Goal: Task Accomplishment & Management: Manage account settings

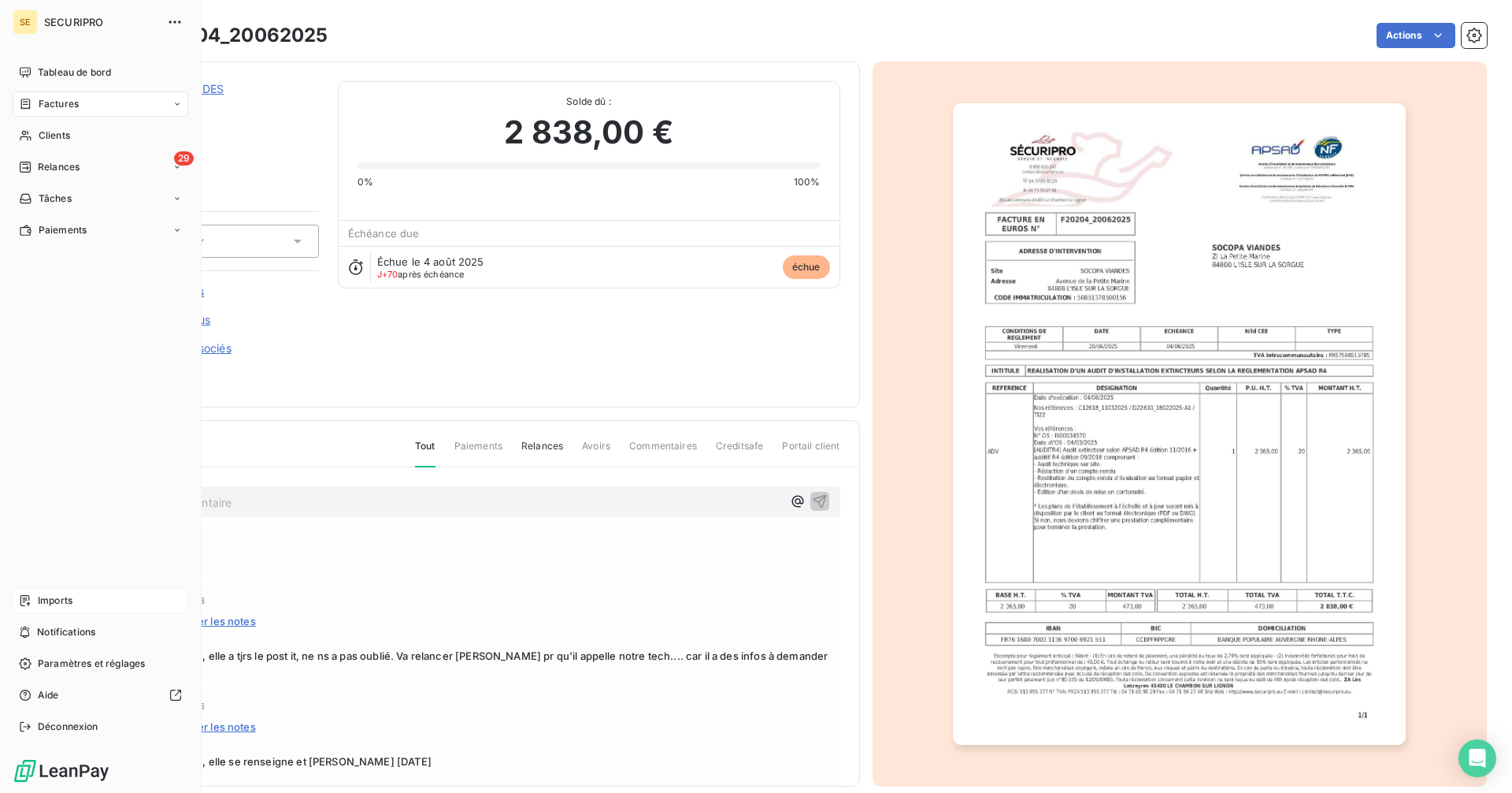
click at [69, 603] on span "Imports" at bounding box center [55, 600] width 35 height 14
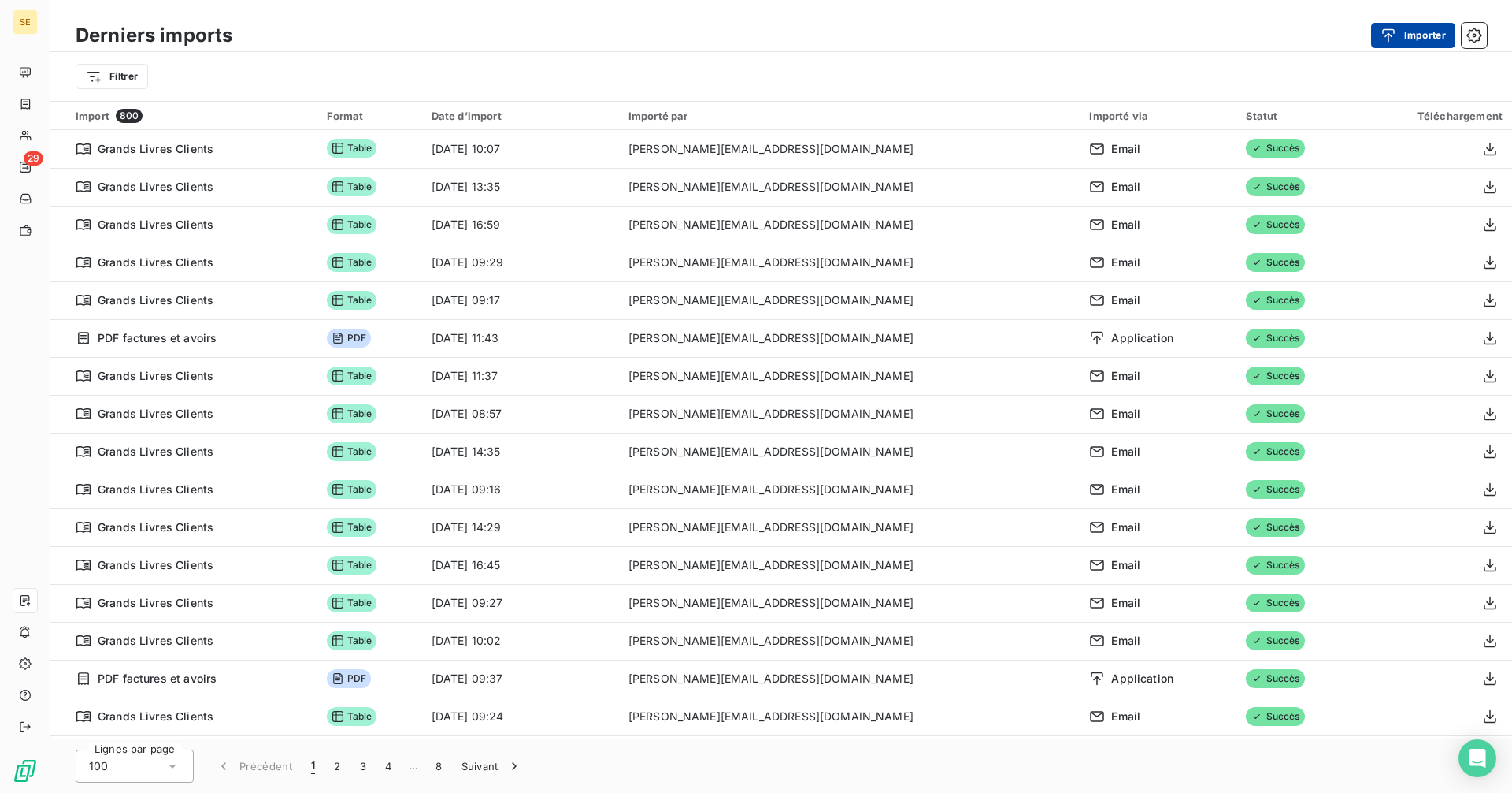
click at [1408, 35] on button "Importer" at bounding box center [1412, 35] width 84 height 25
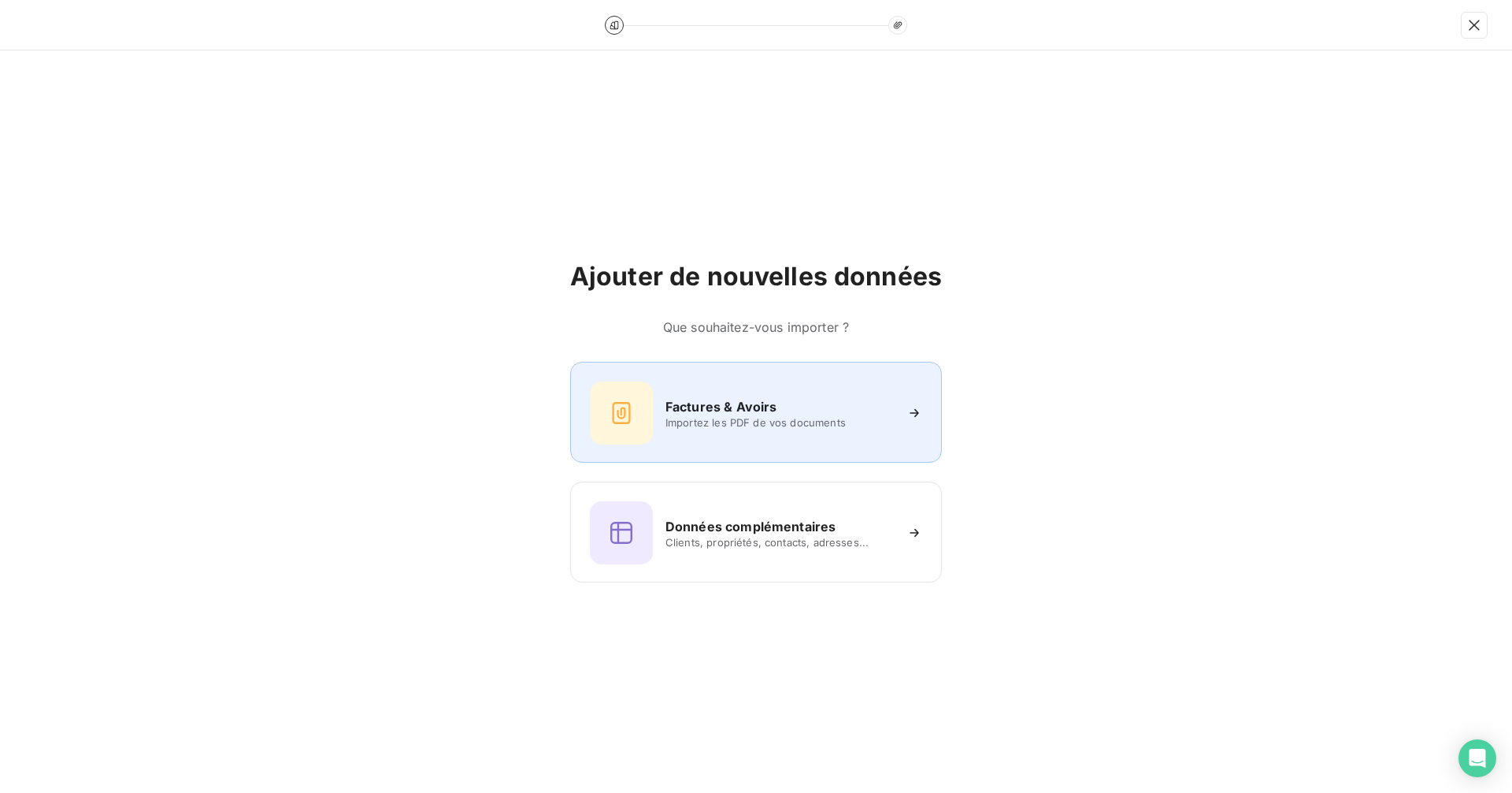
click at [730, 415] on h6 "Factures & Avoirs" at bounding box center [721, 407] width 112 height 19
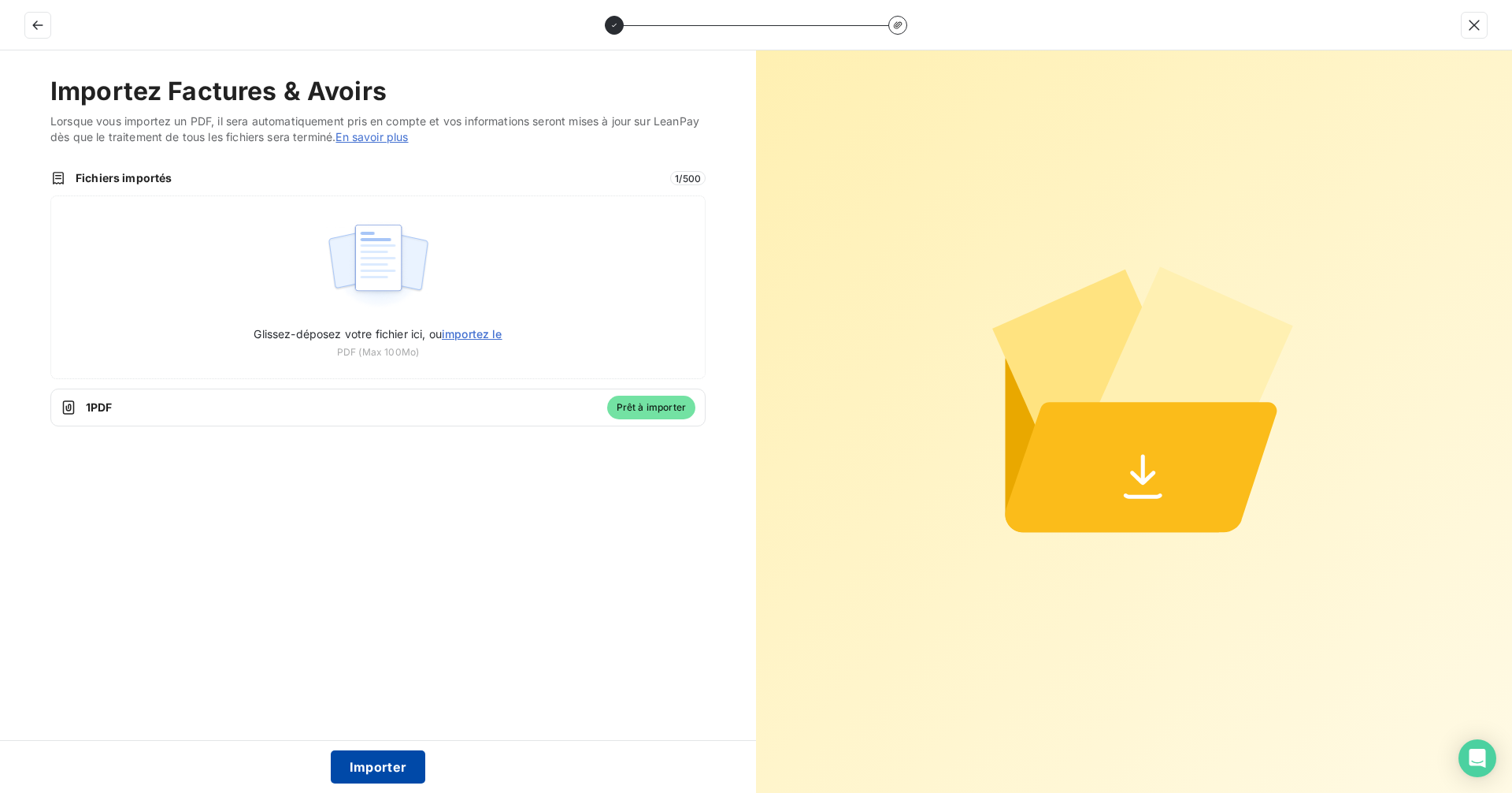
click at [391, 759] on button "Importer" at bounding box center [378, 766] width 96 height 33
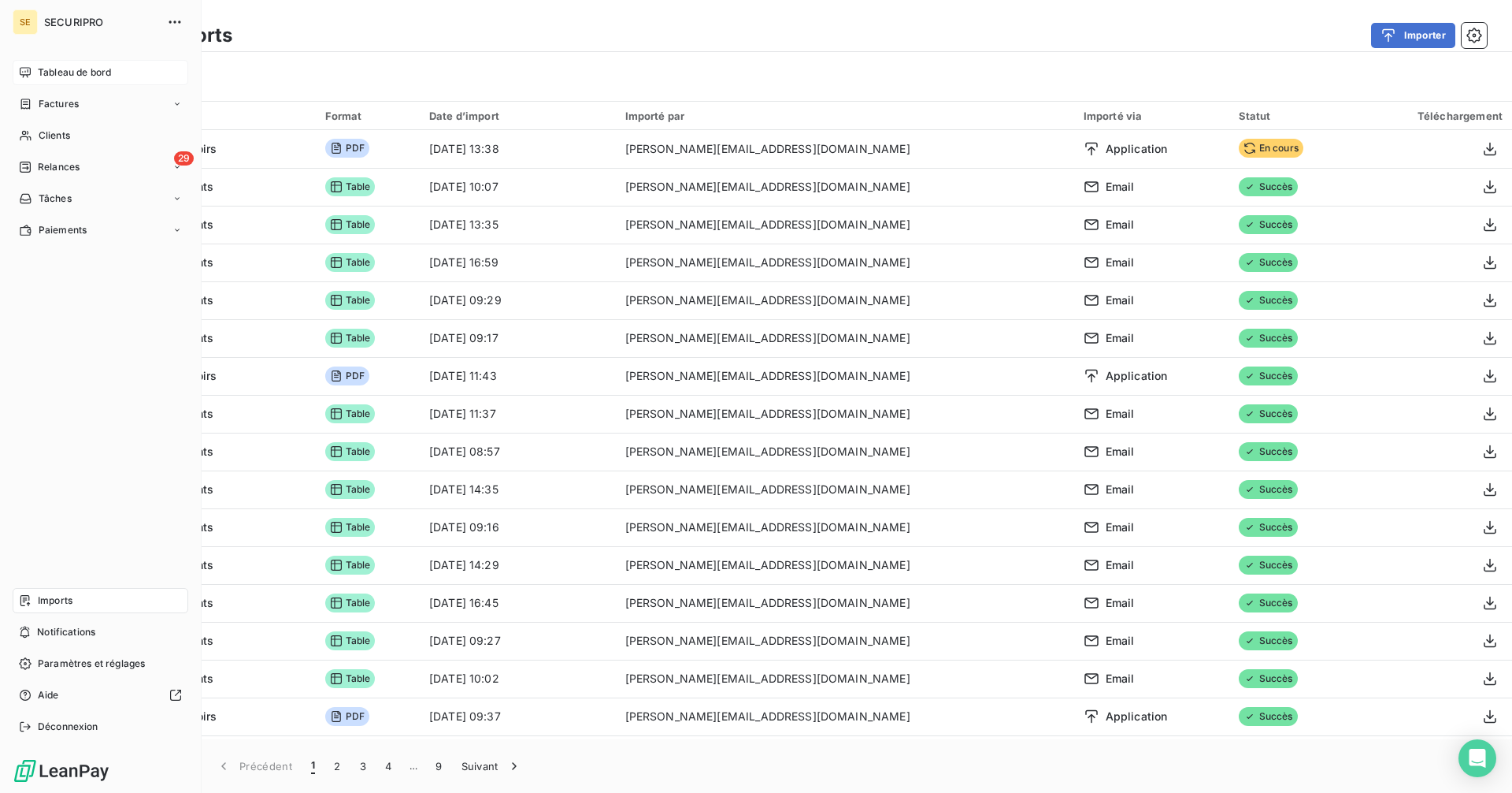
click at [39, 71] on span "Tableau de bord" at bounding box center [74, 72] width 73 height 14
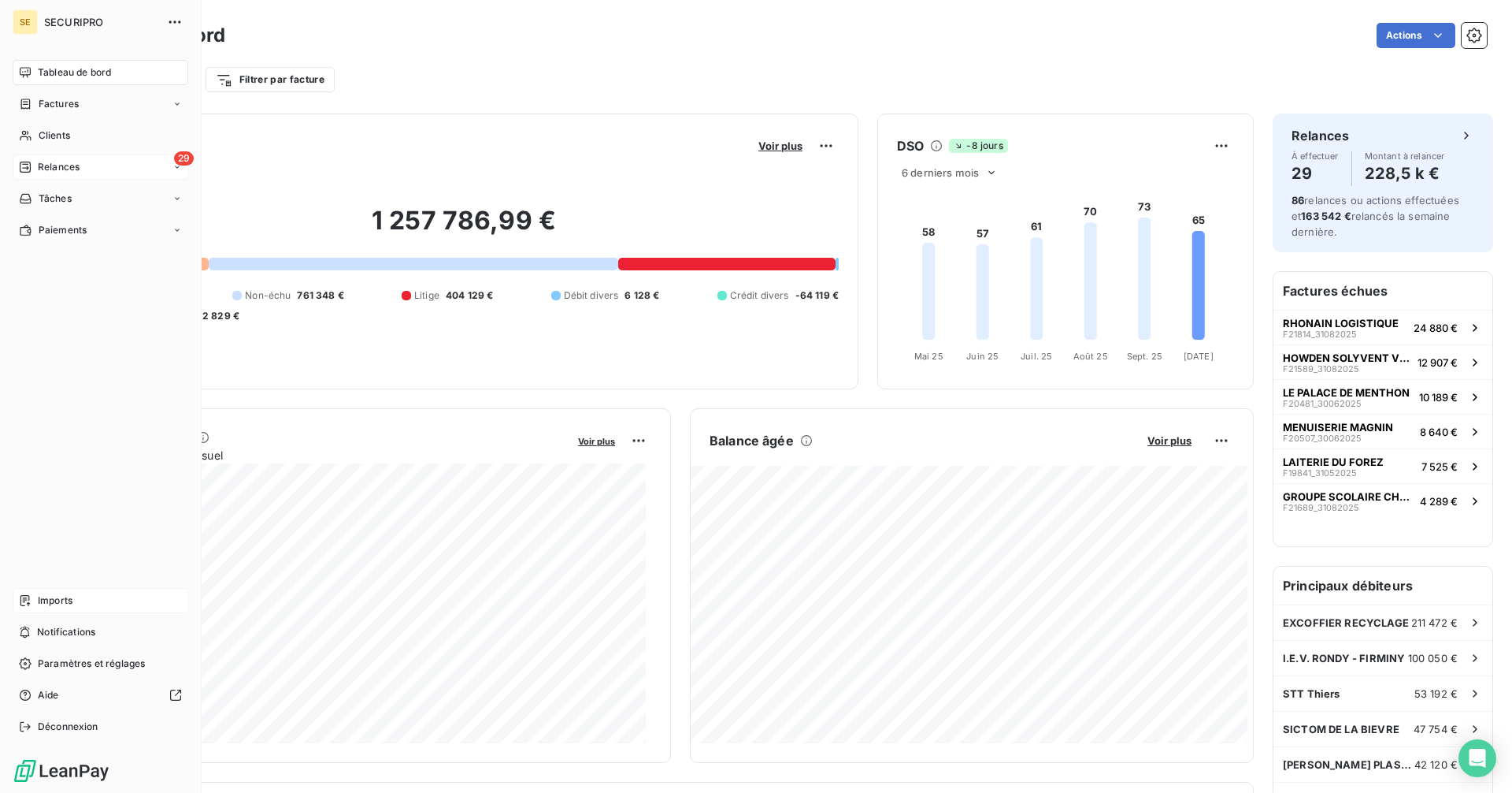
click at [65, 163] on span "Relances" at bounding box center [59, 167] width 42 height 14
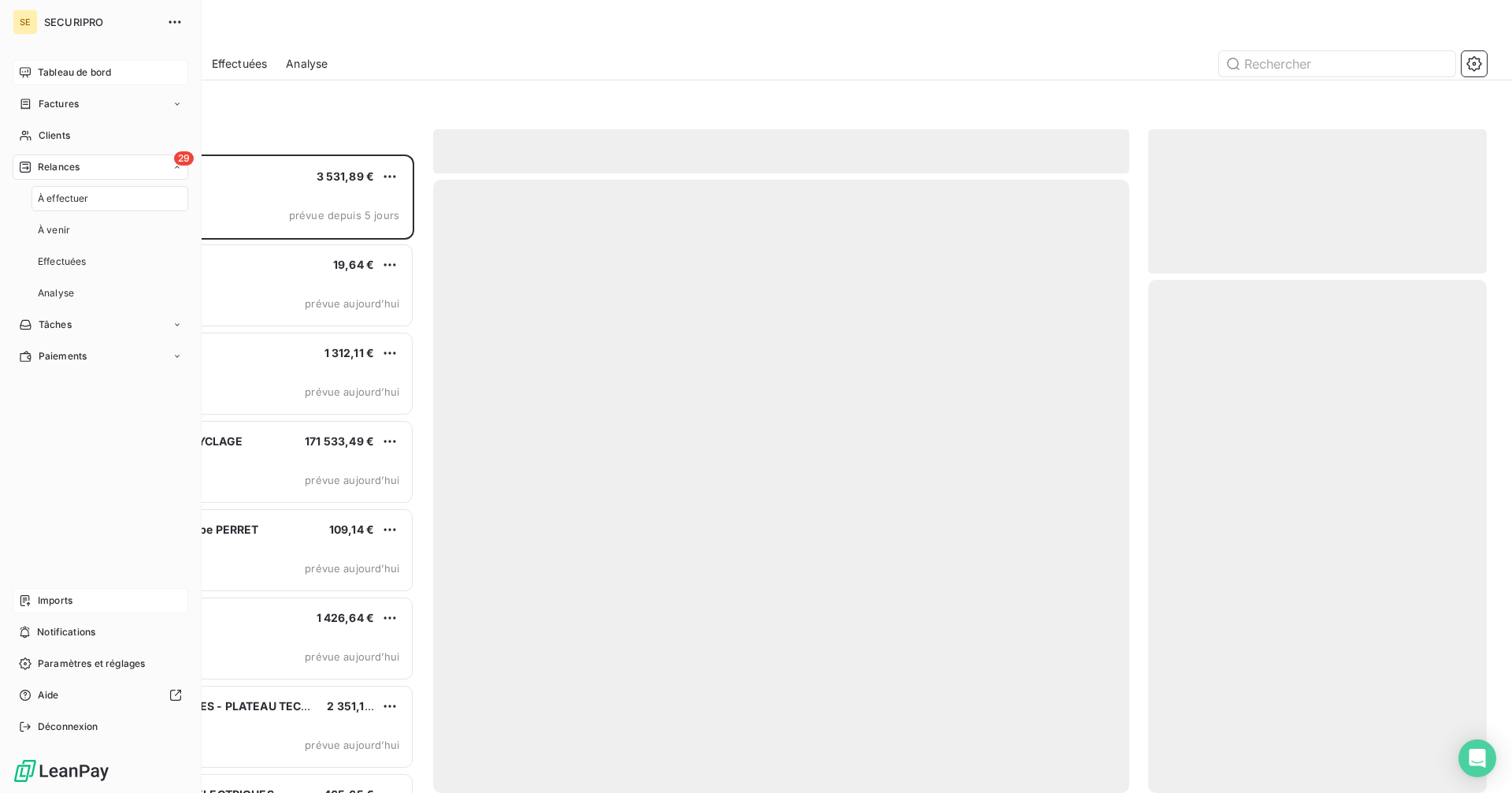
scroll to position [627, 327]
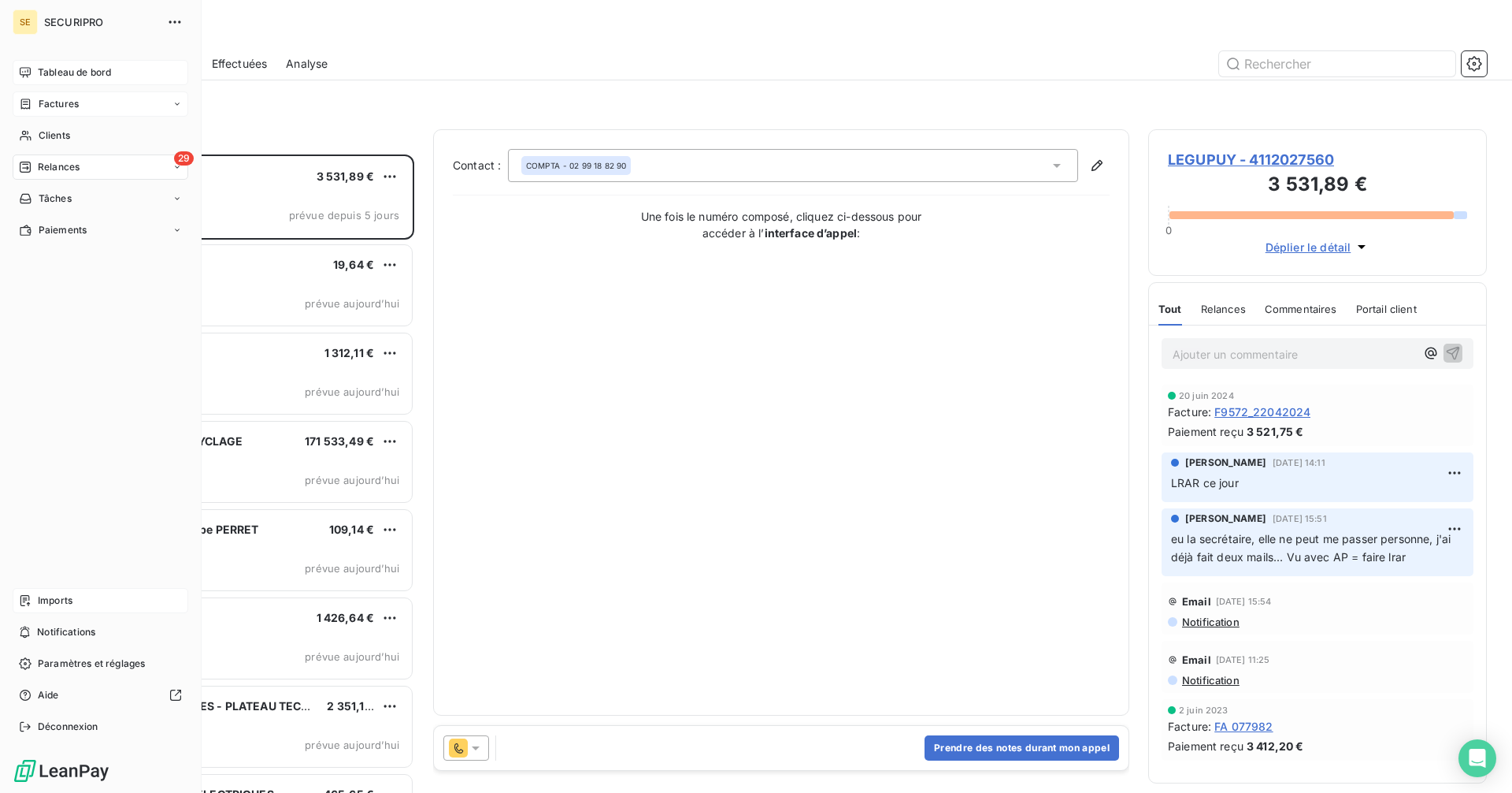
drag, startPoint x: 67, startPoint y: 104, endPoint x: 153, endPoint y: 92, distance: 86.8
click at [67, 104] on span "Factures" at bounding box center [59, 104] width 40 height 14
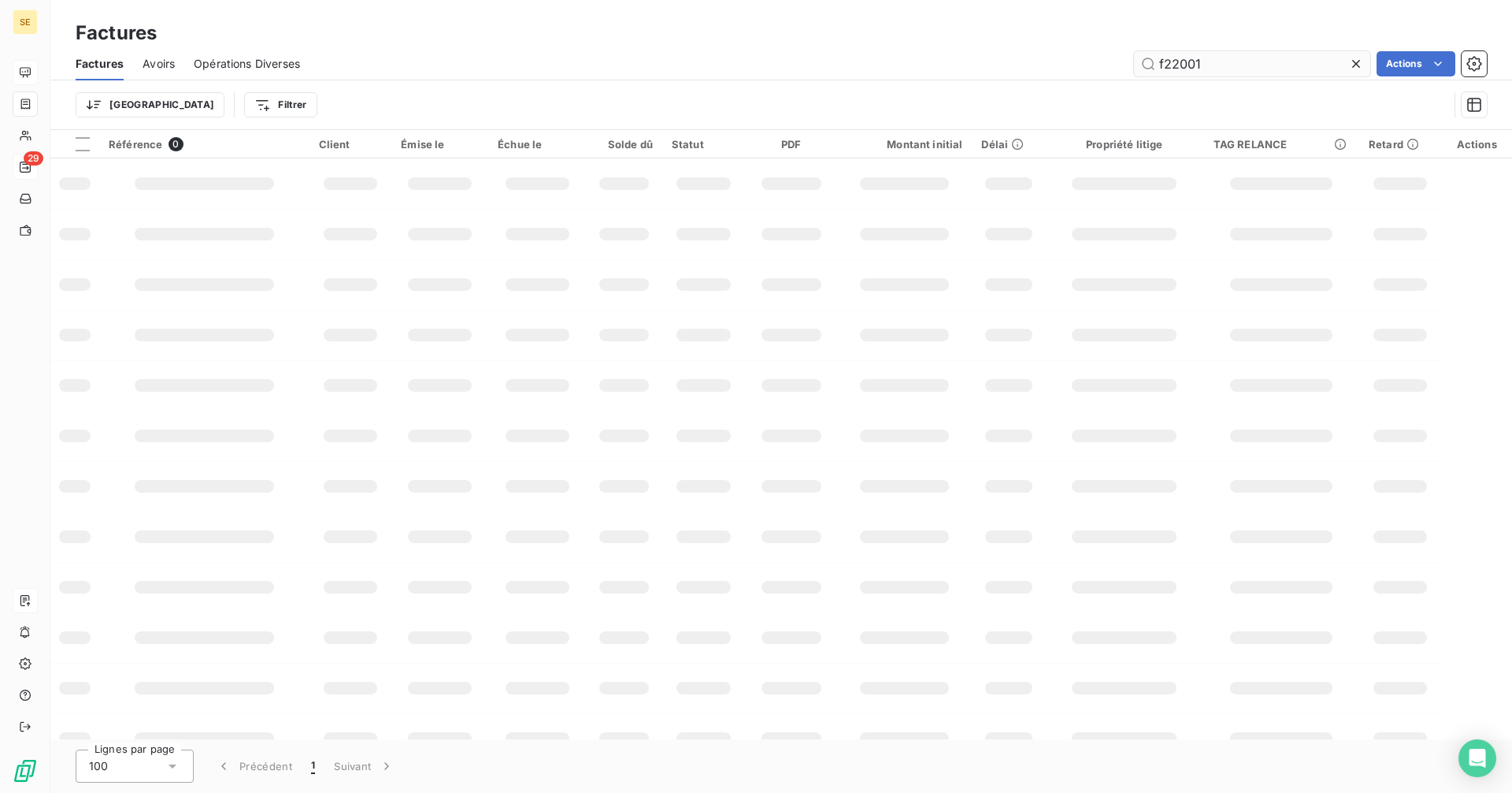
click at [1241, 59] on input "f22001" at bounding box center [1252, 63] width 236 height 25
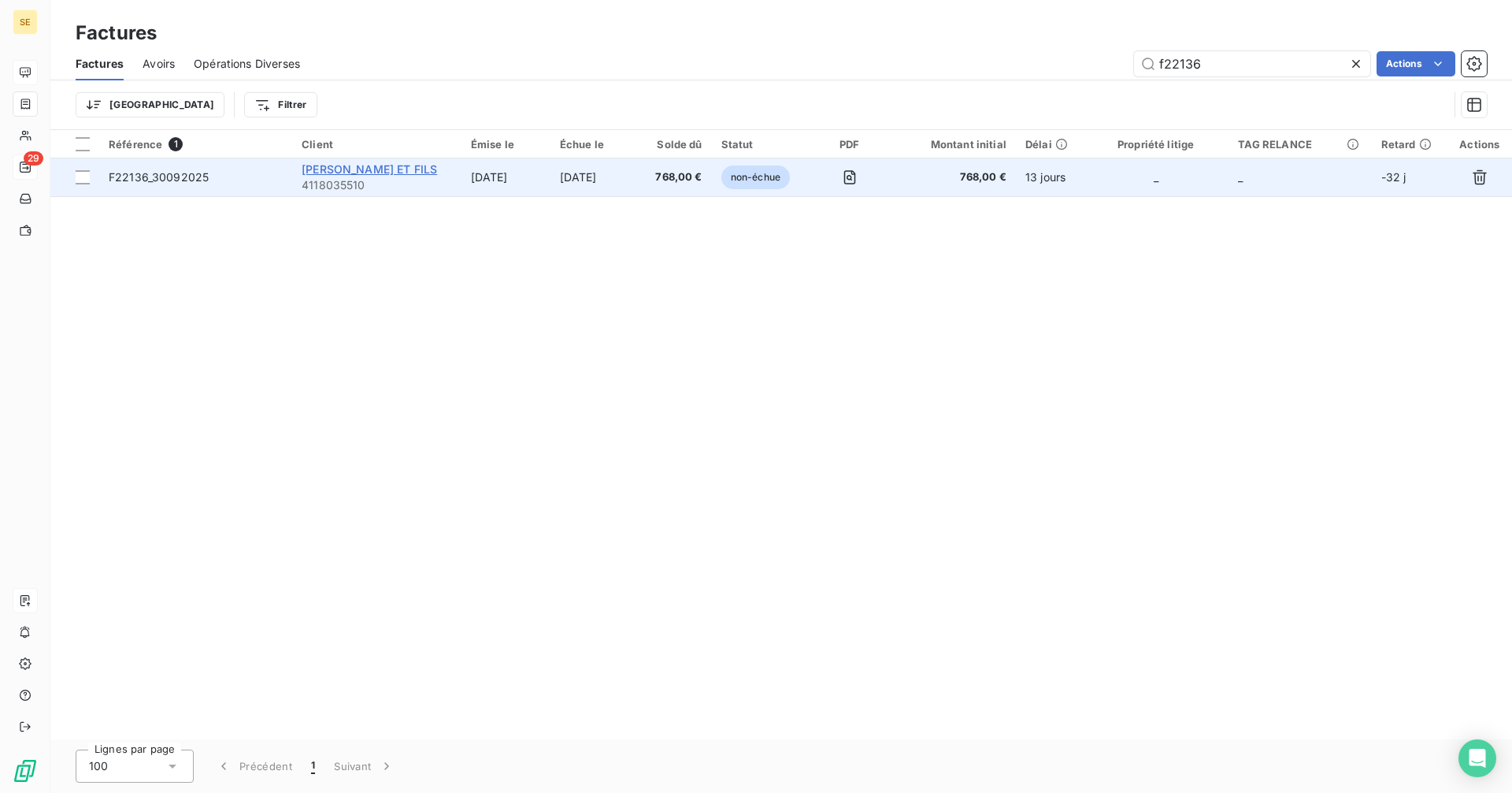
type input "f22136"
click at [369, 174] on span "[PERSON_NAME] ET FILS" at bounding box center [369, 169] width 136 height 14
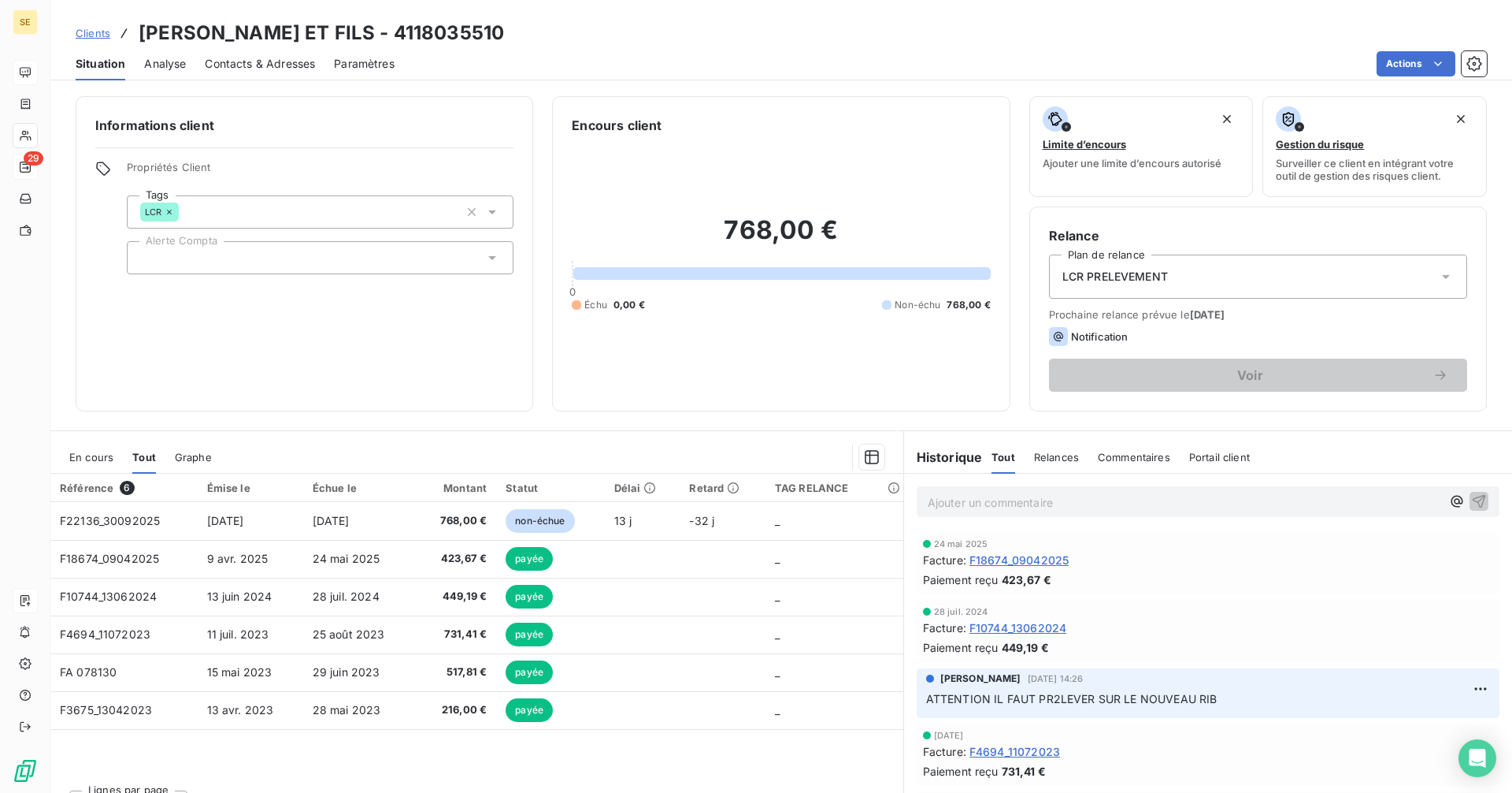
click at [959, 498] on p "Ajouter un commentaire ﻿" at bounding box center [1184, 502] width 513 height 20
drag, startPoint x: 959, startPoint y: 498, endPoint x: 933, endPoint y: 501, distance: 26.2
click at [933, 501] on p "Ajouter un commentaire ﻿" at bounding box center [1184, 502] width 513 height 20
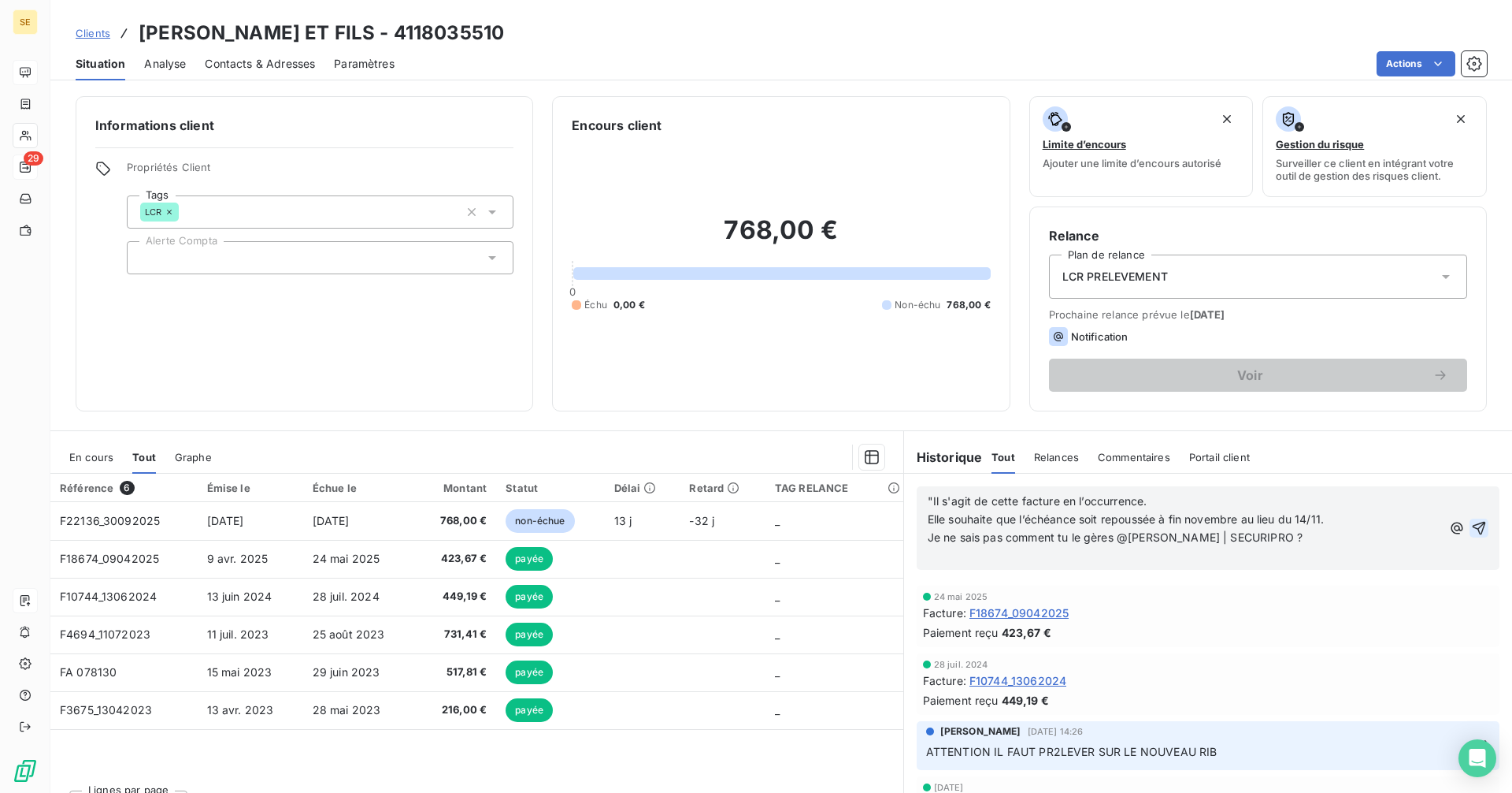
click at [1473, 522] on icon "button" at bounding box center [1479, 527] width 14 height 14
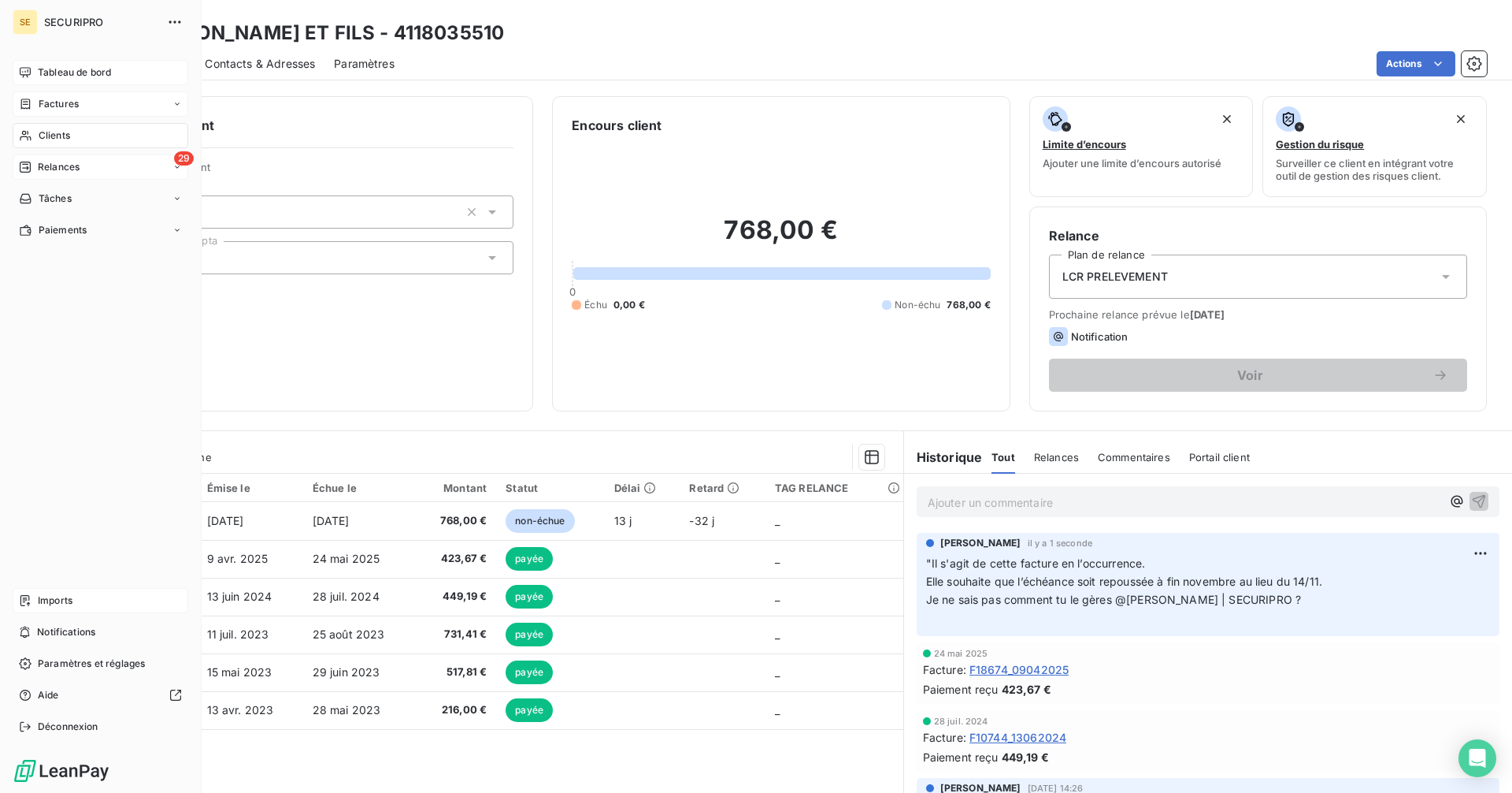
click at [31, 102] on icon at bounding box center [26, 104] width 14 height 13
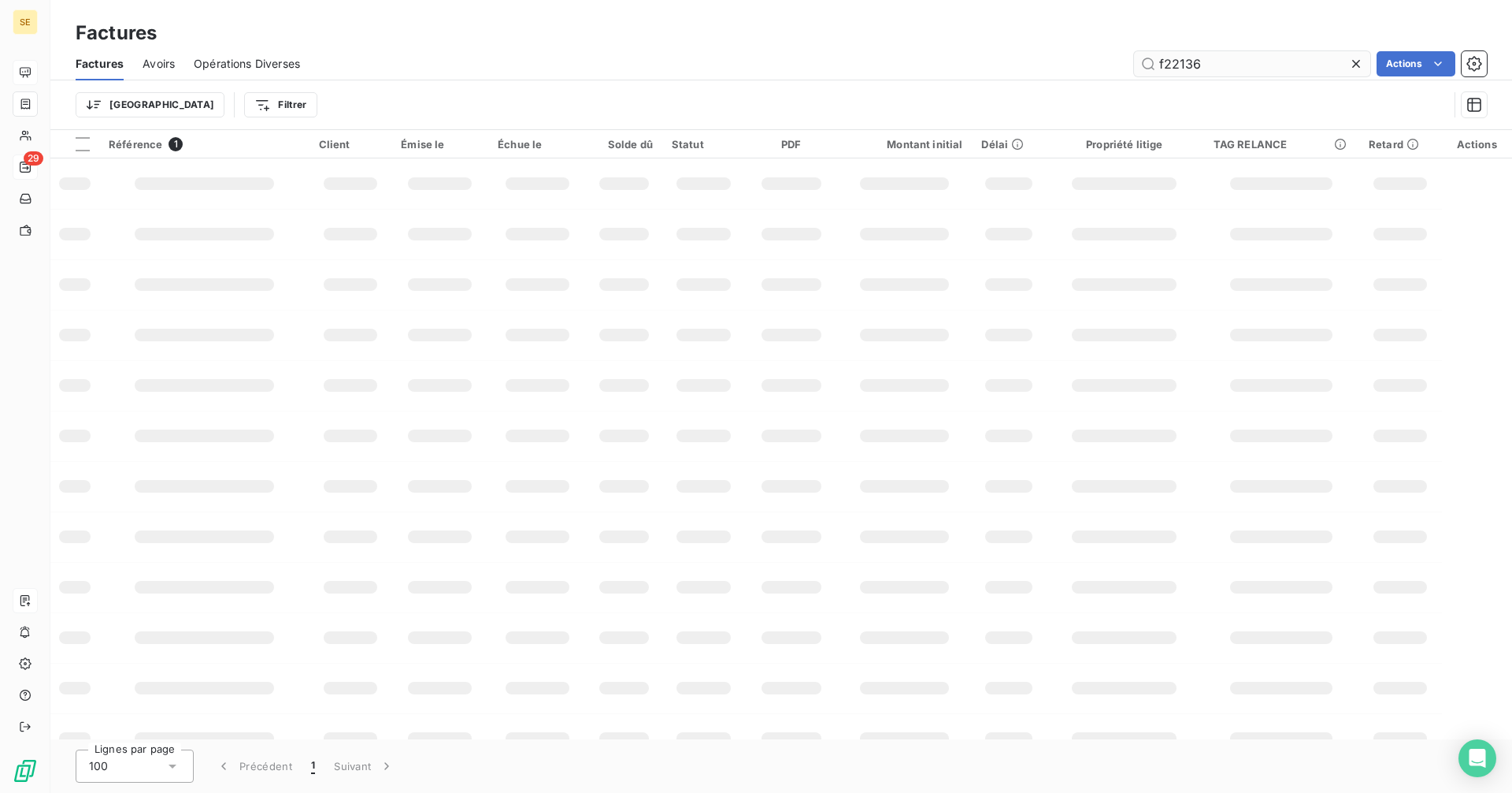
click at [1233, 66] on input "f22136" at bounding box center [1252, 63] width 236 height 25
click at [1223, 61] on input "f21853" at bounding box center [1252, 63] width 236 height 25
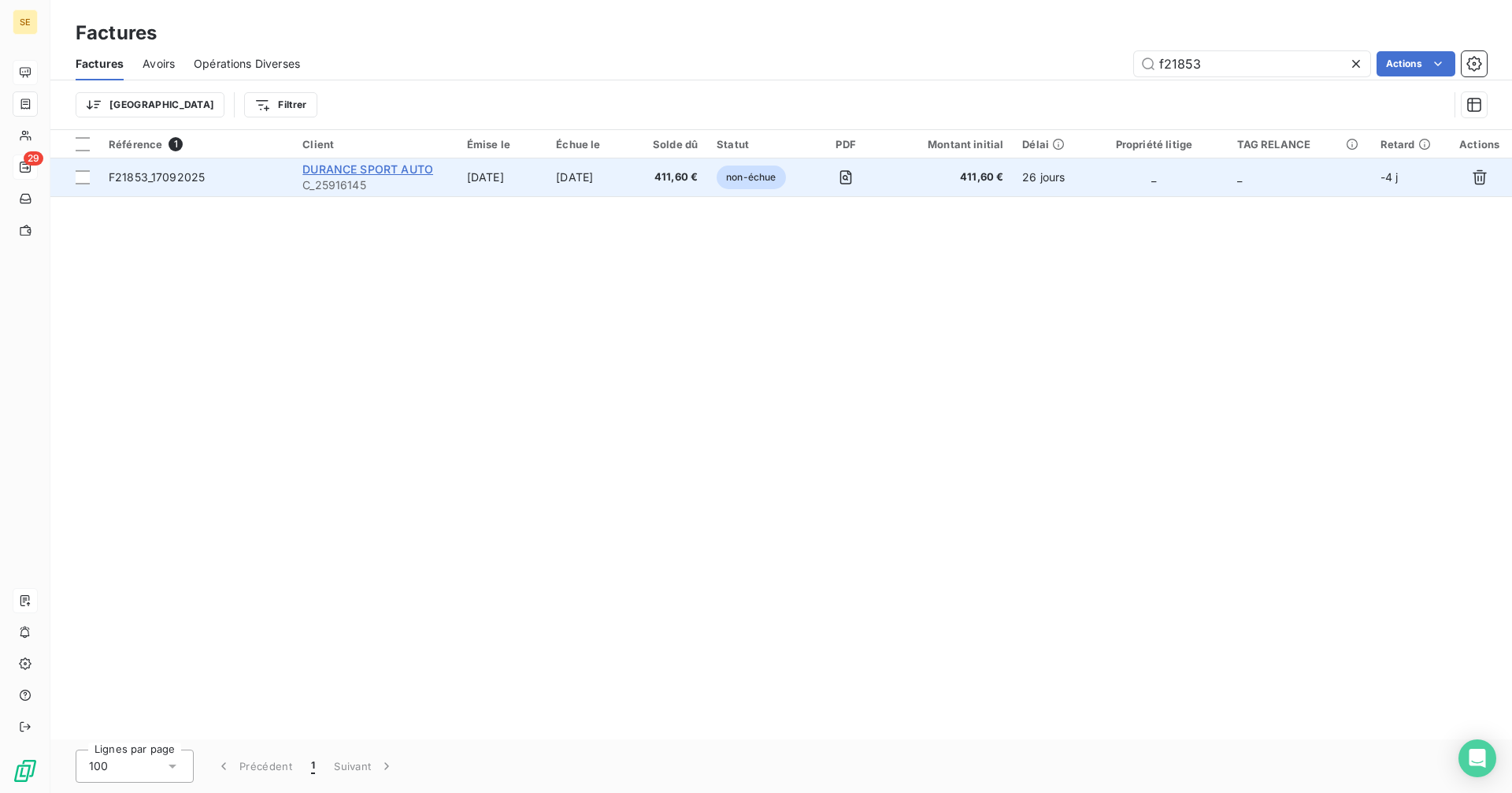
type input "f21853"
click at [348, 171] on span "DURANCE SPORT AUTO" at bounding box center [368, 169] width 131 height 14
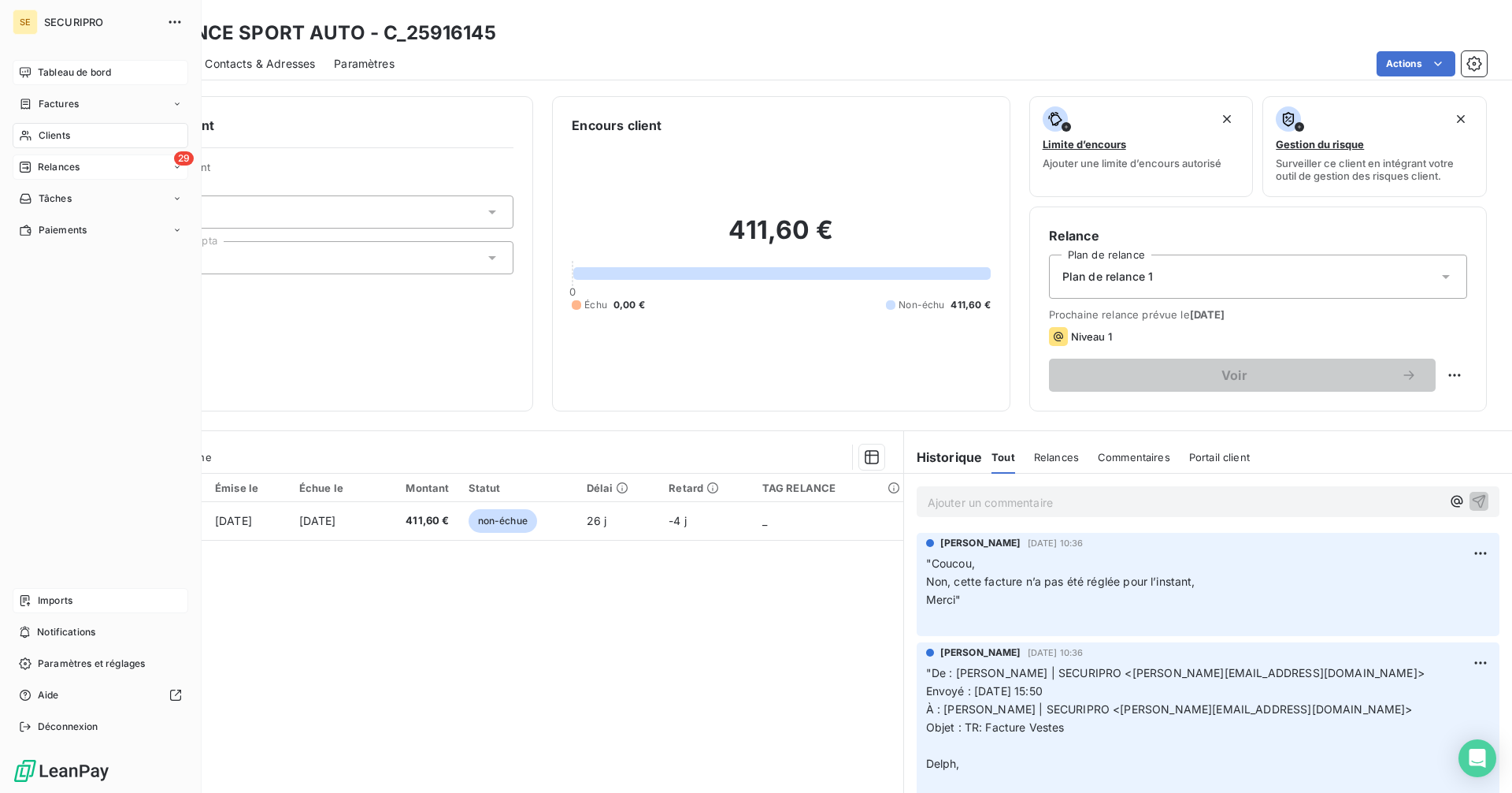
click at [35, 159] on div "29 Relances" at bounding box center [100, 166] width 176 height 25
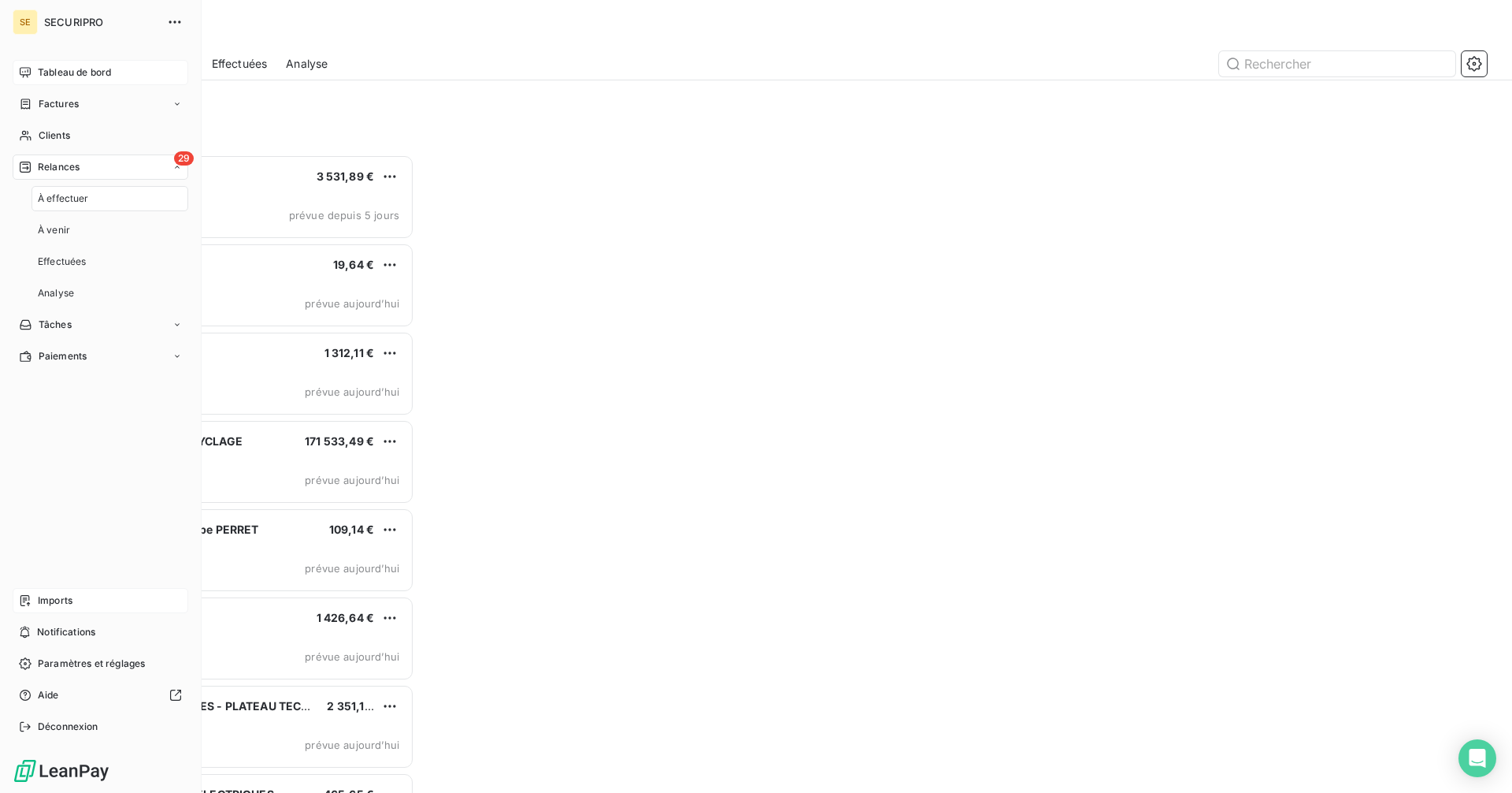
scroll to position [627, 327]
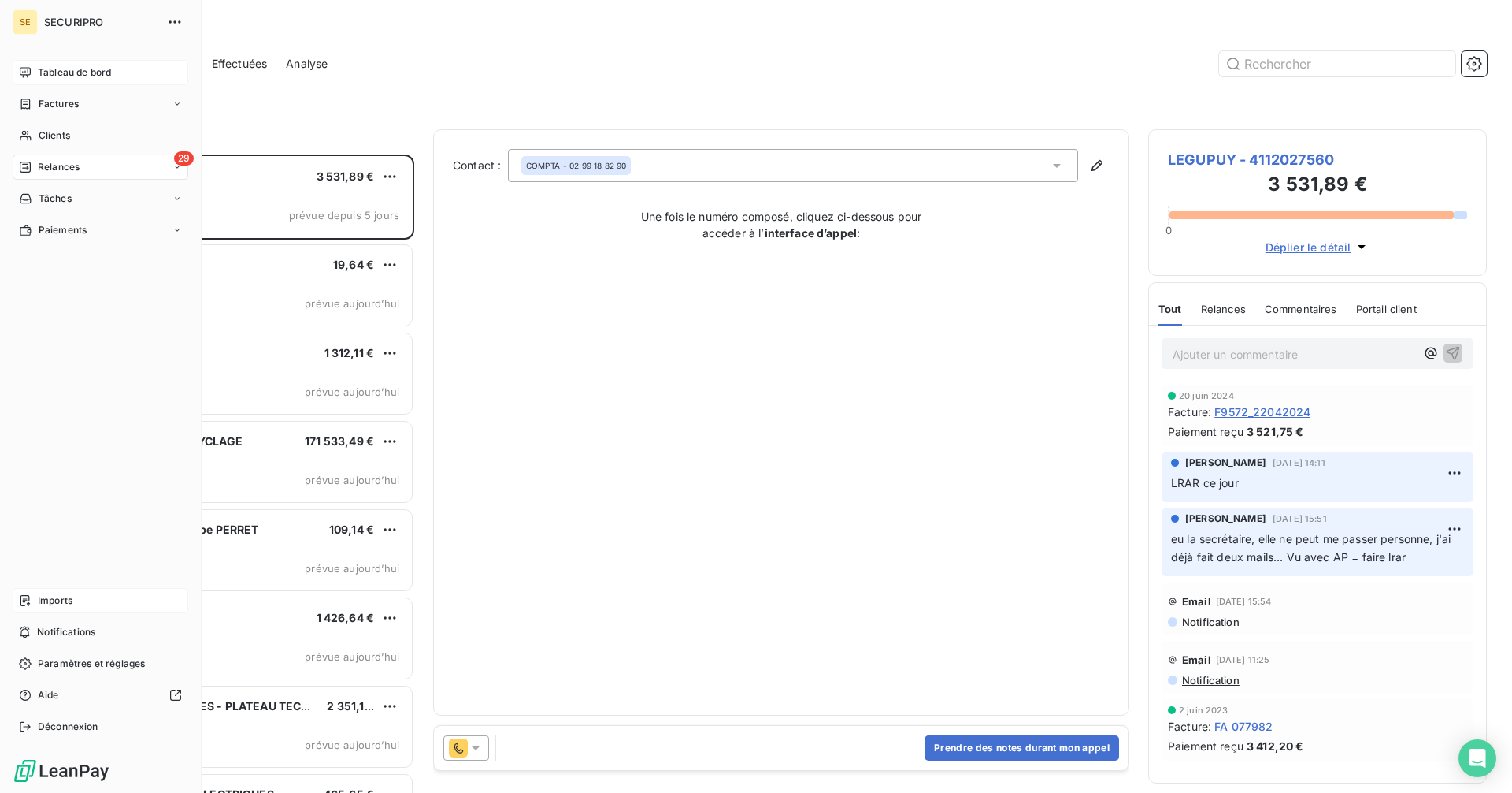
click at [79, 72] on span "Tableau de bord" at bounding box center [74, 72] width 73 height 14
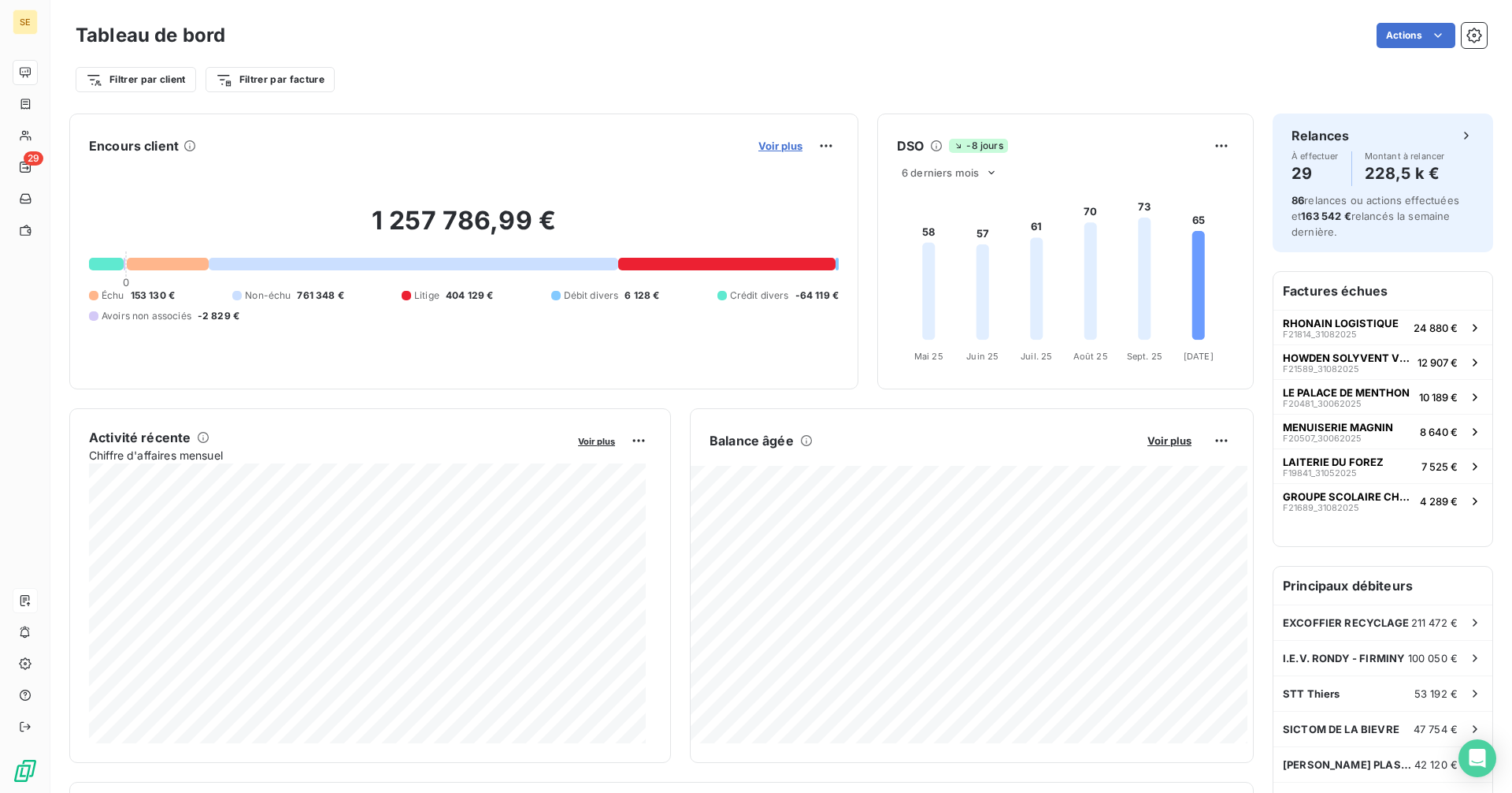
click at [773, 145] on span "Voir plus" at bounding box center [780, 146] width 44 height 13
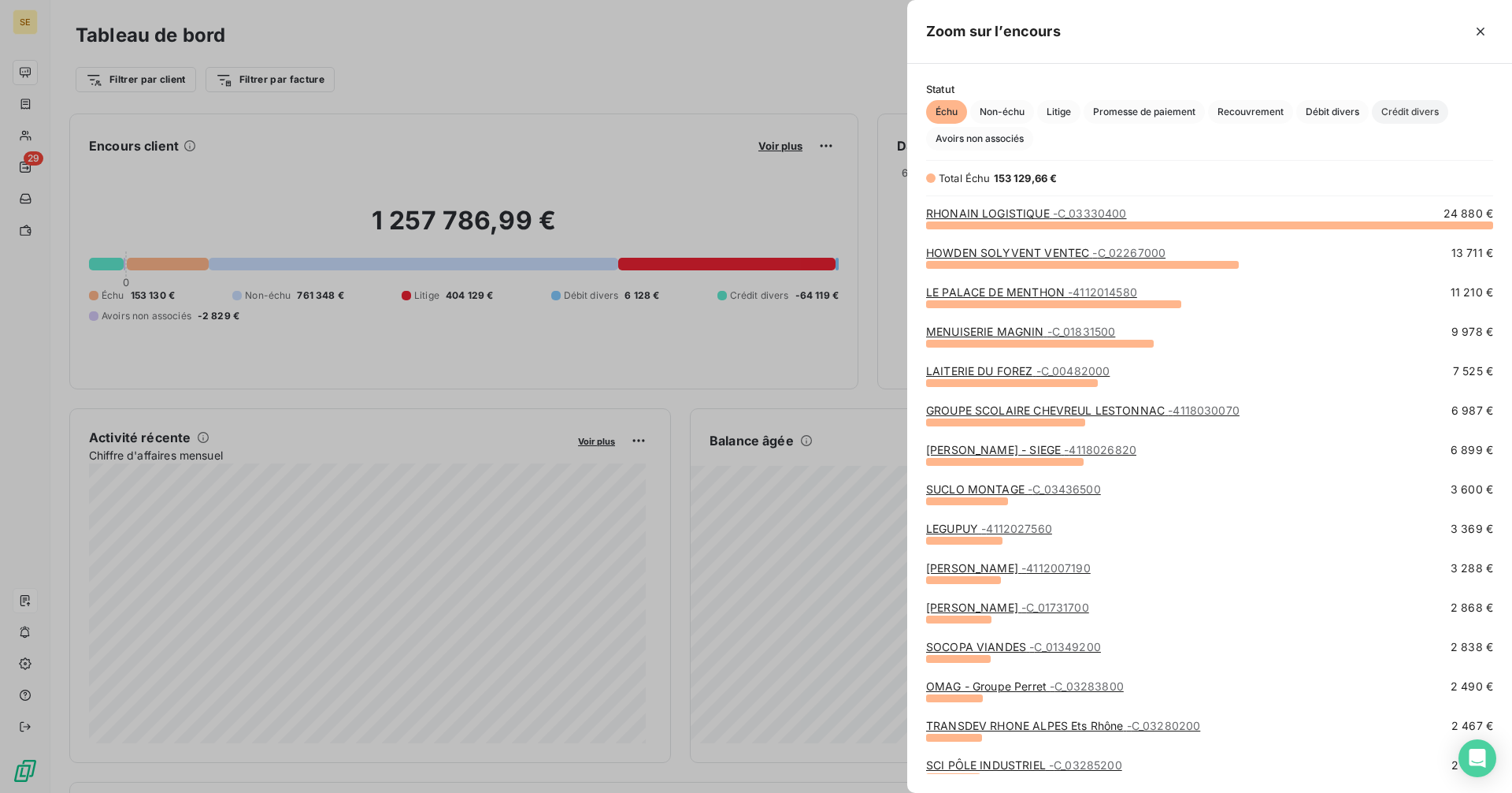
scroll to position [556, 593]
click at [1346, 110] on span "Débit divers" at bounding box center [1332, 112] width 72 height 23
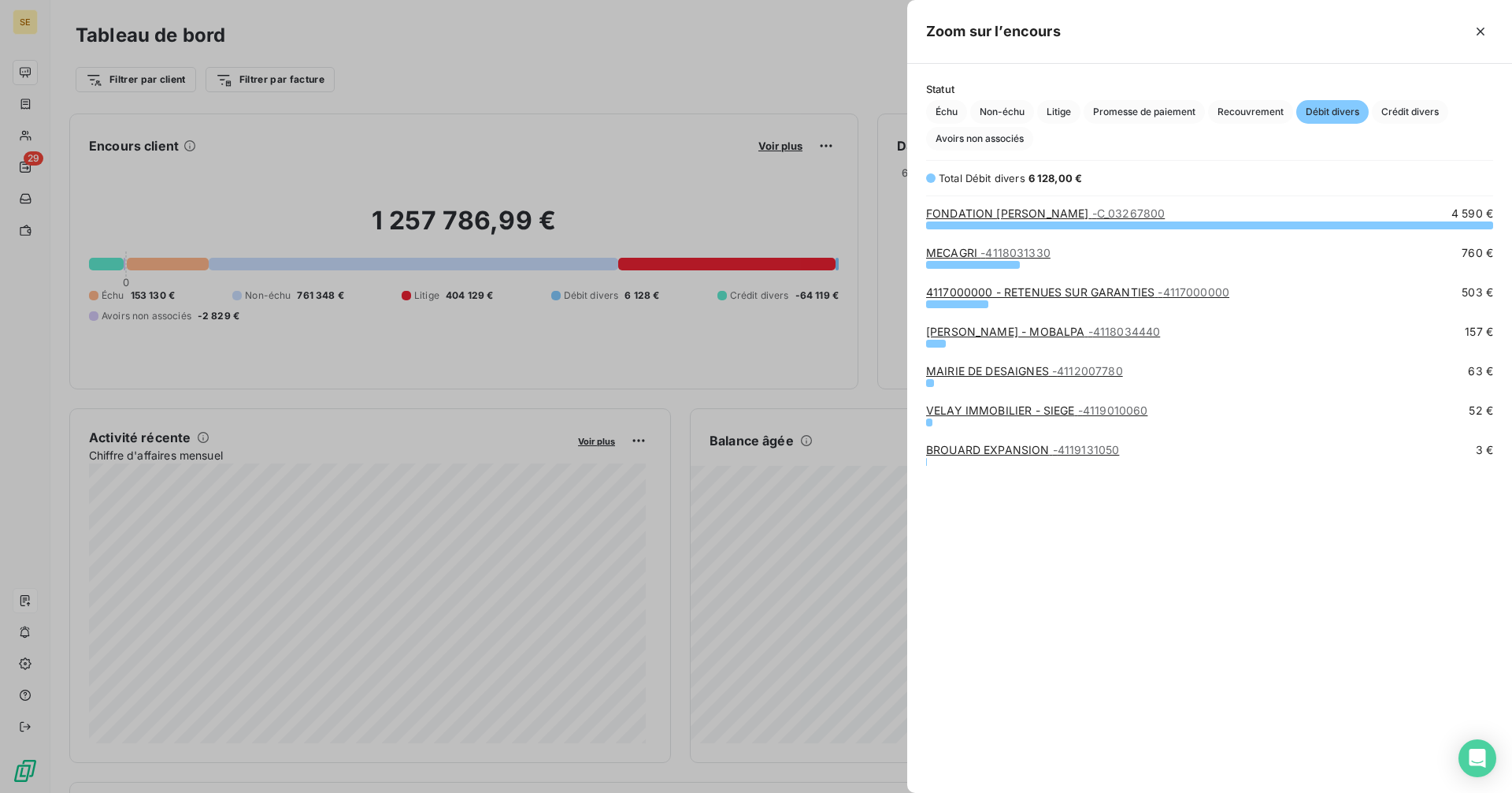
scroll to position [13, 13]
click at [1089, 216] on link "FONDATION [PERSON_NAME] - C_03267800" at bounding box center [1045, 213] width 238 height 14
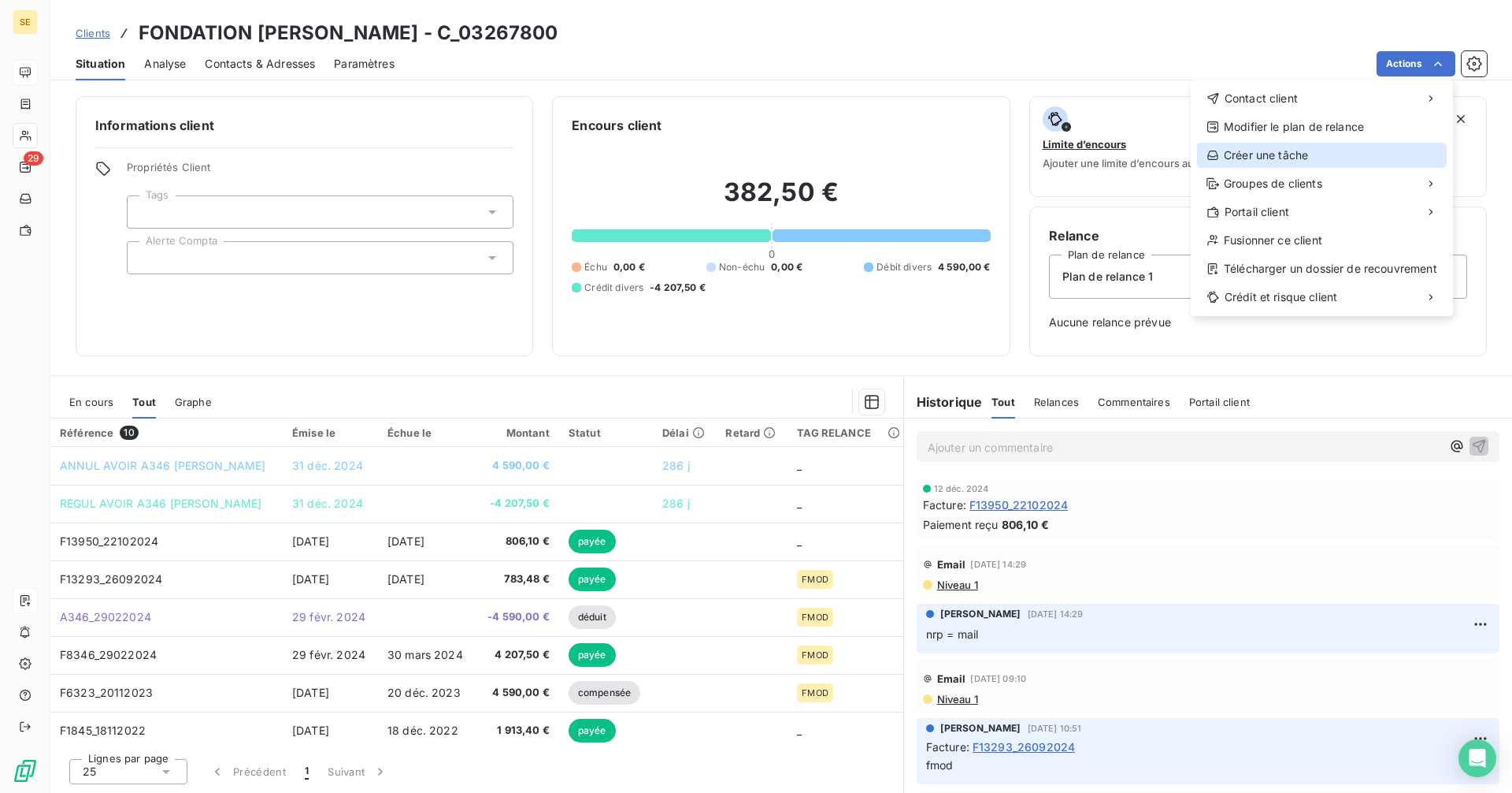
click at [1285, 150] on div "Créer une tâche" at bounding box center [1322, 154] width 250 height 25
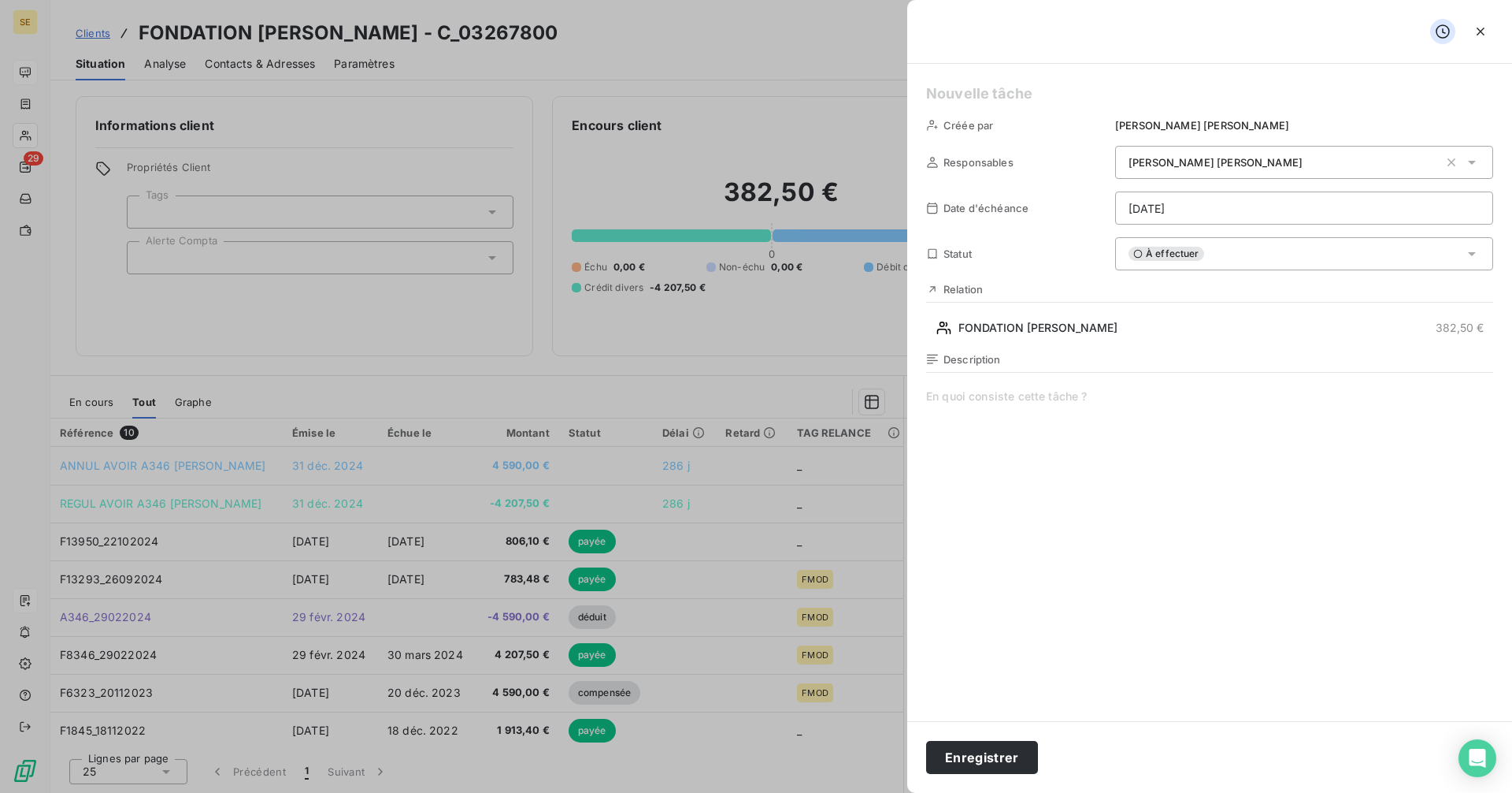
click at [1472, 248] on icon at bounding box center [1472, 254] width 16 height 16
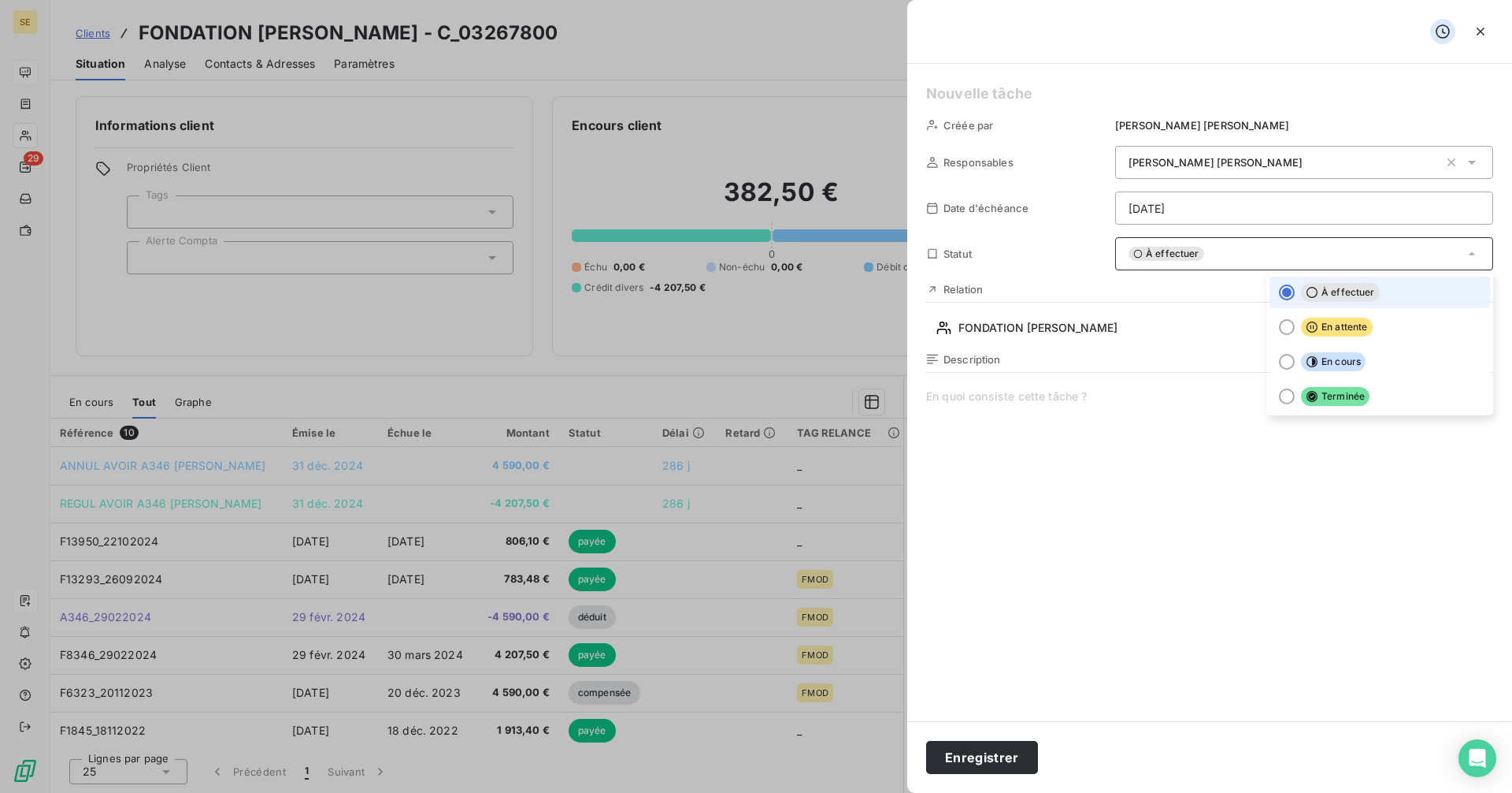
click at [1472, 248] on icon at bounding box center [1472, 254] width 16 height 16
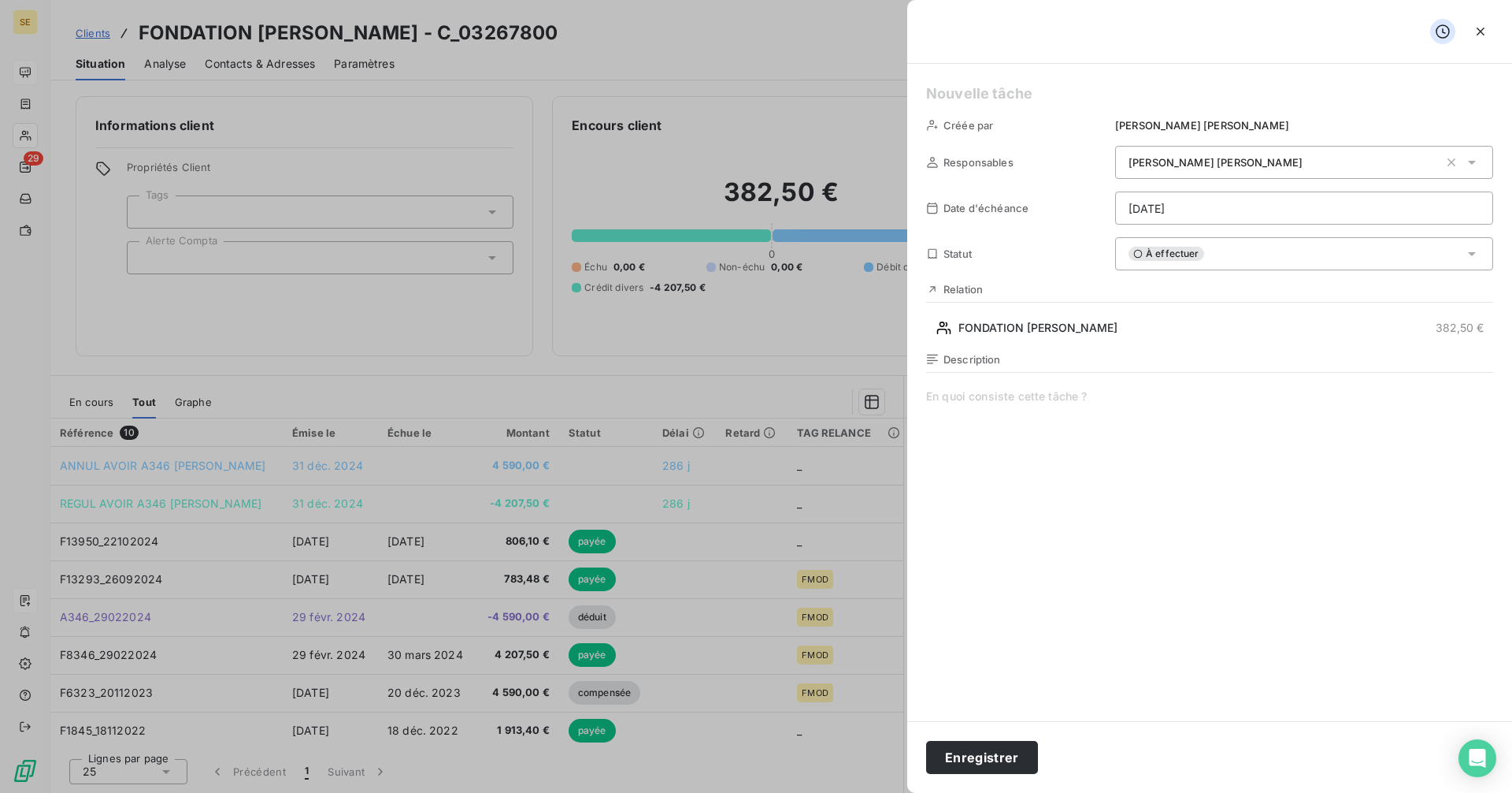
click at [1459, 208] on html "SE 29 Clients FONDATION [PERSON_NAME] - C_03267800 Situation Analyse Contacts &…" at bounding box center [756, 396] width 1512 height 793
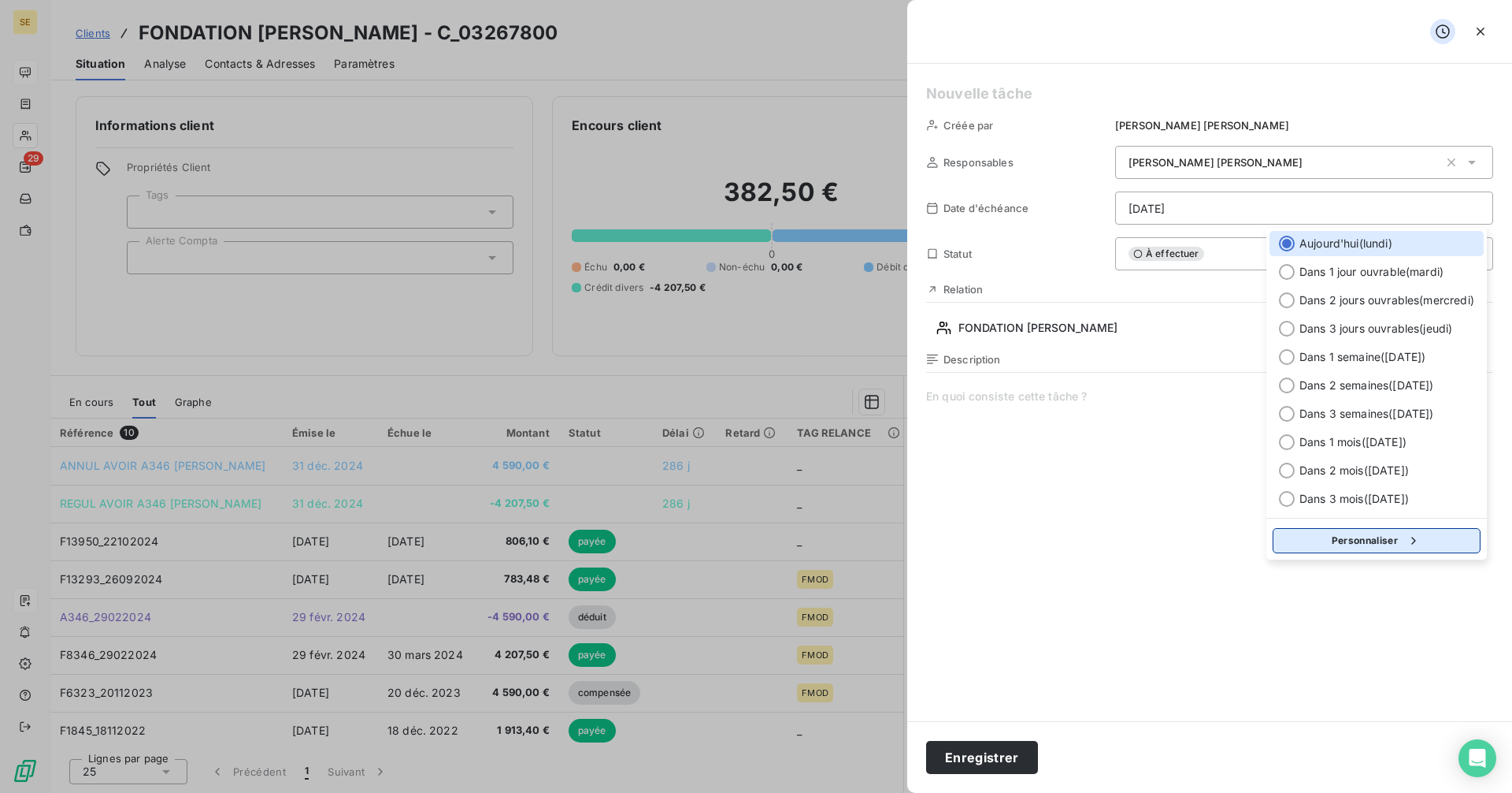
click at [1371, 533] on button "Personnaliser" at bounding box center [1376, 540] width 208 height 25
select select "9"
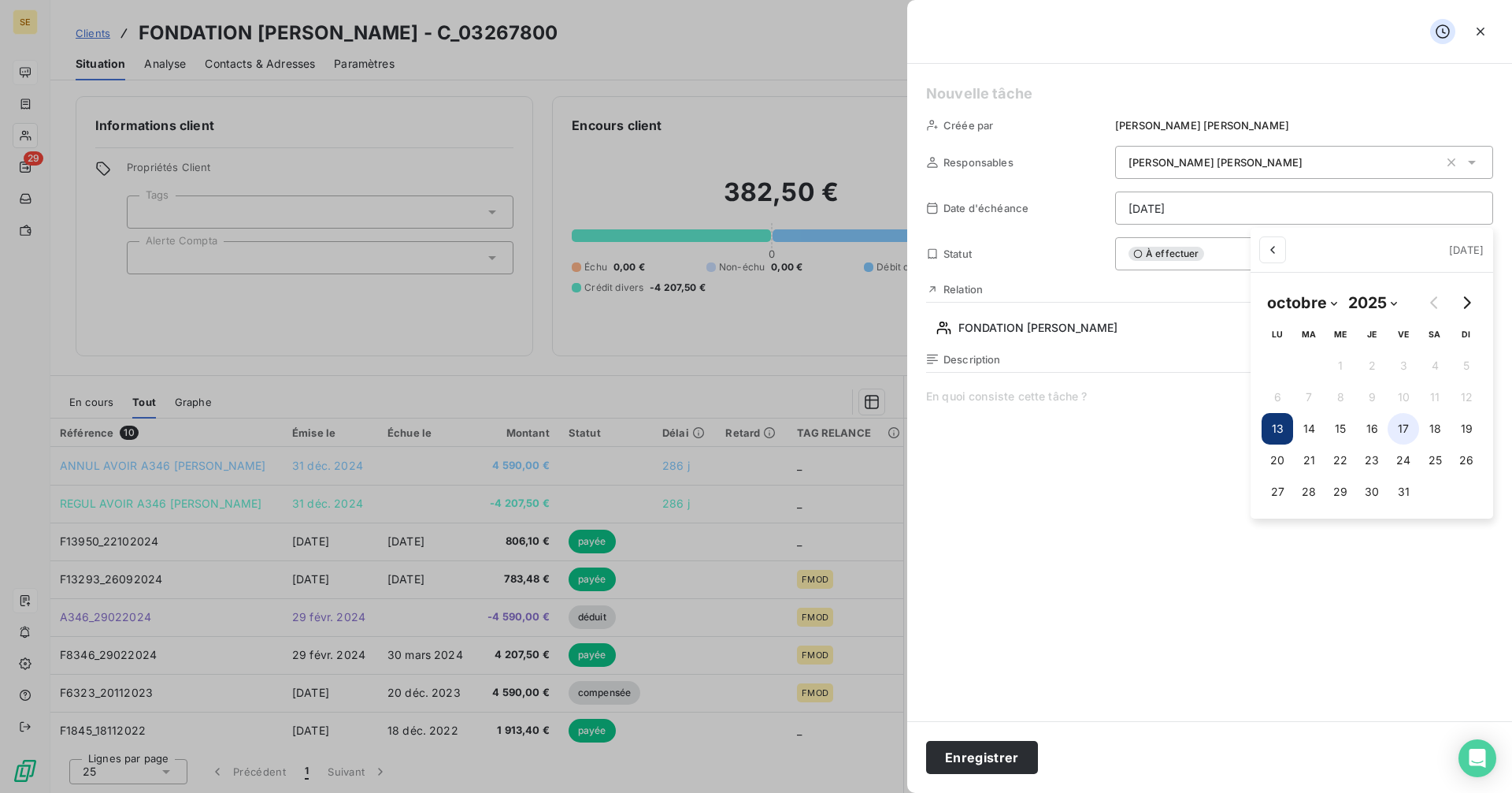
click at [1400, 430] on button "17" at bounding box center [1403, 428] width 31 height 31
type input "[DATE]"
click at [1173, 428] on html "SE 29 Clients FONDATION [PERSON_NAME] - C_03267800 Situation Analyse Contacts &…" at bounding box center [756, 396] width 1512 height 793
click at [955, 402] on span at bounding box center [1209, 539] width 567 height 303
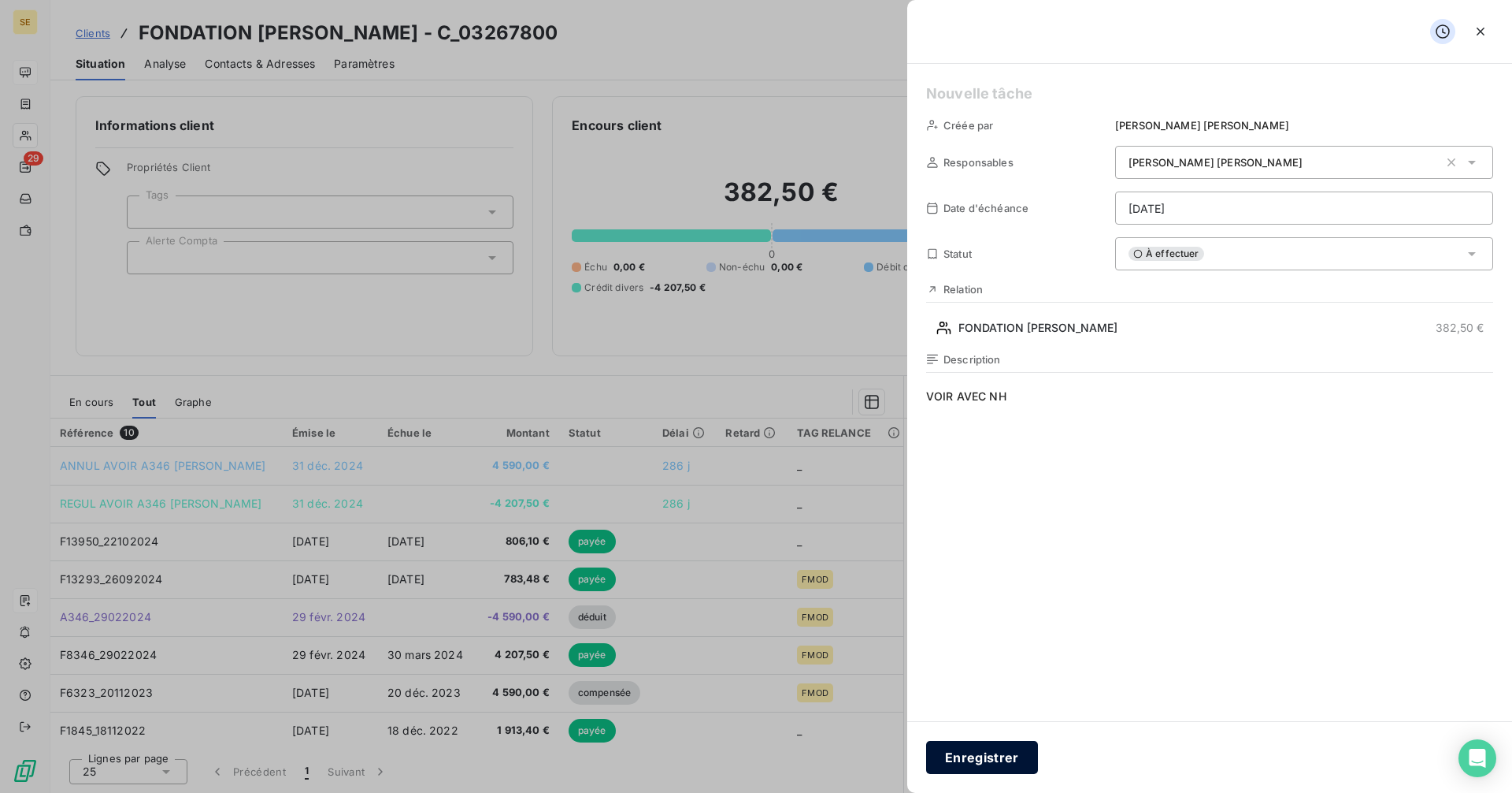
click at [988, 758] on button "Enregistrer" at bounding box center [981, 757] width 112 height 33
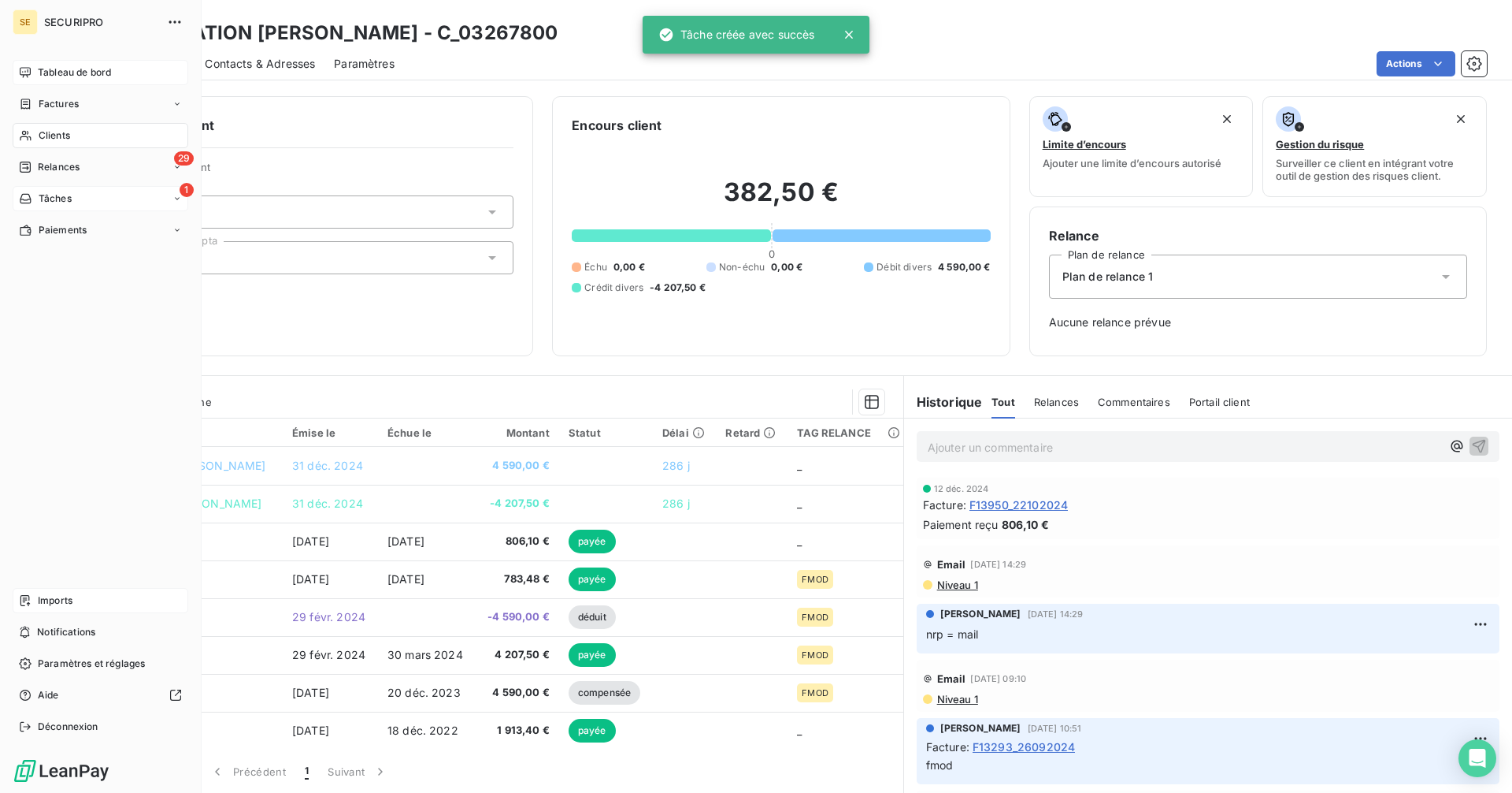
click at [30, 195] on icon at bounding box center [26, 198] width 14 height 13
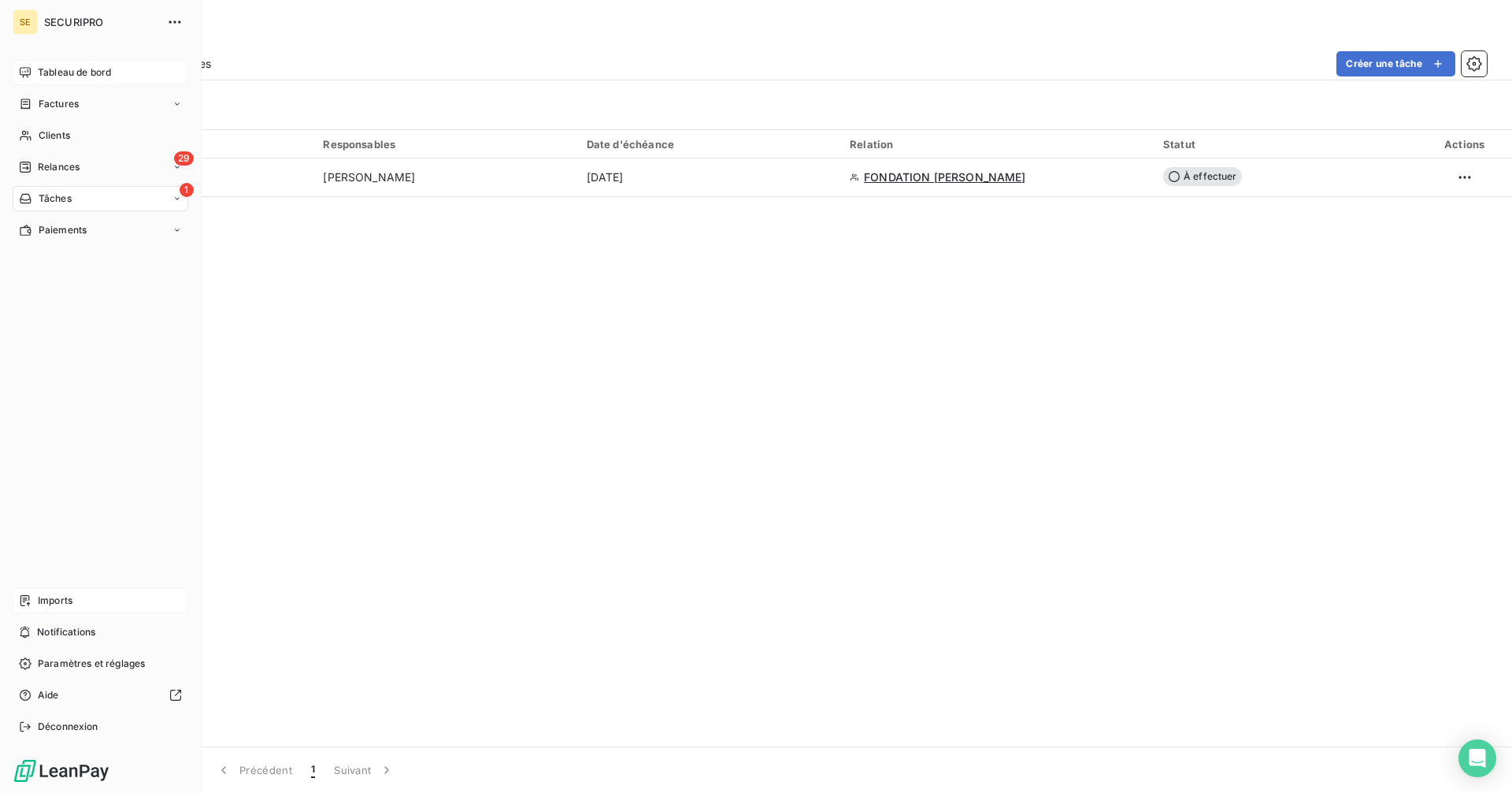
click at [33, 193] on div "Tâches" at bounding box center [46, 198] width 53 height 14
click at [75, 261] on span "Effectuées" at bounding box center [62, 262] width 49 height 14
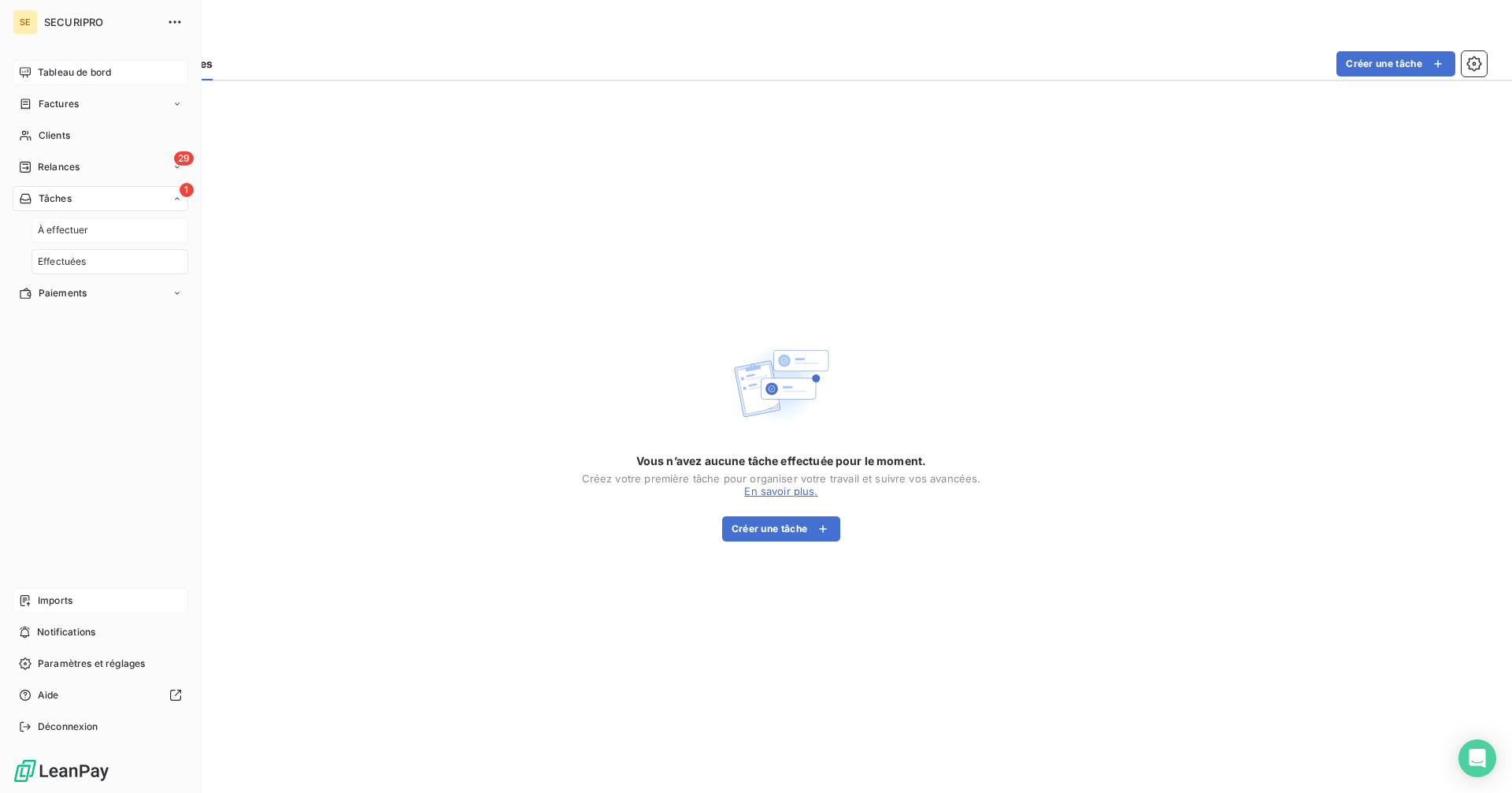
click at [84, 228] on span "À effectuer" at bounding box center [63, 231] width 51 height 14
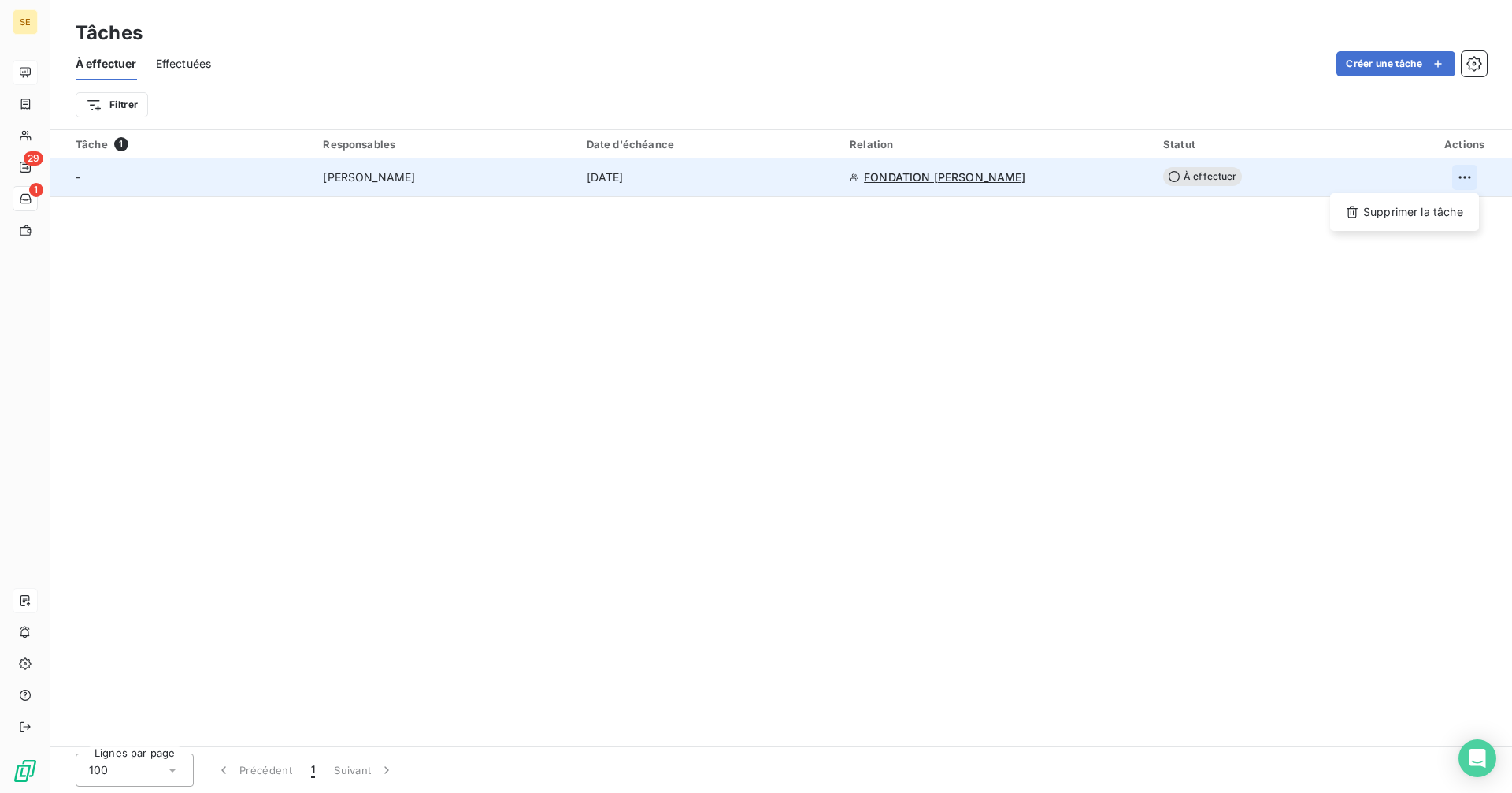
click at [1466, 175] on html "SE 29 1 Tâches À effectuer Effectuées Créer une tâche Filtrer Tâche 1 Responsab…" at bounding box center [756, 396] width 1512 height 793
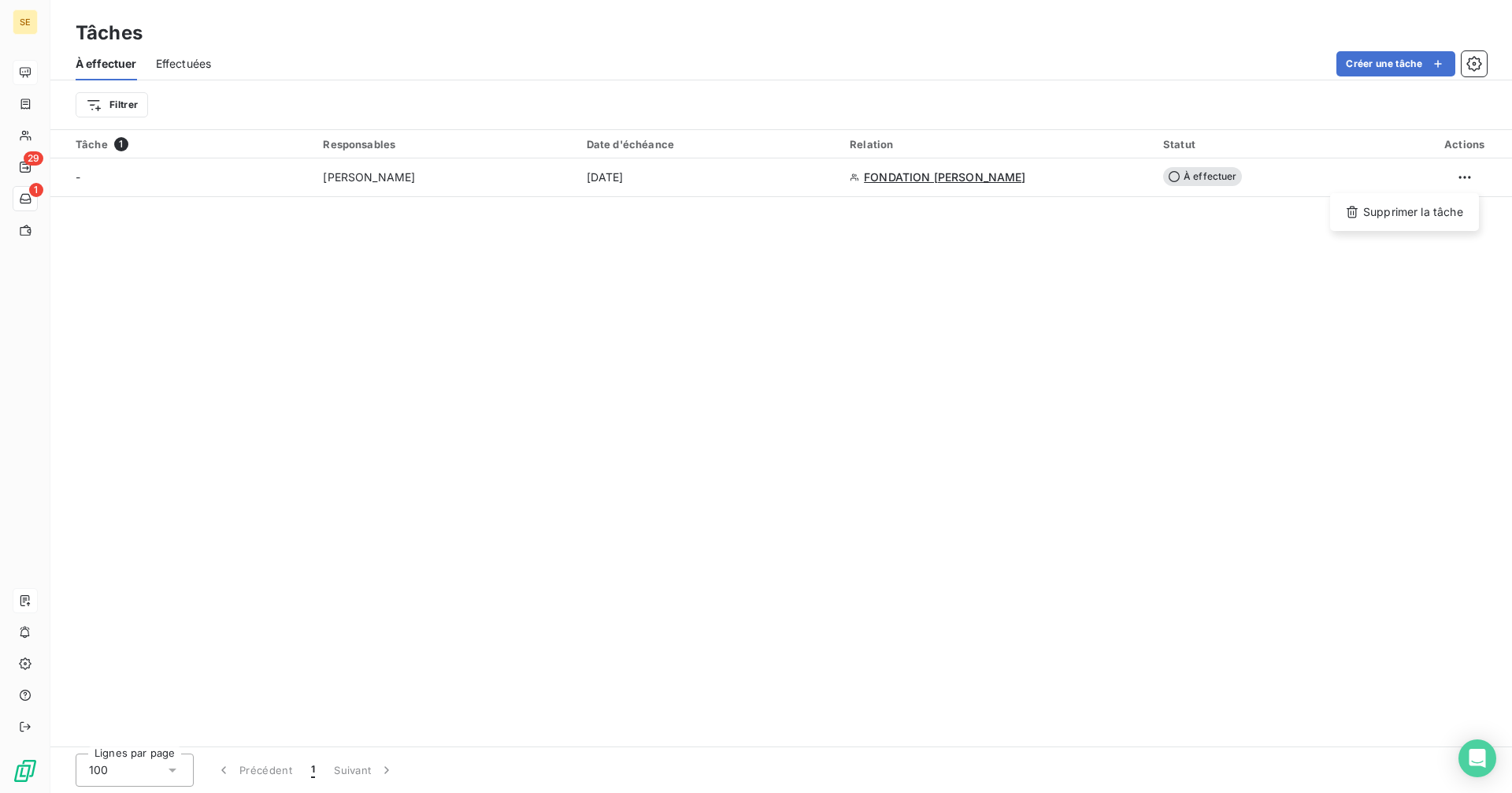
click at [1102, 382] on html "SE 29 1 Tâches À effectuer Effectuées Créer une tâche Filtrer Tâche 1 Responsab…" at bounding box center [756, 396] width 1512 height 793
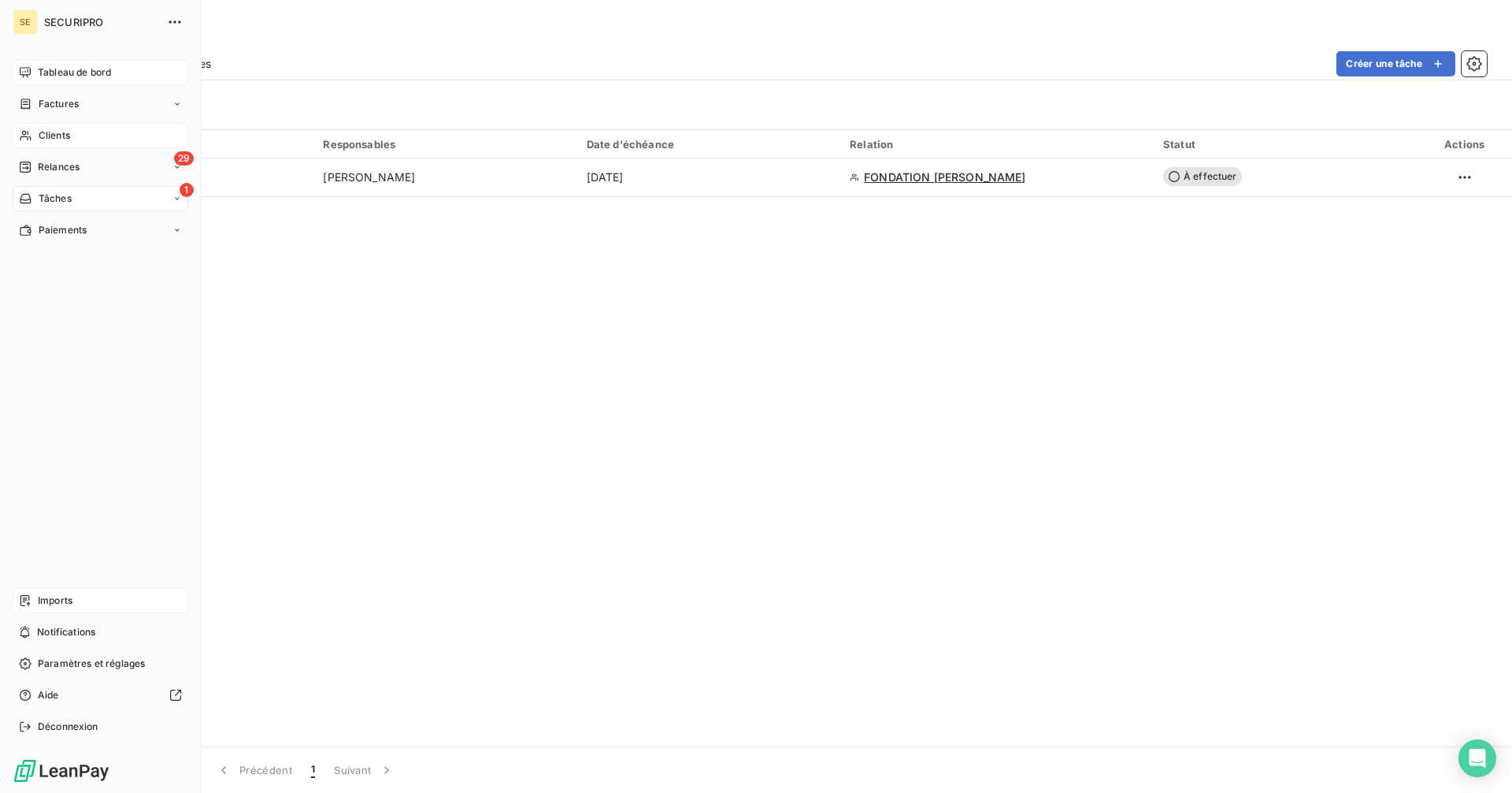
drag, startPoint x: 62, startPoint y: 133, endPoint x: 177, endPoint y: 137, distance: 115.1
click at [62, 133] on span "Clients" at bounding box center [54, 136] width 31 height 14
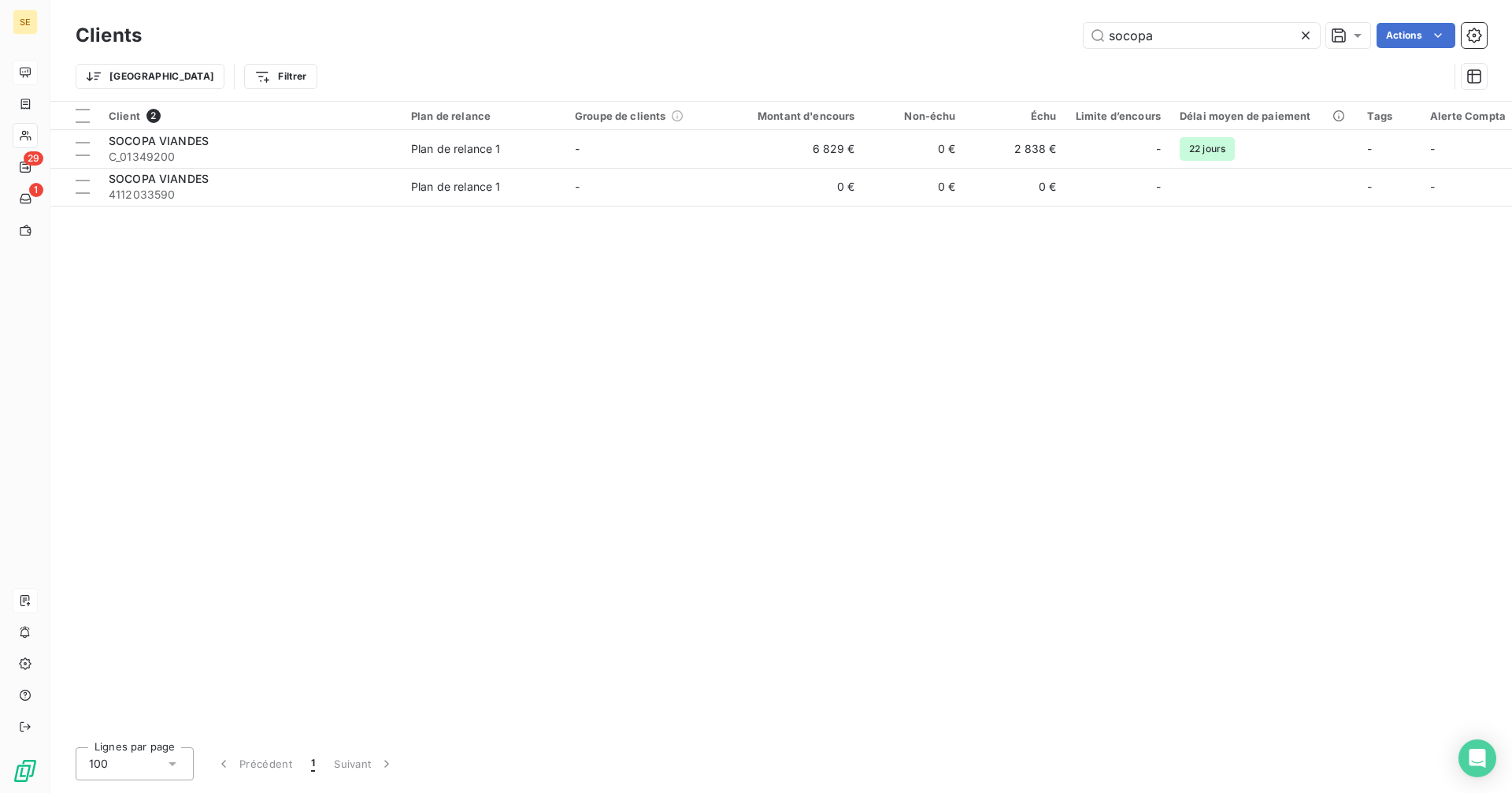
drag, startPoint x: 1173, startPoint y: 39, endPoint x: 1012, endPoint y: 36, distance: 161.0
click at [1012, 36] on div "socopa Actions" at bounding box center [823, 35] width 1326 height 25
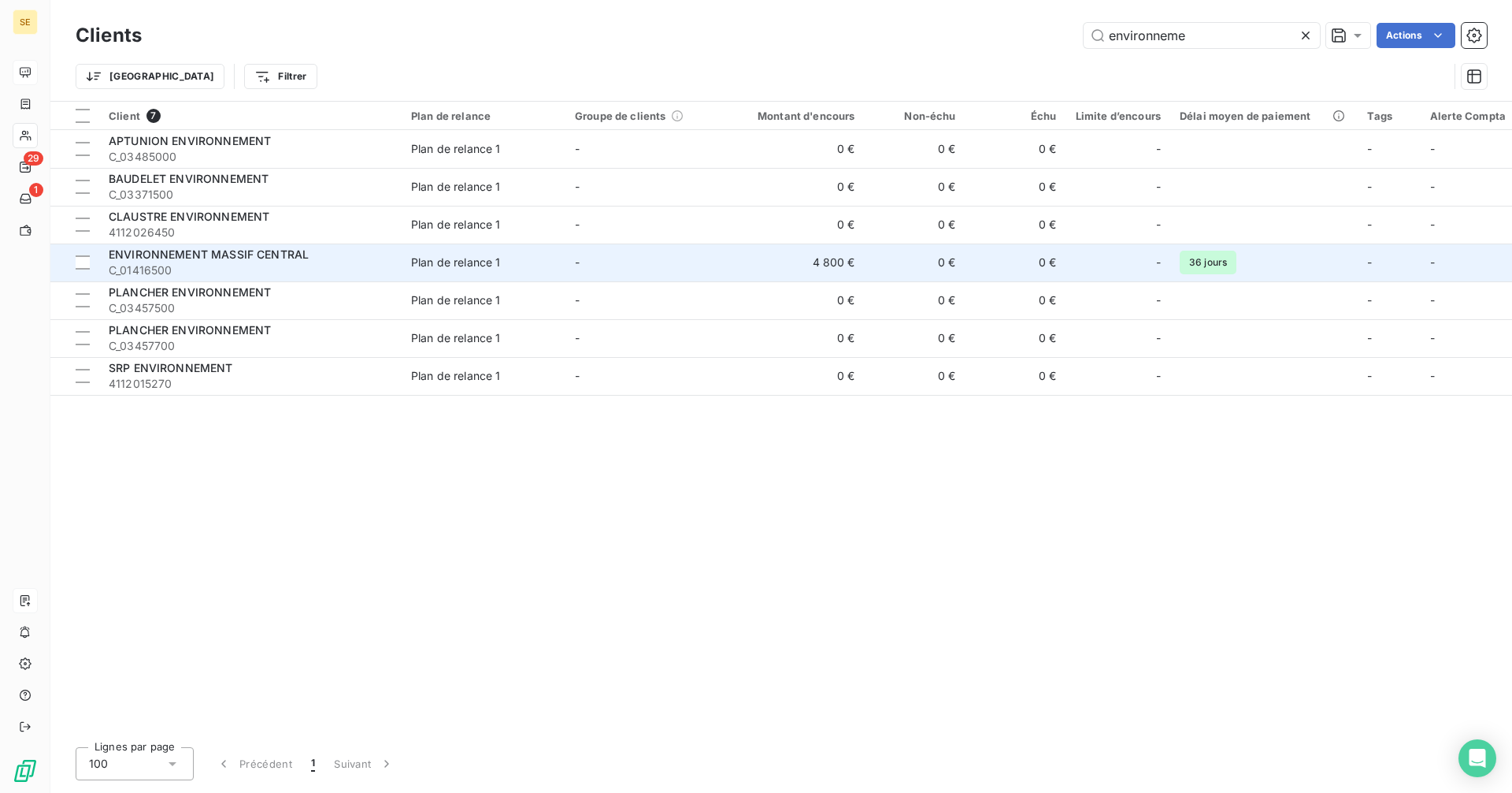
type input "environneme"
click at [318, 253] on div "ENVIRONNEMENT MASSIF CENTRAL" at bounding box center [250, 255] width 283 height 16
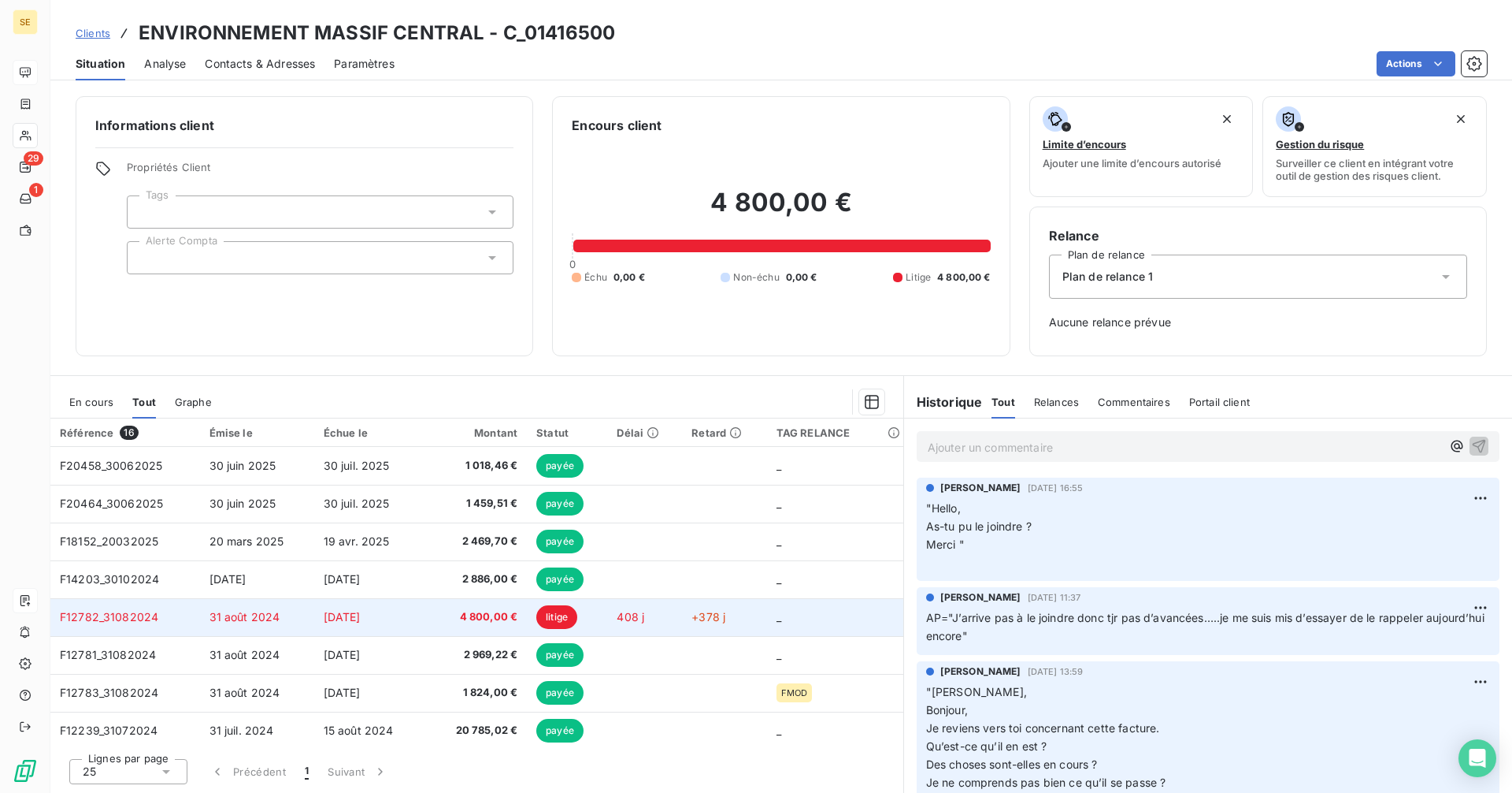
click at [442, 623] on span "4 800,00 €" at bounding box center [476, 617] width 82 height 16
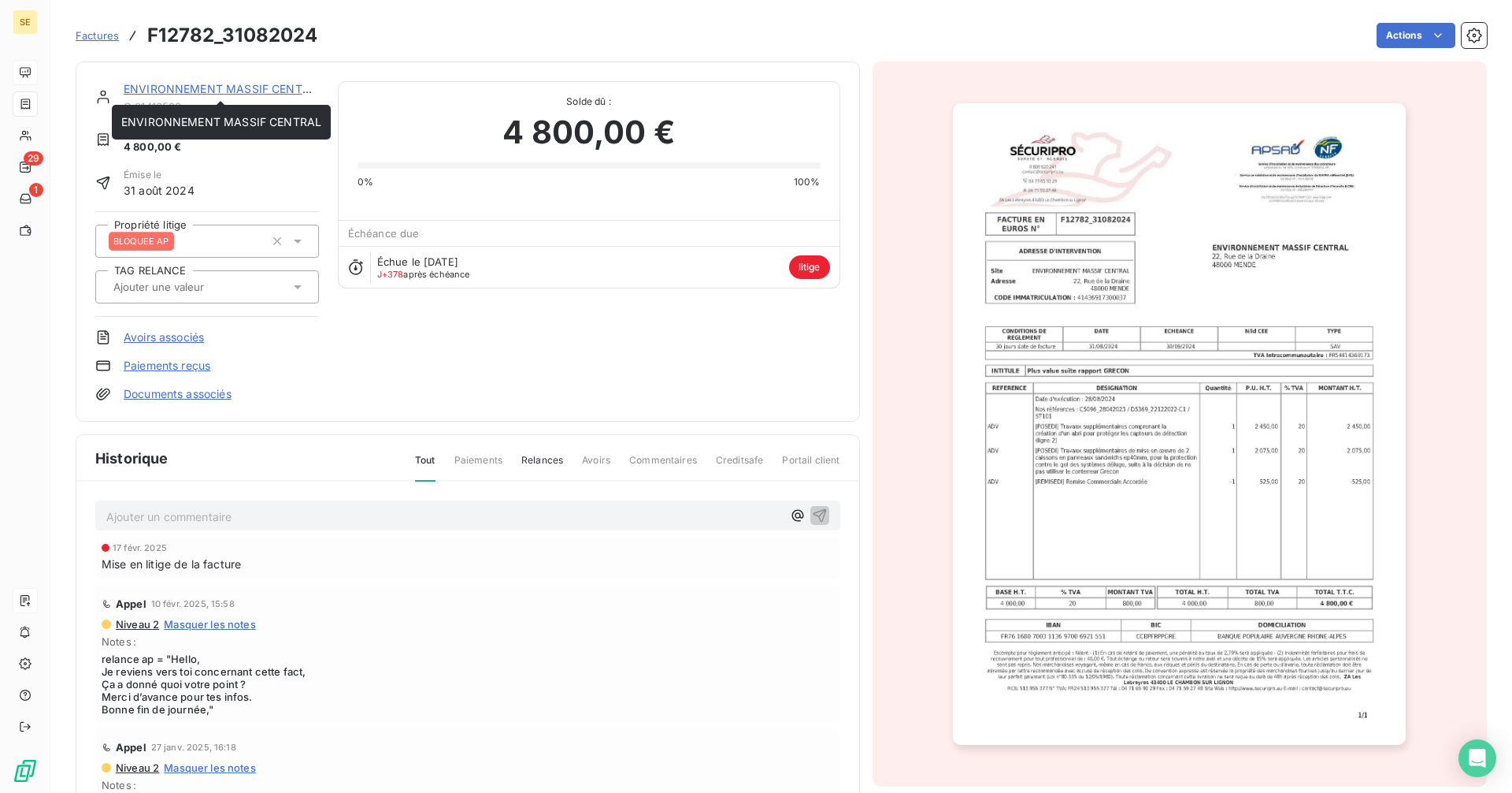
click at [213, 88] on link "ENVIRONNEMENT MASSIF CENTRAL" at bounding box center [223, 88] width 200 height 14
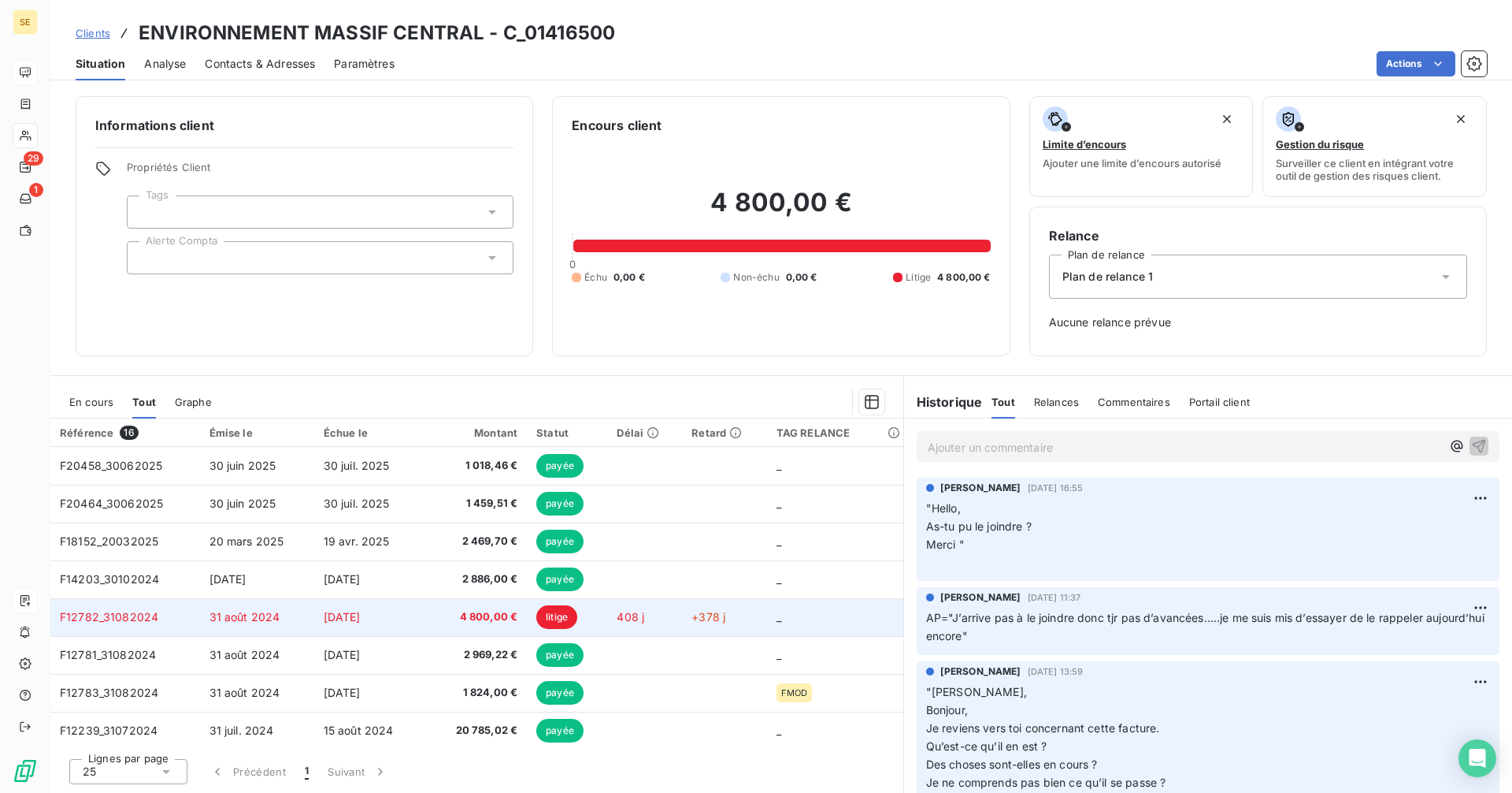
click at [439, 616] on span "4 800,00 €" at bounding box center [476, 617] width 82 height 16
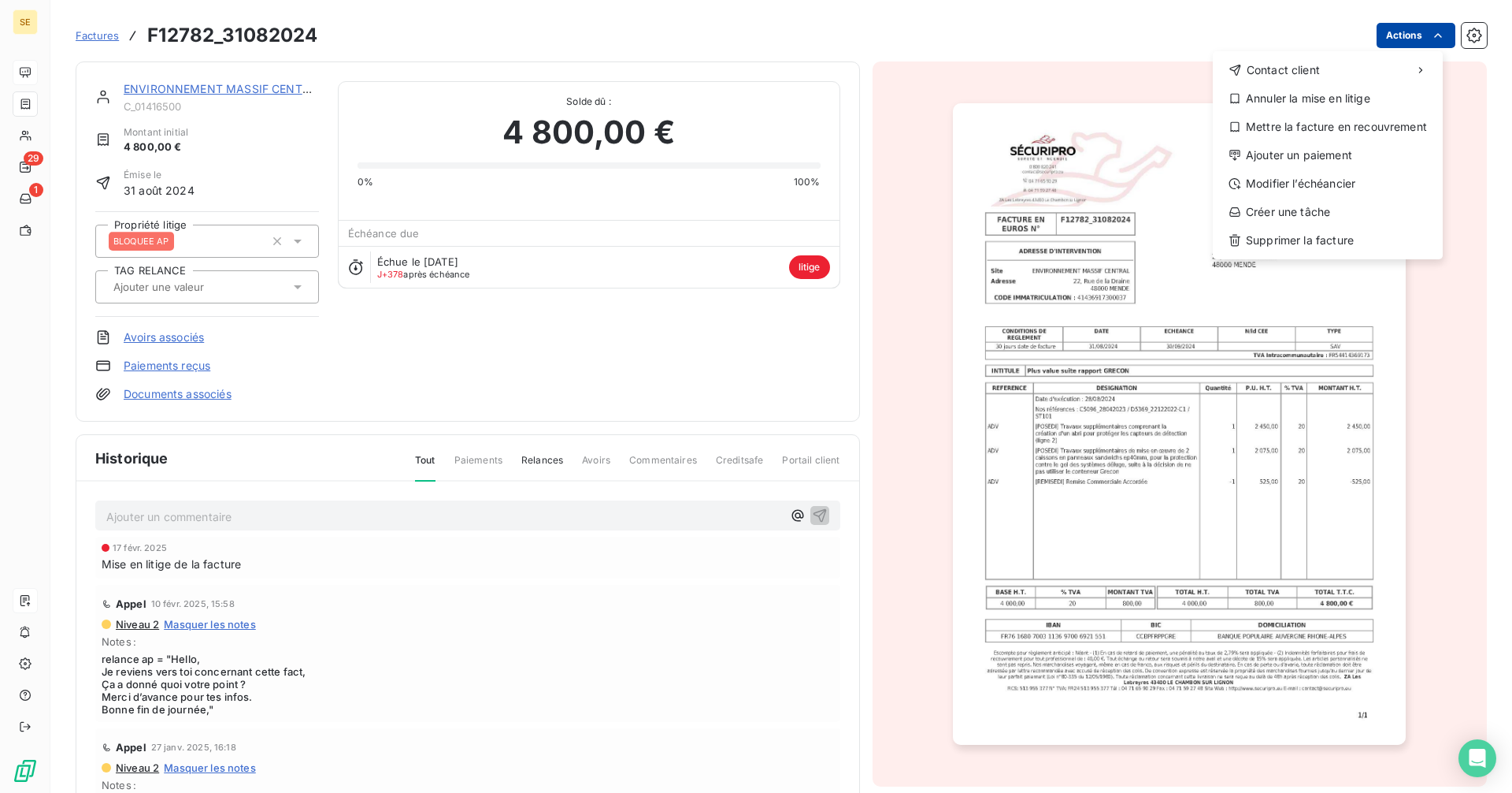
click at [1417, 28] on html "SE 29 1 Factures F12782_31082024 Actions Contact client Annuler la mise en liti…" at bounding box center [756, 396] width 1512 height 793
click at [1293, 207] on div "Créer une tâche" at bounding box center [1327, 211] width 218 height 25
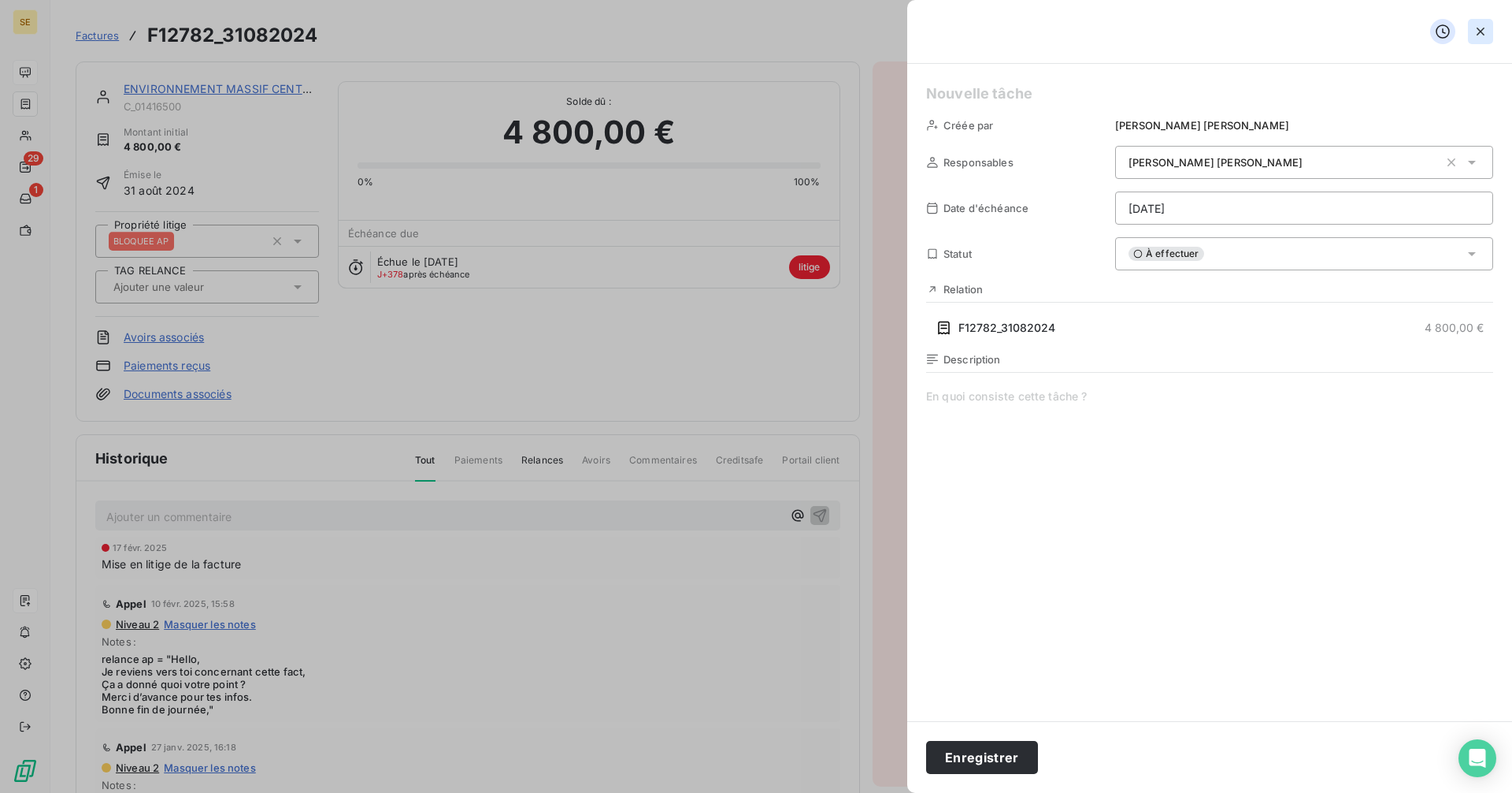
click at [1479, 29] on icon "button" at bounding box center [1481, 31] width 8 height 8
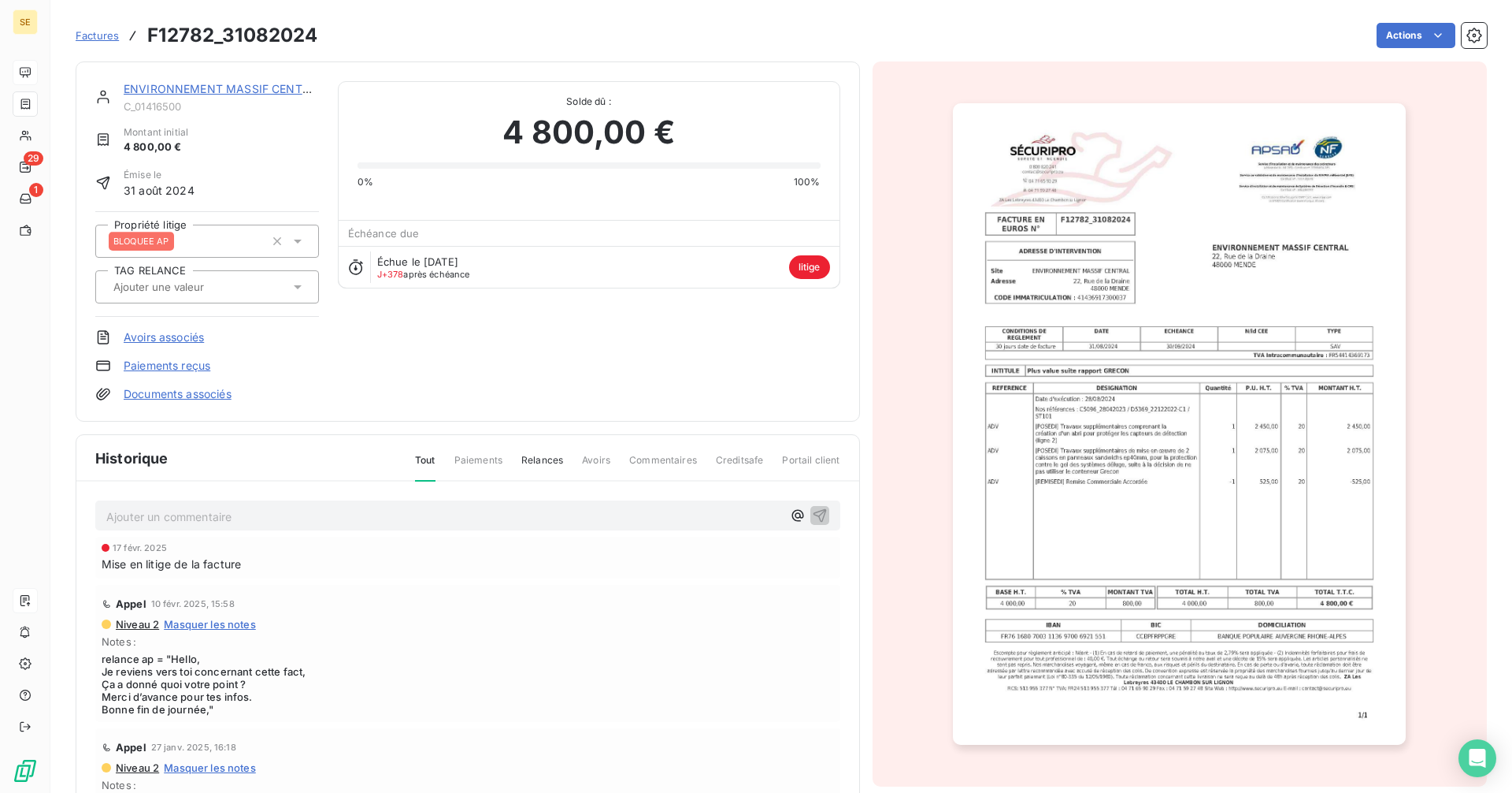
click at [215, 86] on link "ENVIRONNEMENT MASSIF CENTRAL" at bounding box center [223, 88] width 200 height 14
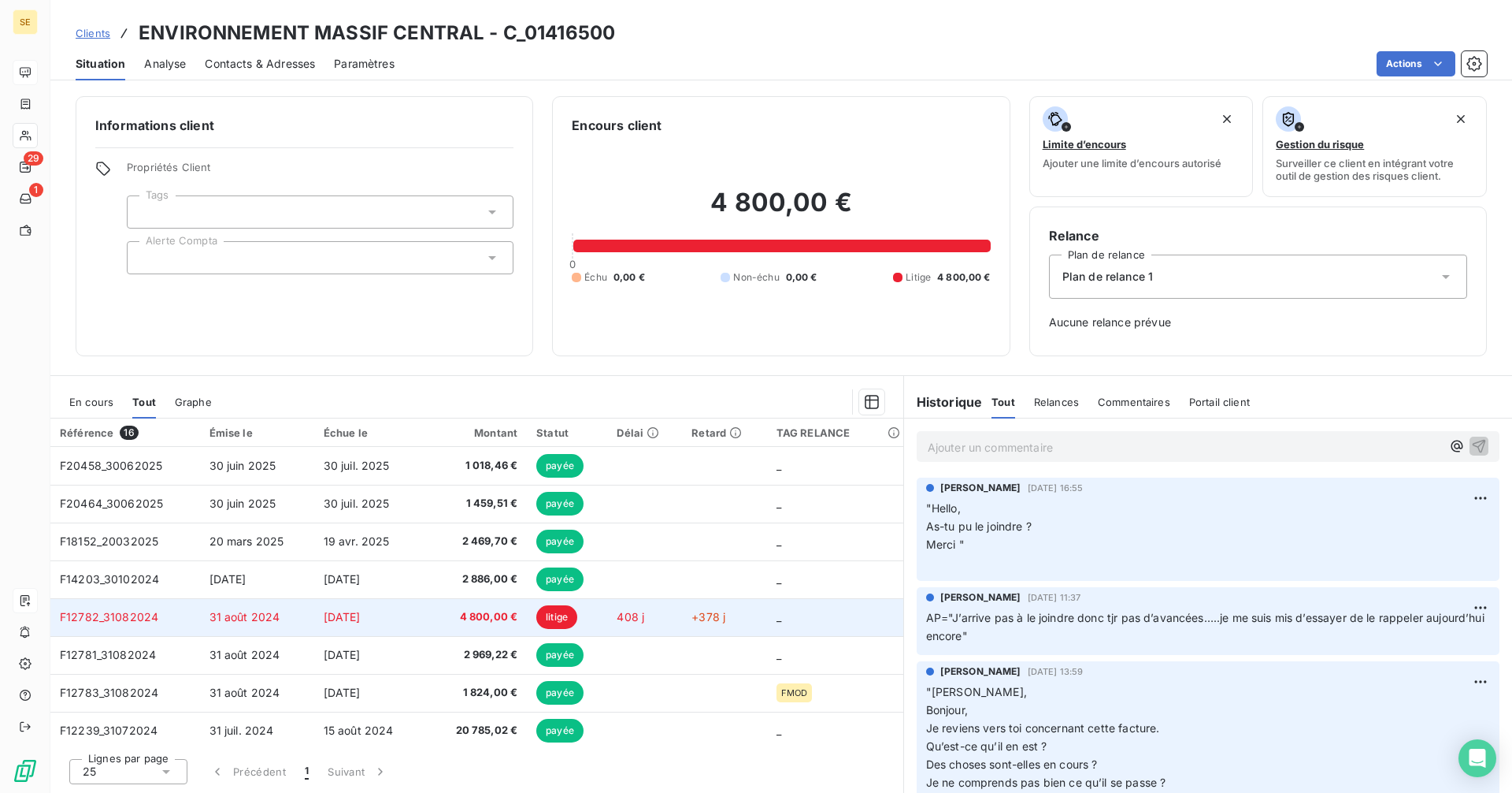
click at [482, 614] on span "4 800,00 €" at bounding box center [476, 617] width 82 height 16
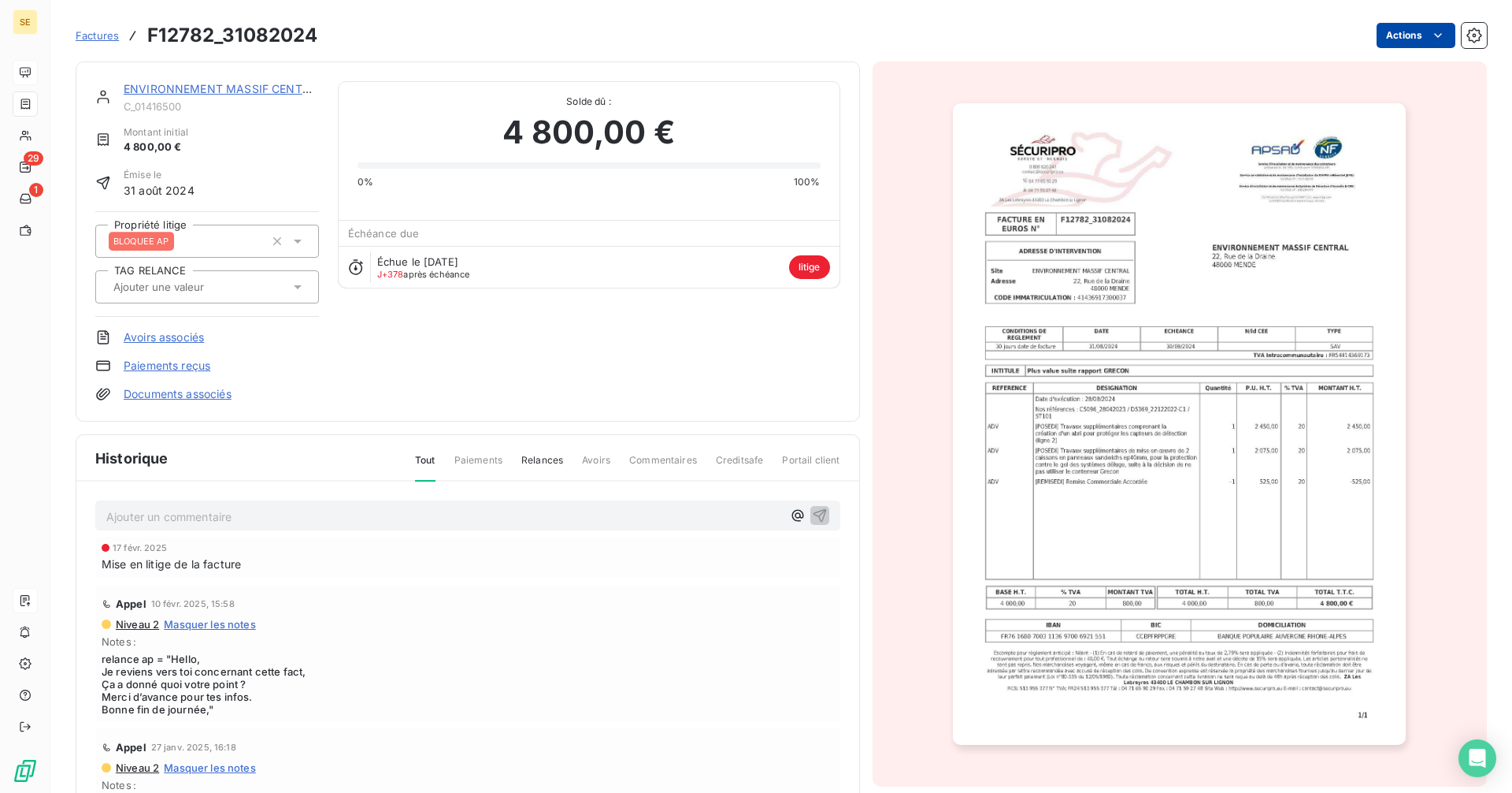
click at [1435, 36] on html "SE 29 1 Factures F12782_31082024 Actions ENVIRONNEMENT MASSIF CENTRAL C_0141650…" at bounding box center [756, 396] width 1512 height 793
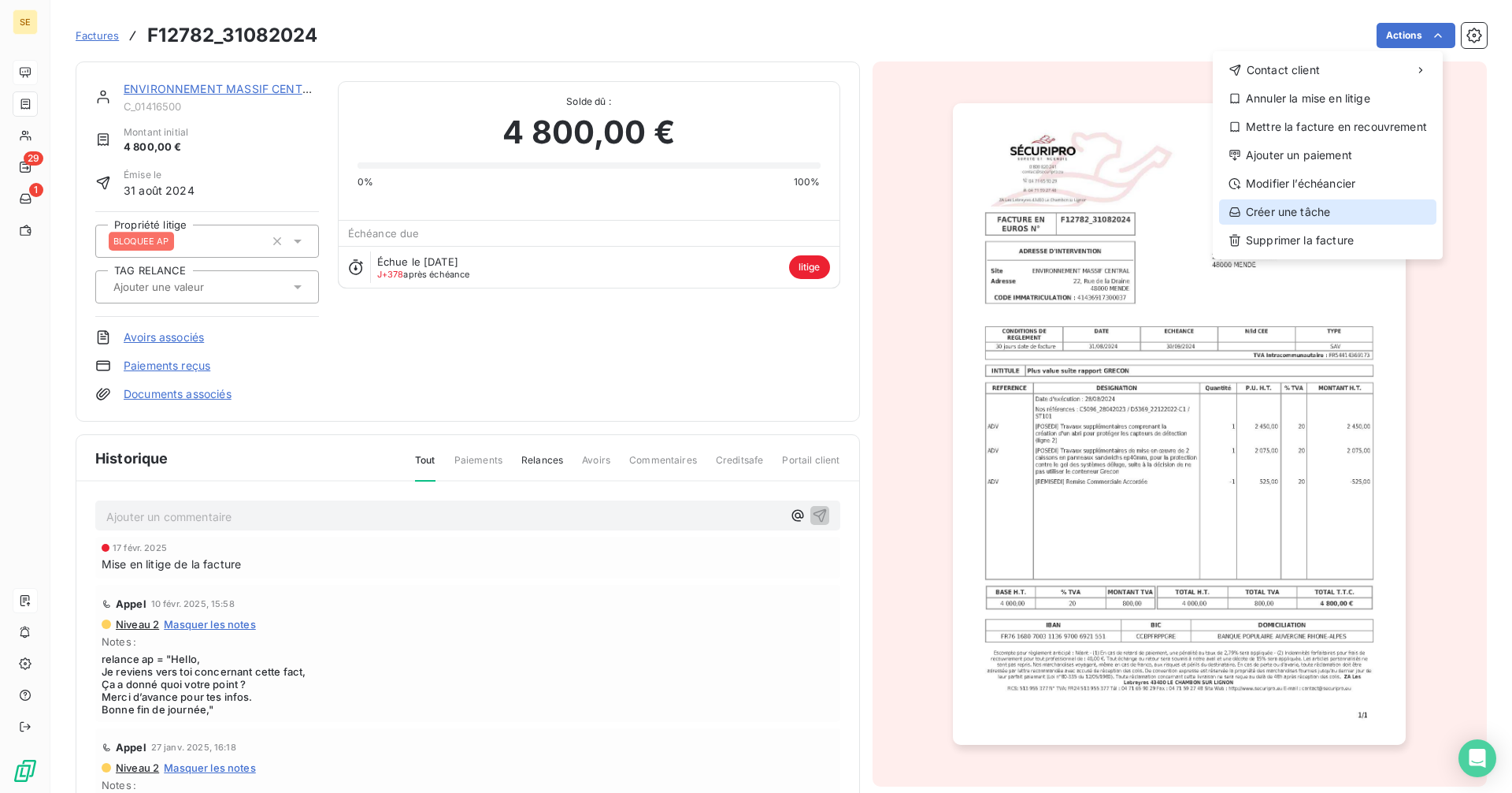
click at [1308, 209] on div "Créer une tâche" at bounding box center [1327, 211] width 218 height 25
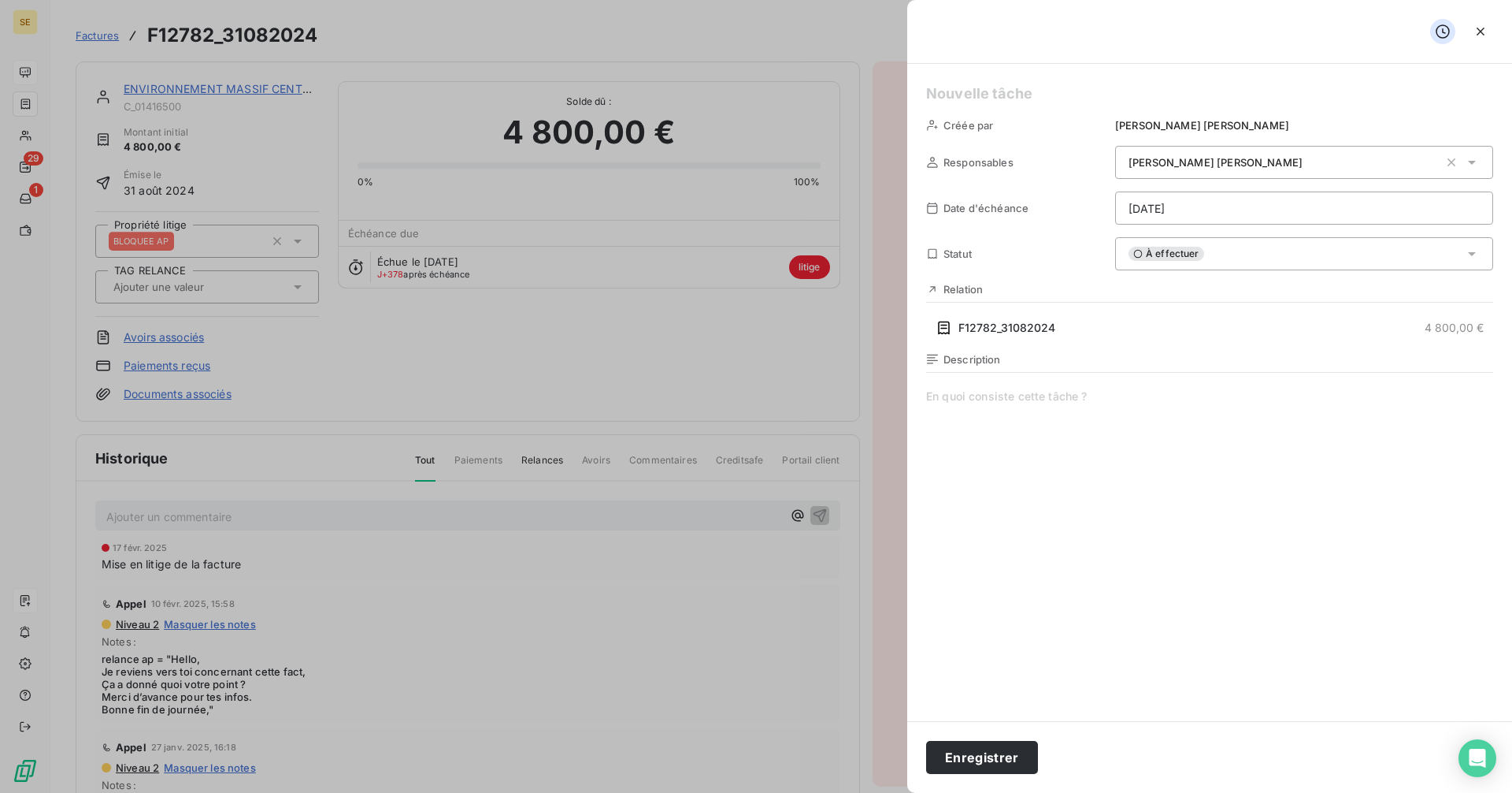
click at [1172, 212] on html "SE 29 1 Factures F12782_31082024 Actions ENVIRONNEMENT MASSIF CENTRAL C_0141650…" at bounding box center [756, 396] width 1512 height 793
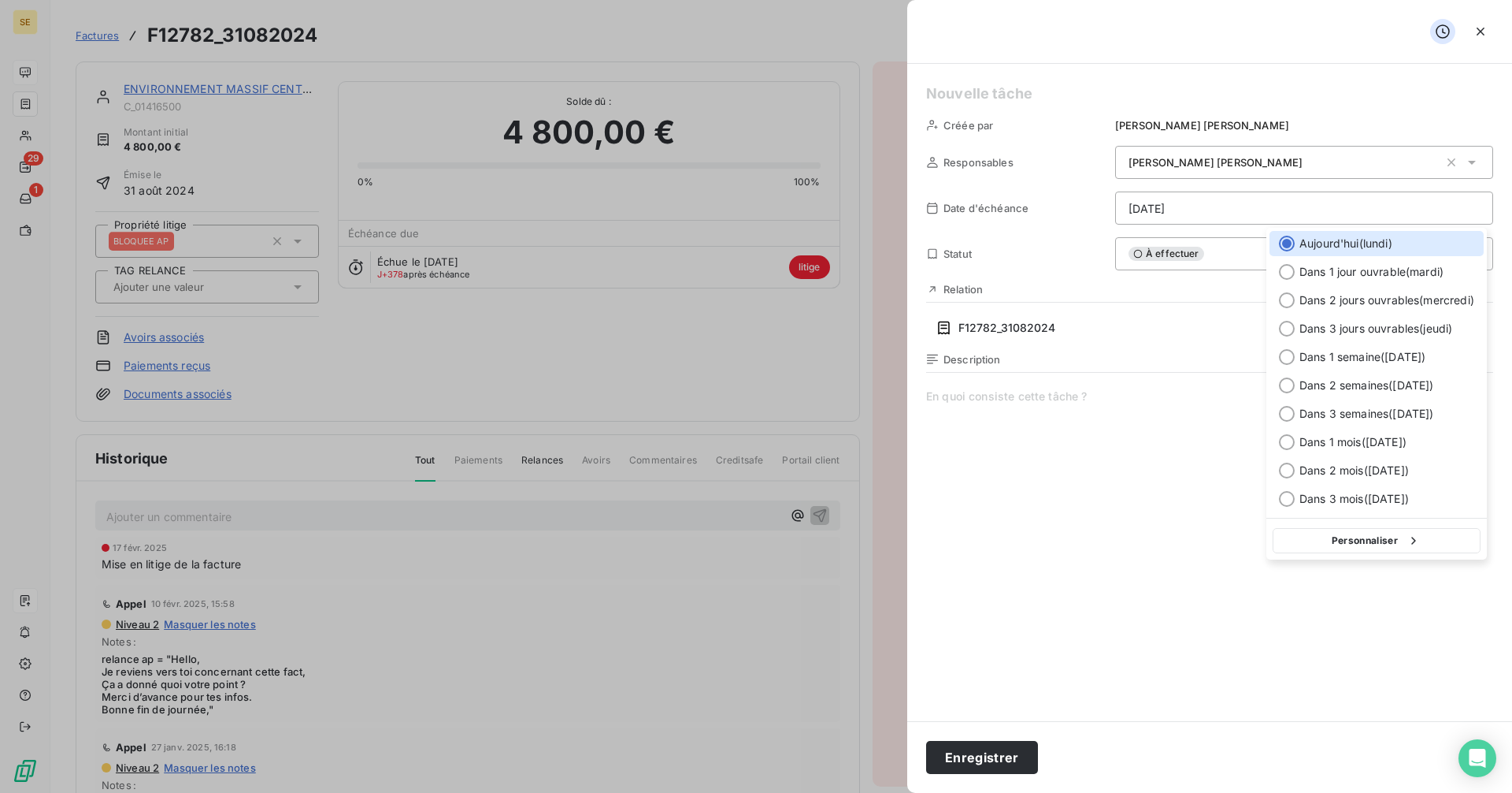
click at [1338, 542] on button "Personnaliser" at bounding box center [1376, 540] width 208 height 25
select select "9"
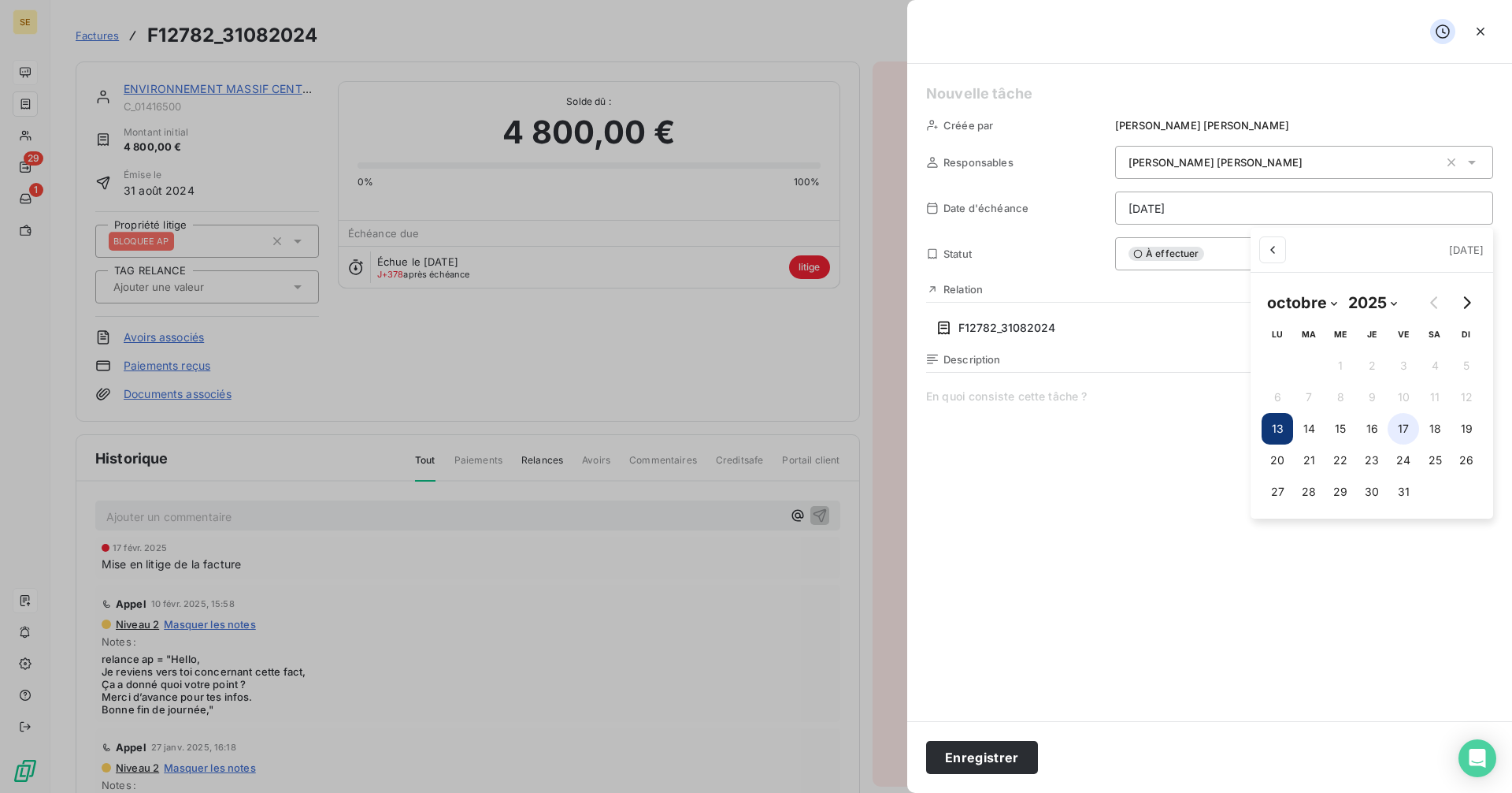
click at [1406, 426] on button "17" at bounding box center [1403, 428] width 31 height 31
type input "[DATE]"
click at [976, 762] on html "SE 29 1 Factures F12782_31082024 Actions ENVIRONNEMENT MASSIF CENTRAL C_0141650…" at bounding box center [756, 396] width 1512 height 793
click at [1437, 31] on icon at bounding box center [1443, 31] width 16 height 16
click at [949, 394] on span at bounding box center [1209, 539] width 567 height 303
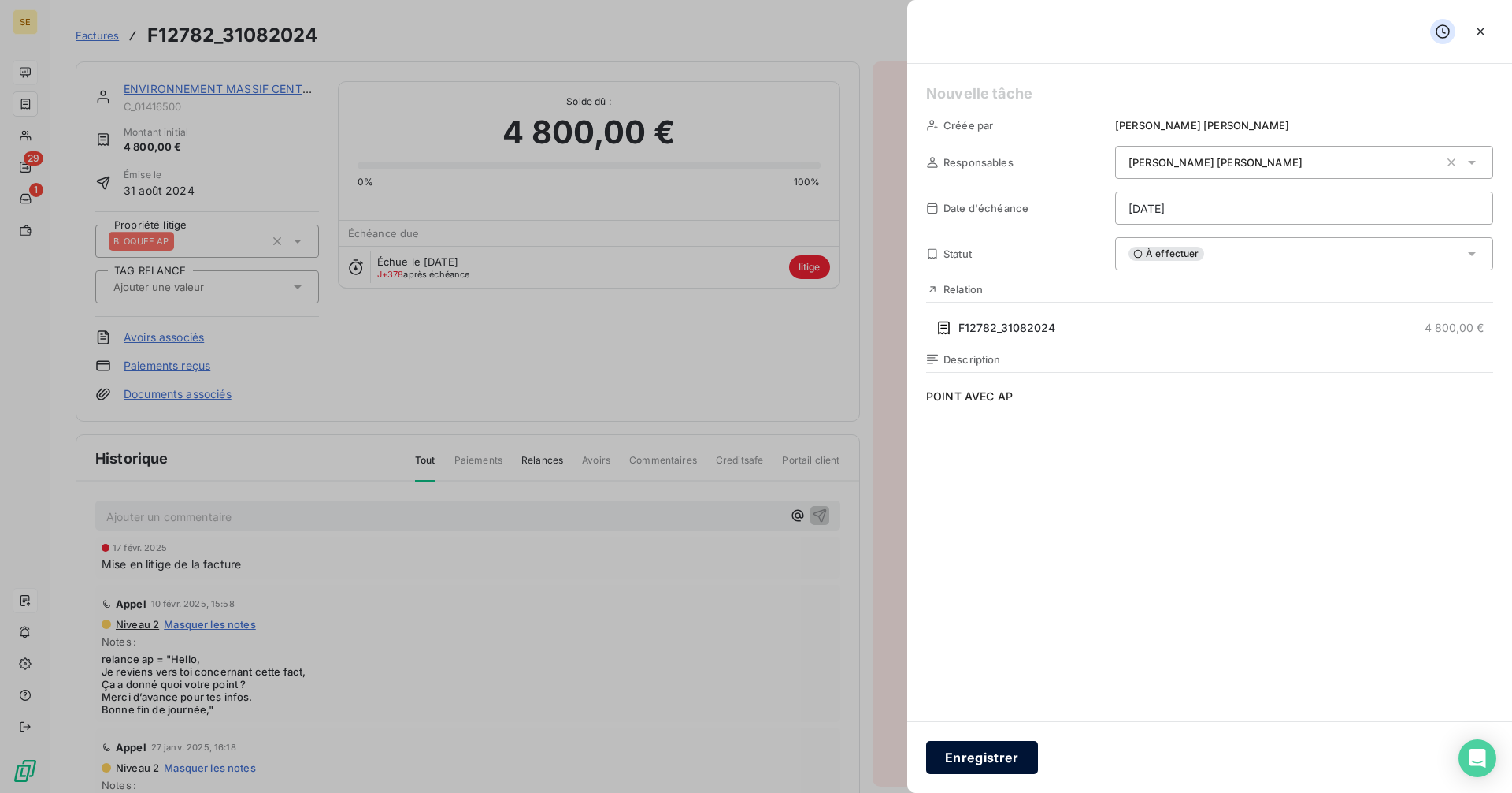
click at [985, 762] on button "Enregistrer" at bounding box center [981, 757] width 112 height 33
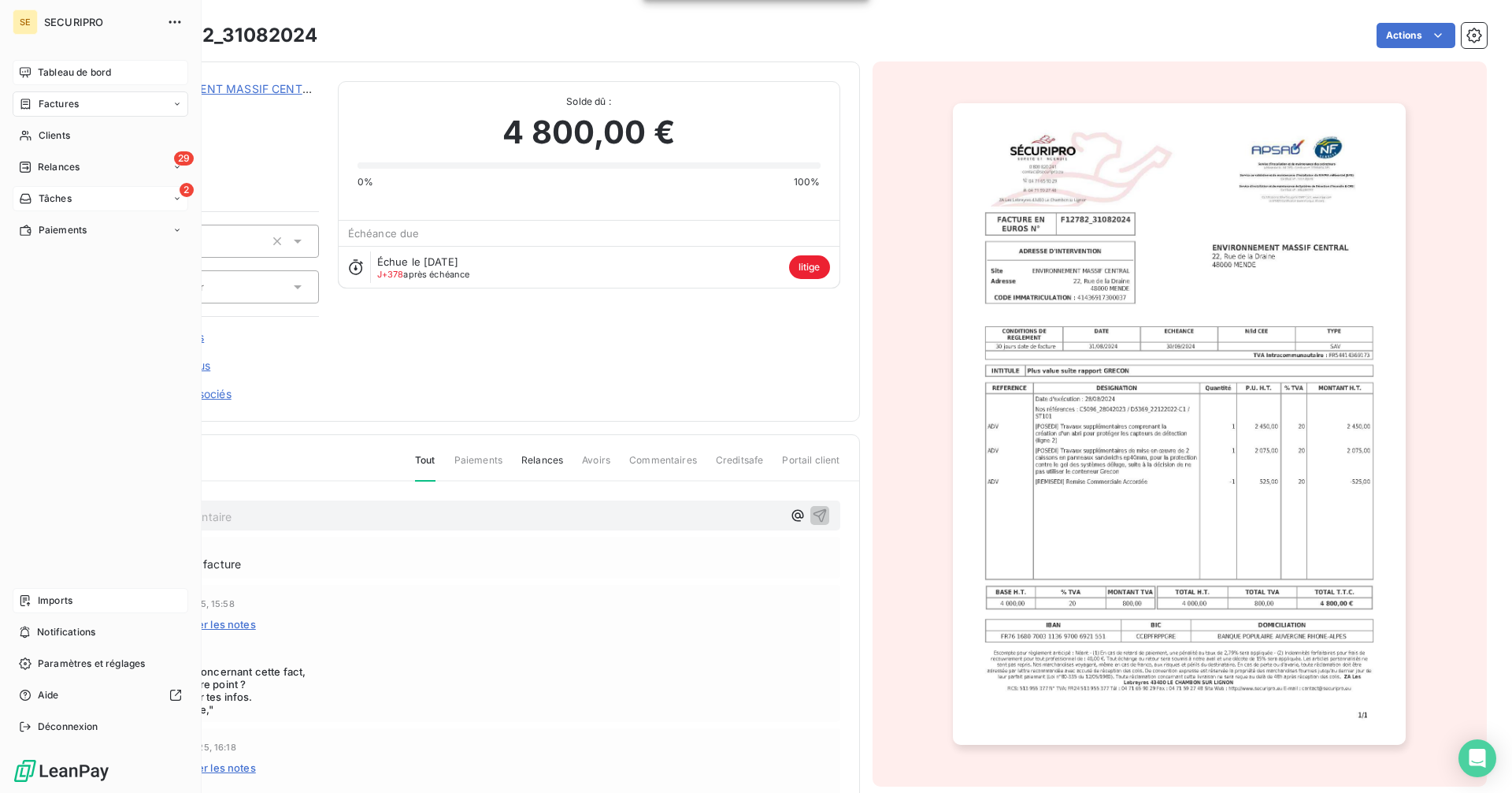
click at [30, 200] on icon at bounding box center [26, 198] width 14 height 13
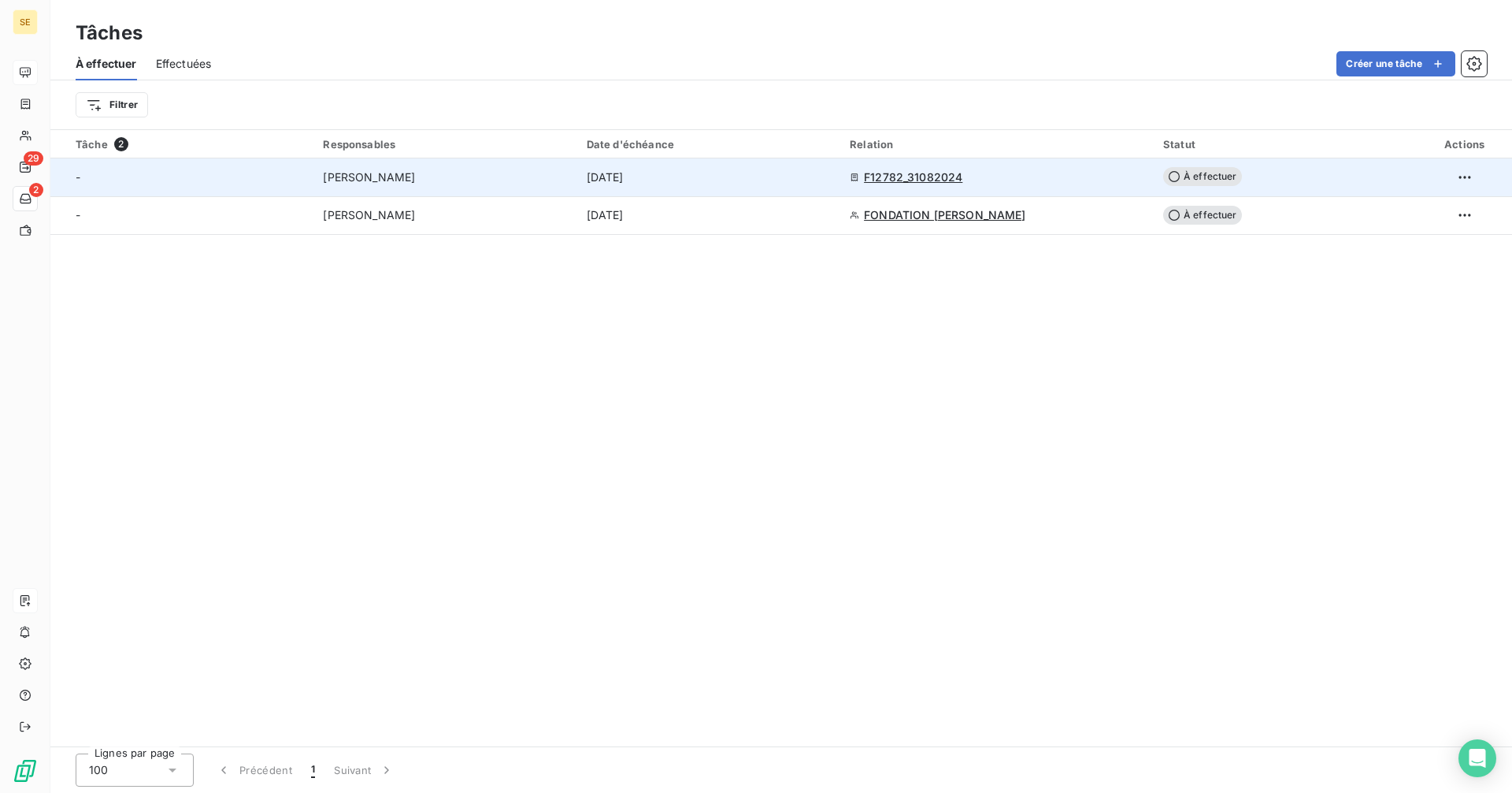
click at [79, 170] on span "-" at bounding box center [78, 177] width 5 height 14
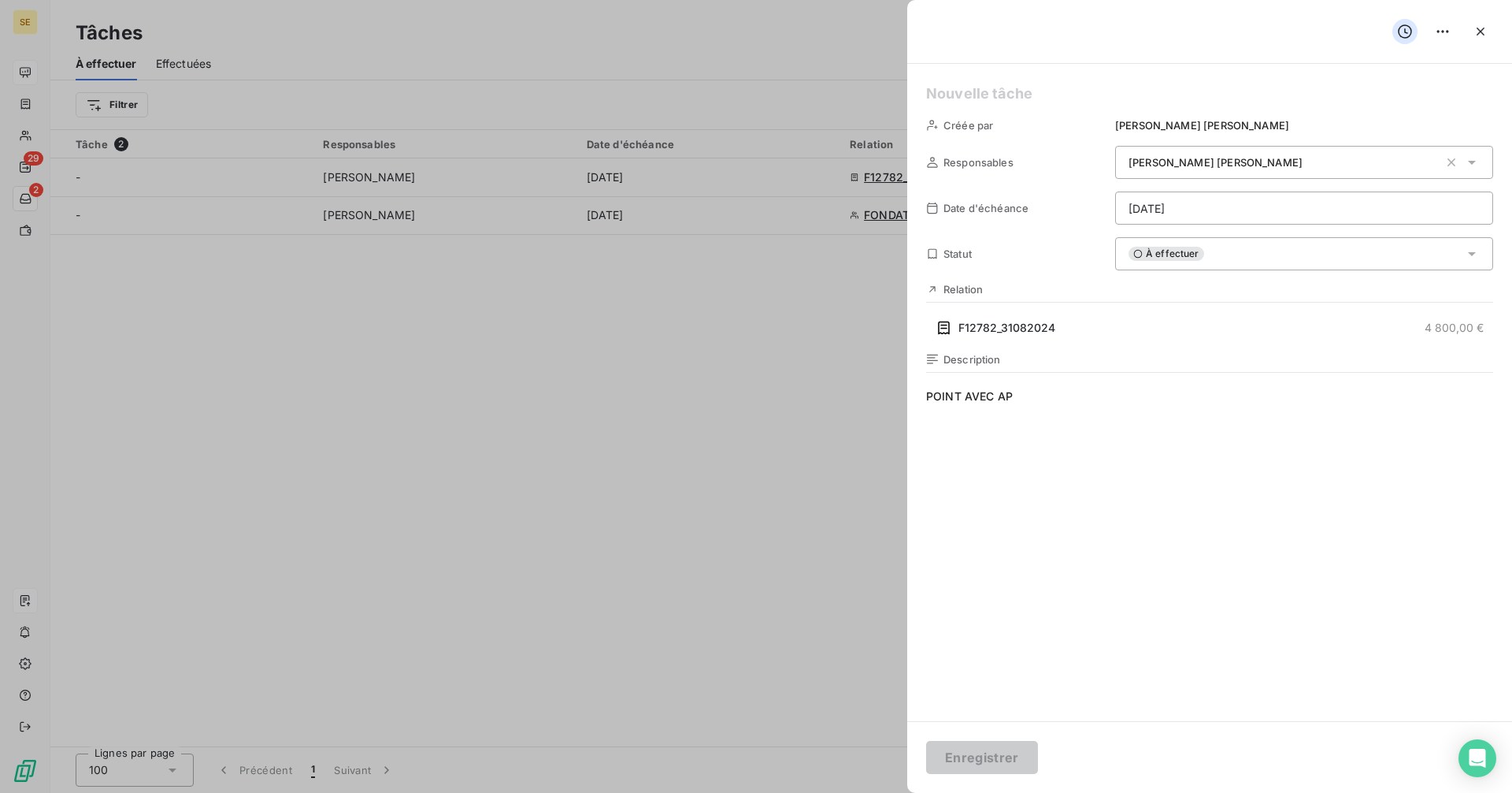
click at [936, 96] on h5 at bounding box center [1209, 93] width 567 height 22
click at [927, 89] on h5 "BLOQUEE AP" at bounding box center [1209, 93] width 567 height 22
click at [983, 761] on button "Enregistrer" at bounding box center [981, 757] width 112 height 33
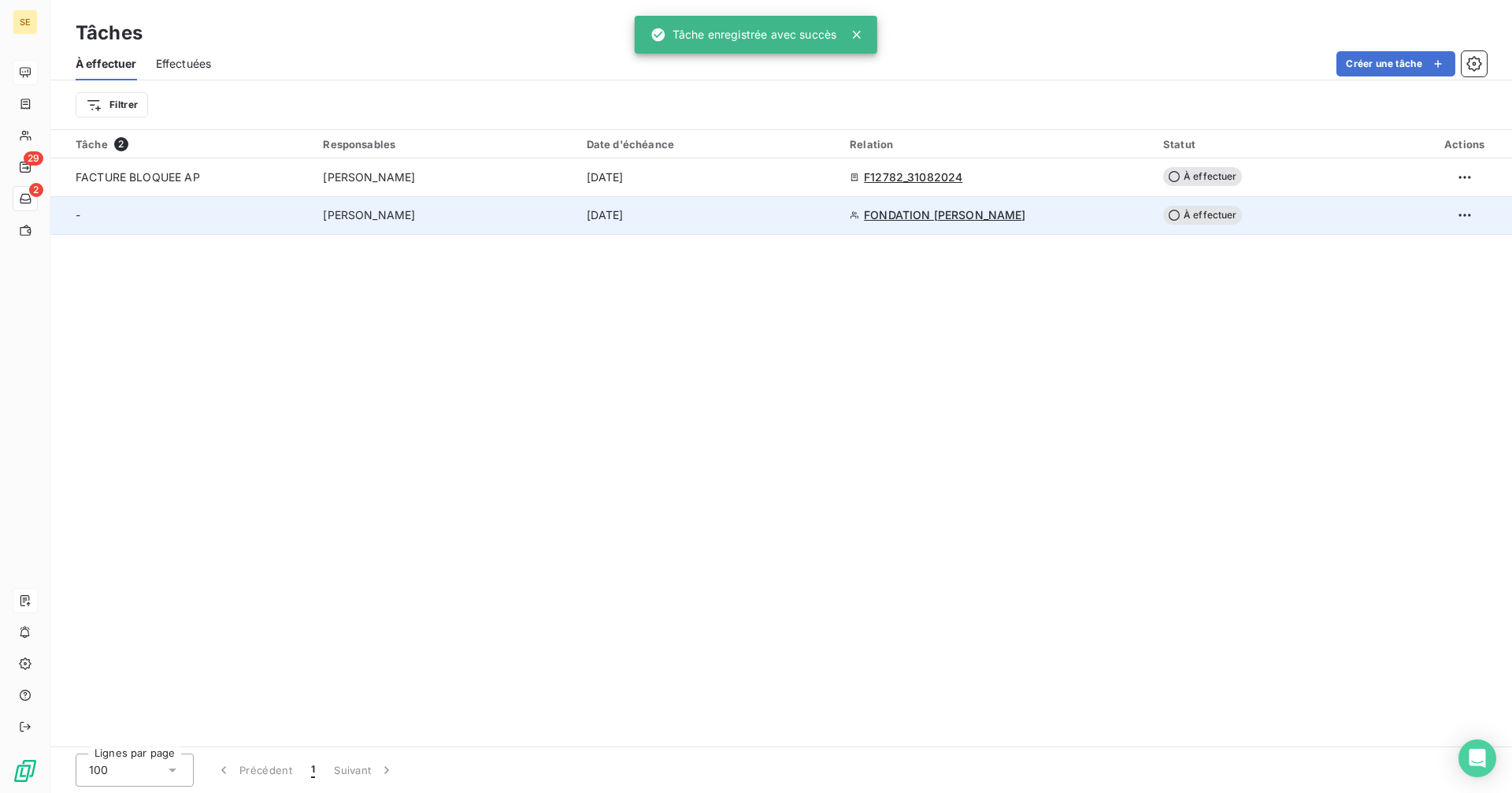
click at [164, 215] on div "-" at bounding box center [190, 215] width 228 height 16
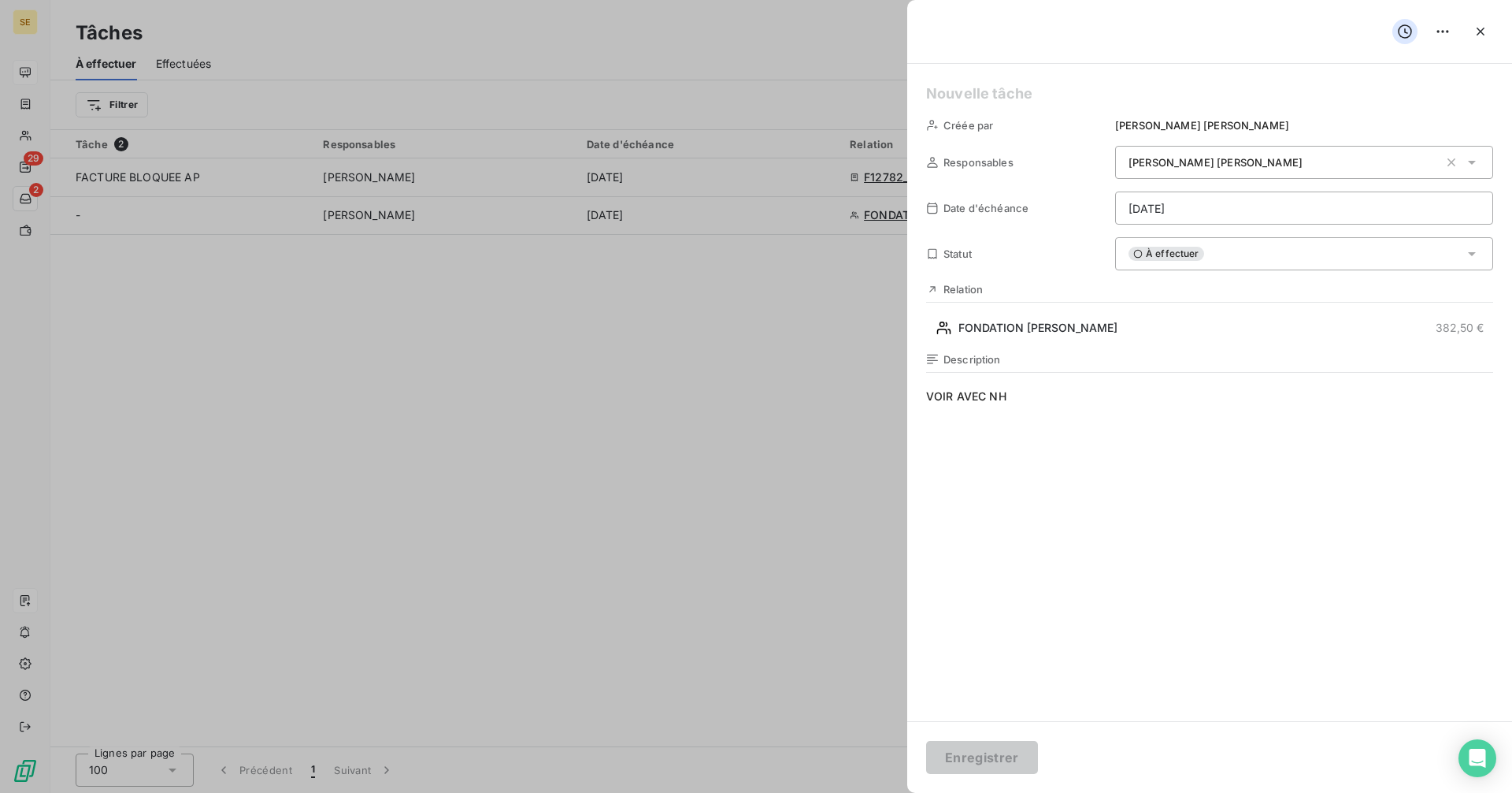
click at [928, 91] on h5 at bounding box center [1209, 93] width 567 height 22
click at [1010, 760] on button "Enregistrer" at bounding box center [981, 757] width 112 height 33
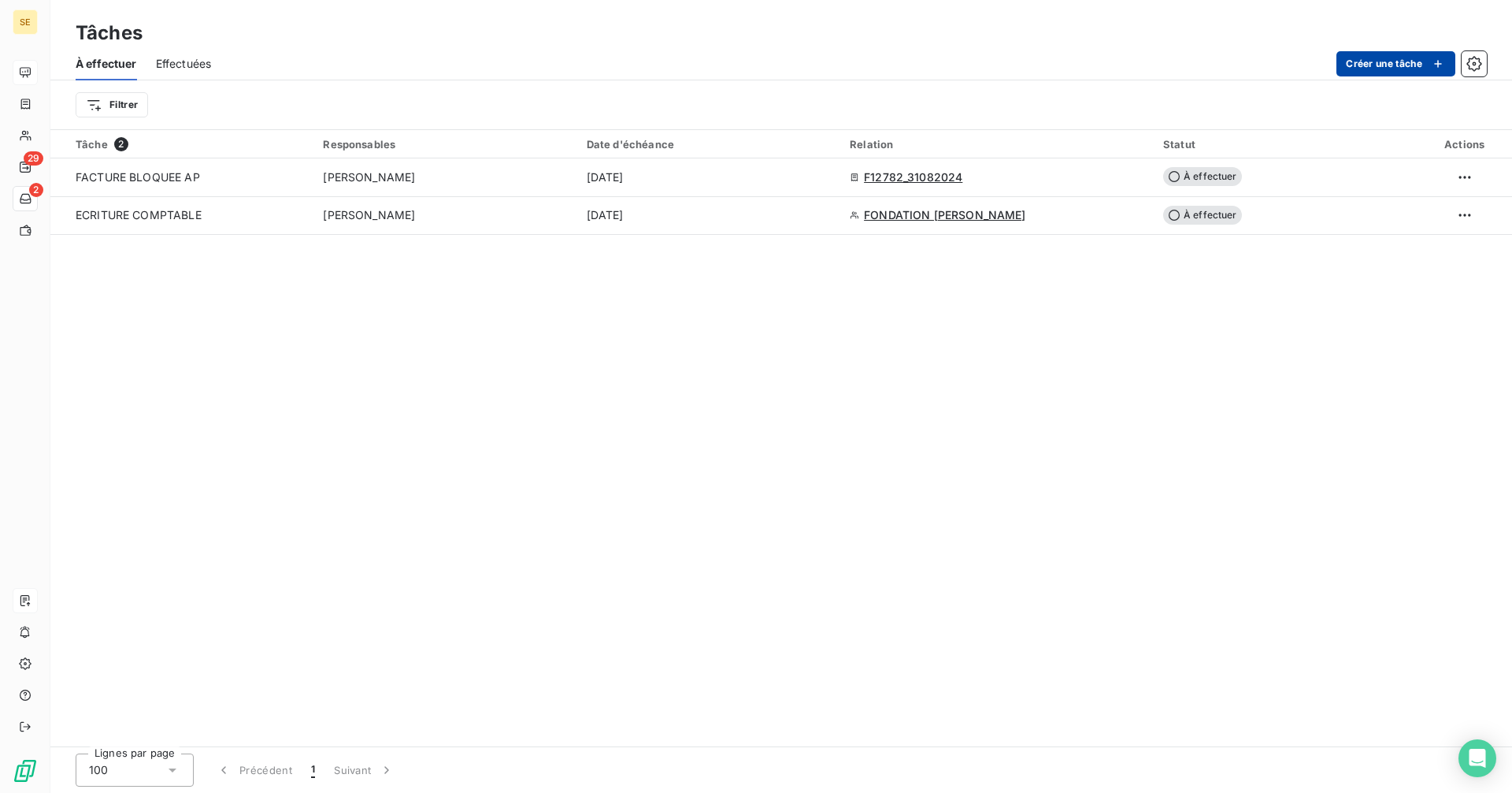
click at [1370, 61] on button "Créer une tâche" at bounding box center [1396, 63] width 119 height 25
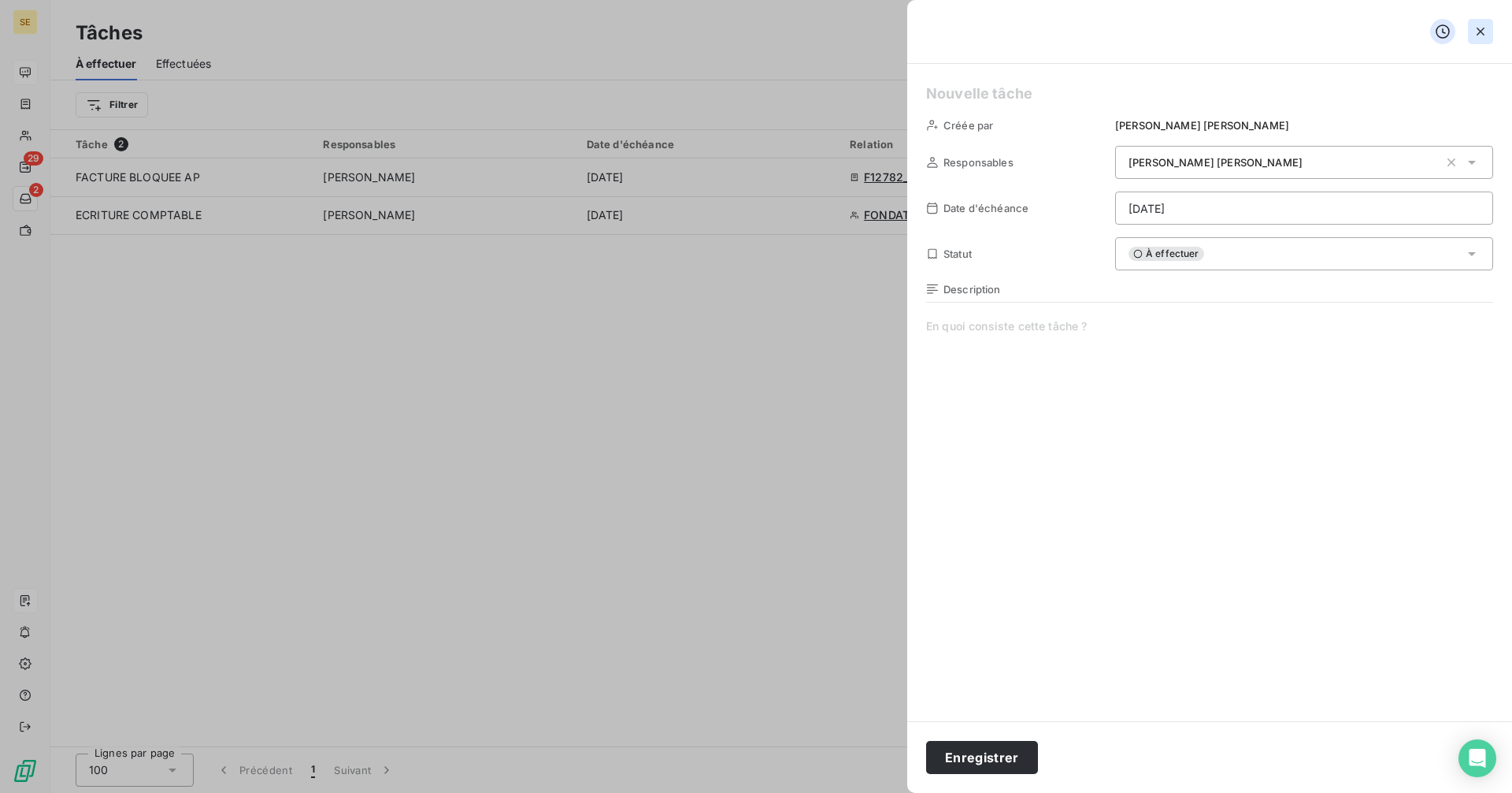
click at [1481, 25] on icon "button" at bounding box center [1481, 31] width 16 height 16
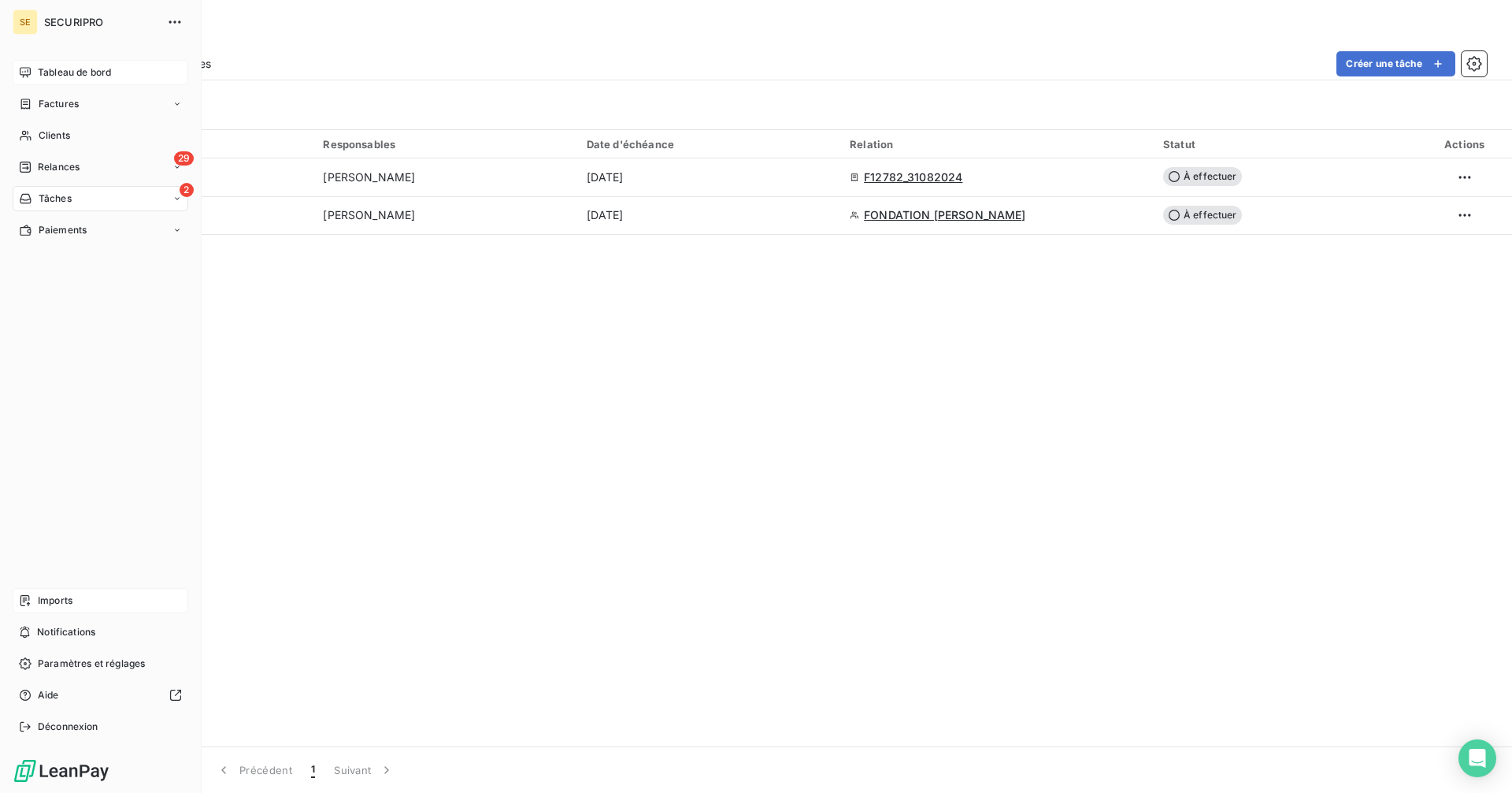
click at [46, 67] on span "Tableau de bord" at bounding box center [74, 72] width 73 height 14
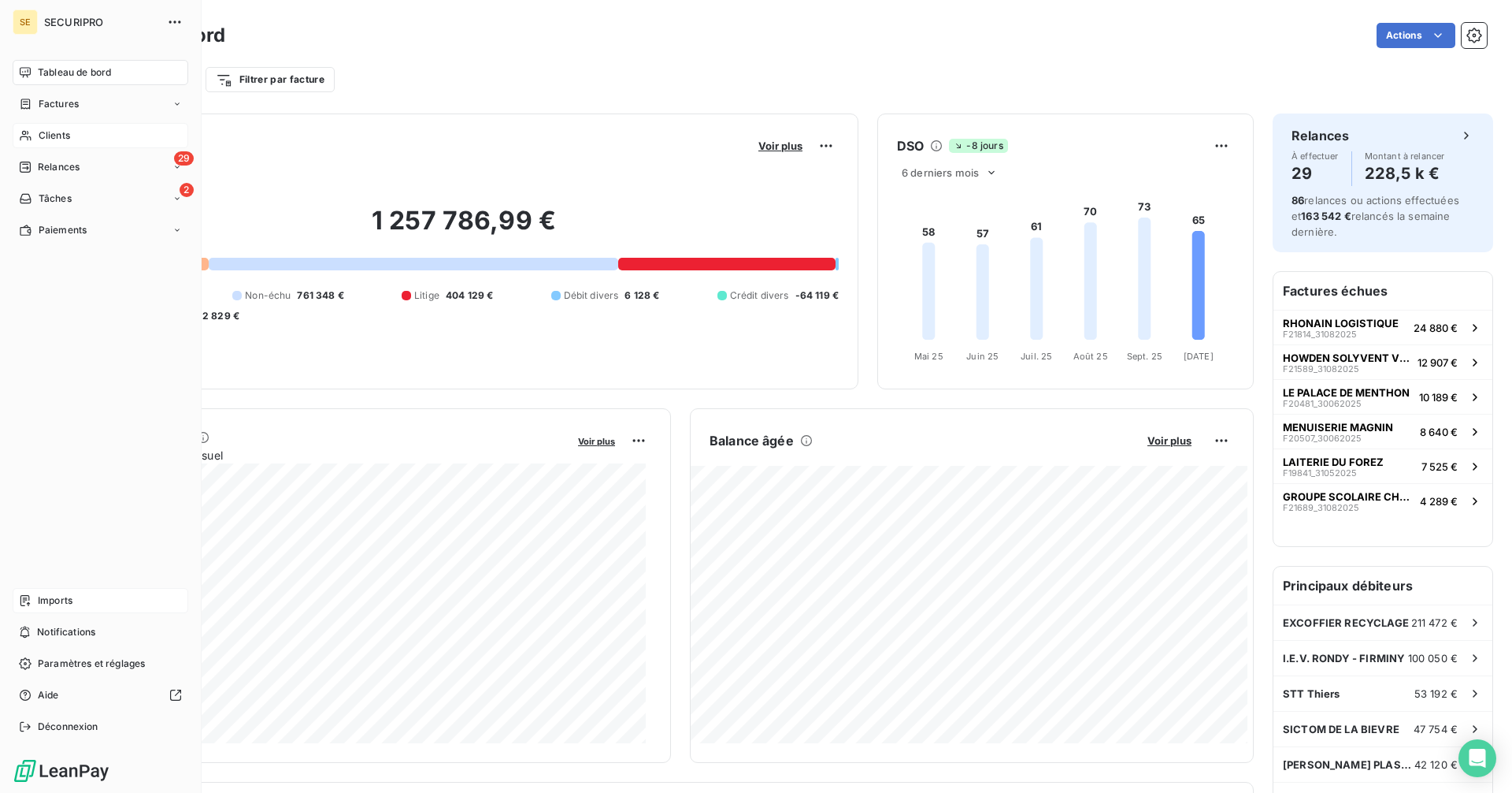
click at [61, 140] on span "Clients" at bounding box center [54, 136] width 31 height 14
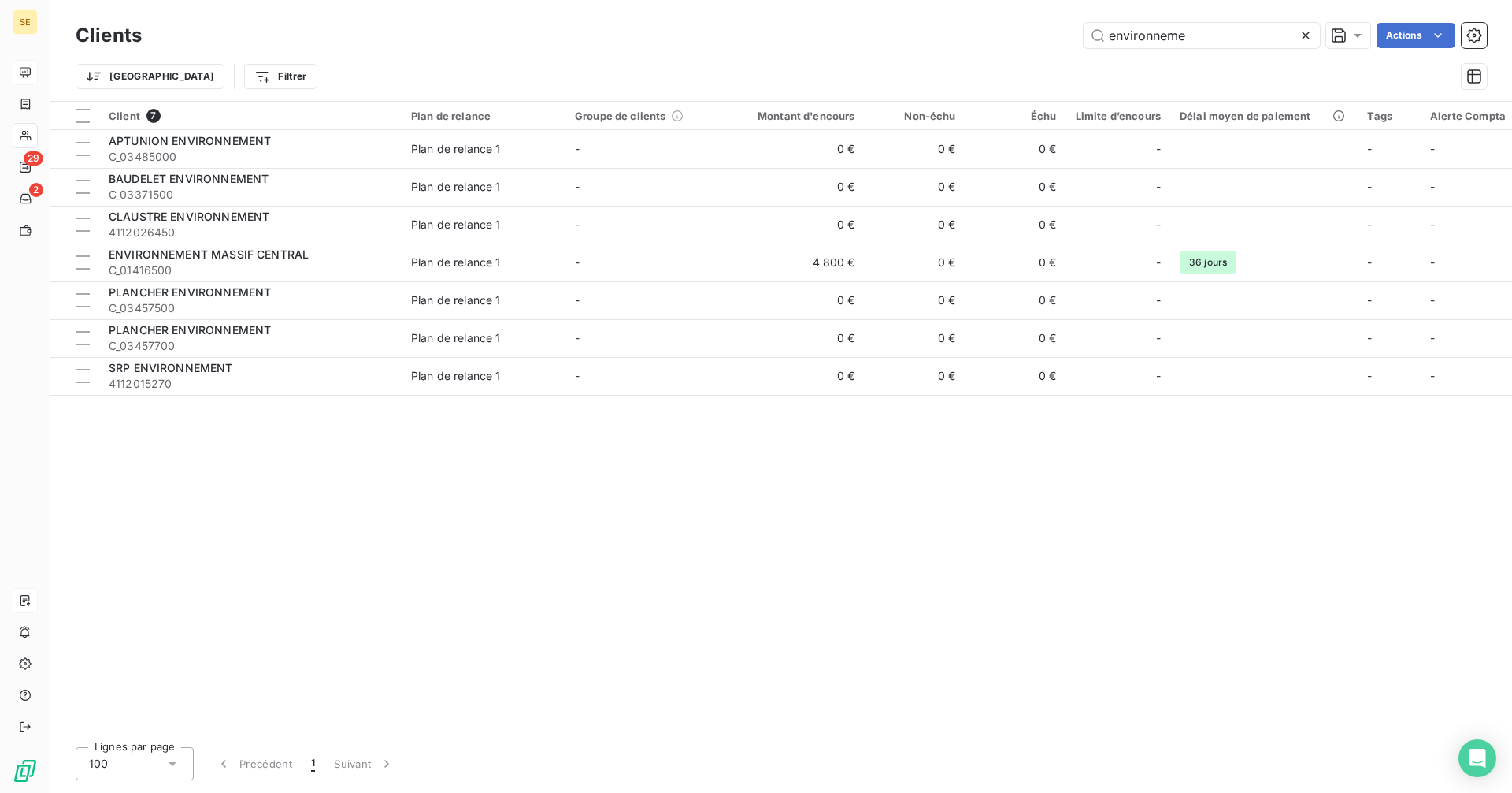
drag, startPoint x: 1191, startPoint y: 32, endPoint x: 1004, endPoint y: 32, distance: 187.0
click at [1004, 32] on div "environneme Actions" at bounding box center [823, 35] width 1326 height 25
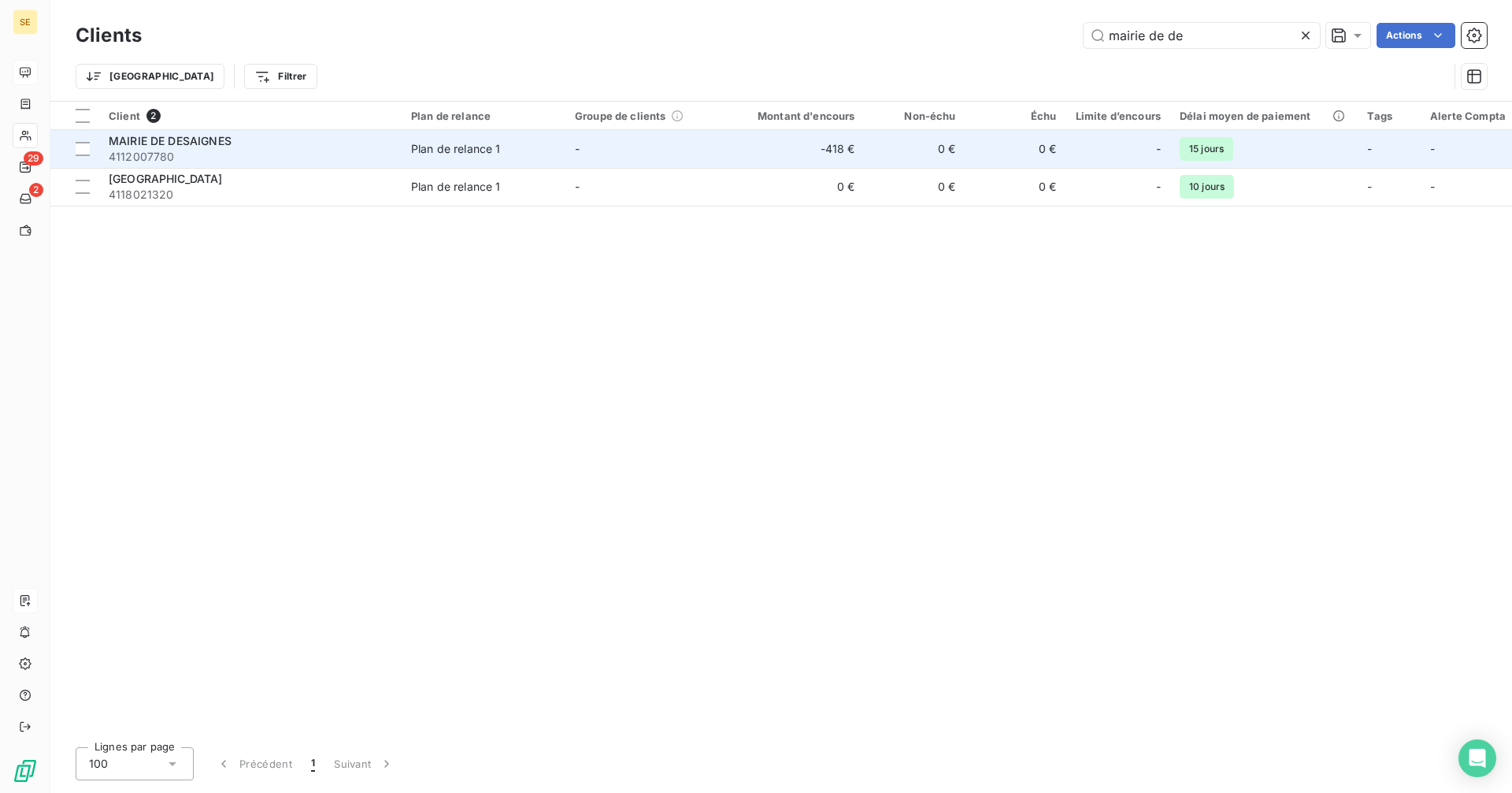
type input "mairie de de"
click at [283, 142] on div "MAIRIE DE DESAIGNES" at bounding box center [250, 141] width 283 height 16
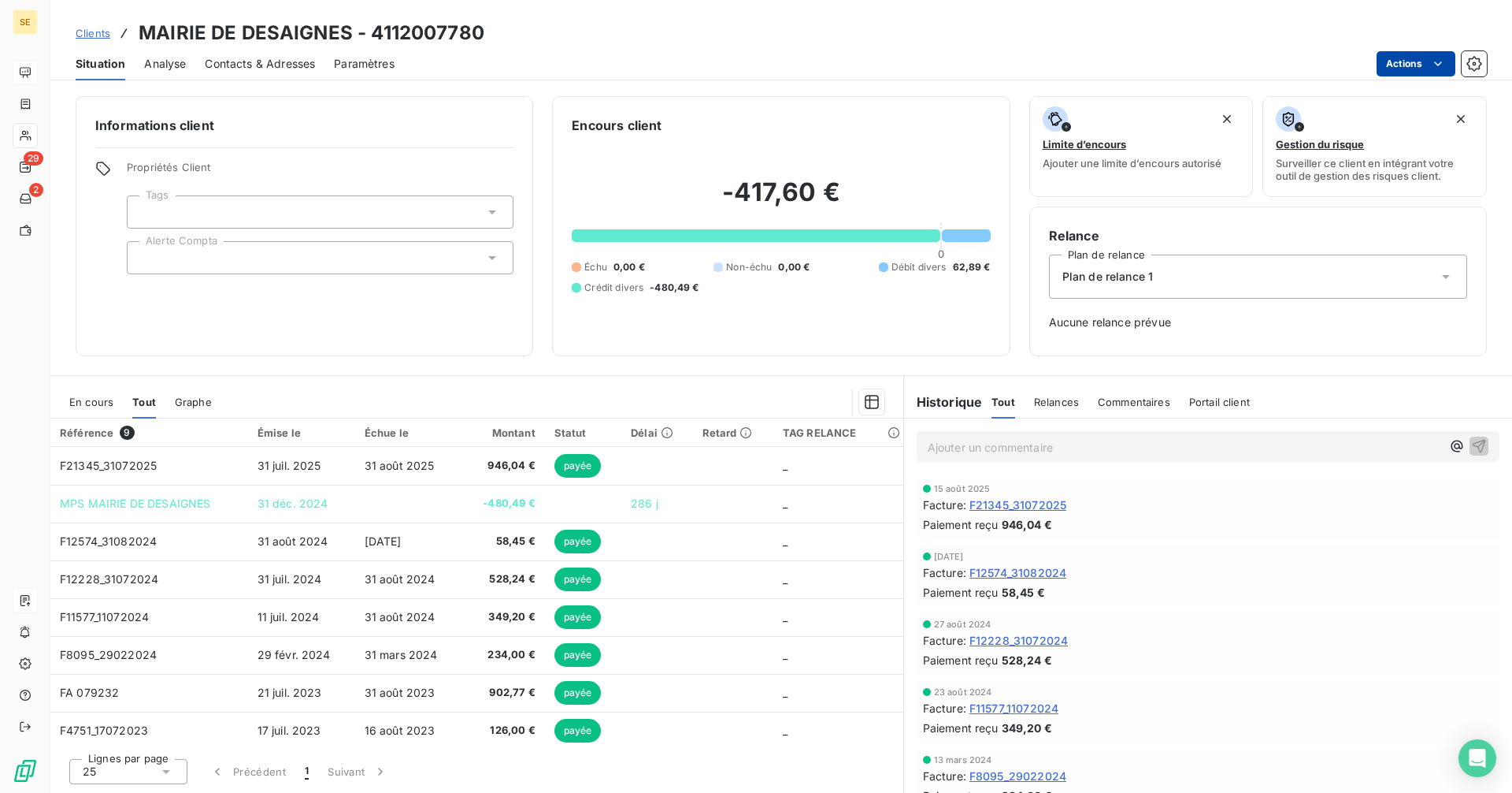
click at [1408, 59] on html "SE 29 2 Clients MAIRIE DE DESAIGNES - 4112007780 Situation Analyse Contacts & A…" at bounding box center [756, 396] width 1512 height 793
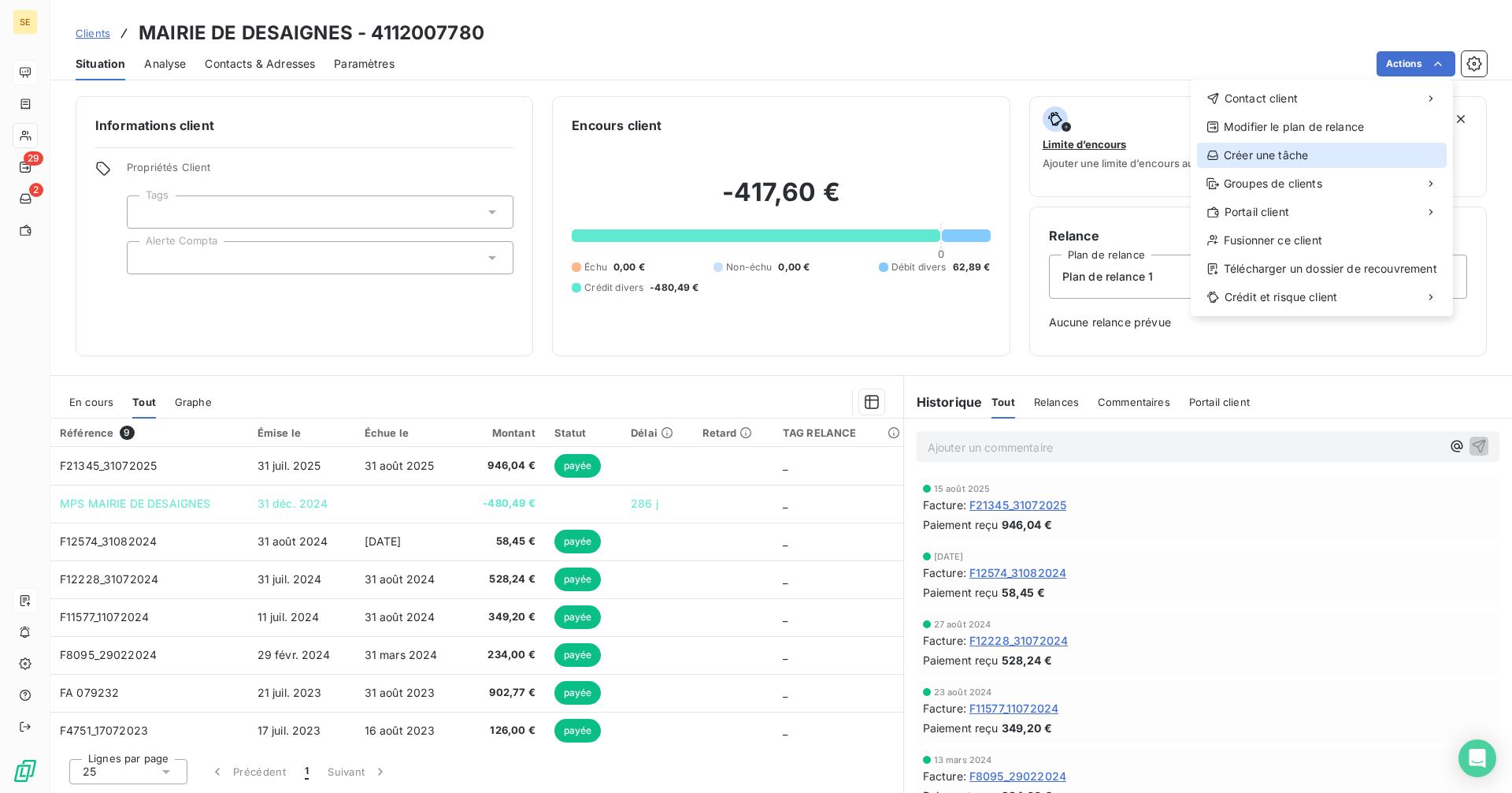
click at [1258, 160] on div "Créer une tâche" at bounding box center [1322, 154] width 250 height 25
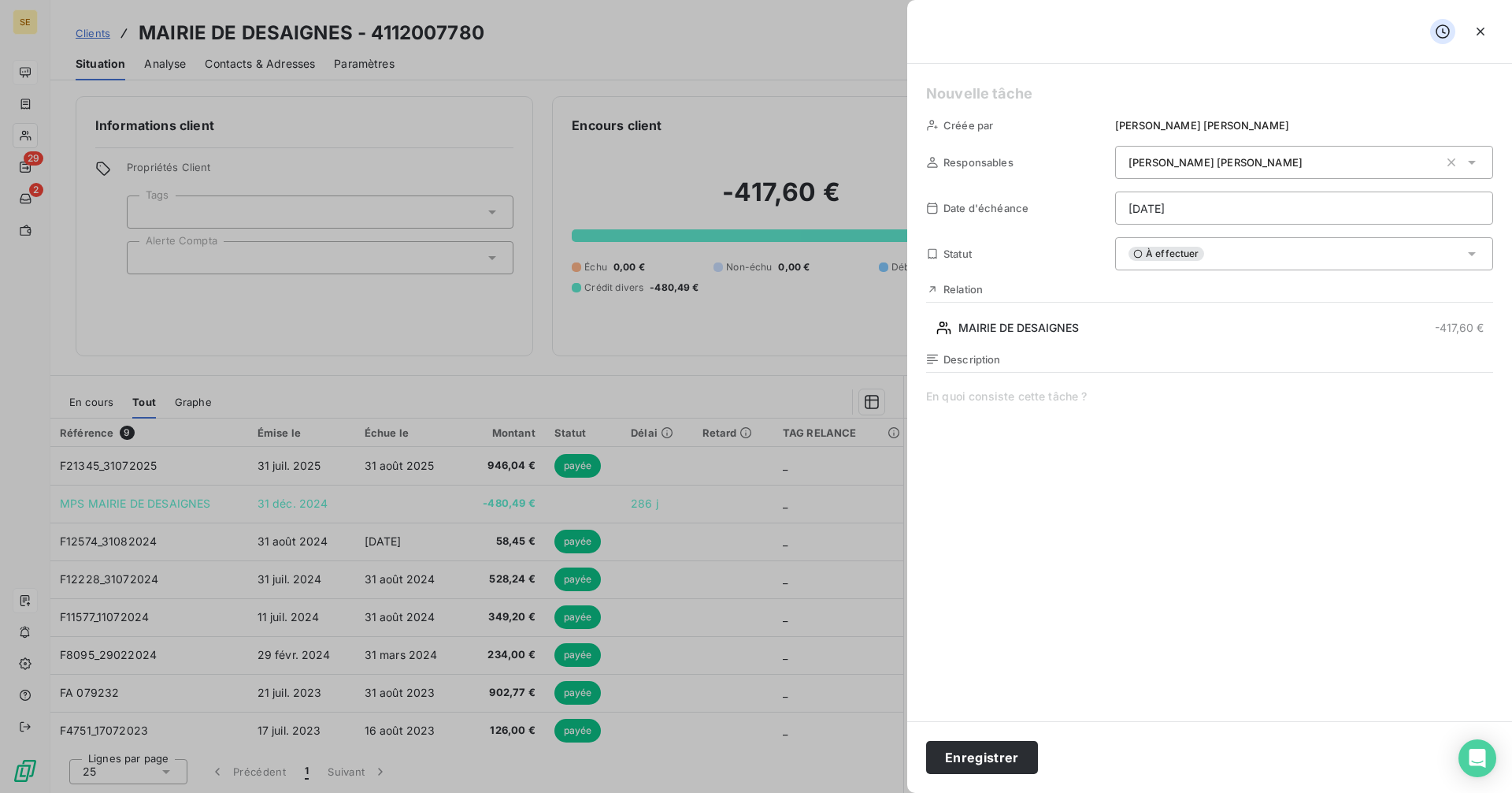
click at [952, 88] on h5 at bounding box center [1209, 93] width 567 height 22
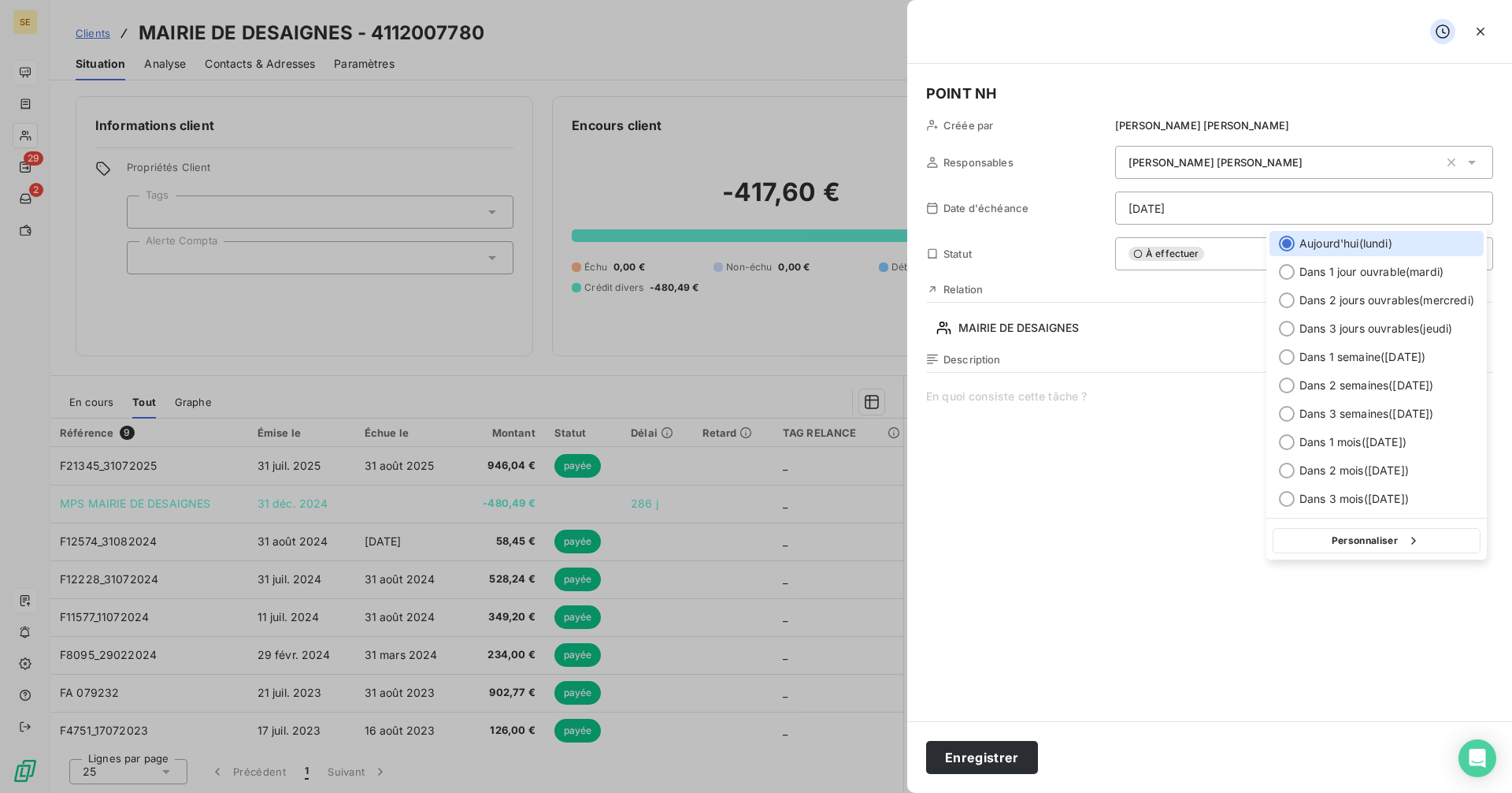
click at [1134, 204] on html "SE 29 2 Clients MAIRIE DE DESAIGNES - 4112007780 Situation Analyse Contacts & A…" at bounding box center [756, 396] width 1512 height 793
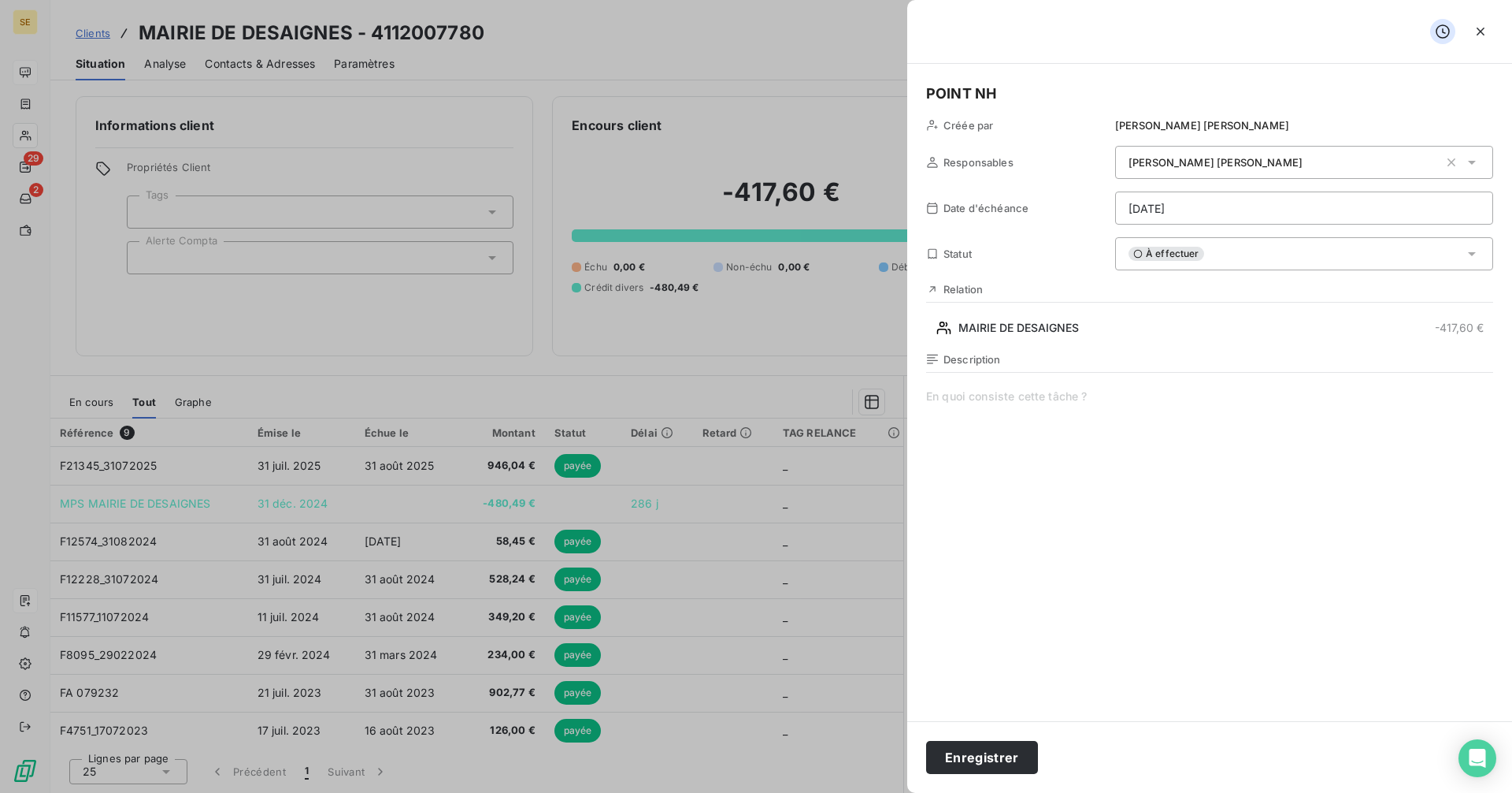
click at [1217, 203] on html "SE 29 2 Clients MAIRIE DE DESAIGNES - 4112007780 Situation Analyse Contacts & A…" at bounding box center [756, 396] width 1512 height 793
click at [1157, 218] on html "SE 29 2 Clients MAIRIE DE DESAIGNES - 4112007780 Situation Analyse Contacts & A…" at bounding box center [756, 396] width 1512 height 793
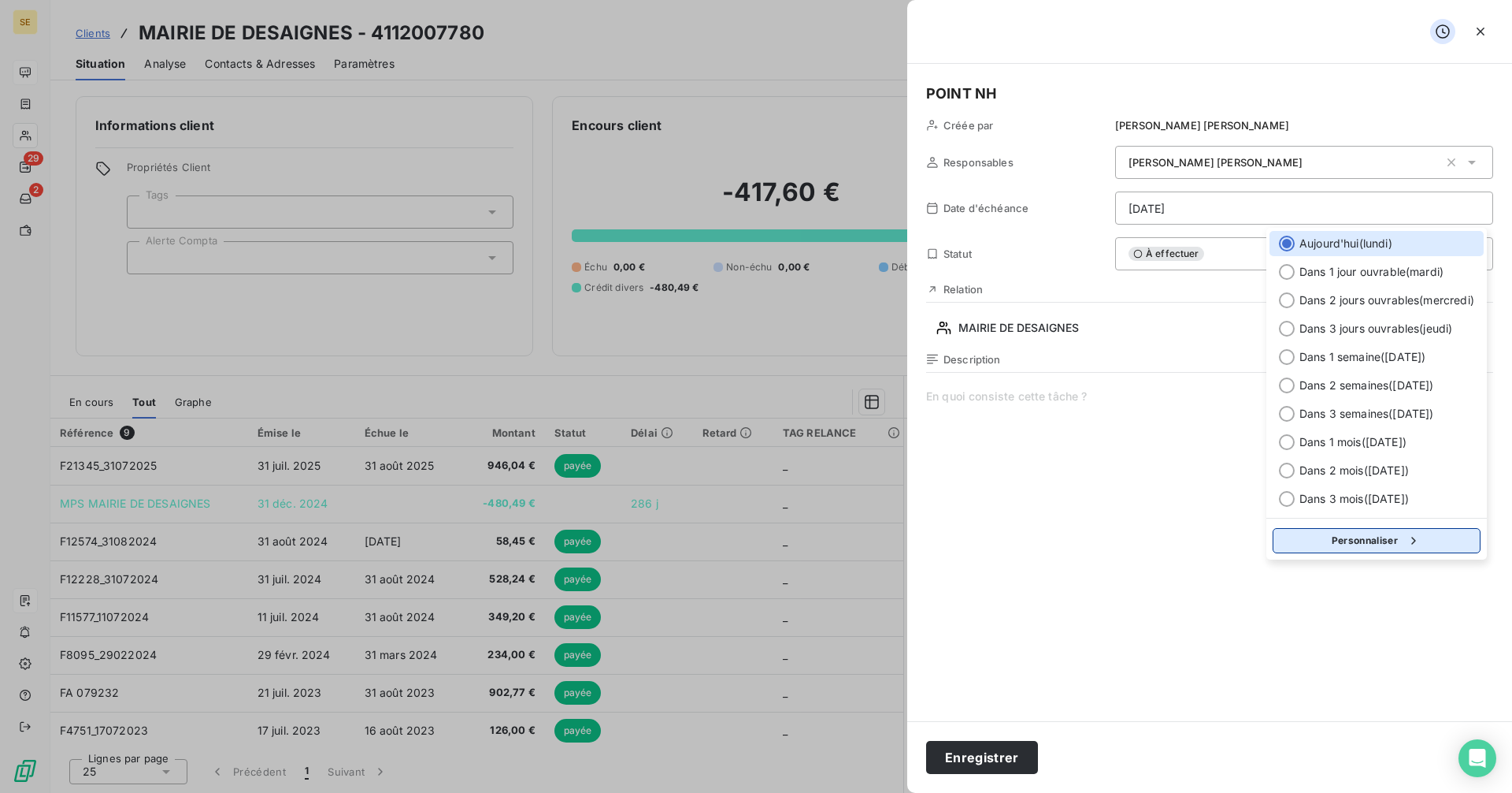
click at [1367, 538] on button "Personnaliser" at bounding box center [1376, 540] width 208 height 25
select select "9"
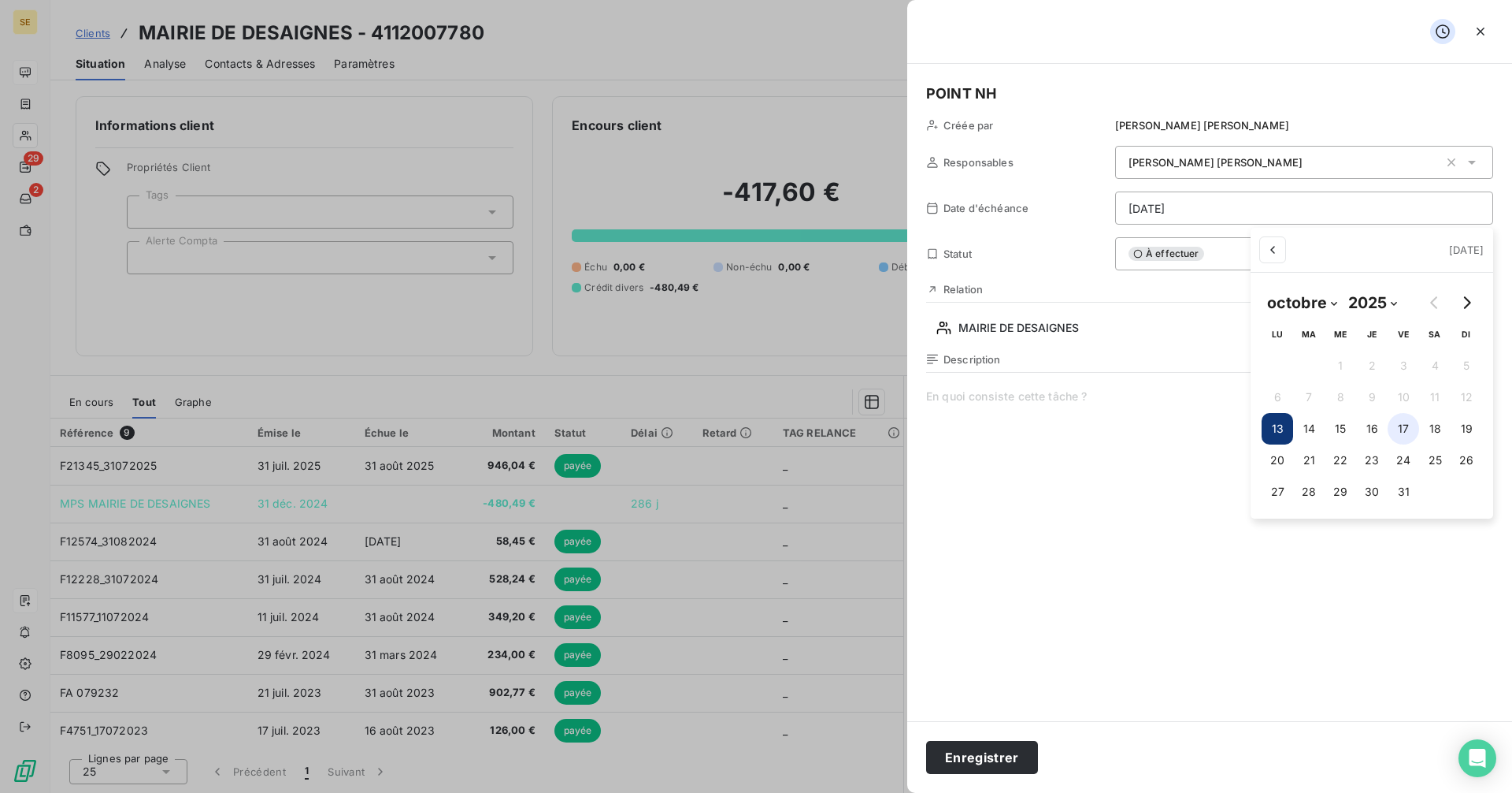
click at [1405, 427] on button "17" at bounding box center [1403, 428] width 31 height 31
type input "[DATE]"
click at [997, 748] on html "SE 29 2 Clients MAIRIE DE DESAIGNES - 4112007780 Situation Analyse Contacts & A…" at bounding box center [756, 396] width 1512 height 793
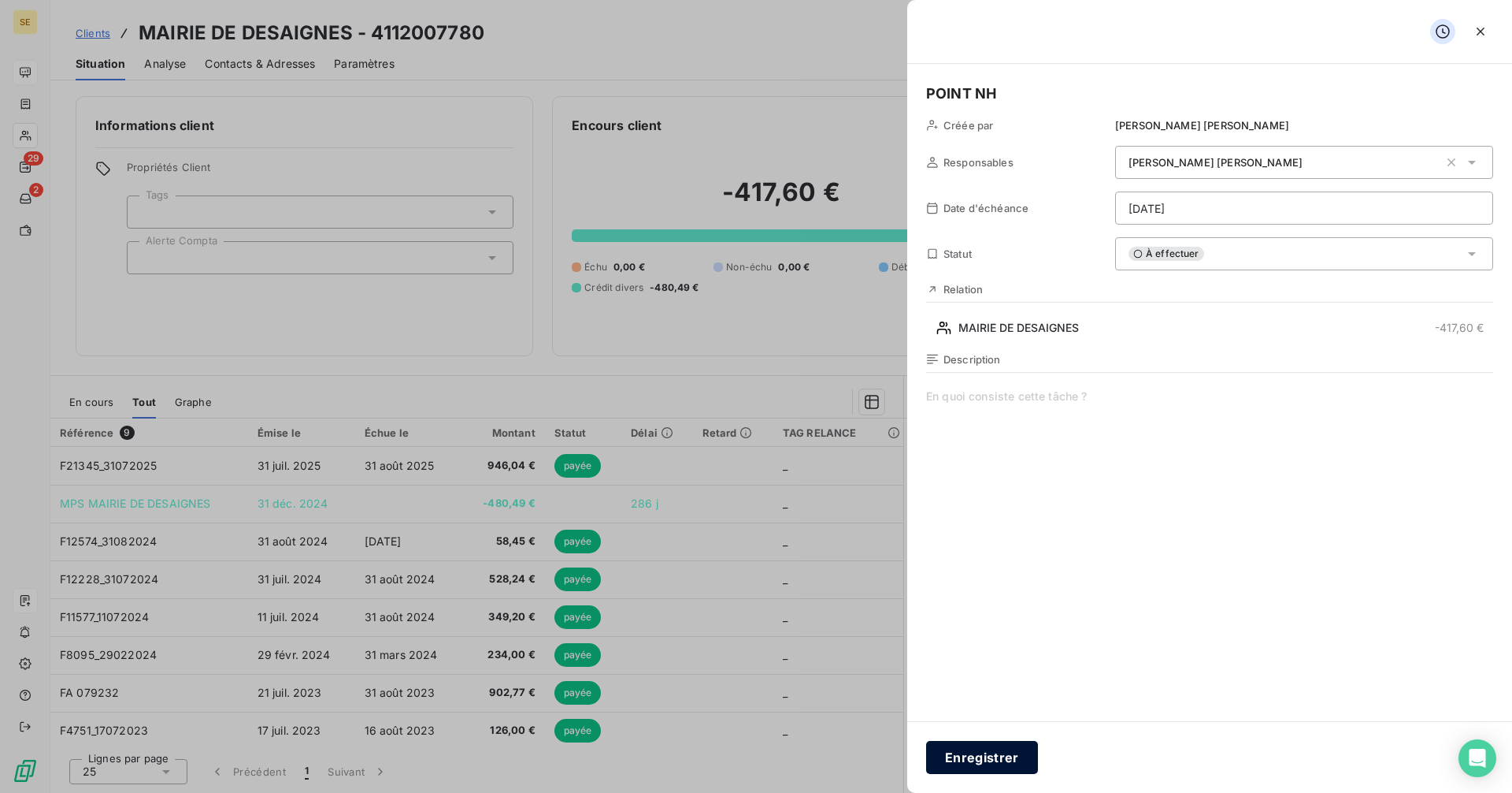
click at [1021, 758] on button "Enregistrer" at bounding box center [981, 757] width 112 height 33
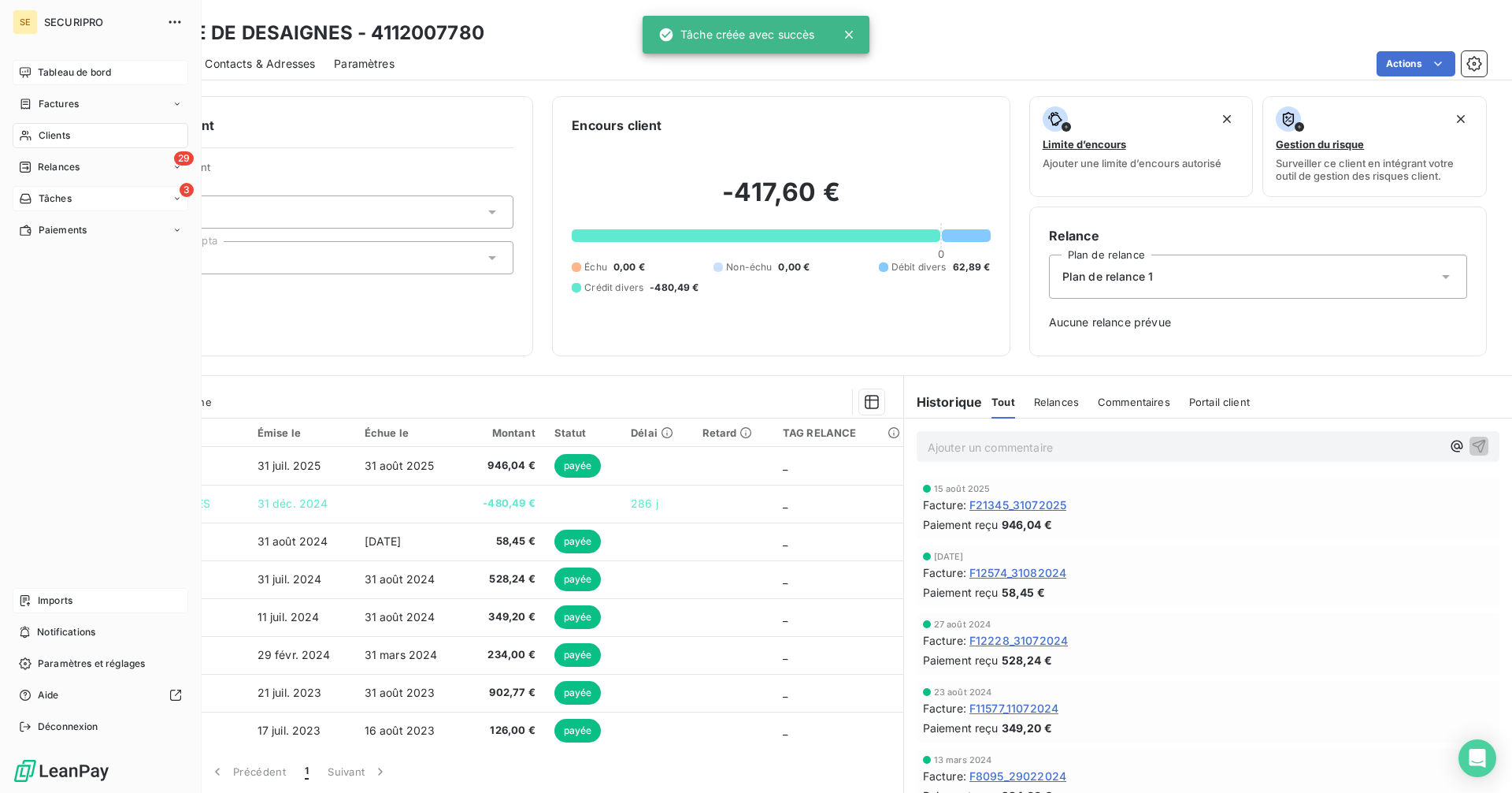
click at [33, 195] on div "Tâches" at bounding box center [46, 198] width 53 height 14
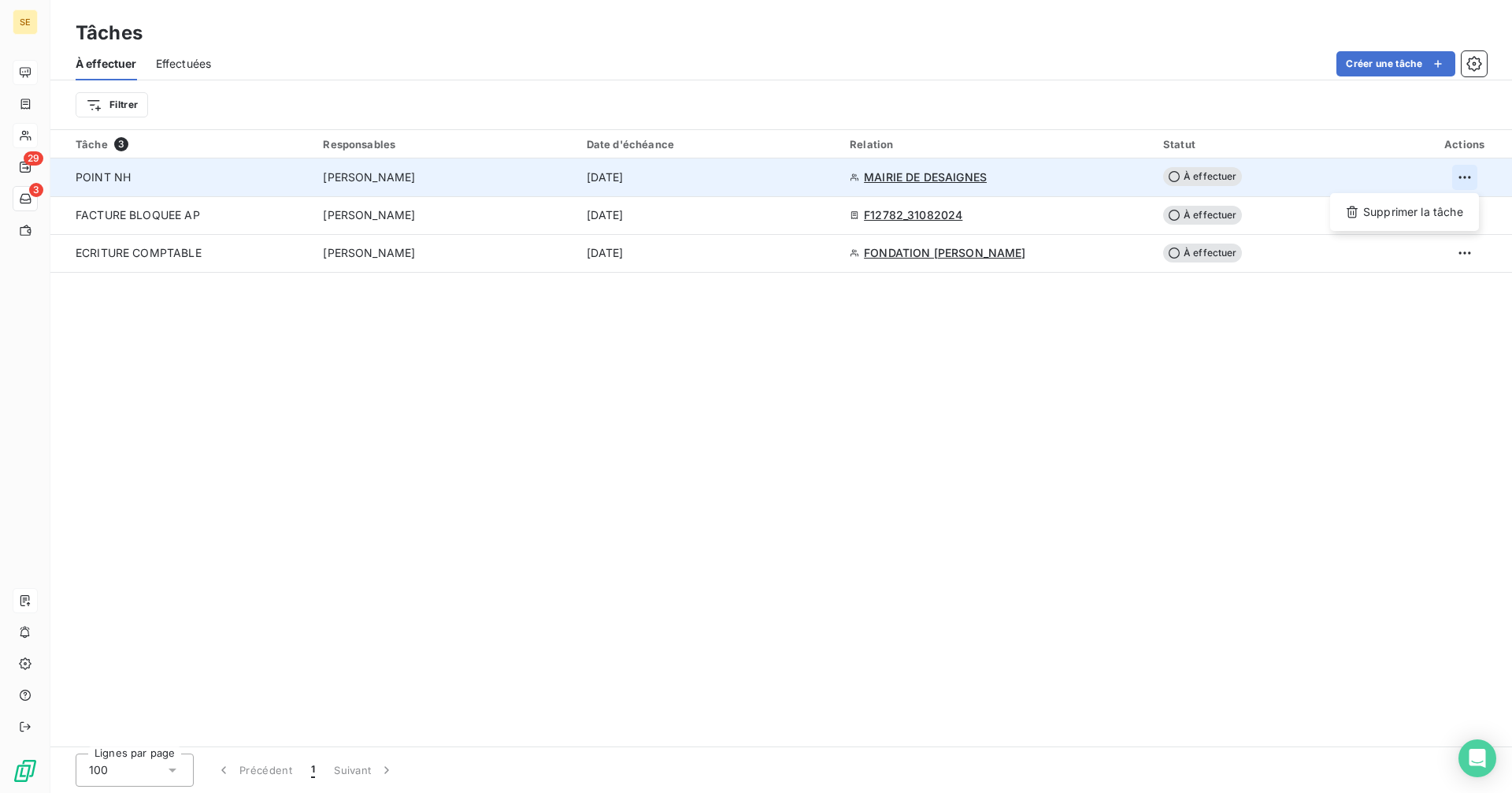
click at [1470, 170] on html "SE 29 3 Tâches À effectuer Effectuées Créer une tâche Filtrer Tâche 3 Responsab…" at bounding box center [756, 396] width 1512 height 793
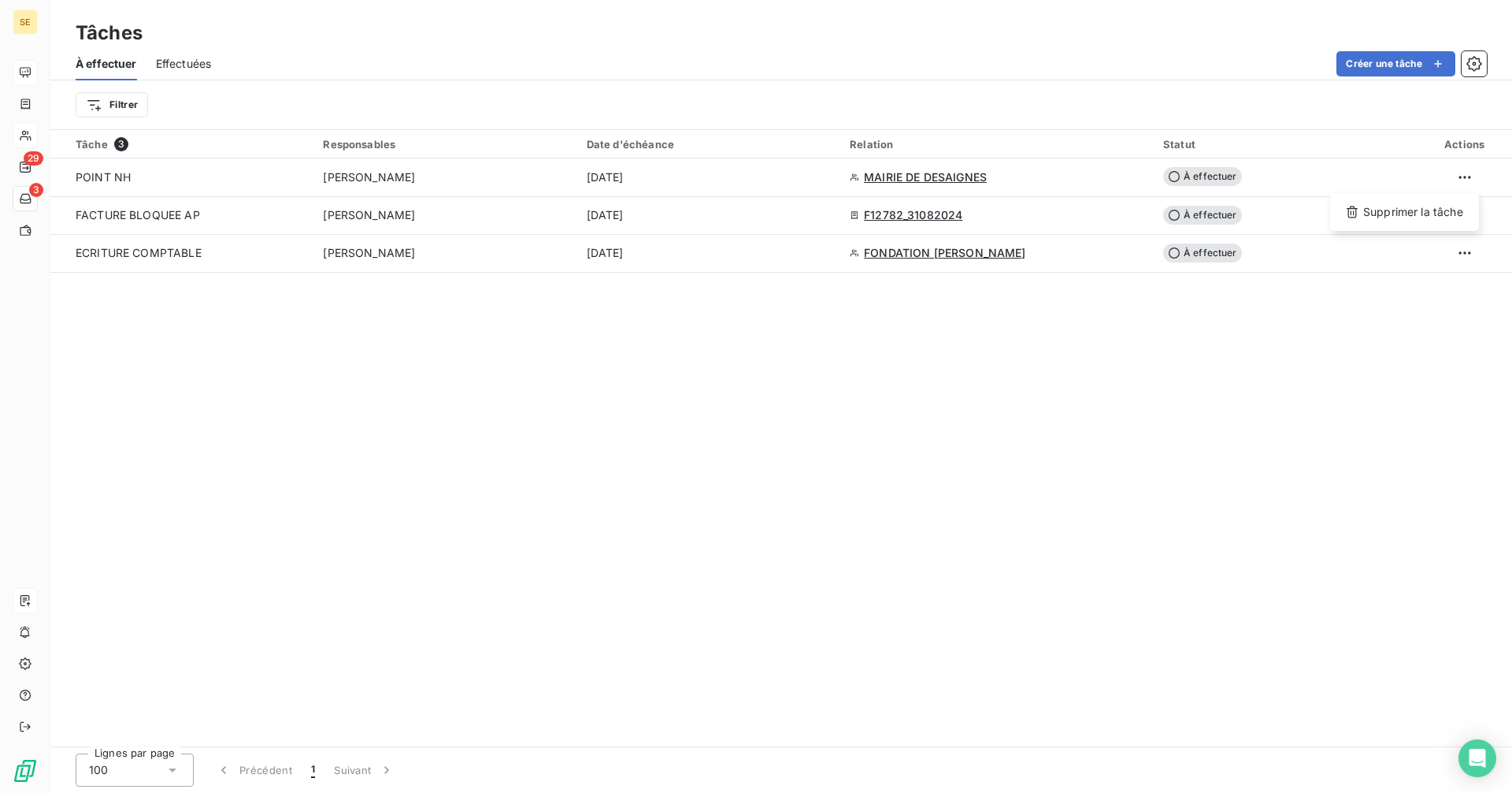
click at [1127, 556] on html "SE 29 3 Tâches À effectuer Effectuées Créer une tâche Filtrer Tâche 3 Responsab…" at bounding box center [756, 396] width 1512 height 793
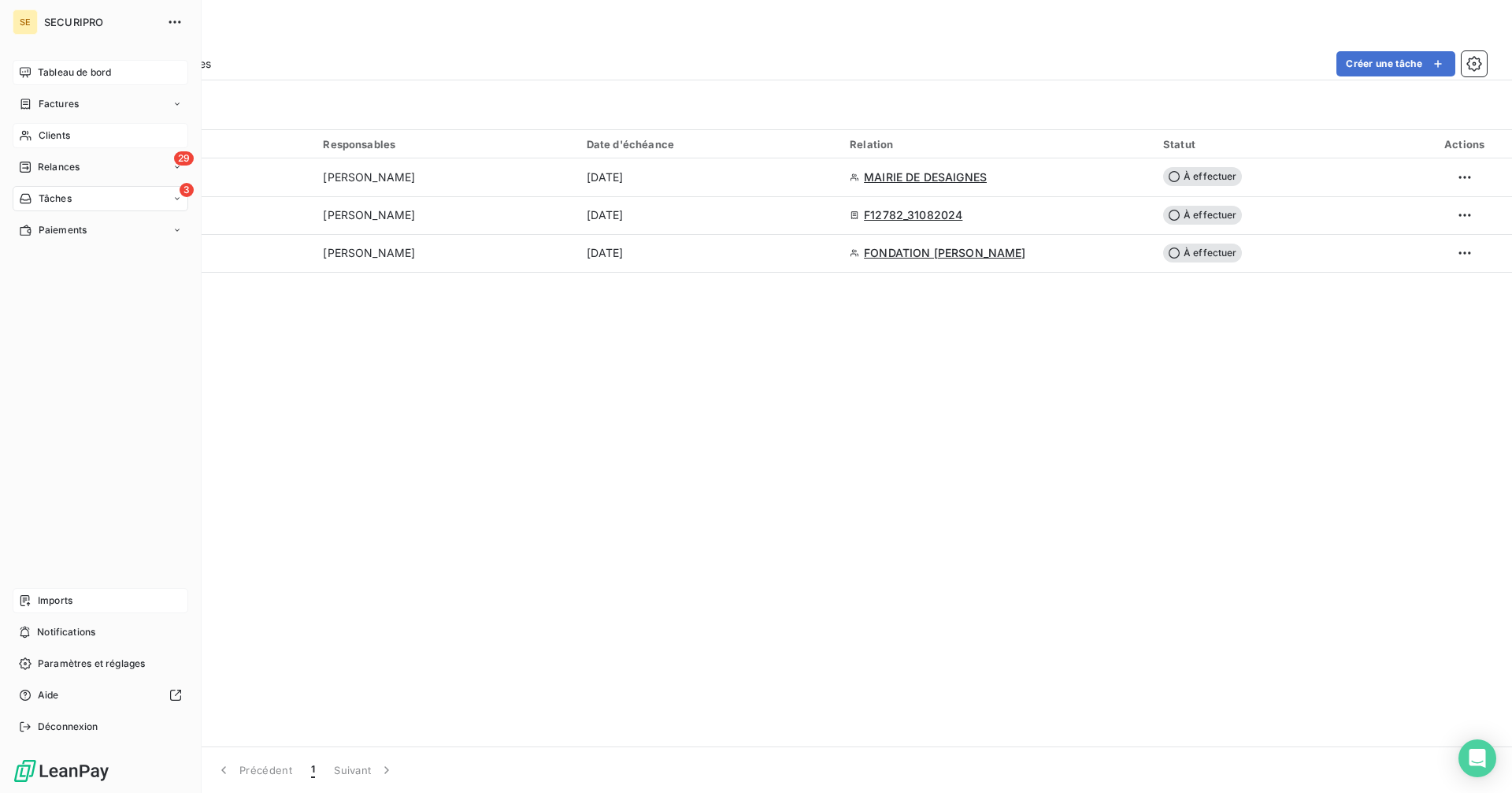
click at [49, 143] on div "Clients" at bounding box center [100, 135] width 176 height 25
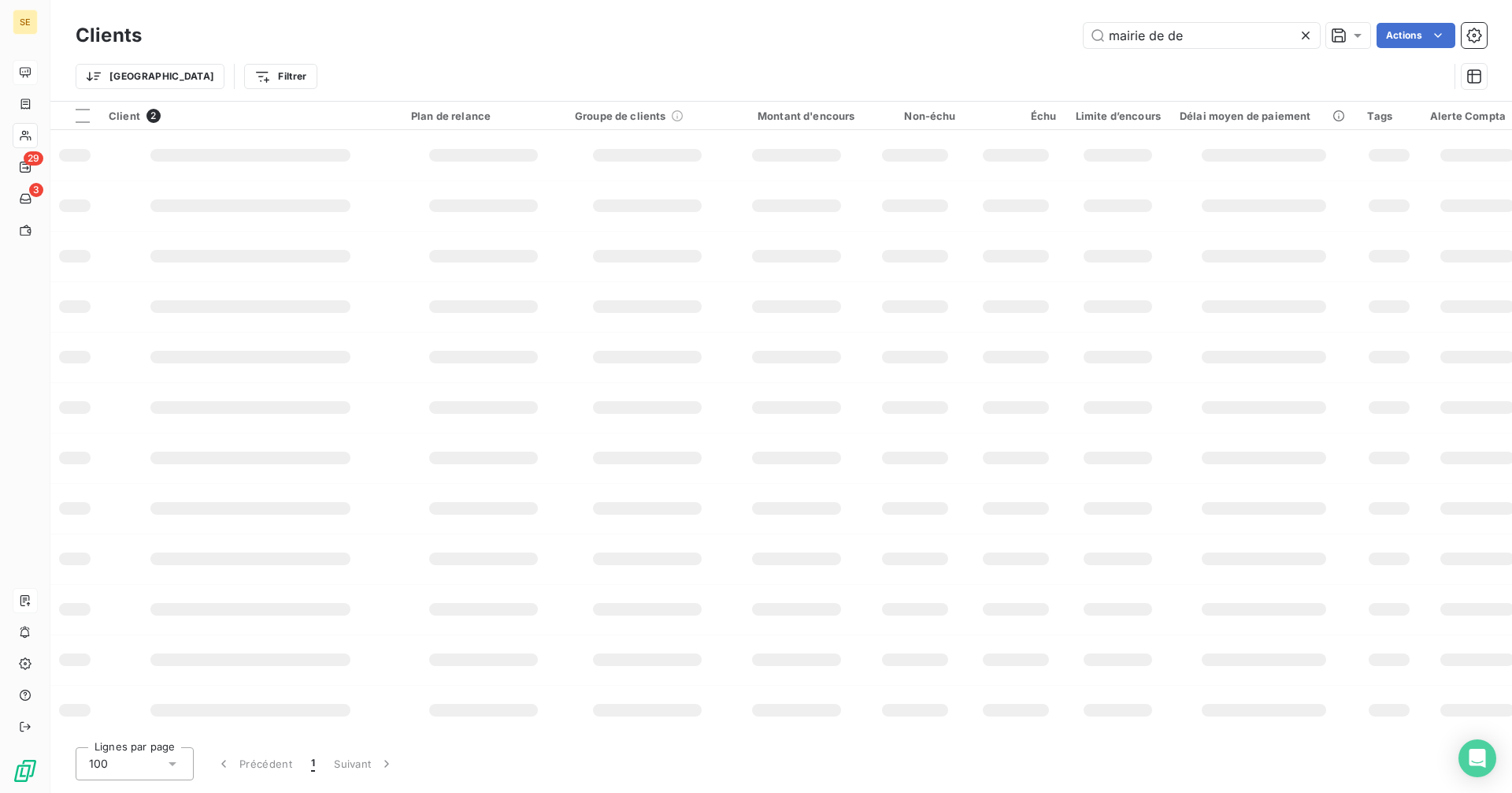
drag, startPoint x: 1213, startPoint y: 39, endPoint x: 1011, endPoint y: 43, distance: 202.0
click at [1011, 43] on div "mairie de de Actions" at bounding box center [823, 35] width 1326 height 25
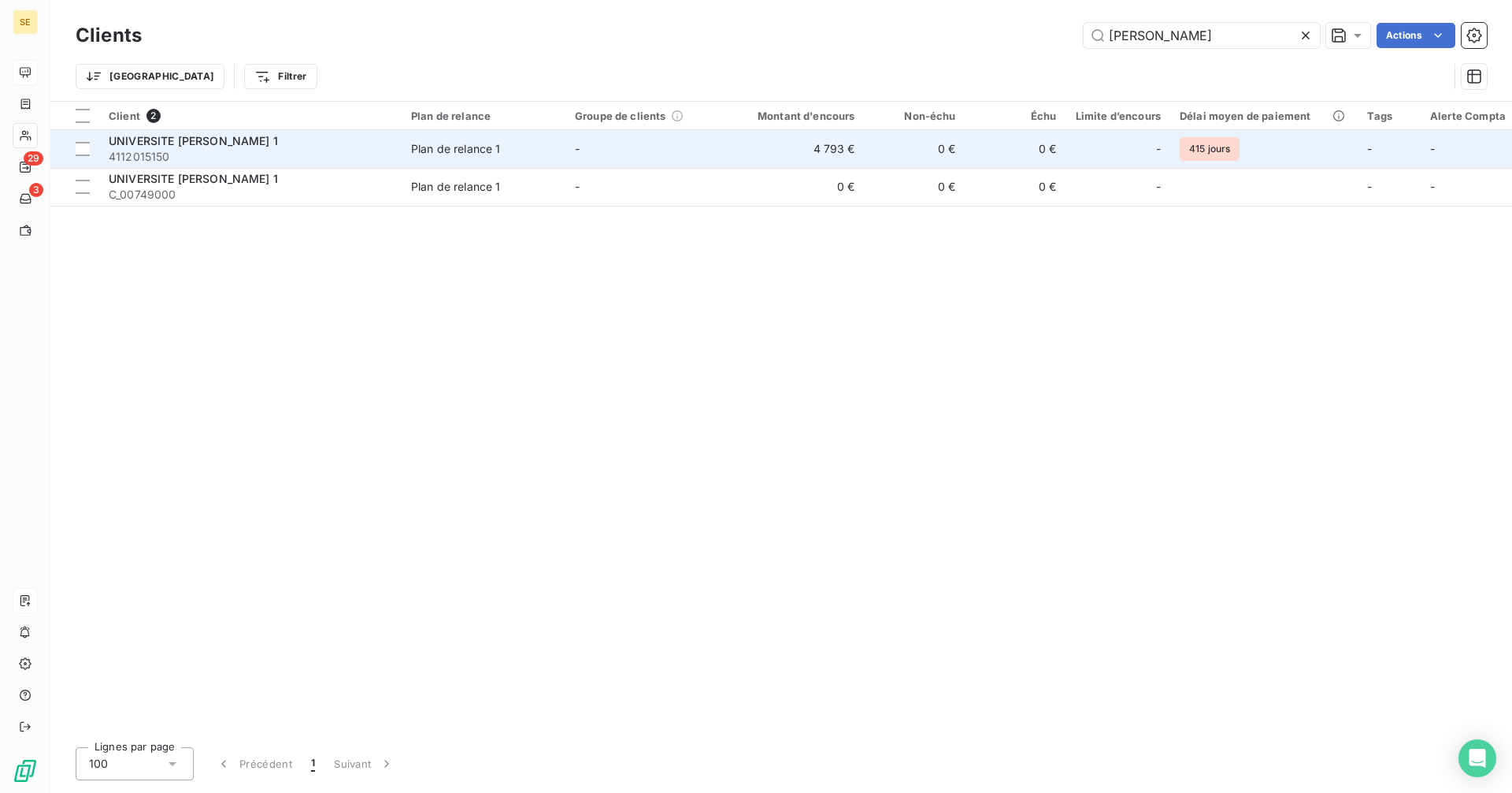
type input "[PERSON_NAME]"
click at [809, 152] on td "4 793 €" at bounding box center [797, 149] width 136 height 38
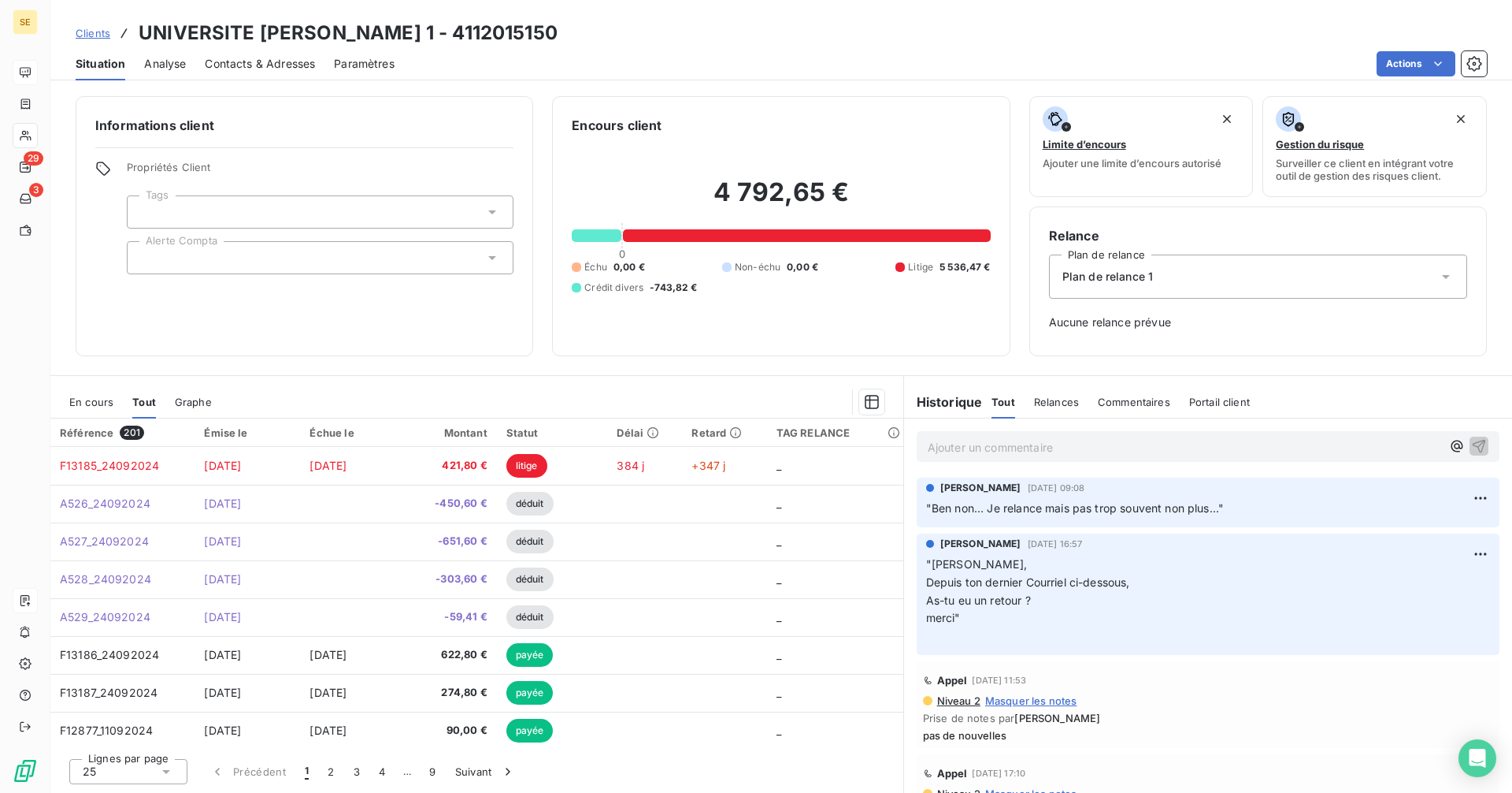
click at [104, 406] on span "En cours" at bounding box center [91, 402] width 44 height 13
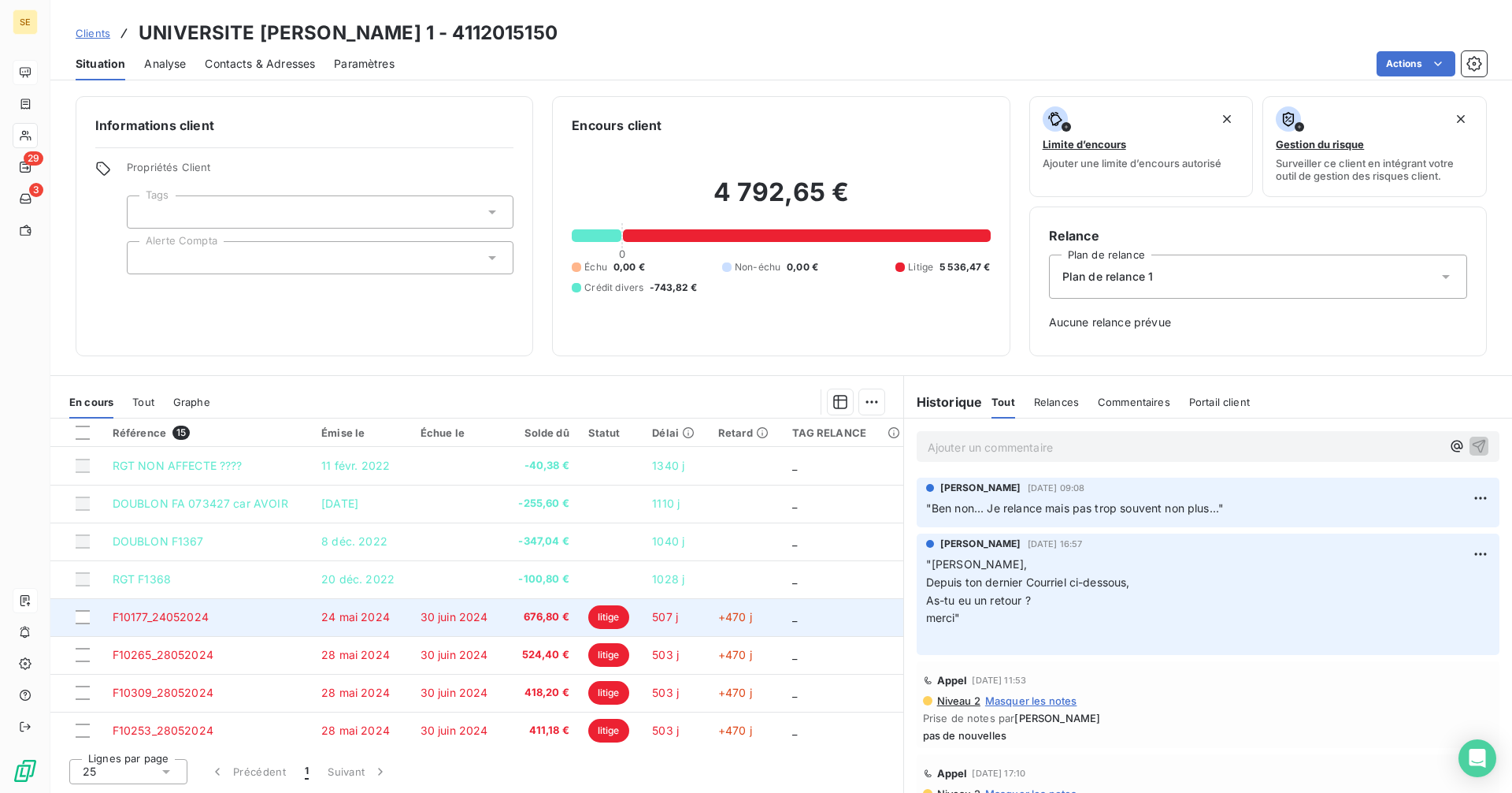
scroll to position [269, 0]
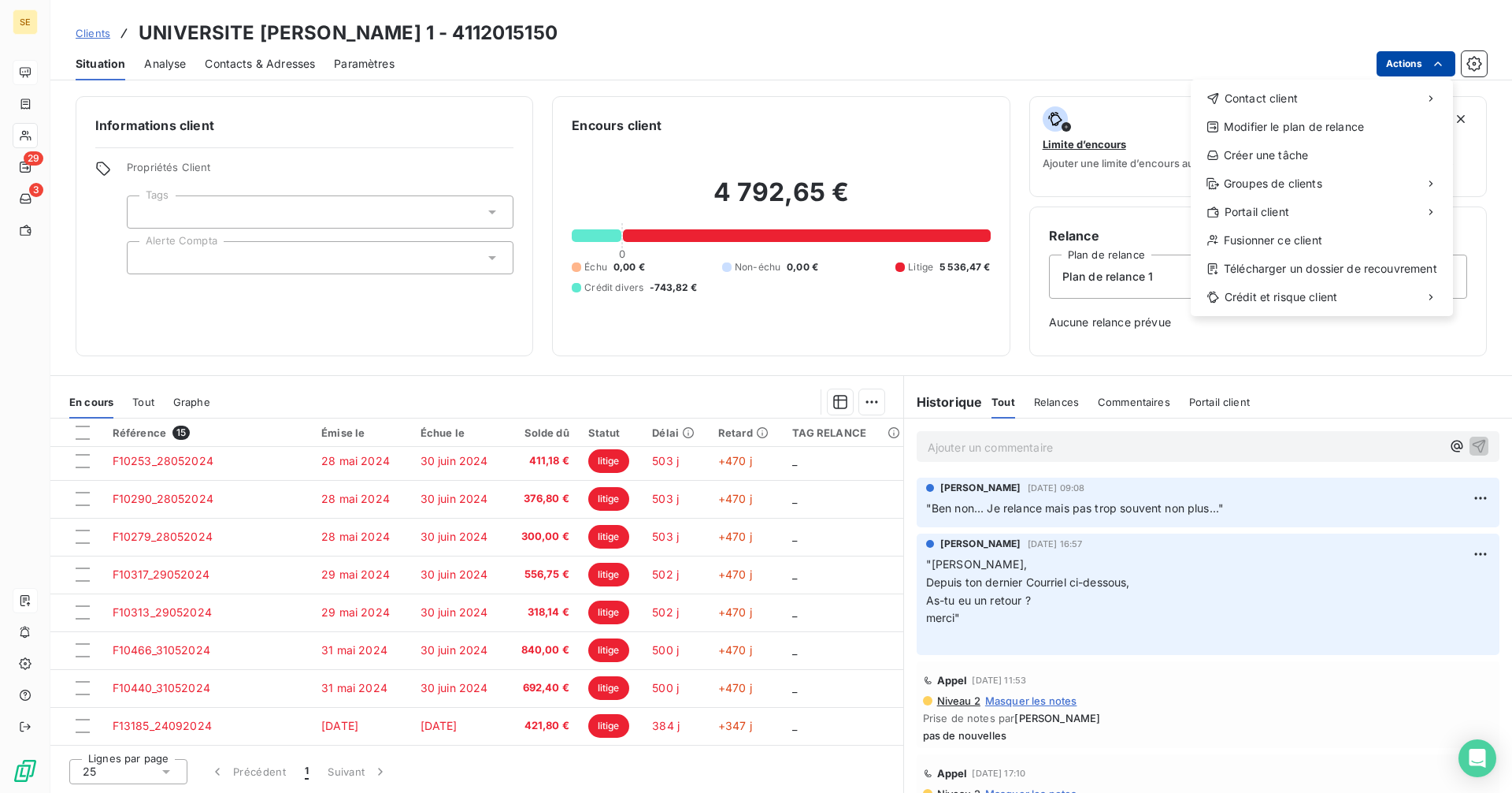
click at [1424, 72] on html "SE 29 3 Clients UNIVERSITE [PERSON_NAME] 1 - 4112015150 Situation Analyse Conta…" at bounding box center [756, 396] width 1512 height 793
click at [1290, 161] on div "Créer une tâche" at bounding box center [1322, 154] width 250 height 25
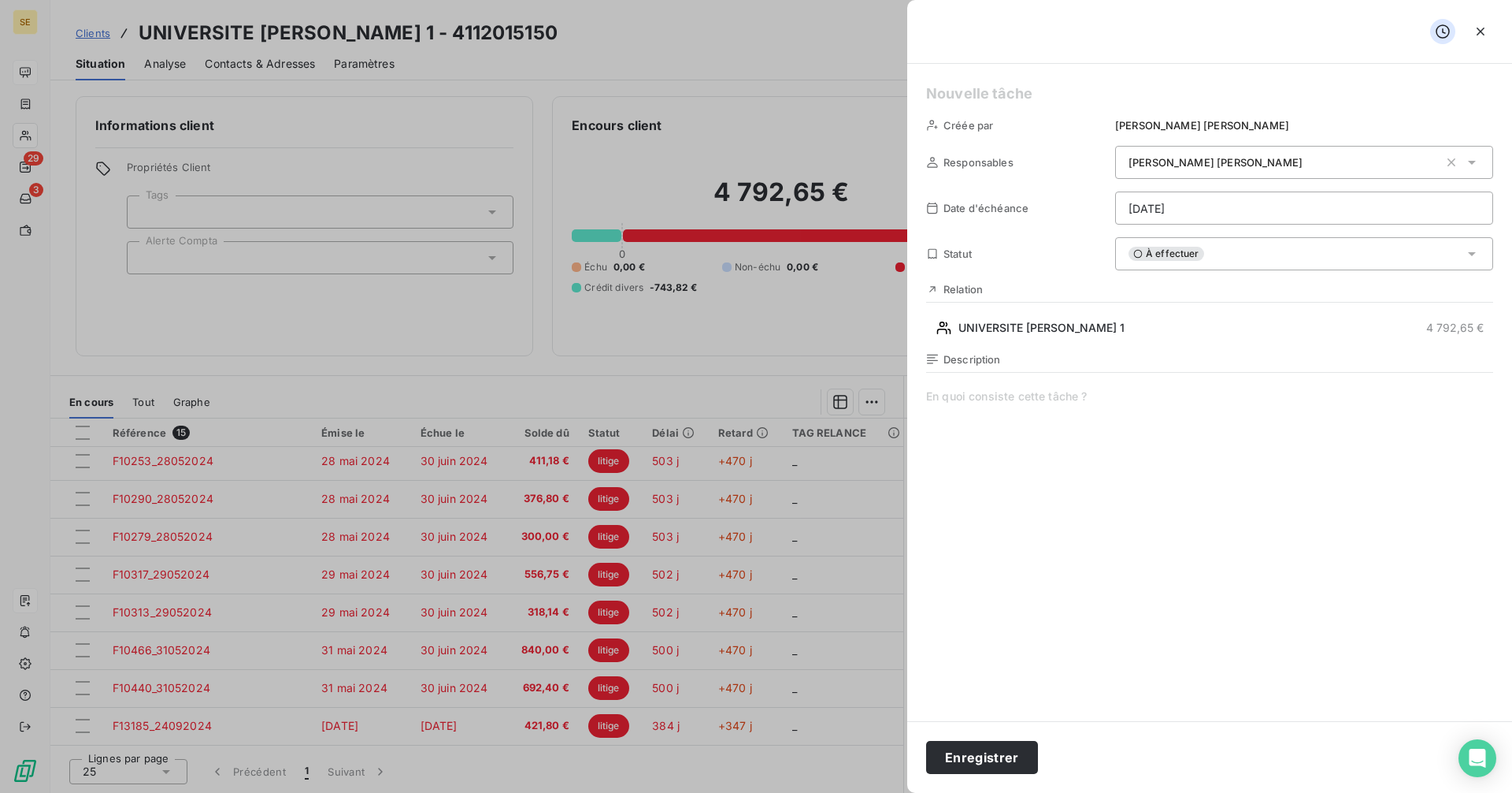
click at [1171, 211] on html "SE 29 3 Clients UNIVERSITE [PERSON_NAME] 1 - 4112015150 Situation Analyse Conta…" at bounding box center [756, 396] width 1512 height 793
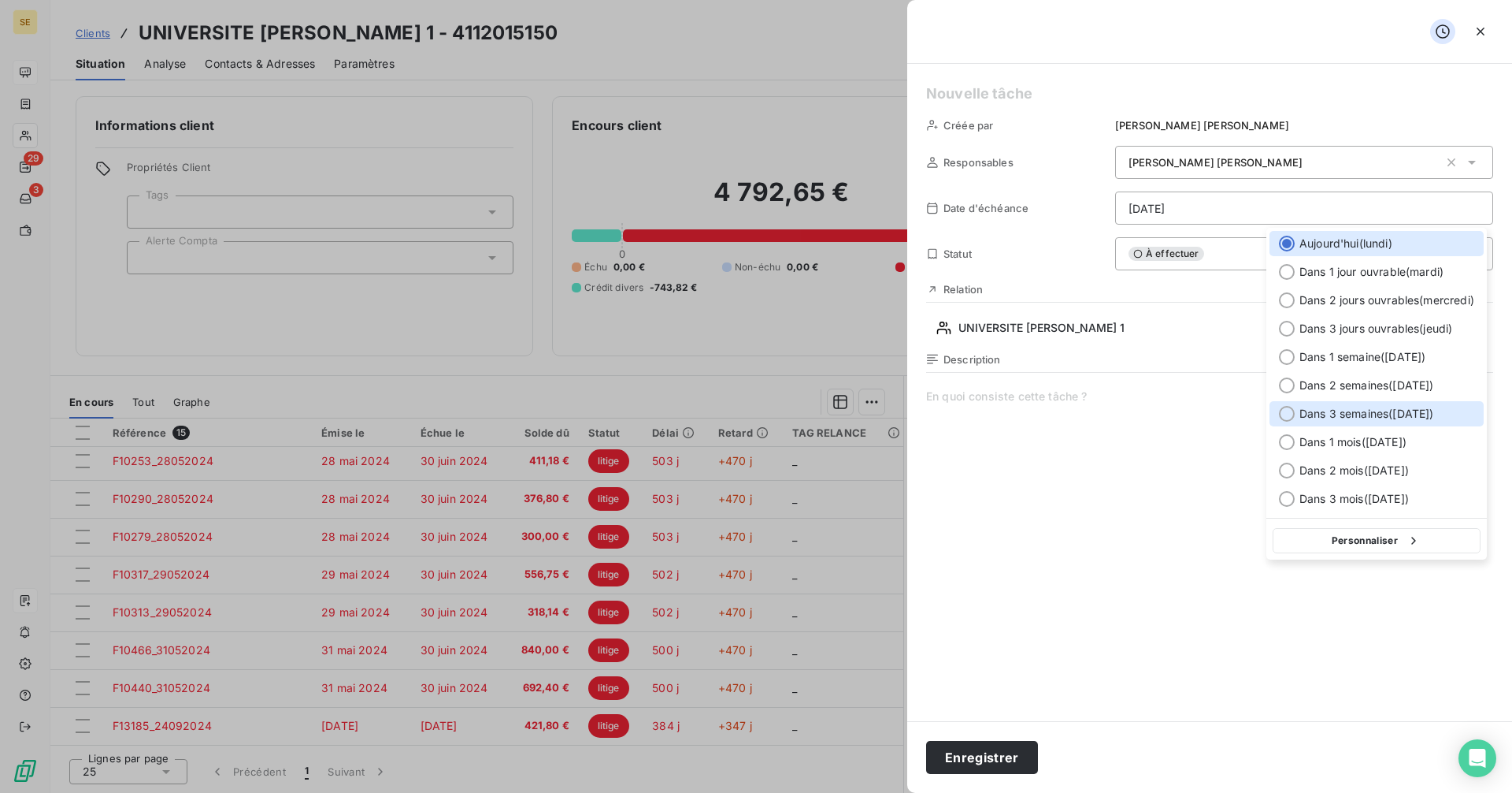
click at [1289, 409] on div at bounding box center [1287, 414] width 16 height 16
type input "[DATE]"
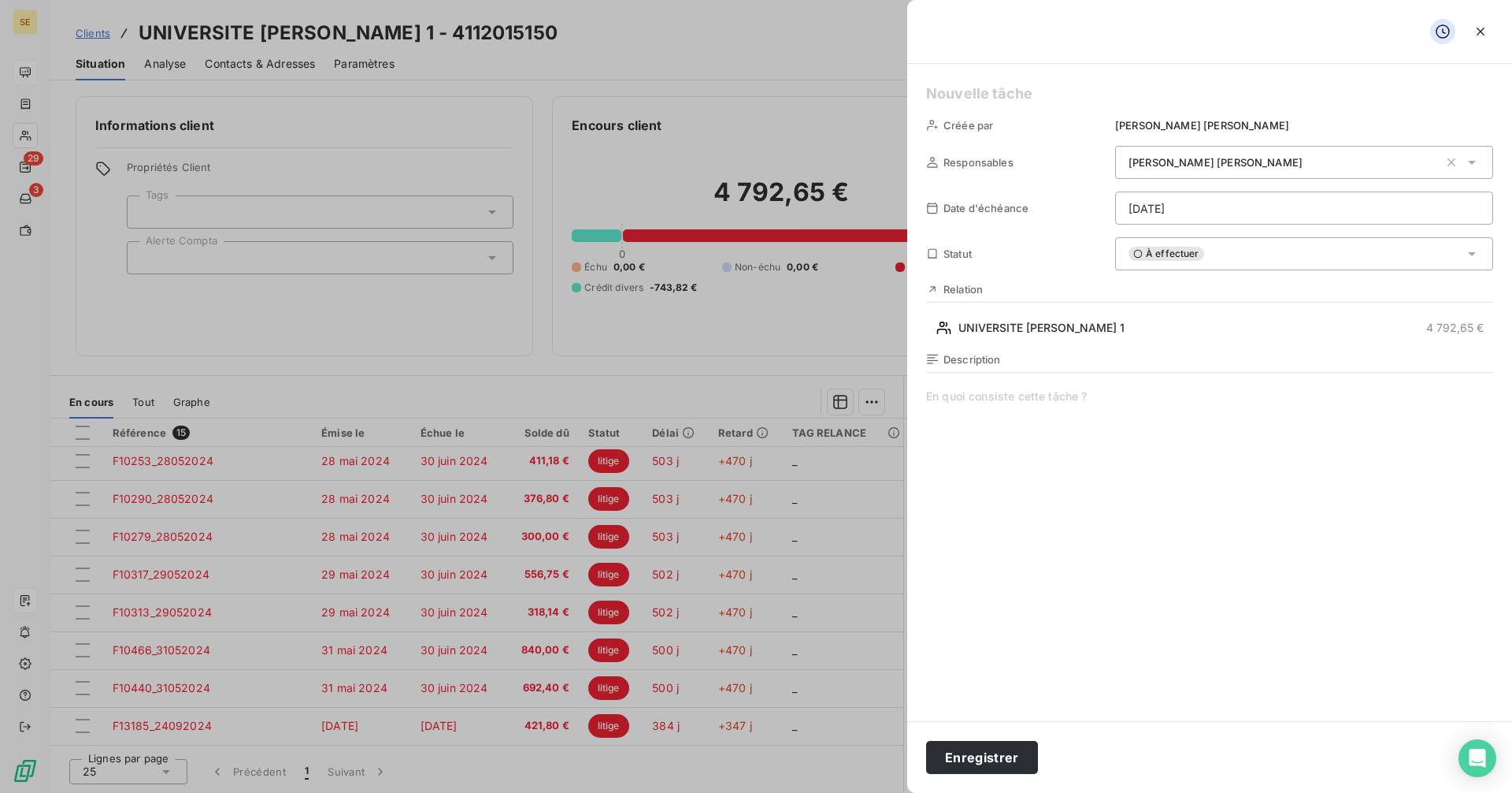
click at [959, 102] on h5 at bounding box center [1209, 93] width 567 height 22
click at [939, 395] on span at bounding box center [1209, 539] width 567 height 303
click at [972, 760] on button "Enregistrer" at bounding box center [981, 757] width 112 height 33
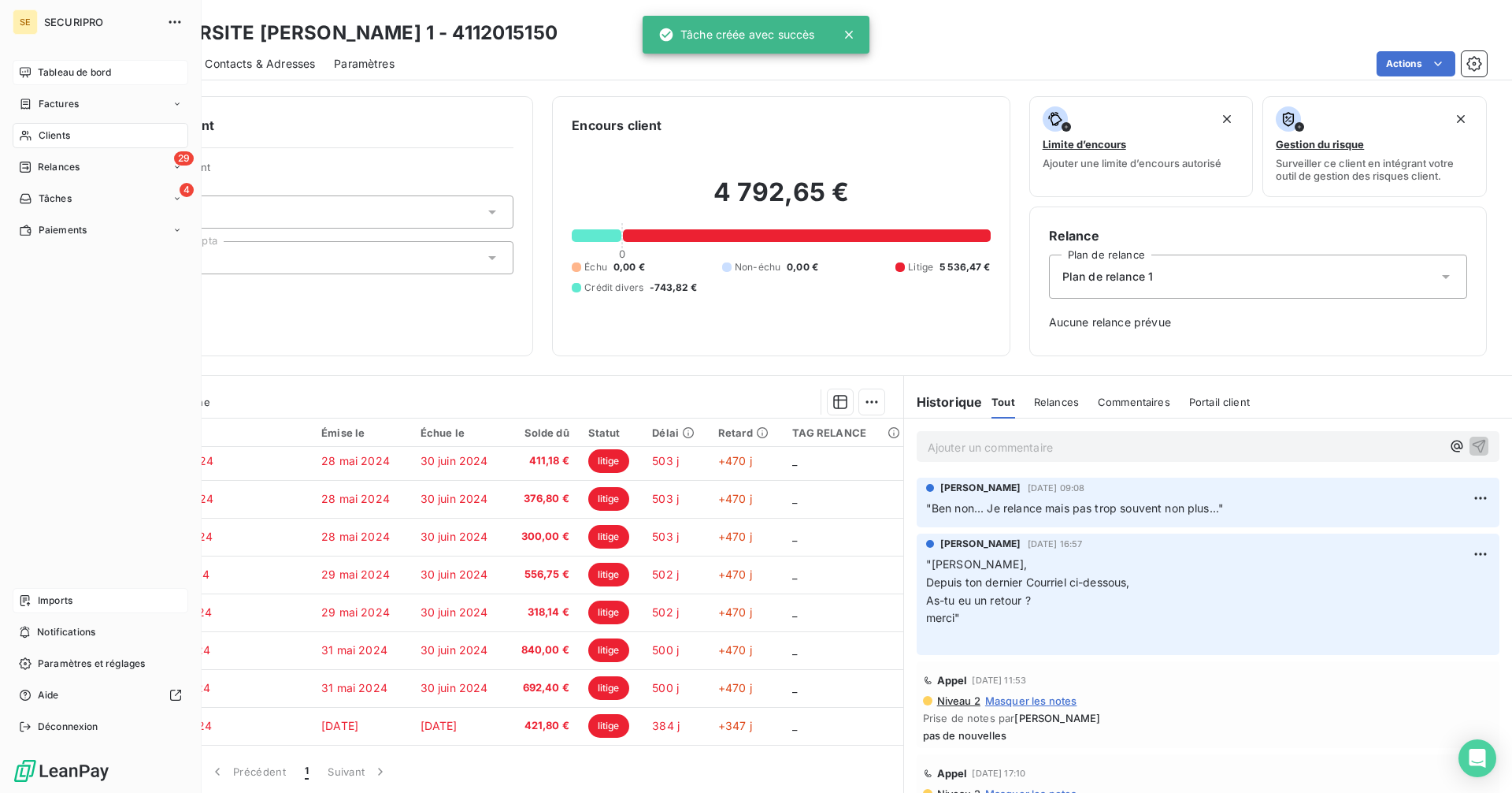
click at [39, 198] on span "Tâches" at bounding box center [55, 198] width 33 height 14
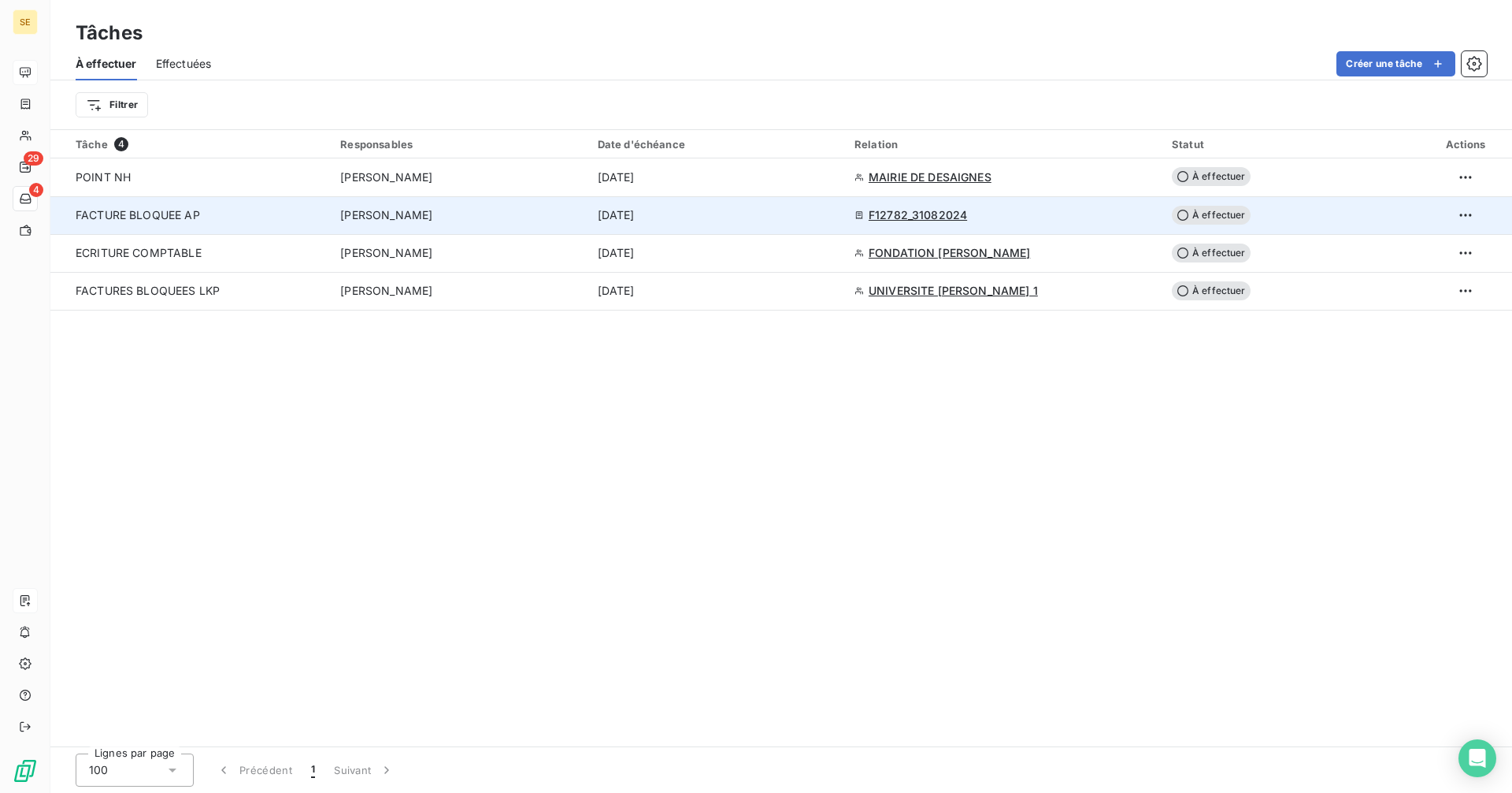
click at [1058, 213] on div "F12782_31082024" at bounding box center [1004, 215] width 299 height 16
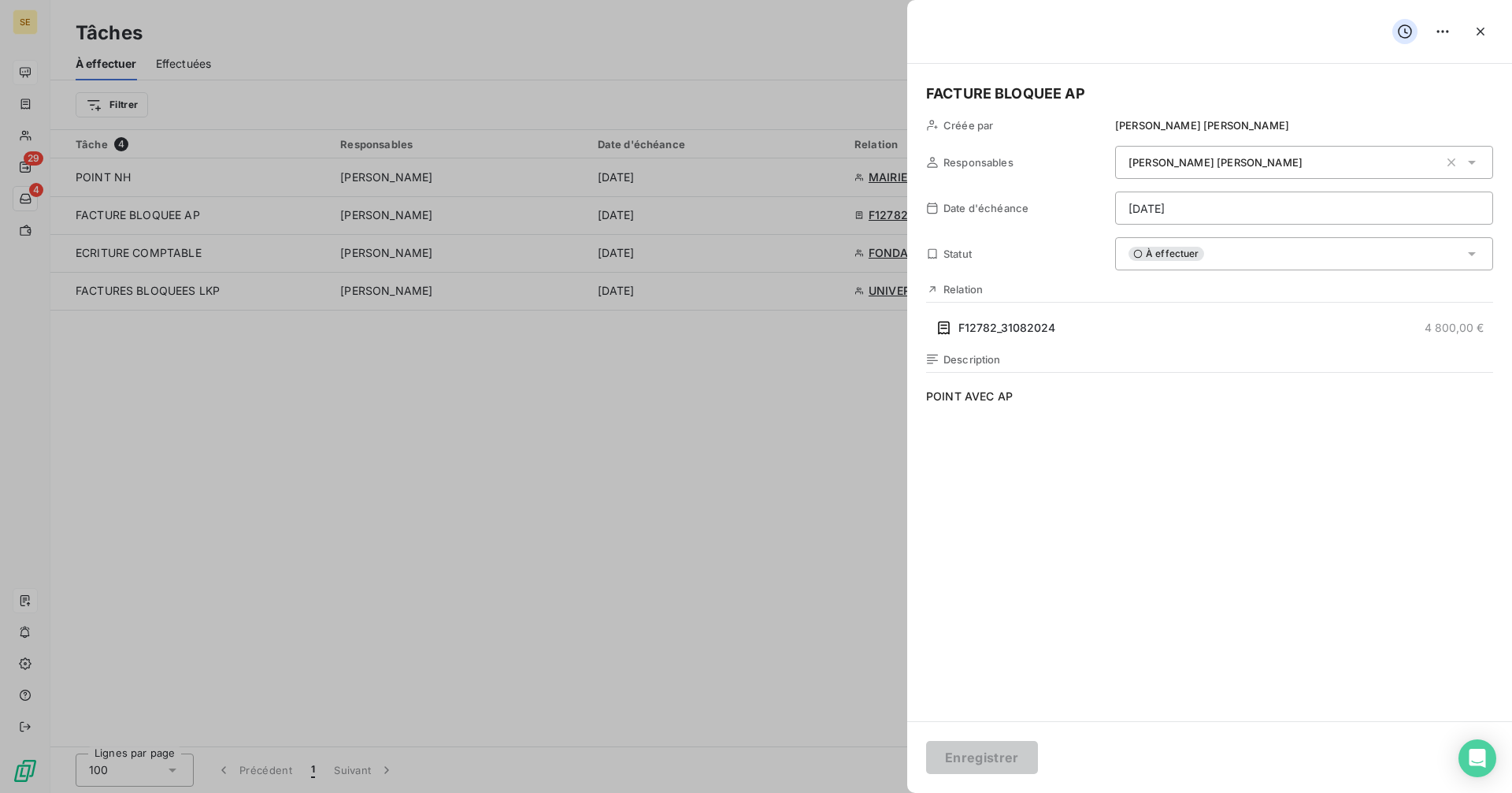
click at [931, 402] on span "POINT AVEC AP" at bounding box center [1209, 539] width 567 height 303
drag, startPoint x: 994, startPoint y: 394, endPoint x: 904, endPoint y: 393, distance: 90.0
click at [904, 792] on div "FACTURE BLOQUEE AP Créée par [PERSON_NAME] Responsables [PERSON_NAME] Date d'éc…" at bounding box center [756, 793] width 1512 height 0
click at [965, 758] on button "Enregistrer" at bounding box center [981, 757] width 112 height 33
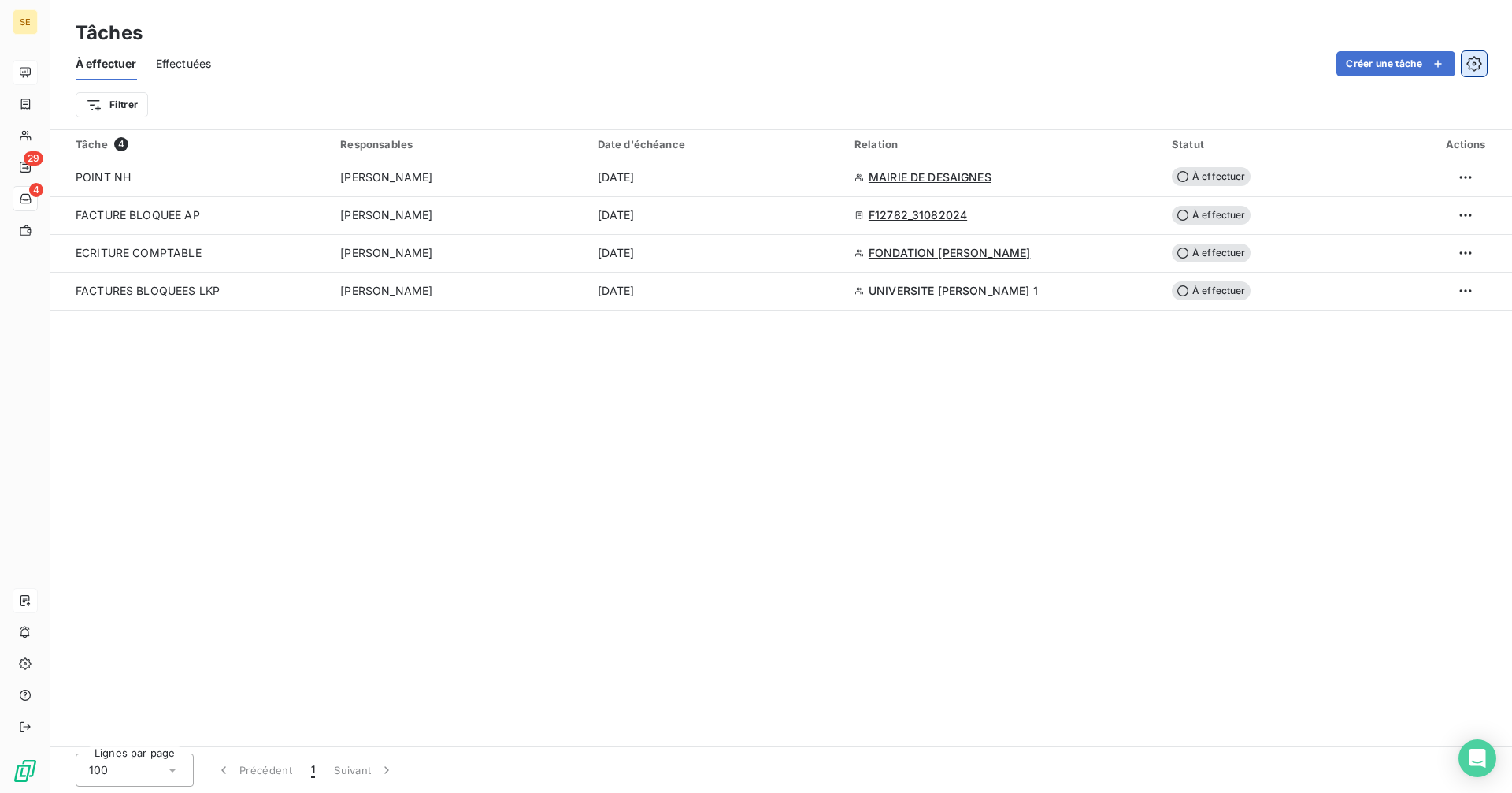
click at [1471, 67] on icon "button" at bounding box center [1473, 63] width 15 height 15
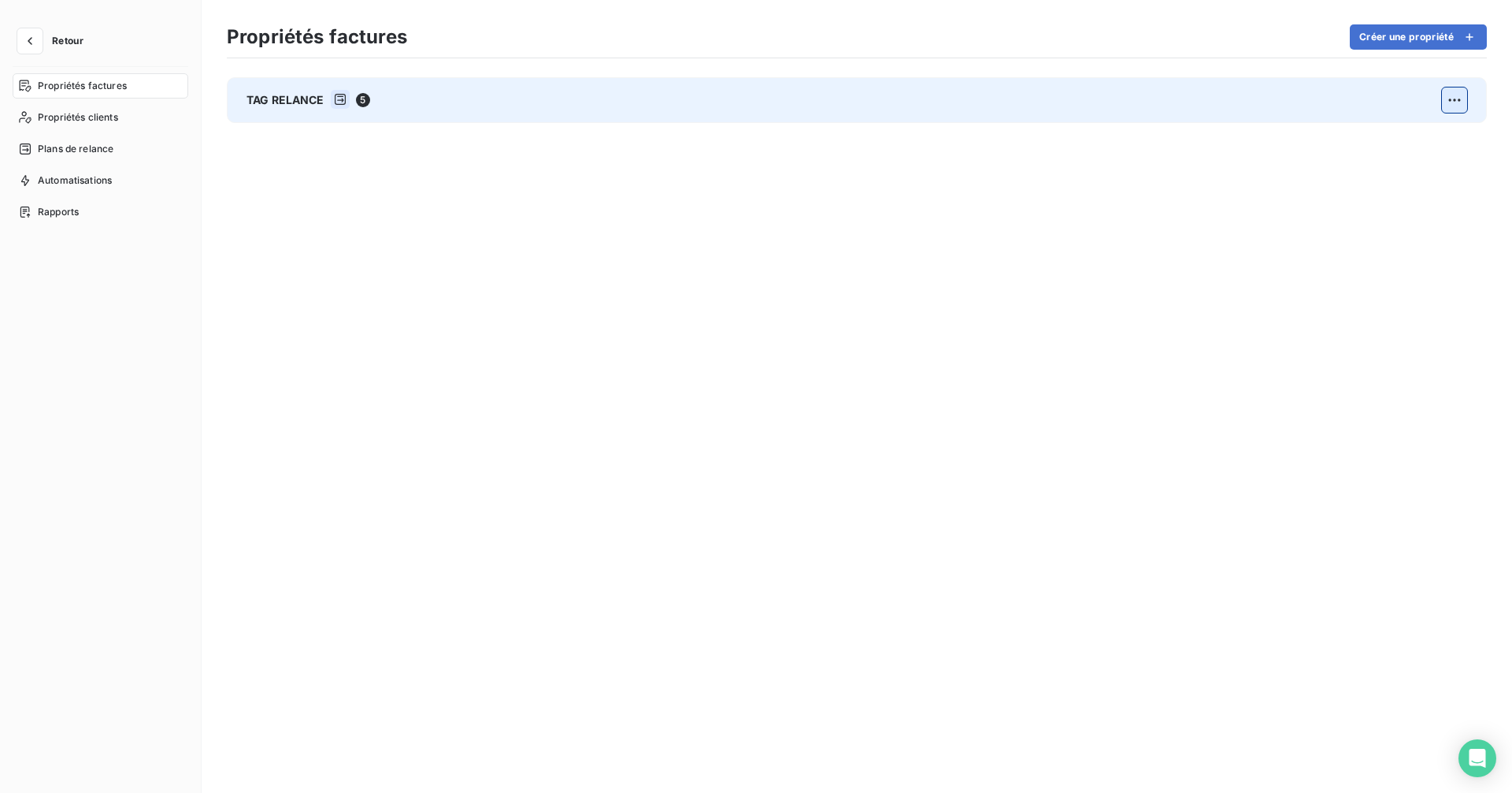
click at [1449, 96] on html "Retour Propriétés factures Propriétés clients Plans de relance Automatisations …" at bounding box center [756, 396] width 1512 height 793
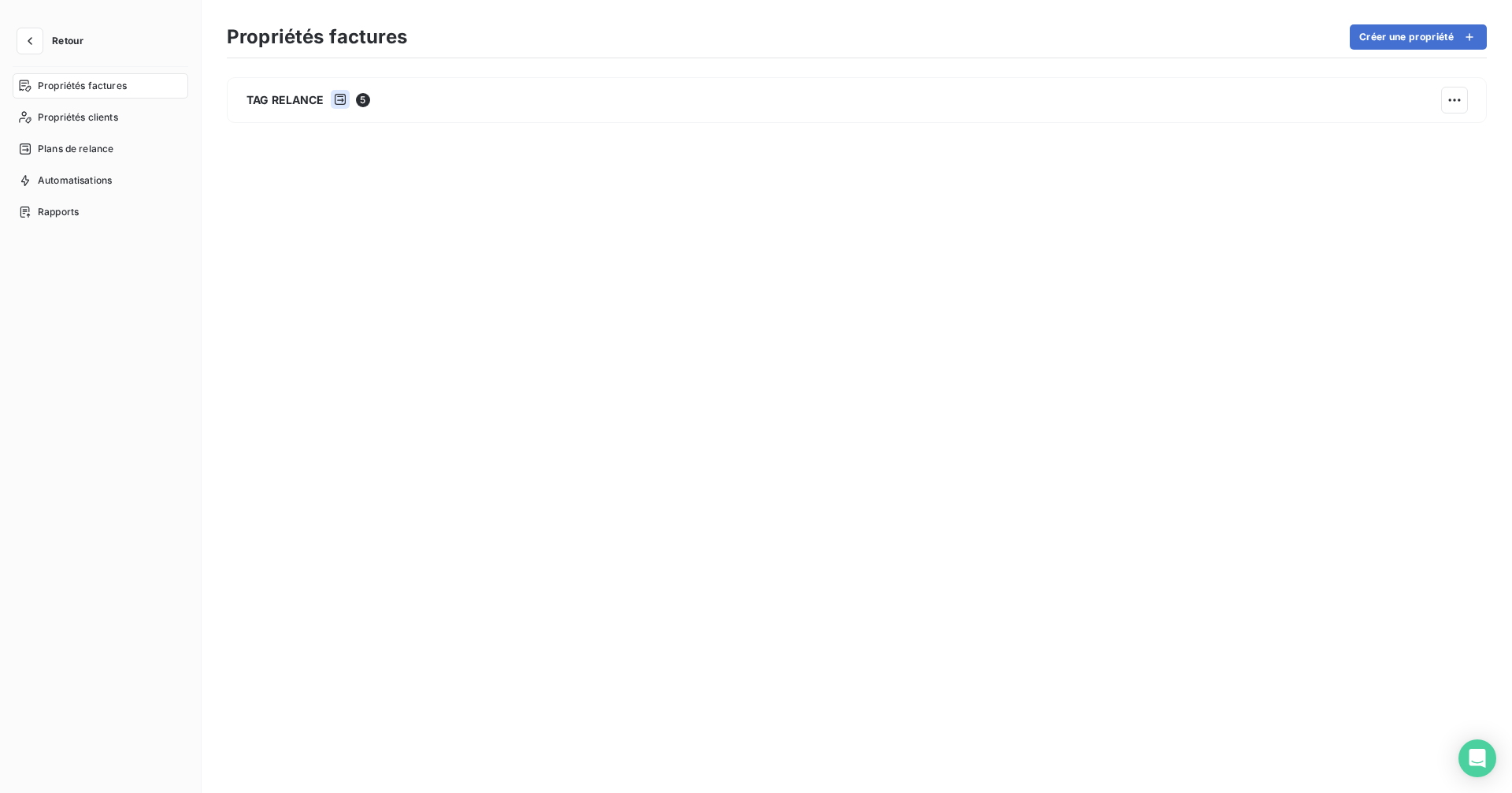
click at [1454, 96] on html "Retour Propriétés factures Propriétés clients Plans de relance Automatisations …" at bounding box center [756, 396] width 1512 height 793
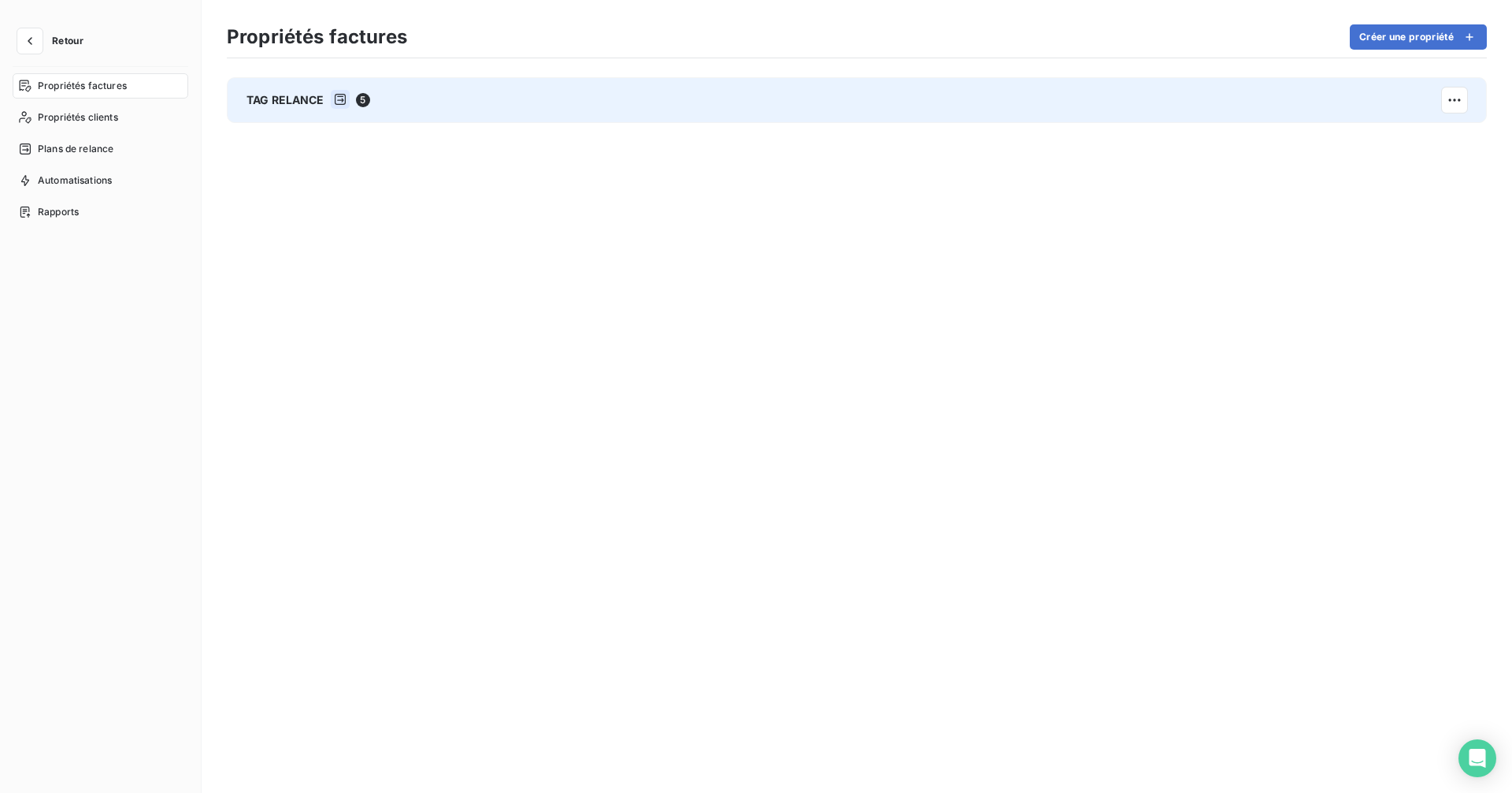
click at [294, 96] on span "TAG RELANCE" at bounding box center [285, 100] width 78 height 16
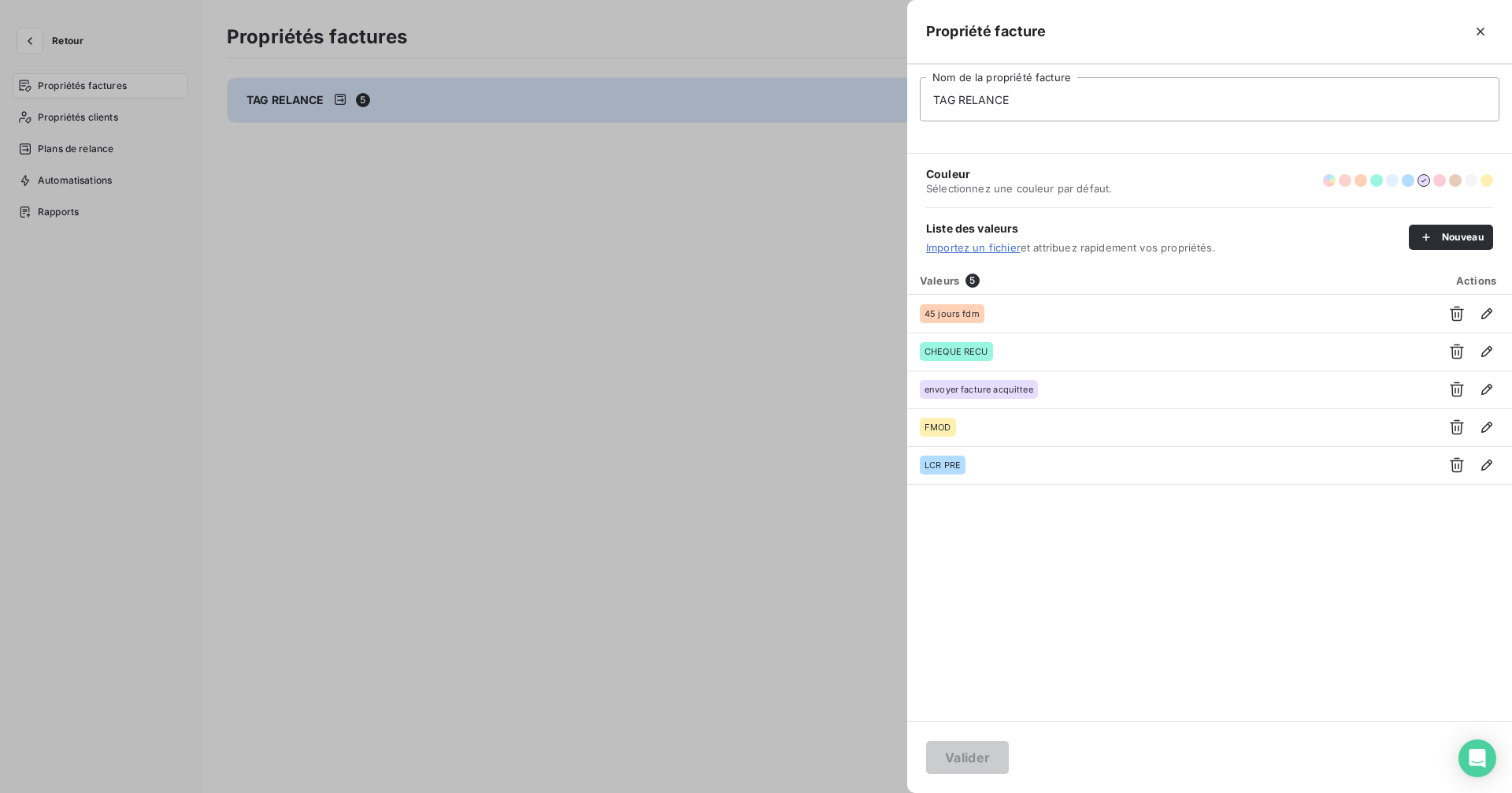
click at [634, 434] on div at bounding box center [756, 396] width 1512 height 793
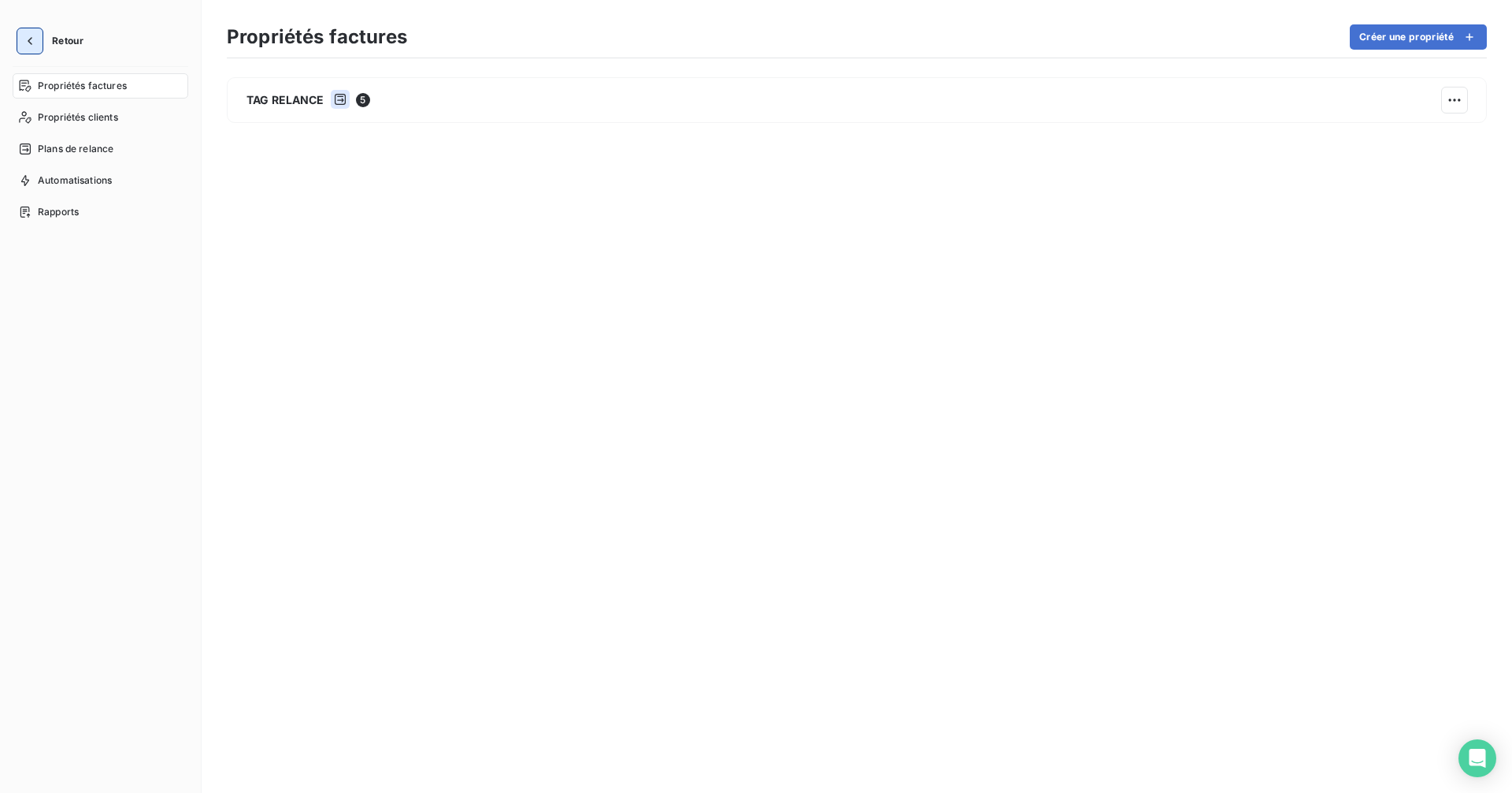
click at [34, 41] on icon "button" at bounding box center [30, 41] width 16 height 16
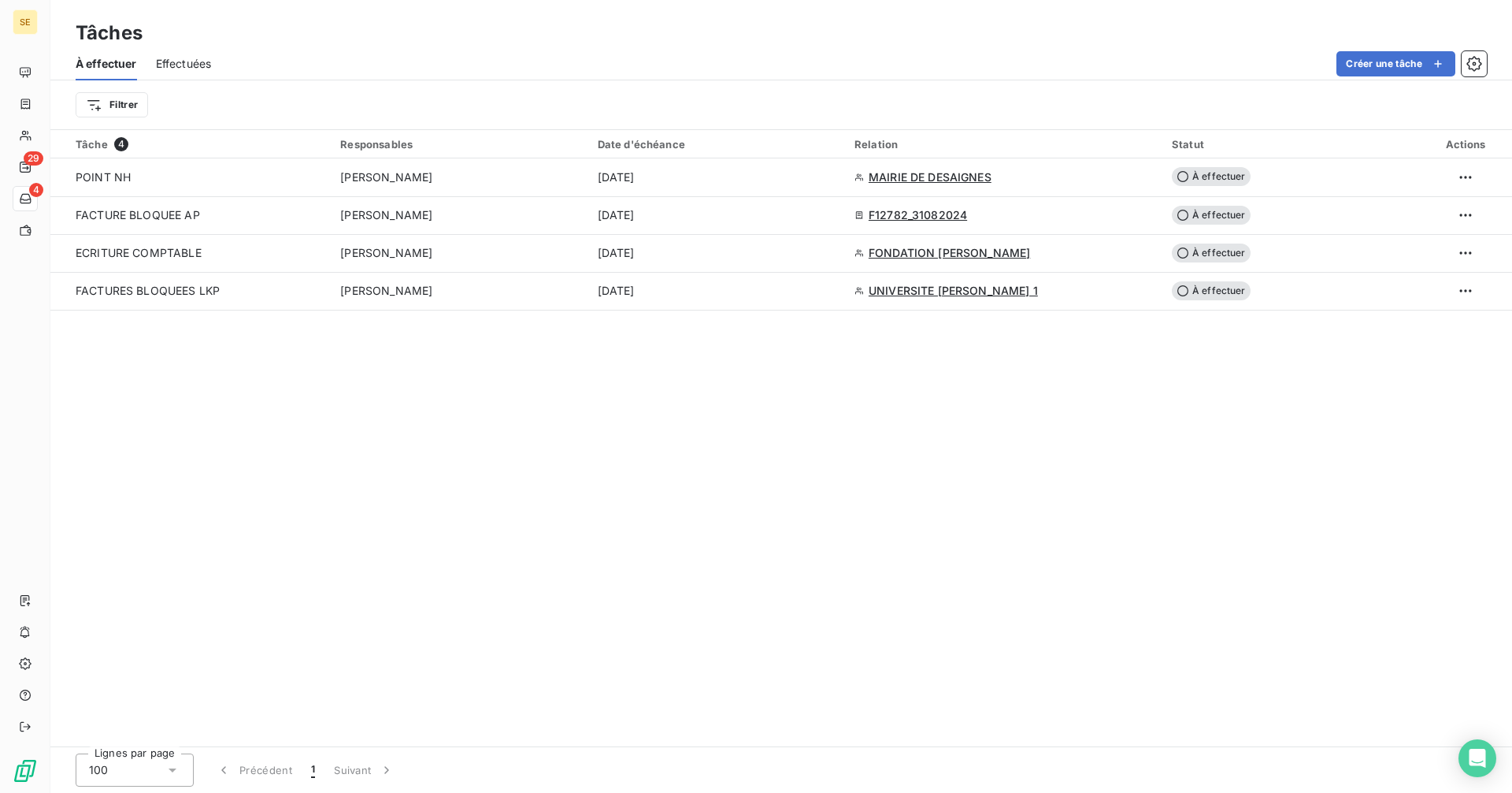
click at [1189, 68] on div "Créer une tâche" at bounding box center [858, 63] width 1257 height 25
click at [1470, 63] on icon "button" at bounding box center [1474, 64] width 16 height 16
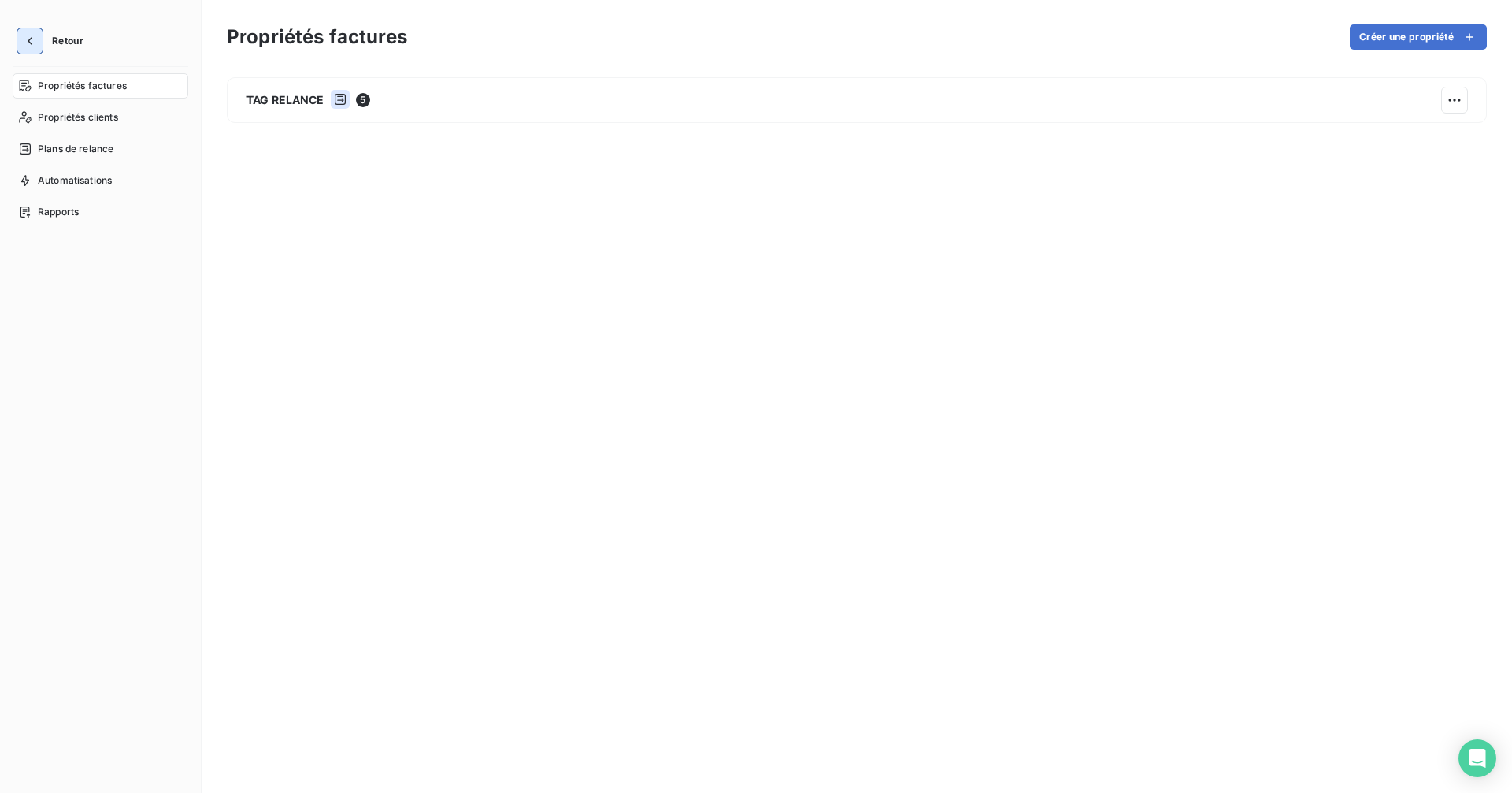
click at [24, 35] on icon "button" at bounding box center [30, 41] width 16 height 16
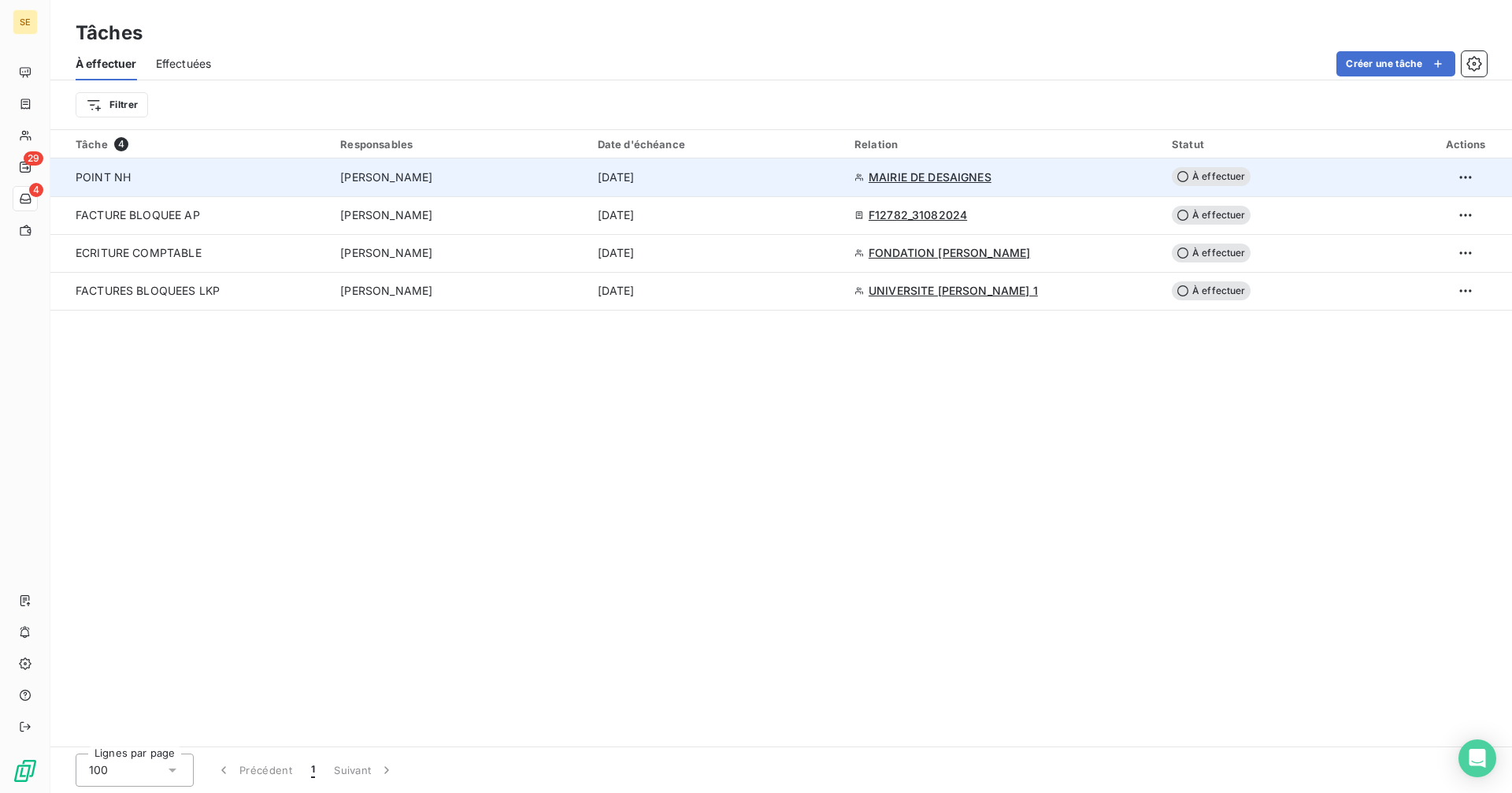
click at [910, 182] on span "MAIRIE DE DESAIGNES" at bounding box center [930, 178] width 123 height 16
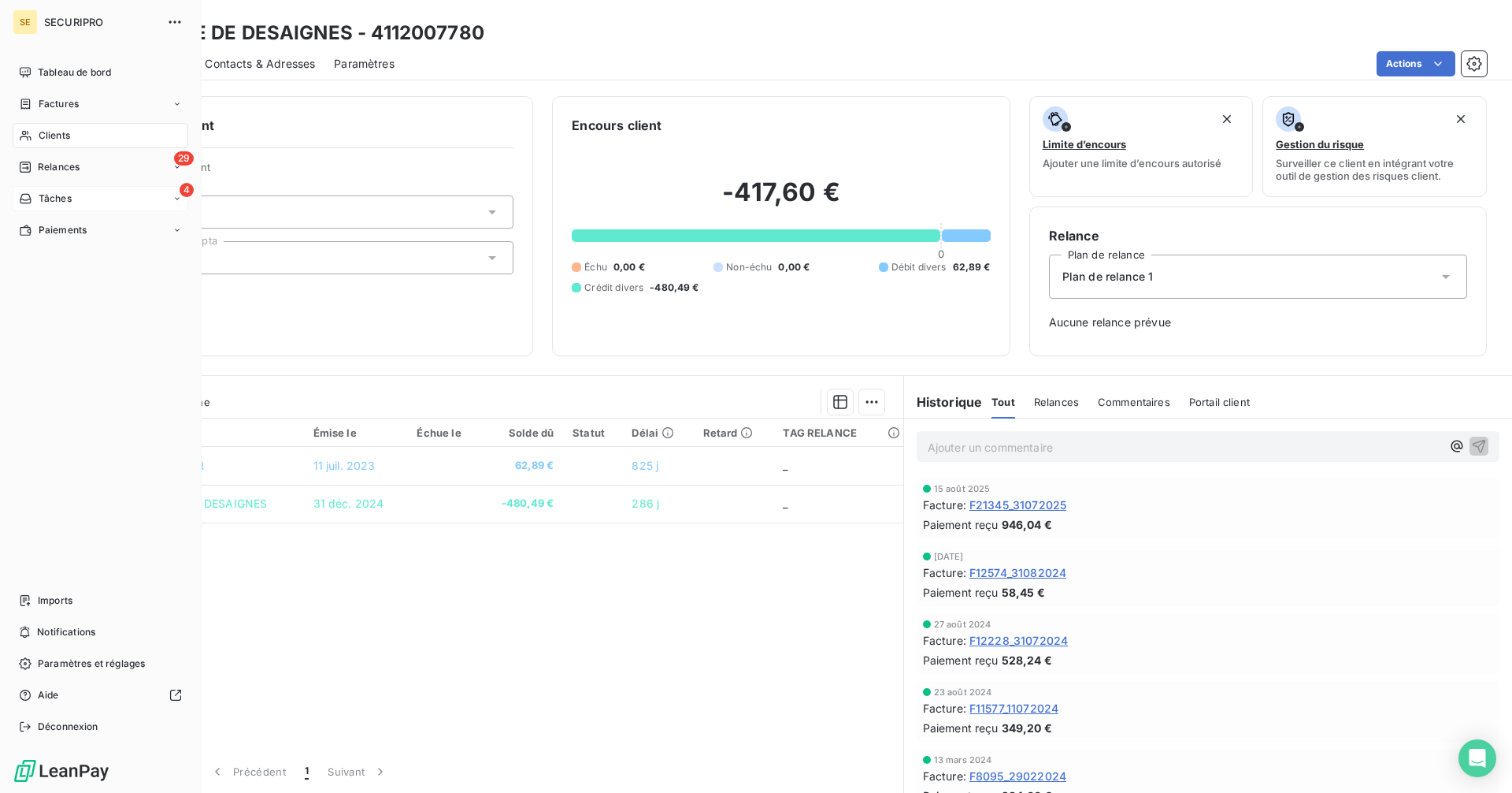
click at [30, 203] on icon at bounding box center [26, 198] width 11 height 10
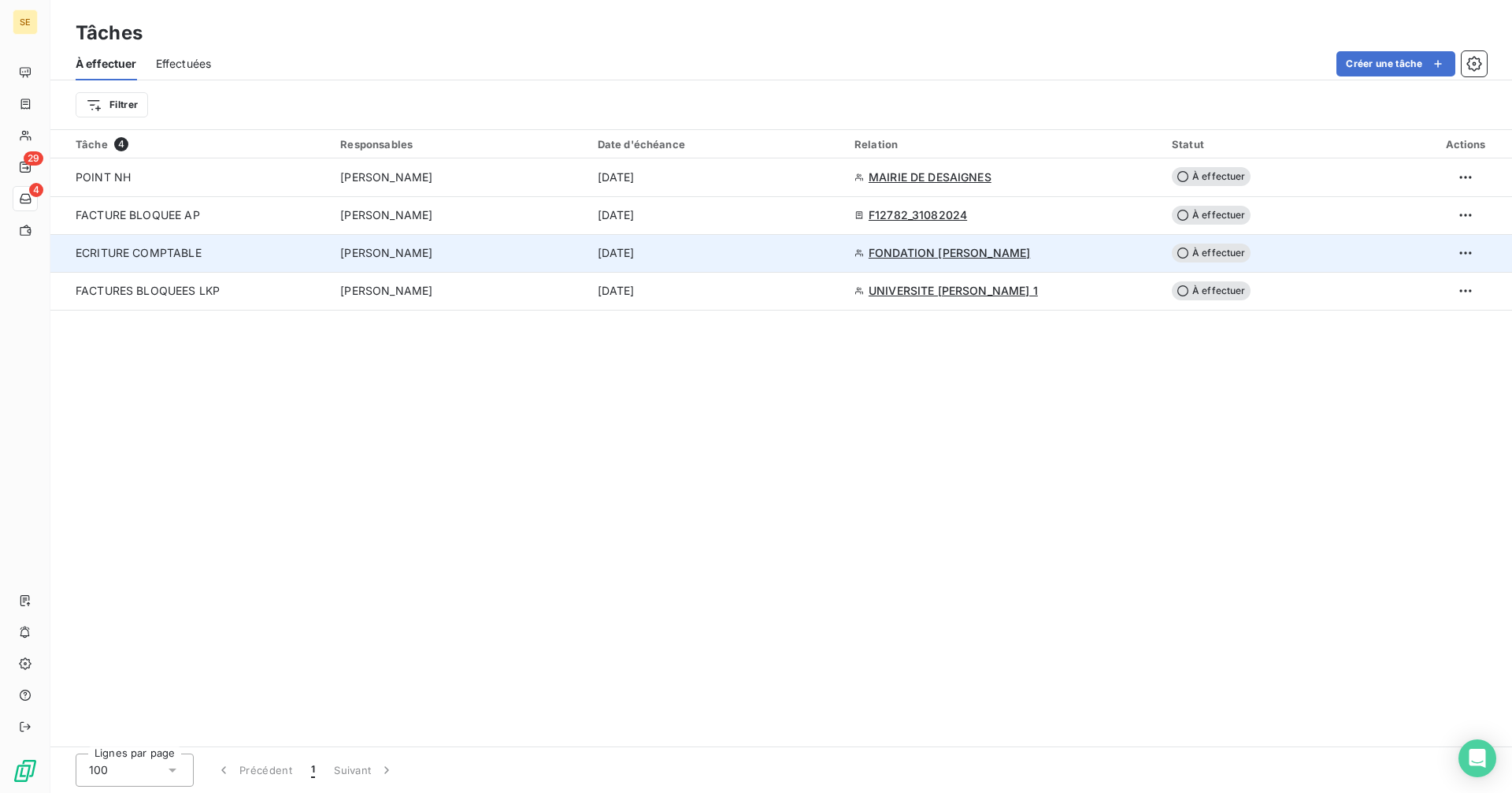
click at [206, 247] on div "ECRITURE COMPTABLE" at bounding box center [198, 253] width 246 height 16
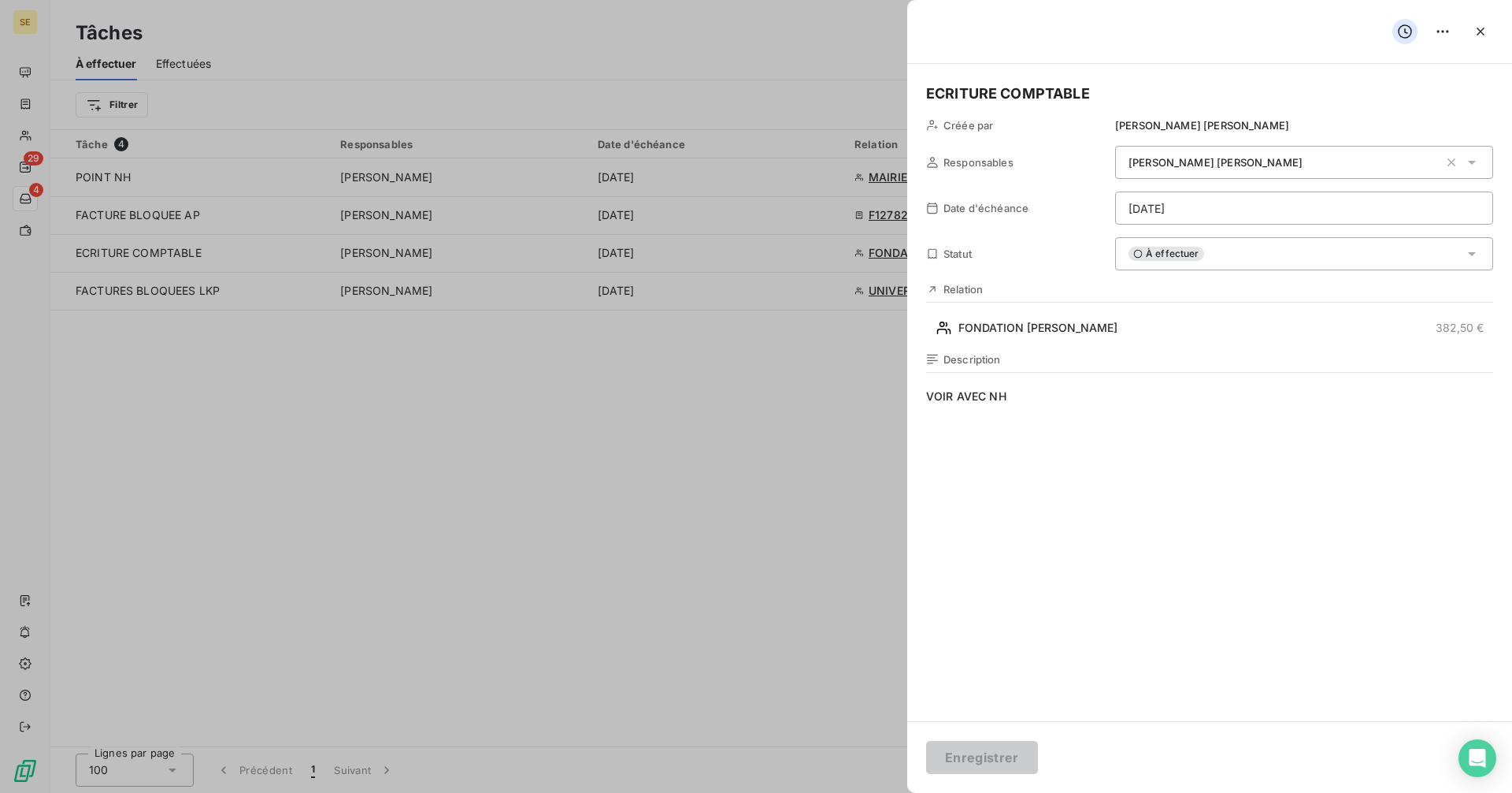
click at [1100, 88] on h5 "ECRITURE COMPTABLE" at bounding box center [1209, 93] width 567 height 22
click at [927, 92] on h5 "ECRITURE COMPTABLE" at bounding box center [1209, 93] width 567 height 22
click at [994, 762] on button "Enregistrer" at bounding box center [981, 757] width 112 height 33
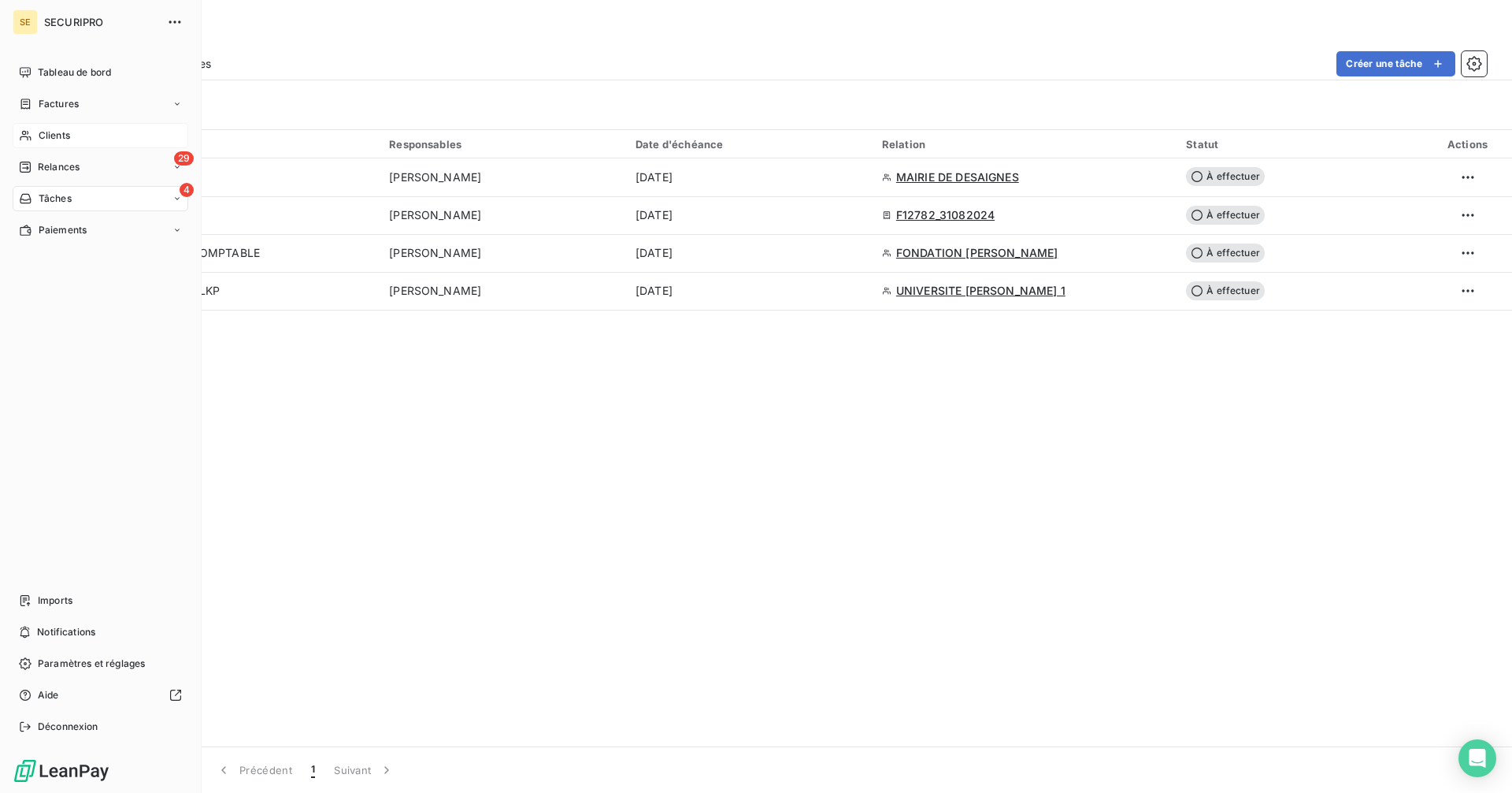
click at [59, 134] on span "Clients" at bounding box center [54, 136] width 31 height 14
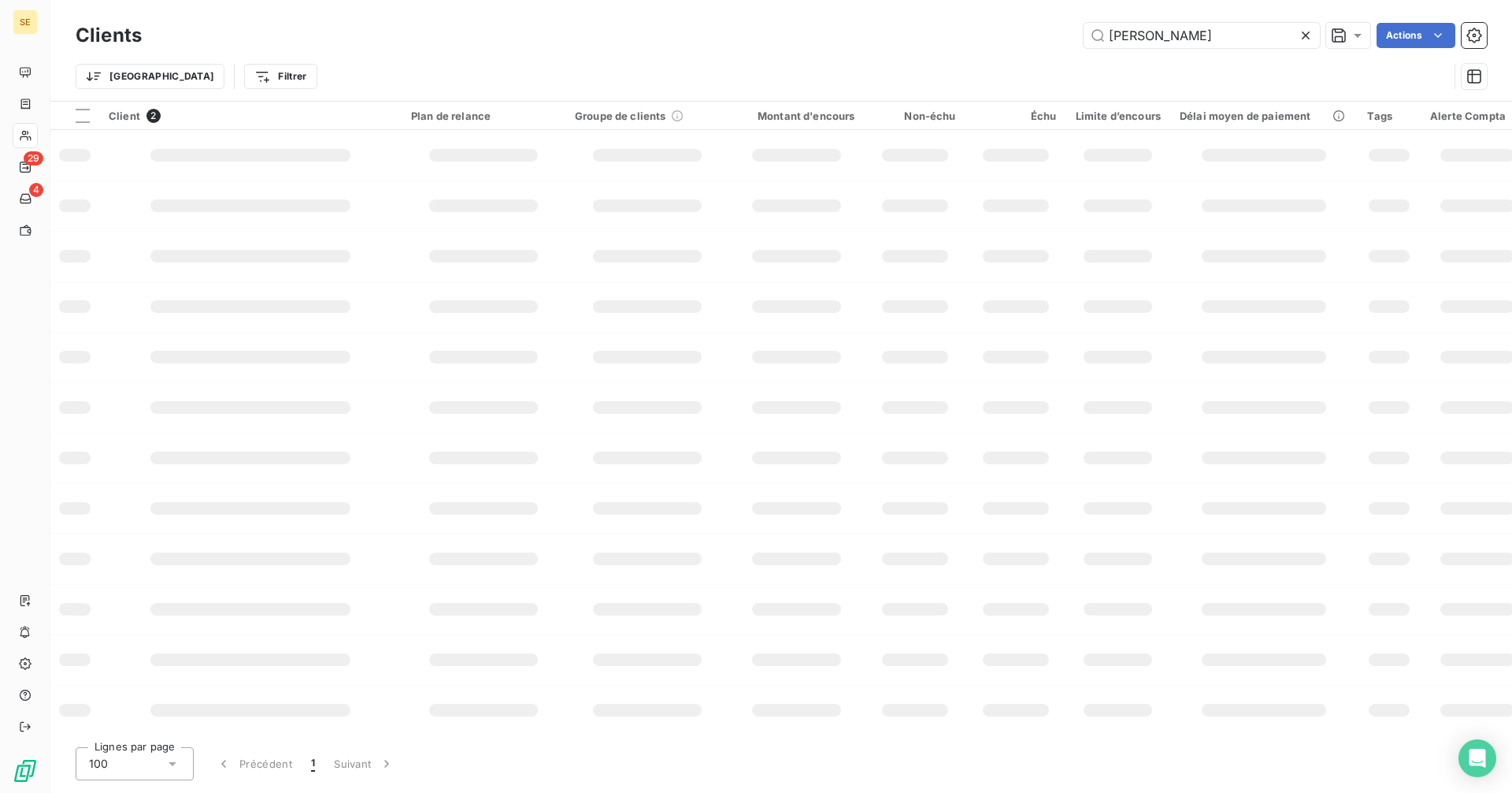
drag, startPoint x: 1090, startPoint y: 41, endPoint x: 1053, endPoint y: 37, distance: 37.2
click at [1053, 37] on div "[PERSON_NAME] Actions" at bounding box center [823, 35] width 1326 height 25
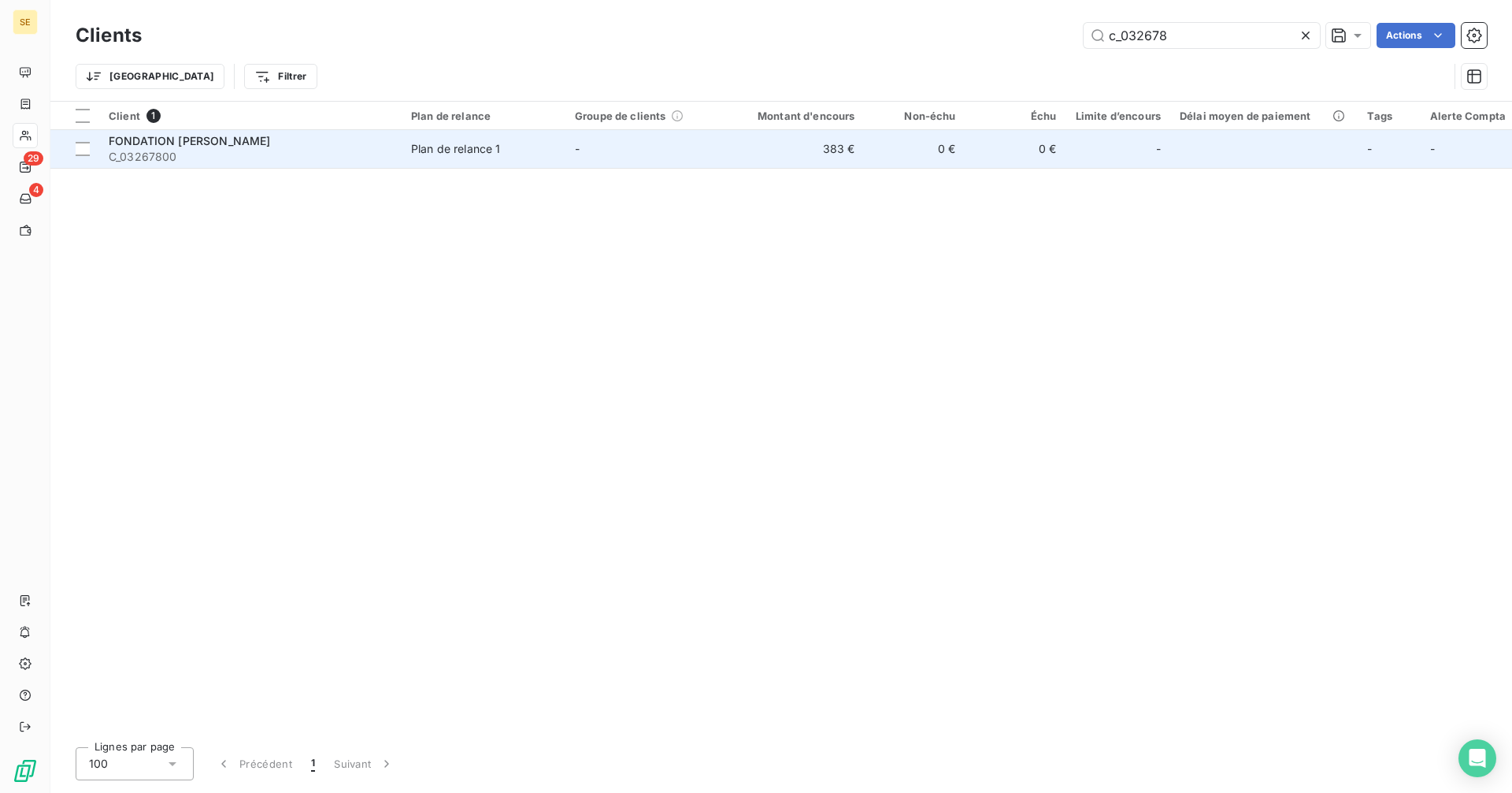
type input "c_032678"
click at [246, 145] on span "FONDATION [PERSON_NAME]" at bounding box center [189, 141] width 161 height 14
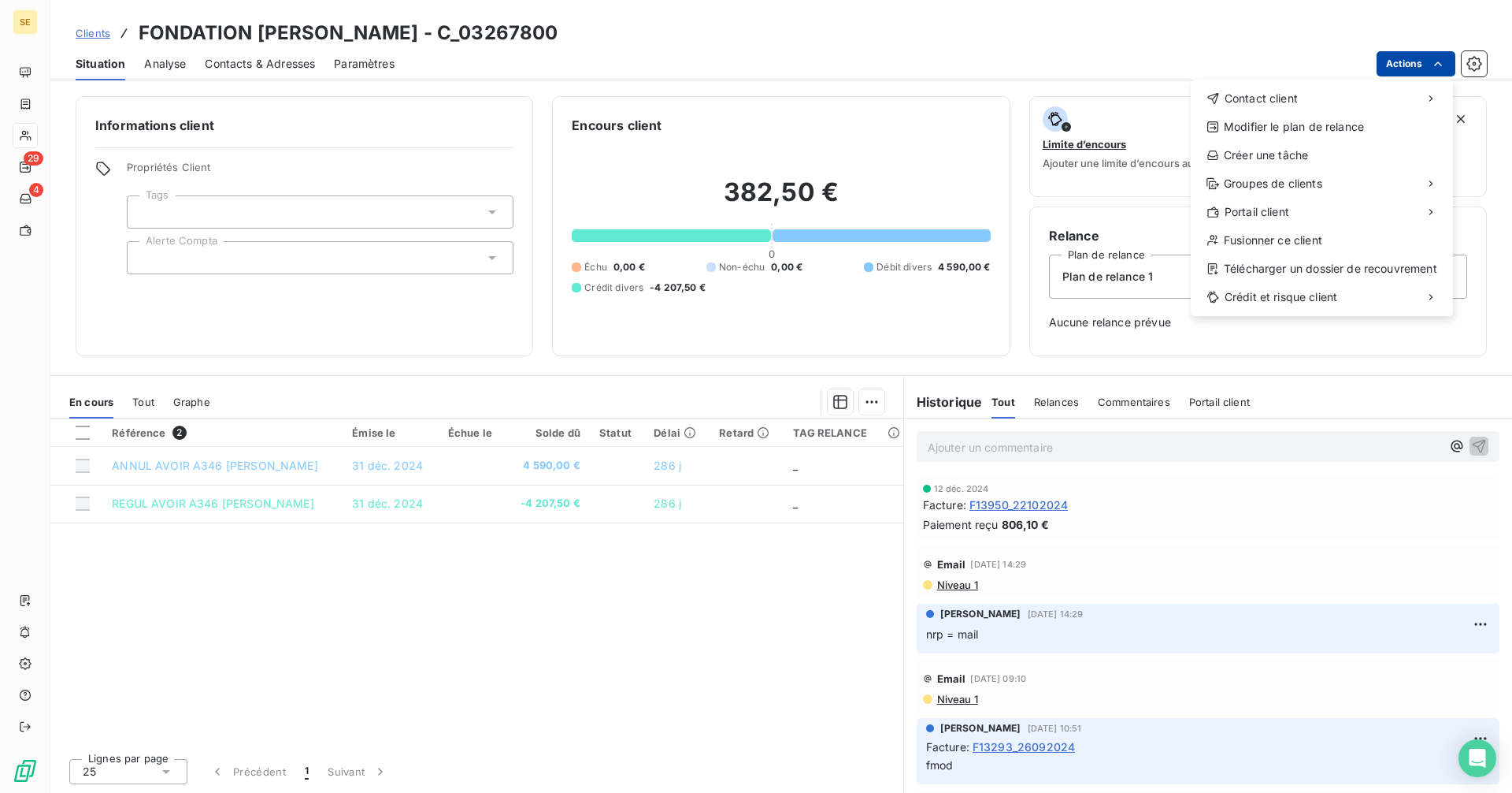
click at [1416, 59] on html "SE 29 4 Clients FONDATION [PERSON_NAME] LE PREVOST - C_03267800 Situation Analy…" at bounding box center [756, 396] width 1512 height 793
click at [35, 189] on html "SE 29 4 Clients FONDATION [PERSON_NAME] LE PREVOST - C_03267800 Situation Analy…" at bounding box center [756, 396] width 1512 height 793
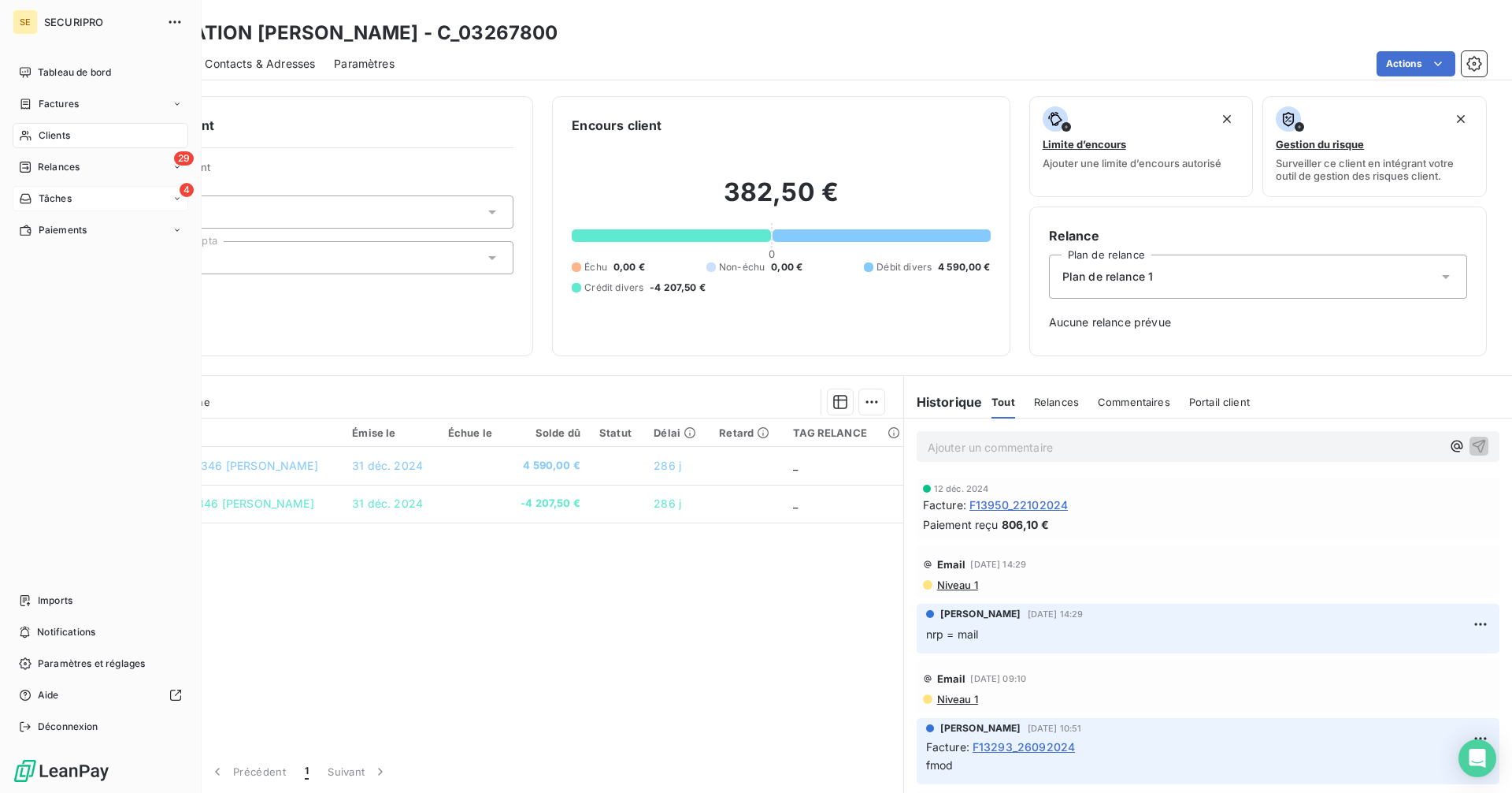
click at [31, 192] on icon at bounding box center [26, 198] width 14 height 13
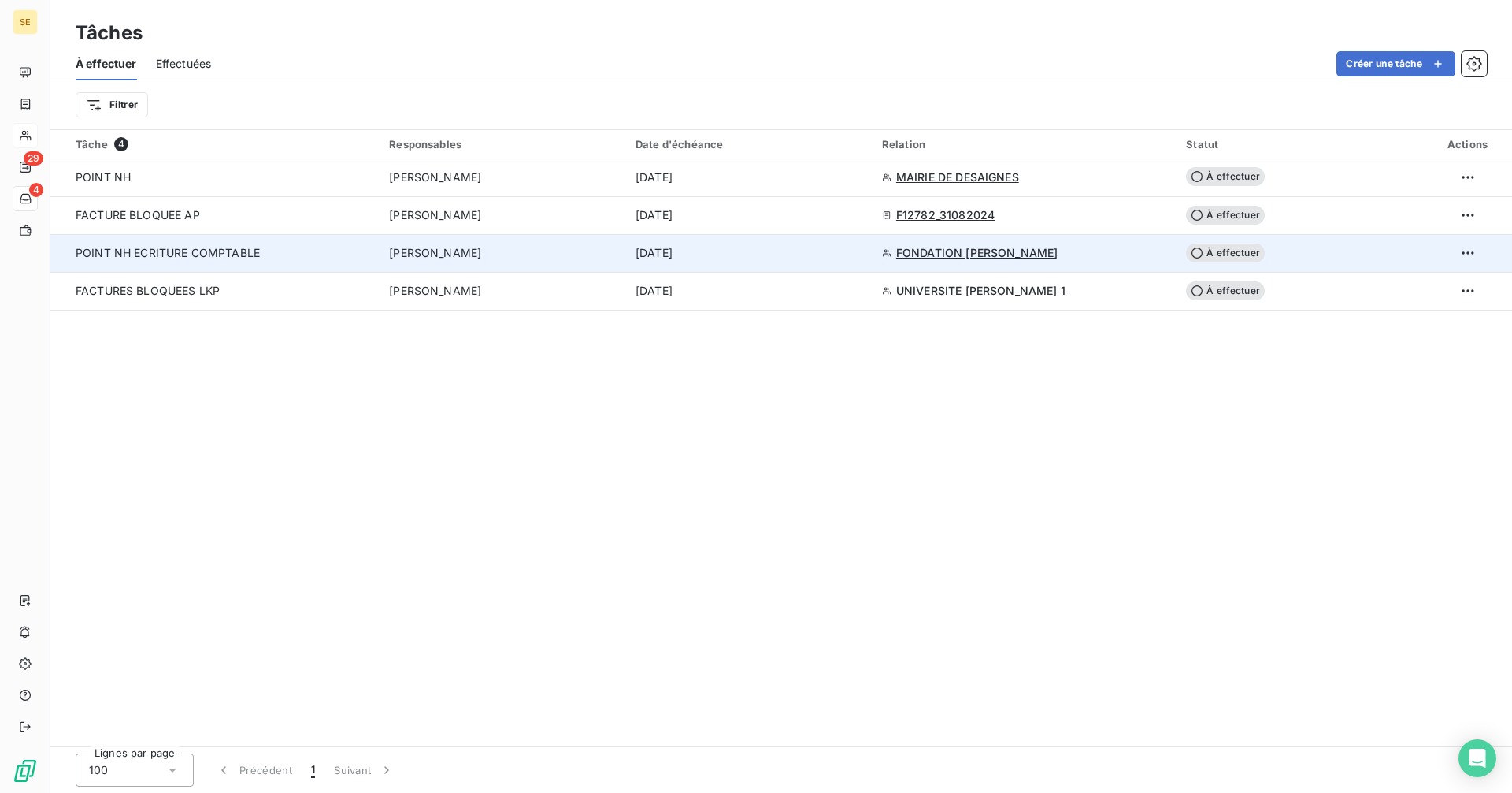
click at [957, 251] on span "FONDATION [PERSON_NAME]" at bounding box center [976, 253] width 161 height 16
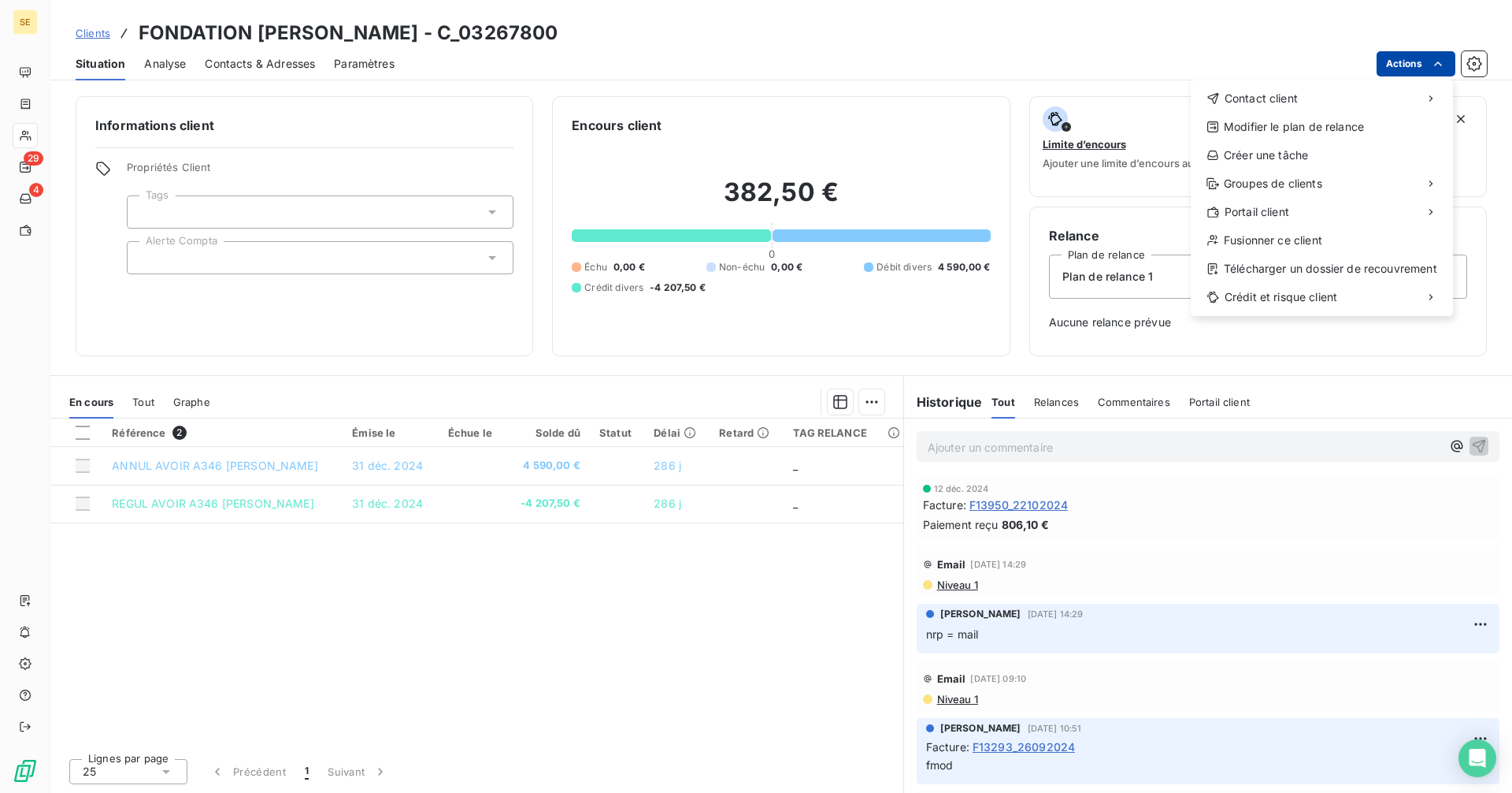
click at [1384, 60] on html "SE 29 4 Clients FONDATION [PERSON_NAME] LE PREVOST - C_03267800 Situation Analy…" at bounding box center [756, 396] width 1512 height 793
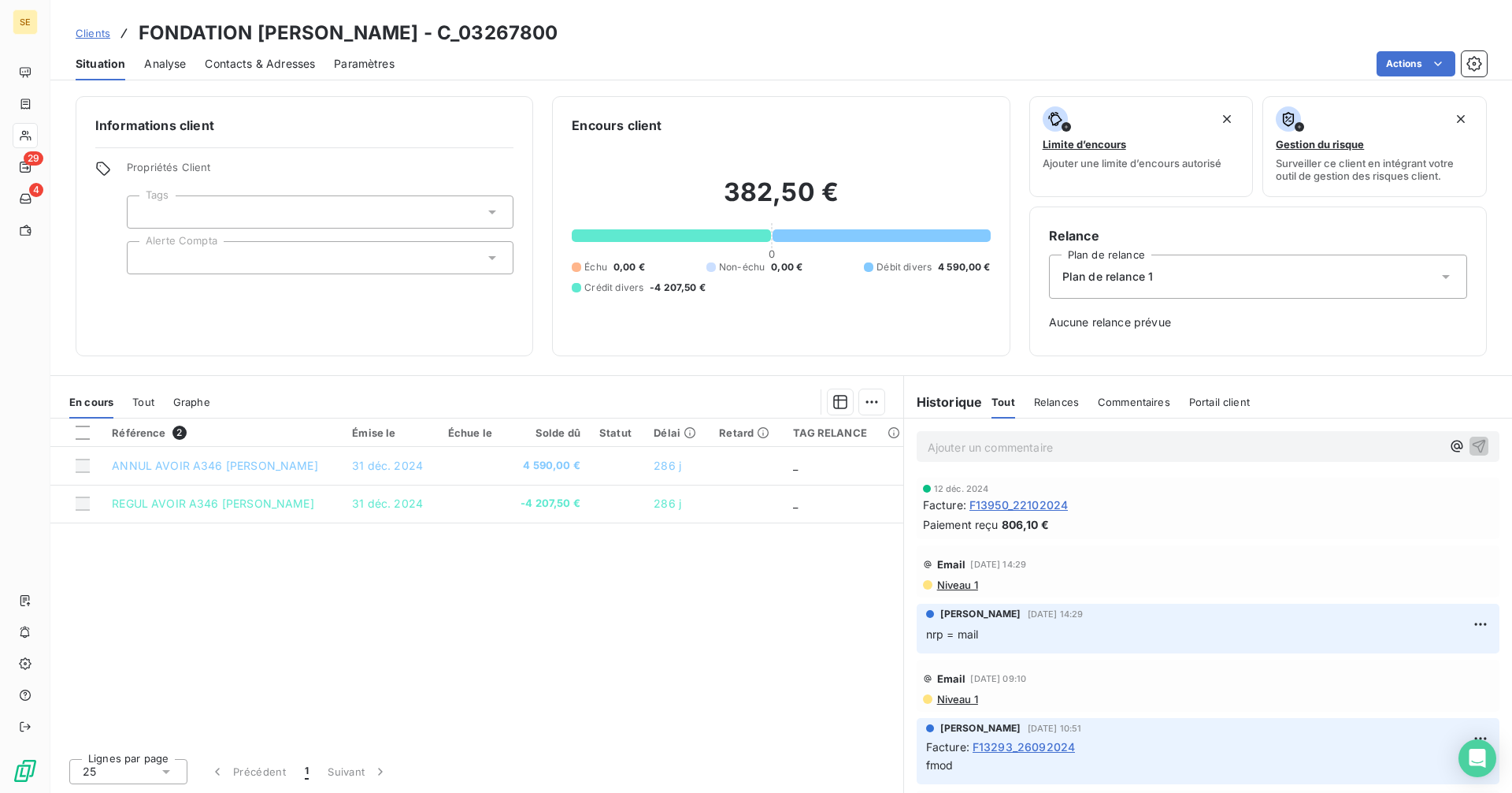
click at [578, 645] on html "SE 29 4 Clients FONDATION [PERSON_NAME] - C_03267800 Situation Analyse Contacts…" at bounding box center [756, 396] width 1512 height 793
click at [102, 30] on span "Clients" at bounding box center [92, 33] width 35 height 13
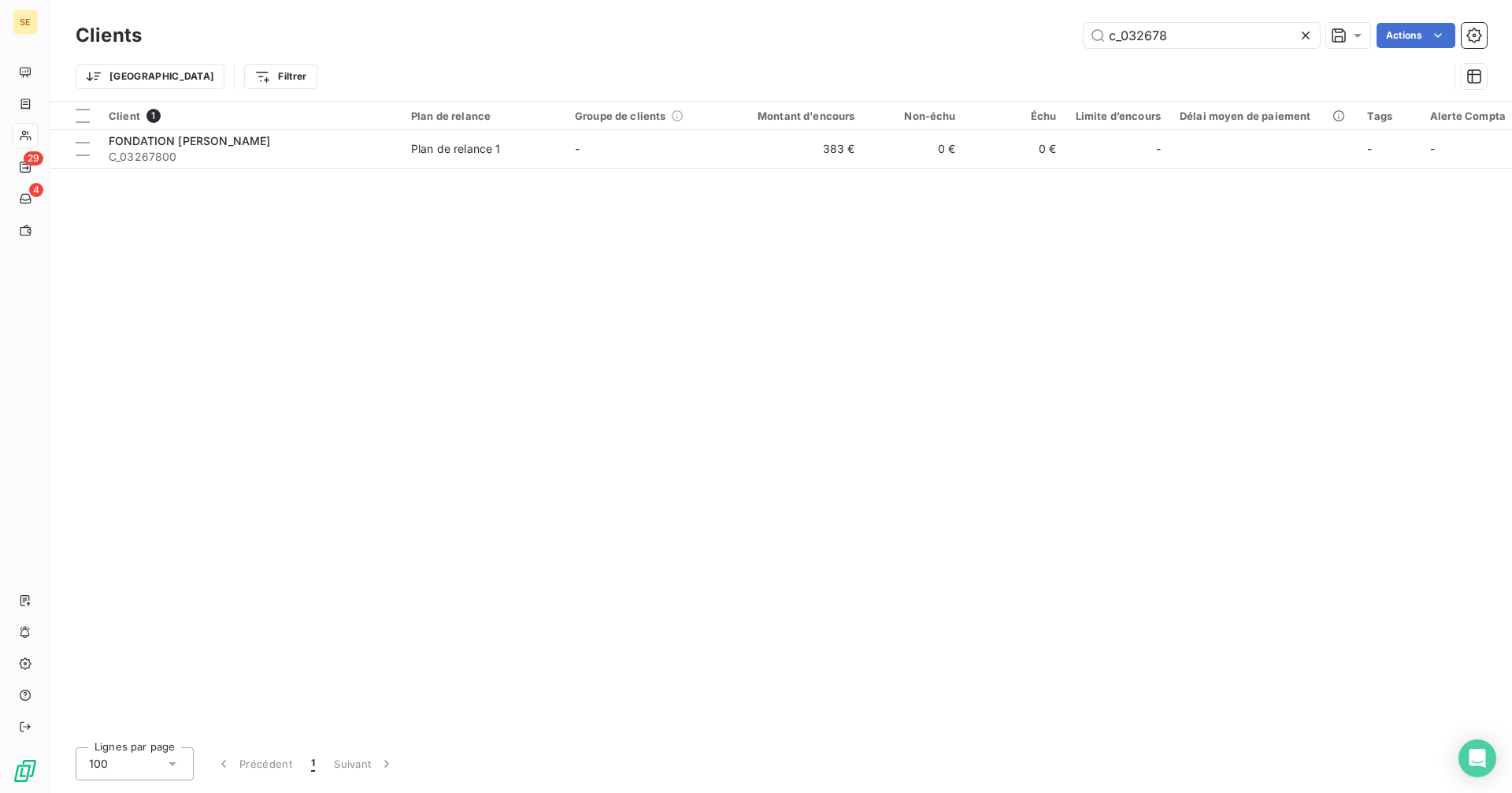
drag, startPoint x: 1185, startPoint y: 33, endPoint x: 1054, endPoint y: 45, distance: 131.5
click at [1054, 45] on div "c_032678 Actions" at bounding box center [823, 35] width 1326 height 25
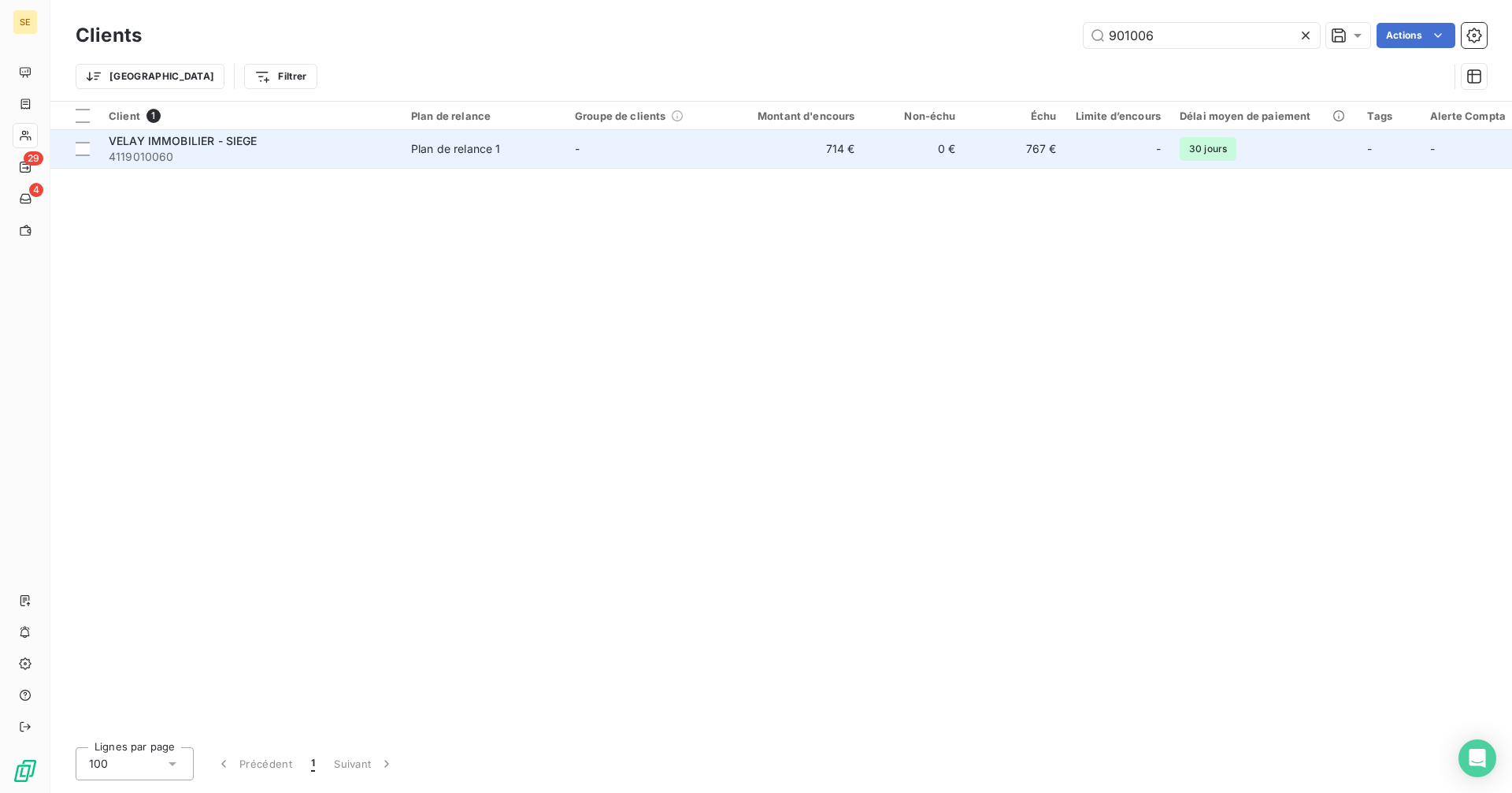
type input "901006"
click at [257, 140] on span "VELAY IMMOBILIER - SIEGE" at bounding box center [182, 141] width 149 height 14
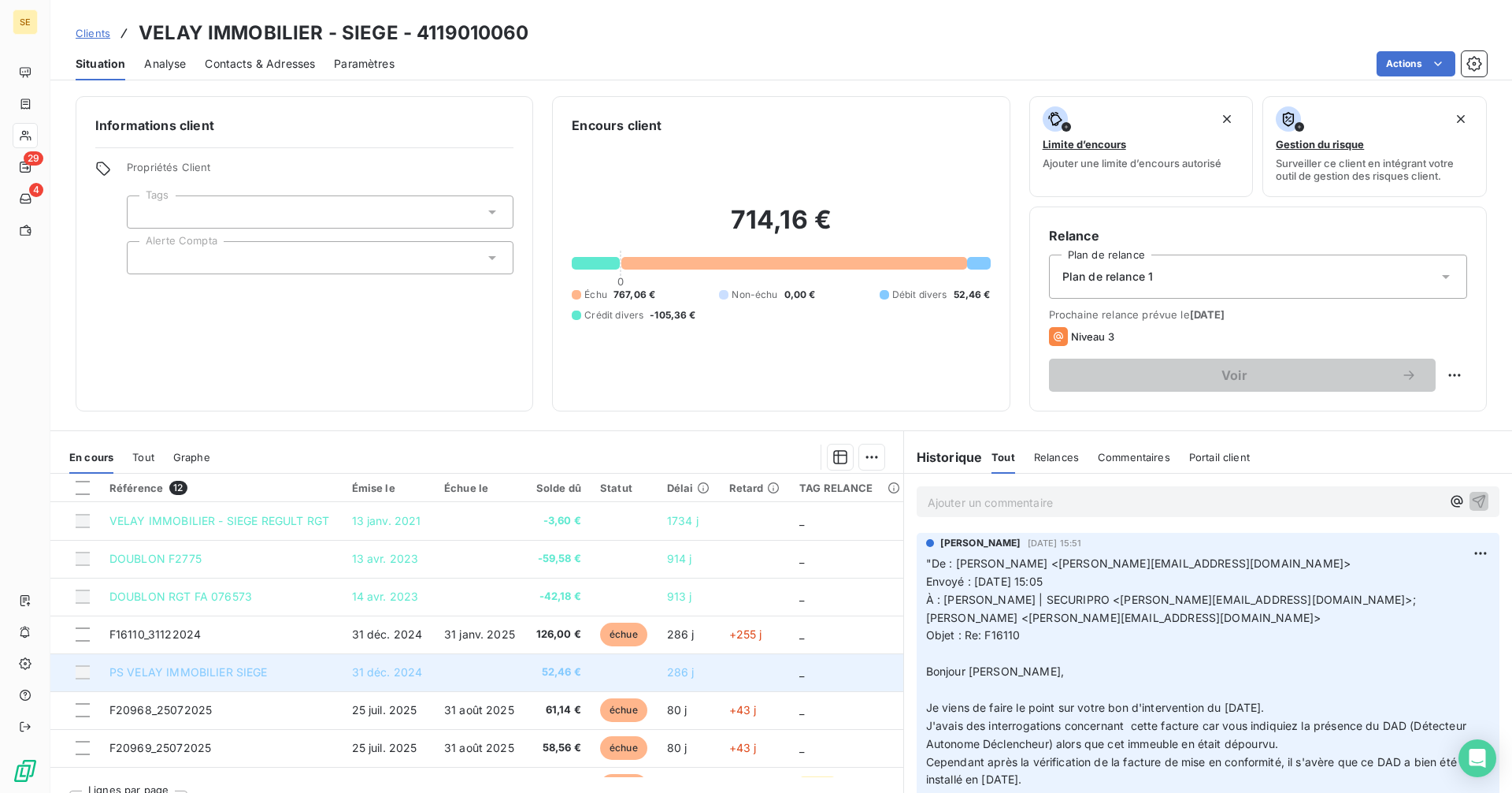
click at [352, 672] on span "31 déc. 2024" at bounding box center [387, 672] width 71 height 14
click at [623, 669] on td at bounding box center [623, 672] width 67 height 38
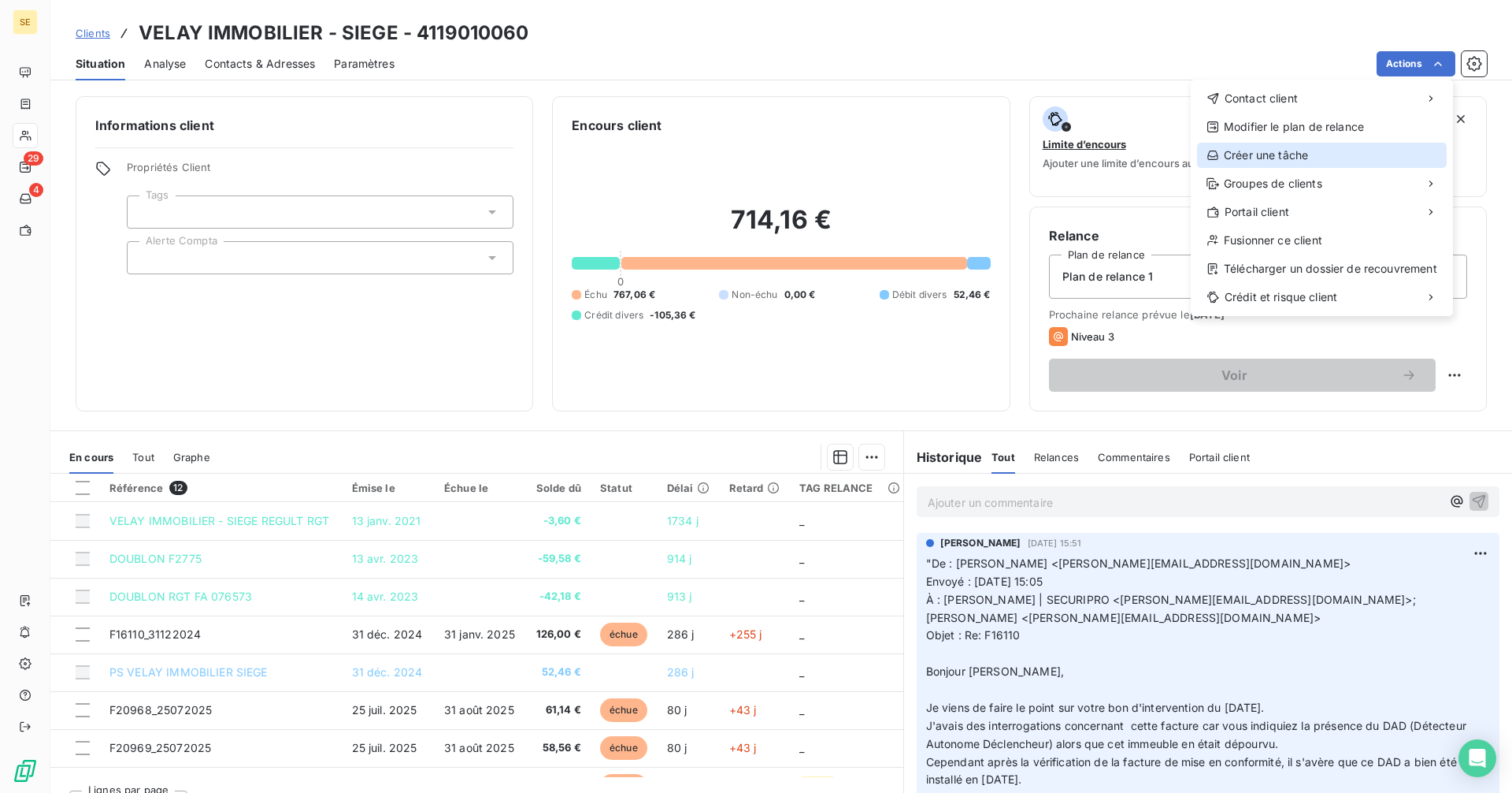
click at [1248, 159] on div "Créer une tâche" at bounding box center [1322, 154] width 250 height 25
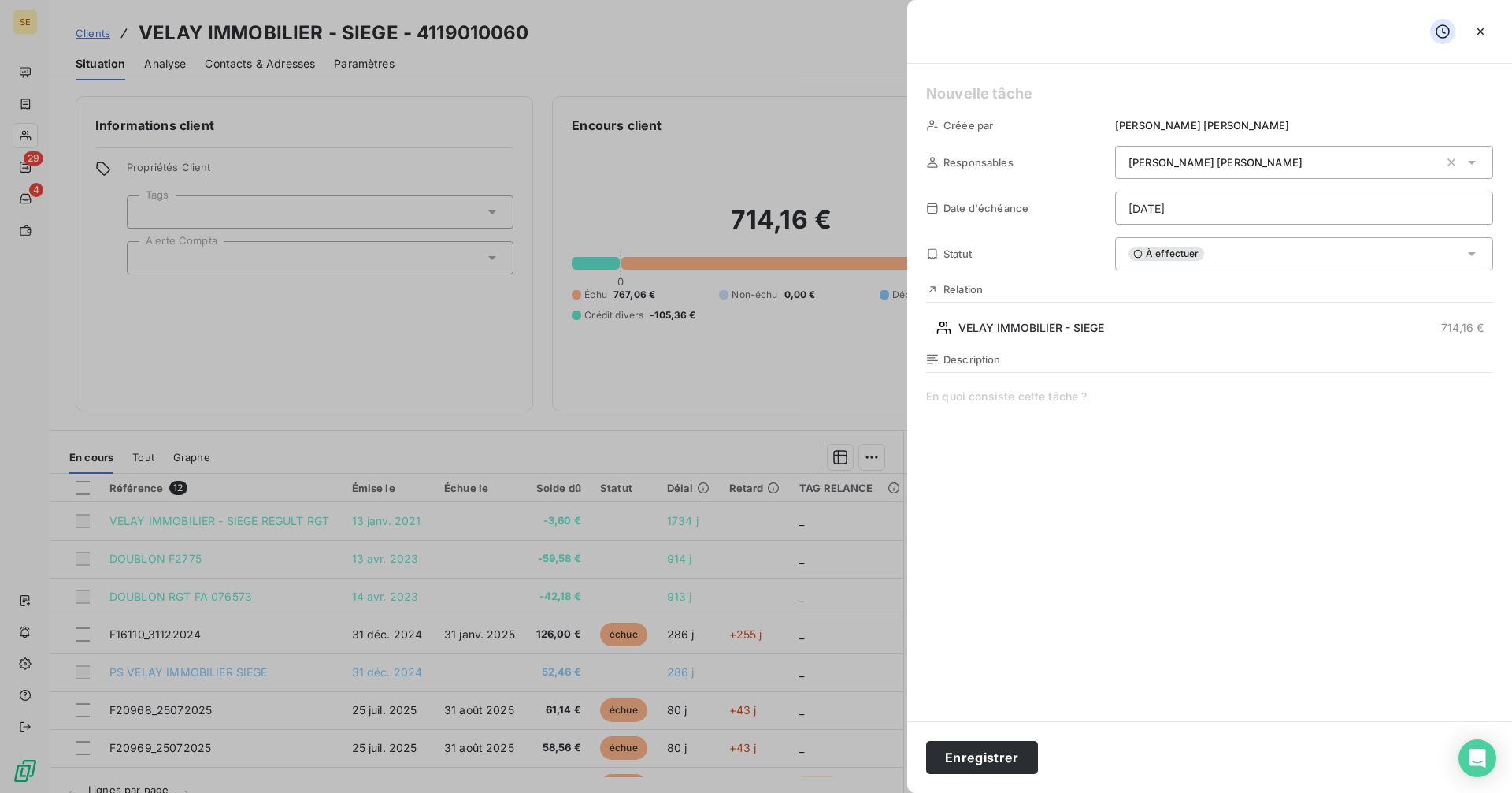
click at [980, 91] on h5 at bounding box center [1209, 93] width 567 height 22
click at [960, 395] on span at bounding box center [1209, 539] width 567 height 303
click at [1209, 206] on html "SE 29 4 Clients VELAY IMMOBILIER - SIEGE - 4119010060 Situation Analyse Contact…" at bounding box center [756, 396] width 1512 height 793
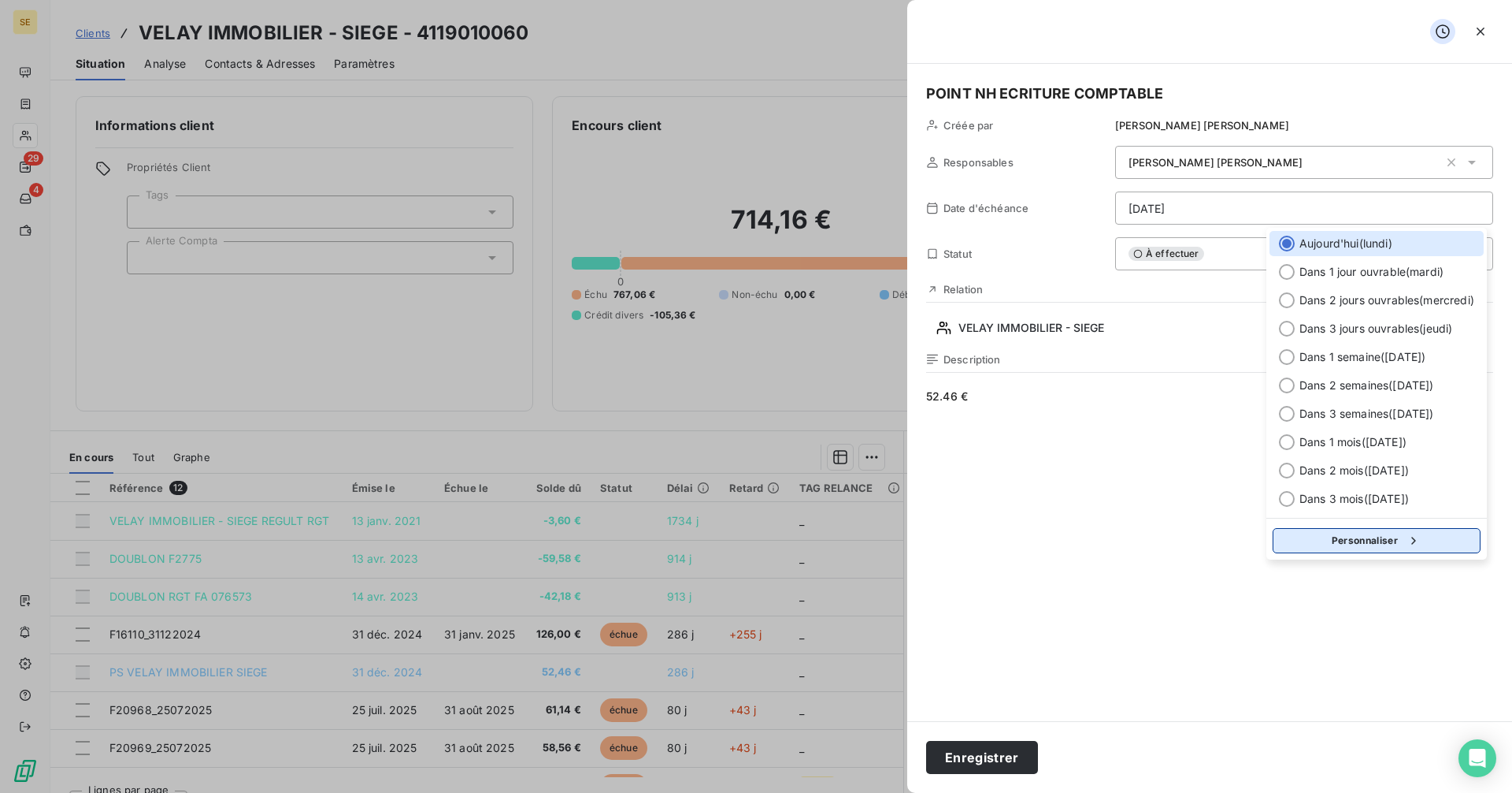
click at [1346, 548] on button "Personnaliser" at bounding box center [1376, 540] width 208 height 25
select select "9"
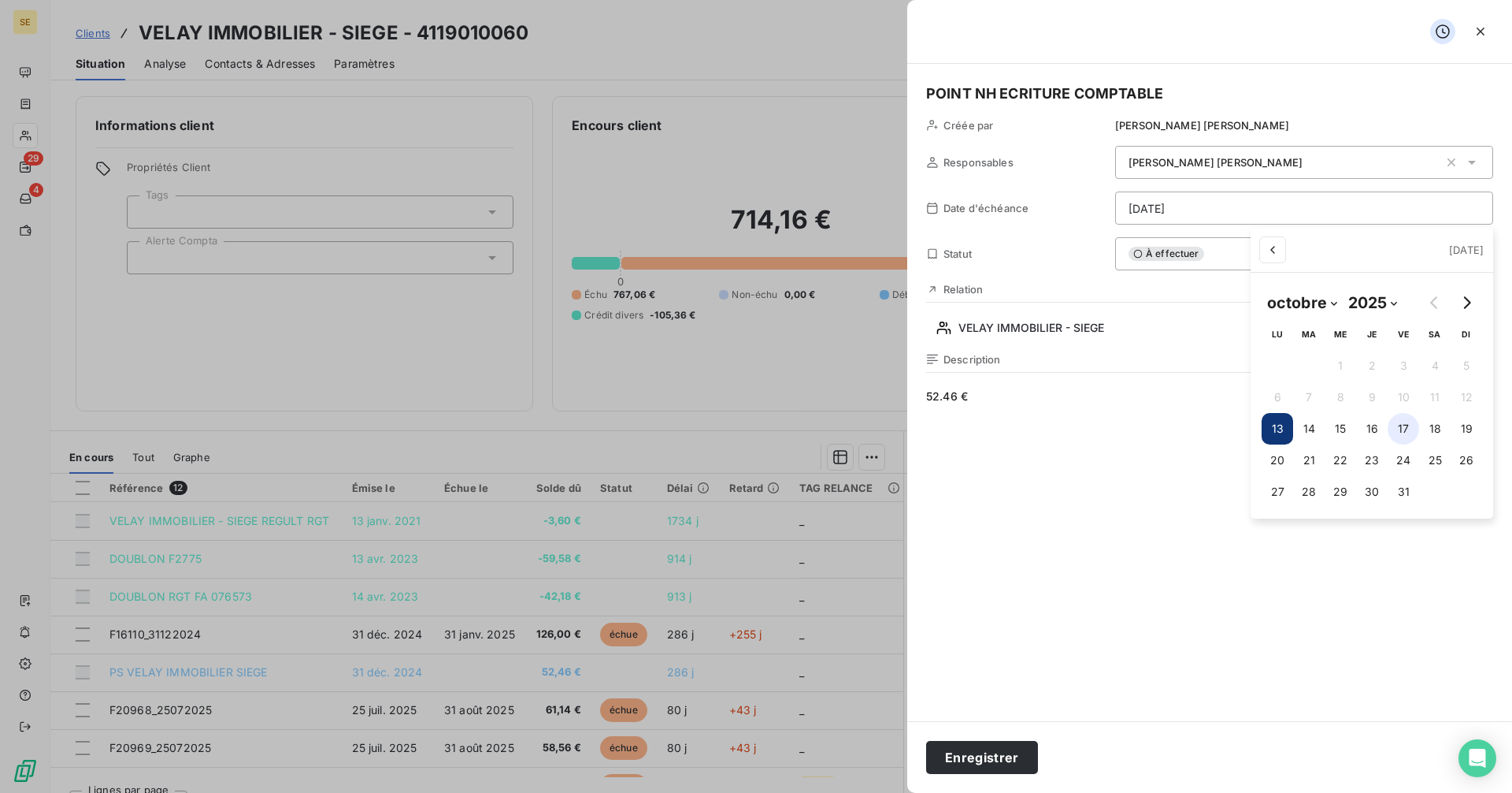
click at [1404, 431] on button "17" at bounding box center [1403, 428] width 31 height 31
type input "[DATE]"
click at [1012, 756] on html "SE 29 4 Clients VELAY IMMOBILIER - SIEGE - 4119010060 Situation Analyse Contact…" at bounding box center [756, 396] width 1512 height 793
click at [1012, 756] on button "Enregistrer" at bounding box center [981, 757] width 112 height 33
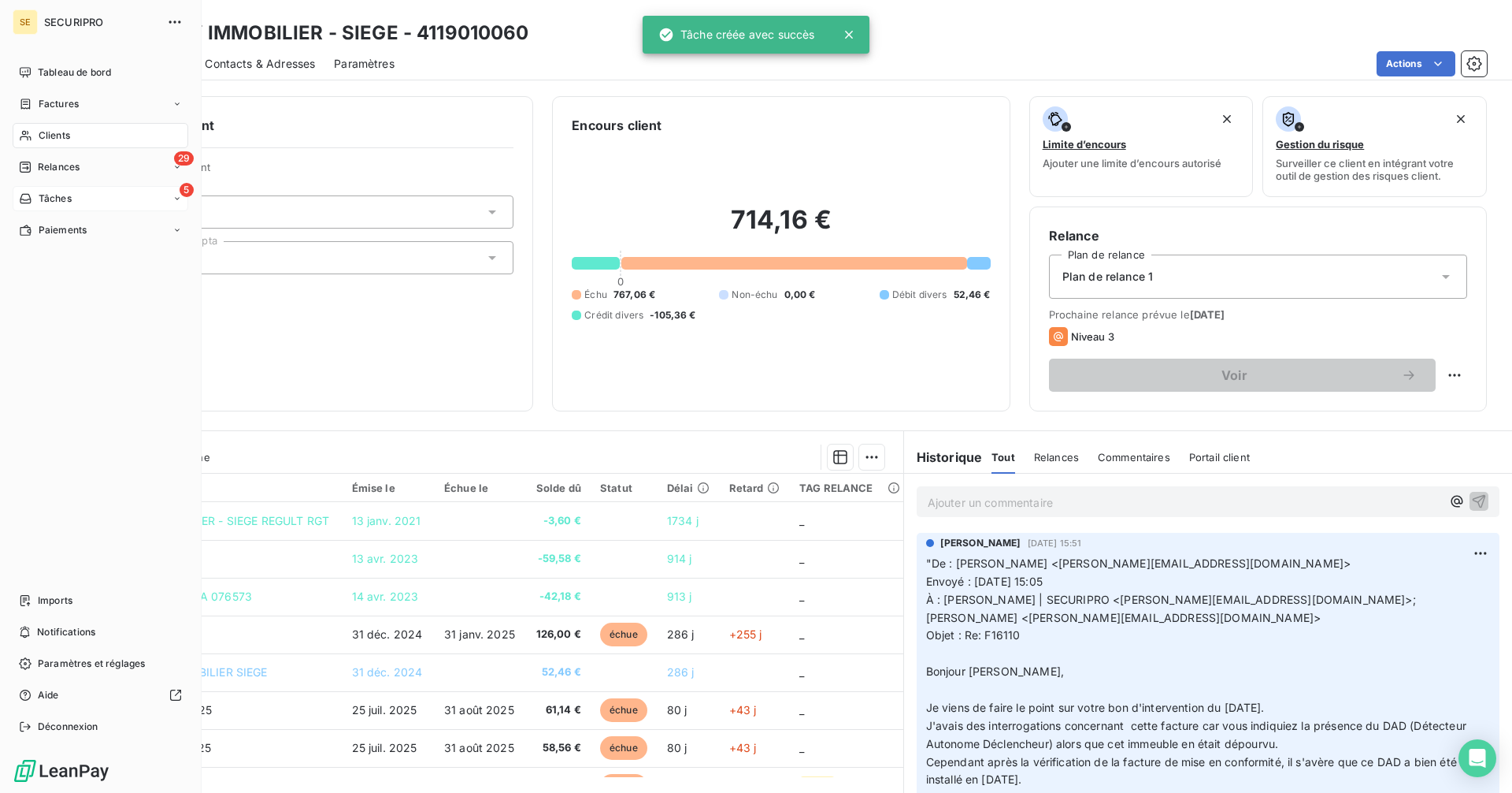
click at [27, 198] on icon at bounding box center [26, 198] width 14 height 13
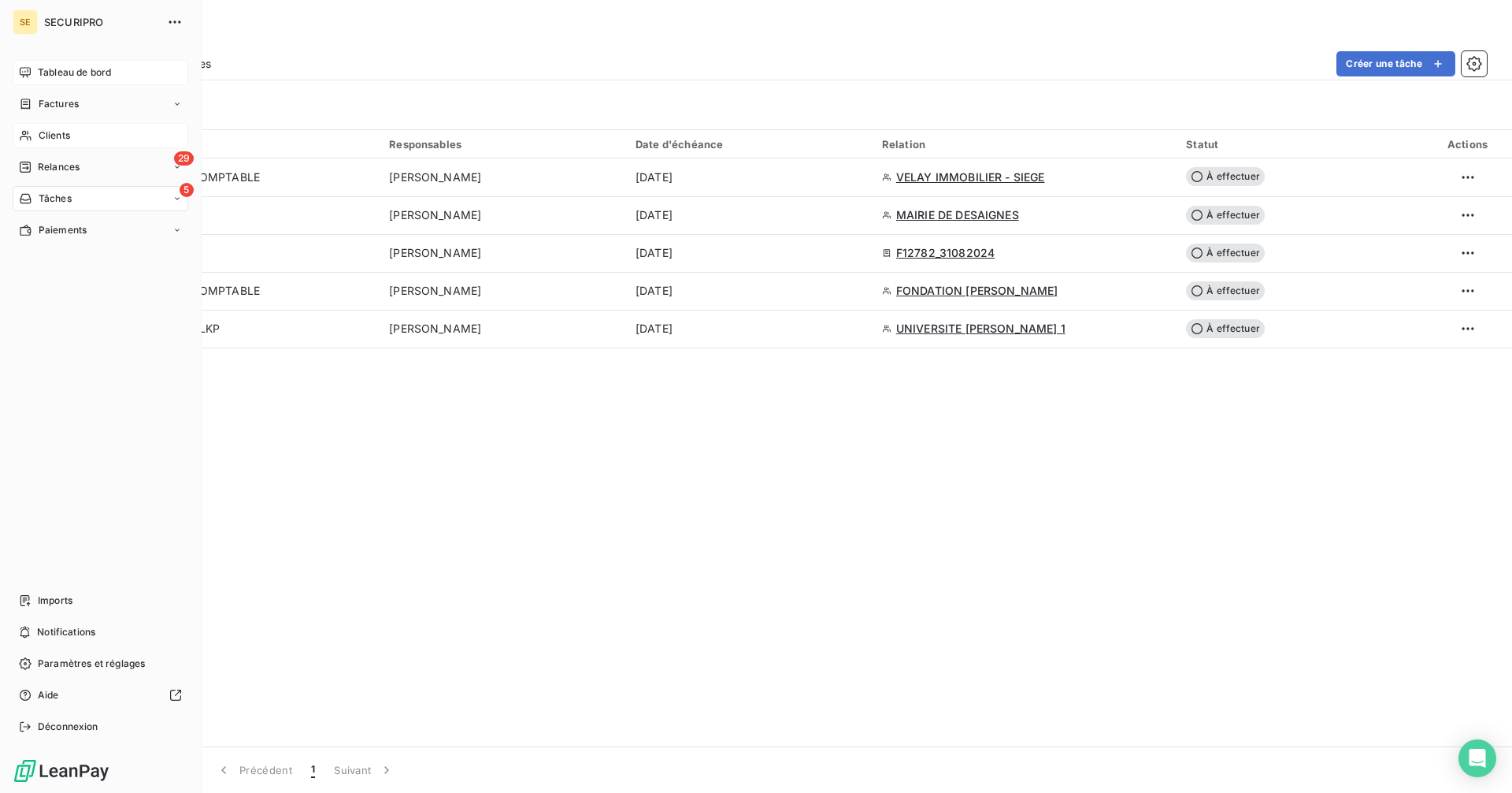
click at [20, 67] on icon at bounding box center [26, 72] width 13 height 13
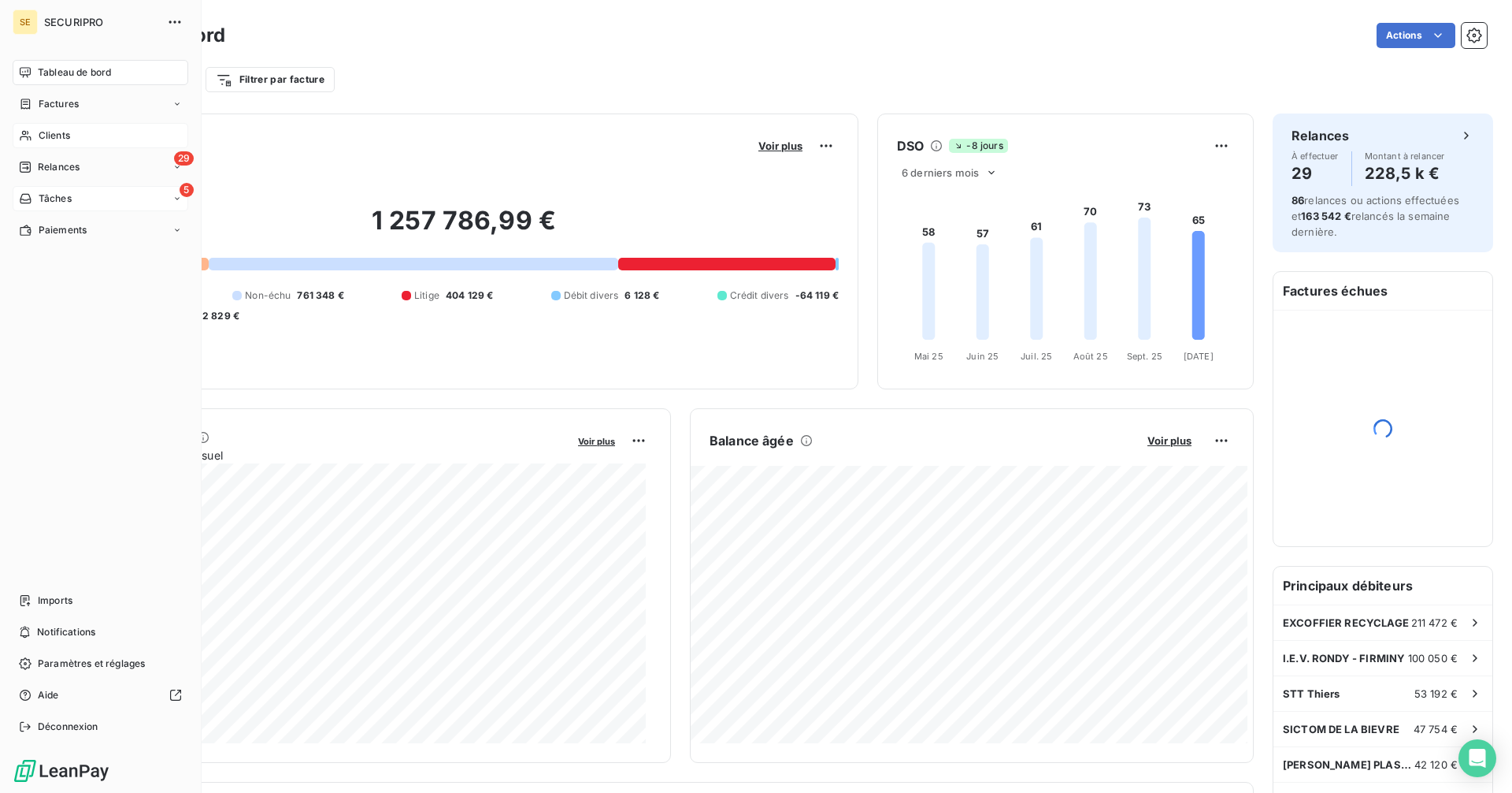
click at [54, 189] on div "5 Tâches" at bounding box center [100, 198] width 176 height 25
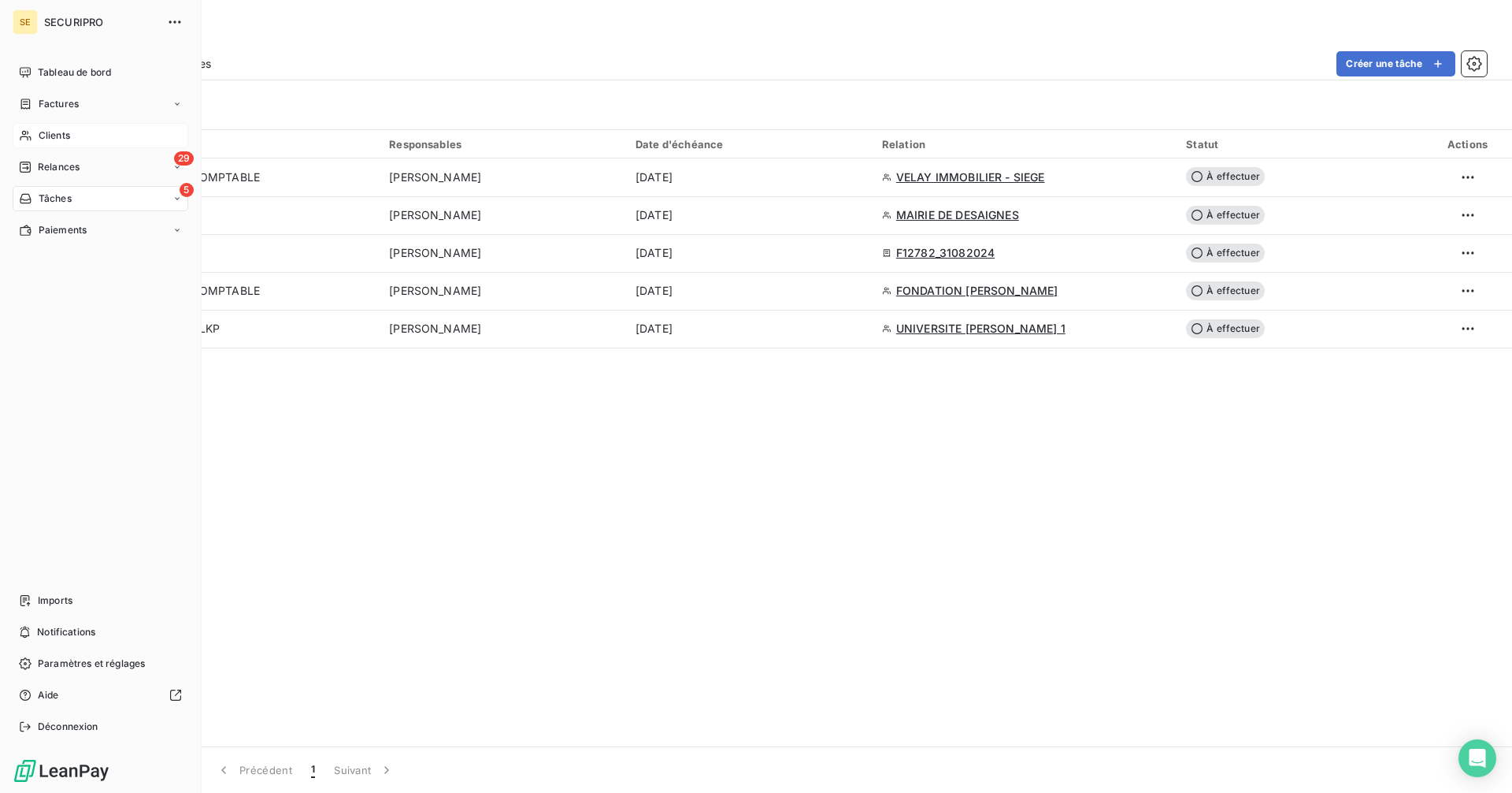
click at [75, 136] on div "Clients" at bounding box center [100, 135] width 176 height 25
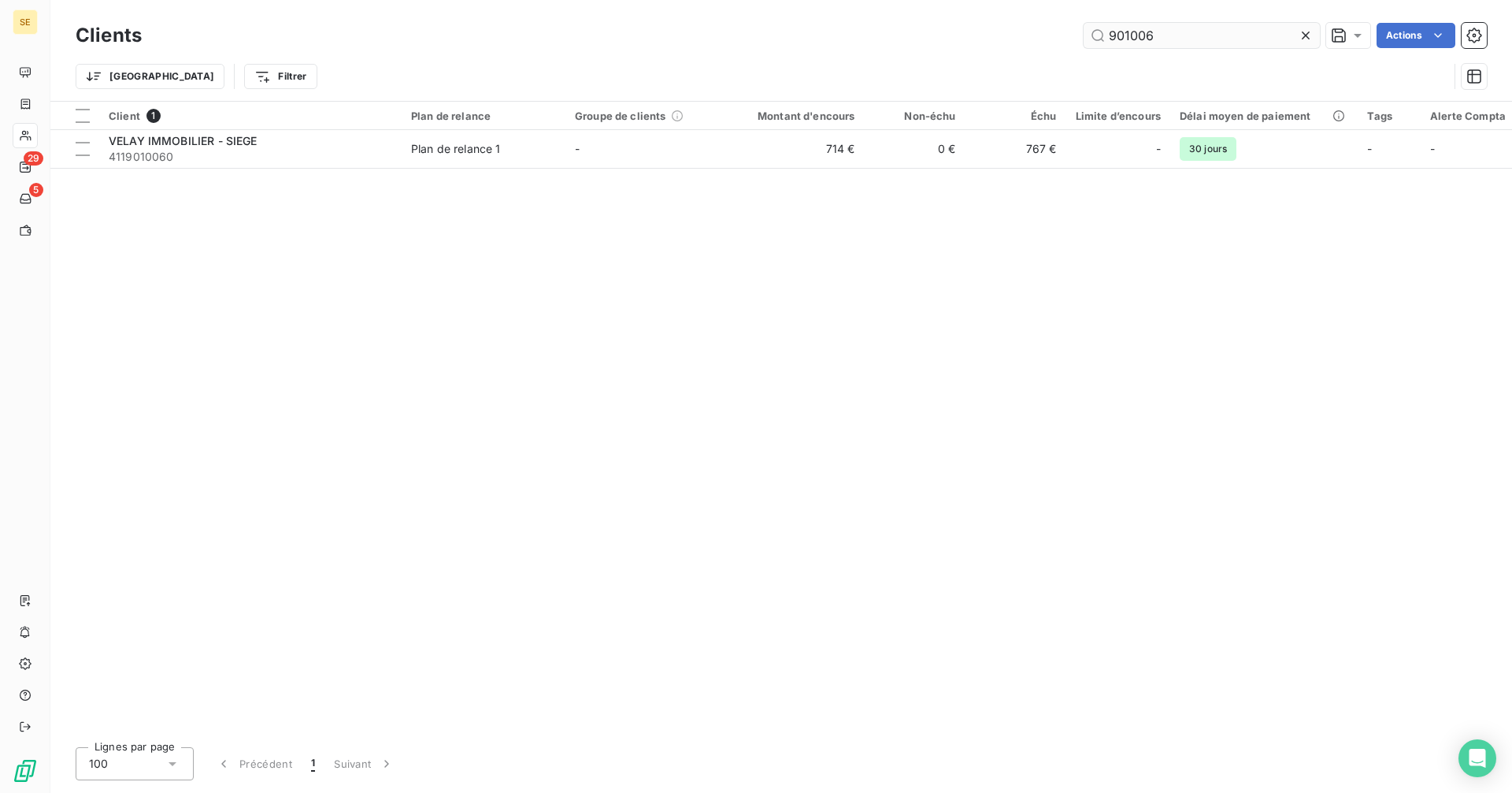
drag, startPoint x: 1202, startPoint y: 43, endPoint x: 1086, endPoint y: 44, distance: 116.0
click at [1086, 44] on input "901006" at bounding box center [1201, 35] width 236 height 25
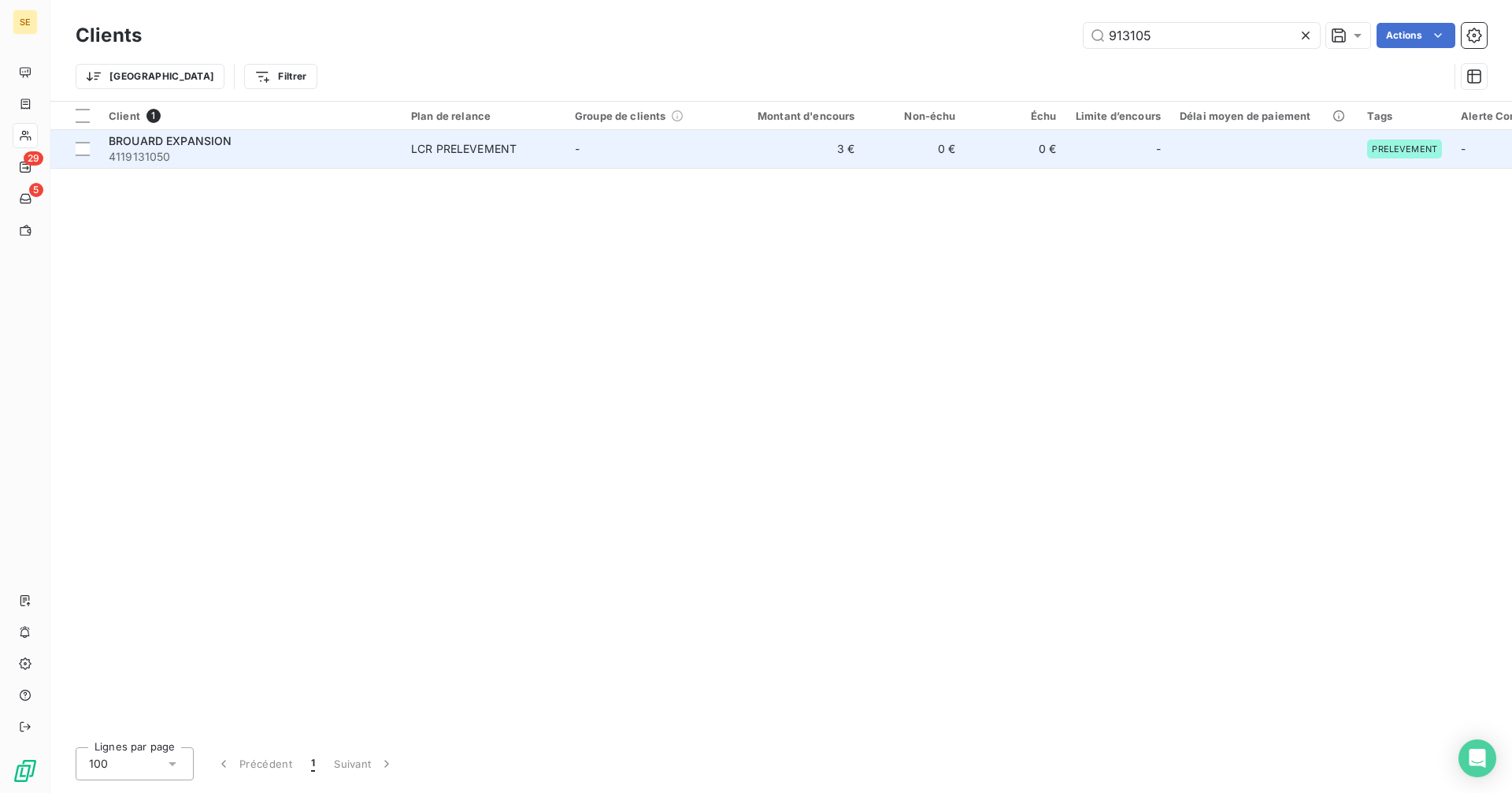
type input "913105"
click at [390, 149] on span "4119131050" at bounding box center [250, 157] width 283 height 16
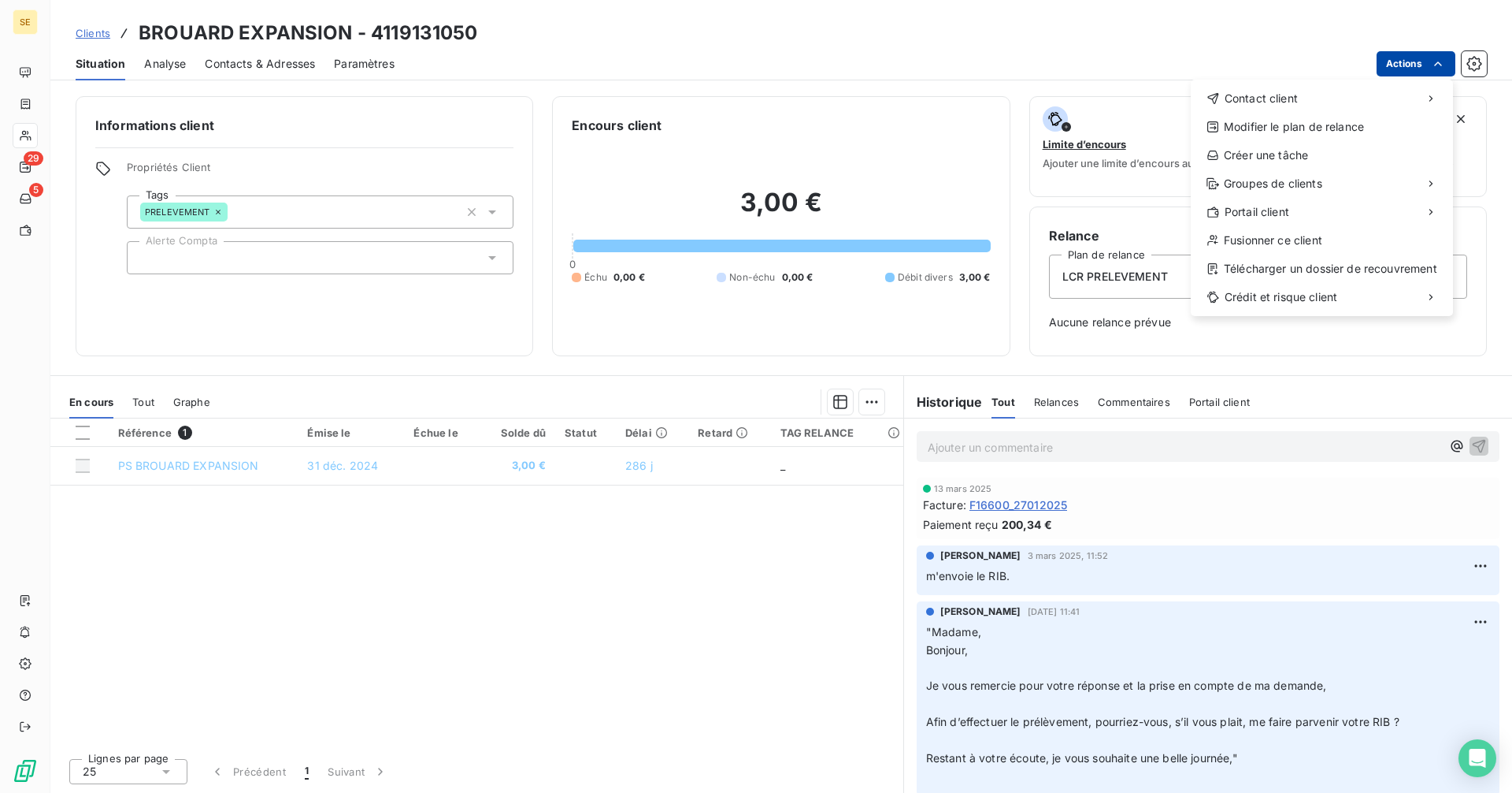
click at [1420, 67] on html "SE 29 5 Clients BROUARD EXPANSION - 4119131050 Situation Analyse Contacts & Adr…" at bounding box center [756, 396] width 1512 height 793
click at [1289, 154] on div "Créer une tâche" at bounding box center [1322, 154] width 250 height 25
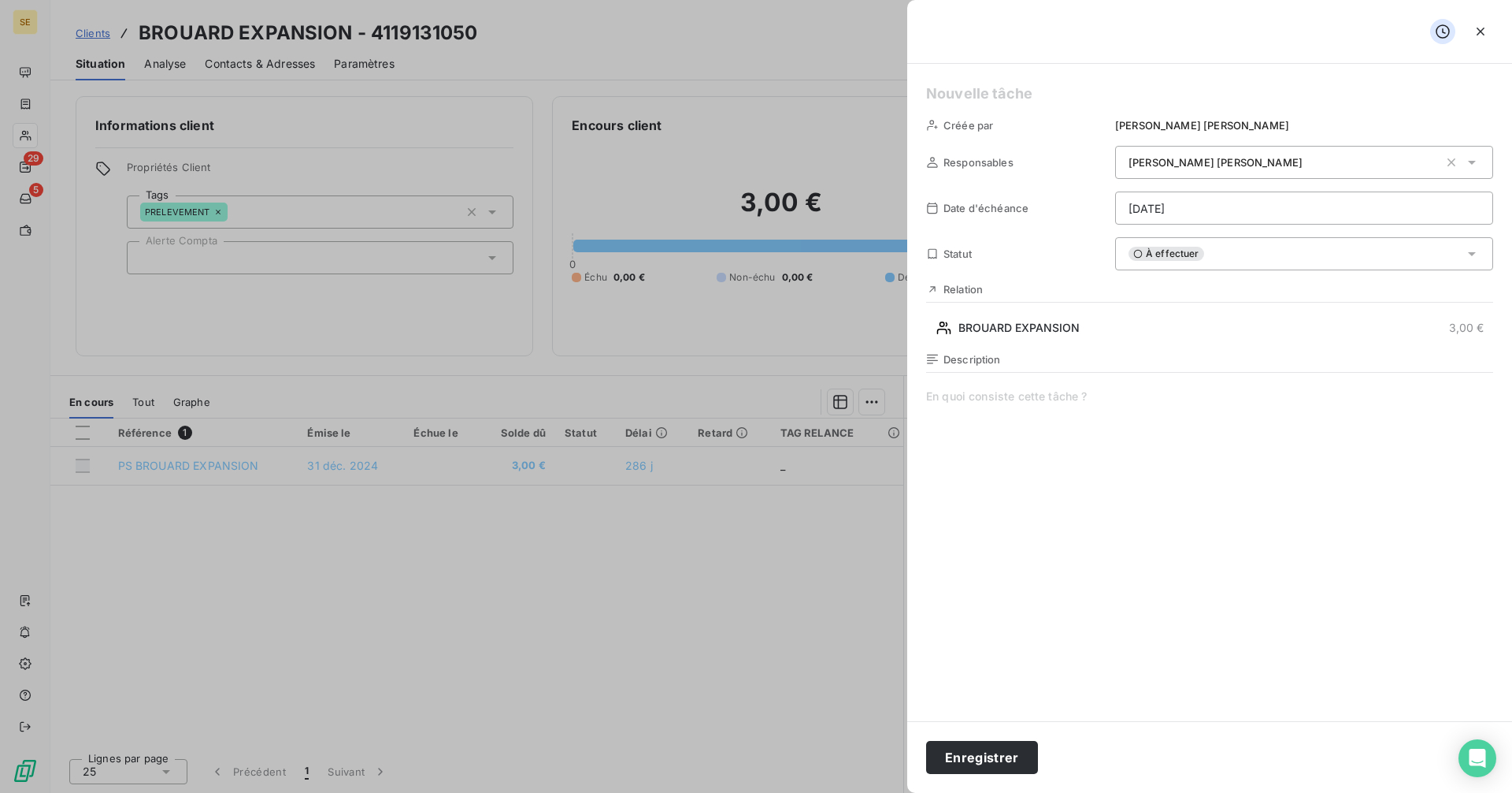
click at [1184, 211] on html "SE 29 5 Clients BROUARD EXPANSION - 4119131050 Situation Analyse Contacts & Adr…" at bounding box center [756, 396] width 1512 height 793
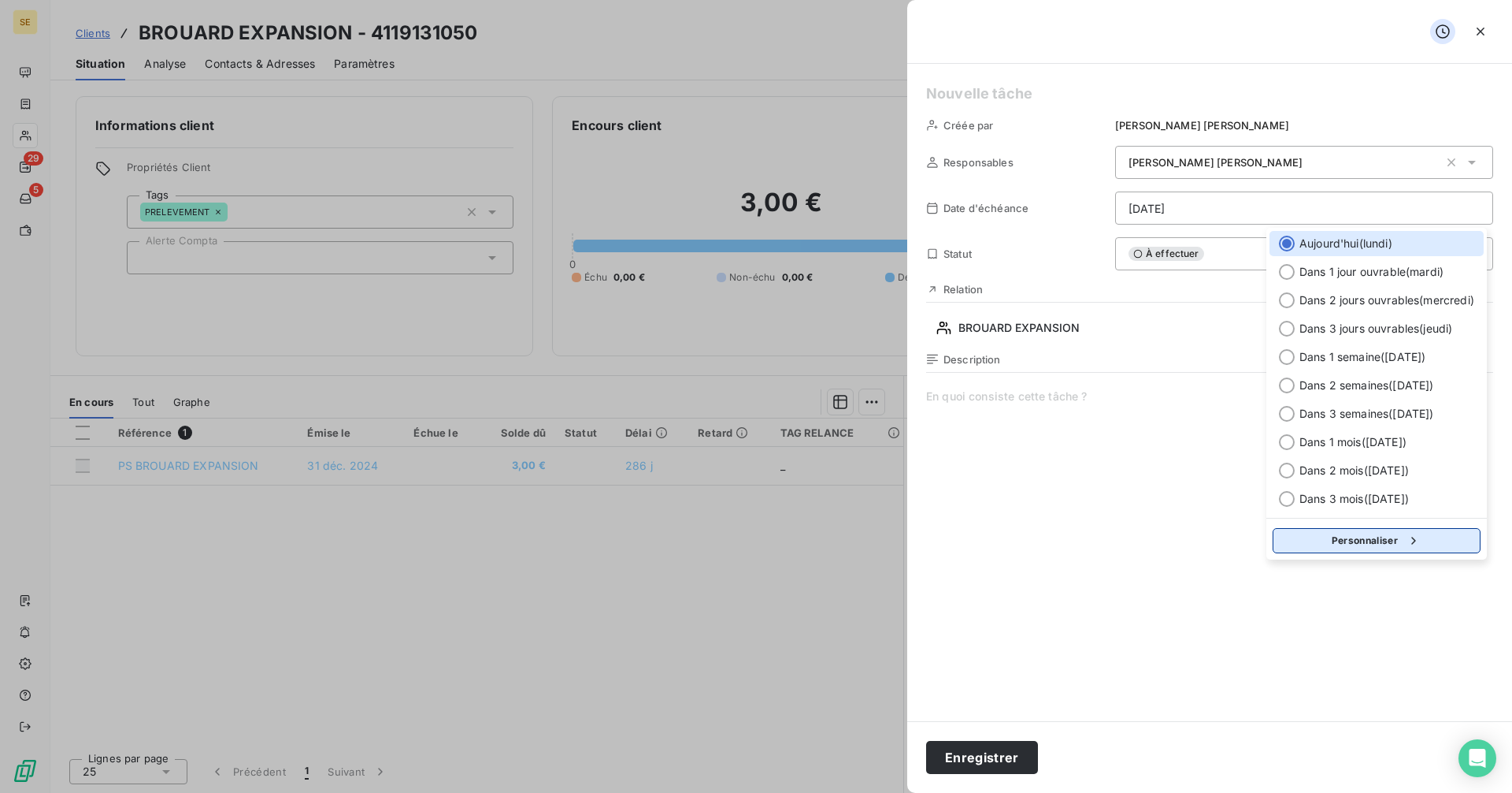
click at [1352, 545] on button "Personnaliser" at bounding box center [1376, 540] width 208 height 25
select select "9"
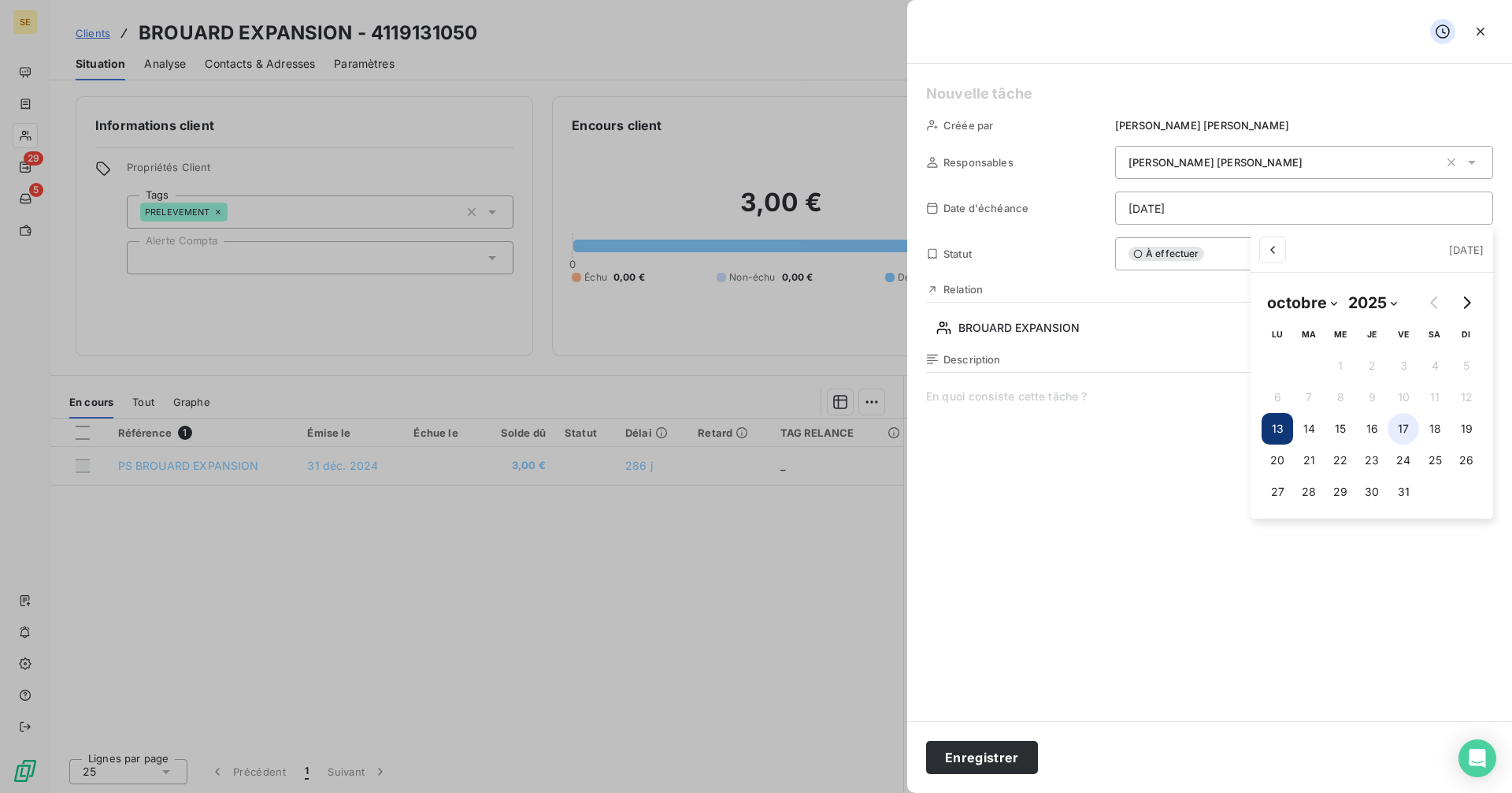
click at [1400, 428] on button "17" at bounding box center [1403, 428] width 31 height 31
type input "[DATE]"
click at [1070, 108] on html "SE 29 5 Clients BROUARD EXPANSION - 4119131050 Situation Analyse Contacts & Adr…" at bounding box center [756, 396] width 1512 height 793
click at [1016, 94] on h5 at bounding box center [1209, 93] width 567 height 22
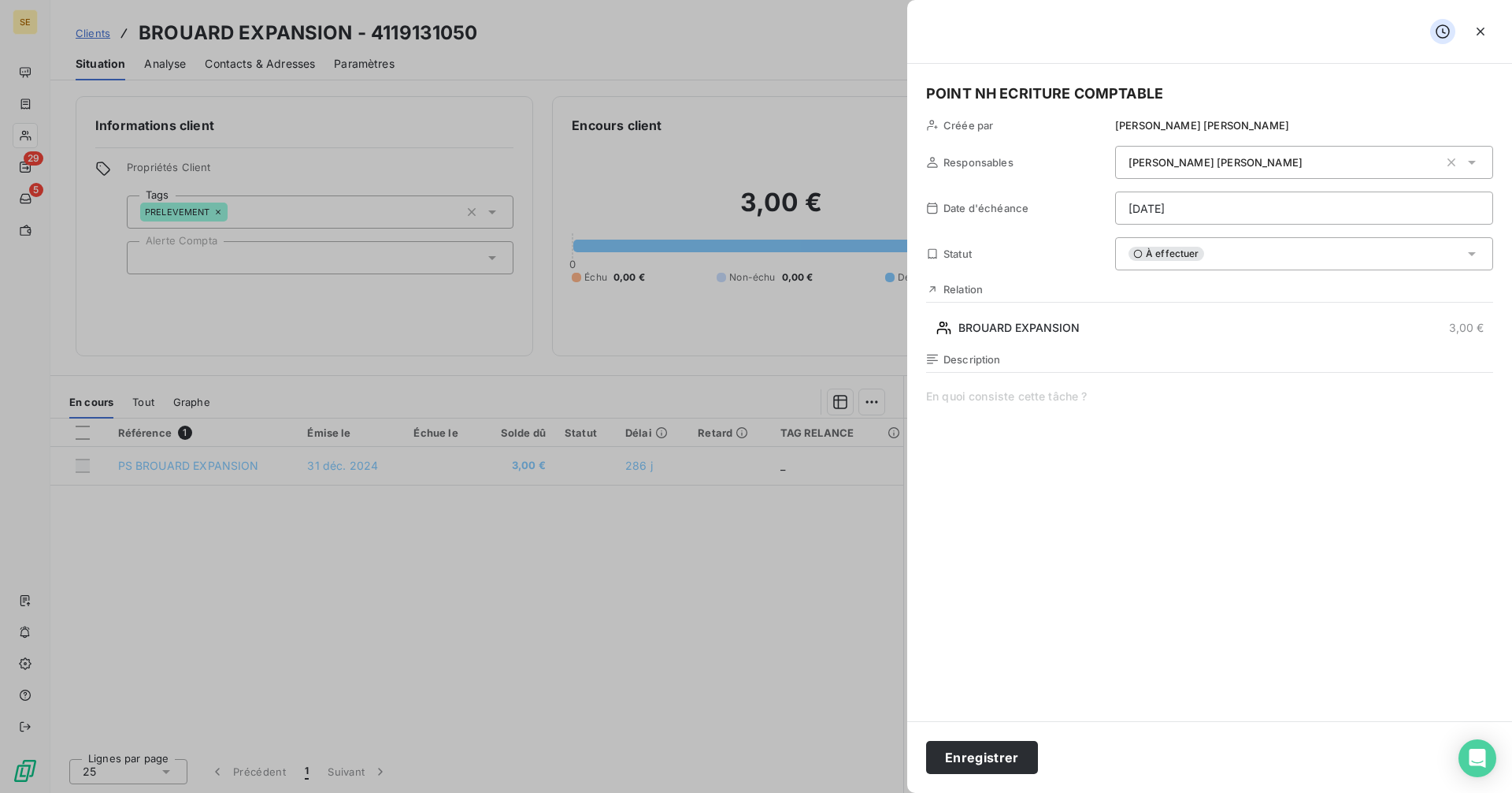
click at [939, 395] on span at bounding box center [1209, 539] width 567 height 303
click at [992, 759] on button "Enregistrer" at bounding box center [981, 757] width 112 height 33
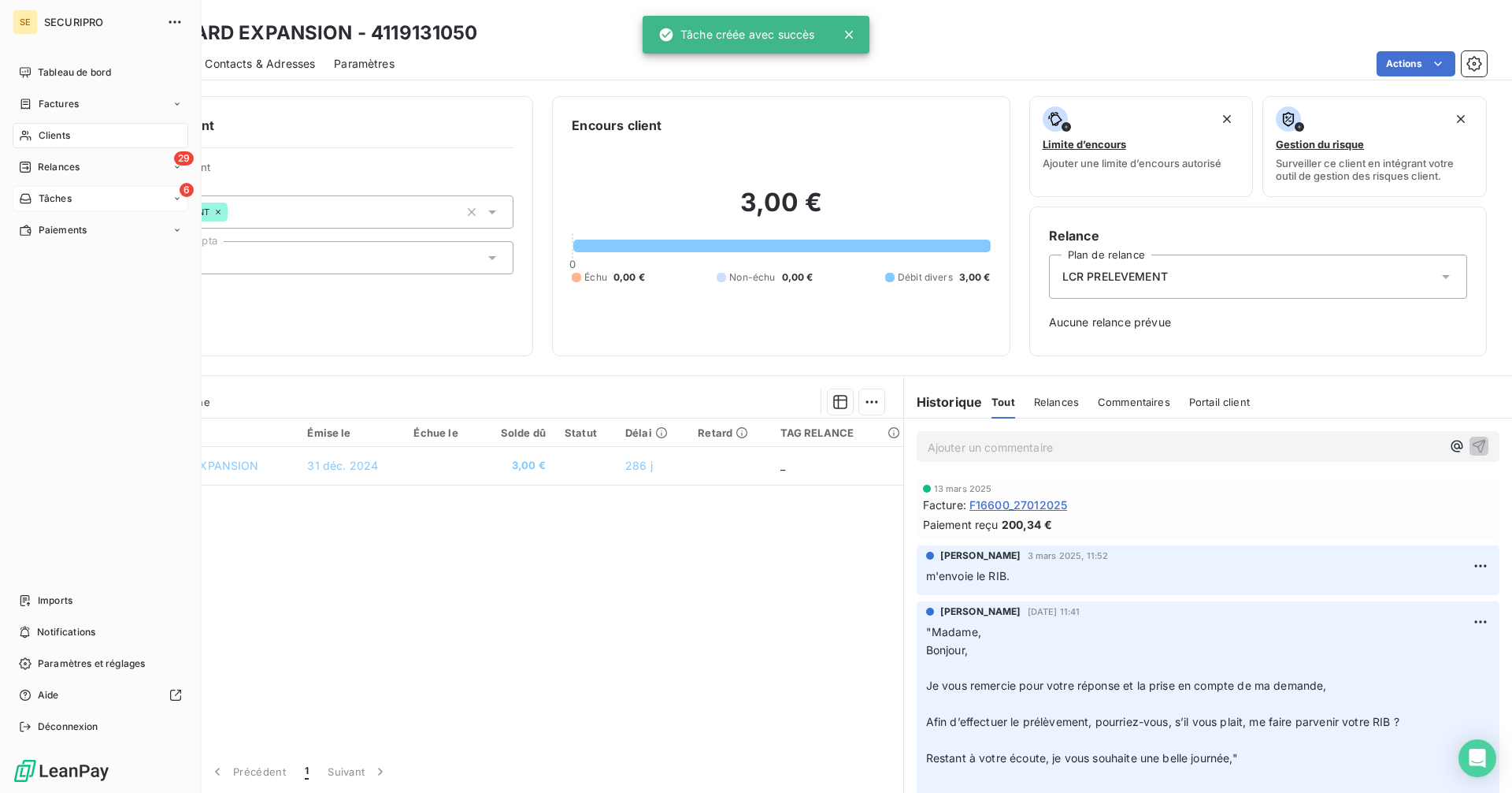
click at [51, 198] on span "Tâches" at bounding box center [55, 198] width 33 height 14
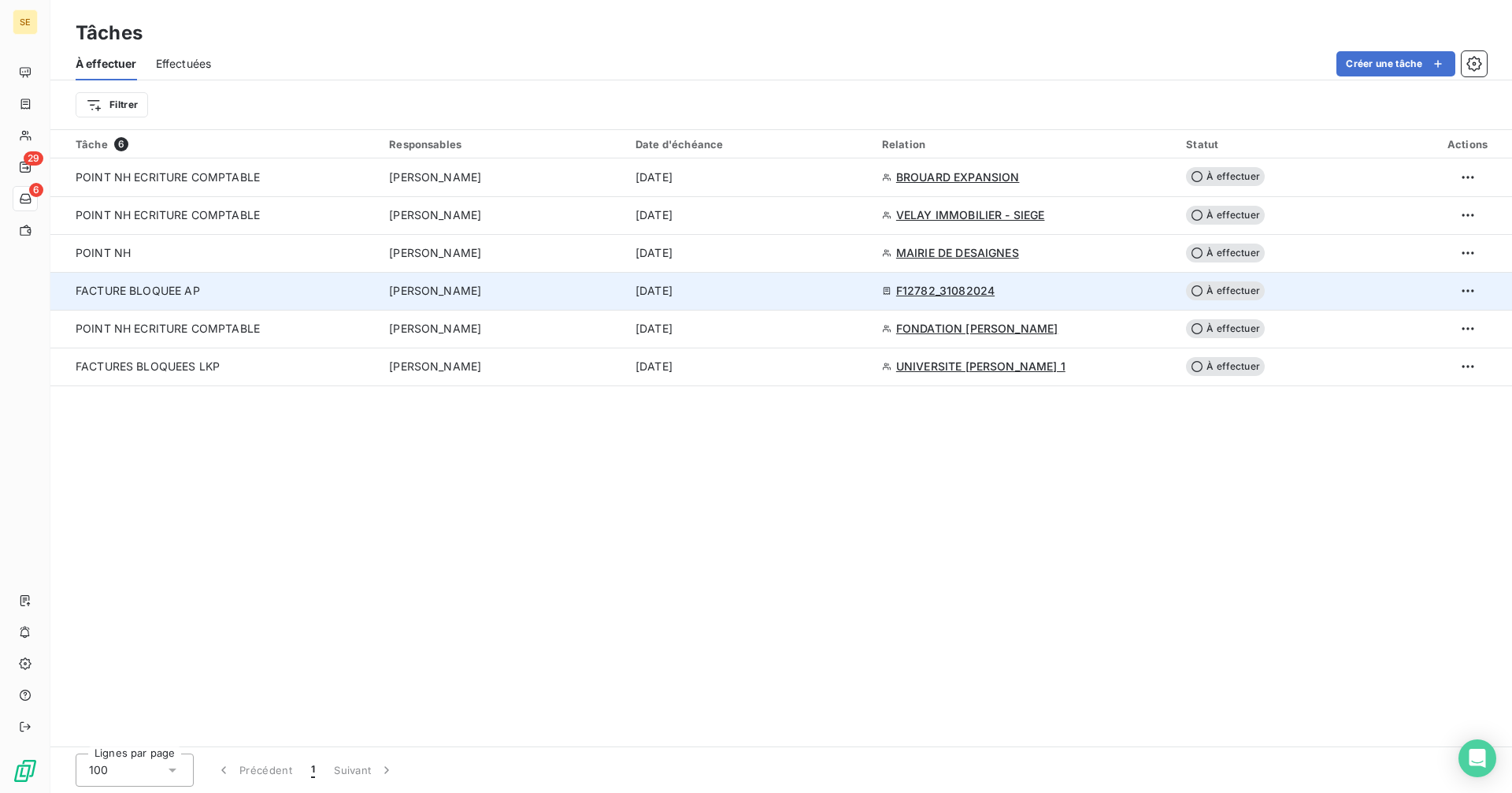
click at [155, 290] on span "FACTURE BLOQUEE AP" at bounding box center [137, 290] width 124 height 14
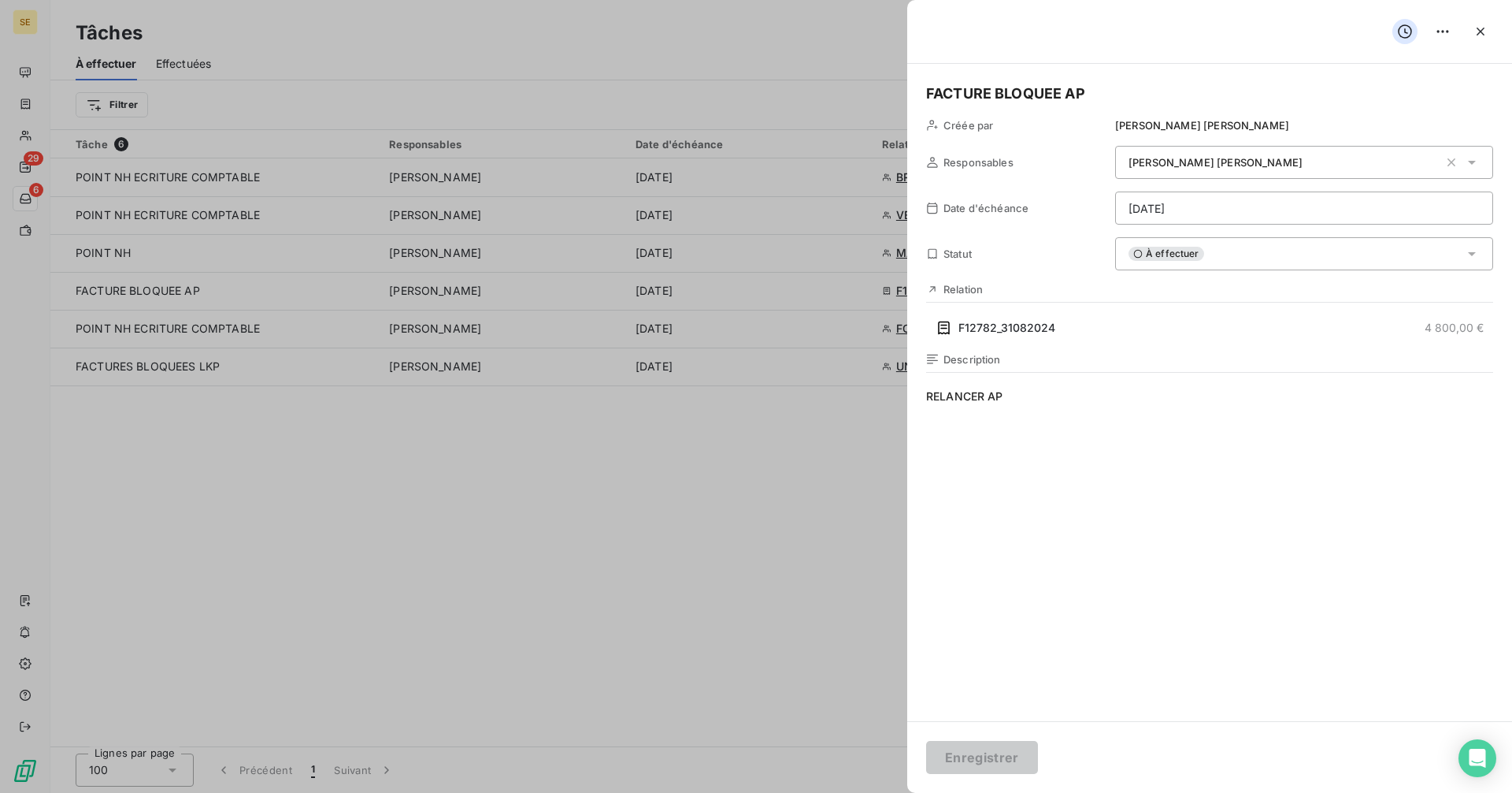
click at [669, 582] on div at bounding box center [756, 396] width 1512 height 793
click at [1481, 27] on icon "button" at bounding box center [1481, 31] width 16 height 16
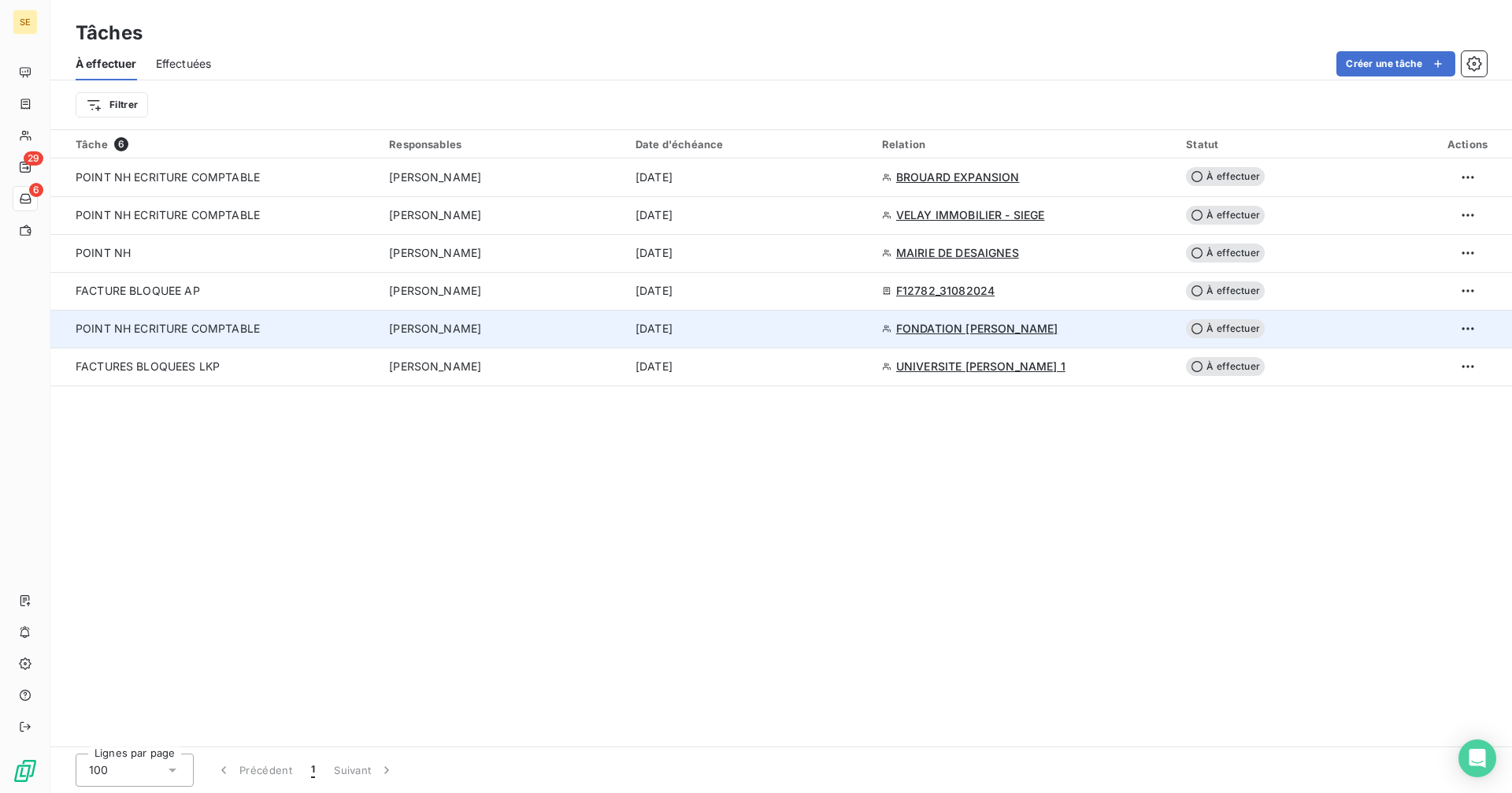
click at [128, 333] on span "POINT NH ECRITURE COMPTABLE" at bounding box center [167, 328] width 184 height 14
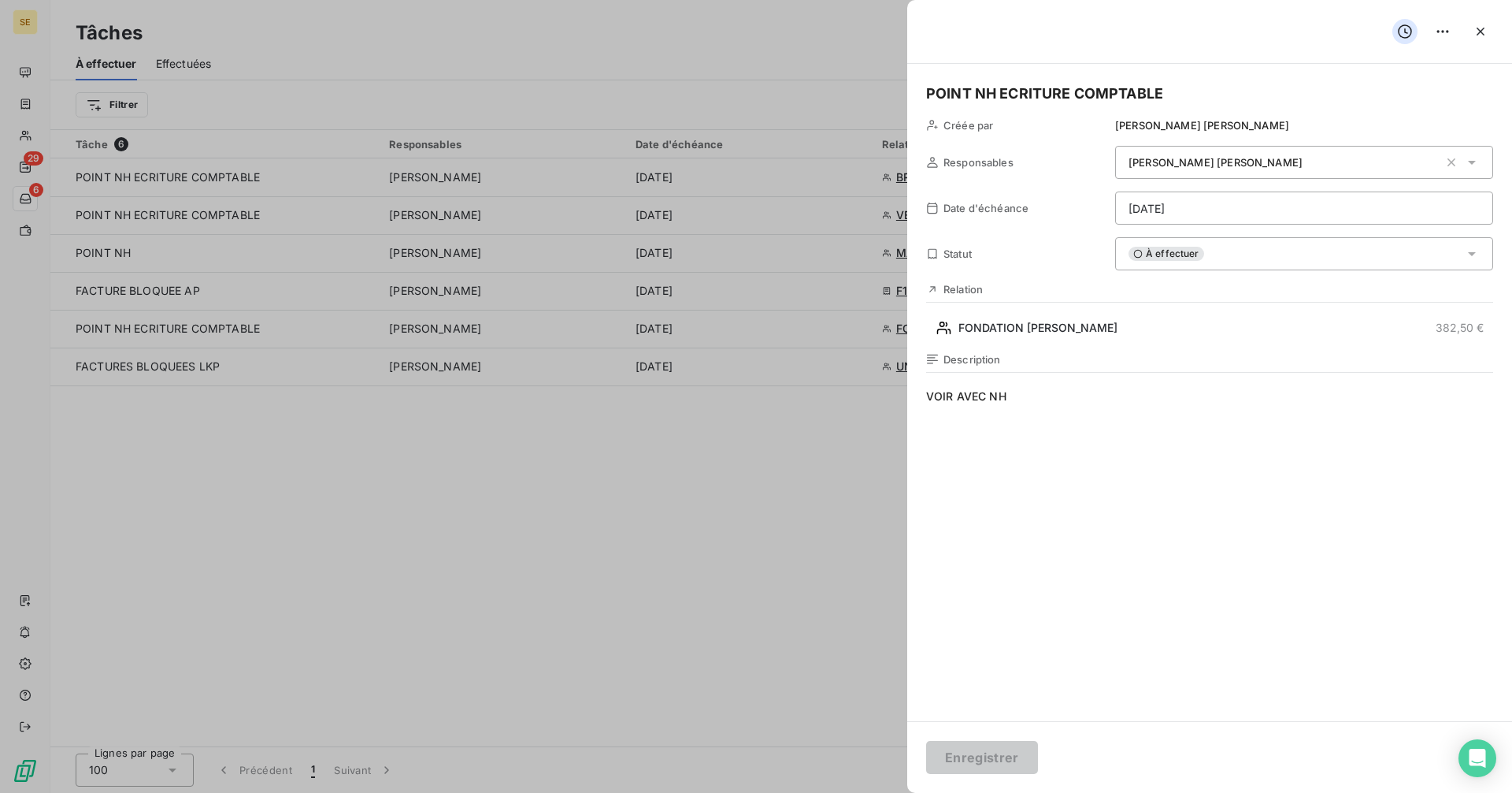
click at [955, 99] on h5 "POINT NH ECRITURE COMPTABLE" at bounding box center [1209, 93] width 567 height 22
click at [930, 88] on h5 "POINT NH ECRITURE COMPTABLE" at bounding box center [1209, 93] width 567 height 22
click at [1441, 31] on html "SE 29 6 Tâches À effectuer Effectuées Créer une tâche Filtrer Tâche 6 Responsab…" at bounding box center [756, 396] width 1512 height 793
click at [804, 594] on html "SE 29 6 Tâches À effectuer Effectuées Créer une tâche Filtrer Tâche 6 Responsab…" at bounding box center [756, 396] width 1512 height 793
click at [1481, 28] on icon "button" at bounding box center [1481, 31] width 16 height 16
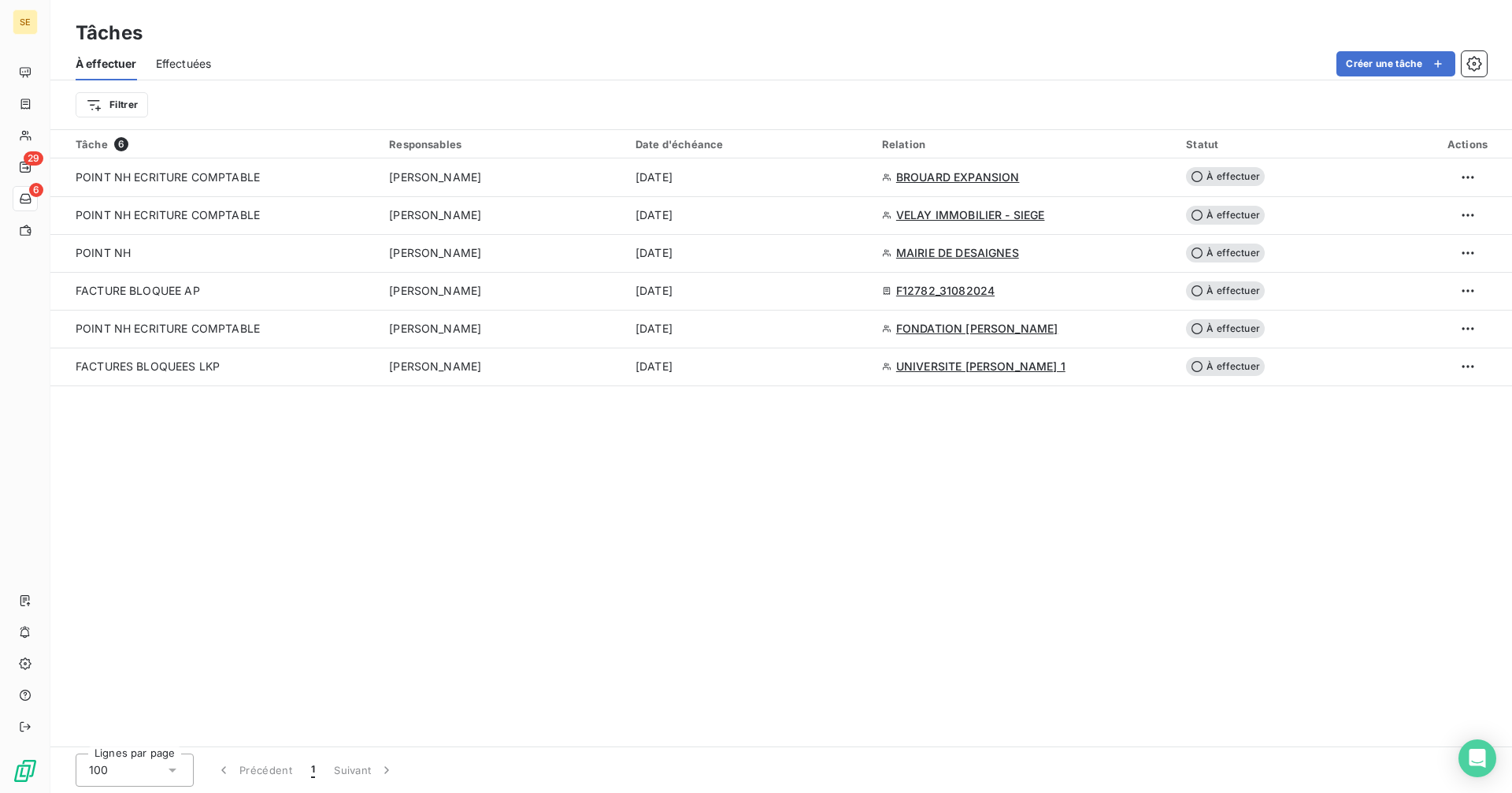
click at [645, 644] on div "Tâche 6 Responsables Date d'échéance Relation Statut Actions POINT NH ECRITURE …" at bounding box center [781, 438] width 1461 height 616
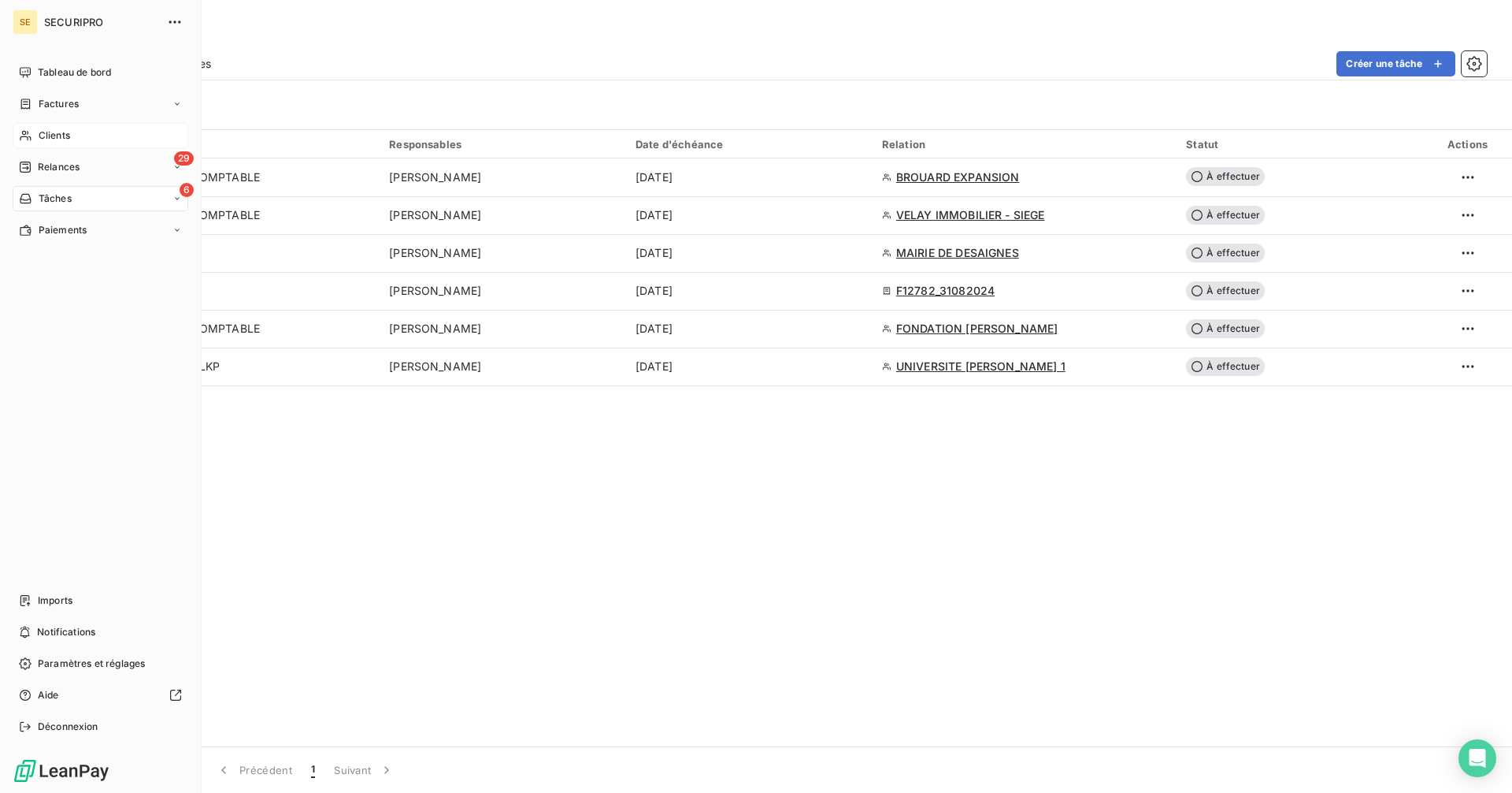
click at [67, 137] on span "Clients" at bounding box center [54, 136] width 31 height 14
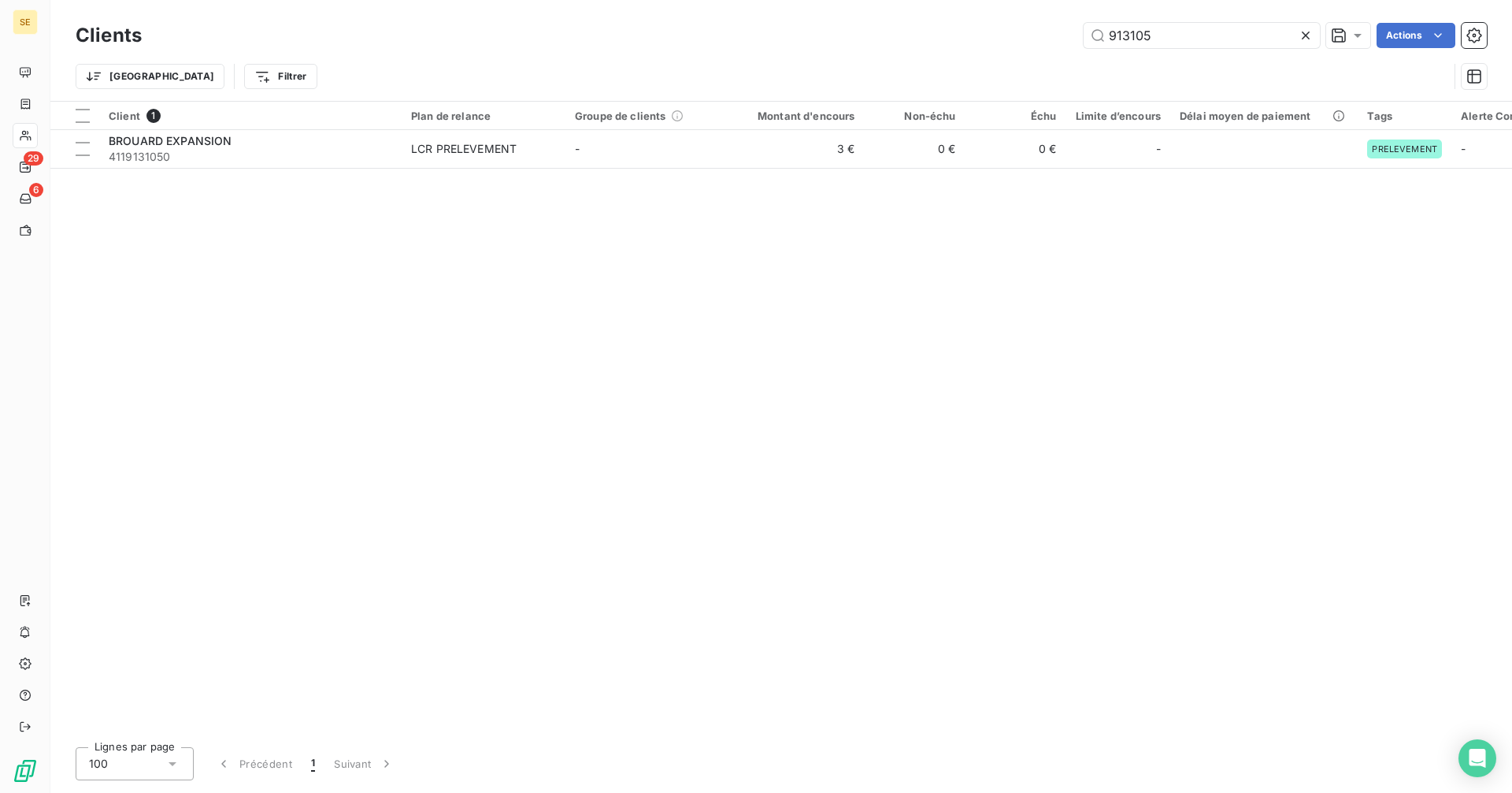
drag, startPoint x: 1149, startPoint y: 35, endPoint x: 965, endPoint y: 37, distance: 184.0
click at [965, 37] on div "913105 Actions" at bounding box center [823, 35] width 1326 height 25
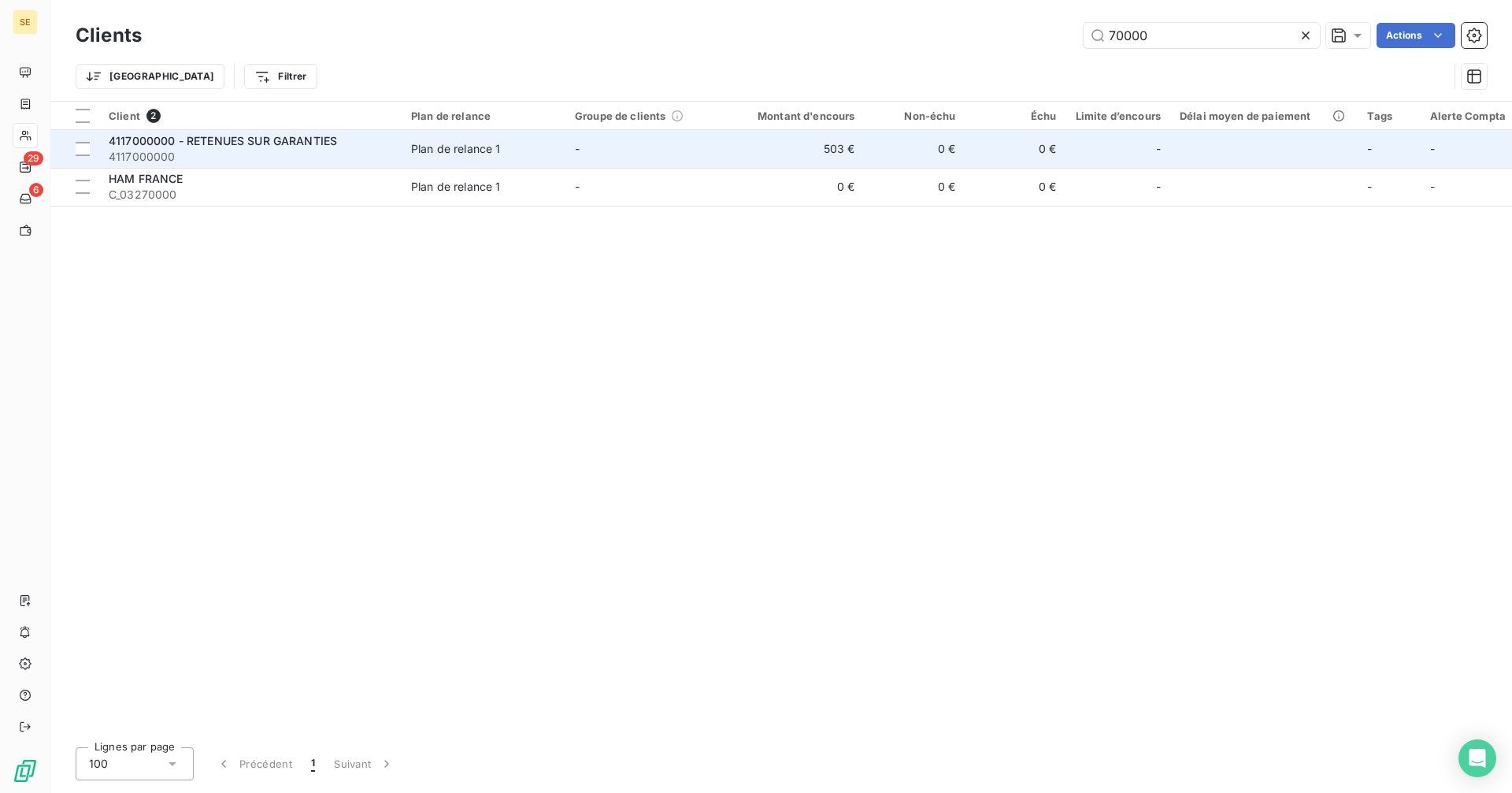
type input "70000"
click at [375, 142] on div "4117000000 - RETENUES SUR GARANTIES" at bounding box center [250, 141] width 283 height 16
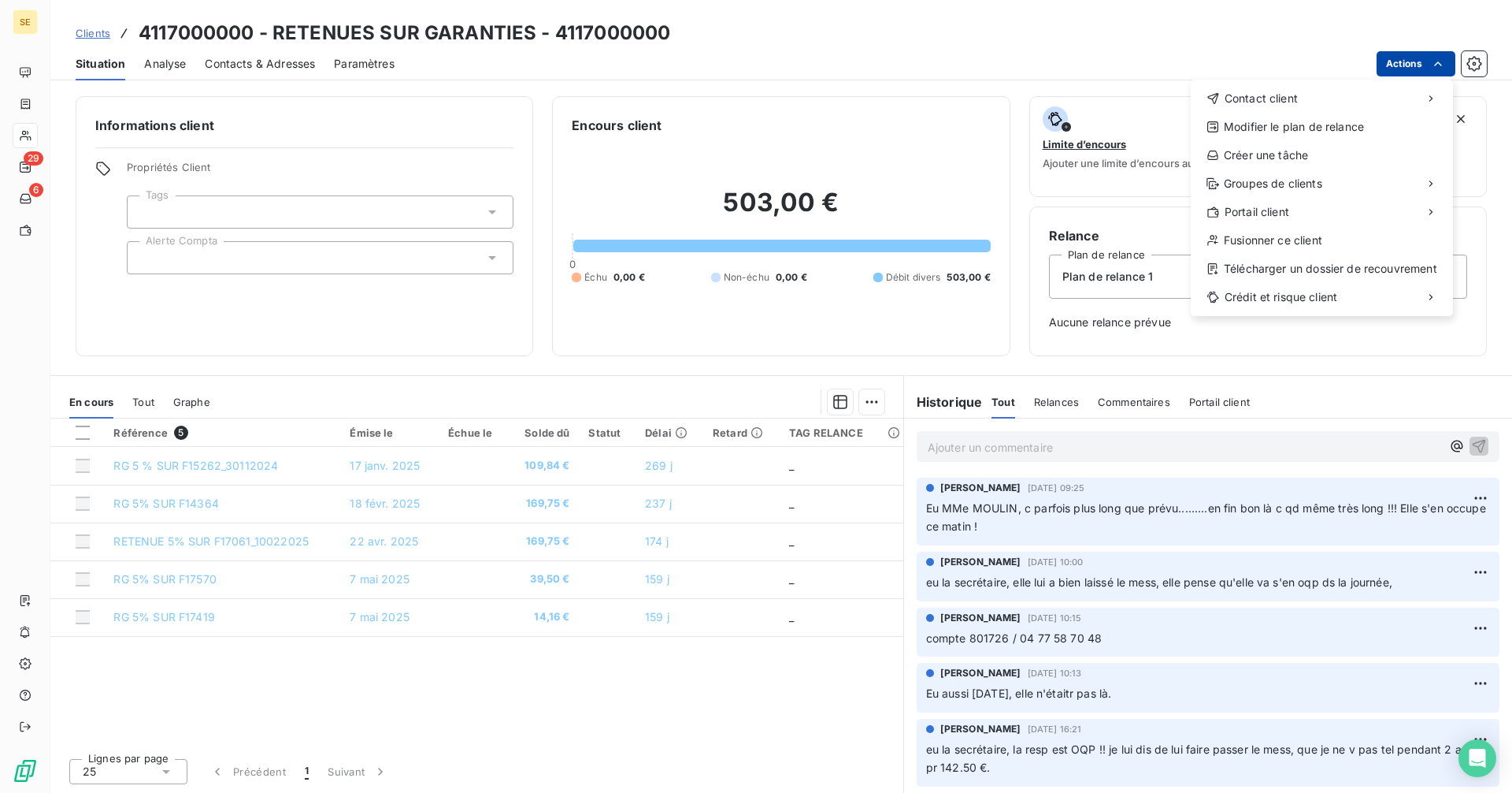
click at [1407, 65] on html "SE 29 6 Clients 4117000000 - RETENUES SUR GARANTIES - 4117000000 Situation Anal…" at bounding box center [756, 396] width 1512 height 793
click at [1287, 156] on div "Créer une tâche" at bounding box center [1322, 154] width 250 height 25
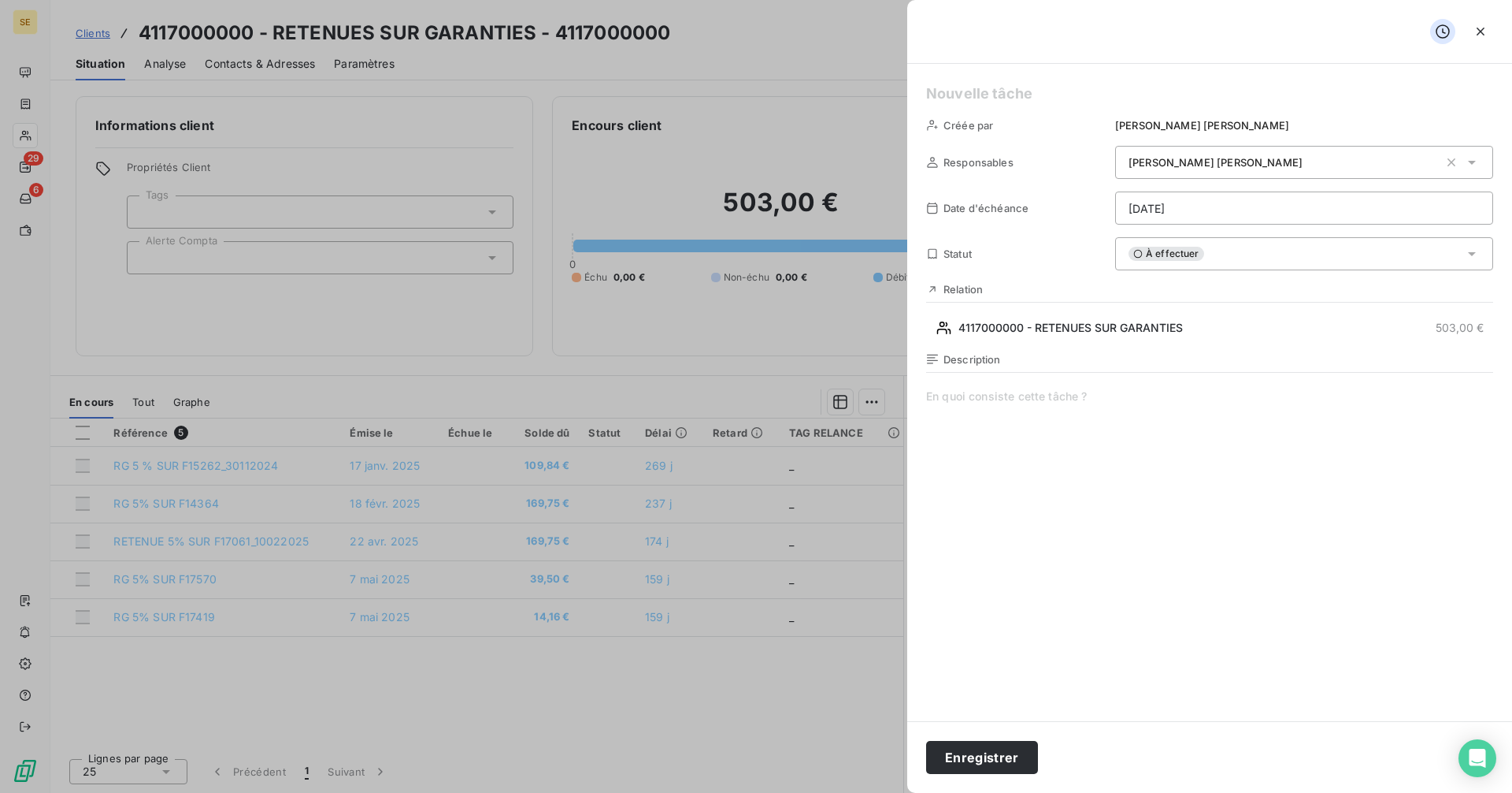
click at [949, 90] on h5 at bounding box center [1209, 93] width 567 height 22
click at [931, 393] on span at bounding box center [1209, 539] width 567 height 303
click at [964, 408] on span at bounding box center [1209, 539] width 567 height 303
click at [1155, 209] on html "SE 29 6 Clients 4117000000 - RETENUES SUR GARANTIES - 4117000000 Situation Anal…" at bounding box center [756, 396] width 1512 height 793
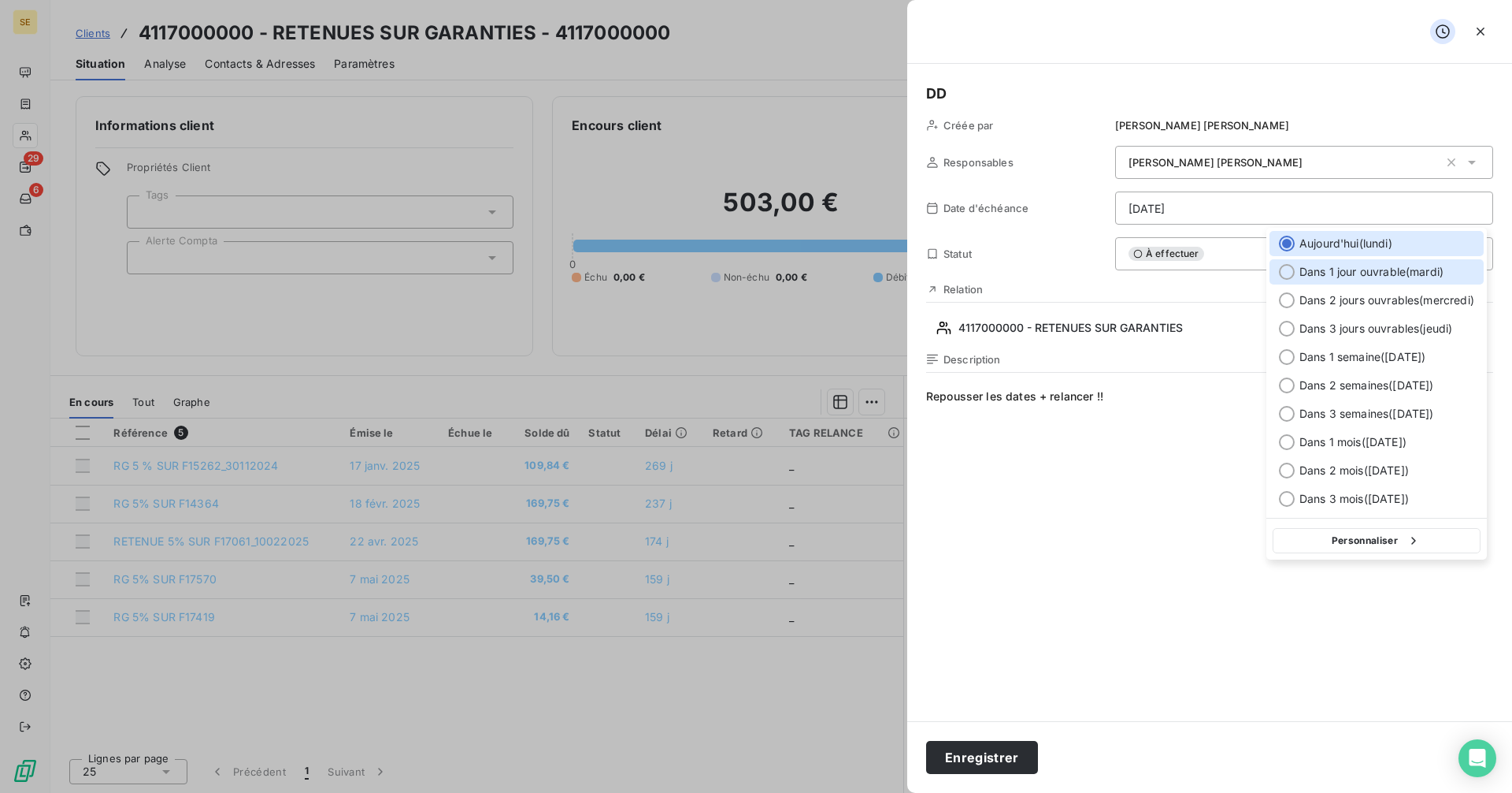
click at [1289, 272] on div at bounding box center [1287, 272] width 16 height 16
type input "[DATE]"
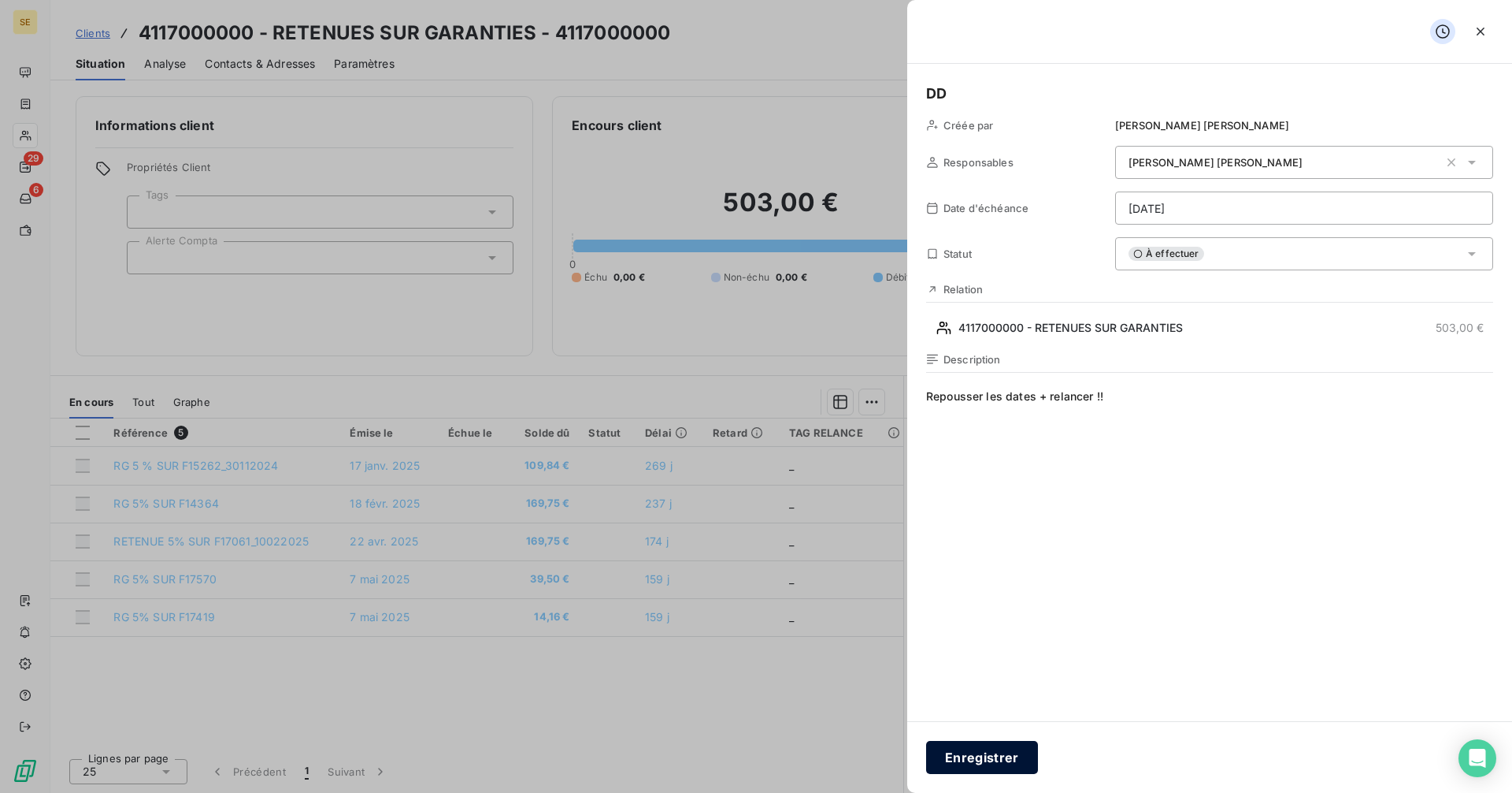
click at [1001, 760] on button "Enregistrer" at bounding box center [981, 757] width 112 height 33
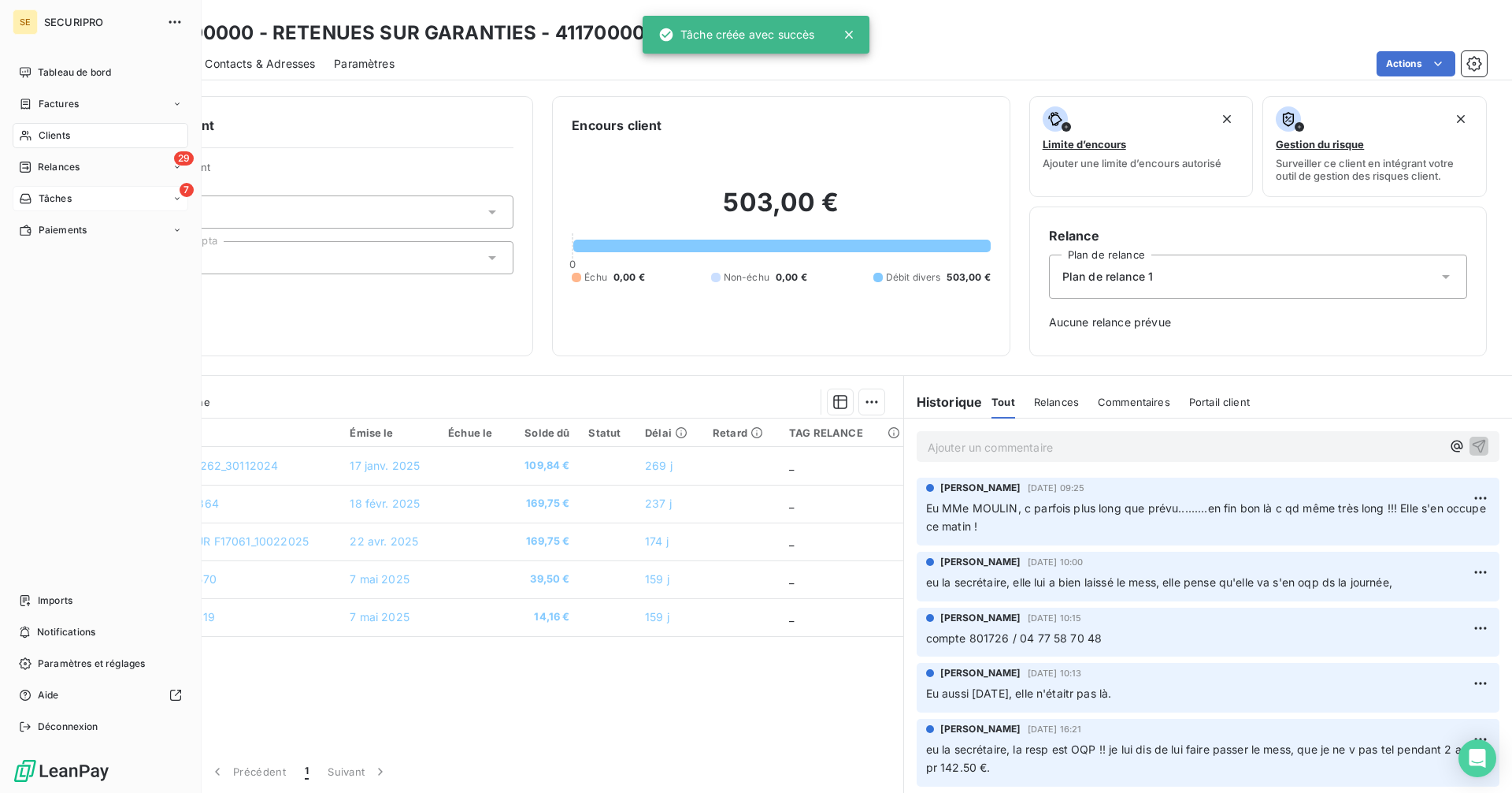
click at [47, 202] on span "Tâches" at bounding box center [55, 198] width 33 height 14
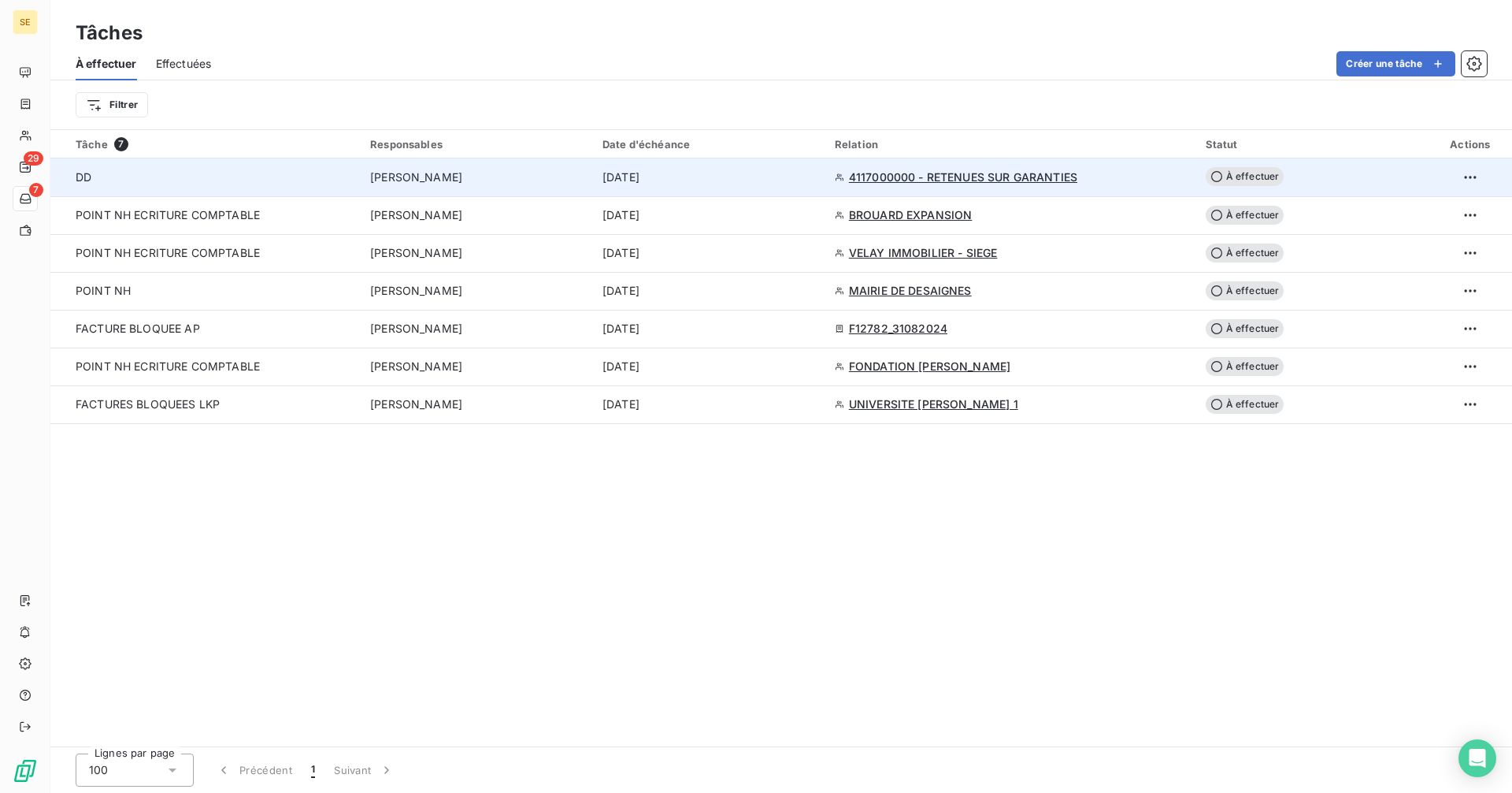
click at [126, 178] on div "DD" at bounding box center [213, 178] width 275 height 16
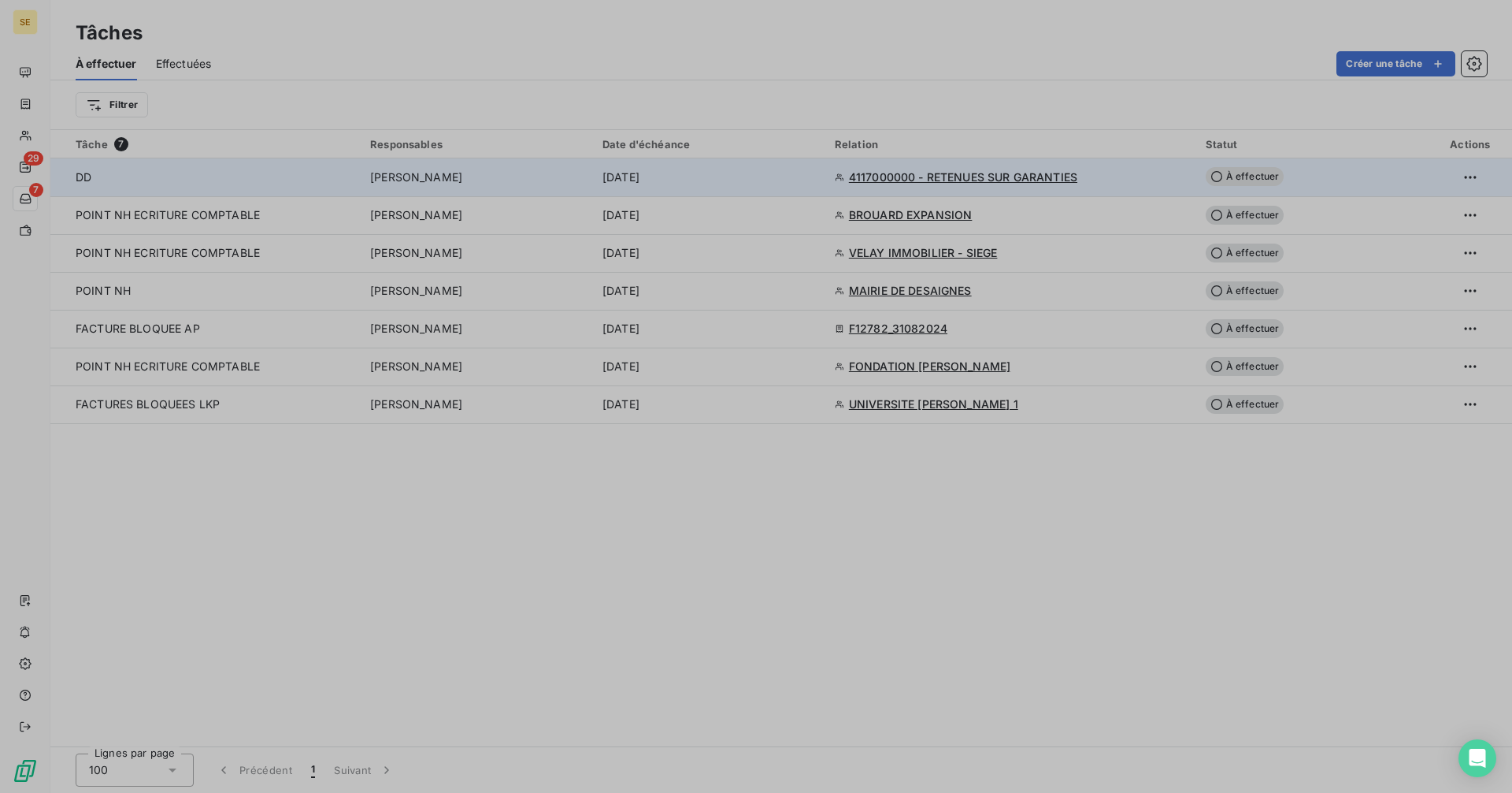
type input "[DATE]"
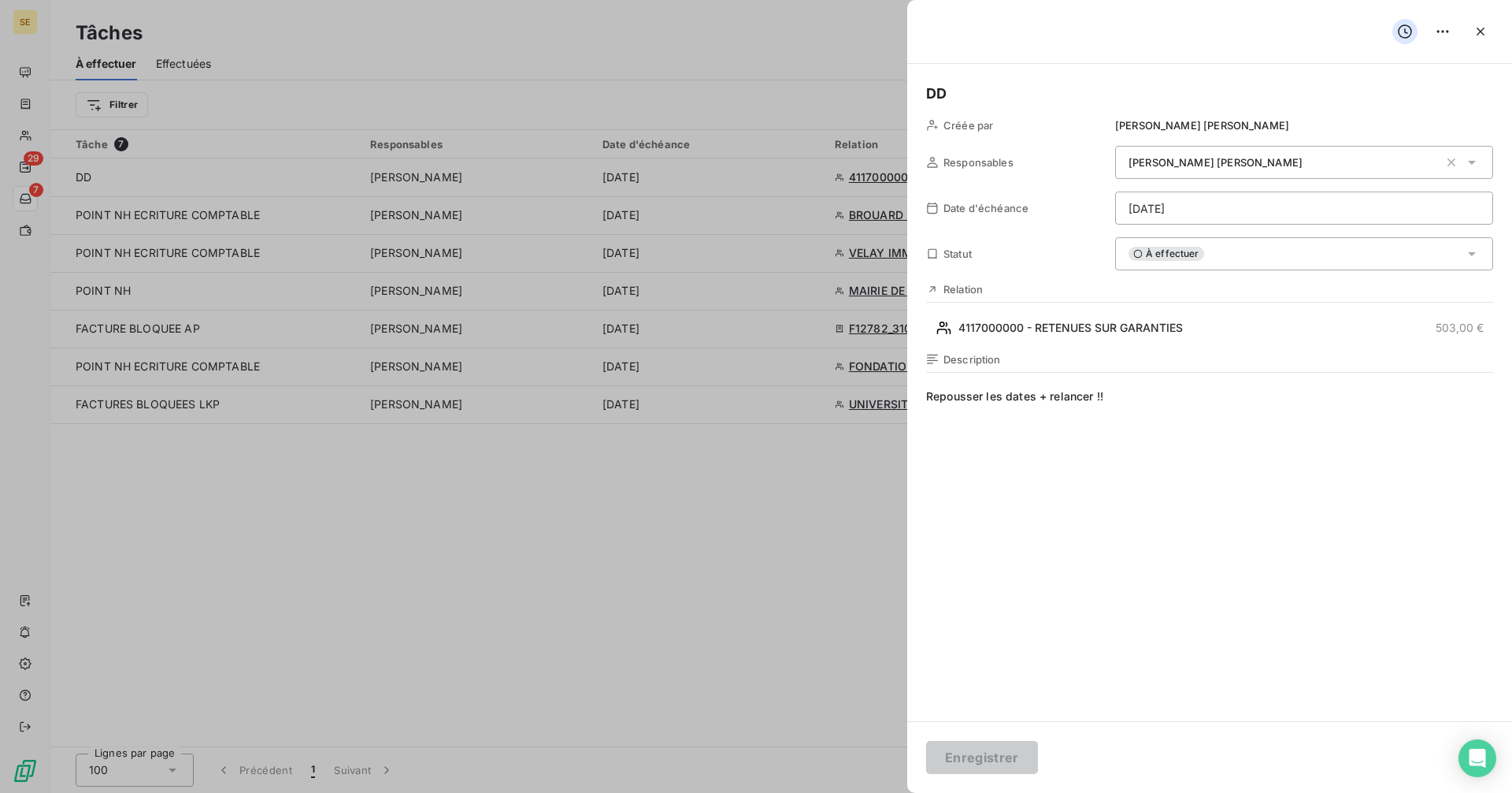
click at [971, 91] on h5 "DD" at bounding box center [1209, 93] width 567 height 22
click at [993, 762] on button "Enregistrer" at bounding box center [981, 757] width 112 height 33
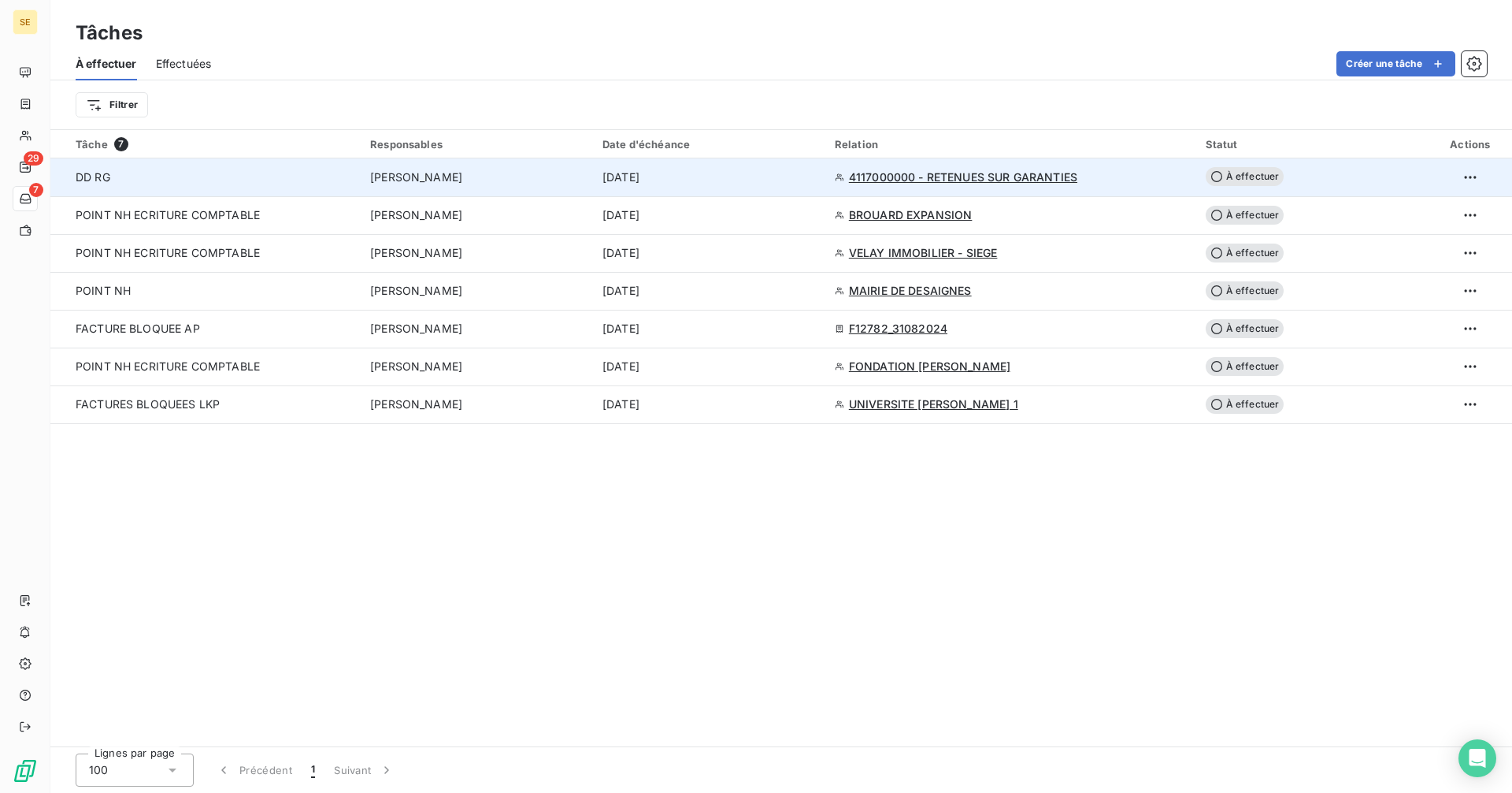
click at [1220, 174] on icon at bounding box center [1217, 177] width 13 height 13
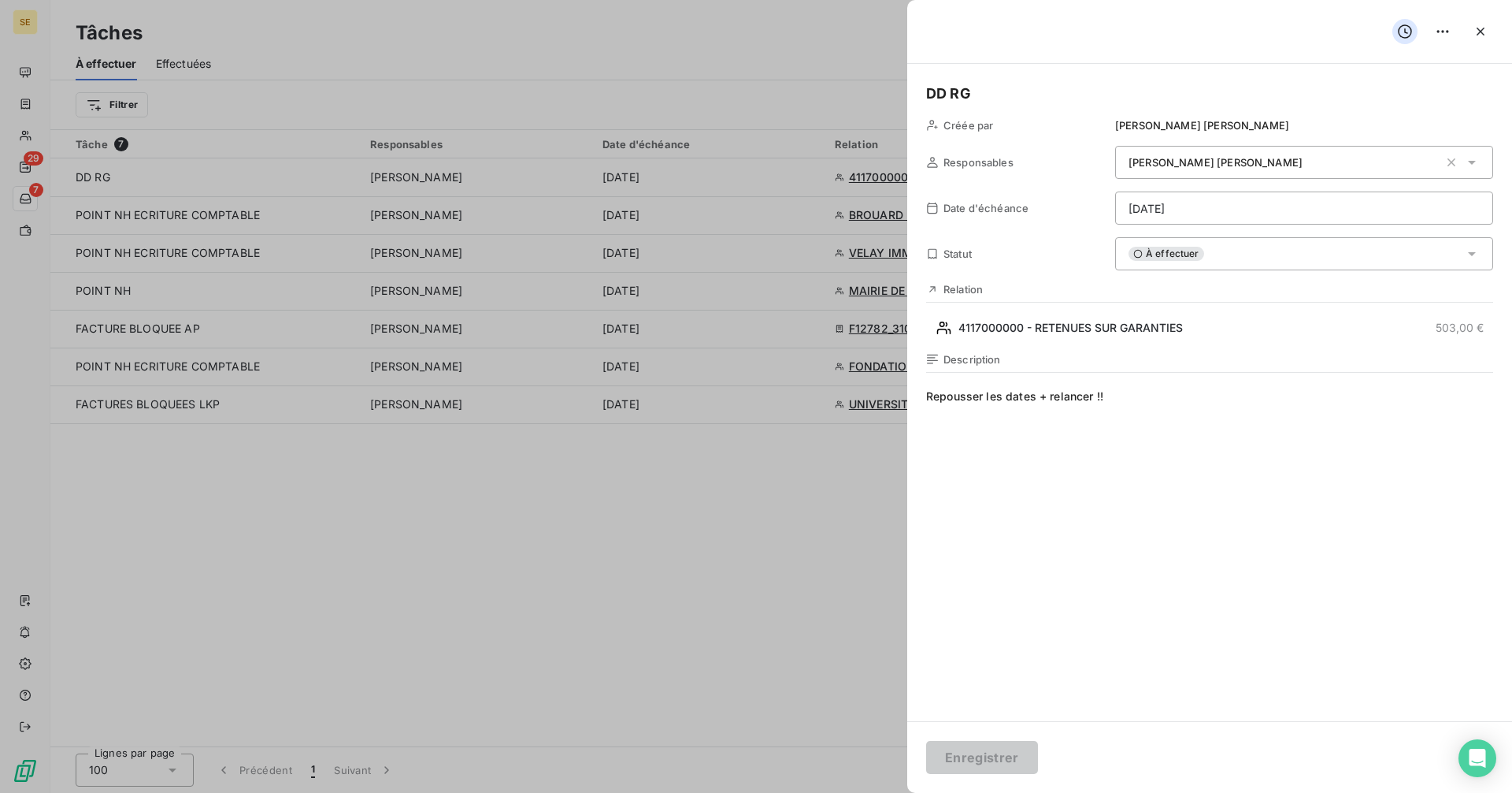
click at [1416, 265] on div "À effectuer" at bounding box center [1304, 253] width 378 height 33
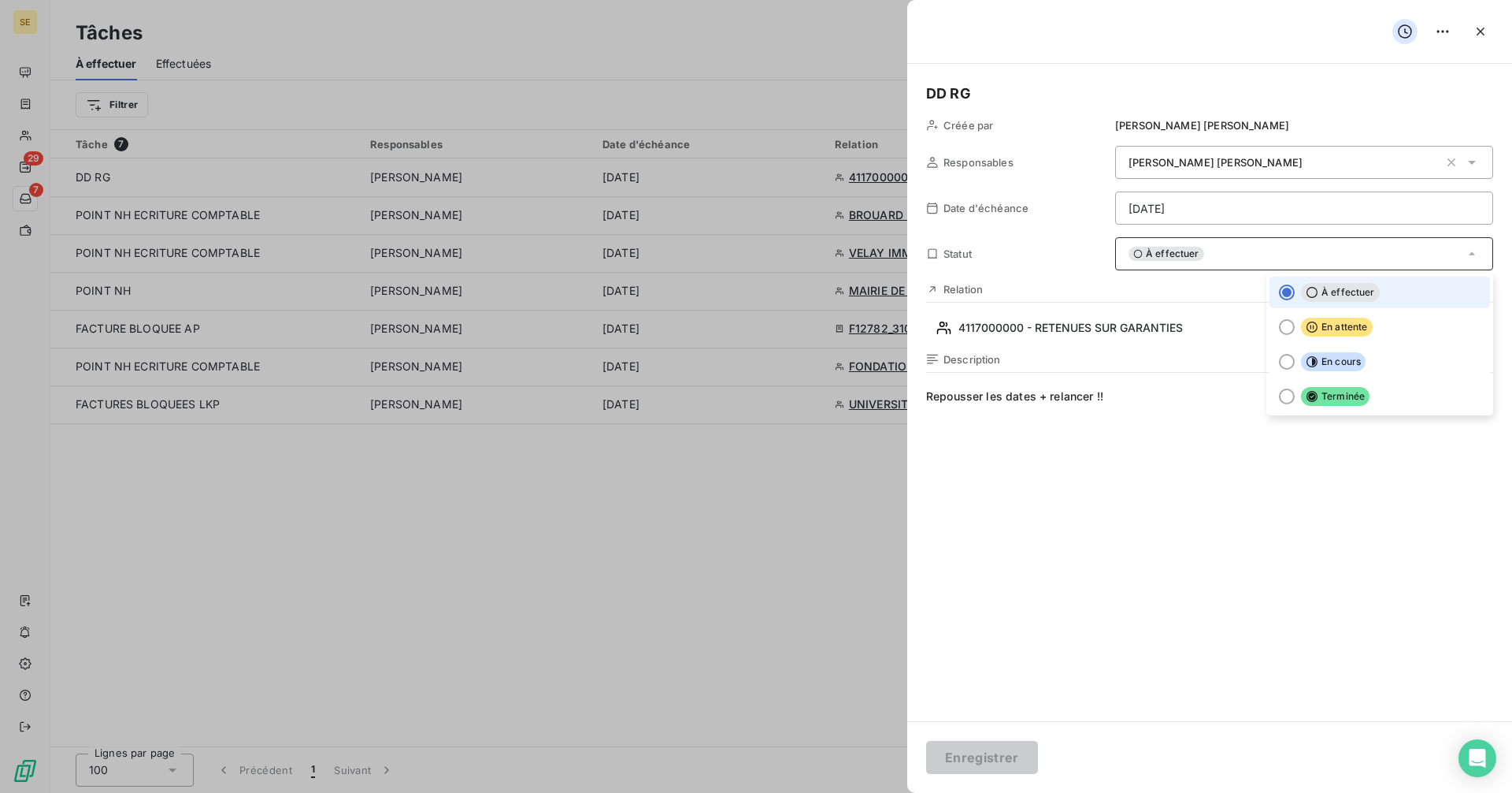
click at [1431, 256] on div "À effectuer" at bounding box center [1304, 253] width 378 height 33
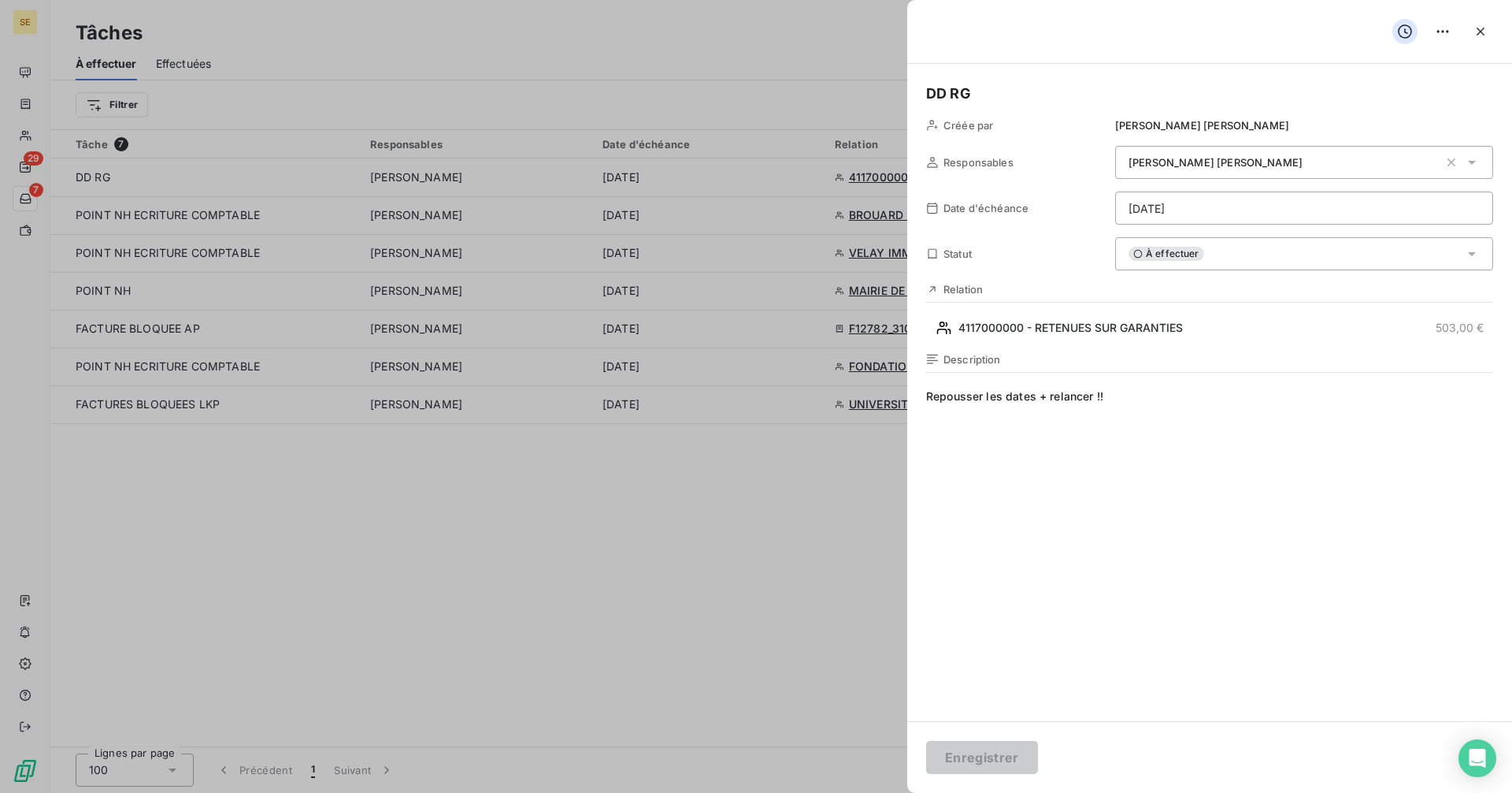
click at [728, 576] on div at bounding box center [756, 396] width 1512 height 793
click at [1476, 30] on icon "button" at bounding box center [1481, 31] width 16 height 16
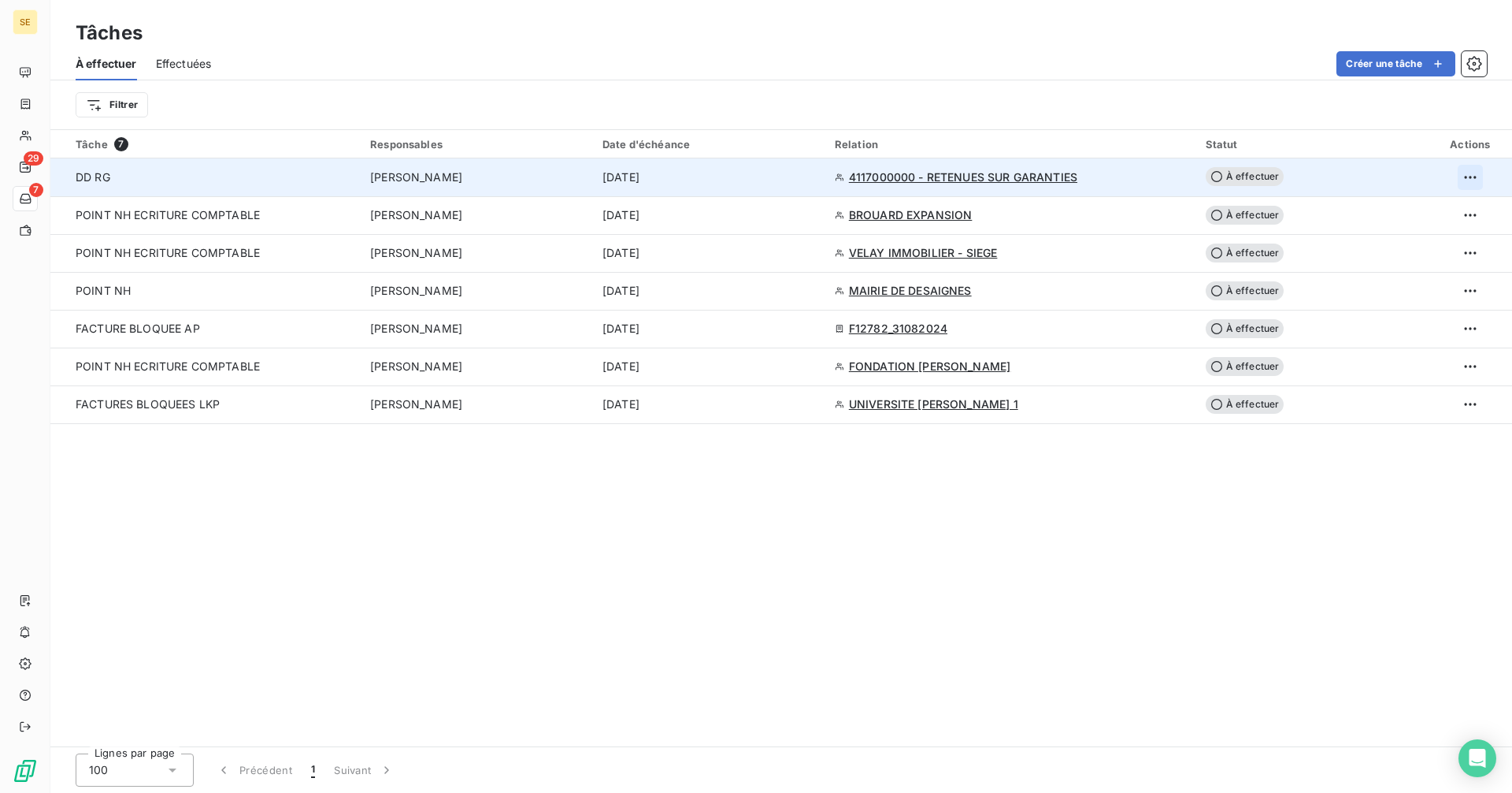
click at [1469, 170] on html "SE 29 7 Tâches À effectuer Effectuées Créer une tâche Filtrer Tâche 7 Responsab…" at bounding box center [756, 396] width 1512 height 793
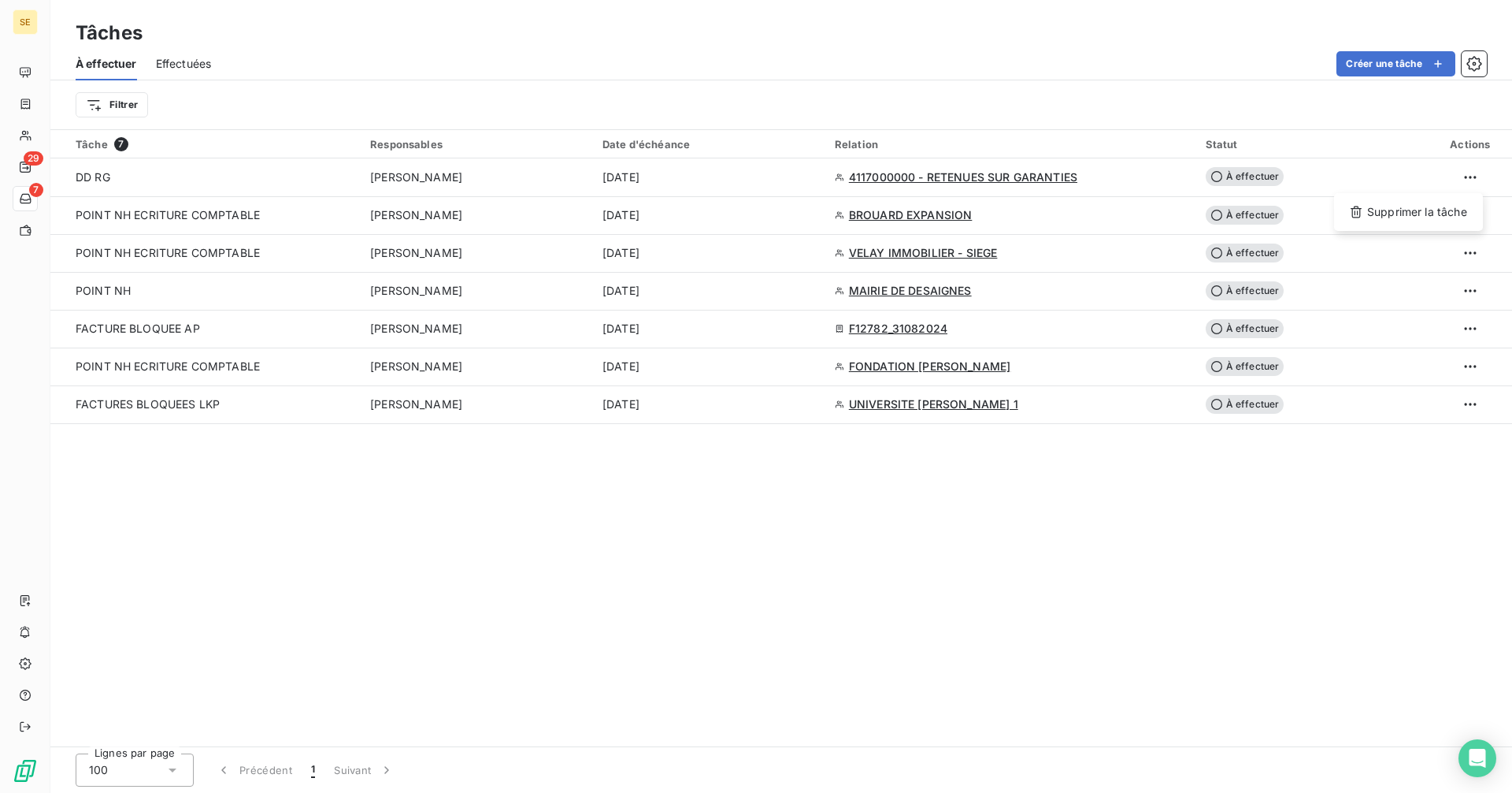
click at [943, 661] on html "SE 29 7 Tâches À effectuer Effectuées Créer une tâche Filtrer Tâche 7 Responsab…" at bounding box center [756, 396] width 1512 height 793
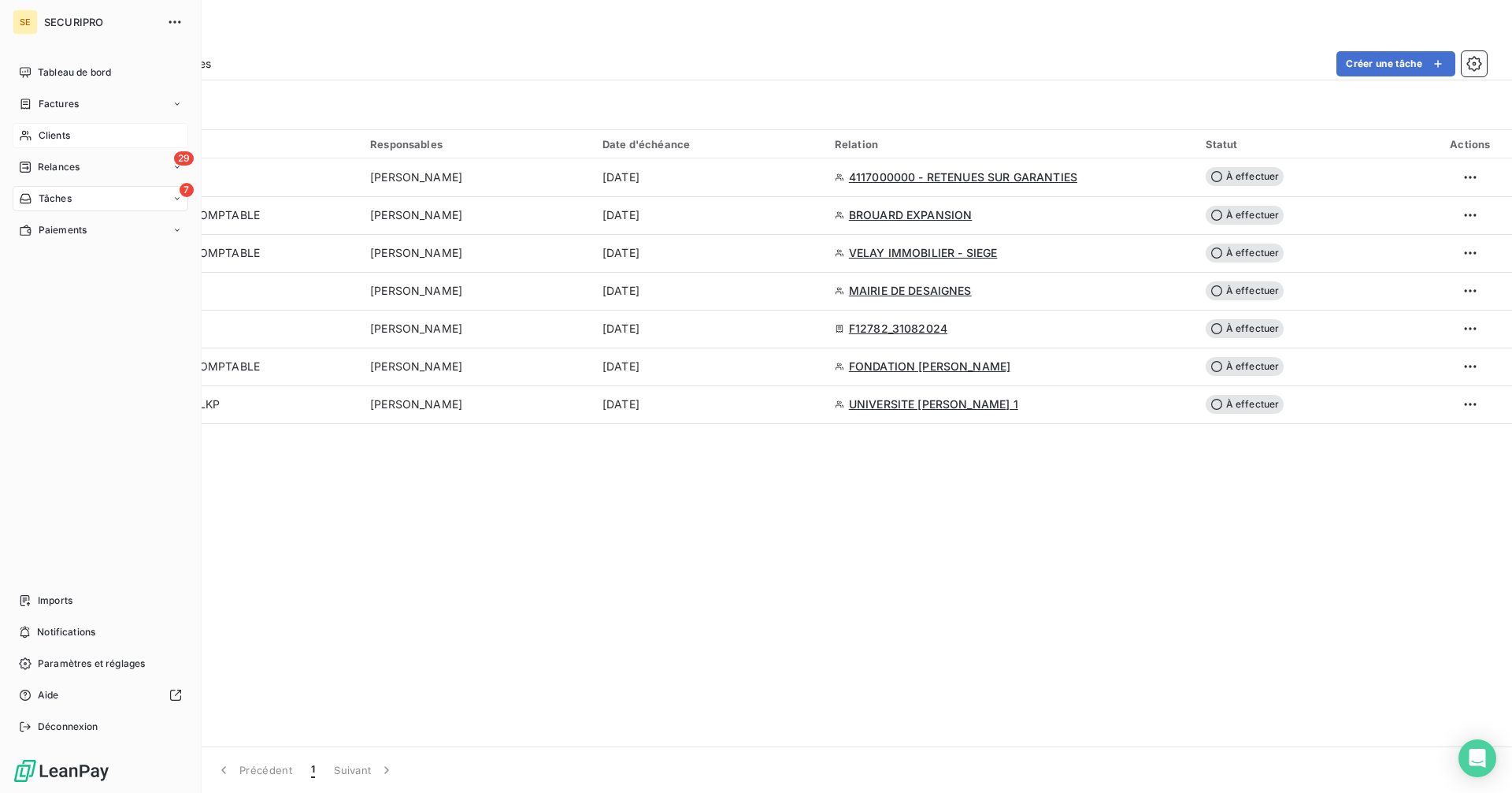
click at [41, 137] on span "Clients" at bounding box center [54, 136] width 31 height 14
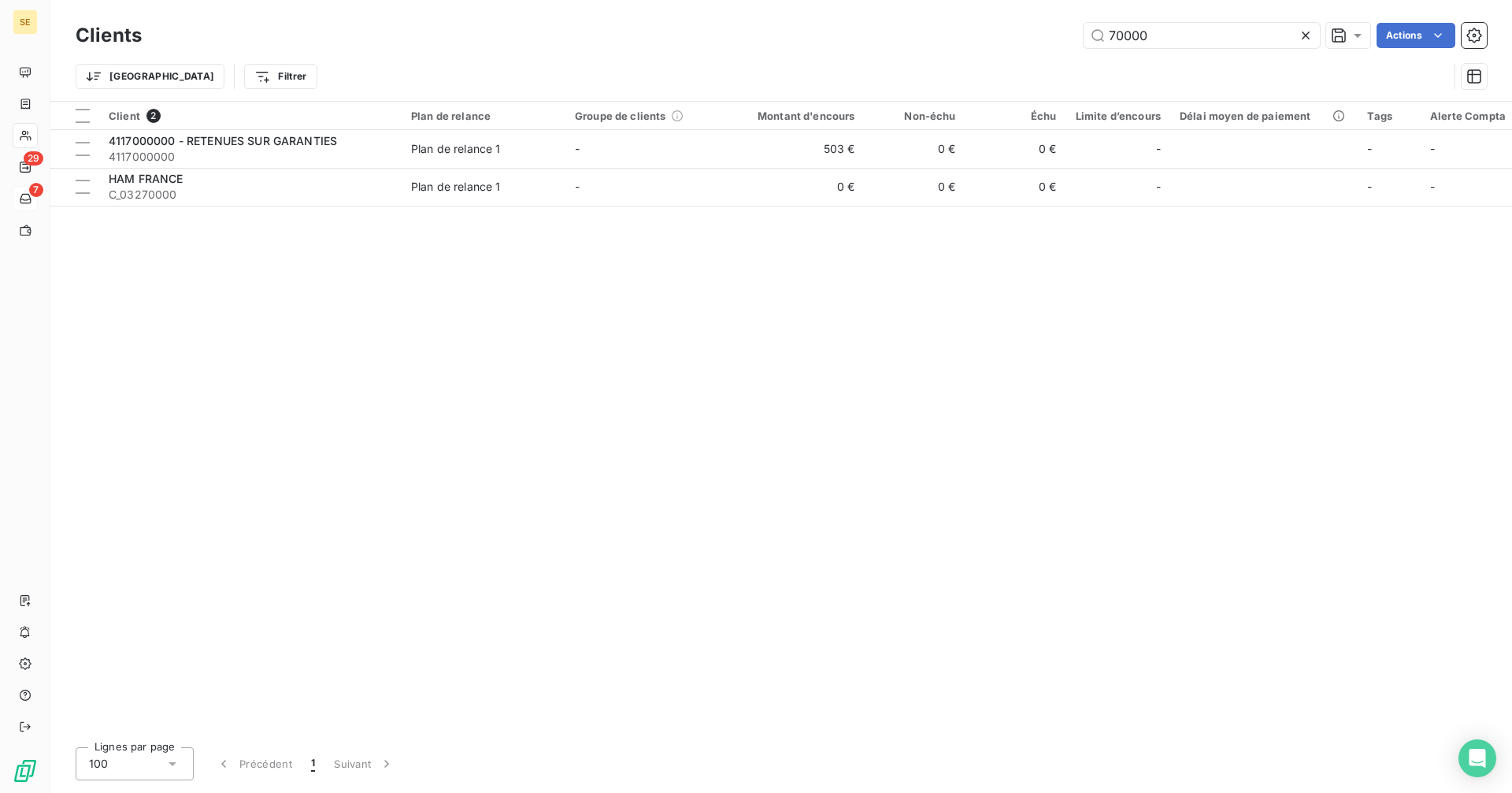
drag, startPoint x: 1191, startPoint y: 39, endPoint x: 1046, endPoint y: 39, distance: 145.0
click at [1046, 39] on div "70000 Actions" at bounding box center [823, 35] width 1326 height 25
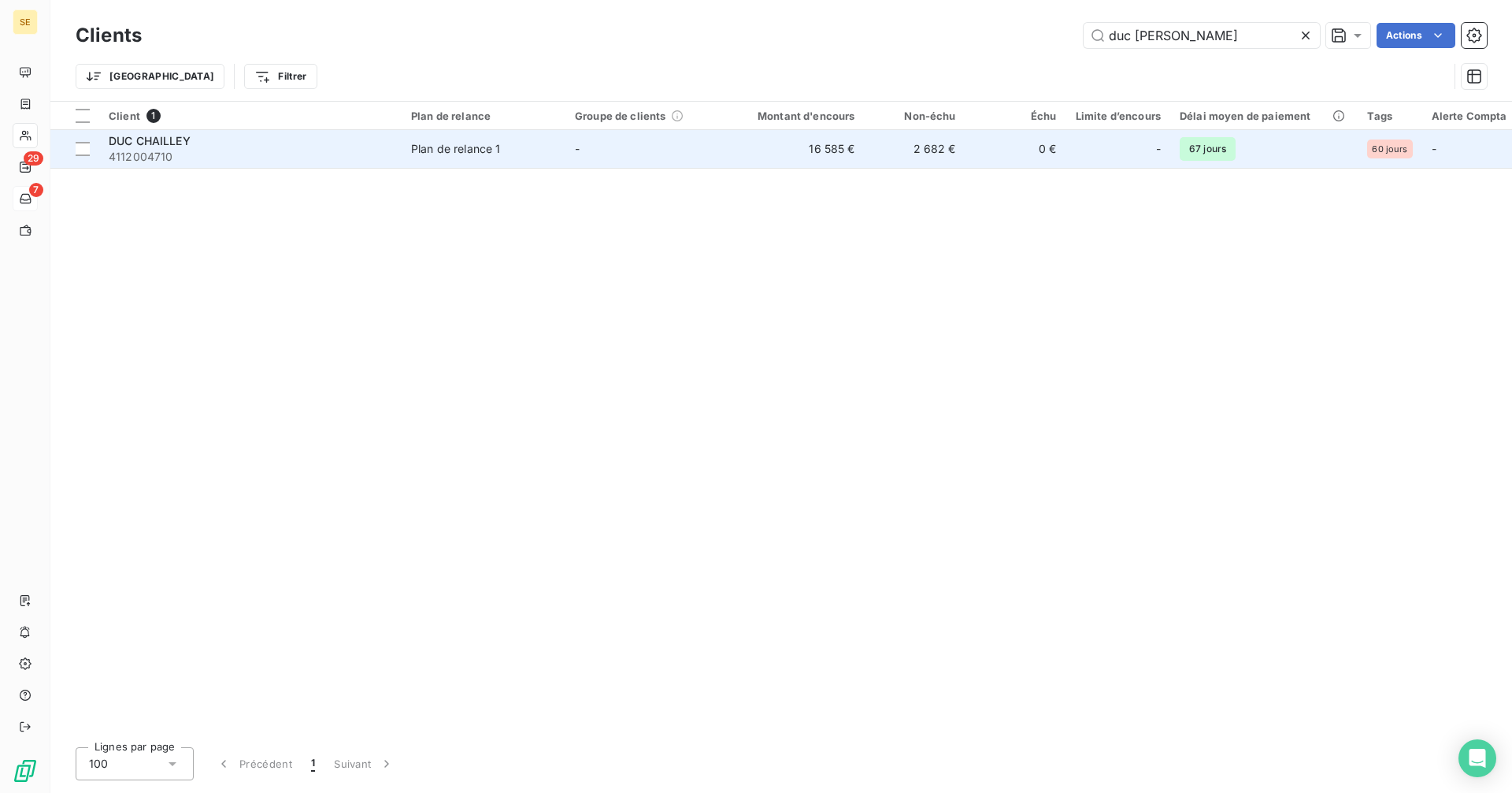
type input "duc [PERSON_NAME]"
click at [460, 154] on div "Plan de relance 1" at bounding box center [456, 149] width 90 height 16
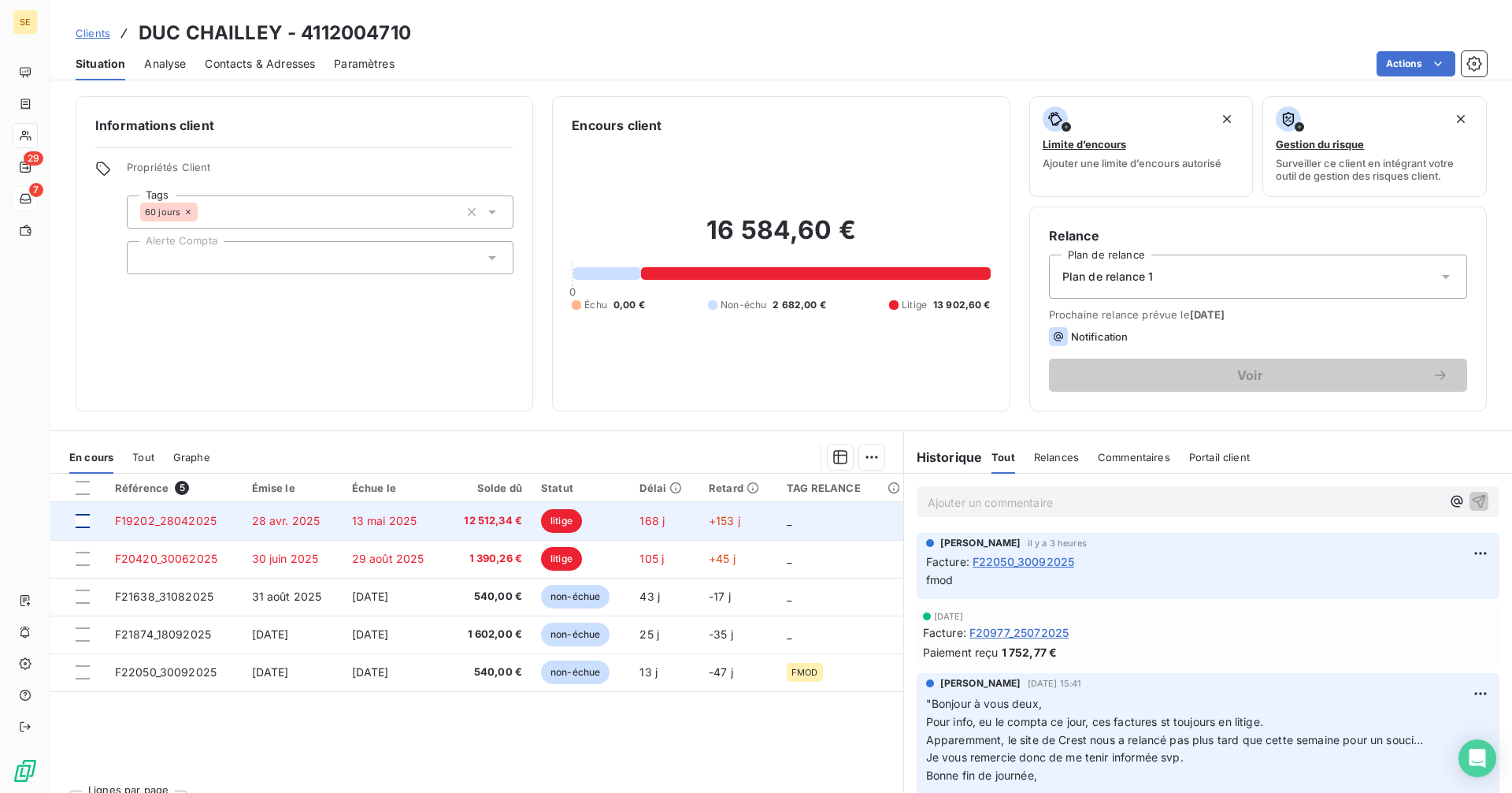
click at [84, 521] on div at bounding box center [83, 521] width 14 height 14
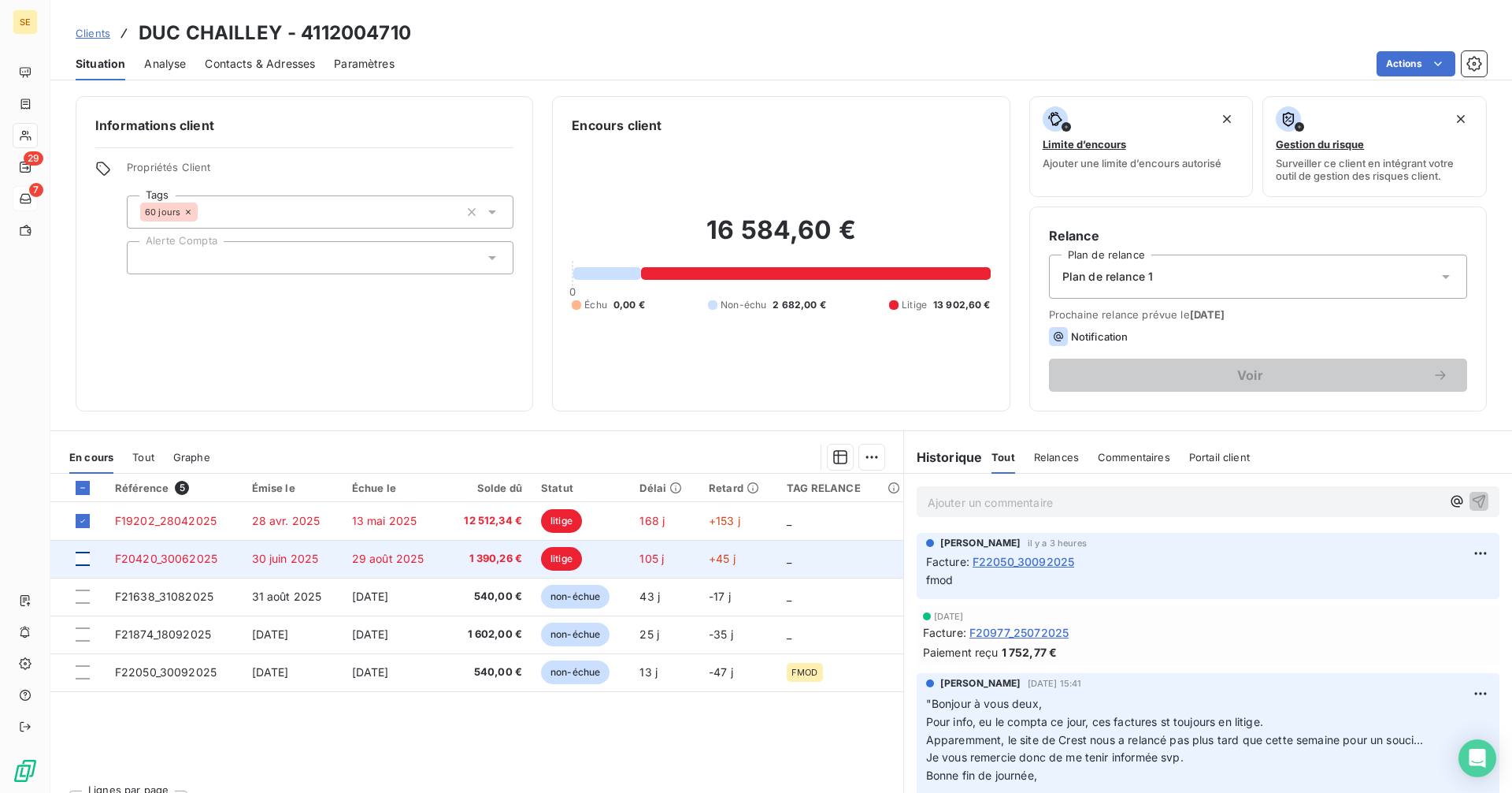
click at [84, 561] on div at bounding box center [83, 558] width 14 height 14
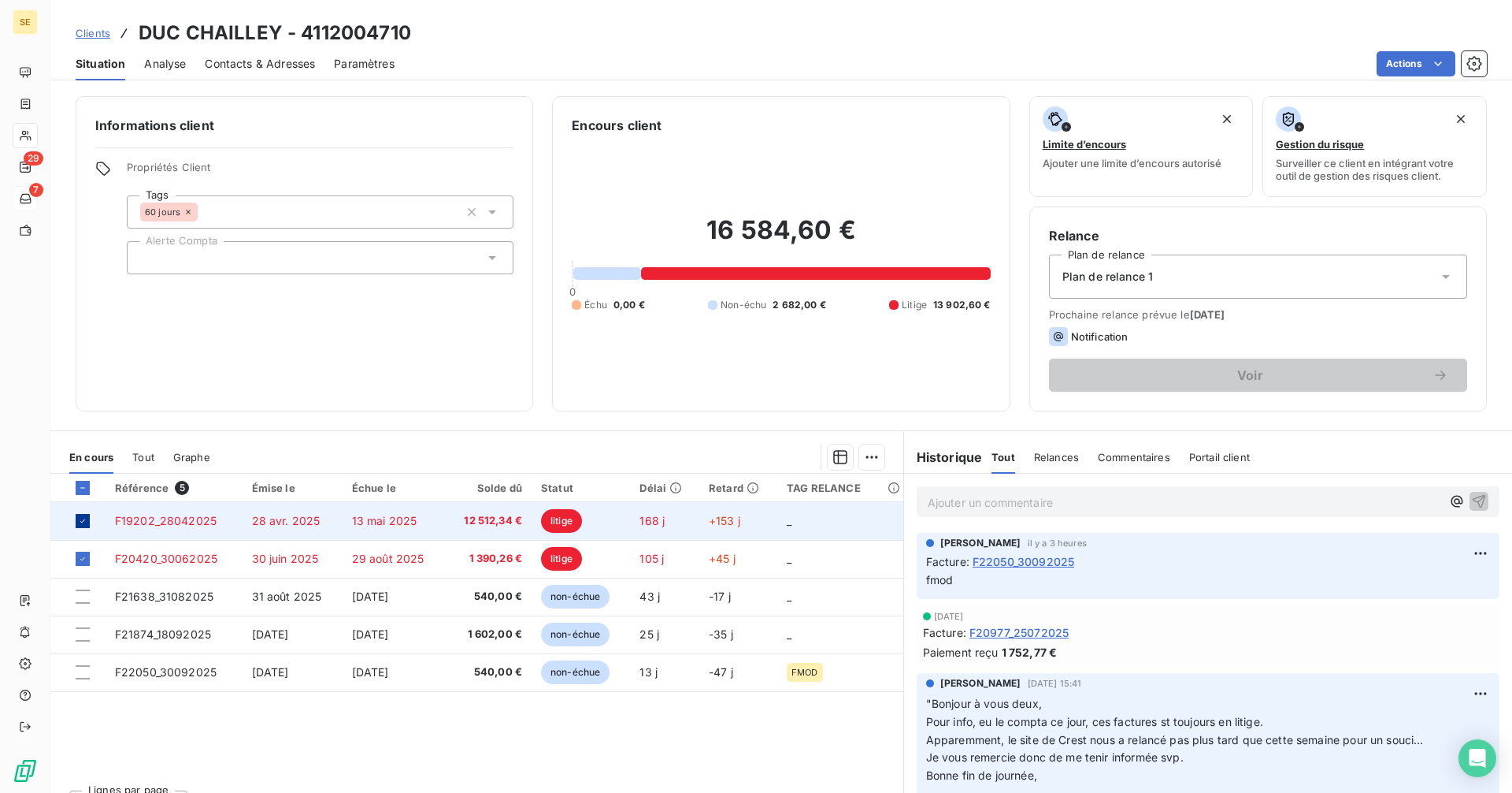
click at [84, 521] on icon at bounding box center [83, 521] width 10 height 10
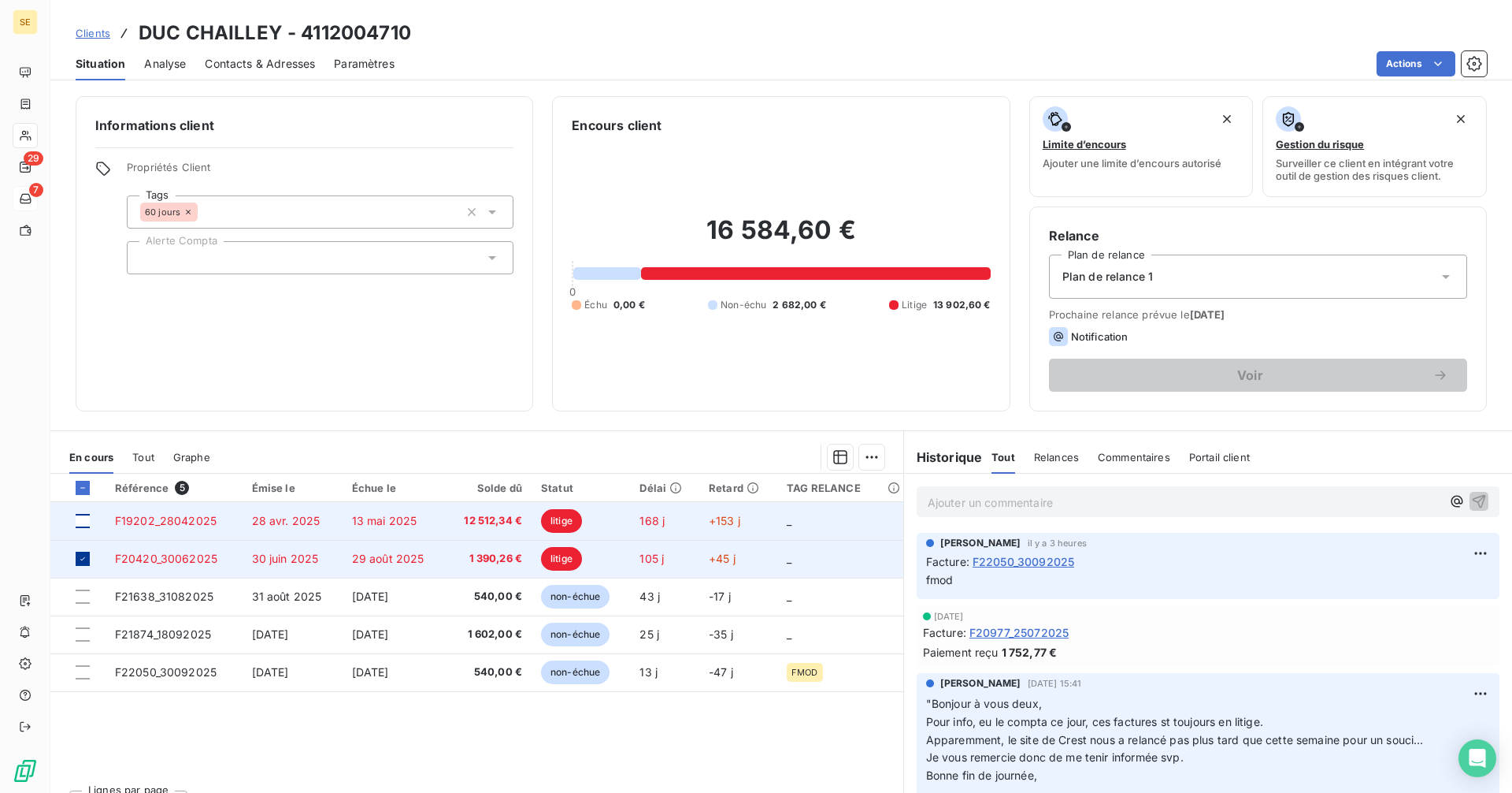
click at [80, 562] on icon at bounding box center [83, 558] width 10 height 10
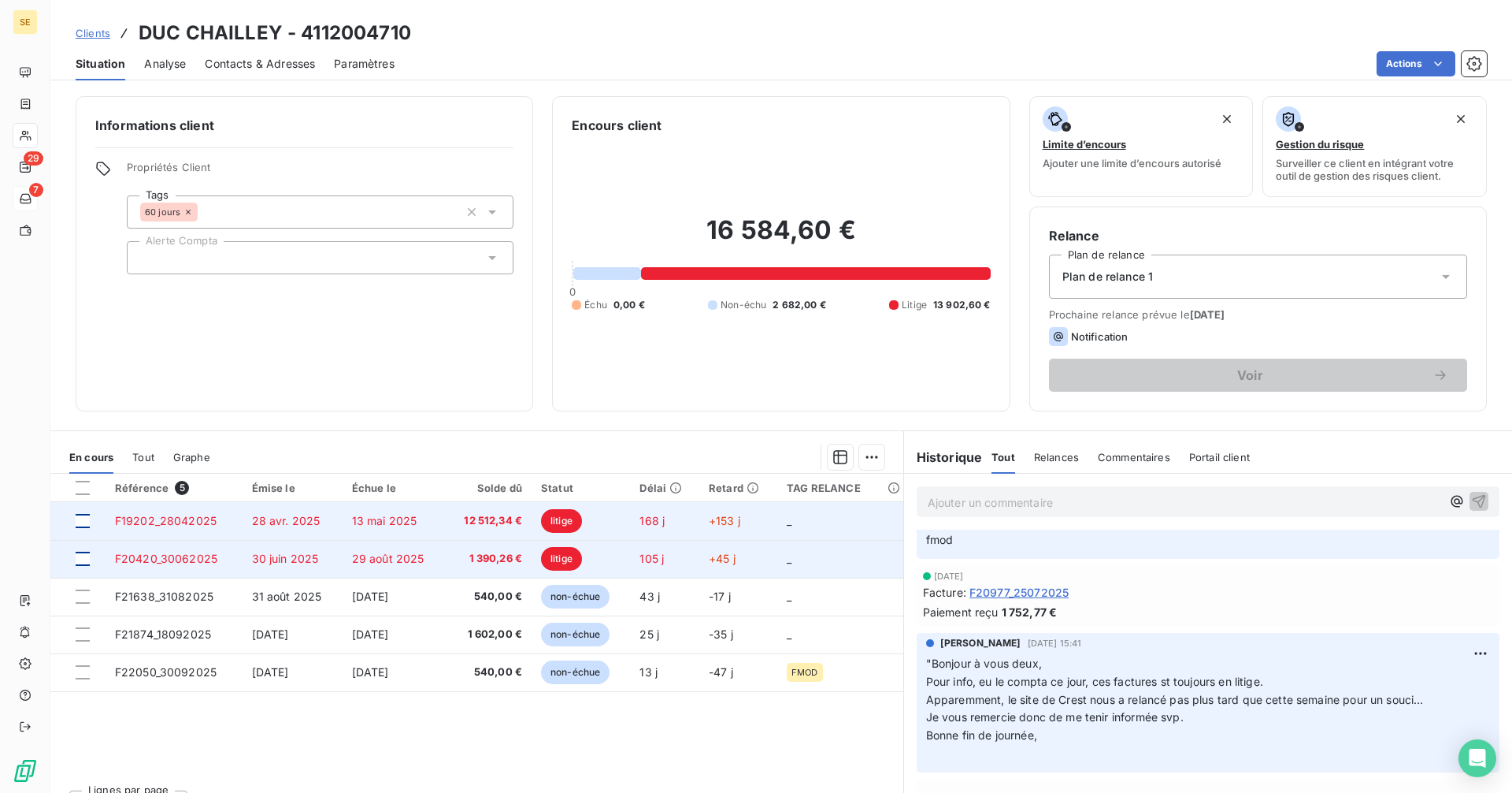
scroll to position [79, 0]
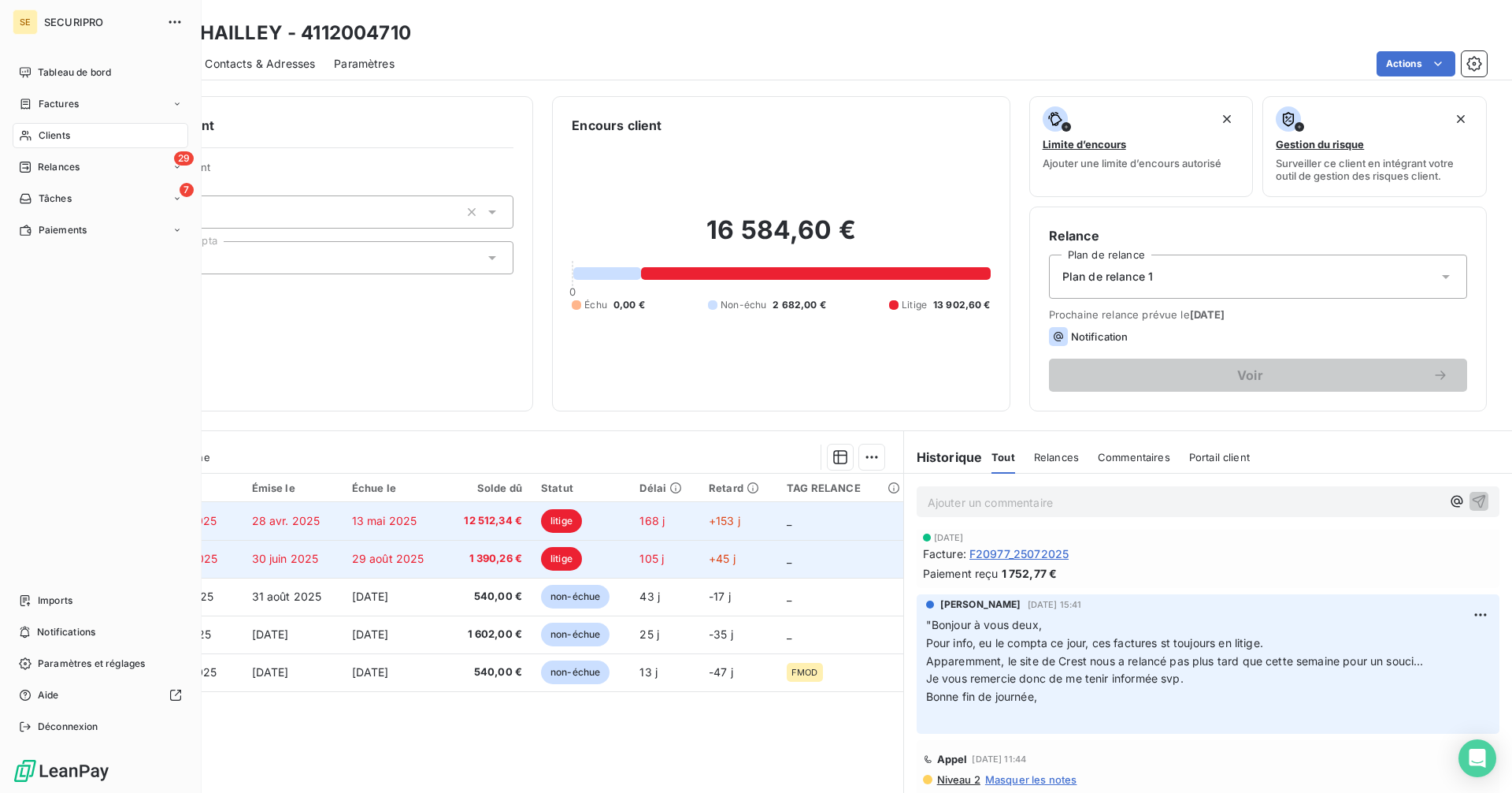
click at [25, 195] on icon at bounding box center [26, 198] width 14 height 13
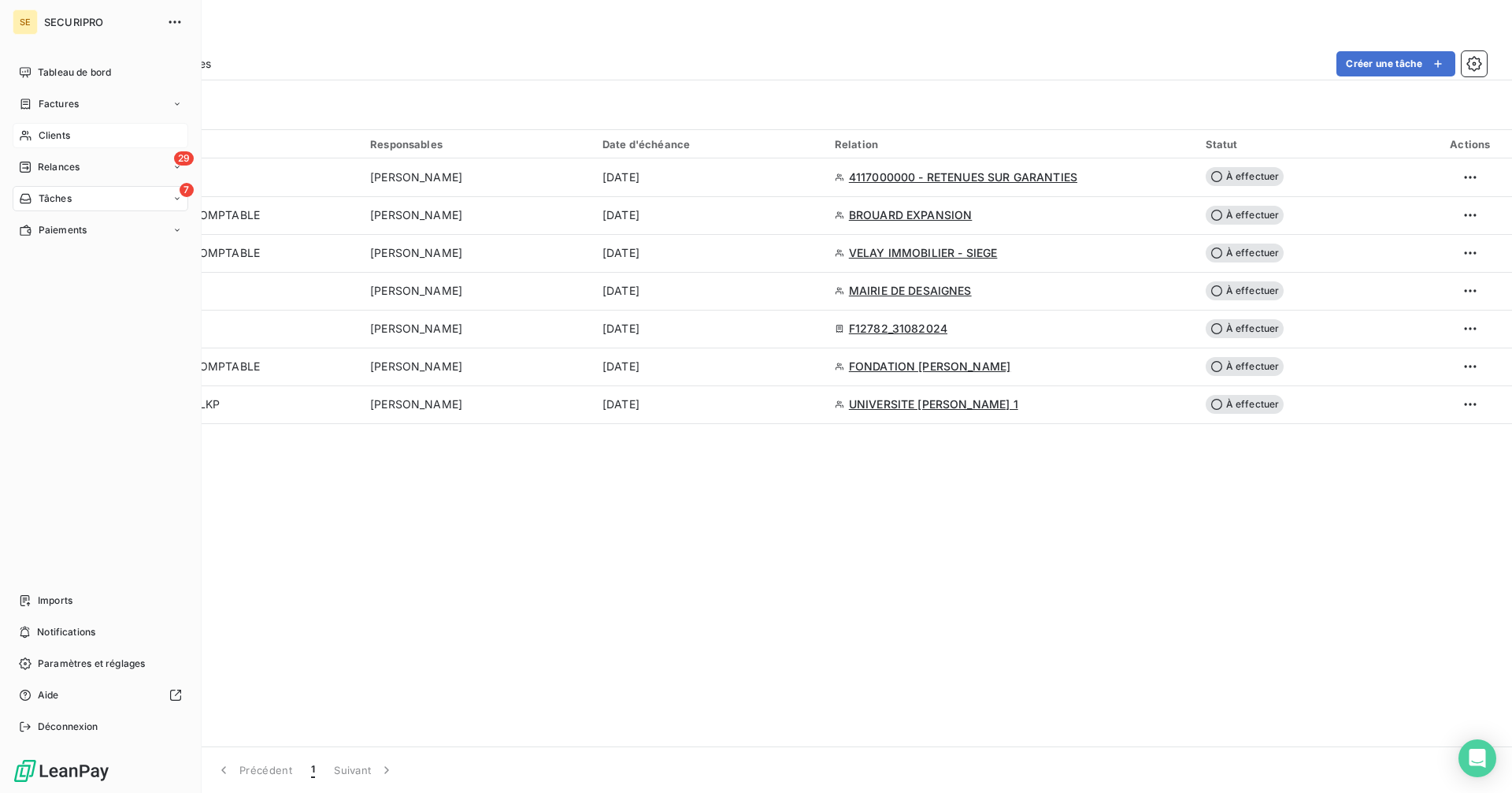
click at [36, 130] on div "Clients" at bounding box center [100, 135] width 176 height 25
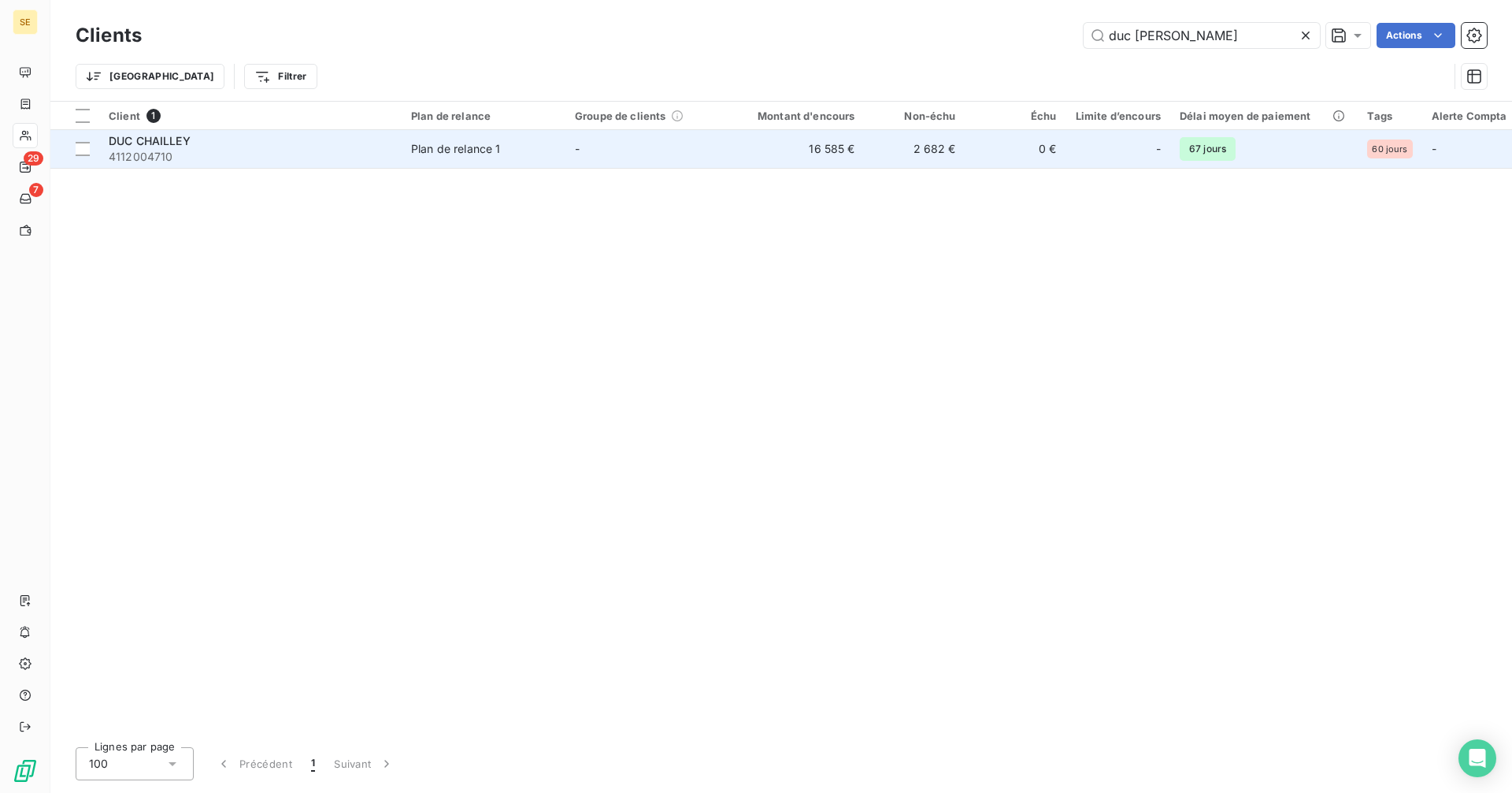
click at [861, 151] on td "16 585 €" at bounding box center [797, 149] width 136 height 38
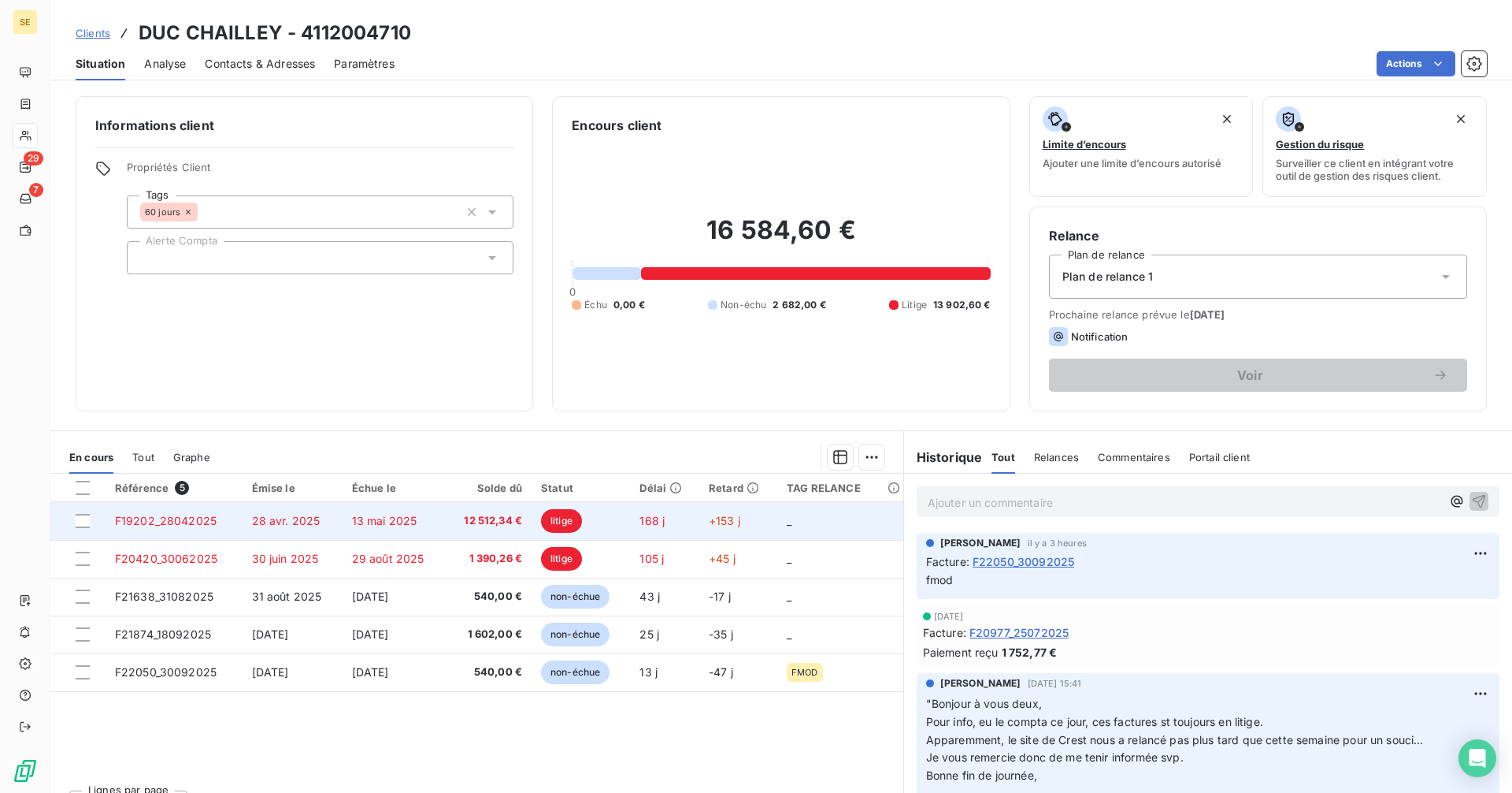
click at [467, 527] on span "12 512,34 €" at bounding box center [488, 521] width 67 height 16
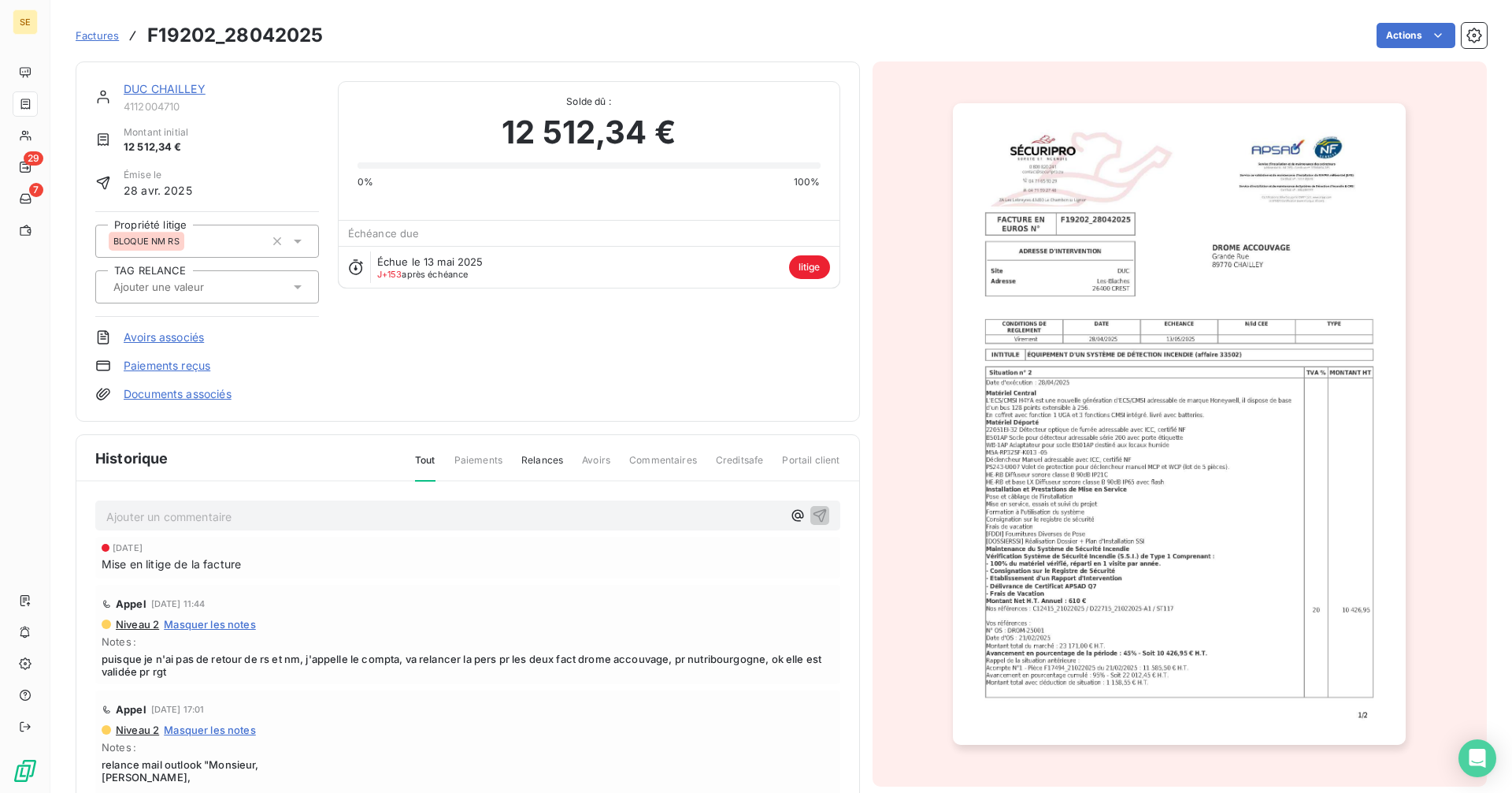
click at [182, 88] on link "DUC CHAILLEY" at bounding box center [165, 88] width 82 height 14
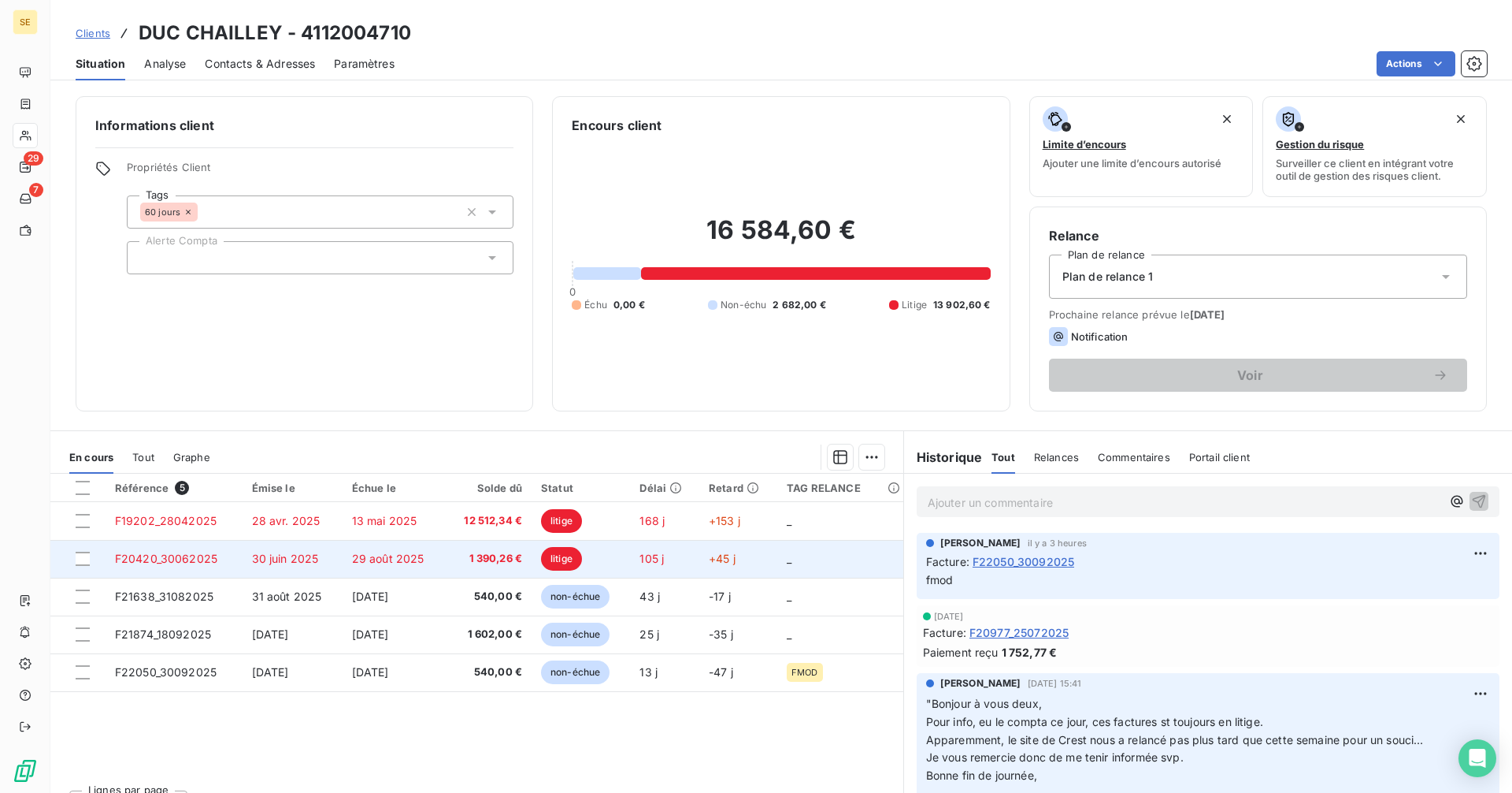
click at [443, 550] on td "29 août 2025" at bounding box center [393, 558] width 102 height 38
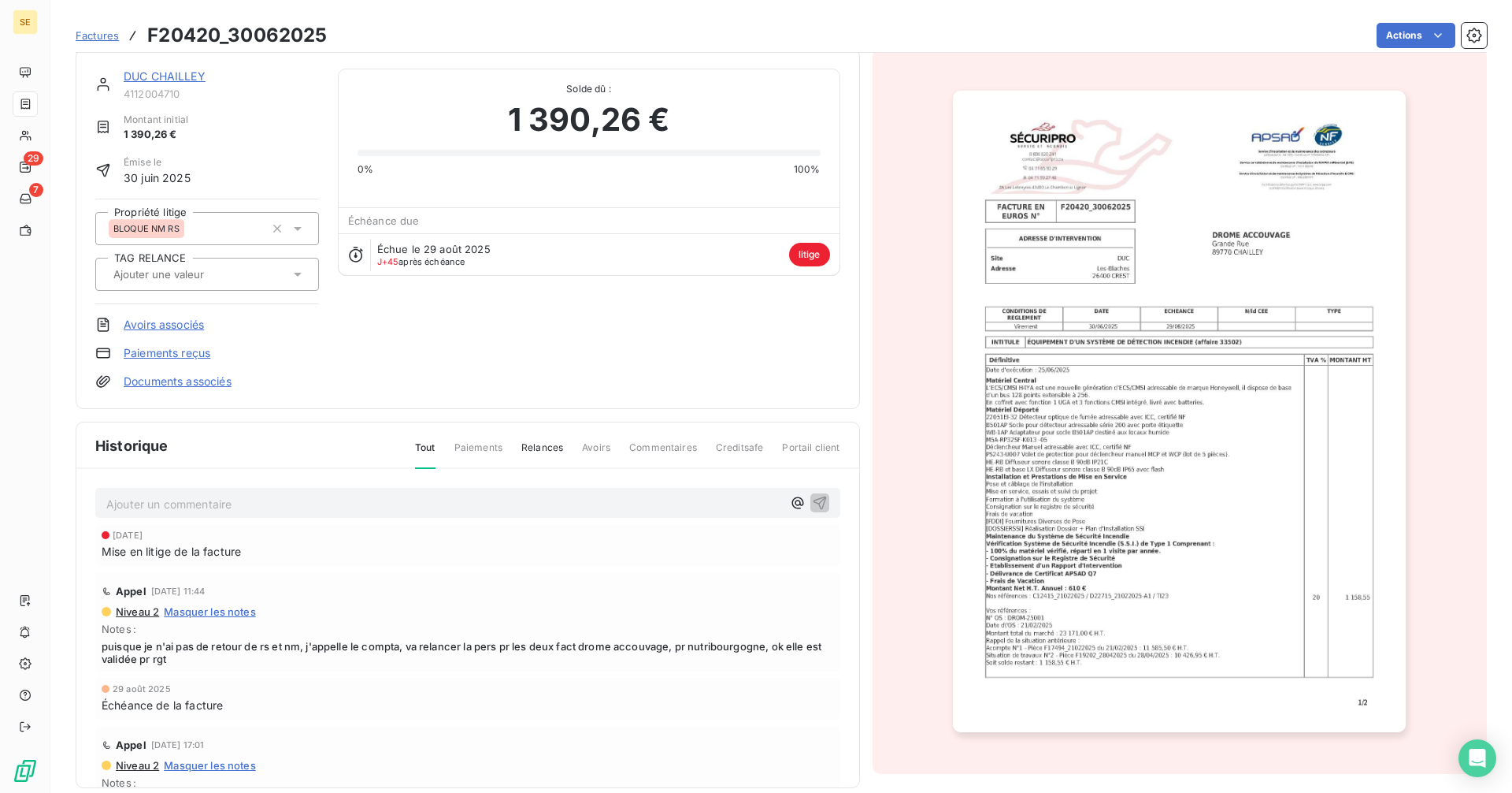
scroll to position [34, 0]
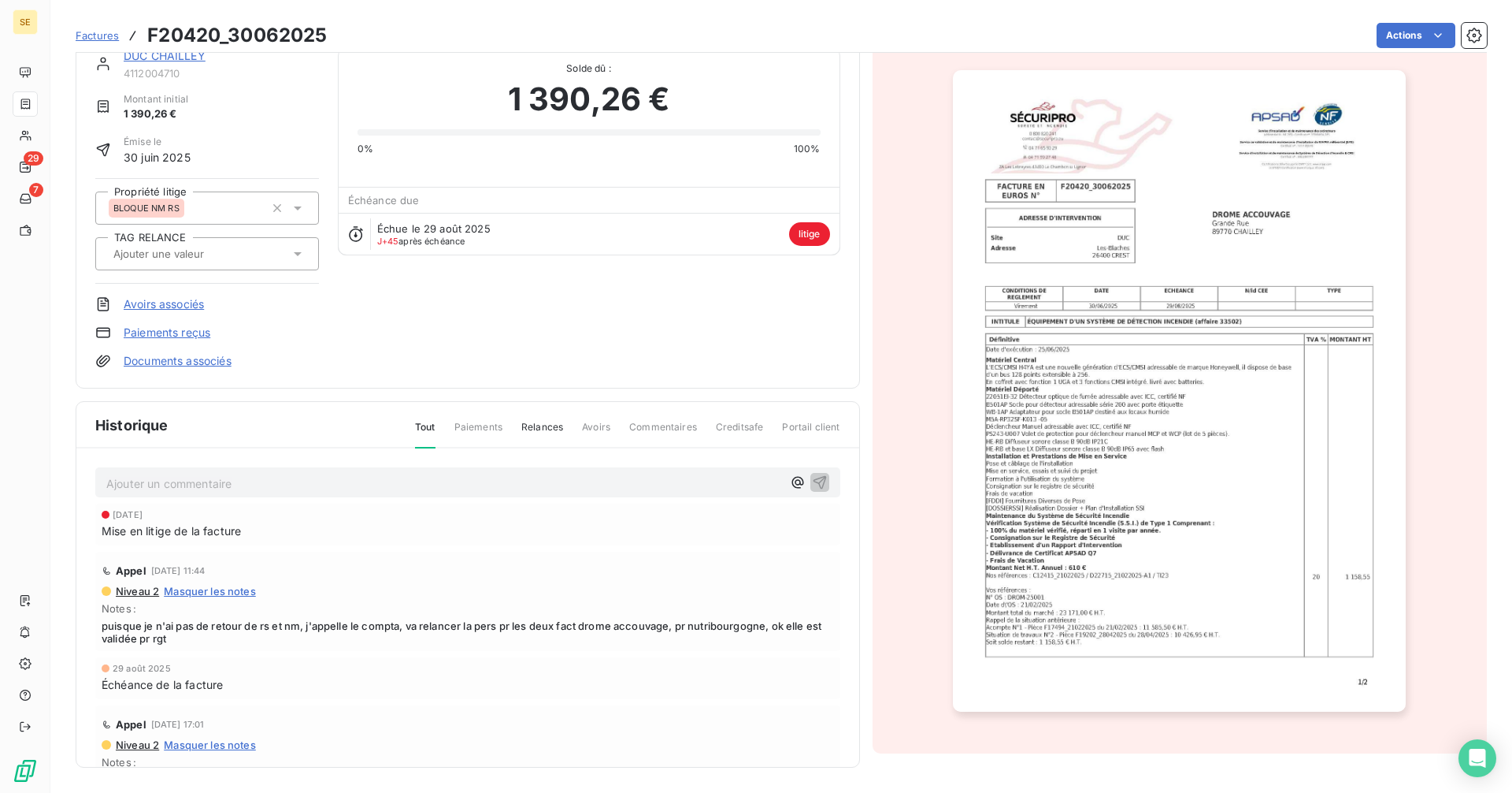
click at [180, 58] on link "DUC CHAILLEY" at bounding box center [165, 55] width 82 height 14
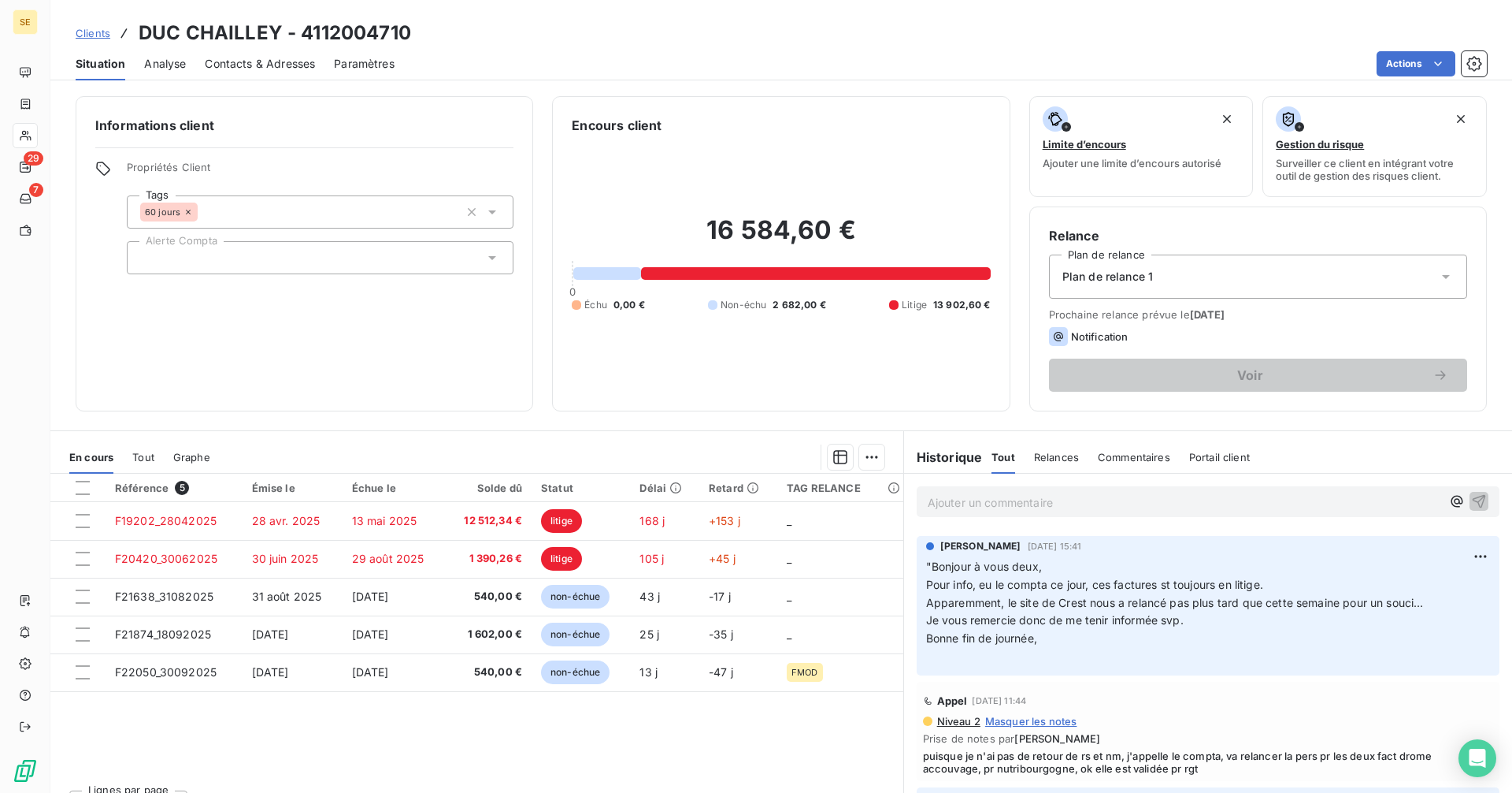
scroll to position [157, 0]
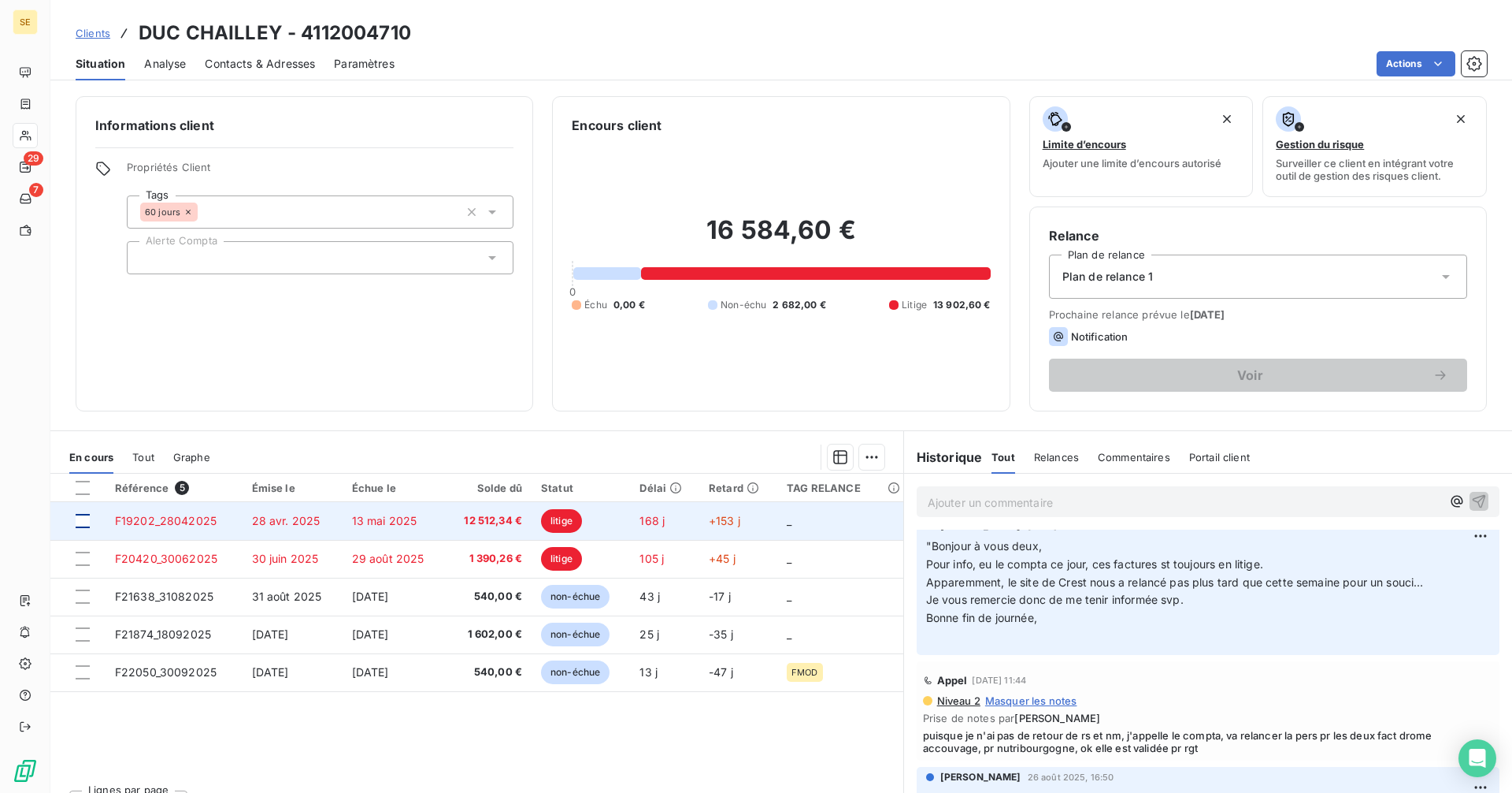
click at [82, 520] on div at bounding box center [83, 521] width 14 height 14
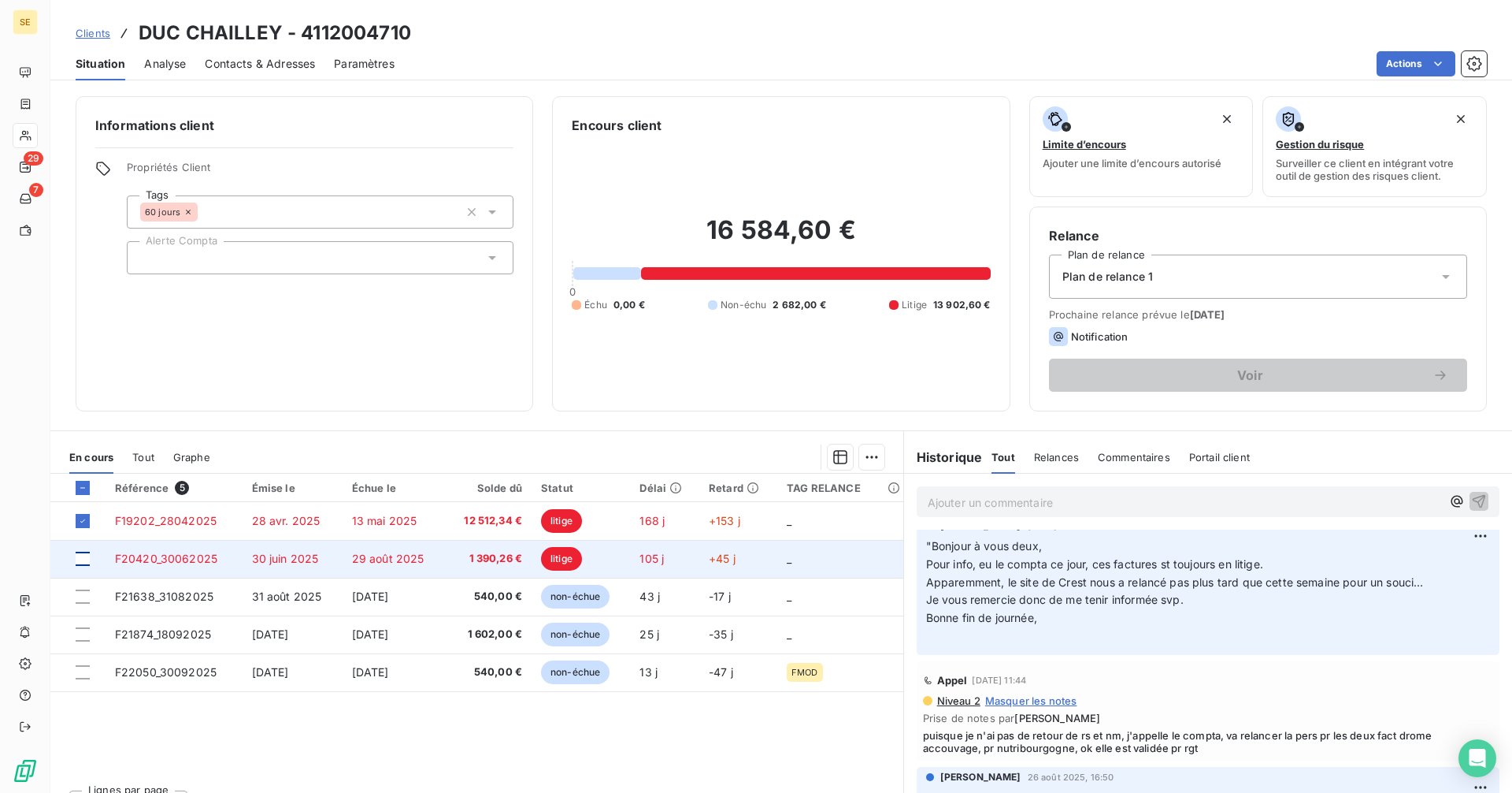
click at [87, 561] on div at bounding box center [83, 558] width 14 height 14
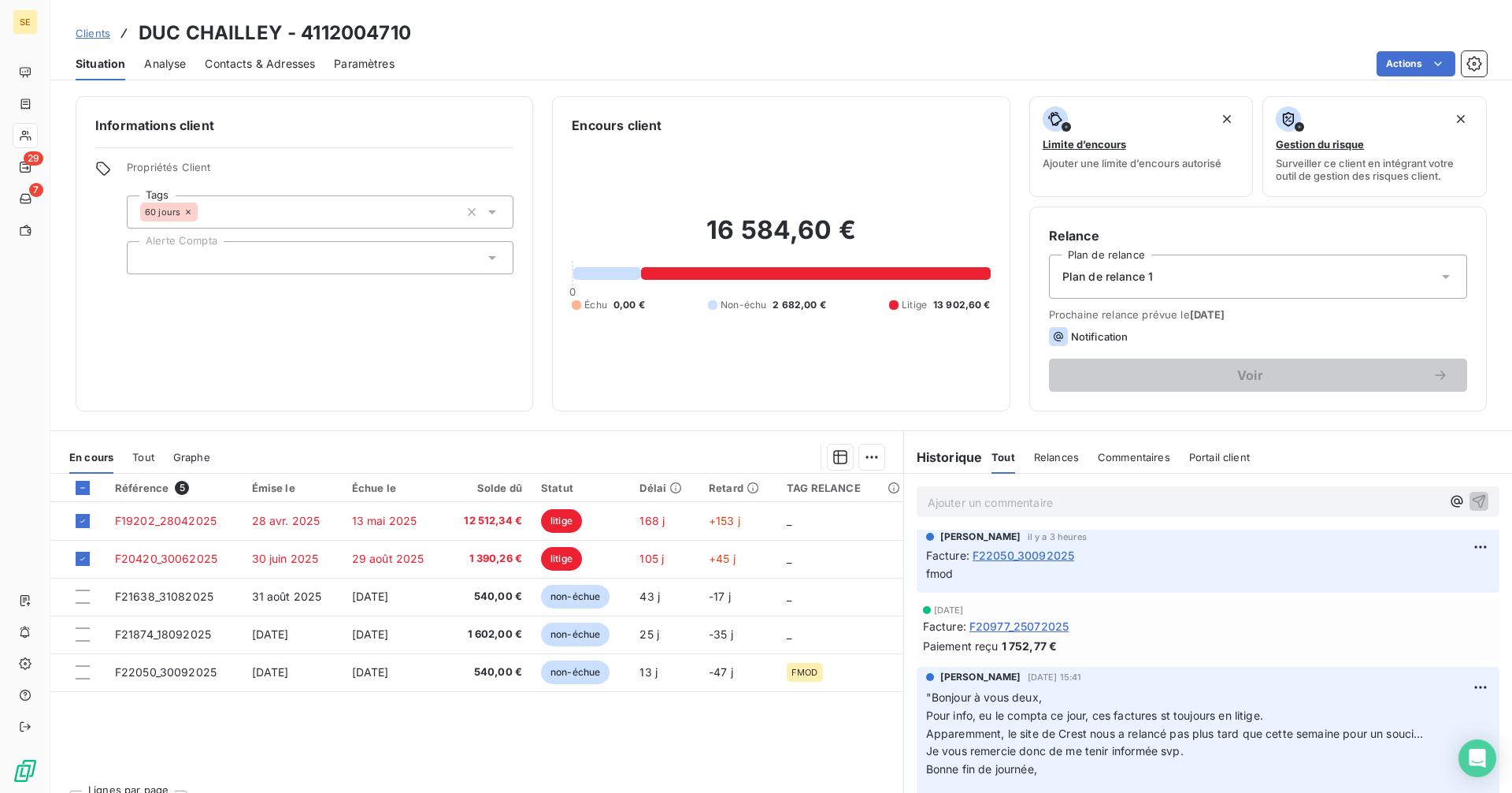
scroll to position [0, 0]
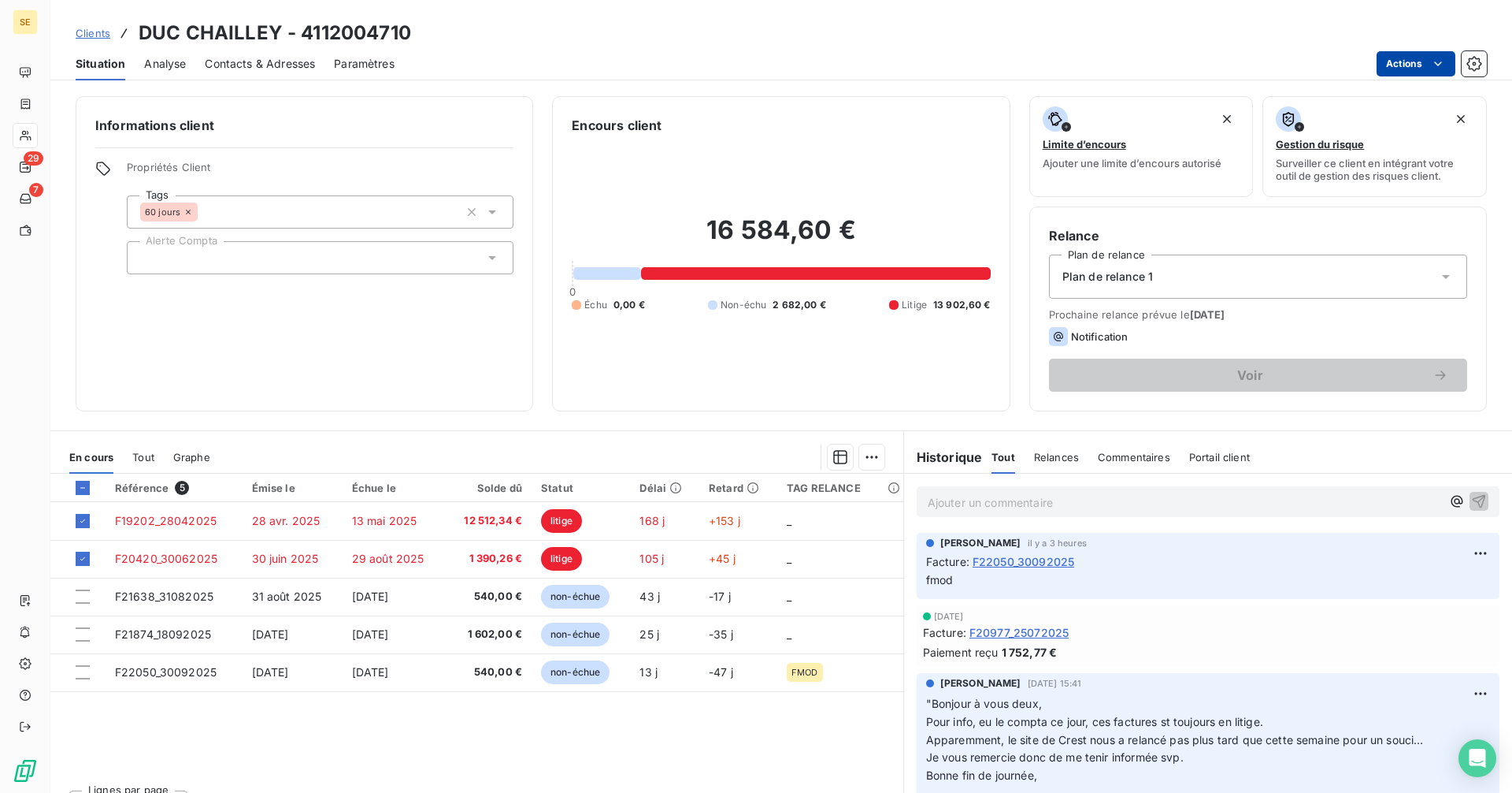
click at [1420, 63] on html "SE 29 7 Clients DUC CHAILLEY - 4112004710 Situation Analyse Contacts & Adresses…" at bounding box center [756, 396] width 1512 height 793
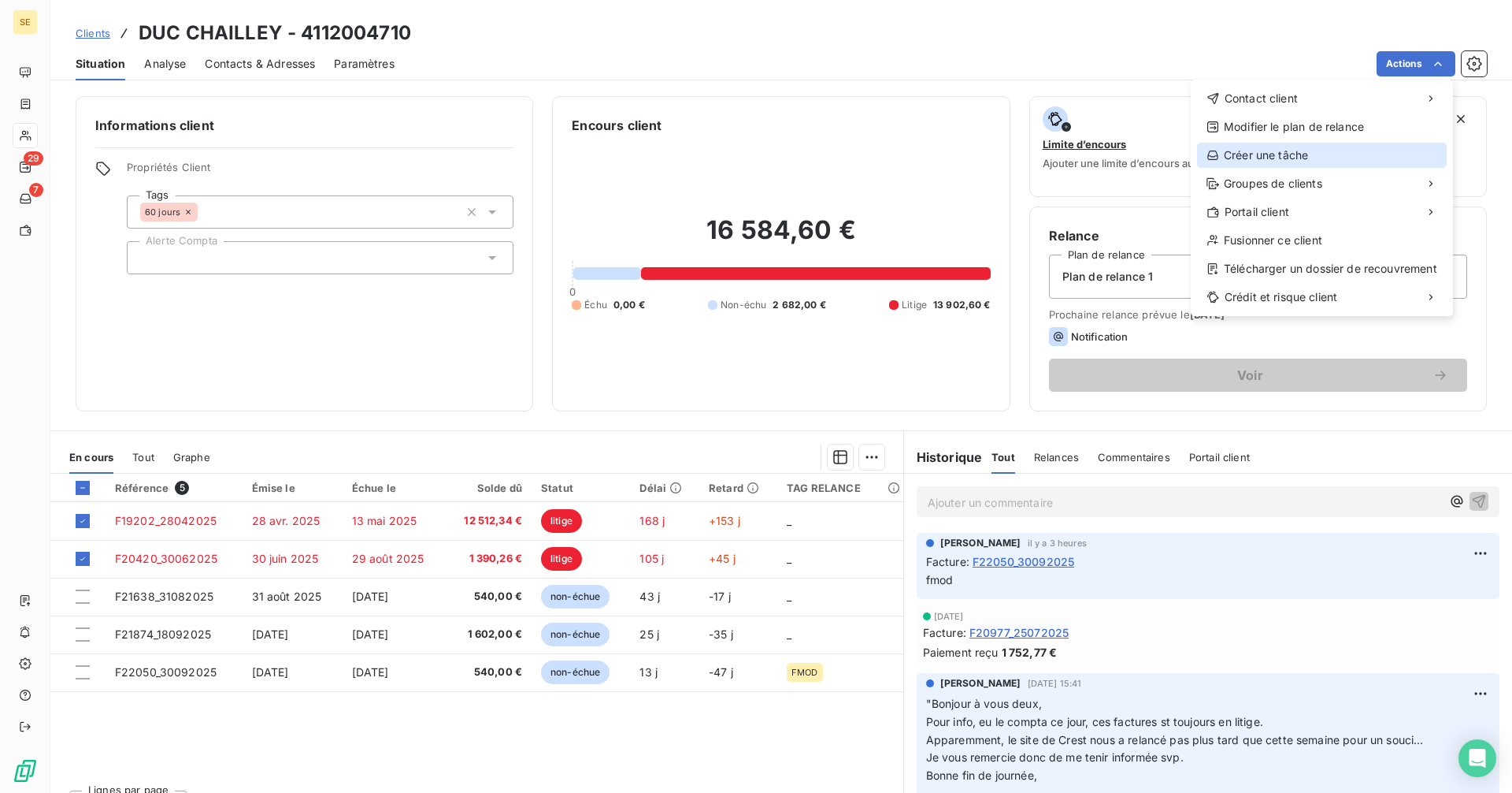
click at [1268, 161] on div "Créer une tâche" at bounding box center [1322, 154] width 250 height 25
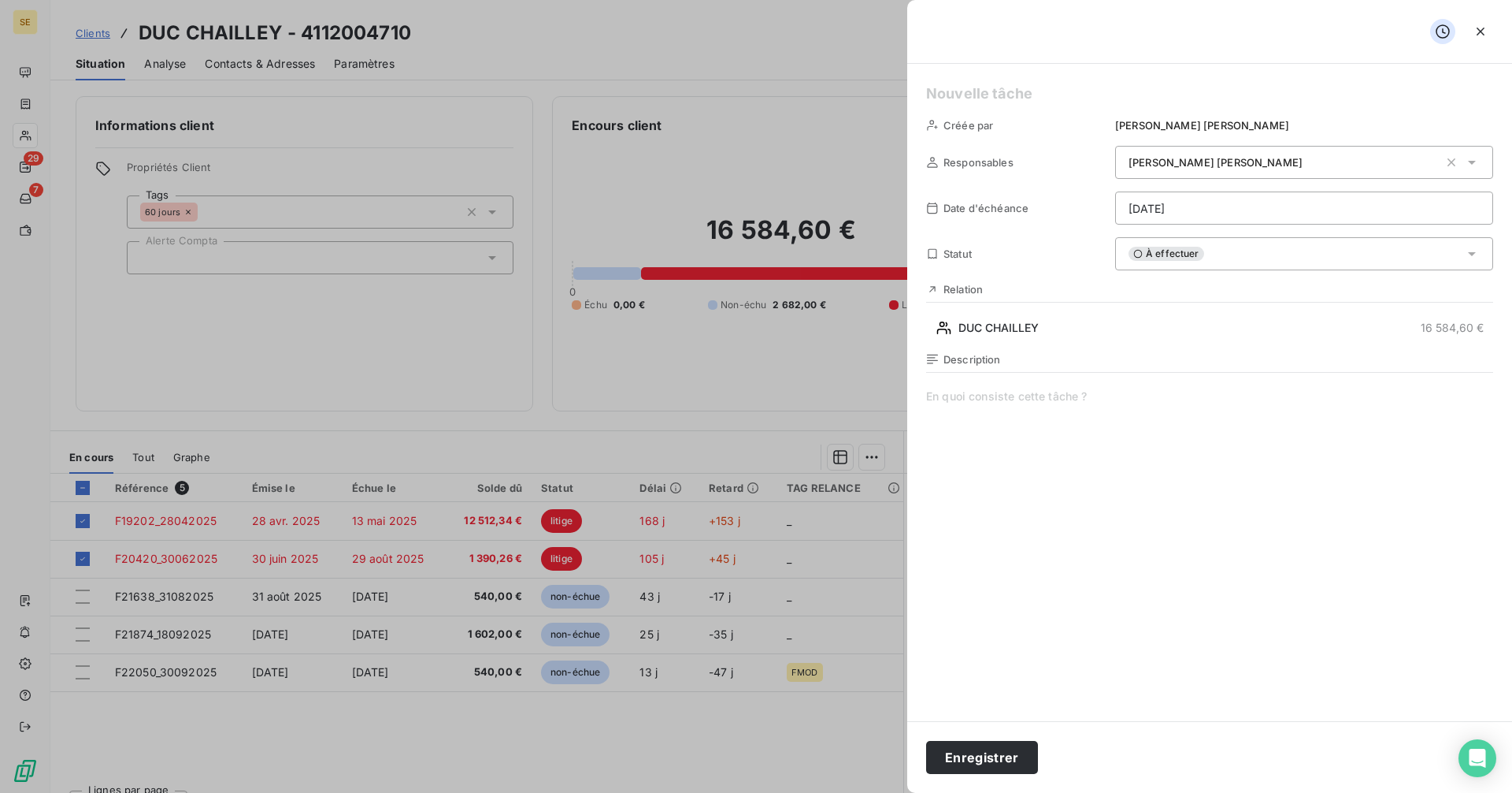
click at [978, 399] on span at bounding box center [1209, 539] width 567 height 303
click at [932, 398] on span at bounding box center [1209, 539] width 567 height 303
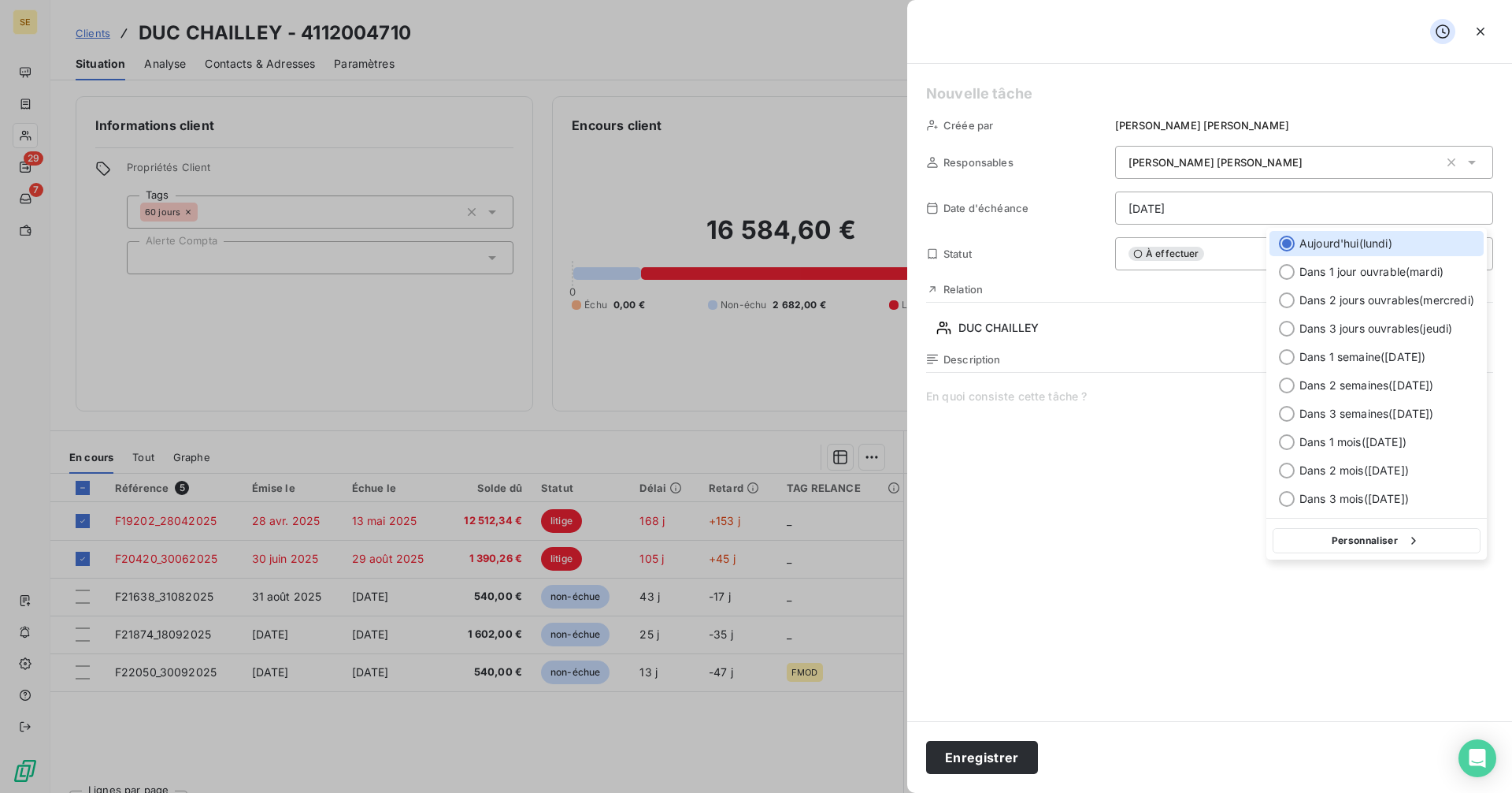
click at [1151, 211] on html "SE 29 7 Clients DUC CHAILLEY - 4112004710 Situation Analyse Contacts & Adresses…" at bounding box center [756, 396] width 1512 height 793
click at [1345, 541] on button "Personnaliser" at bounding box center [1376, 540] width 208 height 25
select select "9"
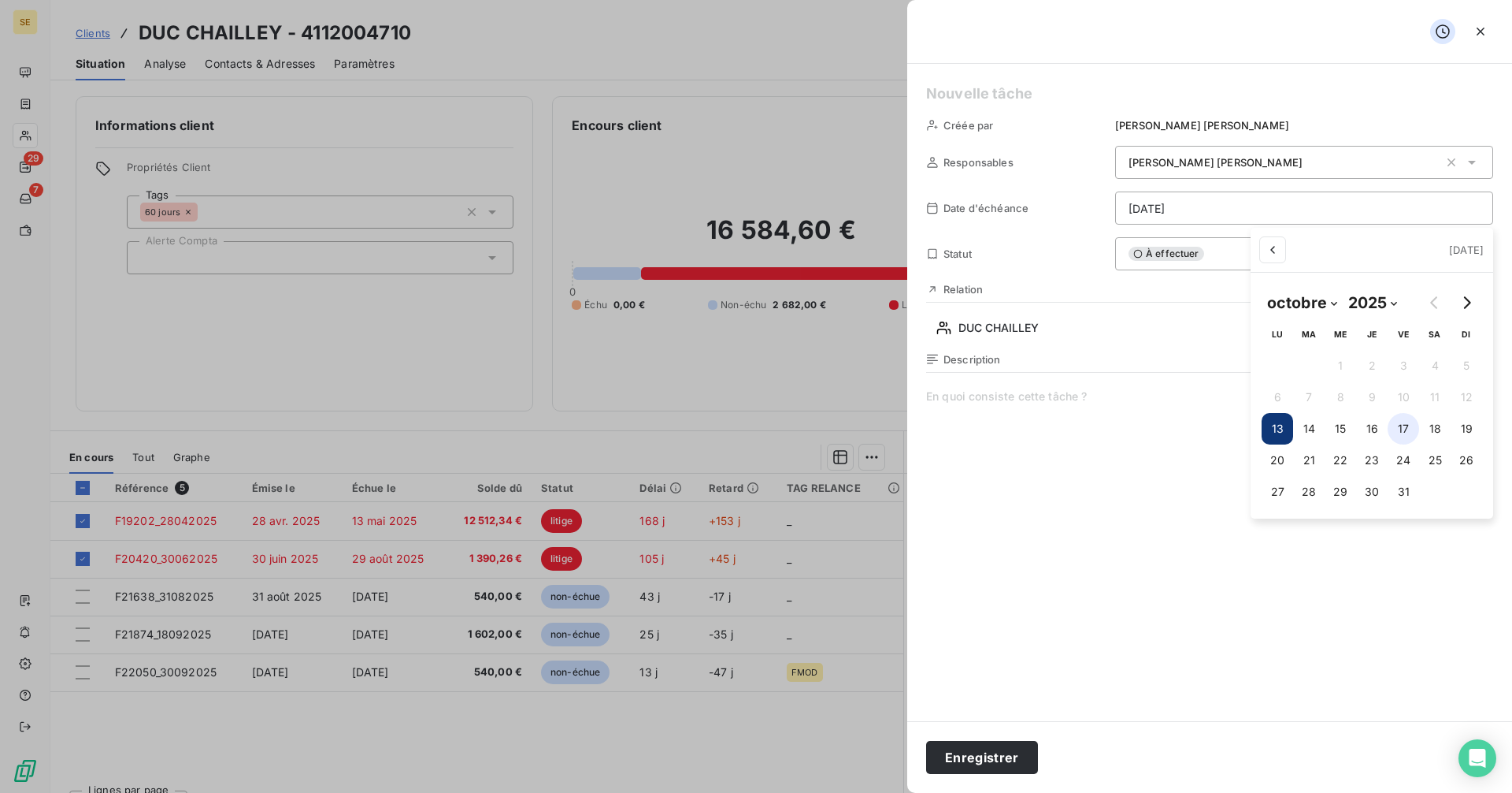
click at [1405, 425] on button "17" at bounding box center [1403, 428] width 31 height 31
type input "[DATE]"
click at [984, 758] on html "SE 29 7 Clients DUC CHAILLEY - 4112004710 Situation Analyse Contacts & Adresses…" at bounding box center [756, 396] width 1512 height 793
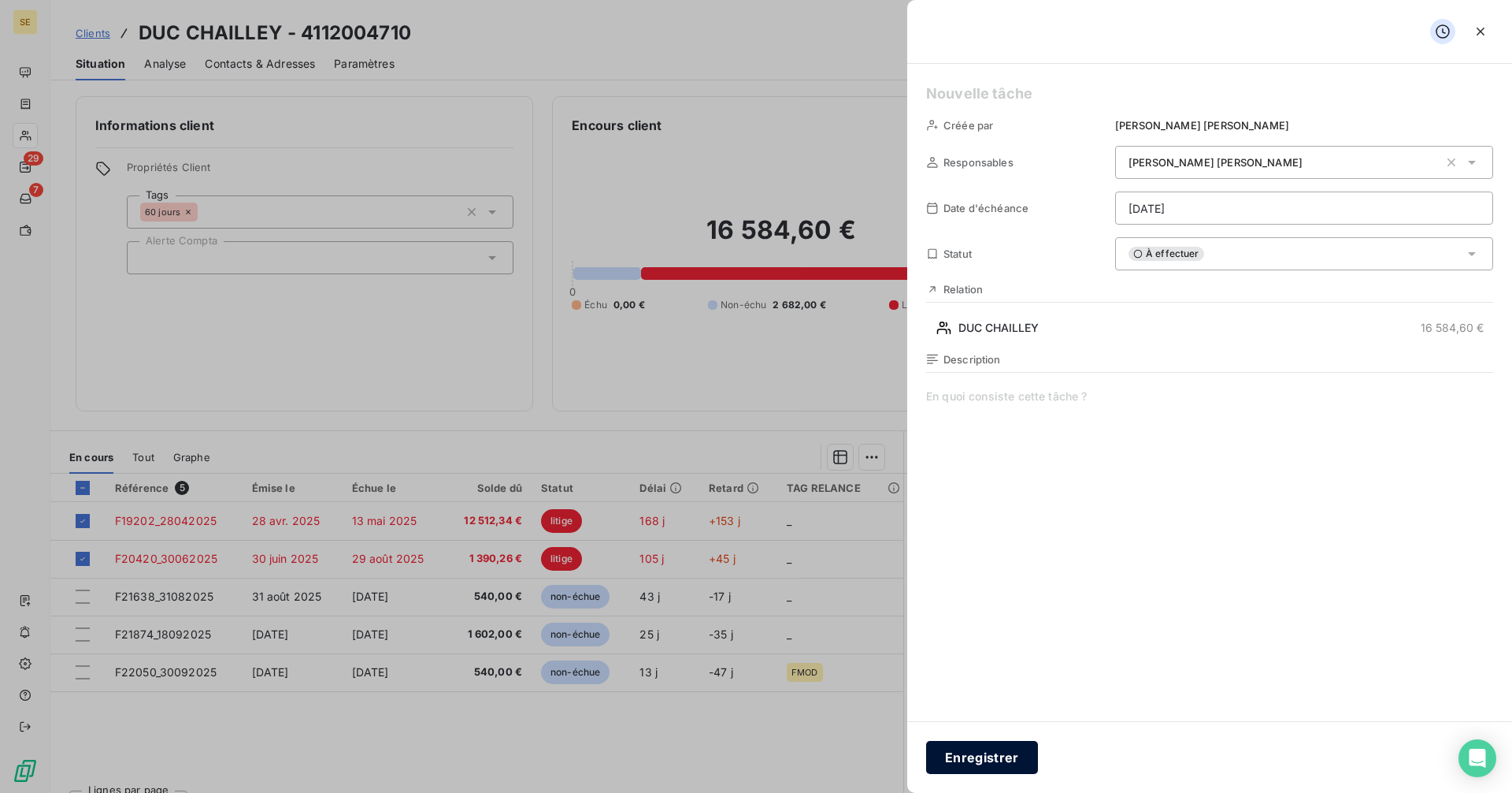
click at [986, 761] on button "Enregistrer" at bounding box center [981, 757] width 112 height 33
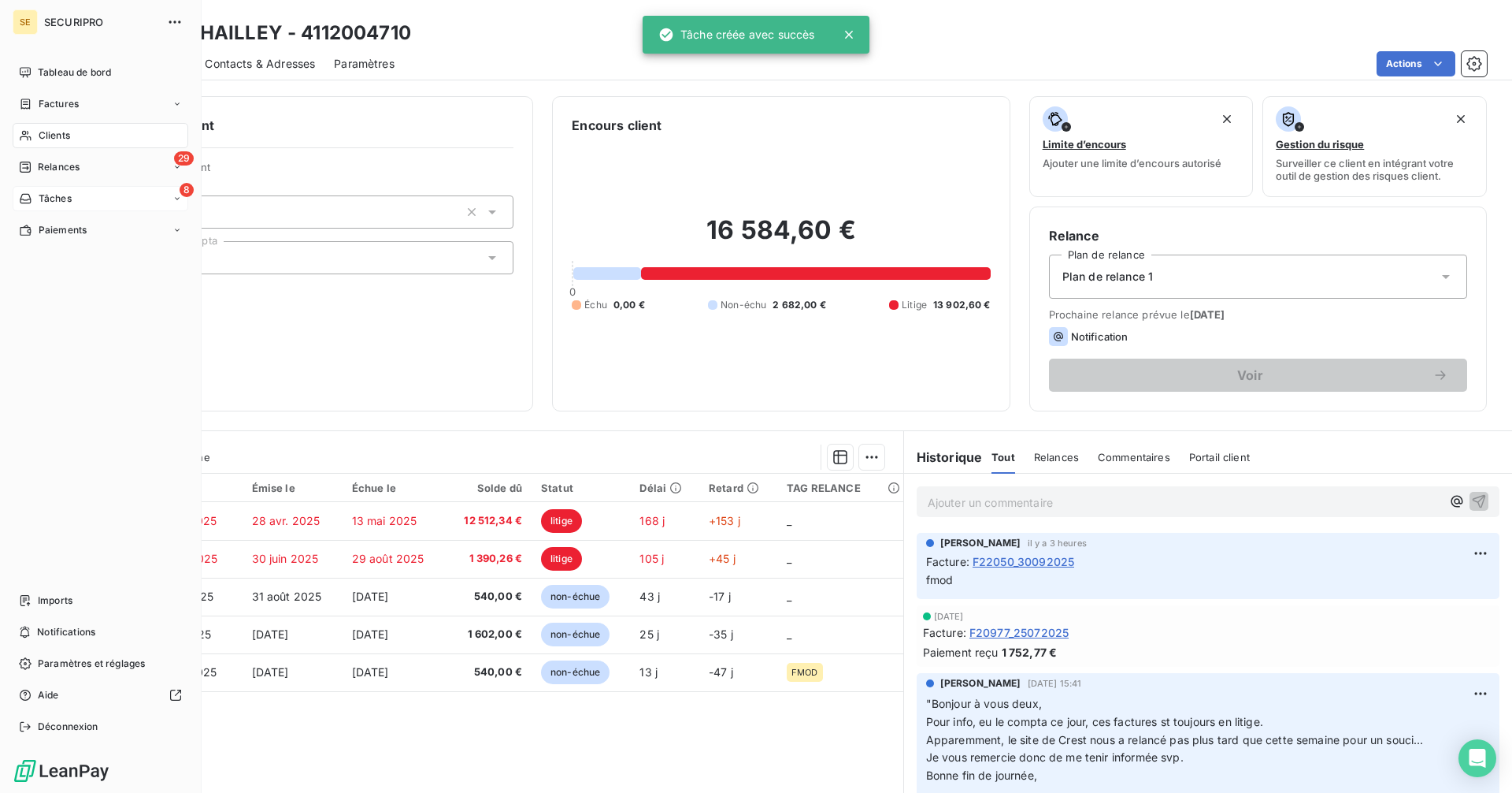
click at [49, 195] on span "Tâches" at bounding box center [55, 198] width 33 height 14
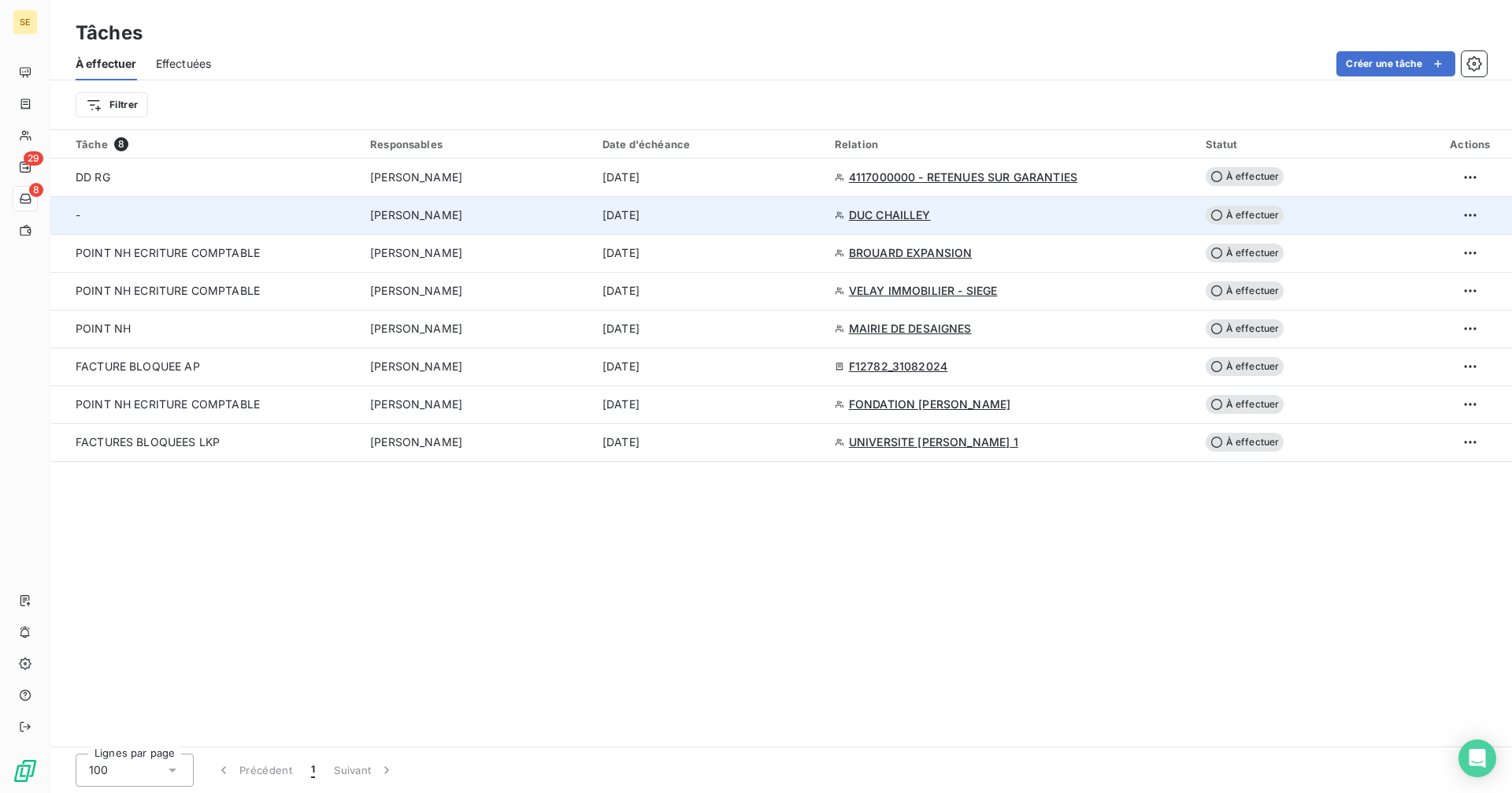
click at [435, 209] on span "[PERSON_NAME]" at bounding box center [416, 215] width 92 height 16
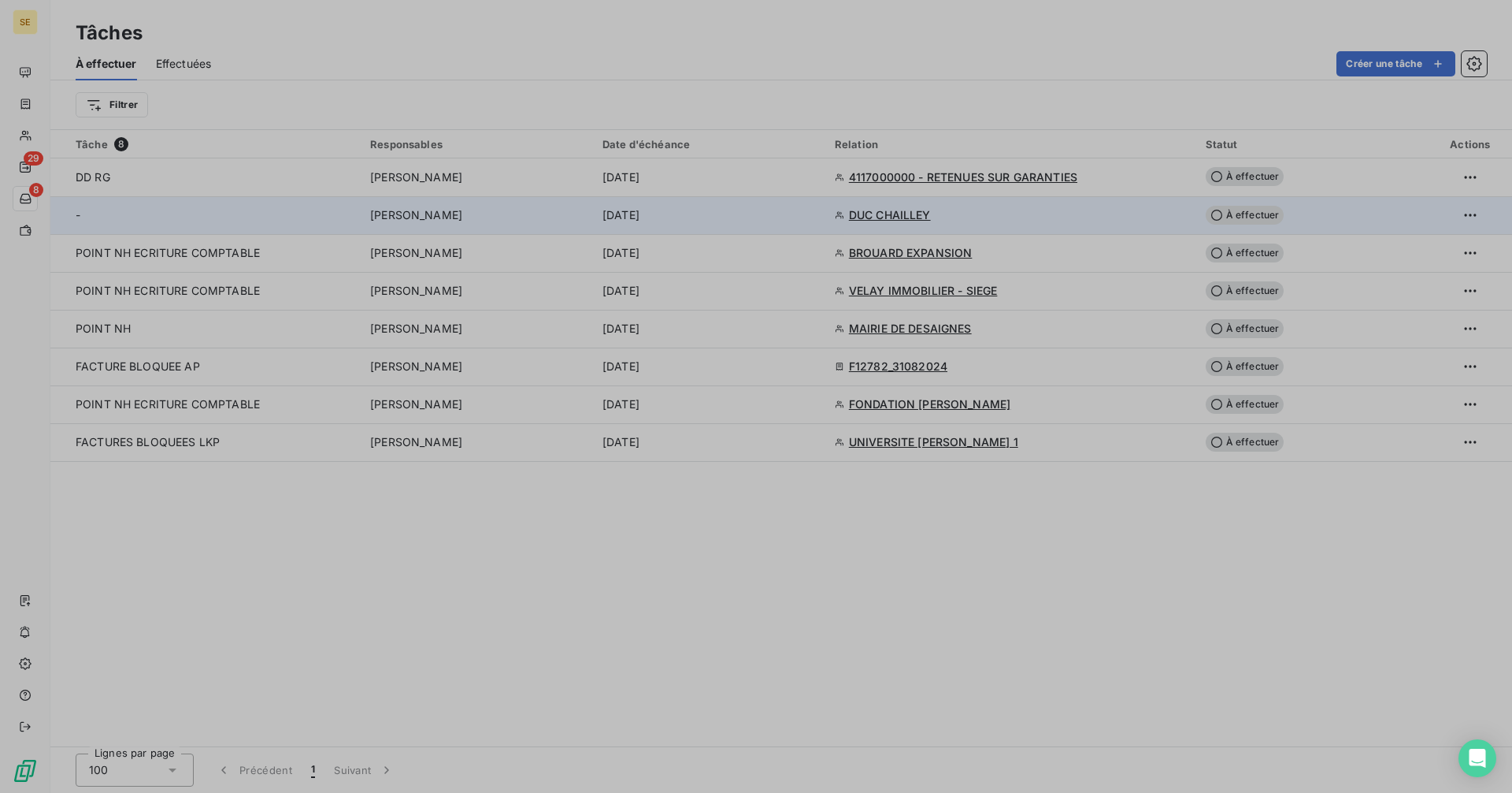
type input "[DATE]"
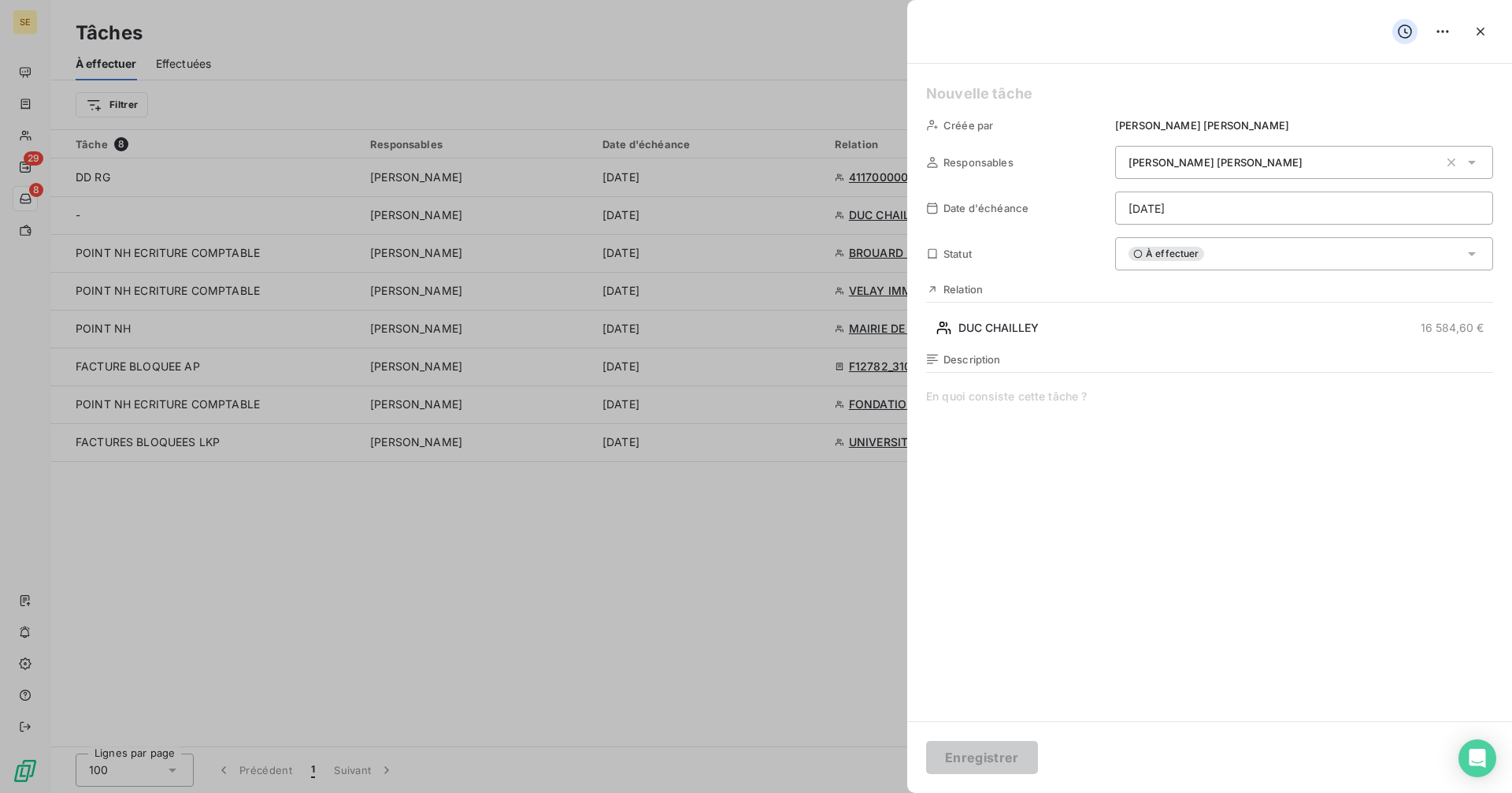
click at [942, 95] on h5 at bounding box center [1209, 93] width 567 height 22
drag, startPoint x: 1210, startPoint y: 94, endPoint x: 911, endPoint y: 95, distance: 299.0
click at [911, 95] on div "FACTURES DE SITUATION RS NM Créée par [PERSON_NAME] Responsables [PERSON_NAME] …" at bounding box center [1209, 392] width 605 height 657
click at [760, 551] on div at bounding box center [756, 396] width 1512 height 793
click at [943, 406] on span at bounding box center [1209, 539] width 567 height 303
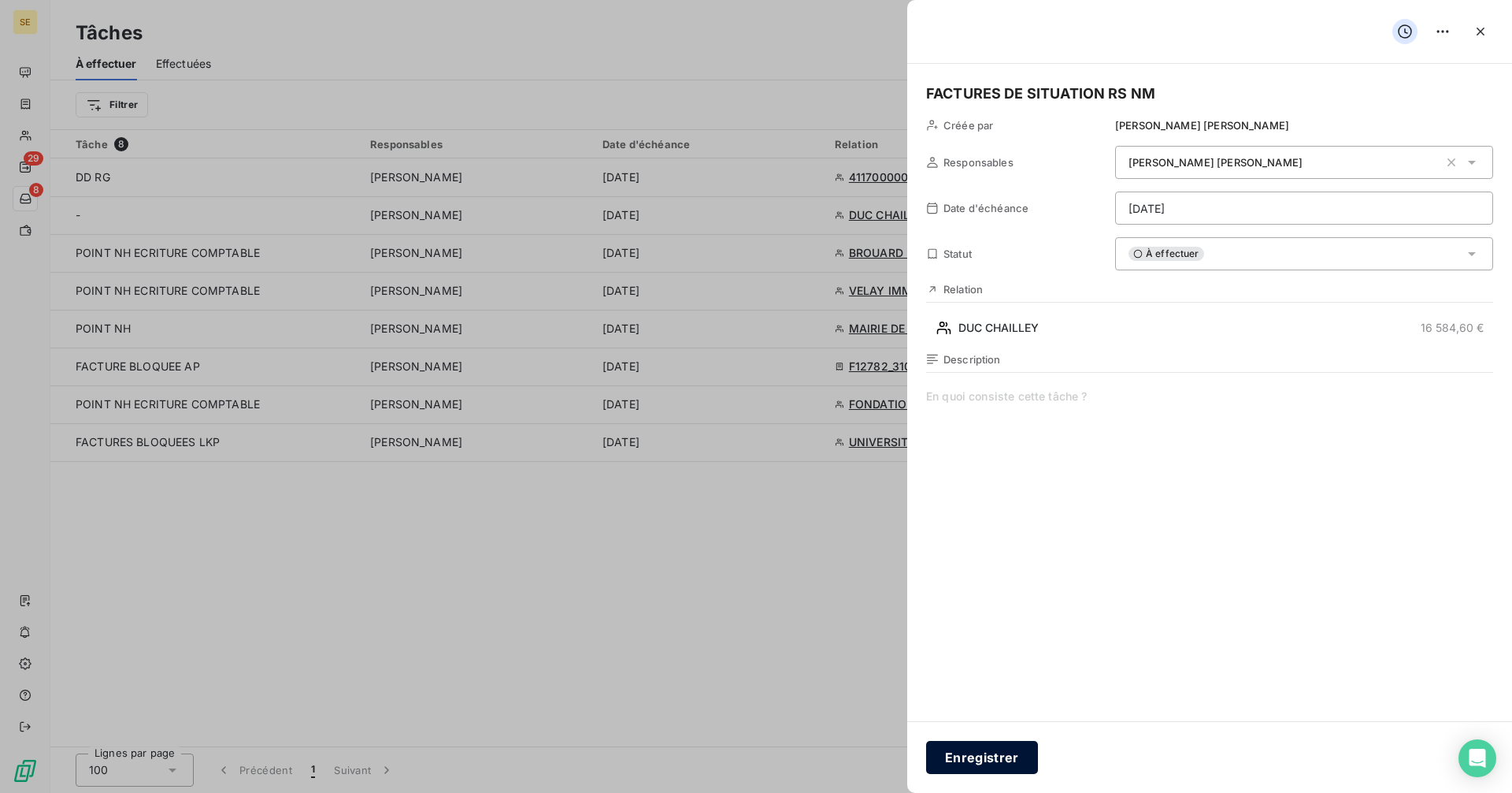
click at [994, 763] on button "Enregistrer" at bounding box center [981, 757] width 112 height 33
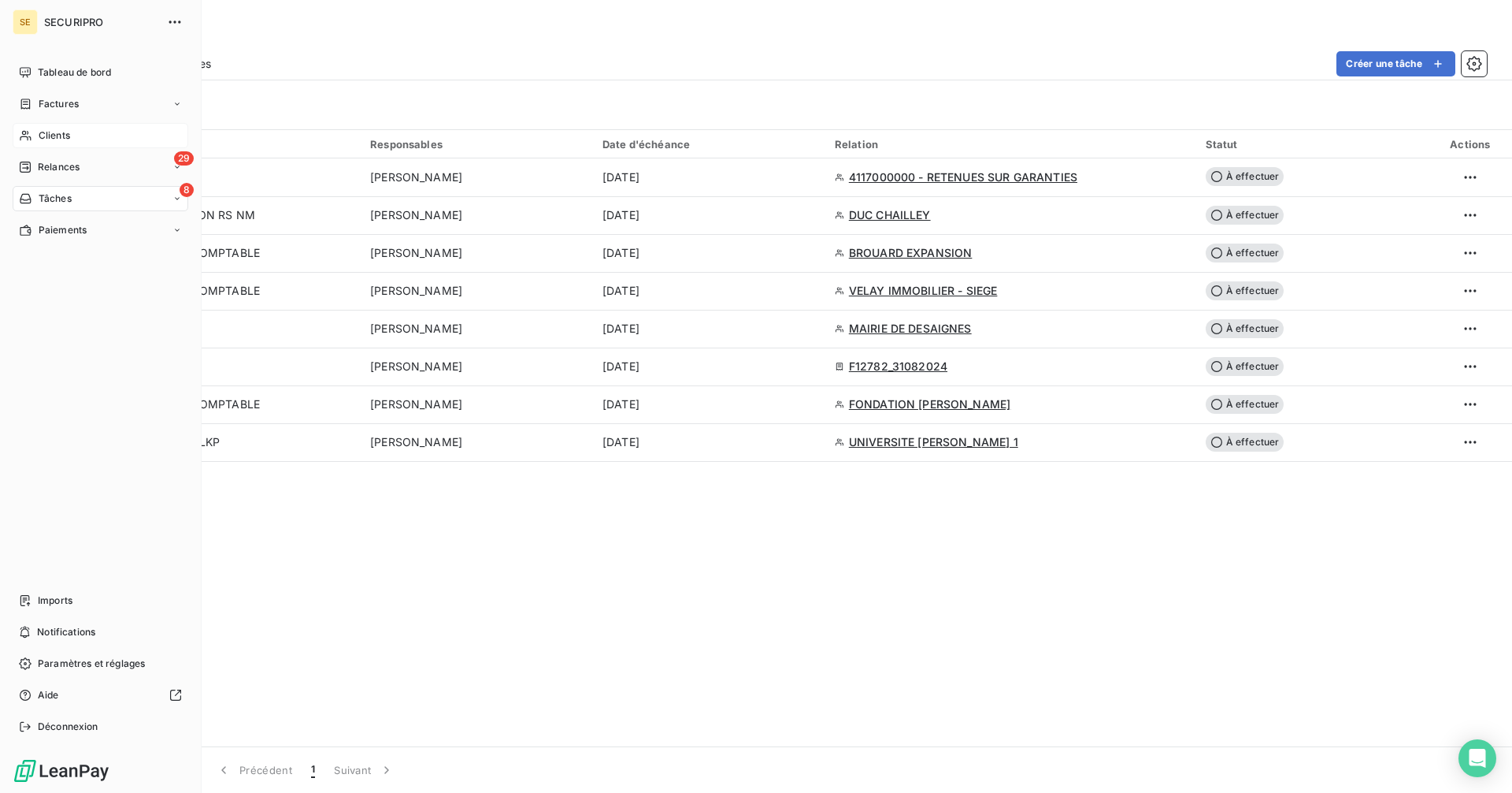
click at [31, 133] on icon at bounding box center [26, 136] width 14 height 13
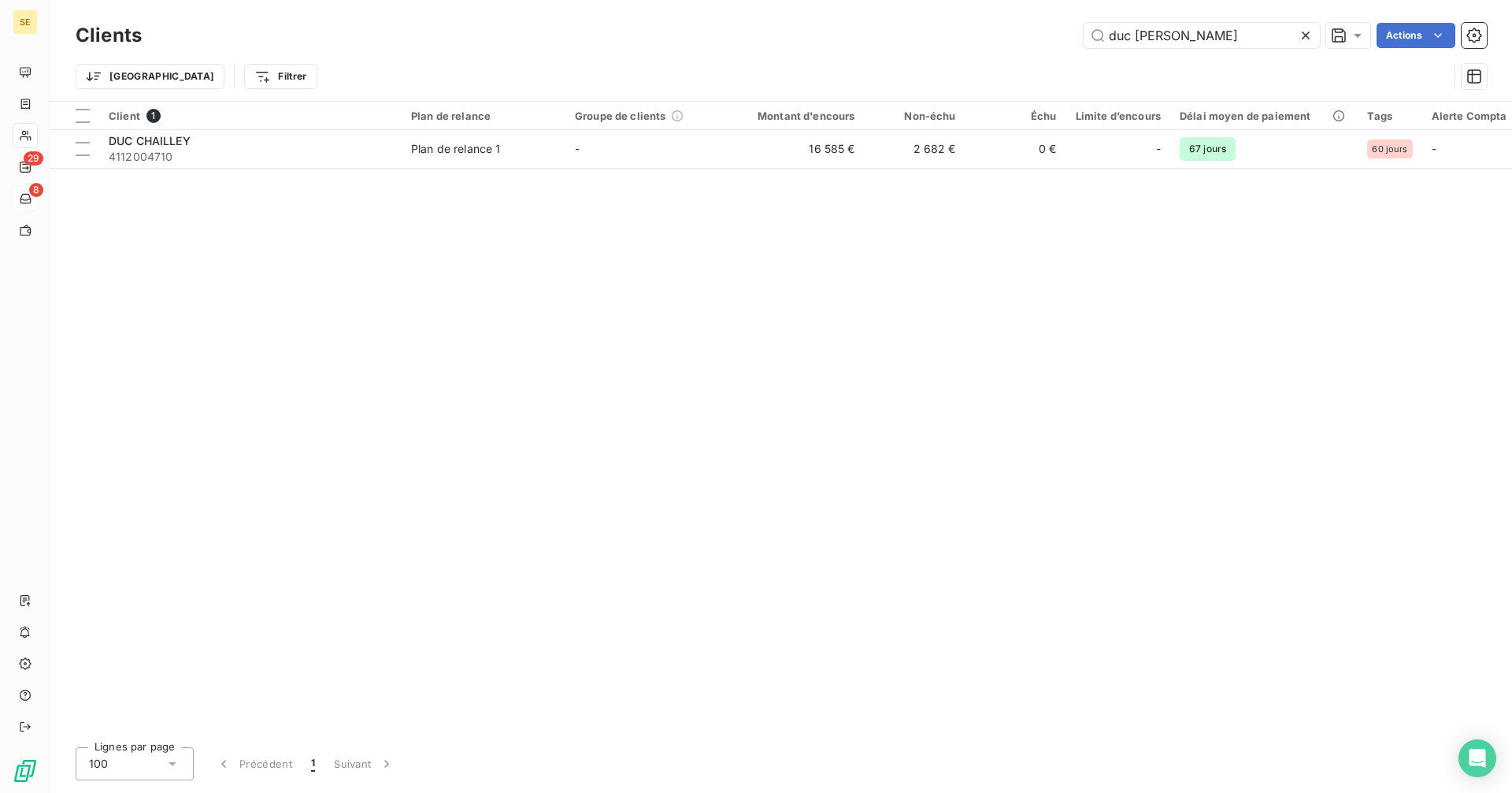
drag, startPoint x: 1199, startPoint y: 33, endPoint x: 1046, endPoint y: 43, distance: 153.3
click at [1046, 43] on div "duc cha Actions" at bounding box center [823, 35] width 1326 height 25
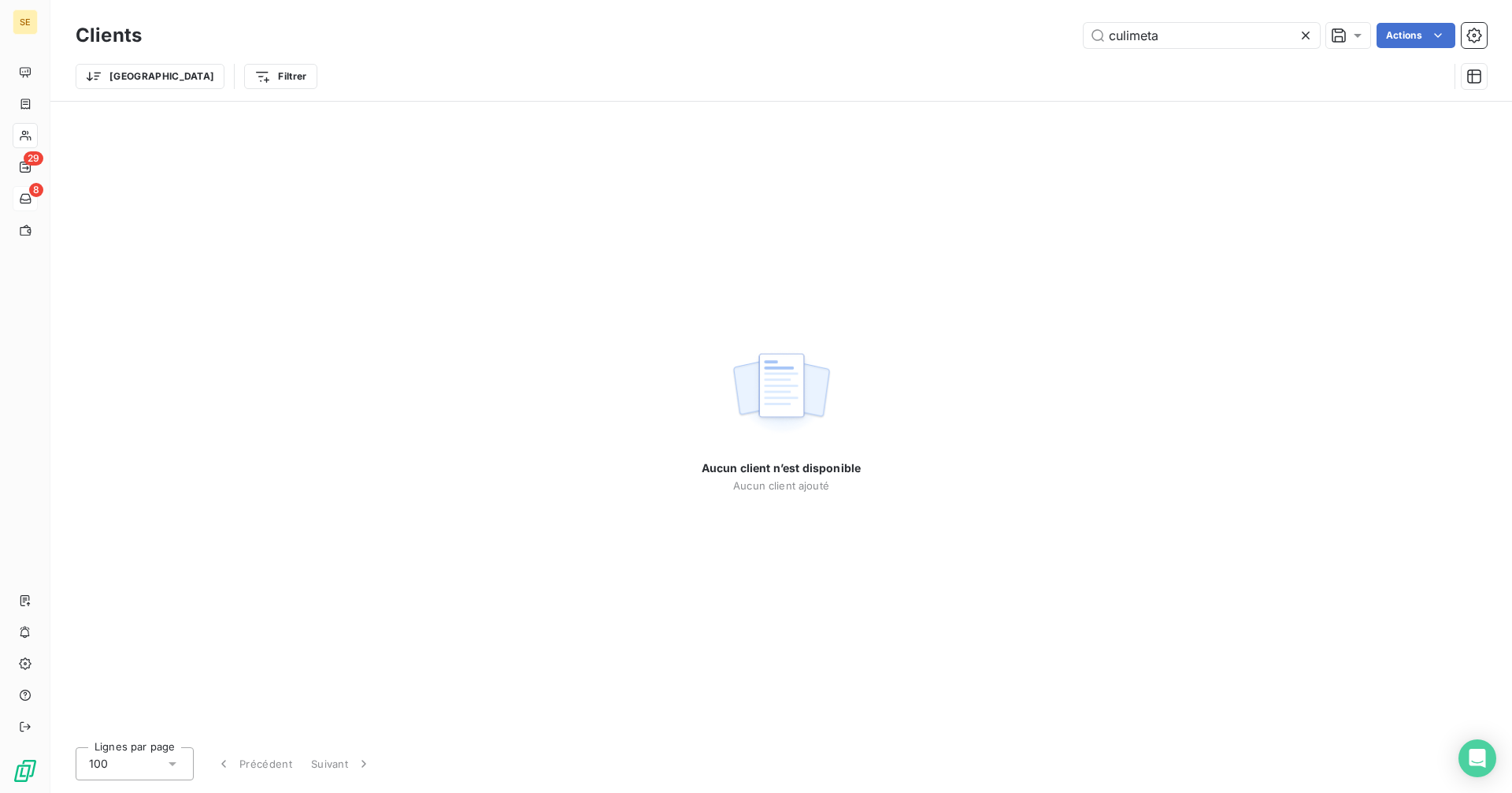
drag, startPoint x: 1164, startPoint y: 47, endPoint x: 1063, endPoint y: 51, distance: 101.1
click at [1063, 51] on div "Clients culimeta Actions" at bounding box center [780, 35] width 1411 height 33
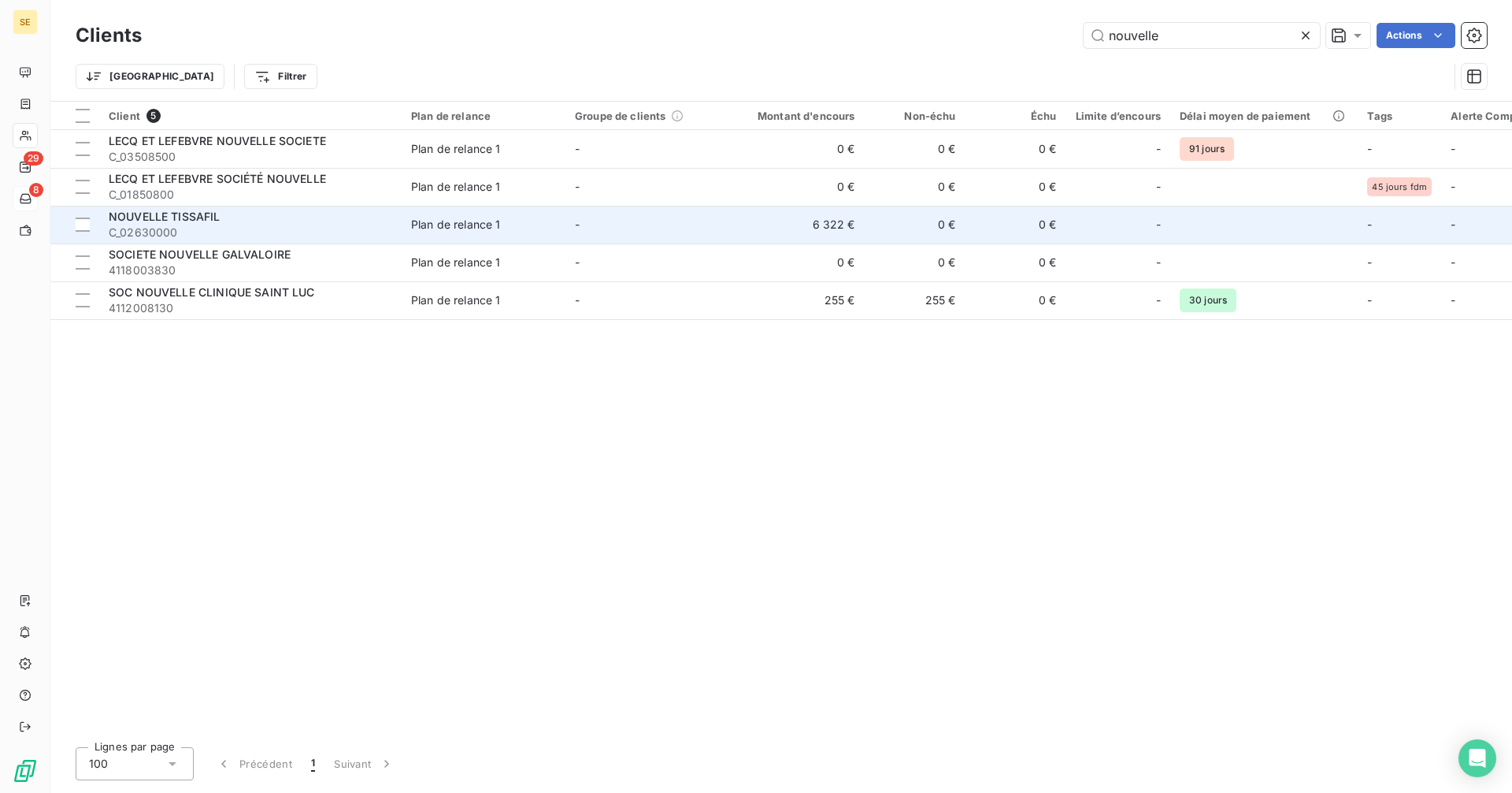
type input "nouvelle"
click at [201, 219] on span "NOUVELLE TISSAFIL" at bounding box center [164, 216] width 112 height 14
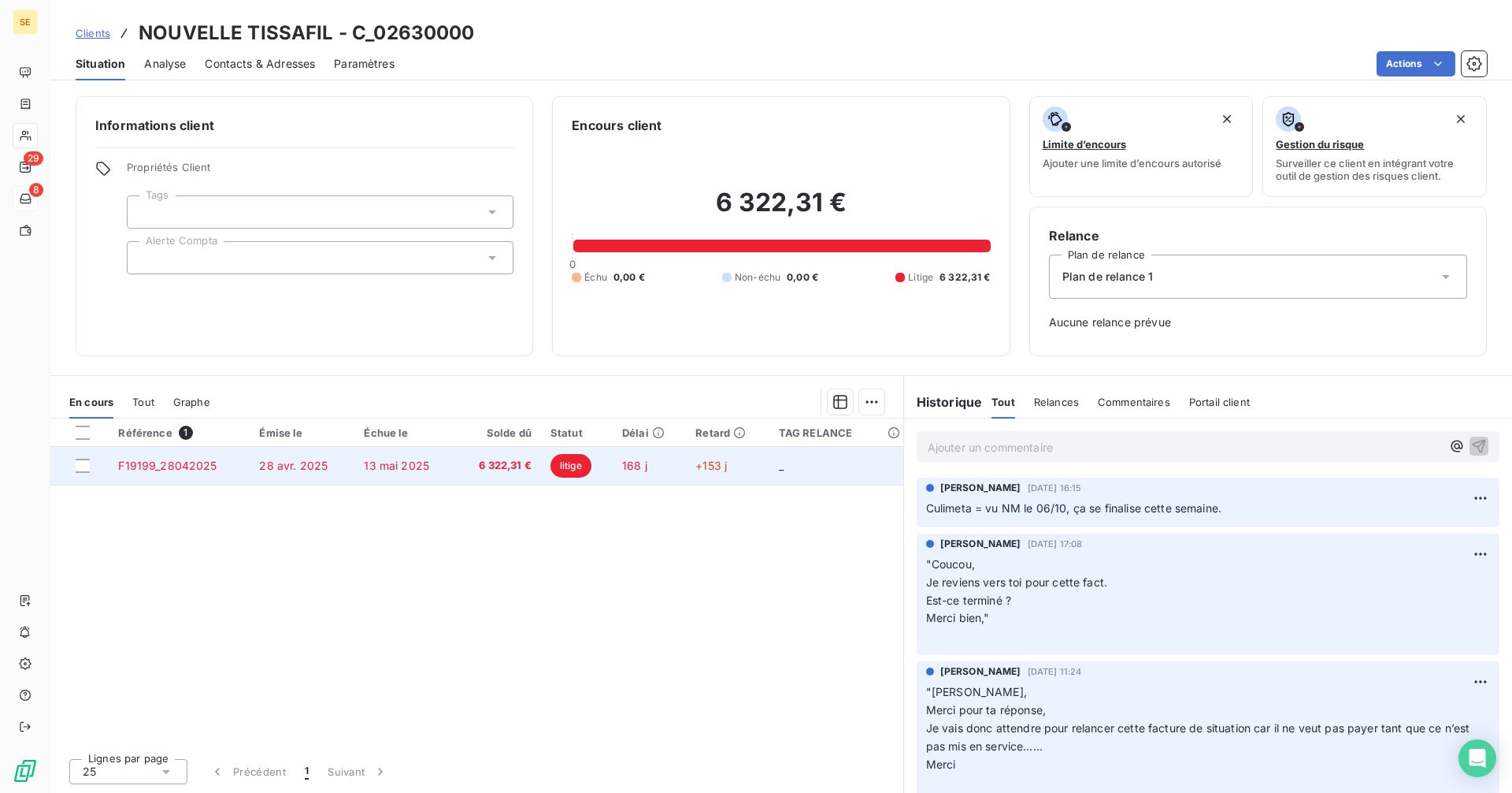
click at [285, 469] on span "28 avr. 2025" at bounding box center [293, 465] width 68 height 14
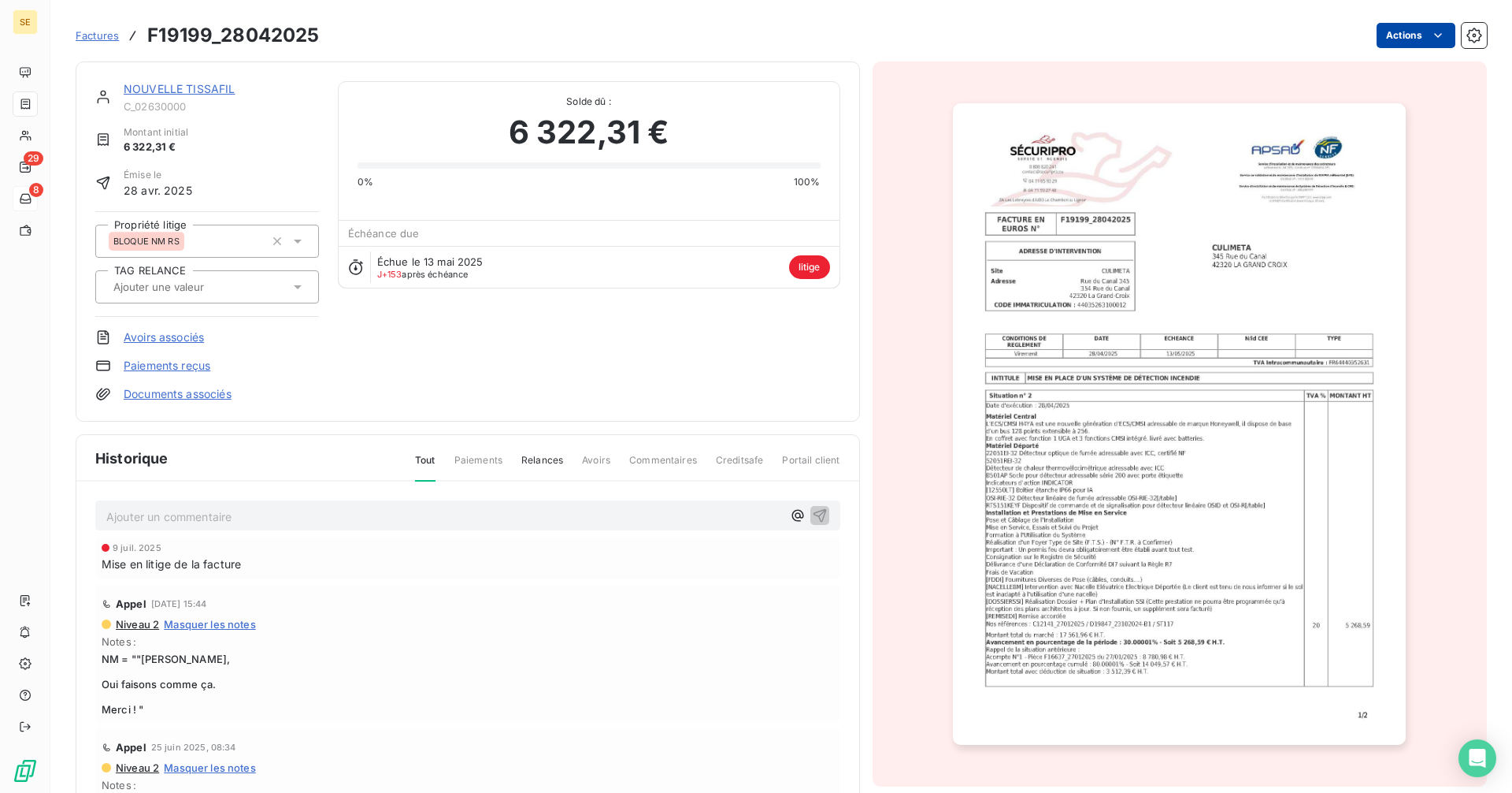
click at [1393, 39] on html "SE 29 8 Factures F19199_28042025 Actions NOUVELLE TISSAFIL C_02630000 Montant i…" at bounding box center [756, 396] width 1512 height 793
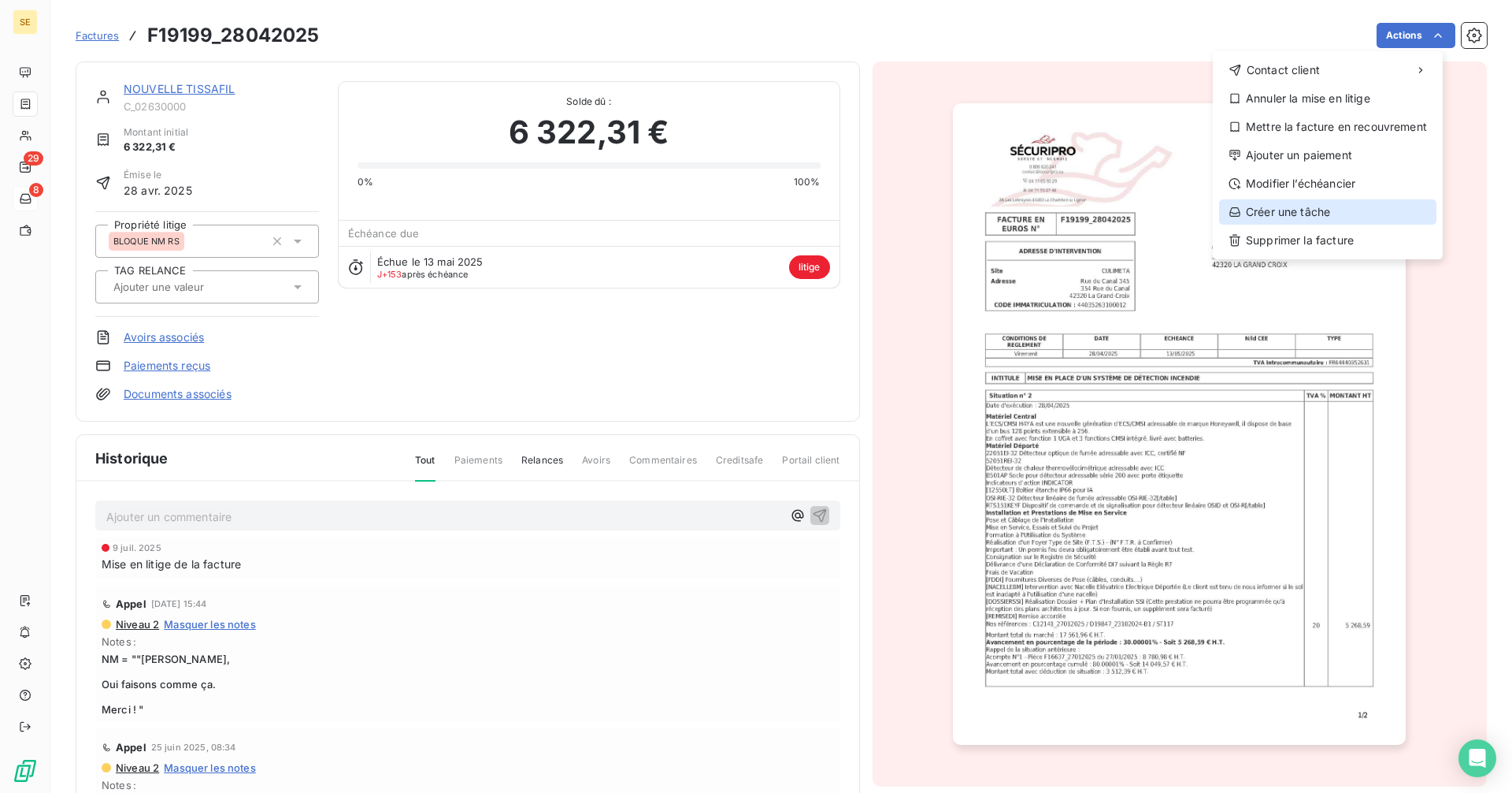
click at [1314, 214] on div "Créer une tâche" at bounding box center [1327, 211] width 218 height 25
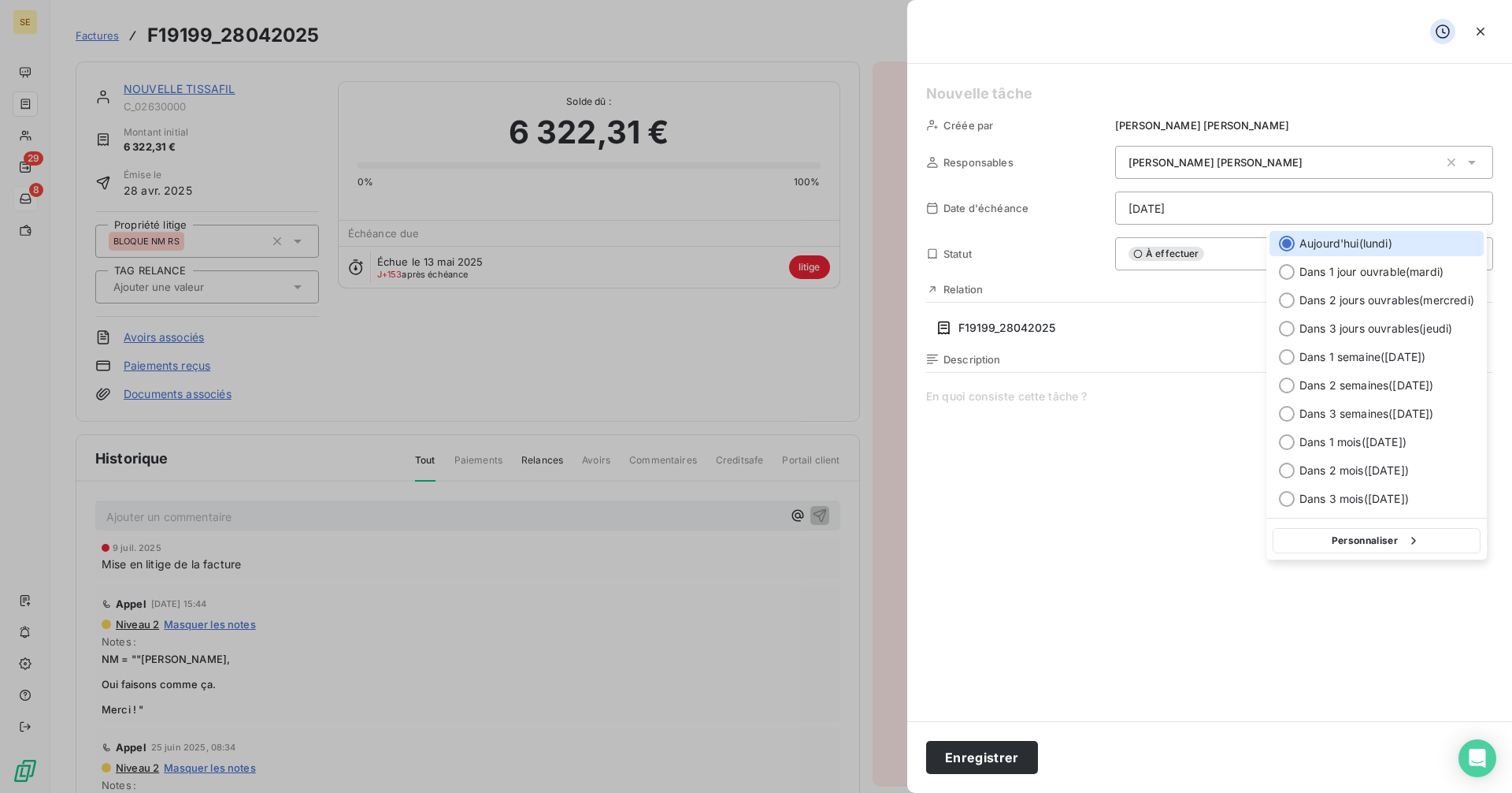
click at [1164, 198] on html "SE 29 8 Factures F19199_28042025 Actions NOUVELLE TISSAFIL C_02630000 Montant i…" at bounding box center [756, 396] width 1512 height 793
click at [1298, 537] on button "Personnaliser" at bounding box center [1376, 540] width 208 height 25
select select "9"
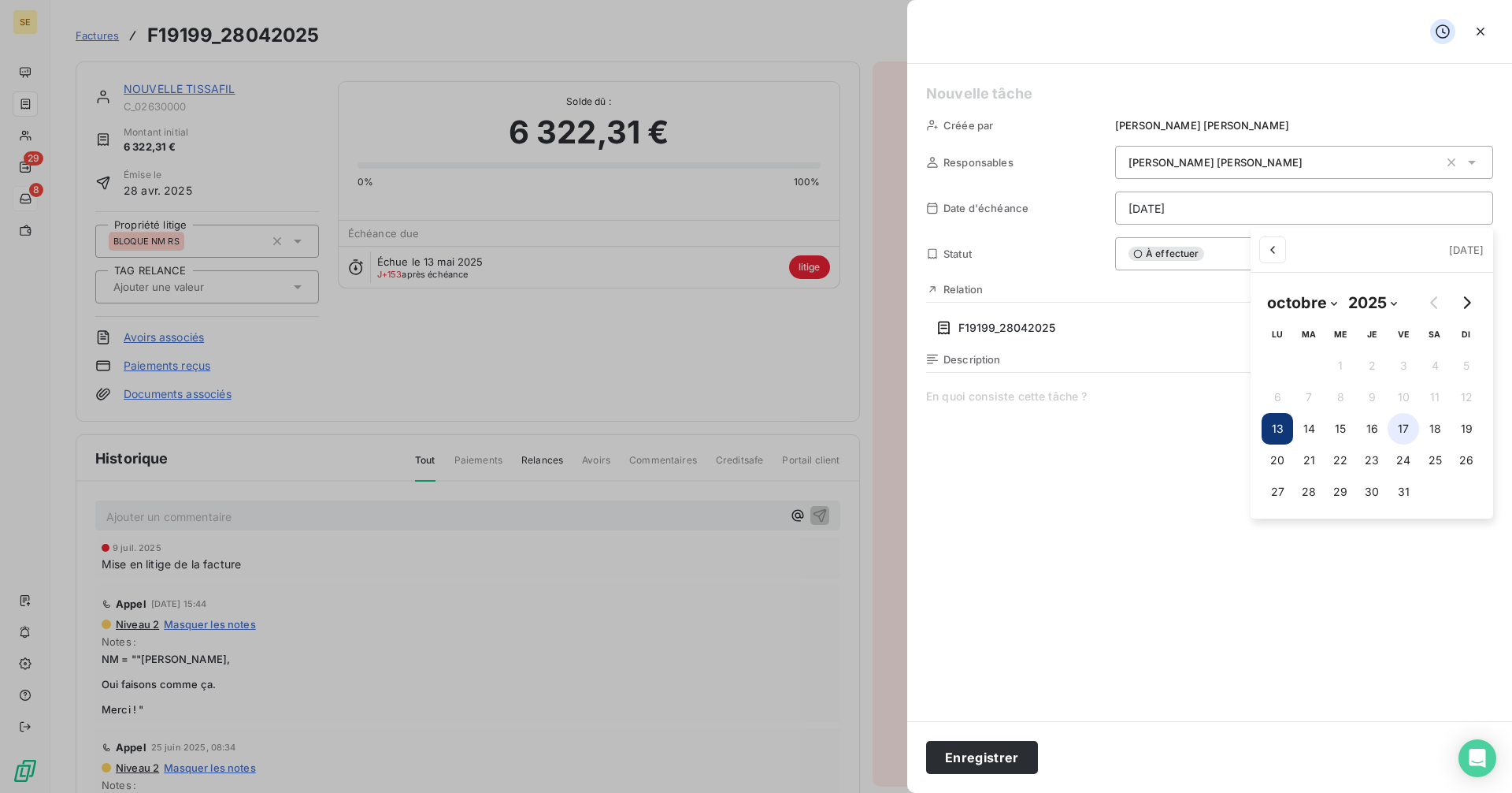
click at [1405, 427] on button "17" at bounding box center [1403, 428] width 31 height 31
type input "[DATE]"
click at [996, 90] on html "SE 29 8 Factures F19199_28042025 Actions NOUVELLE TISSAFIL C_02630000 Montant i…" at bounding box center [756, 396] width 1512 height 793
paste h5
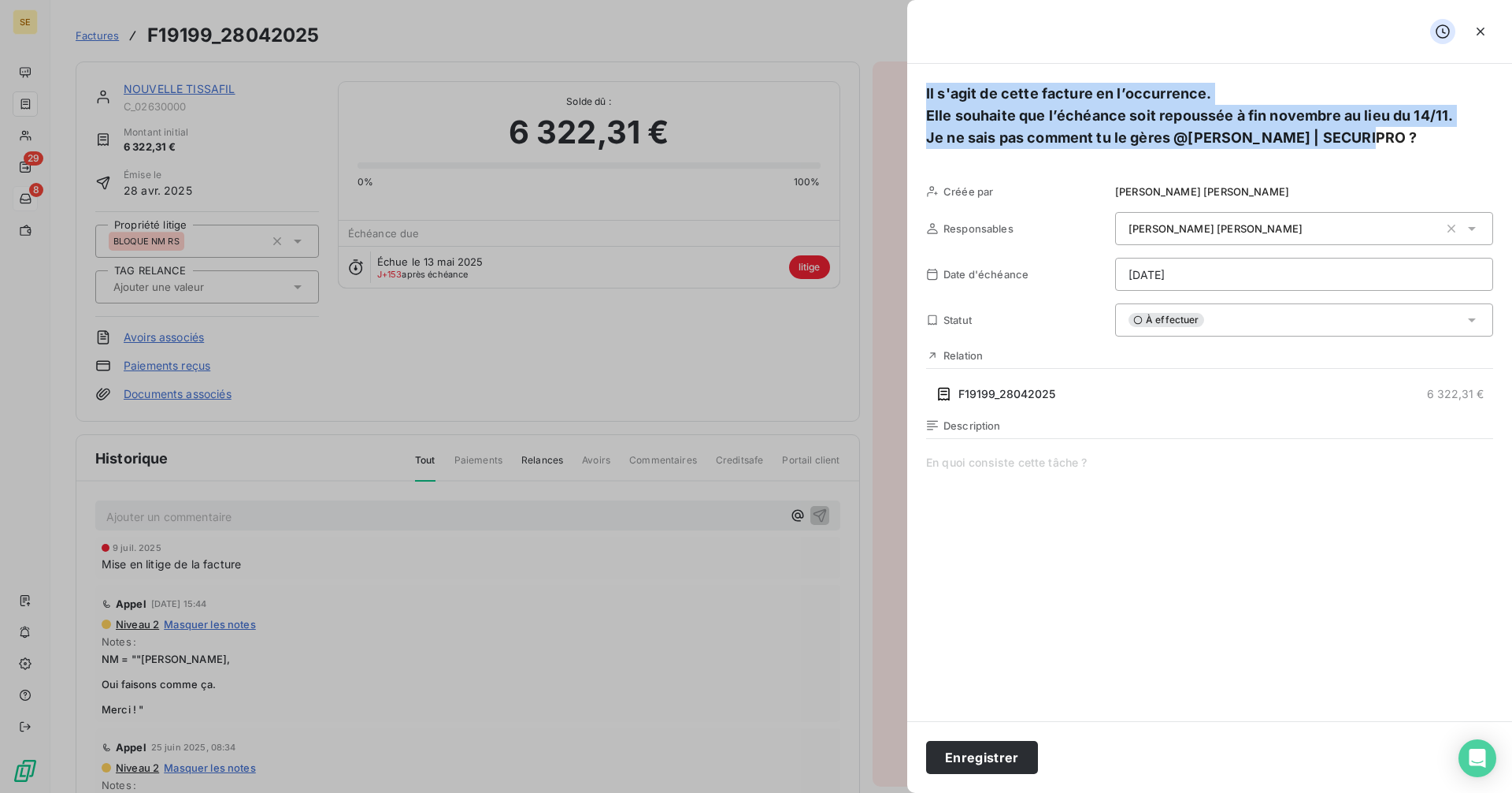
drag, startPoint x: 1371, startPoint y: 142, endPoint x: 887, endPoint y: 99, distance: 485.9
click at [889, 792] on div "Il s'agit de cette facture en l’occurrence. Elle souhaite que l’échéance soit …" at bounding box center [756, 793] width 1512 height 0
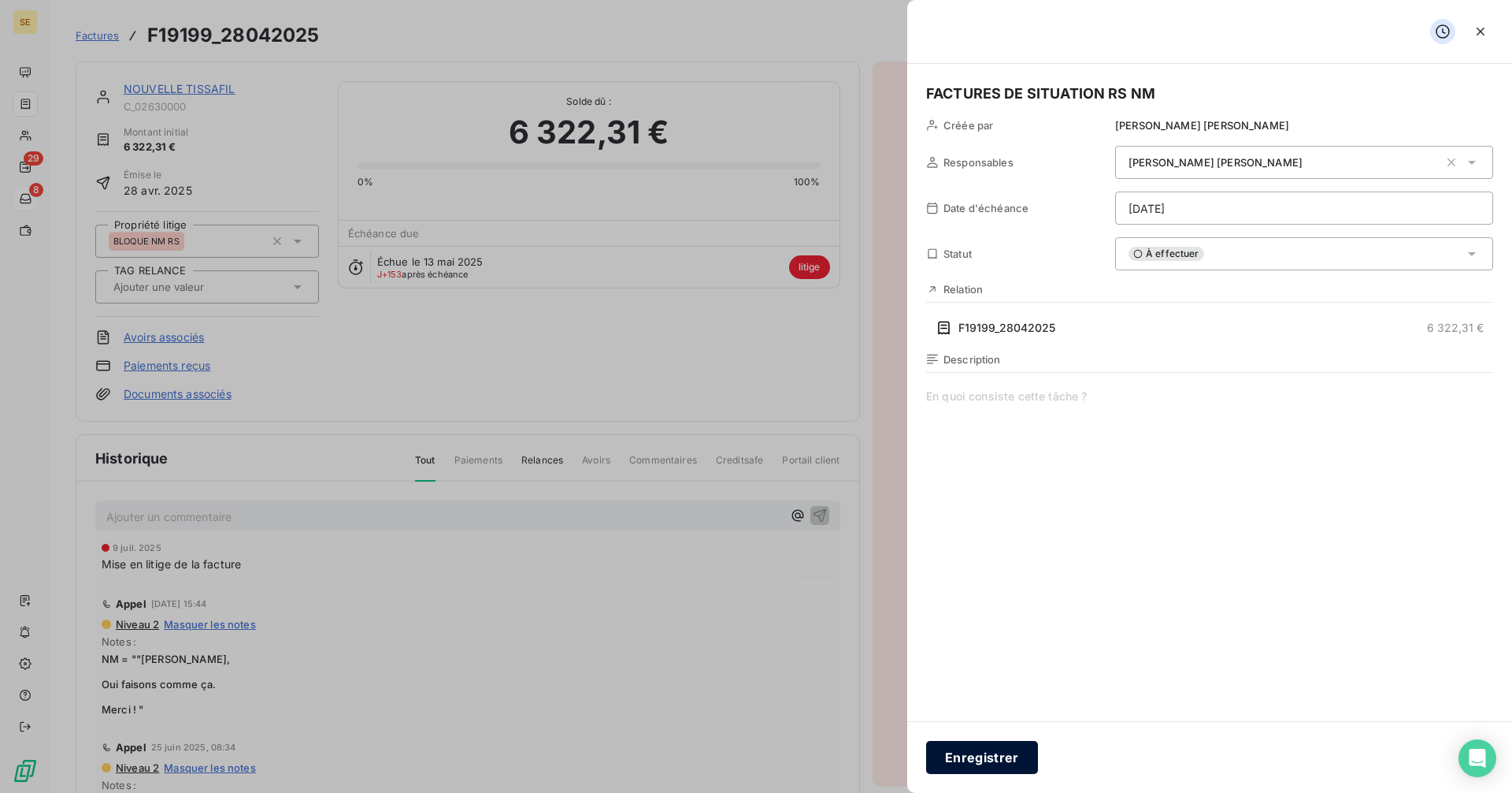
click at [1017, 755] on button "Enregistrer" at bounding box center [981, 757] width 112 height 33
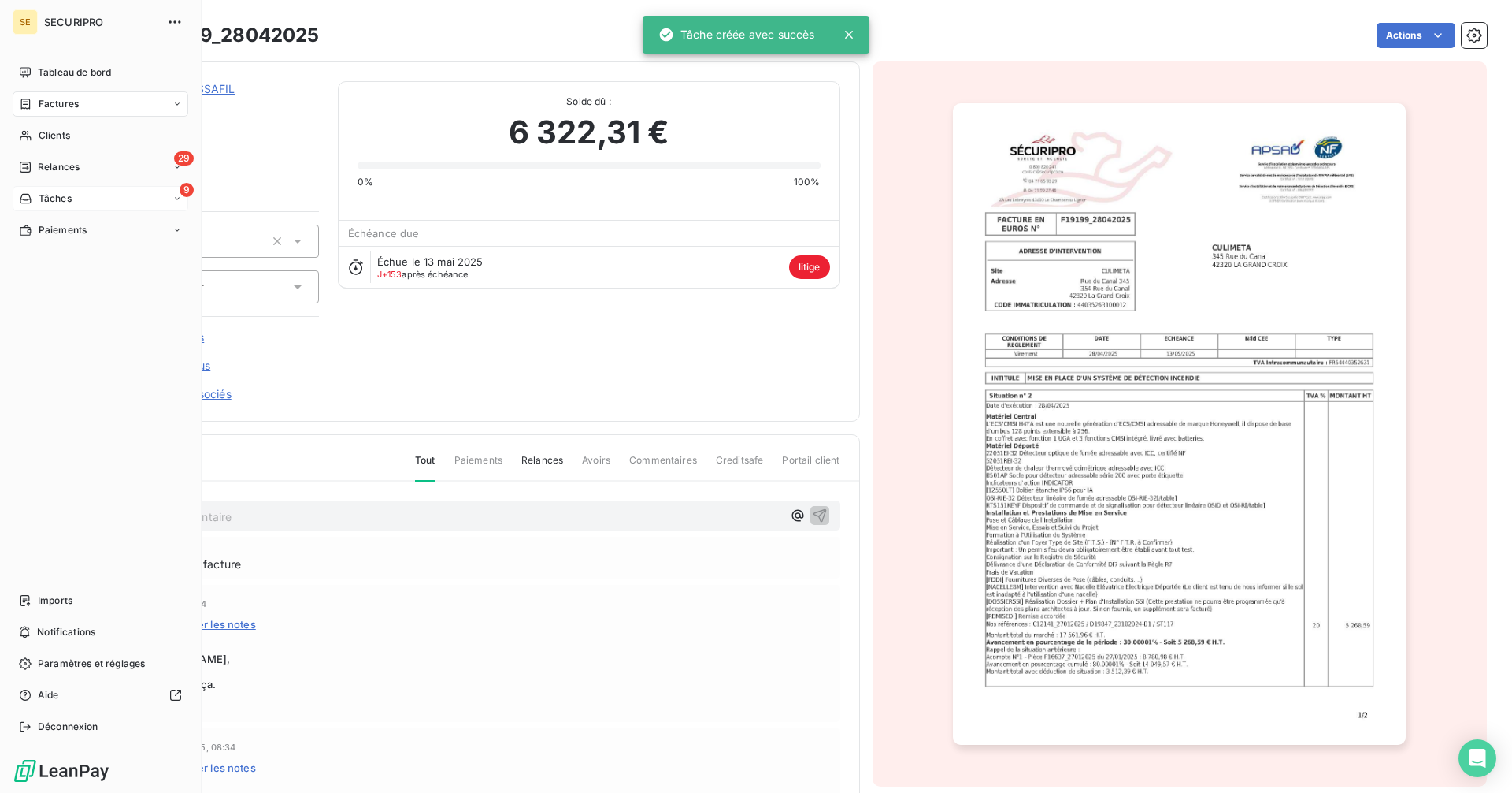
click at [41, 197] on span "Tâches" at bounding box center [55, 198] width 33 height 14
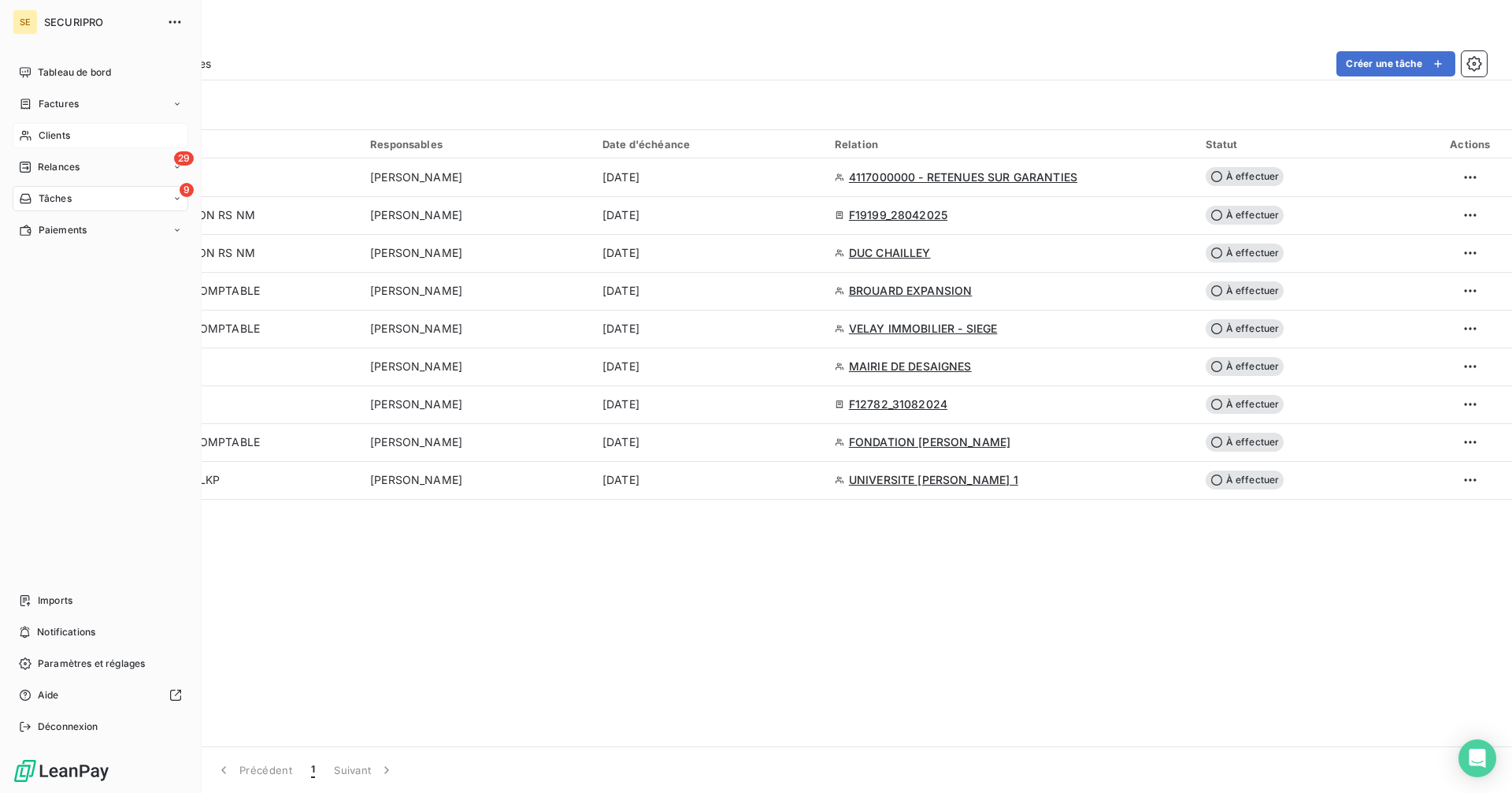
click at [28, 127] on div "Clients" at bounding box center [100, 135] width 176 height 25
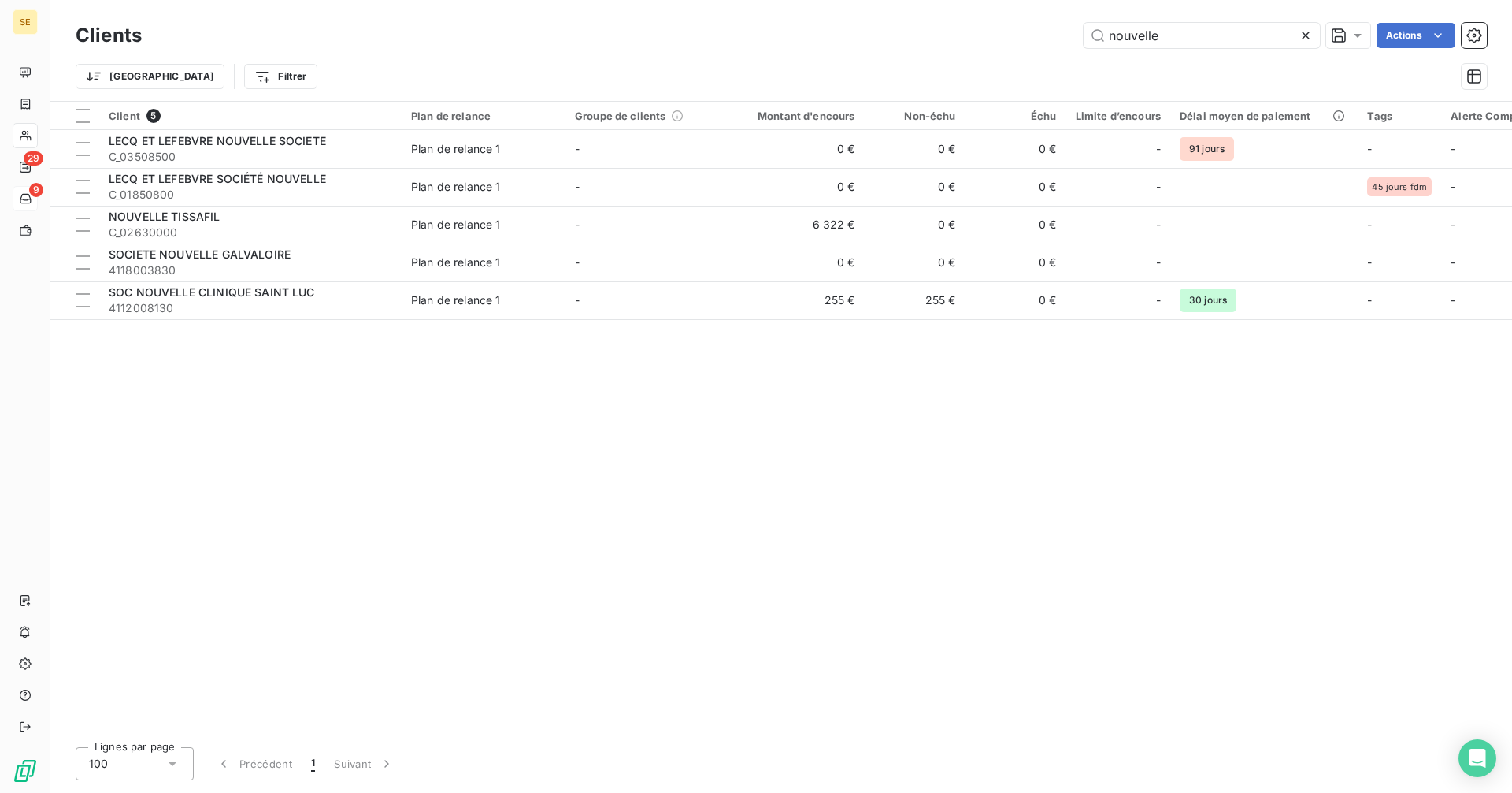
drag, startPoint x: 1167, startPoint y: 33, endPoint x: 1069, endPoint y: 31, distance: 98.0
click at [1069, 31] on div "nouvelle Actions" at bounding box center [823, 35] width 1326 height 25
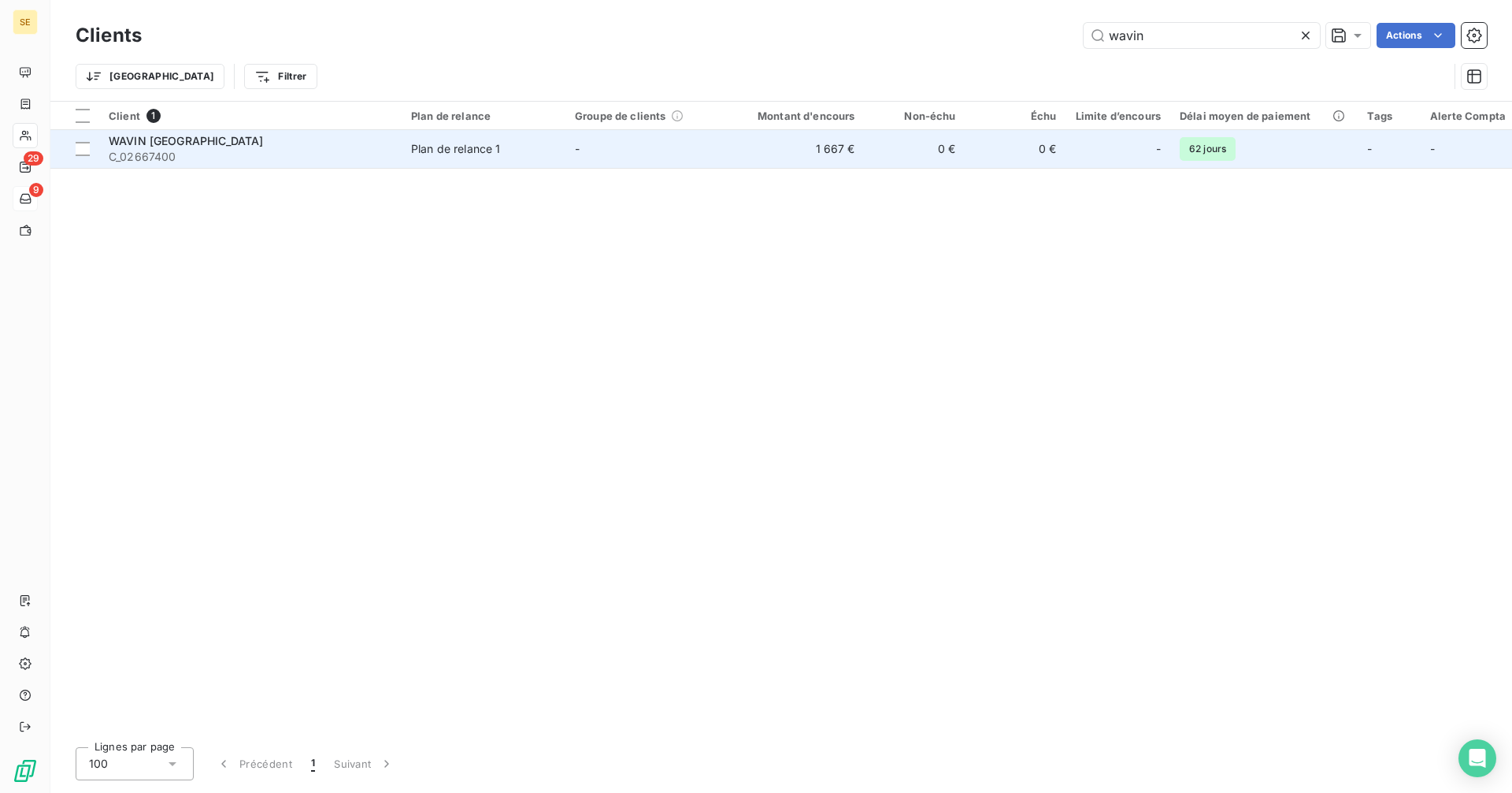
type input "wavin"
click at [468, 151] on div "Plan de relance 1" at bounding box center [456, 149] width 90 height 16
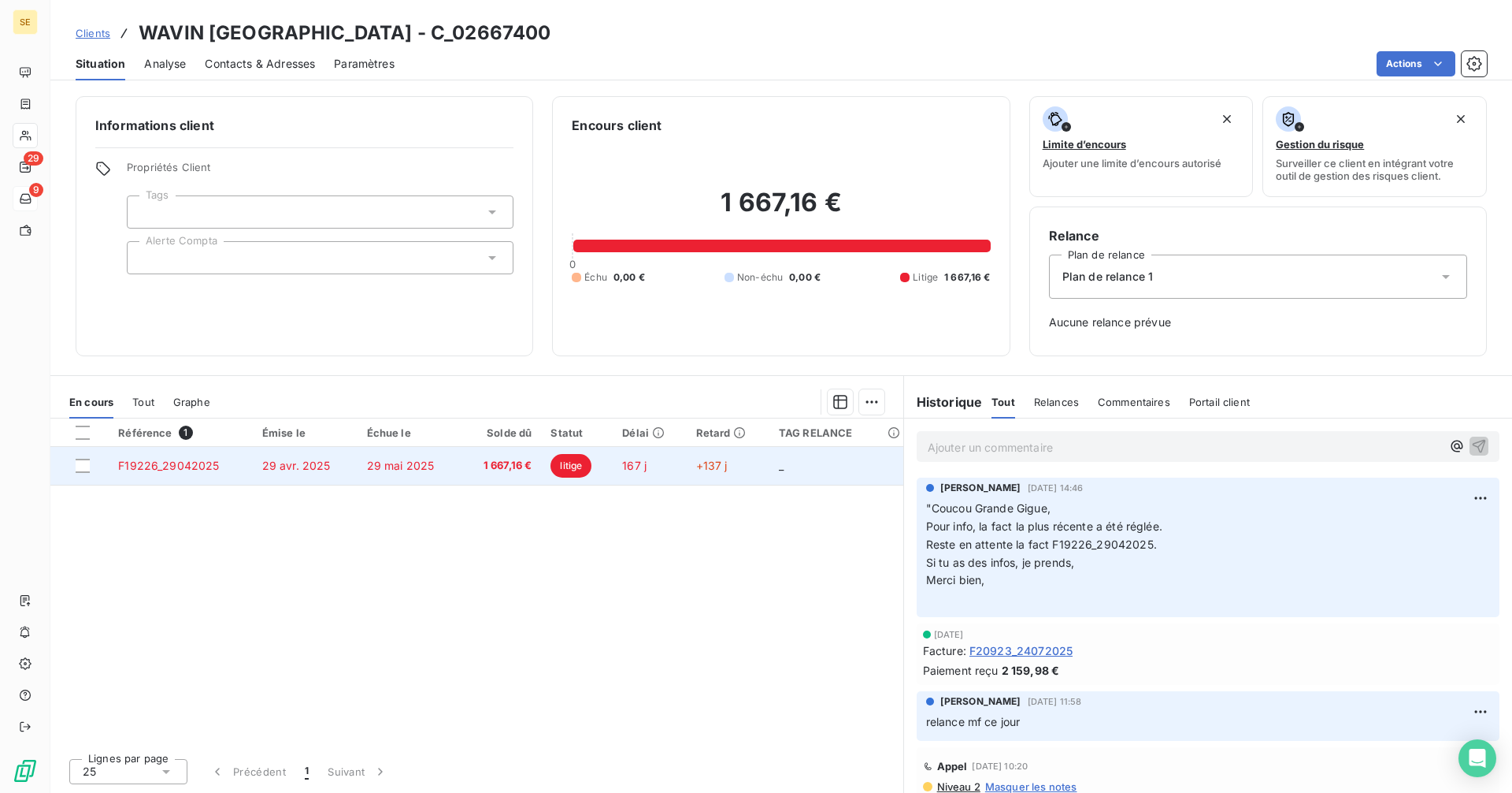
click at [512, 473] on td "1 667,16 €" at bounding box center [501, 465] width 80 height 38
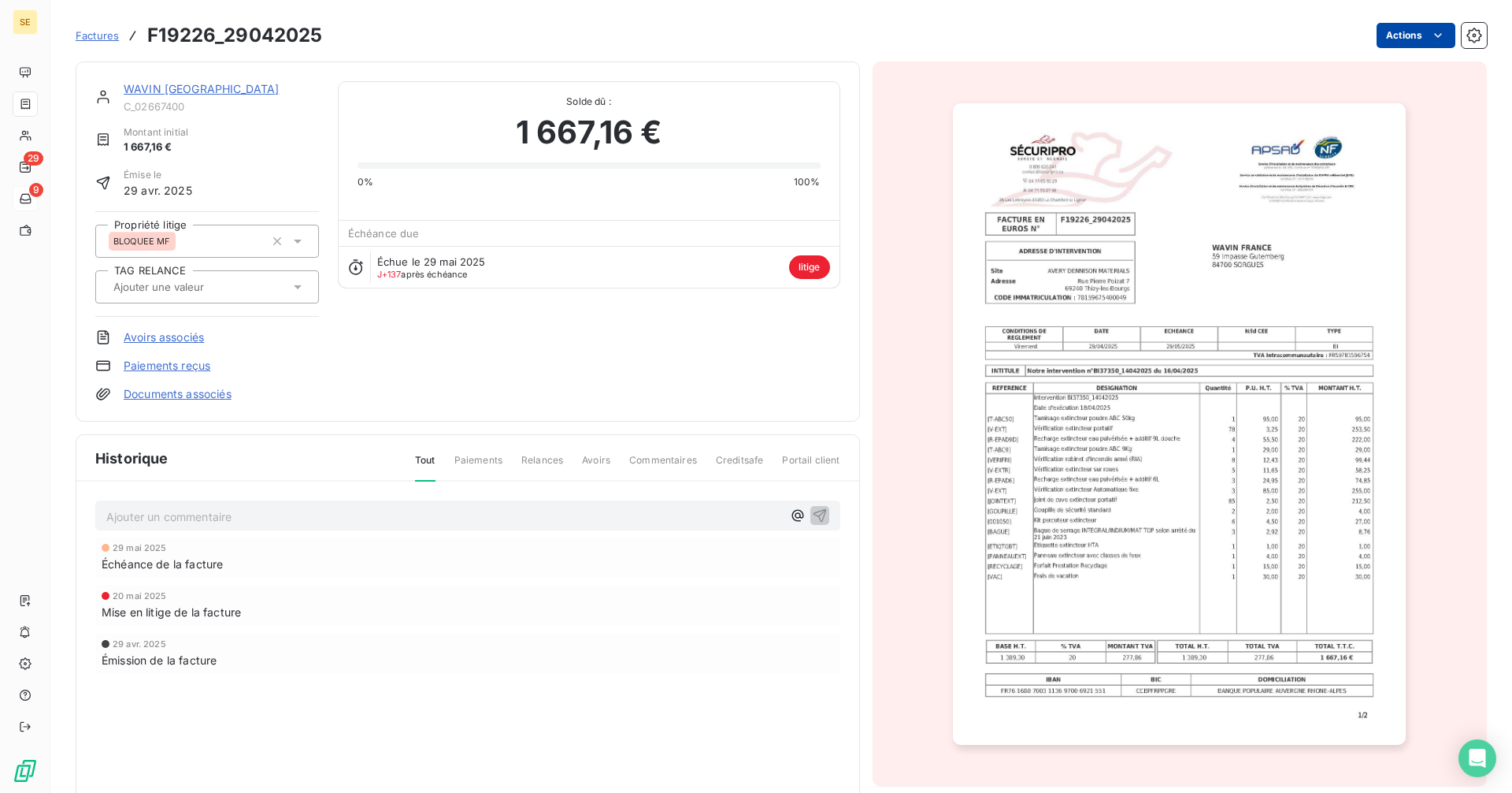
click at [1397, 35] on html "SE 29 9 Factures F19226_29042025 Actions WAVIN [GEOGRAPHIC_DATA] C_02667400 Mon…" at bounding box center [756, 396] width 1512 height 793
click at [550, 655] on html "SE 29 9 Factures F19226_29042025 Actions WAVIN [GEOGRAPHIC_DATA] C_02667400 Mon…" at bounding box center [756, 396] width 1512 height 793
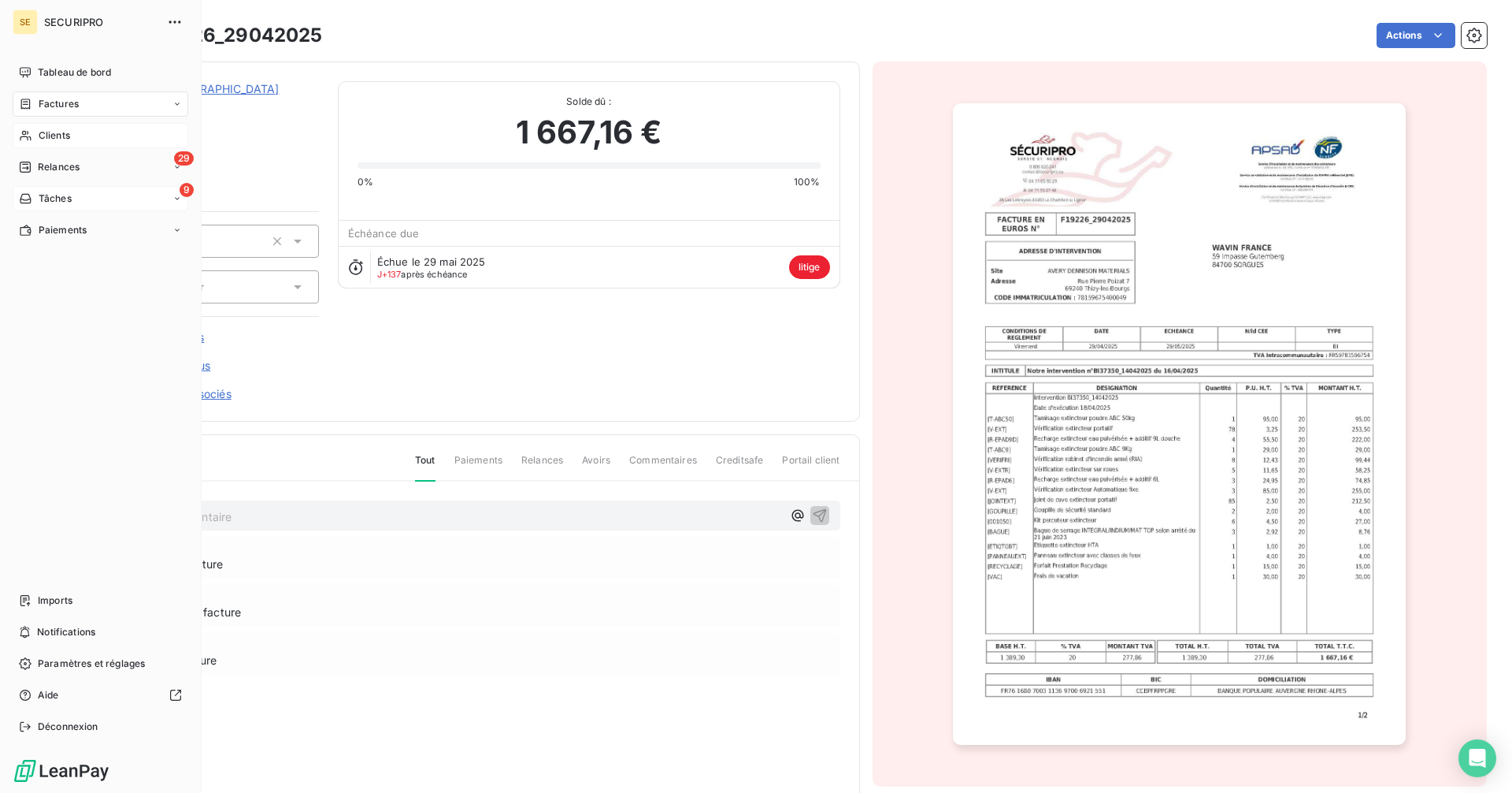
click at [63, 138] on span "Clients" at bounding box center [54, 136] width 31 height 14
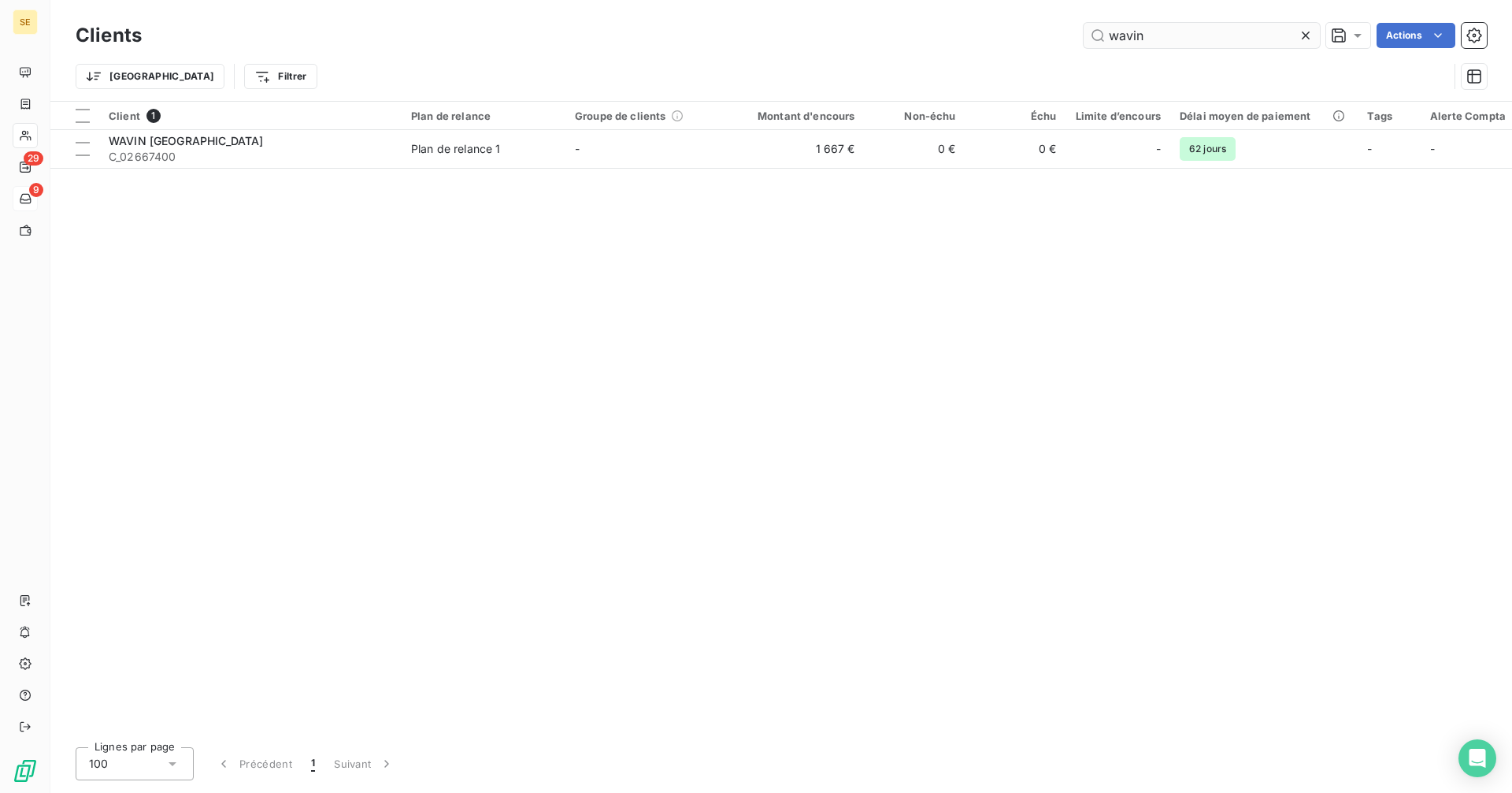
drag, startPoint x: 1150, startPoint y: 31, endPoint x: 1090, endPoint y: 38, distance: 60.4
click at [1090, 38] on input "wavin" at bounding box center [1201, 35] width 236 height 25
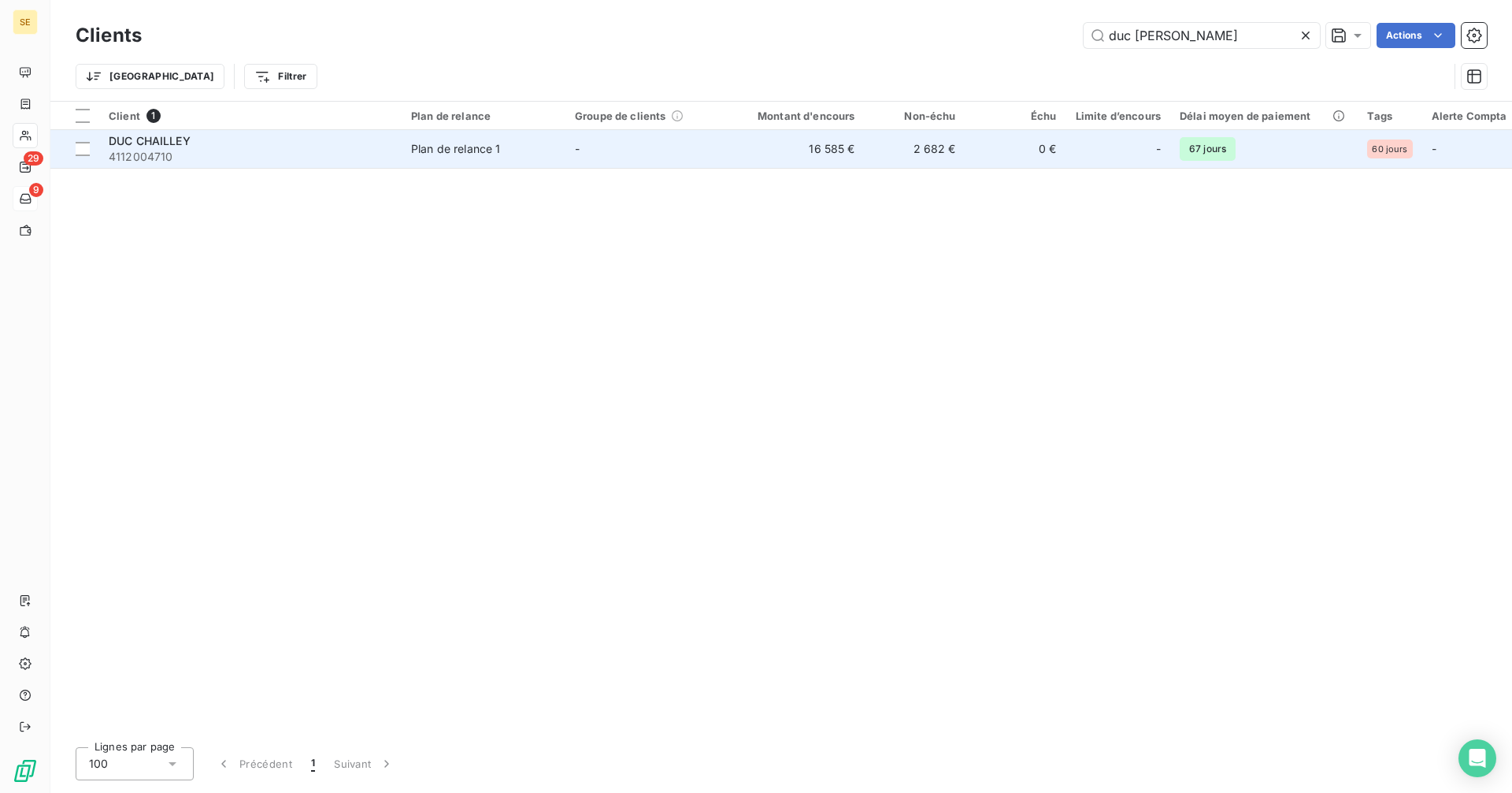
type input "duc [PERSON_NAME]"
click at [282, 141] on div "DUC CHAILLEY" at bounding box center [250, 141] width 283 height 16
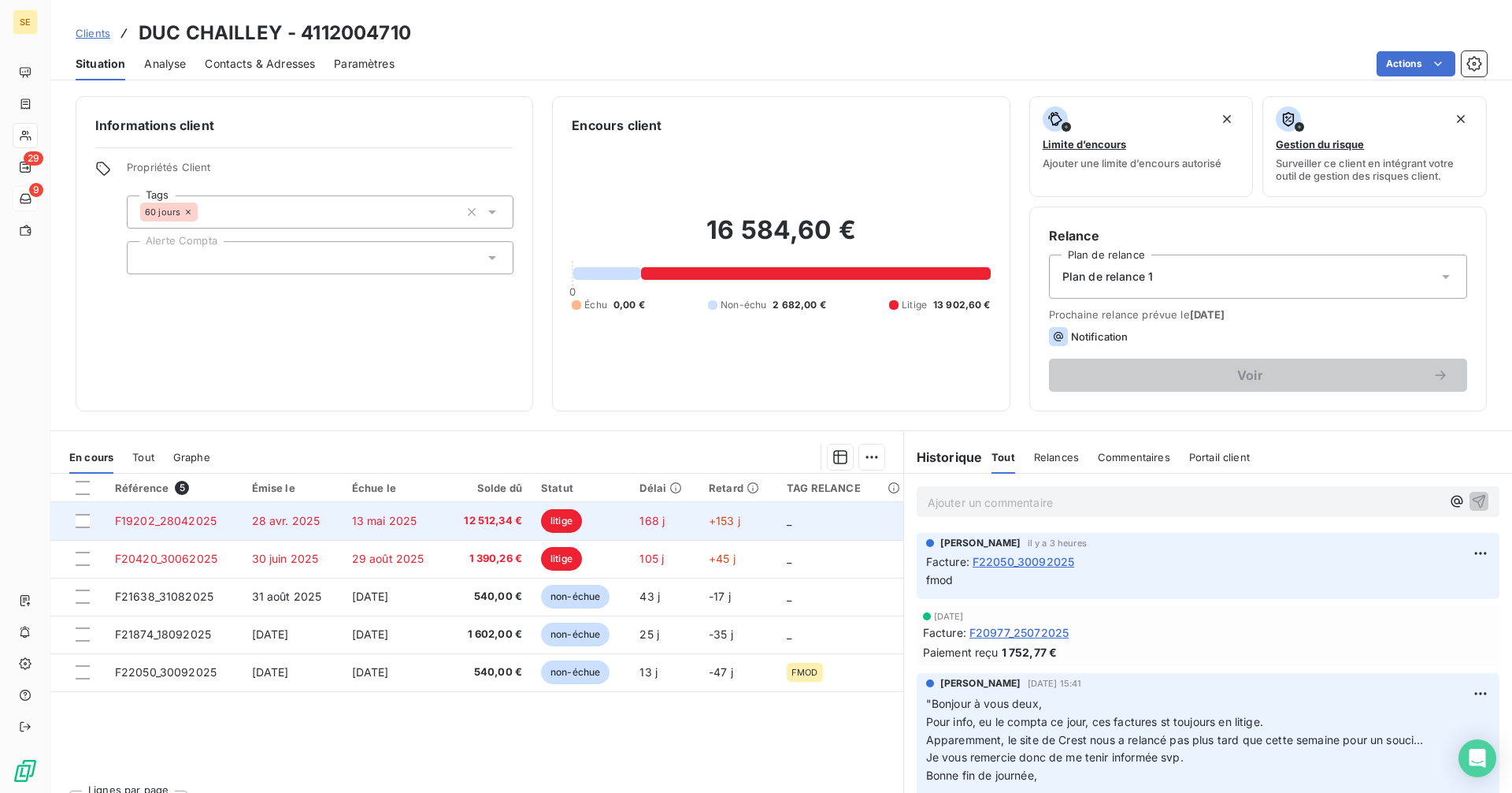
click at [372, 526] on span "13 mai 2025" at bounding box center [384, 520] width 65 height 14
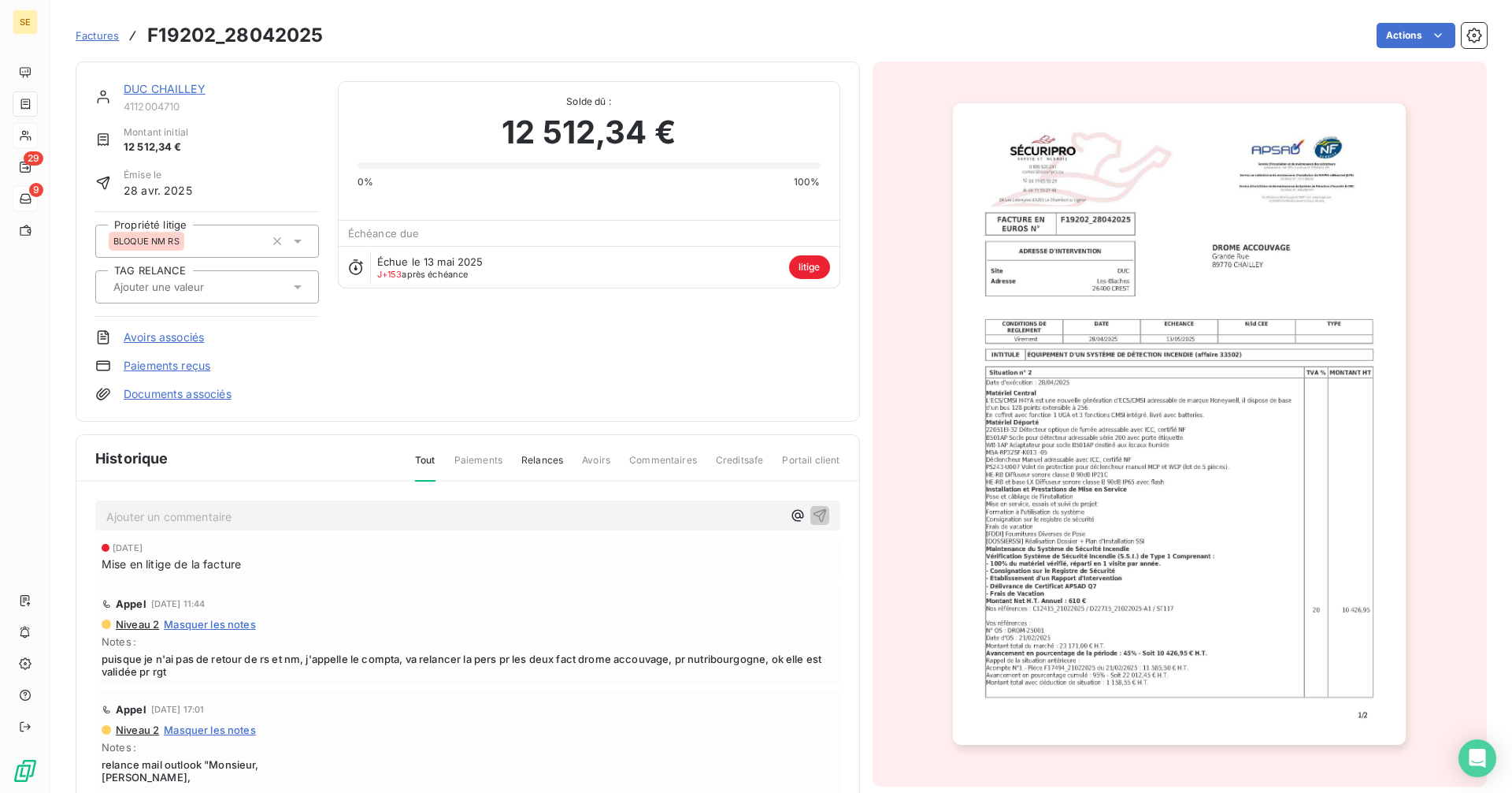
click at [180, 84] on link "DUC CHAILLEY" at bounding box center [165, 88] width 82 height 14
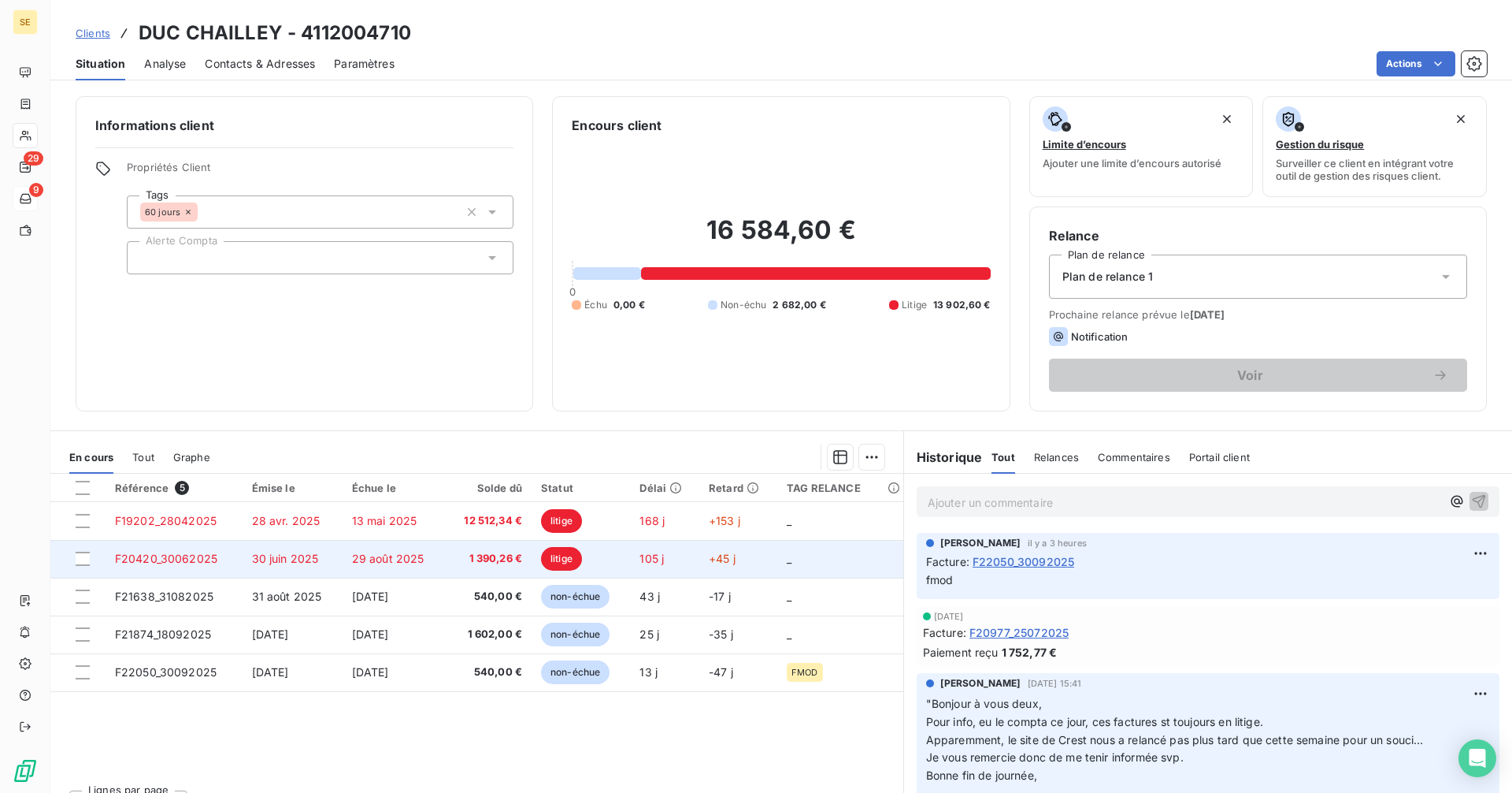
click at [251, 550] on td "30 juin 2025" at bounding box center [292, 558] width 100 height 38
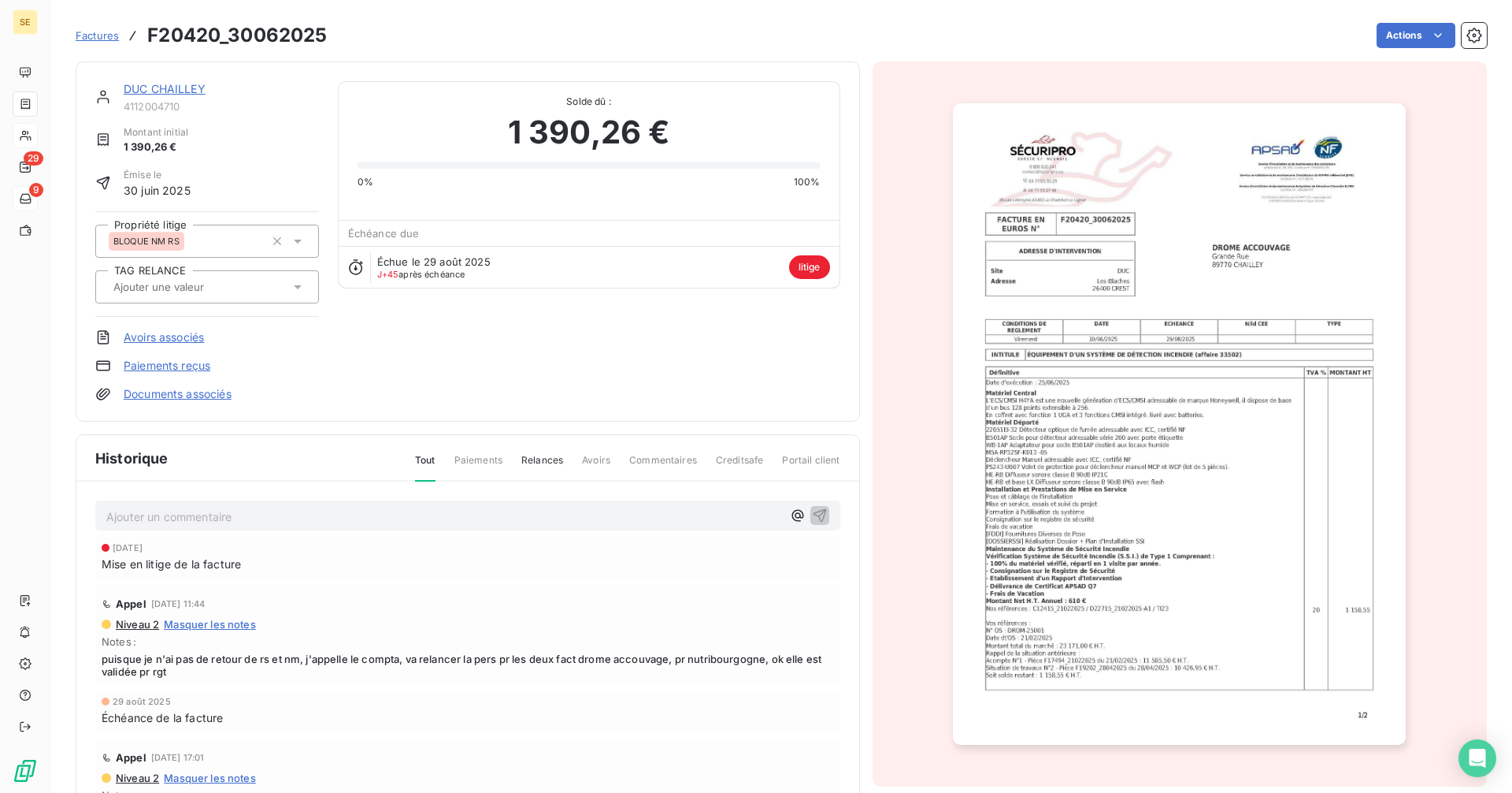
click at [449, 50] on div "Factures F20420_30062025 Actions" at bounding box center [780, 35] width 1411 height 33
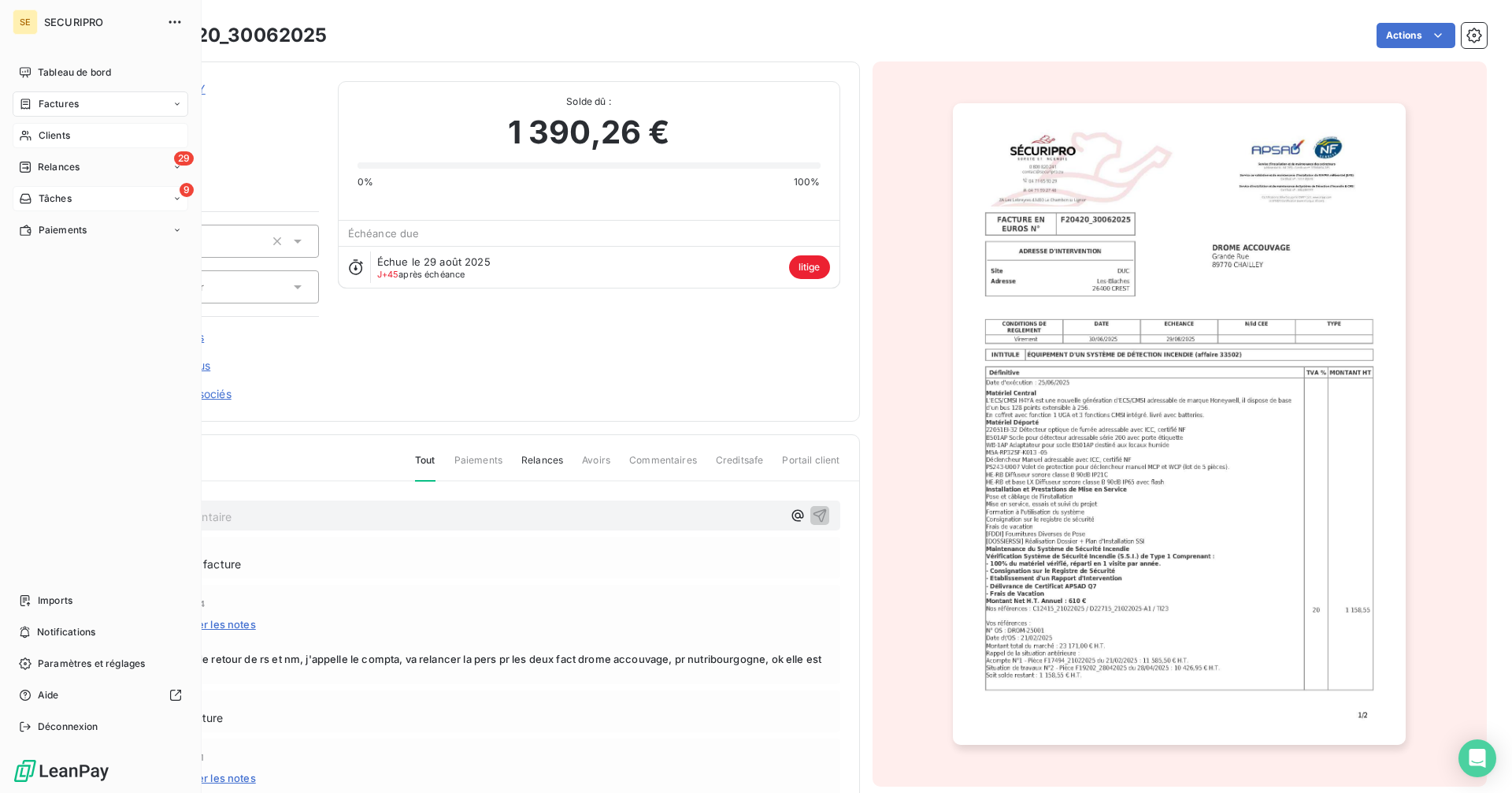
click at [55, 136] on span "Clients" at bounding box center [54, 136] width 31 height 14
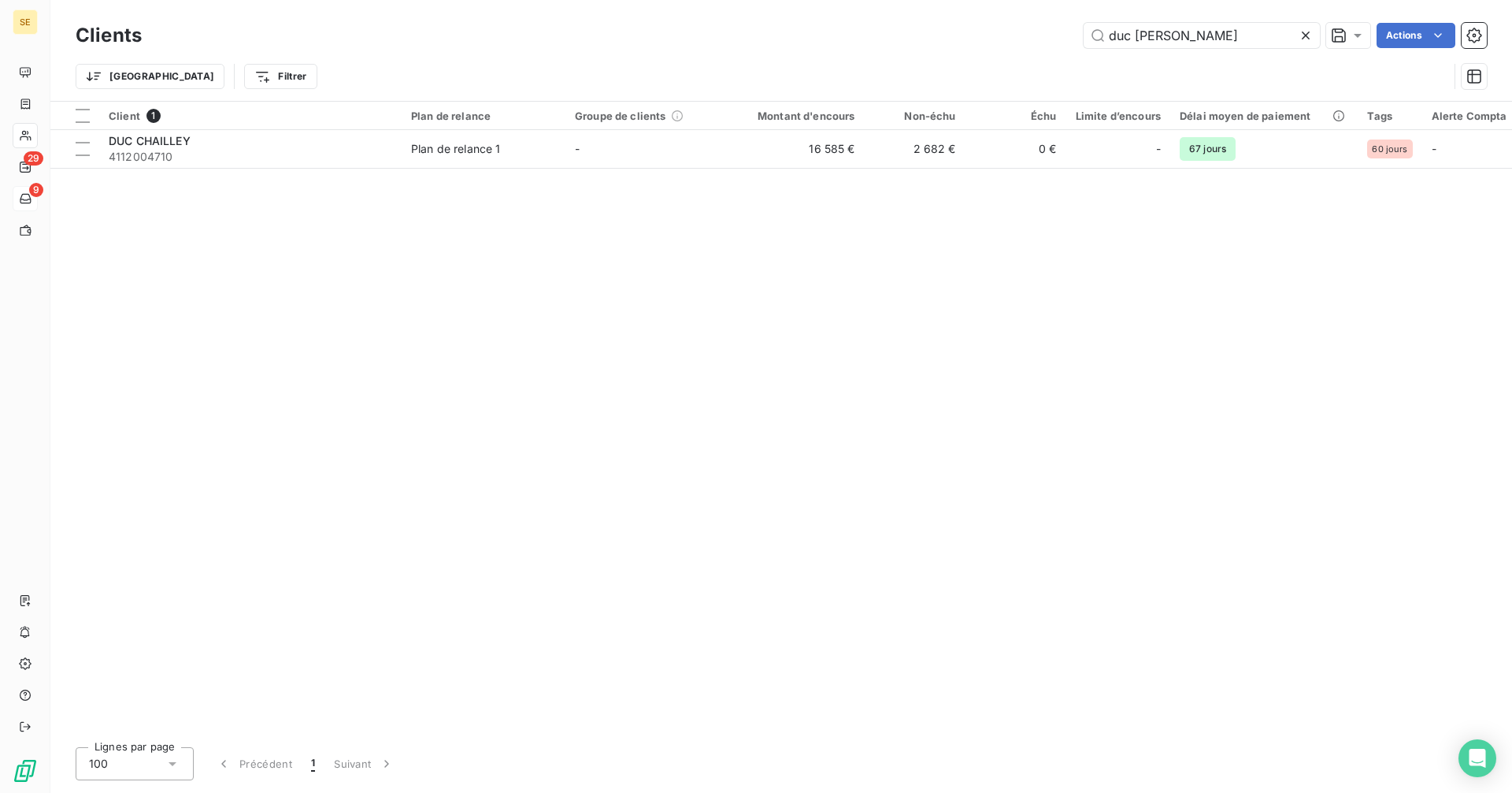
drag, startPoint x: 1191, startPoint y: 39, endPoint x: 1060, endPoint y: 47, distance: 131.2
click at [1061, 47] on div "duc cha Actions" at bounding box center [823, 35] width 1326 height 25
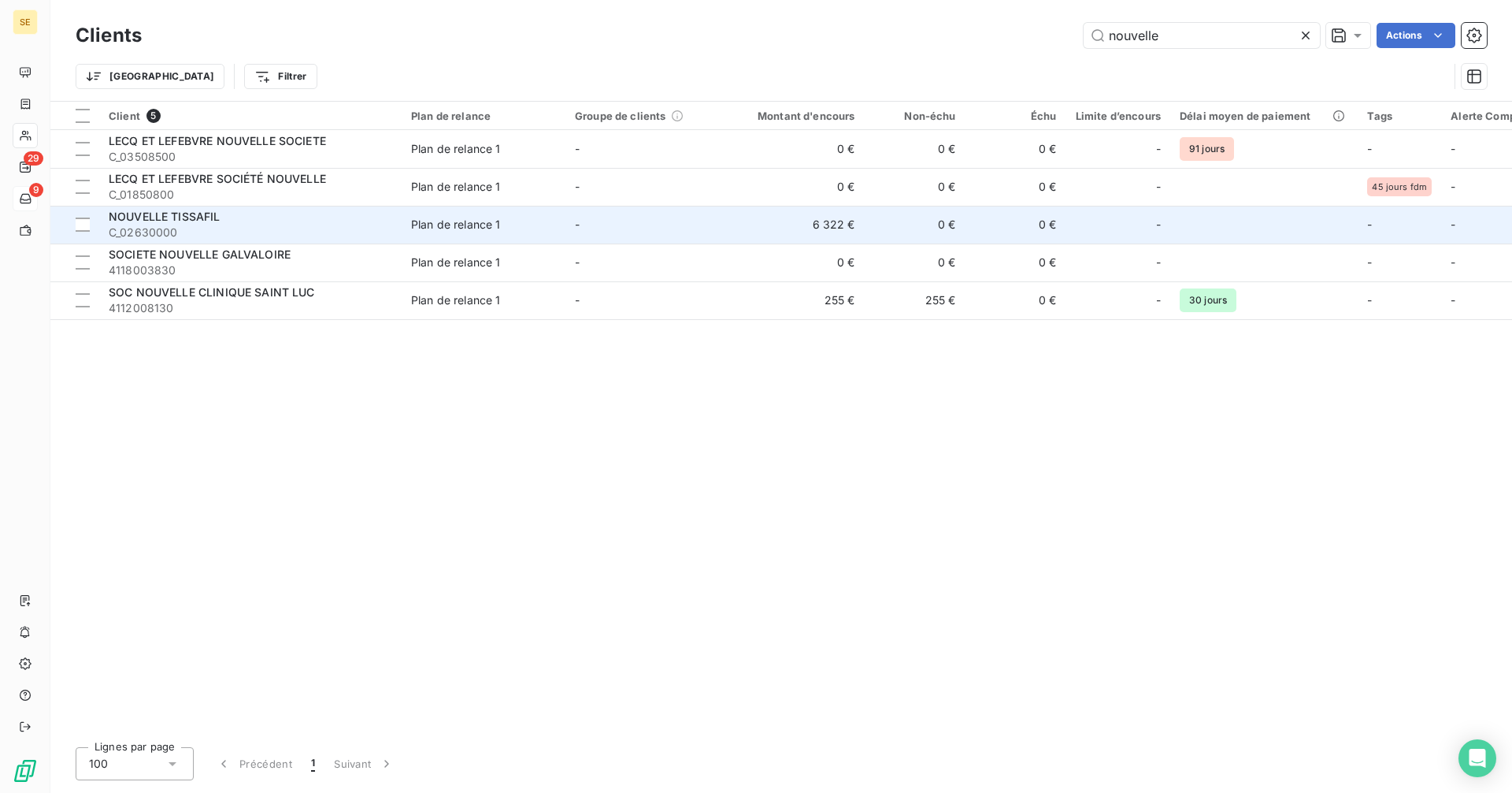
type input "nouvelle"
click at [300, 227] on span "C_02630000" at bounding box center [250, 232] width 283 height 16
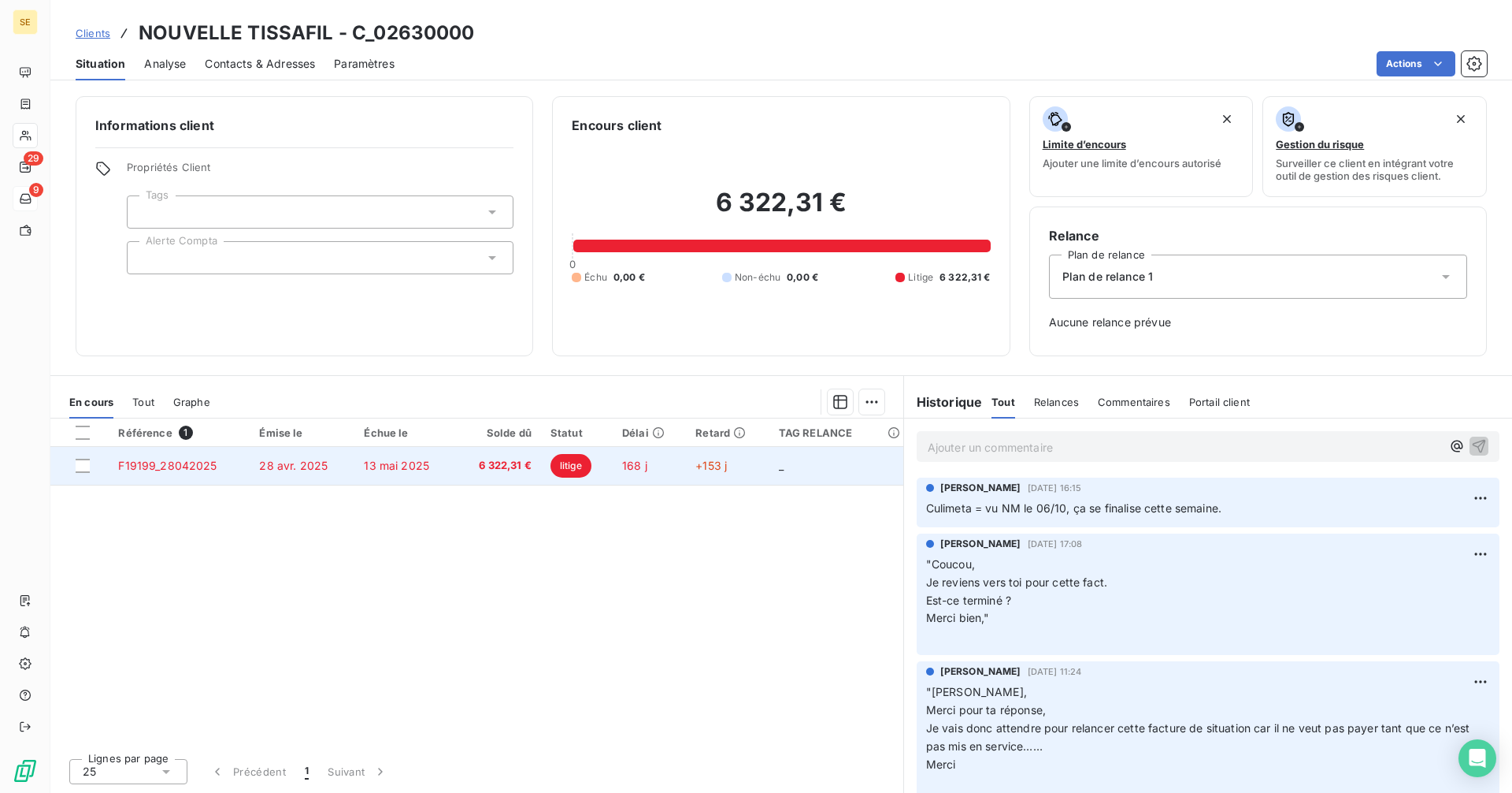
click at [406, 464] on span "13 mai 2025" at bounding box center [396, 465] width 65 height 14
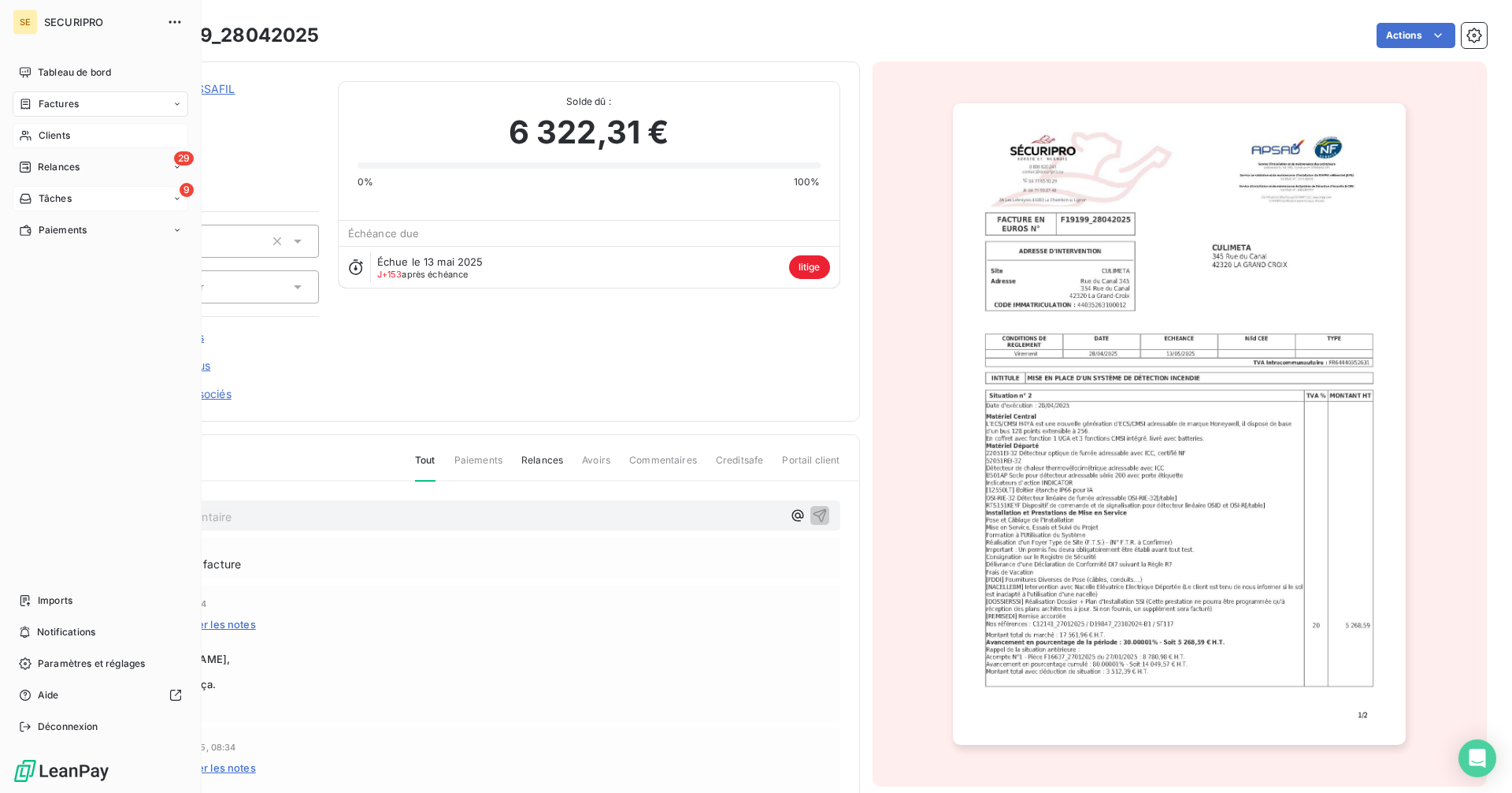
click at [40, 198] on span "Tâches" at bounding box center [55, 198] width 33 height 14
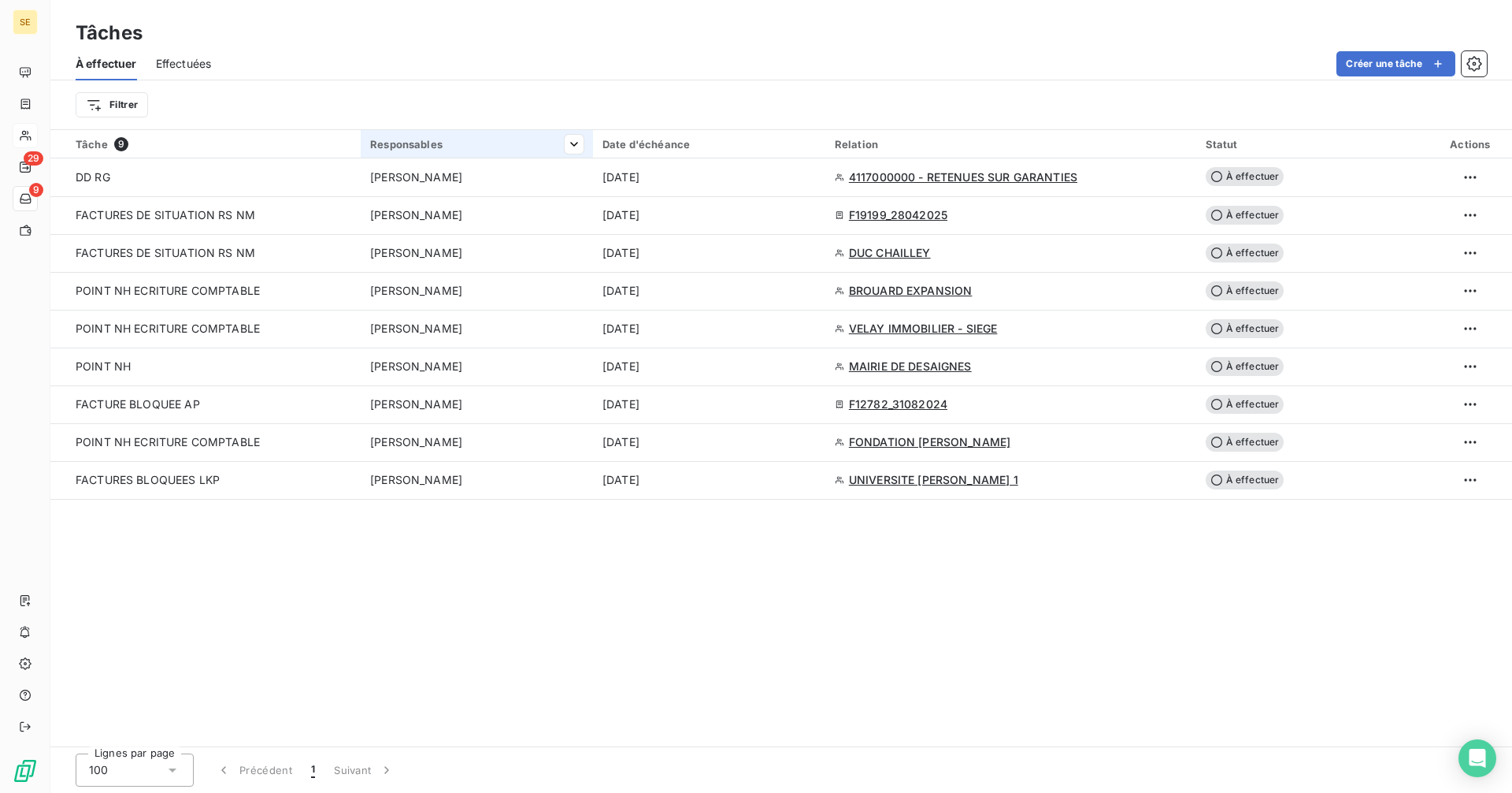
click at [570, 145] on html "SE 29 9 Tâches À effectuer Effectuées Créer une tâche Filtrer Tâche 9 Responsab…" at bounding box center [756, 396] width 1512 height 793
click at [221, 149] on div "Tâche 9" at bounding box center [213, 145] width 275 height 14
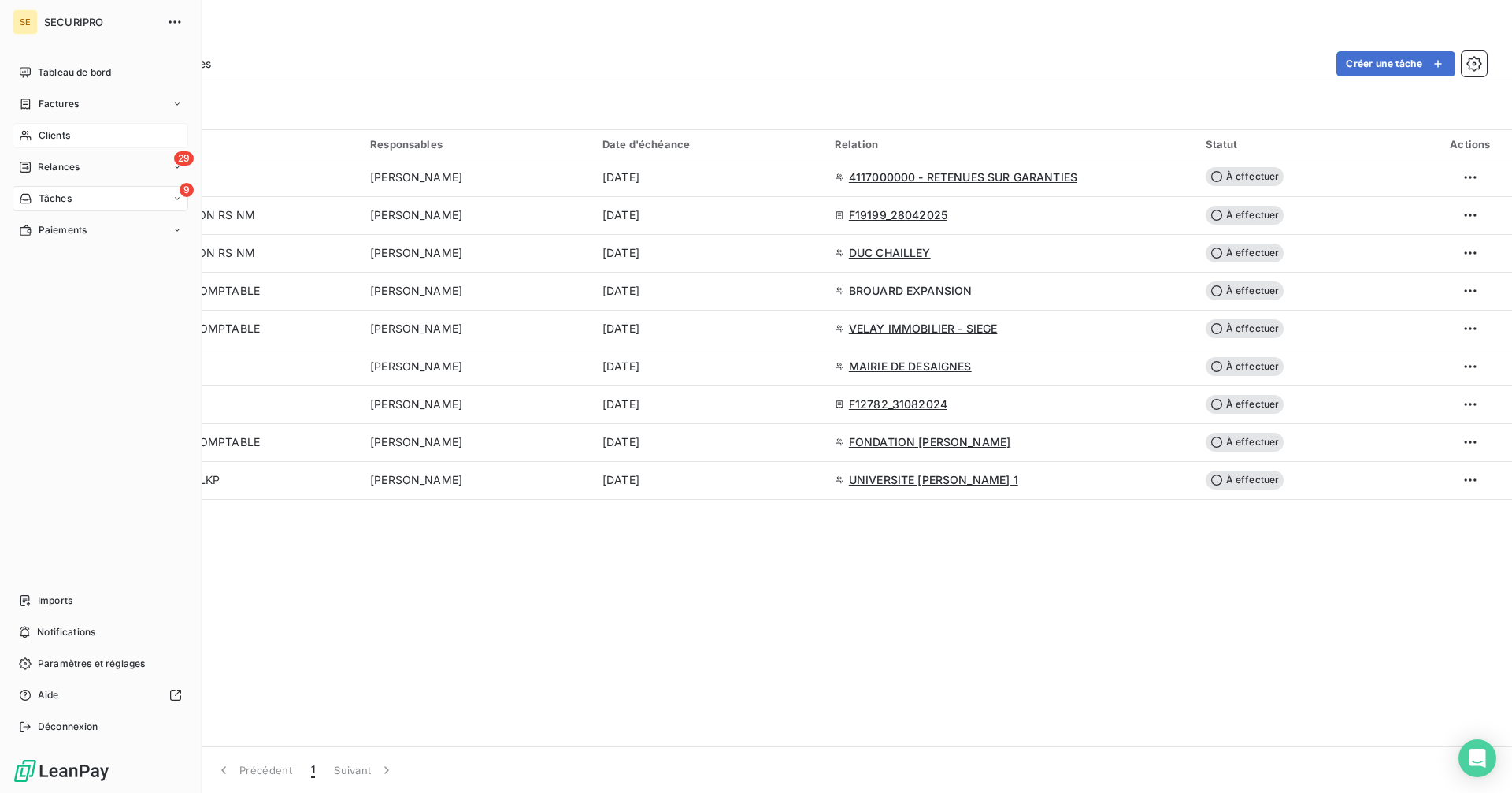
click at [50, 138] on span "Clients" at bounding box center [54, 136] width 31 height 14
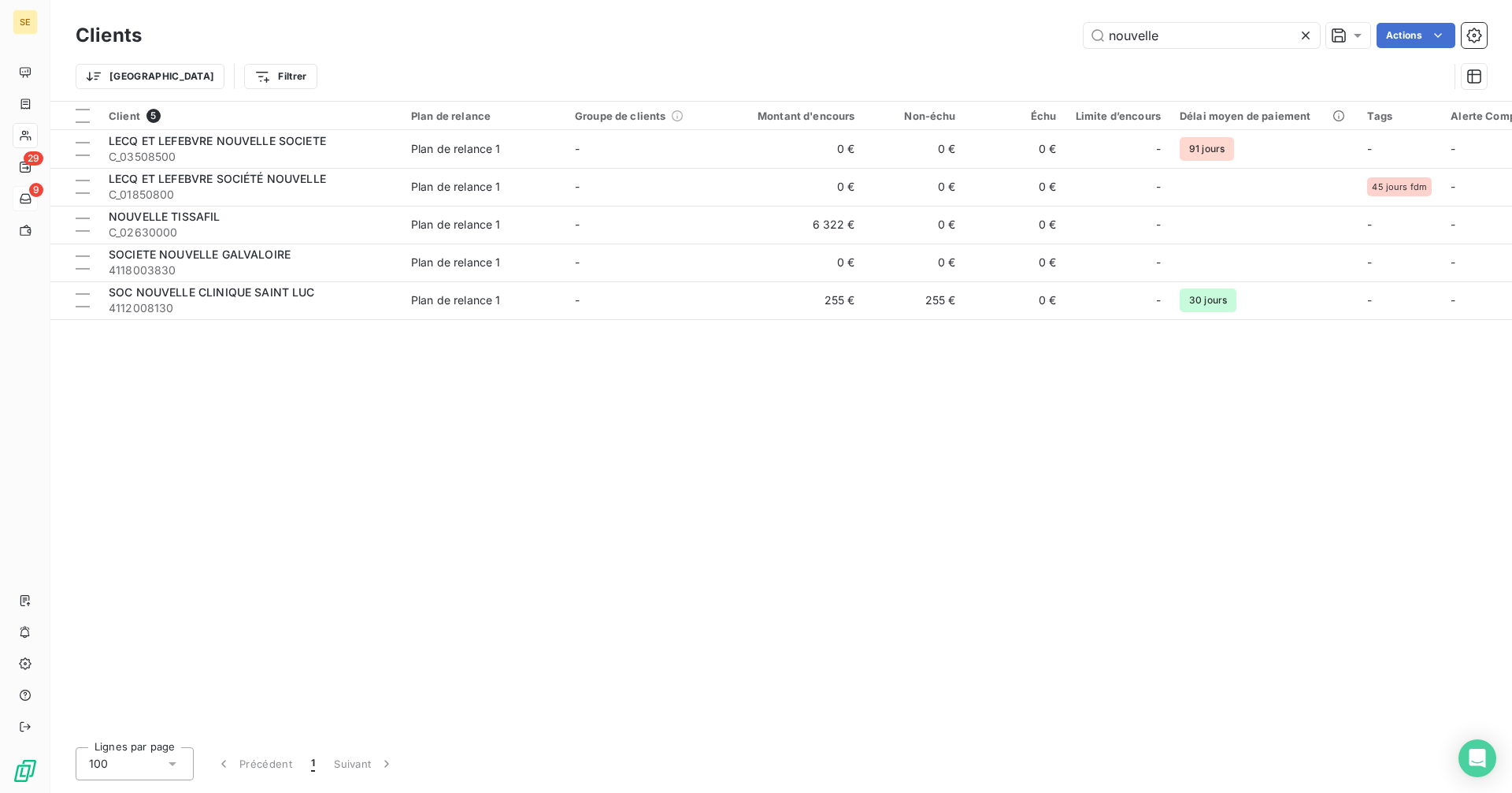
drag, startPoint x: 1184, startPoint y: 33, endPoint x: 952, endPoint y: 67, distance: 234.5
click at [952, 67] on div "Clients nouvelle Actions Trier Filtrer" at bounding box center [780, 60] width 1411 height 82
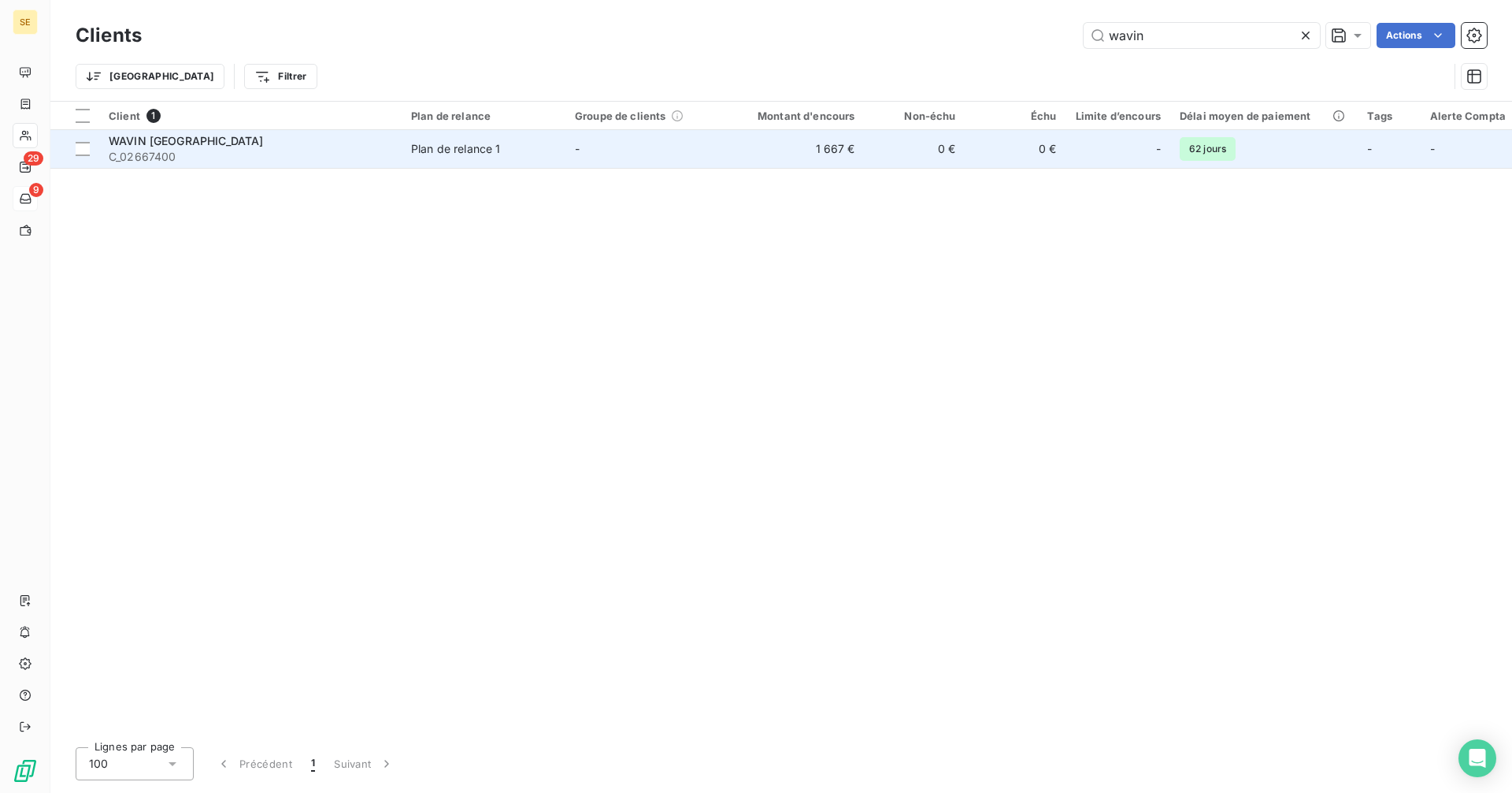
type input "wavin"
click at [524, 155] on span "Plan de relance 1" at bounding box center [483, 149] width 145 height 16
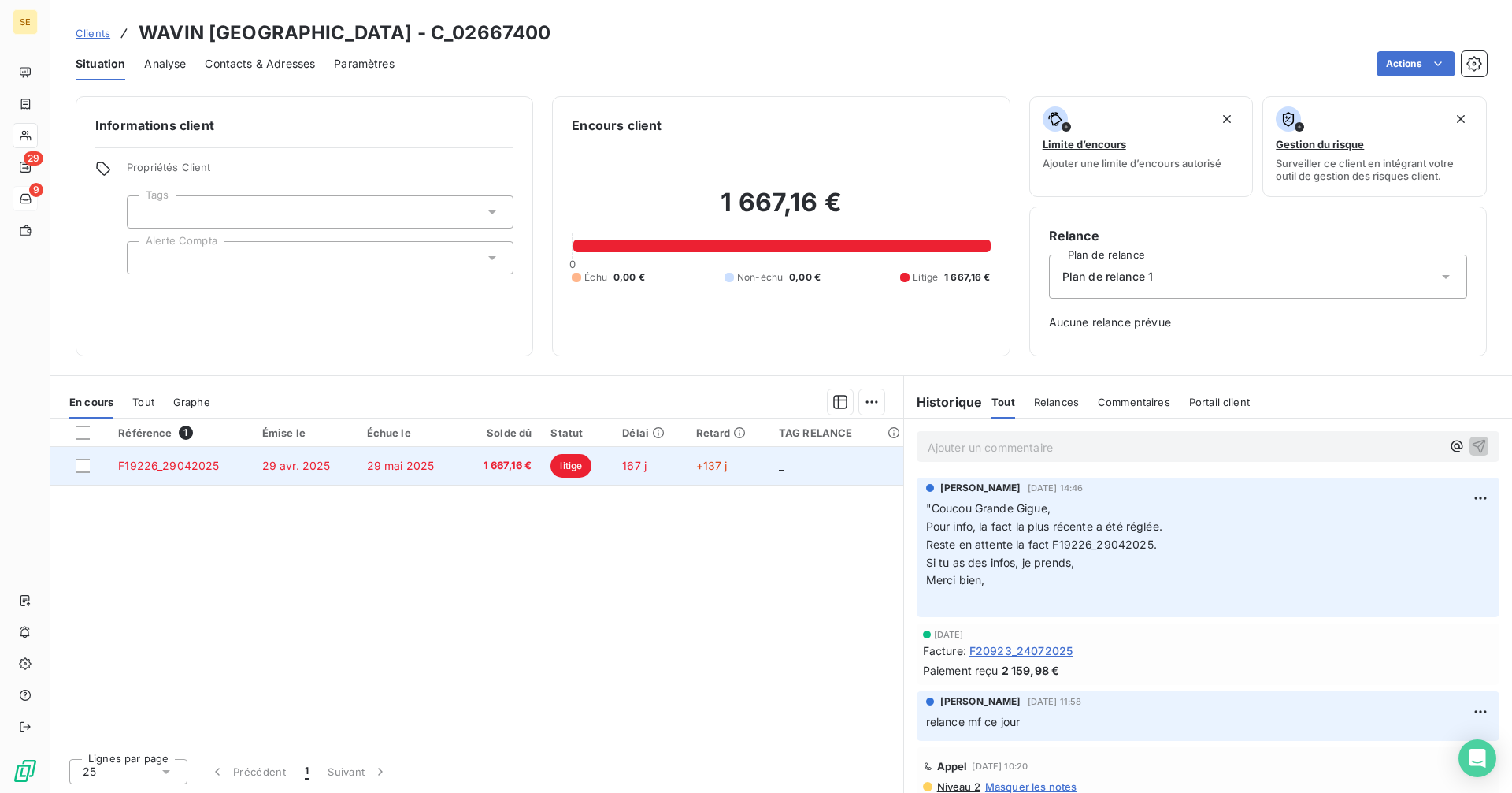
click at [484, 474] on td "1 667,16 €" at bounding box center [501, 465] width 80 height 38
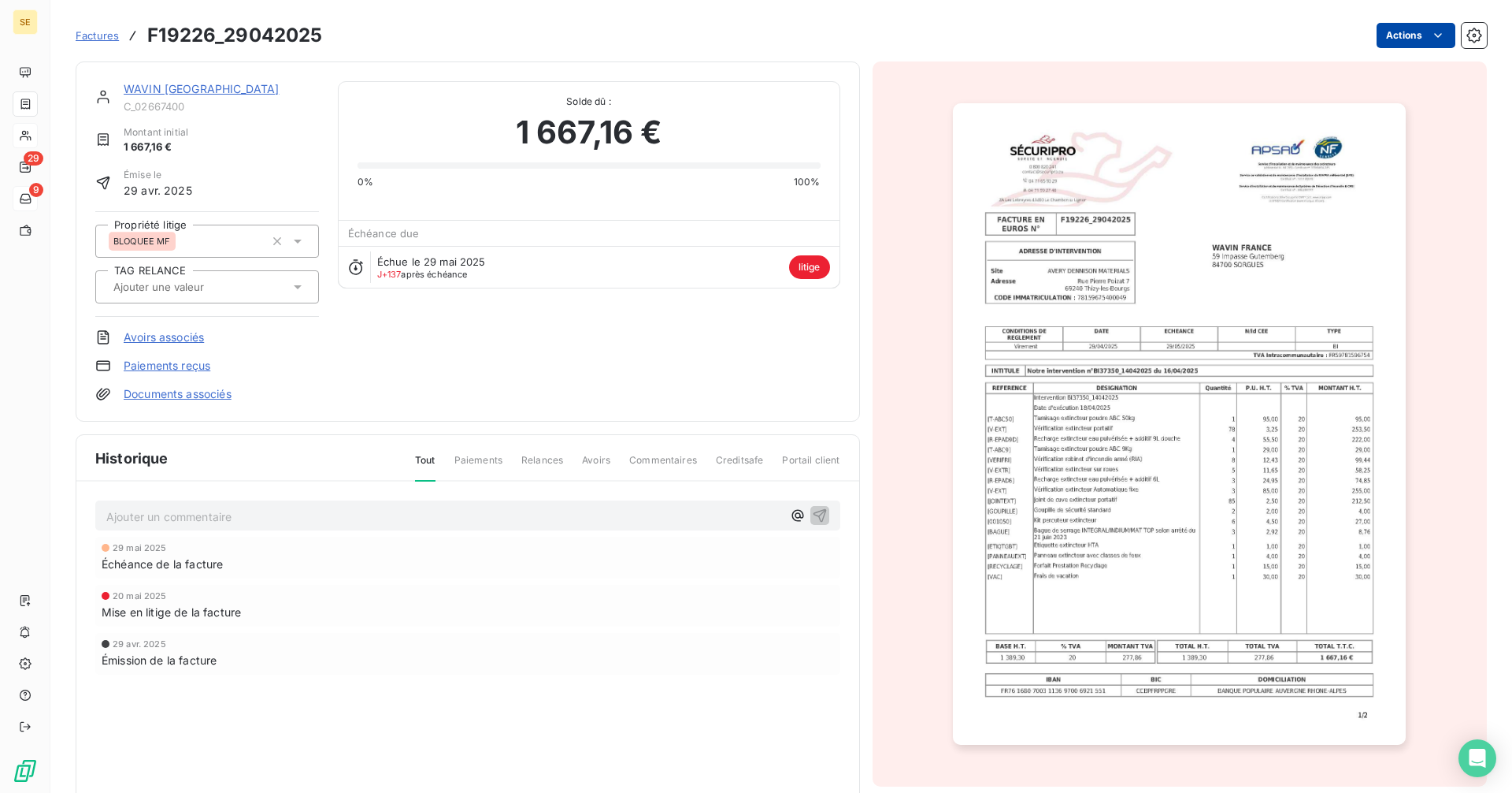
click at [1394, 31] on html "SE 29 9 Factures F19226_29042025 Actions WAVIN [GEOGRAPHIC_DATA] C_02667400 Mon…" at bounding box center [756, 396] width 1512 height 793
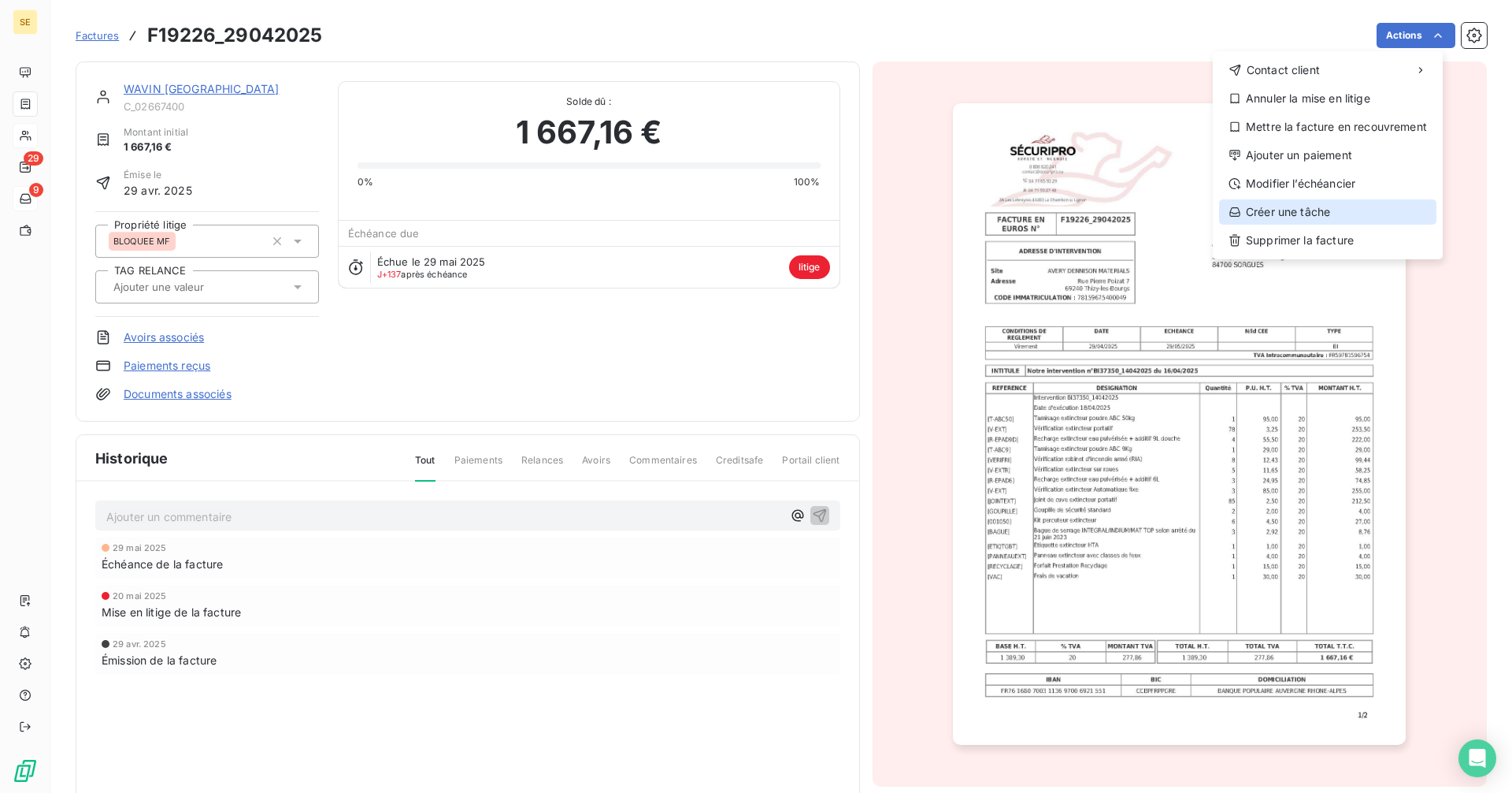
click at [1291, 211] on div "Créer une tâche" at bounding box center [1327, 211] width 218 height 25
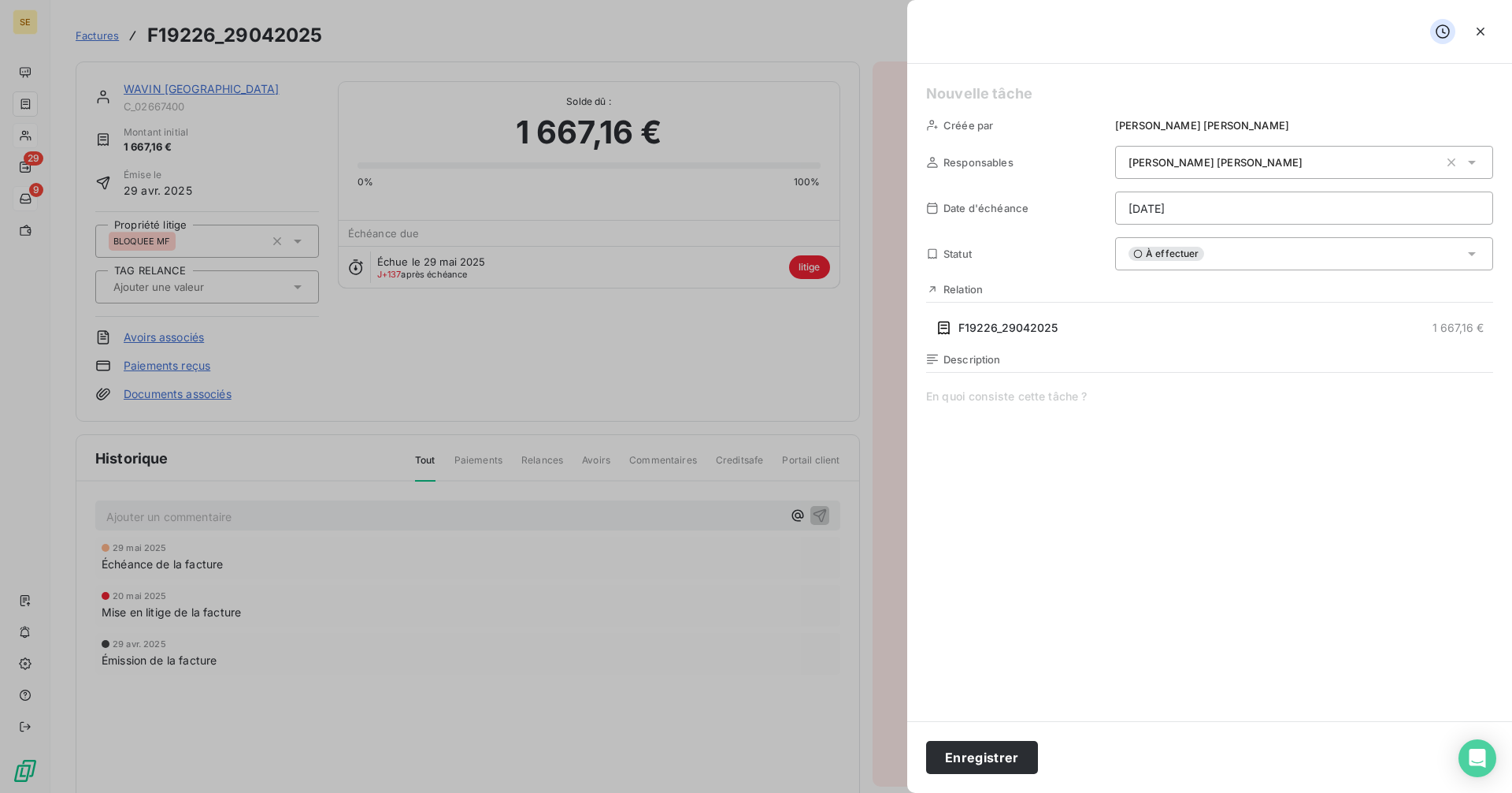
click at [956, 92] on h5 at bounding box center [1209, 93] width 567 height 22
click at [975, 411] on span at bounding box center [1209, 539] width 567 height 303
click at [1158, 210] on html "SE 29 9 Factures F19226_29042025 Actions WAVIN [GEOGRAPHIC_DATA] C_02667400 Mon…" at bounding box center [756, 396] width 1512 height 793
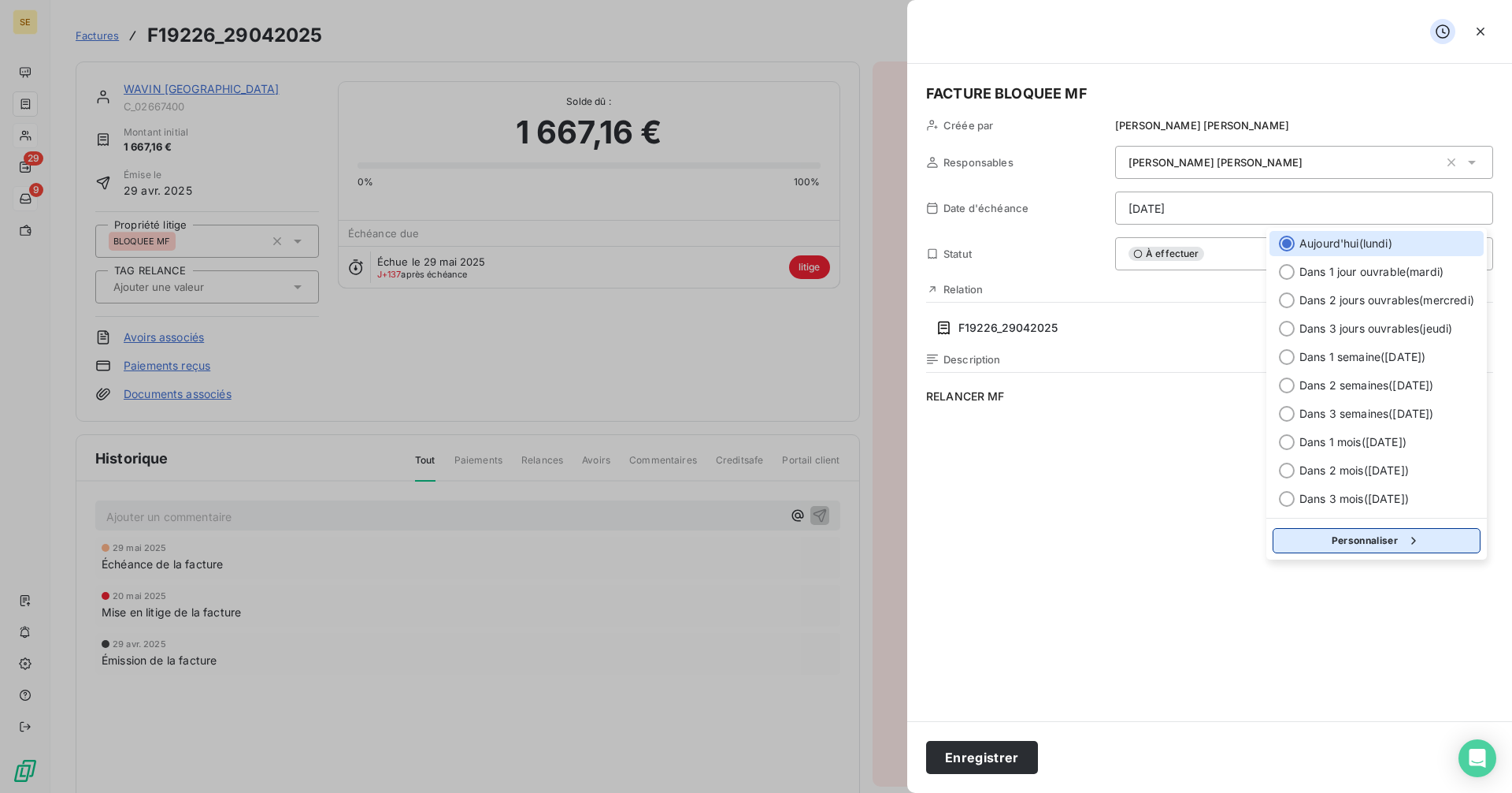
click at [1341, 538] on button "Personnaliser" at bounding box center [1376, 540] width 208 height 25
select select "9"
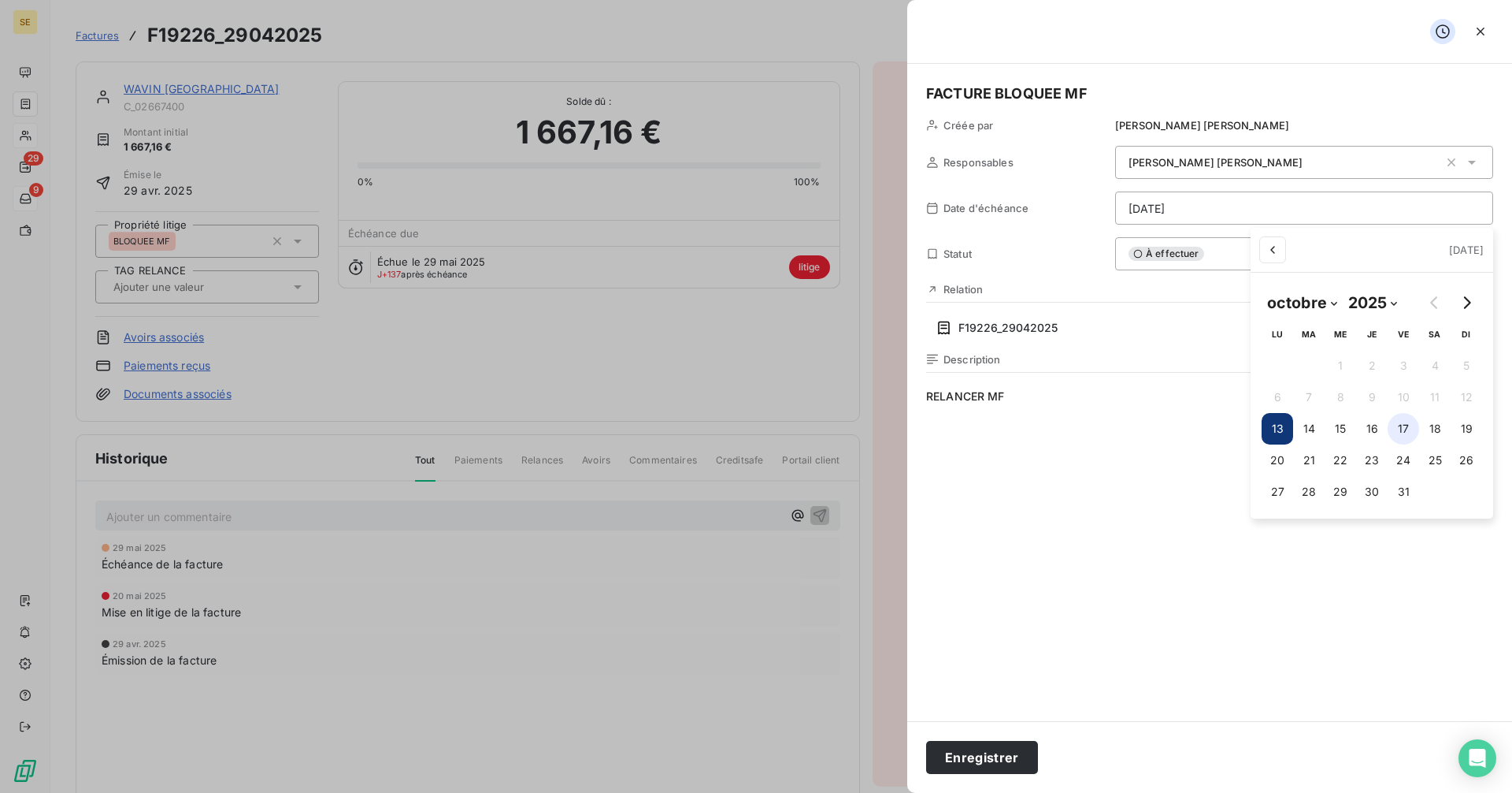
click at [1402, 427] on button "17" at bounding box center [1403, 428] width 31 height 31
type input "[DATE]"
click at [984, 755] on html "SE 29 9 Factures F19226_29042025 Actions WAVIN [GEOGRAPHIC_DATA] C_02667400 Mon…" at bounding box center [756, 396] width 1512 height 793
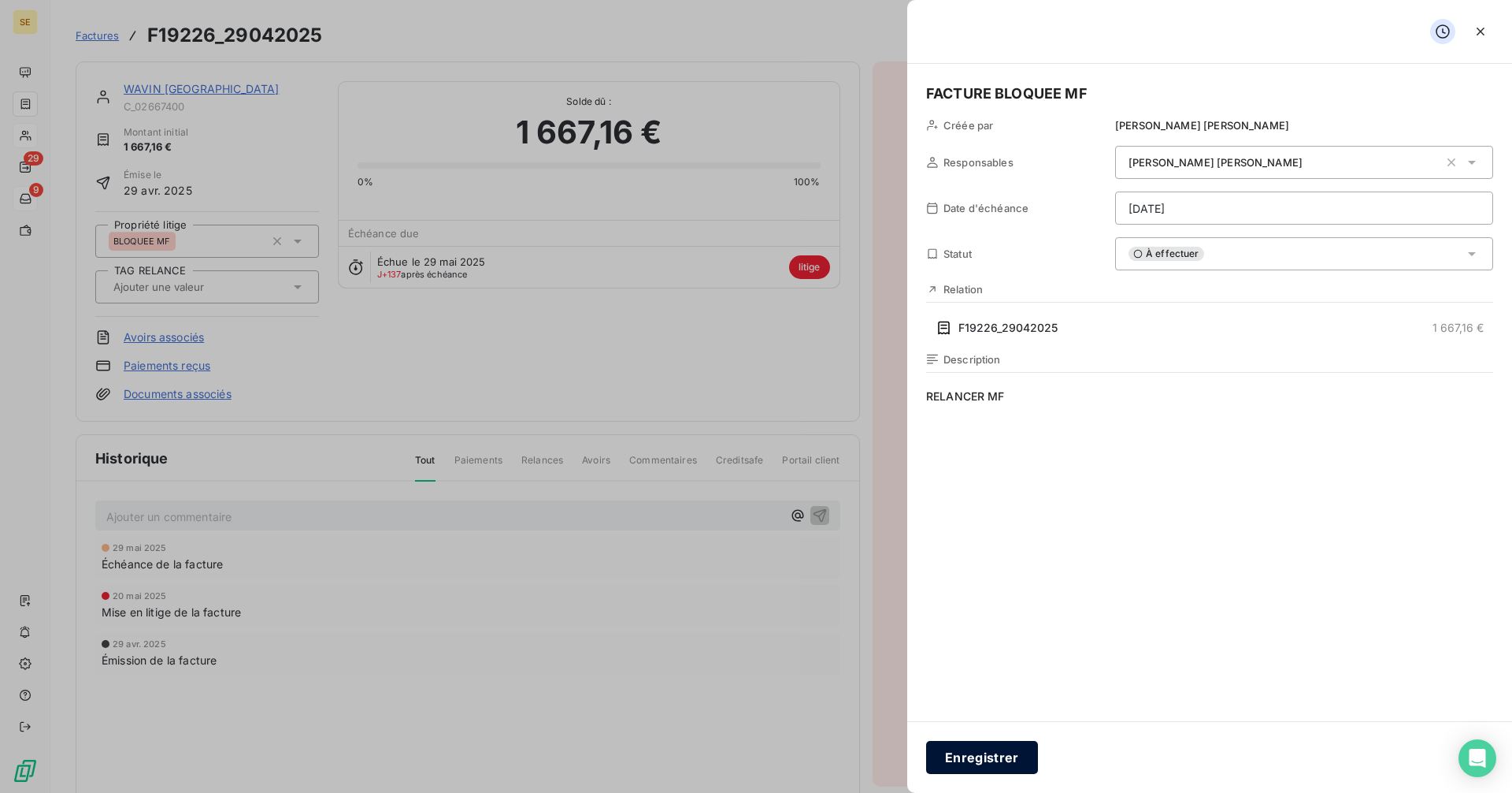
click at [991, 762] on button "Enregistrer" at bounding box center [981, 757] width 112 height 33
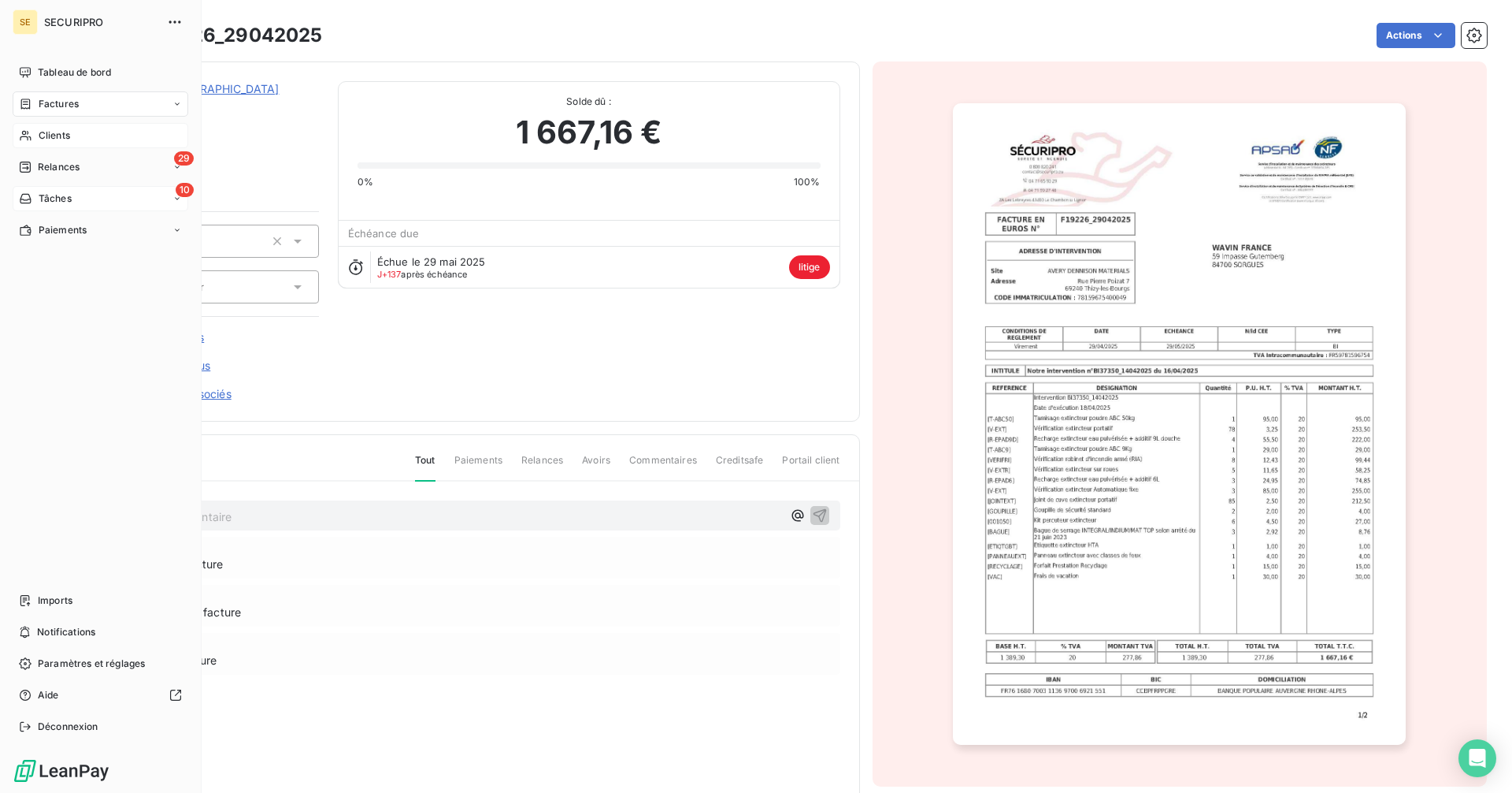
click at [49, 140] on span "Clients" at bounding box center [54, 136] width 31 height 14
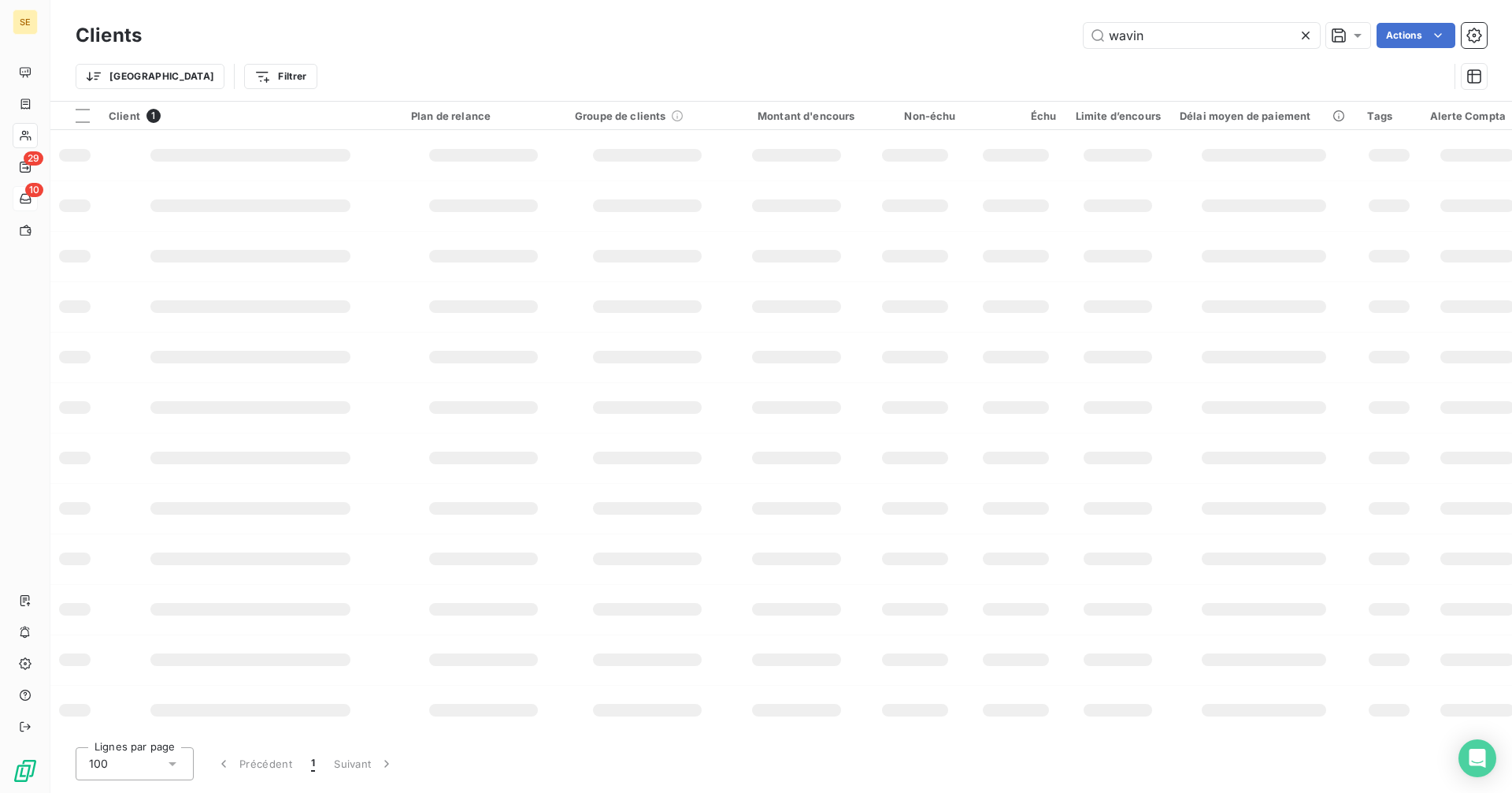
drag, startPoint x: 1176, startPoint y: 35, endPoint x: 1060, endPoint y: 35, distance: 116.0
click at [1060, 35] on div "wavin Actions" at bounding box center [823, 35] width 1326 height 25
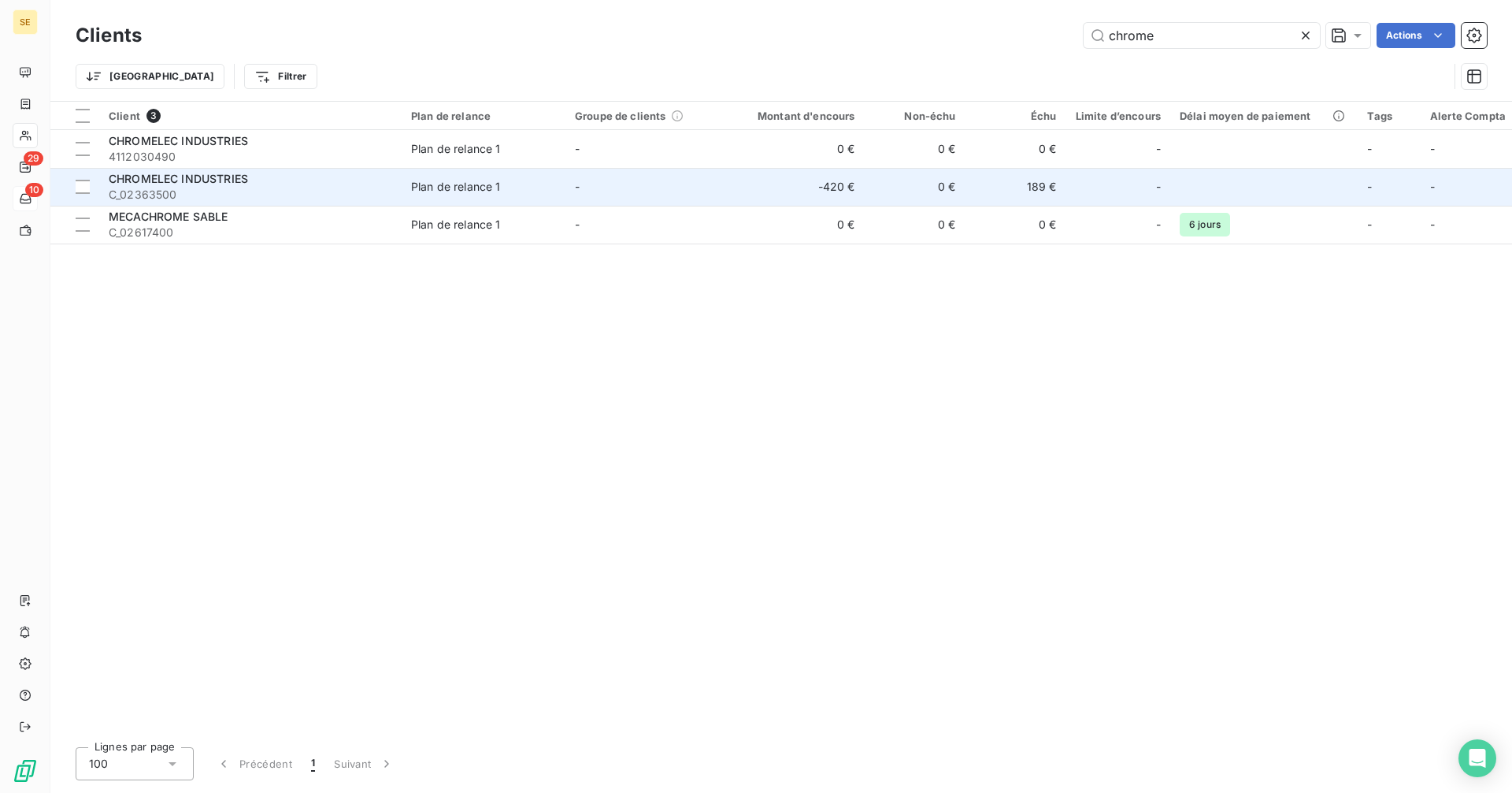
type input "chrome"
click at [825, 184] on td "-420 €" at bounding box center [797, 186] width 136 height 38
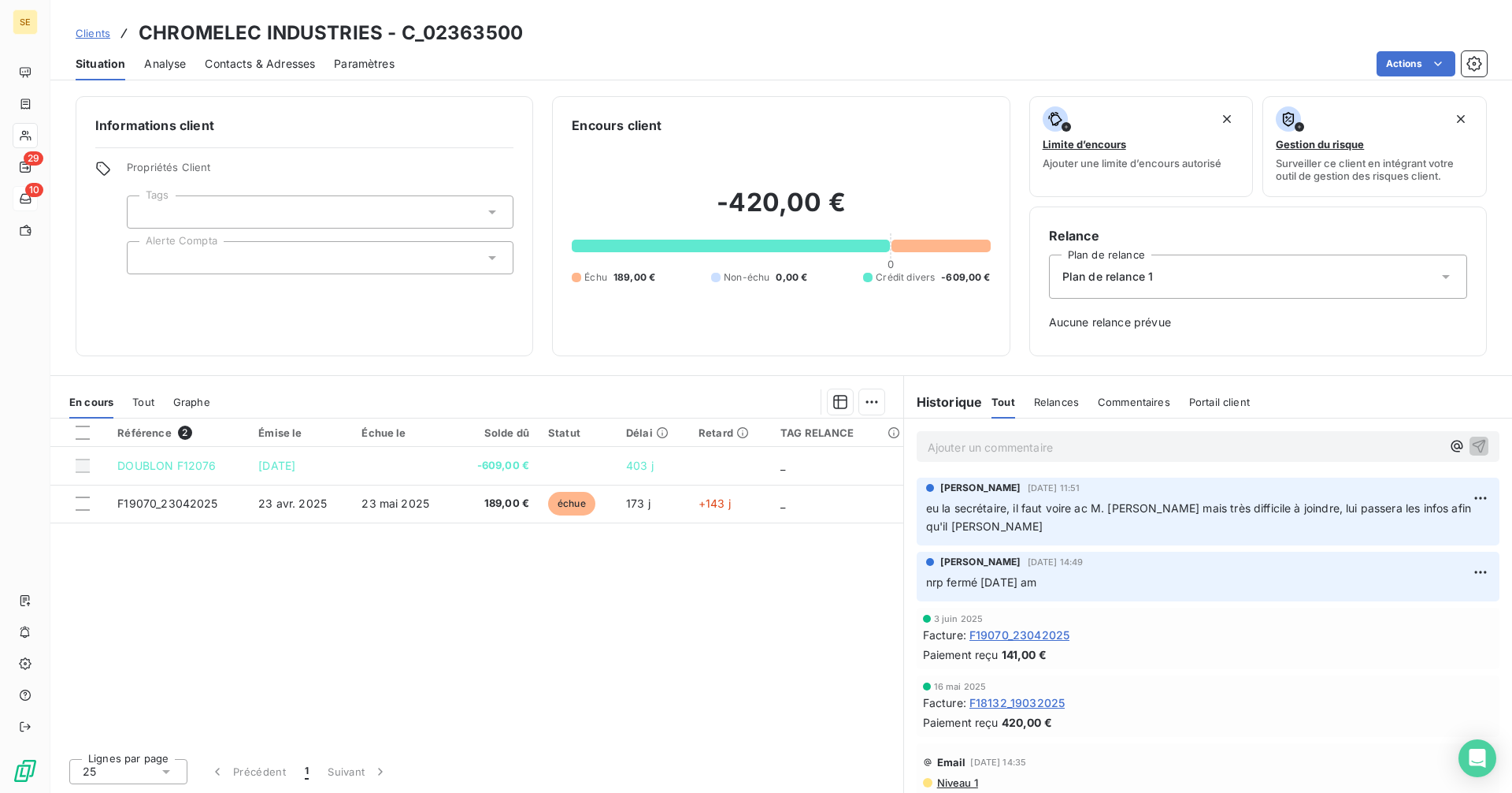
click at [255, 69] on span "Contacts & Adresses" at bounding box center [259, 64] width 110 height 16
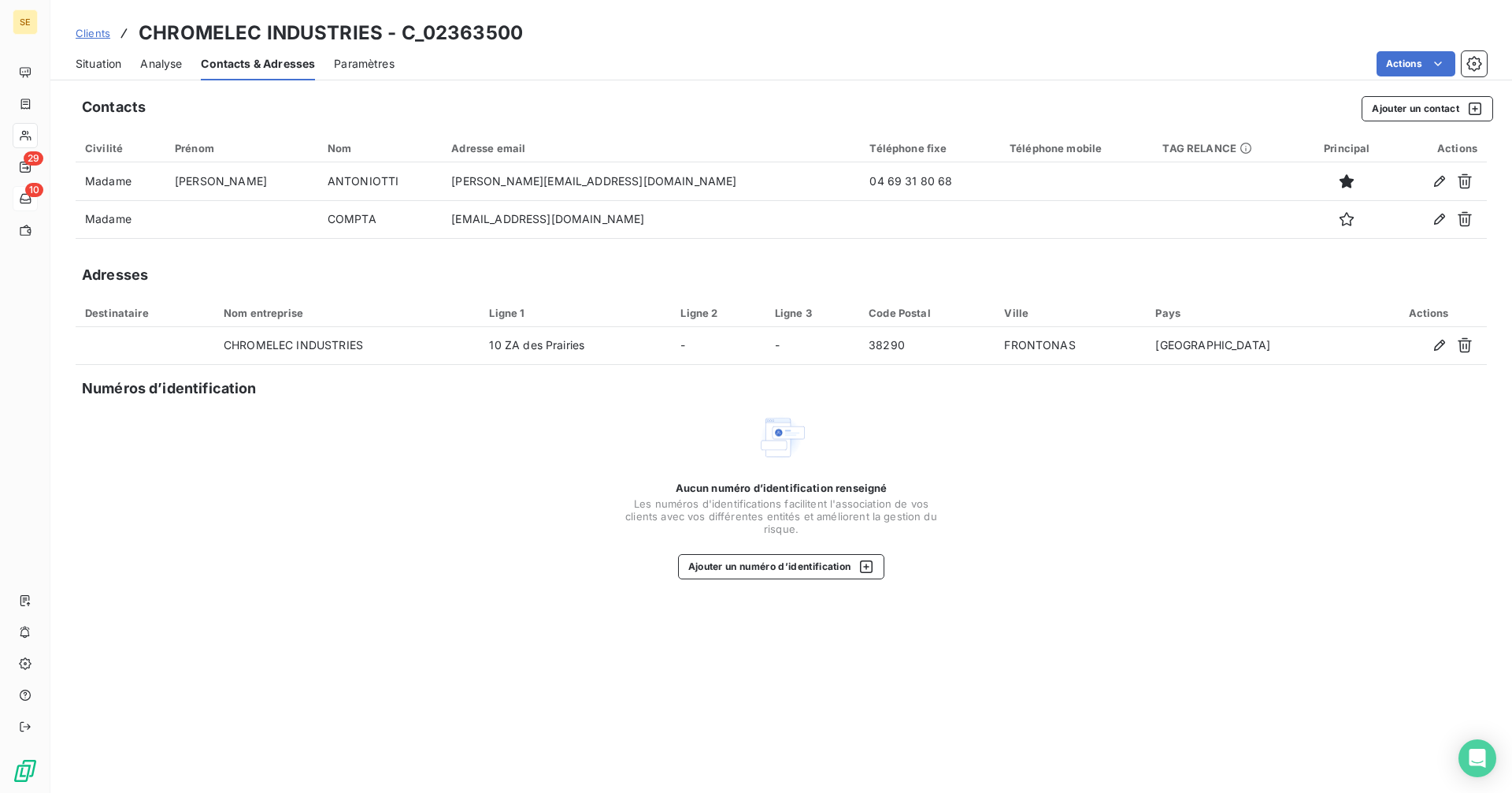
click at [95, 65] on span "Situation" at bounding box center [98, 64] width 46 height 16
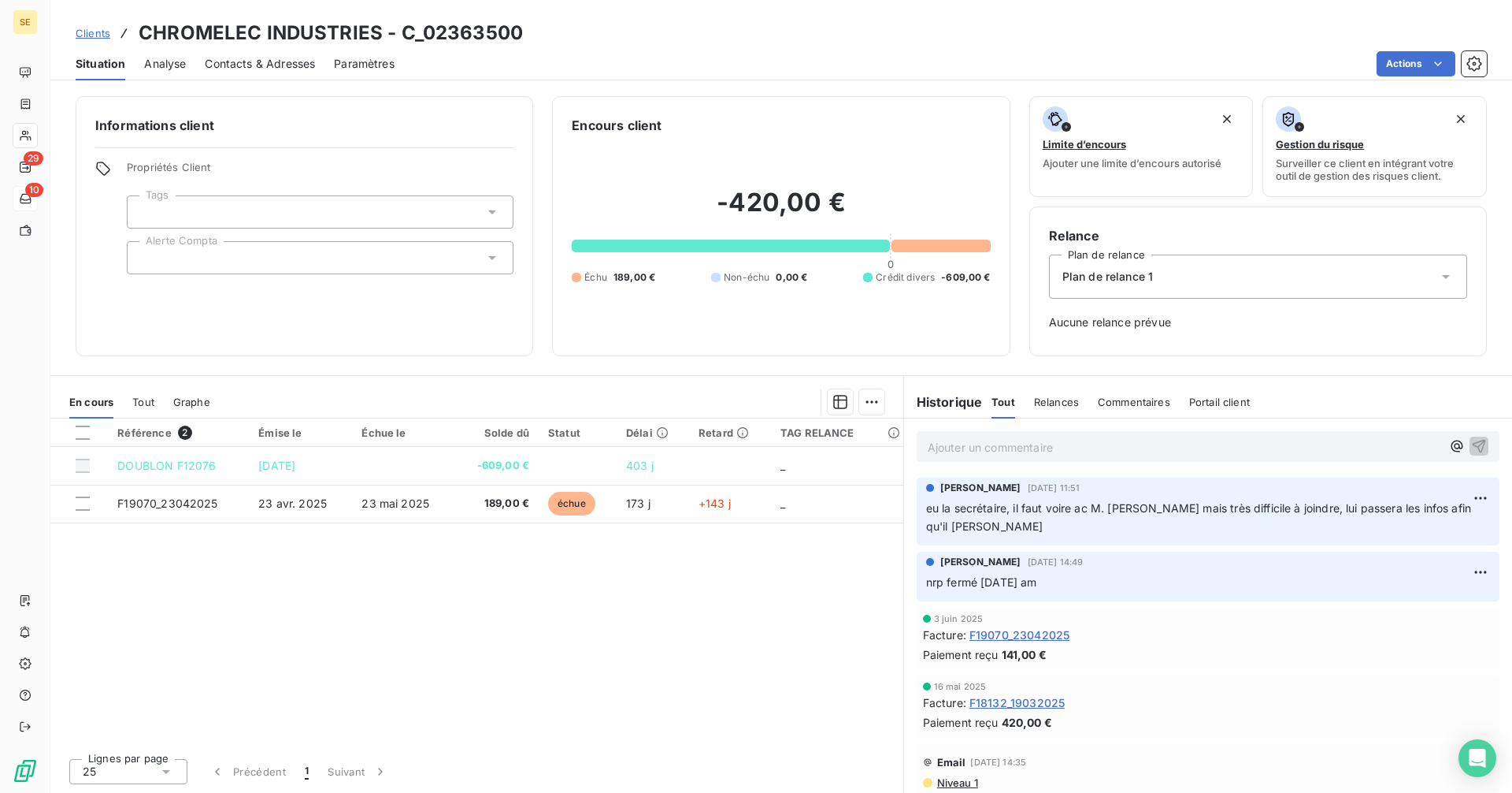
click at [276, 67] on span "Contacts & Adresses" at bounding box center [259, 64] width 110 height 16
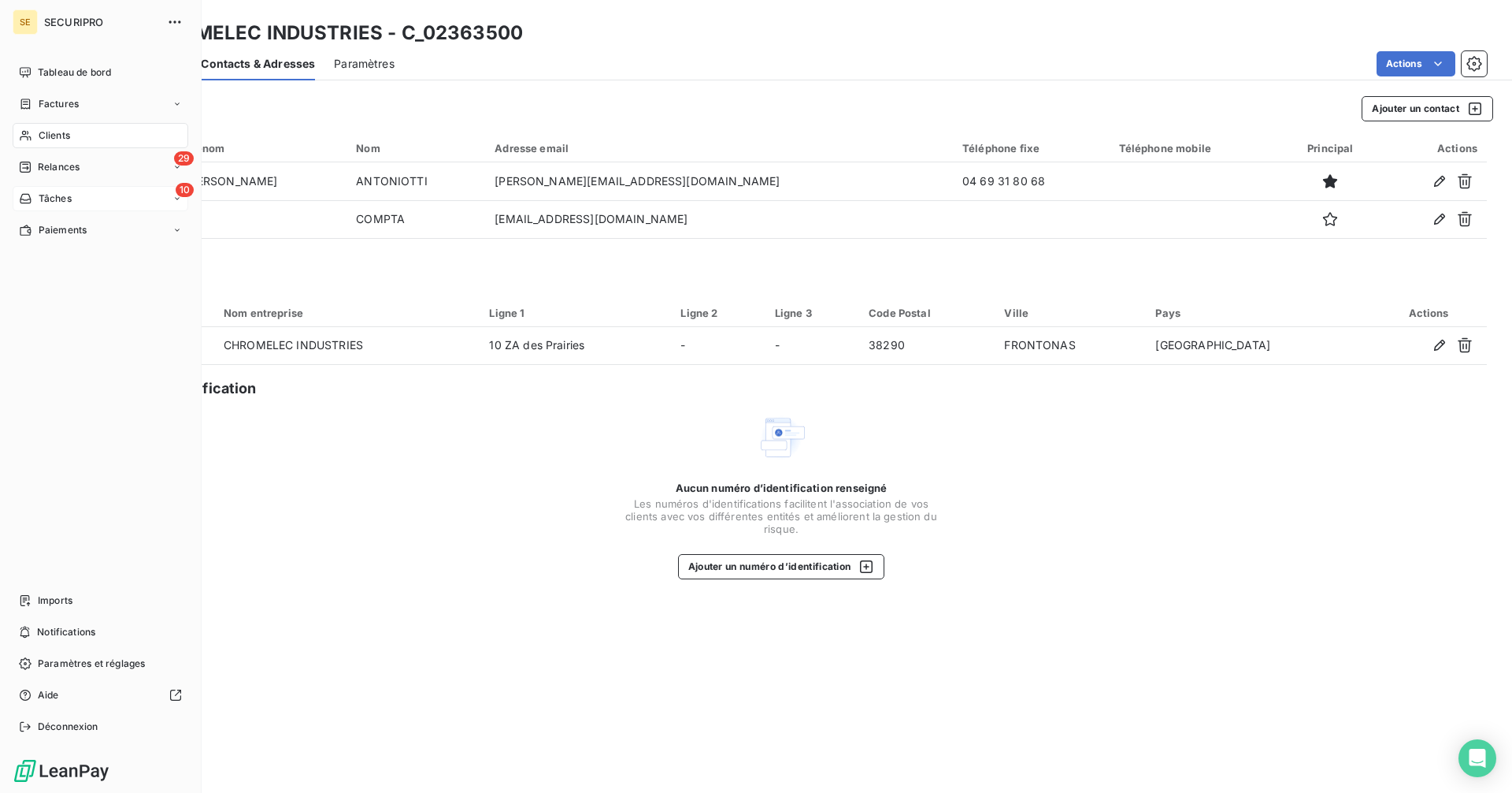
click at [31, 195] on icon at bounding box center [26, 198] width 14 height 13
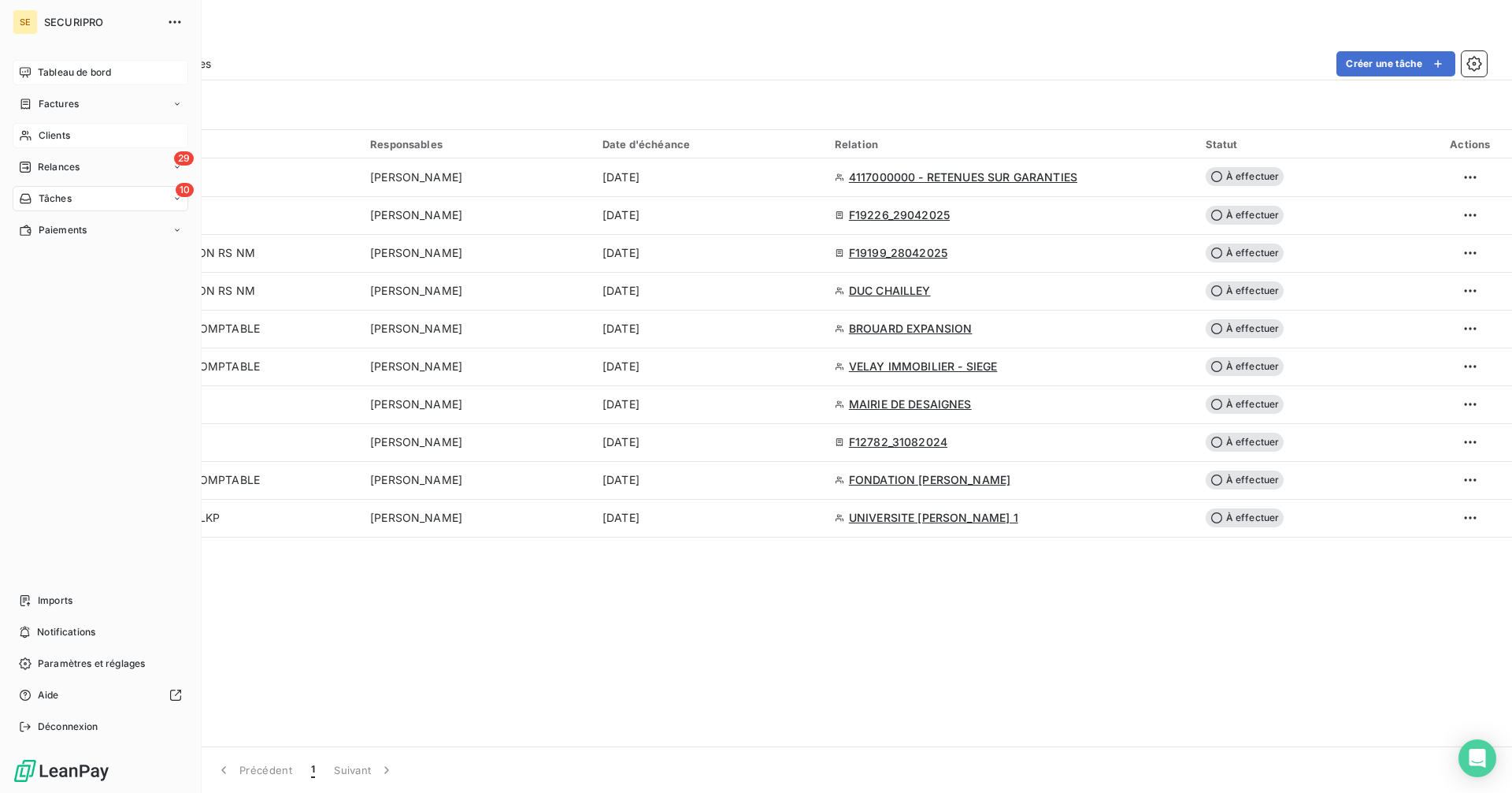
click at [67, 64] on div "Tableau de bord" at bounding box center [100, 72] width 176 height 25
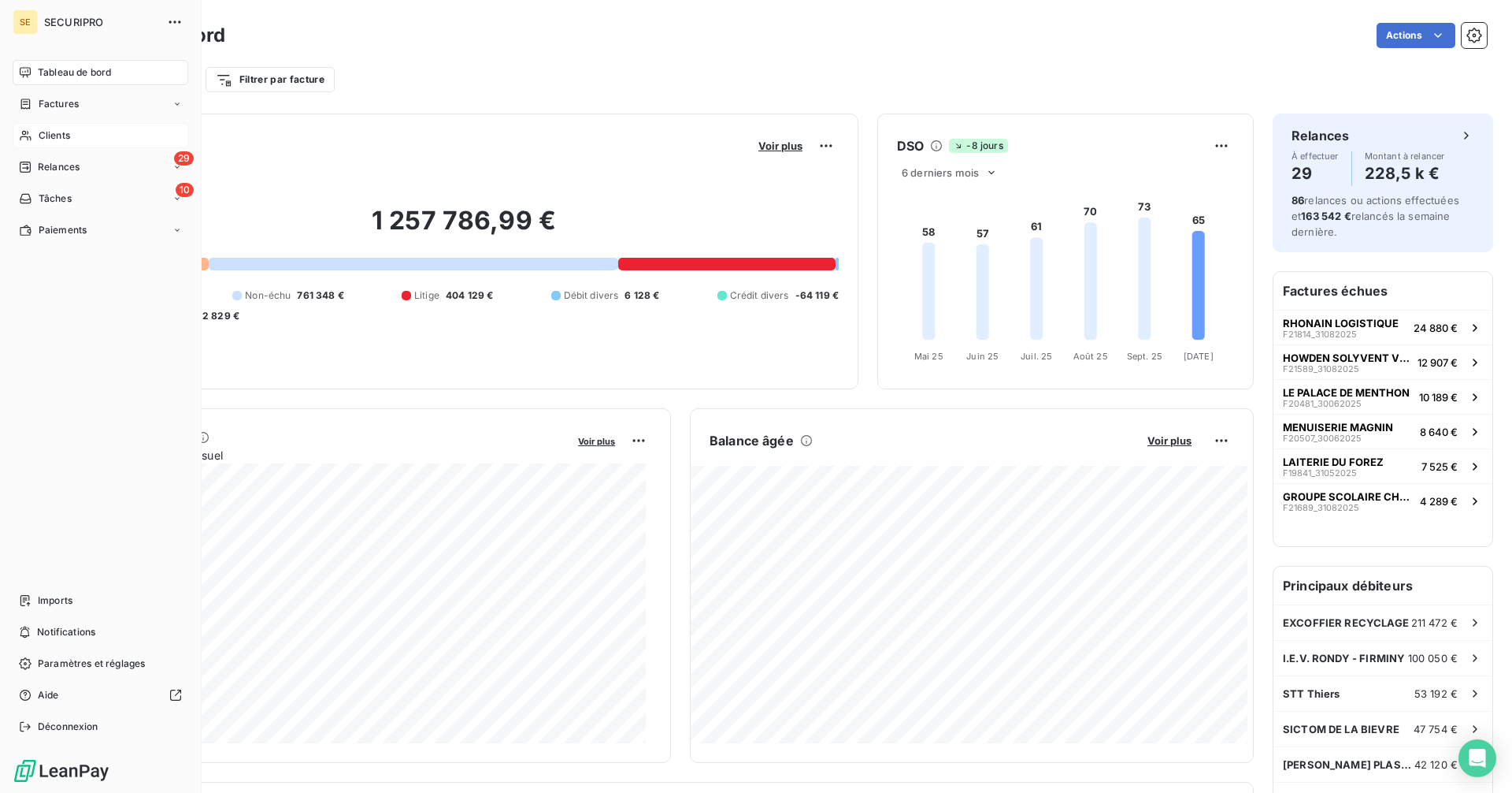
click at [65, 135] on span "Clients" at bounding box center [54, 136] width 31 height 14
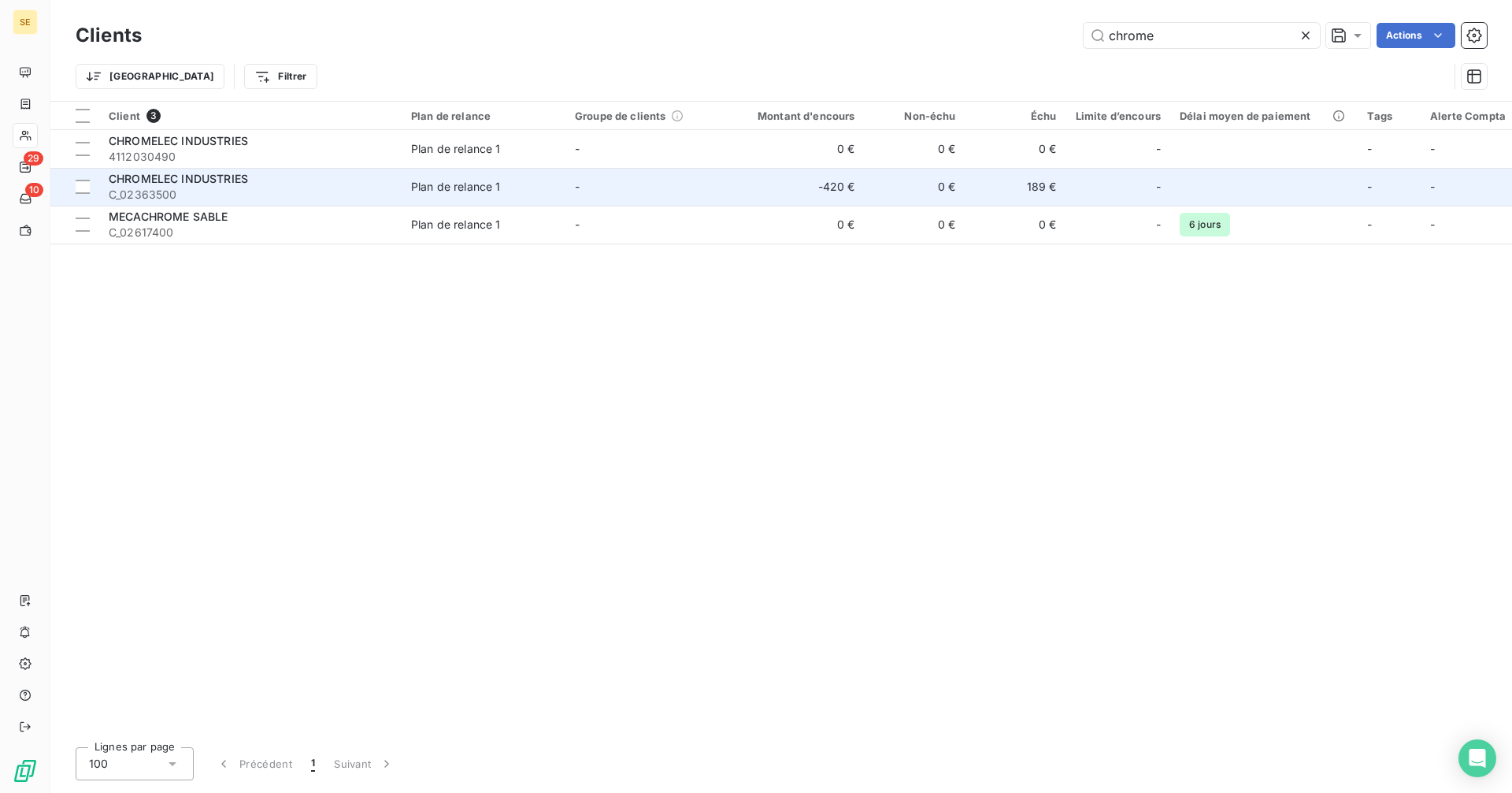
click at [895, 188] on td "0 €" at bounding box center [915, 186] width 101 height 38
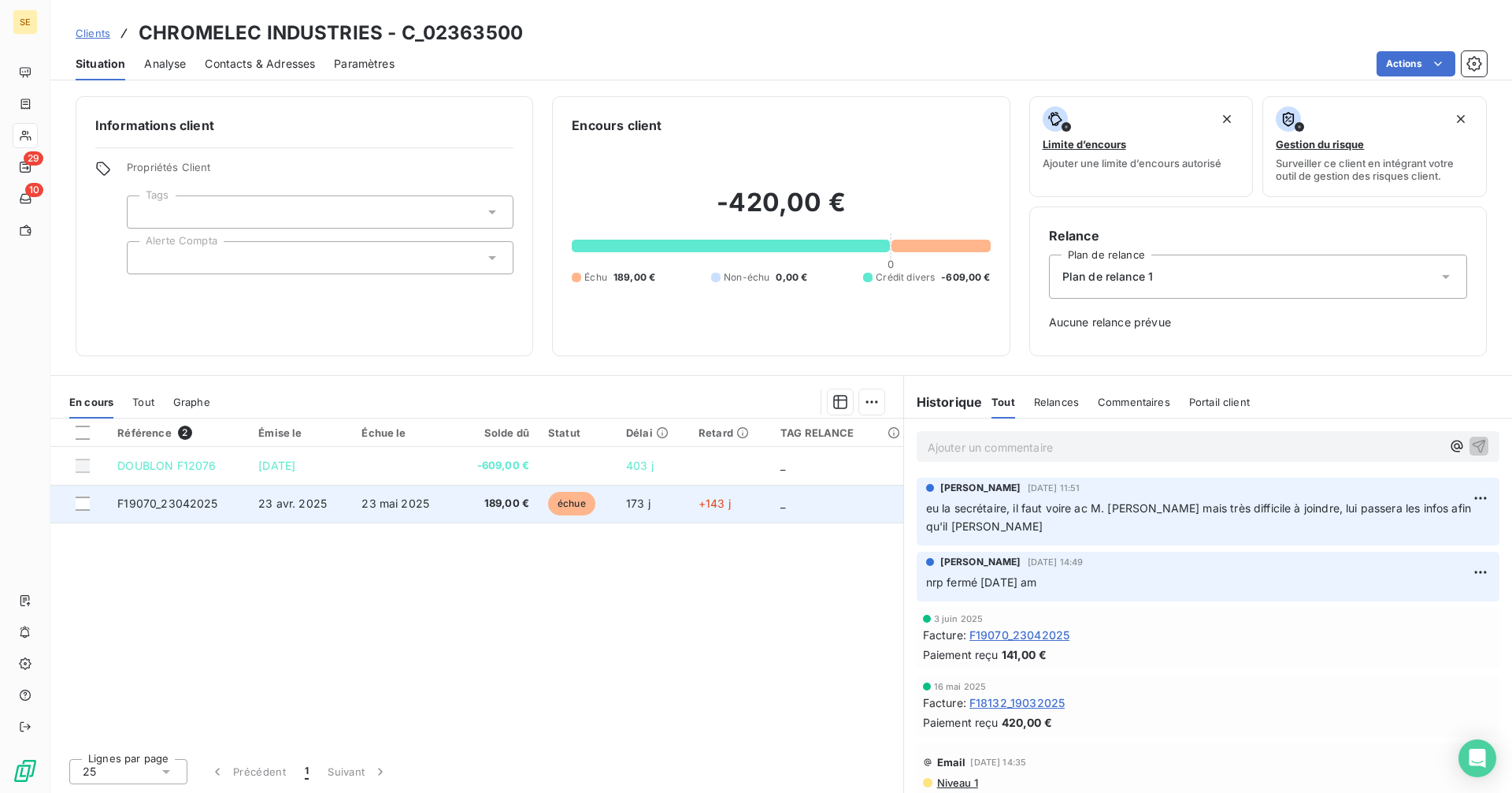
click at [492, 509] on span "189,00 €" at bounding box center [496, 504] width 65 height 16
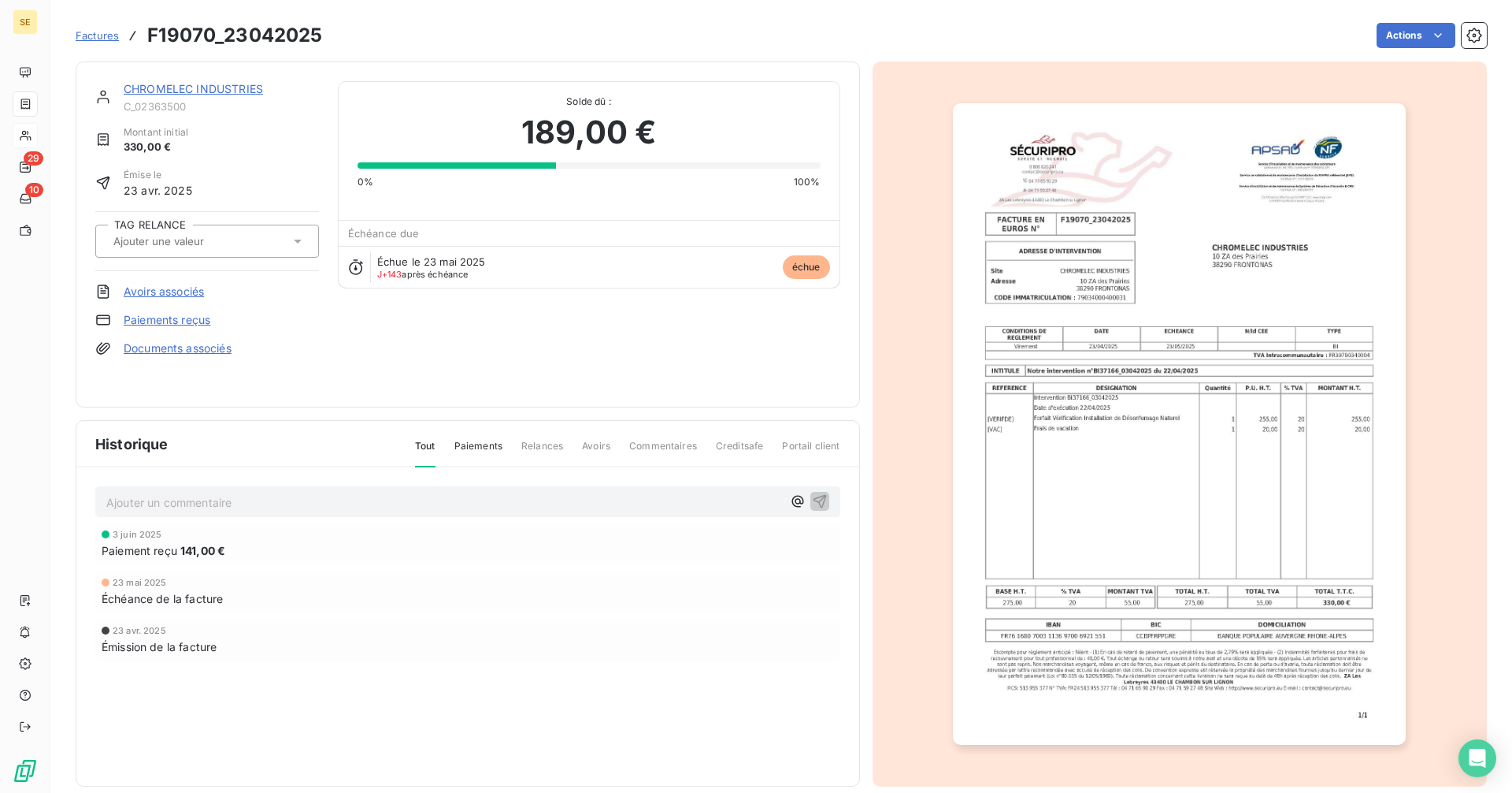
click at [234, 87] on link "CHROMELEC INDUSTRIES" at bounding box center [194, 88] width 140 height 14
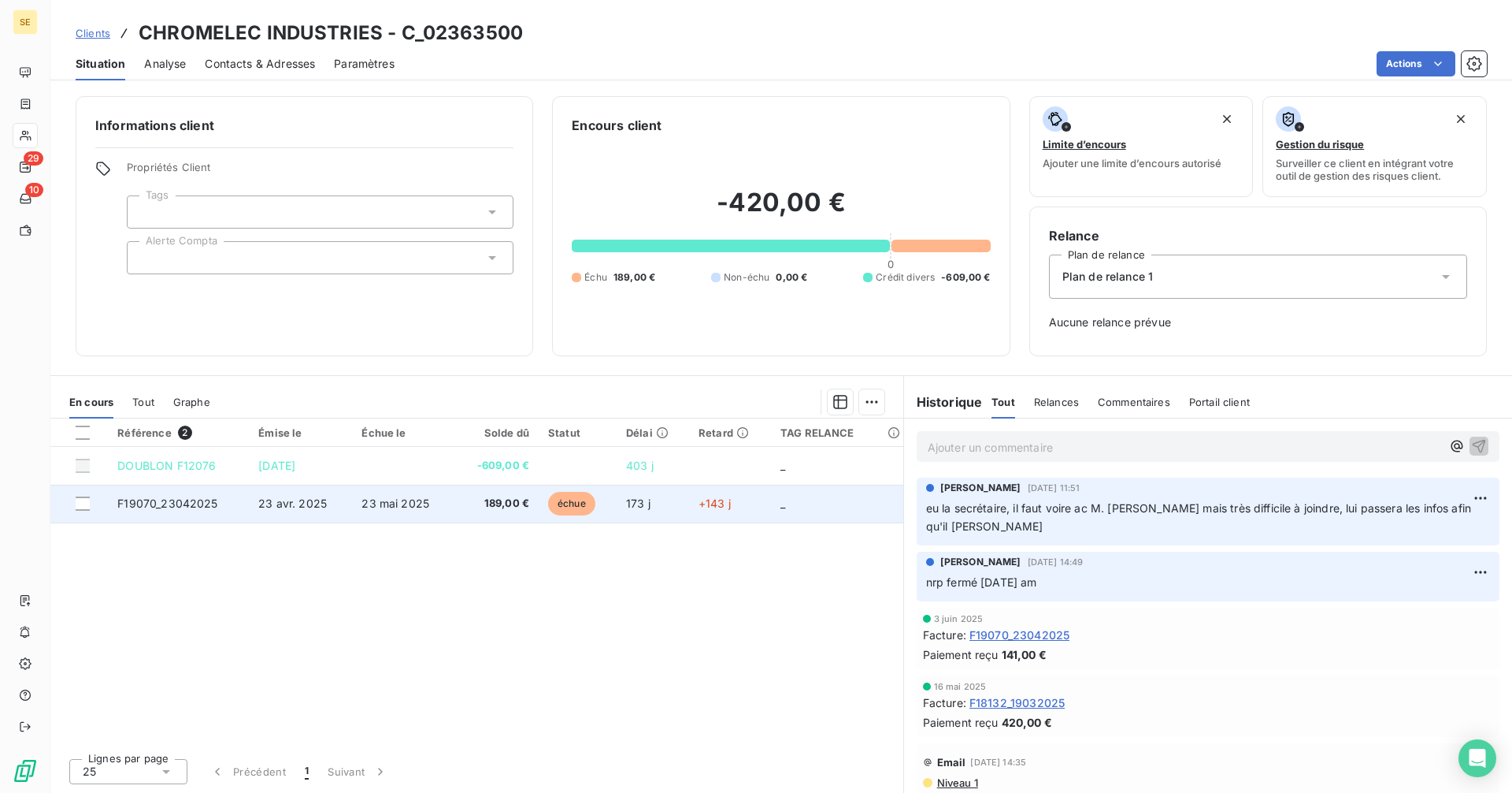
click at [427, 505] on span "23 mai 2025" at bounding box center [395, 503] width 67 height 14
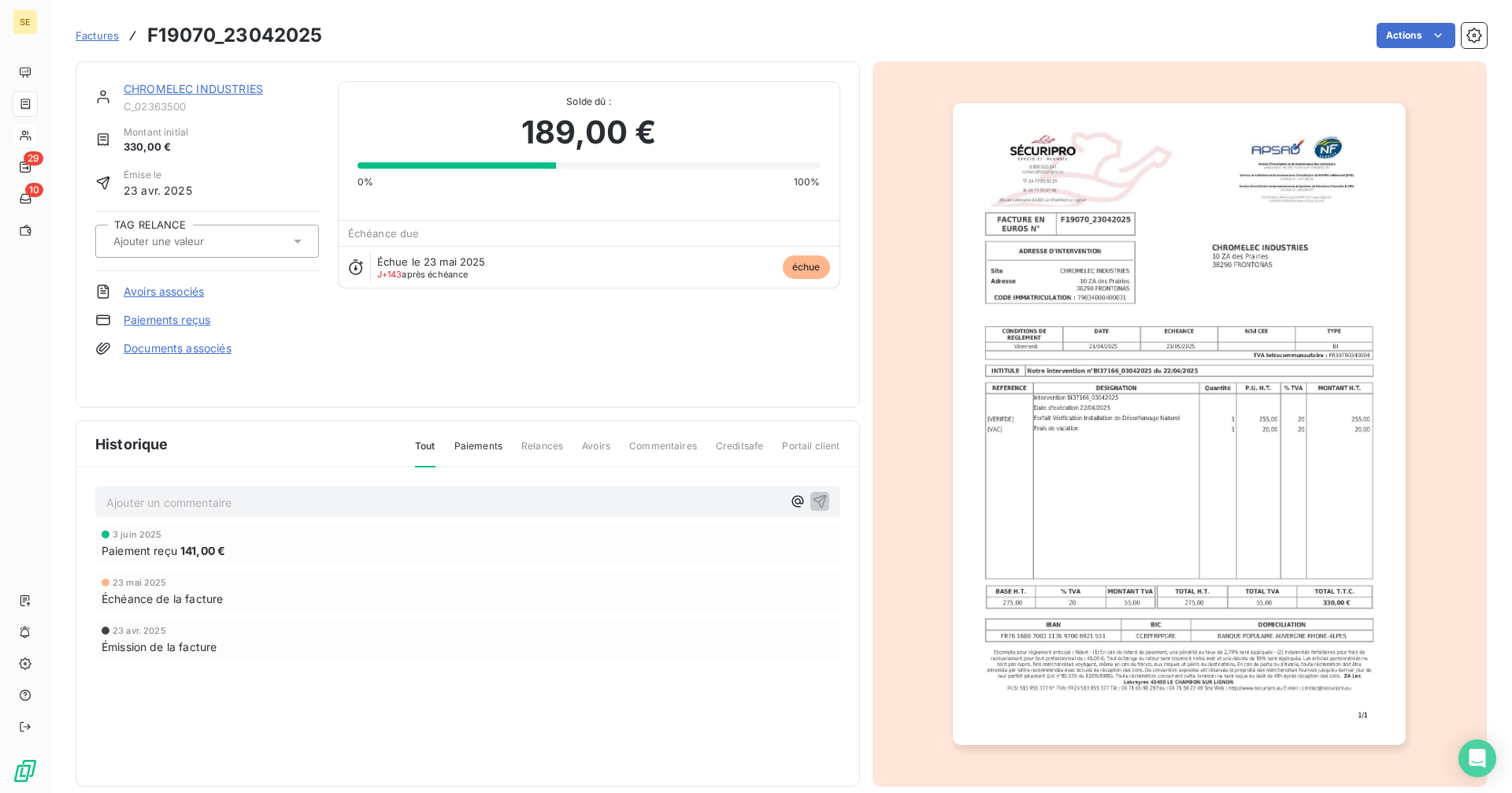
click at [243, 84] on link "CHROMELEC INDUSTRIES" at bounding box center [194, 88] width 140 height 14
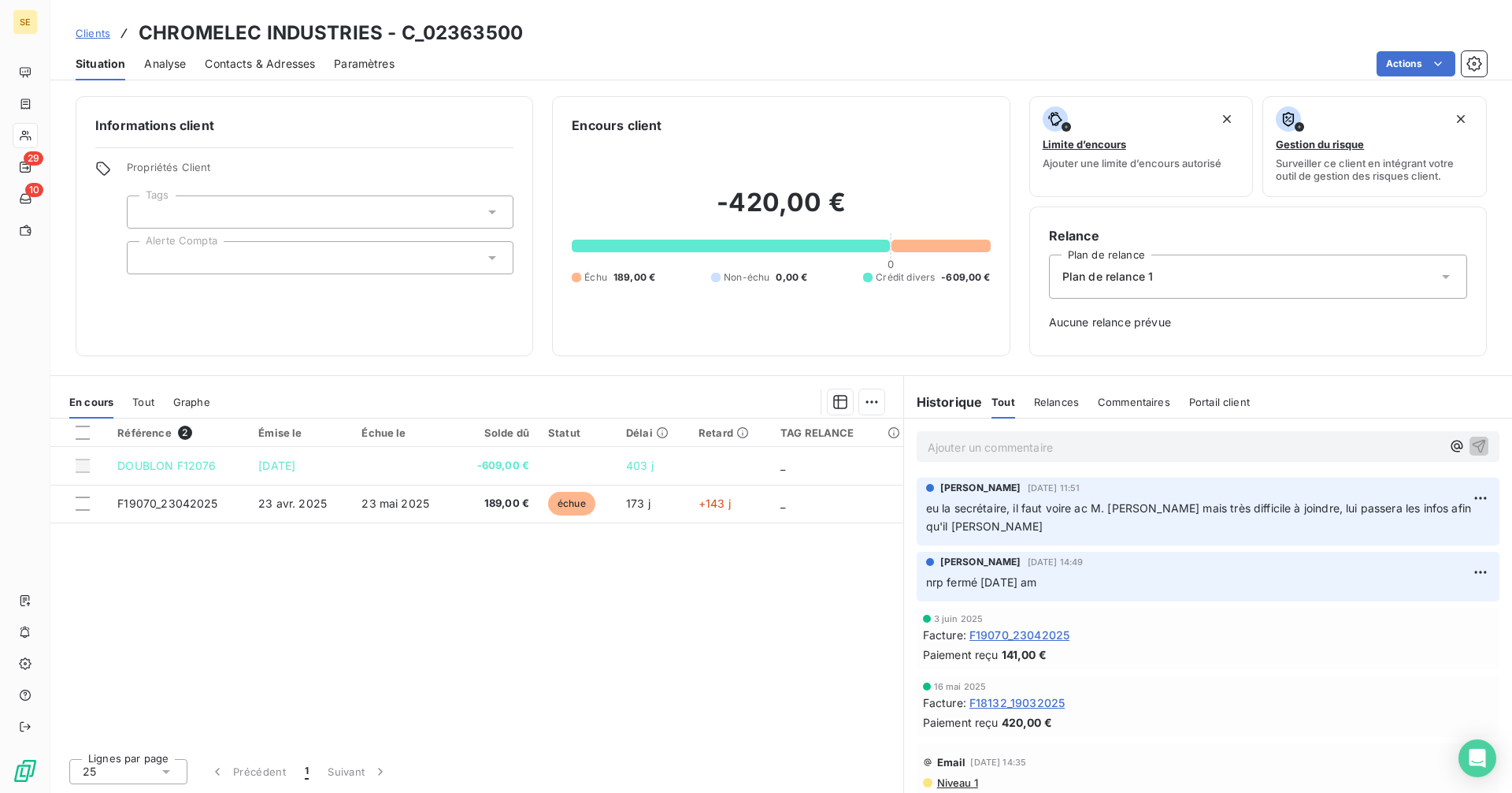
click at [150, 395] on span "Tout" at bounding box center [143, 402] width 22 height 13
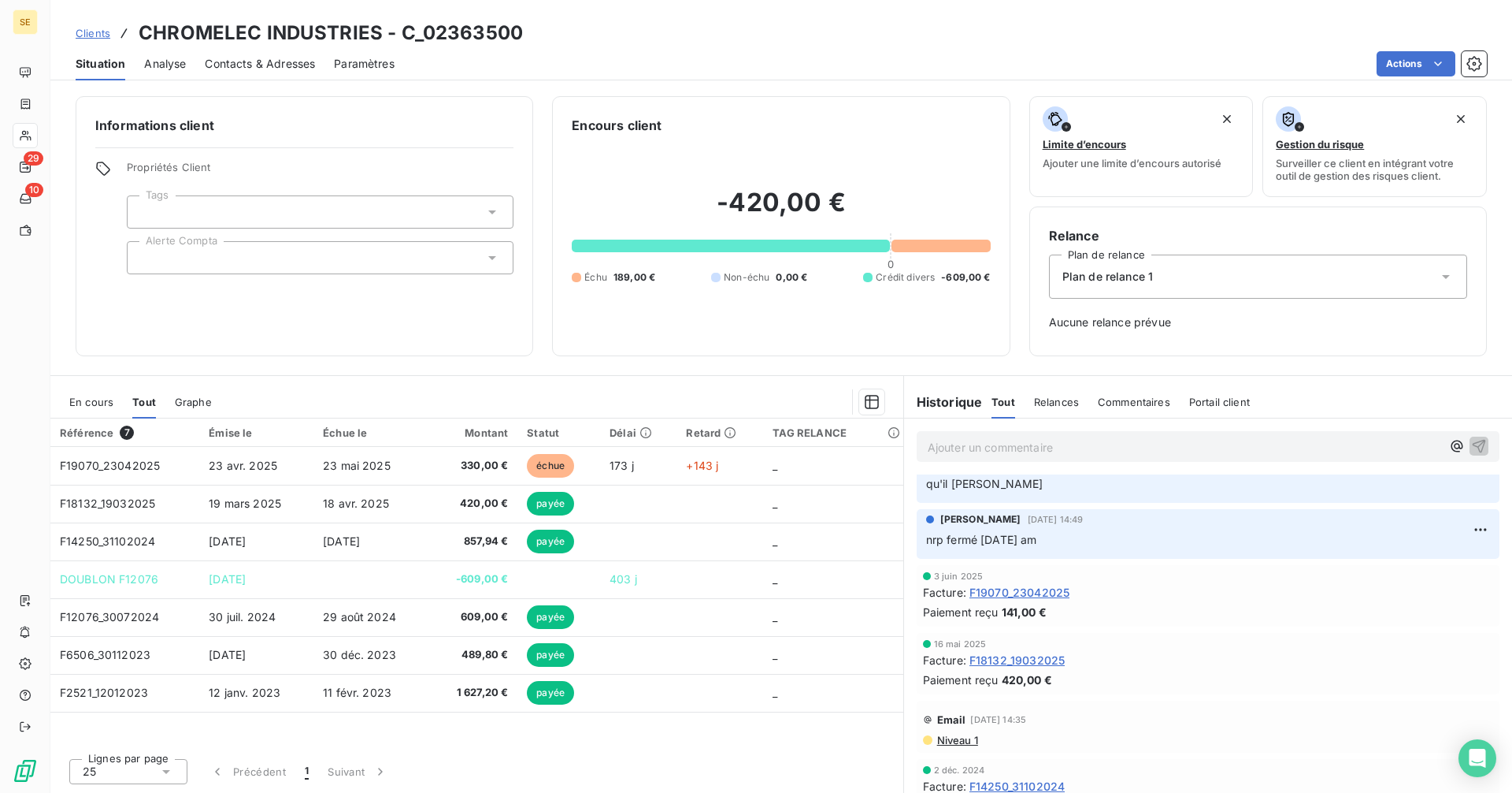
scroll to position [157, 0]
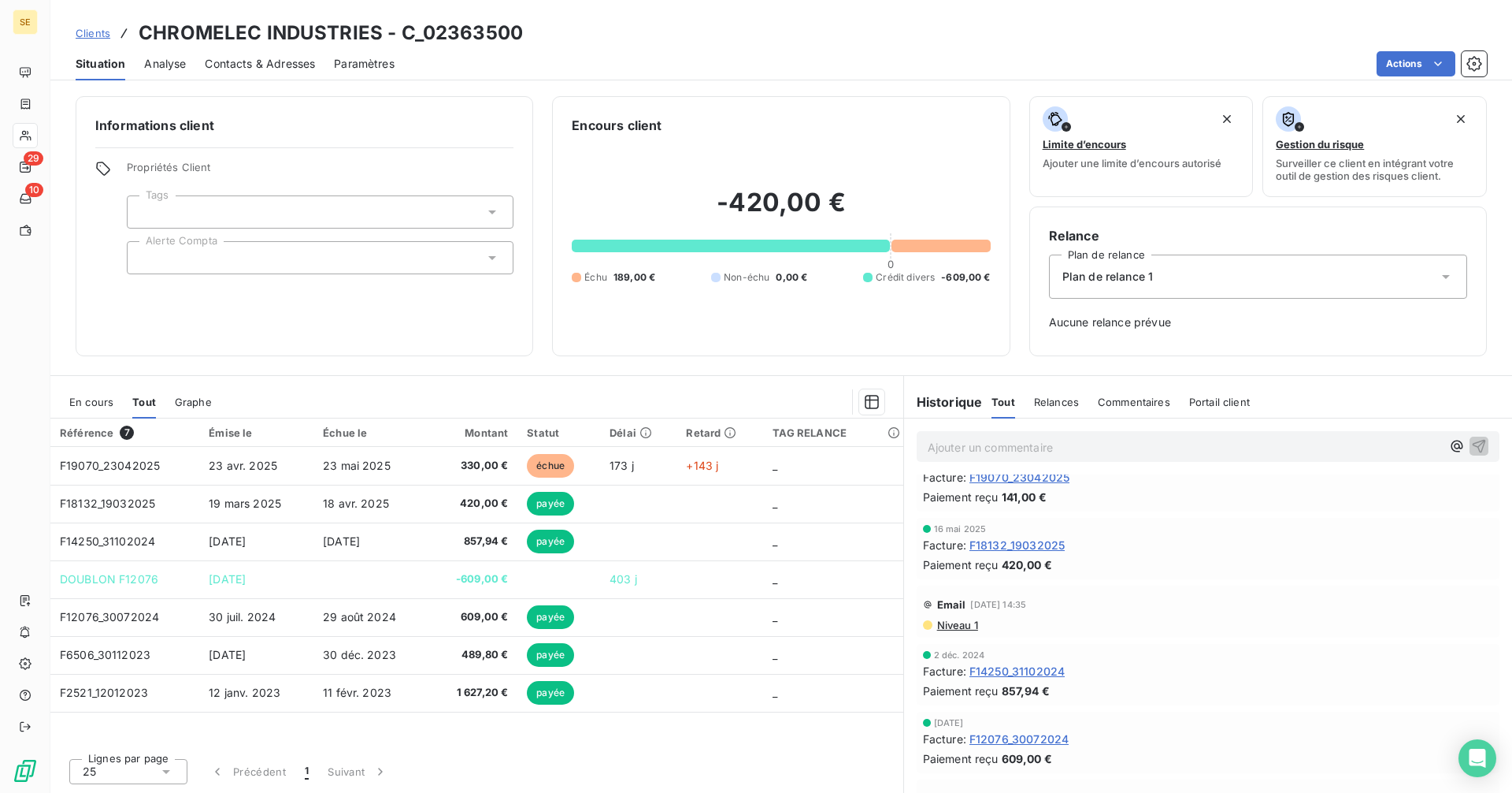
click at [1035, 669] on span "F14250_31102024" at bounding box center [1017, 671] width 96 height 17
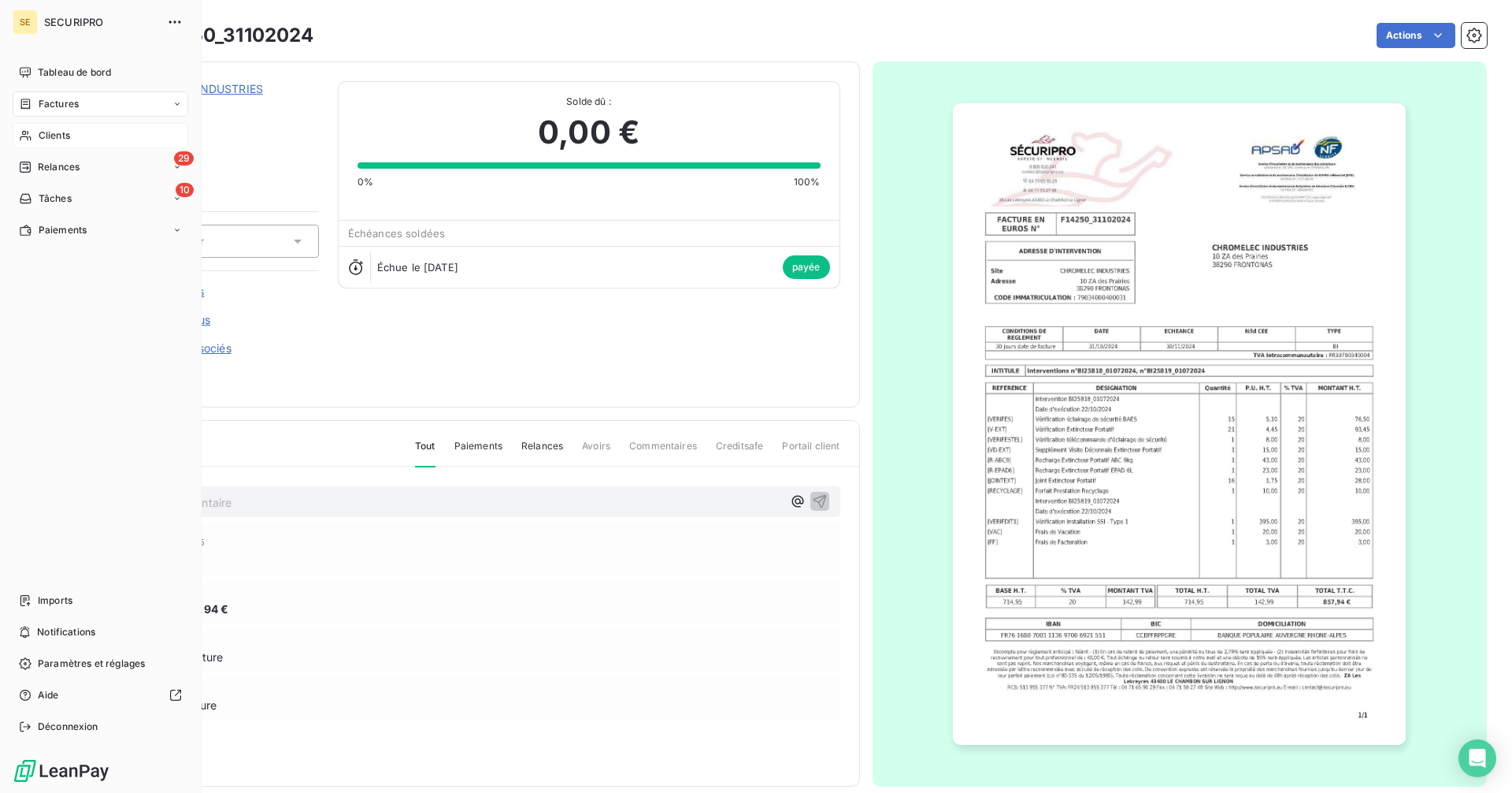
click at [45, 134] on span "Clients" at bounding box center [54, 136] width 31 height 14
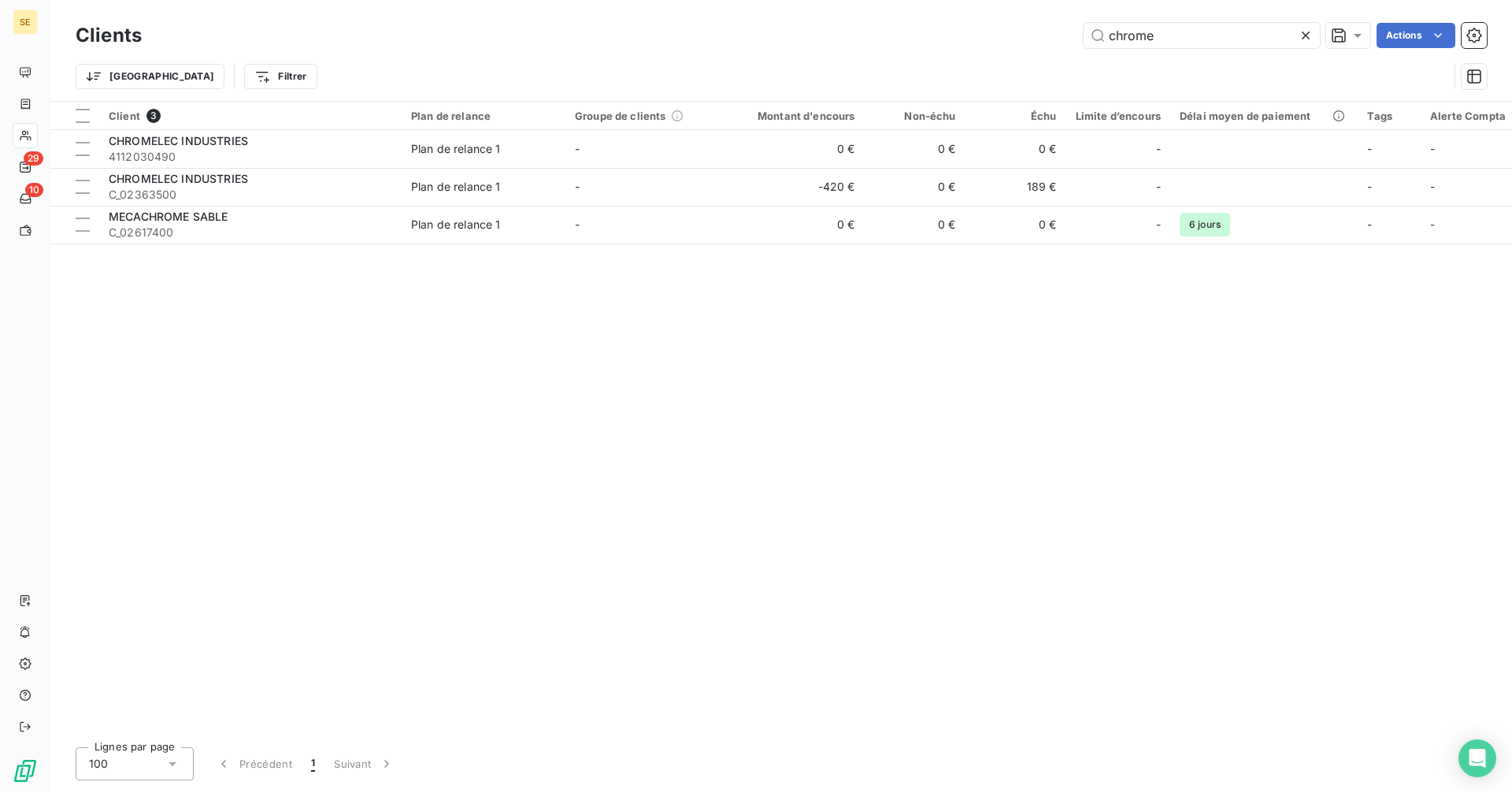
drag, startPoint x: 1189, startPoint y: 35, endPoint x: 1056, endPoint y: 24, distance: 133.5
click at [1056, 24] on div "chrome Actions" at bounding box center [823, 35] width 1326 height 25
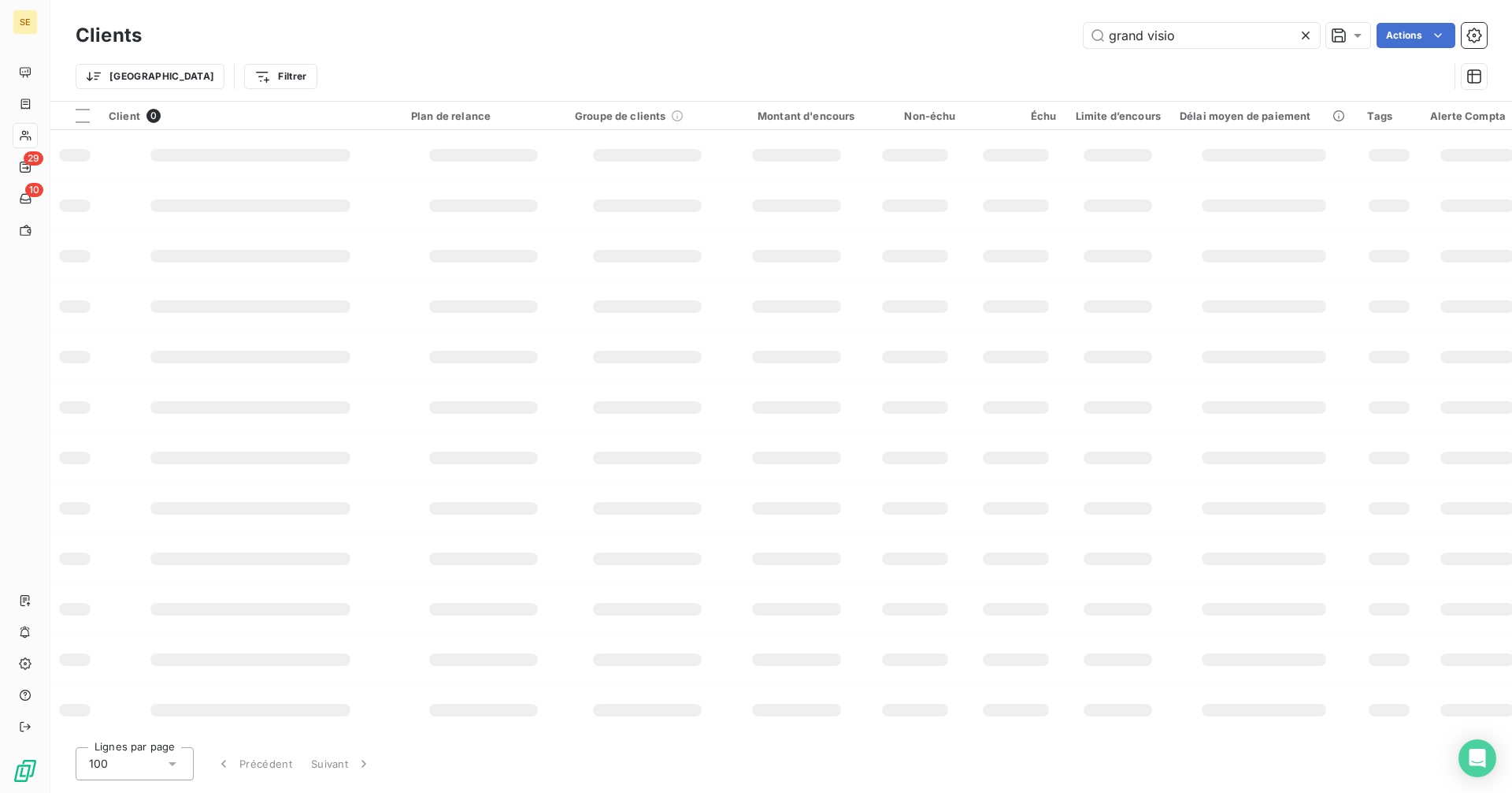
type input "grand vision"
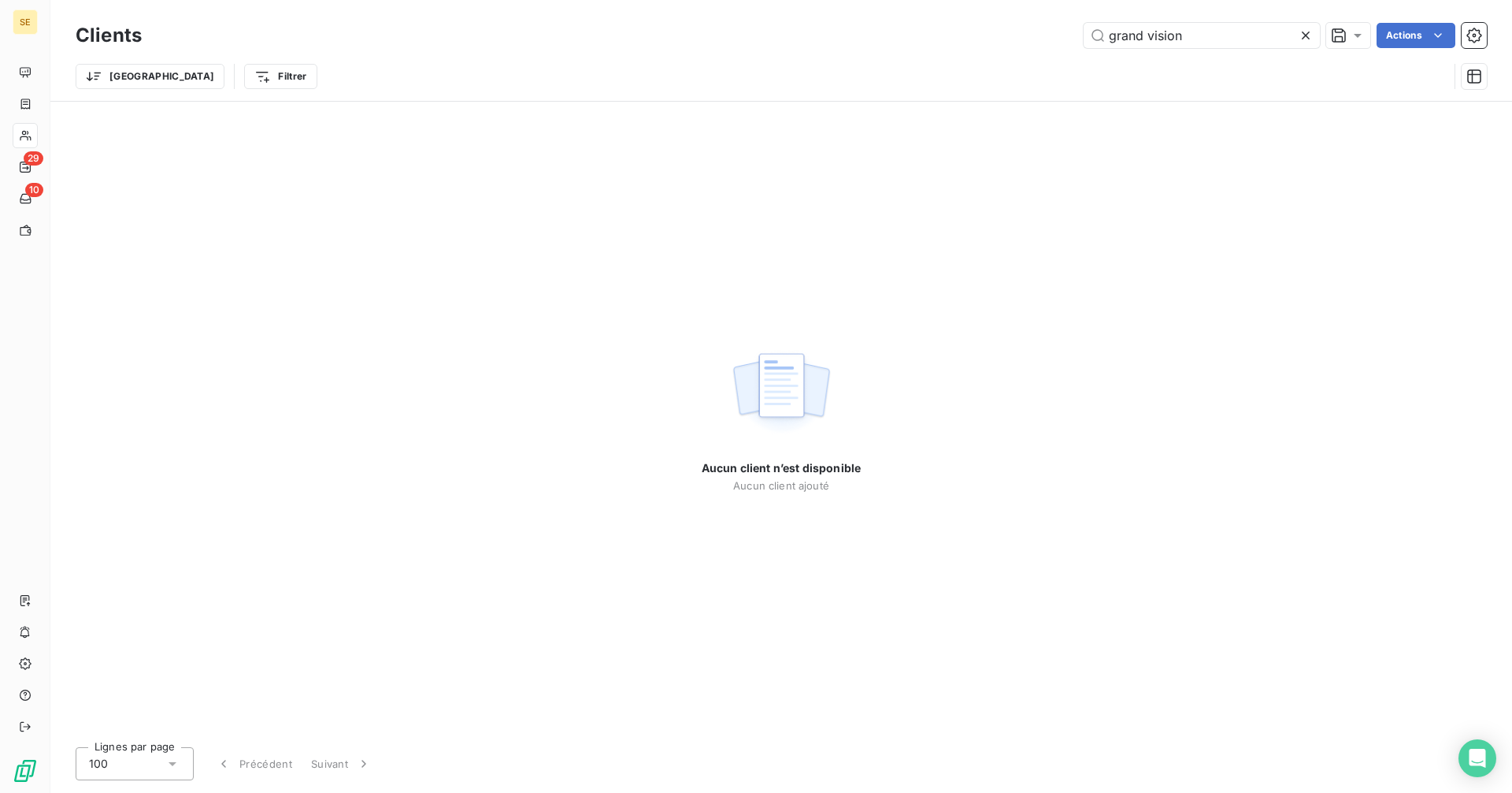
drag, startPoint x: 1076, startPoint y: 40, endPoint x: 1043, endPoint y: 39, distance: 33.0
click at [1043, 39] on div "grand vision Actions" at bounding box center [823, 35] width 1326 height 25
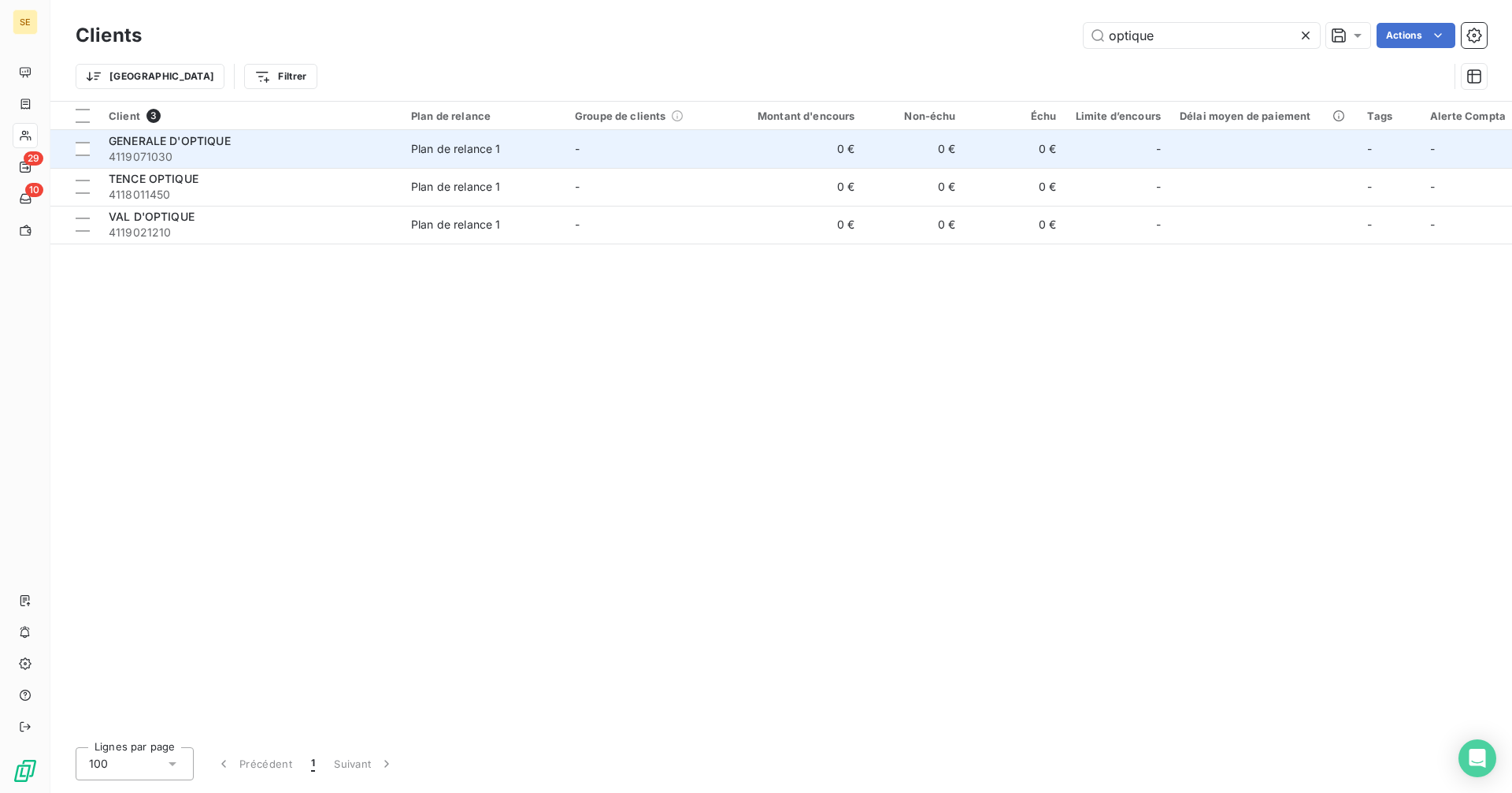
type input "optique"
click at [218, 144] on span "GENERALE D'OPTIQUE" at bounding box center [169, 141] width 122 height 14
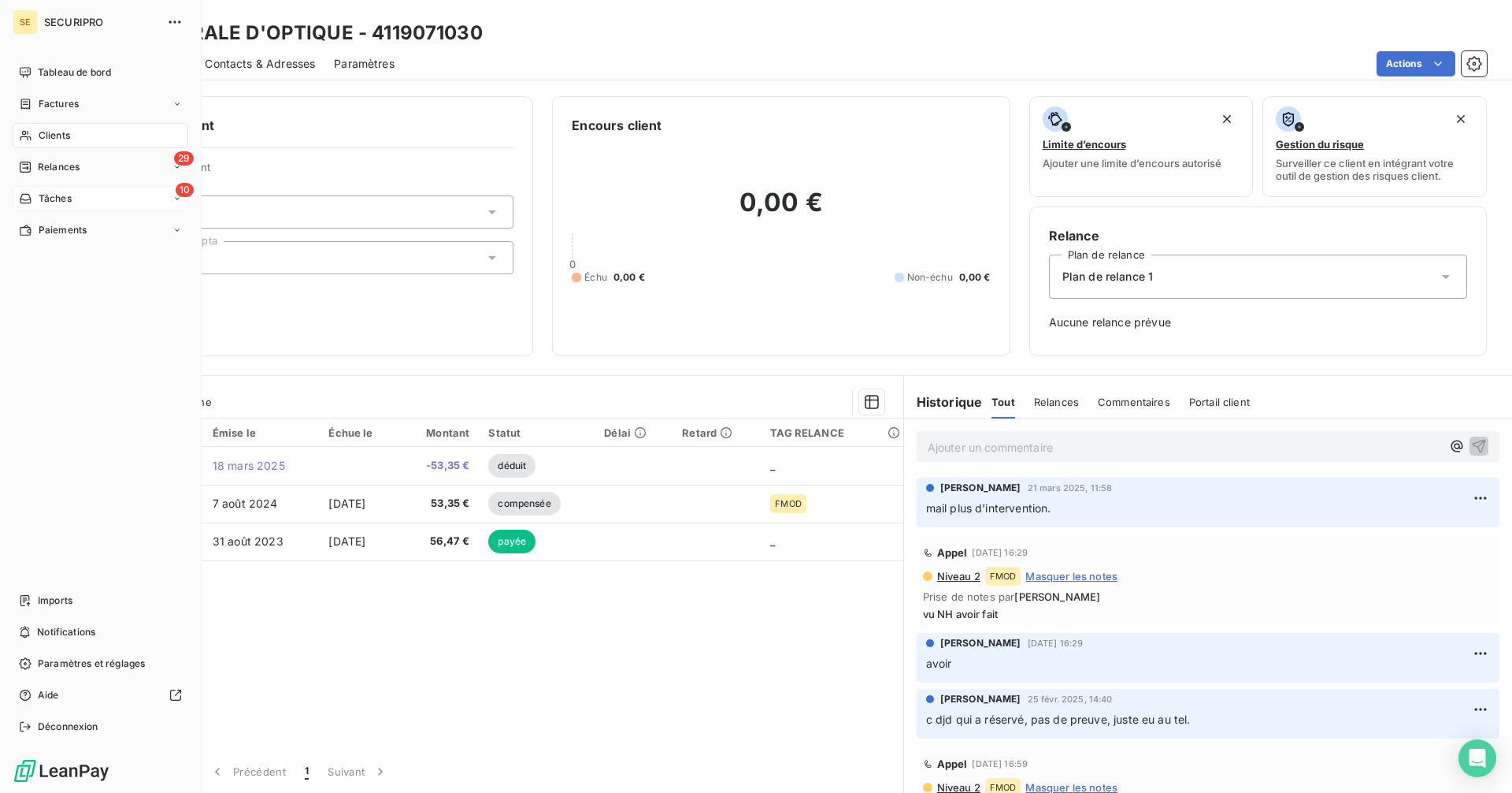
click at [79, 206] on div "10 Tâches" at bounding box center [100, 198] width 176 height 25
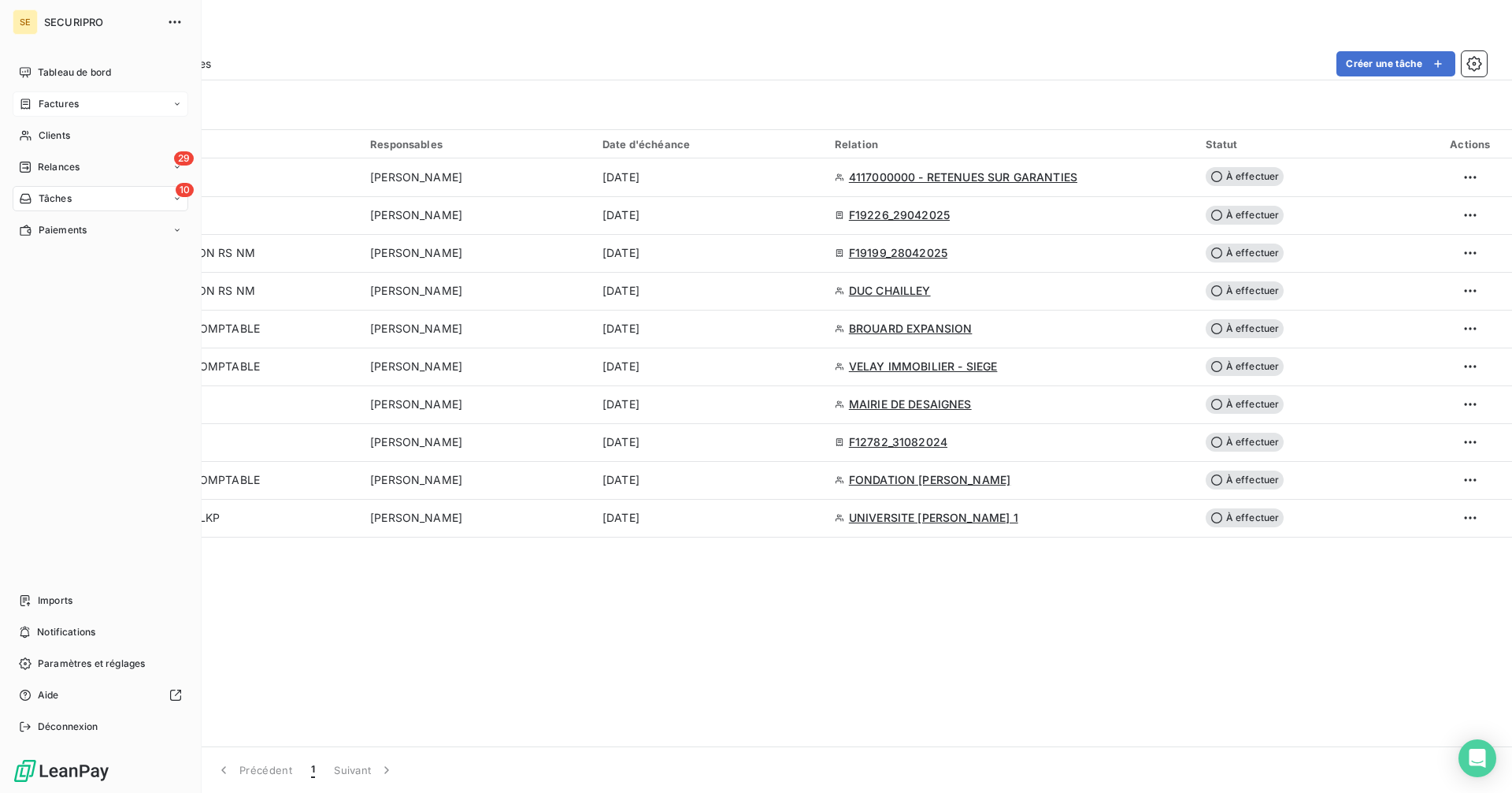
drag, startPoint x: 26, startPoint y: 134, endPoint x: 104, endPoint y: 114, distance: 80.5
click at [26, 134] on icon at bounding box center [26, 136] width 14 height 13
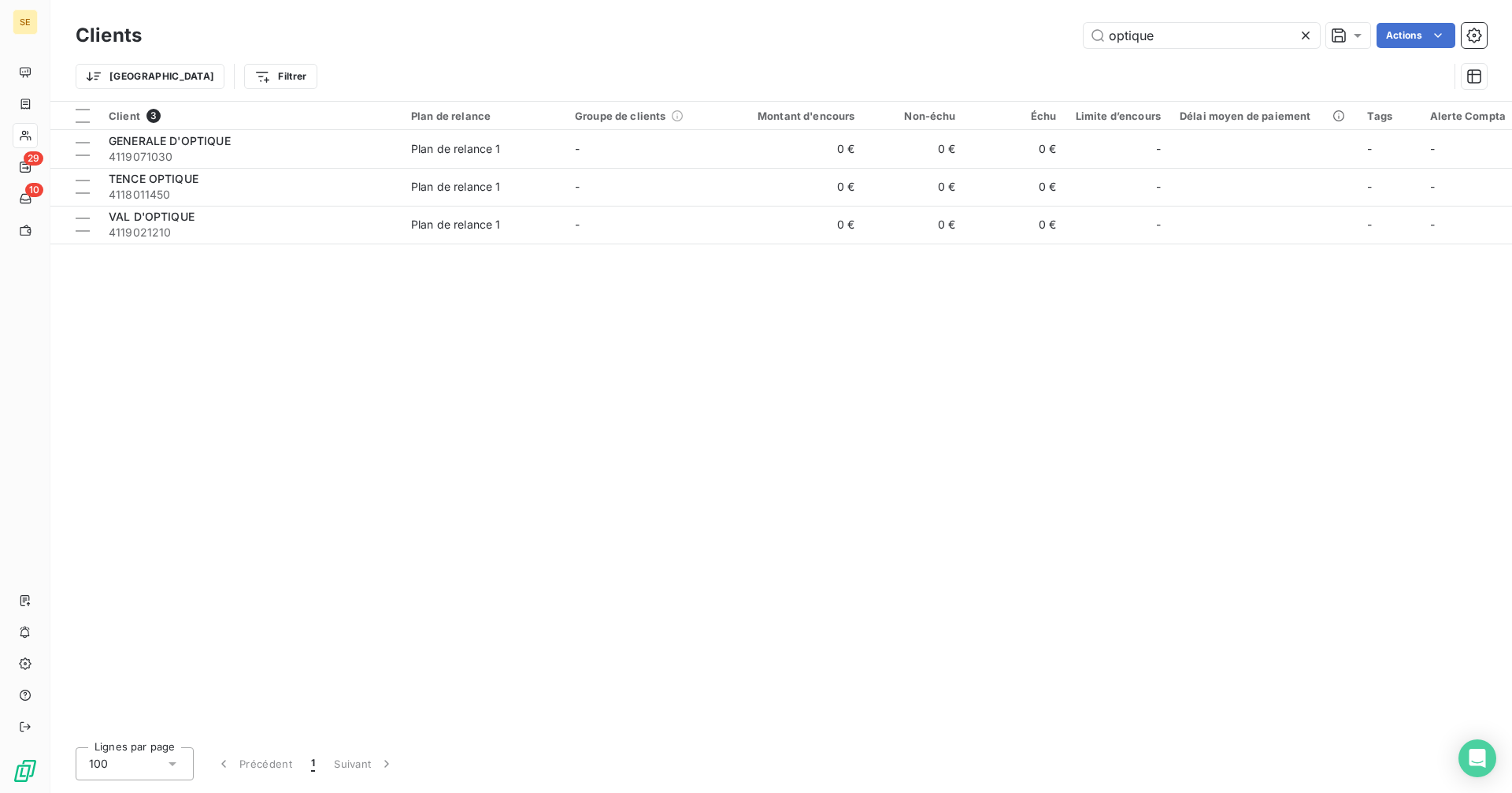
drag, startPoint x: 1206, startPoint y: 44, endPoint x: 888, endPoint y: 51, distance: 318.1
click at [888, 51] on div "Clients optique Actions" at bounding box center [780, 35] width 1411 height 33
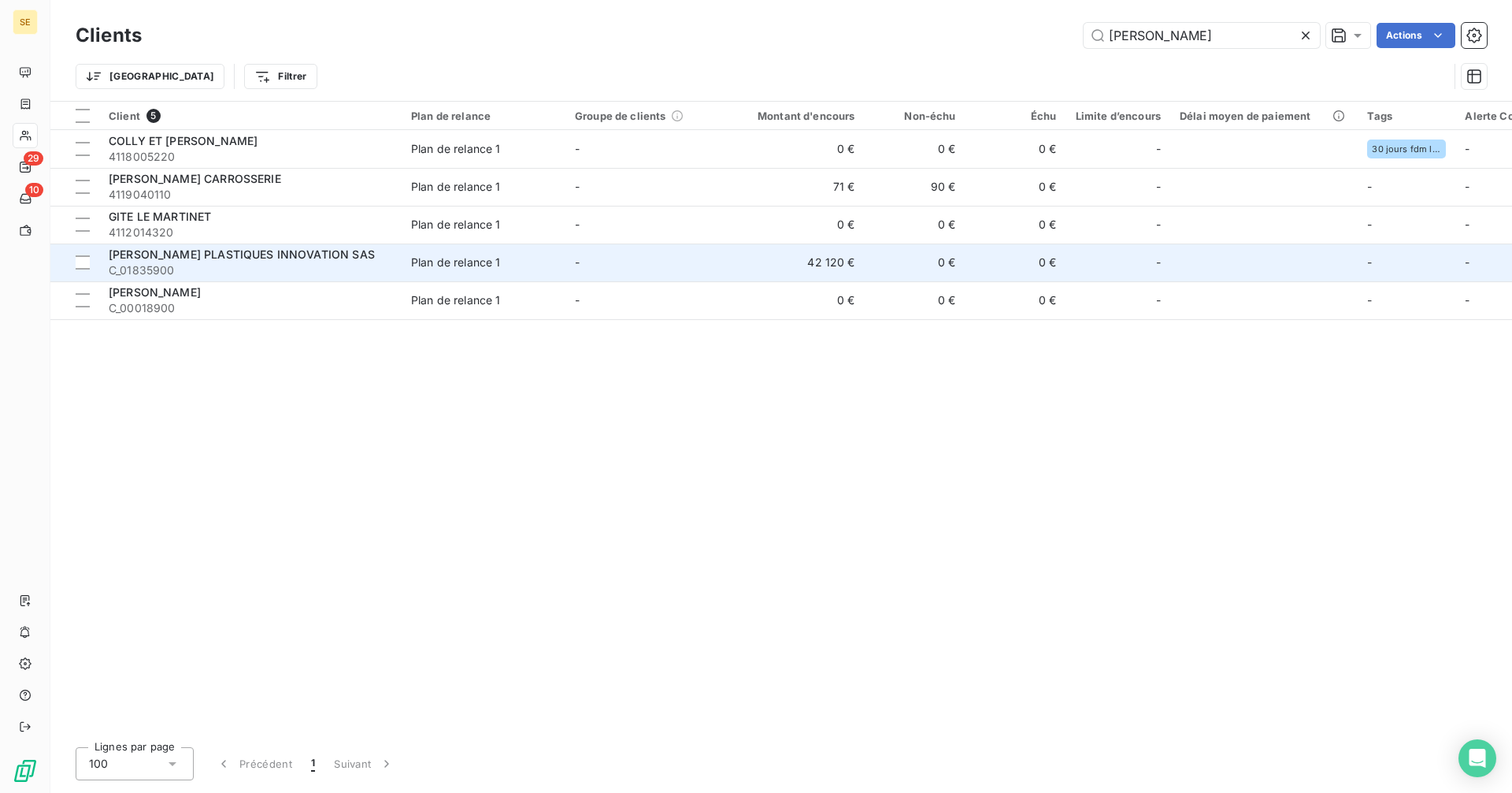
type input "[PERSON_NAME]"
click at [316, 248] on span "[PERSON_NAME] PLASTIQUES INNOVATION SAS" at bounding box center [241, 254] width 266 height 14
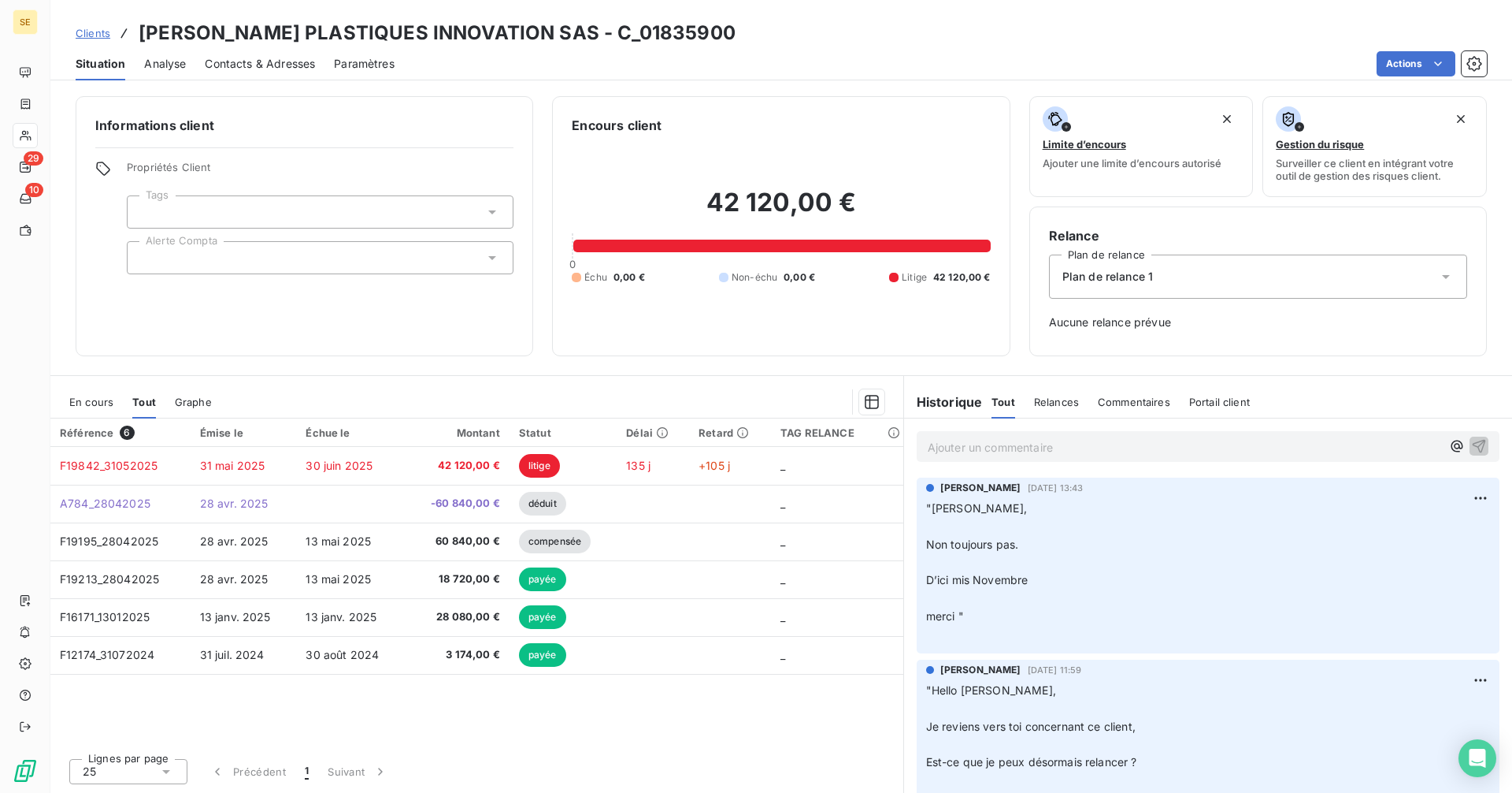
click at [84, 405] on span "En cours" at bounding box center [91, 402] width 44 height 13
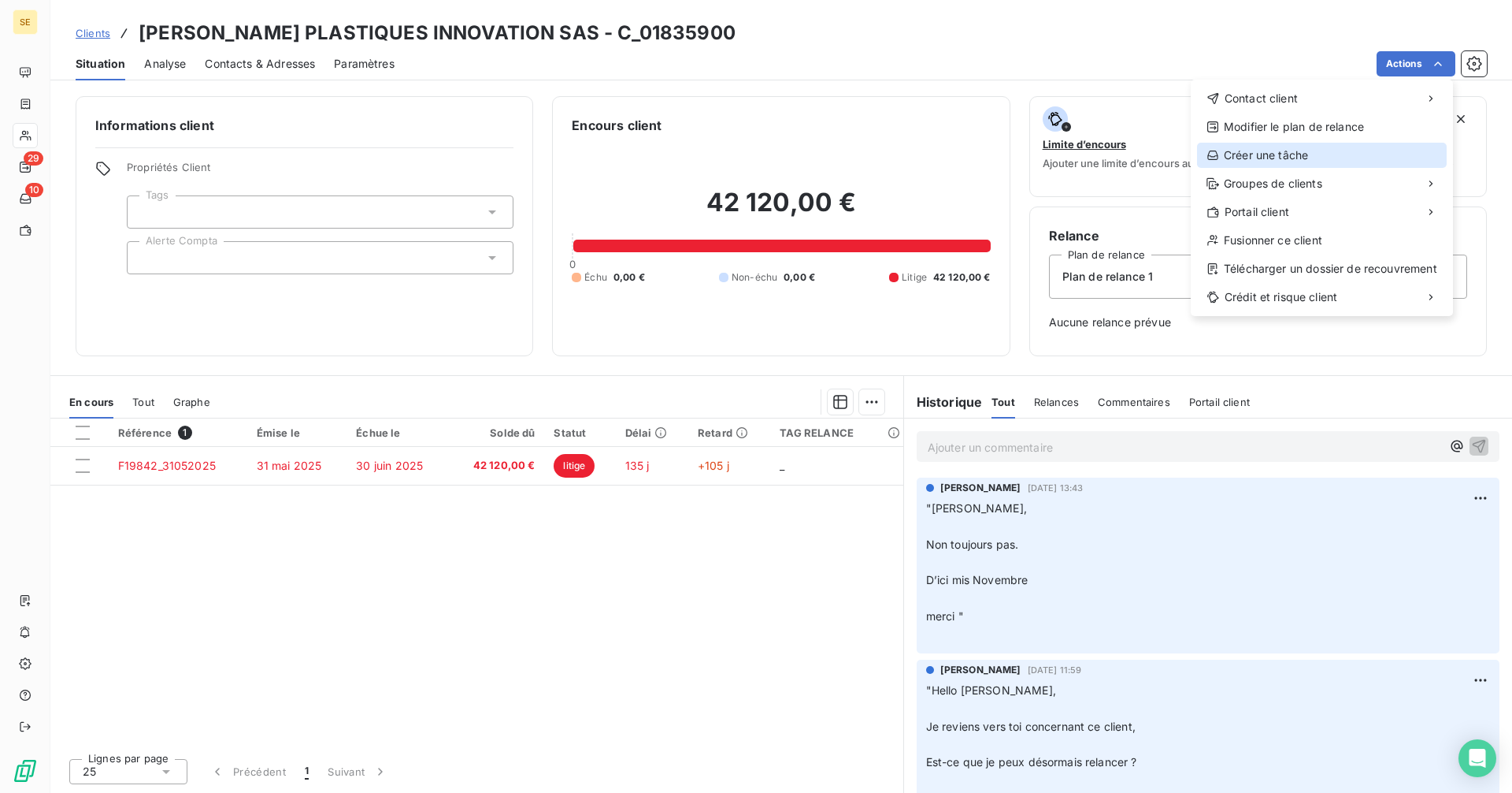
click at [1257, 153] on div "Créer une tâche" at bounding box center [1322, 154] width 250 height 25
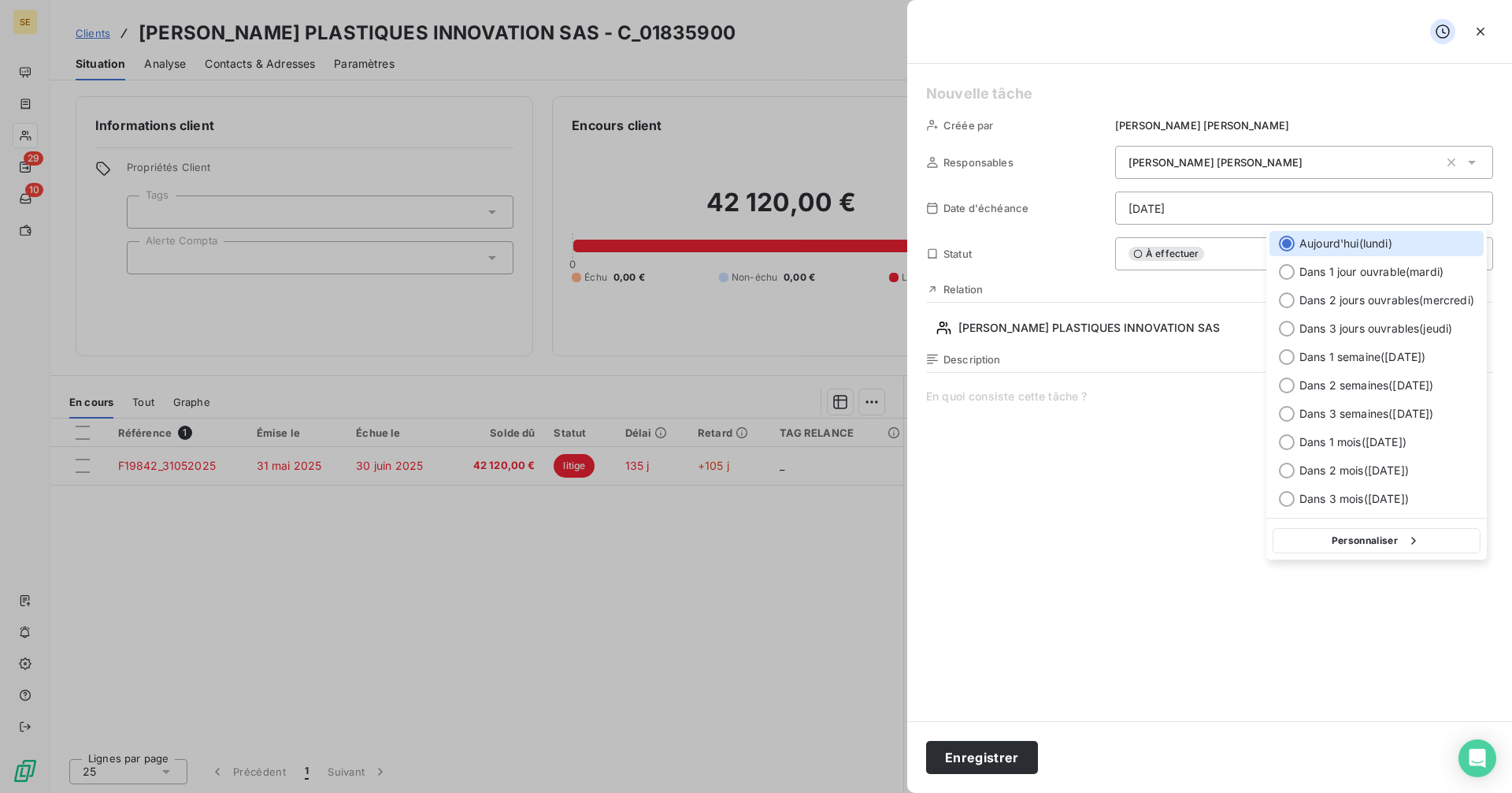
click at [1164, 207] on html "SE 29 10 Clients MARTIN PLASTIQUES INNOVATION SAS - C_01835900 Situation Analys…" at bounding box center [756, 396] width 1512 height 793
click at [1282, 442] on div at bounding box center [1287, 442] width 16 height 16
type input "[DATE]"
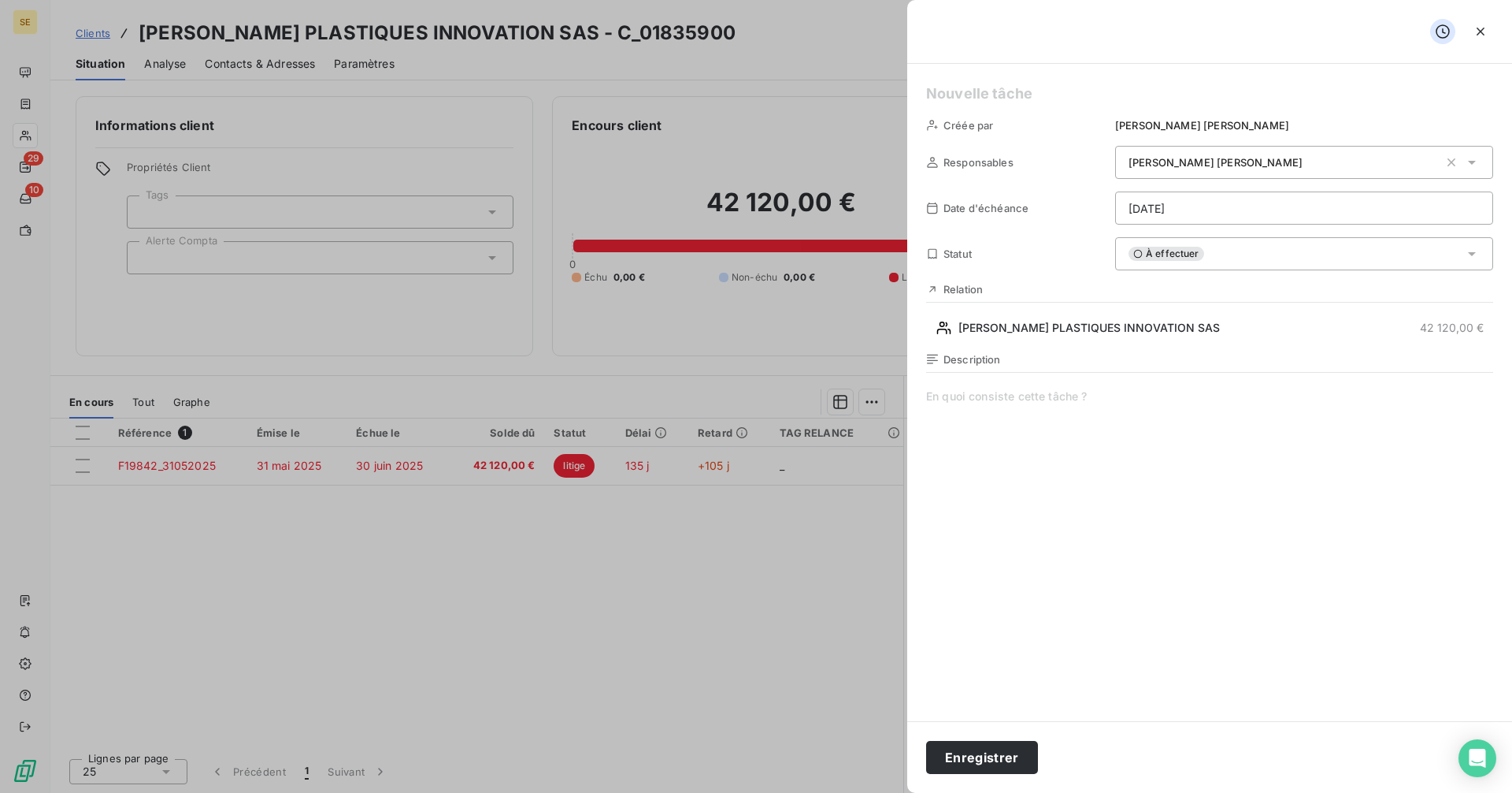
click at [988, 393] on span at bounding box center [1209, 539] width 567 height 303
click at [940, 95] on h5 at bounding box center [1209, 93] width 567 height 22
click at [989, 759] on button "Enregistrer" at bounding box center [981, 757] width 112 height 33
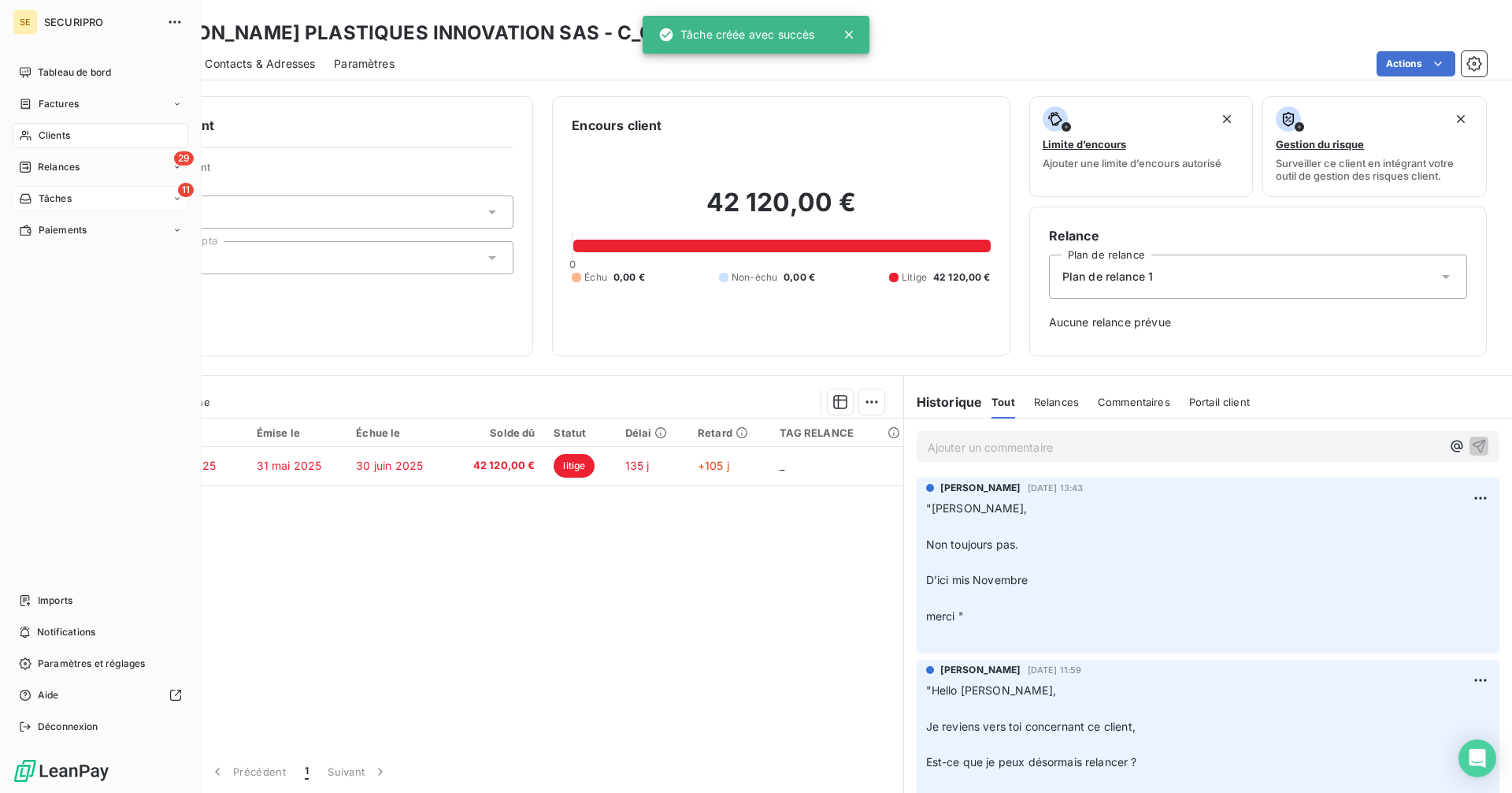
click at [29, 194] on icon at bounding box center [26, 198] width 14 height 13
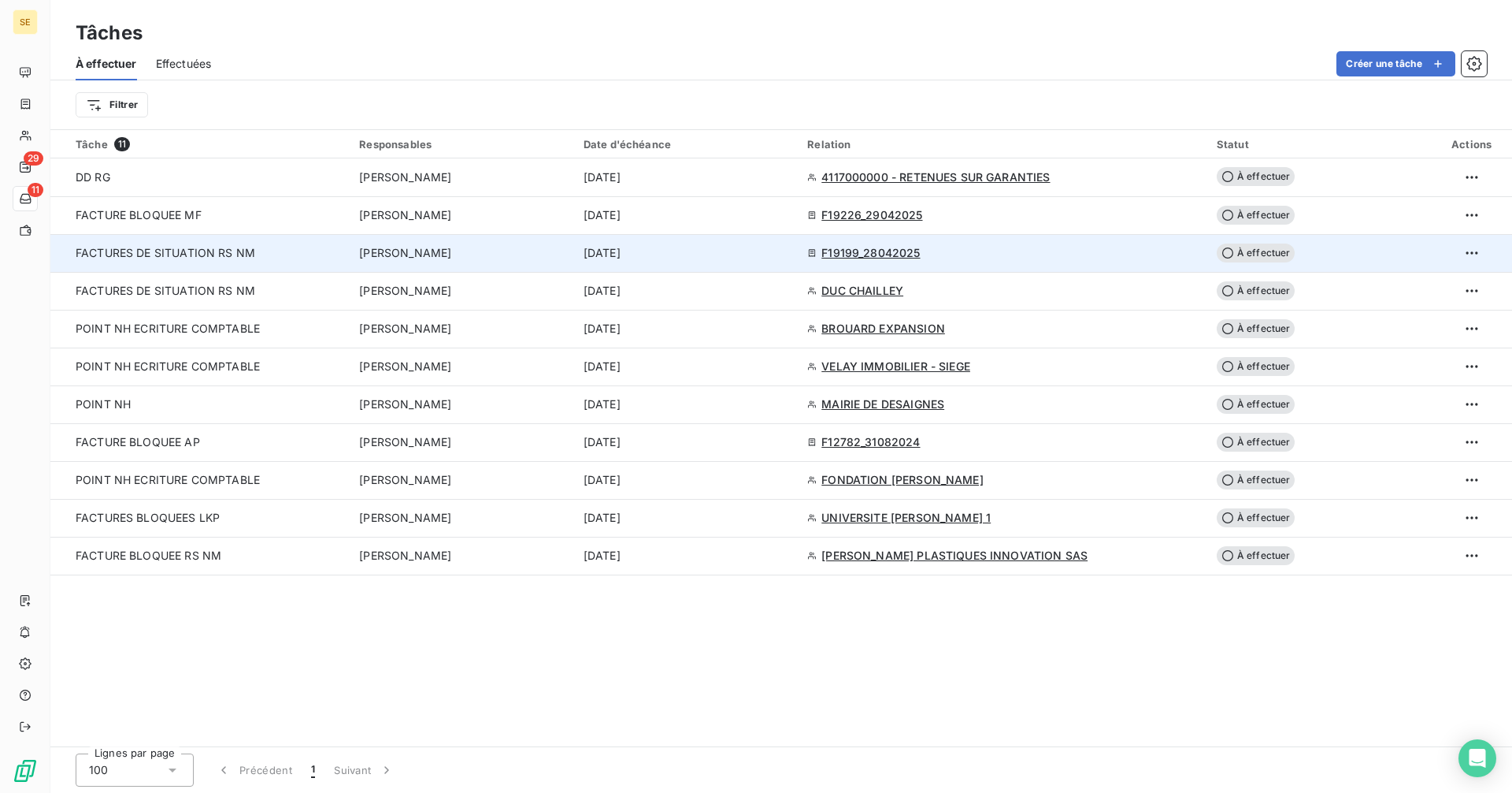
click at [171, 256] on span "FACTURES DE SITUATION RS NM" at bounding box center [165, 252] width 180 height 14
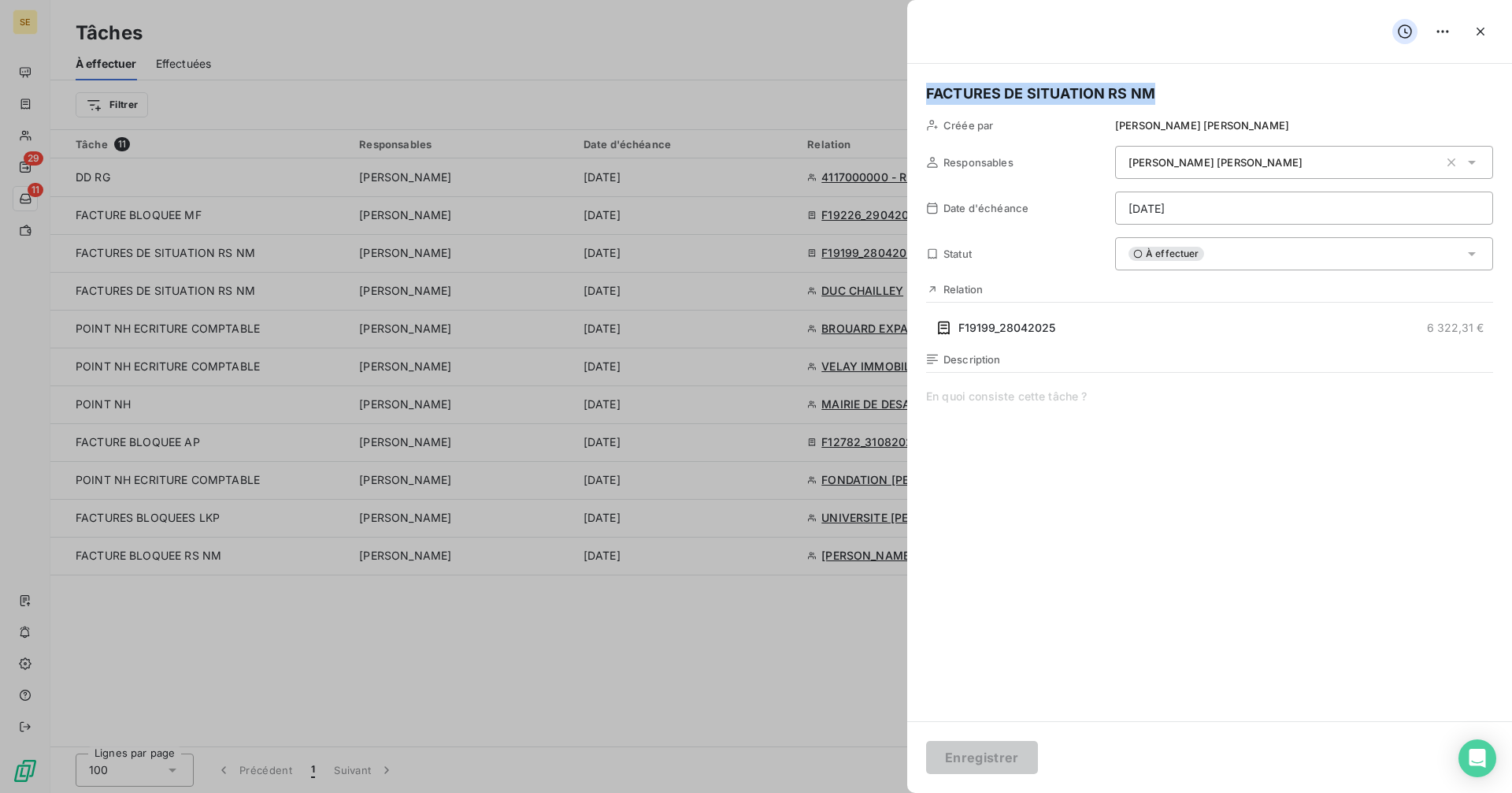
drag, startPoint x: 1172, startPoint y: 93, endPoint x: 915, endPoint y: 96, distance: 257.0
click at [915, 96] on div "FACTURES DE SITUATION RS NM Créée par [PERSON_NAME] Responsables [PERSON_NAME] …" at bounding box center [1209, 392] width 605 height 657
copy h5 "FACTURES DE SITUATION RS NM"
click at [196, 551] on div at bounding box center [756, 396] width 1512 height 793
click at [768, 757] on div at bounding box center [756, 396] width 1512 height 793
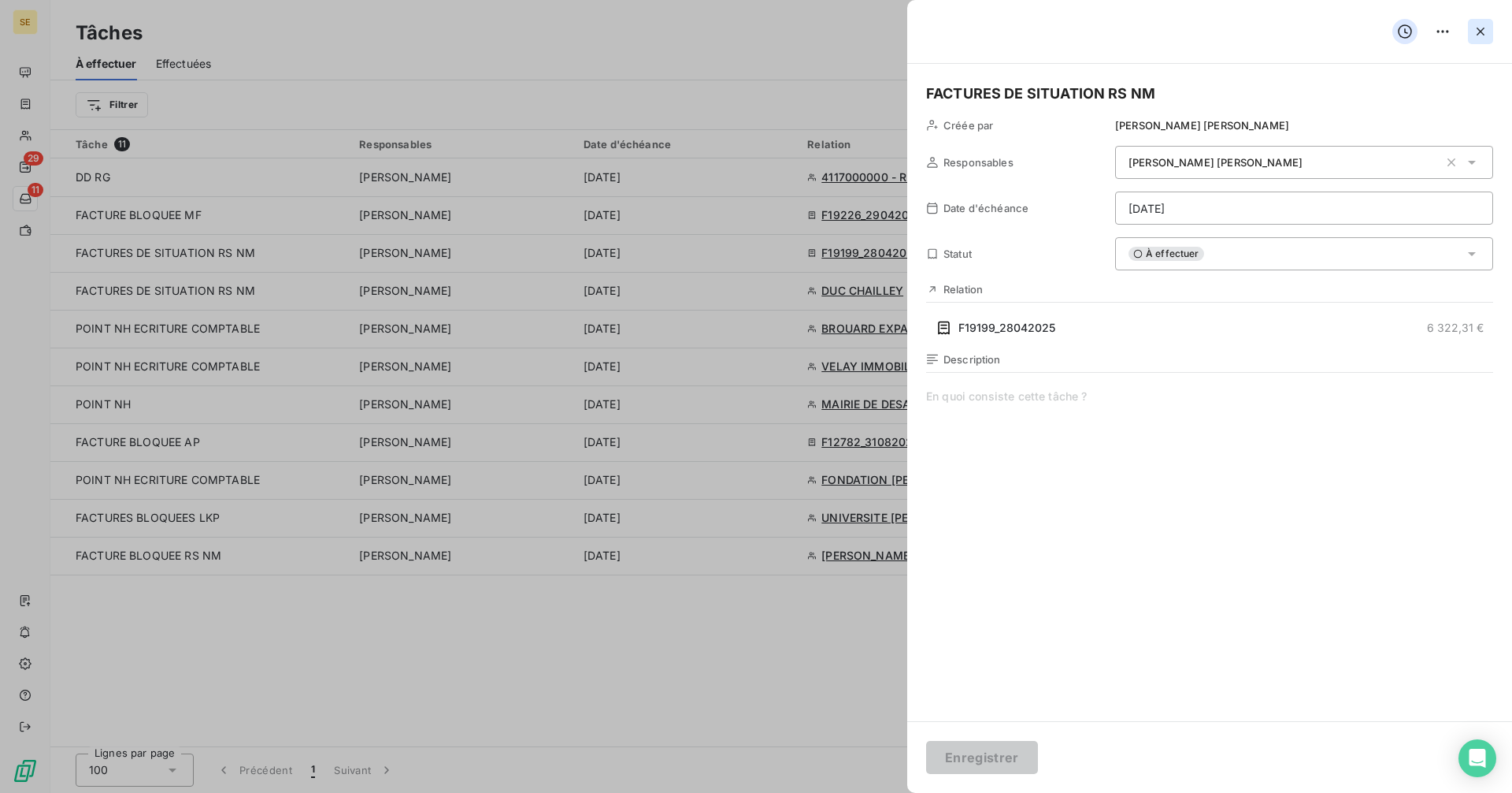
click at [1478, 27] on icon "button" at bounding box center [1481, 31] width 16 height 16
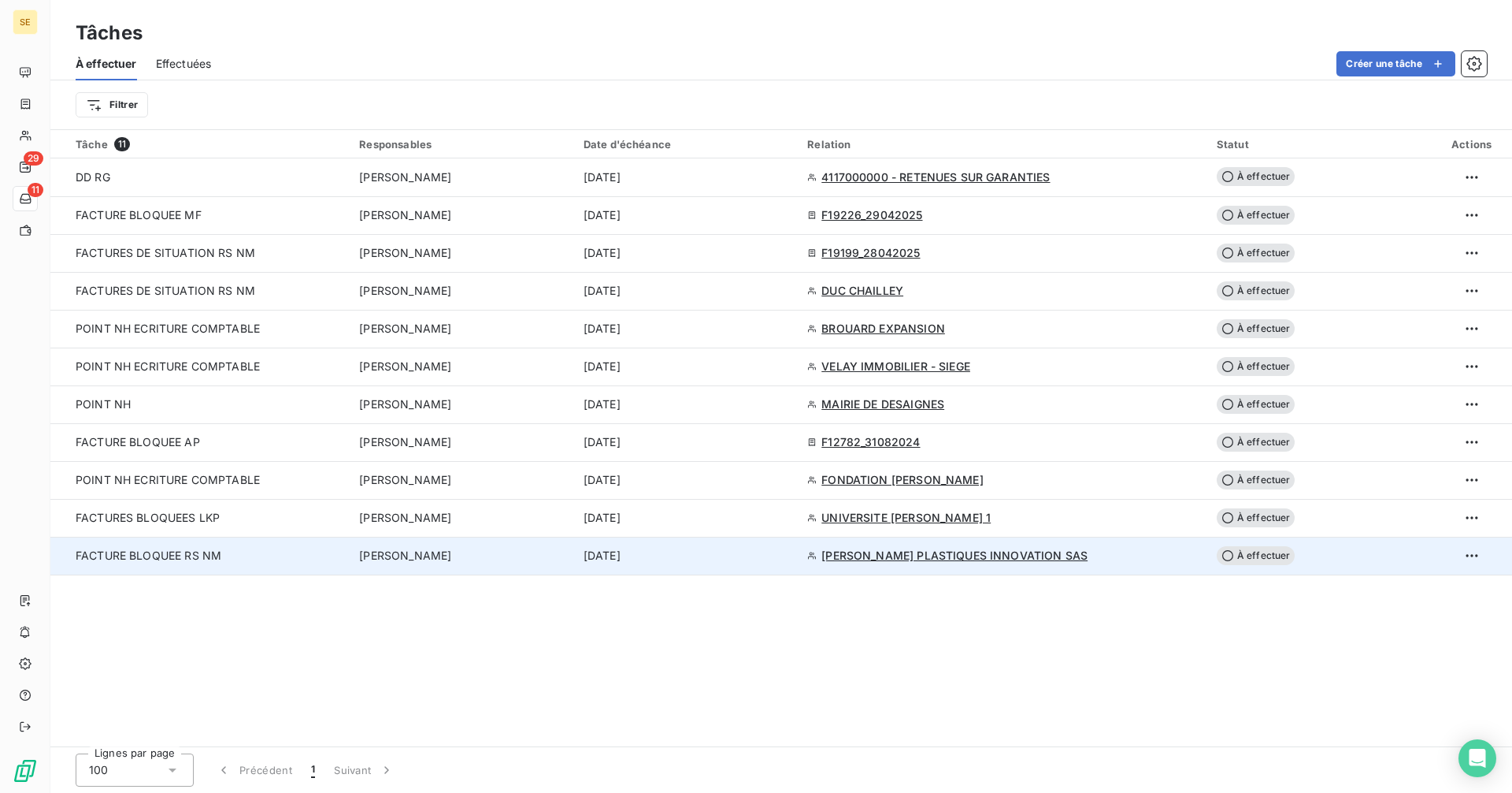
click at [197, 558] on span "FACTURE BLOQUEE RS NM" at bounding box center [148, 555] width 145 height 14
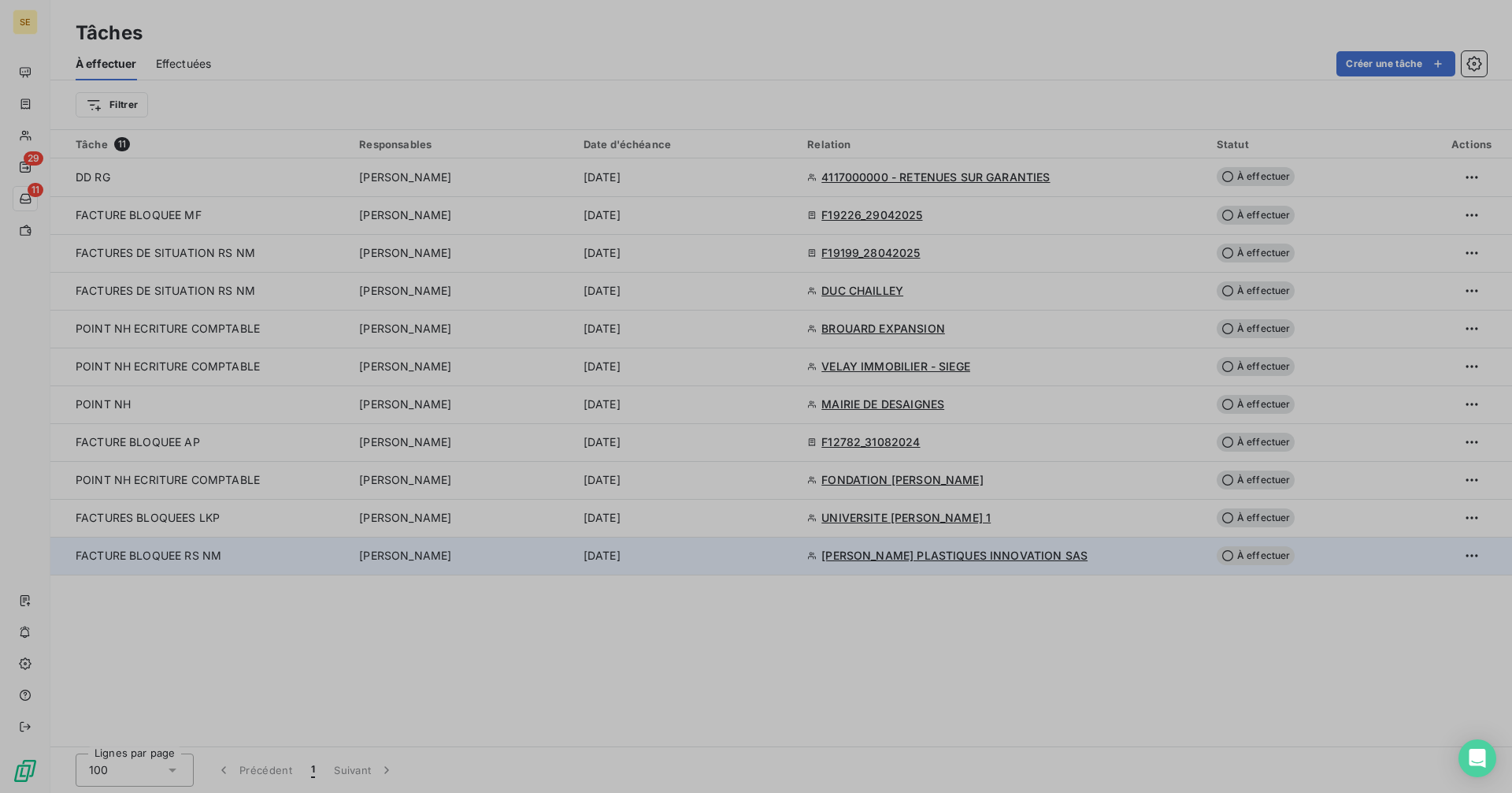
type input "[DATE]"
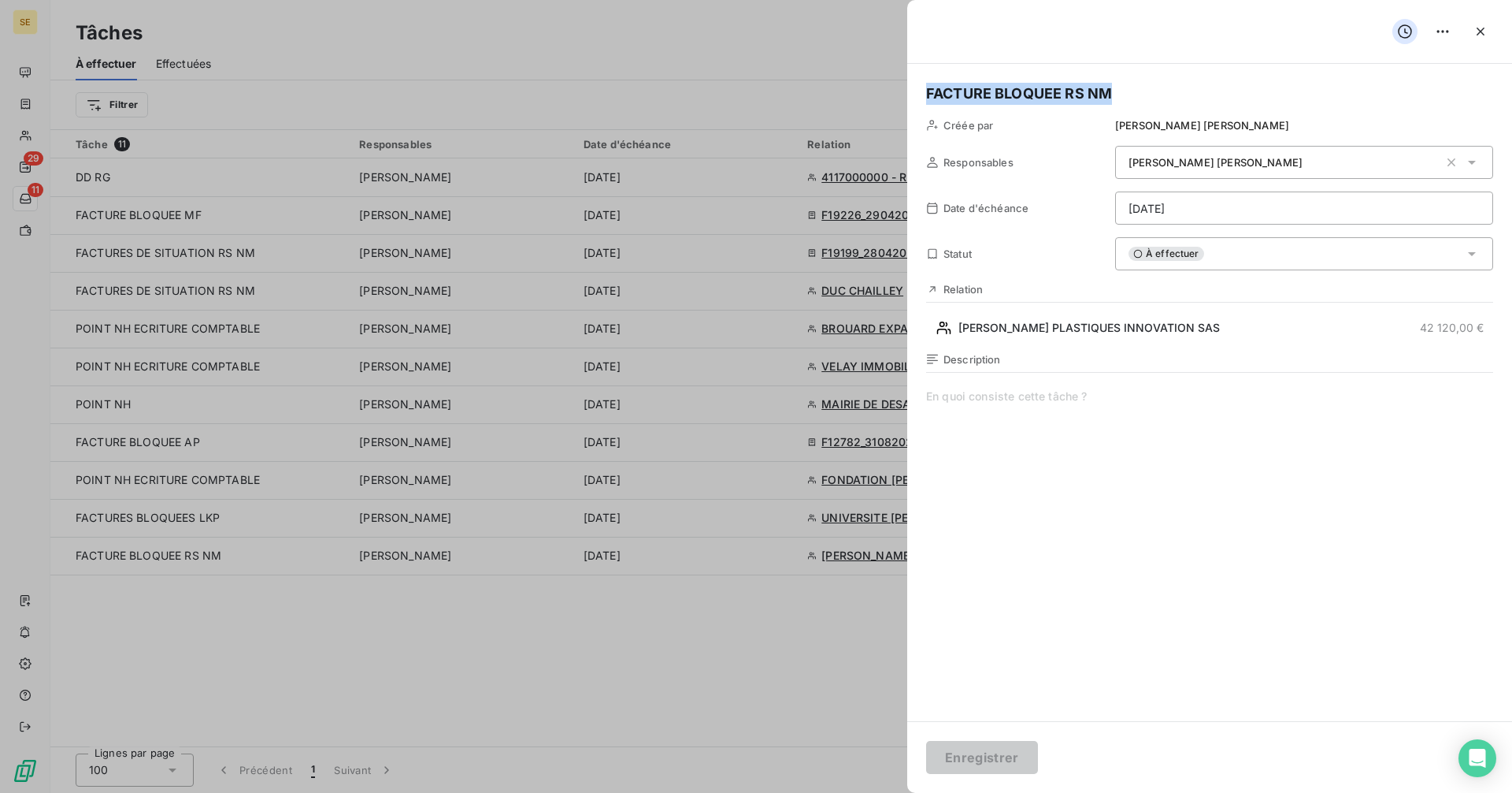
drag, startPoint x: 1128, startPoint y: 92, endPoint x: 835, endPoint y: 103, distance: 293.2
click at [835, 792] on div "FACTURE BLOQUEE RS NM Créée par [PERSON_NAME] Responsables [PERSON_NAME] Date d…" at bounding box center [756, 793] width 1512 height 0
click at [975, 752] on button "Enregistrer" at bounding box center [981, 757] width 112 height 33
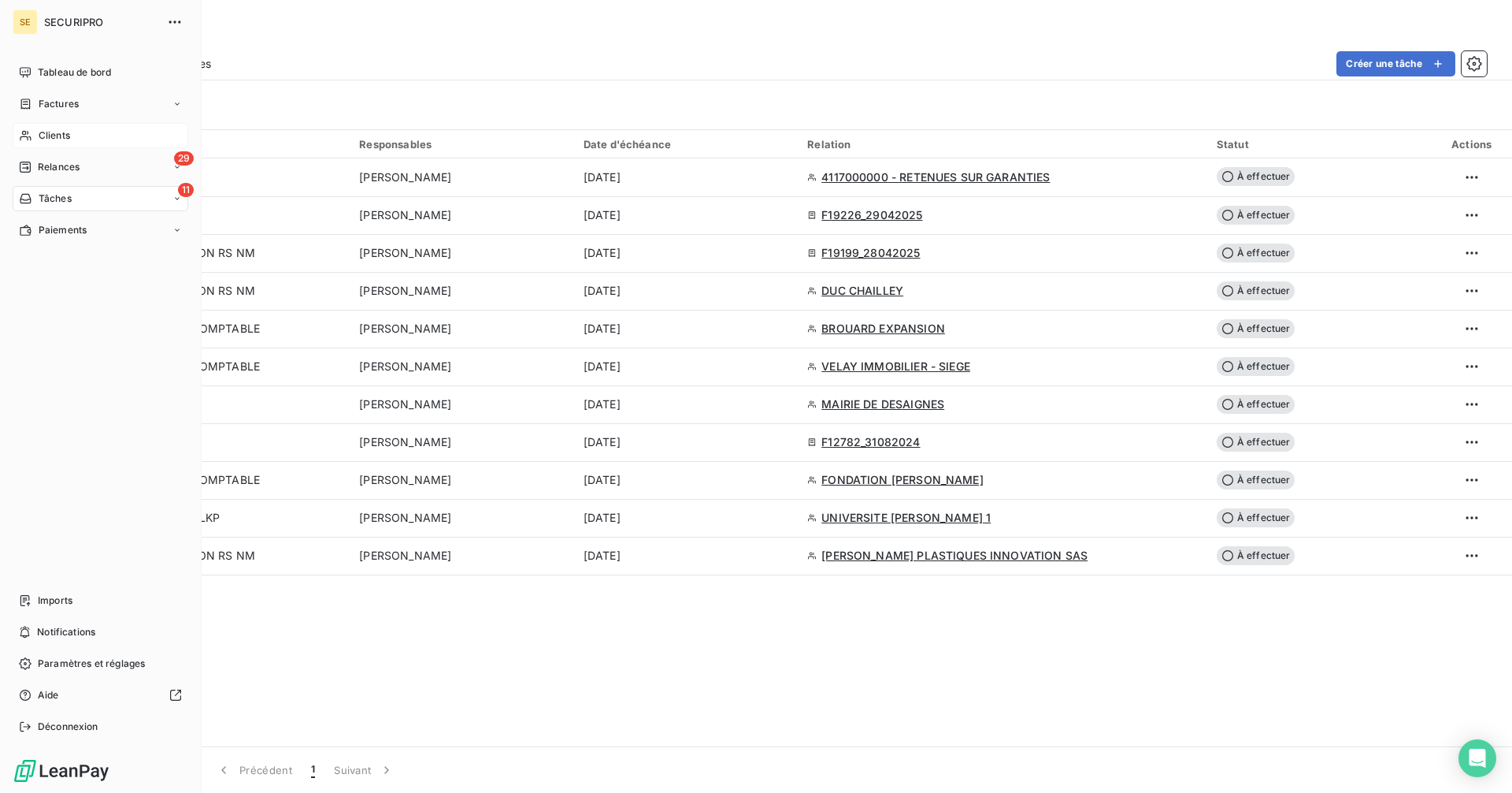
click at [41, 132] on span "Clients" at bounding box center [54, 136] width 31 height 14
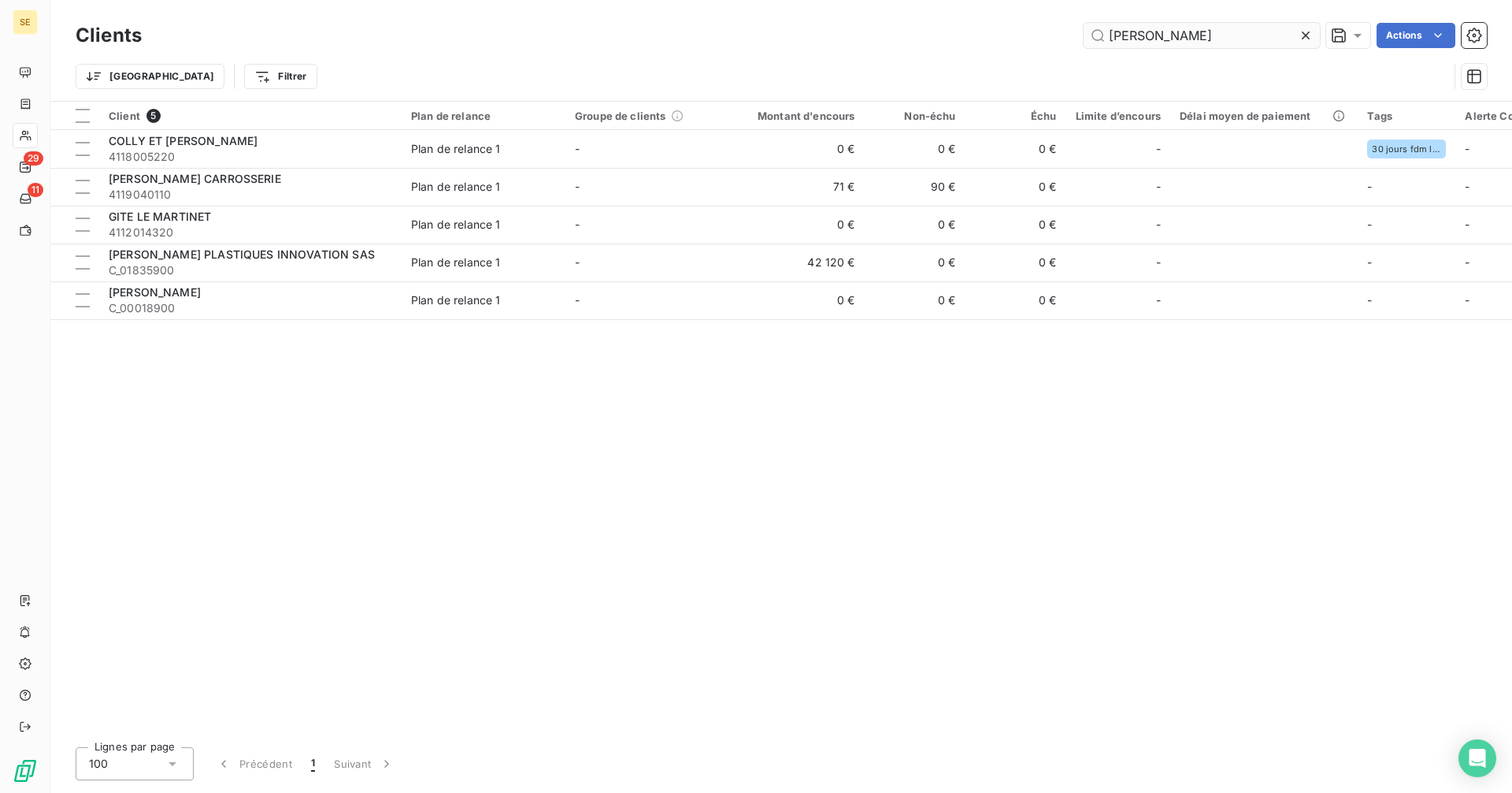
drag, startPoint x: 1150, startPoint y: 37, endPoint x: 1083, endPoint y: 34, distance: 67.1
click at [1084, 34] on input "[PERSON_NAME]" at bounding box center [1201, 35] width 236 height 25
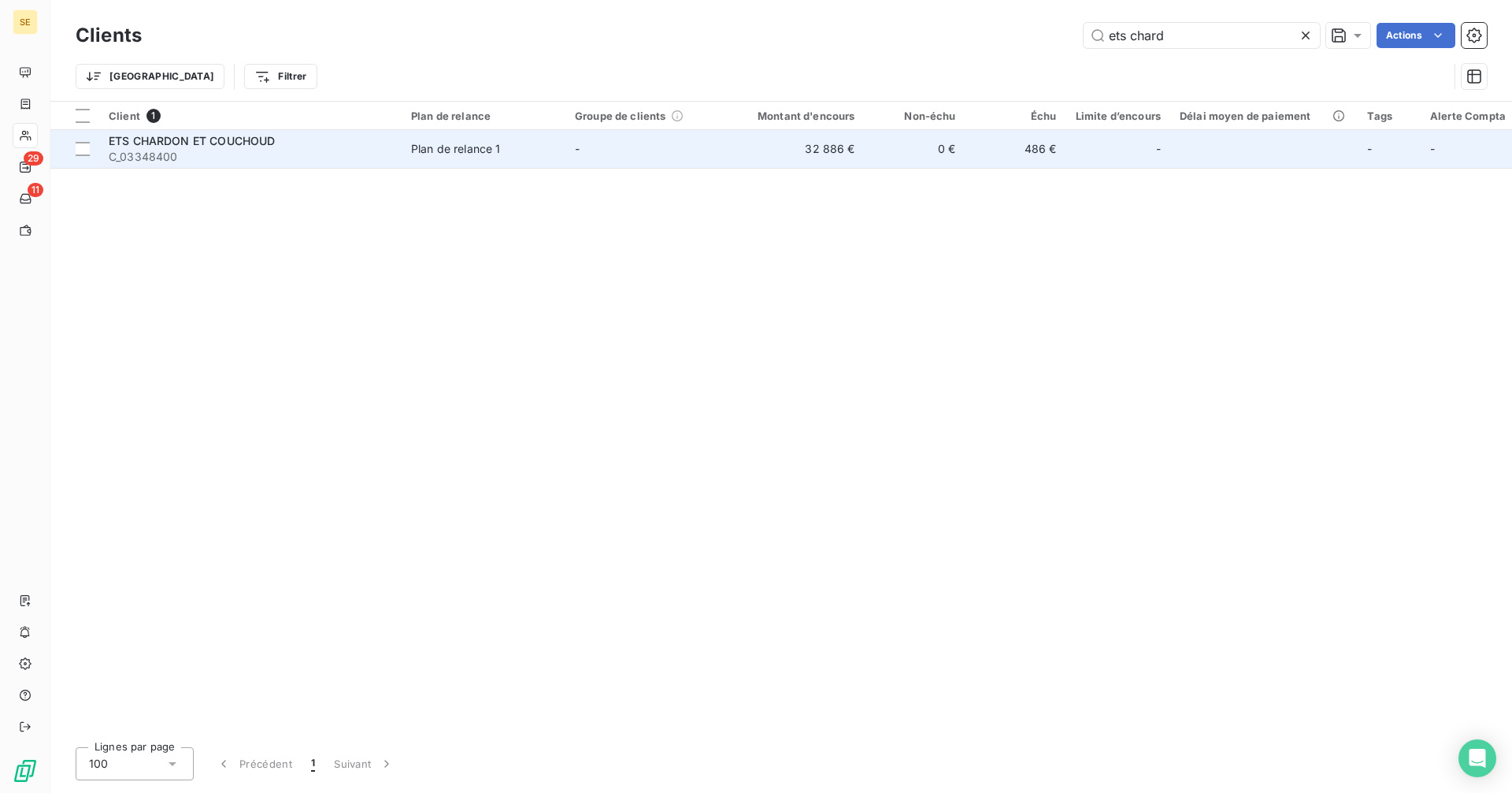
type input "ets chard"
click at [291, 142] on div "ETS CHARDON ET COUCHOUD" at bounding box center [250, 141] width 283 height 16
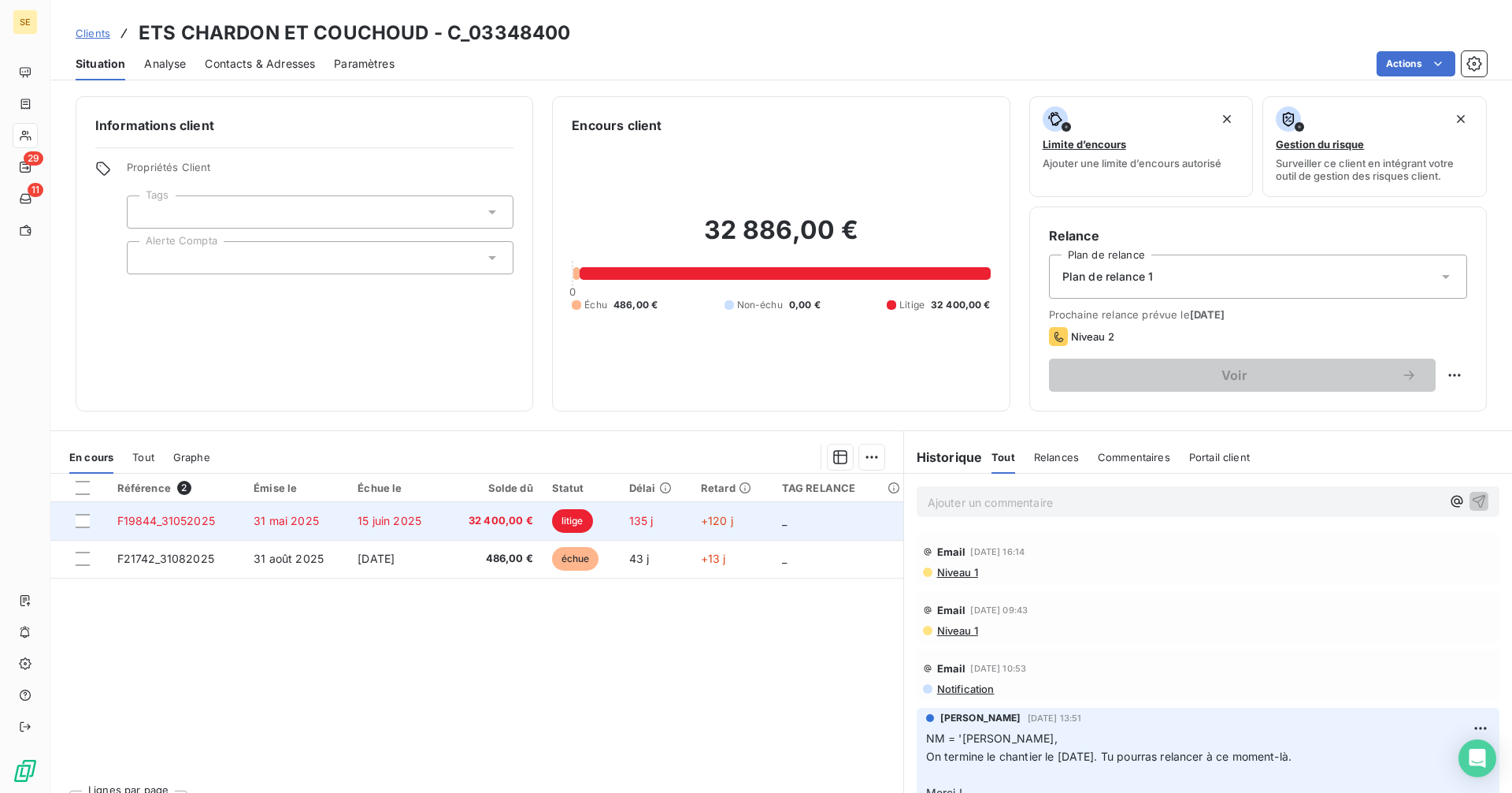
click at [445, 516] on td "15 juin 2025" at bounding box center [396, 521] width 97 height 38
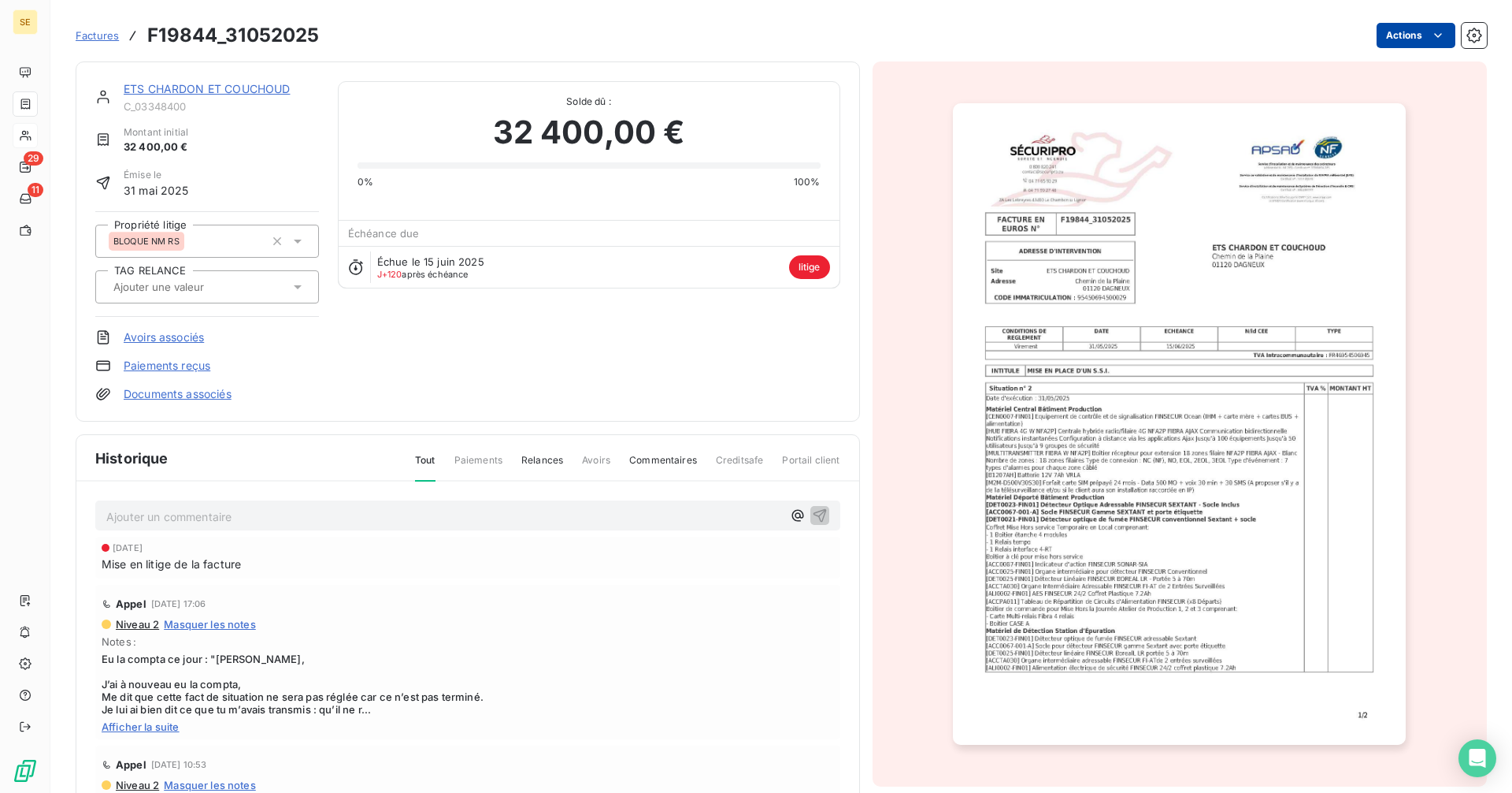
click at [1403, 31] on html "SE 29 11 Factures F19844_31052025 Actions ETS CHARDON ET COUCHOUD C_03348400 Mo…" at bounding box center [756, 396] width 1512 height 793
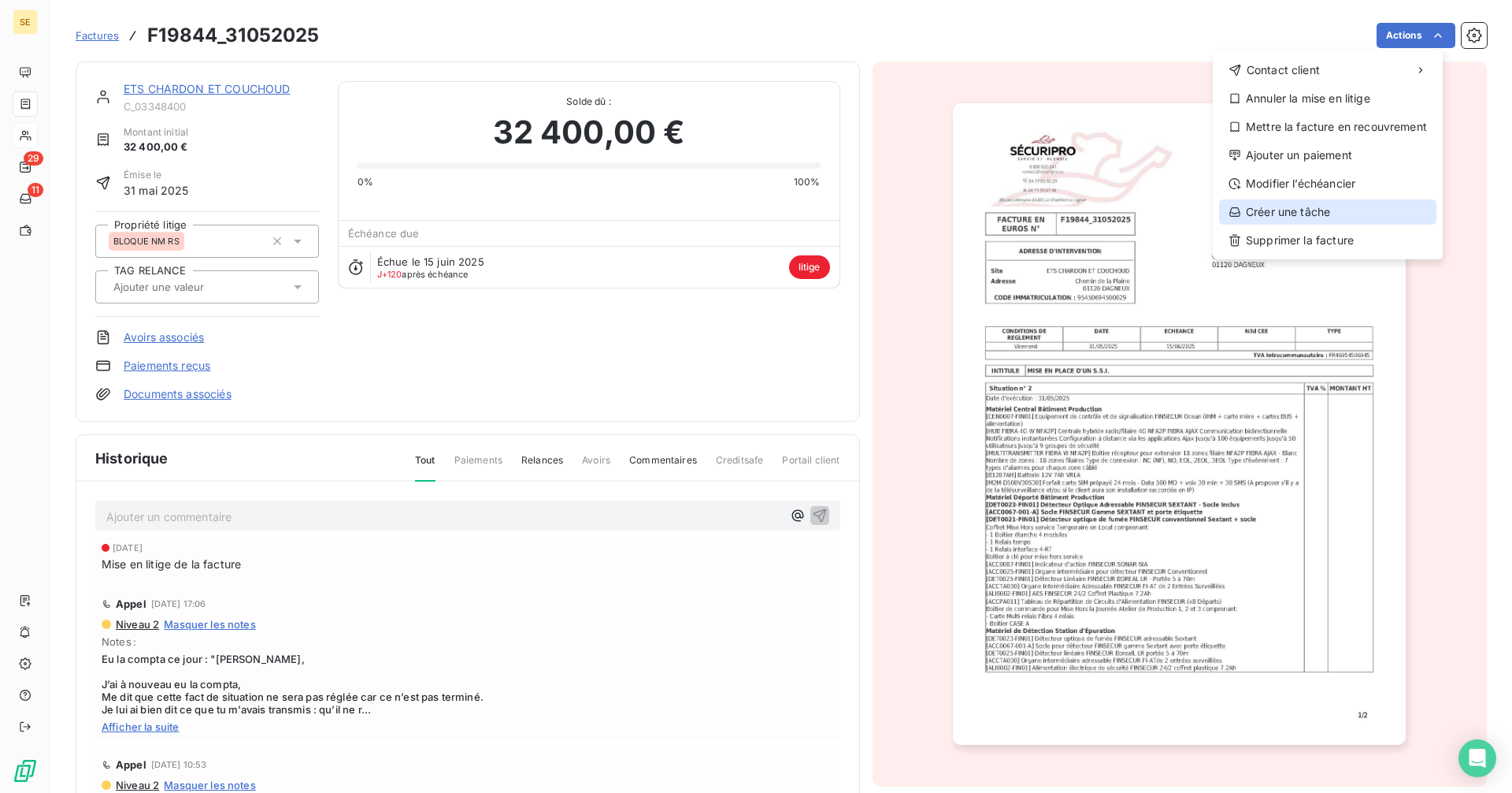
click at [1264, 215] on div "Créer une tâche" at bounding box center [1327, 211] width 218 height 25
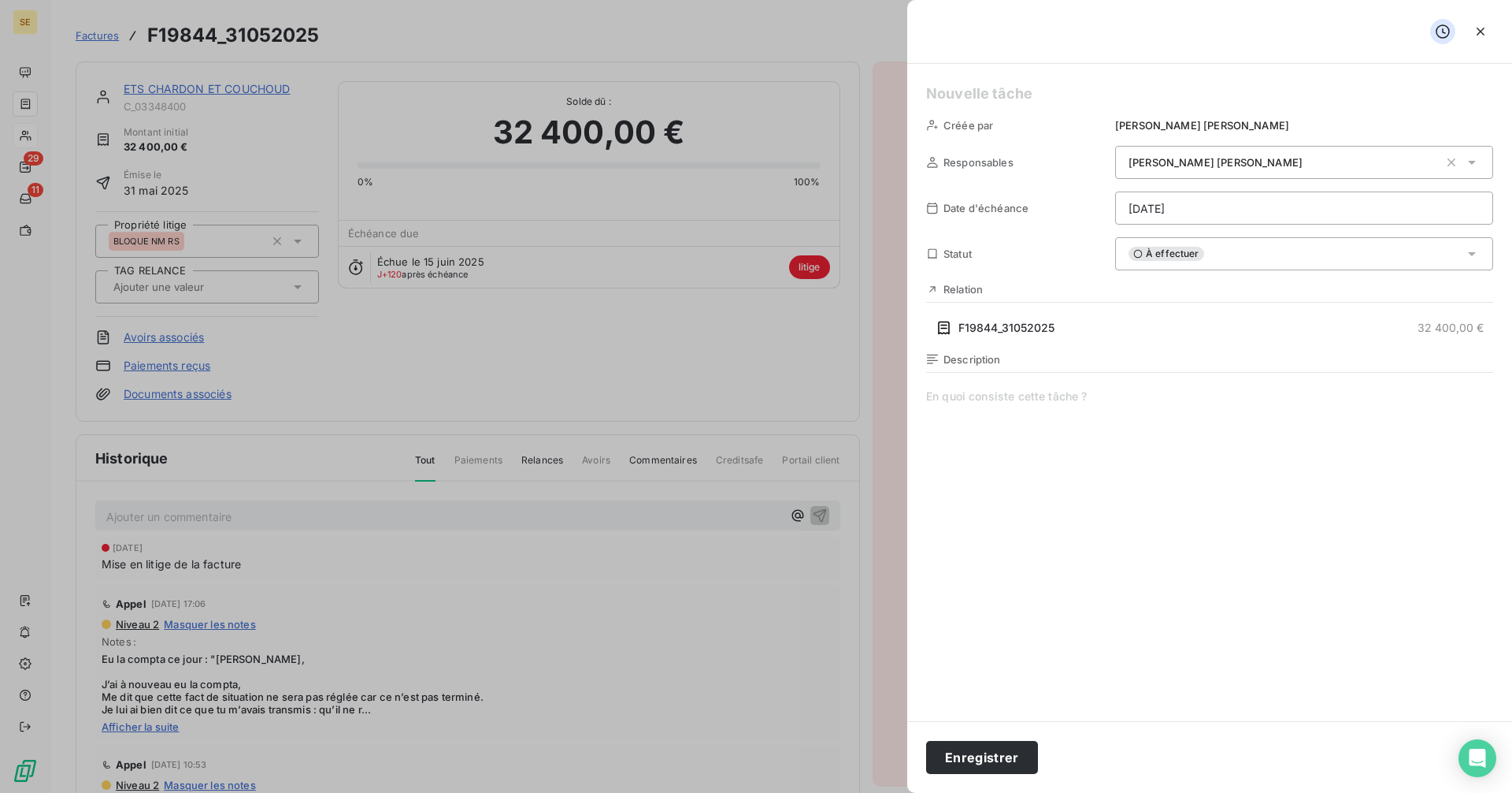
click at [946, 93] on h5 at bounding box center [1209, 93] width 567 height 22
click at [1336, 211] on html "SE 29 11 Factures F19844_31052025 Actions ETS CHARDON ET COUCHOUD C_03348400 Mo…" at bounding box center [756, 396] width 1512 height 793
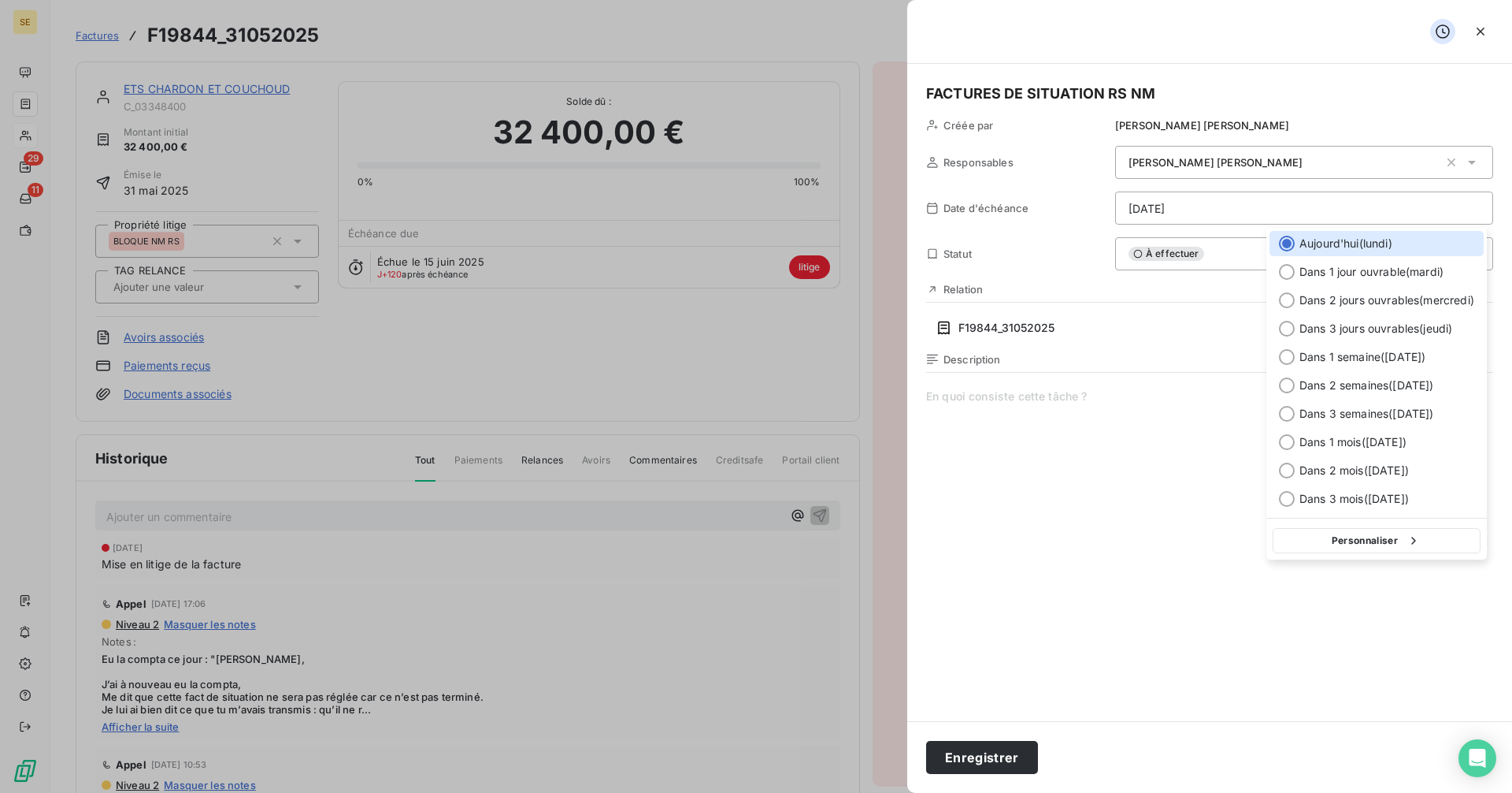
click at [1360, 542] on button "Personnaliser" at bounding box center [1376, 540] width 208 height 25
select select "9"
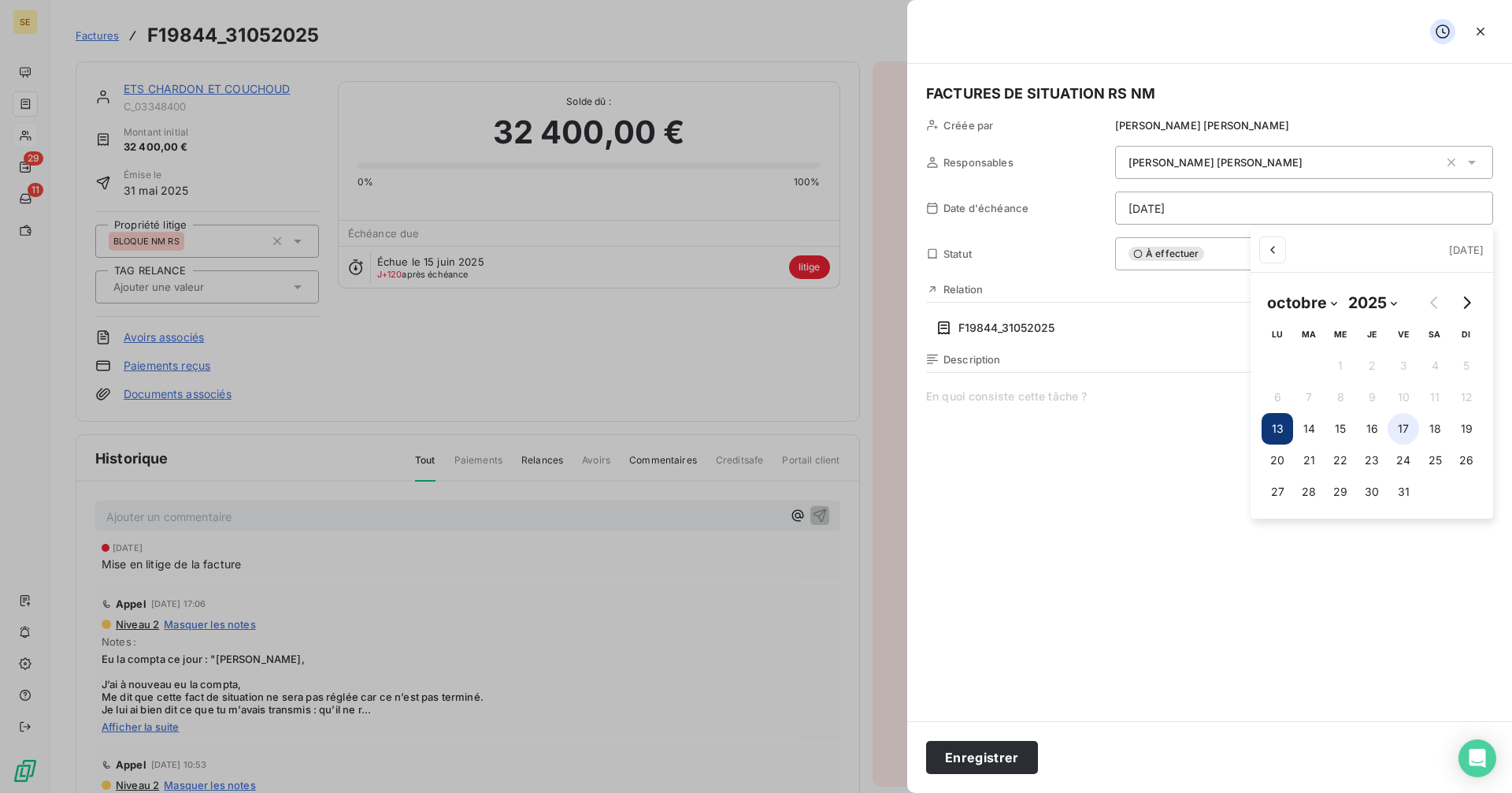
click at [1404, 427] on button "17" at bounding box center [1403, 428] width 31 height 31
type input "[DATE]"
click at [979, 752] on html "SE 29 11 Factures F19844_31052025 Actions ETS CHARDON ET COUCHOUD C_03348400 Mo…" at bounding box center [756, 396] width 1512 height 793
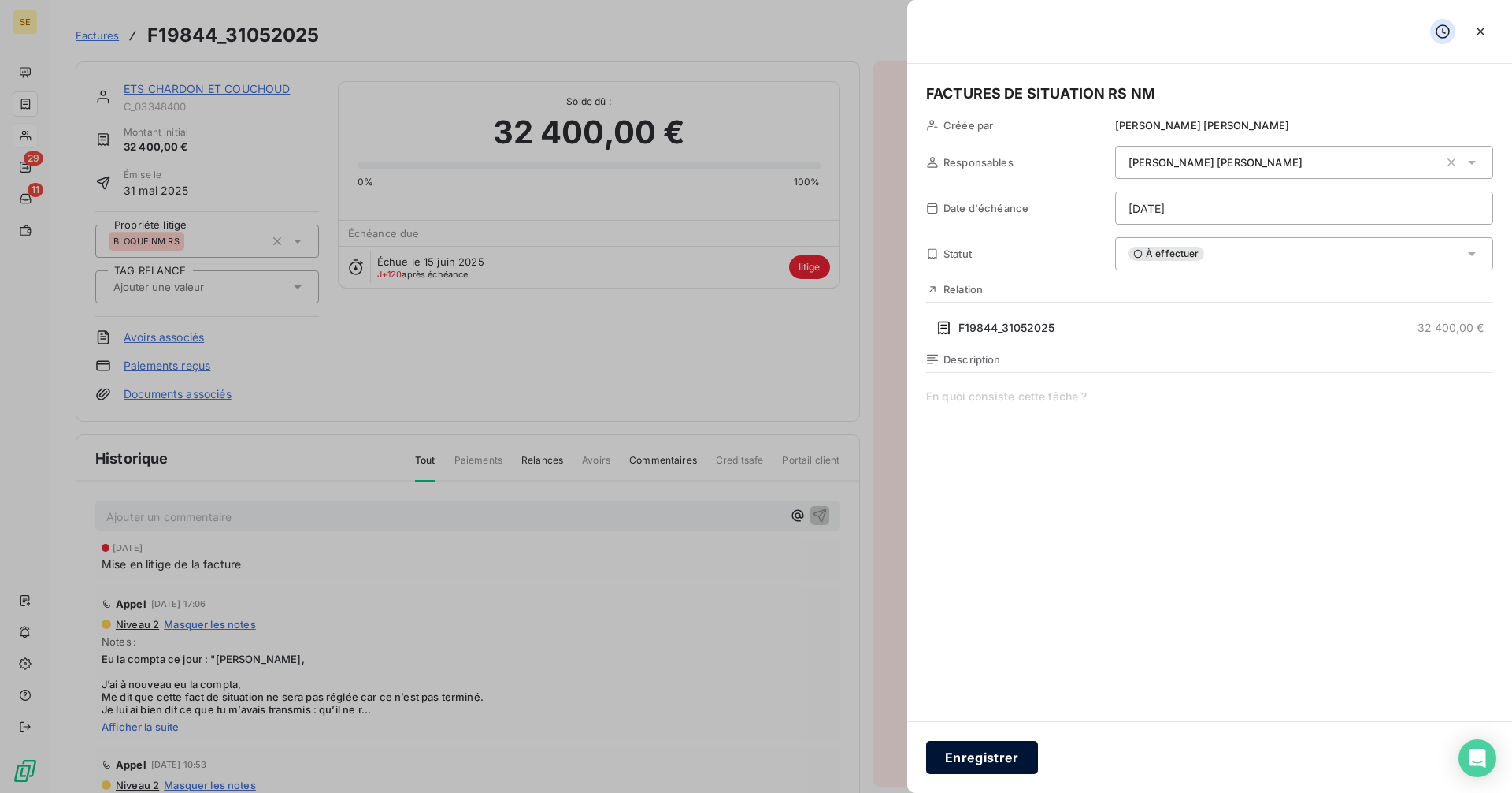
click at [1012, 756] on button "Enregistrer" at bounding box center [981, 757] width 112 height 33
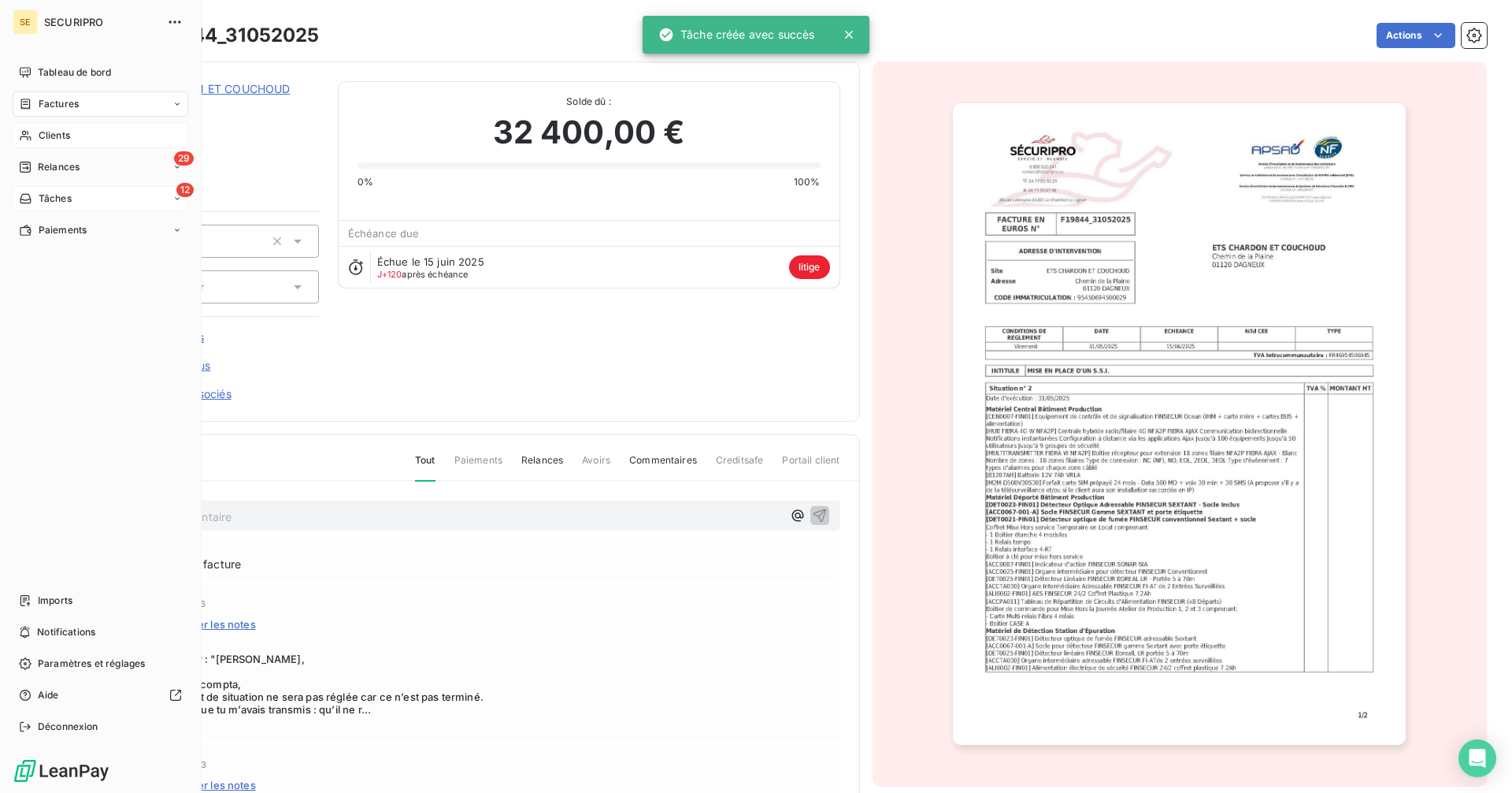
click at [36, 200] on div "Tâches" at bounding box center [46, 198] width 53 height 14
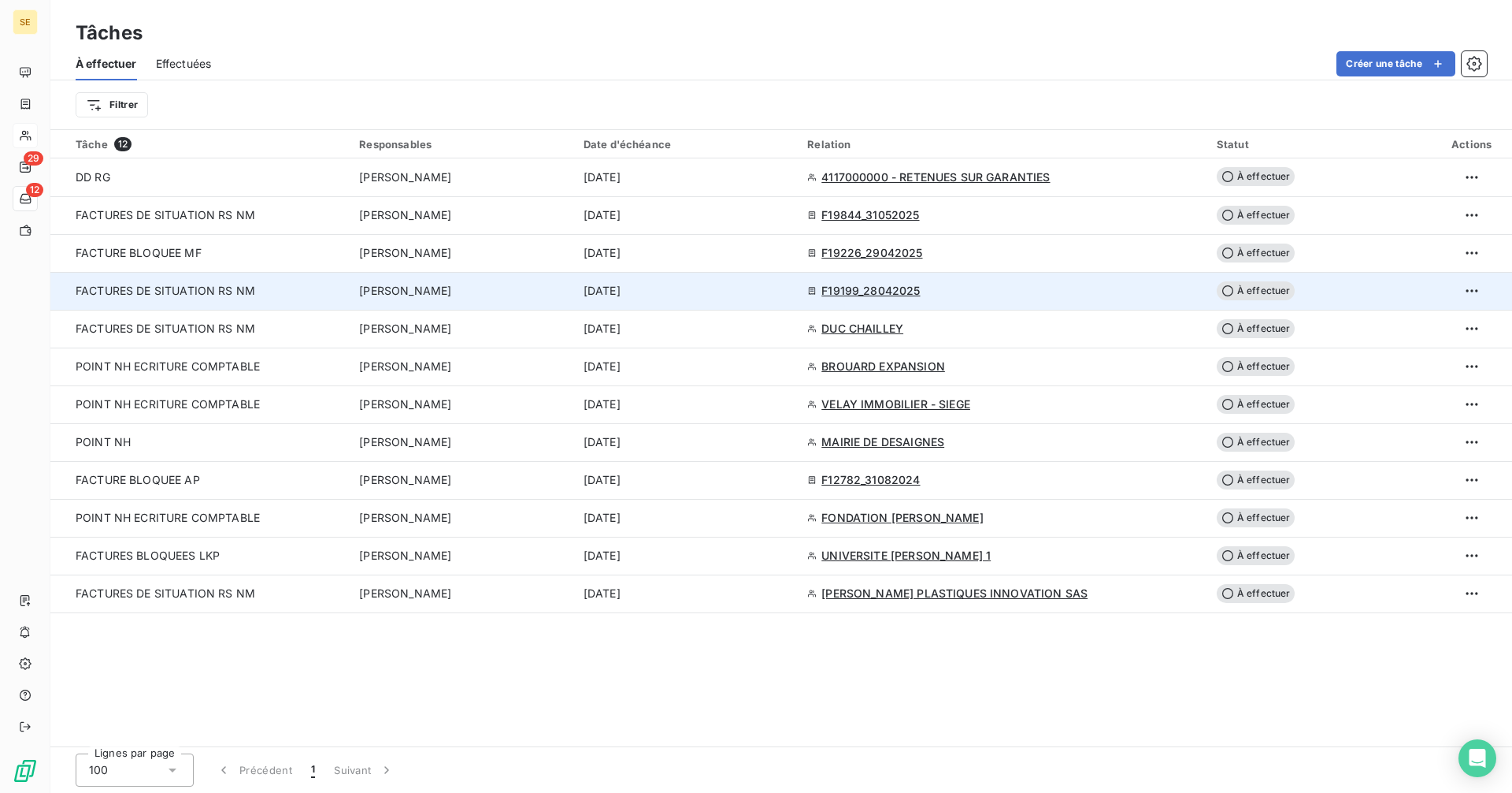
click at [914, 289] on span "F19199_28042025" at bounding box center [870, 291] width 99 height 16
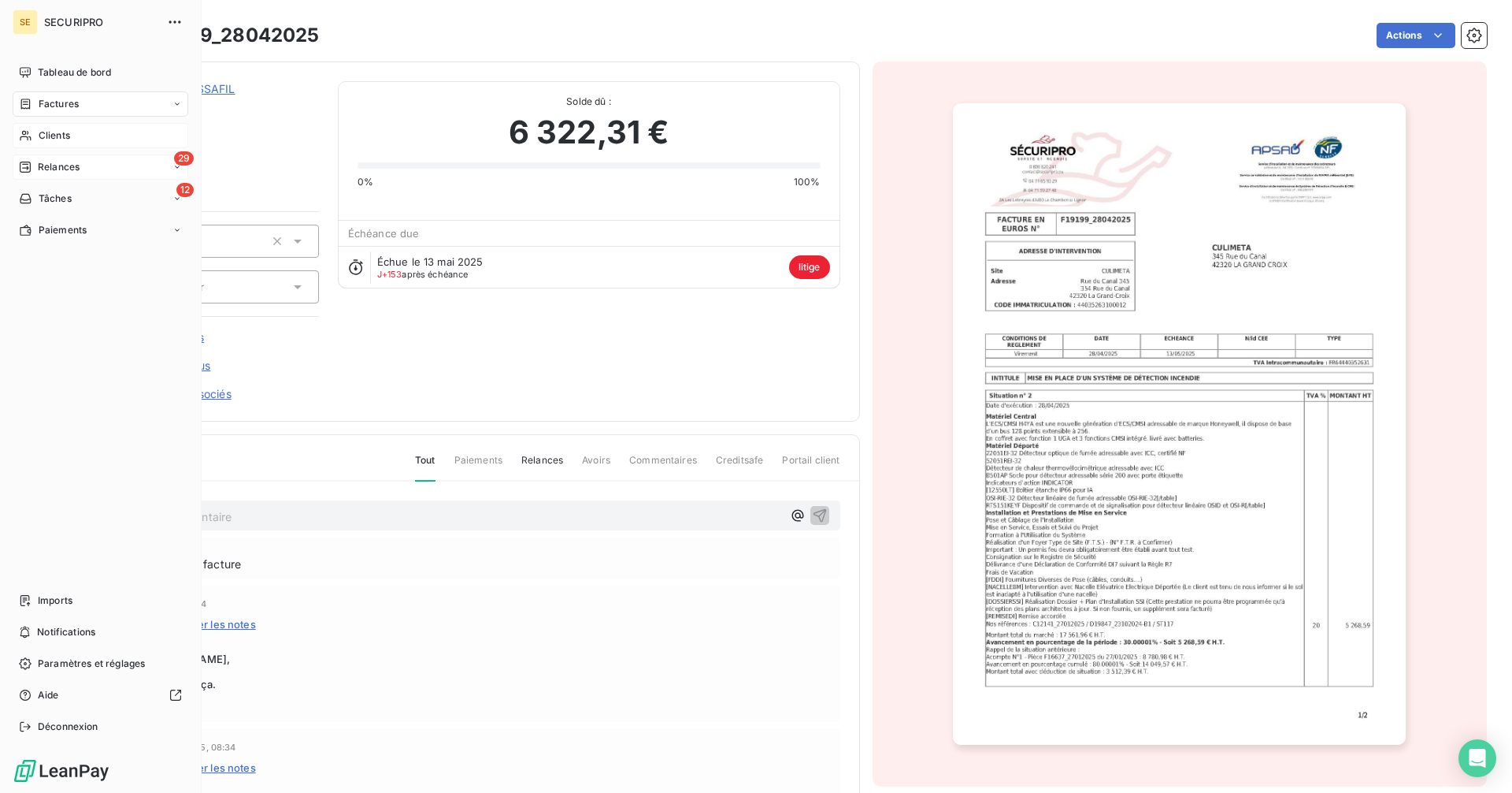
click at [52, 169] on span "Relances" at bounding box center [59, 167] width 42 height 14
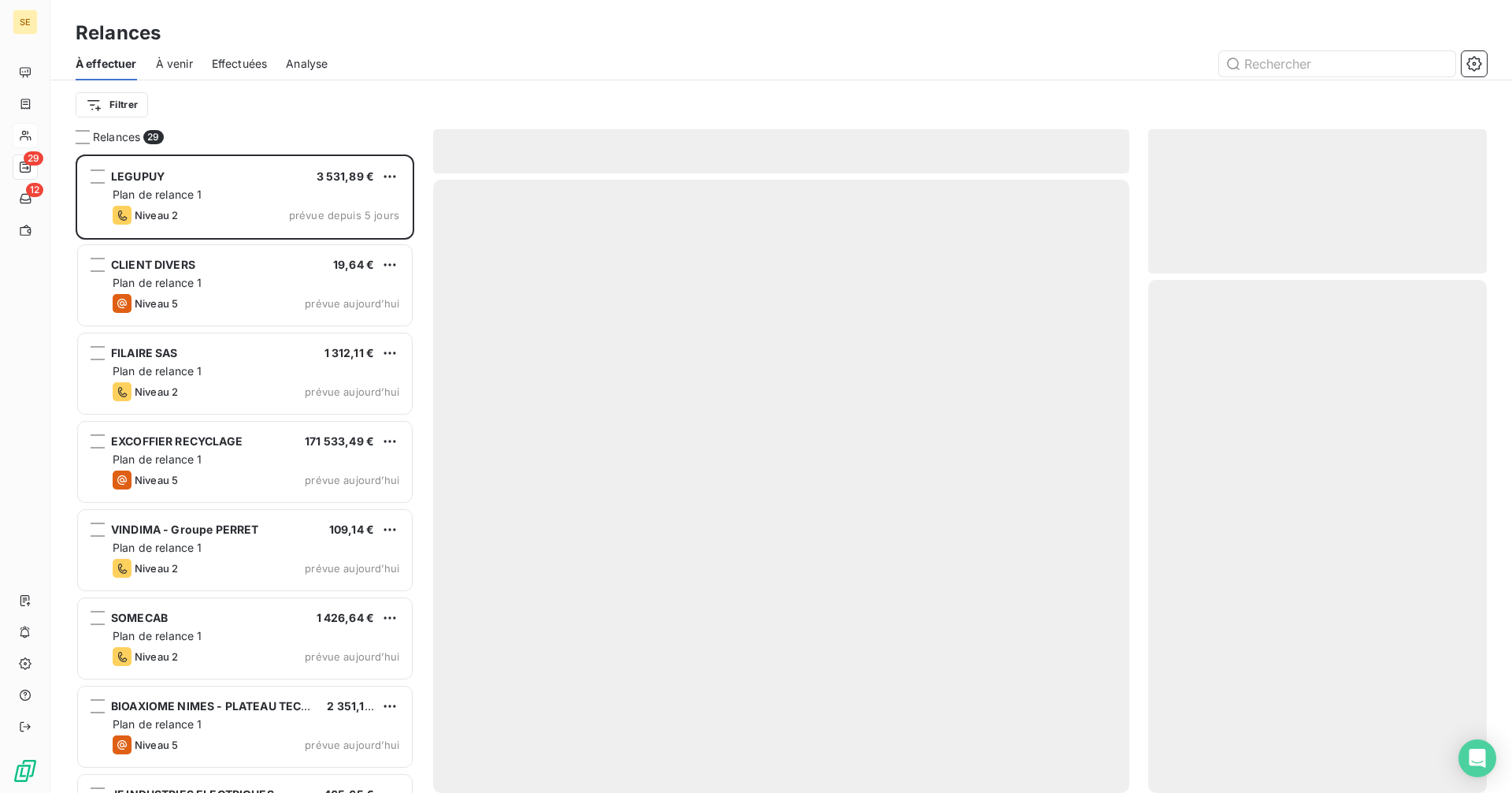
scroll to position [627, 327]
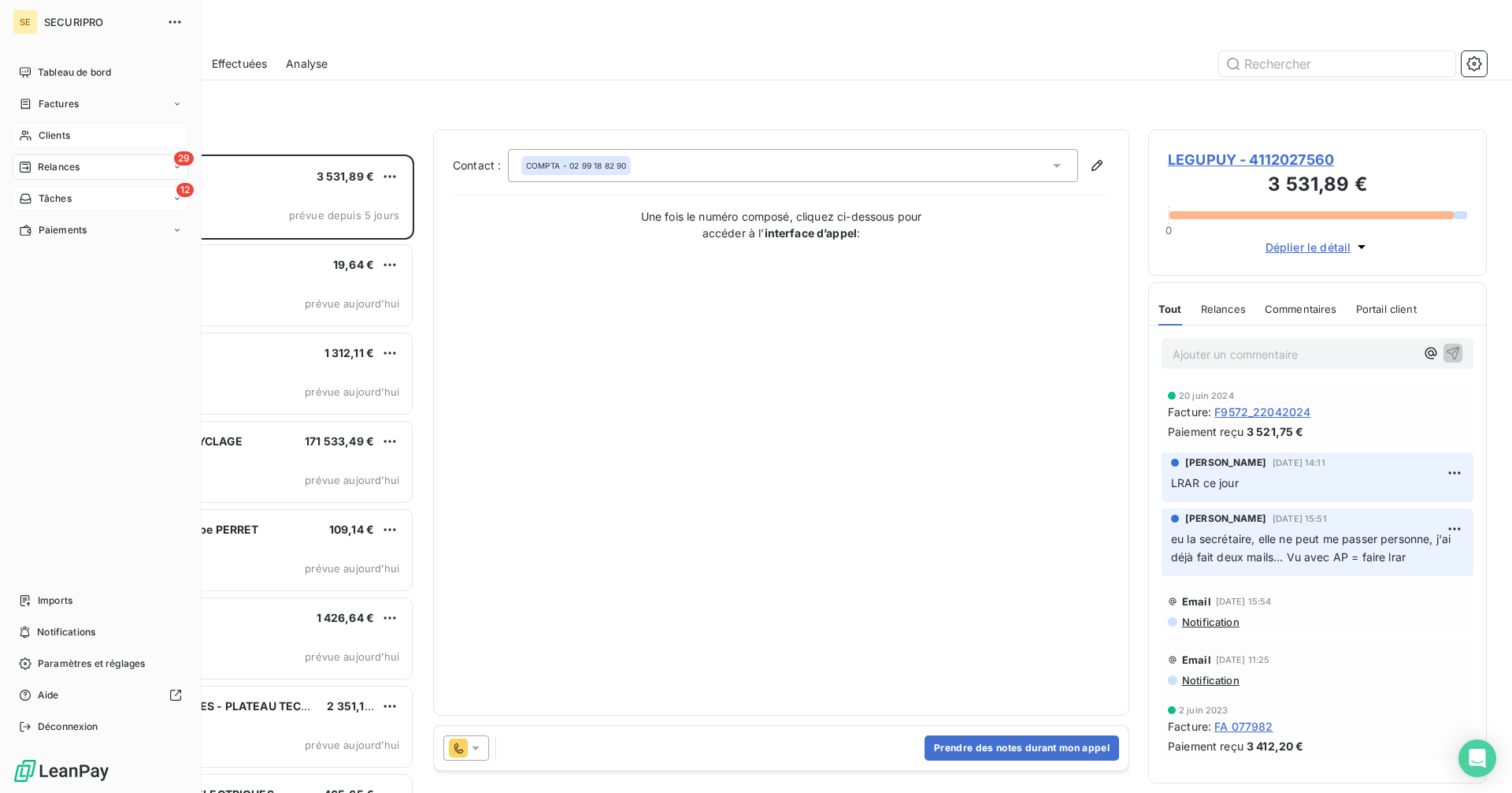
click at [31, 205] on div "Tâches" at bounding box center [46, 198] width 53 height 14
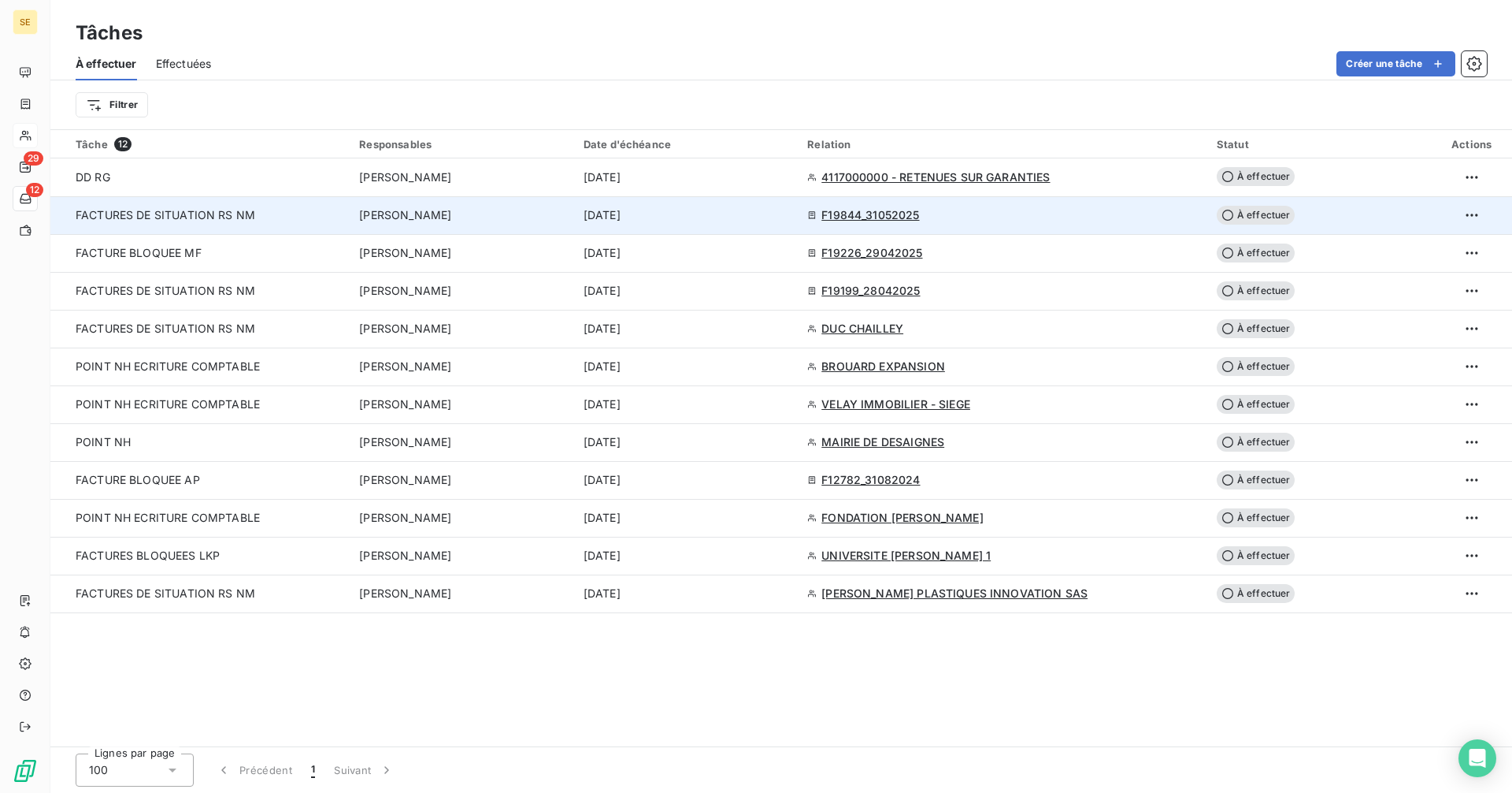
click at [218, 213] on span "FACTURES DE SITUATION RS NM" at bounding box center [165, 215] width 180 height 14
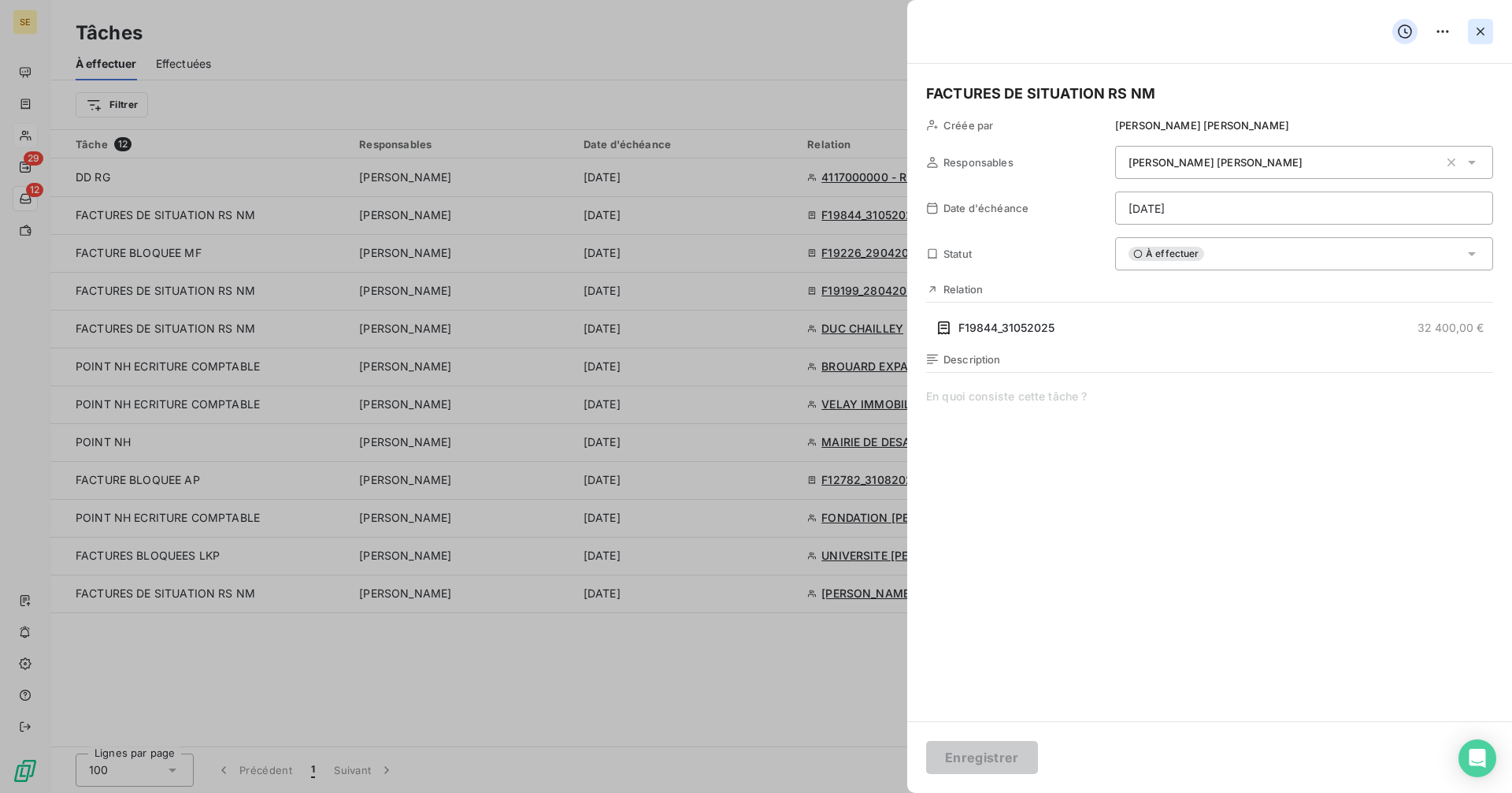
click at [1487, 33] on icon "button" at bounding box center [1481, 31] width 16 height 16
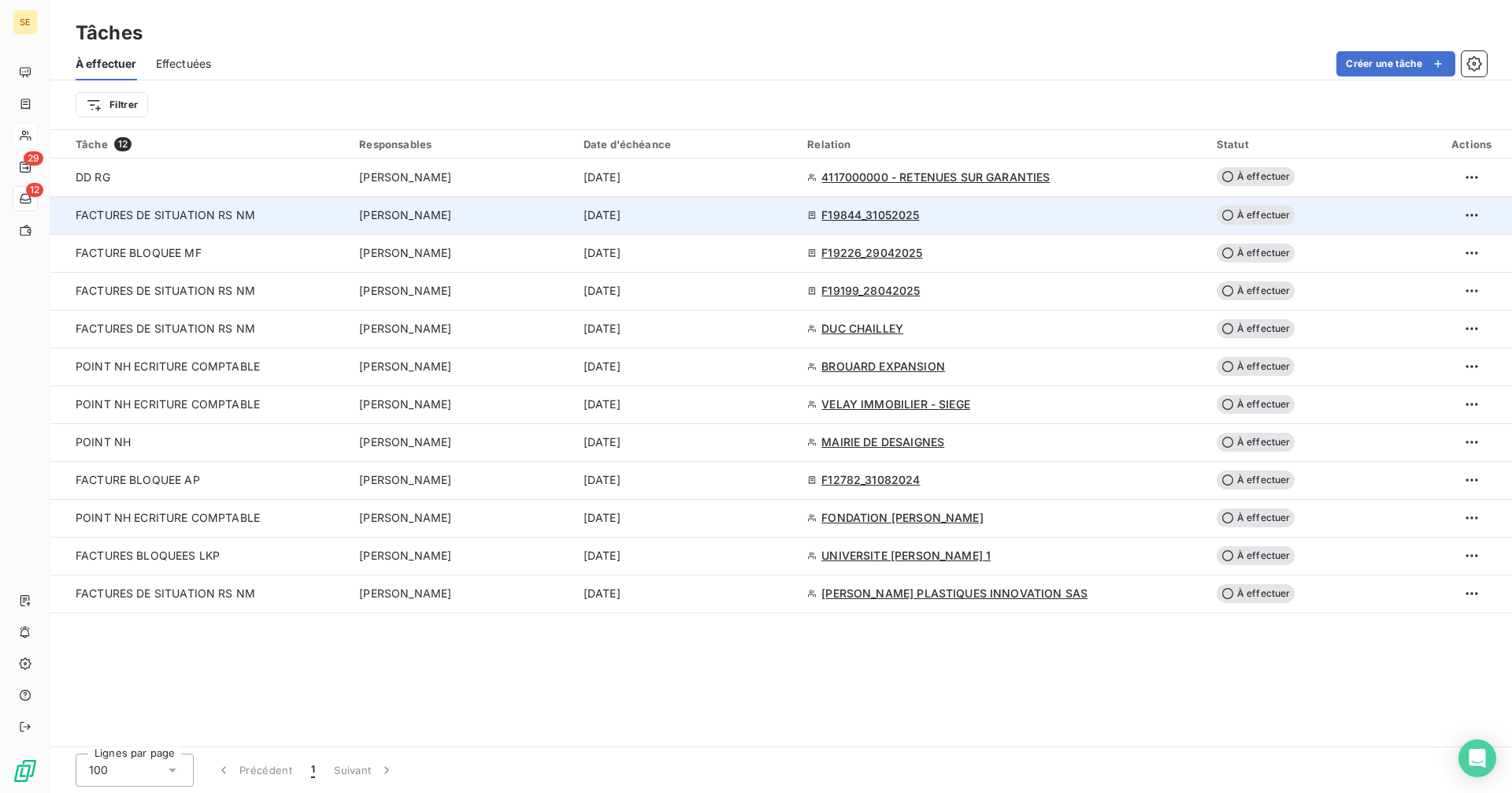
click at [180, 221] on span "FACTURES DE SITUATION RS NM" at bounding box center [165, 215] width 180 height 14
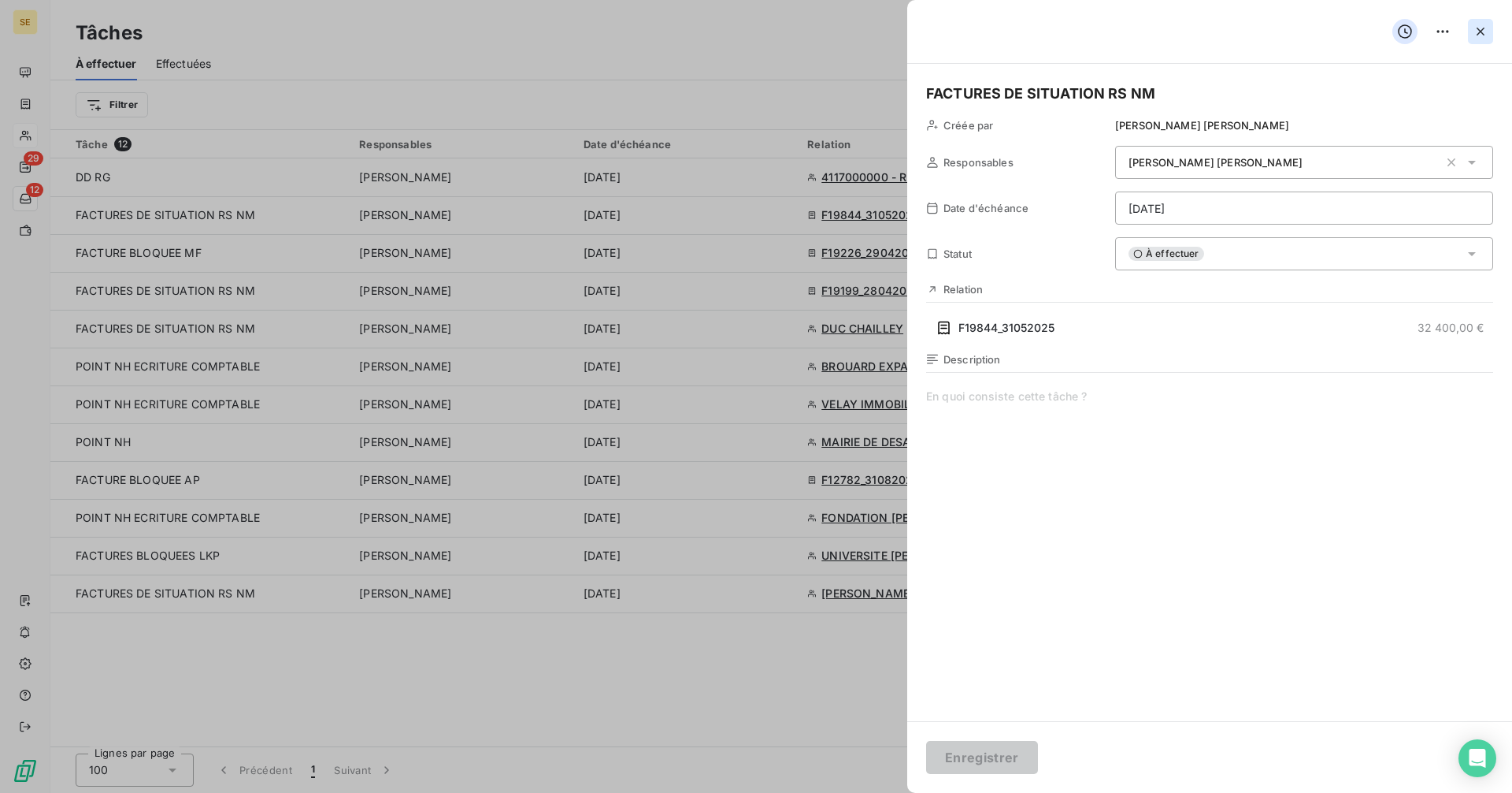
click at [1486, 30] on icon "button" at bounding box center [1481, 31] width 16 height 16
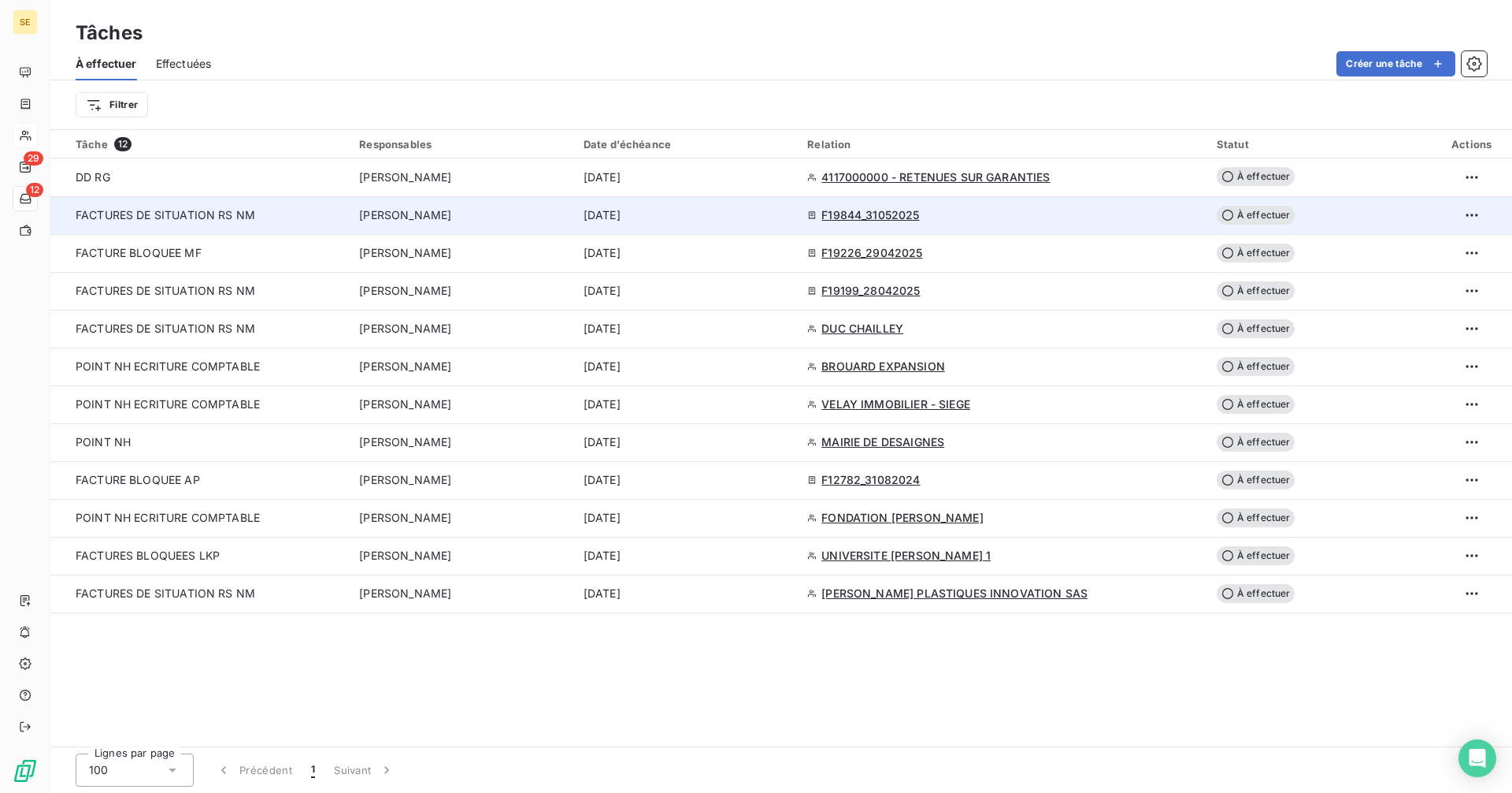
click at [870, 212] on span "F19844_31052025" at bounding box center [870, 215] width 98 height 16
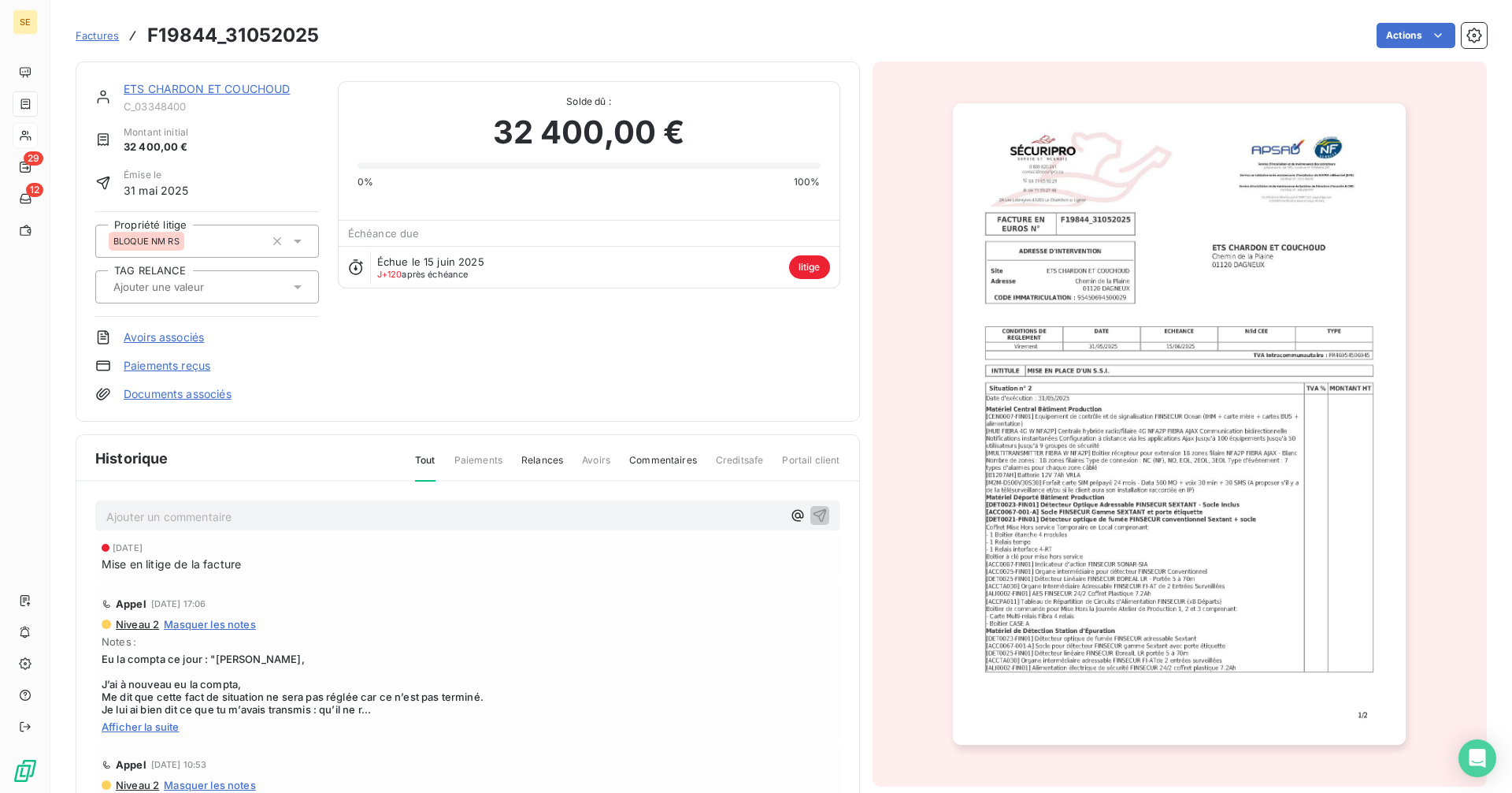
click at [177, 85] on link "ETS CHARDON ET COUCHOUD" at bounding box center [206, 88] width 166 height 14
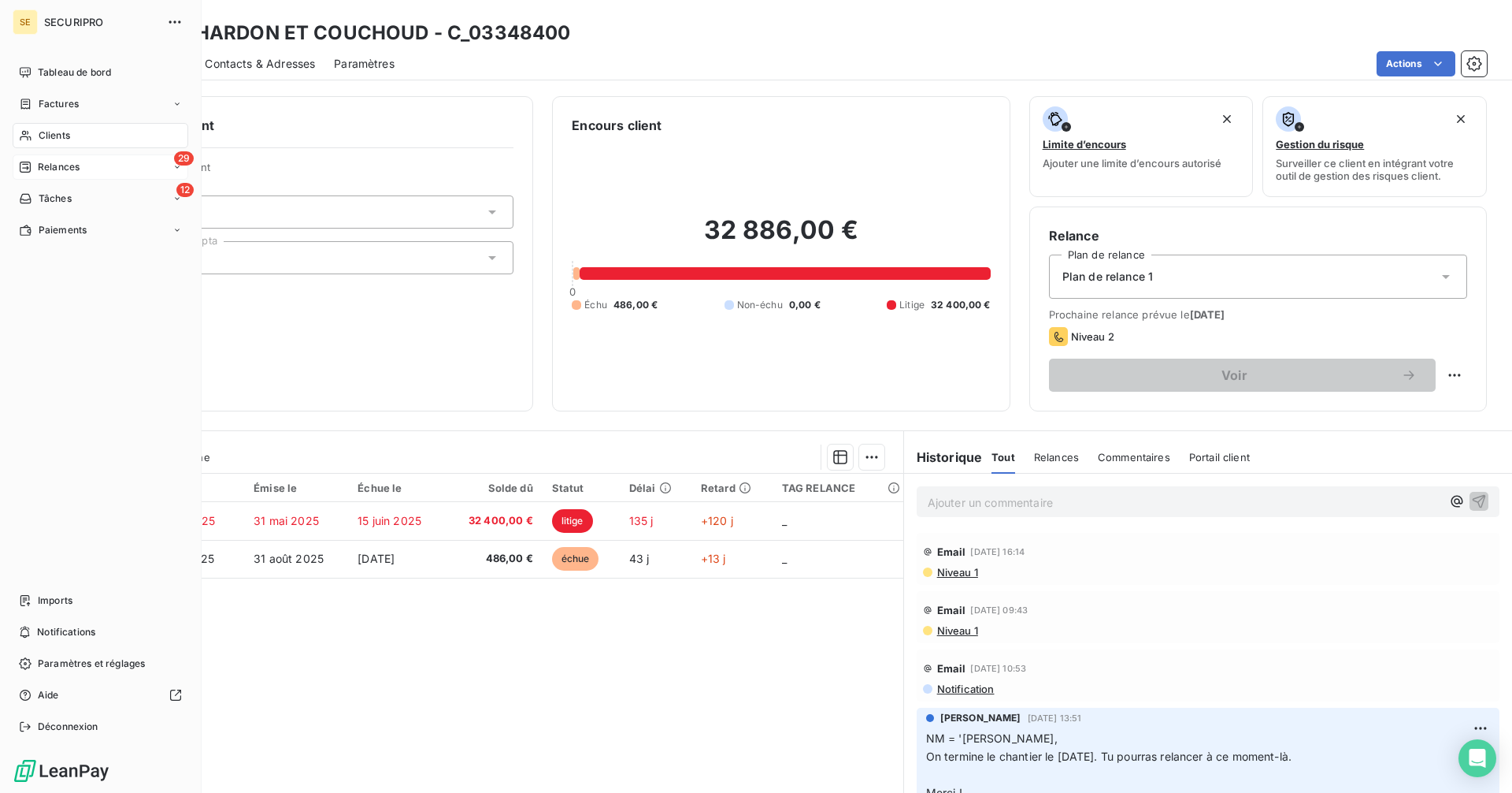
click at [58, 162] on span "Relances" at bounding box center [59, 167] width 42 height 14
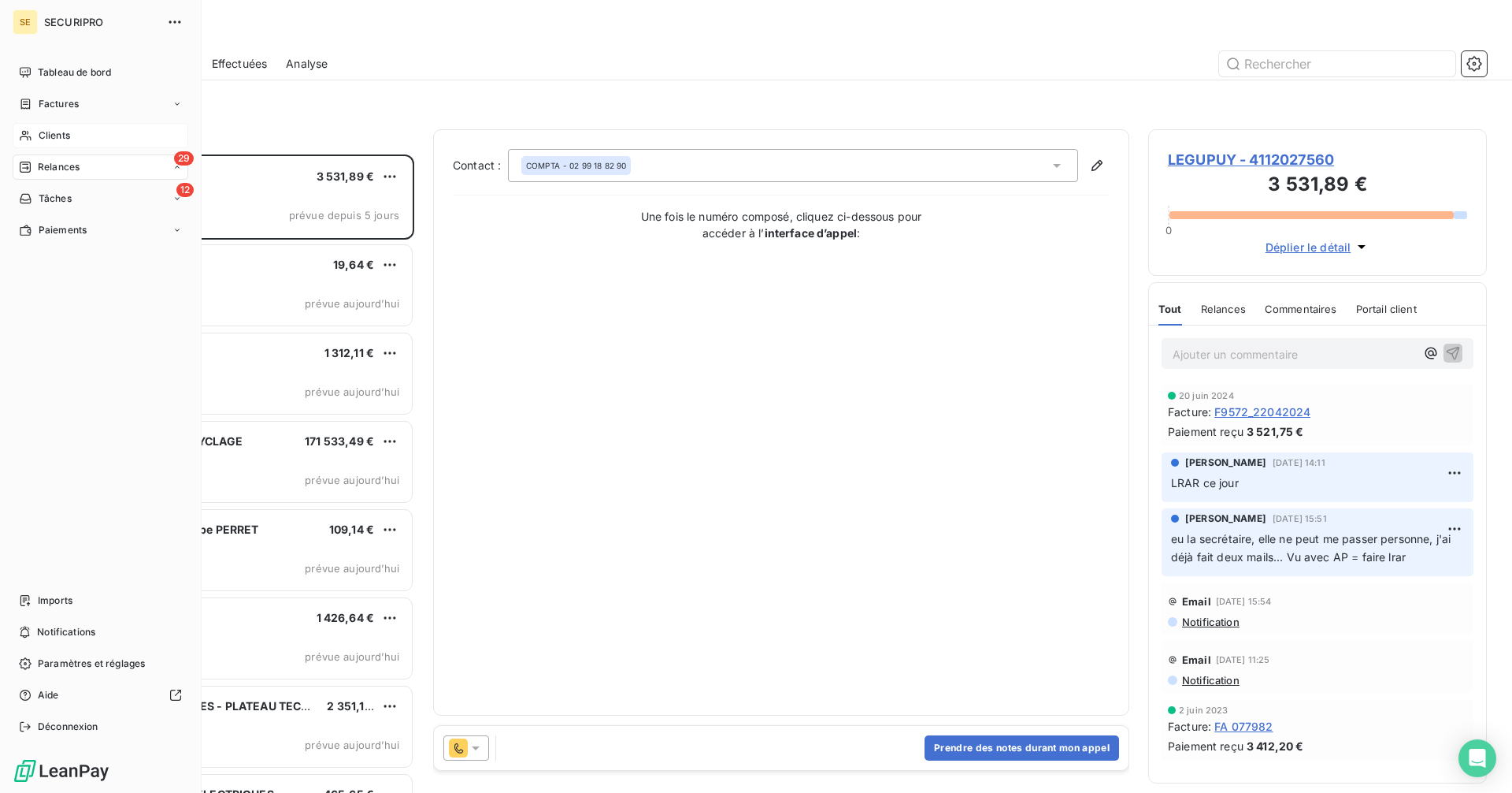
scroll to position [627, 327]
click at [35, 199] on div "Tâches" at bounding box center [46, 198] width 53 height 14
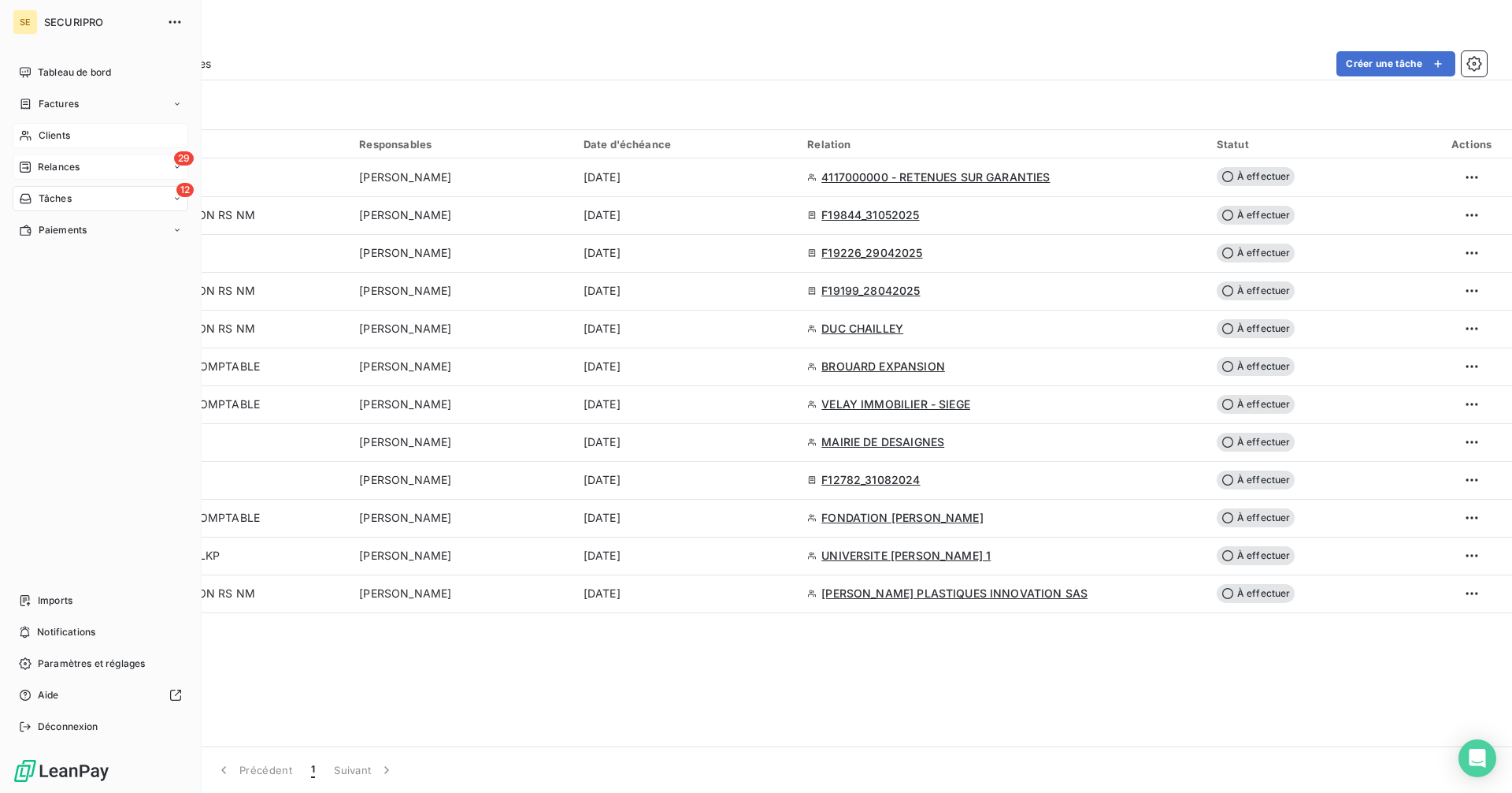
click at [39, 136] on span "Clients" at bounding box center [54, 136] width 31 height 14
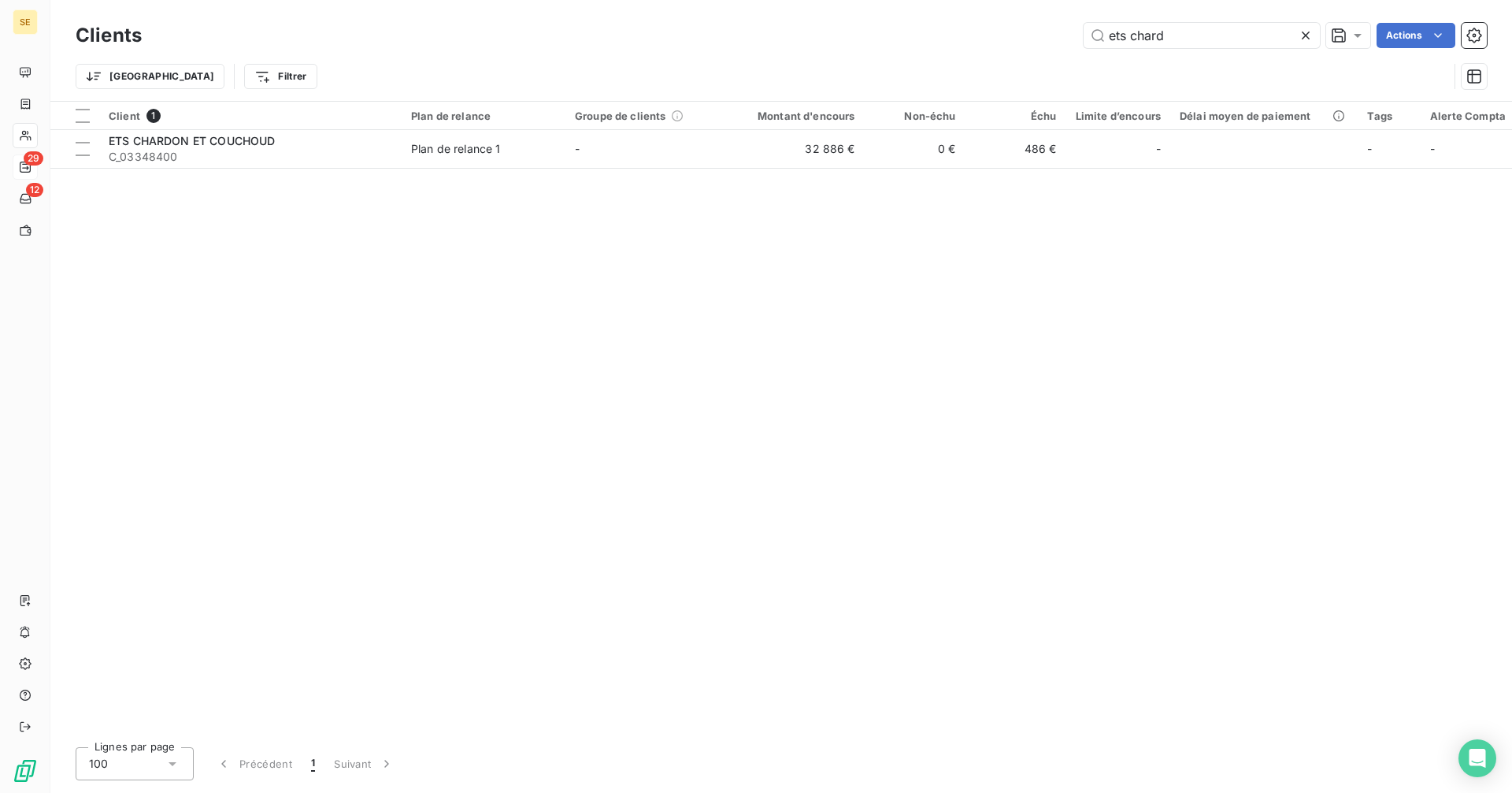
drag, startPoint x: 1166, startPoint y: 31, endPoint x: 1072, endPoint y: 40, distance: 94.4
click at [1072, 40] on div "ets chard Actions" at bounding box center [823, 35] width 1326 height 25
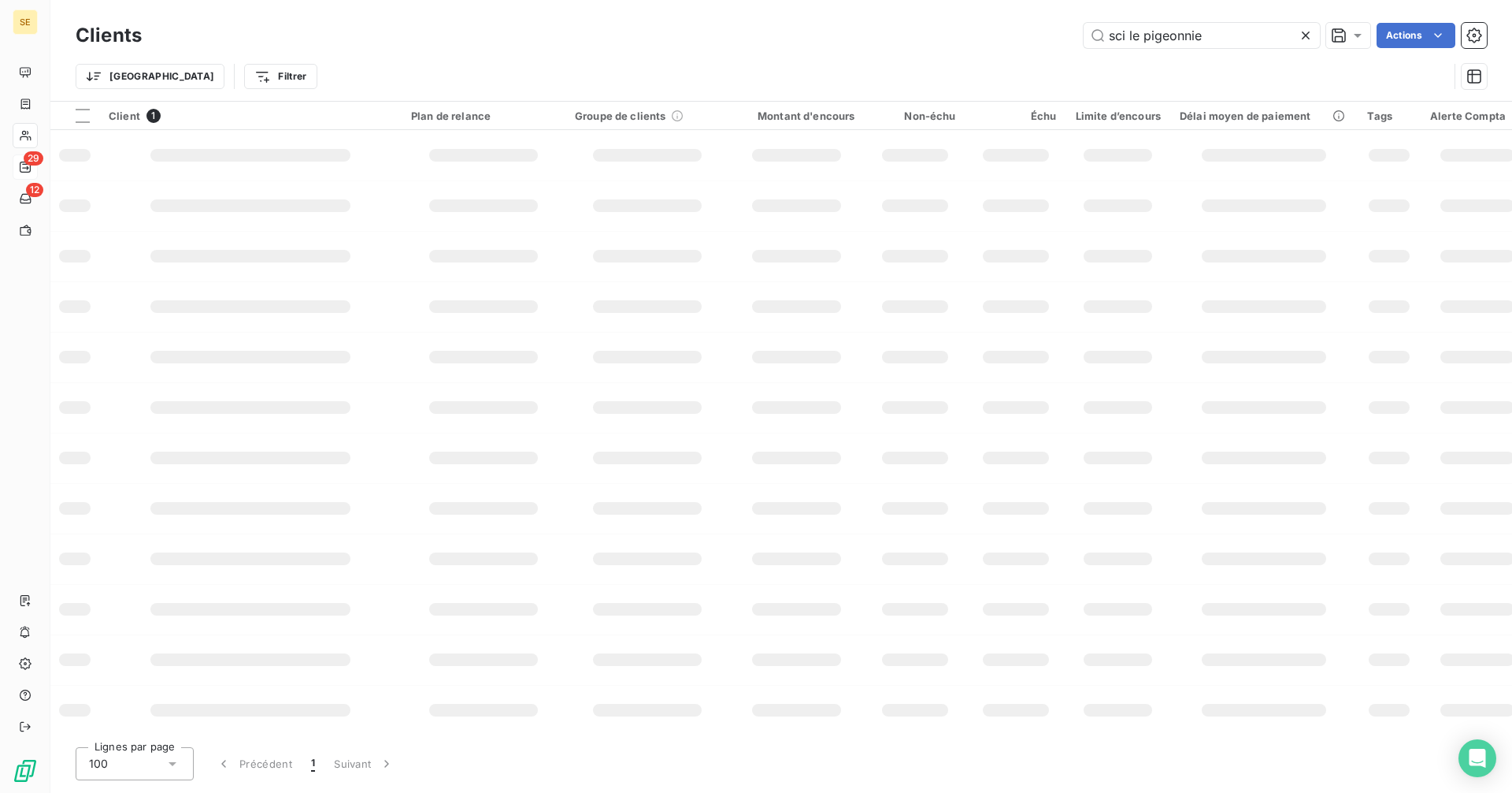
type input "sci le pigeonnier"
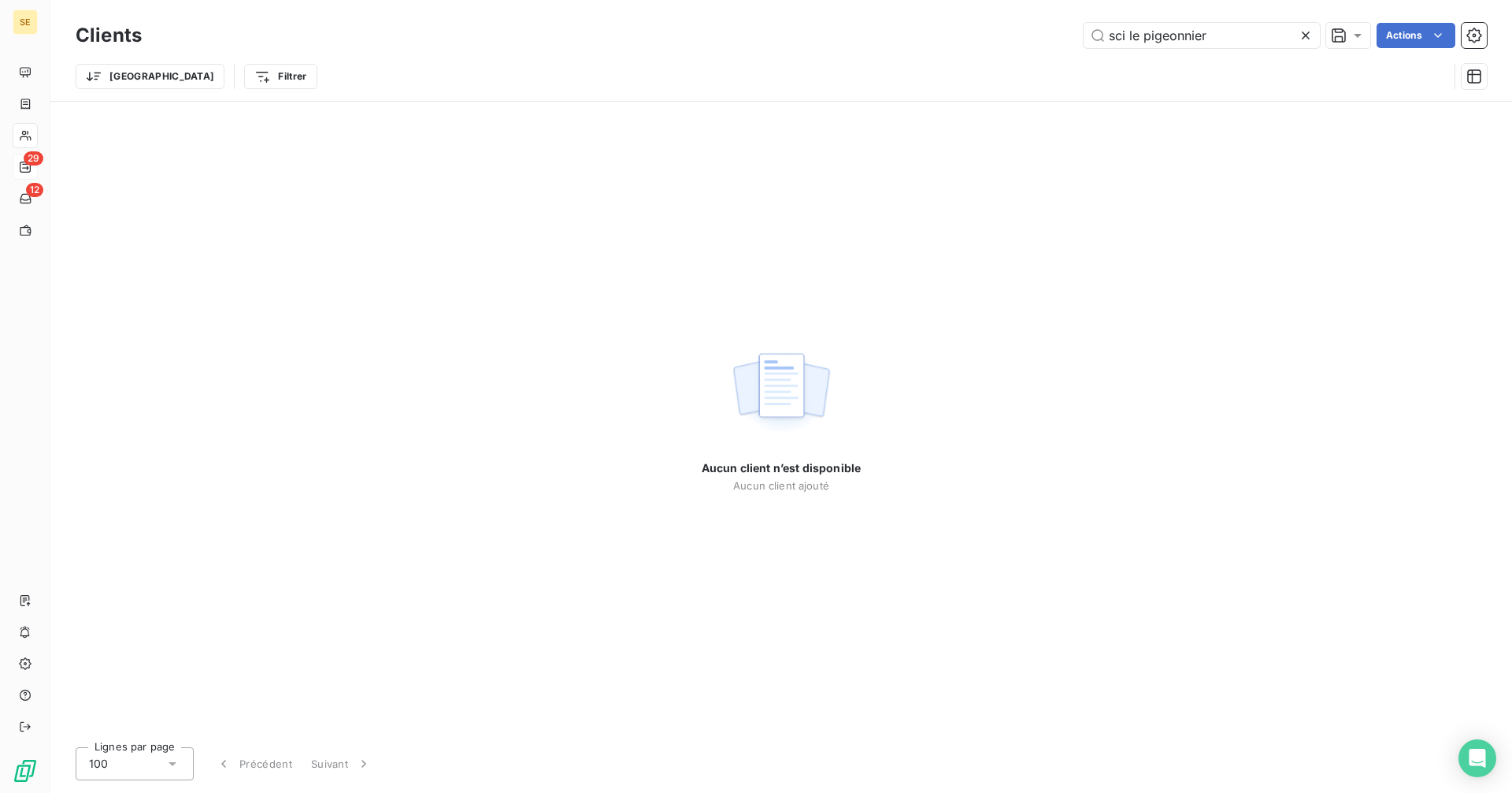
drag, startPoint x: 1255, startPoint y: 43, endPoint x: 1044, endPoint y: 36, distance: 211.1
click at [1047, 41] on div "sci le pigeonnier Actions" at bounding box center [823, 35] width 1326 height 25
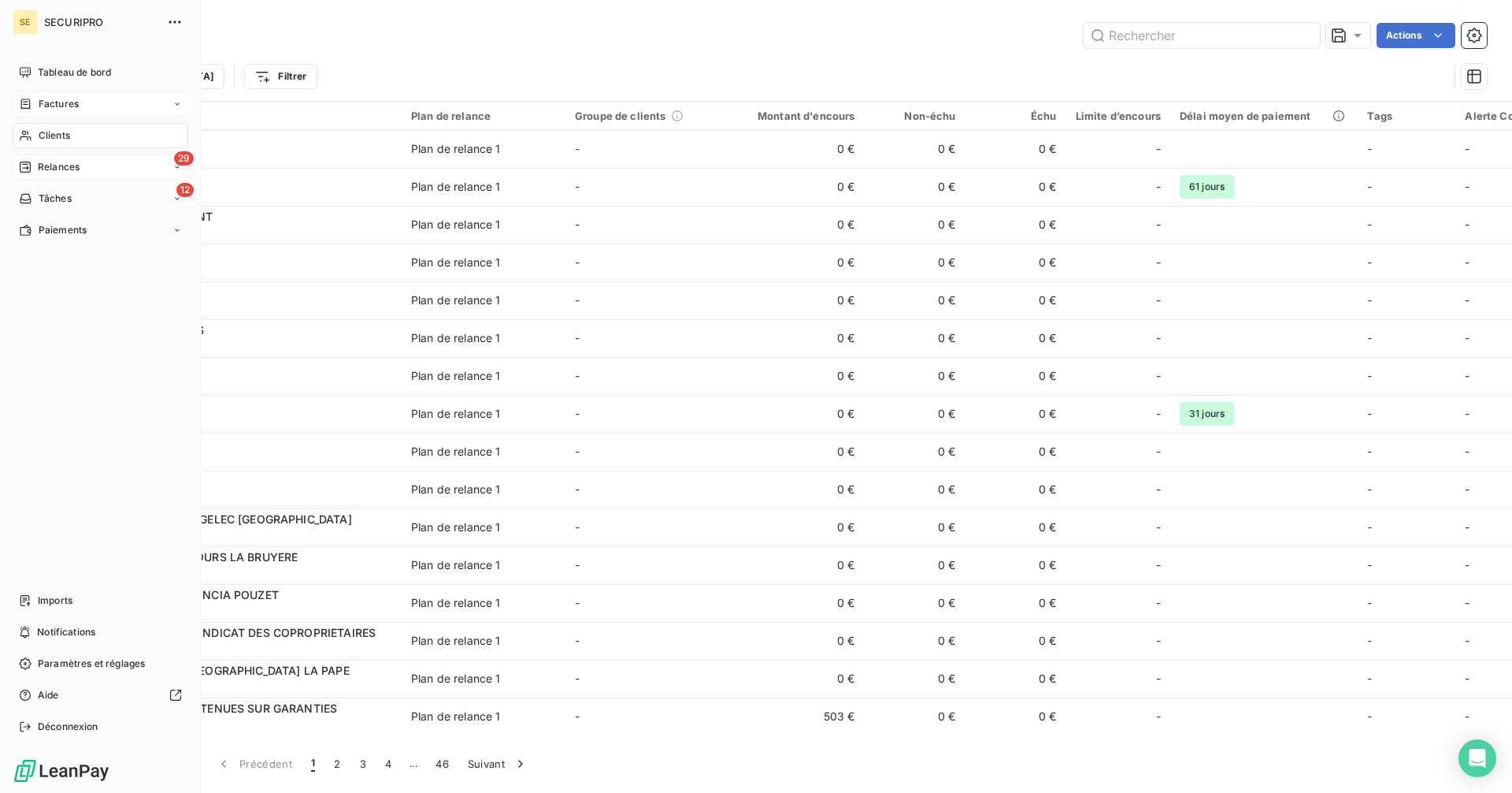
click at [24, 101] on icon at bounding box center [26, 104] width 14 height 13
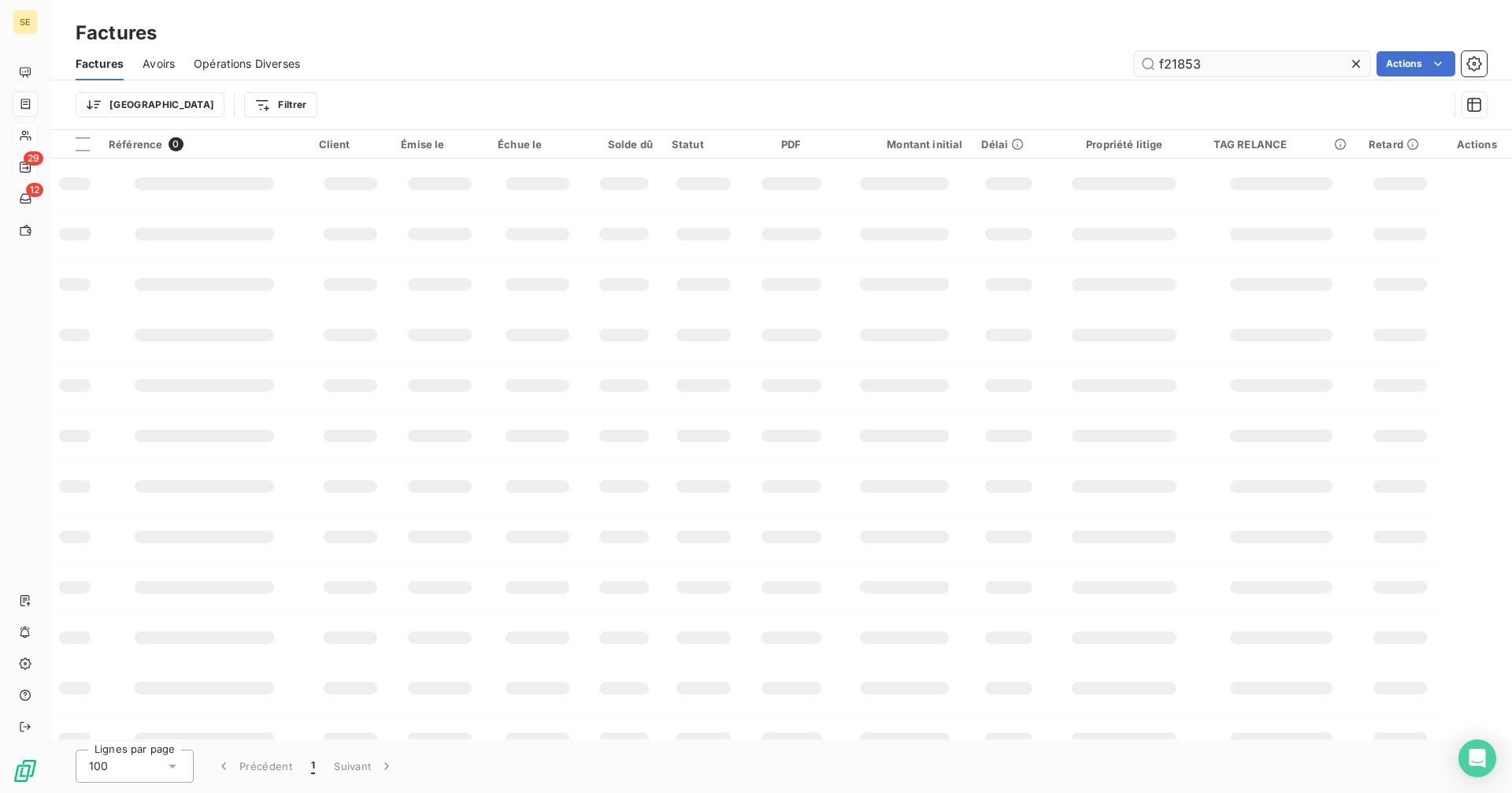
click at [1229, 63] on input "f21853" at bounding box center [1252, 63] width 236 height 25
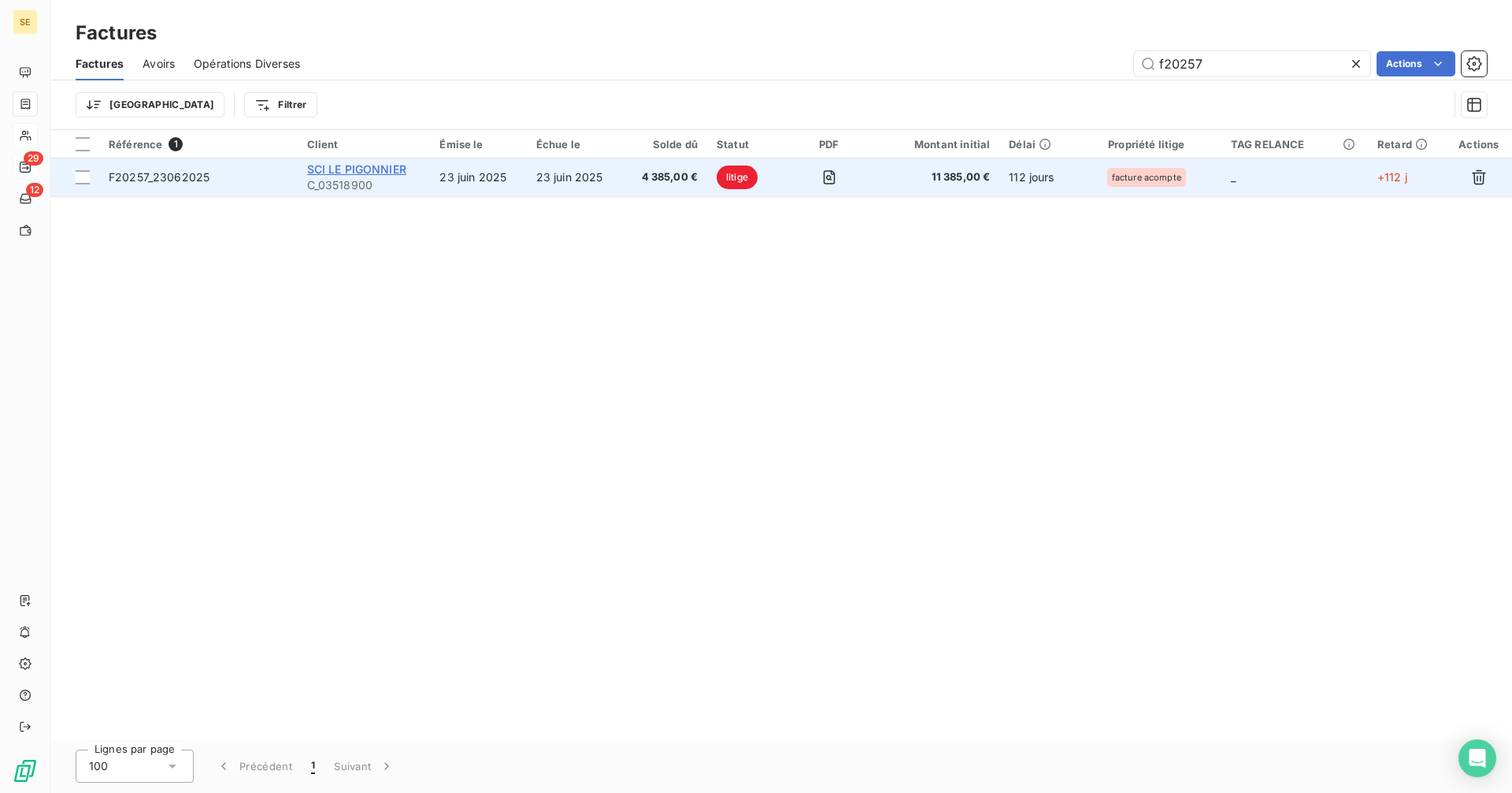
type input "f20257"
click at [357, 174] on span "SCI LE PIGONNIER" at bounding box center [357, 169] width 100 height 14
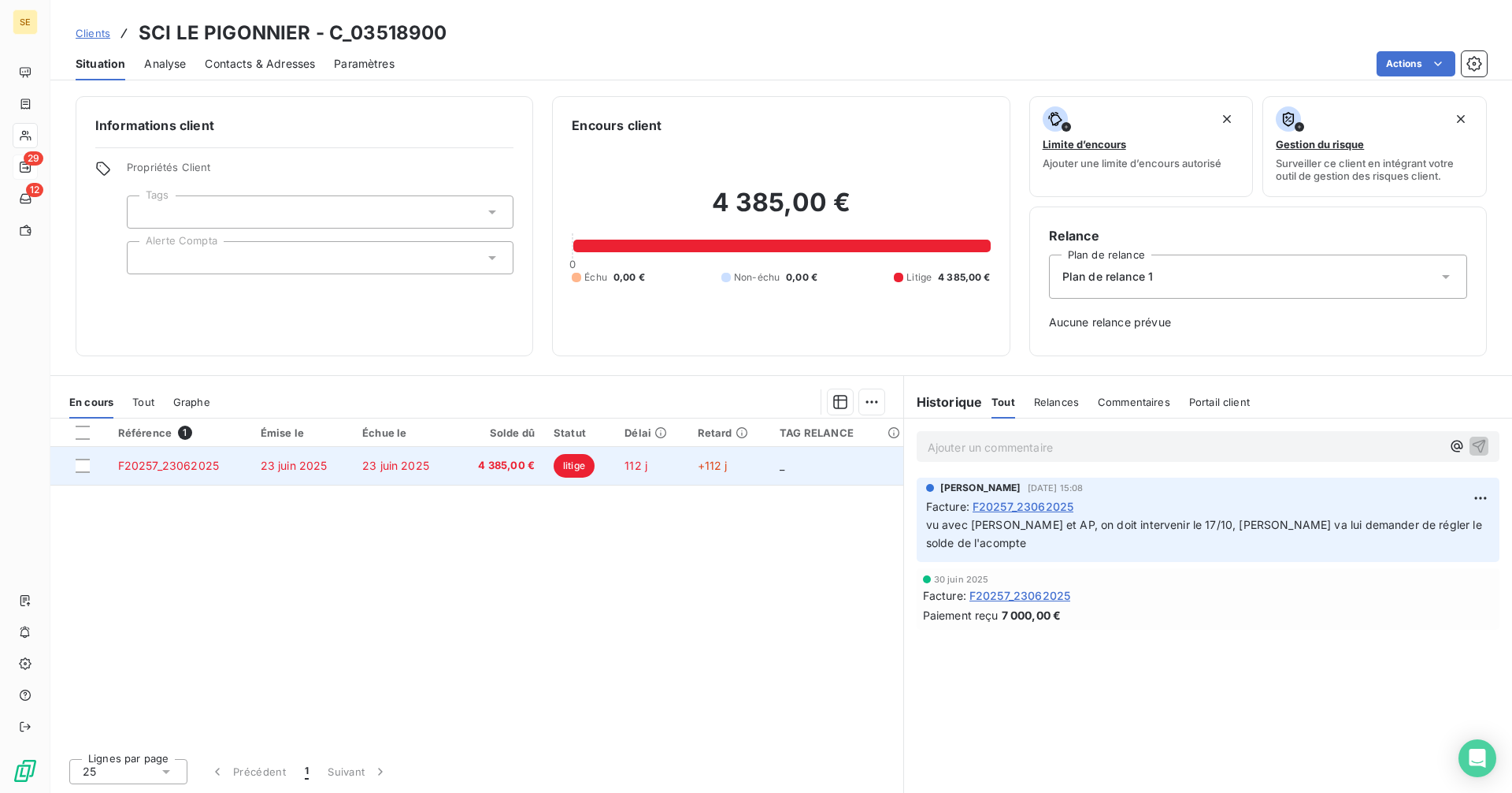
click at [472, 472] on span "4 385,00 €" at bounding box center [499, 466] width 71 height 16
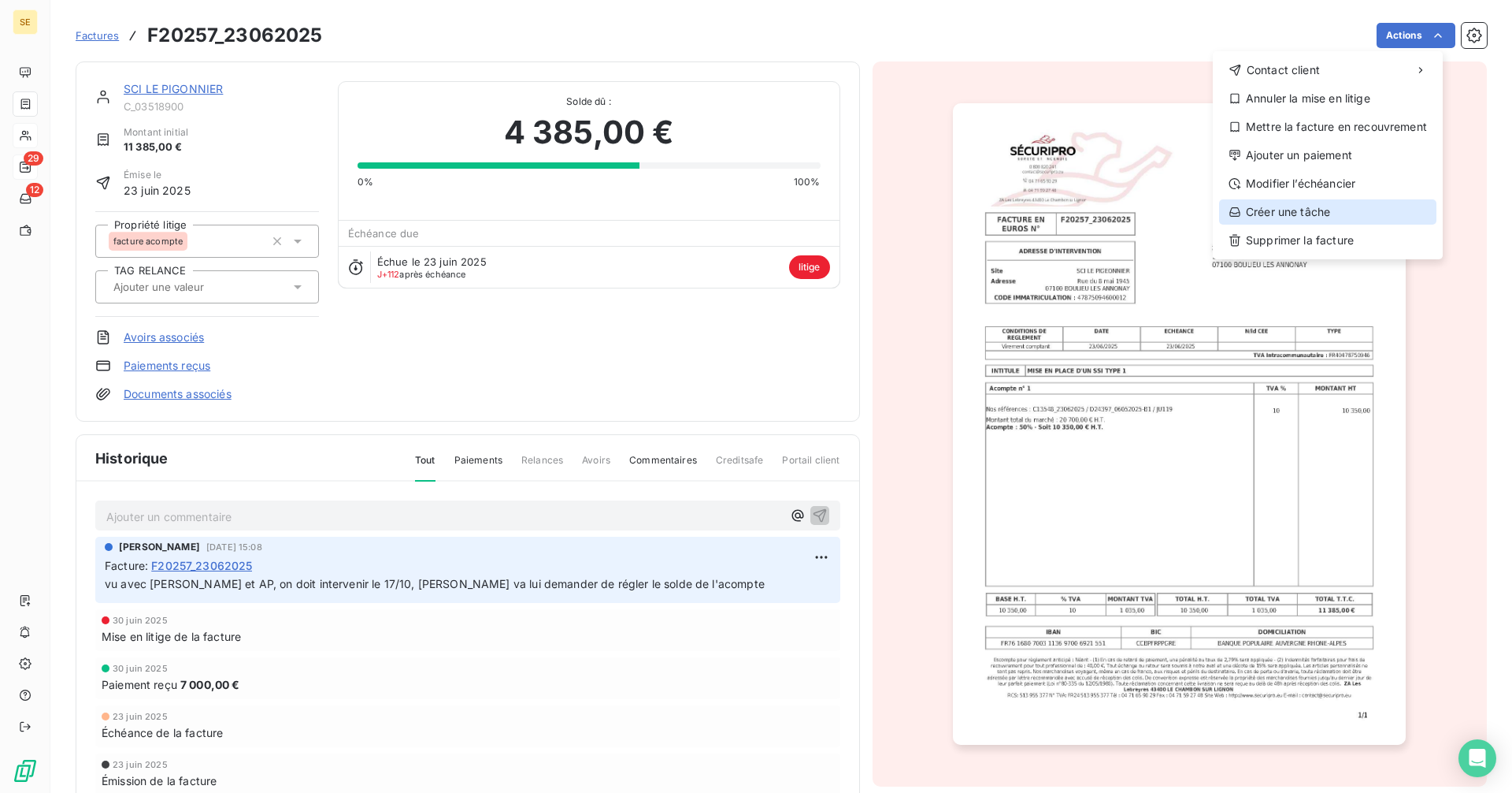
click at [1322, 217] on div "Créer une tâche" at bounding box center [1327, 211] width 218 height 25
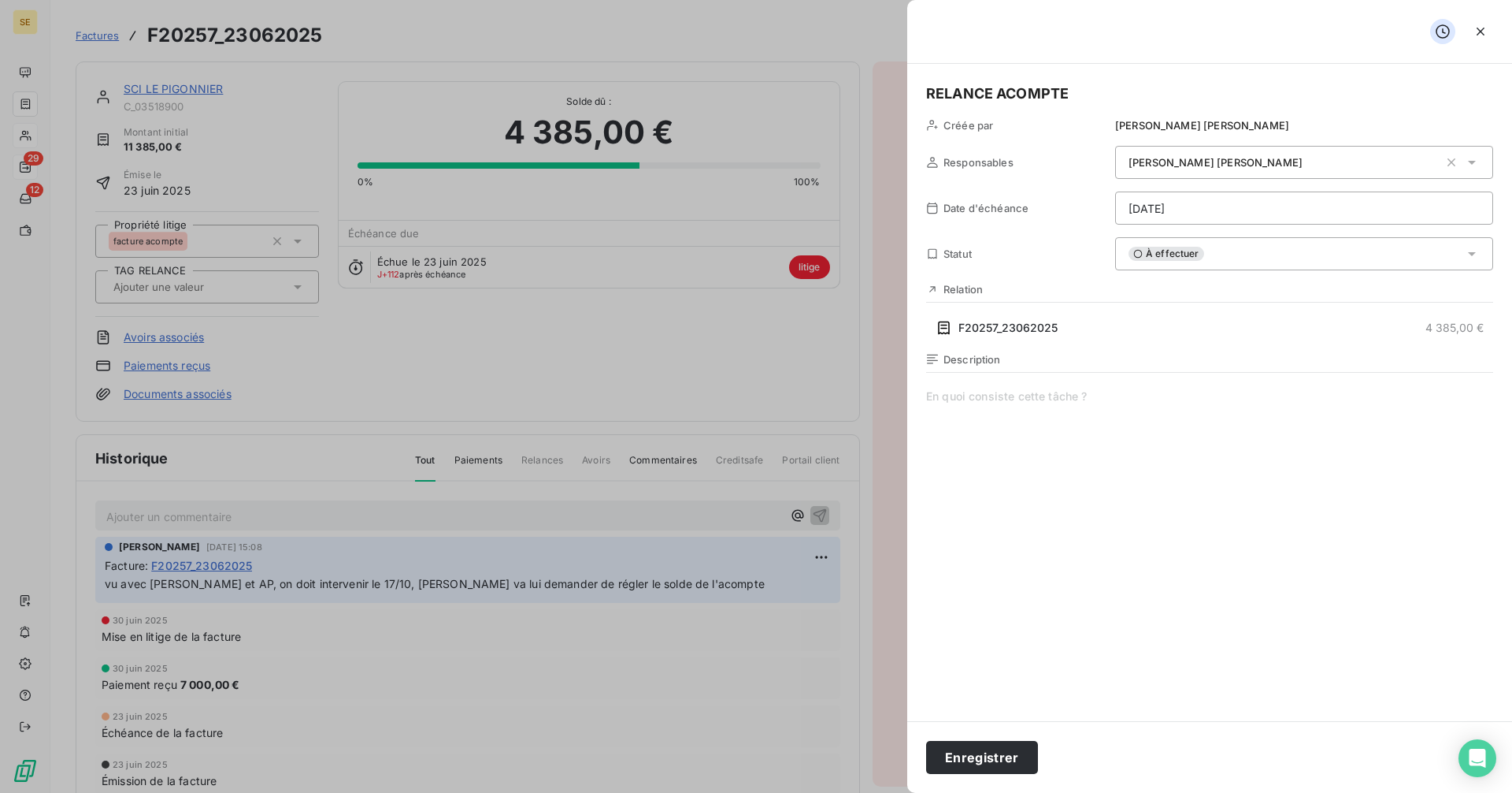
click at [1155, 208] on html "SE 29 12 Factures F20257_23062025 Actions SCI LE PIGONNIER C_03518900 Montant i…" at bounding box center [756, 396] width 1512 height 793
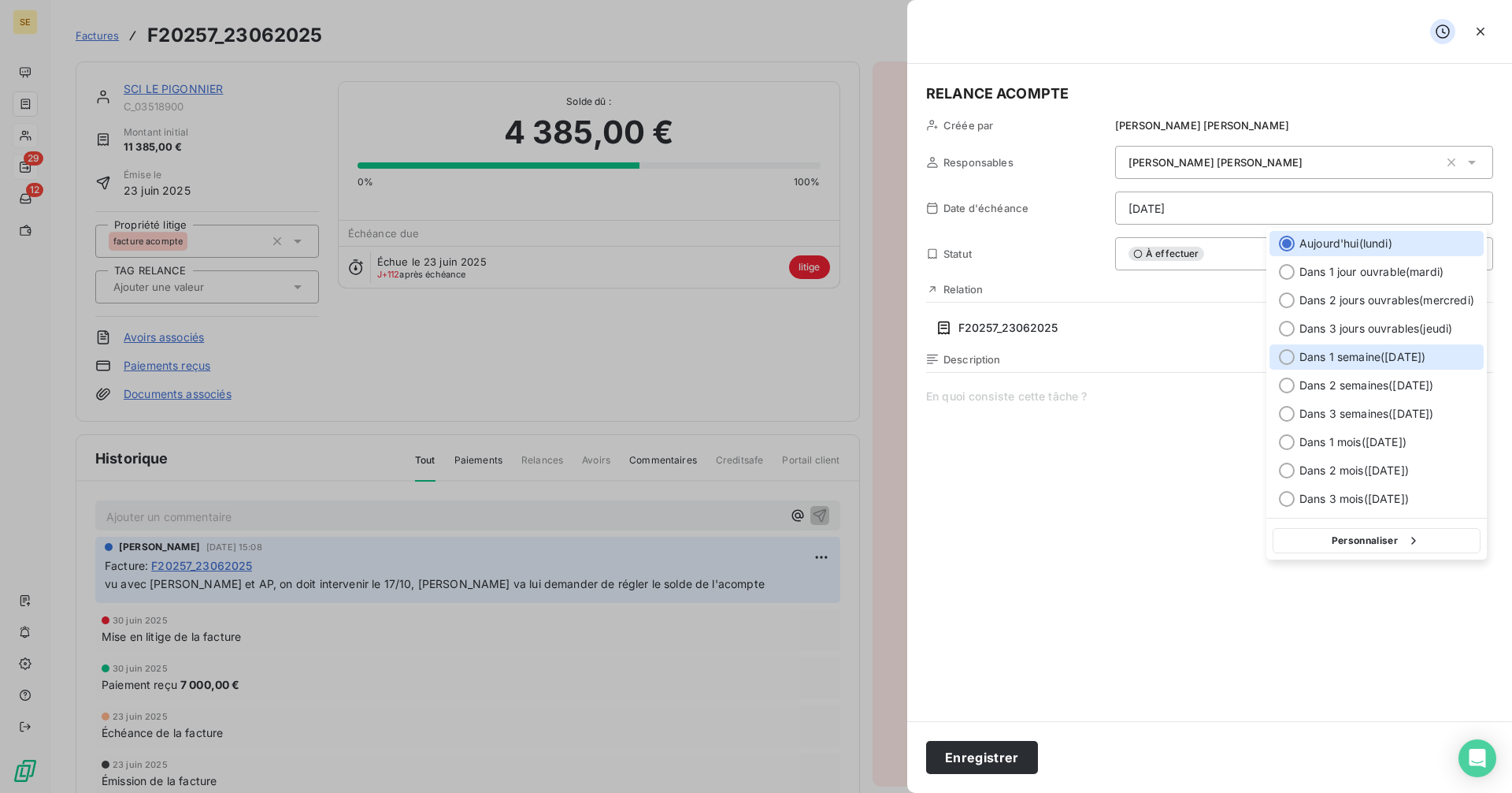
click at [1289, 357] on div at bounding box center [1287, 357] width 16 height 16
type input "[DATE]"
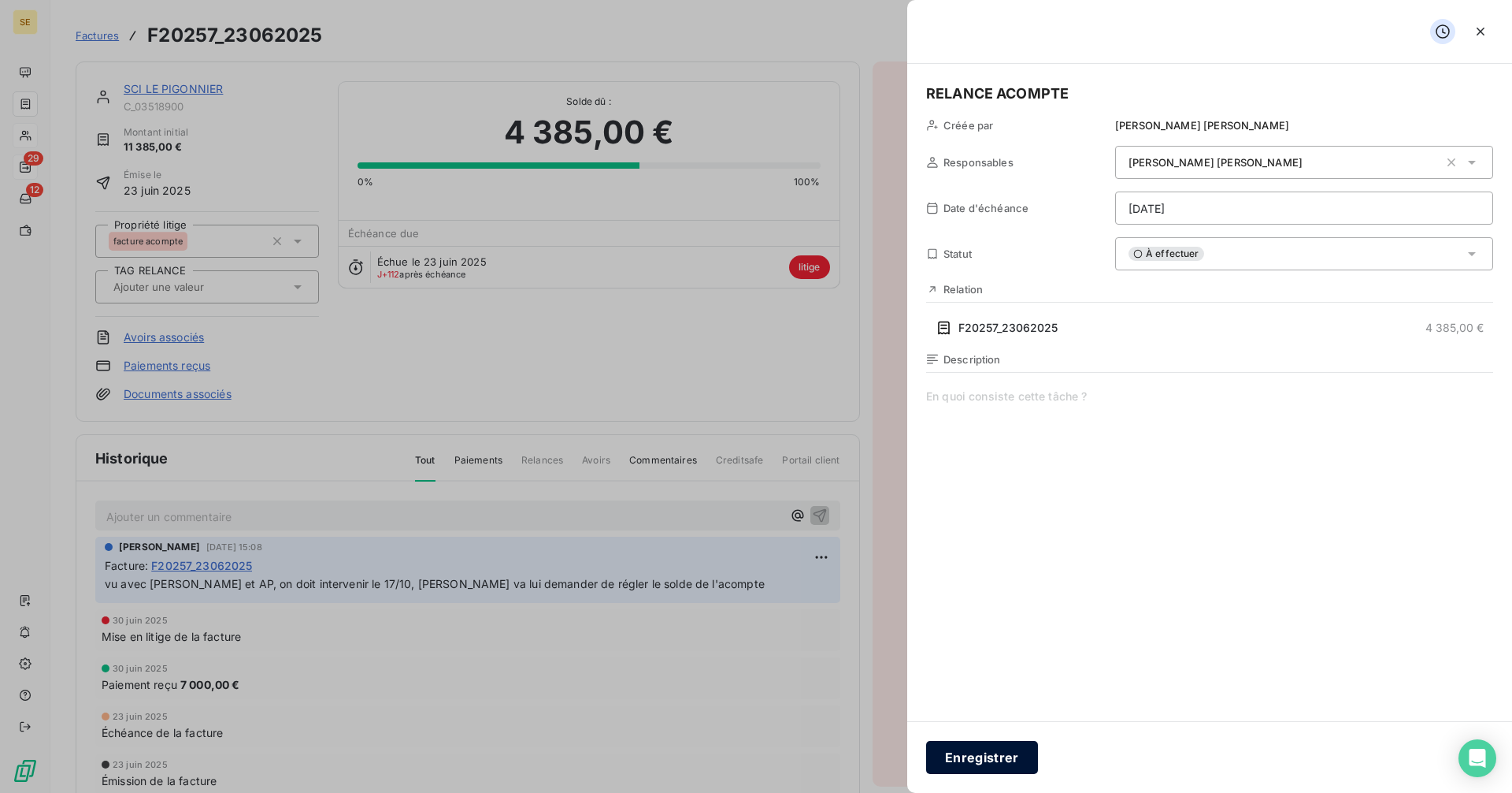
click at [983, 764] on button "Enregistrer" at bounding box center [981, 757] width 112 height 33
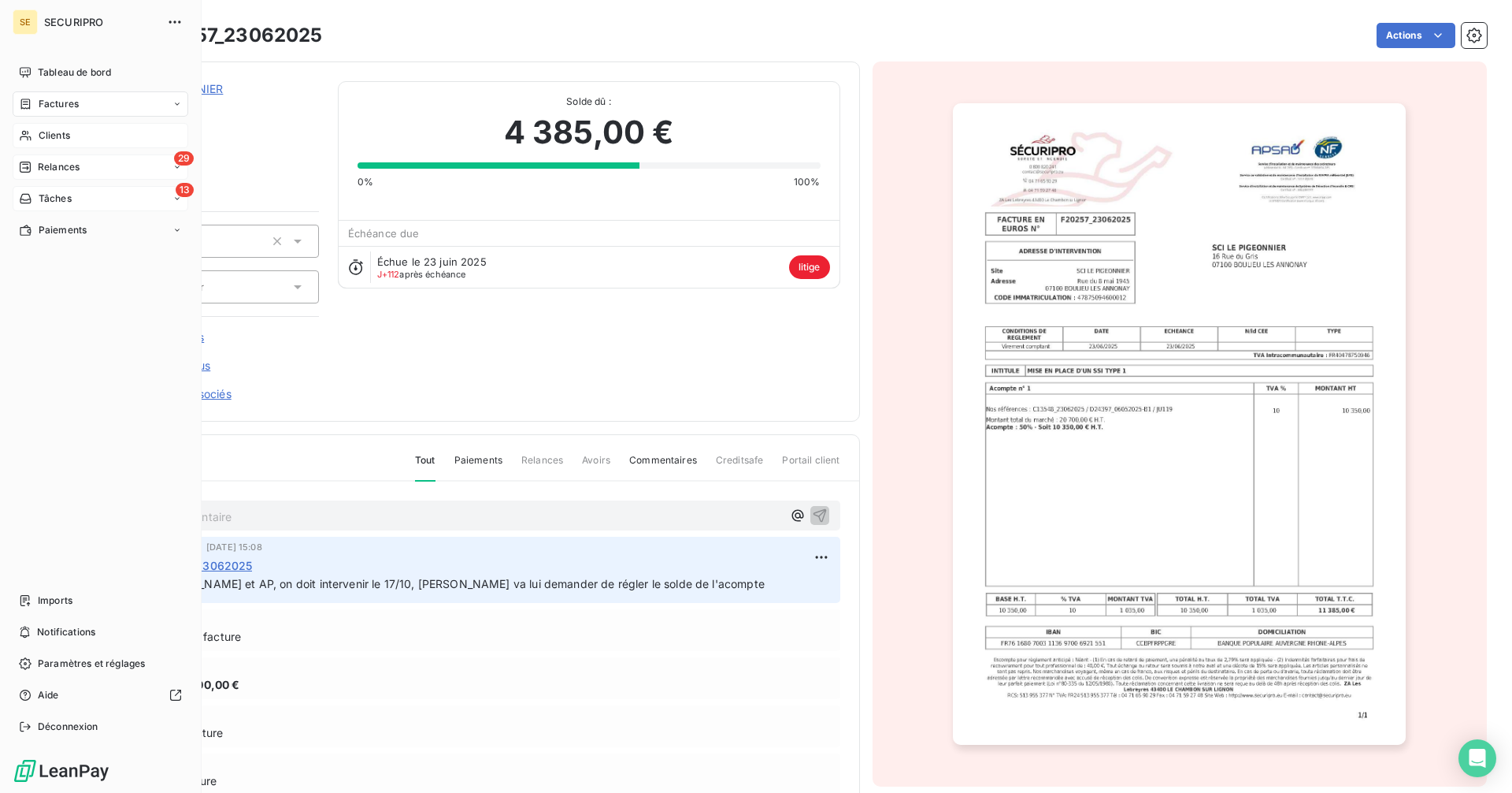
click at [26, 196] on icon at bounding box center [26, 198] width 14 height 13
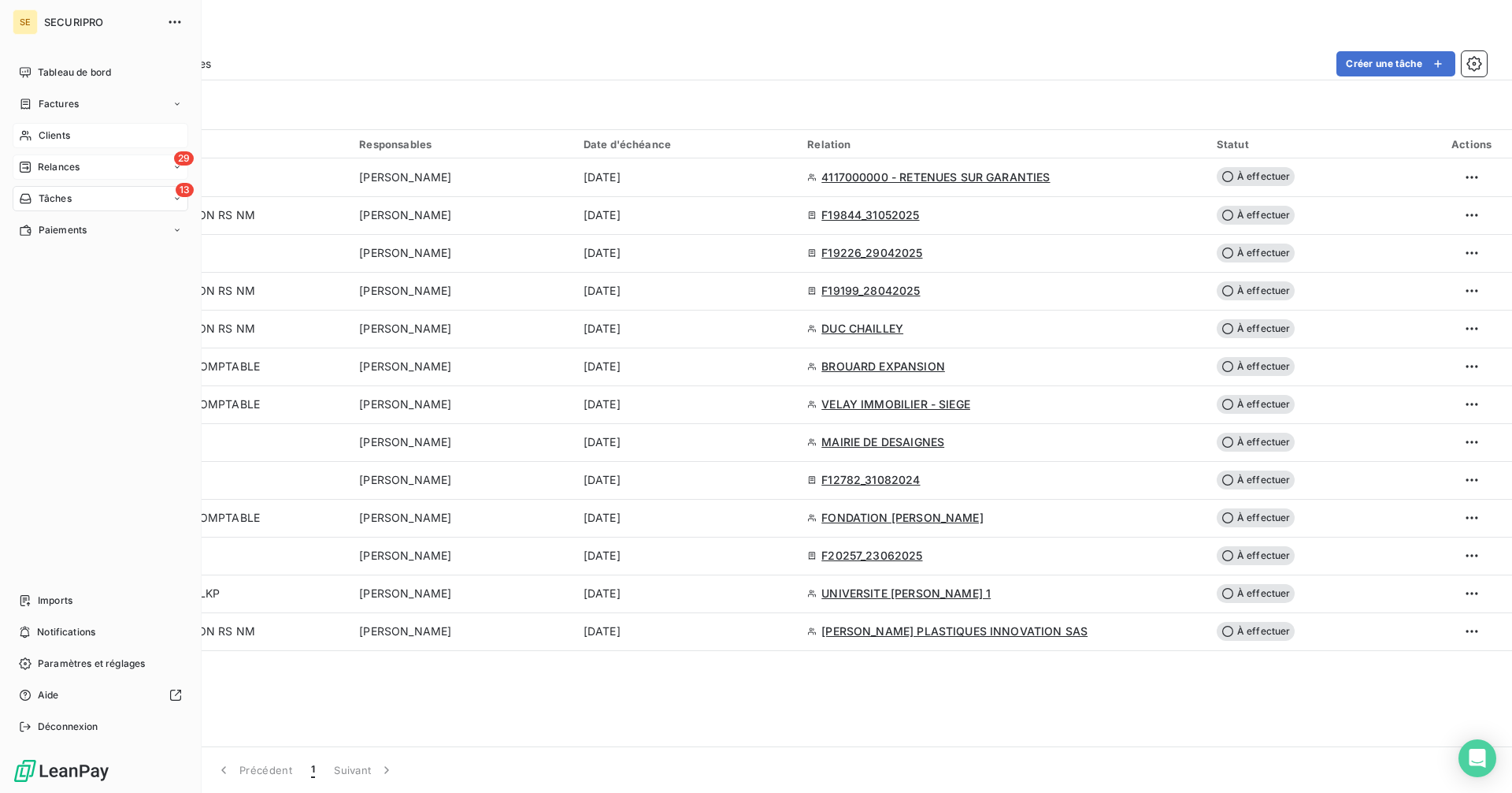
click at [51, 137] on span "Clients" at bounding box center [54, 136] width 31 height 14
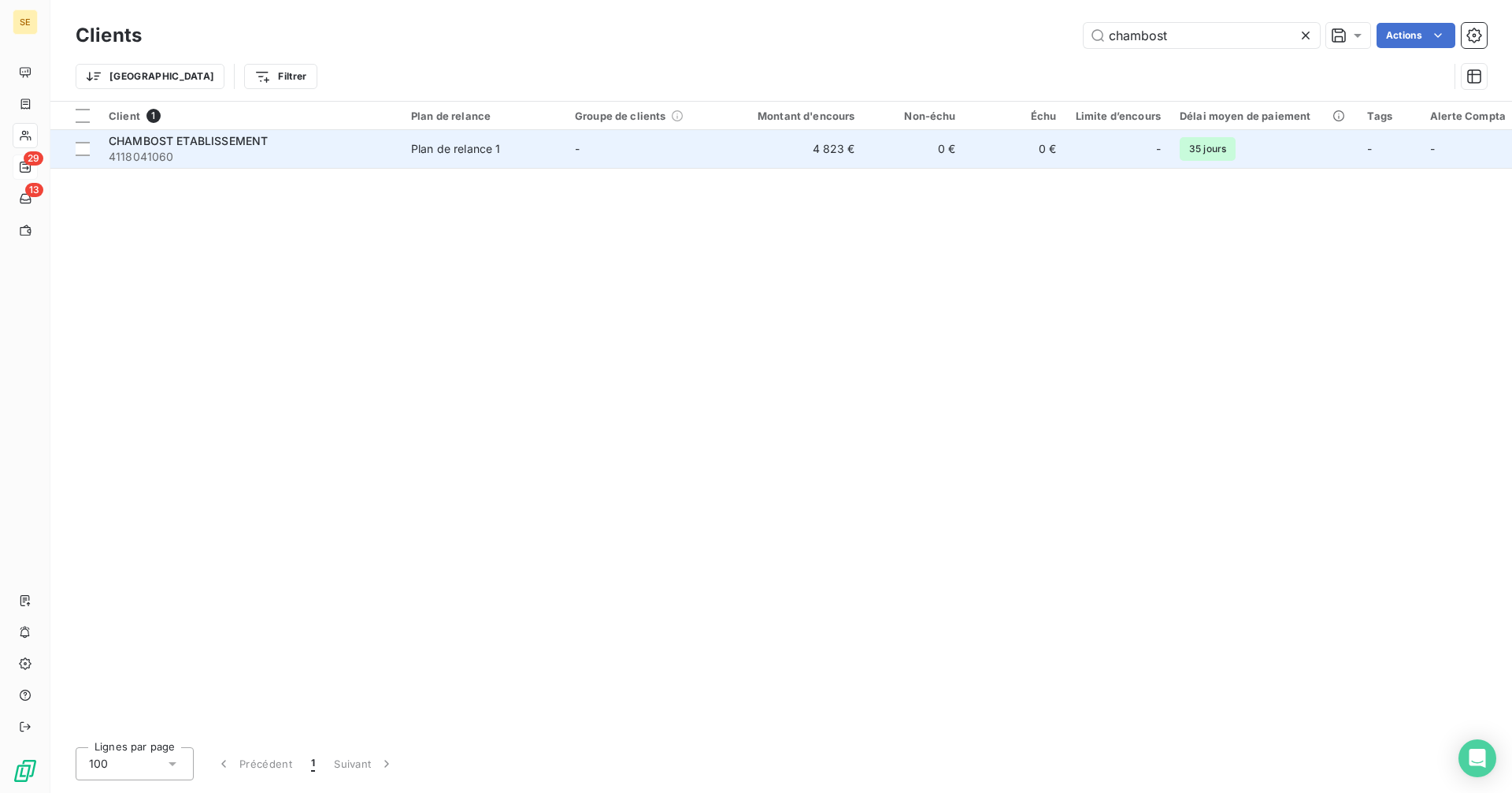
type input "chambost"
click at [204, 141] on span "CHAMBOST ETABLISSEMENT" at bounding box center [188, 141] width 159 height 14
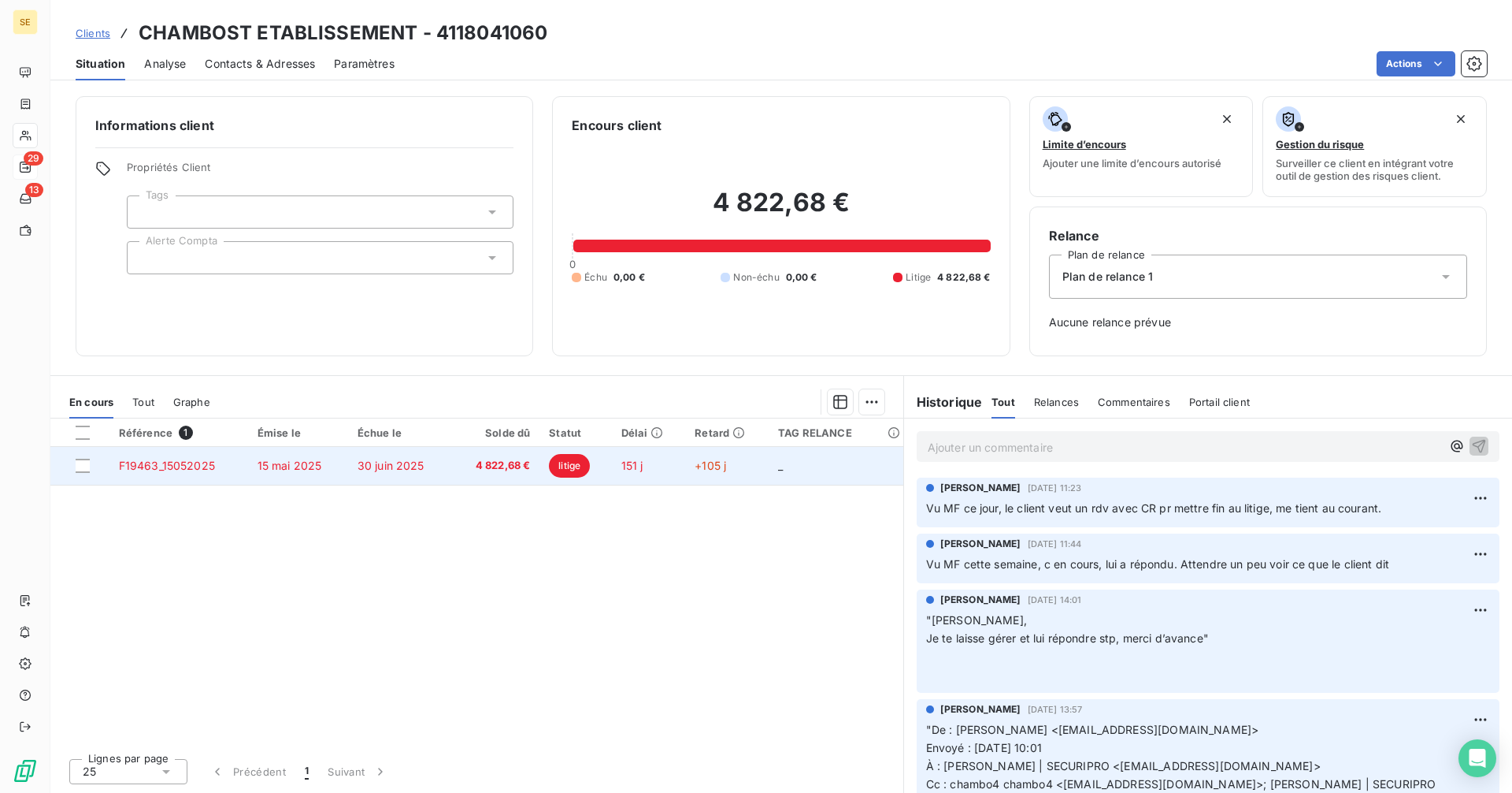
click at [418, 463] on span "30 juin 2025" at bounding box center [390, 465] width 67 height 14
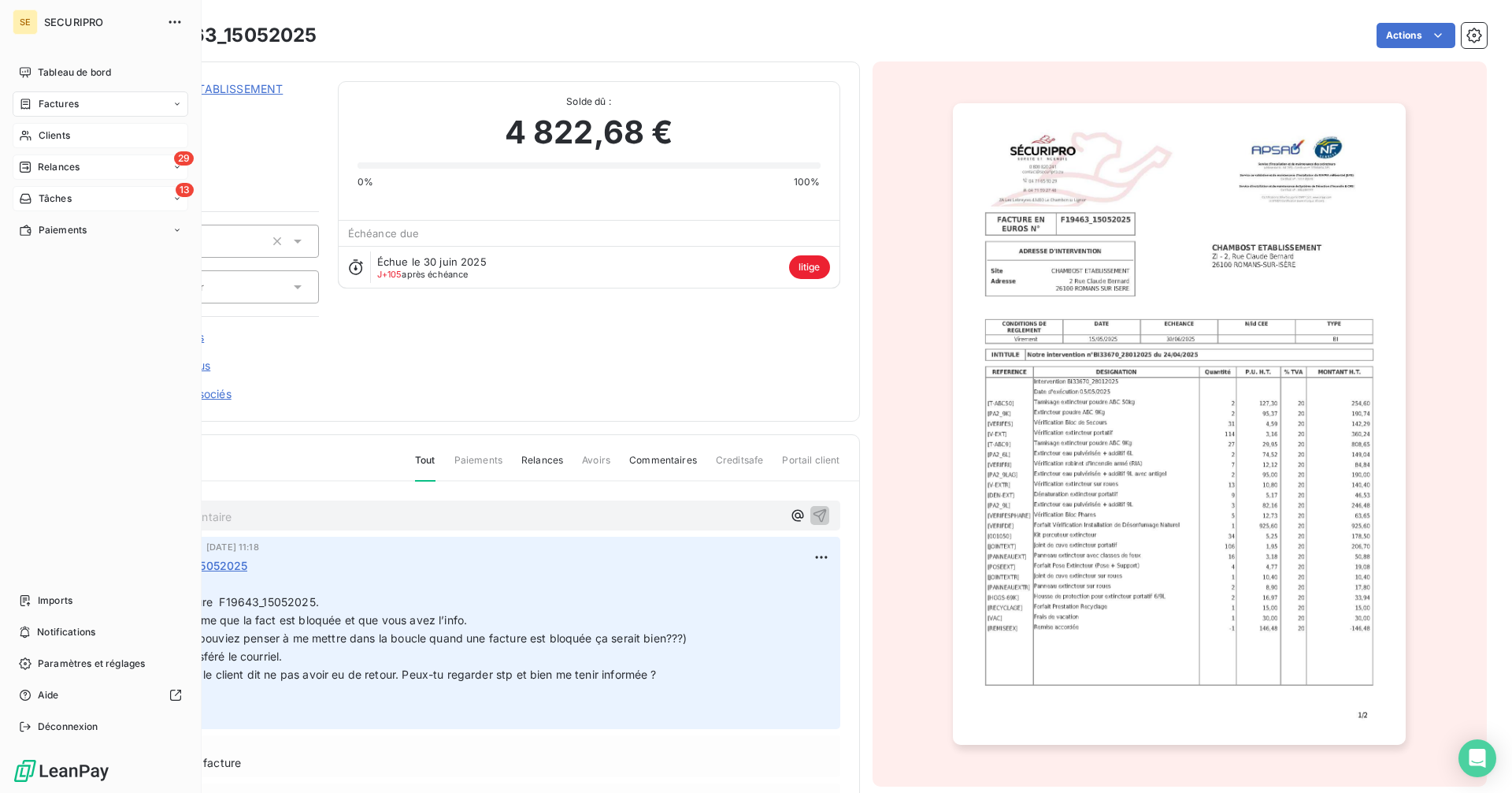
click at [40, 191] on span "Tâches" at bounding box center [55, 198] width 33 height 14
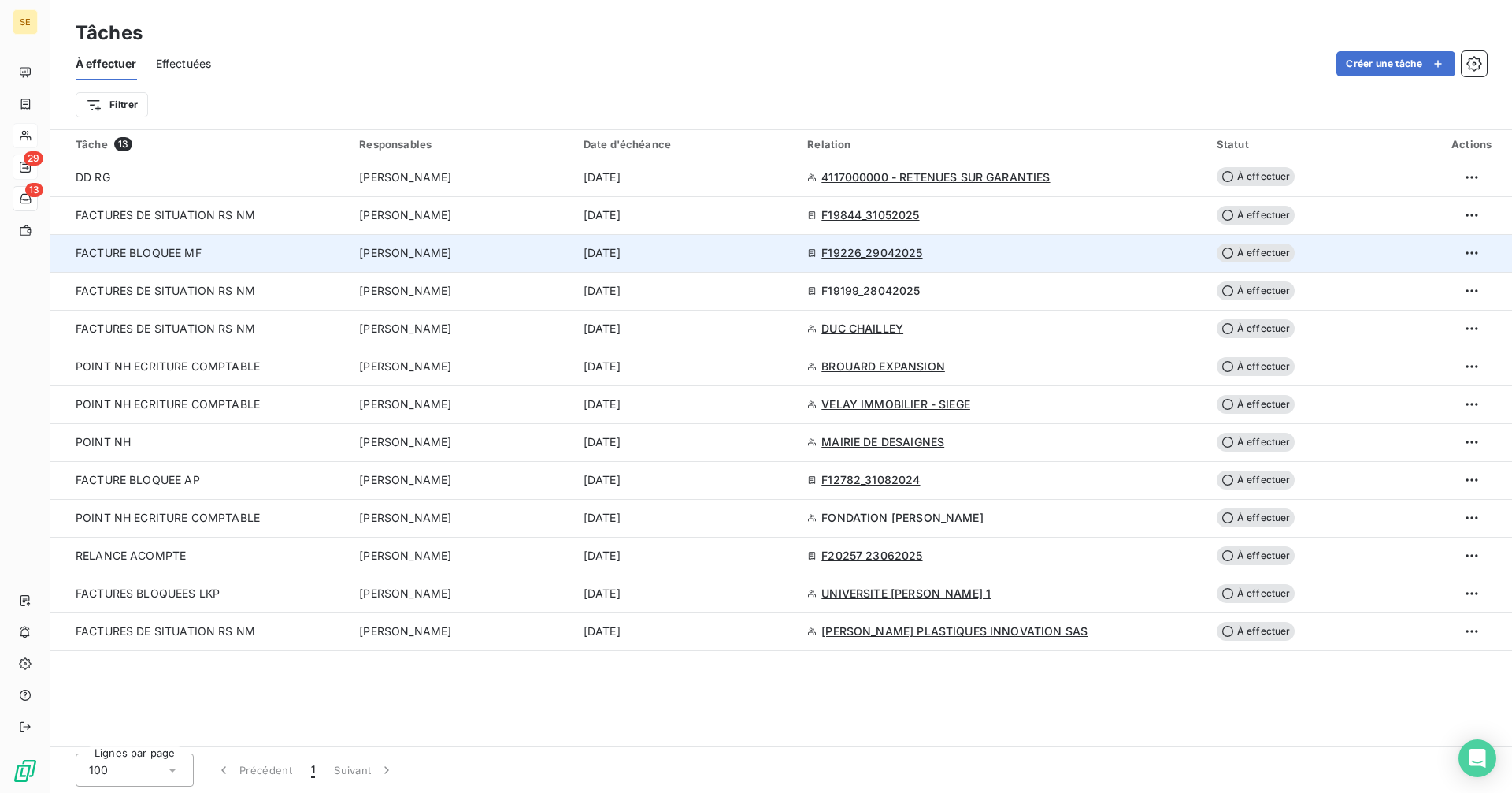
click at [215, 252] on div "FACTURE BLOQUEE MF" at bounding box center [208, 253] width 265 height 16
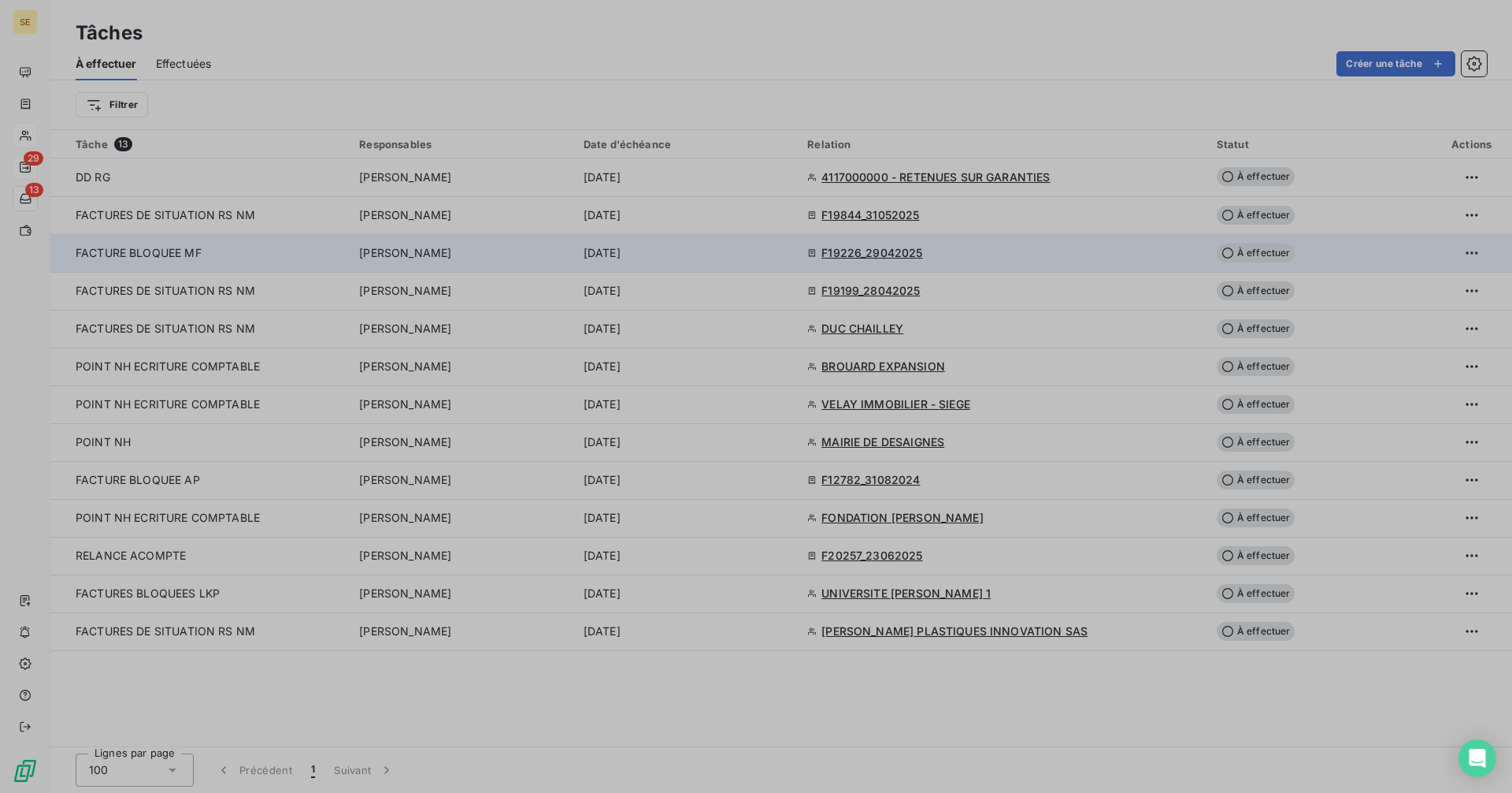
type input "[DATE]"
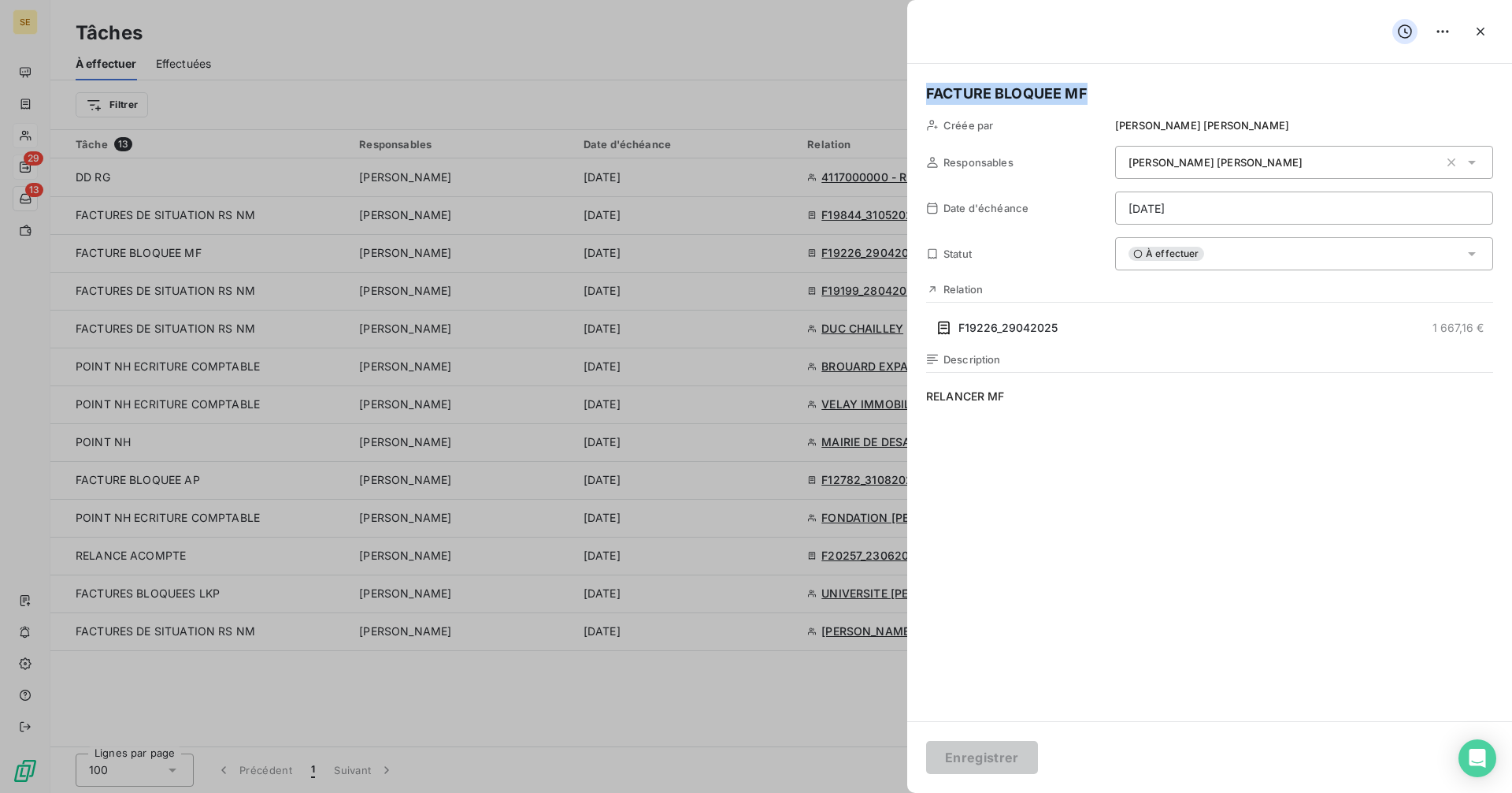
drag, startPoint x: 1094, startPoint y: 92, endPoint x: 903, endPoint y: 96, distance: 191.0
click at [903, 792] on div "FACTURE BLOQUEE MF Créée par [PERSON_NAME] Responsables [PERSON_NAME] Date d'éc…" at bounding box center [756, 793] width 1512 height 0
copy h5 "FACTURE BLOQUEE MF"
click at [24, 194] on div at bounding box center [756, 396] width 1512 height 793
click at [1485, 30] on icon "button" at bounding box center [1481, 31] width 16 height 16
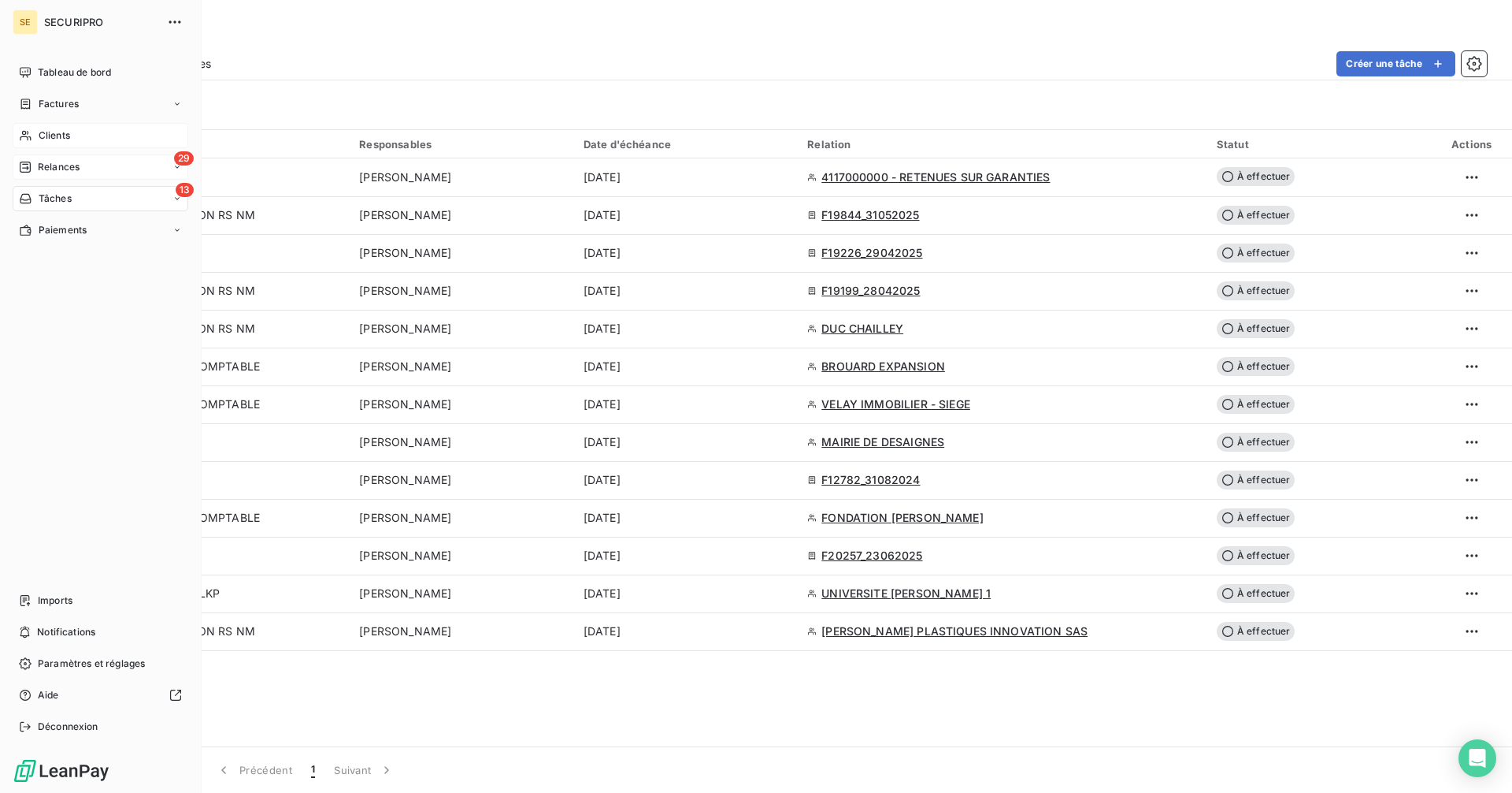
click at [67, 135] on span "Clients" at bounding box center [54, 136] width 31 height 14
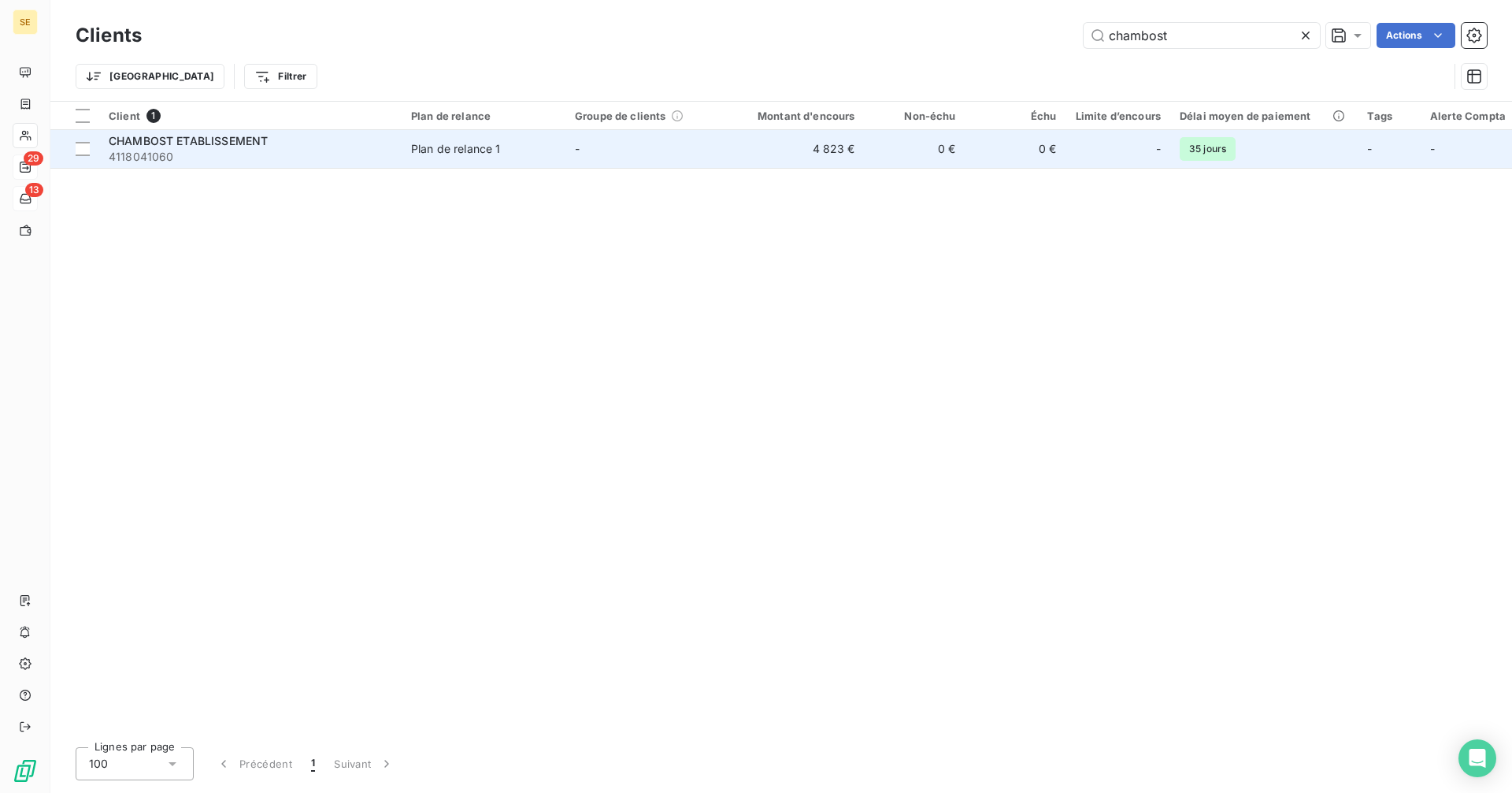
click at [263, 146] on span "CHAMBOST ETABLISSEMENT" at bounding box center [188, 141] width 159 height 14
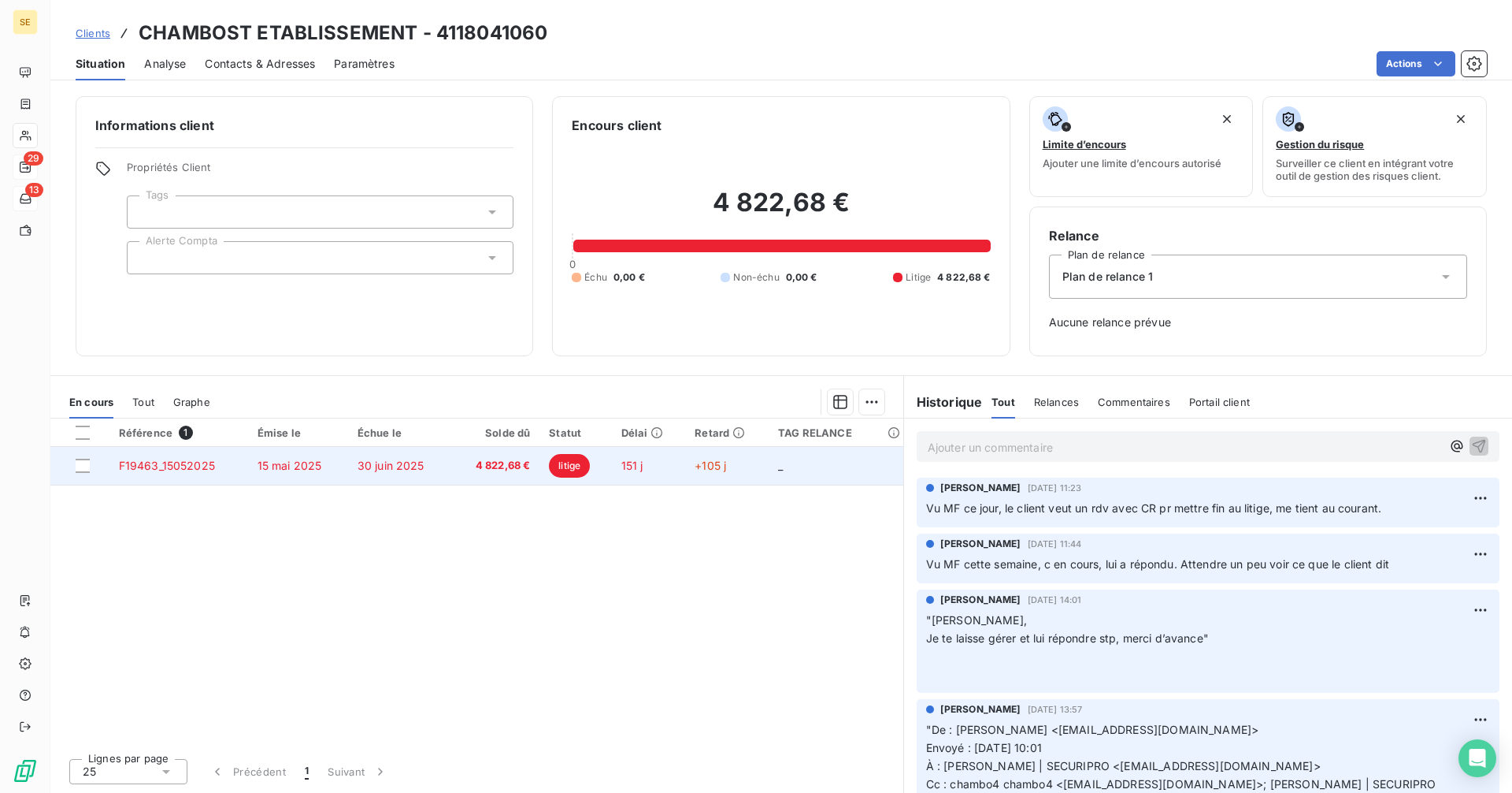
click at [671, 467] on td "151 j" at bounding box center [649, 465] width 74 height 38
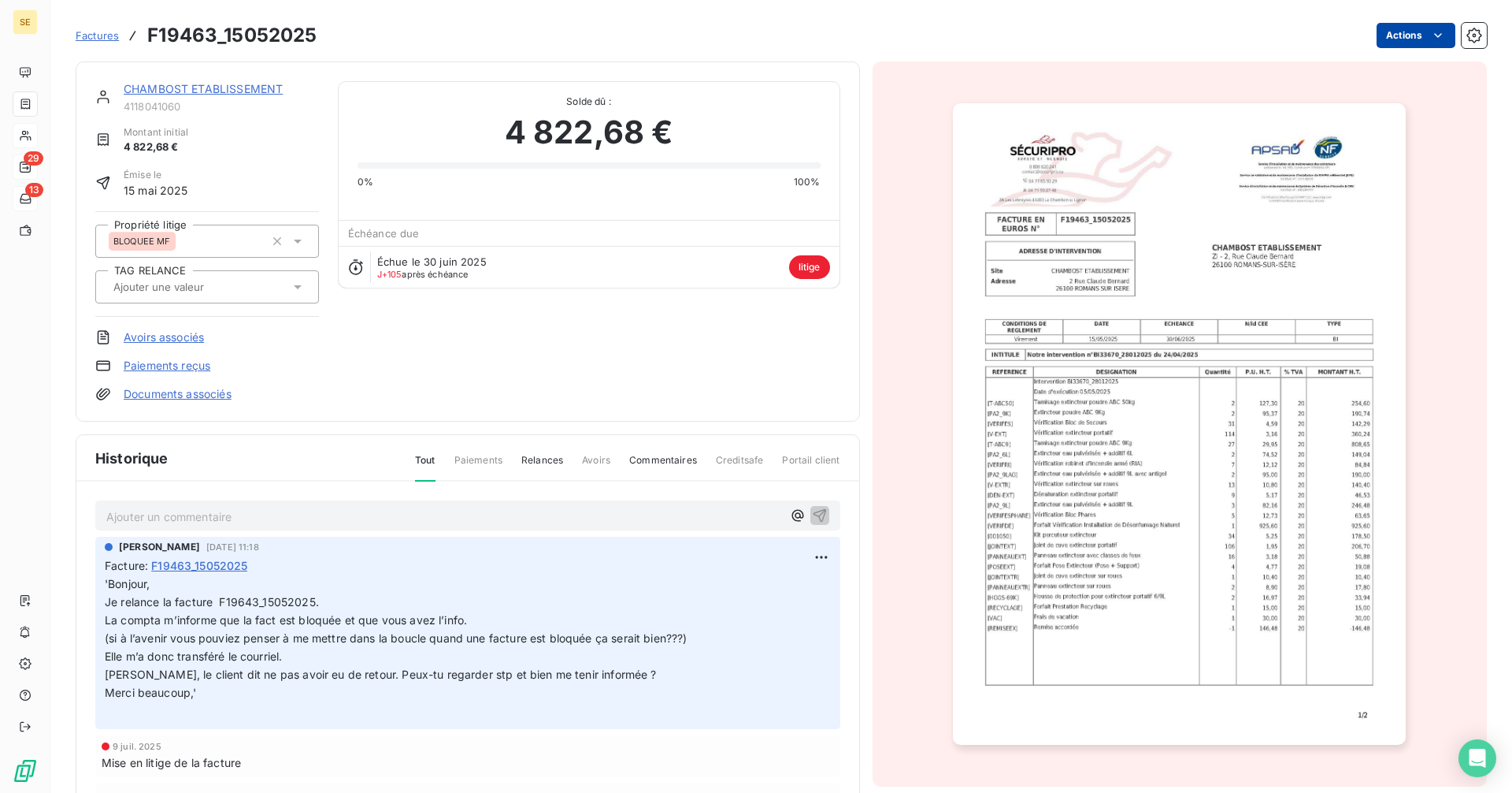
click at [1400, 36] on html "SE 29 13 Factures F19463_15052025 Actions CHAMBOST ETABLISSEMENT 4118041060 Mon…" at bounding box center [756, 396] width 1512 height 793
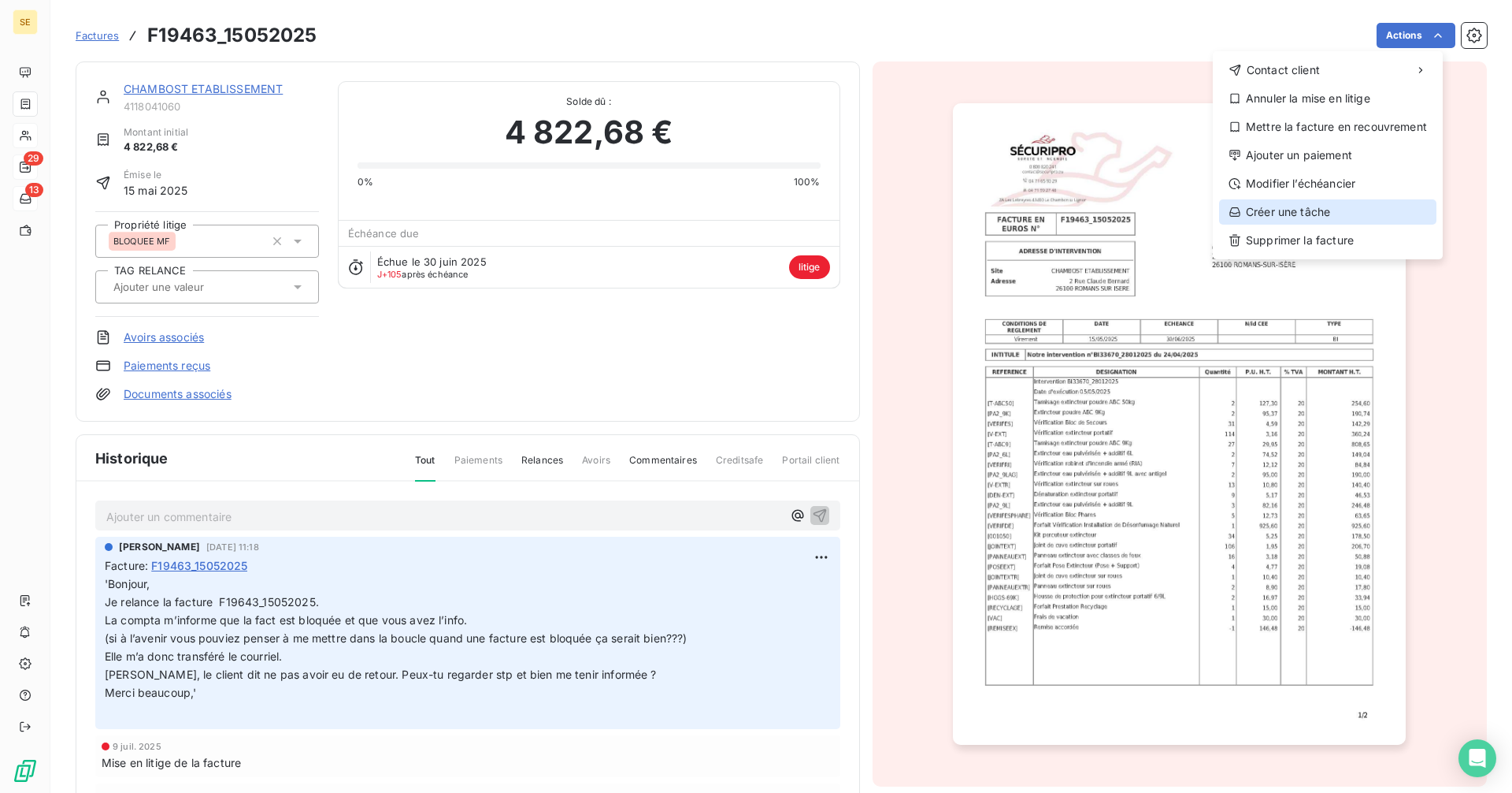
click at [1281, 215] on div "Créer une tâche" at bounding box center [1327, 211] width 218 height 25
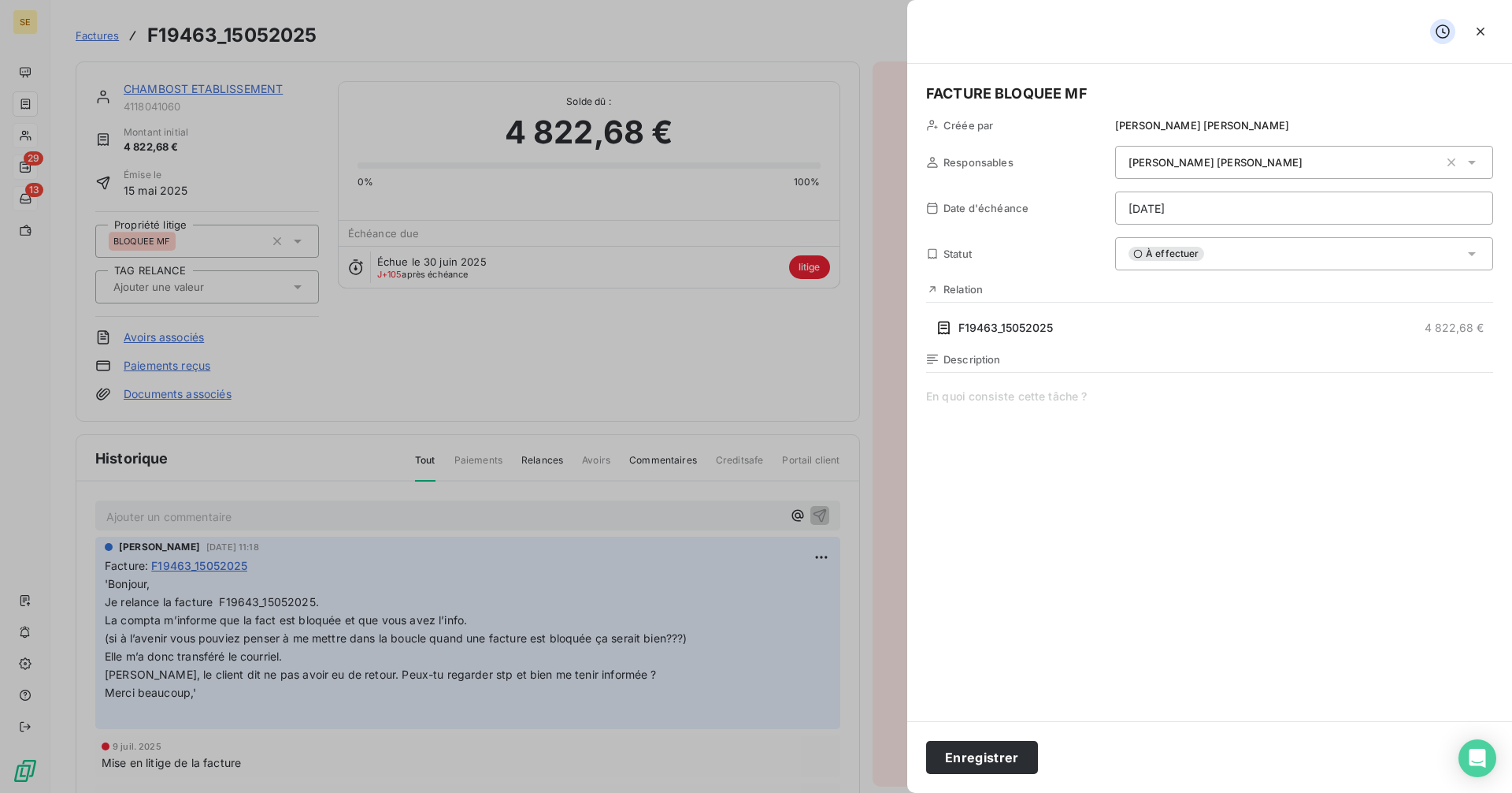
click at [1195, 206] on html "SE 29 13 Factures F19463_15052025 Actions CHAMBOST ETABLISSEMENT 4118041060 Mon…" at bounding box center [756, 396] width 1512 height 793
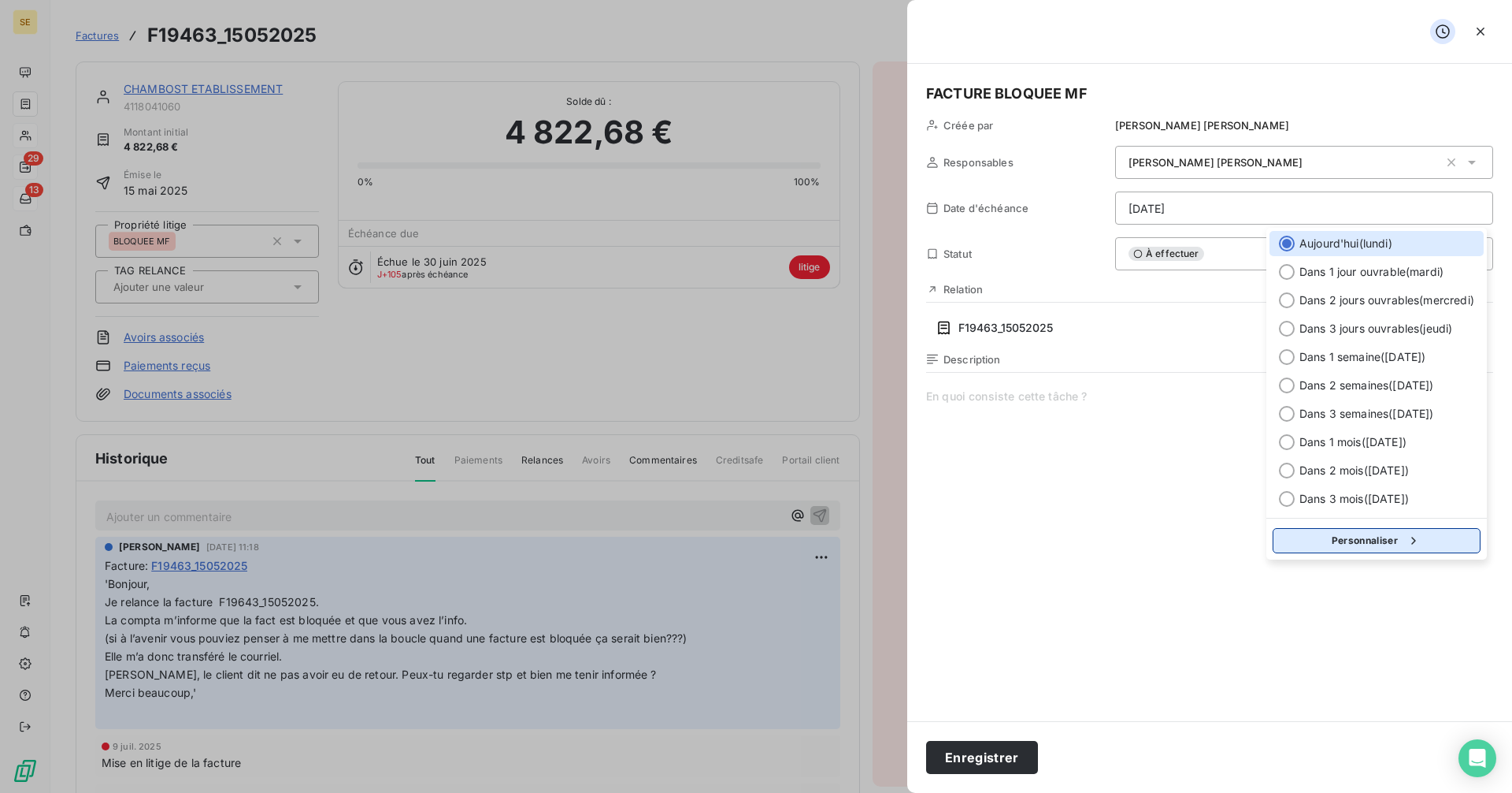
click at [1337, 535] on button "Personnaliser" at bounding box center [1376, 540] width 208 height 25
select select "9"
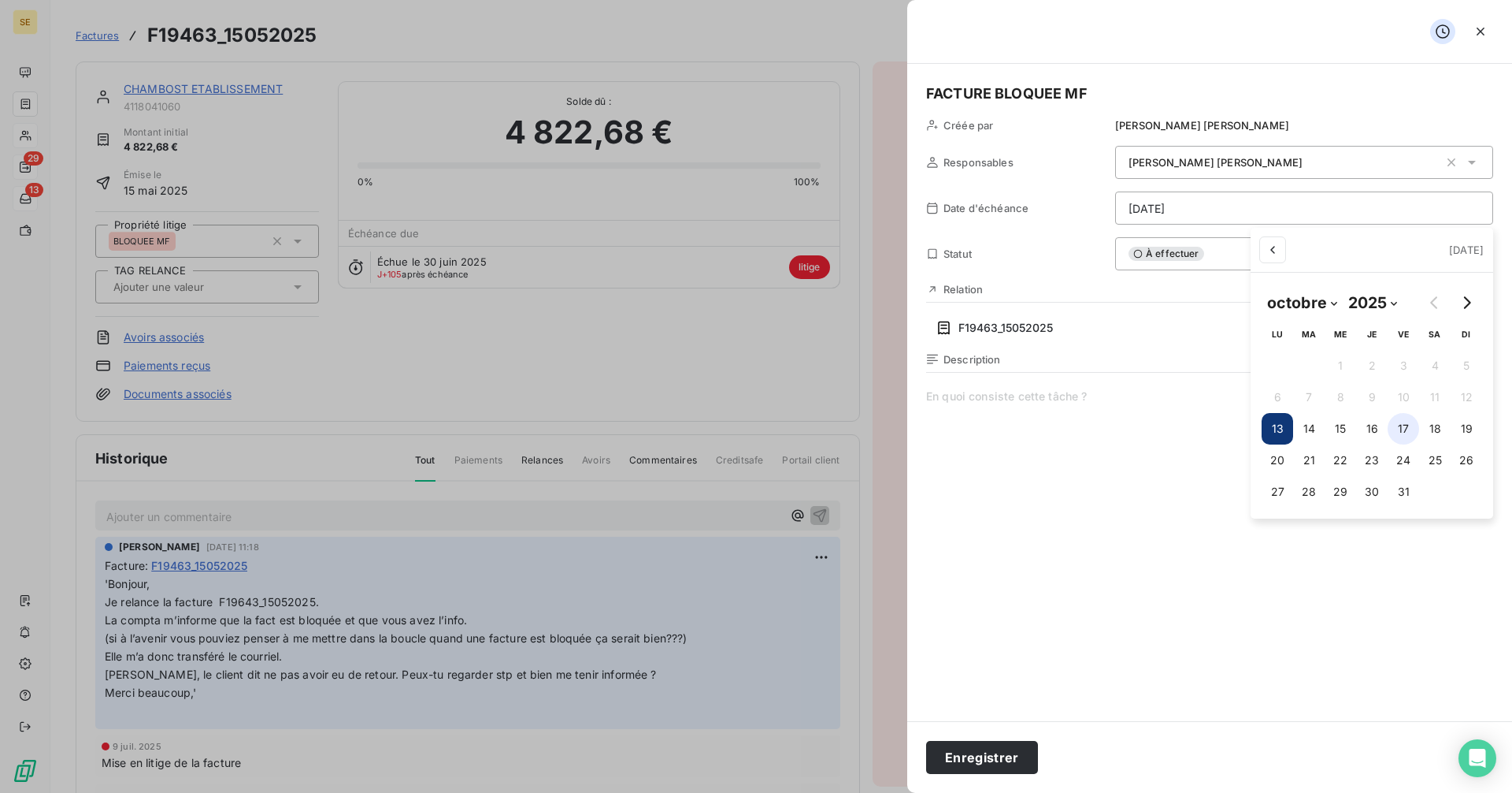
click at [1400, 427] on button "17" at bounding box center [1403, 428] width 31 height 31
type input "[DATE]"
click at [991, 755] on html "SE 29 13 Factures F19463_15052025 Actions CHAMBOST ETABLISSEMENT 4118041060 Mon…" at bounding box center [756, 396] width 1512 height 793
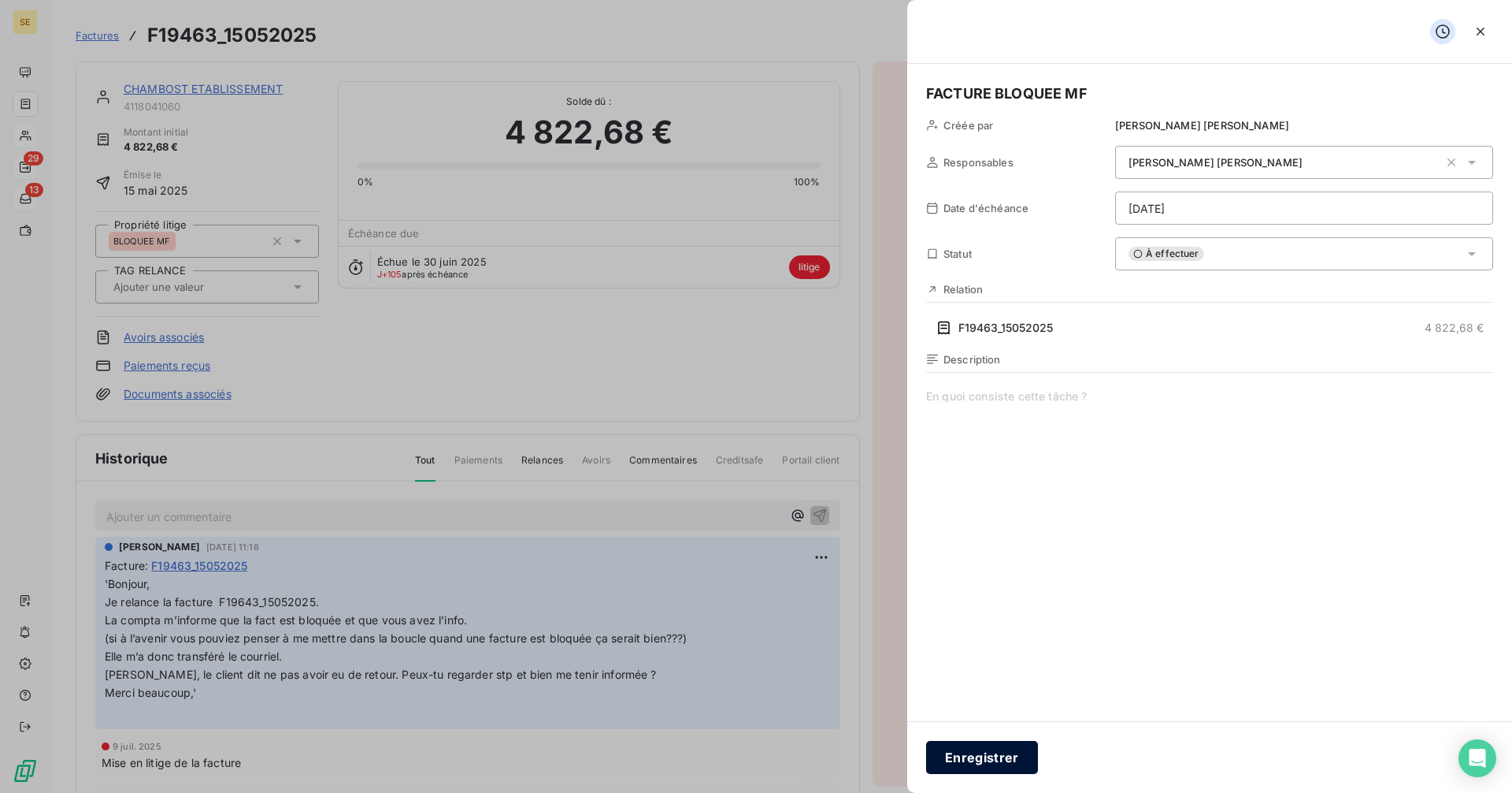
click at [988, 761] on button "Enregistrer" at bounding box center [981, 757] width 112 height 33
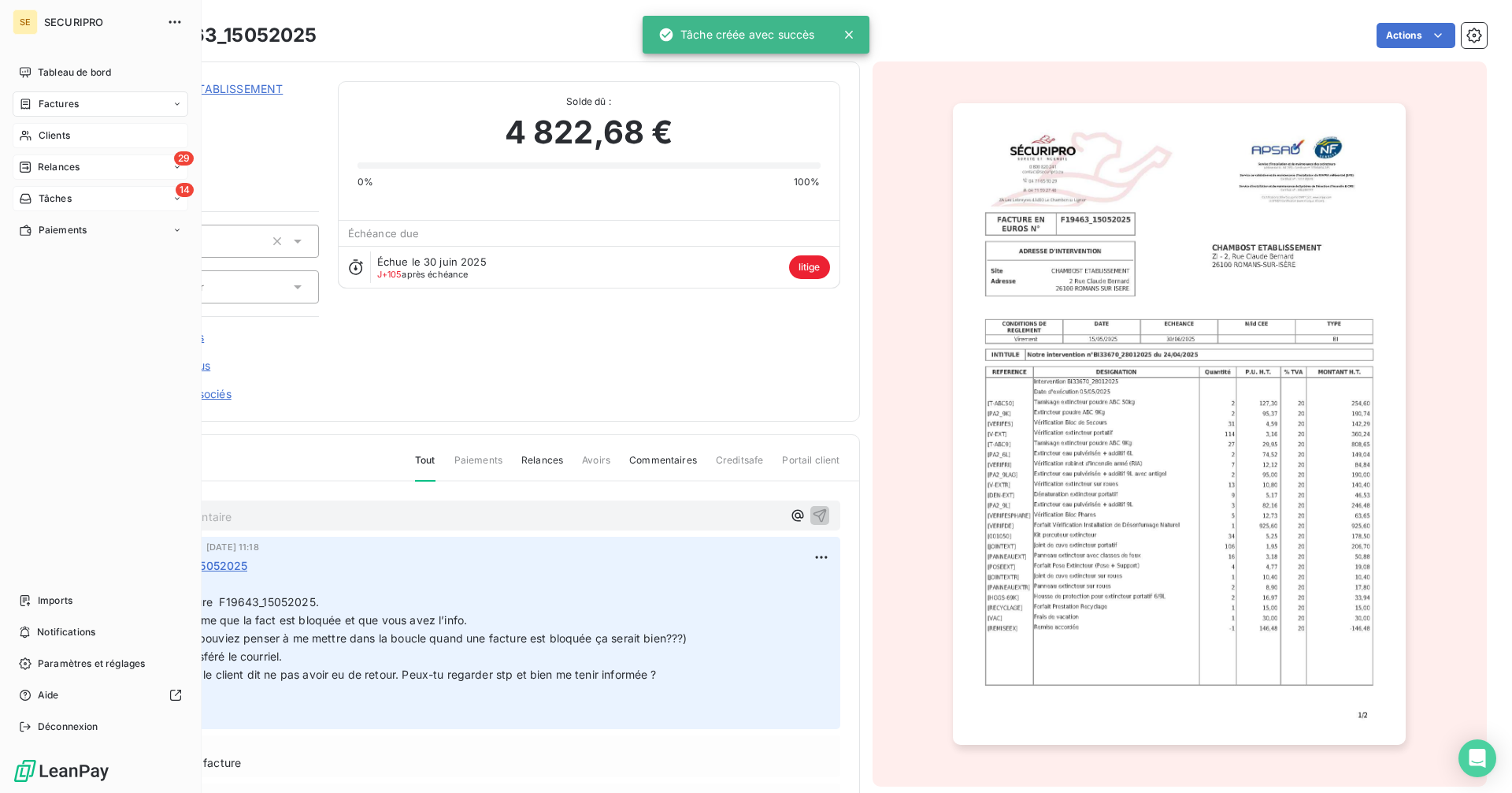
click at [40, 193] on span "Tâches" at bounding box center [55, 198] width 33 height 14
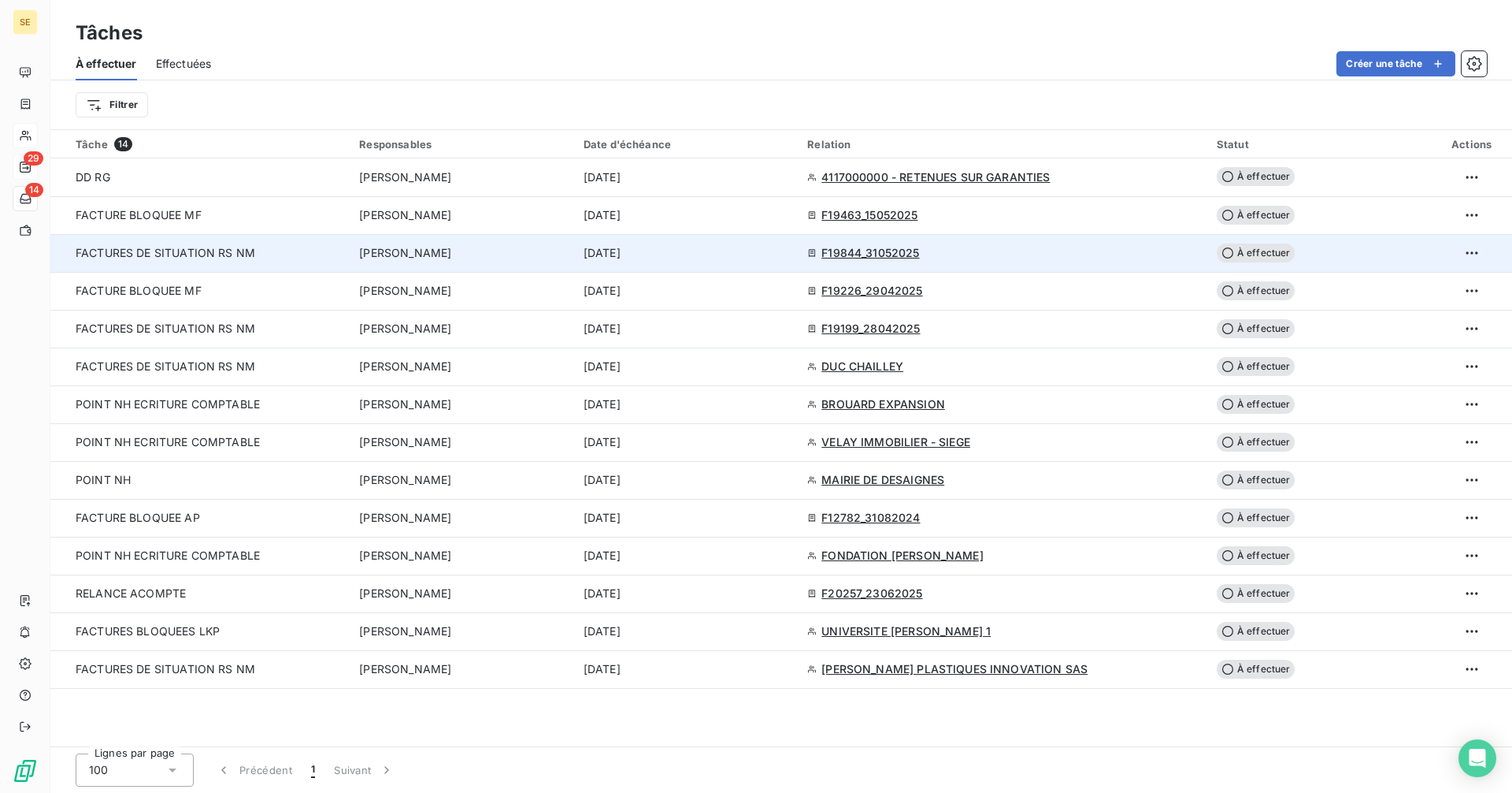
click at [903, 253] on span "F19844_31052025" at bounding box center [870, 253] width 98 height 16
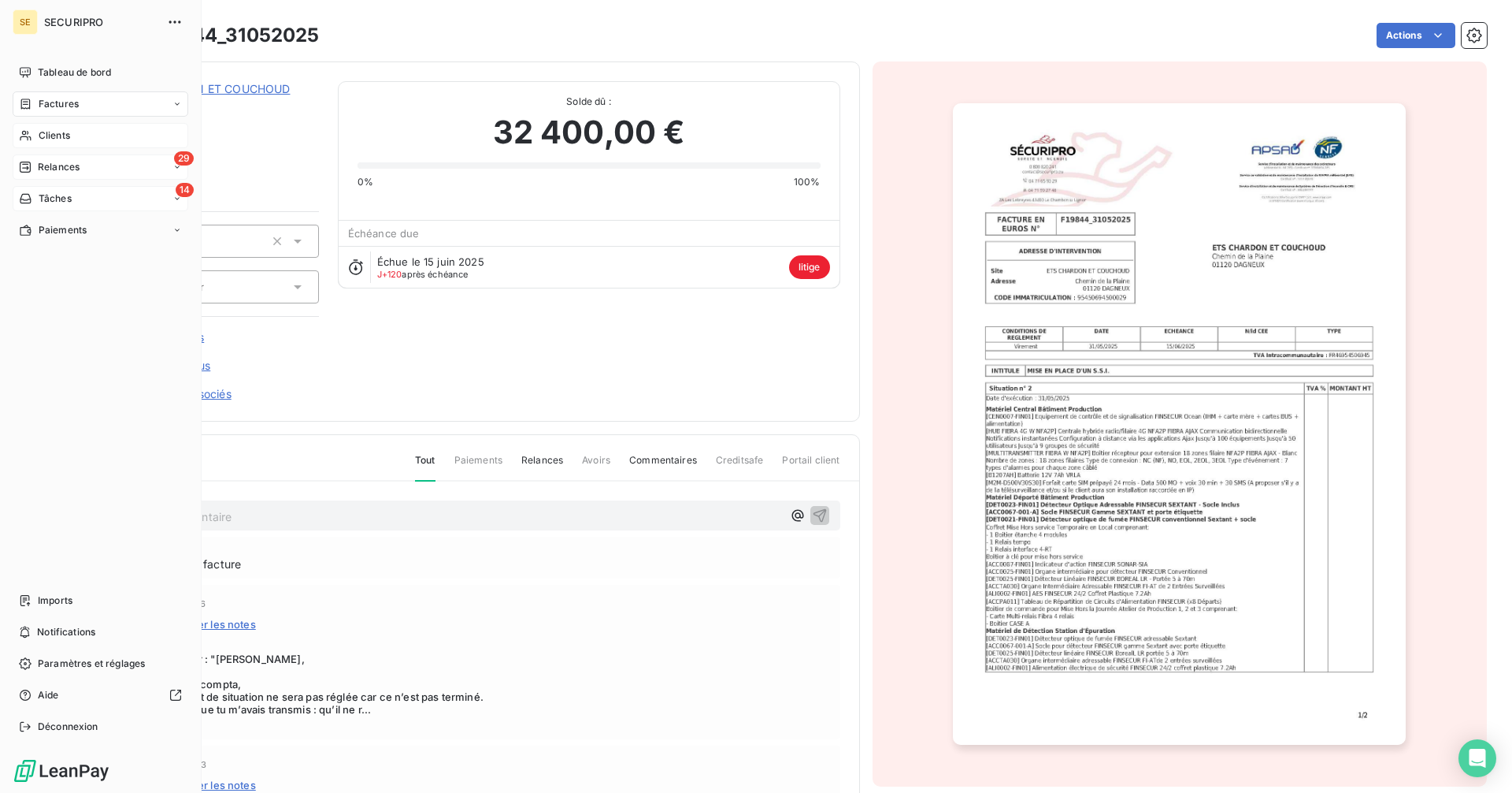
click at [47, 202] on span "Tâches" at bounding box center [55, 198] width 33 height 14
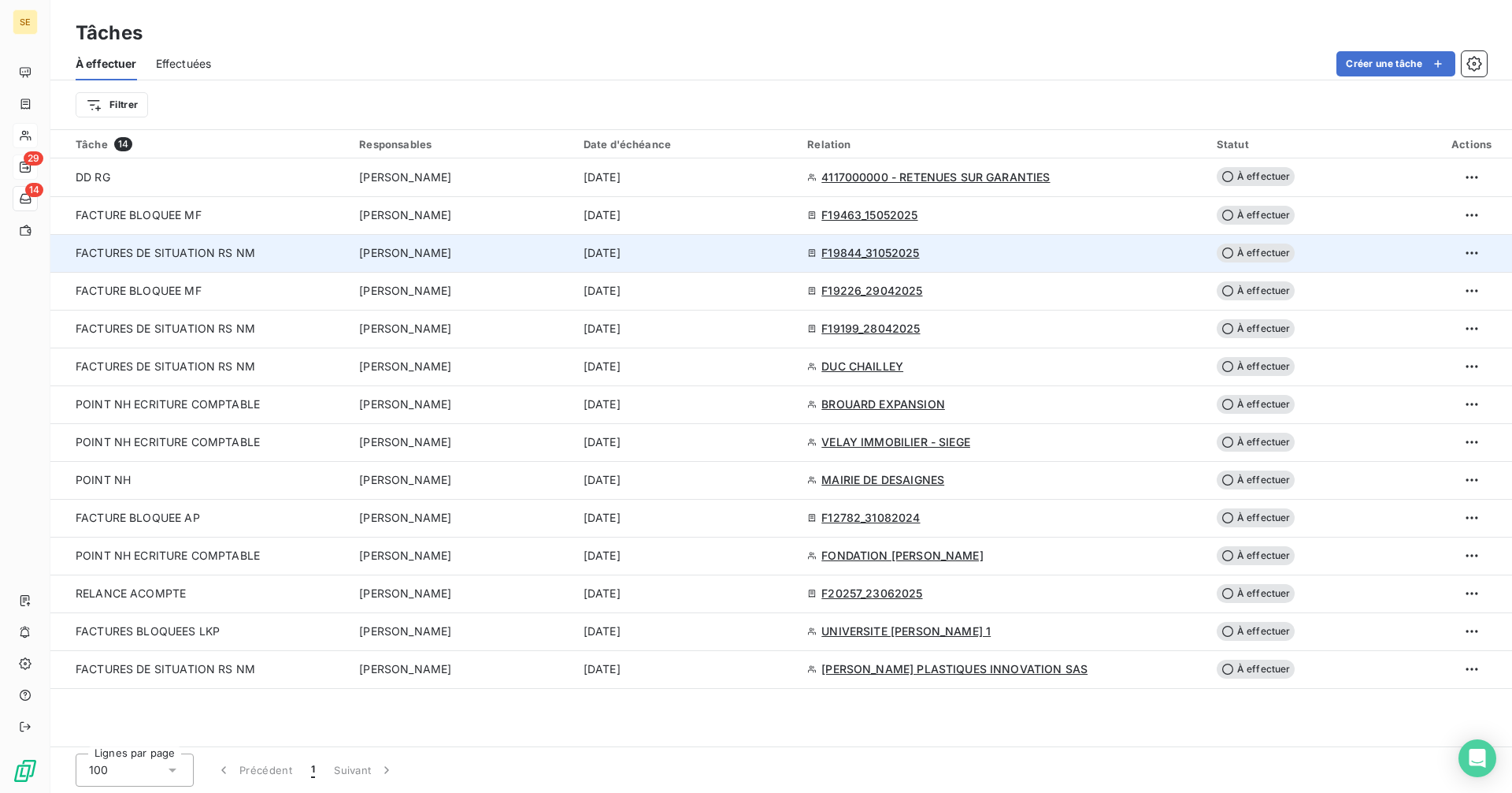
click at [919, 248] on span "F19844_31052025" at bounding box center [870, 253] width 98 height 16
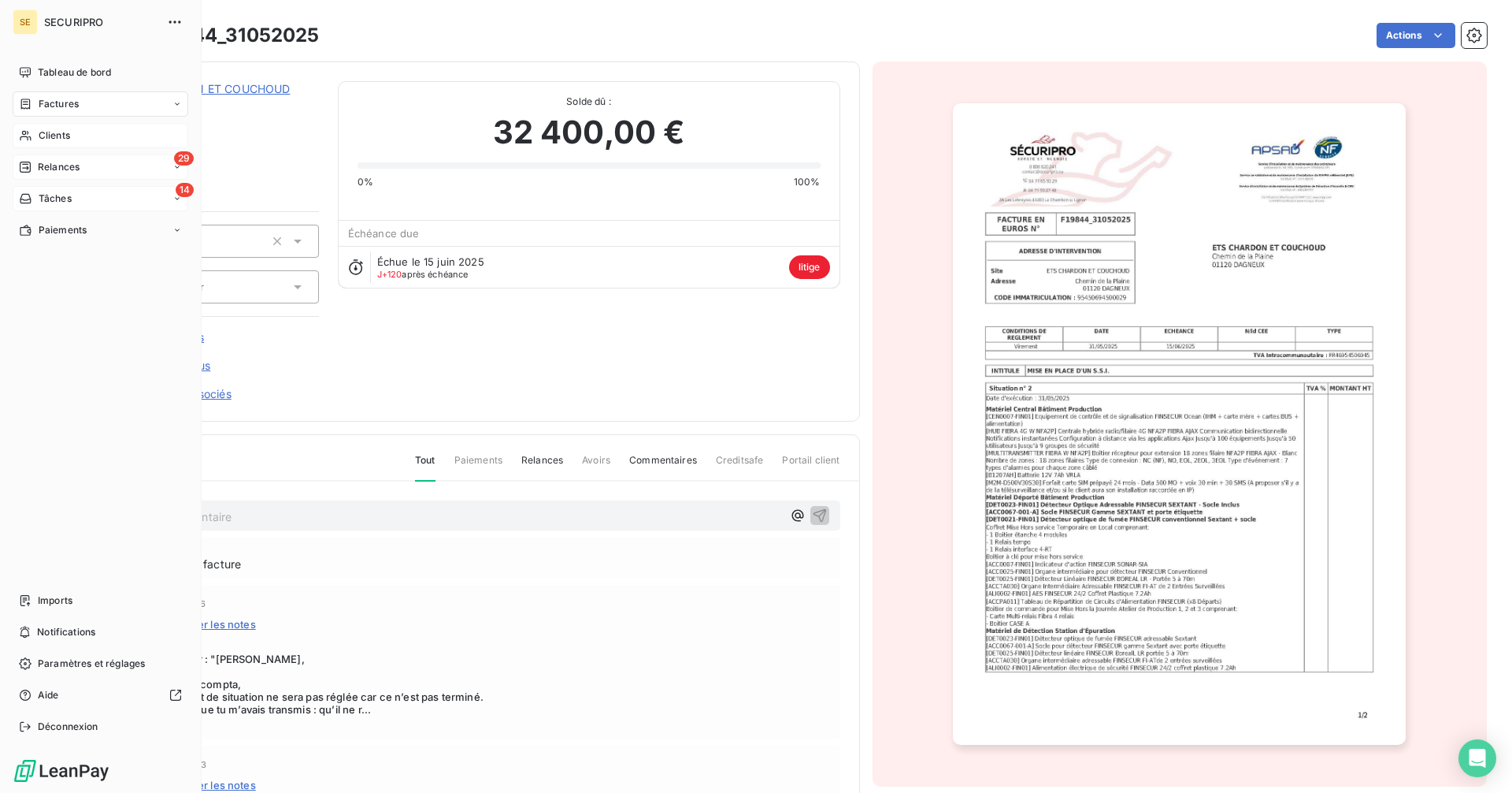
click at [51, 197] on span "Tâches" at bounding box center [55, 198] width 33 height 14
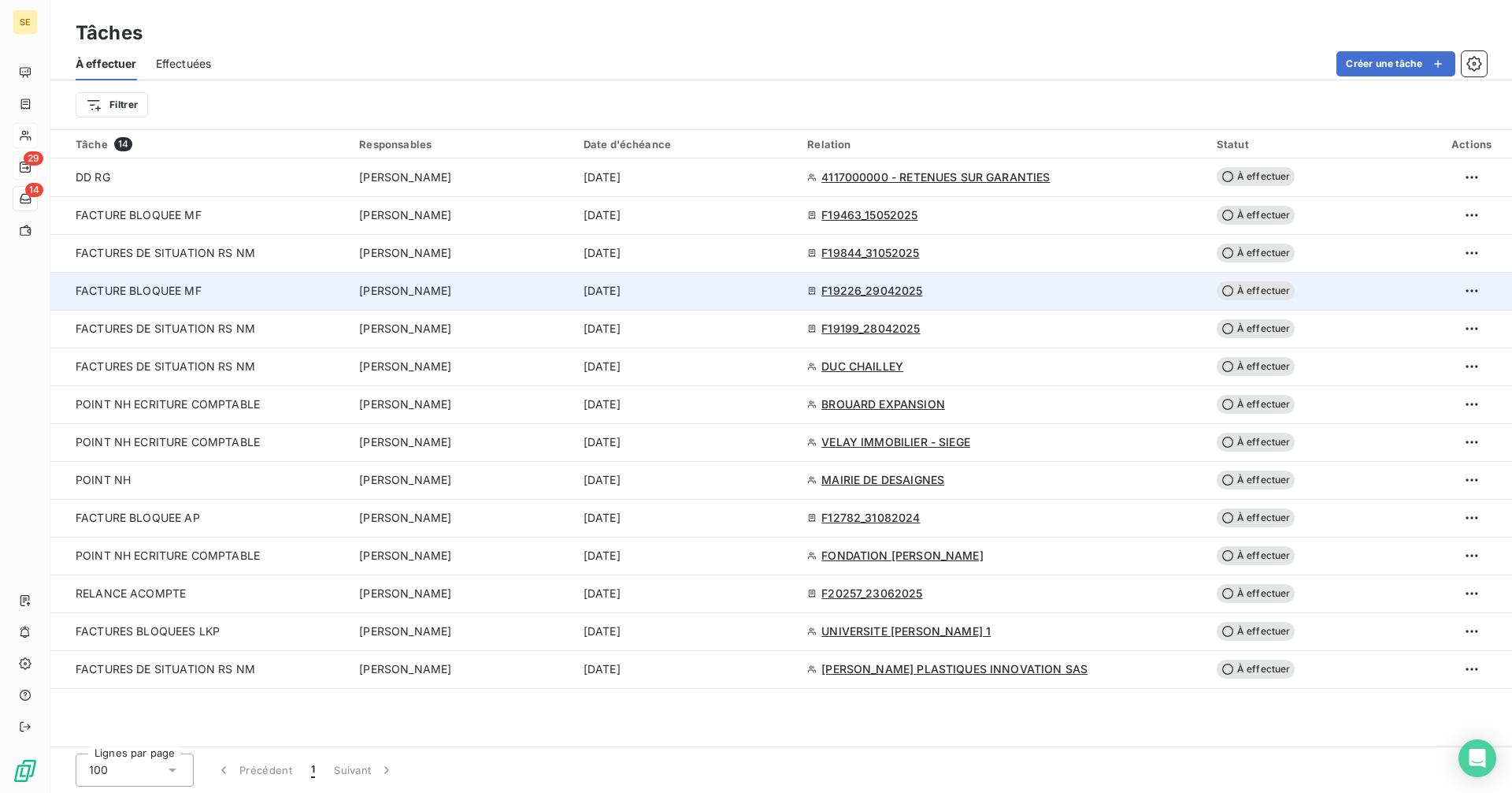
click at [917, 288] on span "F19226_29042025" at bounding box center [872, 291] width 101 height 16
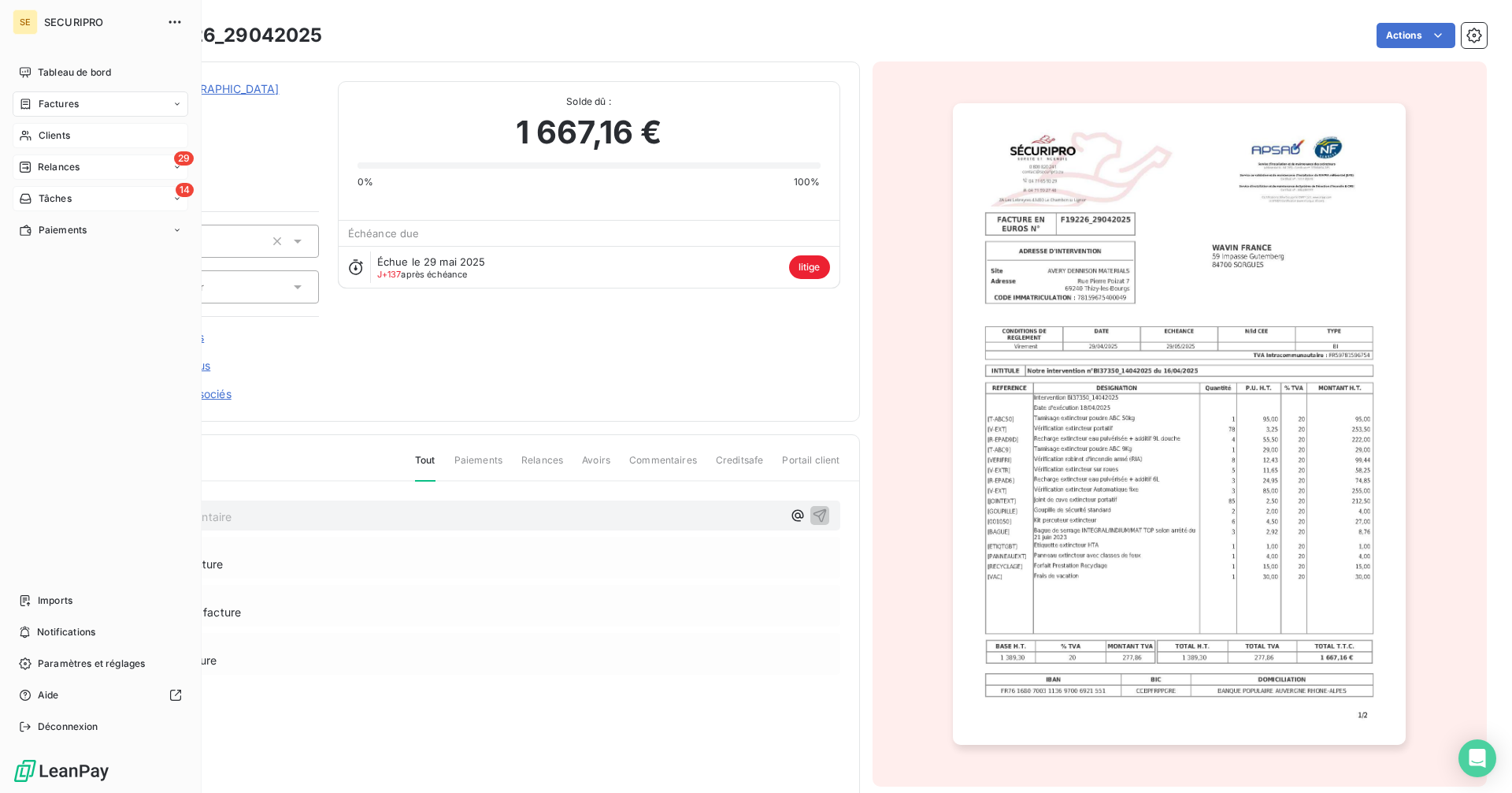
click at [35, 200] on div "Tâches" at bounding box center [46, 198] width 53 height 14
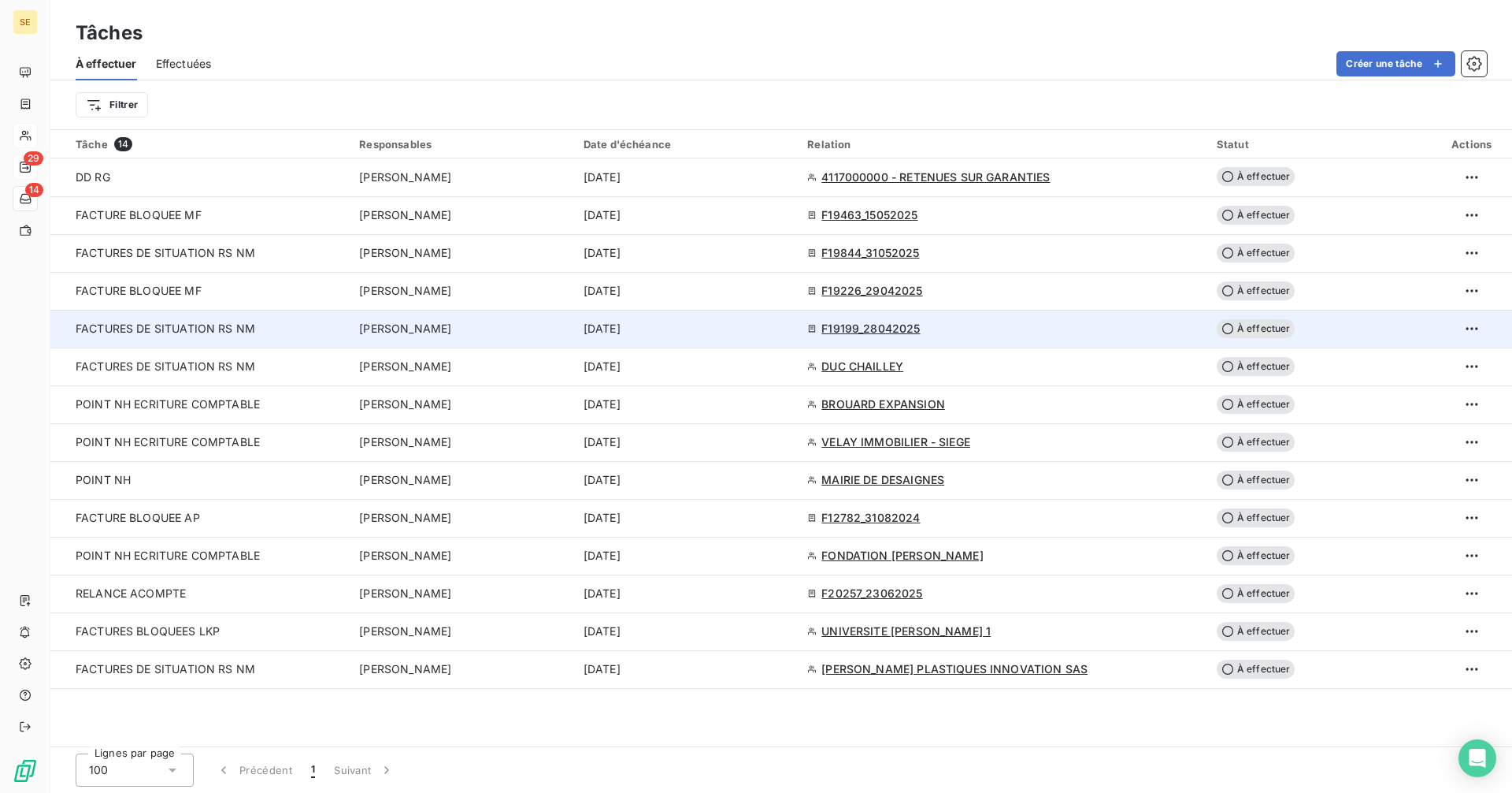
click at [876, 328] on span "F19199_28042025" at bounding box center [870, 329] width 99 height 16
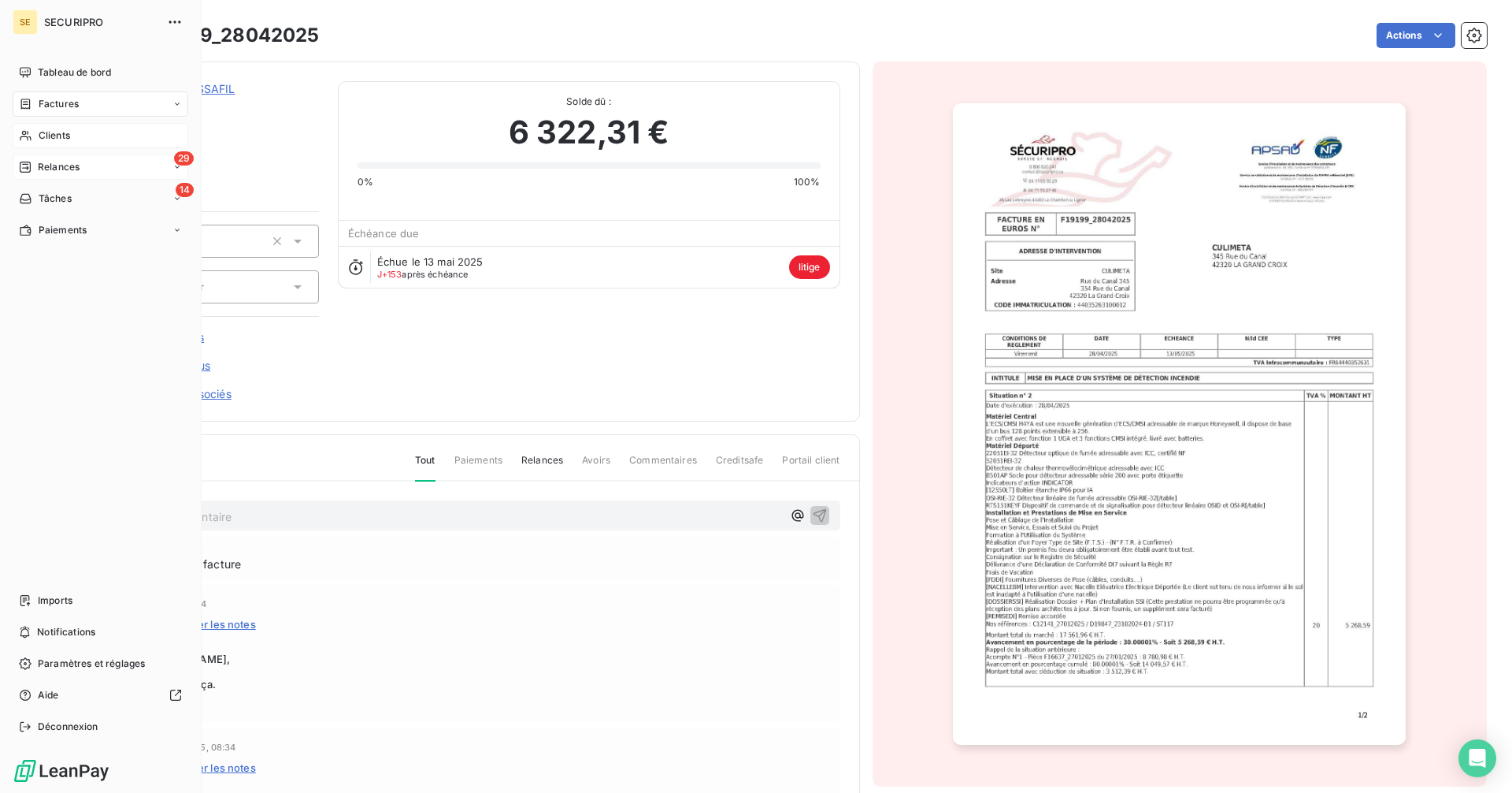
click at [61, 173] on span "Relances" at bounding box center [59, 167] width 42 height 14
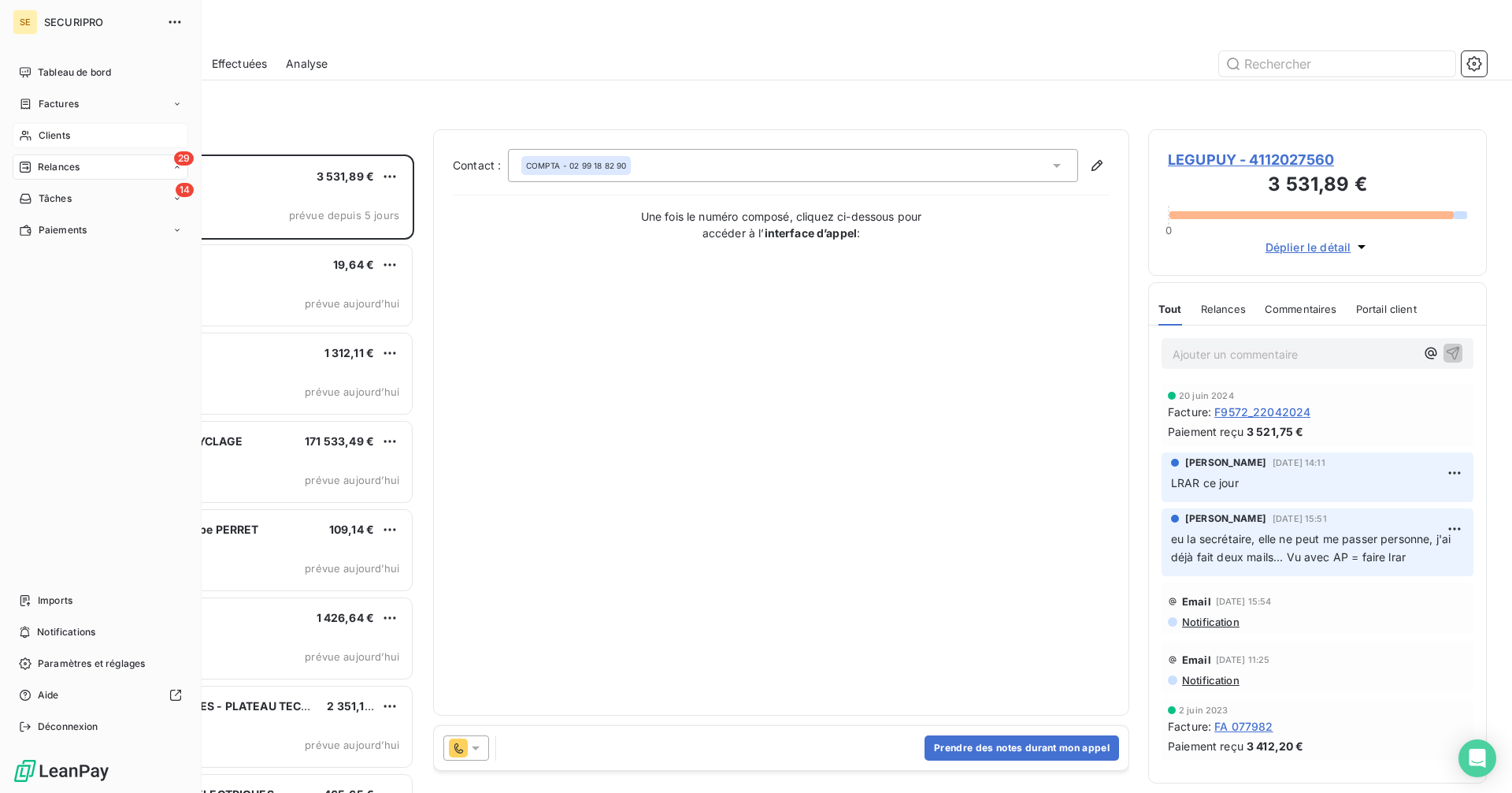
scroll to position [627, 327]
click at [64, 193] on span "À effectuer" at bounding box center [63, 198] width 51 height 14
click at [71, 316] on div "14 Tâches" at bounding box center [100, 324] width 176 height 25
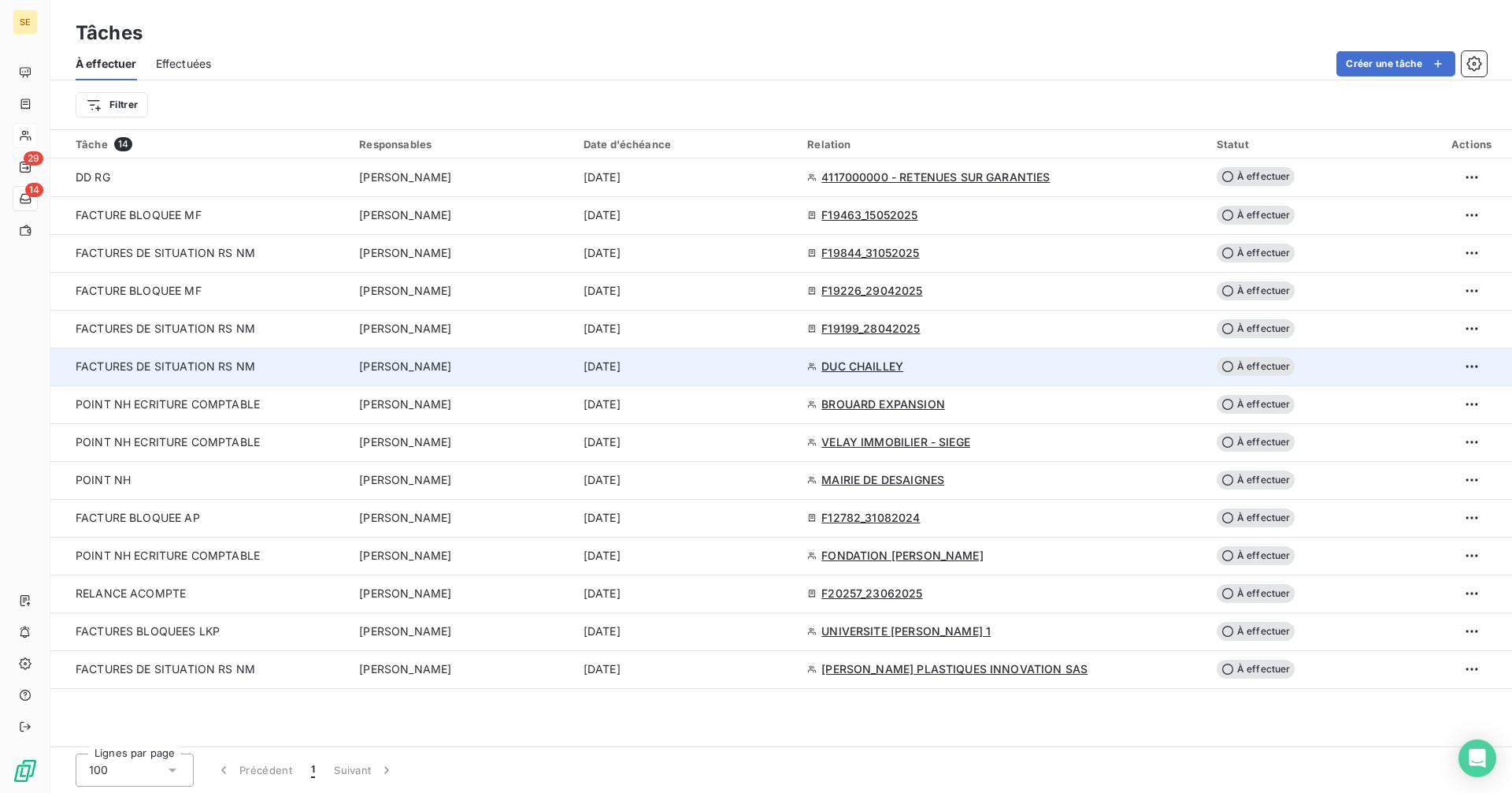
click at [878, 366] on span "DUC CHAILLEY" at bounding box center [862, 366] width 82 height 16
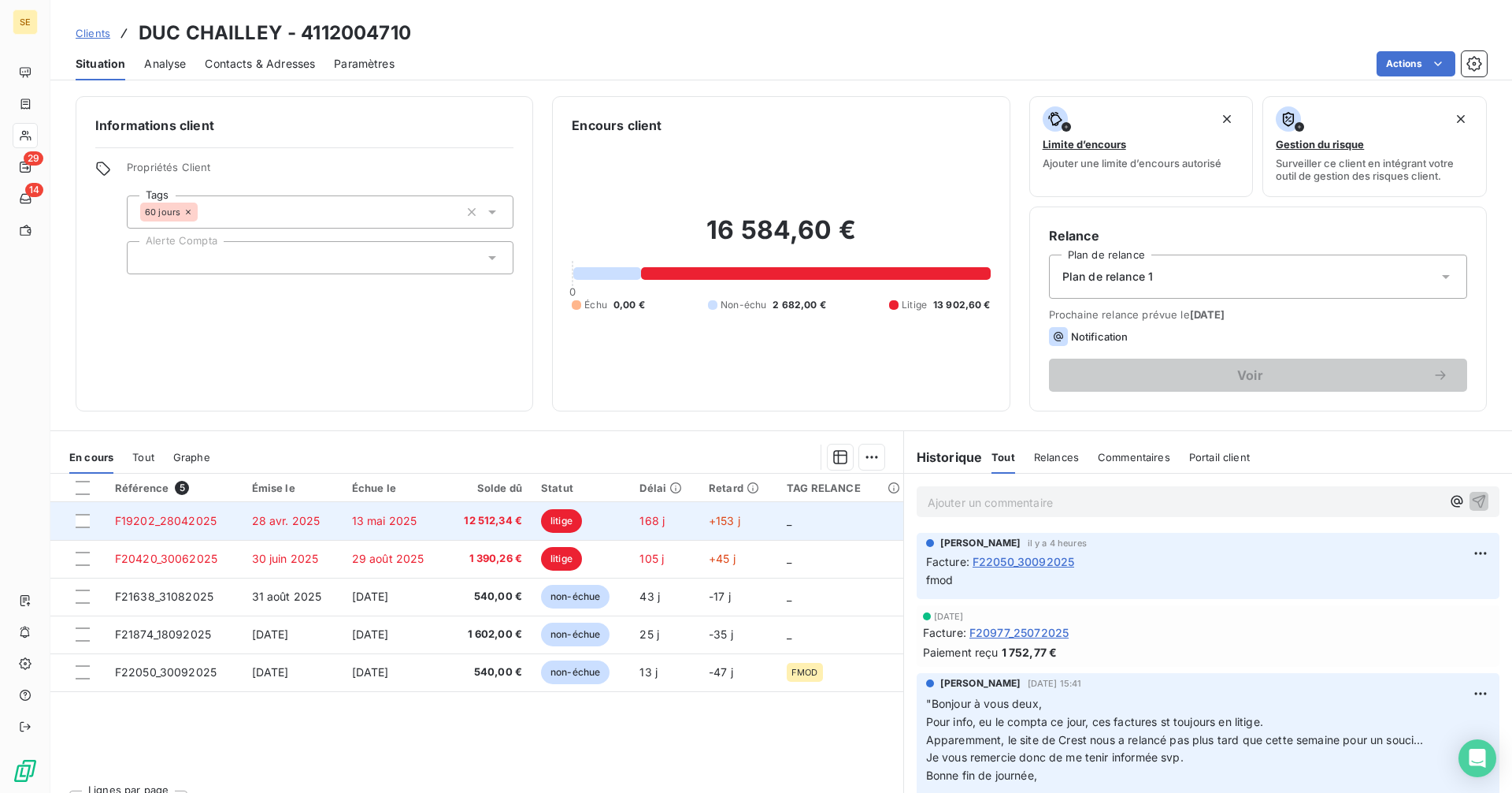
click at [362, 520] on span "13 mai 2025" at bounding box center [384, 520] width 65 height 14
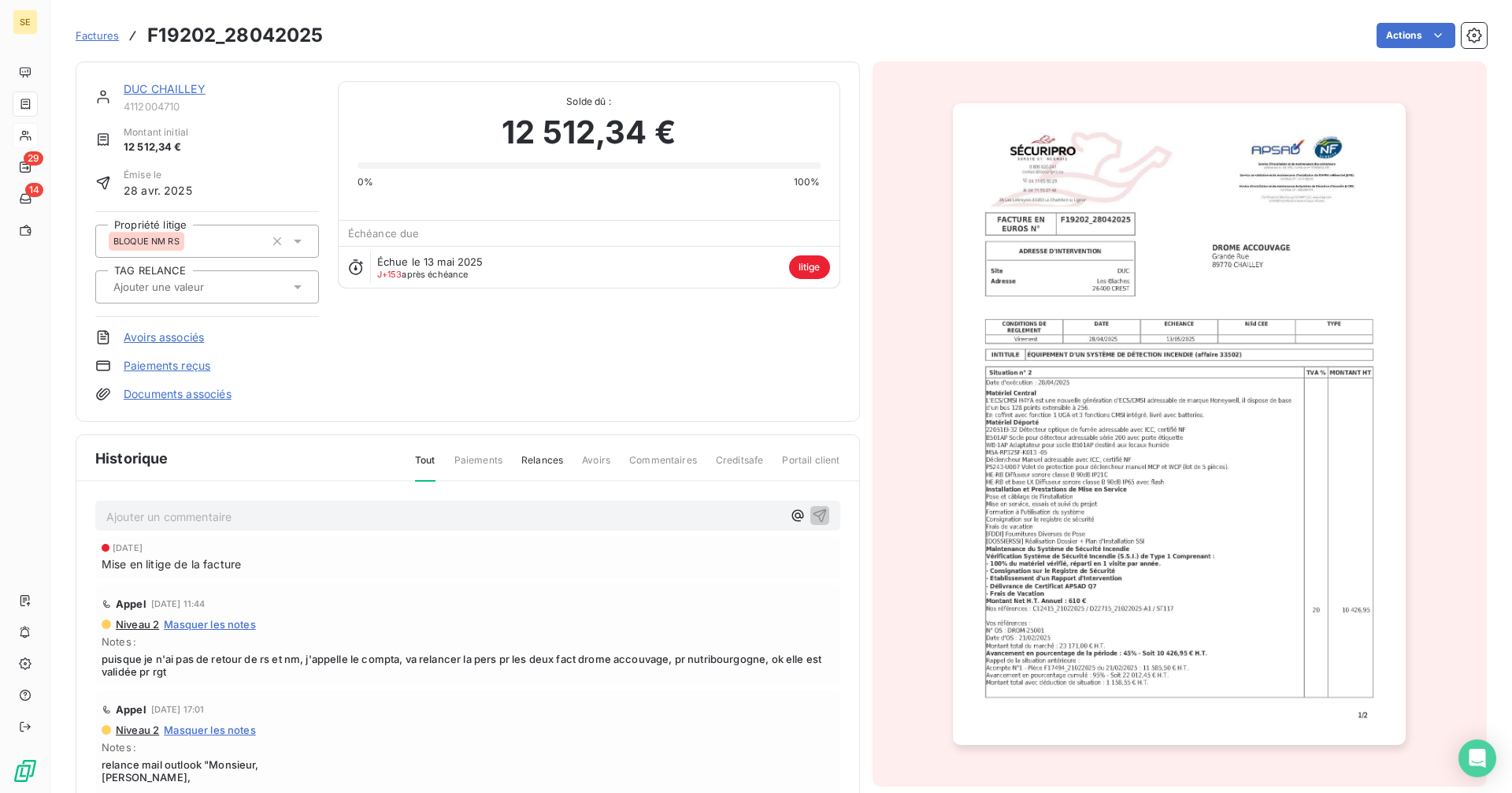
click at [149, 85] on link "DUC CHAILLEY" at bounding box center [165, 88] width 82 height 14
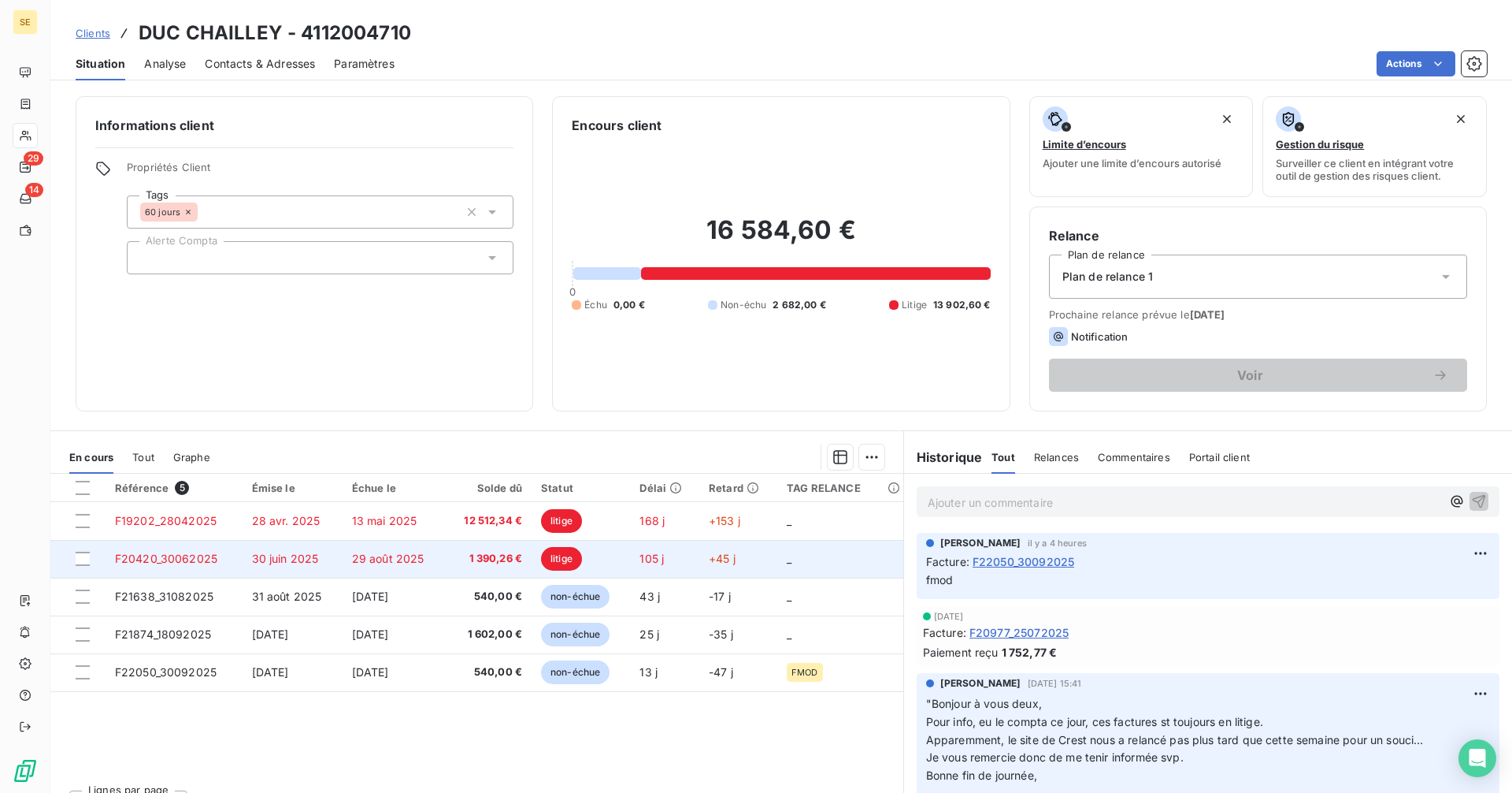
click at [291, 563] on span "30 juin 2025" at bounding box center [285, 558] width 67 height 14
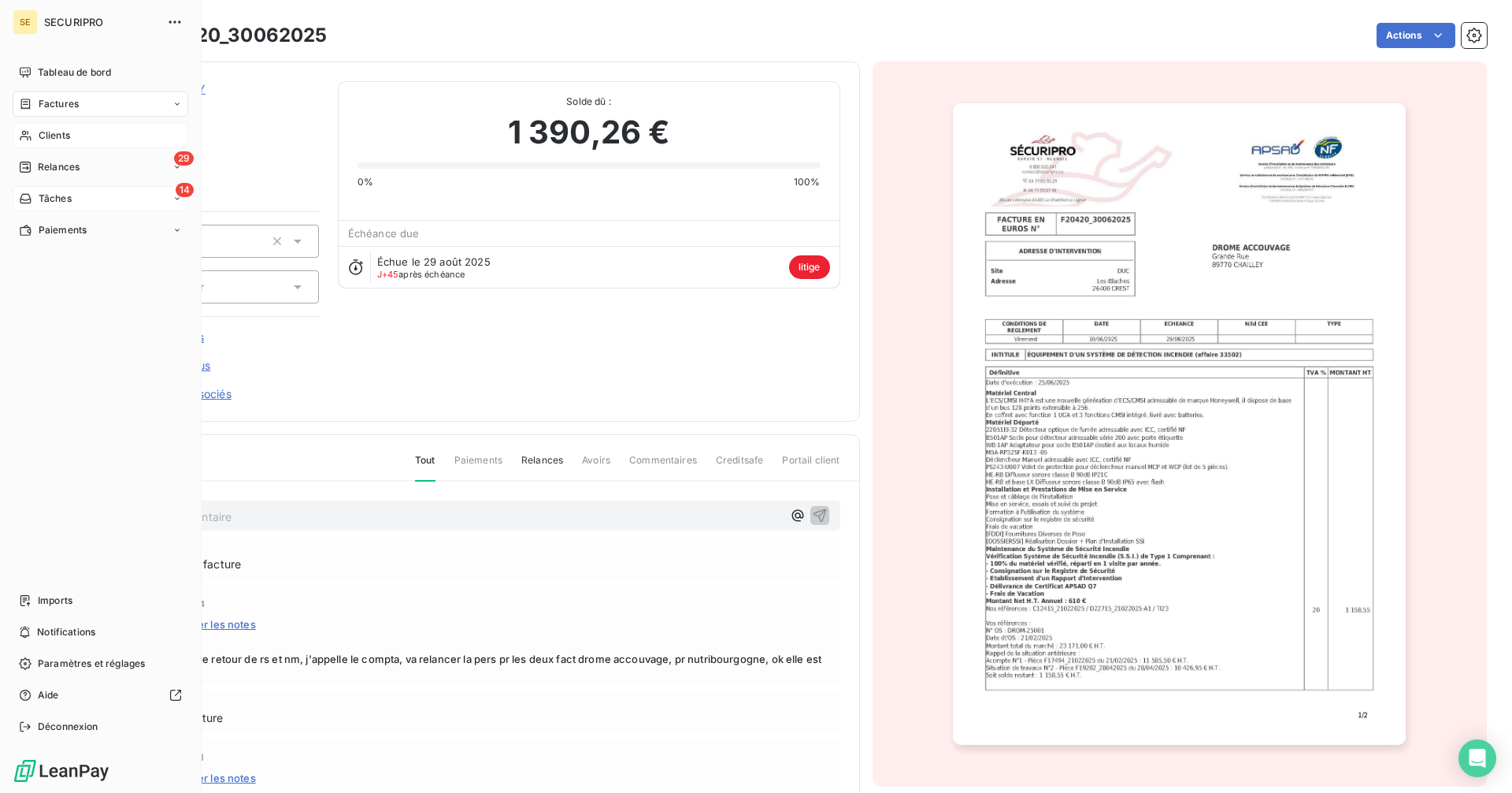
click at [50, 199] on span "Tâches" at bounding box center [55, 198] width 33 height 14
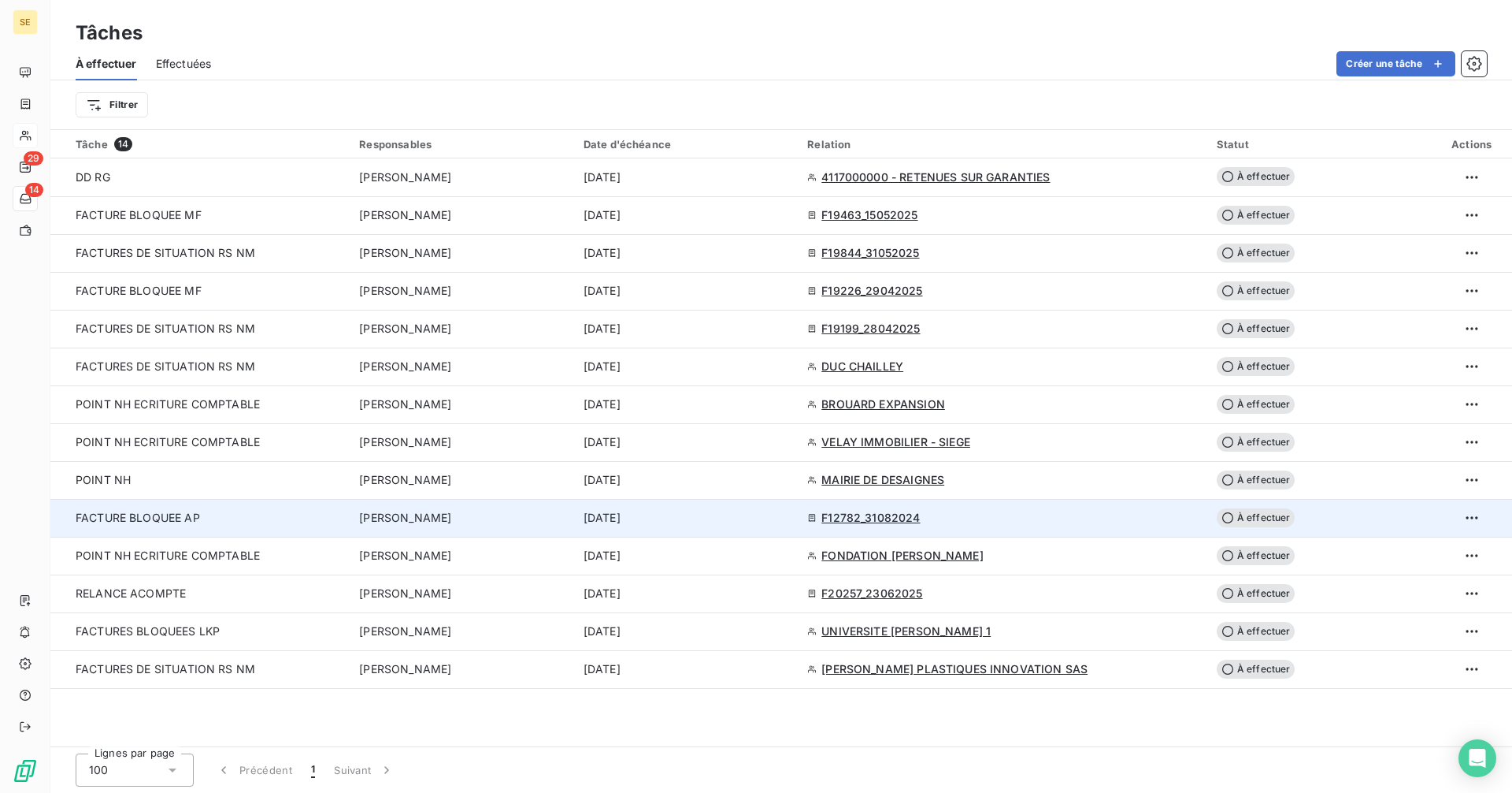
click at [902, 514] on span "F12782_31082024" at bounding box center [870, 517] width 99 height 16
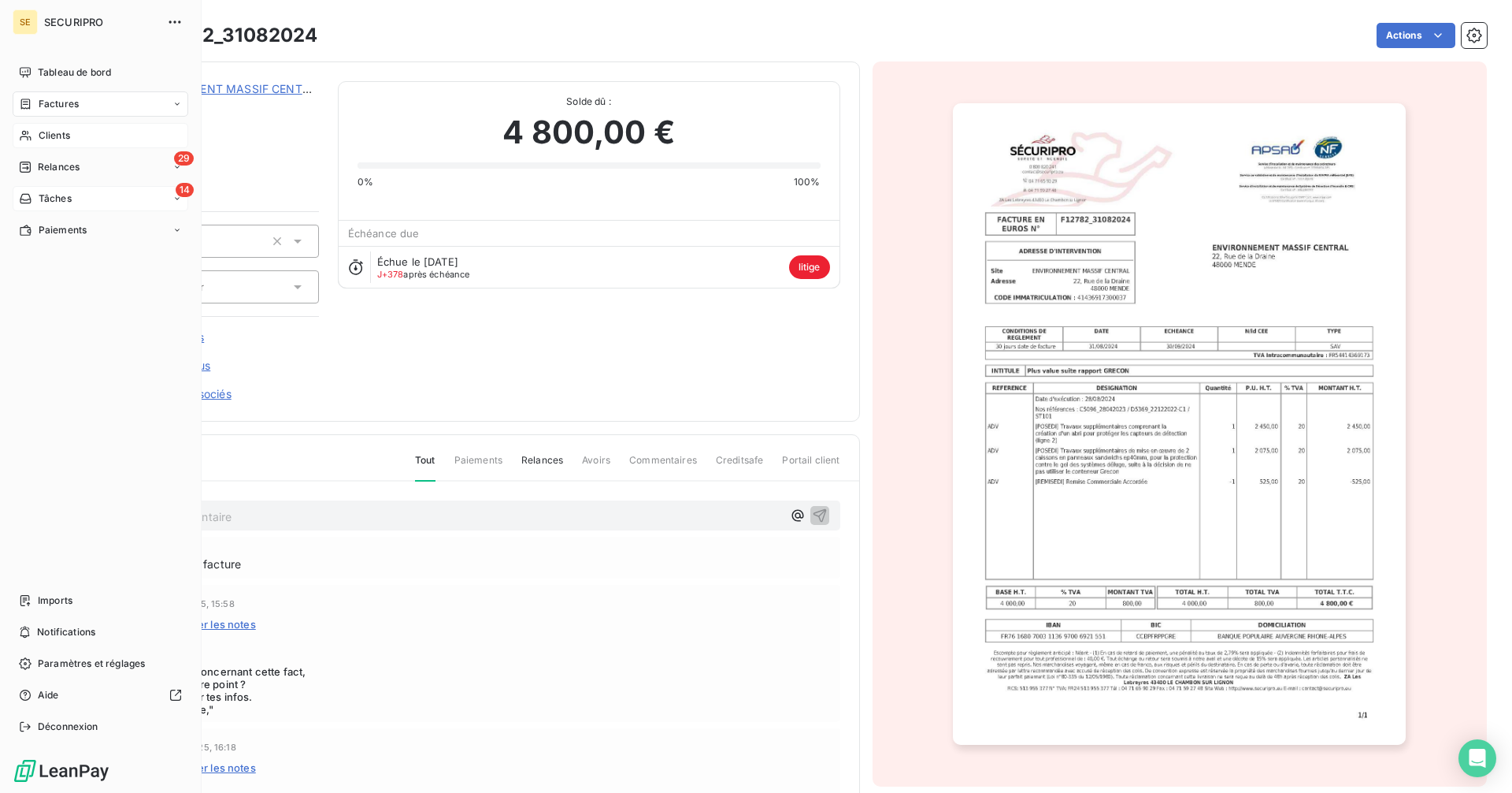
click at [41, 200] on span "Tâches" at bounding box center [55, 198] width 33 height 14
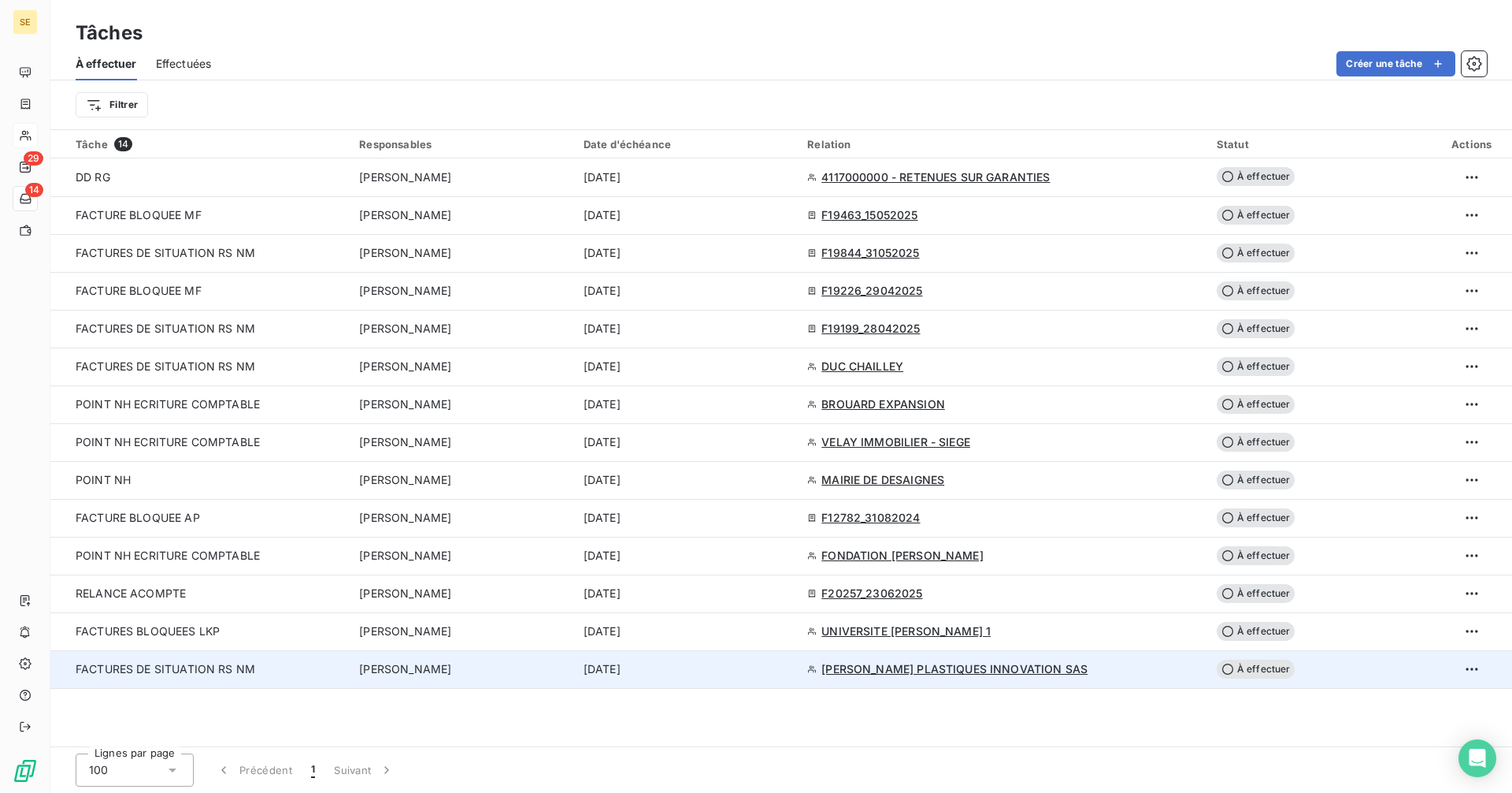
click at [937, 670] on span "[PERSON_NAME] PLASTIQUES INNOVATION SAS" at bounding box center [954, 669] width 266 height 16
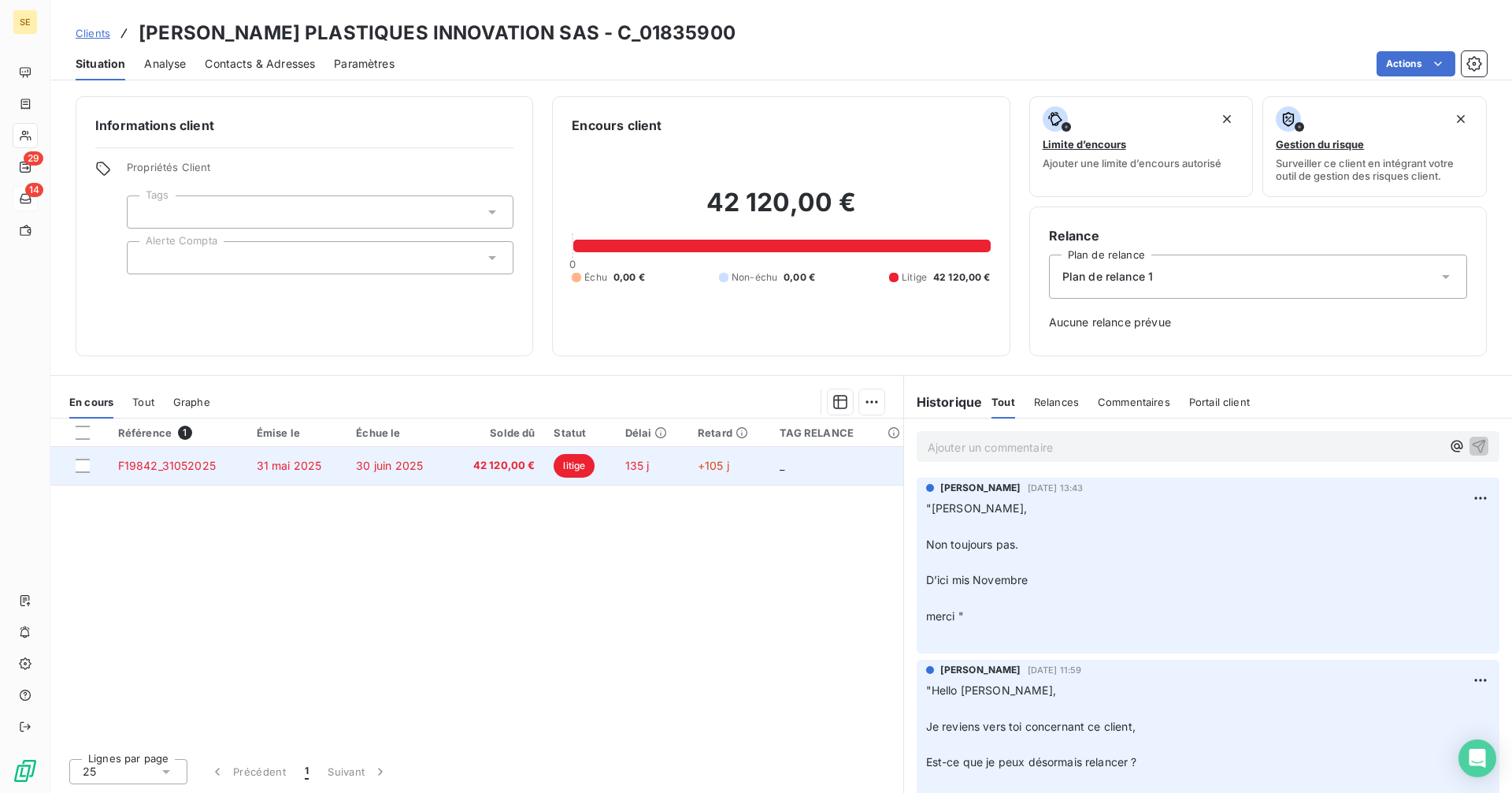
click at [295, 465] on span "31 mai 2025" at bounding box center [289, 465] width 65 height 14
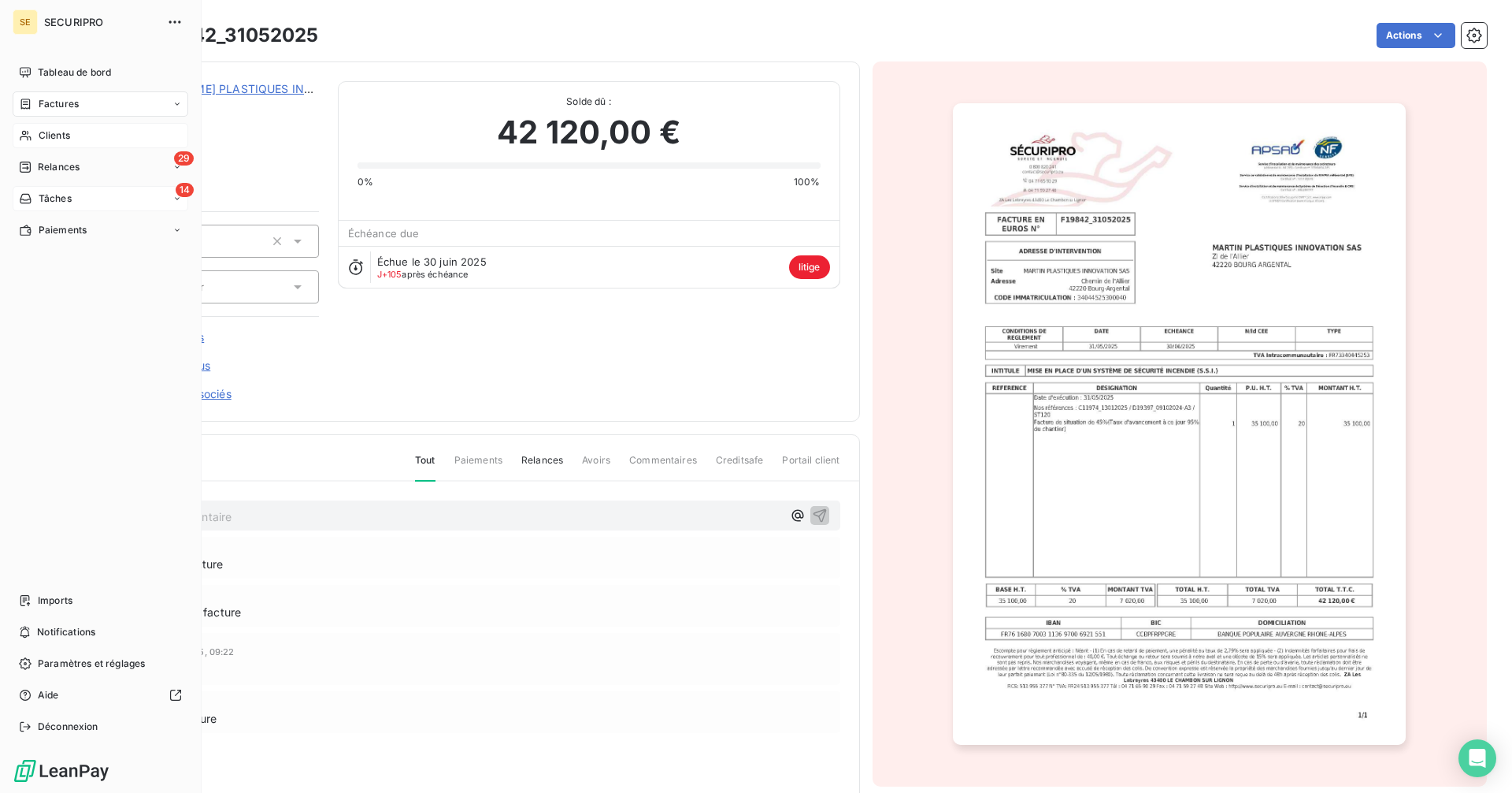
click at [25, 198] on icon at bounding box center [26, 198] width 14 height 13
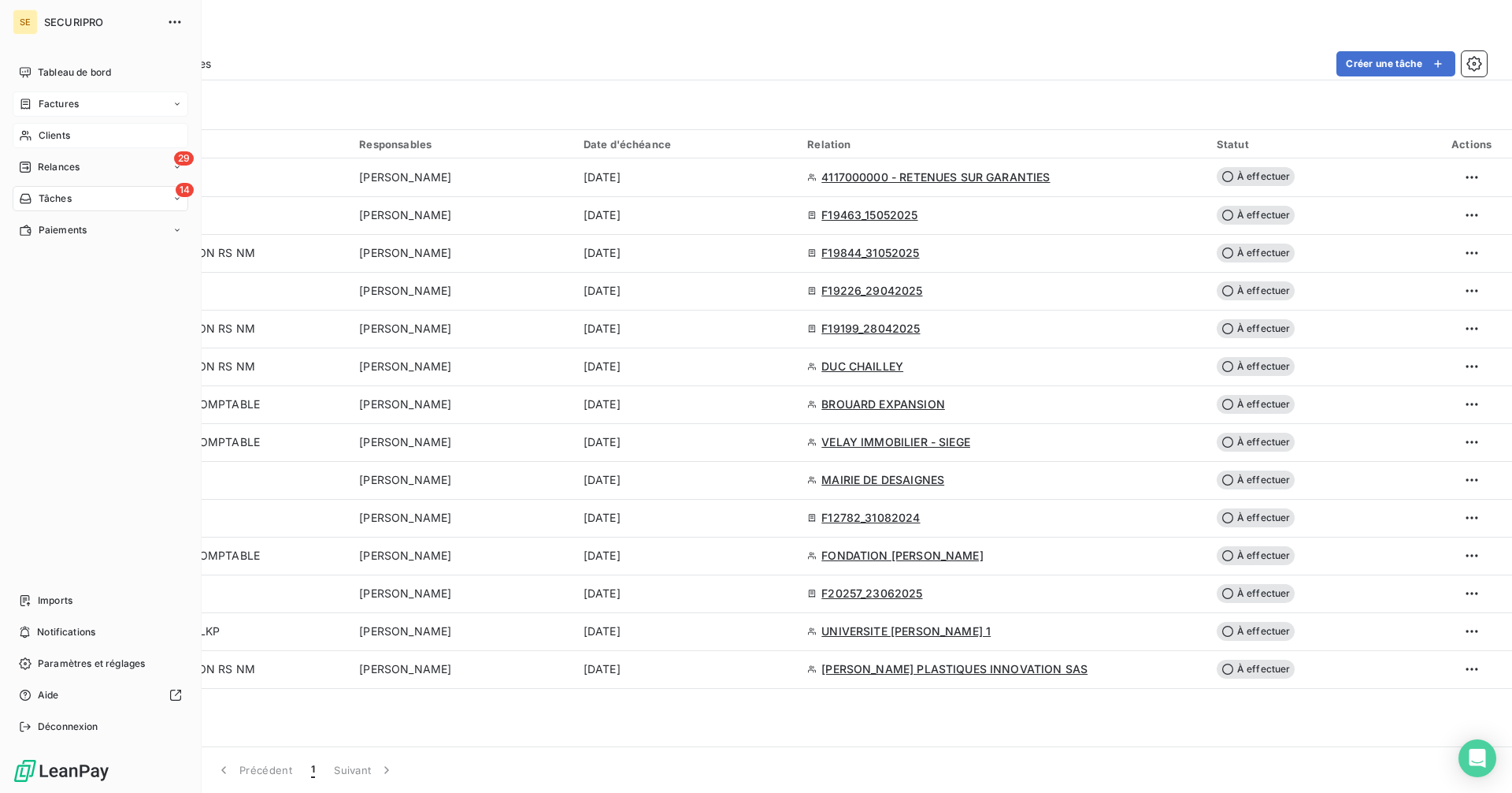
click at [60, 104] on span "Factures" at bounding box center [59, 104] width 40 height 14
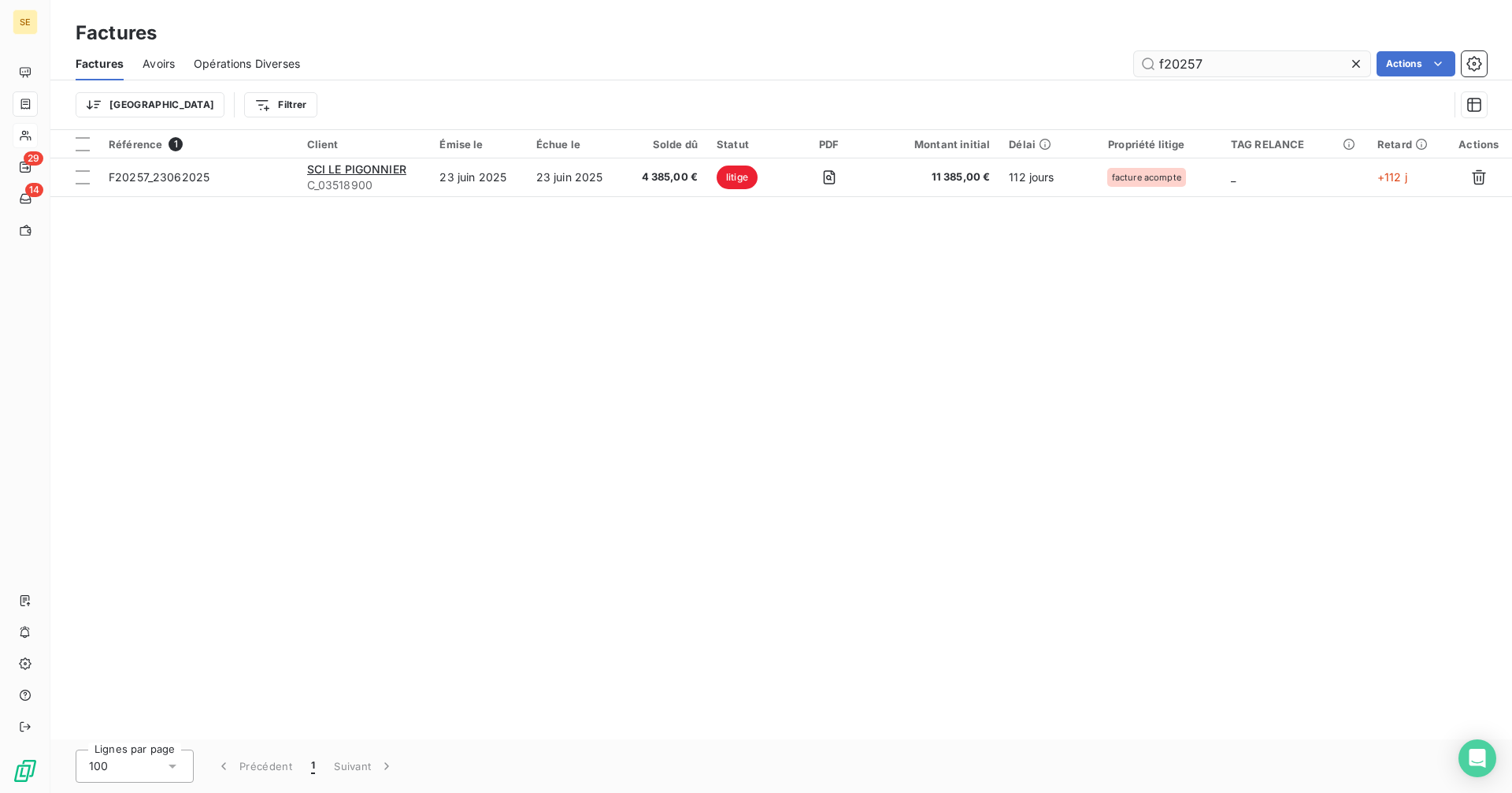
click at [1224, 63] on input "f20257" at bounding box center [1252, 63] width 236 height 25
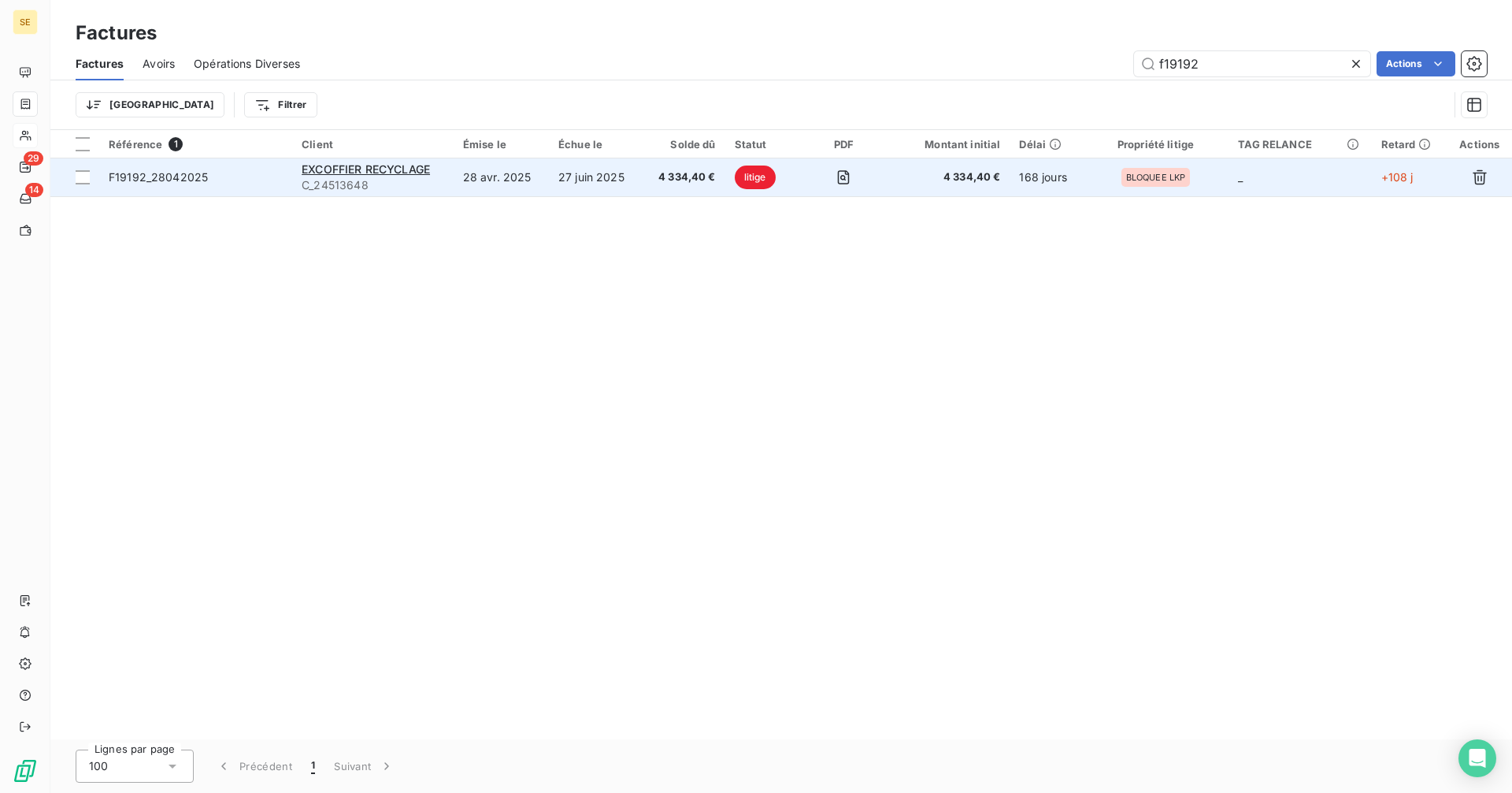
type input "f19192"
click at [155, 181] on span "F19192_28042025" at bounding box center [158, 177] width 100 height 14
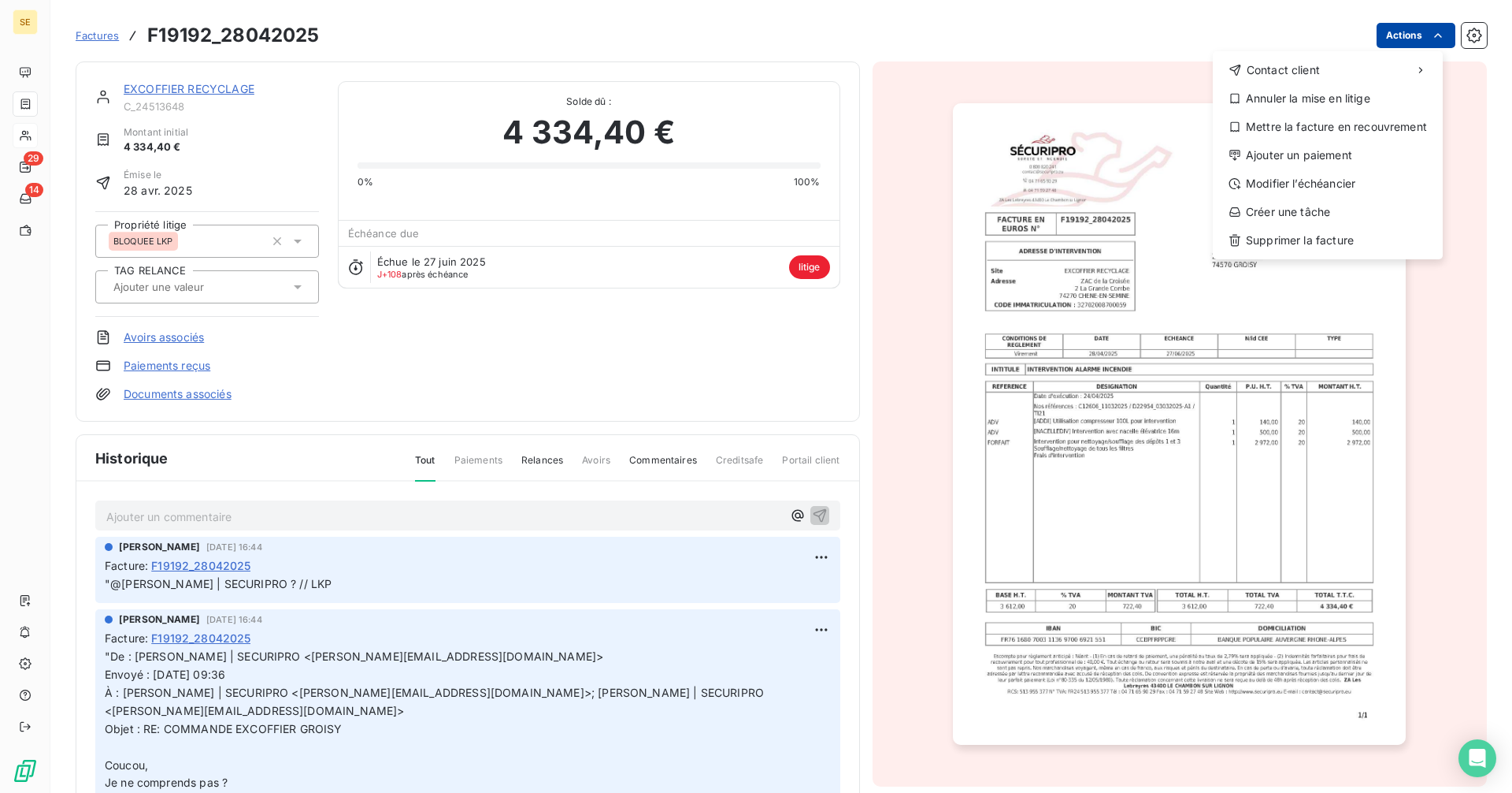
click at [1382, 38] on html "SE 29 14 Factures F19192_28042025 Actions Contact client Annuler la mise en lit…" at bounding box center [756, 396] width 1512 height 793
click at [1309, 211] on div "Créer une tâche" at bounding box center [1327, 211] width 218 height 25
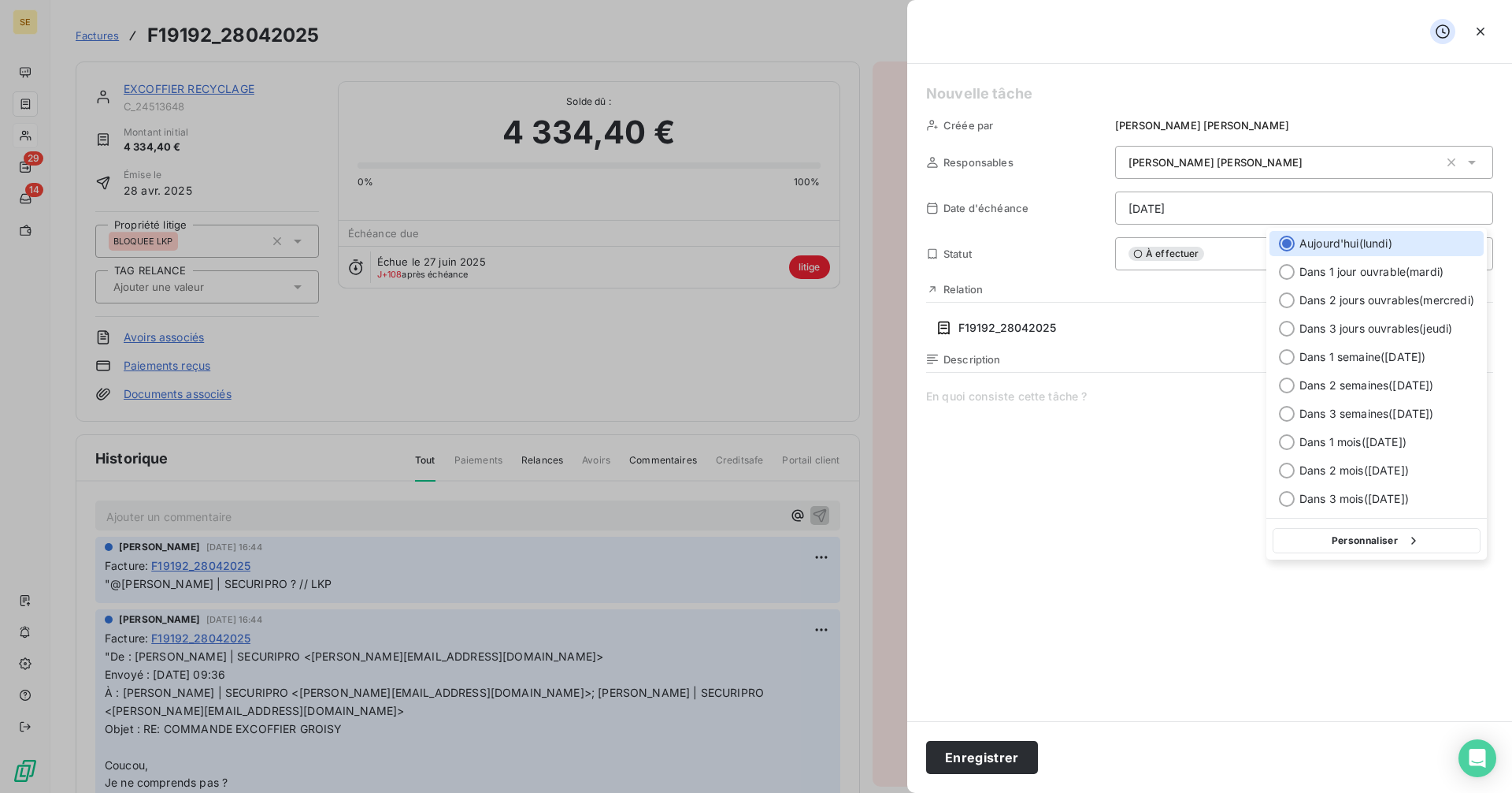
click at [1160, 211] on html "SE 29 14 Factures F19192_28042025 Actions EXCOFFIER RECYCLAGE C_24513648 Montan…" at bounding box center [756, 396] width 1512 height 793
click at [1352, 550] on button "Personnaliser" at bounding box center [1376, 540] width 208 height 25
select select "9"
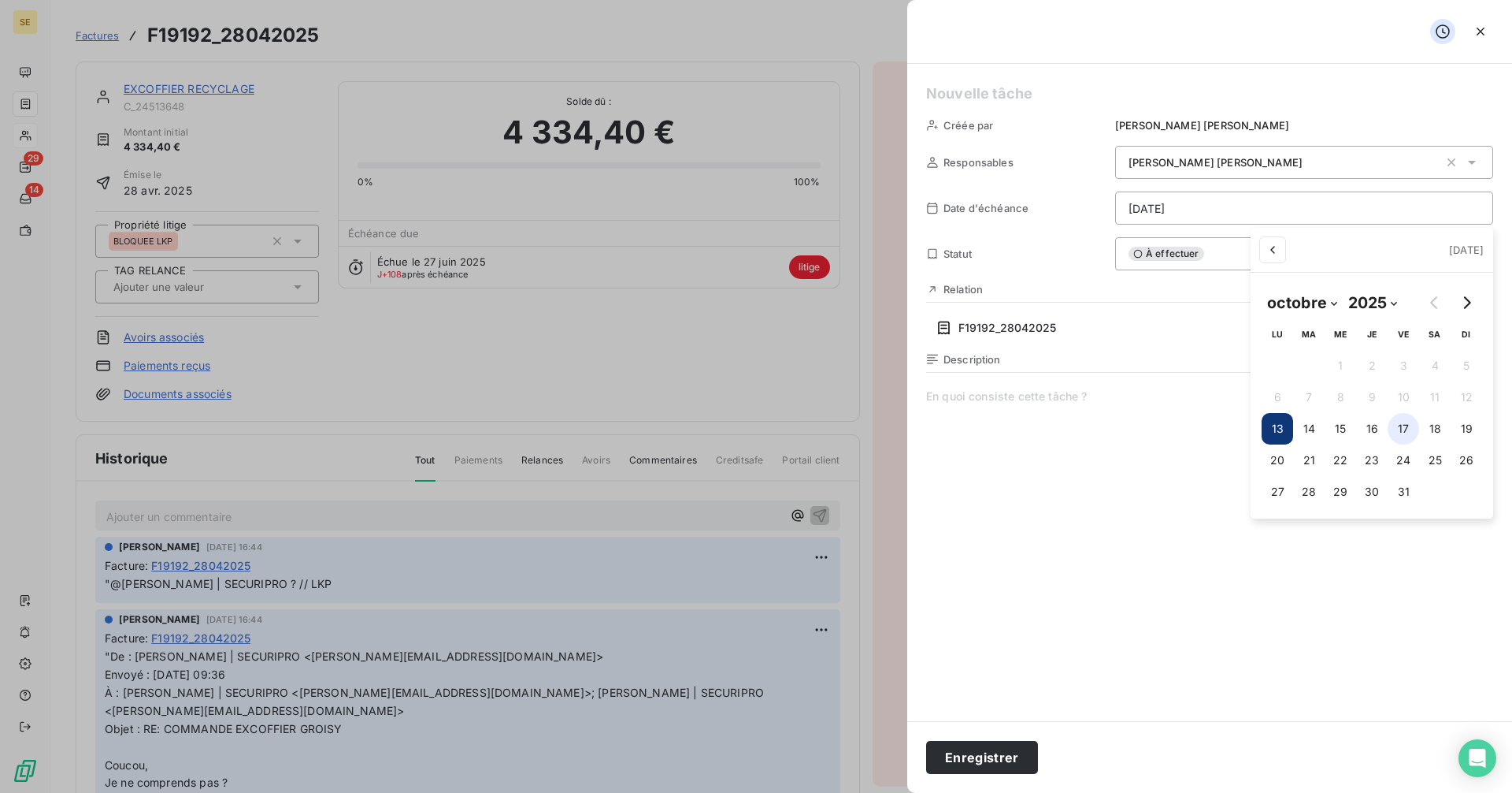
click at [1403, 424] on button "17" at bounding box center [1403, 428] width 31 height 31
type input "[DATE]"
click at [986, 87] on html "SE 29 14 Factures F19192_28042025 Actions EXCOFFIER RECYCLAGE C_24513648 Montan…" at bounding box center [756, 396] width 1512 height 793
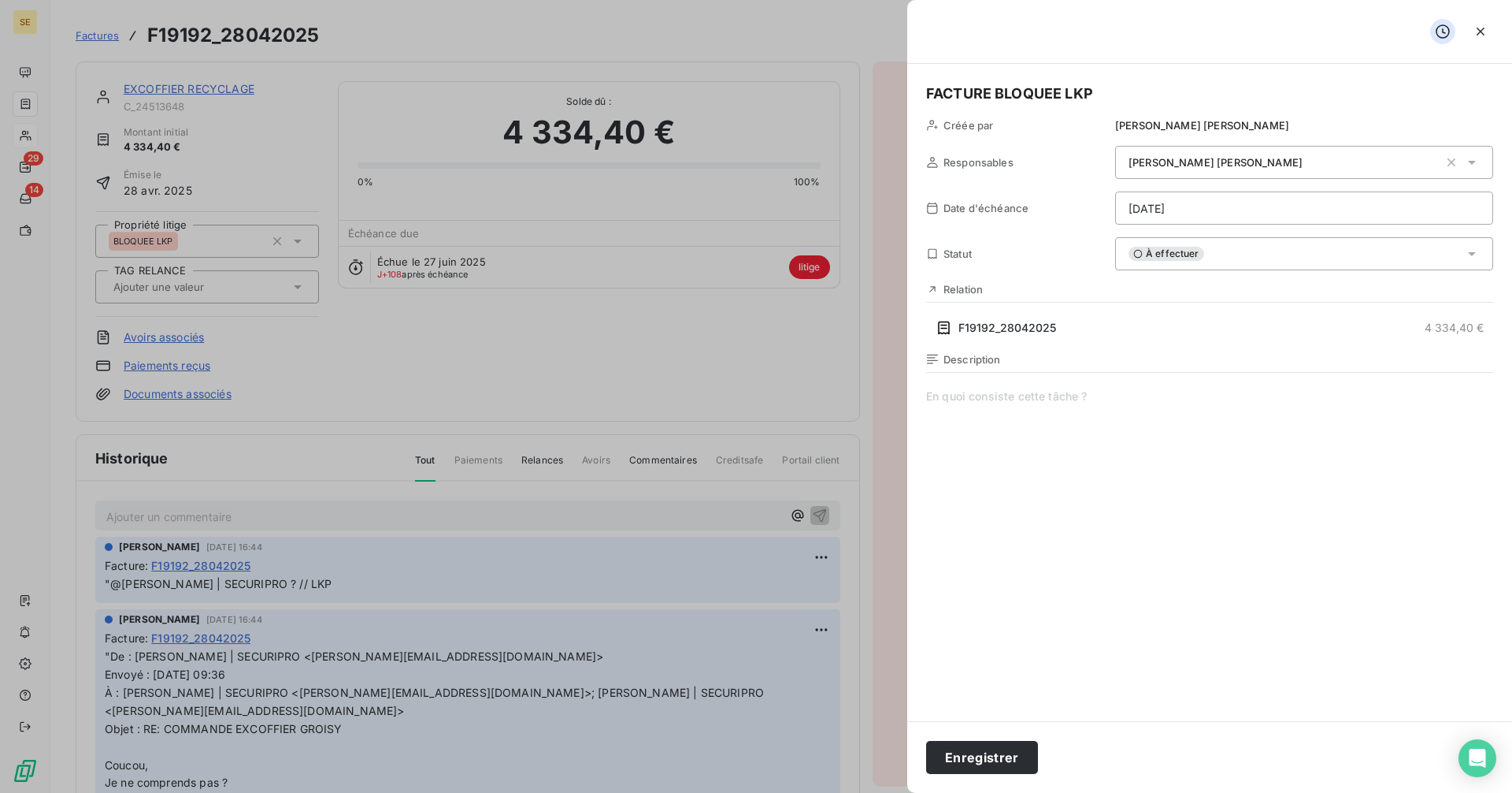
click at [937, 394] on span at bounding box center [1209, 539] width 567 height 303
click at [992, 768] on button "Enregistrer" at bounding box center [981, 757] width 112 height 33
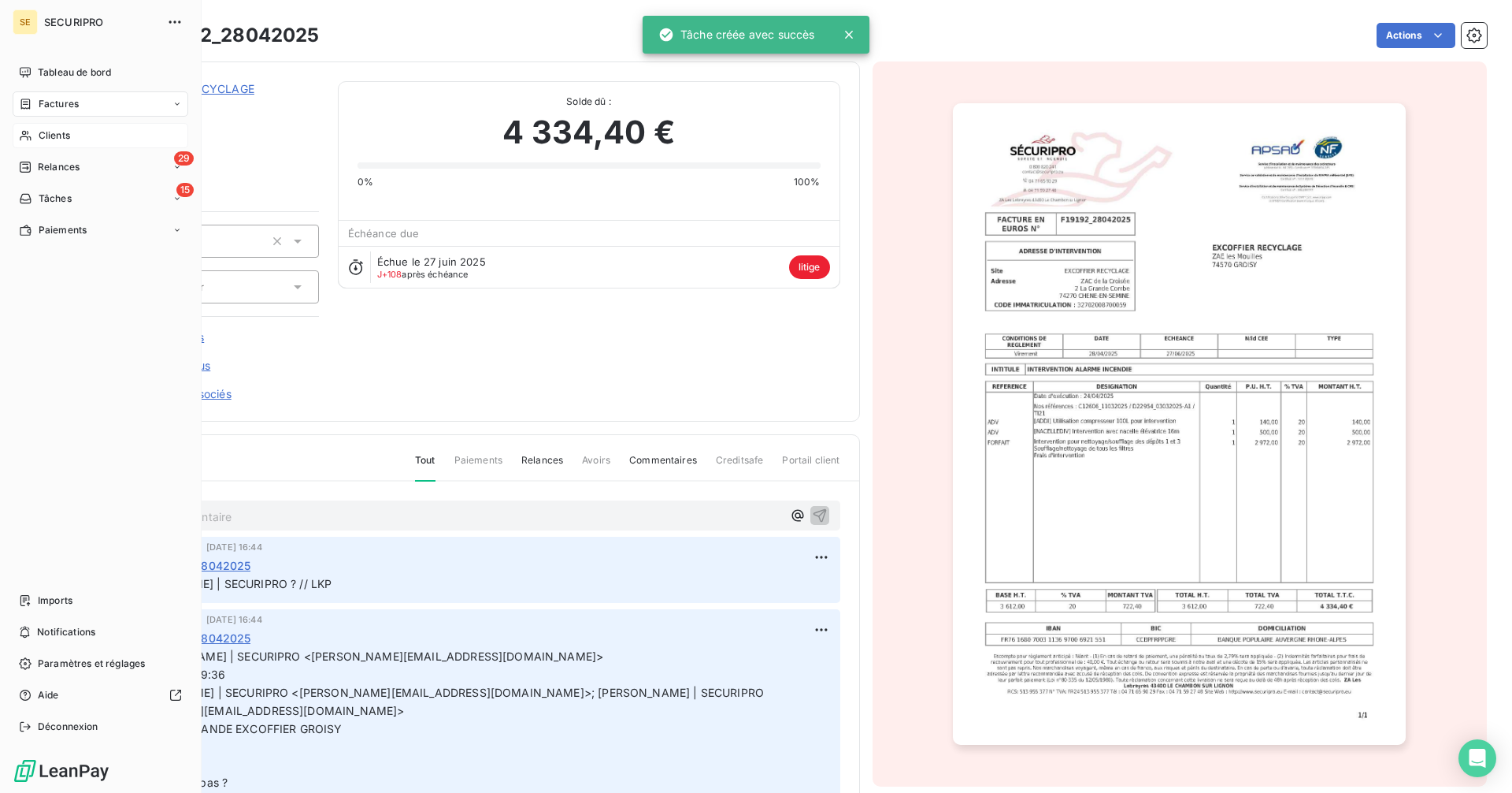
click at [55, 138] on span "Clients" at bounding box center [54, 136] width 31 height 14
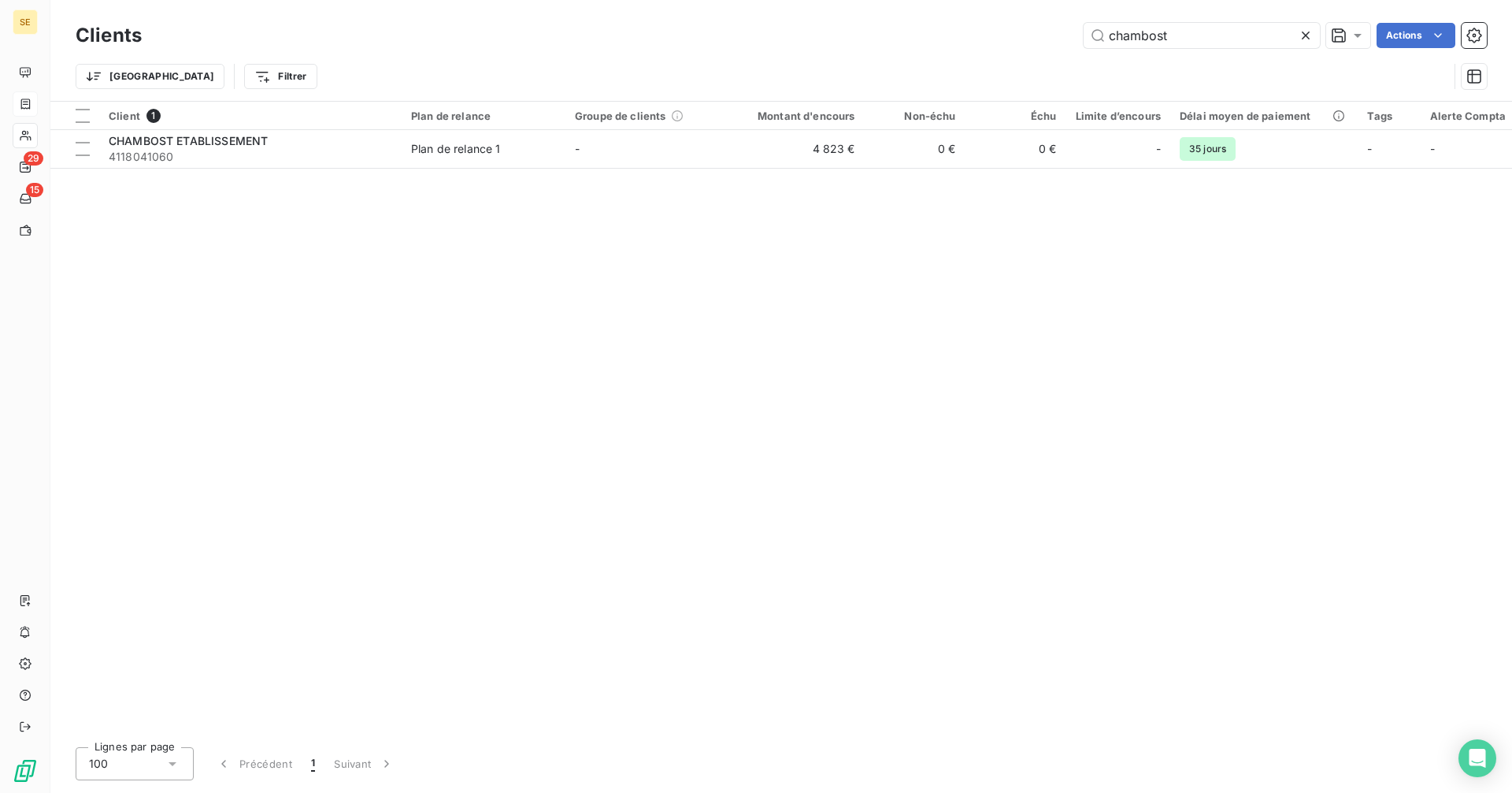
drag, startPoint x: 1257, startPoint y: 31, endPoint x: 1038, endPoint y: 34, distance: 219.0
click at [1037, 34] on div "chambost Actions" at bounding box center [823, 35] width 1326 height 25
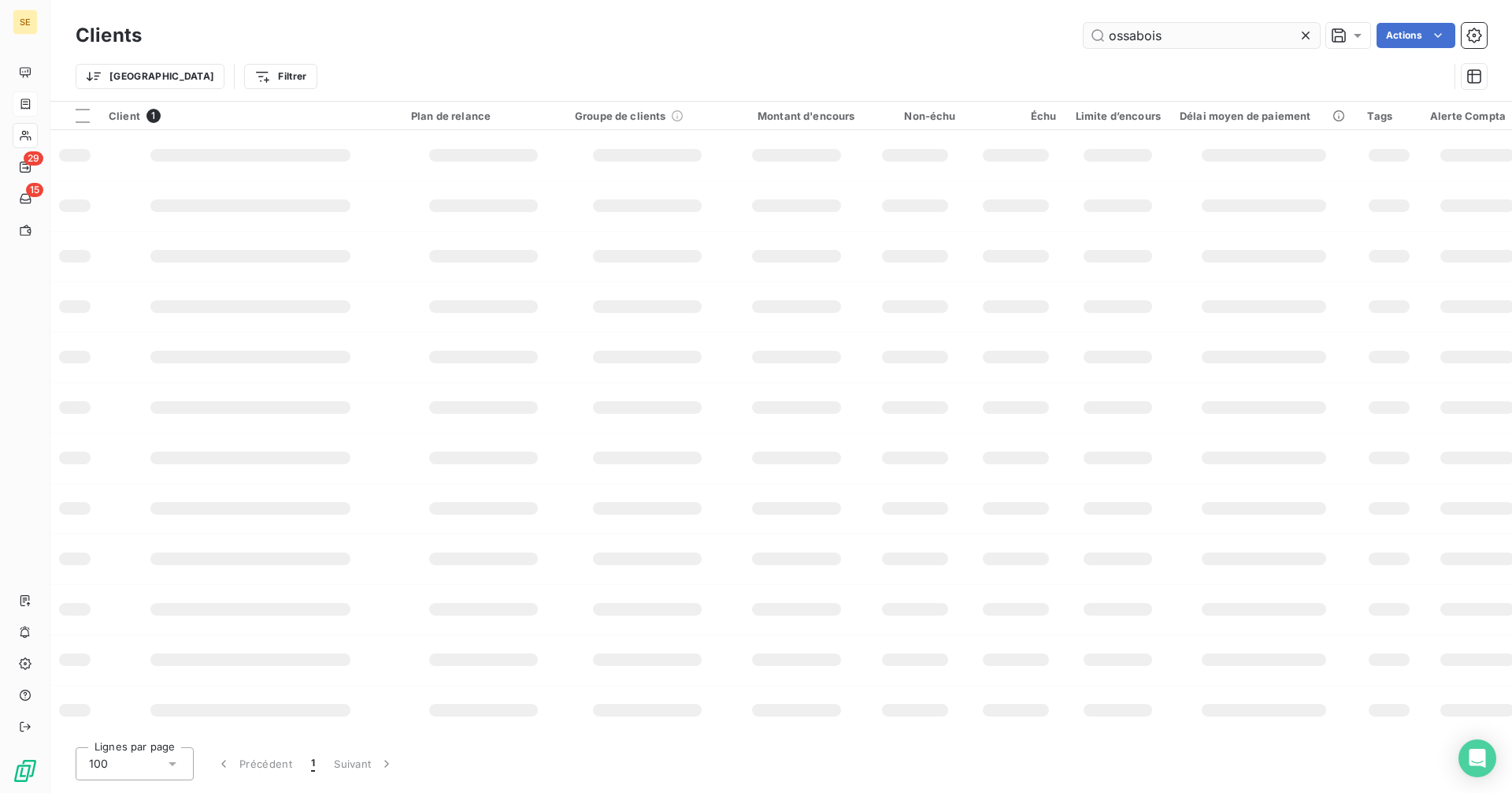
click at [1176, 34] on input "ossabois" at bounding box center [1201, 35] width 236 height 25
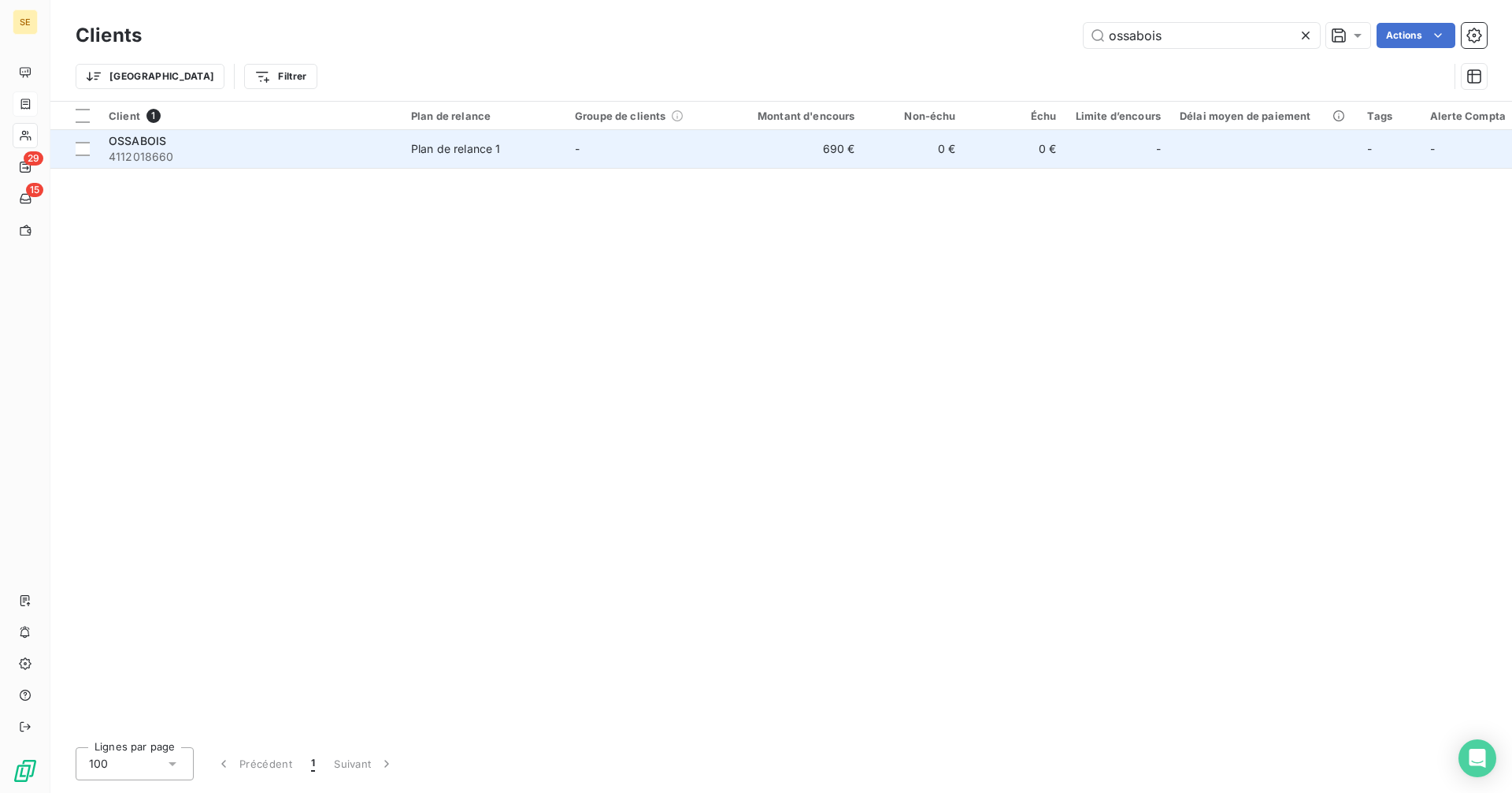
type input "ossabois"
click at [170, 152] on span "4112018660" at bounding box center [250, 157] width 283 height 16
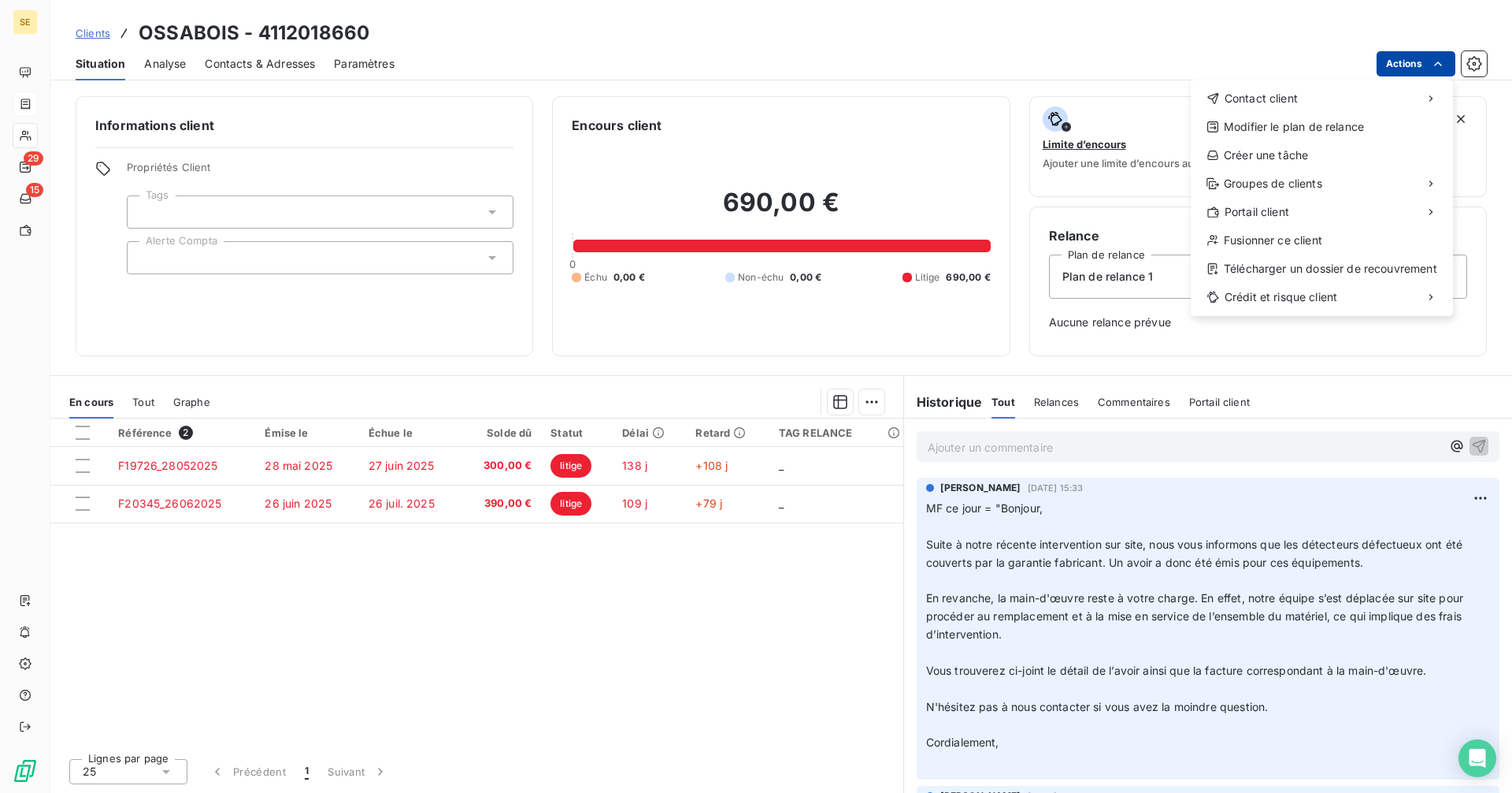
click at [1449, 59] on html "SE 29 15 Clients OSSABOIS - 4112018660 Situation Analyse Contacts & Adresses Pa…" at bounding box center [756, 396] width 1512 height 793
click at [1288, 153] on div "Créer une tâche" at bounding box center [1322, 154] width 250 height 25
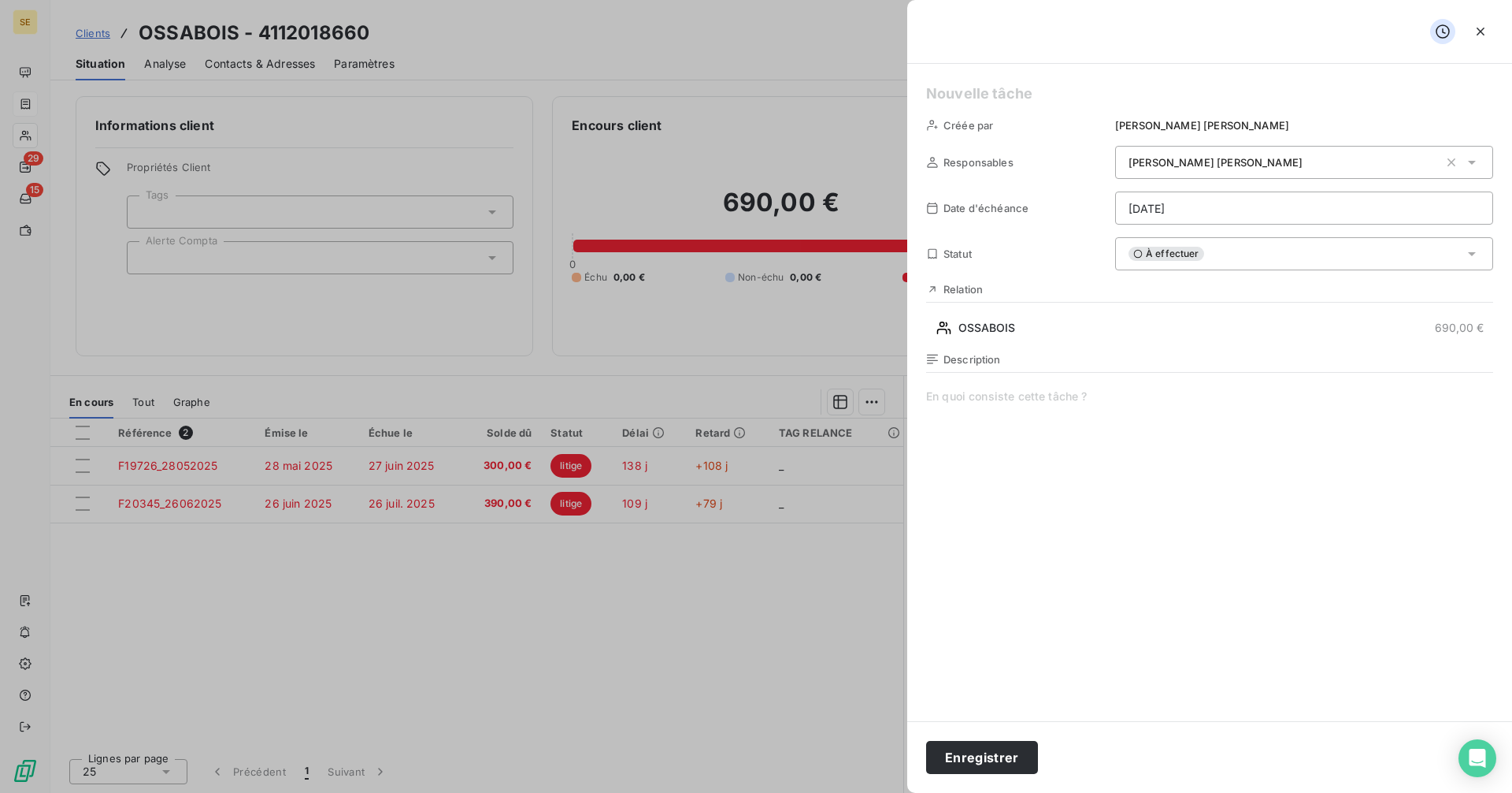
click at [970, 90] on h5 at bounding box center [1209, 93] width 567 height 22
drag, startPoint x: 964, startPoint y: 91, endPoint x: 949, endPoint y: 91, distance: 15.0
click at [949, 91] on h5 at bounding box center [1209, 93] width 567 height 22
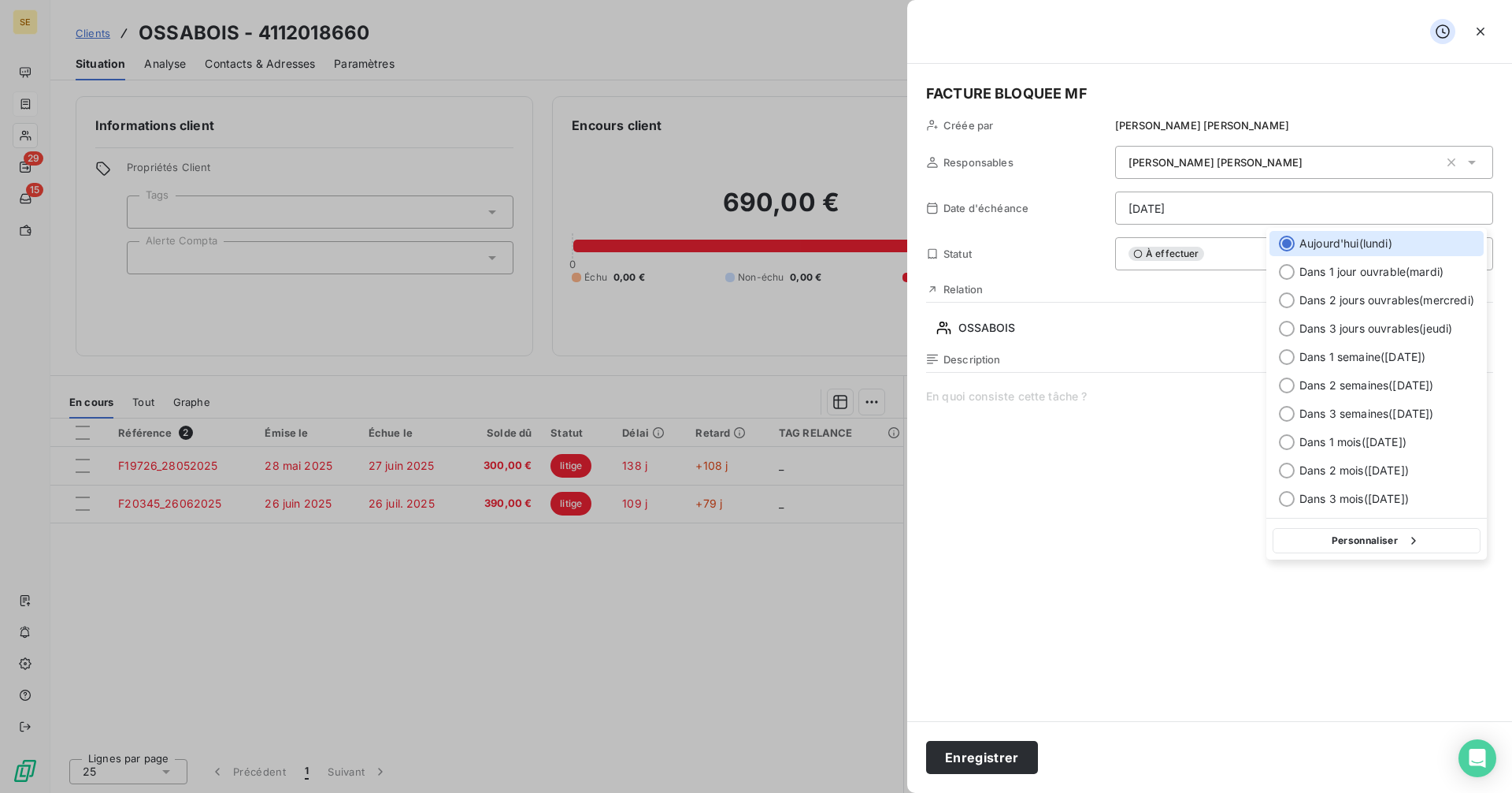
click at [1160, 204] on html "SE 29 15 Clients OSSABOIS - 4112018660 Situation Analyse Contacts & Adresses Pa…" at bounding box center [756, 396] width 1512 height 793
click at [1351, 546] on button "Personnaliser" at bounding box center [1376, 540] width 208 height 25
select select "9"
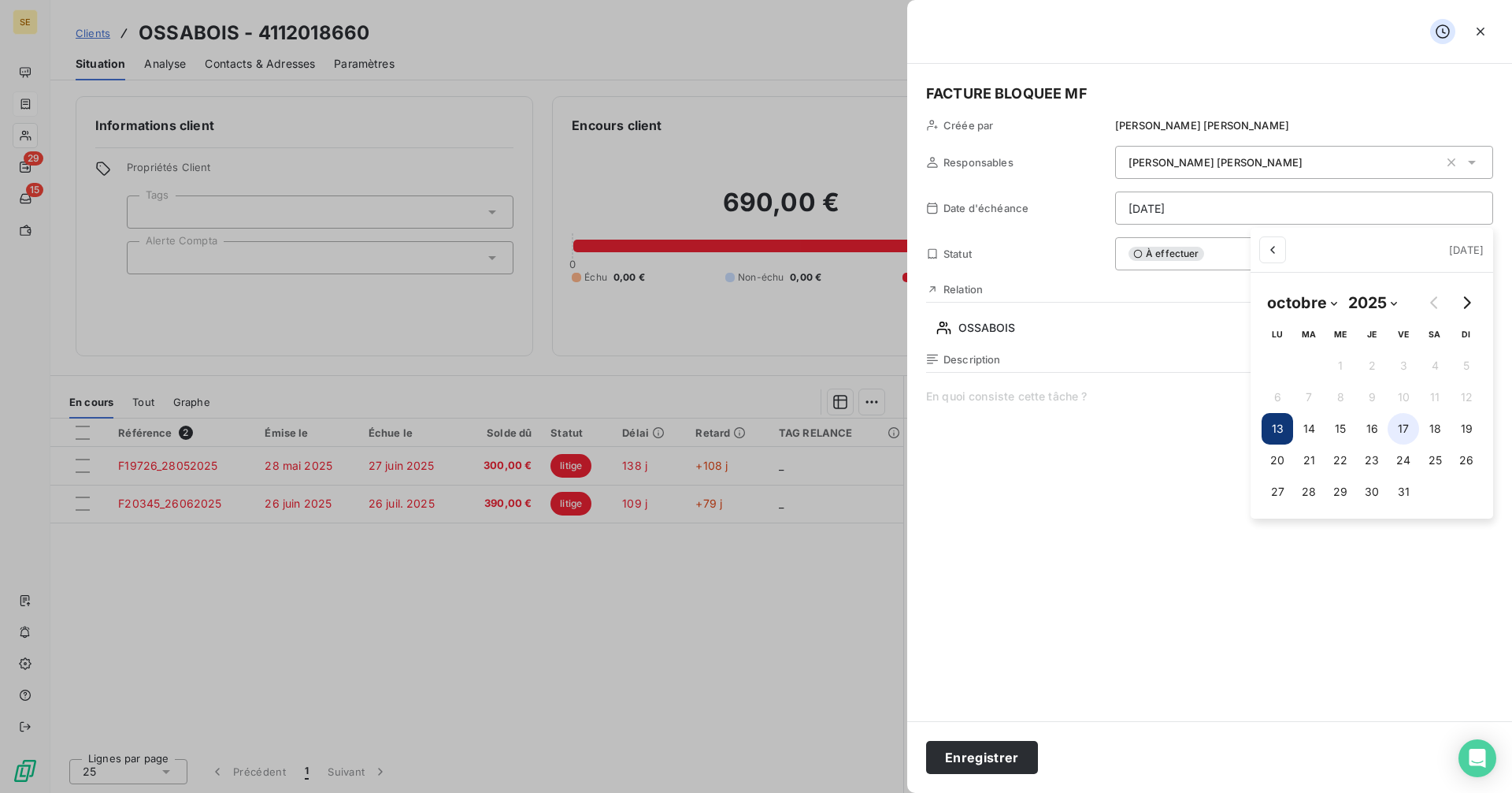
click at [1408, 431] on button "17" at bounding box center [1403, 428] width 31 height 31
type input "[DATE]"
click at [1000, 760] on html "SE 29 15 Clients OSSABOIS - 4112018660 Situation Analyse Contacts & Adresses Pa…" at bounding box center [756, 396] width 1512 height 793
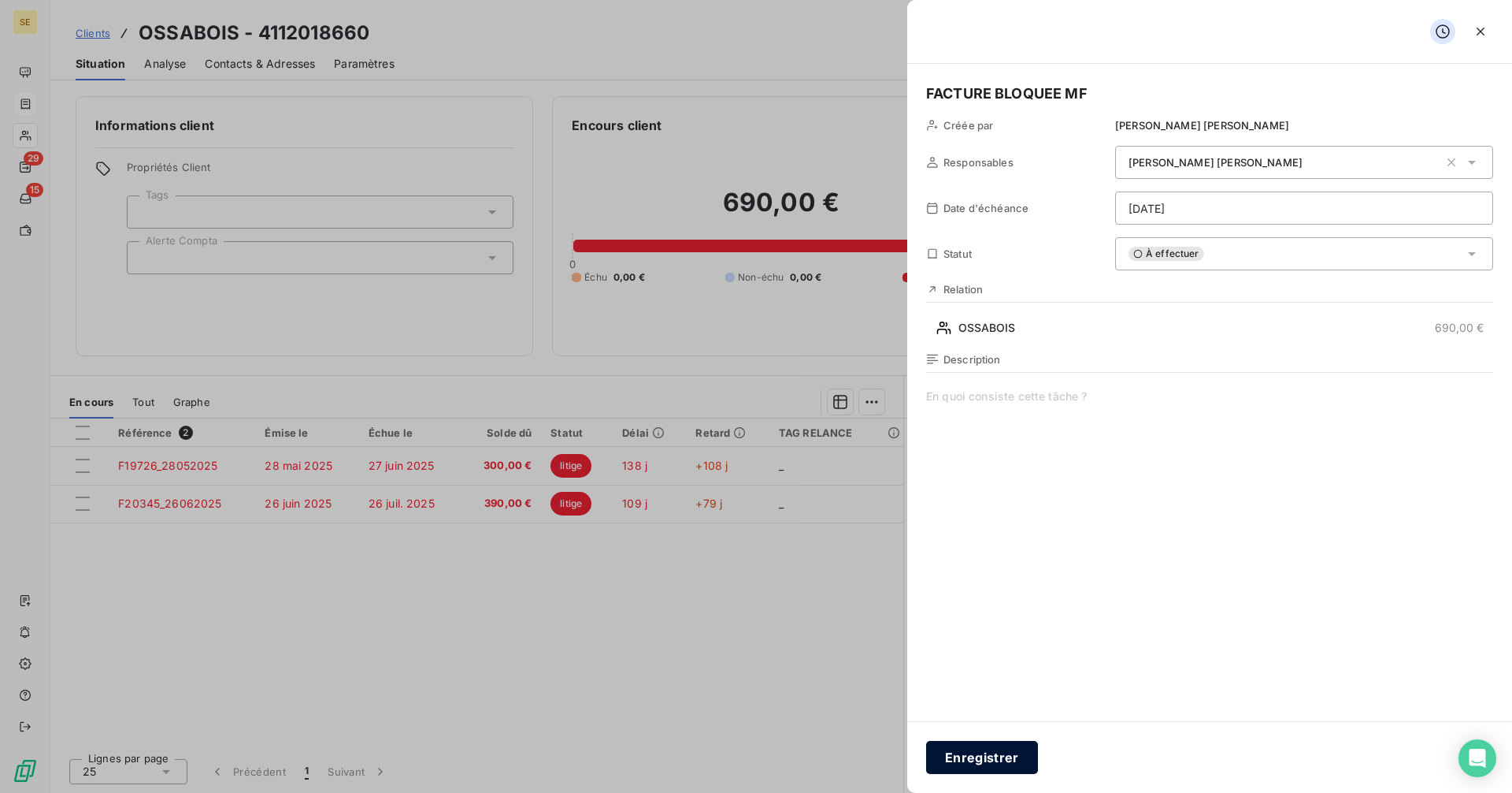
click at [997, 757] on button "Enregistrer" at bounding box center [981, 757] width 112 height 33
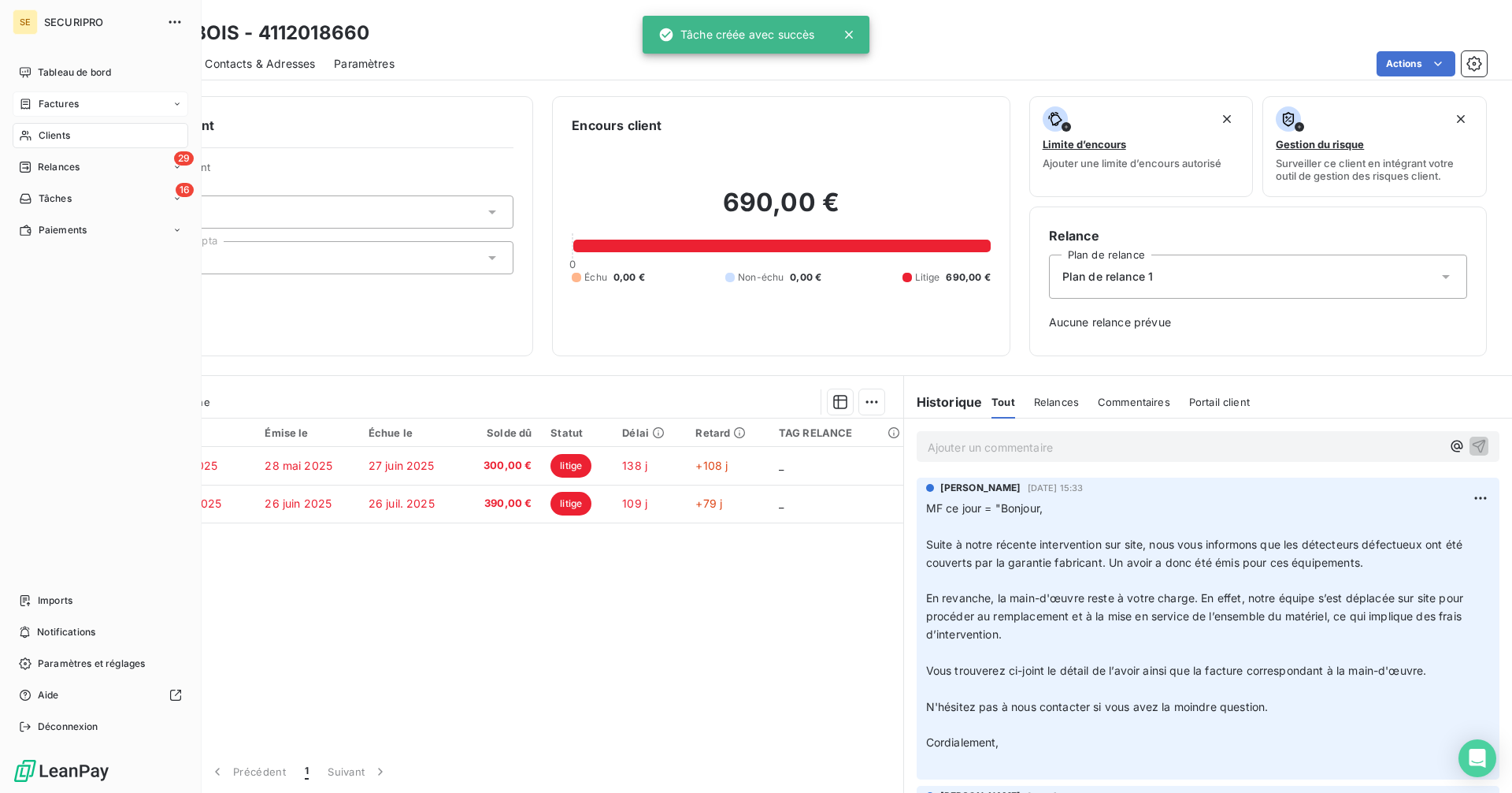
click at [56, 102] on span "Factures" at bounding box center [59, 104] width 40 height 14
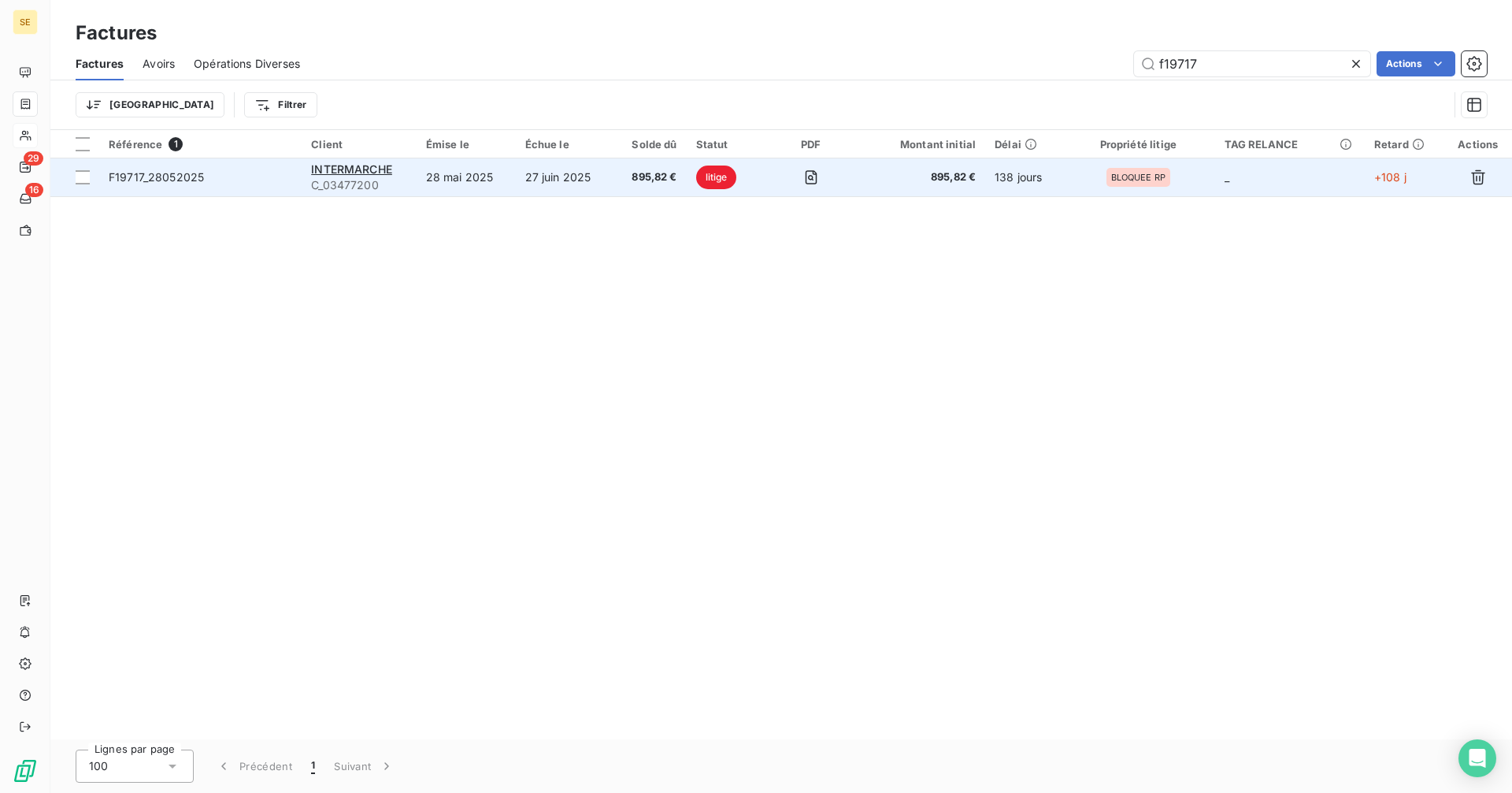
type input "f19717"
click at [166, 180] on span "F19717_28052025" at bounding box center [156, 177] width 96 height 14
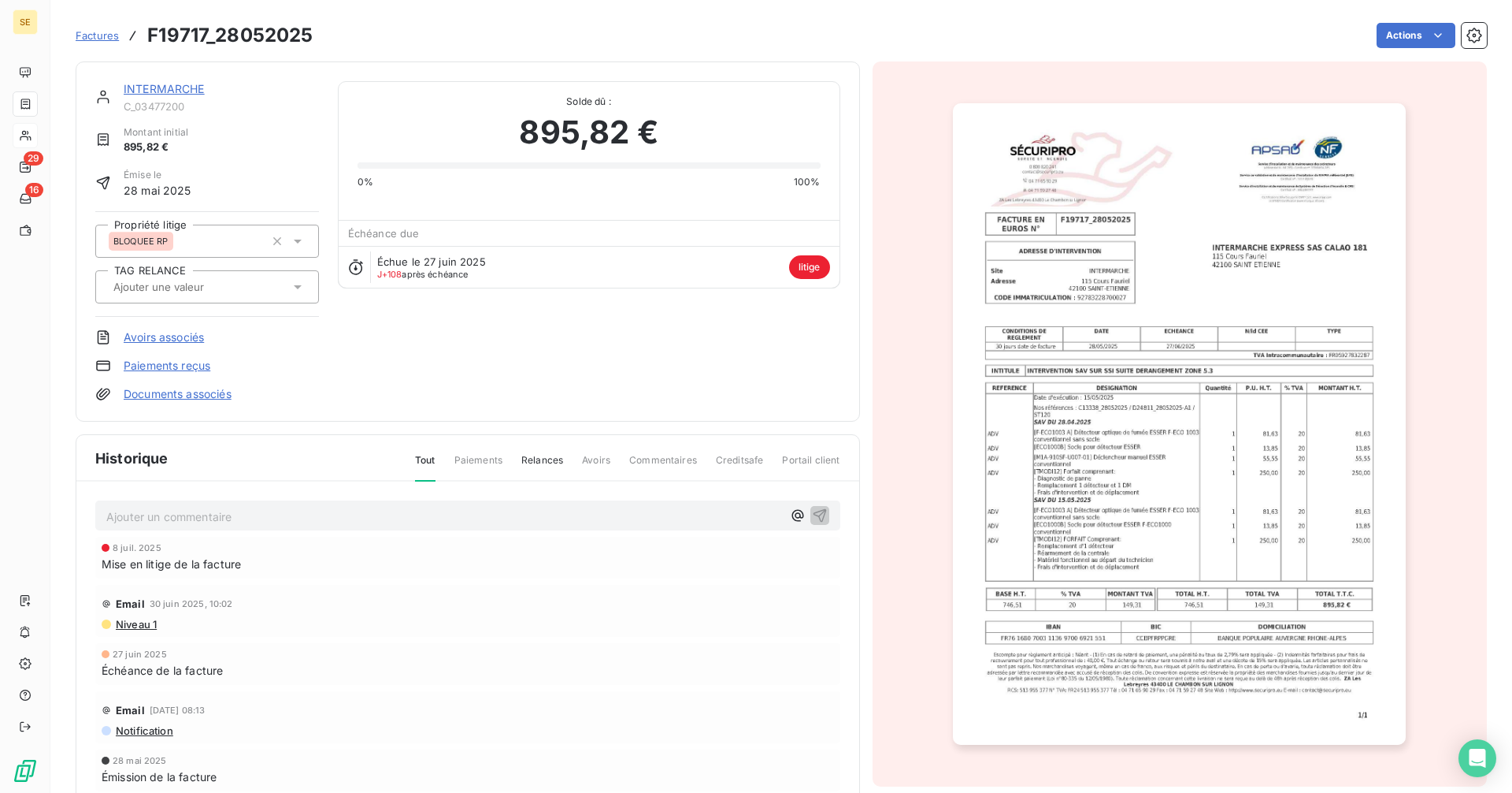
click at [173, 92] on link "INTERMARCHE" at bounding box center [164, 88] width 81 height 14
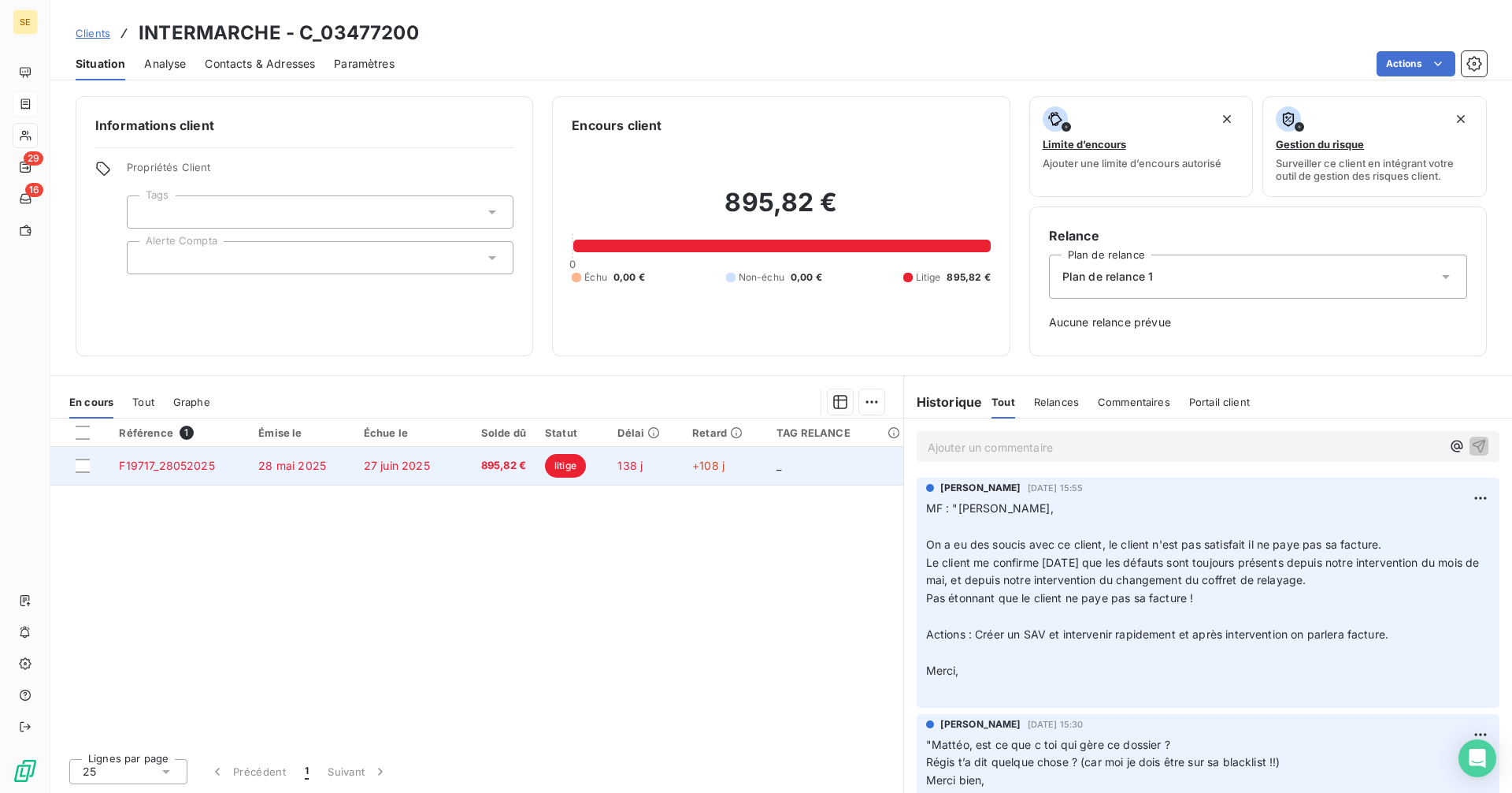
click at [234, 473] on td "F19717_28052025" at bounding box center [179, 465] width 140 height 38
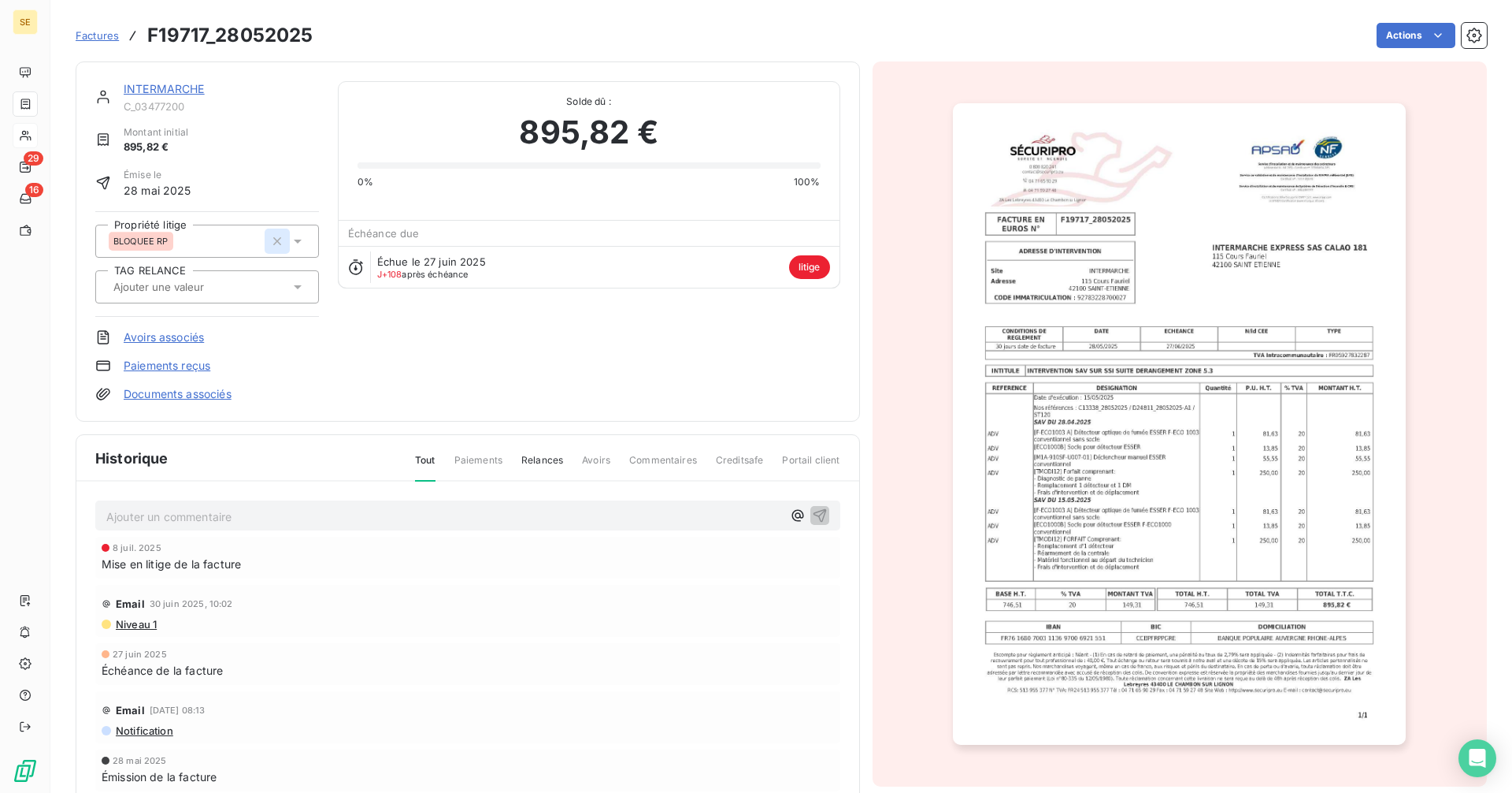
click at [274, 235] on icon "button" at bounding box center [277, 241] width 16 height 16
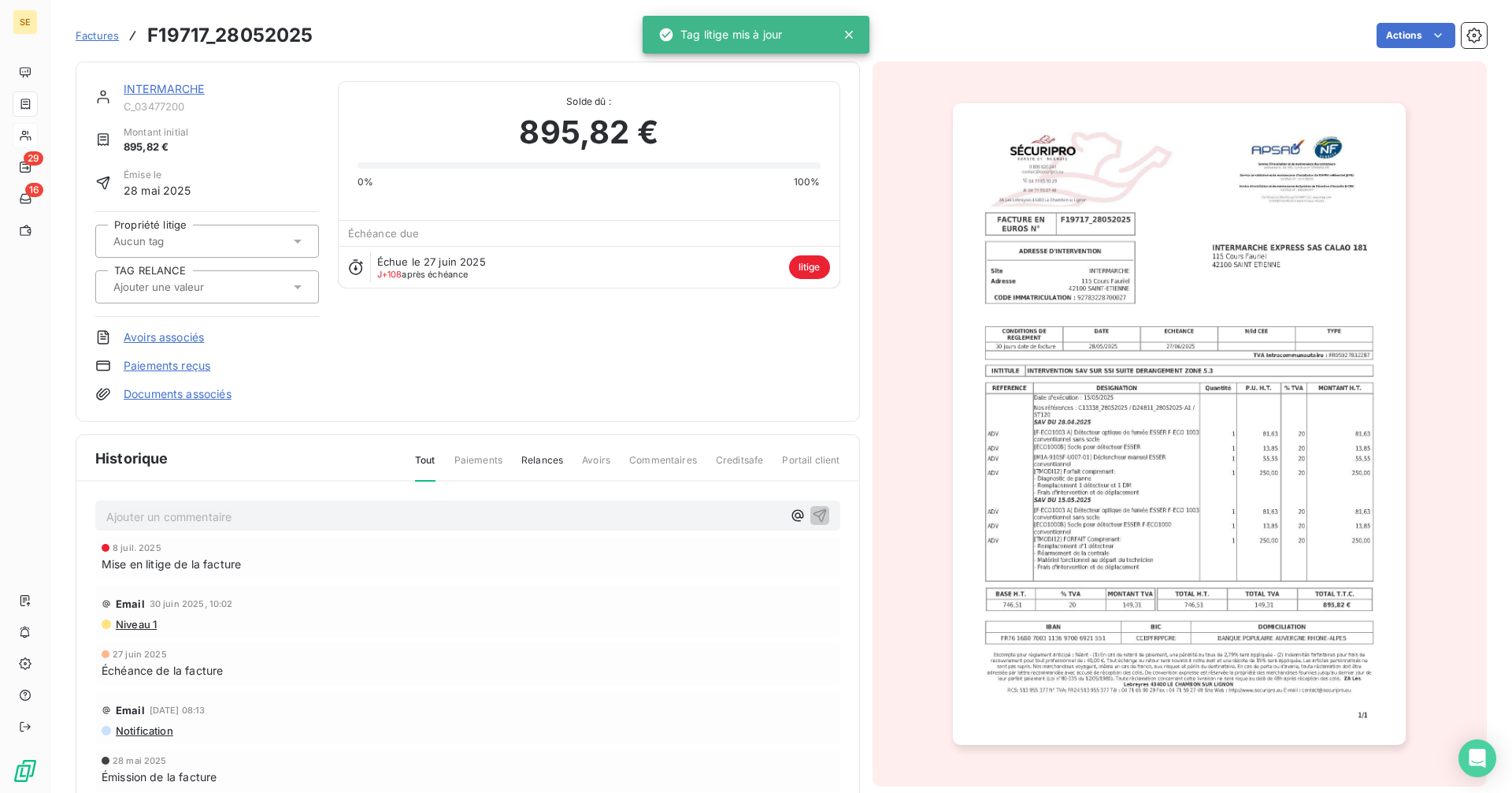
click at [253, 242] on div at bounding box center [199, 240] width 181 height 20
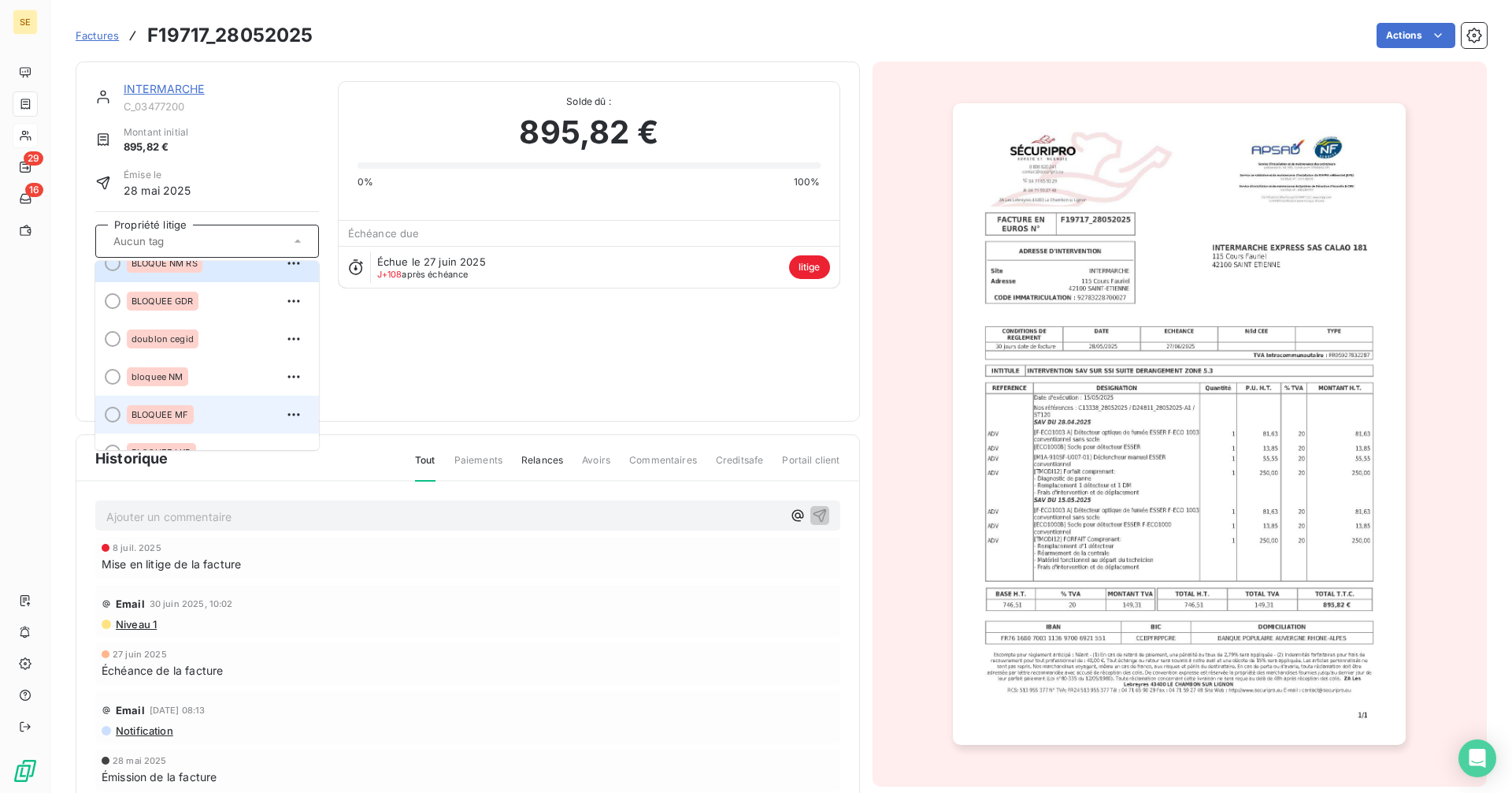
scroll to position [309, 0]
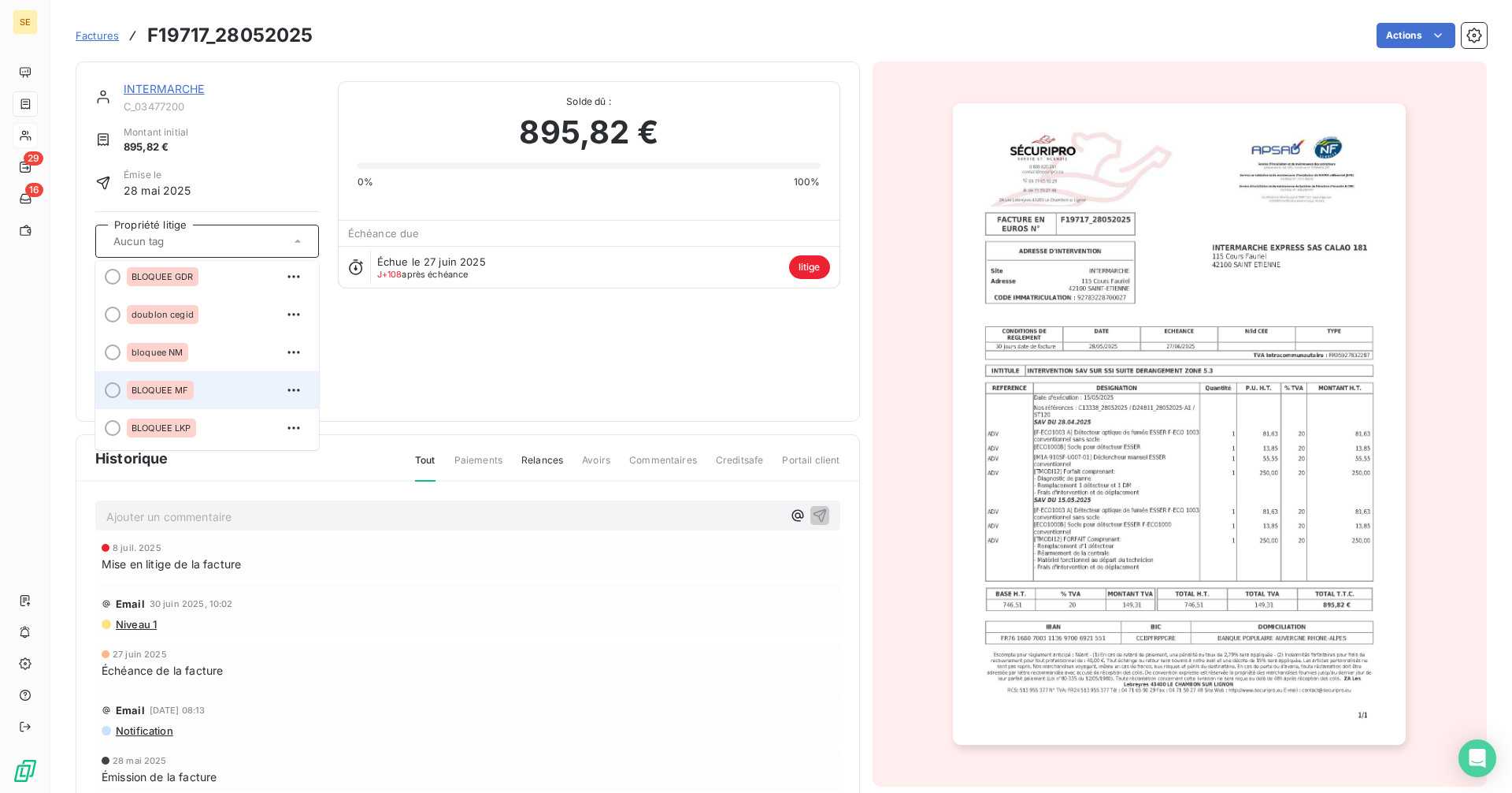
click at [162, 394] on span "BLOQUEE MF" at bounding box center [161, 390] width 58 height 10
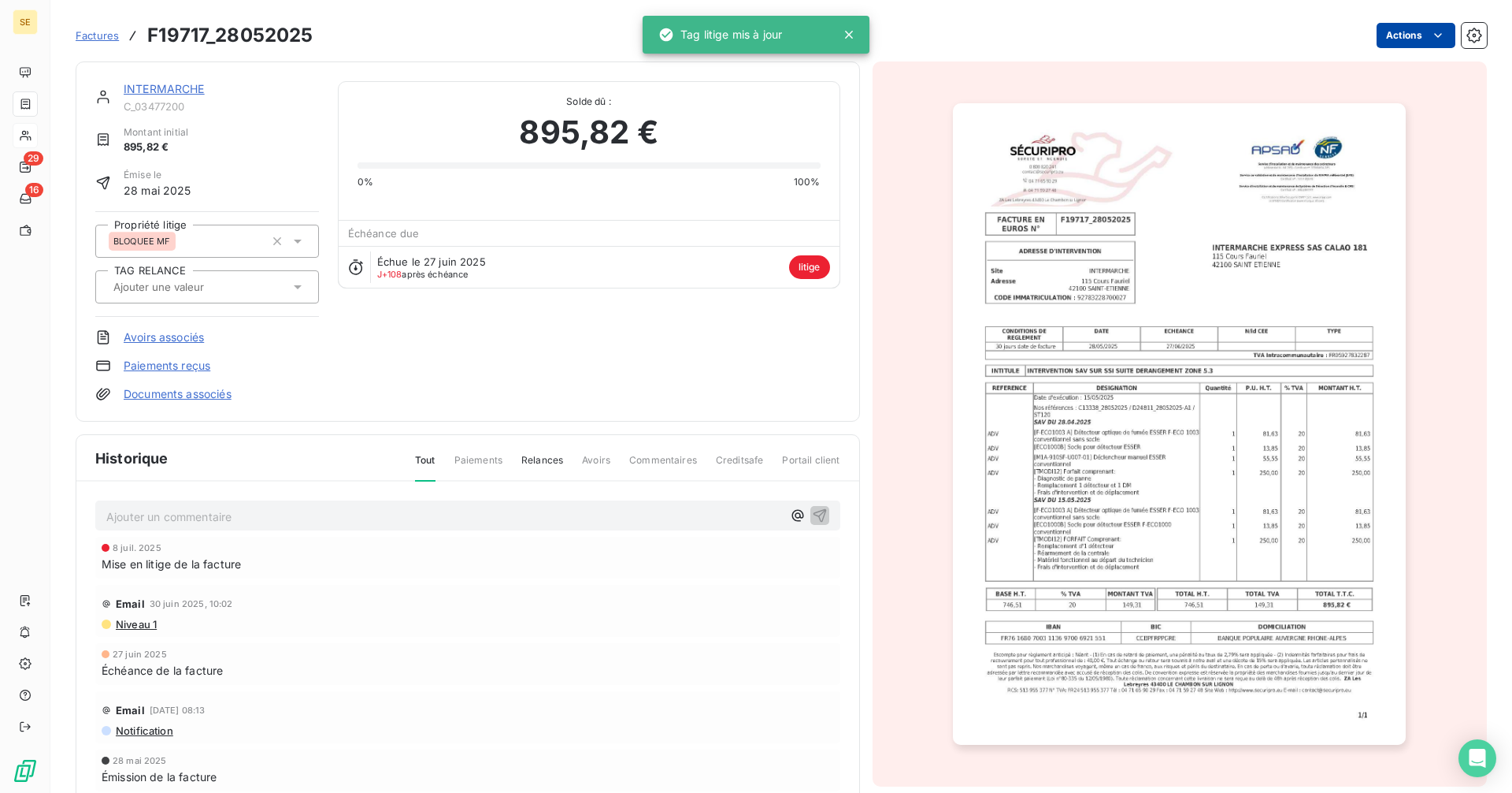
click at [1387, 31] on html "SE 29 16 Factures F19717_28052025 Actions INTERMARCHE C_03477200 Montant initia…" at bounding box center [756, 396] width 1512 height 793
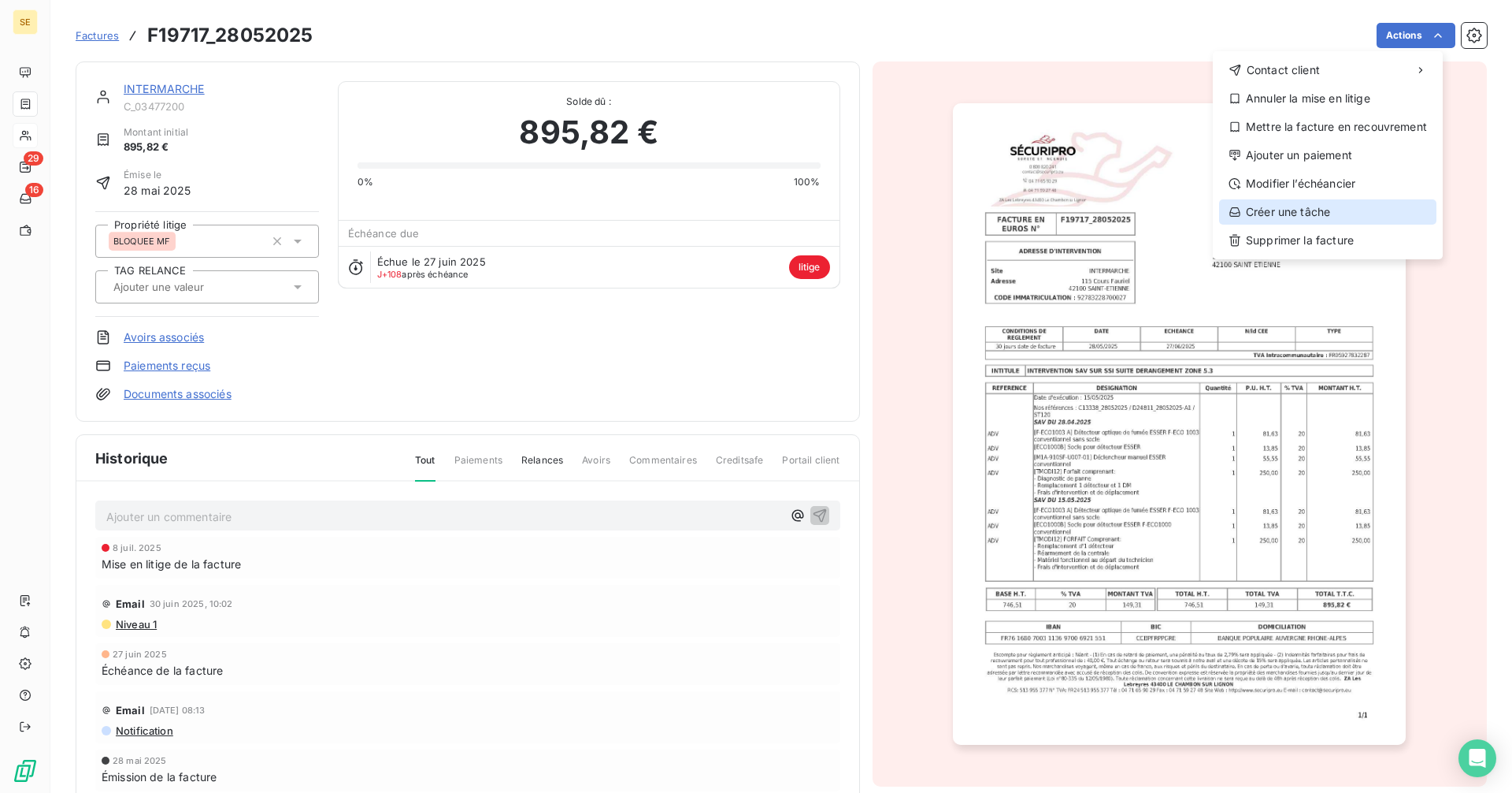
click at [1323, 213] on div "Créer une tâche" at bounding box center [1327, 211] width 218 height 25
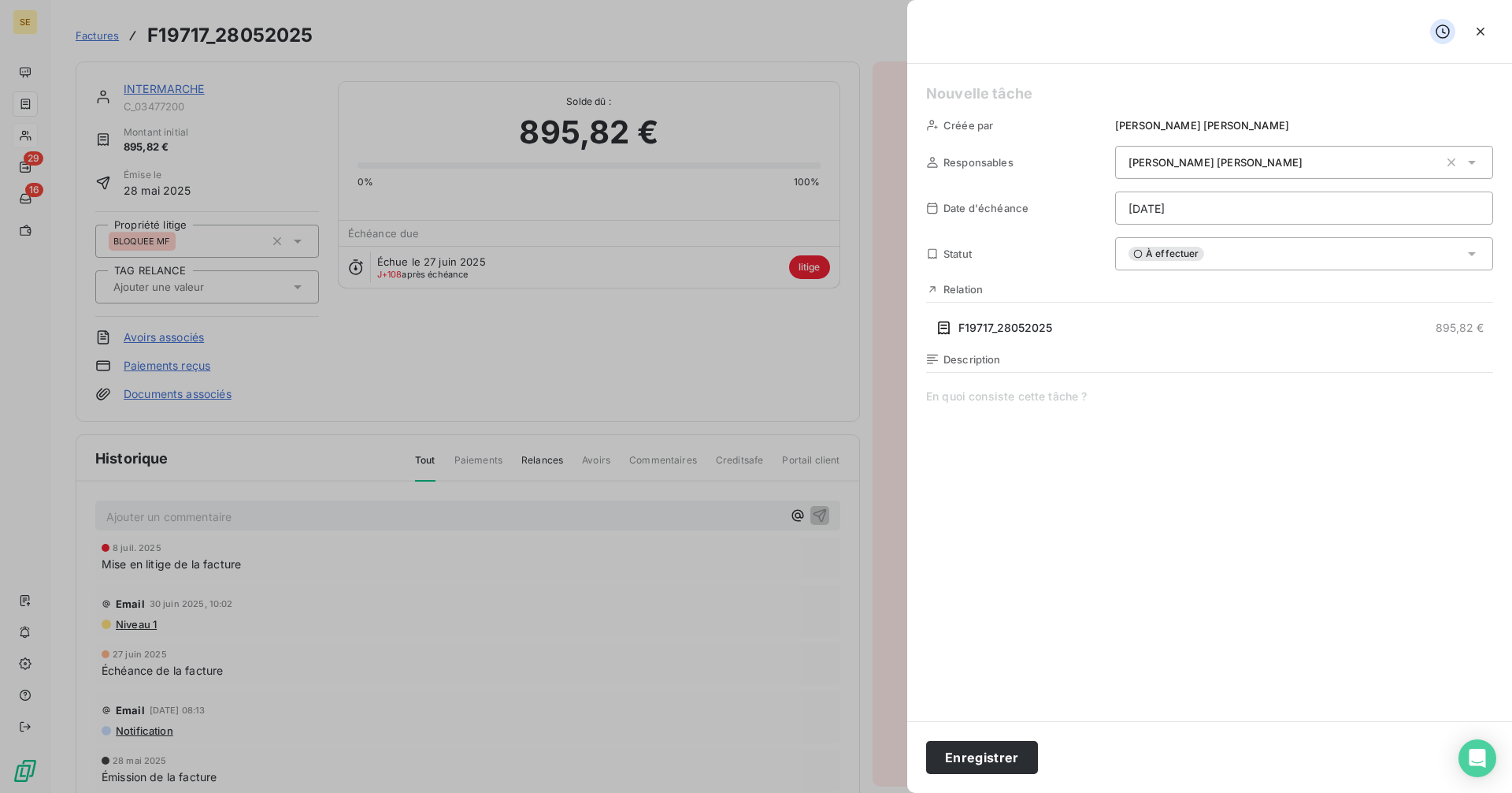
click at [980, 100] on h5 at bounding box center [1209, 93] width 567 height 22
click at [1180, 207] on html "SE 29 16 Factures F19717_28052025 Actions INTERMARCHE C_03477200 Montant initia…" at bounding box center [756, 396] width 1512 height 793
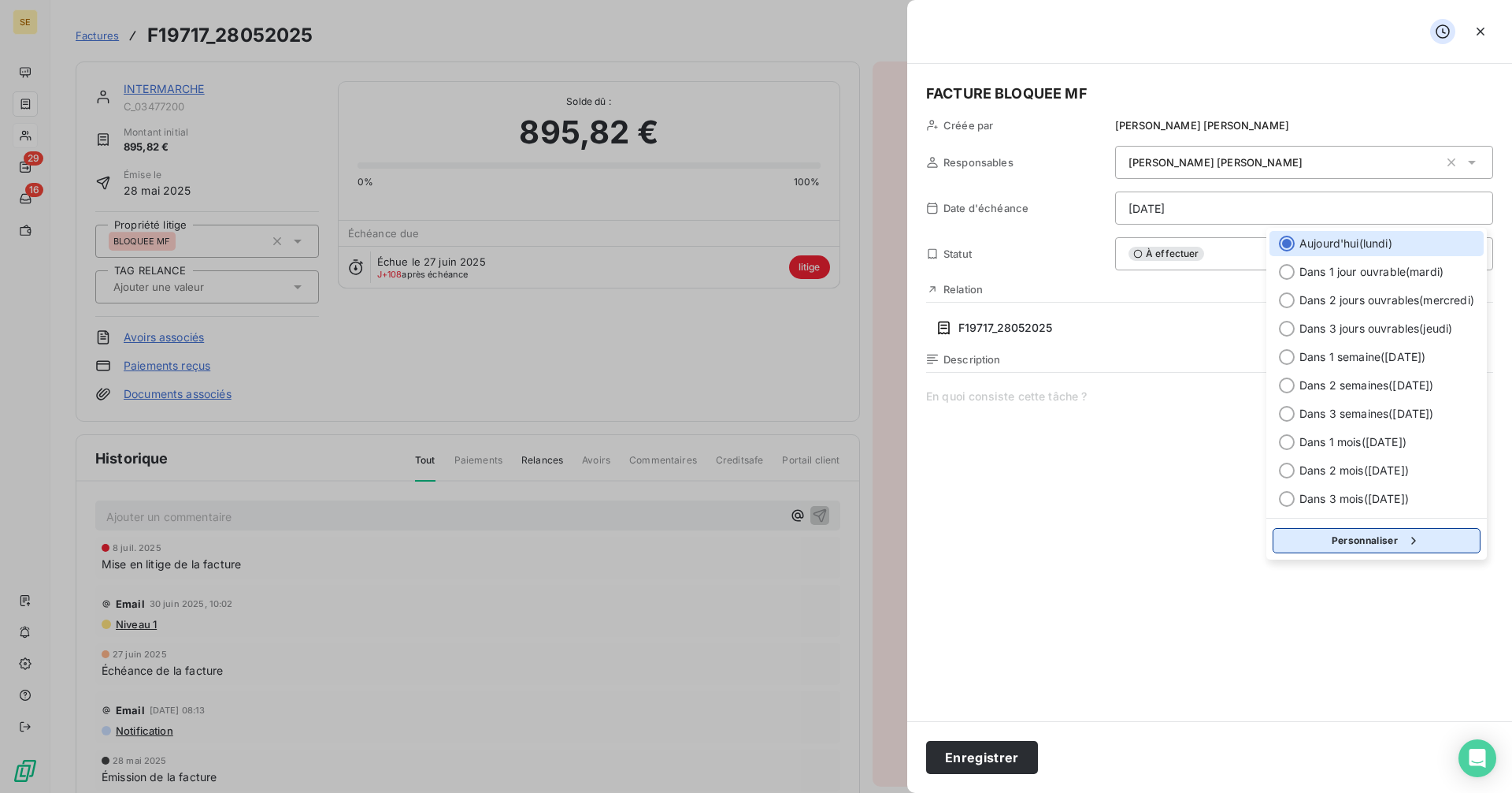
click at [1370, 545] on button "Personnaliser" at bounding box center [1376, 540] width 208 height 25
select select "9"
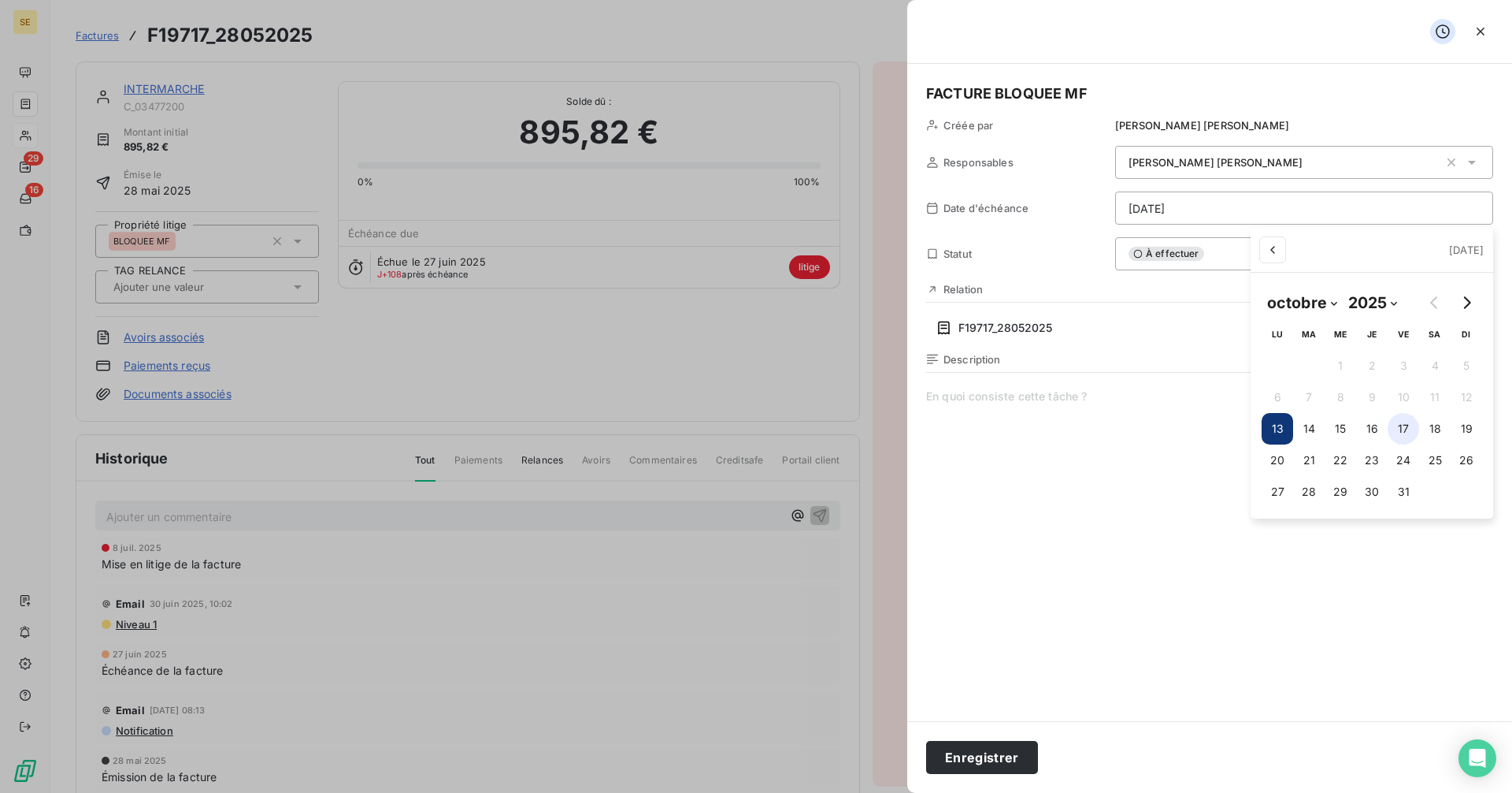
click at [1404, 431] on button "17" at bounding box center [1403, 428] width 31 height 31
type input "[DATE]"
click at [992, 750] on html "SE 29 16 Factures F19717_28052025 Actions INTERMARCHE C_03477200 Montant initia…" at bounding box center [756, 396] width 1512 height 793
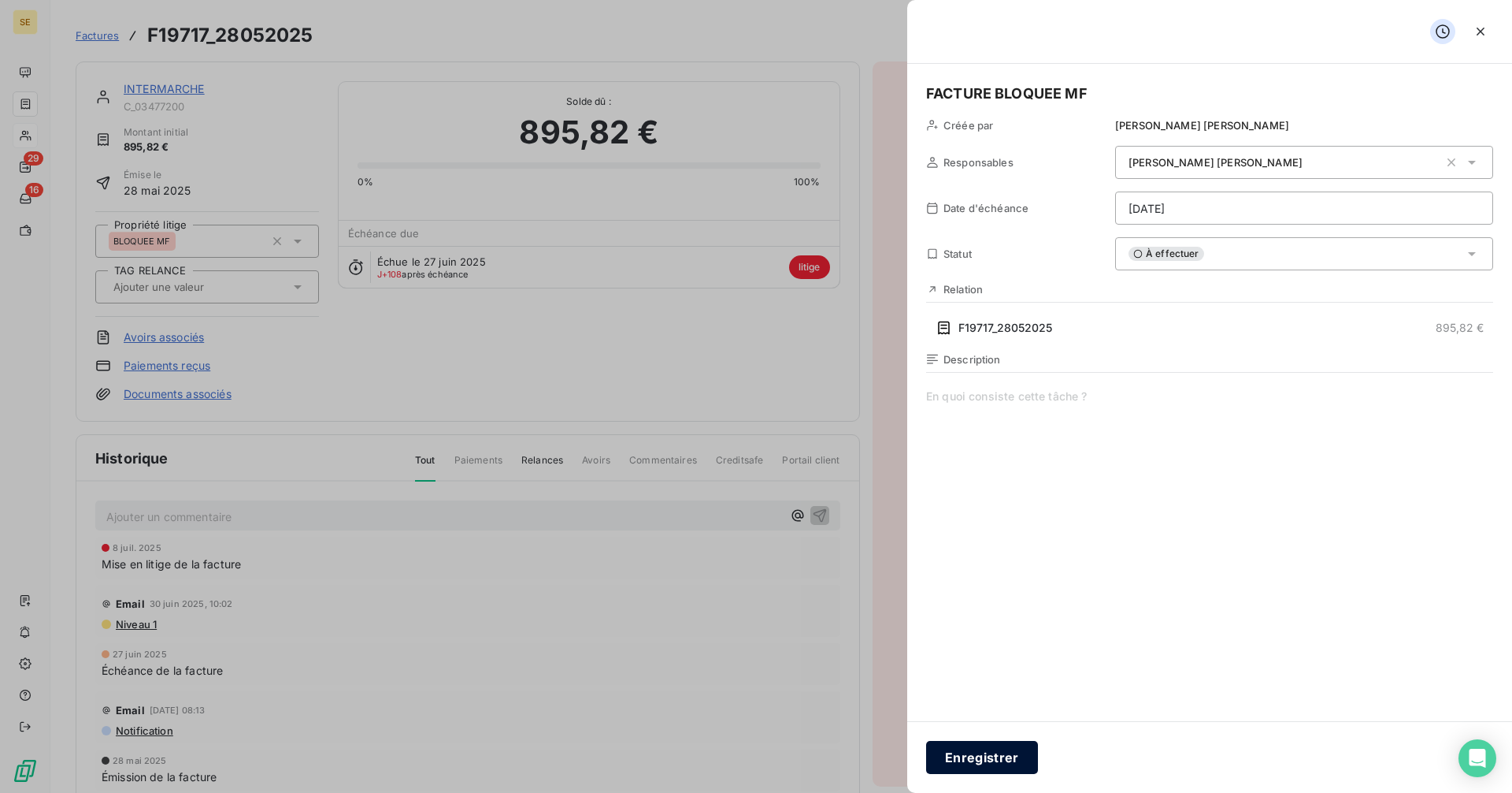
click at [988, 758] on button "Enregistrer" at bounding box center [981, 757] width 112 height 33
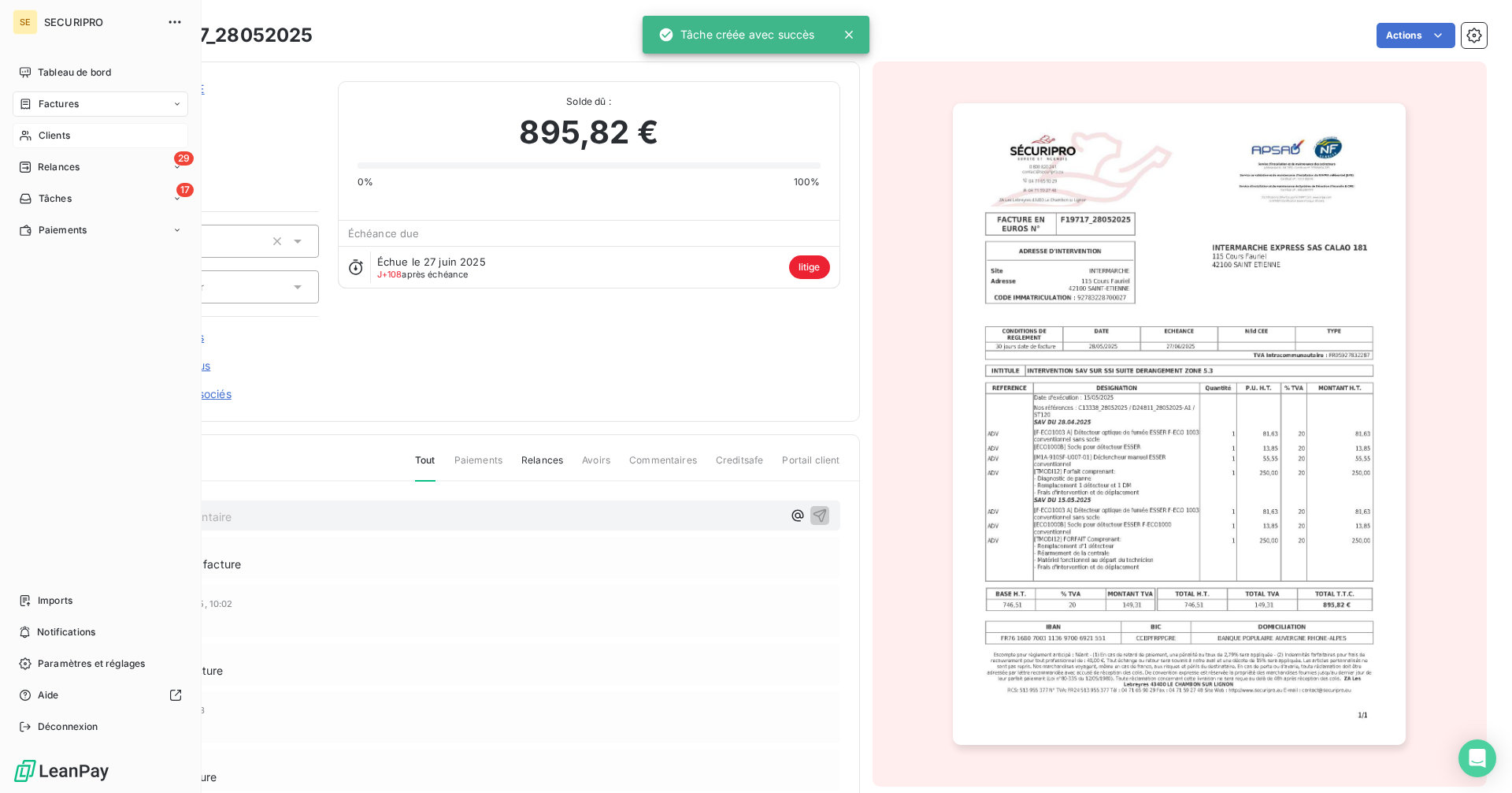
click at [33, 137] on div "Clients" at bounding box center [100, 135] width 176 height 25
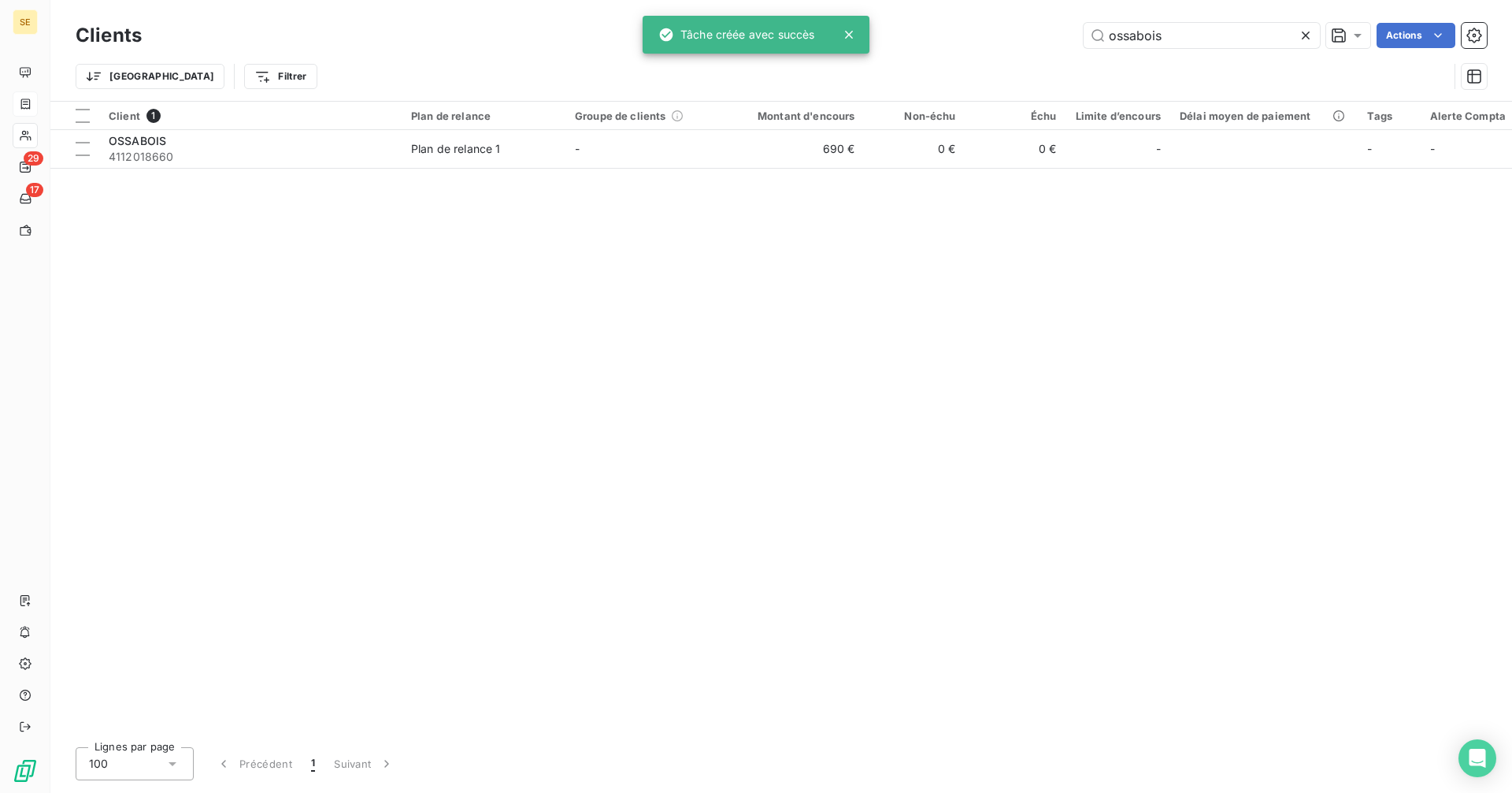
drag, startPoint x: 1141, startPoint y: 47, endPoint x: 1063, endPoint y: 47, distance: 78.0
click at [1063, 47] on div "ossabois Actions" at bounding box center [823, 35] width 1326 height 25
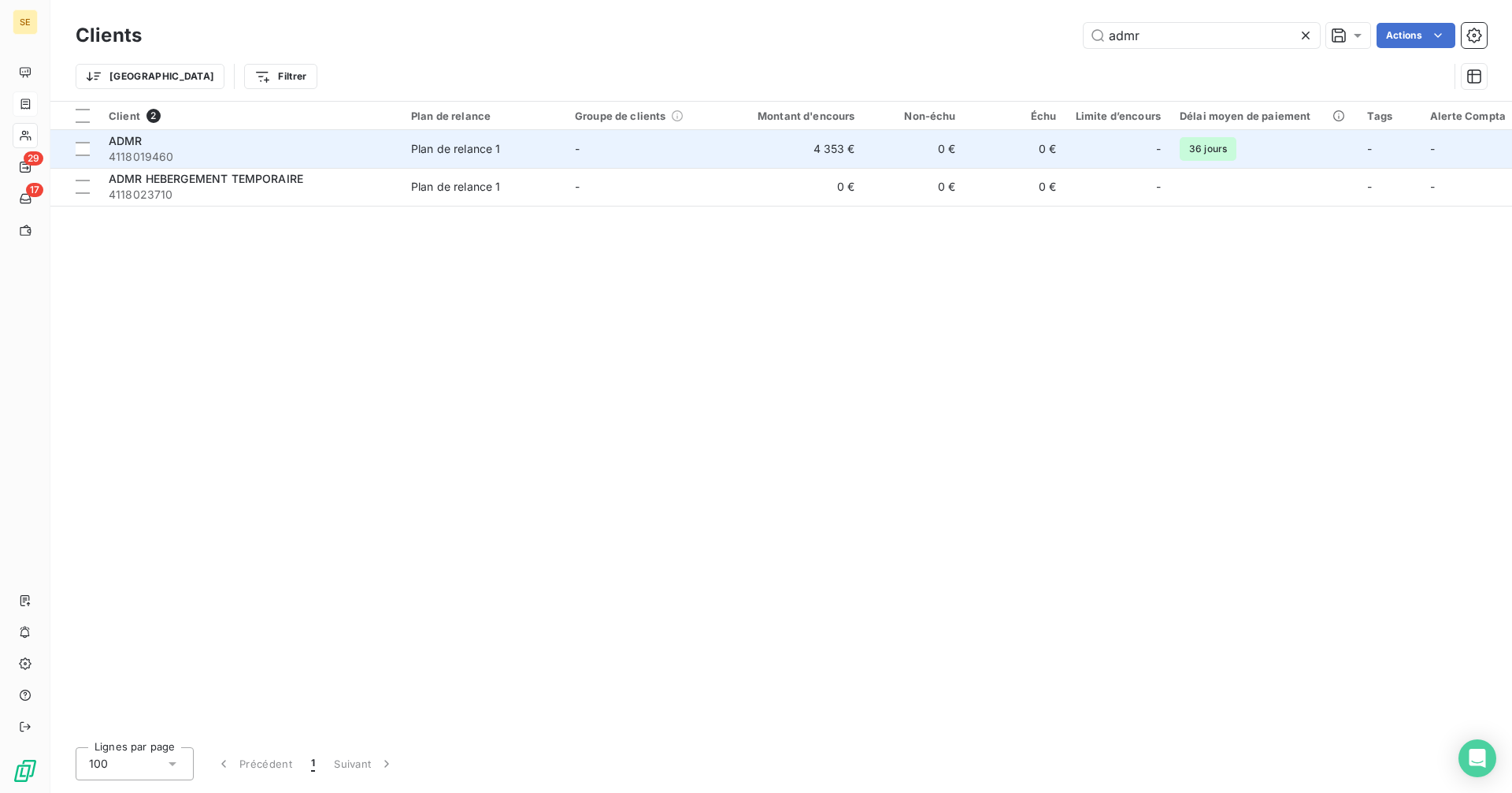
type input "admr"
click at [159, 149] on span "4118019460" at bounding box center [250, 157] width 283 height 16
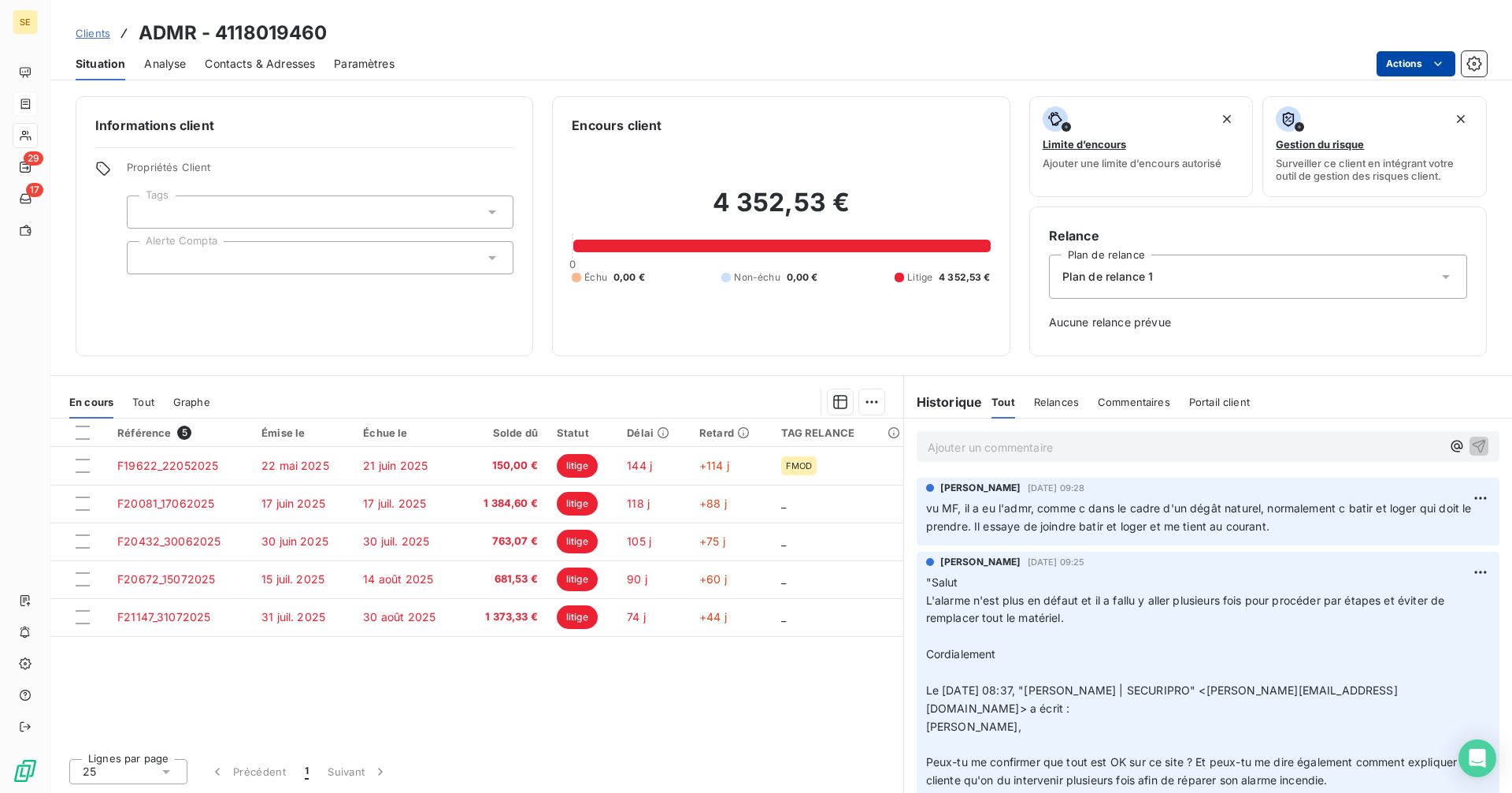
click at [1425, 68] on html "SE 29 17 Clients ADMR - 4118019460 Situation Analyse Contacts & Adresses Paramè…" at bounding box center [756, 396] width 1512 height 793
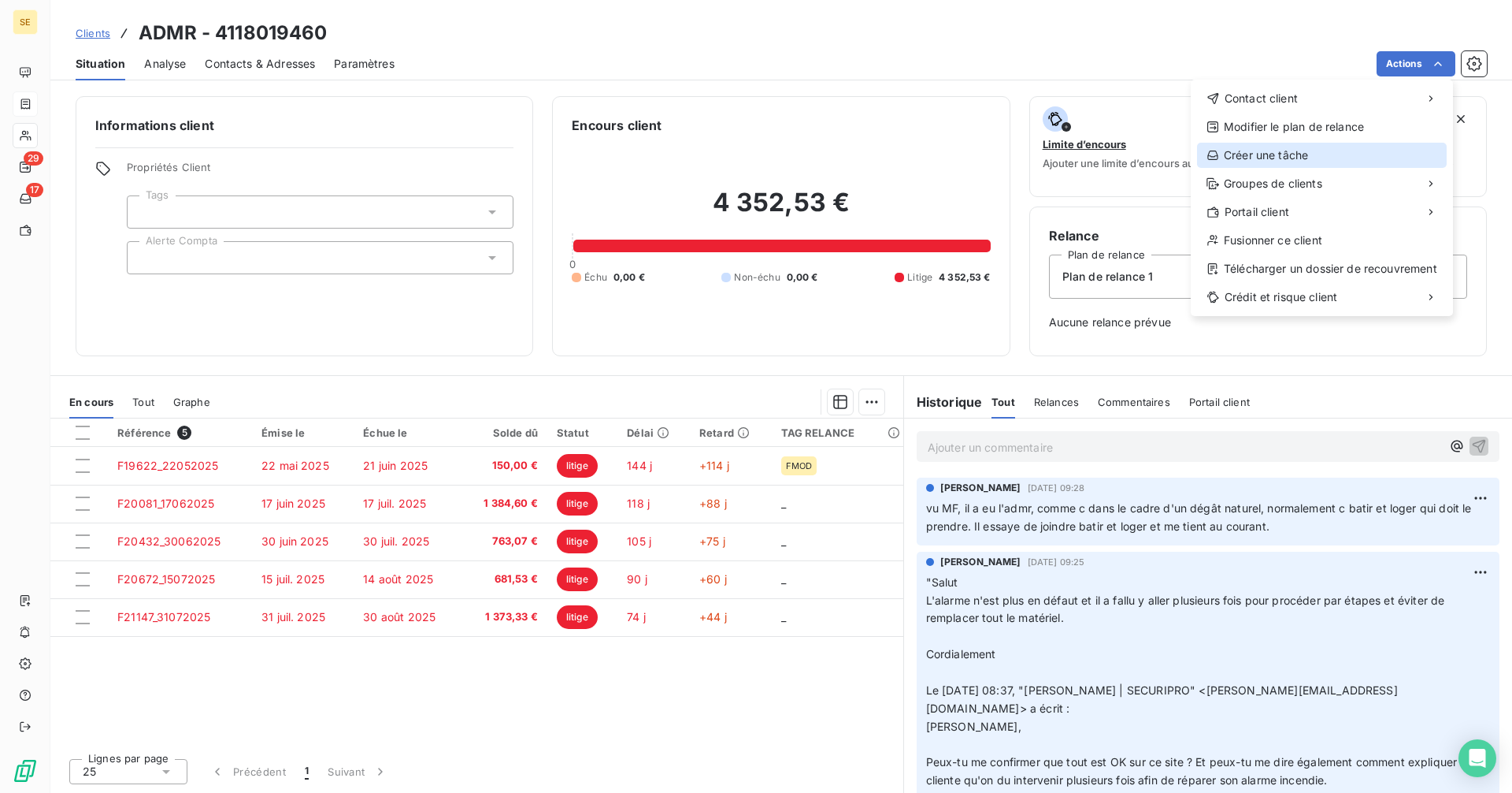
click at [1278, 155] on div "Créer une tâche" at bounding box center [1322, 154] width 250 height 25
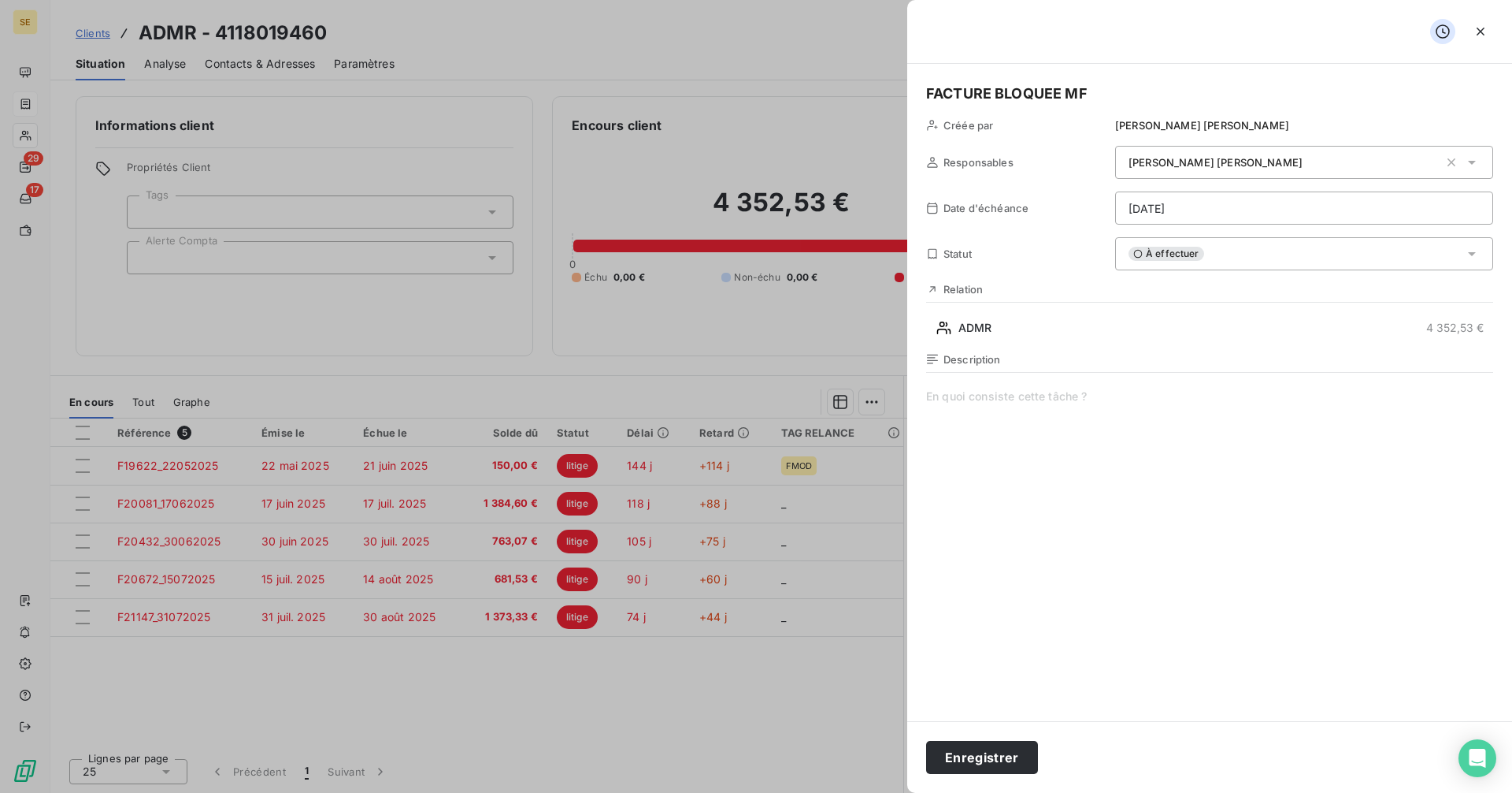
click at [1176, 210] on html "SE 29 17 Clients ADMR - 4118019460 Situation Analyse Contacts & Adresses Paramè…" at bounding box center [756, 396] width 1512 height 793
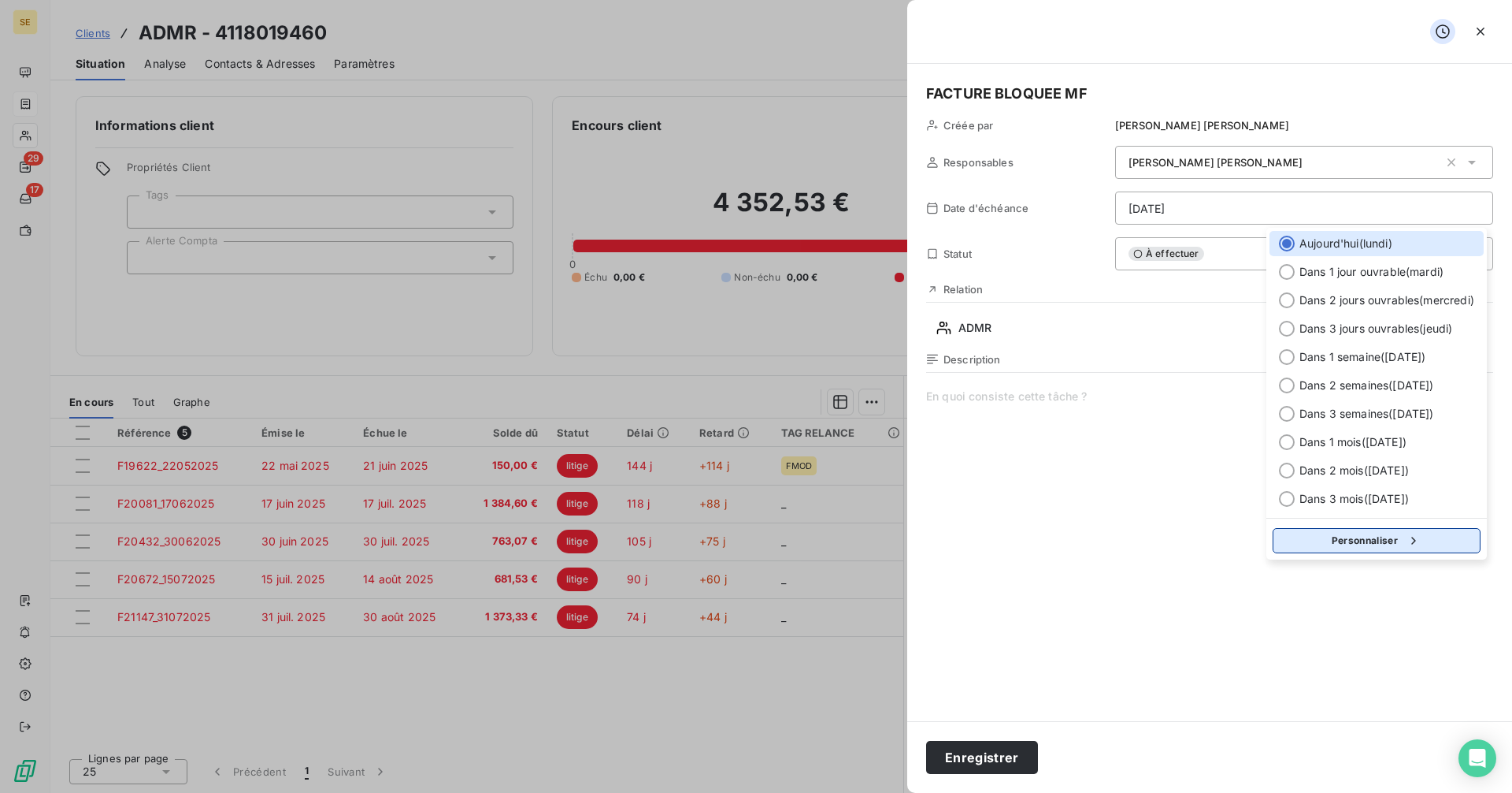
click at [1365, 545] on button "Personnaliser" at bounding box center [1376, 540] width 208 height 25
select select "9"
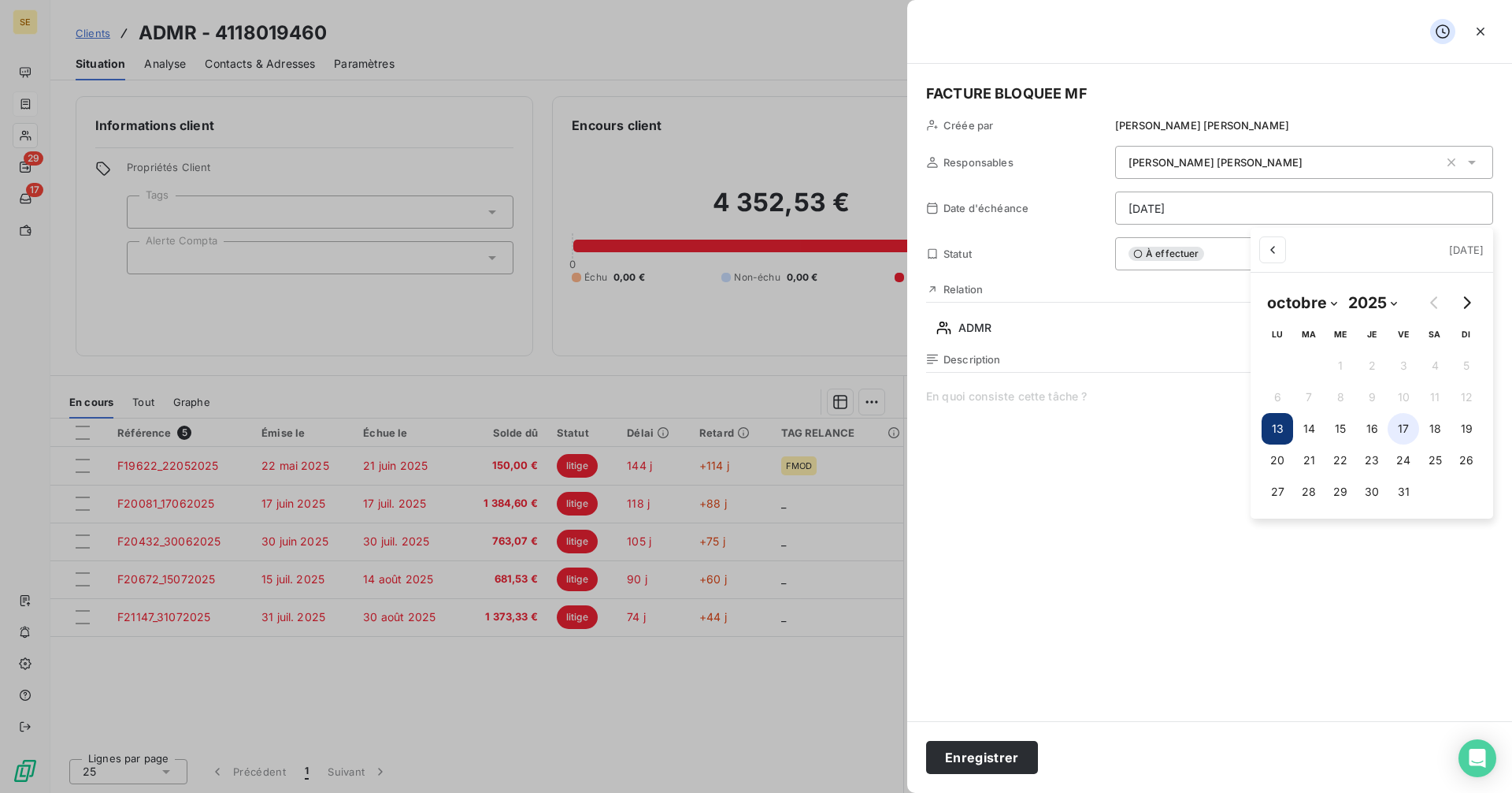
click at [1401, 431] on button "17" at bounding box center [1403, 428] width 31 height 31
type input "[DATE]"
click at [984, 761] on html "SE 29 17 Clients ADMR - 4118019460 Situation Analyse Contacts & Adresses Paramè…" at bounding box center [756, 396] width 1512 height 793
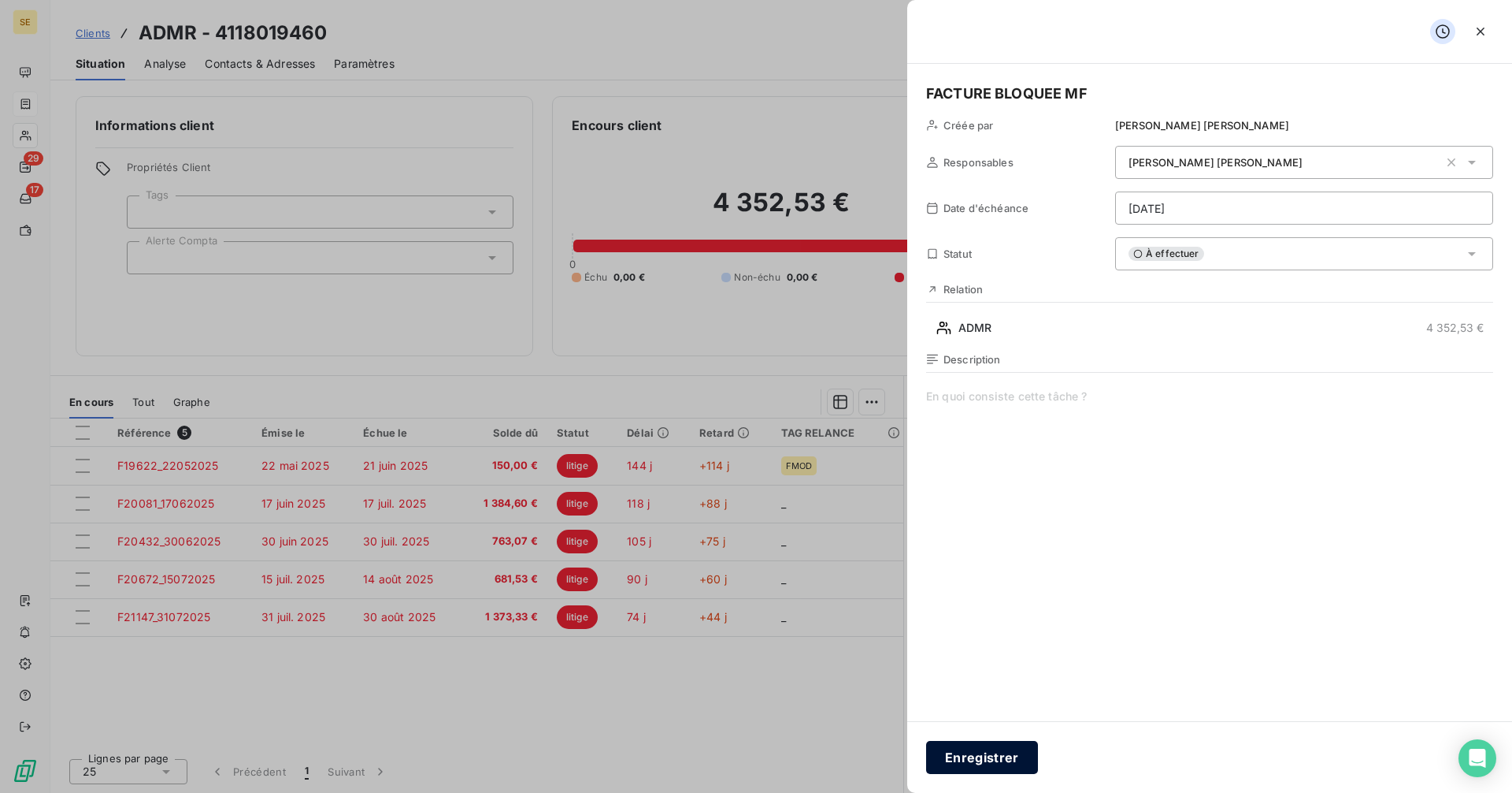
click at [1005, 755] on button "Enregistrer" at bounding box center [981, 757] width 112 height 33
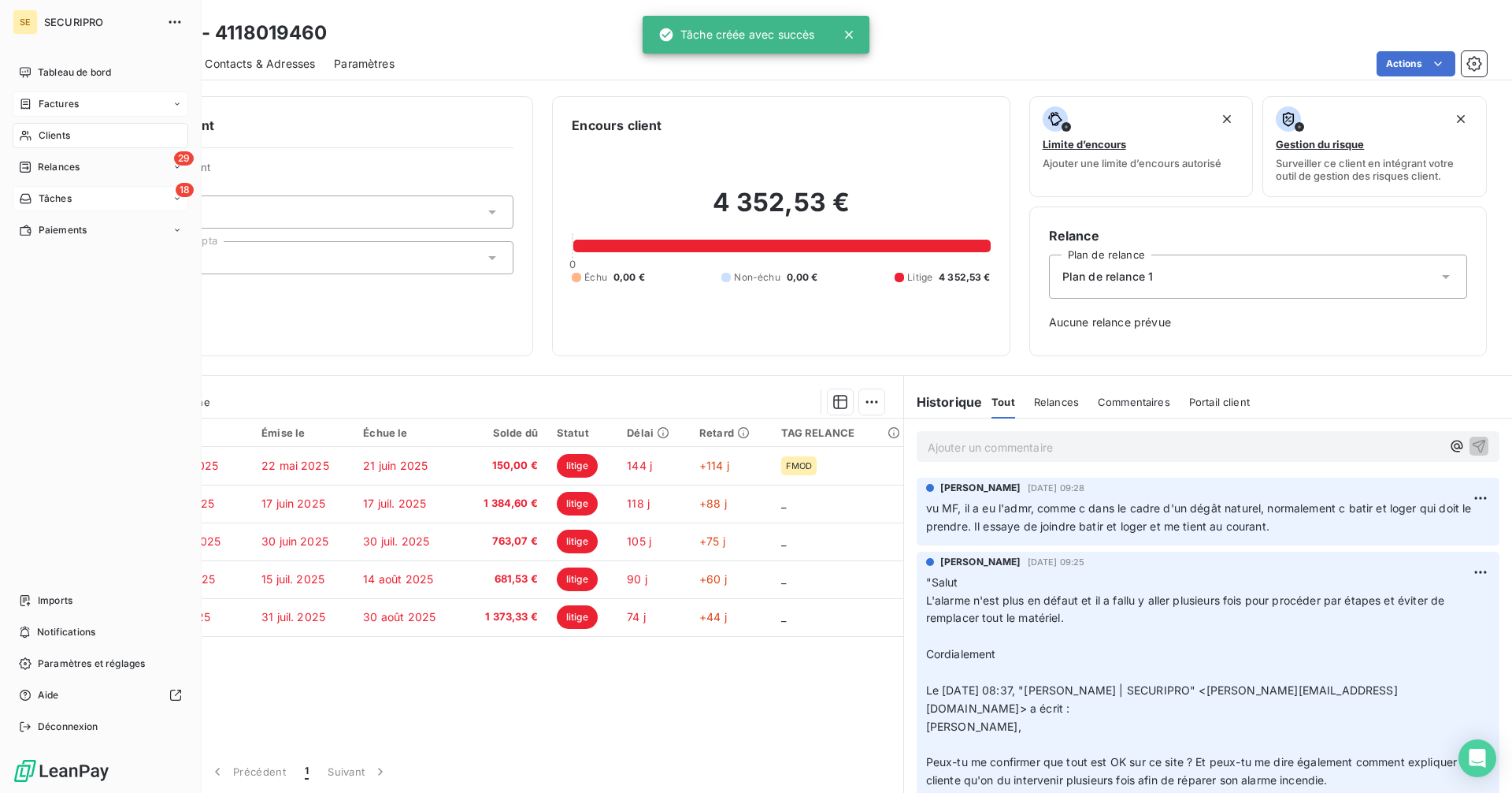
click at [44, 202] on span "Tâches" at bounding box center [55, 198] width 33 height 14
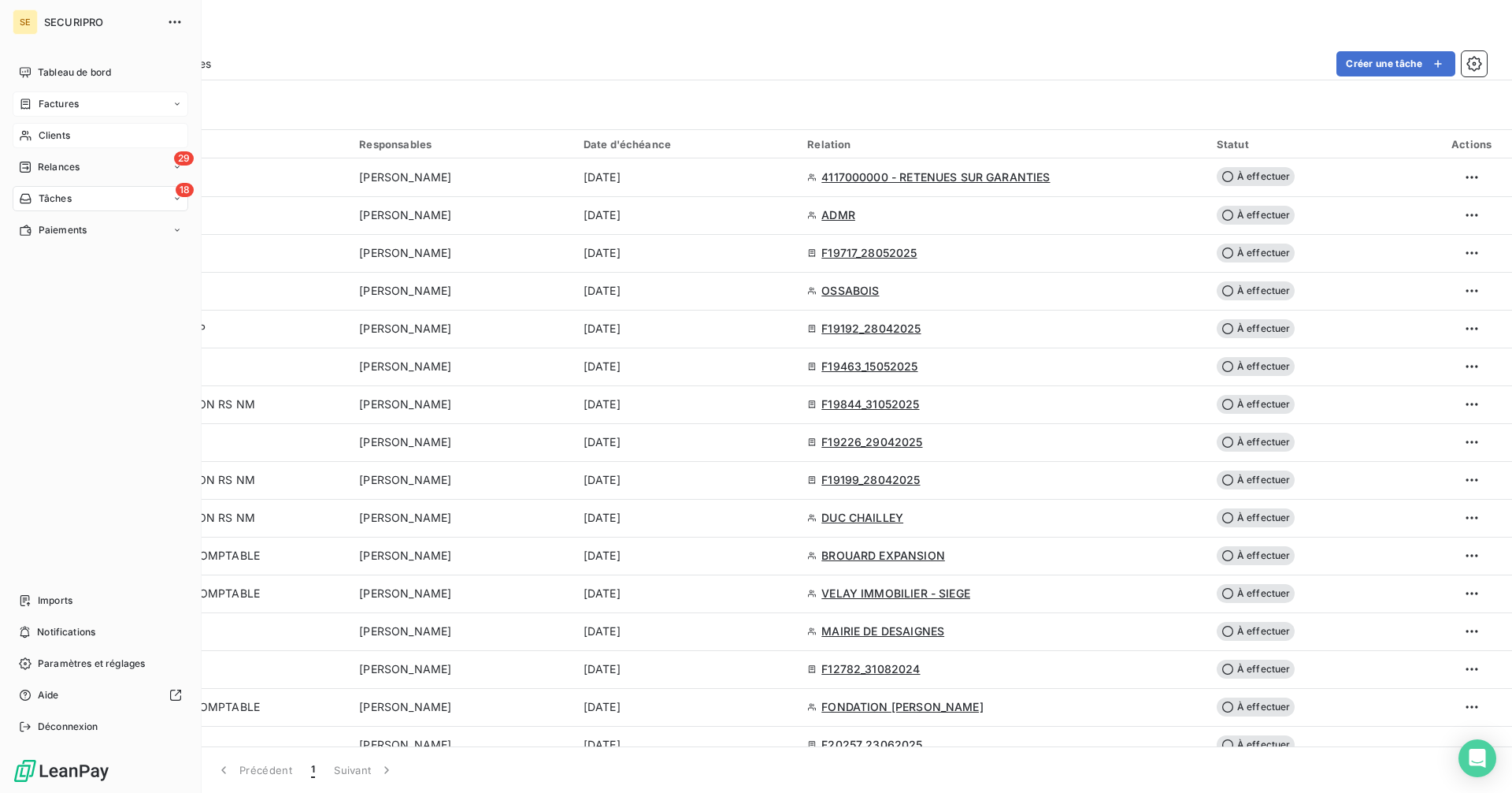
click at [53, 138] on span "Clients" at bounding box center [54, 136] width 31 height 14
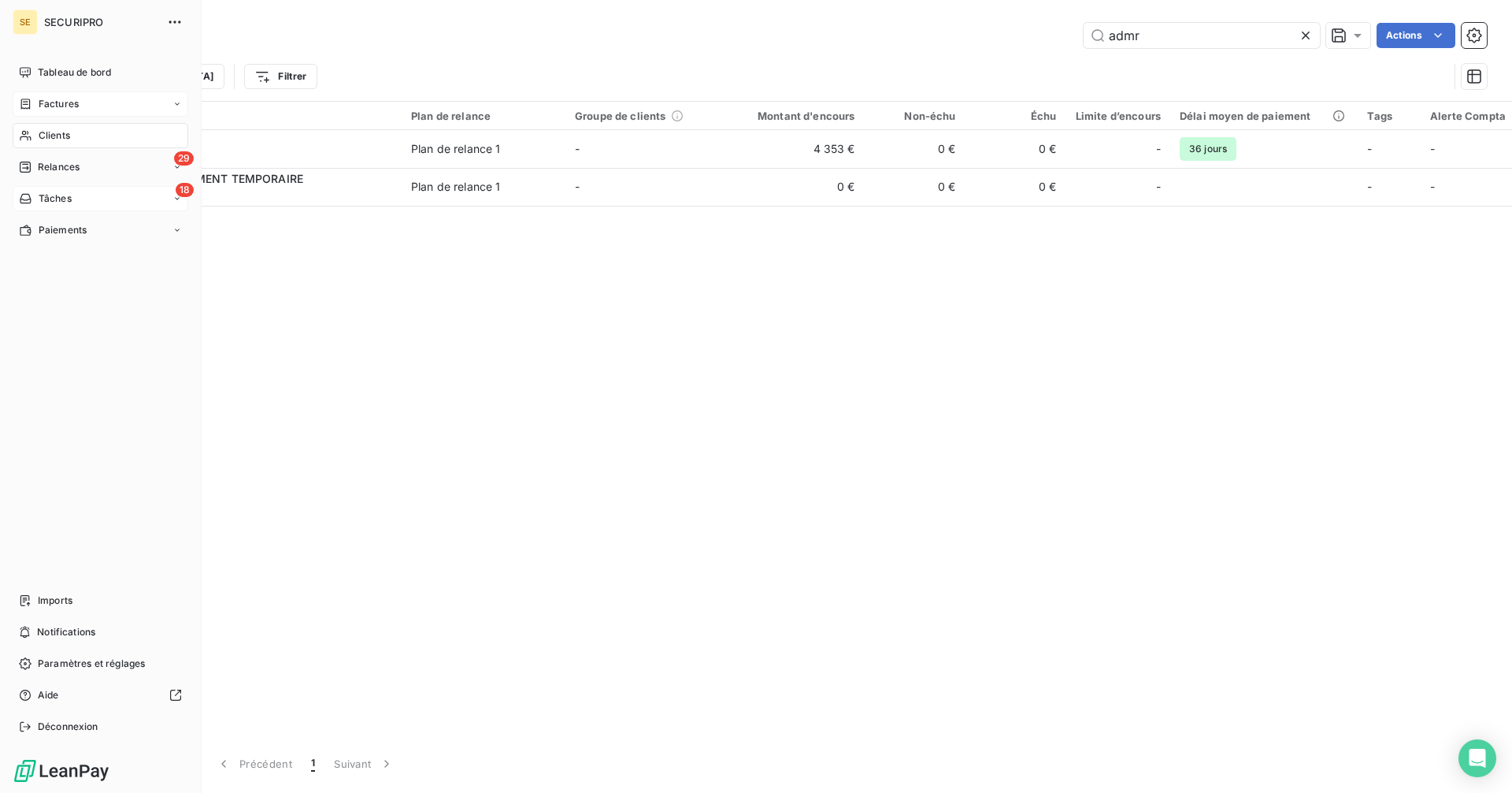
click at [61, 105] on span "Factures" at bounding box center [59, 104] width 40 height 14
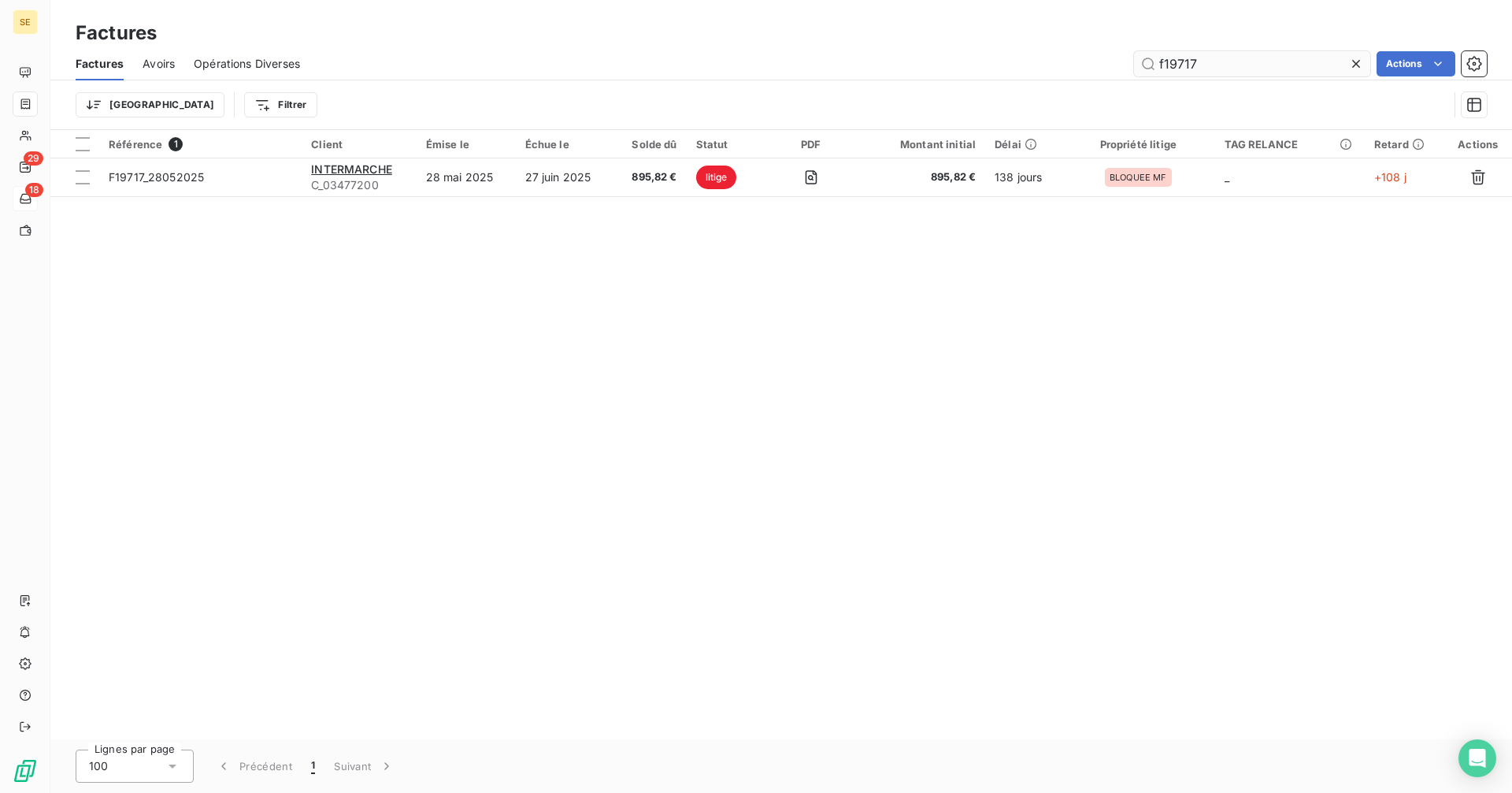
drag, startPoint x: 1215, startPoint y: 71, endPoint x: 1164, endPoint y: 69, distance: 51.0
click at [1164, 69] on input "f19717" at bounding box center [1252, 63] width 236 height 25
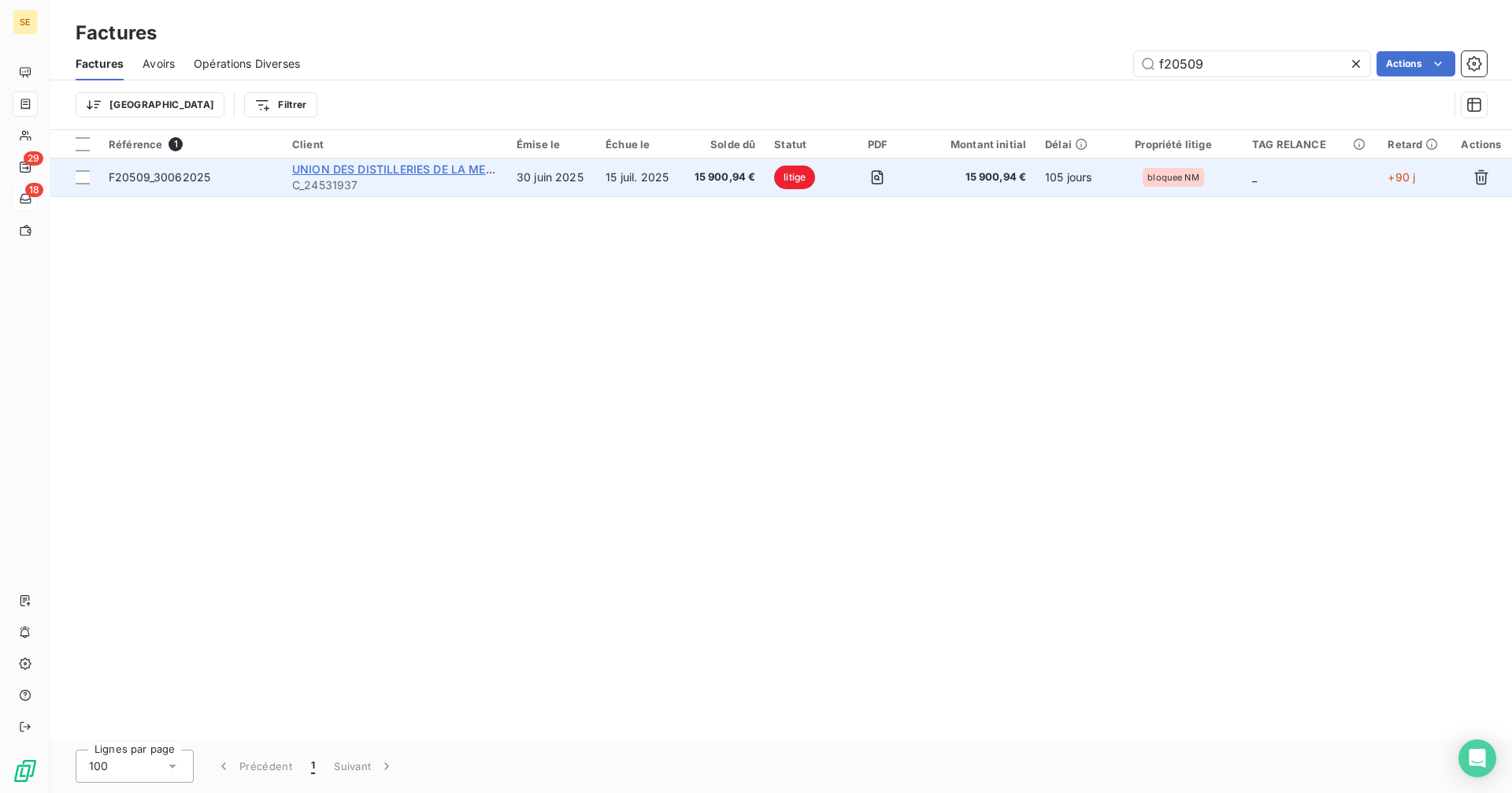
type input "f20509"
click at [361, 167] on span "UNION DES DISTILLERIES DE LA MEDITE" at bounding box center [401, 169] width 218 height 14
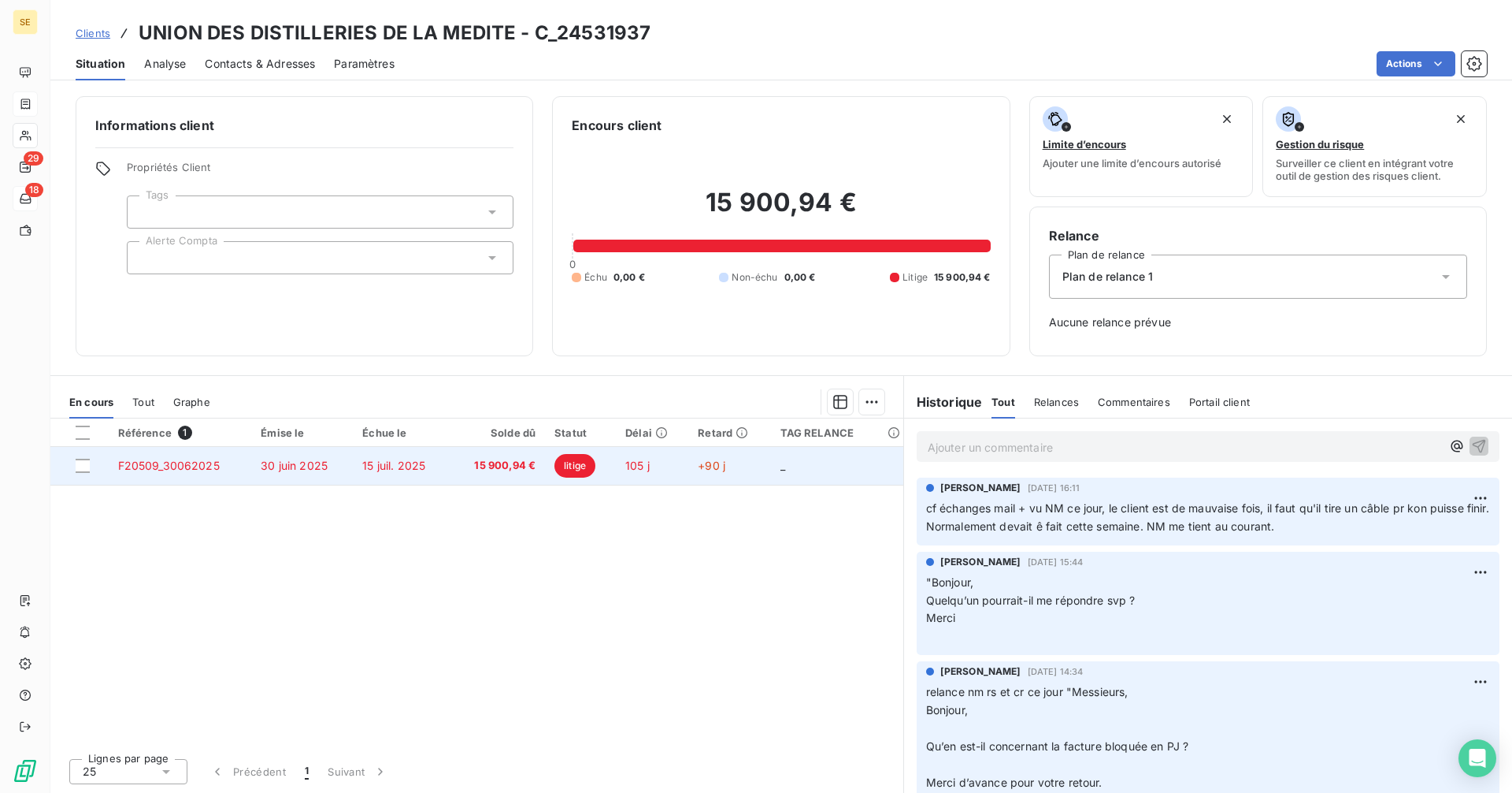
click at [473, 472] on span "15 900,94 €" at bounding box center [498, 466] width 76 height 16
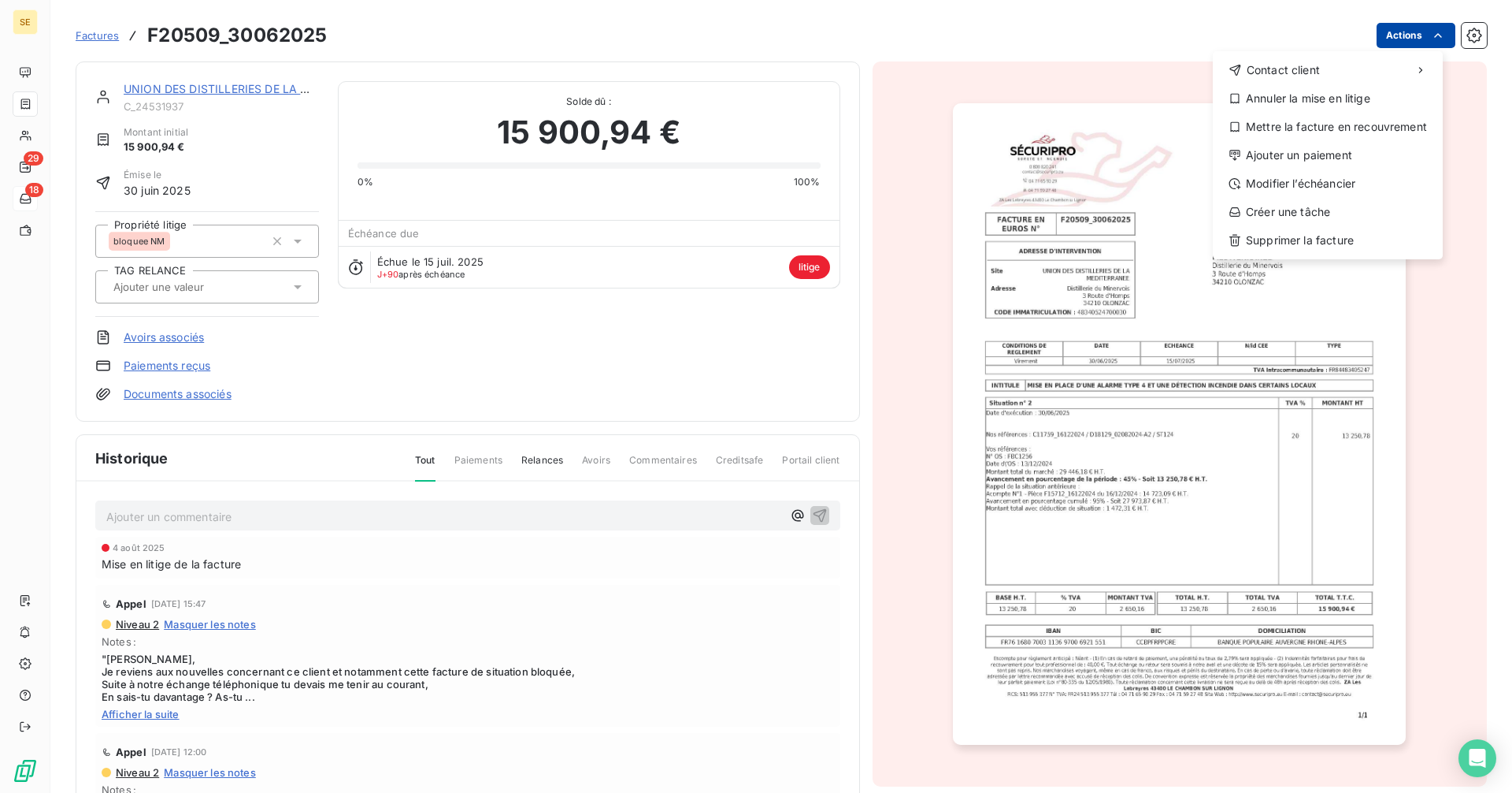
click at [1405, 31] on html "SE 29 18 Factures F20509_30062025 Actions Contact client Annuler la mise en lit…" at bounding box center [756, 396] width 1512 height 793
click at [1309, 212] on div "Créer une tâche" at bounding box center [1327, 211] width 218 height 25
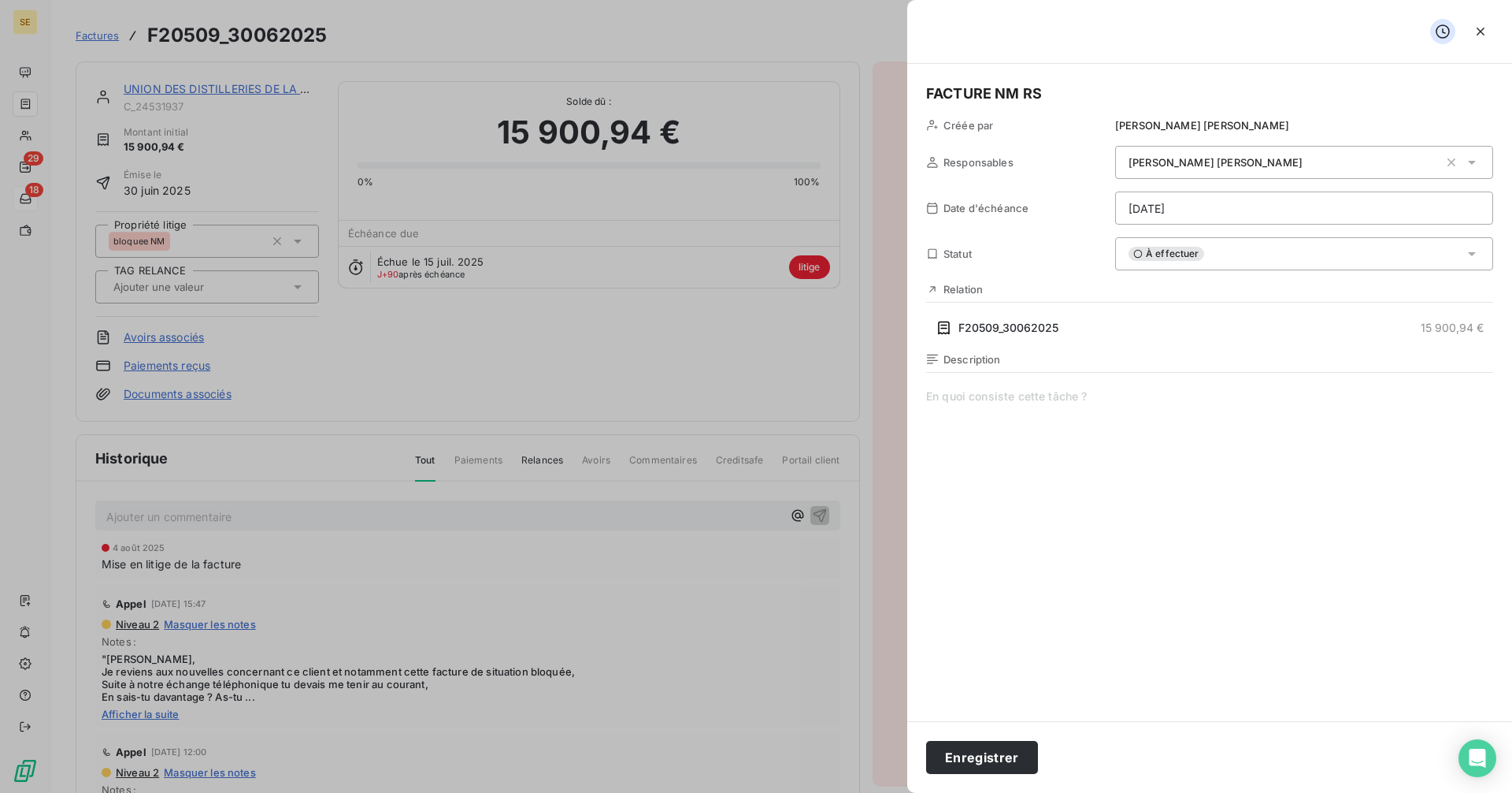
click at [991, 89] on h5 "FACTURE NM RS" at bounding box center [1209, 93] width 567 height 22
click at [1181, 216] on html "SE 29 18 Factures F20509_30062025 Actions UNION DES DISTILLERIES DE LA MEDITE C…" at bounding box center [756, 396] width 1512 height 793
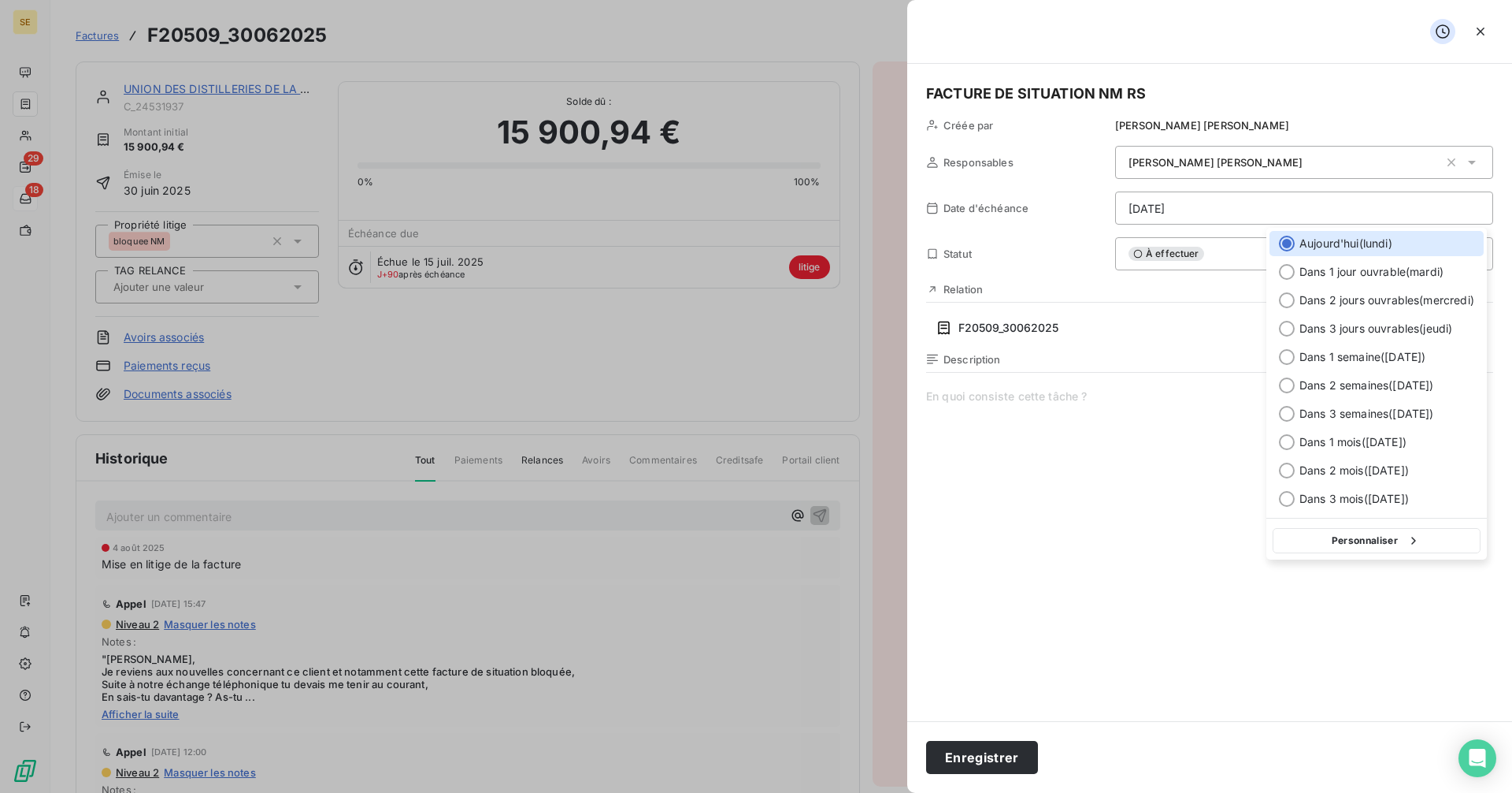
click at [1325, 547] on button "Personnaliser" at bounding box center [1376, 540] width 208 height 25
select select "9"
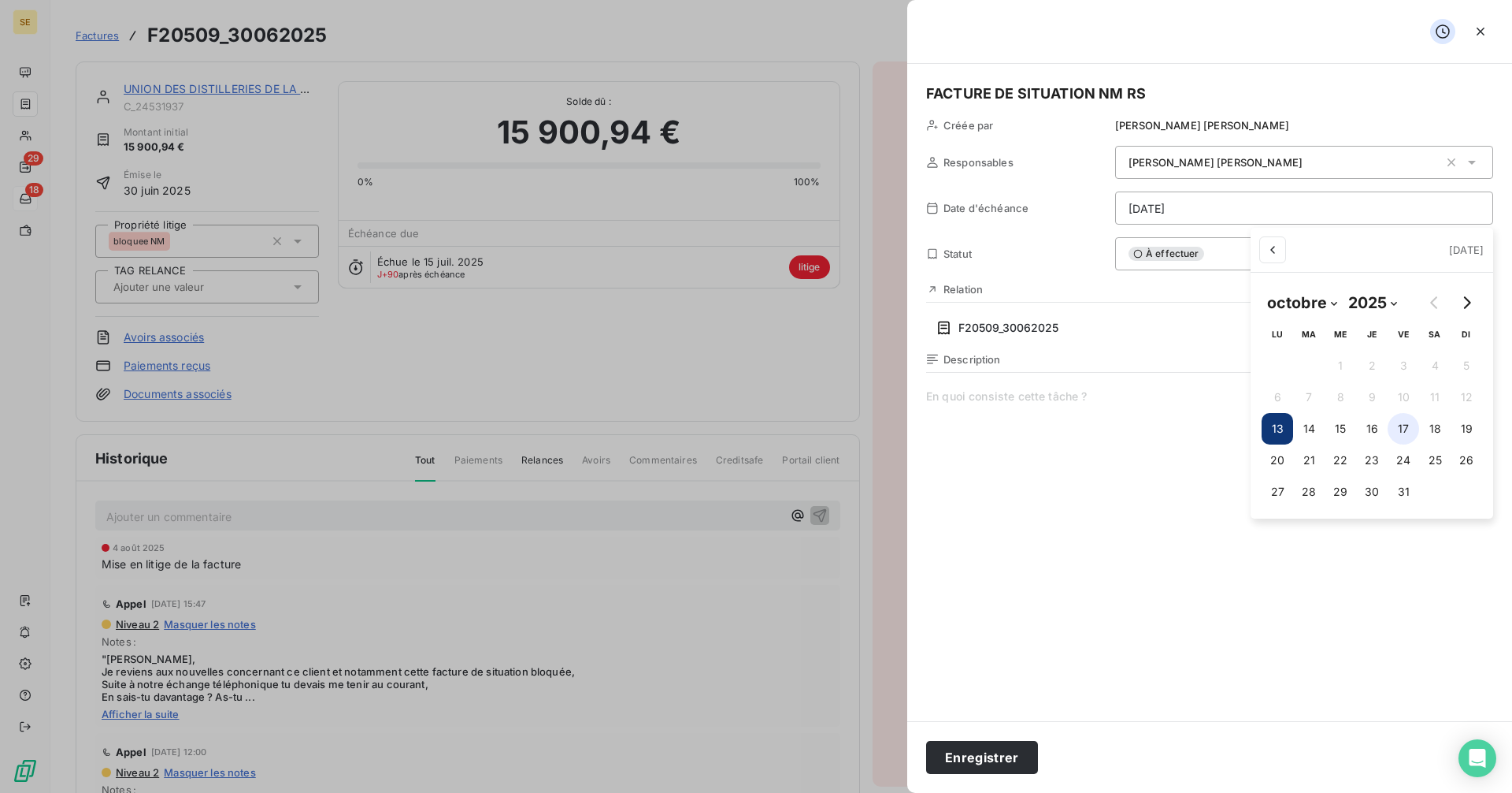
click at [1408, 430] on button "17" at bounding box center [1403, 428] width 31 height 31
type input "[DATE]"
click at [981, 760] on html "SE 29 18 Factures F20509_30062025 Actions UNION DES DISTILLERIES DE LA MEDITE C…" at bounding box center [756, 396] width 1512 height 793
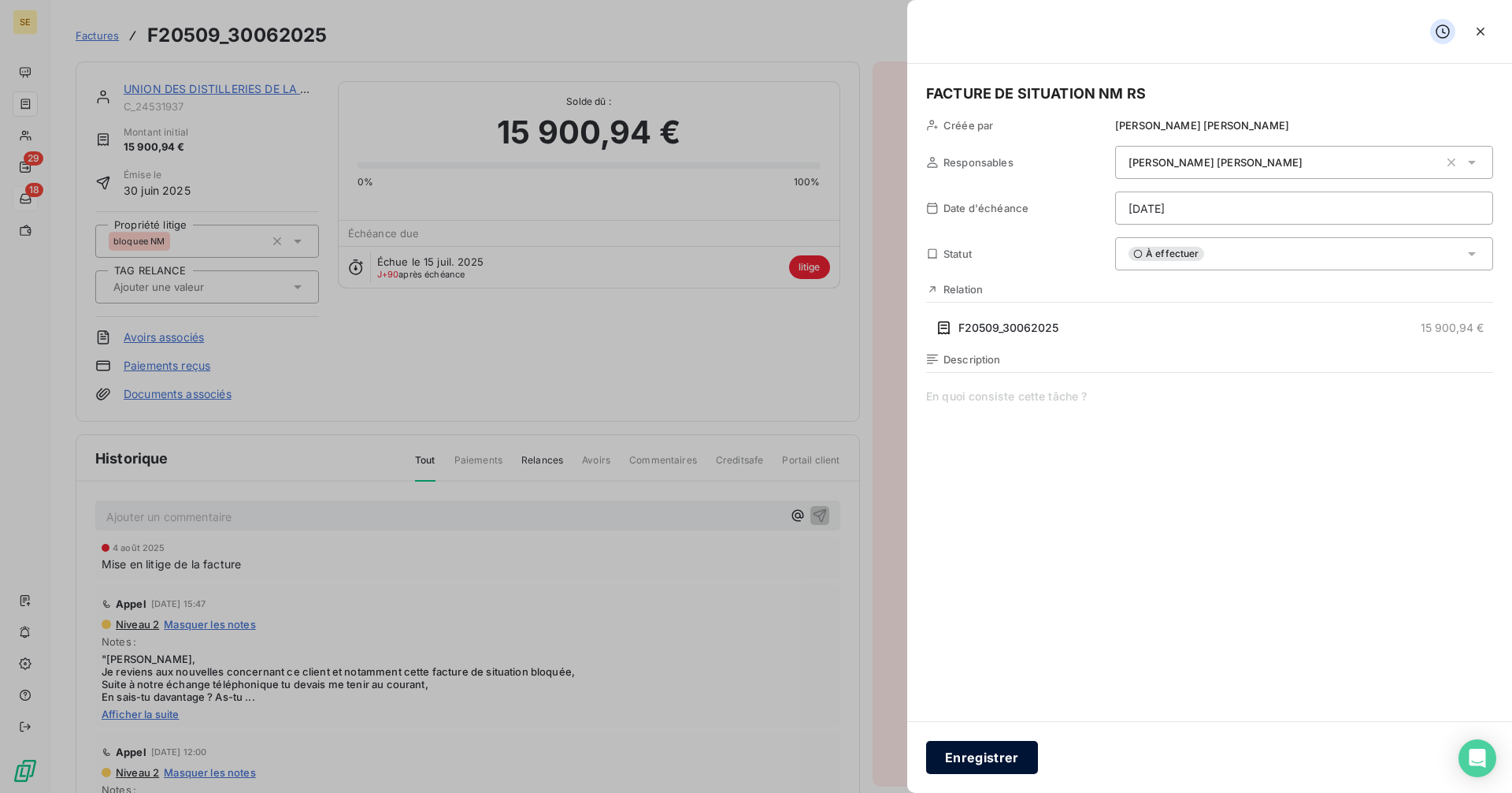
click at [1009, 754] on button "Enregistrer" at bounding box center [981, 757] width 112 height 33
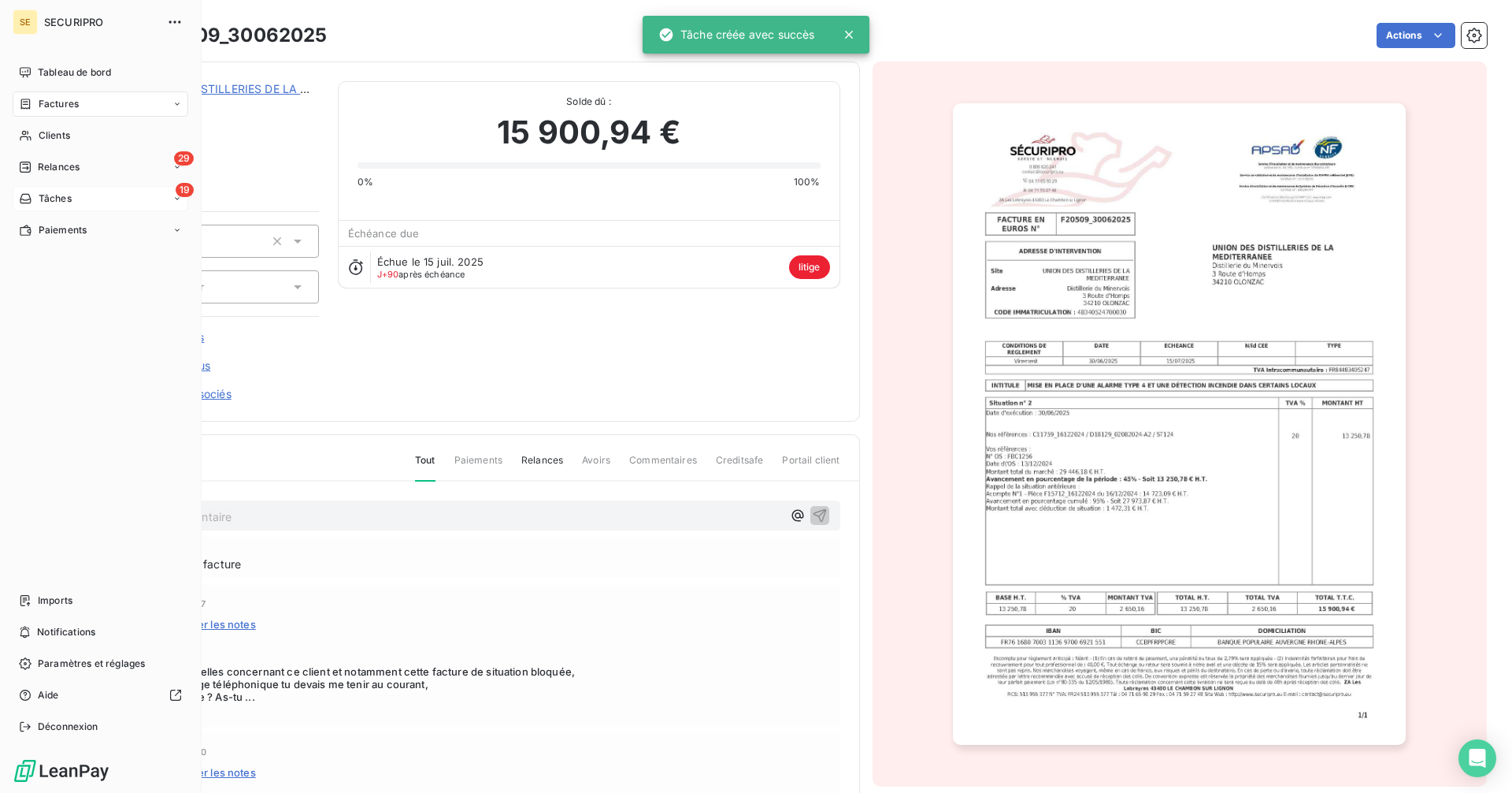
click at [42, 202] on span "Tâches" at bounding box center [55, 198] width 33 height 14
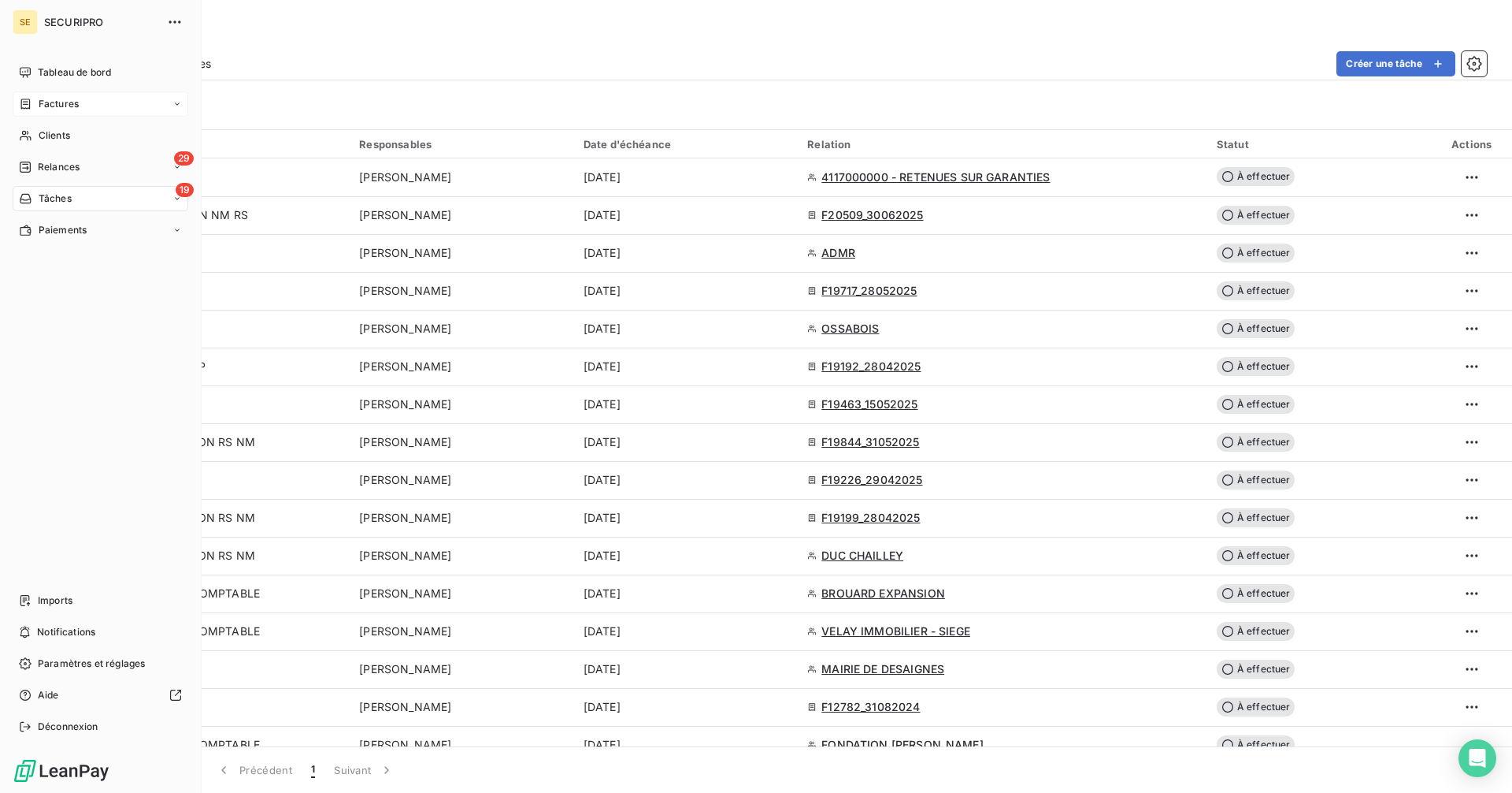
click at [43, 106] on span "Factures" at bounding box center [59, 104] width 40 height 14
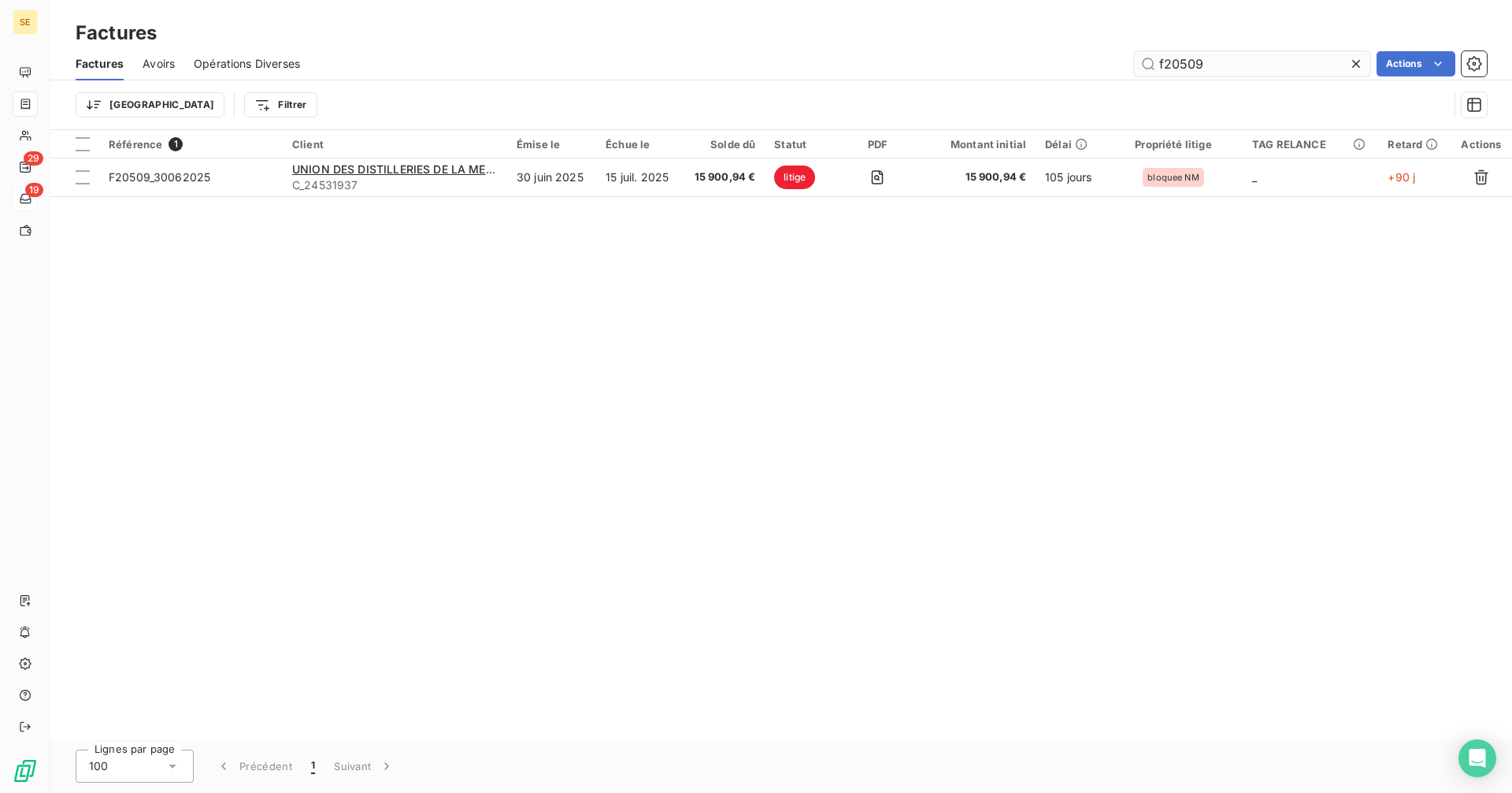
drag, startPoint x: 1219, startPoint y: 68, endPoint x: 1182, endPoint y: 62, distance: 37.5
click at [1182, 62] on input "f20509" at bounding box center [1252, 63] width 236 height 25
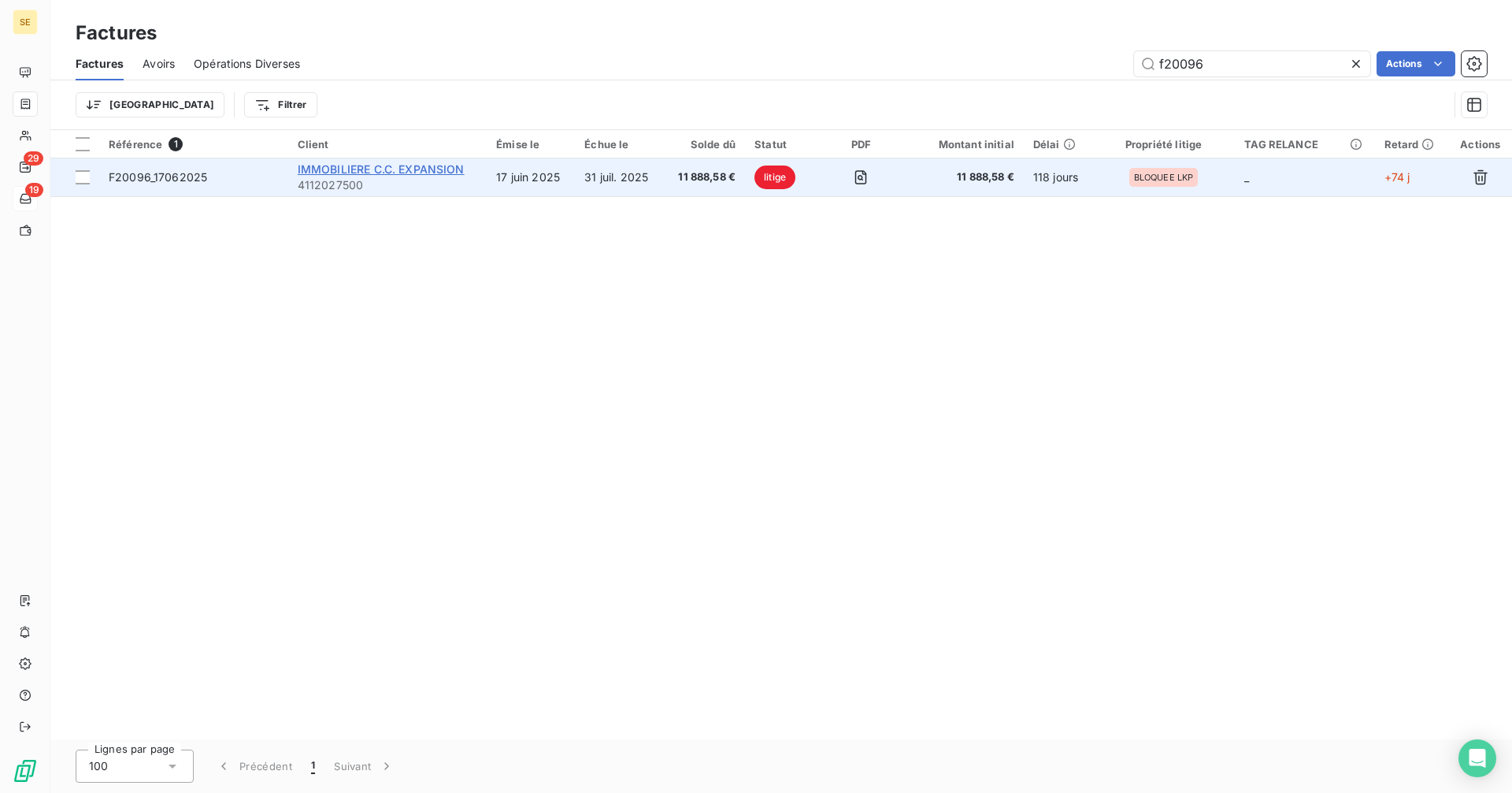
type input "f20096"
click at [367, 170] on span "IMMOBILIERE C.C. EXPANSION" at bounding box center [381, 169] width 167 height 14
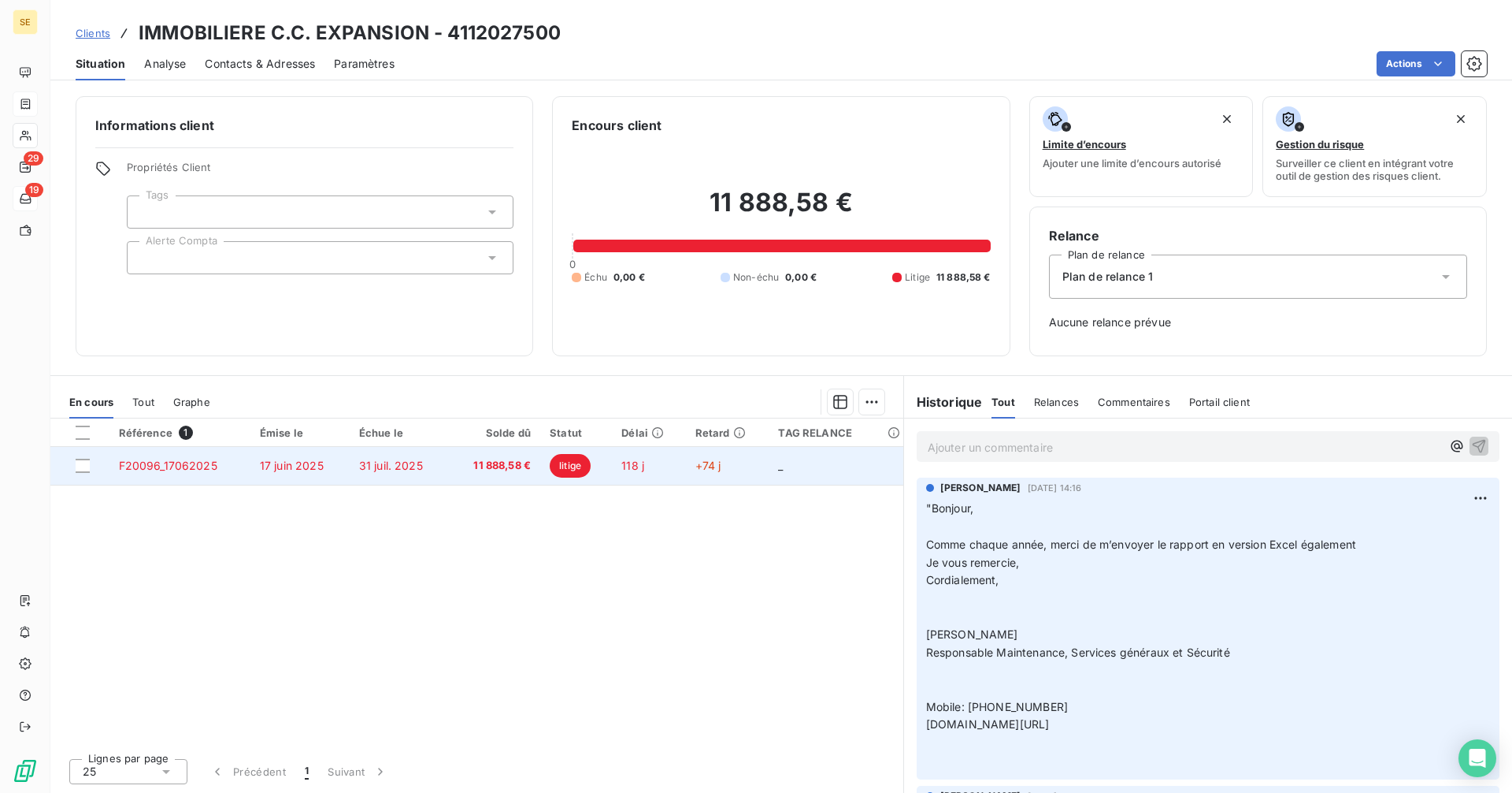
click at [312, 466] on span "17 juin 2025" at bounding box center [291, 465] width 63 height 14
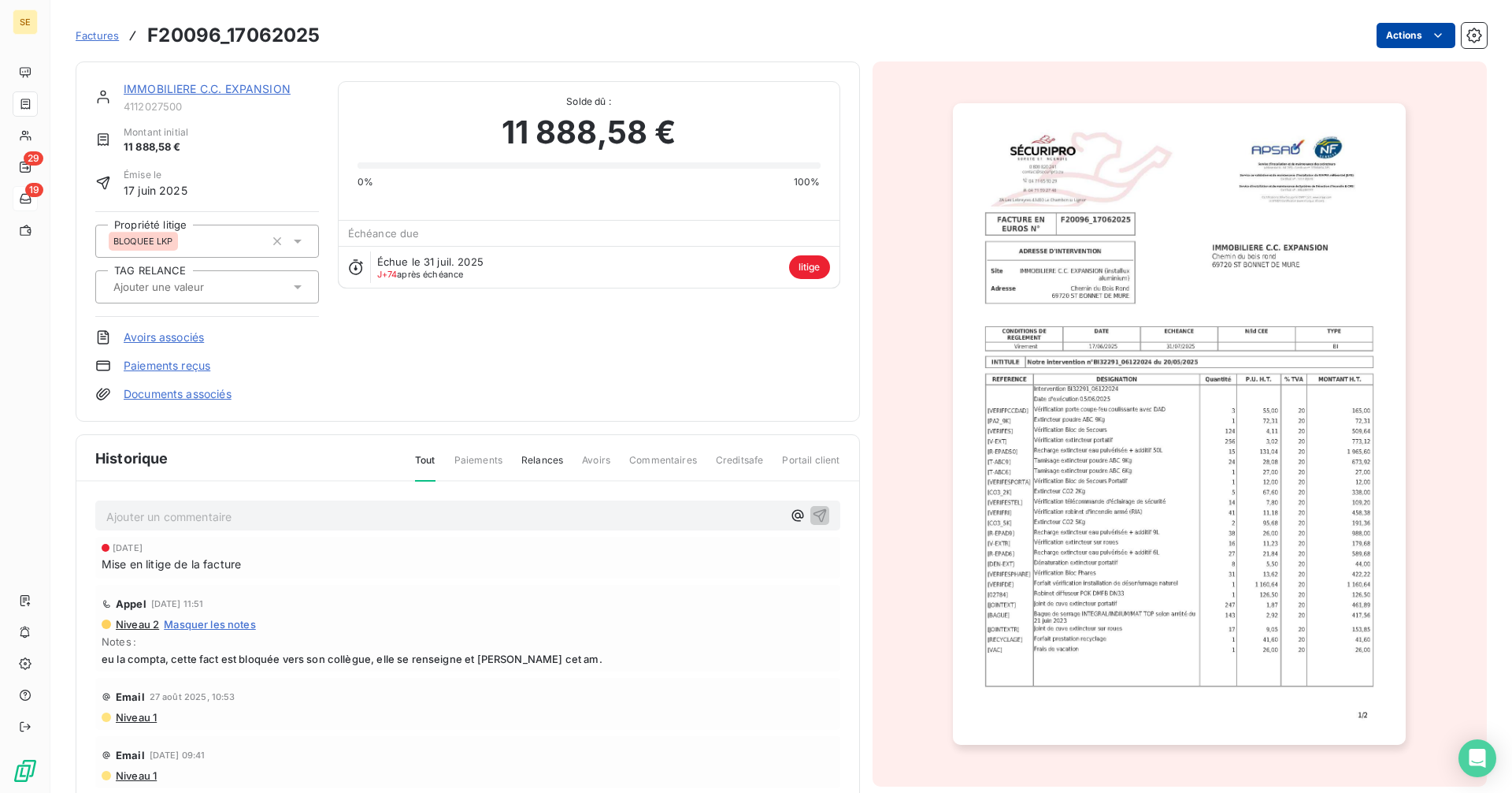
click at [1400, 35] on html "SE 29 19 Factures F20096_17062025 Actions IMMOBILIERE C.C. EXPANSION 4112027500…" at bounding box center [756, 396] width 1512 height 793
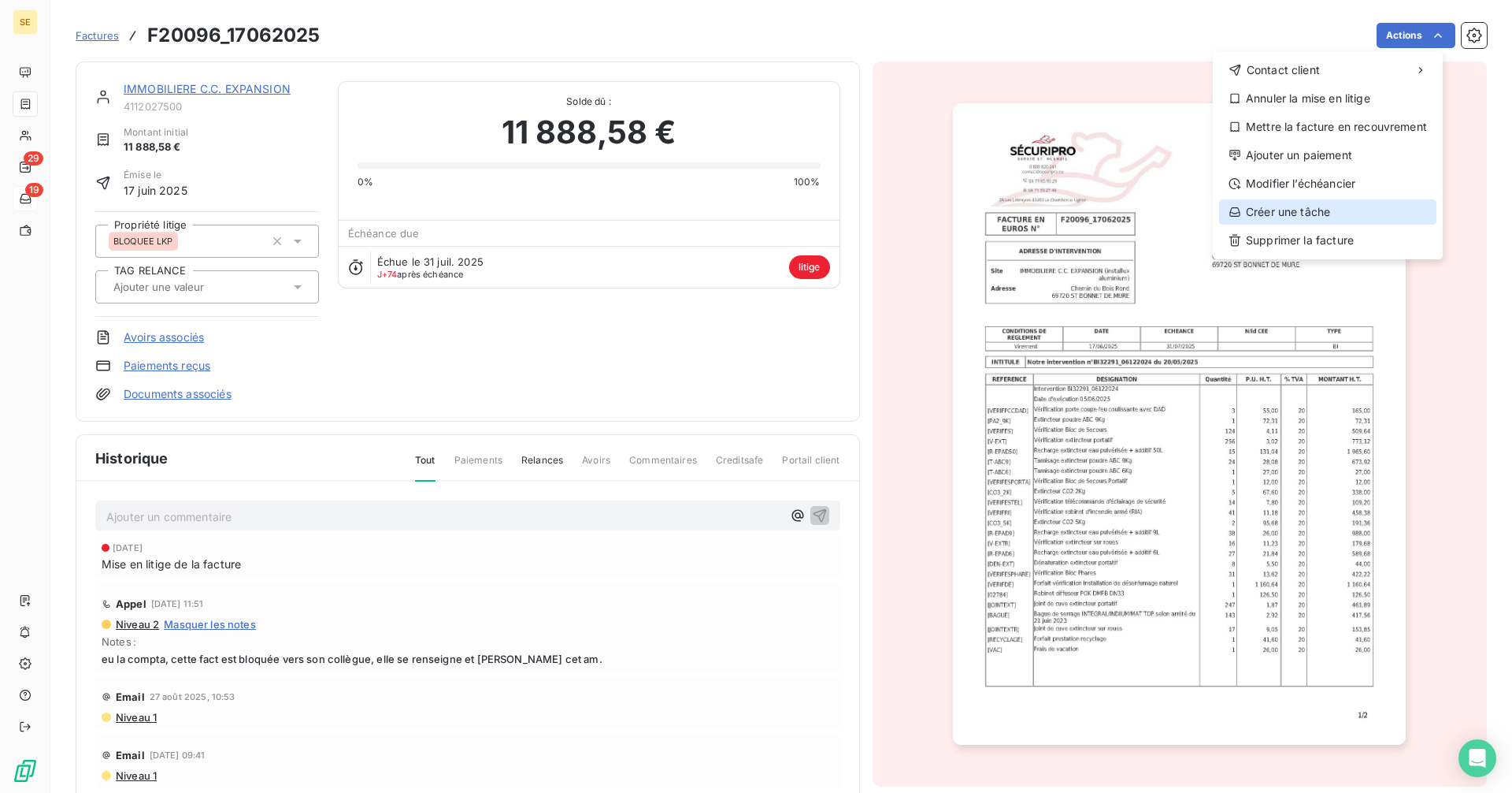
click at [1302, 213] on div "Créer une tâche" at bounding box center [1327, 211] width 218 height 25
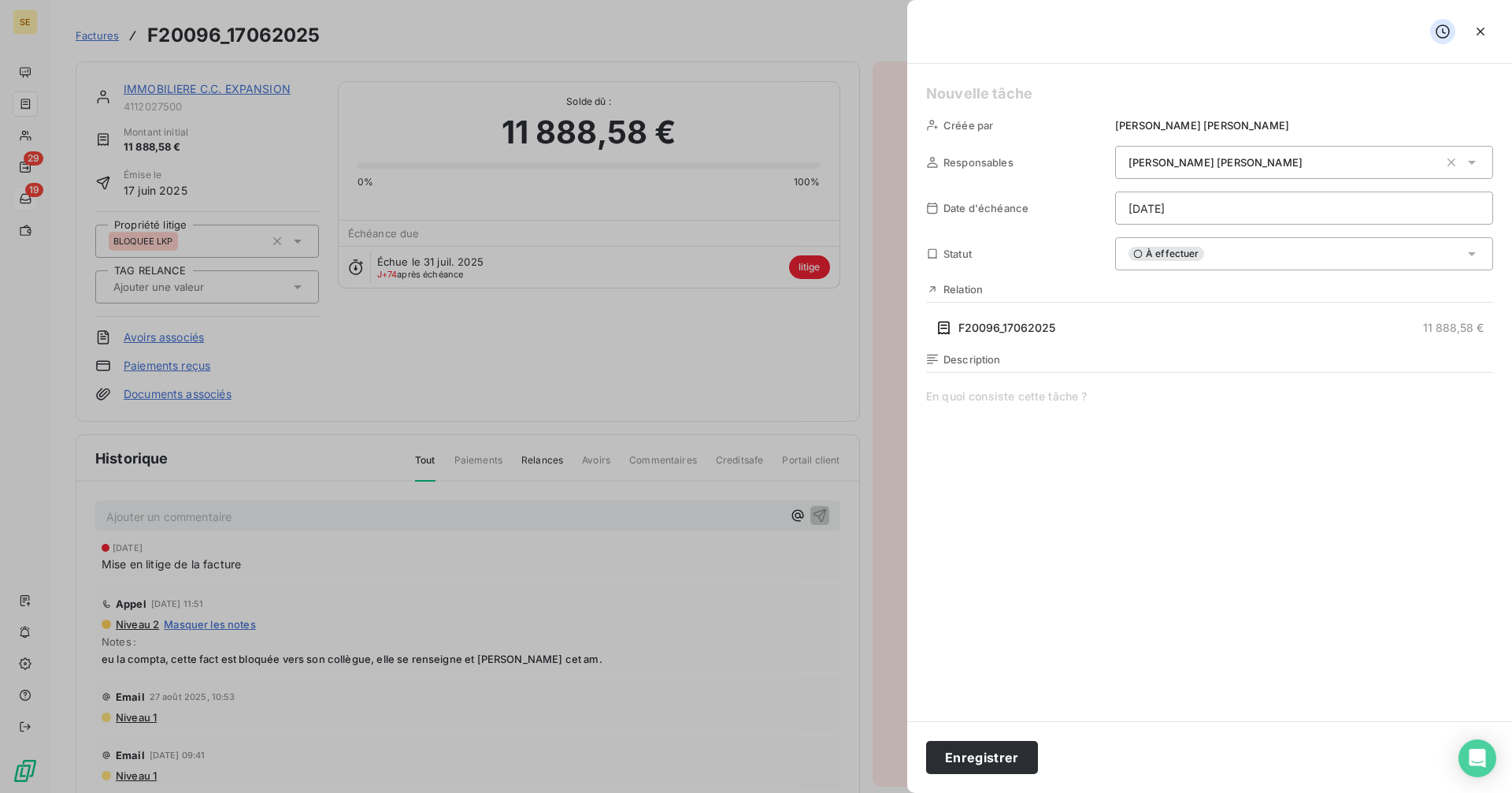
click at [1151, 206] on html "SE 29 19 Factures F20096_17062025 Actions IMMOBILIERE C.C. EXPANSION 4112027500…" at bounding box center [756, 396] width 1512 height 793
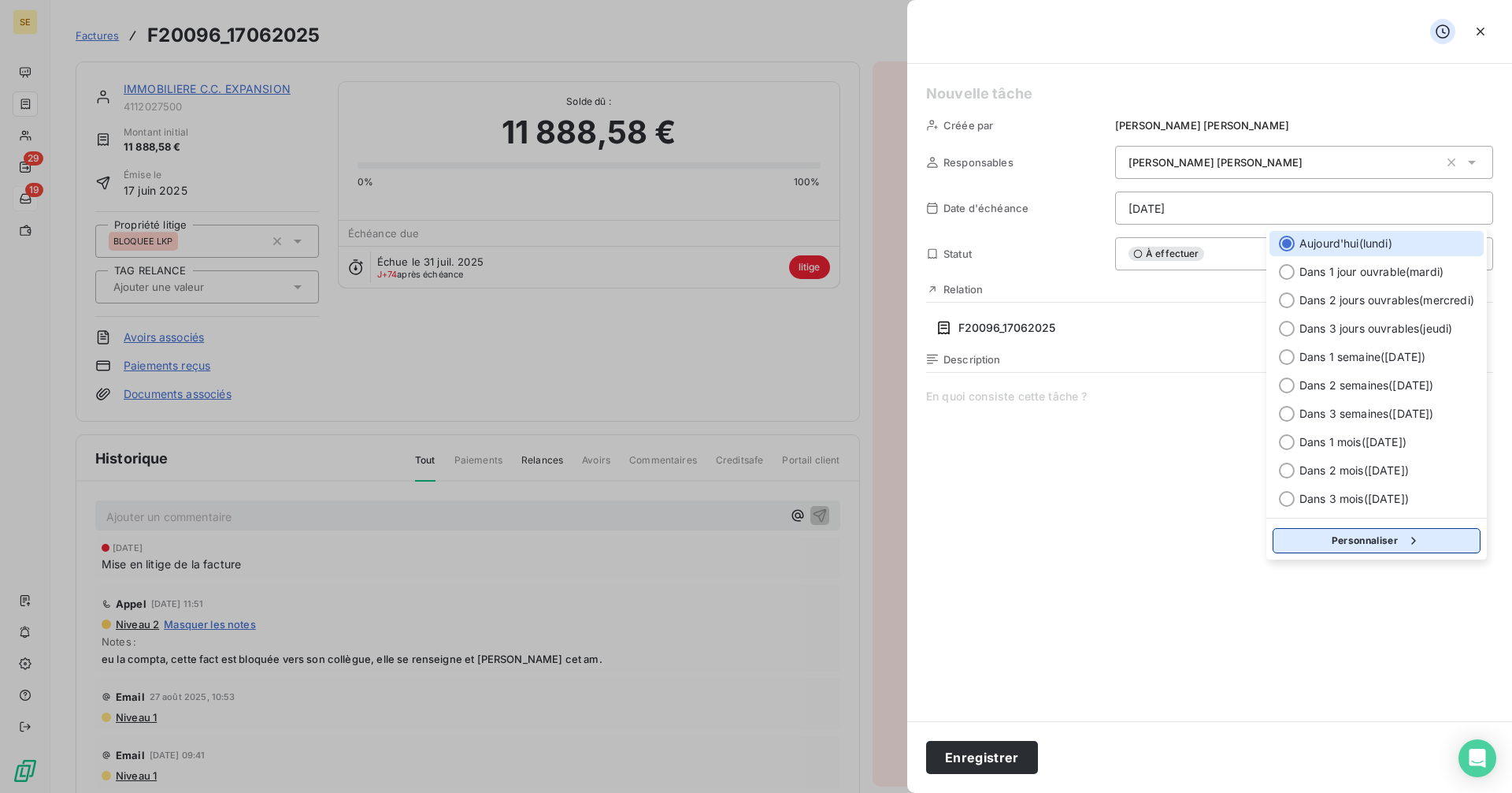
click at [1335, 538] on button "Personnaliser" at bounding box center [1376, 540] width 208 height 25
select select "9"
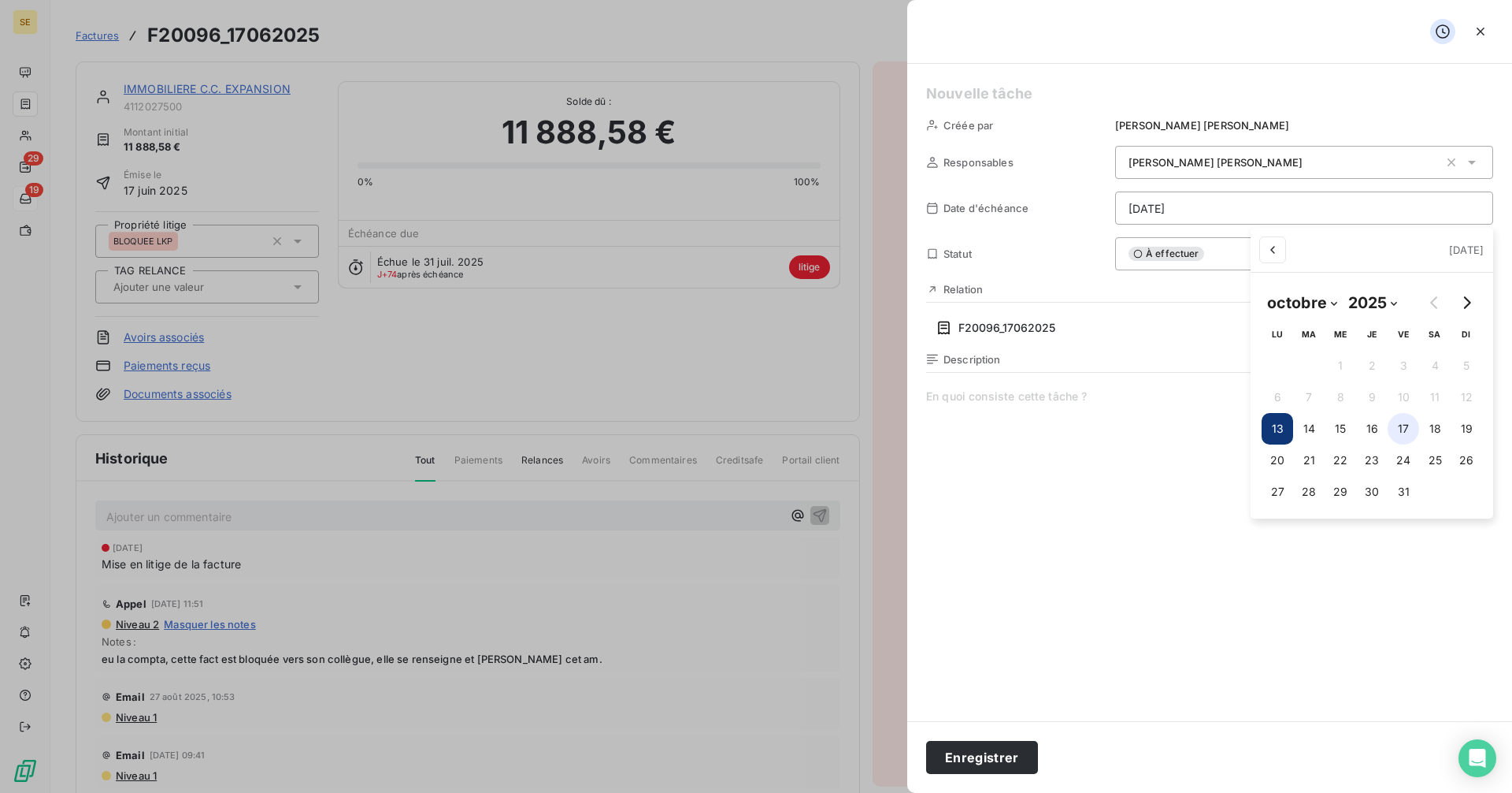
click at [1408, 427] on button "17" at bounding box center [1403, 428] width 31 height 31
type input "[DATE]"
click at [1216, 528] on html "SE 29 19 Factures F20096_17062025 Actions IMMOBILIERE C.C. EXPANSION 4112027500…" at bounding box center [756, 396] width 1512 height 793
click at [960, 95] on h5 at bounding box center [1209, 93] width 567 height 22
paste h5
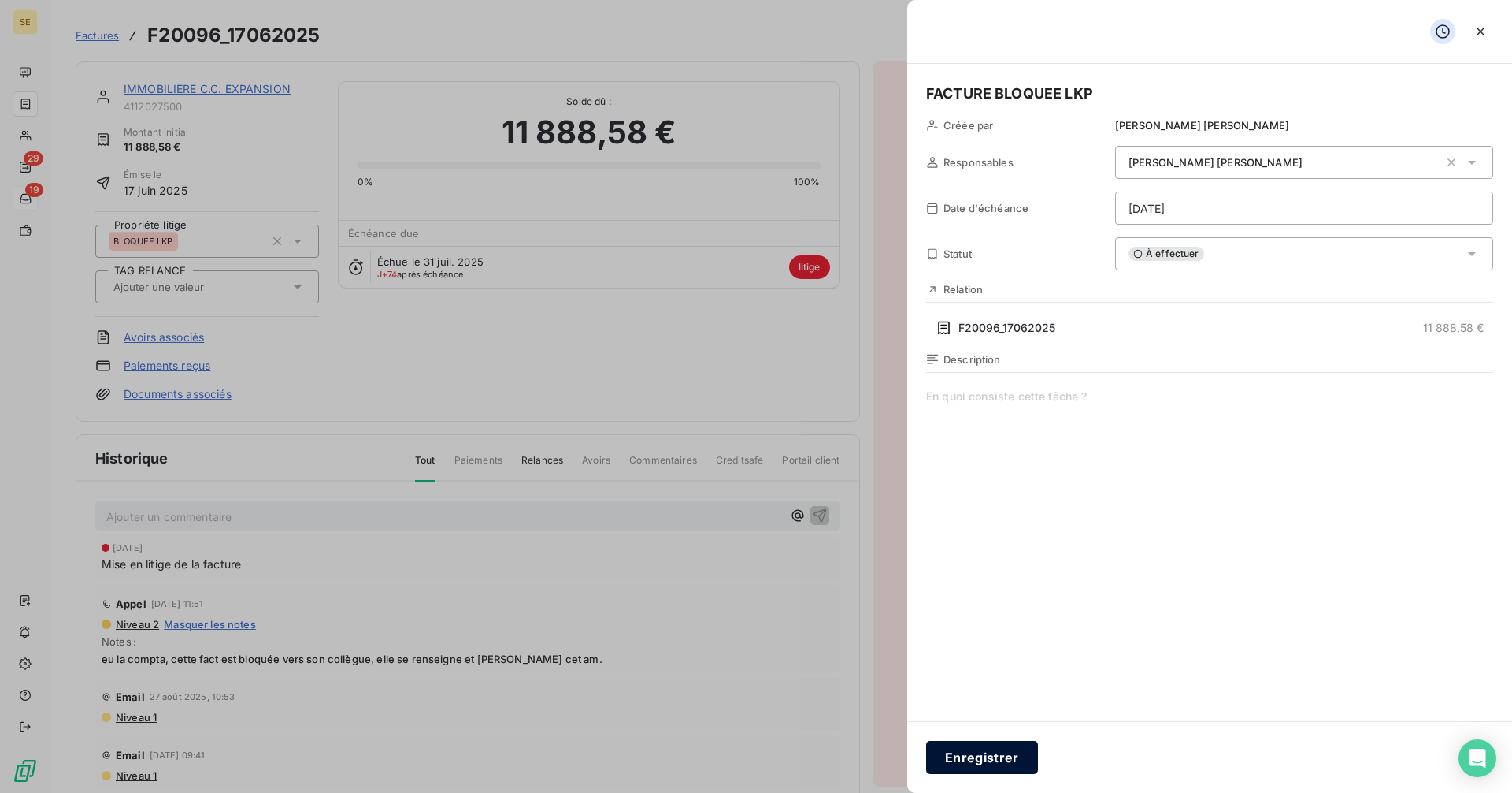
click at [997, 759] on button "Enregistrer" at bounding box center [981, 757] width 112 height 33
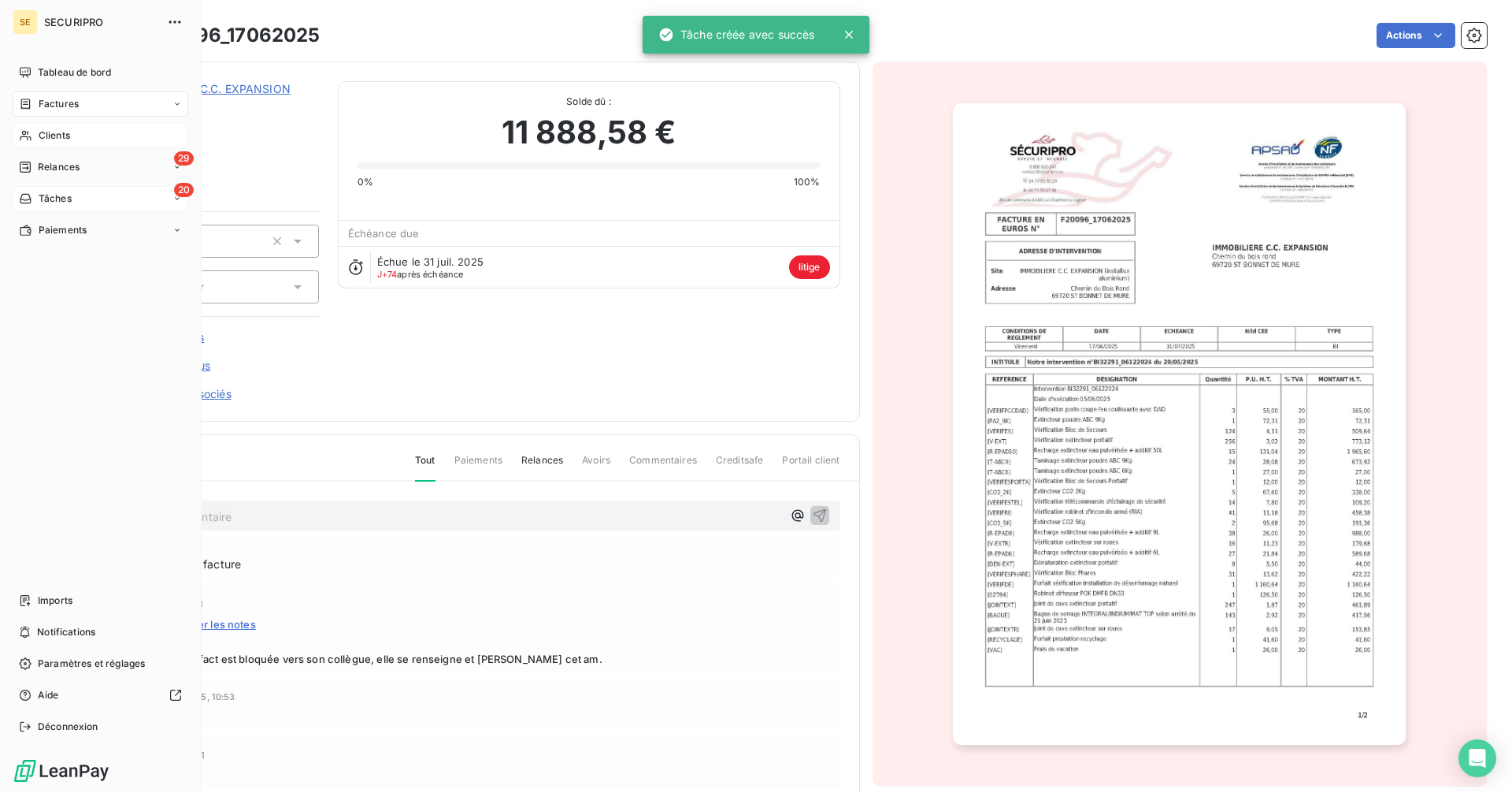
drag, startPoint x: 49, startPoint y: 133, endPoint x: 63, endPoint y: 129, distance: 14.6
click at [49, 133] on span "Clients" at bounding box center [54, 136] width 31 height 14
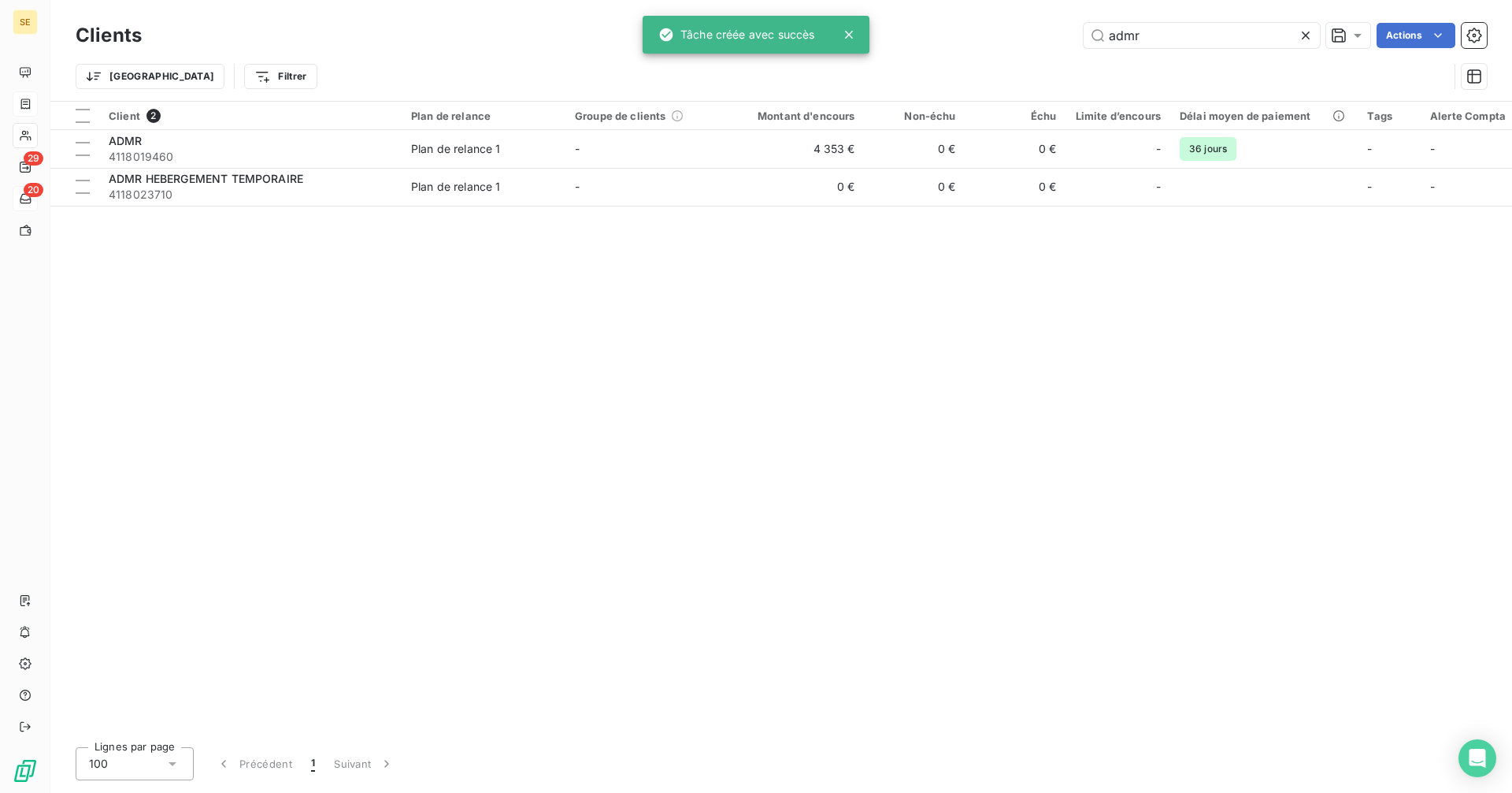
drag, startPoint x: 1078, startPoint y: 40, endPoint x: 1044, endPoint y: 39, distance: 34.0
click at [1044, 39] on div "admr Actions" at bounding box center [823, 35] width 1326 height 25
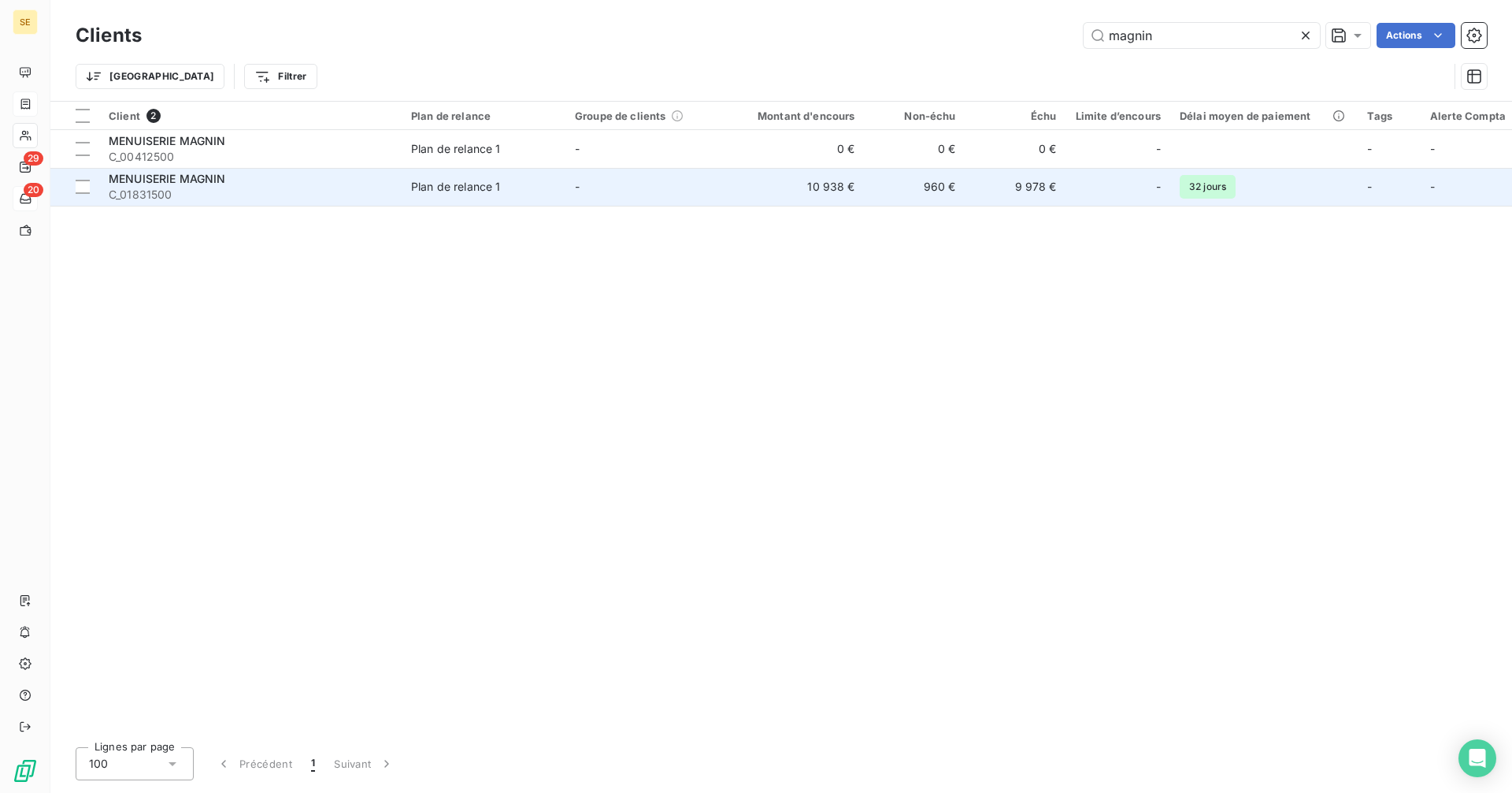
type input "magnin"
click at [821, 191] on td "10 938 €" at bounding box center [797, 186] width 136 height 38
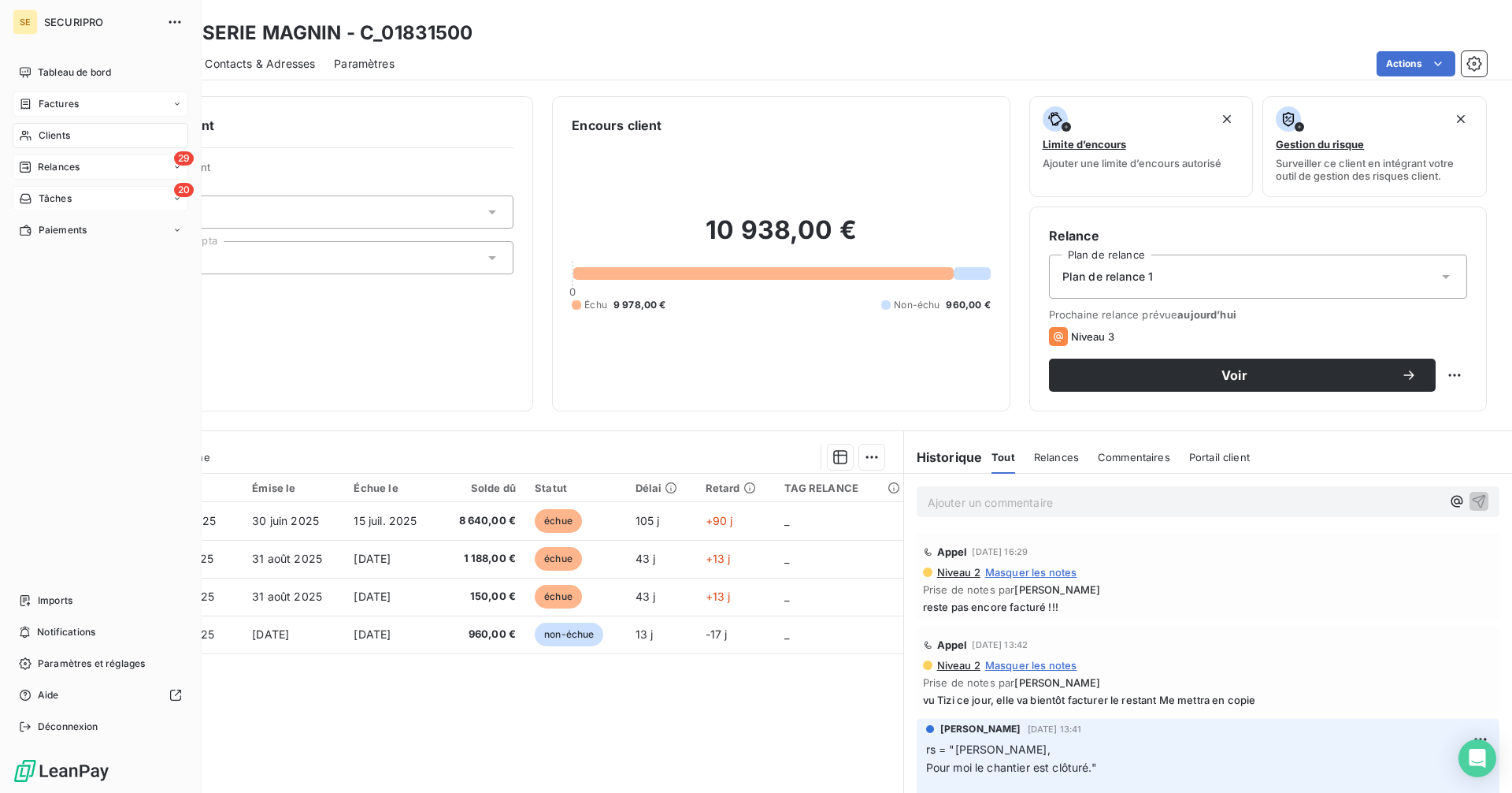
click at [74, 168] on span "Relances" at bounding box center [59, 167] width 42 height 14
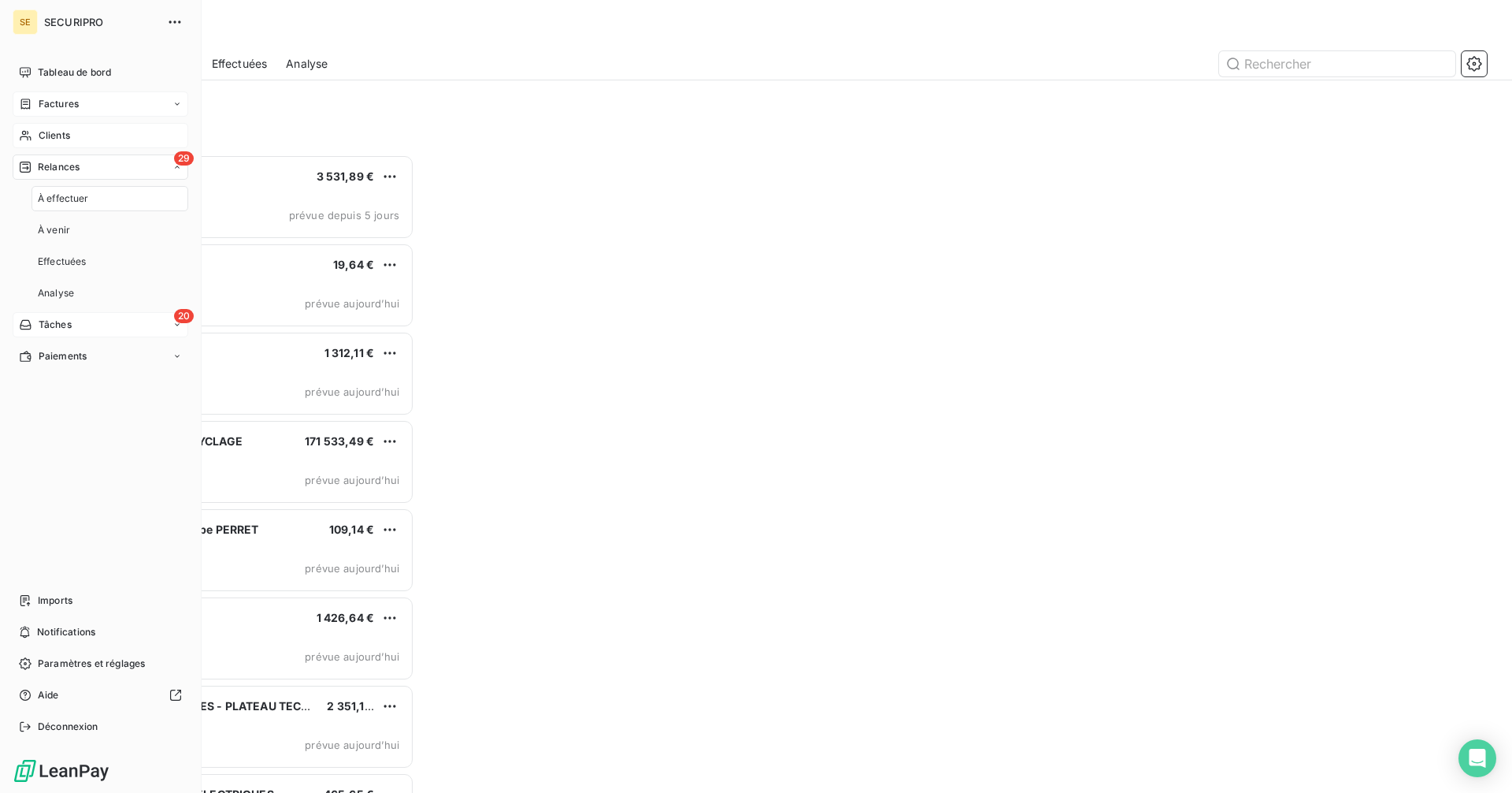
scroll to position [627, 327]
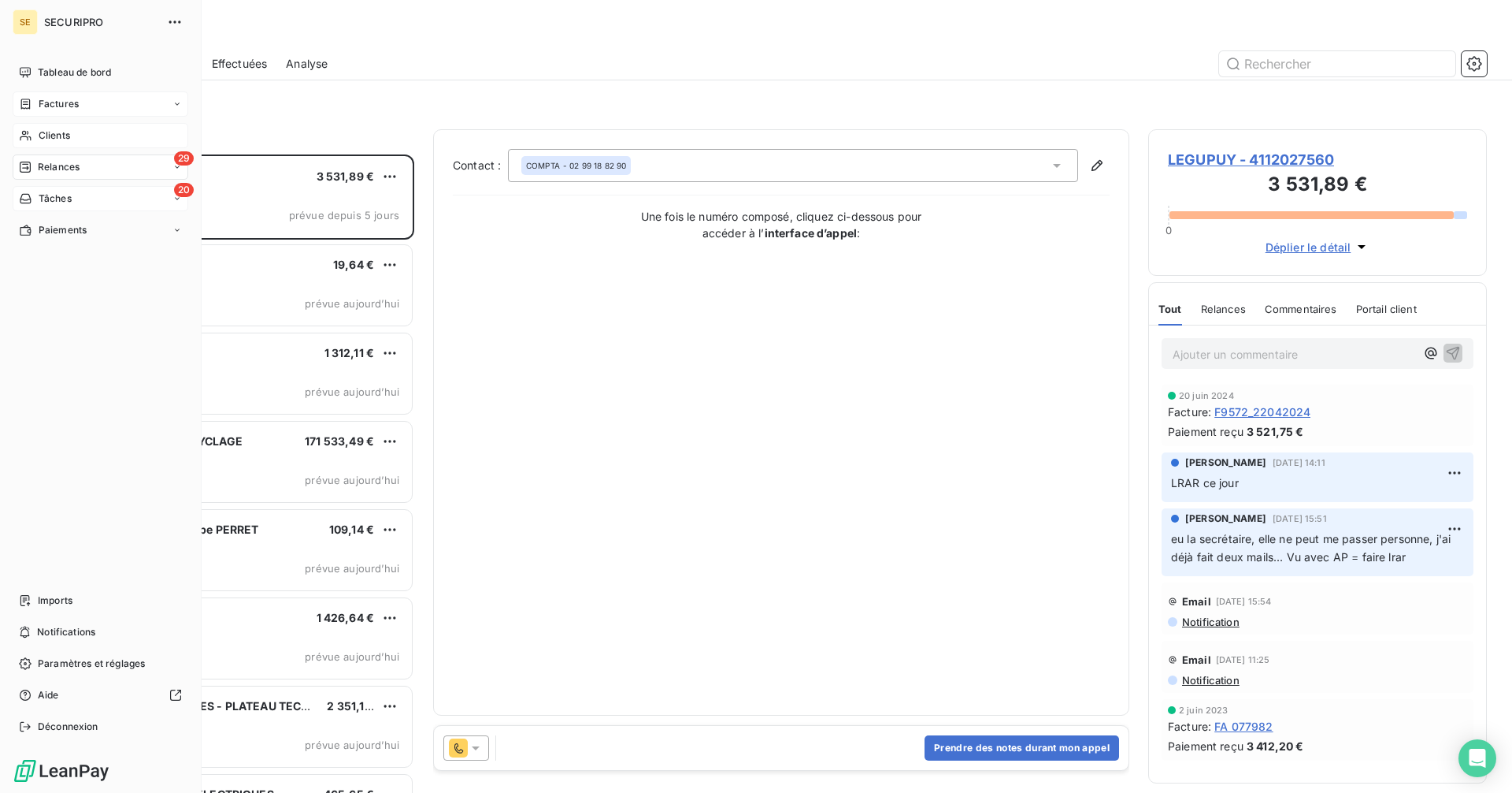
click at [41, 130] on span "Clients" at bounding box center [54, 136] width 31 height 14
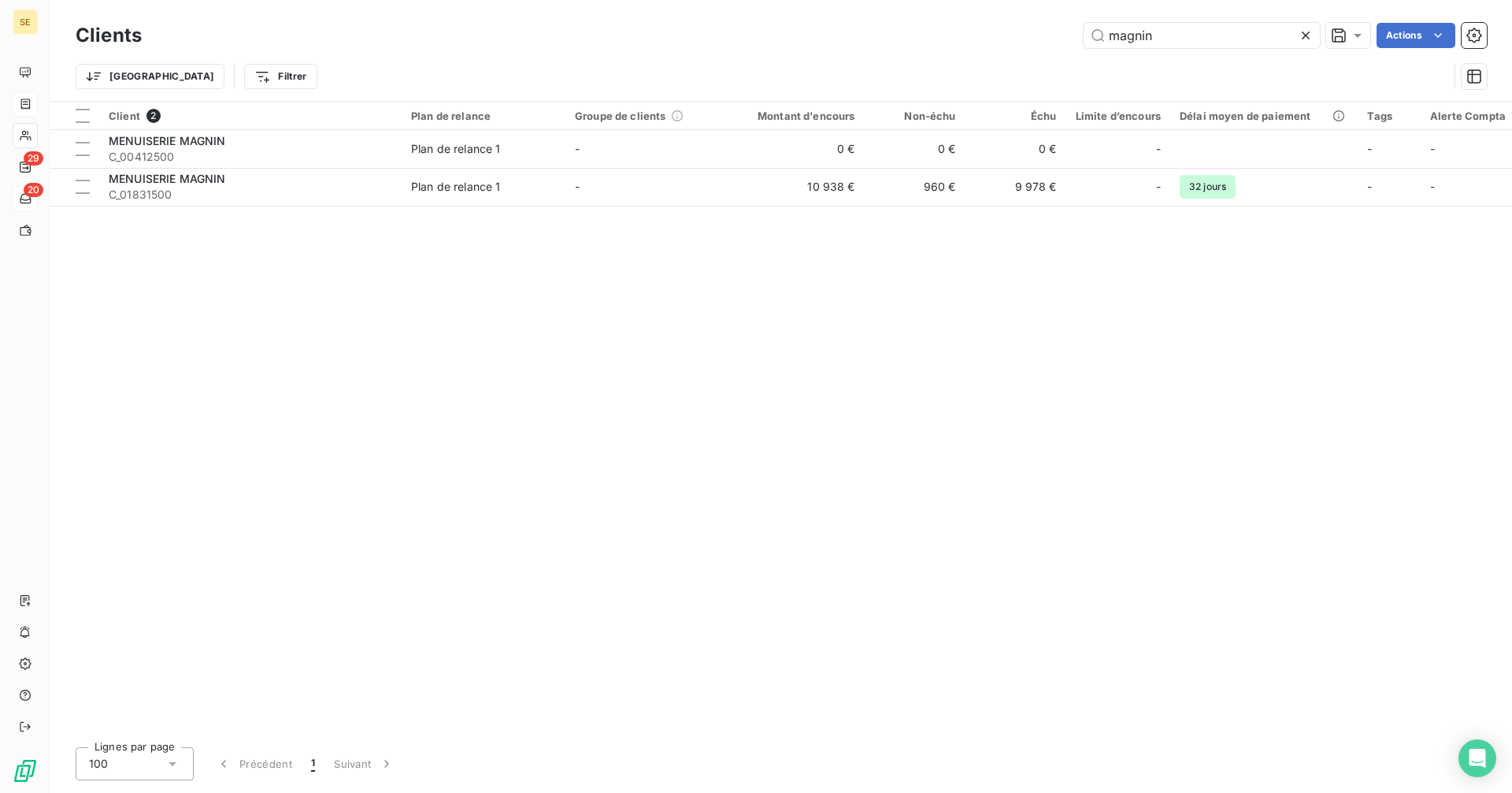
drag, startPoint x: 1142, startPoint y: 35, endPoint x: 1027, endPoint y: 34, distance: 115.0
click at [1027, 34] on div "magnin Actions" at bounding box center [823, 35] width 1326 height 25
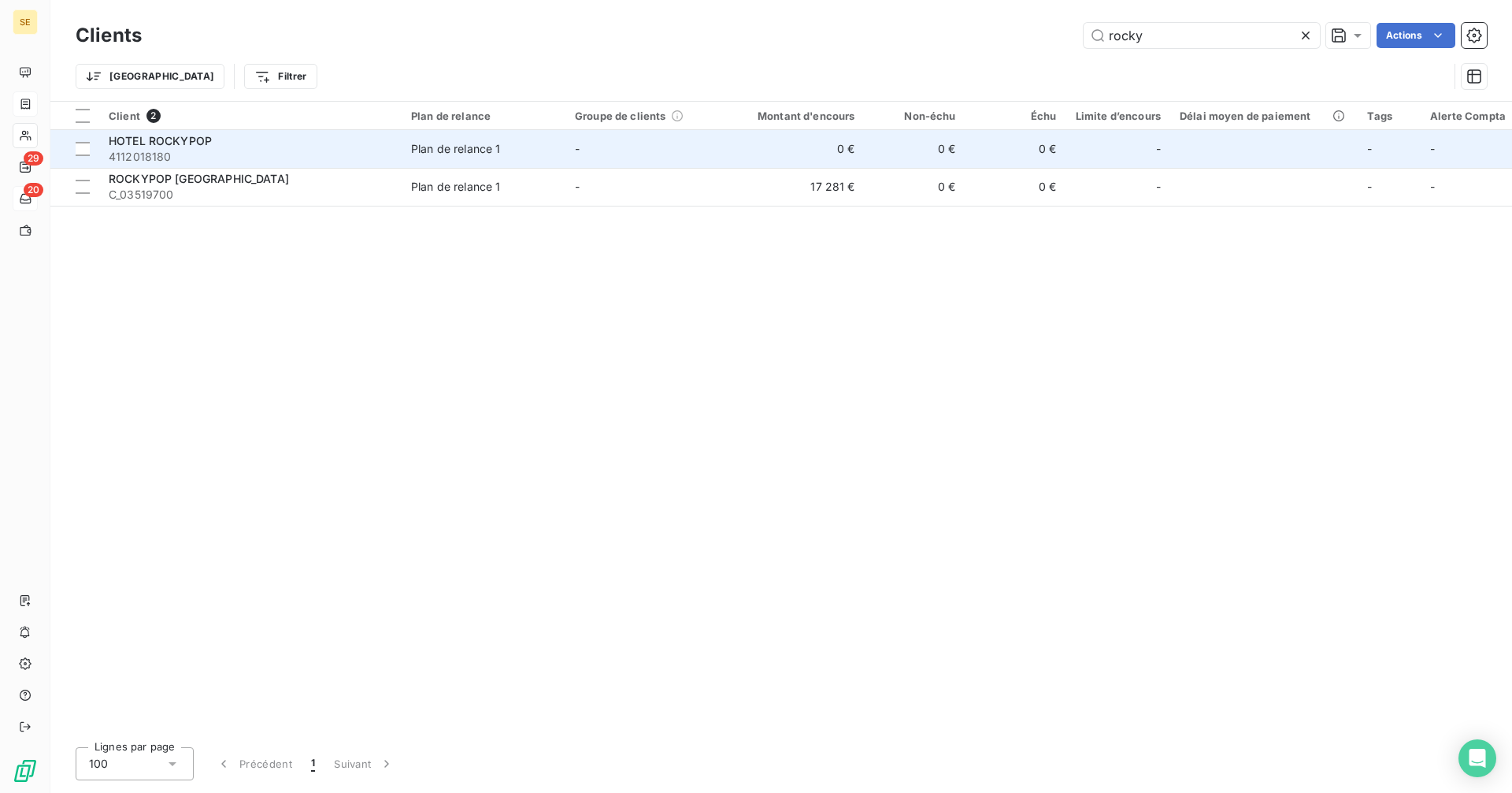
type input "rocky"
click at [286, 144] on div "HOTEL ROCKYPOP" at bounding box center [250, 141] width 283 height 16
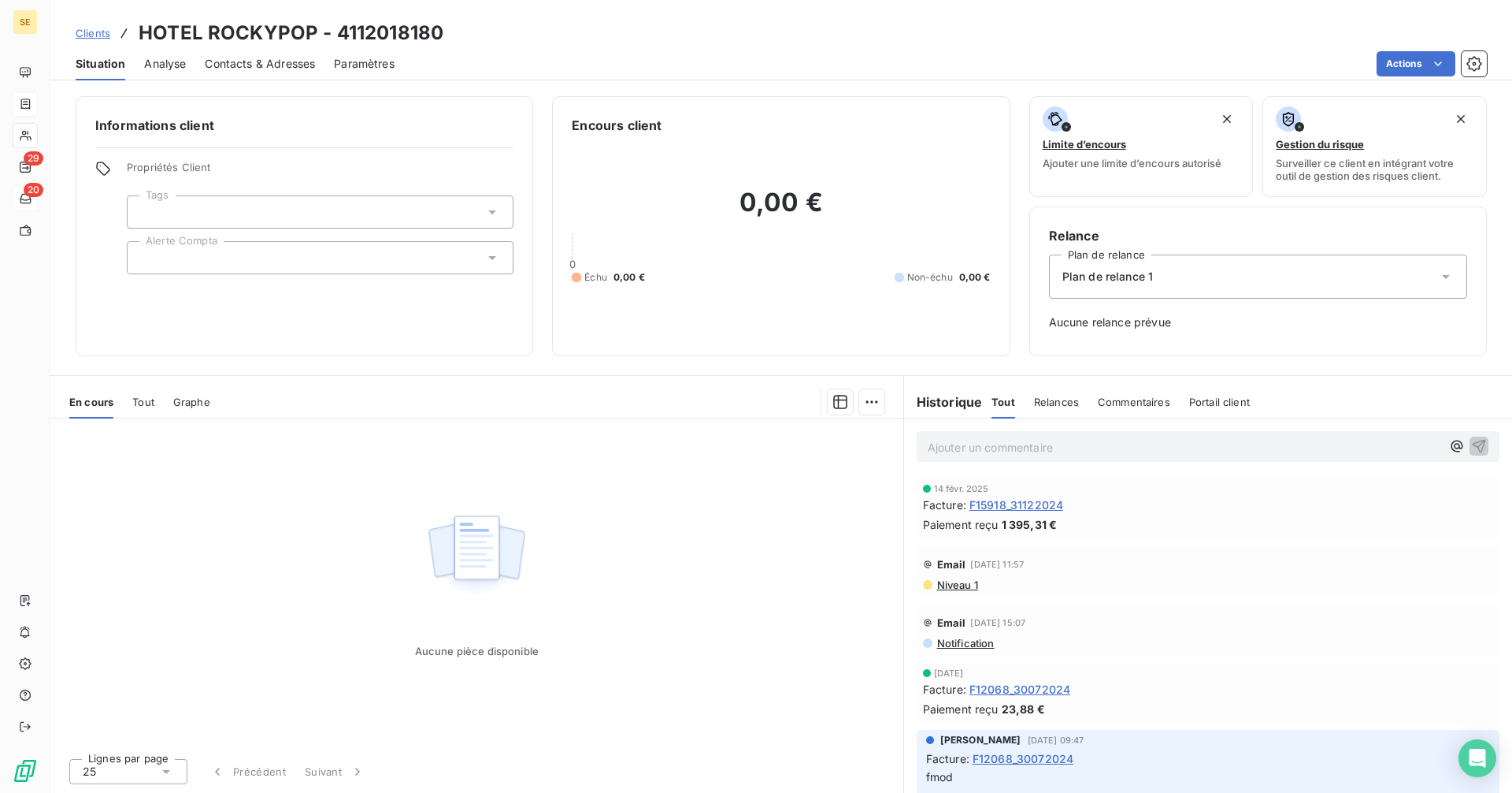
click at [96, 31] on span "Clients" at bounding box center [92, 33] width 35 height 13
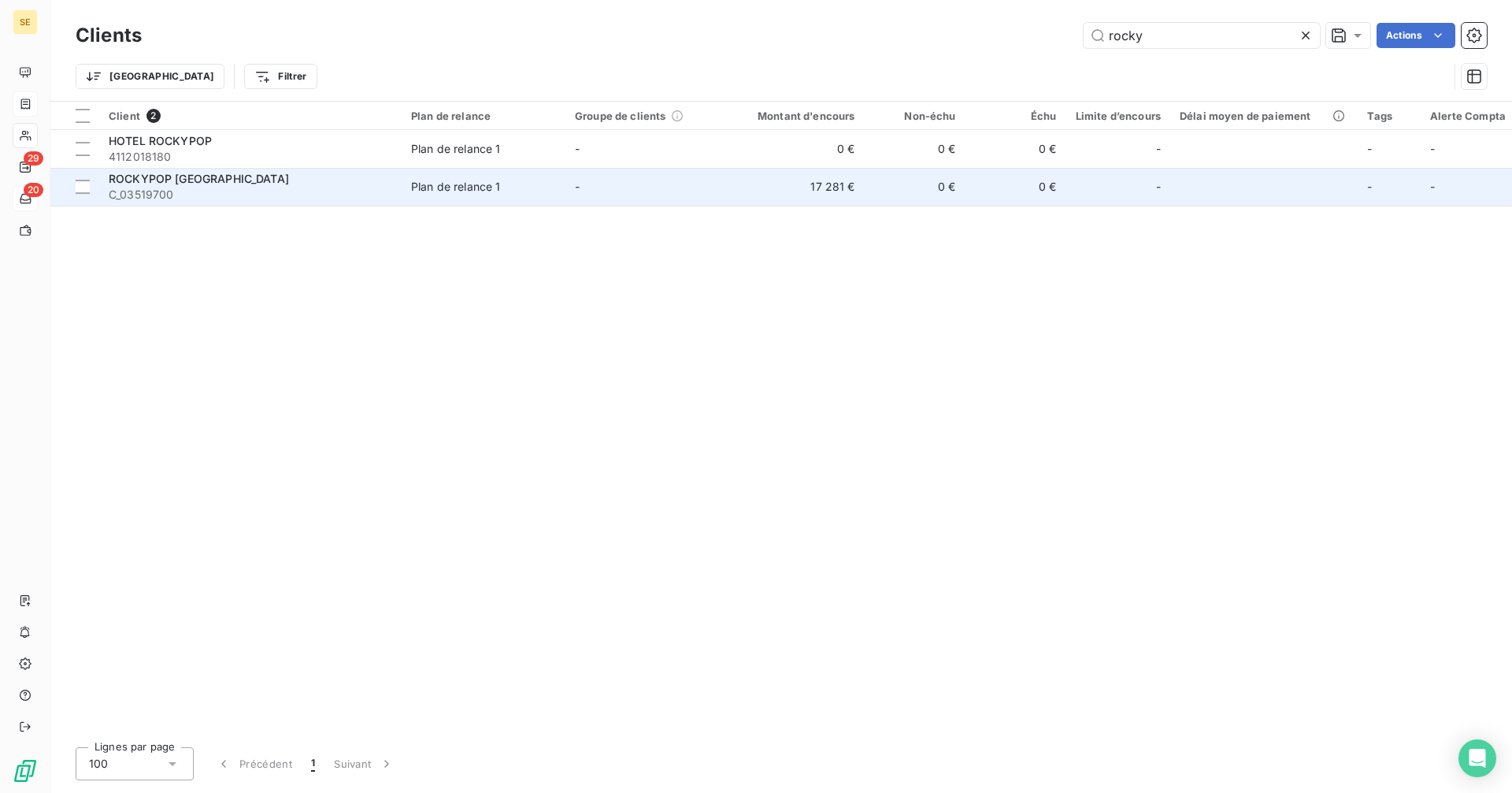
click at [746, 184] on td "17 281 €" at bounding box center [797, 186] width 136 height 38
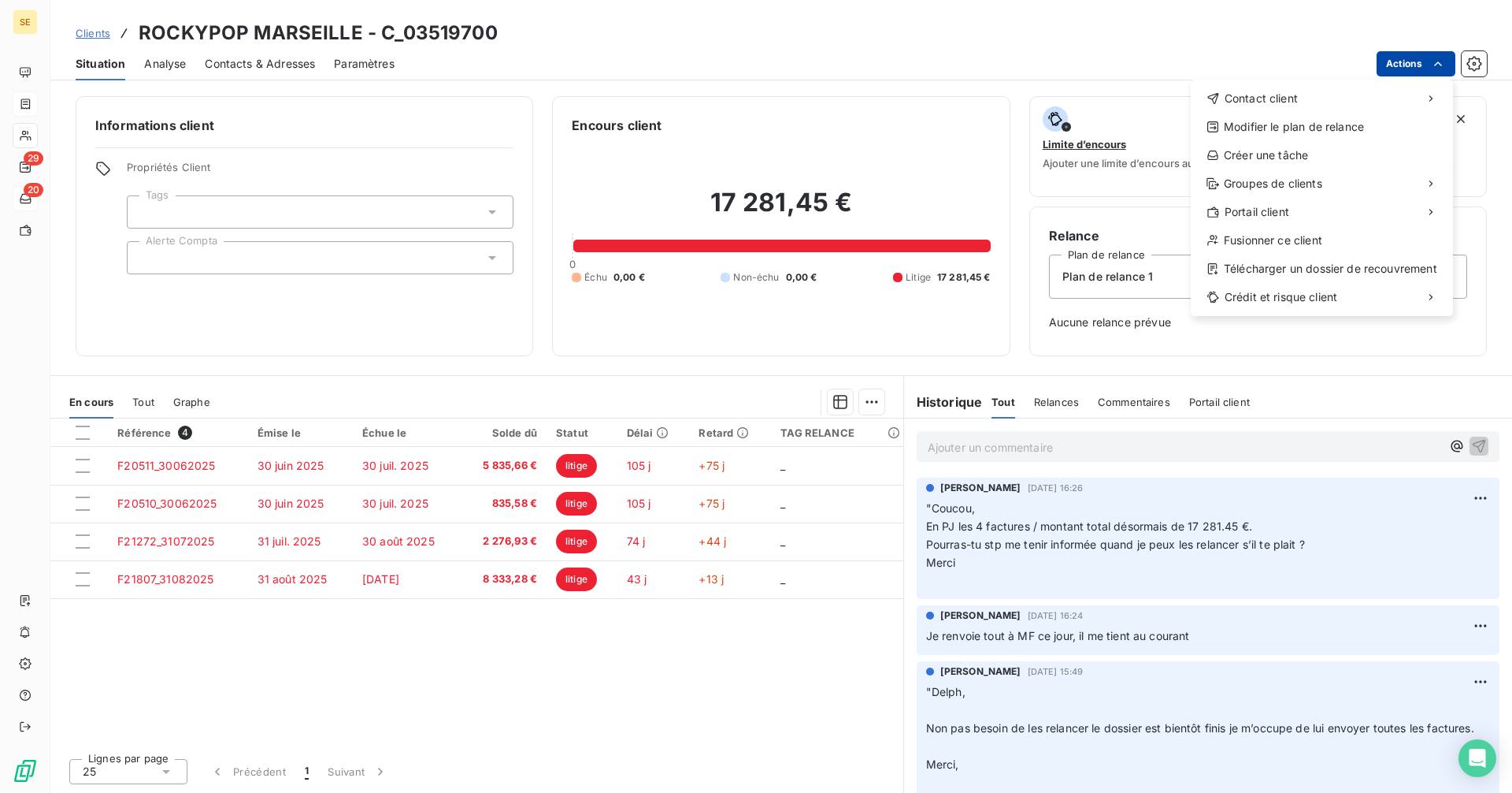
click at [1415, 51] on html "SE 29 20 Clients ROCKYPOP MARSEILLE - C_03519700 Situation Analyse Contacts & A…" at bounding box center [756, 396] width 1512 height 793
click at [1264, 149] on div "Créer une tâche" at bounding box center [1322, 154] width 250 height 25
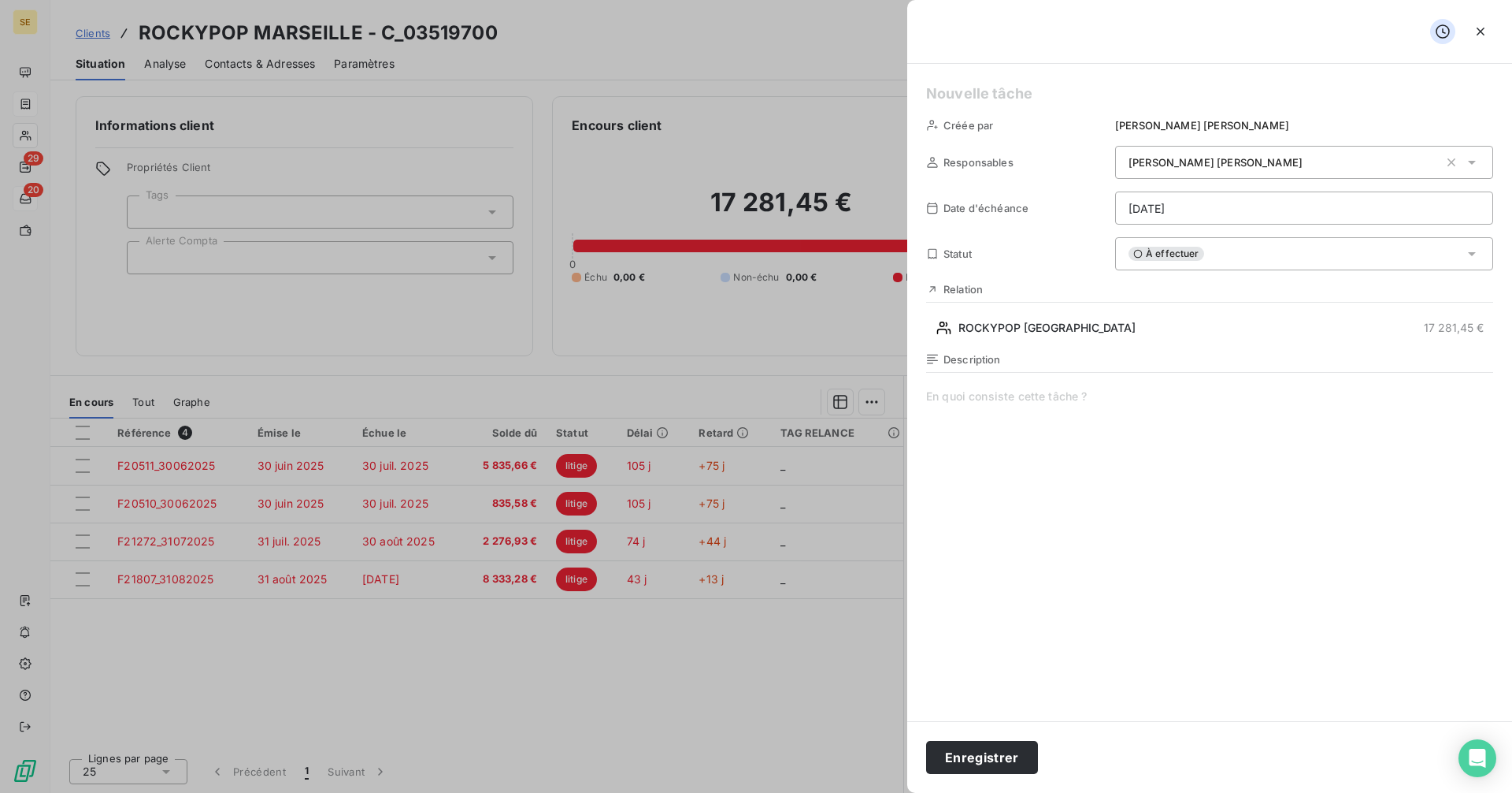
click at [972, 88] on h5 at bounding box center [1209, 93] width 567 height 22
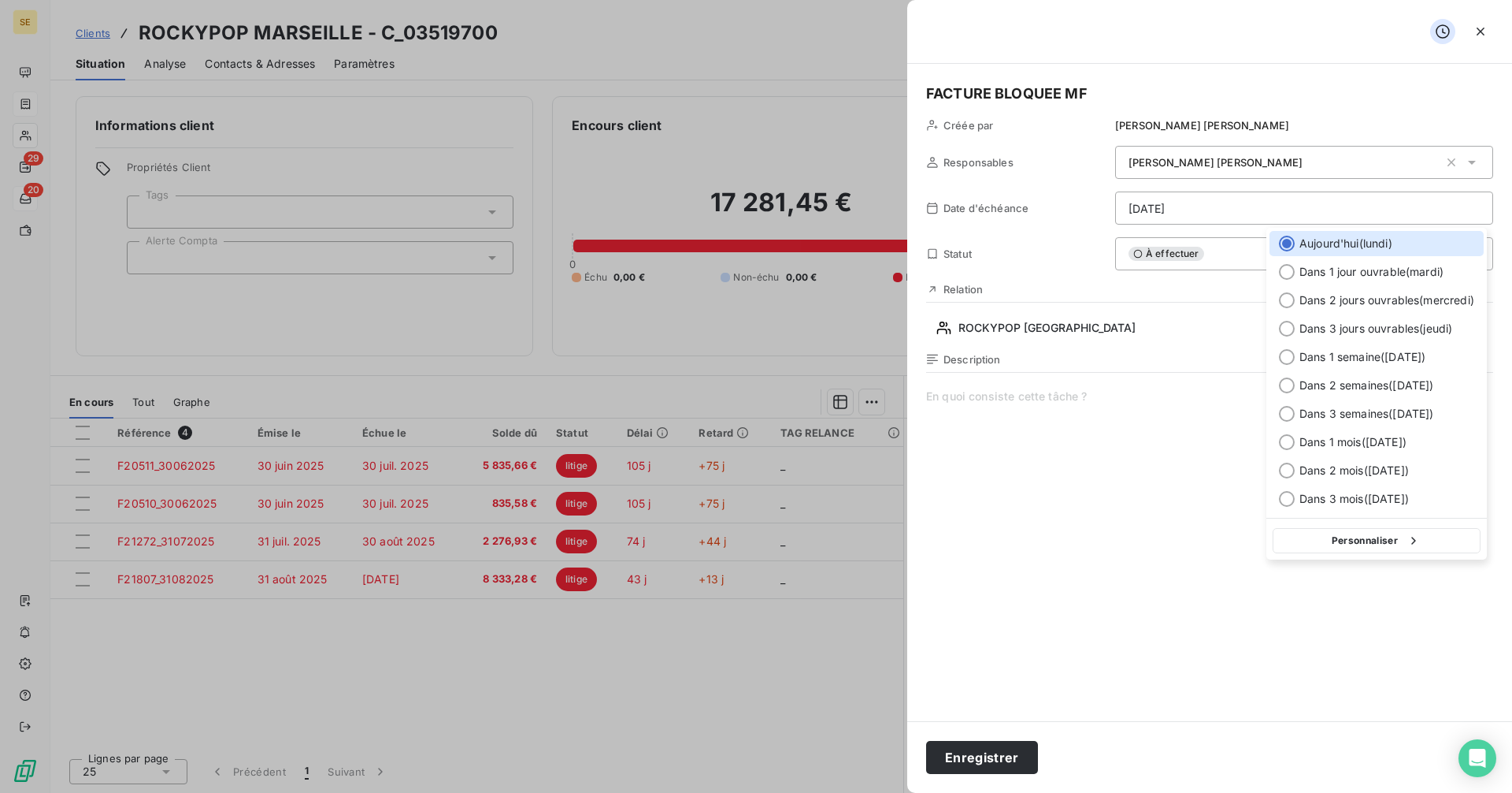
click at [1164, 197] on html "SE 29 20 Clients ROCKYPOP MARSEILLE - C_03519700 Situation Analyse Contacts & A…" at bounding box center [756, 396] width 1512 height 793
click at [1382, 540] on button "Personnaliser" at bounding box center [1376, 540] width 208 height 25
select select "9"
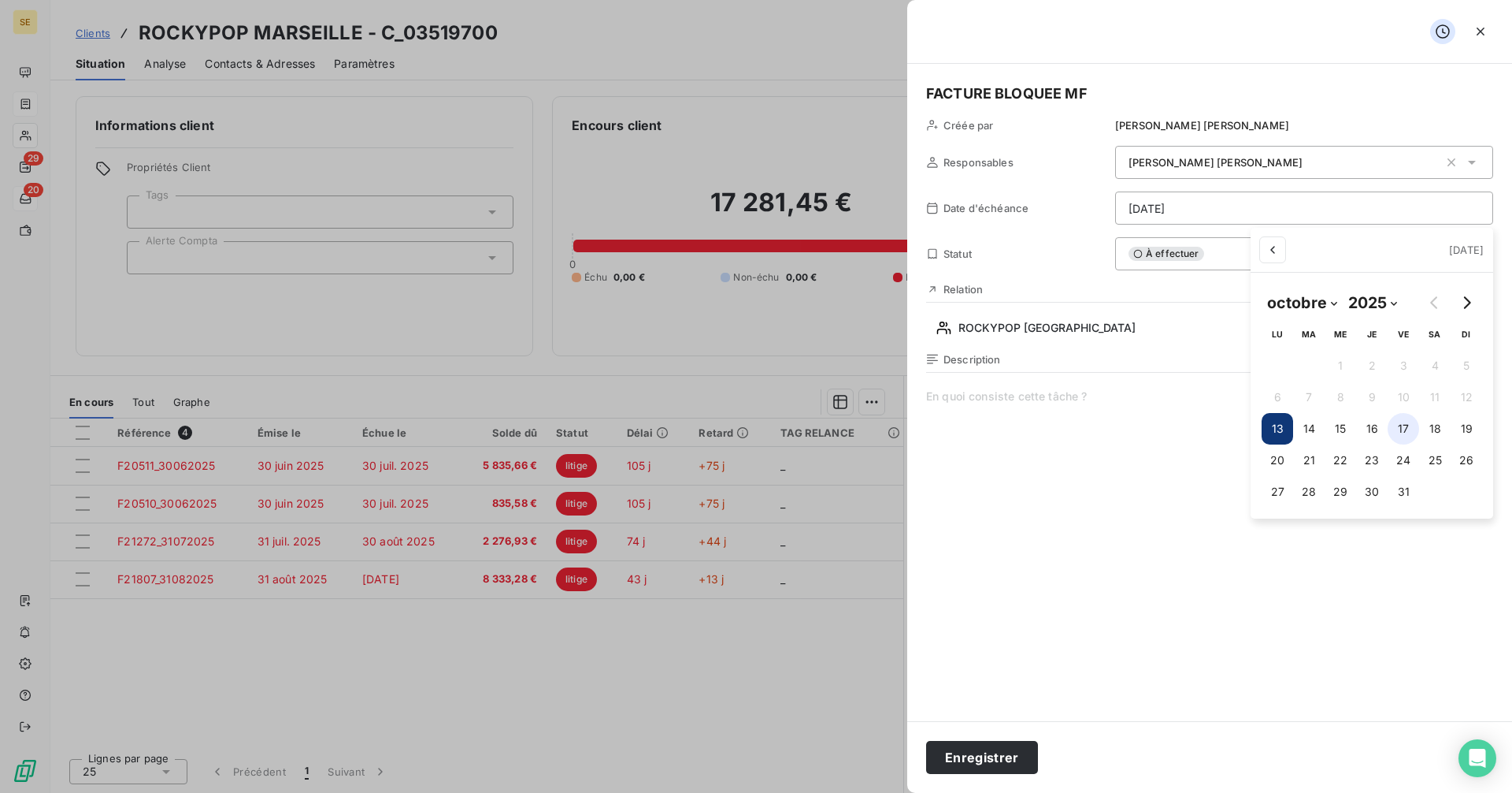
click at [1413, 431] on button "17" at bounding box center [1403, 428] width 31 height 31
type input "[DATE]"
click at [992, 760] on html "SE 29 20 Clients ROCKYPOP MARSEILLE - C_03519700 Situation Analyse Contacts & A…" at bounding box center [756, 396] width 1512 height 793
click at [992, 760] on button "Enregistrer" at bounding box center [981, 757] width 112 height 33
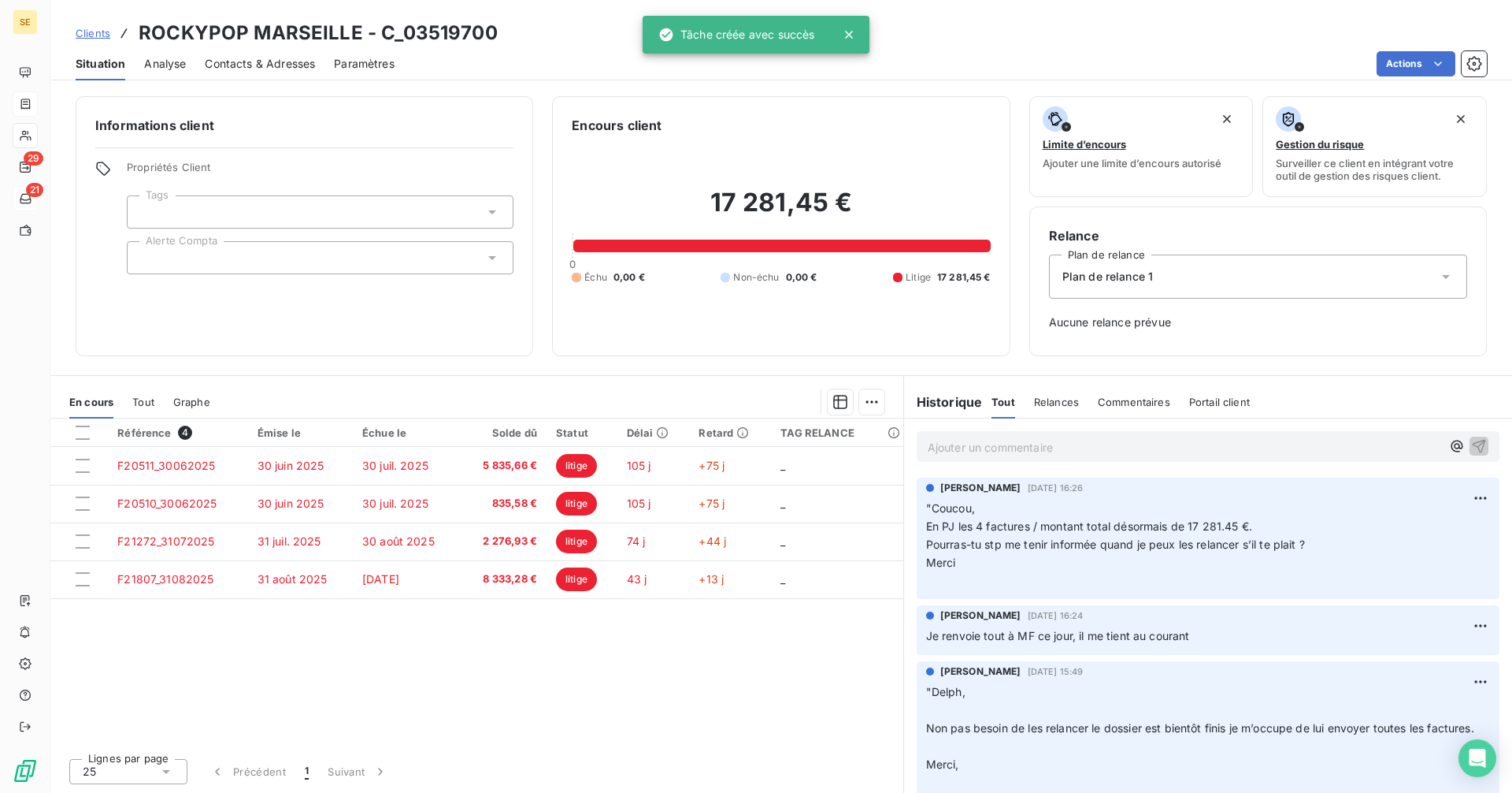
click at [92, 30] on span "Clients" at bounding box center [92, 33] width 35 height 13
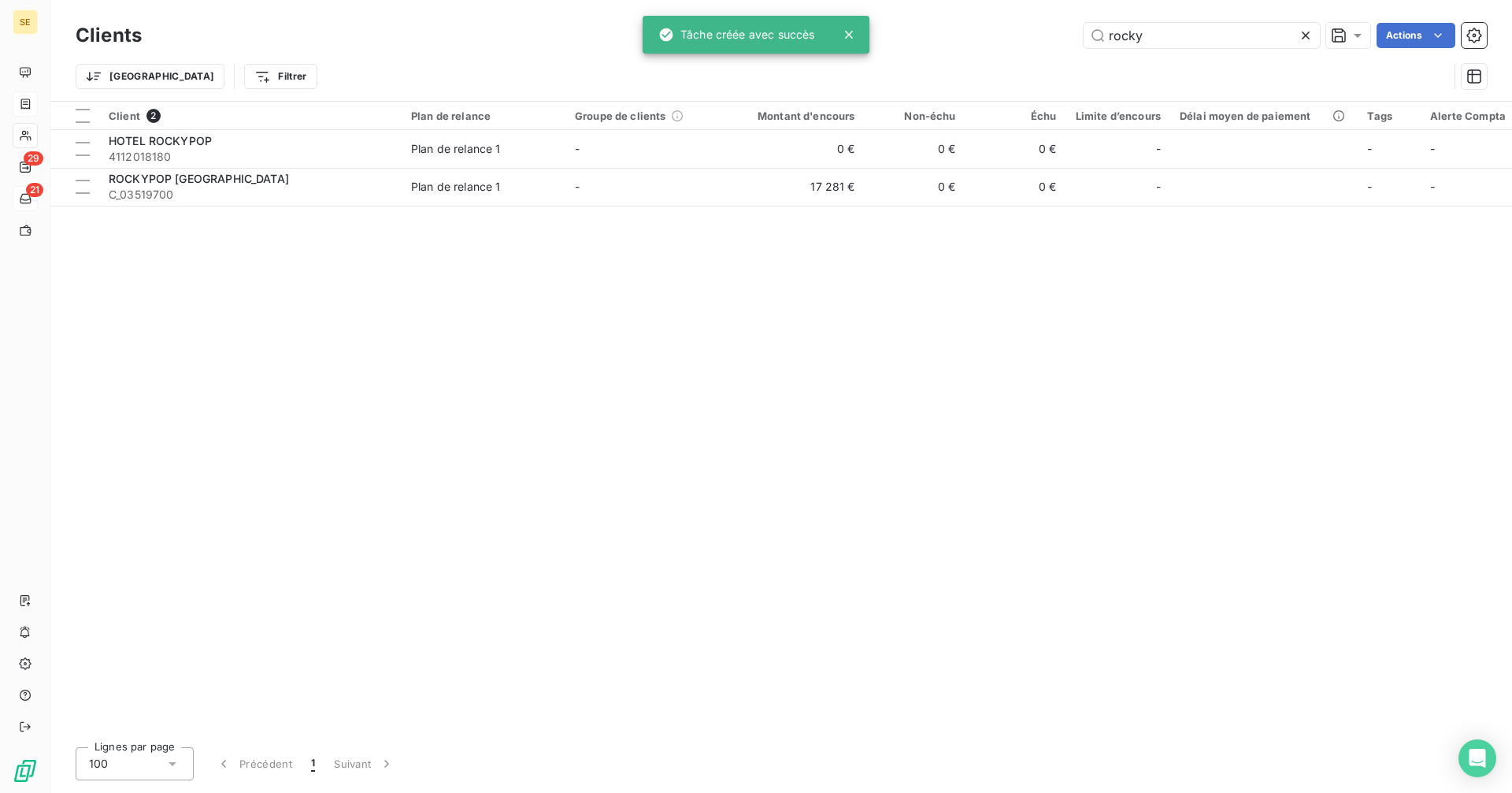
drag, startPoint x: 1196, startPoint y: 40, endPoint x: 1046, endPoint y: 46, distance: 150.1
click at [1046, 46] on div "rocky Actions" at bounding box center [823, 35] width 1326 height 25
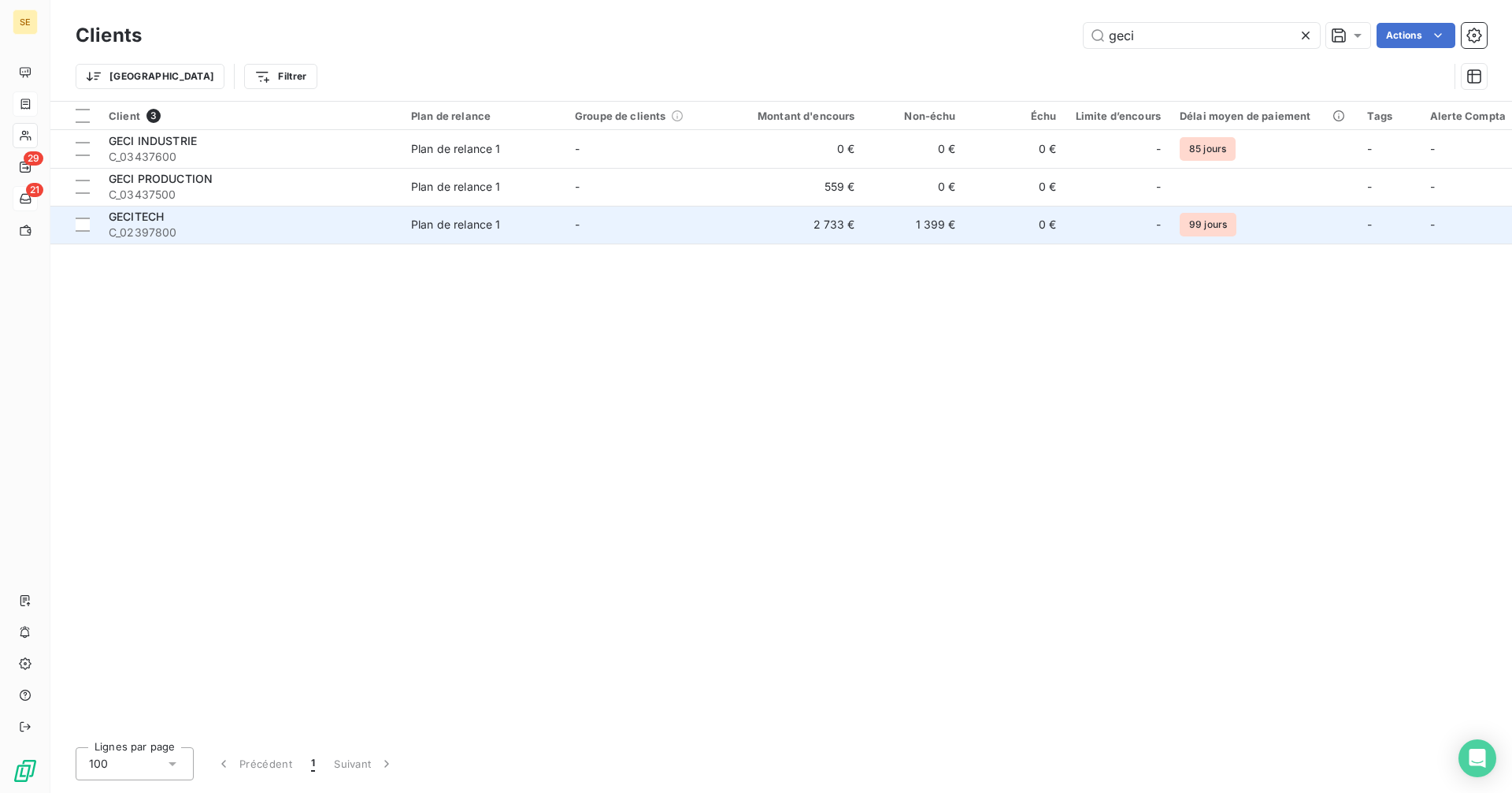
type input "geci"
click at [834, 231] on td "2 733 €" at bounding box center [797, 224] width 136 height 38
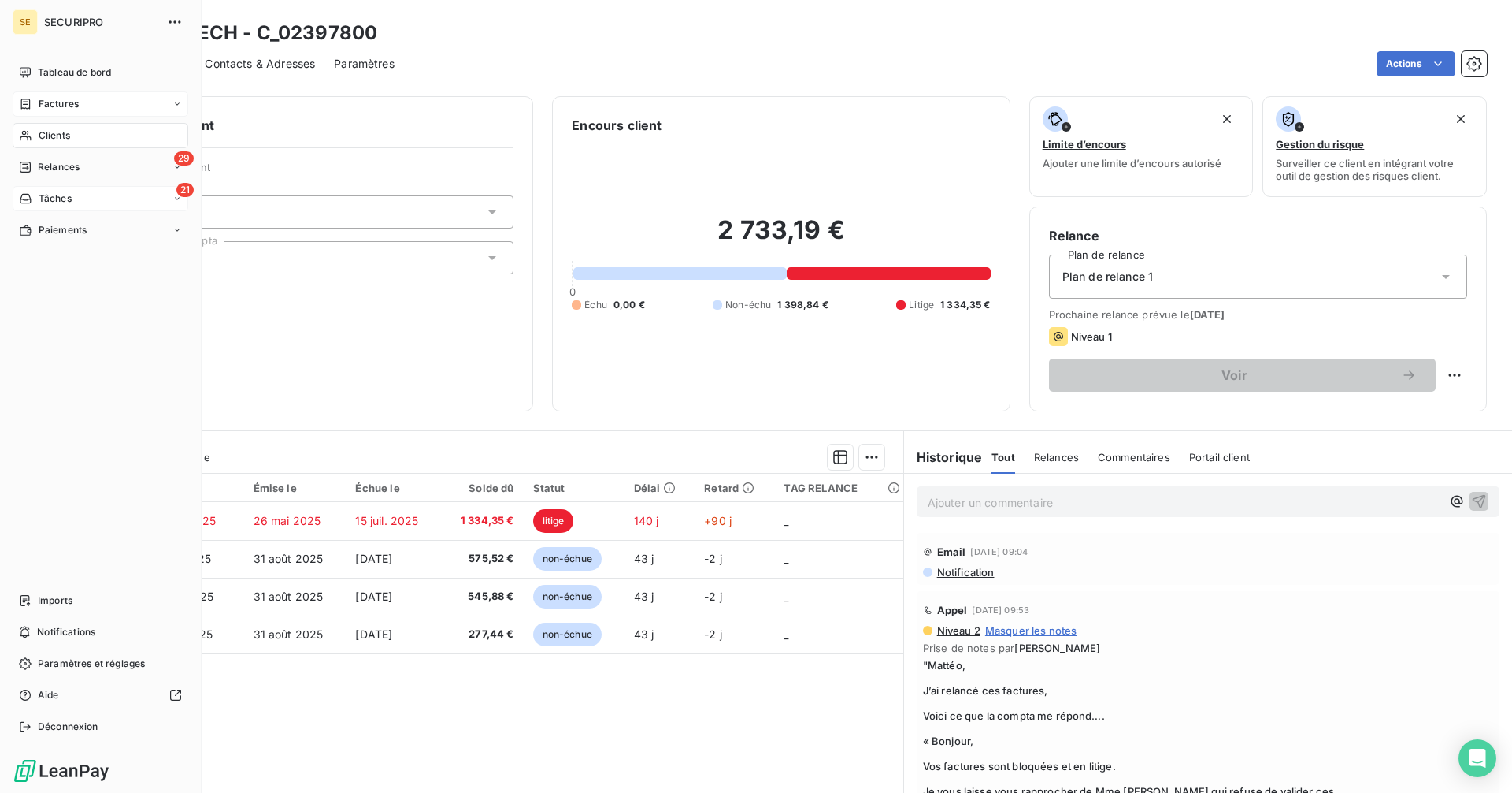
click at [68, 128] on div "Clients" at bounding box center [100, 135] width 176 height 25
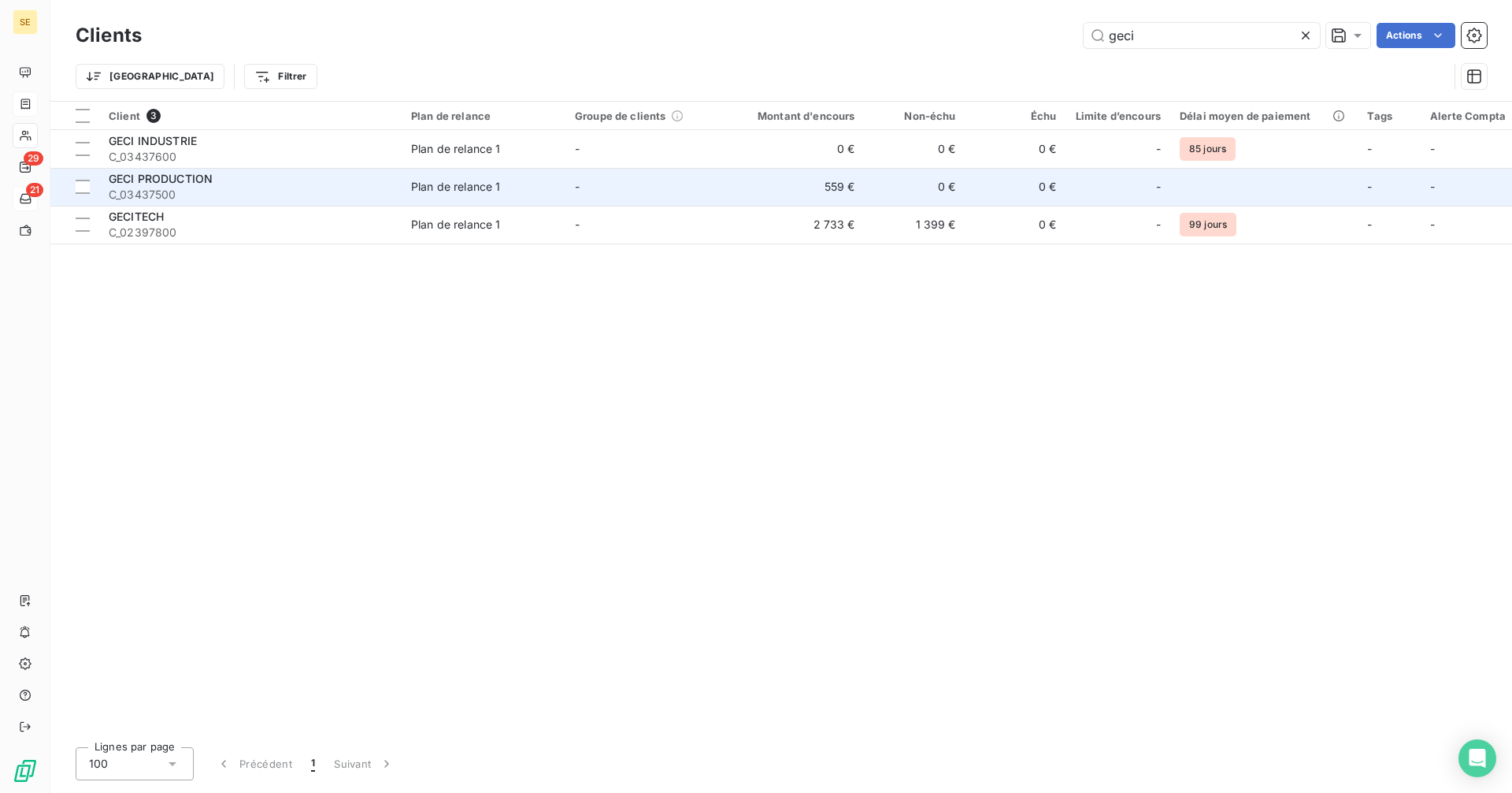
click at [821, 186] on td "559 €" at bounding box center [797, 186] width 136 height 38
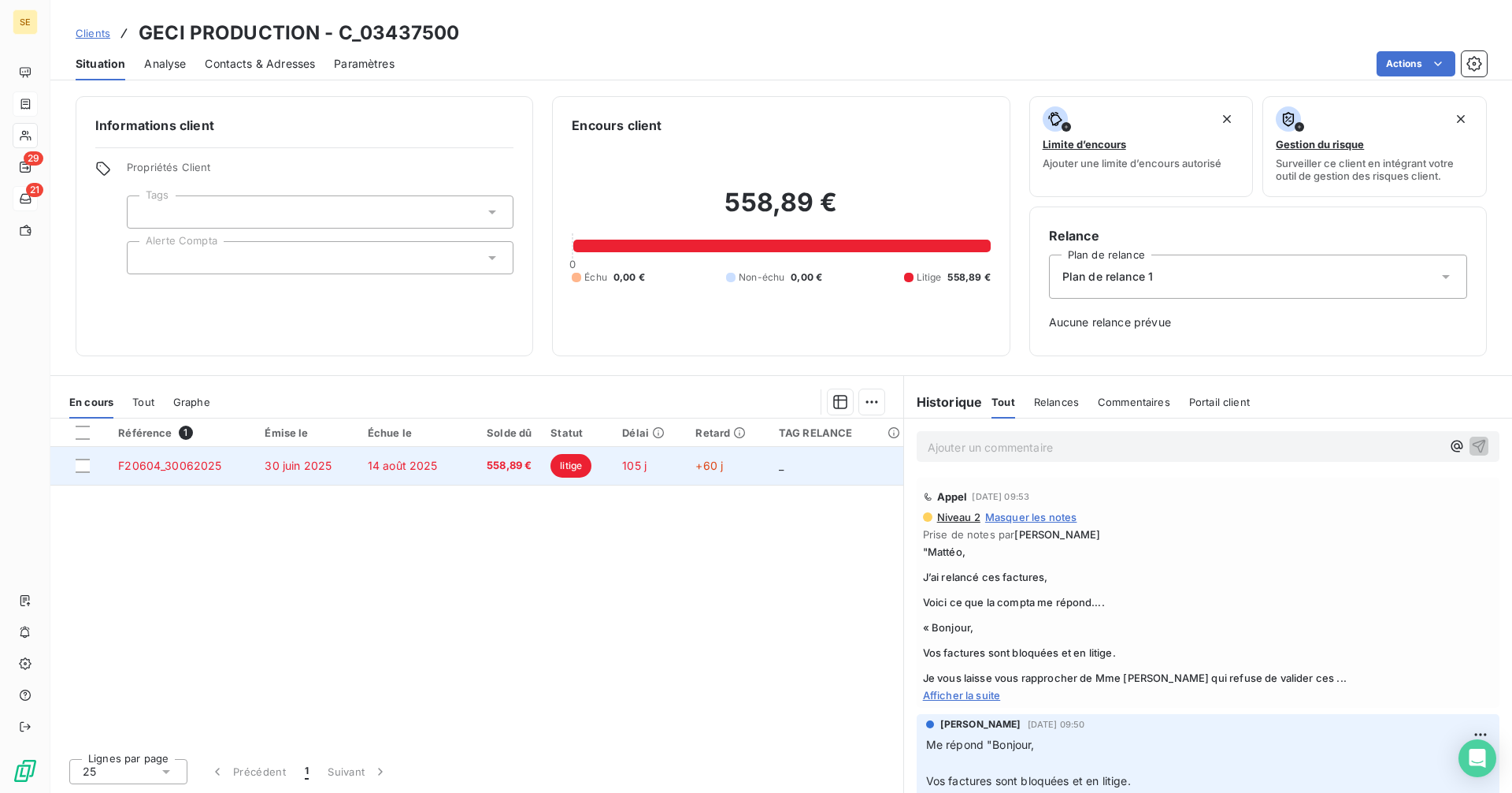
click at [372, 467] on span "14 août 2025" at bounding box center [402, 465] width 70 height 14
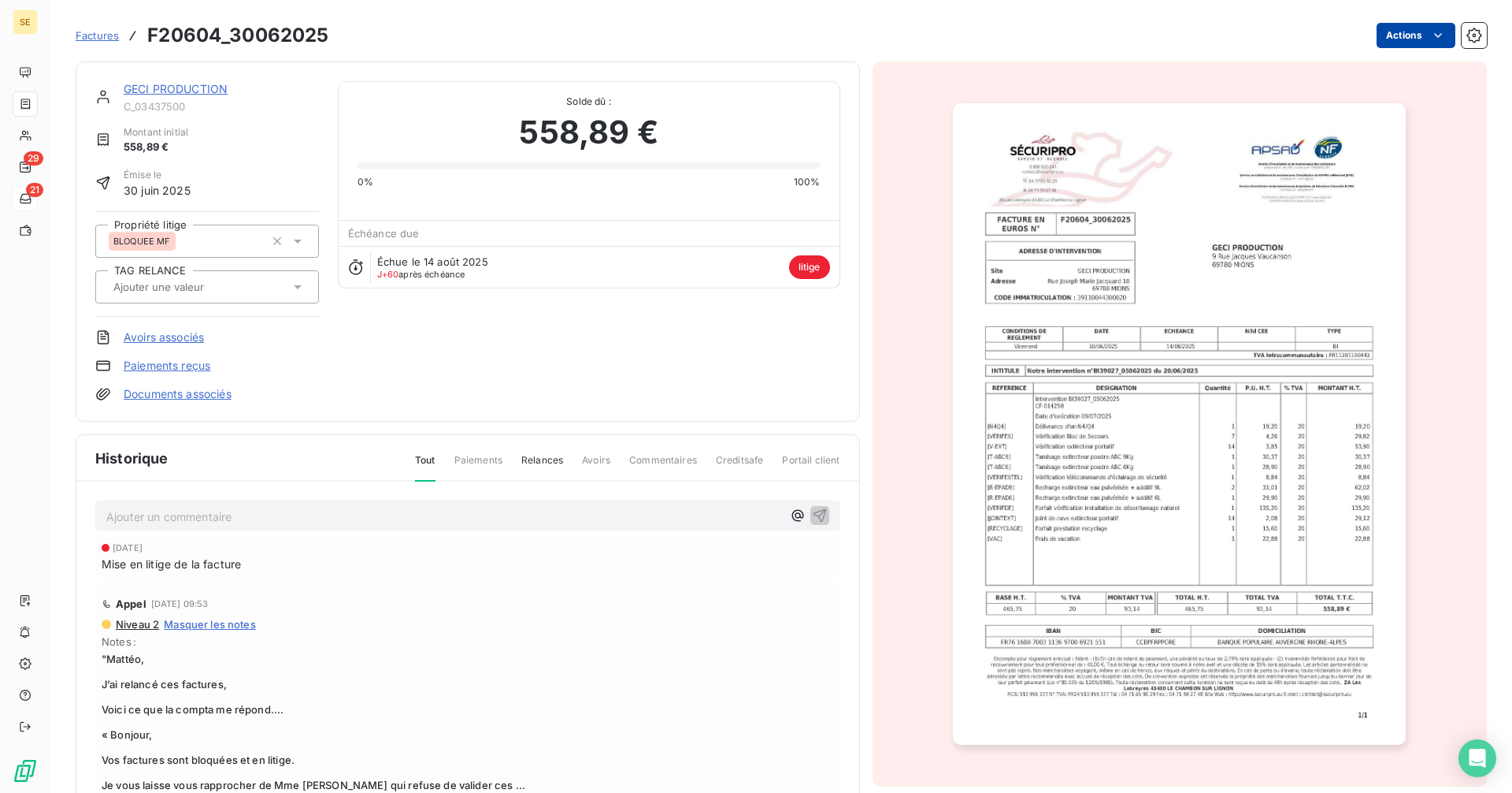
click at [1396, 37] on html "SE 29 21 Factures F20604_30062025 Actions GECI PRODUCTION C_03437500 Montant in…" at bounding box center [756, 396] width 1512 height 793
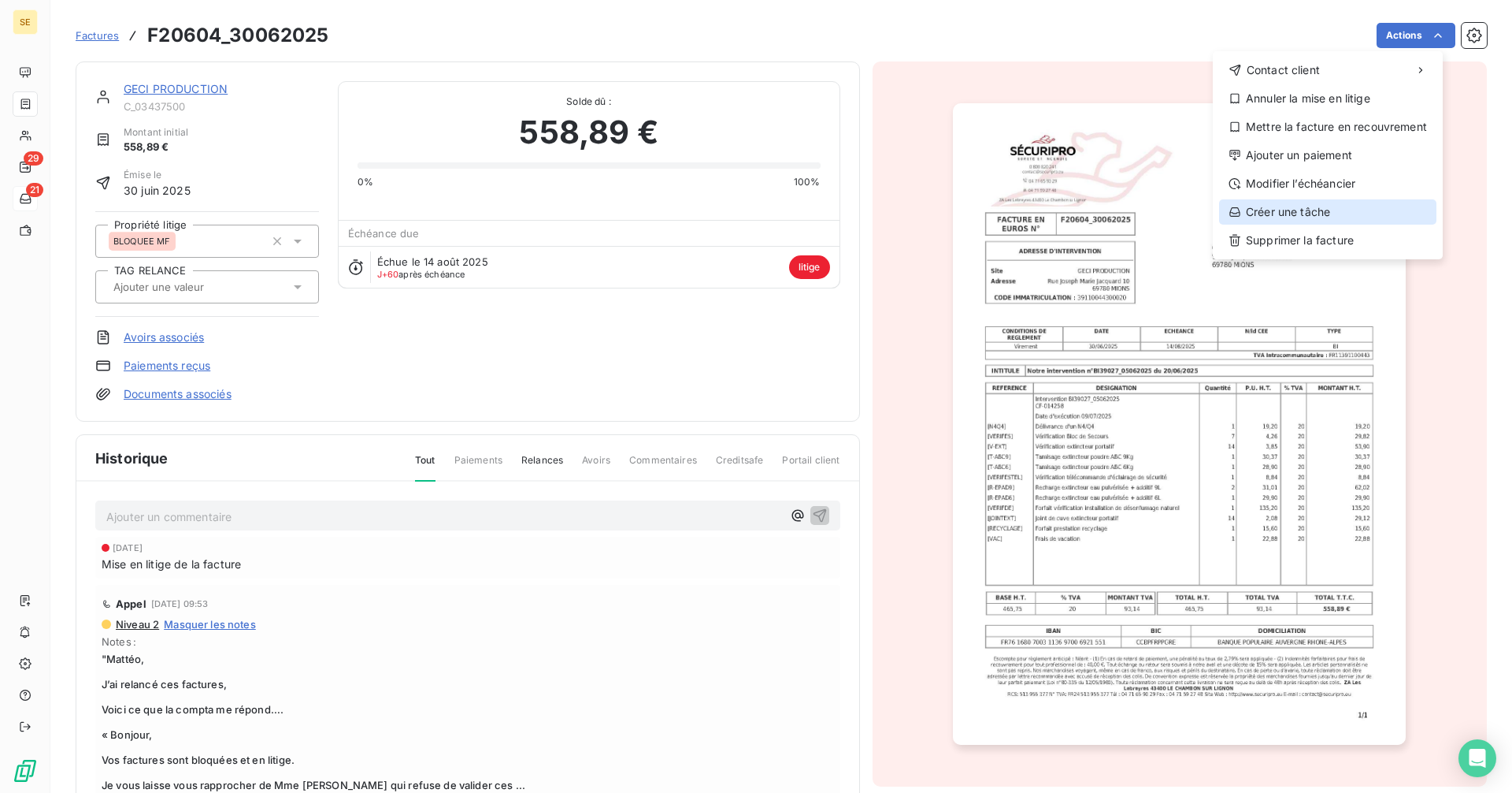
click at [1302, 210] on div "Créer une tâche" at bounding box center [1327, 211] width 218 height 25
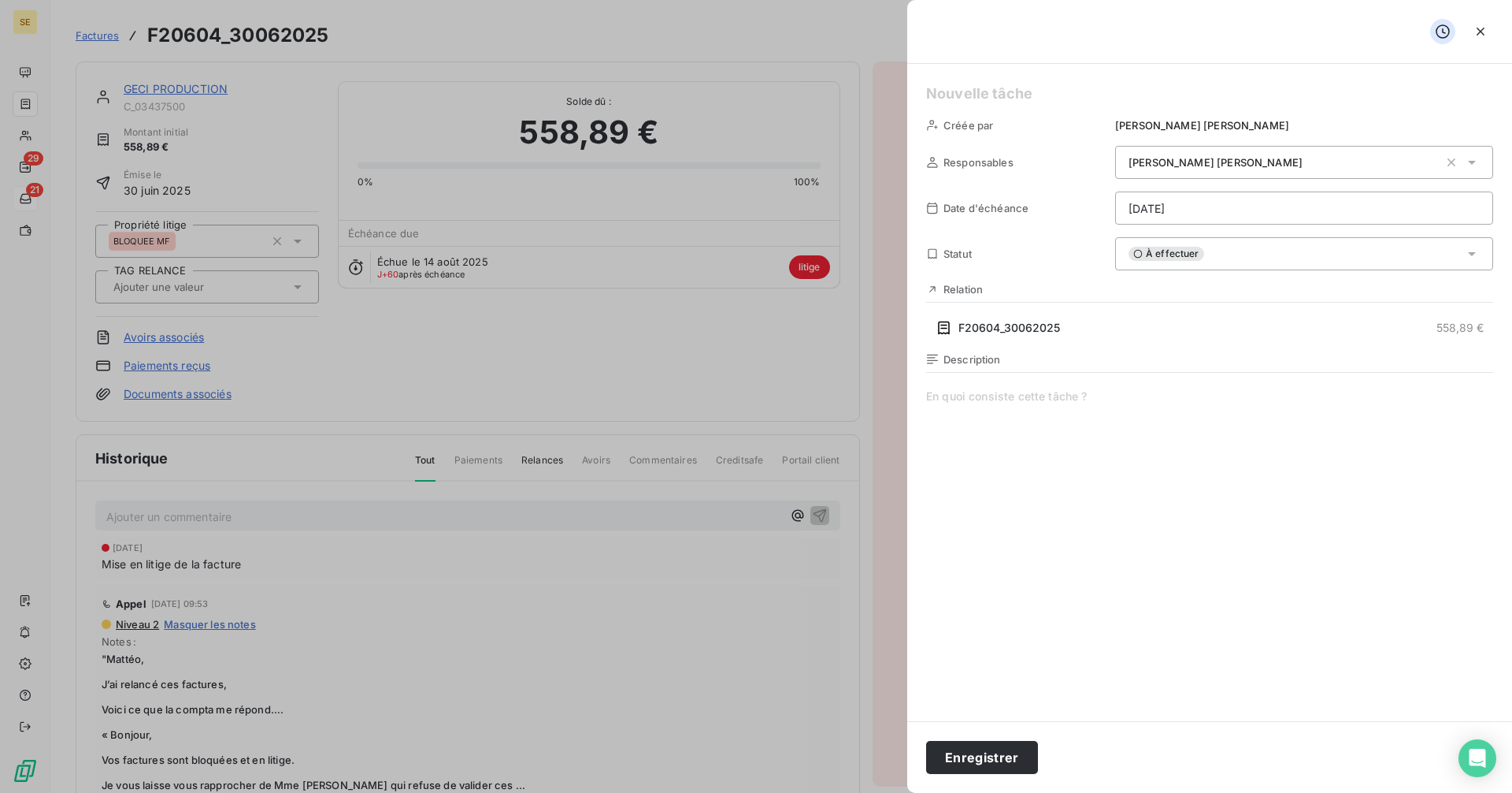
click at [956, 91] on h5 at bounding box center [1209, 93] width 567 height 22
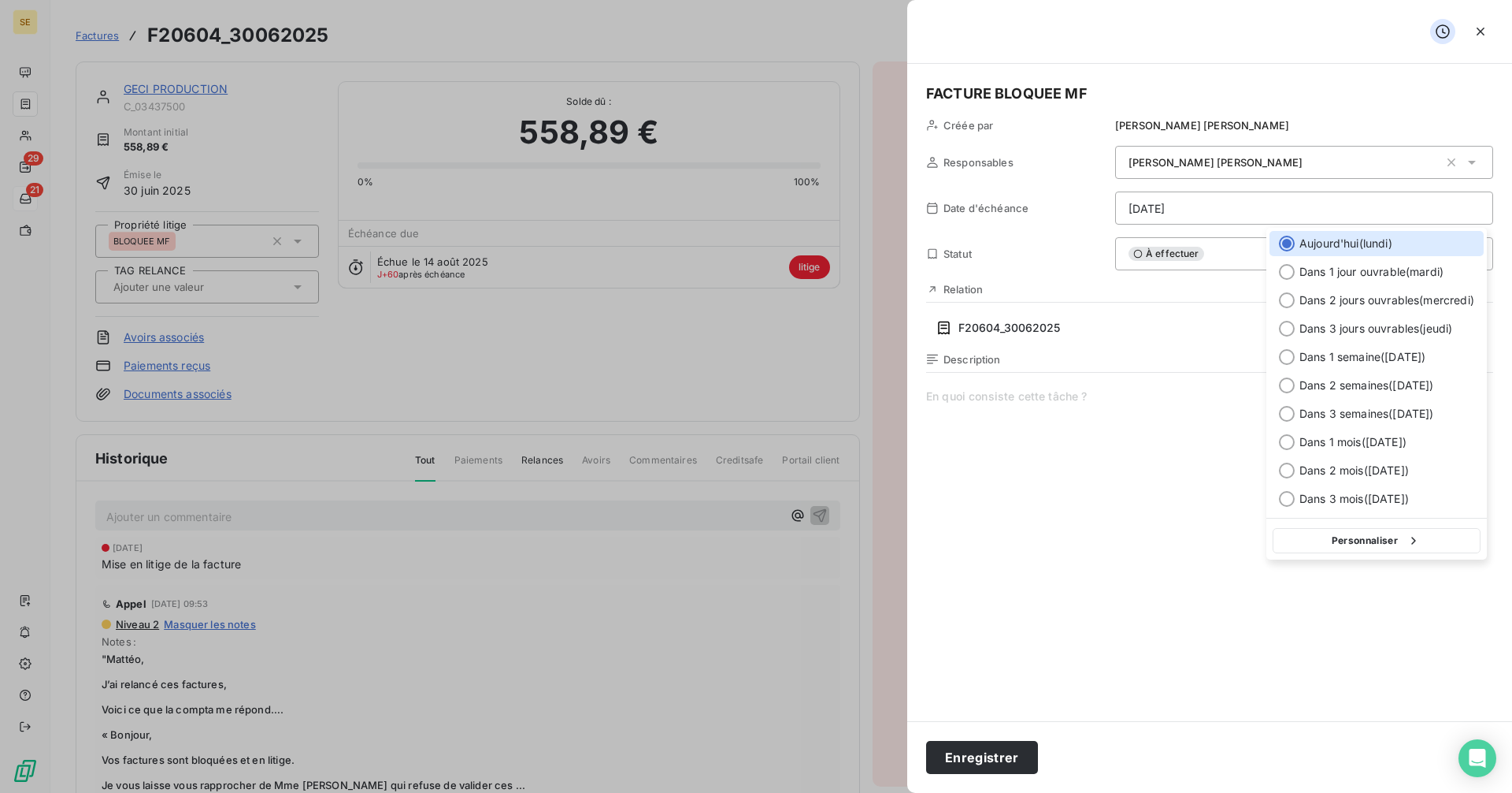
click at [1219, 211] on html "SE 29 21 Factures F20604_30062025 Actions GECI PRODUCTION C_03437500 Montant in…" at bounding box center [756, 396] width 1512 height 793
click at [1351, 543] on button "Personnaliser" at bounding box center [1376, 540] width 208 height 25
select select "9"
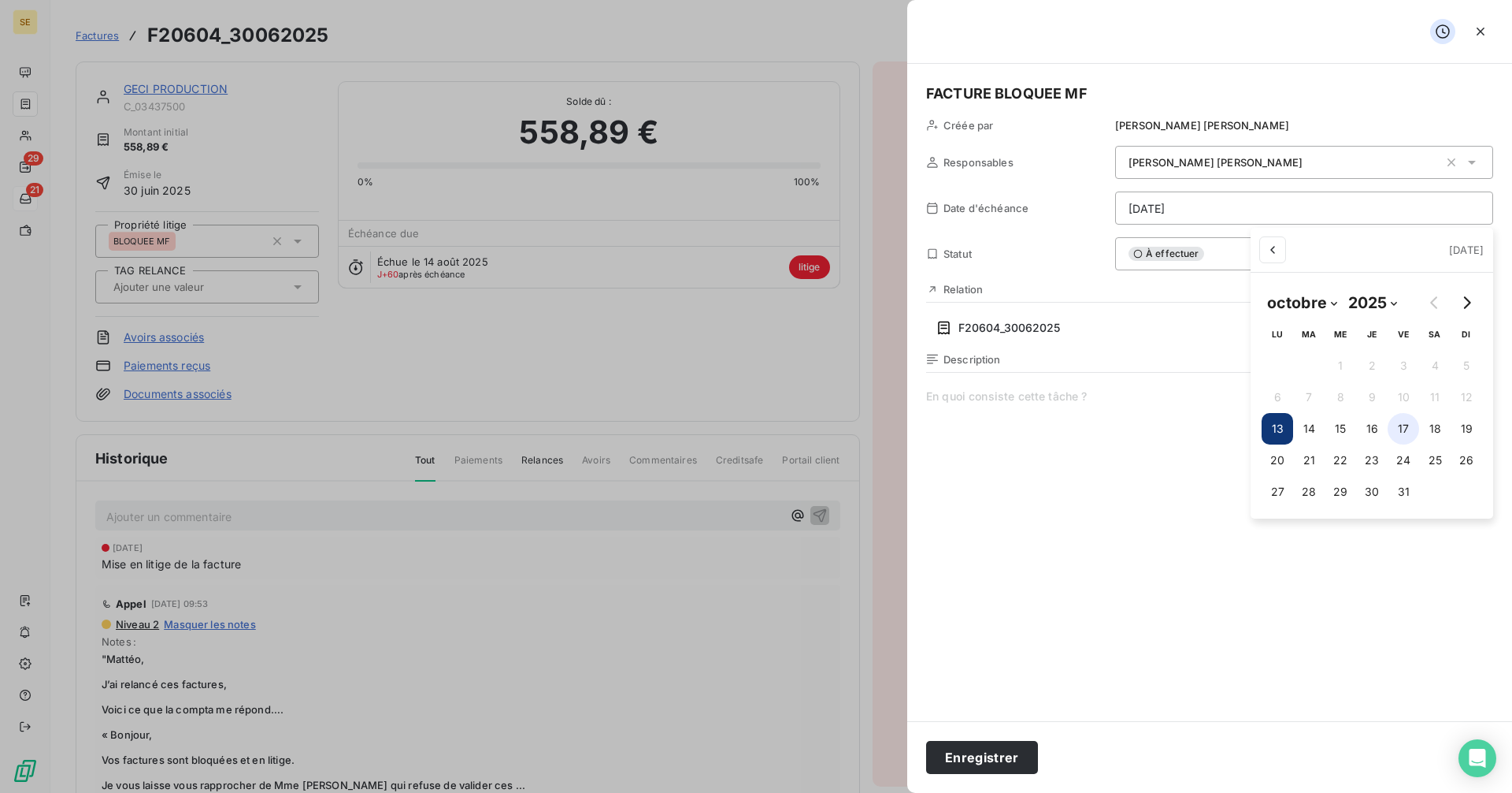
click at [1408, 428] on button "17" at bounding box center [1403, 428] width 31 height 31
type input "[DATE]"
click at [983, 766] on html "SE 29 21 Factures F20604_30062025 Actions GECI PRODUCTION C_03437500 Montant in…" at bounding box center [756, 396] width 1512 height 793
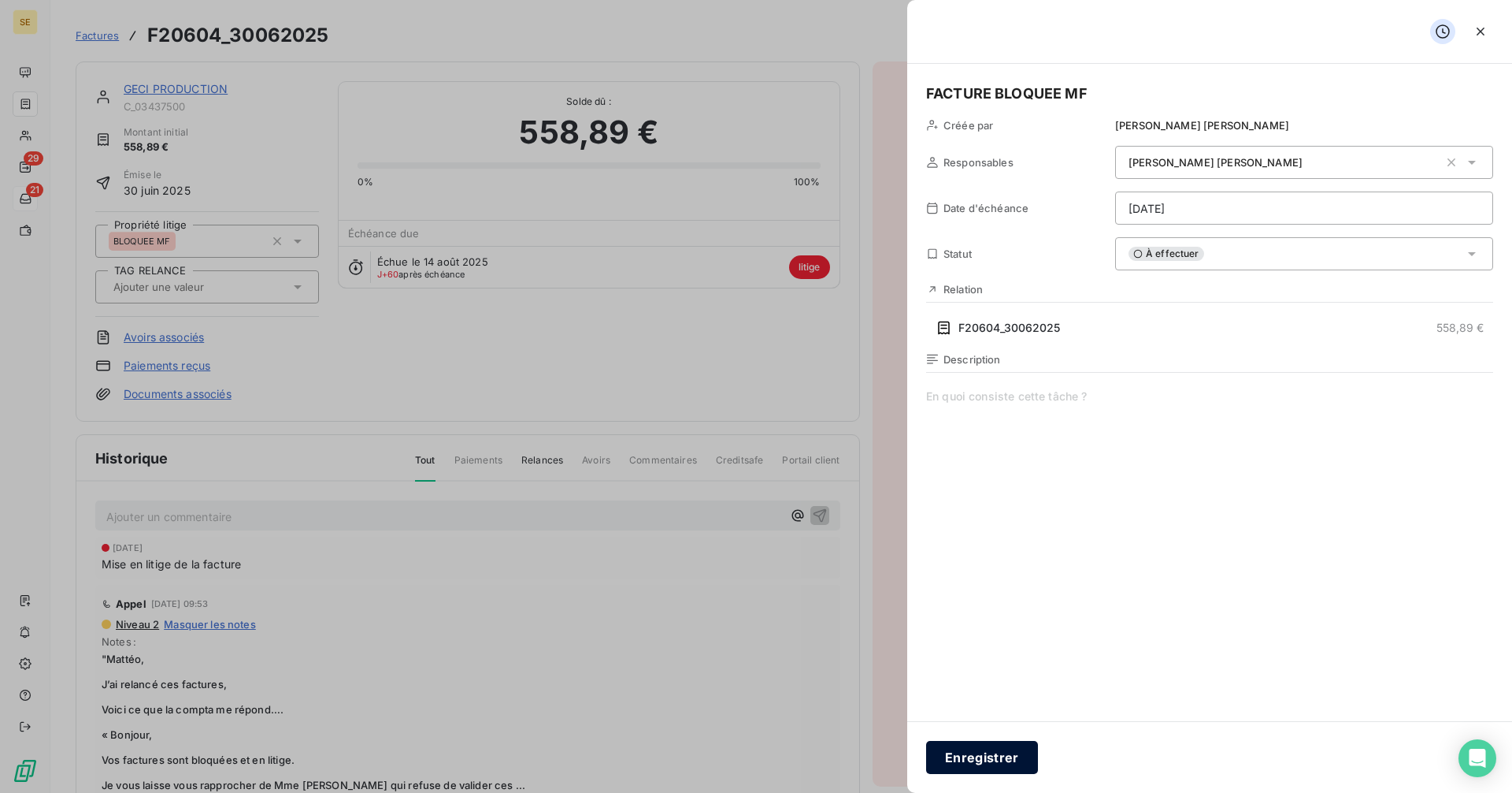
click at [1011, 751] on button "Enregistrer" at bounding box center [981, 757] width 112 height 33
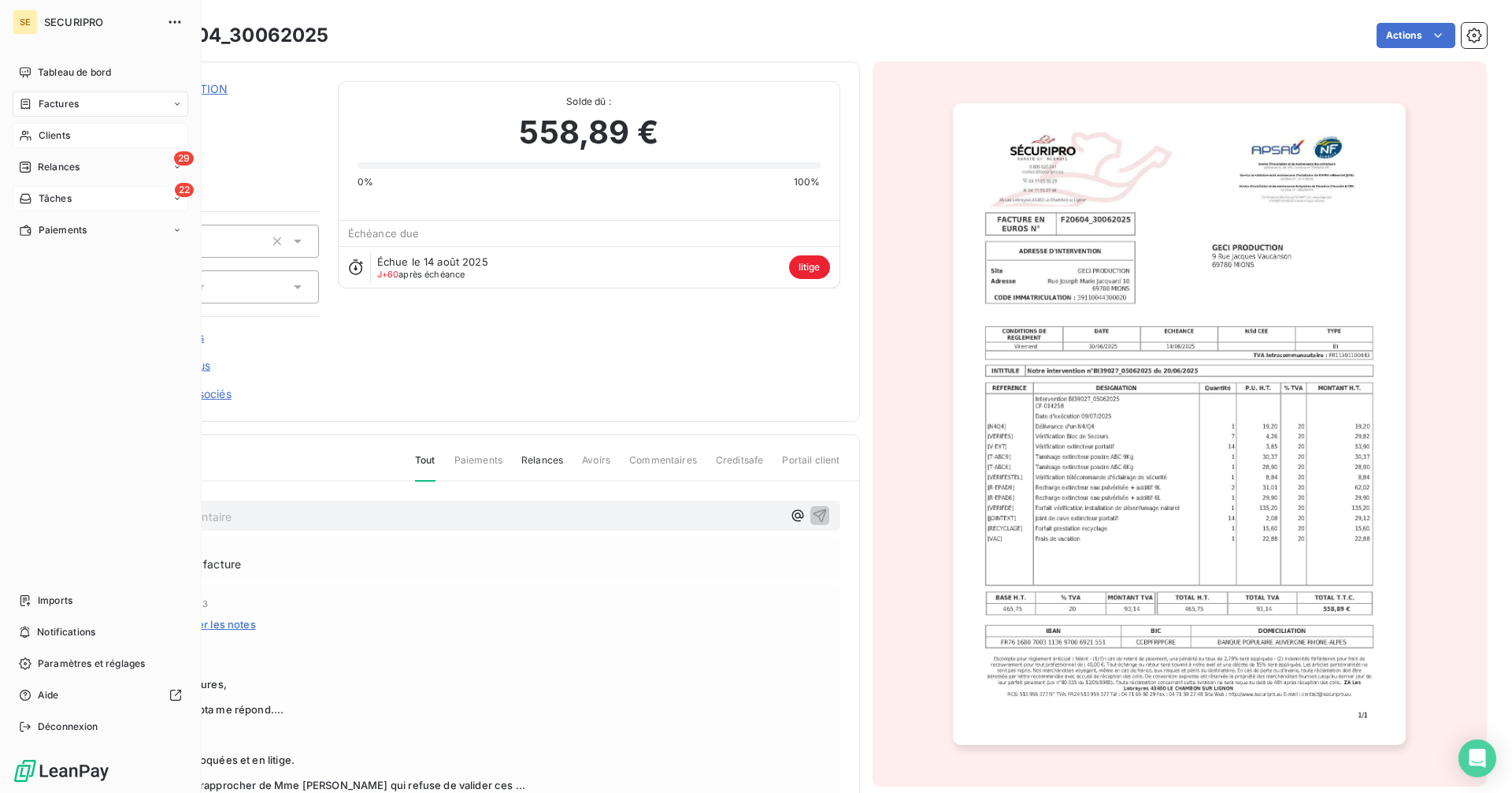
click at [47, 136] on span "Clients" at bounding box center [54, 136] width 31 height 14
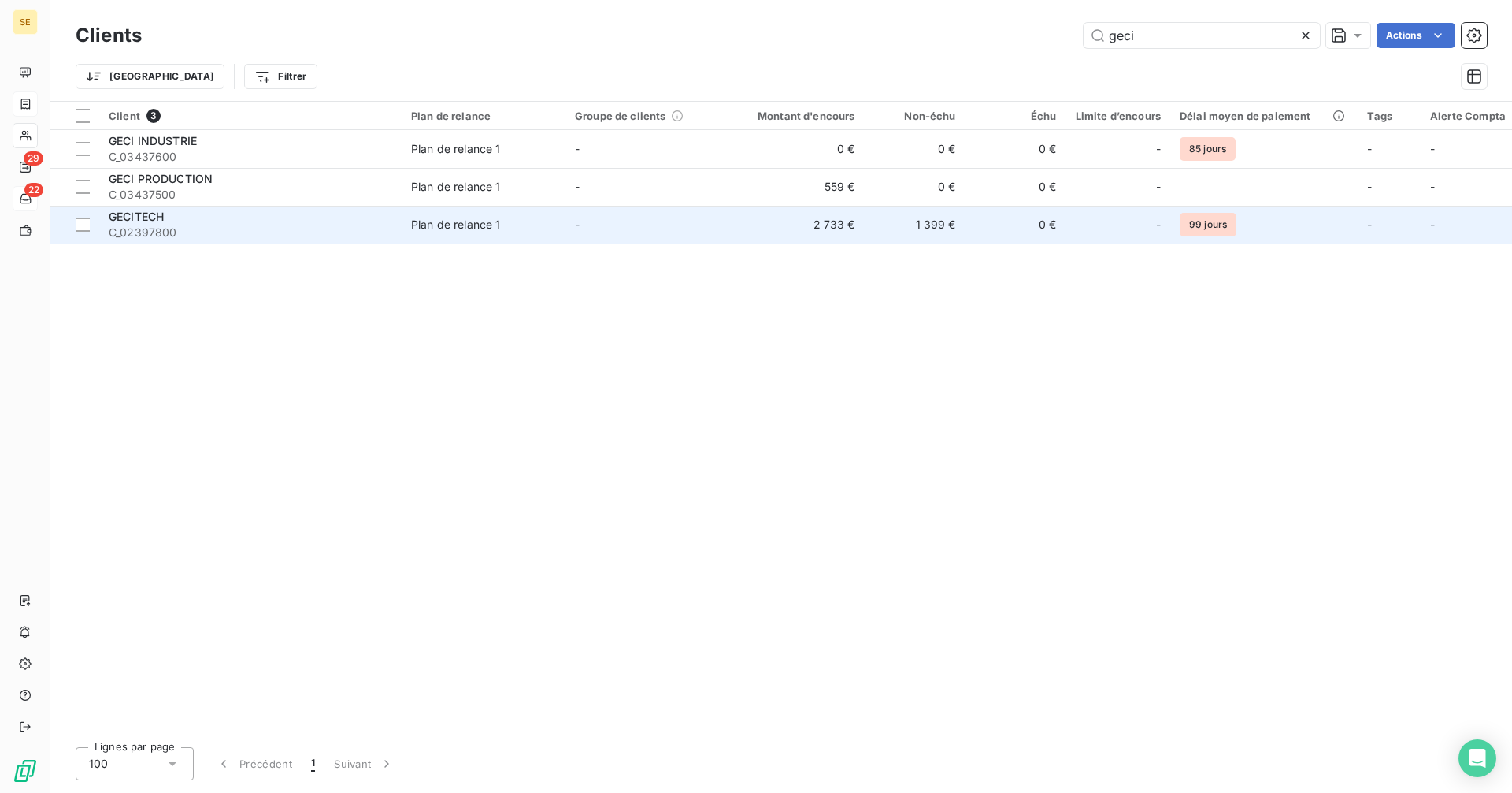
click at [836, 227] on td "2 733 €" at bounding box center [797, 224] width 136 height 38
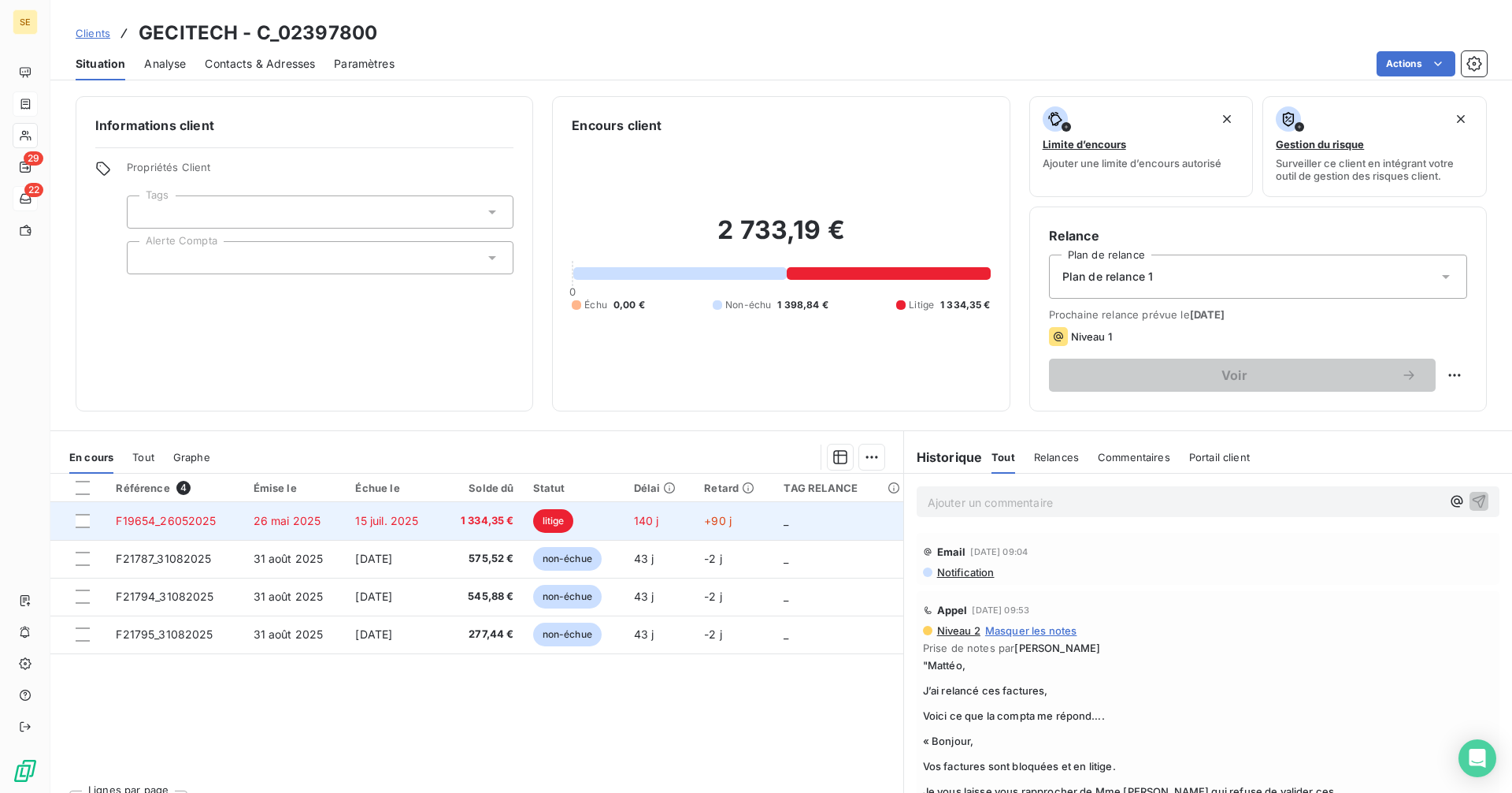
click at [450, 521] on span "1 334,35 €" at bounding box center [481, 521] width 63 height 16
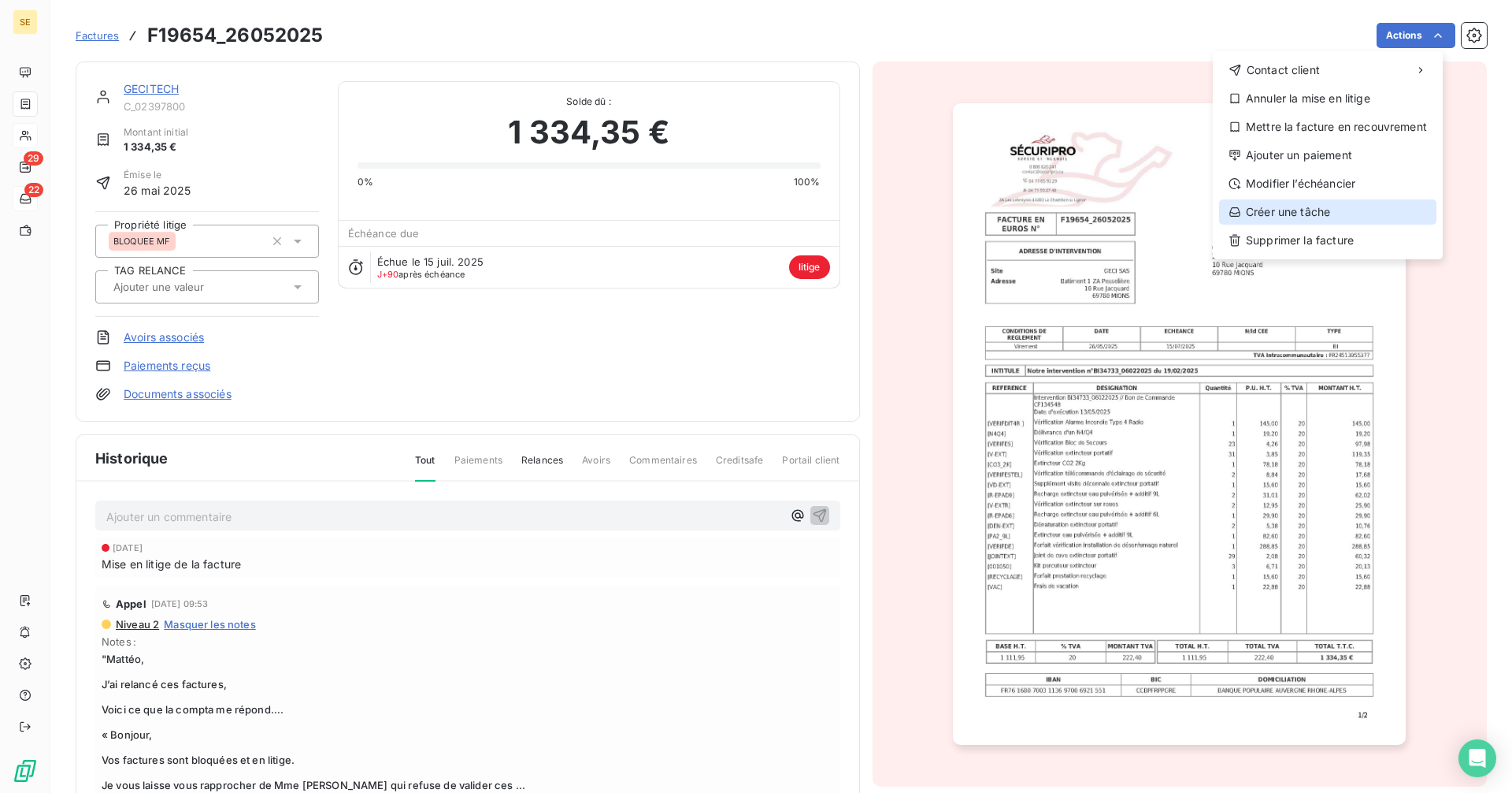
click at [1298, 211] on div "Créer une tâche" at bounding box center [1327, 211] width 218 height 25
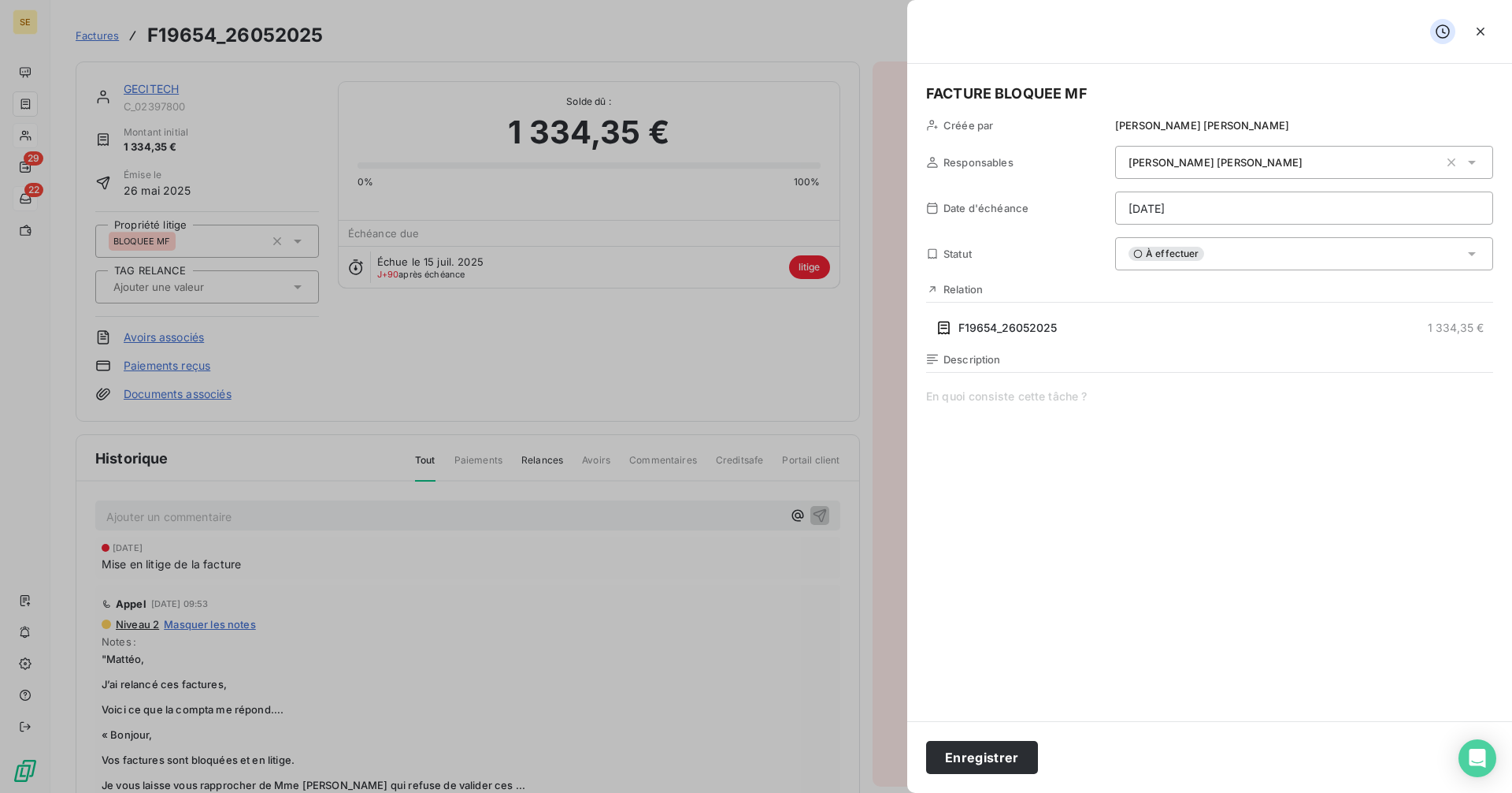
click at [1445, 203] on html "SE 29 22 Factures F19654_26052025 Actions GECITECH C_02397800 Montant initial 1…" at bounding box center [756, 396] width 1512 height 793
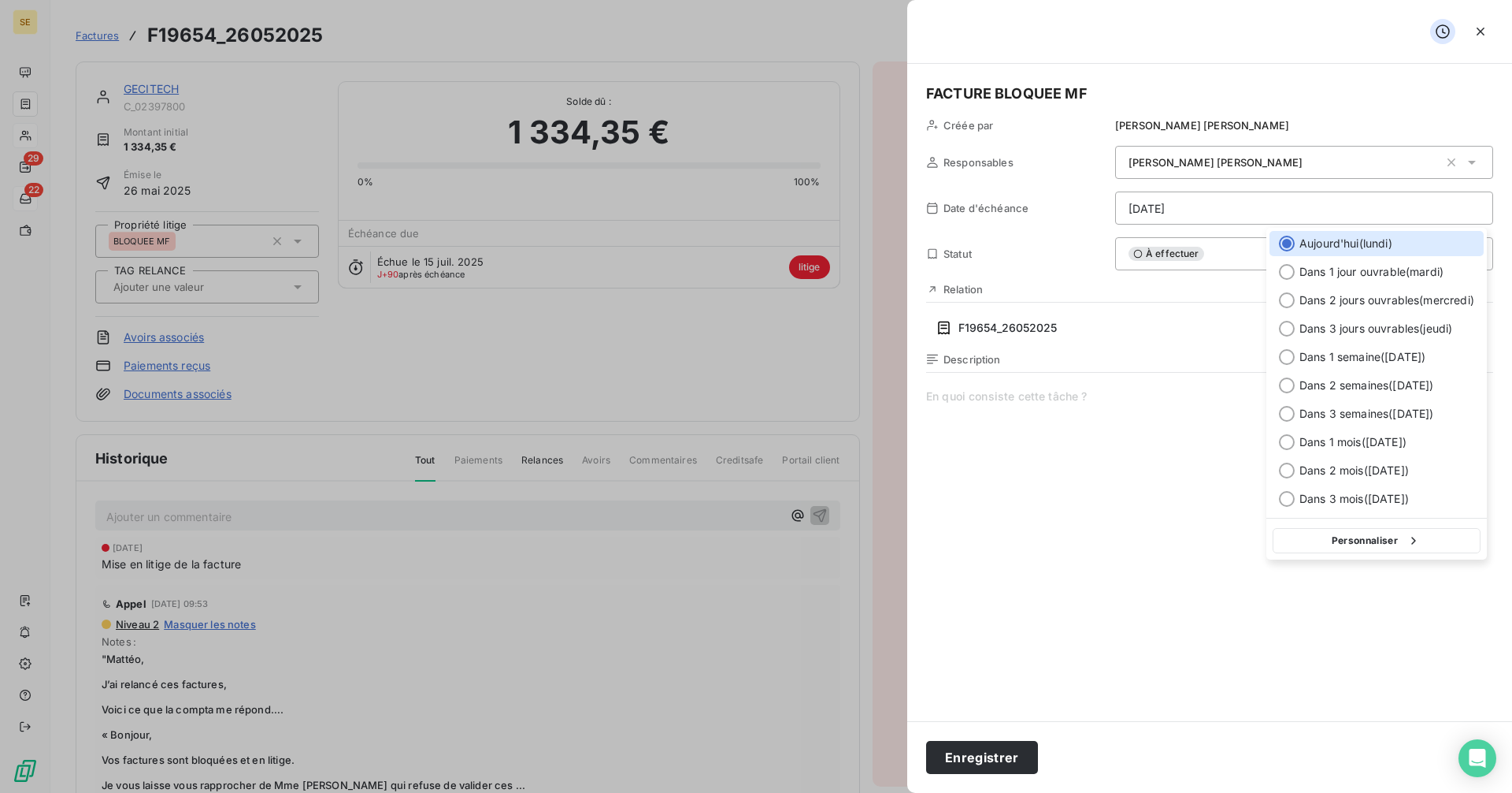
click at [1227, 211] on html "SE 29 22 Factures F19654_26052025 Actions GECITECH C_02397800 Montant initial 1…" at bounding box center [756, 396] width 1512 height 793
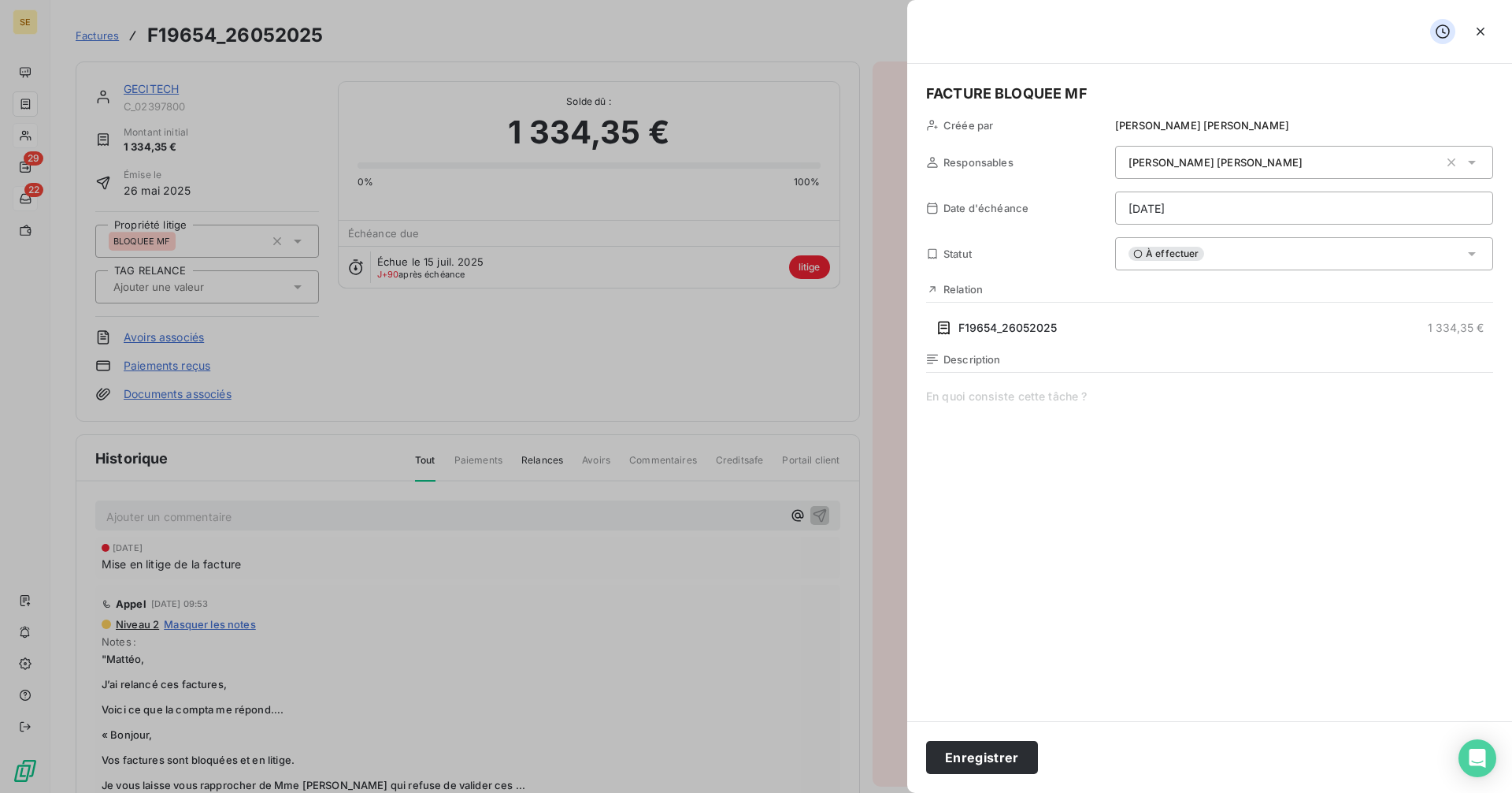
click at [1235, 260] on div "À effectuer" at bounding box center [1304, 253] width 378 height 33
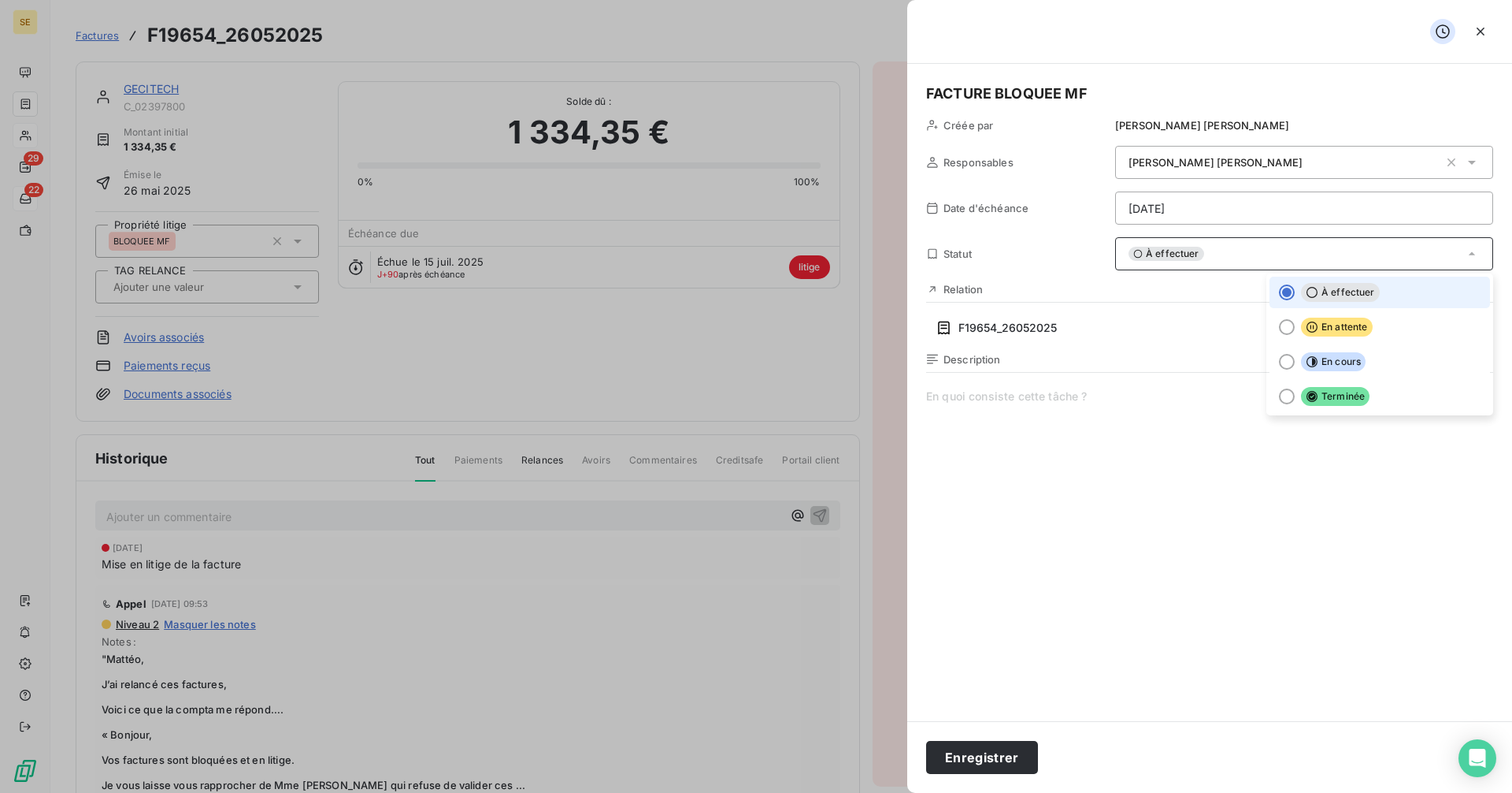
click at [1235, 260] on div "À effectuer" at bounding box center [1304, 253] width 378 height 33
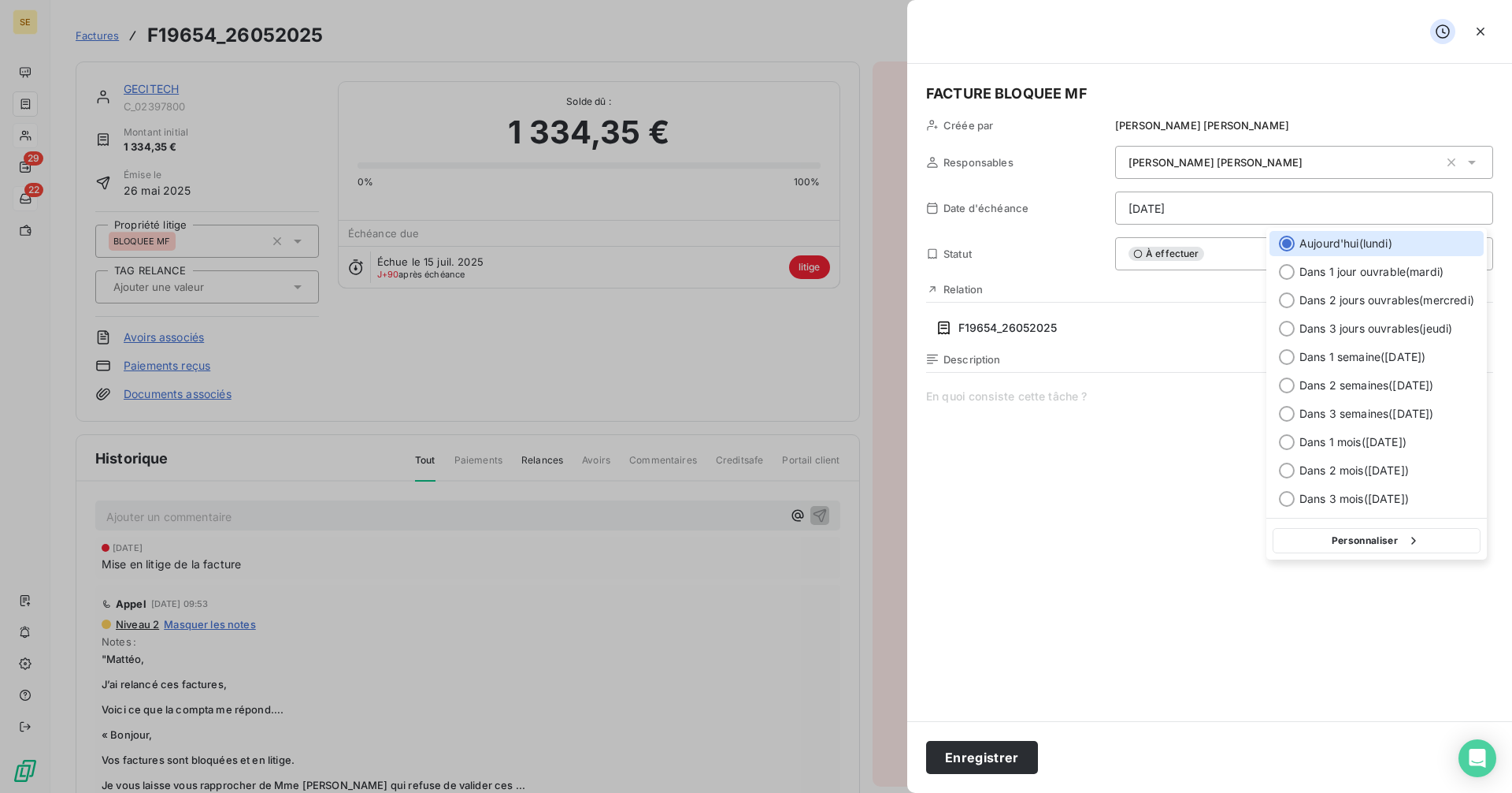
click at [1204, 211] on html "SE 29 22 Factures F19654_26052025 Actions GECITECH C_02397800 Montant initial 1…" at bounding box center [756, 396] width 1512 height 793
click at [1340, 544] on button "Personnaliser" at bounding box center [1376, 540] width 208 height 25
select select "9"
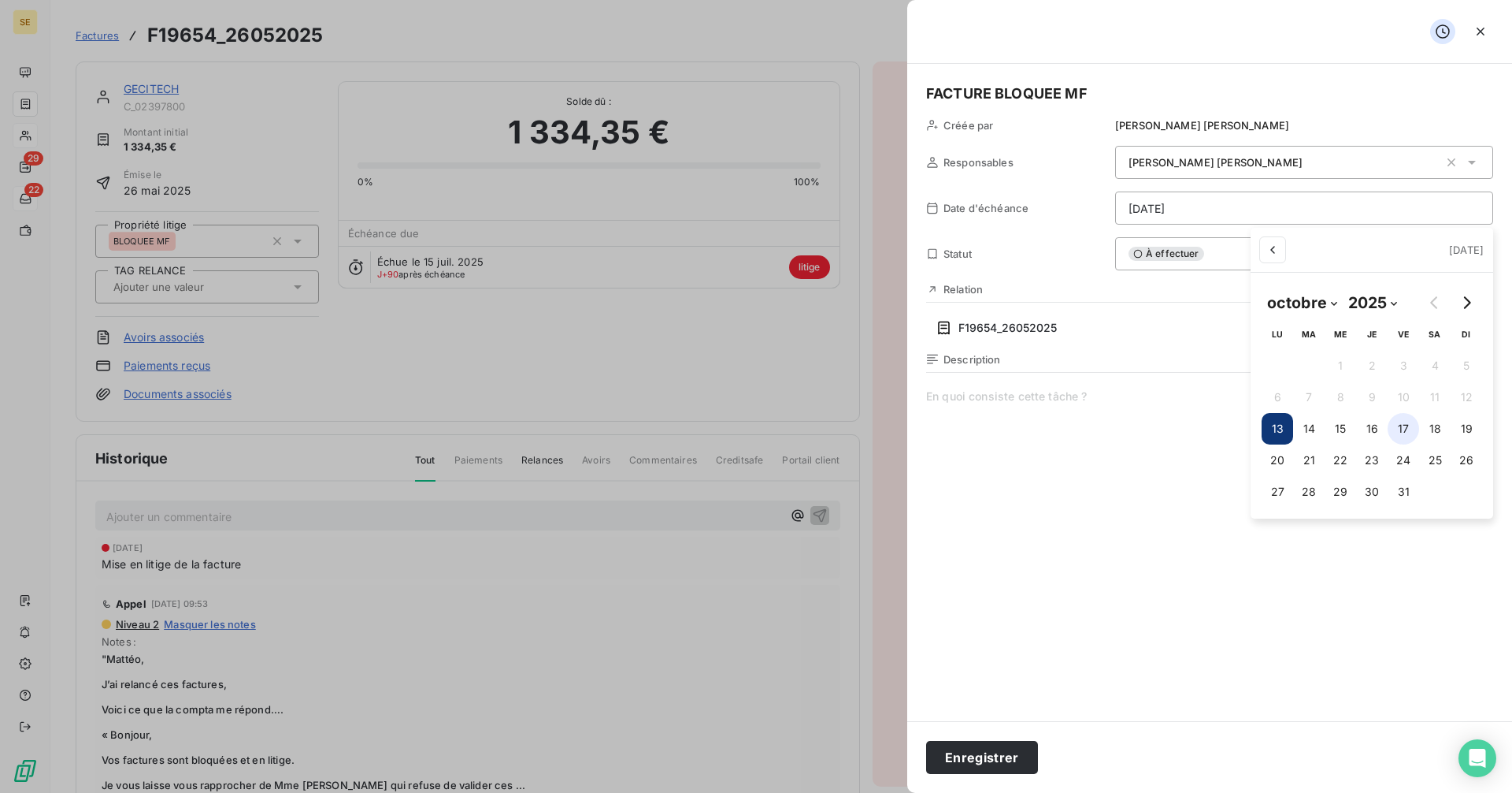
click at [1400, 425] on button "17" at bounding box center [1403, 428] width 31 height 31
type input "[DATE]"
click at [979, 754] on html "SE 29 22 Factures F19654_26052025 Actions GECITECH C_02397800 Montant initial 1…" at bounding box center [756, 396] width 1512 height 793
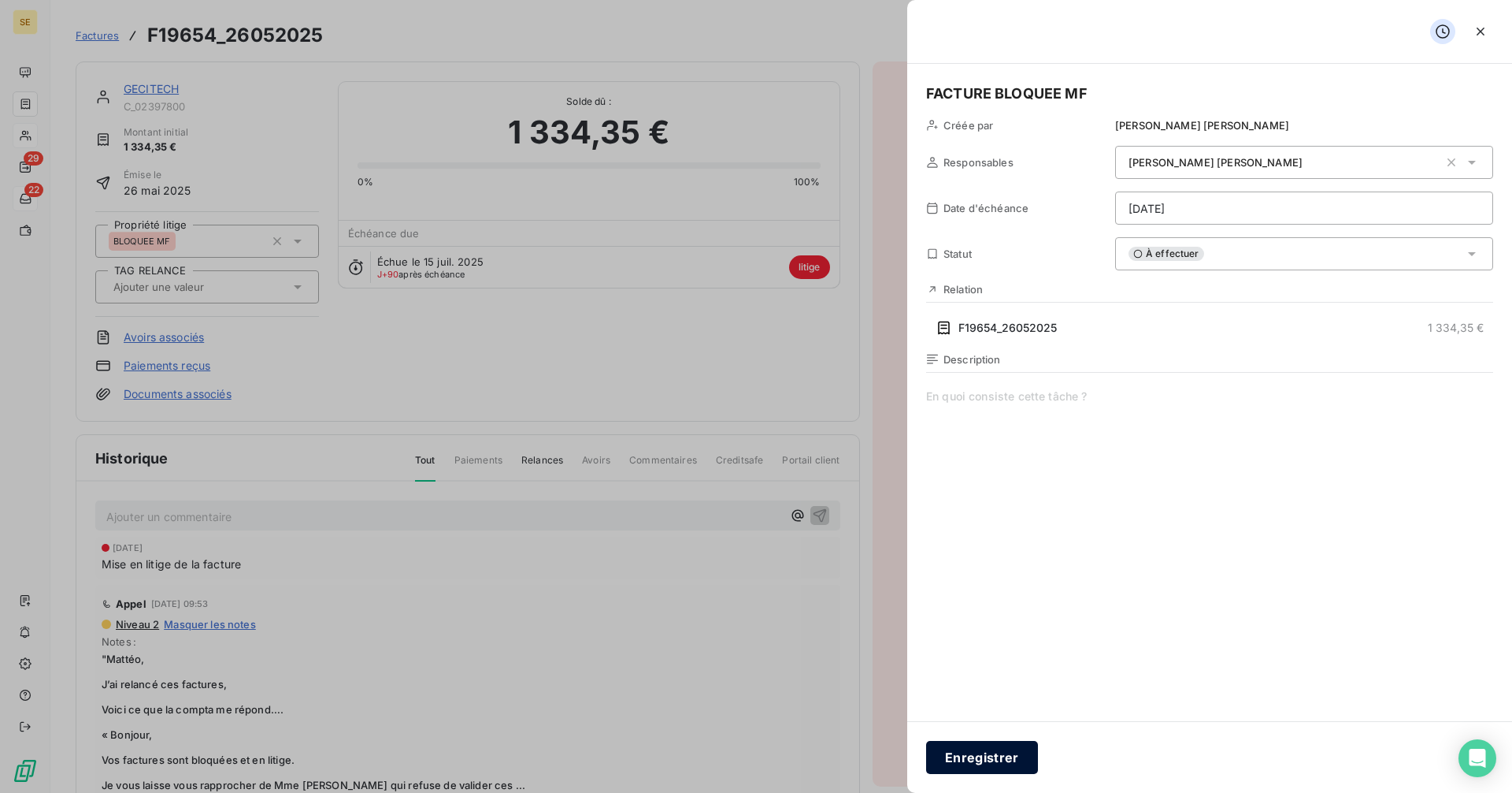
click at [1005, 759] on button "Enregistrer" at bounding box center [981, 757] width 112 height 33
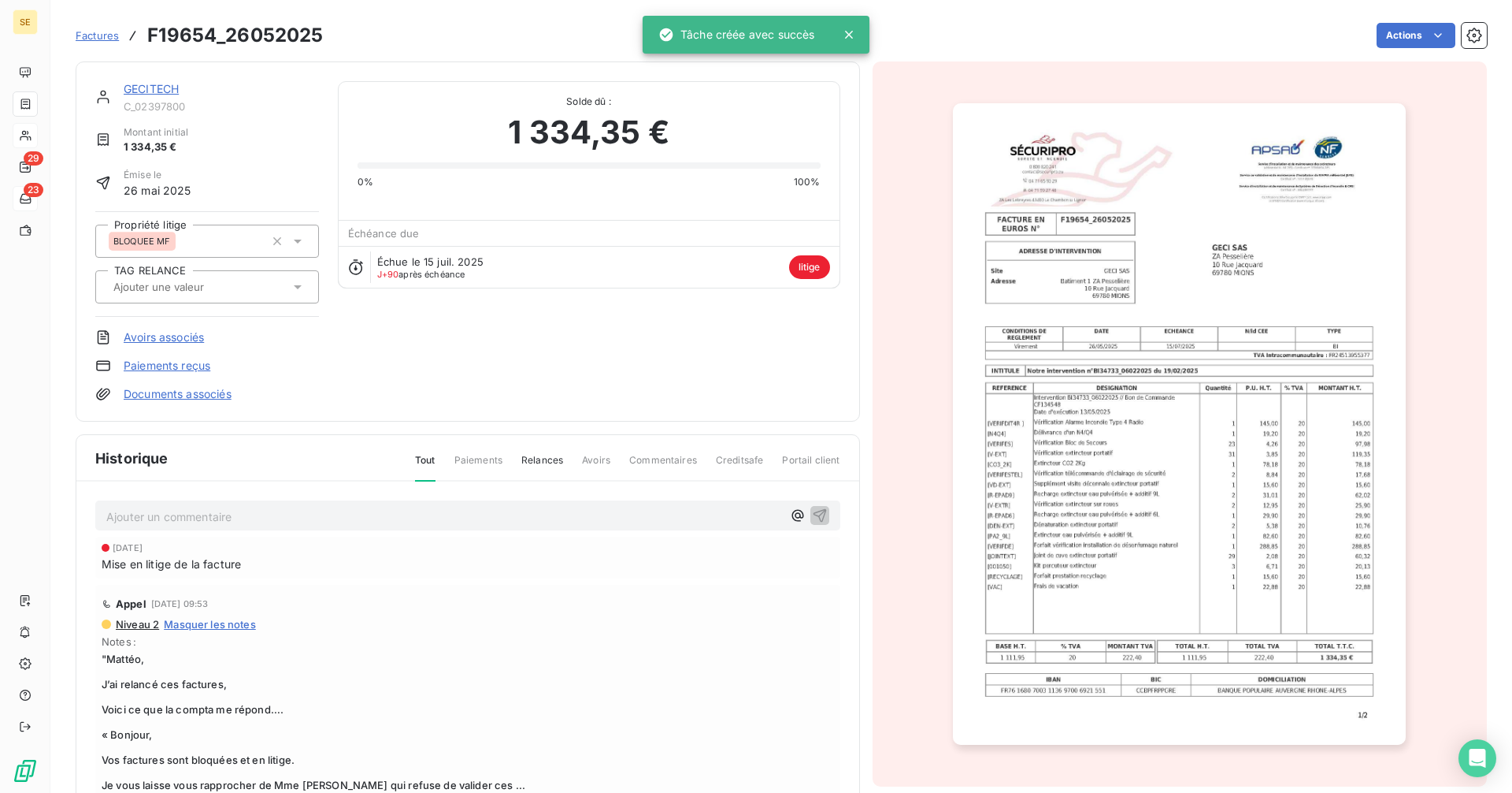
click at [103, 37] on span "Factures" at bounding box center [97, 35] width 43 height 13
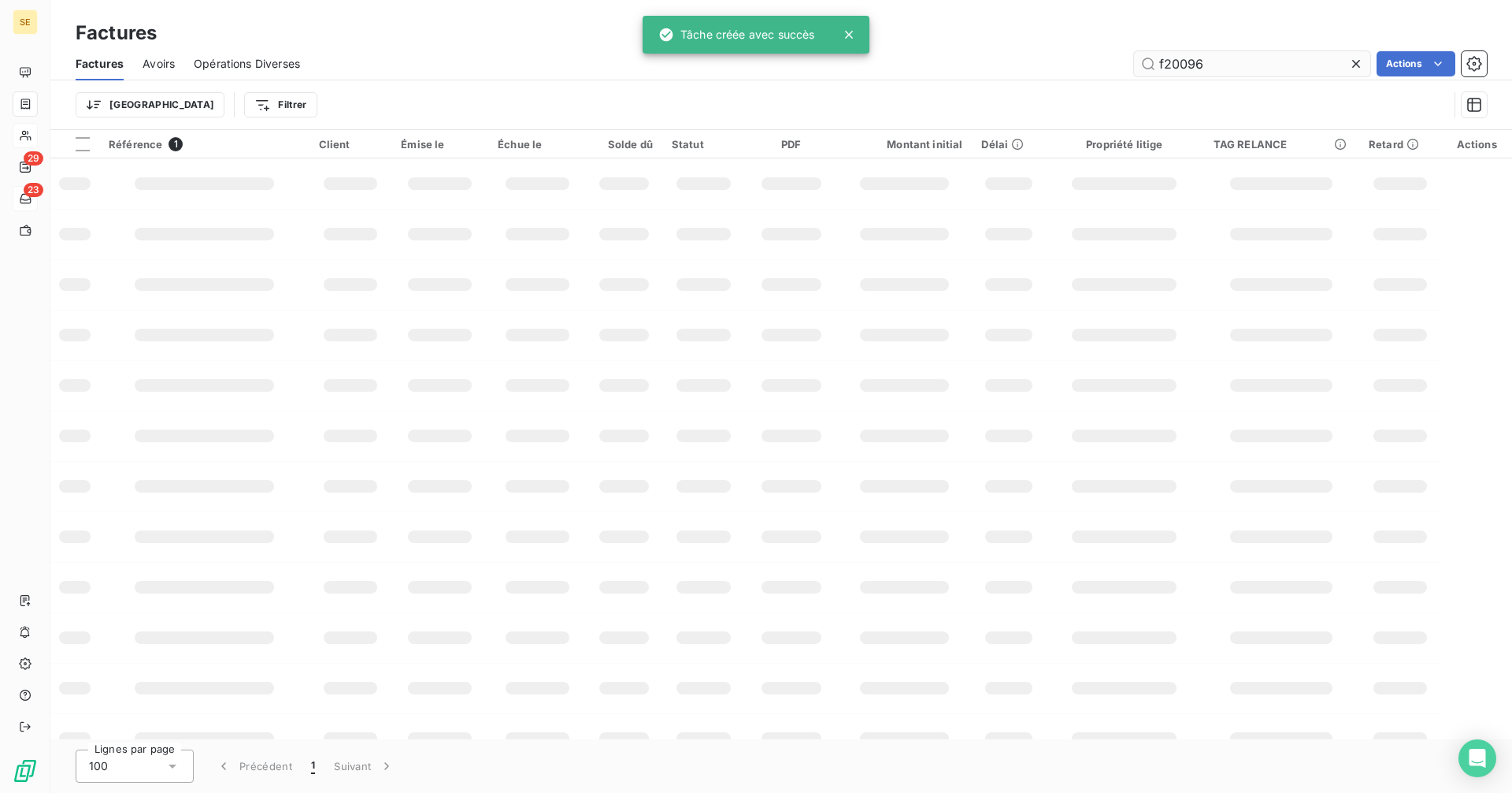
click at [1217, 51] on input "f20096" at bounding box center [1252, 63] width 236 height 25
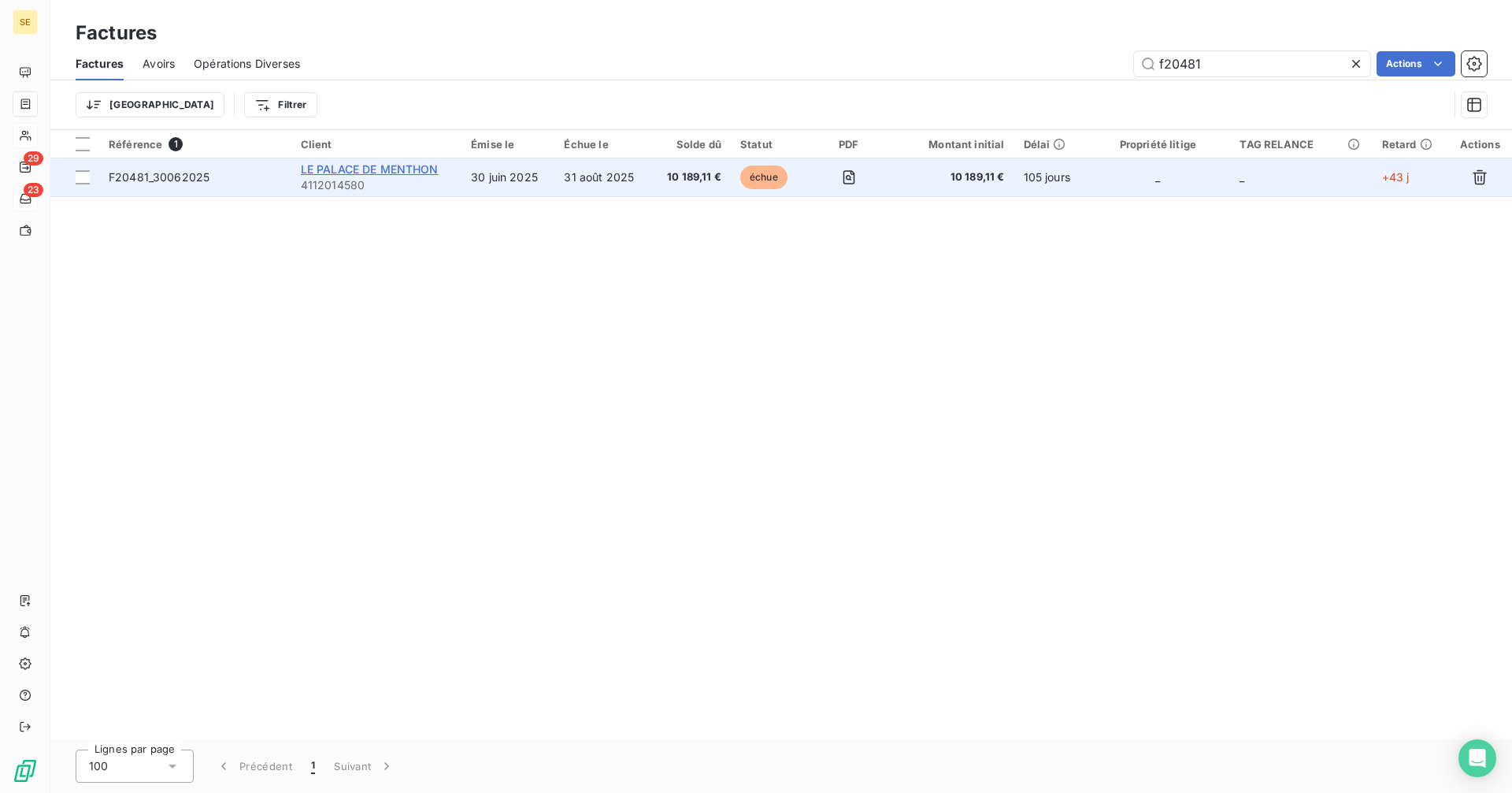
type input "f20481"
click at [350, 168] on span "LE PALACE DE MENTHON" at bounding box center [370, 169] width 138 height 14
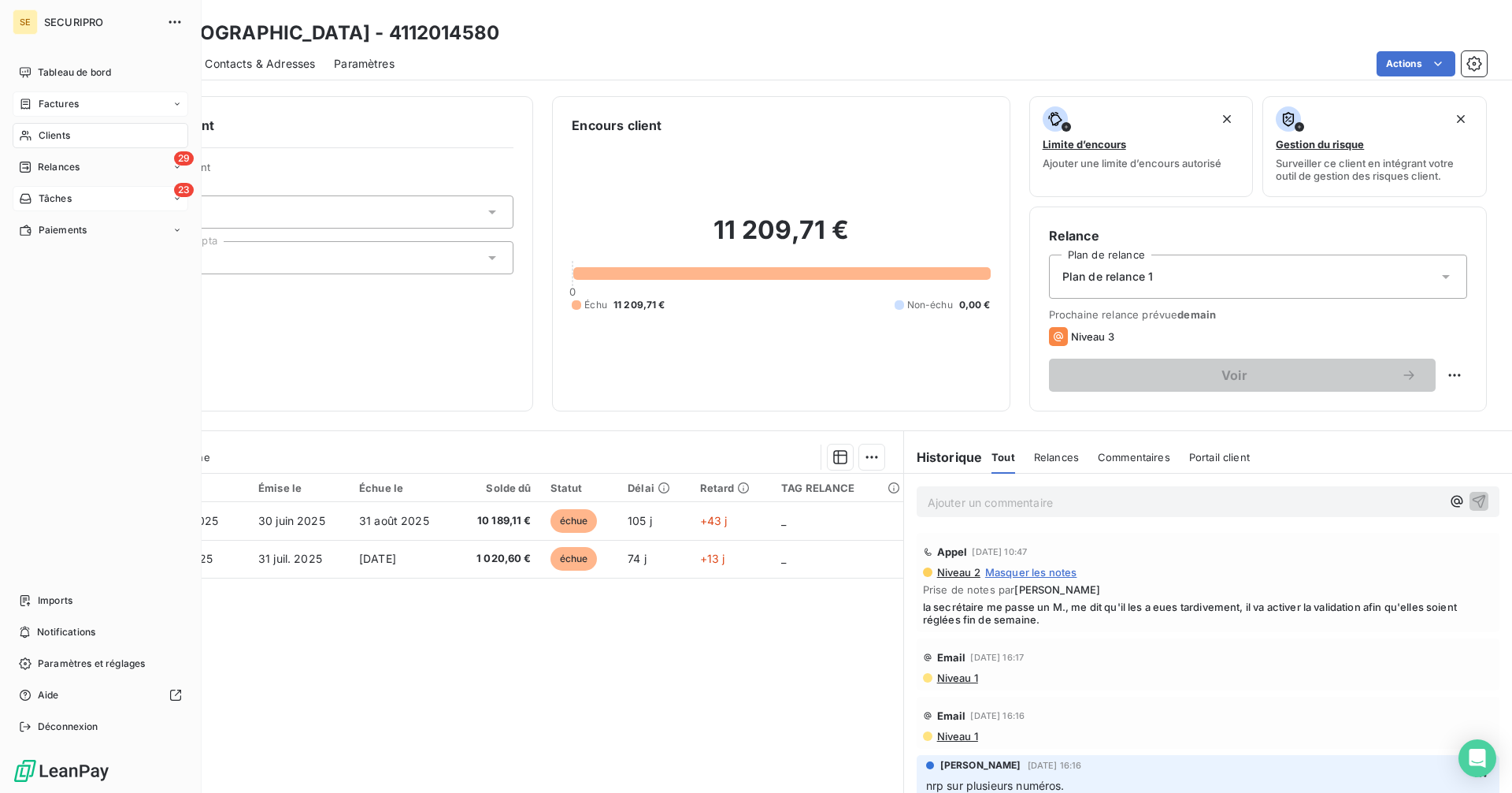
click at [35, 103] on div "Factures" at bounding box center [49, 104] width 60 height 14
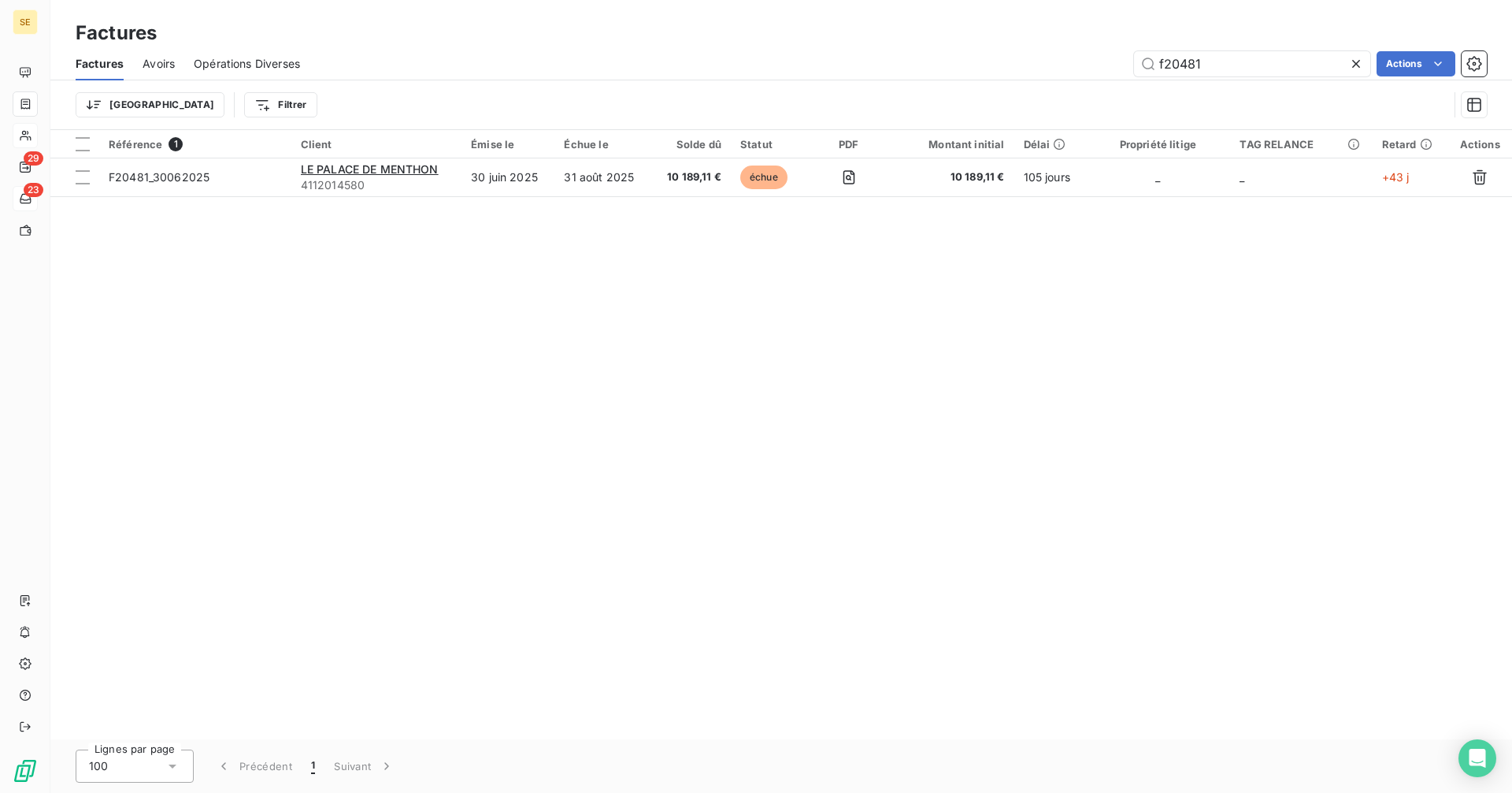
drag, startPoint x: 1222, startPoint y: 62, endPoint x: 1088, endPoint y: 66, distance: 134.1
click at [1088, 66] on div "f20481 Actions" at bounding box center [903, 63] width 1168 height 25
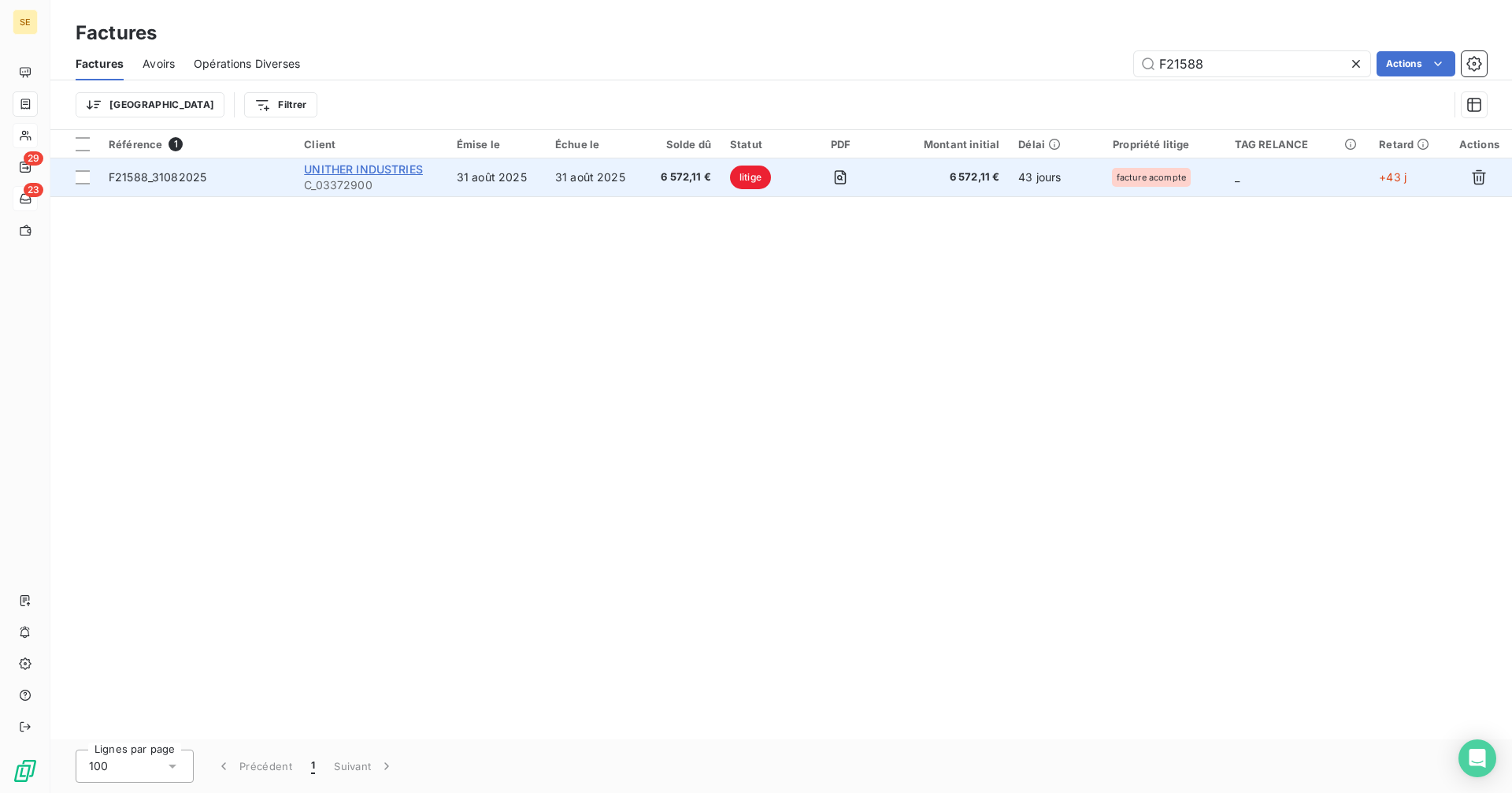
type input "F21588"
click at [384, 174] on span "UNITHER INDUSTRIES" at bounding box center [364, 169] width 119 height 14
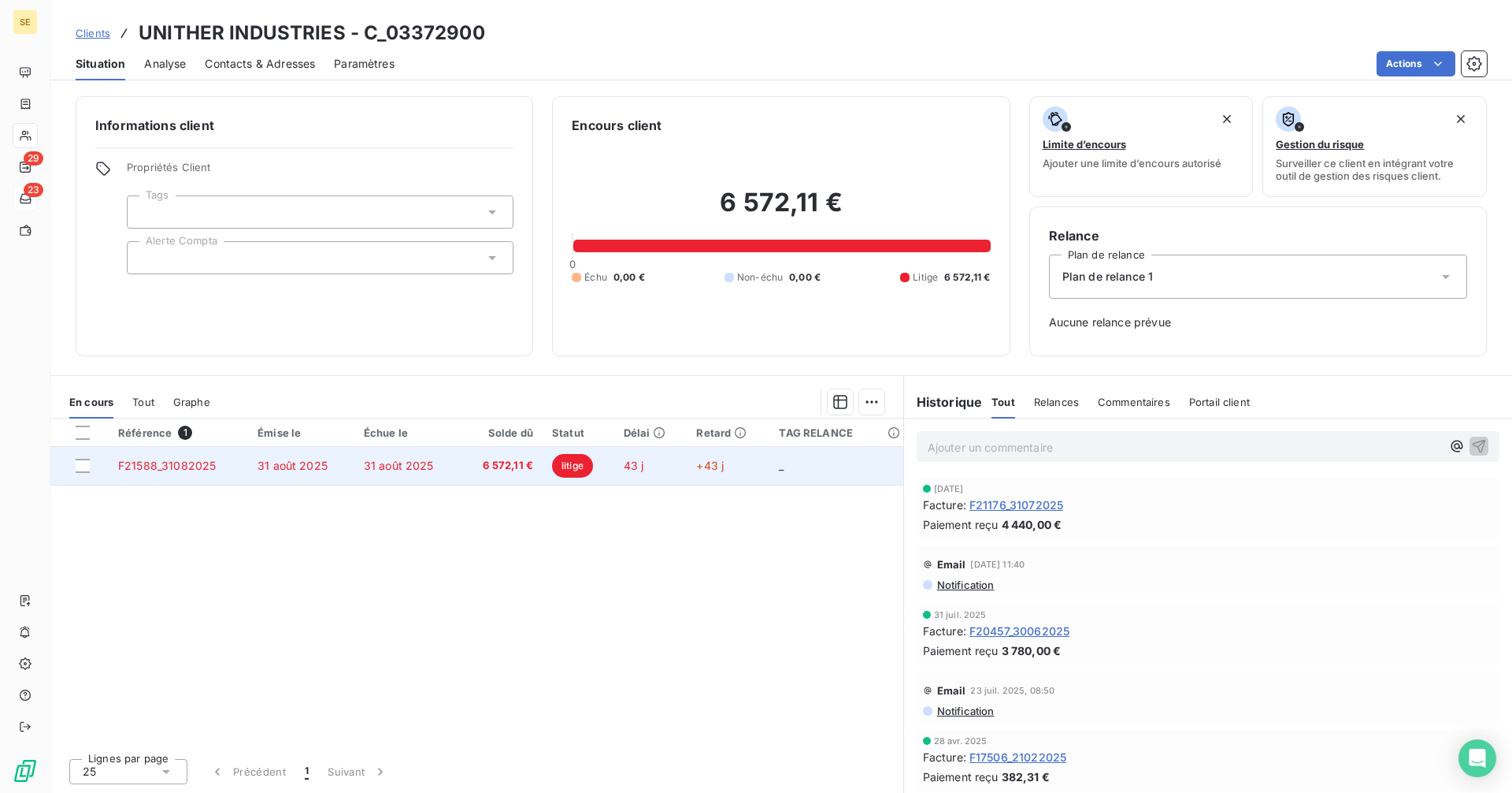
click at [442, 464] on td "31 août 2025" at bounding box center [407, 465] width 106 height 38
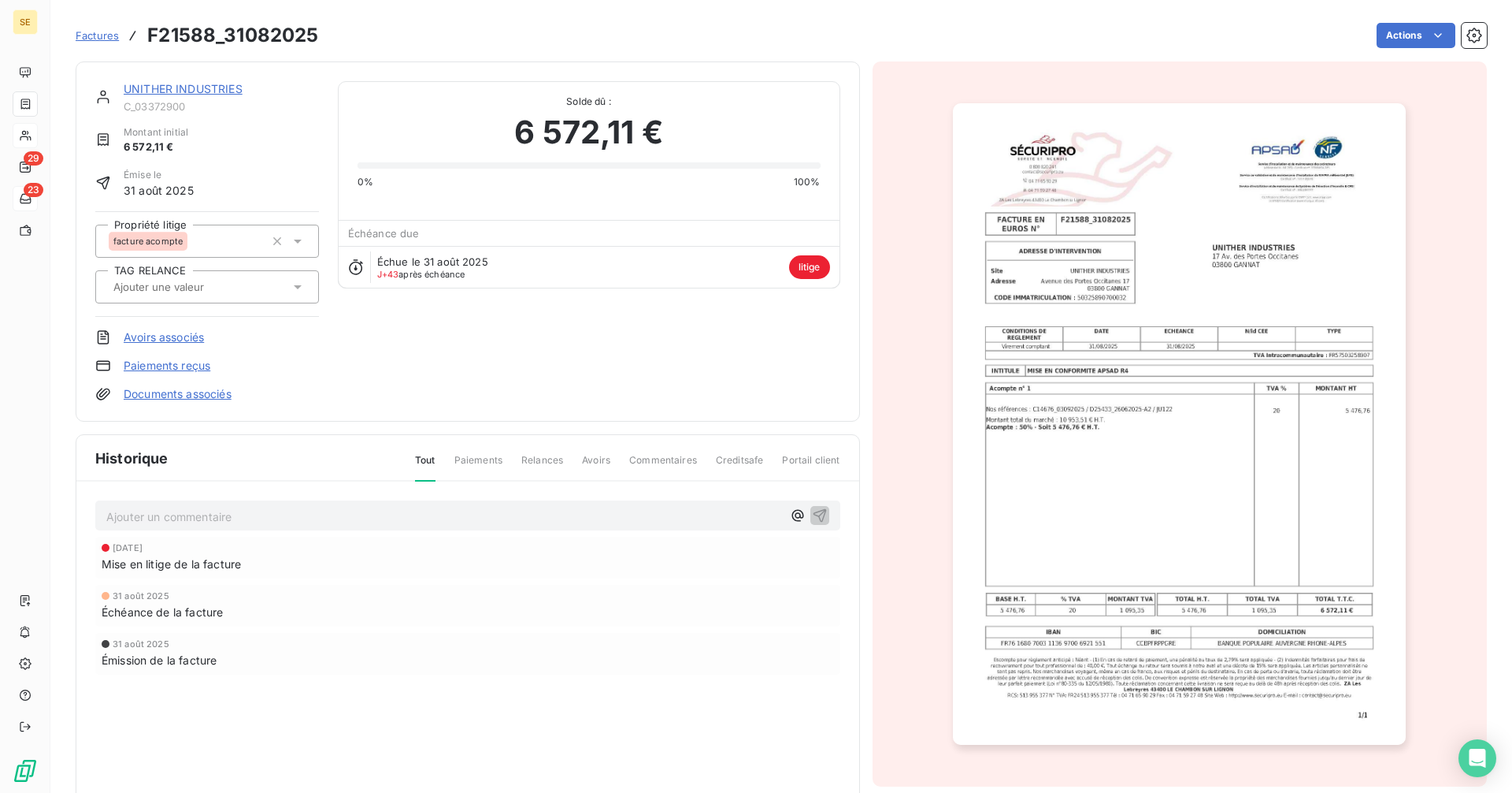
click at [304, 239] on icon at bounding box center [298, 241] width 16 height 16
click at [291, 98] on div "UNITHER INDUSTRIES C_03372900" at bounding box center [221, 96] width 195 height 31
click at [595, 607] on div "Échéance de la facture" at bounding box center [468, 611] width 732 height 17
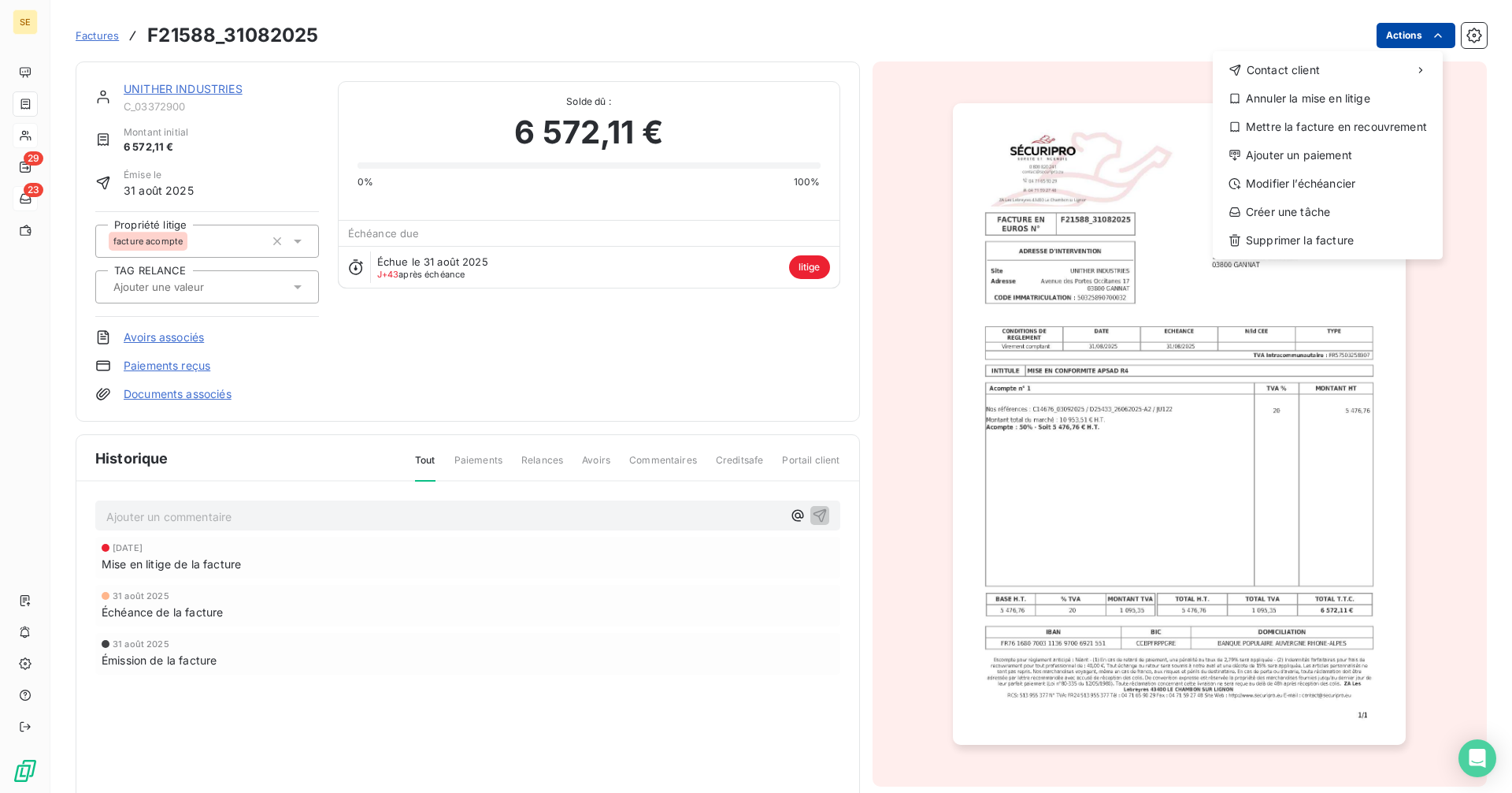
click at [1391, 31] on html "SE 29 23 Factures F21588_31082025 Actions Contact client Annuler la mise en lit…" at bounding box center [756, 396] width 1512 height 793
click at [1308, 216] on div "Créer une tâche" at bounding box center [1327, 211] width 218 height 25
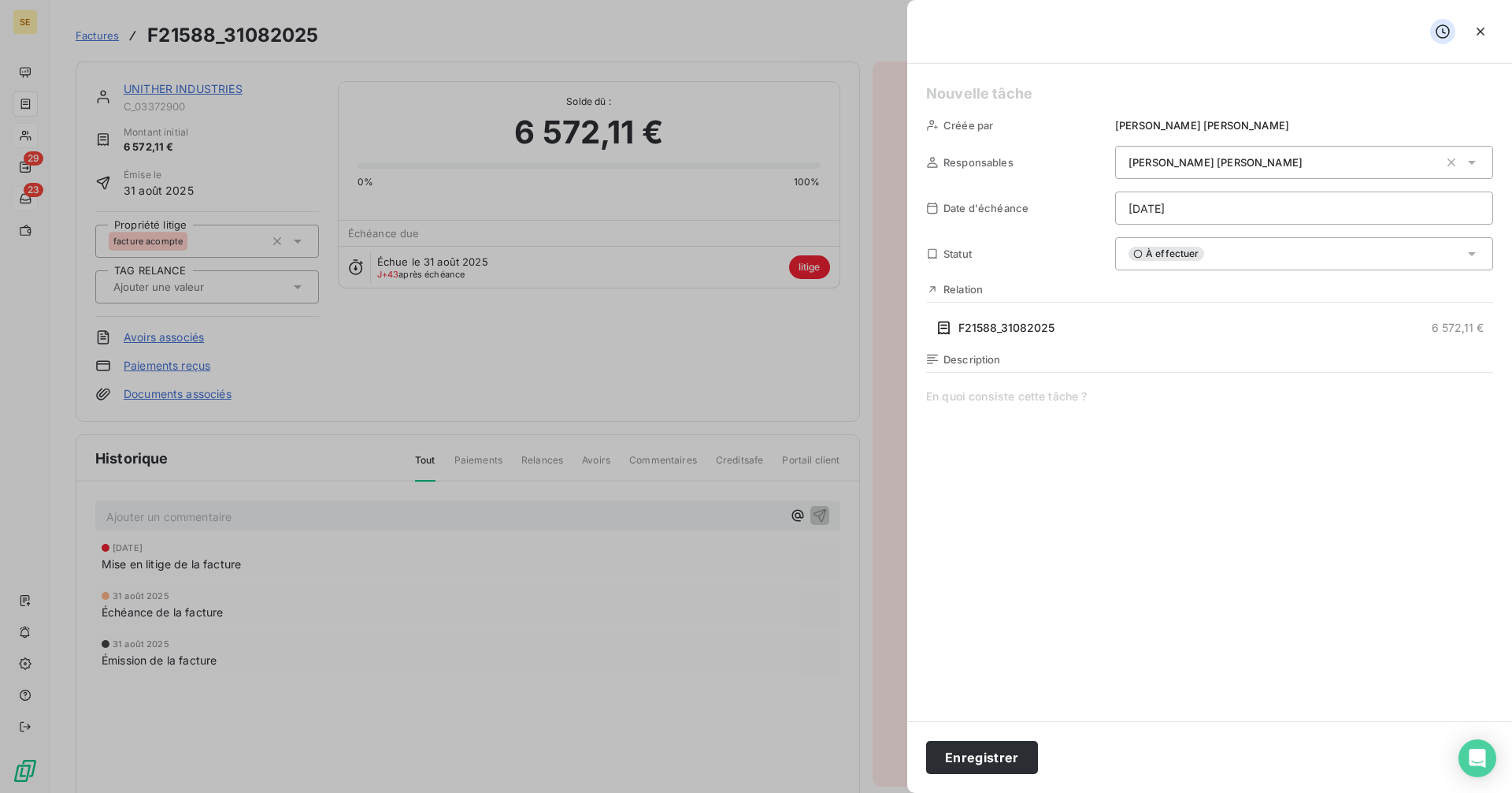
click at [1153, 198] on html "SE 29 23 Factures F21588_31082025 Actions UNITHER INDUSTRIES C_03372900 Montant…" at bounding box center [756, 396] width 1512 height 793
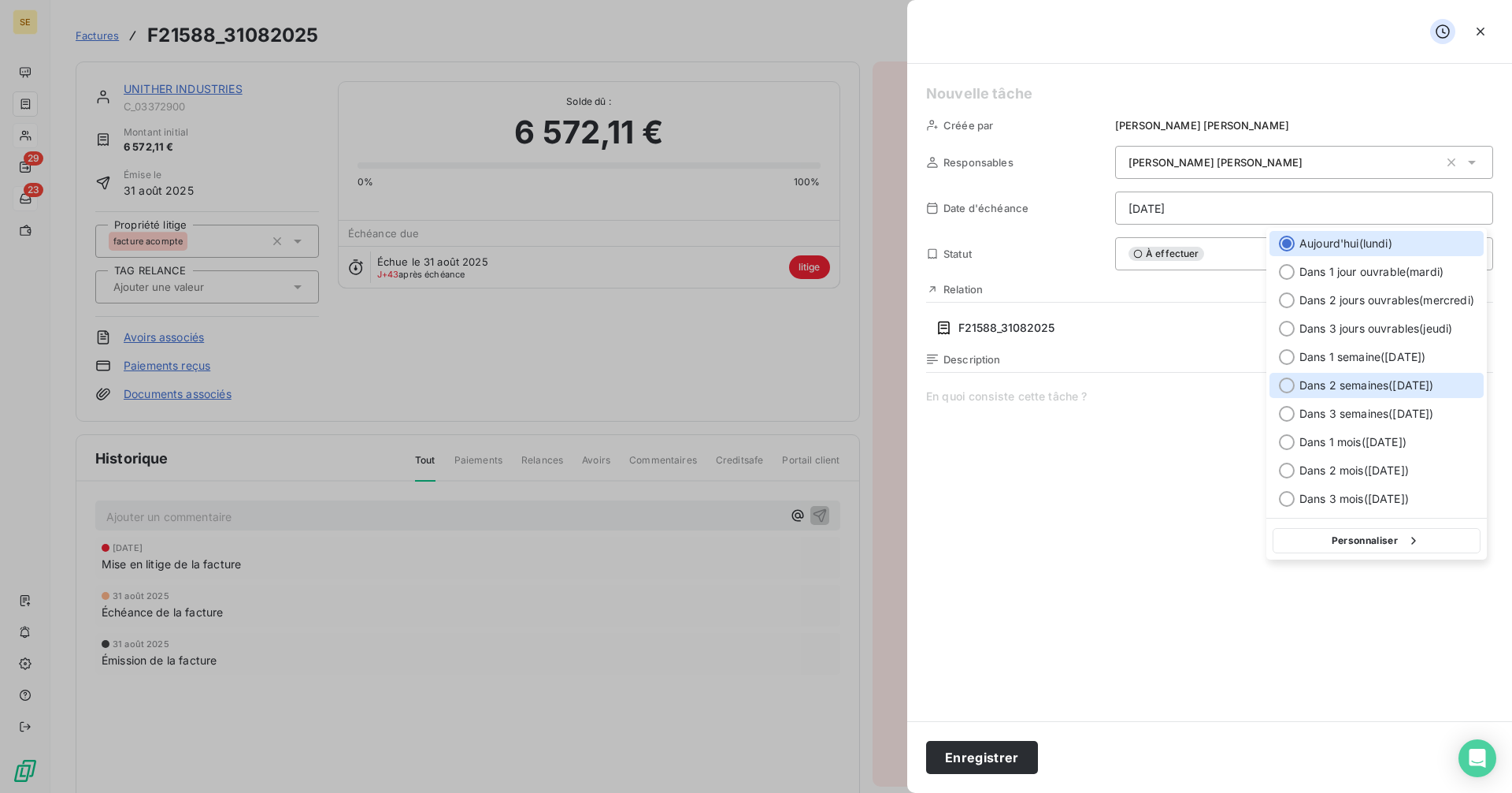
click at [1287, 382] on div at bounding box center [1287, 386] width 16 height 16
type input "[DATE]"
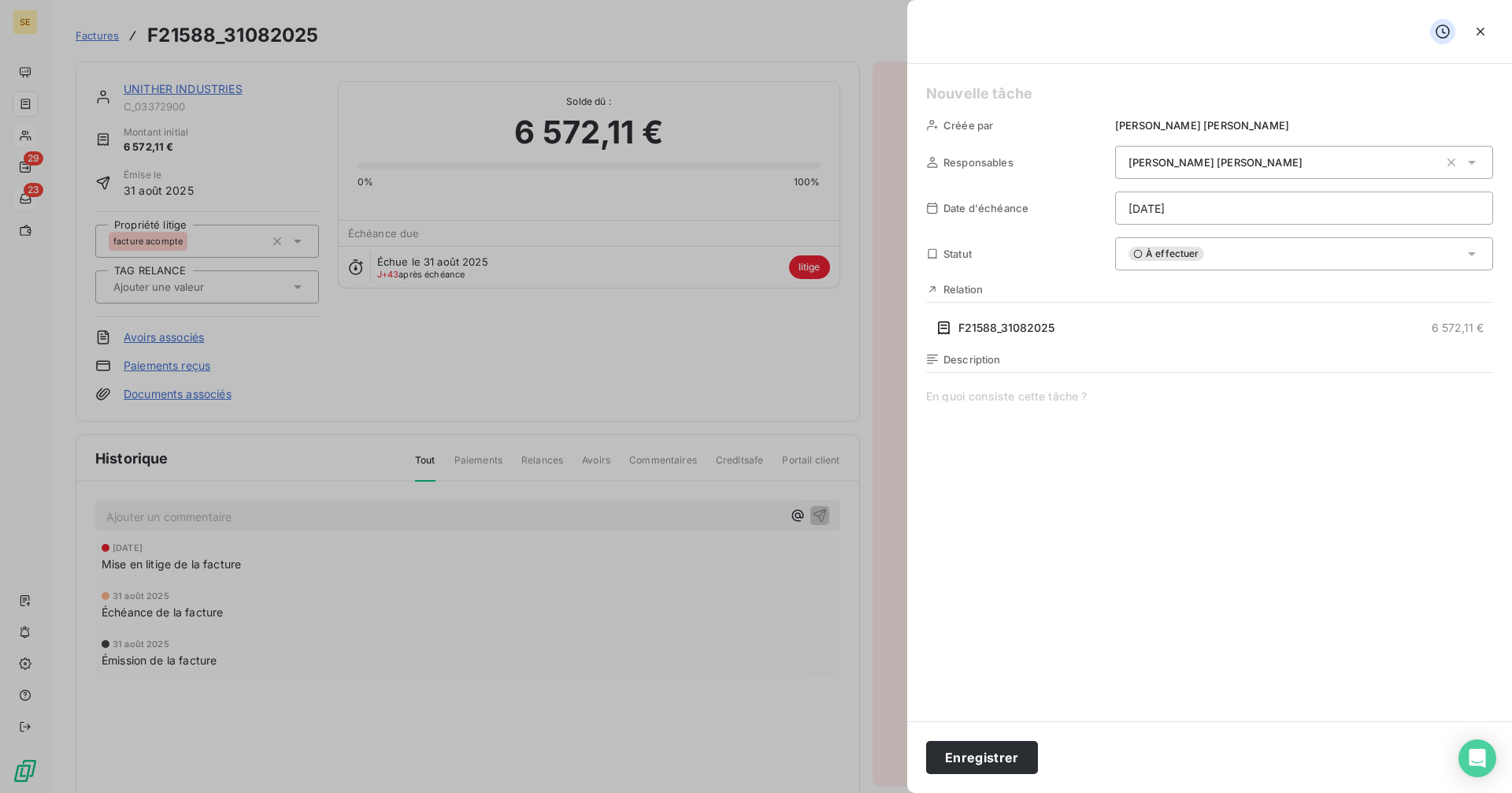
click at [969, 100] on h5 at bounding box center [1209, 93] width 567 height 22
click at [992, 758] on button "Enregistrer" at bounding box center [981, 757] width 112 height 33
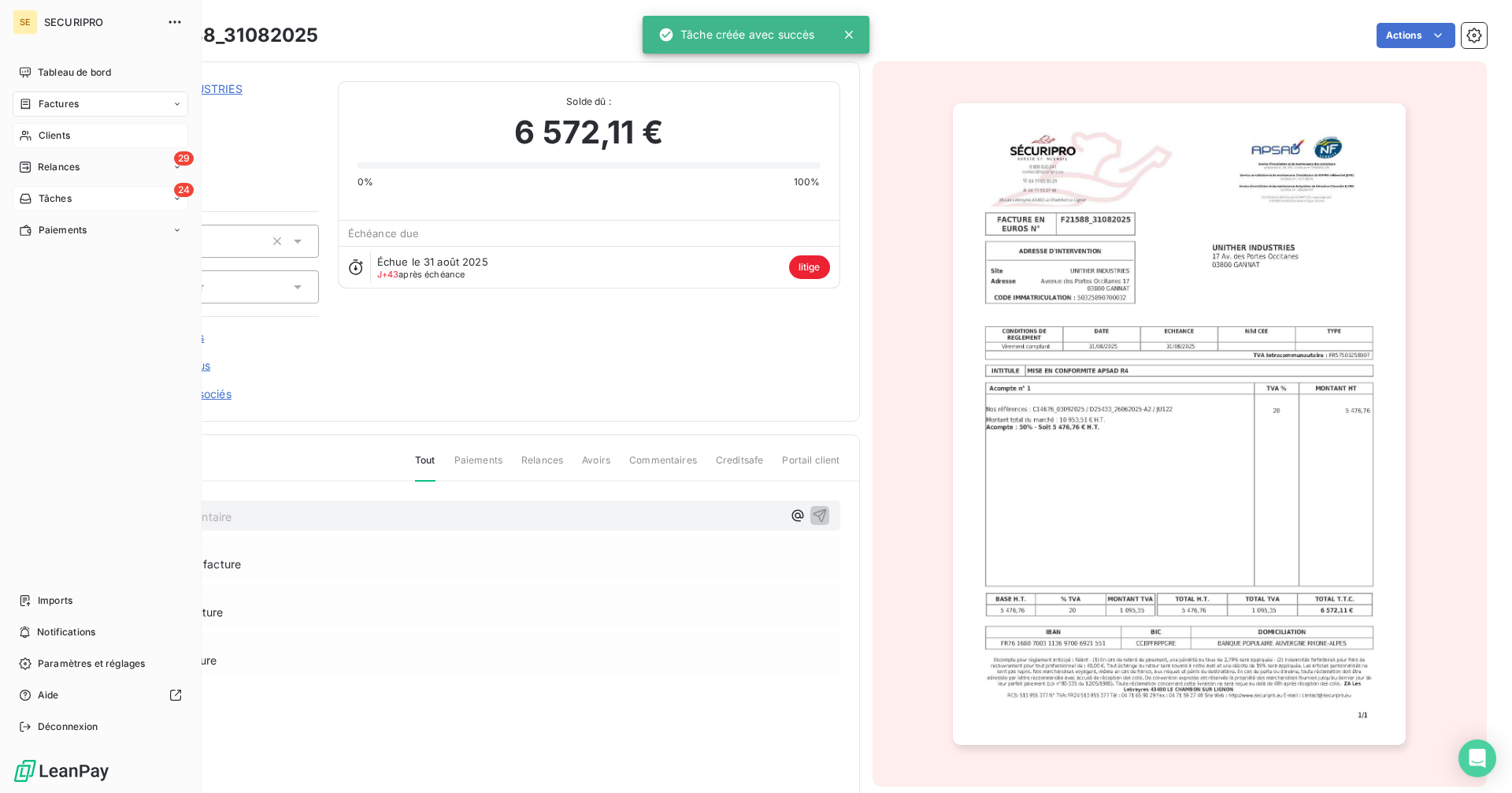
click at [39, 197] on span "Tâches" at bounding box center [55, 198] width 33 height 14
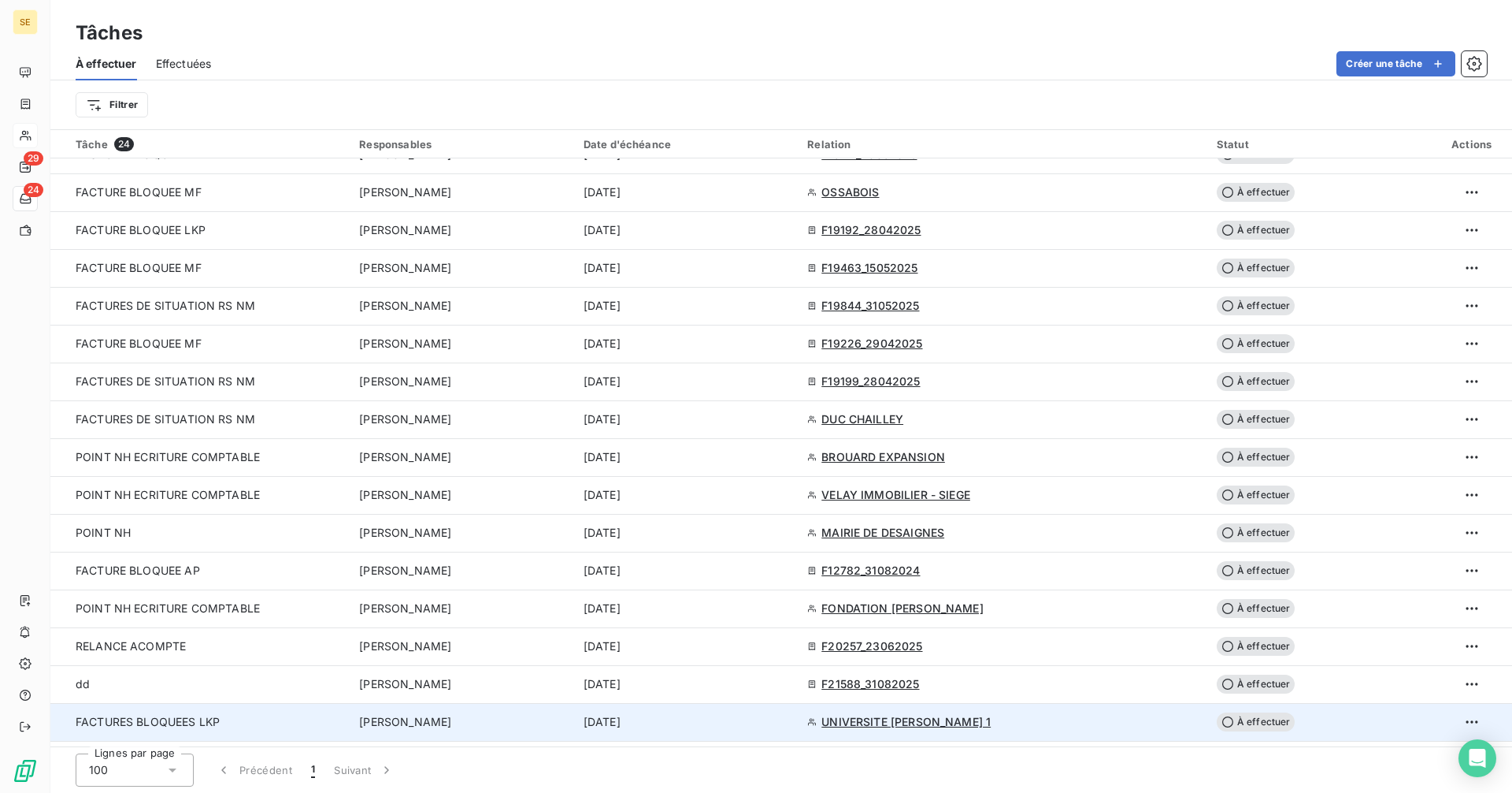
scroll to position [321, 0]
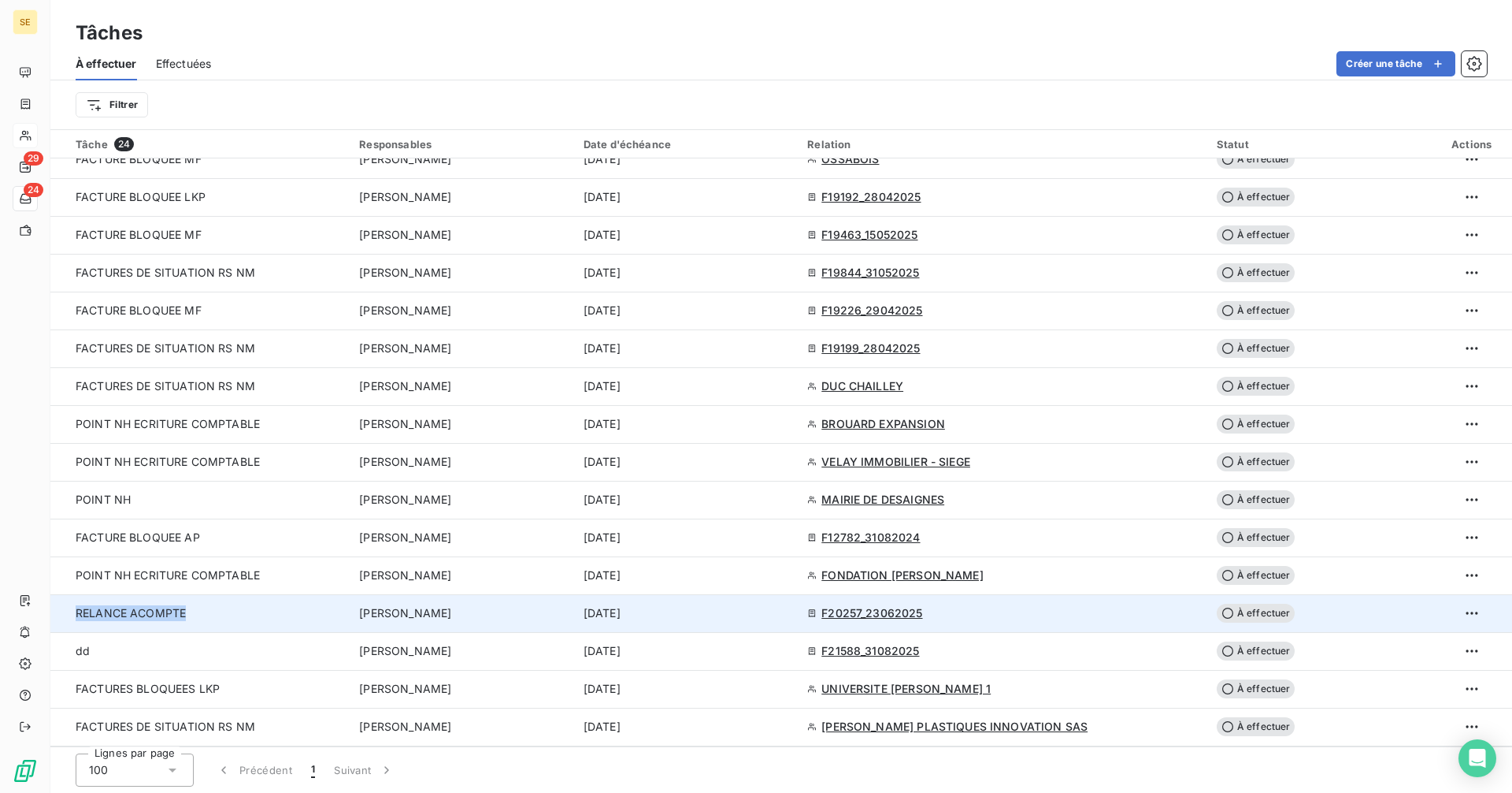
drag, startPoint x: 222, startPoint y: 615, endPoint x: 61, endPoint y: 618, distance: 161.0
click at [61, 618] on td "RELANCE ACOMPTE" at bounding box center [200, 612] width 300 height 38
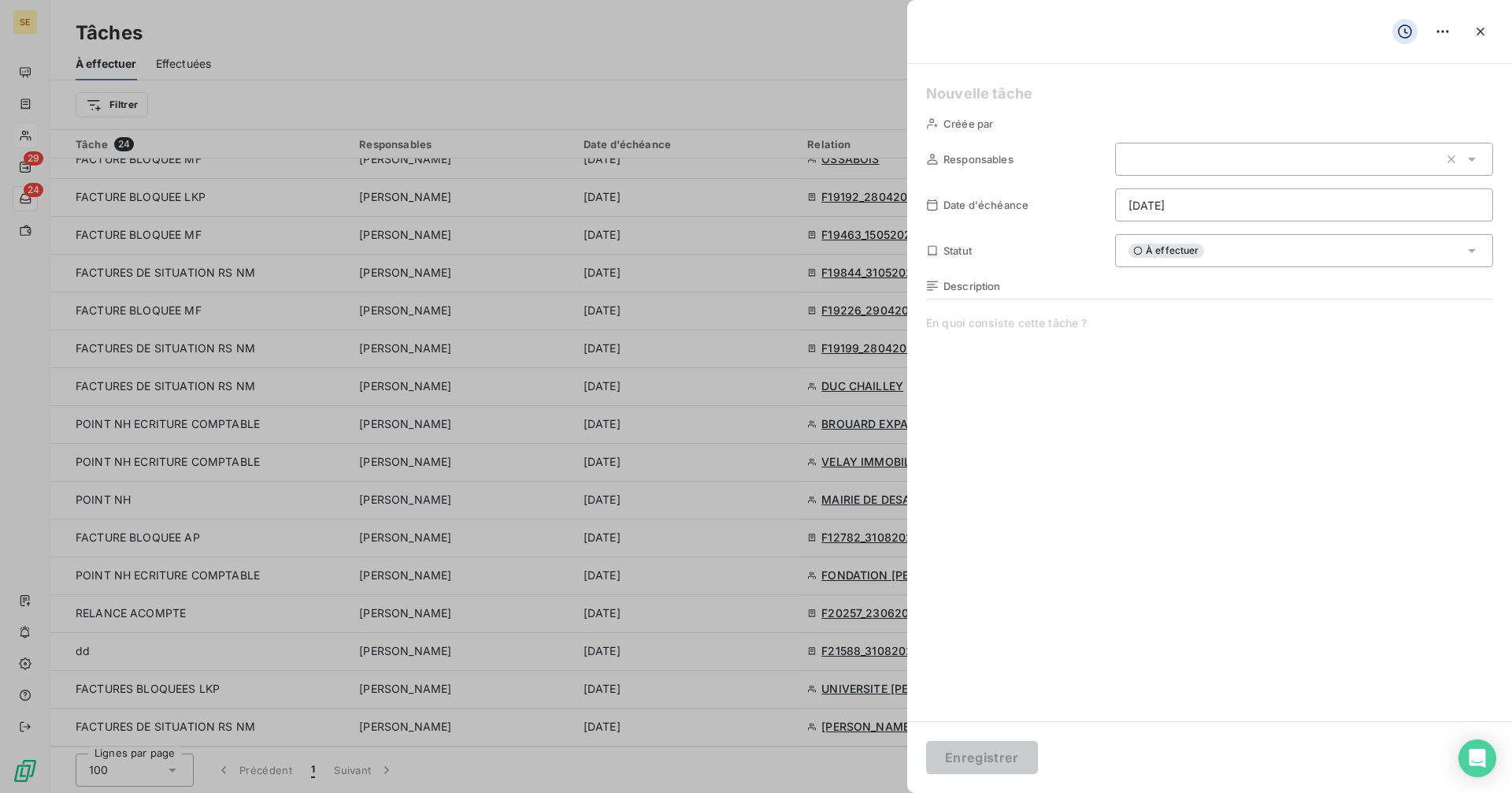
type input "[DATE]"
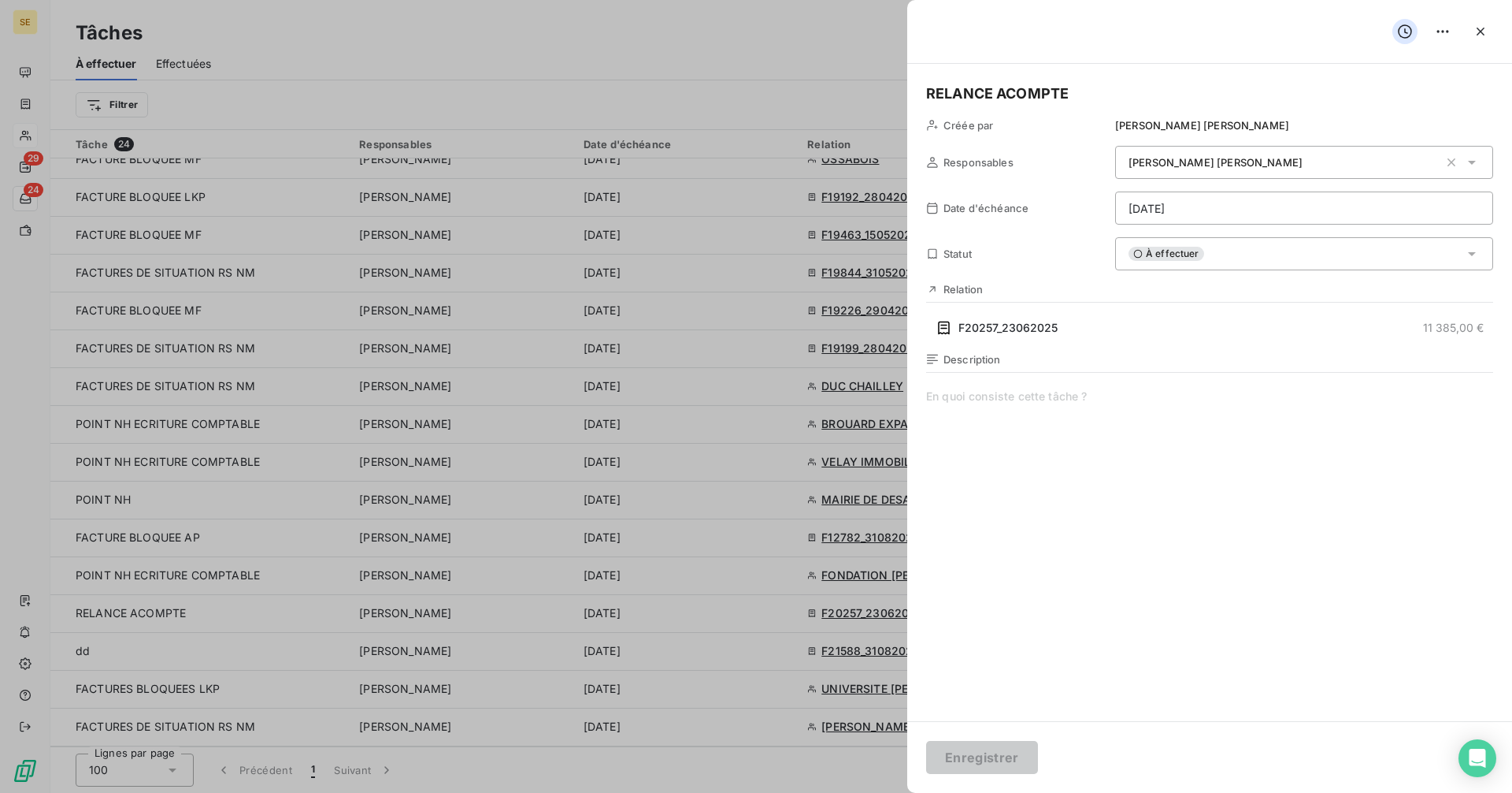
drag, startPoint x: 92, startPoint y: 617, endPoint x: 1261, endPoint y: 505, distance: 1174.4
click at [1261, 505] on span at bounding box center [1209, 539] width 567 height 303
drag, startPoint x: 1053, startPoint y: 91, endPoint x: 864, endPoint y: 81, distance: 189.3
click at [864, 792] on div "RELANCE ACOMPTE Créée par [PERSON_NAME] Responsables [PERSON_NAME] Date d'échéa…" at bounding box center [756, 793] width 1512 height 0
paste h5
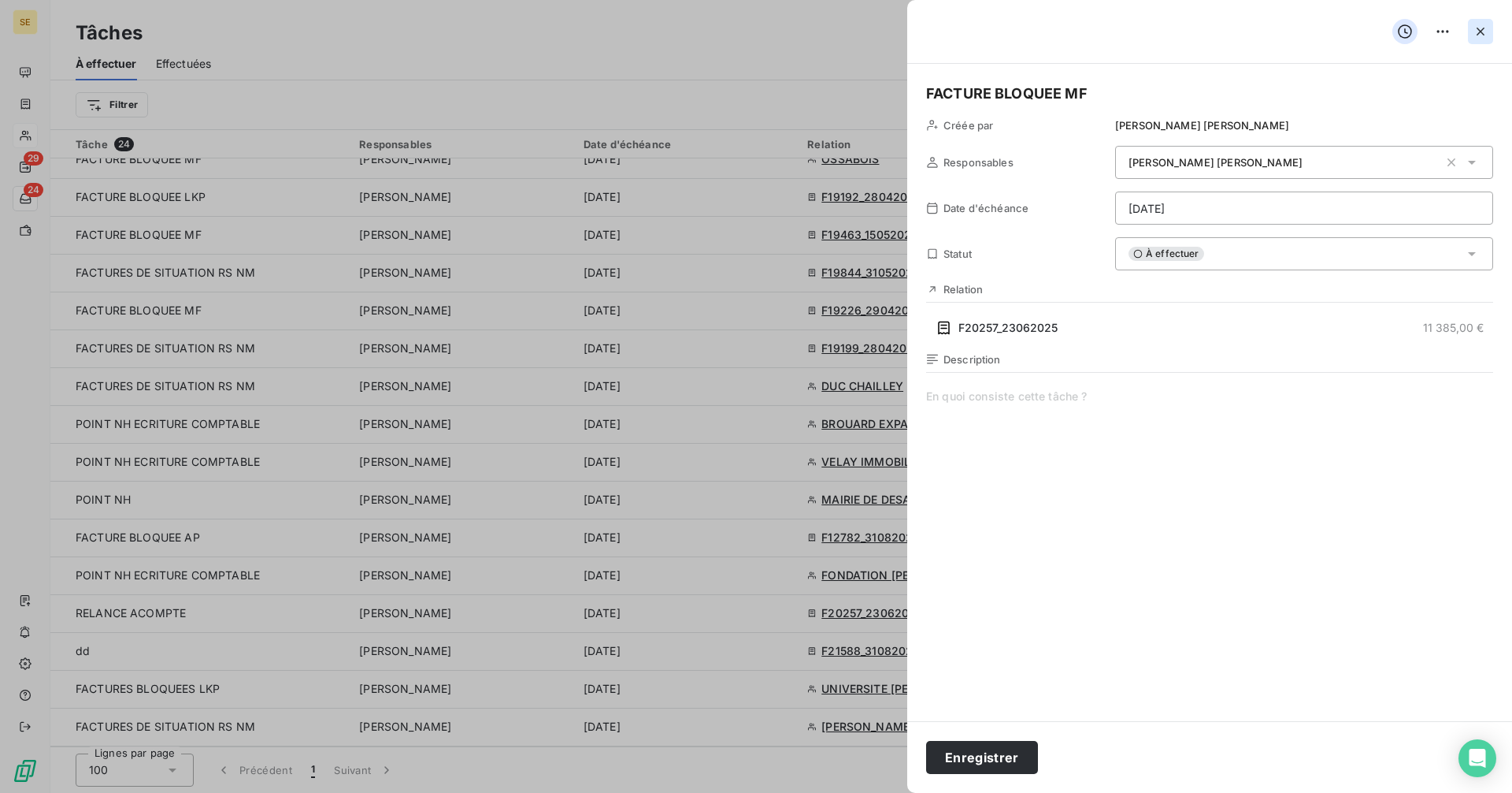
click at [1480, 24] on icon "button" at bounding box center [1481, 31] width 16 height 16
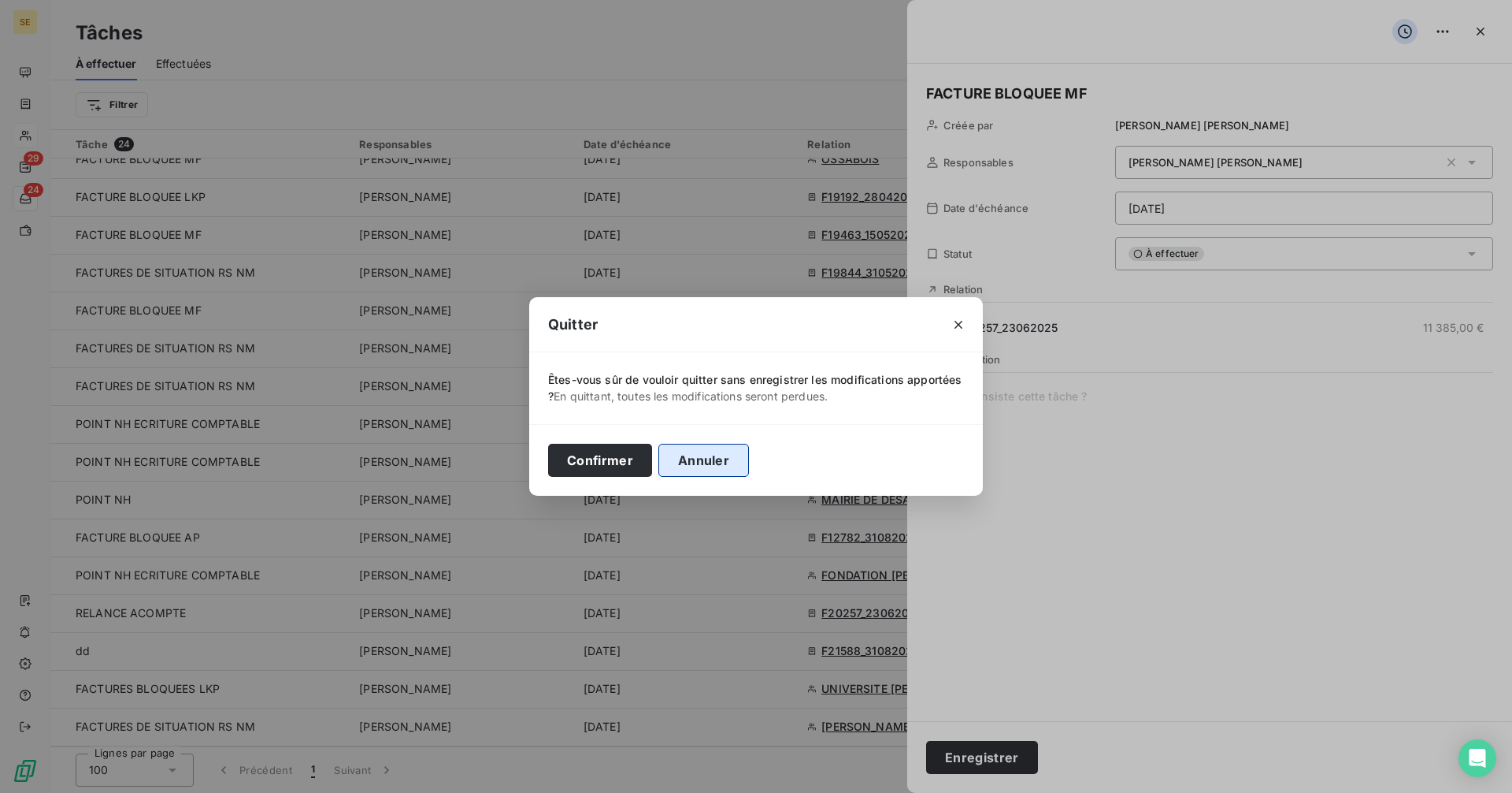
click at [688, 468] on button "Annuler" at bounding box center [703, 460] width 91 height 33
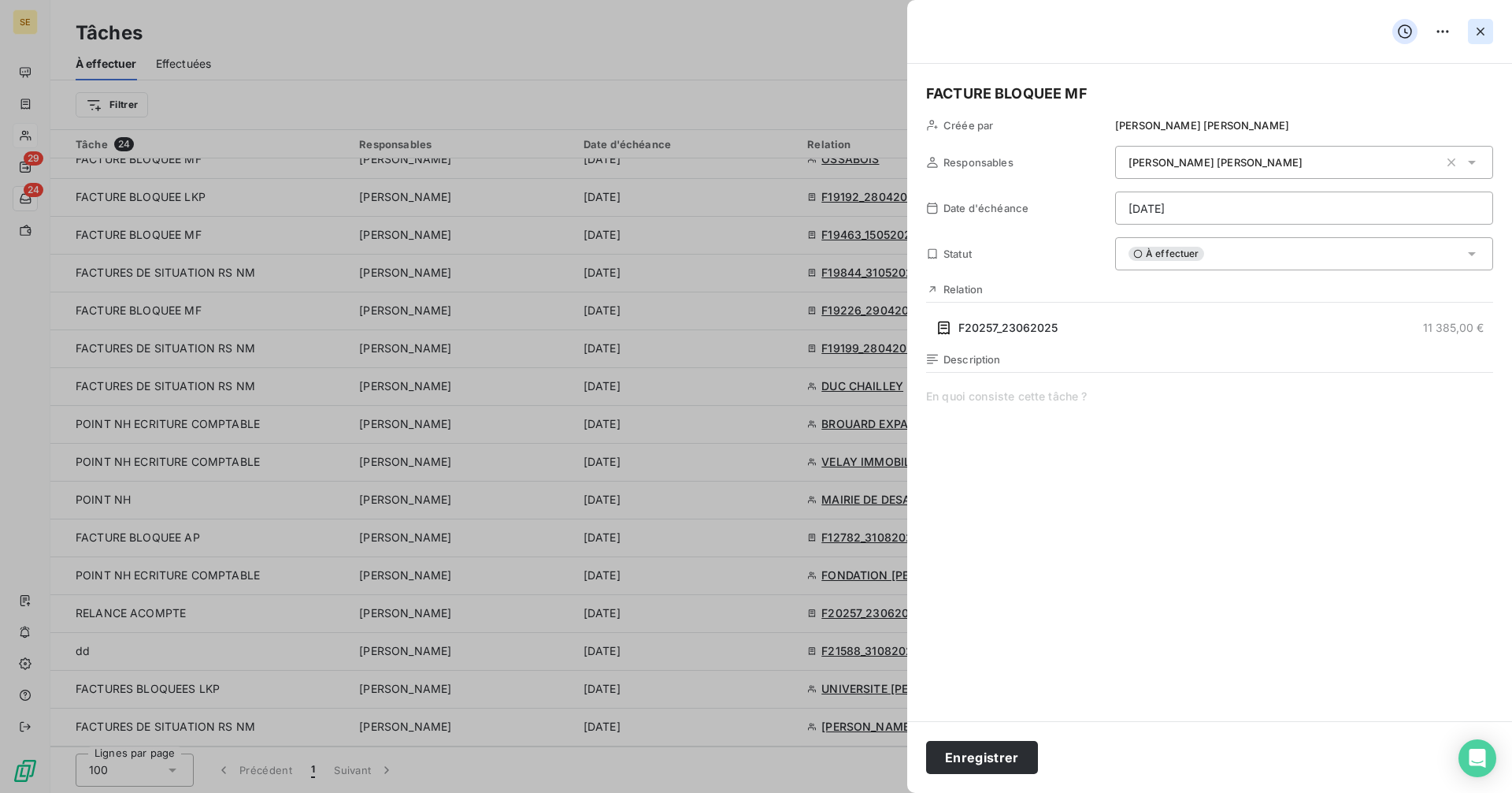
click at [1483, 24] on icon "button" at bounding box center [1481, 31] width 16 height 16
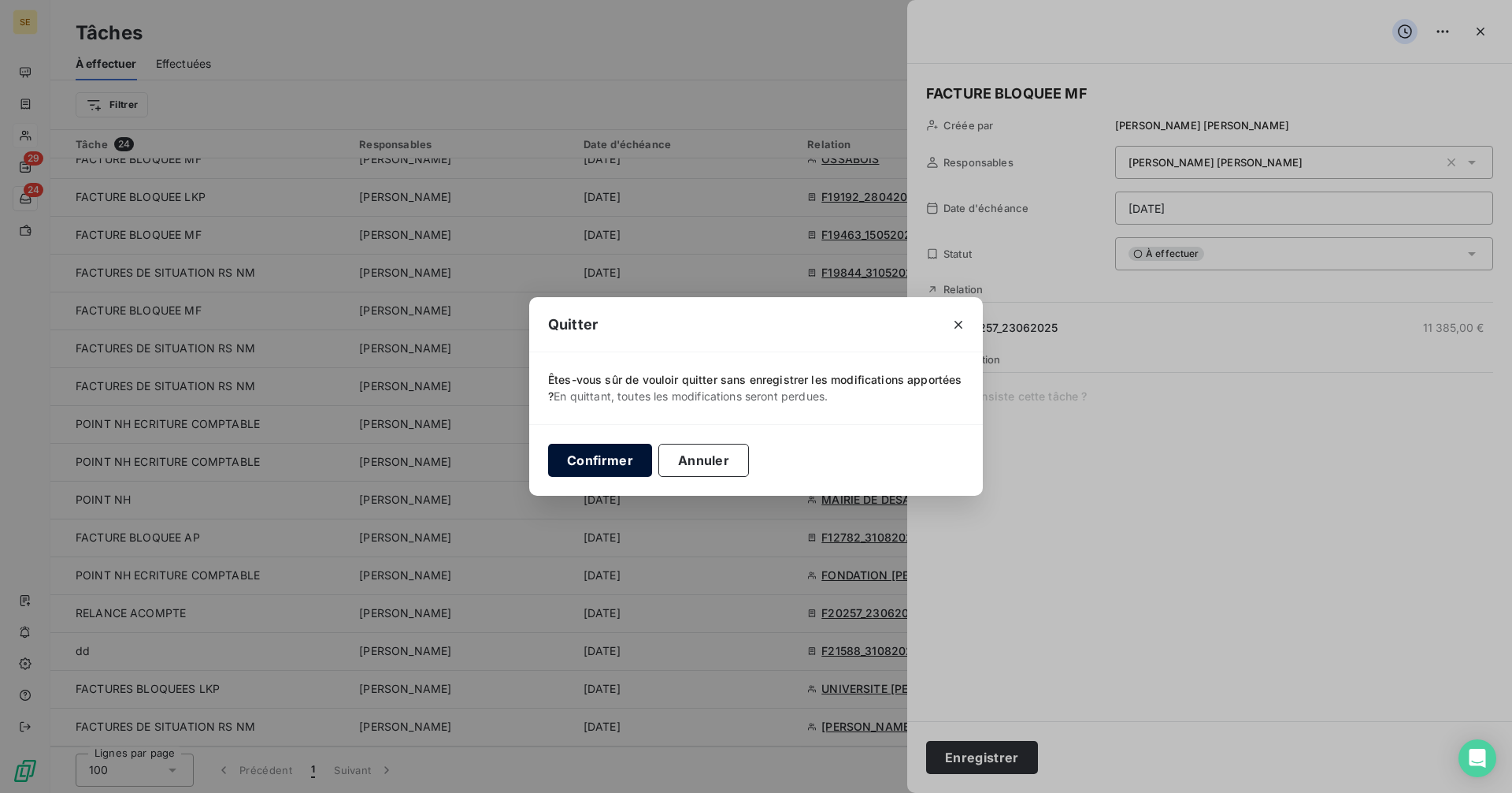
click at [609, 464] on button "Confirmer" at bounding box center [600, 460] width 104 height 33
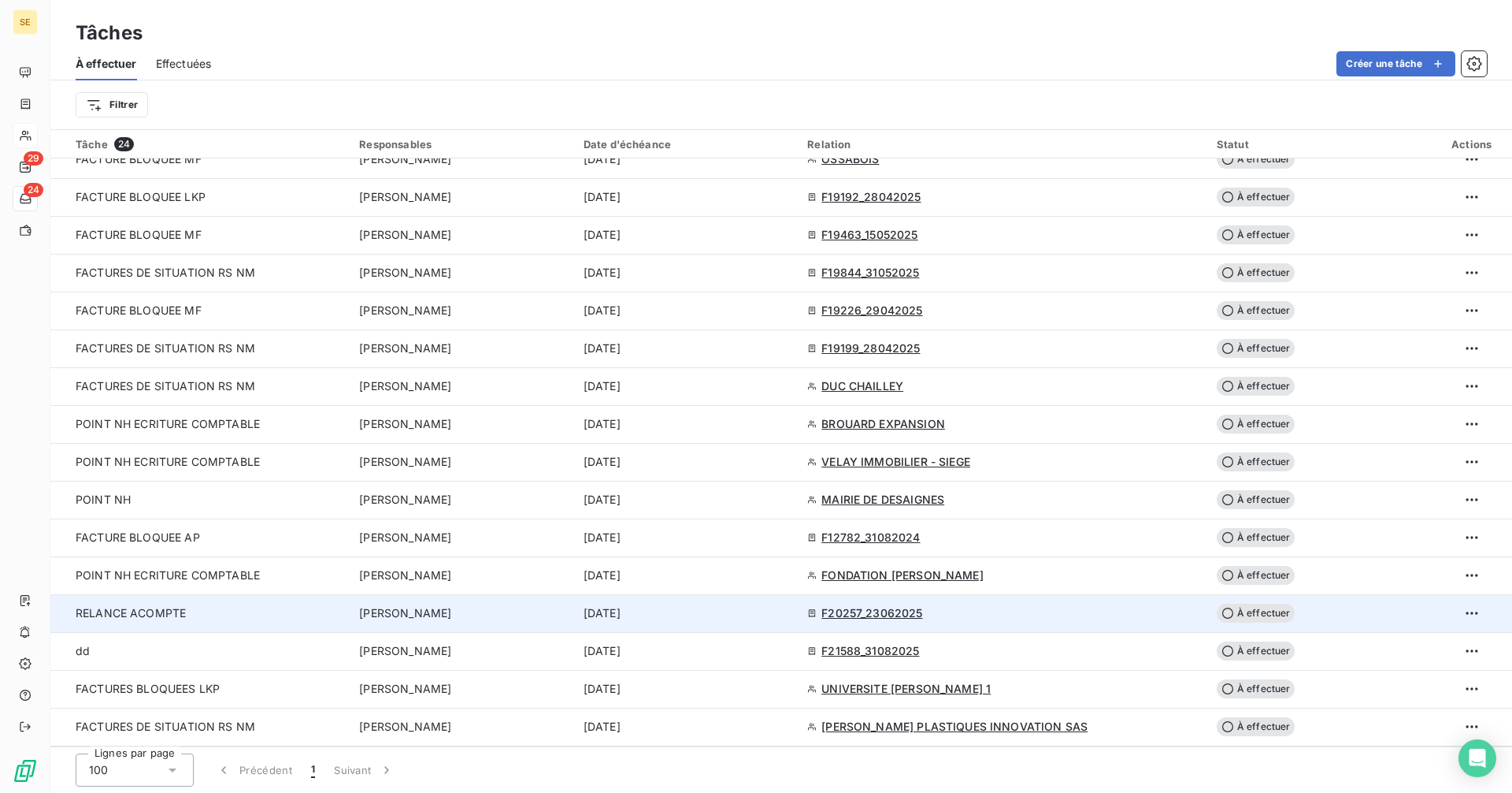
click at [165, 611] on span "RELANCE ACOMPTE" at bounding box center [130, 612] width 110 height 14
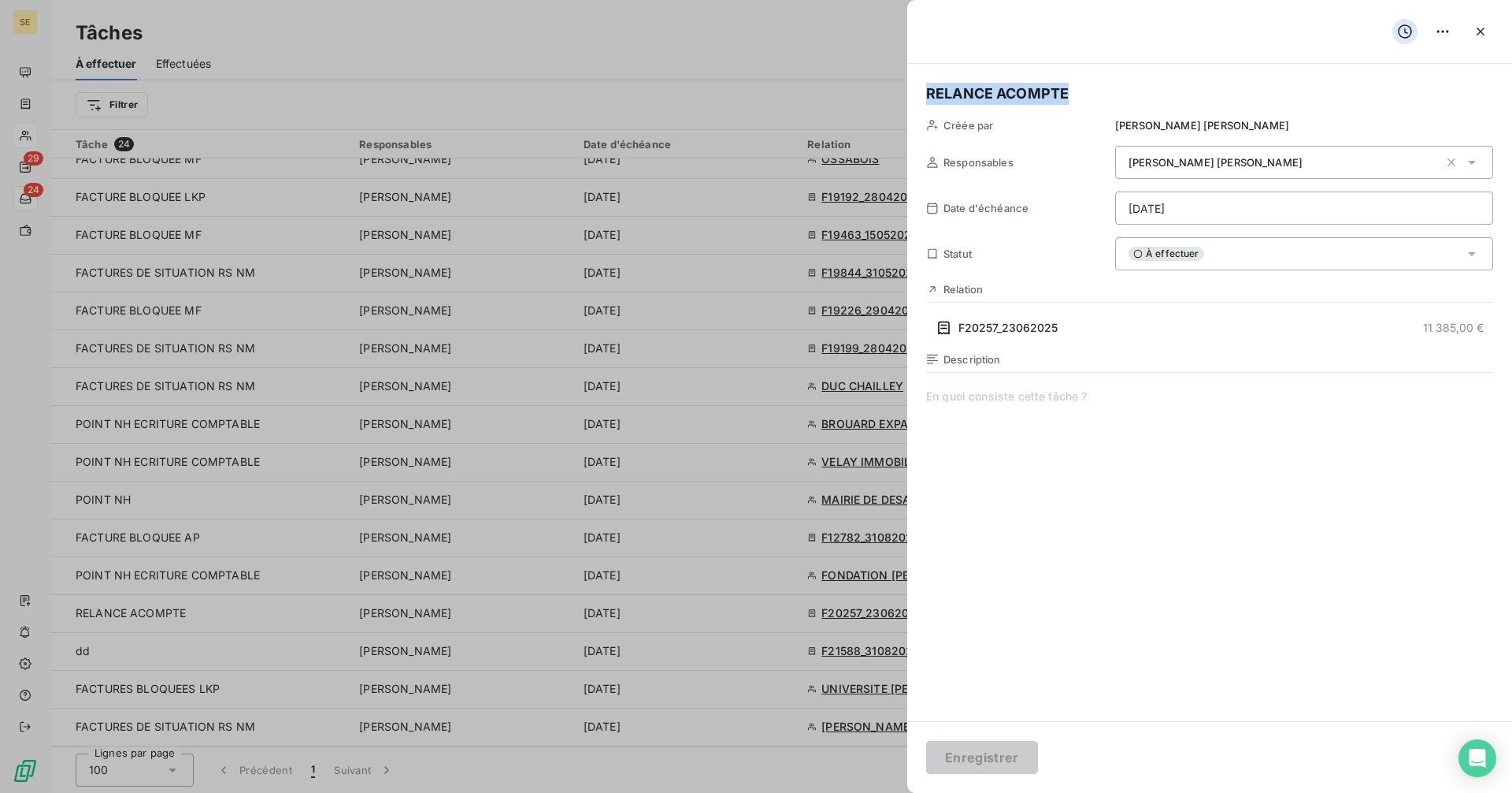
drag, startPoint x: 1088, startPoint y: 95, endPoint x: 960, endPoint y: 93, distance: 128.0
click at [921, 97] on div "RELANCE ACOMPTE Créée par [PERSON_NAME] Responsables [PERSON_NAME] Date d'échéa…" at bounding box center [1209, 392] width 605 height 657
copy h5 "RELANCE ACOMPTE"
click at [1479, 25] on icon "button" at bounding box center [1481, 31] width 16 height 16
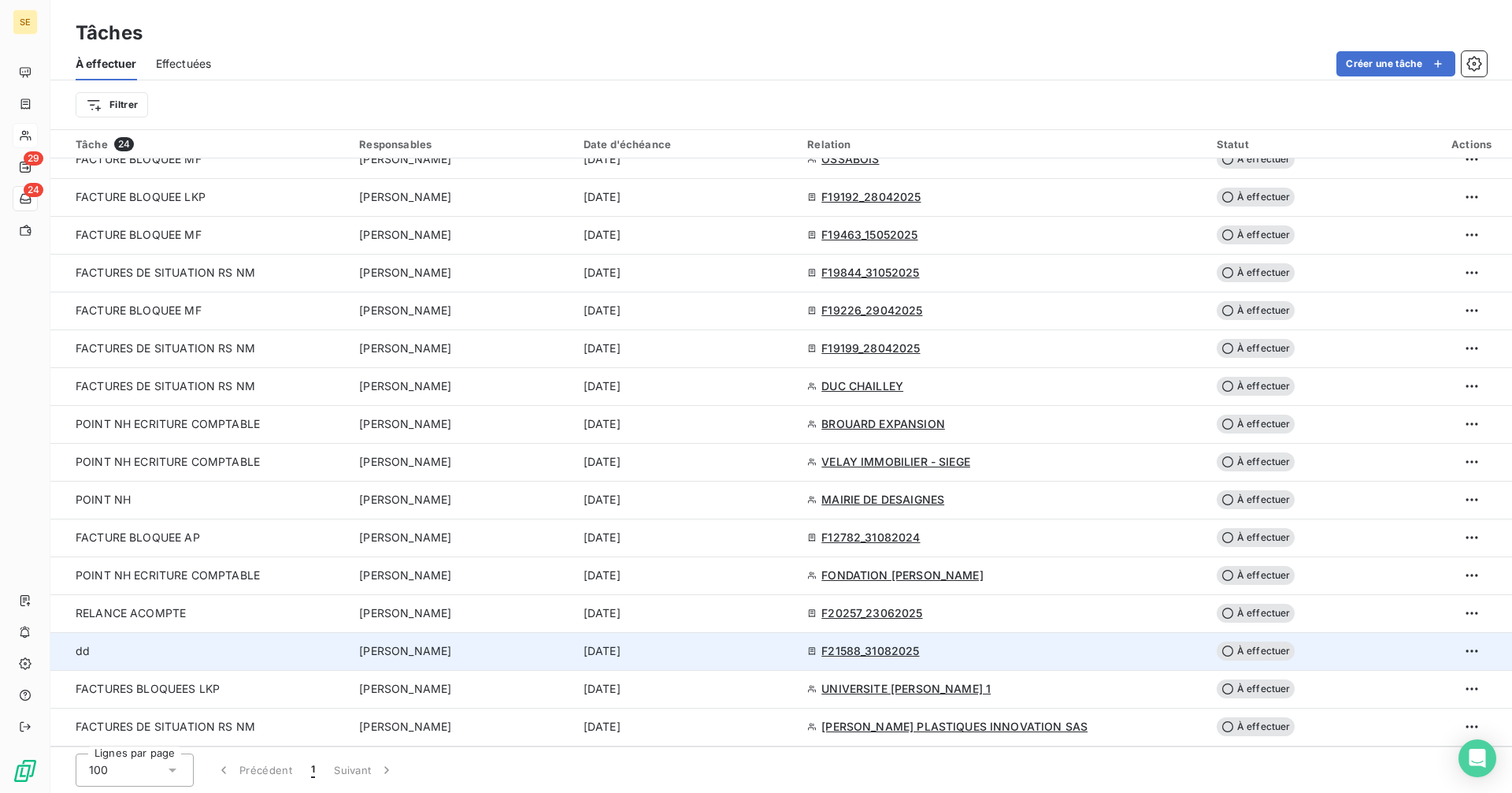
click at [246, 652] on div "dd" at bounding box center [208, 651] width 265 height 16
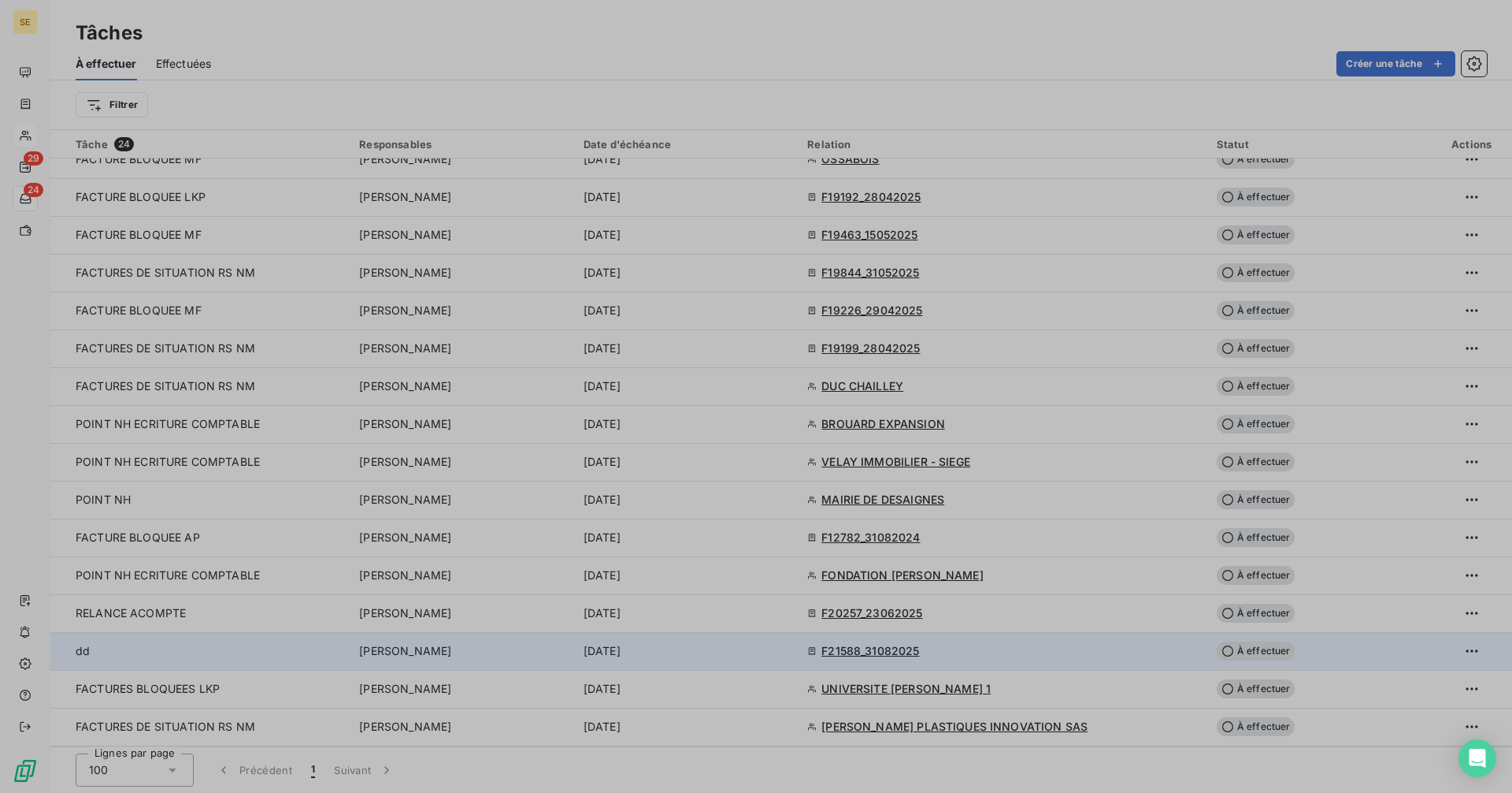
type input "[DATE]"
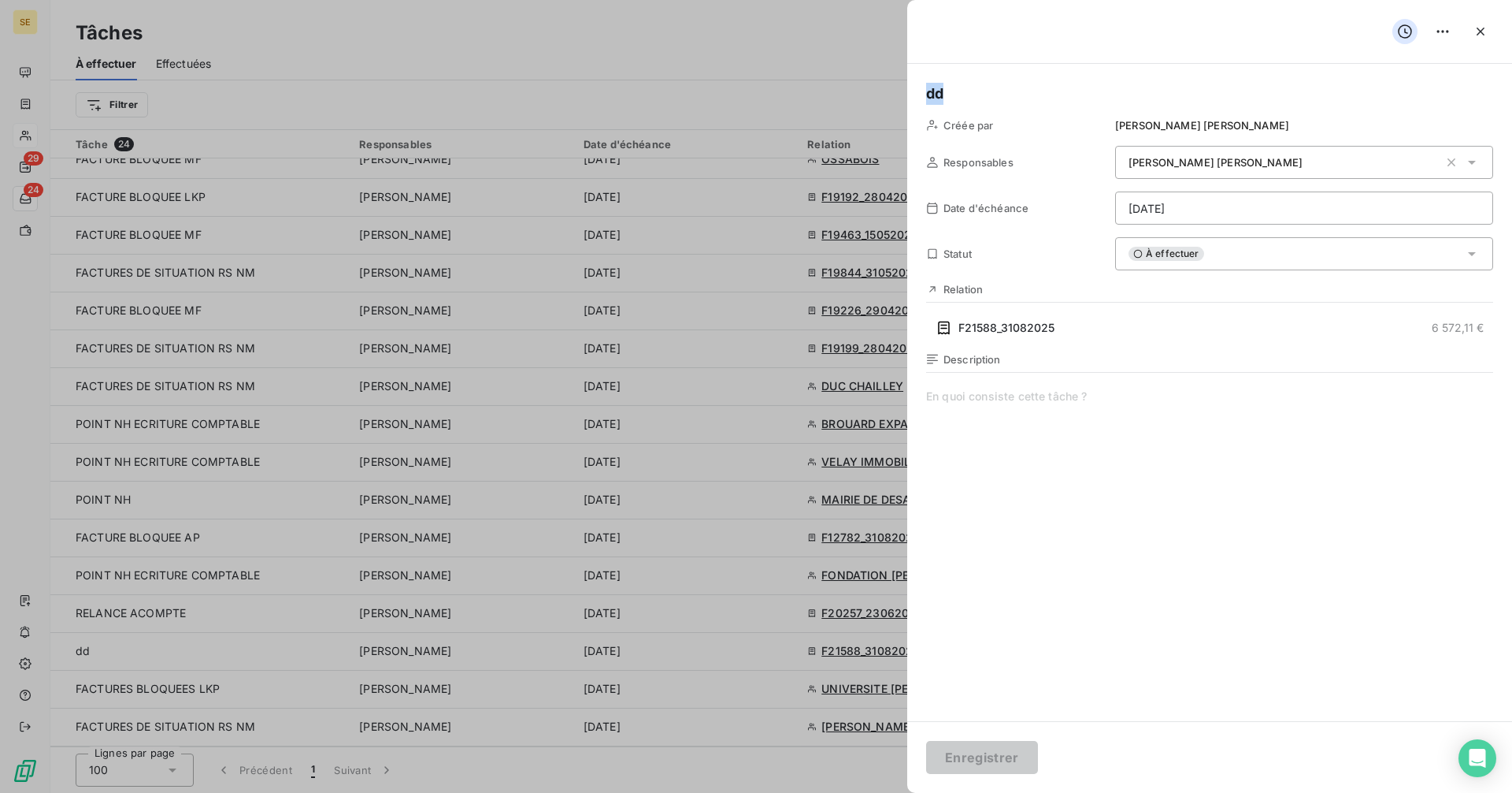
drag, startPoint x: 976, startPoint y: 99, endPoint x: 883, endPoint y: 100, distance: 93.0
click at [883, 792] on div "dd Créée par [PERSON_NAME] Responsables [PERSON_NAME] Date d'échéance [DATE] St…" at bounding box center [756, 793] width 1512 height 0
click at [977, 755] on button "Enregistrer" at bounding box center [981, 757] width 112 height 33
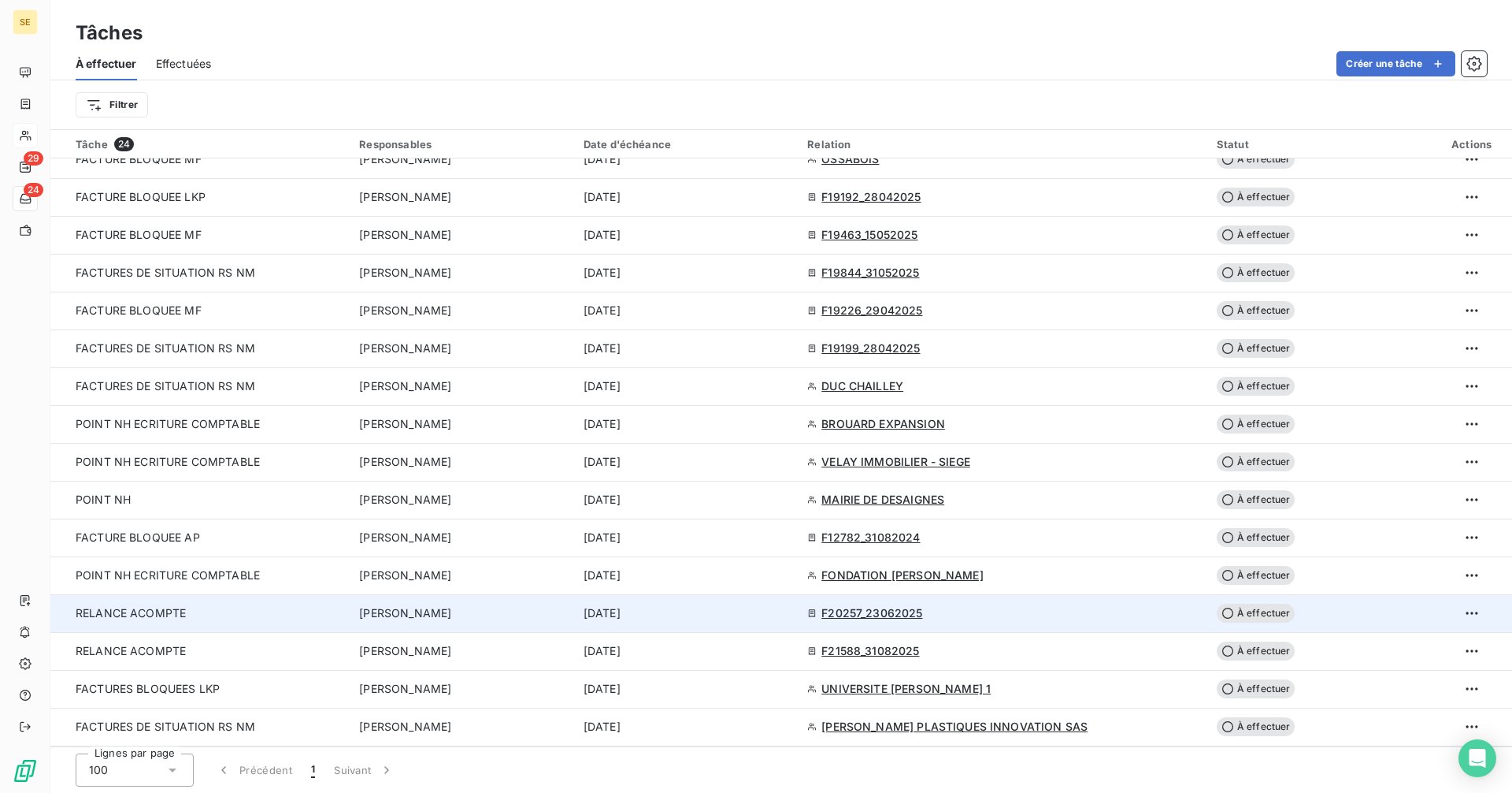
click at [1223, 615] on span "À effectuer" at bounding box center [1256, 613] width 79 height 19
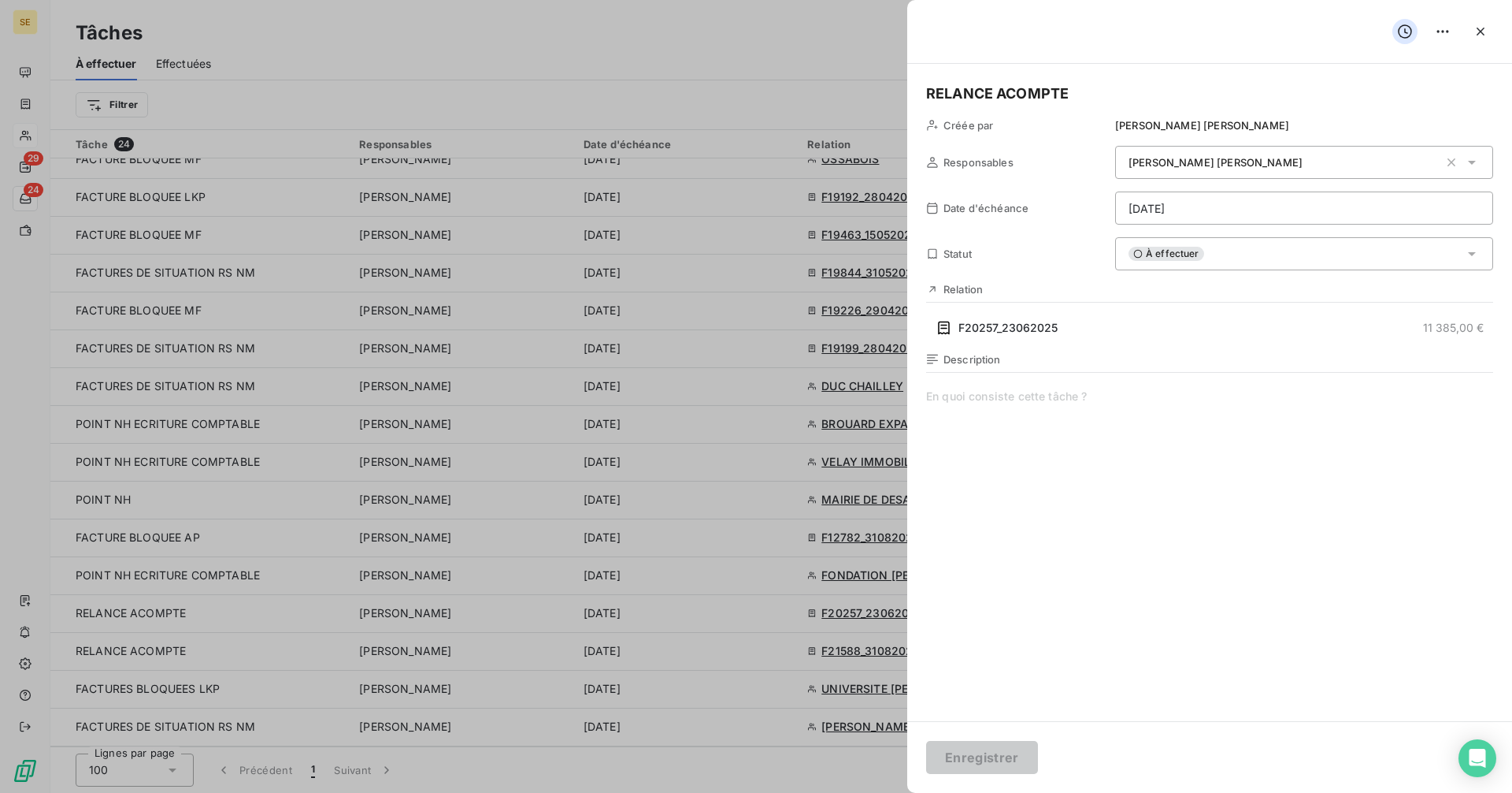
click at [1284, 247] on div "À effectuer" at bounding box center [1304, 253] width 378 height 33
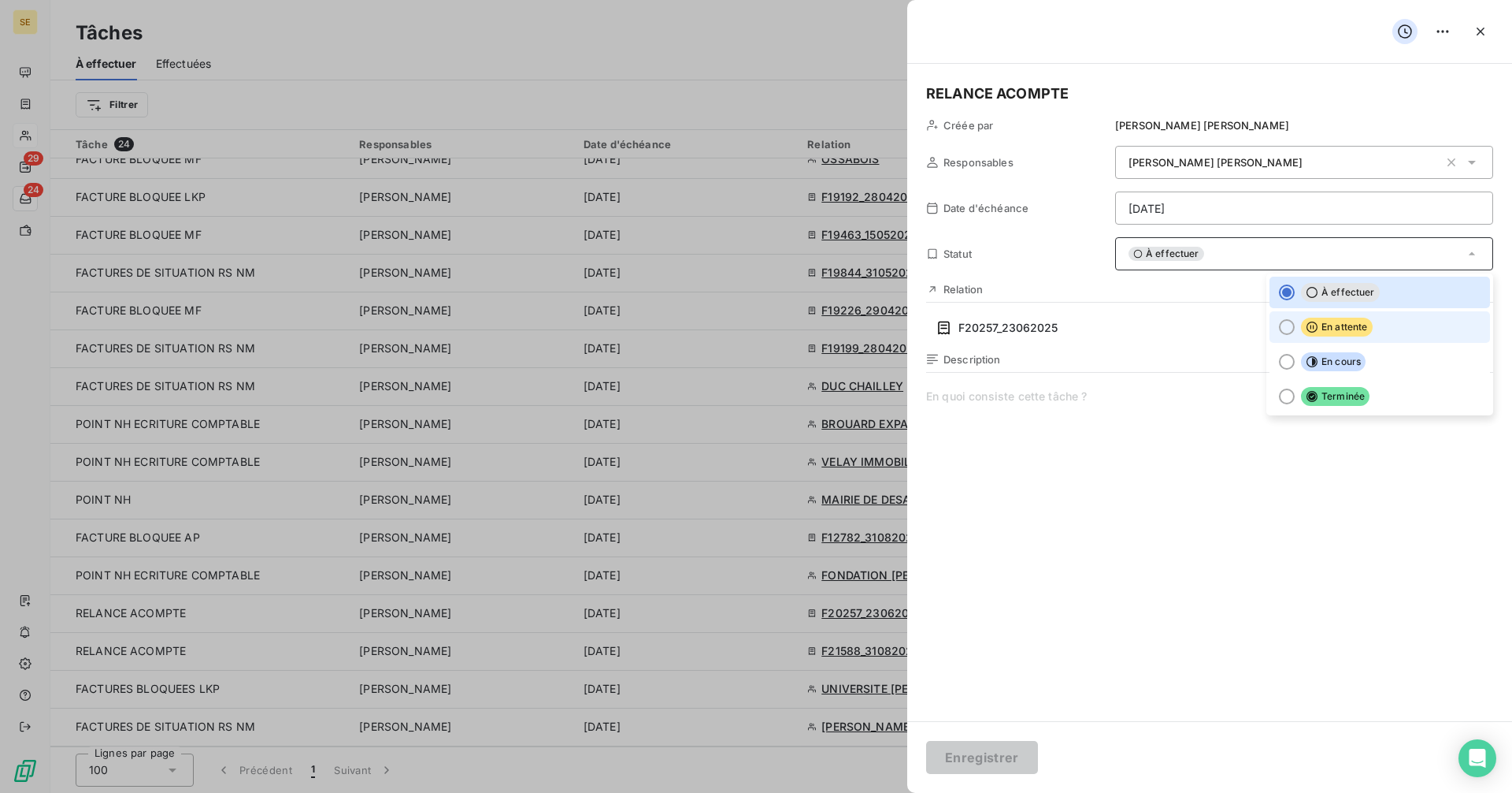
click at [1288, 328] on div at bounding box center [1287, 327] width 16 height 16
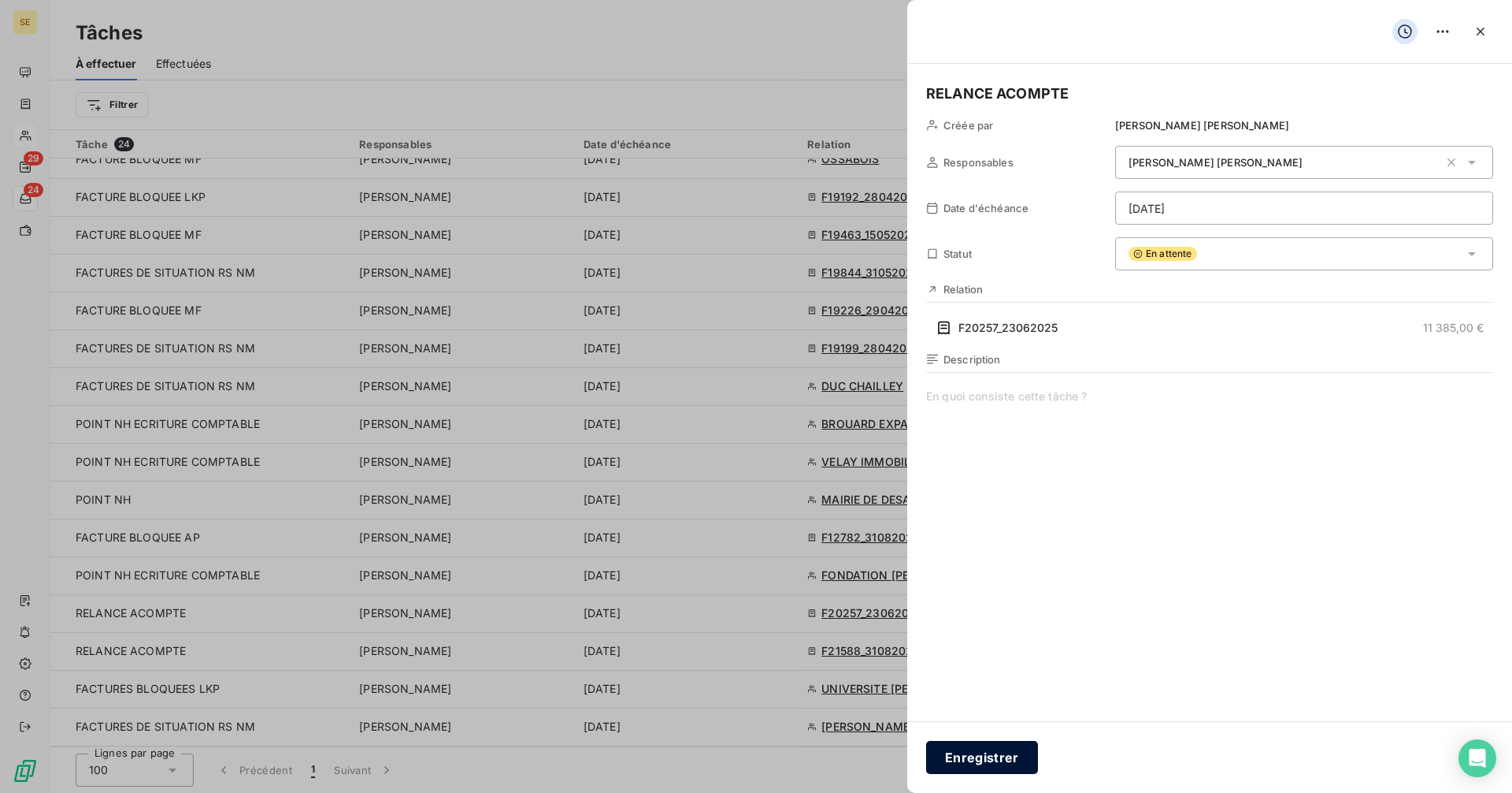
click at [995, 753] on button "Enregistrer" at bounding box center [981, 757] width 112 height 33
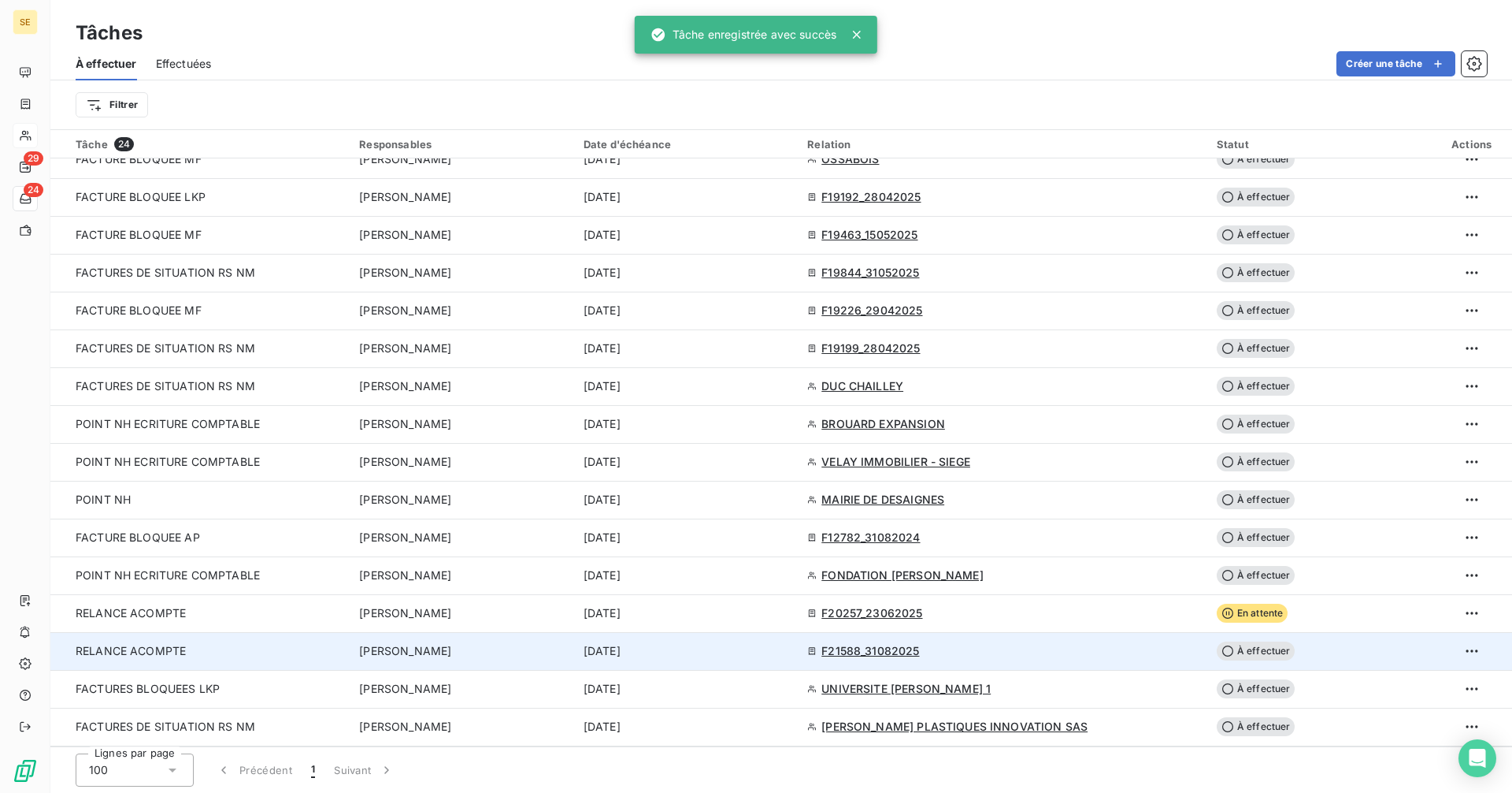
click at [1217, 651] on span "À effectuer" at bounding box center [1256, 651] width 79 height 19
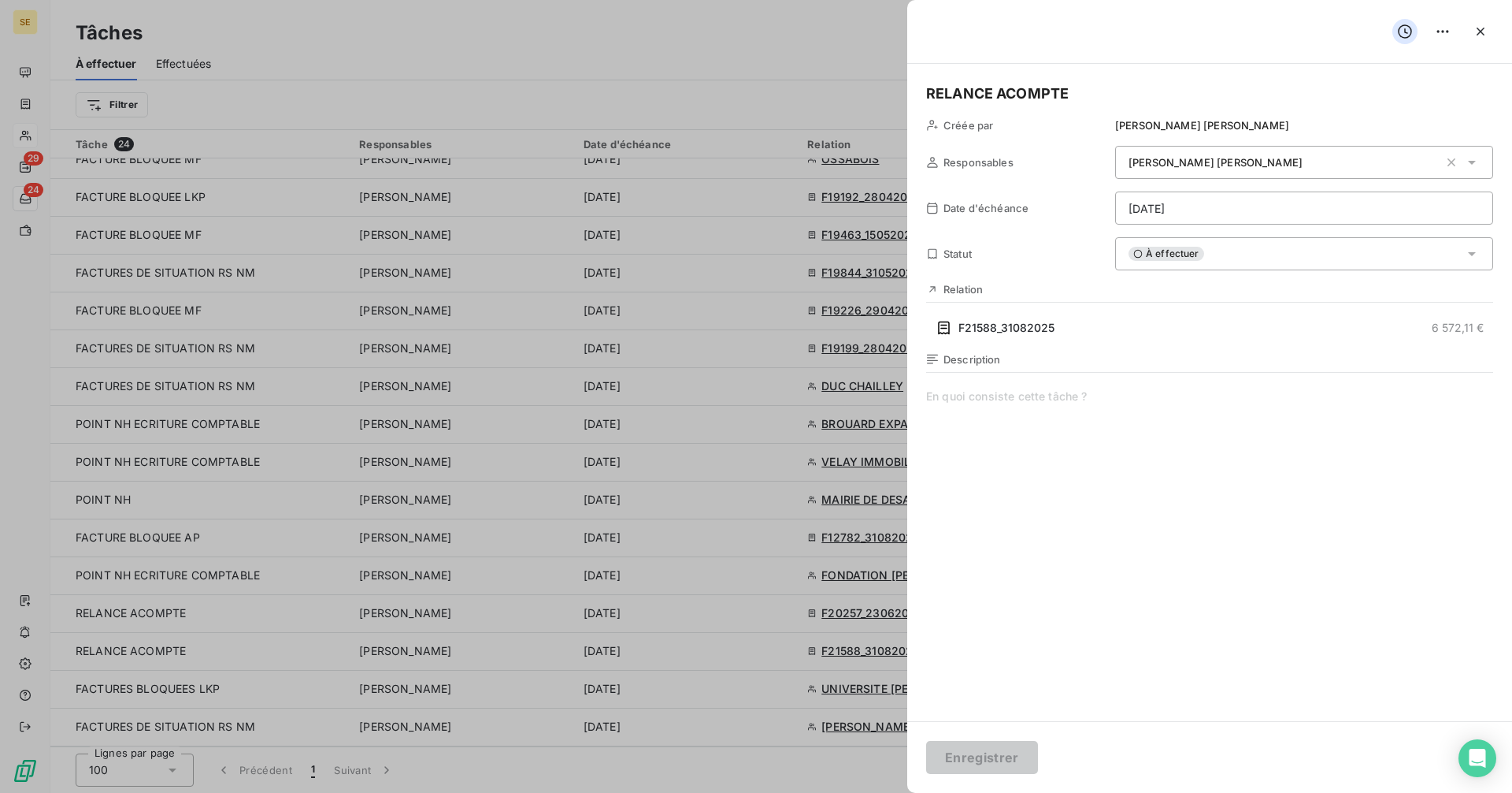
click at [1145, 254] on span "À effectuer" at bounding box center [1166, 254] width 75 height 14
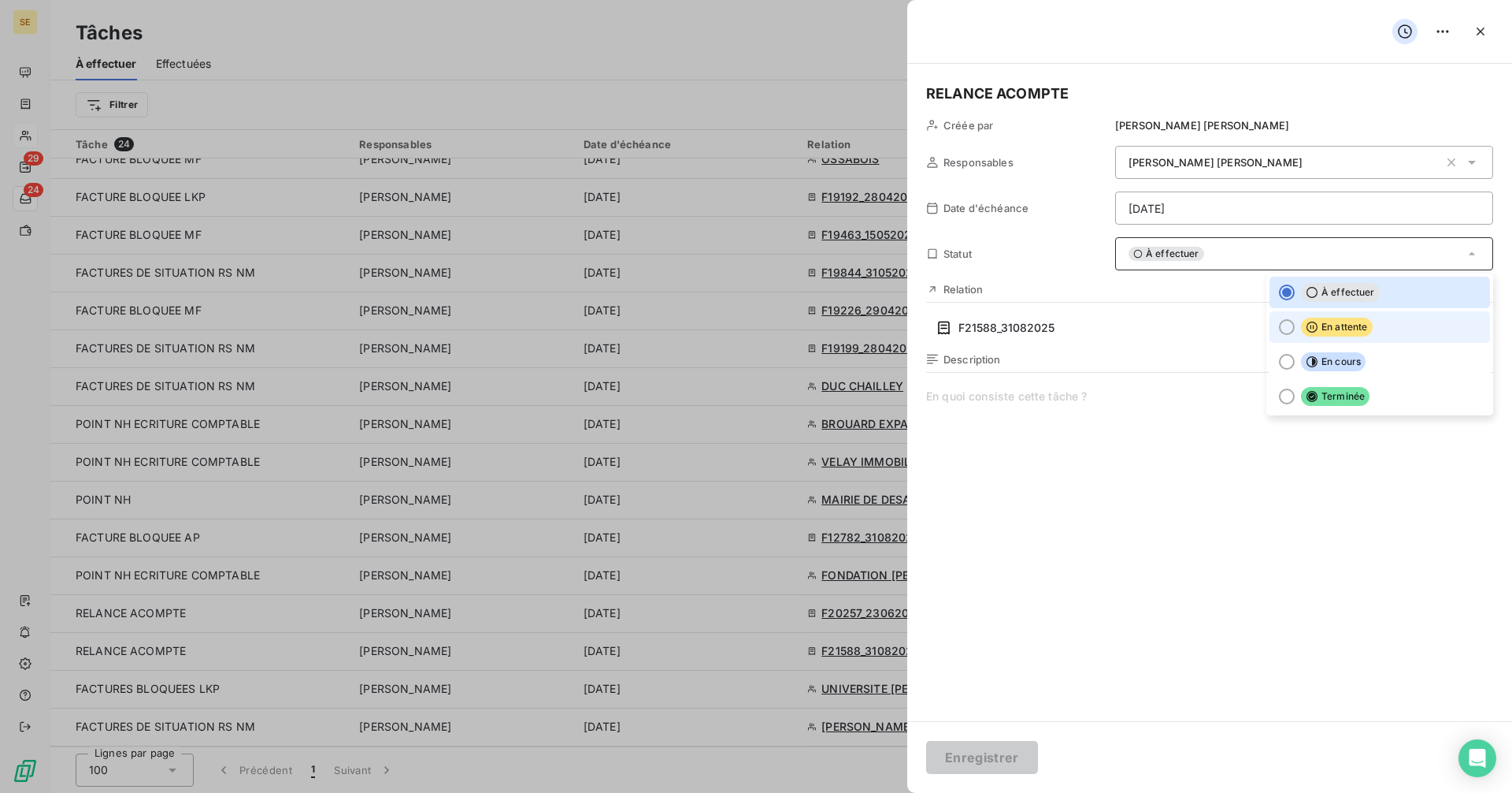
click at [1280, 323] on div at bounding box center [1287, 327] width 16 height 16
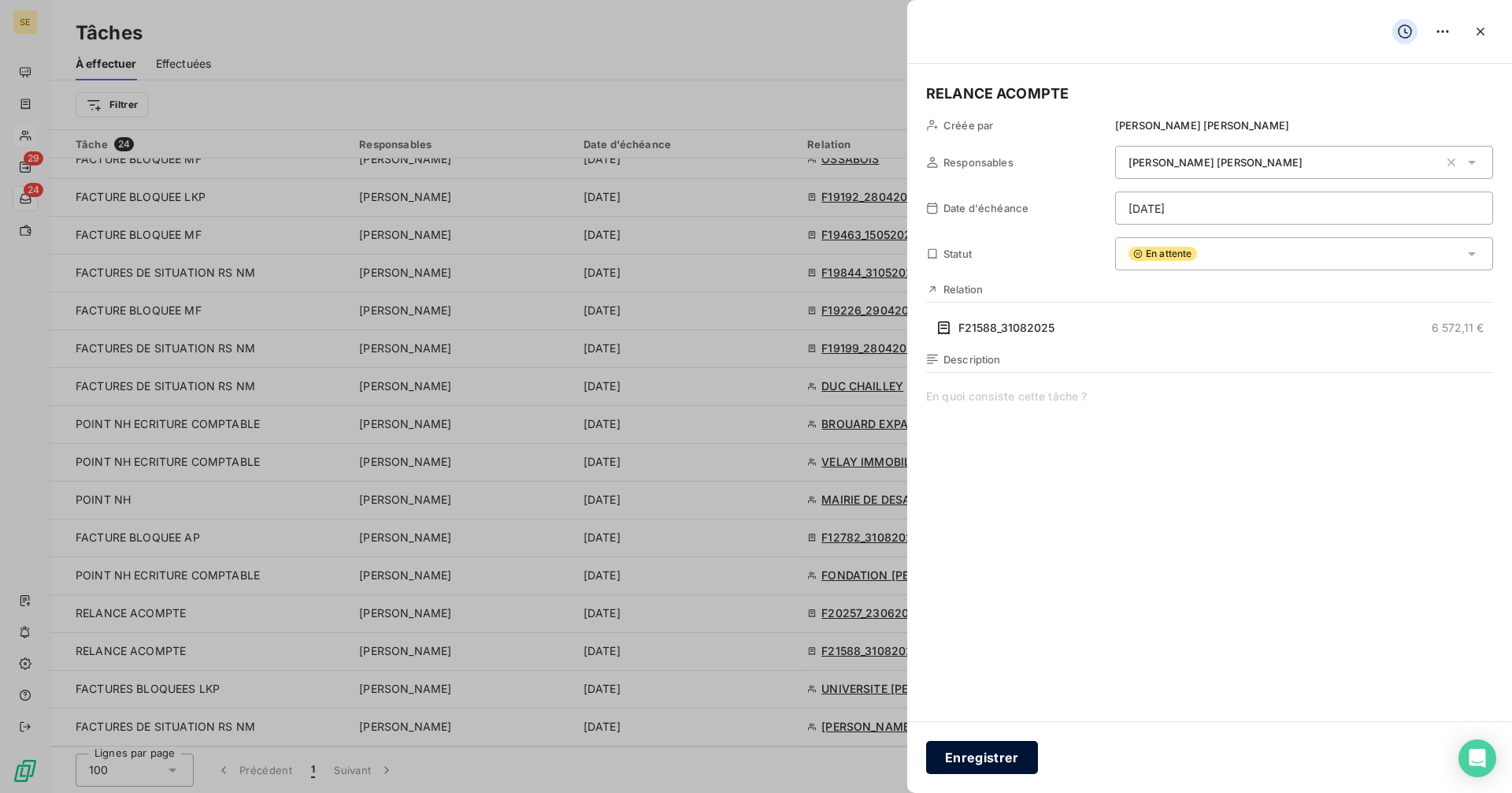
click at [986, 761] on button "Enregistrer" at bounding box center [981, 757] width 112 height 33
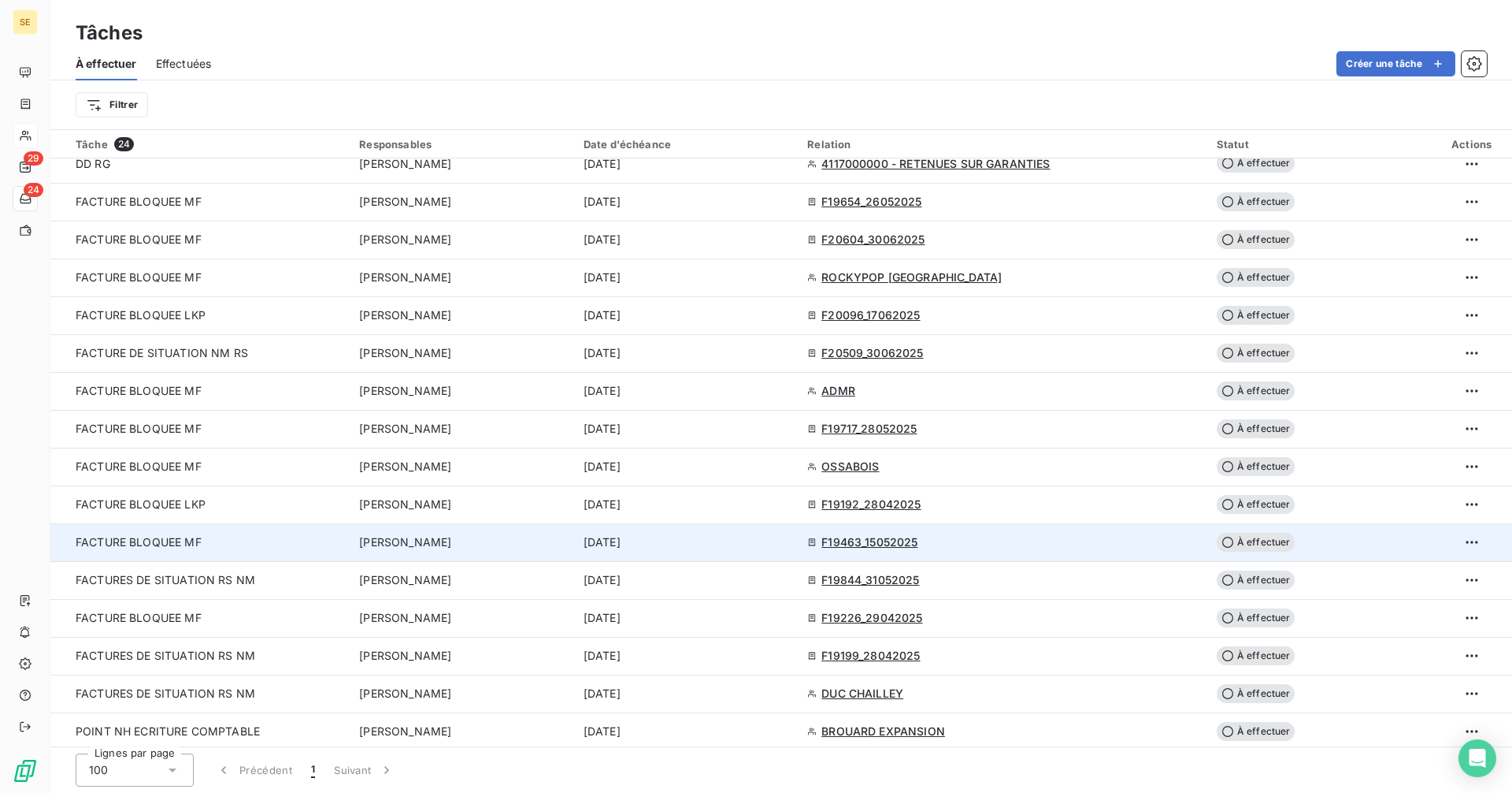
scroll to position [0, 0]
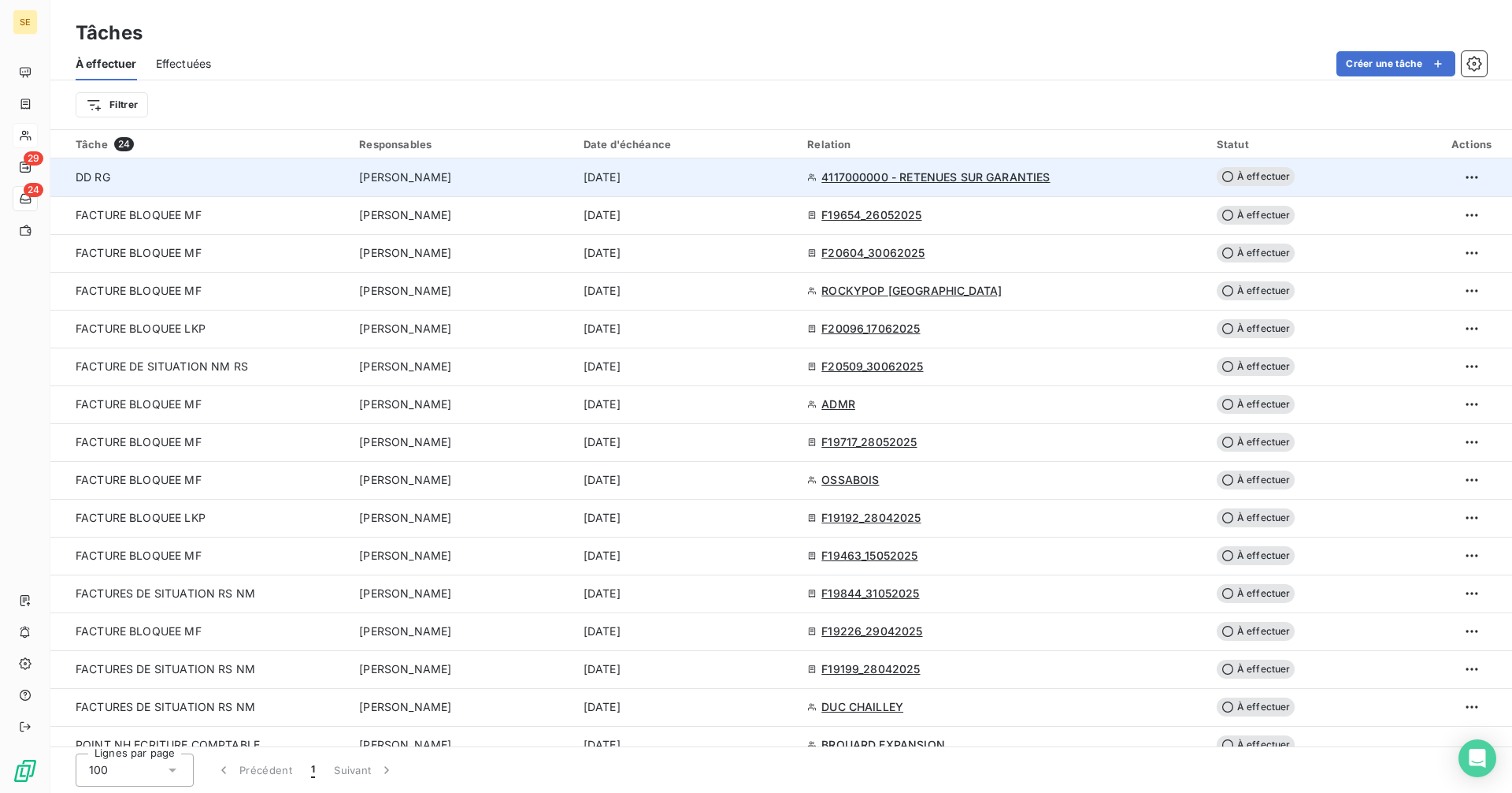
click at [1221, 176] on icon at bounding box center [1228, 177] width 13 height 13
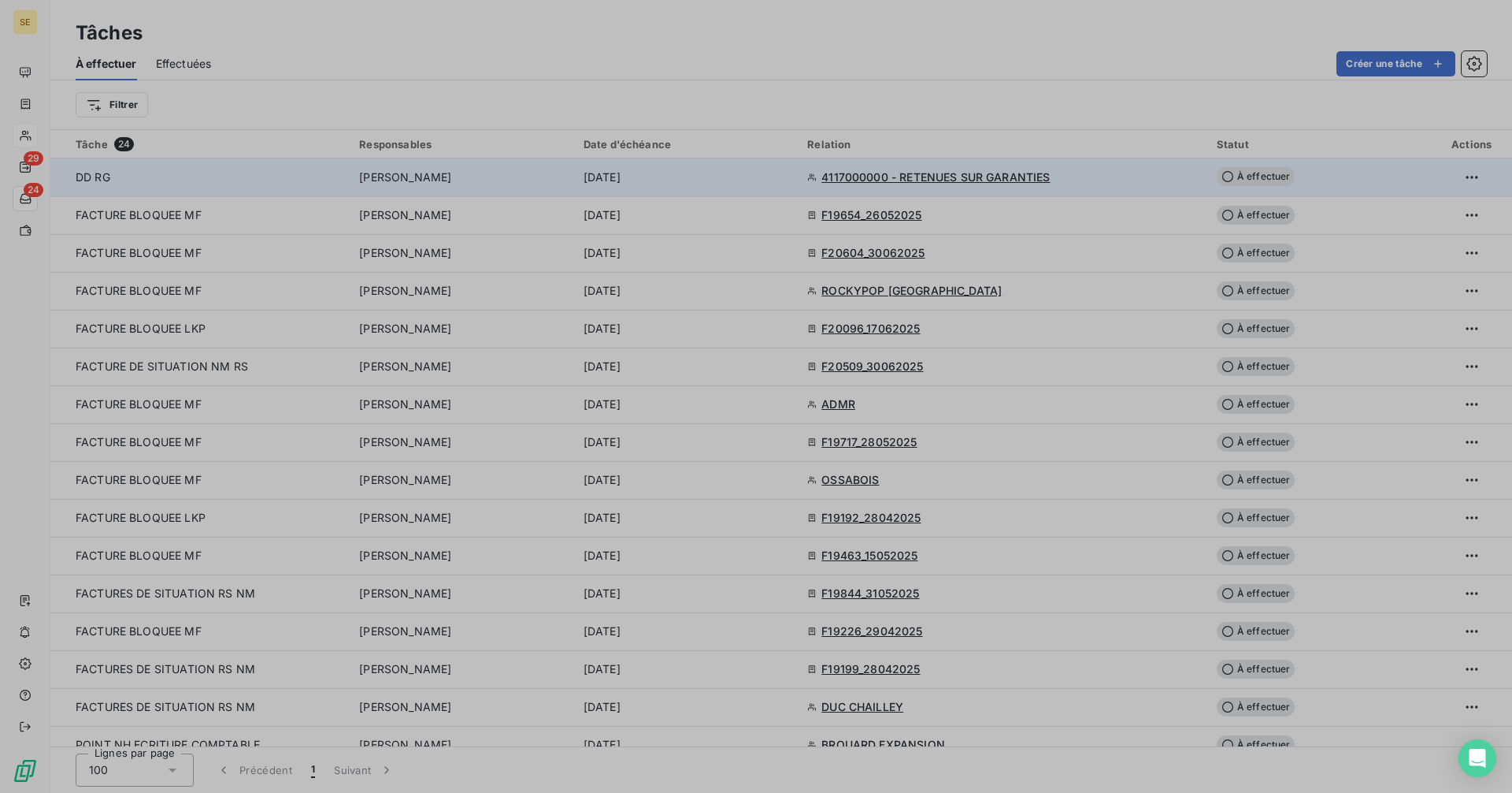
type input "[DATE]"
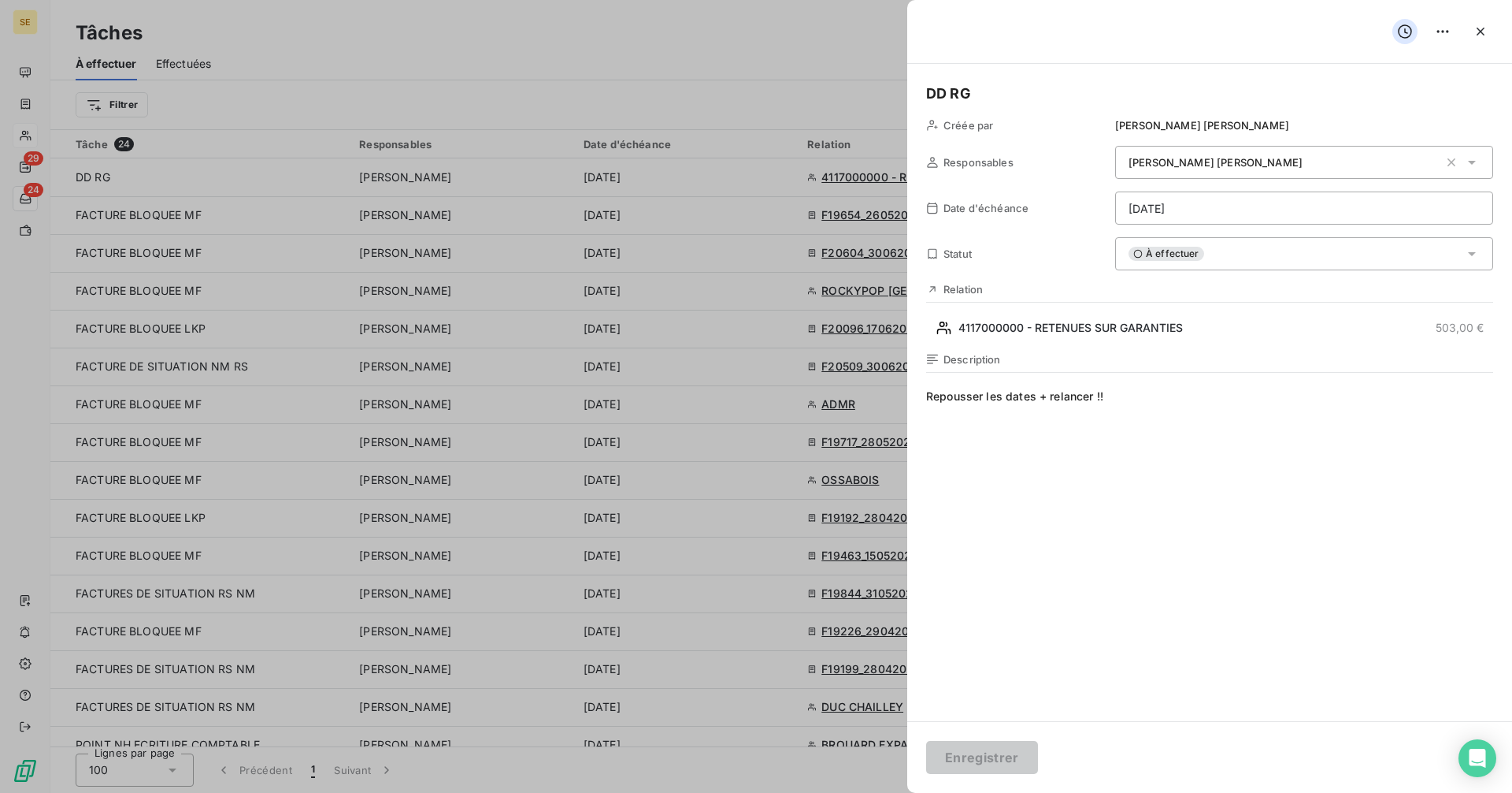
click at [735, 58] on div at bounding box center [756, 396] width 1512 height 793
click at [1481, 24] on icon "button" at bounding box center [1481, 31] width 16 height 16
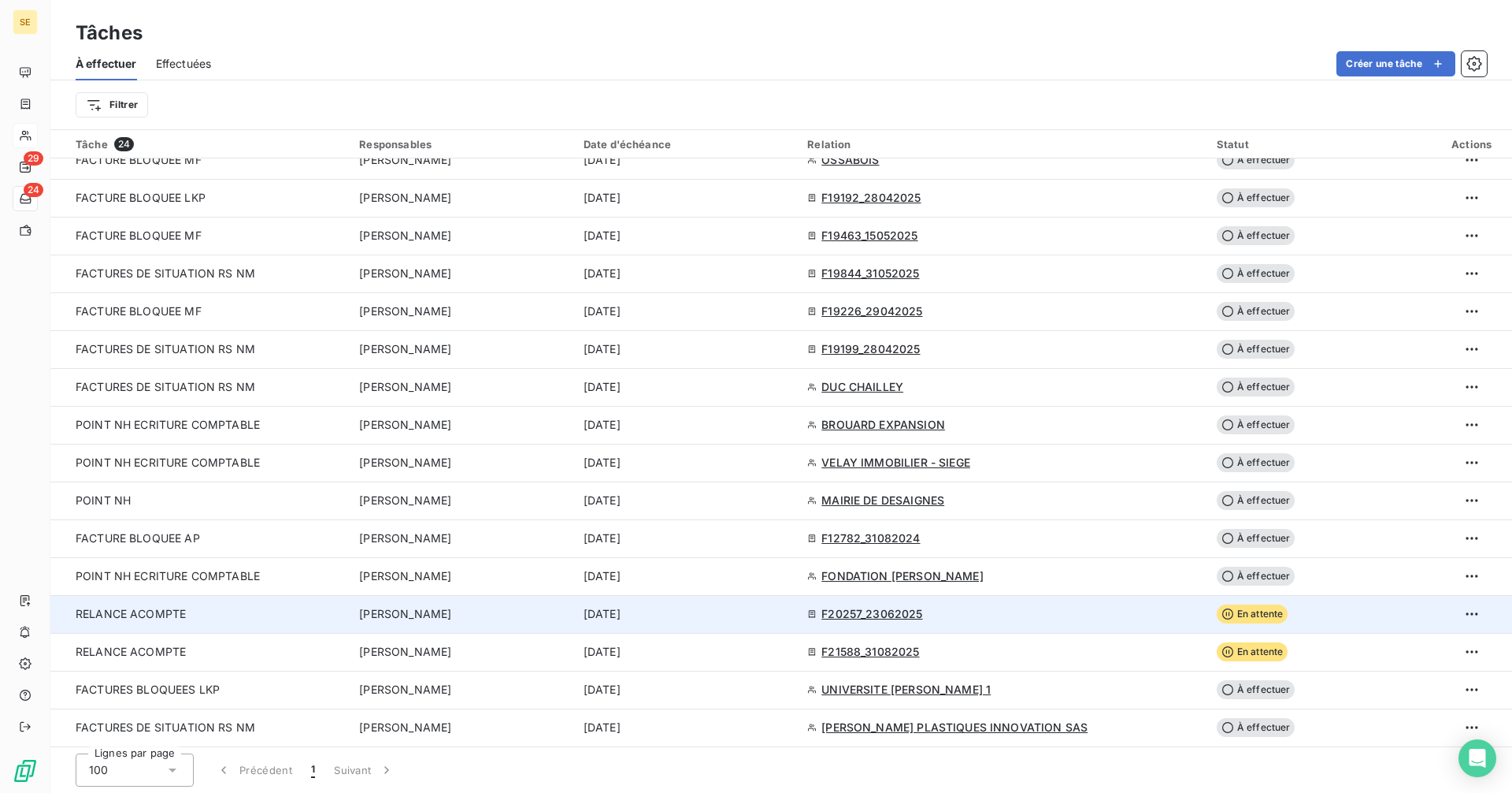
scroll to position [321, 0]
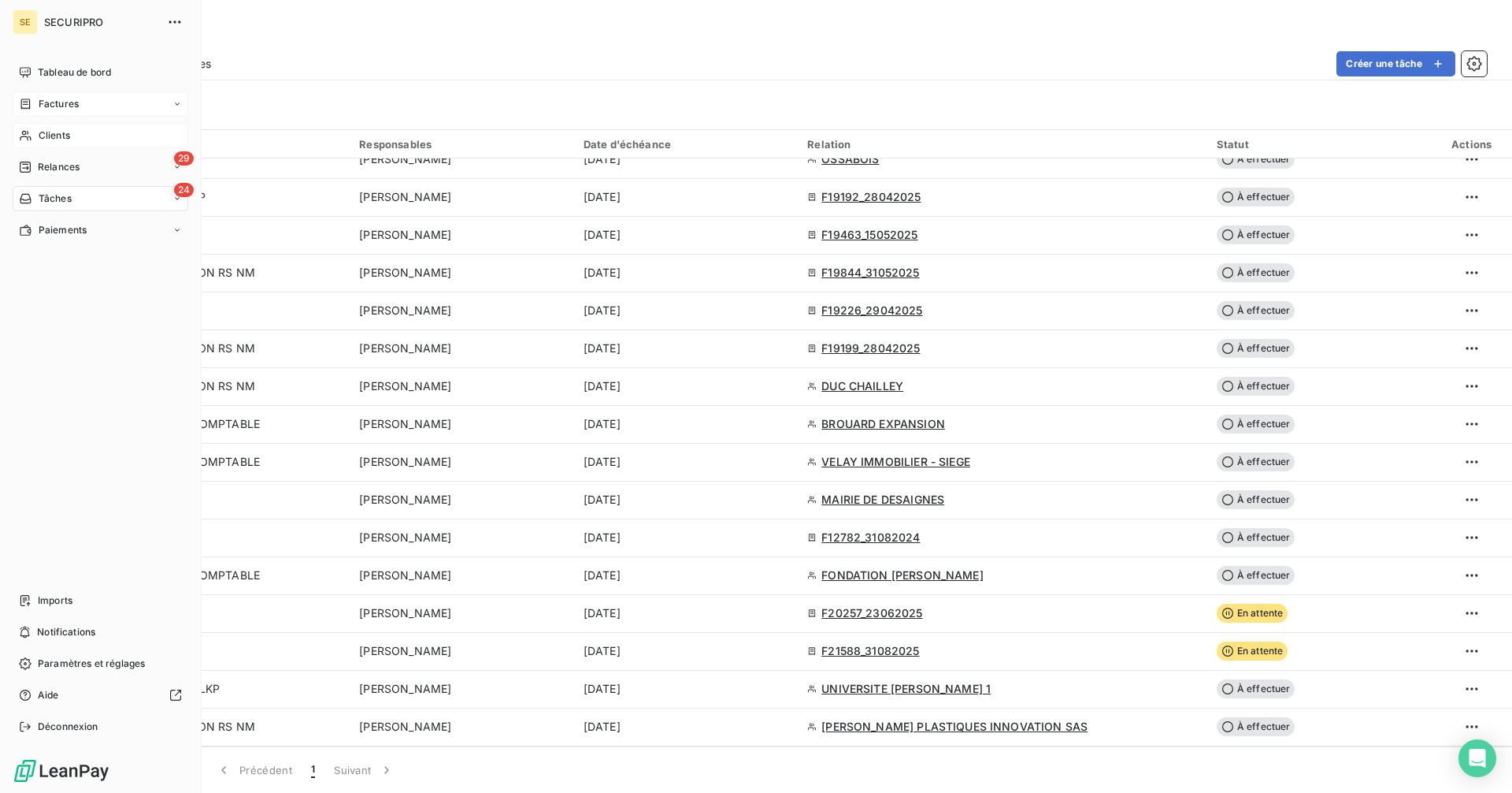
click at [75, 100] on span "Factures" at bounding box center [59, 104] width 40 height 14
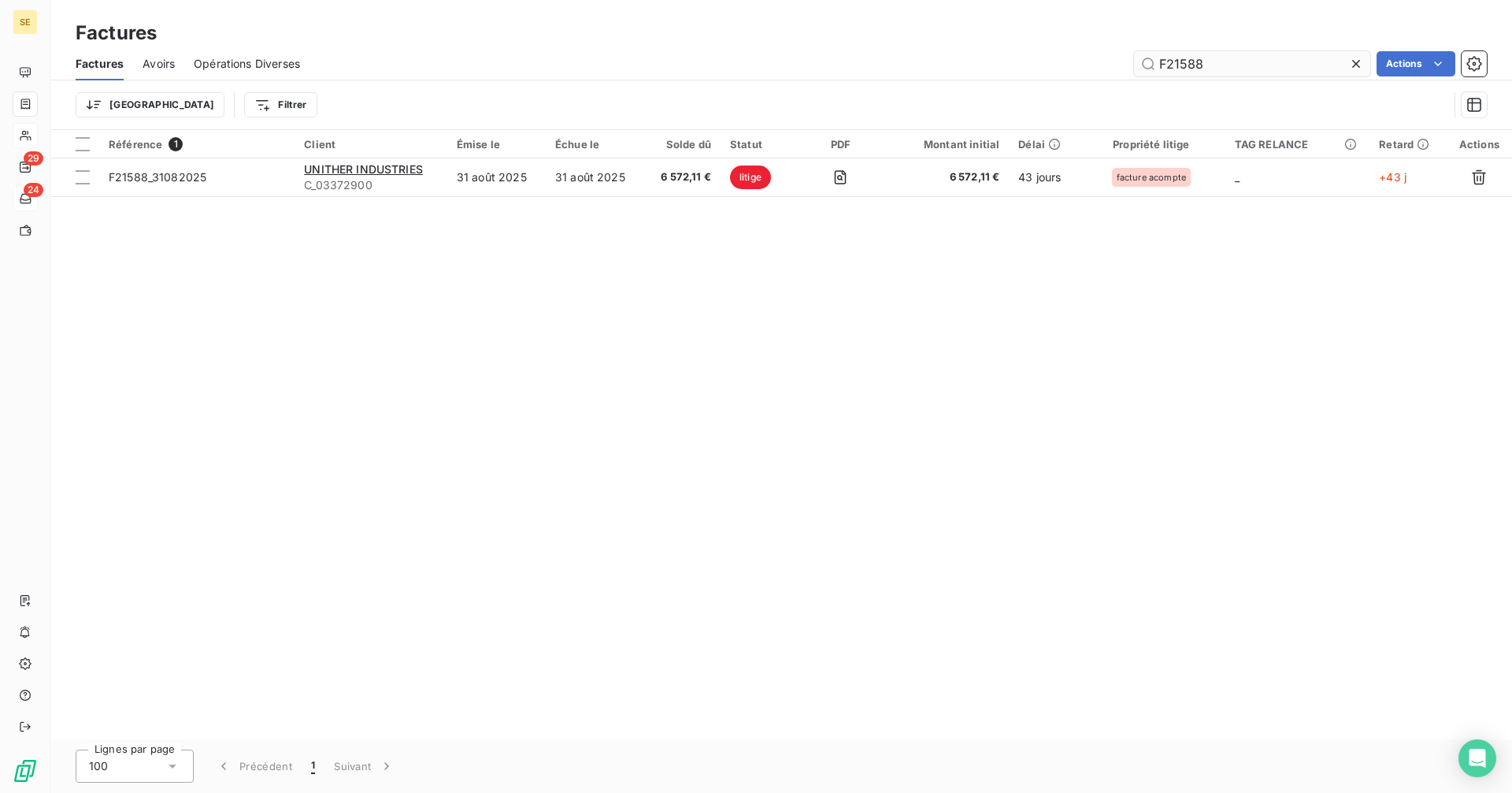
drag, startPoint x: 1236, startPoint y: 67, endPoint x: 1180, endPoint y: 67, distance: 56.0
click at [1180, 67] on input "F21588" at bounding box center [1252, 63] width 236 height 25
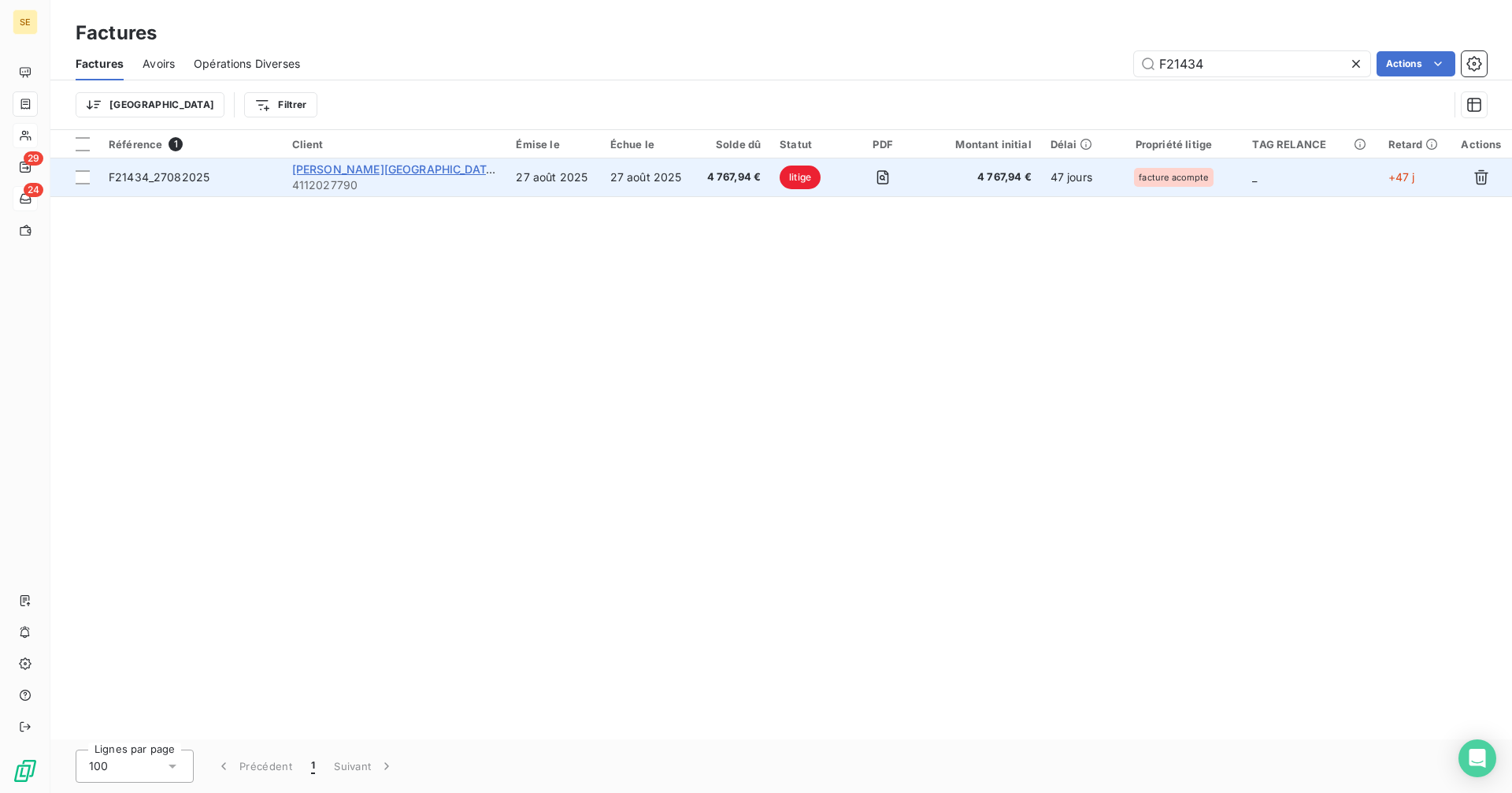
type input "F21434"
click at [348, 165] on span "[PERSON_NAME][GEOGRAPHIC_DATA]" at bounding box center [395, 169] width 206 height 14
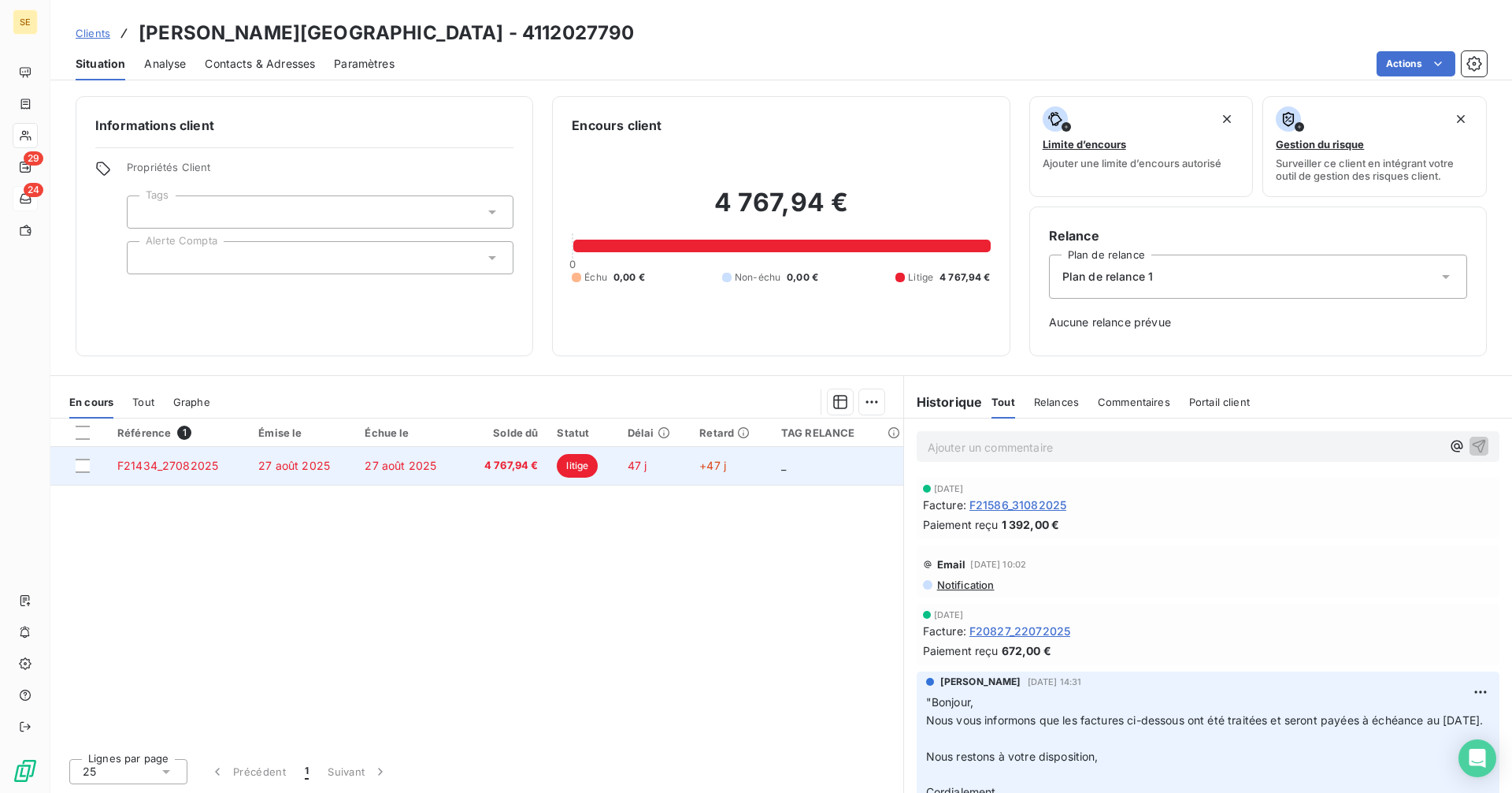
click at [514, 468] on span "4 767,94 €" at bounding box center [504, 466] width 67 height 16
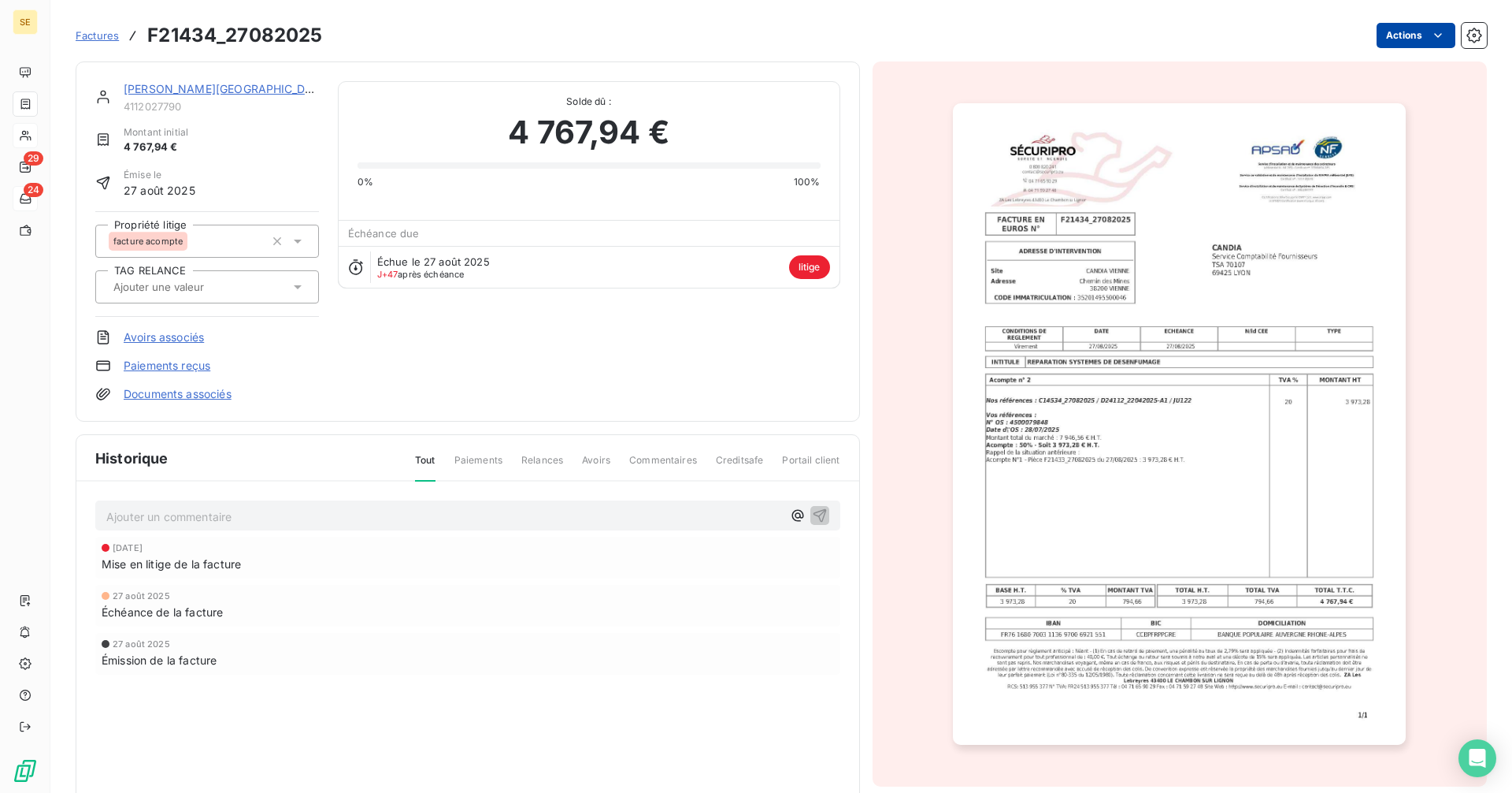
click at [1406, 36] on html "SE 29 24 Factures F21434_27082025 Actions [GEOGRAPHIC_DATA][PERSON_NAME][GEOGRA…" at bounding box center [756, 396] width 1512 height 793
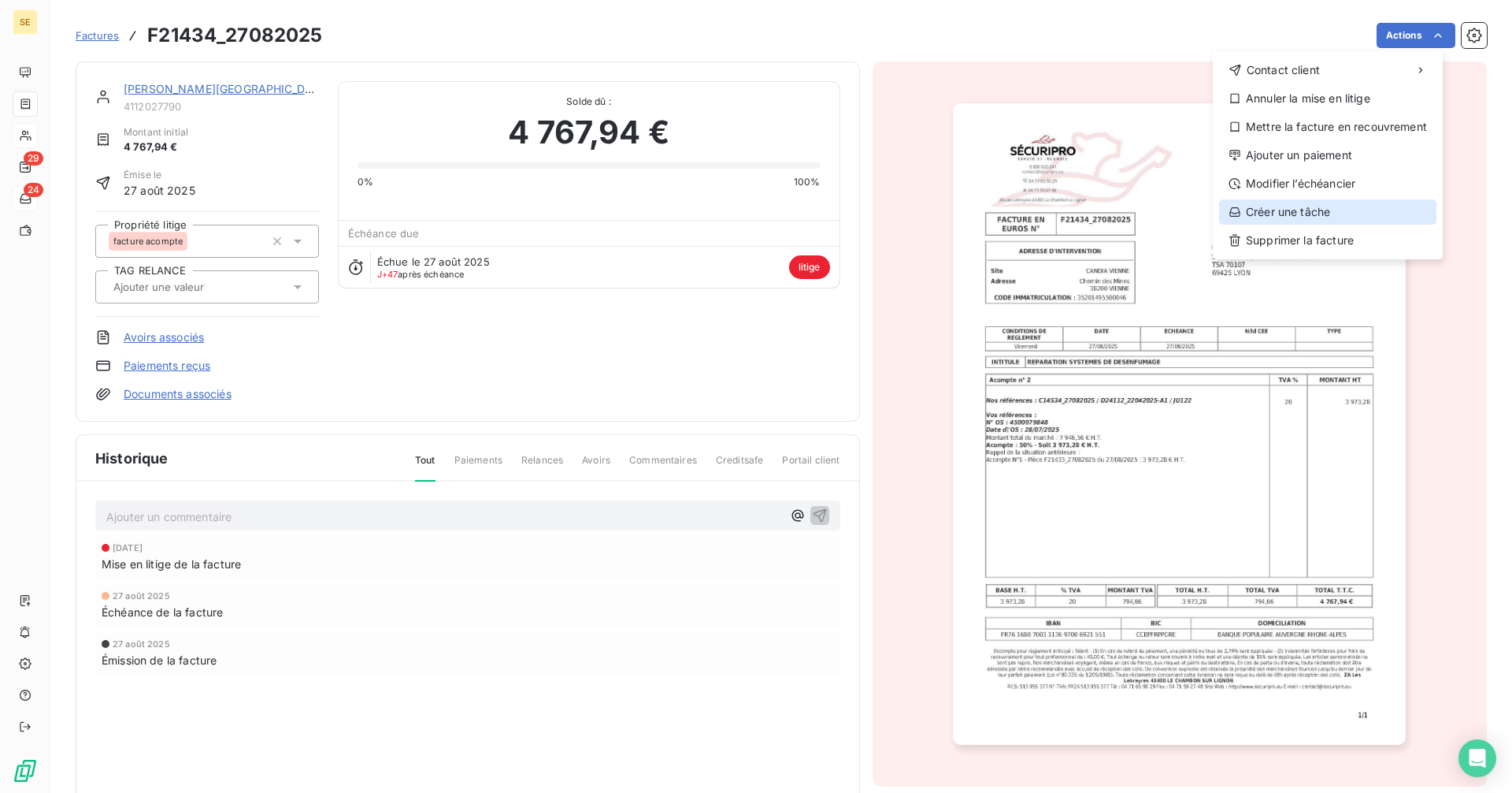
click at [1308, 210] on div "Créer une tâche" at bounding box center [1327, 211] width 218 height 25
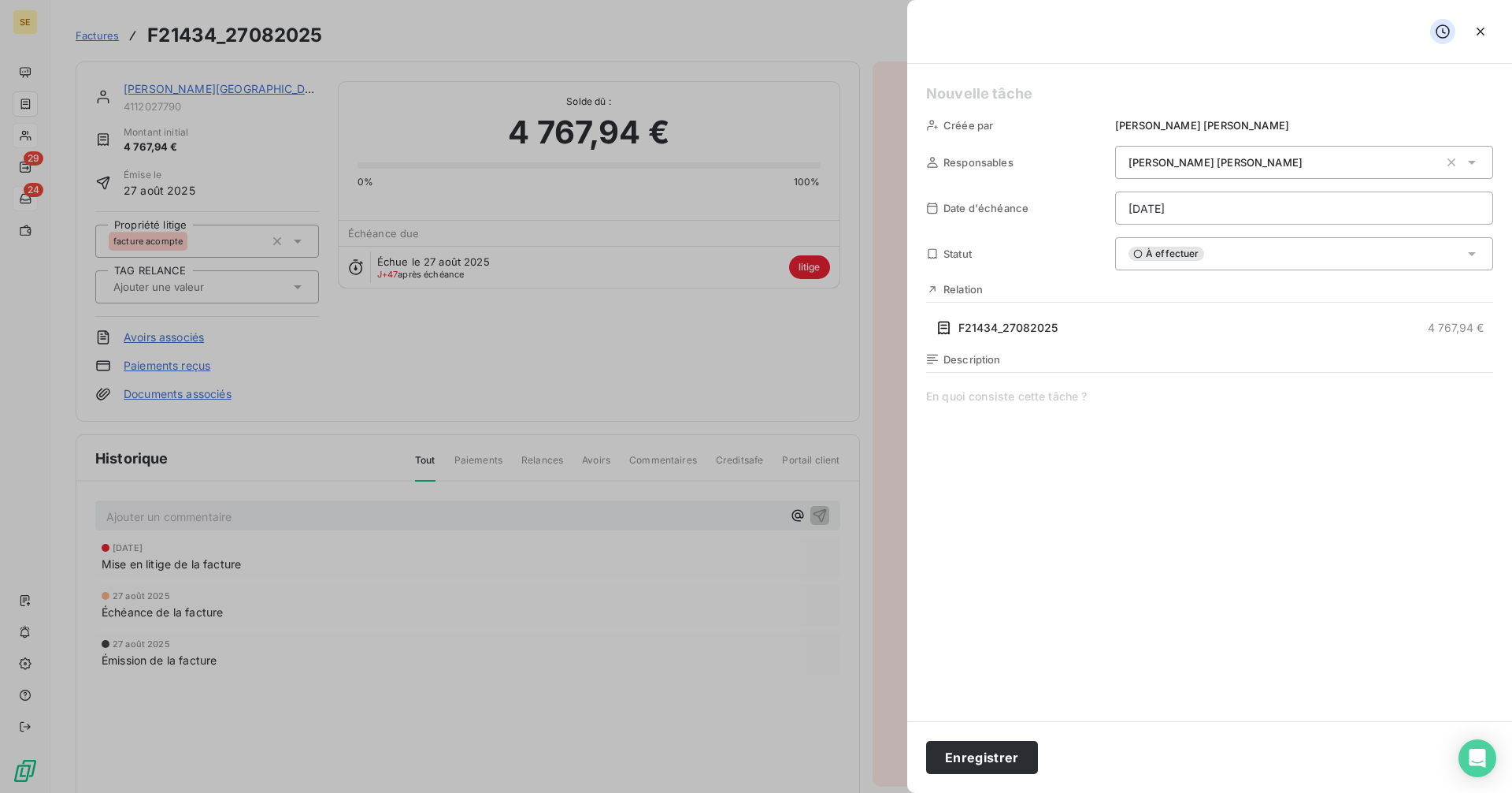
click at [1151, 256] on span "À effectuer" at bounding box center [1166, 254] width 75 height 14
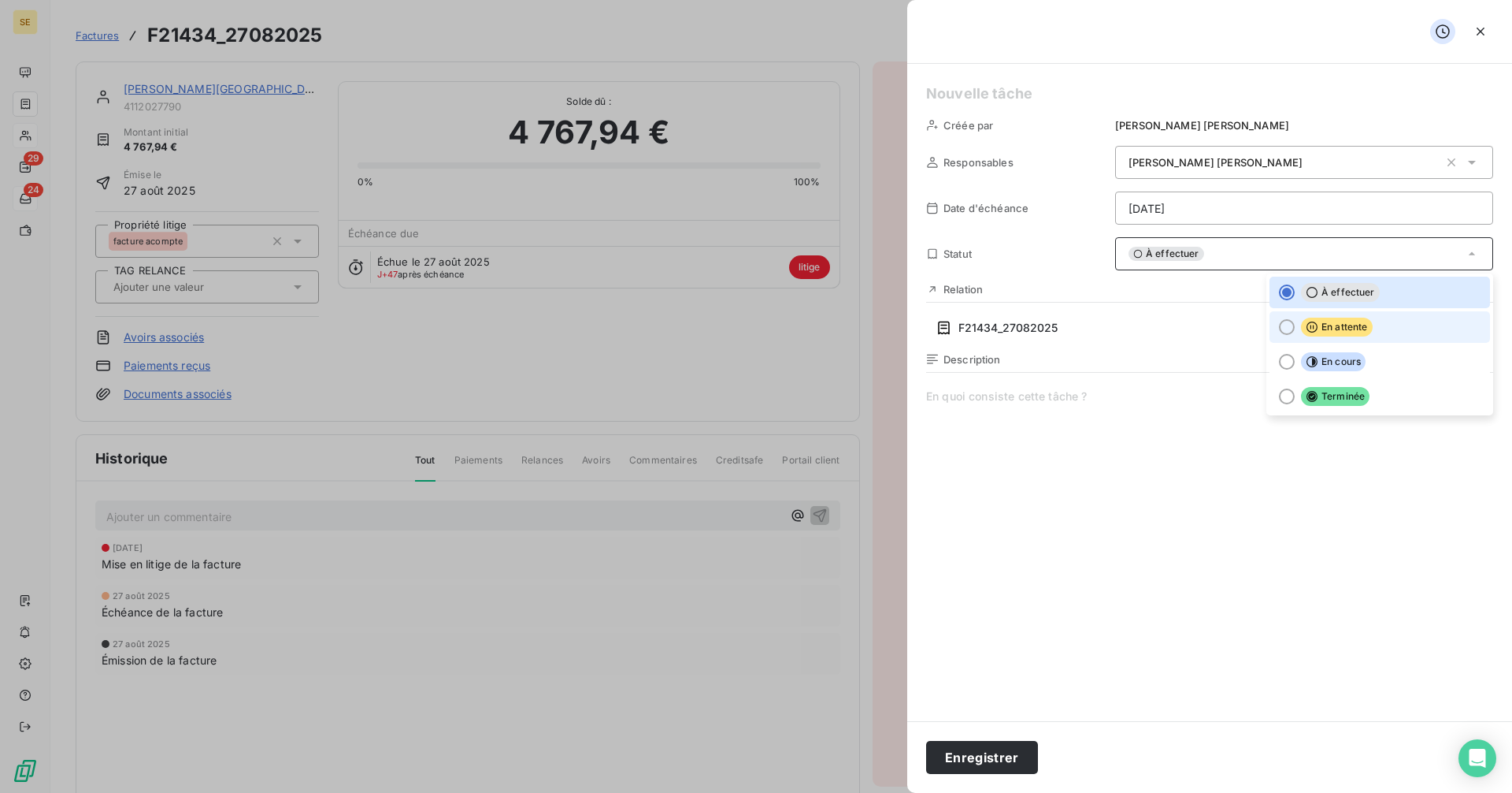
click at [1311, 329] on icon at bounding box center [1312, 327] width 11 height 11
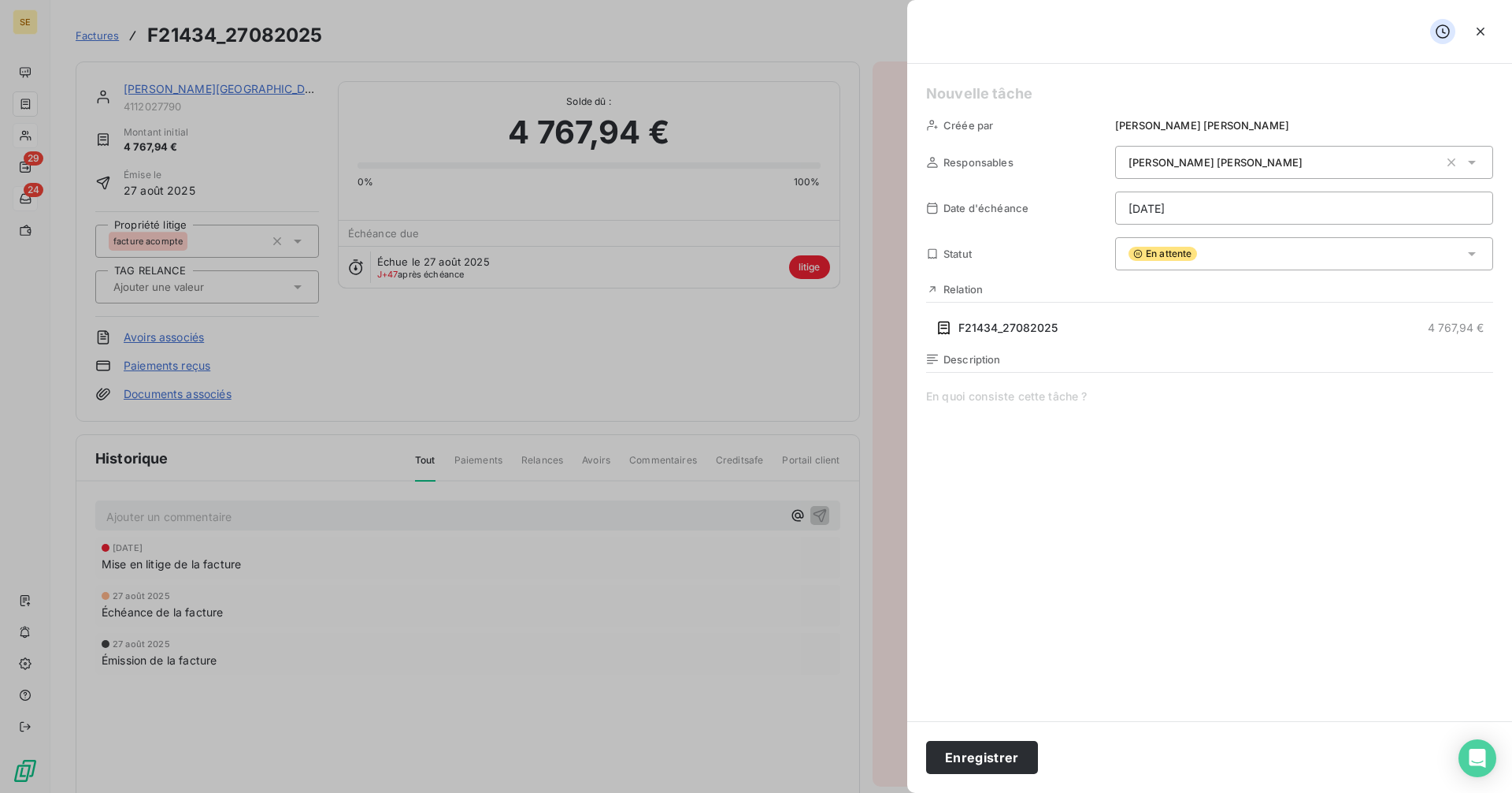
click at [1209, 197] on html "SE 29 24 Factures F21434_27082025 Actions [GEOGRAPHIC_DATA][PERSON_NAME][GEOGRA…" at bounding box center [756, 396] width 1512 height 793
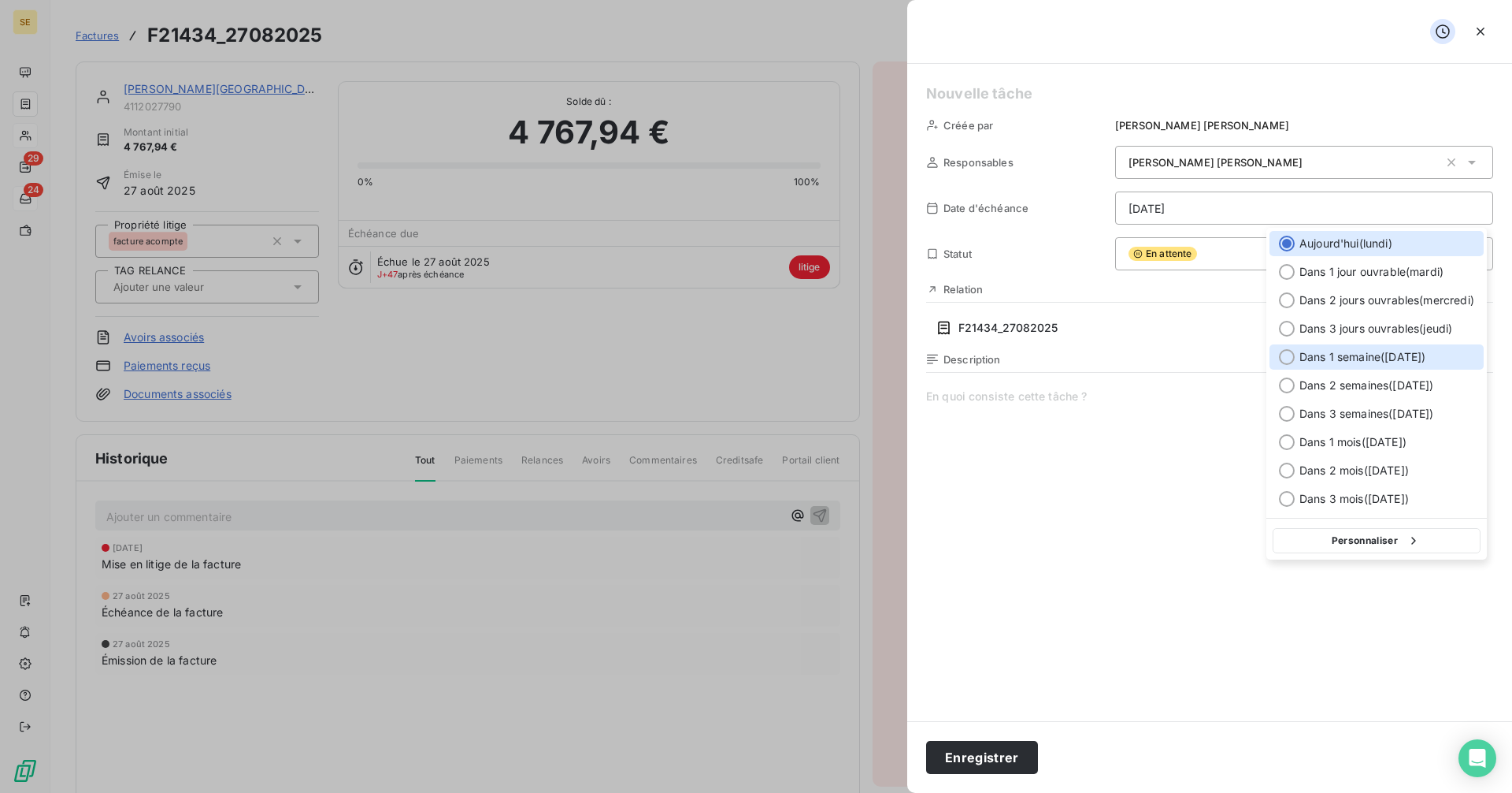
click at [1347, 362] on span "Dans 1 semaine ( [DATE] )" at bounding box center [1362, 357] width 126 height 16
type input "[DATE]"
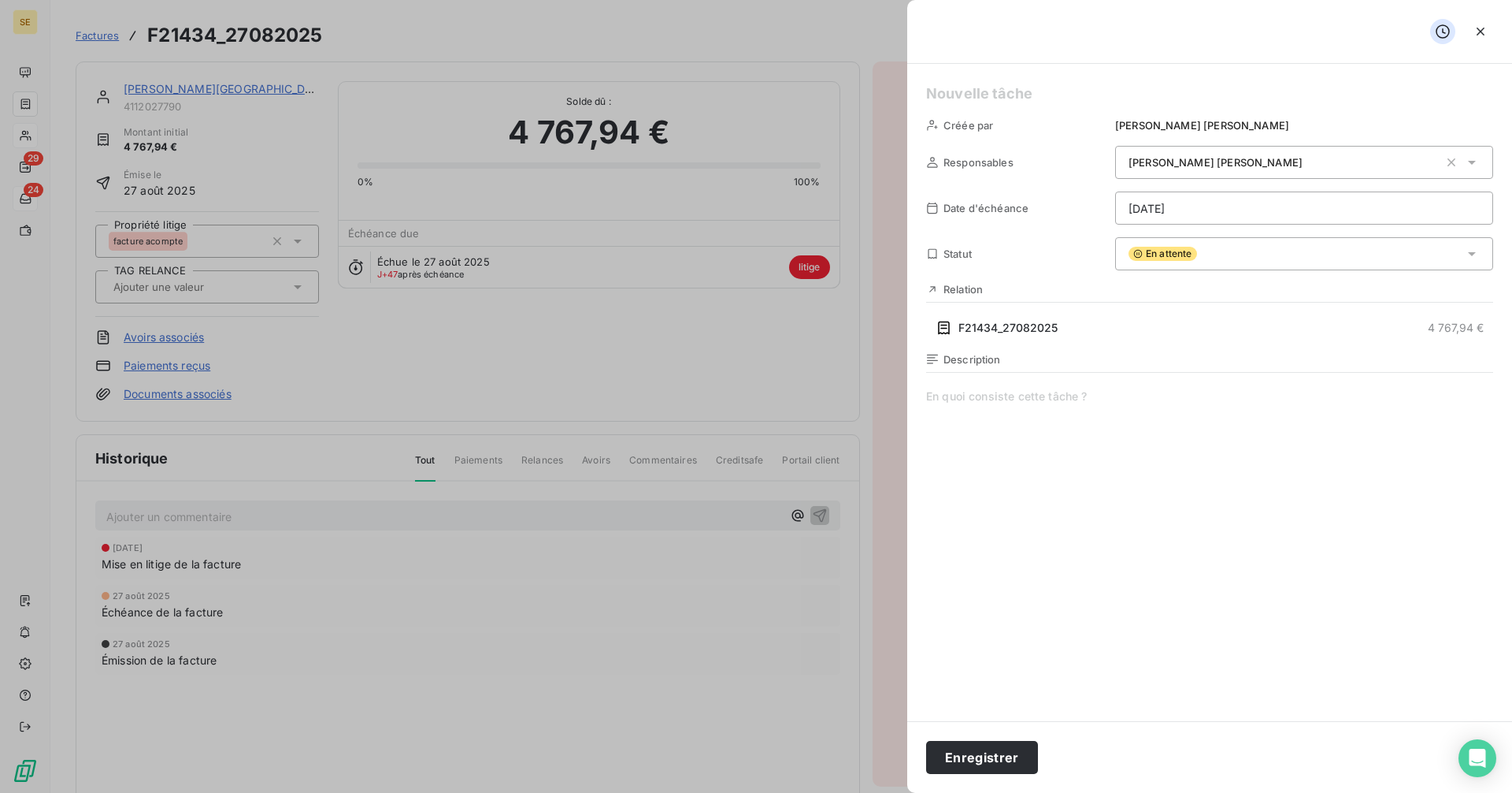
click at [963, 87] on h5 at bounding box center [1209, 93] width 567 height 22
paste h5
click at [1014, 750] on button "Enregistrer" at bounding box center [981, 757] width 112 height 33
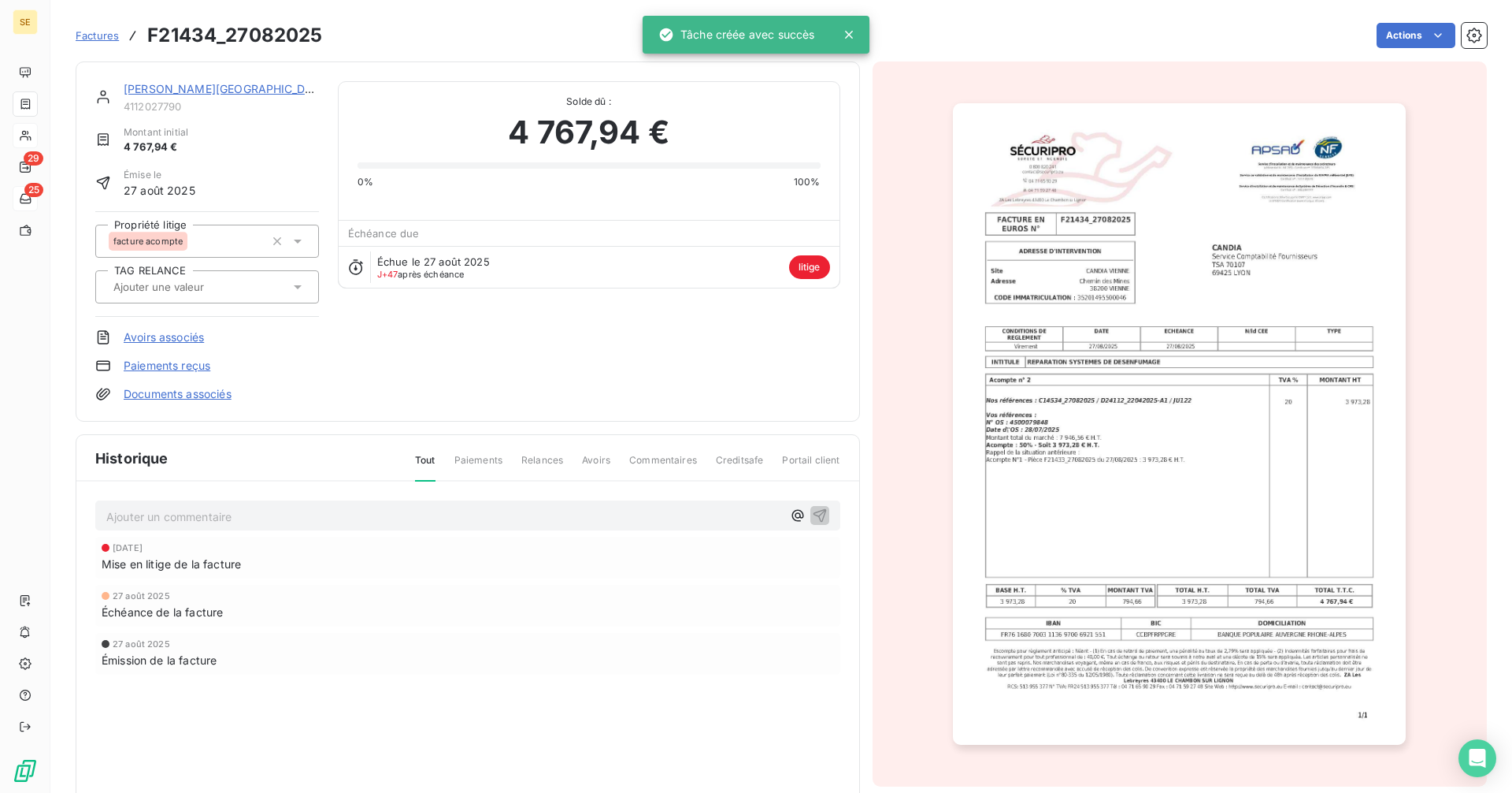
click at [92, 35] on span "Factures" at bounding box center [97, 35] width 43 height 13
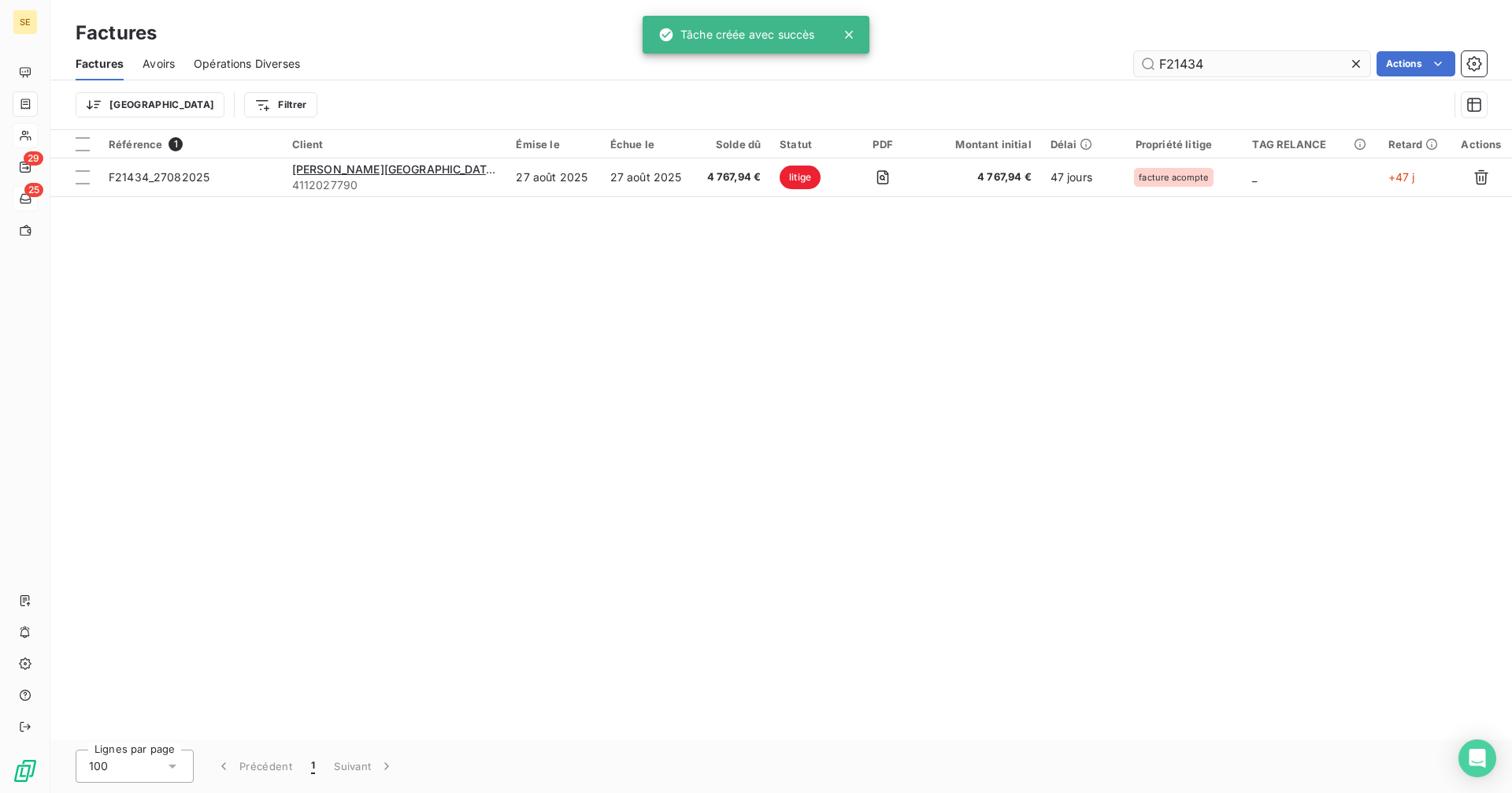
click at [1216, 71] on input "F21434" at bounding box center [1252, 63] width 236 height 25
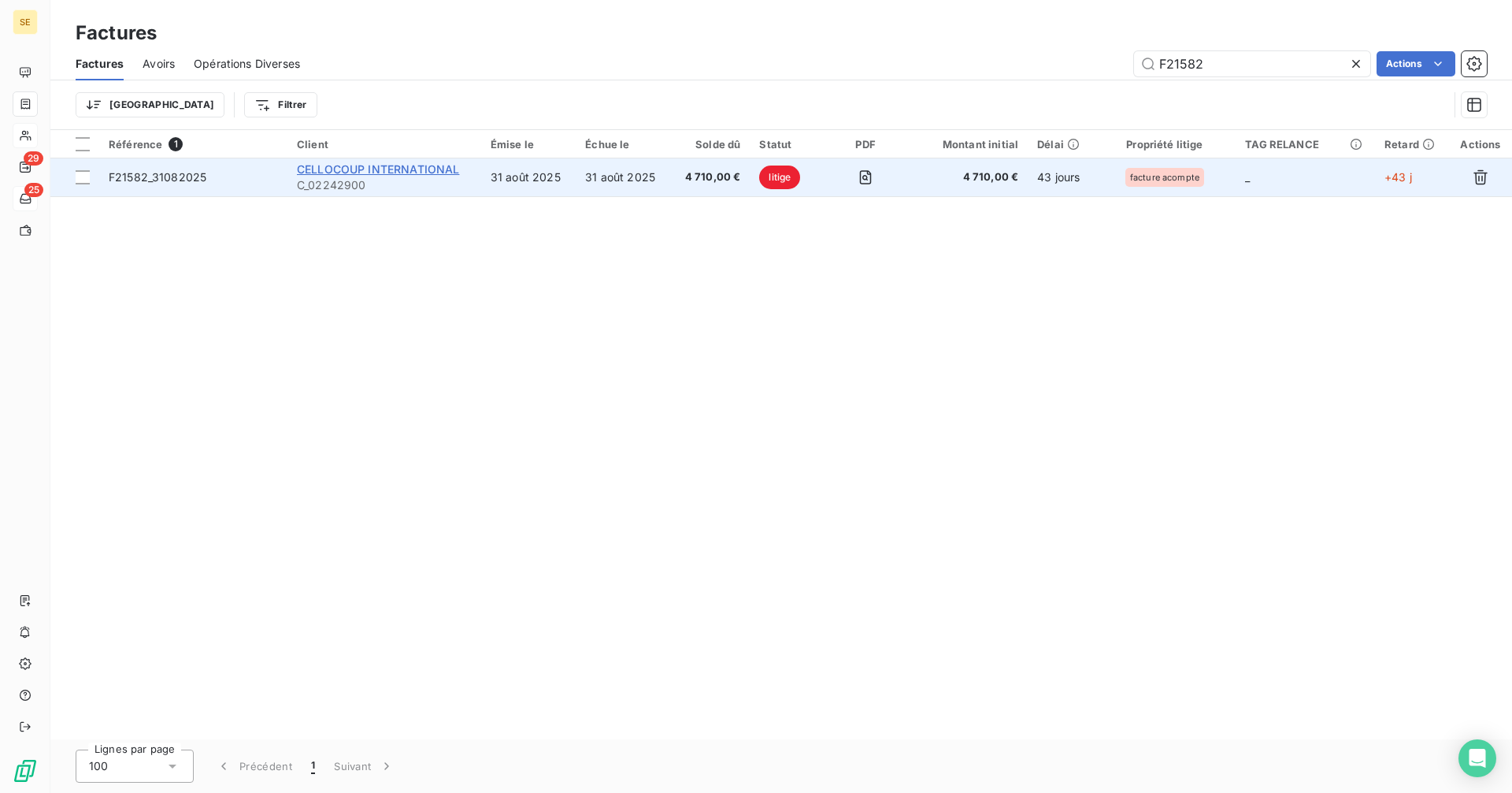
type input "F21582"
click at [391, 172] on span "CELLOCOUP INTERNATIONAL" at bounding box center [378, 169] width 162 height 14
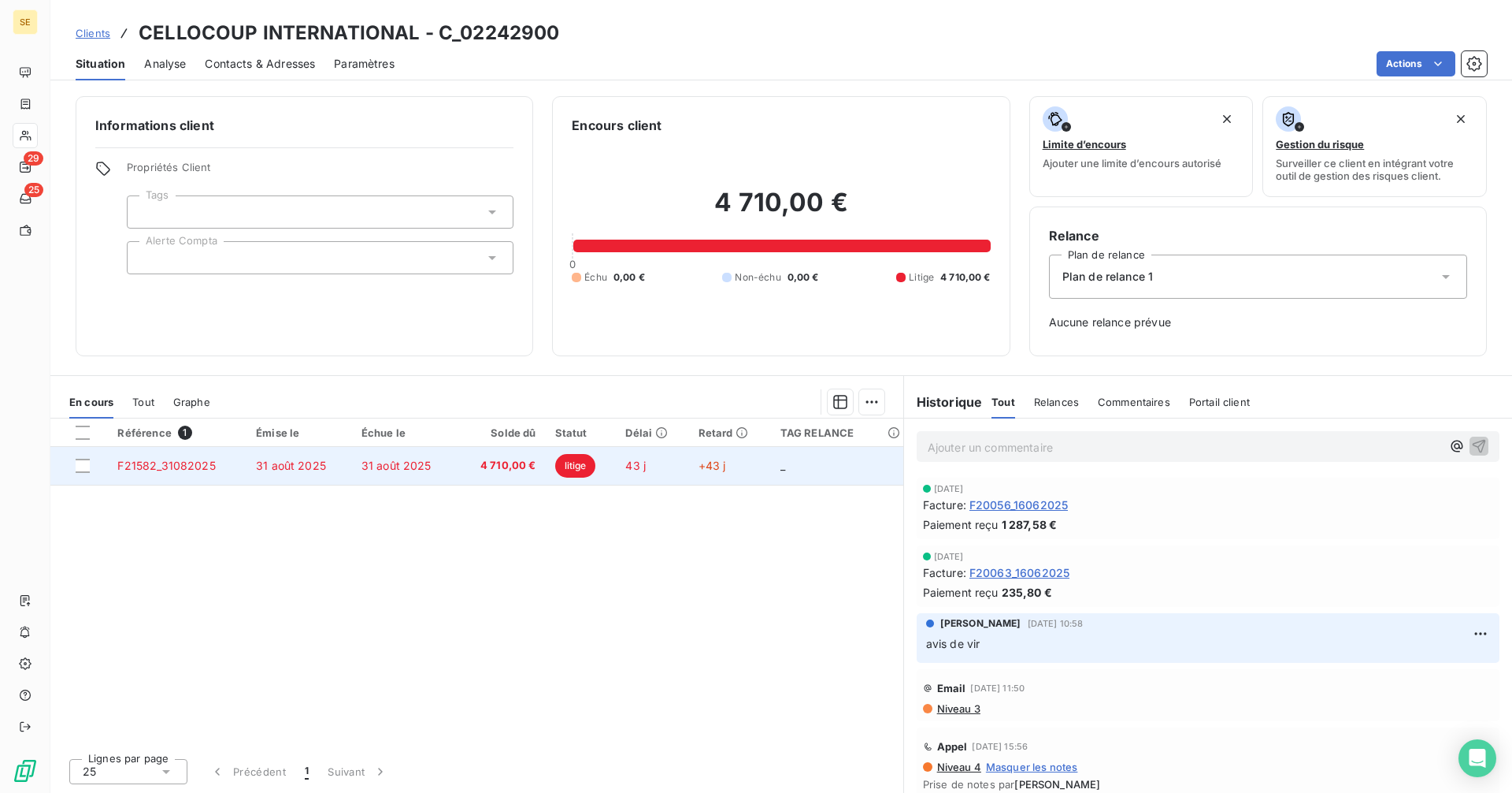
click at [602, 468] on td "litige" at bounding box center [581, 465] width 71 height 38
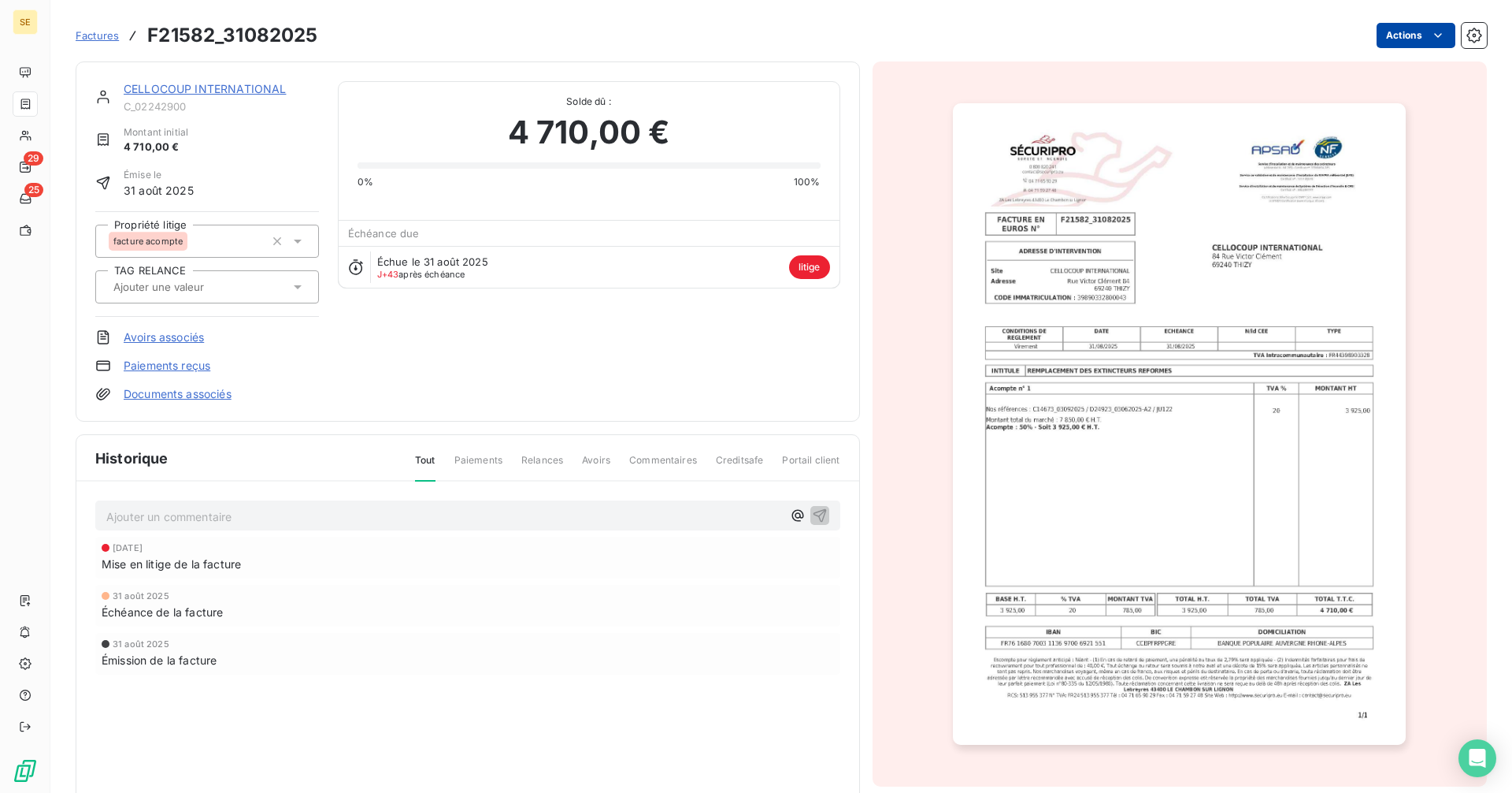
click at [1407, 34] on html "SE 29 25 Factures F21582_31082025 Actions CELLOCOUP INTERNATIONAL C_02242900 Mo…" at bounding box center [756, 396] width 1512 height 793
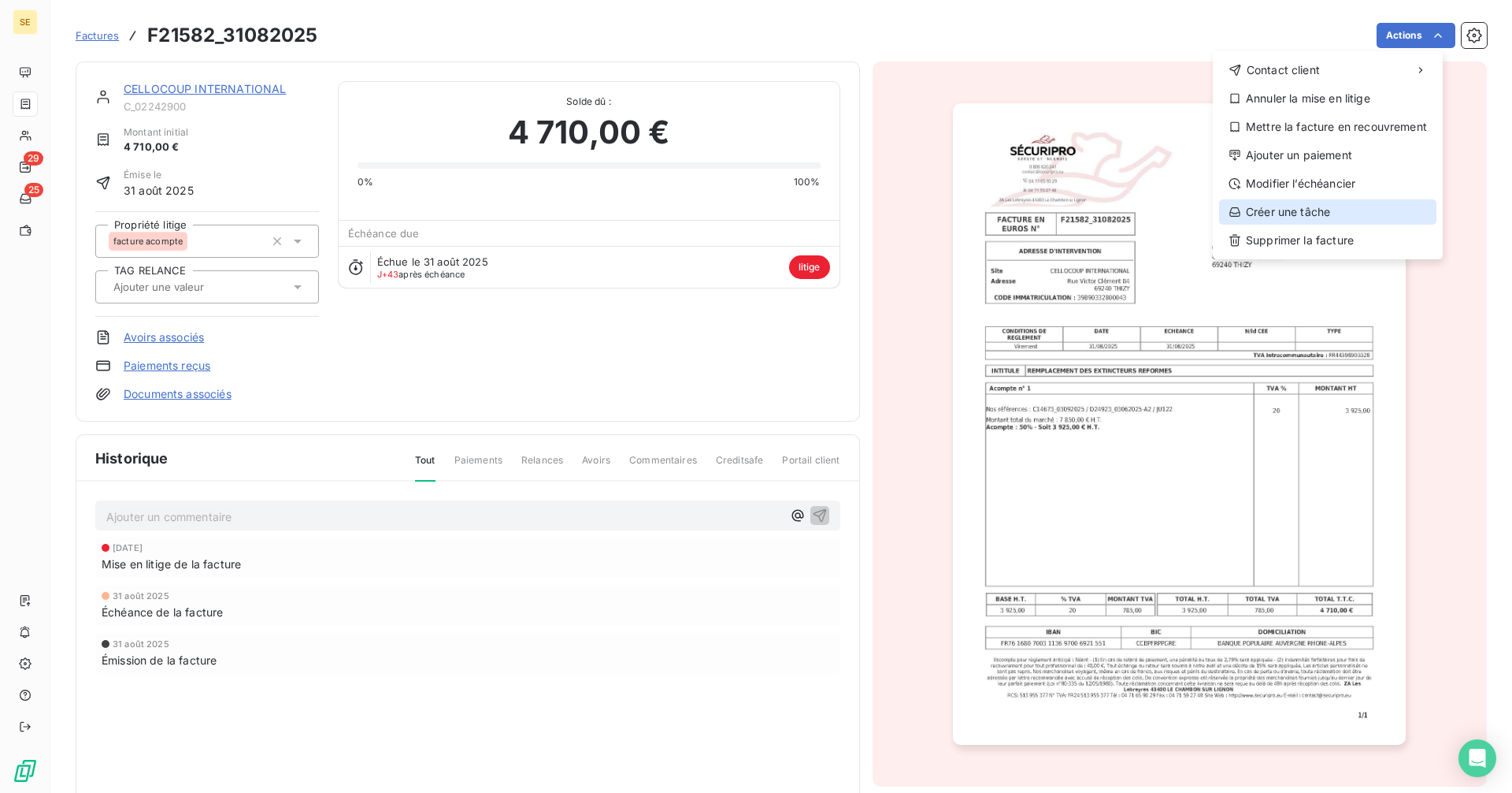
click at [1304, 208] on div "Créer une tâche" at bounding box center [1327, 211] width 218 height 25
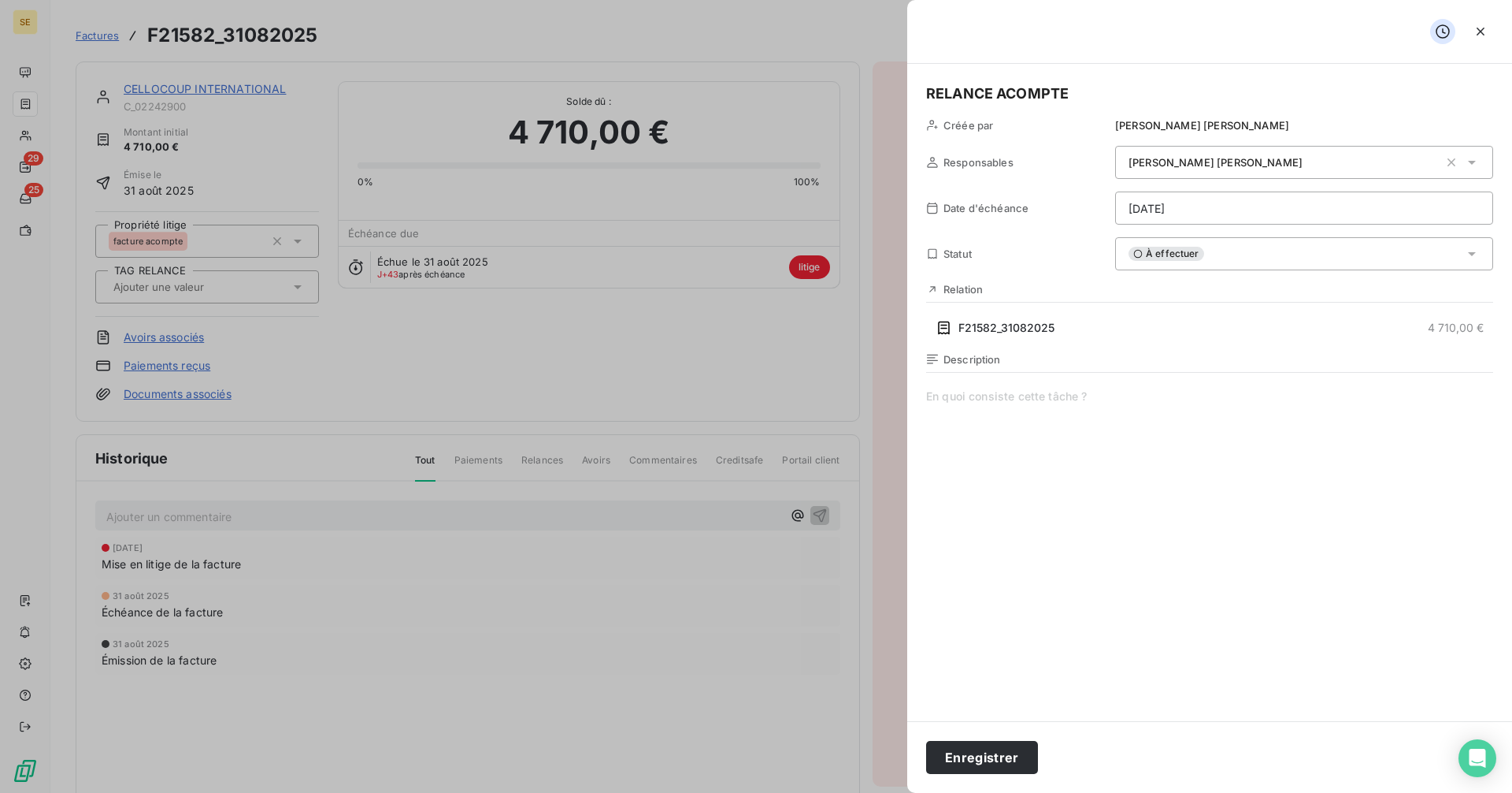
click at [1168, 258] on span "À effectuer" at bounding box center [1166, 254] width 75 height 14
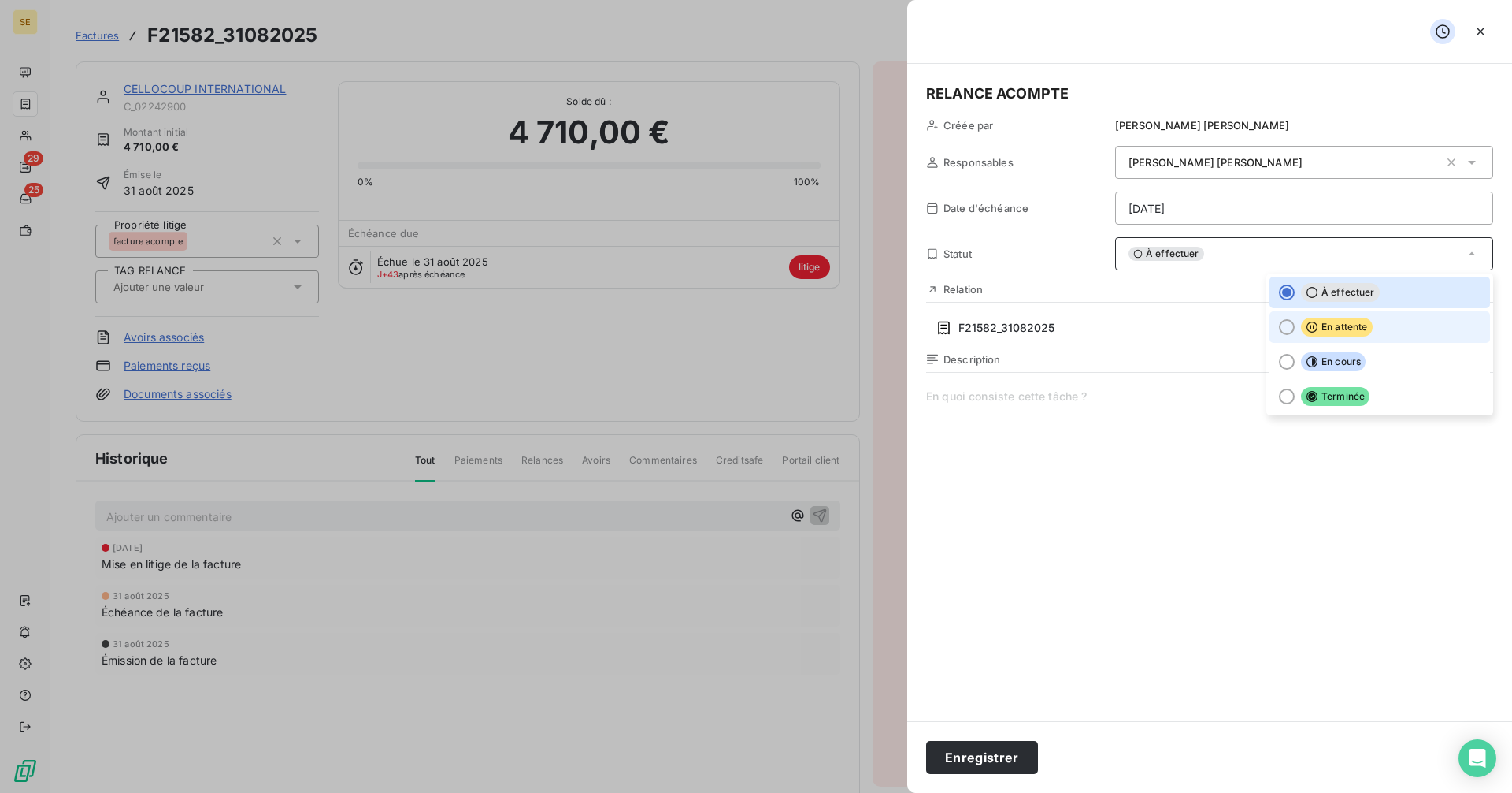
click at [1298, 326] on li "En attente" at bounding box center [1380, 326] width 221 height 31
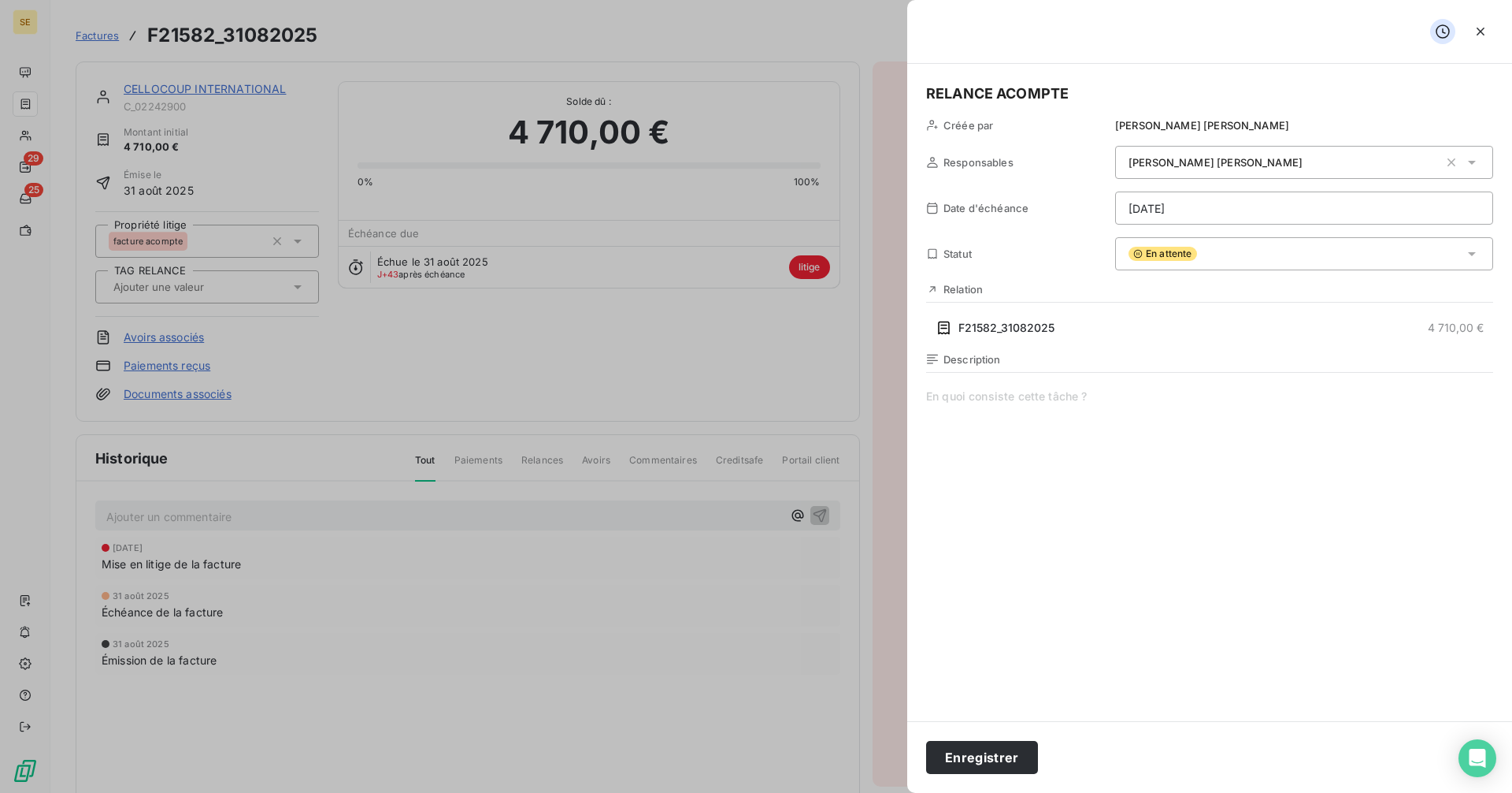
click at [1158, 203] on html "SE 29 25 Factures F21582_31082025 Actions CELLOCOUP INTERNATIONAL C_02242900 Mo…" at bounding box center [756, 396] width 1512 height 793
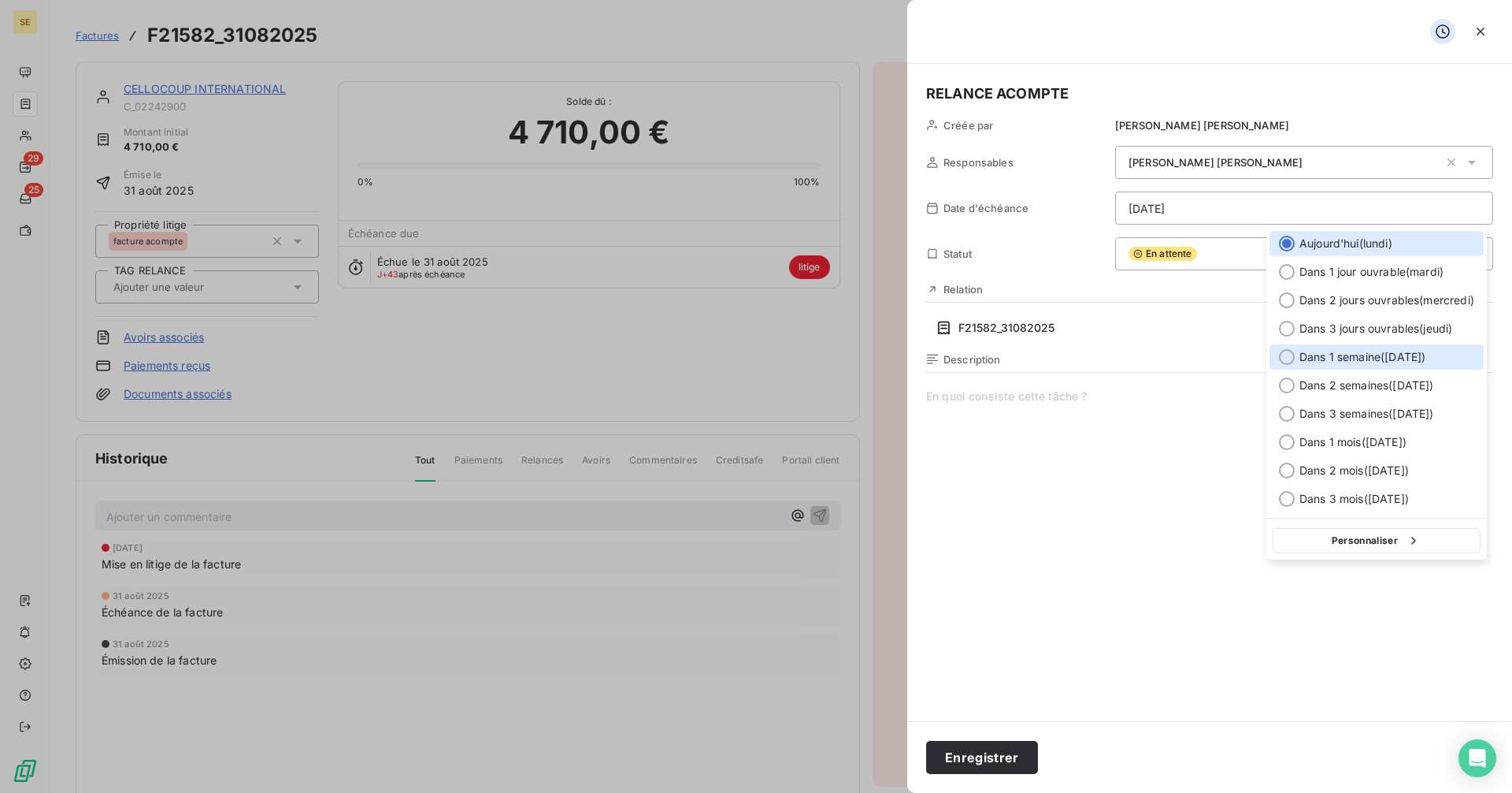
click at [1294, 355] on div "Dans 1 semaine ( [DATE] )" at bounding box center [1376, 357] width 214 height 25
type input "[DATE]"
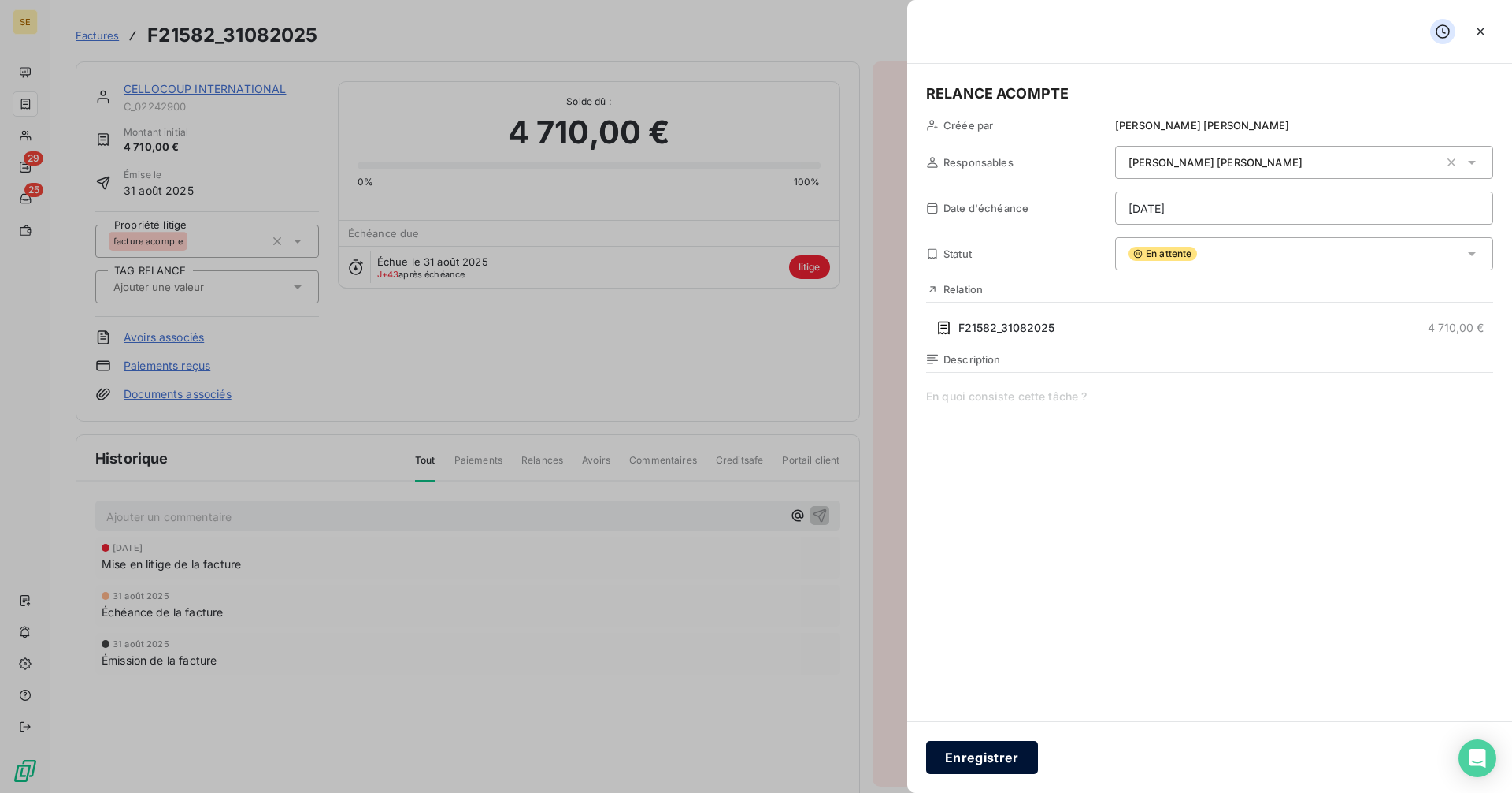
click at [975, 762] on button "Enregistrer" at bounding box center [981, 757] width 112 height 33
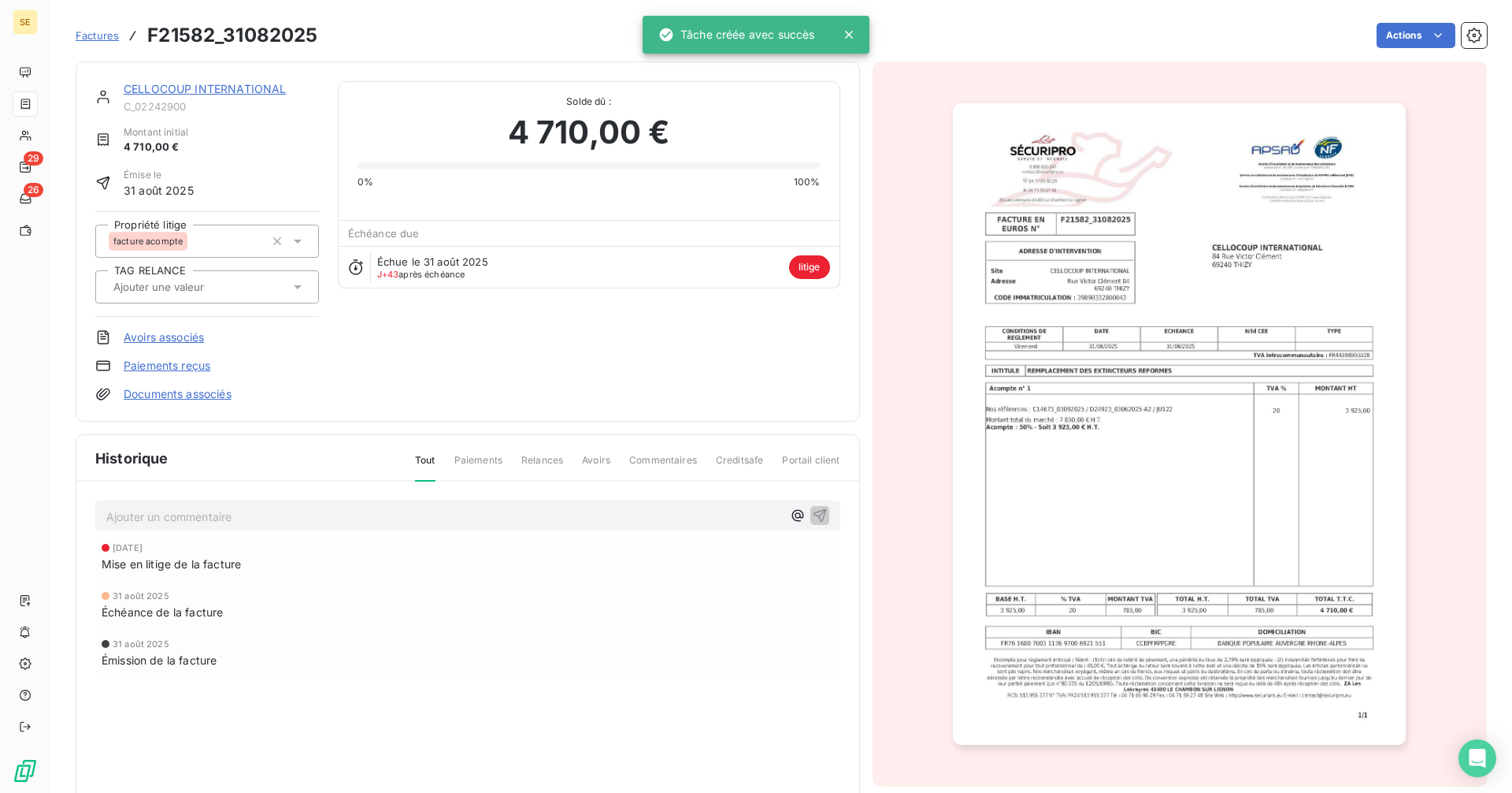
click at [94, 39] on span "Factures" at bounding box center [97, 35] width 43 height 13
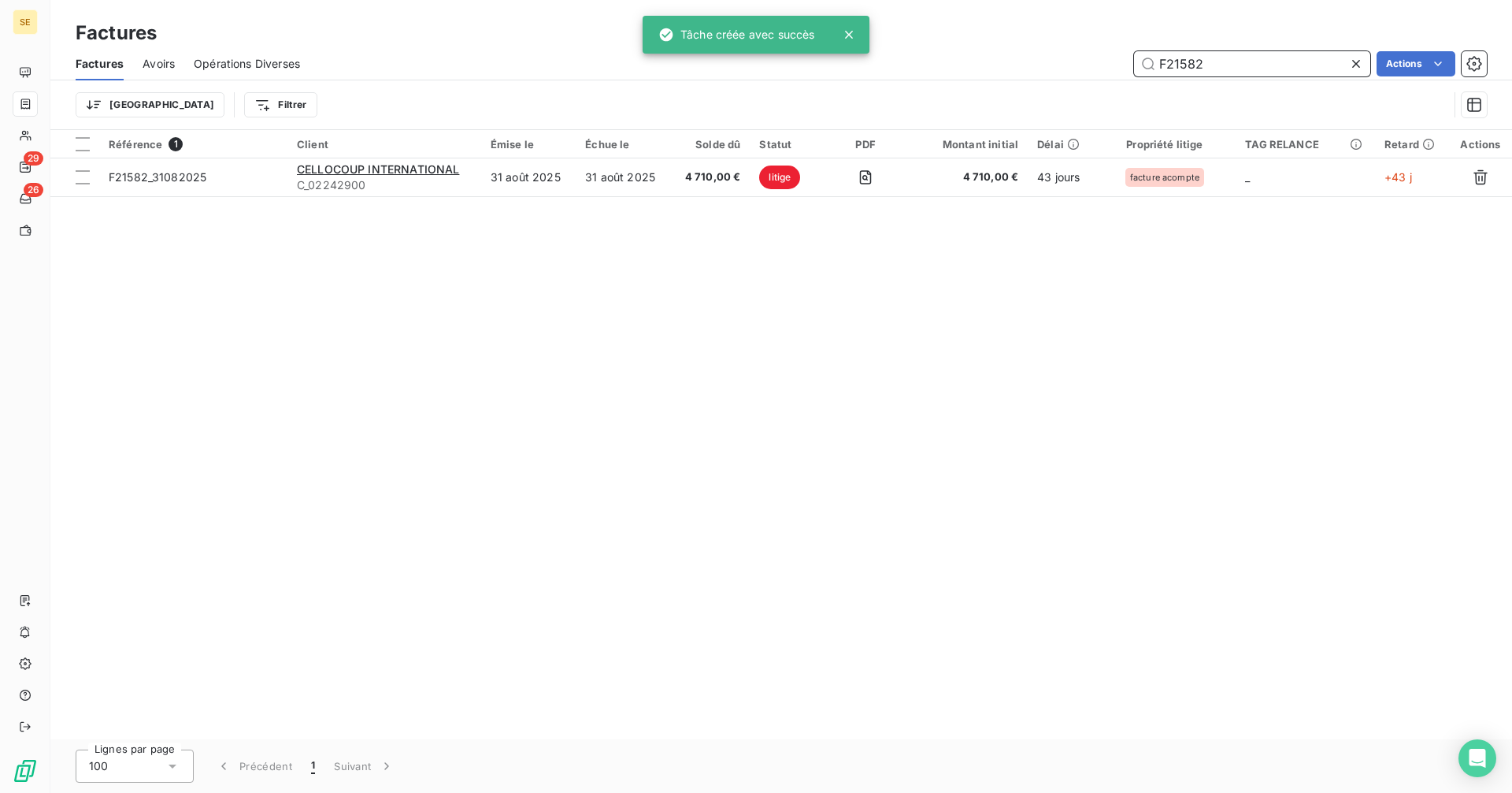
click at [1223, 65] on input "F21582" at bounding box center [1252, 63] width 236 height 25
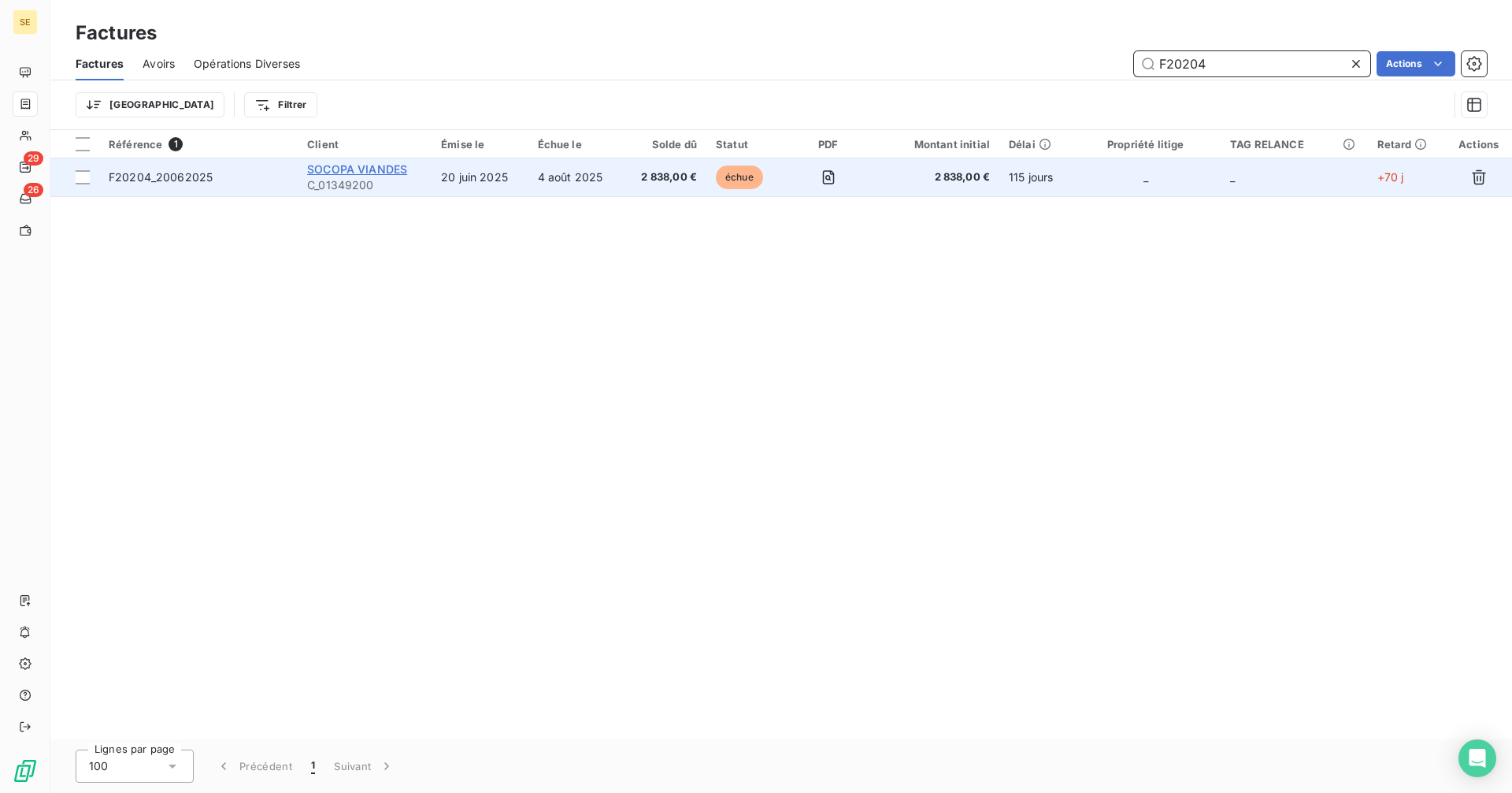
type input "F20204"
click at [381, 170] on span "SOCOPA VIANDES" at bounding box center [357, 169] width 100 height 14
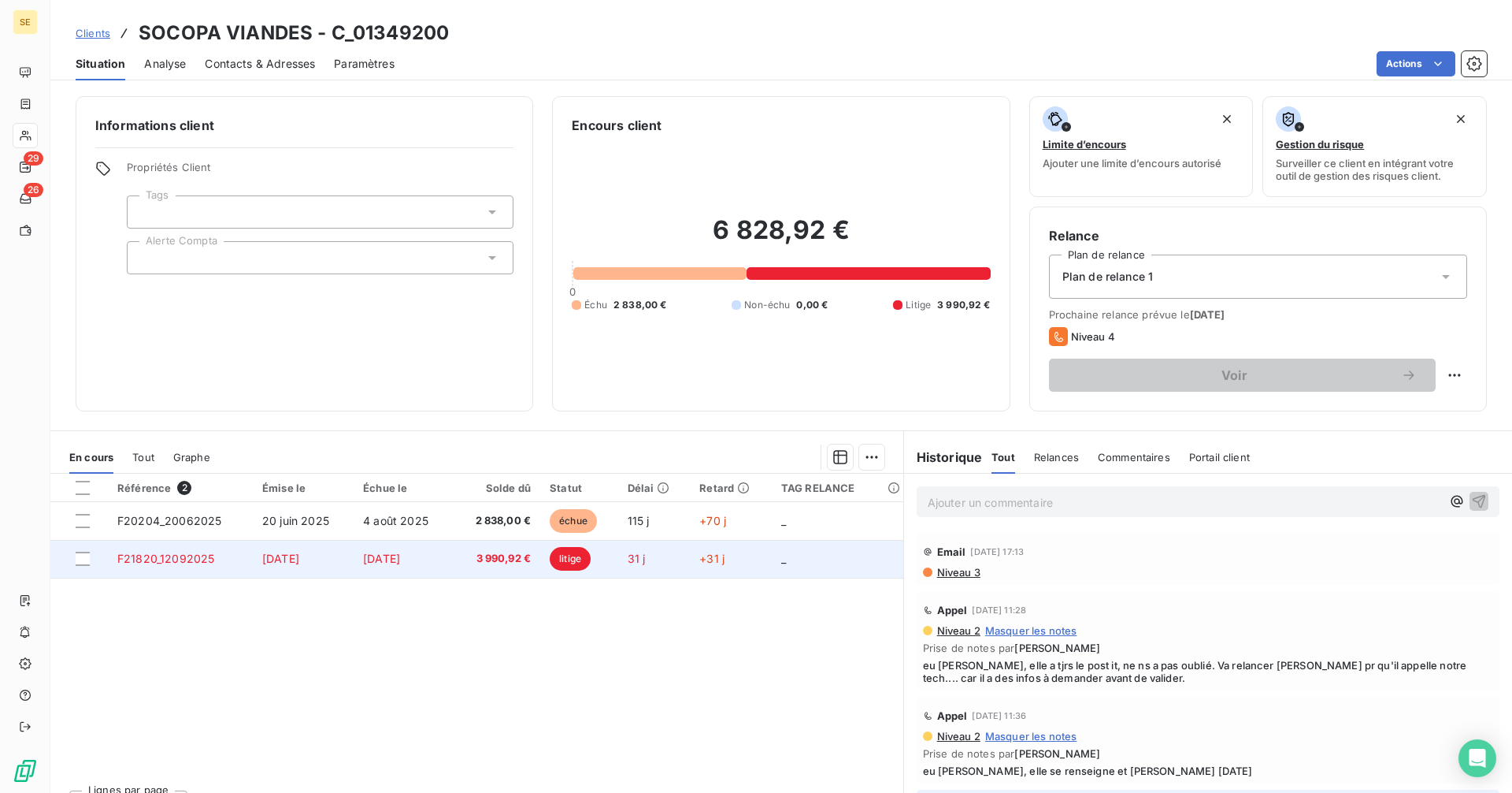
click at [433, 559] on td "[DATE]" at bounding box center [403, 558] width 100 height 38
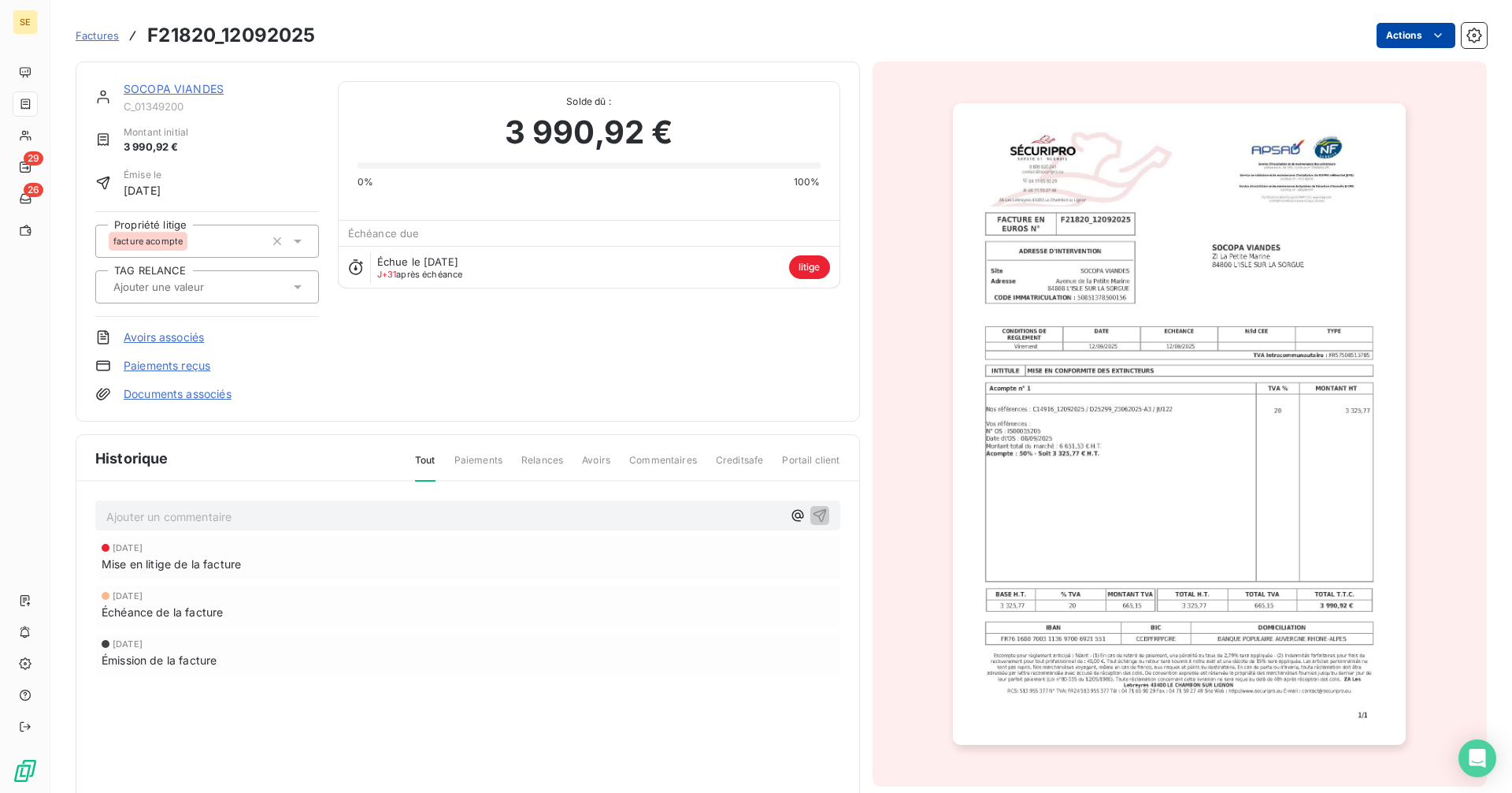
click at [1413, 34] on html "SE 29 26 Factures F21820_12092025 Actions SOCOPA VIANDES C_01349200 Montant ini…" at bounding box center [756, 396] width 1512 height 793
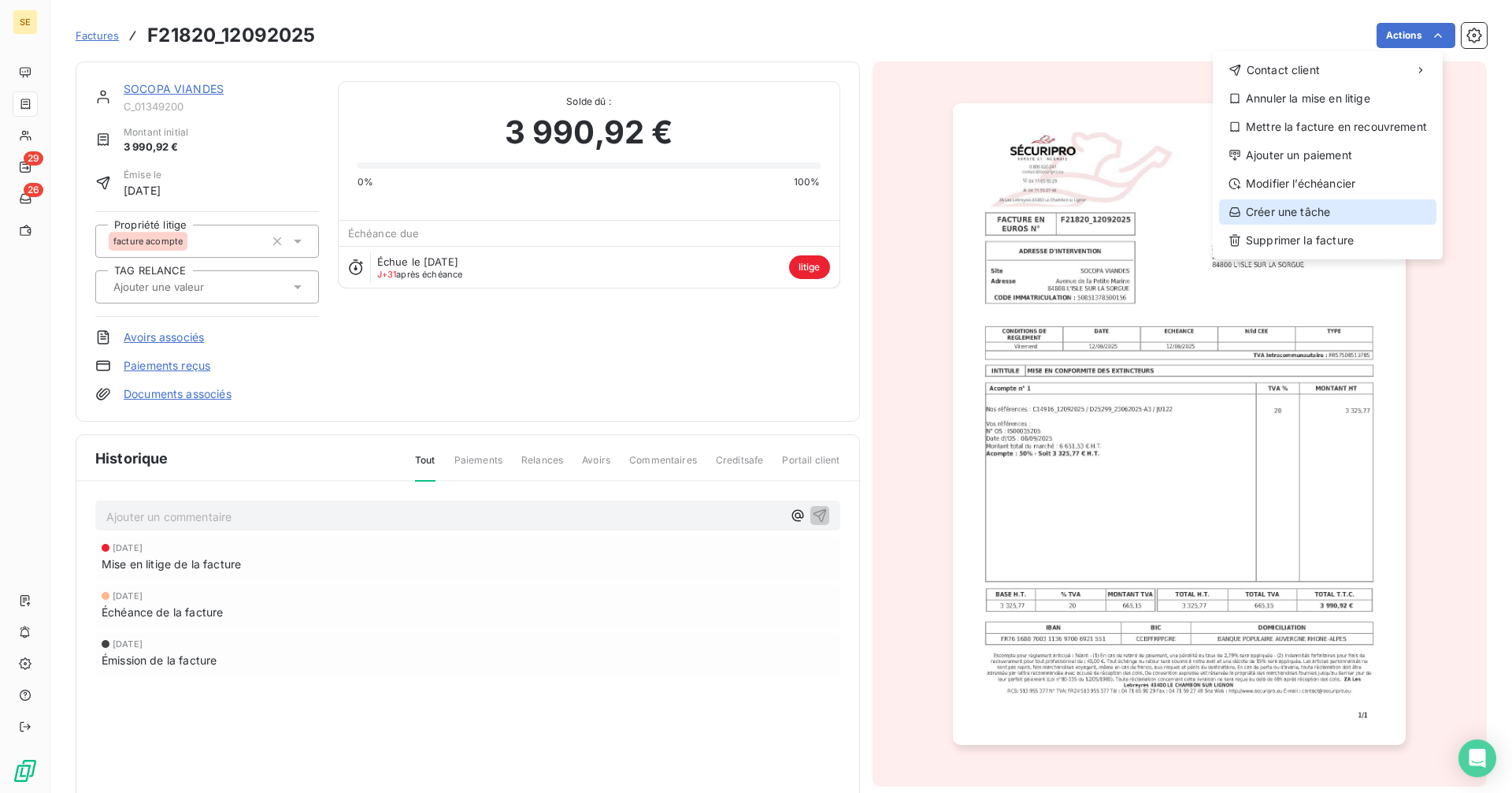
click at [1298, 207] on div "Créer une tâche" at bounding box center [1327, 211] width 218 height 25
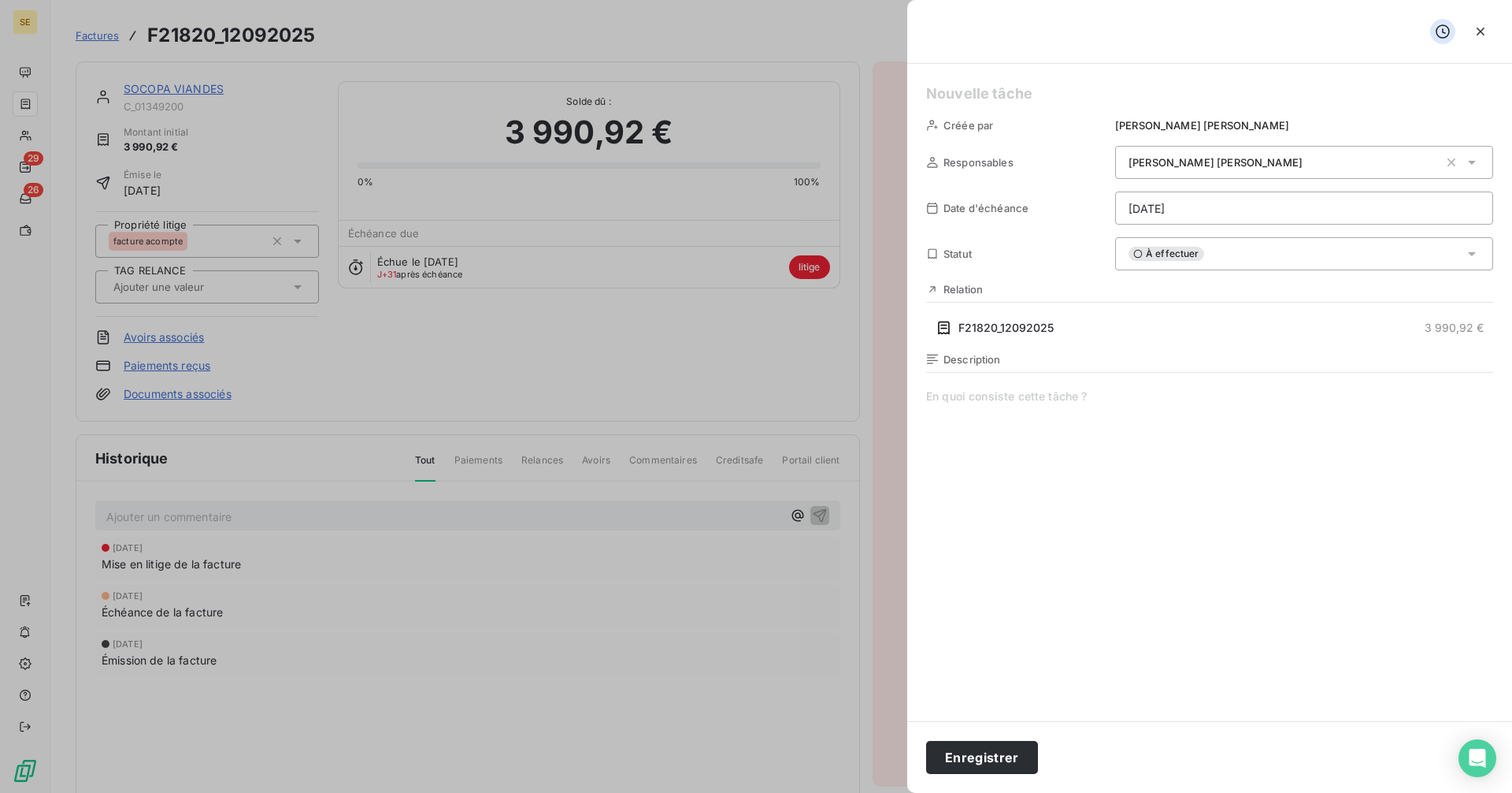
click at [1171, 220] on html "SE 29 26 Factures F21820_12092025 Actions SOCOPA VIANDES C_01349200 Montant ini…" at bounding box center [756, 396] width 1512 height 793
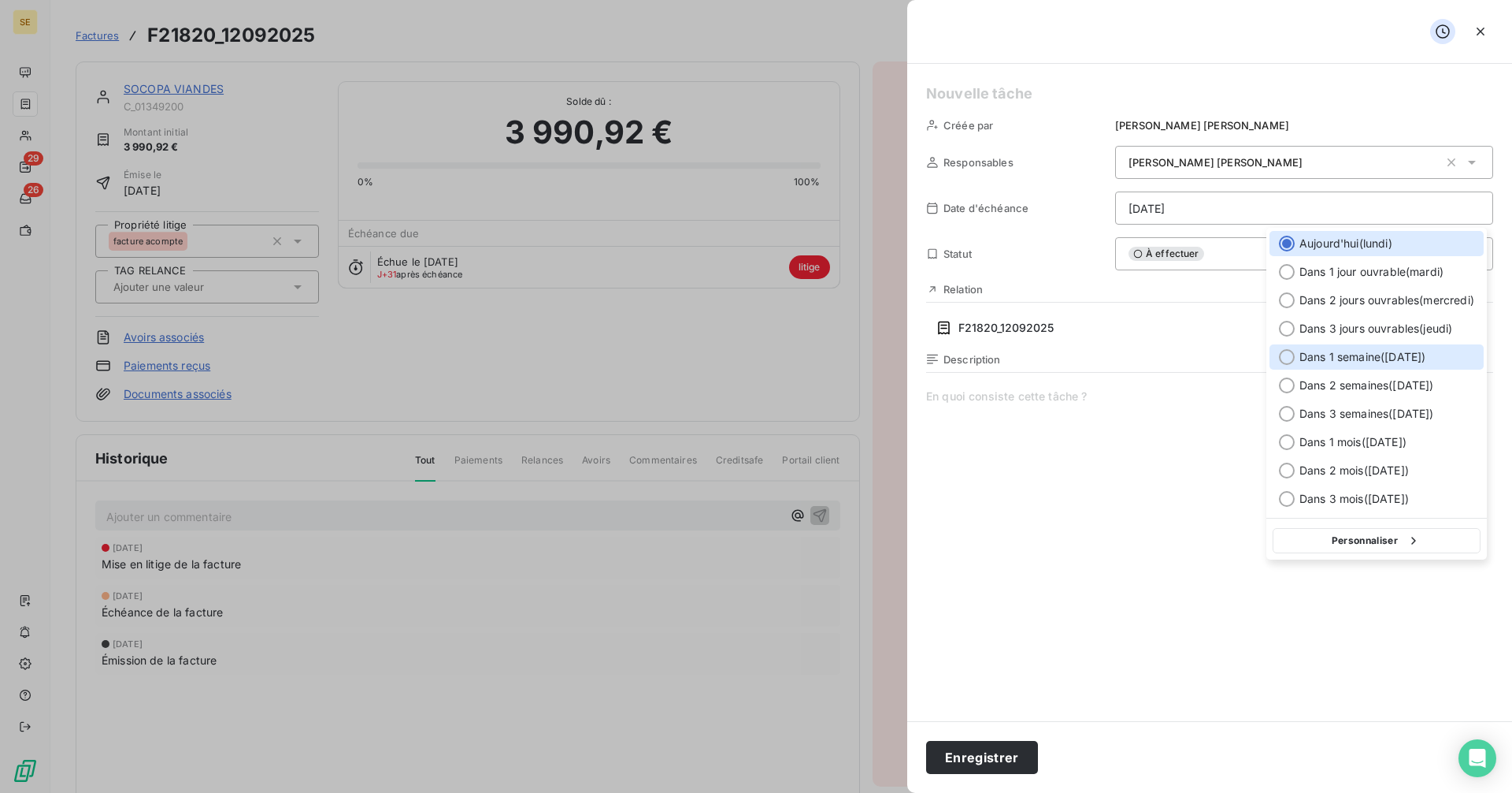
click at [1392, 349] on span "Dans 1 semaine ( [DATE] )" at bounding box center [1362, 357] width 126 height 16
type input "[DATE]"
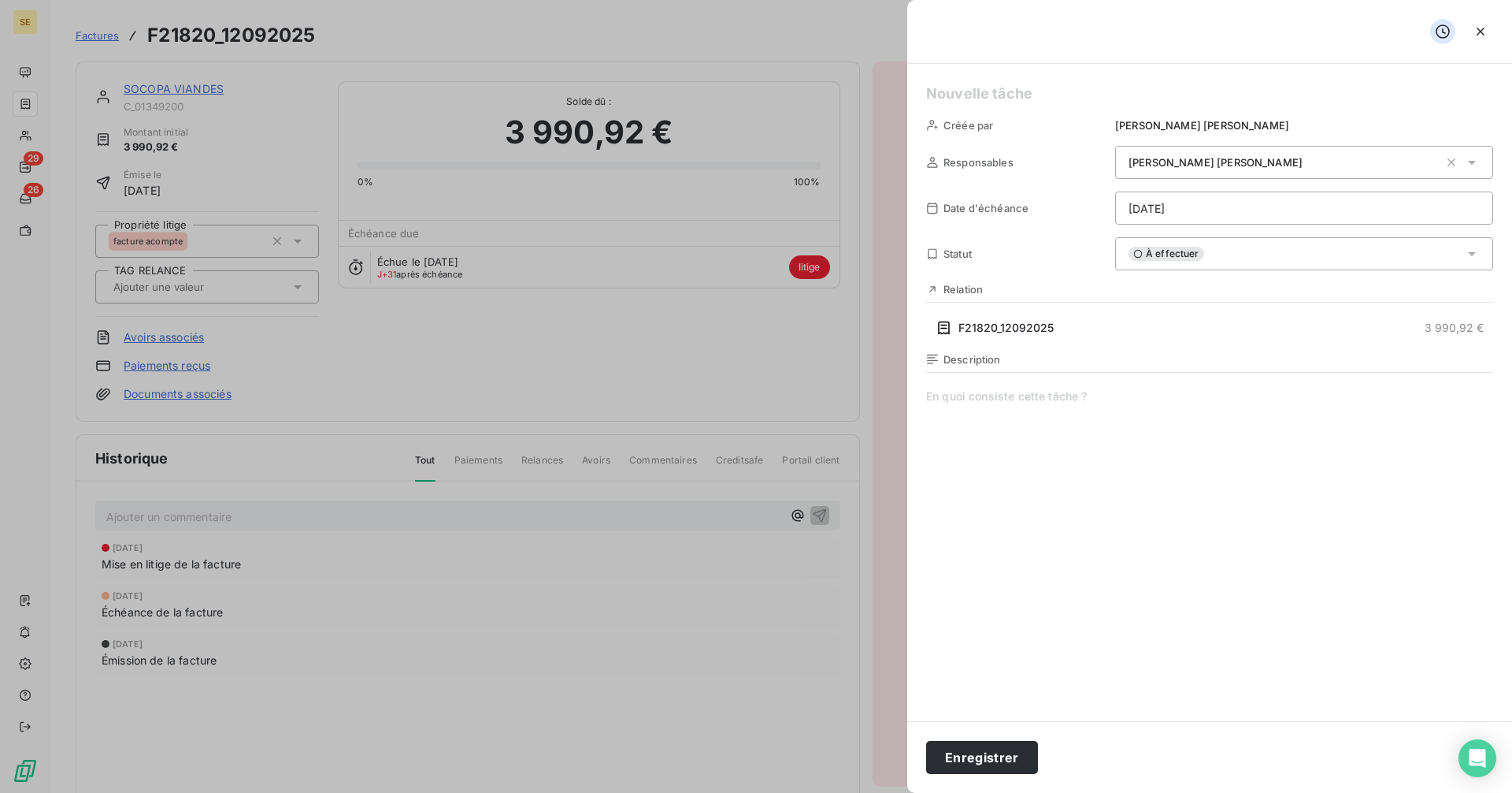
click at [1198, 260] on span "À effectuer" at bounding box center [1166, 254] width 75 height 14
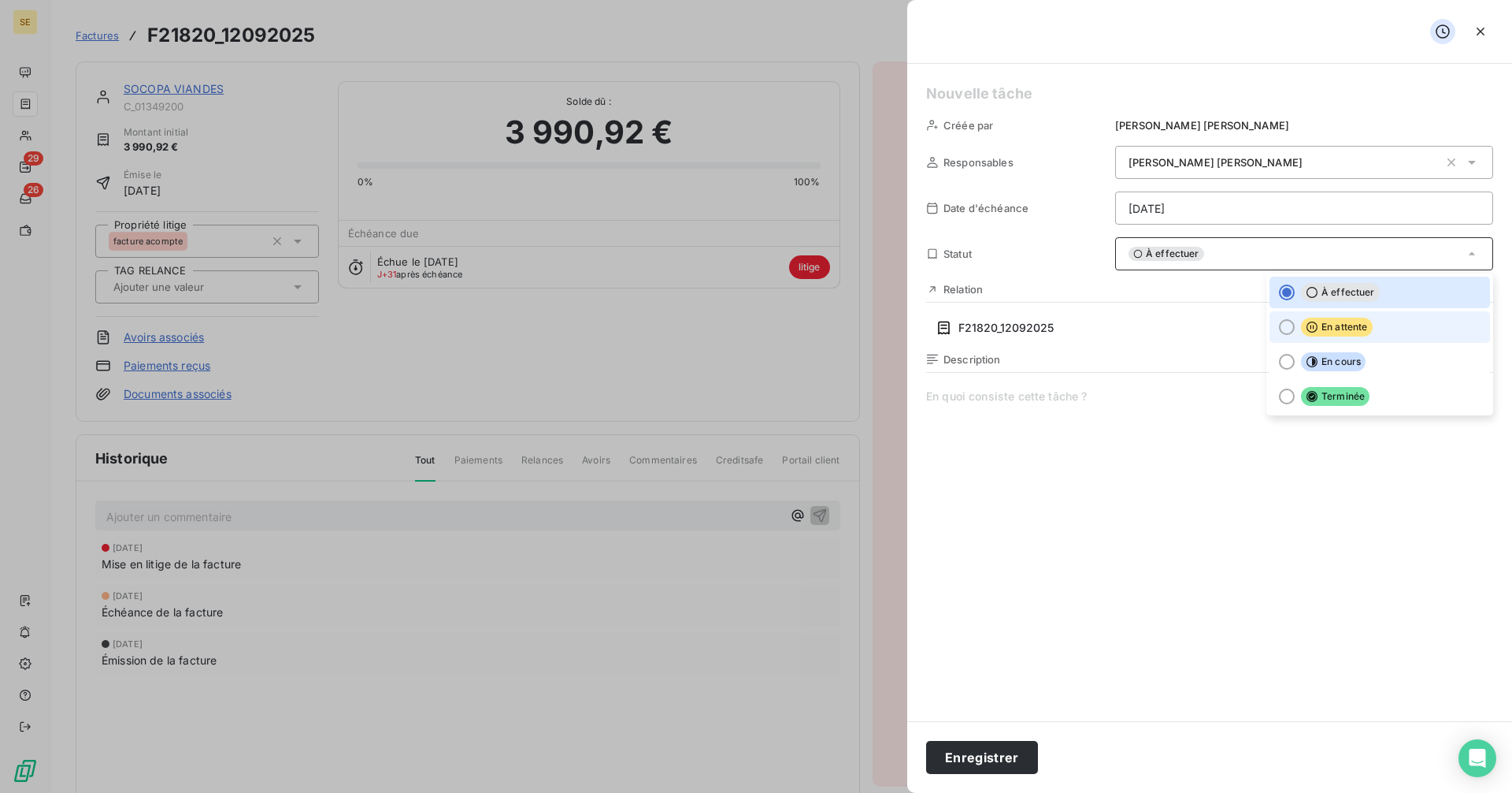
click at [1290, 323] on div at bounding box center [1287, 327] width 16 height 16
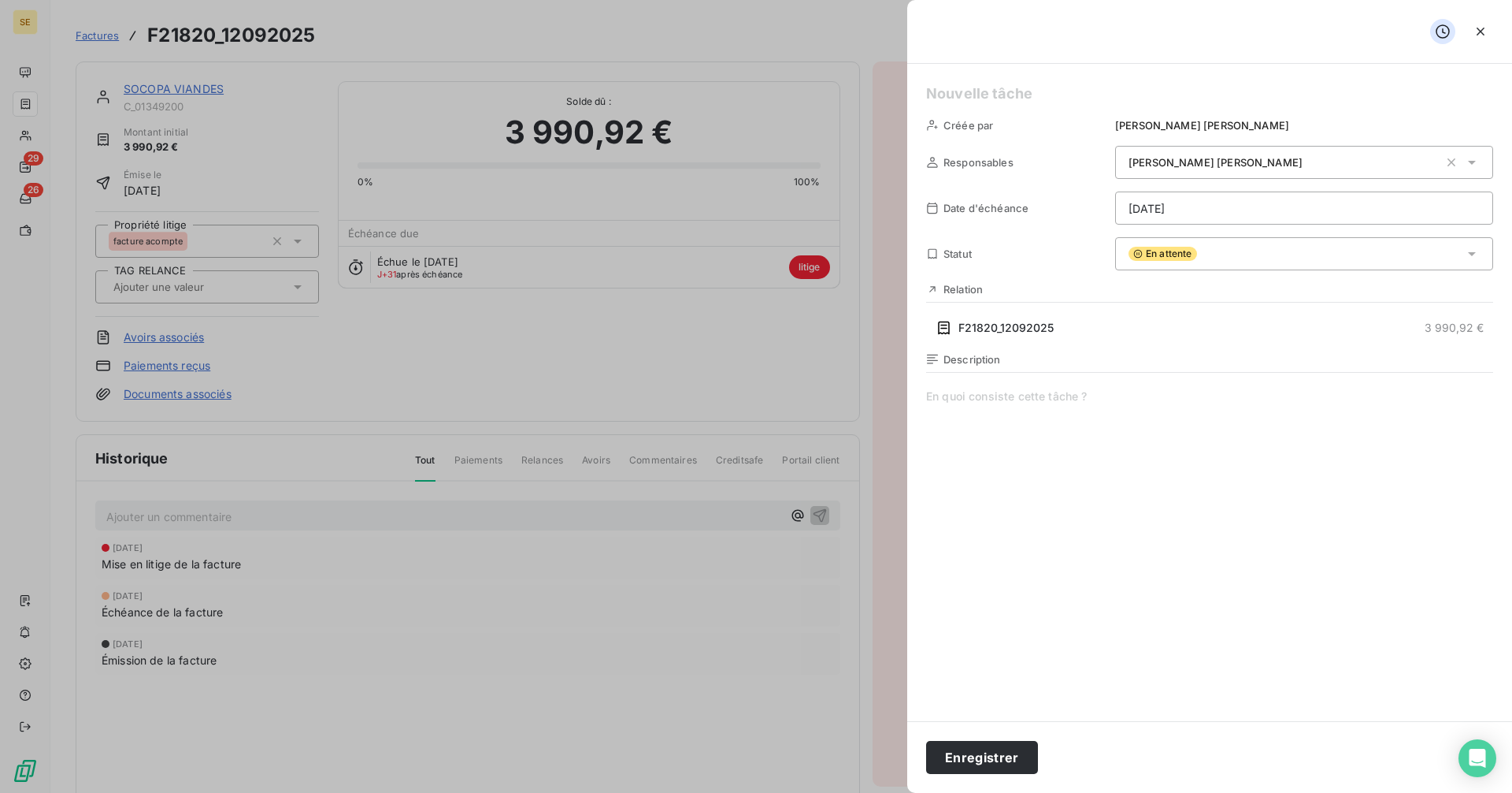
click at [980, 85] on h5 at bounding box center [1209, 93] width 567 height 22
paste h5
click at [994, 756] on button "Enregistrer" at bounding box center [981, 757] width 112 height 33
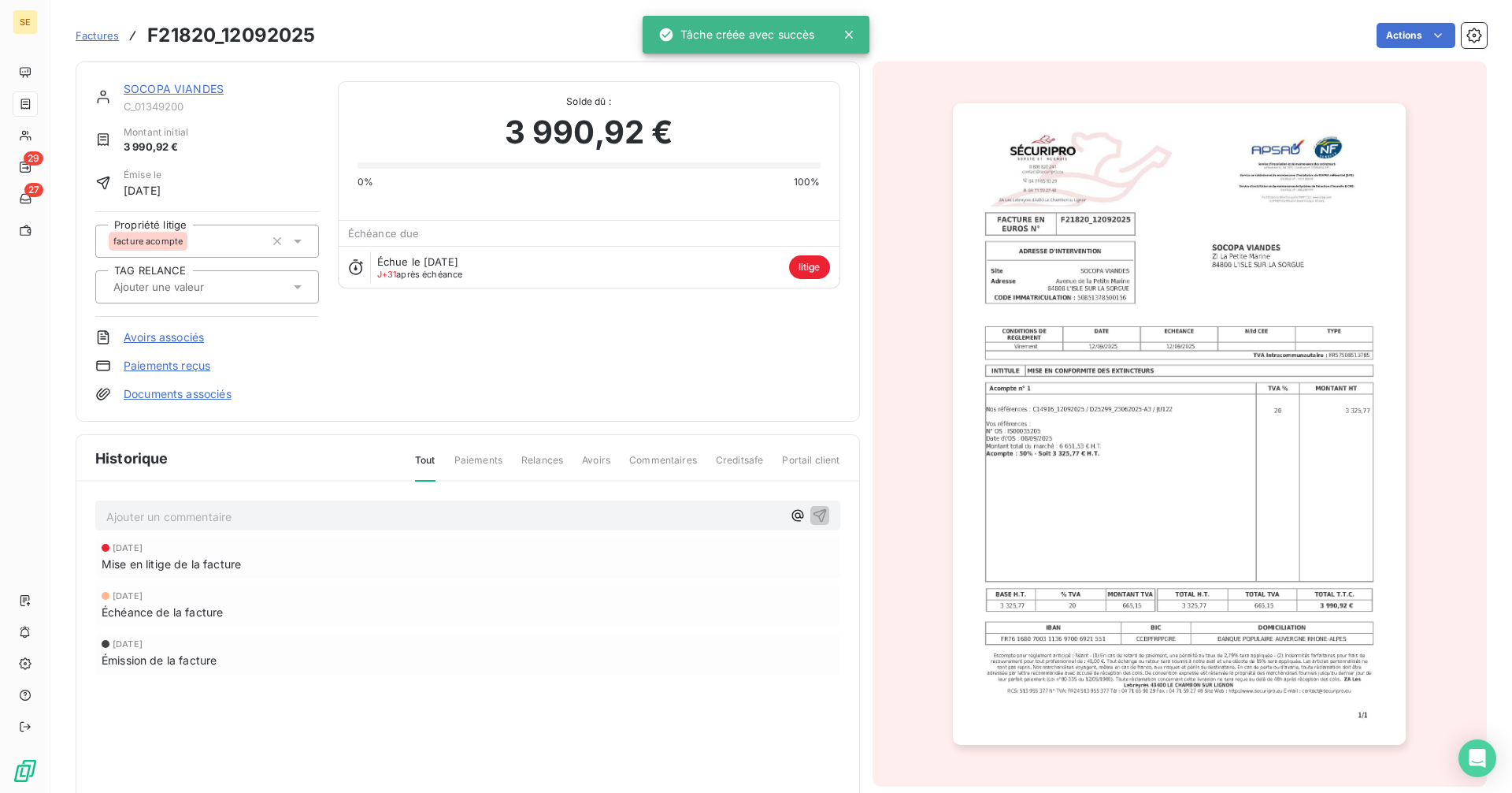
click at [165, 86] on link "SOCOPA VIANDES" at bounding box center [173, 88] width 100 height 14
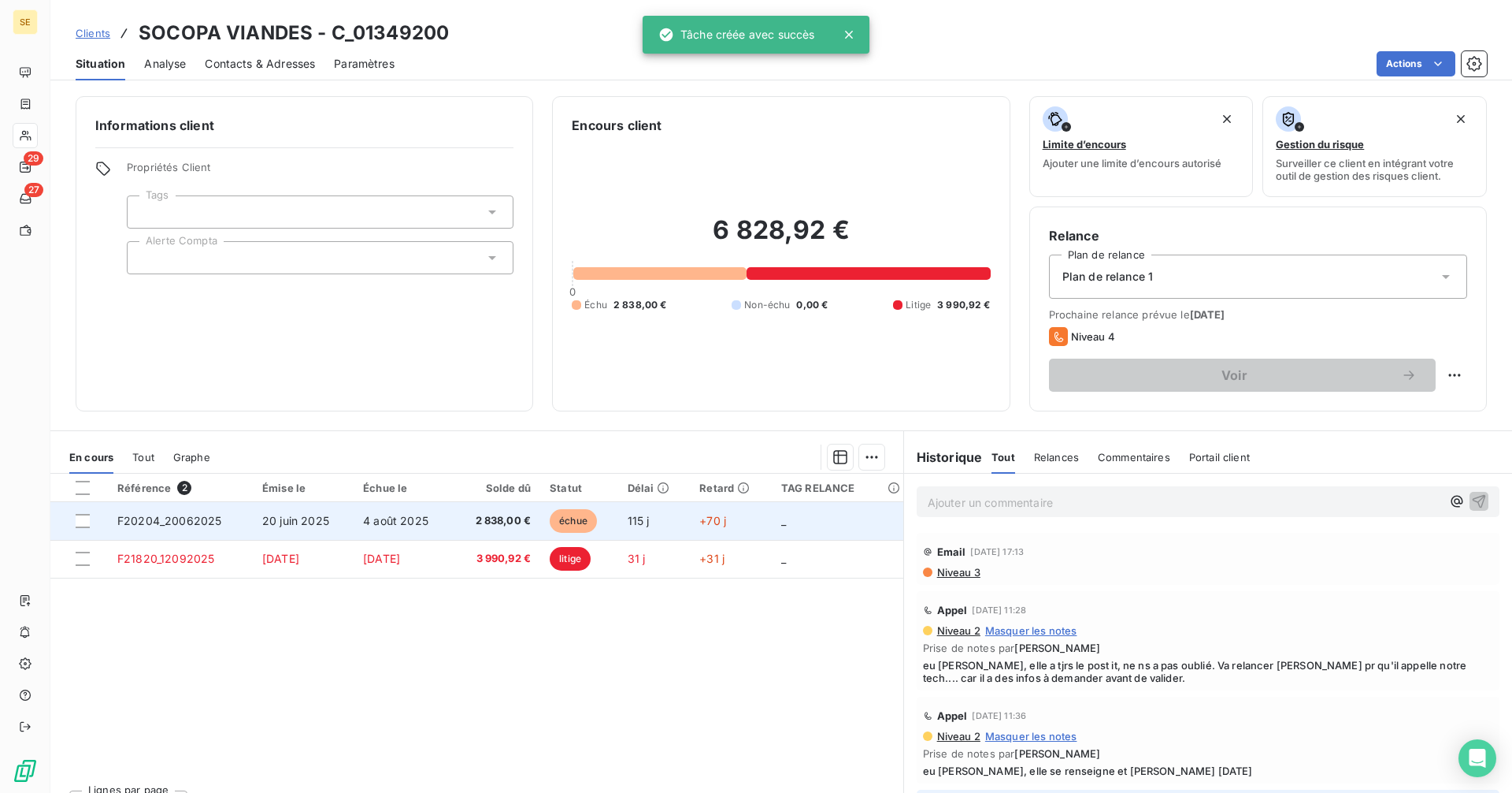
click at [413, 527] on td "4 août 2025" at bounding box center [403, 521] width 100 height 38
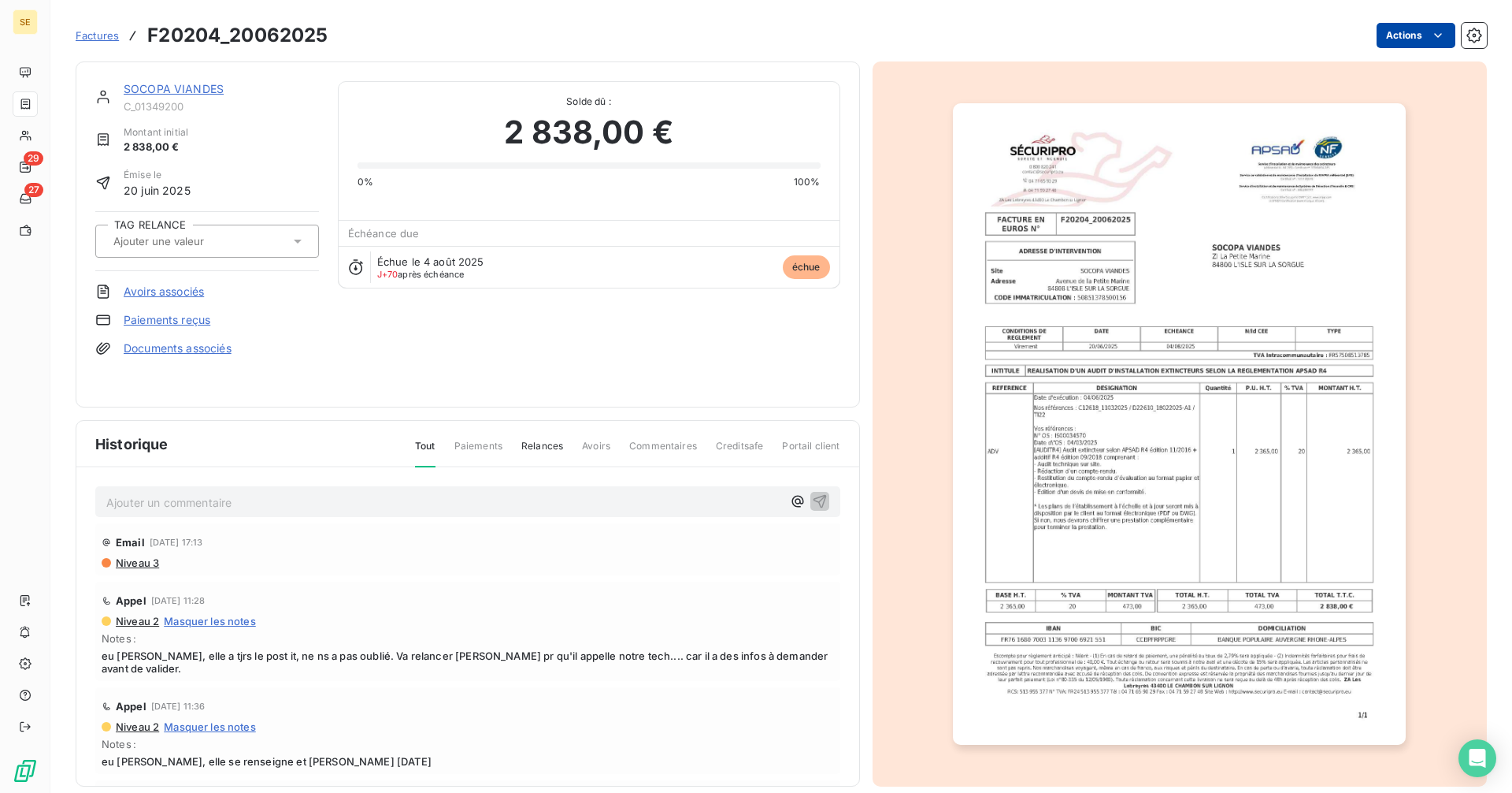
click at [1414, 39] on html "SE 29 27 Factures F20204_20062025 Actions SOCOPA VIANDES C_01349200 Montant ini…" at bounding box center [756, 396] width 1512 height 793
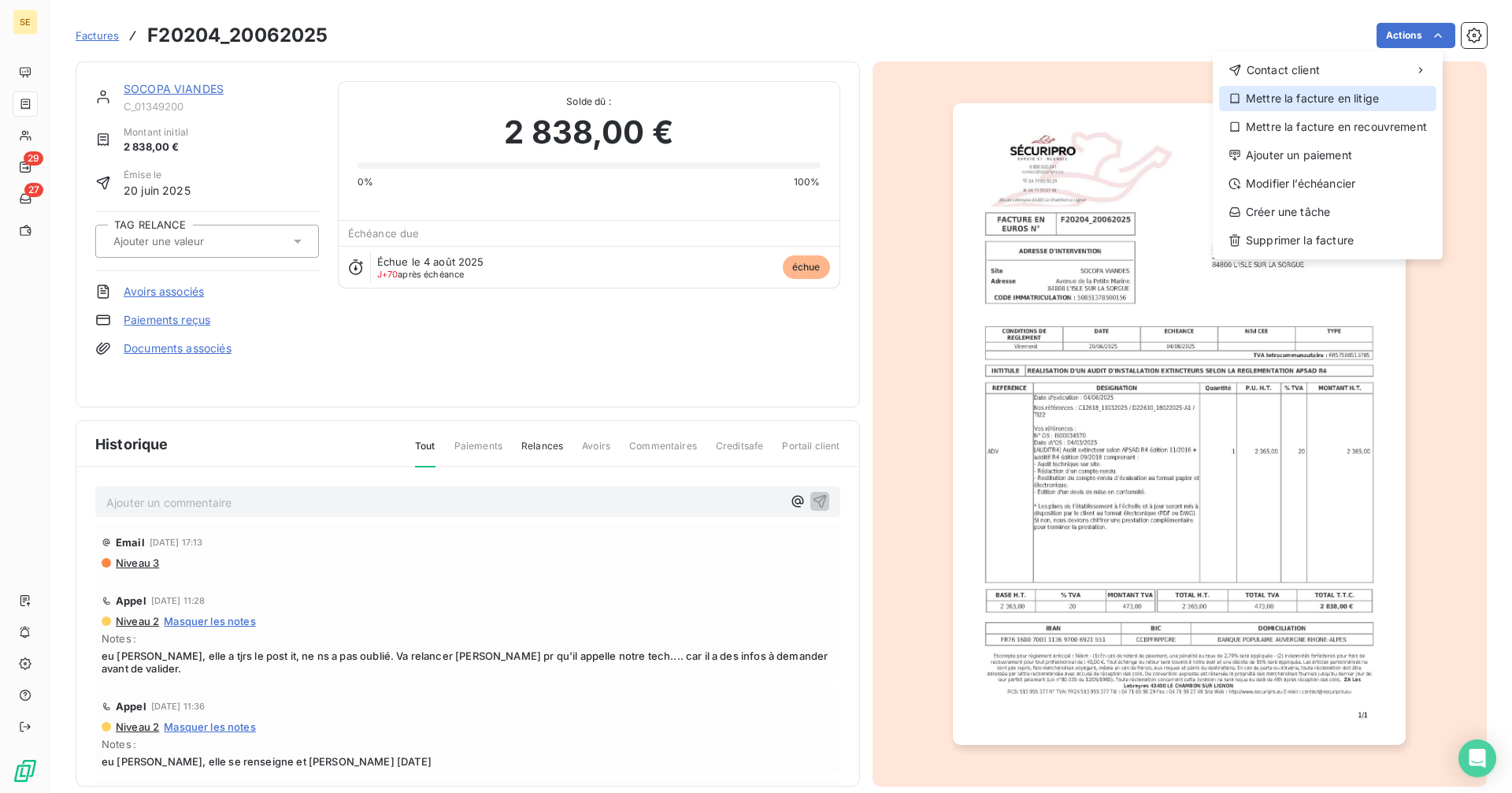
click at [1322, 88] on div "Mettre la facture en litige" at bounding box center [1327, 98] width 218 height 25
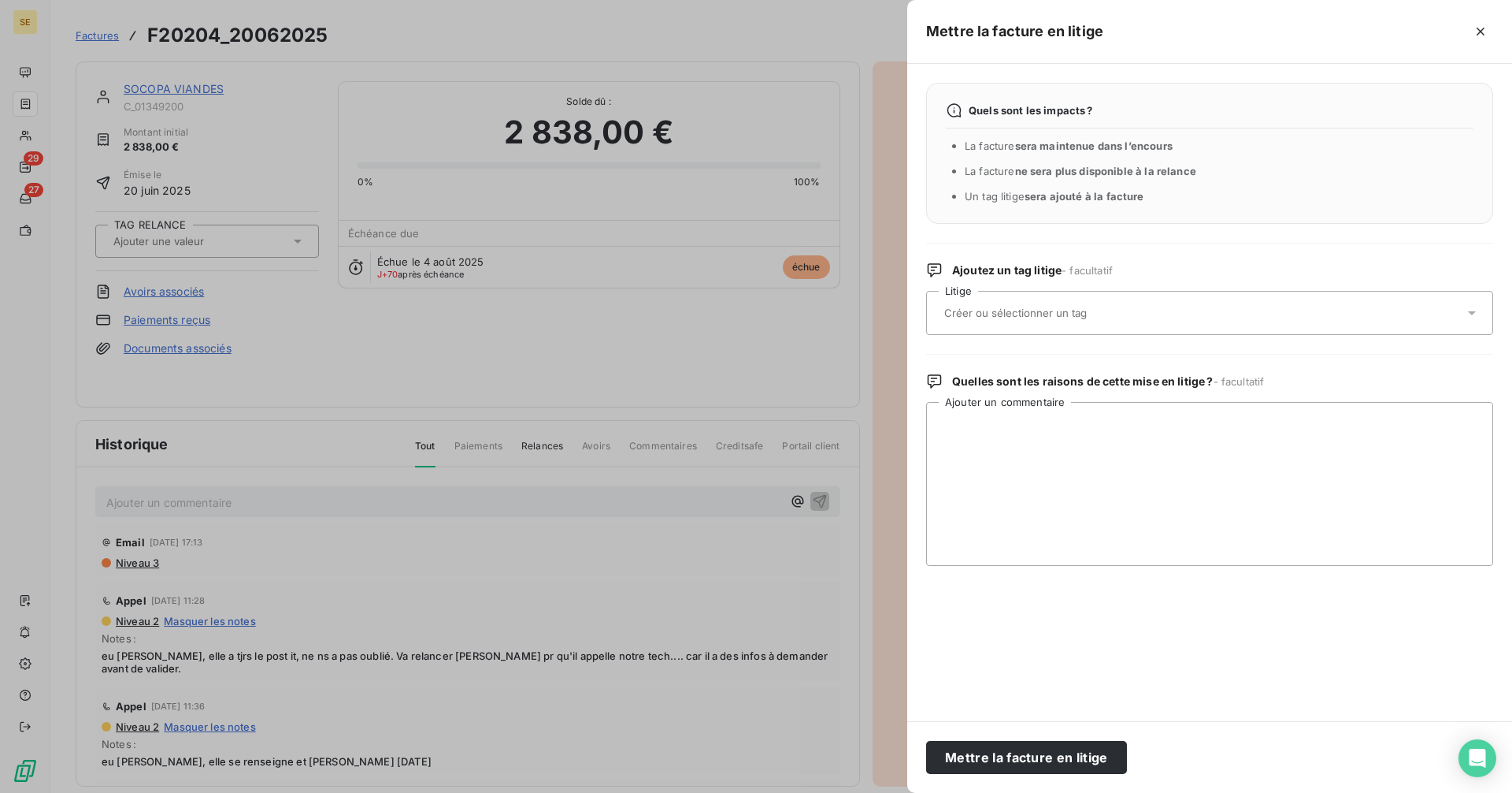
click at [1023, 321] on div at bounding box center [1201, 313] width 524 height 33
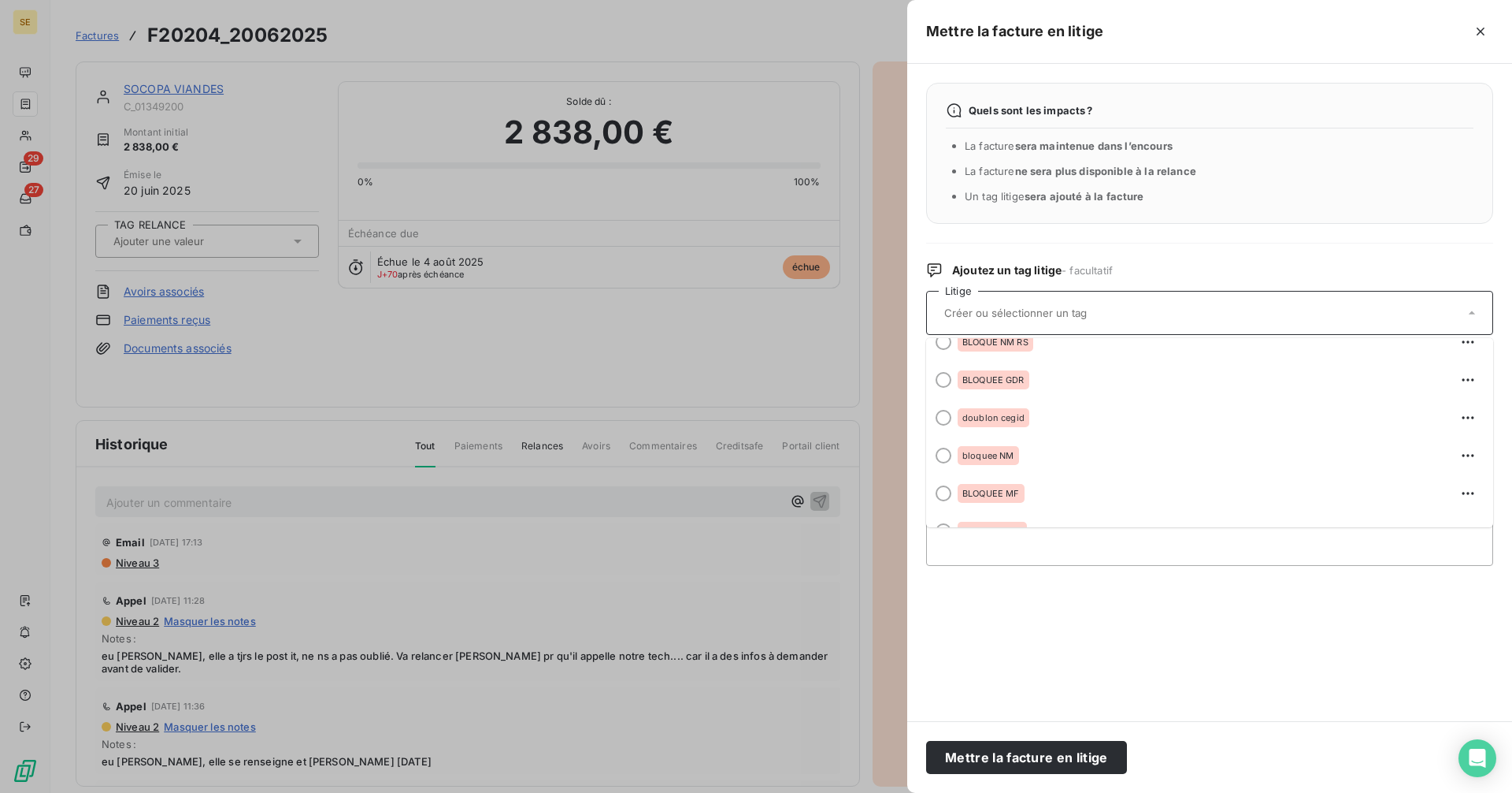
scroll to position [309, 0]
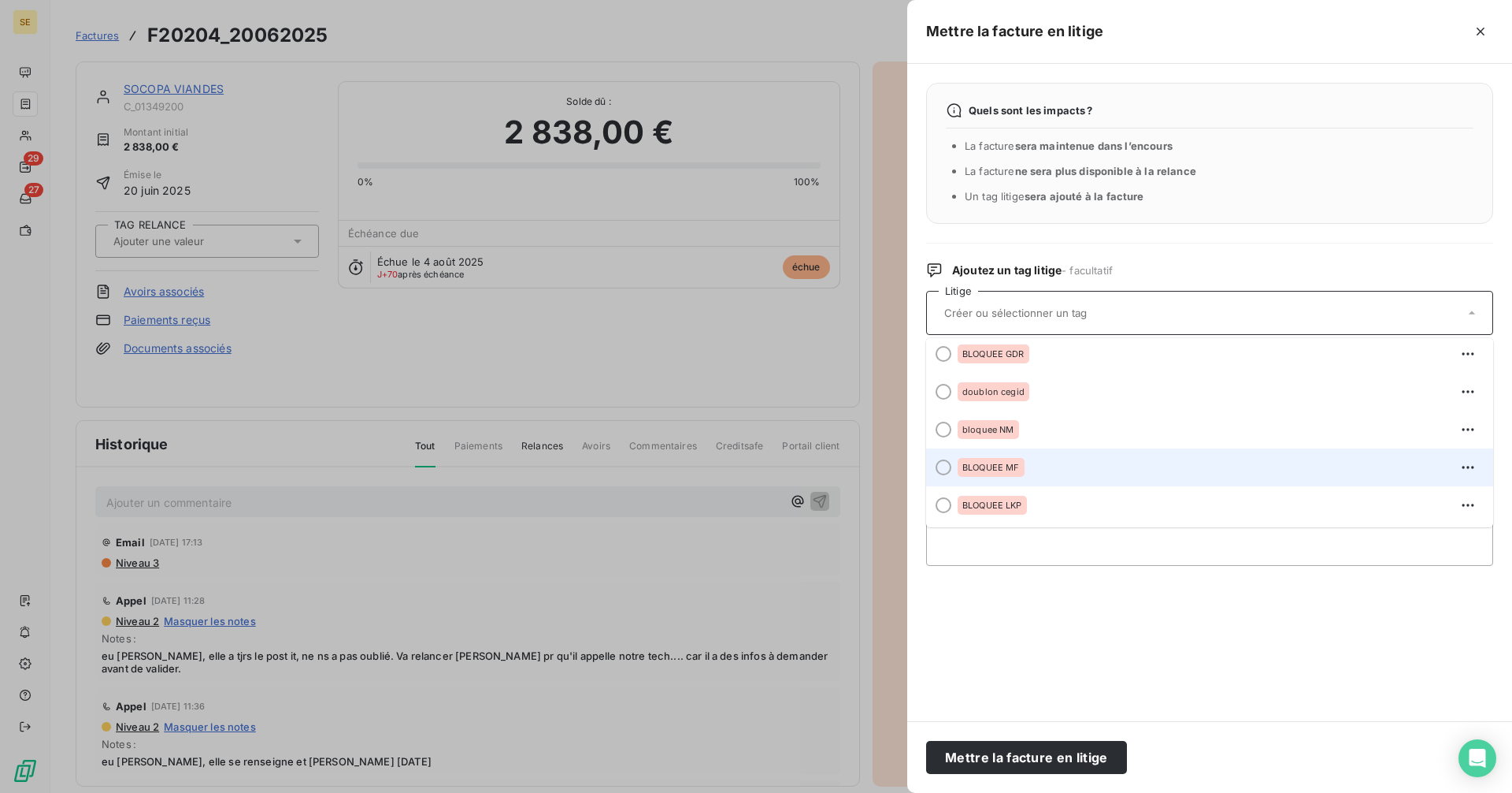
click at [972, 465] on span "BLOQUEE MF" at bounding box center [991, 468] width 58 height 10
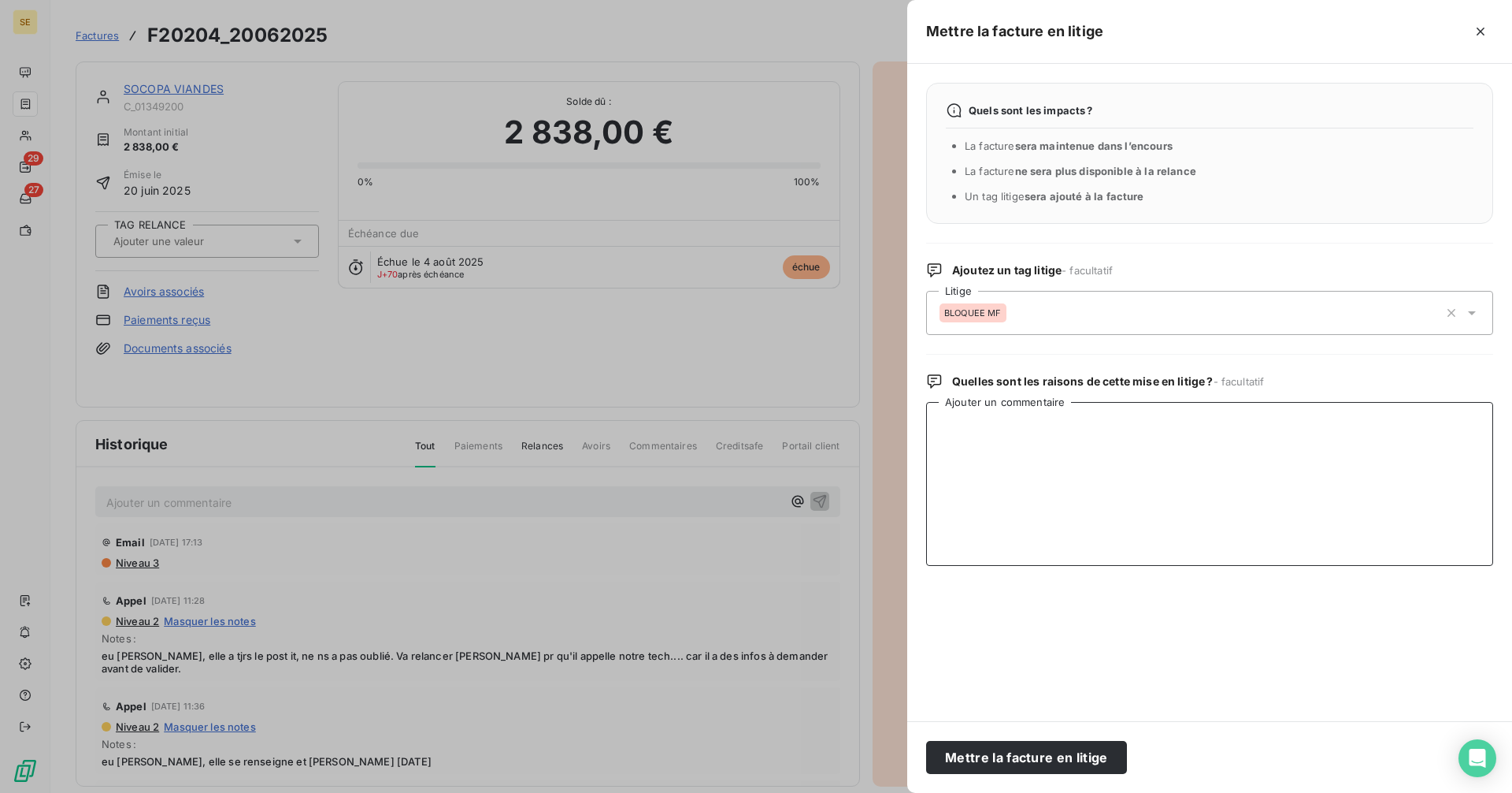
click at [1091, 468] on textarea "Ajouter un commentaire" at bounding box center [1209, 484] width 567 height 164
click at [1060, 758] on button "Mettre la facture en litige" at bounding box center [1026, 757] width 201 height 33
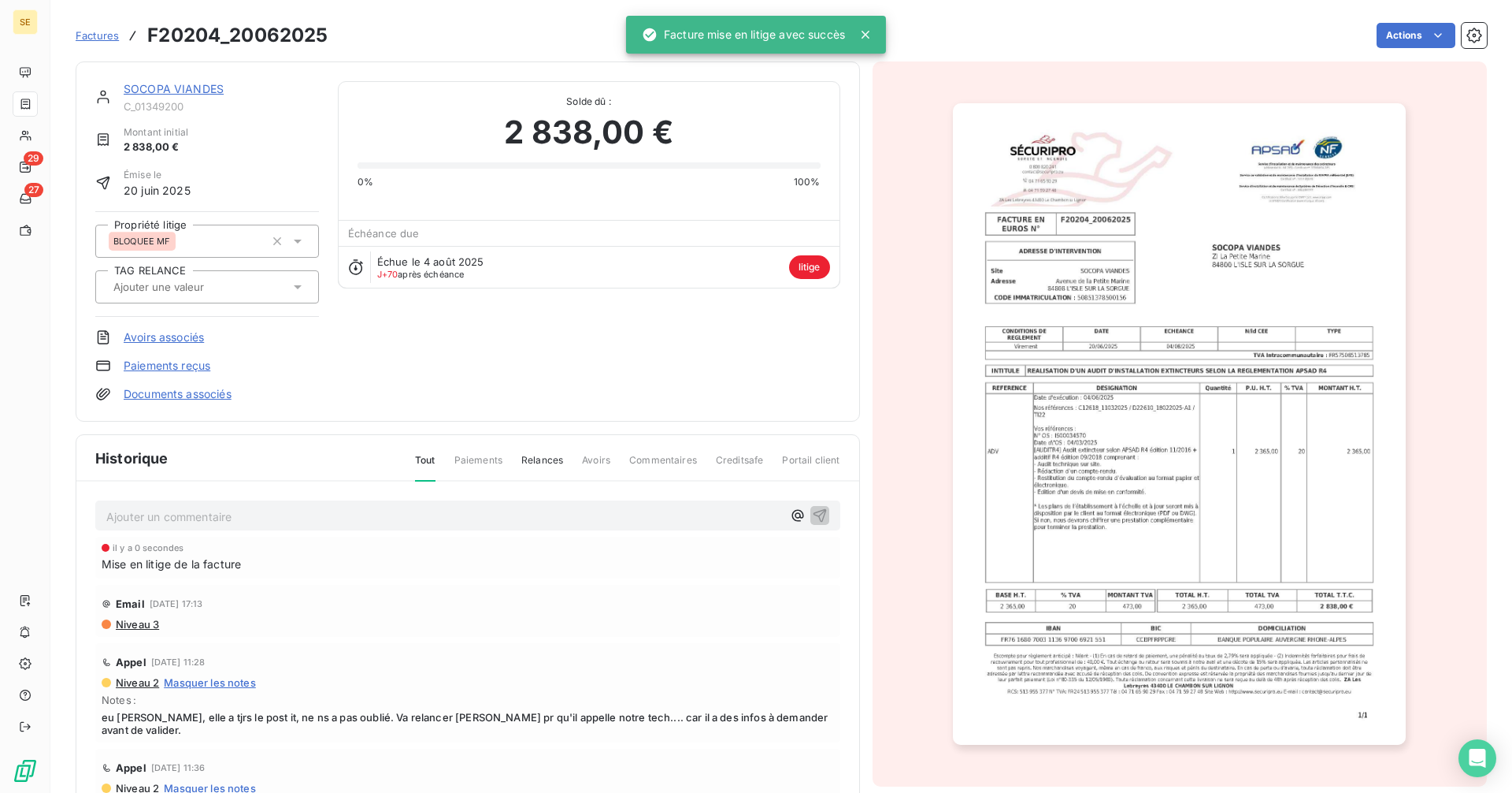
click at [226, 516] on p "Ajouter un commentaire ﻿" at bounding box center [443, 517] width 675 height 20
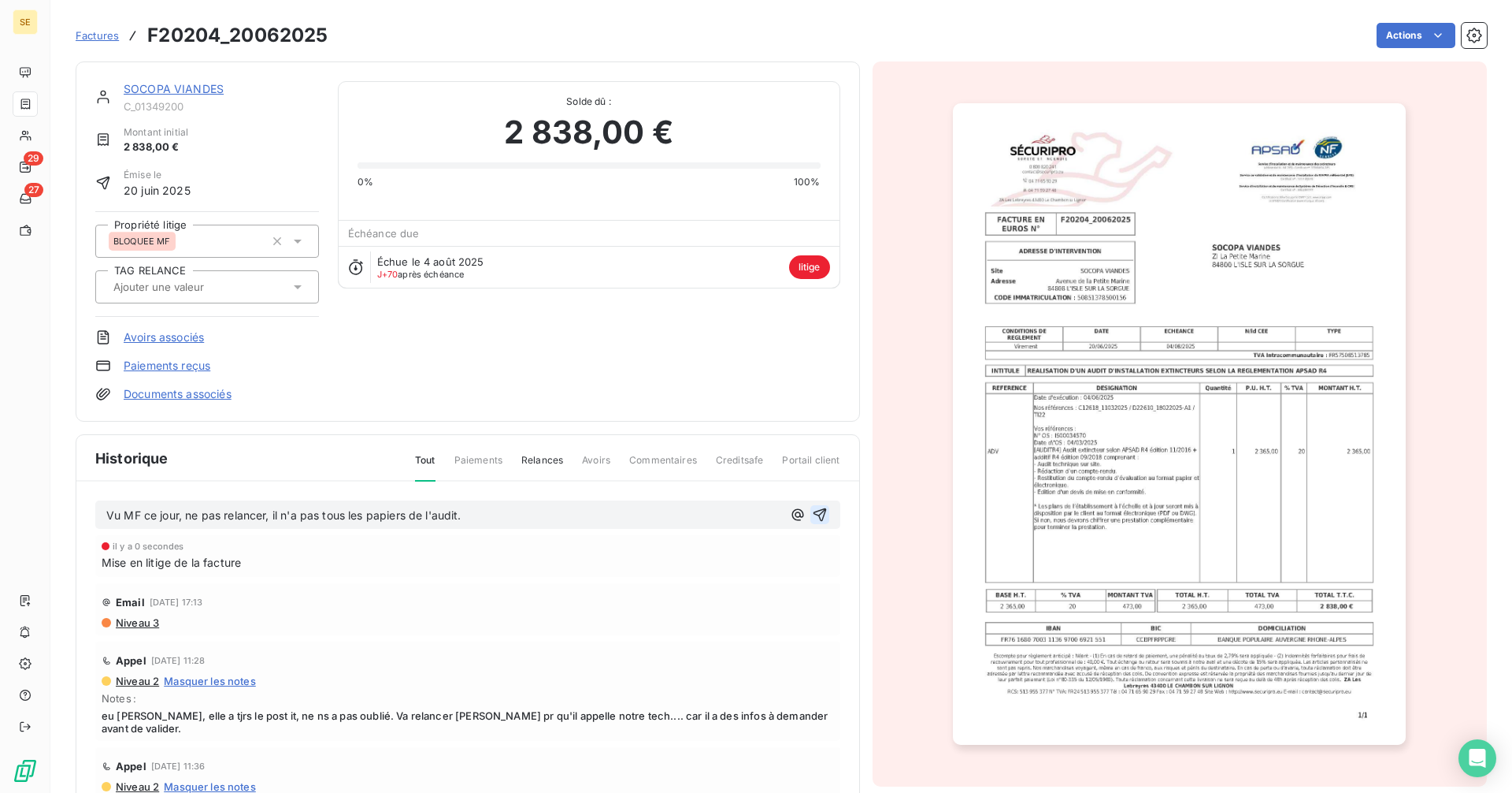
click at [813, 515] on icon "button" at bounding box center [819, 515] width 14 height 14
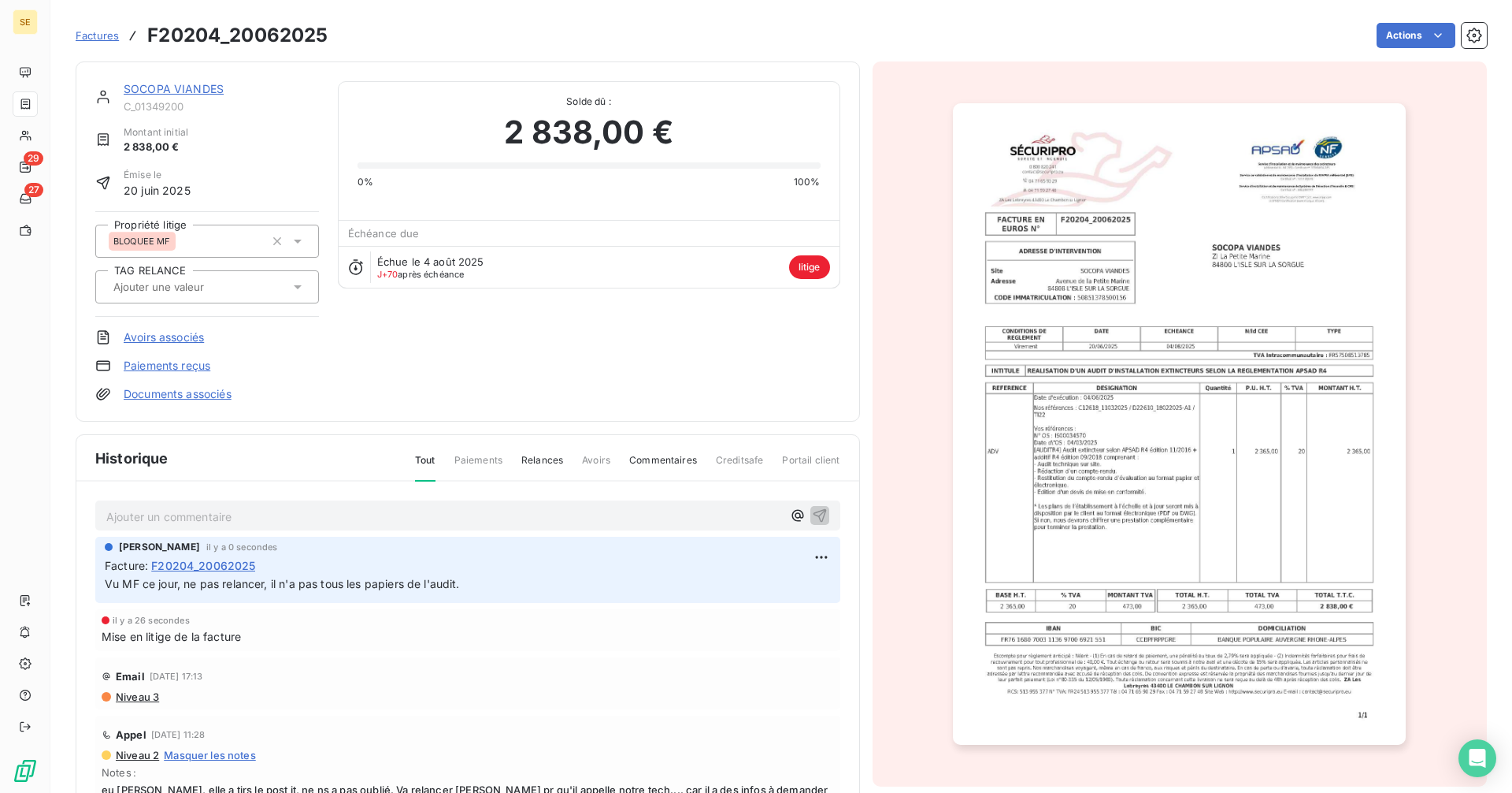
click at [103, 33] on span "Factures" at bounding box center [97, 35] width 43 height 13
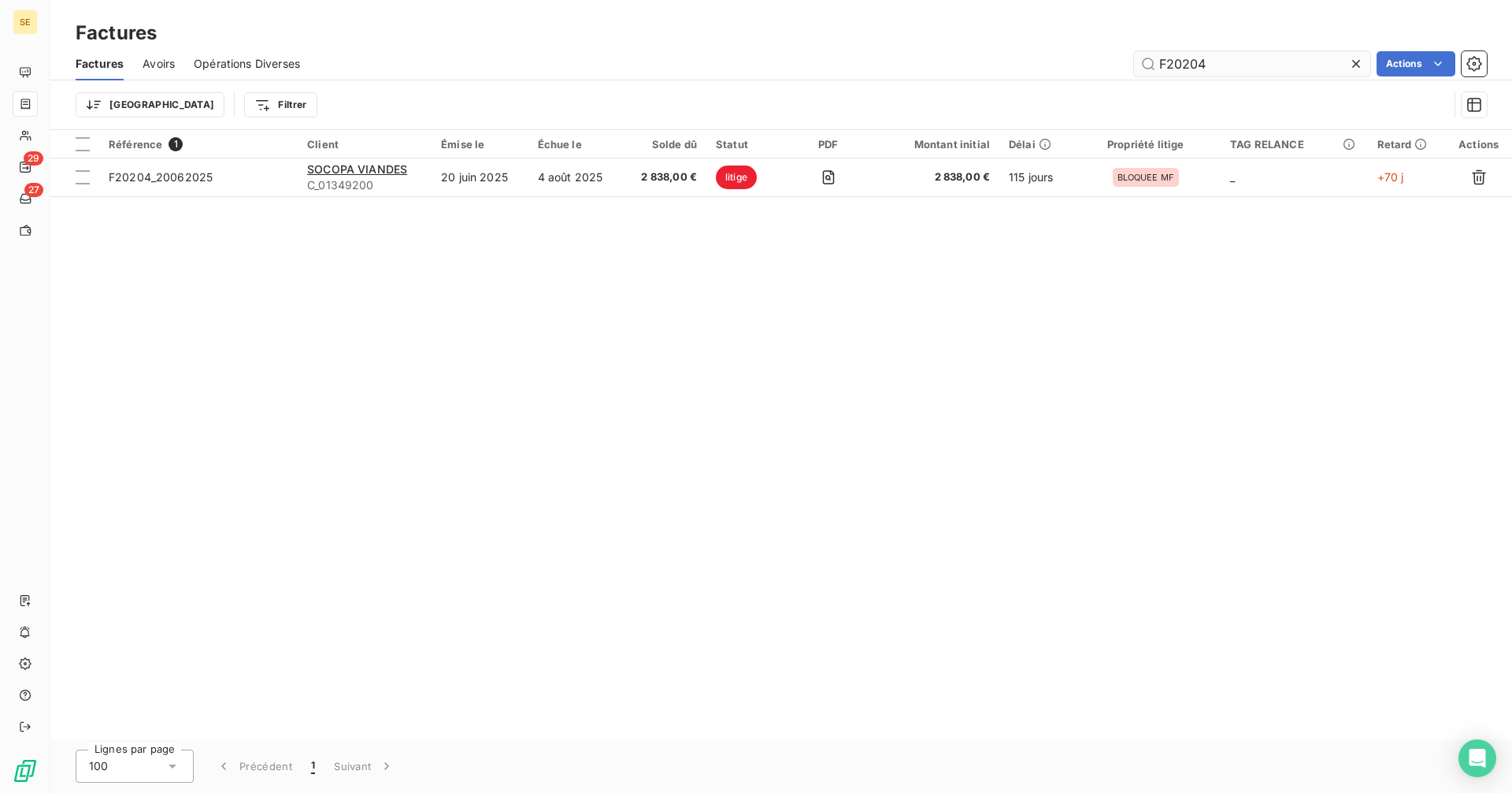
click at [1232, 70] on input "F20204" at bounding box center [1252, 63] width 236 height 25
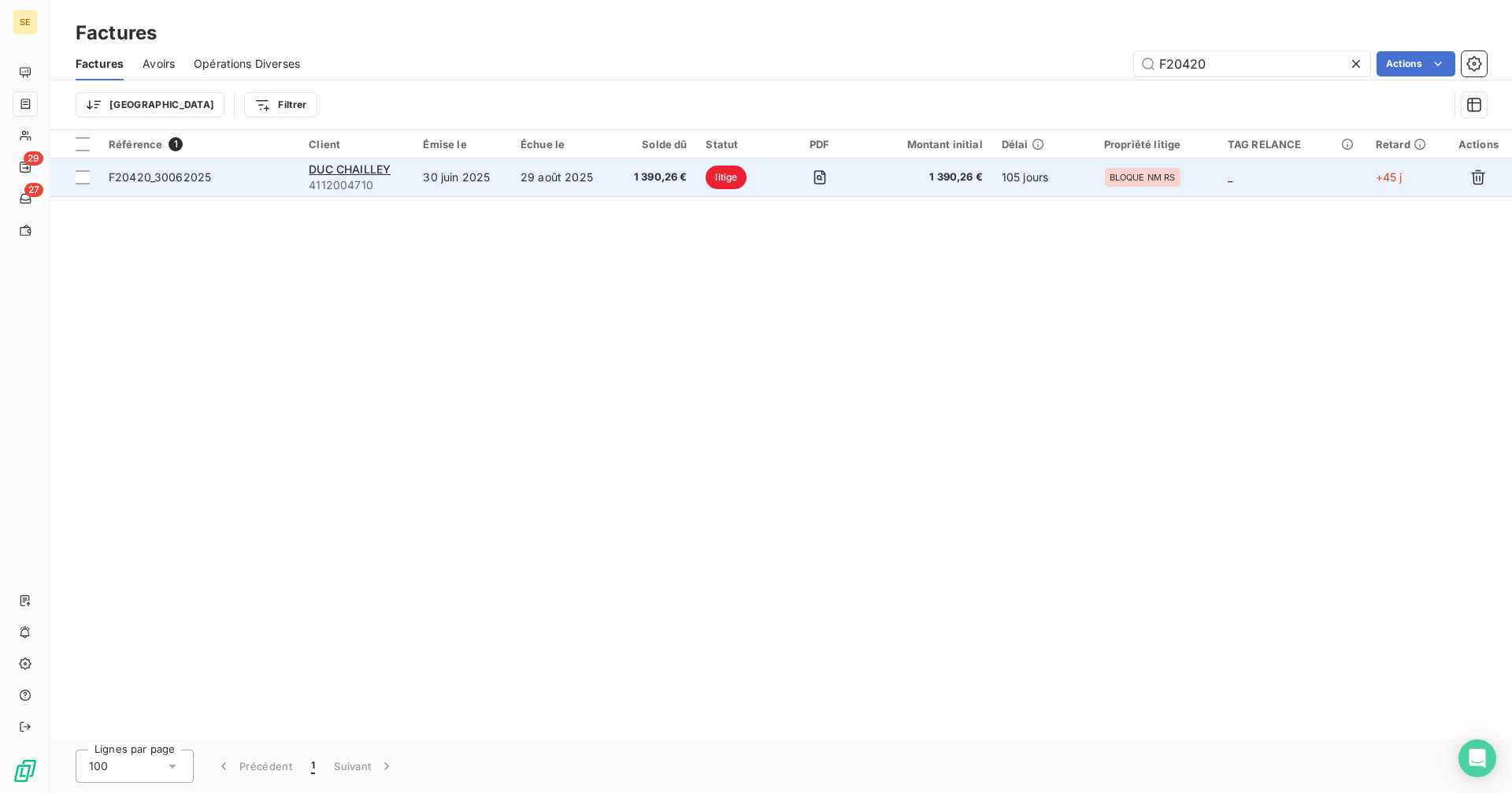
type input "F20420"
click at [449, 174] on td "30 juin 2025" at bounding box center [463, 177] width 98 height 38
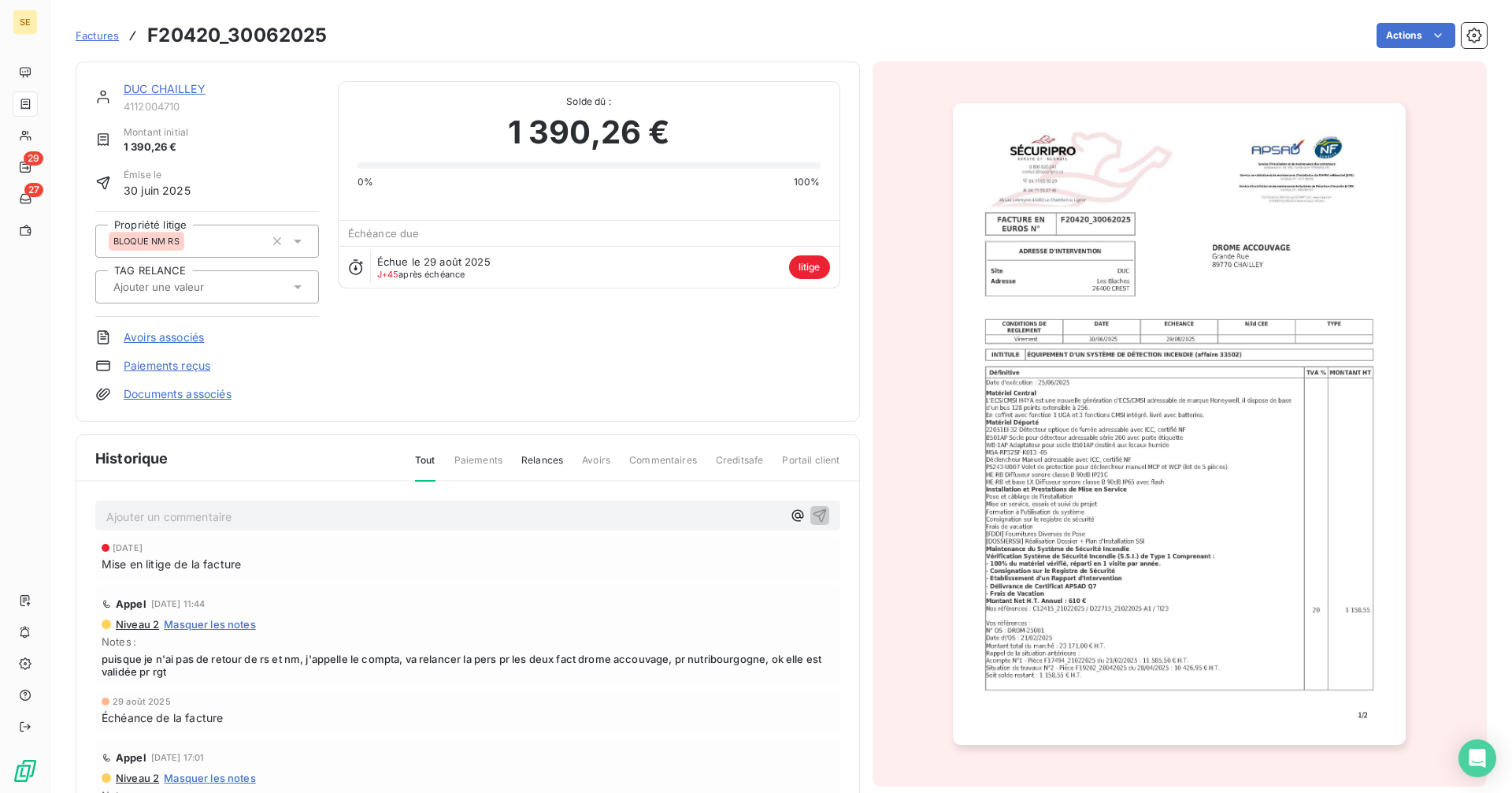
click at [809, 456] on span "Portail client" at bounding box center [811, 466] width 58 height 27
click at [160, 88] on link "DUC CHAILLEY" at bounding box center [165, 88] width 82 height 14
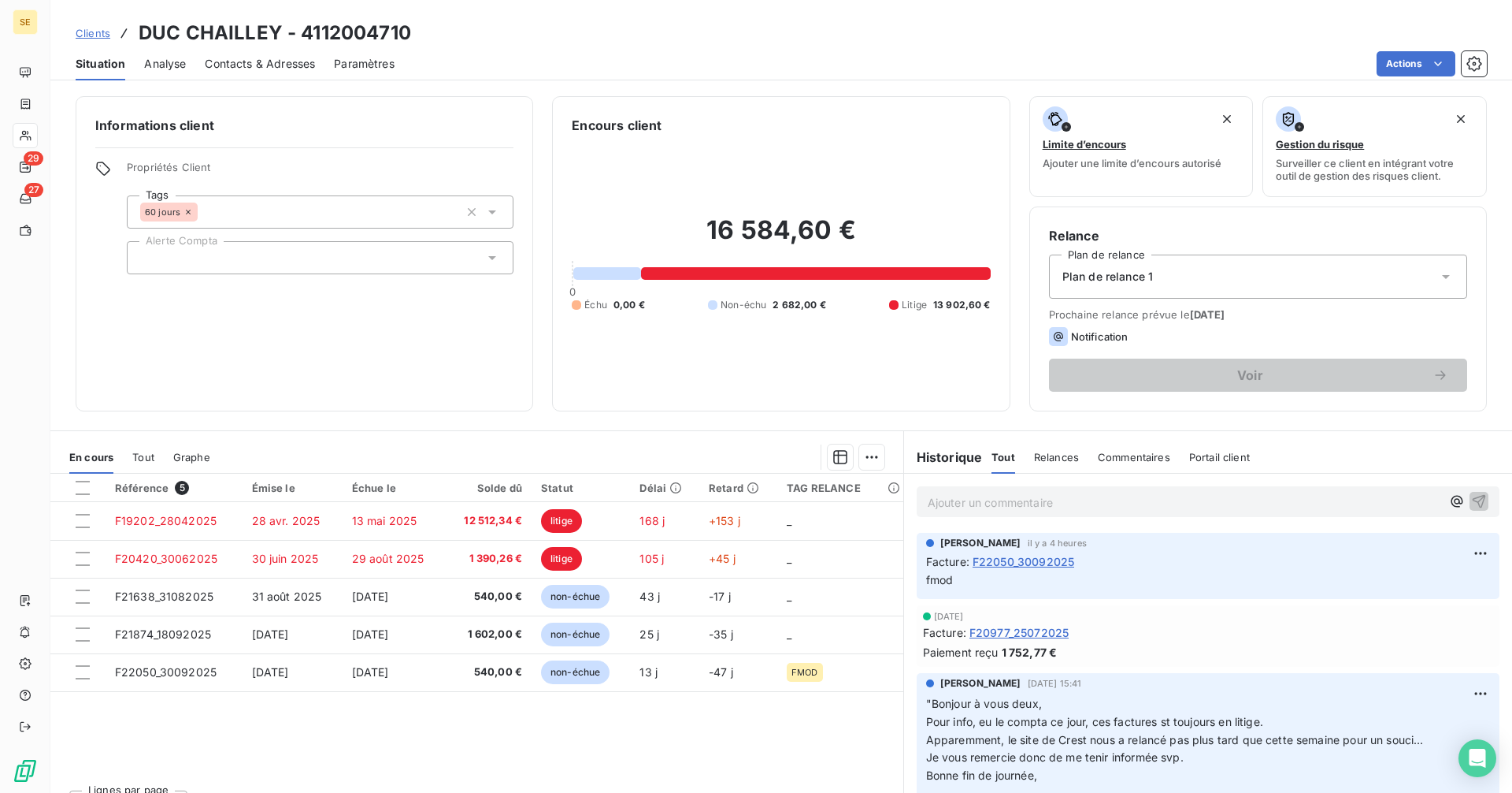
click at [1217, 455] on span "Portail client" at bounding box center [1220, 457] width 61 height 13
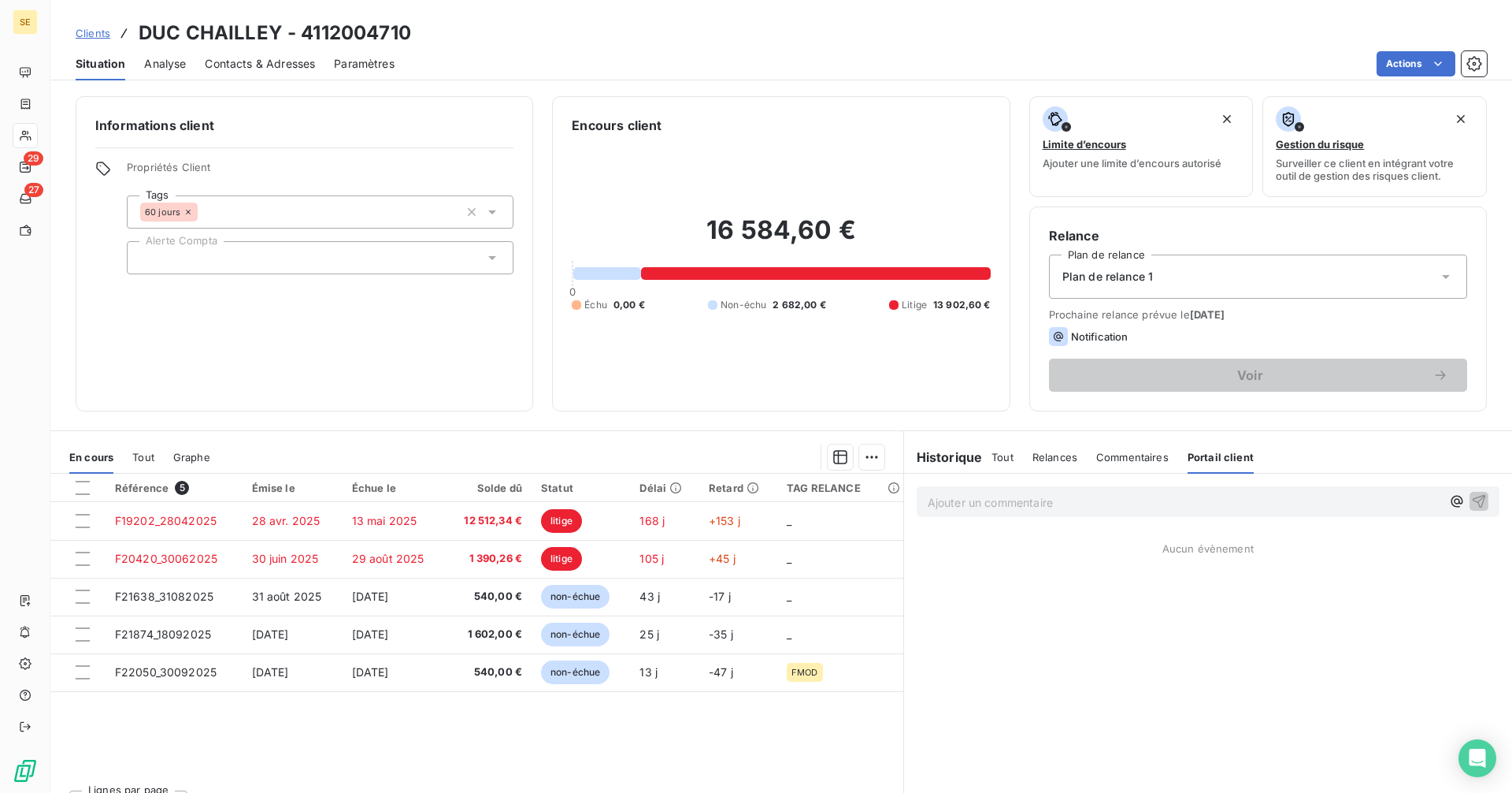
click at [1127, 455] on span "Commentaires" at bounding box center [1132, 457] width 72 height 13
click at [1062, 457] on span "Relances" at bounding box center [1055, 457] width 45 height 13
click at [1000, 458] on span "Tout" at bounding box center [1002, 457] width 22 height 13
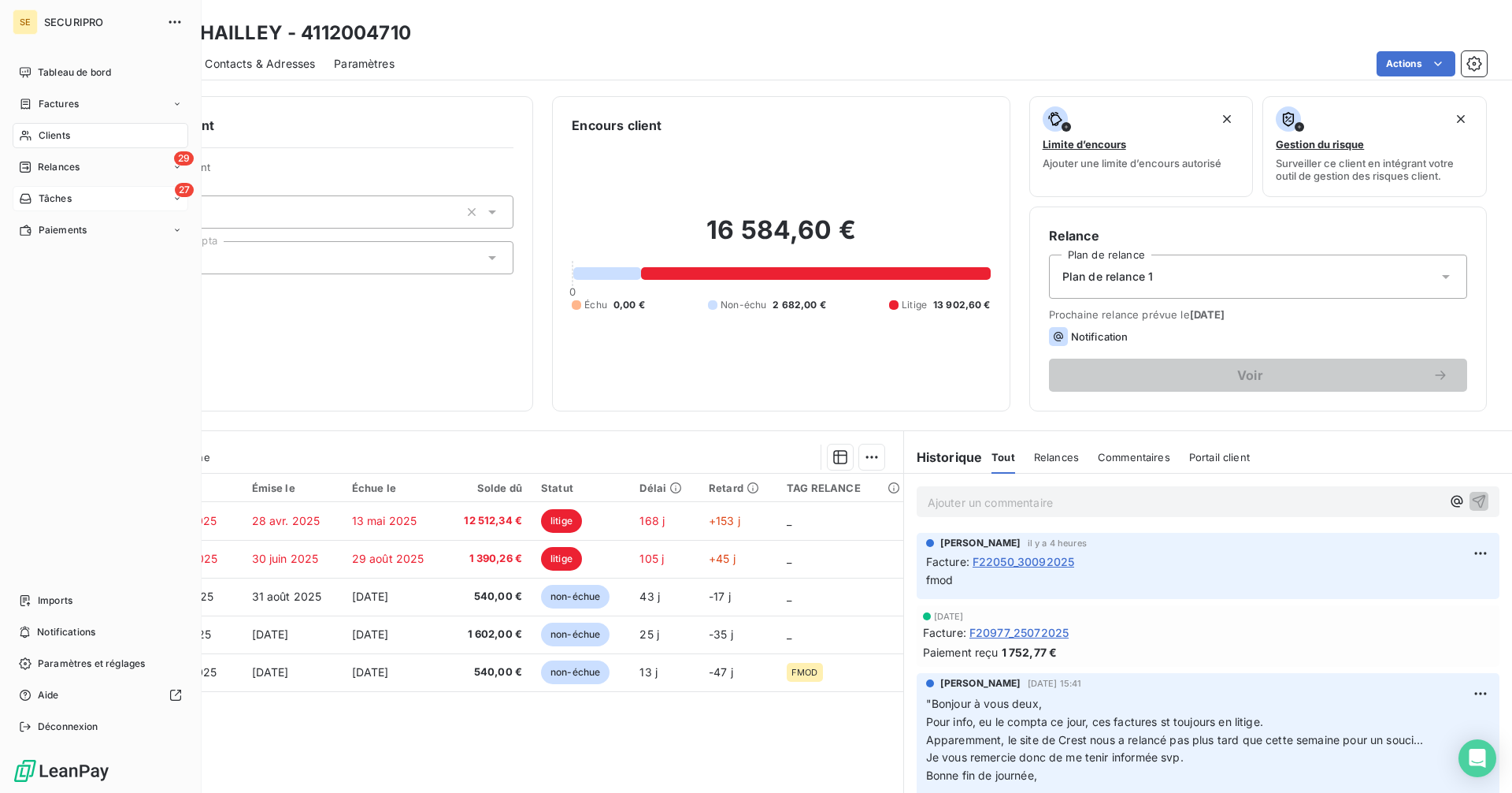
click at [25, 195] on icon at bounding box center [26, 198] width 14 height 13
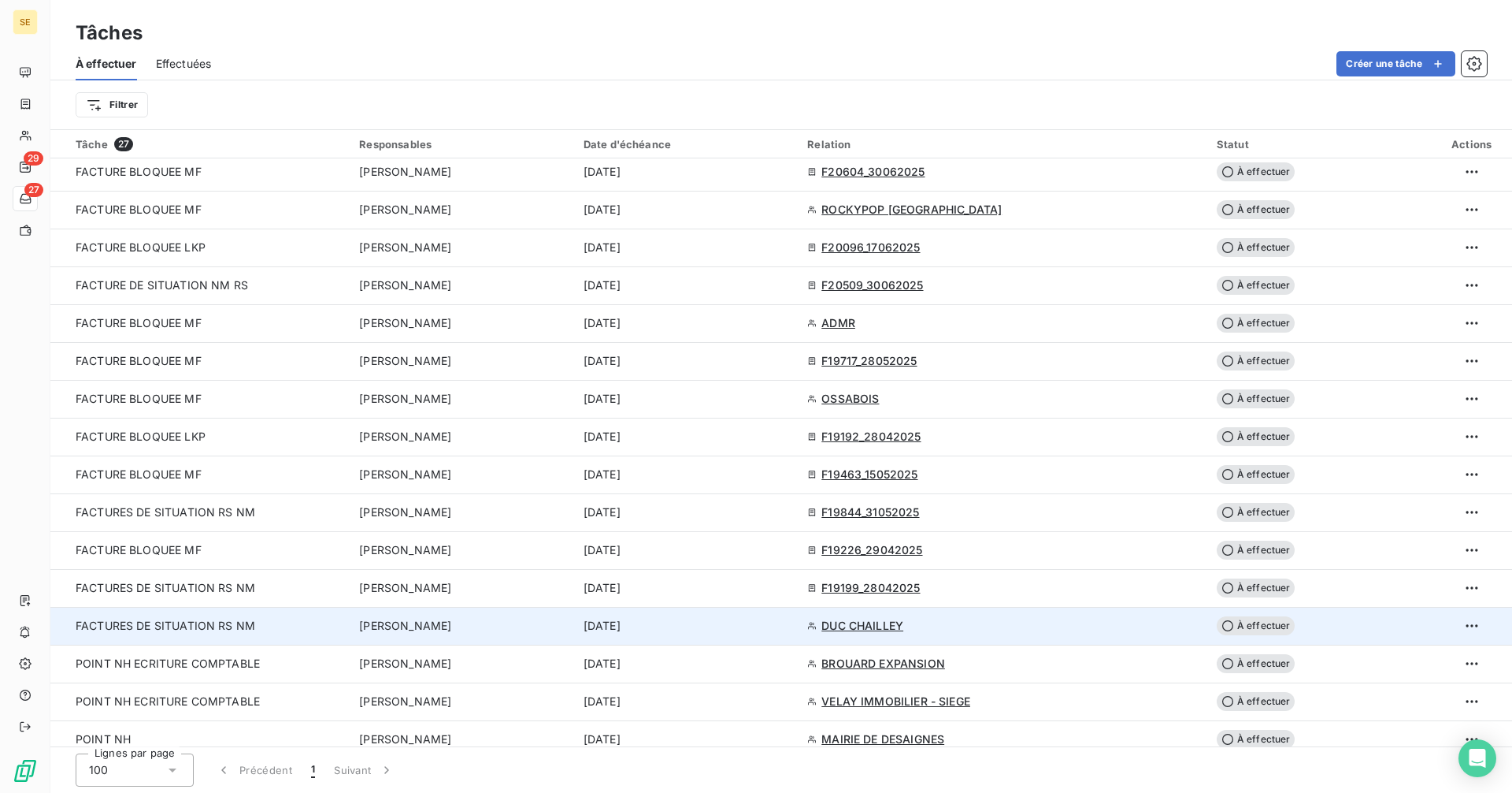
scroll to position [157, 0]
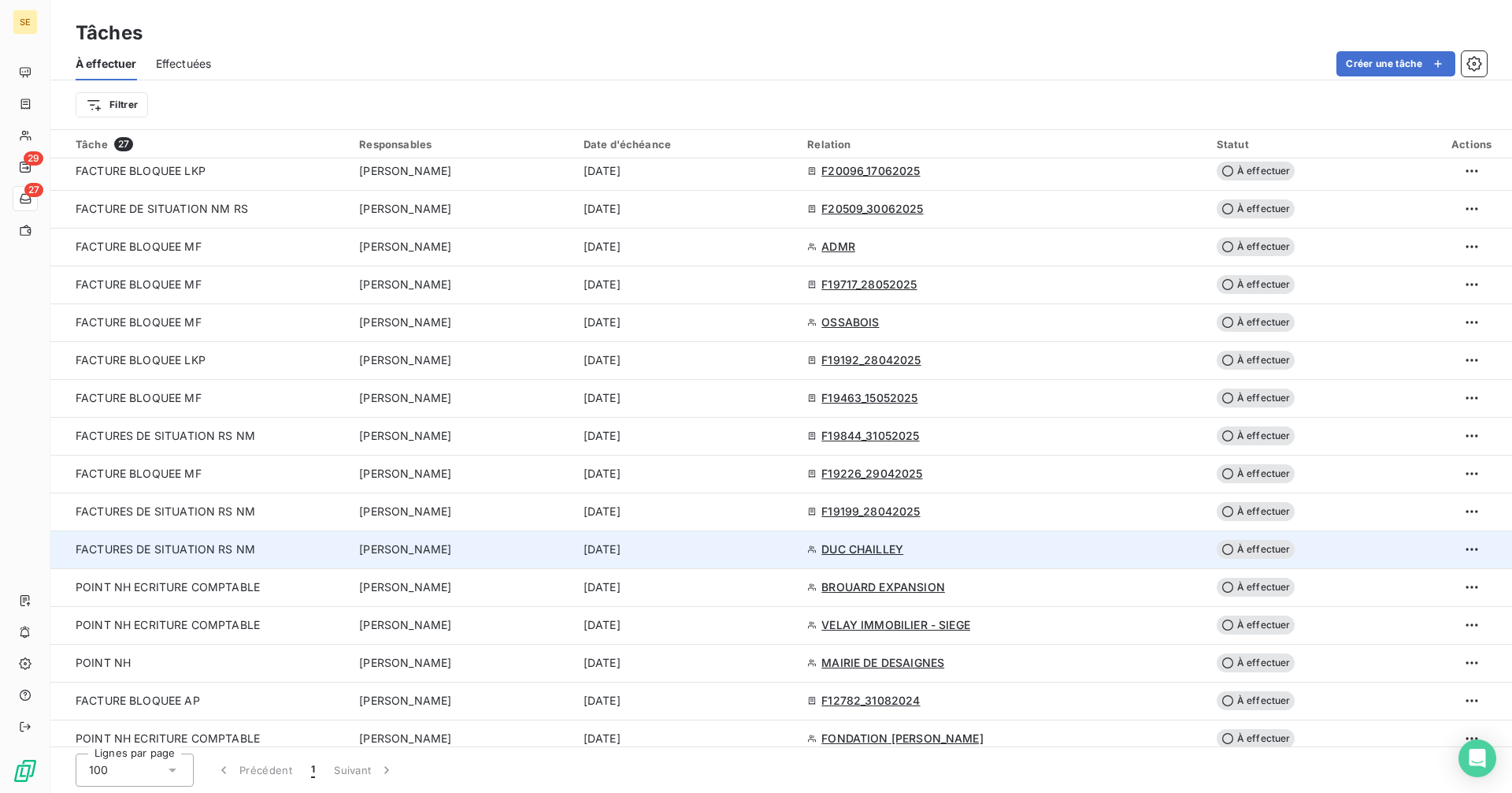
click at [894, 552] on span "DUC CHAILLEY" at bounding box center [862, 550] width 82 height 16
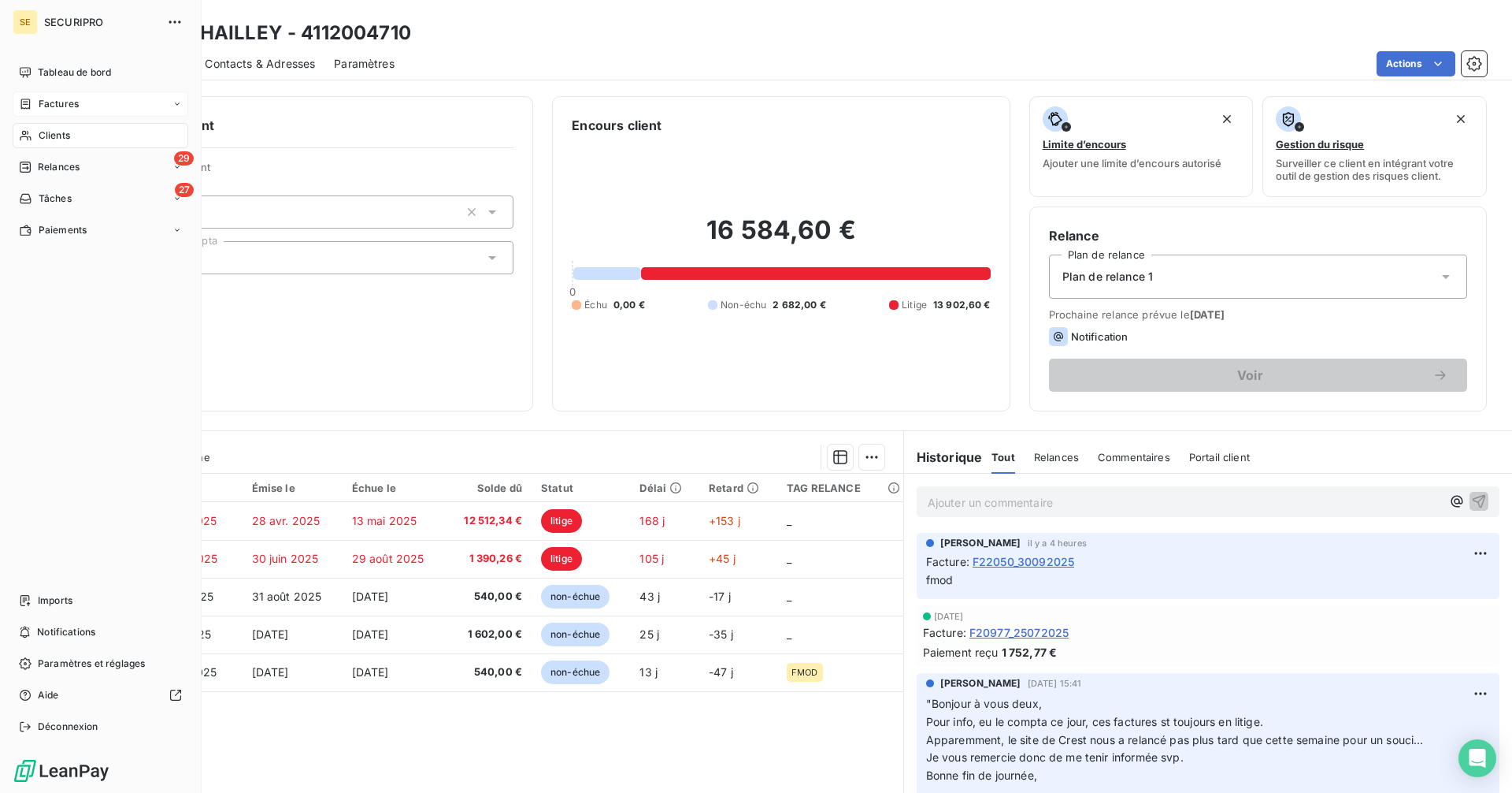
drag, startPoint x: 68, startPoint y: 110, endPoint x: 146, endPoint y: 108, distance: 78.0
click at [68, 110] on span "Factures" at bounding box center [59, 104] width 40 height 14
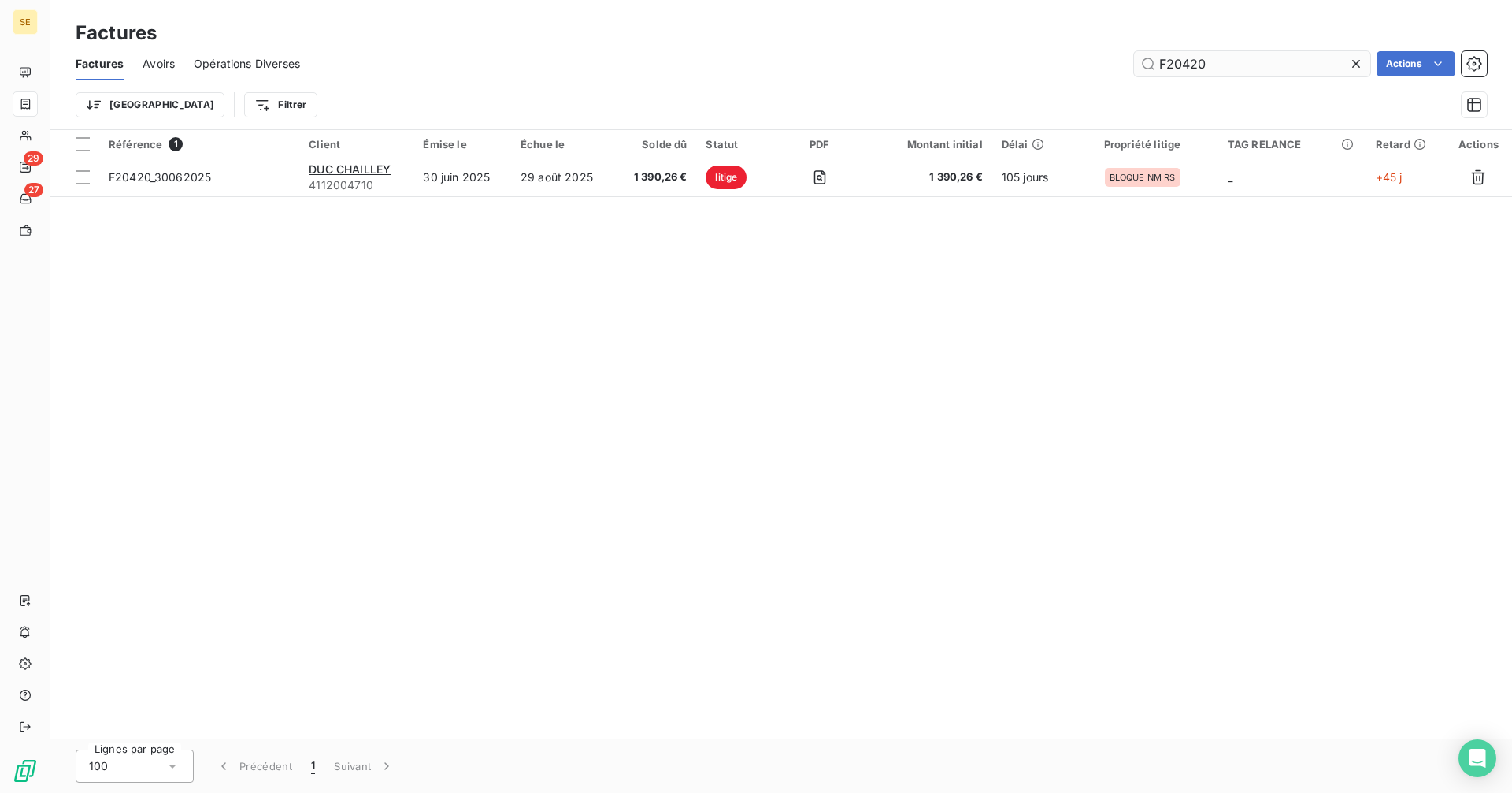
click at [1220, 67] on input "F20420" at bounding box center [1252, 63] width 236 height 25
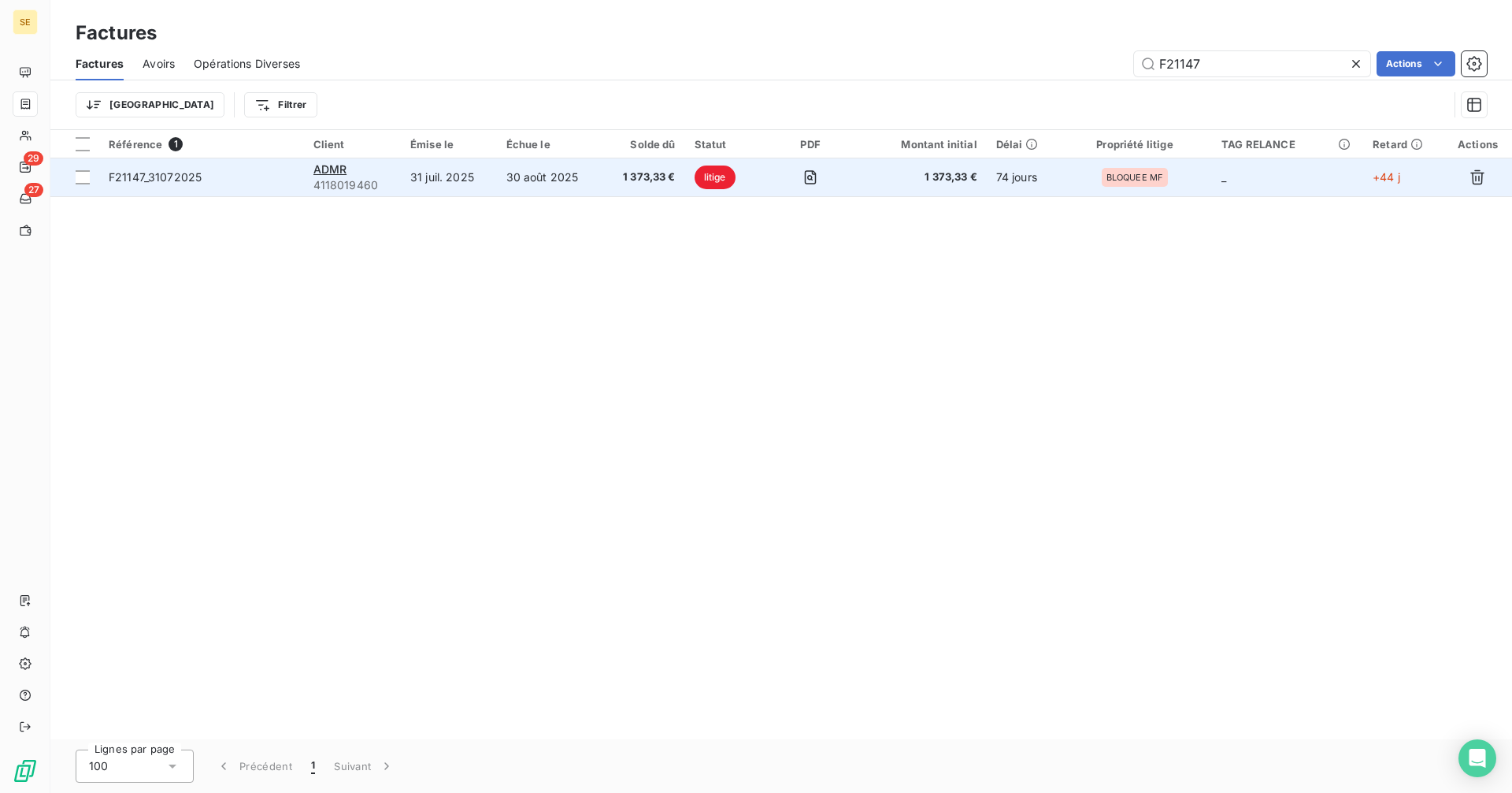
type input "F21147"
click at [264, 178] on span "F21147_31072025" at bounding box center [201, 178] width 185 height 16
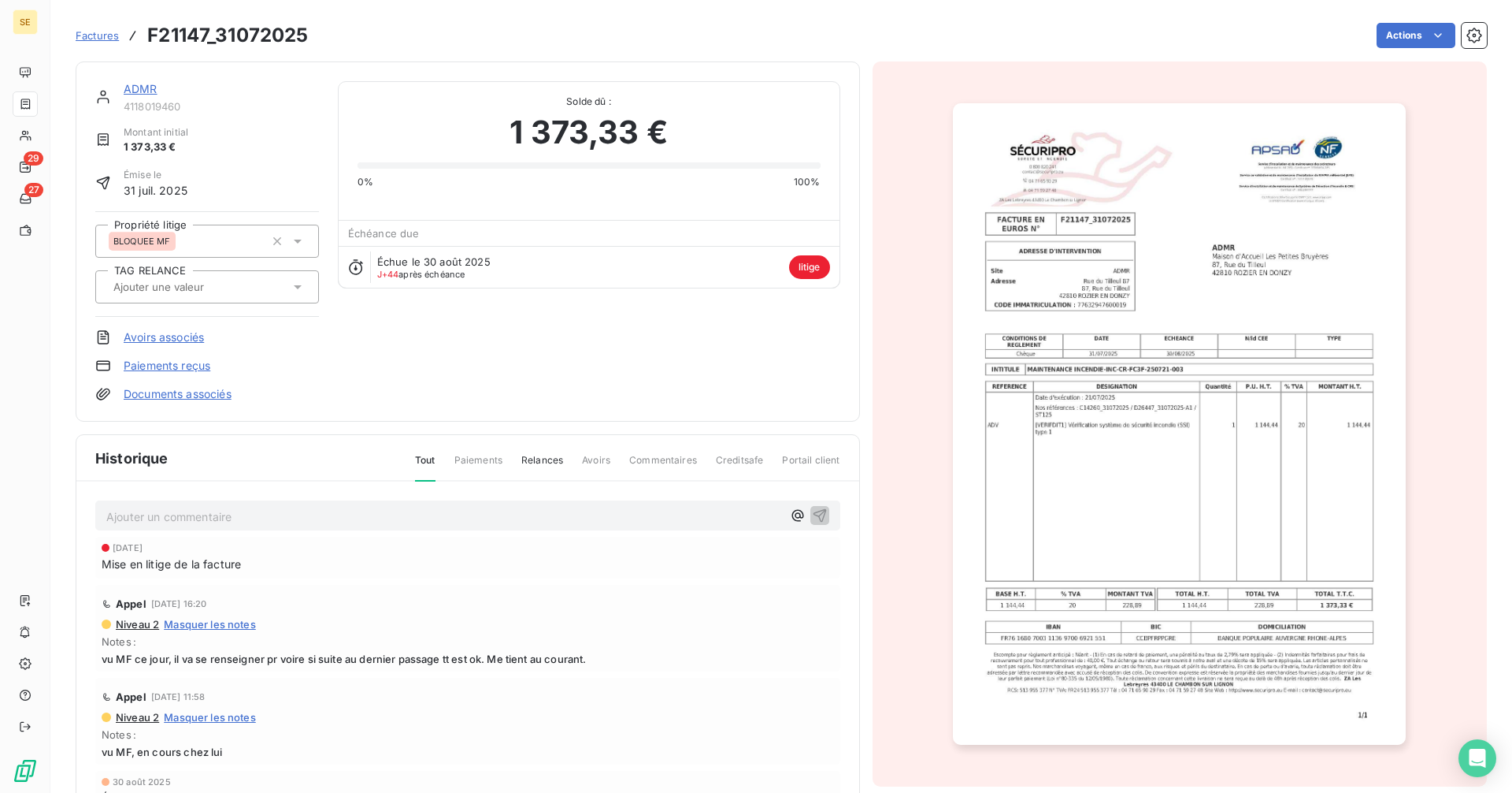
click at [139, 92] on link "ADMR" at bounding box center [141, 88] width 34 height 14
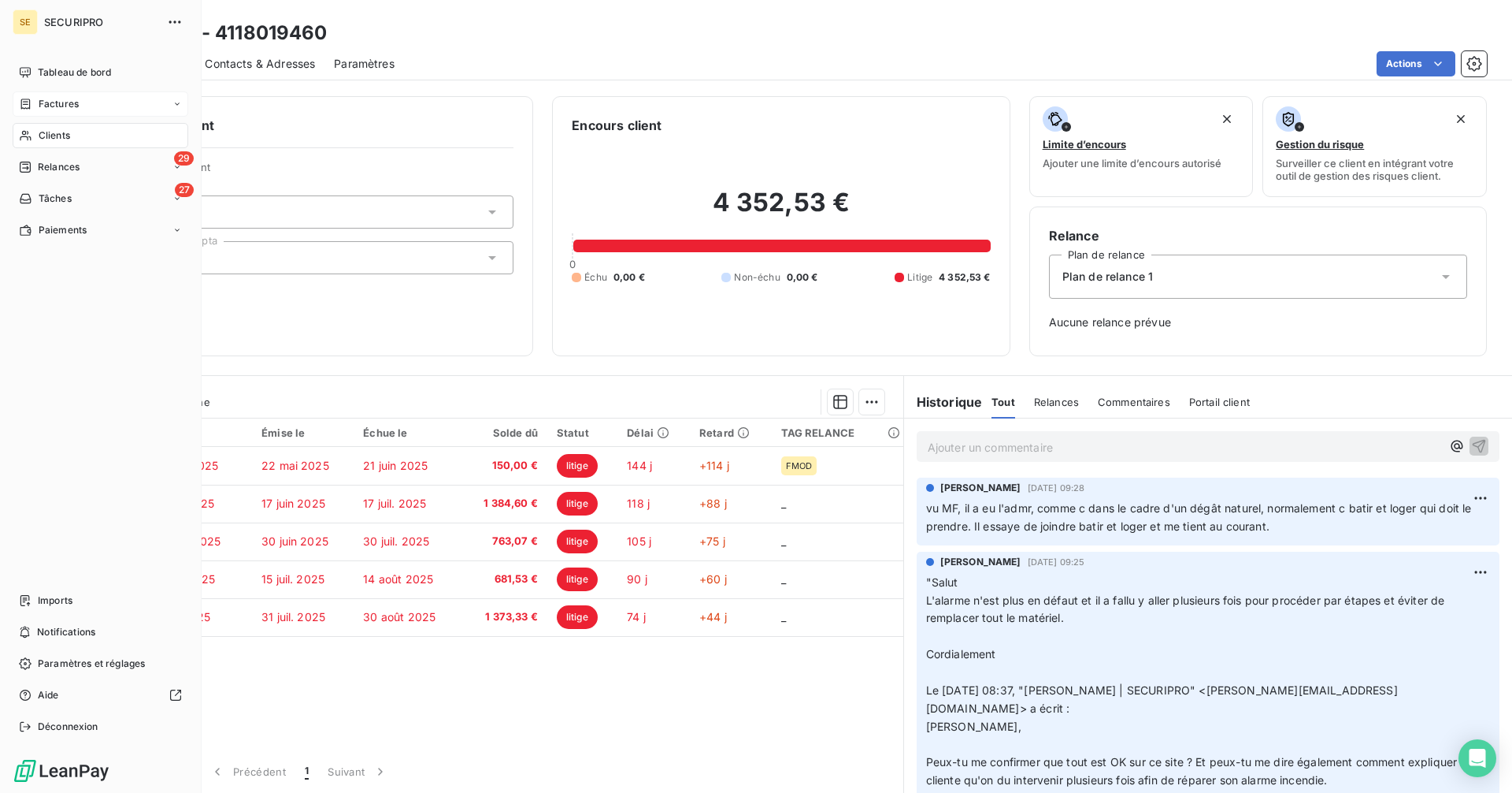
click at [63, 106] on span "Factures" at bounding box center [59, 104] width 40 height 14
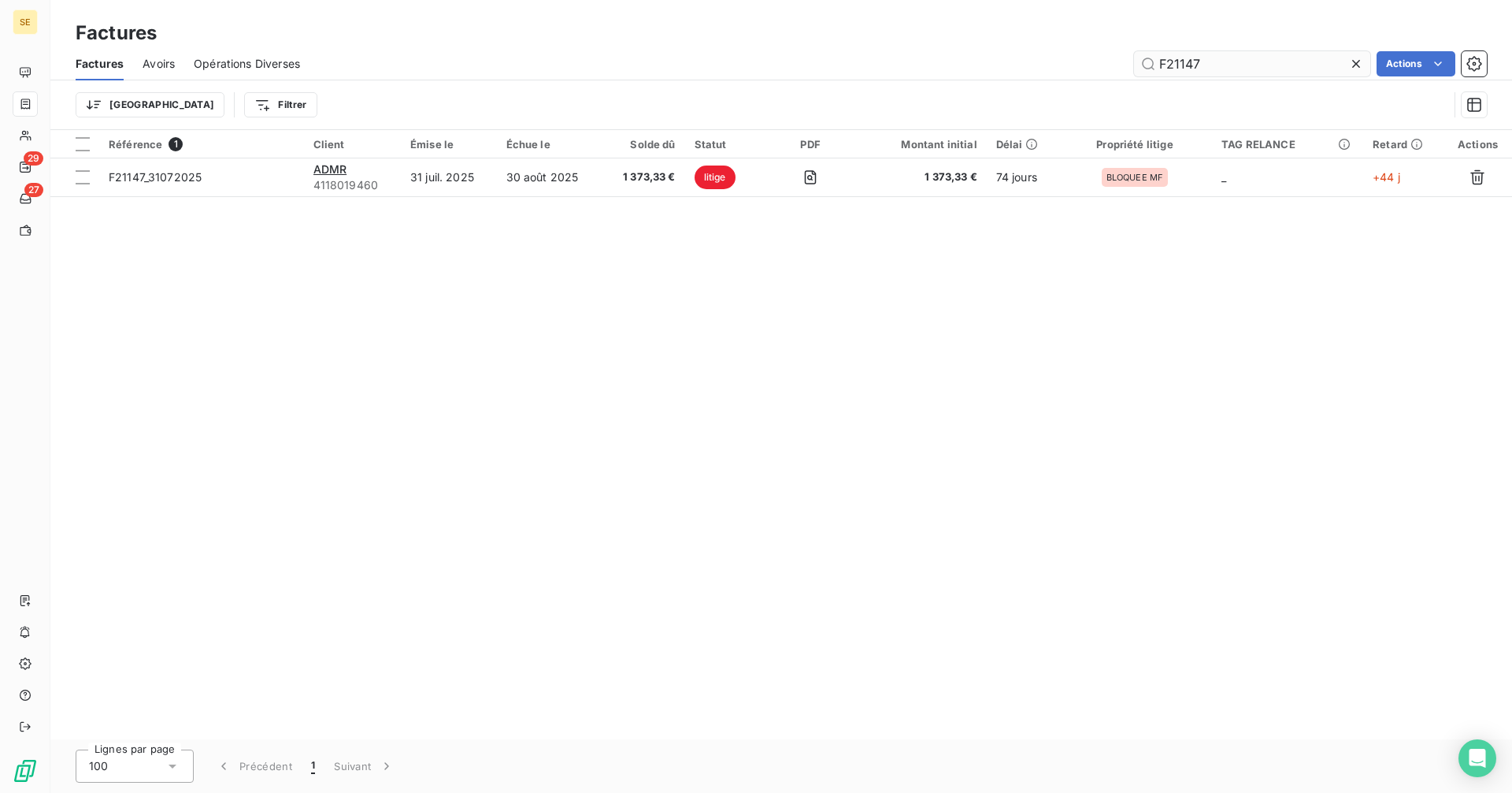
click at [1202, 67] on input "F21147" at bounding box center [1252, 63] width 236 height 25
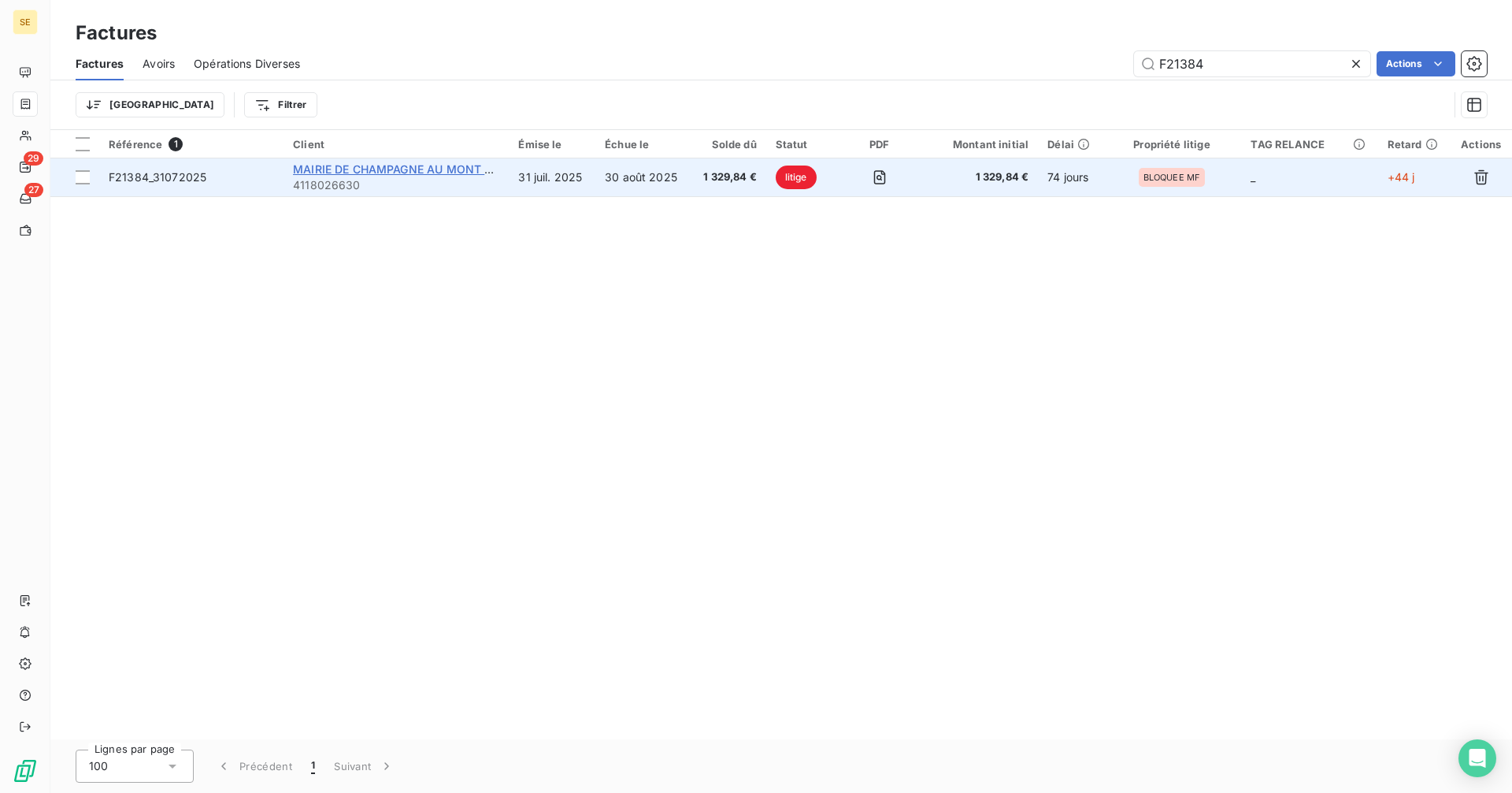
type input "F21384"
click at [380, 172] on span "MAIRIE DE CHAMPAGNE AU MONT D'OR" at bounding box center [402, 169] width 219 height 14
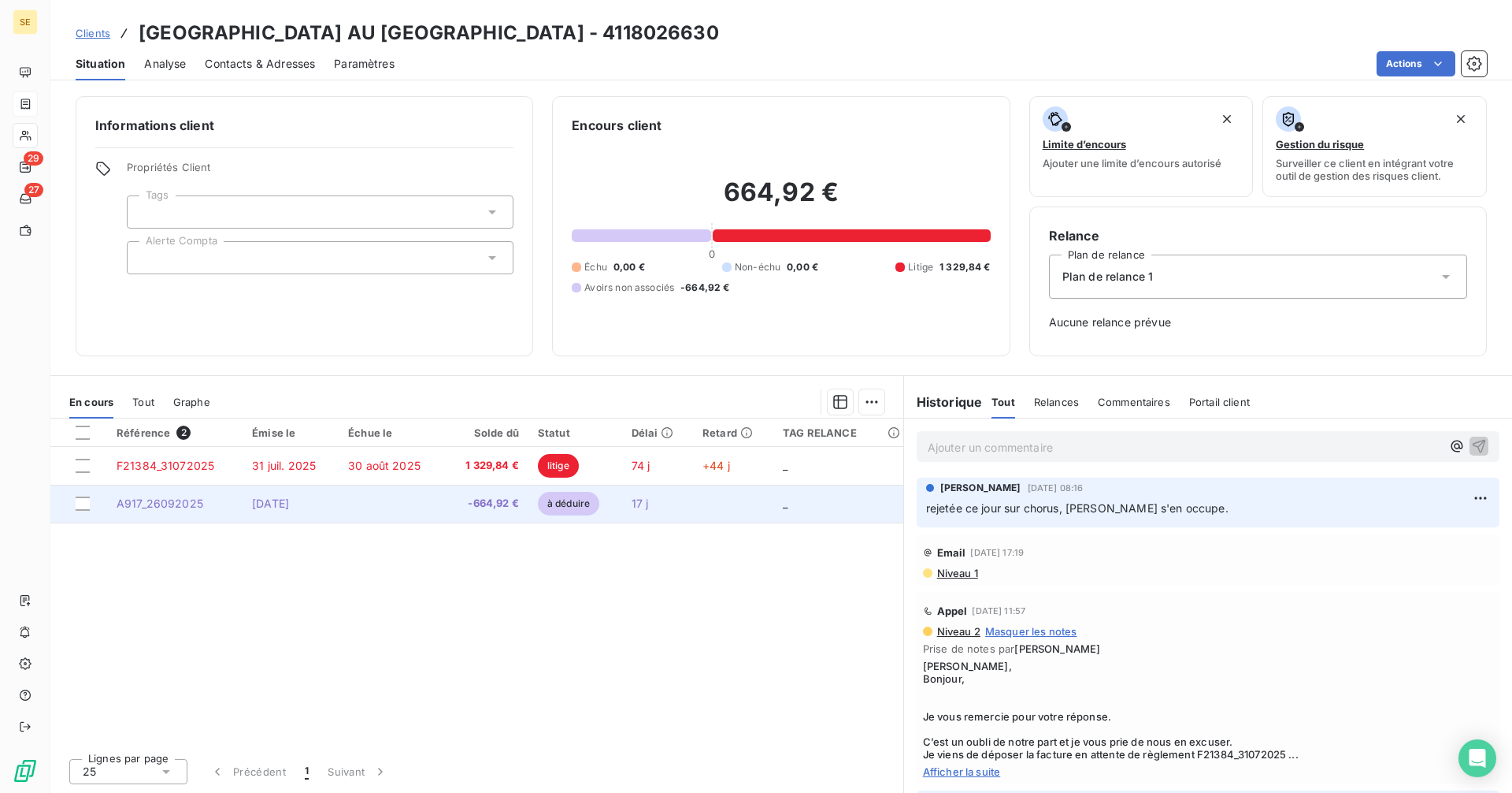
click at [324, 504] on td "[DATE]" at bounding box center [291, 503] width 96 height 38
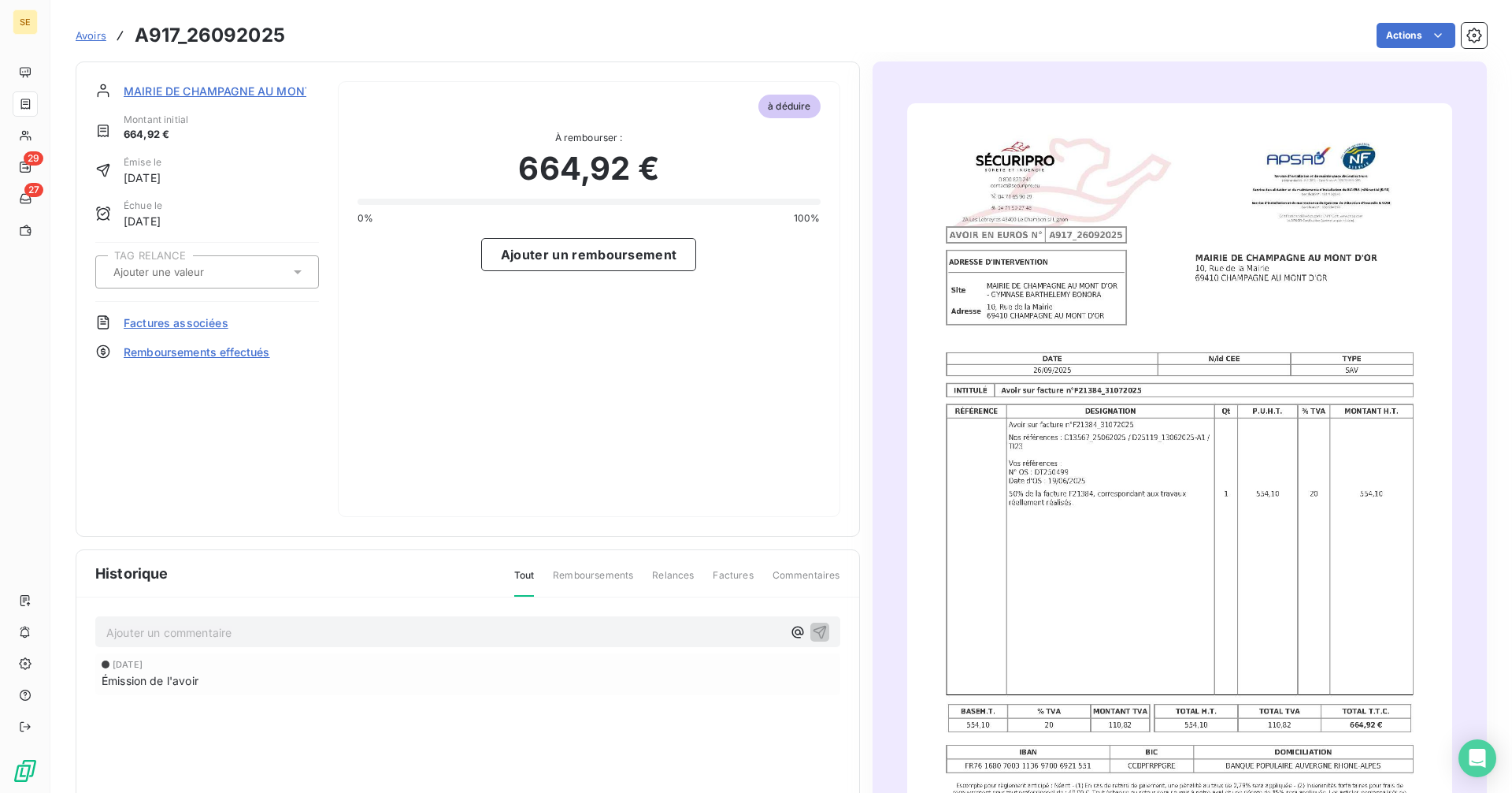
click at [180, 92] on span "MAIRIE DE CHAMPAGNE AU MONT D'OR" at bounding box center [233, 91] width 219 height 17
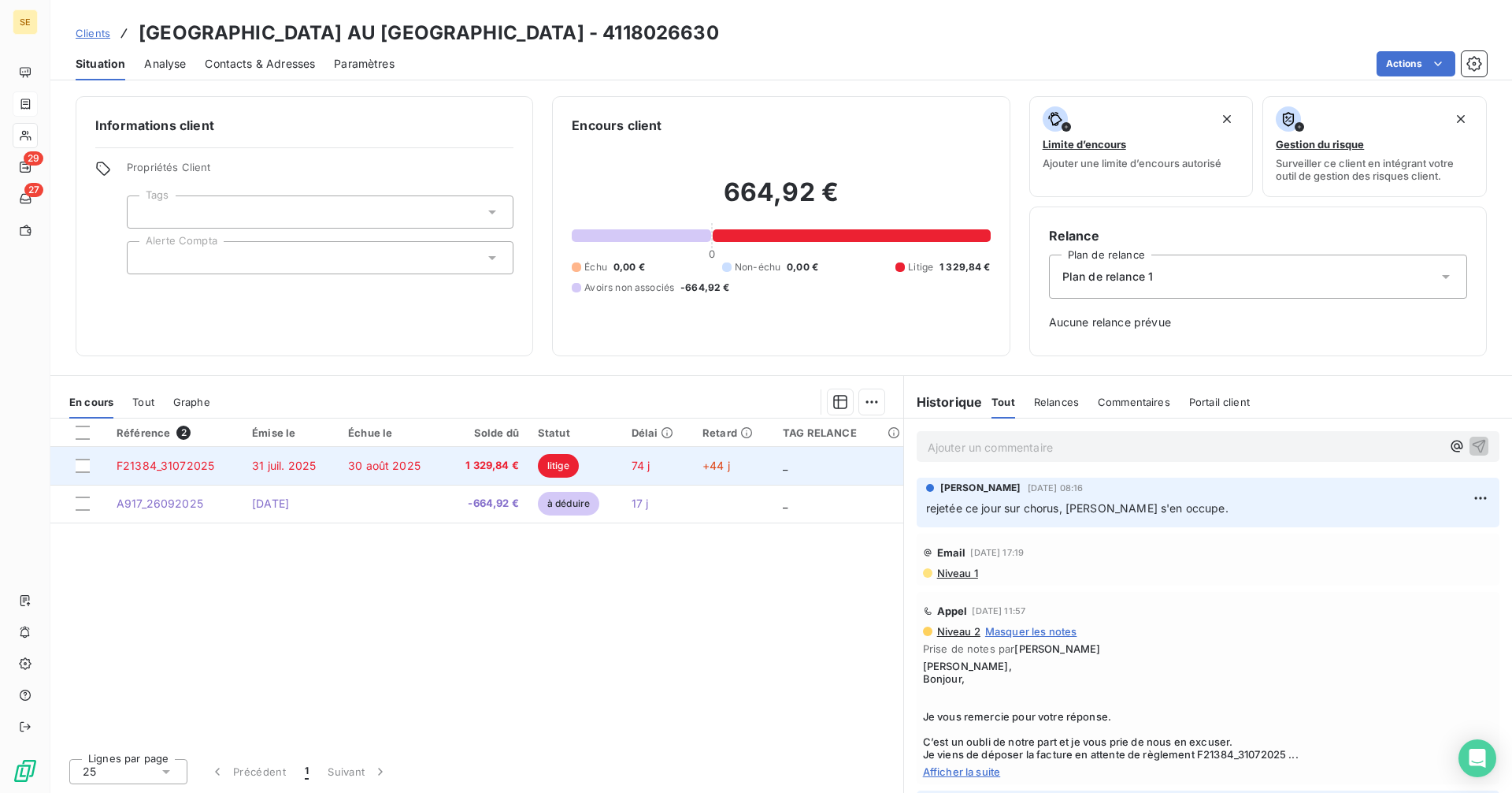
click at [406, 468] on span "30 août 2025" at bounding box center [384, 465] width 72 height 14
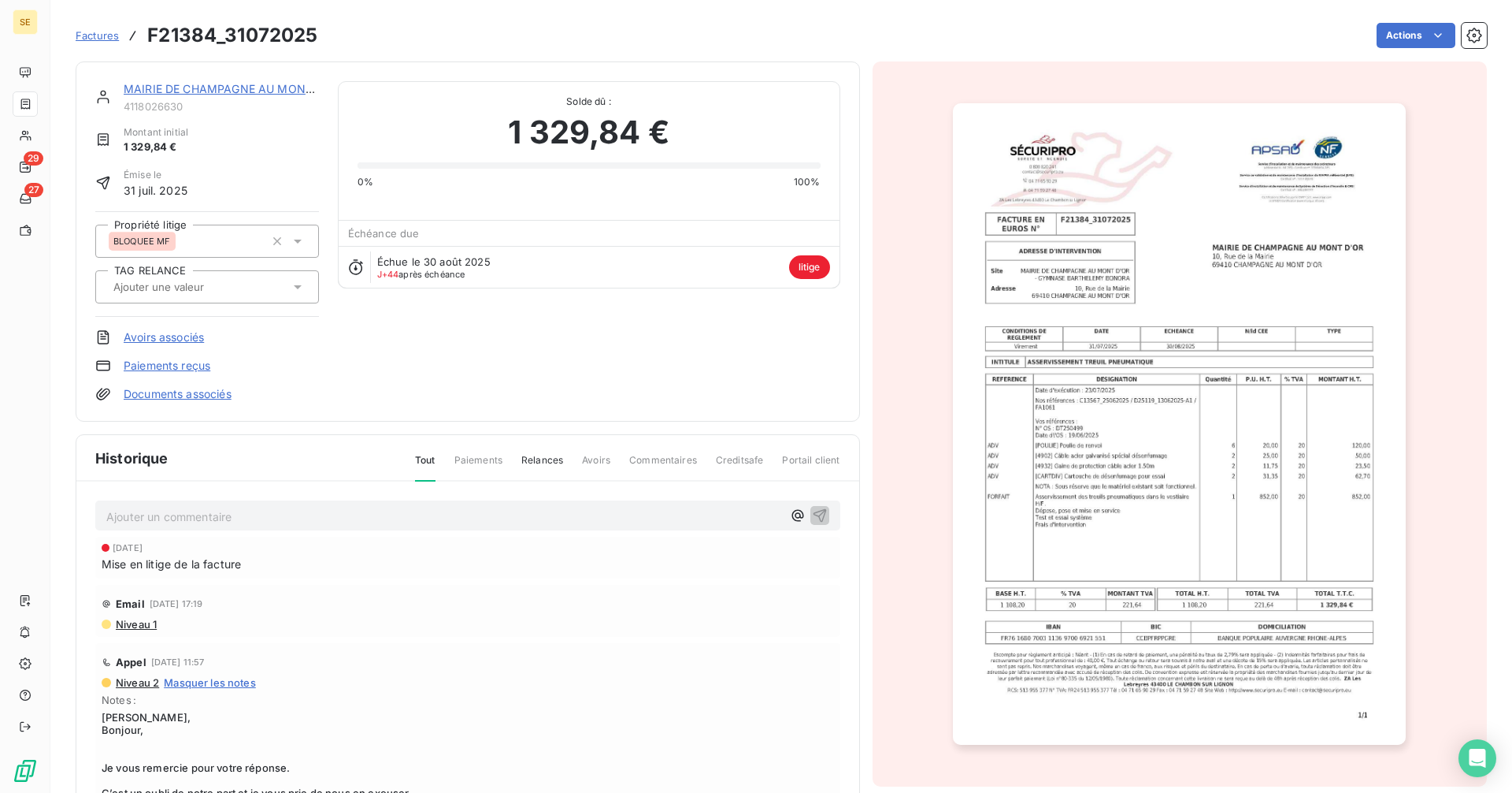
click at [207, 84] on link "MAIRIE DE CHAMPAGNE AU MONT D'OR" at bounding box center [234, 88] width 220 height 14
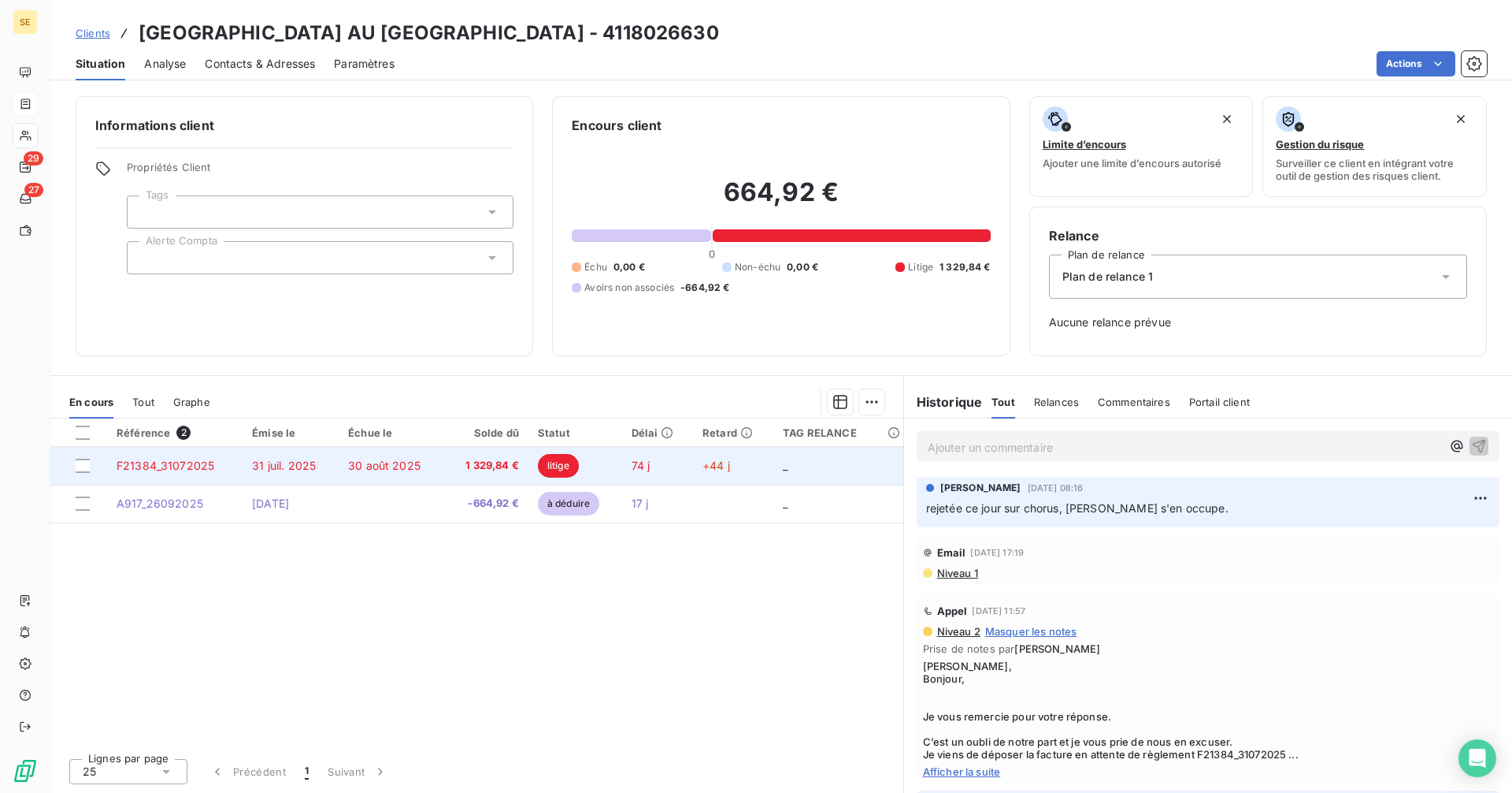
click at [414, 464] on span "30 août 2025" at bounding box center [384, 465] width 72 height 14
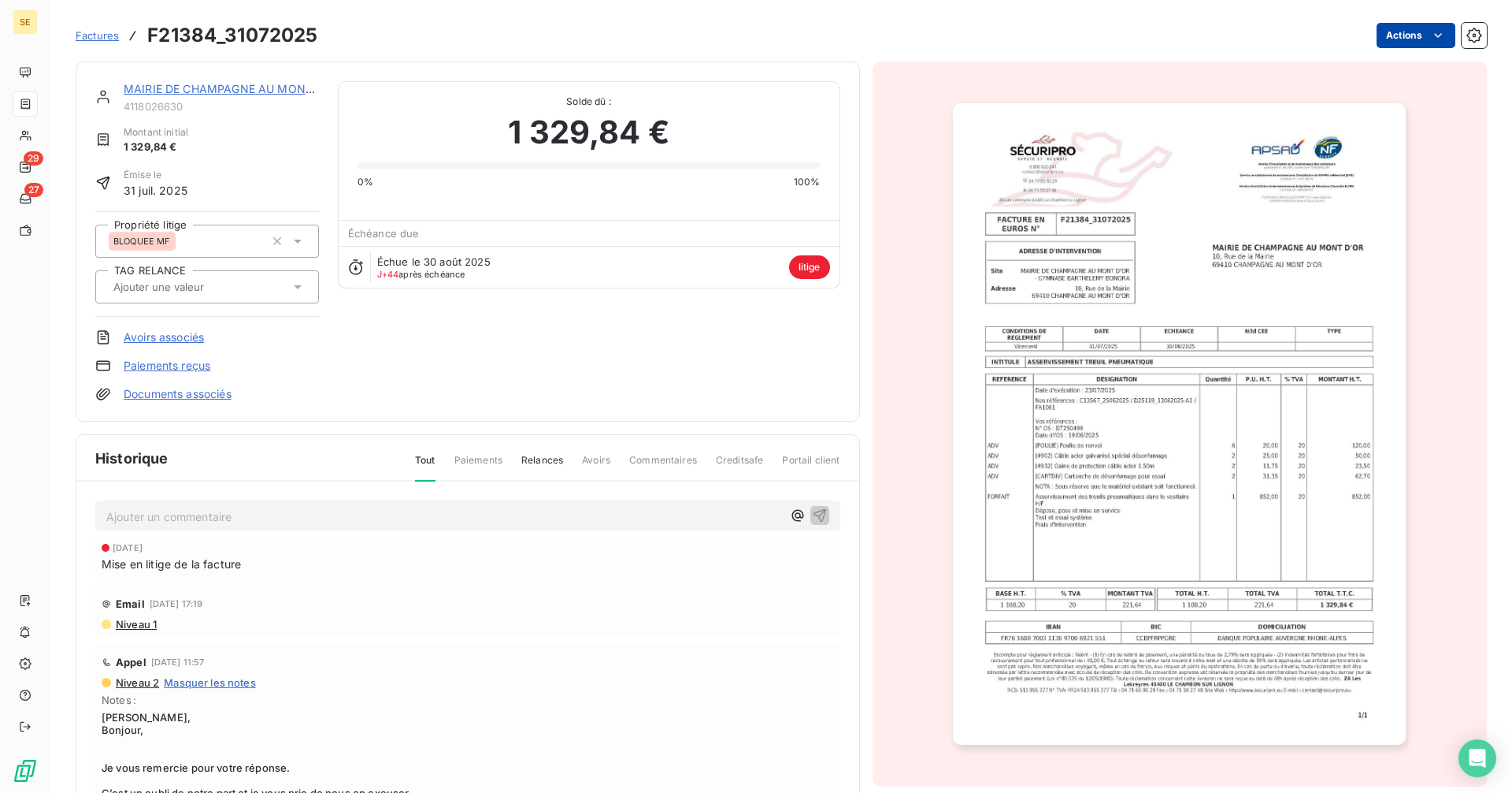
click at [1394, 26] on html "SE 29 27 Factures F21384_31072025 Actions MAIRIE DE CHAMPAGNE AU MONT D'OR 4118…" at bounding box center [756, 396] width 1512 height 793
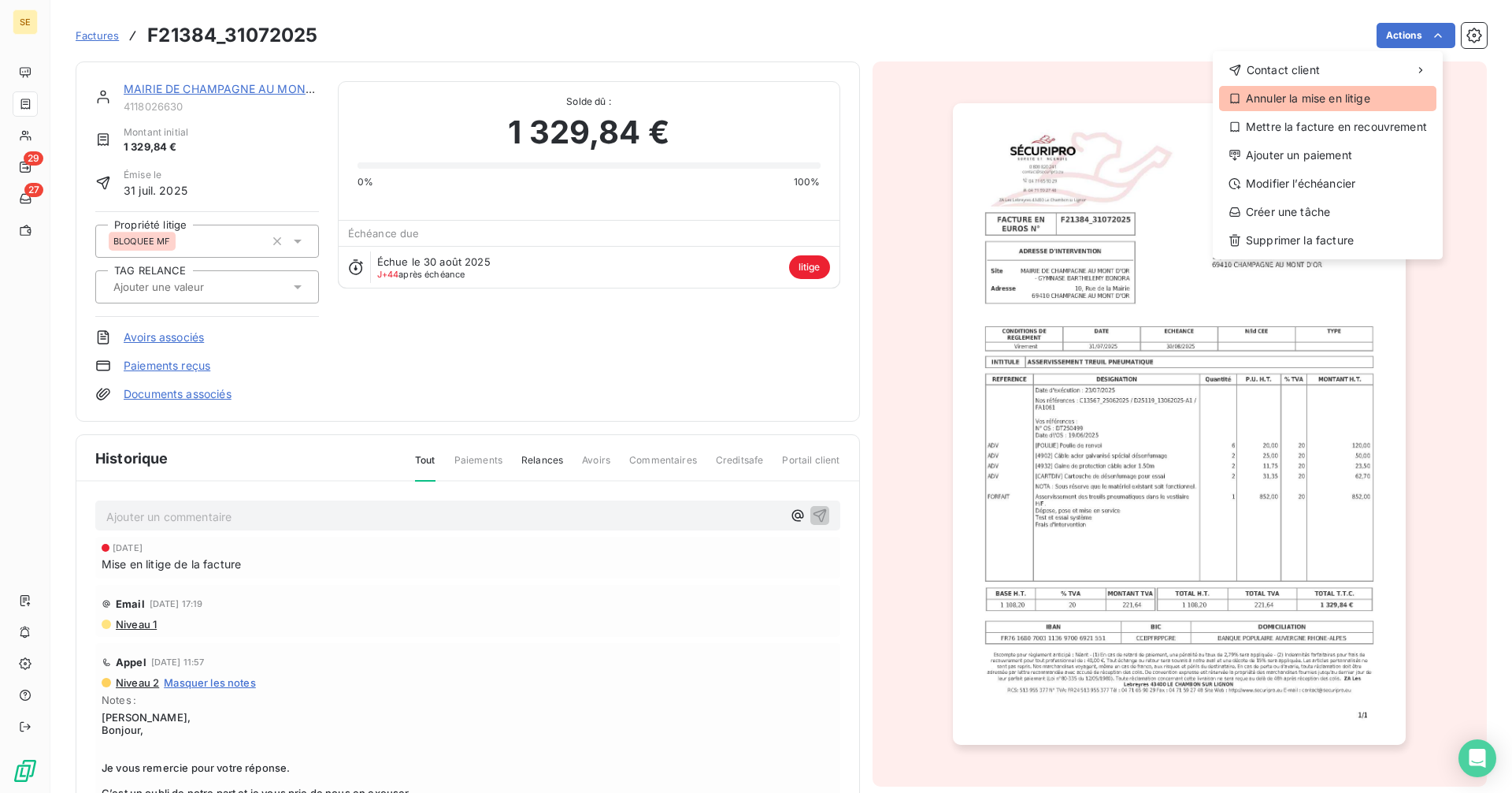
click at [1294, 96] on div "Annuler la mise en litige" at bounding box center [1327, 98] width 218 height 25
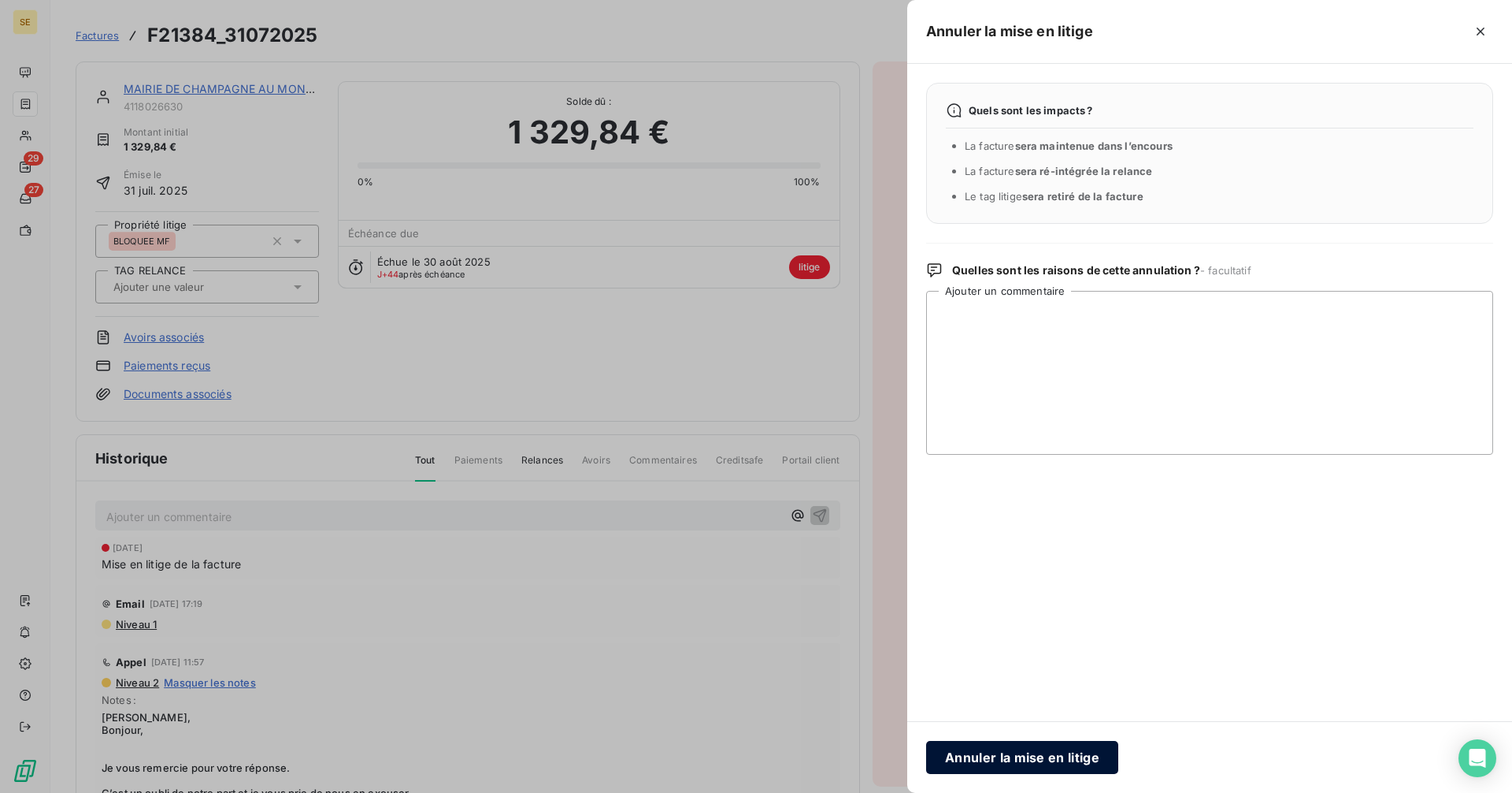
click at [1031, 763] on button "Annuler la mise en litige" at bounding box center [1021, 757] width 192 height 33
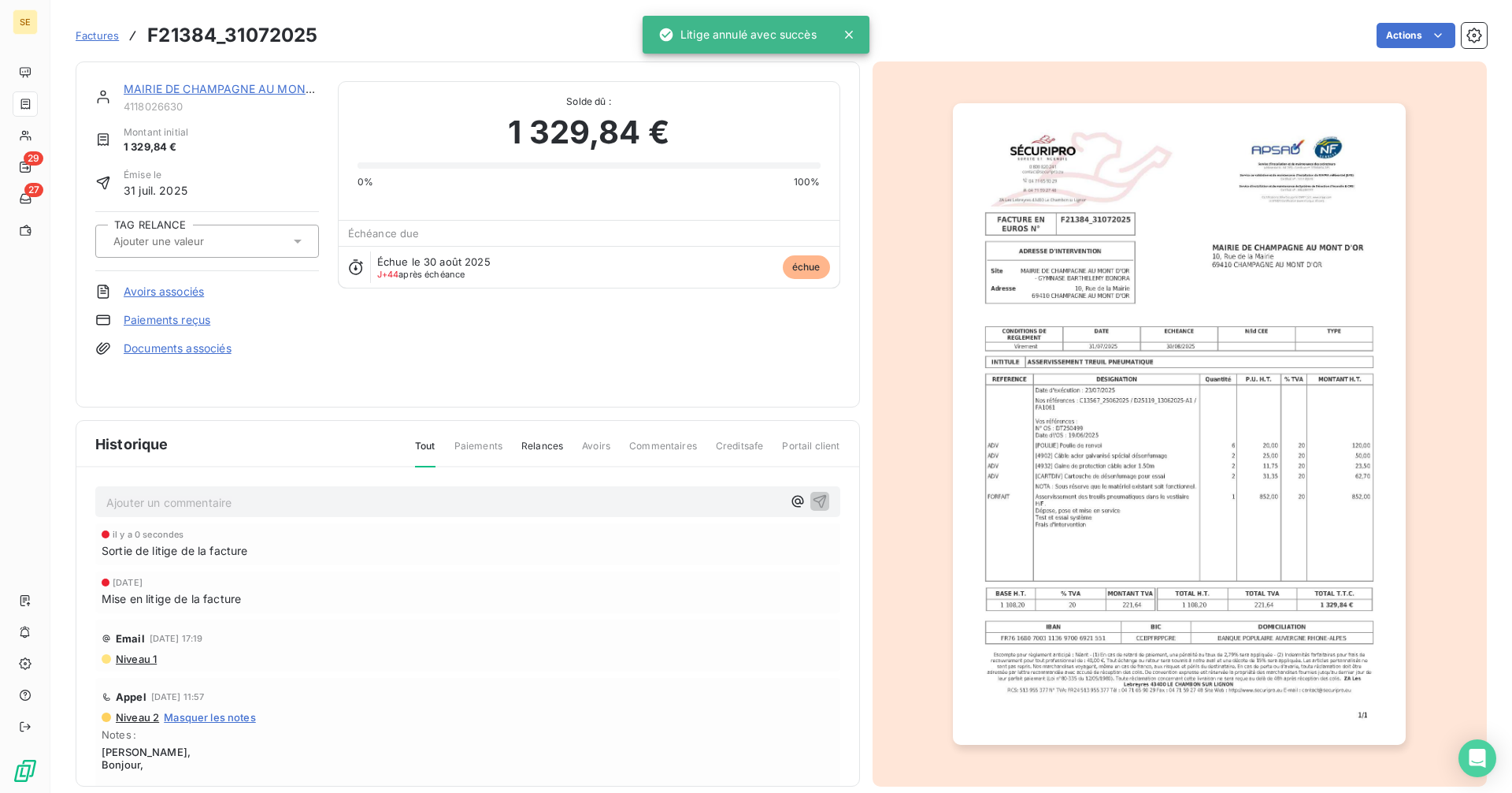
click at [203, 87] on link "MAIRIE DE CHAMPAGNE AU MONT D'OR" at bounding box center [234, 88] width 220 height 14
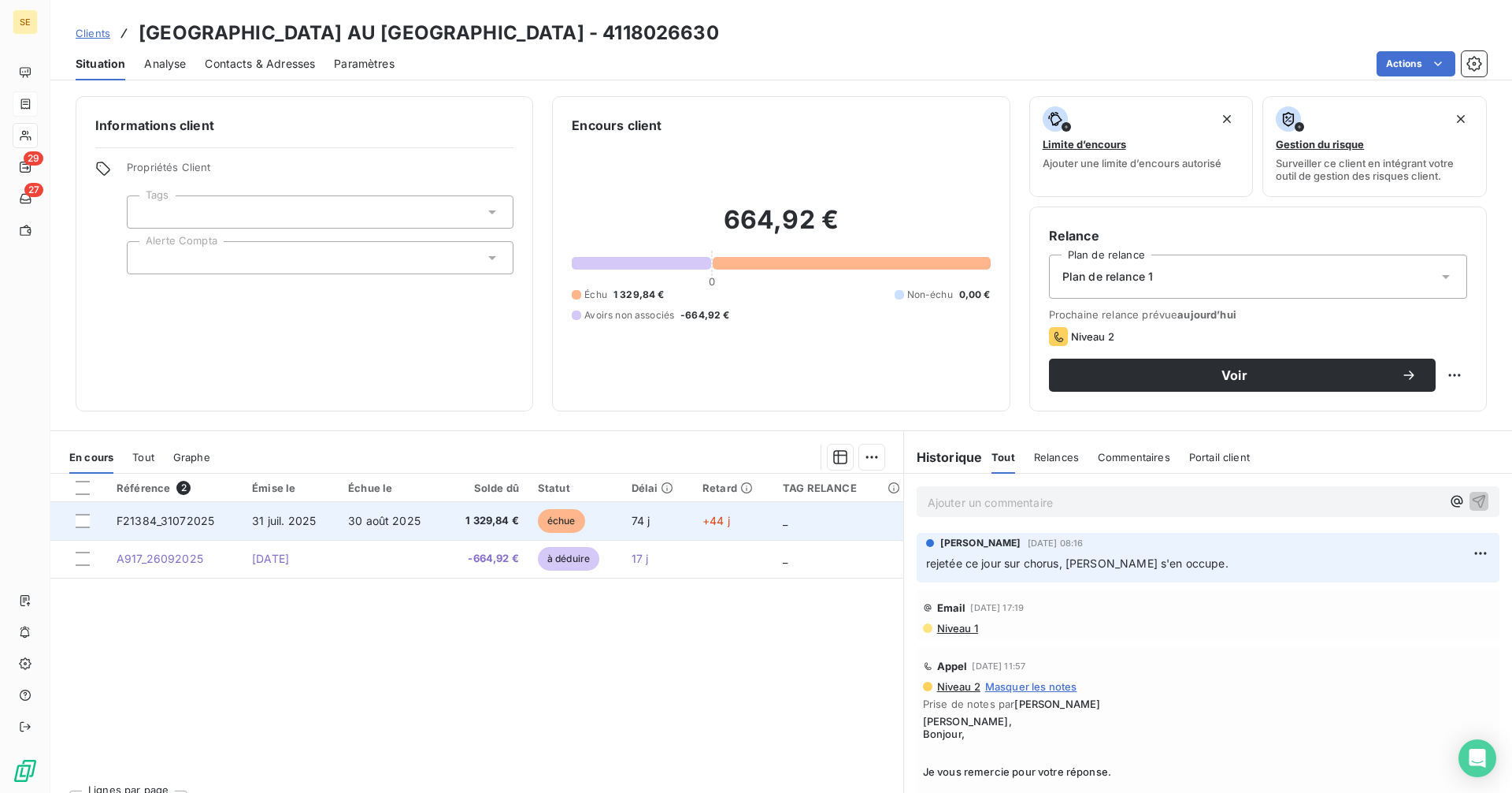
click at [468, 526] on span "1 329,84 €" at bounding box center [487, 521] width 64 height 16
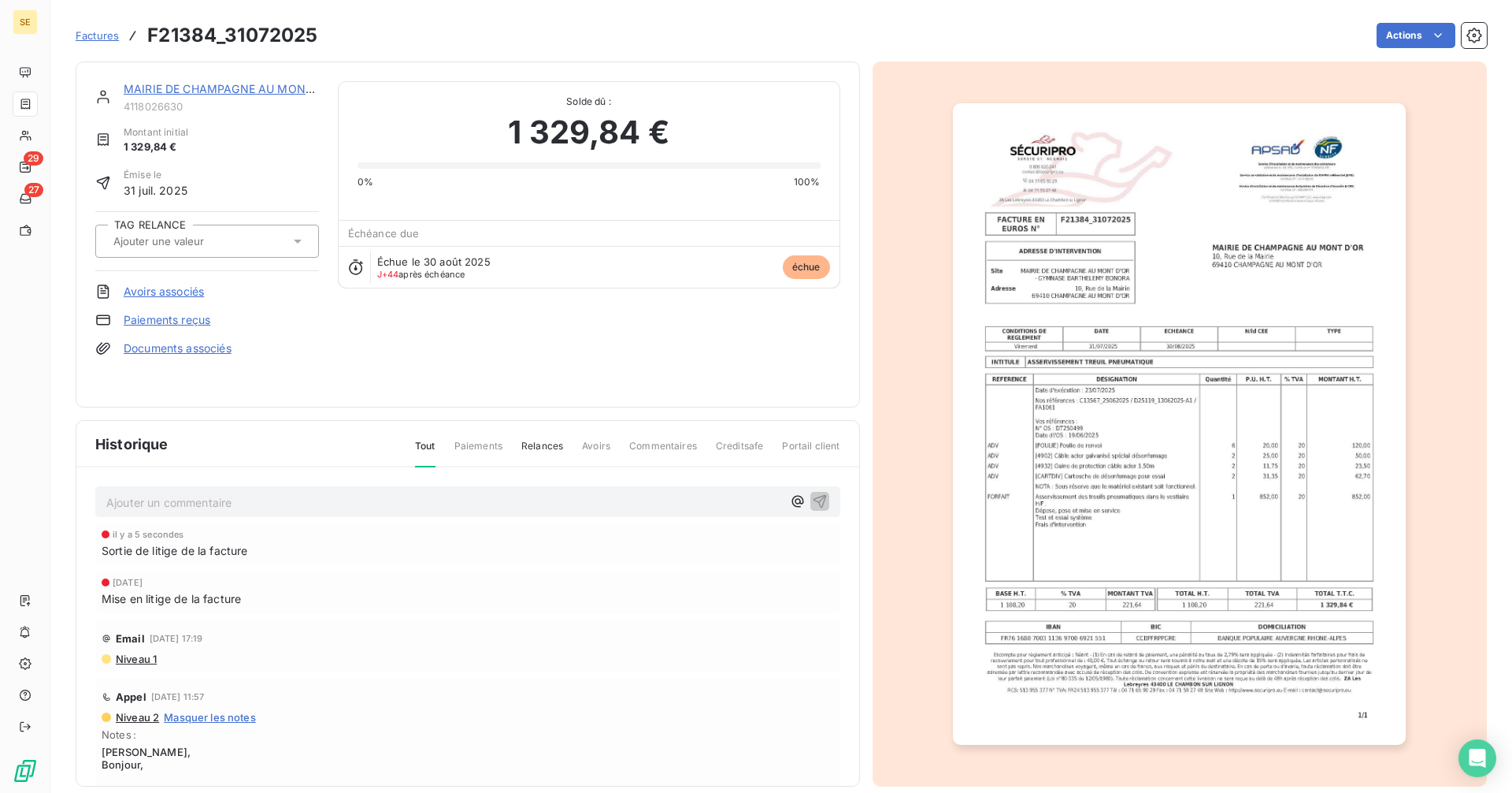
click at [234, 91] on link "MAIRIE DE CHAMPAGNE AU MONT D'OR" at bounding box center [234, 88] width 220 height 14
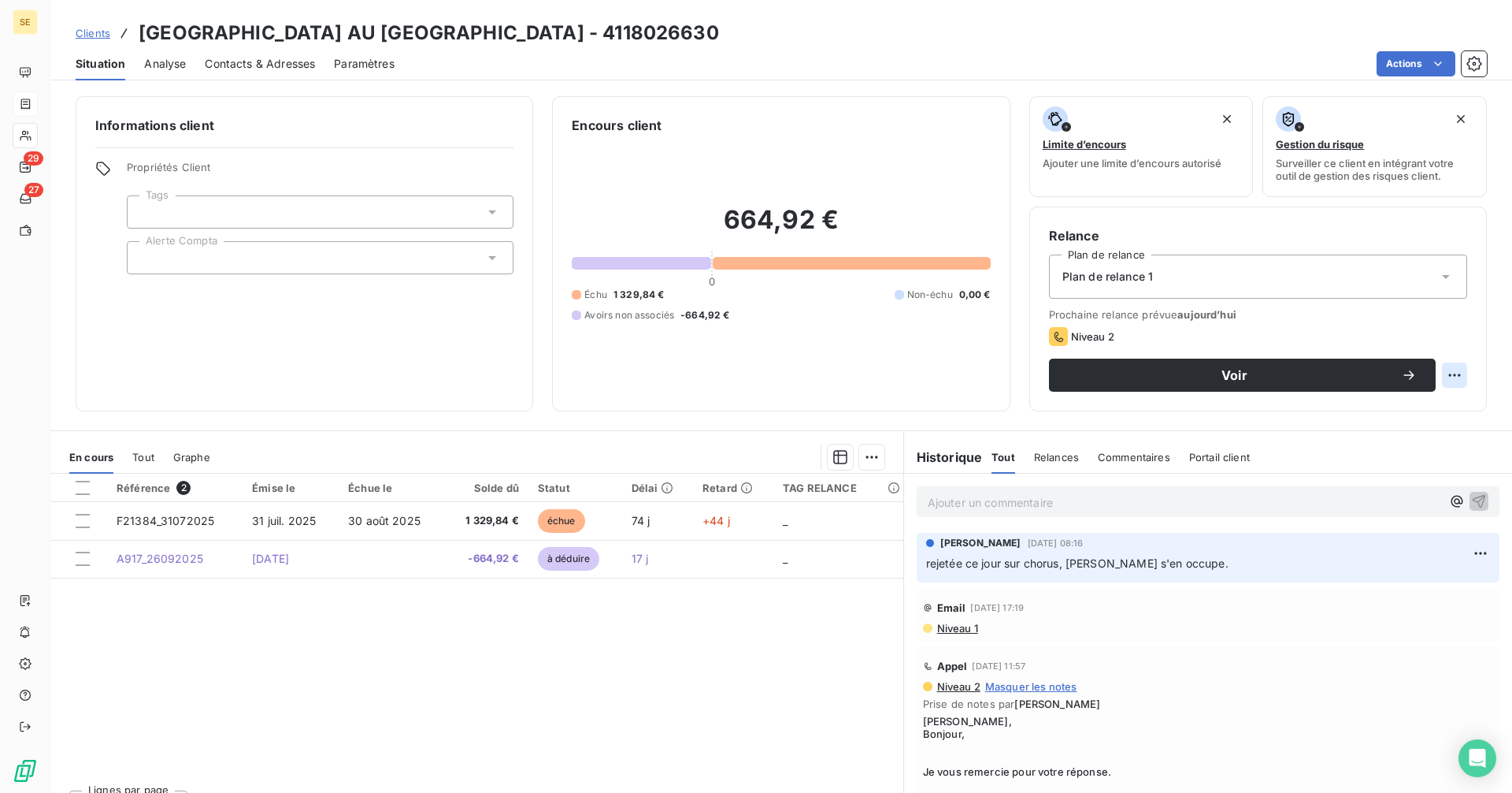
click at [1443, 371] on html "SE 29 27 Clients MAIRIE DE CHAMPAGNE AU MONT D'OR - 4118026630 Situation Analys…" at bounding box center [756, 396] width 1512 height 793
click at [1433, 410] on div "Replanifier cette action" at bounding box center [1378, 409] width 141 height 25
select select "9"
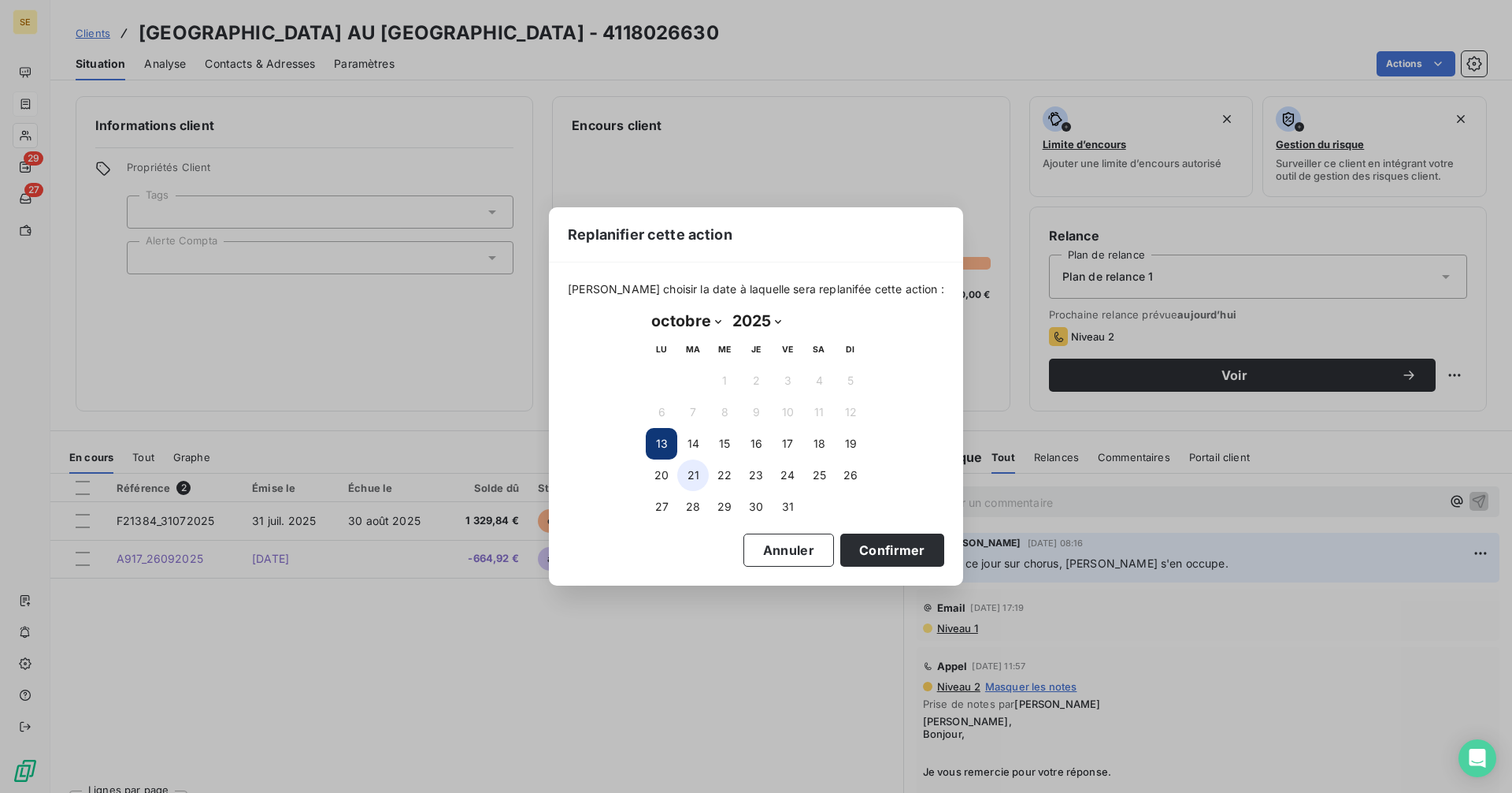
click at [691, 473] on button "21" at bounding box center [692, 475] width 31 height 31
click at [894, 555] on button "Confirmer" at bounding box center [891, 550] width 104 height 33
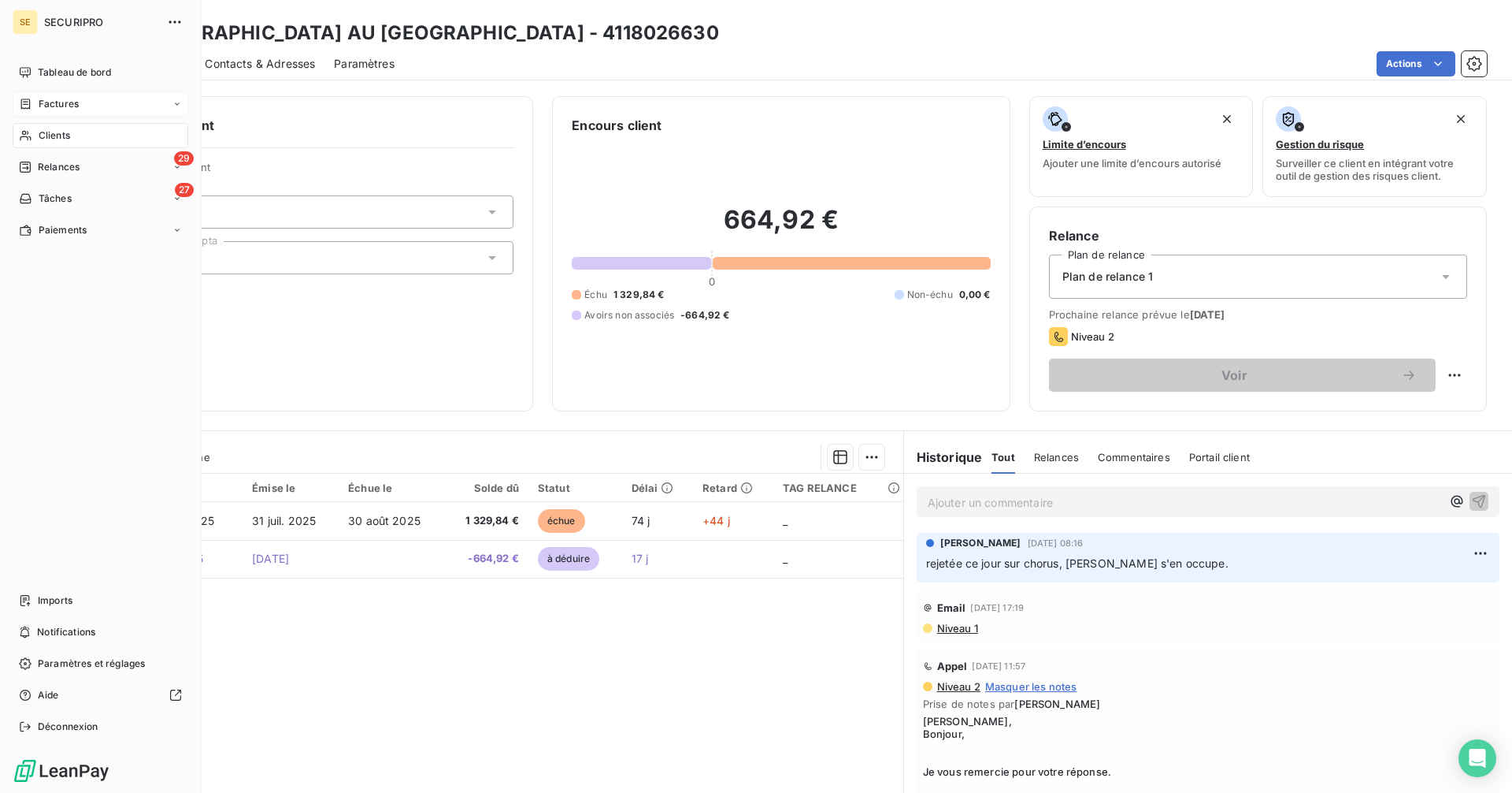
click at [47, 101] on span "Factures" at bounding box center [59, 104] width 40 height 14
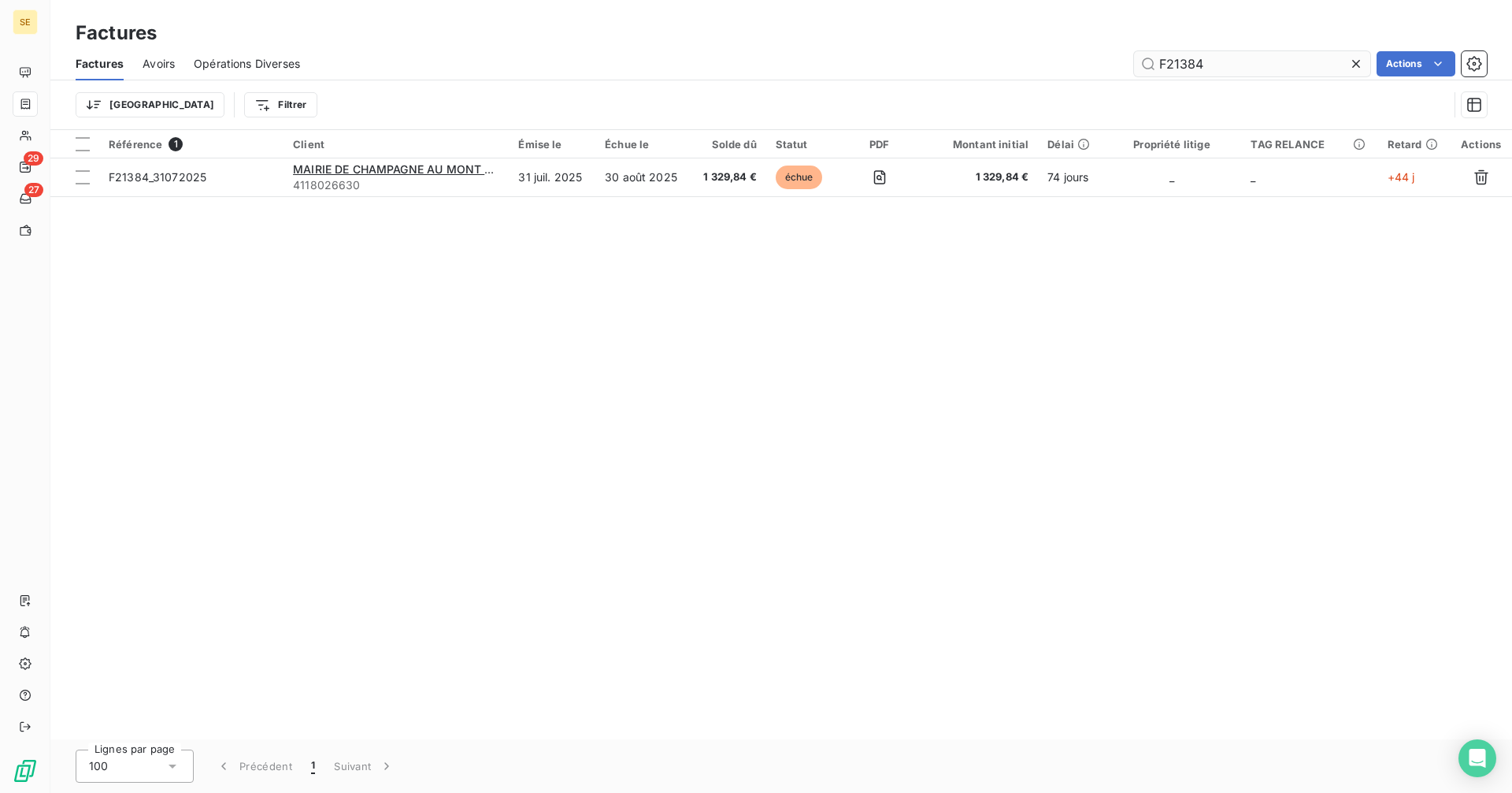
click at [1257, 64] on input "F21384" at bounding box center [1252, 63] width 236 height 25
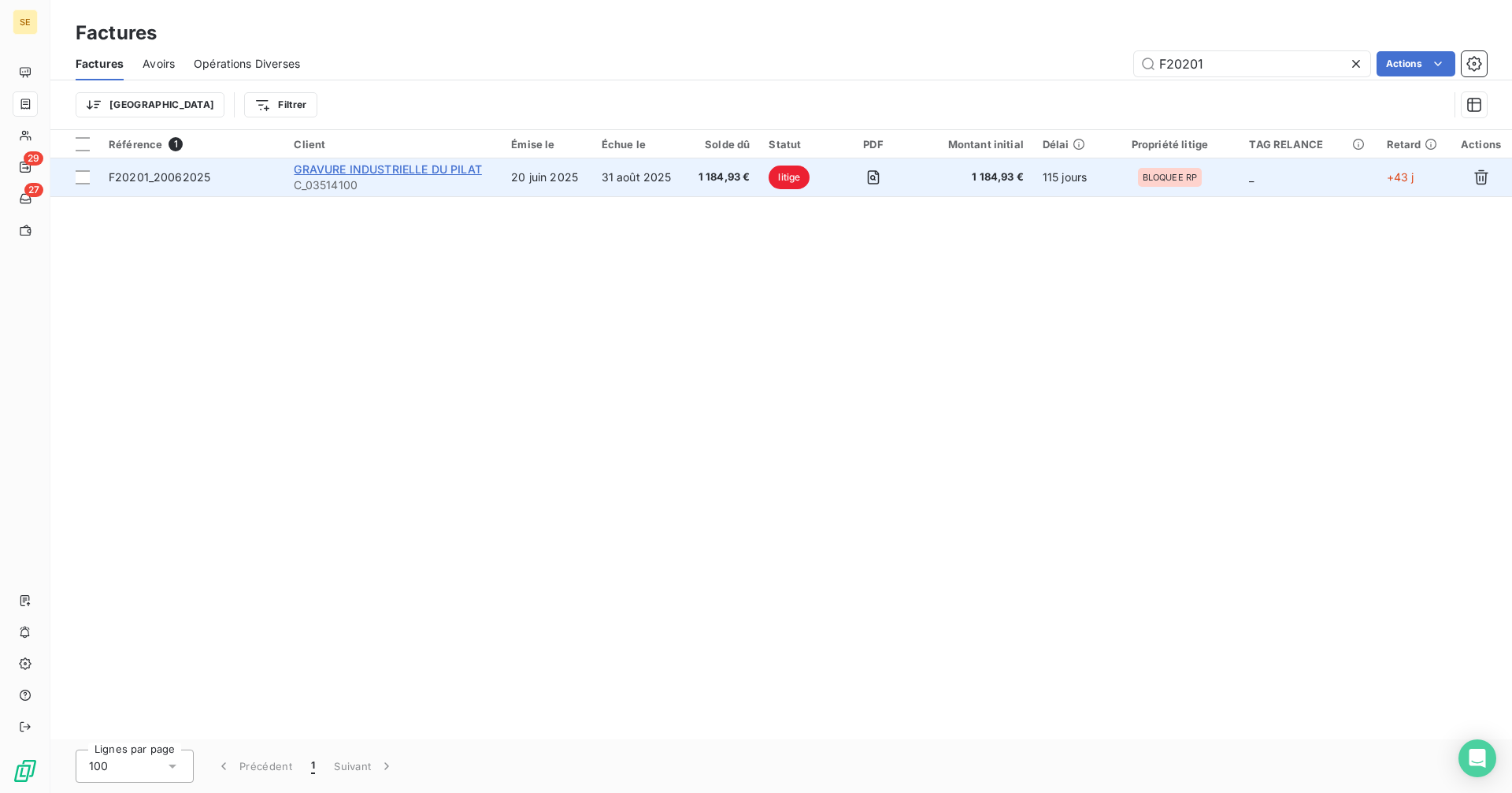
type input "F20201"
click at [442, 169] on span "GRAVURE INDUSTRIELLE DU PILAT" at bounding box center [387, 169] width 187 height 14
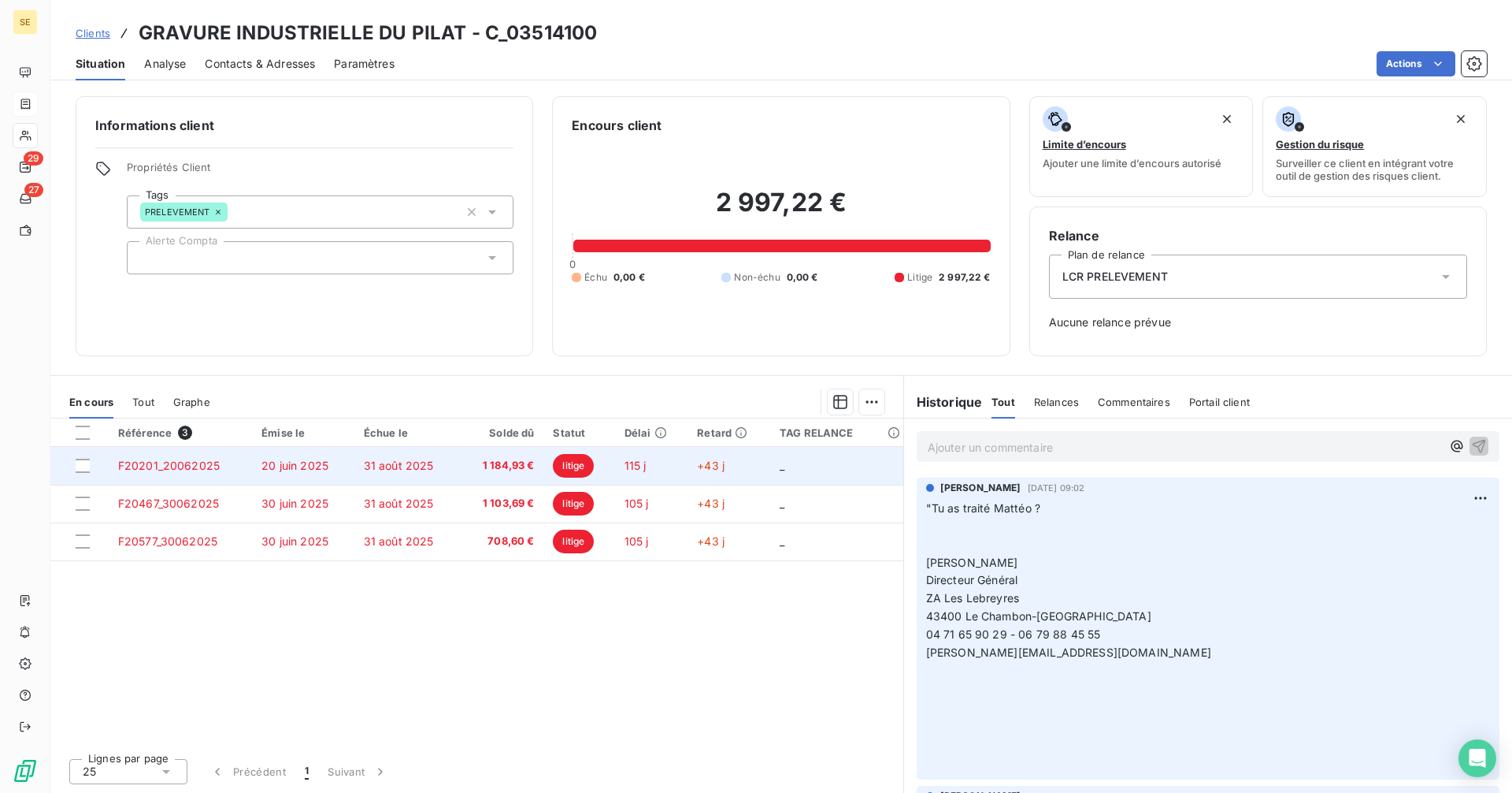
click at [490, 460] on span "1 184,93 €" at bounding box center [501, 466] width 65 height 16
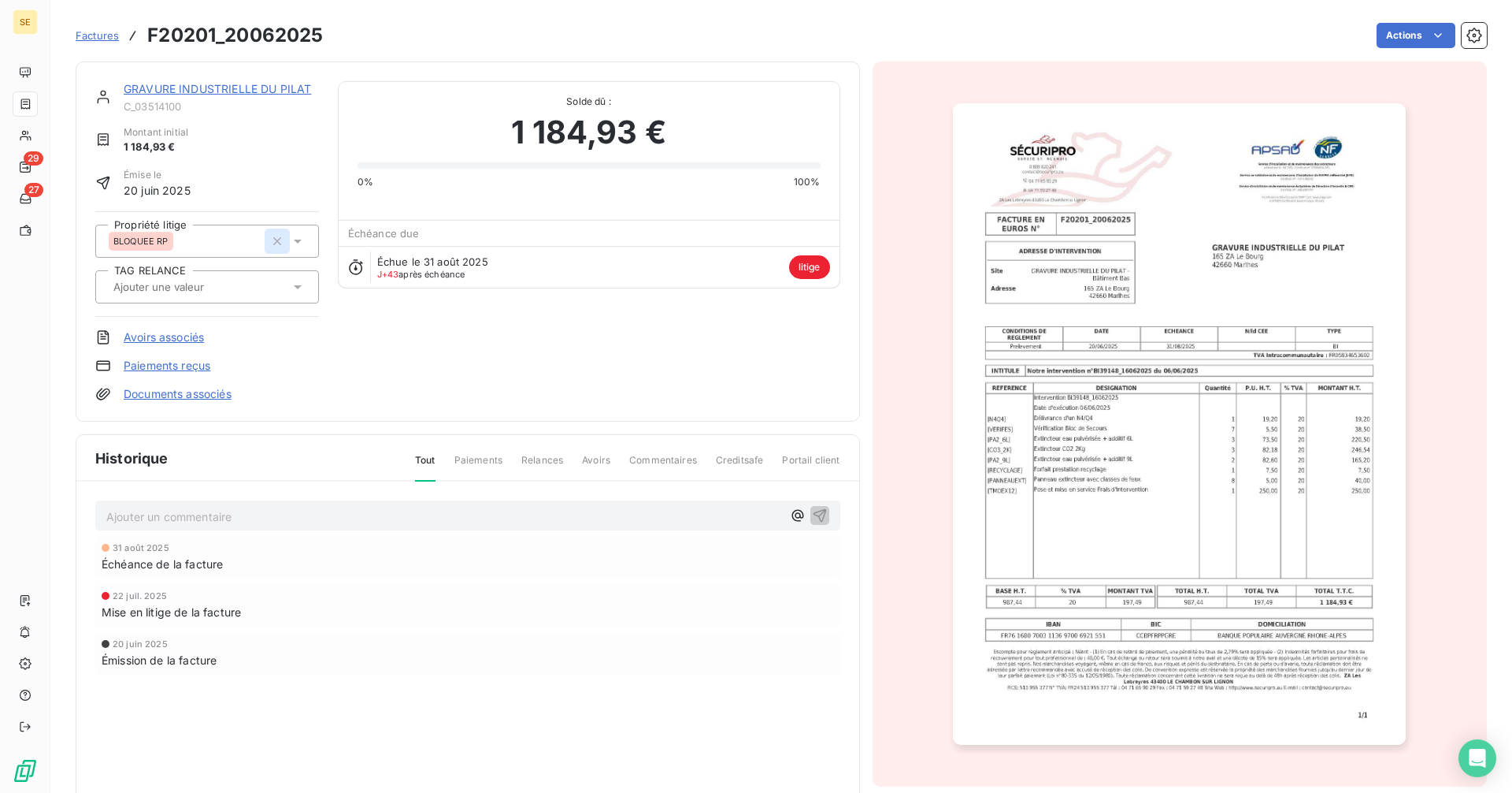
click at [271, 239] on icon "button" at bounding box center [277, 241] width 16 height 16
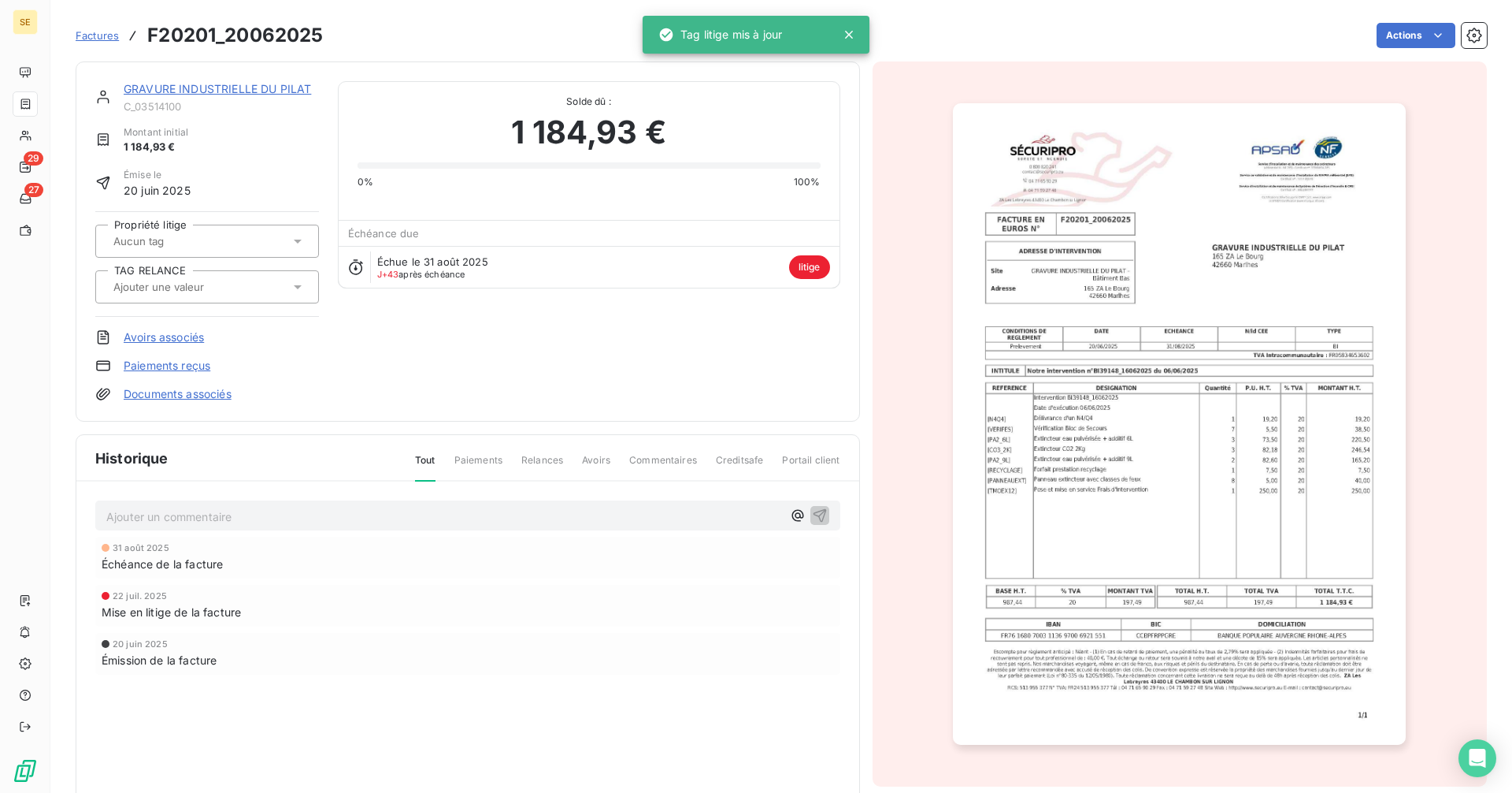
click at [271, 238] on div at bounding box center [199, 240] width 181 height 20
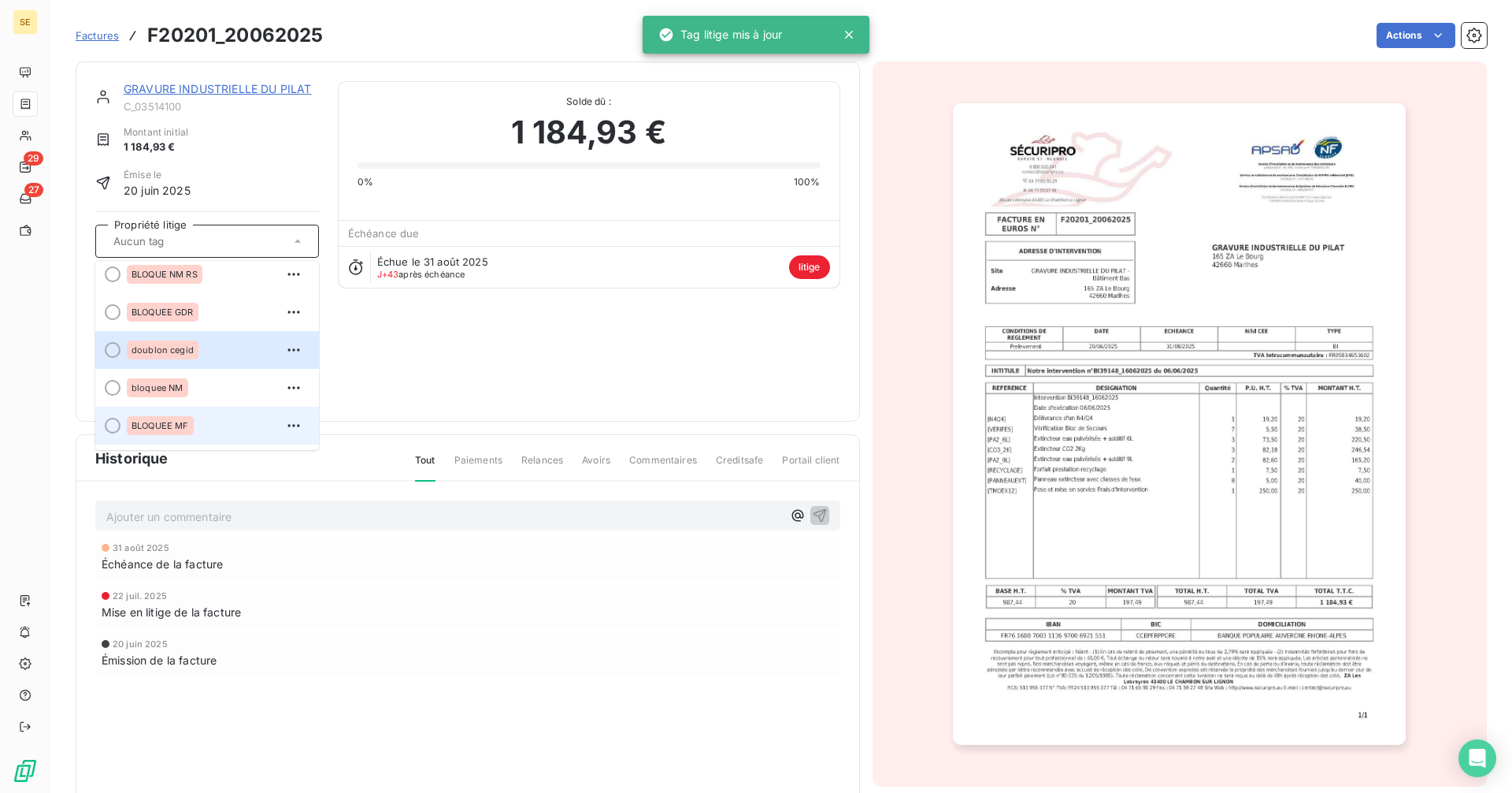
scroll to position [309, 0]
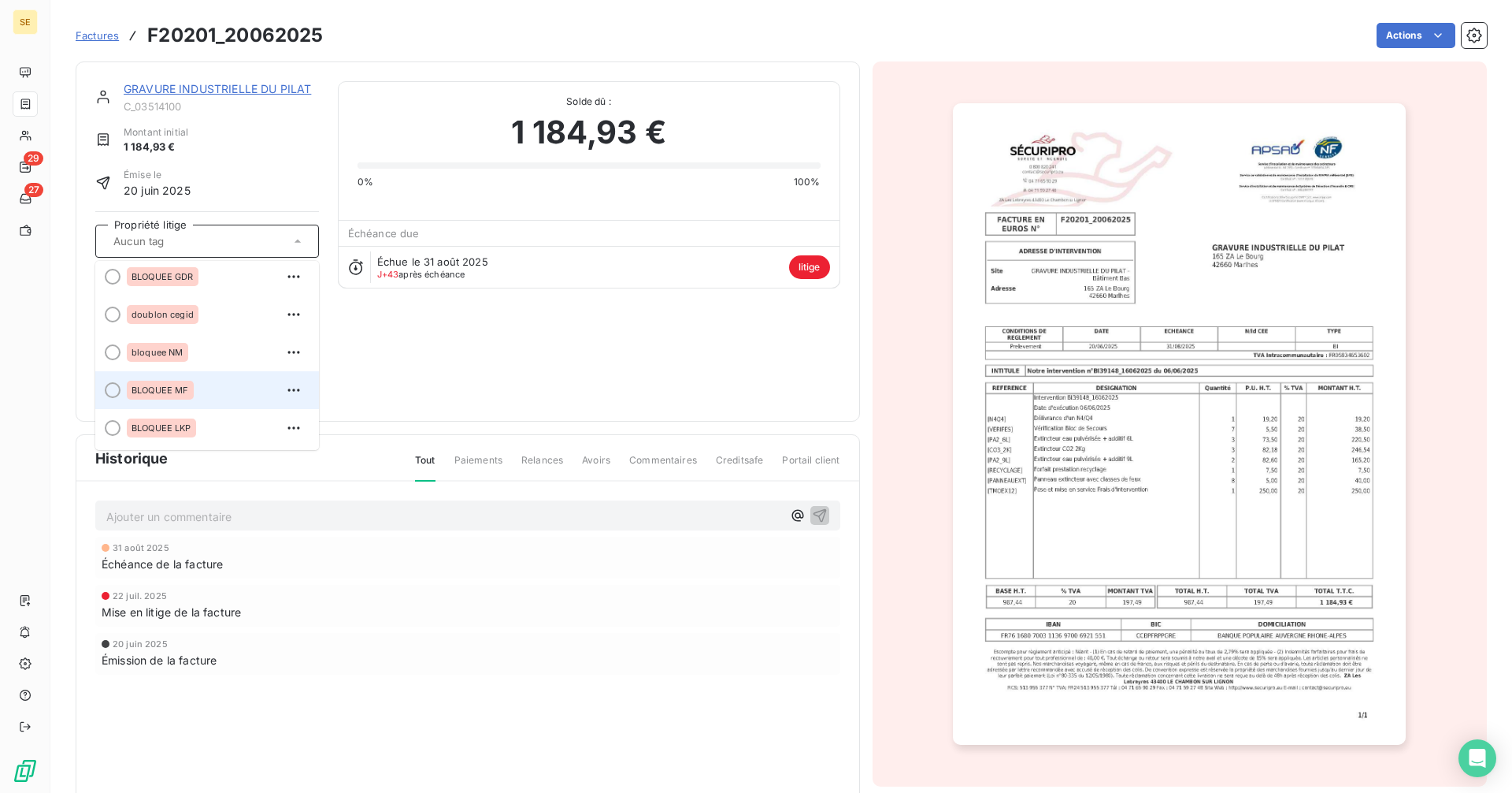
click at [177, 390] on span "BLOQUEE MF" at bounding box center [161, 390] width 58 height 10
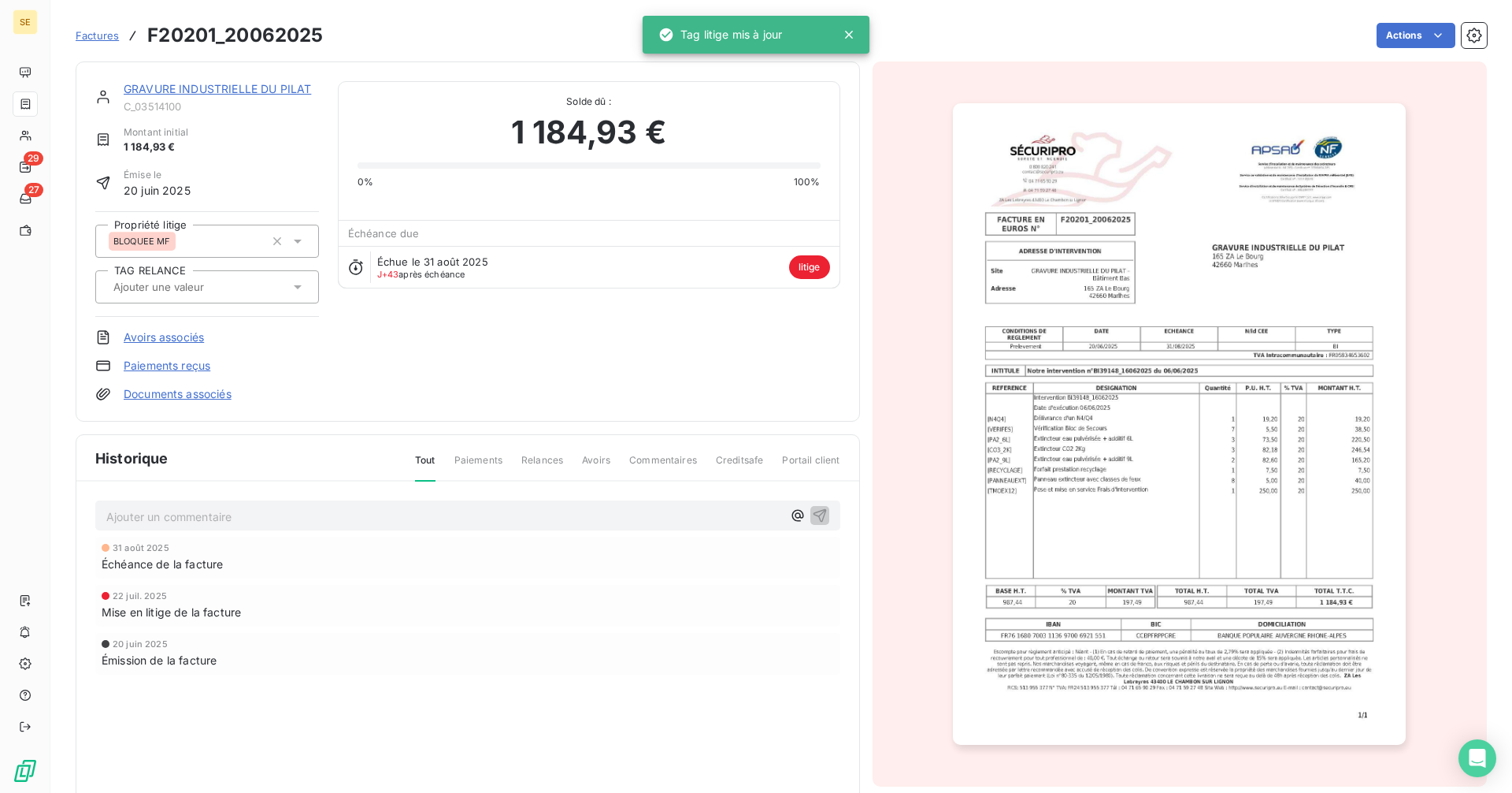
click at [226, 86] on link "GRAVURE INDUSTRIELLE DU PILAT" at bounding box center [217, 88] width 187 height 14
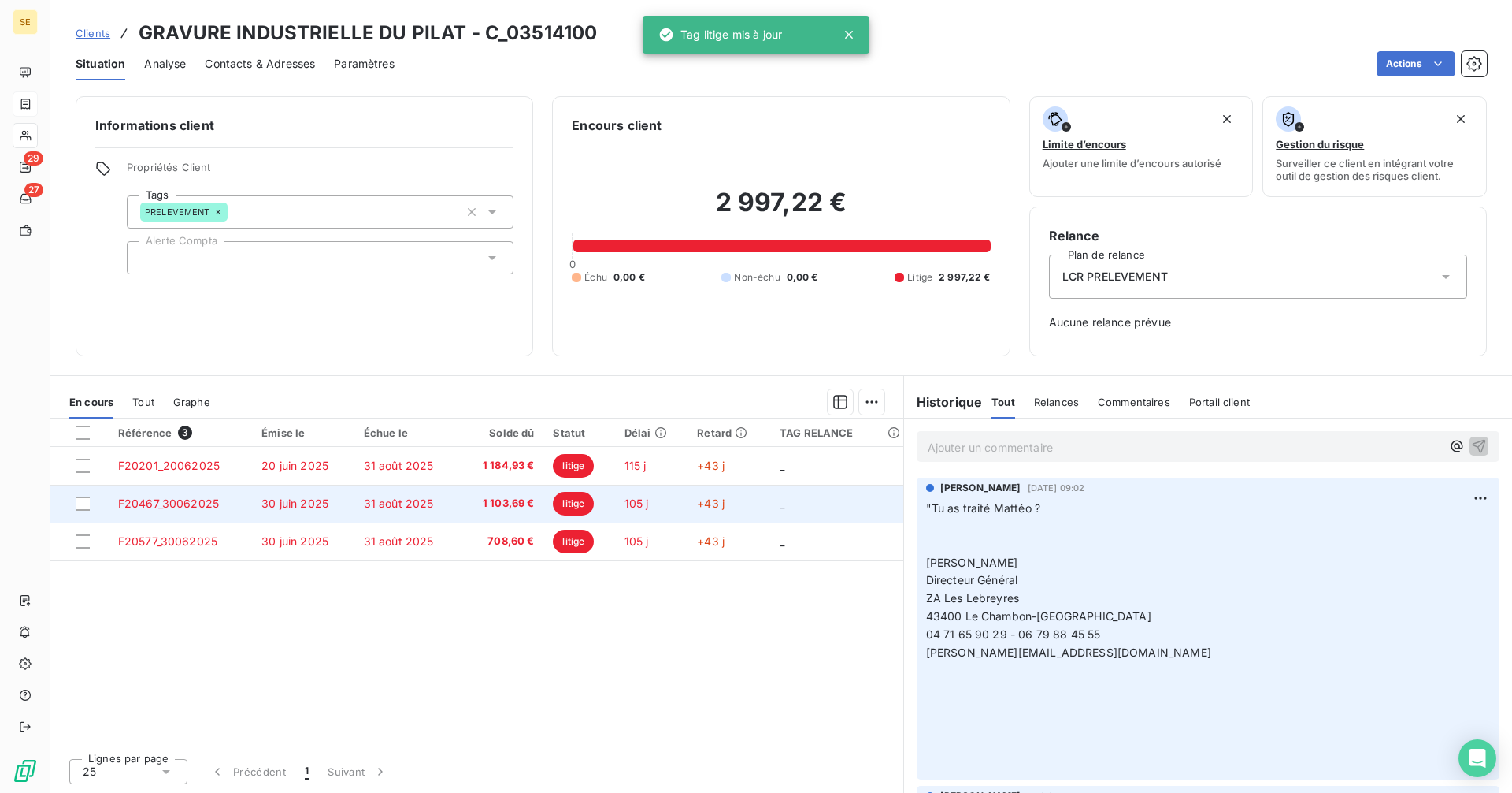
click at [316, 510] on td "30 juin 2025" at bounding box center [303, 503] width 102 height 38
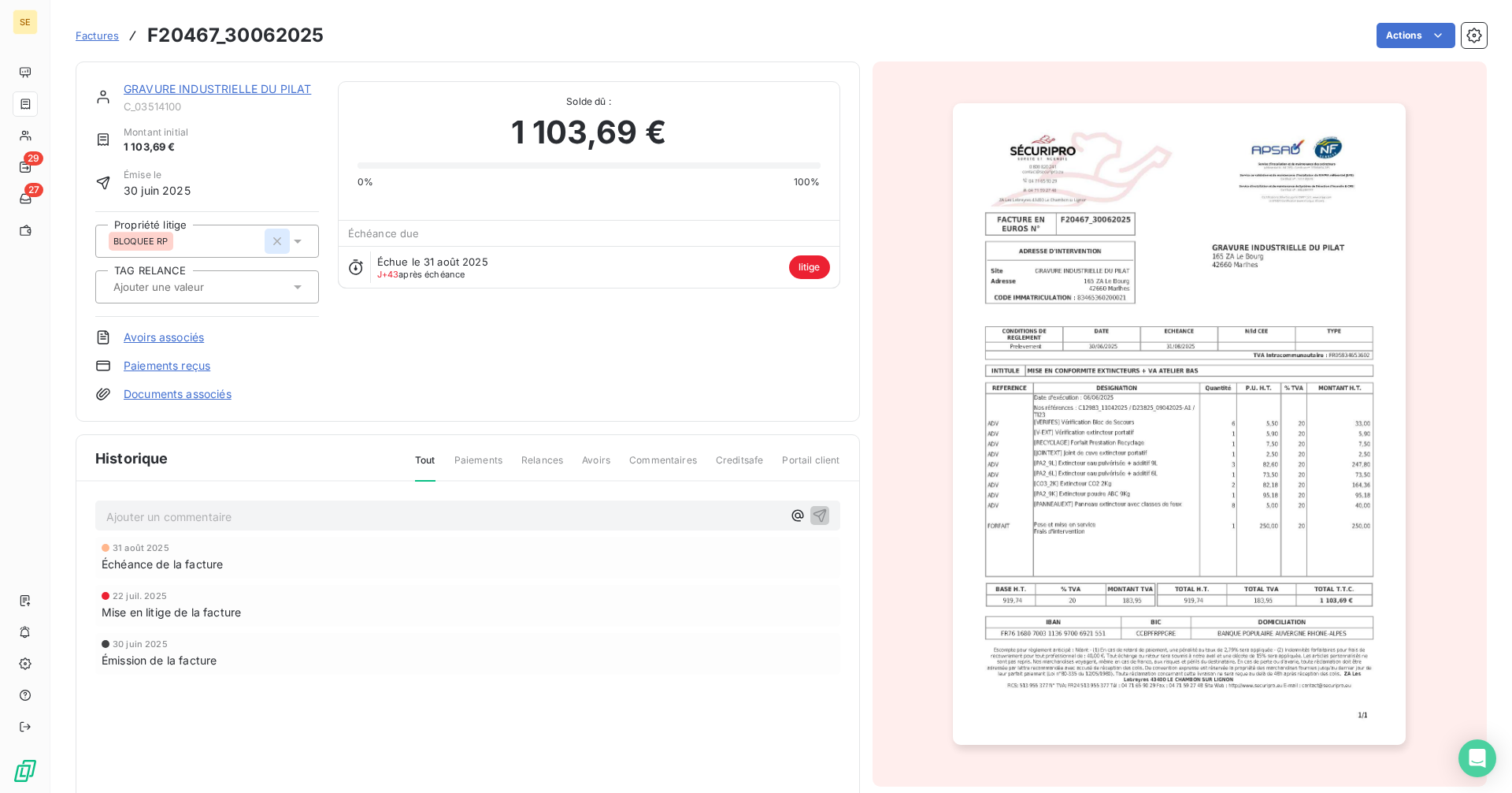
click at [269, 235] on icon "button" at bounding box center [277, 241] width 16 height 16
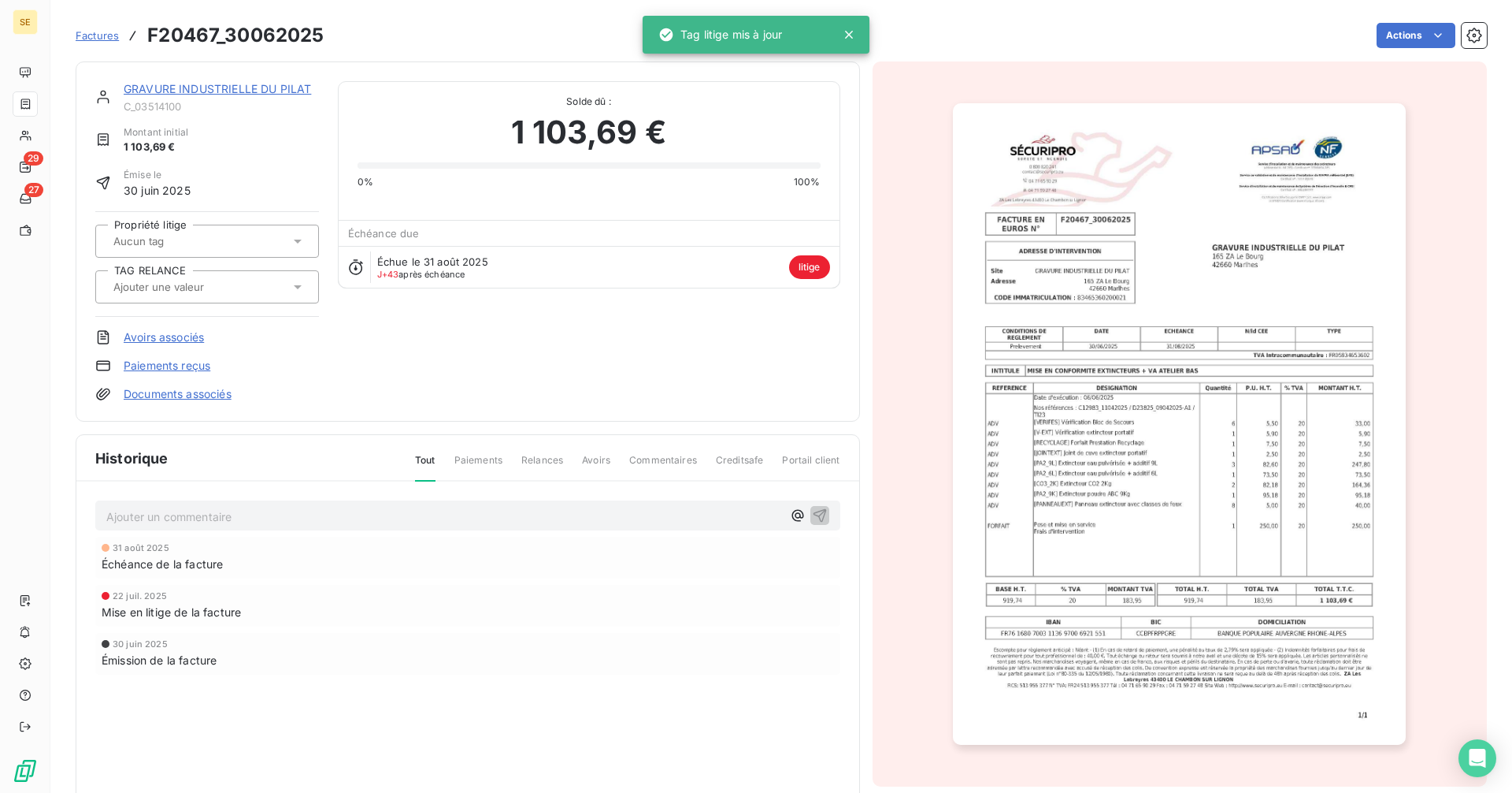
click at [199, 245] on div at bounding box center [199, 240] width 181 height 20
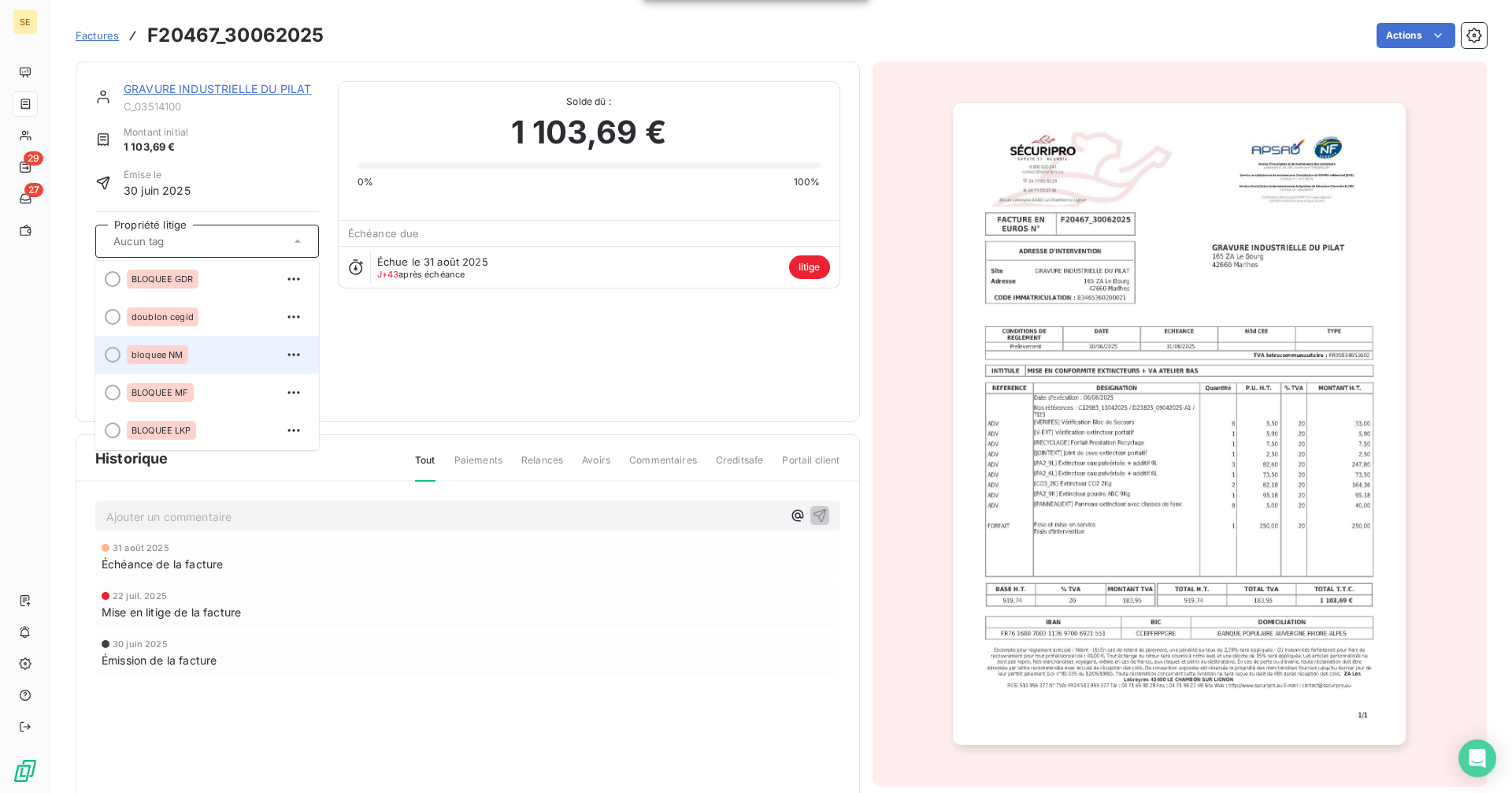
scroll to position [309, 0]
click at [201, 396] on div "BLOQUEE MF" at bounding box center [217, 390] width 180 height 25
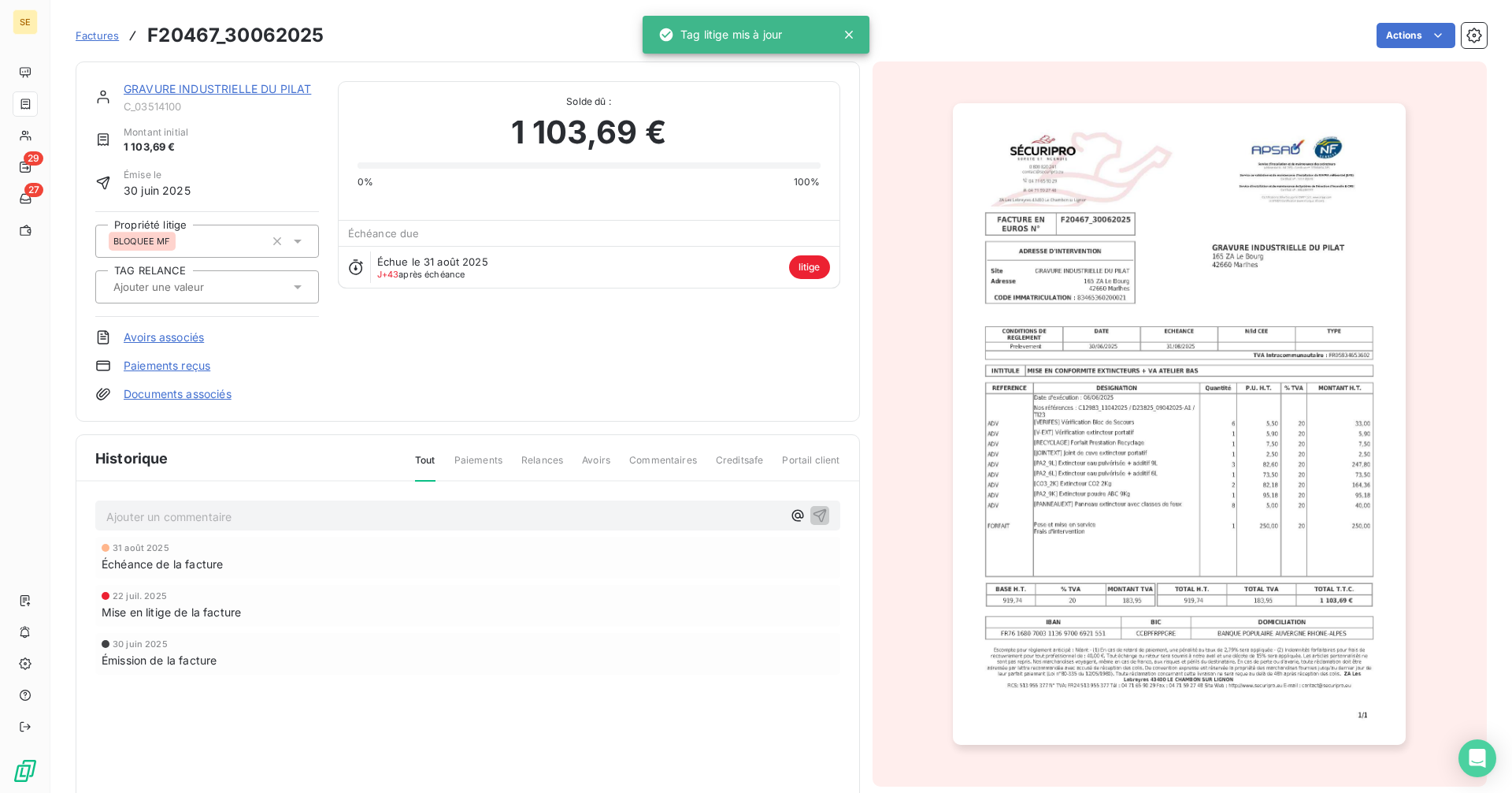
click at [228, 87] on link "GRAVURE INDUSTRIELLE DU PILAT" at bounding box center [217, 88] width 187 height 14
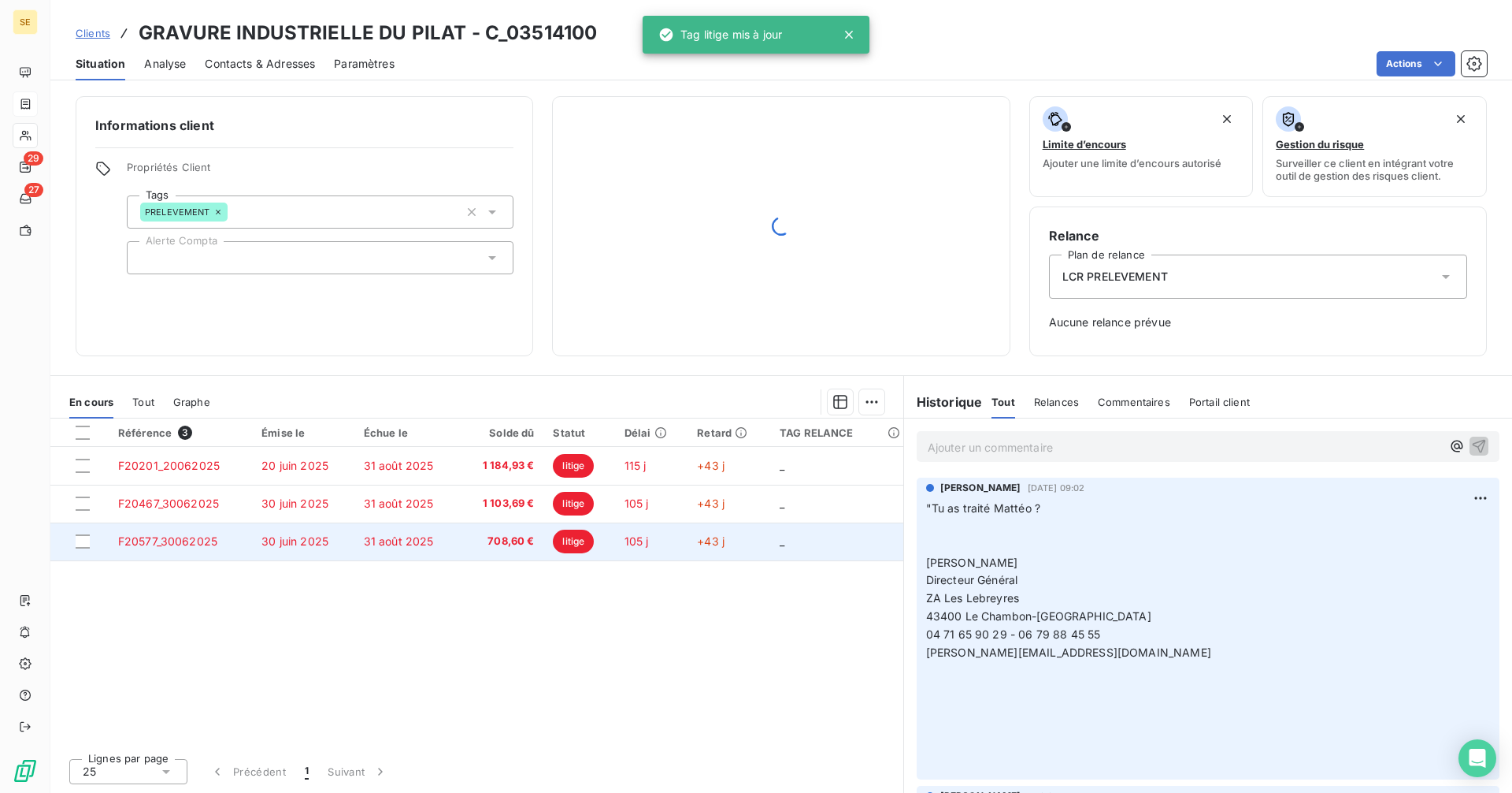
click at [249, 542] on td "F20577_30062025" at bounding box center [180, 541] width 143 height 38
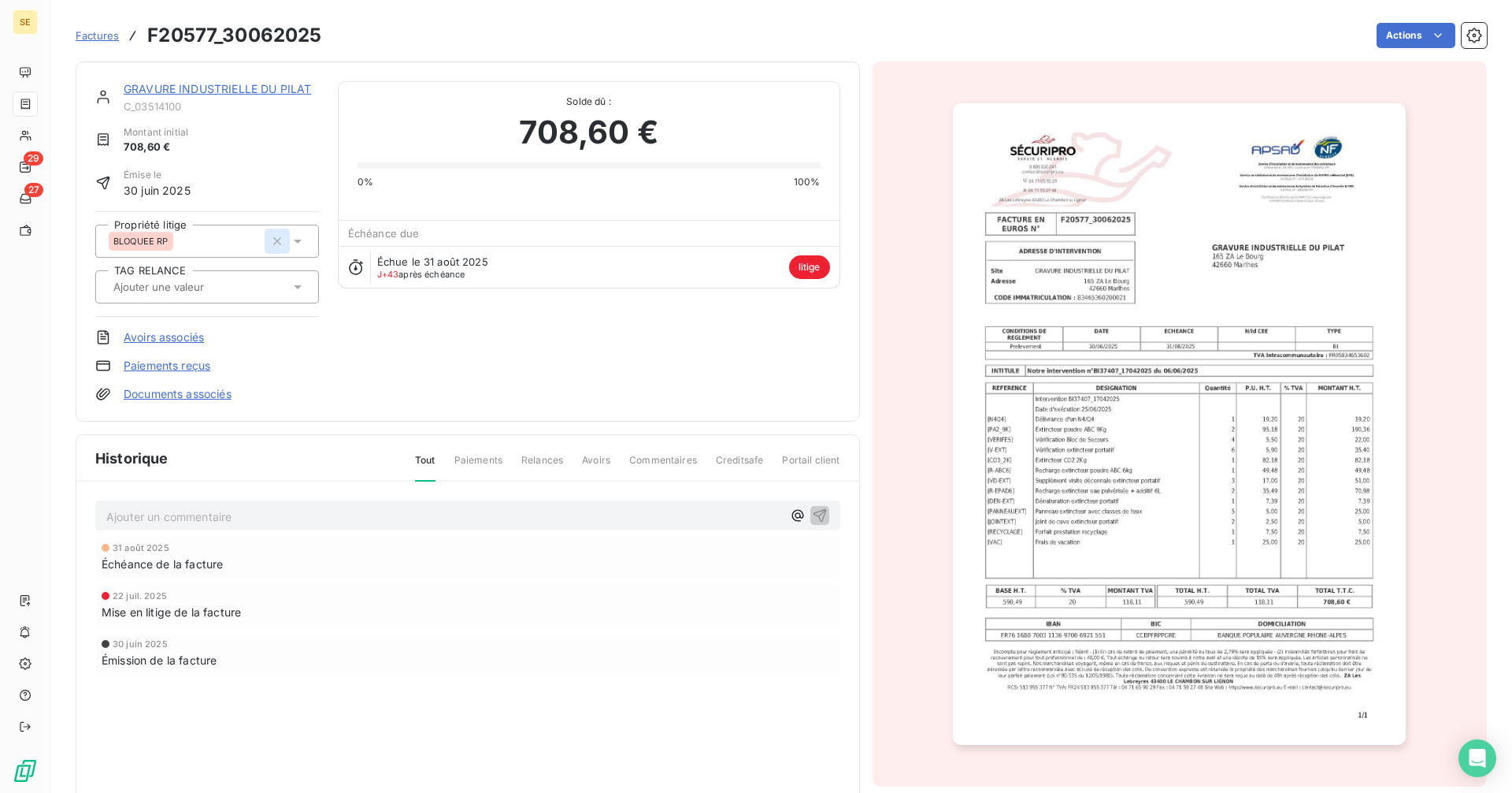
click at [276, 235] on icon "button" at bounding box center [277, 241] width 16 height 16
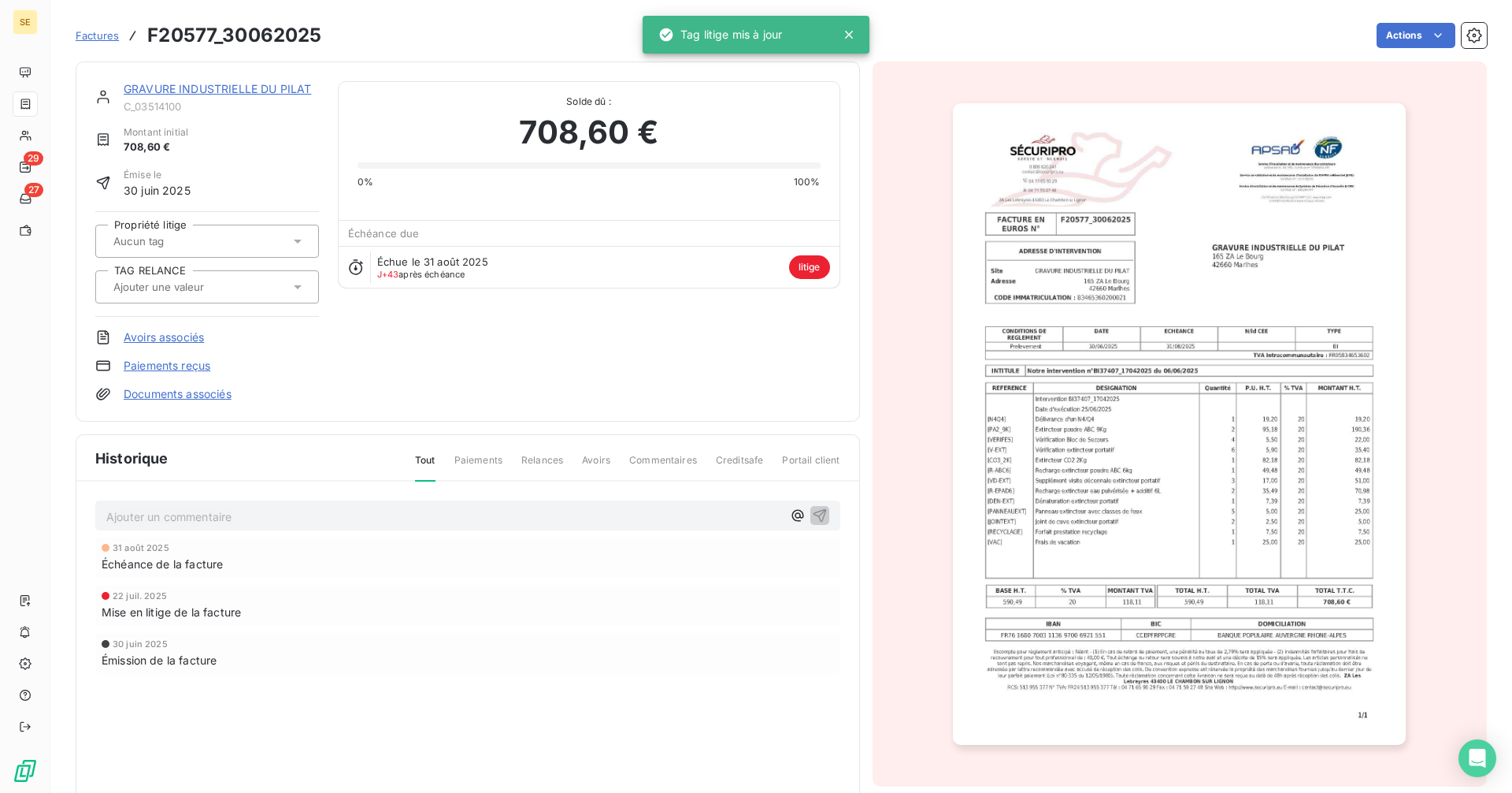
click at [194, 242] on div at bounding box center [199, 240] width 181 height 20
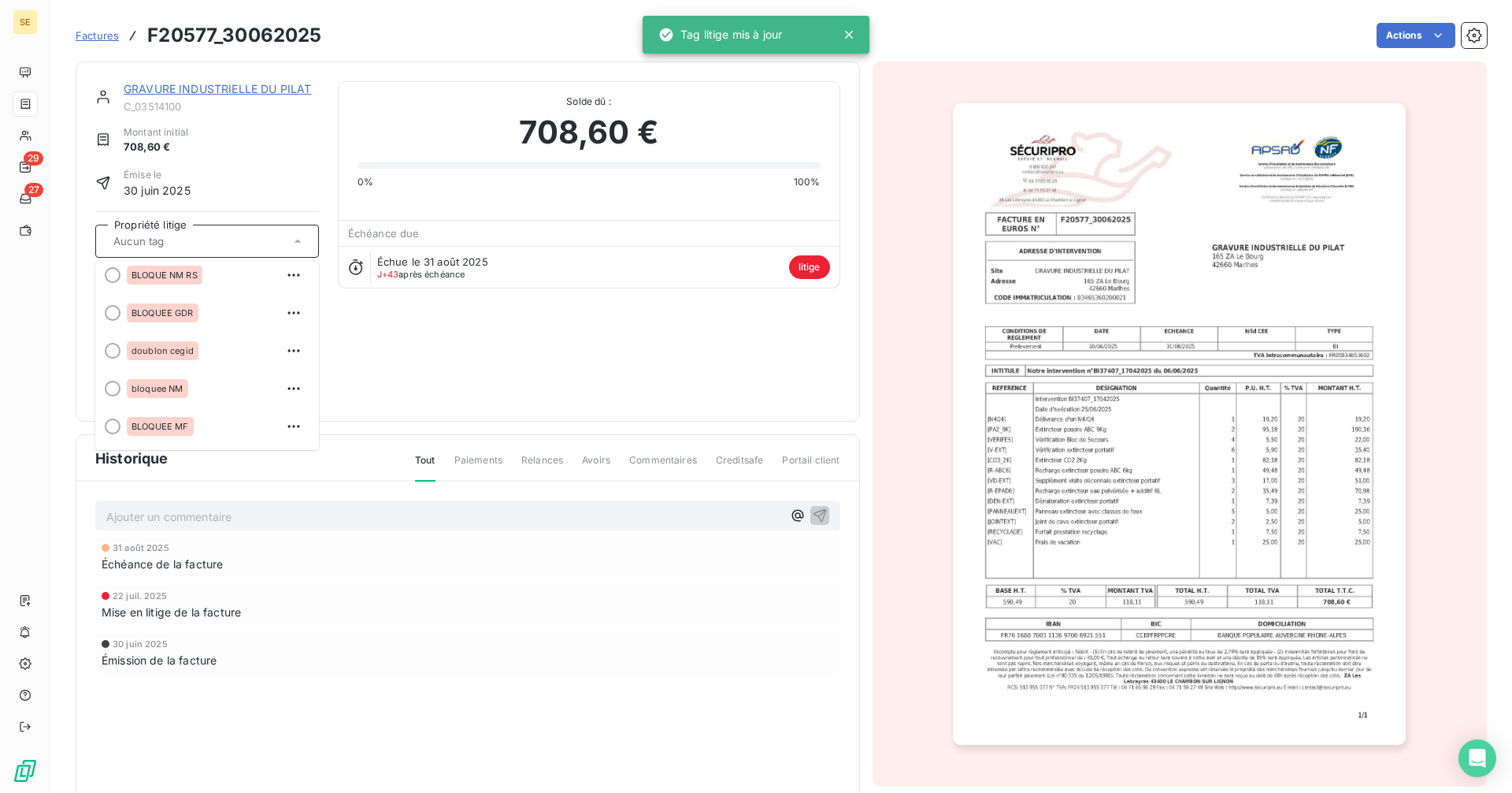
scroll to position [309, 0]
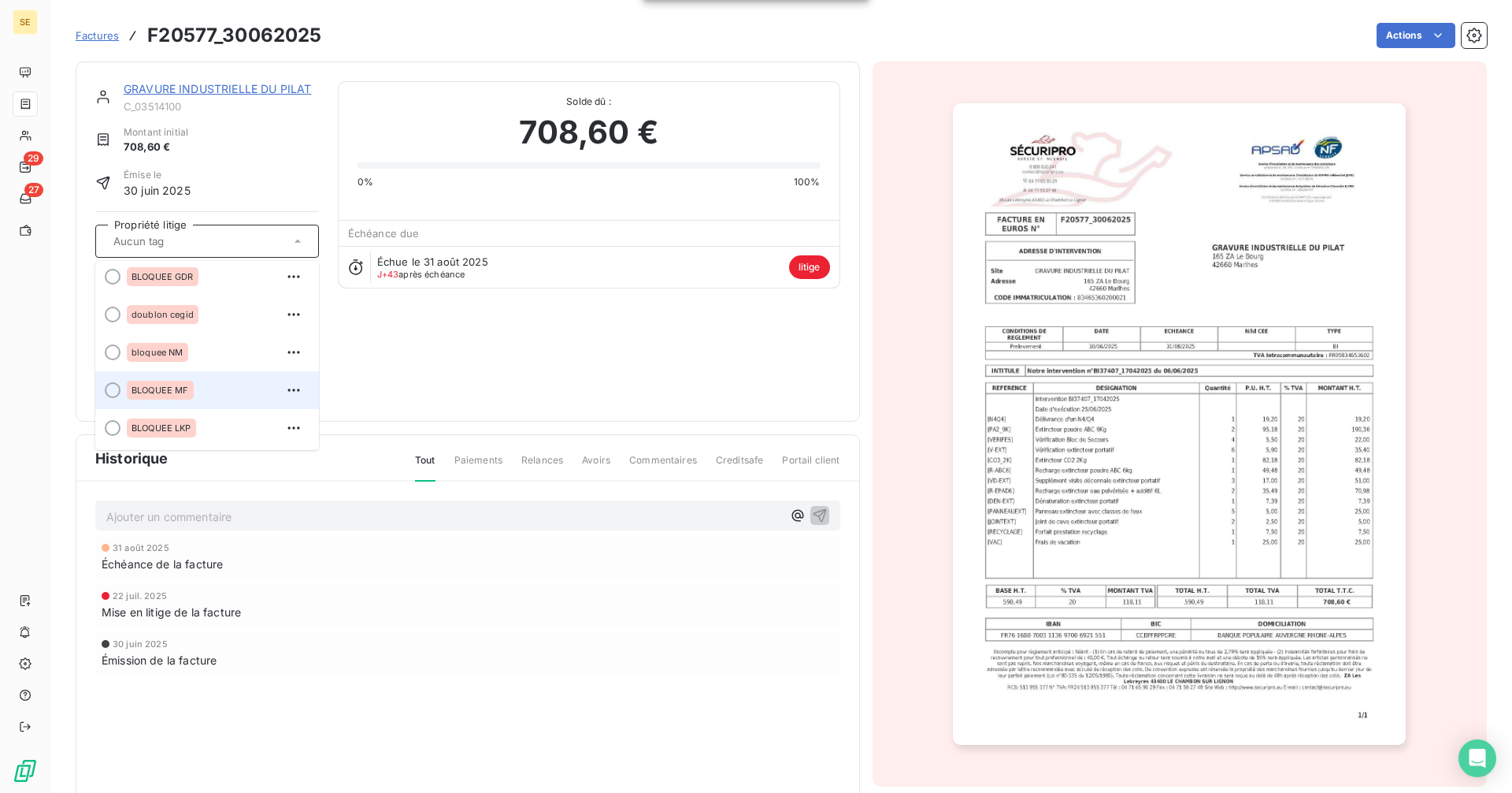
click at [191, 387] on div "BLOQUEE MF" at bounding box center [160, 390] width 67 height 19
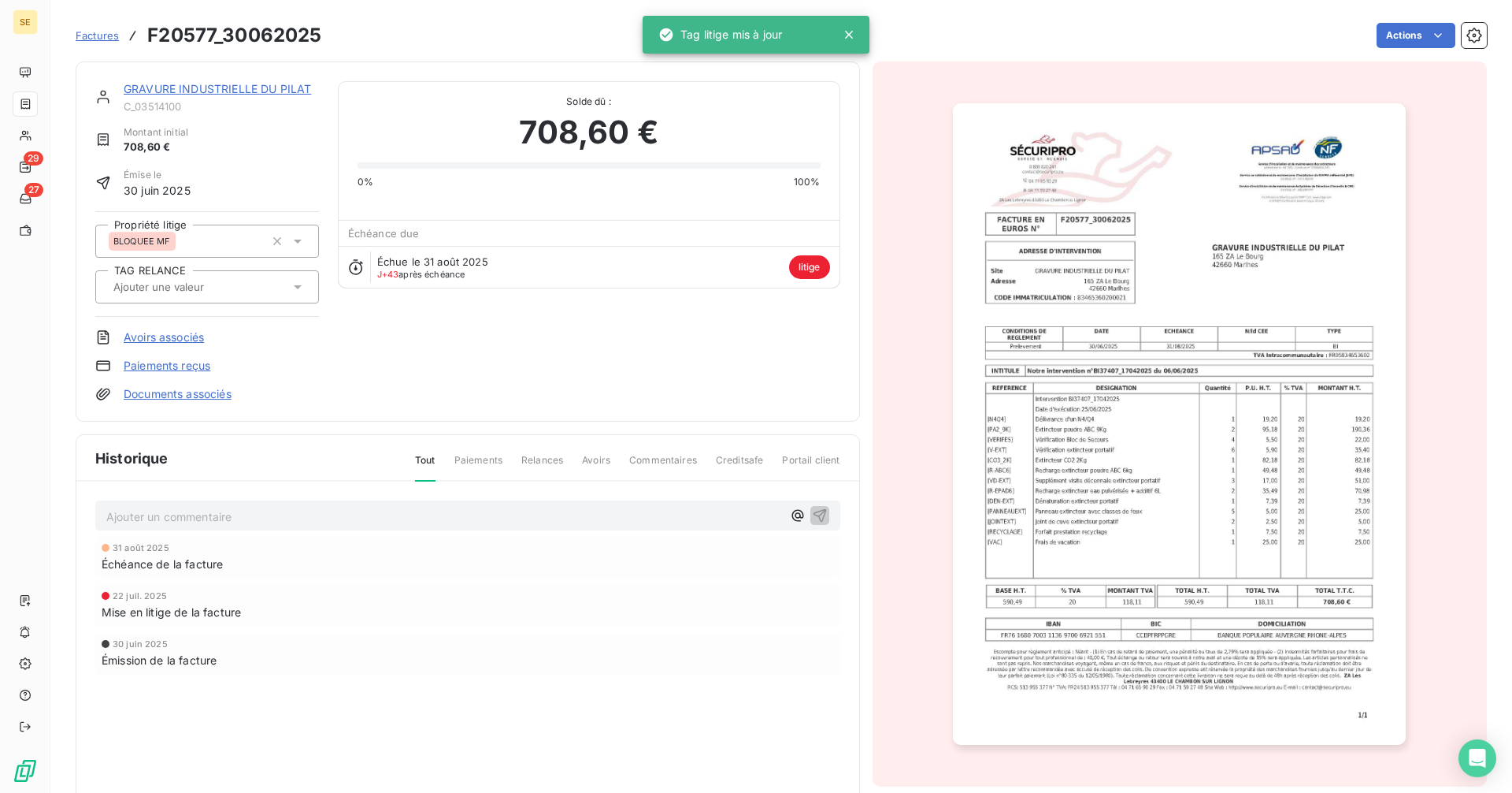
click at [403, 654] on div "Émission de la facture" at bounding box center [468, 660] width 732 height 17
click at [218, 91] on link "GRAVURE INDUSTRIELLE DU PILAT" at bounding box center [217, 88] width 187 height 14
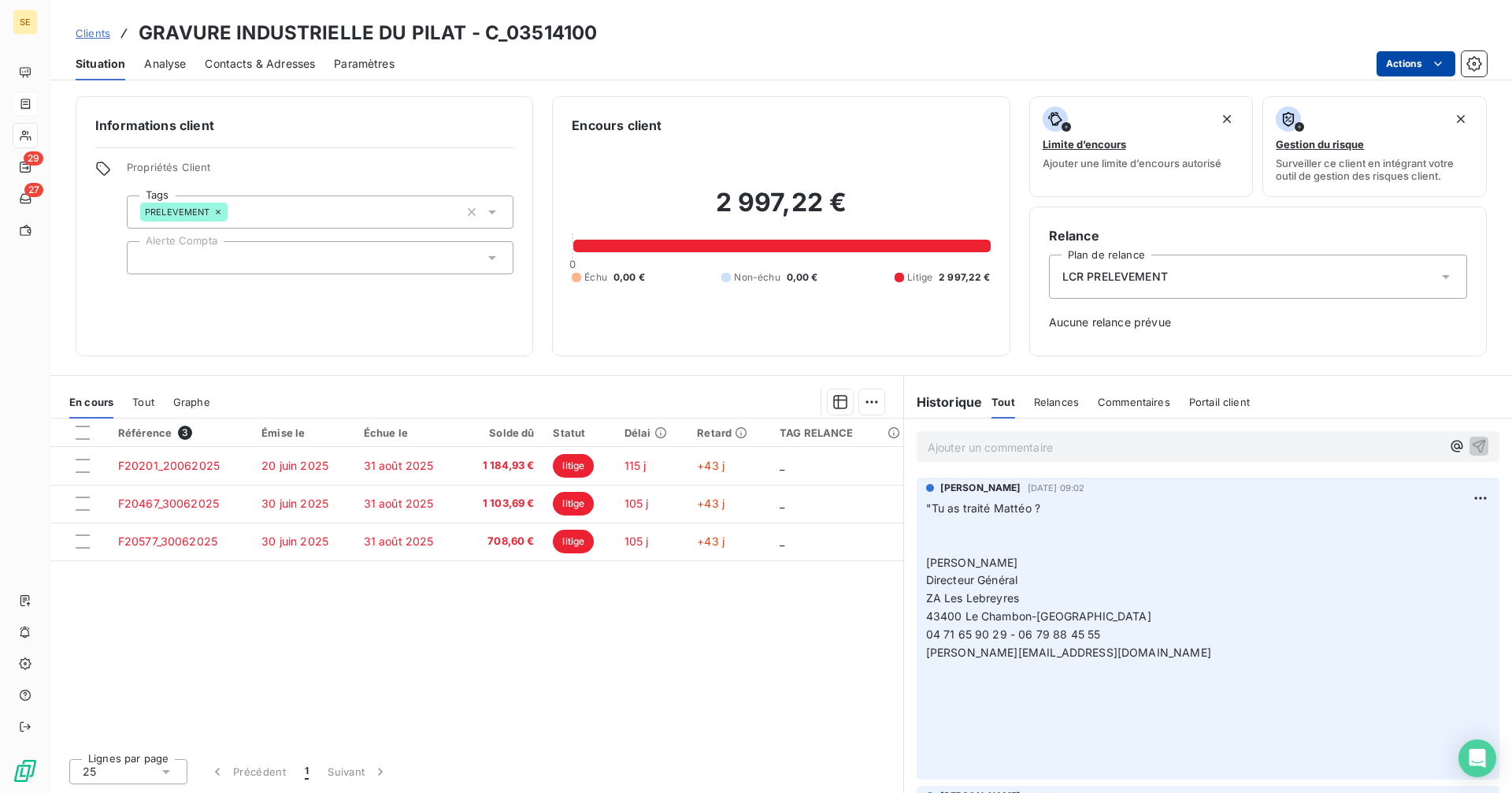
click at [1413, 72] on html "SE 29 27 Clients GRAVURE INDUSTRIELLE DU PILAT - C_03514100 Situation Analyse C…" at bounding box center [756, 396] width 1512 height 793
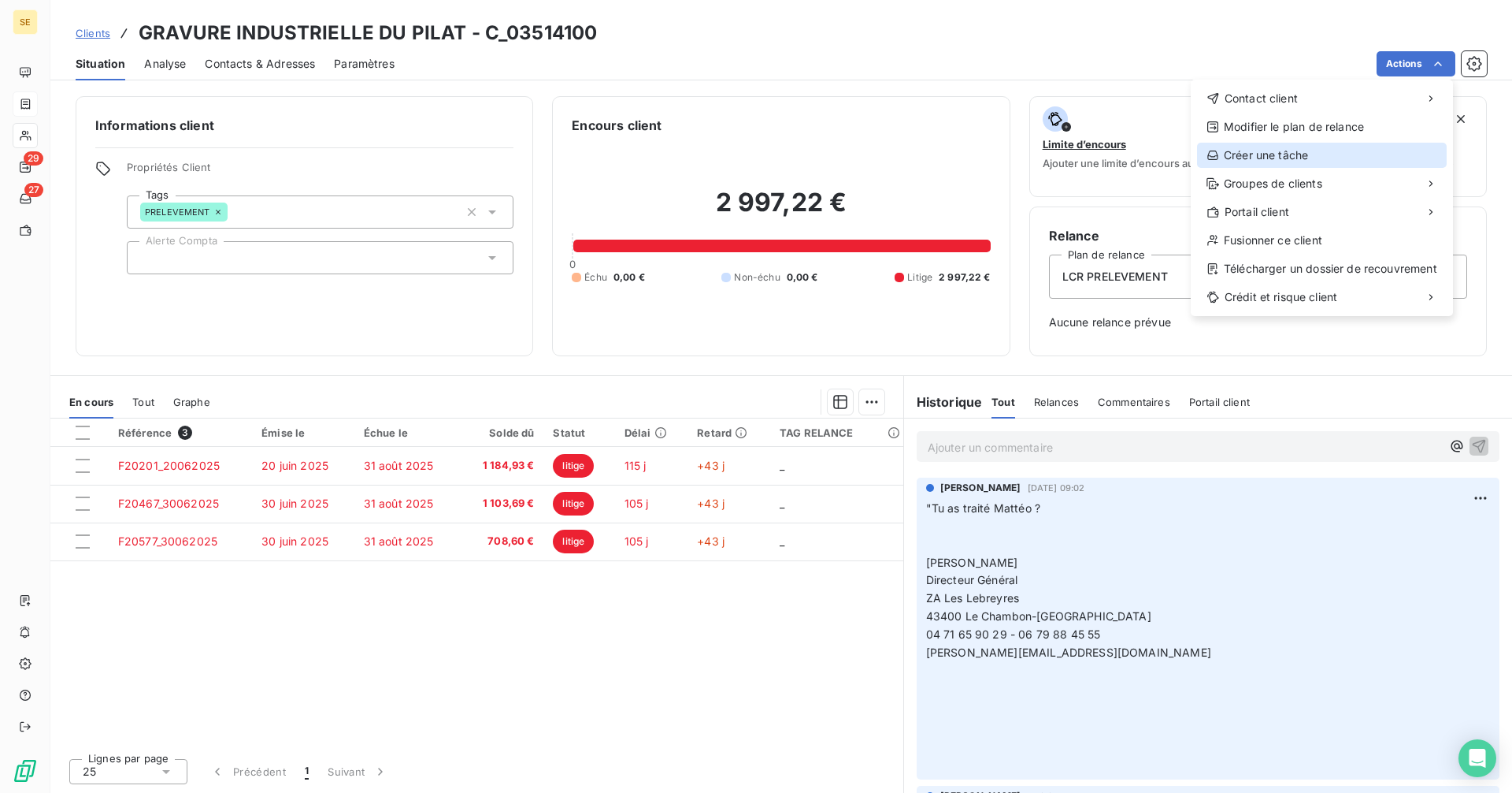
click at [1278, 158] on div "Créer une tâche" at bounding box center [1322, 154] width 250 height 25
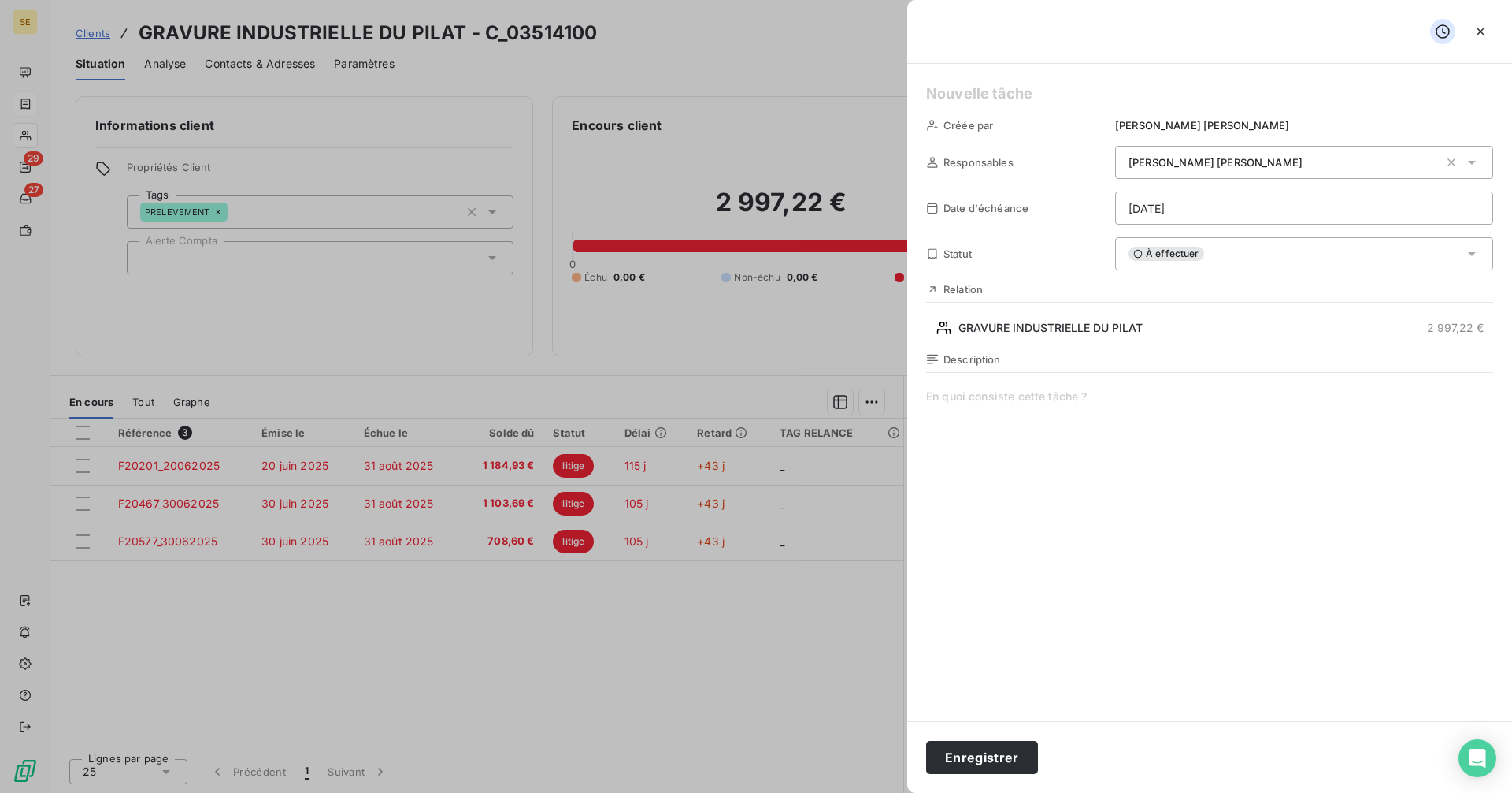
click at [1165, 212] on html "SE 29 27 Clients GRAVURE INDUSTRIELLE DU PILAT - C_03514100 Situation Analyse C…" at bounding box center [756, 396] width 1512 height 793
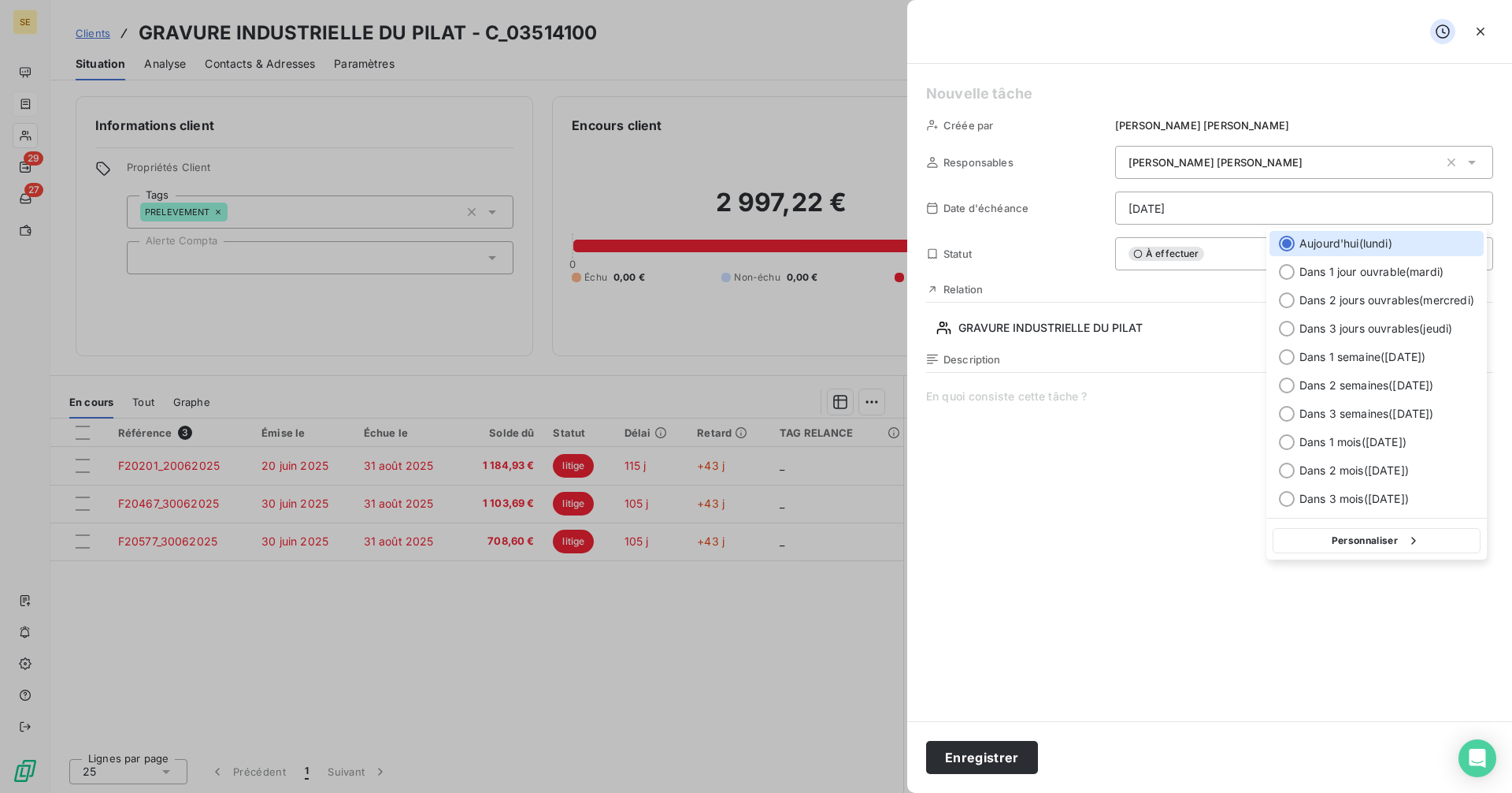
click at [1183, 452] on html "SE 29 27 Clients GRAVURE INDUSTRIELLE DU PILAT - C_03514100 Situation Analyse C…" at bounding box center [756, 396] width 1512 height 793
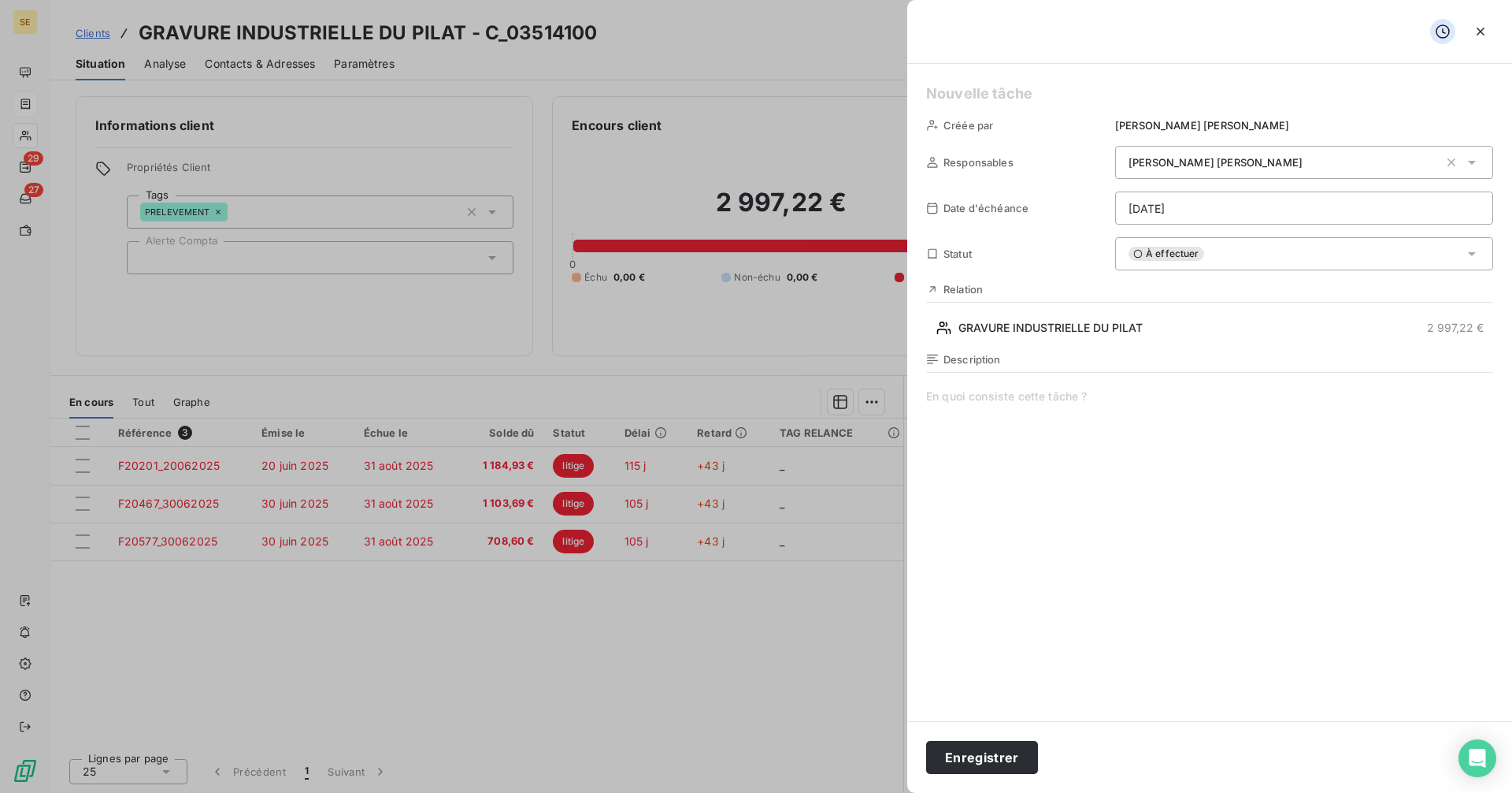
click at [1240, 211] on html "SE 29 27 Clients GRAVURE INDUSTRIELLE DU PILAT - C_03514100 Situation Analyse C…" at bounding box center [756, 396] width 1512 height 793
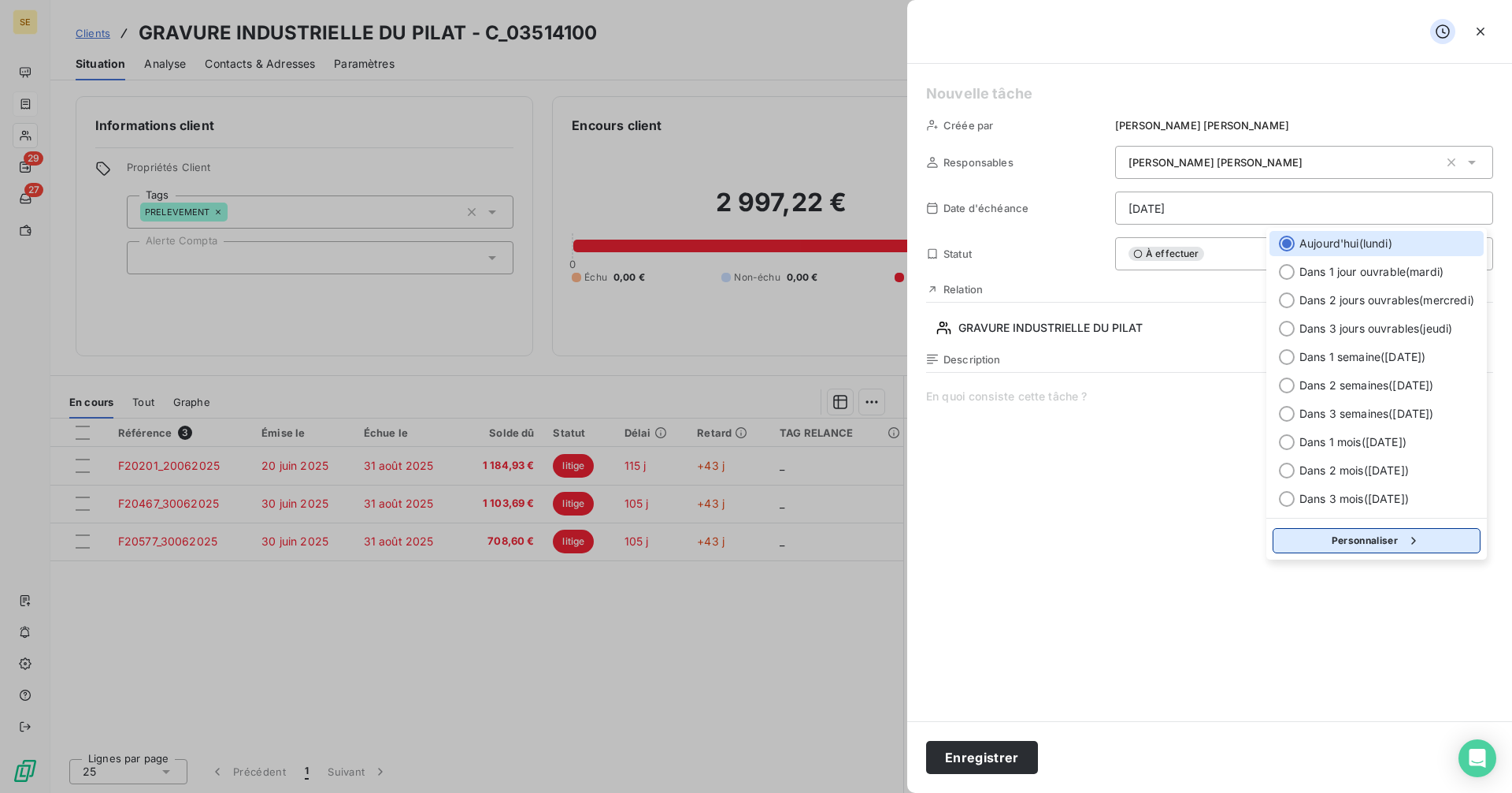
click at [1360, 533] on button "Personnaliser" at bounding box center [1376, 540] width 208 height 25
select select "9"
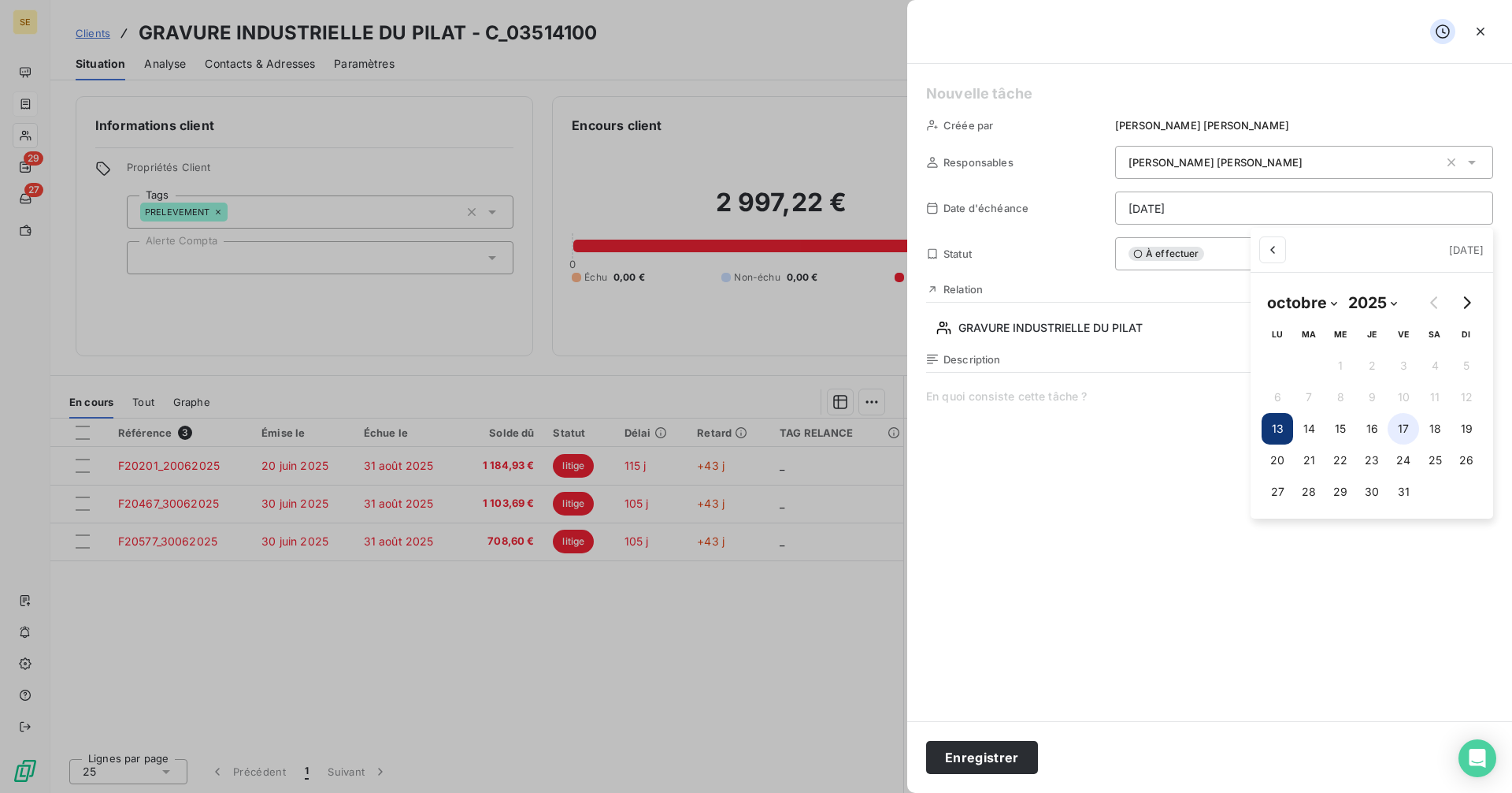
click at [1404, 427] on button "17" at bounding box center [1403, 428] width 31 height 31
type input "[DATE]"
click at [1006, 761] on html "SE 29 27 Clients GRAVURE INDUSTRIELLE DU PILAT - C_03514100 Situation Analyse C…" at bounding box center [756, 396] width 1512 height 793
click at [960, 97] on h5 at bounding box center [1209, 93] width 567 height 22
paste h5
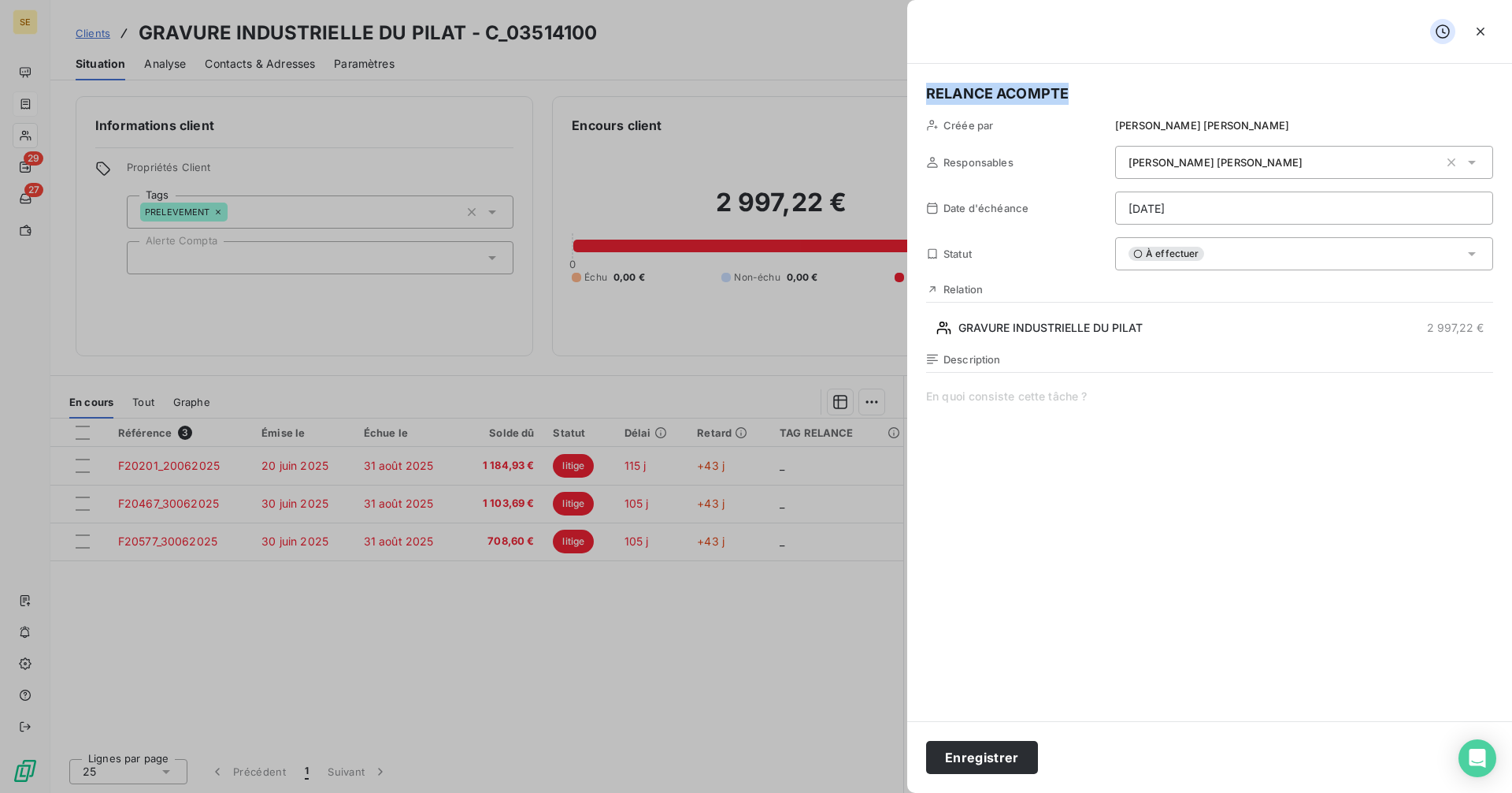
drag, startPoint x: 1099, startPoint y: 88, endPoint x: 817, endPoint y: 88, distance: 282.0
click at [820, 792] on div "RELANCE ACOMPTE Créée par Delphine Dumas Responsables Delphine Dumas Date d'éch…" at bounding box center [756, 793] width 1512 height 0
click at [999, 767] on button "Enregistrer" at bounding box center [981, 757] width 112 height 33
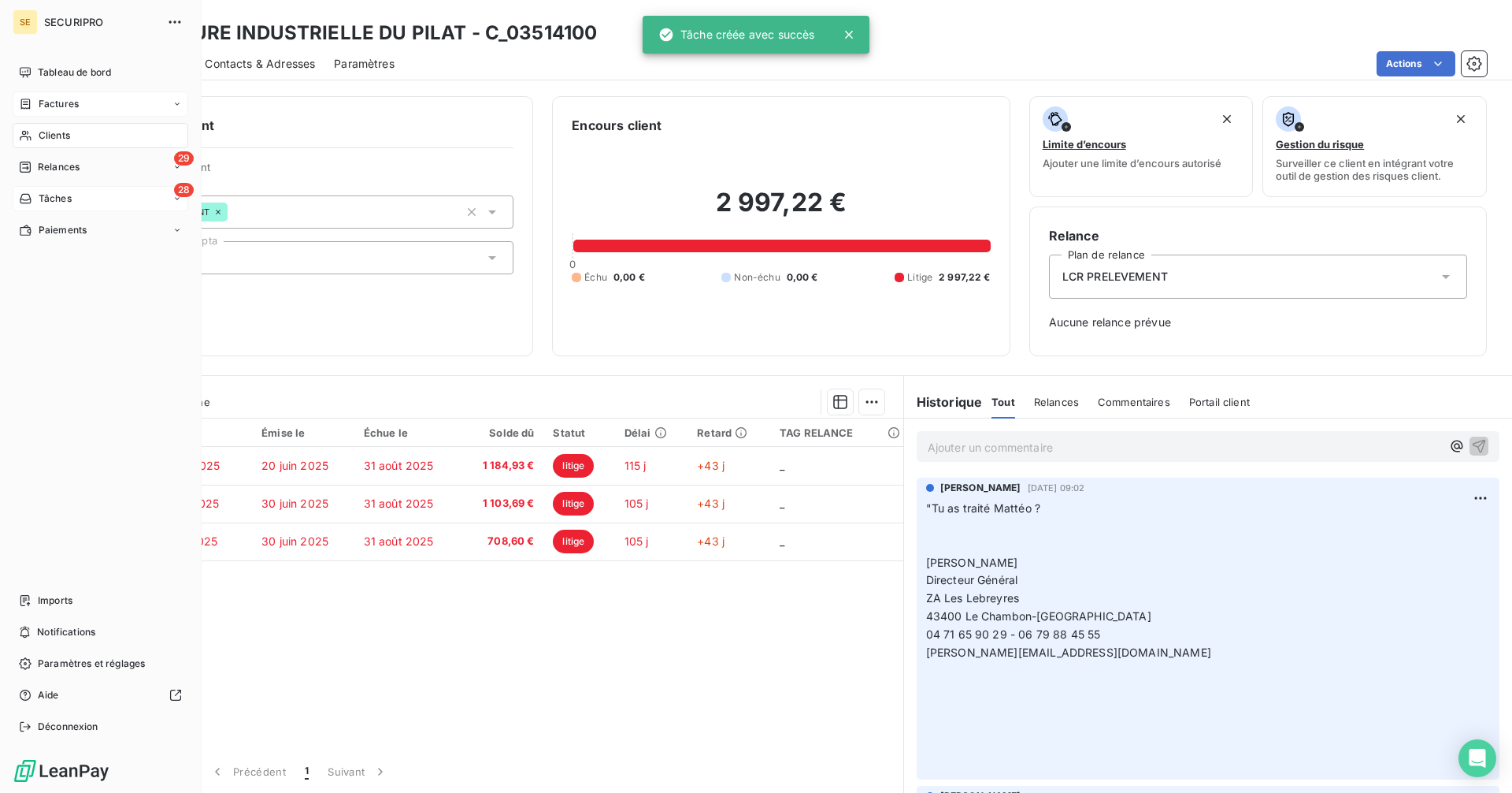
click at [39, 187] on div "28 Tâches" at bounding box center [100, 198] width 176 height 25
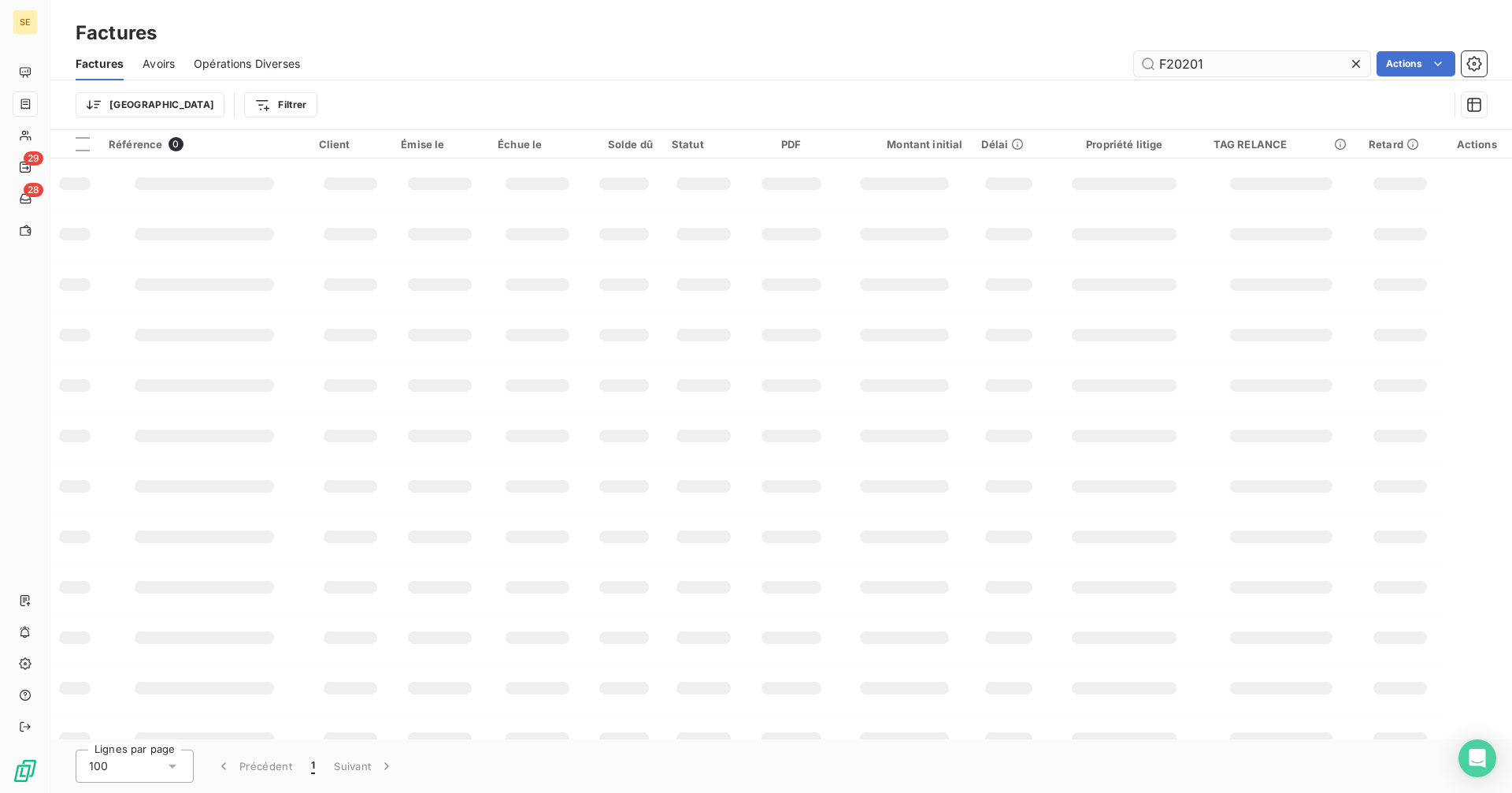
click at [1281, 62] on input "F20201" at bounding box center [1252, 63] width 236 height 25
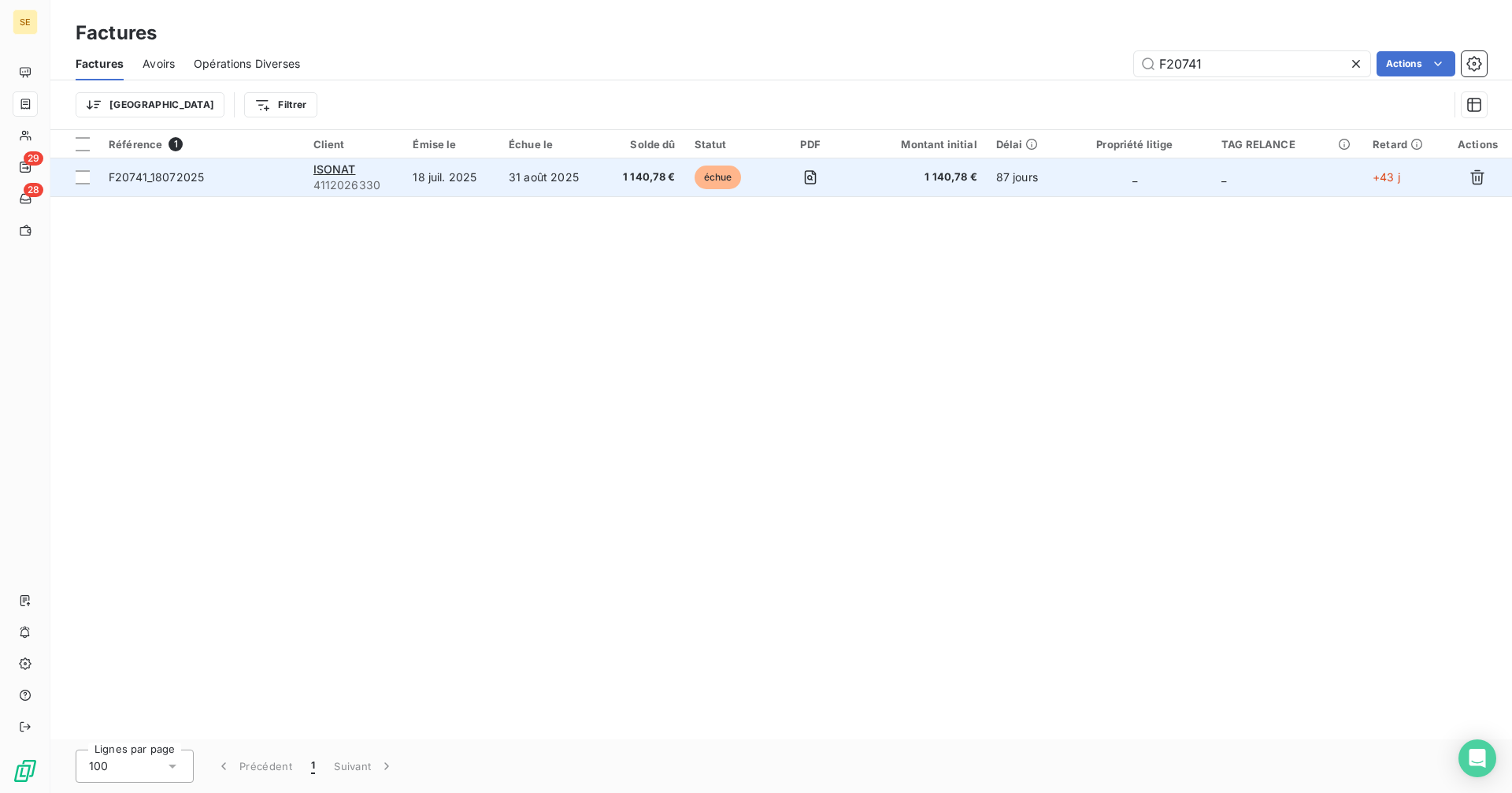
type input "F20741"
click at [397, 181] on td "ISONAT 4112026330" at bounding box center [354, 177] width 100 height 38
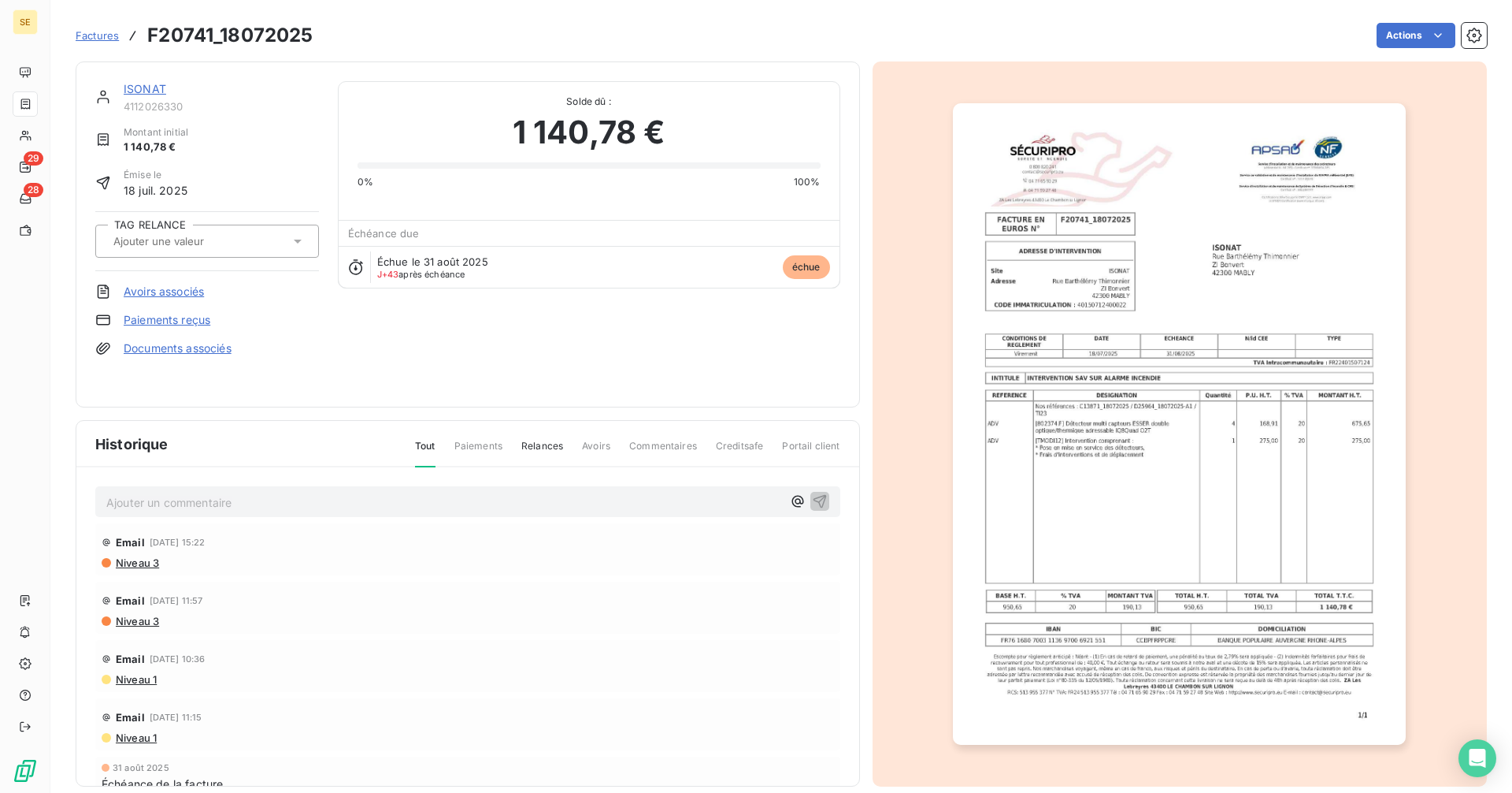
click at [128, 81] on div "ISONAT" at bounding box center [221, 89] width 195 height 16
click at [130, 88] on link "ISONAT" at bounding box center [145, 88] width 43 height 14
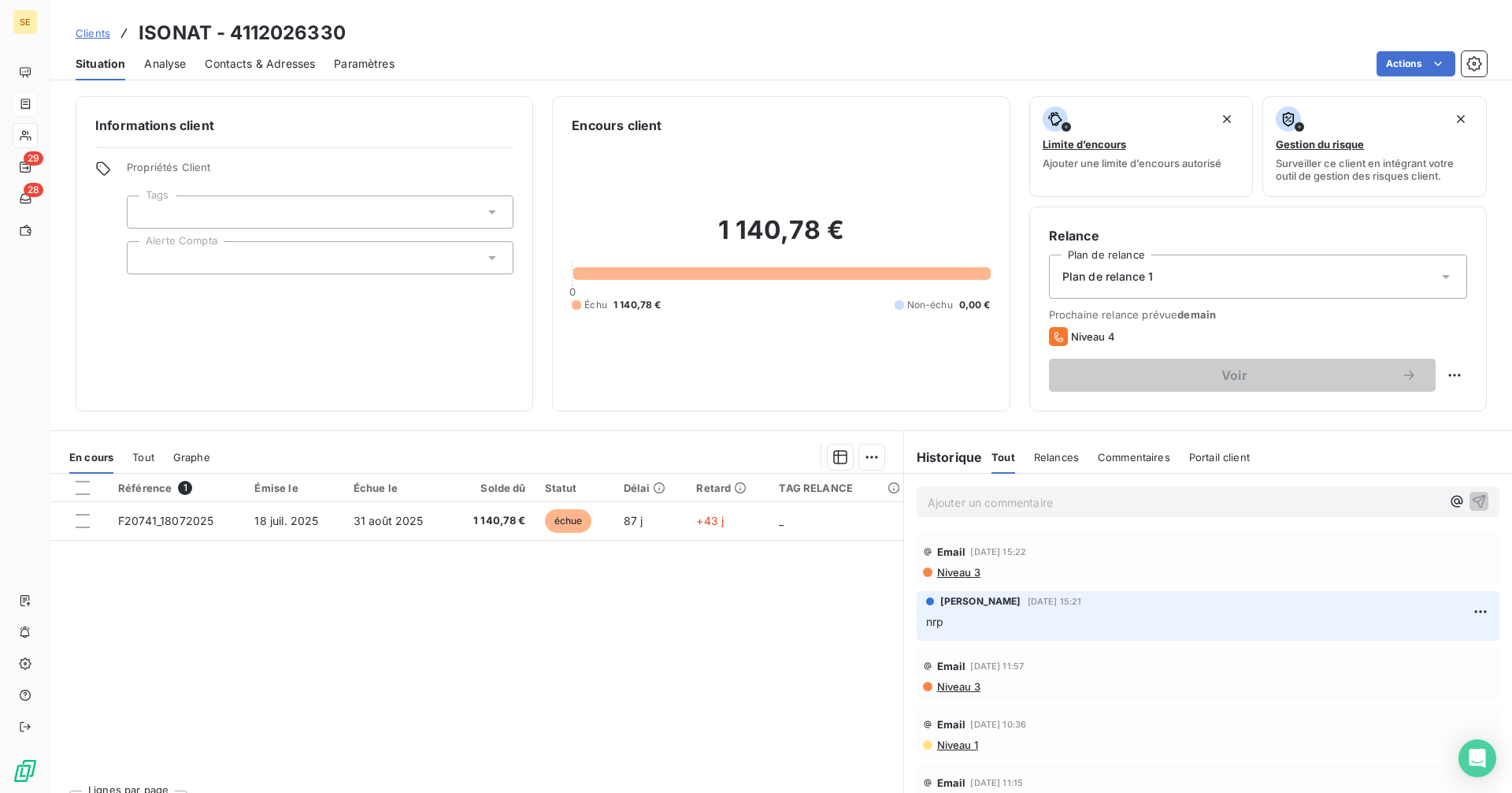
scroll to position [79, 0]
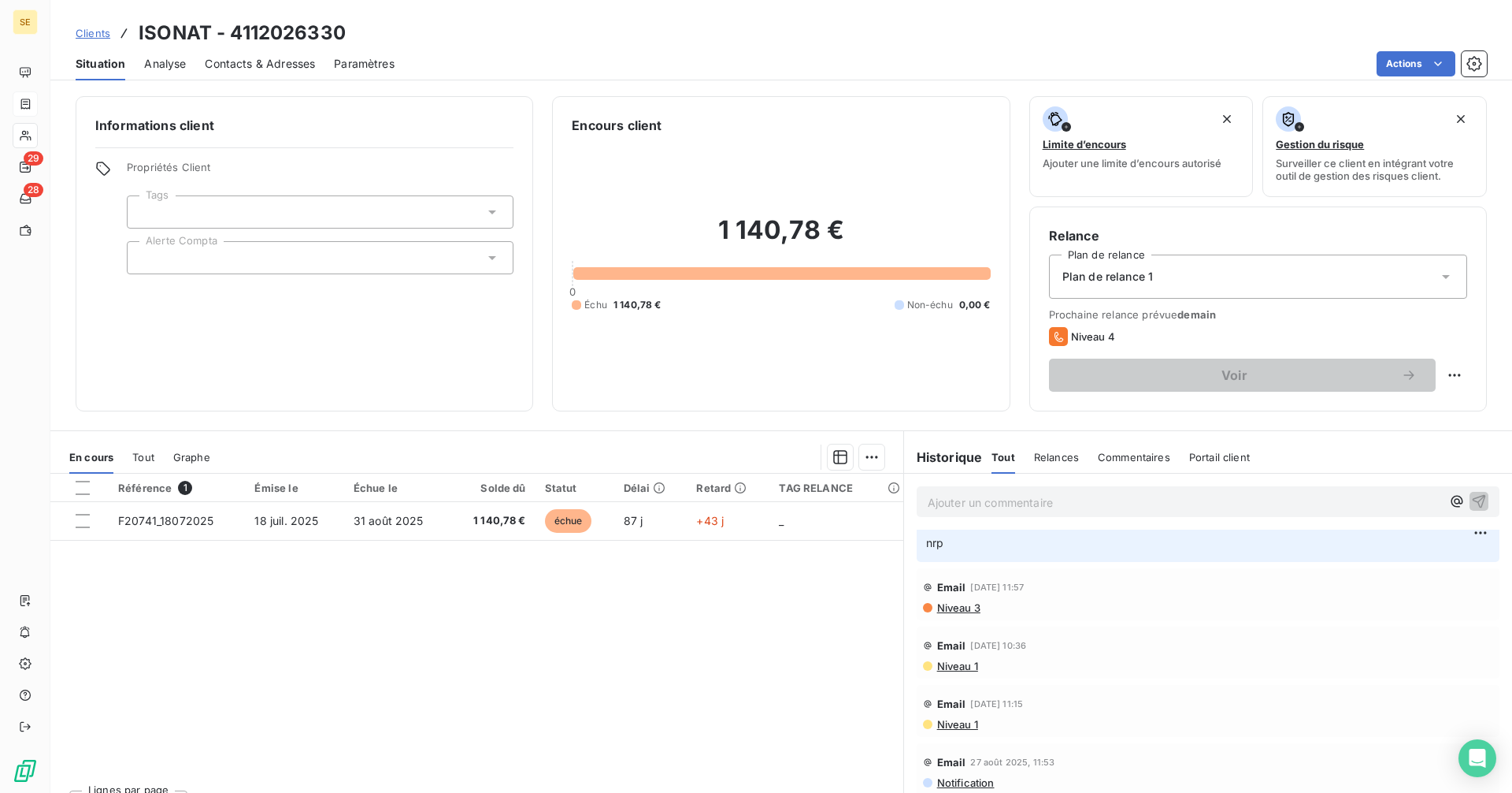
click at [90, 31] on span "Clients" at bounding box center [92, 33] width 35 height 13
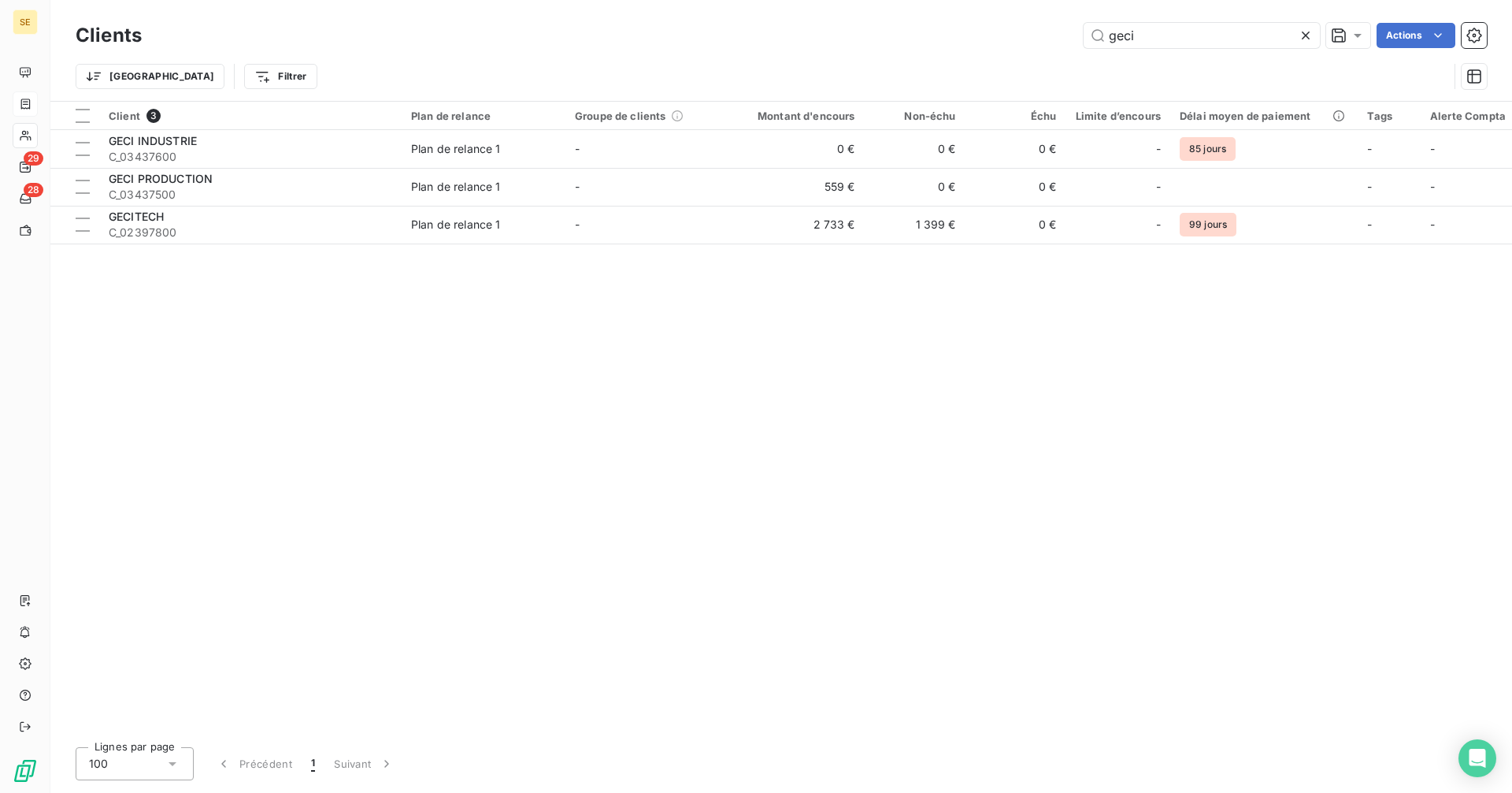
drag, startPoint x: 1198, startPoint y: 41, endPoint x: 1070, endPoint y: 43, distance: 128.0
click at [1070, 43] on div "geci Actions" at bounding box center [823, 35] width 1326 height 25
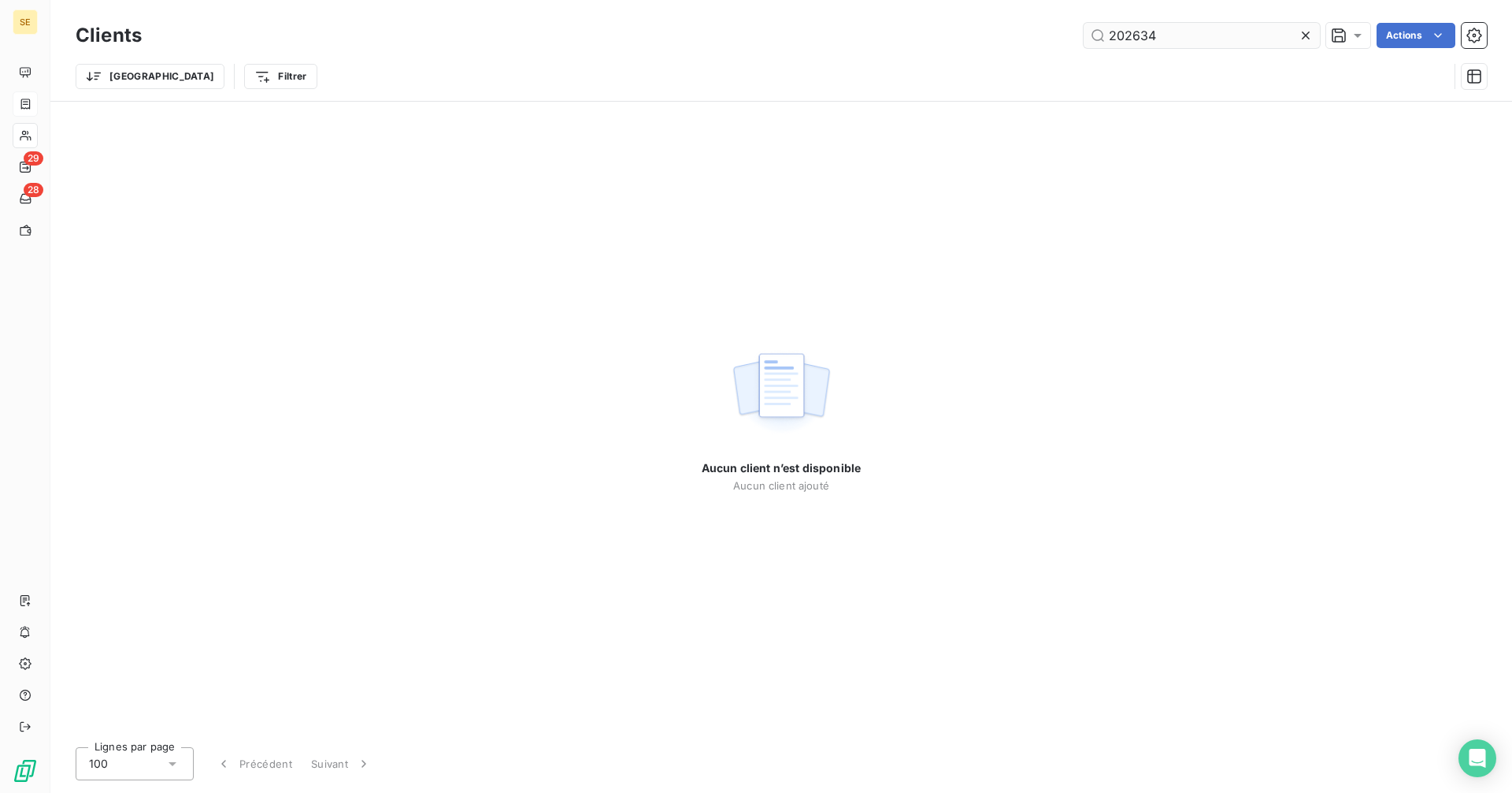
click at [1147, 31] on input "202634" at bounding box center [1201, 35] width 236 height 25
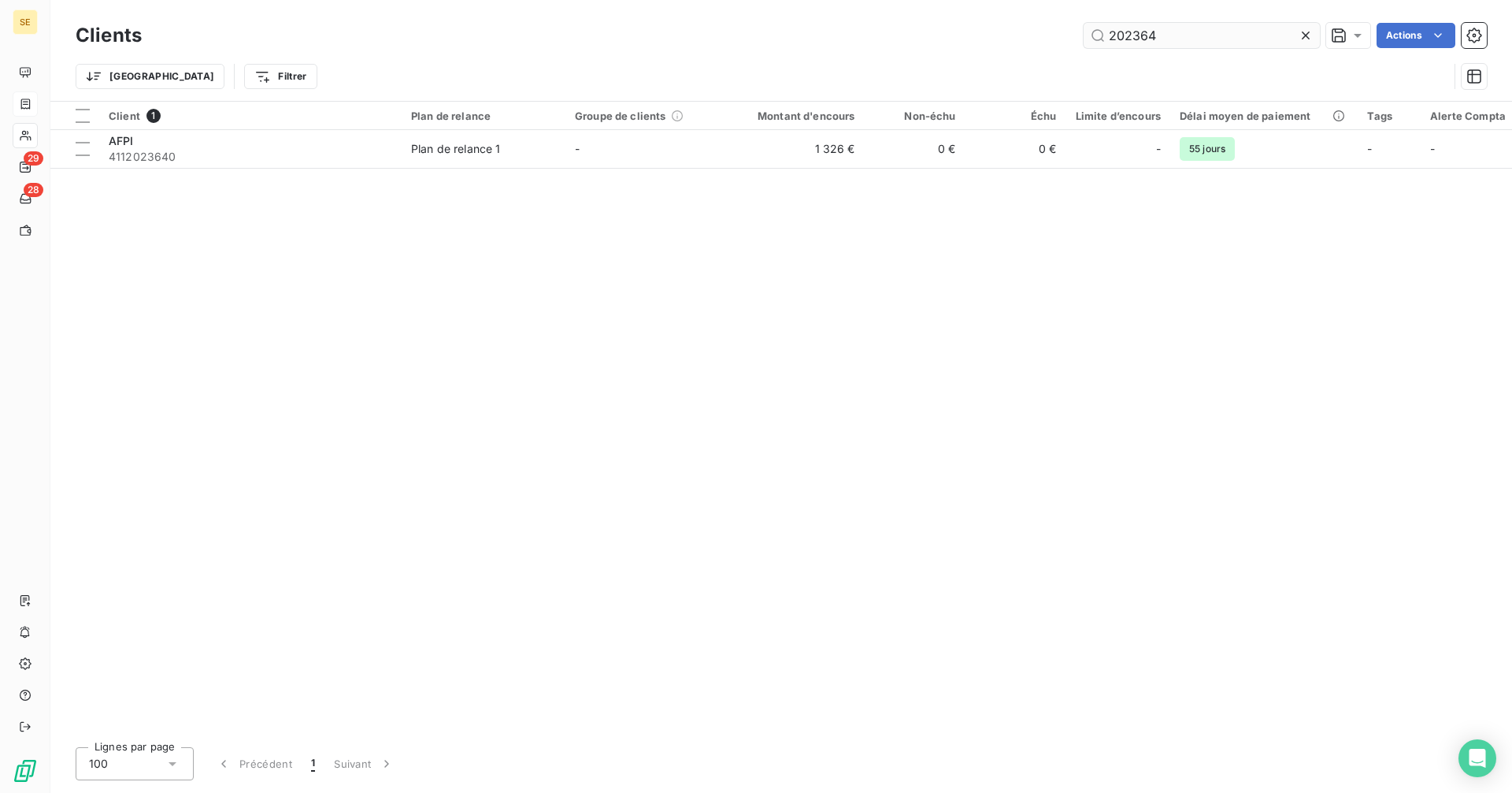
click at [1171, 34] on input "202364" at bounding box center [1201, 35] width 236 height 25
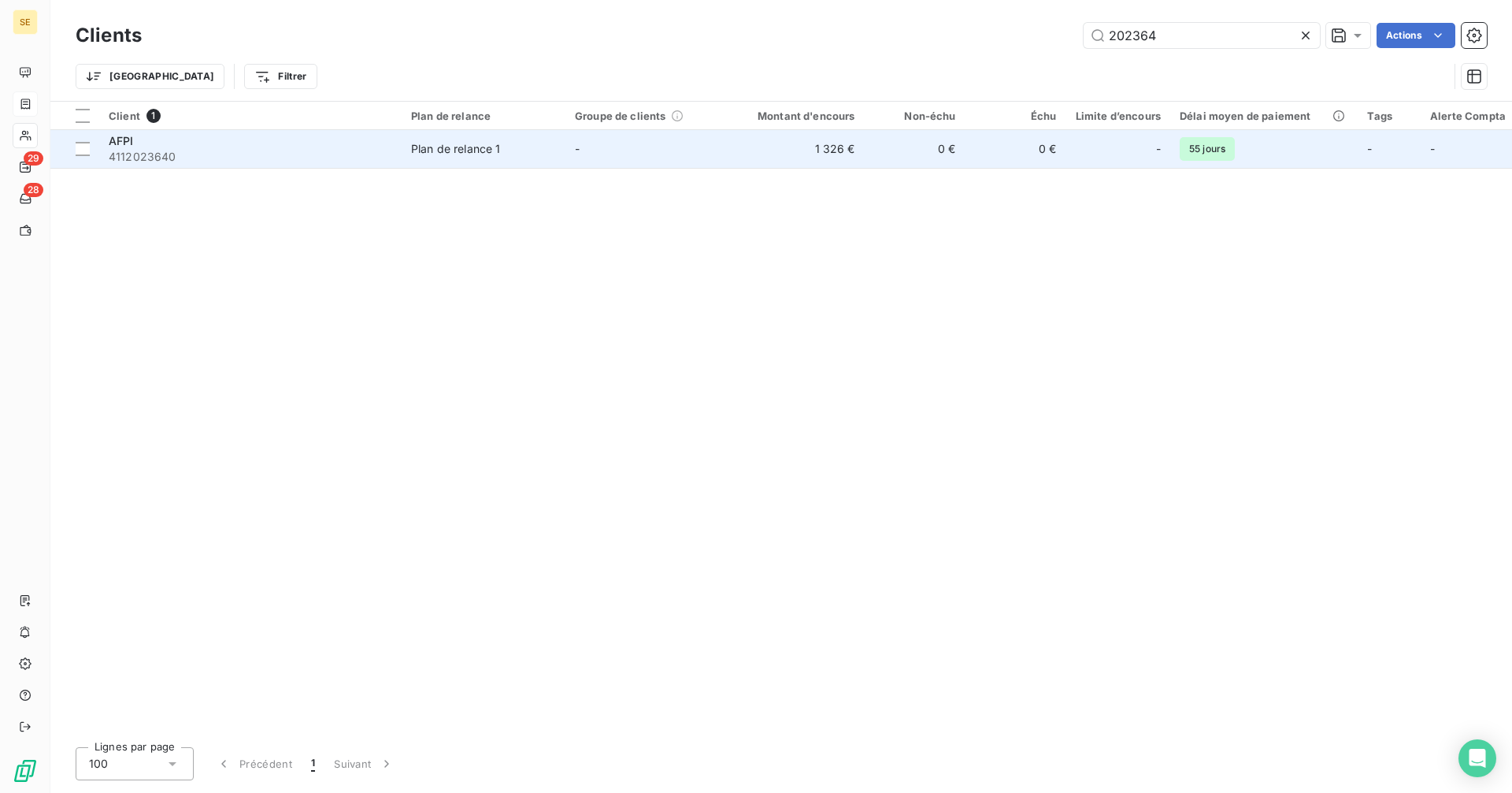
type input "202364"
click at [137, 143] on div "AFPI" at bounding box center [250, 141] width 283 height 16
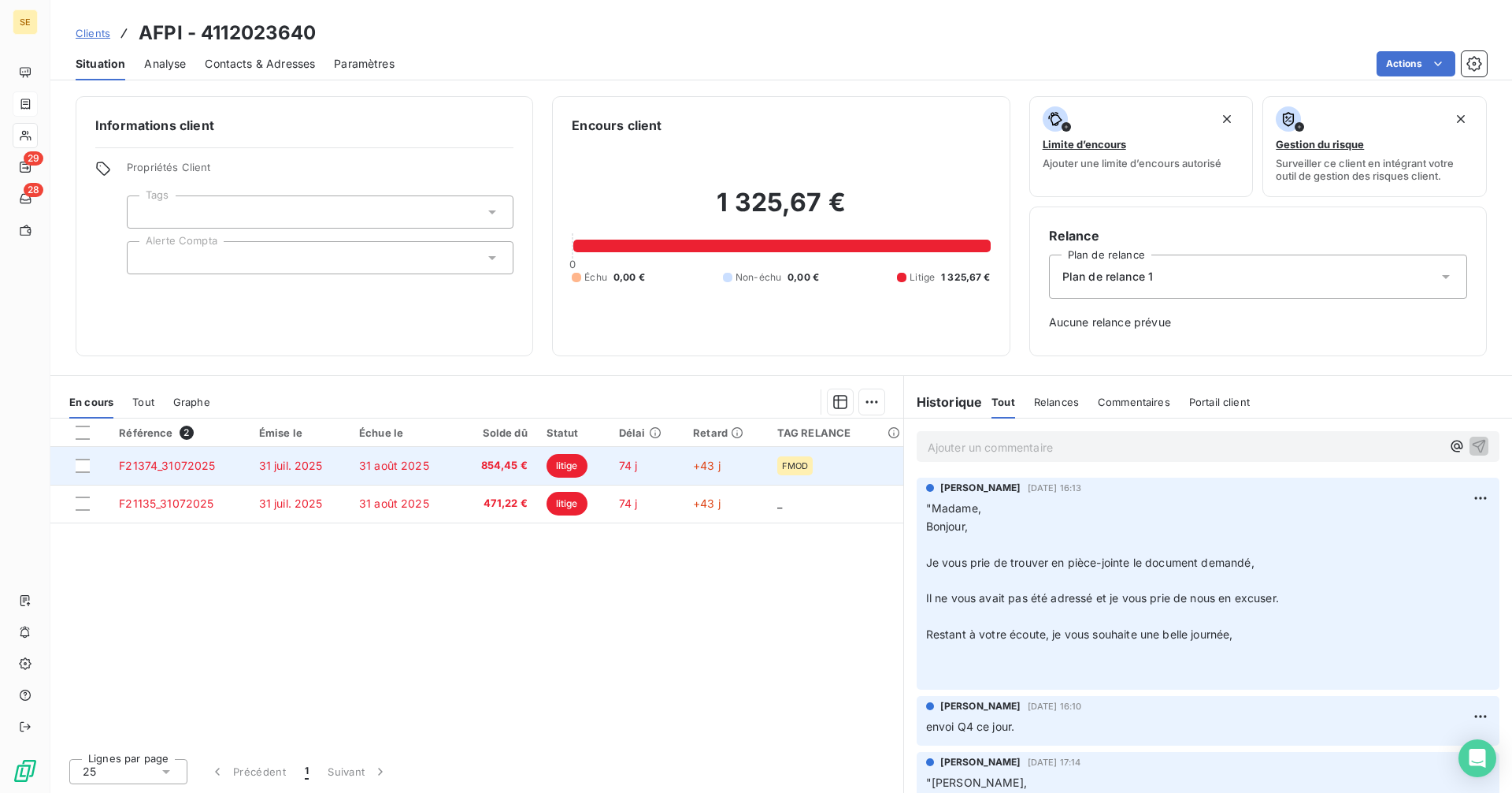
click at [293, 462] on span "31 juil. 2025" at bounding box center [291, 465] width 63 height 14
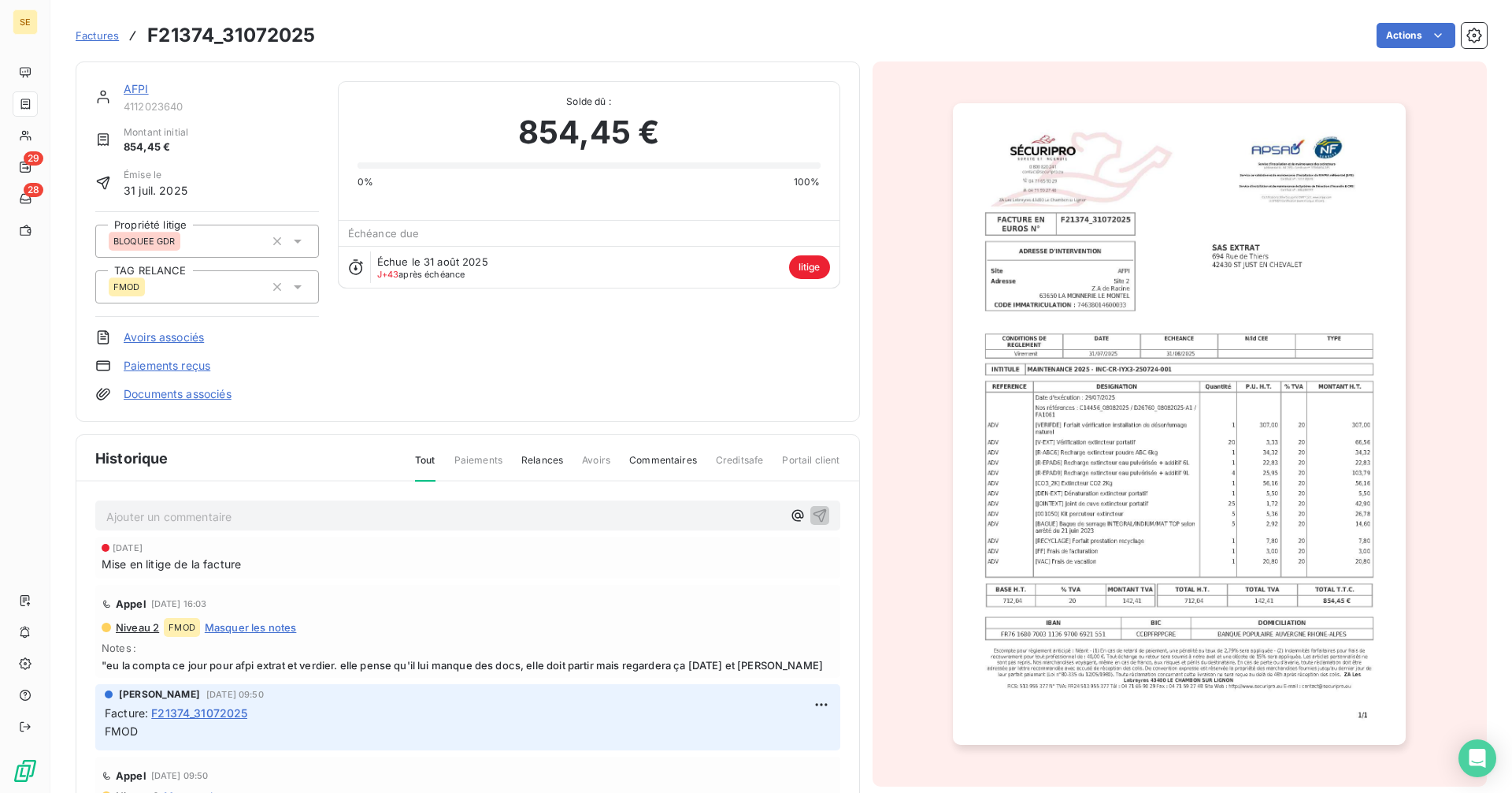
click at [141, 88] on link "AFPI" at bounding box center [136, 88] width 25 height 14
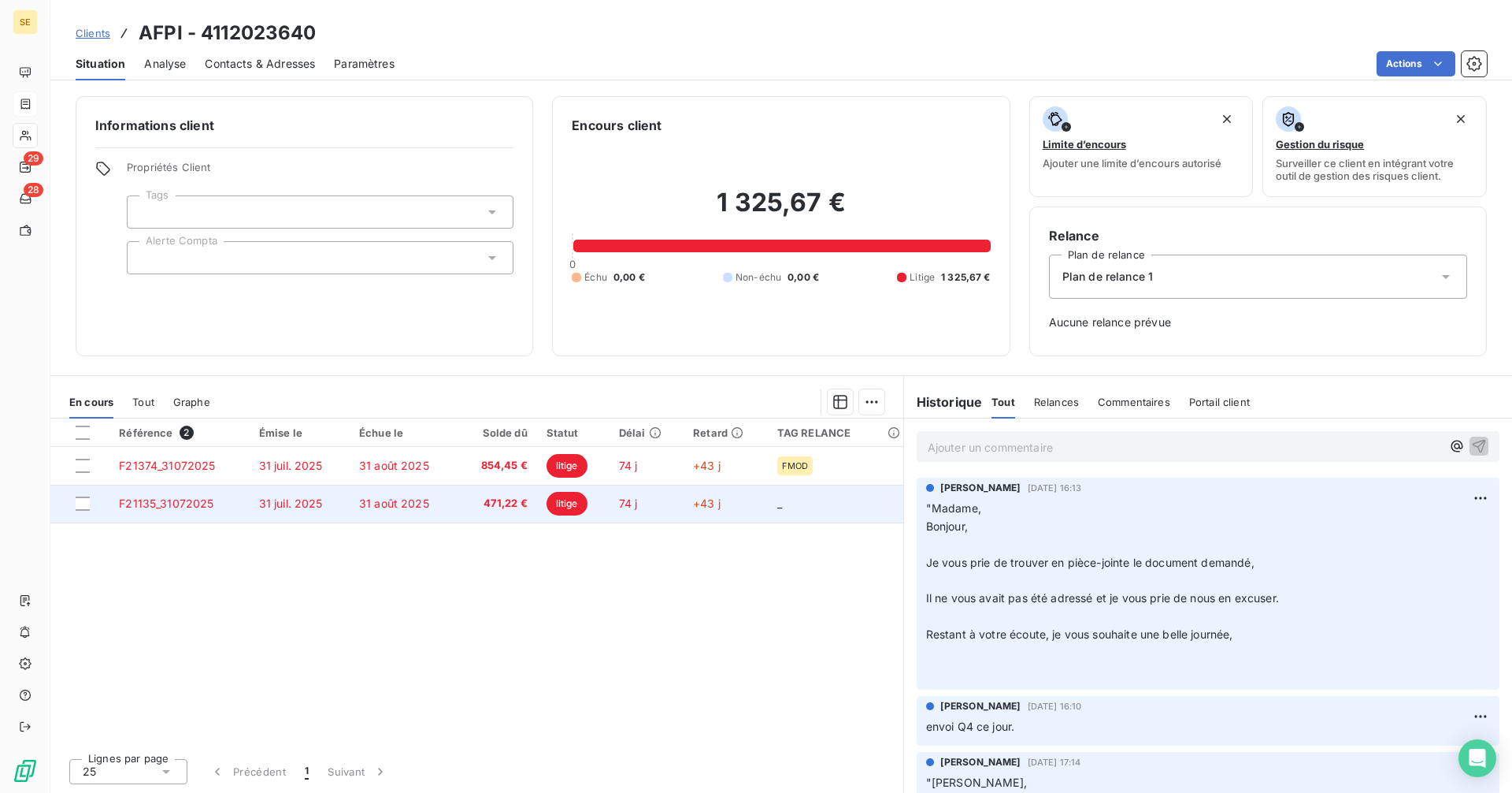
click at [335, 506] on td "31 juil. 2025" at bounding box center [300, 503] width 100 height 38
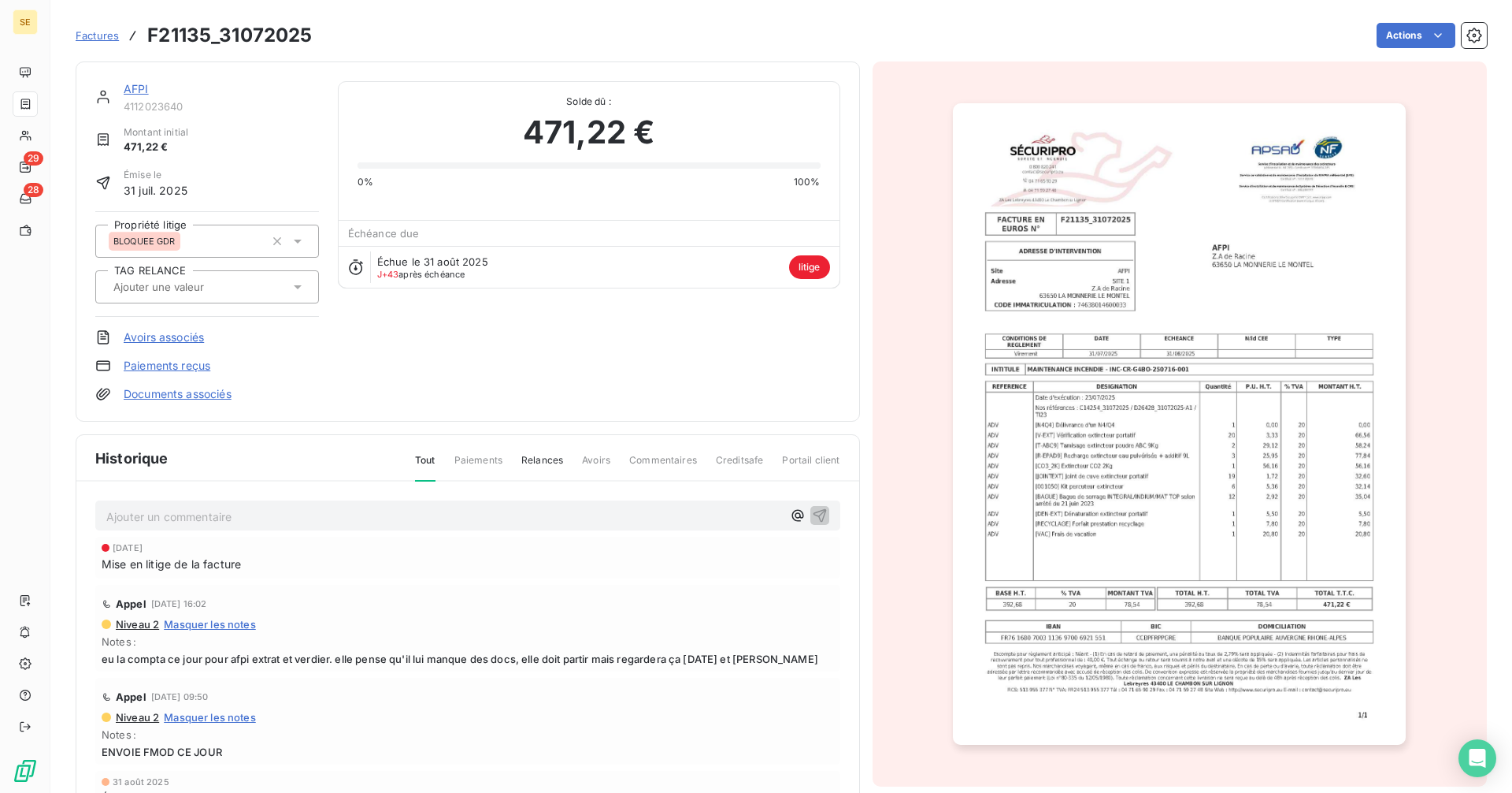
click at [140, 80] on div "AFPI 4112023640 Montant initial 471,22 € Émise le 31 juil. 2025 Propriété litig…" at bounding box center [467, 241] width 785 height 360
click at [141, 84] on link "AFPI" at bounding box center [136, 88] width 25 height 14
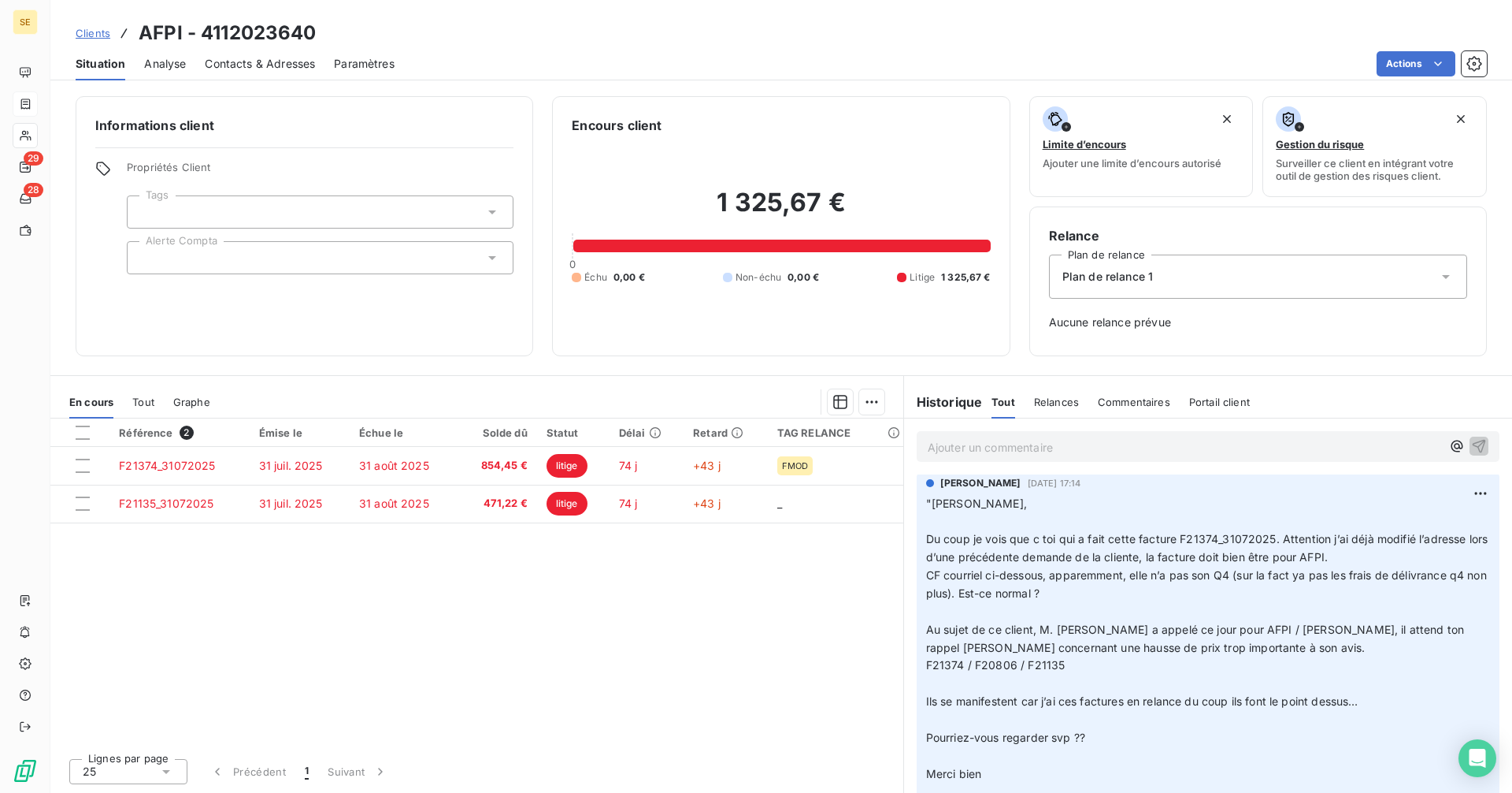
scroll to position [315, 0]
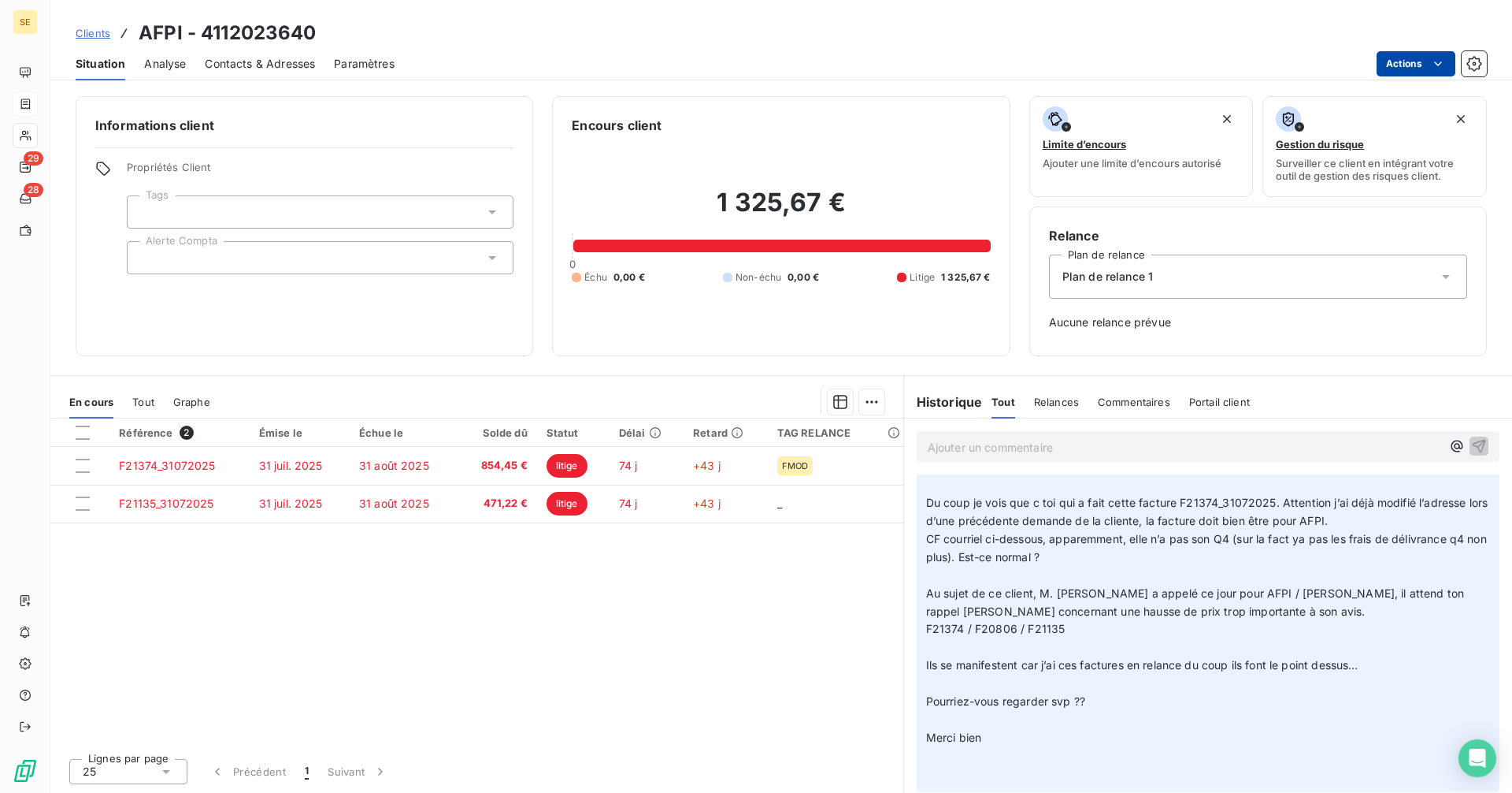
click at [1413, 60] on html "SE 29 28 Clients AFPI - 4112023640 Situation Analyse Contacts & Adresses Paramè…" at bounding box center [756, 396] width 1512 height 793
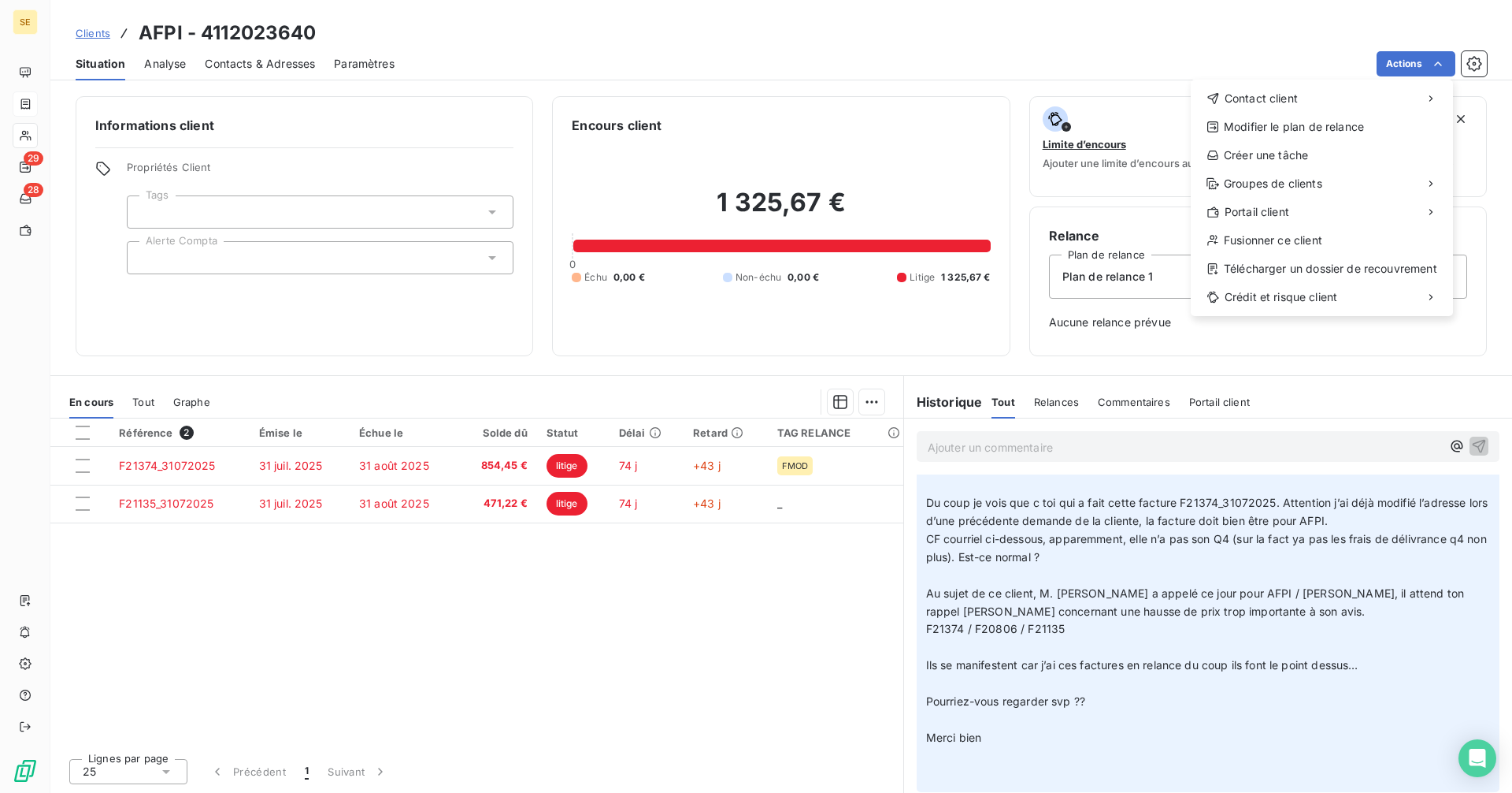
click at [1099, 378] on html "SE 29 28 Clients AFPI - 4112023640 Situation Analyse Contacts & Adresses Paramè…" at bounding box center [756, 396] width 1512 height 793
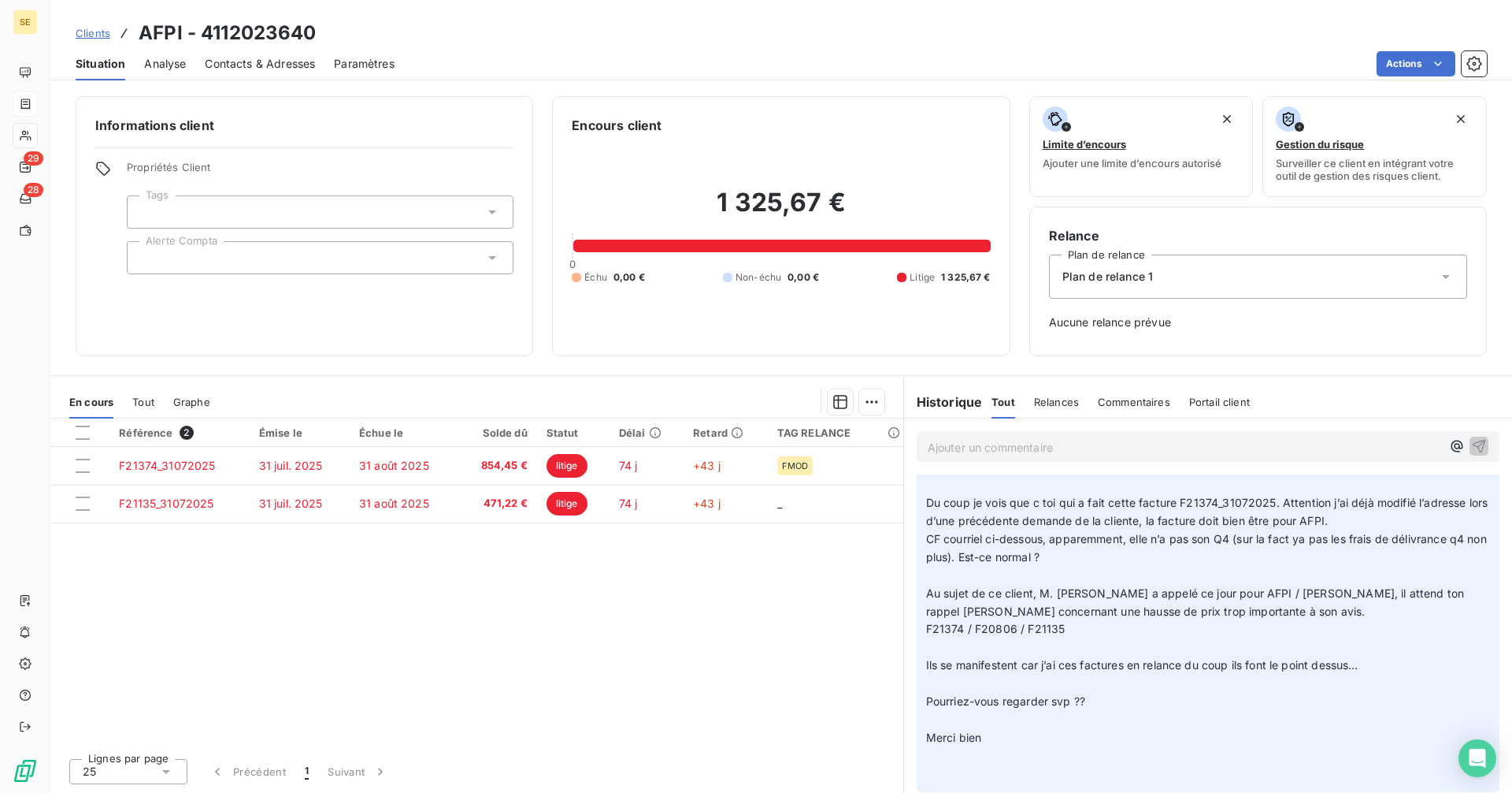
click at [1131, 362] on div "Informations client Propriétés Client Tags Alerte Compta Encours client 1 325,6…" at bounding box center [781, 439] width 1461 height 706
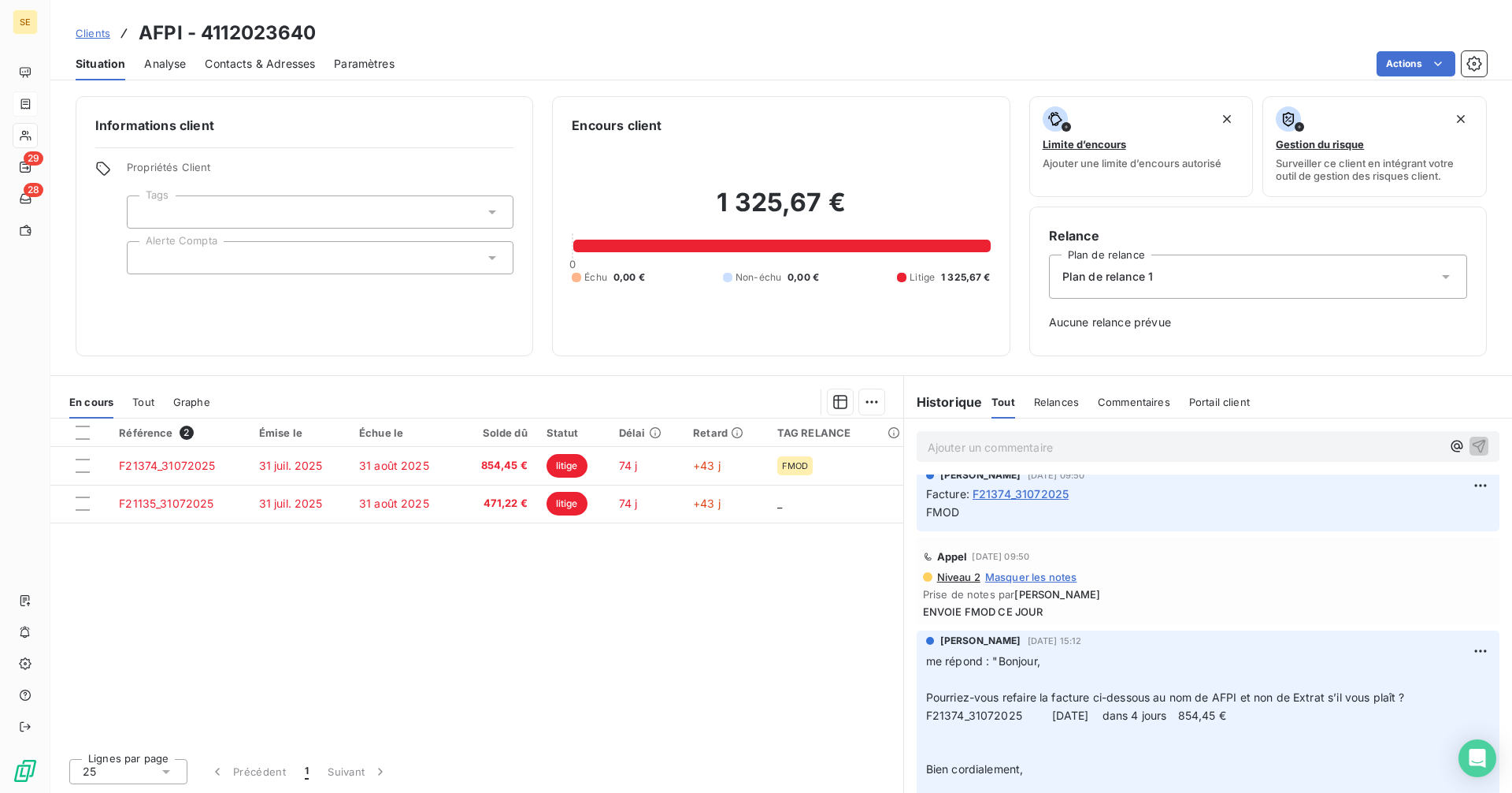
scroll to position [867, 0]
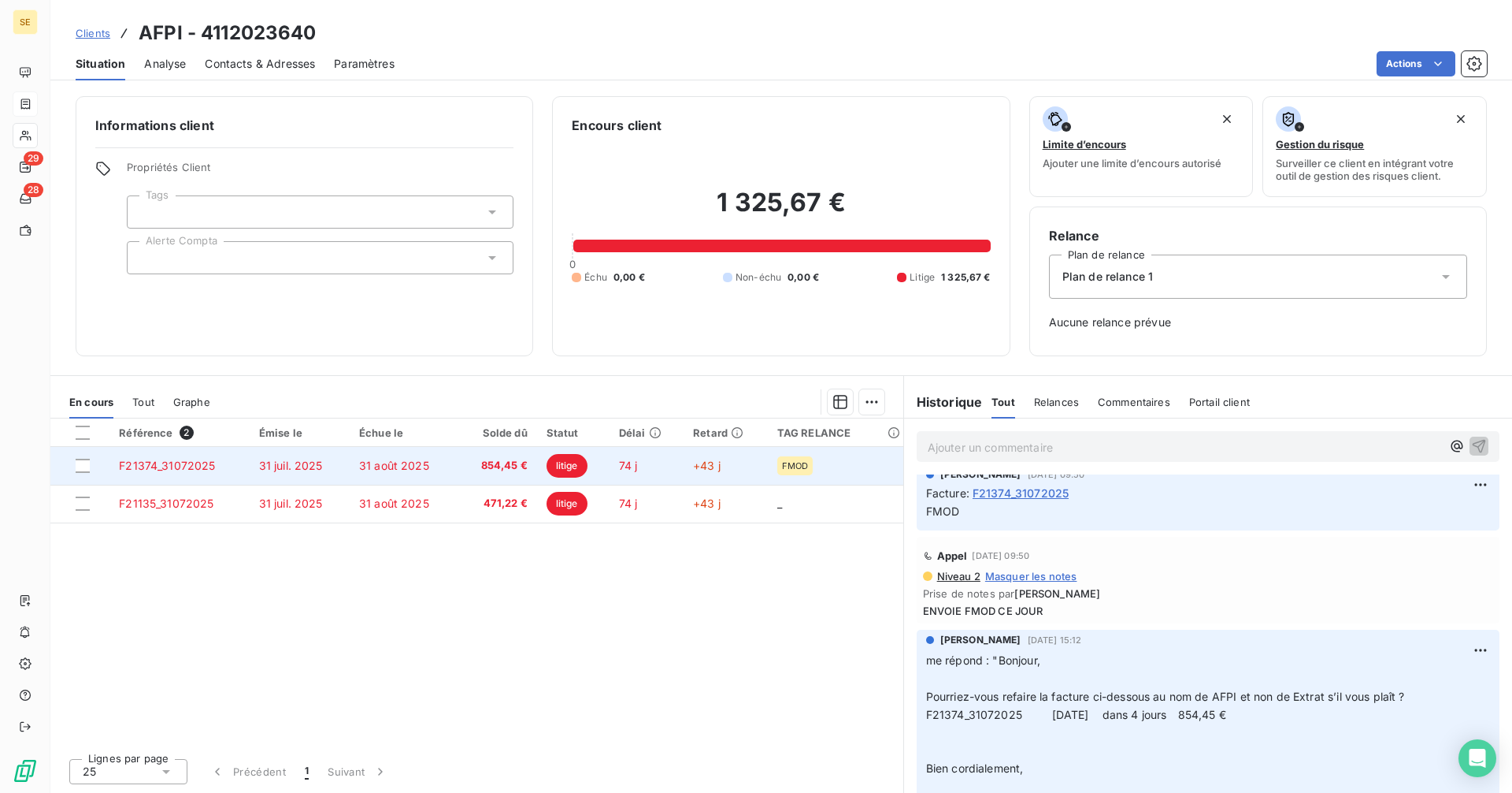
click at [572, 472] on span "litige" at bounding box center [567, 465] width 41 height 23
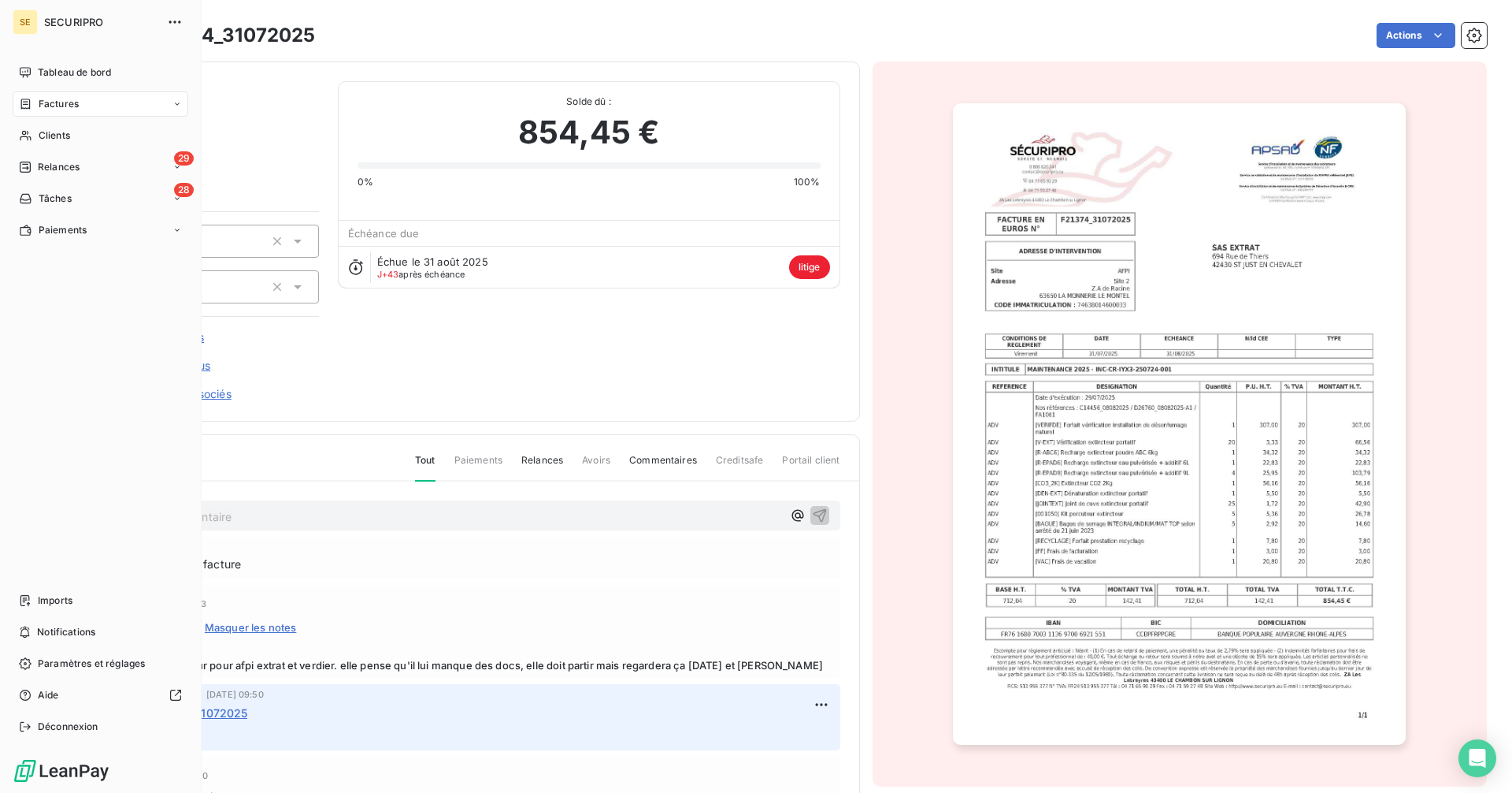
click at [55, 99] on span "Factures" at bounding box center [59, 104] width 40 height 14
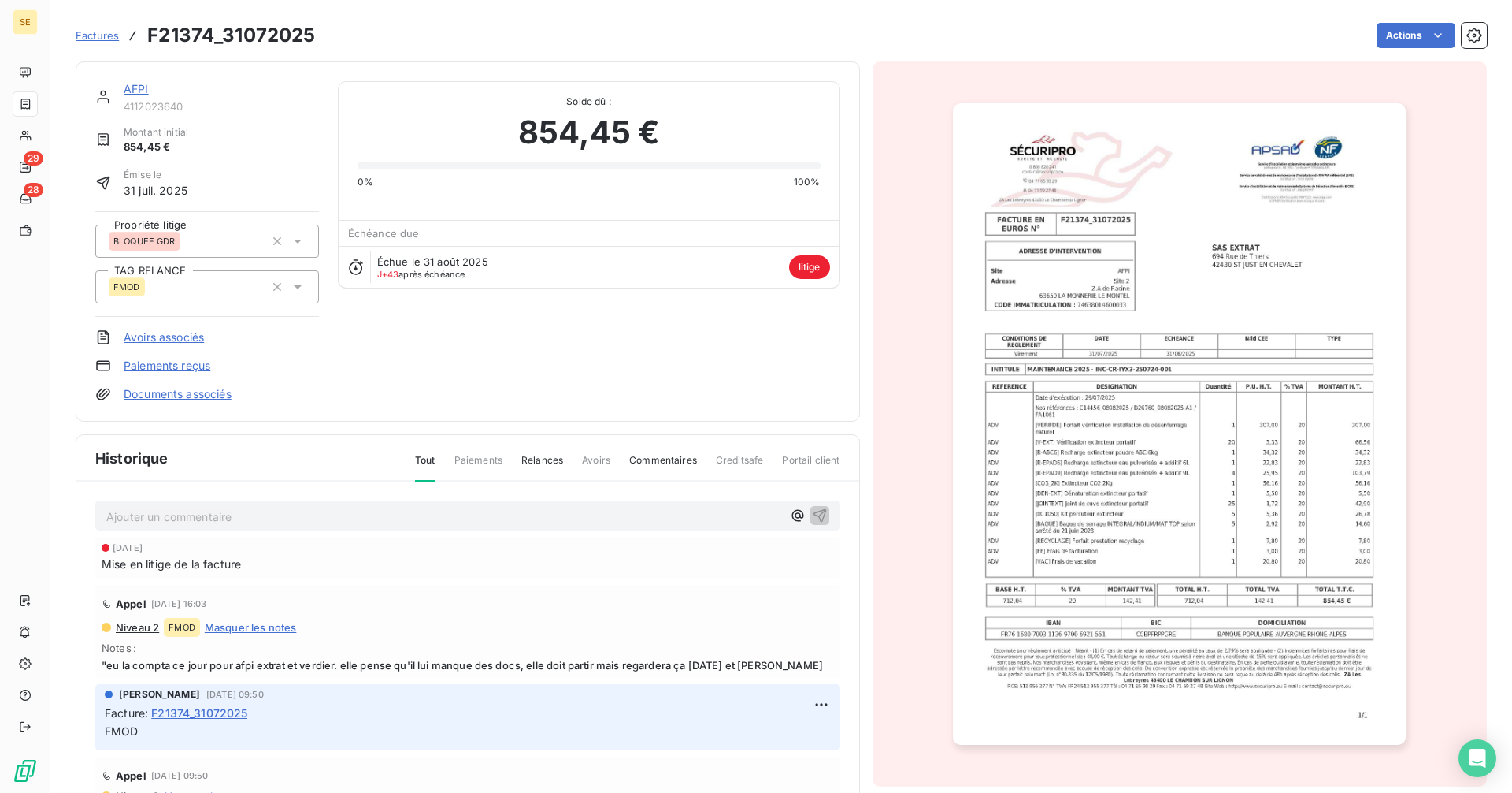
click at [139, 87] on link "AFPI" at bounding box center [136, 88] width 25 height 14
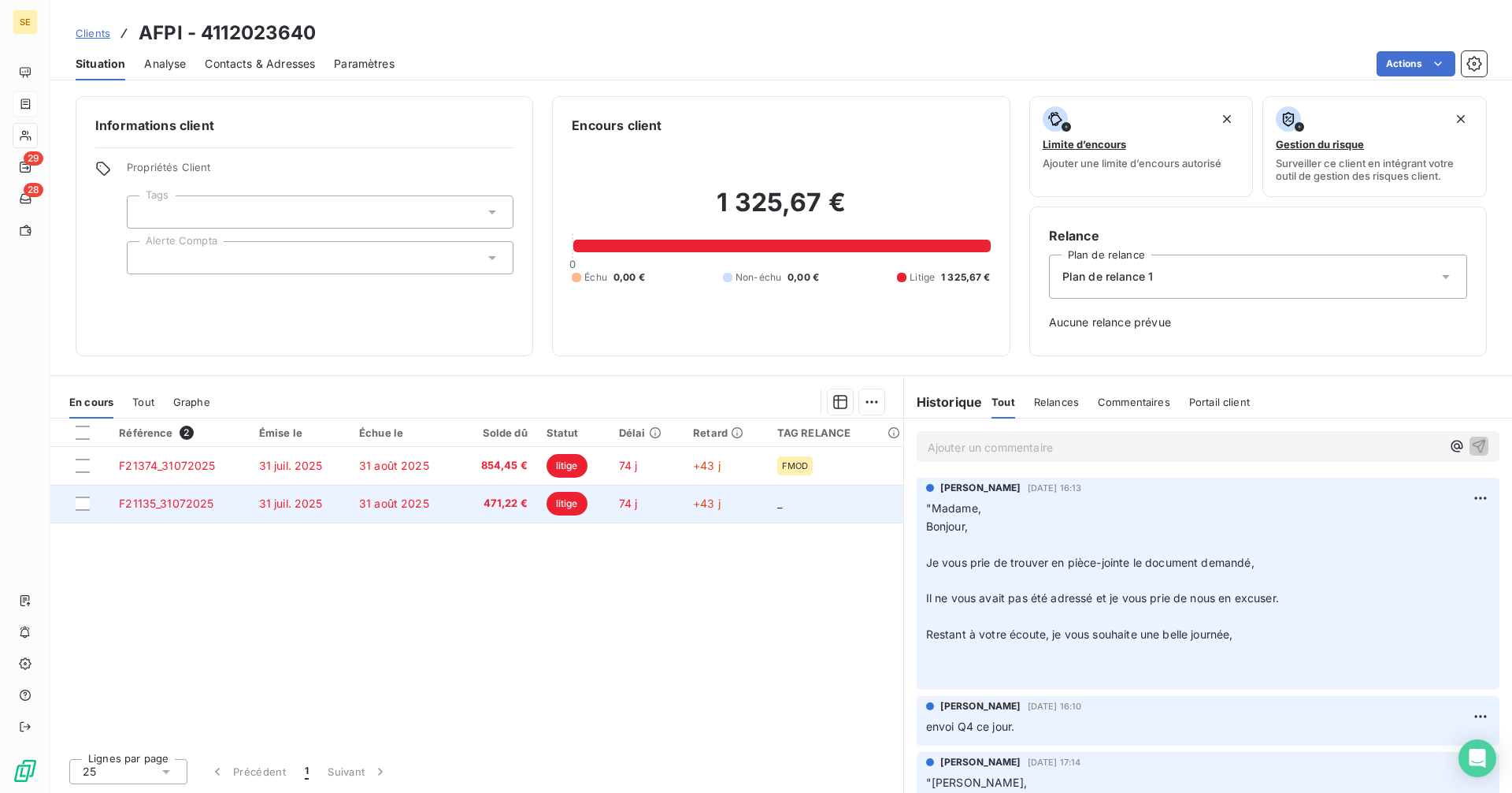
click at [410, 505] on span "31 août 2025" at bounding box center [393, 503] width 70 height 14
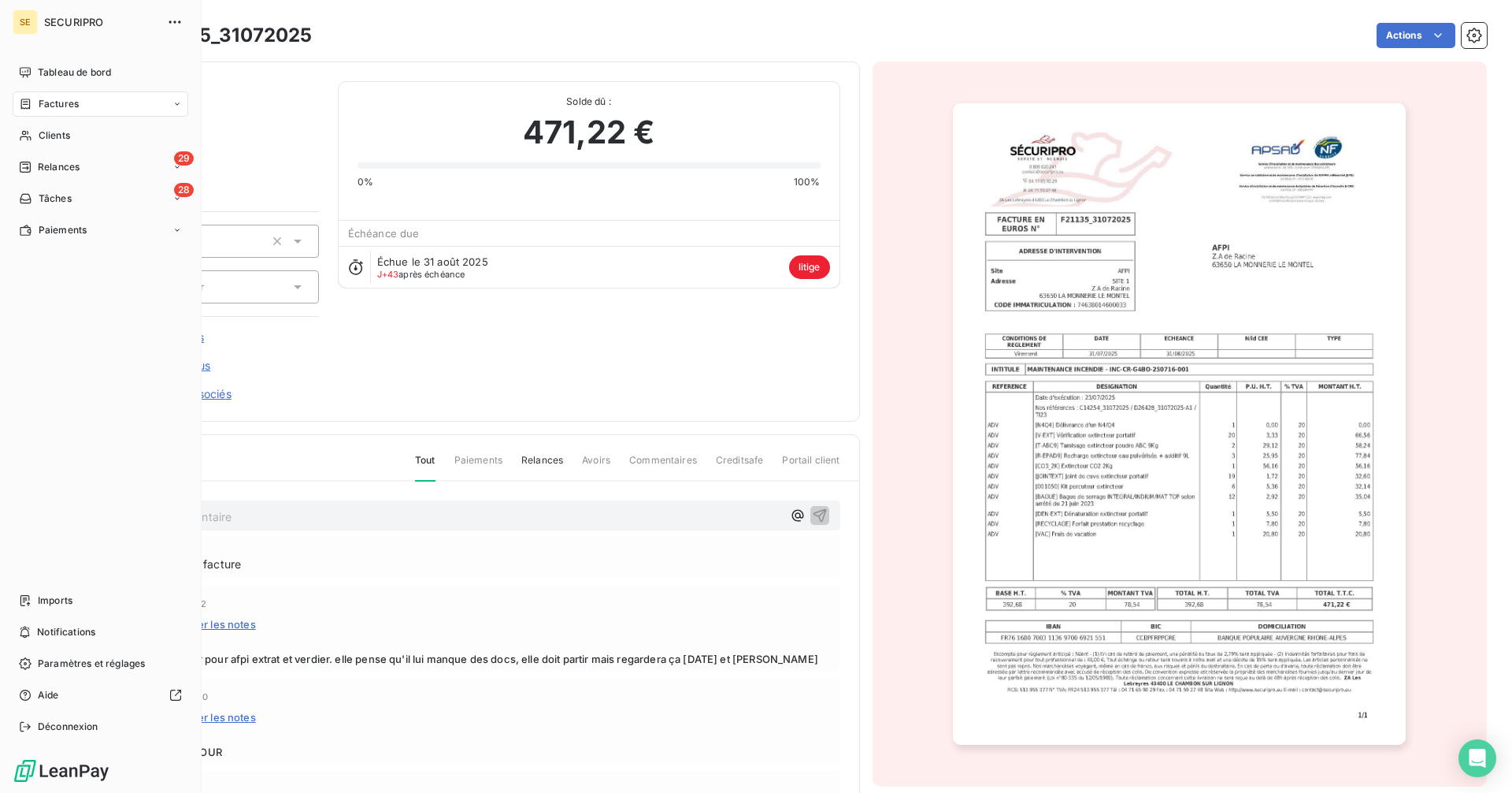
click at [59, 102] on span "Factures" at bounding box center [59, 104] width 40 height 14
click at [66, 102] on span "Factures" at bounding box center [59, 104] width 40 height 14
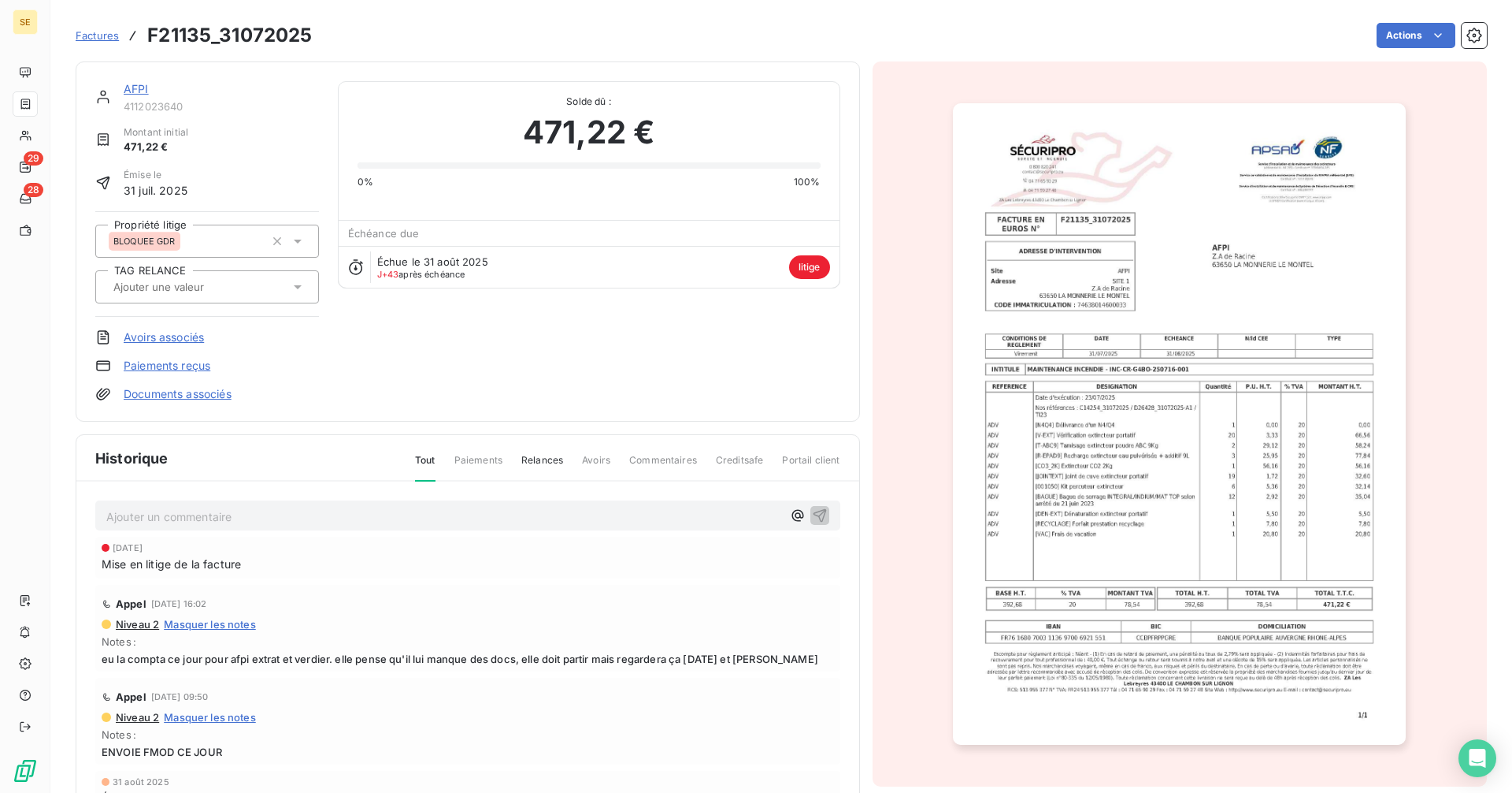
click at [104, 37] on span "Factures" at bounding box center [97, 35] width 43 height 13
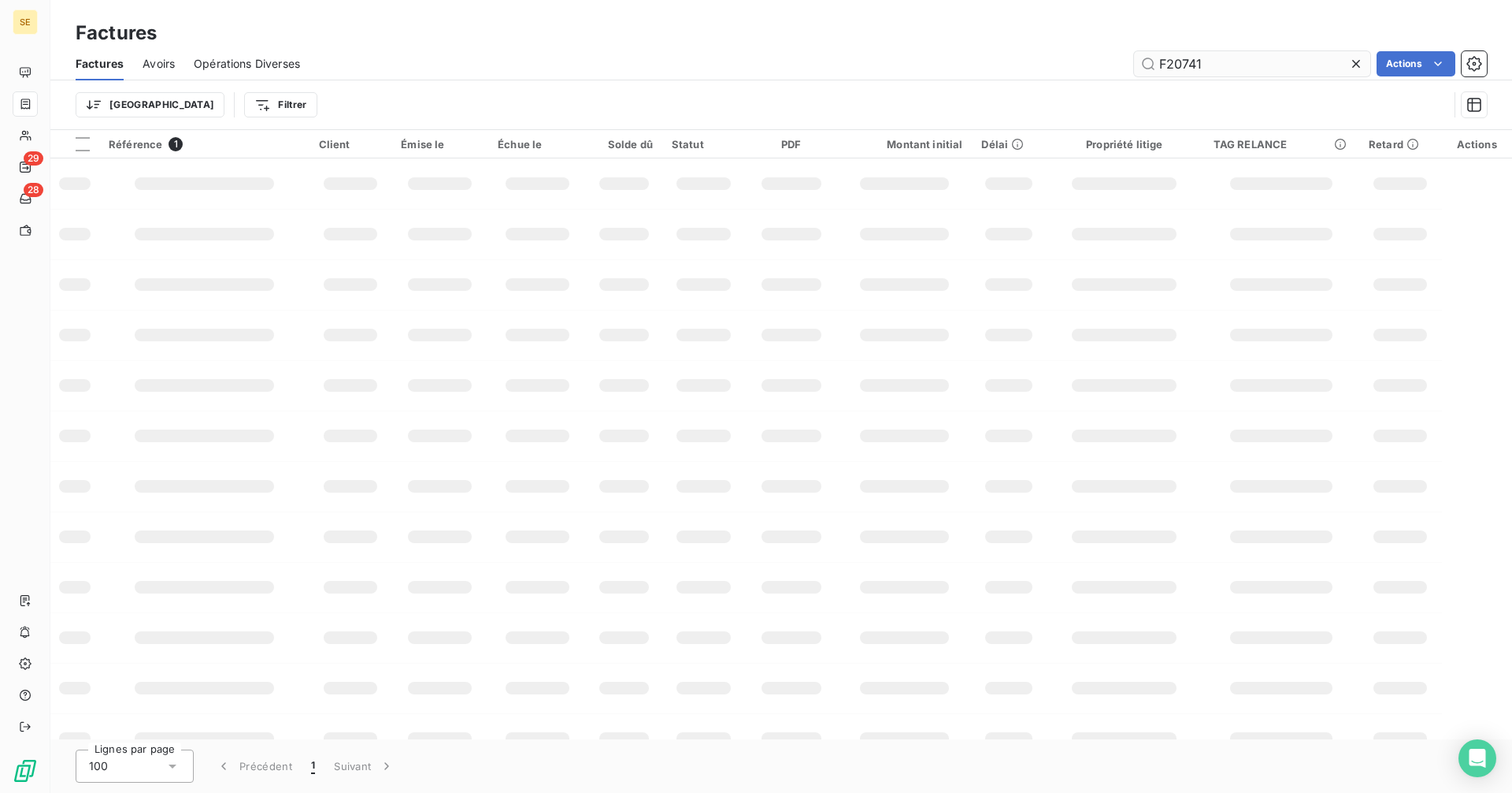
click at [1221, 62] on input "F20741" at bounding box center [1252, 63] width 236 height 25
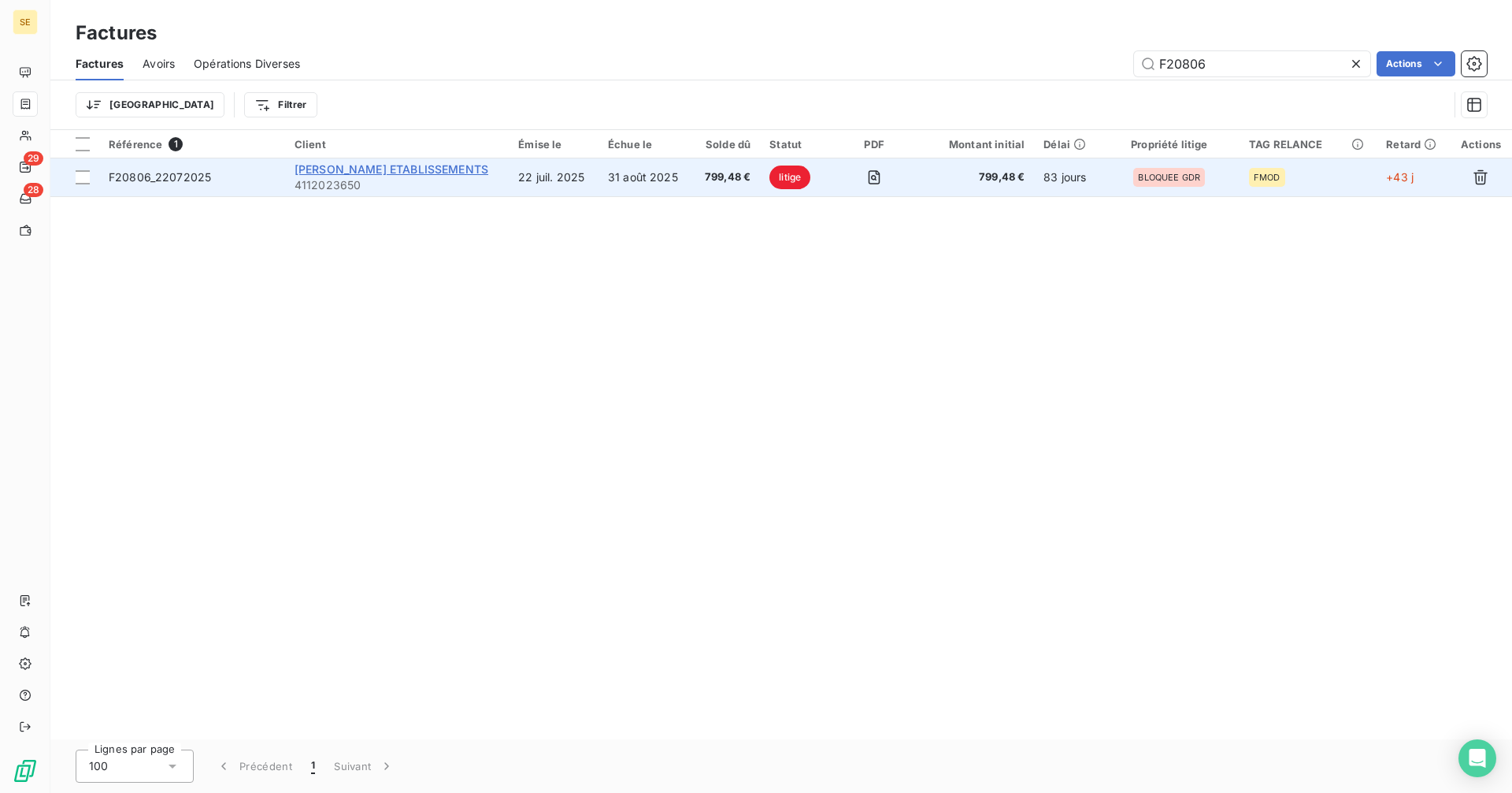
type input "F20806"
click at [374, 171] on span "VERDIER ANDRÉ ETABLISSEMENTS" at bounding box center [391, 169] width 194 height 14
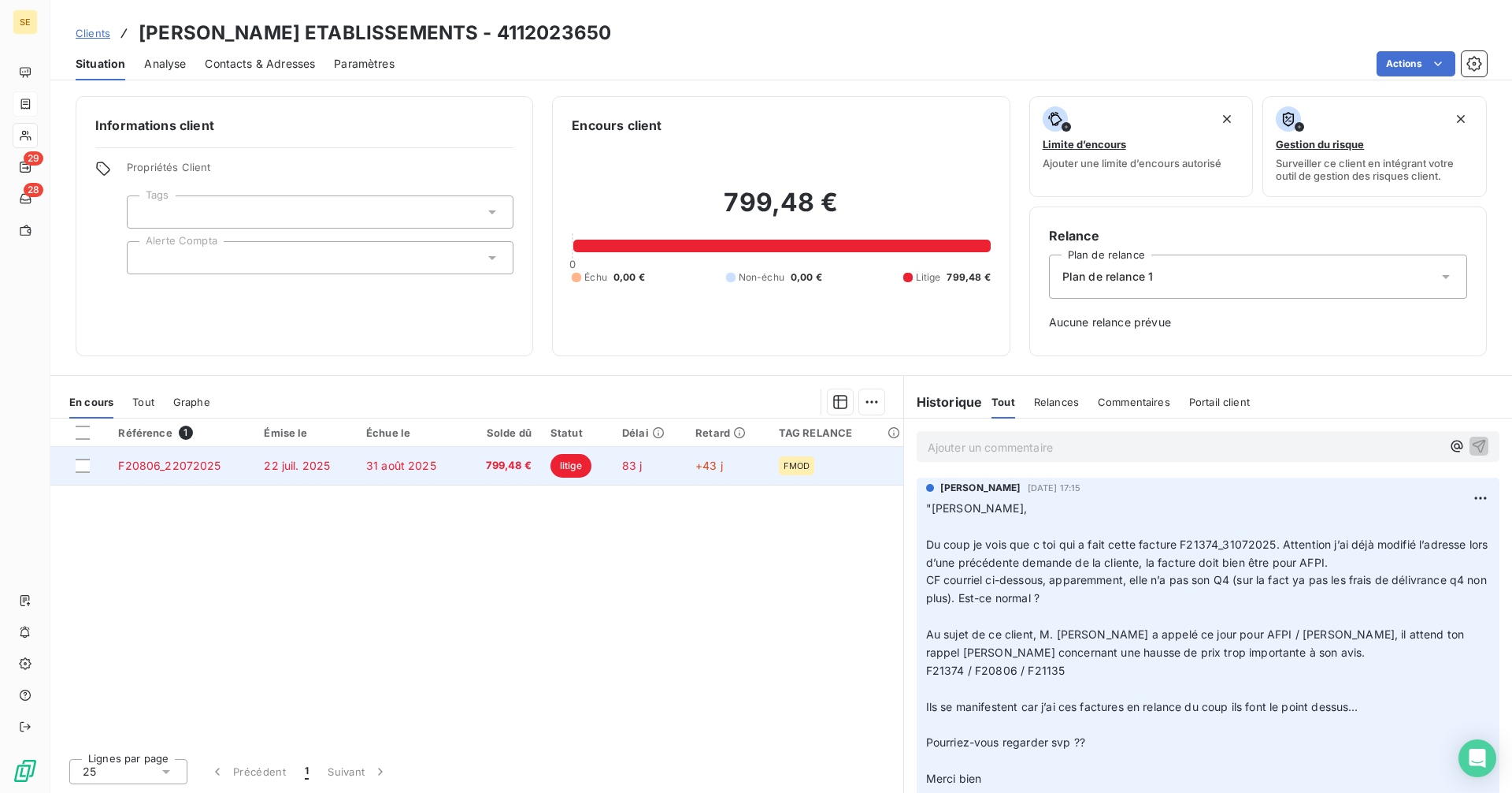
click at [417, 472] on td "31 août 2025" at bounding box center [410, 465] width 106 height 38
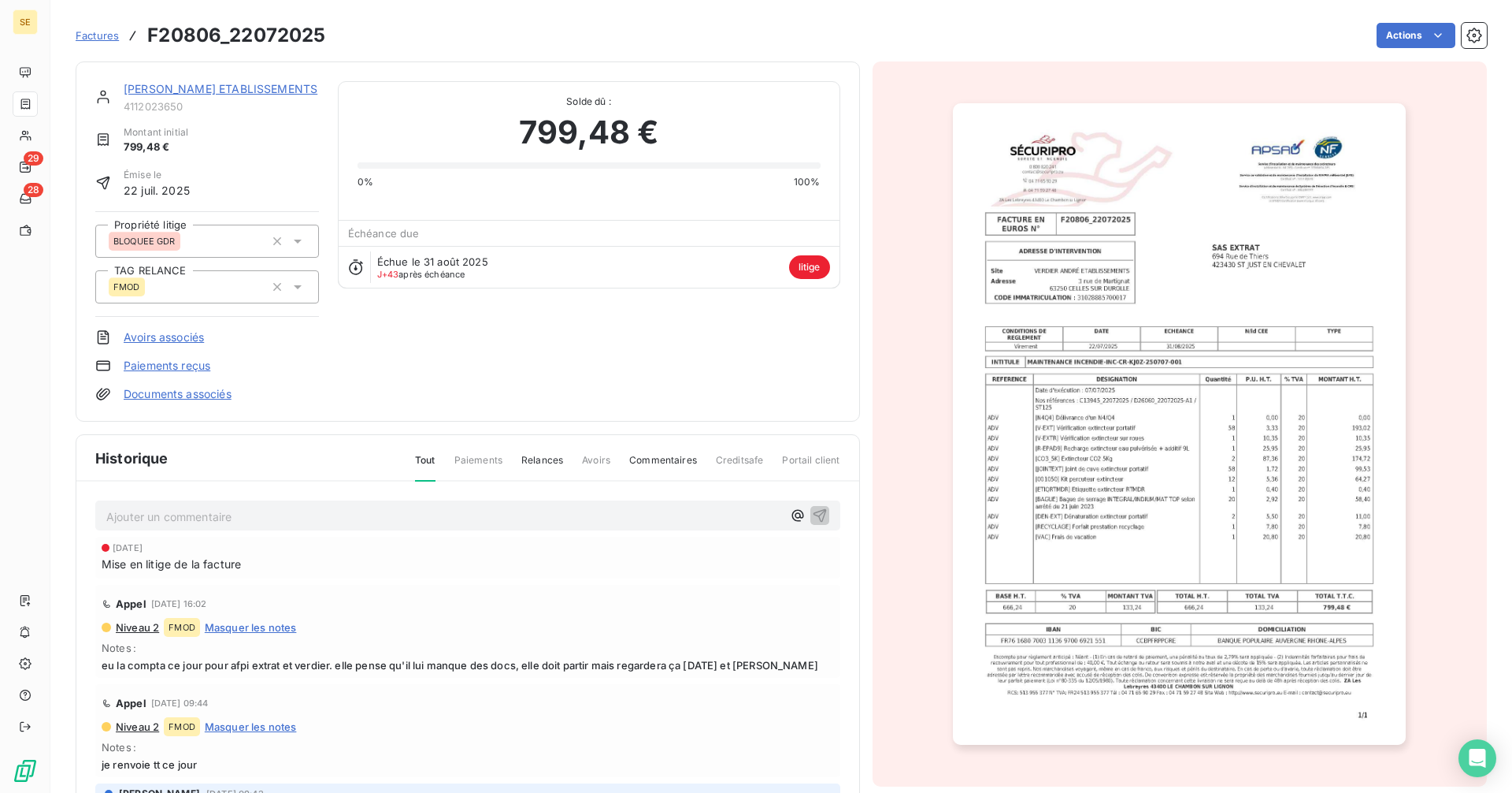
click at [219, 86] on link "VERDIER ANDRÉ ETABLISSEMENTS" at bounding box center [220, 88] width 194 height 14
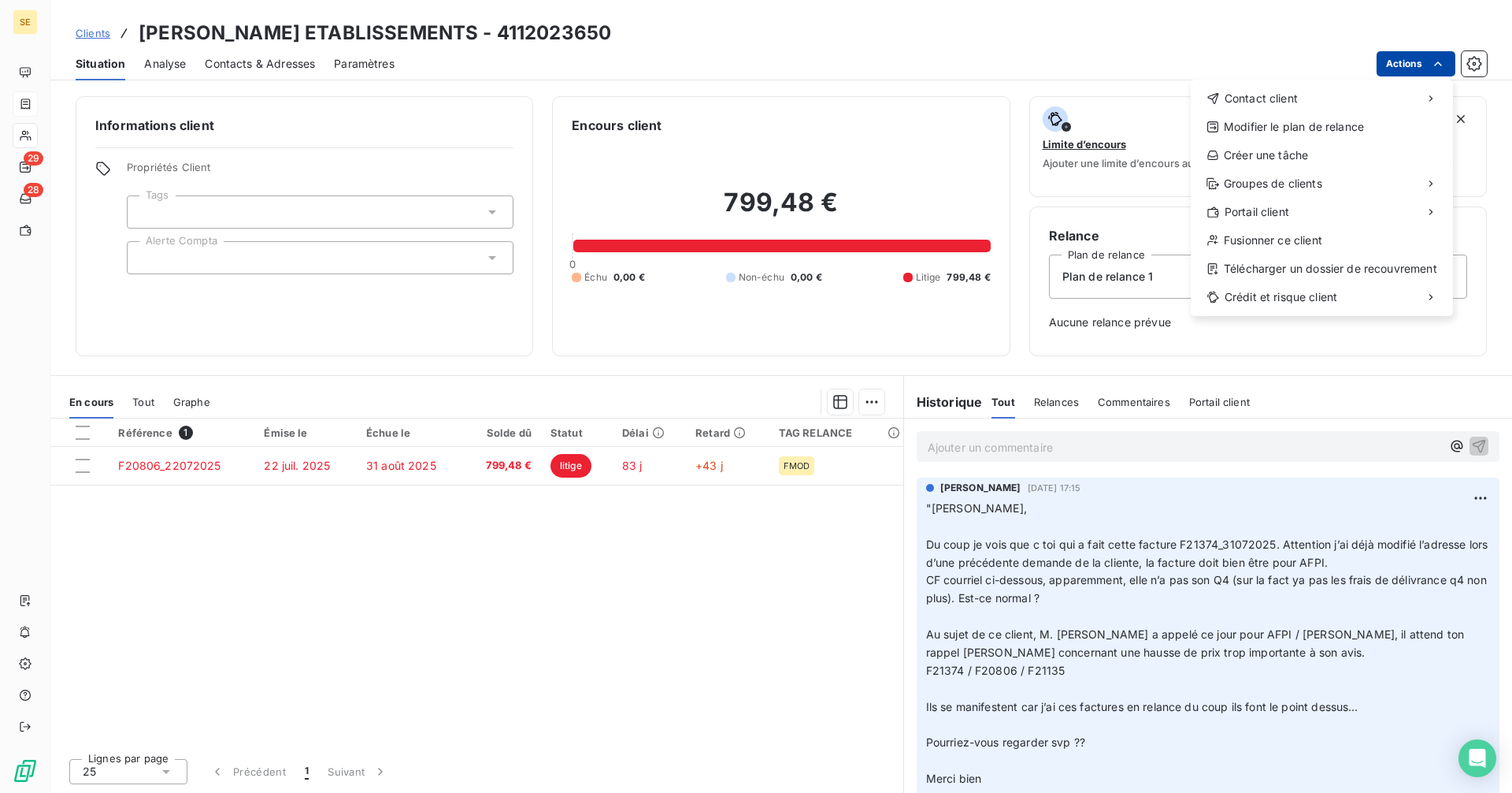
click at [1411, 71] on html "SE 29 28 Clients VERDIER ANDRÉ ETABLISSEMENTS - 4112023650 Situation Analyse Co…" at bounding box center [756, 396] width 1512 height 793
click at [1267, 158] on div "Créer une tâche" at bounding box center [1322, 154] width 250 height 25
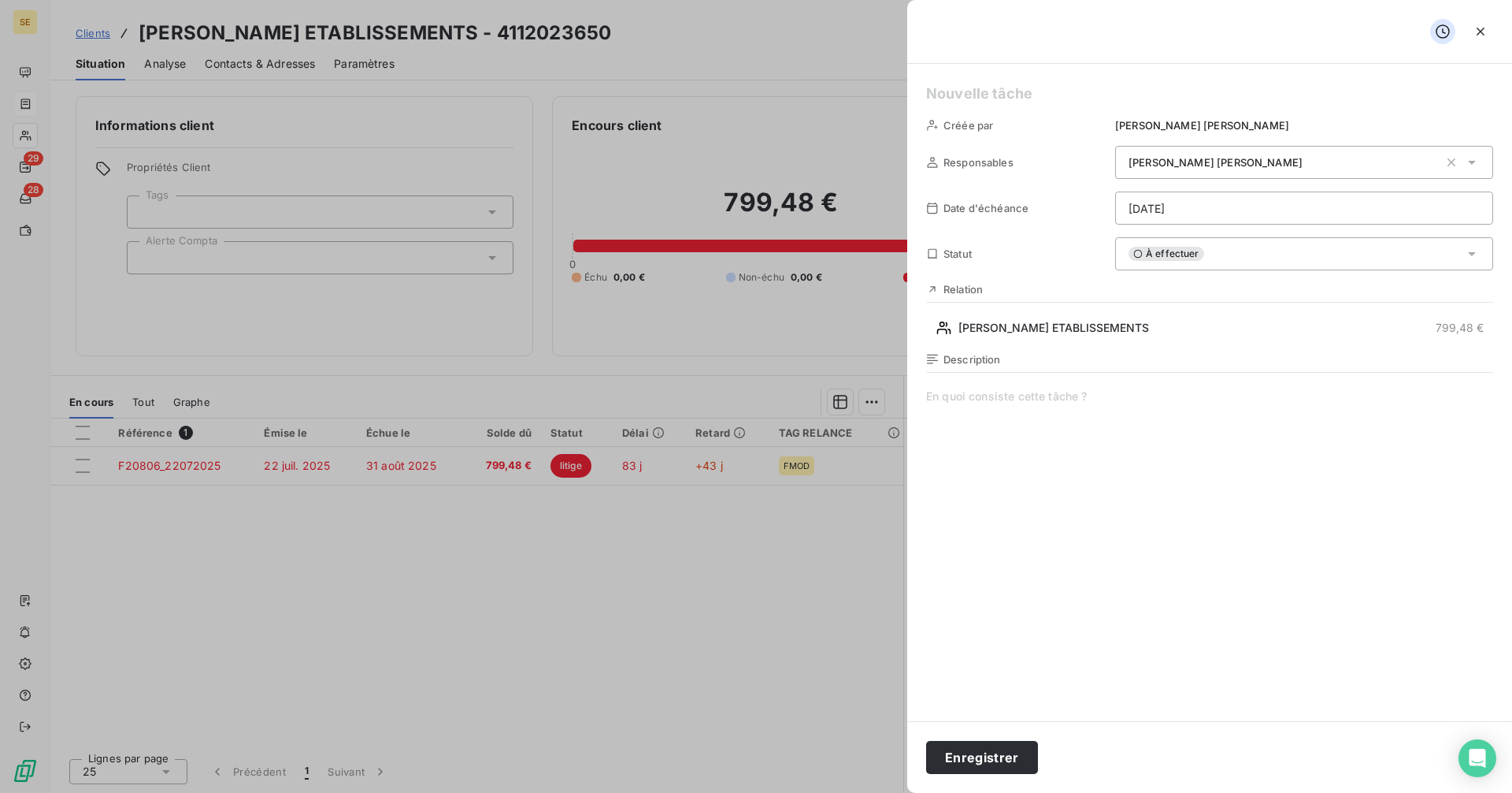
click at [1190, 205] on html "SE 29 28 Clients VERDIER ANDRÉ ETABLISSEMENTS - 4112023650 Situation Analyse Co…" at bounding box center [756, 396] width 1512 height 793
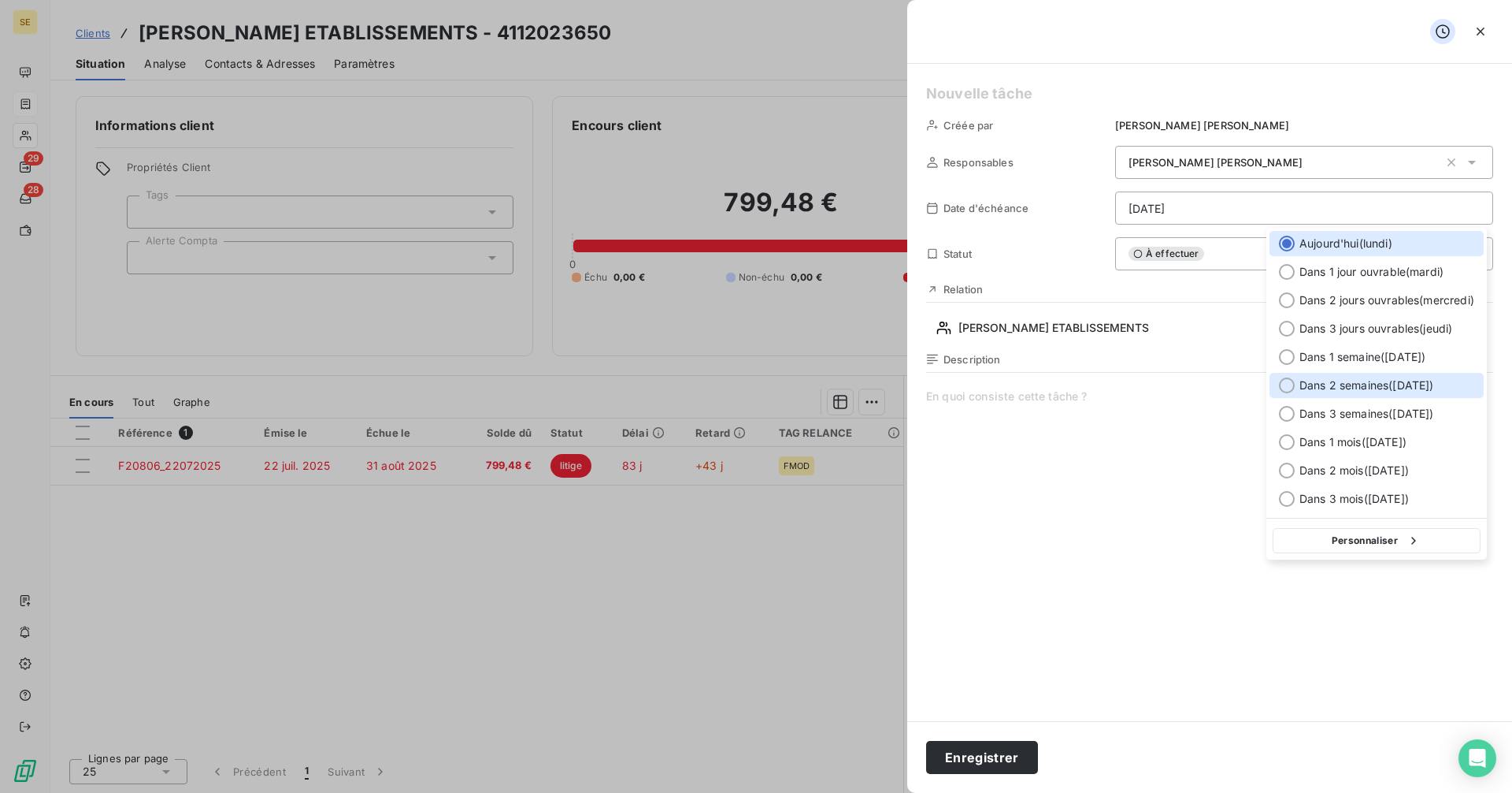
click at [1286, 381] on div at bounding box center [1287, 386] width 16 height 16
type input "[DATE]"
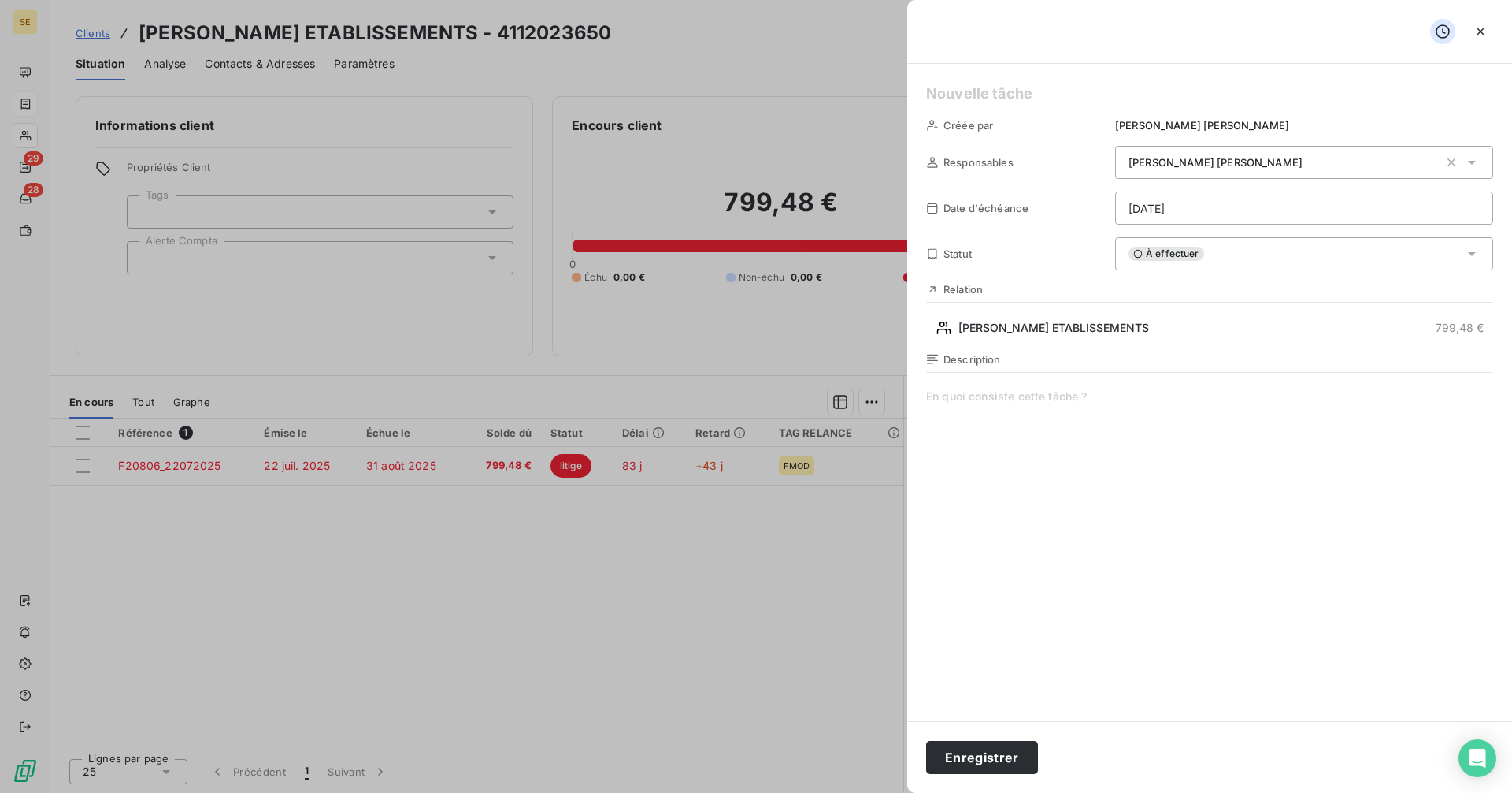
click at [950, 89] on h5 at bounding box center [1209, 93] width 567 height 22
drag, startPoint x: 1106, startPoint y: 95, endPoint x: 890, endPoint y: 84, distance: 216.3
click at [890, 792] on div "facture bloquee gdr Créée par Delphine Dumas Responsables Delphine Dumas Date d…" at bounding box center [756, 793] width 1512 height 0
drag, startPoint x: 1154, startPoint y: 97, endPoint x: 896, endPoint y: 92, distance: 258.0
click at [896, 792] on div "FACTURE BLOQUEE GDR Créée par Delphine Dumas Responsables Delphine Dumas Date d…" at bounding box center [756, 793] width 1512 height 0
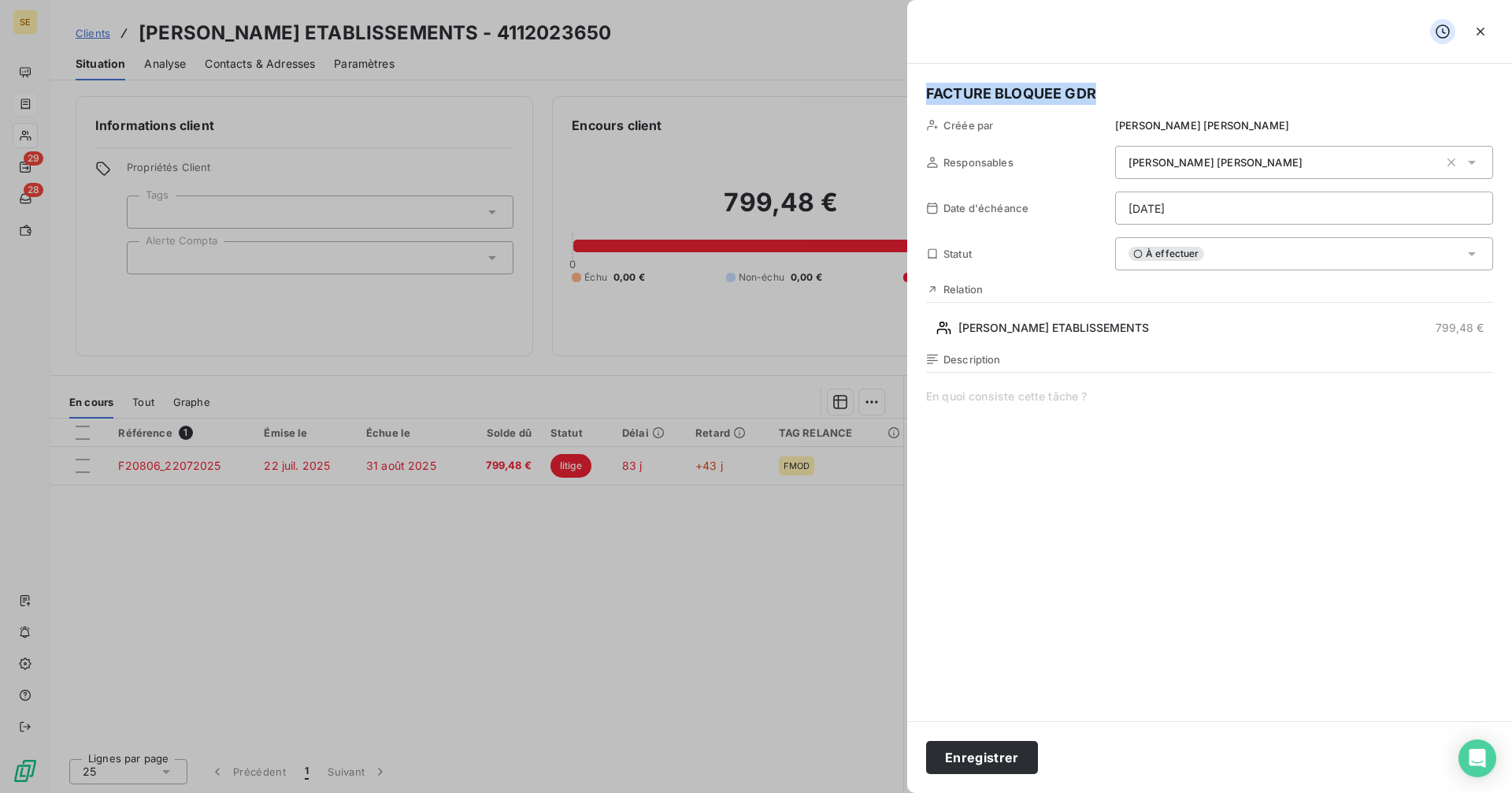
copy h5 "FACTURE BLOQUEE GDR"
click at [995, 762] on button "Enregistrer" at bounding box center [981, 757] width 112 height 33
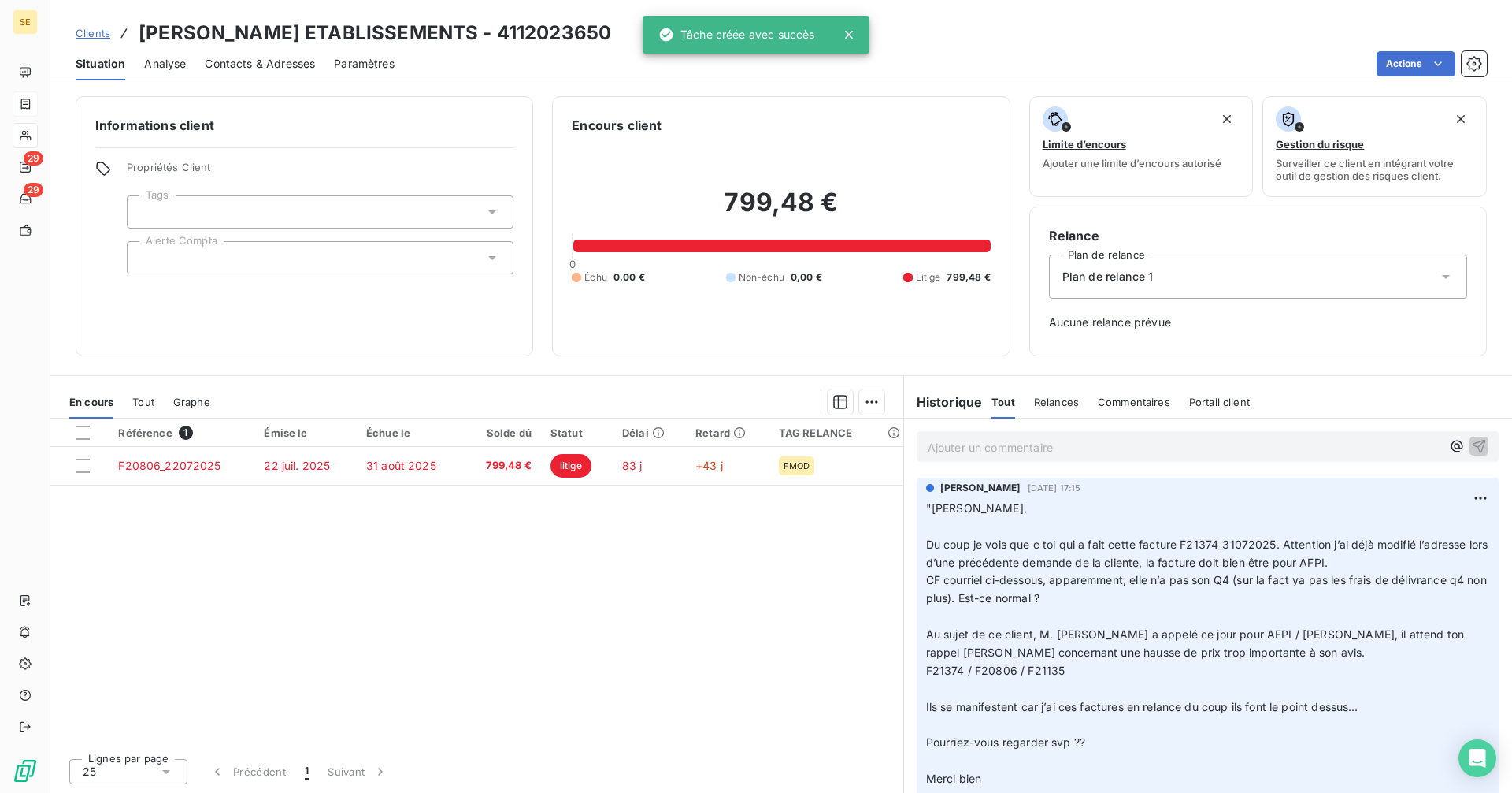
click at [975, 435] on div "Ajouter un commentaire ﻿" at bounding box center [1208, 446] width 583 height 31
click at [975, 456] on p "Ajouter un commentaire ﻿" at bounding box center [1184, 447] width 513 height 20
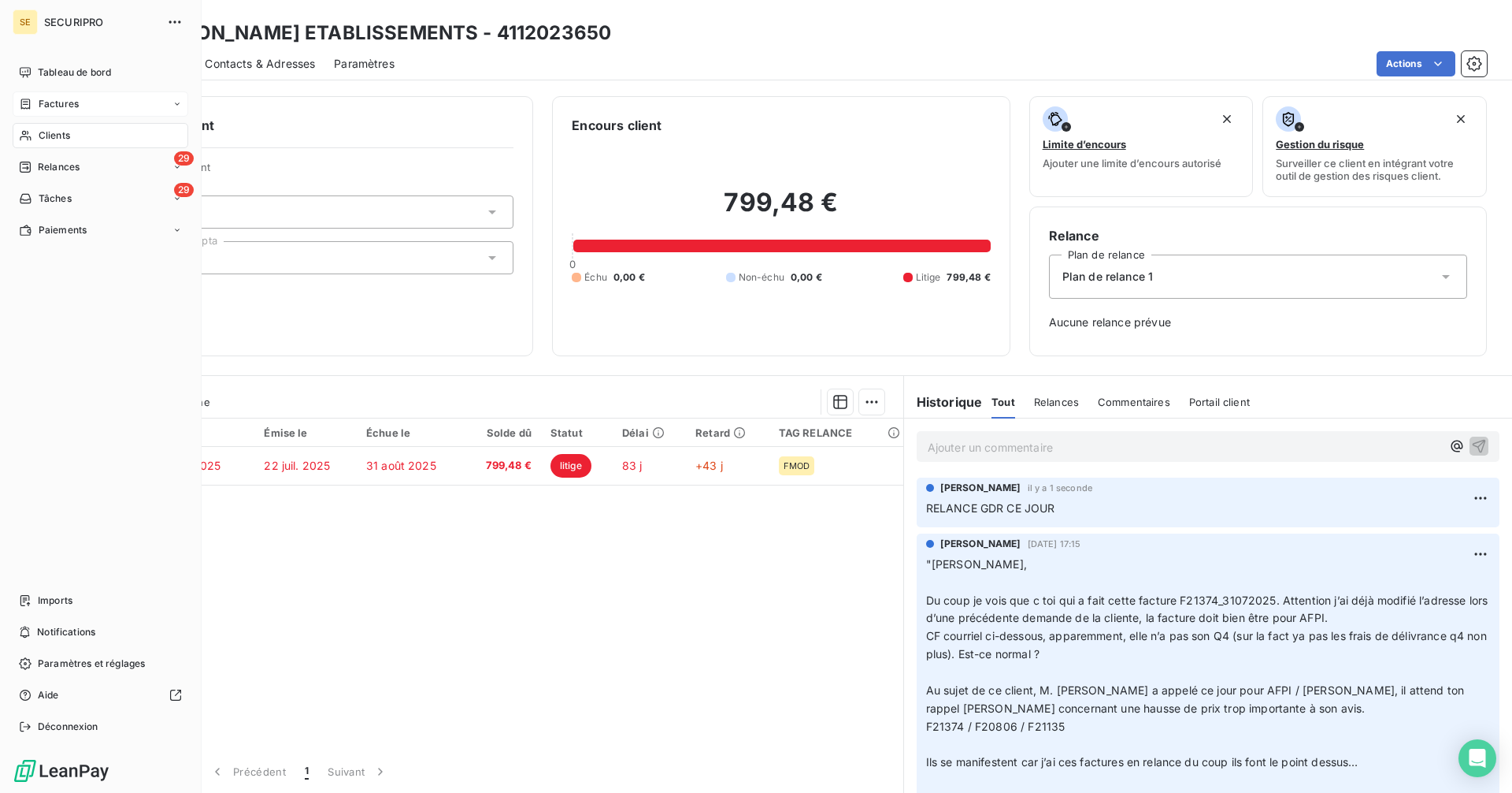
click at [67, 92] on div "Factures" at bounding box center [100, 104] width 176 height 25
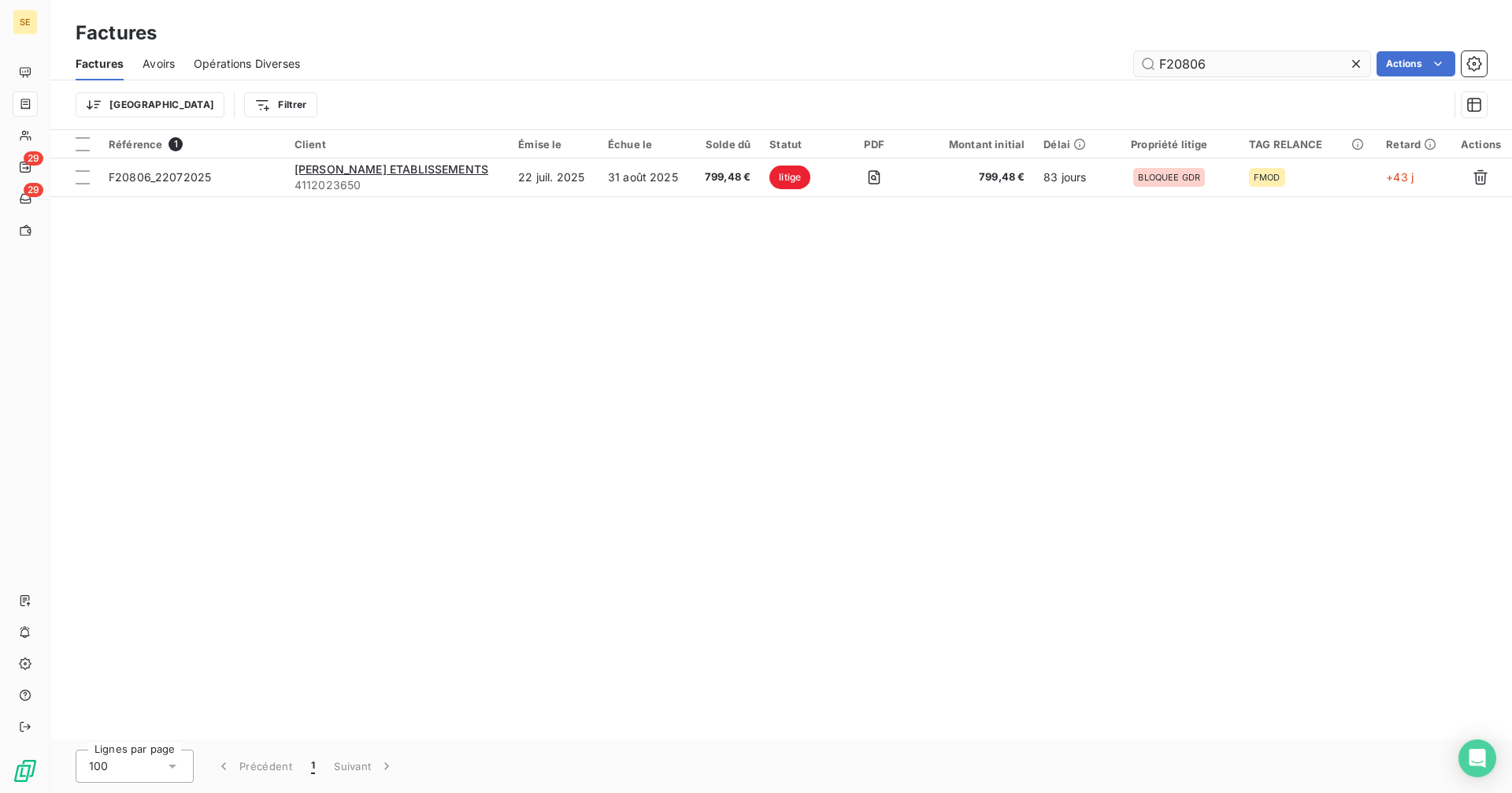
click at [1241, 60] on input "F20806" at bounding box center [1252, 63] width 236 height 25
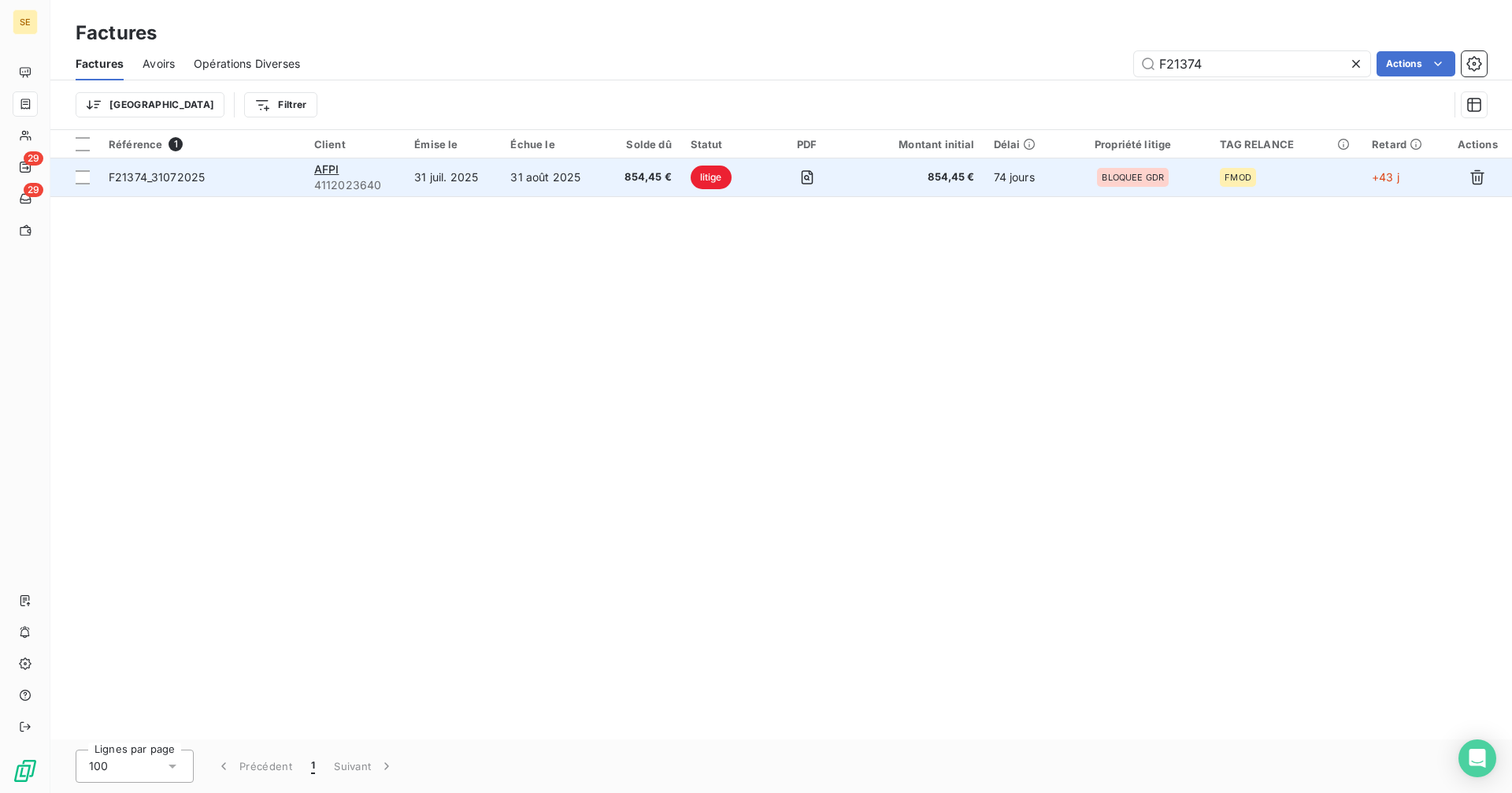
type input "F21374"
click at [500, 182] on td "31 juil. 2025" at bounding box center [453, 177] width 96 height 38
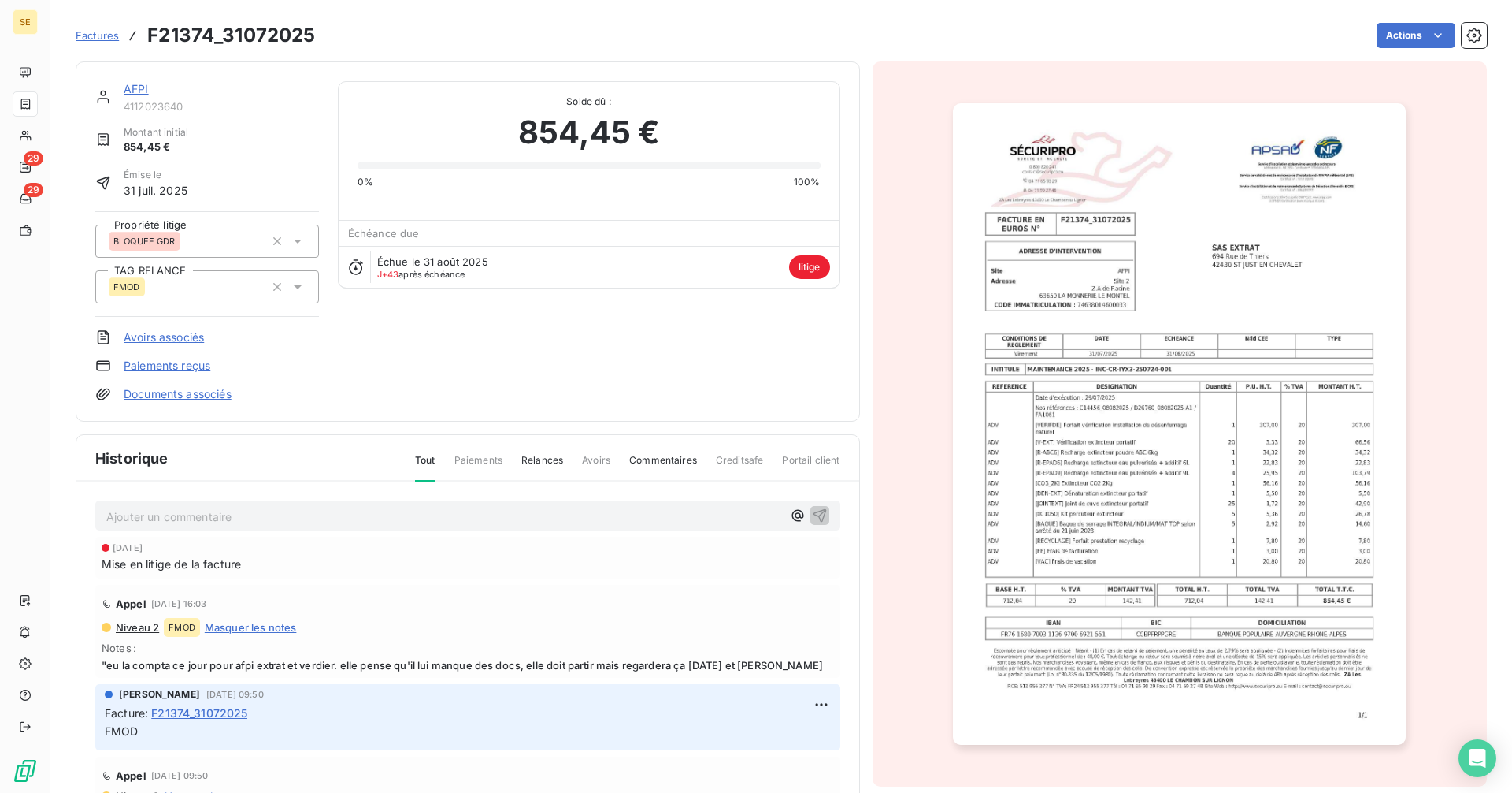
click at [145, 88] on link "AFPI" at bounding box center [136, 88] width 25 height 14
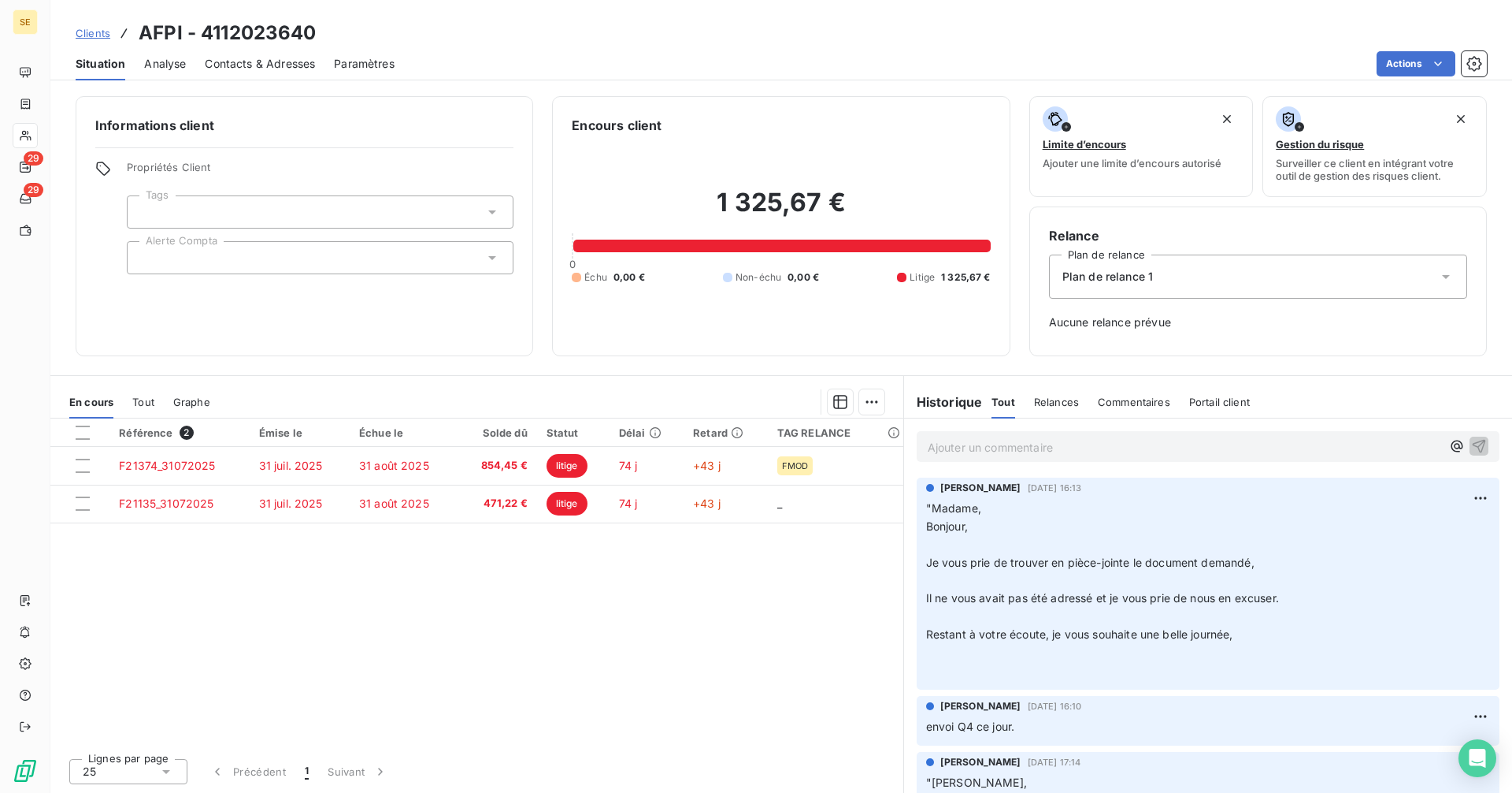
click at [970, 451] on p "Ajouter un commentaire ﻿" at bounding box center [1184, 447] width 513 height 20
click at [1471, 447] on icon "button" at bounding box center [1479, 445] width 16 height 16
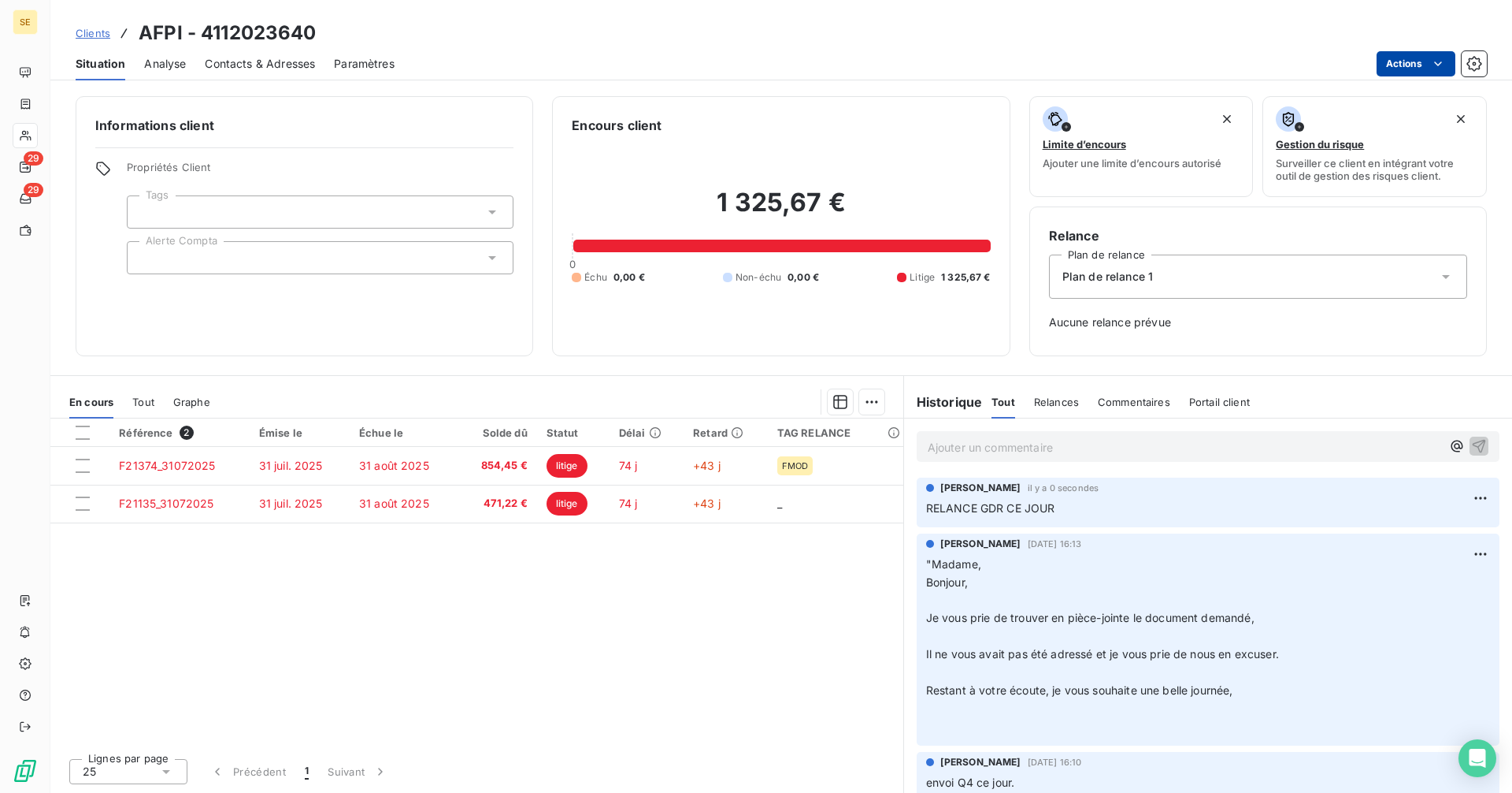
click at [1423, 62] on html "SE 29 29 Clients AFPI - 4112023640 Situation Analyse Contacts & Adresses Paramè…" at bounding box center [756, 396] width 1512 height 793
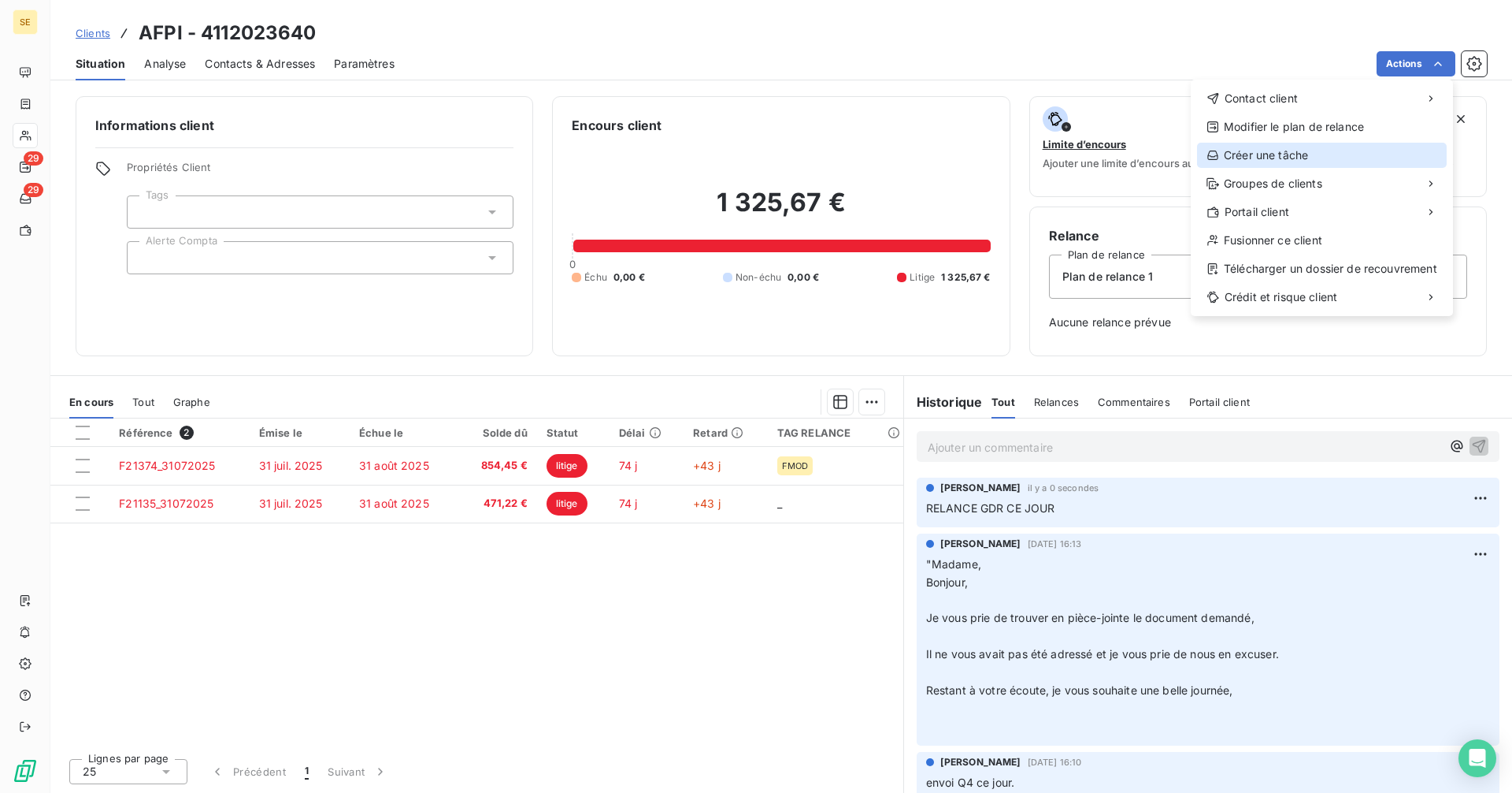
click at [1292, 156] on div "Créer une tâche" at bounding box center [1322, 154] width 250 height 25
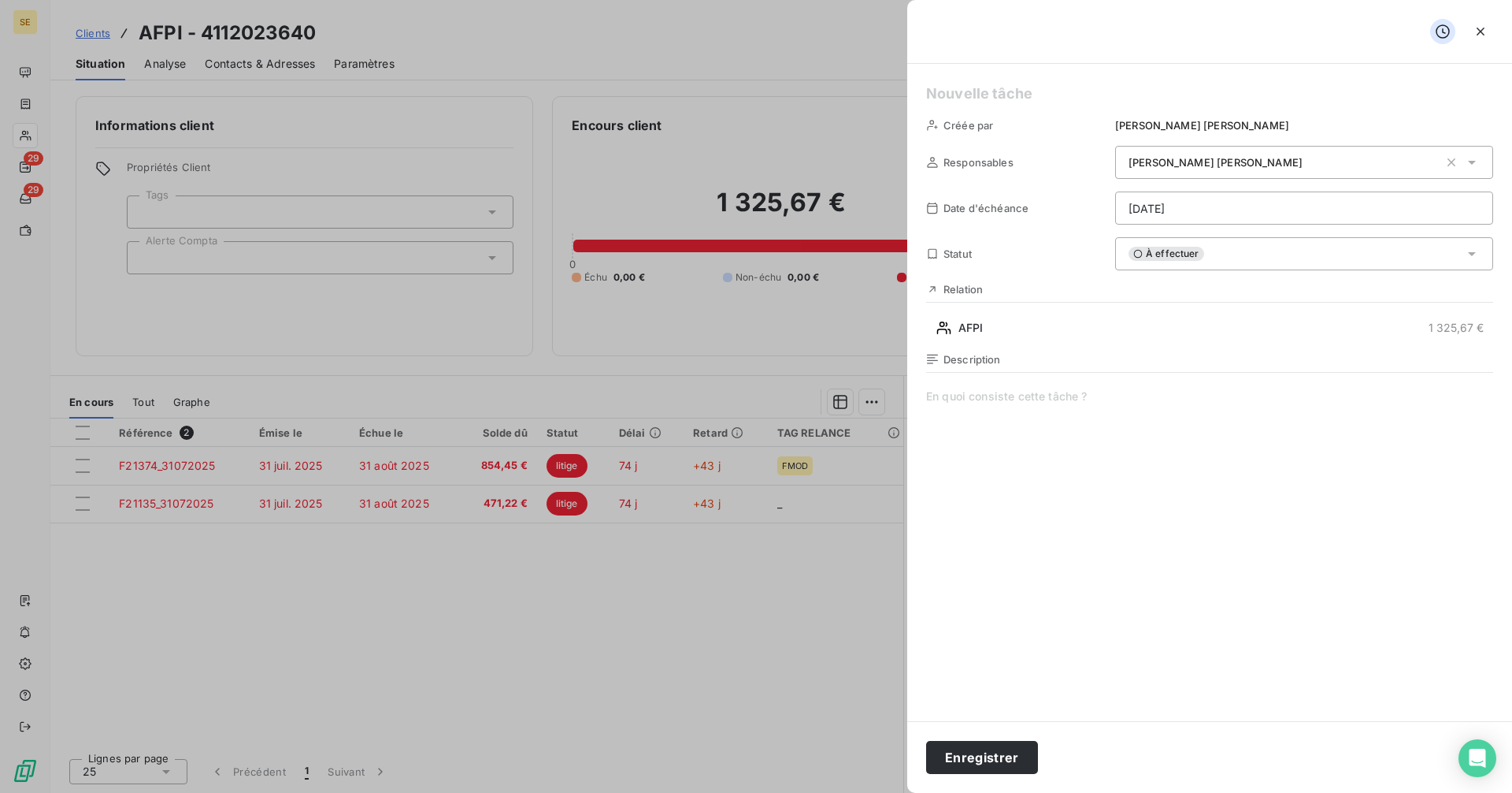
click at [959, 87] on h5 at bounding box center [1209, 93] width 567 height 22
click at [1164, 206] on html "SE 29 29 Clients AFPI - 4112023640 Situation Analyse Contacts & Adresses Paramè…" at bounding box center [756, 396] width 1512 height 793
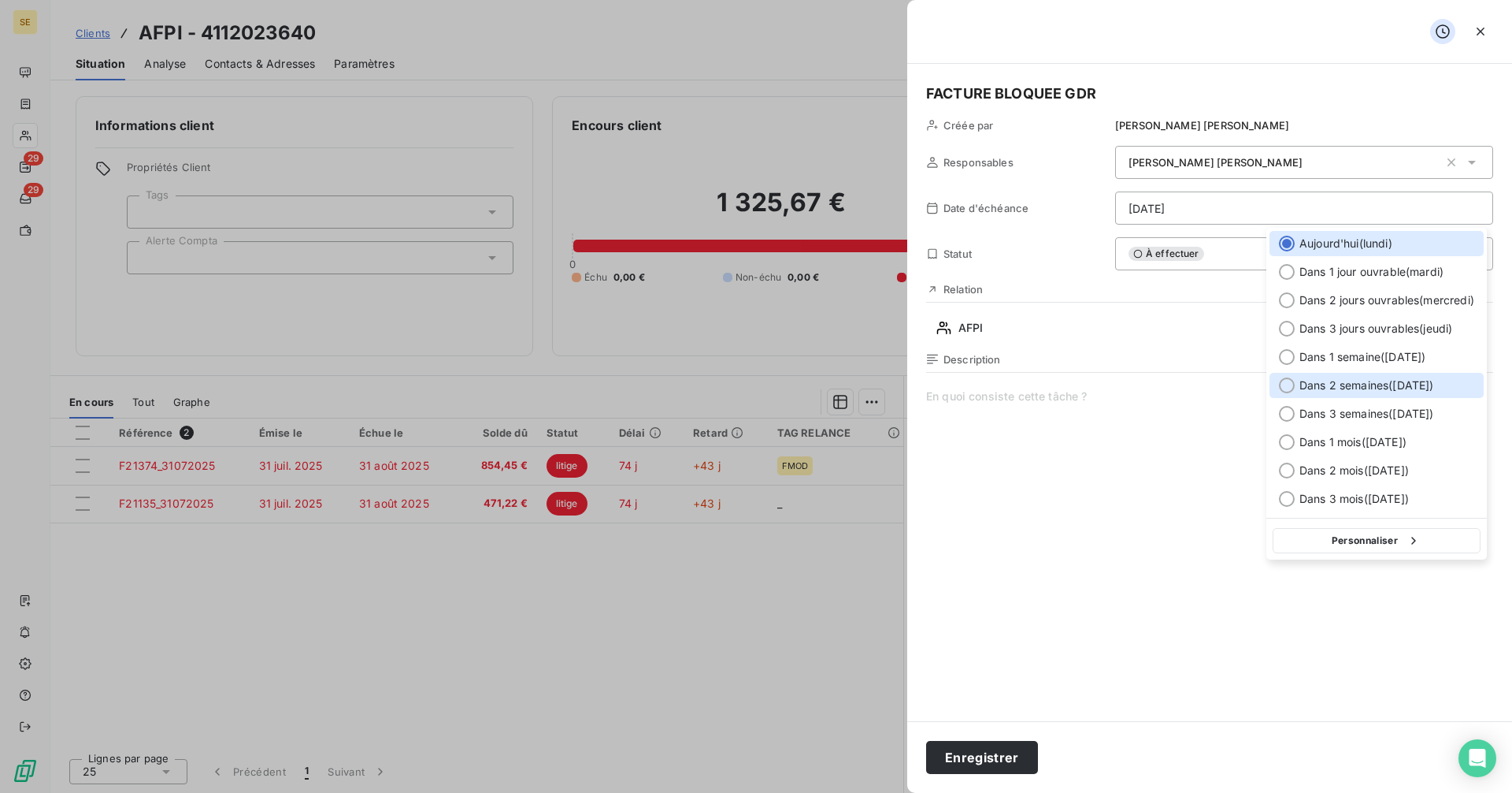
click at [1289, 379] on div at bounding box center [1287, 386] width 16 height 16
type input "[DATE]"
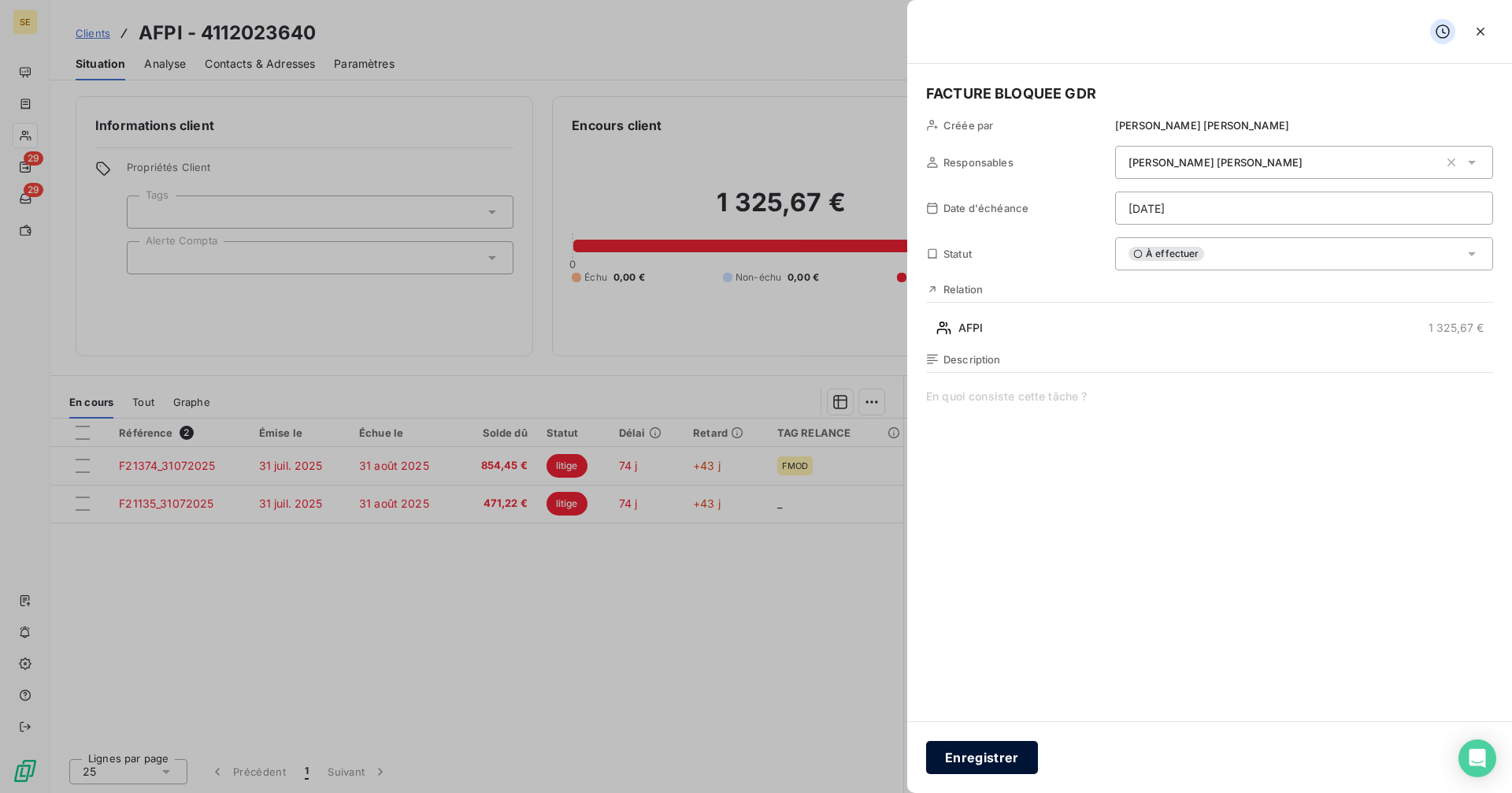
click at [988, 762] on button "Enregistrer" at bounding box center [981, 757] width 112 height 33
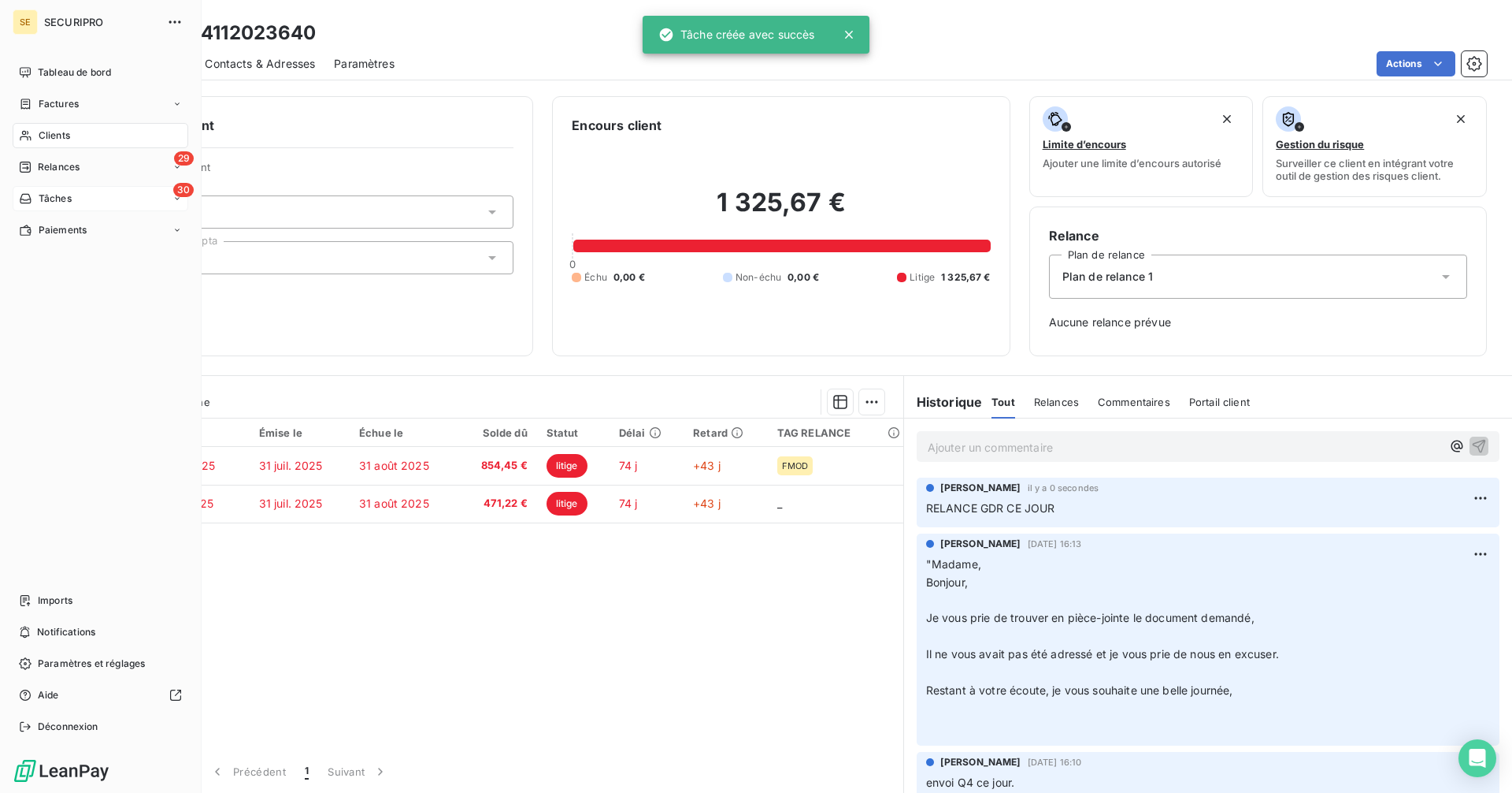
click at [52, 197] on span "Tâches" at bounding box center [55, 198] width 33 height 14
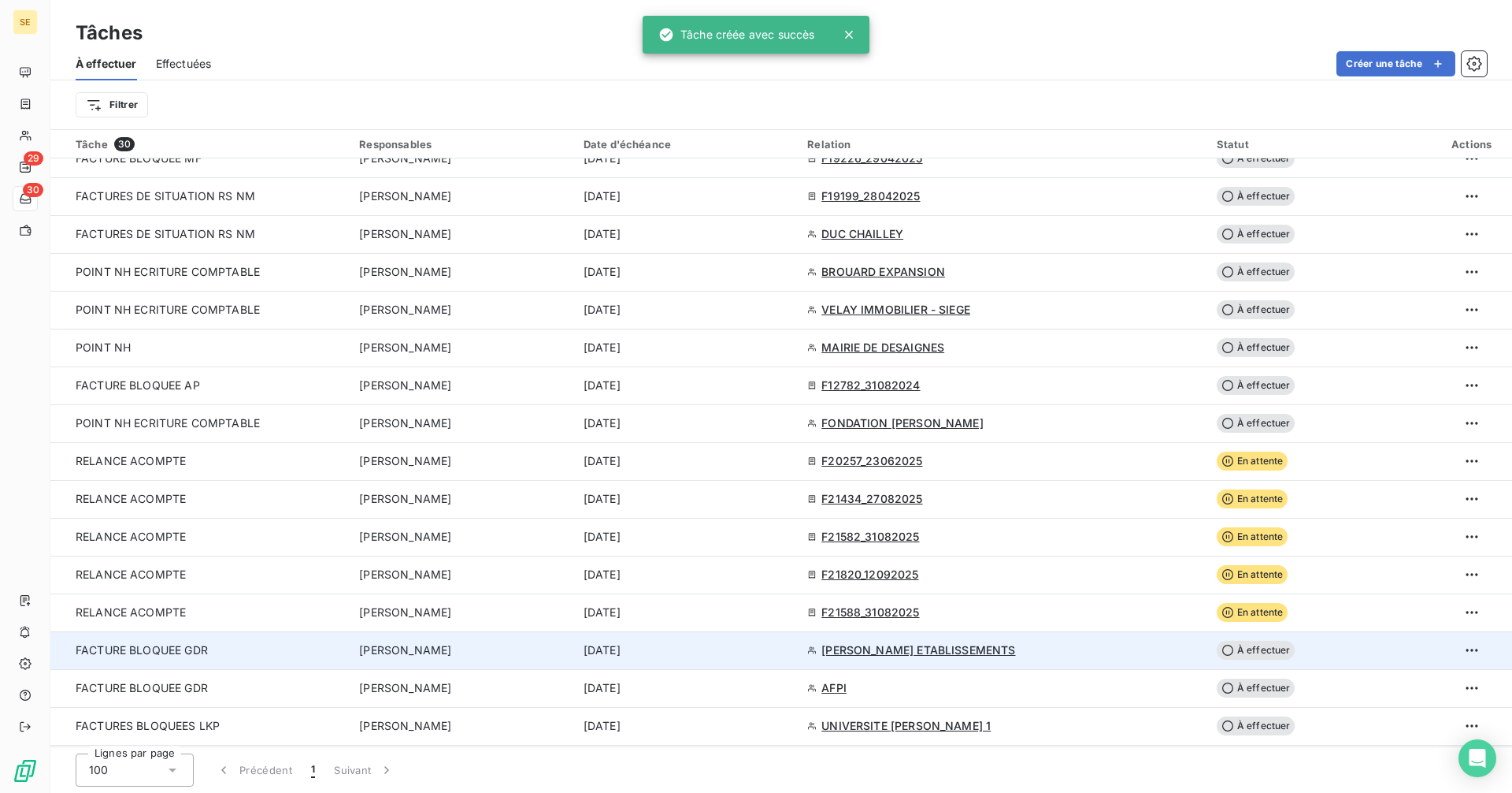
scroll to position [548, 0]
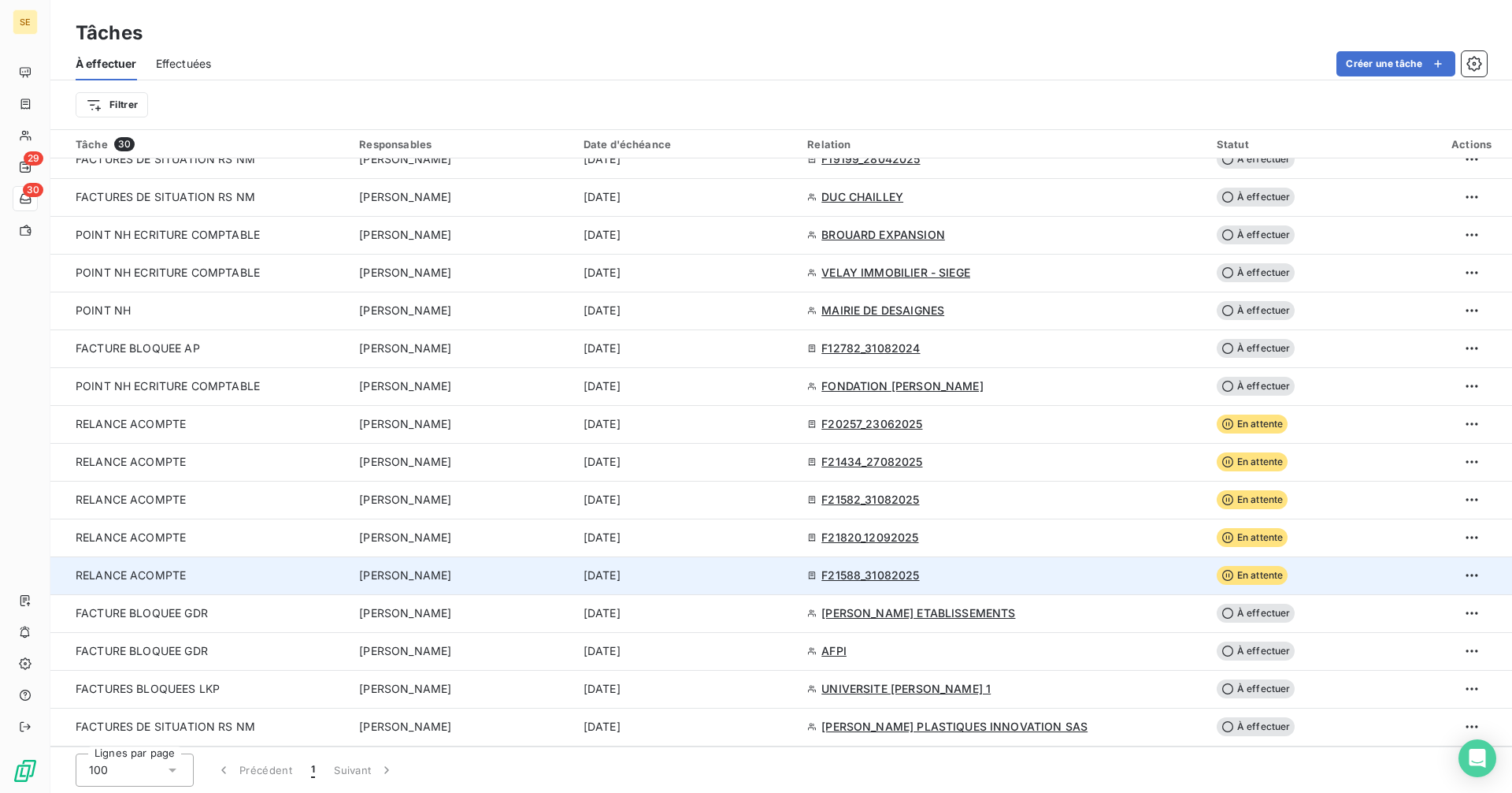
click at [621, 571] on span "[DATE]" at bounding box center [602, 575] width 37 height 16
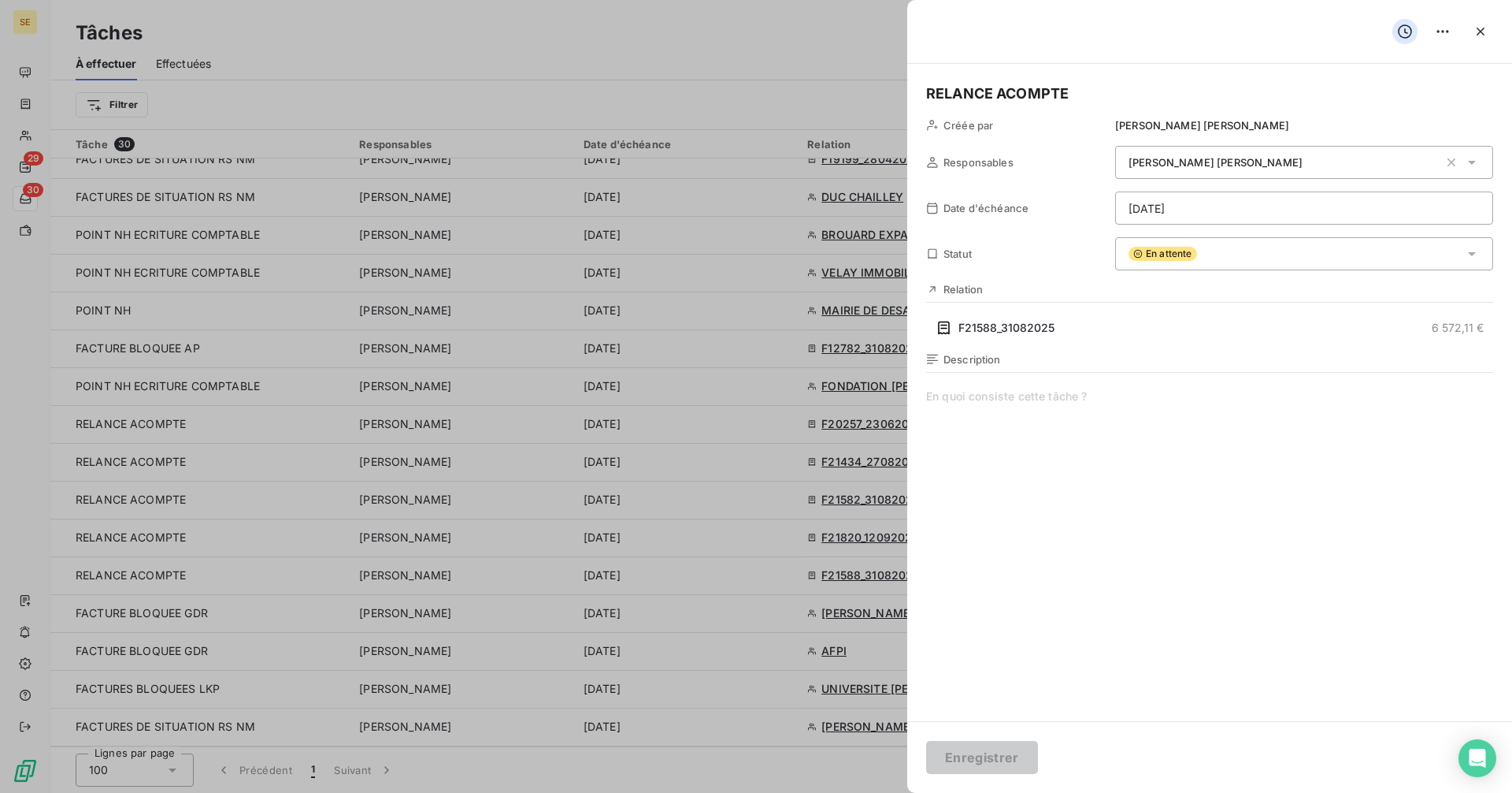
click at [1178, 211] on html "SE 29 30 Tâches À effectuer Effectuées Créer une tâche Filtrer Tâche 30 Respons…" at bounding box center [756, 396] width 1512 height 793
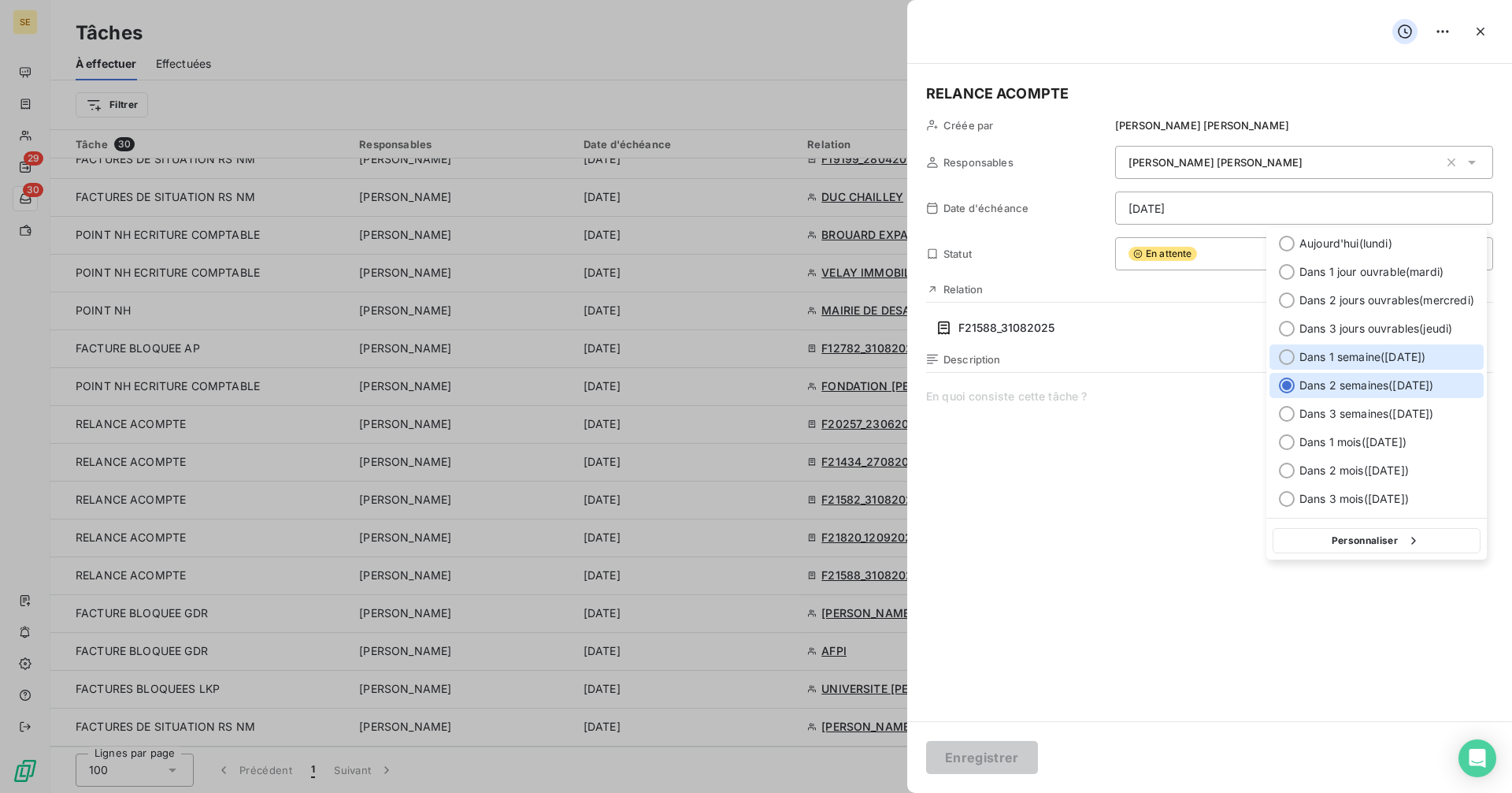
click at [1288, 354] on div at bounding box center [1287, 357] width 16 height 16
type input "[DATE]"
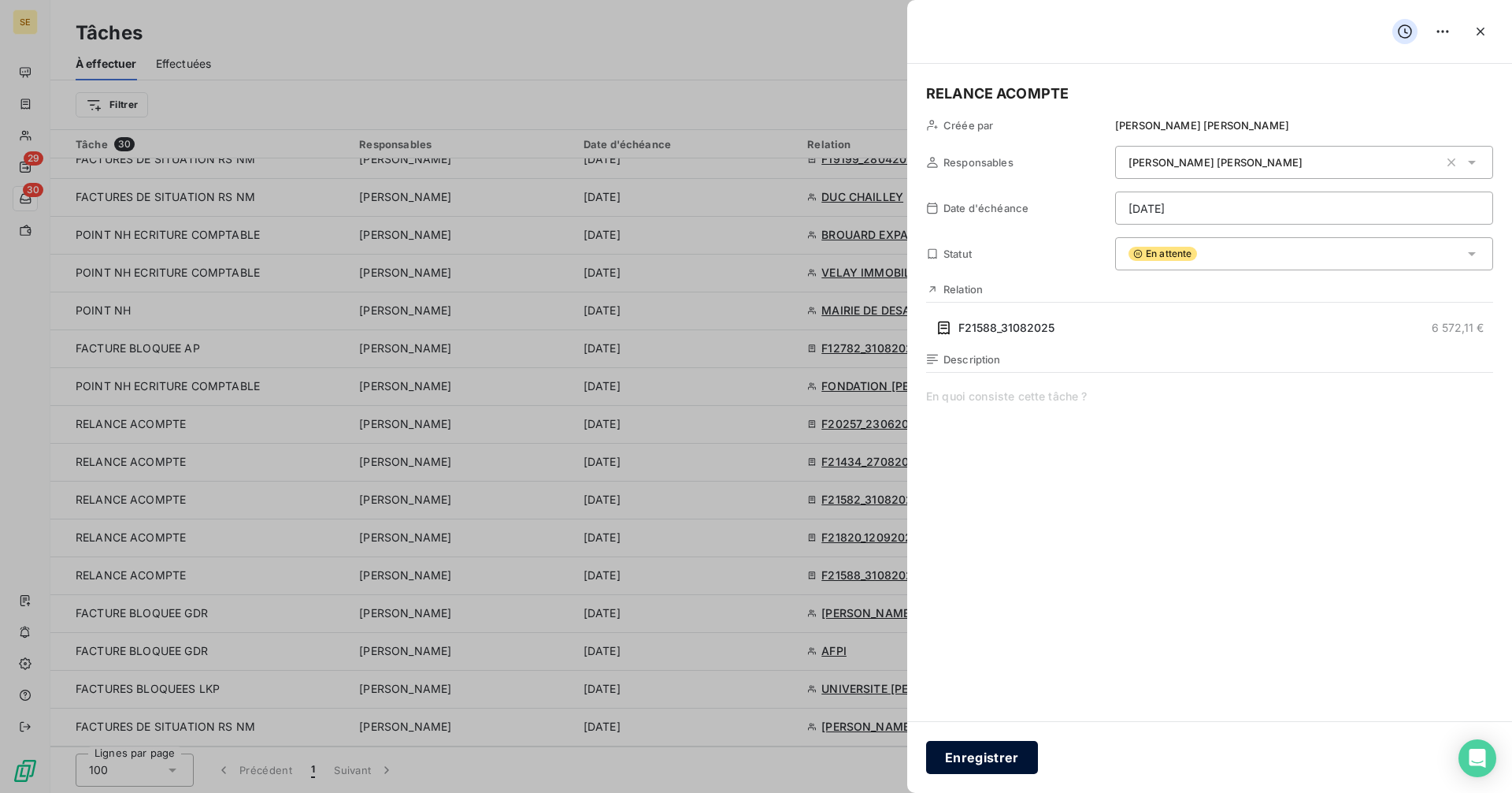
click at [1018, 754] on button "Enregistrer" at bounding box center [981, 757] width 112 height 33
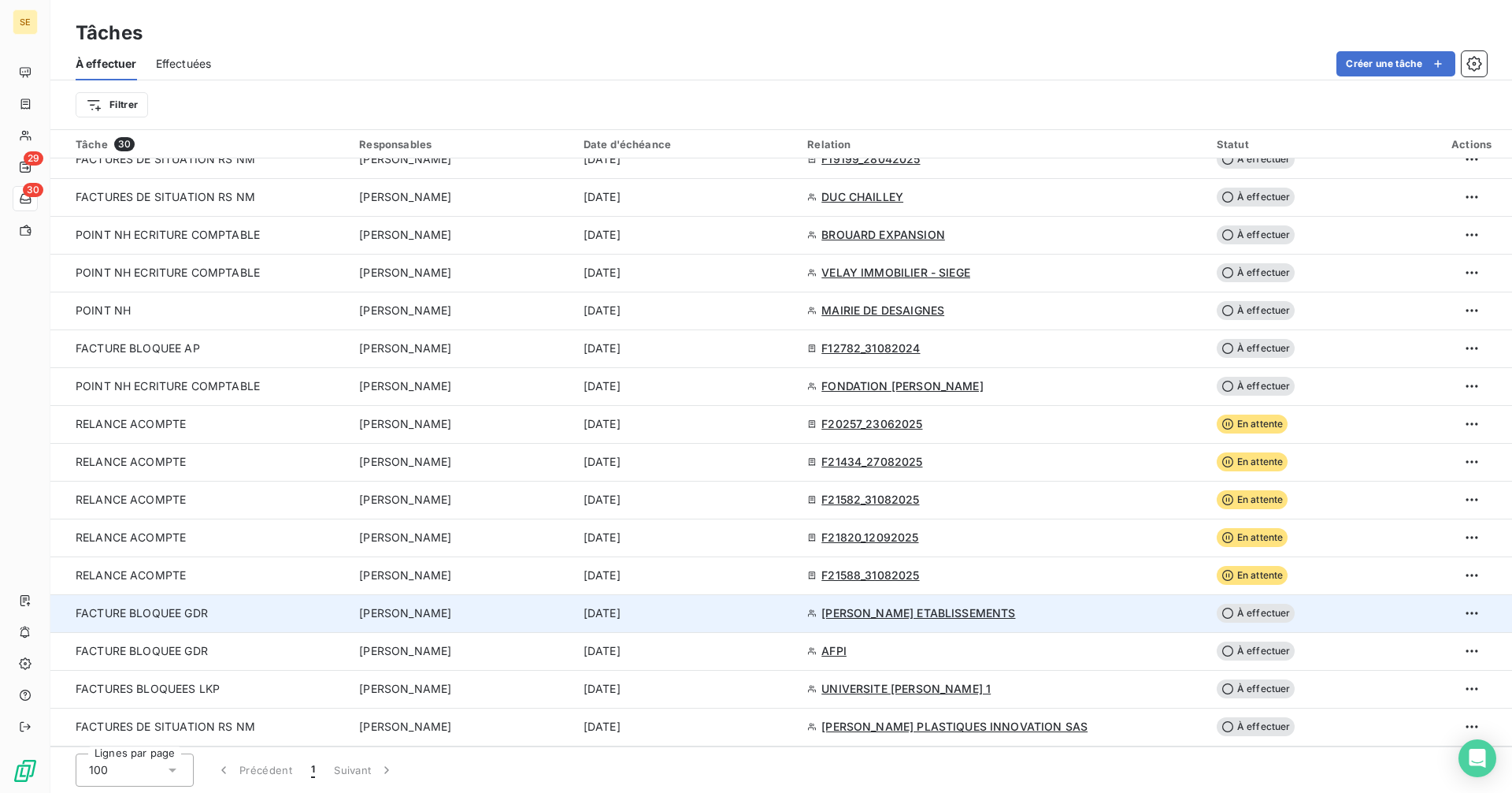
click at [893, 609] on span "VERDIER ANDRÉ ETABLISSEMENTS" at bounding box center [918, 613] width 194 height 16
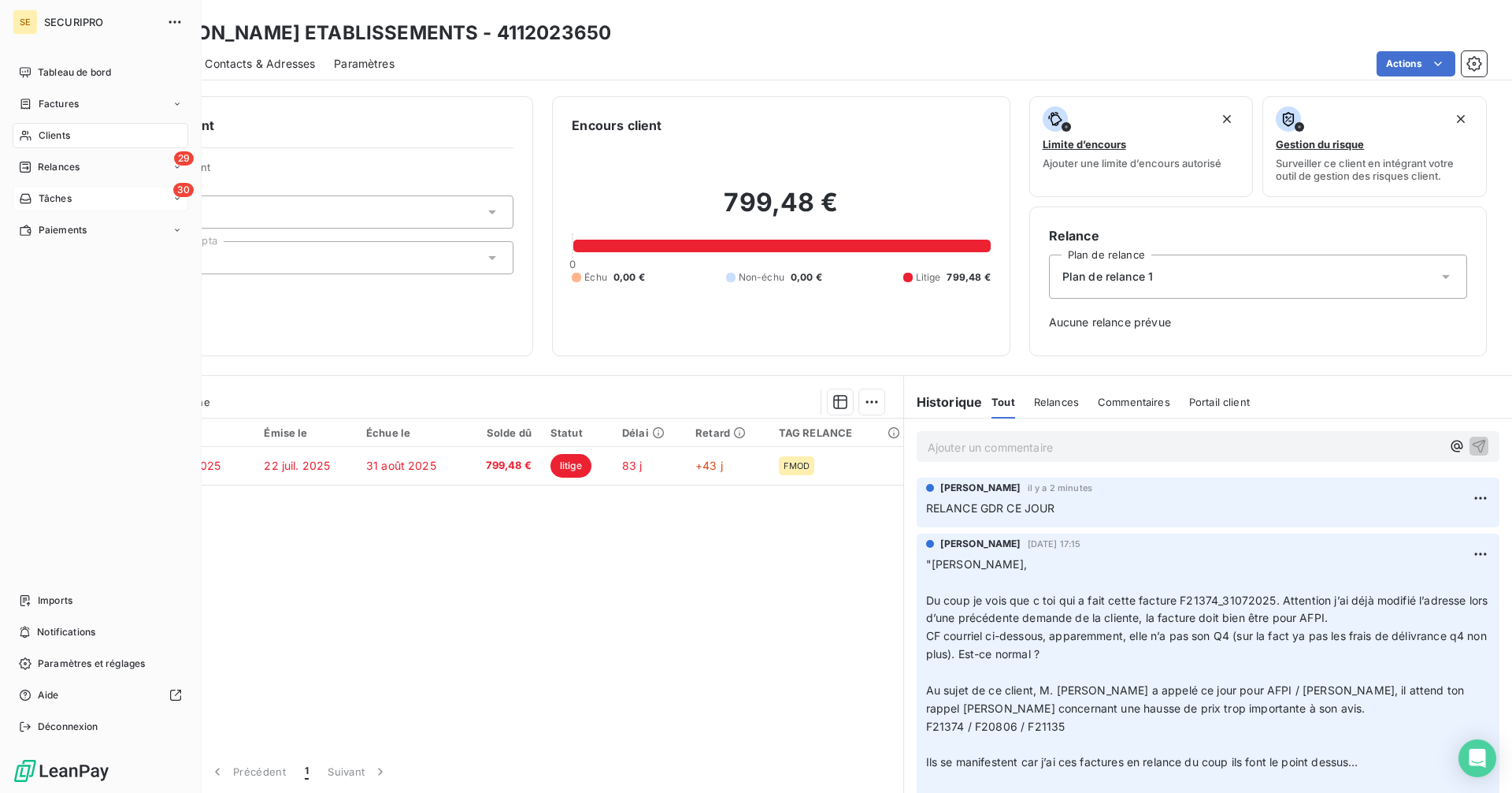
click at [39, 100] on span "Factures" at bounding box center [59, 104] width 40 height 14
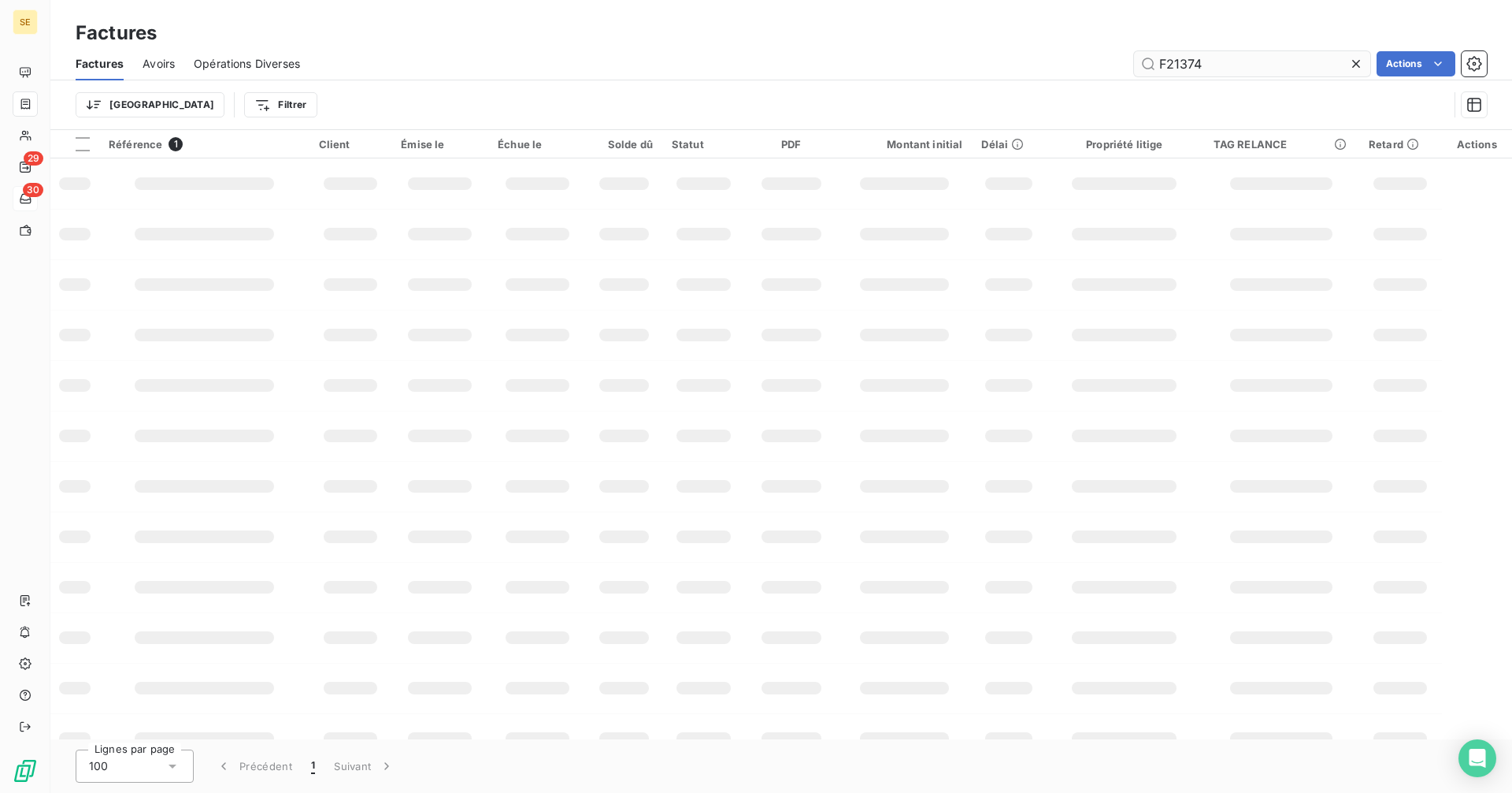
click at [1246, 63] on input "F21374" at bounding box center [1252, 63] width 236 height 25
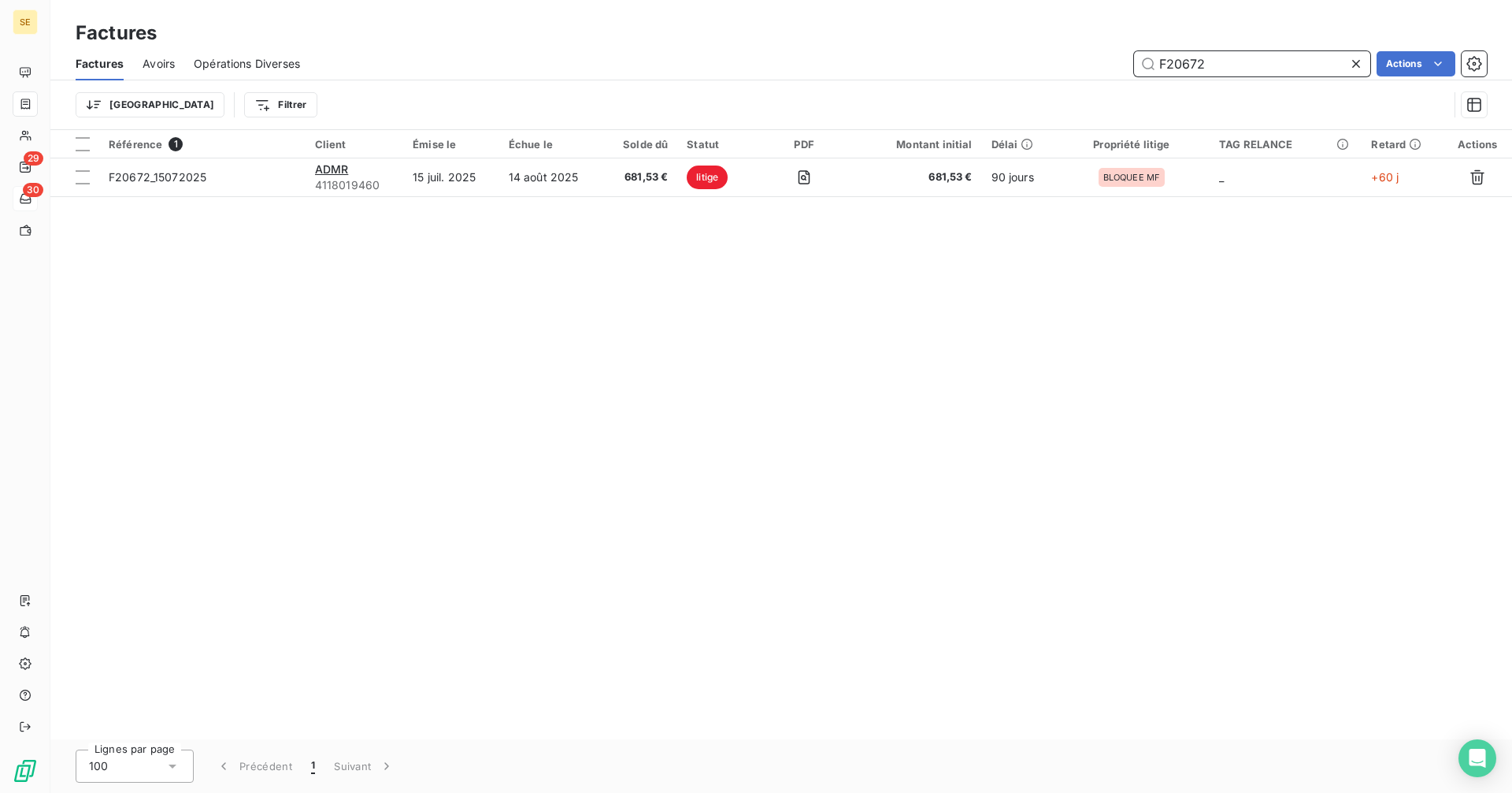
click at [1226, 67] on input "F20672" at bounding box center [1252, 63] width 236 height 25
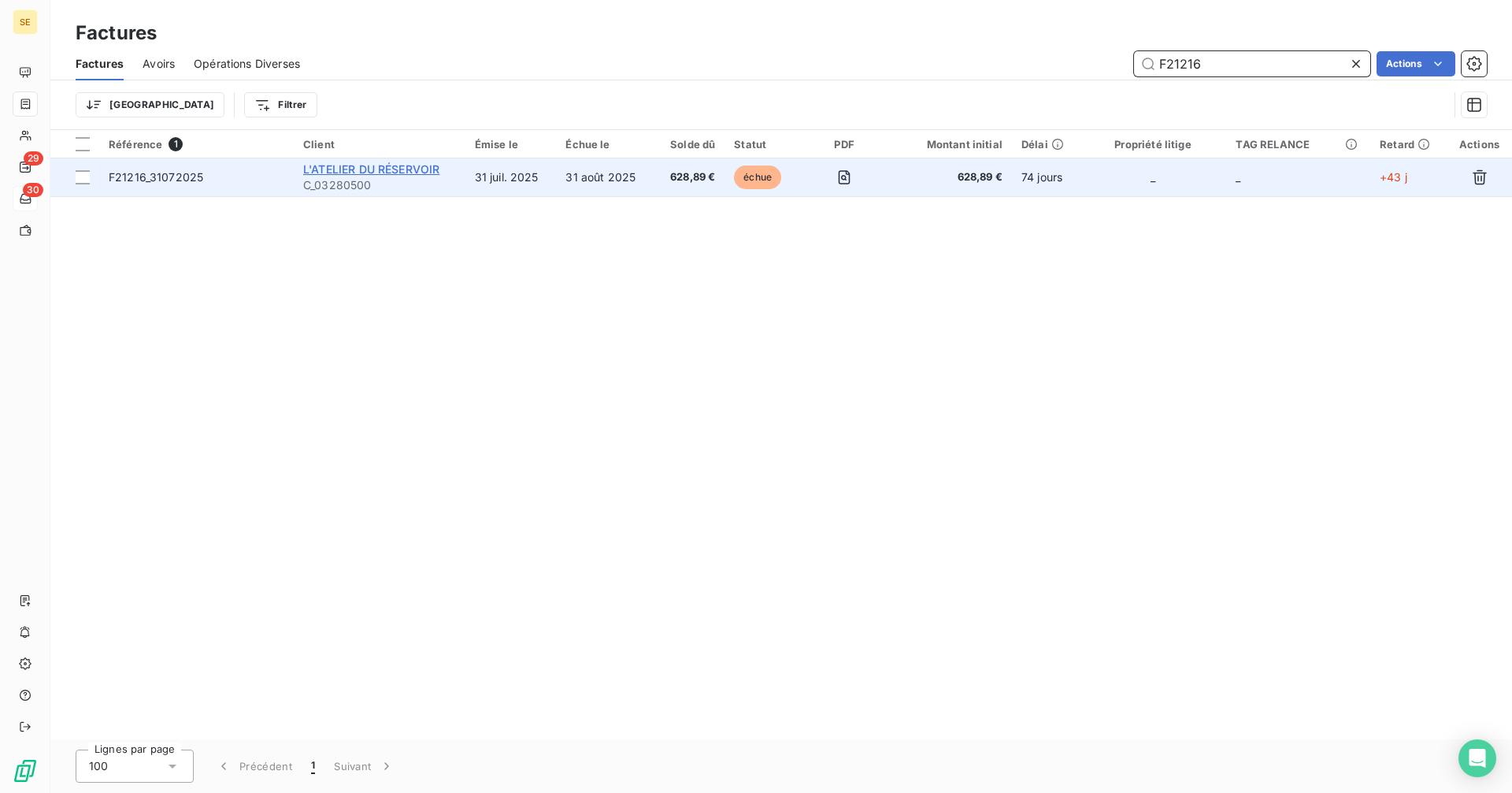
type input "F21216"
click at [400, 169] on span "L'ATELIER DU RÉSERVOIR" at bounding box center [372, 169] width 137 height 14
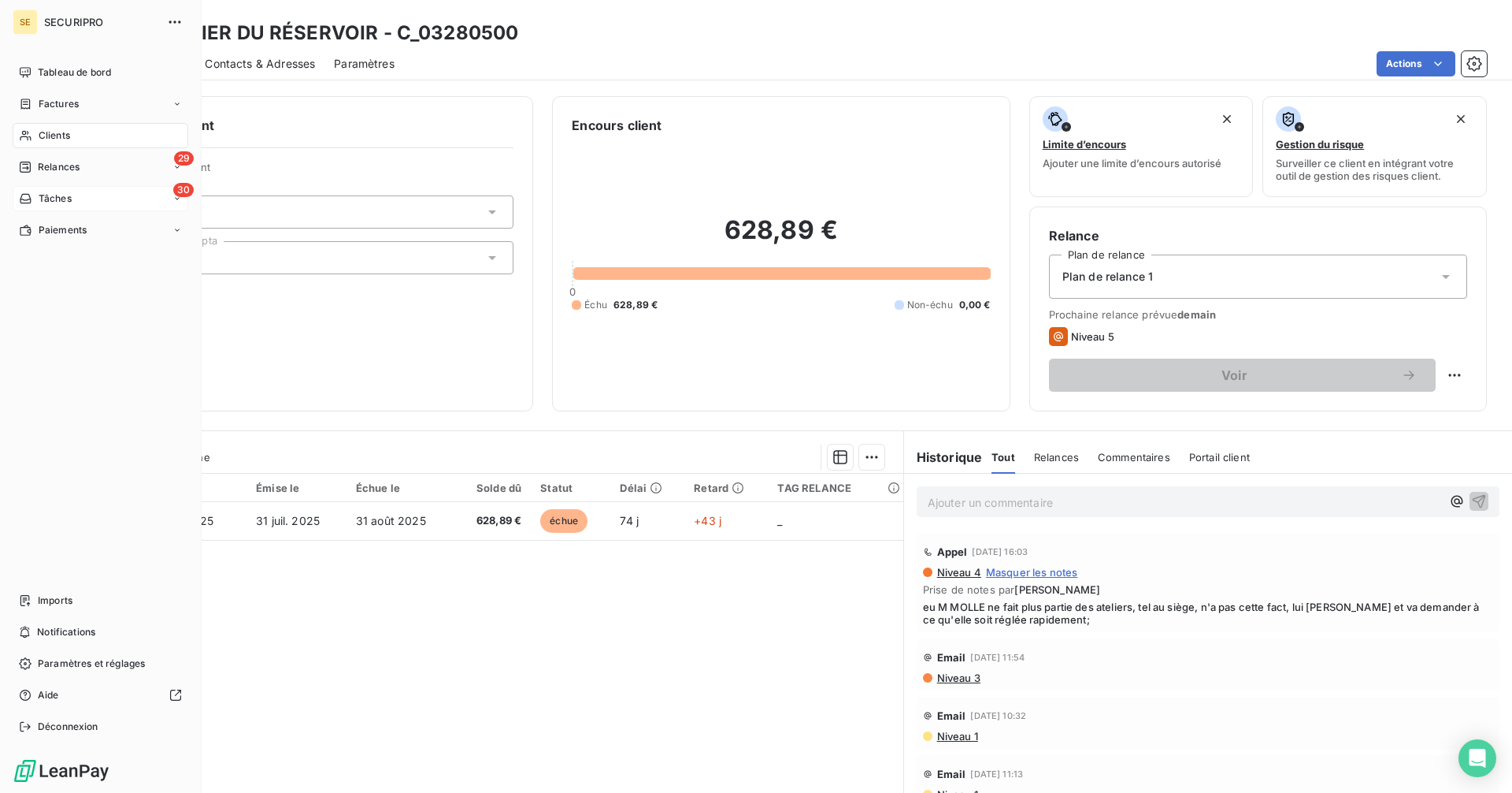
drag, startPoint x: 50, startPoint y: 106, endPoint x: 83, endPoint y: 102, distance: 33.2
click at [50, 106] on span "Factures" at bounding box center [59, 104] width 40 height 14
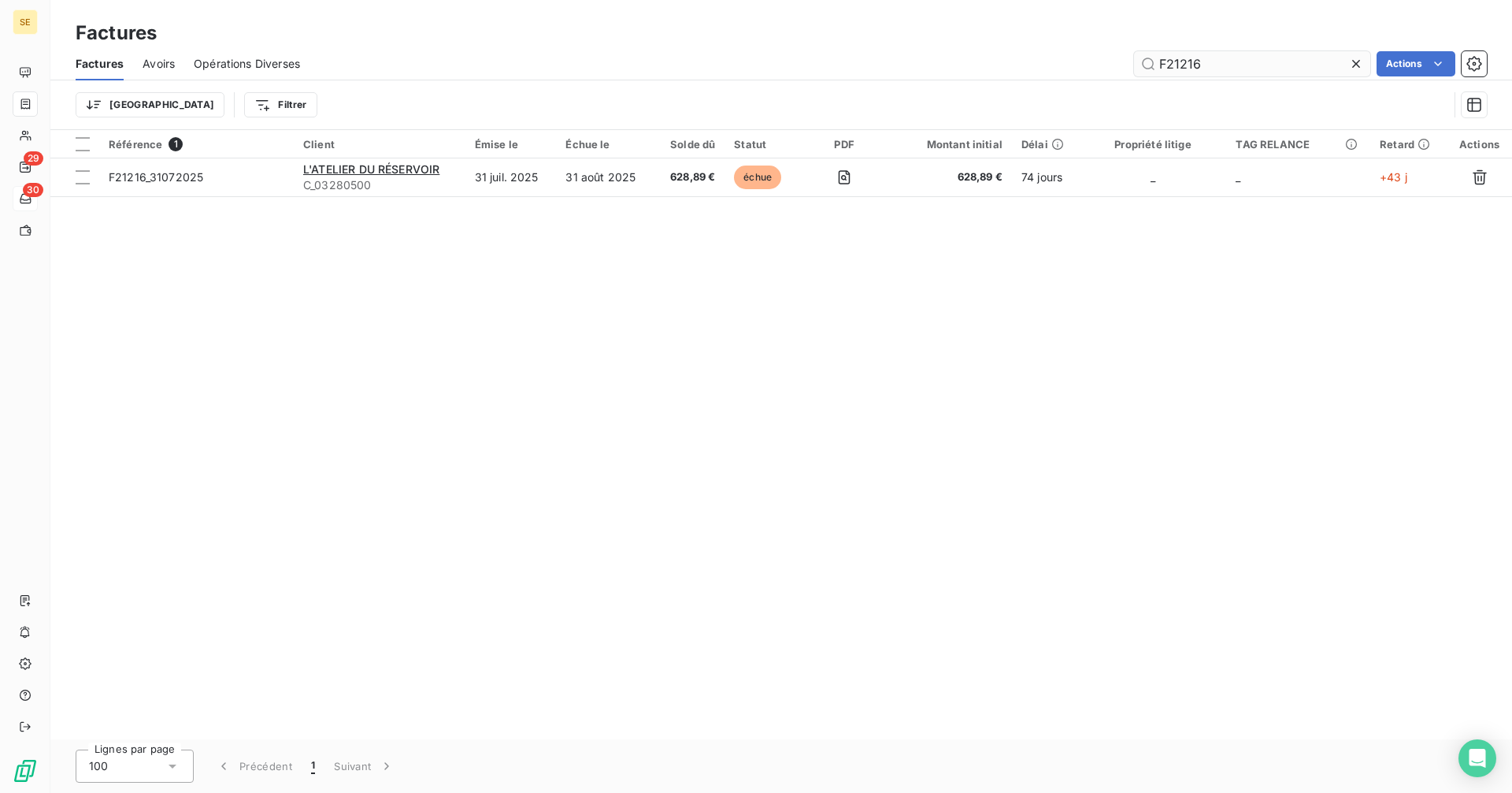
click at [1235, 63] on input "F21216" at bounding box center [1252, 63] width 236 height 25
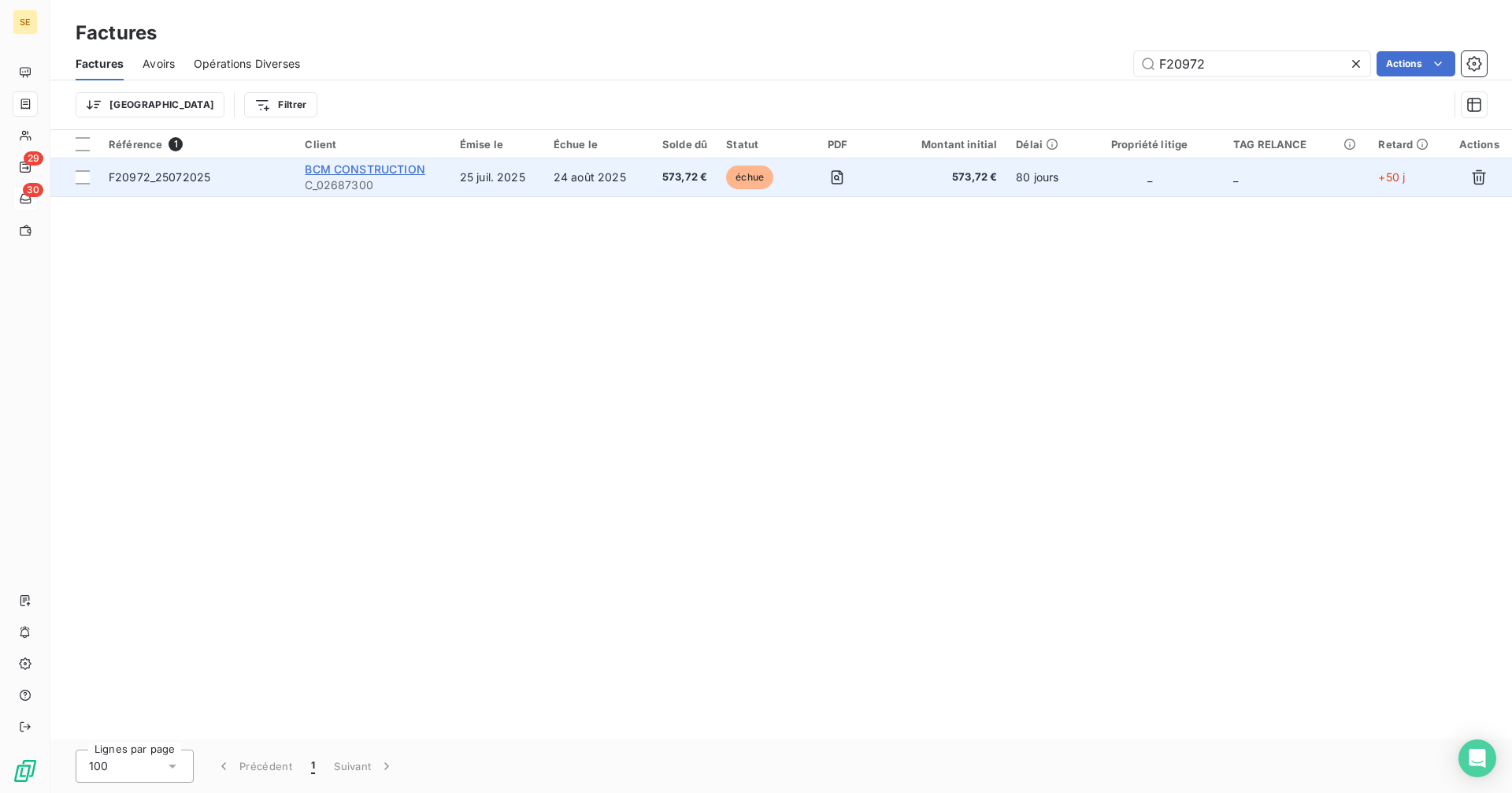
type input "F20972"
click at [352, 166] on span "BCM CONSTRUCTION" at bounding box center [365, 169] width 120 height 14
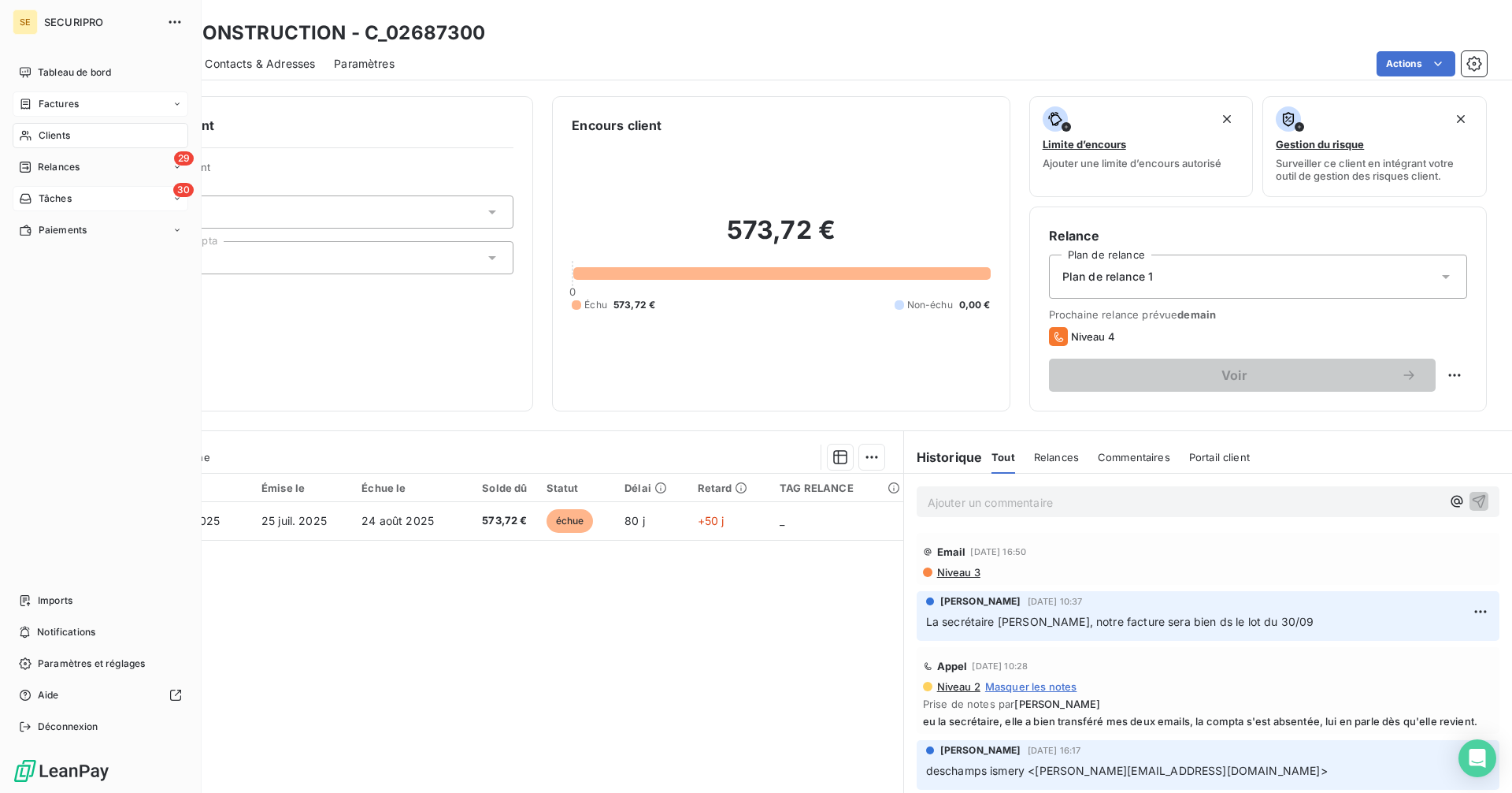
click at [47, 102] on span "Factures" at bounding box center [59, 104] width 40 height 14
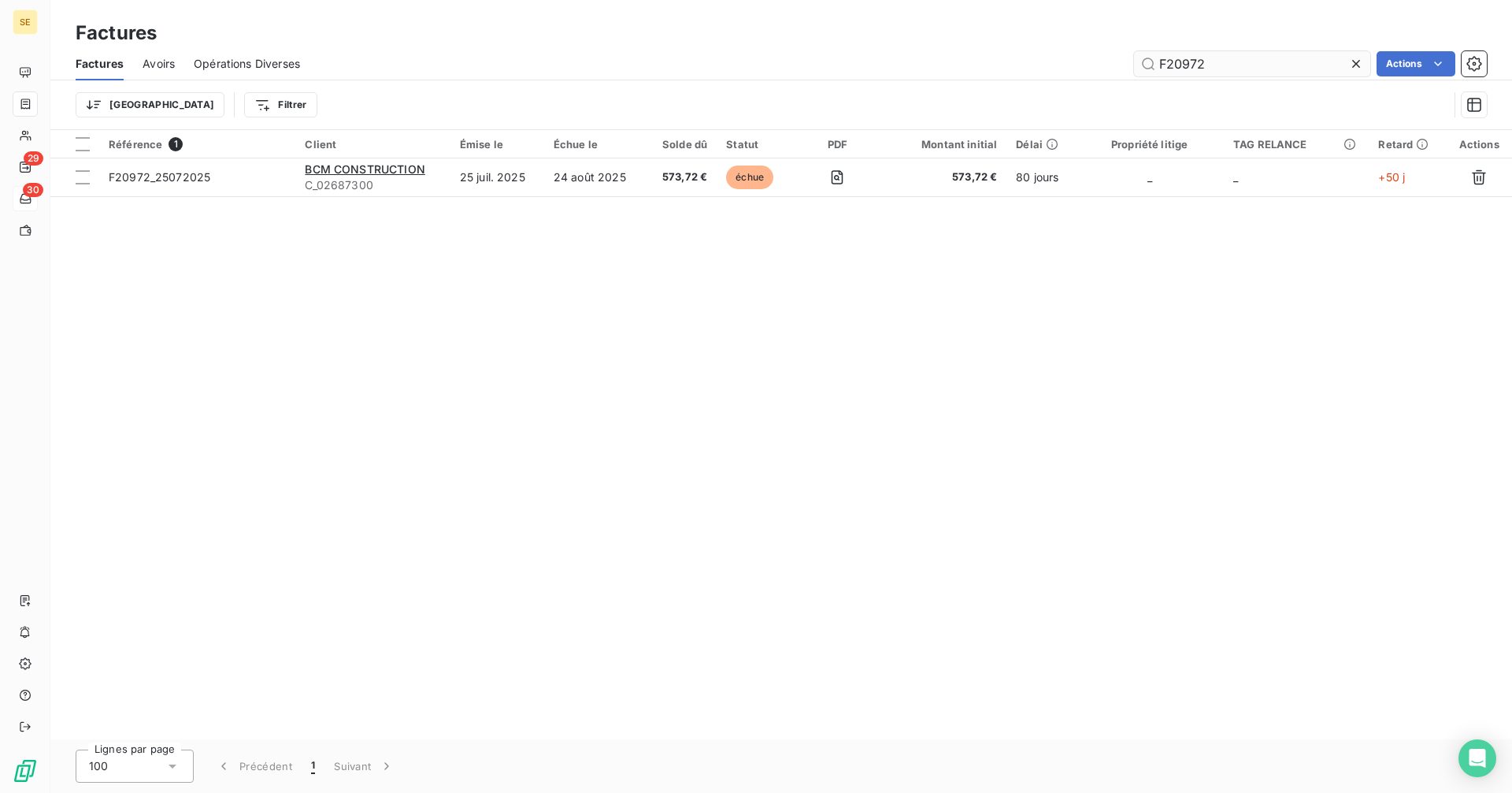
click at [1229, 63] on input "F20972" at bounding box center [1252, 63] width 236 height 25
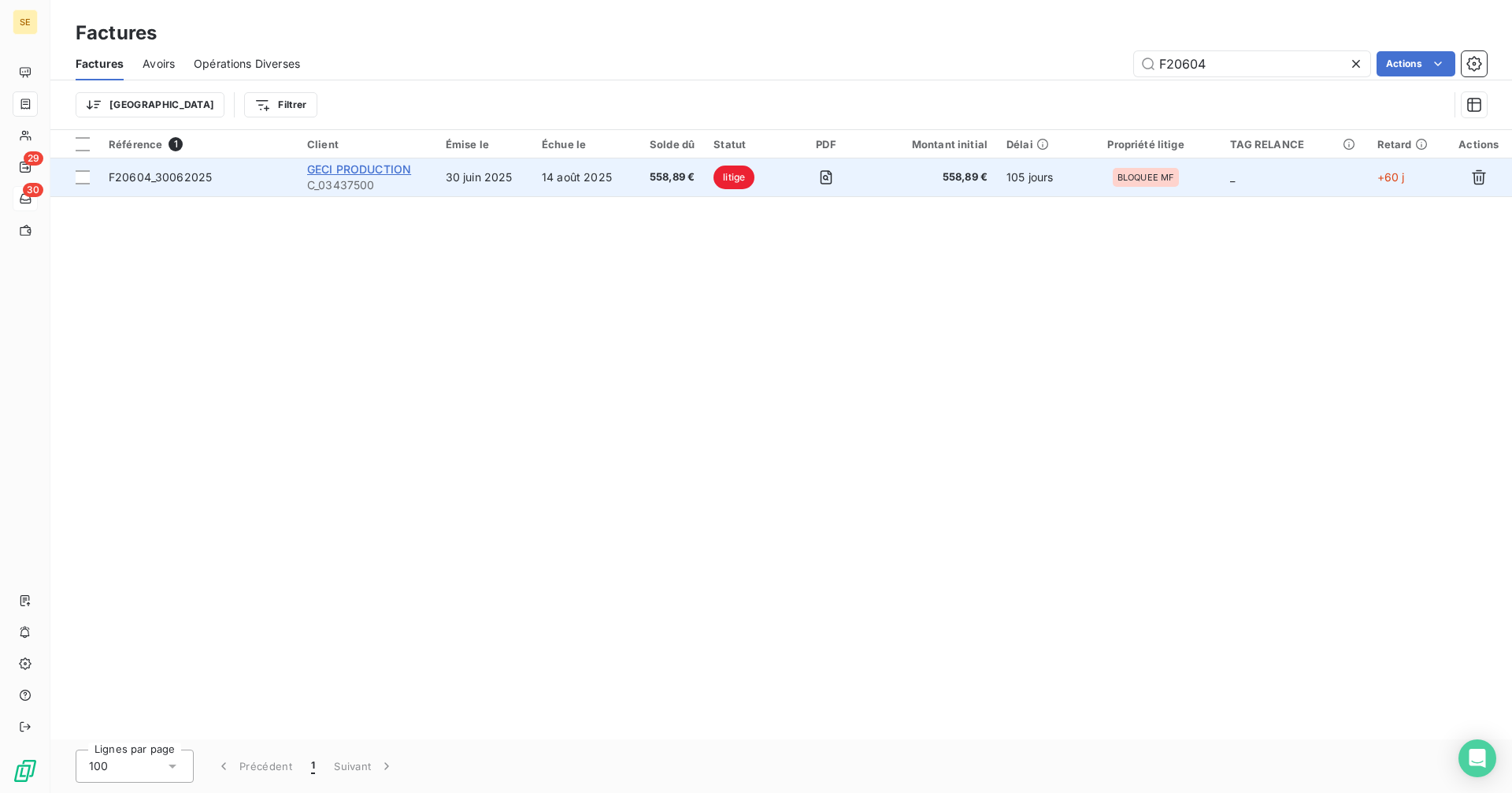
type input "F20604"
click at [368, 167] on span "GECI PRODUCTION" at bounding box center [358, 169] width 104 height 14
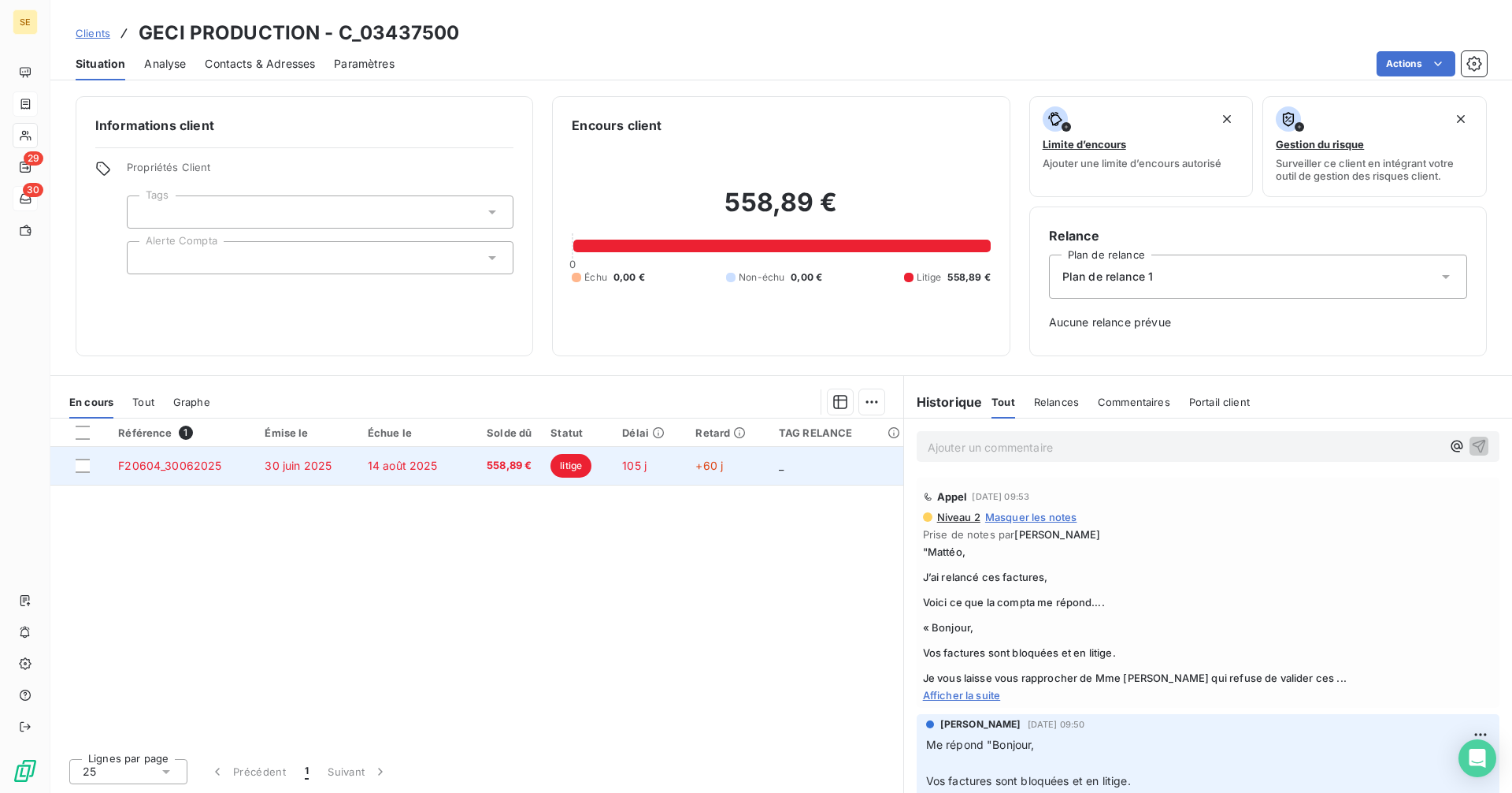
click at [458, 468] on td "14 août 2025" at bounding box center [411, 465] width 106 height 38
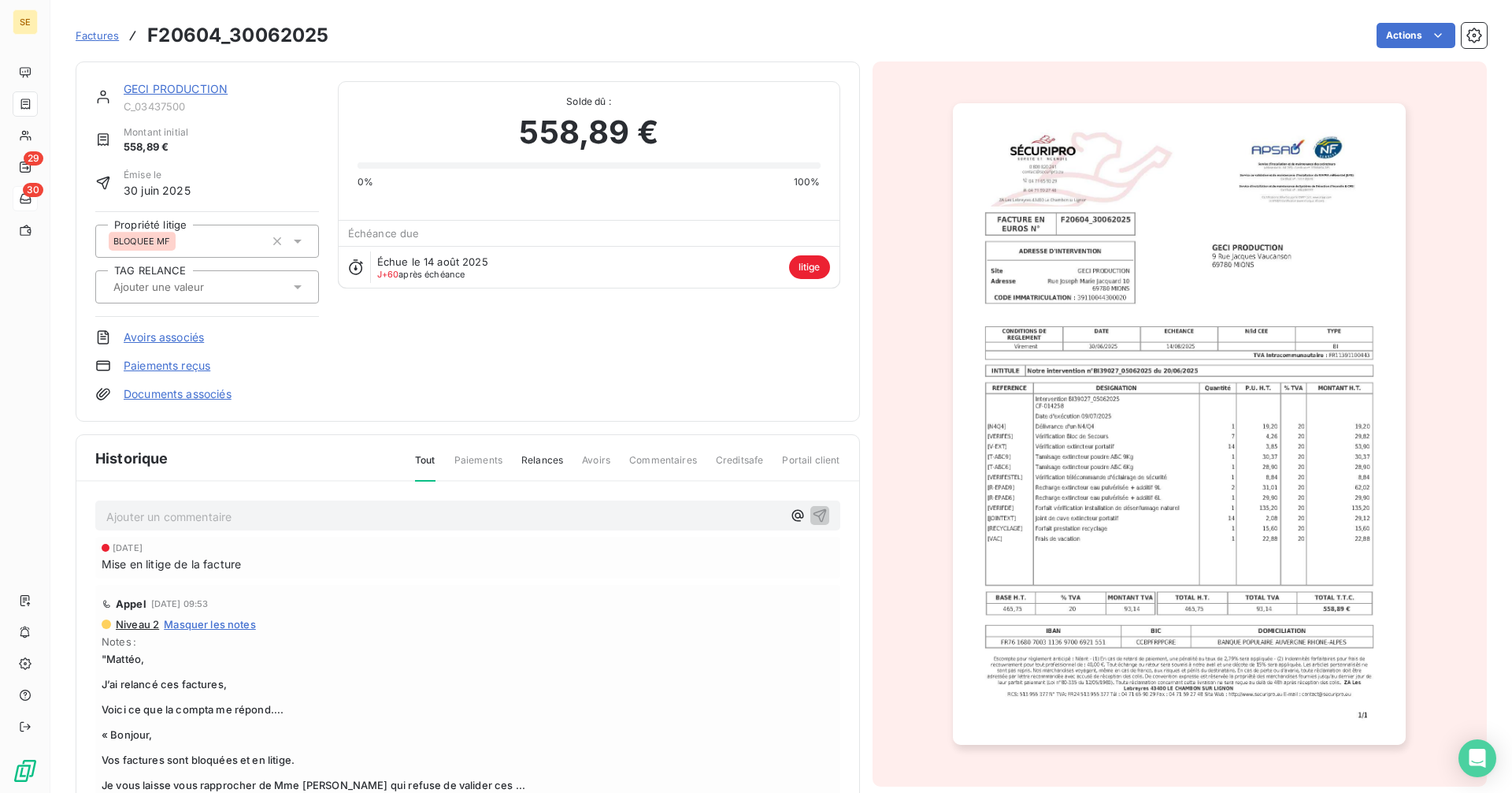
click at [102, 39] on span "Factures" at bounding box center [97, 35] width 43 height 13
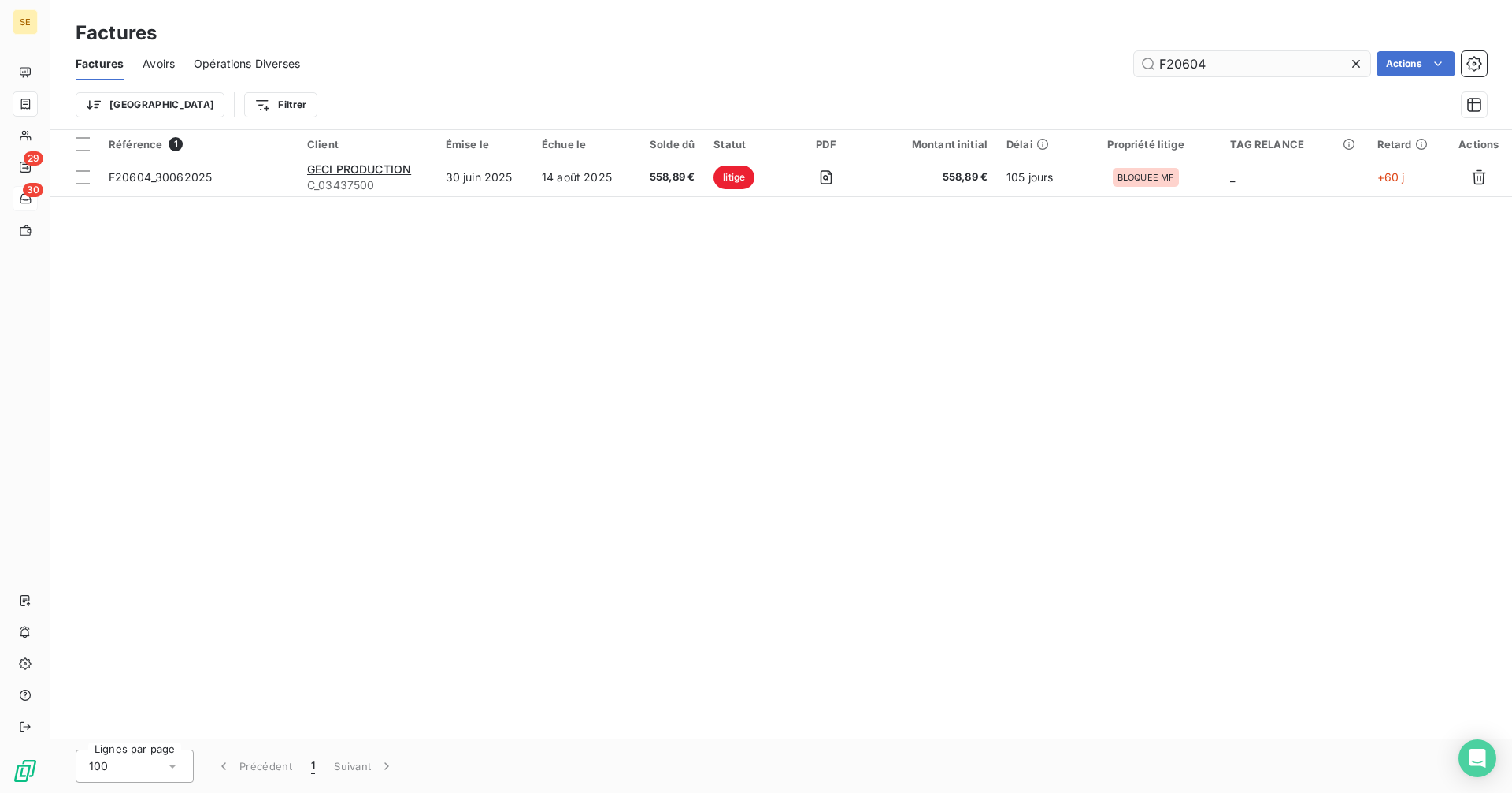
click at [1223, 72] on input "F20604" at bounding box center [1252, 63] width 236 height 25
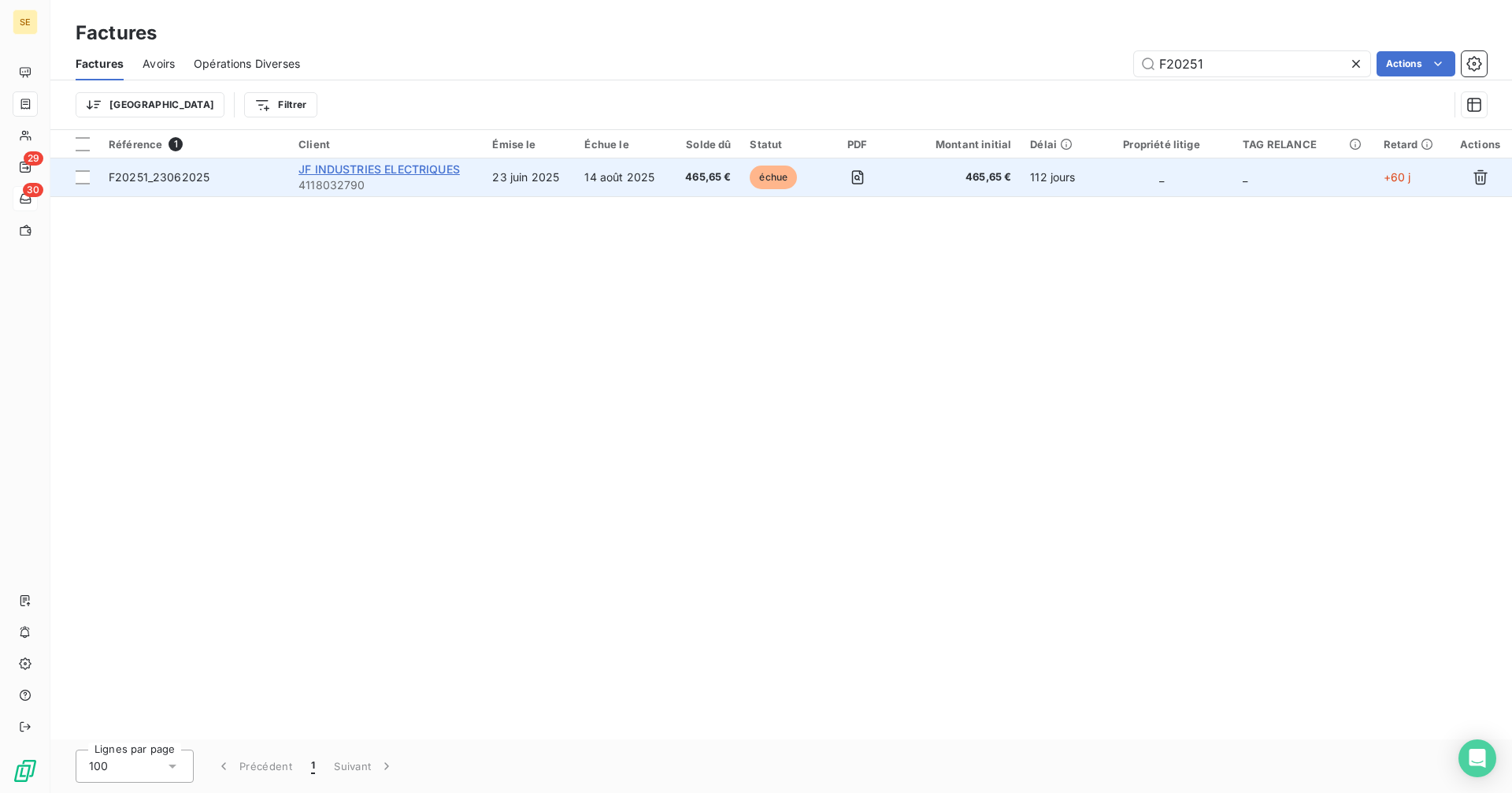
type input "F20251"
click at [442, 170] on span "JF INDUSTRIES ELECTRIQUES" at bounding box center [379, 169] width 161 height 14
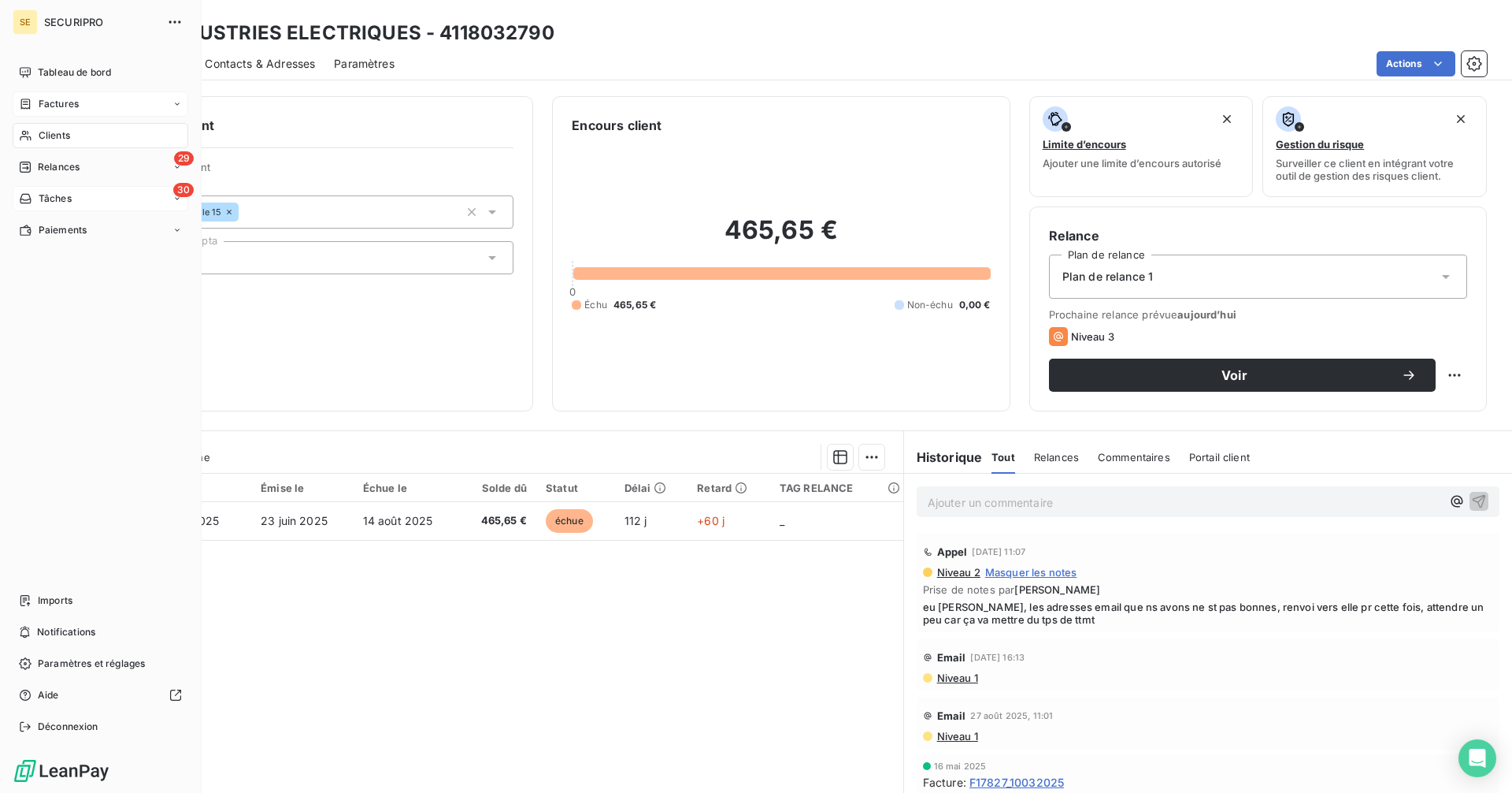
click at [55, 106] on span "Factures" at bounding box center [59, 104] width 40 height 14
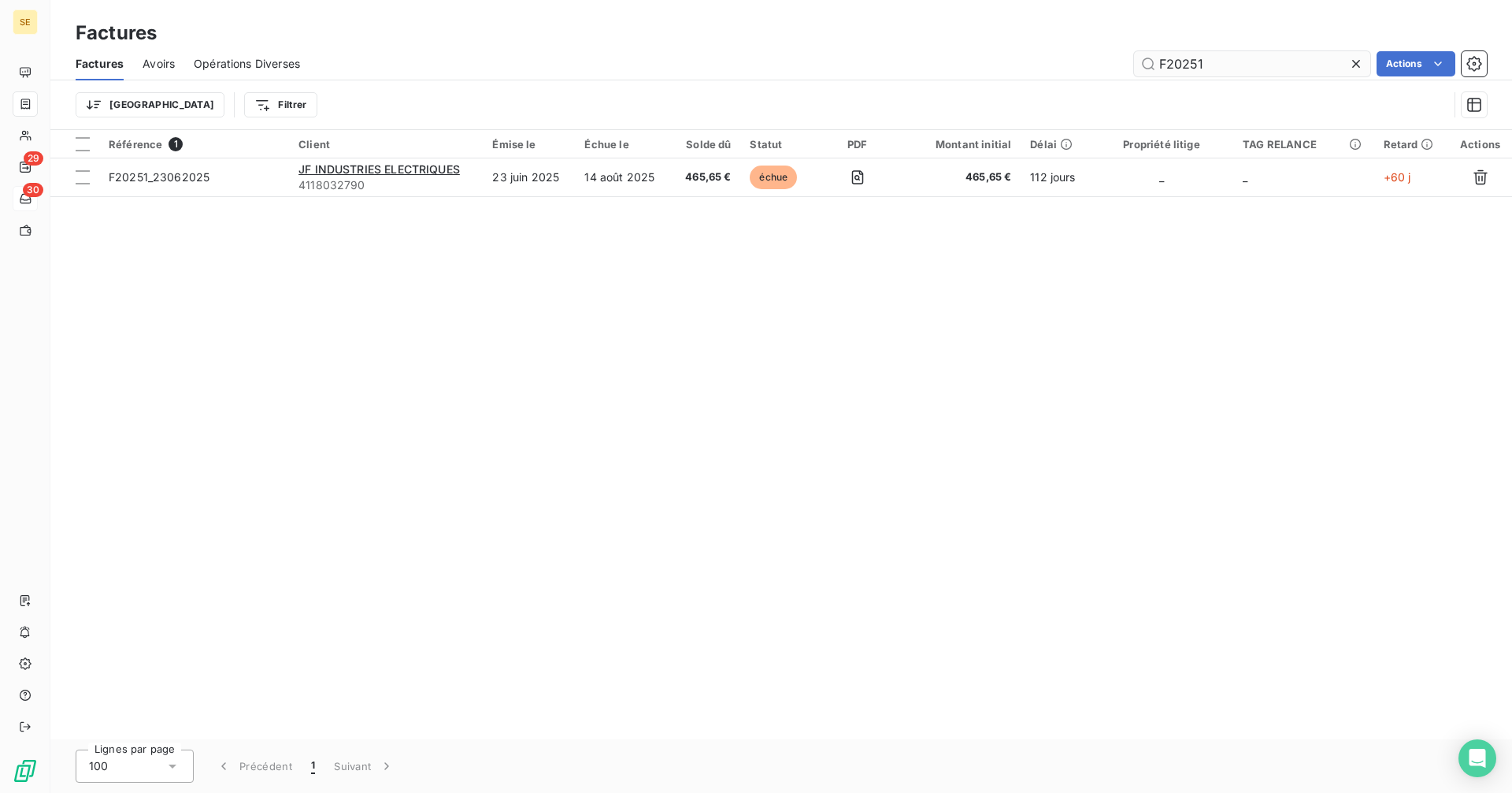
drag, startPoint x: 1217, startPoint y: 63, endPoint x: 1177, endPoint y: 67, distance: 40.2
click at [1177, 67] on input "F20251" at bounding box center [1252, 63] width 236 height 25
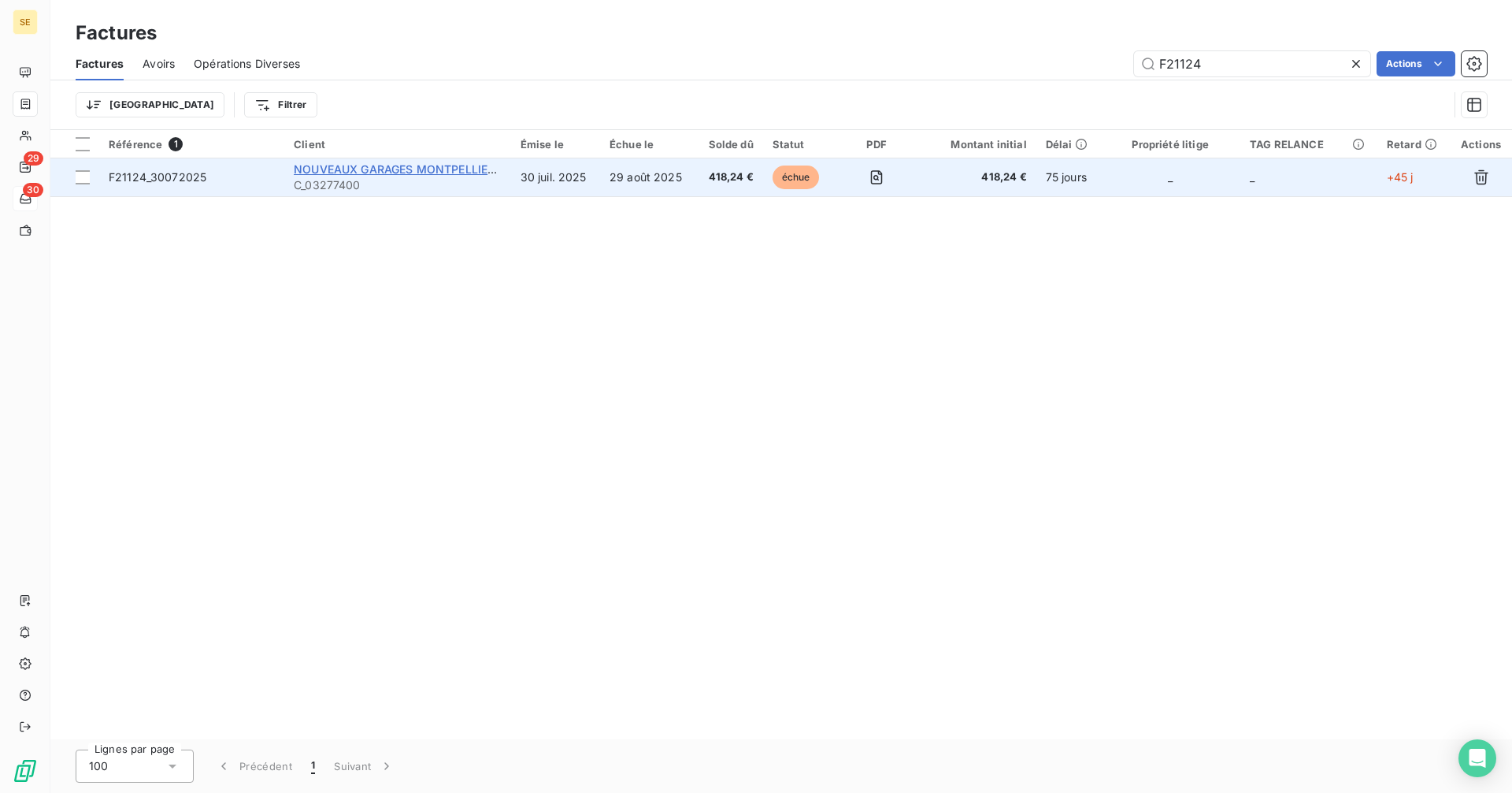
type input "F21124"
click at [400, 165] on span "NOUVEAUX GARAGES MONTPELLIERAINS" at bounding box center [408, 169] width 228 height 14
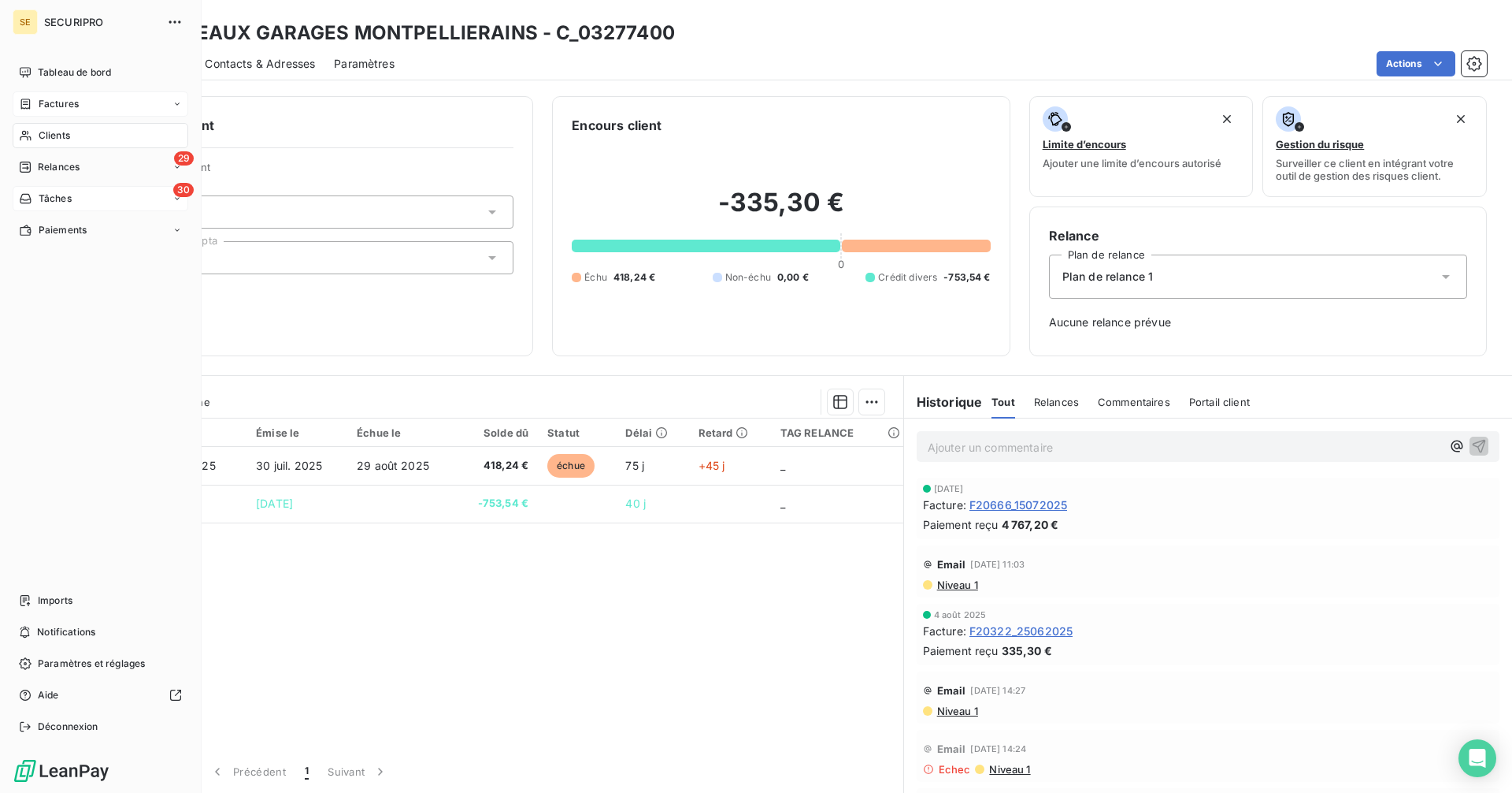
drag, startPoint x: 62, startPoint y: 101, endPoint x: 74, endPoint y: 96, distance: 13.0
click at [62, 101] on span "Factures" at bounding box center [59, 104] width 40 height 14
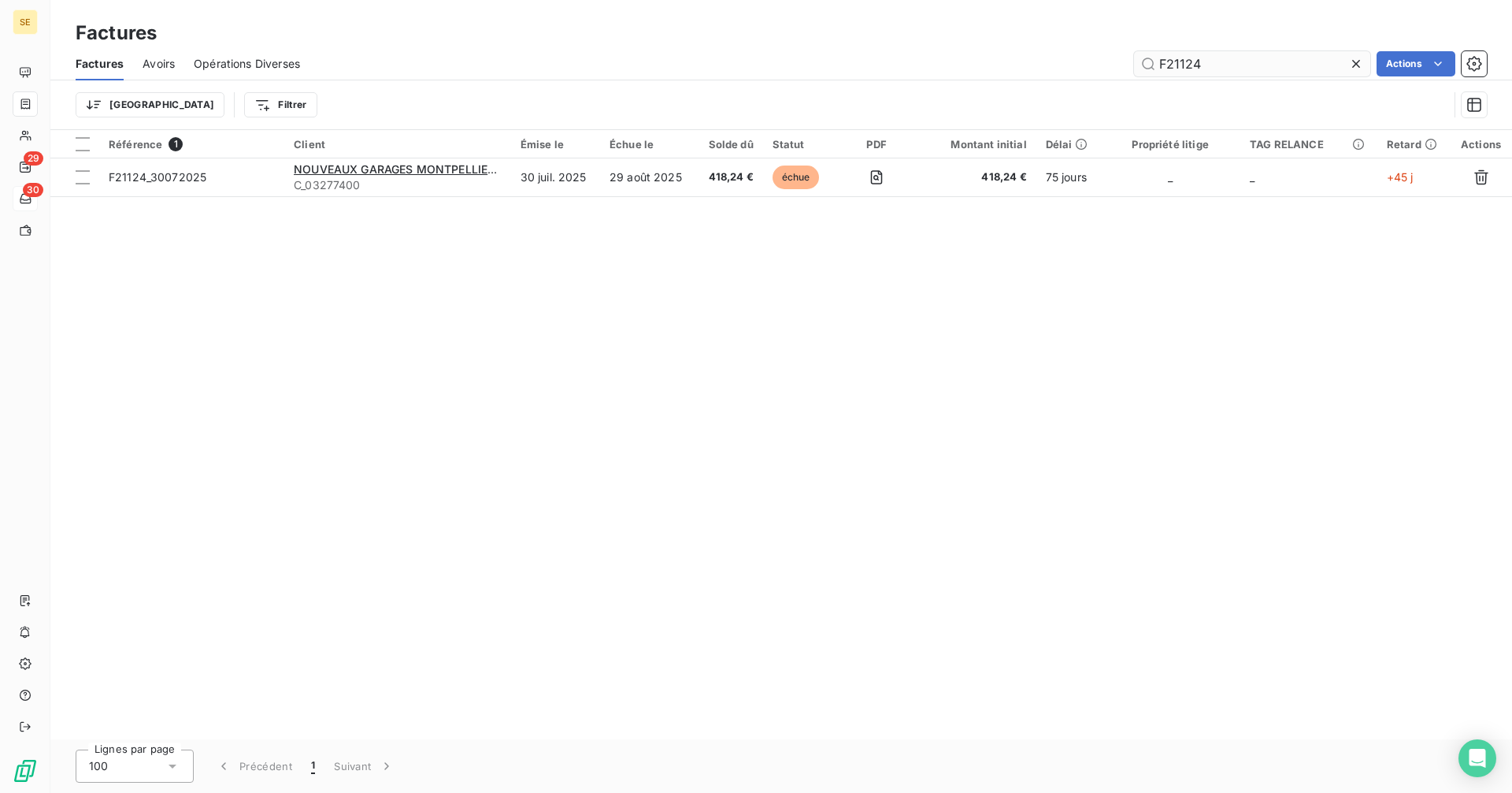
click at [1212, 63] on input "F21124" at bounding box center [1252, 63] width 236 height 25
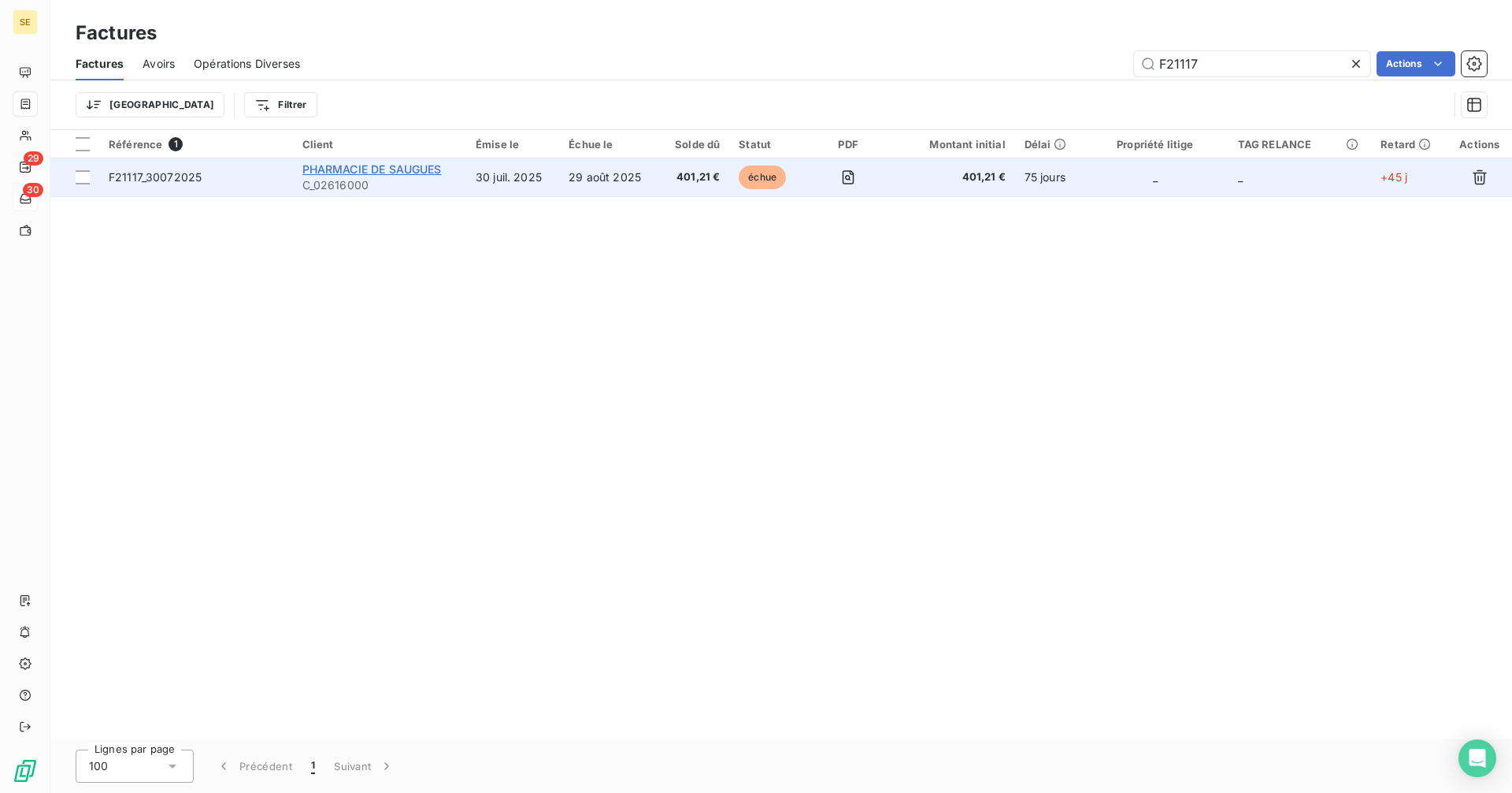
type input "F21117"
click at [375, 169] on span "PHARMACIE DE SAUGUES" at bounding box center [373, 169] width 140 height 14
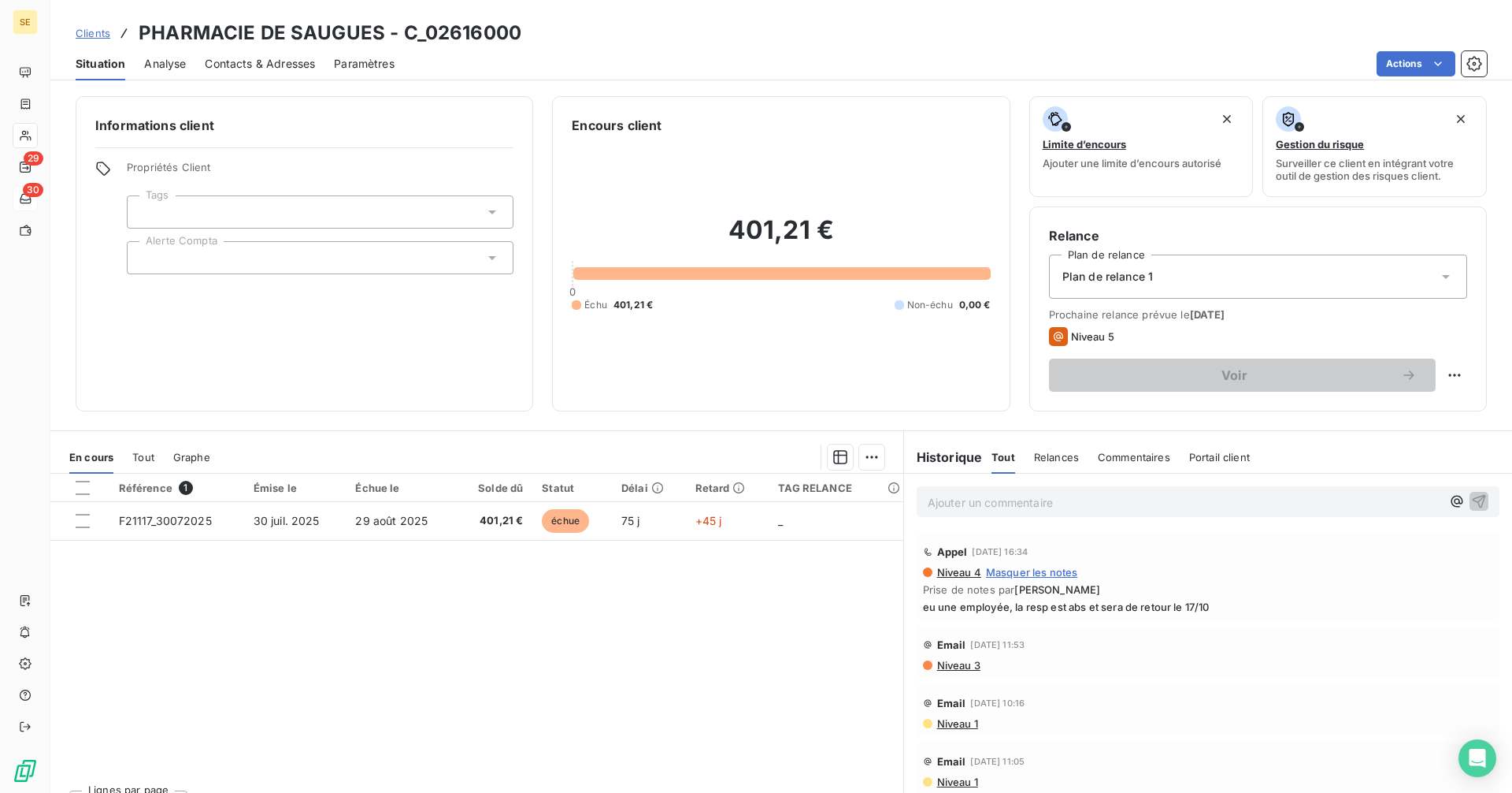
click at [98, 32] on span "Clients" at bounding box center [92, 33] width 35 height 13
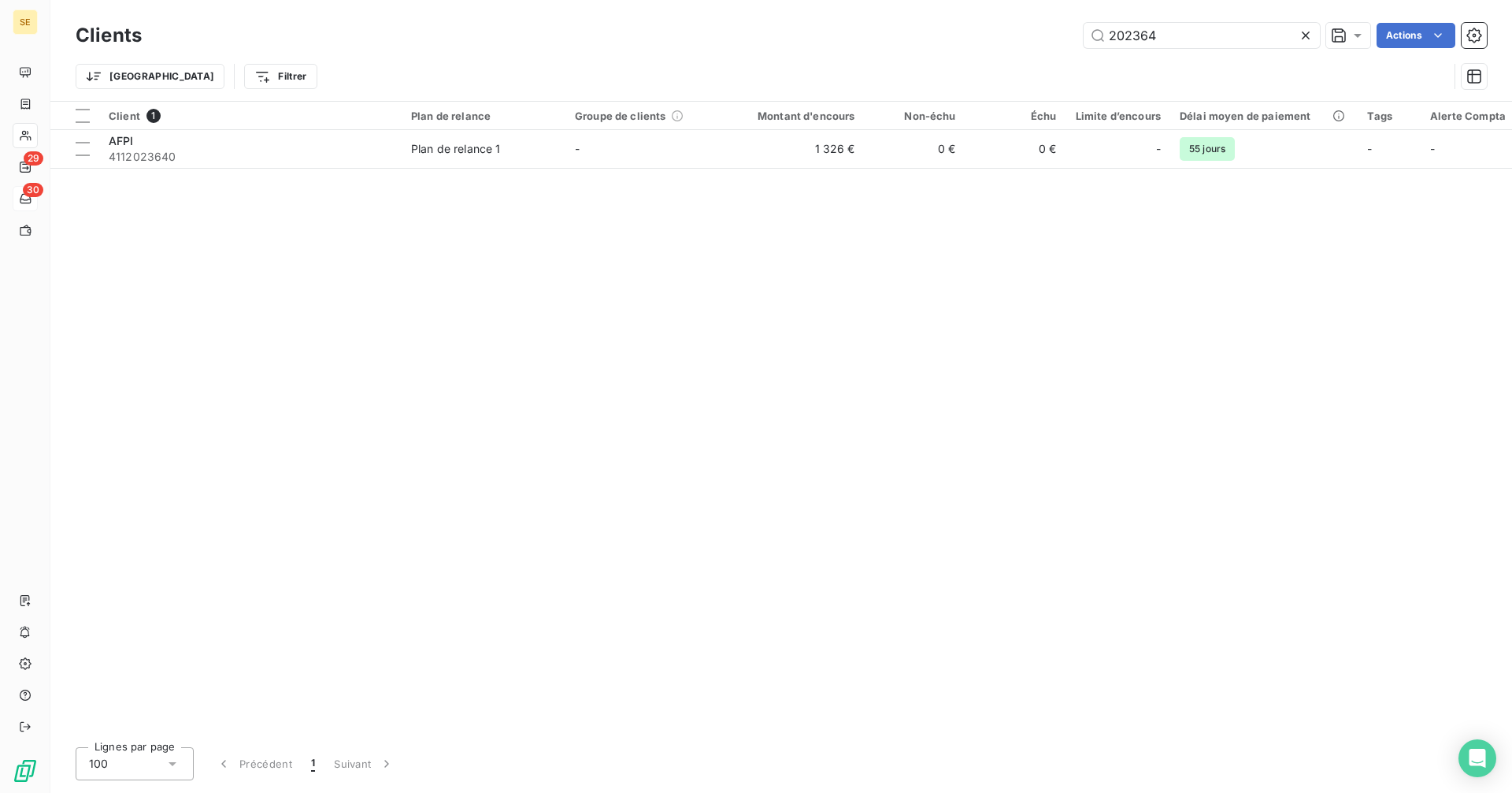
drag, startPoint x: 1180, startPoint y: 37, endPoint x: 1002, endPoint y: 37, distance: 178.0
click at [1002, 37] on div "202364 Actions" at bounding box center [823, 35] width 1326 height 25
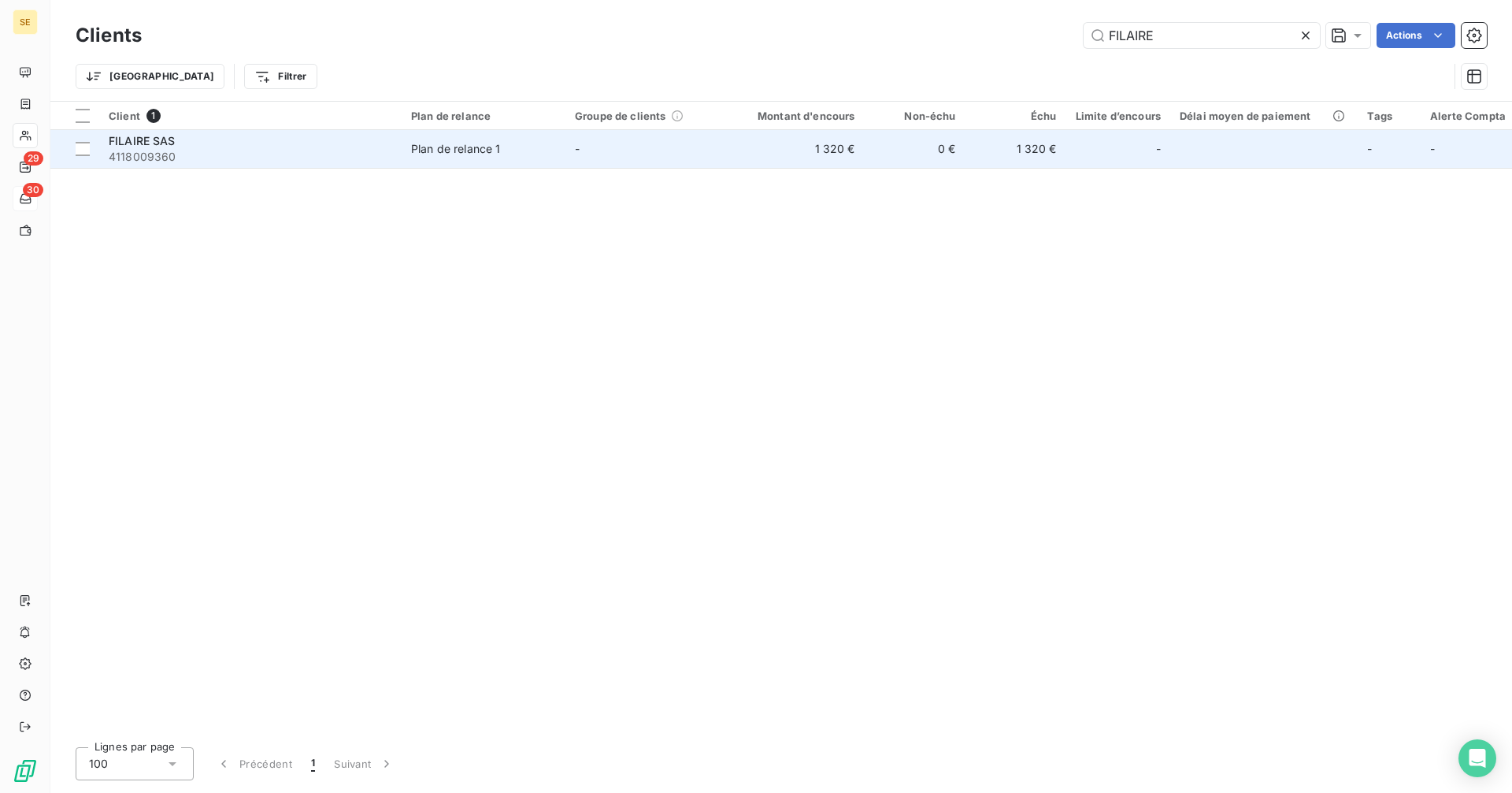
type input "FILAIRE"
click at [400, 151] on td "FILAIRE SAS 4118009360" at bounding box center [251, 149] width 303 height 38
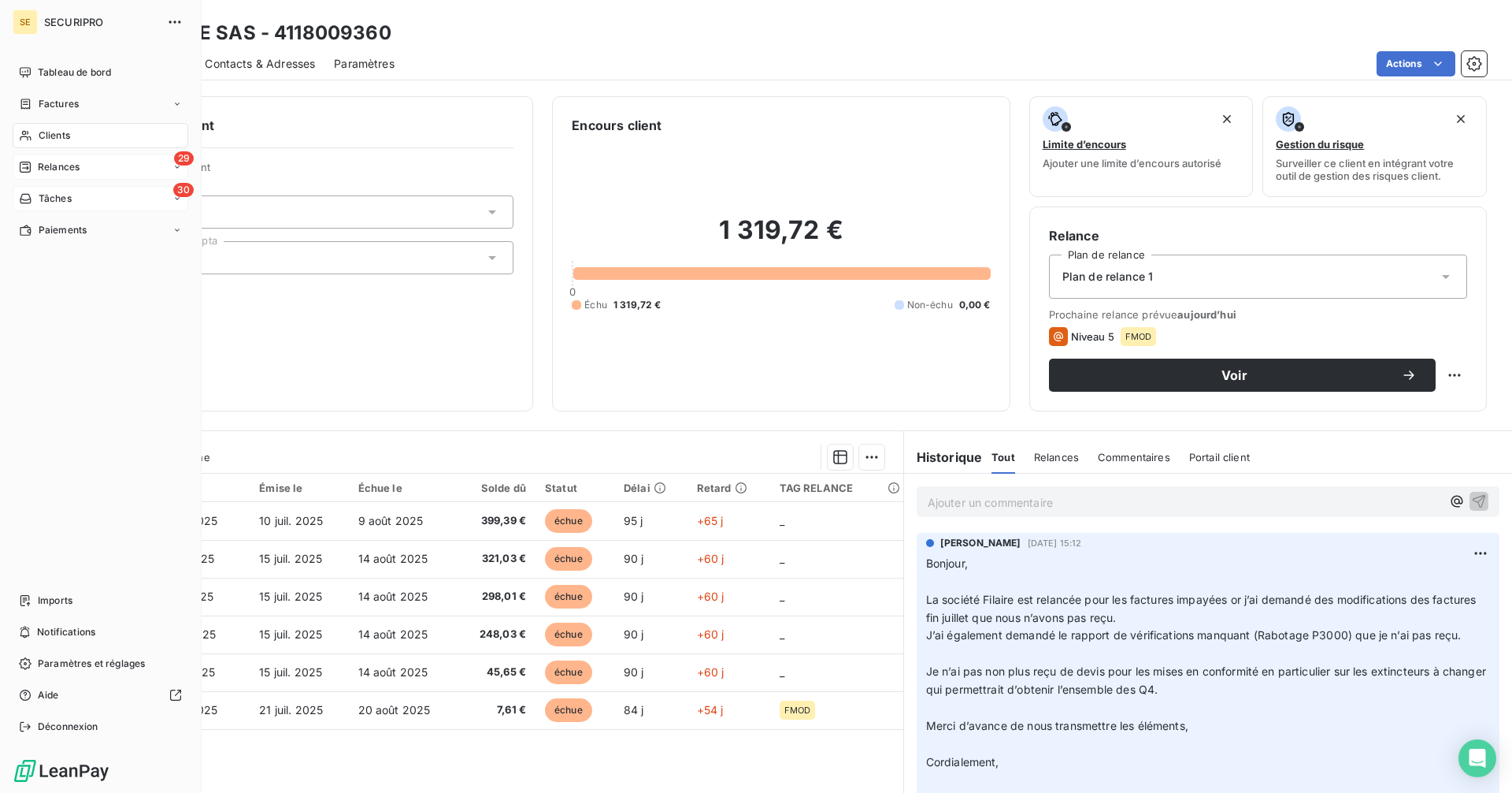
click at [49, 166] on span "Relances" at bounding box center [59, 167] width 42 height 14
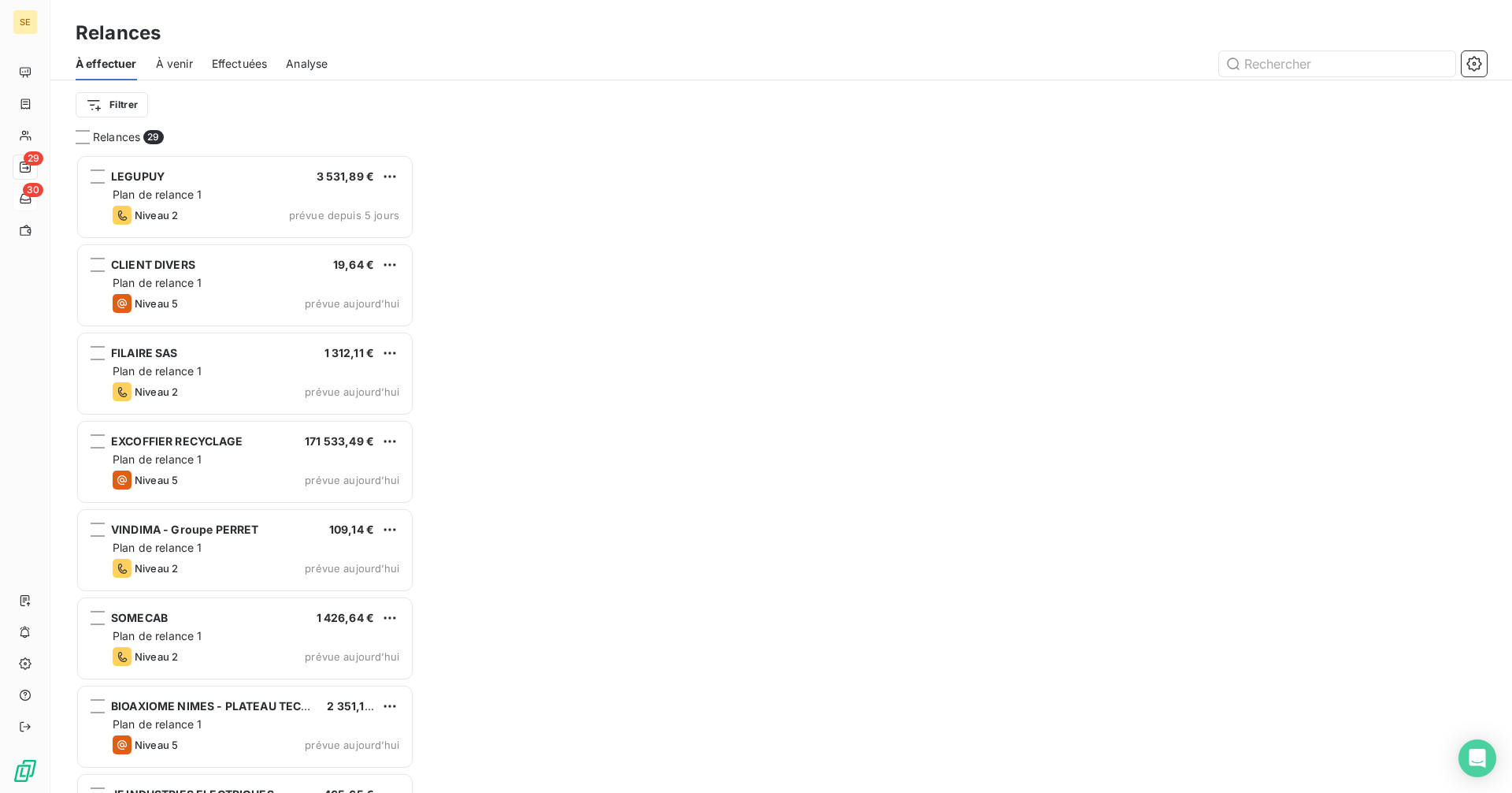
scroll to position [627, 327]
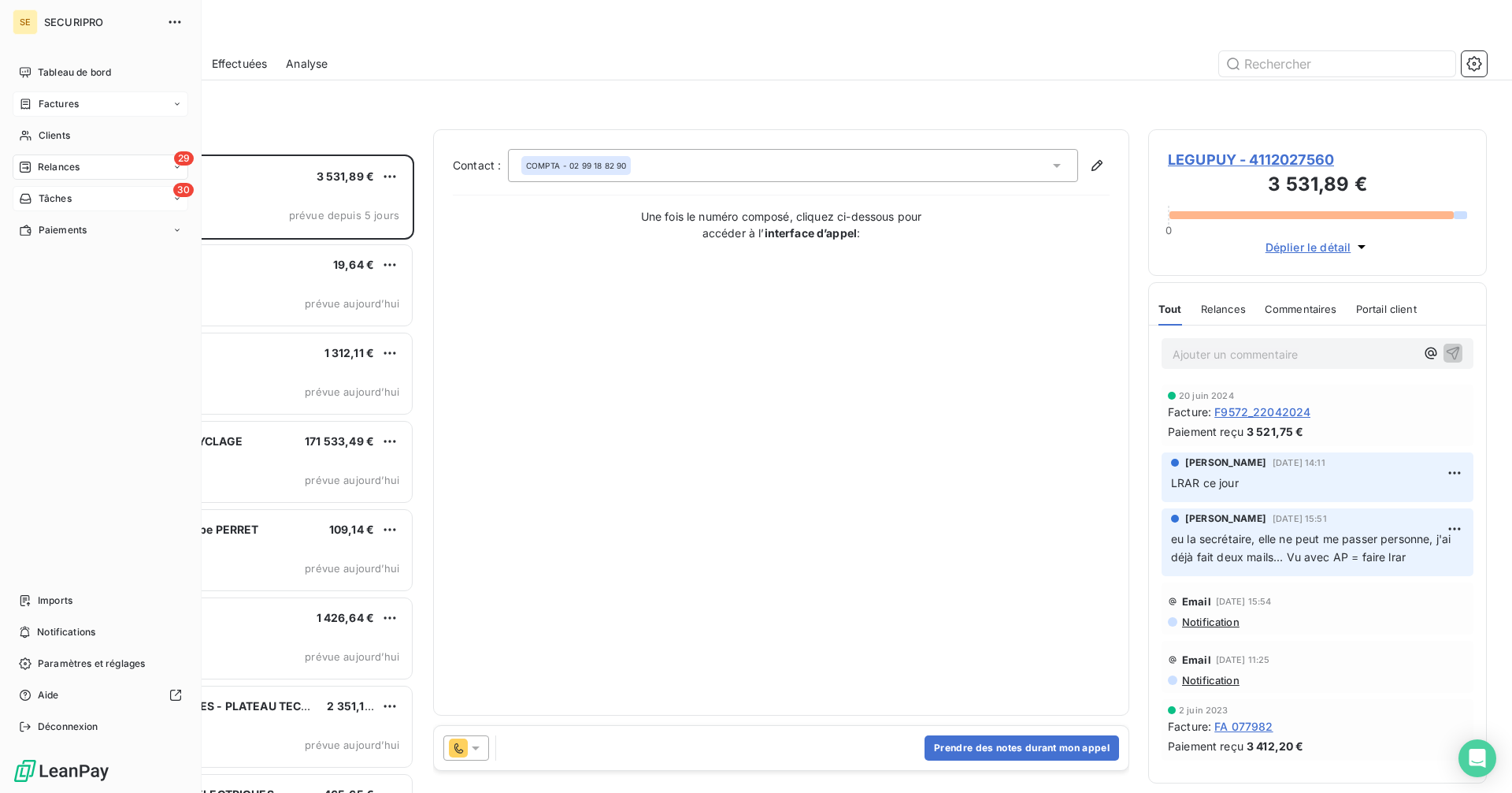
click at [53, 100] on span "Factures" at bounding box center [59, 104] width 40 height 14
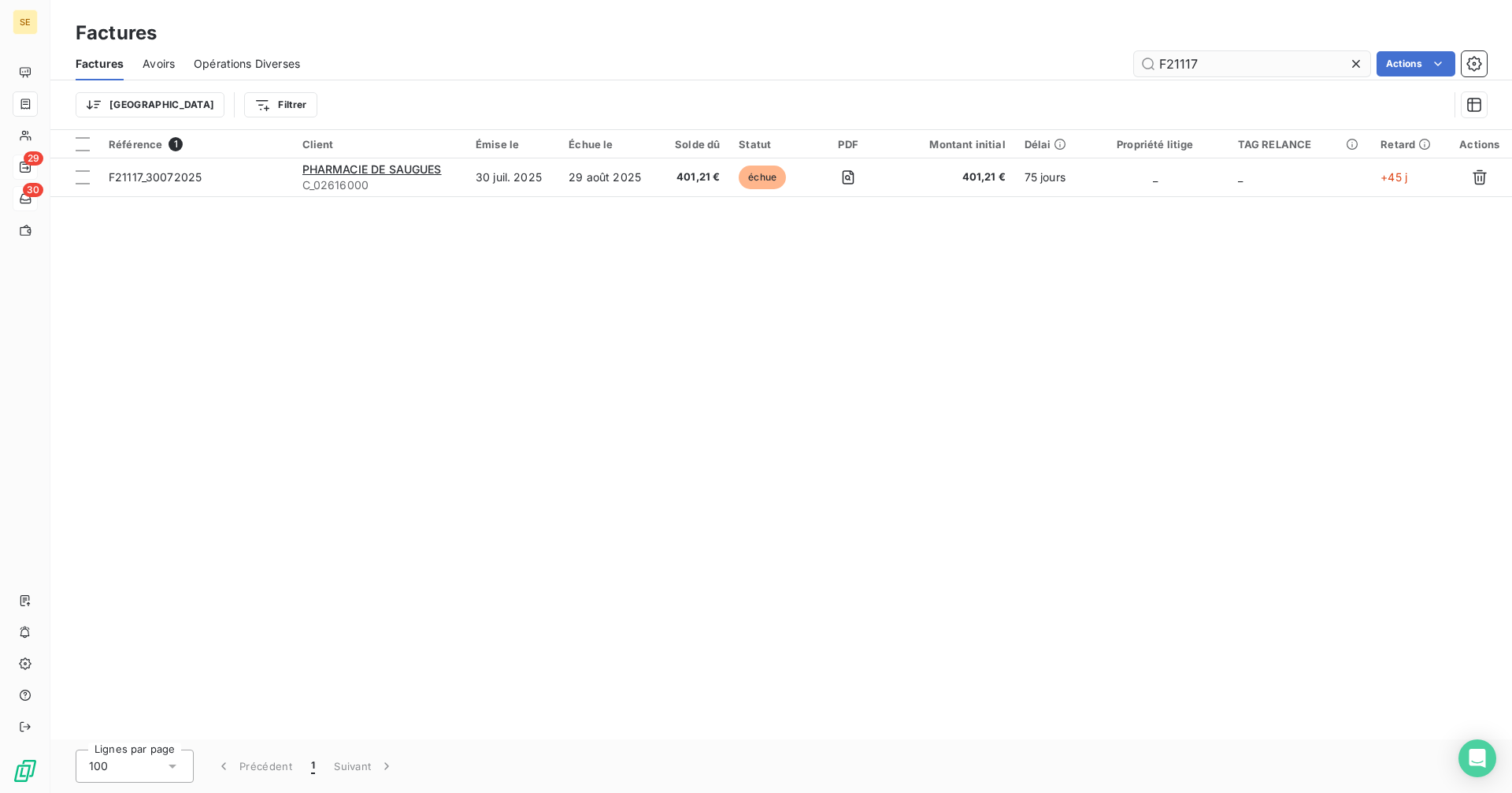
drag, startPoint x: 1245, startPoint y: 48, endPoint x: 1206, endPoint y: 64, distance: 42.2
click at [1206, 63] on div "Factures Avoirs Opérations Diverses F21117 Actions" at bounding box center [781, 63] width 1461 height 33
drag, startPoint x: 1207, startPoint y: 62, endPoint x: 1160, endPoint y: 65, distance: 47.1
click at [1160, 65] on input "F21117" at bounding box center [1252, 63] width 236 height 25
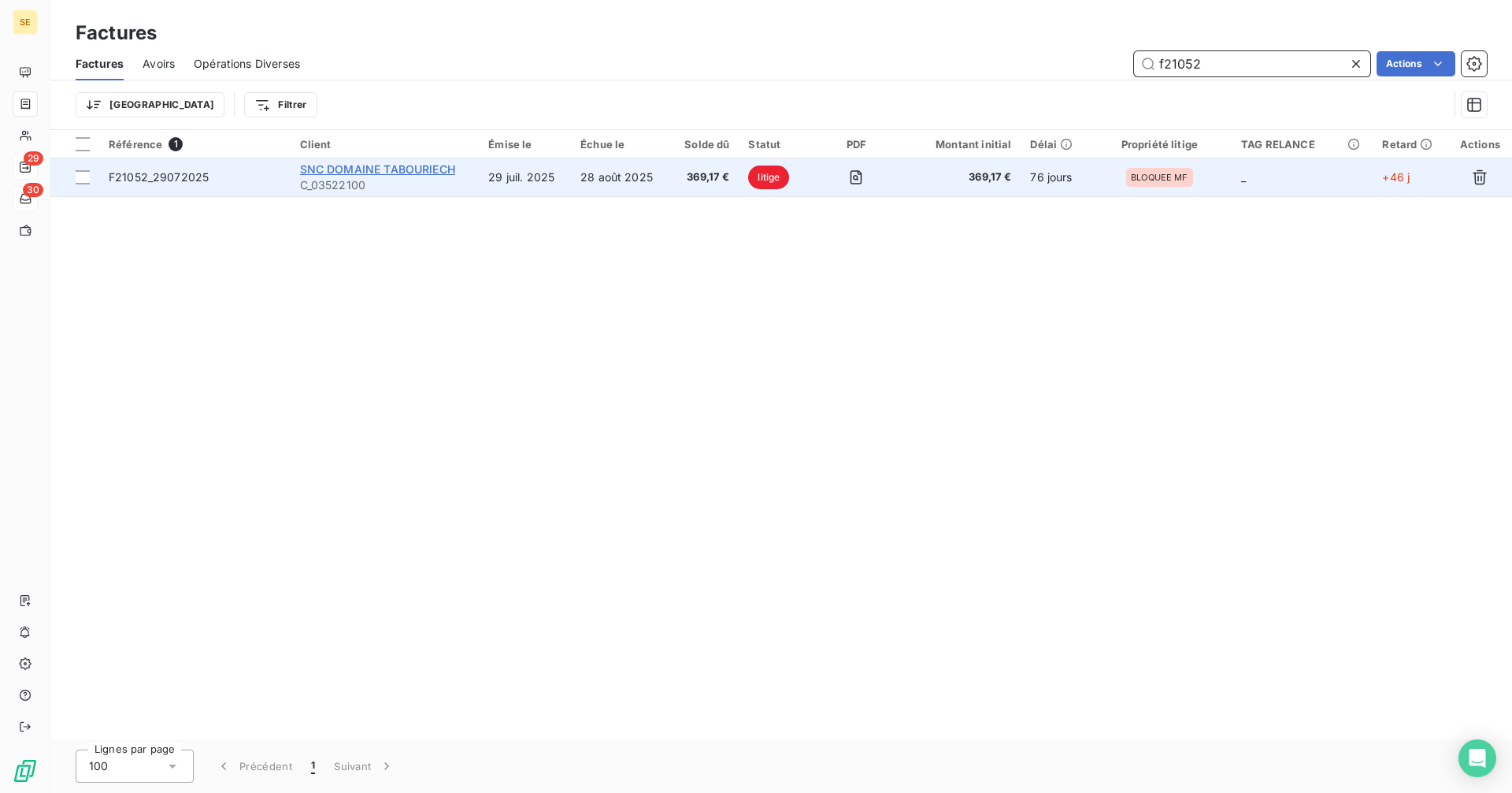
type input "f21052"
click at [353, 172] on span "SNC DOMAINE TABOURIECH" at bounding box center [377, 169] width 155 height 14
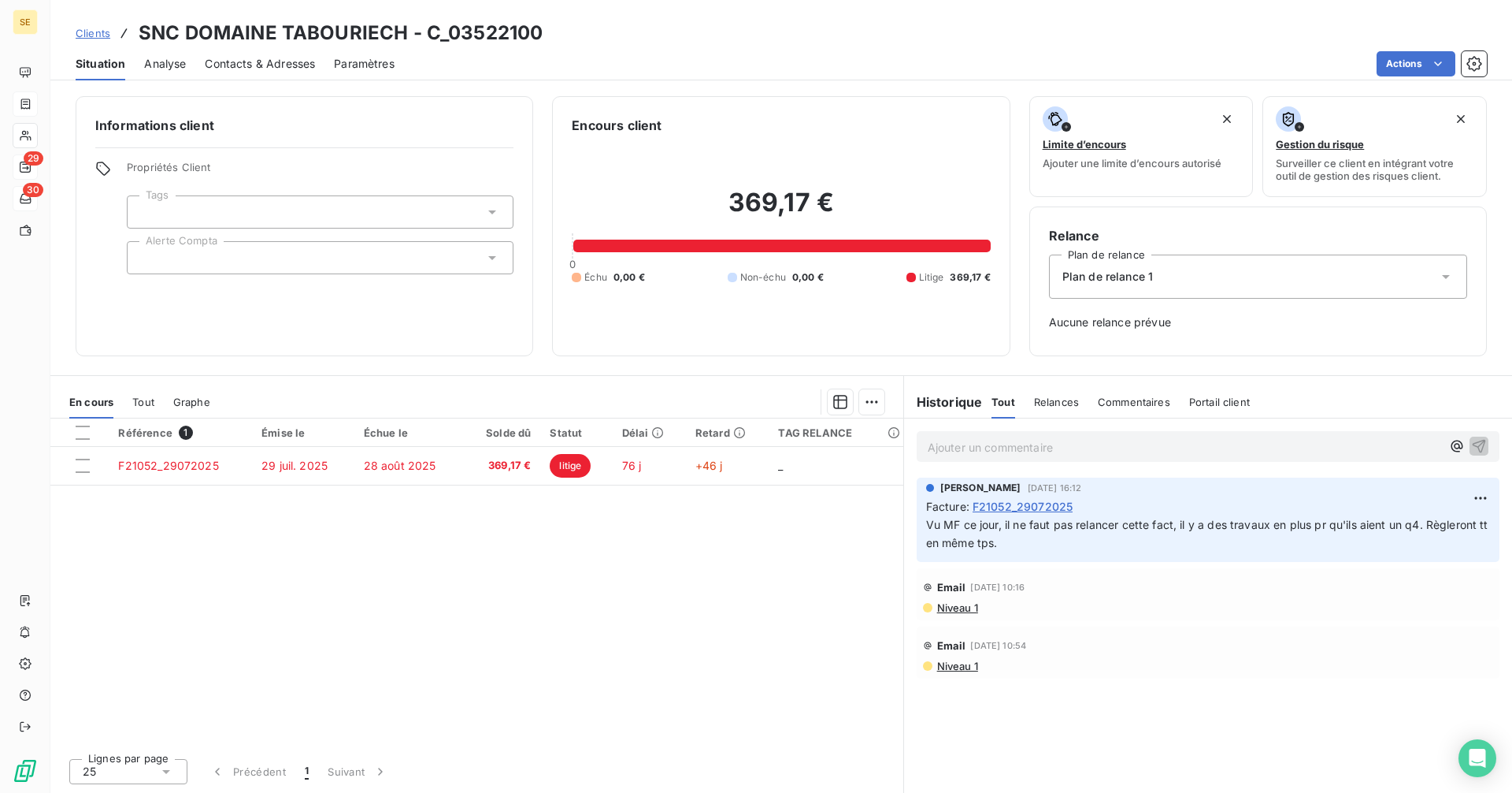
click at [1057, 563] on div "Delphine Dumas 15 sept. 2025, 16:12 Facture : F21052_29072025 Vu MF ce jour, il…" at bounding box center [1208, 519] width 608 height 91
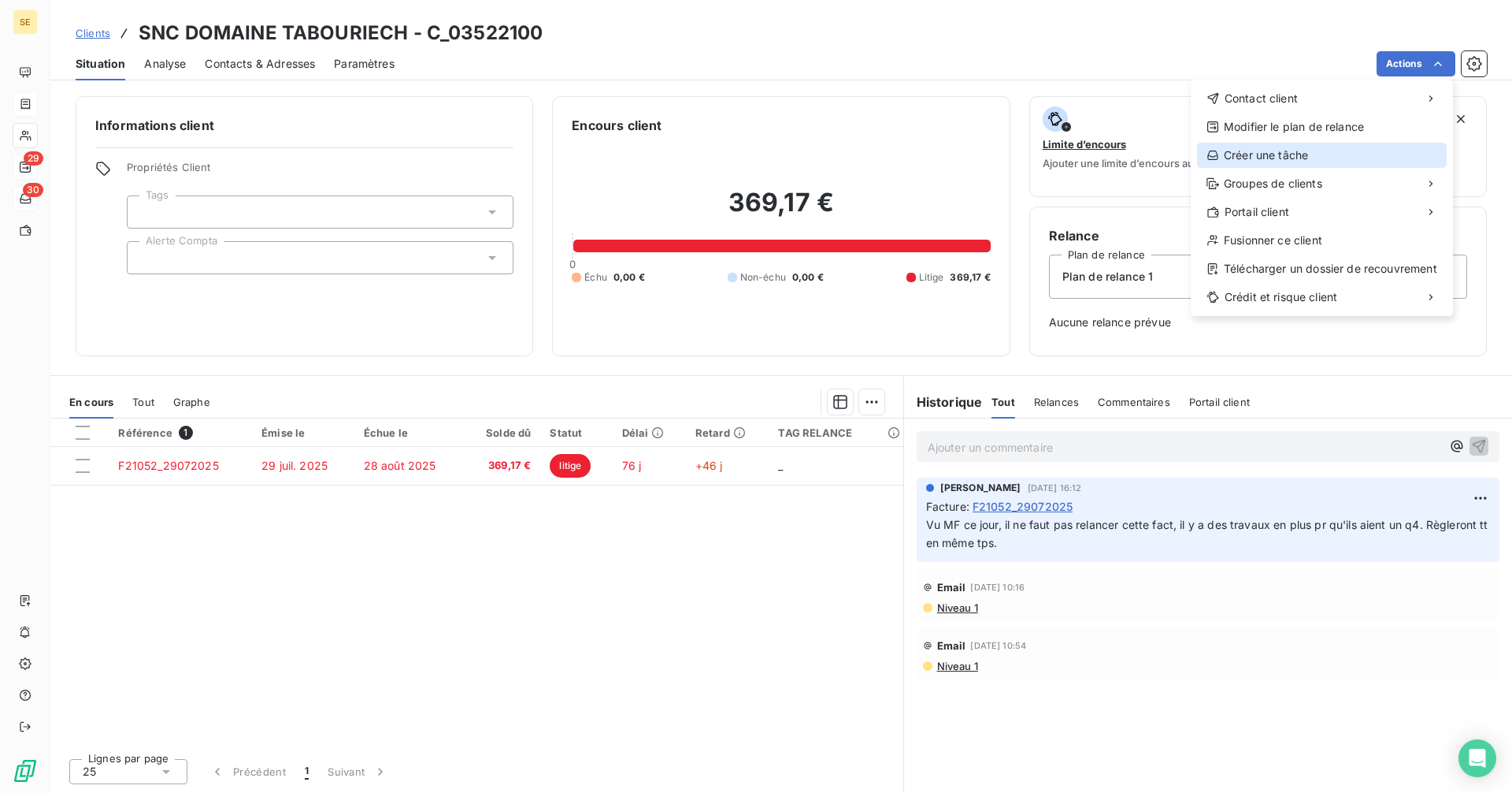
click at [1270, 151] on div "Créer une tâche" at bounding box center [1322, 154] width 250 height 25
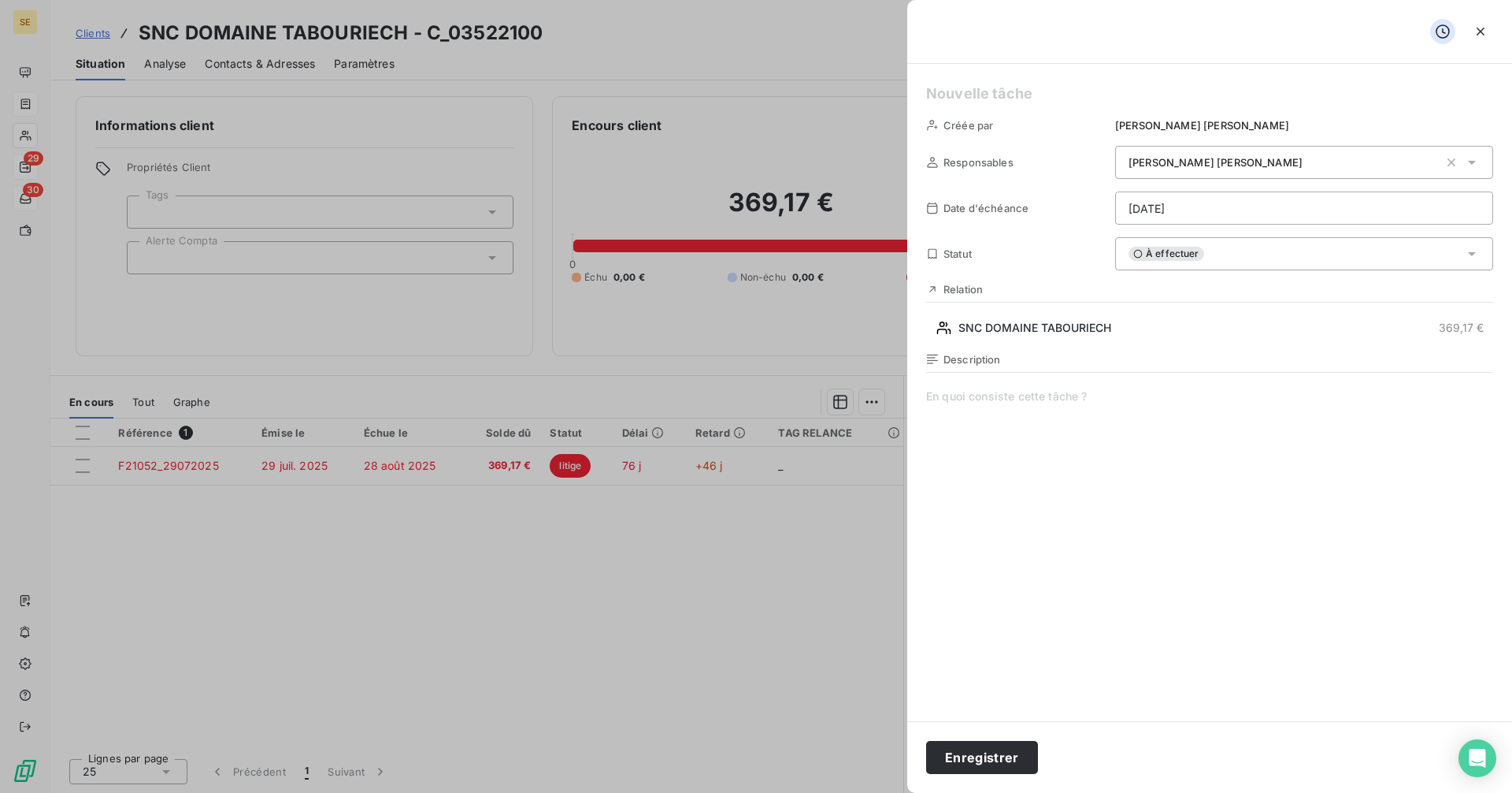
click at [1178, 211] on html "SE 29 30 Clients SNC DOMAINE TABOURIECH - C_03522100 Situation Analyse Contacts…" at bounding box center [756, 396] width 1512 height 793
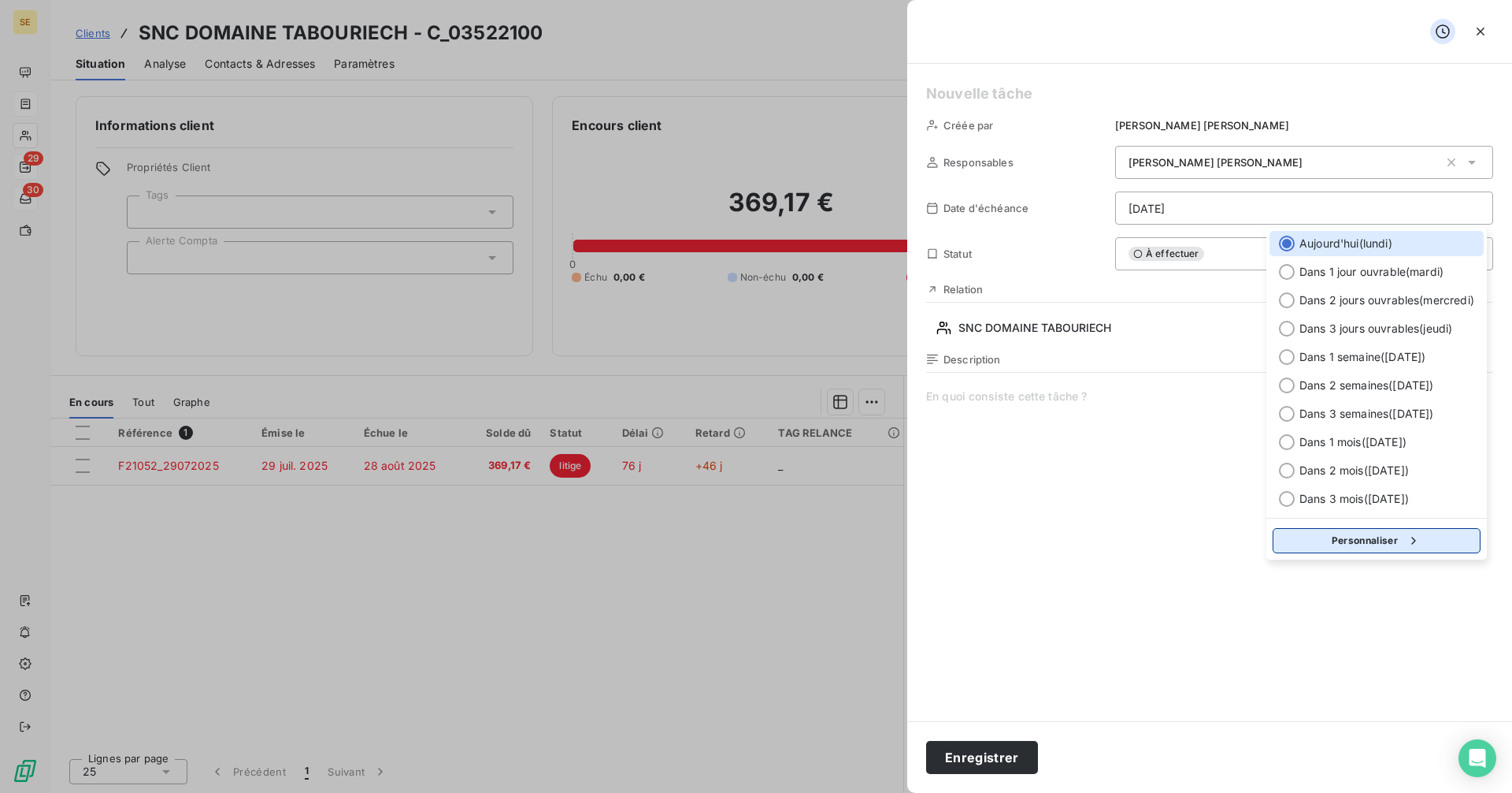
click at [1349, 542] on button "Personnaliser" at bounding box center [1376, 540] width 208 height 25
select select "9"
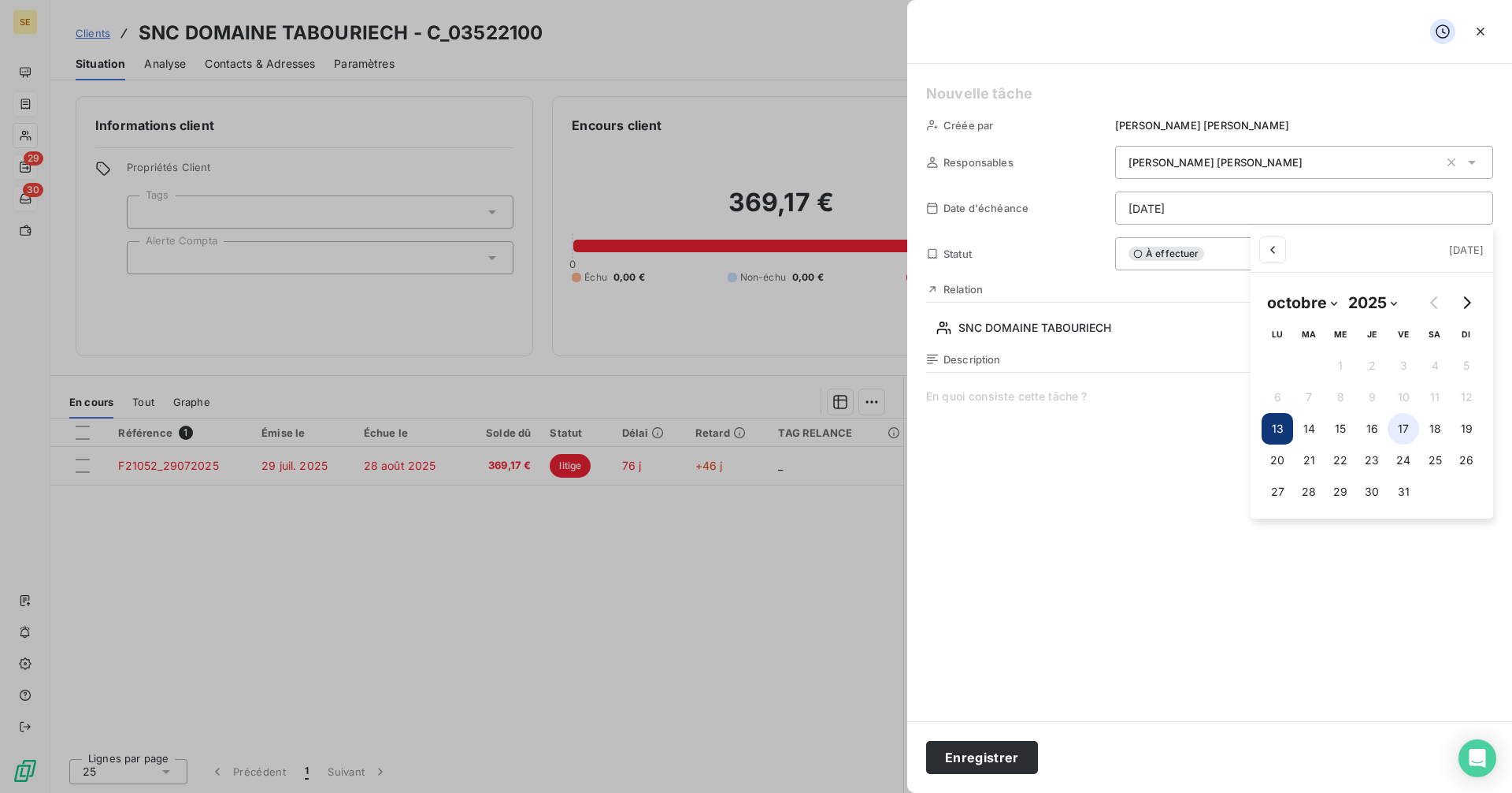
click at [1404, 435] on button "17" at bounding box center [1403, 428] width 31 height 31
type input "[DATE]"
click at [1127, 512] on html "SE 29 30 Clients SNC DOMAINE TABOURIECH - C_03522100 Situation Analyse Contacts…" at bounding box center [756, 396] width 1512 height 793
click at [960, 90] on h5 at bounding box center [1209, 93] width 567 height 22
paste h5
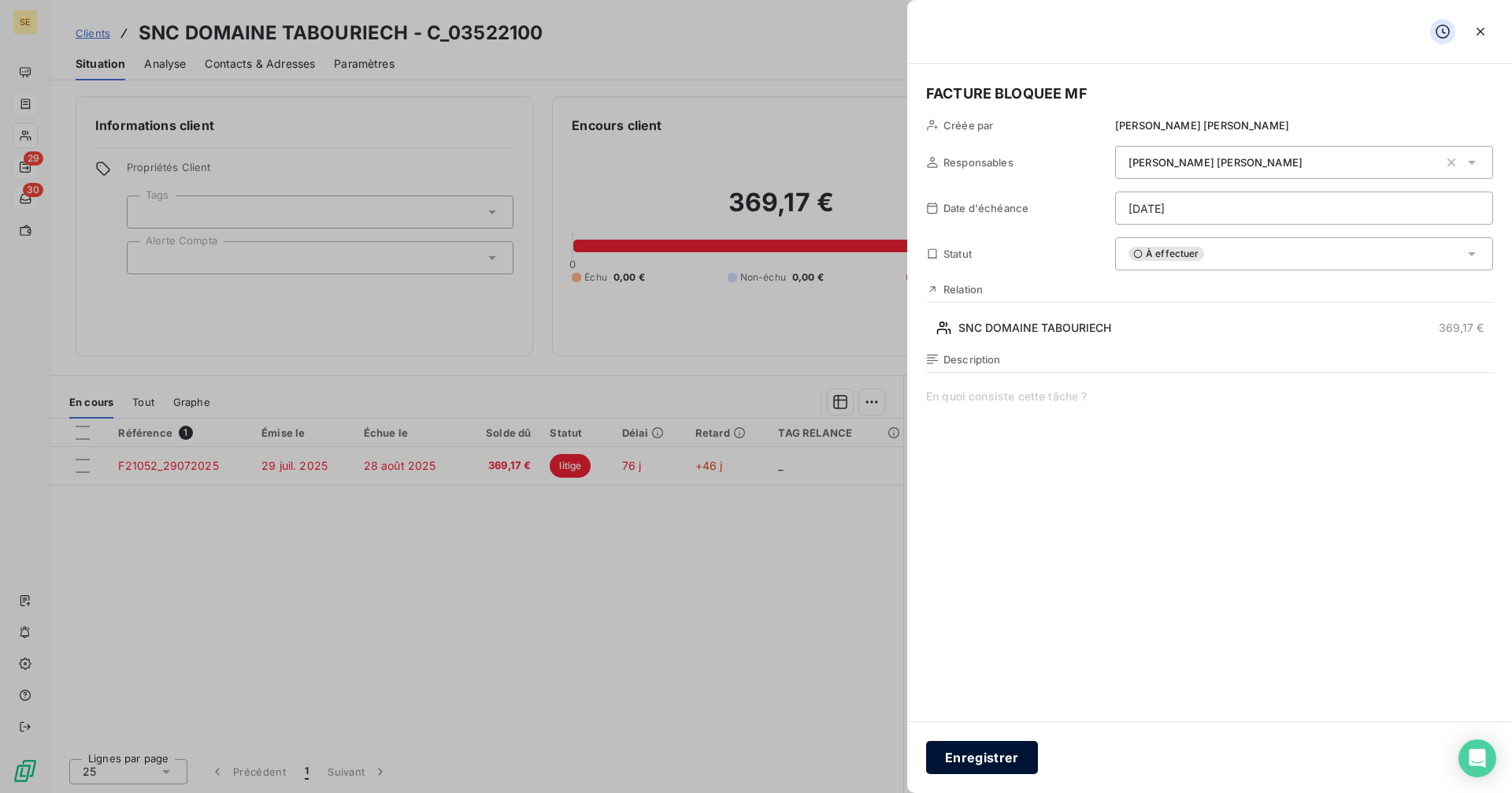
click at [988, 751] on button "Enregistrer" at bounding box center [981, 757] width 112 height 33
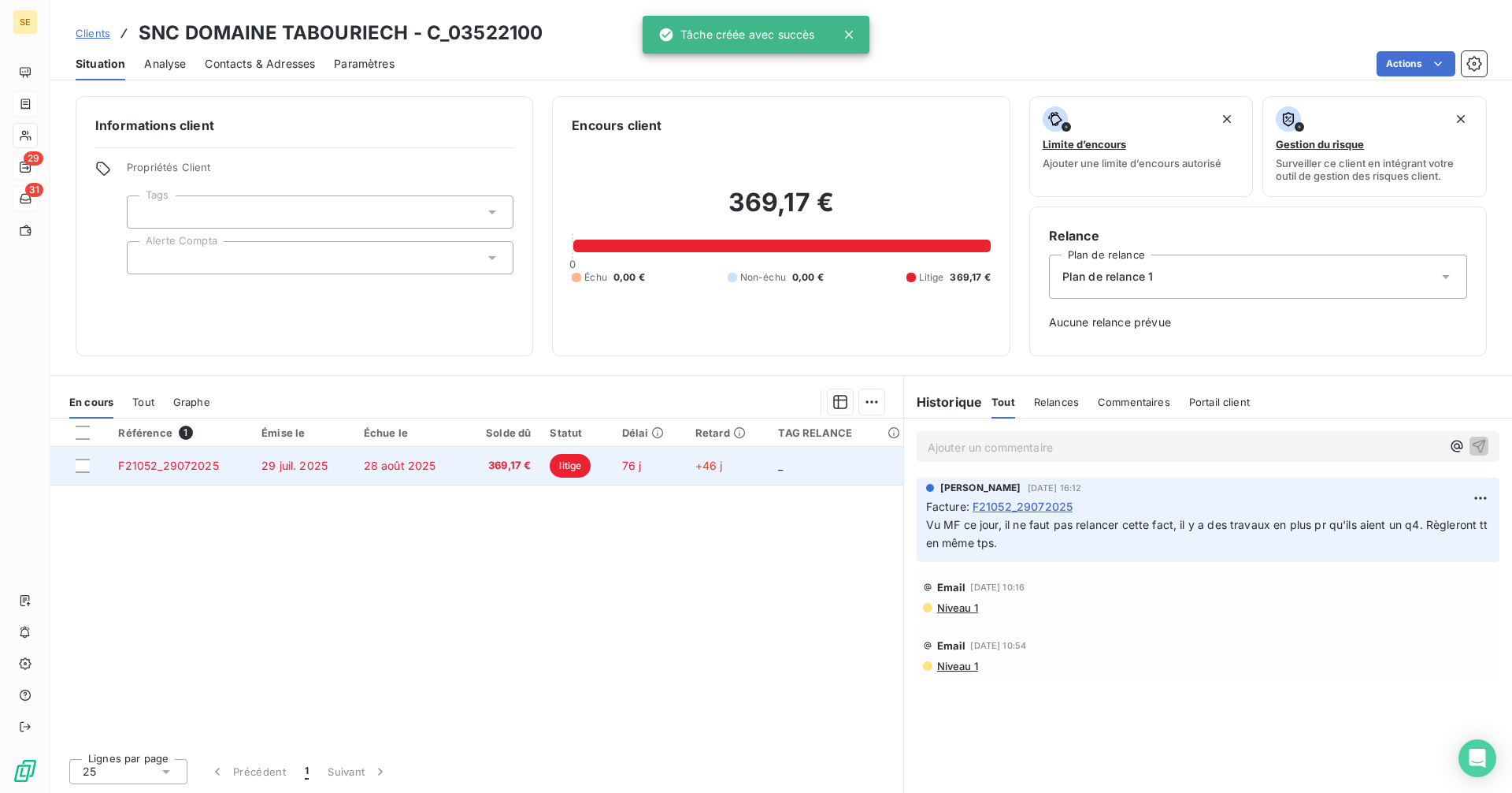
click at [265, 465] on span "29 juil. 2025" at bounding box center [295, 465] width 66 height 14
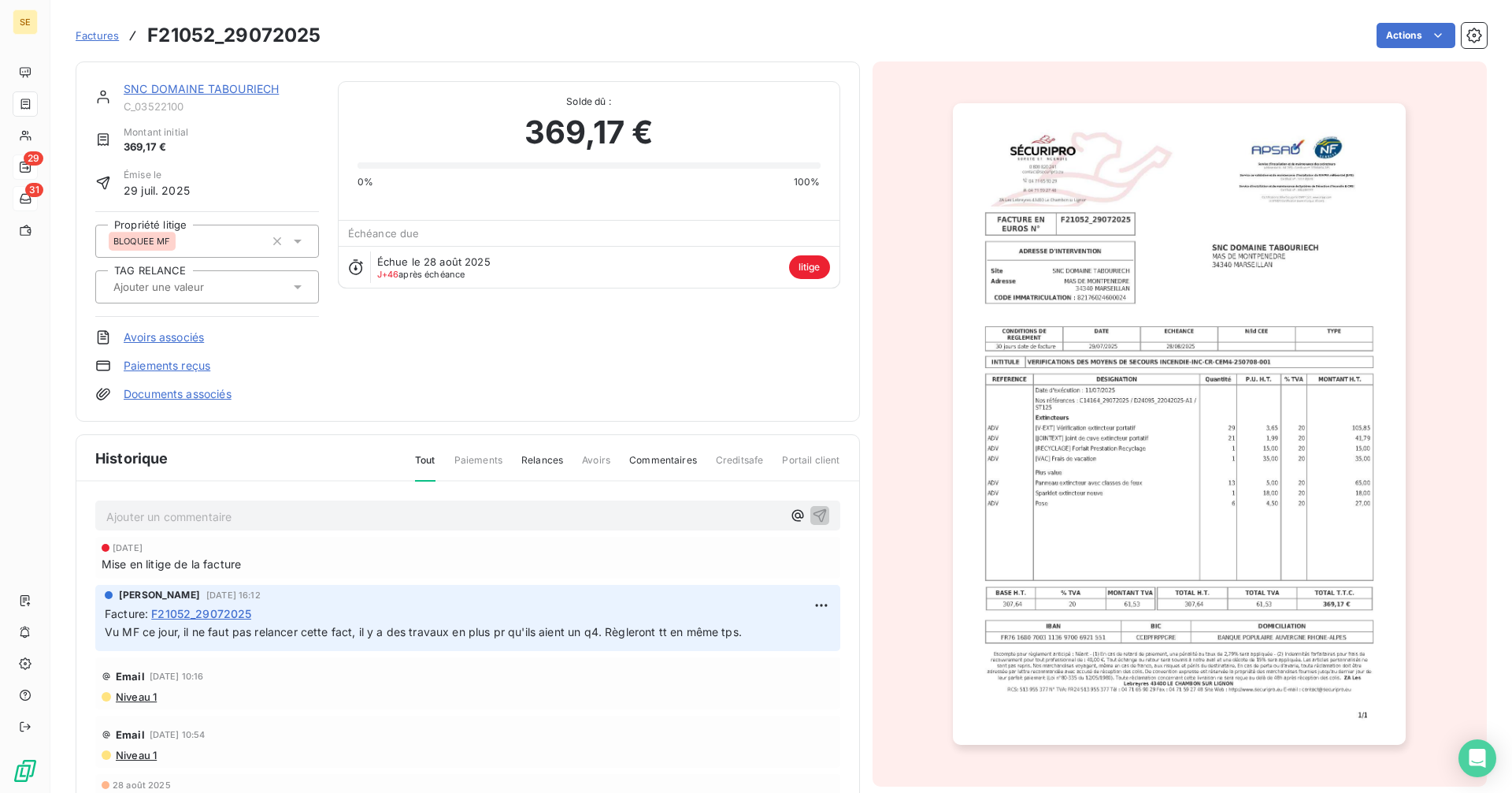
click at [104, 35] on span "Factures" at bounding box center [97, 35] width 43 height 13
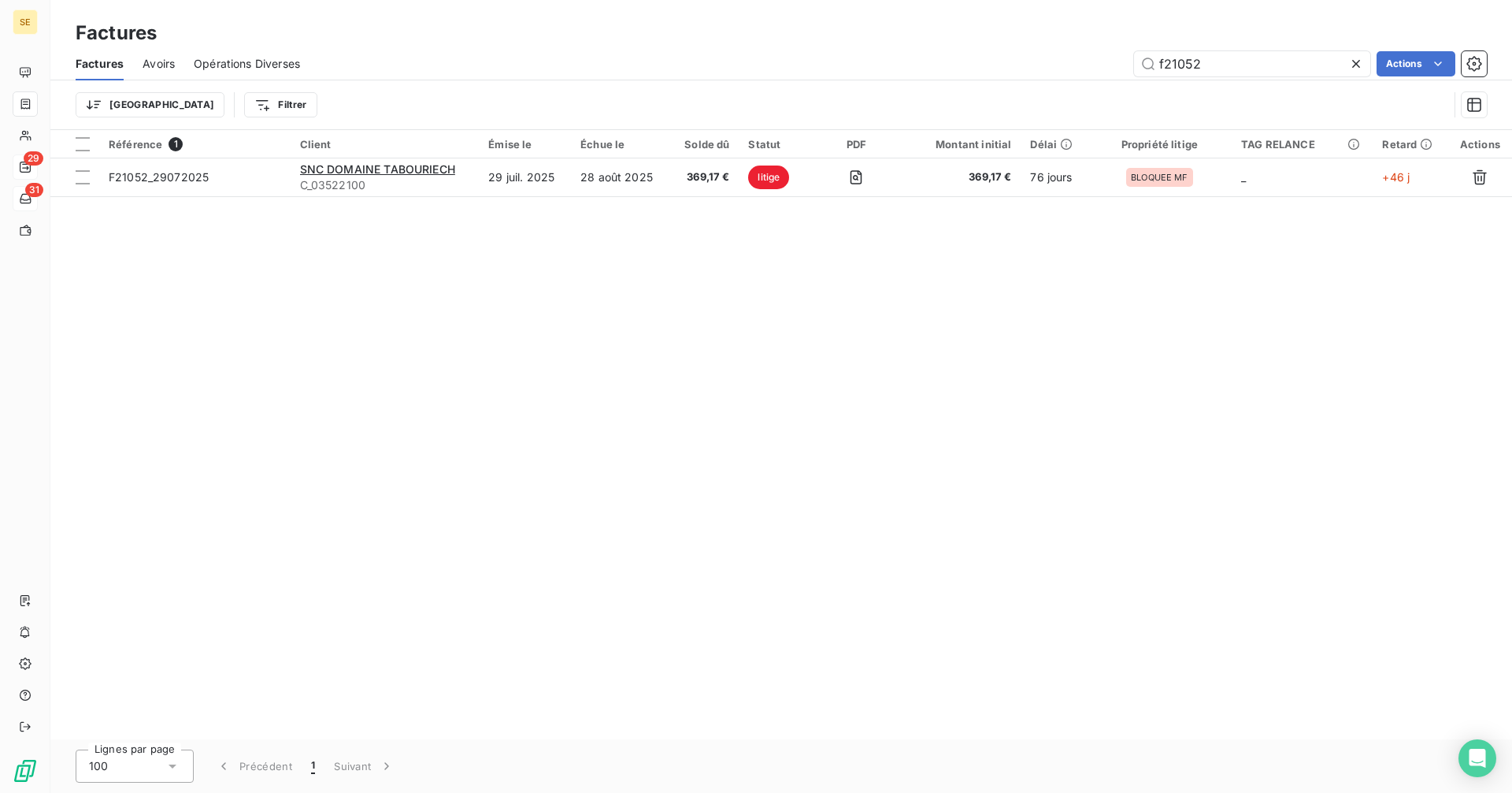
drag, startPoint x: 1237, startPoint y: 61, endPoint x: 1096, endPoint y: 78, distance: 142.0
click at [1101, 84] on div "Factures Avoirs Opérations Diverses f21052 Actions Trier Filtrer" at bounding box center [781, 88] width 1461 height 82
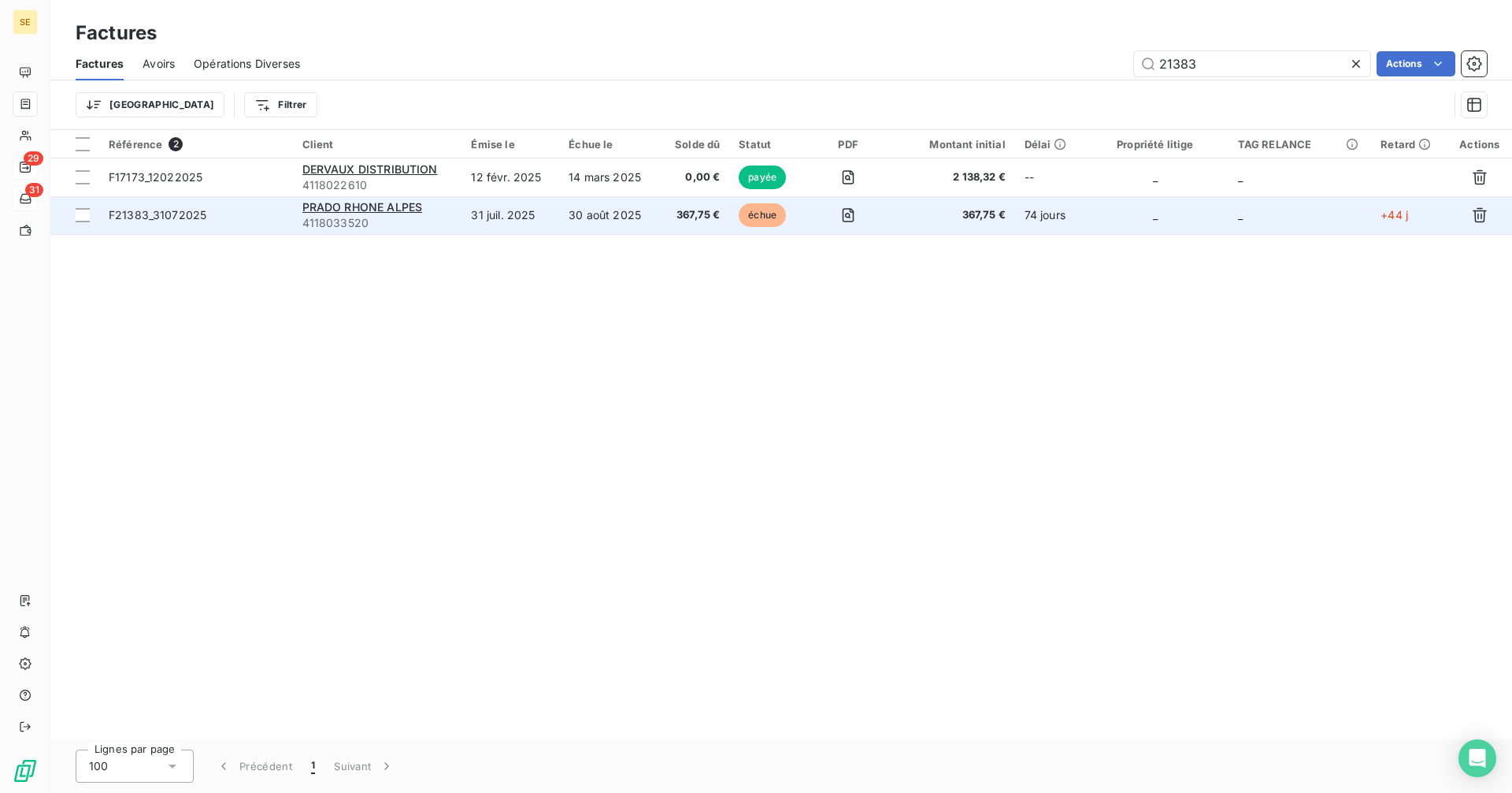
type input "21383"
click at [218, 216] on span "F21383_31072025" at bounding box center [196, 215] width 175 height 16
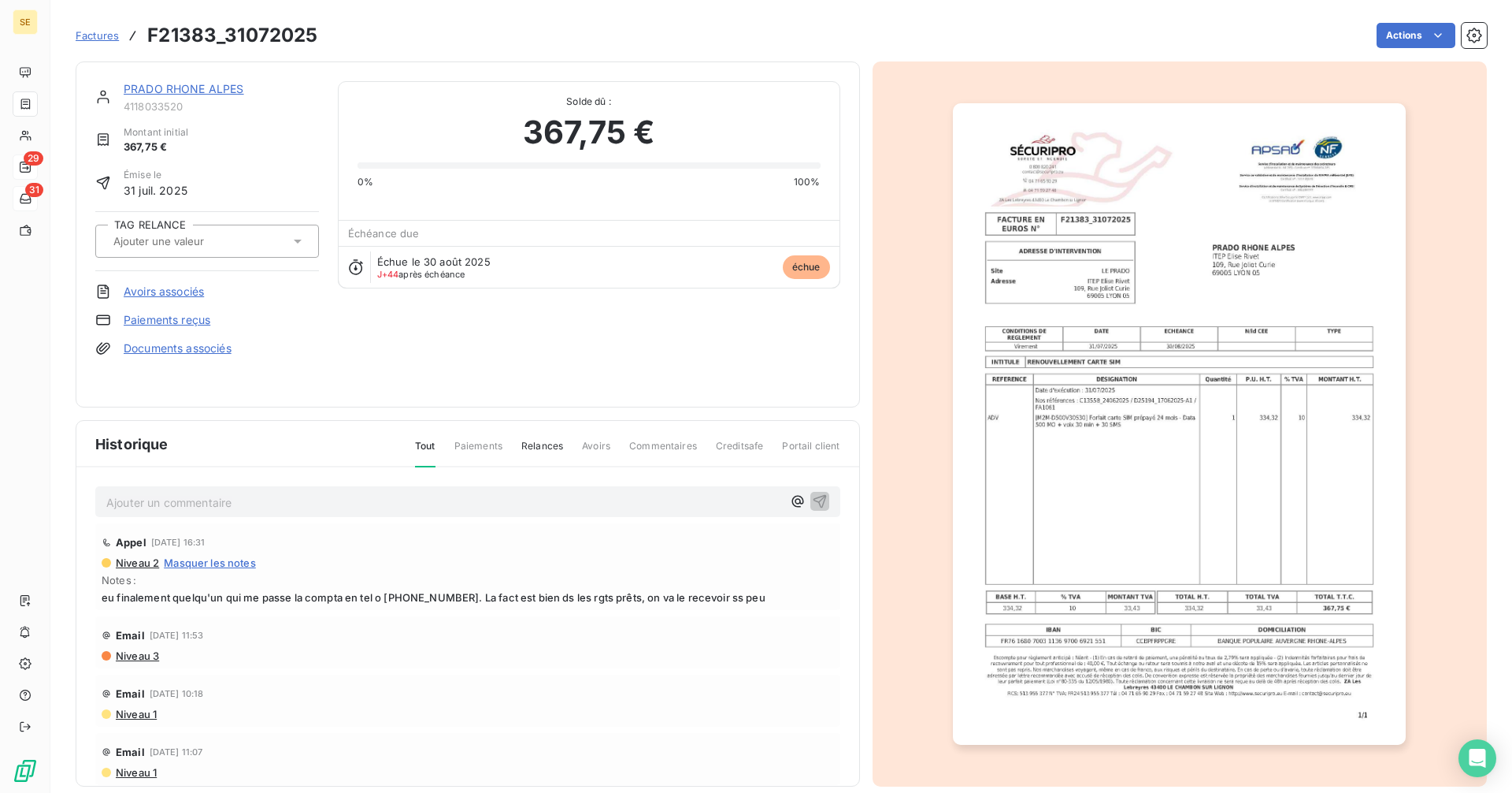
click at [214, 93] on link "PRADO RHONE ALPES" at bounding box center [184, 88] width 120 height 14
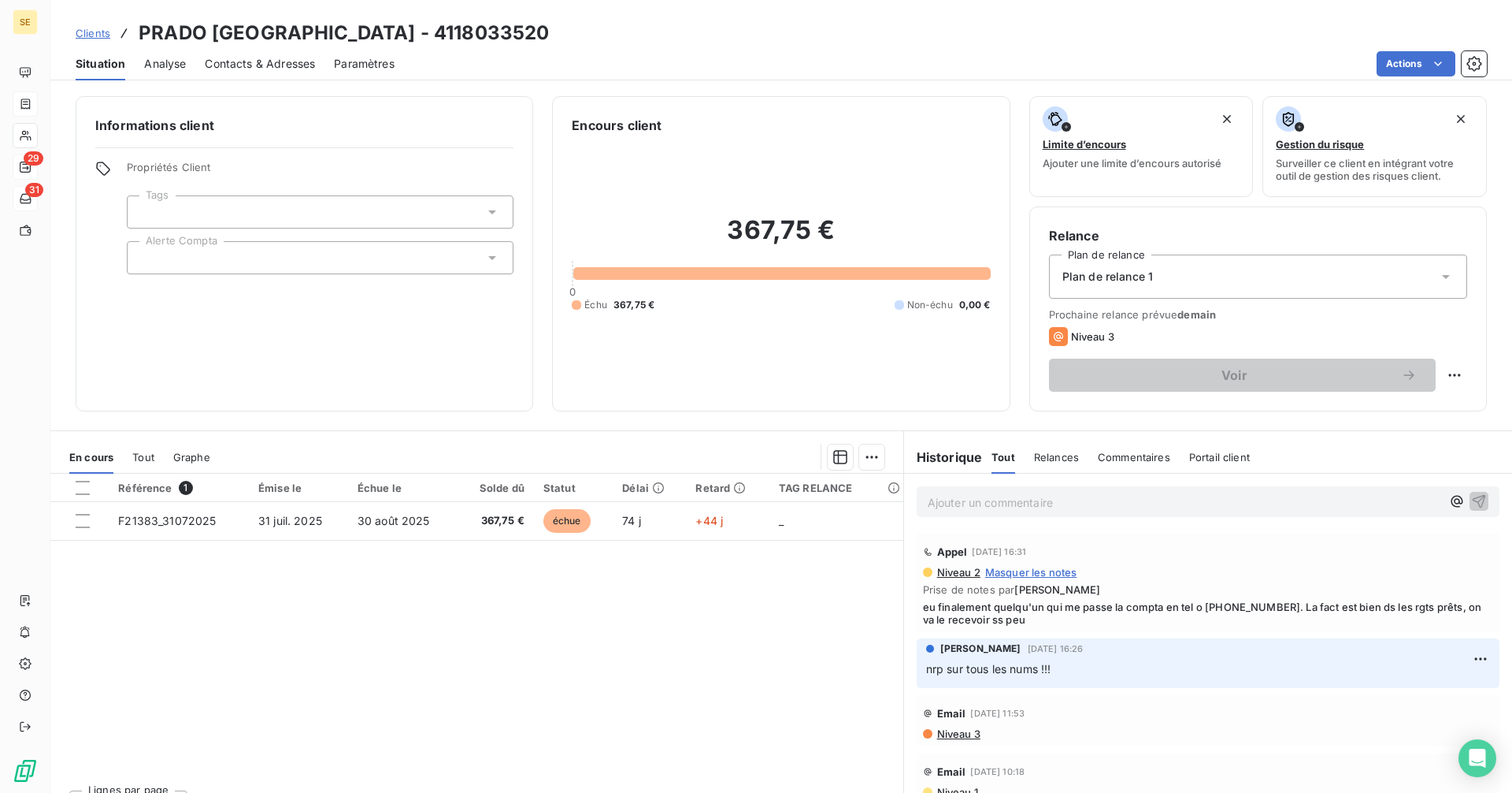
click at [91, 33] on span "Clients" at bounding box center [92, 33] width 35 height 13
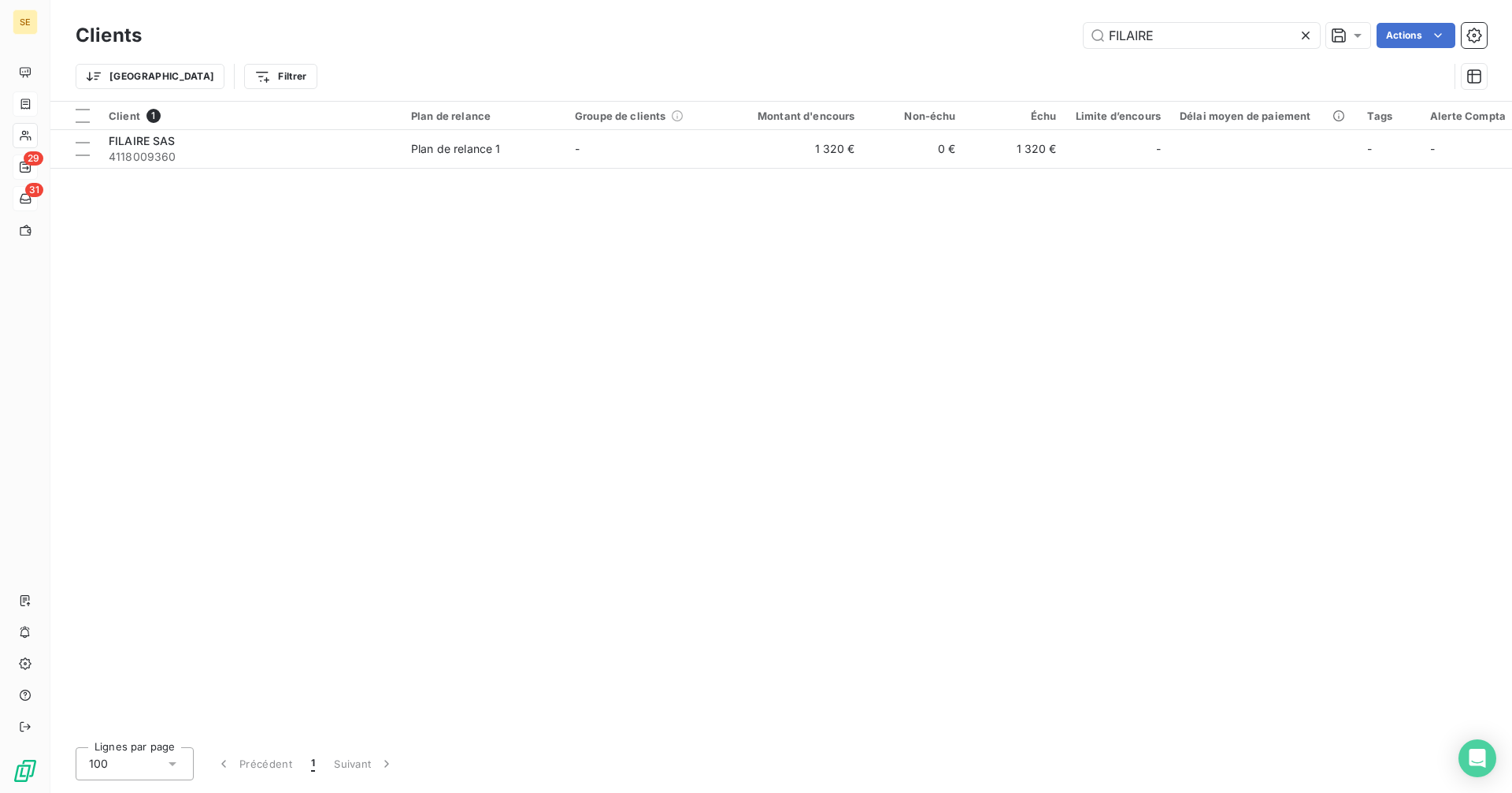
drag, startPoint x: 1180, startPoint y: 35, endPoint x: 1032, endPoint y: 38, distance: 148.0
click at [1032, 38] on div "FILAIRE Actions" at bounding box center [823, 35] width 1326 height 25
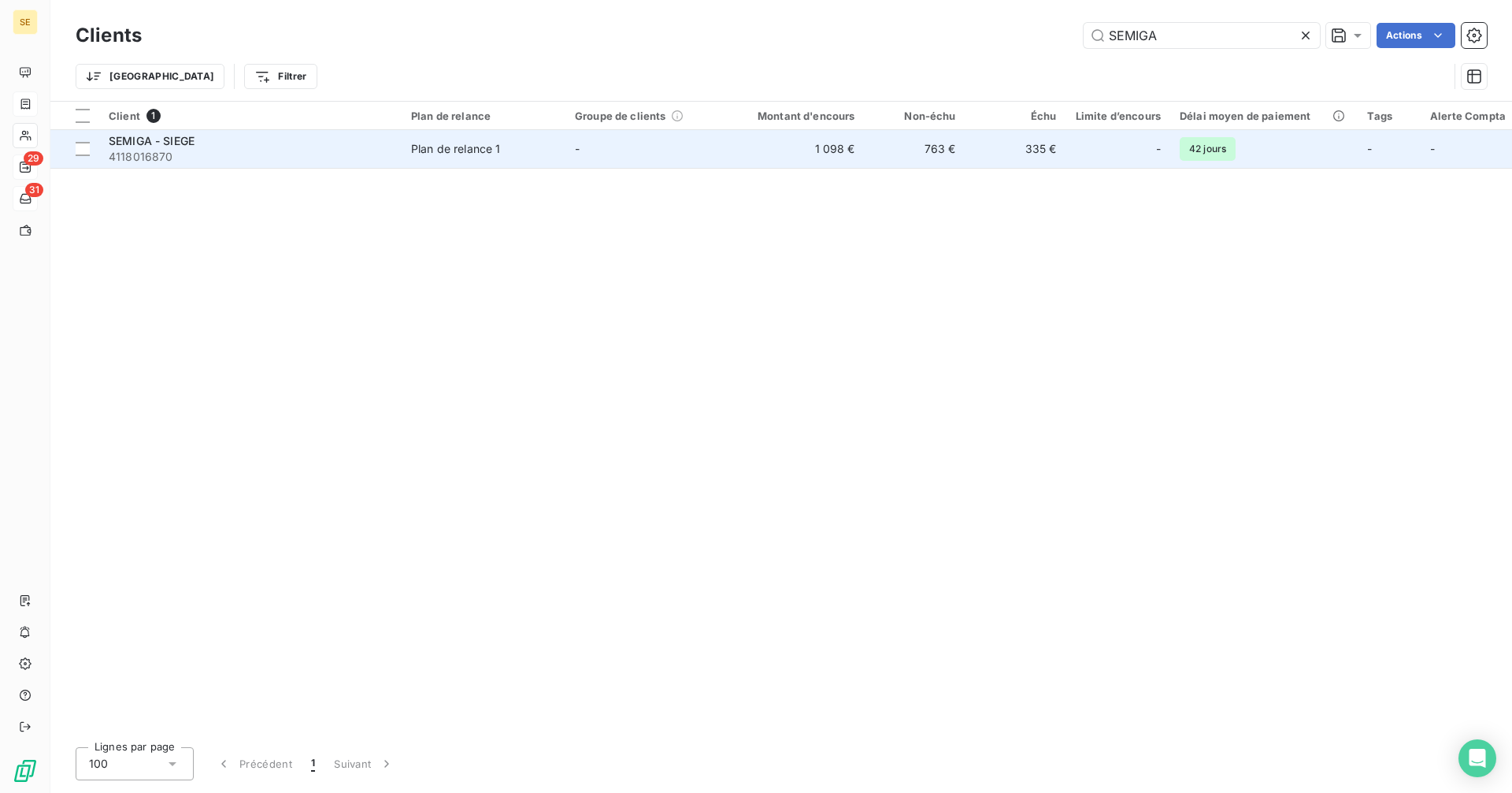
type input "SEMIGA"
click at [641, 149] on td "-" at bounding box center [647, 149] width 164 height 38
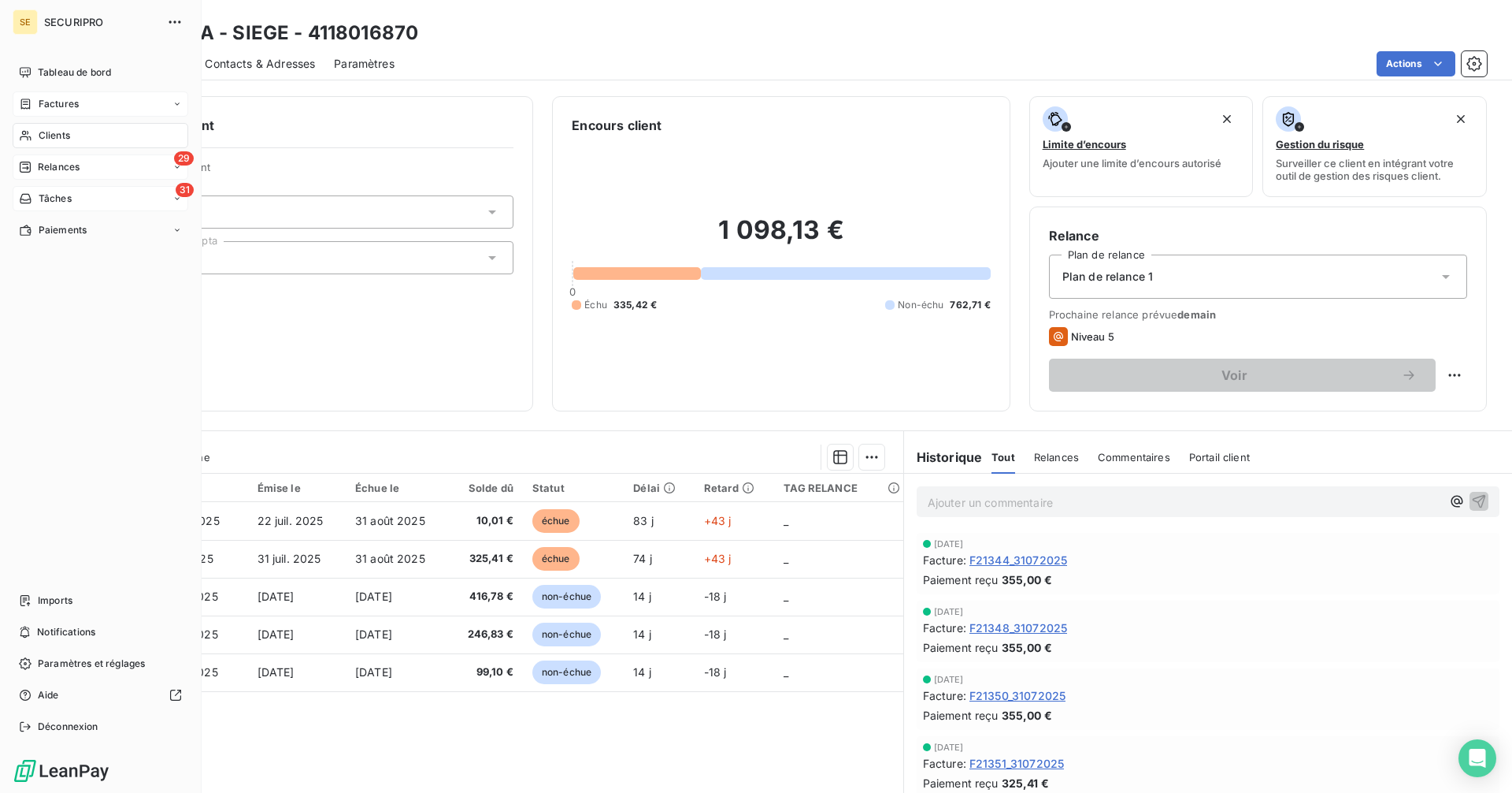
click at [43, 101] on span "Factures" at bounding box center [59, 104] width 40 height 14
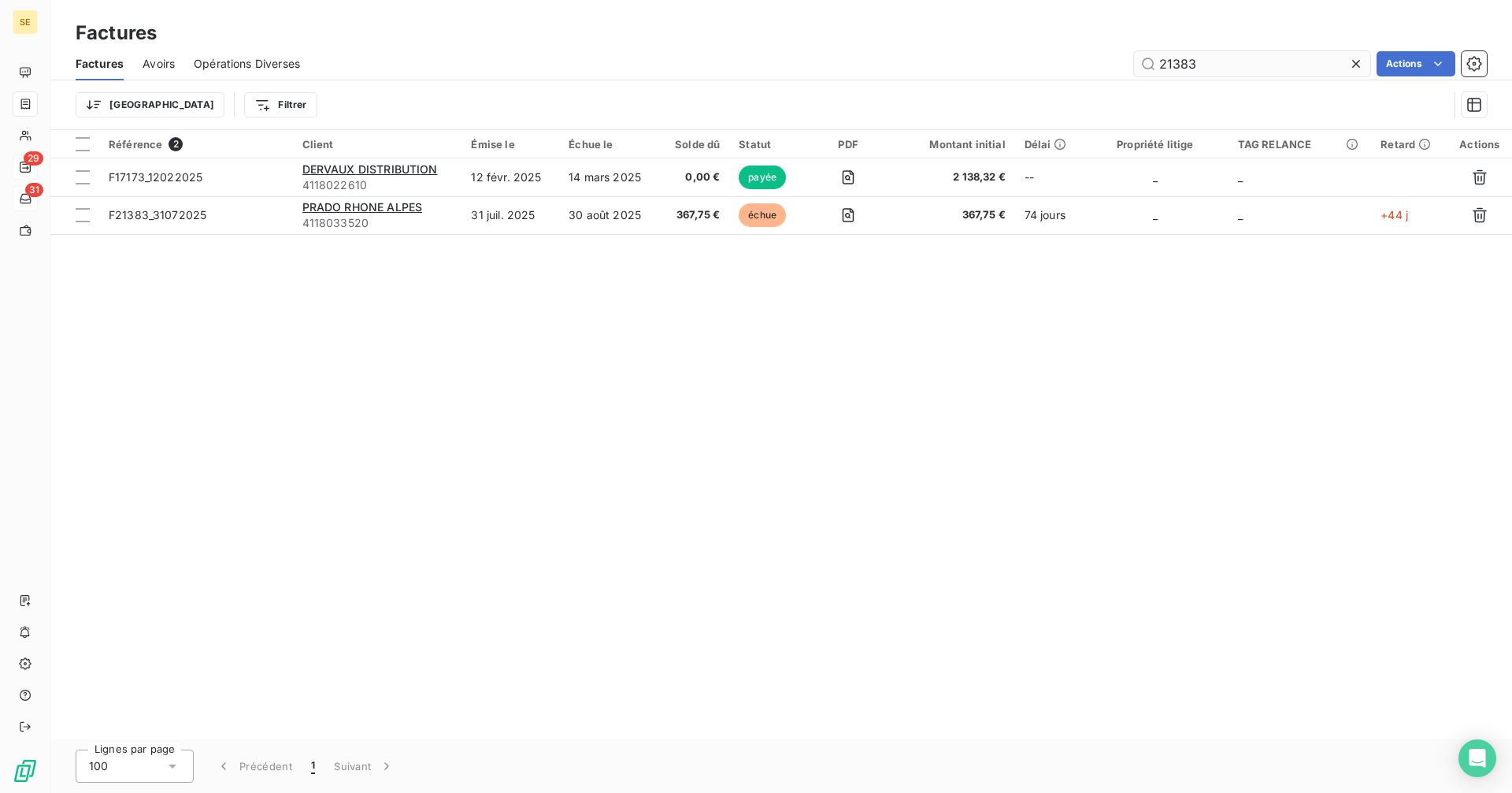
click at [1202, 64] on input "21383" at bounding box center [1252, 63] width 236 height 25
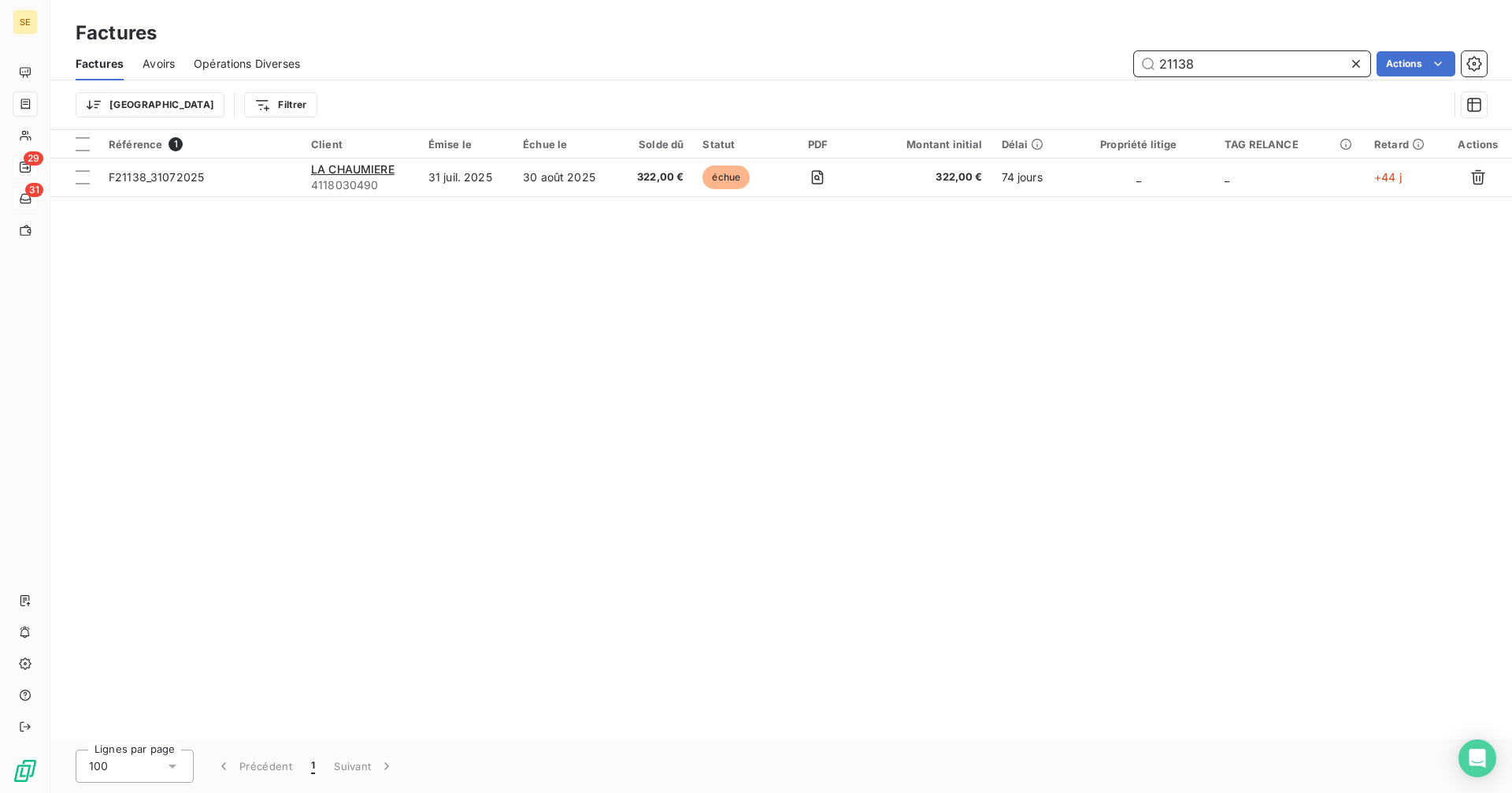
click at [1217, 67] on input "21138" at bounding box center [1252, 63] width 236 height 25
type input "2"
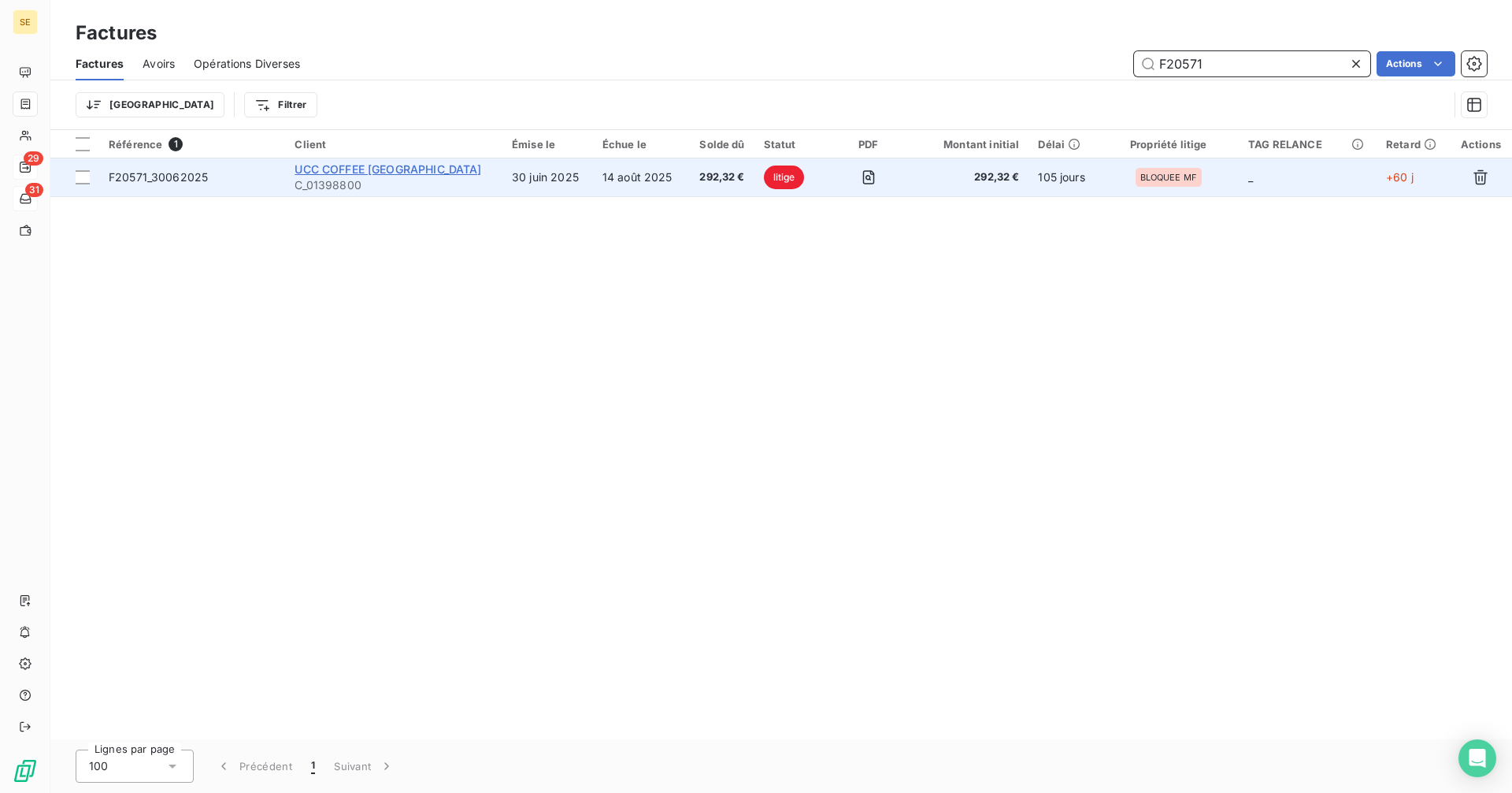
type input "F20571"
click at [367, 167] on span "UCC COFFEE France" at bounding box center [388, 169] width 186 height 14
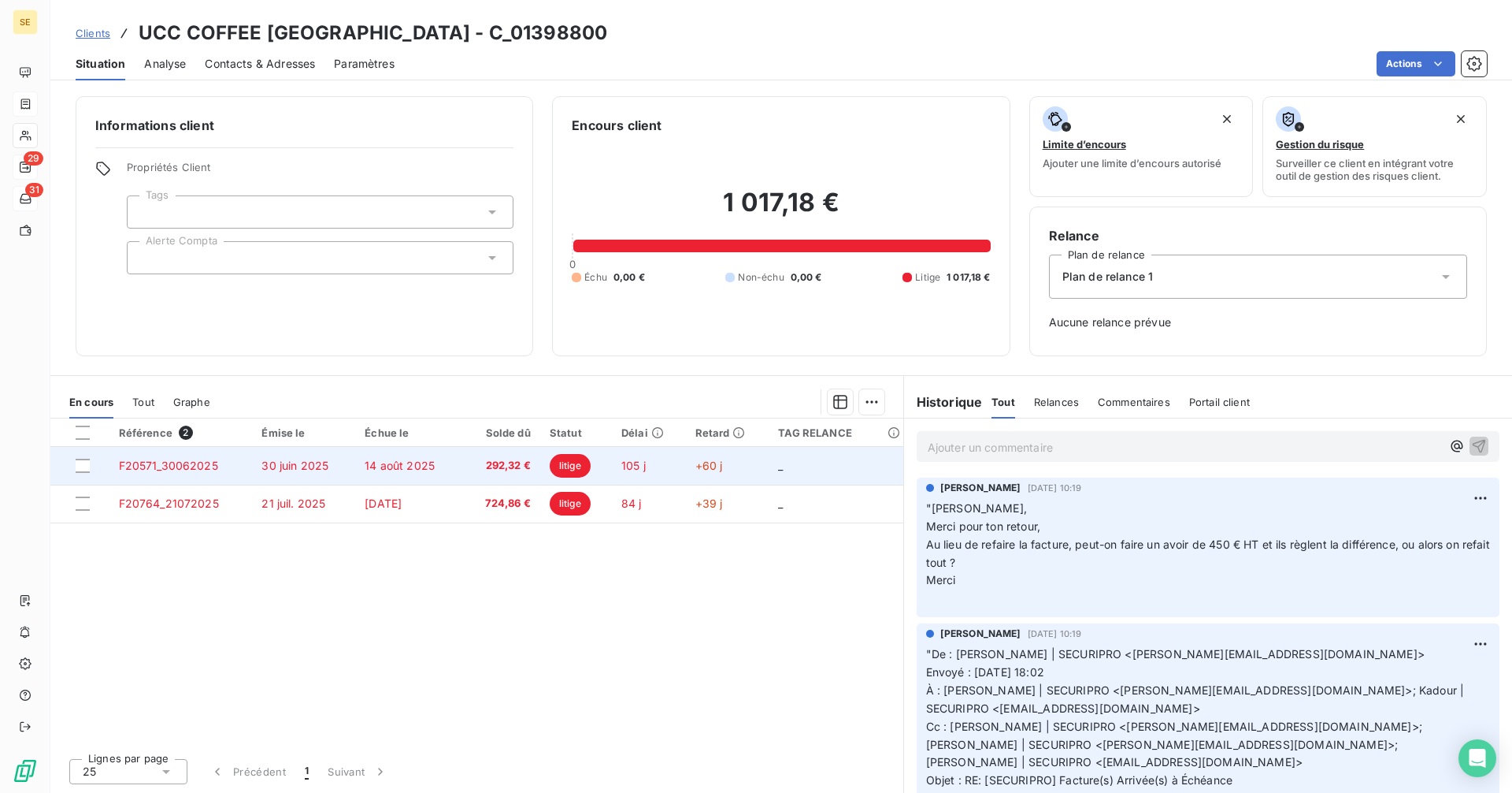
click at [319, 465] on span "30 juin 2025" at bounding box center [295, 465] width 67 height 14
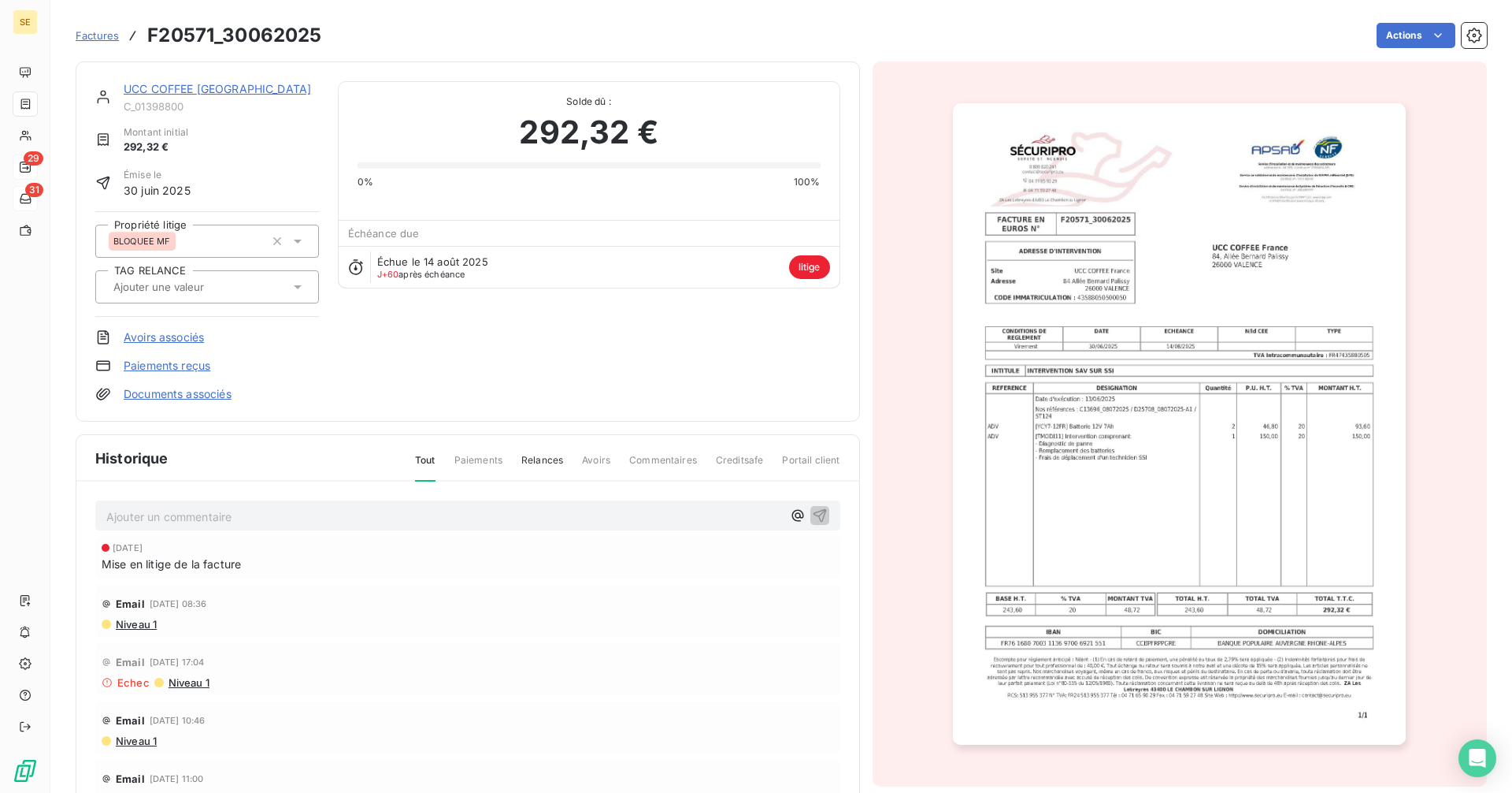
click at [200, 83] on link "UCC COFFEE France" at bounding box center [217, 88] width 187 height 14
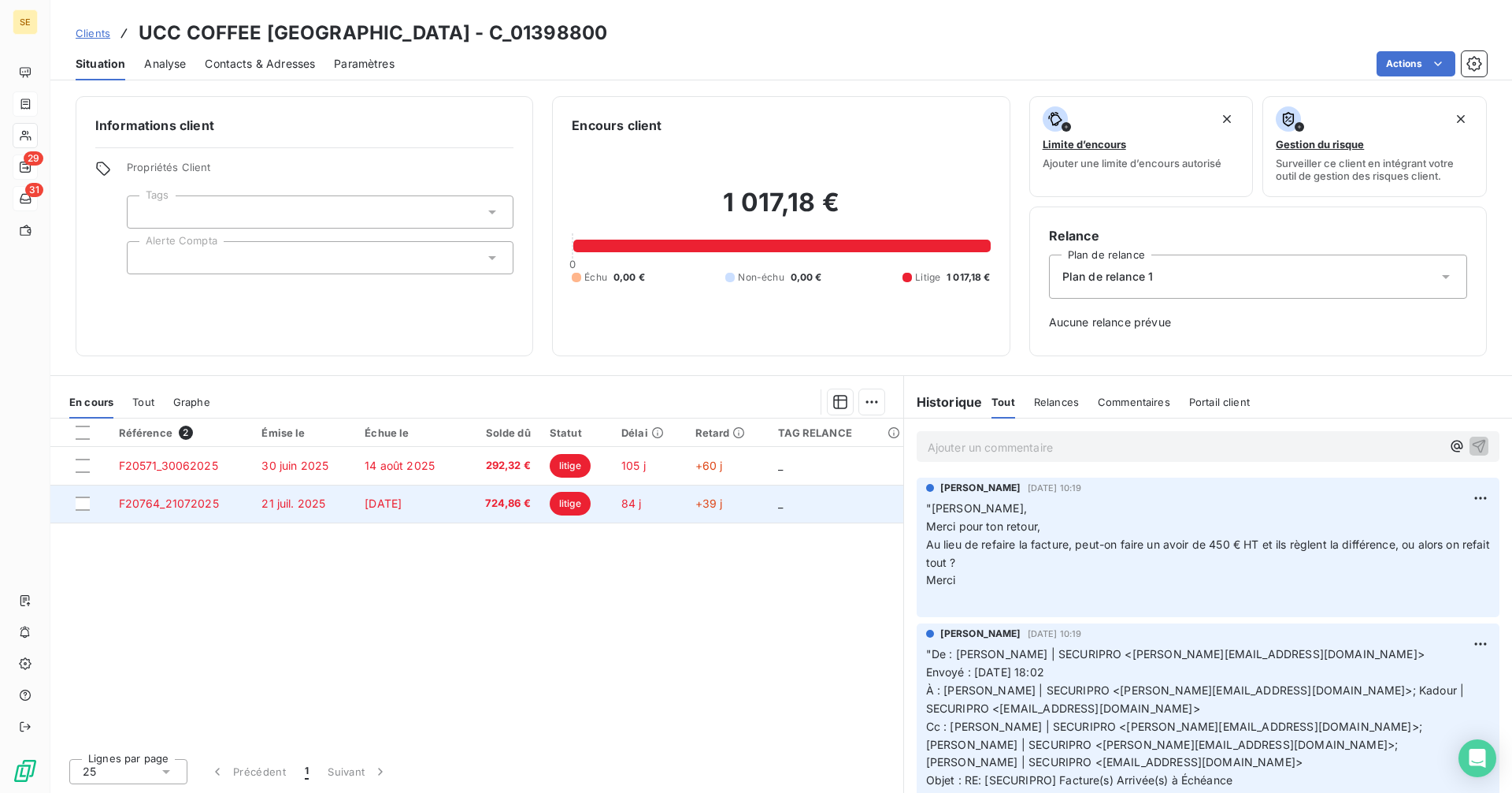
click at [259, 503] on td "21 juil. 2025" at bounding box center [304, 503] width 103 height 38
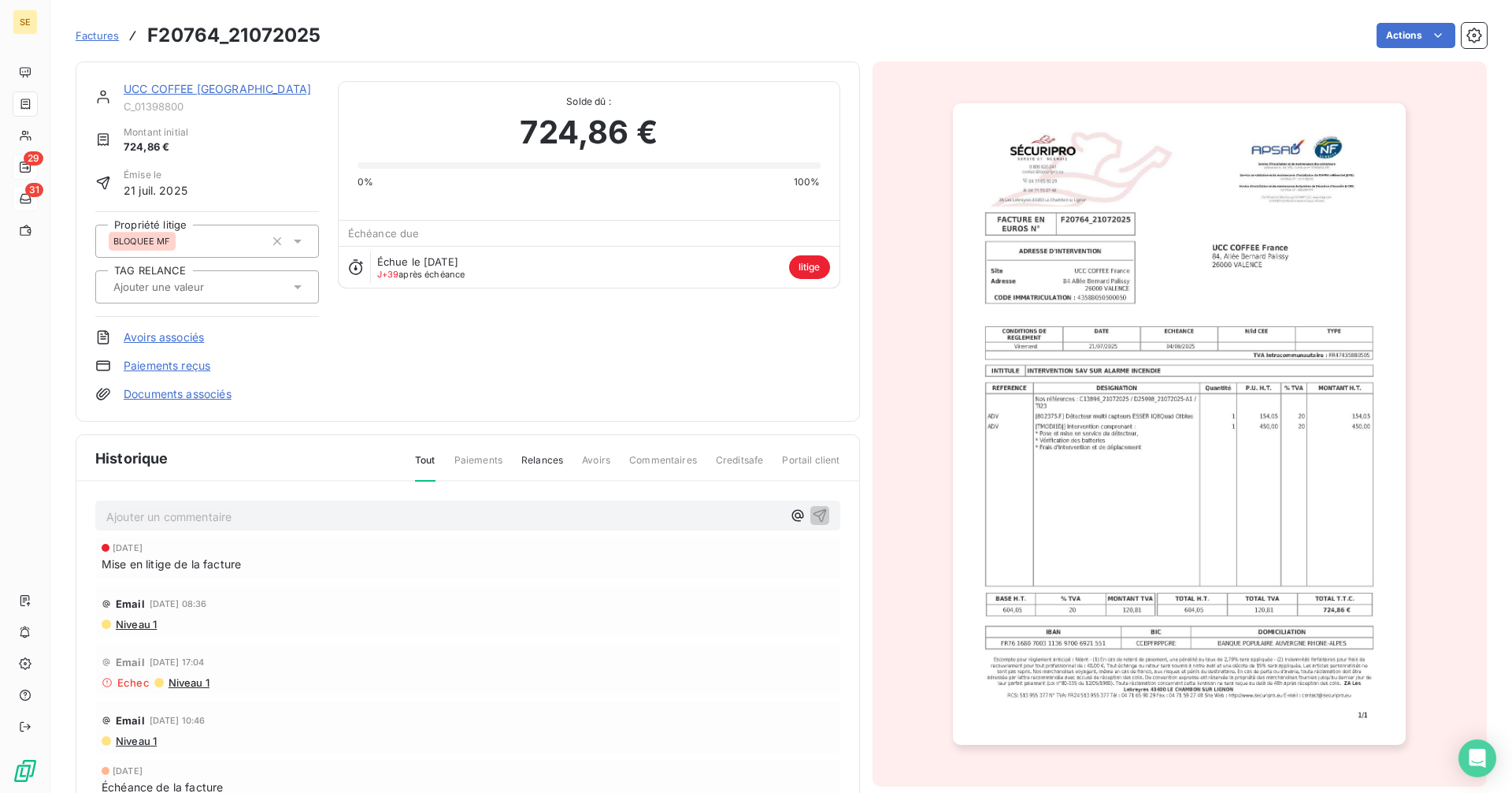
click at [170, 91] on link "UCC COFFEE France" at bounding box center [217, 88] width 187 height 14
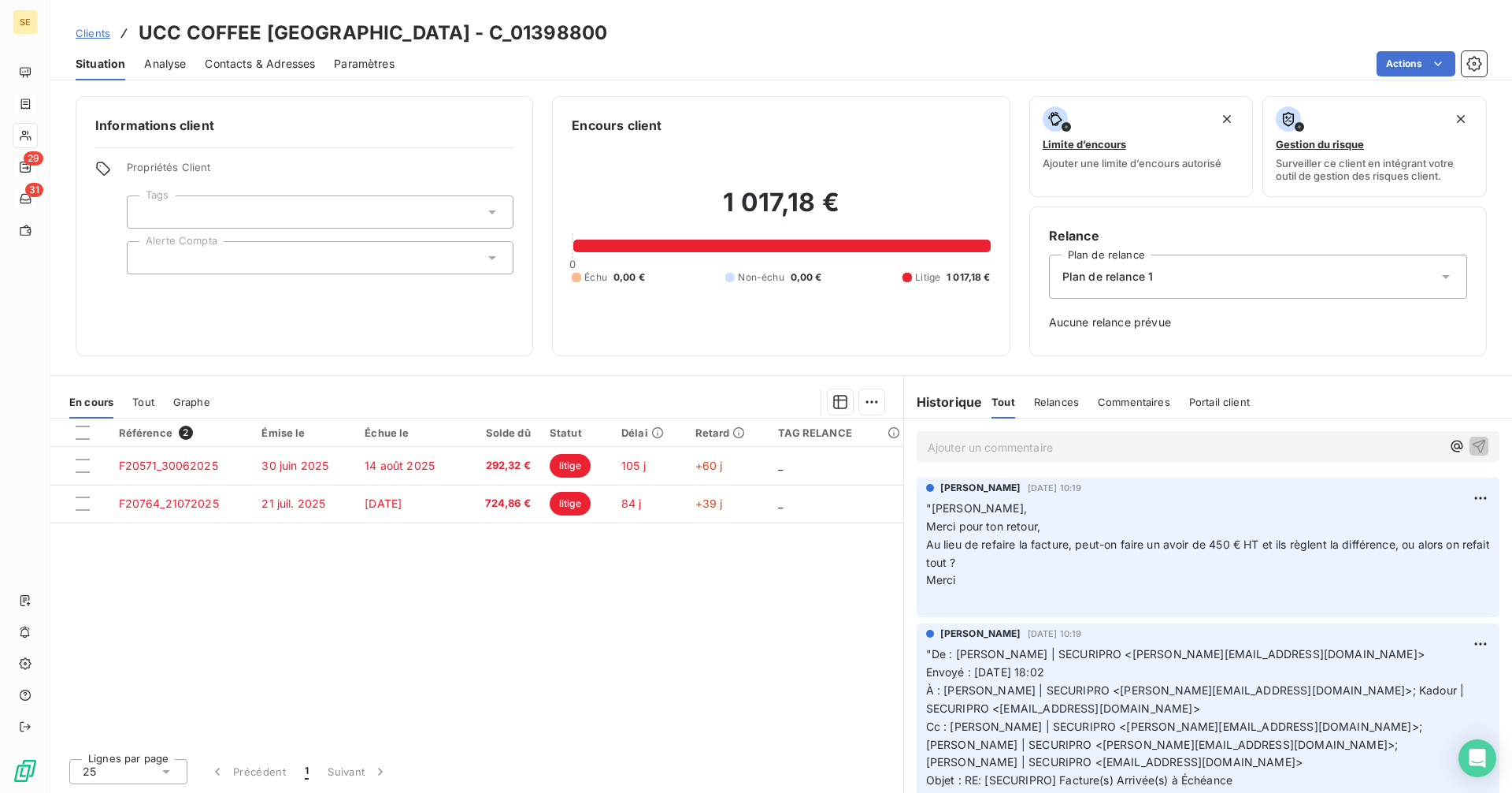
click at [1003, 447] on p "Ajouter un commentaire ﻿" at bounding box center [1184, 447] width 513 height 20
click at [1106, 449] on p "relance rs ce jour : "" at bounding box center [1184, 446] width 513 height 18
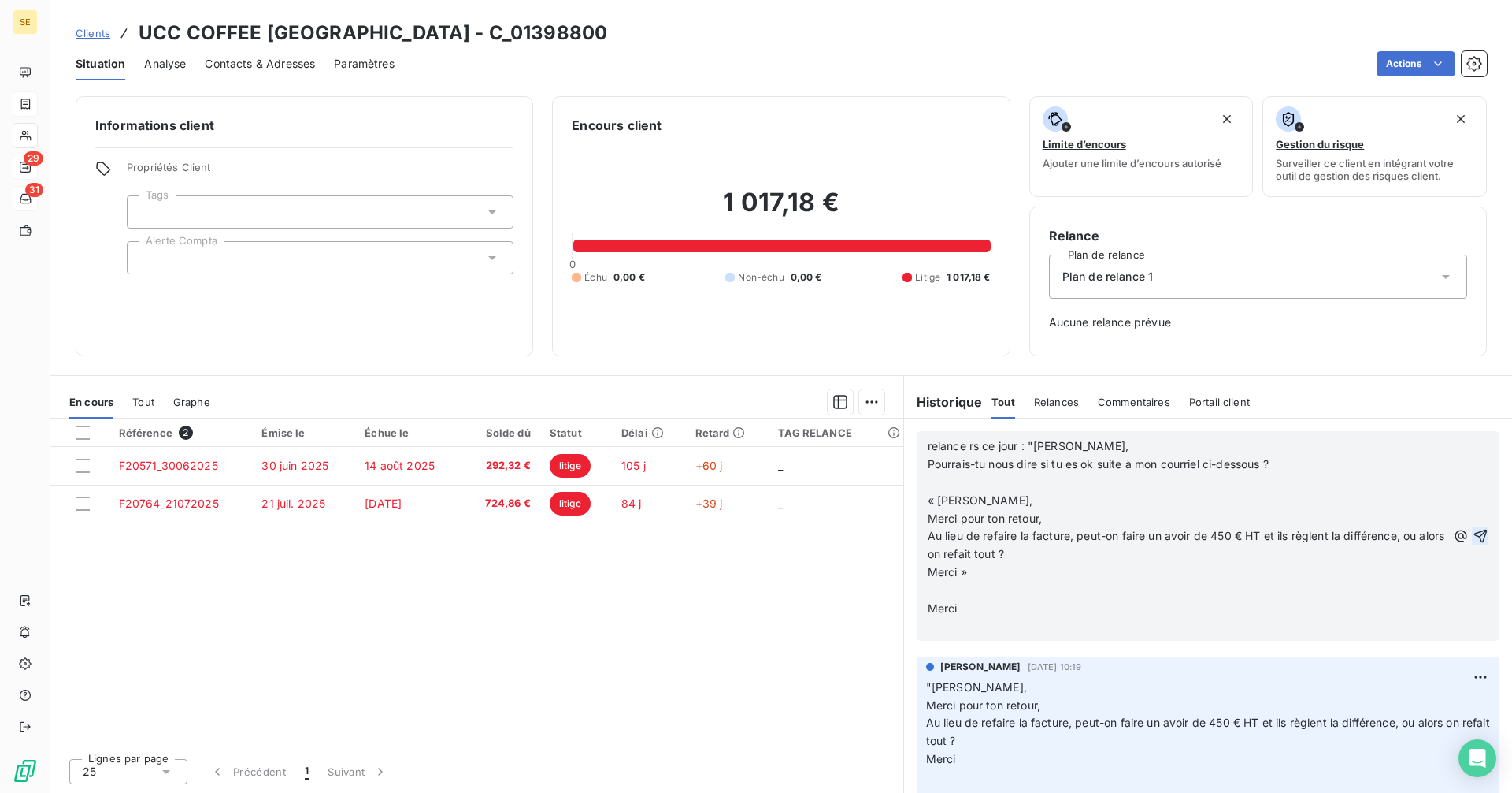
click at [1473, 532] on icon "button" at bounding box center [1481, 536] width 16 height 16
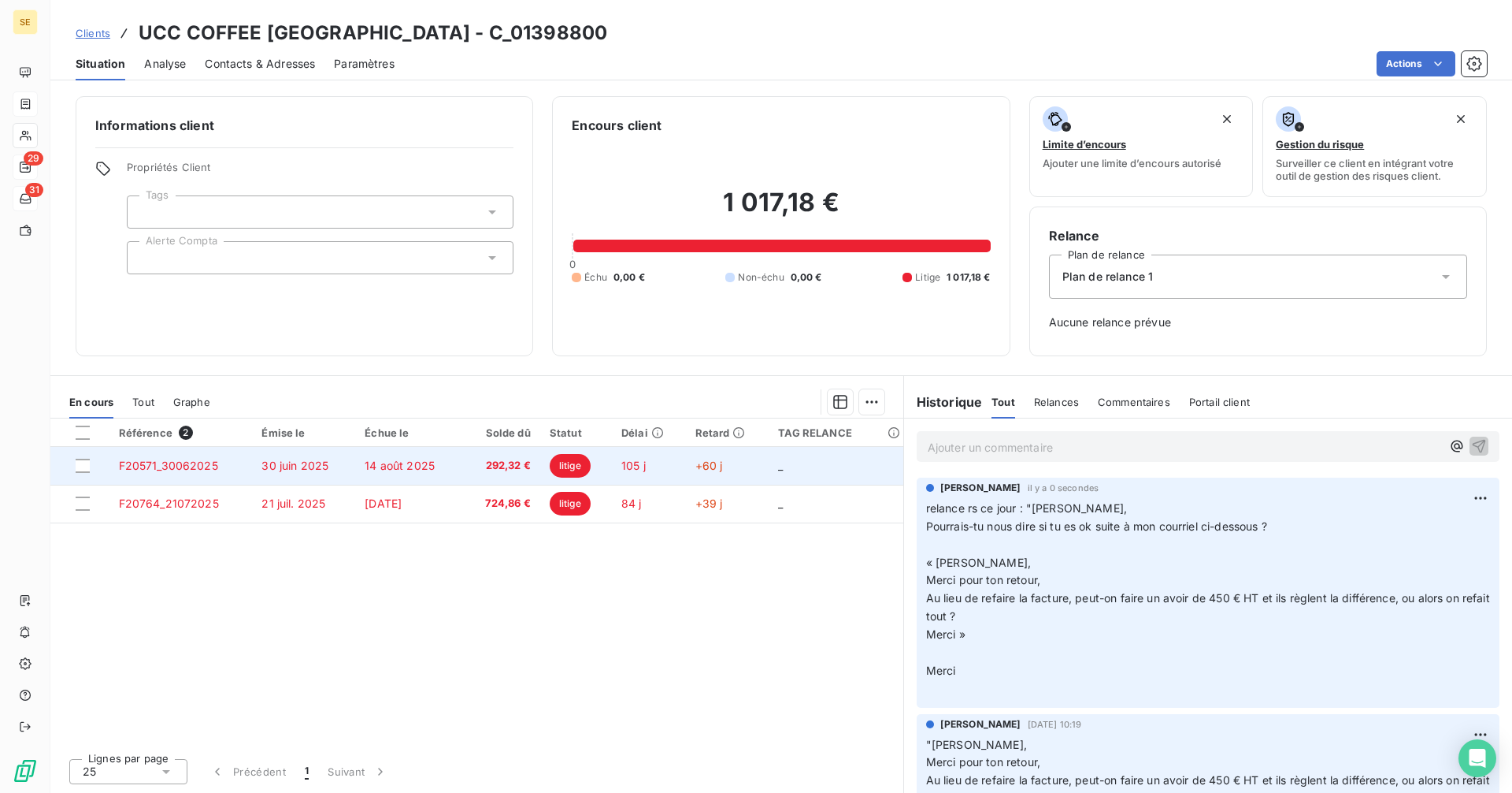
click at [304, 466] on span "30 juin 2025" at bounding box center [295, 465] width 67 height 14
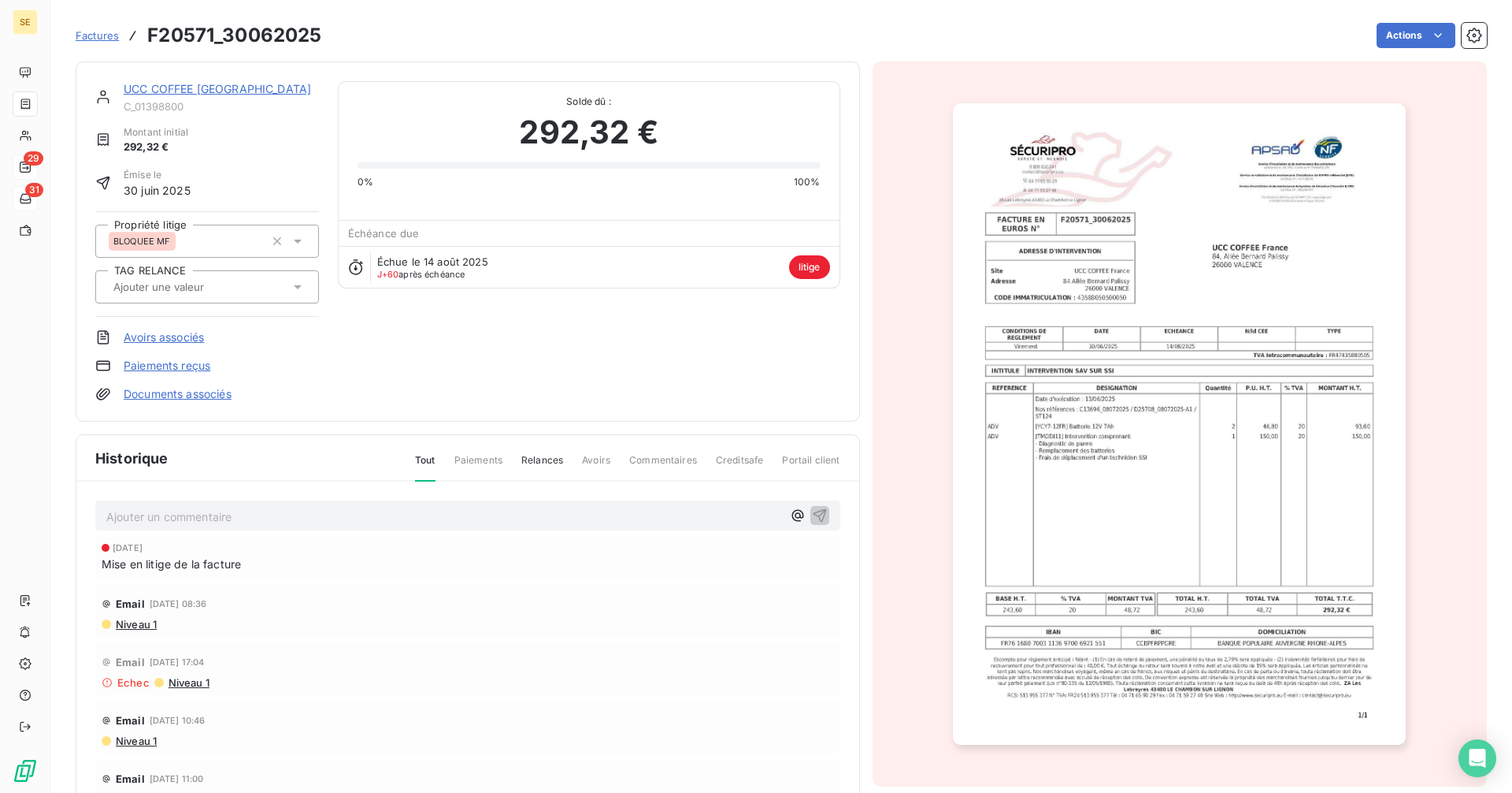
click at [167, 96] on div "UCC COFFEE France" at bounding box center [221, 89] width 195 height 16
click at [173, 93] on link "UCC COFFEE France" at bounding box center [217, 88] width 187 height 14
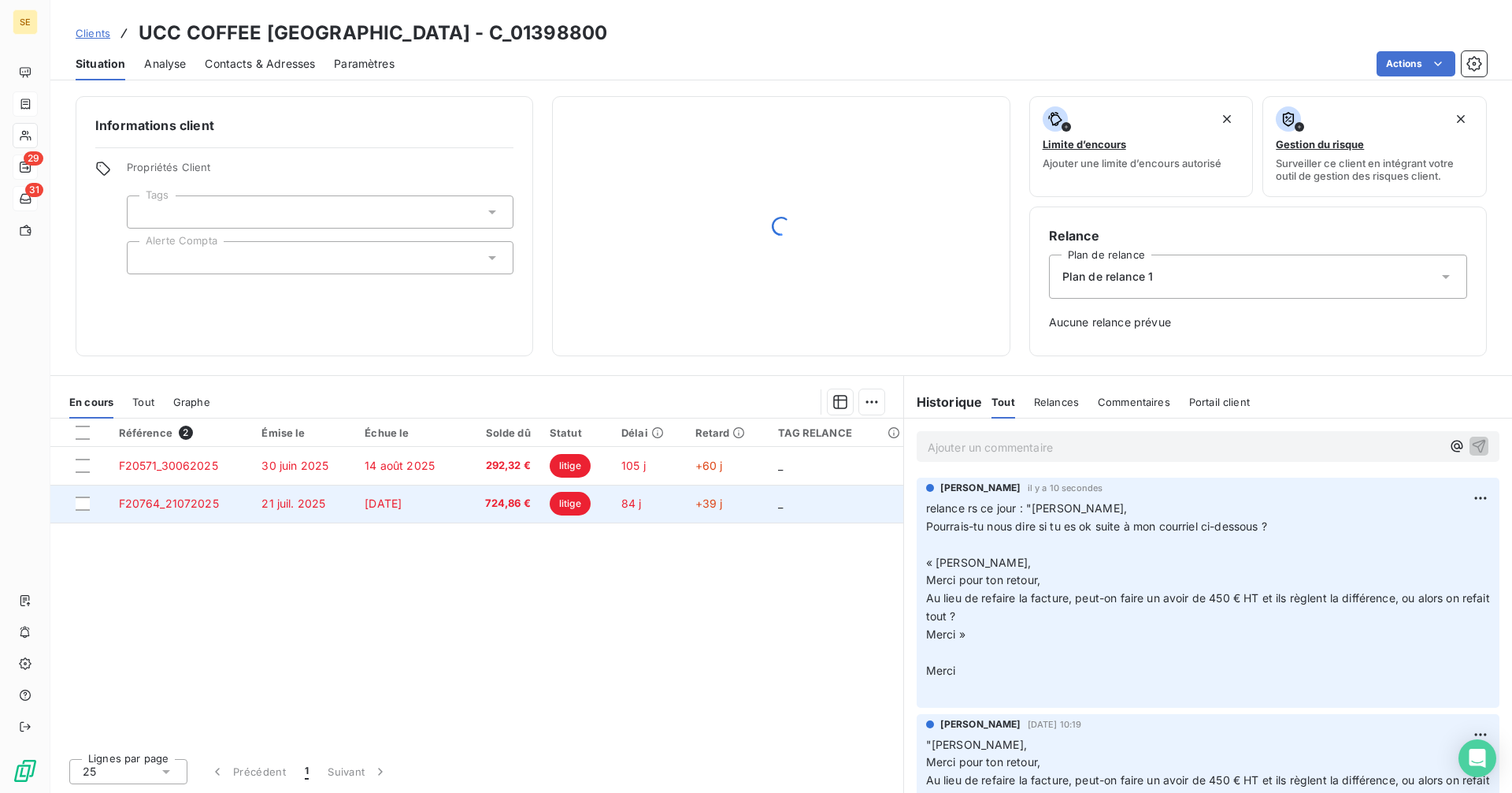
click at [317, 512] on td "21 juil. 2025" at bounding box center [304, 503] width 103 height 38
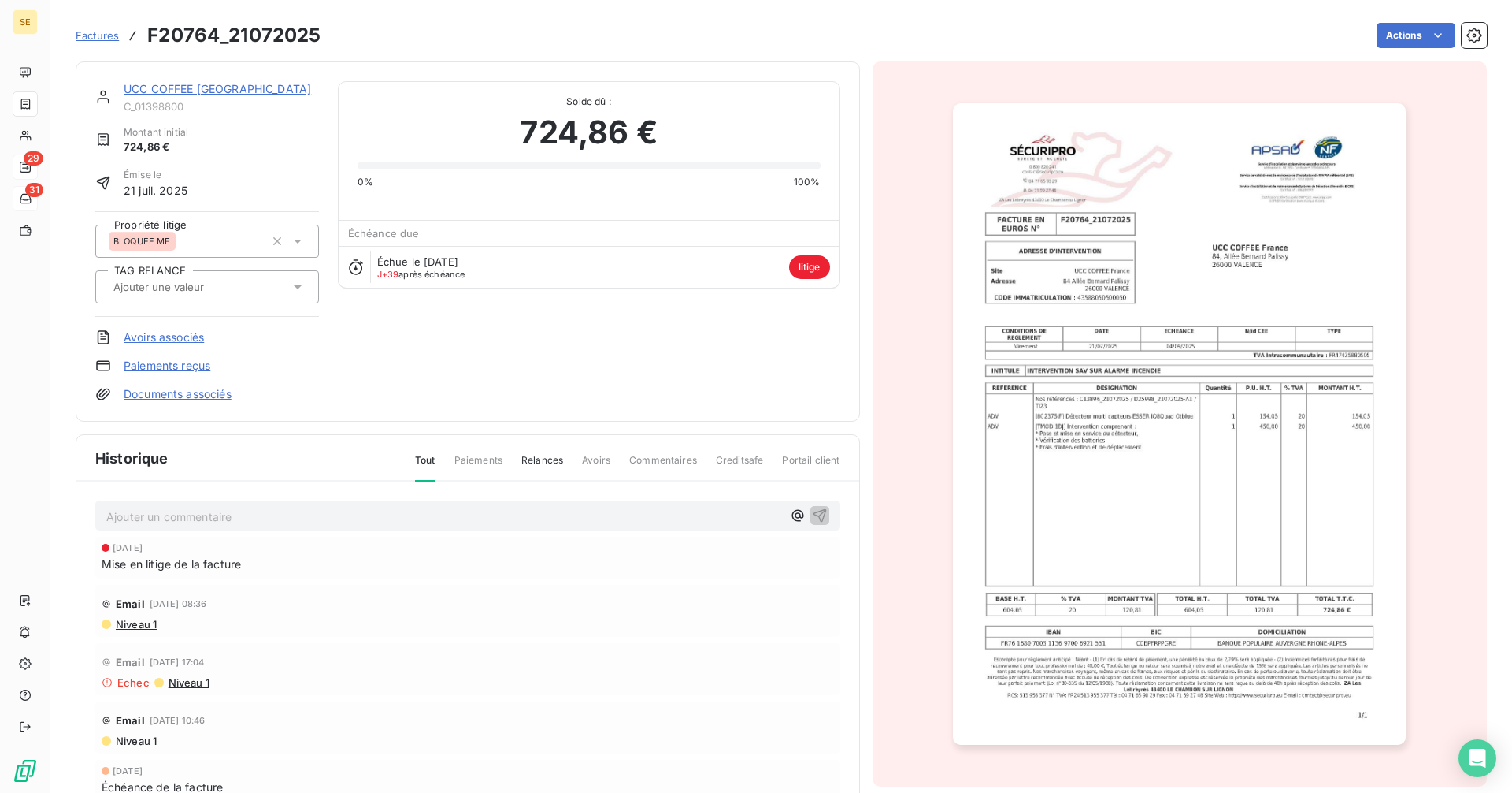
click at [180, 91] on link "UCC COFFEE France" at bounding box center [217, 88] width 187 height 14
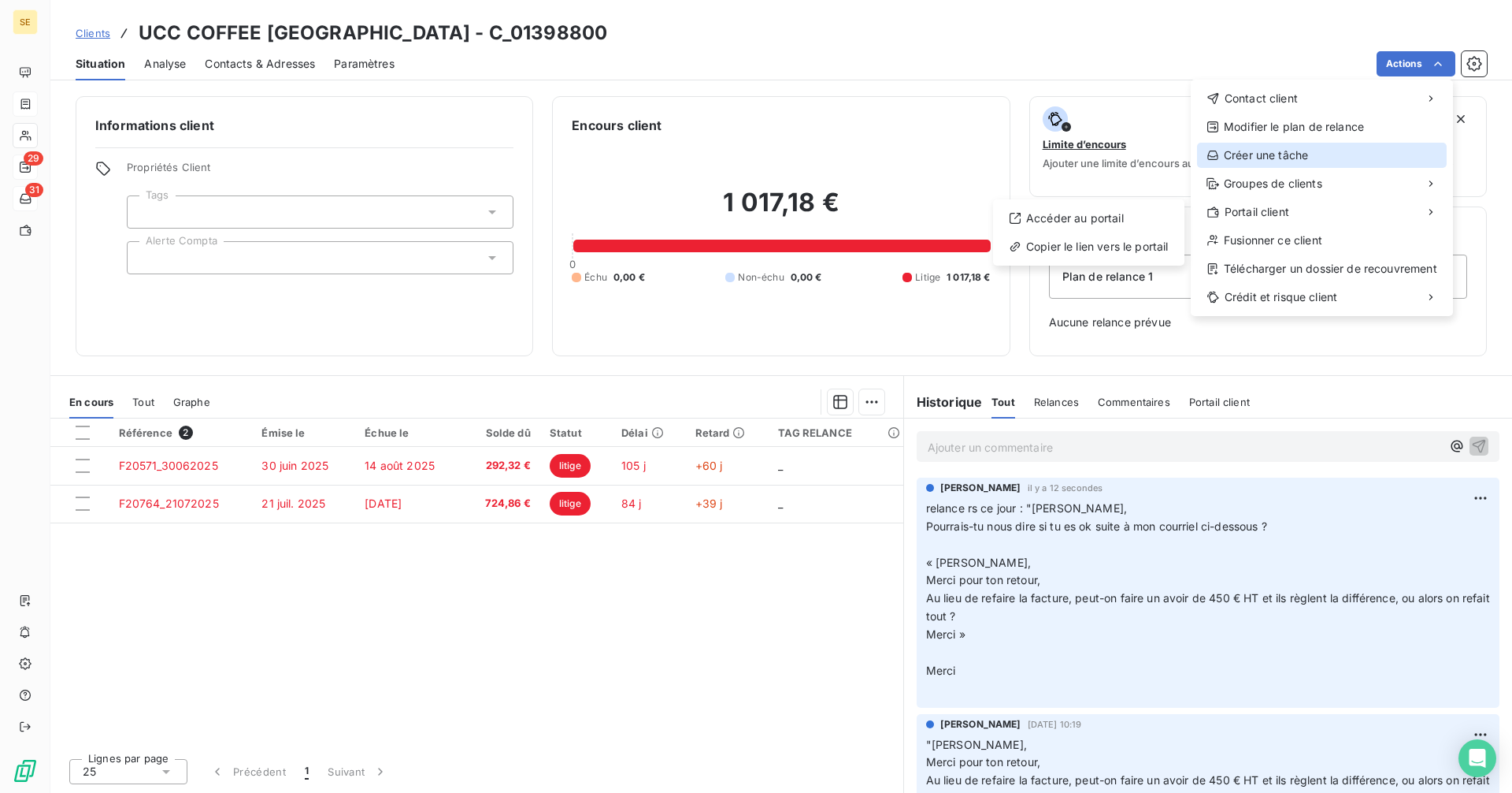
click at [1275, 157] on div "Créer une tâche" at bounding box center [1322, 154] width 250 height 25
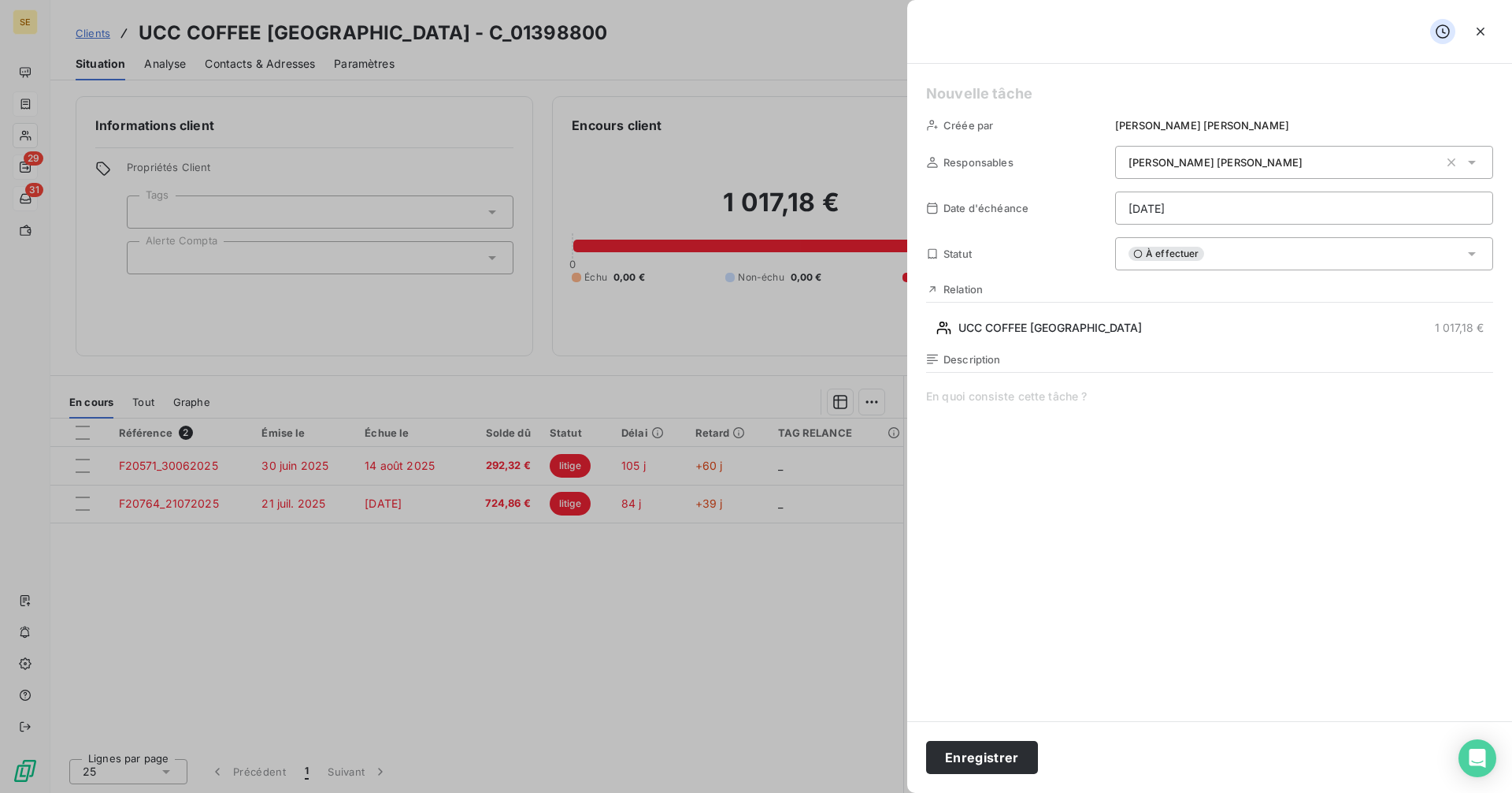
click at [1168, 210] on html "SE 29 31 Clients UCC COFFEE France - C_01398800 Situation Analyse Contacts & Ad…" at bounding box center [756, 396] width 1512 height 793
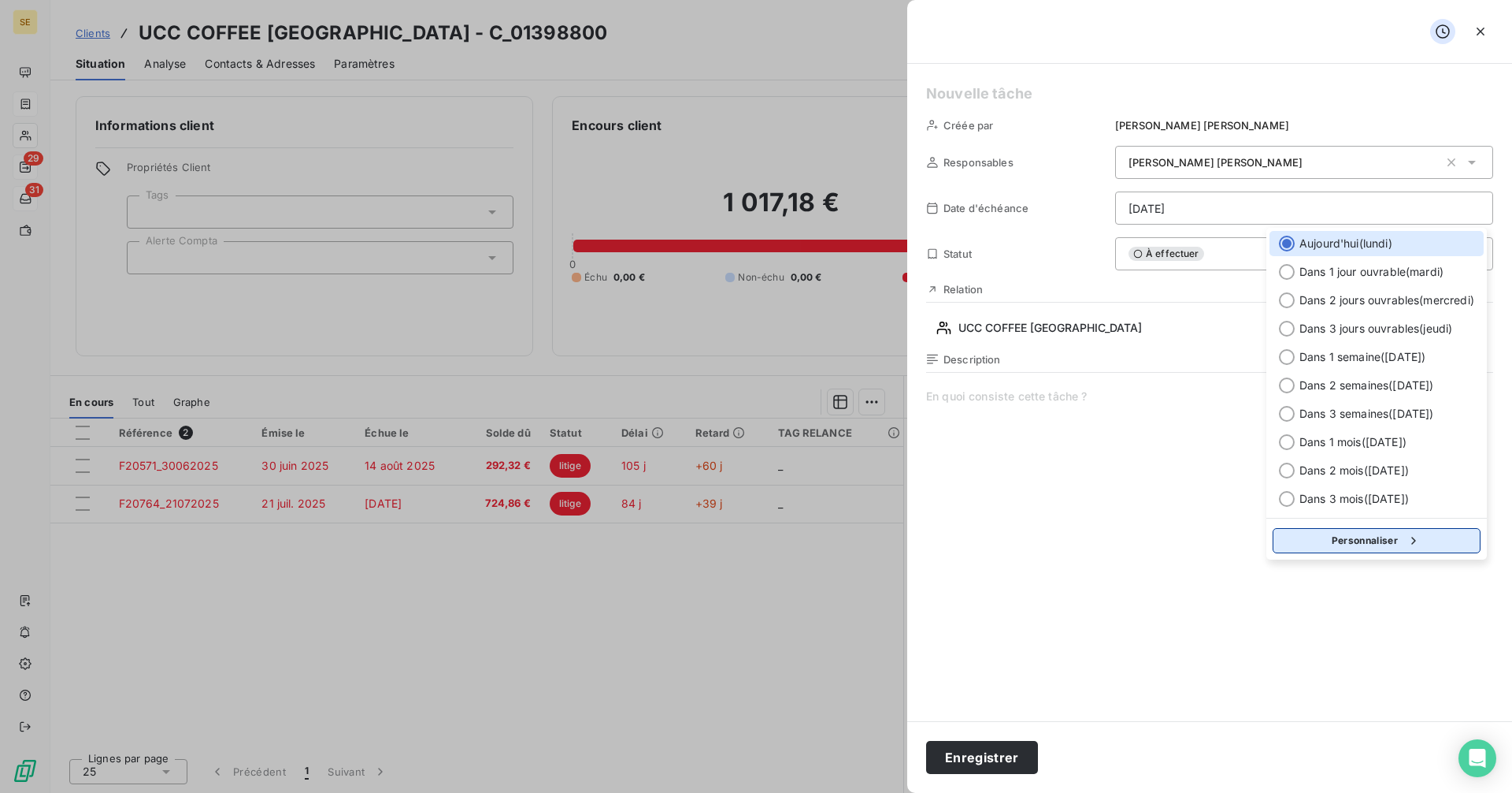
click at [1318, 541] on button "Personnaliser" at bounding box center [1376, 540] width 208 height 25
select select "9"
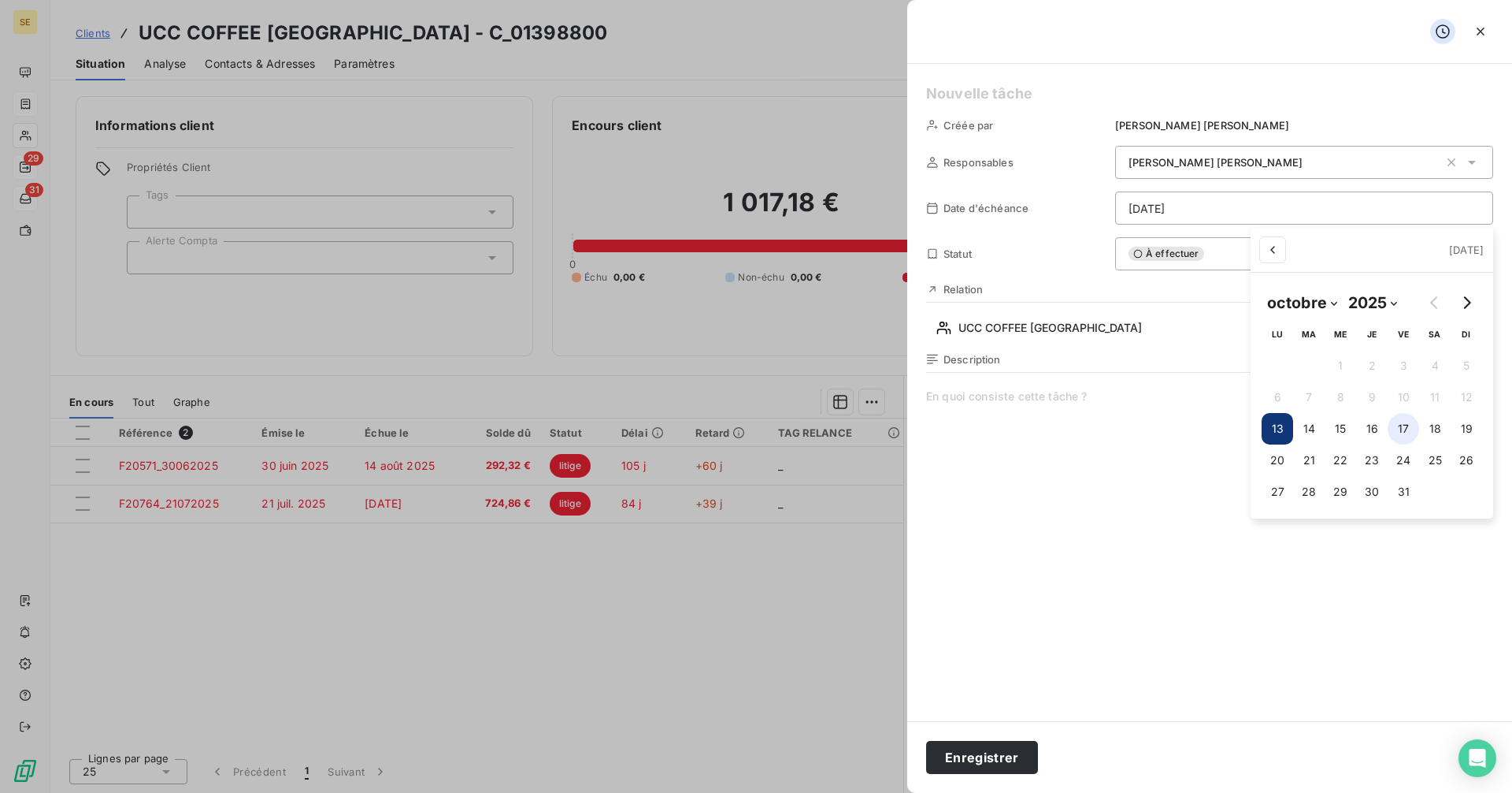
click at [1404, 430] on button "17" at bounding box center [1403, 428] width 31 height 31
type input "[DATE]"
click at [997, 103] on html "SE 29 31 Clients UCC COFFEE France - C_01398800 Situation Analyse Contacts & Ad…" at bounding box center [756, 396] width 1512 height 793
paste h5
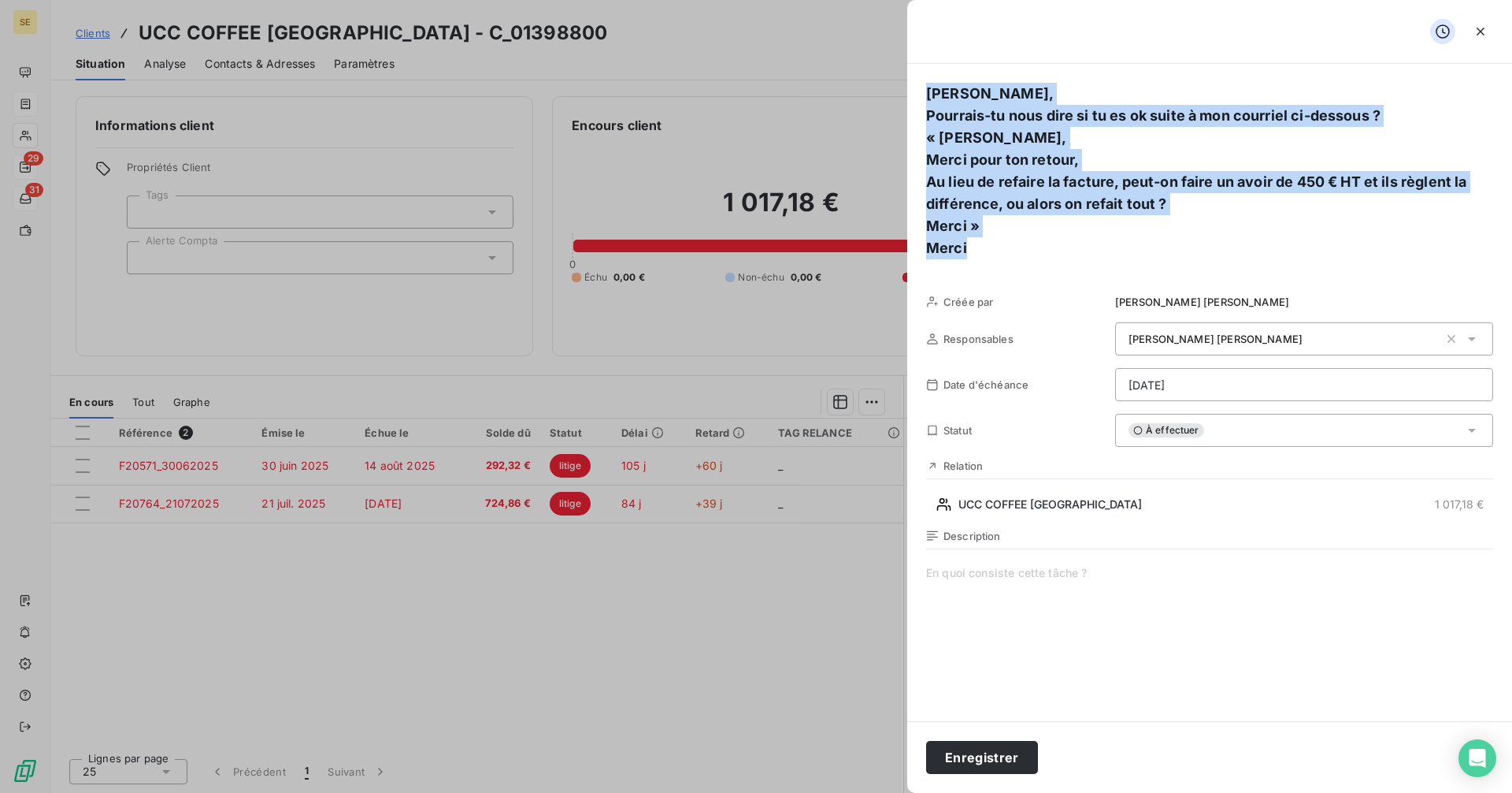
drag, startPoint x: 964, startPoint y: 247, endPoint x: 903, endPoint y: 79, distance: 178.7
click at [906, 792] on div "Richard, Pourrais-tu nous dire si tu es ok suite à mon courriel ci-dessous ? …" at bounding box center [756, 793] width 1512 height 0
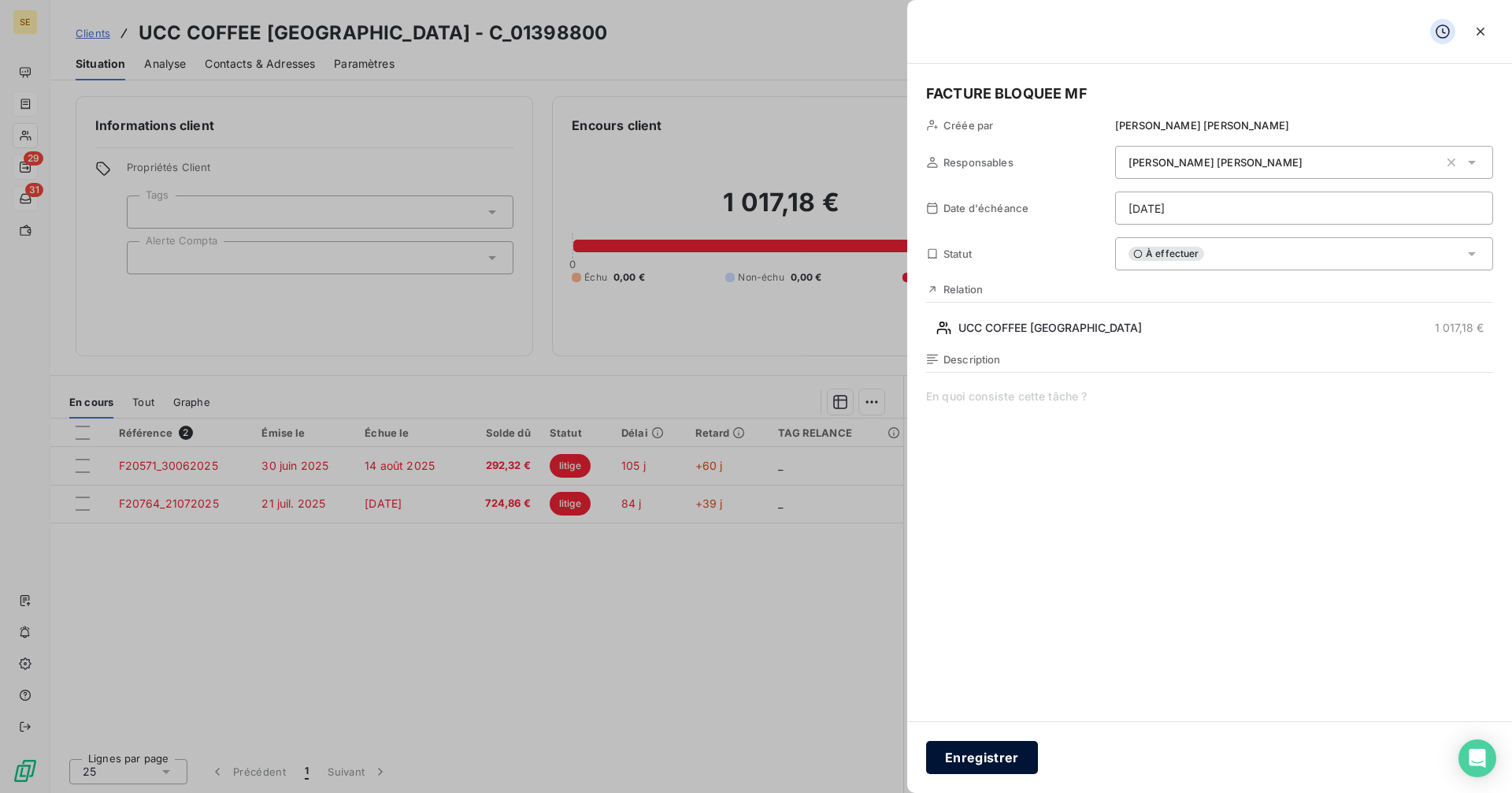
click at [998, 764] on button "Enregistrer" at bounding box center [981, 757] width 112 height 33
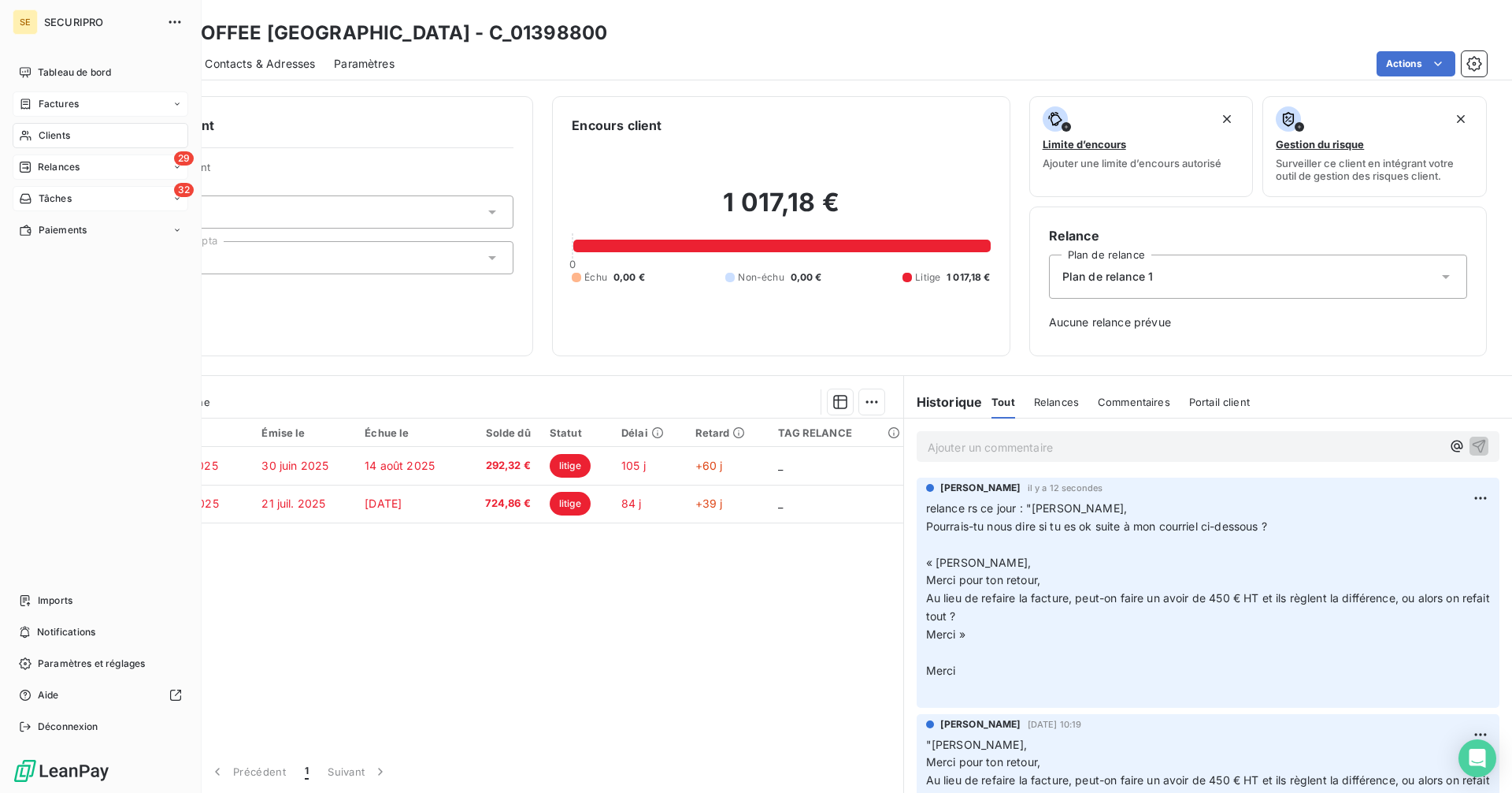
click at [37, 196] on div "Tâches" at bounding box center [46, 198] width 53 height 14
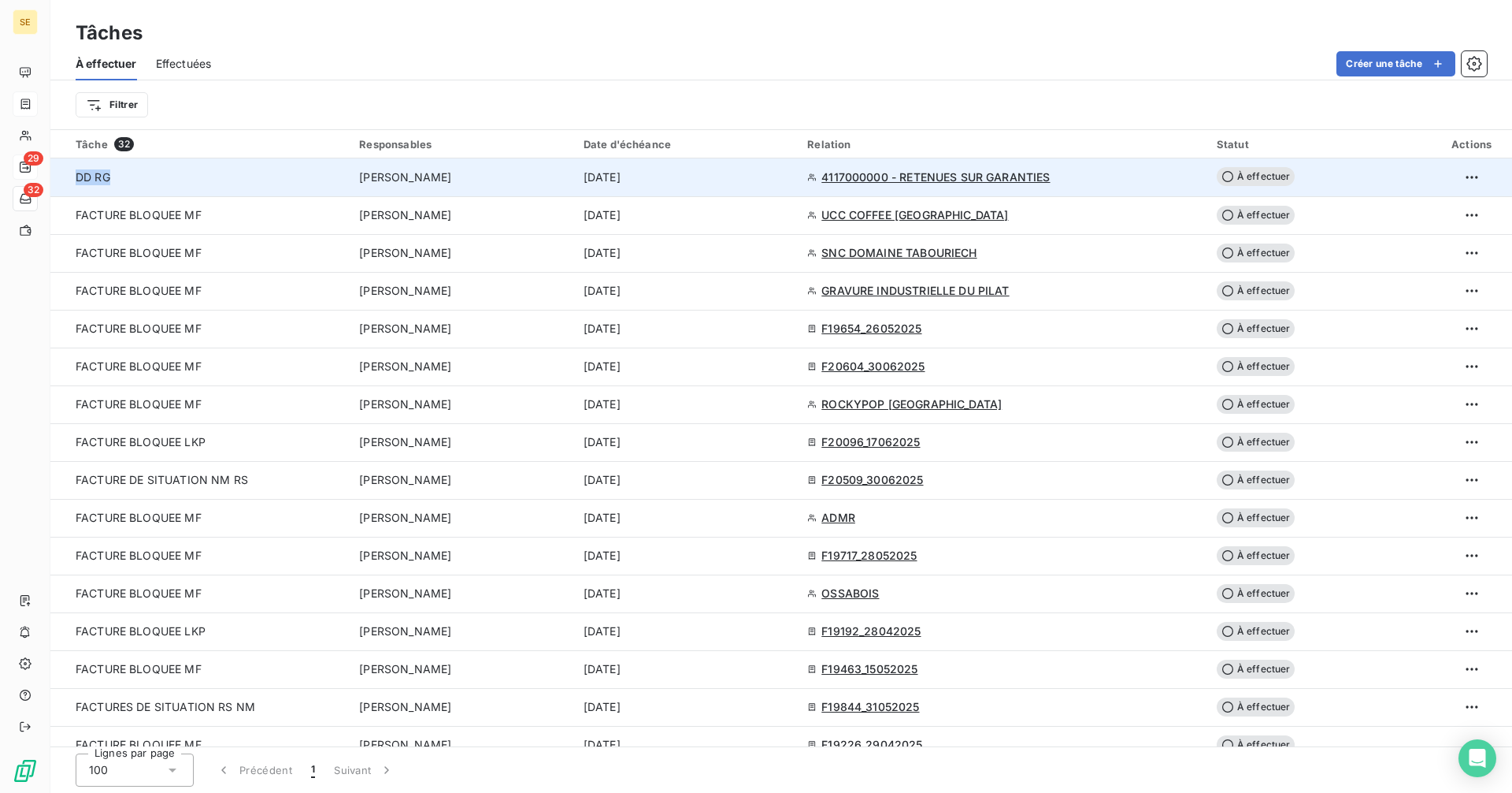
drag, startPoint x: 116, startPoint y: 177, endPoint x: 68, endPoint y: 179, distance: 48.0
click at [68, 179] on td "DD RG" at bounding box center [200, 177] width 300 height 38
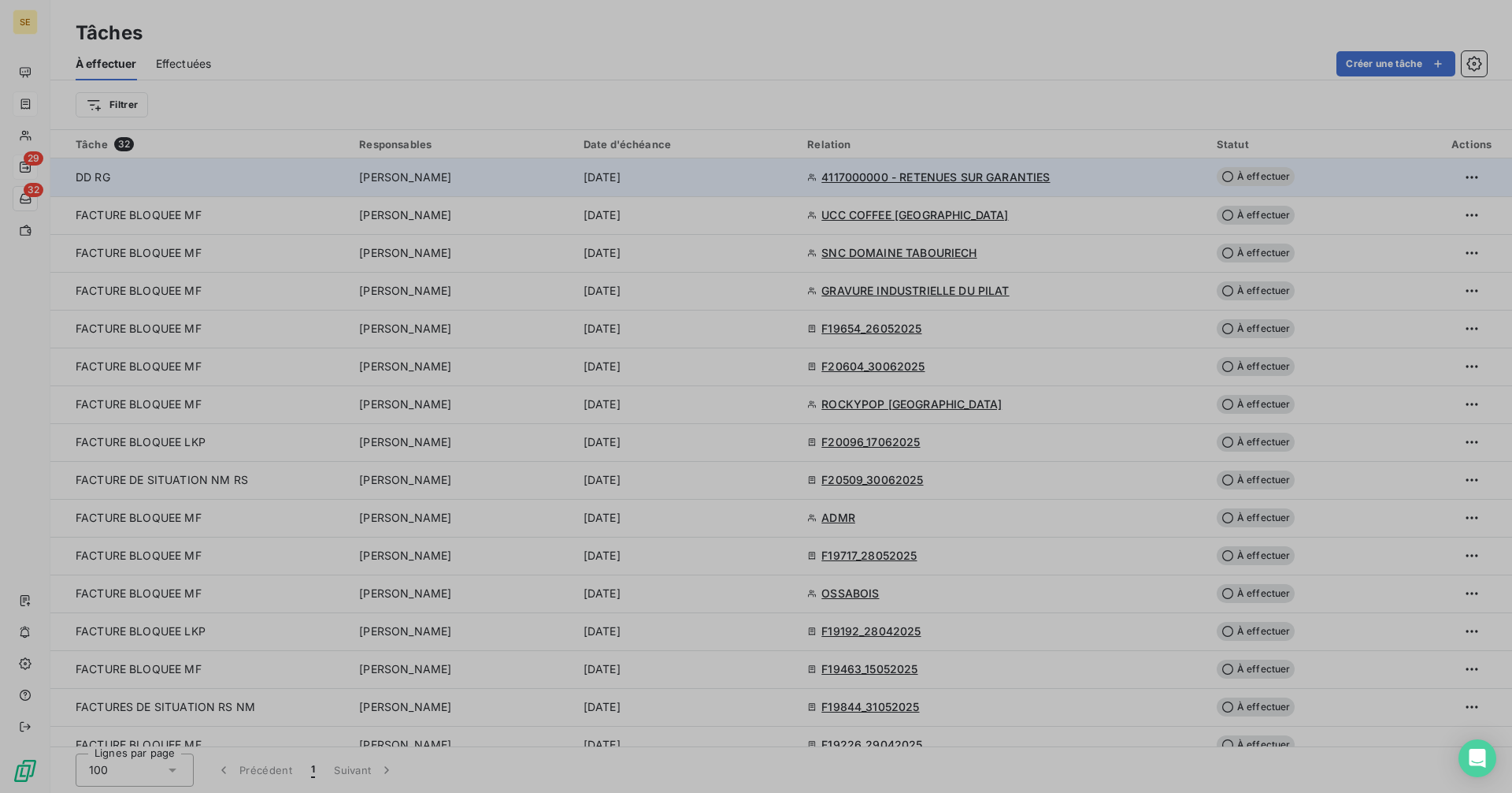
type input "[DATE]"
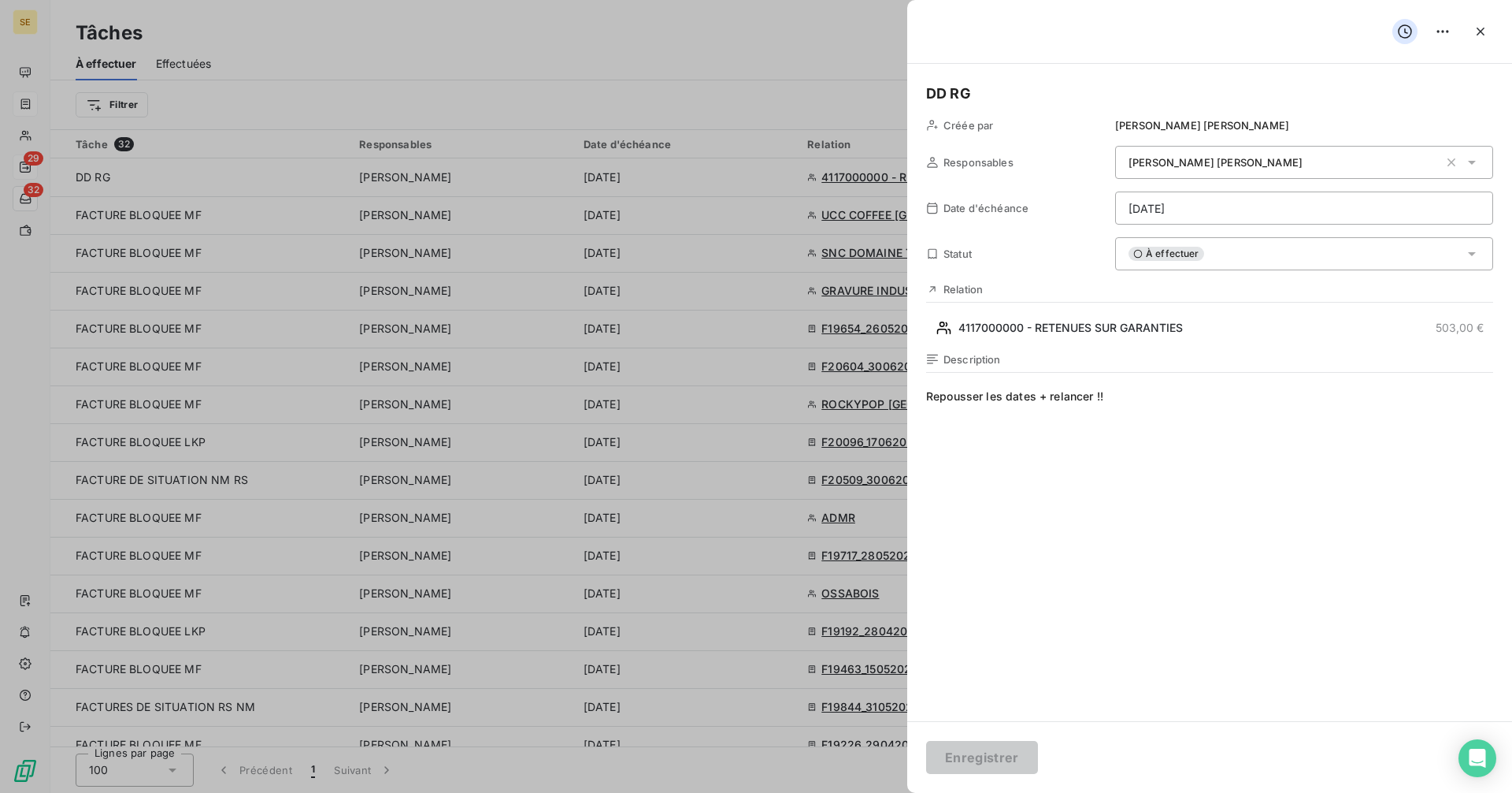
click at [637, 121] on div at bounding box center [756, 396] width 1512 height 793
click at [1481, 28] on icon "button" at bounding box center [1481, 31] width 16 height 16
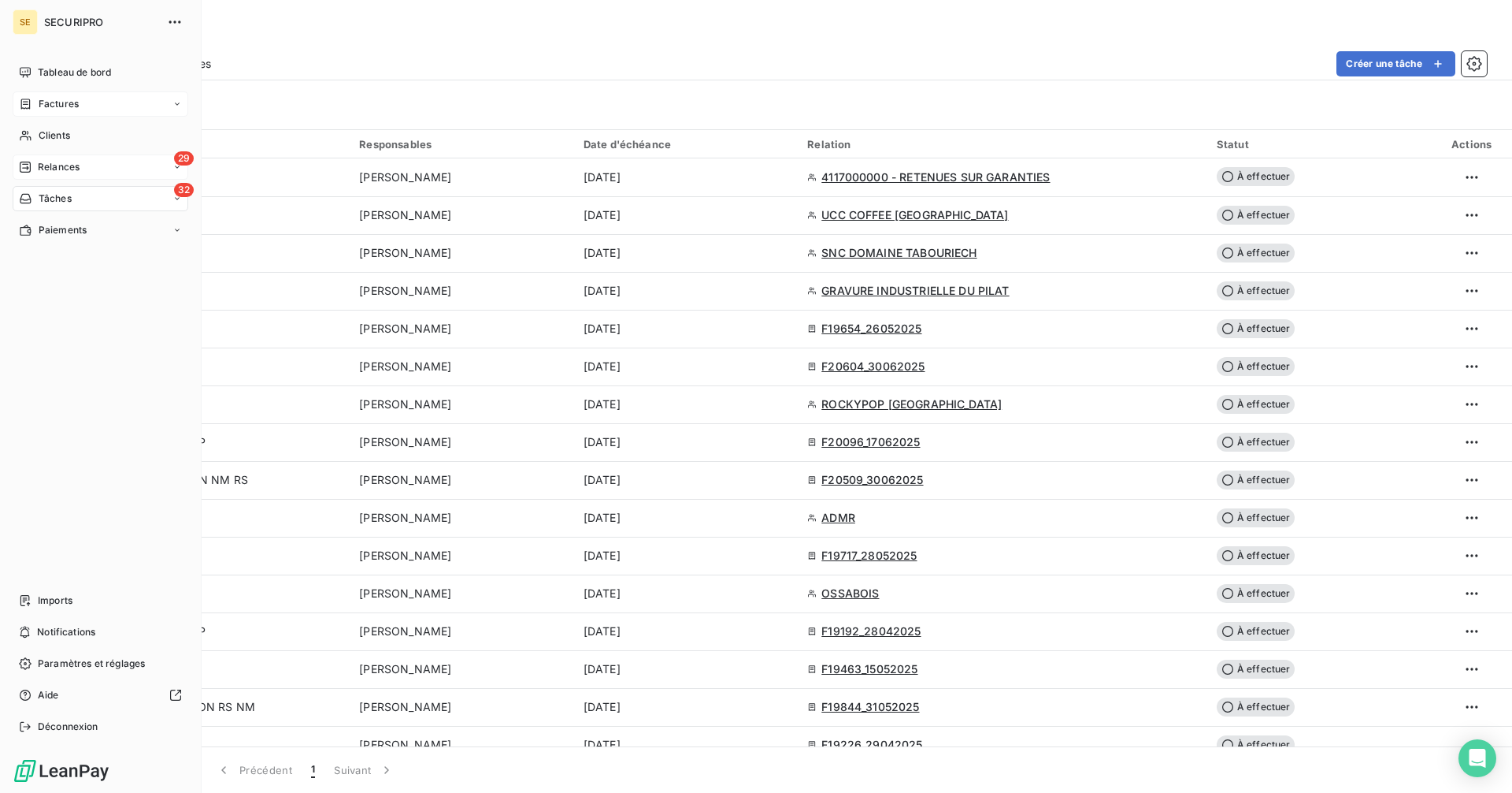
click at [43, 106] on span "Factures" at bounding box center [59, 104] width 40 height 14
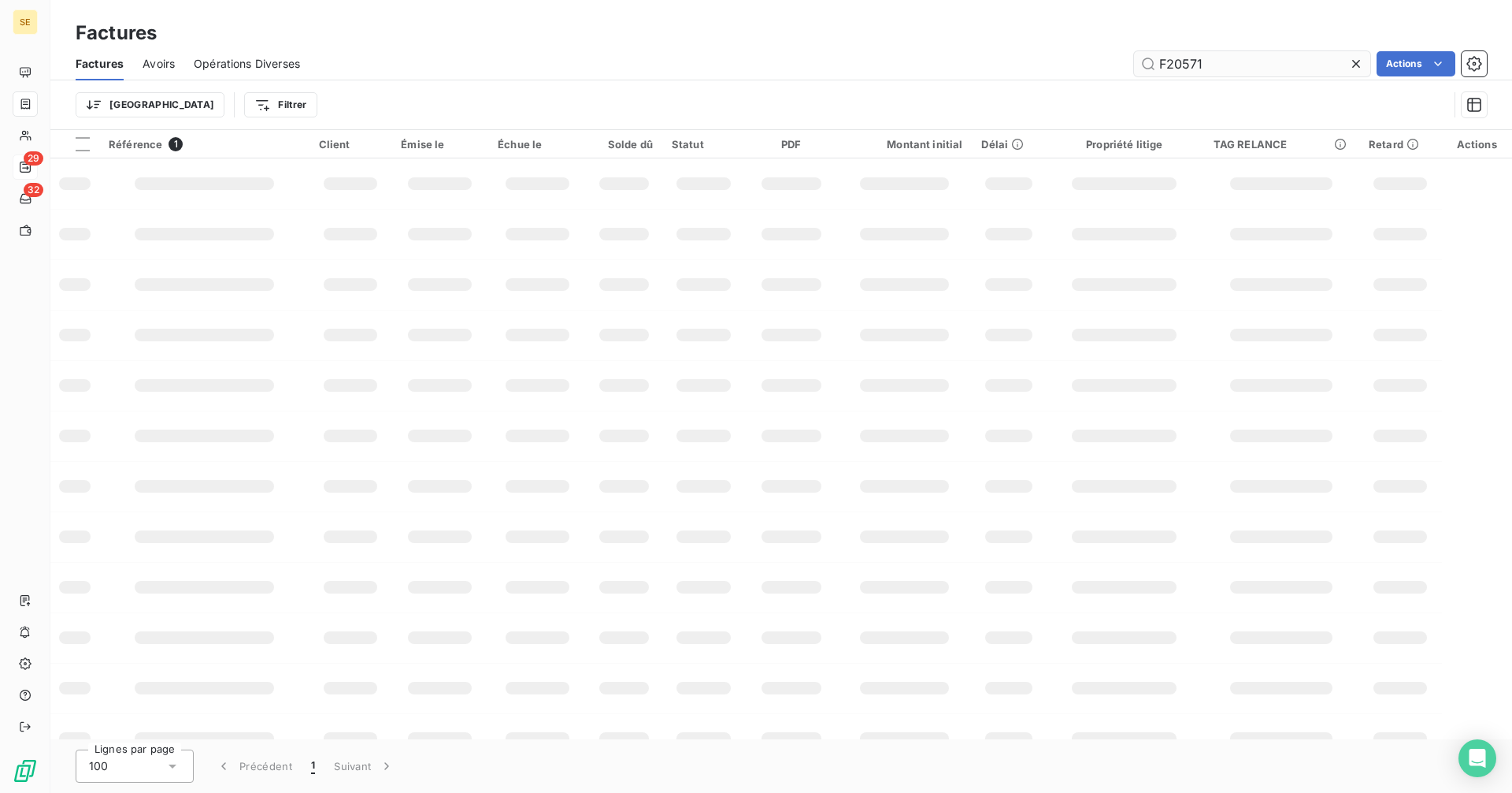
drag, startPoint x: 1254, startPoint y: 66, endPoint x: 1150, endPoint y: 68, distance: 104.0
click at [1148, 70] on input "F20571" at bounding box center [1252, 63] width 236 height 25
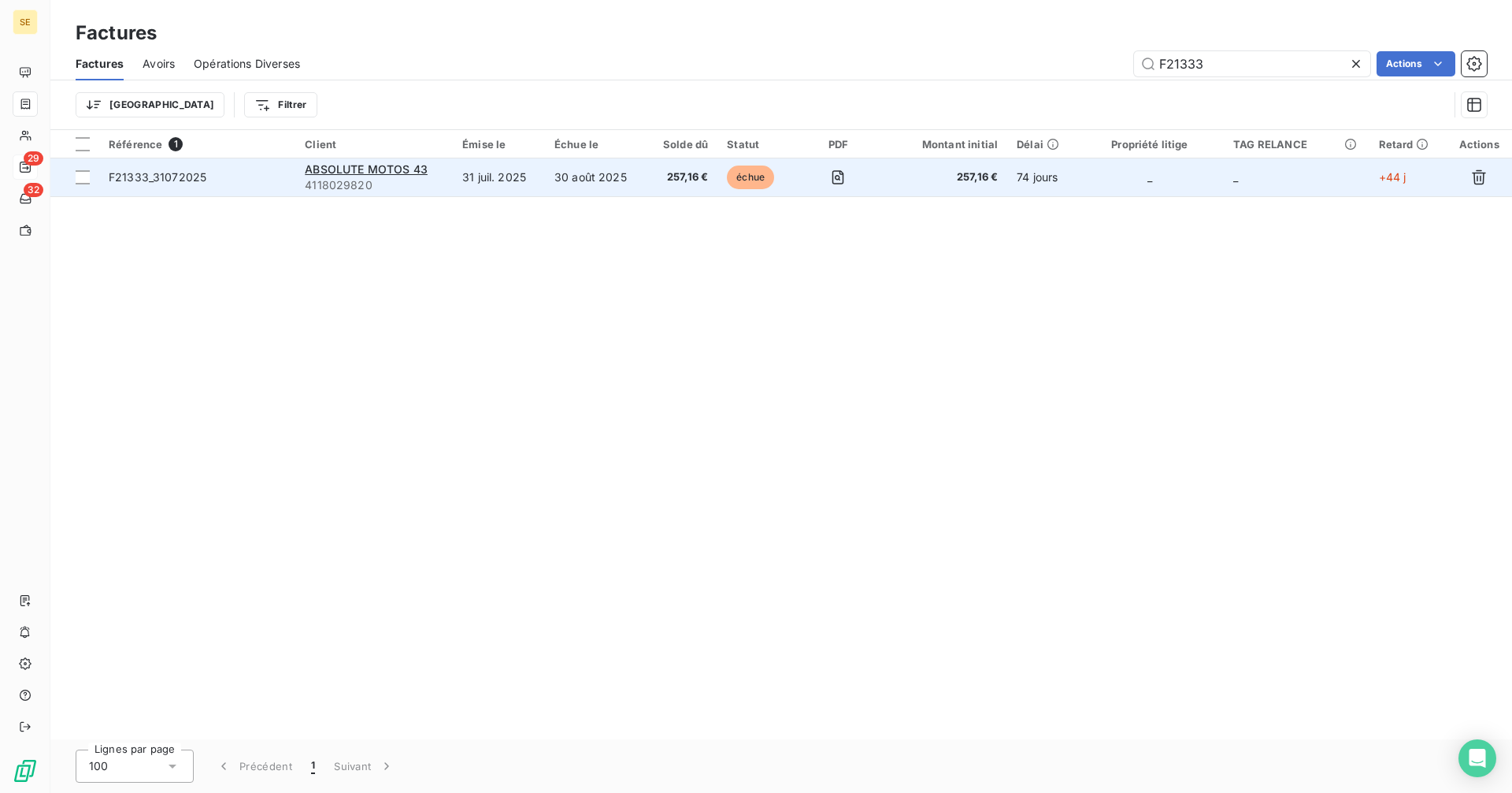
type input "F21333"
click at [662, 171] on span "257,16 €" at bounding box center [682, 178] width 52 height 16
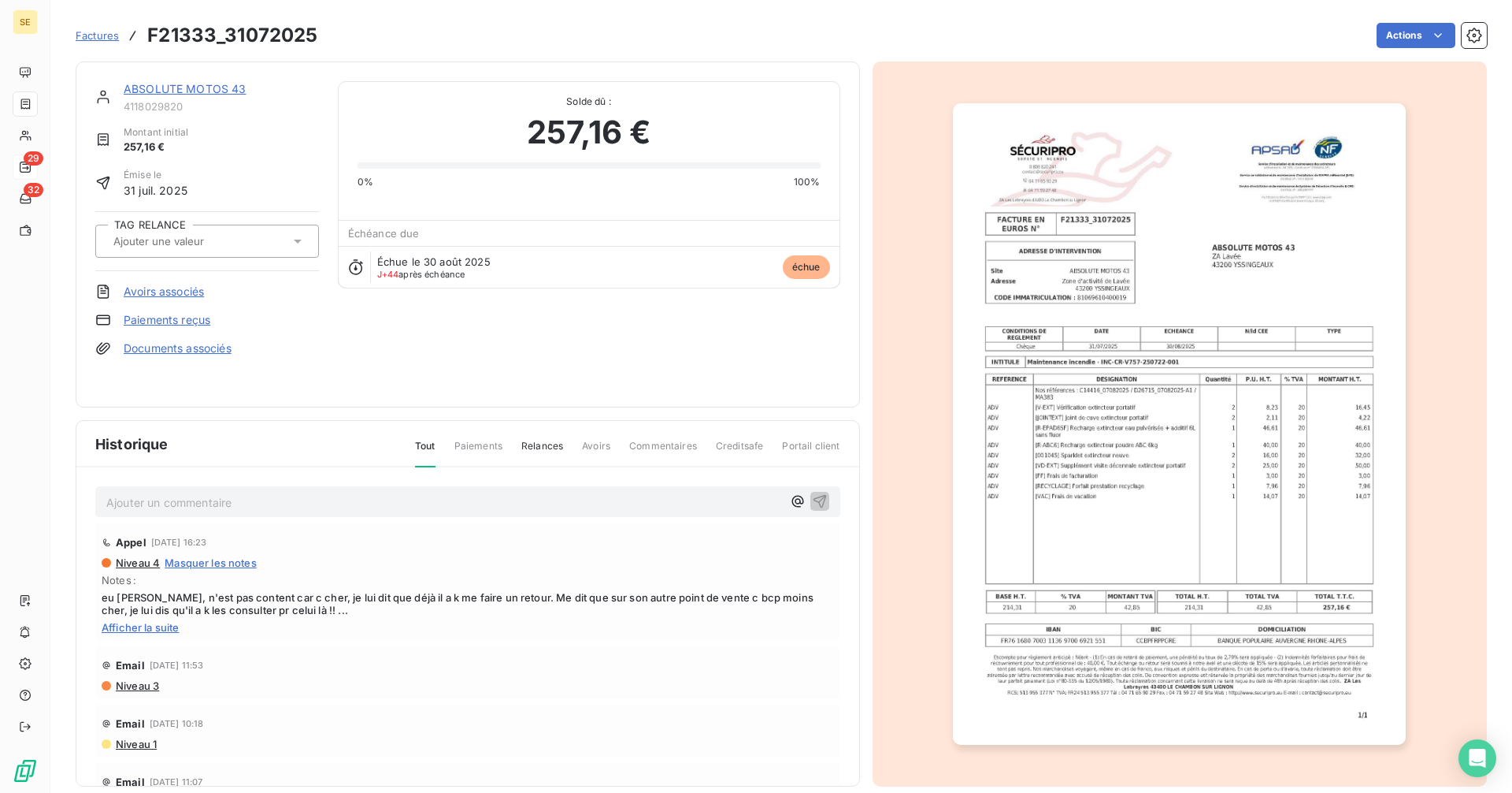
click at [100, 34] on span "Factures" at bounding box center [97, 35] width 43 height 13
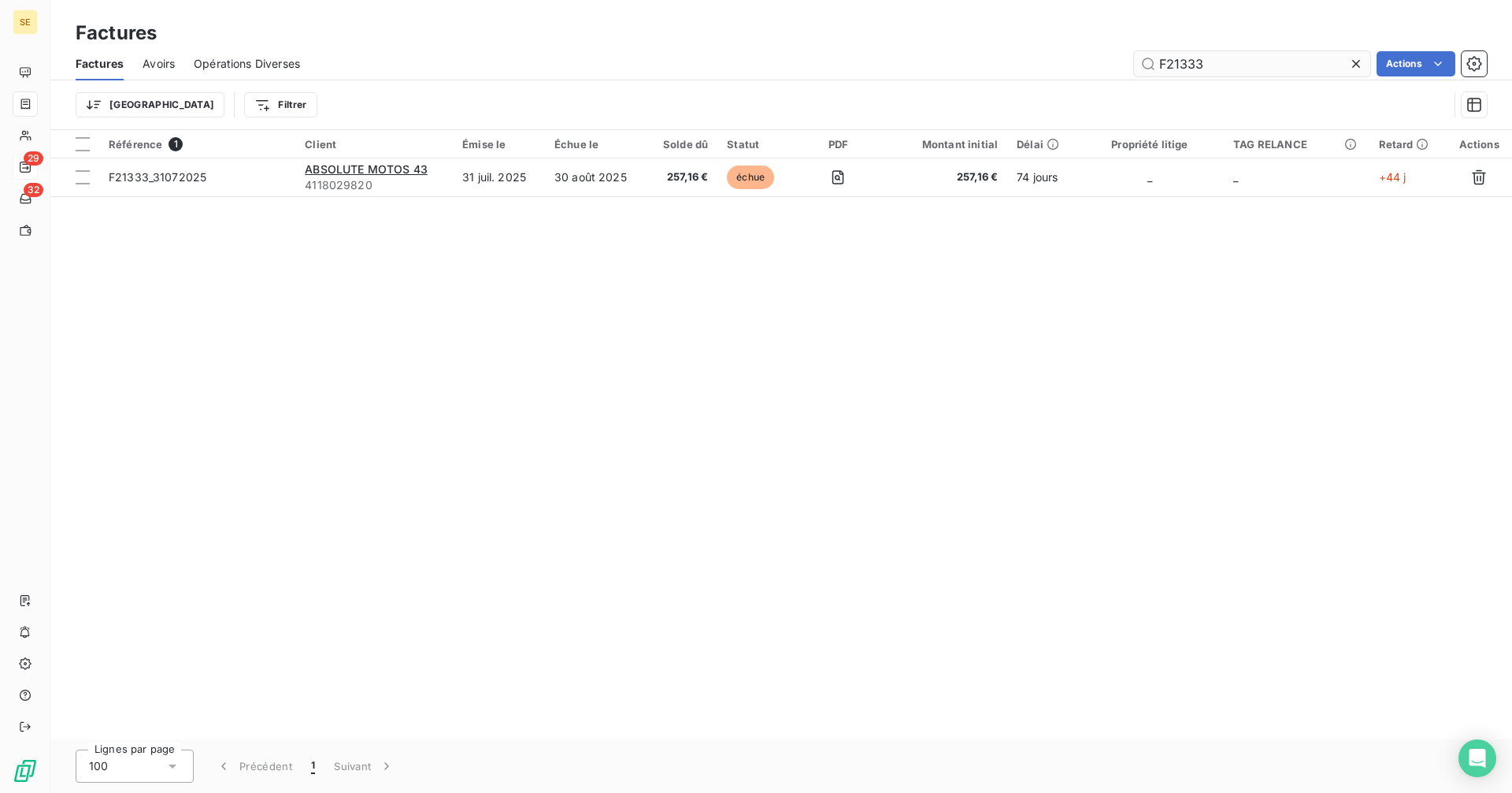
click at [1216, 61] on input "F21333" at bounding box center [1252, 63] width 236 height 25
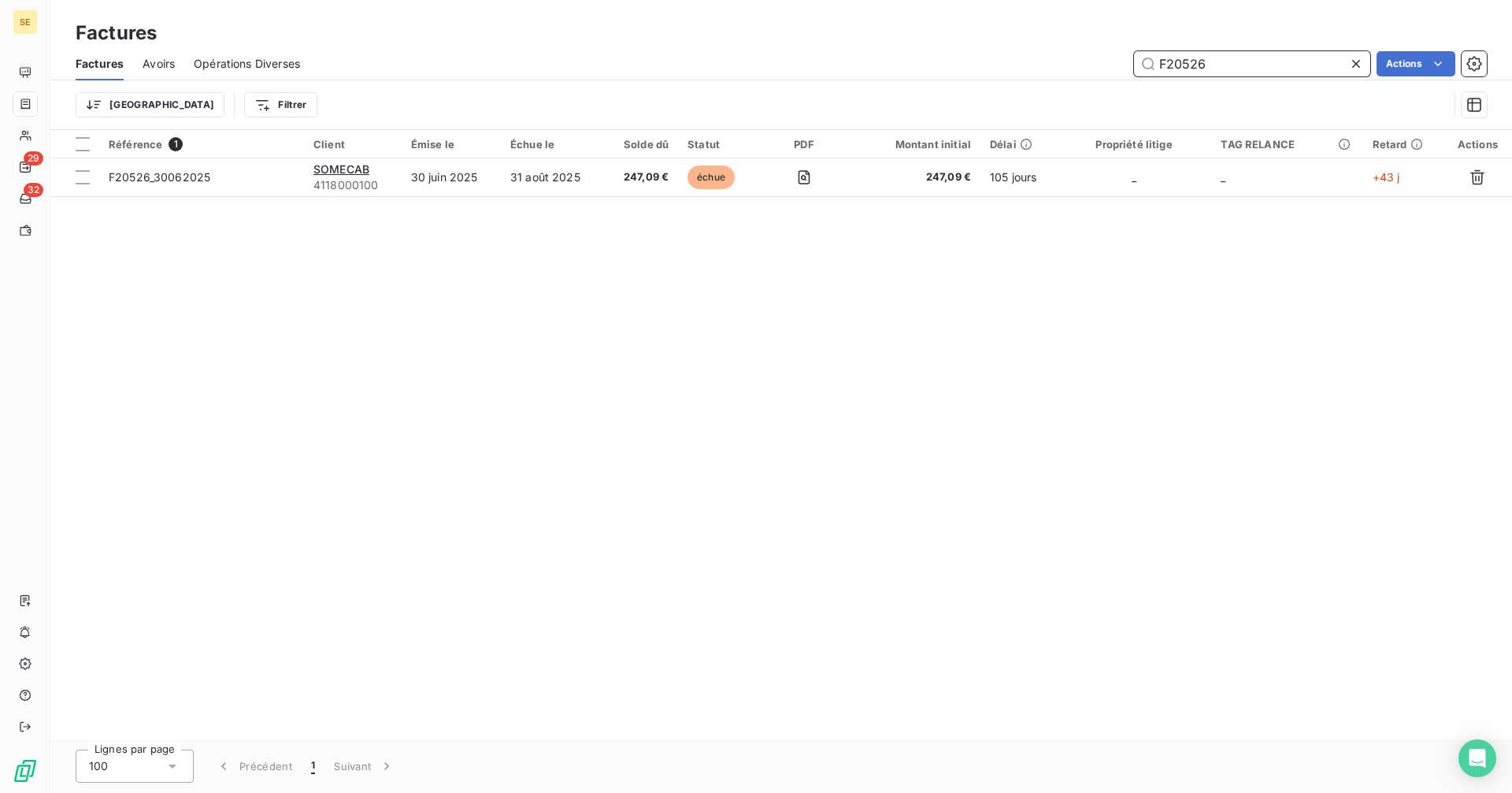
click at [1219, 61] on input "F20526" at bounding box center [1252, 63] width 236 height 25
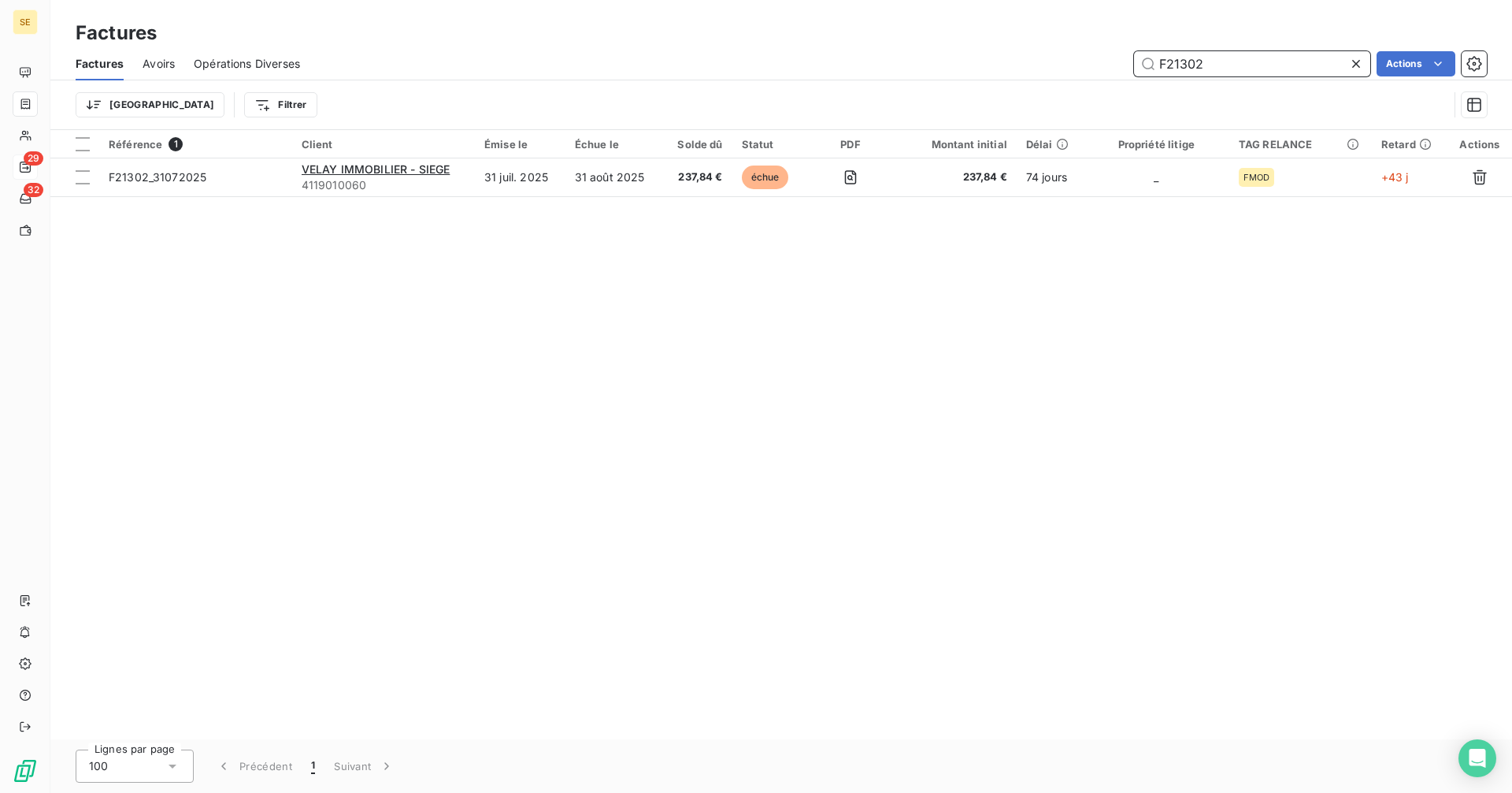
click at [1225, 60] on input "F21302" at bounding box center [1252, 63] width 236 height 25
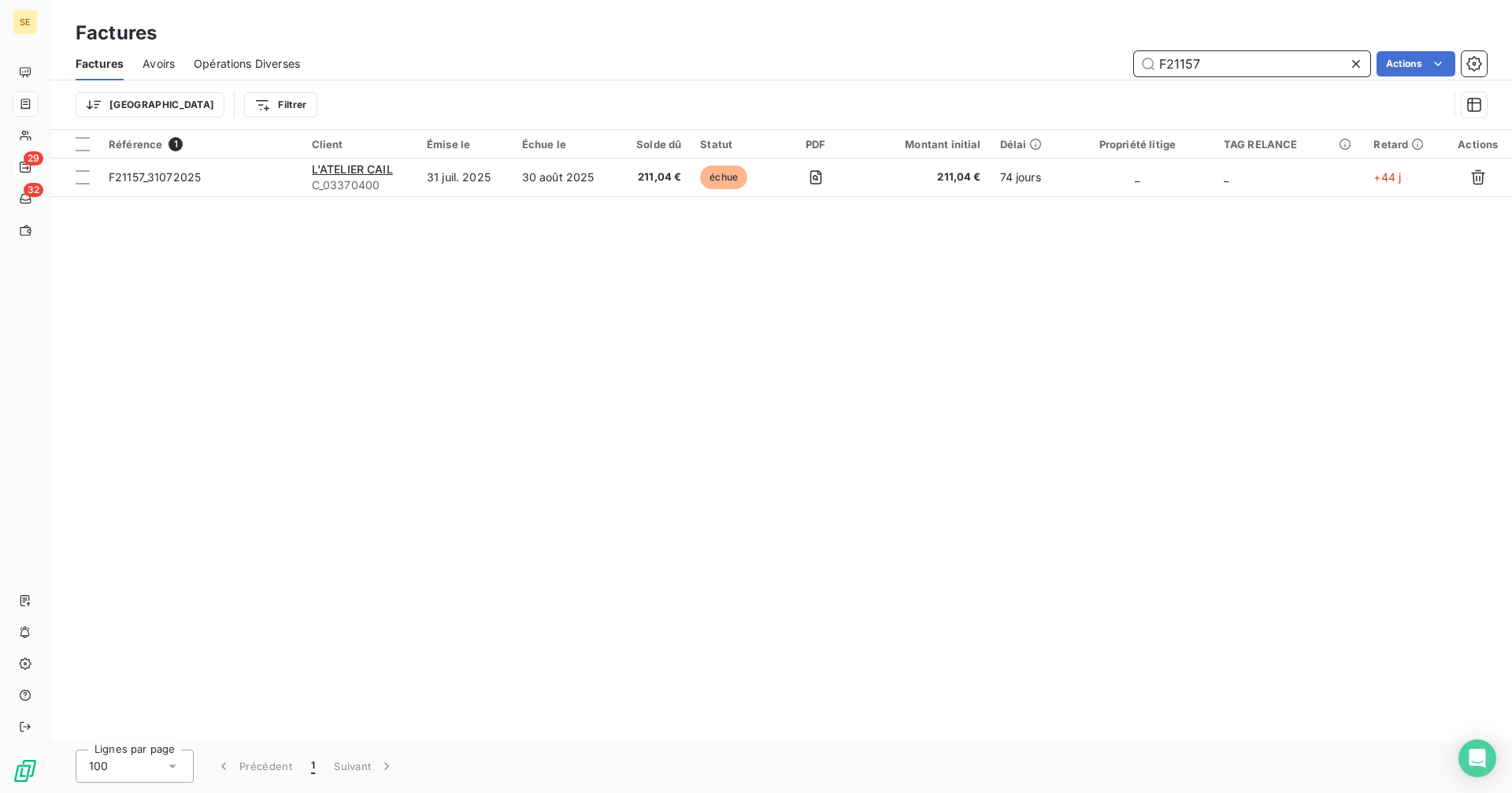
click at [1236, 66] on input "F21157" at bounding box center [1252, 63] width 236 height 25
type input "F20807"
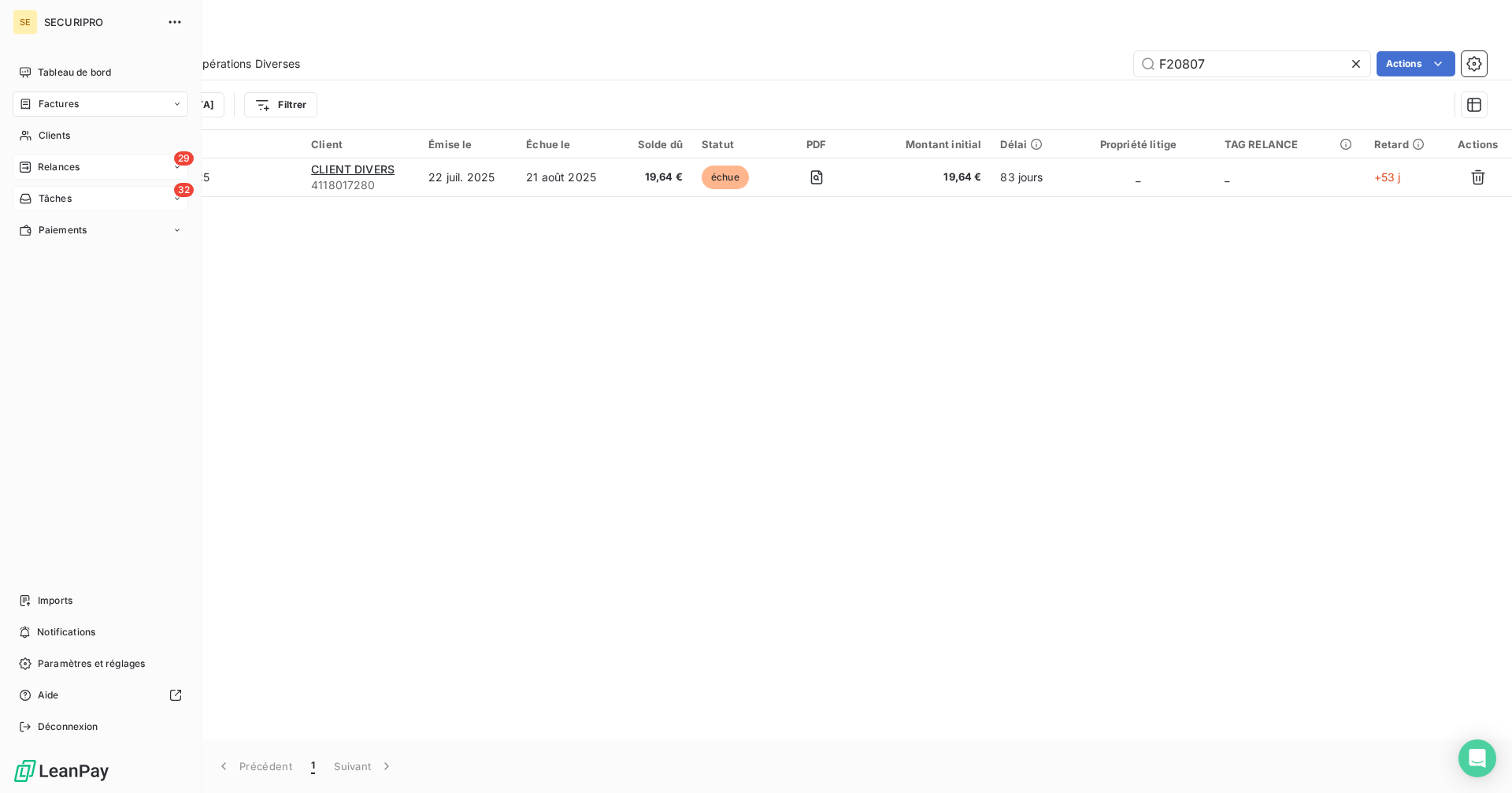
click at [54, 207] on div "32 Tâches" at bounding box center [100, 198] width 176 height 25
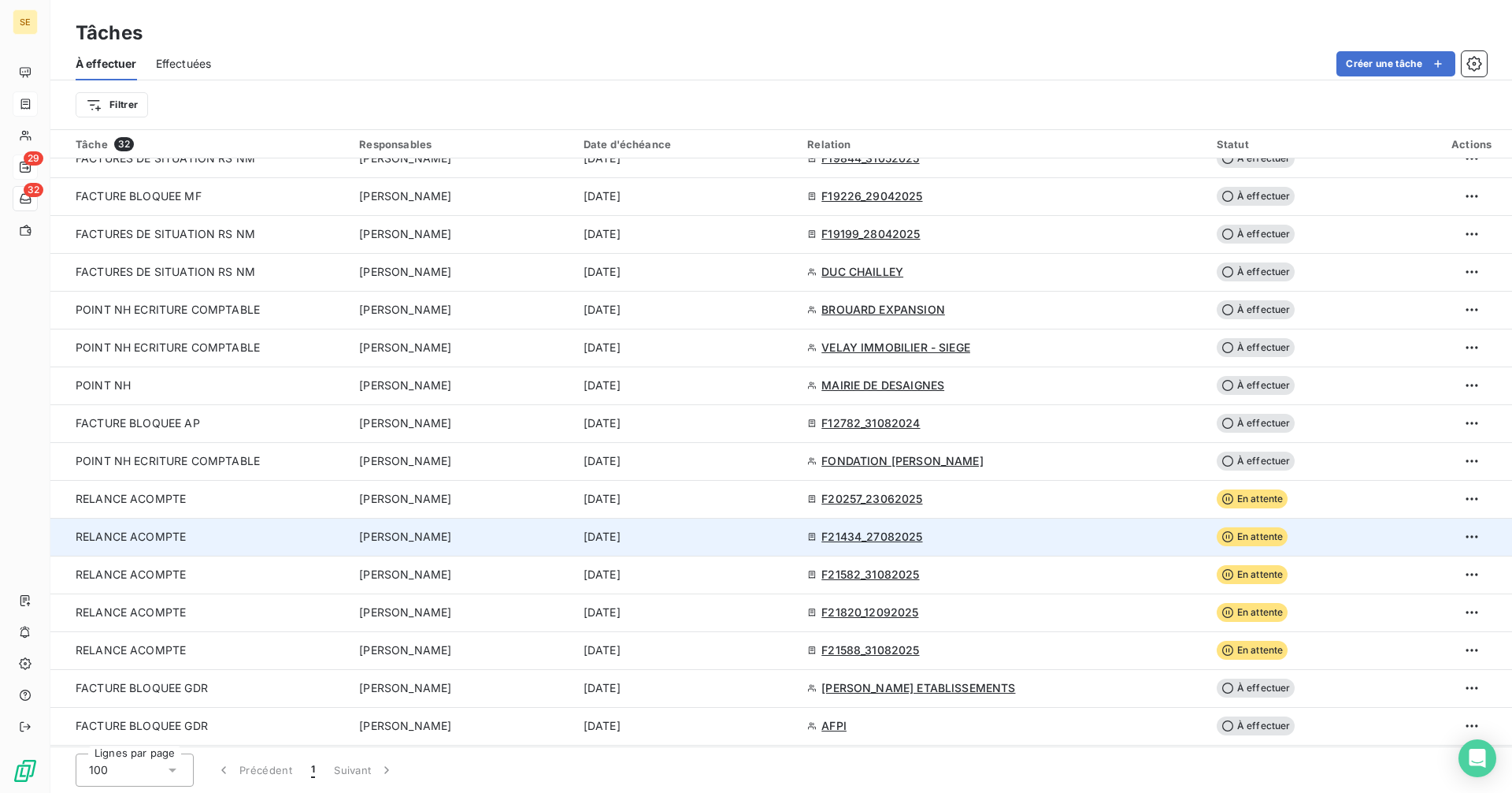
scroll to position [623, 0]
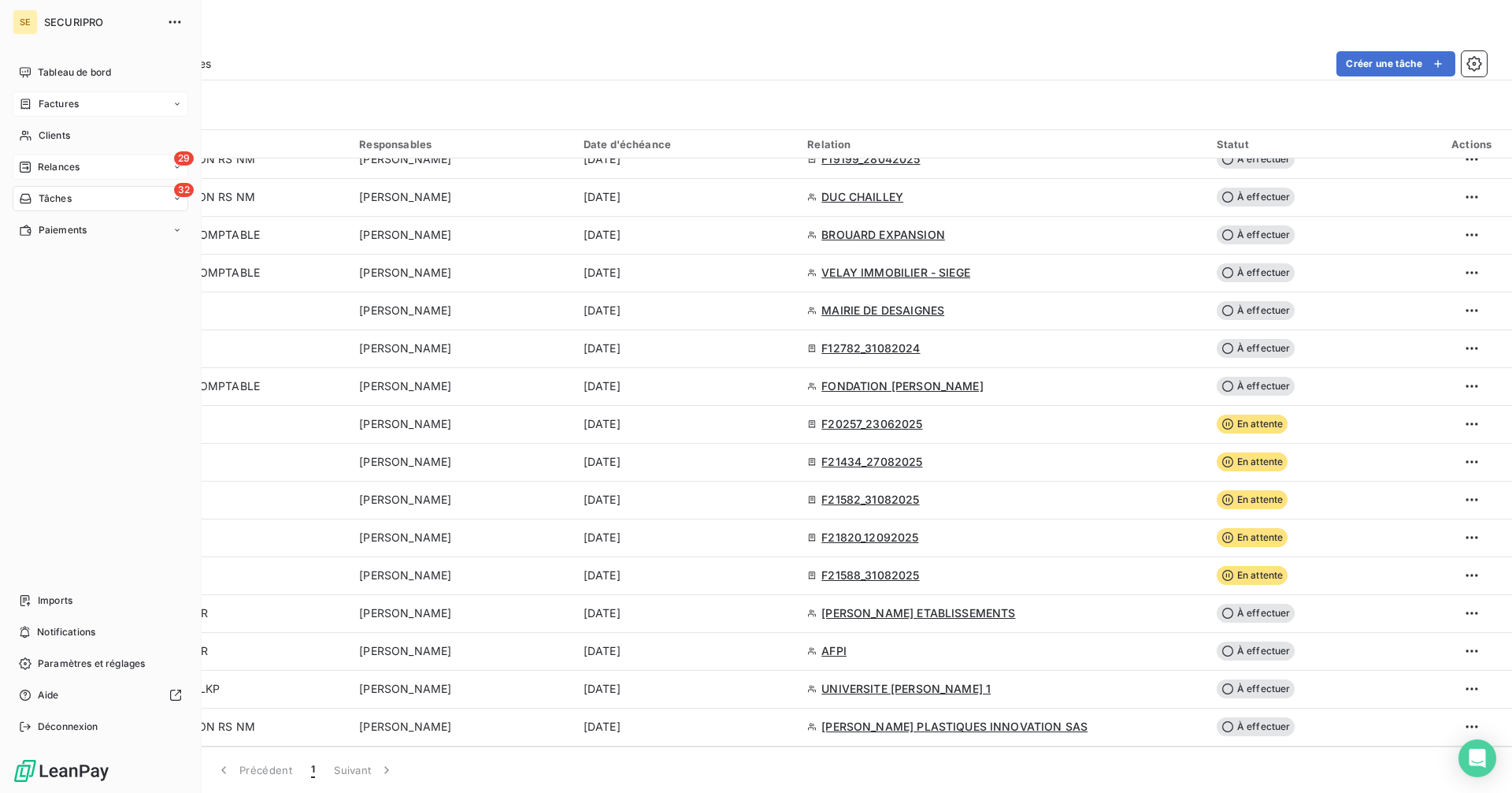
click at [63, 106] on span "Factures" at bounding box center [59, 104] width 40 height 14
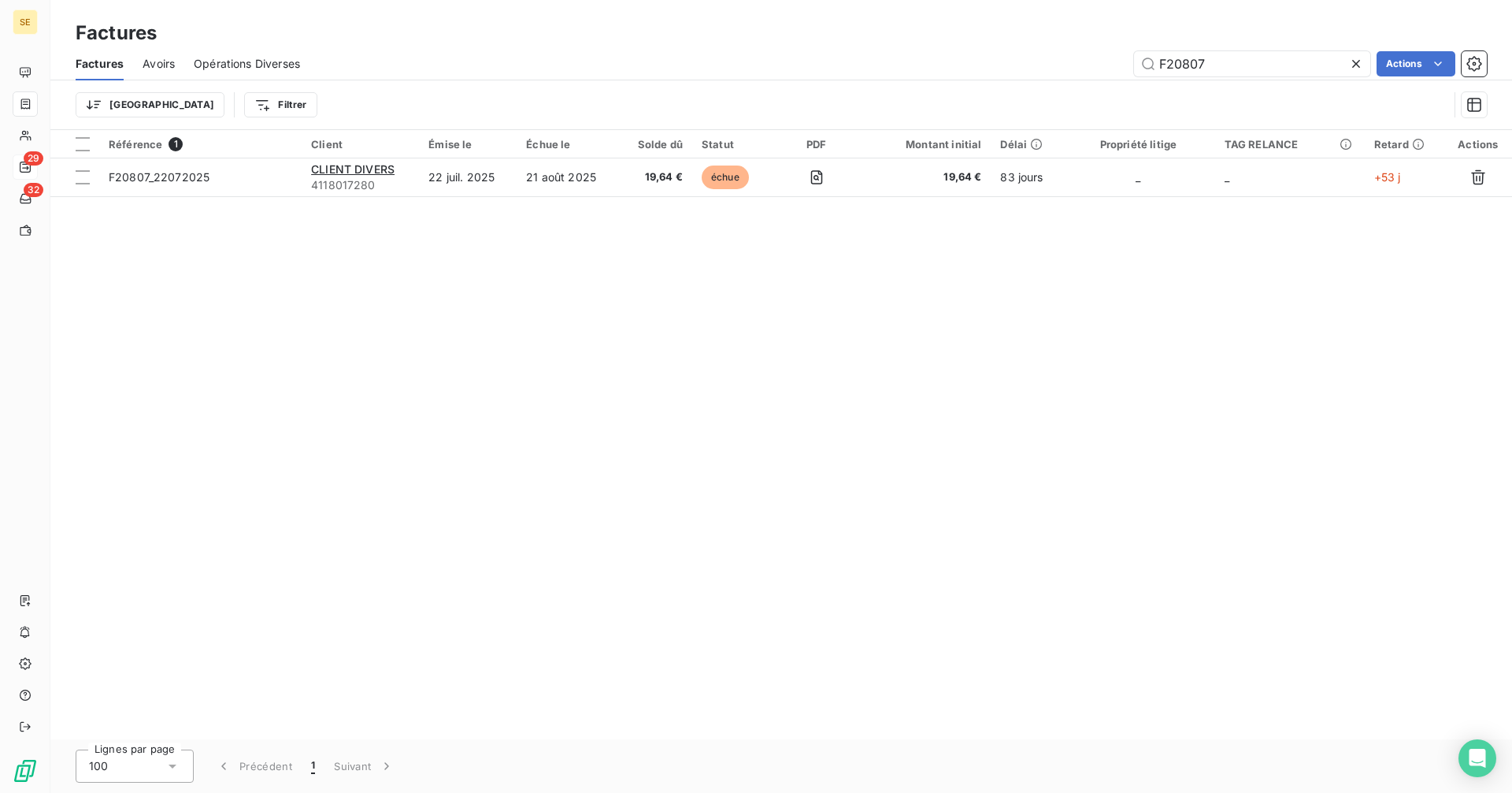
drag, startPoint x: 1217, startPoint y: 64, endPoint x: 1110, endPoint y: 77, distance: 107.8
click at [1110, 77] on div "Factures Avoirs Opérations Diverses F20807 Actions" at bounding box center [781, 63] width 1461 height 33
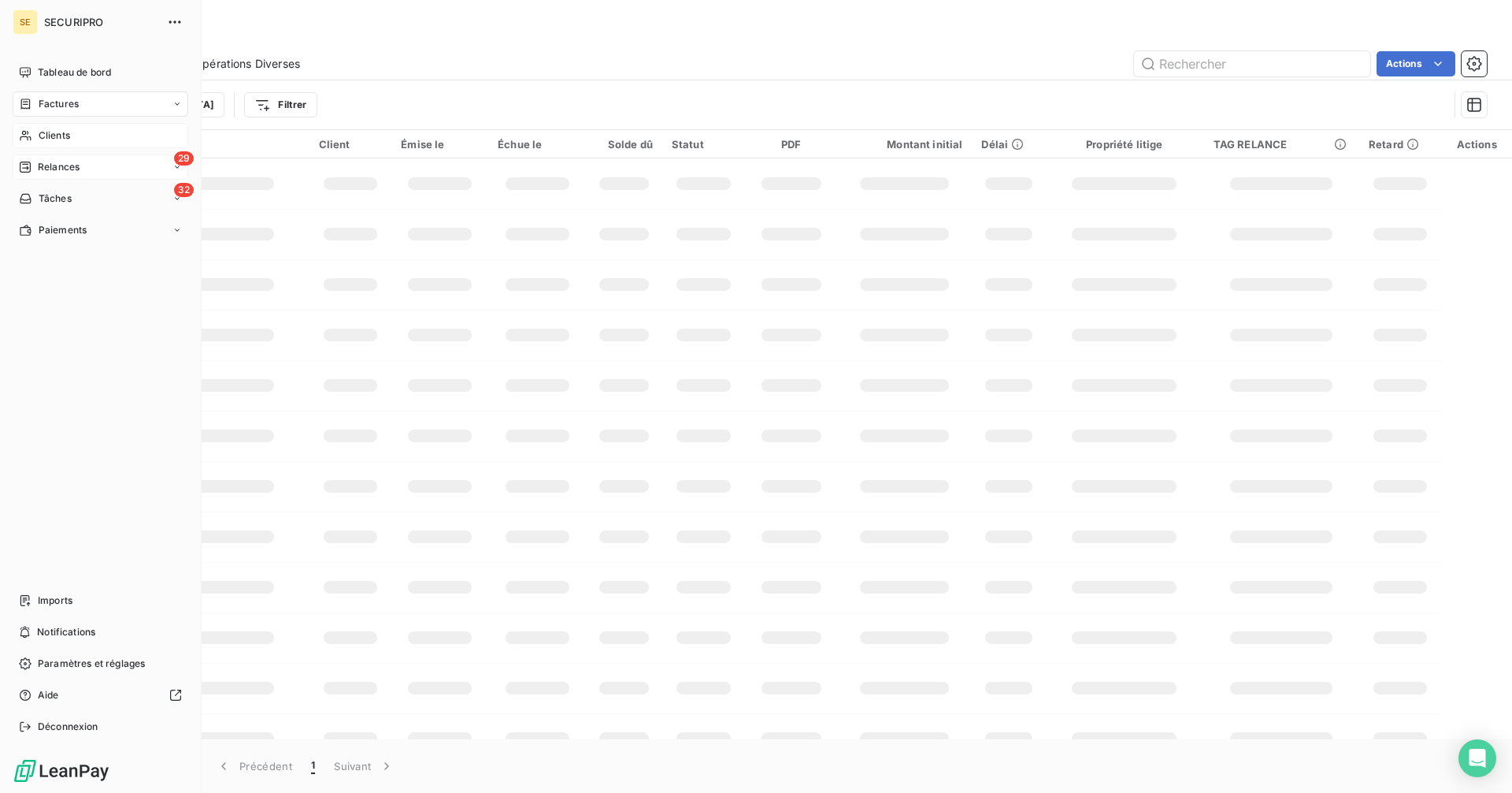
click at [35, 133] on div "Clients" at bounding box center [100, 135] width 176 height 25
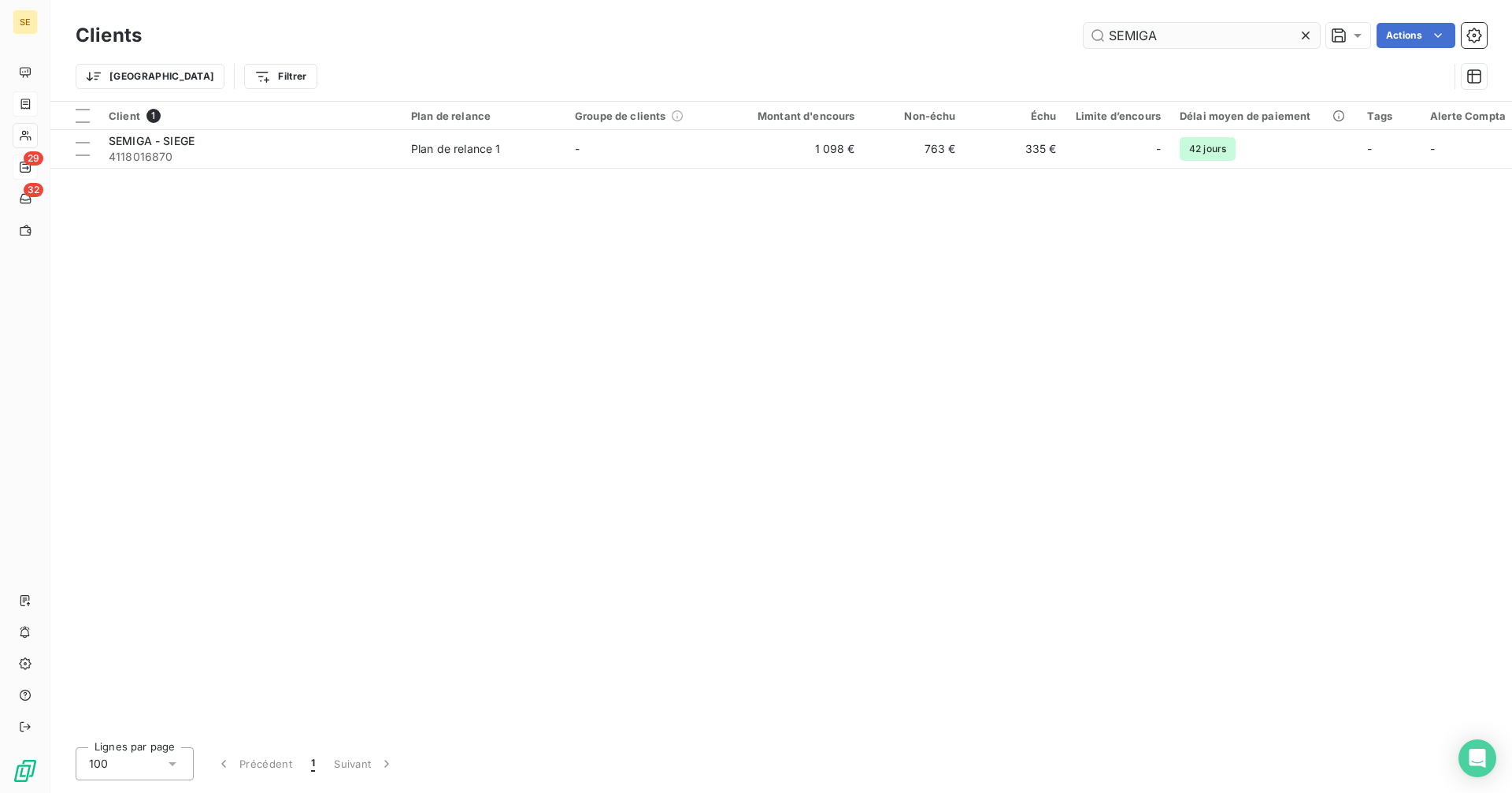
drag, startPoint x: 1155, startPoint y: 37, endPoint x: 1086, endPoint y: 38, distance: 69.0
click at [1086, 38] on input "SEMIGA" at bounding box center [1201, 35] width 236 height 25
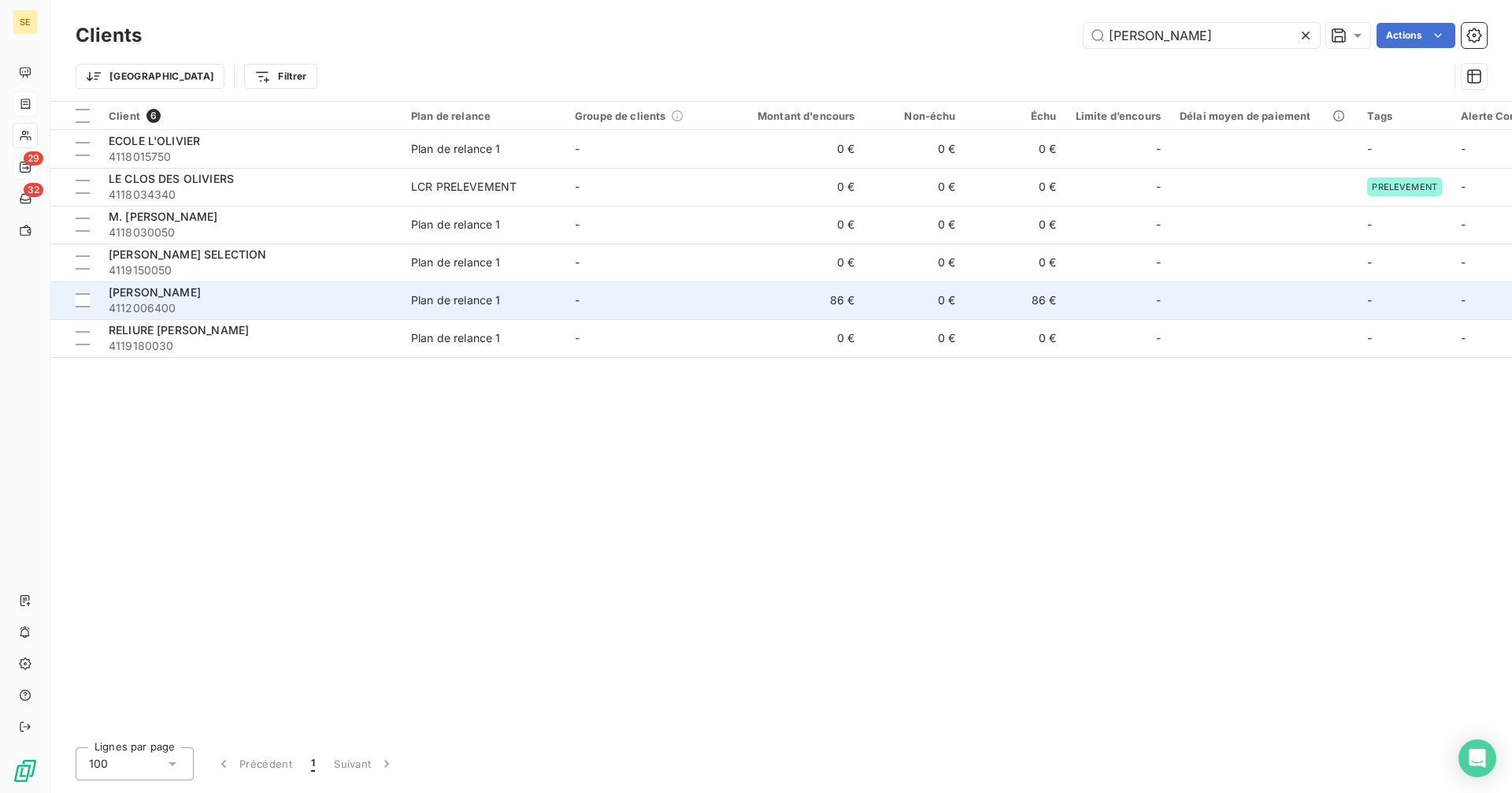
type input "OLIVIER"
click at [887, 304] on td "0 €" at bounding box center [915, 300] width 101 height 38
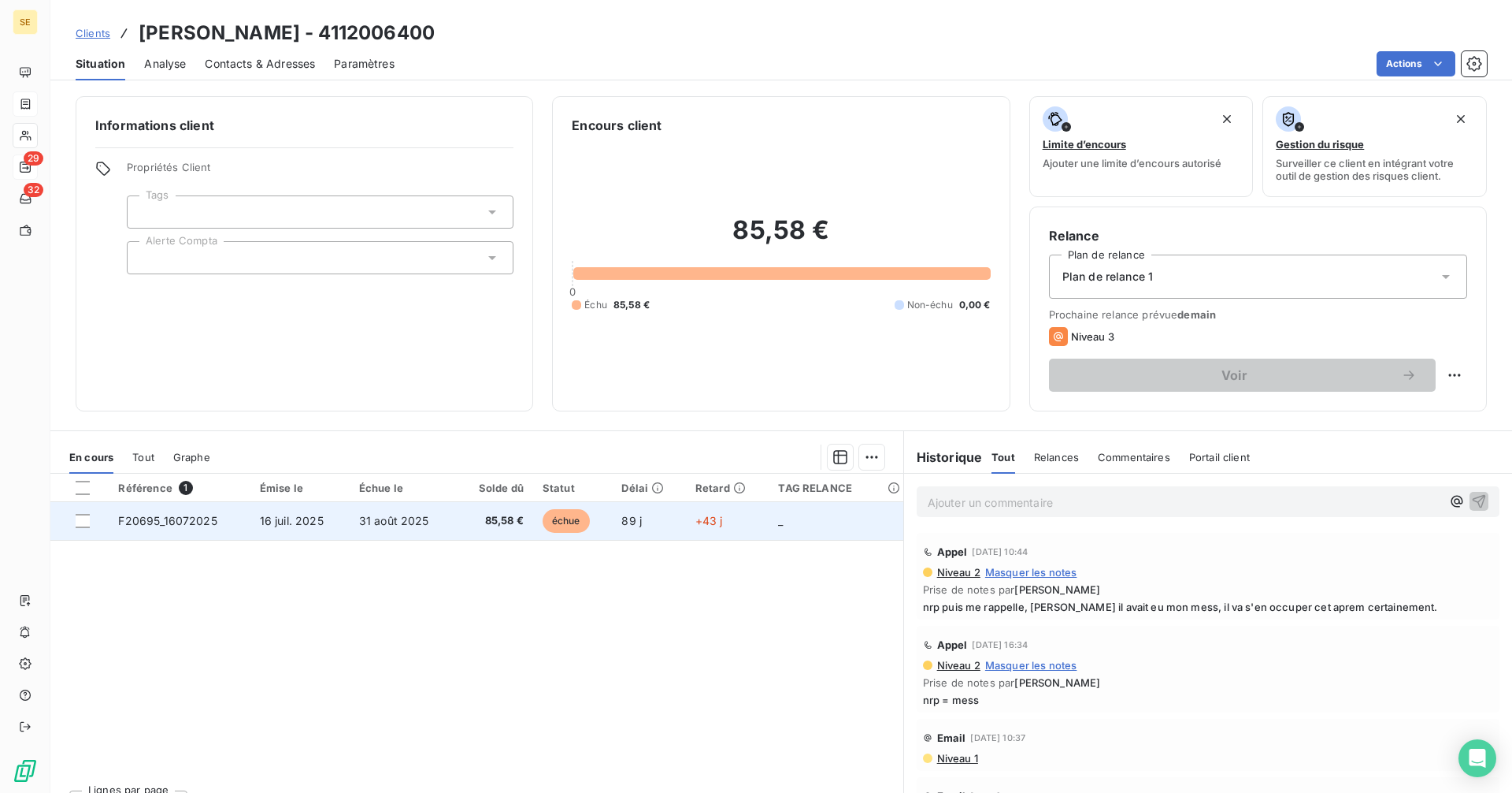
click at [466, 523] on span "85,58 €" at bounding box center [495, 521] width 59 height 16
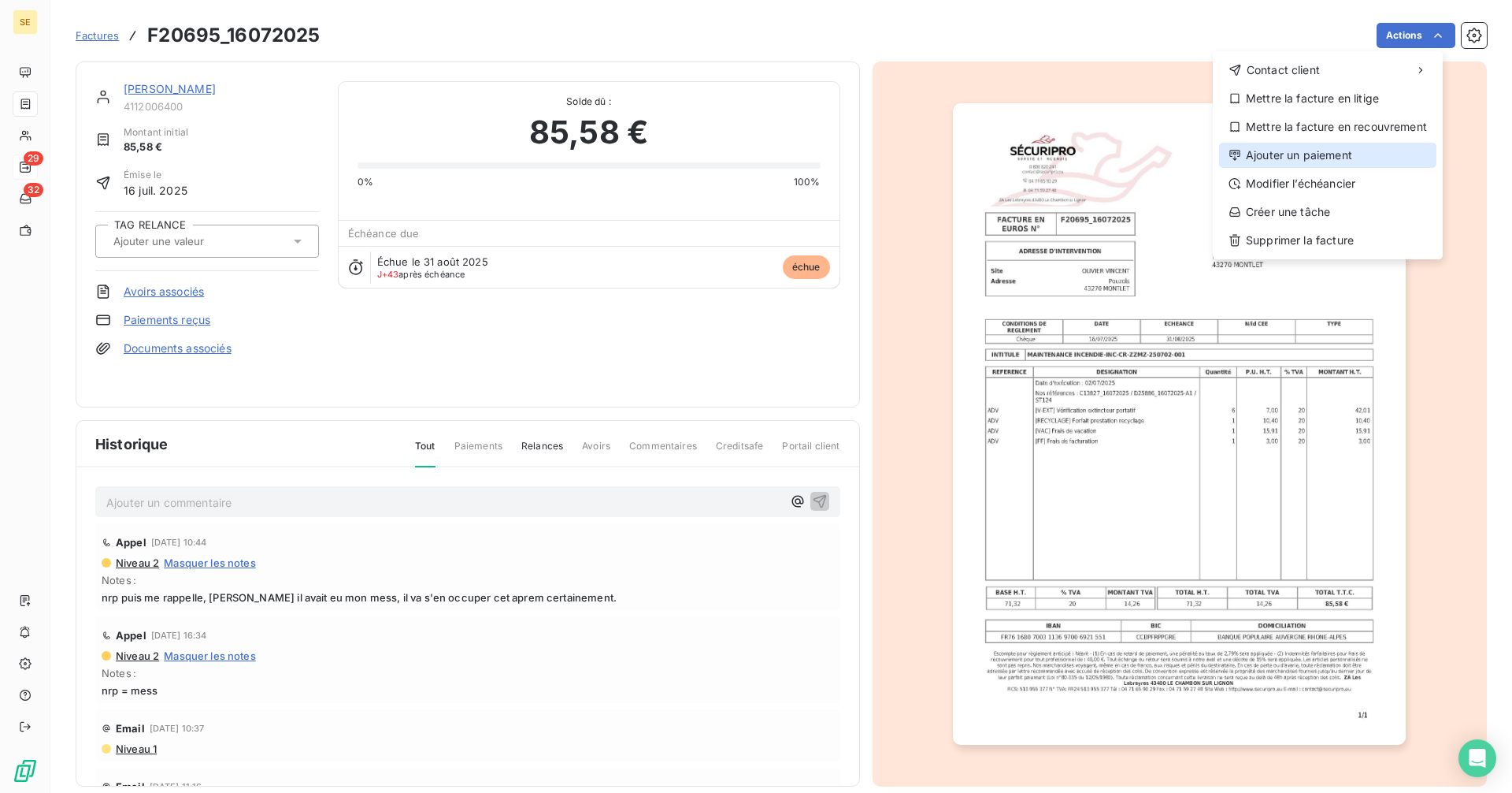
click at [1326, 161] on div "Ajouter un paiement" at bounding box center [1327, 154] width 218 height 25
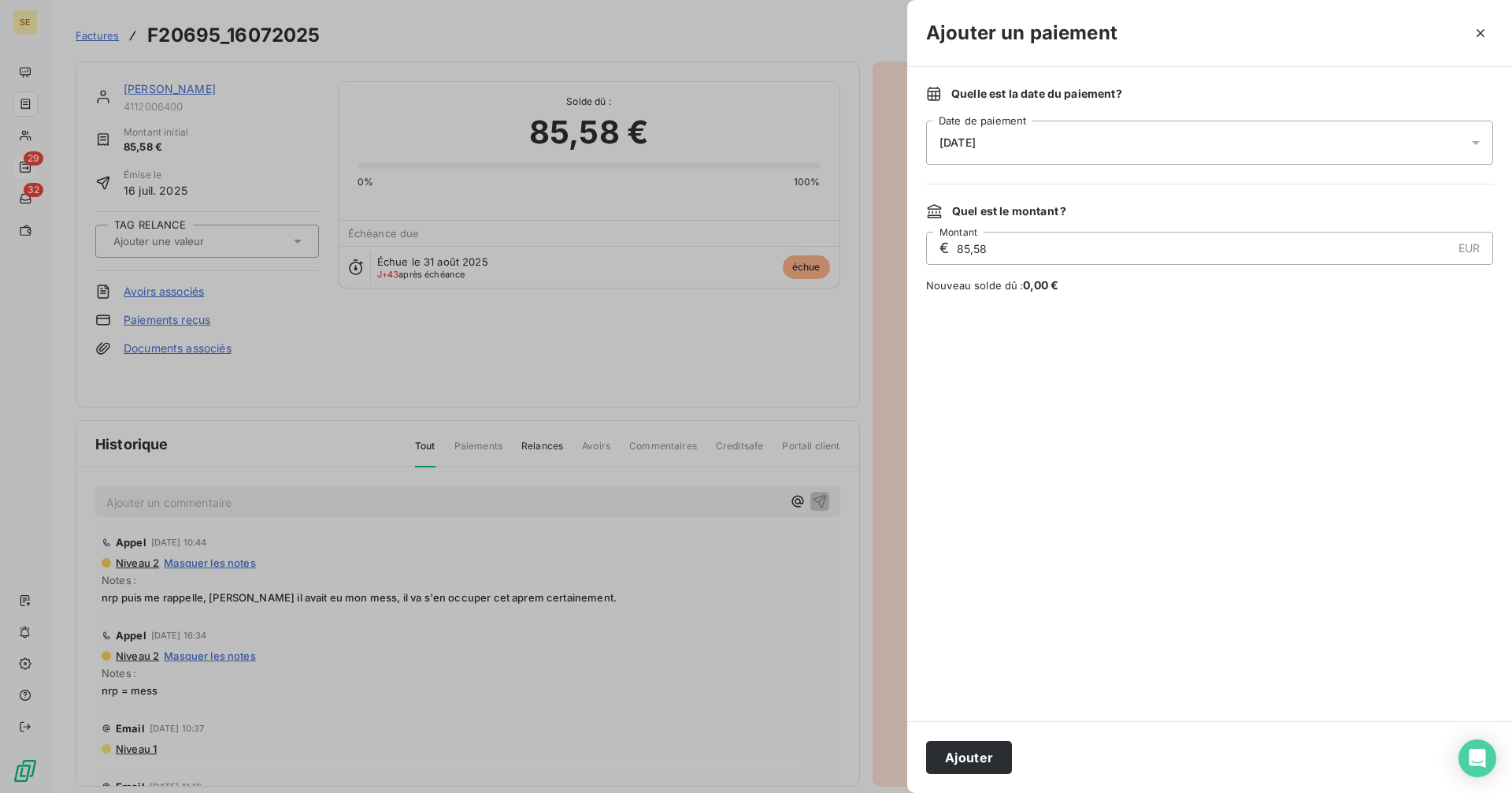
click at [976, 142] on span "[DATE]" at bounding box center [957, 143] width 36 height 13
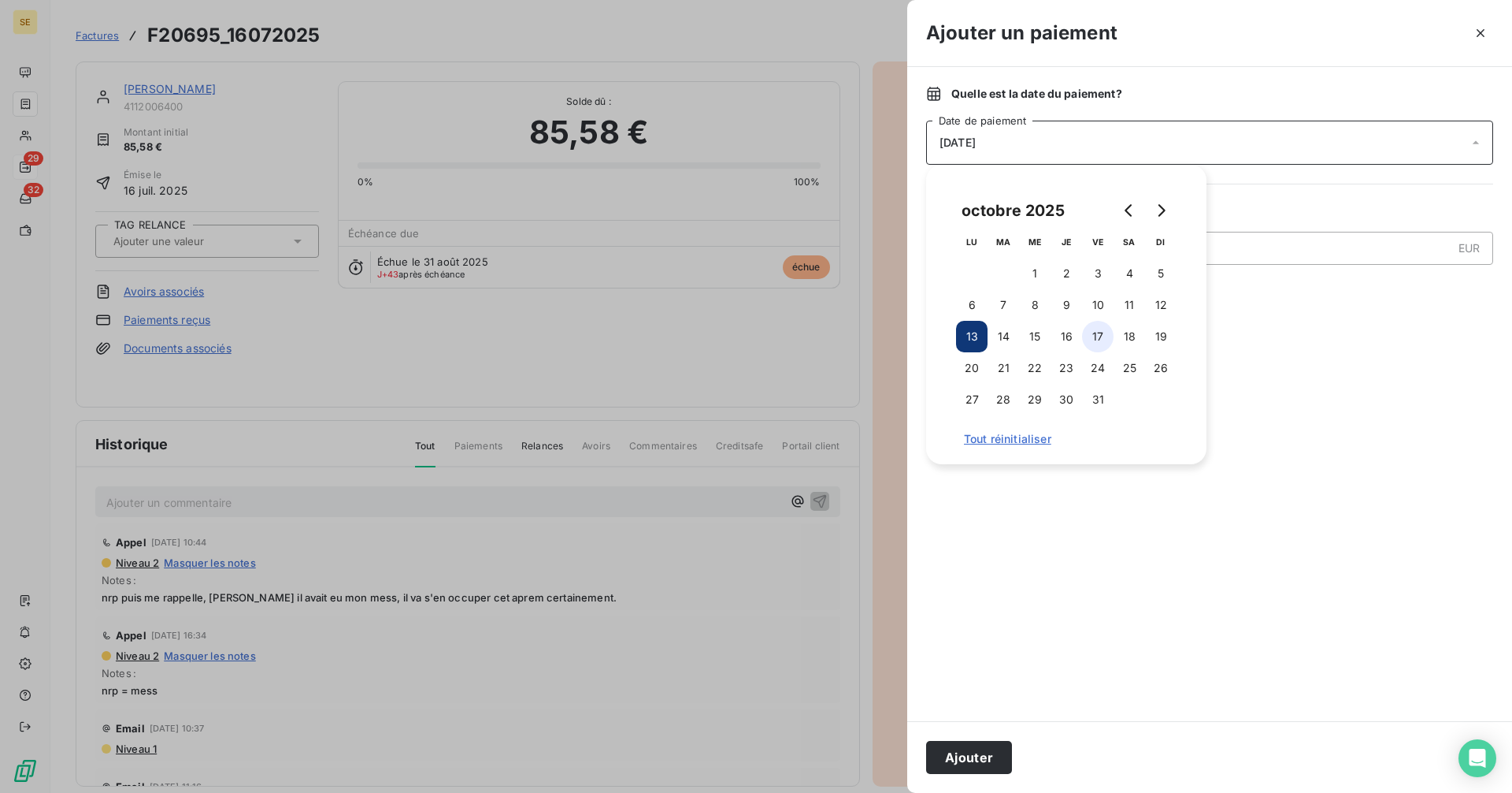
click at [1101, 332] on button "17" at bounding box center [1097, 336] width 31 height 31
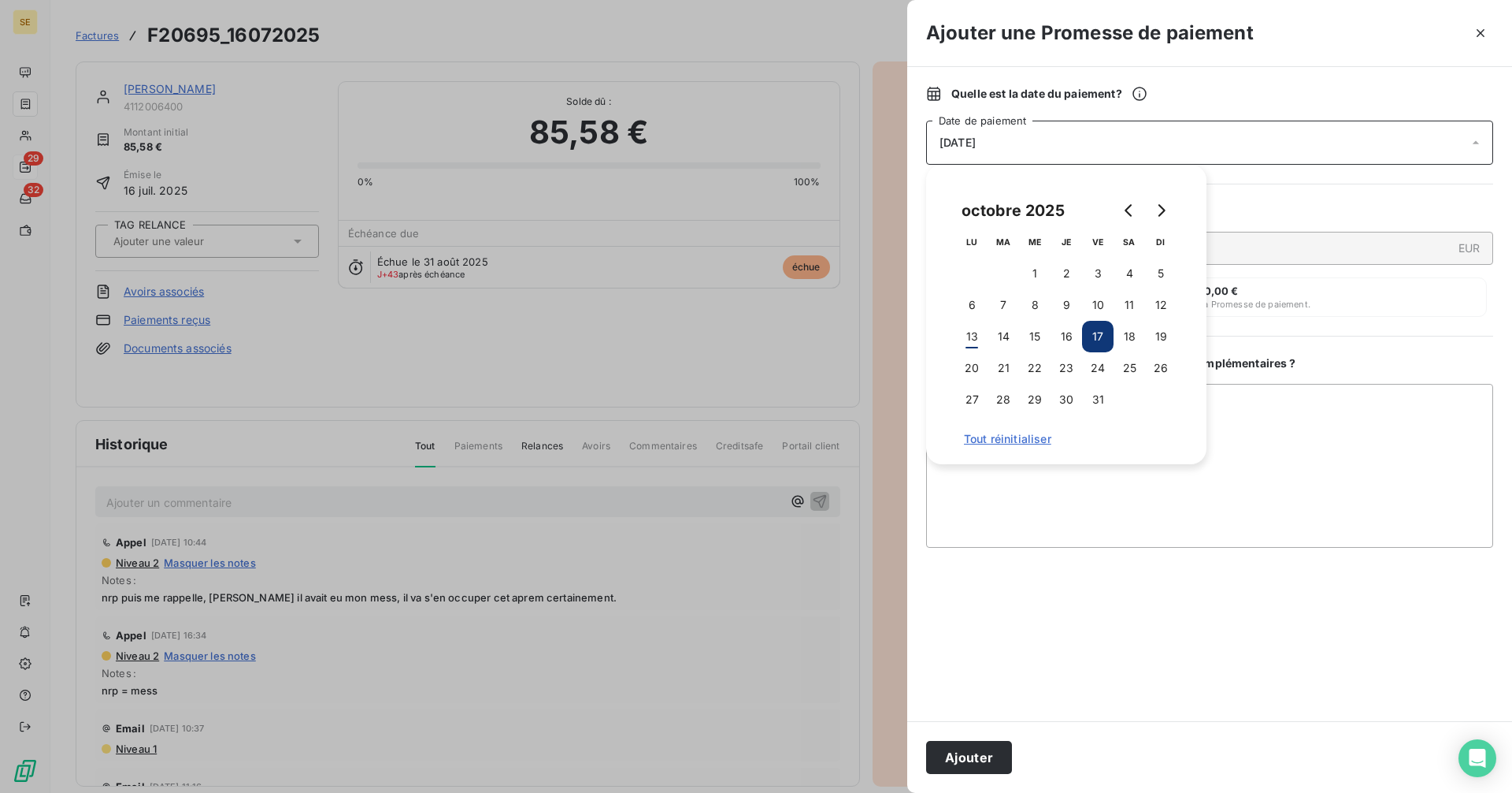
click at [1332, 601] on div at bounding box center [1209, 634] width 567 height 136
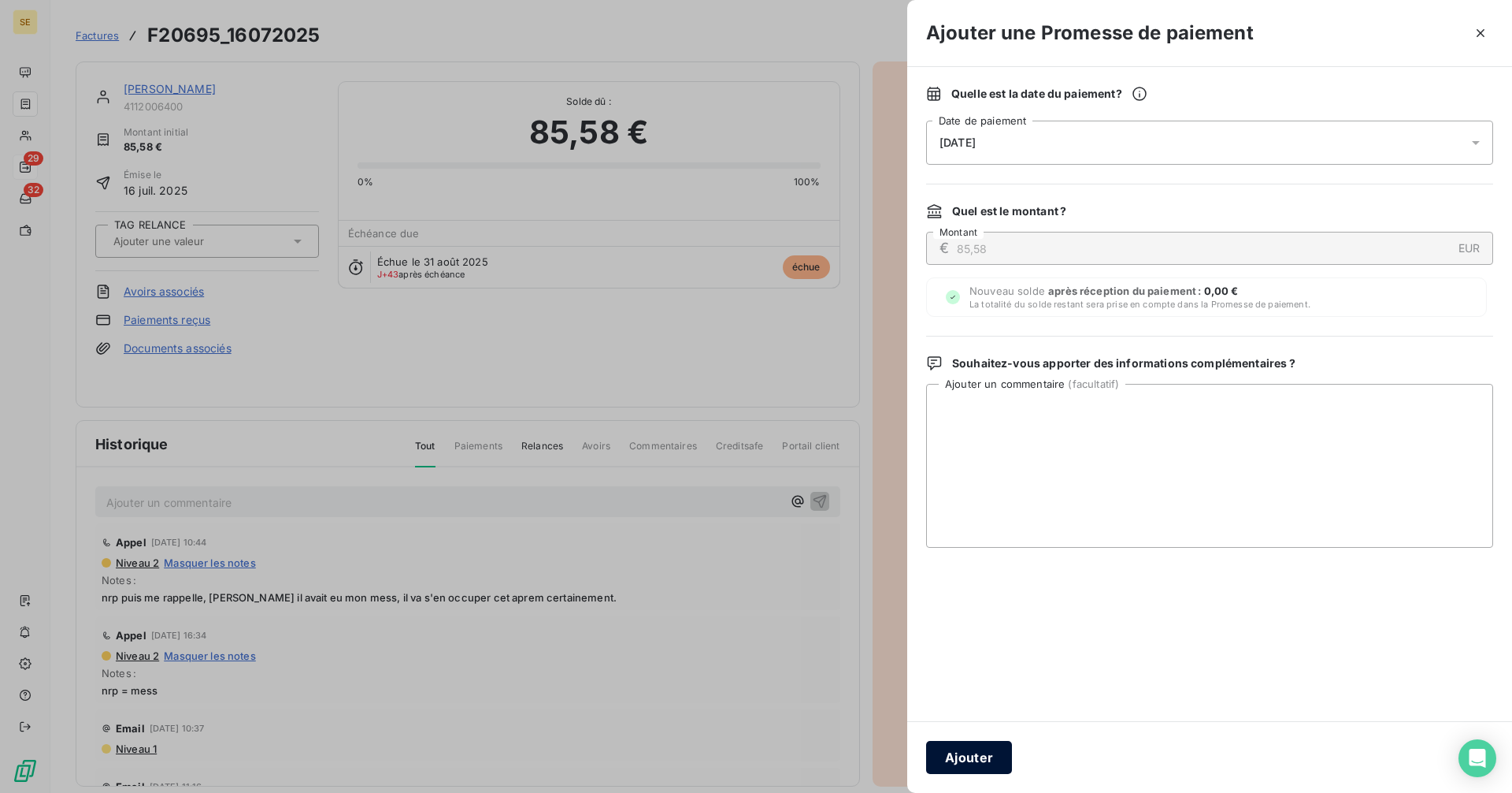
click at [969, 762] on button "Ajouter" at bounding box center [968, 757] width 86 height 33
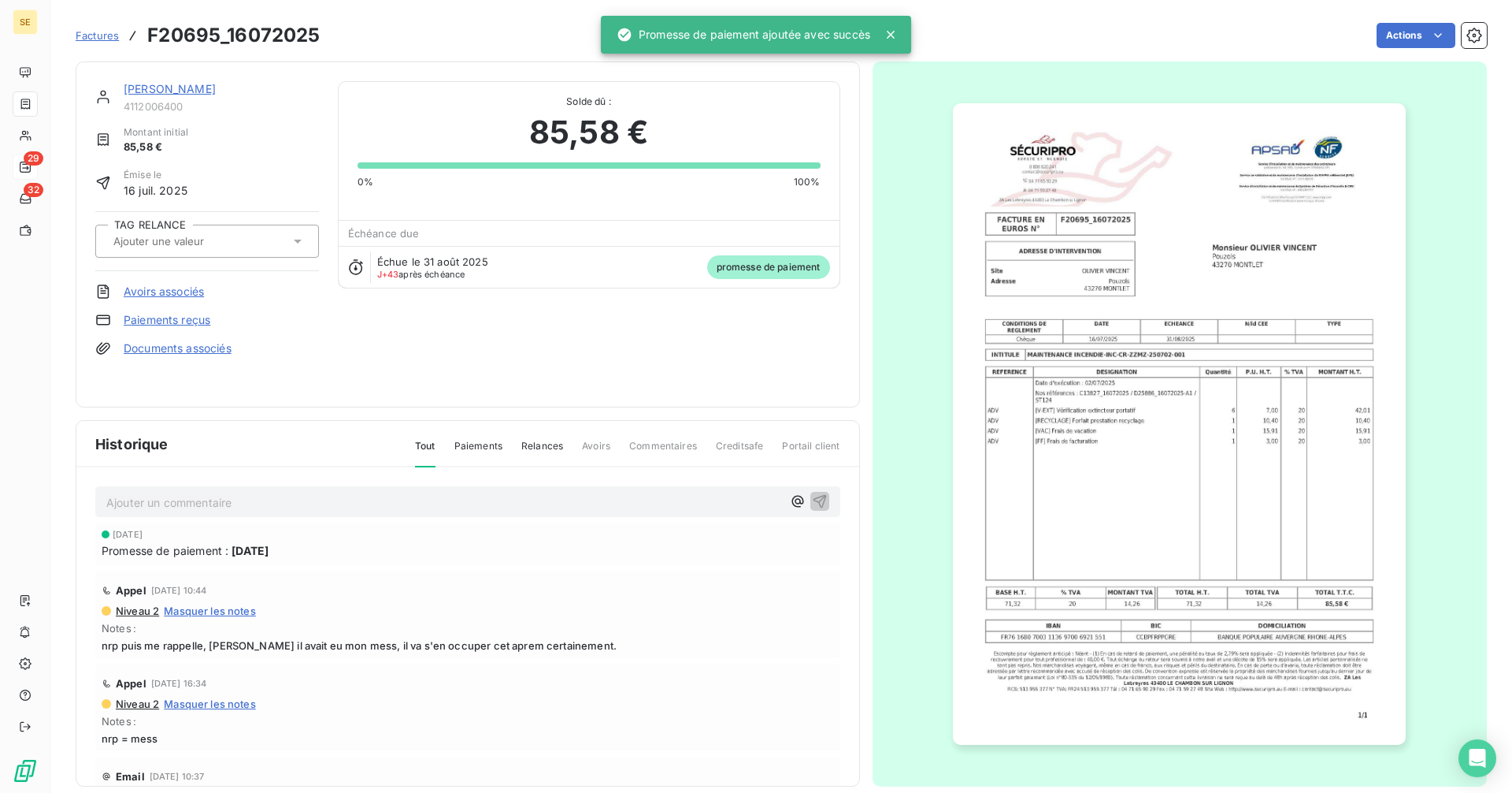
click at [99, 34] on span "Factures" at bounding box center [97, 35] width 43 height 13
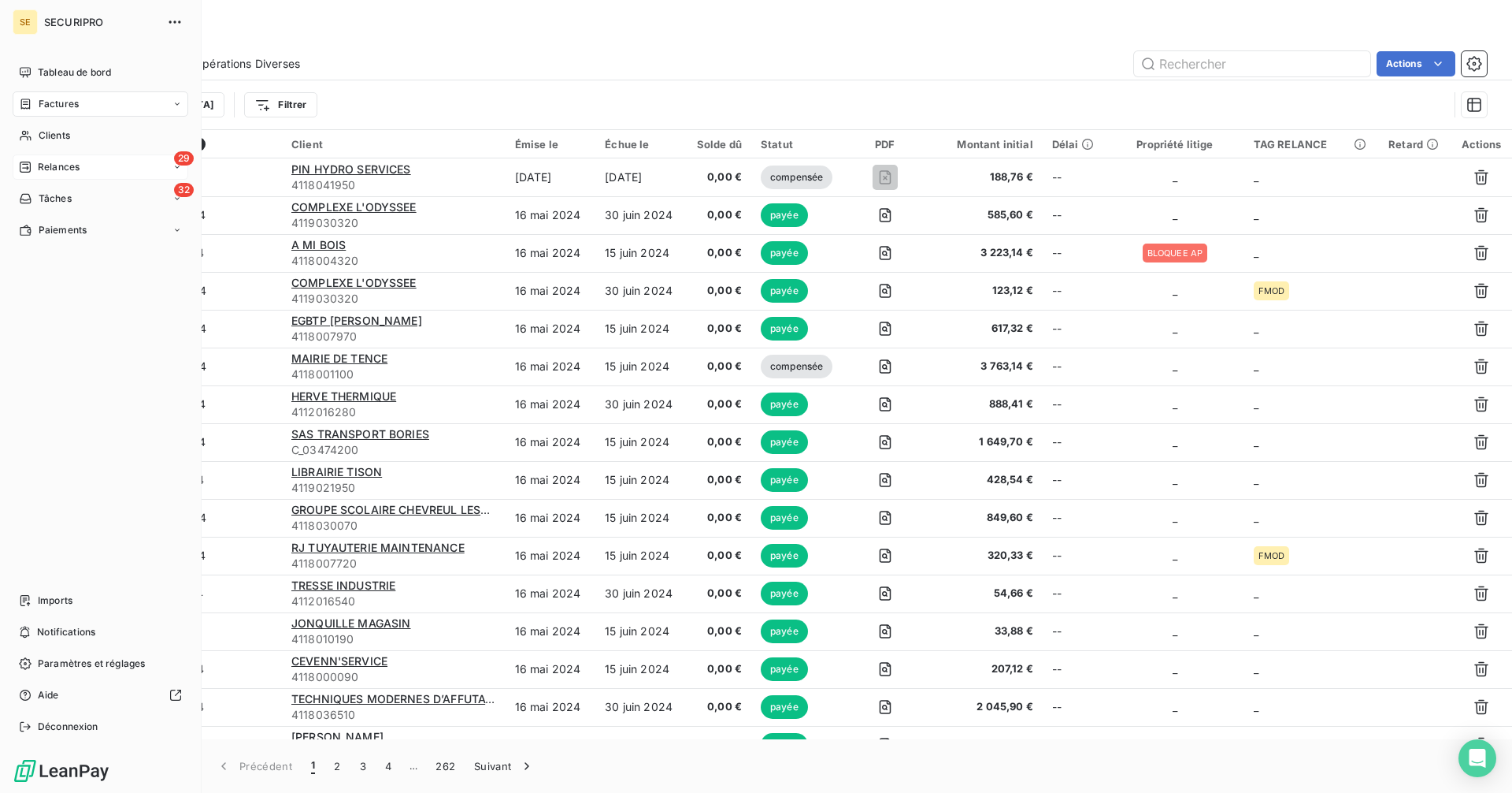
click at [85, 104] on div "Factures" at bounding box center [100, 104] width 176 height 25
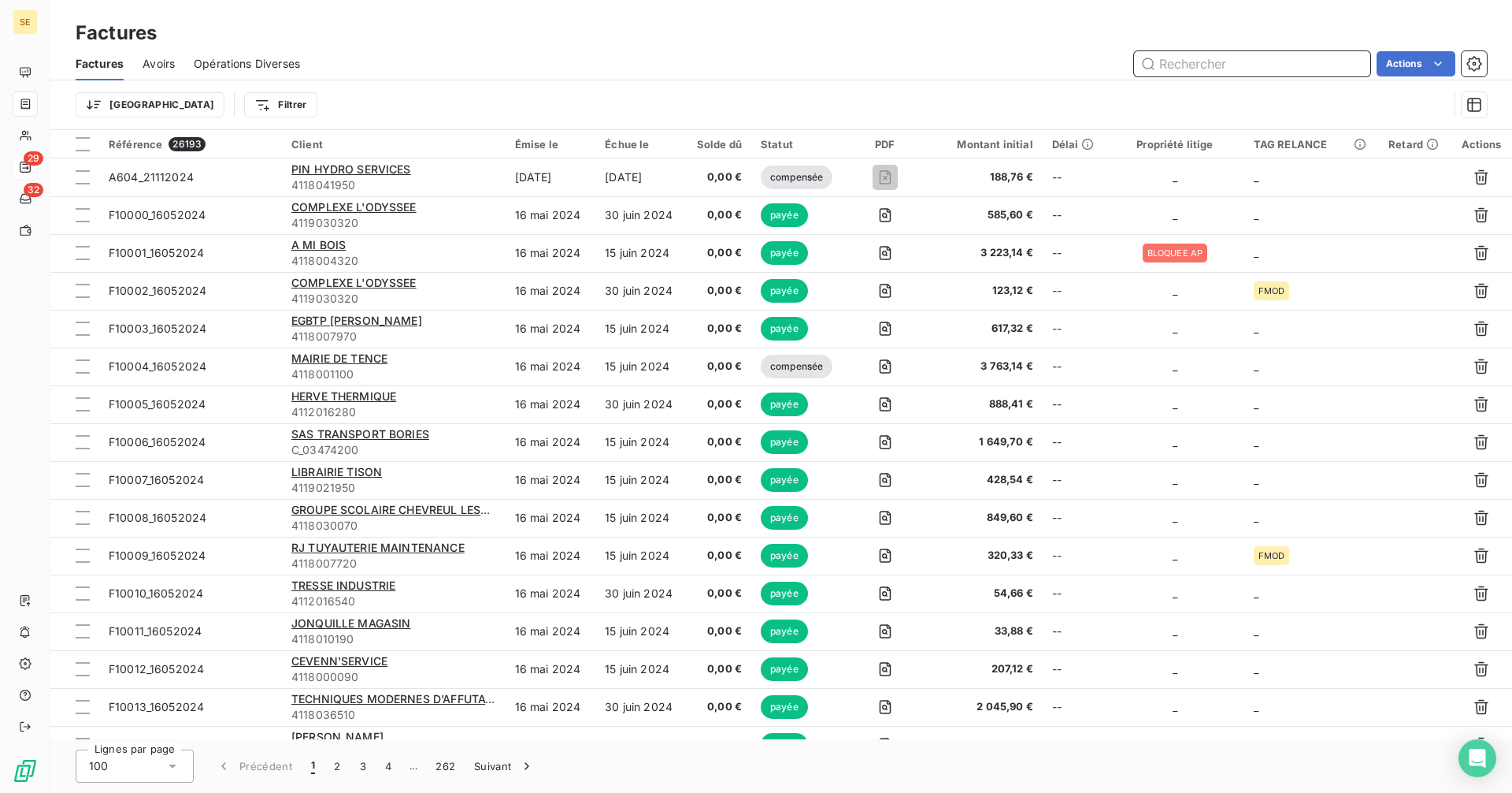
click at [1212, 60] on input "text" at bounding box center [1252, 63] width 236 height 25
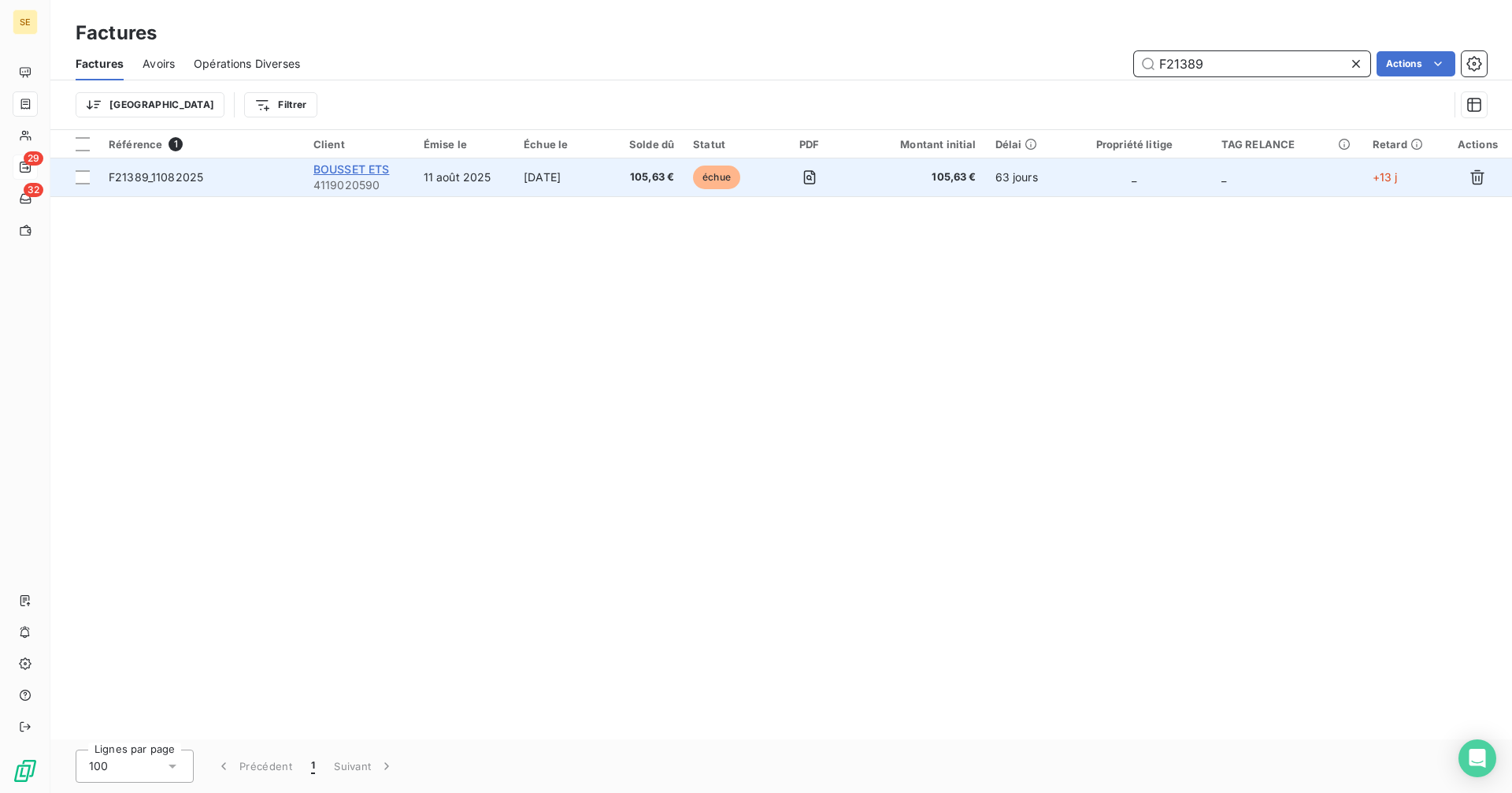
type input "F21389"
click at [337, 169] on span "BOUSSET ETS" at bounding box center [351, 169] width 76 height 14
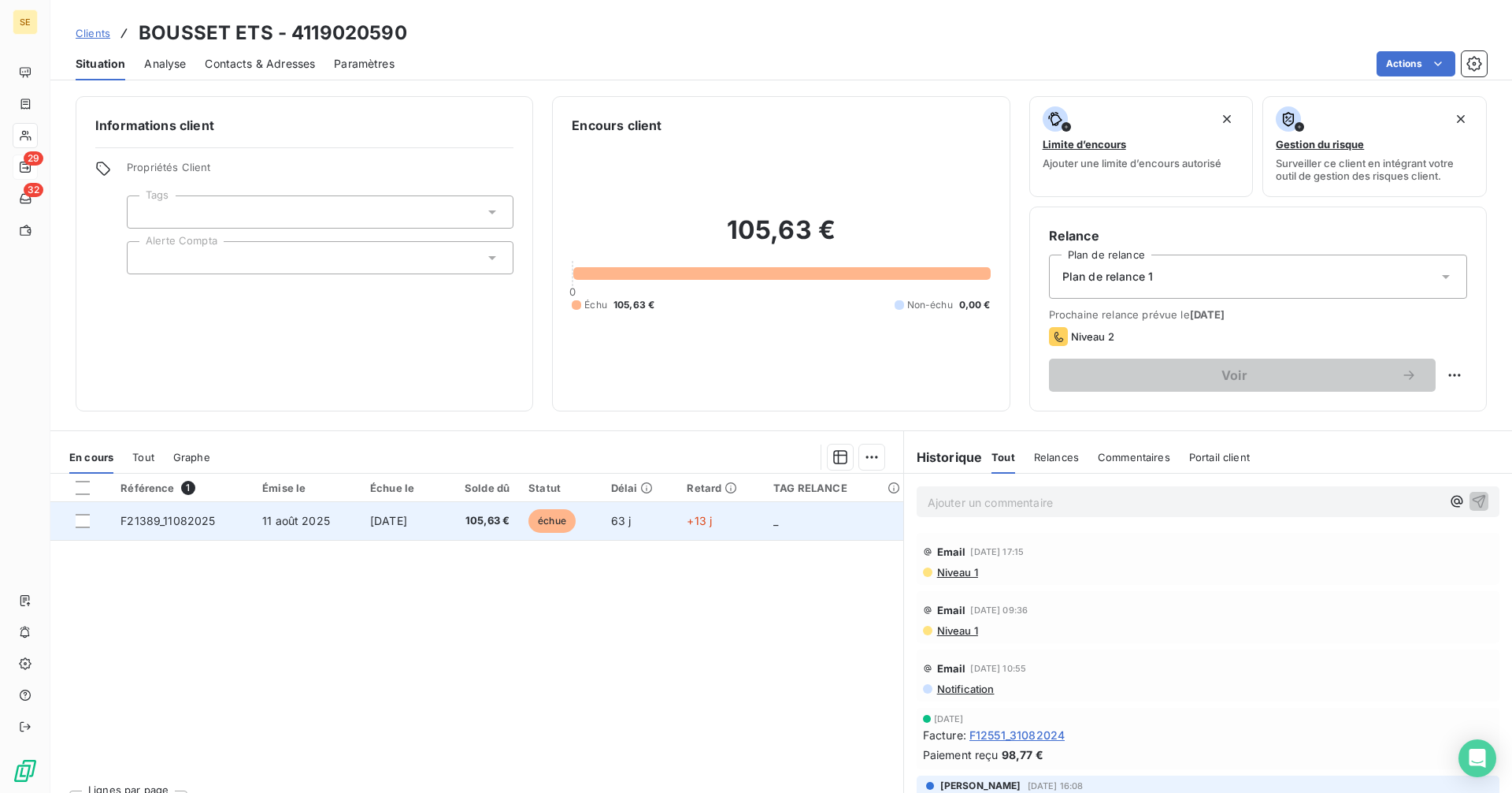
click at [435, 521] on td "[DATE]" at bounding box center [400, 521] width 79 height 38
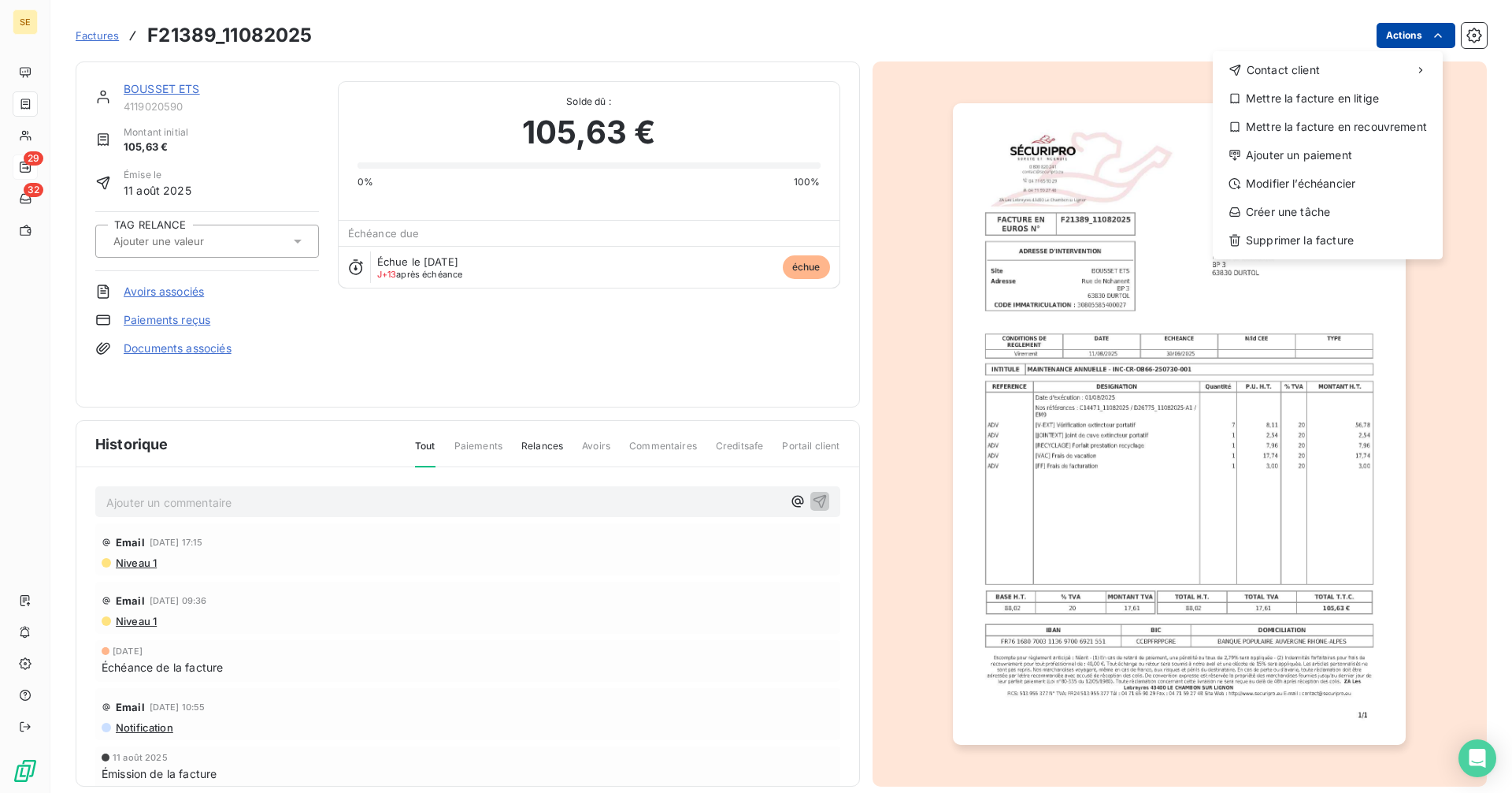
click at [1404, 40] on html "SE 29 32 Factures F21389_11082025 Actions Contact client Mettre la facture en l…" at bounding box center [756, 396] width 1512 height 793
click at [1296, 153] on div "Ajouter un paiement" at bounding box center [1327, 154] width 218 height 25
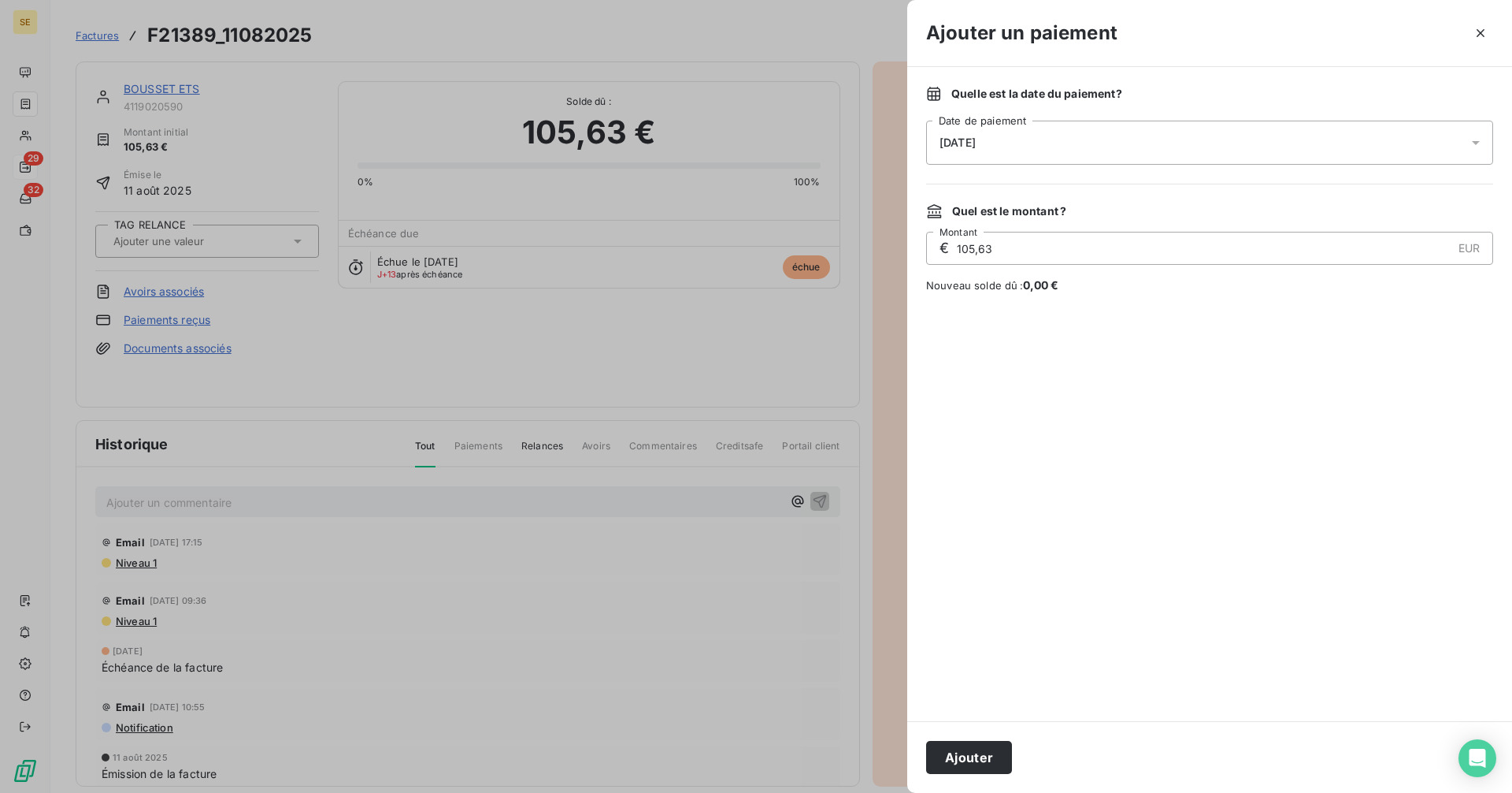
click at [1002, 140] on div "[DATE]" at bounding box center [1209, 142] width 567 height 44
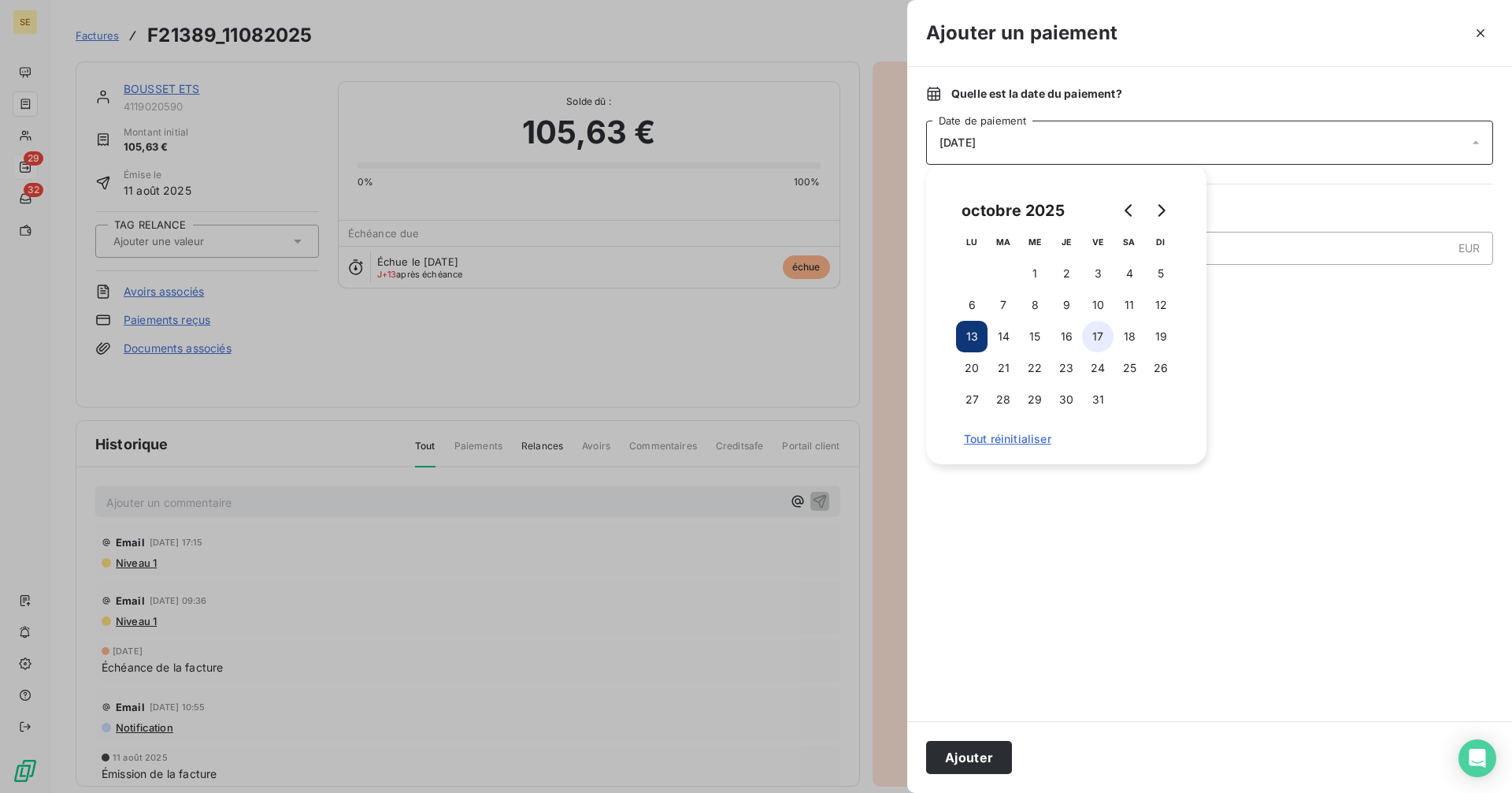
click at [1097, 334] on button "17" at bounding box center [1097, 336] width 31 height 31
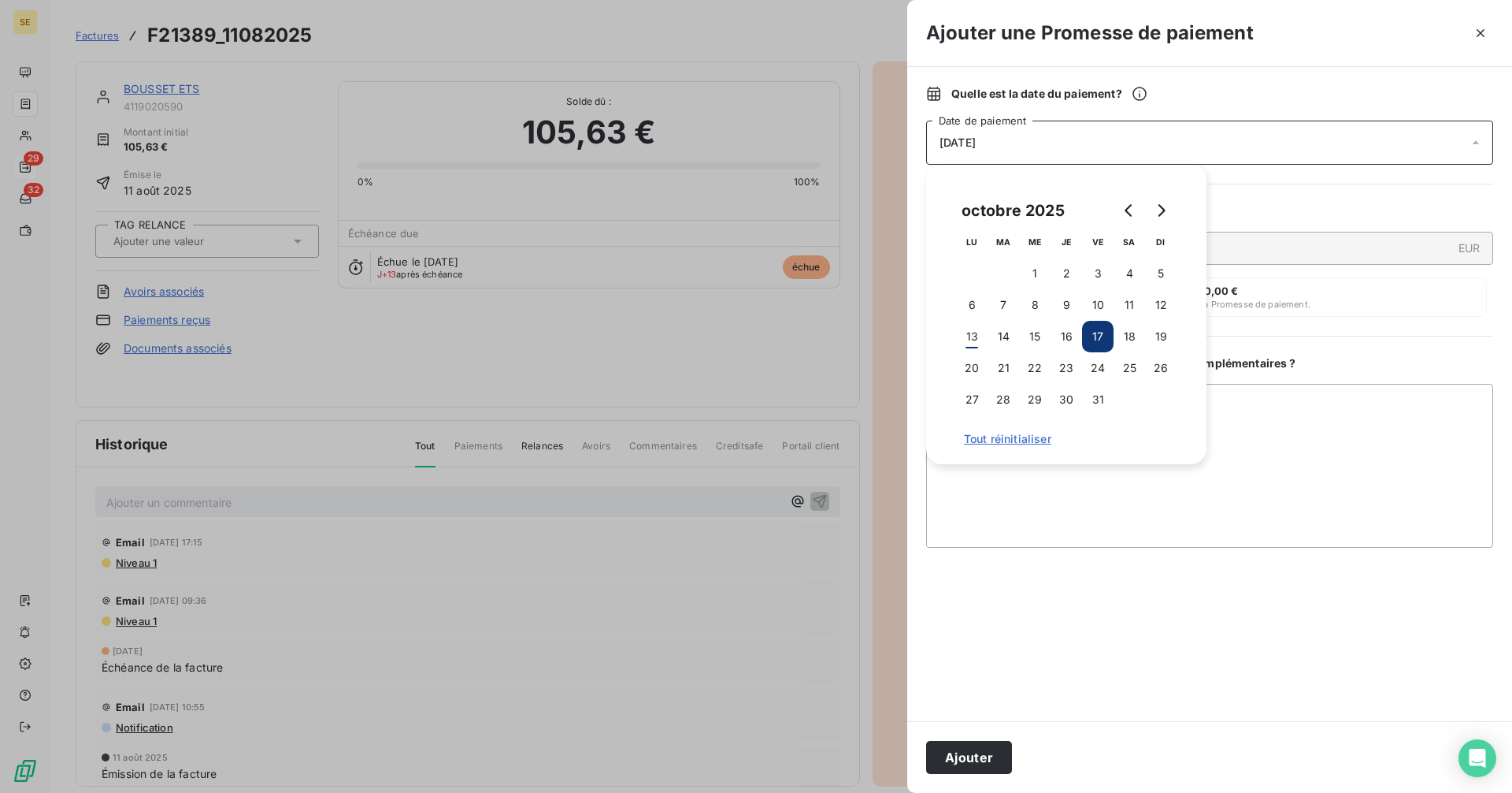
click at [1351, 619] on div at bounding box center [1209, 634] width 567 height 136
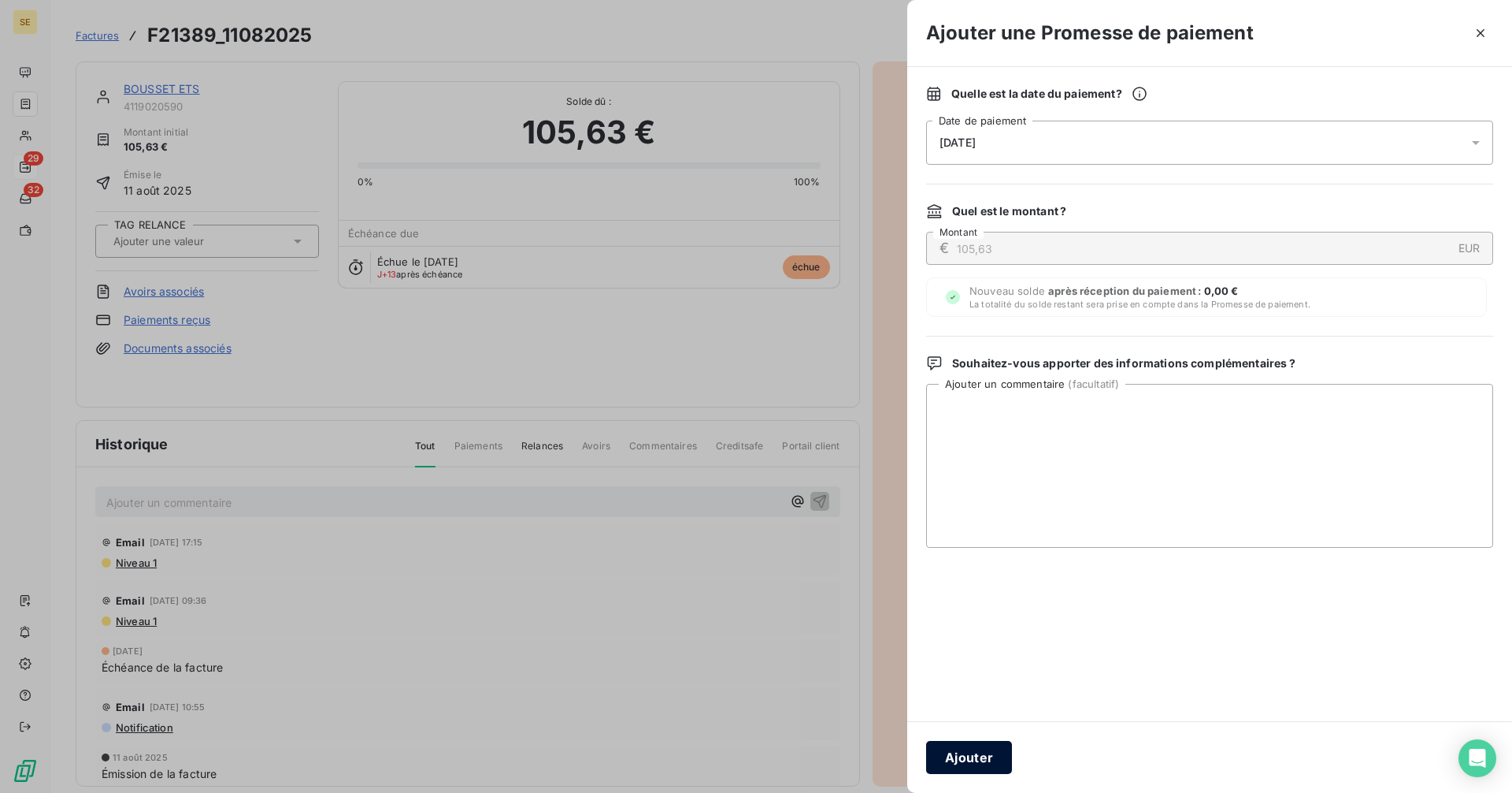
click at [976, 750] on button "Ajouter" at bounding box center [968, 757] width 86 height 33
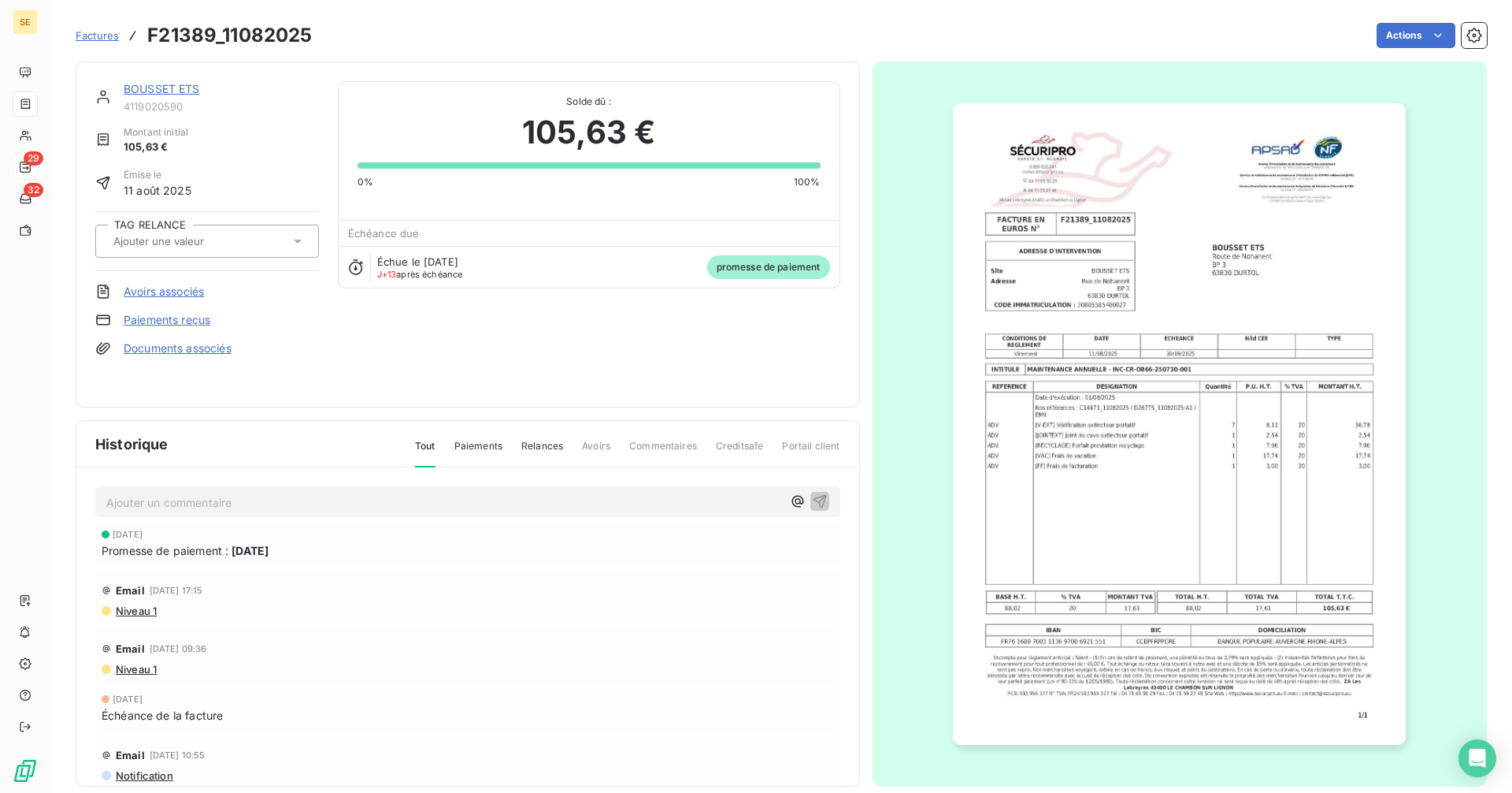
click at [109, 35] on span "Factures" at bounding box center [97, 35] width 43 height 13
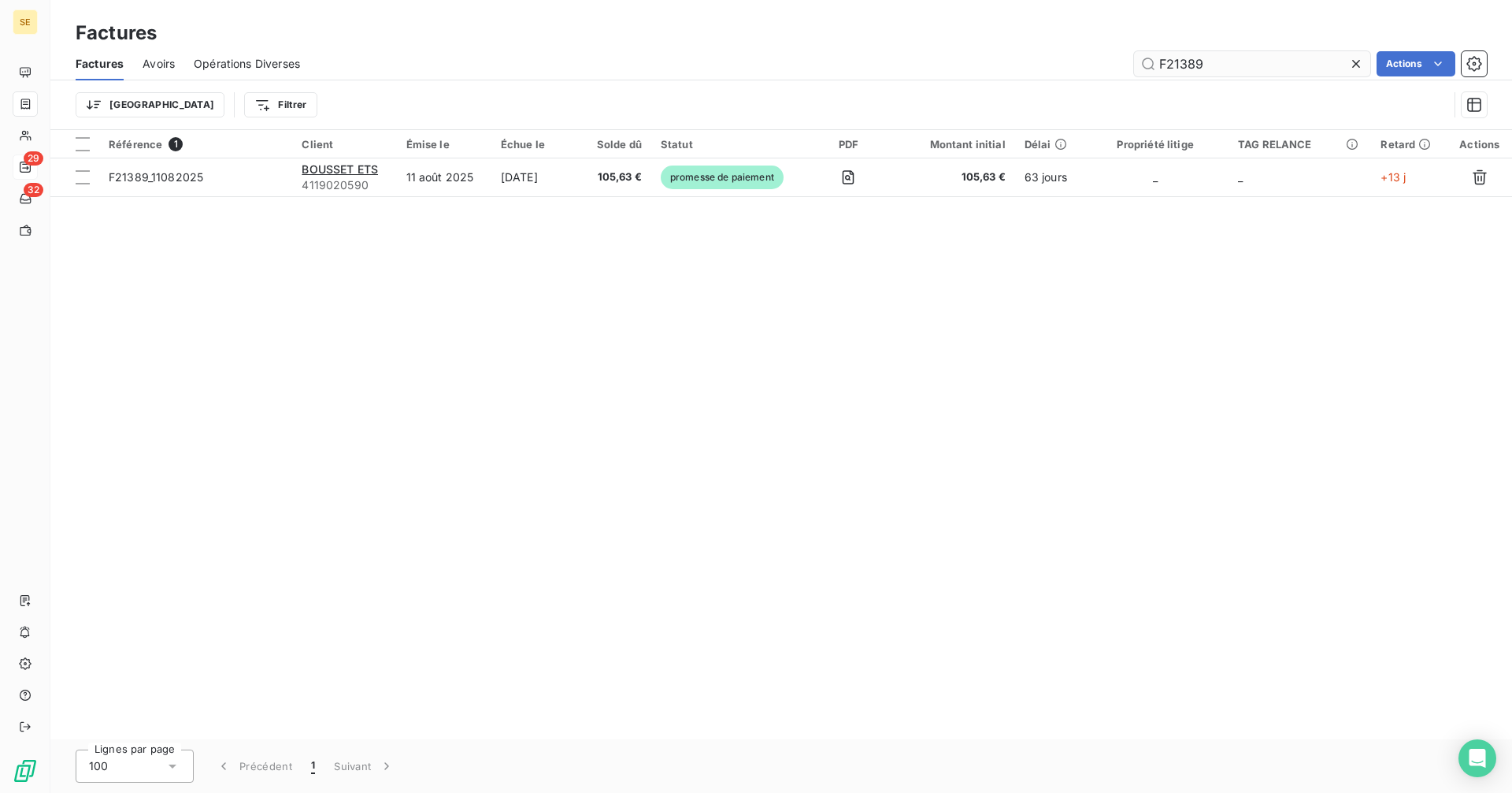
click at [1225, 57] on input "F21389" at bounding box center [1252, 63] width 236 height 25
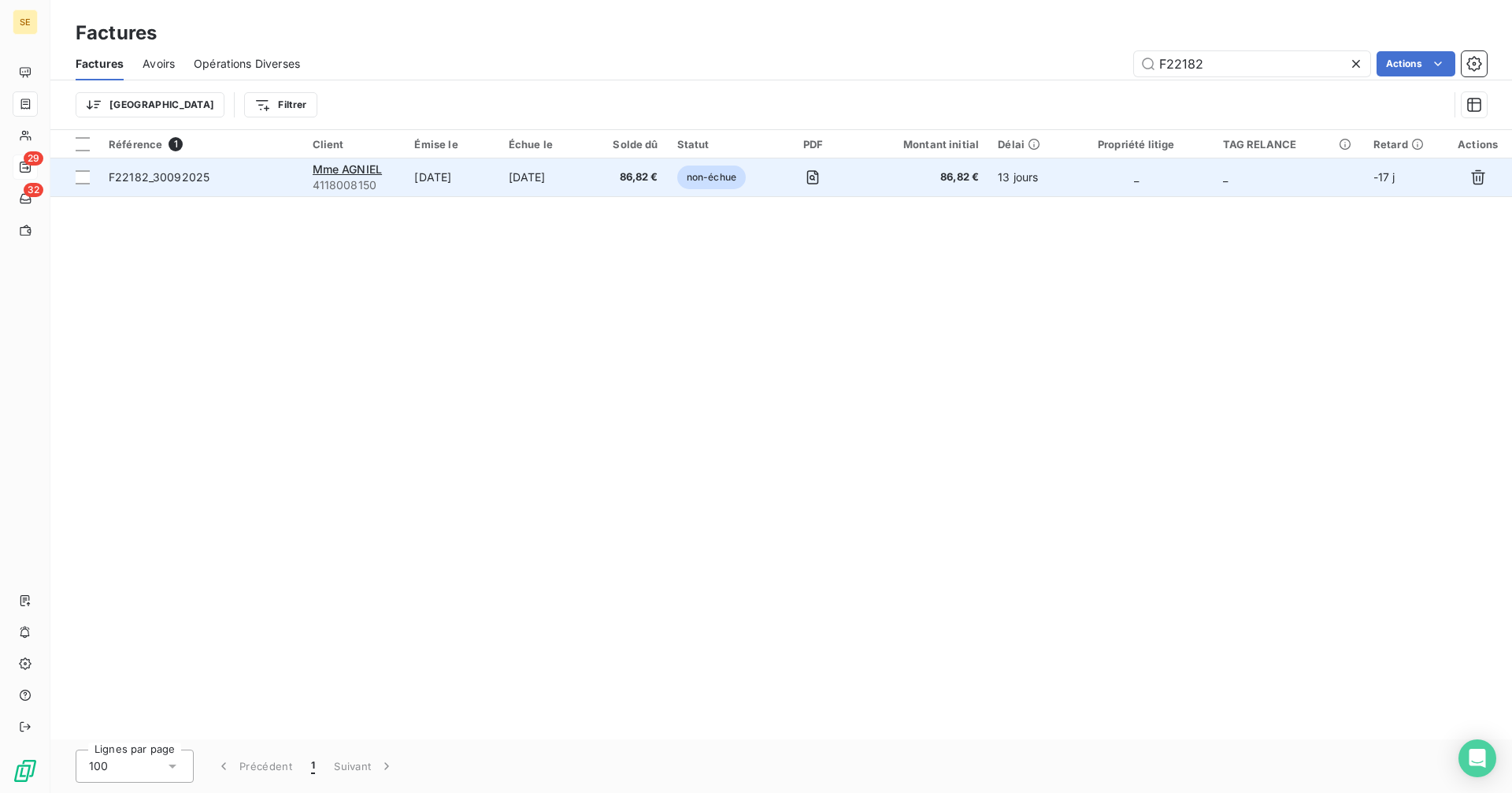
type input "F22182"
click at [434, 196] on table "Référence 1 Client Émise le Échue le Solde dû Statut PDF Montant initial Délai …" at bounding box center [781, 163] width 1461 height 67
click at [450, 170] on td "[DATE]" at bounding box center [451, 177] width 94 height 38
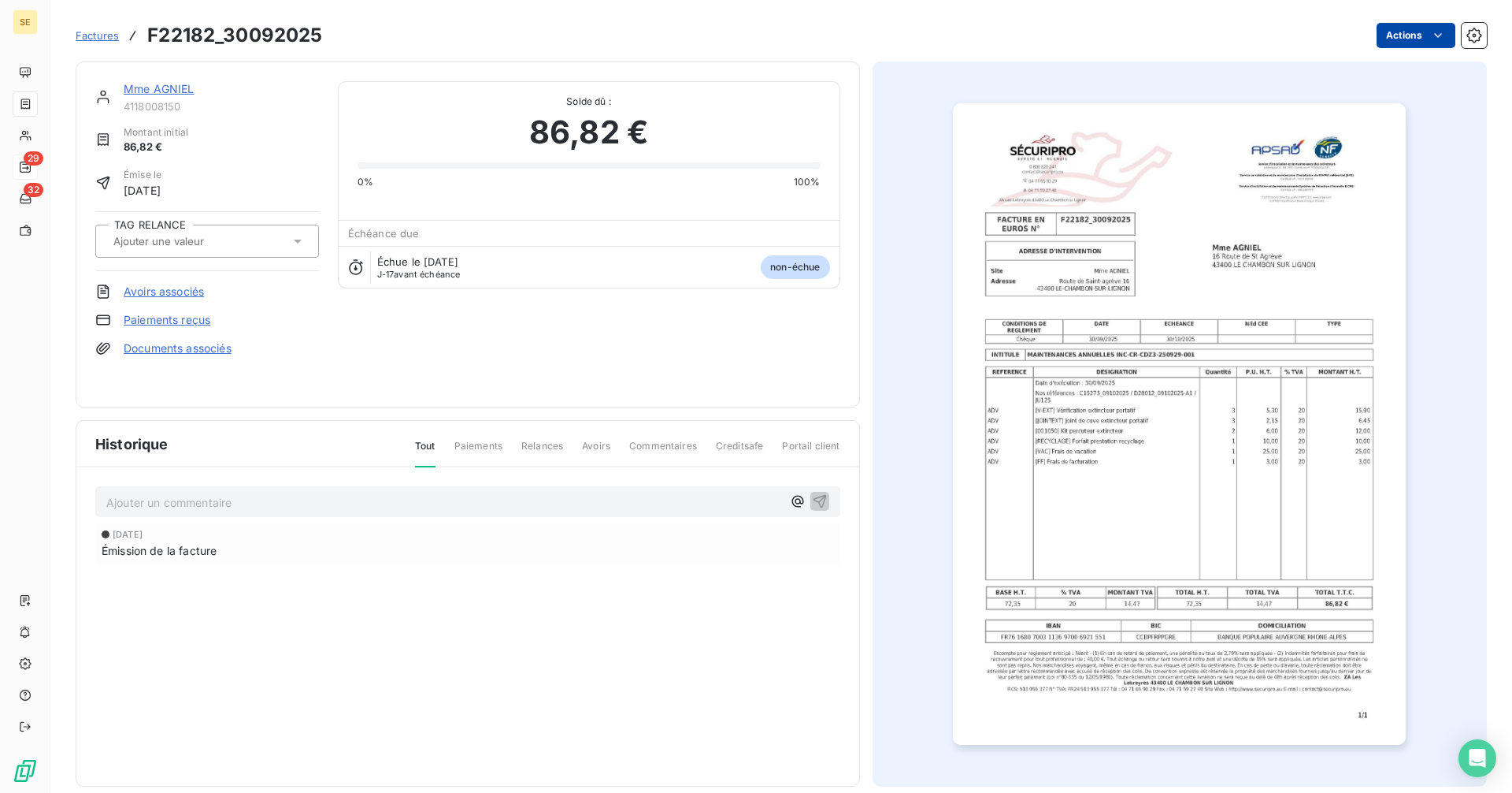
click at [1386, 36] on html "SE 29 32 Factures F22182_30092025 Actions Mme AGNIEL 4118008150 Montant initial…" at bounding box center [756, 396] width 1512 height 793
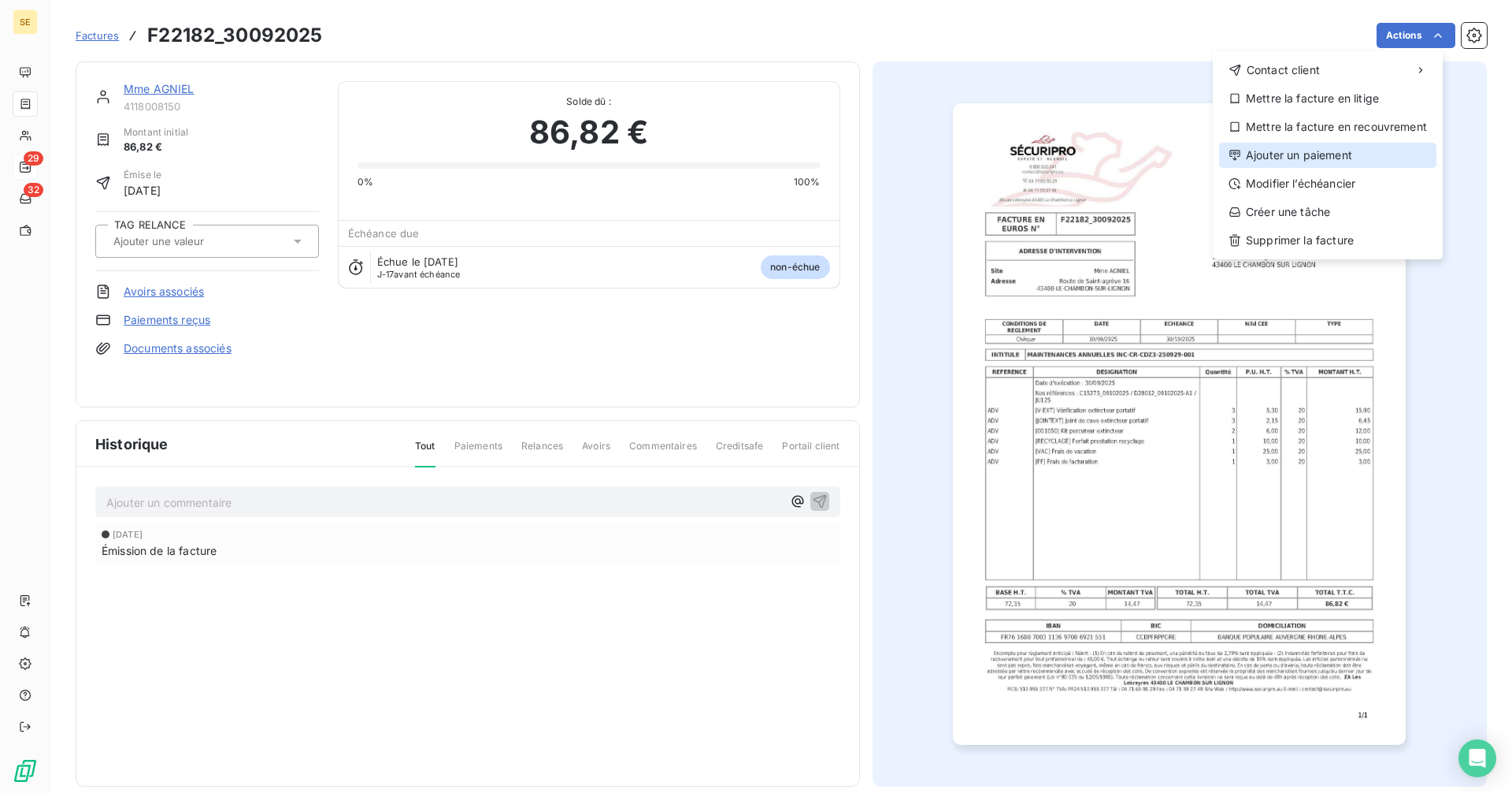
click at [1322, 157] on div "Ajouter un paiement" at bounding box center [1327, 154] width 218 height 25
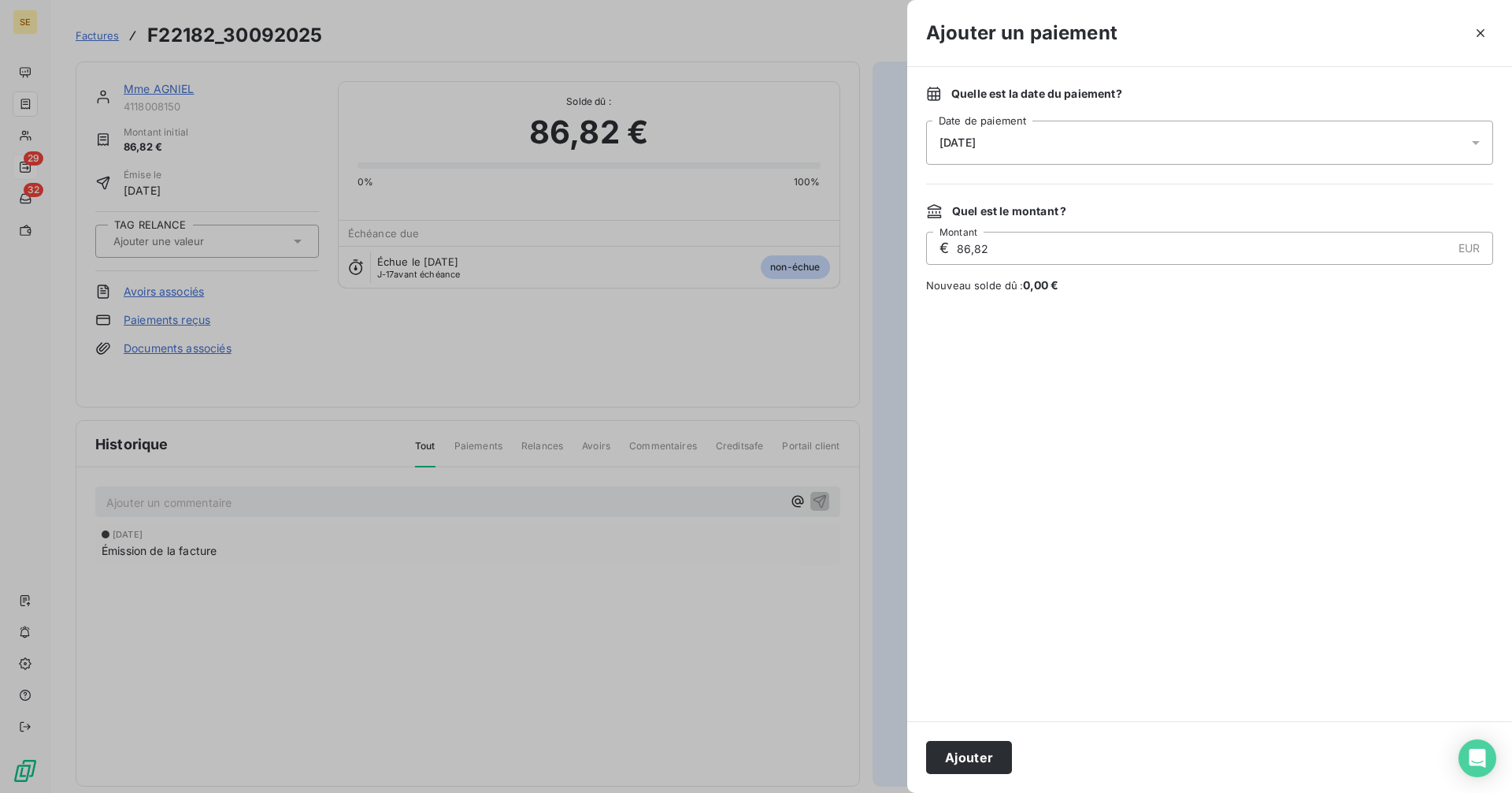
click at [1057, 147] on div "[DATE]" at bounding box center [1209, 142] width 567 height 44
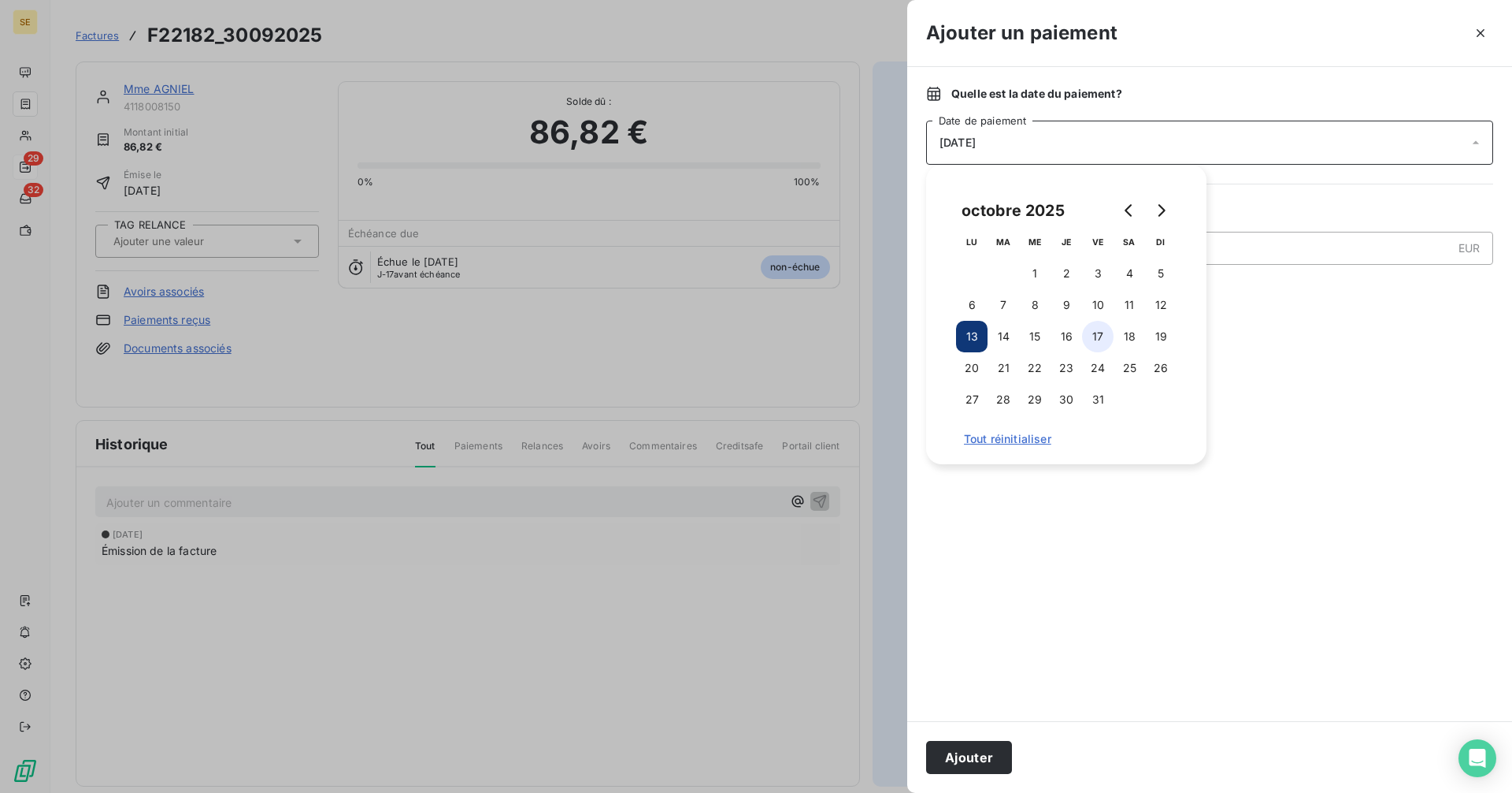
click at [1101, 338] on button "17" at bounding box center [1097, 336] width 31 height 31
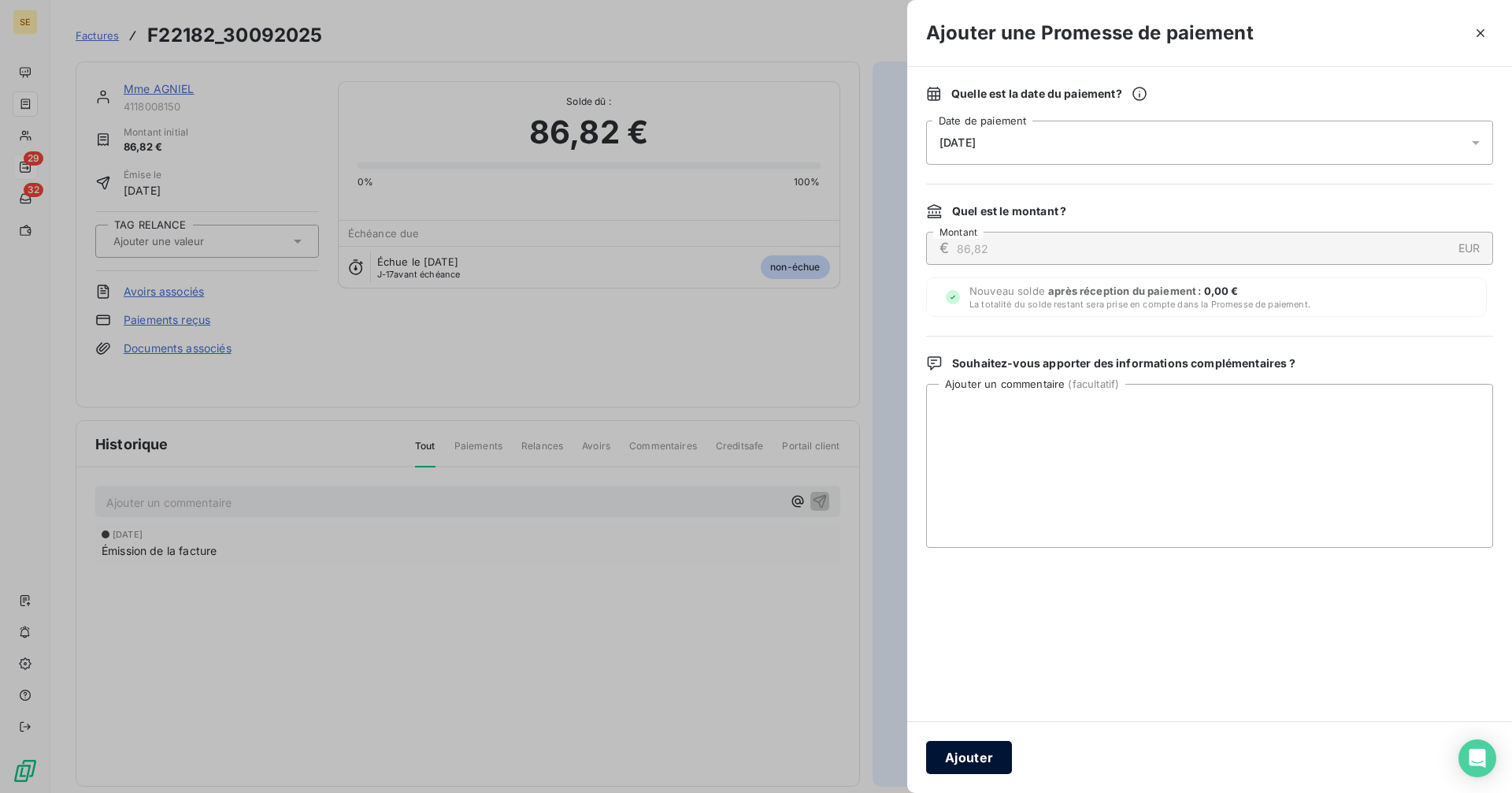
click at [972, 758] on button "Ajouter" at bounding box center [968, 757] width 86 height 33
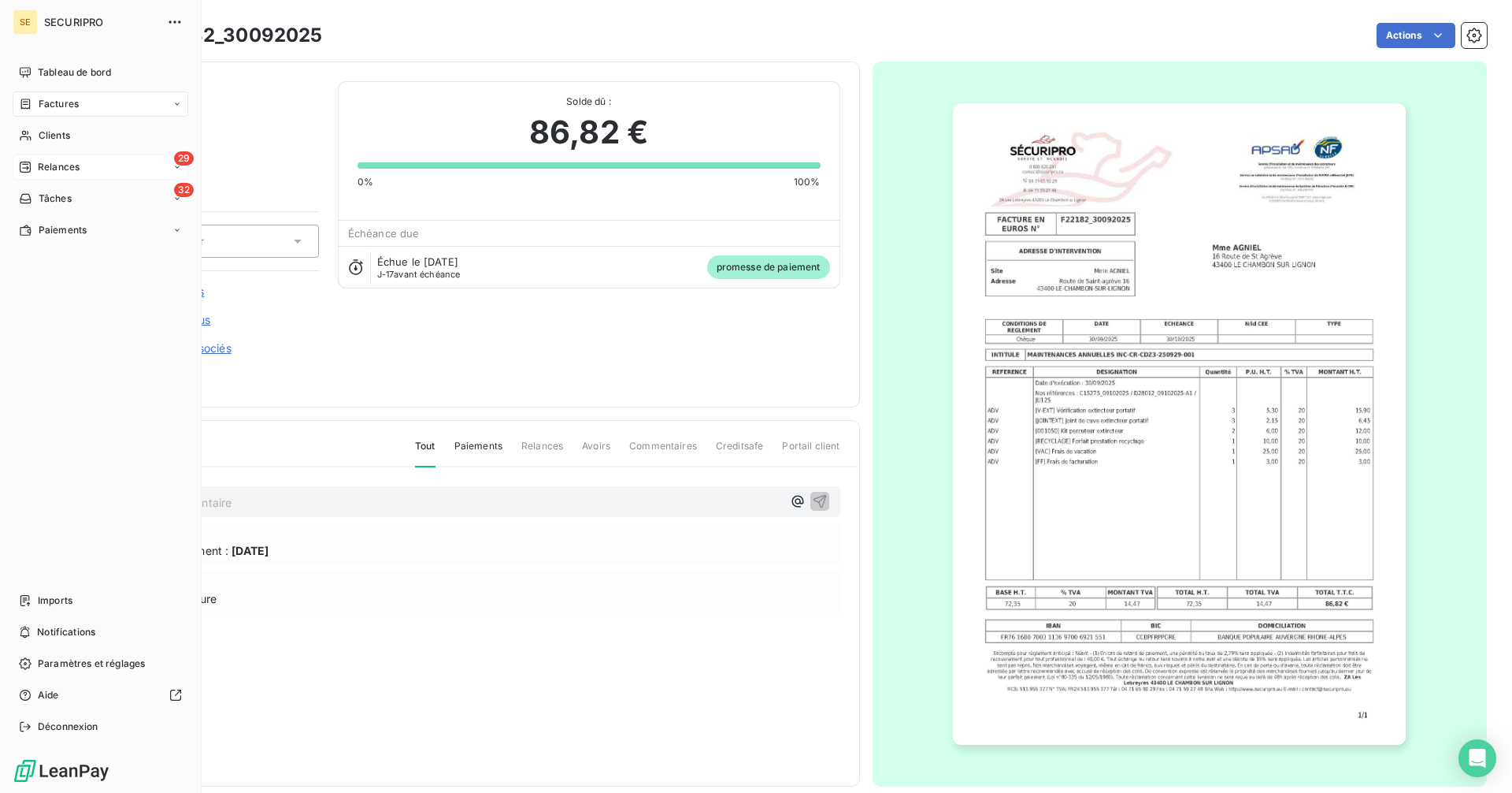
click at [39, 71] on span "Tableau de bord" at bounding box center [74, 72] width 73 height 14
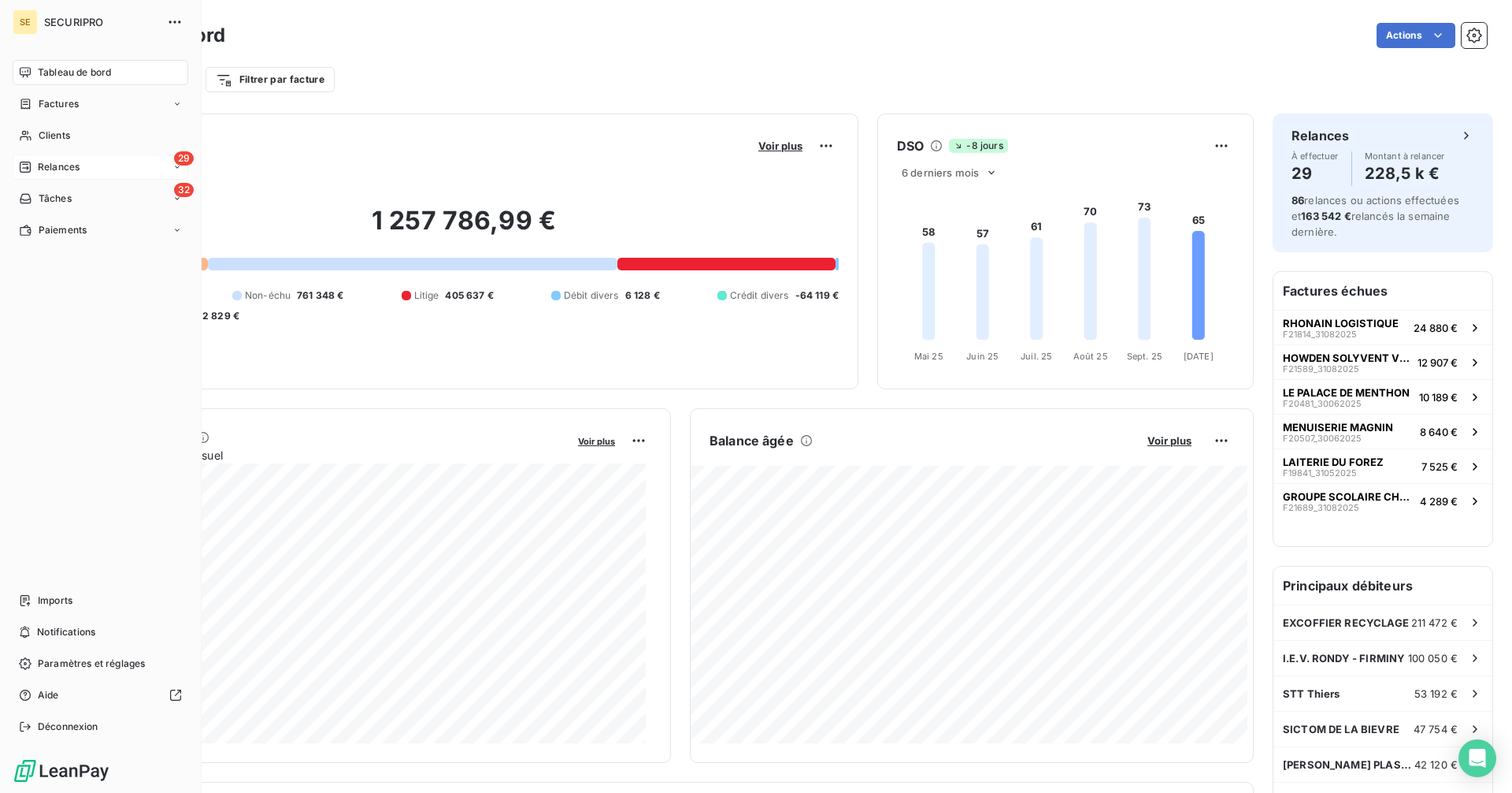
click at [80, 169] on div "29 Relances" at bounding box center [100, 166] width 176 height 25
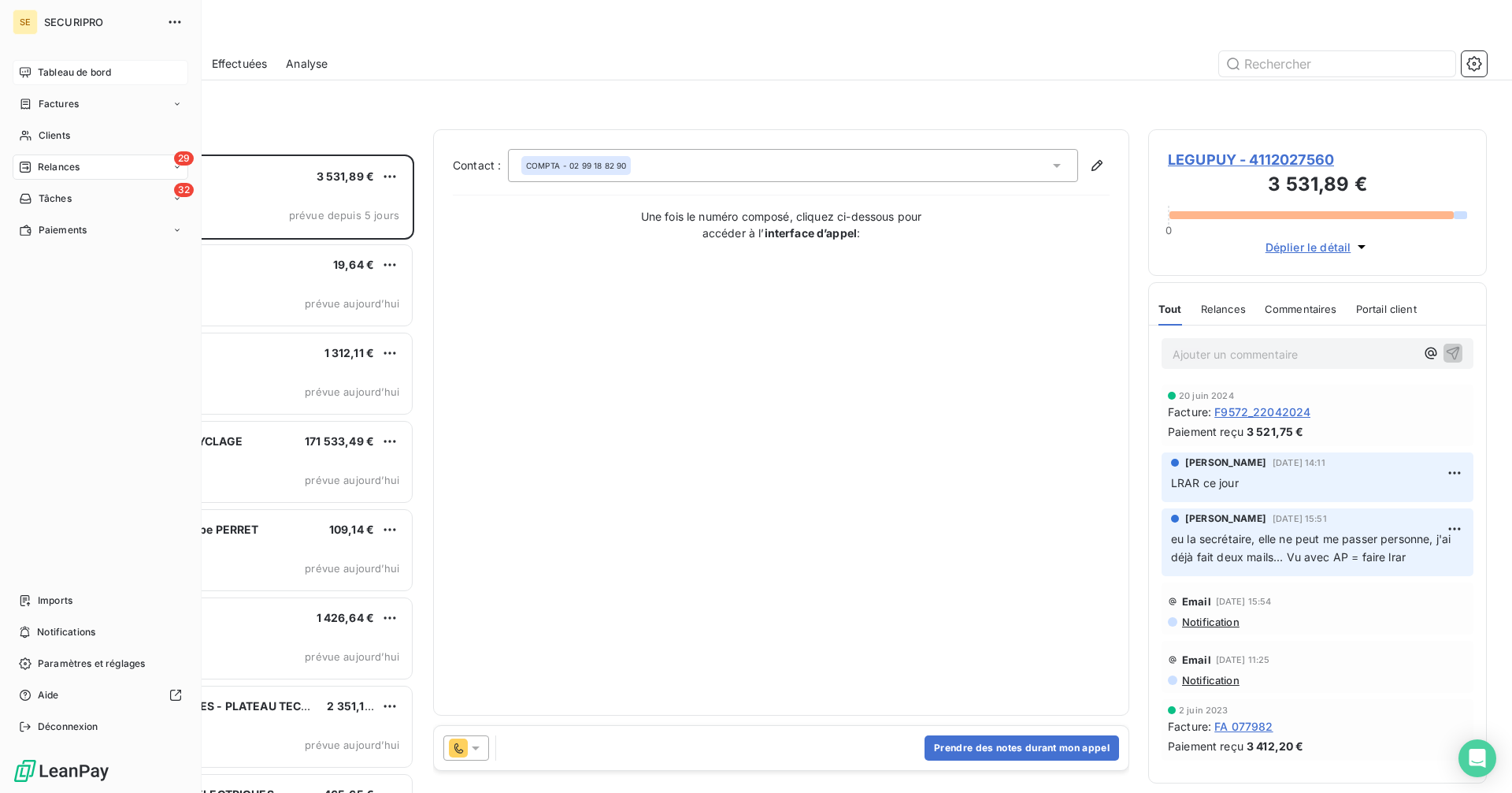
drag, startPoint x: 67, startPoint y: 79, endPoint x: 120, endPoint y: 76, distance: 53.1
click at [67, 79] on span "Tableau de bord" at bounding box center [74, 72] width 73 height 14
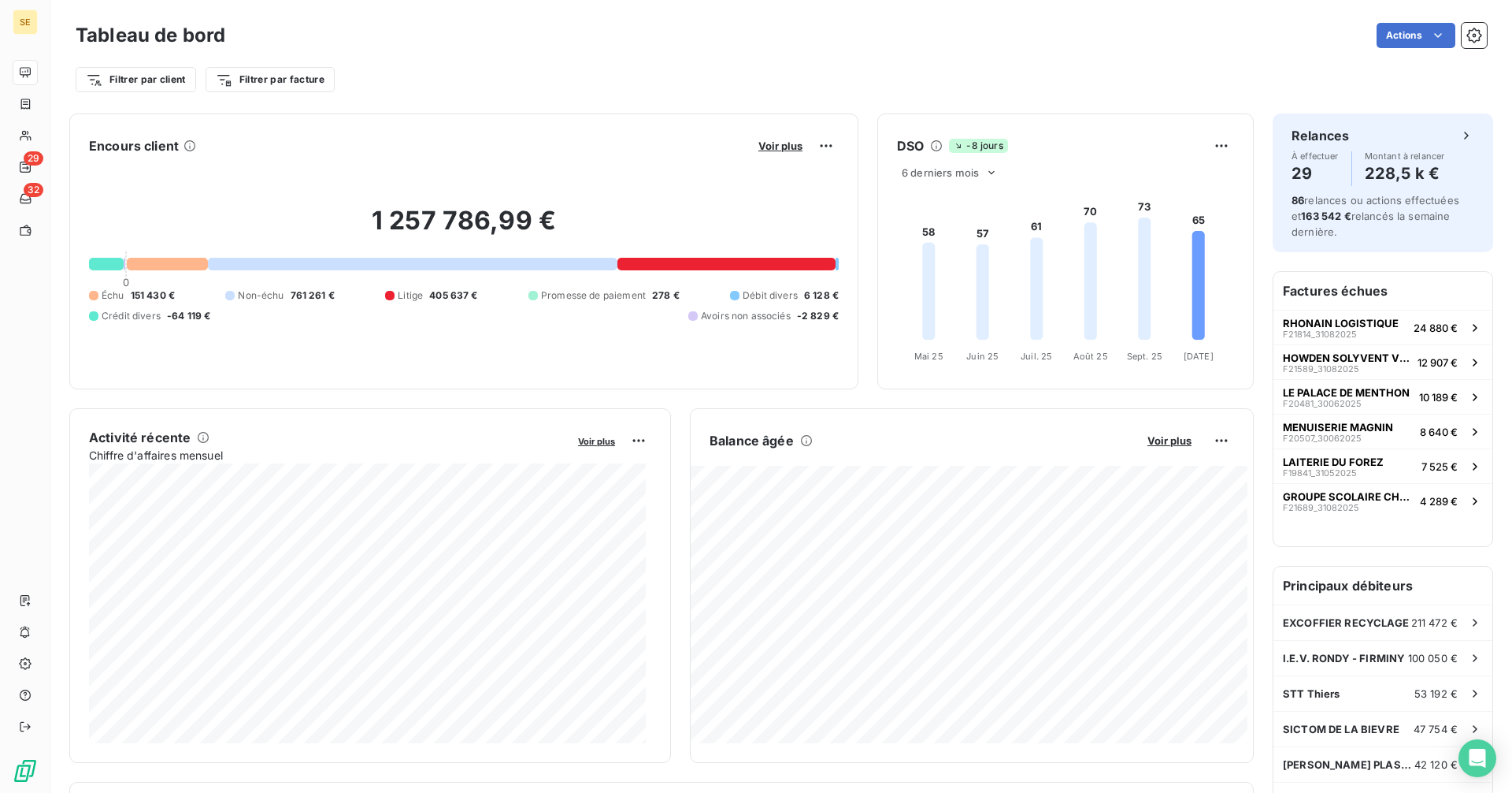
click at [1230, 433] on div "Balance âgée Voir plus" at bounding box center [972, 439] width 562 height 25
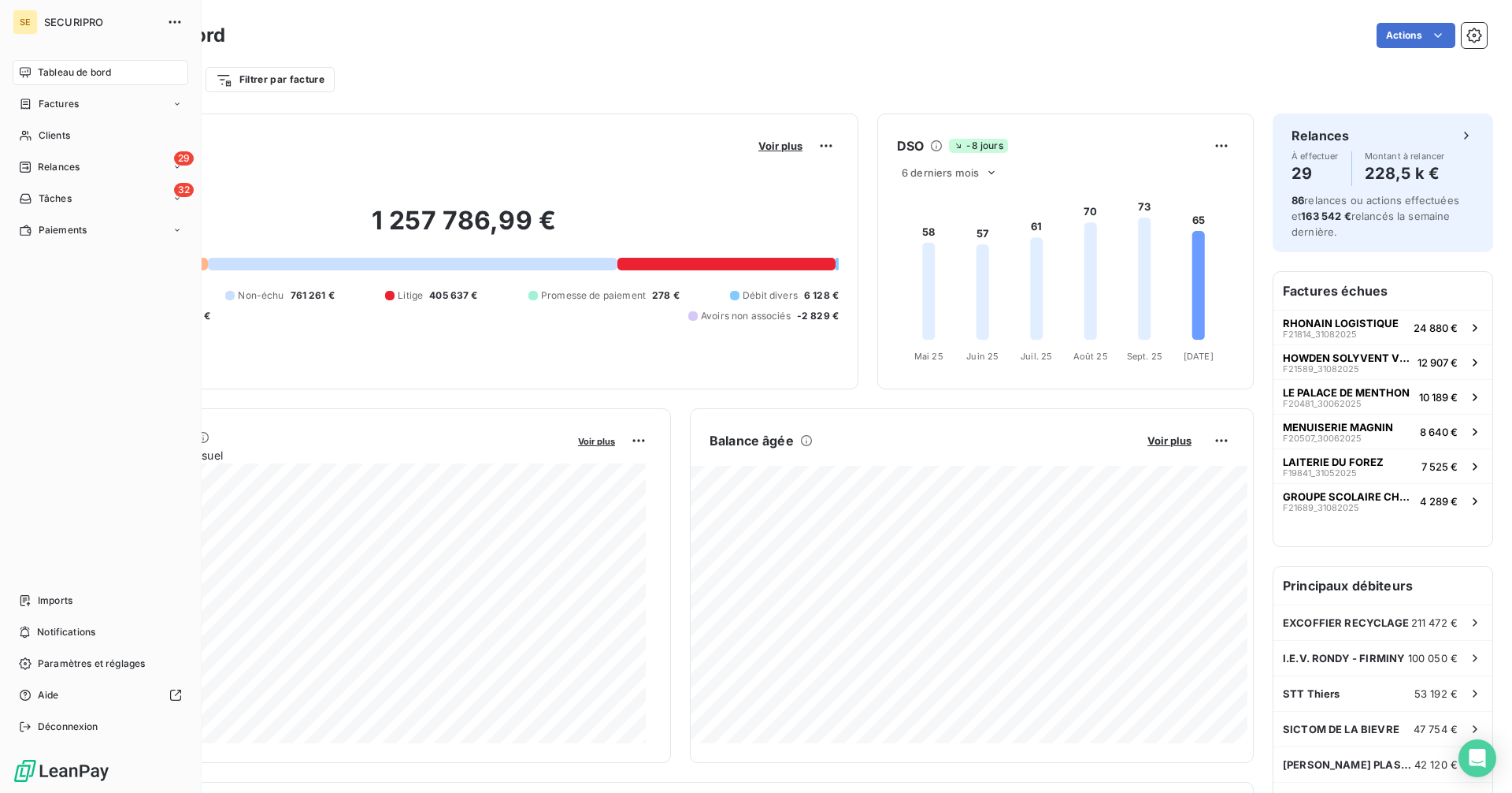
click at [83, 73] on span "Tableau de bord" at bounding box center [74, 72] width 73 height 14
click at [74, 98] on span "Factures" at bounding box center [59, 104] width 40 height 14
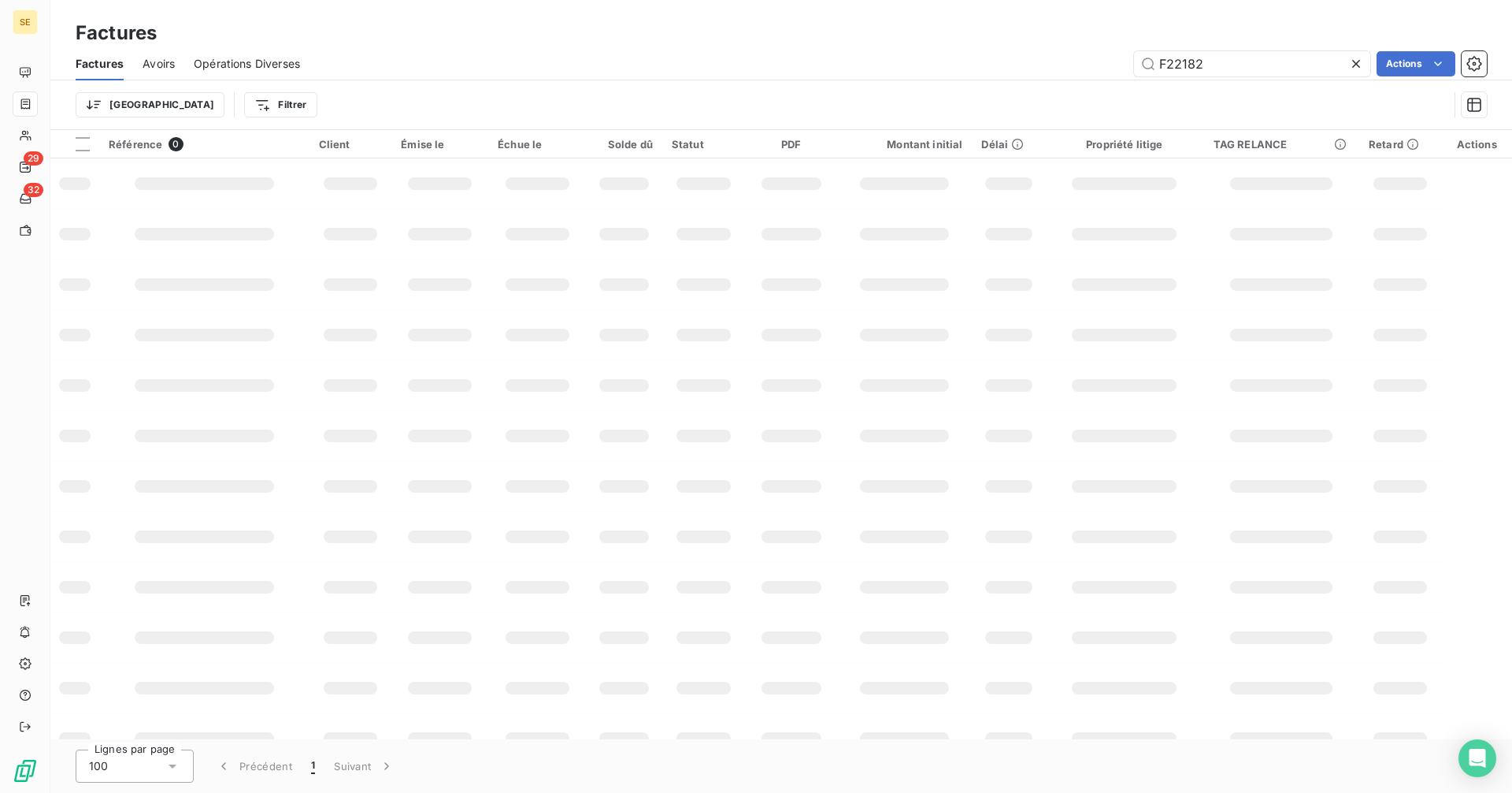
click at [1351, 63] on icon at bounding box center [1356, 64] width 16 height 16
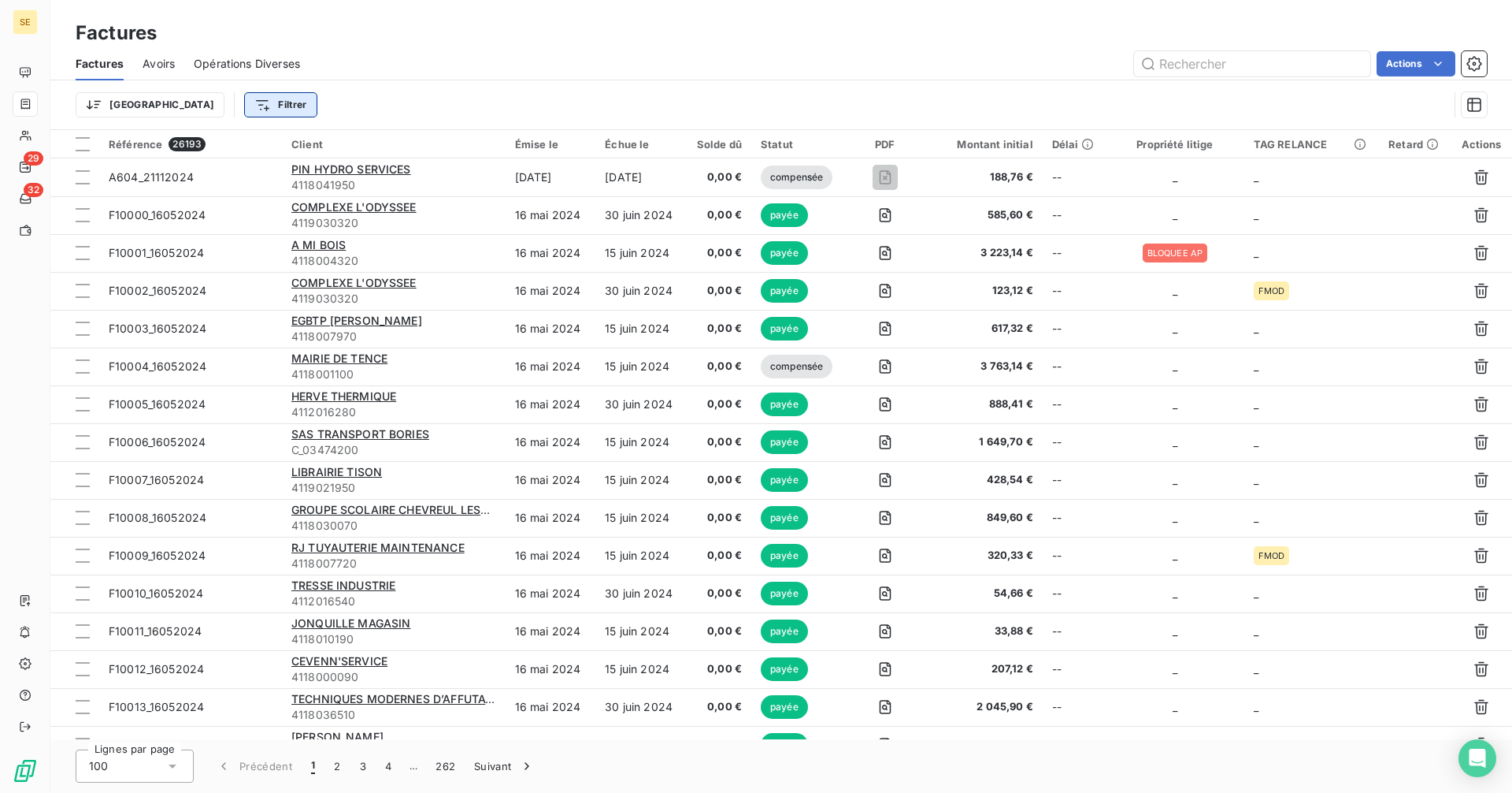
click at [213, 102] on html "SE 29 32 Factures Factures Avoirs Opérations Diverses Actions Trier Filtrer Réf…" at bounding box center [756, 396] width 1512 height 793
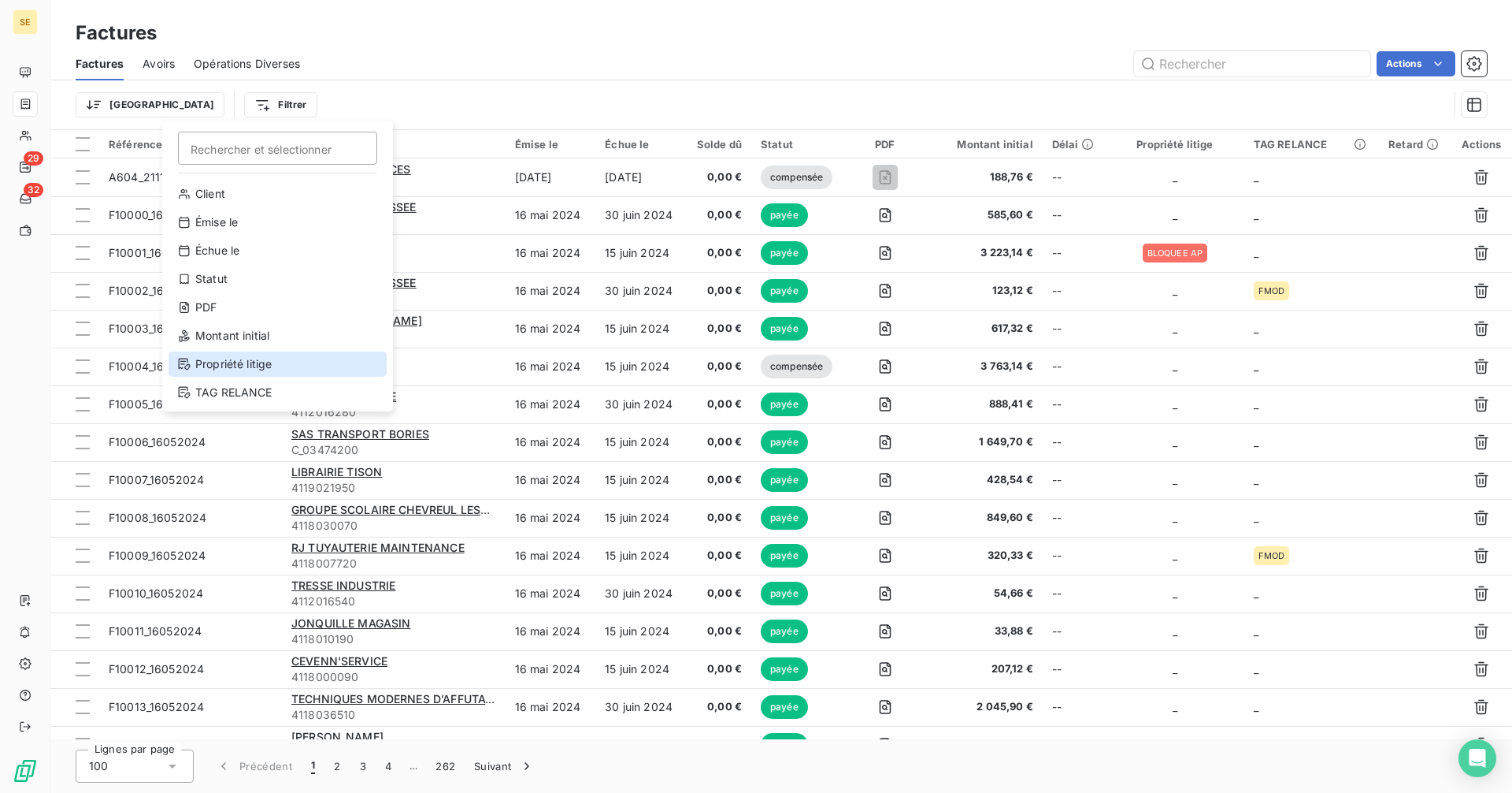
click at [230, 362] on div "Propriété litige" at bounding box center [278, 363] width 218 height 25
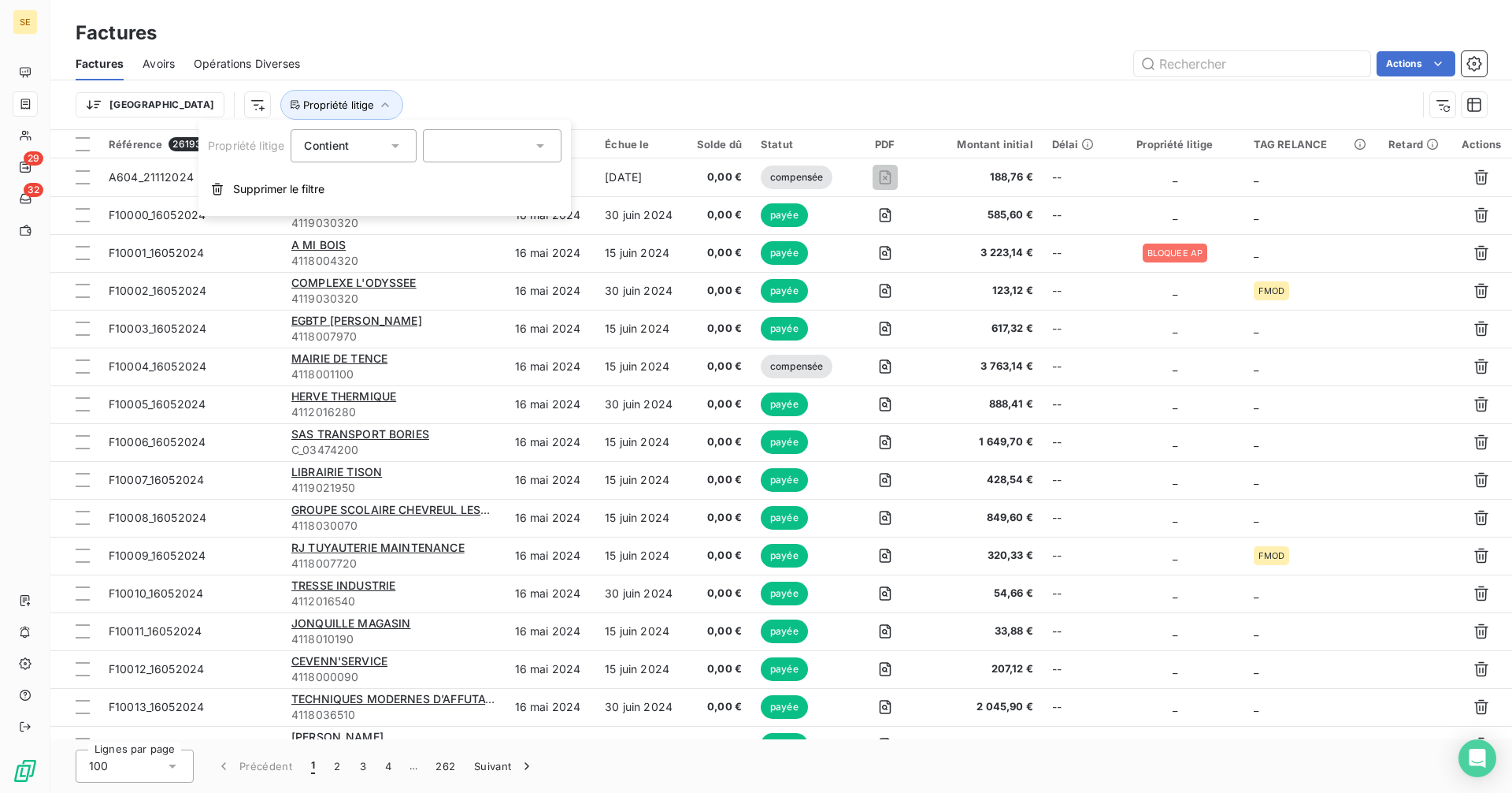
click at [466, 146] on div at bounding box center [492, 145] width 139 height 33
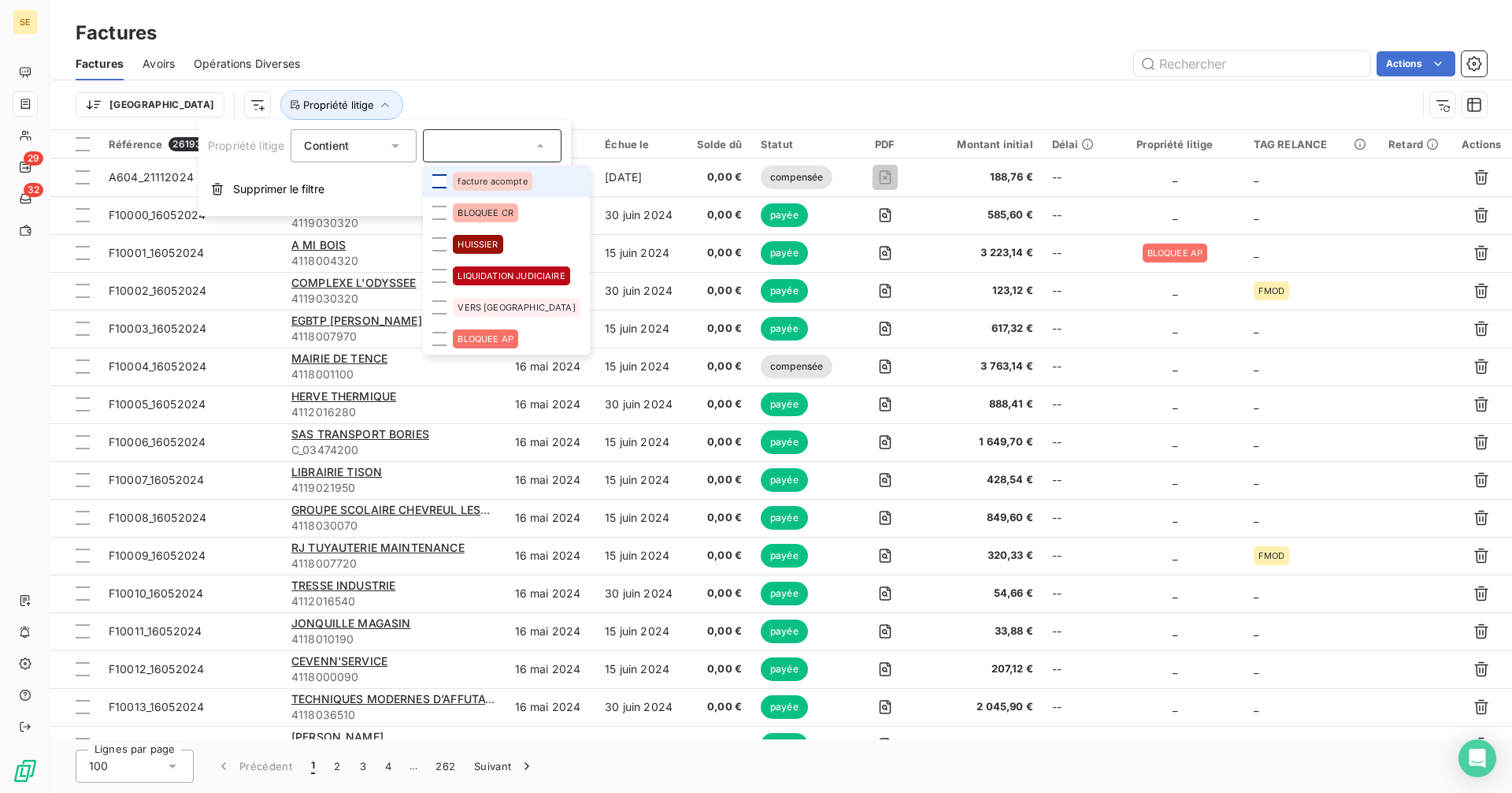
click at [435, 178] on div at bounding box center [439, 182] width 14 height 14
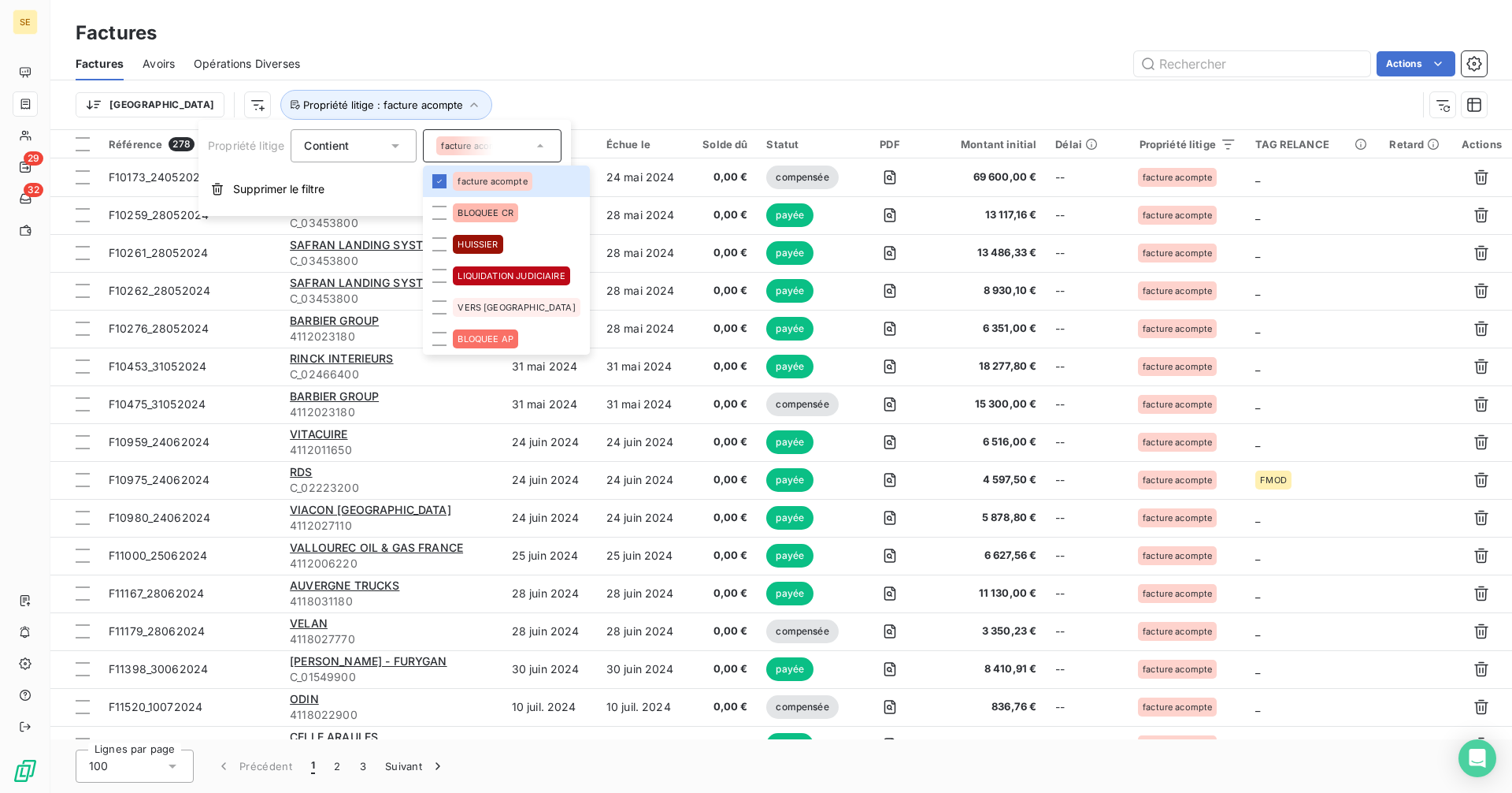
click at [175, 99] on html "SE 29 32 Factures Factures Avoirs Opérations Diverses Actions Trier Propriété l…" at bounding box center [756, 396] width 1512 height 793
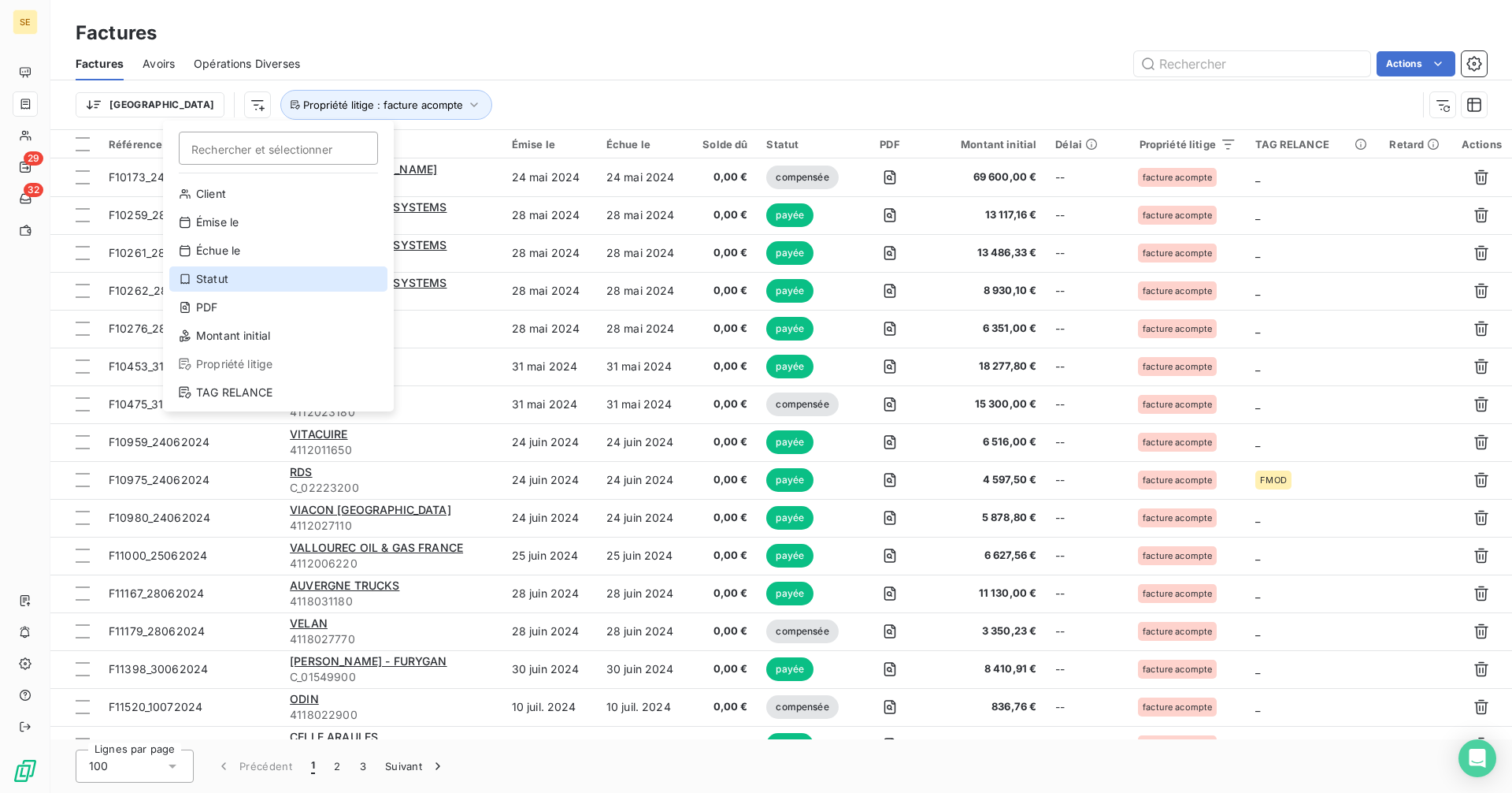
click at [218, 271] on div "Statut" at bounding box center [279, 278] width 218 height 25
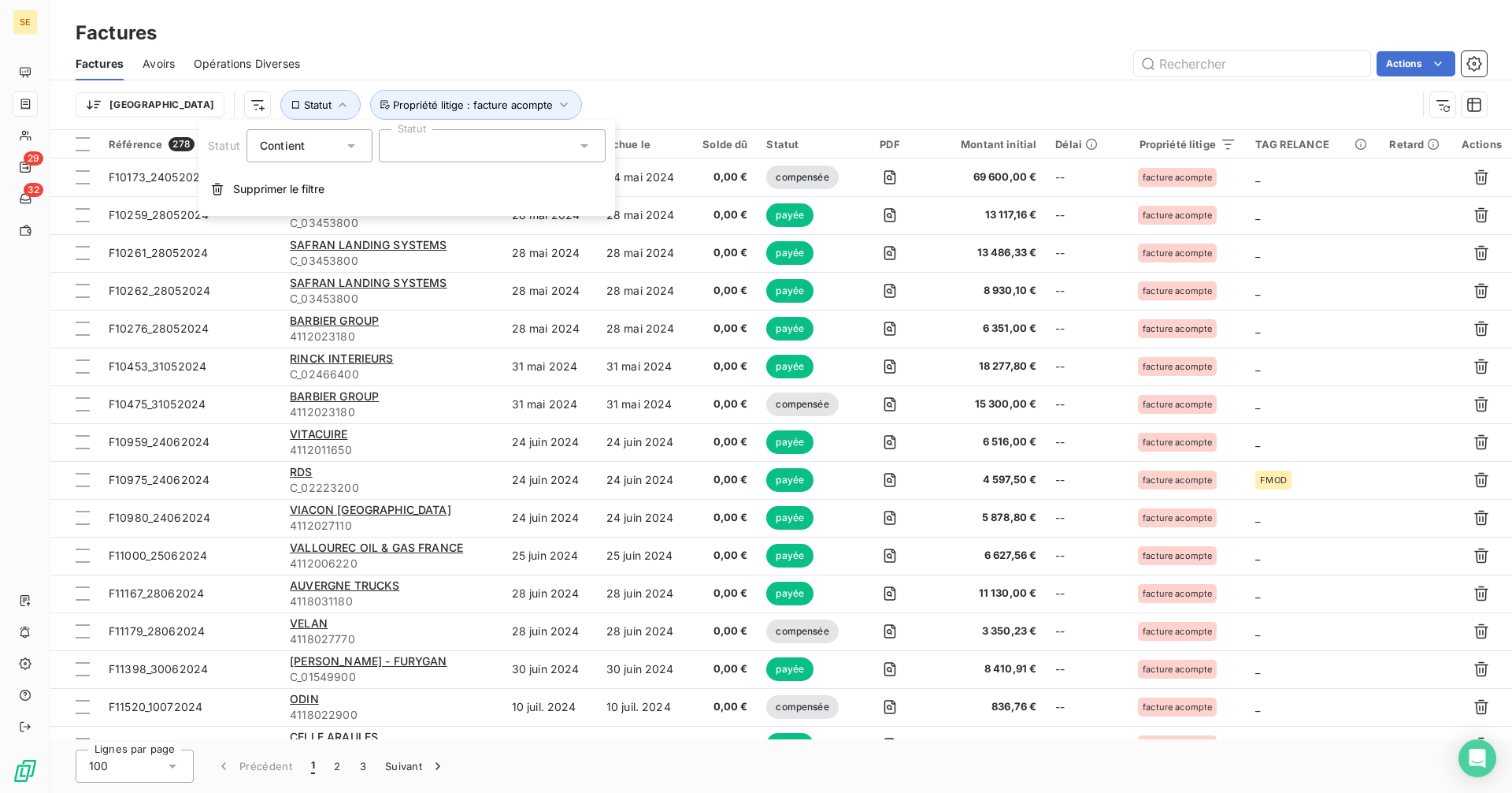
click at [438, 145] on div at bounding box center [492, 145] width 226 height 33
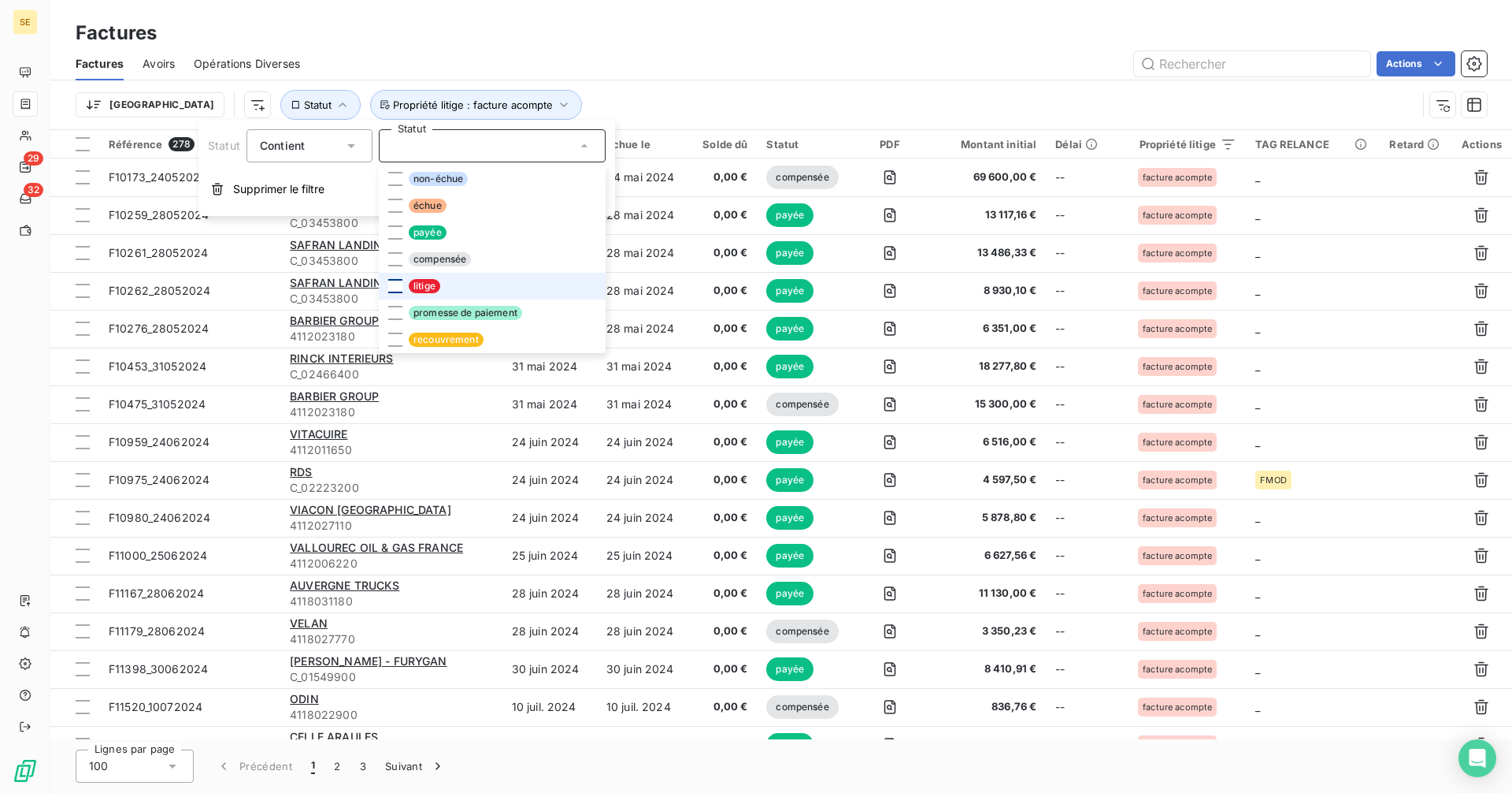
click at [398, 285] on div at bounding box center [395, 286] width 14 height 14
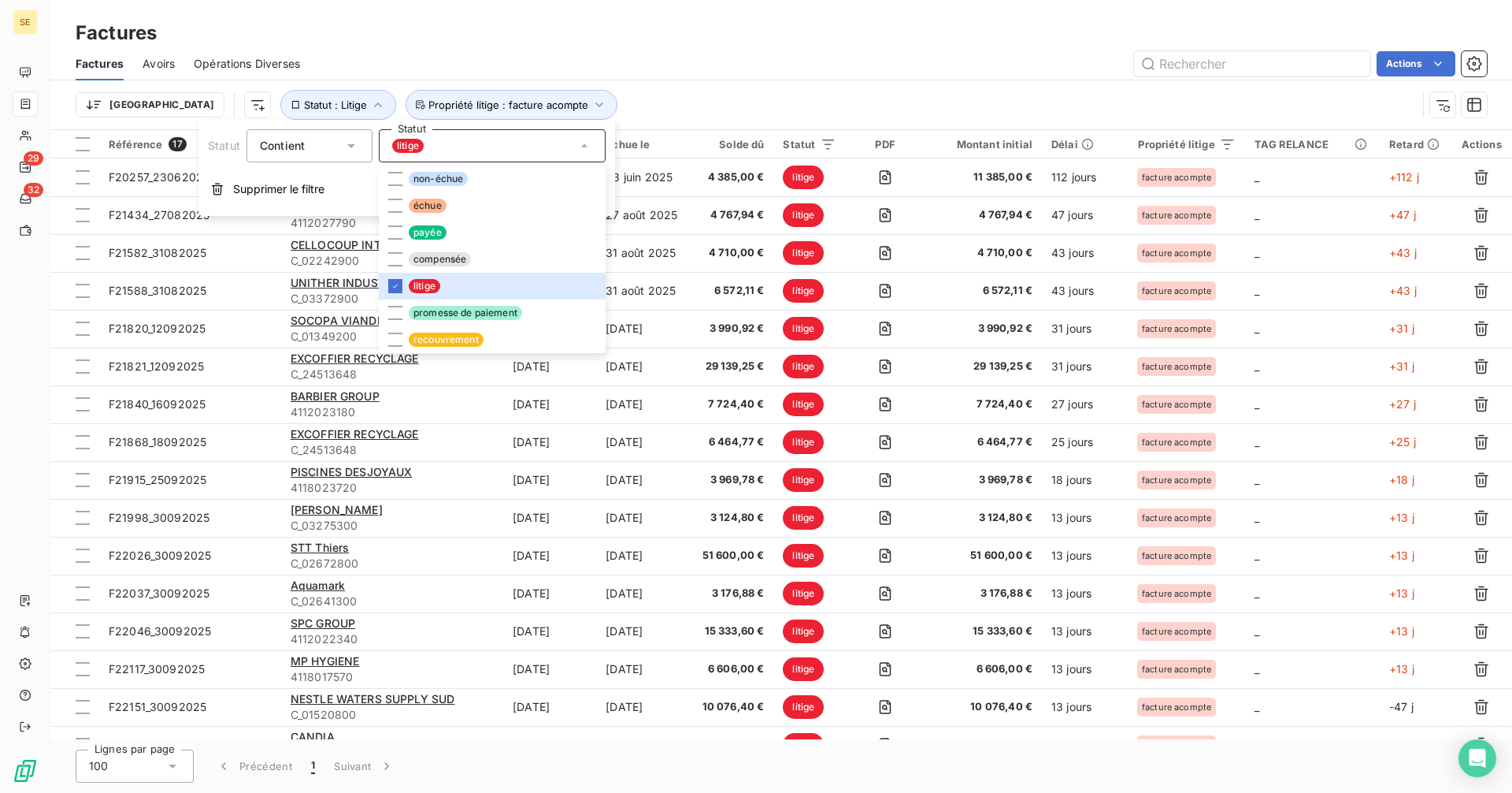
click at [641, 43] on div "Factures" at bounding box center [781, 33] width 1461 height 28
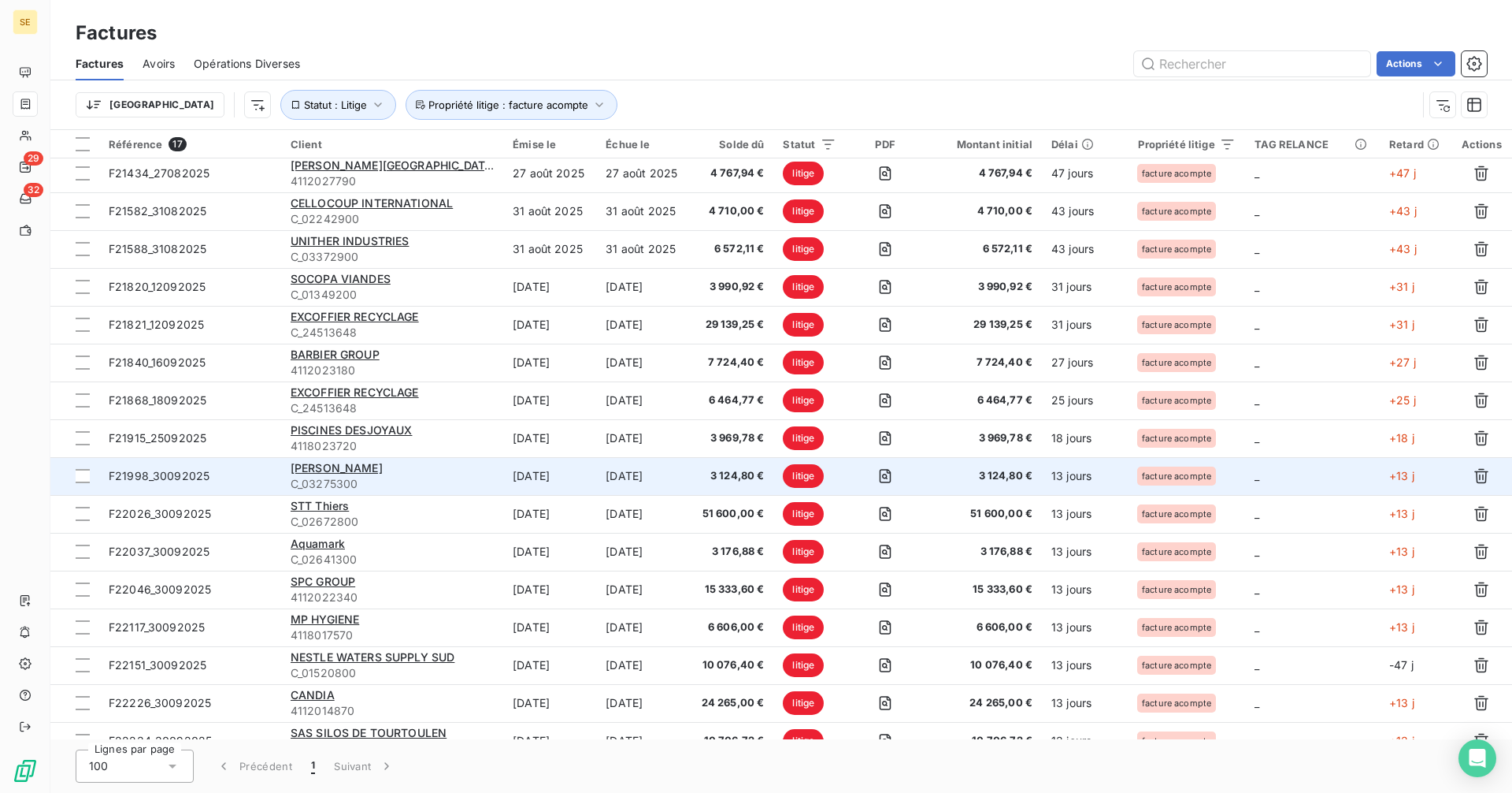
scroll to position [63, 0]
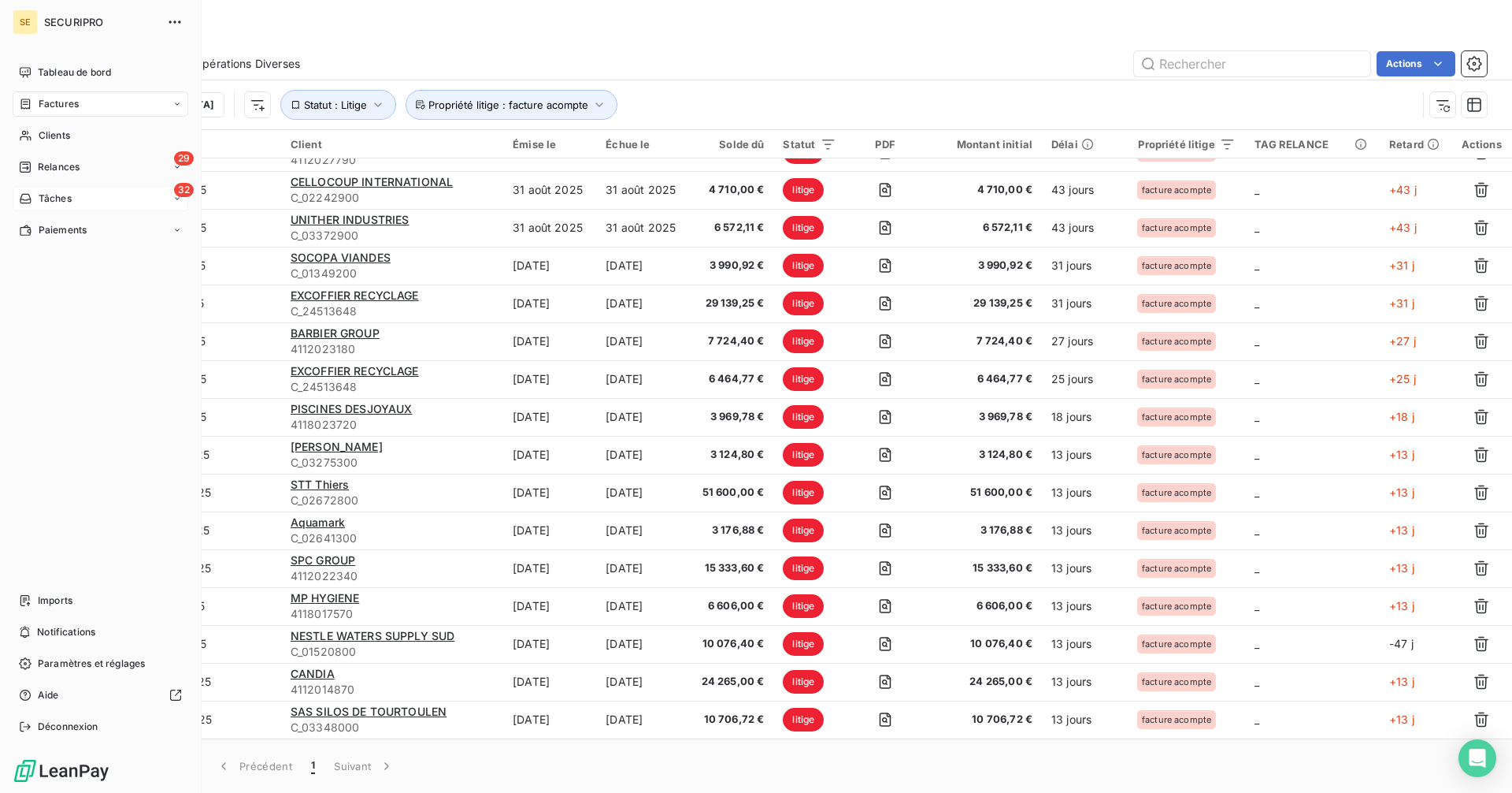
click at [47, 198] on span "Tâches" at bounding box center [55, 198] width 33 height 14
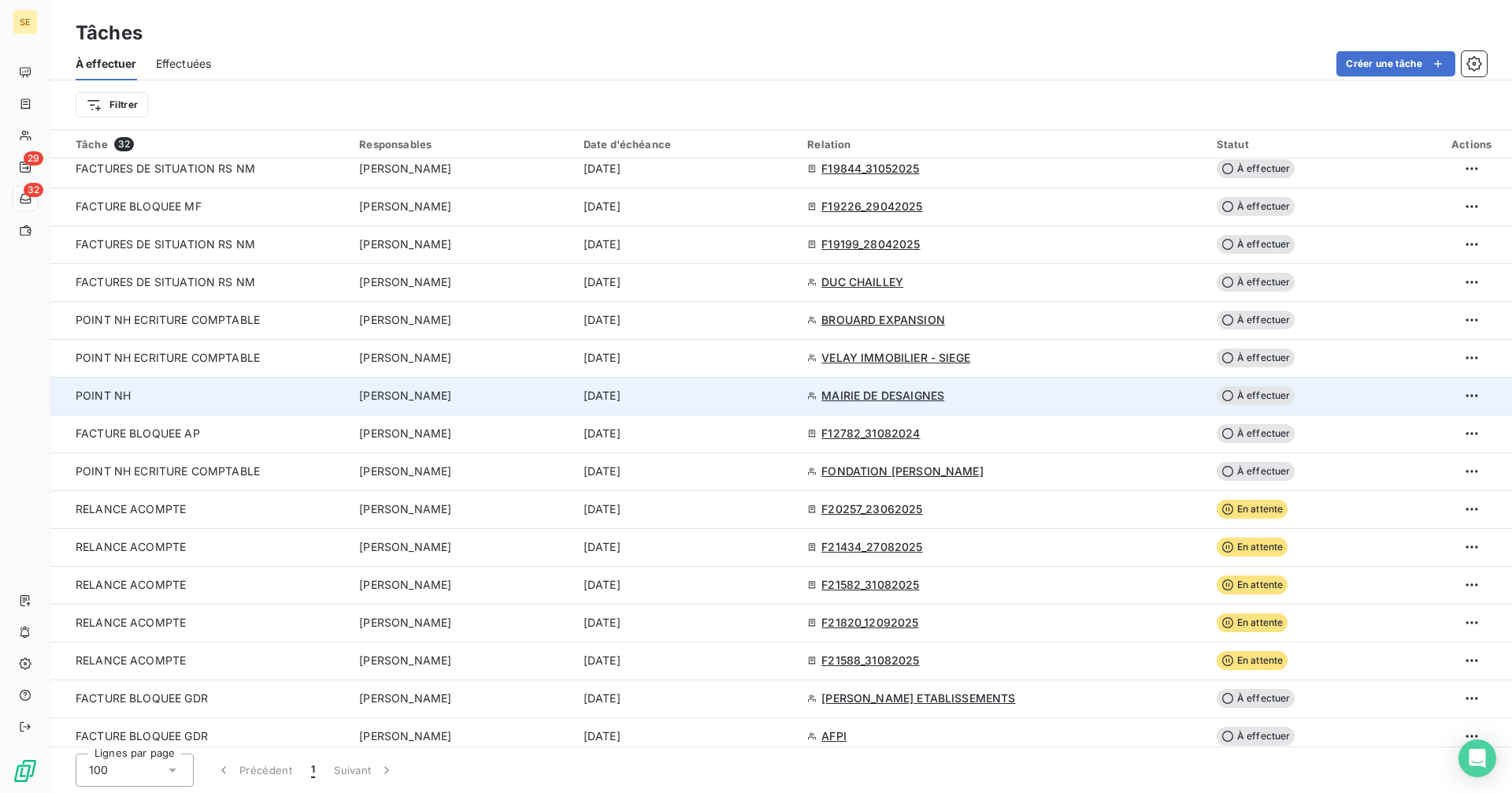
scroll to position [623, 0]
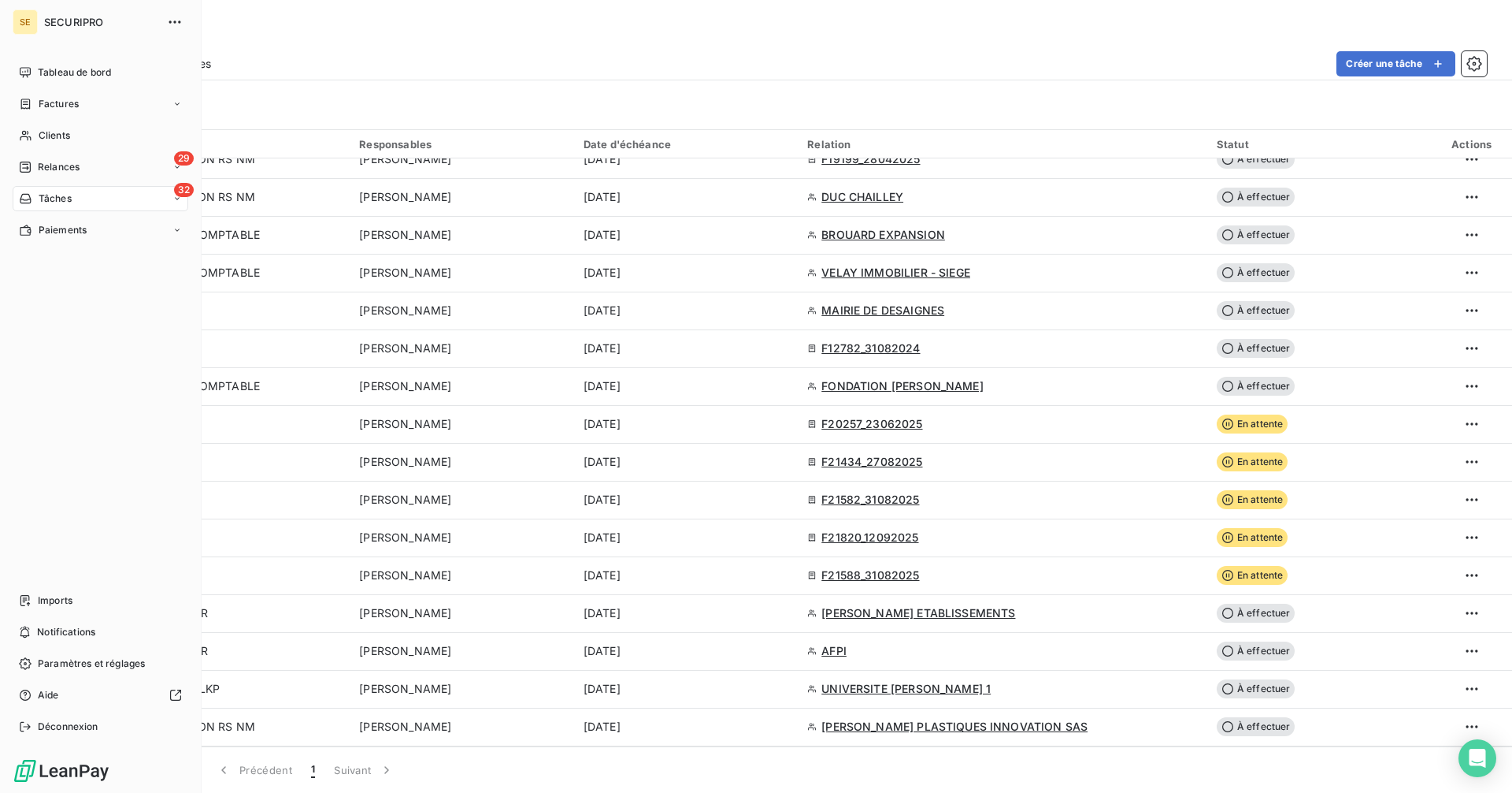
click at [42, 97] on span "Factures" at bounding box center [59, 104] width 40 height 14
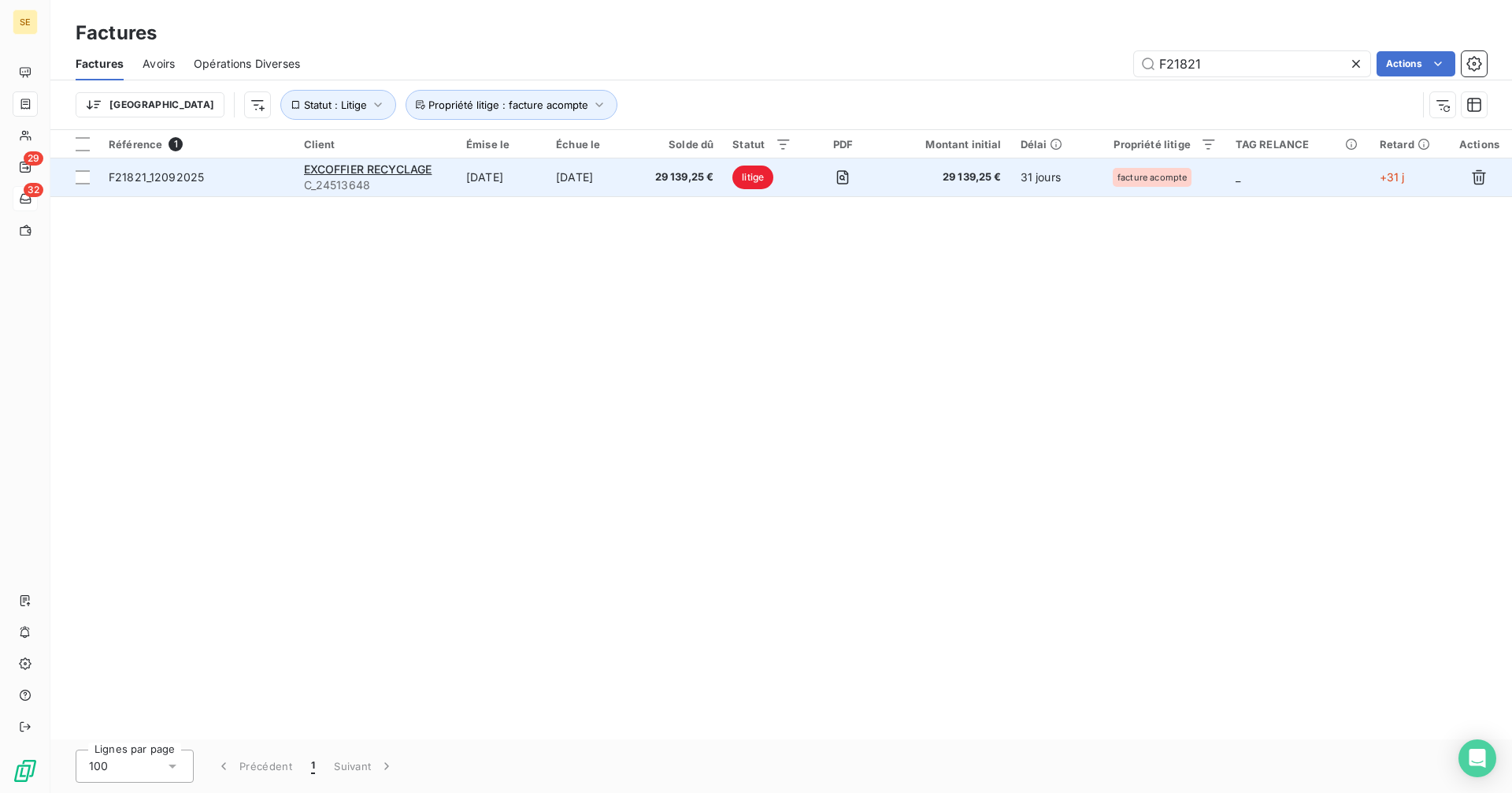
type input "F21821"
click at [173, 183] on div "F21821_12092025" at bounding box center [156, 178] width 96 height 16
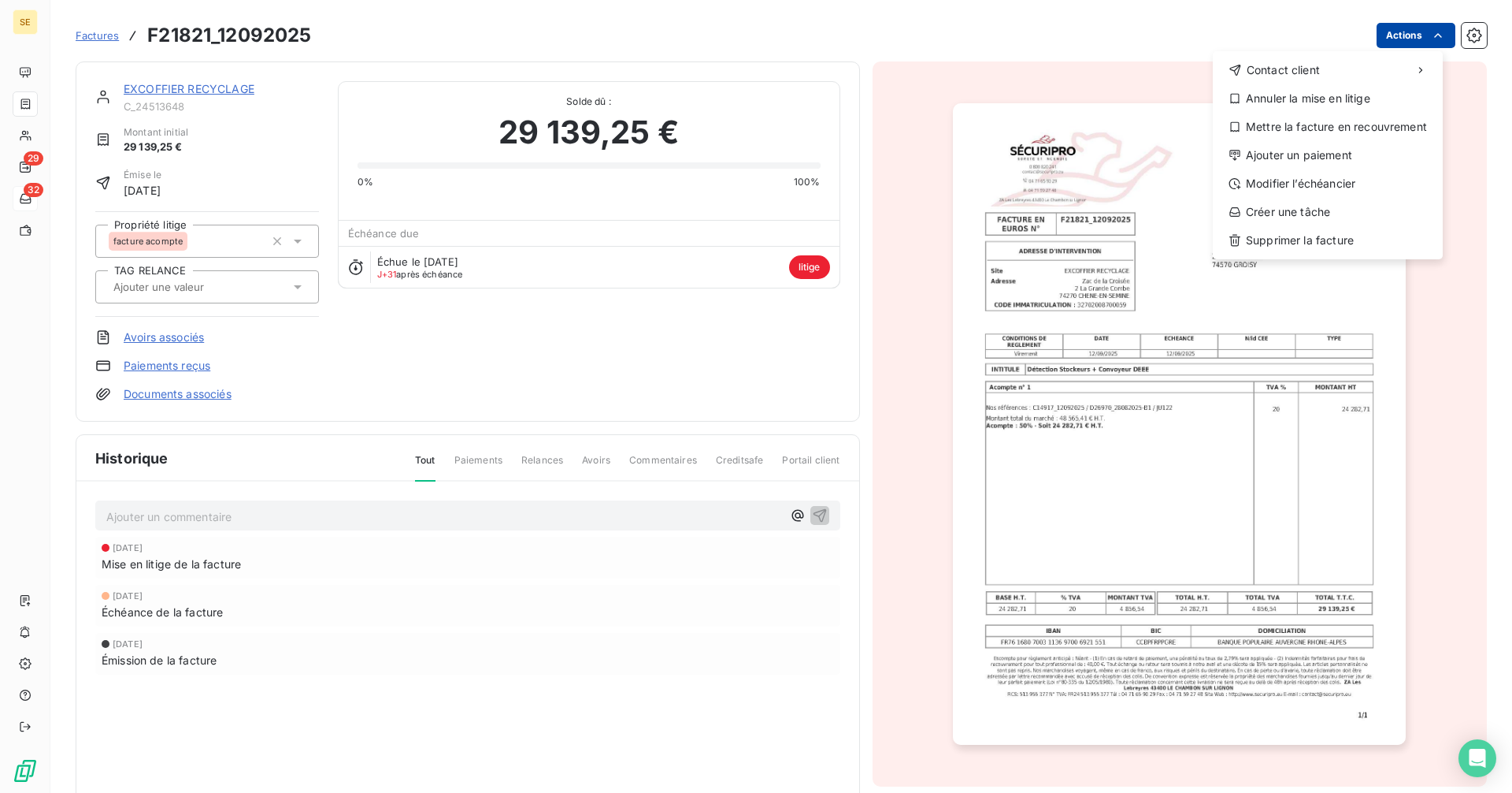
click at [1377, 37] on html "SE 29 32 Factures F21821_12092025 Actions Contact client Annuler la mise en lit…" at bounding box center [756, 396] width 1512 height 793
click at [1285, 206] on div "Créer une tâche" at bounding box center [1327, 211] width 218 height 25
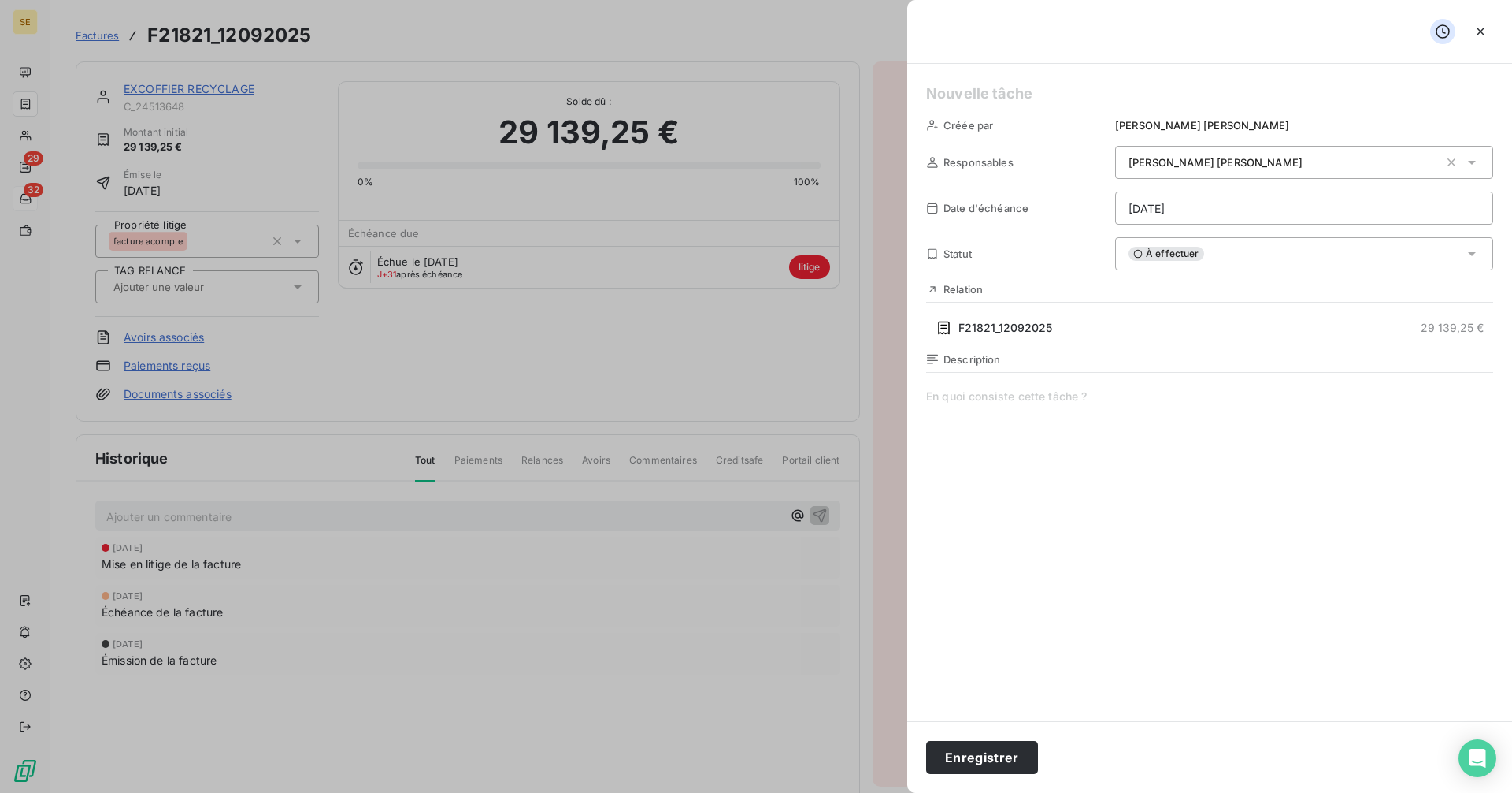
click at [1157, 204] on html "SE 29 32 Factures F21821_12092025 Actions EXCOFFIER RECYCLAGE C_24513648 Montan…" at bounding box center [756, 396] width 1512 height 793
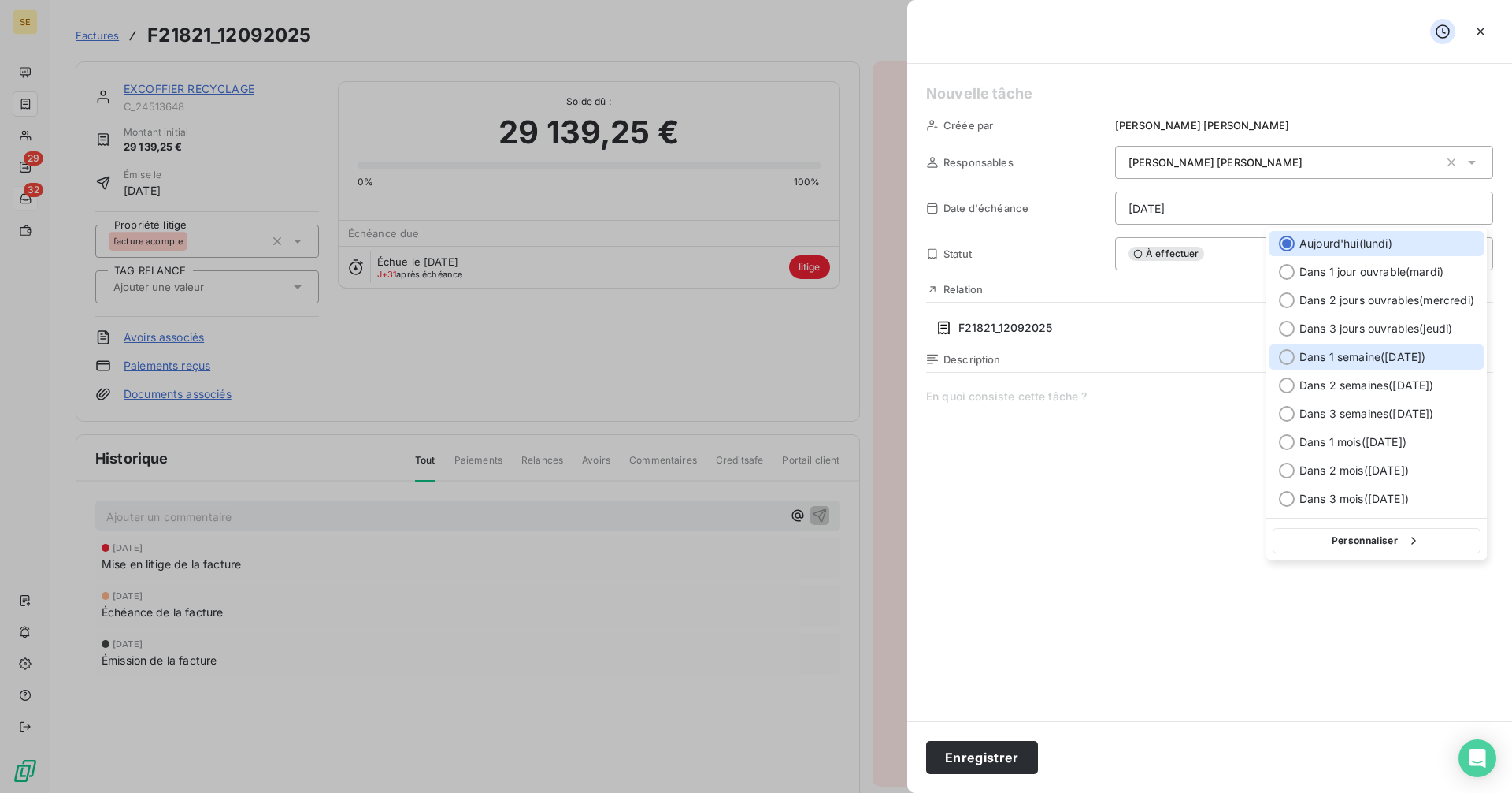
click at [1291, 352] on div at bounding box center [1287, 357] width 16 height 16
type input "[DATE]"
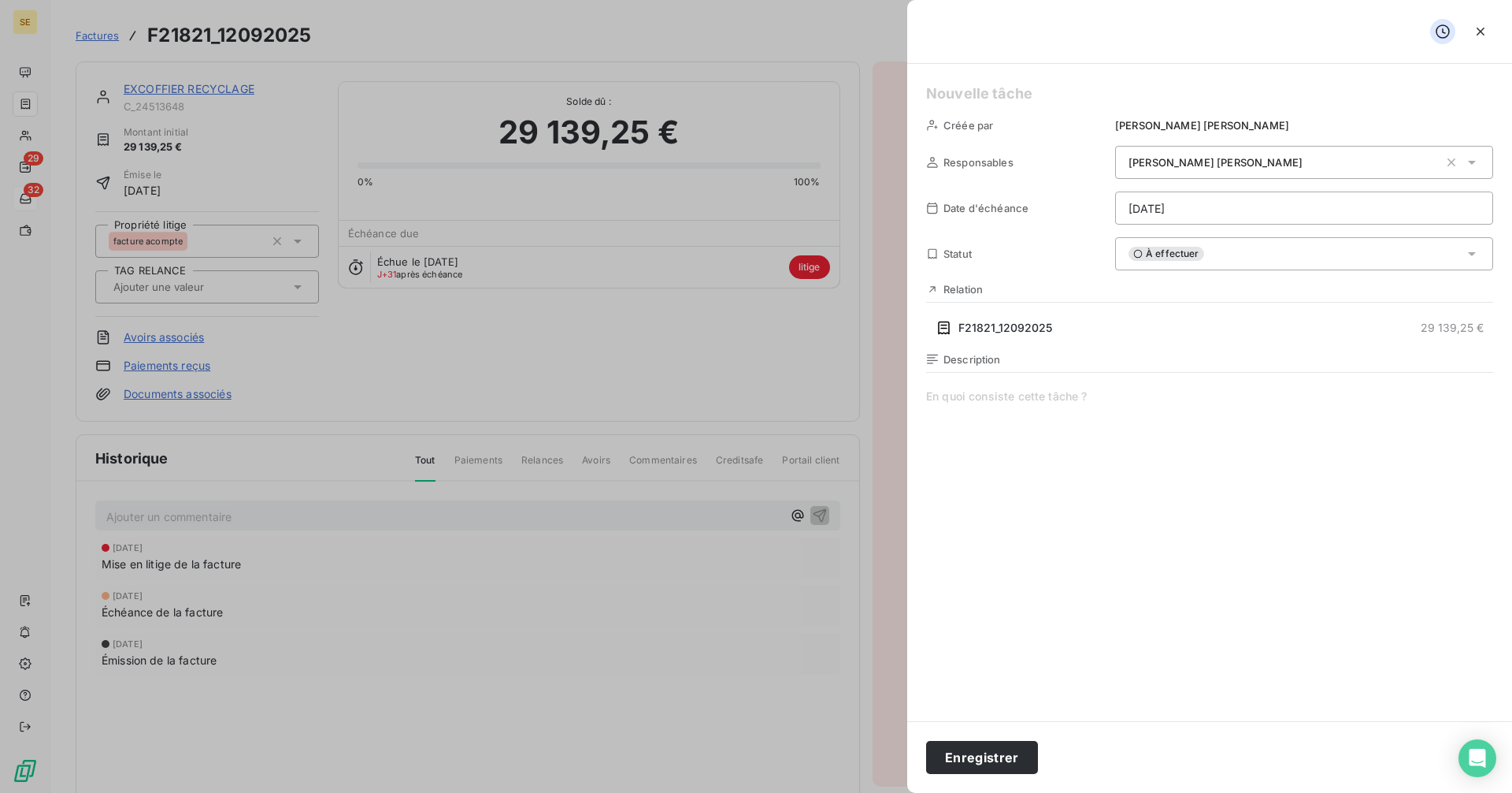
click at [964, 90] on h5 at bounding box center [1209, 93] width 567 height 22
click at [1191, 254] on span "À effectuer" at bounding box center [1166, 254] width 75 height 14
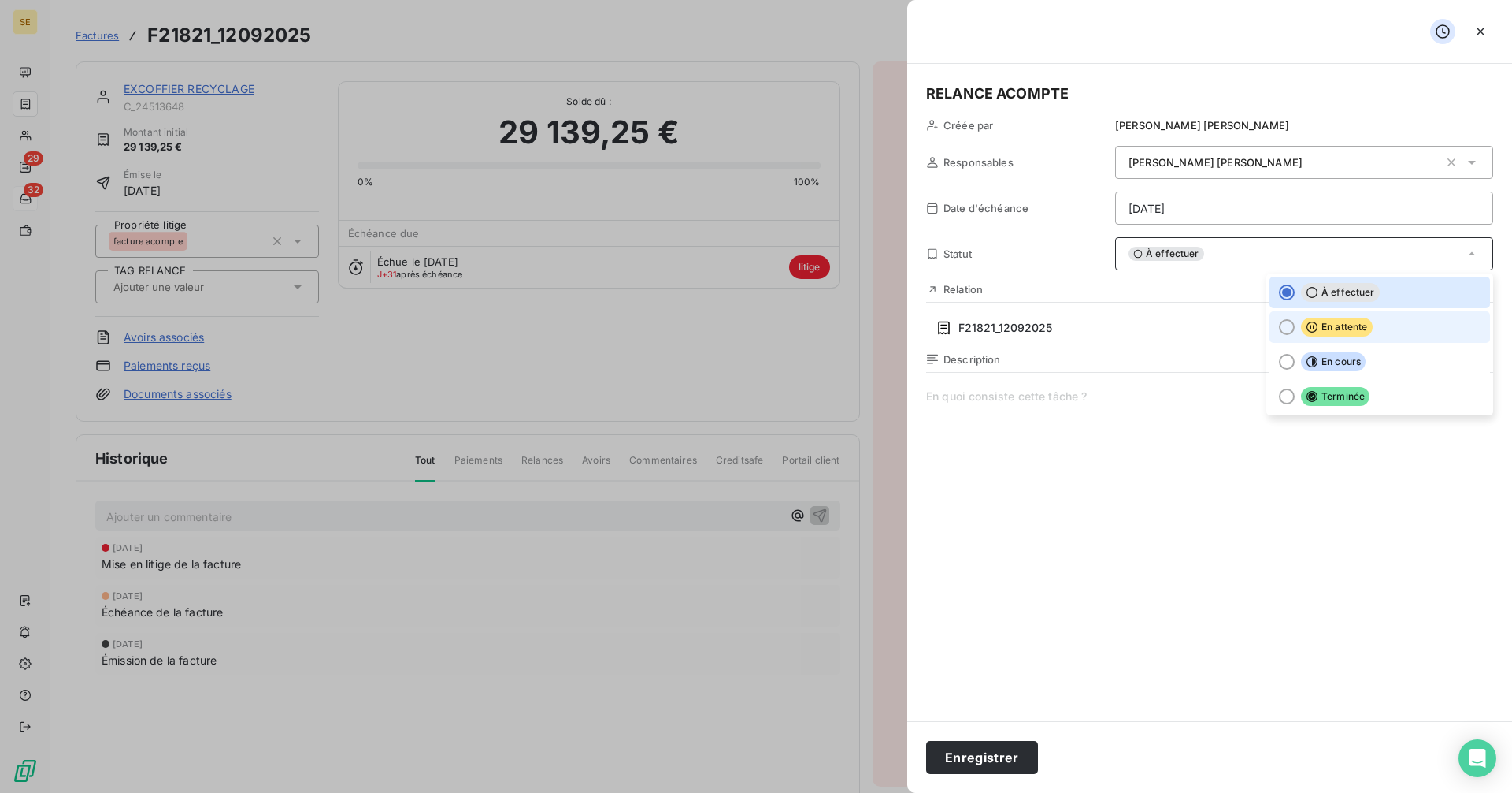
click at [1323, 329] on span "En attente" at bounding box center [1336, 327] width 71 height 19
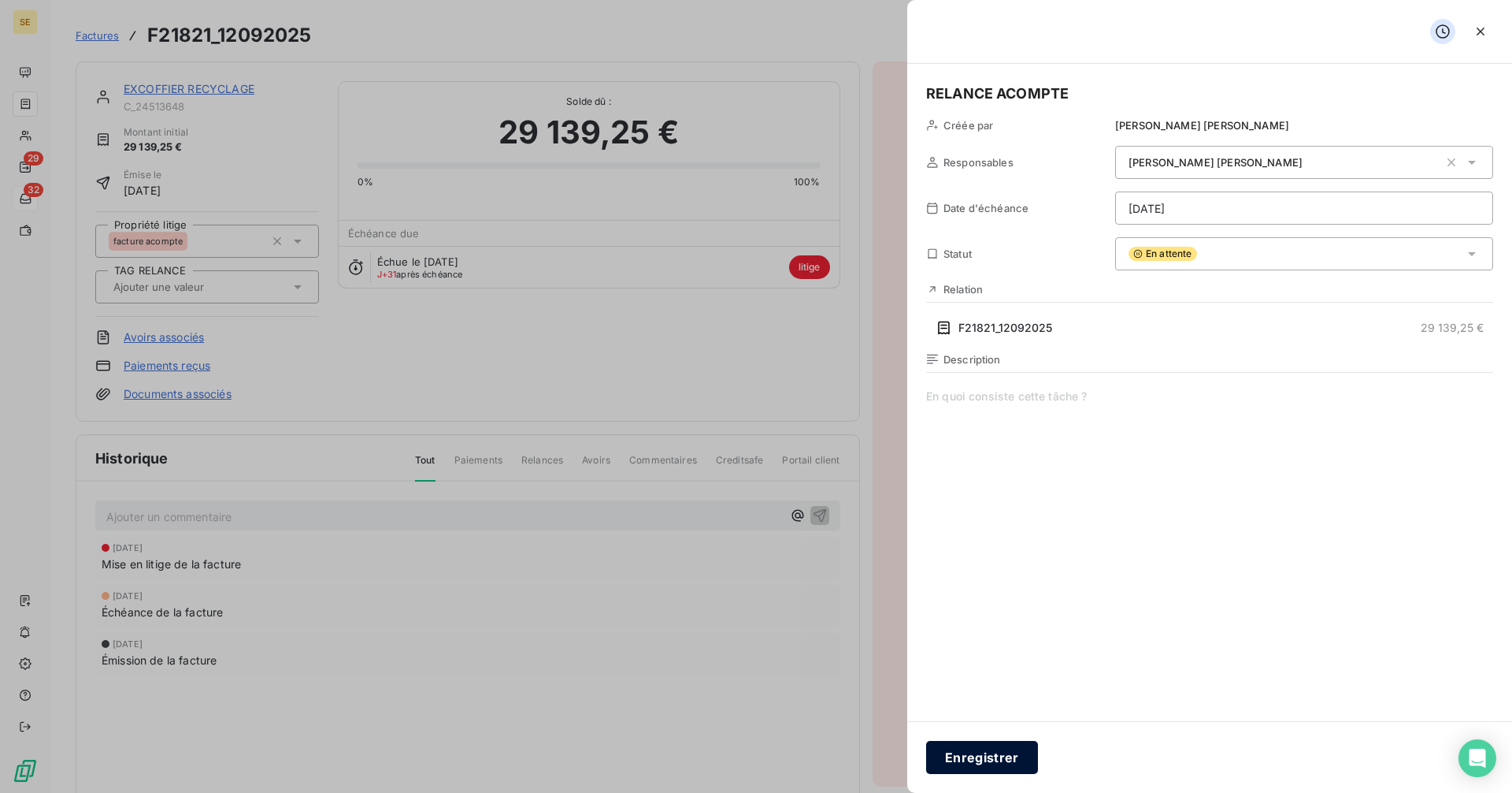
click at [998, 760] on button "Enregistrer" at bounding box center [981, 757] width 112 height 33
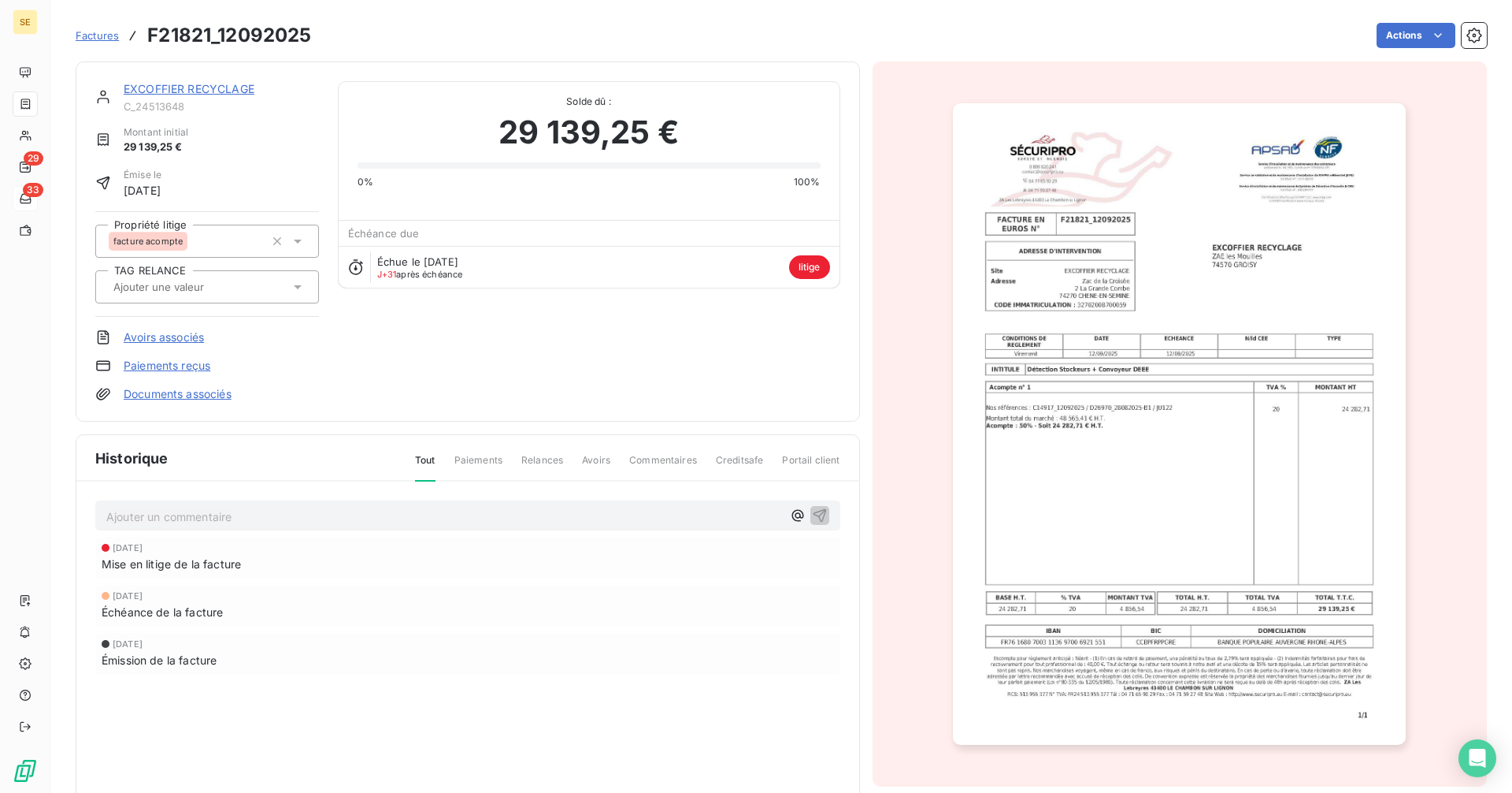
click at [96, 34] on span "Factures" at bounding box center [97, 35] width 43 height 13
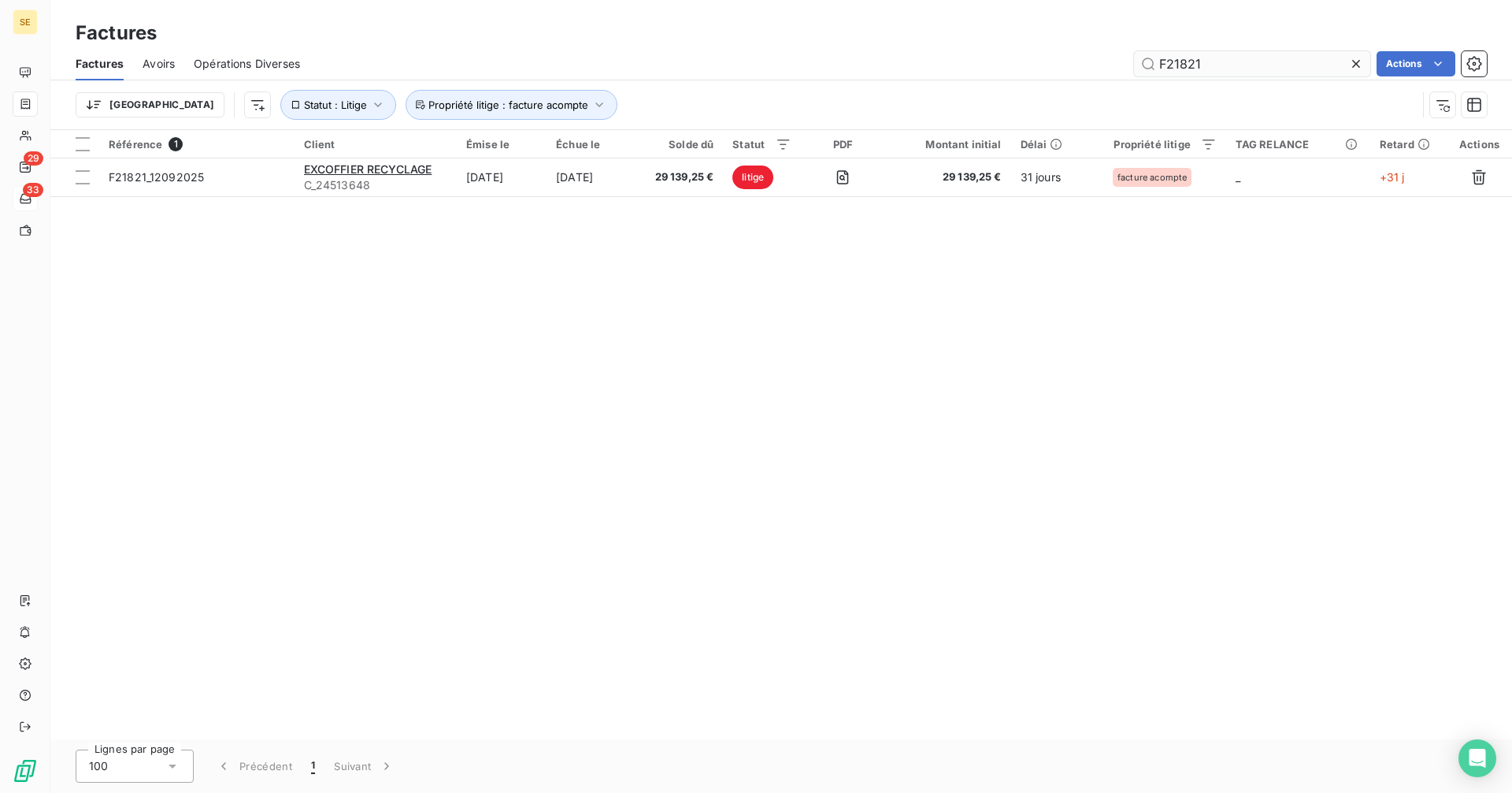
click at [1207, 63] on input "F21821" at bounding box center [1252, 63] width 236 height 25
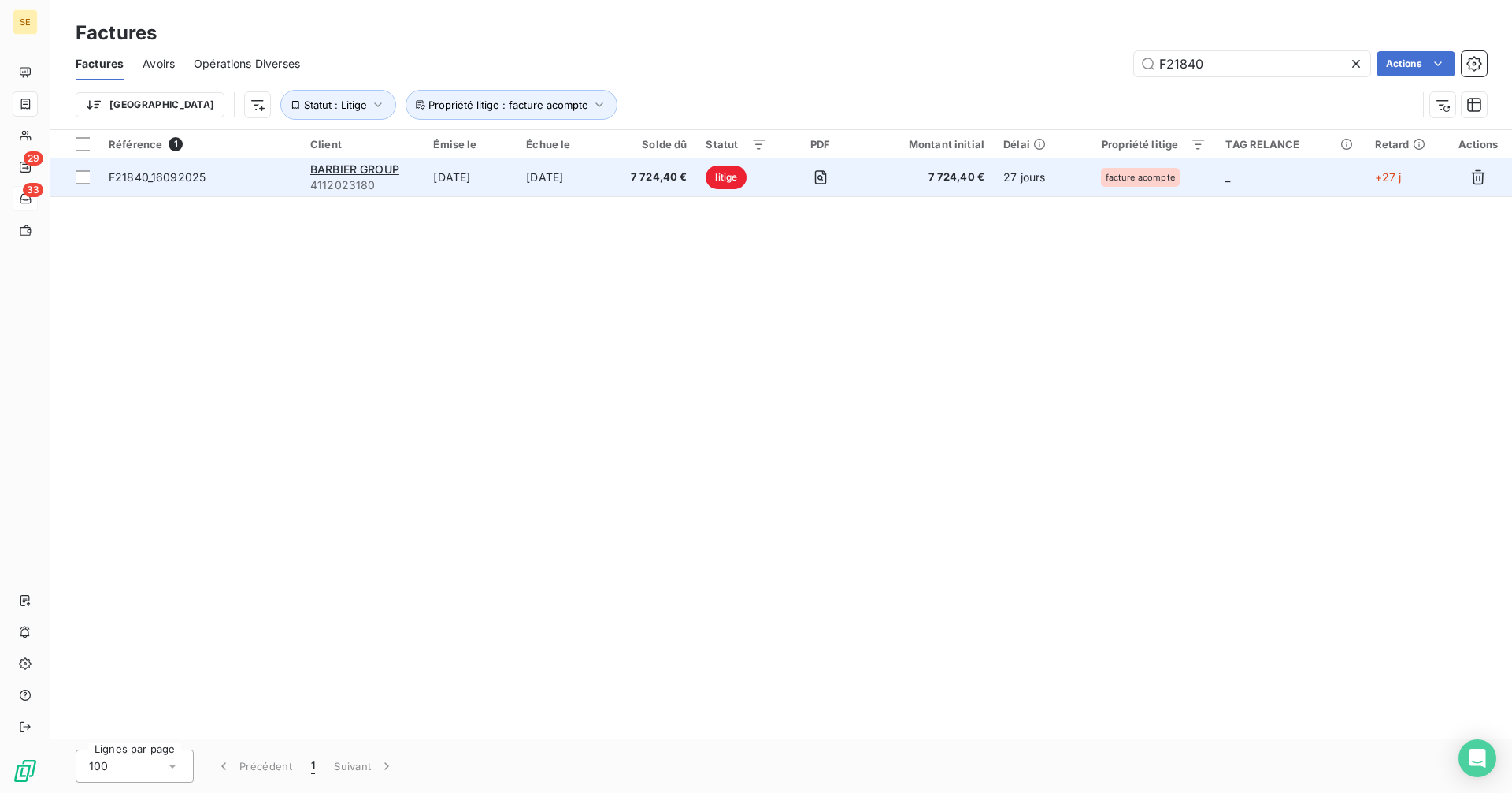
type input "F21840"
click at [165, 178] on span "F21840_16092025" at bounding box center [157, 177] width 97 height 14
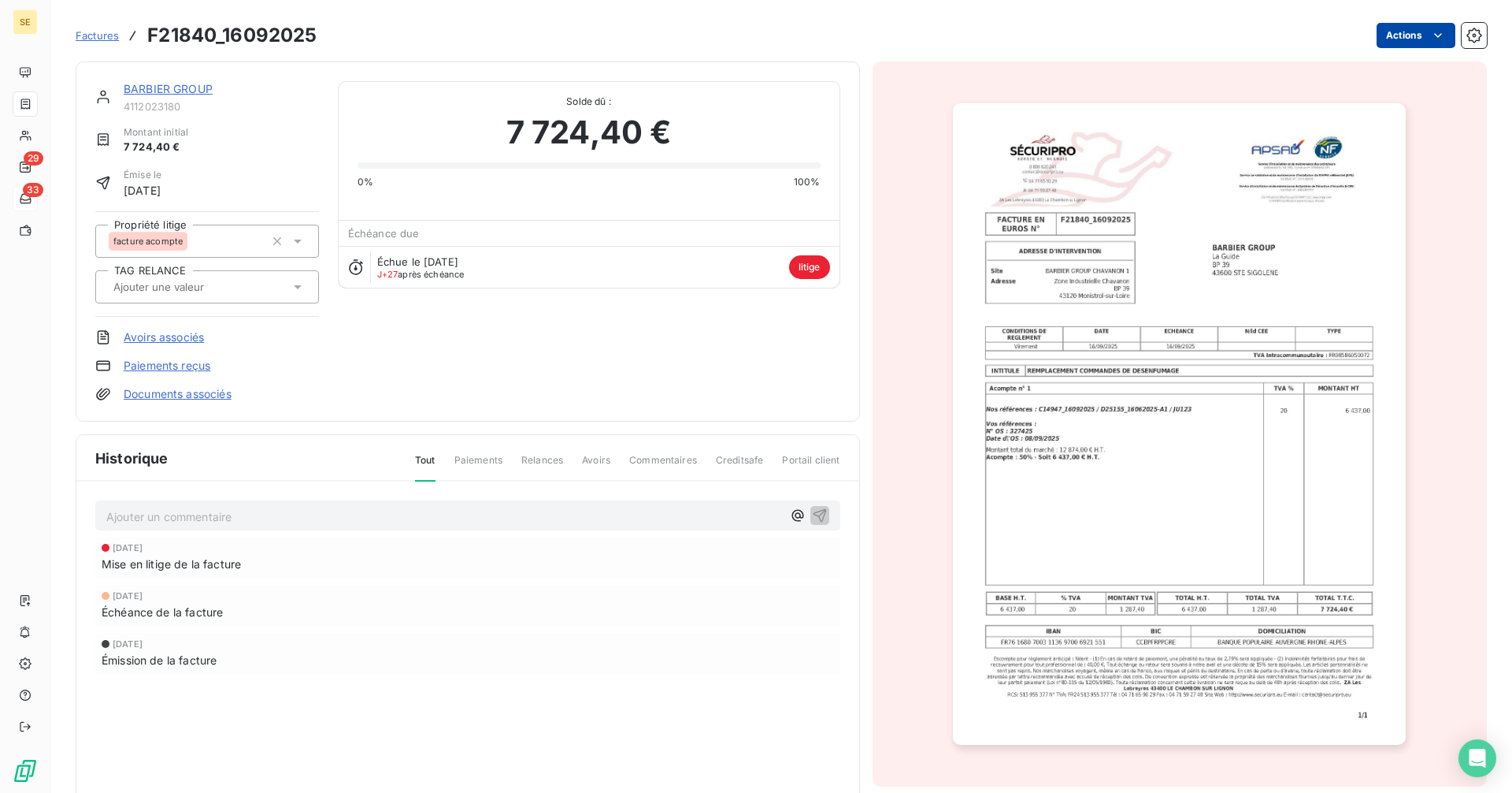
click at [1408, 35] on html "SE 29 33 Factures F21840_16092025 Actions BARBIER GROUP 4112023180 Montant init…" at bounding box center [756, 396] width 1512 height 793
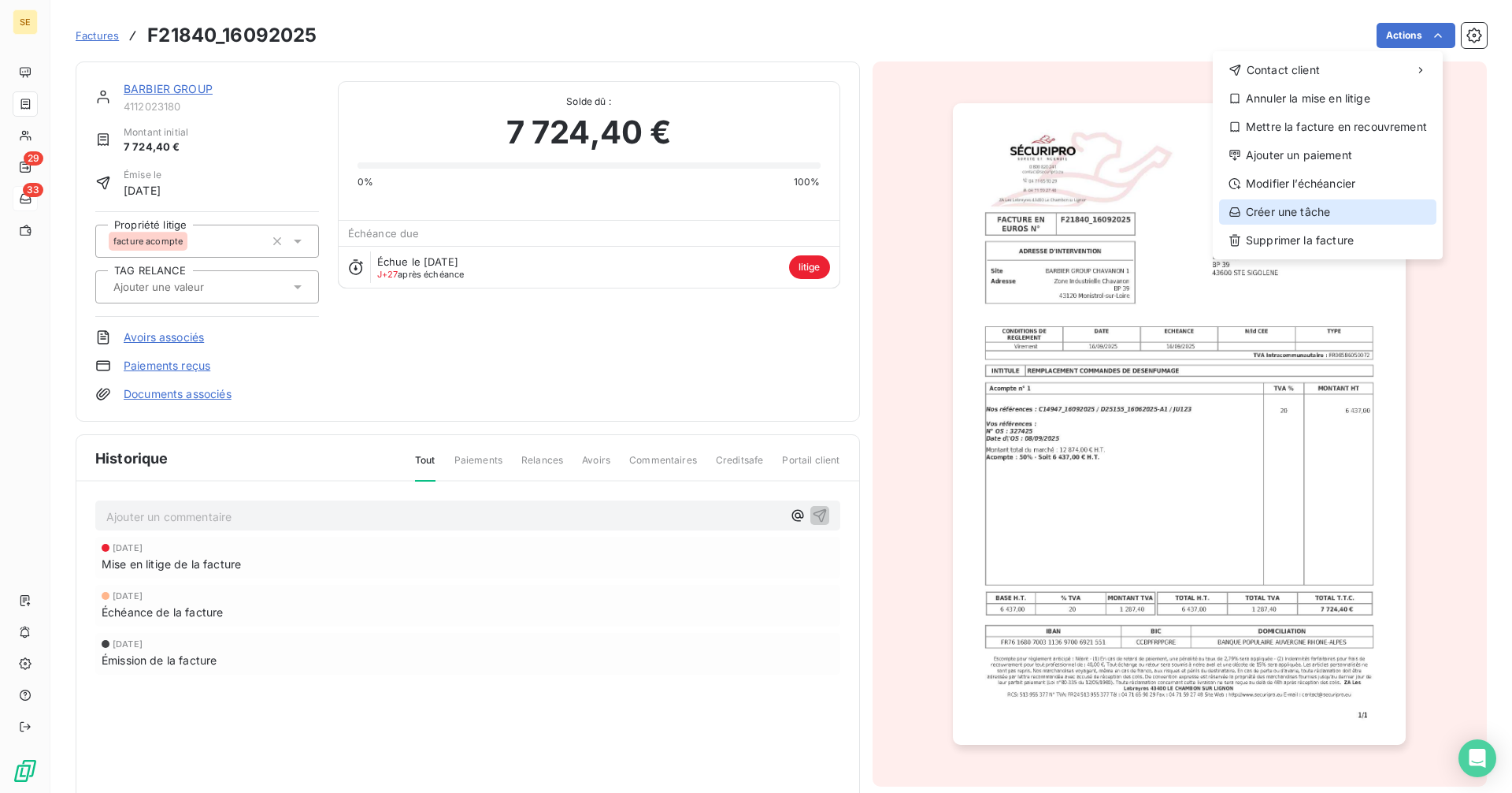
click at [1295, 210] on div "Créer une tâche" at bounding box center [1327, 211] width 218 height 25
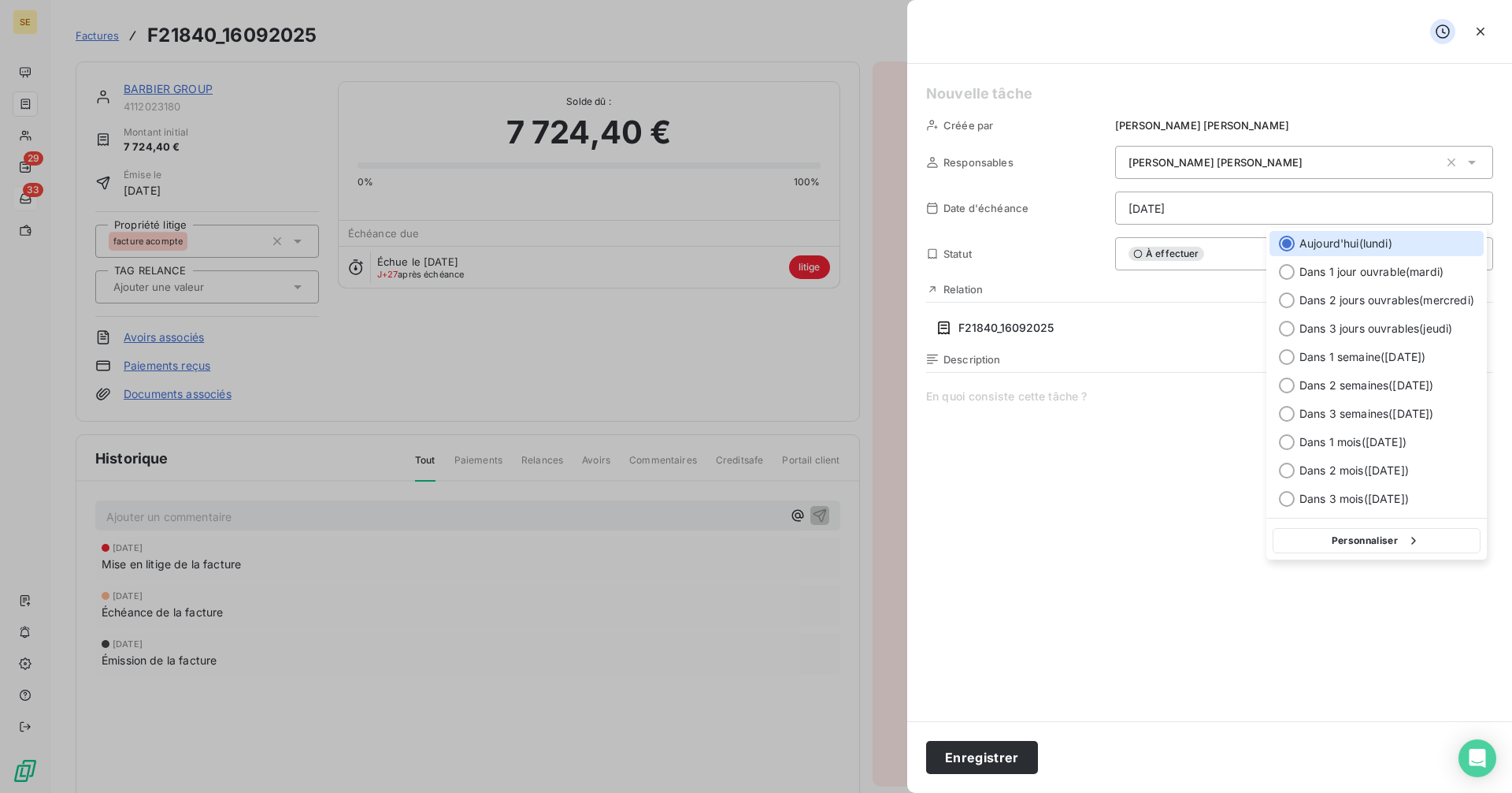
click at [1168, 203] on html "SE 29 33 Factures F21840_16092025 Actions BARBIER GROUP 4112023180 Montant init…" at bounding box center [756, 396] width 1512 height 793
click at [1290, 355] on div at bounding box center [1287, 357] width 16 height 16
type input "[DATE]"
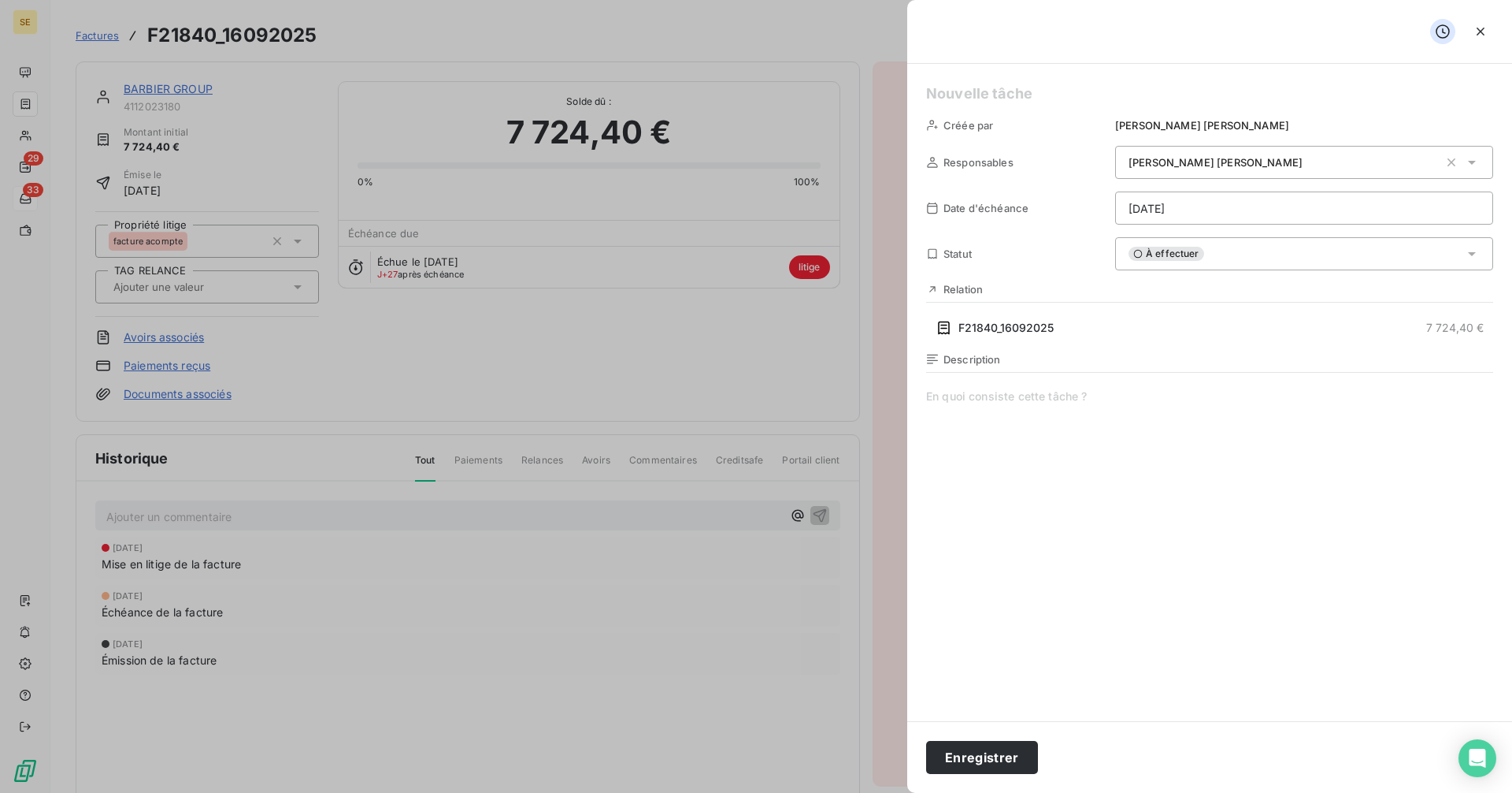
click at [995, 88] on h5 at bounding box center [1209, 93] width 567 height 22
drag, startPoint x: 1121, startPoint y: 94, endPoint x: 880, endPoint y: 98, distance: 241.0
click at [880, 792] on div "RELANCE ACOMPTE Créée par Delphine Dumas Responsables Delphine Dumas Date d'éch…" at bounding box center [756, 793] width 1512 height 0
copy h5 "RELANCE ACOMPTE"
click at [990, 758] on button "Enregistrer" at bounding box center [981, 757] width 112 height 33
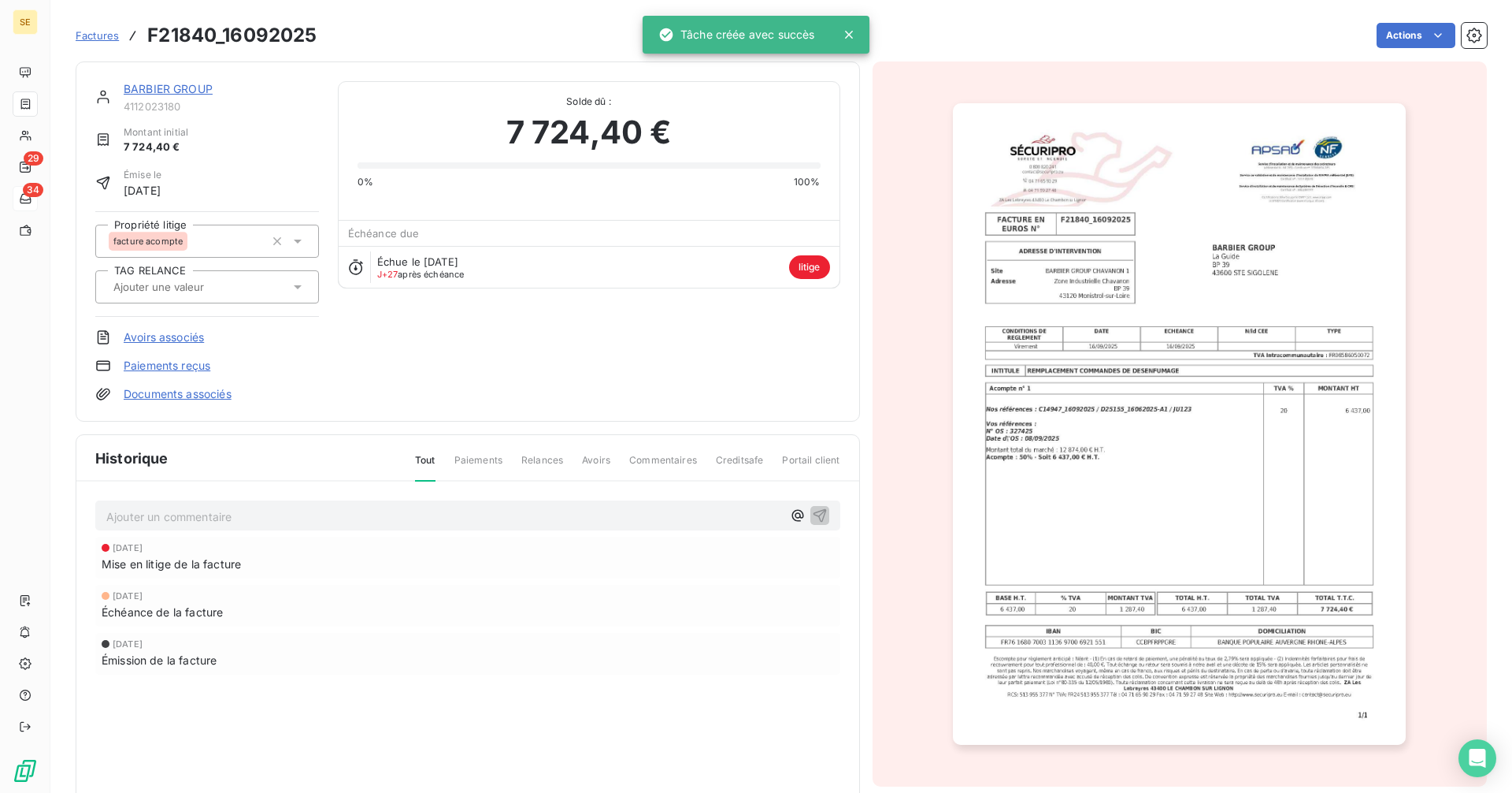
click at [100, 34] on span "Factures" at bounding box center [97, 35] width 43 height 13
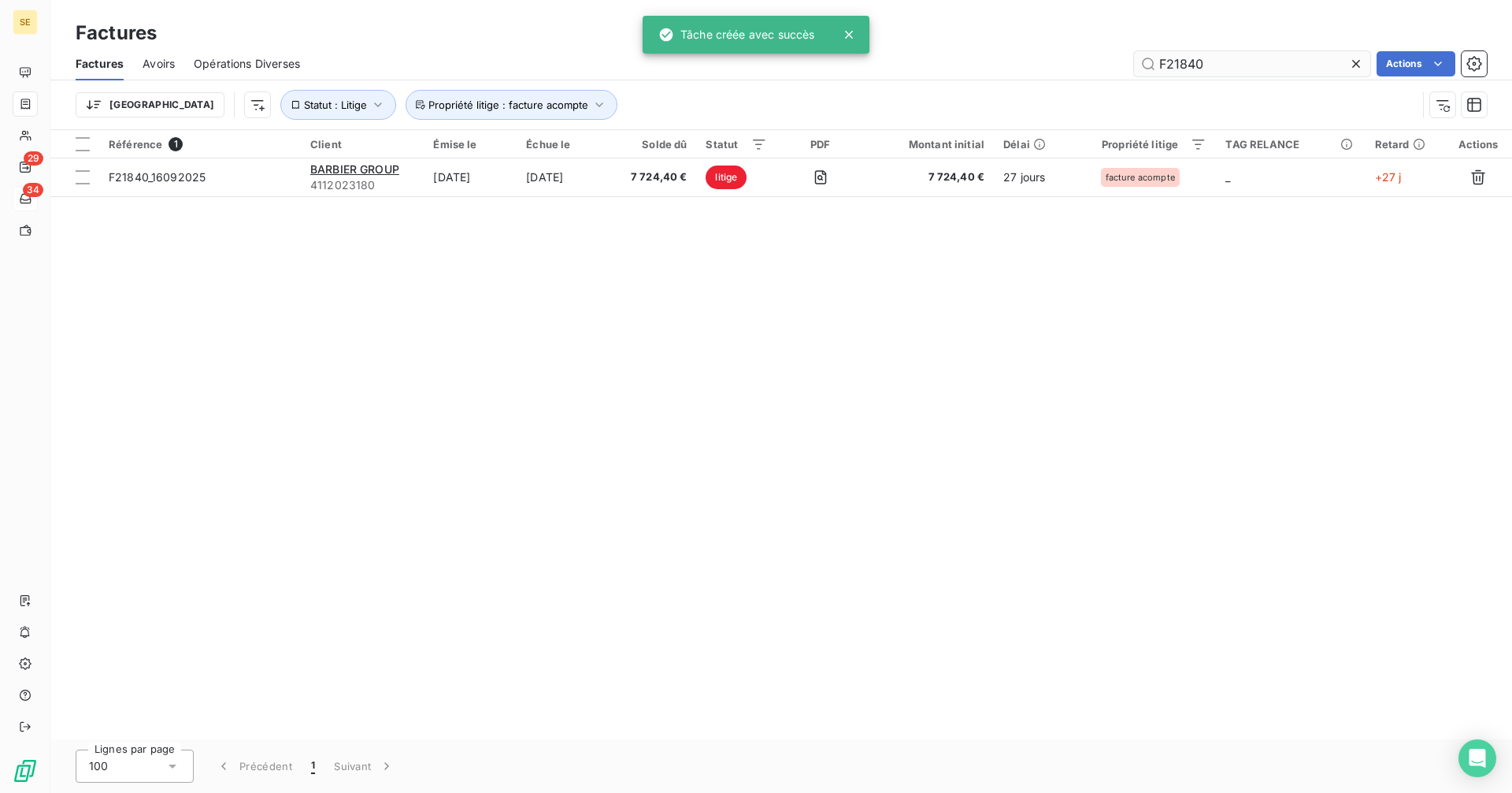
click at [1227, 67] on input "F21840" at bounding box center [1252, 63] width 236 height 25
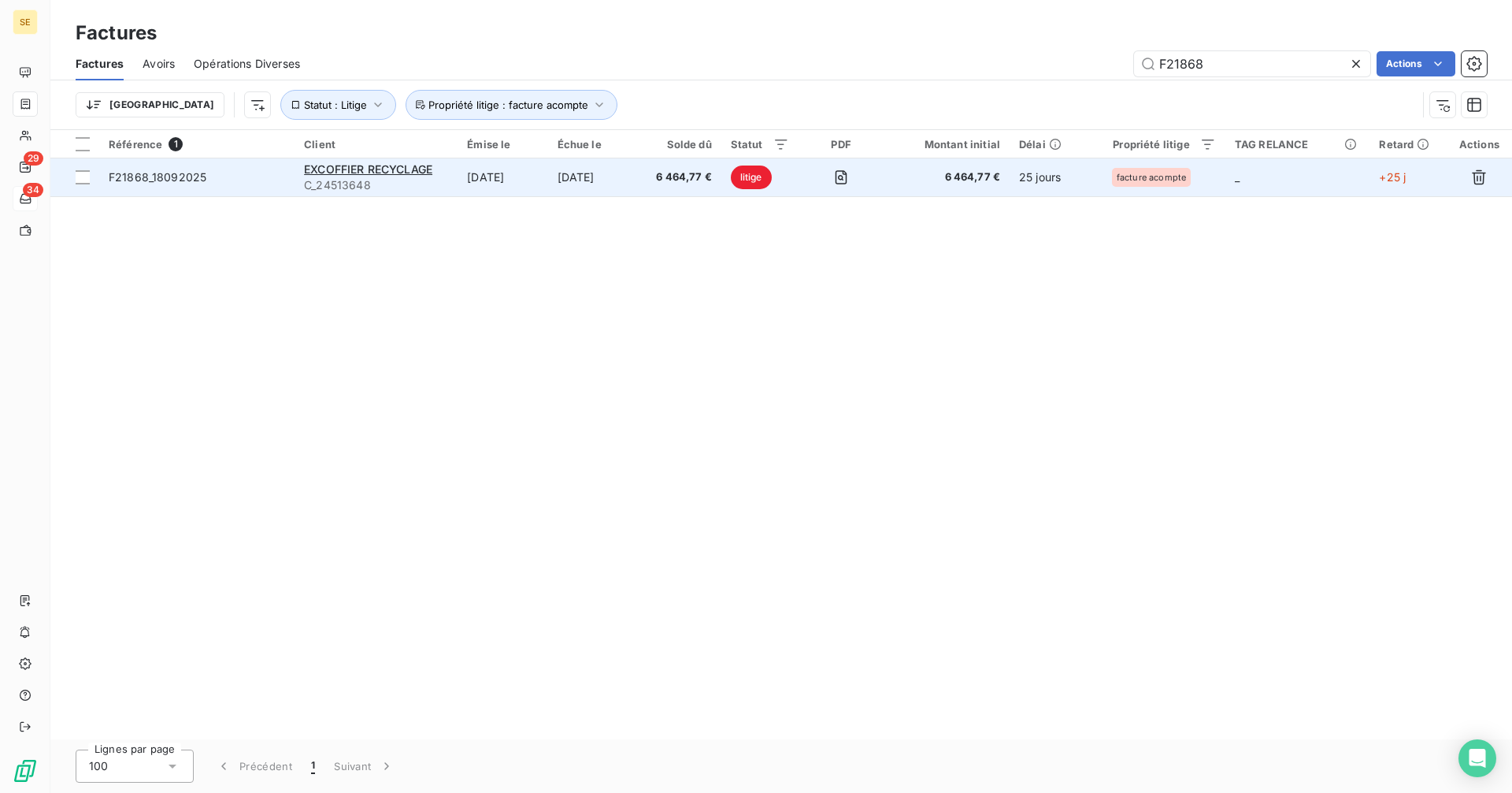
type input "F21868"
click at [177, 178] on span "F21868_18092025" at bounding box center [157, 177] width 98 height 14
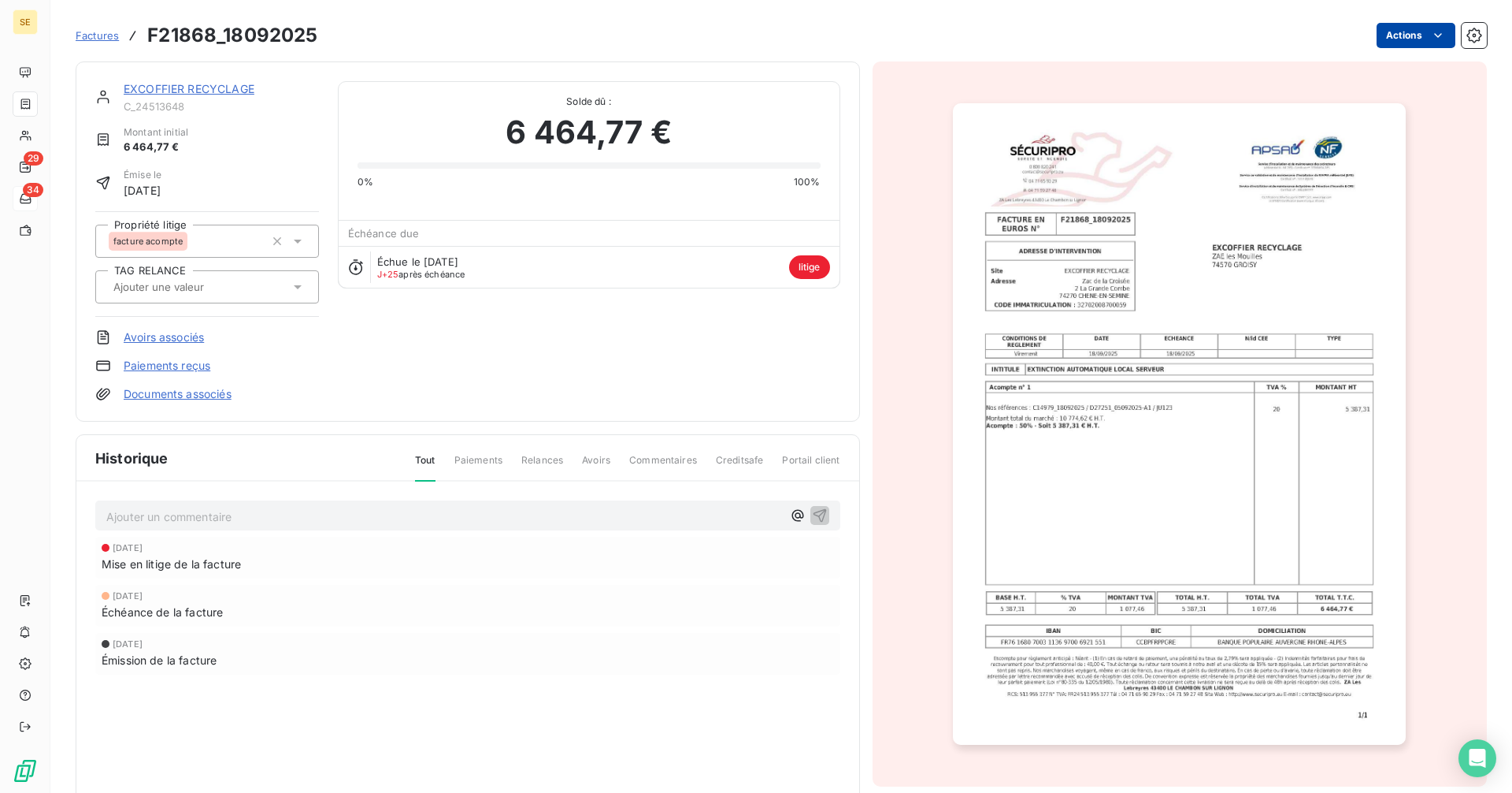
click at [1368, 34] on html "SE 29 34 Factures F21868_18092025 Actions EXCOFFIER RECYCLAGE C_24513648 Montan…" at bounding box center [756, 396] width 1512 height 793
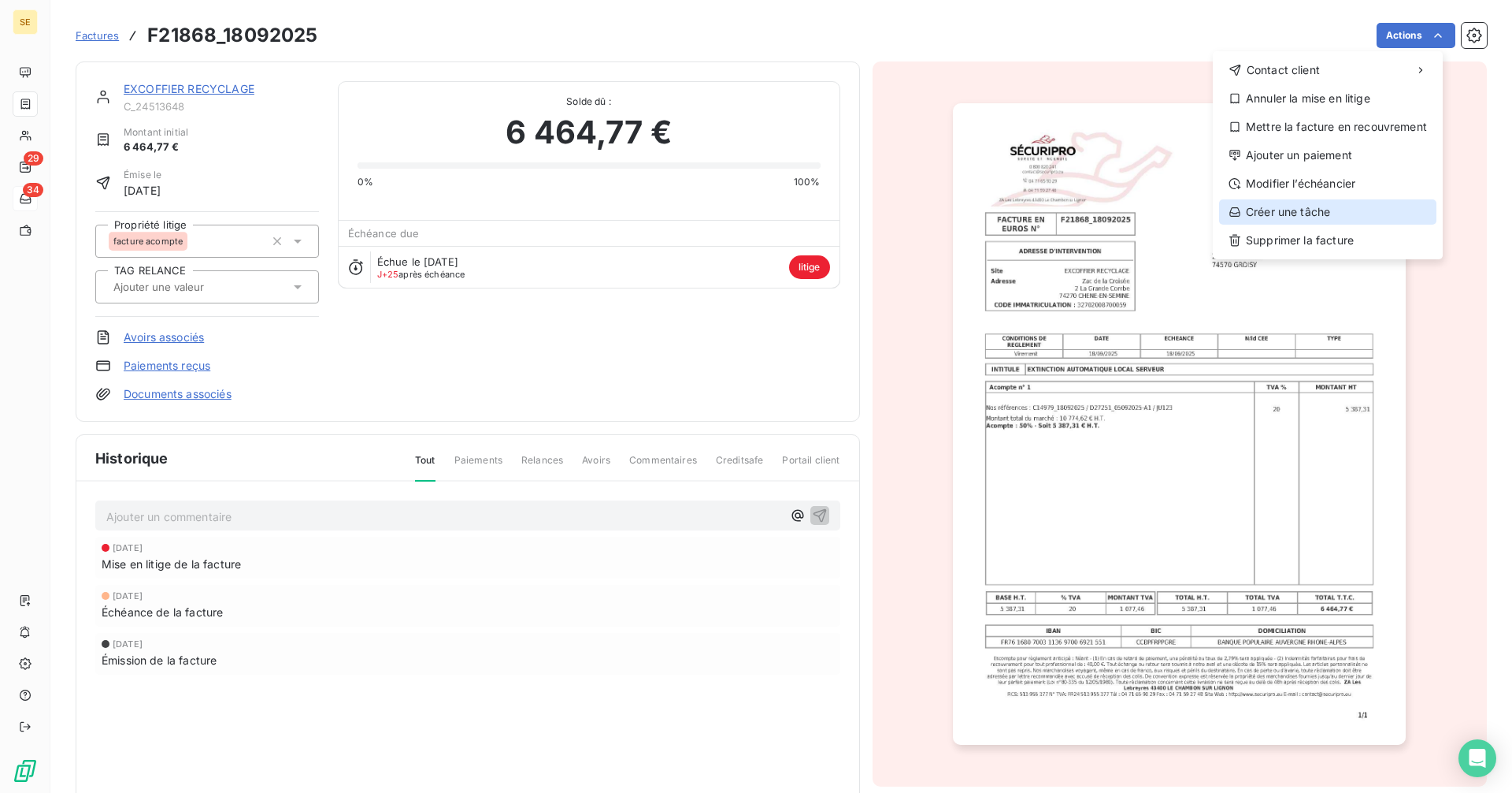
click at [1318, 215] on div "Créer une tâche" at bounding box center [1327, 211] width 218 height 25
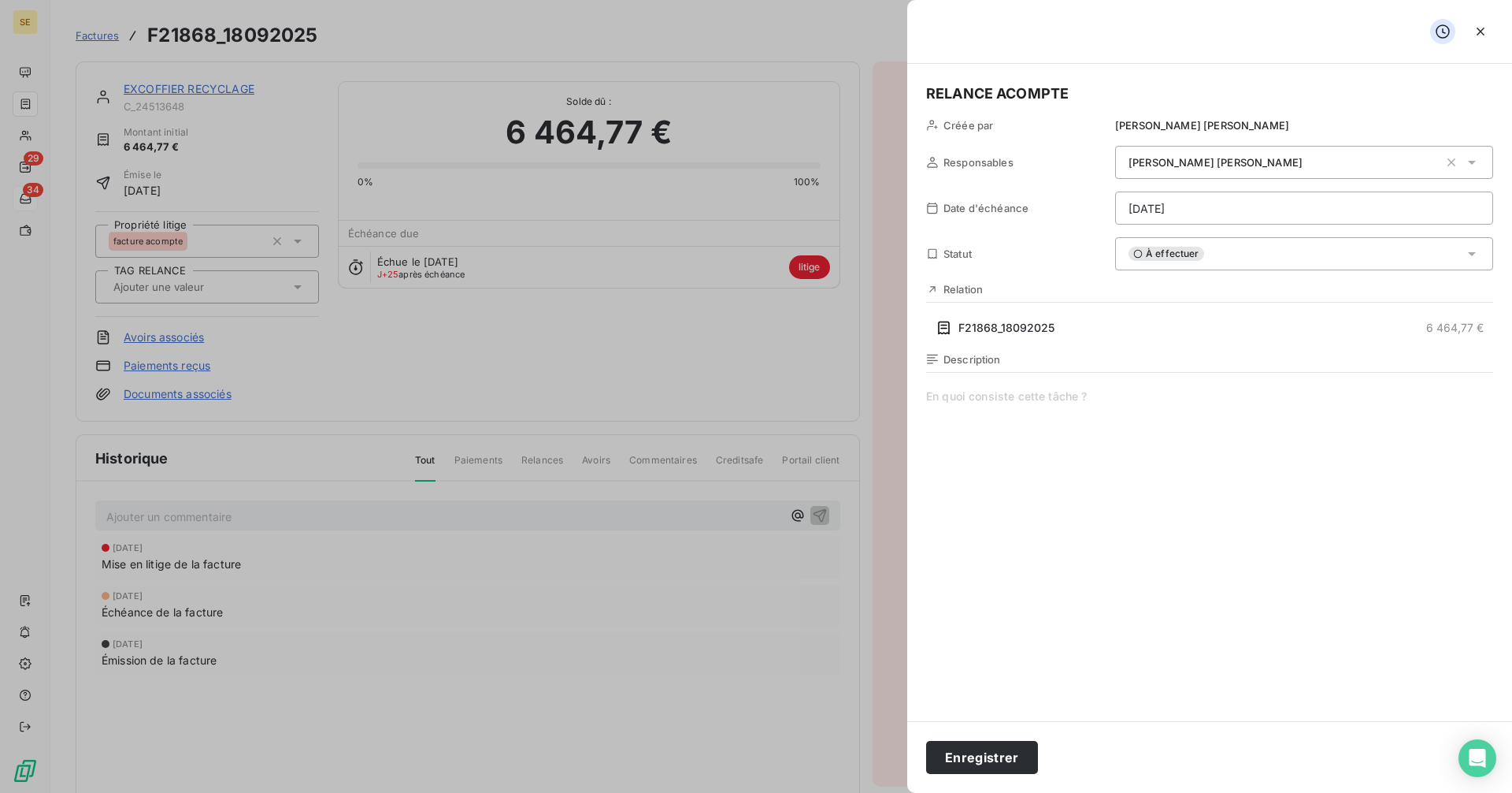
click at [1193, 214] on html "SE 29 34 Factures F21868_18092025 Actions EXCOFFIER RECYCLAGE C_24513648 Montan…" at bounding box center [756, 396] width 1512 height 793
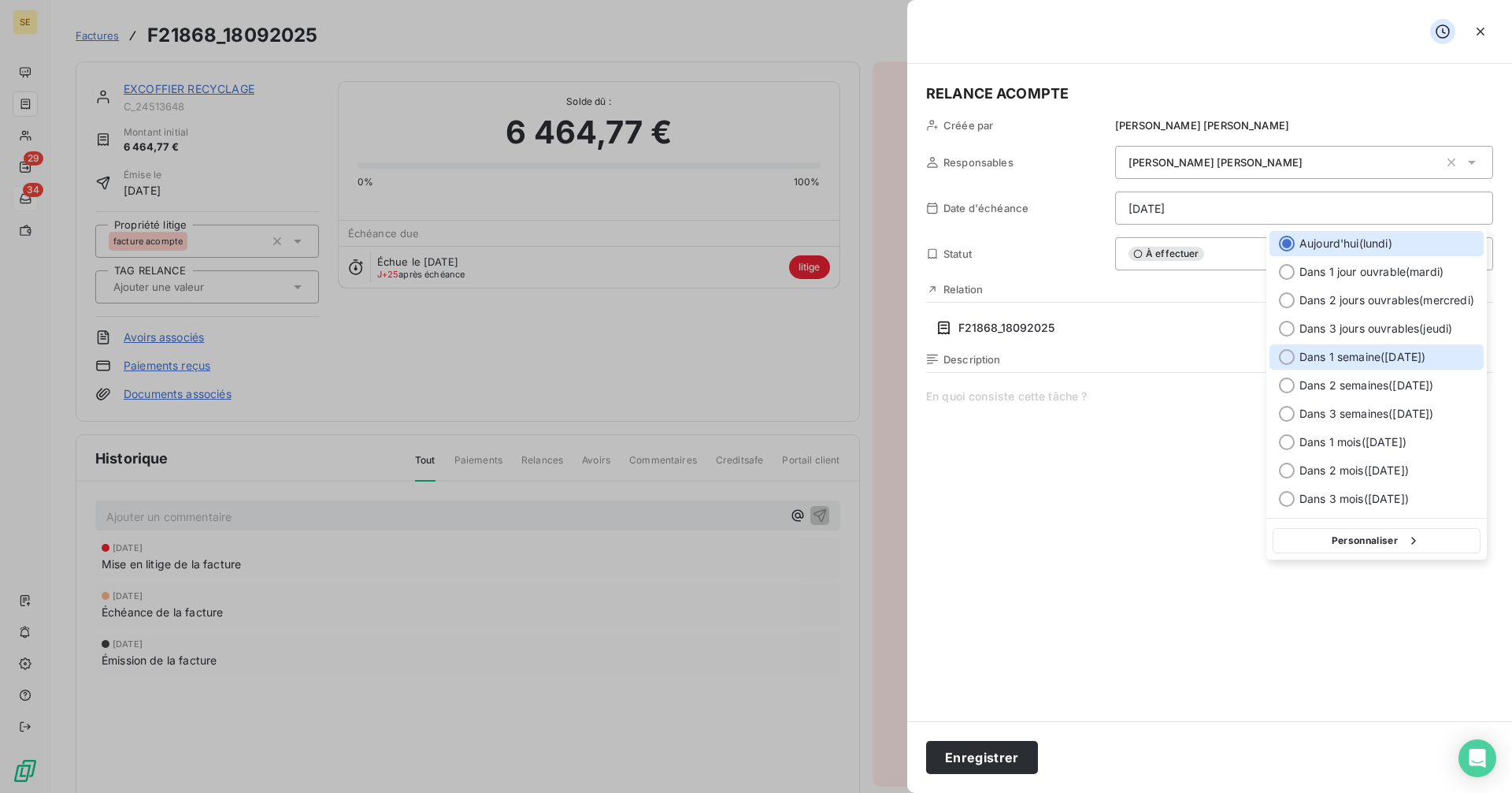
click at [1283, 358] on div at bounding box center [1287, 357] width 16 height 16
type input "[DATE]"
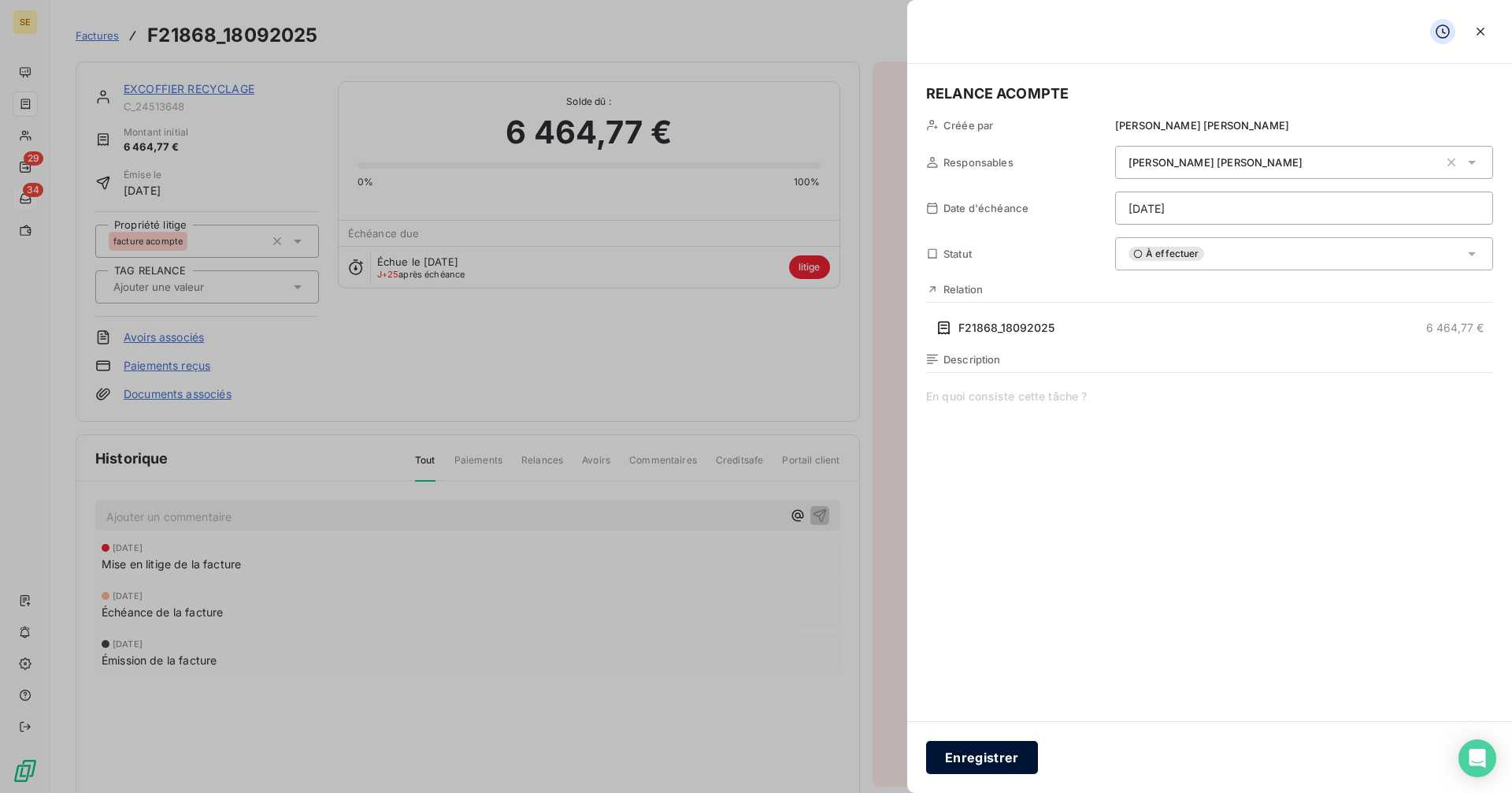
click at [976, 755] on button "Enregistrer" at bounding box center [981, 757] width 112 height 33
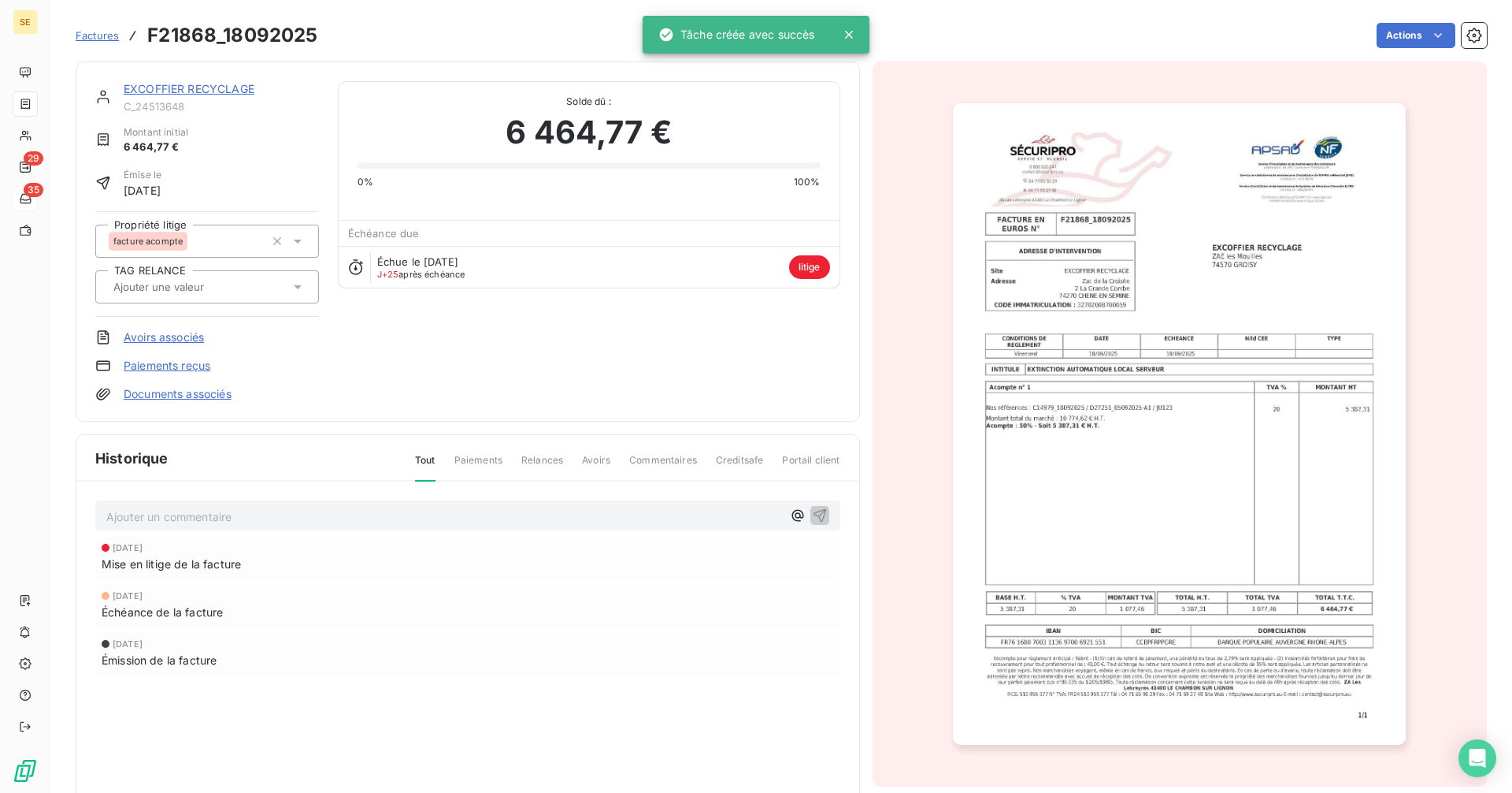
click at [96, 35] on span "Factures" at bounding box center [97, 35] width 43 height 13
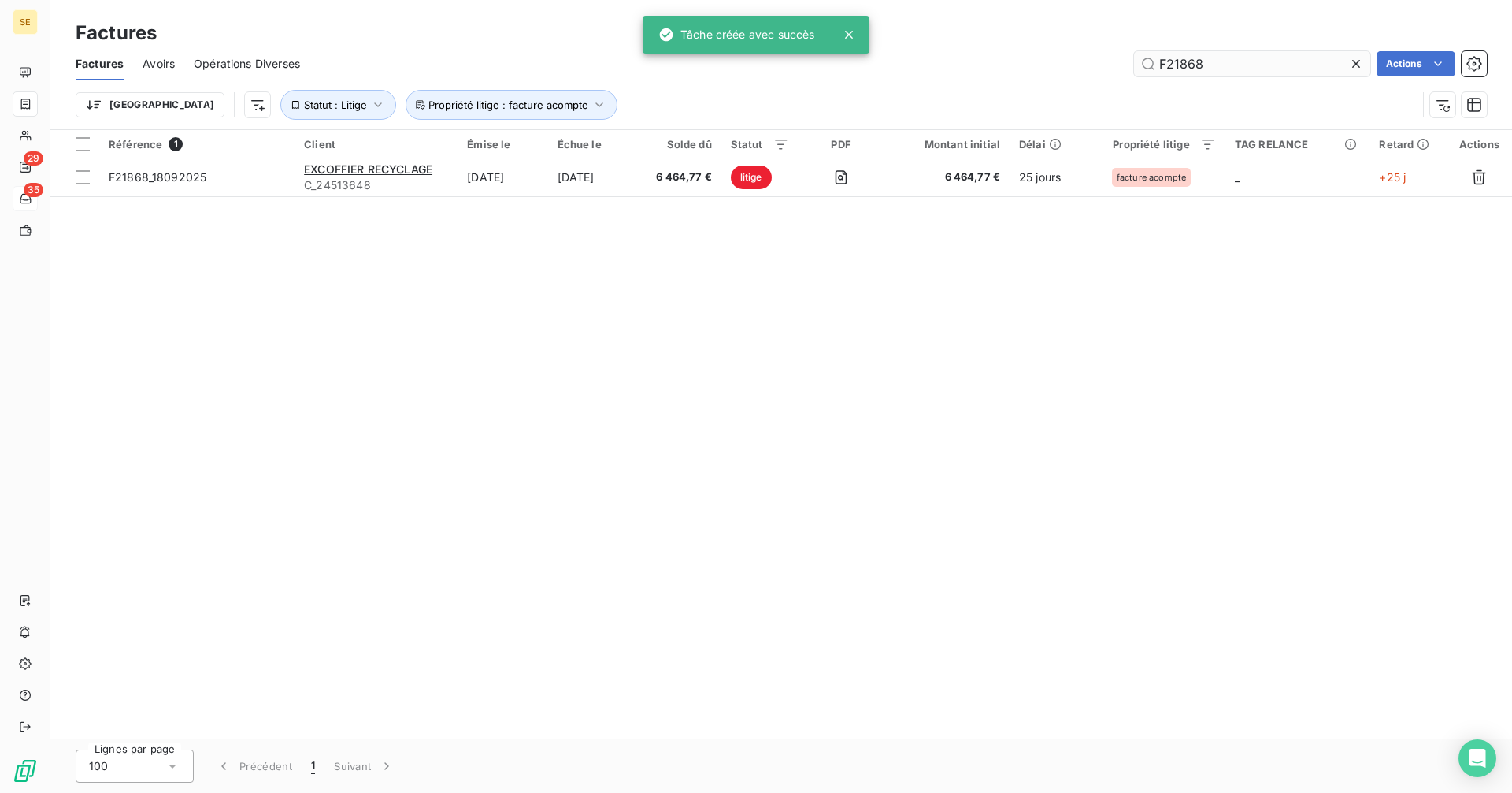
click at [1220, 63] on input "F21868" at bounding box center [1252, 63] width 236 height 25
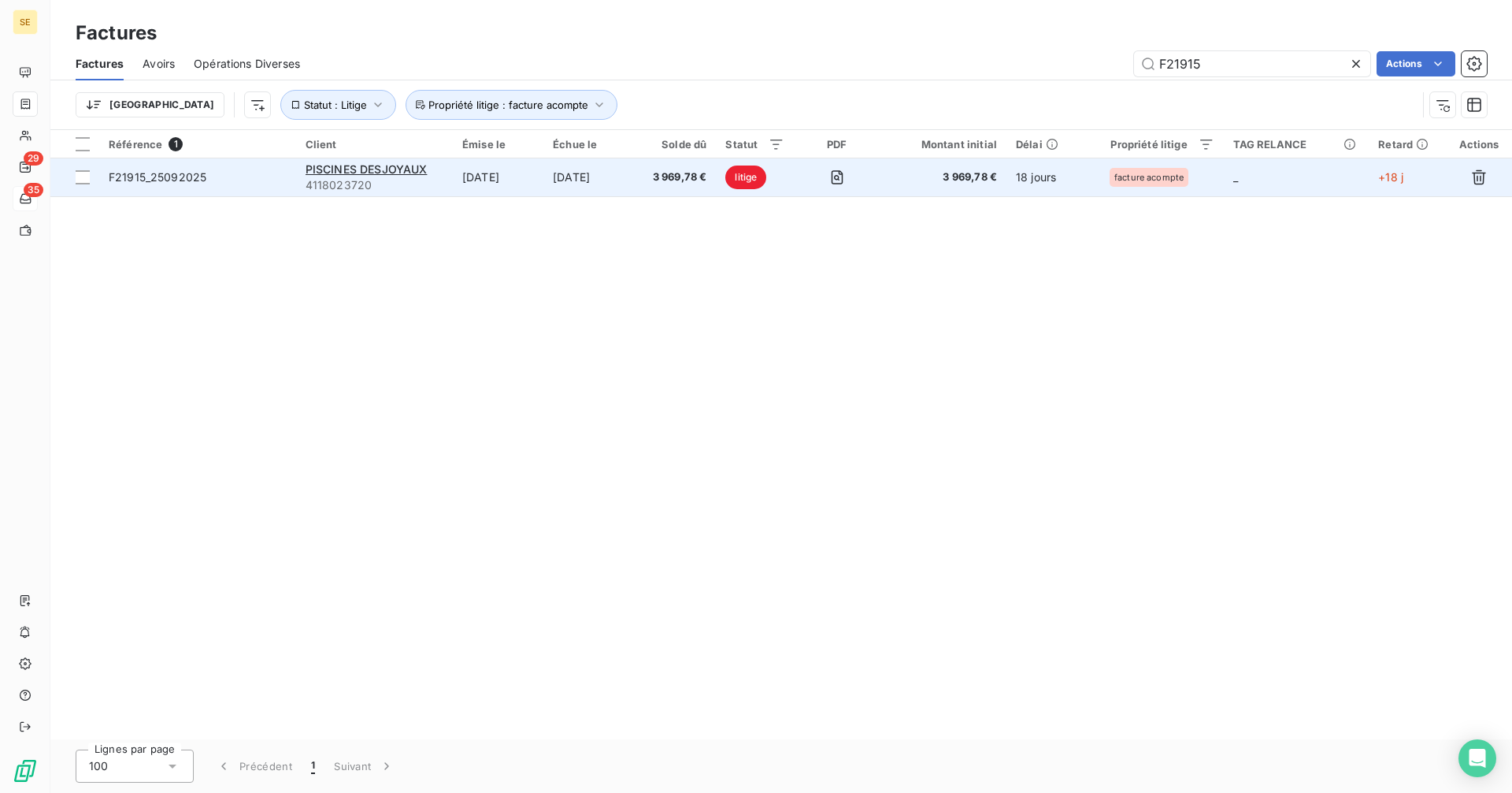
type input "F21915"
click at [157, 183] on span "F21915_25092025" at bounding box center [157, 177] width 98 height 14
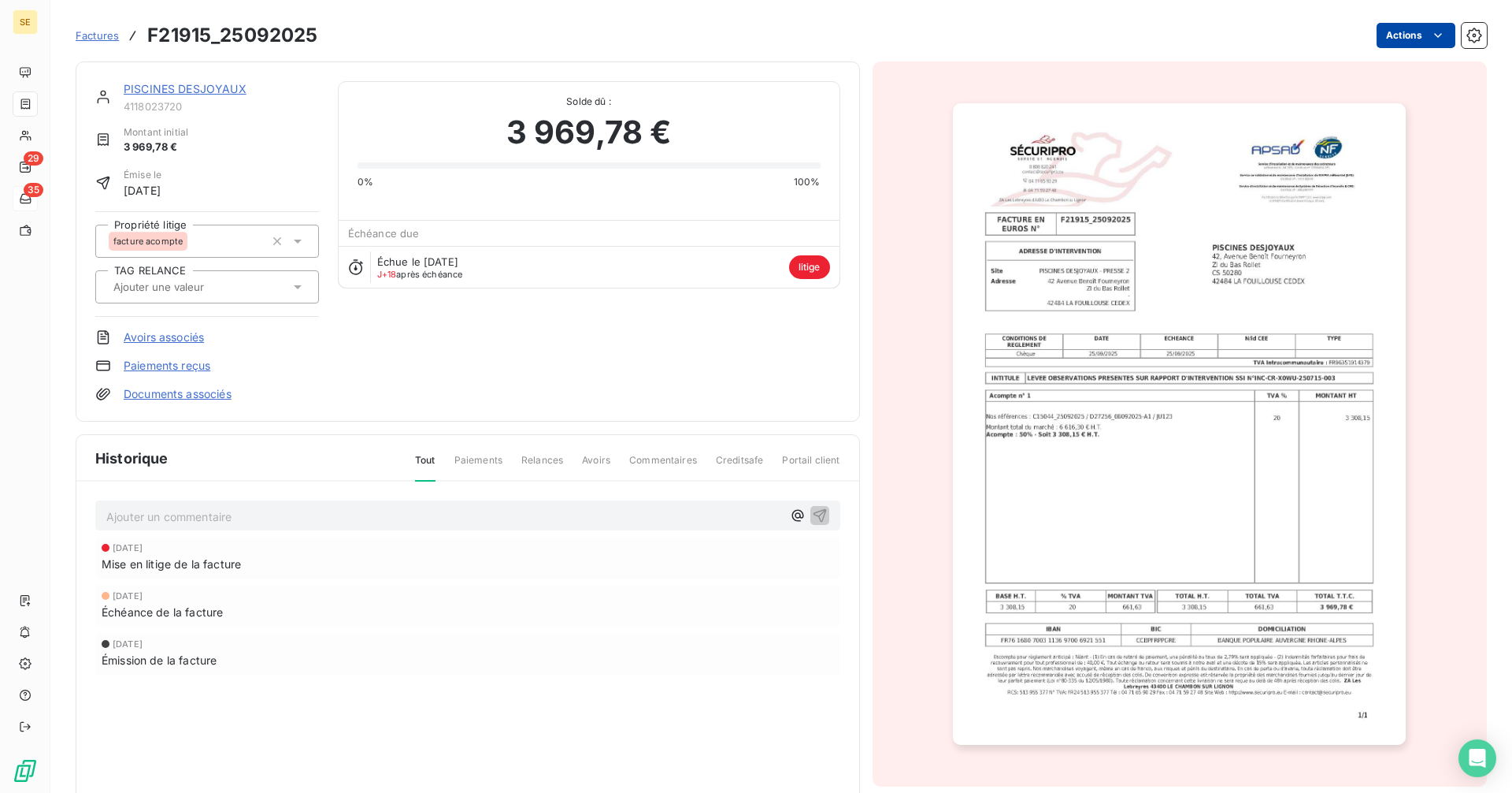
click at [1389, 35] on html "SE 29 35 Factures F21915_25092025 Actions PISCINES DESJOYAUX 4118023720 Montant…" at bounding box center [756, 396] width 1512 height 793
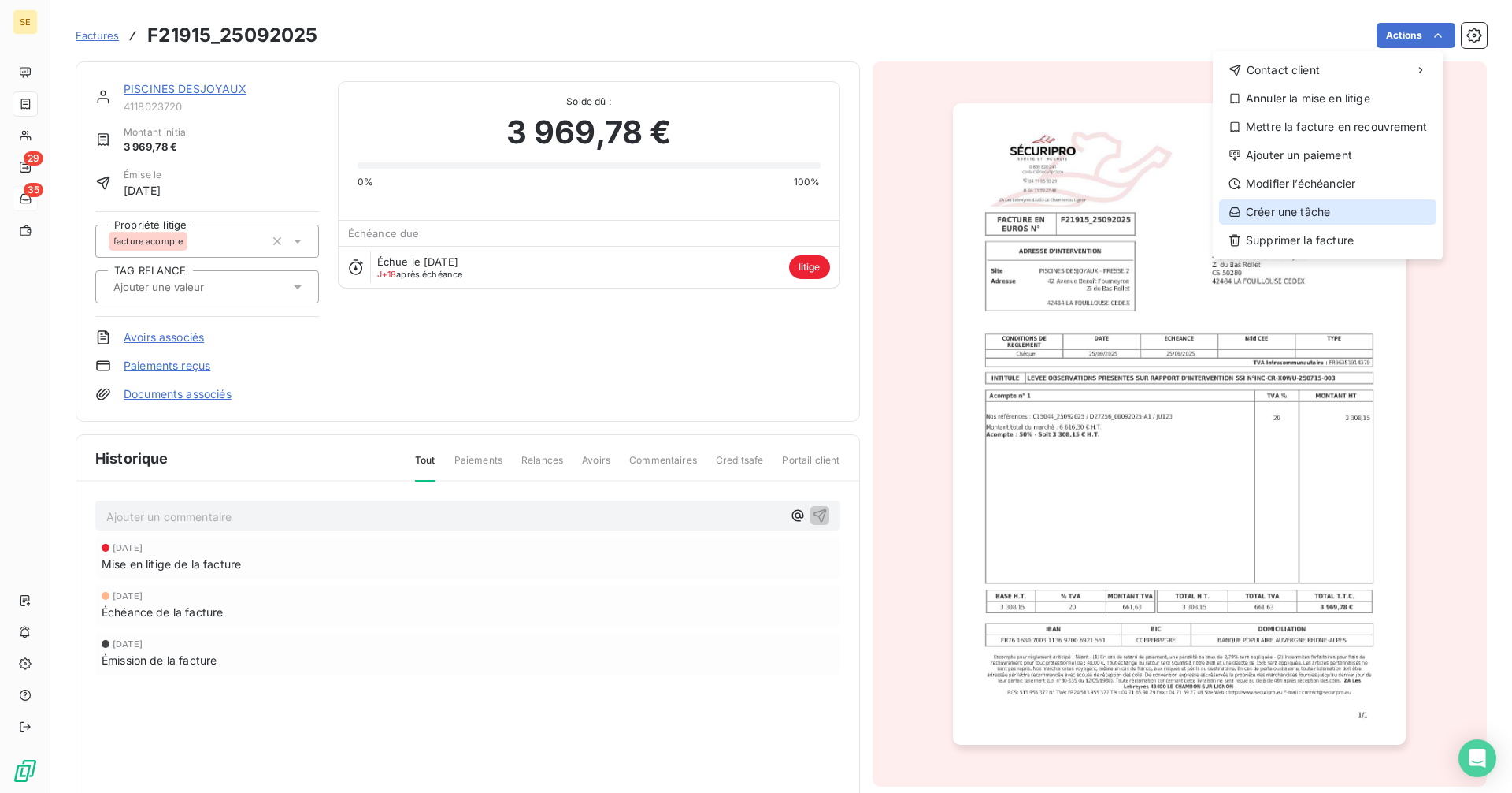
click at [1315, 211] on div "Créer une tâche" at bounding box center [1327, 211] width 218 height 25
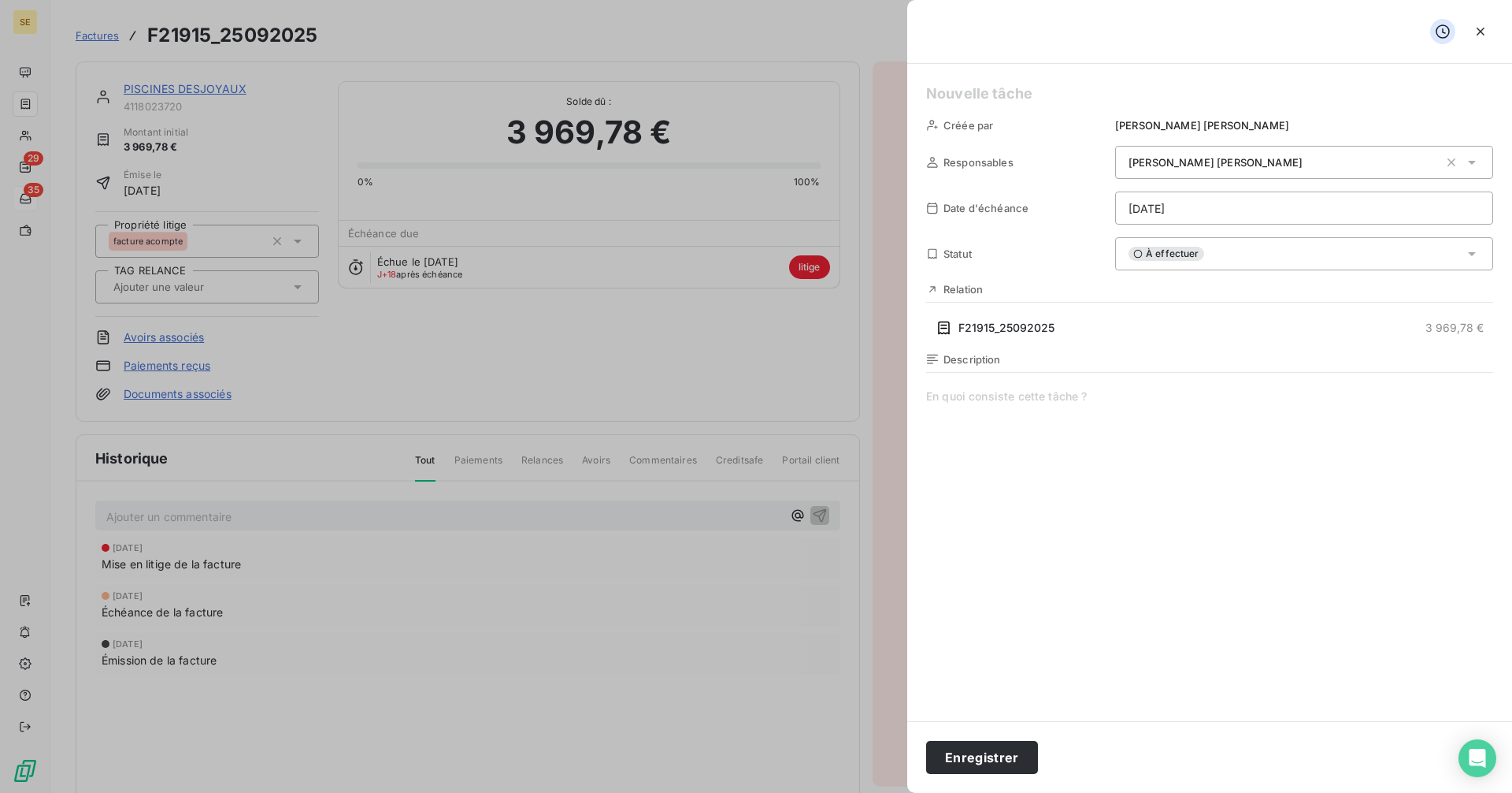
click at [988, 89] on h5 at bounding box center [1209, 93] width 567 height 22
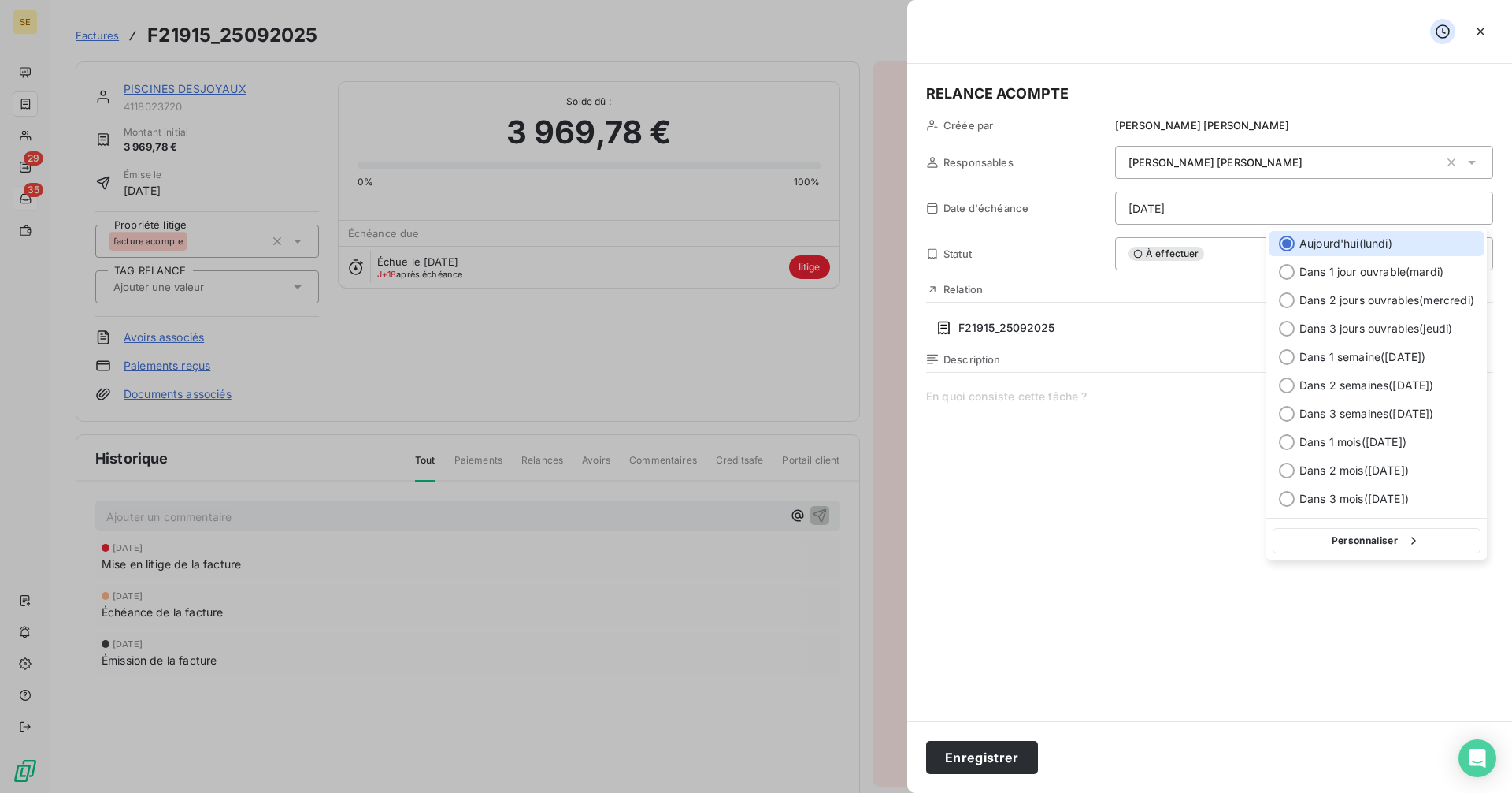
click at [1192, 206] on html "SE 29 35 Factures F21915_25092025 Actions PISCINES DESJOYAUX 4118023720 Montant…" at bounding box center [756, 396] width 1512 height 793
click at [1284, 350] on div at bounding box center [1287, 357] width 16 height 16
type input "[DATE]"
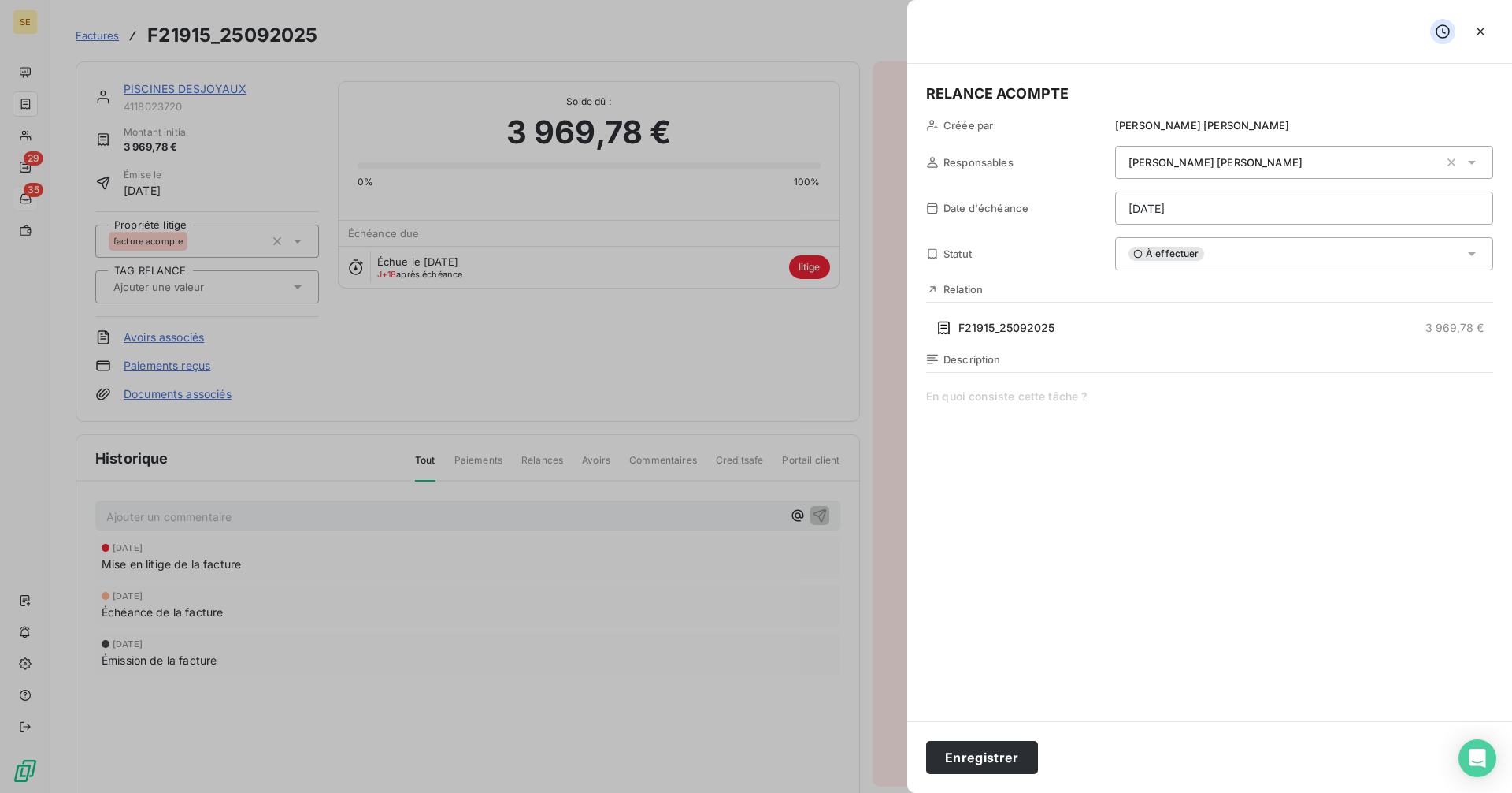
click at [1183, 251] on span "À effectuer" at bounding box center [1166, 254] width 75 height 14
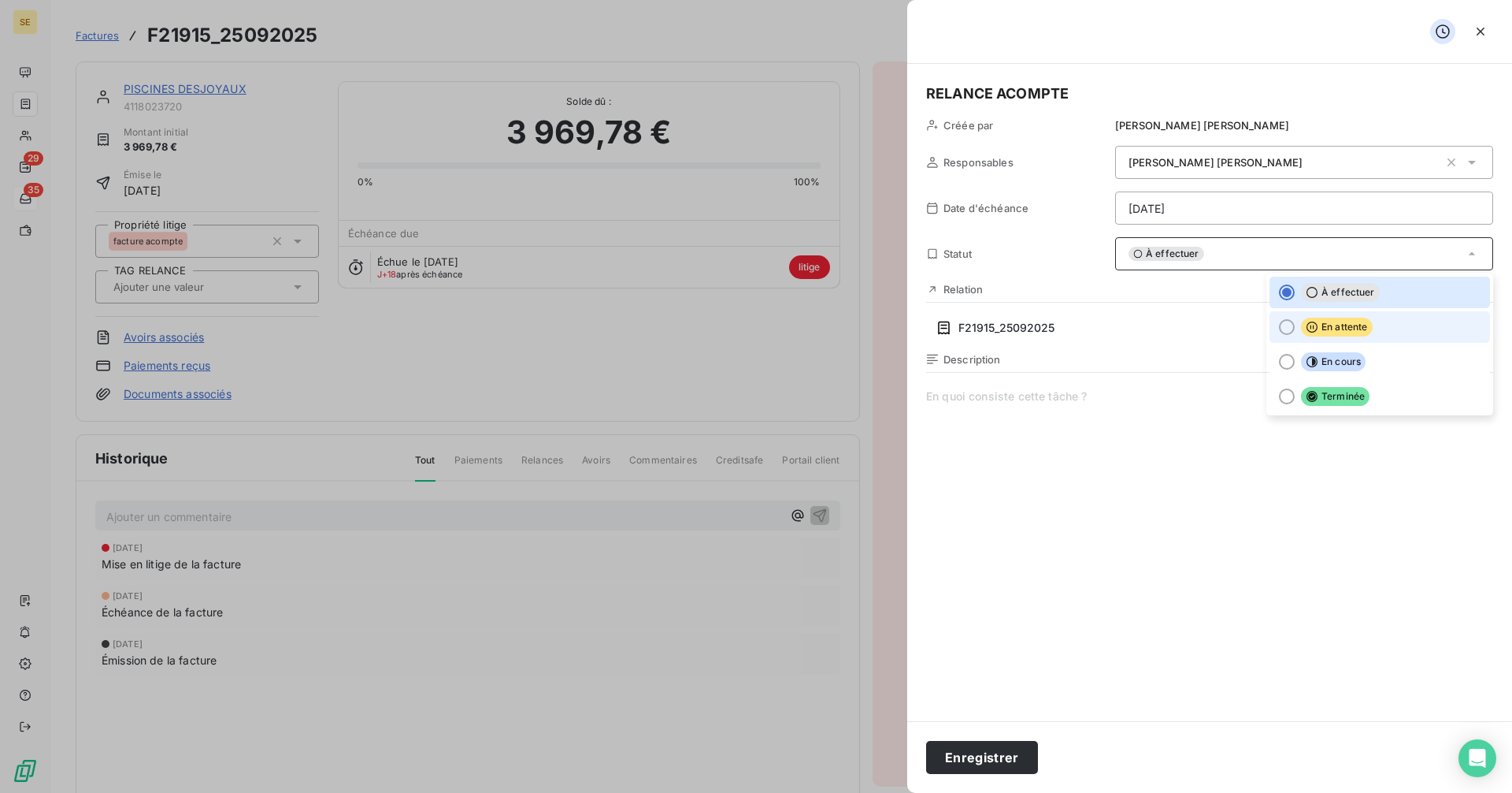
click at [1282, 329] on div at bounding box center [1287, 327] width 16 height 16
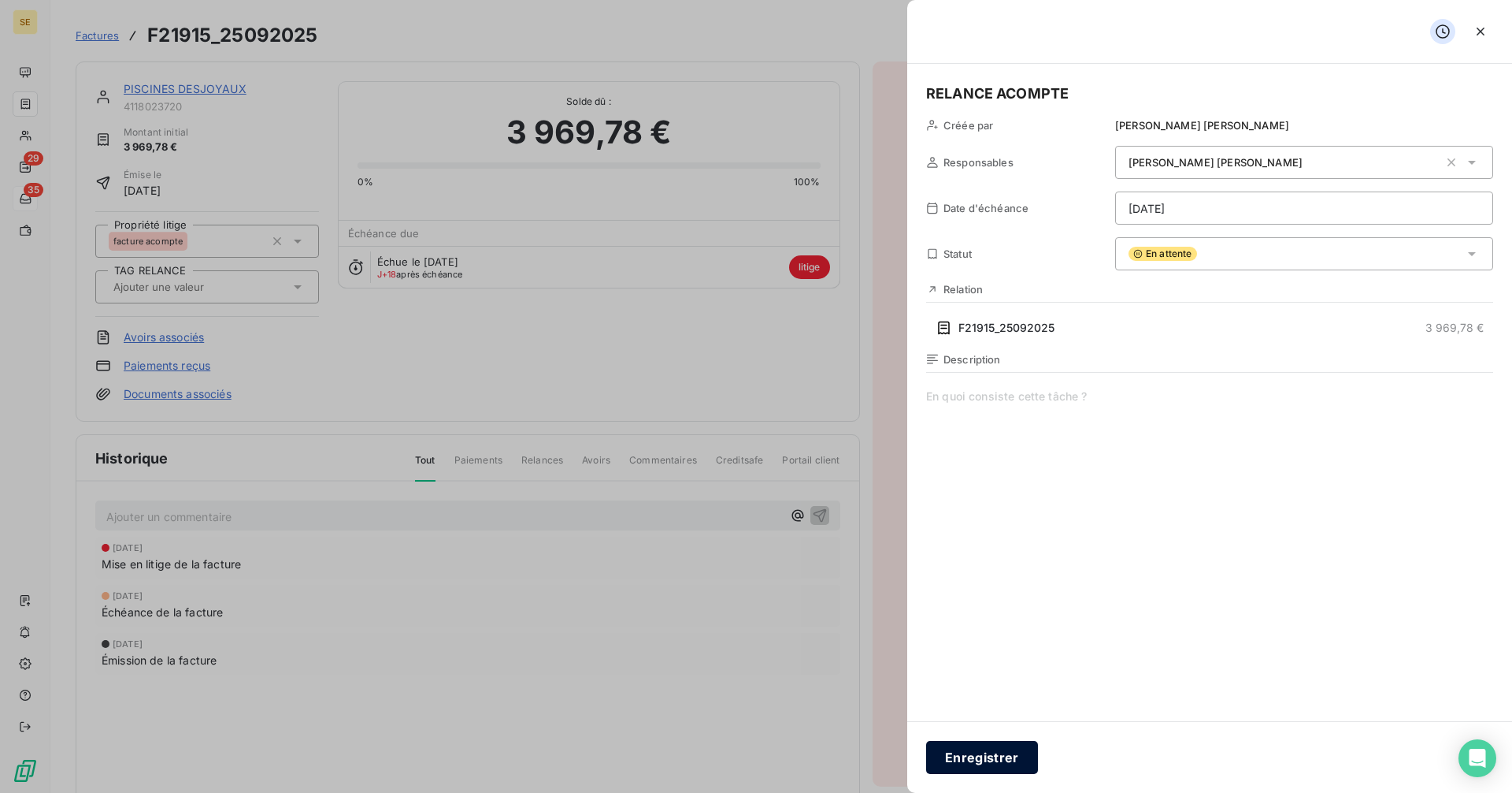
click at [989, 763] on button "Enregistrer" at bounding box center [981, 757] width 112 height 33
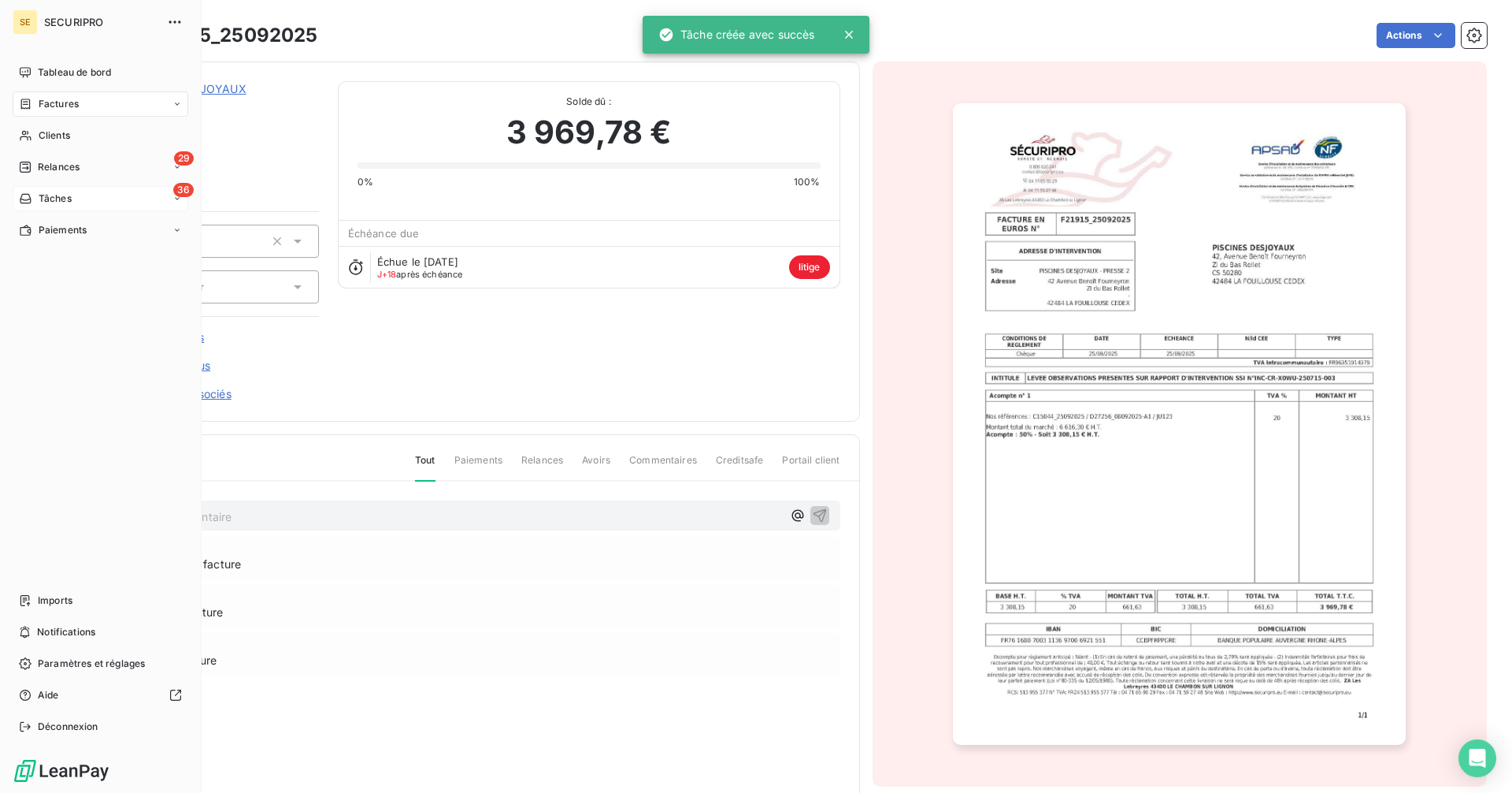
click at [47, 198] on span "Tâches" at bounding box center [55, 198] width 33 height 14
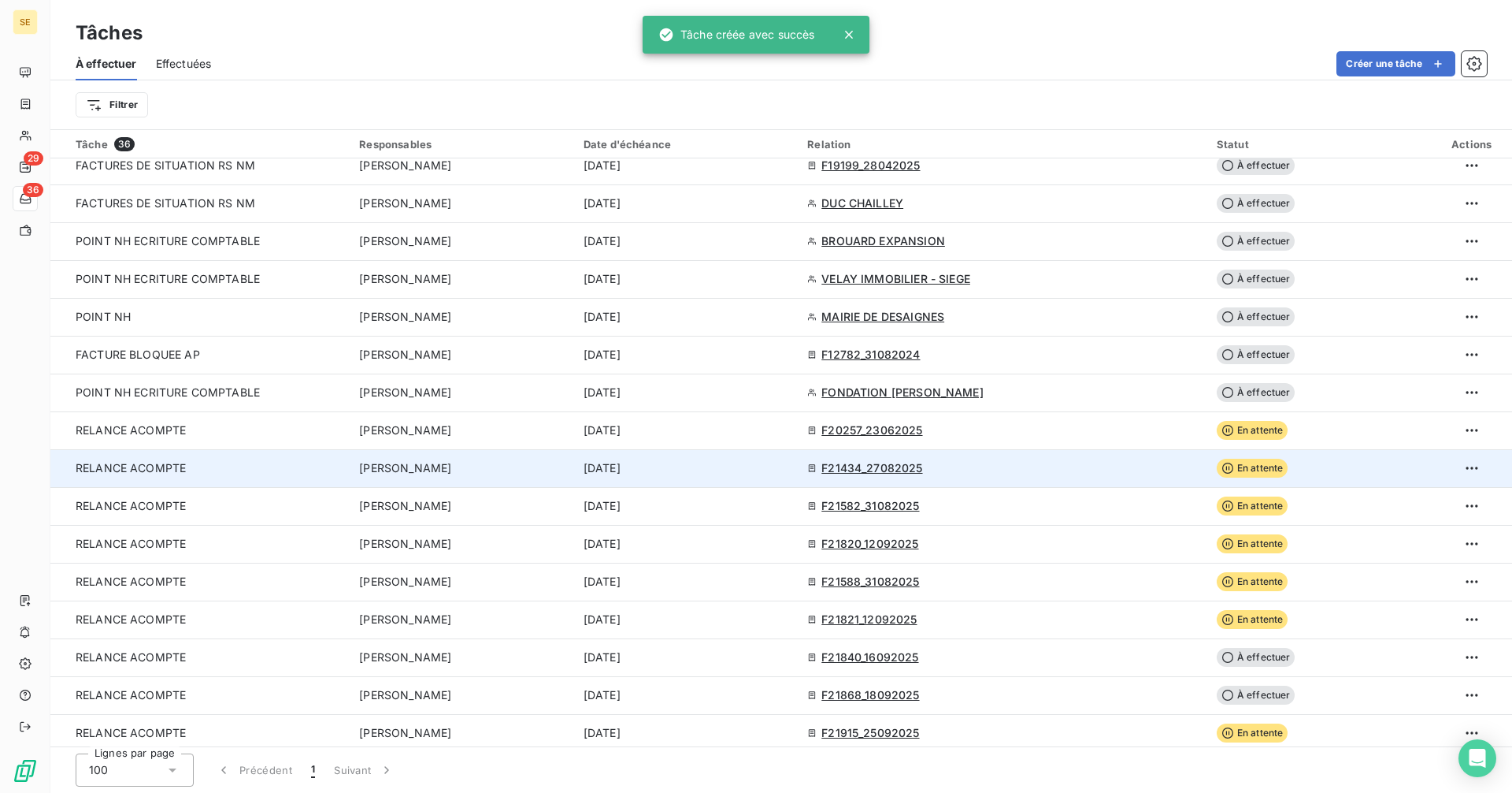
scroll to position [775, 0]
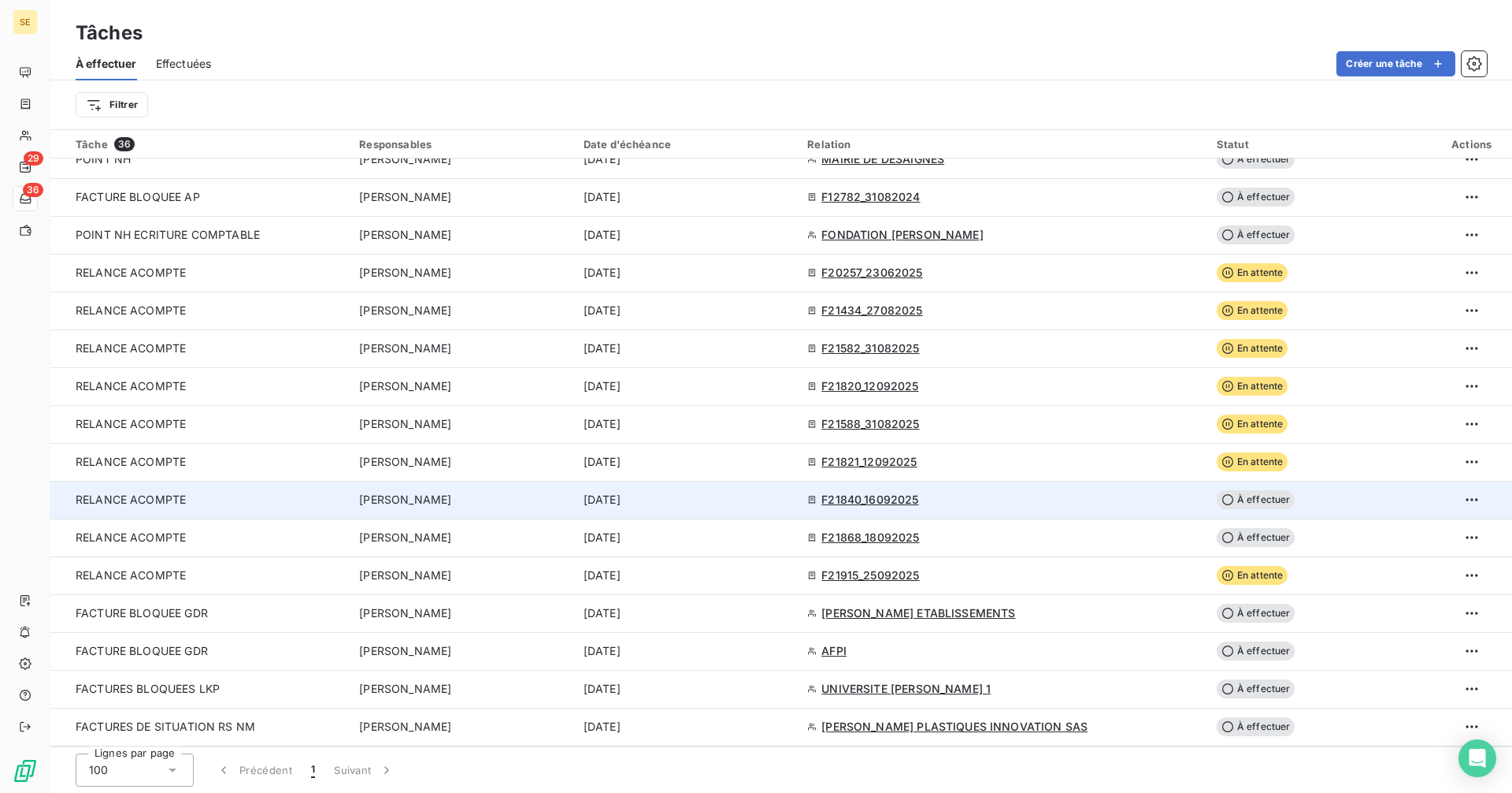
click at [1228, 501] on span "À effectuer" at bounding box center [1256, 500] width 79 height 19
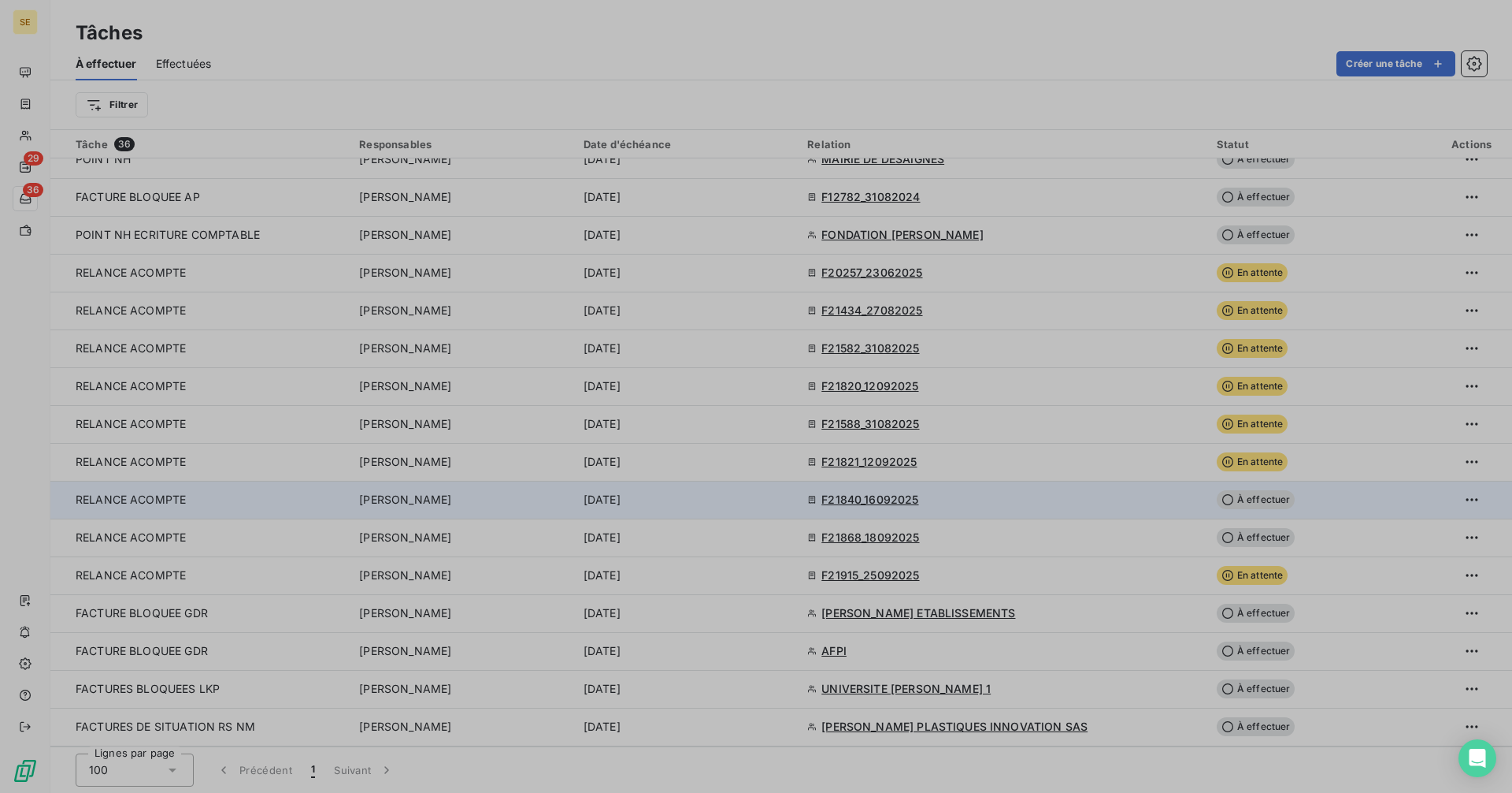
type input "[DATE]"
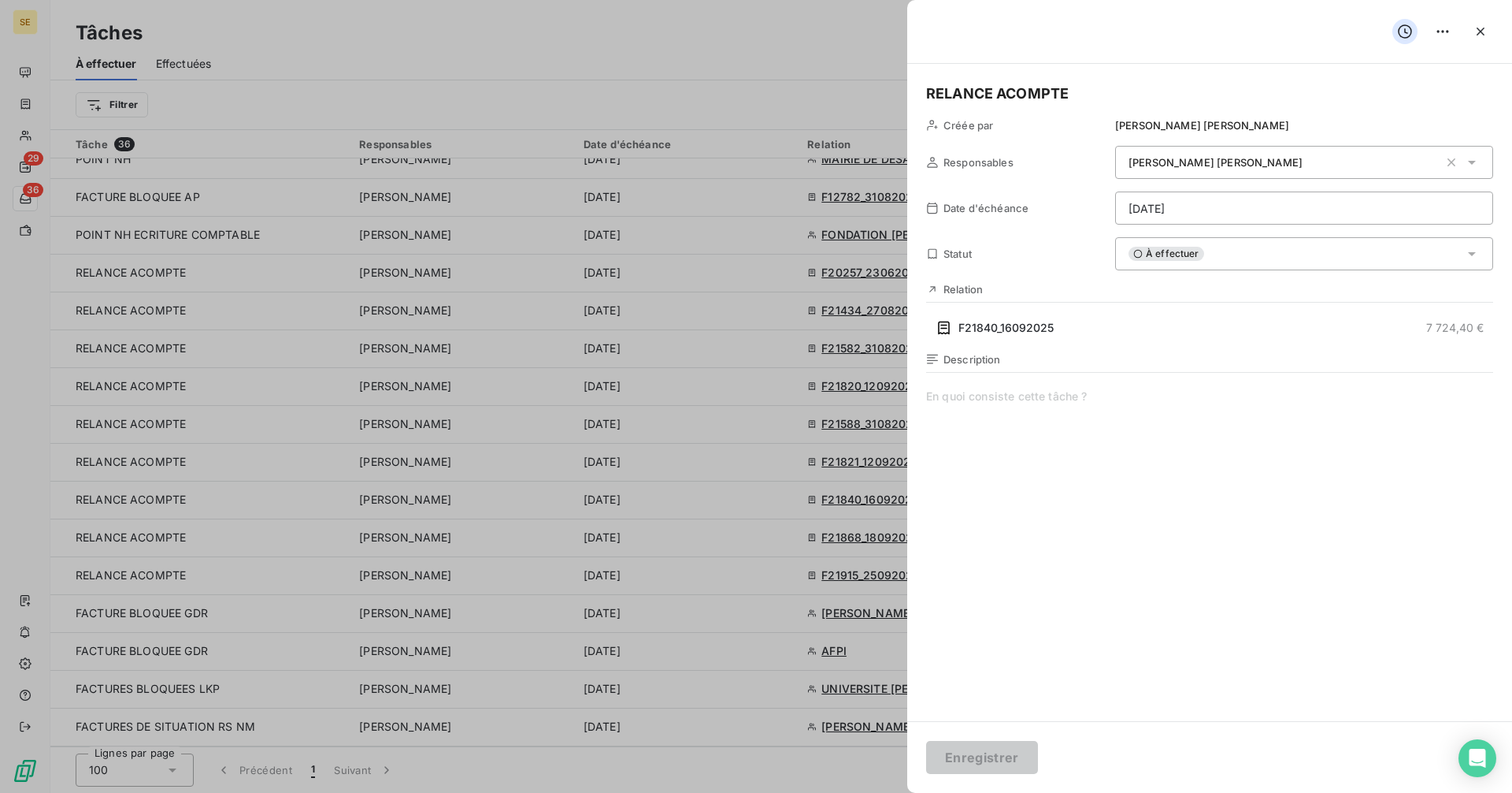
click at [1147, 257] on span "À effectuer" at bounding box center [1166, 254] width 75 height 14
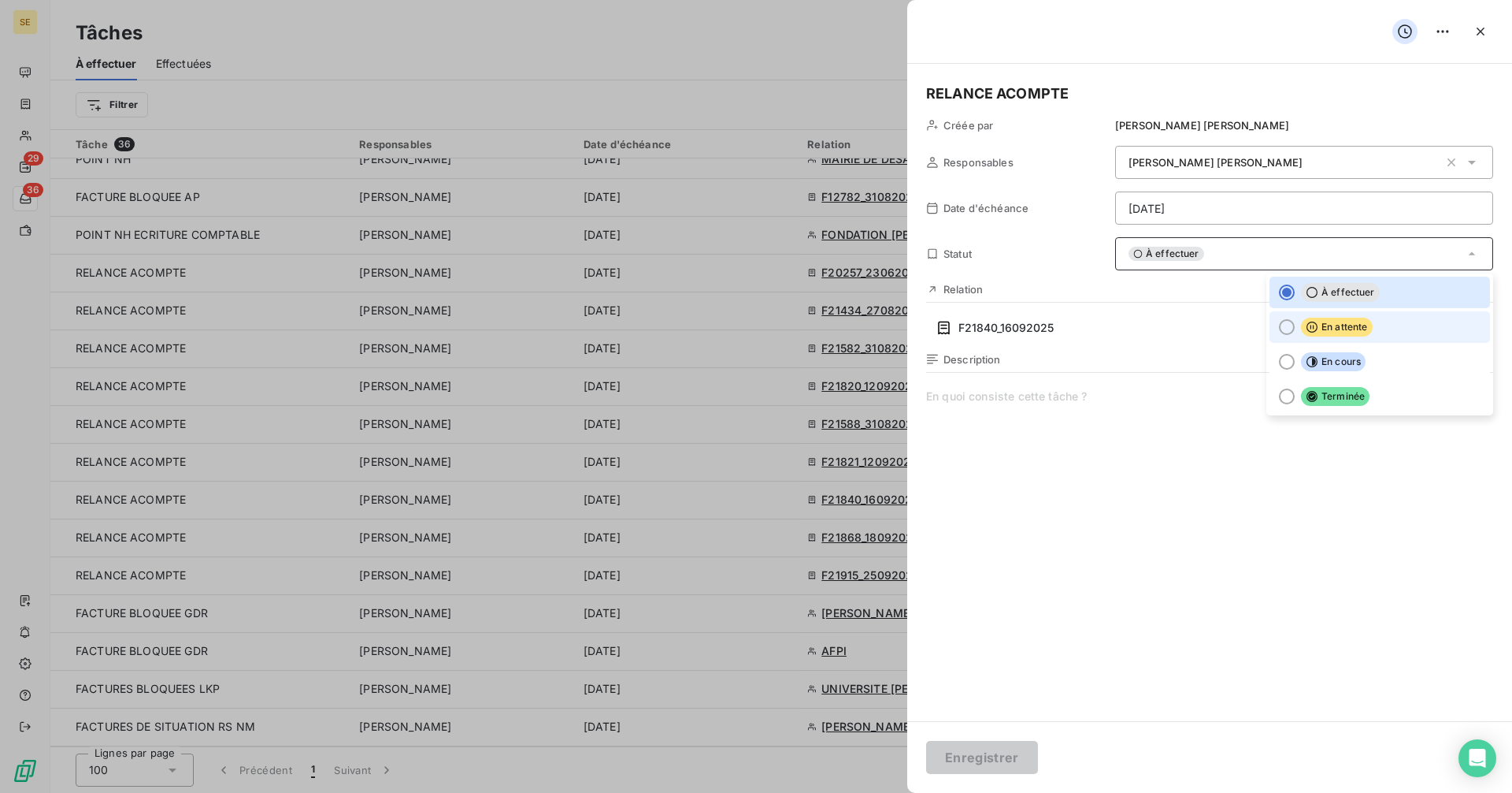
click at [1286, 326] on div at bounding box center [1287, 327] width 16 height 16
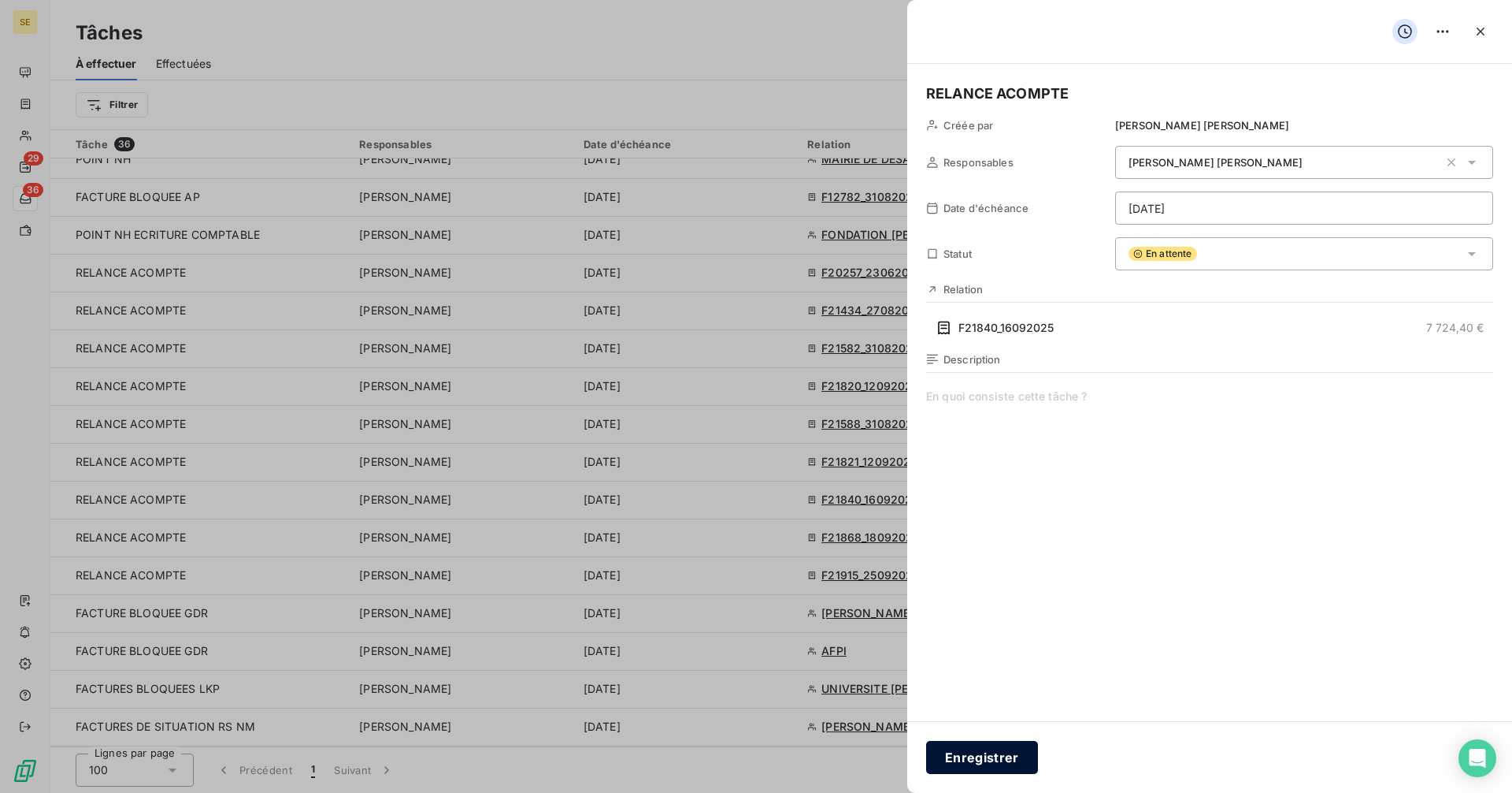
click at [990, 758] on button "Enregistrer" at bounding box center [981, 757] width 112 height 33
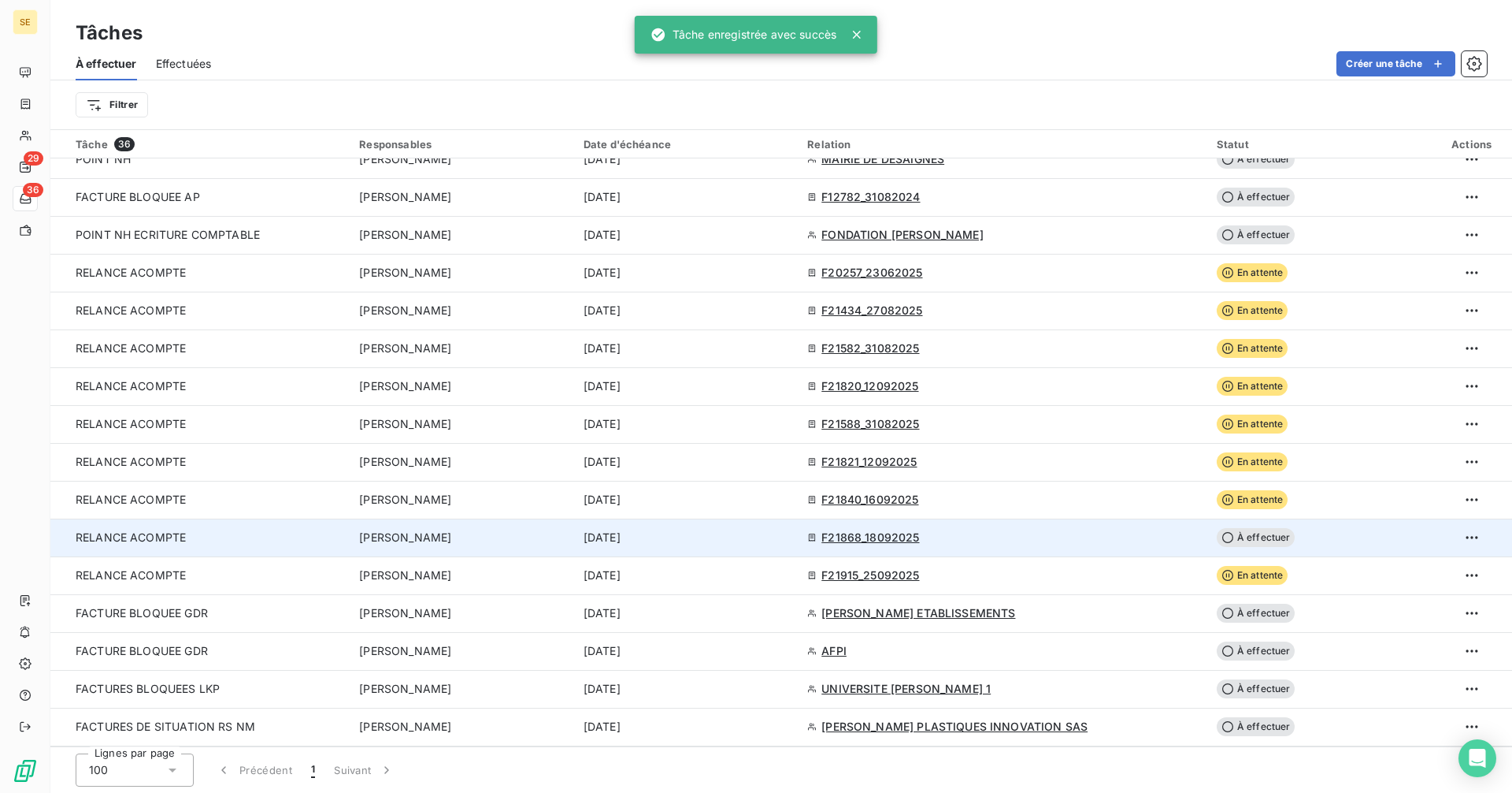
click at [1221, 533] on icon at bounding box center [1228, 538] width 13 height 13
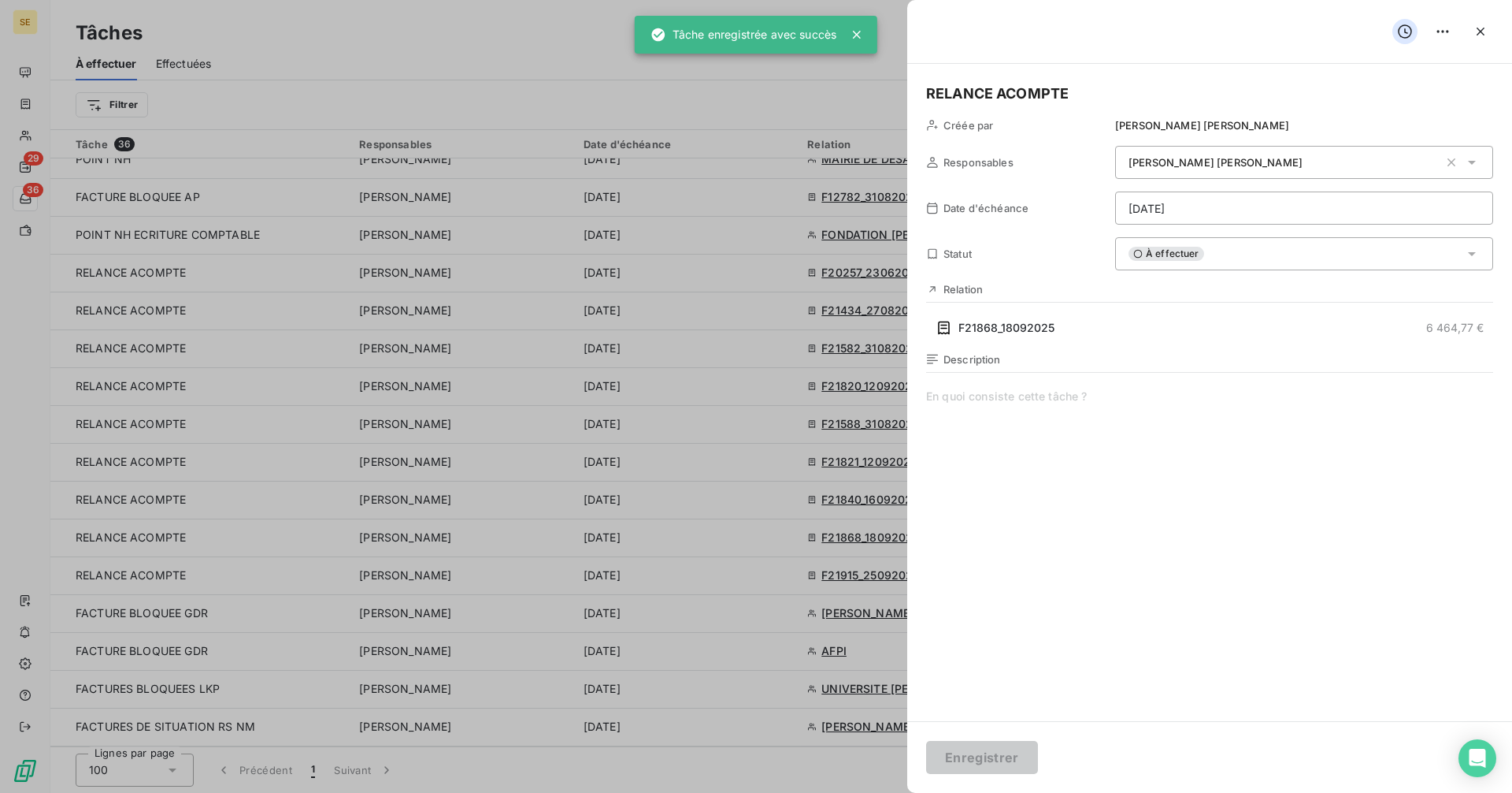
click at [1157, 253] on span "À effectuer" at bounding box center [1166, 254] width 75 height 14
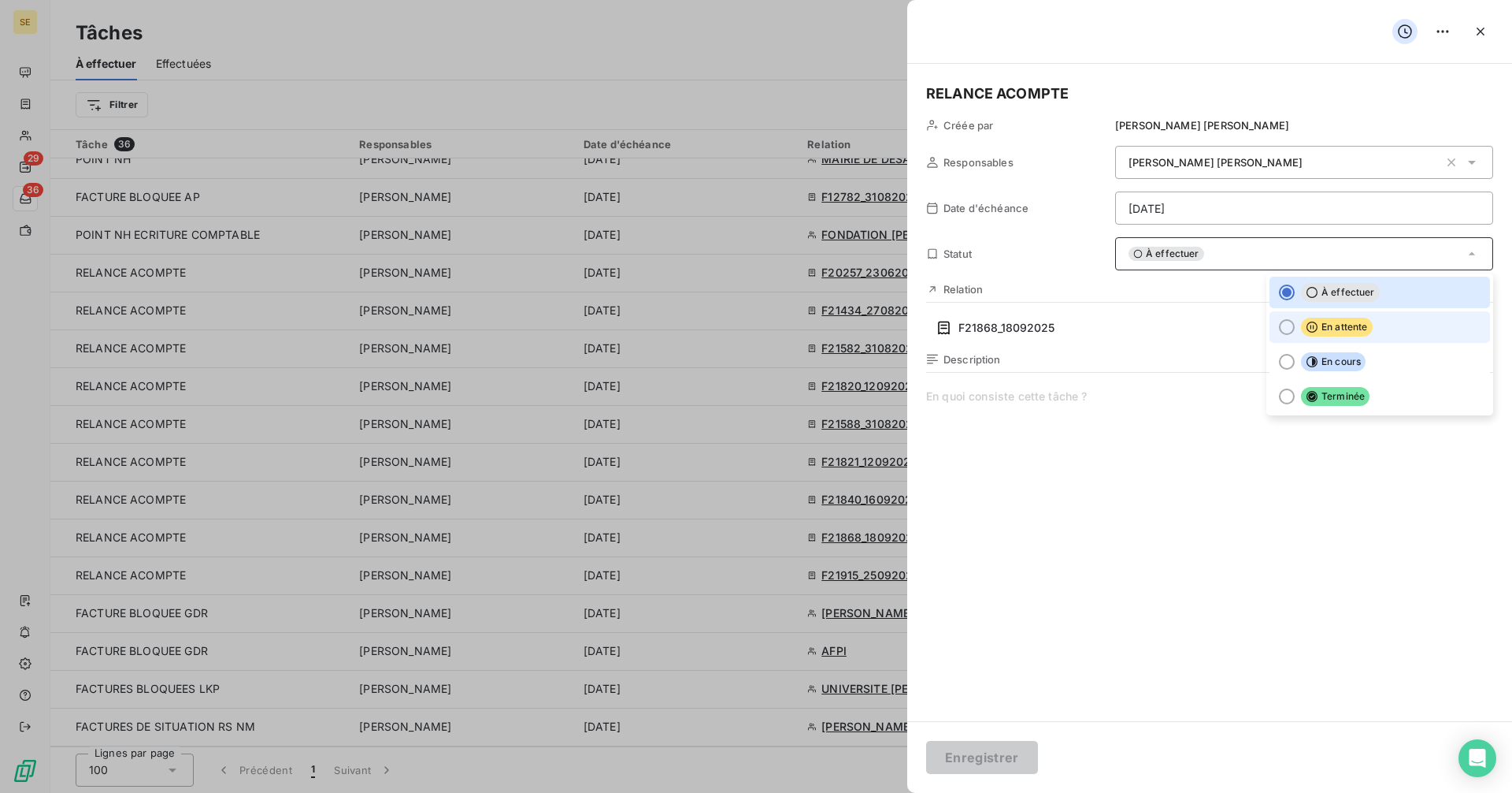
click at [1288, 325] on div at bounding box center [1287, 327] width 16 height 16
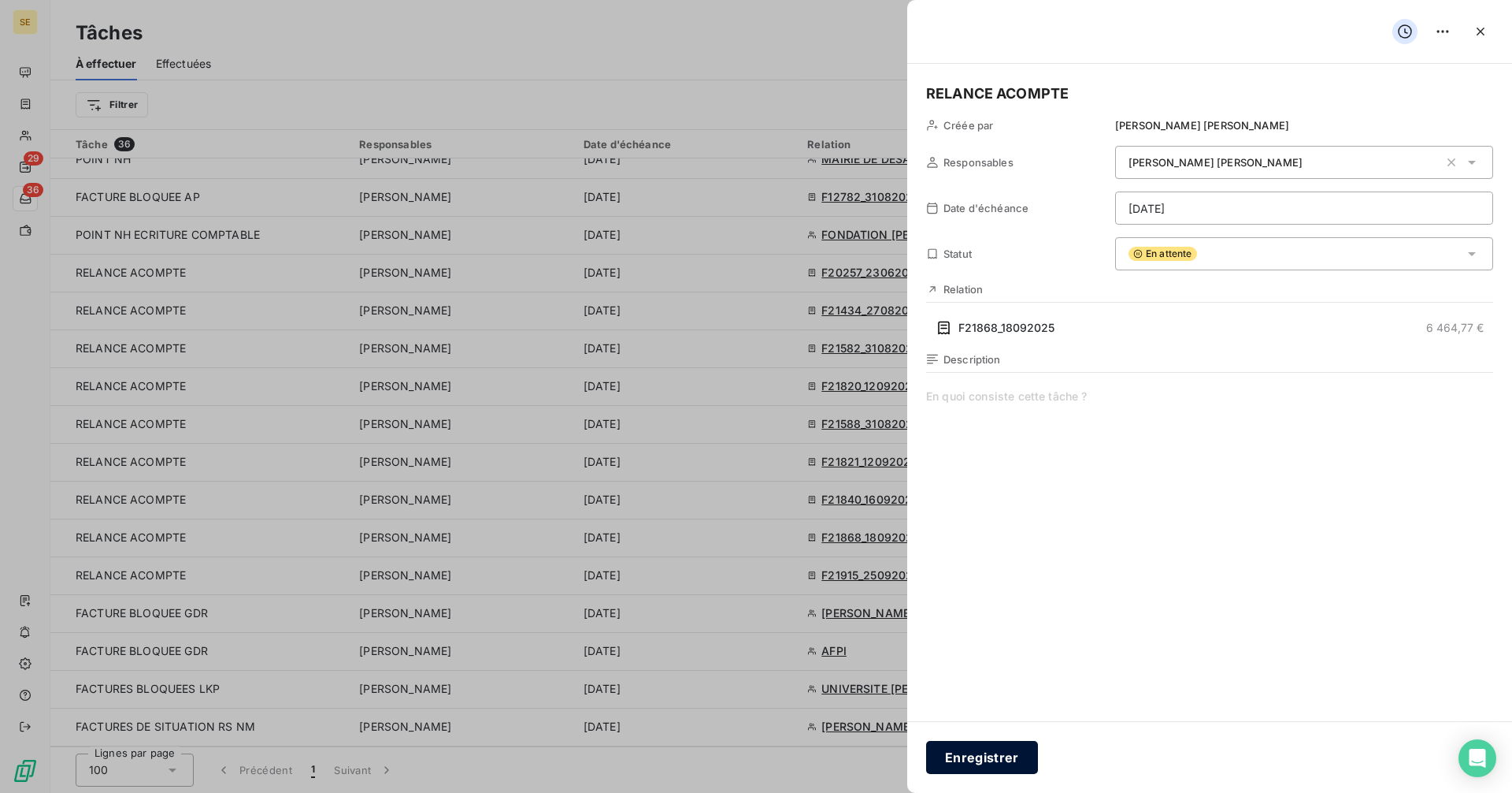
click at [1000, 762] on button "Enregistrer" at bounding box center [981, 757] width 112 height 33
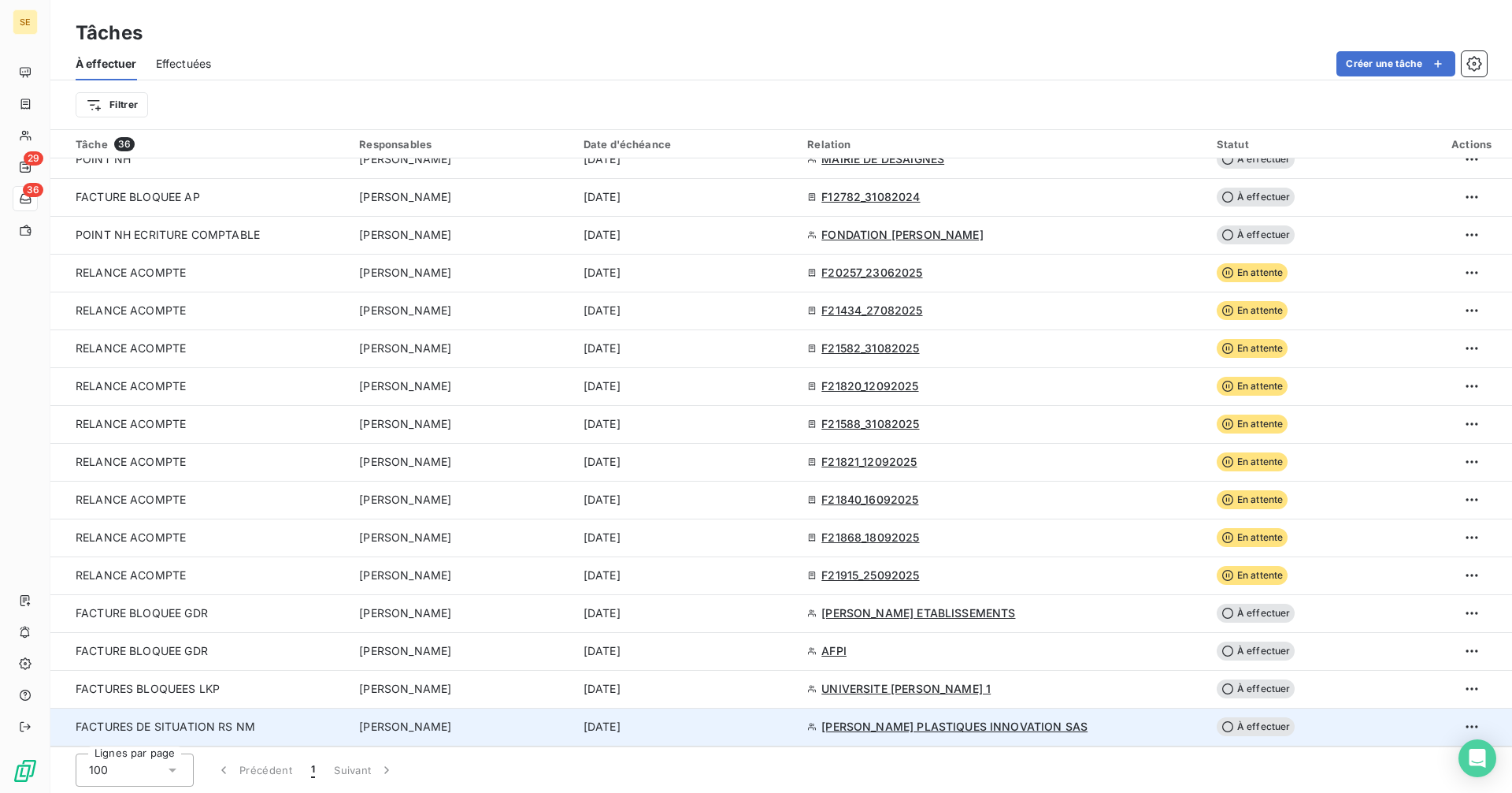
click at [1237, 727] on span "À effectuer" at bounding box center [1256, 726] width 79 height 19
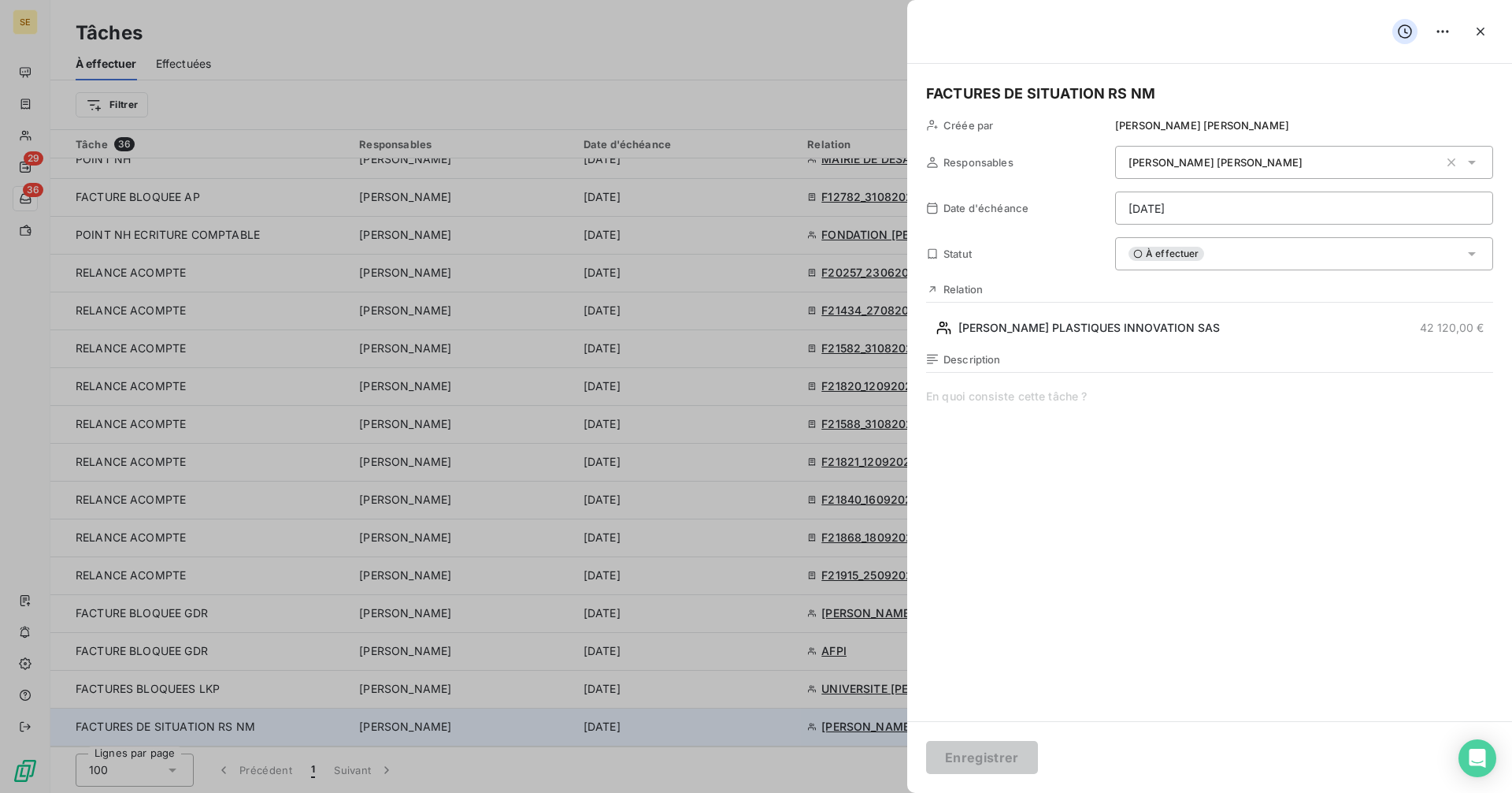
click at [1237, 727] on div "Enregistrer" at bounding box center [1209, 756] width 605 height 72
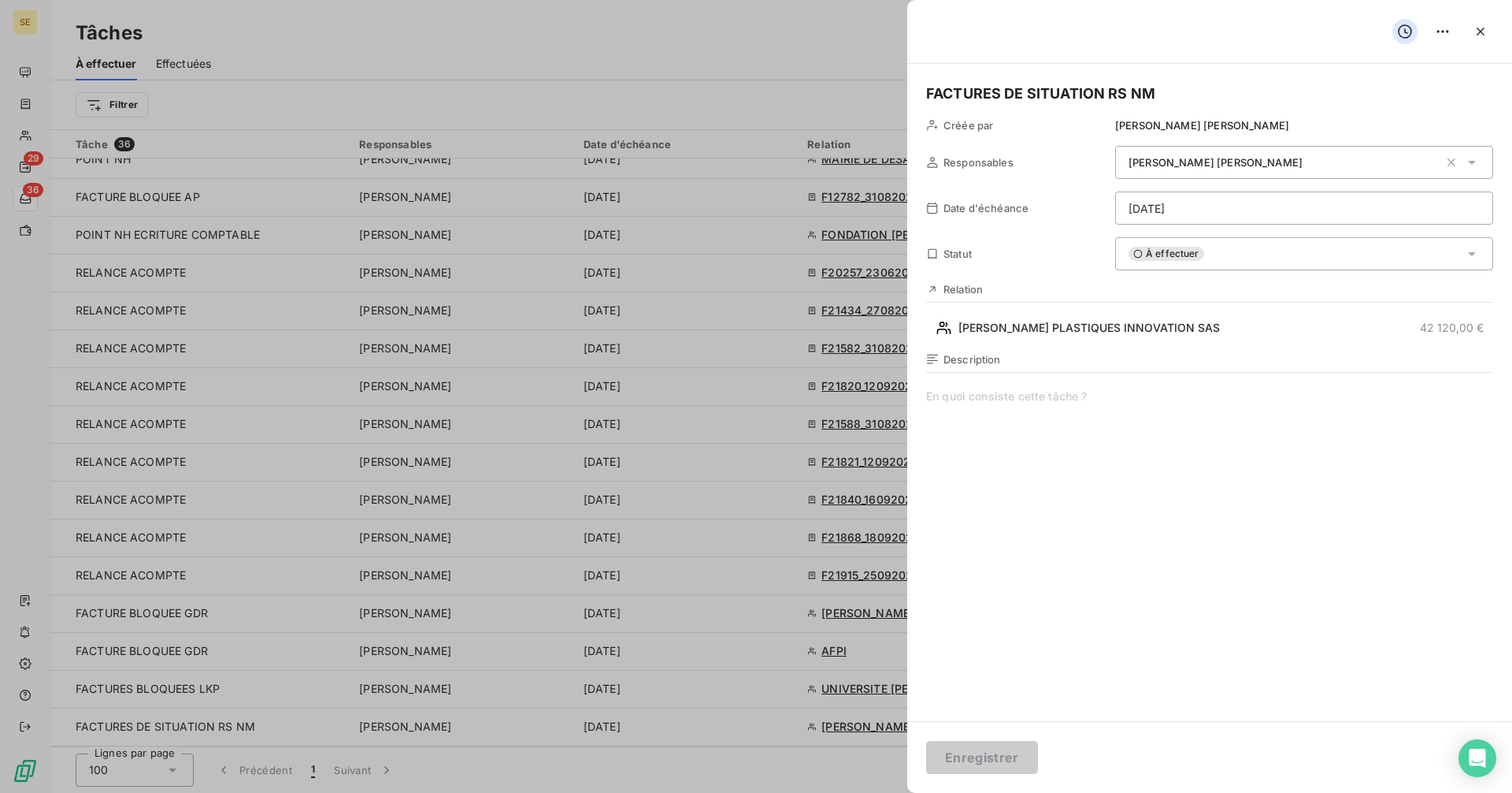
click at [736, 56] on div at bounding box center [756, 396] width 1512 height 793
click at [1478, 25] on icon "button" at bounding box center [1481, 31] width 16 height 16
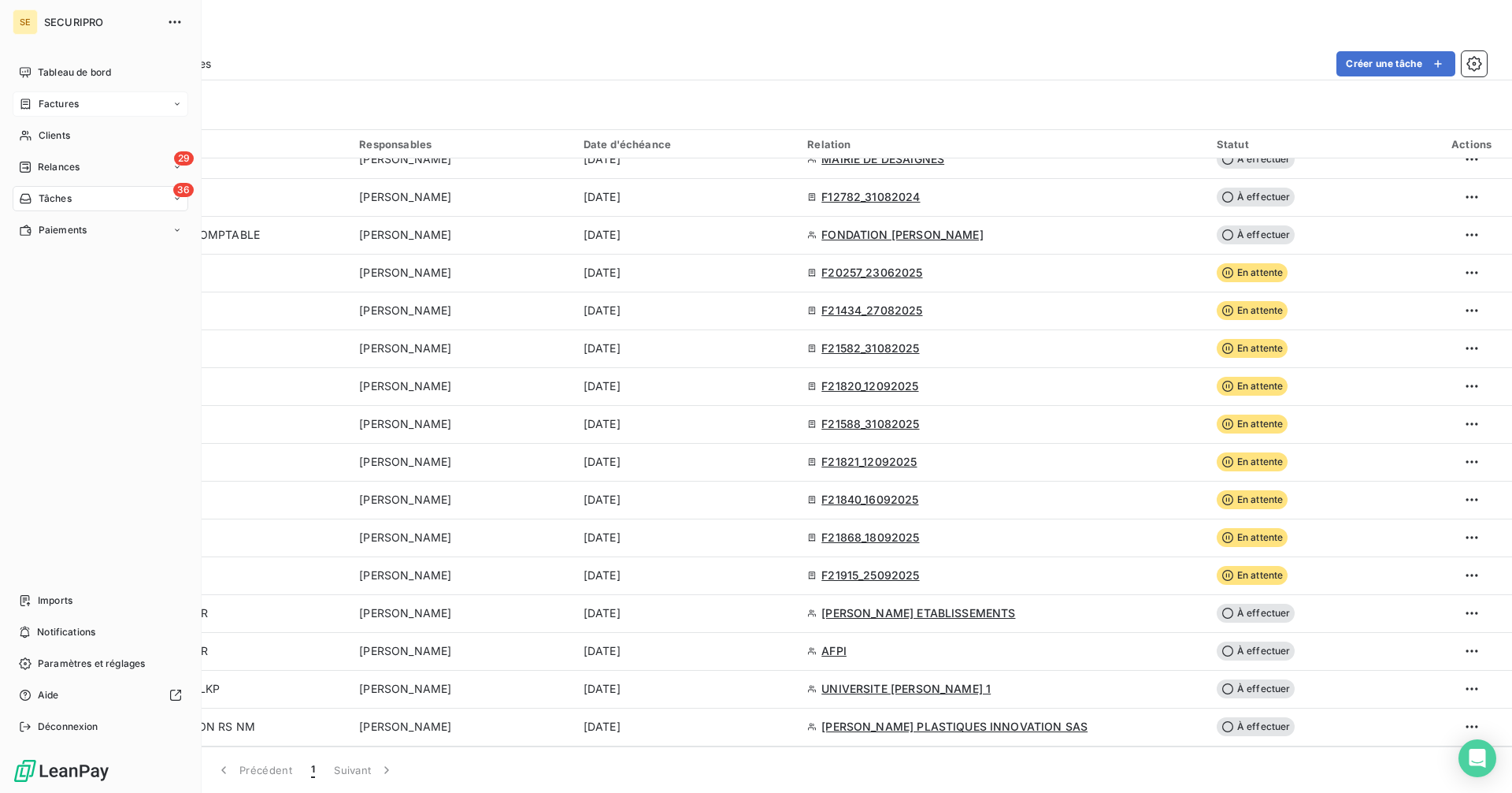
click at [40, 106] on span "Factures" at bounding box center [59, 104] width 40 height 14
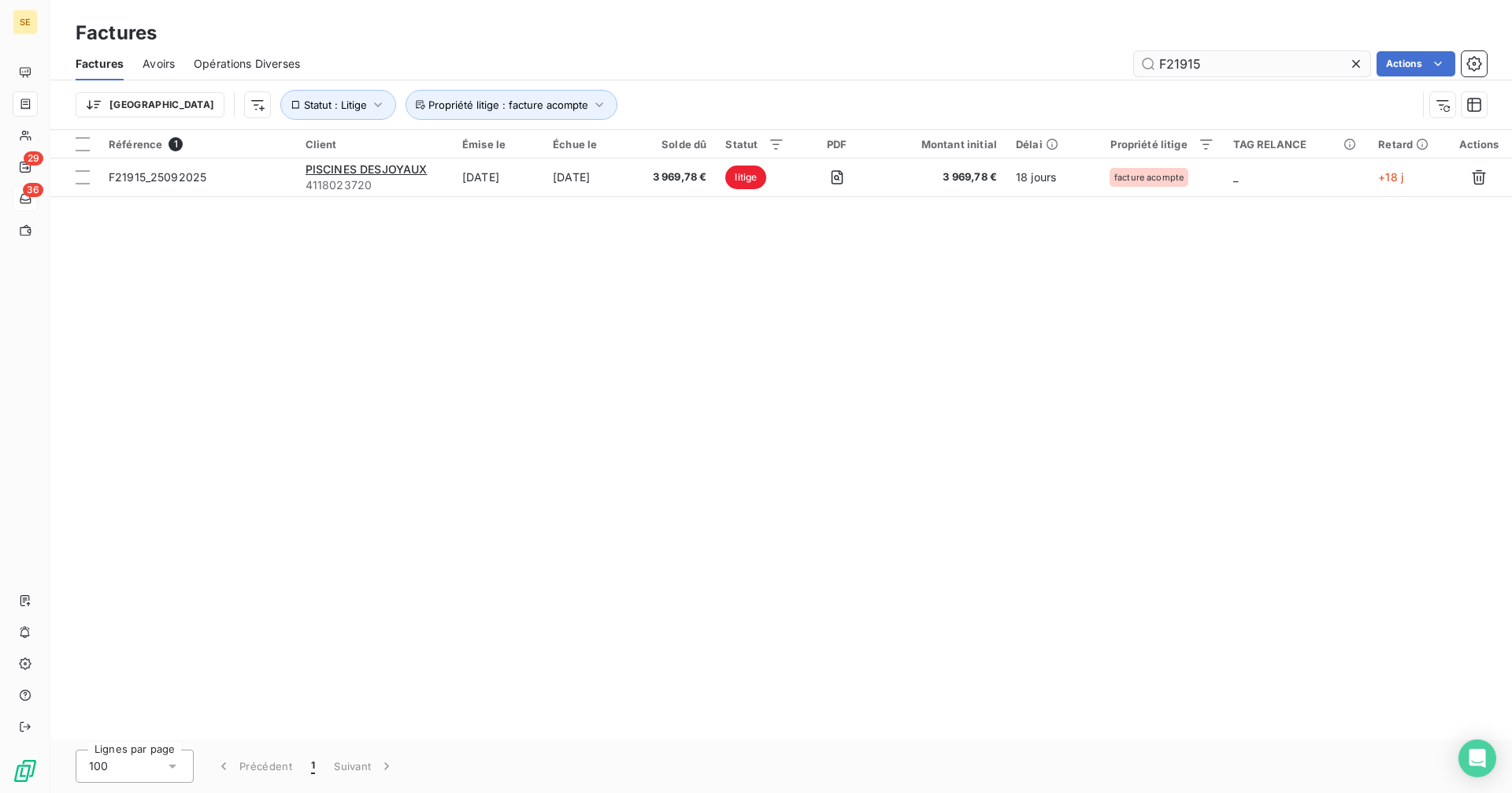
click at [1220, 63] on input "F21915" at bounding box center [1252, 63] width 236 height 25
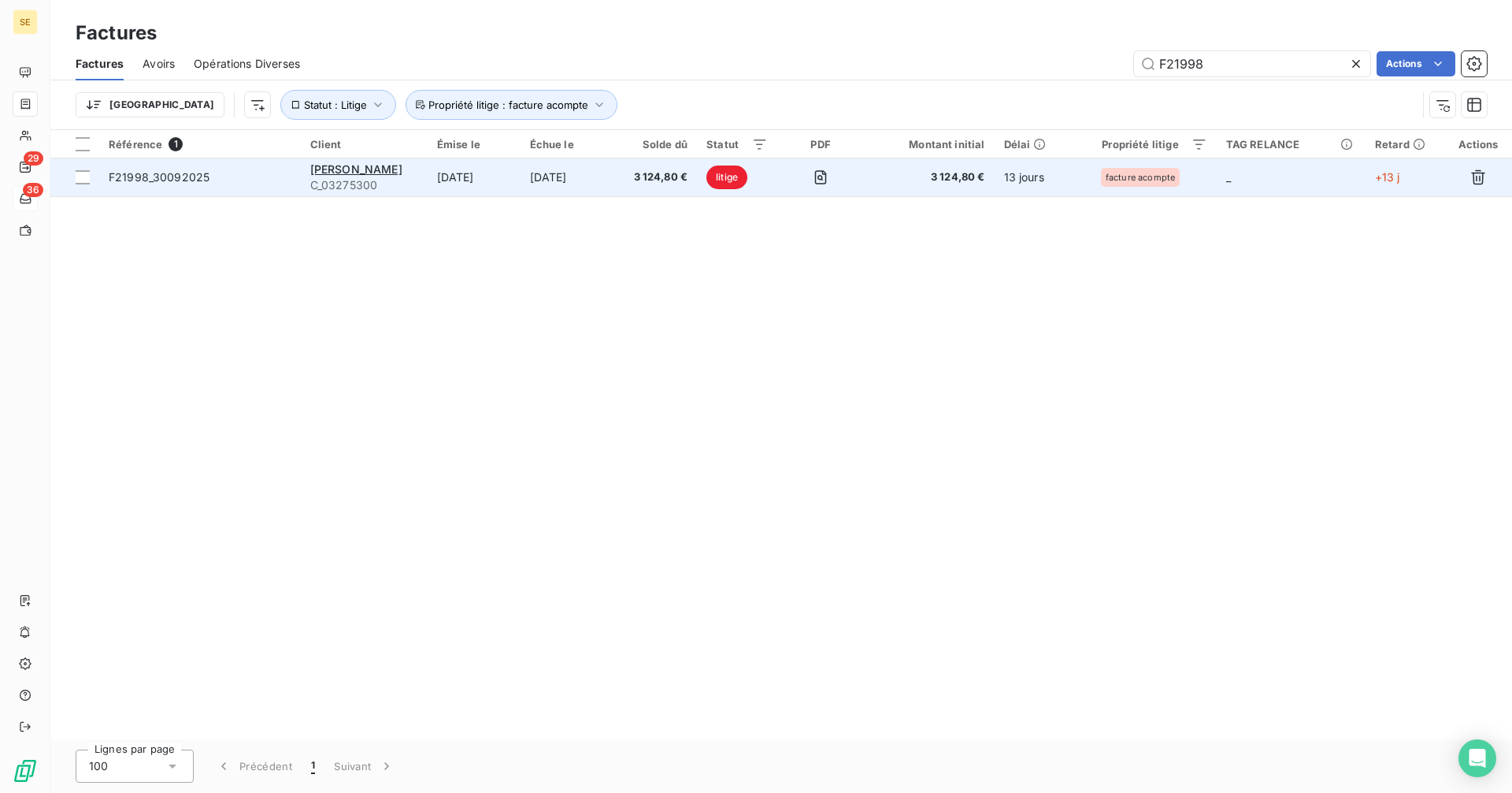
type input "F21998"
click at [186, 177] on span "F21998_30092025" at bounding box center [159, 177] width 101 height 14
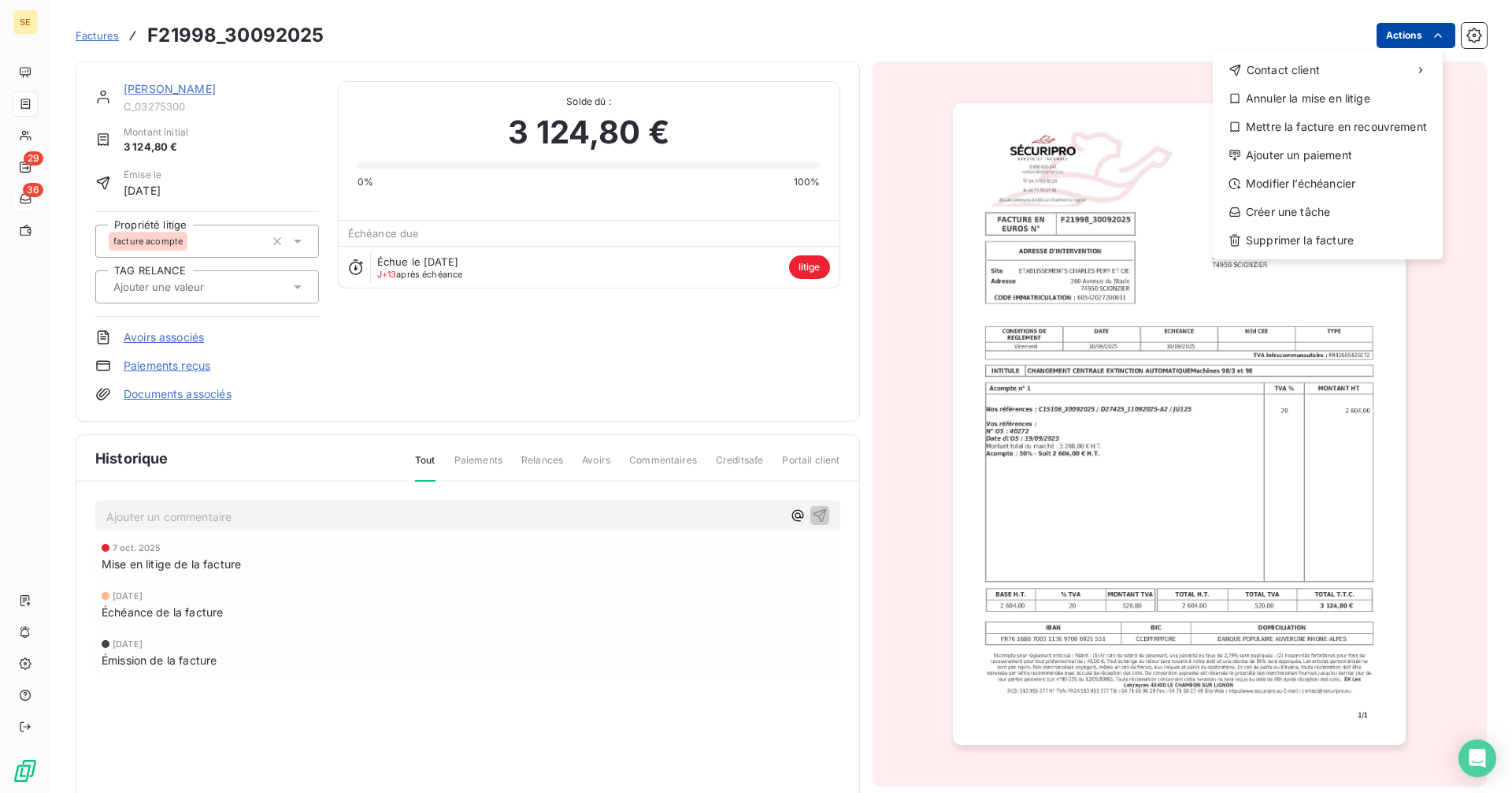
click at [1388, 39] on html "SE 29 36 Factures F21998_30092025 Actions Contact client Annuler la mise en lit…" at bounding box center [756, 396] width 1512 height 793
click at [1306, 210] on div "Créer une tâche" at bounding box center [1327, 211] width 218 height 25
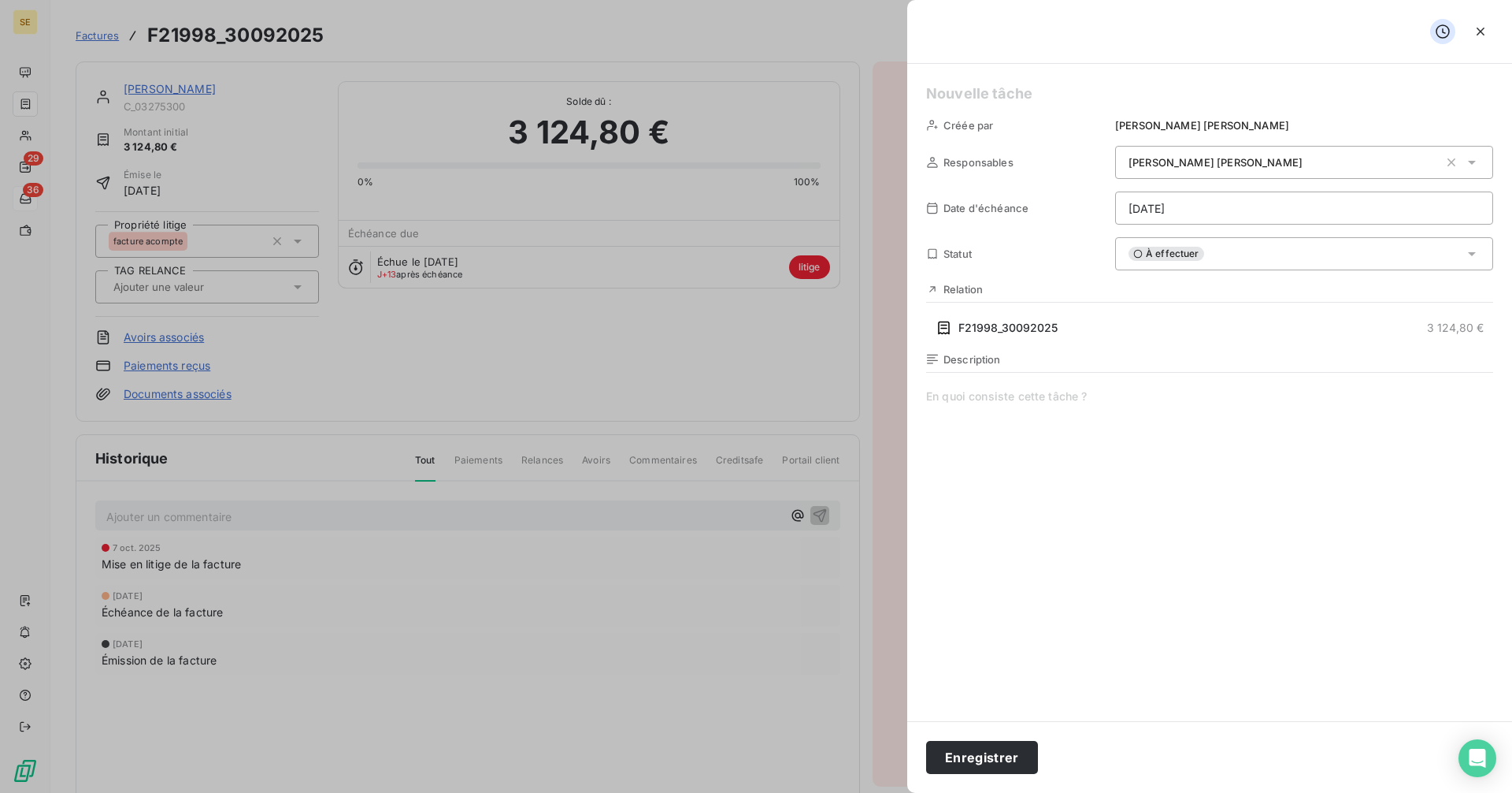
click at [935, 87] on h5 at bounding box center [1209, 93] width 567 height 22
click at [1212, 211] on html "SE 29 36 Factures F21998_30092025 Actions CHARLES PERY C_03275300 Montant initi…" at bounding box center [756, 396] width 1512 height 793
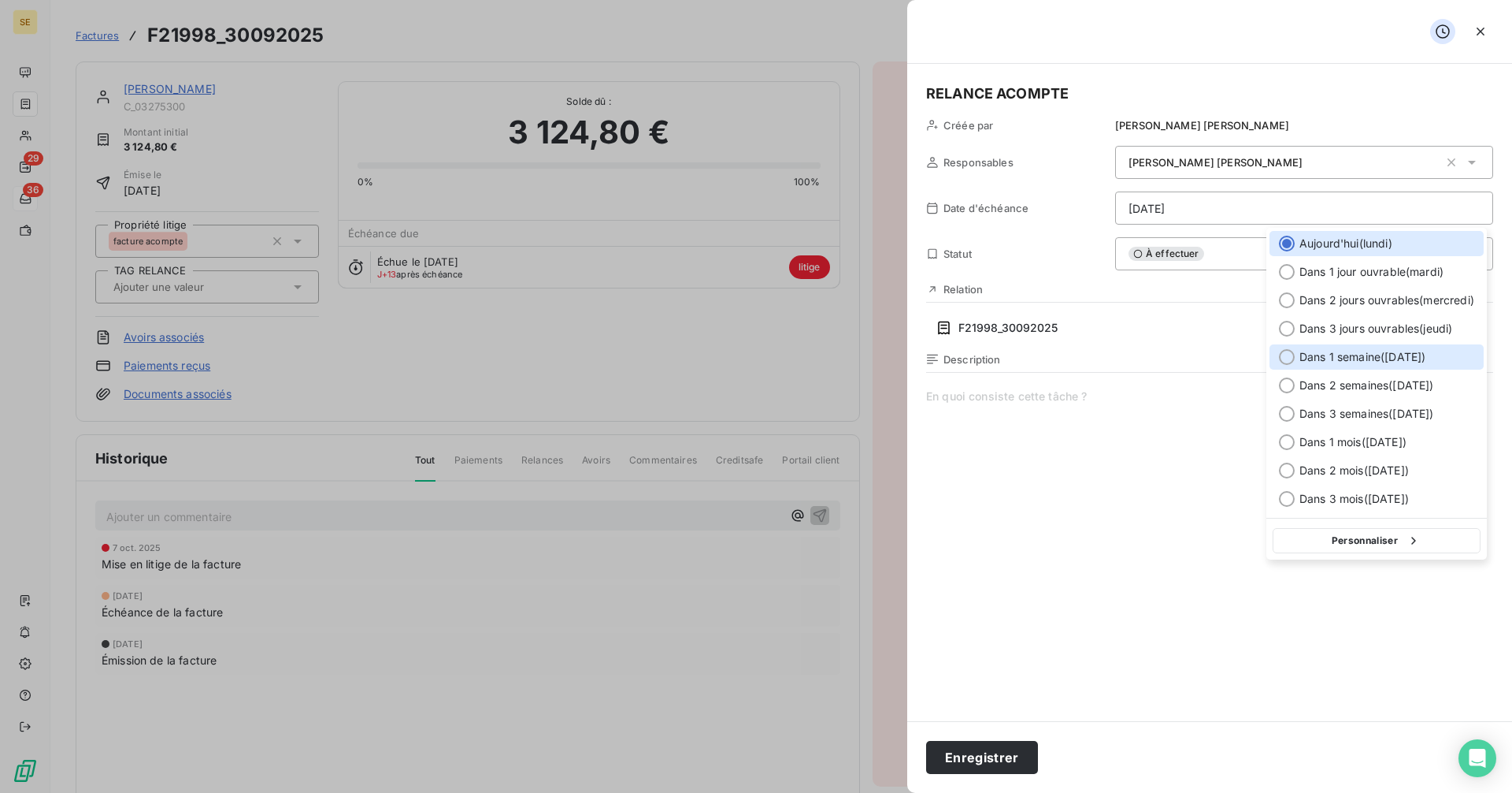
click at [1293, 356] on div at bounding box center [1287, 357] width 16 height 16
type input "[DATE]"
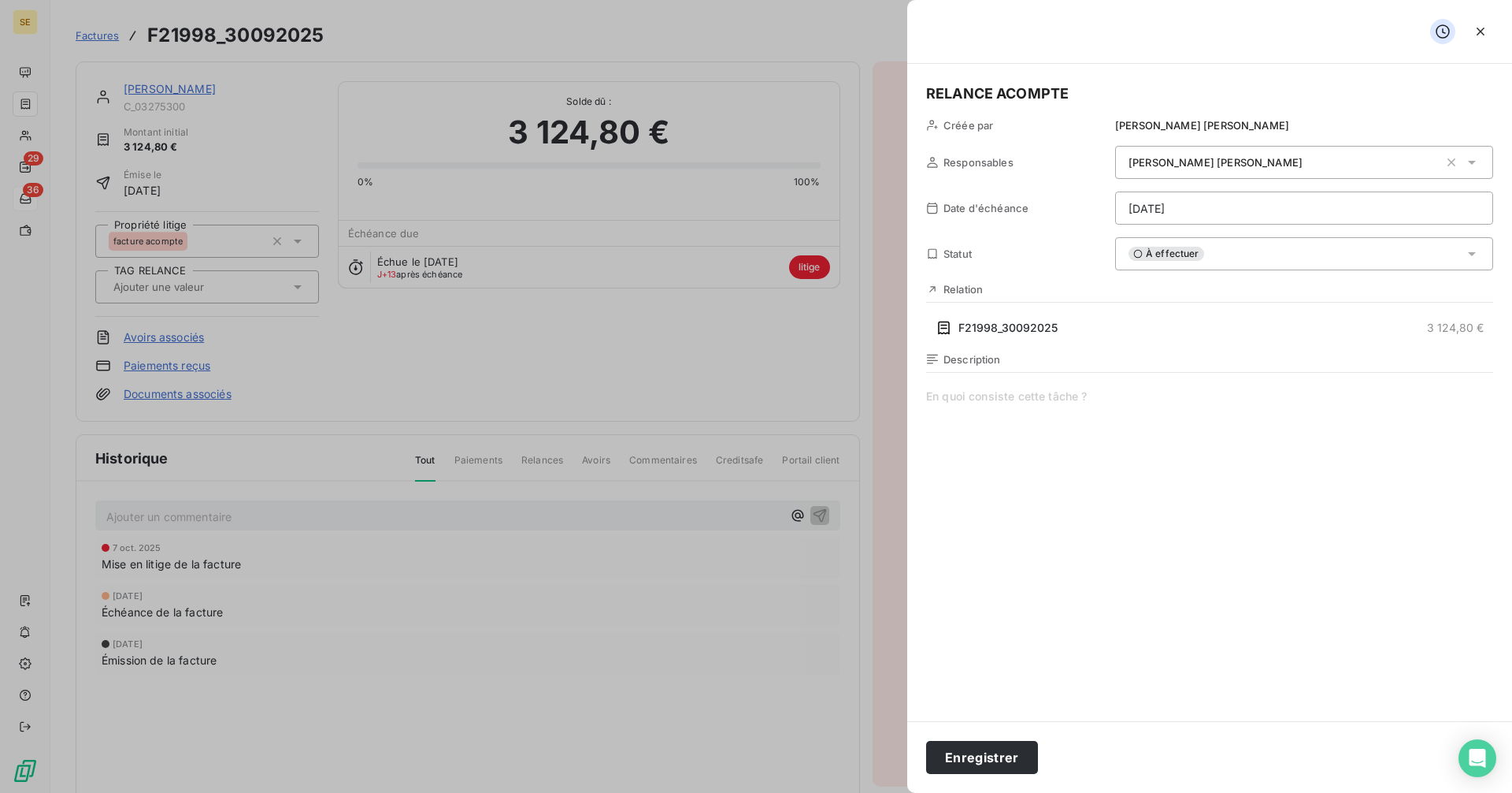
click at [1168, 251] on span "À effectuer" at bounding box center [1166, 254] width 75 height 14
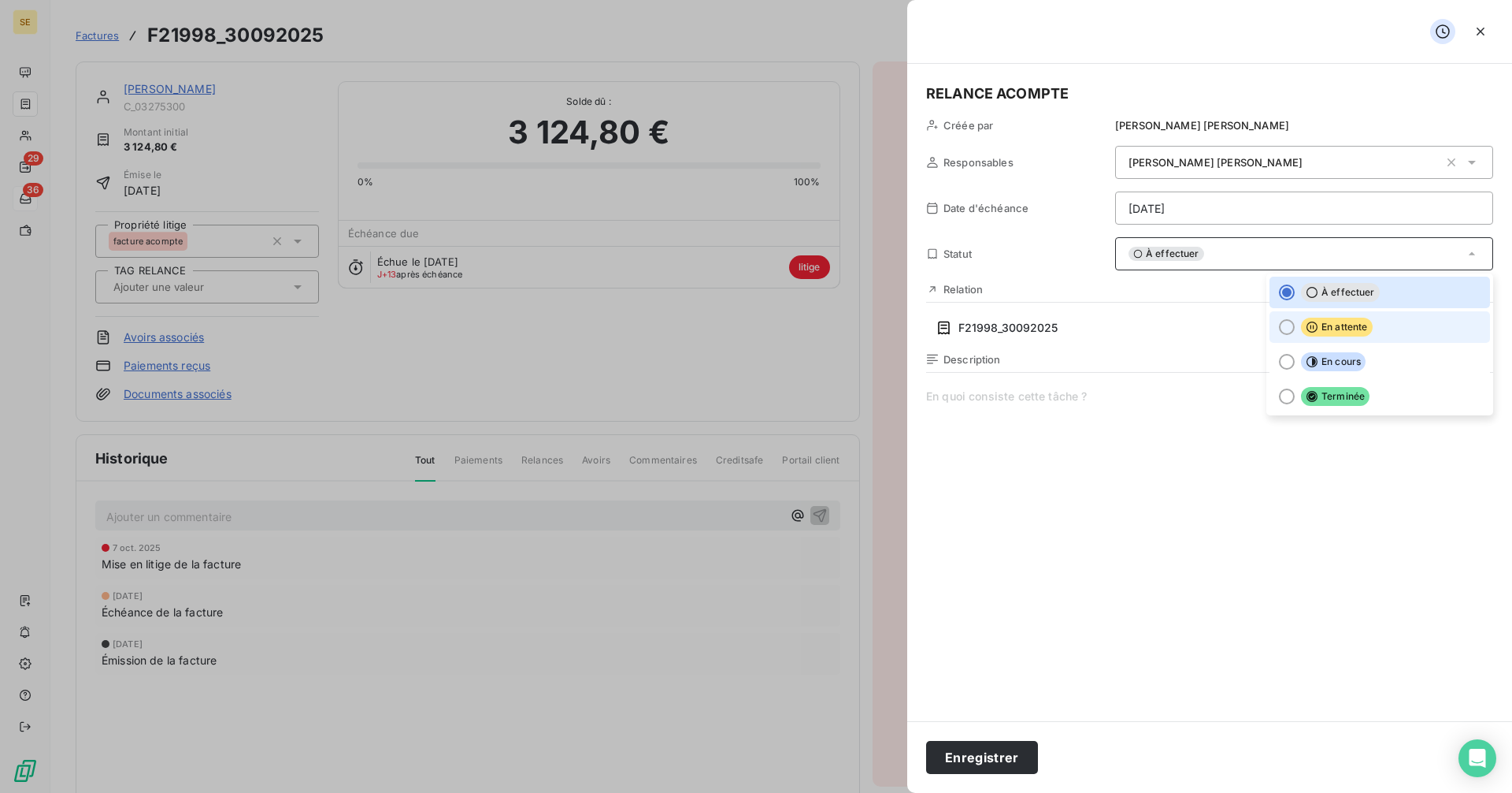
click at [1304, 327] on span "En attente" at bounding box center [1336, 327] width 71 height 19
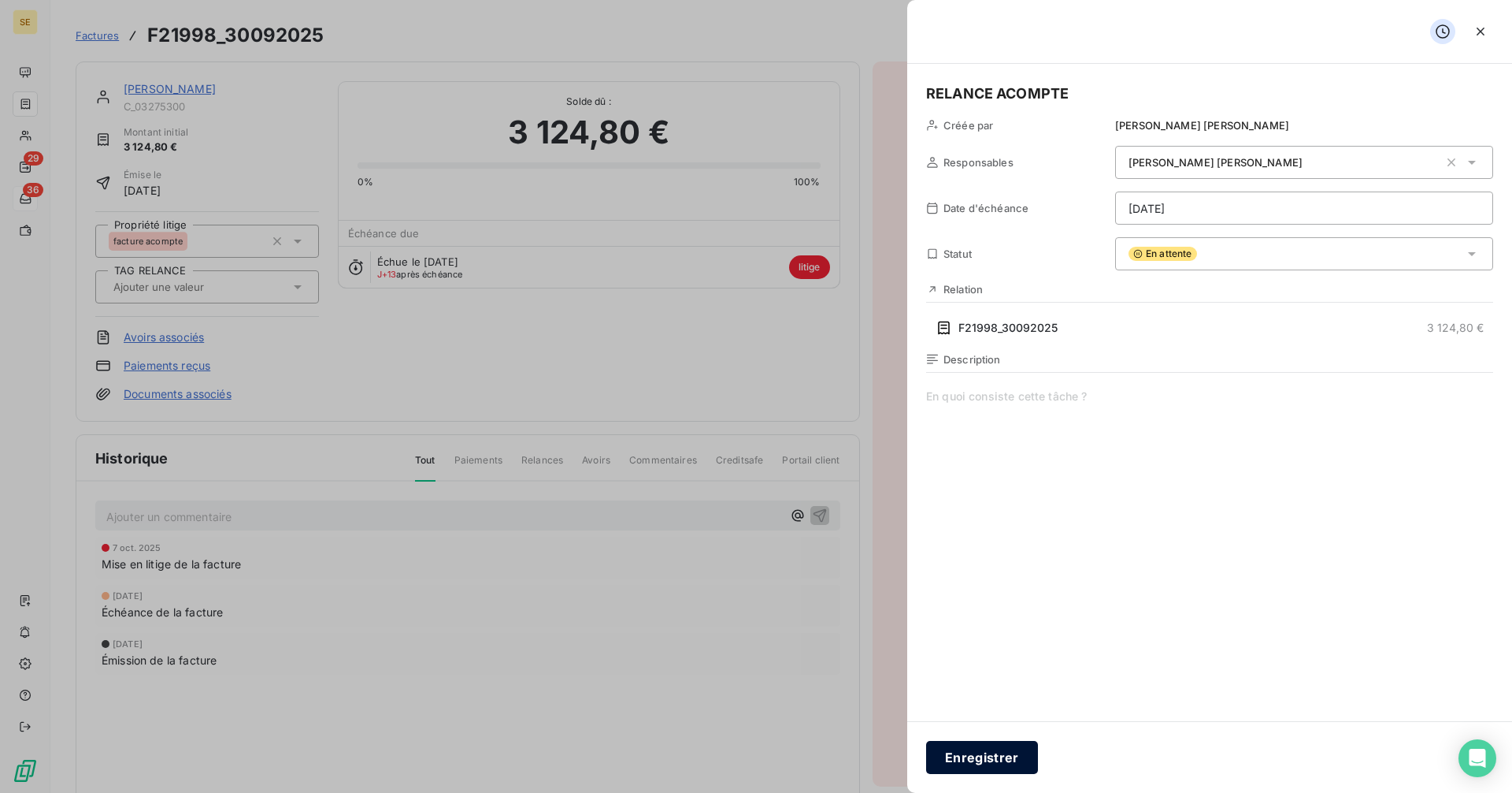
click at [993, 758] on button "Enregistrer" at bounding box center [981, 757] width 112 height 33
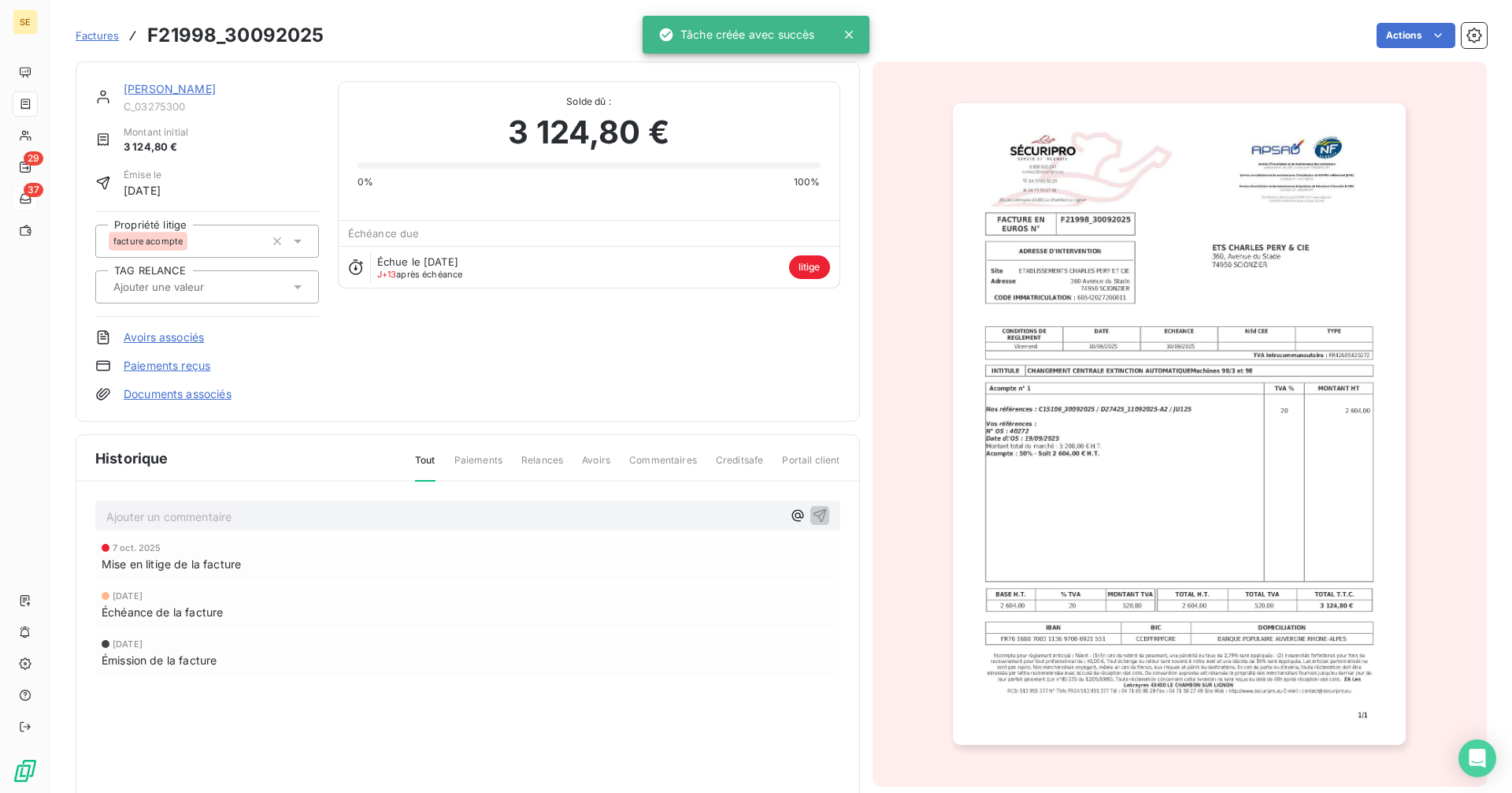
click at [102, 40] on span "Factures" at bounding box center [97, 35] width 43 height 13
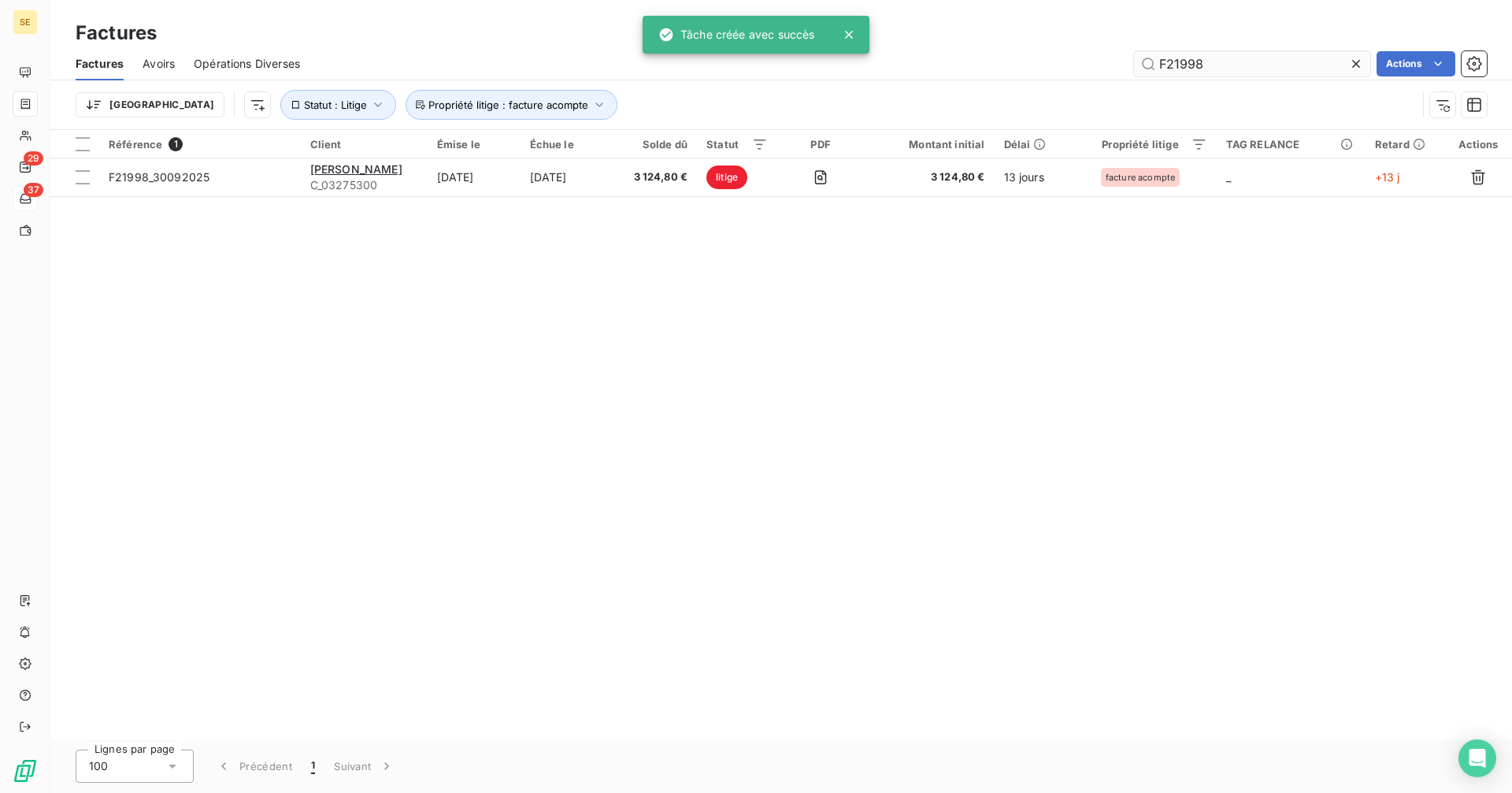
click at [1209, 65] on input "F21998" at bounding box center [1252, 63] width 236 height 25
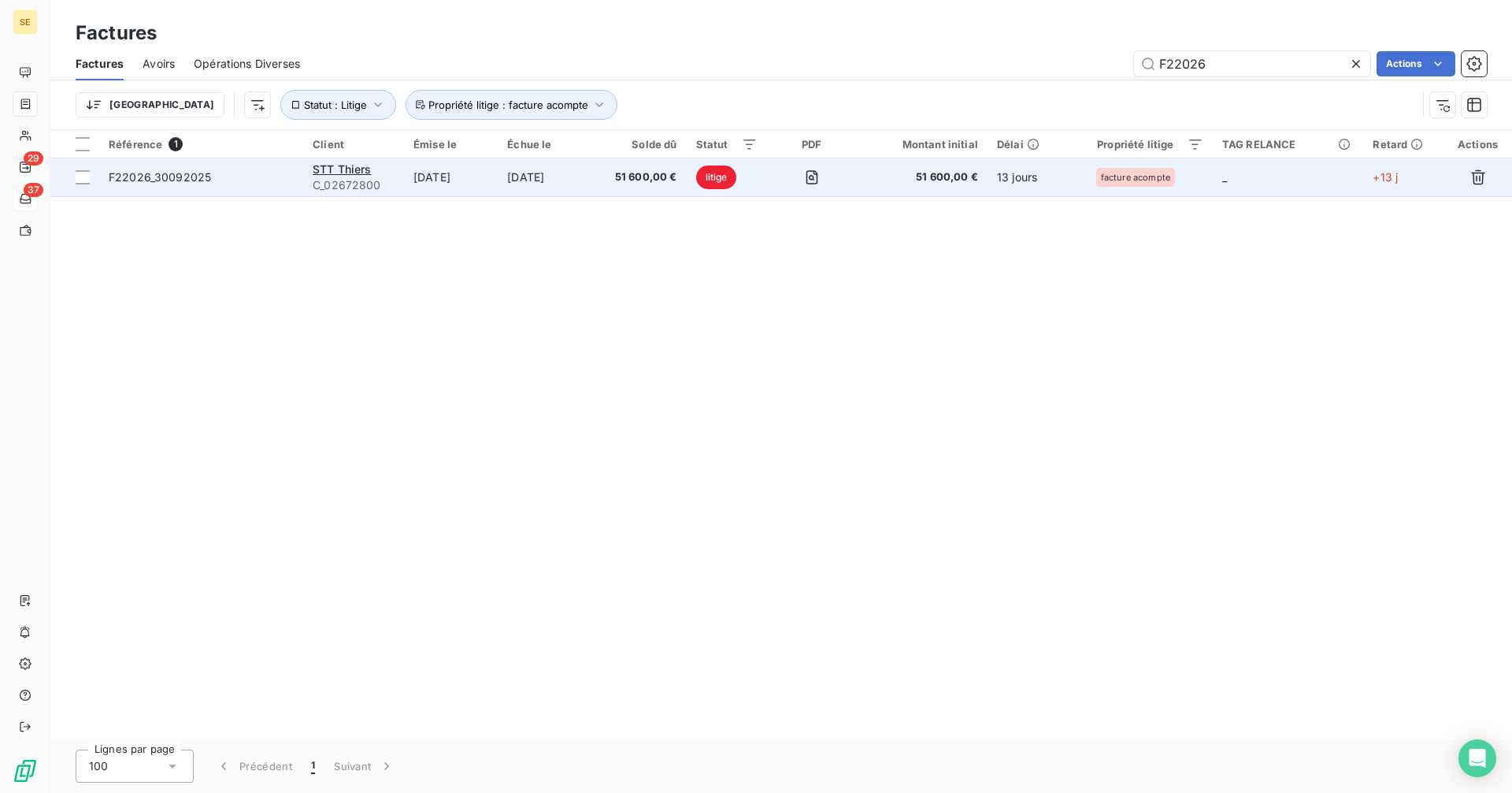
type input "F22026"
click at [170, 178] on span "F22026_30092025" at bounding box center [159, 177] width 102 height 14
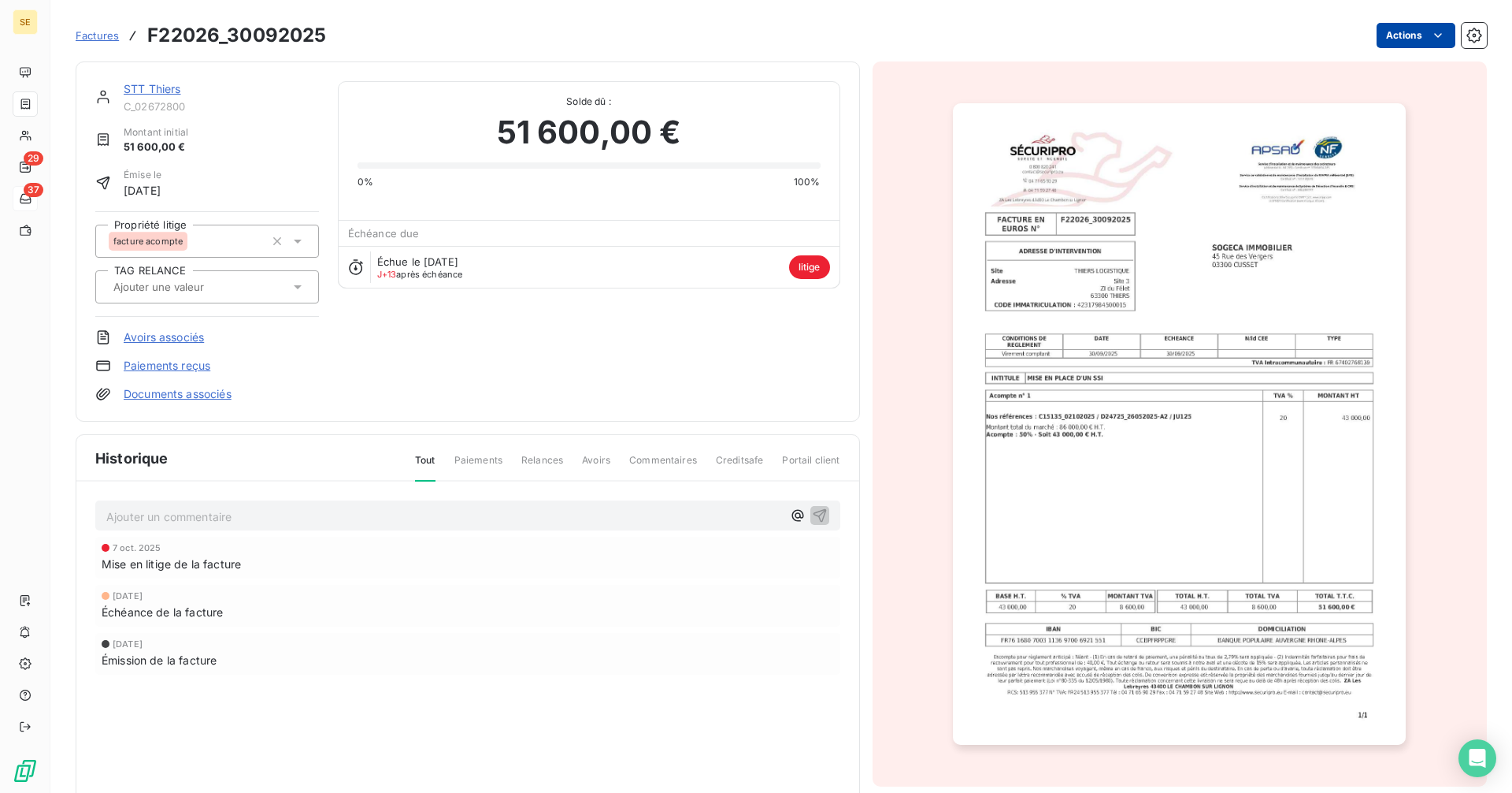
click at [1385, 27] on html "SE 29 37 Factures F22026_30092025 Actions STT Thiers C_02672800 Montant initial…" at bounding box center [756, 396] width 1512 height 793
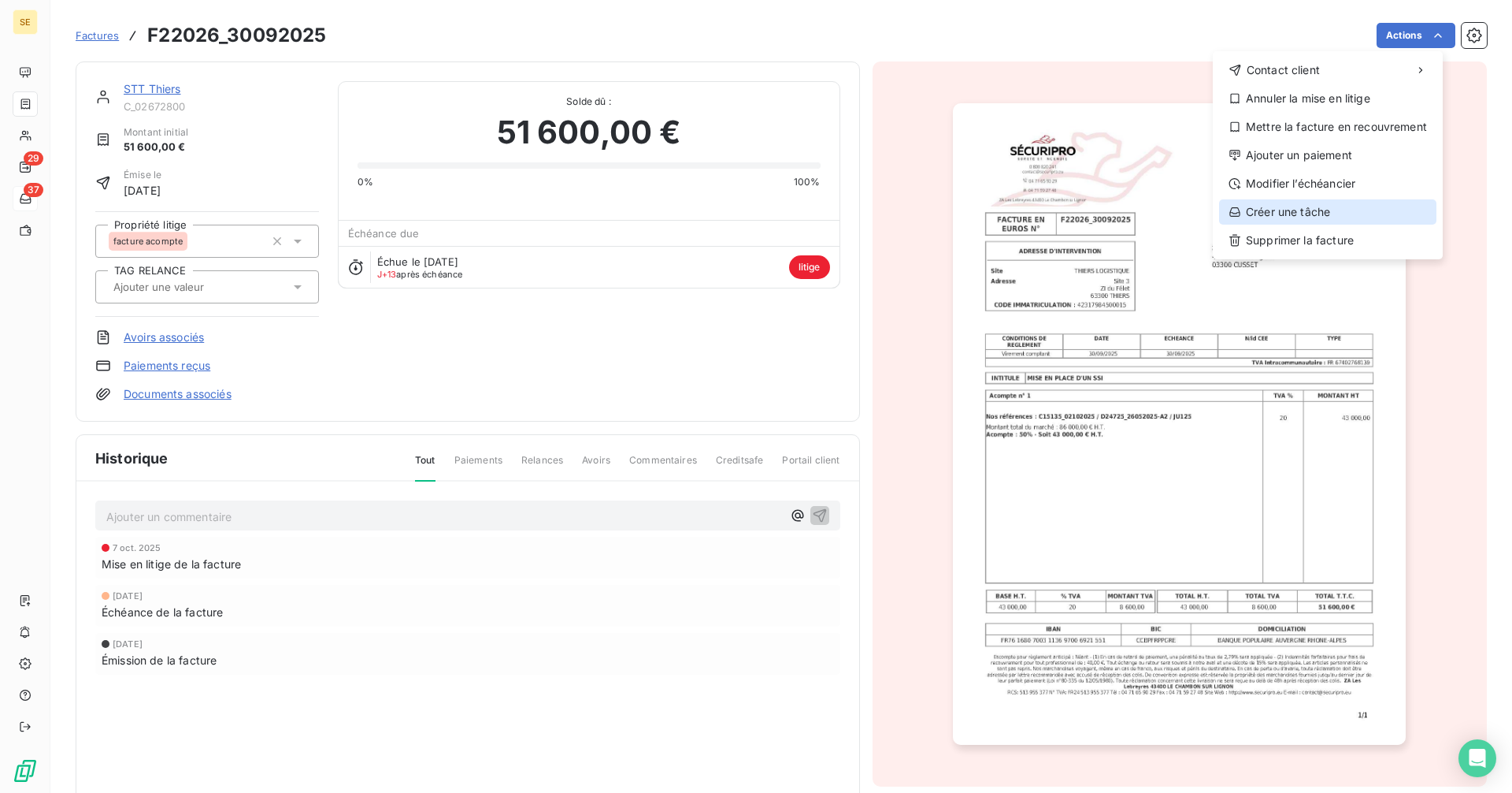
click at [1294, 213] on div "Créer une tâche" at bounding box center [1327, 211] width 218 height 25
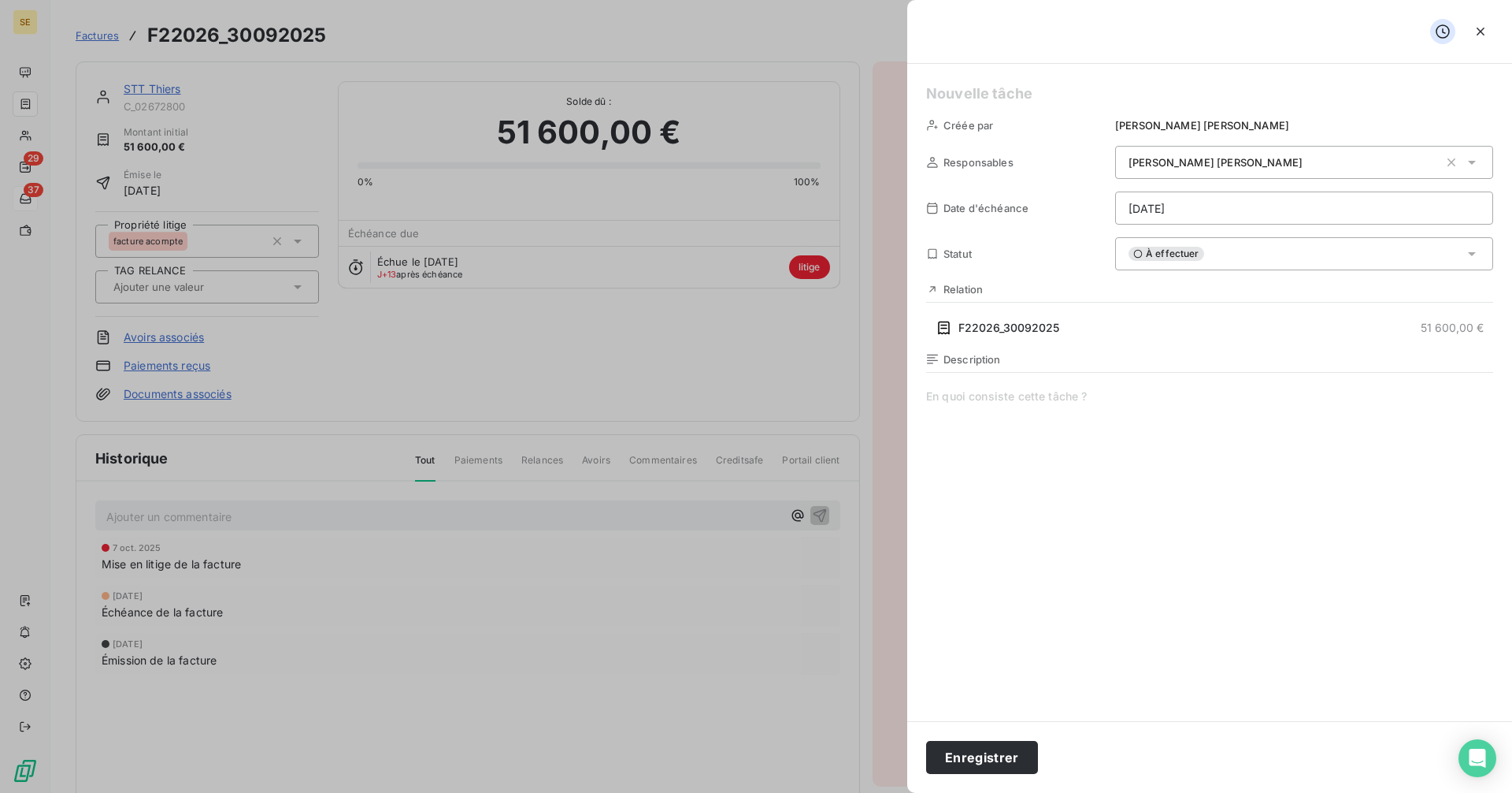
click at [1154, 202] on html "SE 29 37 Factures F22026_30092025 Actions STT Thiers C_02672800 Montant initial…" at bounding box center [756, 396] width 1512 height 793
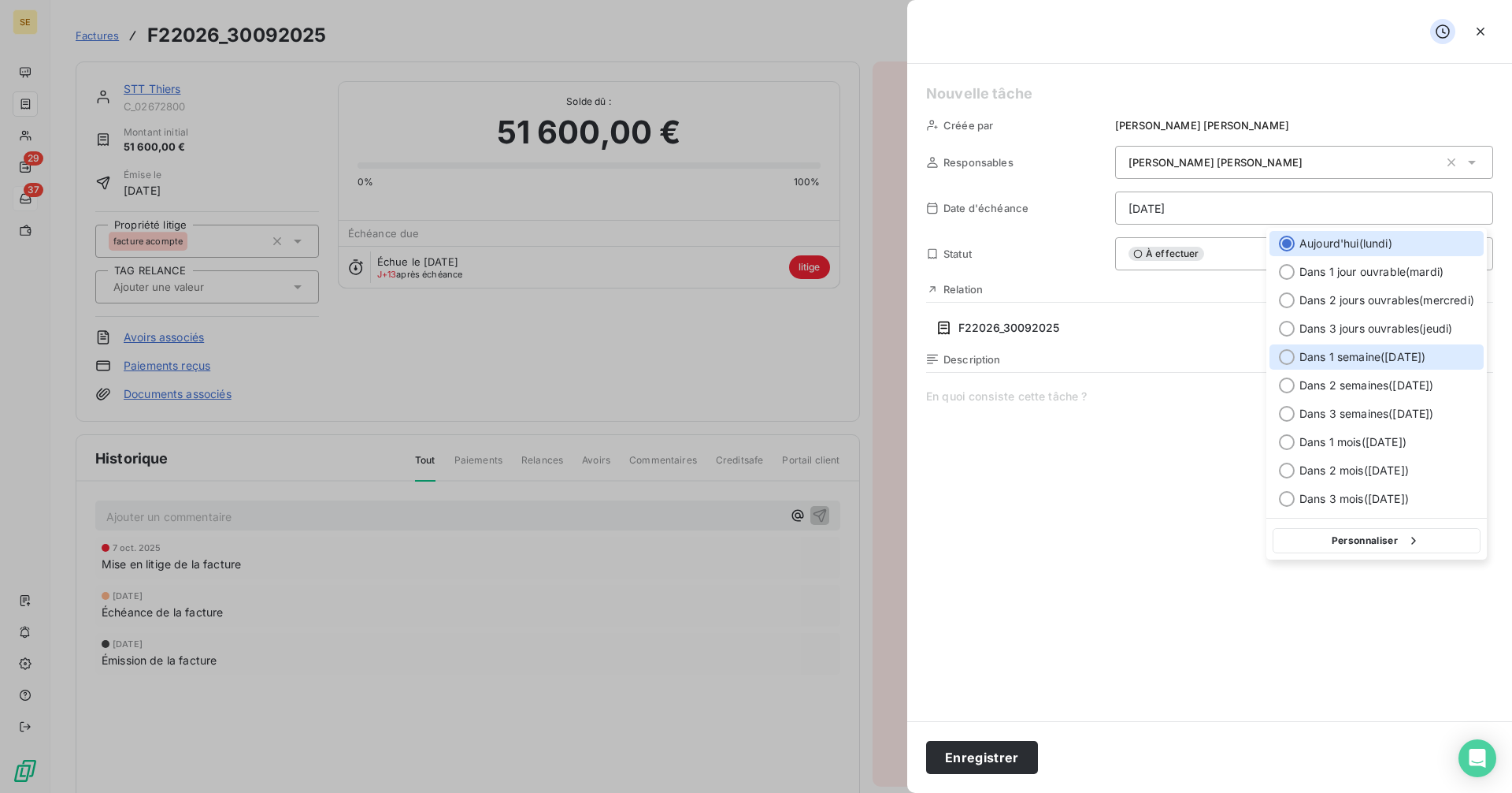
click at [1293, 360] on div at bounding box center [1287, 357] width 16 height 16
type input "[DATE]"
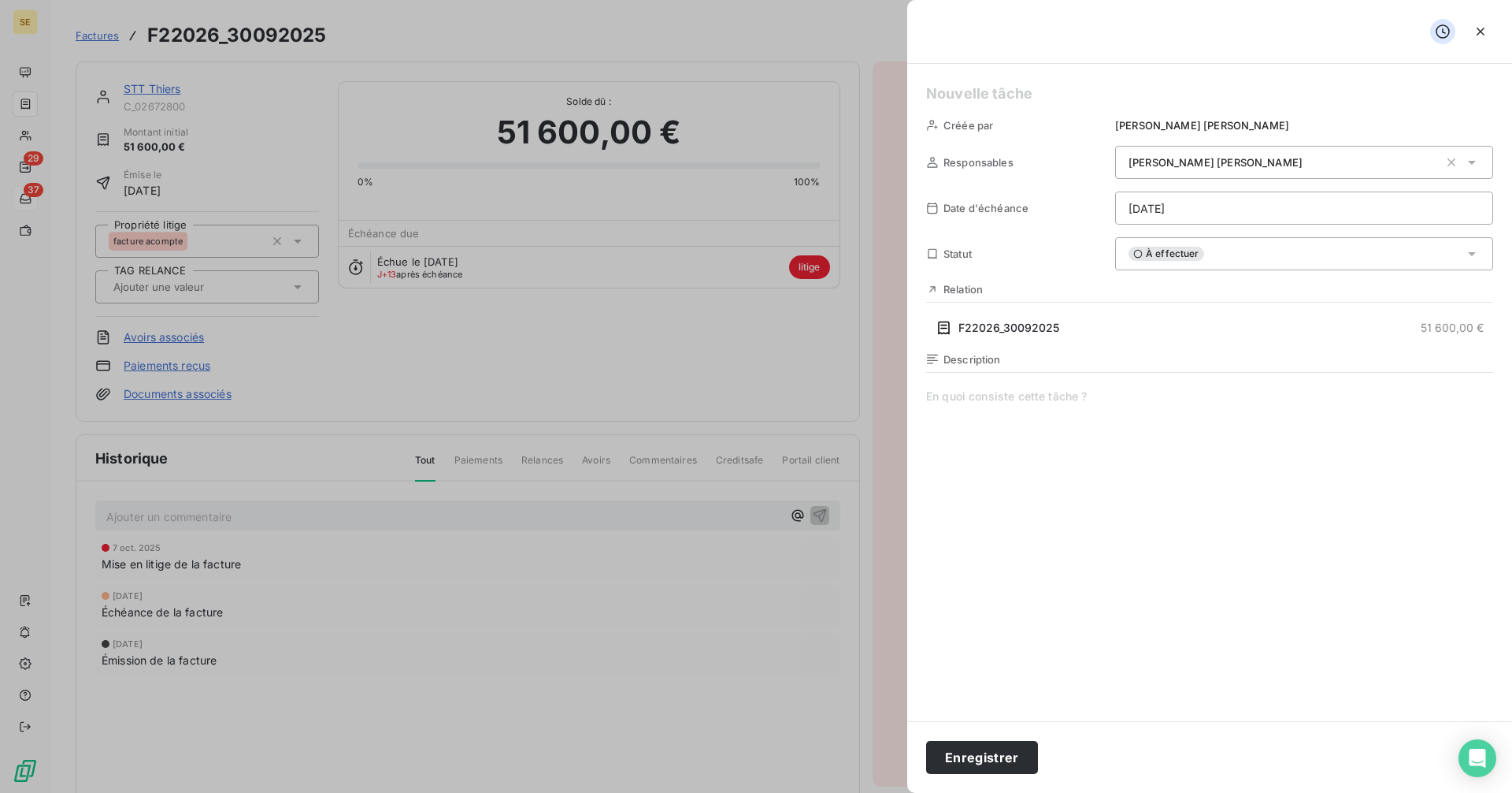
click at [1171, 255] on span "À effectuer" at bounding box center [1166, 254] width 75 height 14
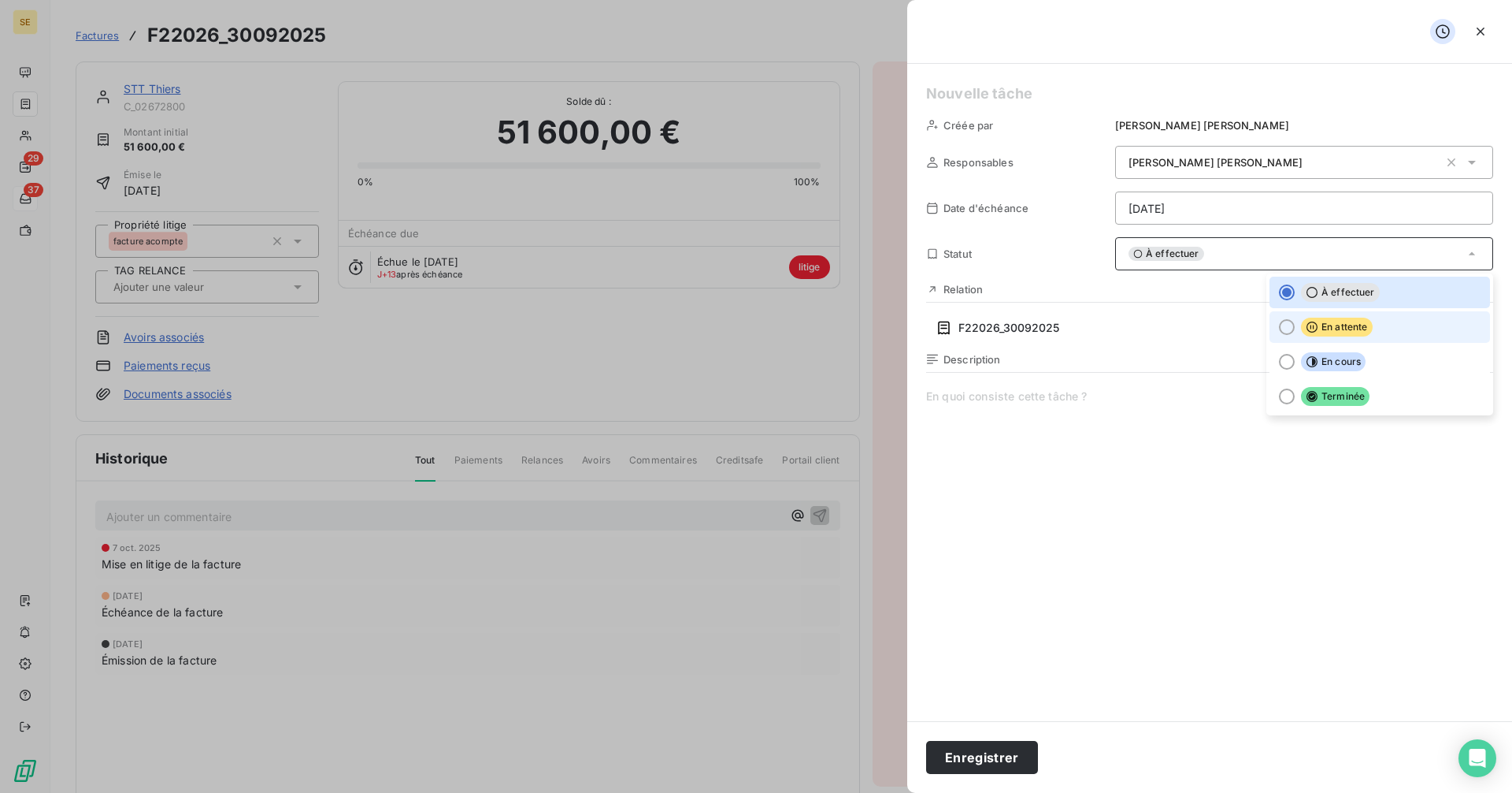
click at [1290, 329] on div at bounding box center [1287, 327] width 16 height 16
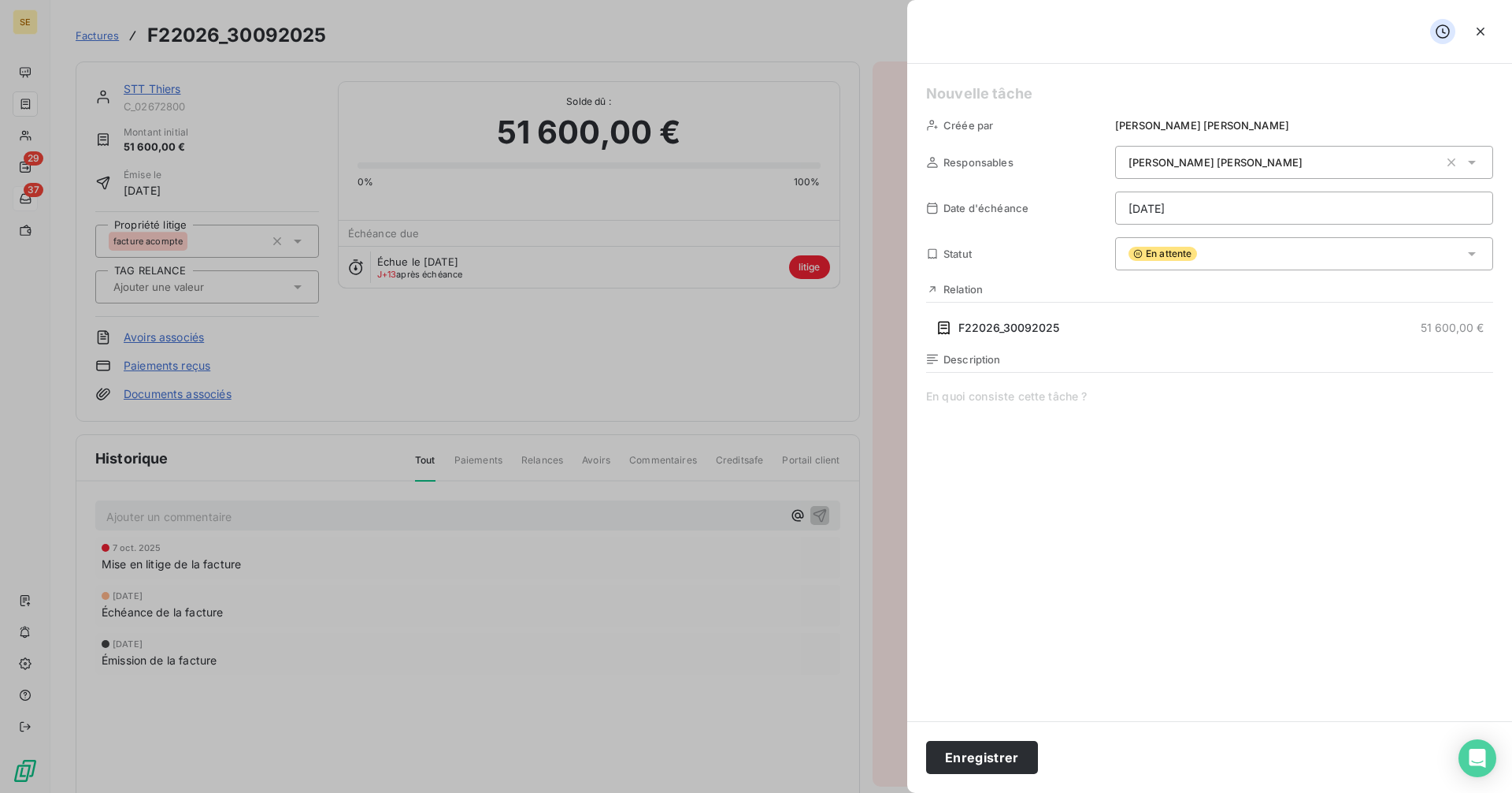
click at [971, 80] on div "Créée par Delphine Dumas Responsables Delphine Dumas Date d'échéance 20/10/2025…" at bounding box center [1209, 392] width 605 height 657
paste h5
click at [992, 754] on button "Enregistrer" at bounding box center [981, 757] width 112 height 33
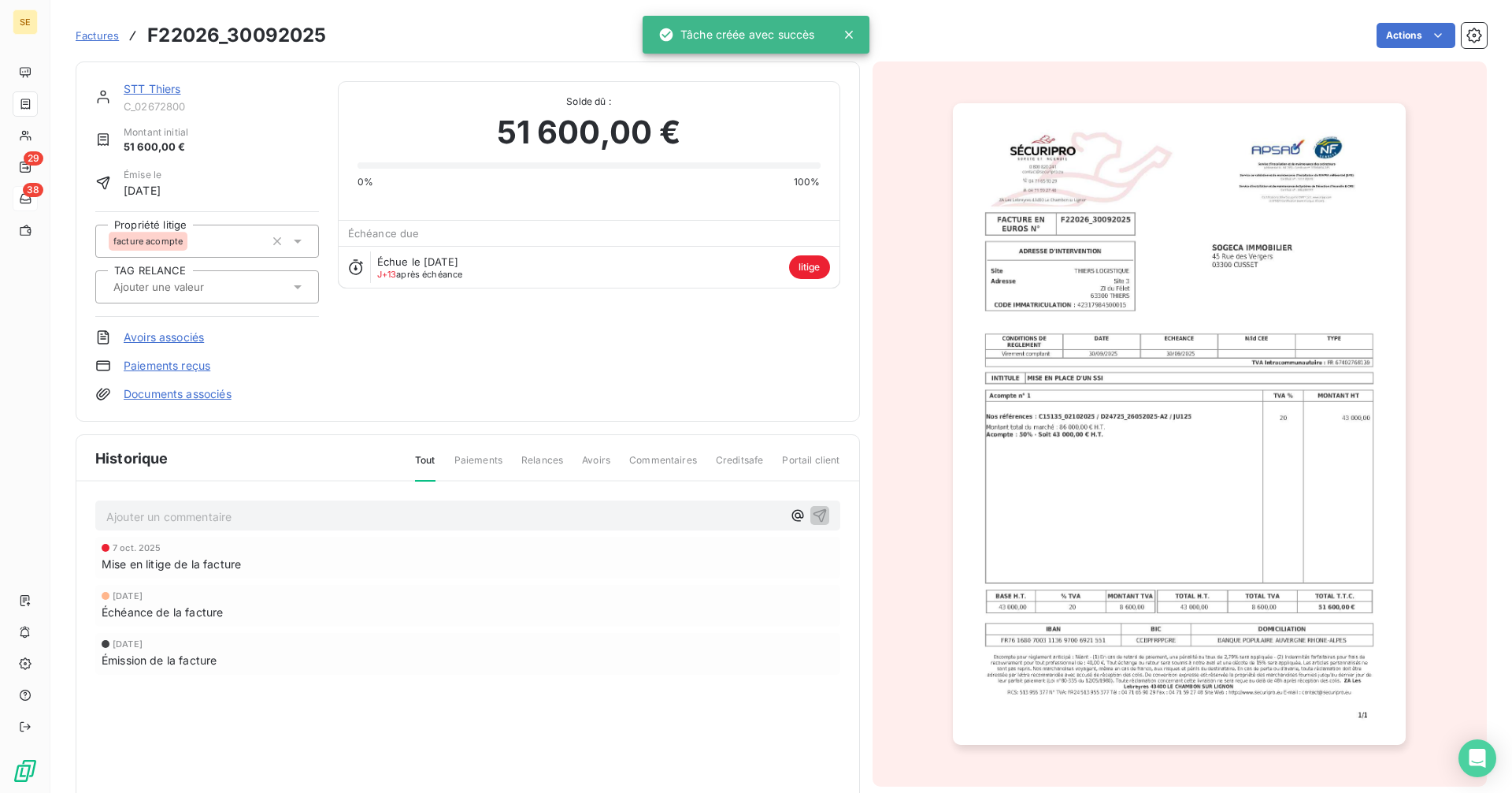
click at [105, 37] on span "Factures" at bounding box center [97, 35] width 43 height 13
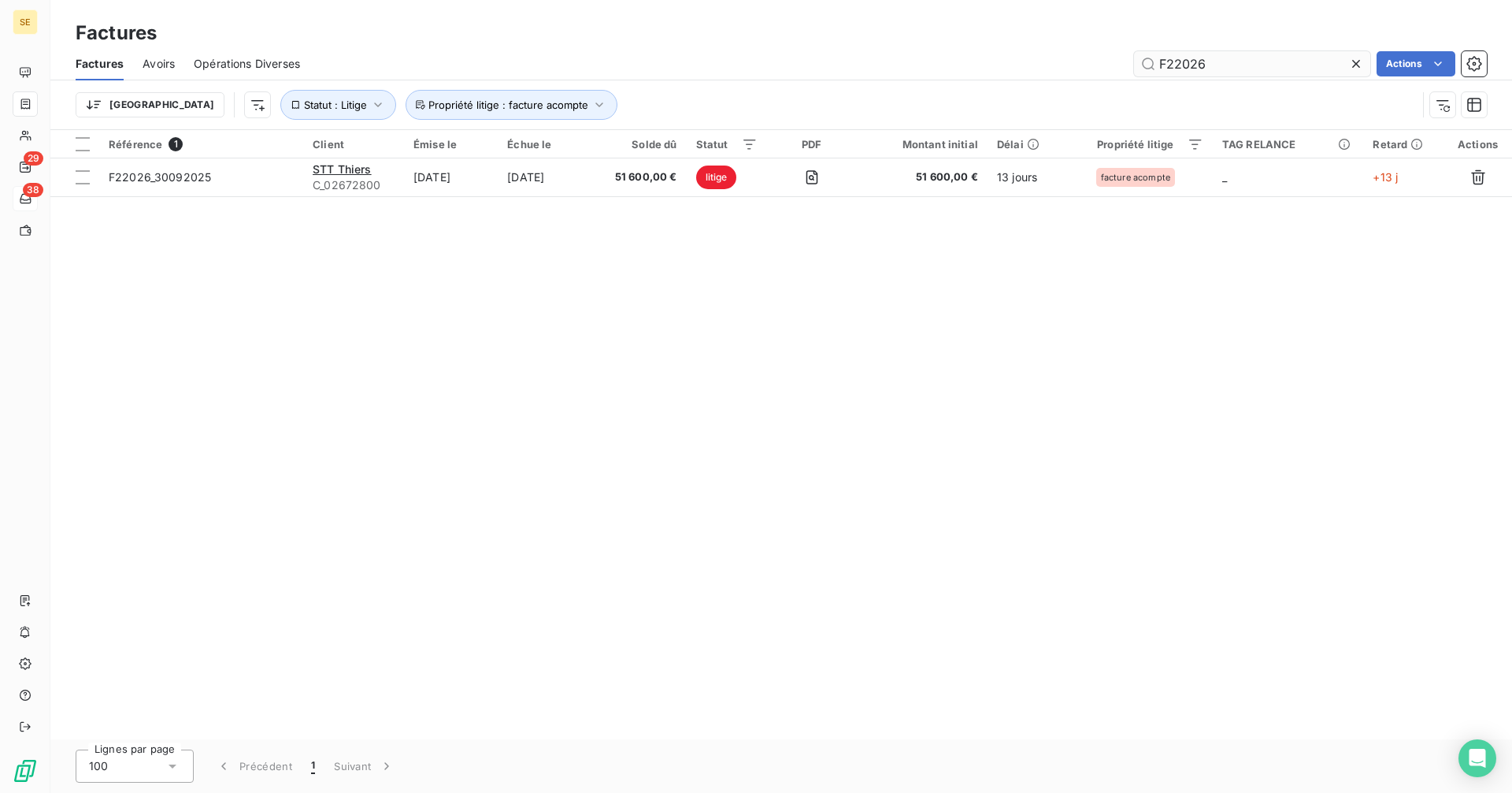
click at [1214, 68] on input "F22026" at bounding box center [1252, 63] width 236 height 25
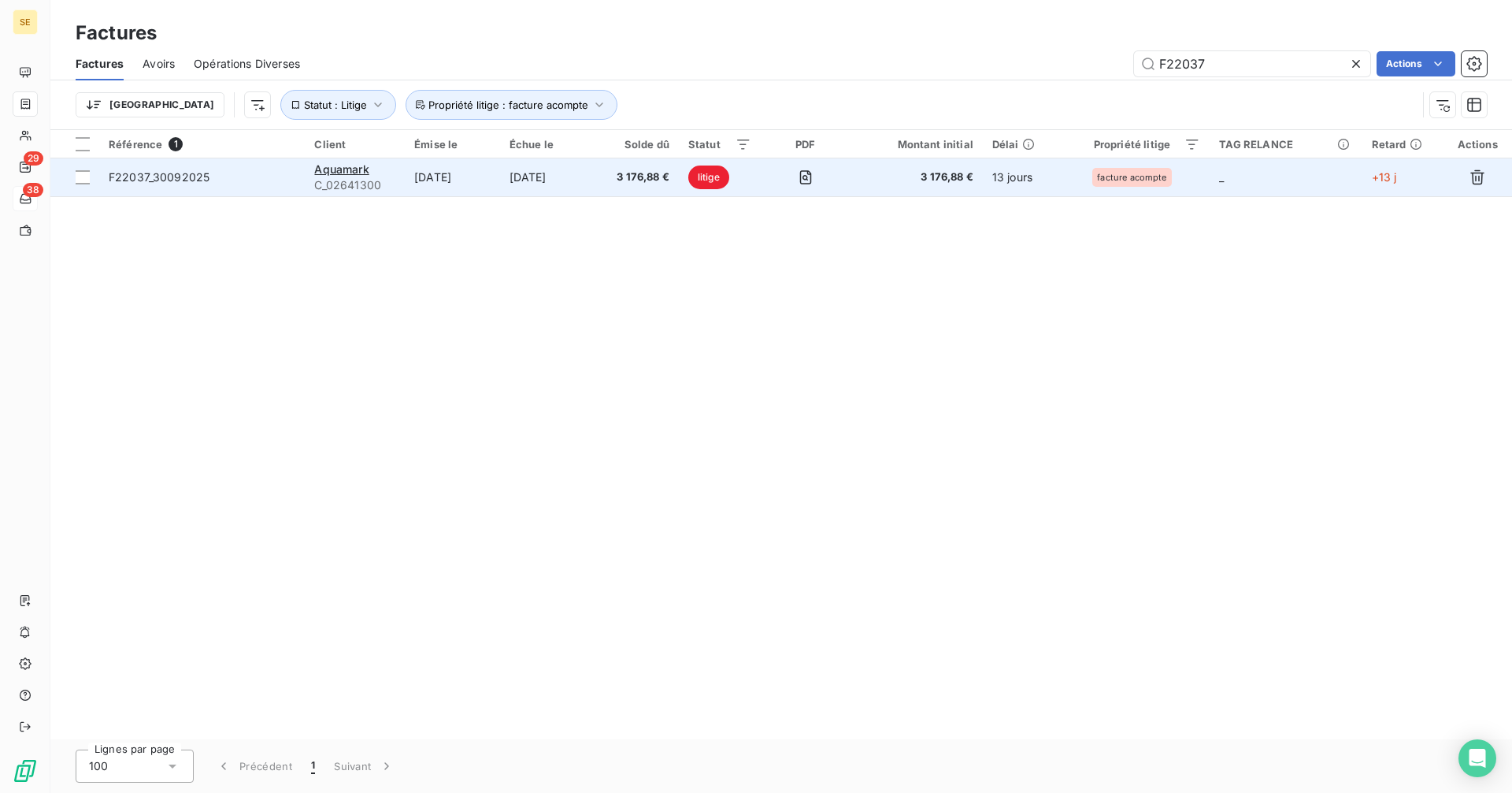
type input "F22037"
click at [153, 181] on span "F22037_30092025" at bounding box center [159, 177] width 101 height 14
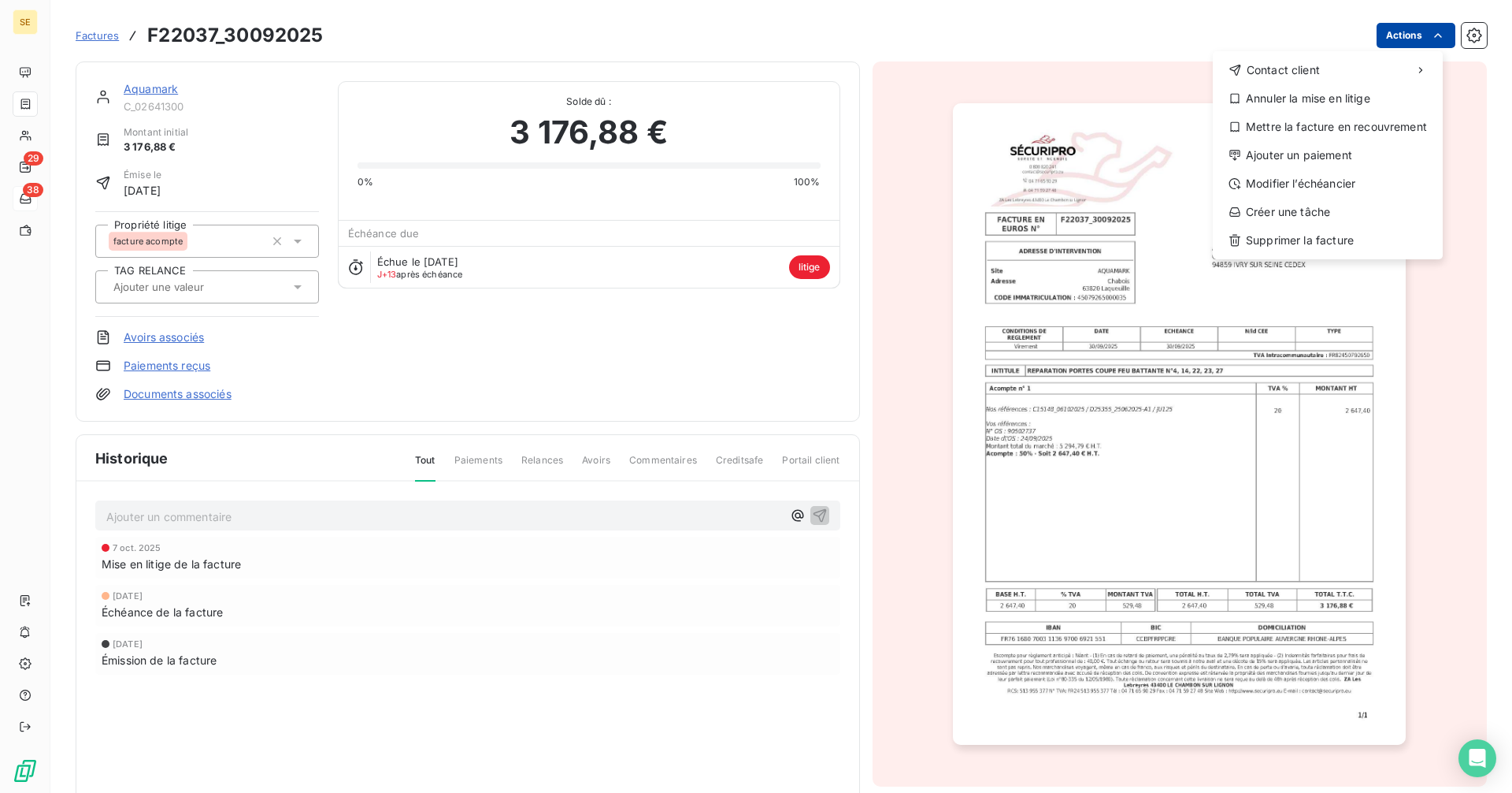
click at [1402, 36] on html "SE 29 38 Factures F22037_30092025 Actions Contact client Annuler la mise en lit…" at bounding box center [756, 396] width 1512 height 793
click at [1308, 212] on div "Créer une tâche" at bounding box center [1327, 211] width 218 height 25
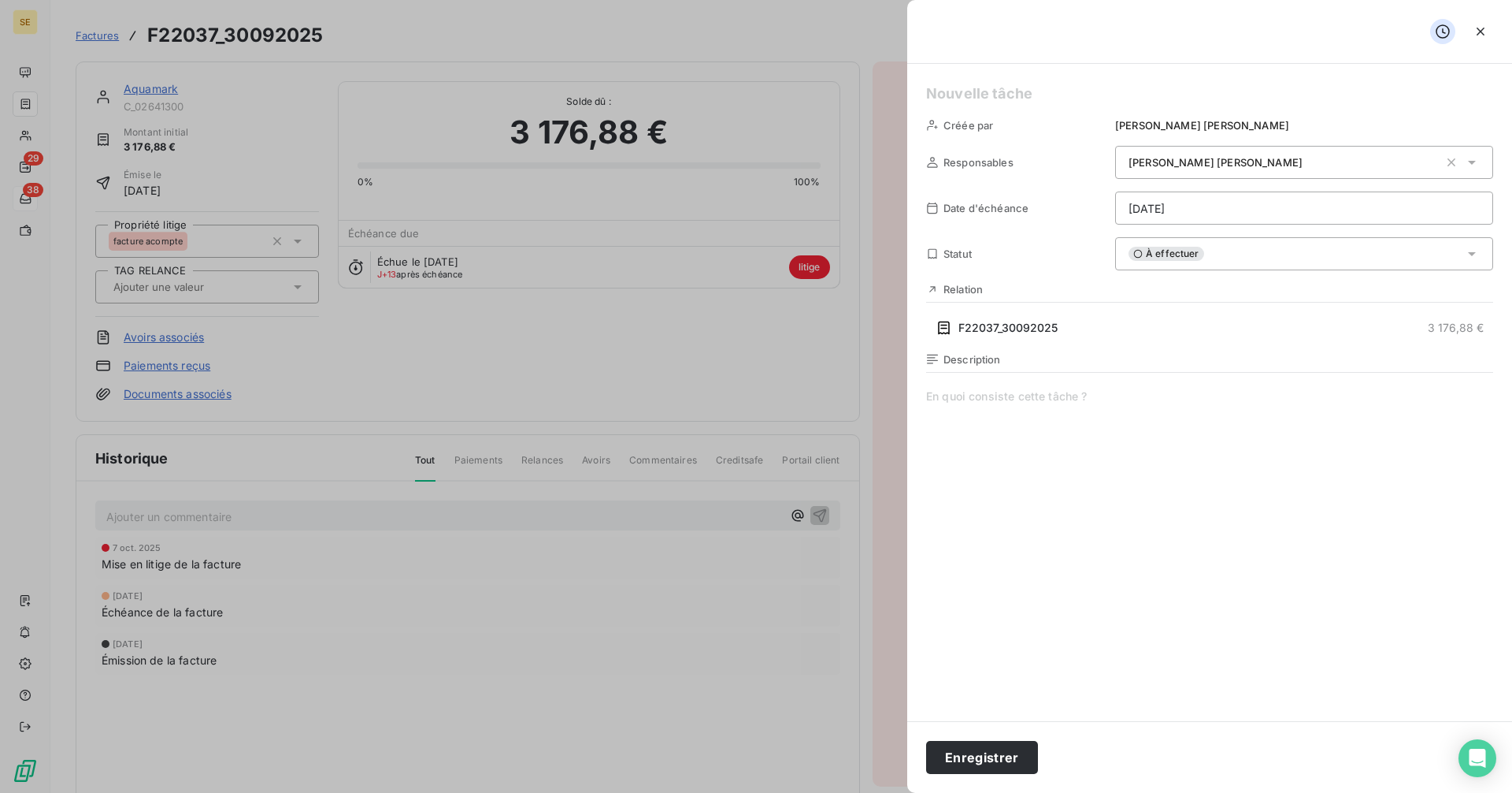
click at [929, 96] on h5 at bounding box center [1209, 93] width 567 height 22
click at [1181, 204] on html "SE 29 38 Factures F22037_30092025 Actions Aquamark C_02641300 Montant initial 3…" at bounding box center [756, 396] width 1512 height 793
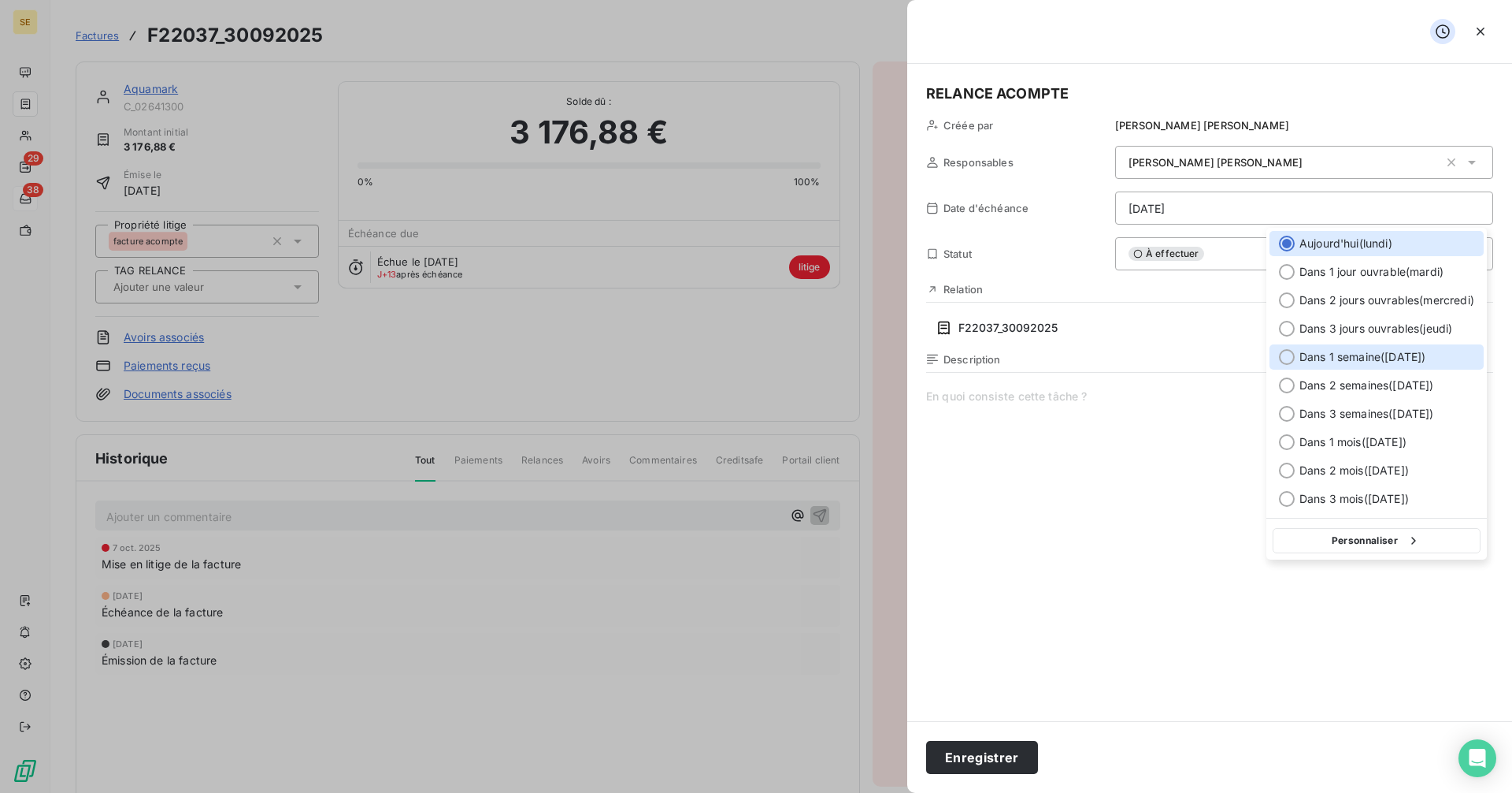
click at [1290, 354] on div at bounding box center [1287, 357] width 16 height 16
type input "[DATE]"
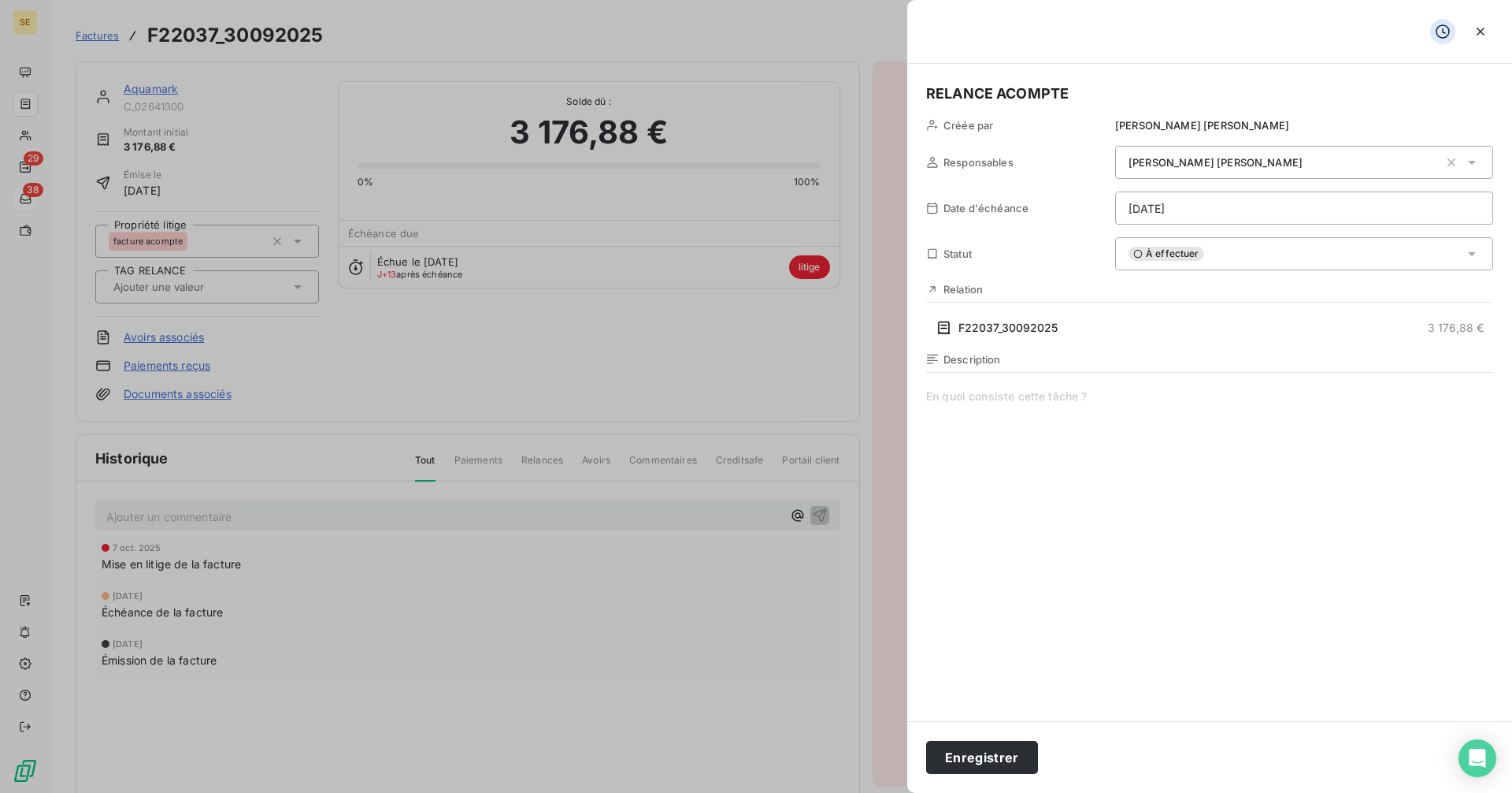
click at [1183, 246] on div "À effectuer" at bounding box center [1304, 253] width 378 height 33
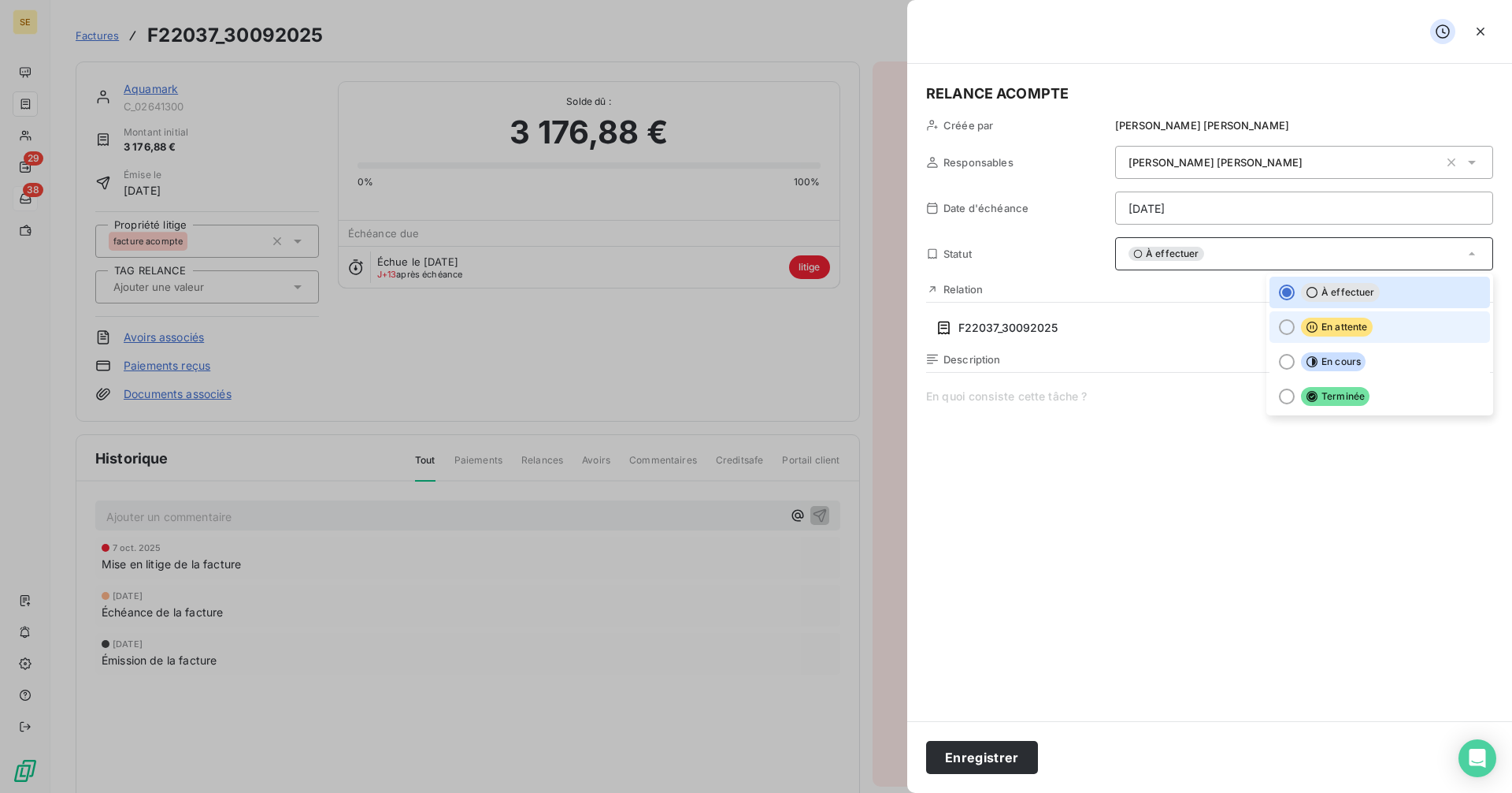
click at [1286, 321] on div at bounding box center [1287, 327] width 16 height 16
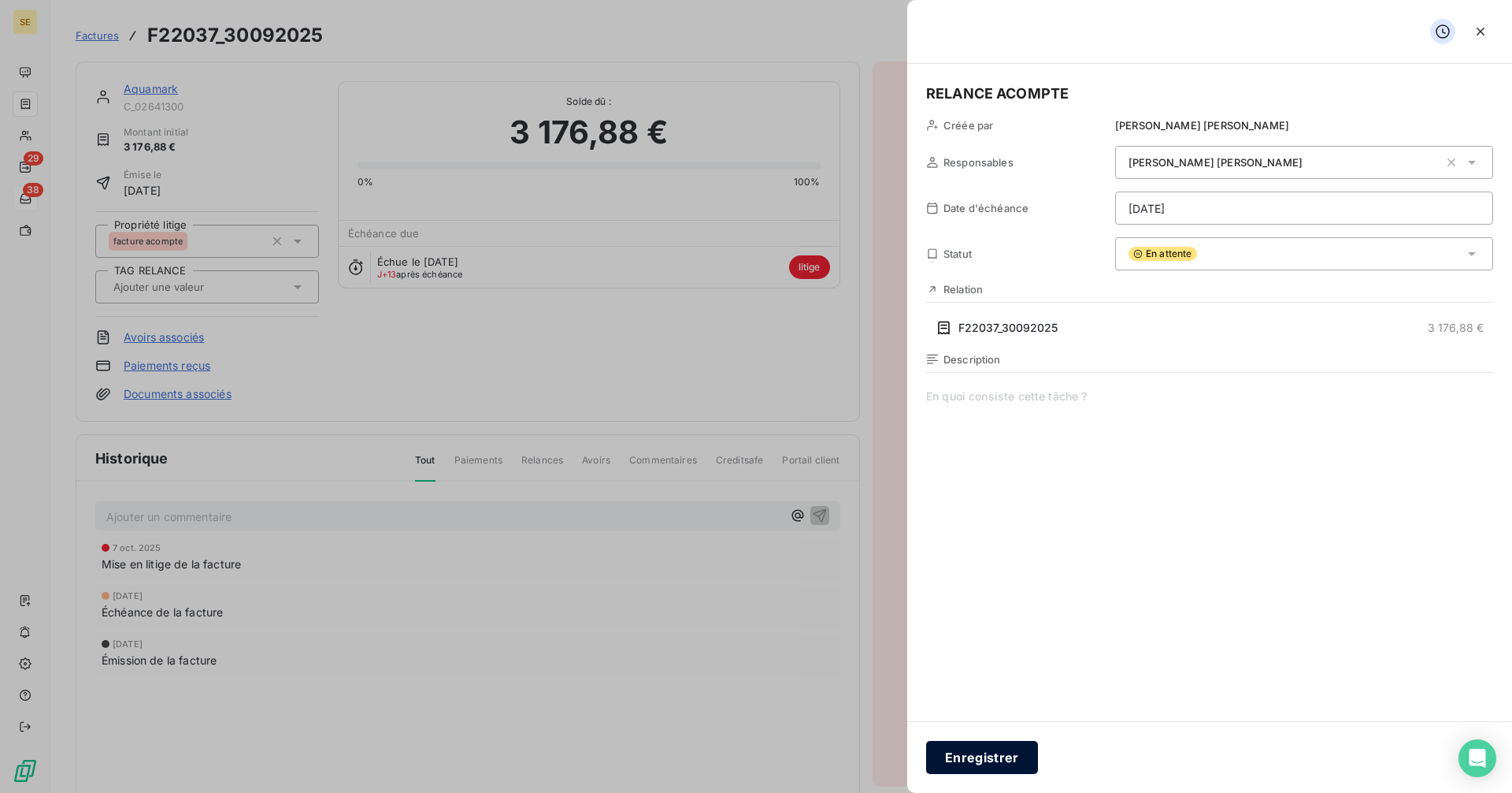
click at [1005, 762] on button "Enregistrer" at bounding box center [981, 757] width 112 height 33
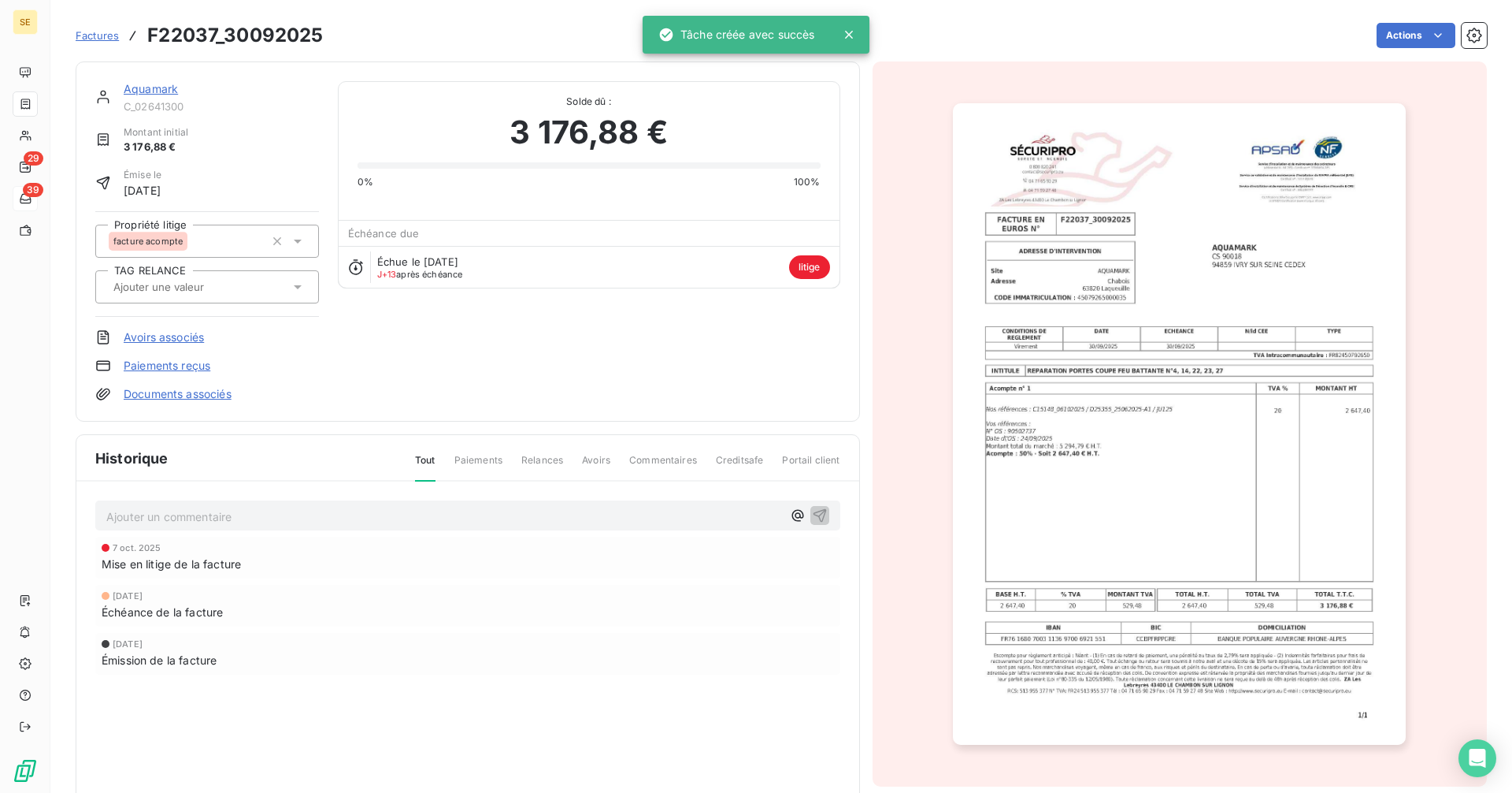
click at [99, 37] on span "Factures" at bounding box center [97, 35] width 43 height 13
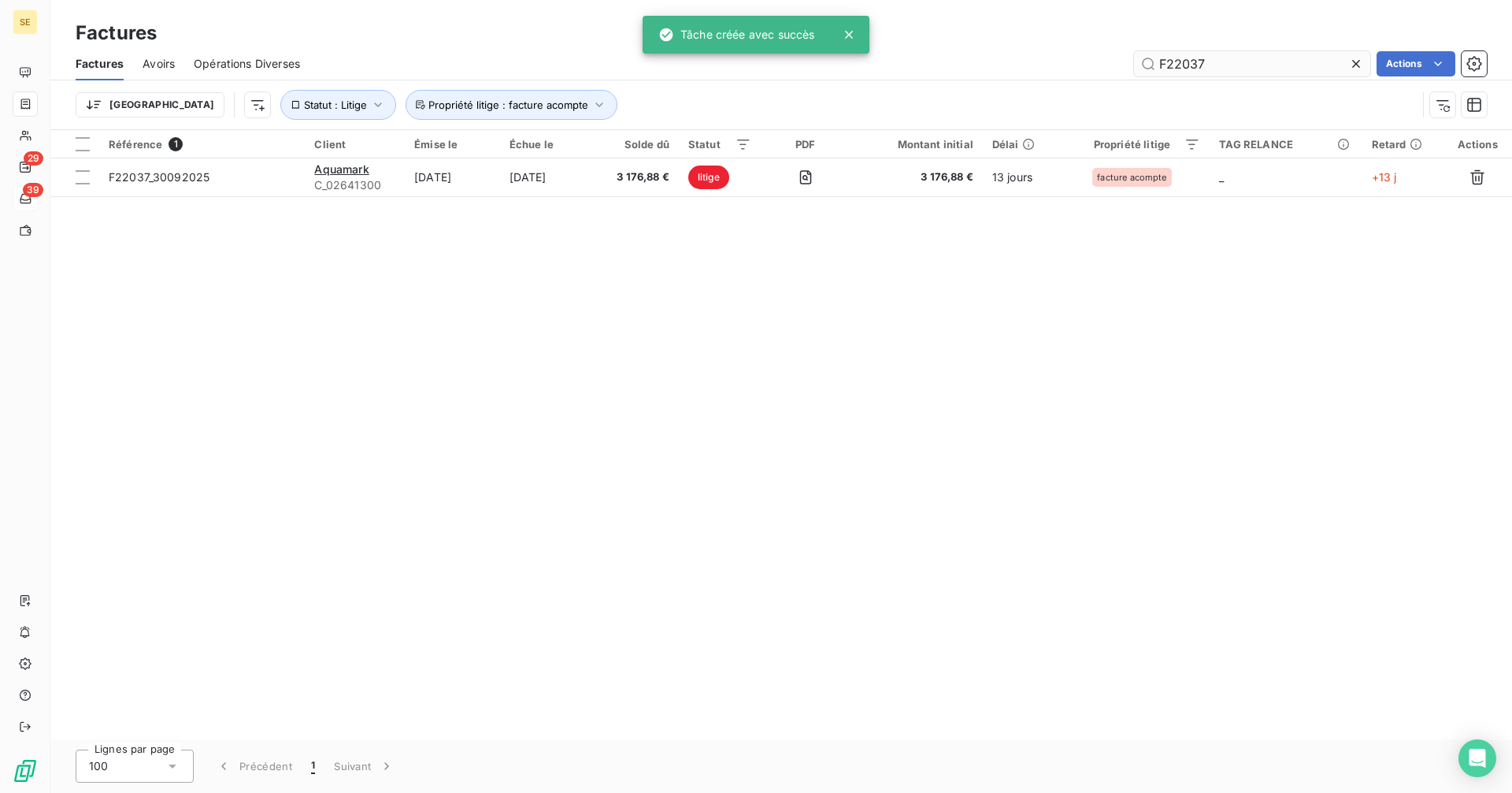
click at [1225, 68] on input "F22037" at bounding box center [1252, 63] width 236 height 25
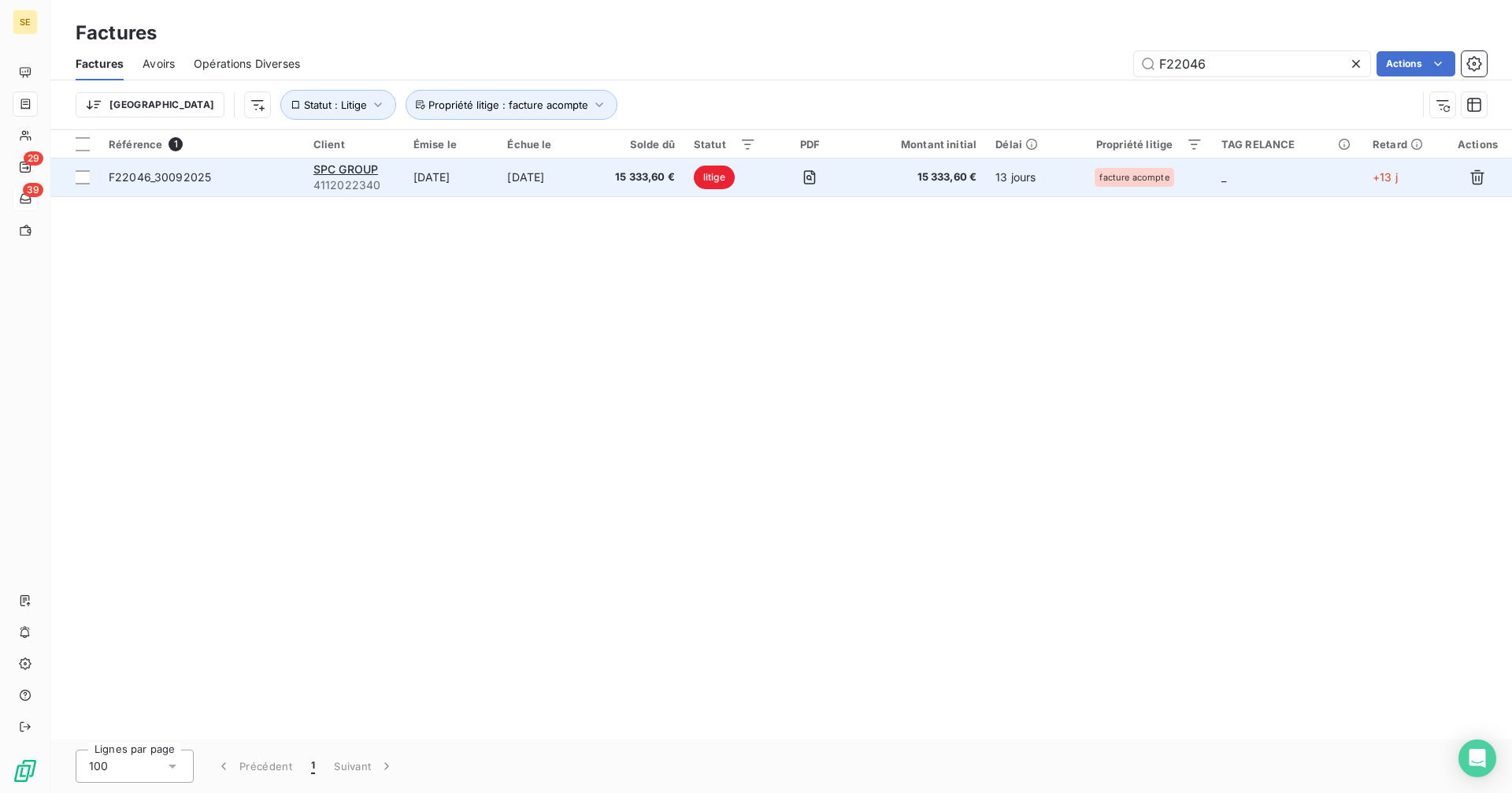
type input "F22046"
click at [166, 178] on span "F22046_30092025" at bounding box center [159, 177] width 102 height 14
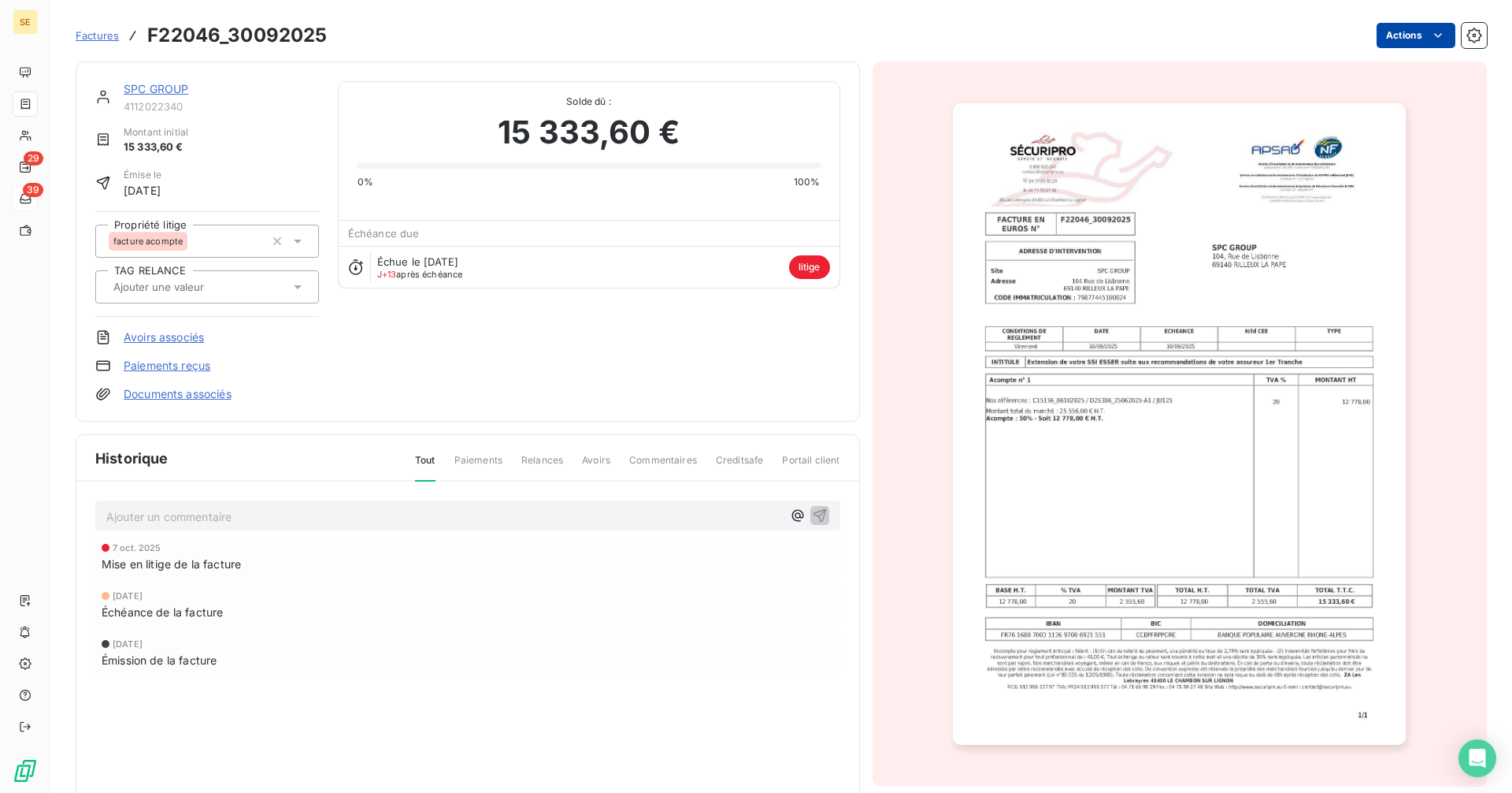
click at [1392, 32] on html "SE 29 39 Factures F22046_30092025 Actions SPC GROUP 4112022340 Montant initial …" at bounding box center [756, 396] width 1512 height 793
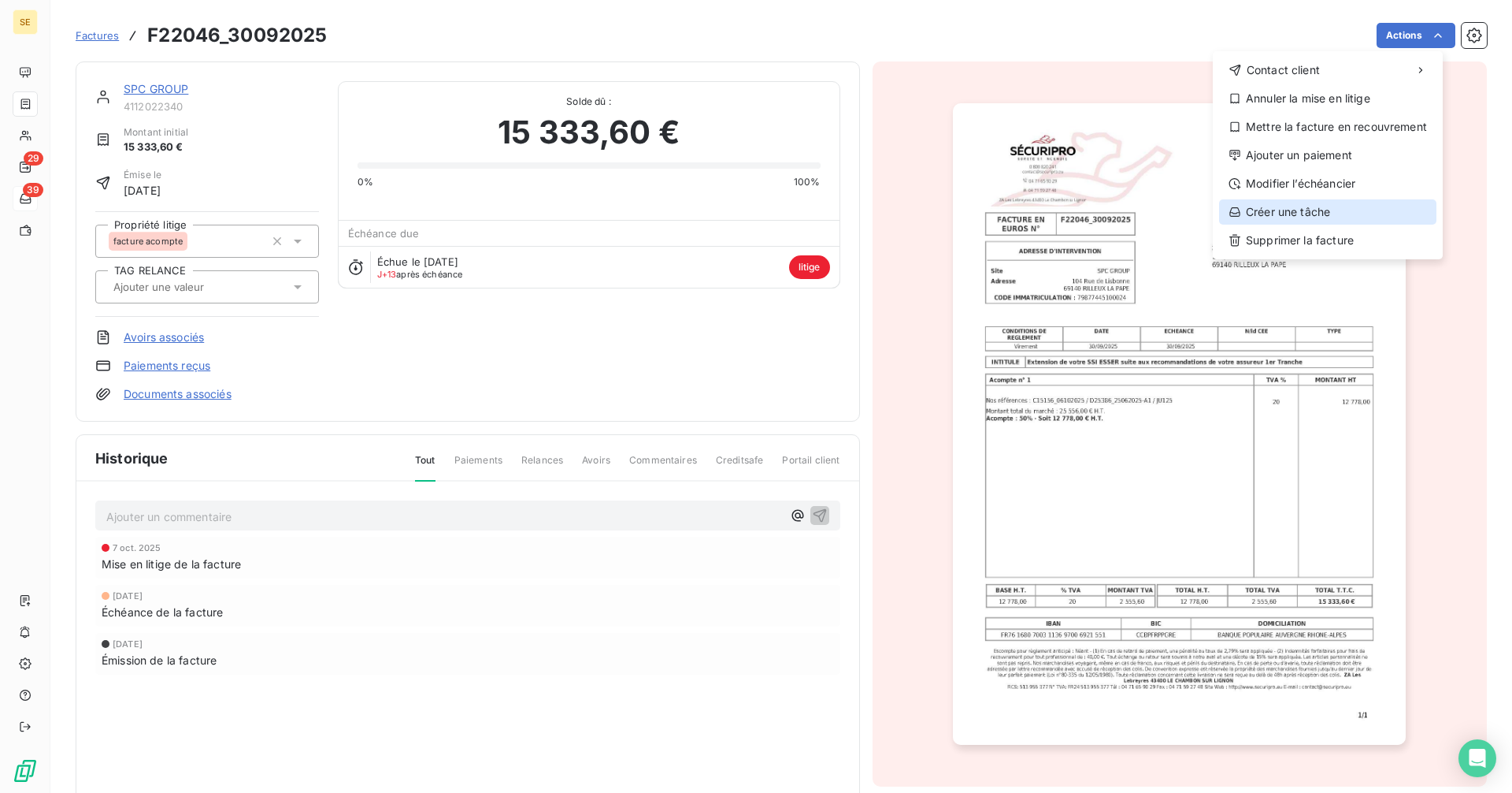
click at [1292, 216] on div "Créer une tâche" at bounding box center [1327, 211] width 218 height 25
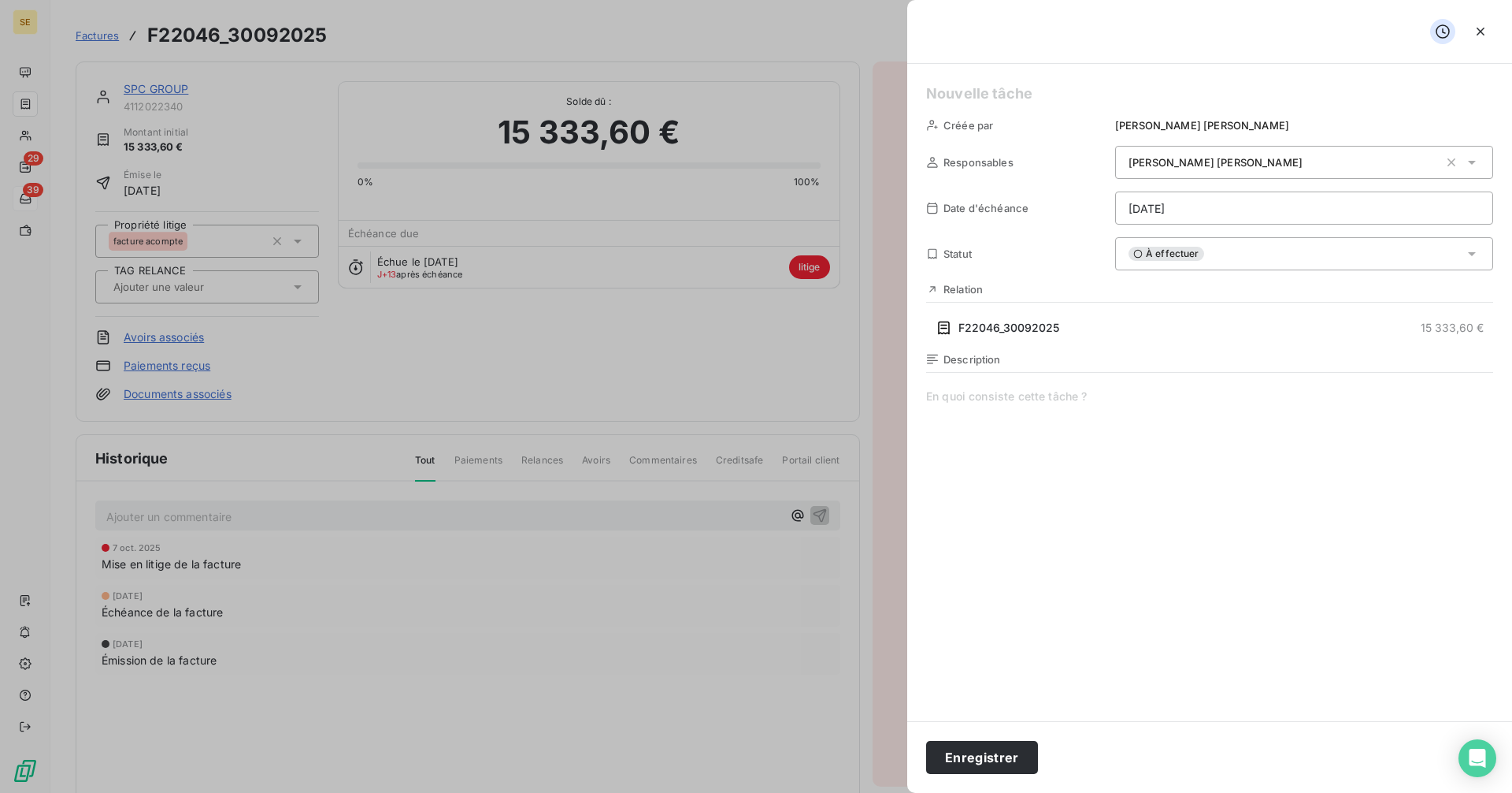
click at [1164, 209] on html "SE 29 39 Factures F22046_30092025 Actions SPC GROUP 4112022340 Montant initial …" at bounding box center [756, 396] width 1512 height 793
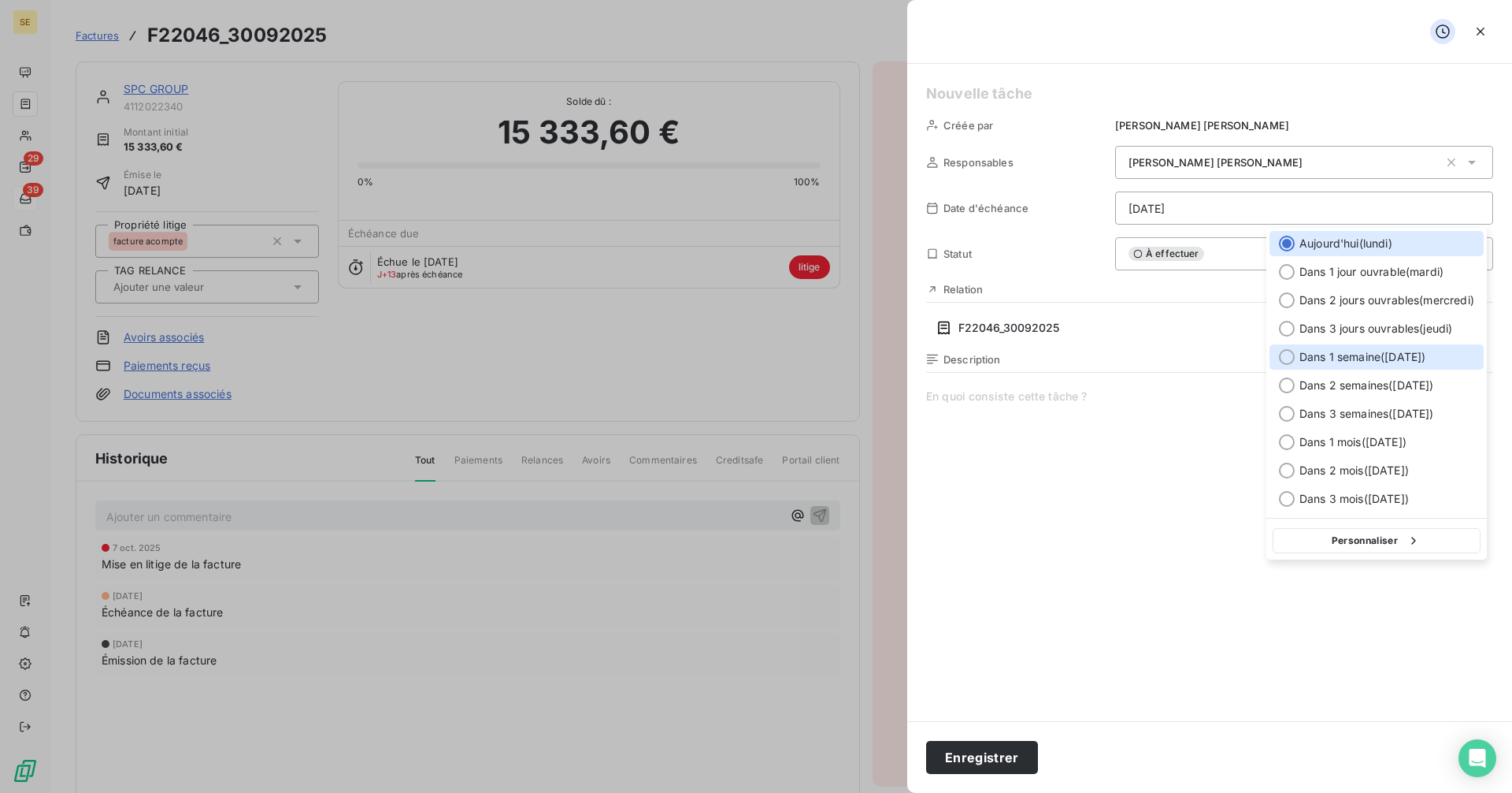
click at [1284, 355] on div at bounding box center [1287, 357] width 16 height 16
type input "[DATE]"
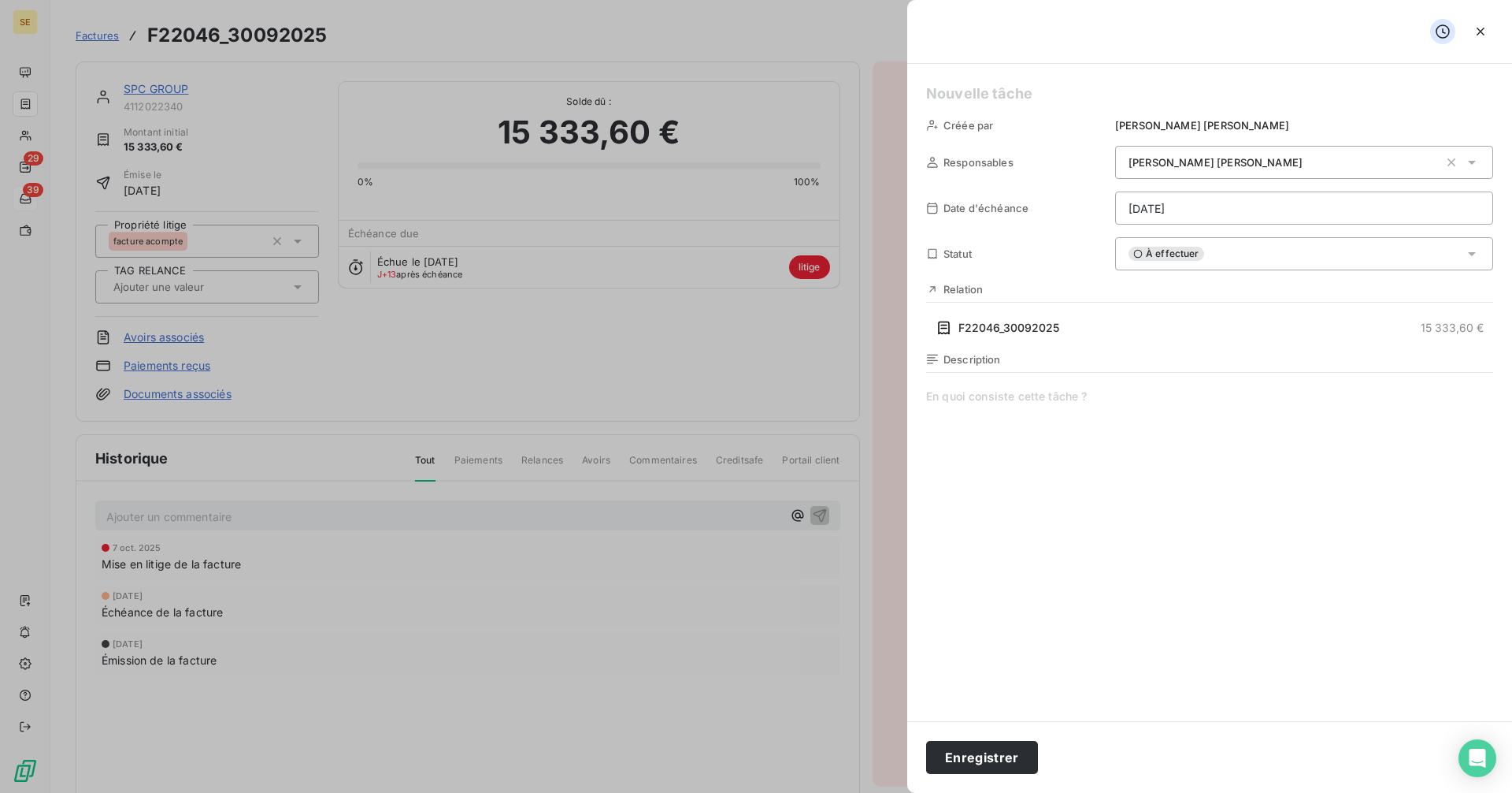
paste h5
click at [1140, 257] on icon at bounding box center [1138, 254] width 9 height 9
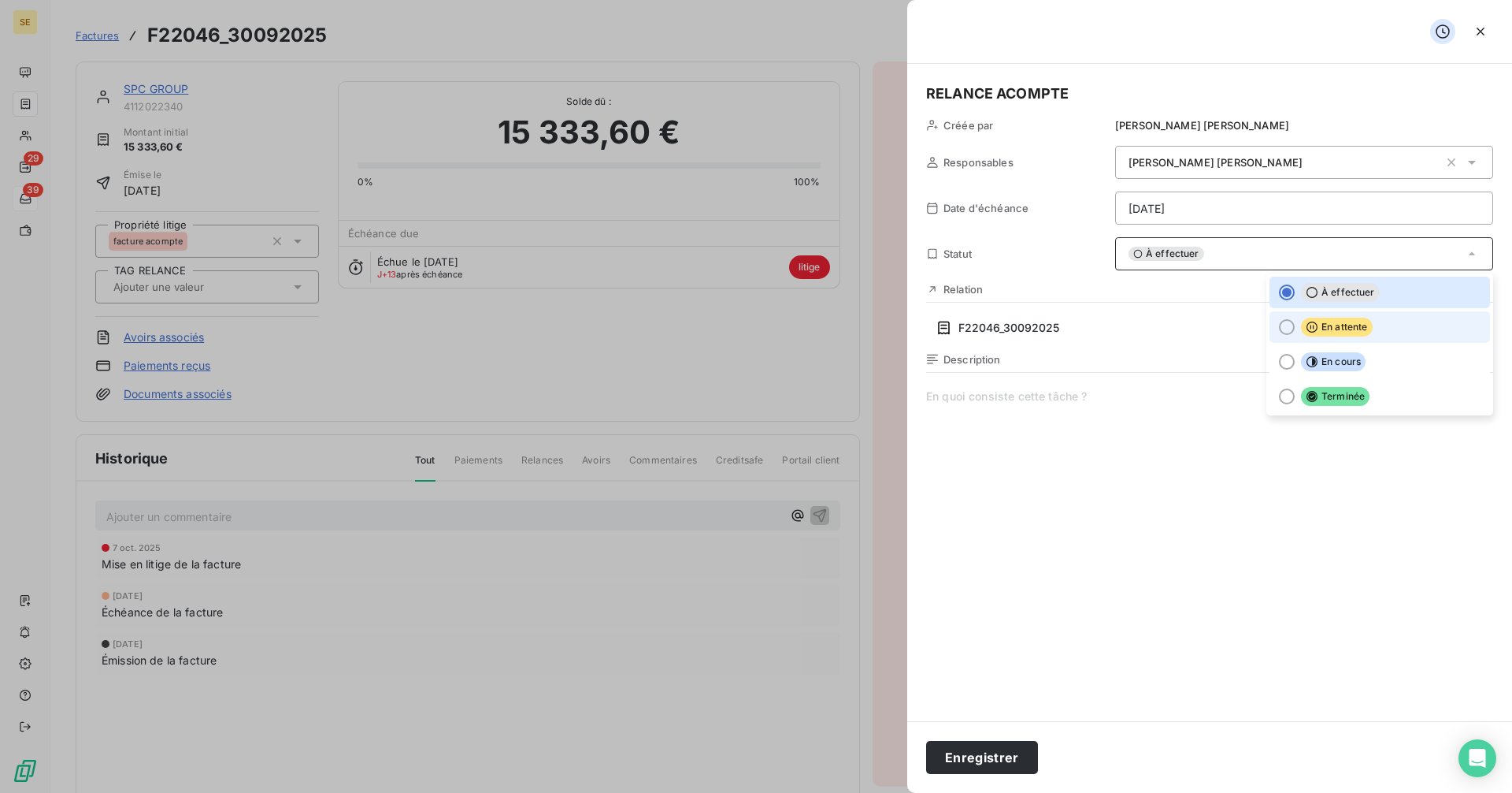
click at [1294, 325] on li "En attente" at bounding box center [1380, 326] width 221 height 31
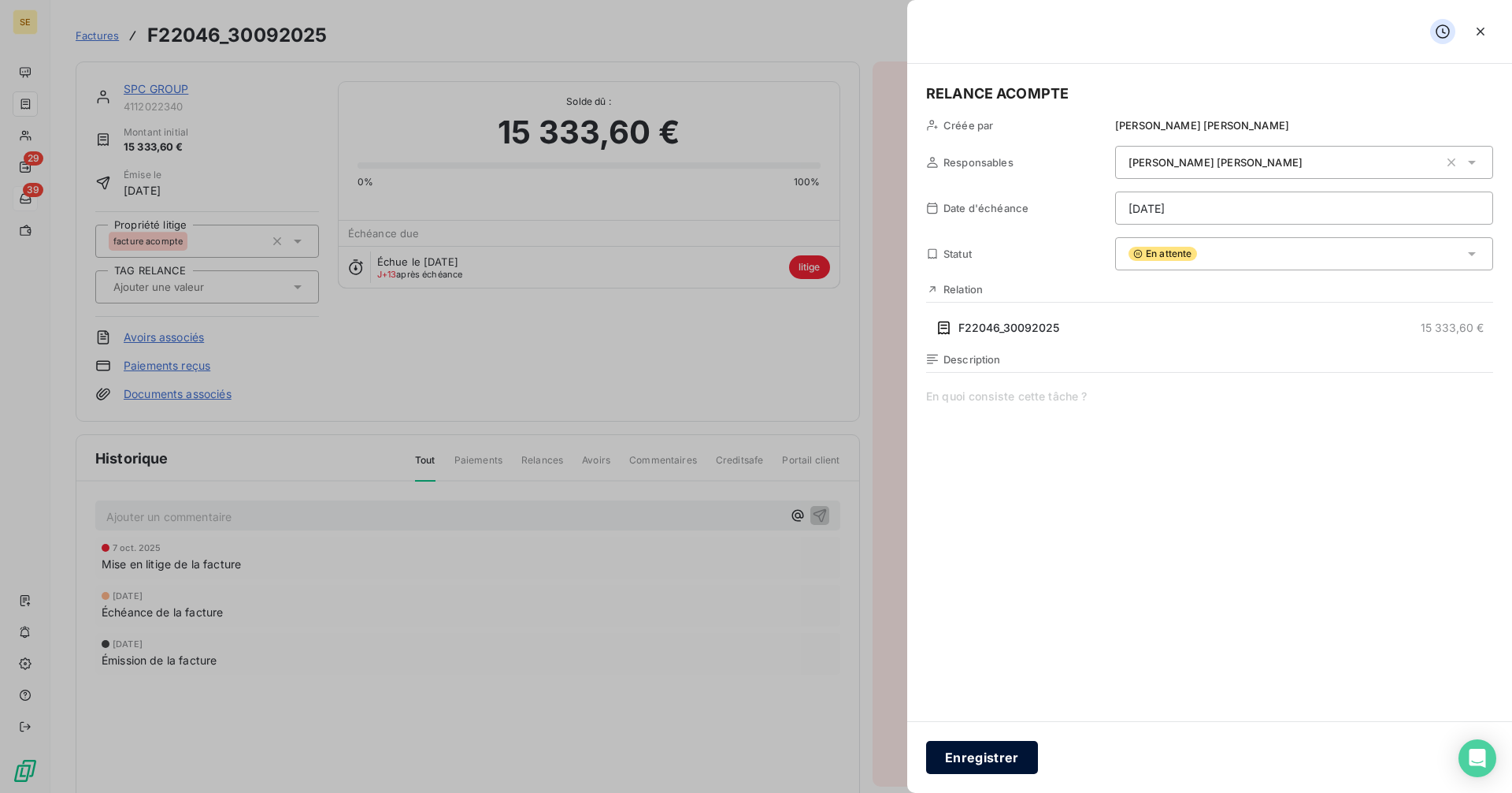
click at [969, 766] on button "Enregistrer" at bounding box center [981, 757] width 112 height 33
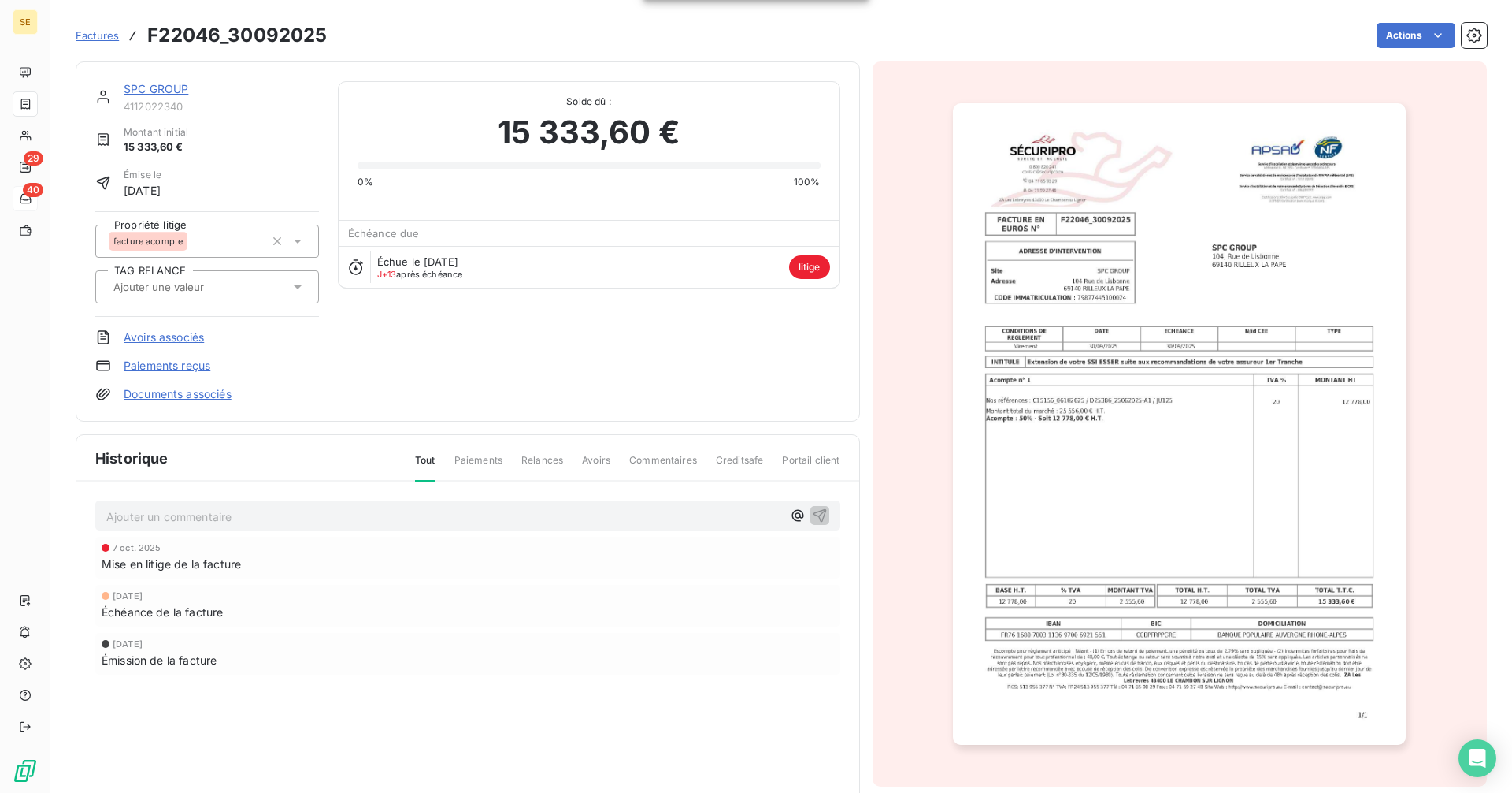
click at [108, 39] on span "Factures" at bounding box center [97, 35] width 43 height 13
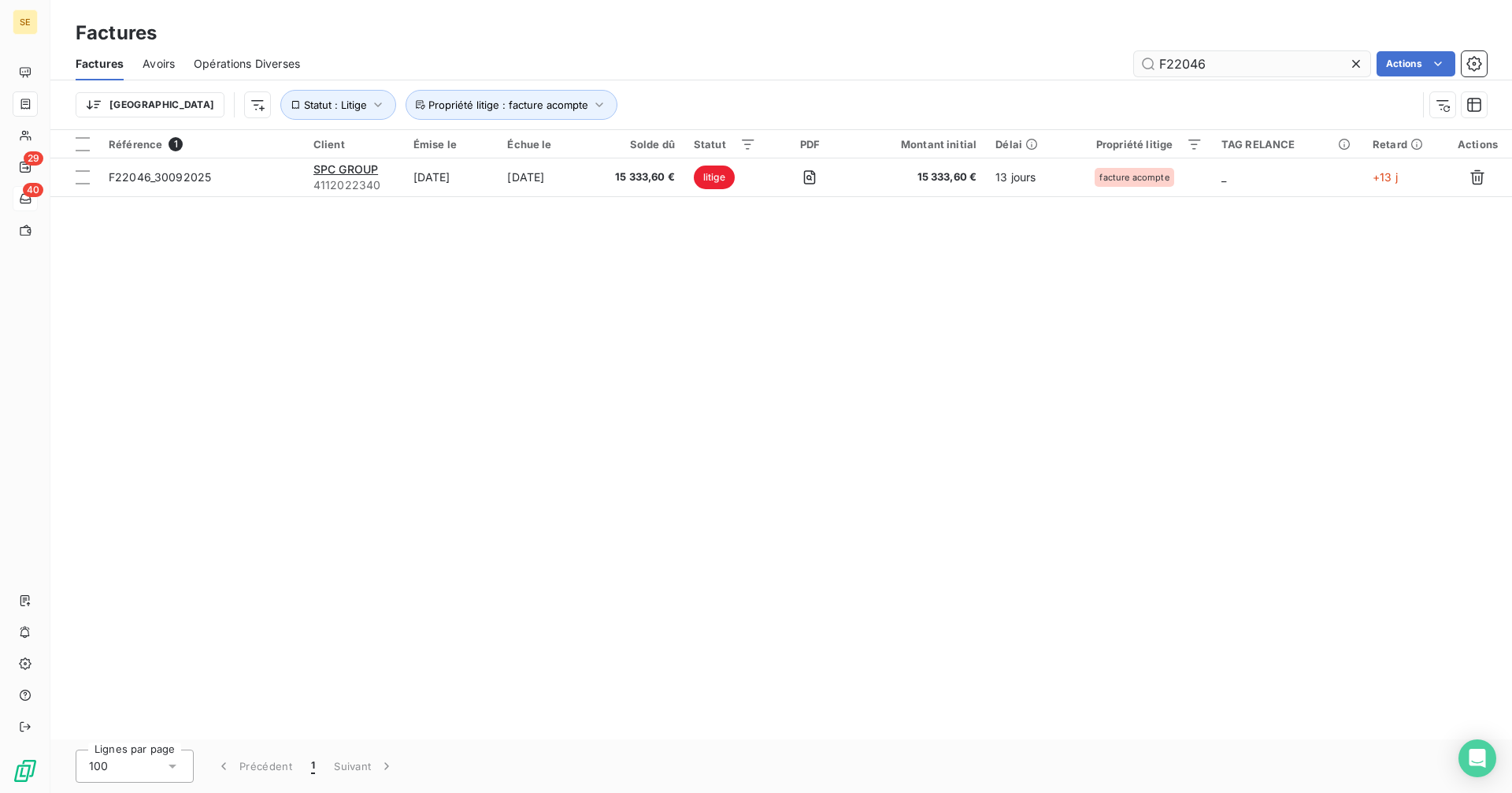
click at [1224, 61] on input "F22046" at bounding box center [1252, 63] width 236 height 25
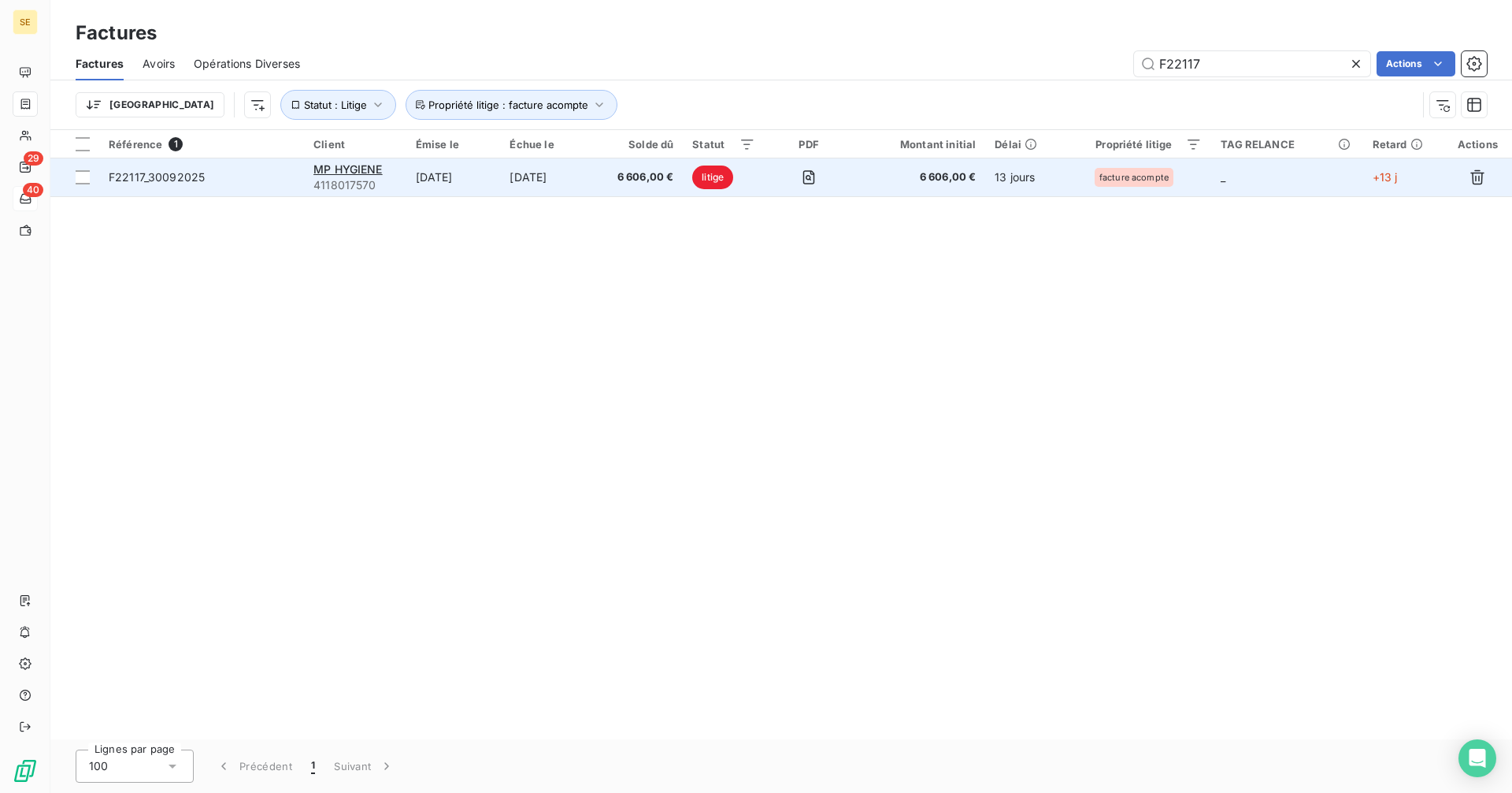
type input "F22117"
click at [129, 170] on span "F22117_30092025" at bounding box center [157, 177] width 96 height 14
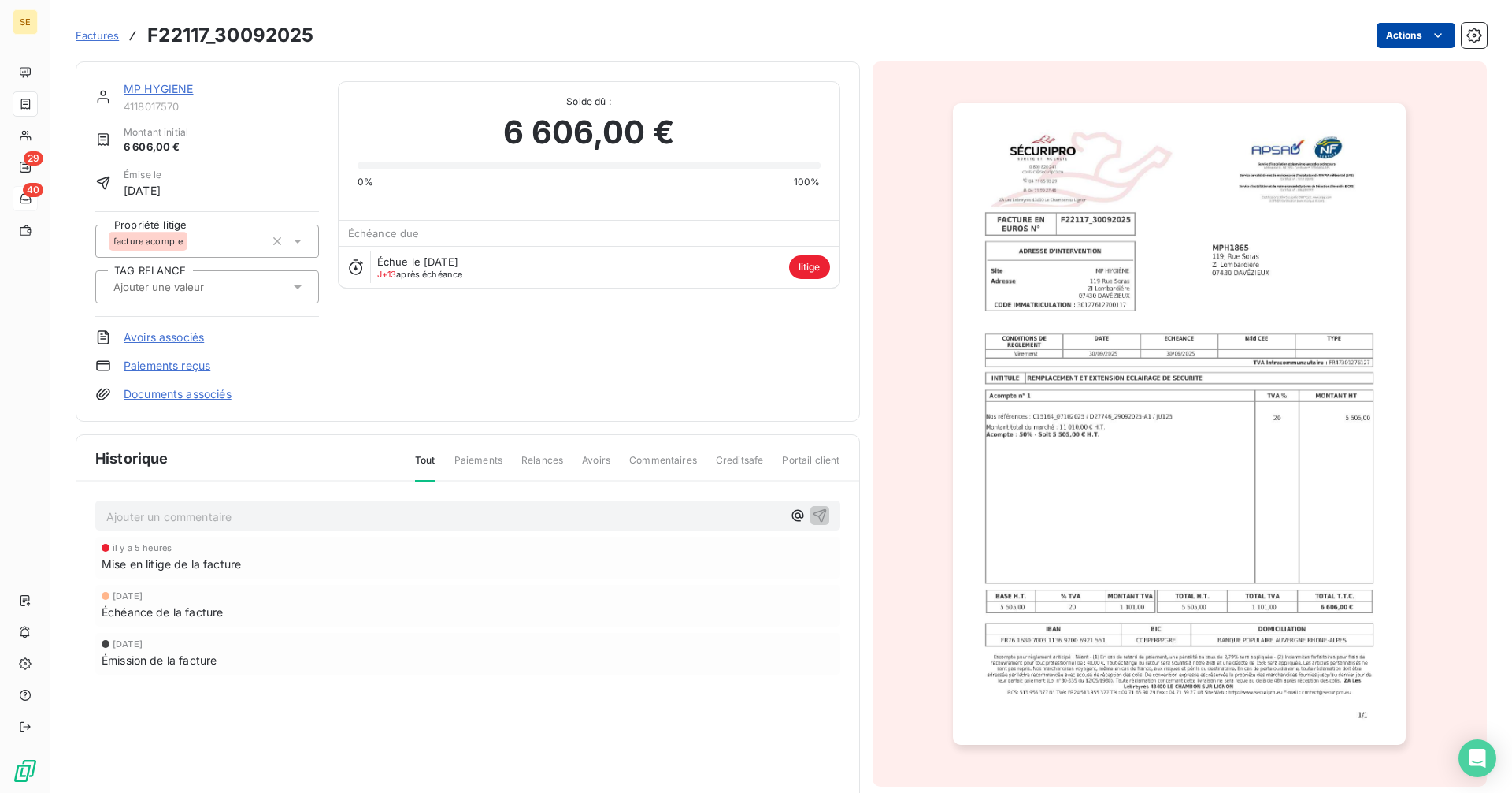
click at [1404, 33] on html "SE 29 40 Factures F22117_30092025 Actions MP HYGIENE 4118017570 Montant initial…" at bounding box center [756, 396] width 1512 height 793
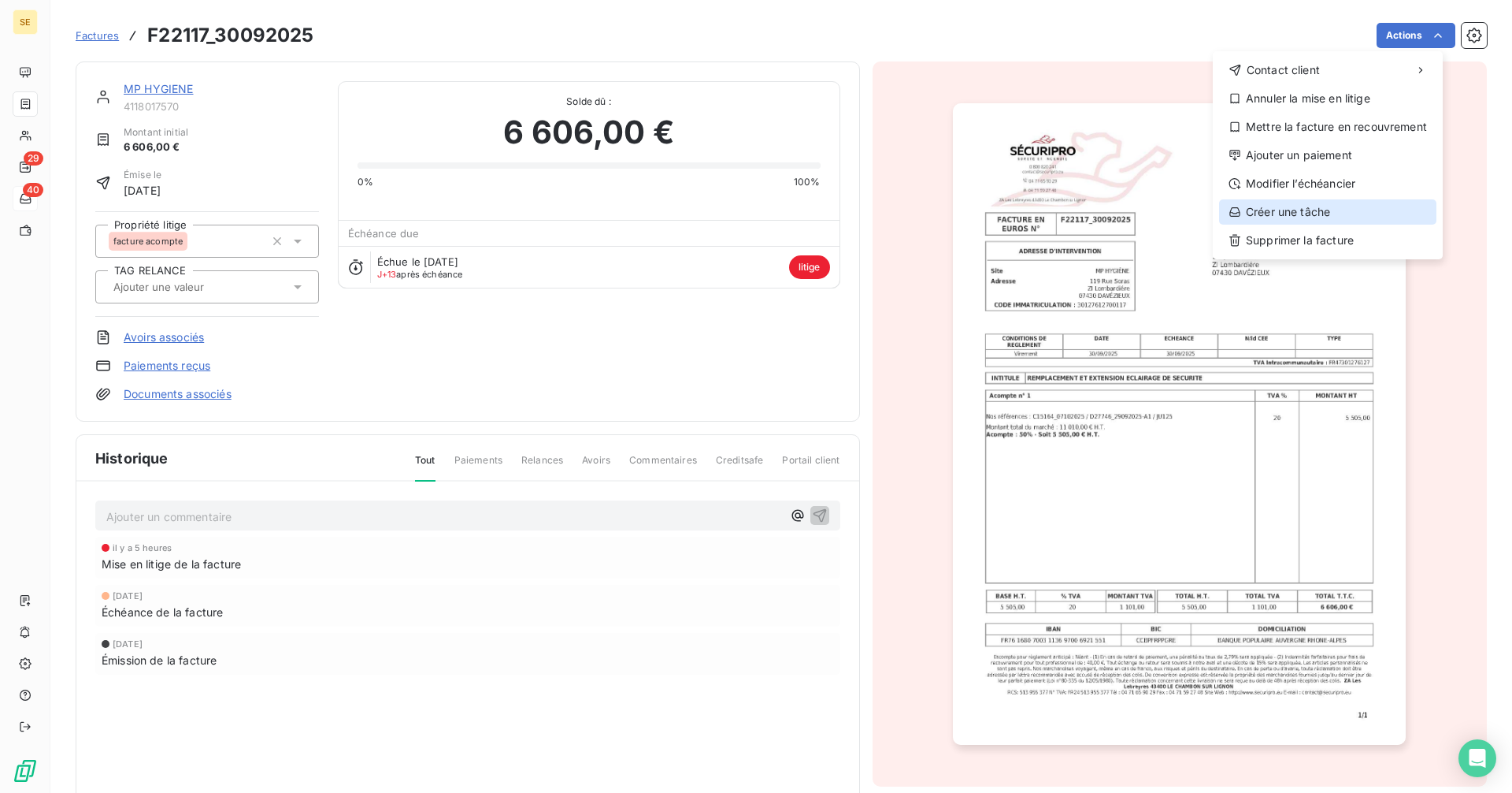
click at [1324, 216] on div "Créer une tâche" at bounding box center [1327, 211] width 218 height 25
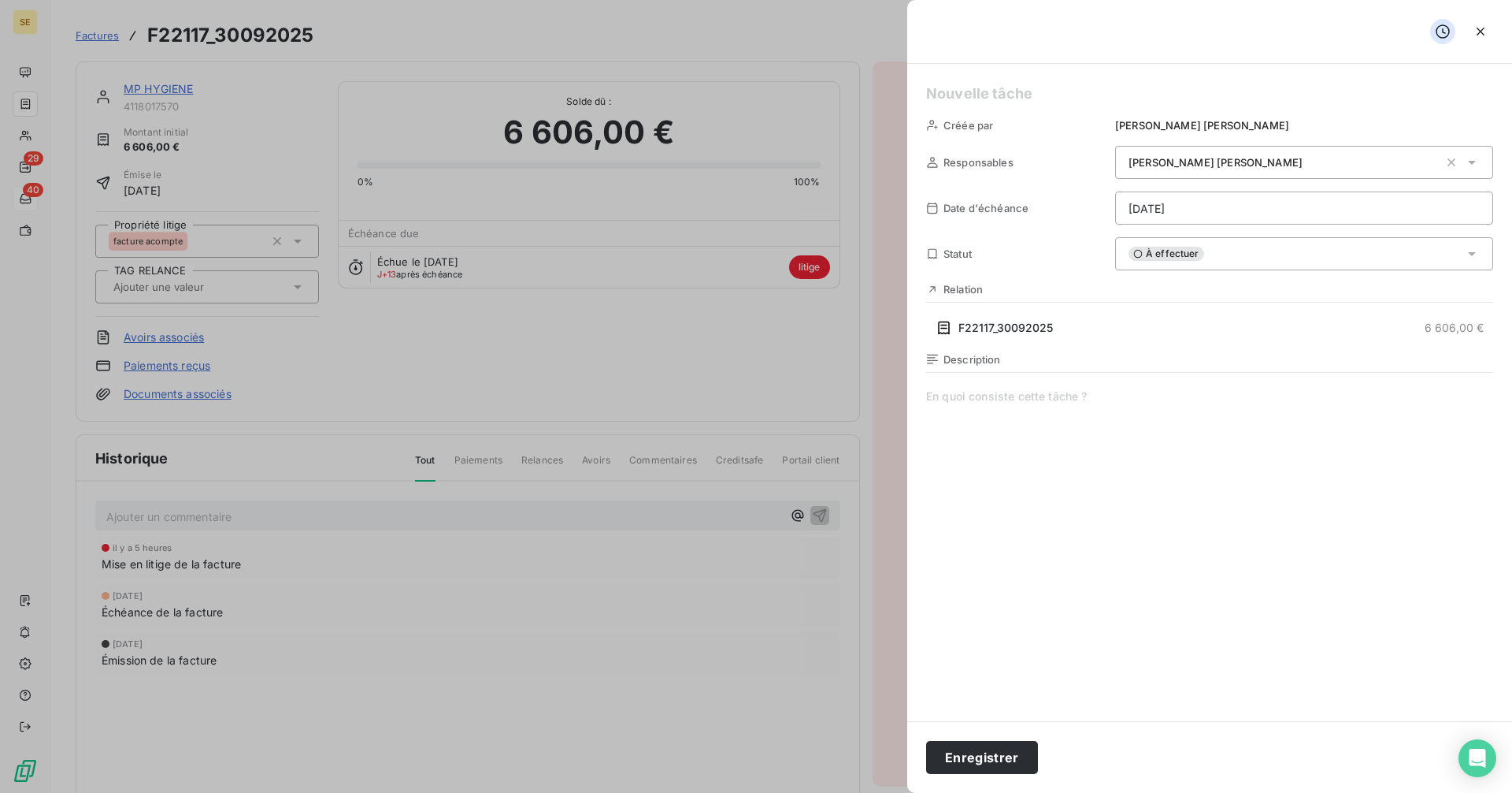
click at [1170, 209] on html "SE 29 40 Factures F22117_30092025 Actions MP HYGIENE 4118017570 Montant initial…" at bounding box center [756, 396] width 1512 height 793
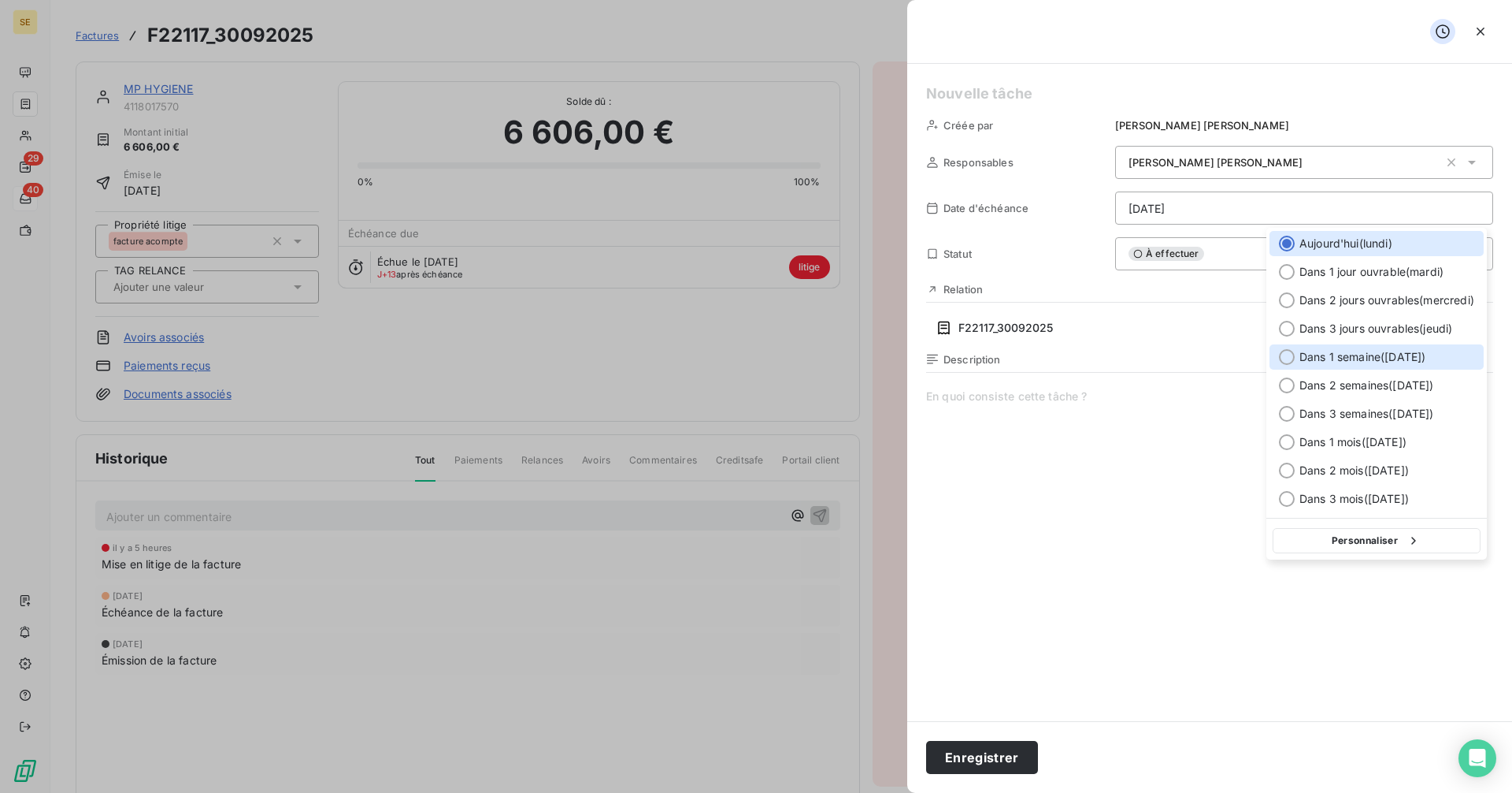
click at [1286, 358] on div at bounding box center [1287, 357] width 16 height 16
type input "[DATE]"
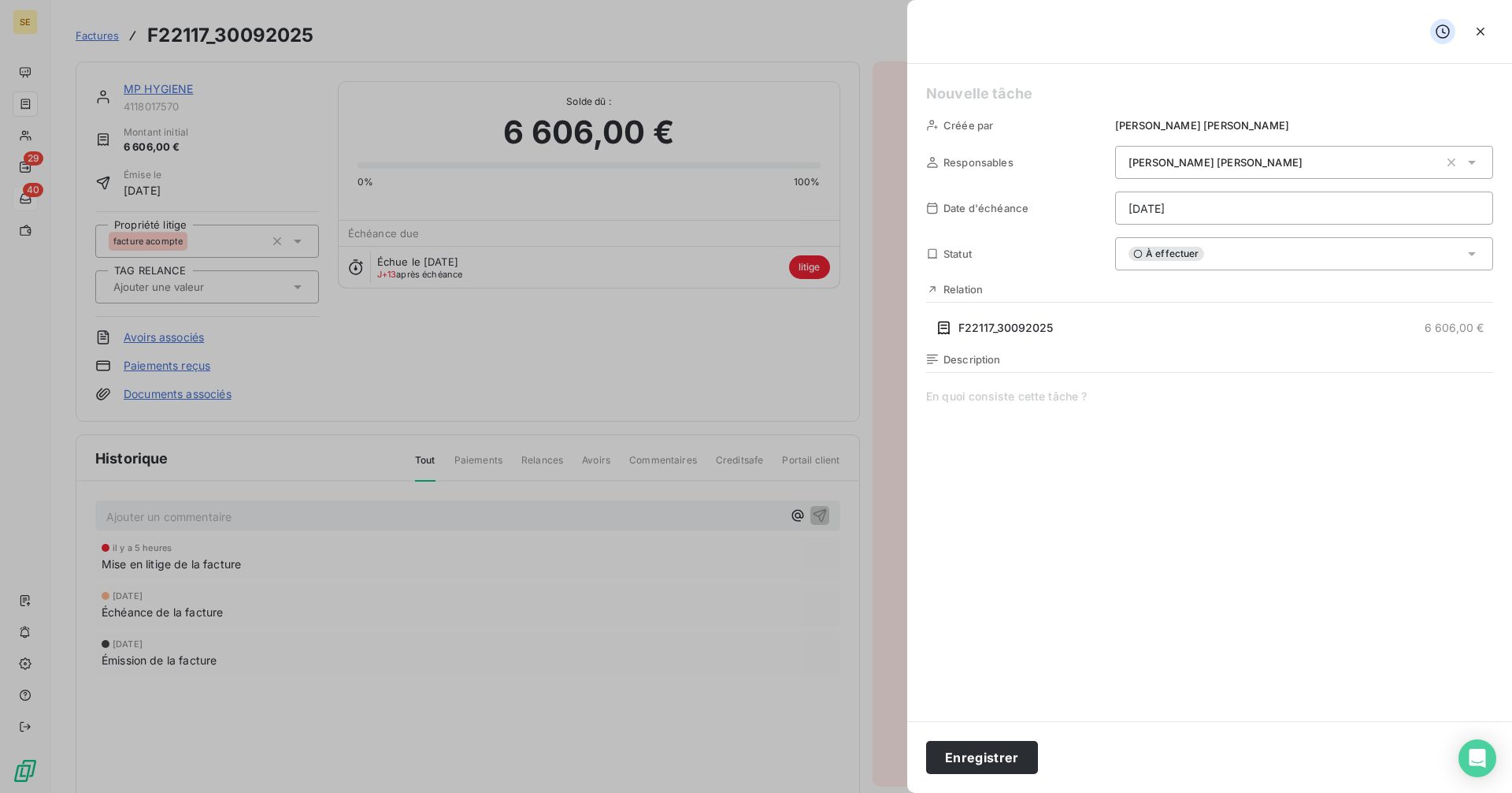
click at [984, 99] on h5 at bounding box center [1209, 93] width 567 height 22
paste h5
click at [1179, 253] on span "À effectuer" at bounding box center [1166, 254] width 75 height 14
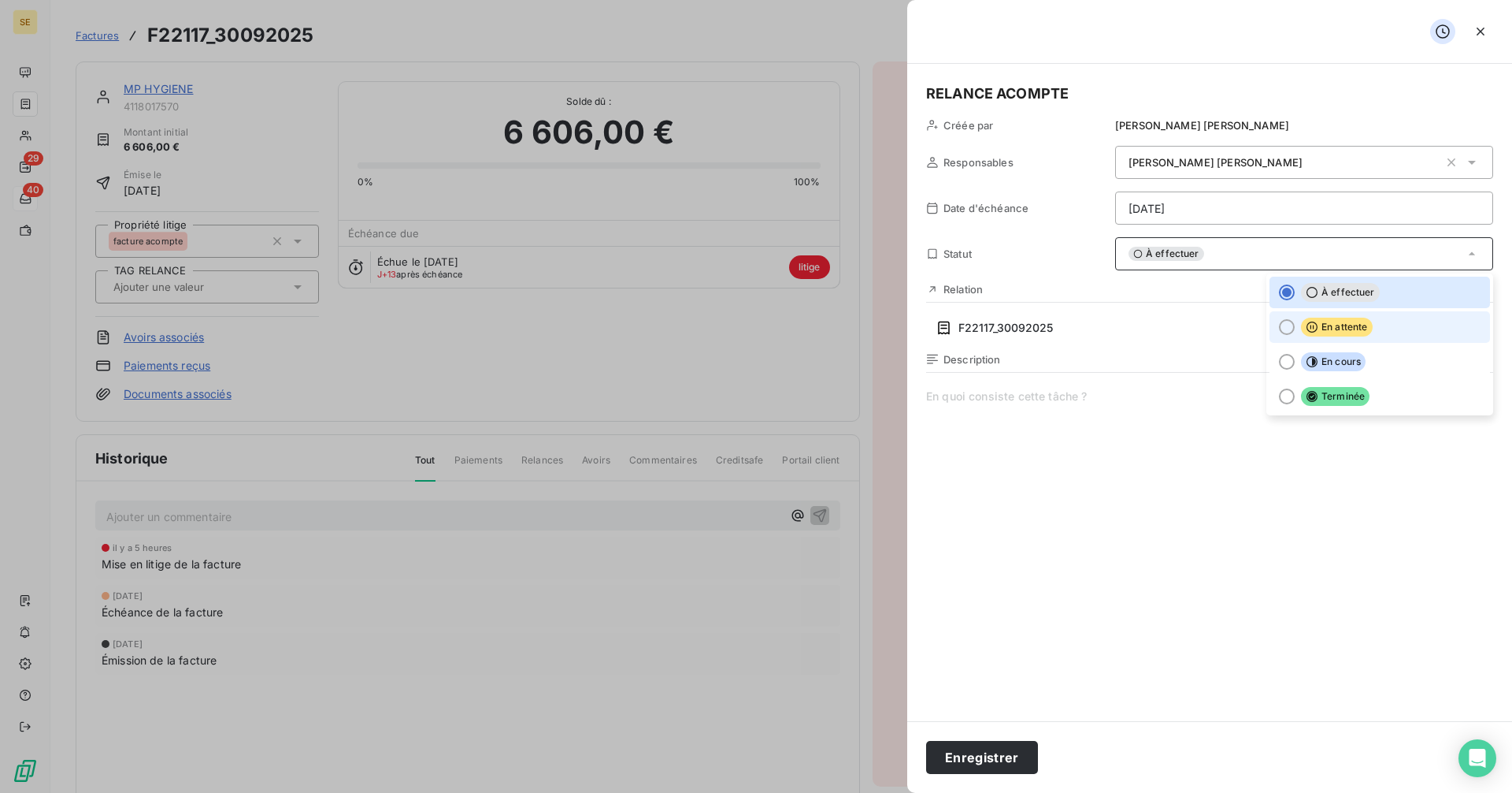
click at [1282, 325] on div at bounding box center [1287, 327] width 16 height 16
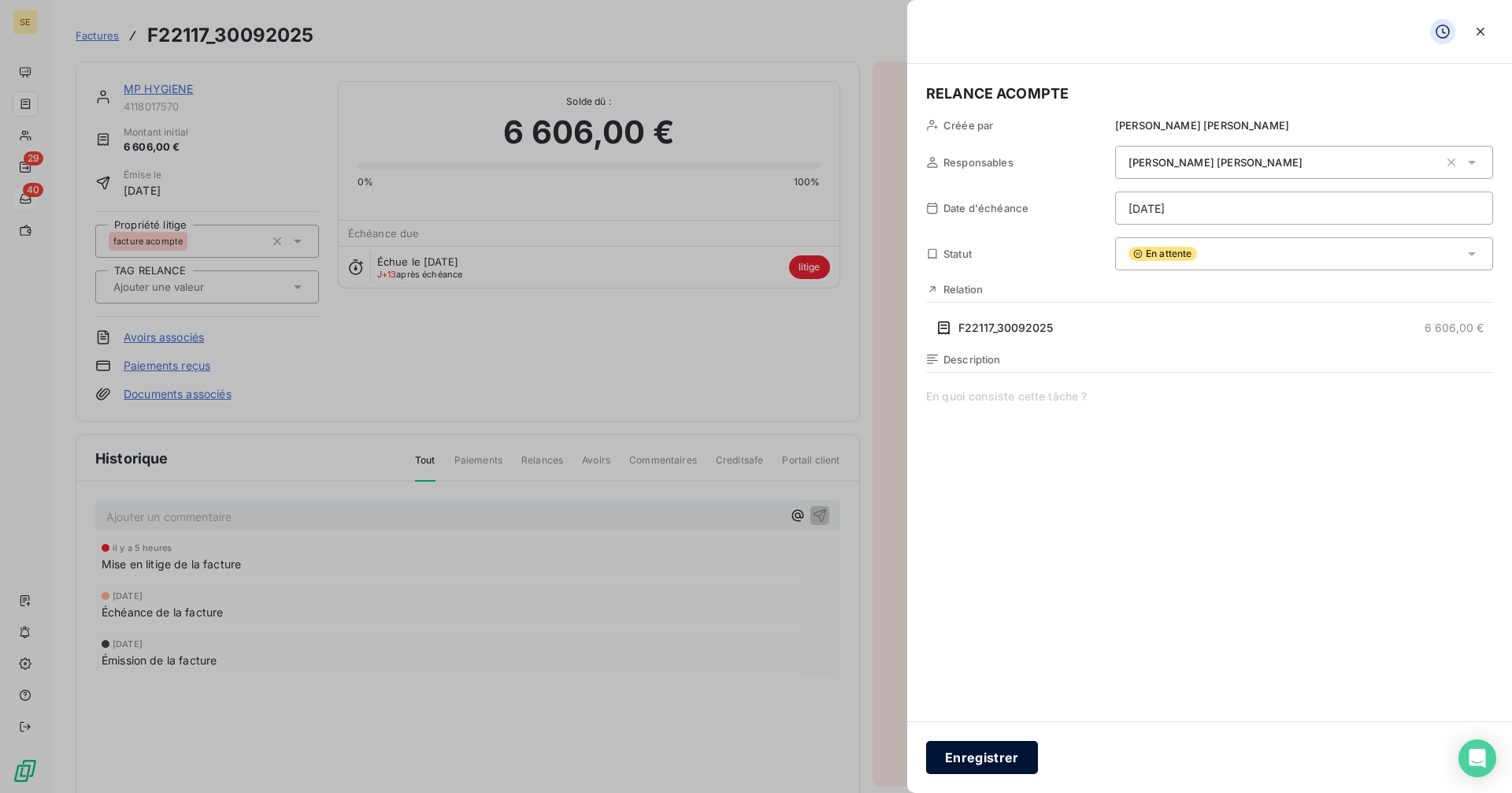
click at [1009, 762] on button "Enregistrer" at bounding box center [981, 757] width 112 height 33
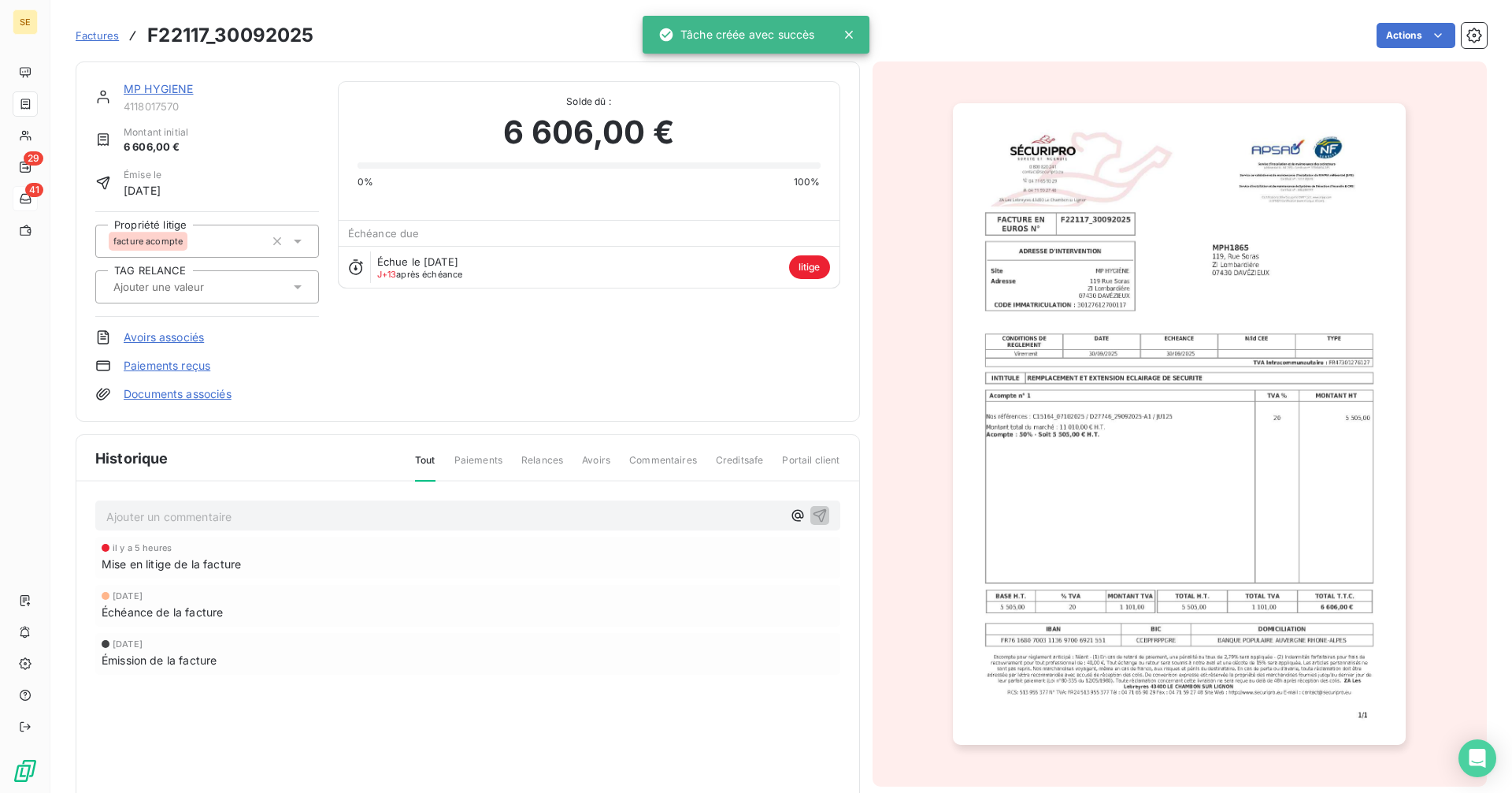
click at [103, 37] on span "Factures" at bounding box center [97, 35] width 43 height 13
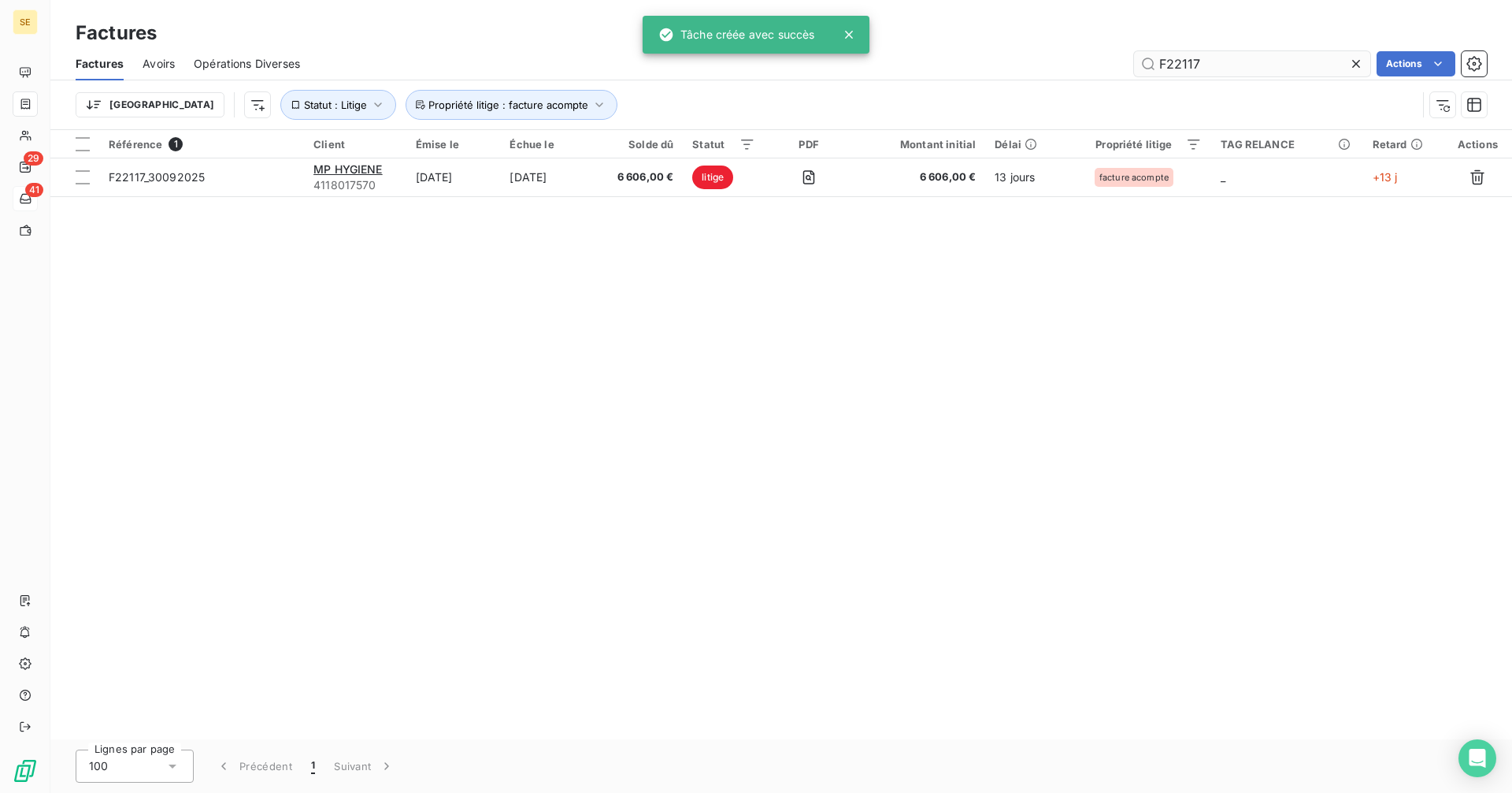
click at [1187, 57] on input "F22117" at bounding box center [1252, 63] width 236 height 25
click at [1214, 61] on input "F22117" at bounding box center [1252, 63] width 236 height 25
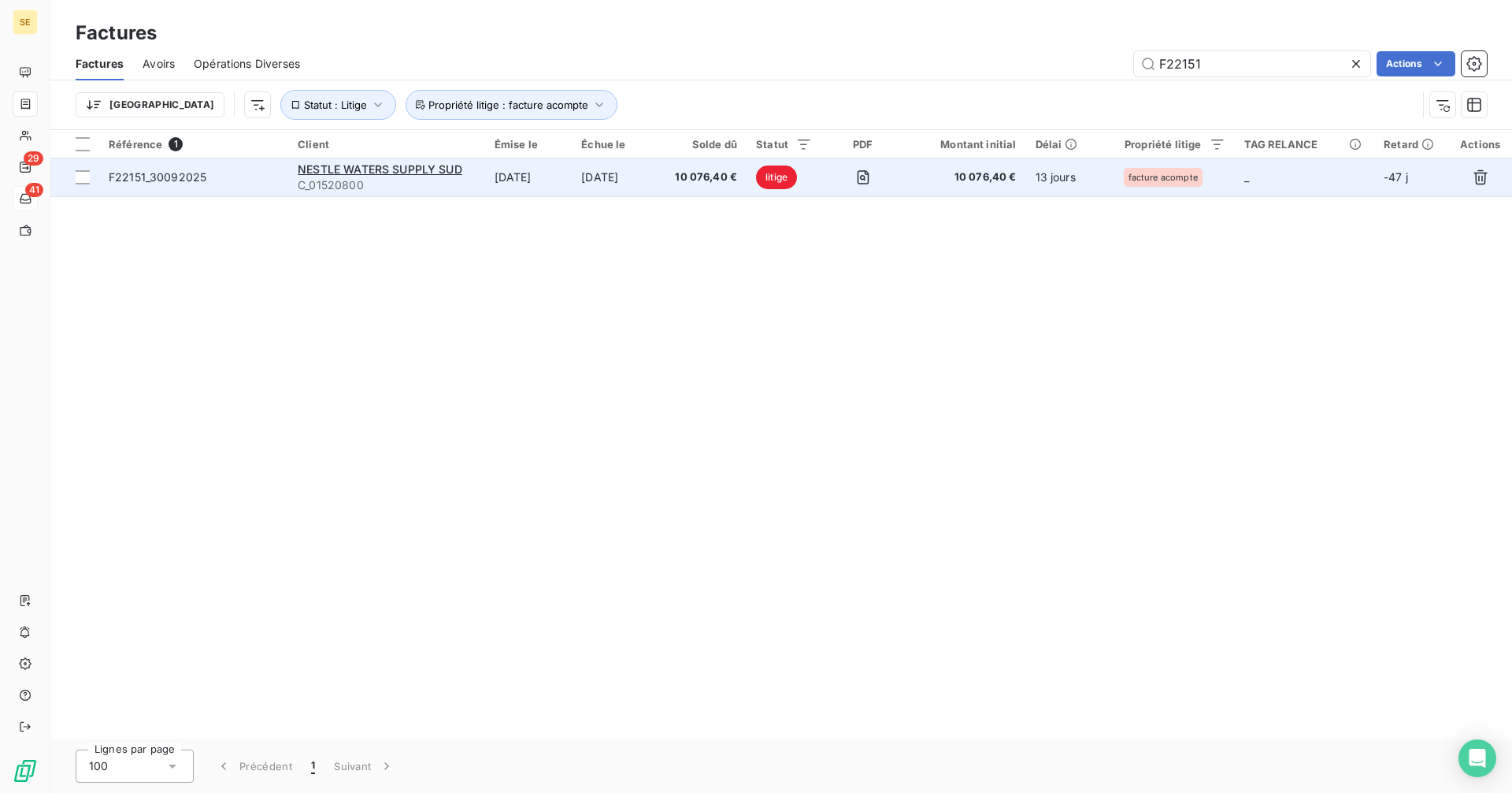
type input "F22151"
click at [157, 178] on span "F22151_30092025" at bounding box center [157, 177] width 98 height 14
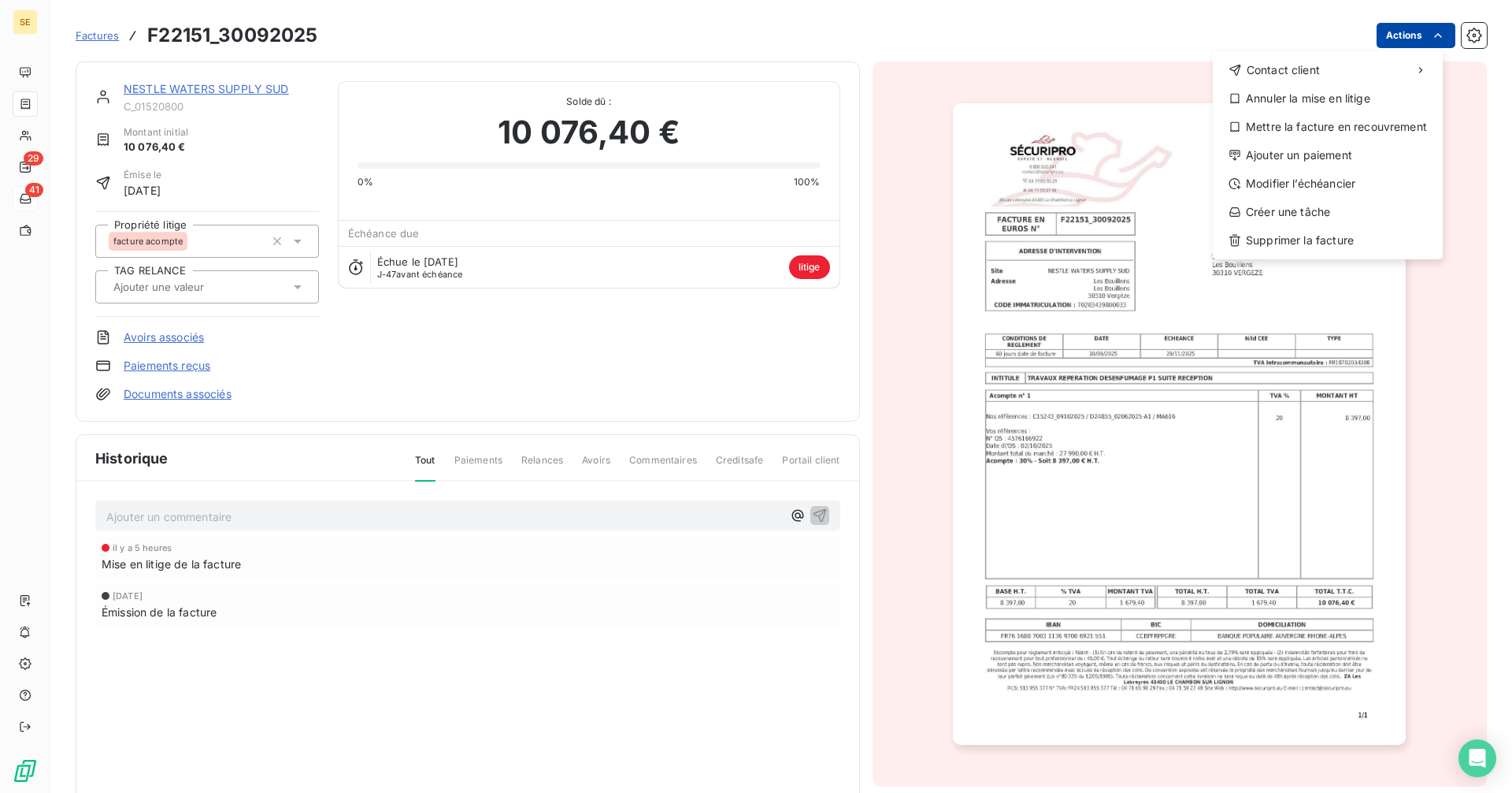
click at [1387, 32] on html "SE 29 41 Factures F22151_30092025 Actions Contact client Annuler la mise en lit…" at bounding box center [756, 396] width 1512 height 793
click at [1308, 208] on div "Créer une tâche" at bounding box center [1327, 211] width 218 height 25
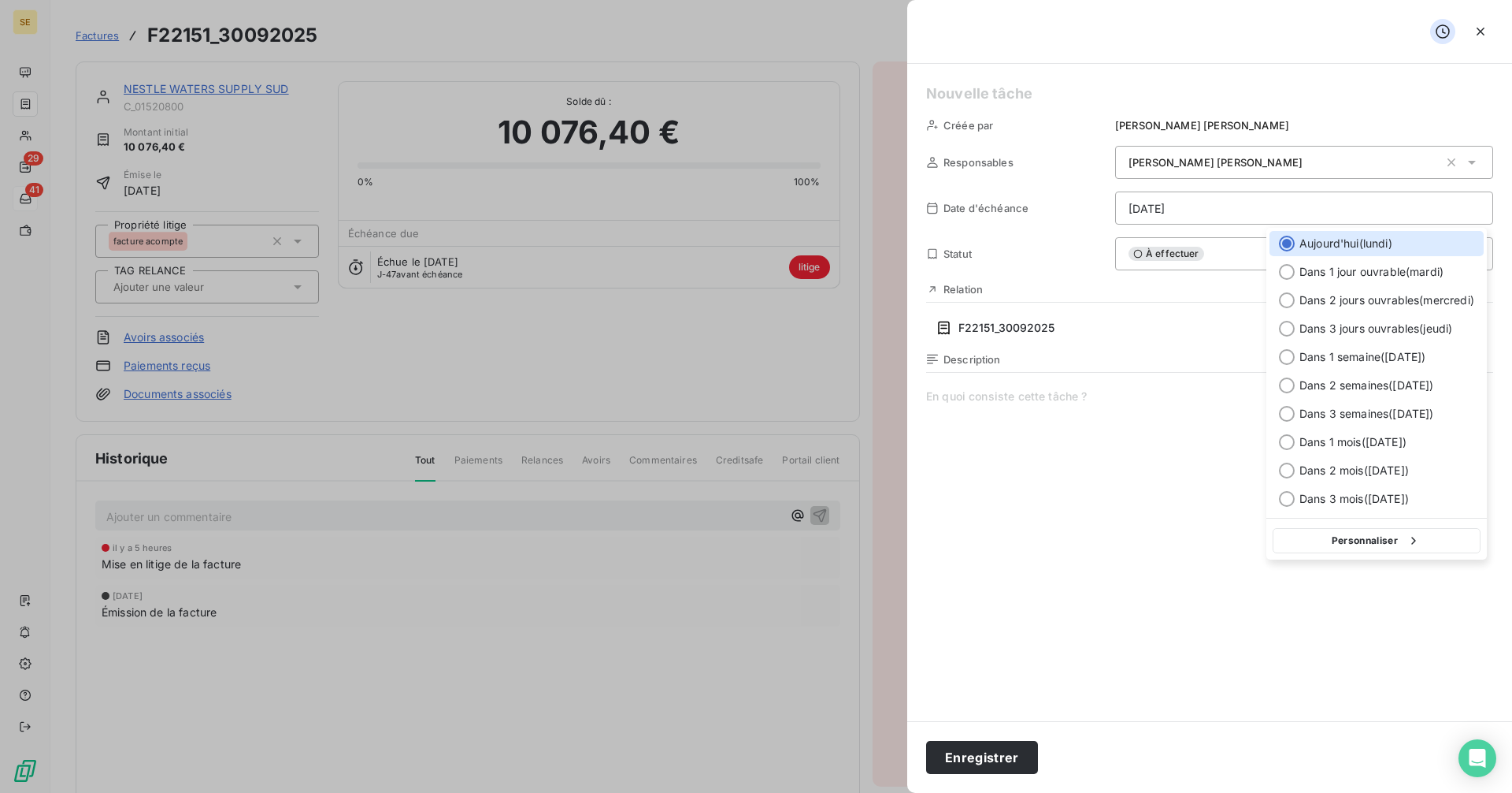
click at [1198, 210] on html "SE 29 41 Factures F22151_30092025 Actions NESTLE WATERS SUPPLY SUD C_01520800 M…" at bounding box center [756, 396] width 1512 height 793
click at [1286, 356] on div at bounding box center [1287, 357] width 16 height 16
type input "[DATE]"
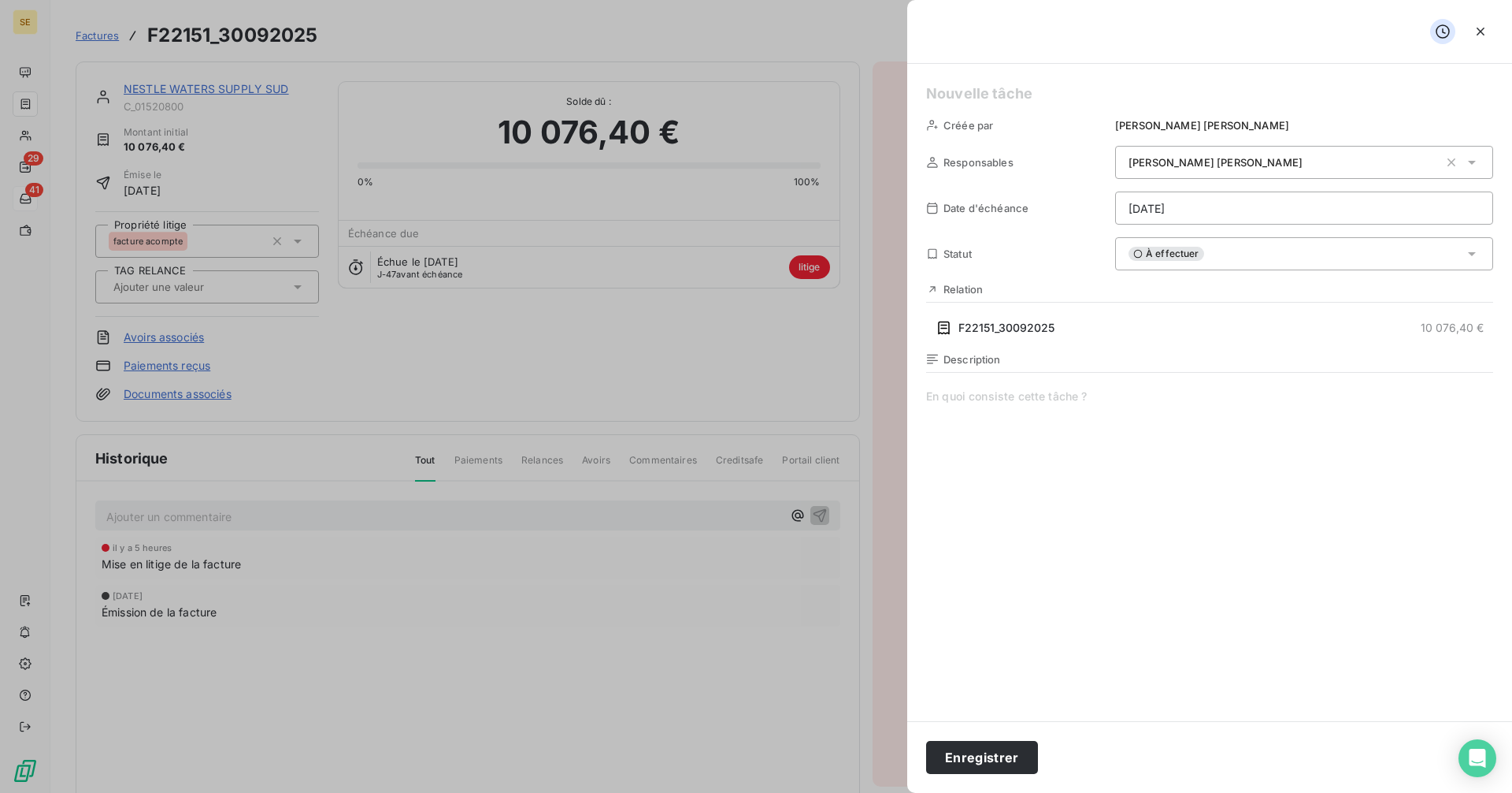
click at [984, 92] on h5 at bounding box center [1209, 93] width 567 height 22
paste h5
click at [1168, 259] on span "À effectuer" at bounding box center [1166, 254] width 75 height 14
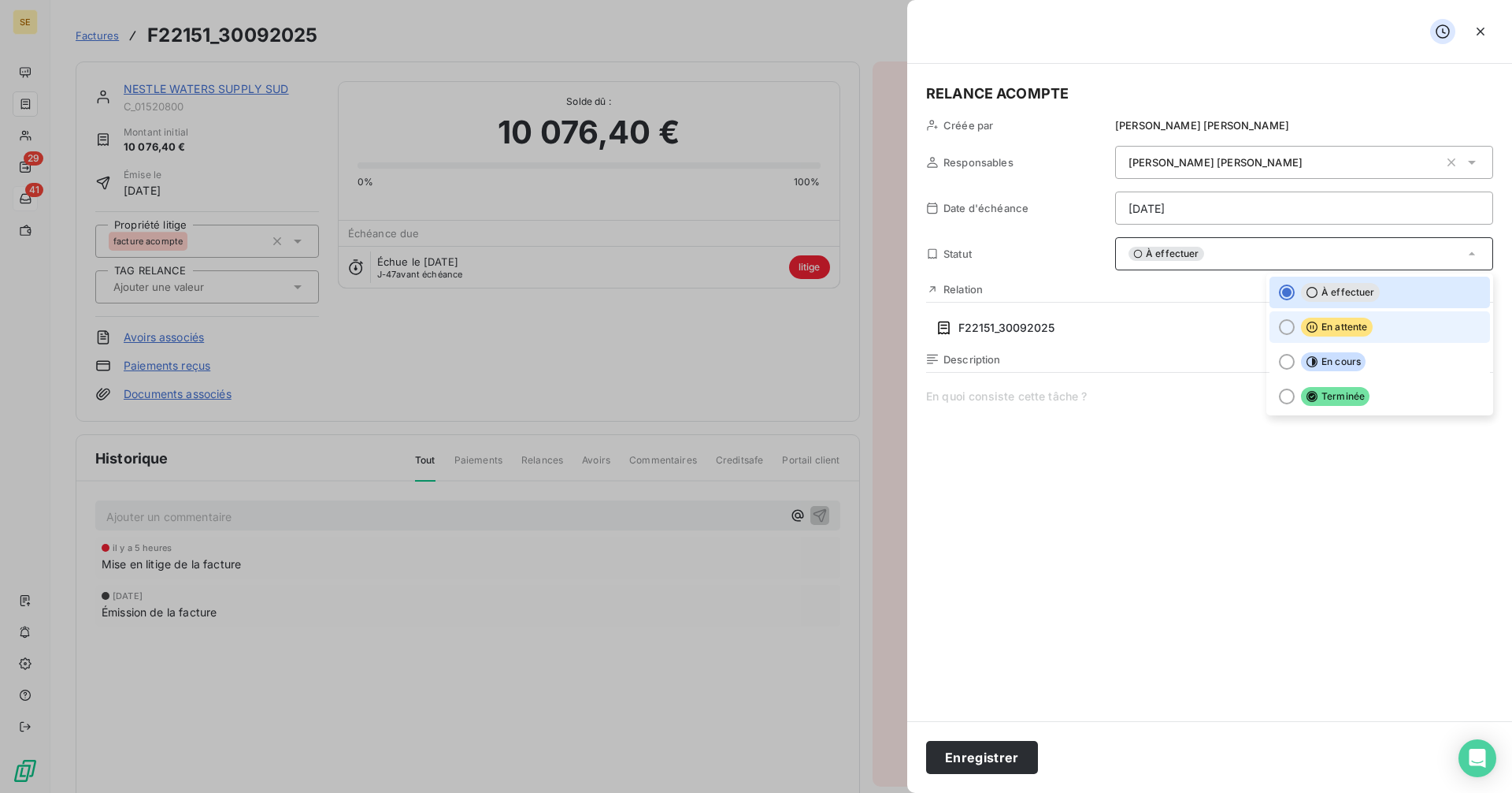
click at [1294, 323] on li "En attente" at bounding box center [1380, 326] width 221 height 31
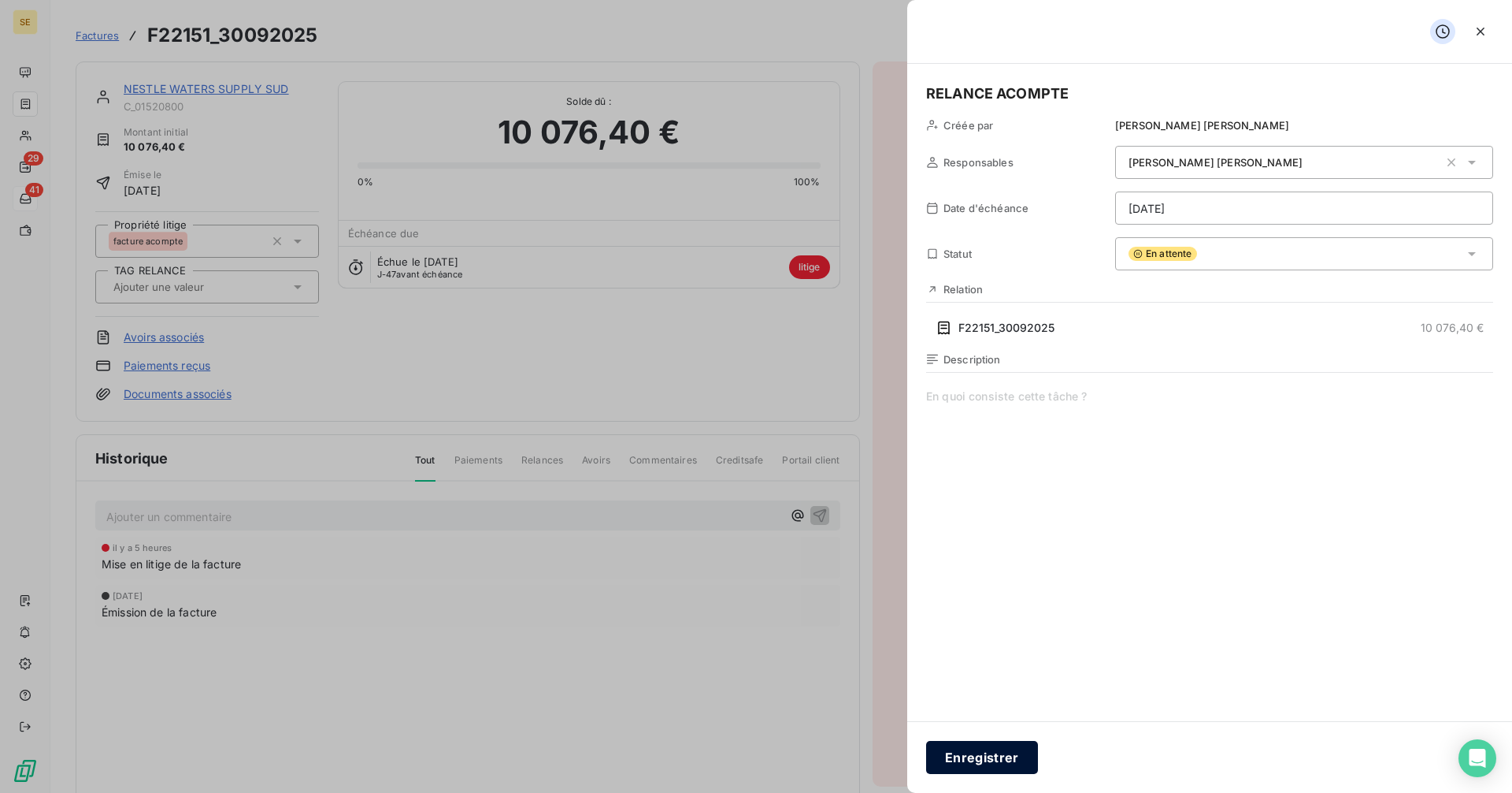
click at [952, 762] on button "Enregistrer" at bounding box center [981, 757] width 112 height 33
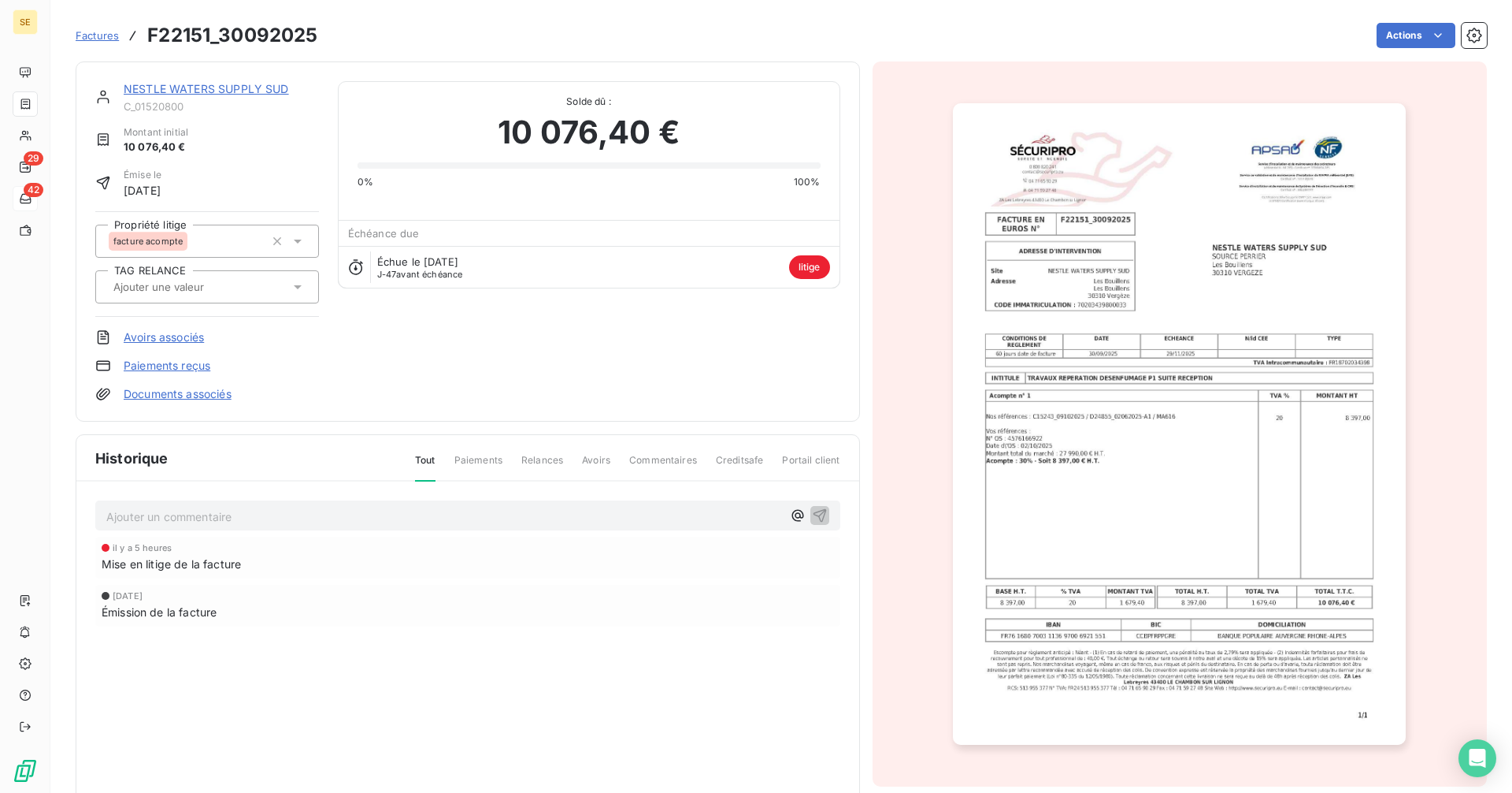
click at [100, 34] on span "Factures" at bounding box center [97, 35] width 43 height 13
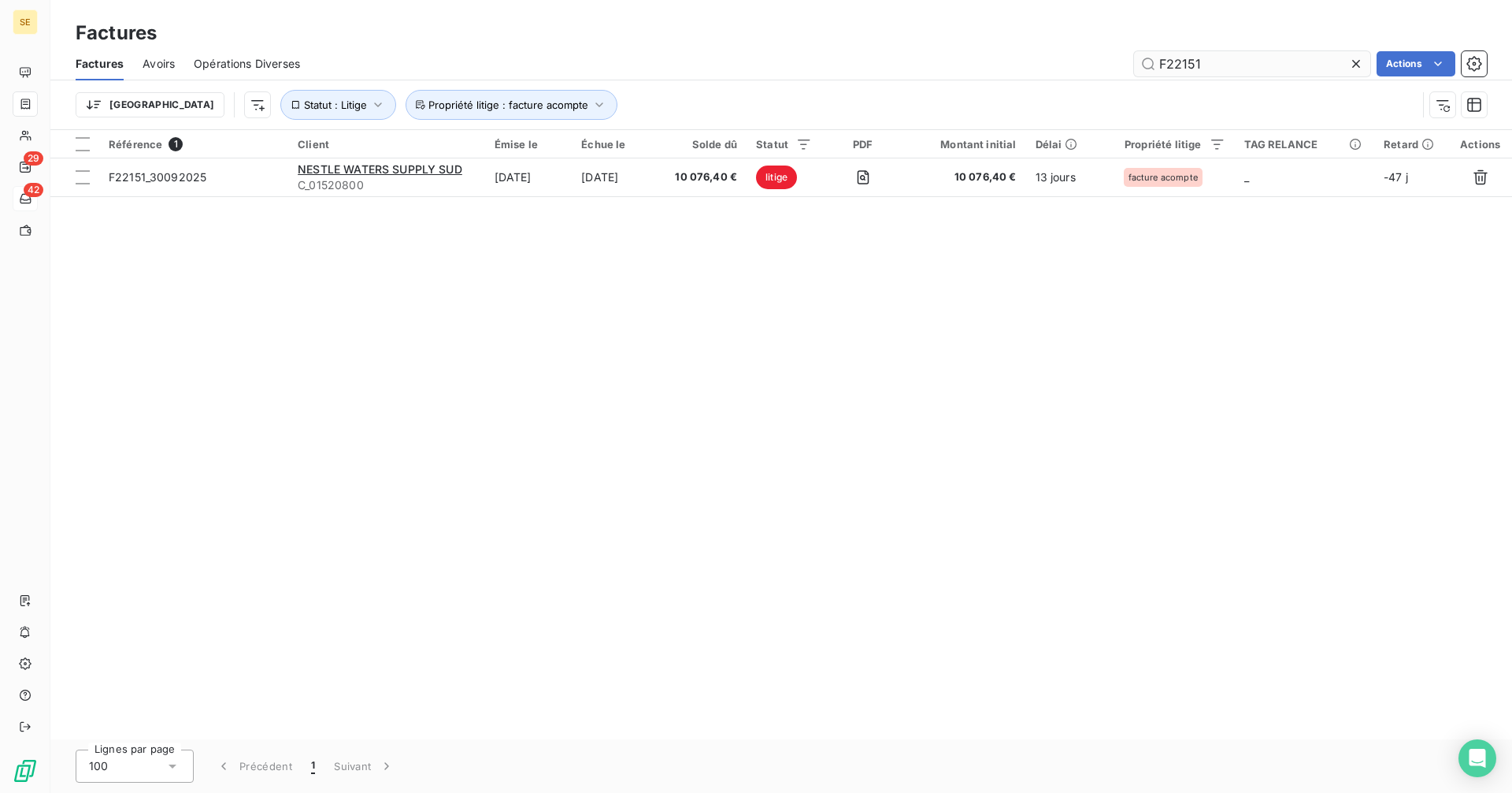
click at [1220, 65] on input "F22151" at bounding box center [1252, 63] width 236 height 25
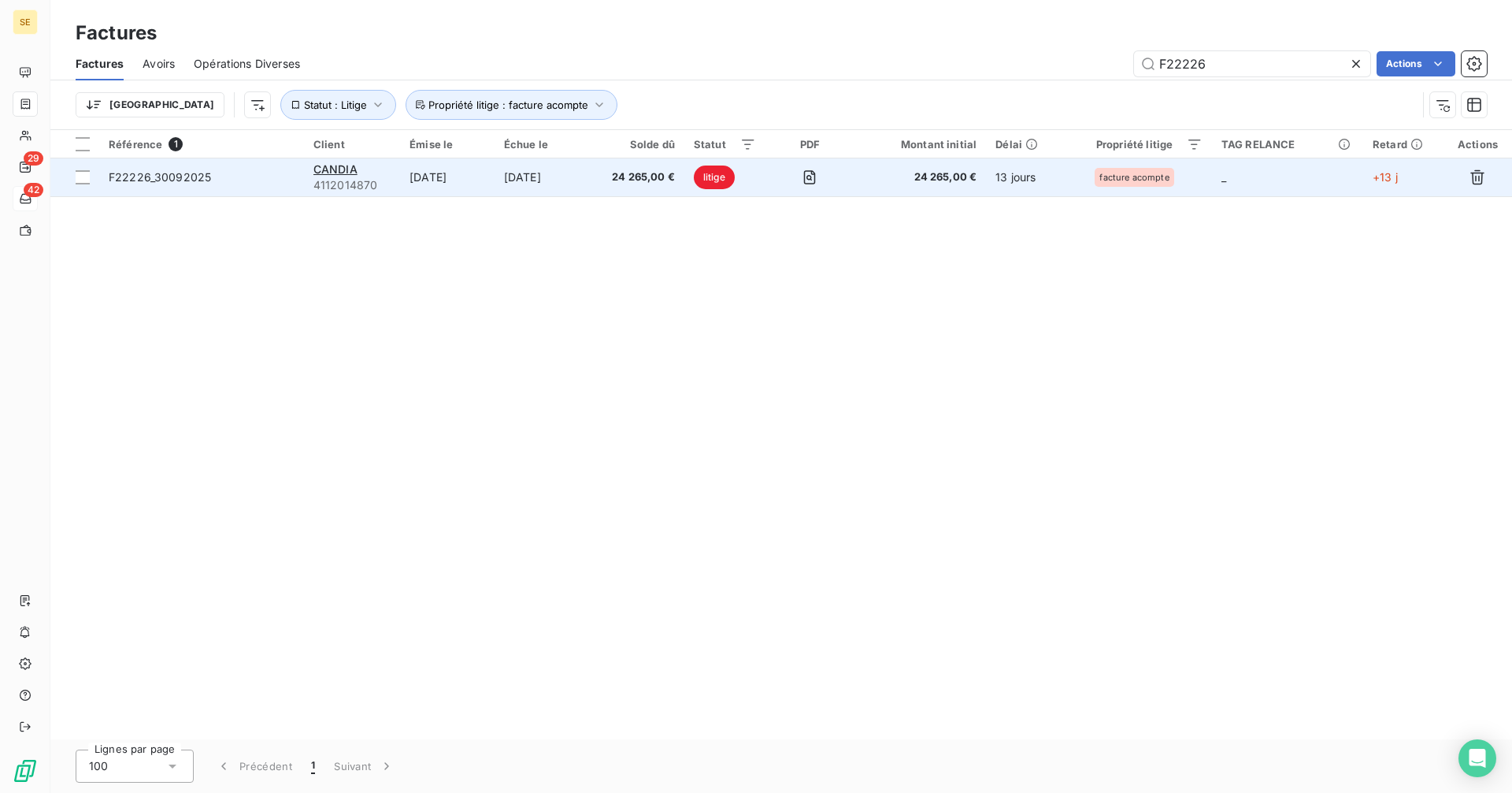
type input "F22226"
click at [137, 173] on span "F22226_30092025" at bounding box center [159, 177] width 102 height 14
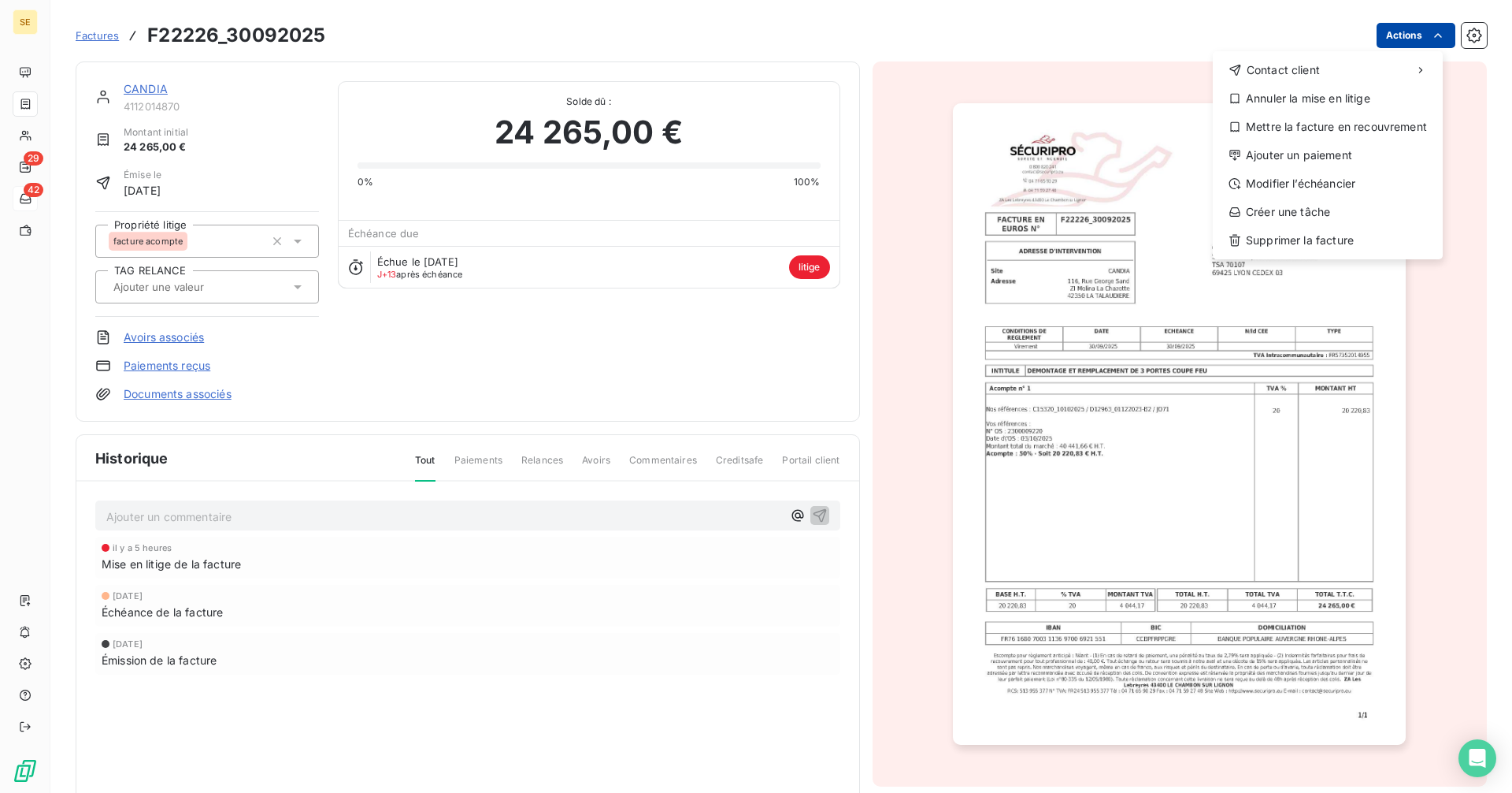
click at [1392, 33] on html "SE 29 42 Factures F22226_30092025 Actions Contact client Annuler la mise en lit…" at bounding box center [756, 396] width 1512 height 793
click at [1322, 215] on div "Créer une tâche" at bounding box center [1327, 211] width 218 height 25
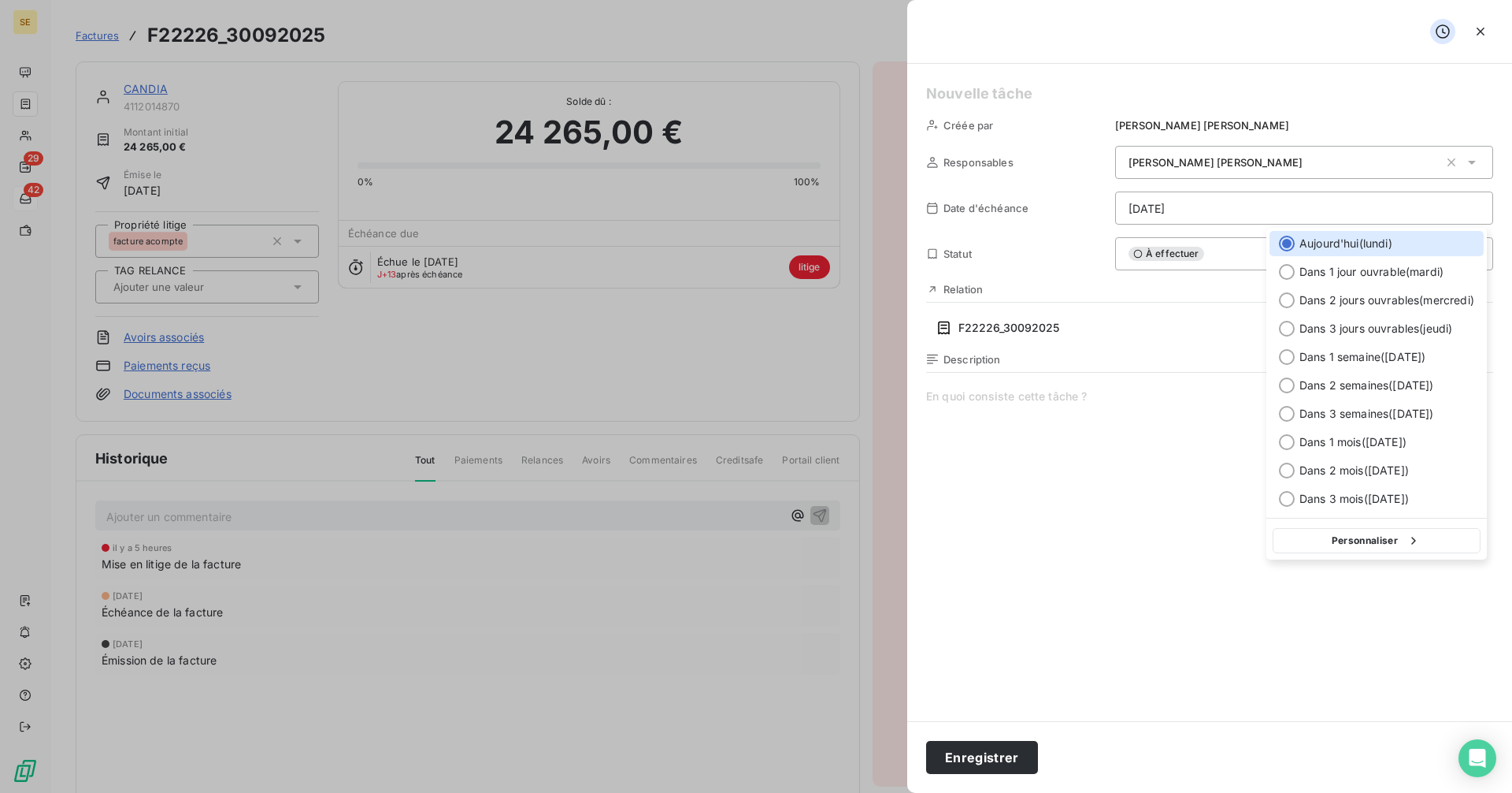
click at [1200, 209] on html "SE 29 42 Factures F22226_30092025 Actions CANDIA 4112014870 Montant initial 24 …" at bounding box center [756, 396] width 1512 height 793
click at [1293, 356] on div at bounding box center [1287, 357] width 16 height 16
type input "[DATE]"
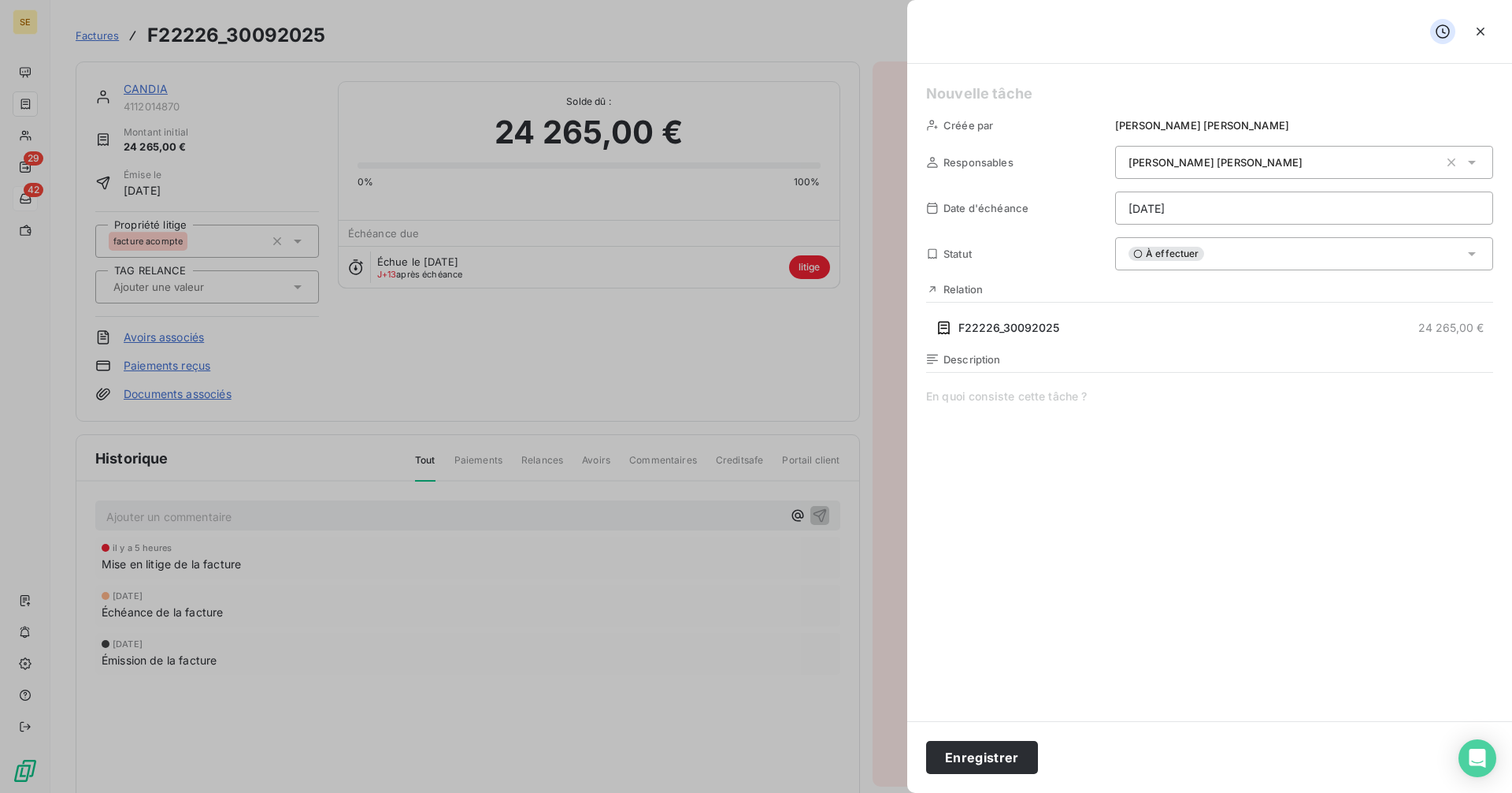
click at [1158, 259] on span "À effectuer" at bounding box center [1166, 254] width 75 height 14
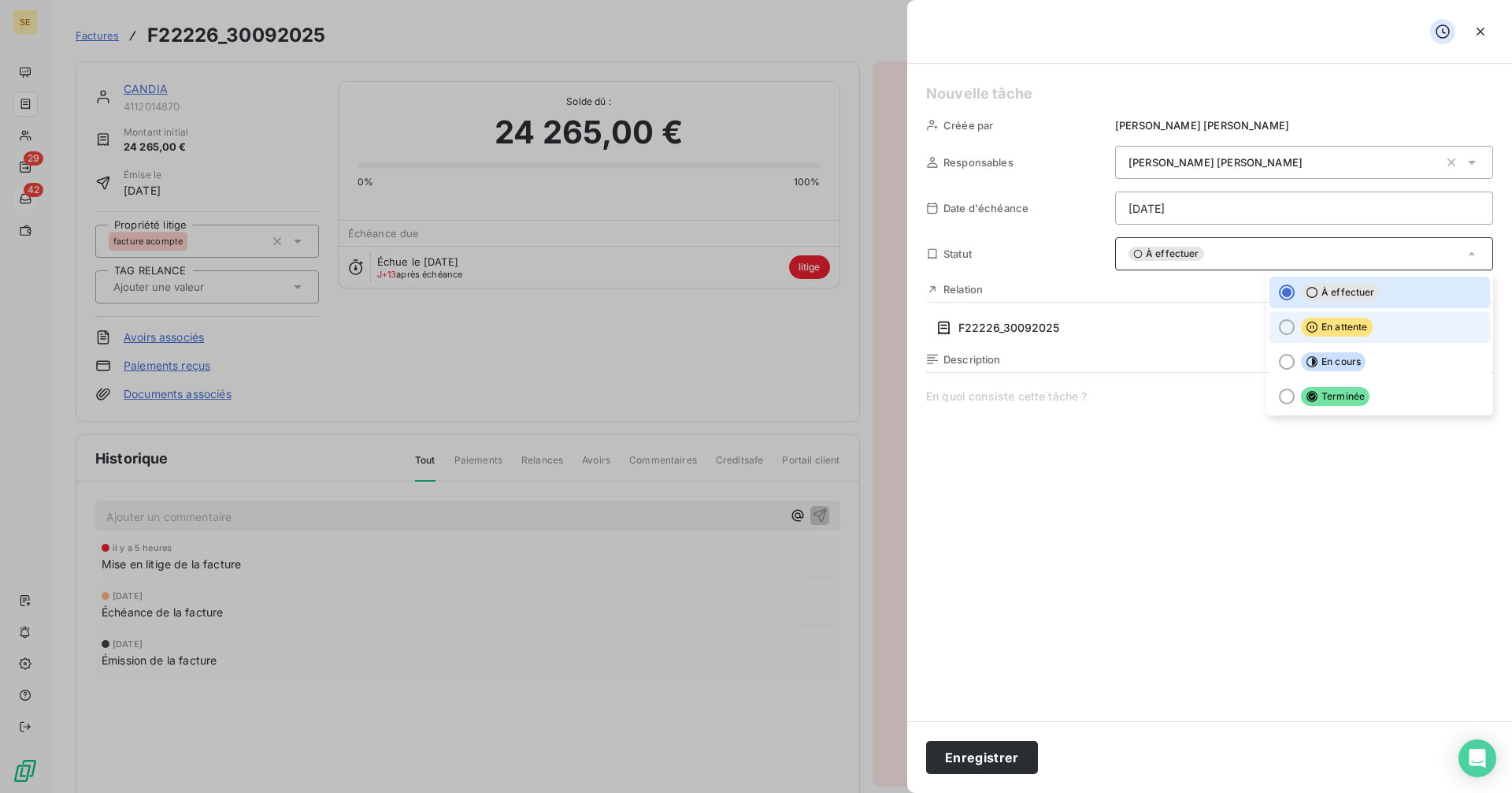
click at [1282, 325] on div at bounding box center [1287, 327] width 16 height 16
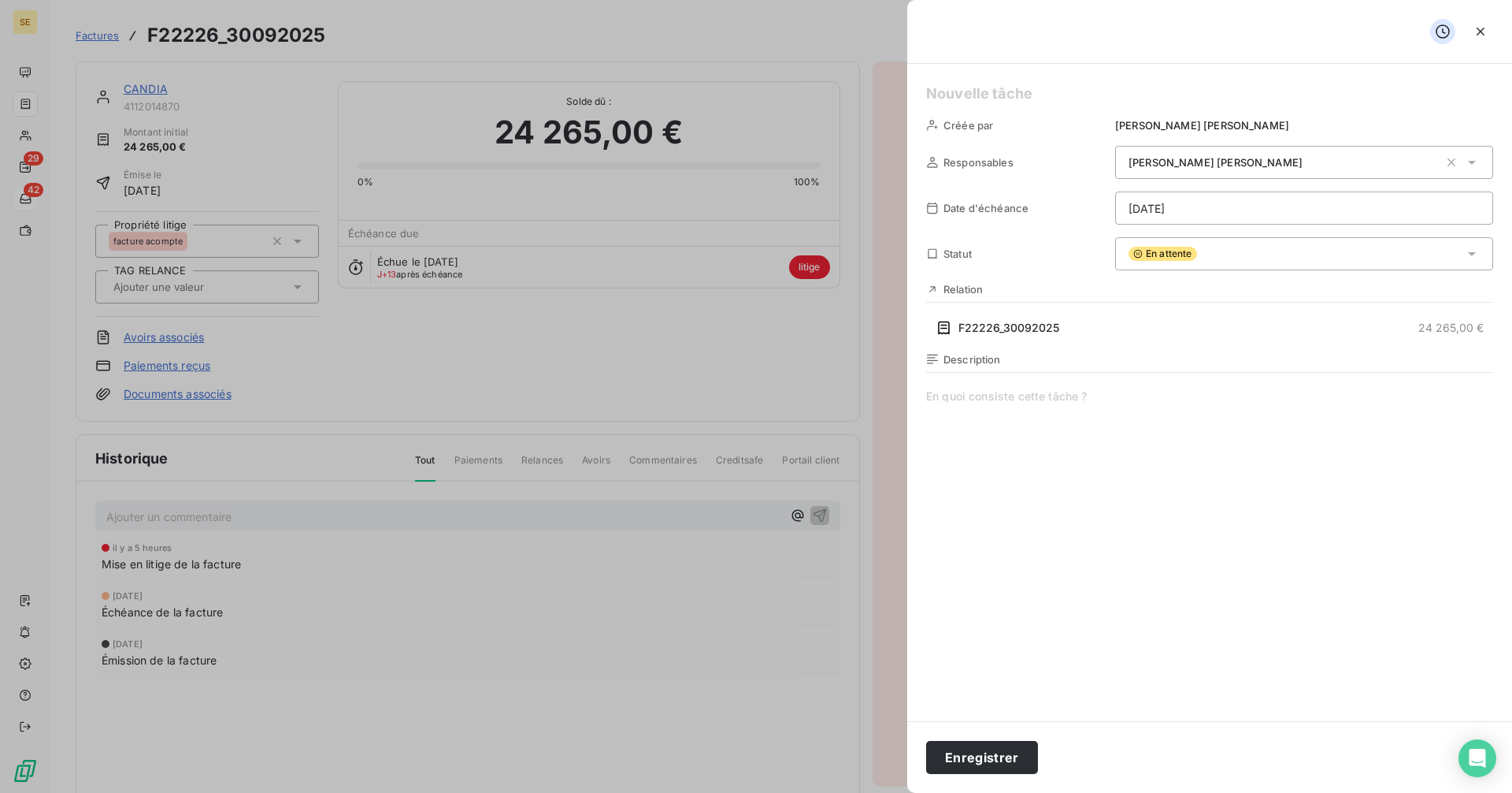
click at [997, 94] on h5 at bounding box center [1209, 93] width 567 height 22
paste h5
click at [970, 749] on button "Enregistrer" at bounding box center [981, 757] width 112 height 33
click at [980, 764] on button "Enregistrer" at bounding box center [981, 757] width 112 height 33
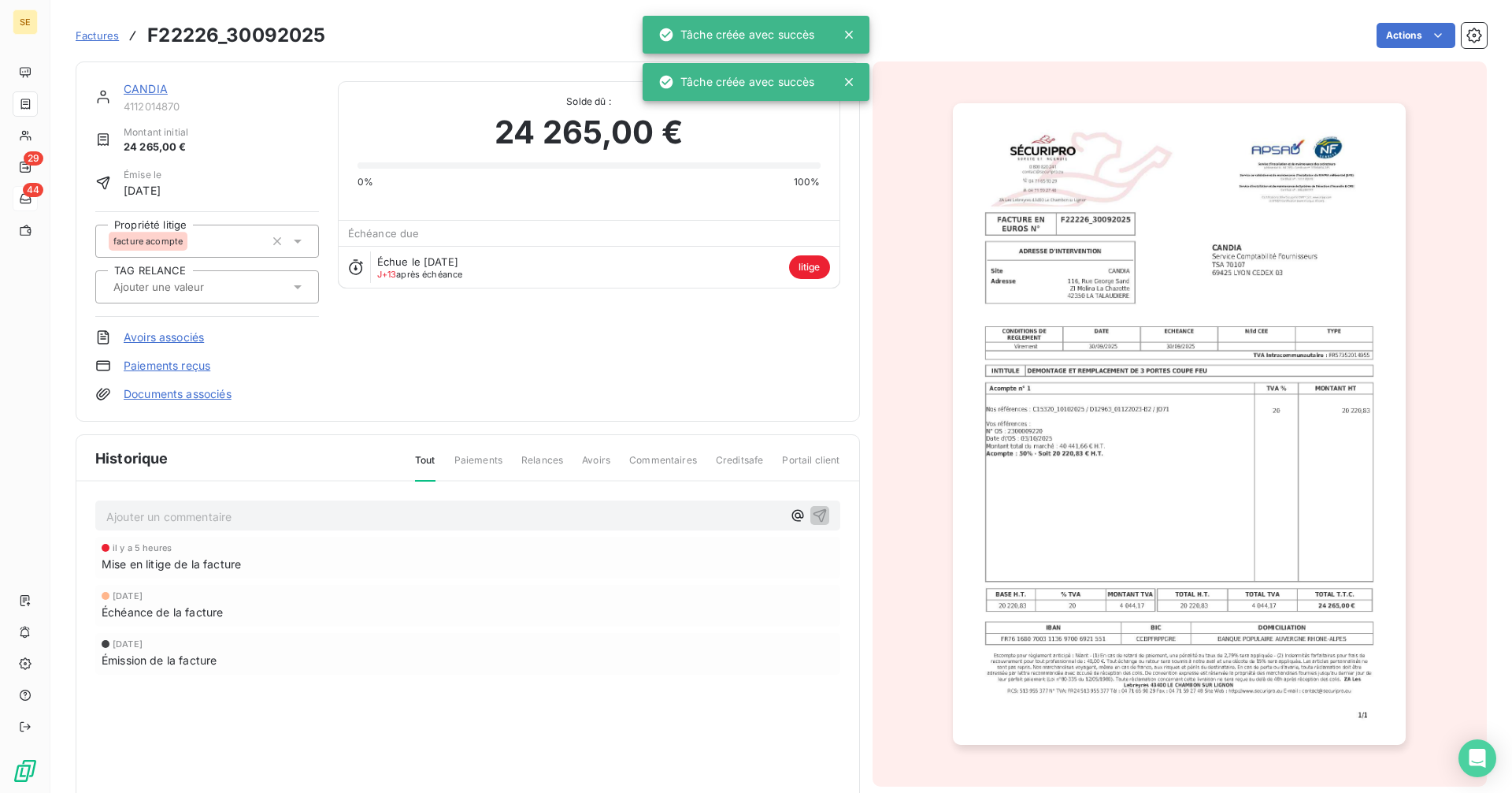
click at [101, 31] on span "Factures" at bounding box center [97, 35] width 43 height 13
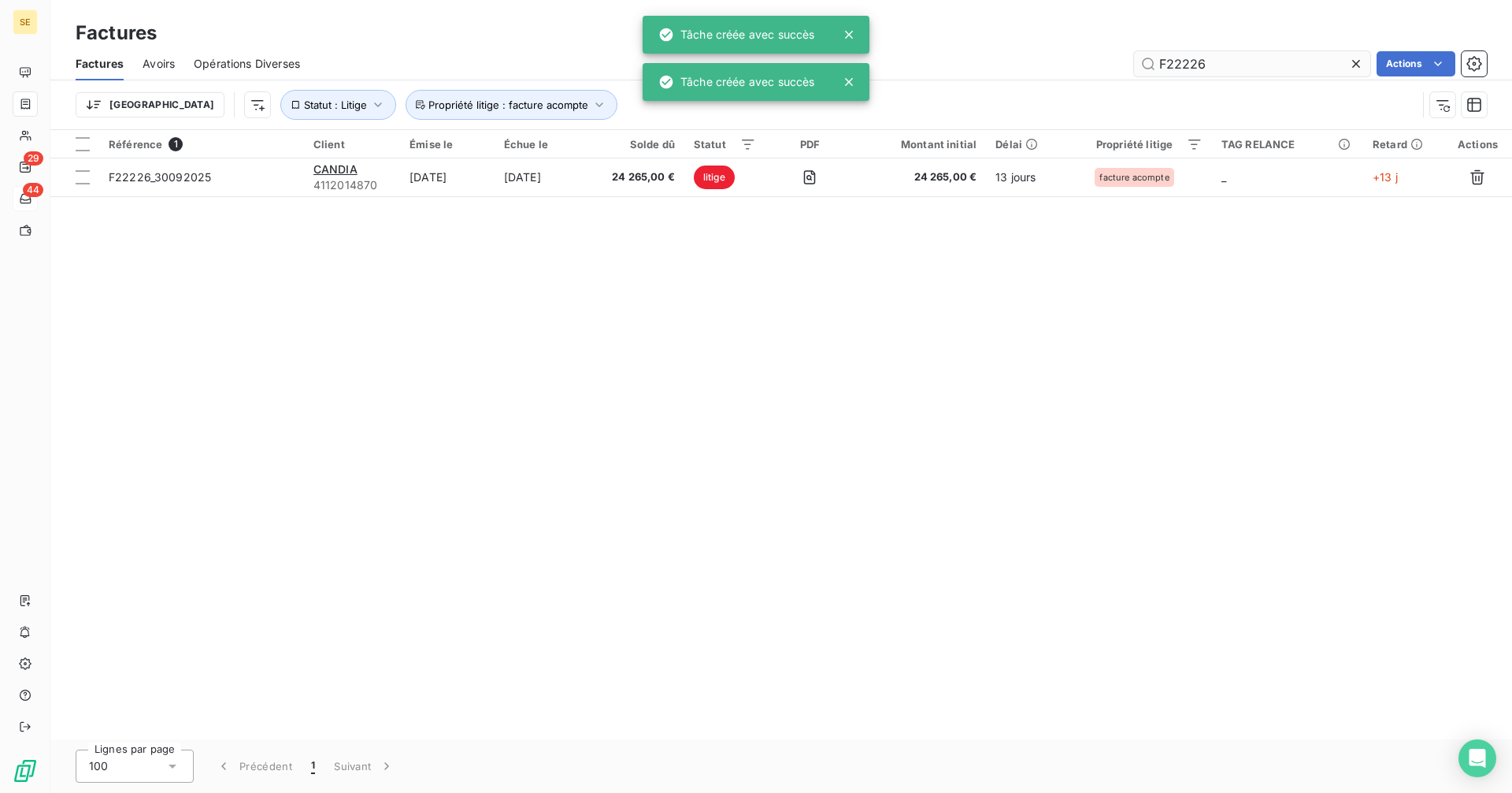
click at [1210, 66] on input "F22226" at bounding box center [1252, 63] width 236 height 25
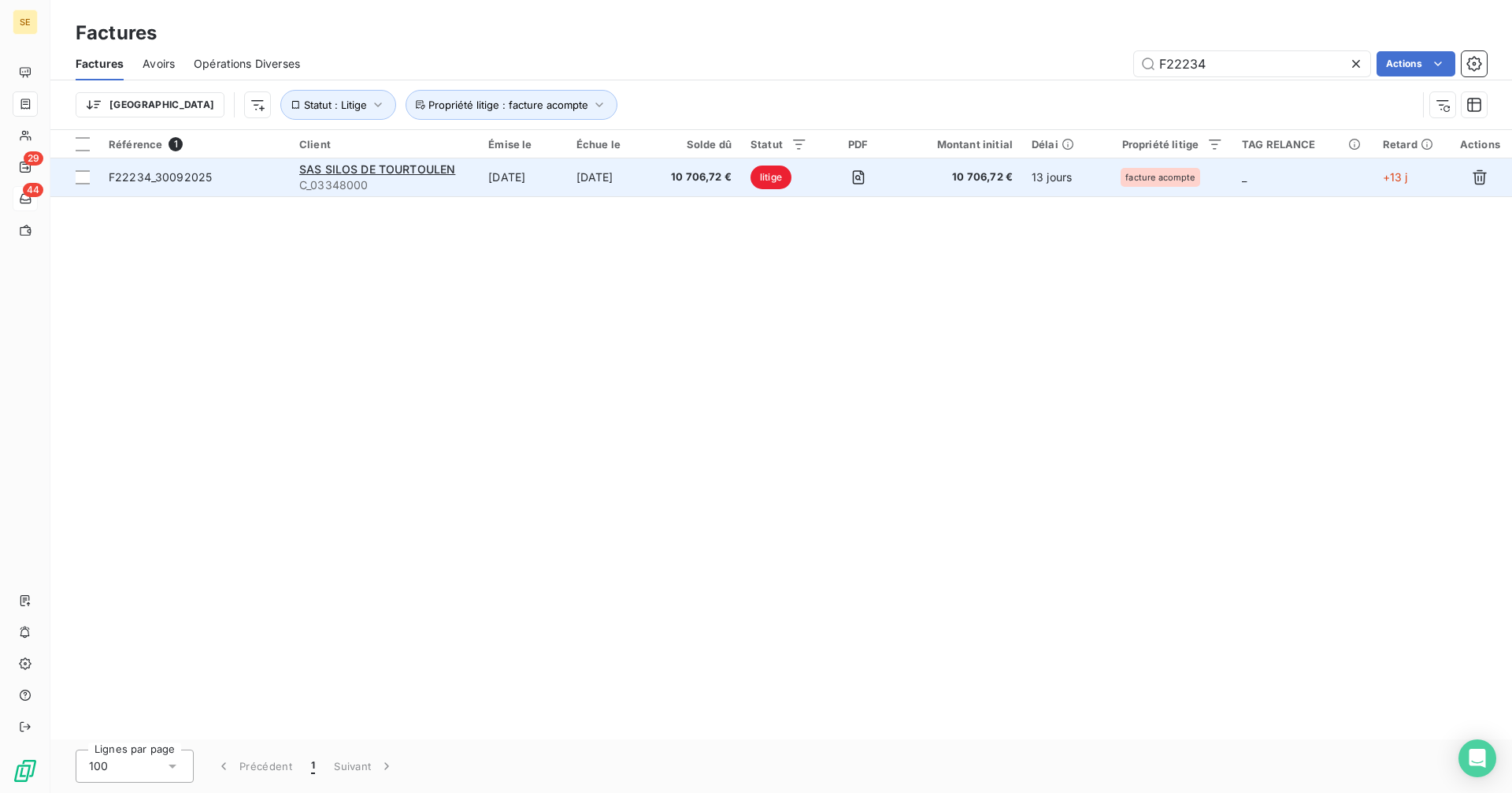
type input "F22234"
click at [141, 177] on span "F22234_30092025" at bounding box center [160, 177] width 103 height 14
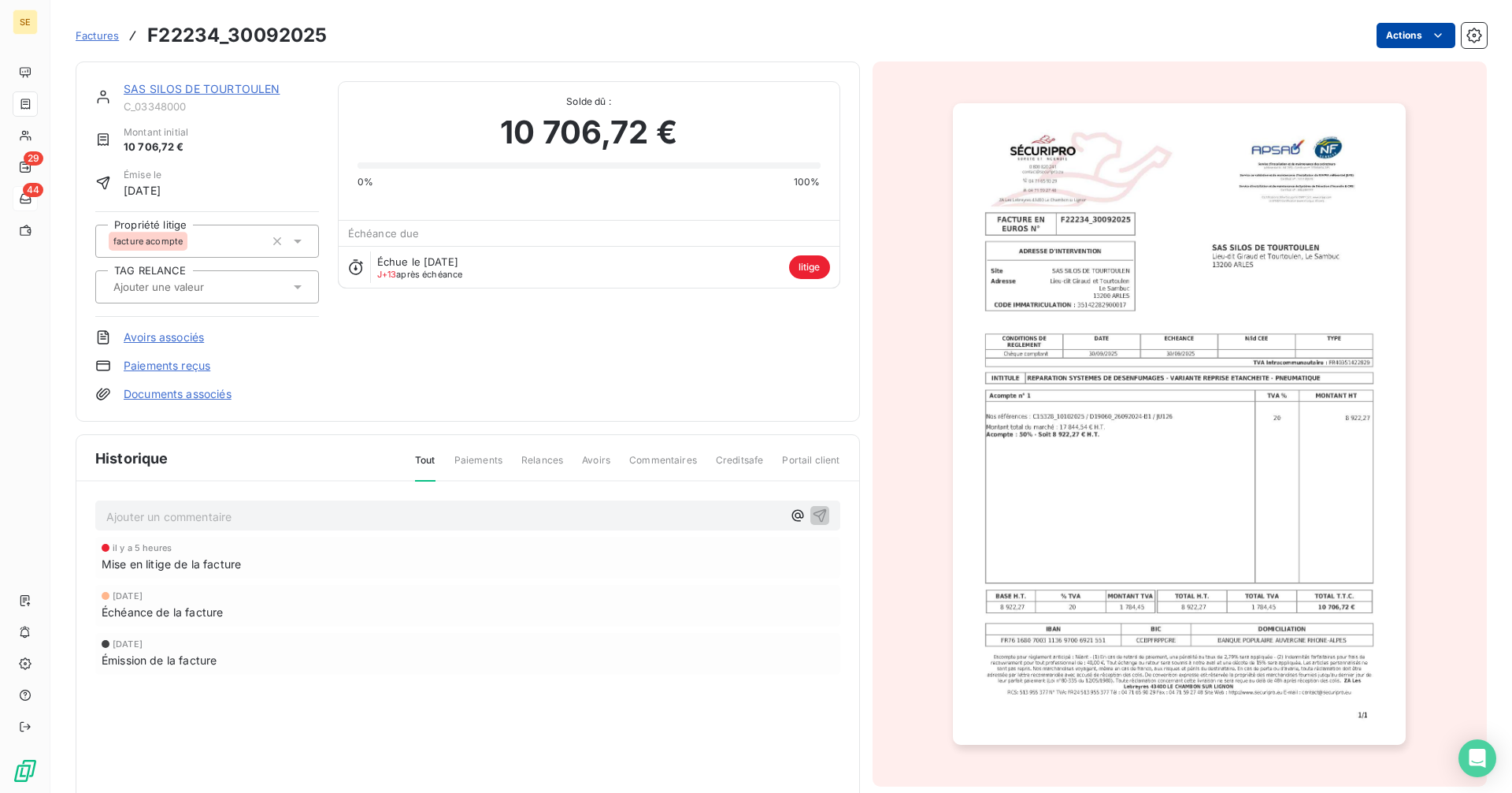
click at [1384, 27] on html "SE 29 44 Factures F22234_30092025 Actions SAS SILOS DE TOURTOULEN C_03348000 Mo…" at bounding box center [756, 396] width 1512 height 793
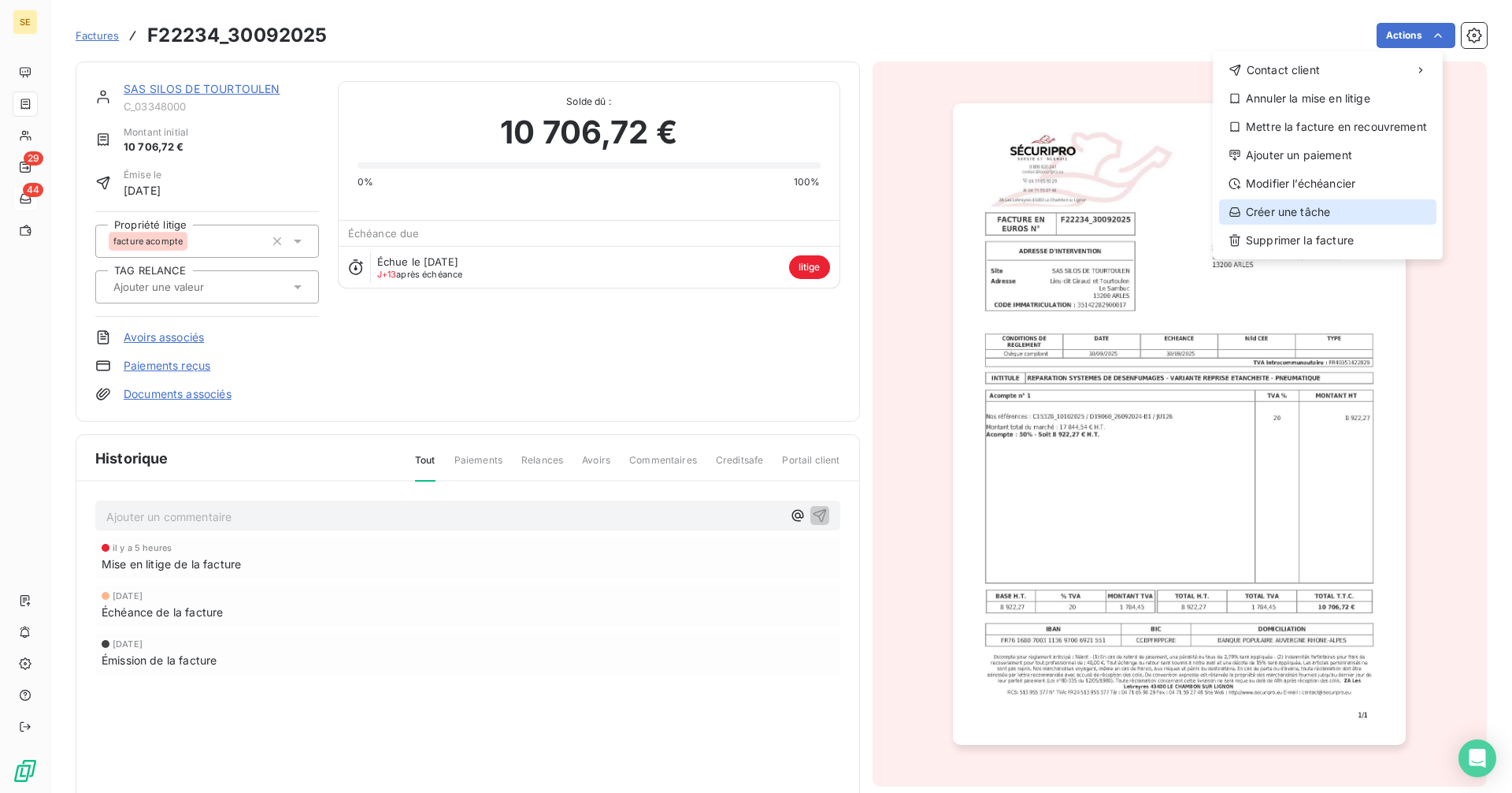
click at [1296, 219] on div "Créer une tâche" at bounding box center [1327, 211] width 218 height 25
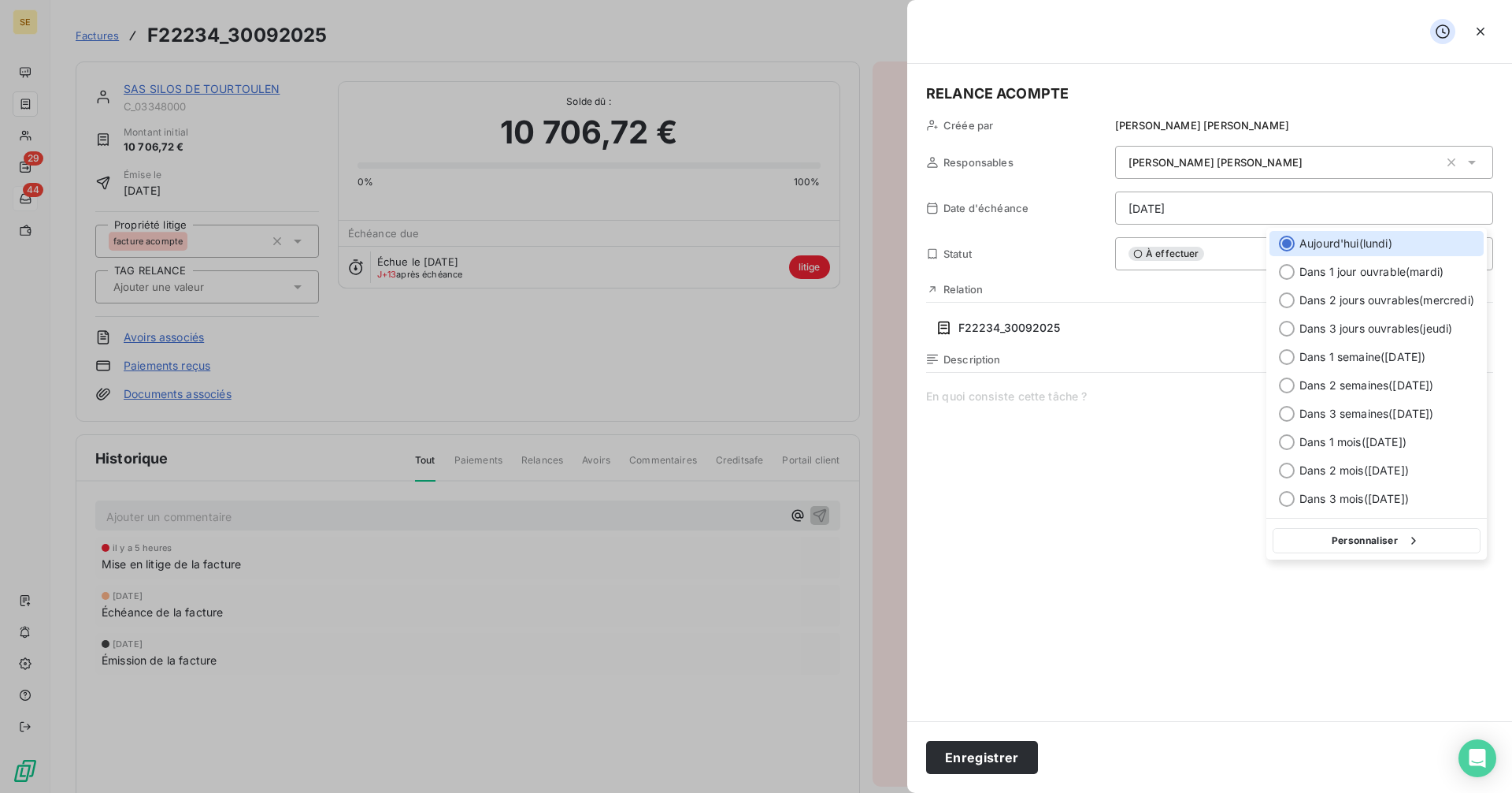
click at [1209, 215] on html "SE 29 44 Factures F22234_30092025 Actions SAS SILOS DE TOURTOULEN C_03348000 Mo…" at bounding box center [756, 396] width 1512 height 793
click at [1286, 356] on div at bounding box center [1287, 357] width 16 height 16
type input "[DATE]"
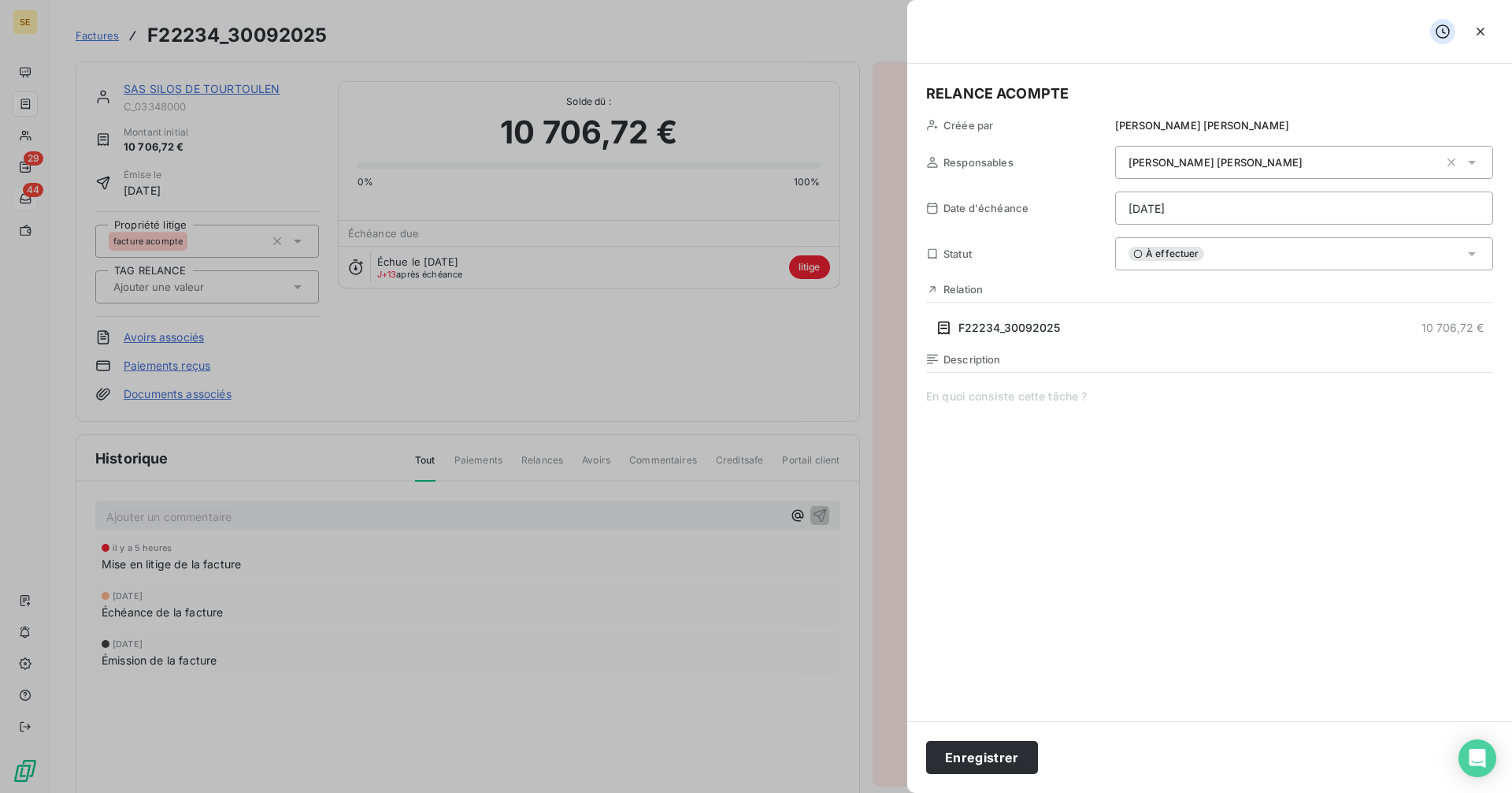
click at [1184, 254] on span "À effectuer" at bounding box center [1166, 254] width 75 height 14
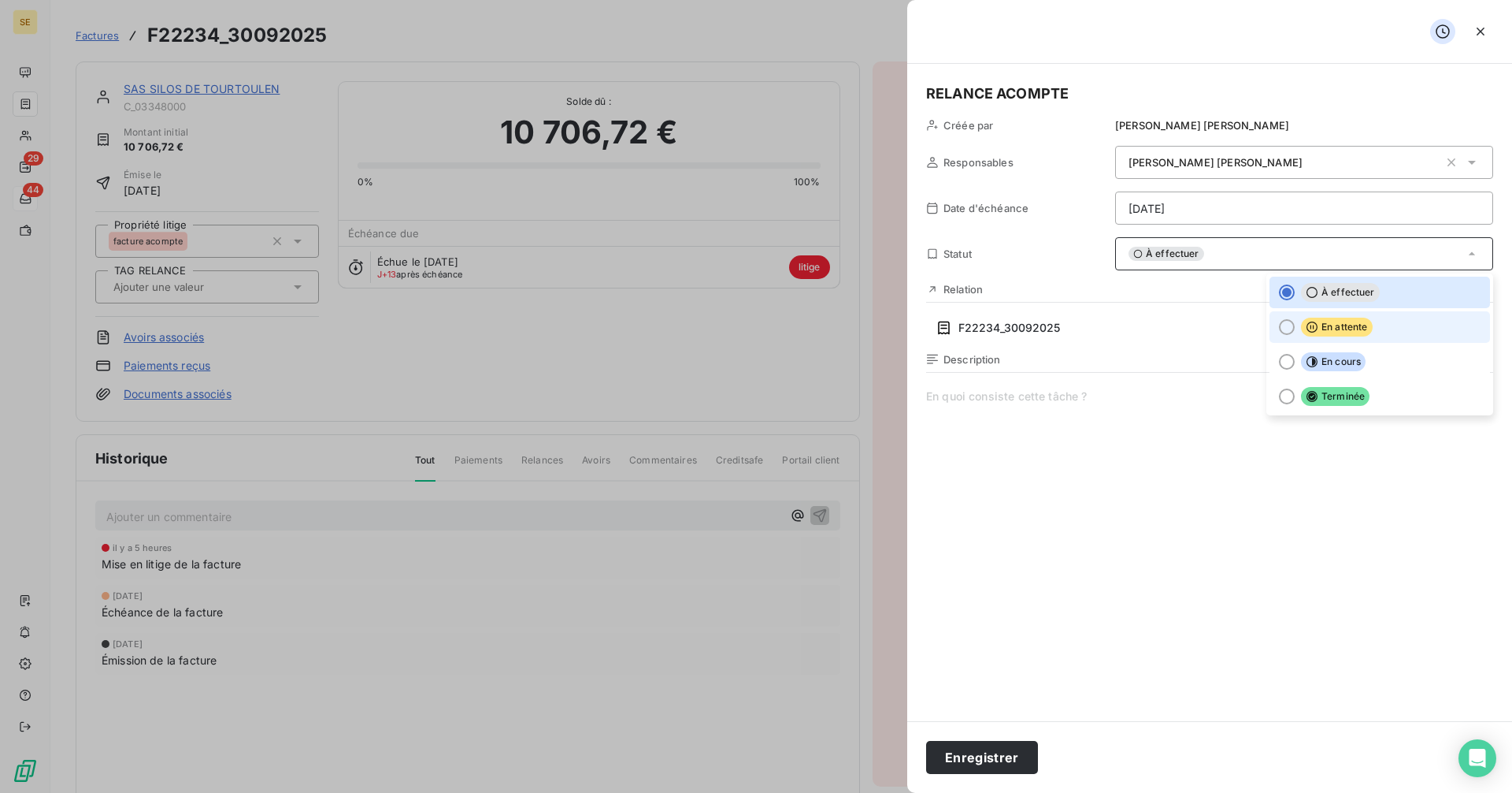
click at [1290, 325] on div at bounding box center [1287, 327] width 16 height 16
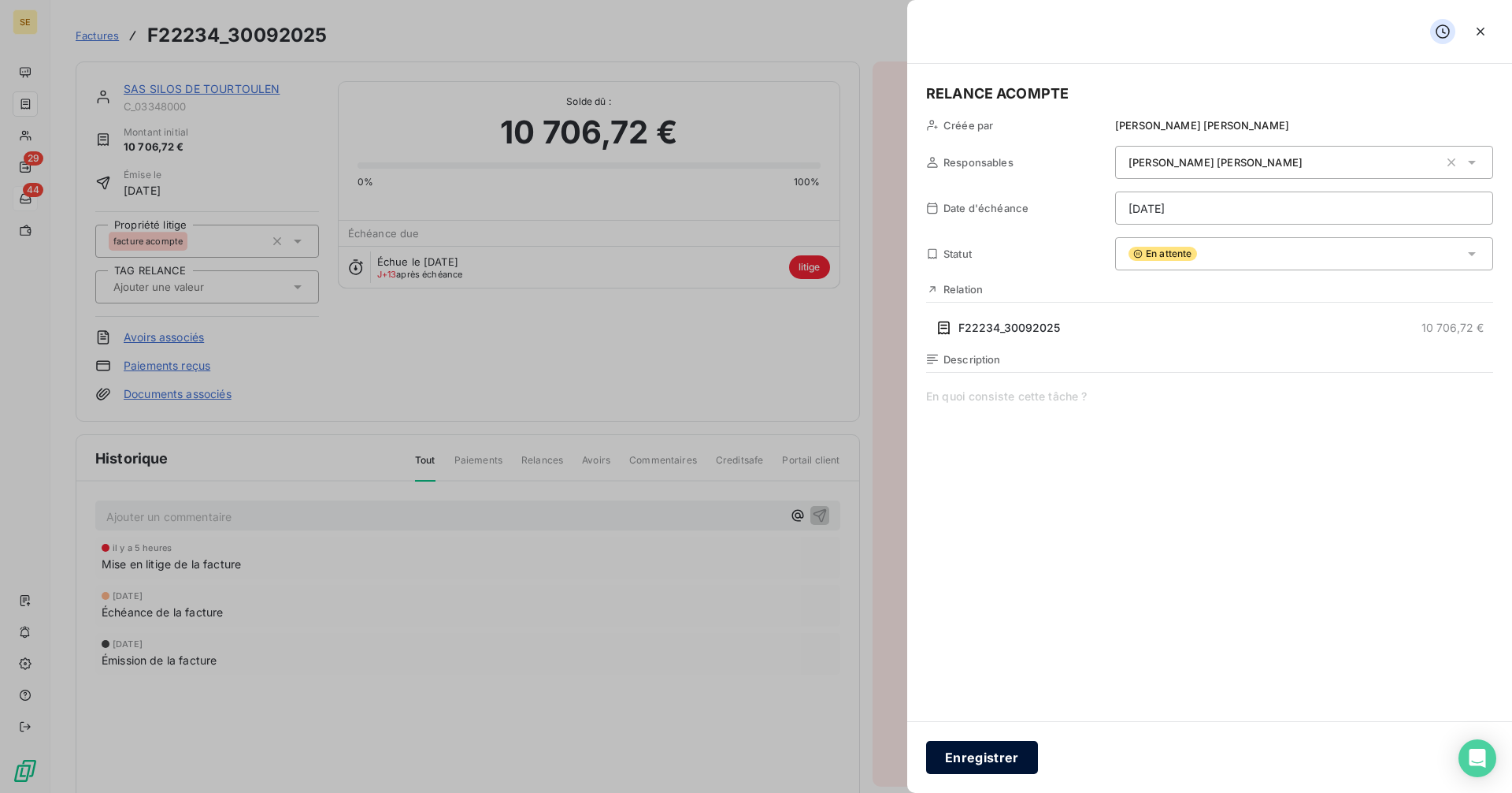
click at [1005, 754] on button "Enregistrer" at bounding box center [981, 757] width 112 height 33
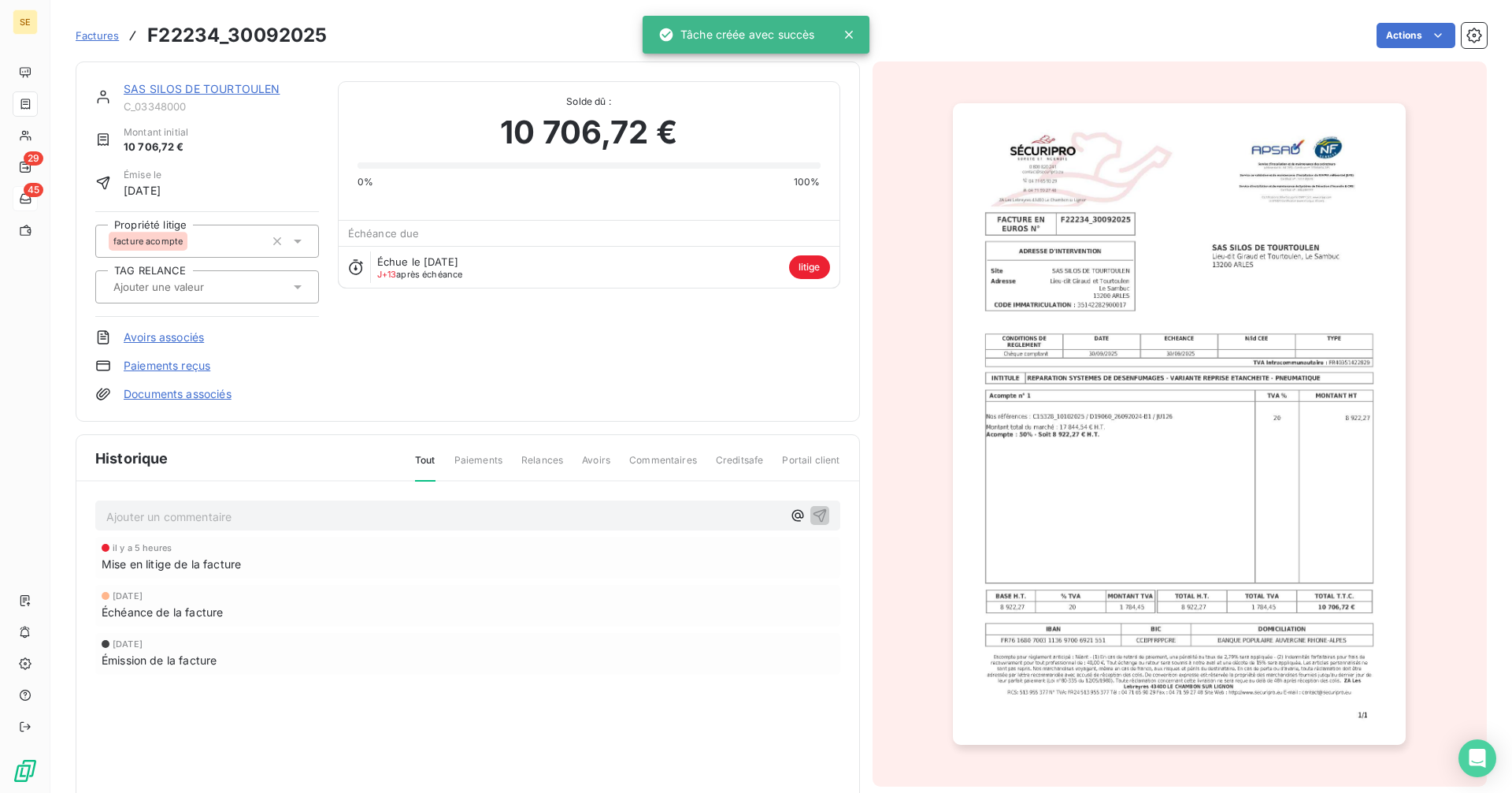
click at [100, 32] on span "Factures" at bounding box center [97, 35] width 43 height 13
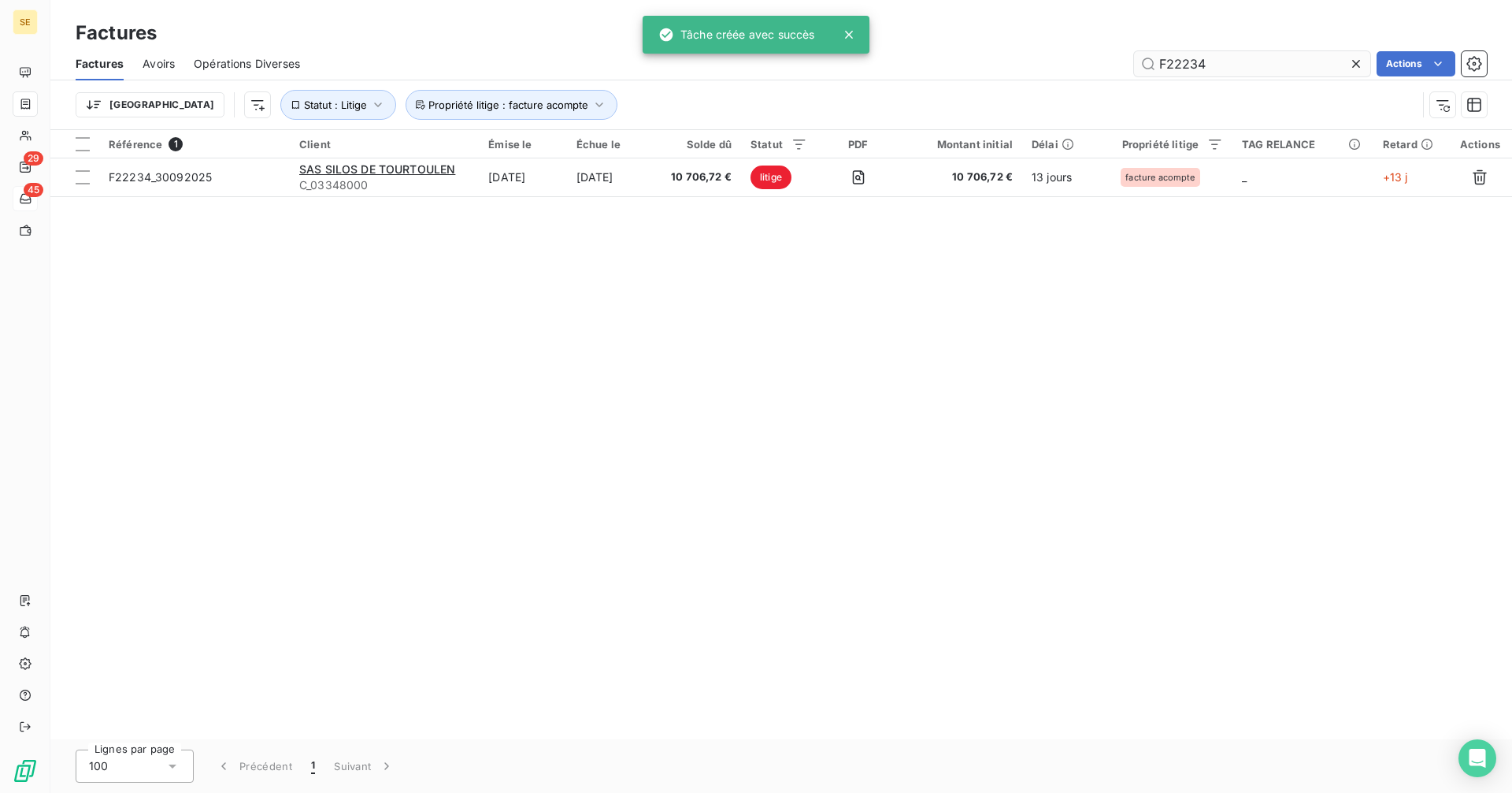
click at [1229, 67] on input "F22234" at bounding box center [1252, 63] width 236 height 25
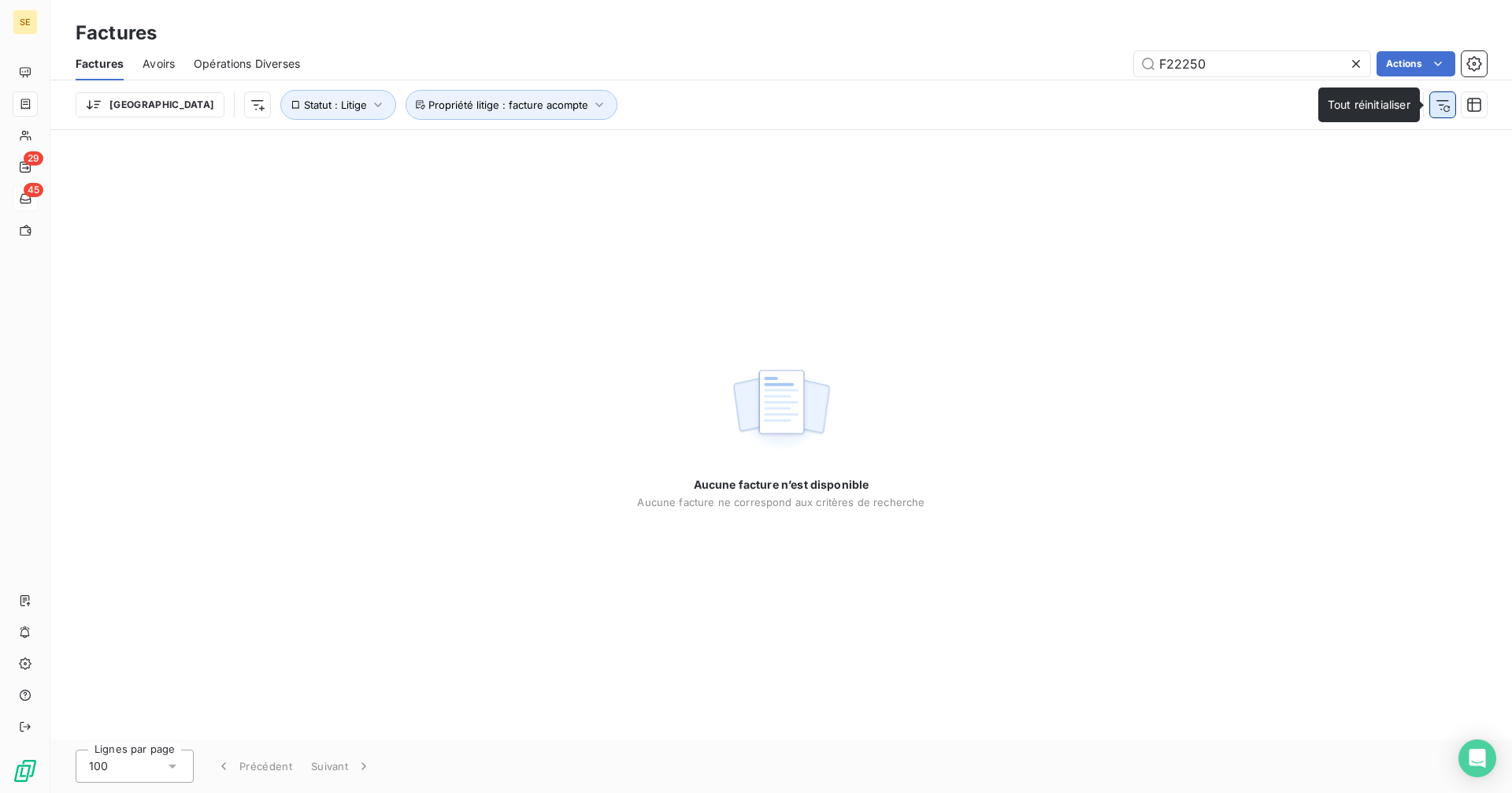
type input "F22250"
click at [1440, 106] on icon "button" at bounding box center [1443, 105] width 16 height 16
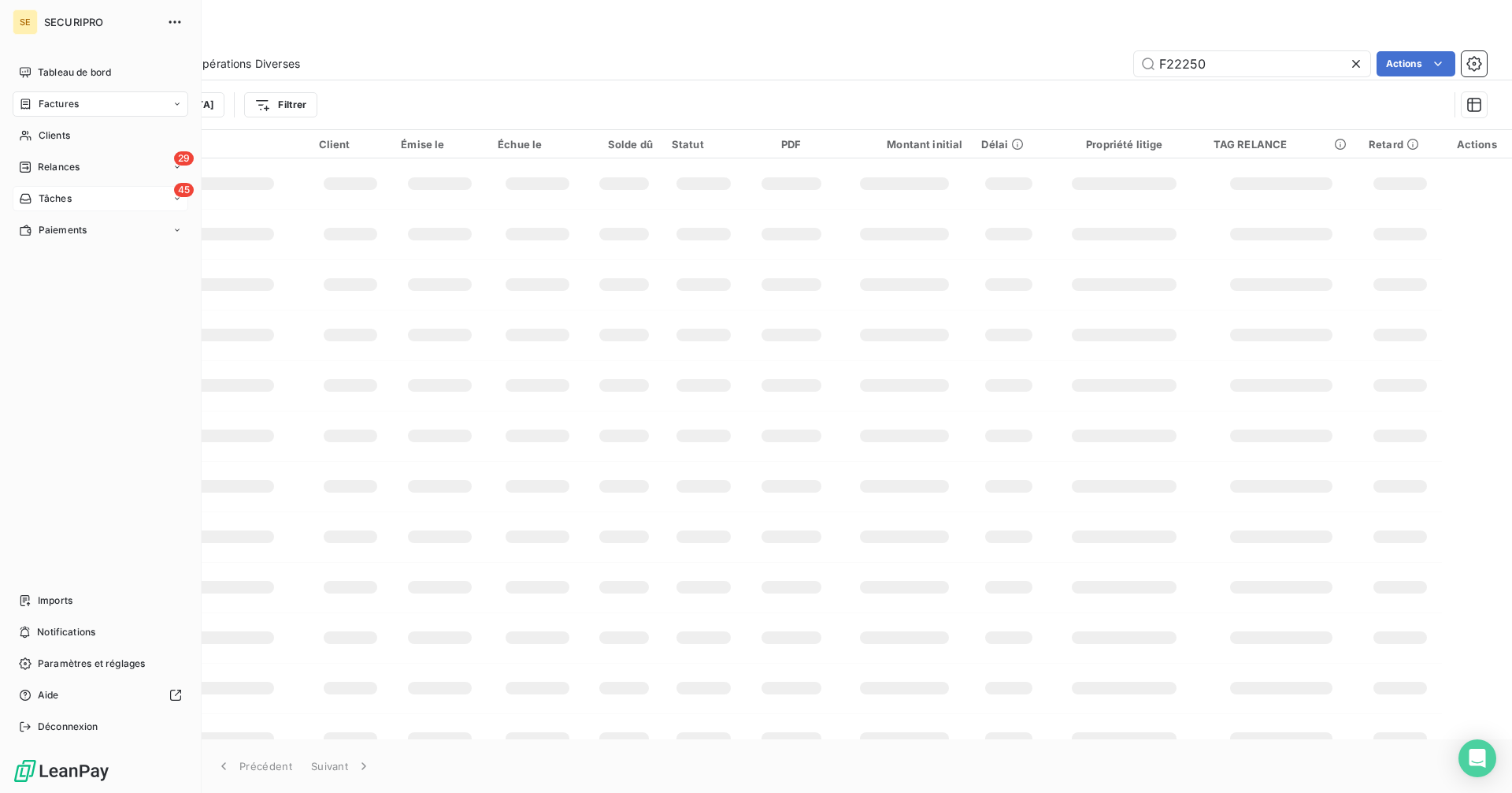
click at [27, 190] on div "45 Tâches" at bounding box center [100, 198] width 176 height 25
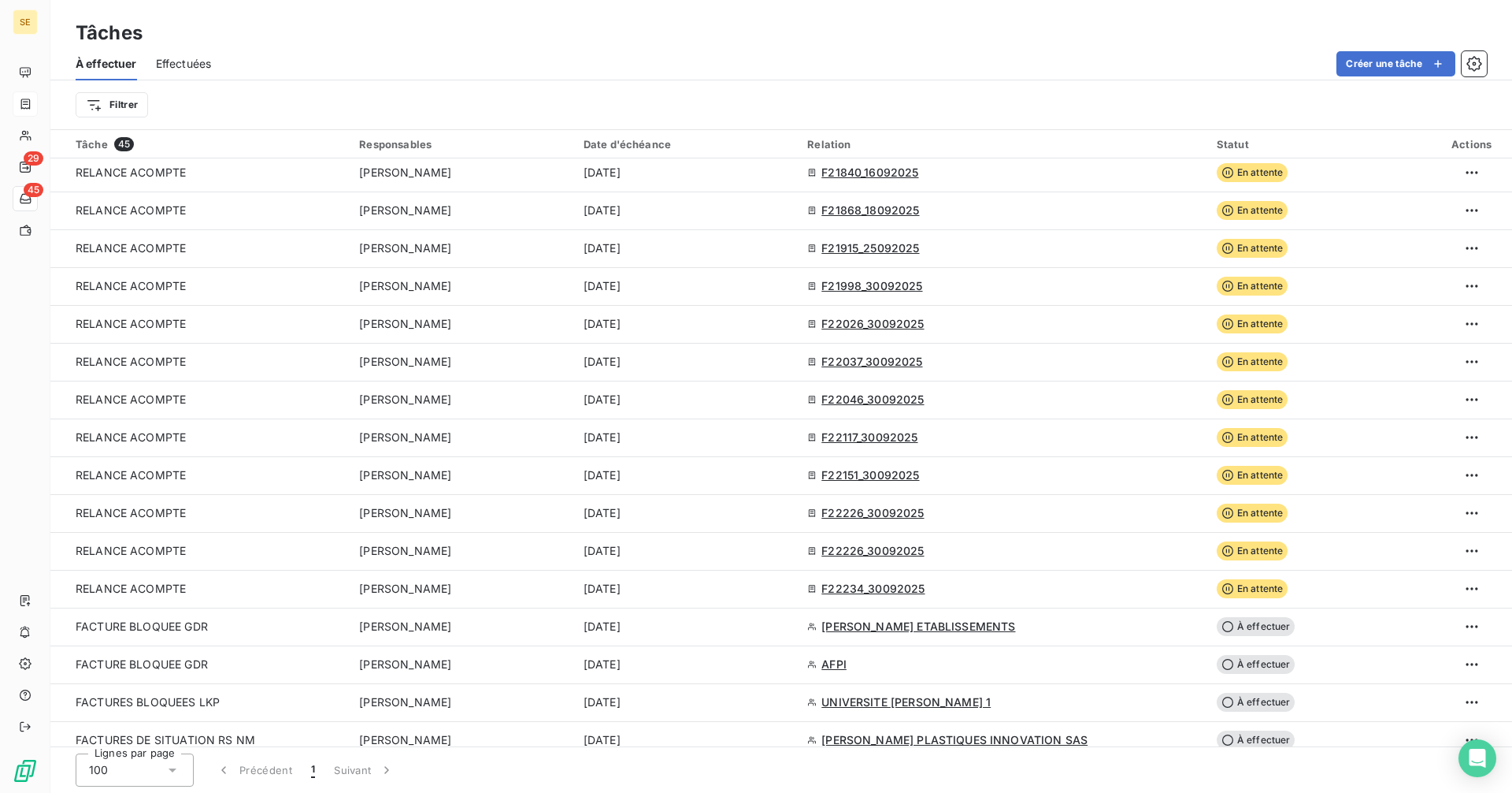
scroll to position [1103, 0]
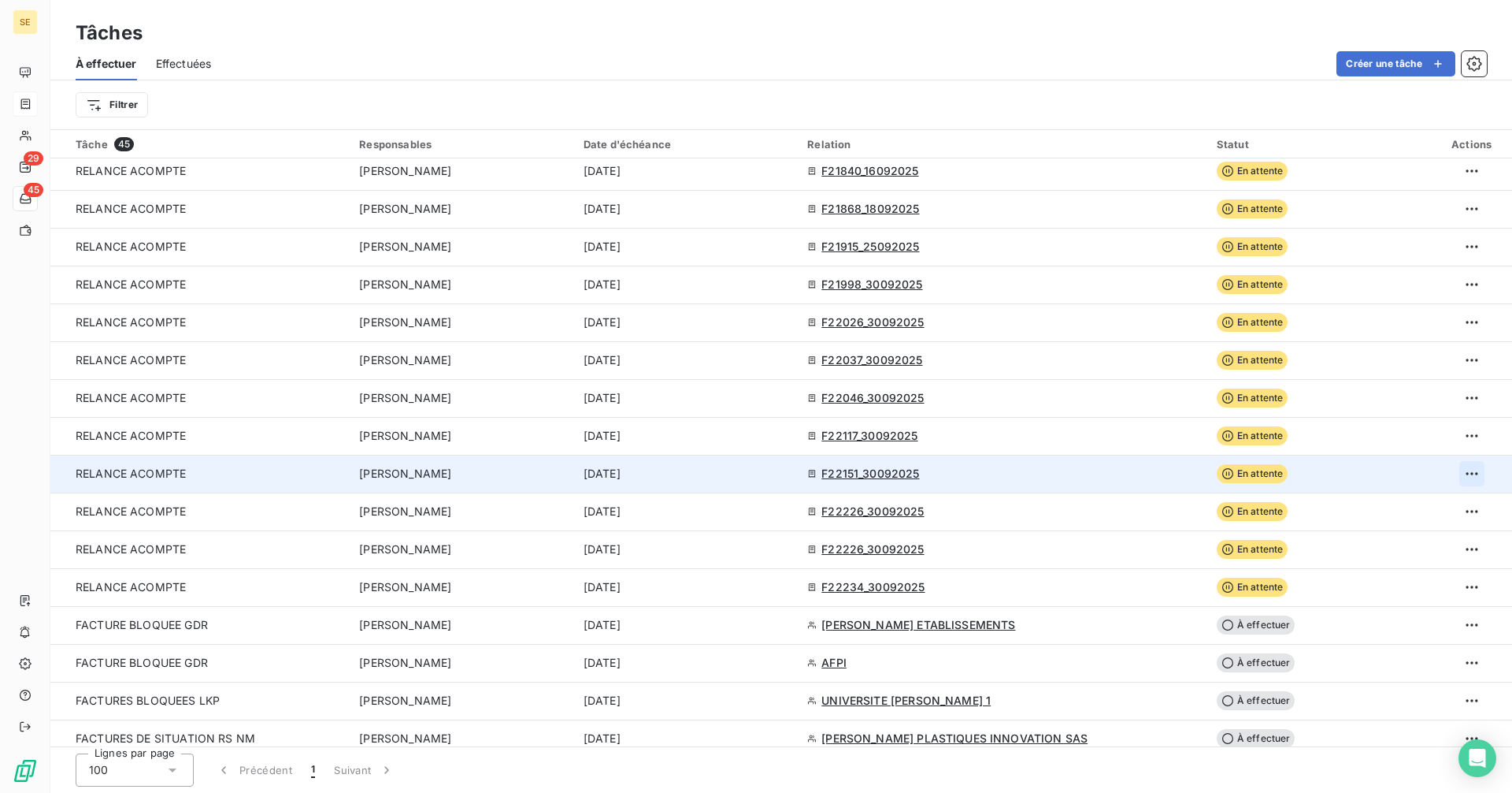
click at [1462, 468] on html "SE 29 45 Tâches À effectuer Effectuées Créer une tâche Filtrer Tâche 45 Respons…" at bounding box center [756, 396] width 1512 height 793
click at [1420, 506] on div "Supprimer la tâche" at bounding box center [1402, 508] width 137 height 25
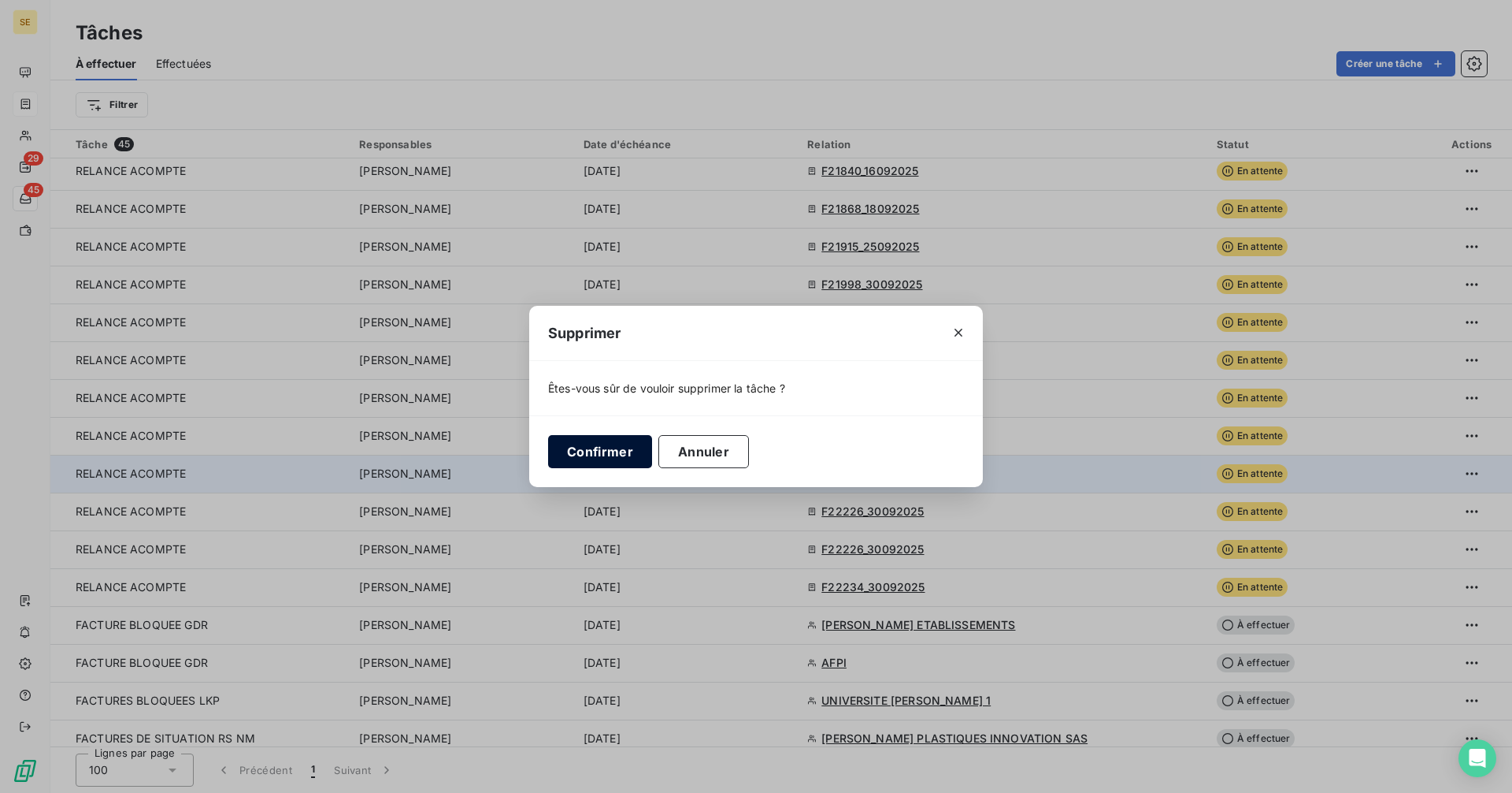
click at [602, 453] on button "Confirmer" at bounding box center [600, 451] width 104 height 33
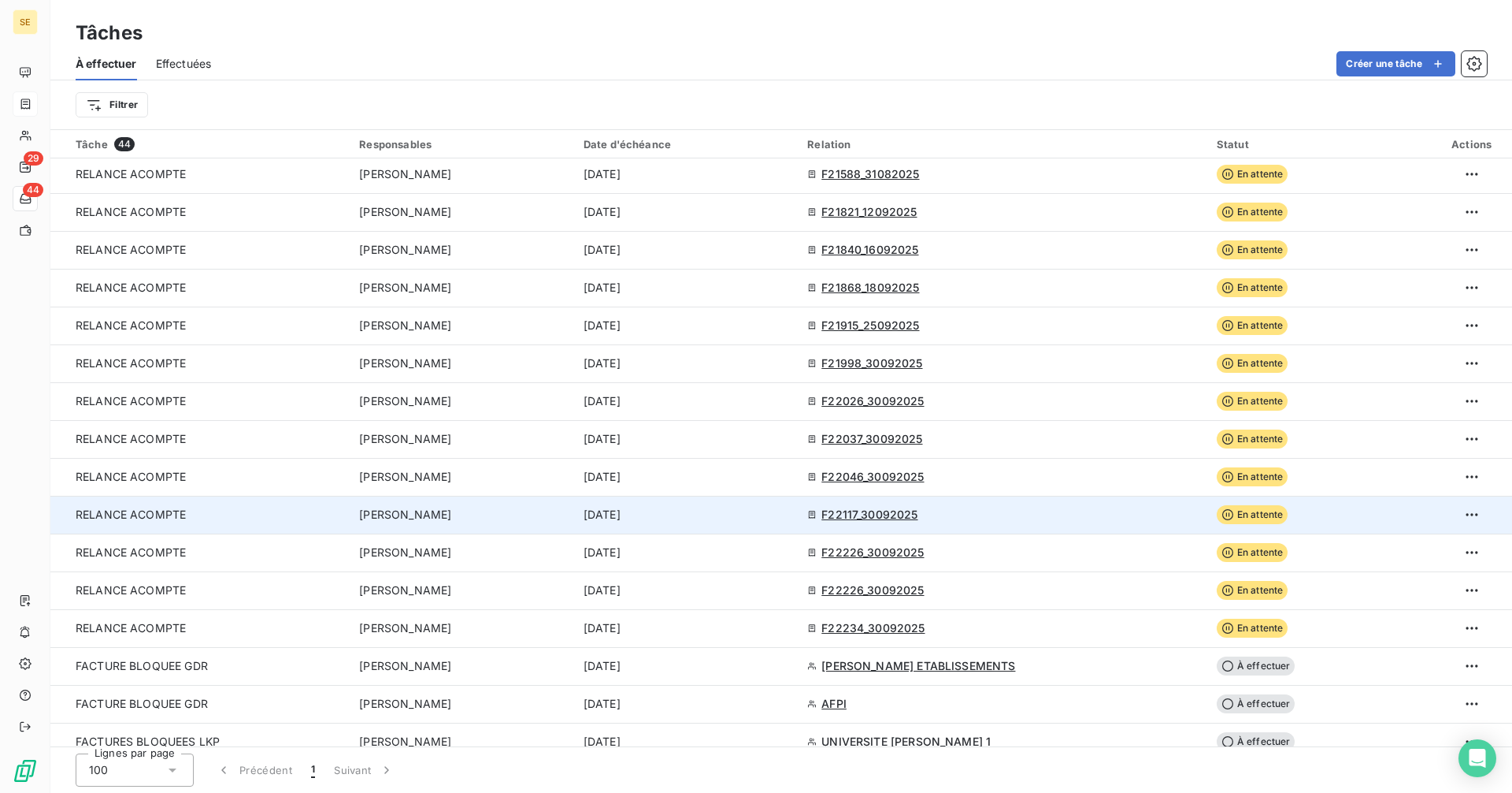
scroll to position [1077, 0]
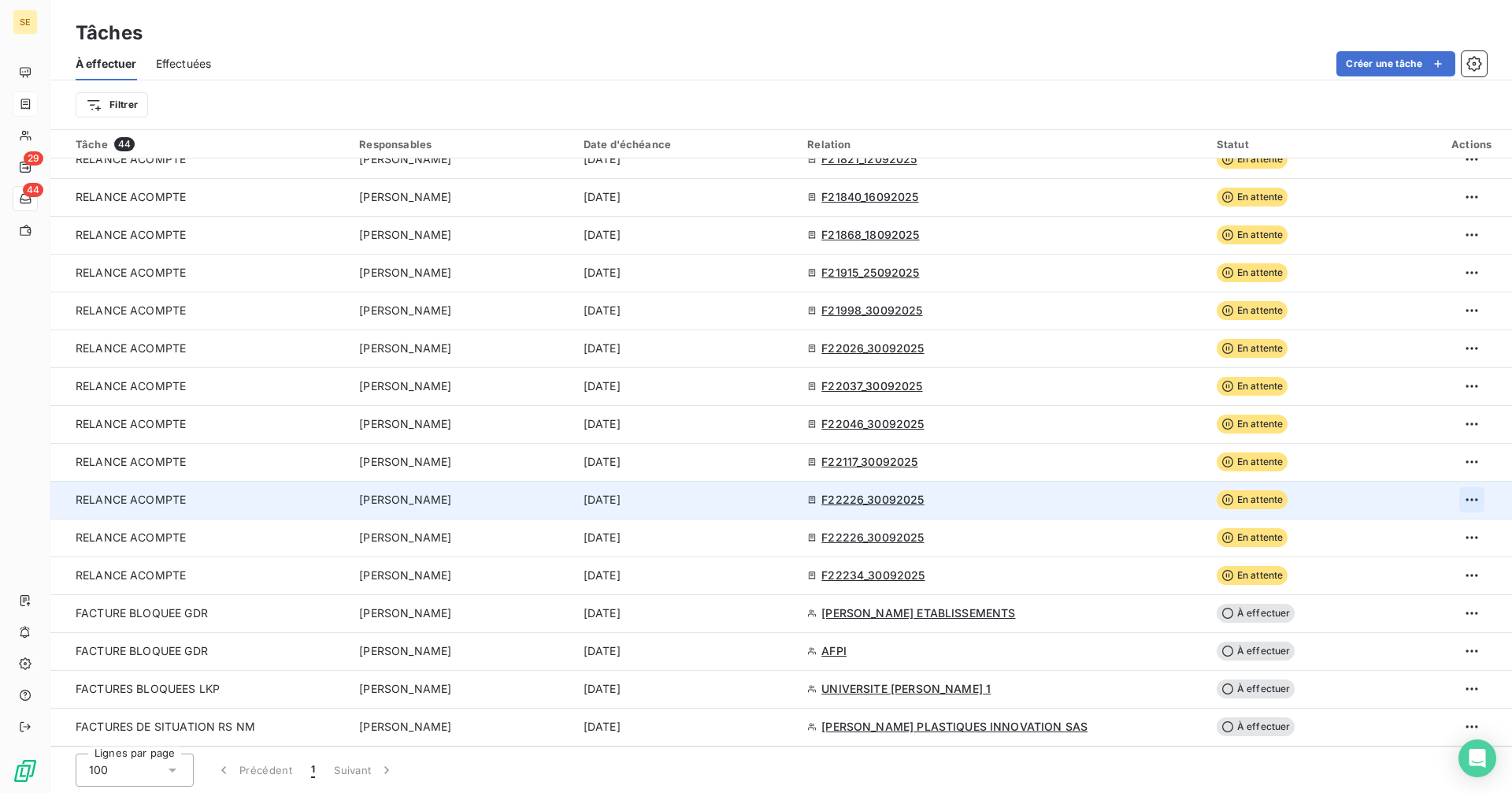
click at [1468, 500] on html "SE 29 44 Tâches À effectuer Effectuées Créer une tâche Filtrer Tâche 44 Respons…" at bounding box center [756, 396] width 1512 height 793
click at [1423, 537] on div "Supprimer la tâche" at bounding box center [1402, 533] width 137 height 25
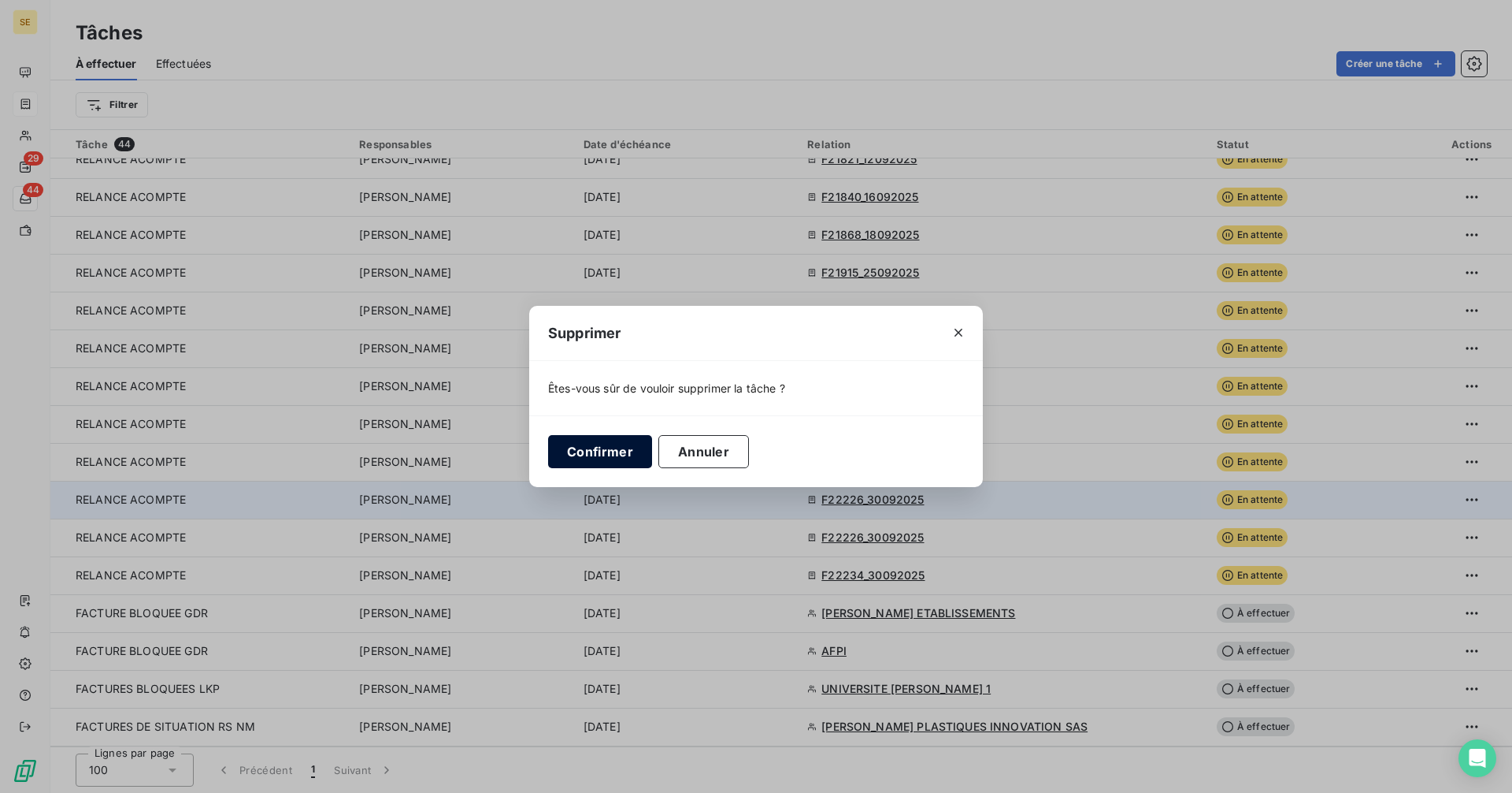
click at [611, 448] on button "Confirmer" at bounding box center [600, 451] width 104 height 33
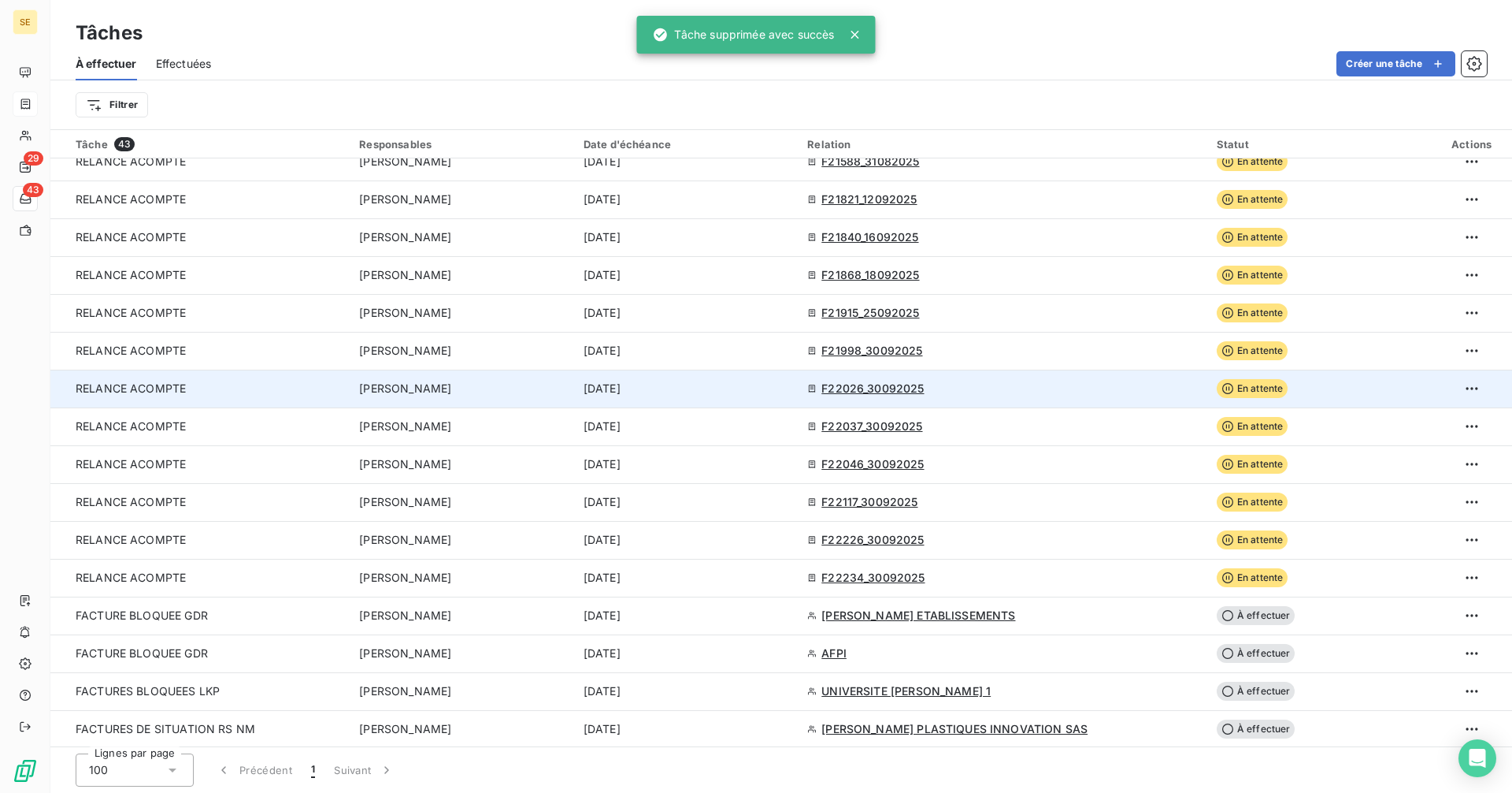
scroll to position [1039, 0]
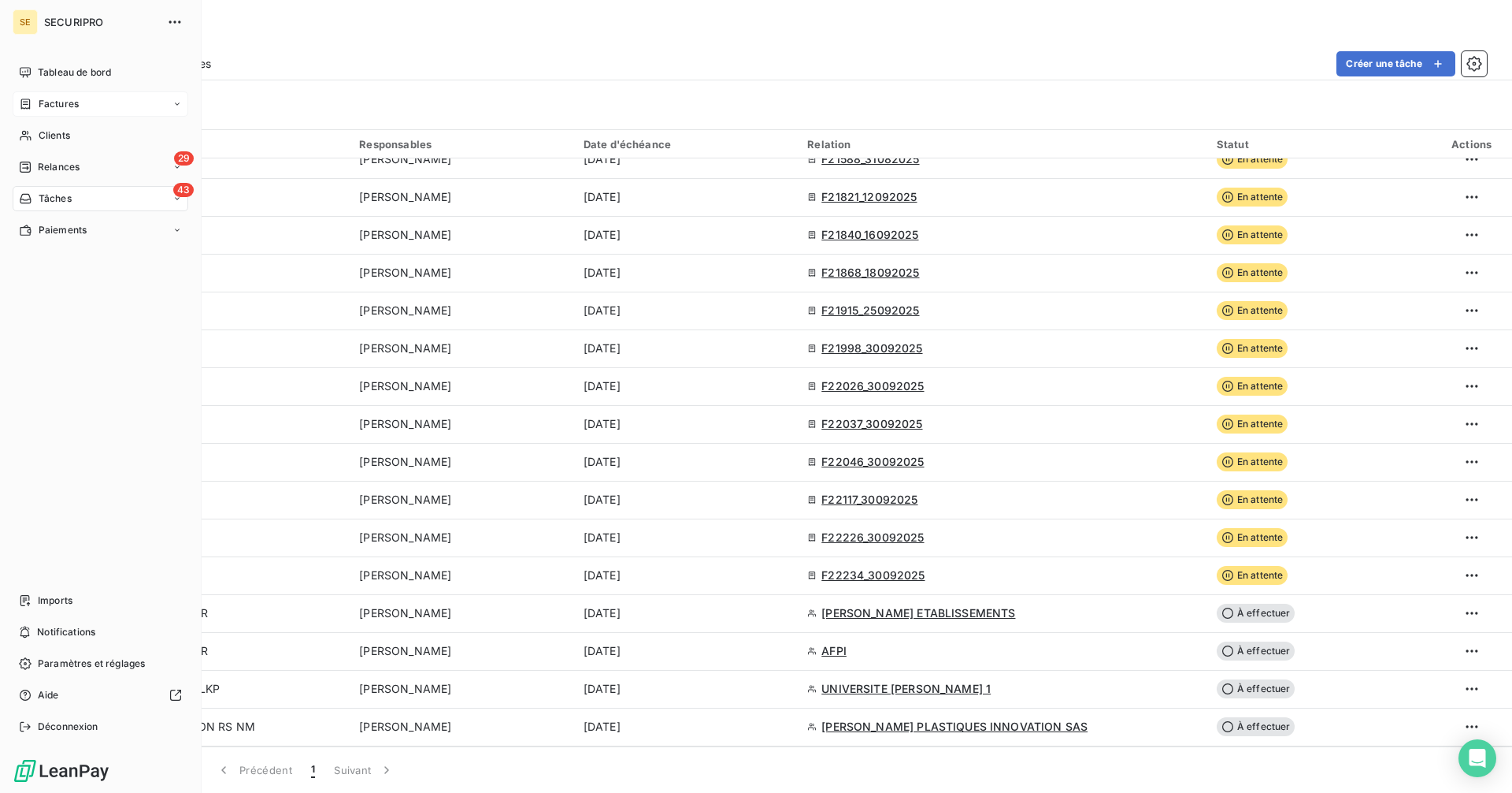
click at [52, 100] on span "Factures" at bounding box center [59, 104] width 40 height 14
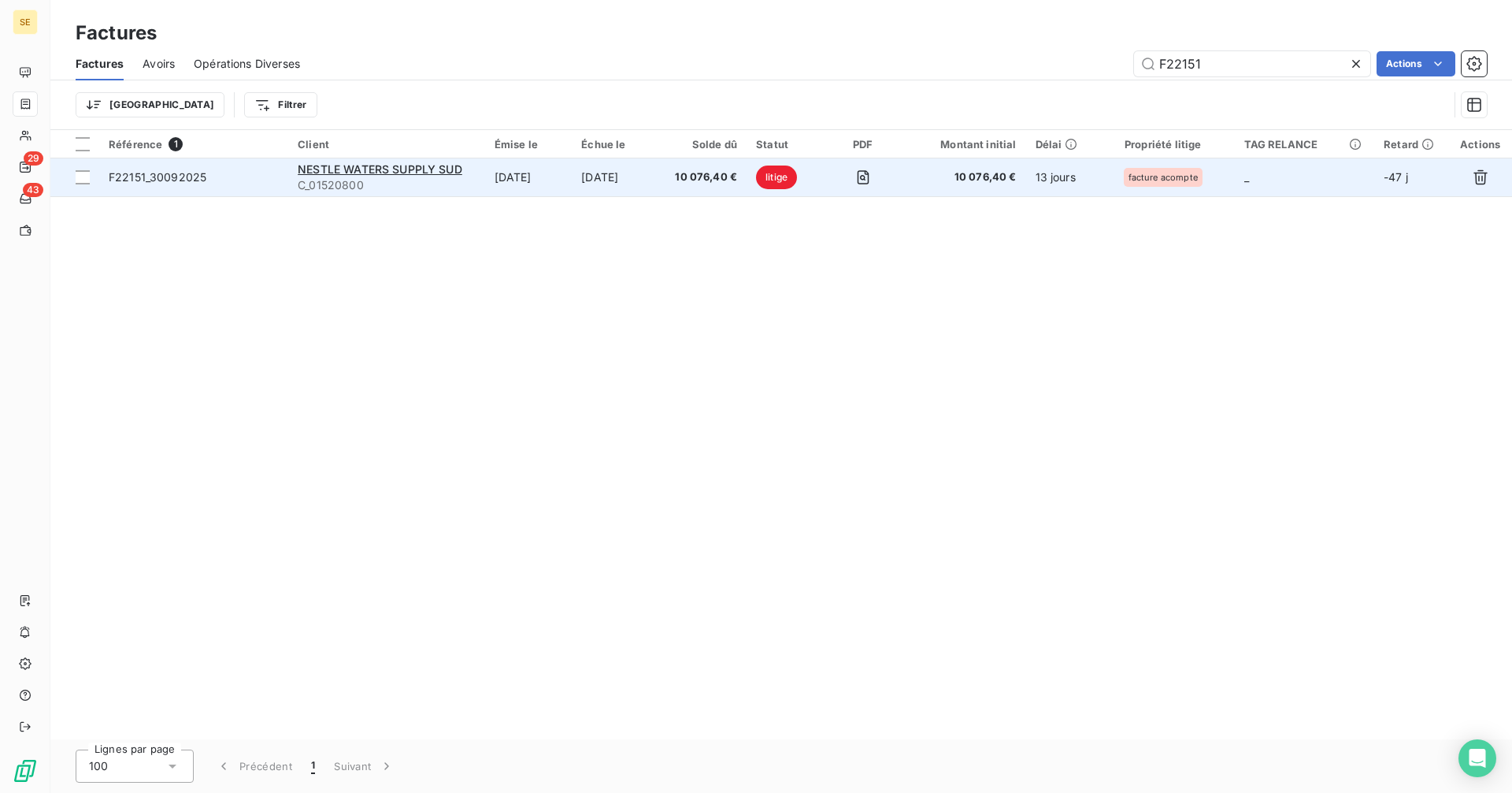
type input "F22151"
click at [173, 180] on span "F22151_30092025" at bounding box center [157, 177] width 98 height 14
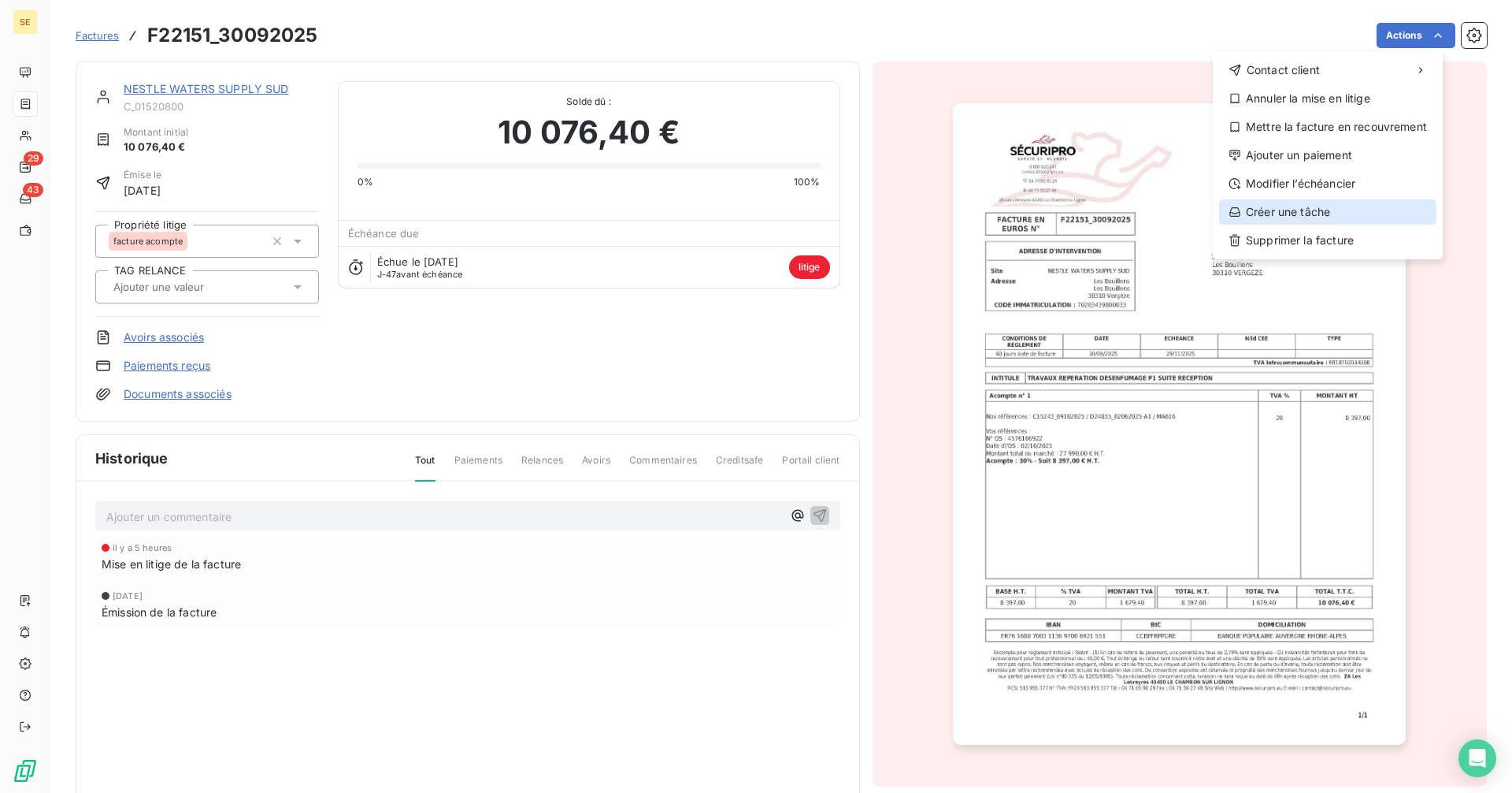
click at [1290, 209] on div "Créer une tâche" at bounding box center [1327, 211] width 218 height 25
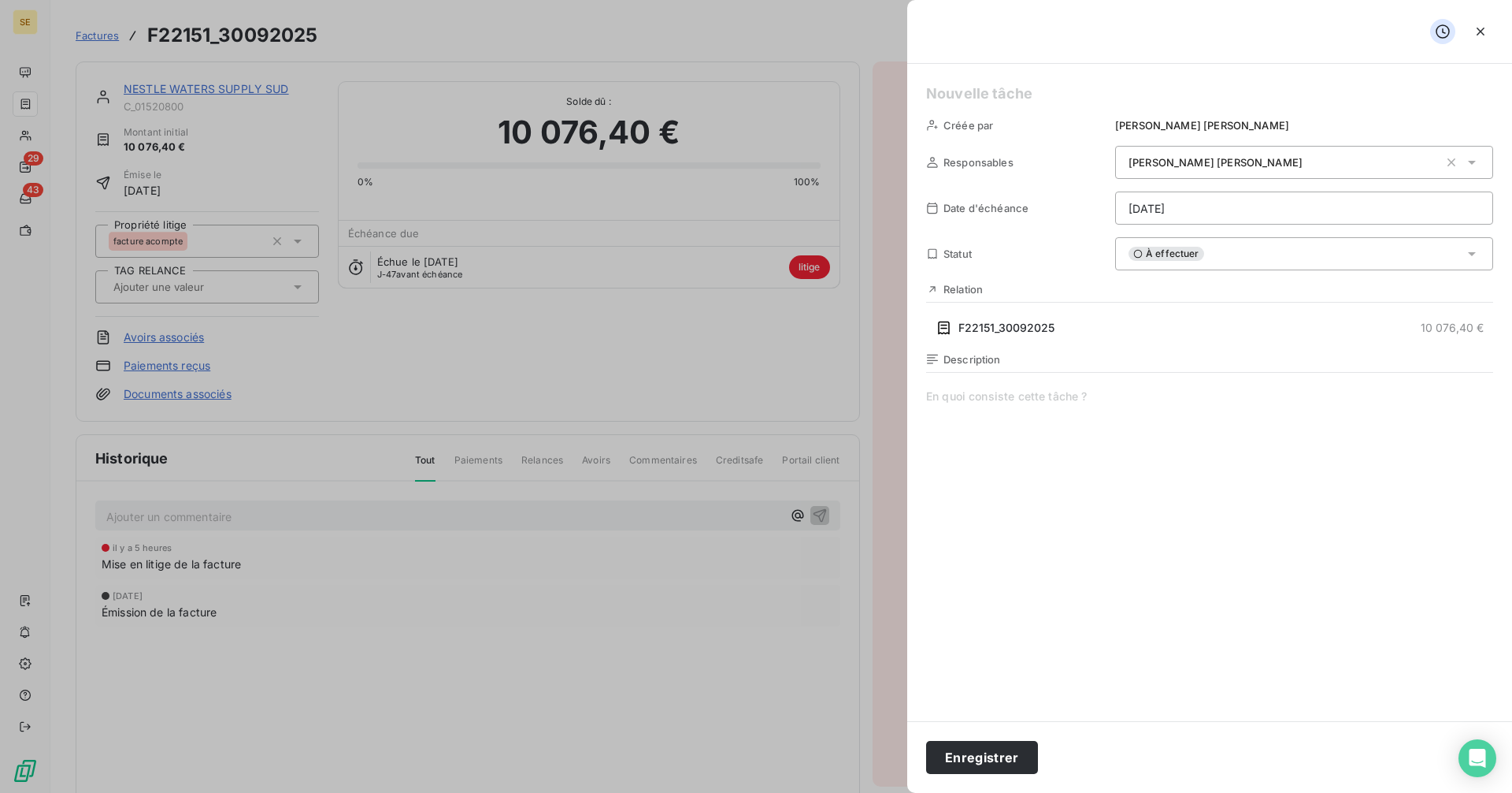
click at [1038, 96] on h5 at bounding box center [1209, 93] width 567 height 22
click at [1190, 255] on span "À effectuer" at bounding box center [1166, 254] width 75 height 14
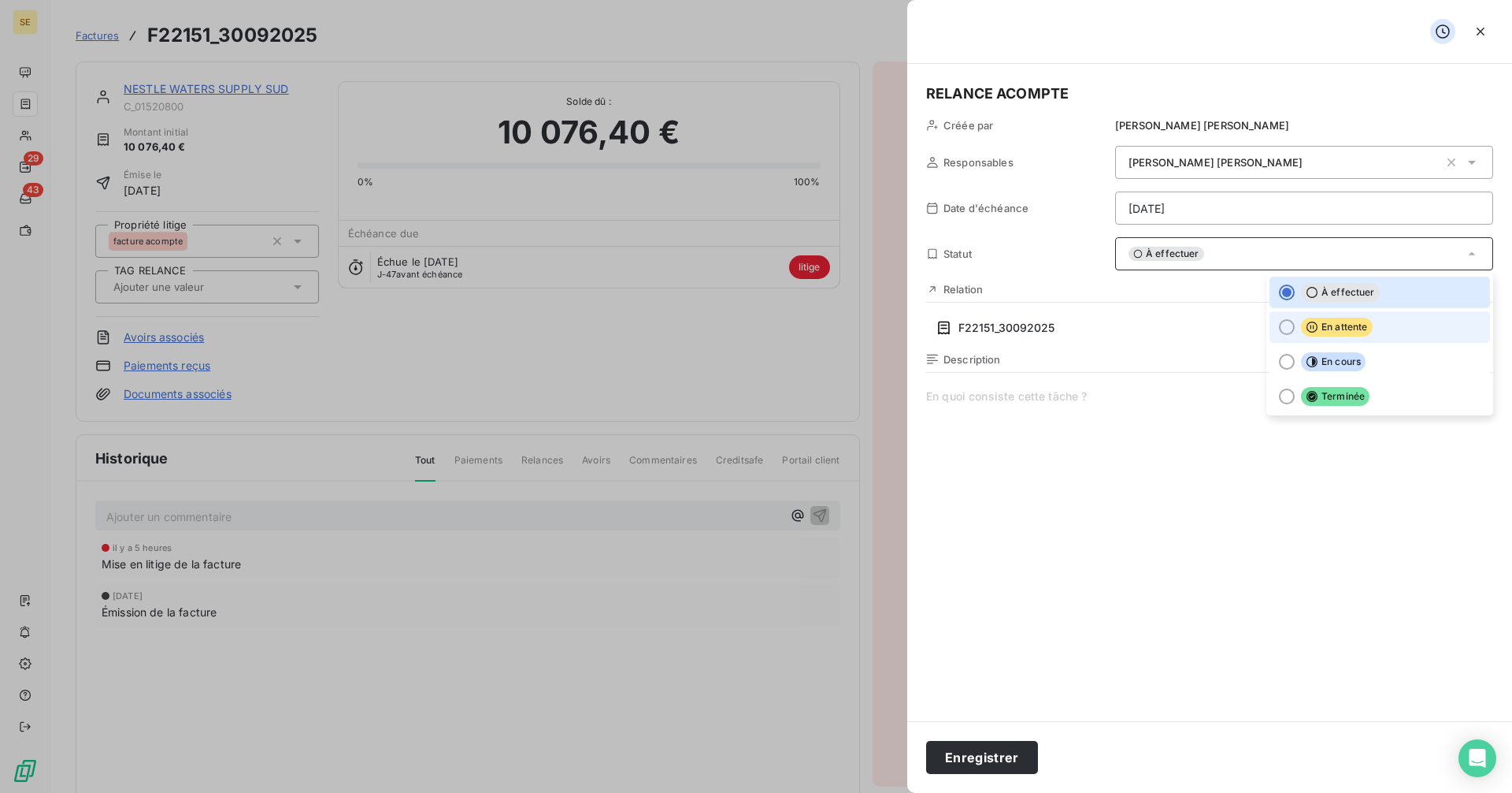
click at [1323, 329] on span "En attente" at bounding box center [1336, 327] width 71 height 19
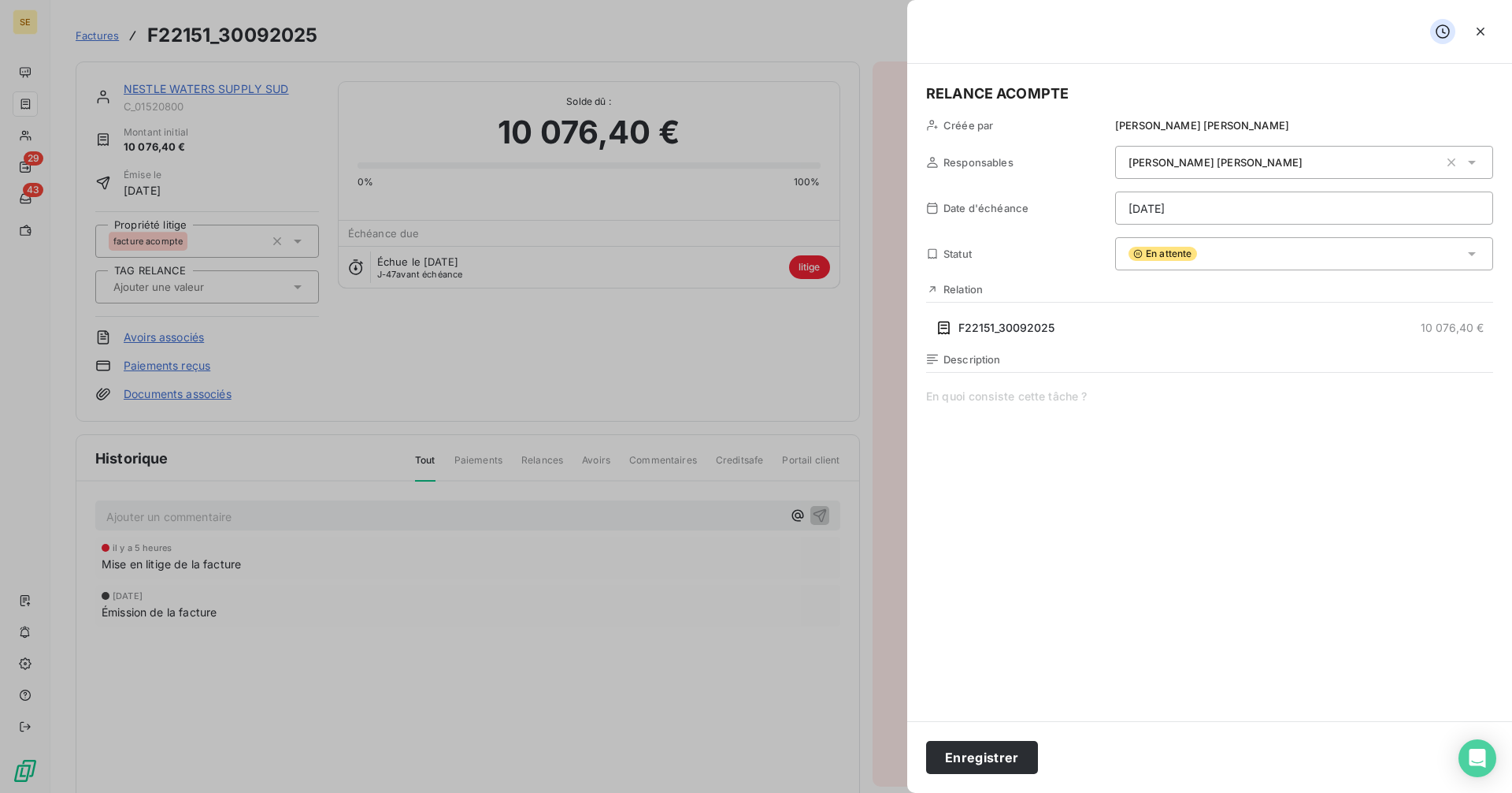
click at [1213, 199] on html "SE 29 43 Factures F22151_30092025 Actions NESTLE WATERS SUPPLY SUD C_01520800 M…" at bounding box center [756, 396] width 1512 height 793
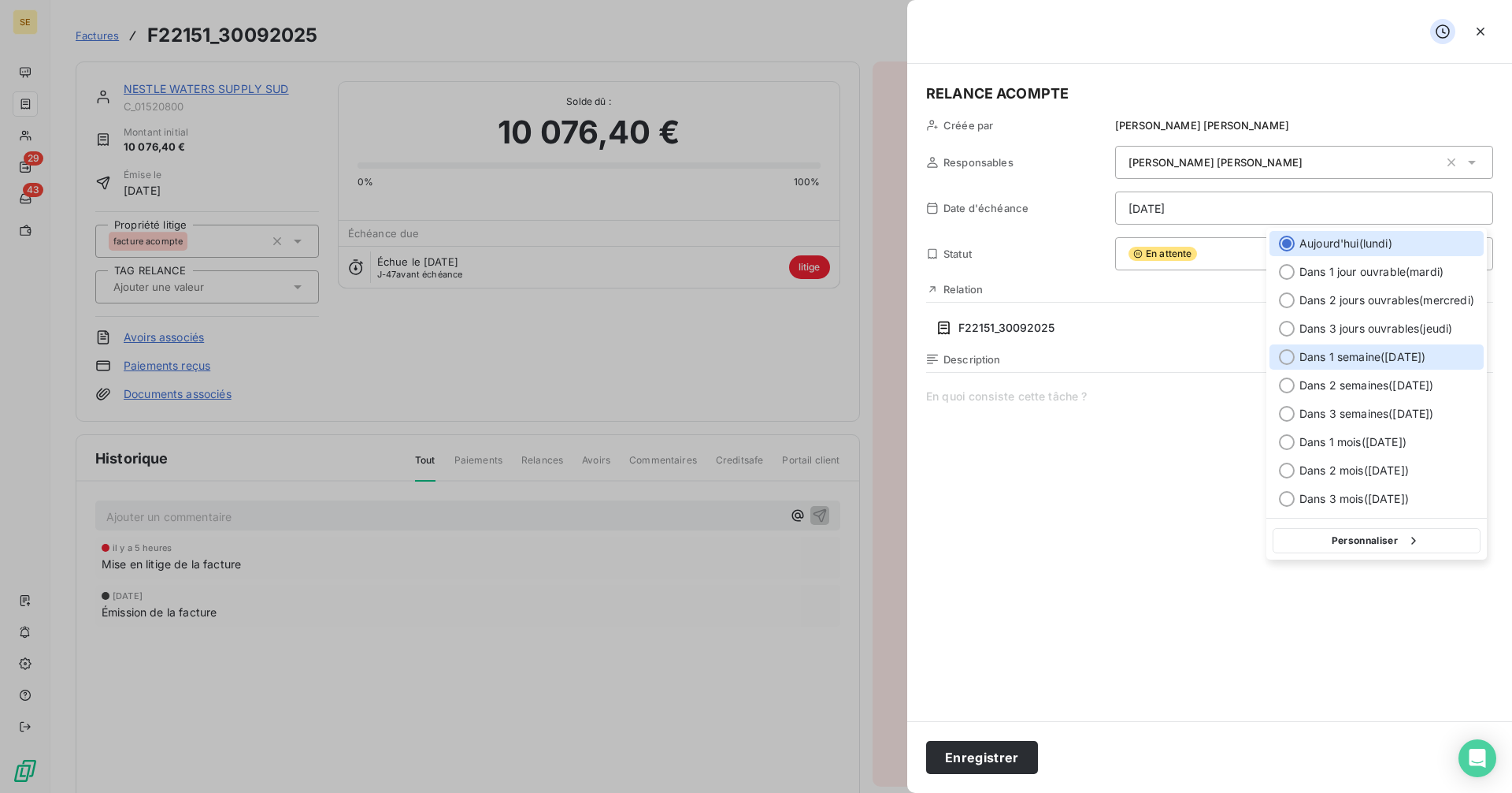
click at [1287, 359] on div at bounding box center [1287, 357] width 16 height 16
type input "[DATE]"
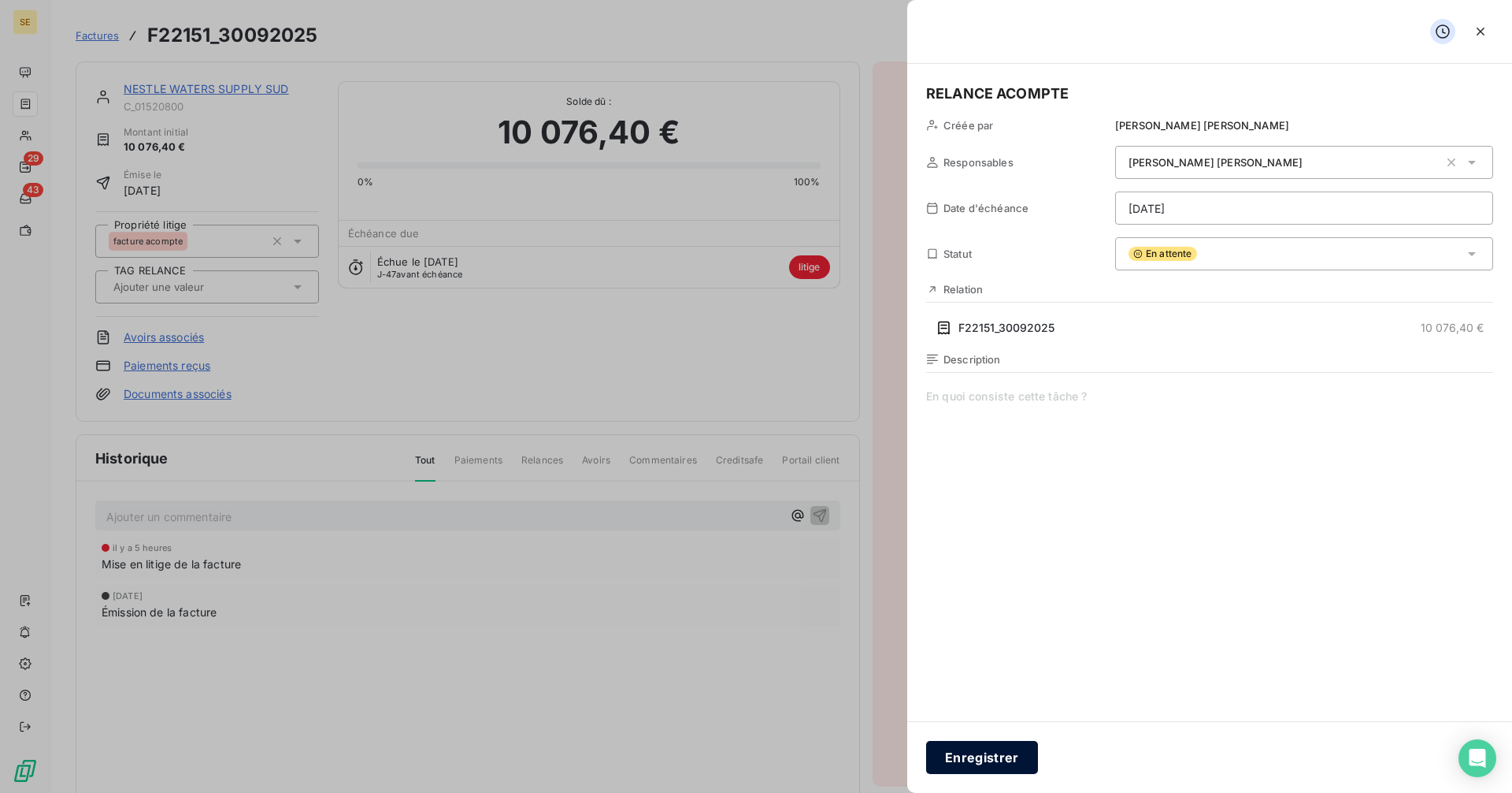
click at [985, 755] on button "Enregistrer" at bounding box center [981, 757] width 112 height 33
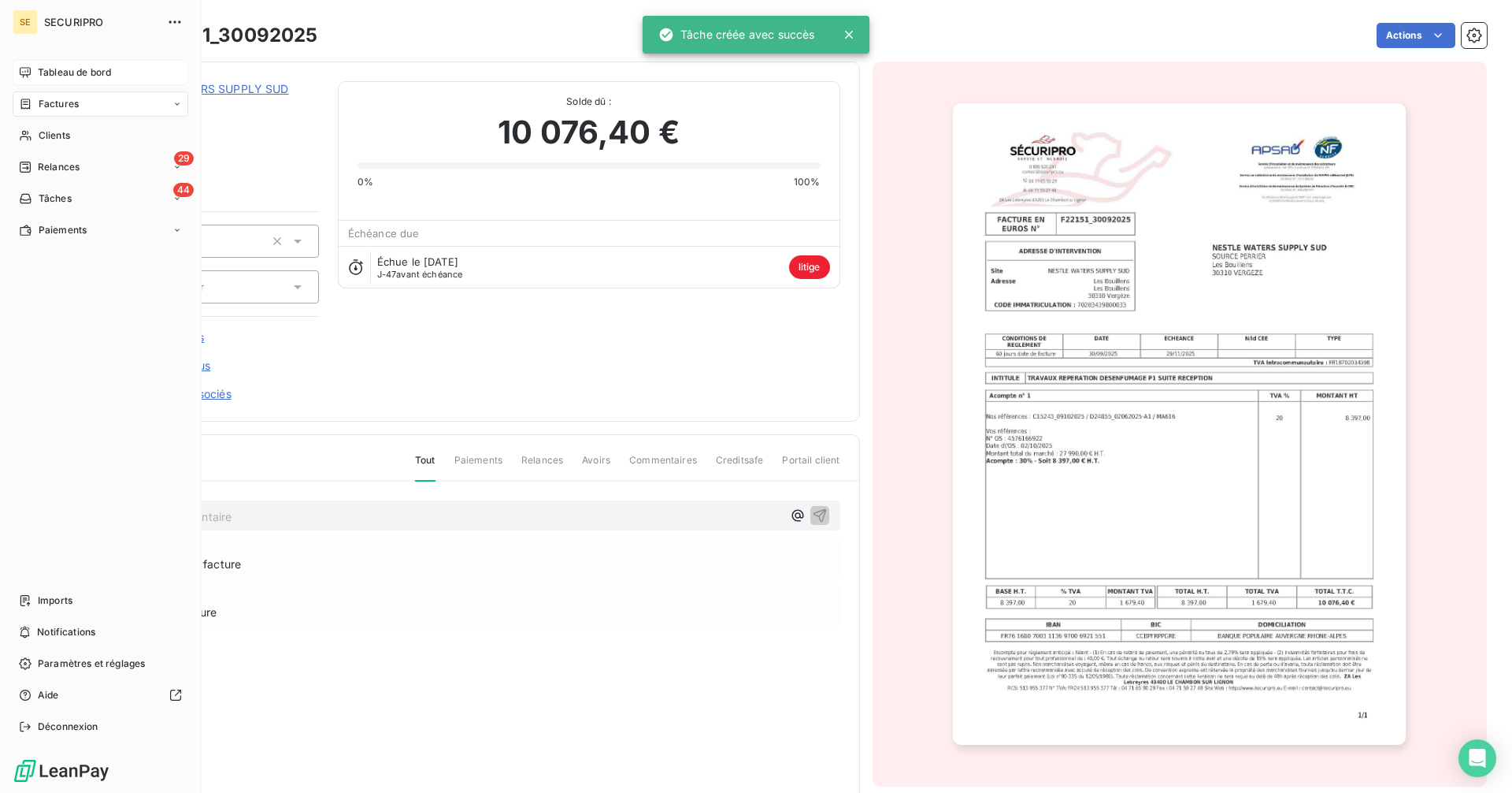
click at [42, 72] on span "Tableau de bord" at bounding box center [74, 72] width 73 height 14
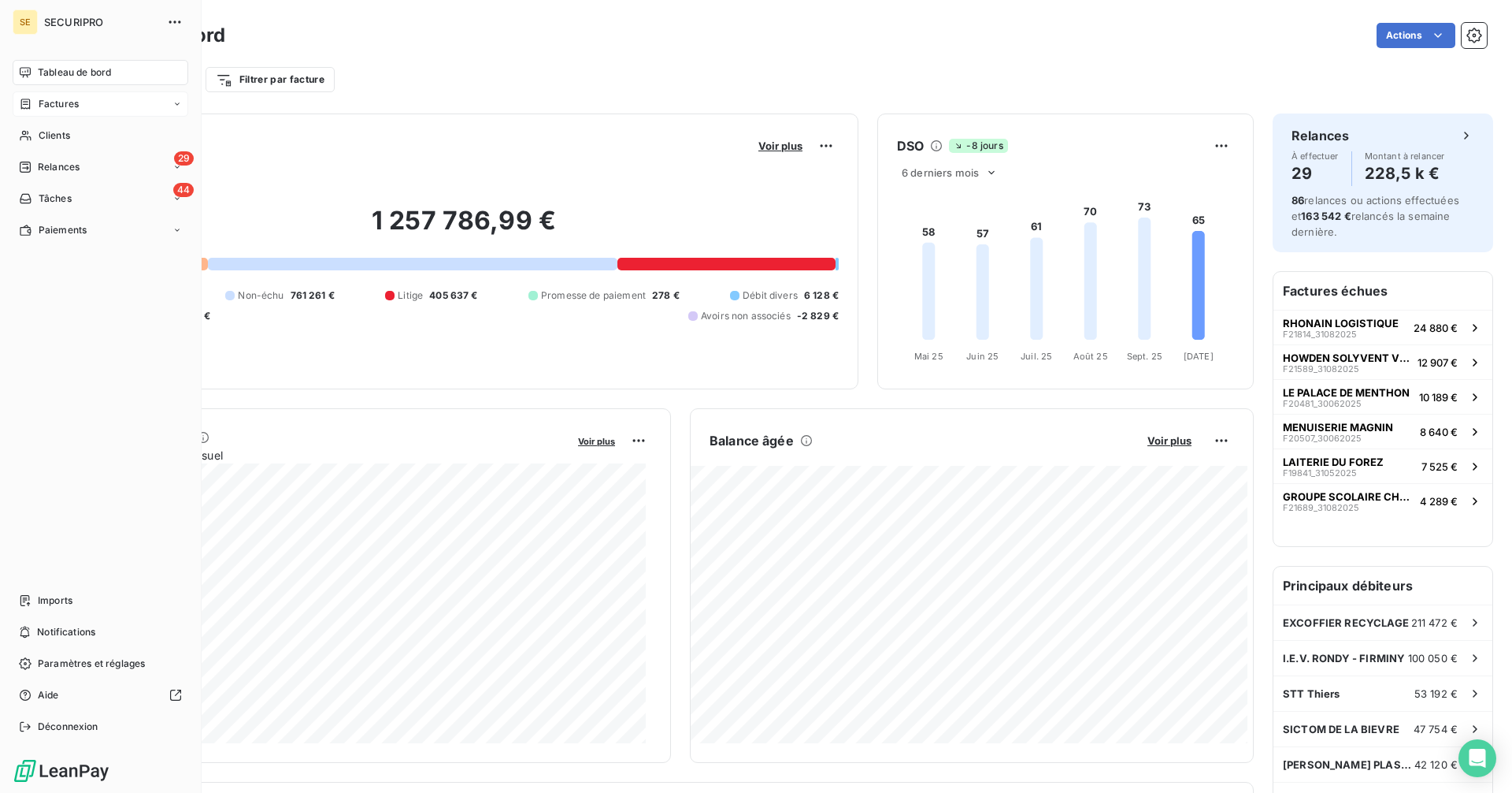
click at [63, 170] on span "Relances" at bounding box center [59, 167] width 42 height 14
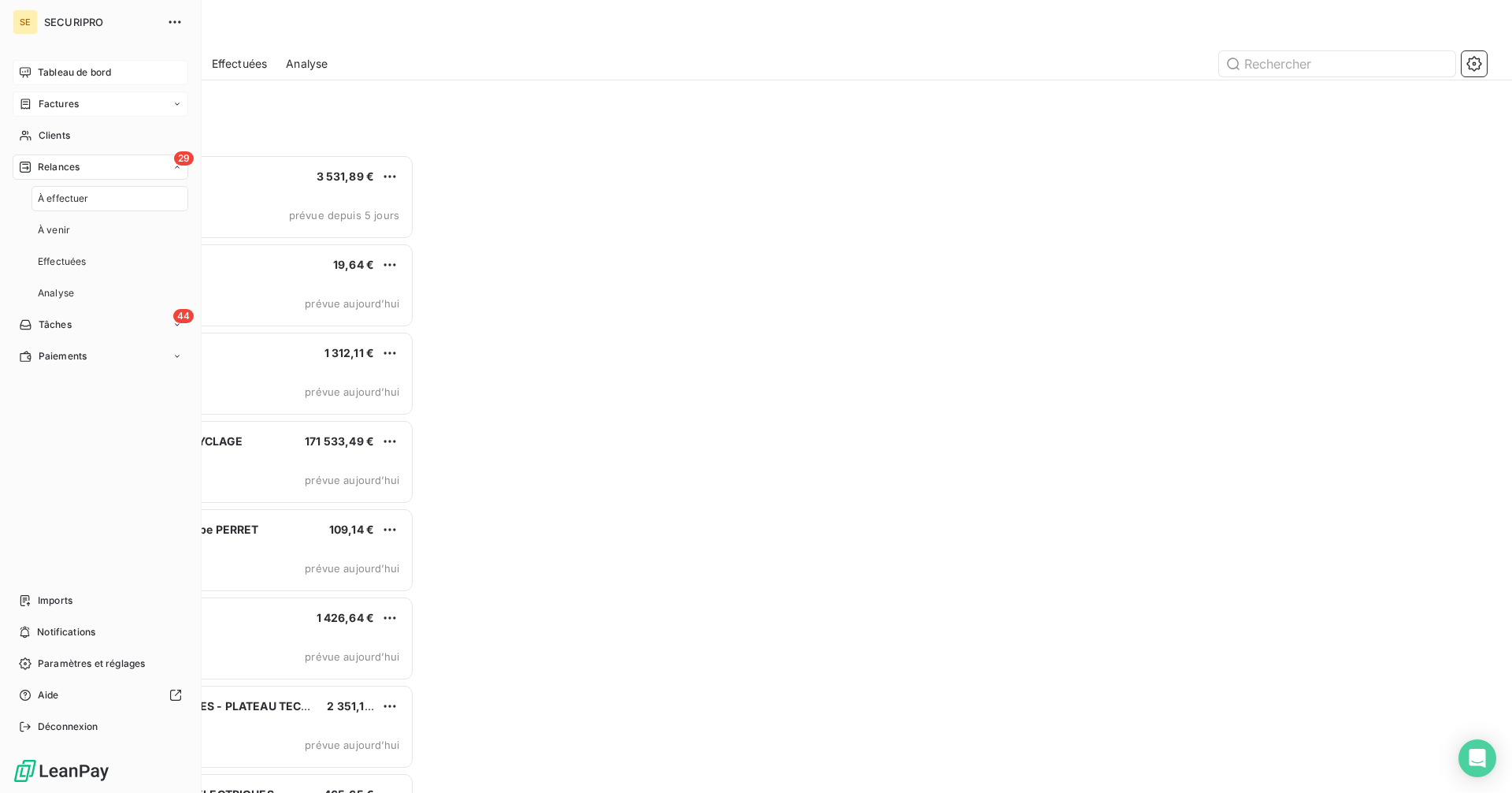
scroll to position [627, 327]
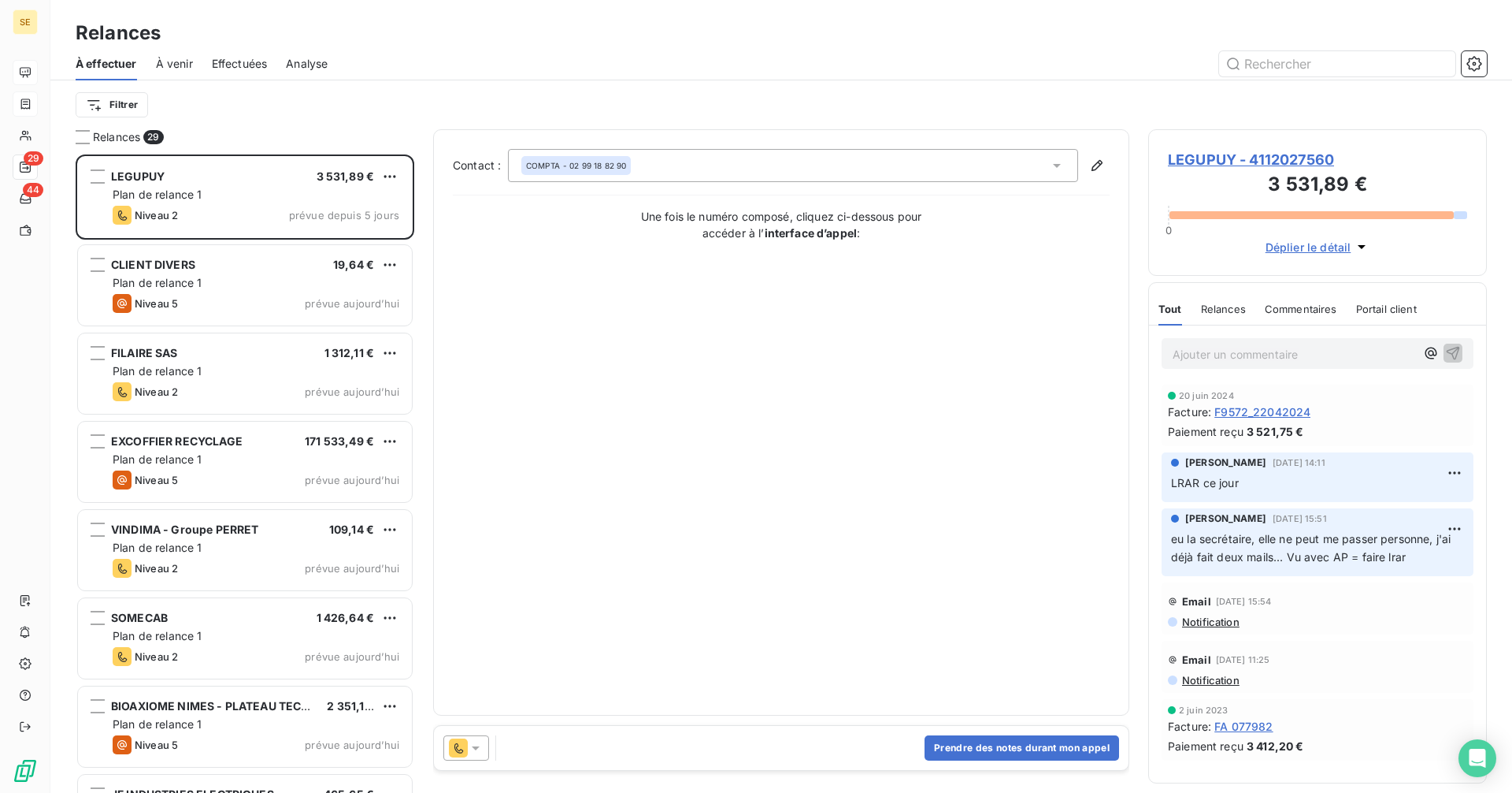
click at [1248, 155] on span "LEGUPUY - 4112027560" at bounding box center [1317, 159] width 300 height 21
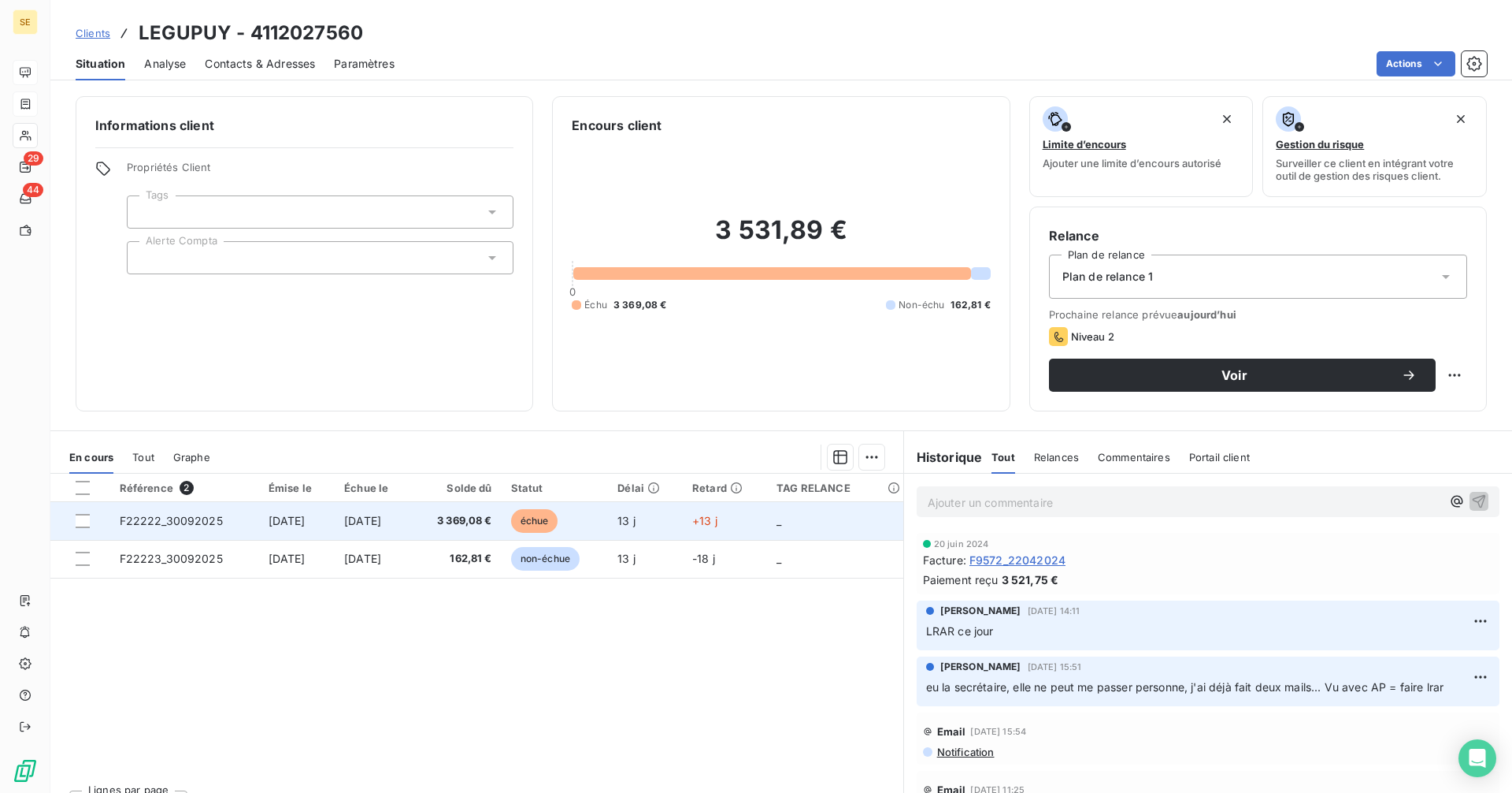
click at [452, 521] on td "3 369,08 €" at bounding box center [457, 521] width 90 height 38
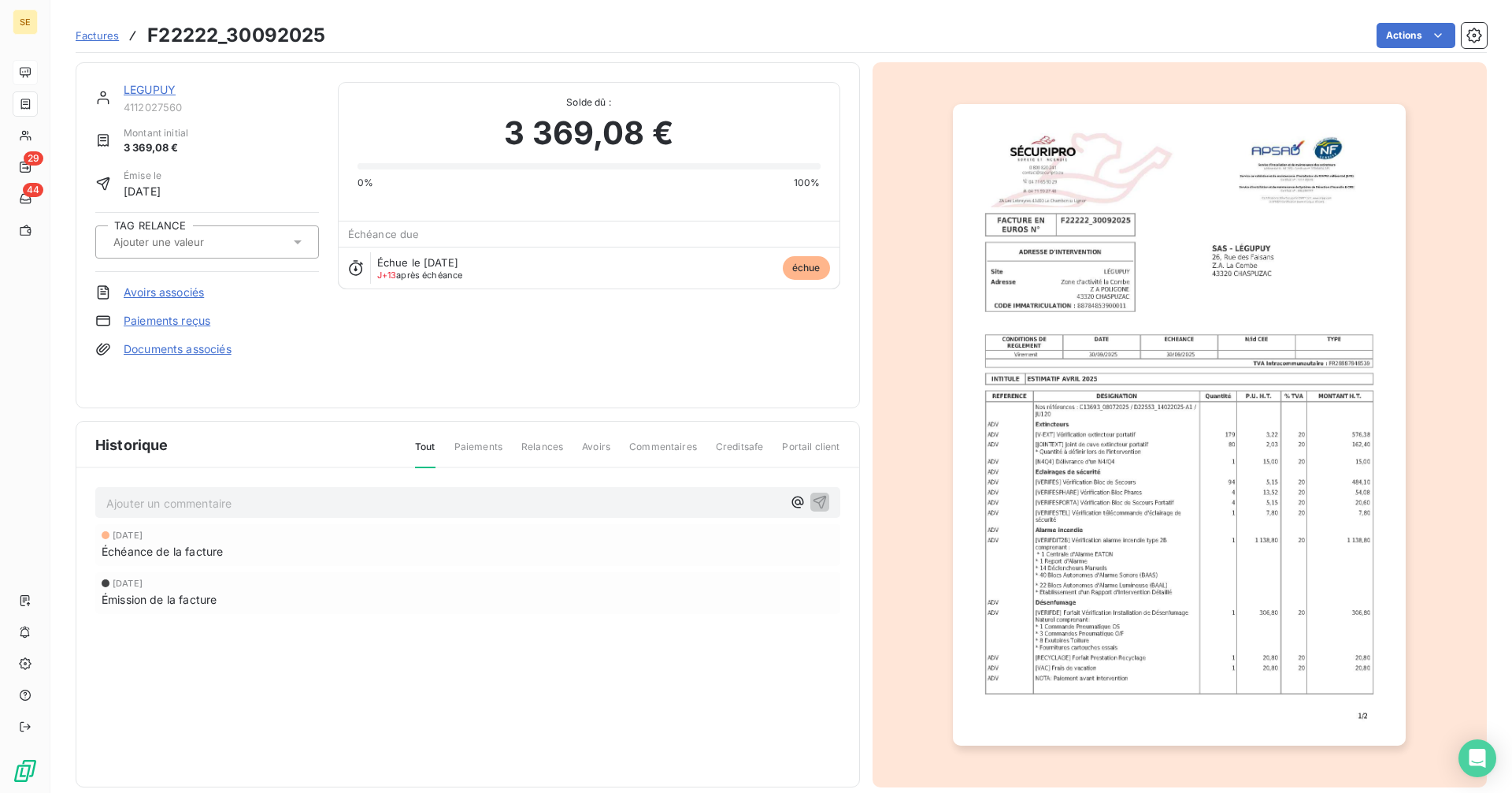
scroll to position [20, 0]
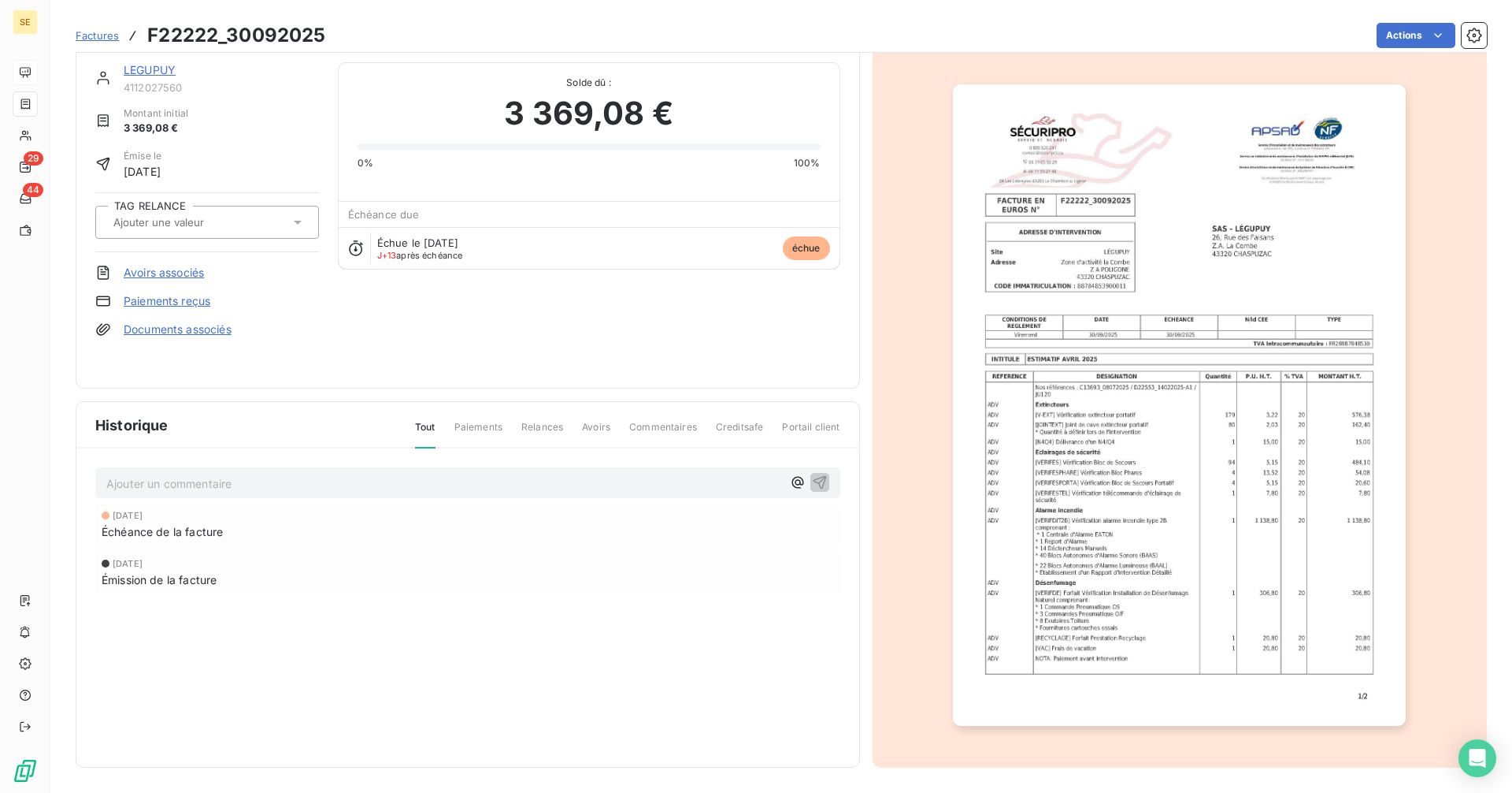
click at [1082, 518] on img "button" at bounding box center [1180, 405] width 453 height 641
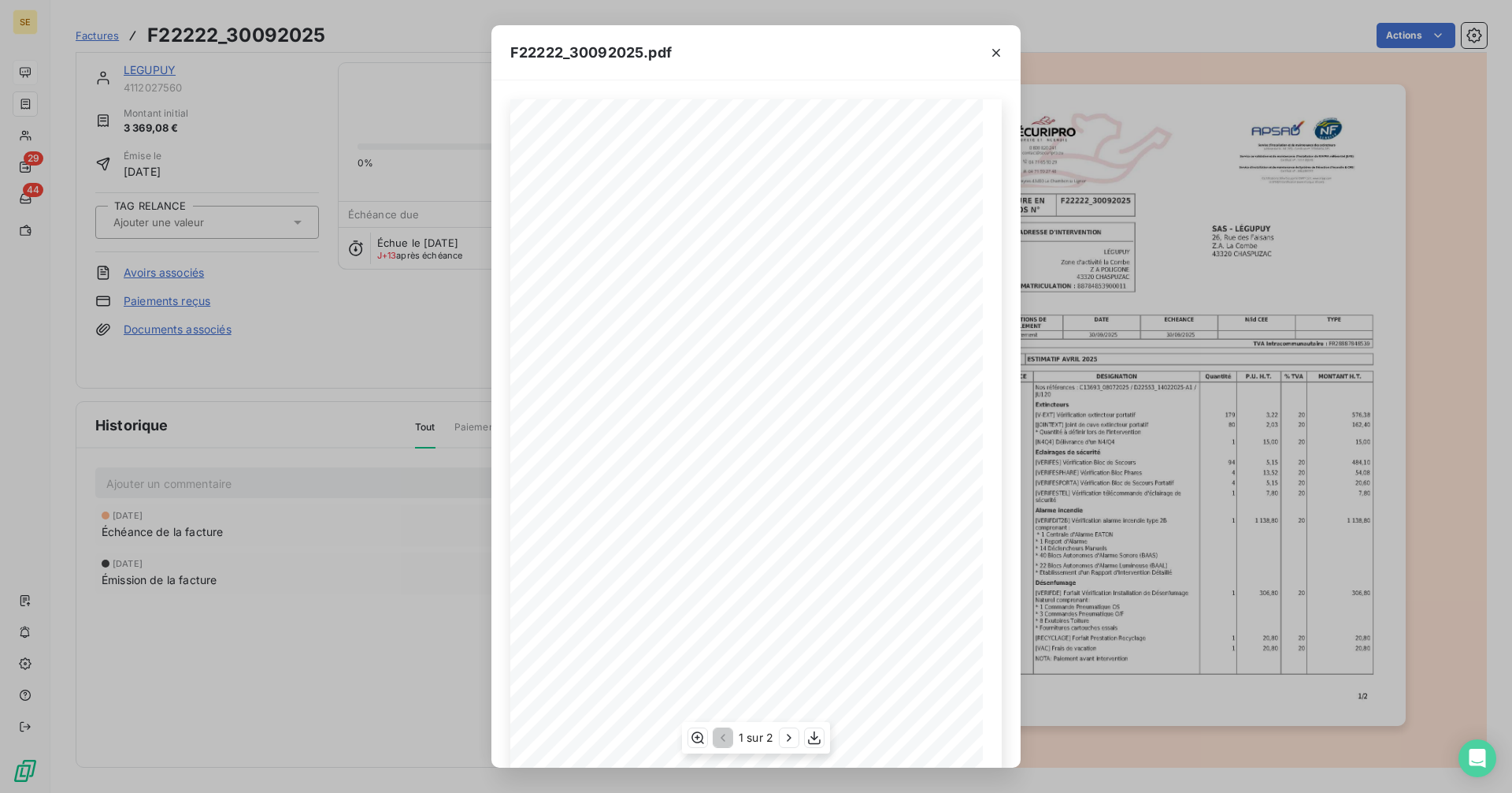
scroll to position [19, 0]
click at [788, 740] on icon "button" at bounding box center [789, 737] width 4 height 7
click at [723, 735] on icon "button" at bounding box center [721, 738] width 16 height 16
click at [996, 52] on icon "button" at bounding box center [996, 53] width 8 height 8
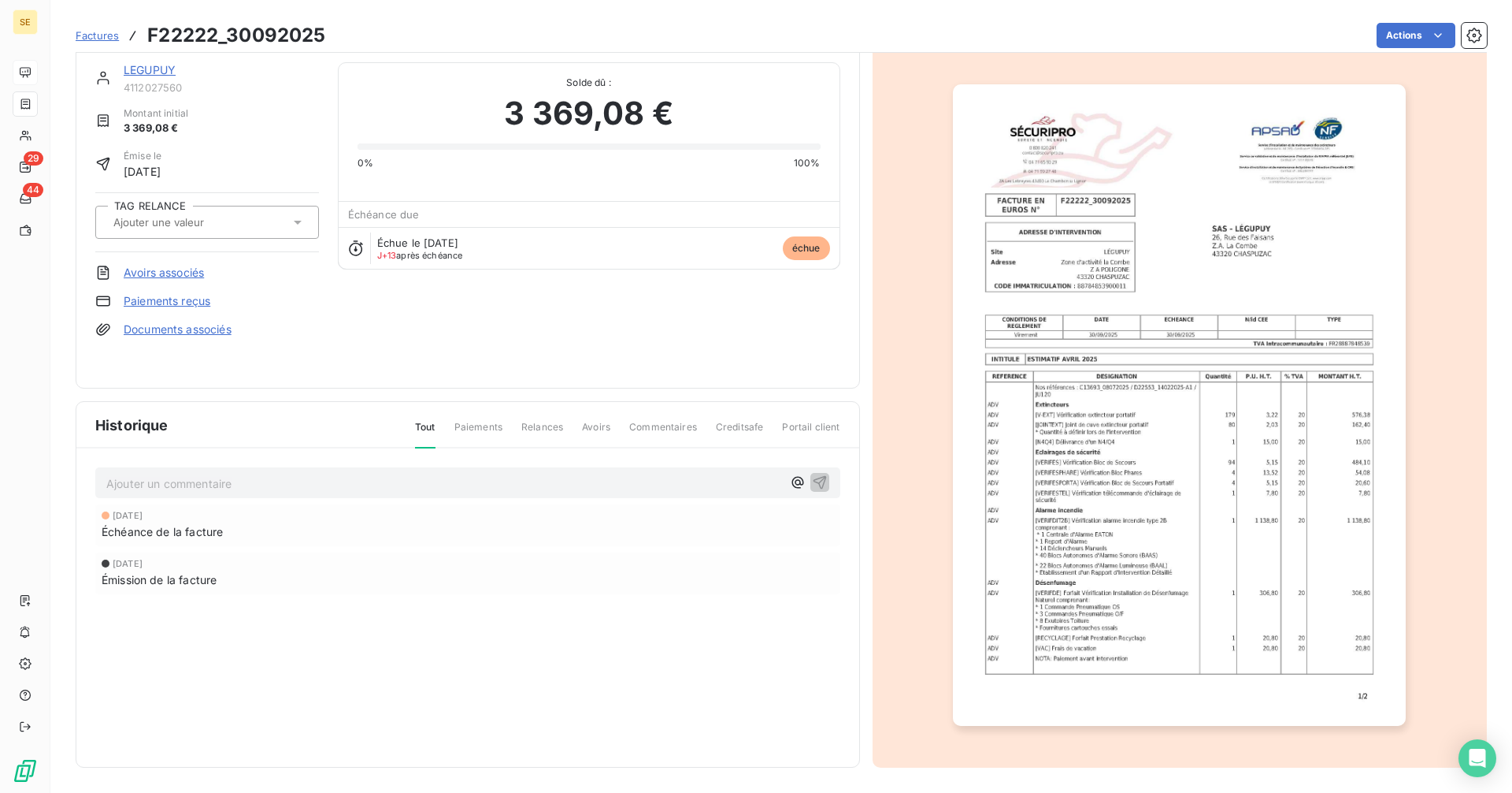
click at [152, 68] on link "LEGUPUY" at bounding box center [149, 69] width 52 height 14
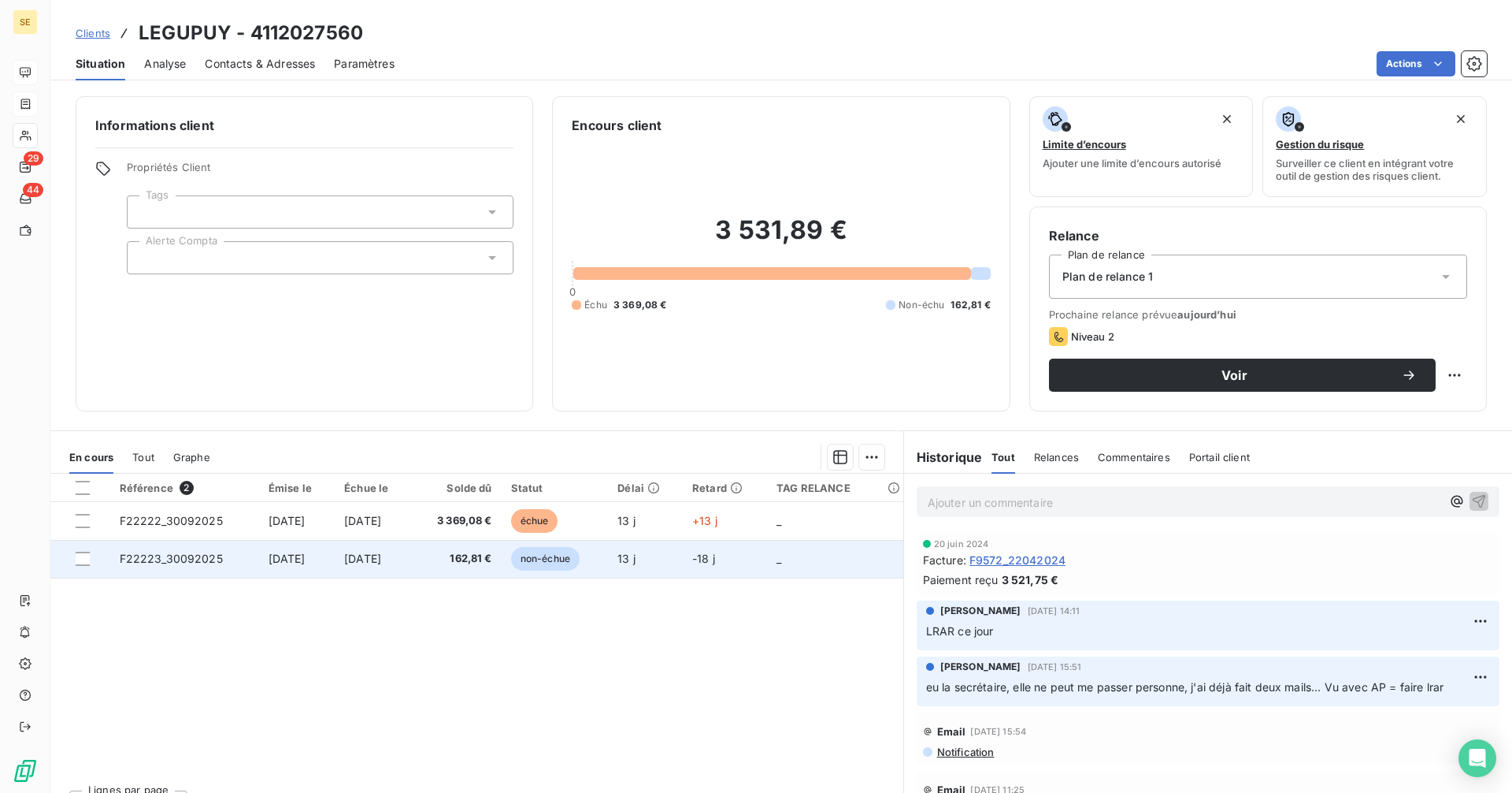
click at [376, 563] on span "31 oct. 2025" at bounding box center [363, 558] width 37 height 14
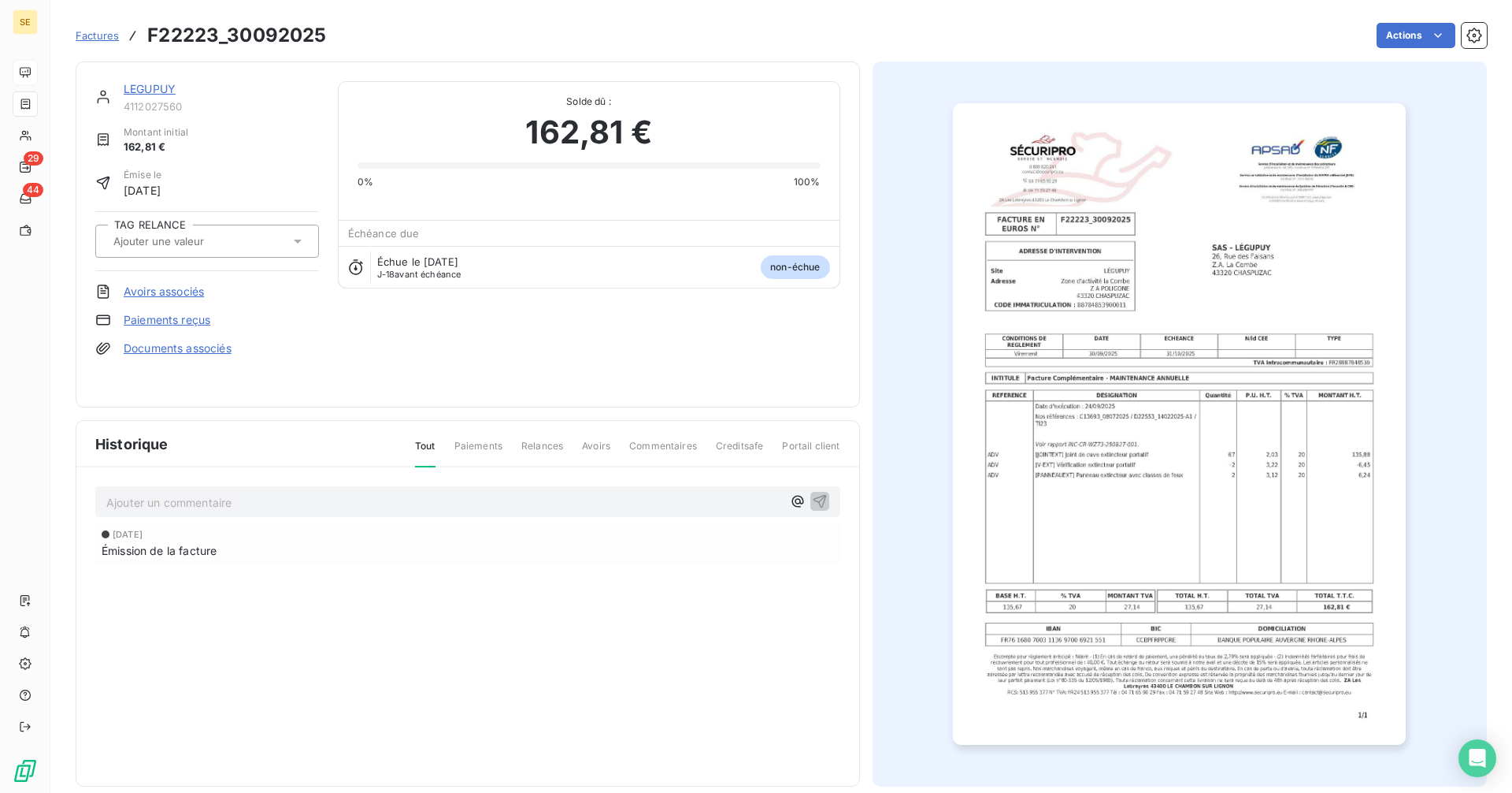
click at [154, 88] on link "LEGUPUY" at bounding box center [149, 88] width 52 height 14
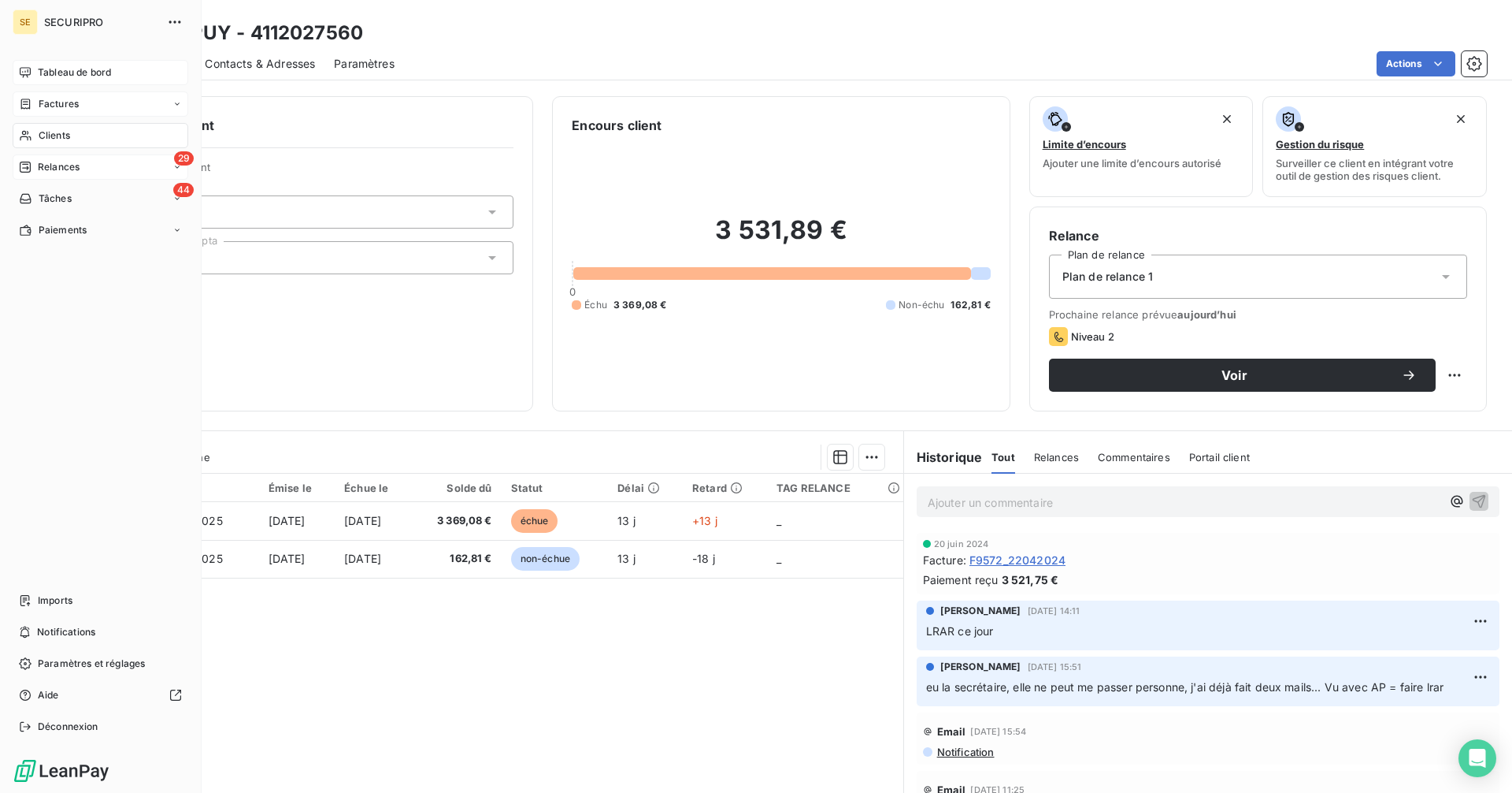
click at [17, 161] on div "29 Relances" at bounding box center [100, 166] width 176 height 25
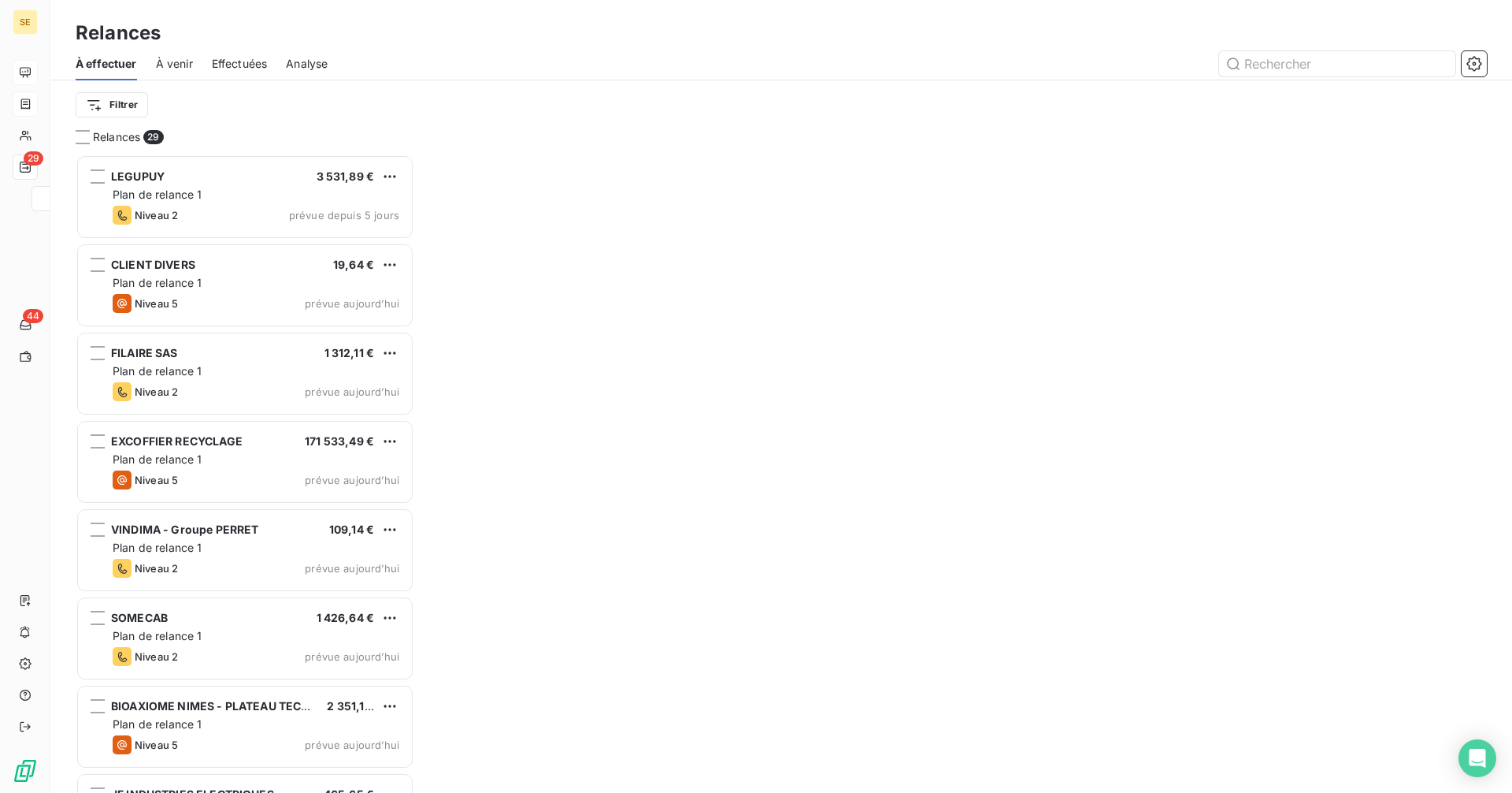
scroll to position [627, 327]
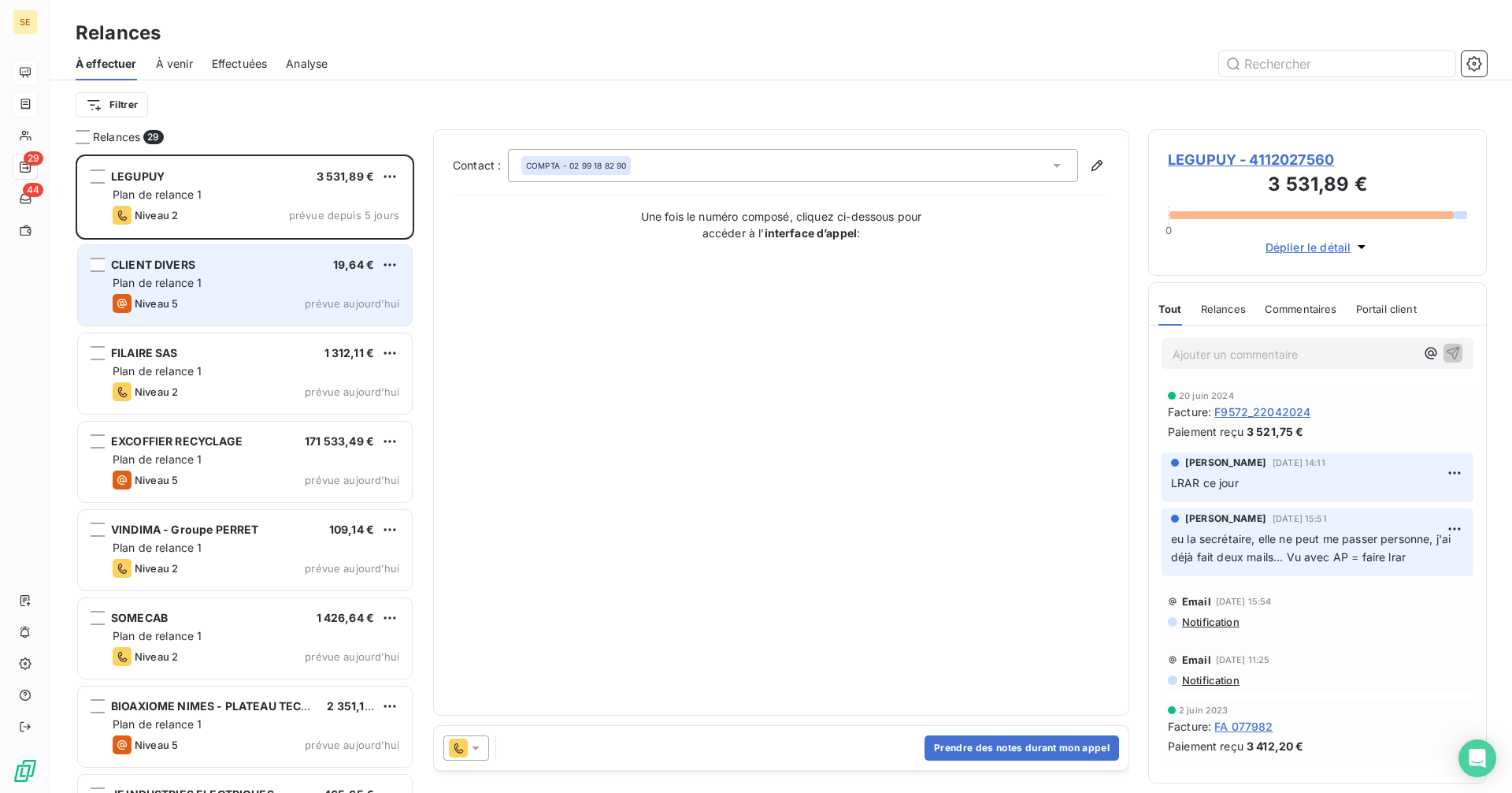
click at [215, 294] on div "Niveau 5 prévue aujourd’hui" at bounding box center [255, 304] width 287 height 19
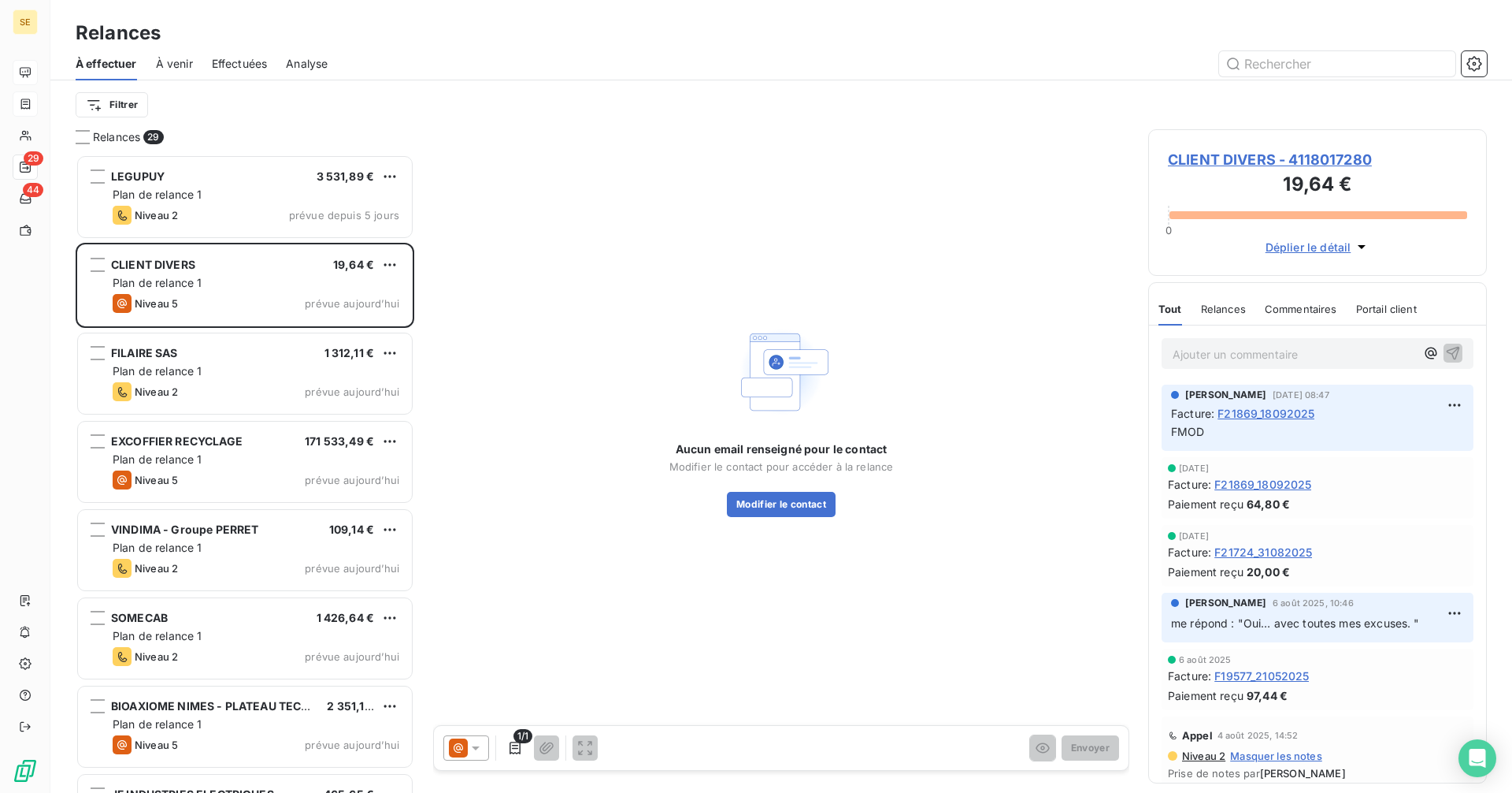
click at [1233, 156] on span "CLIENT DIVERS - 4118017280" at bounding box center [1317, 159] width 300 height 21
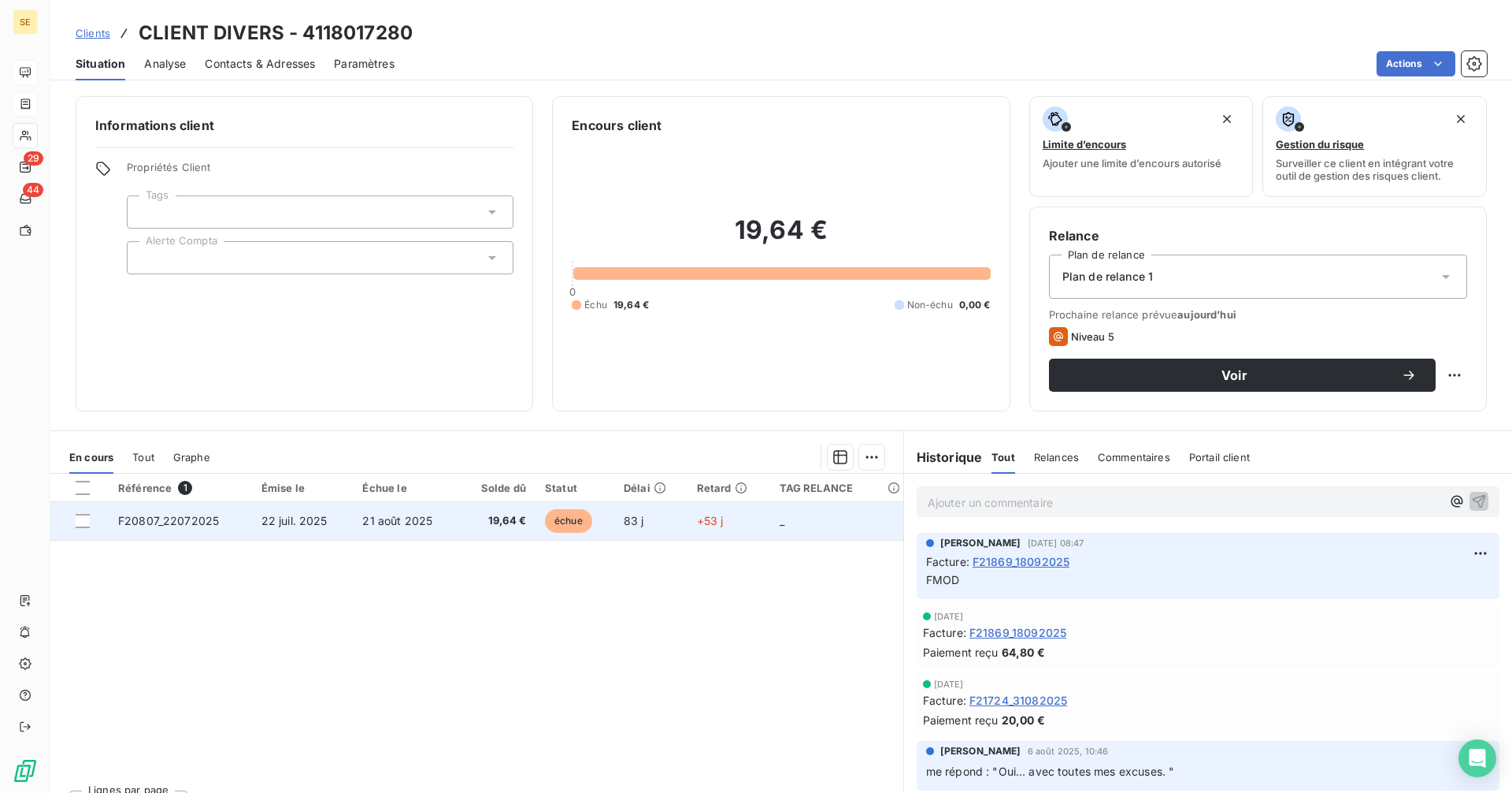
click at [419, 525] on span "21 août 2025" at bounding box center [397, 520] width 70 height 14
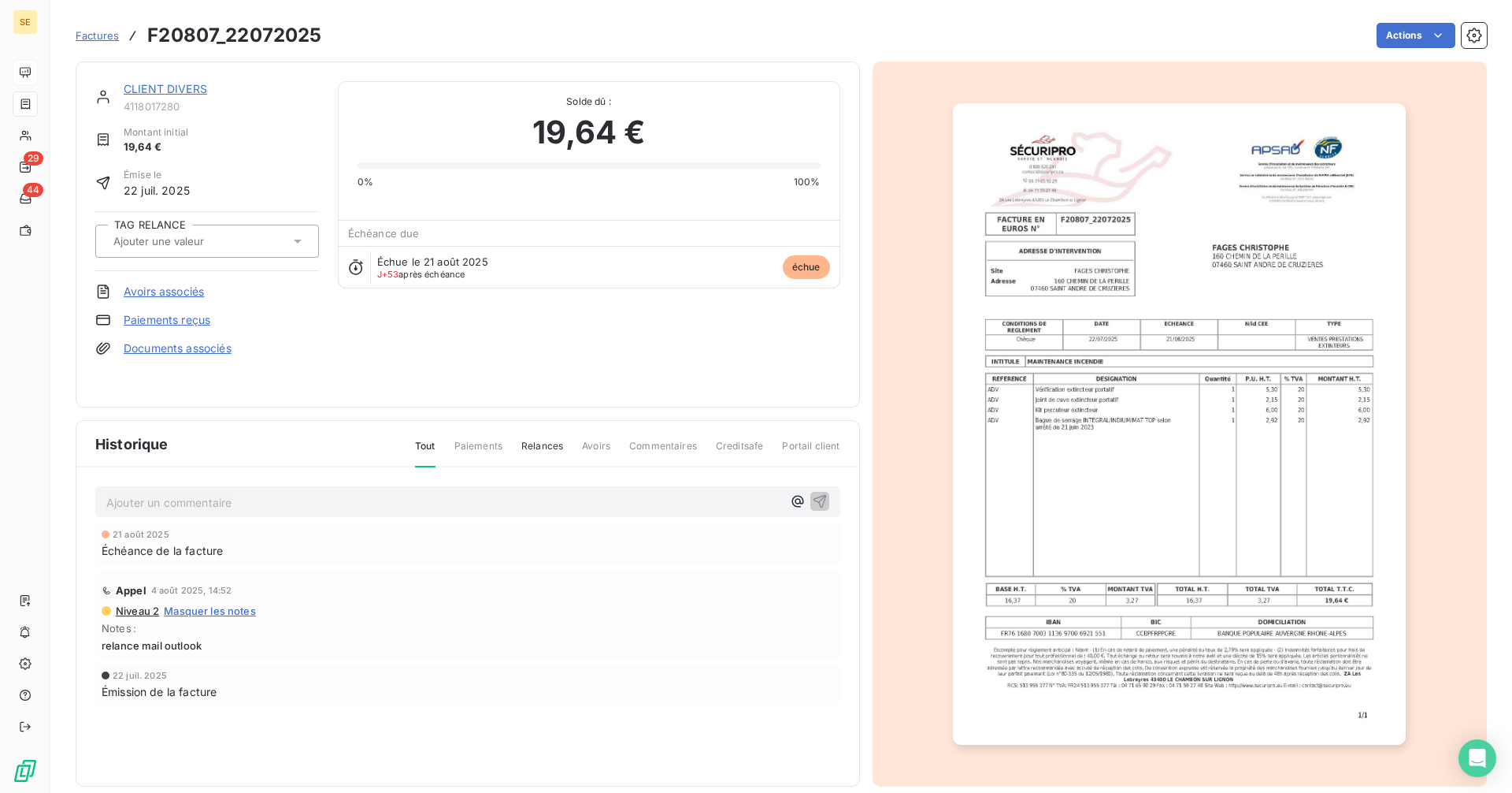
click at [161, 88] on link "CLIENT DIVERS" at bounding box center [165, 88] width 84 height 14
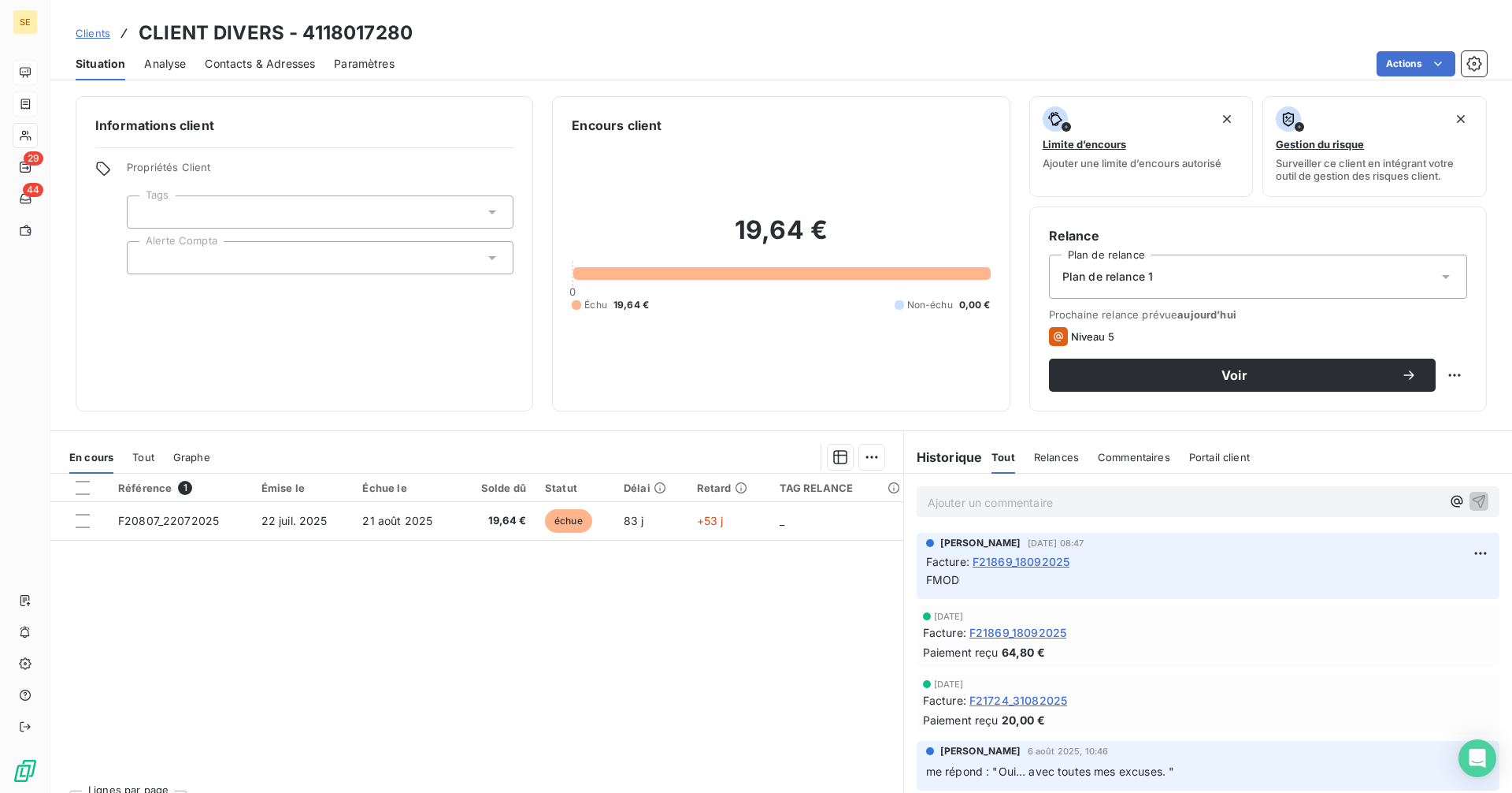
click at [268, 59] on span "Contacts & Adresses" at bounding box center [259, 64] width 110 height 16
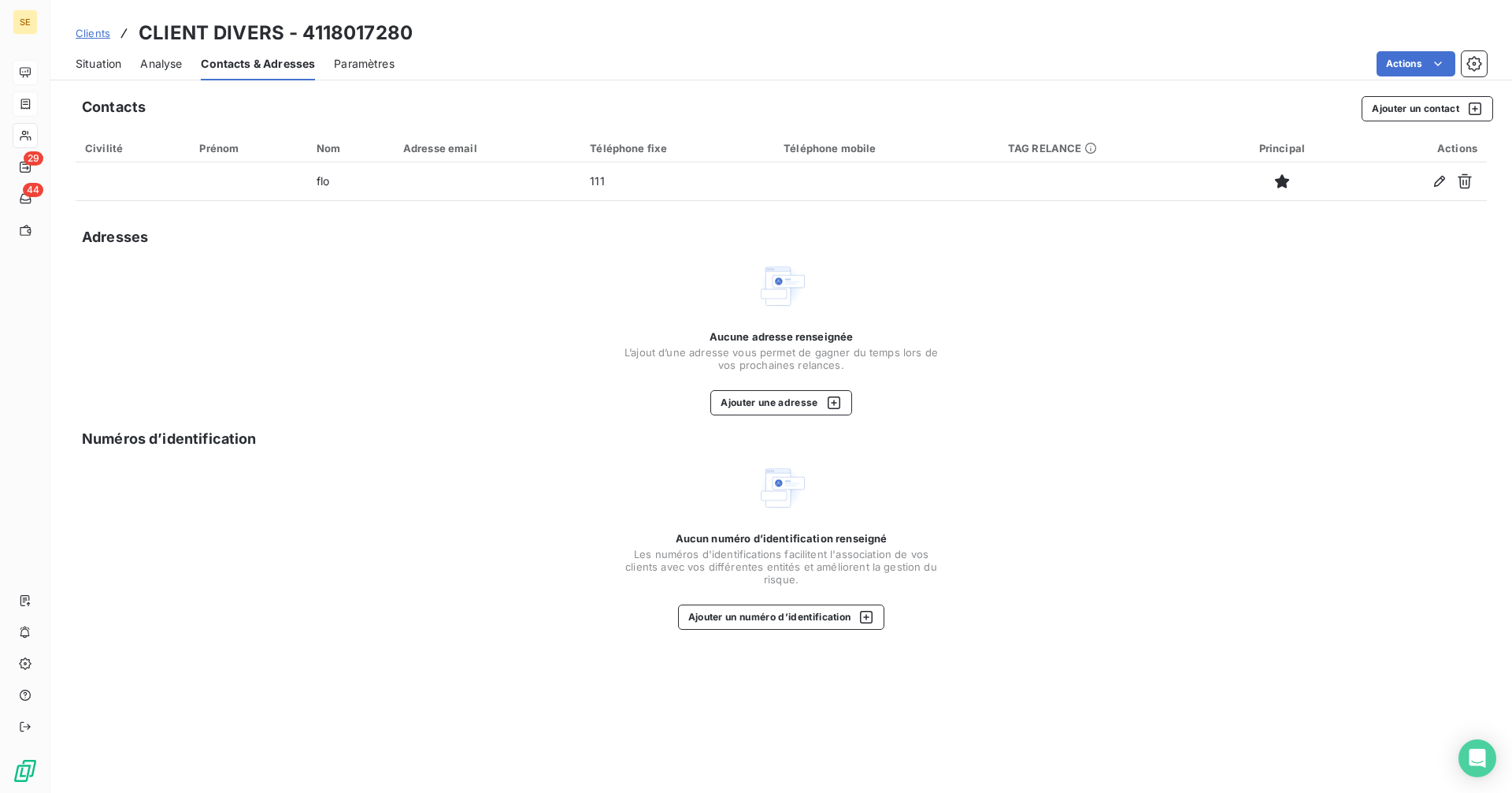
click at [103, 64] on span "Situation" at bounding box center [98, 64] width 46 height 16
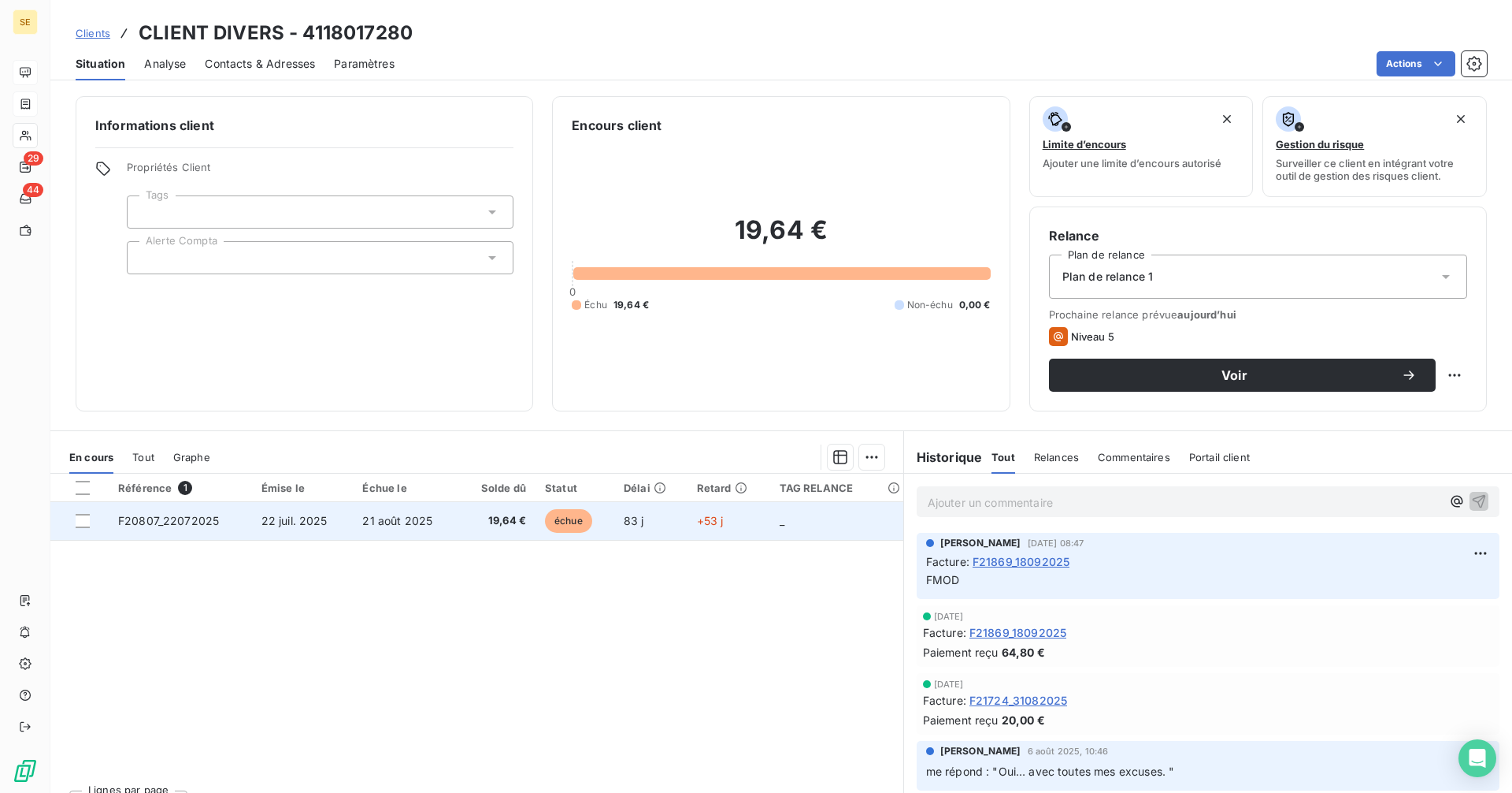
click at [460, 514] on td "19,64 €" at bounding box center [497, 521] width 76 height 38
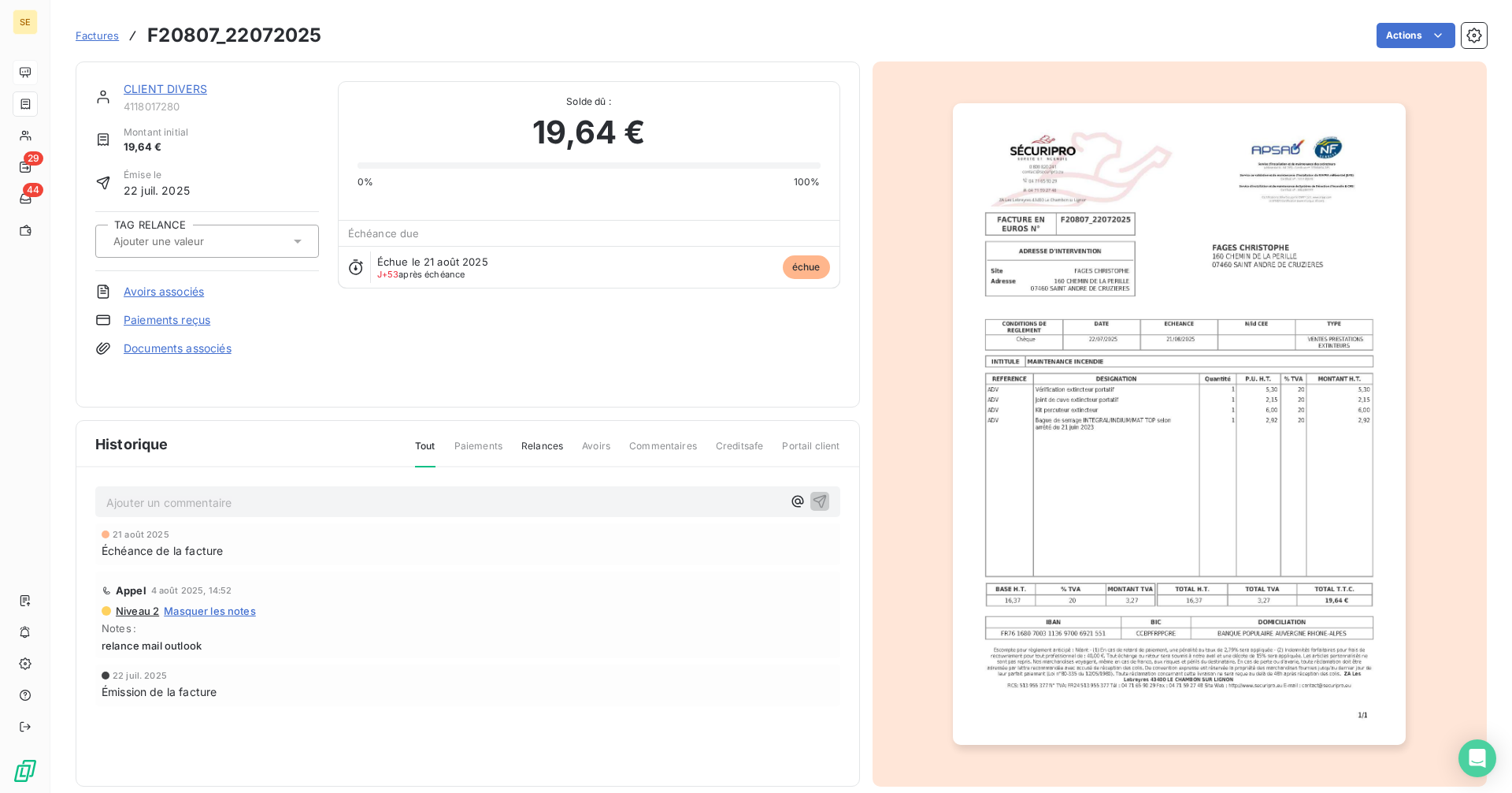
drag, startPoint x: 1162, startPoint y: 418, endPoint x: 1025, endPoint y: 389, distance: 140.0
click at [1025, 389] on img "button" at bounding box center [1180, 423] width 453 height 641
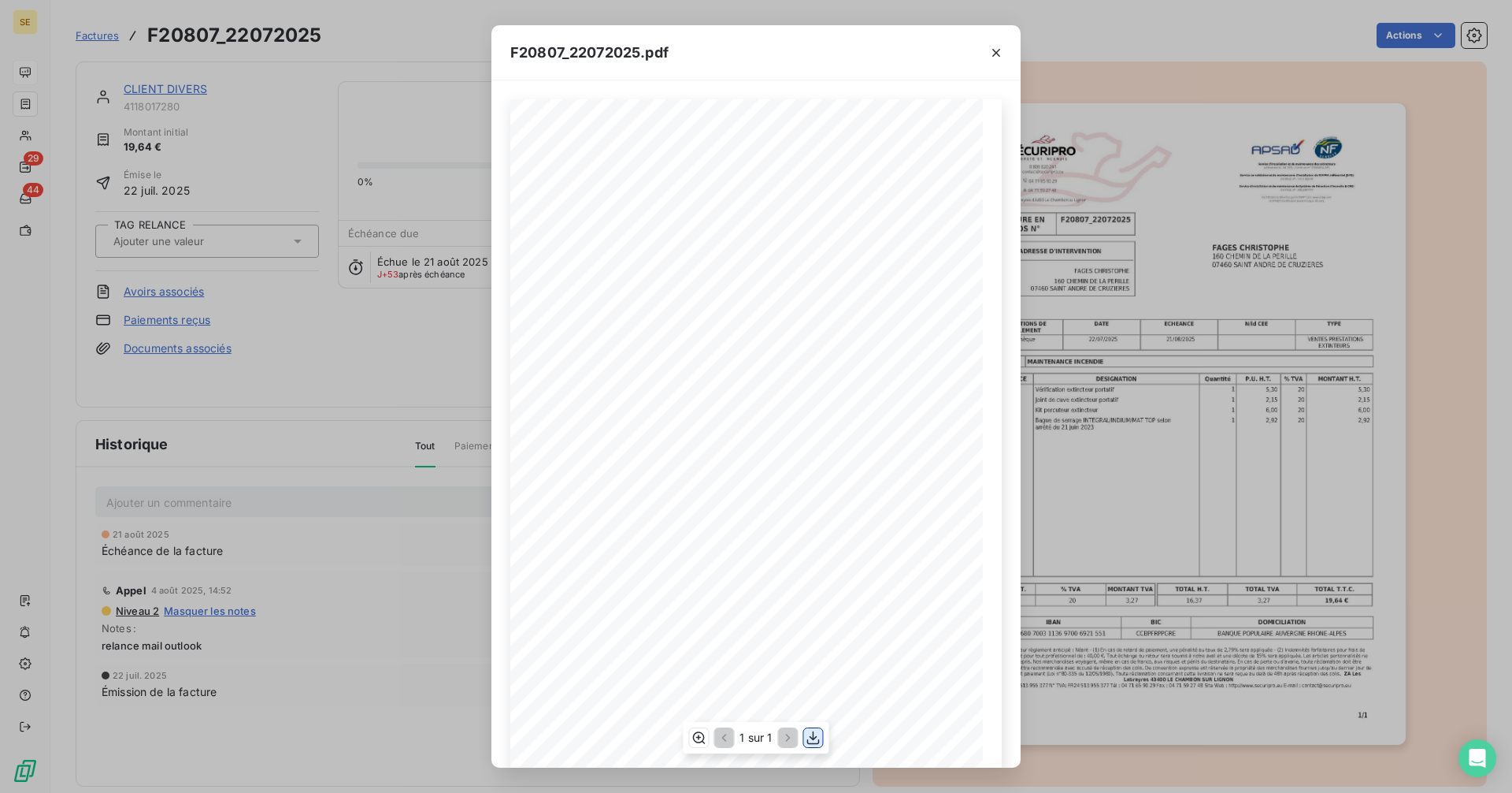
click at [810, 733] on icon "button" at bounding box center [813, 738] width 16 height 16
click at [993, 45] on icon "button" at bounding box center [996, 53] width 16 height 16
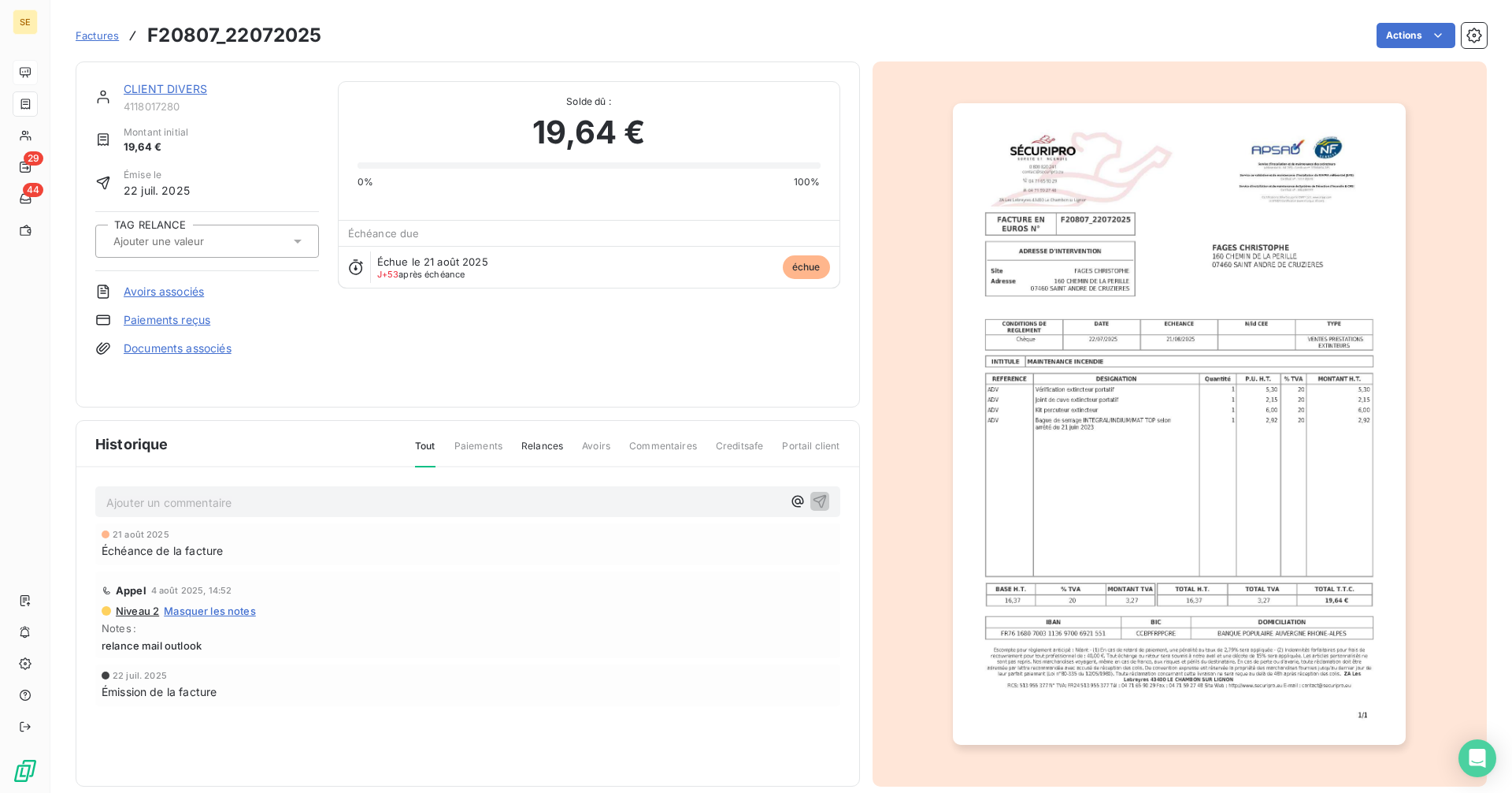
click at [183, 86] on link "CLIENT DIVERS" at bounding box center [165, 88] width 84 height 14
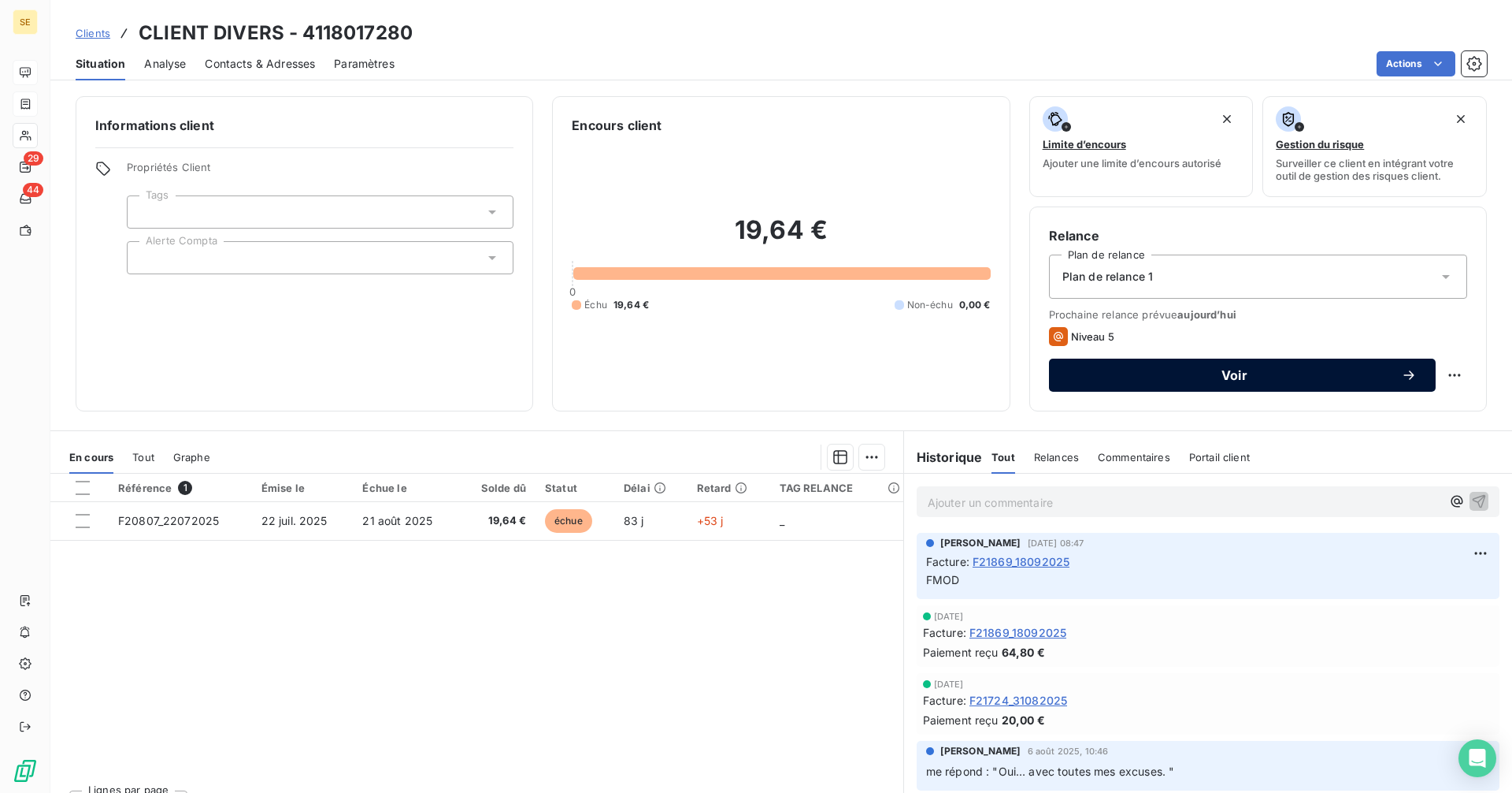
click at [1185, 370] on span "Voir" at bounding box center [1234, 375] width 333 height 13
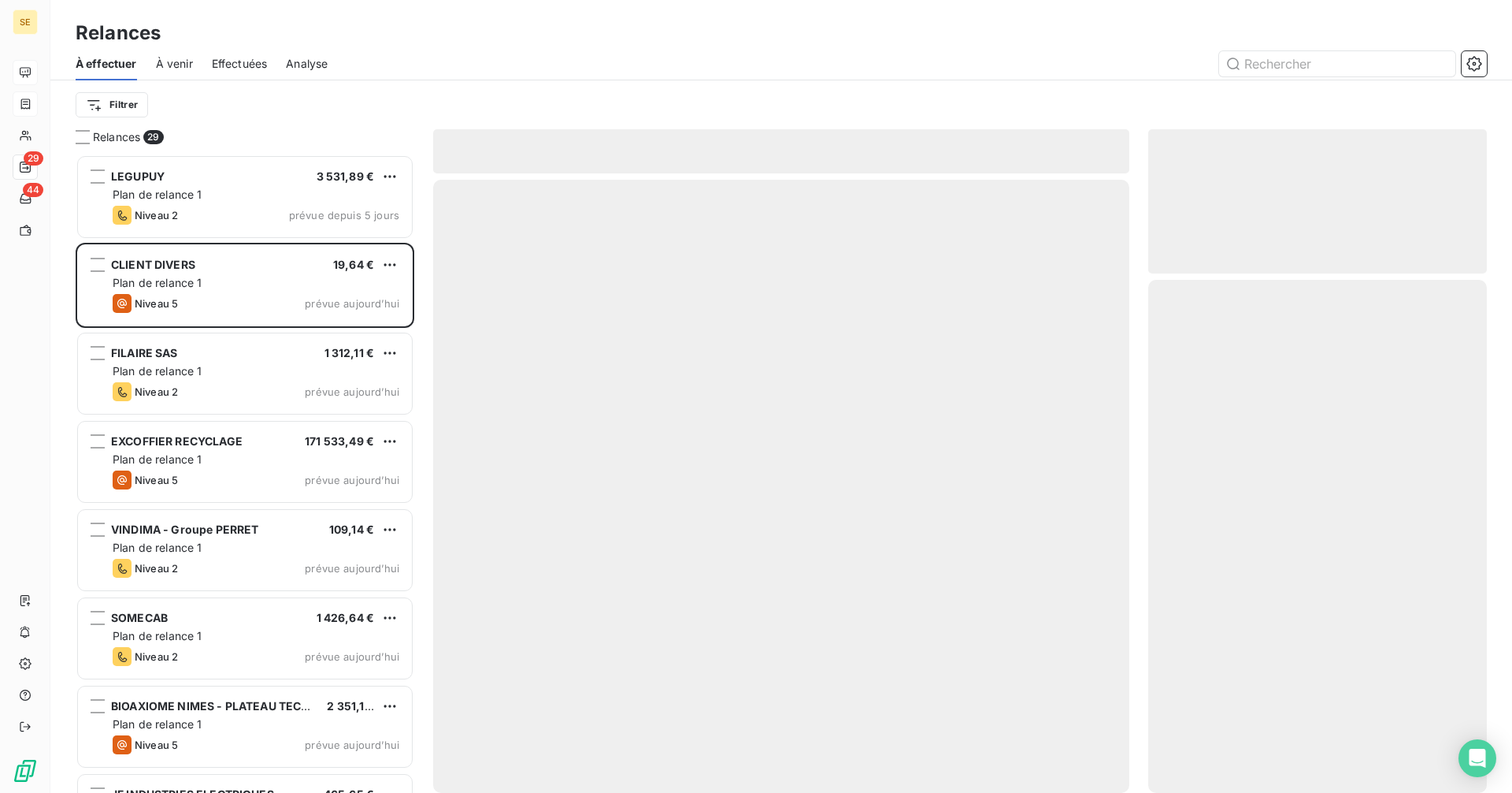
scroll to position [627, 327]
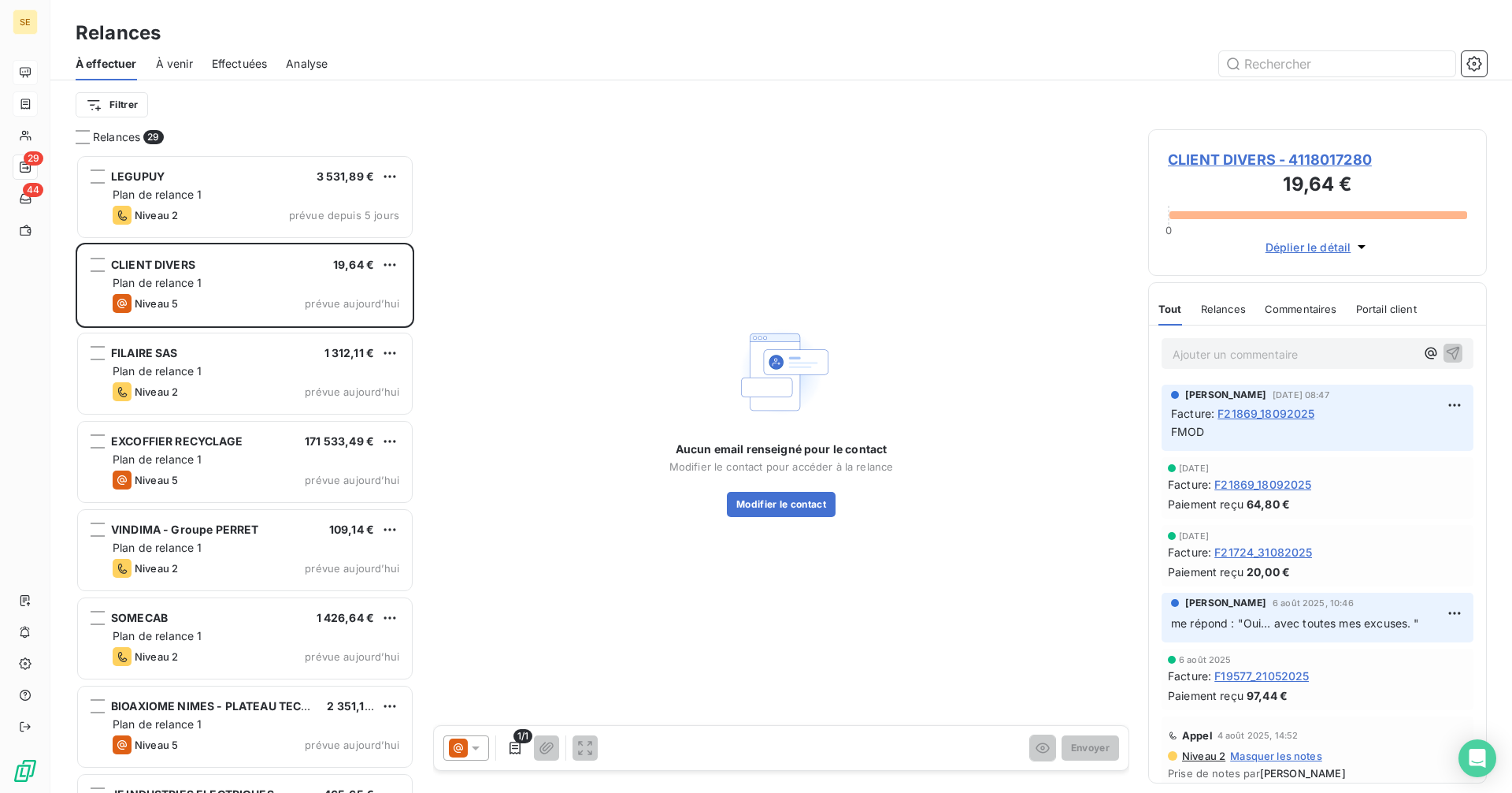
click at [480, 750] on icon at bounding box center [476, 748] width 16 height 16
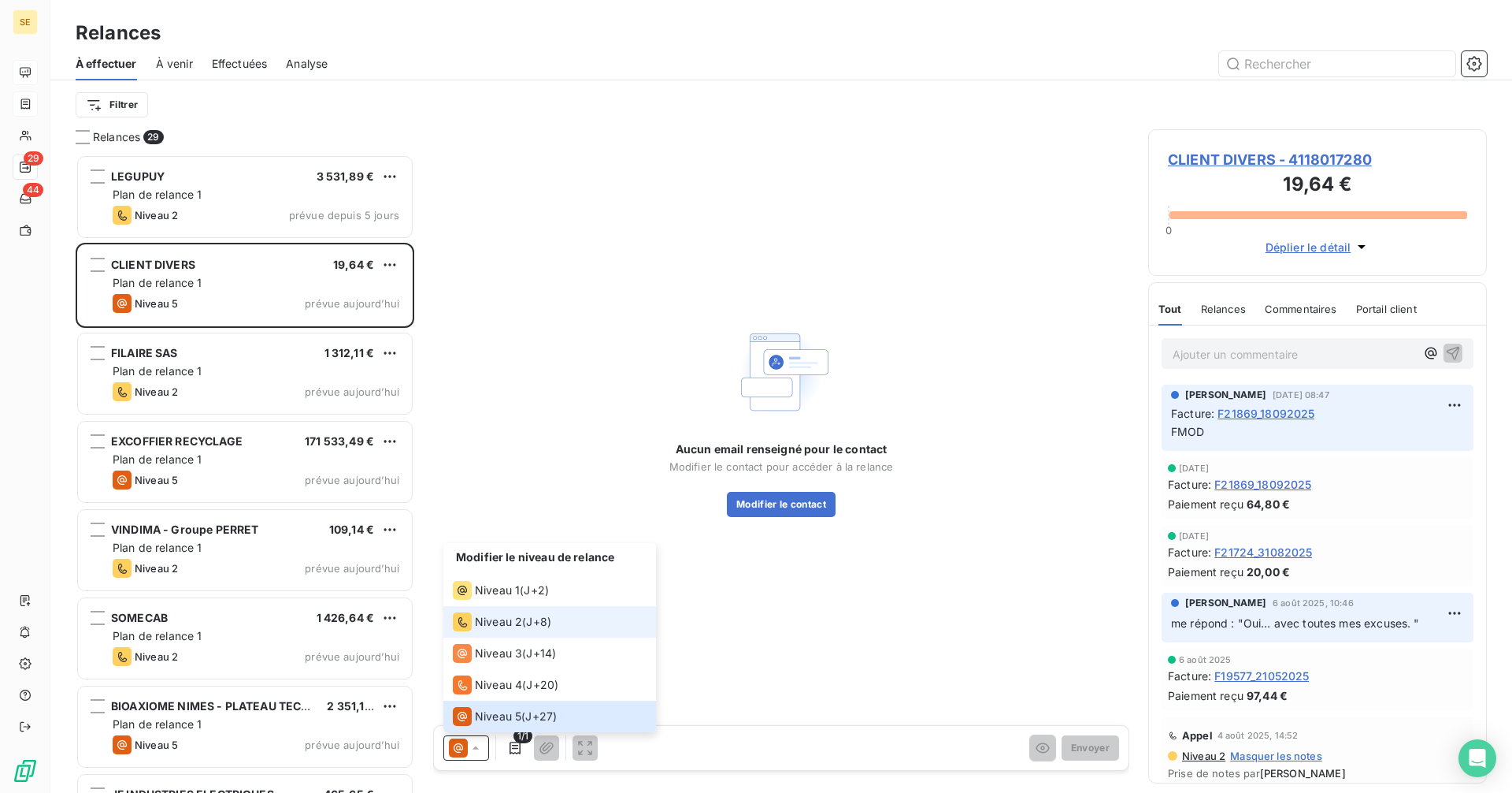
click at [475, 627] on span "Niveau 2" at bounding box center [498, 622] width 47 height 16
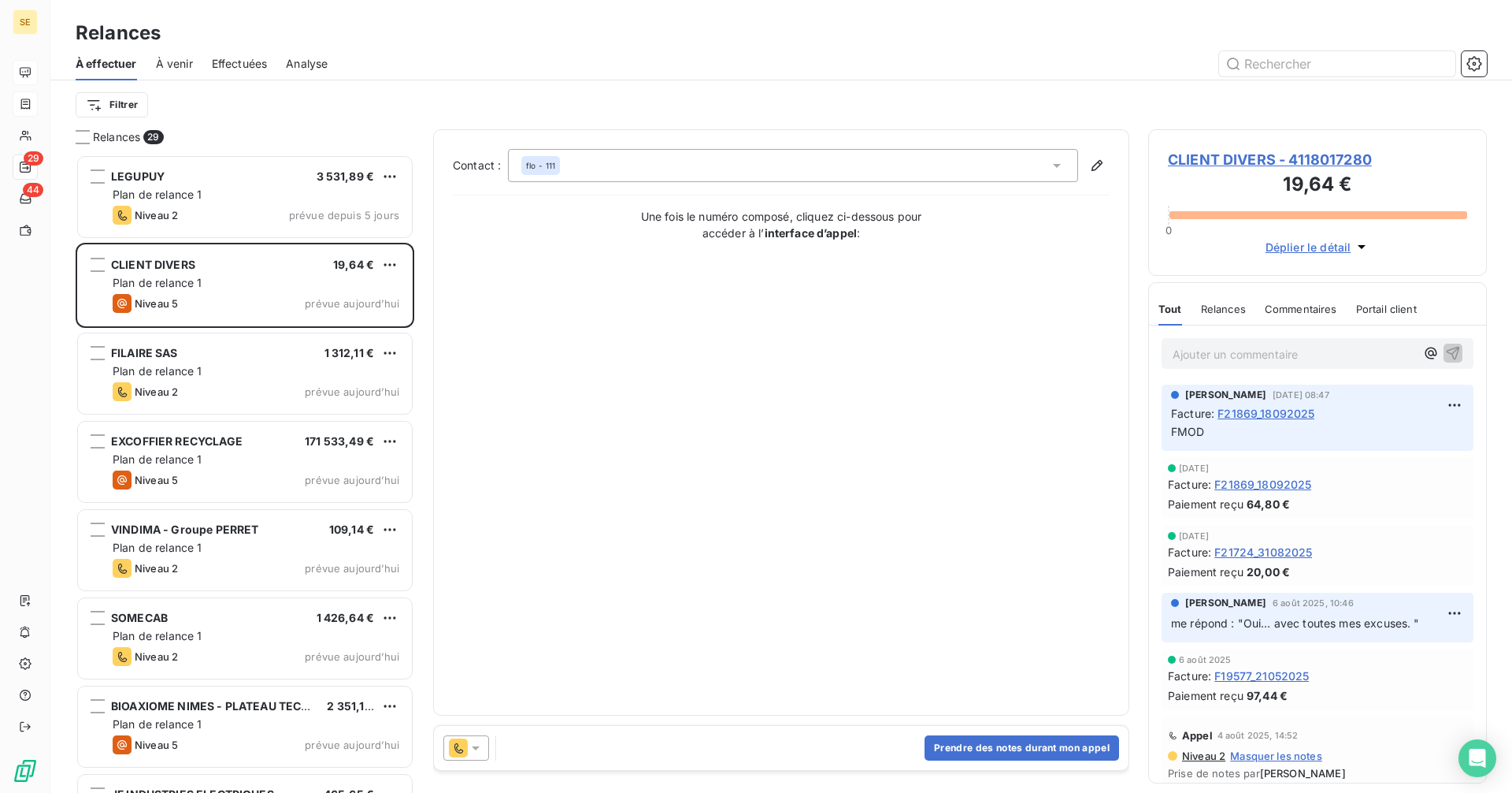
scroll to position [79, 0]
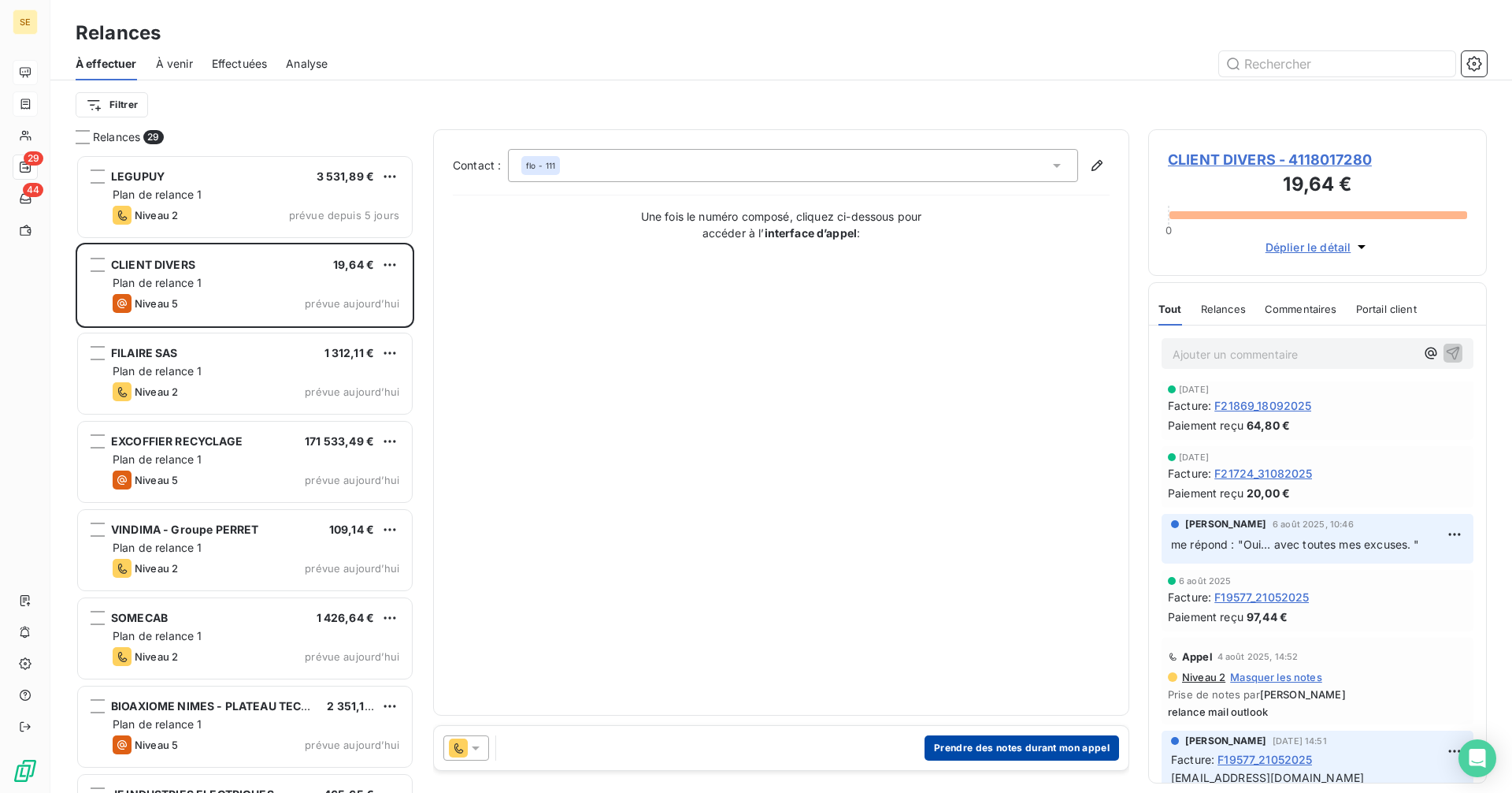
click at [1014, 748] on button "Prendre des notes durant mon appel" at bounding box center [1021, 747] width 194 height 25
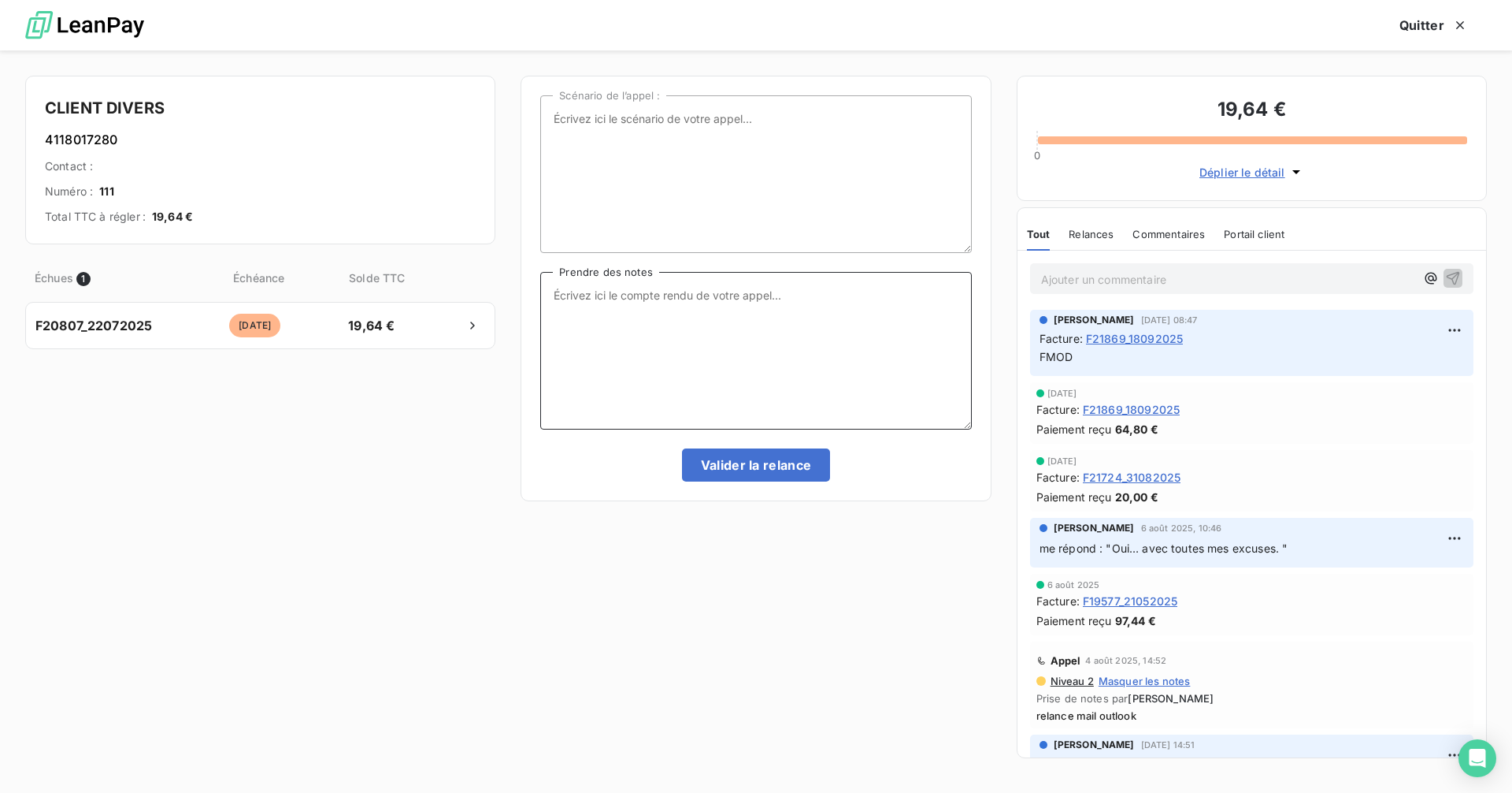
click at [673, 296] on textarea "Prendre des notes" at bounding box center [756, 350] width 430 height 157
type textarea "COURRIER POSTAL CE JOUR = pas de num, pas de courriel"
click at [732, 468] on button "Valider la relance" at bounding box center [756, 464] width 149 height 33
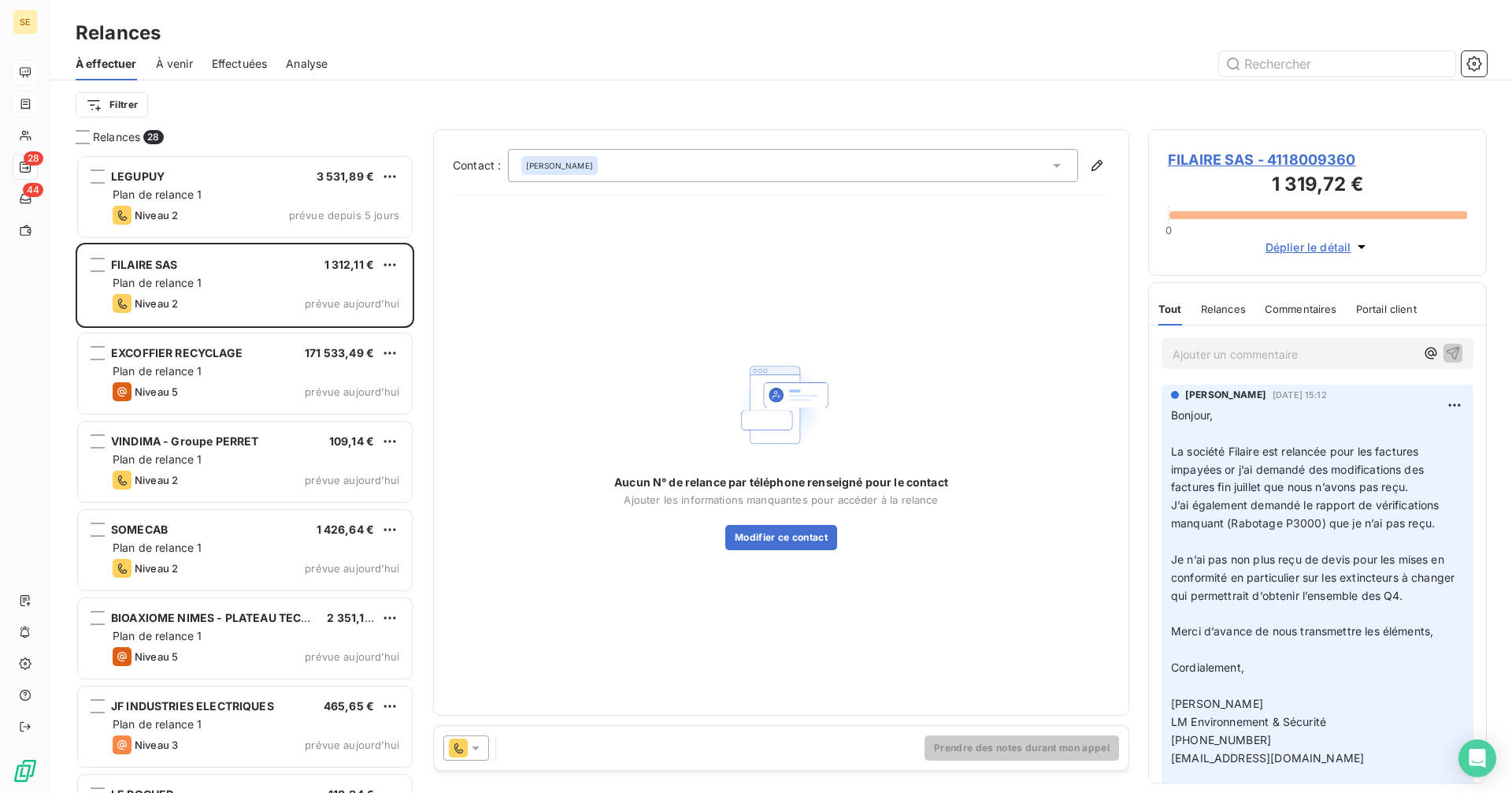
click at [1193, 349] on p "Ajouter un commentaire ﻿" at bounding box center [1294, 354] width 242 height 20
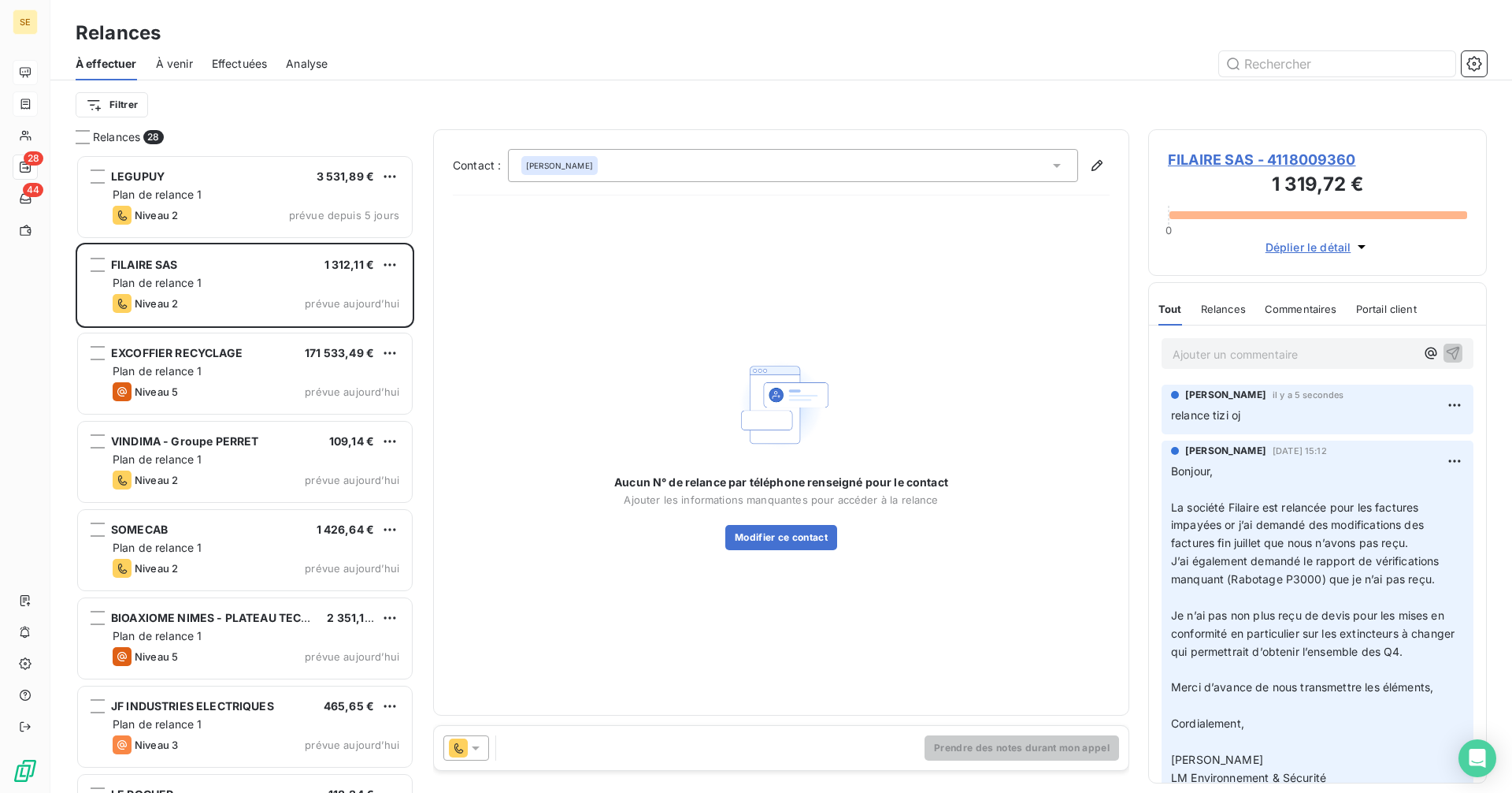
click at [1239, 350] on p "Ajouter un commentaire ﻿" at bounding box center [1294, 354] width 242 height 20
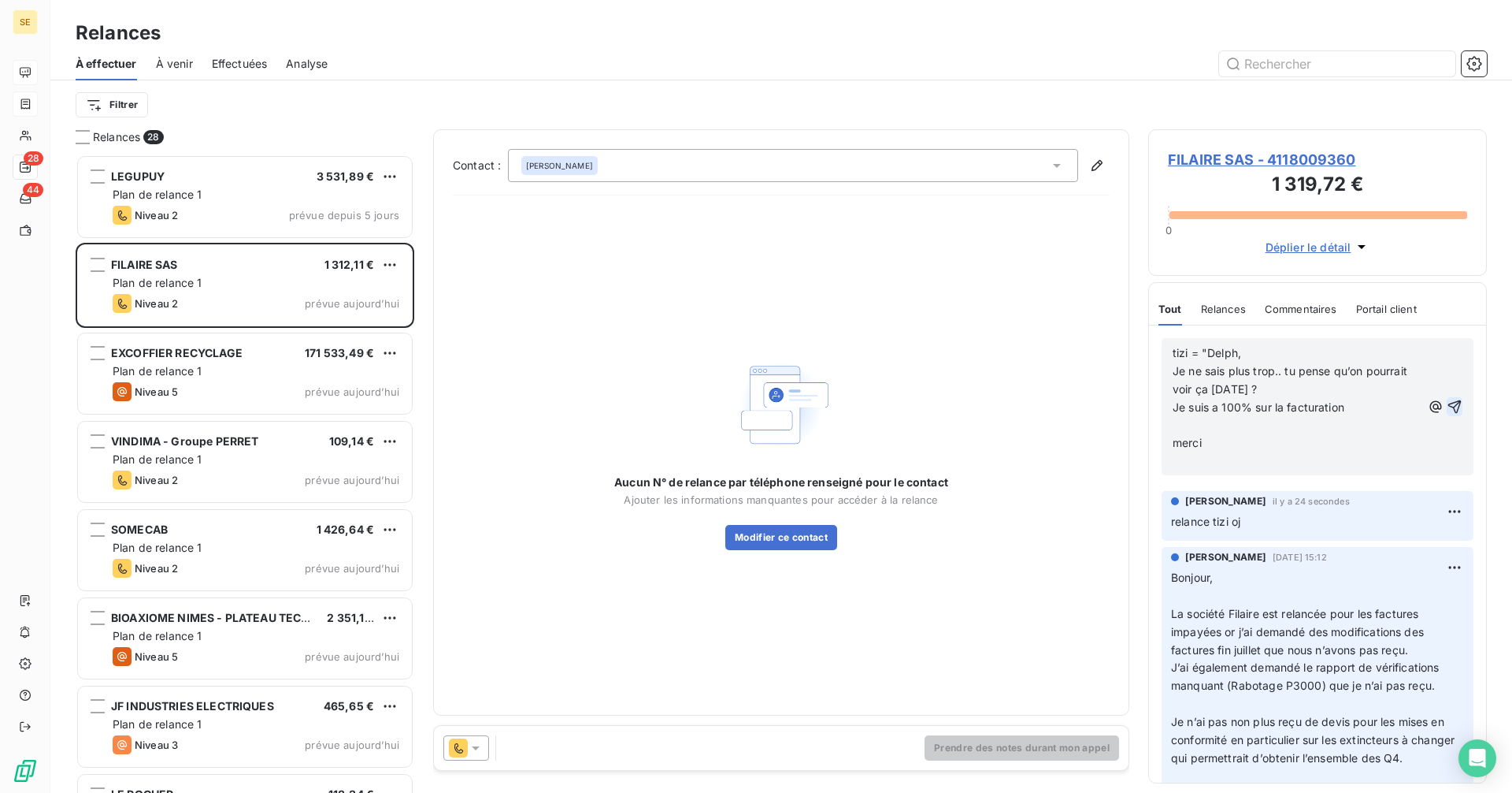
click at [1446, 399] on icon "button" at bounding box center [1454, 407] width 16 height 16
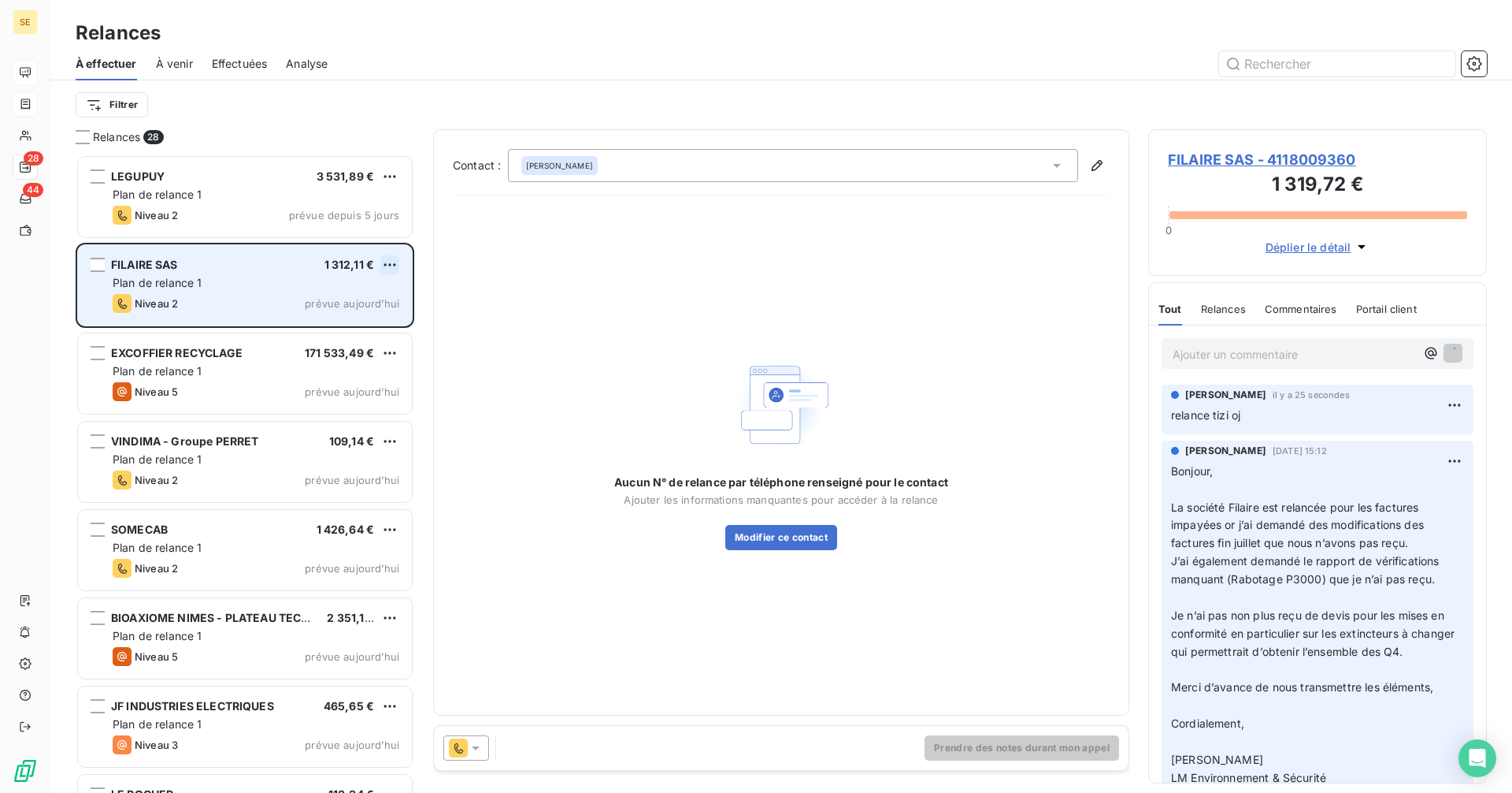
click at [389, 261] on html "SE 28 44 Relances À effectuer À venir Effectuées Analyse Filtrer Relances 28 LE…" at bounding box center [756, 396] width 1512 height 793
click at [365, 296] on div "Replanifier cette action" at bounding box center [322, 296] width 141 height 25
select select "9"
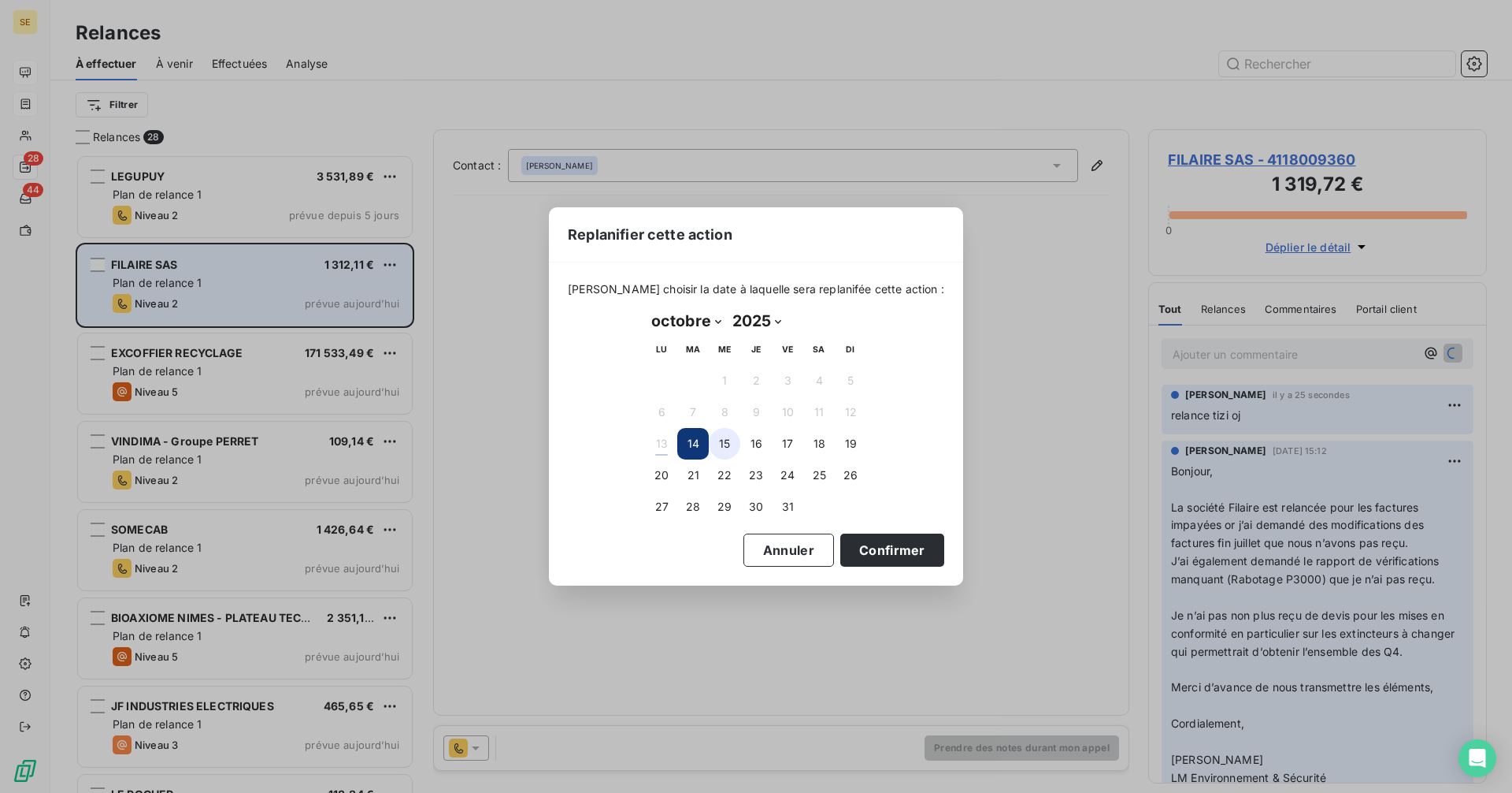
click at [724, 445] on button "15" at bounding box center [724, 443] width 31 height 31
click at [858, 550] on button "Confirmer" at bounding box center [891, 550] width 104 height 33
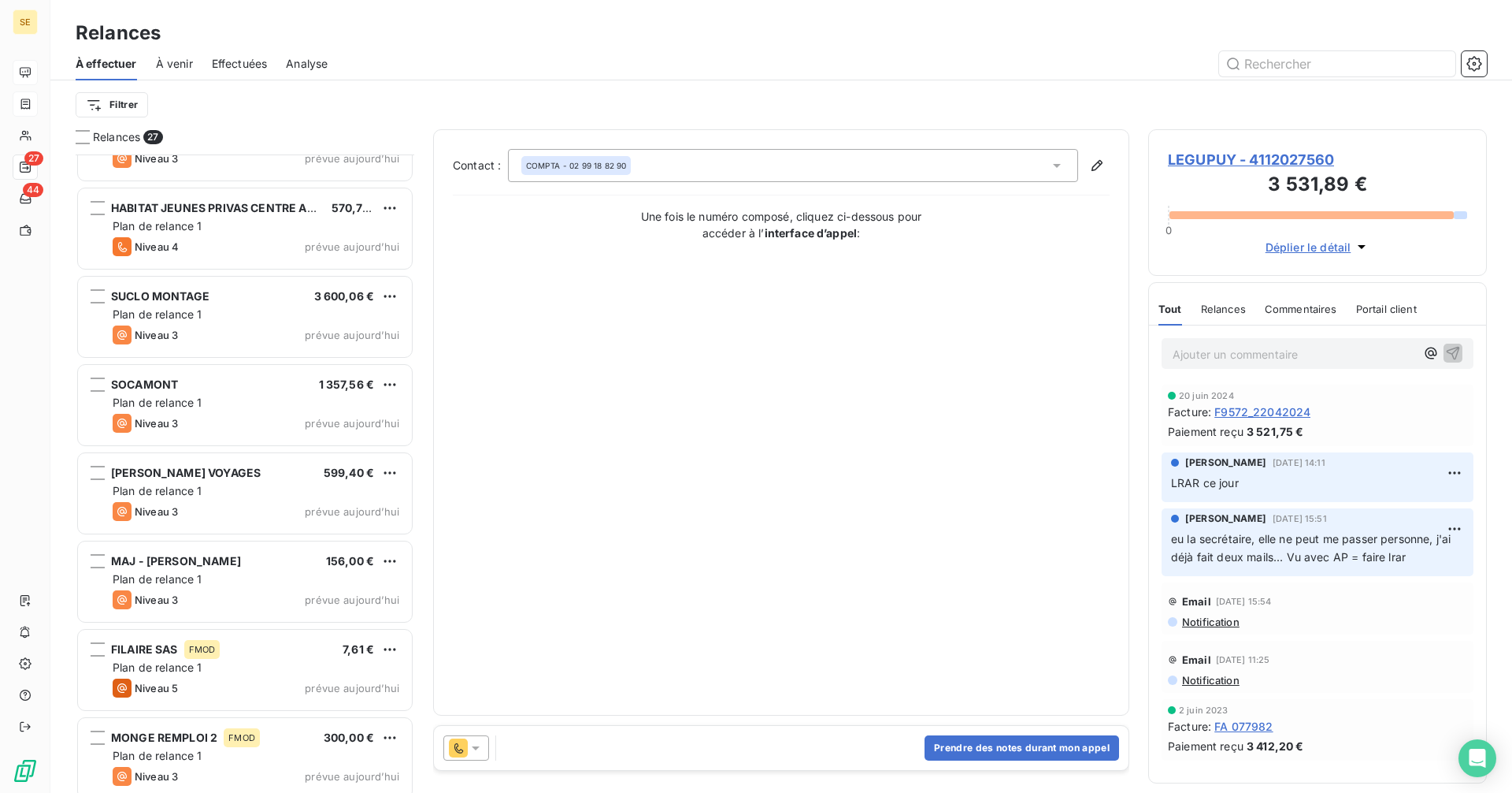
scroll to position [1745, 0]
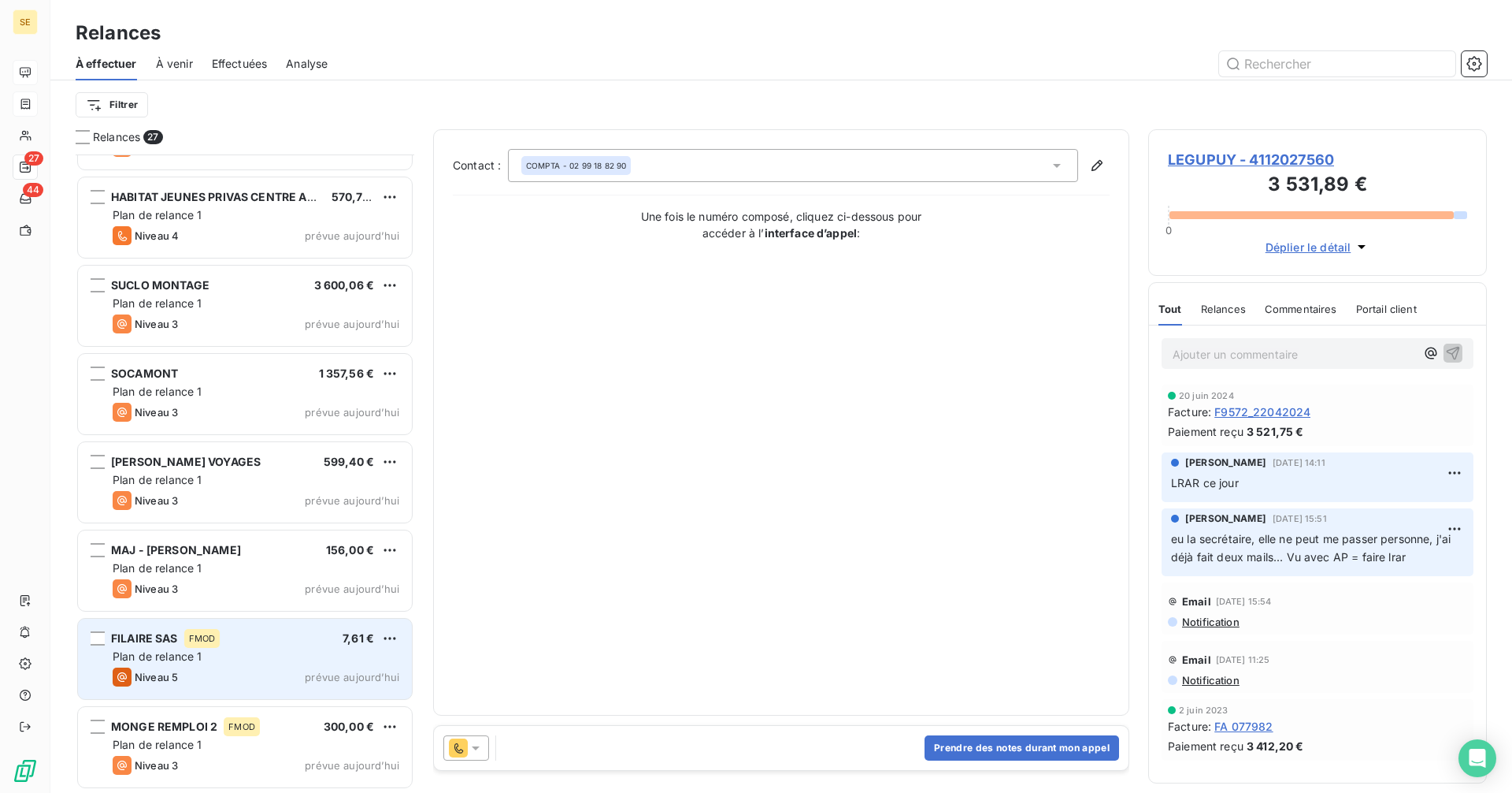
click at [265, 657] on div "Plan de relance 1" at bounding box center [255, 656] width 287 height 16
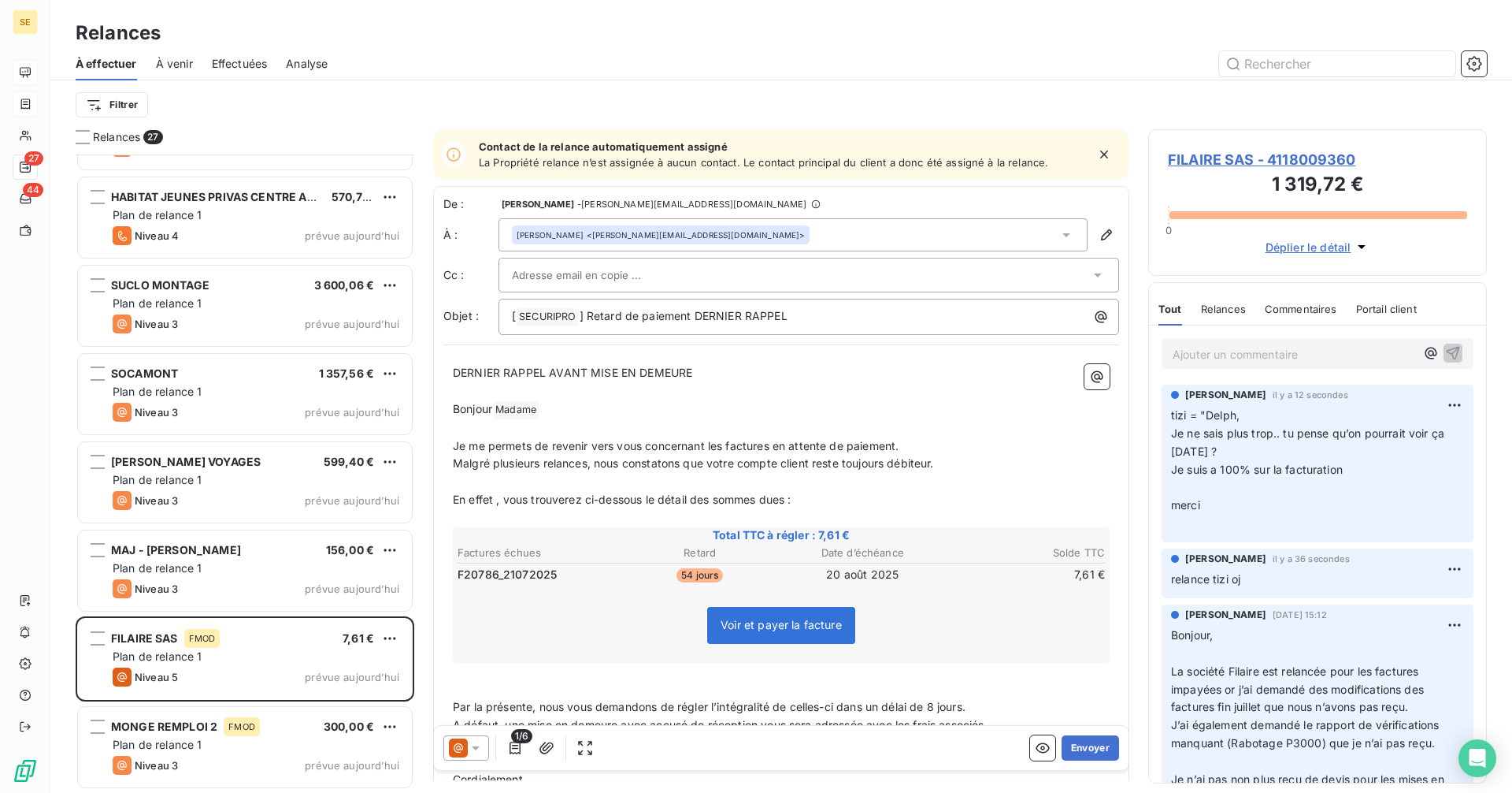
click at [1221, 353] on p "Ajouter un commentaire ﻿" at bounding box center [1294, 354] width 242 height 20
drag, startPoint x: 1212, startPoint y: 353, endPoint x: 1152, endPoint y: 362, distance: 60.7
click at [1152, 362] on div """ at bounding box center [1318, 353] width 337 height 55
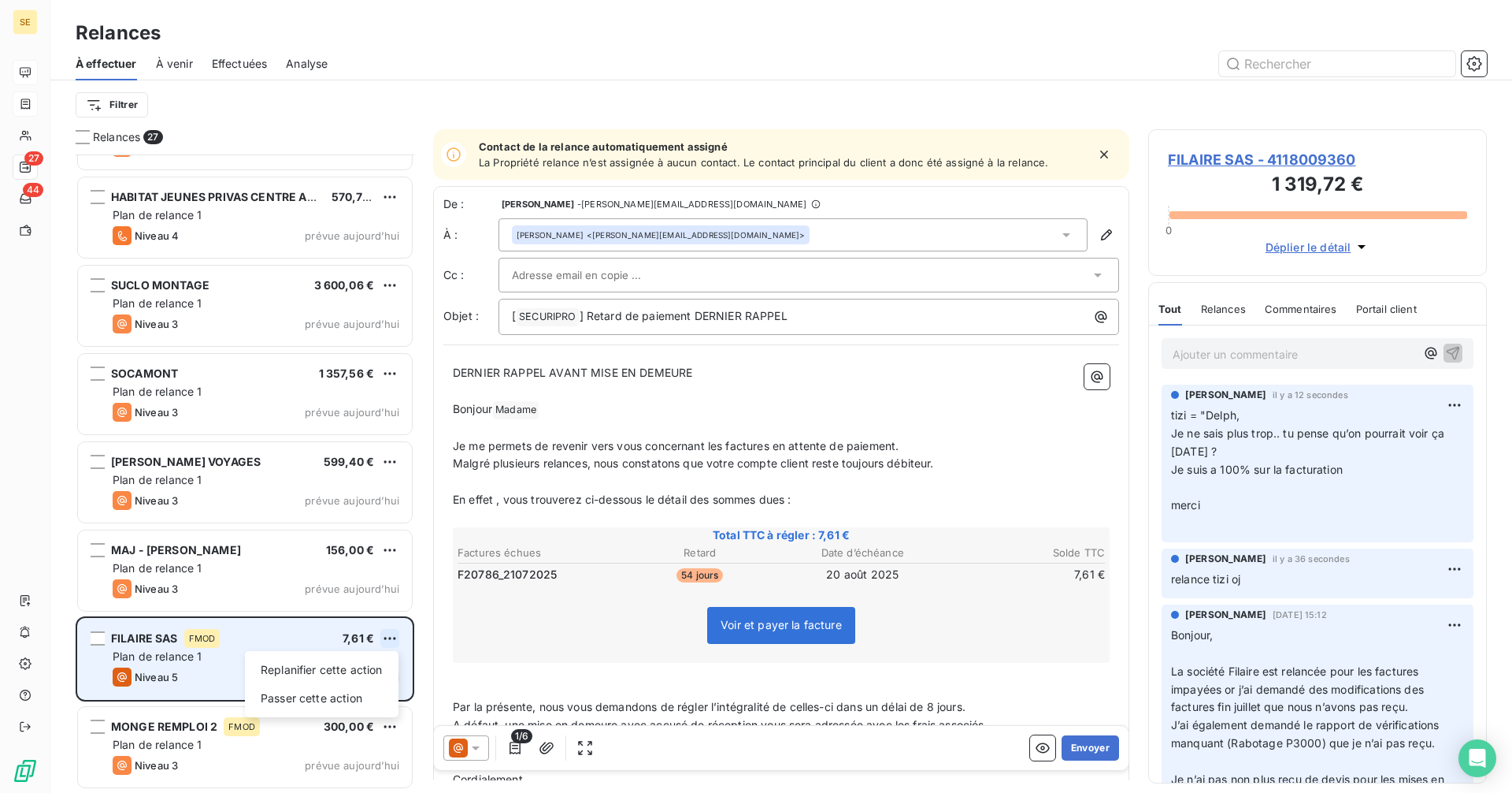
click at [385, 637] on html "SE 27 44 Relances À effectuer À venir Effectuées Analyse Filtrer Relances 27 ME…" at bounding box center [756, 396] width 1512 height 793
click at [329, 664] on div "Replanifier cette action" at bounding box center [322, 669] width 141 height 25
select select "9"
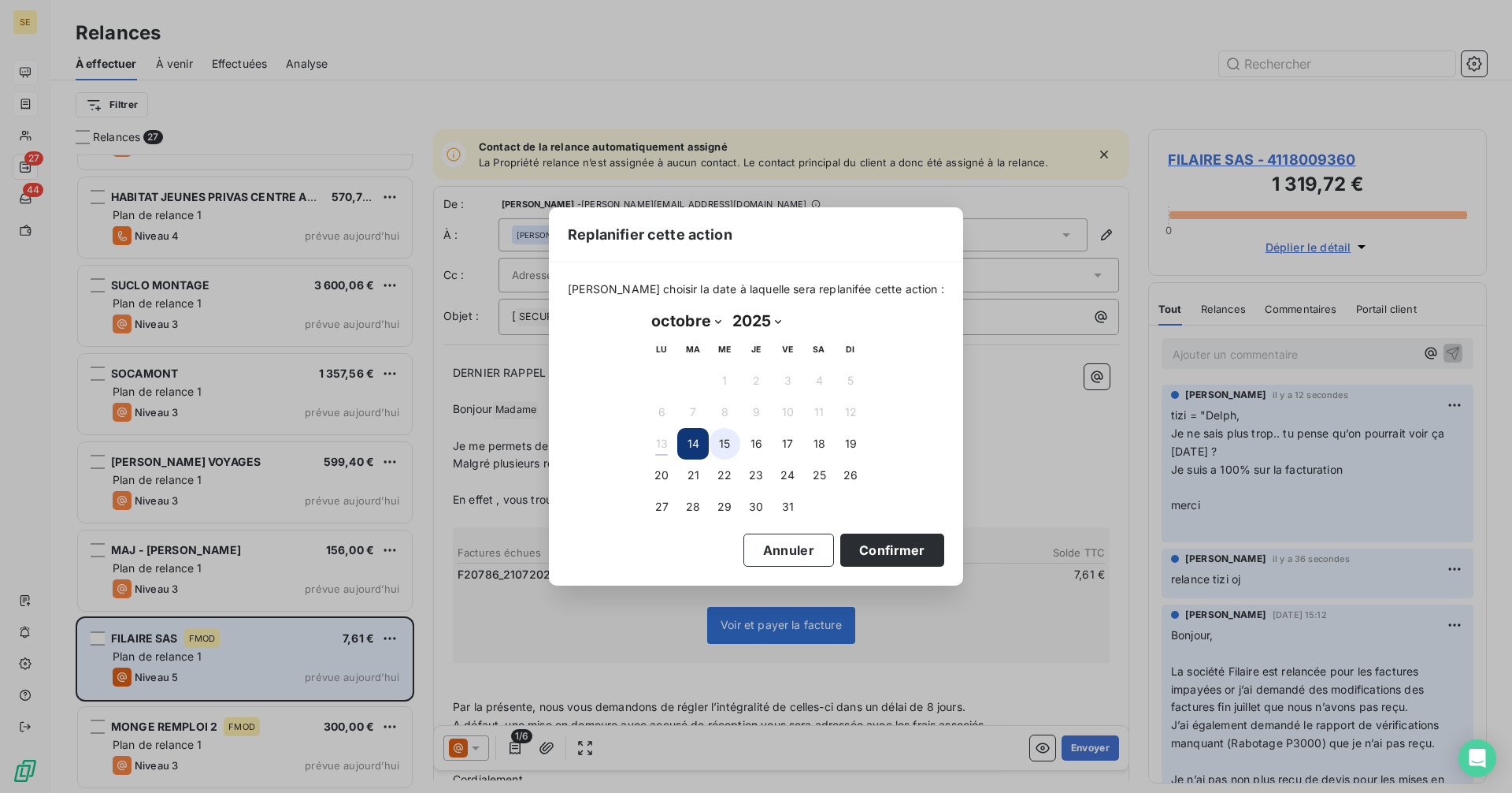
click at [722, 444] on button "15" at bounding box center [724, 443] width 31 height 31
click at [889, 550] on button "Confirmer" at bounding box center [891, 550] width 104 height 33
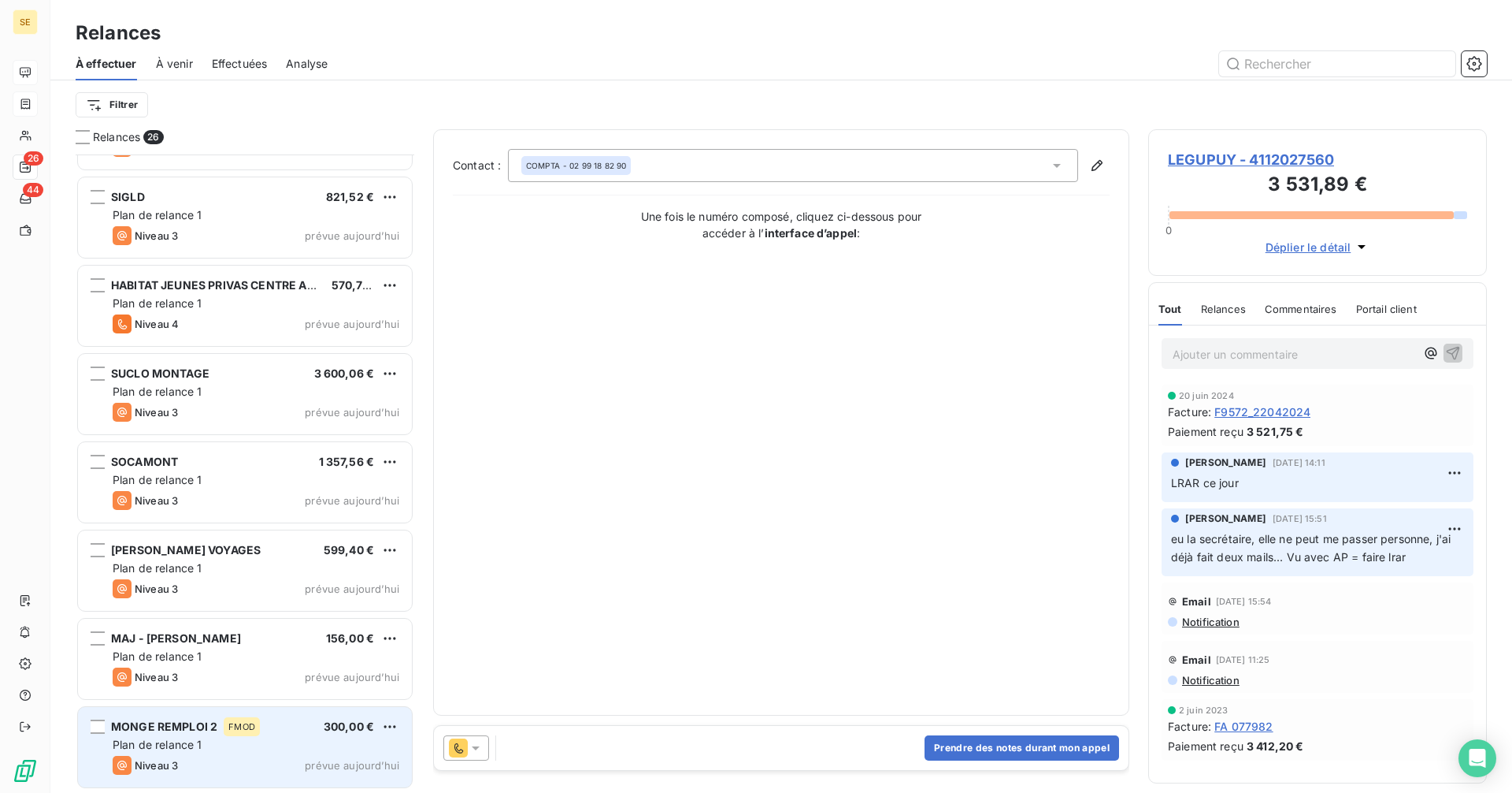
scroll to position [1656, 0]
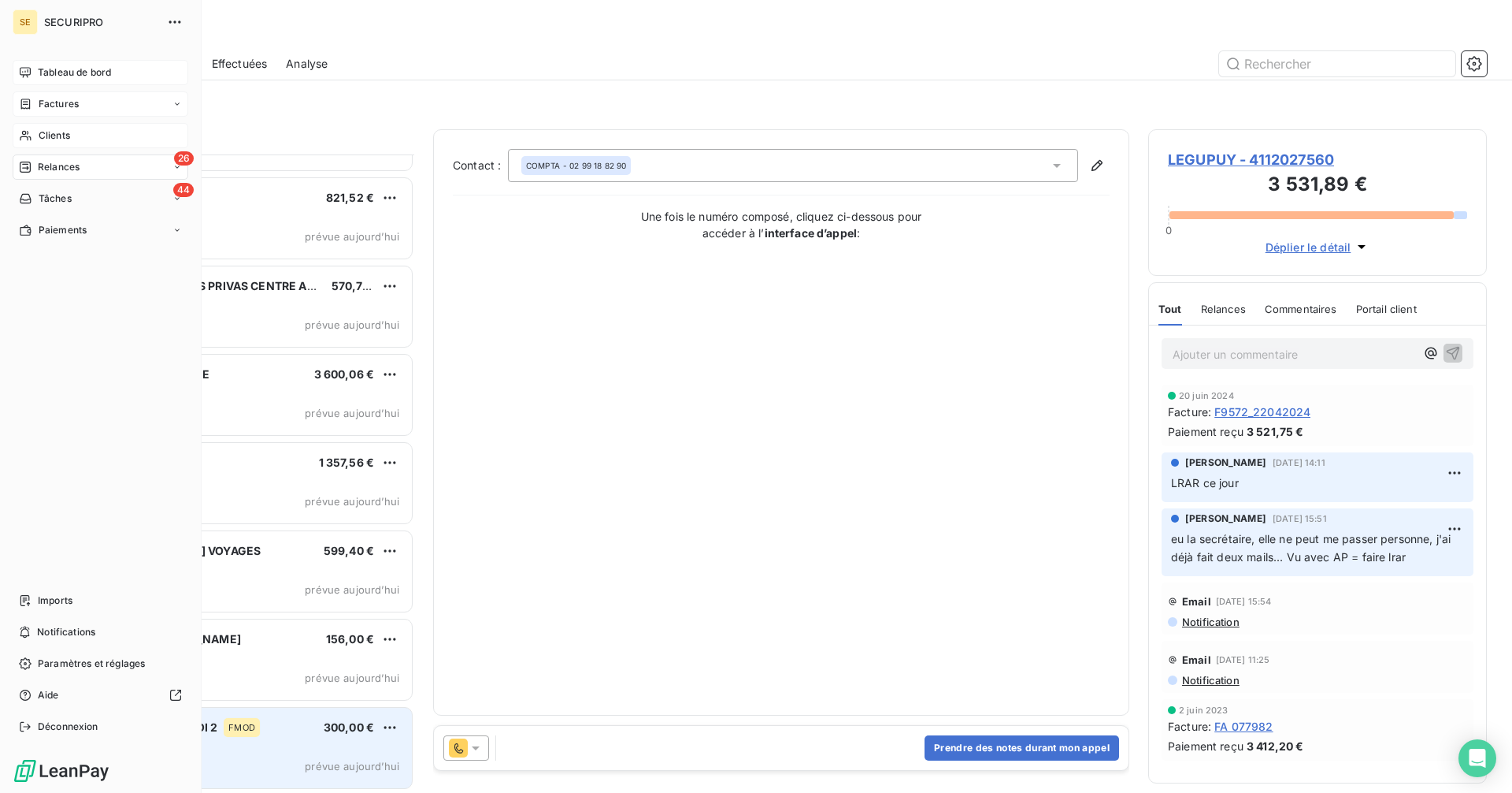
click at [32, 133] on div "Clients" at bounding box center [100, 135] width 176 height 25
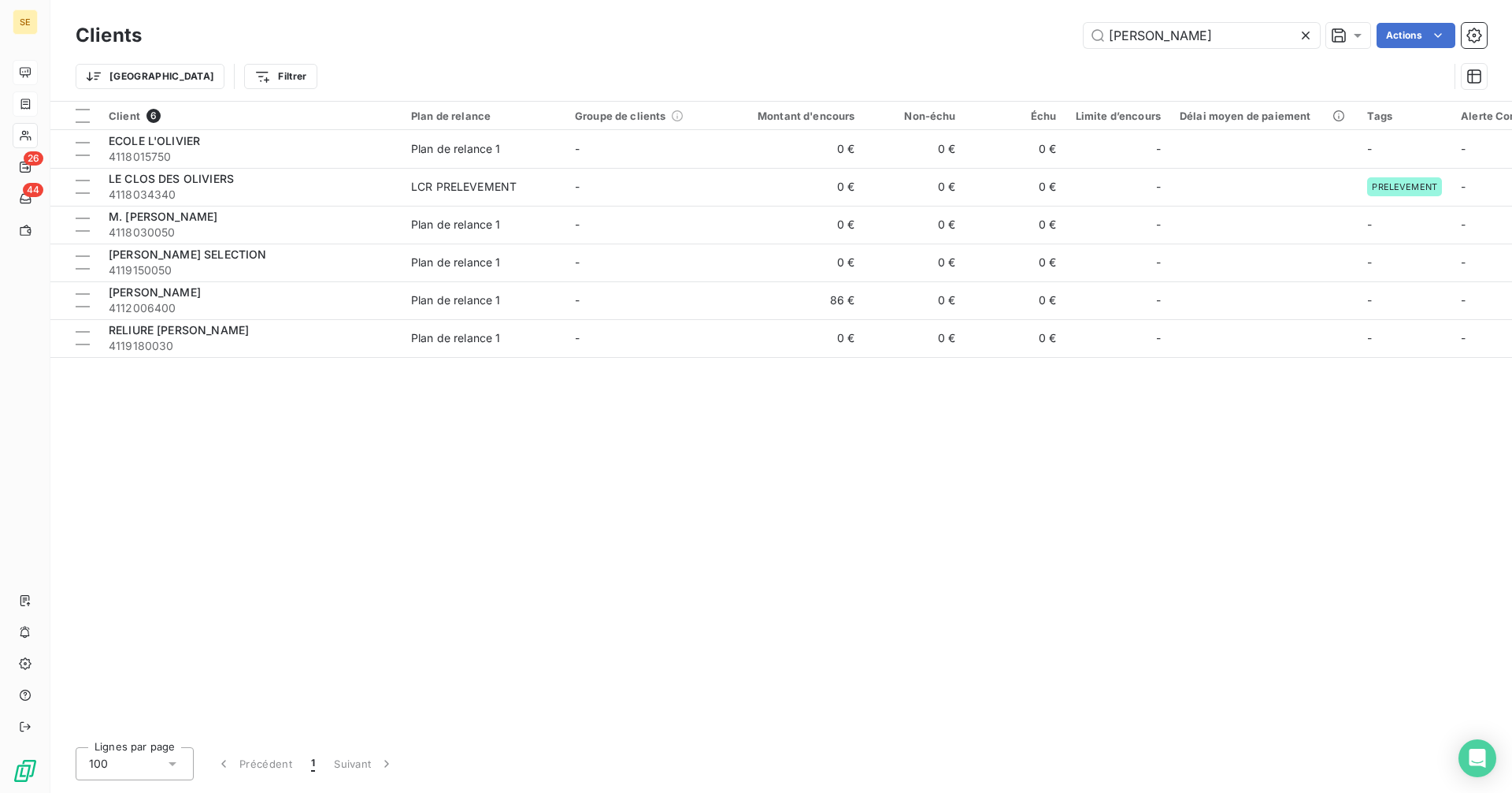
drag, startPoint x: 1184, startPoint y: 27, endPoint x: 1001, endPoint y: 35, distance: 183.2
click at [1001, 35] on div "OLIVIER Actions" at bounding box center [823, 35] width 1326 height 25
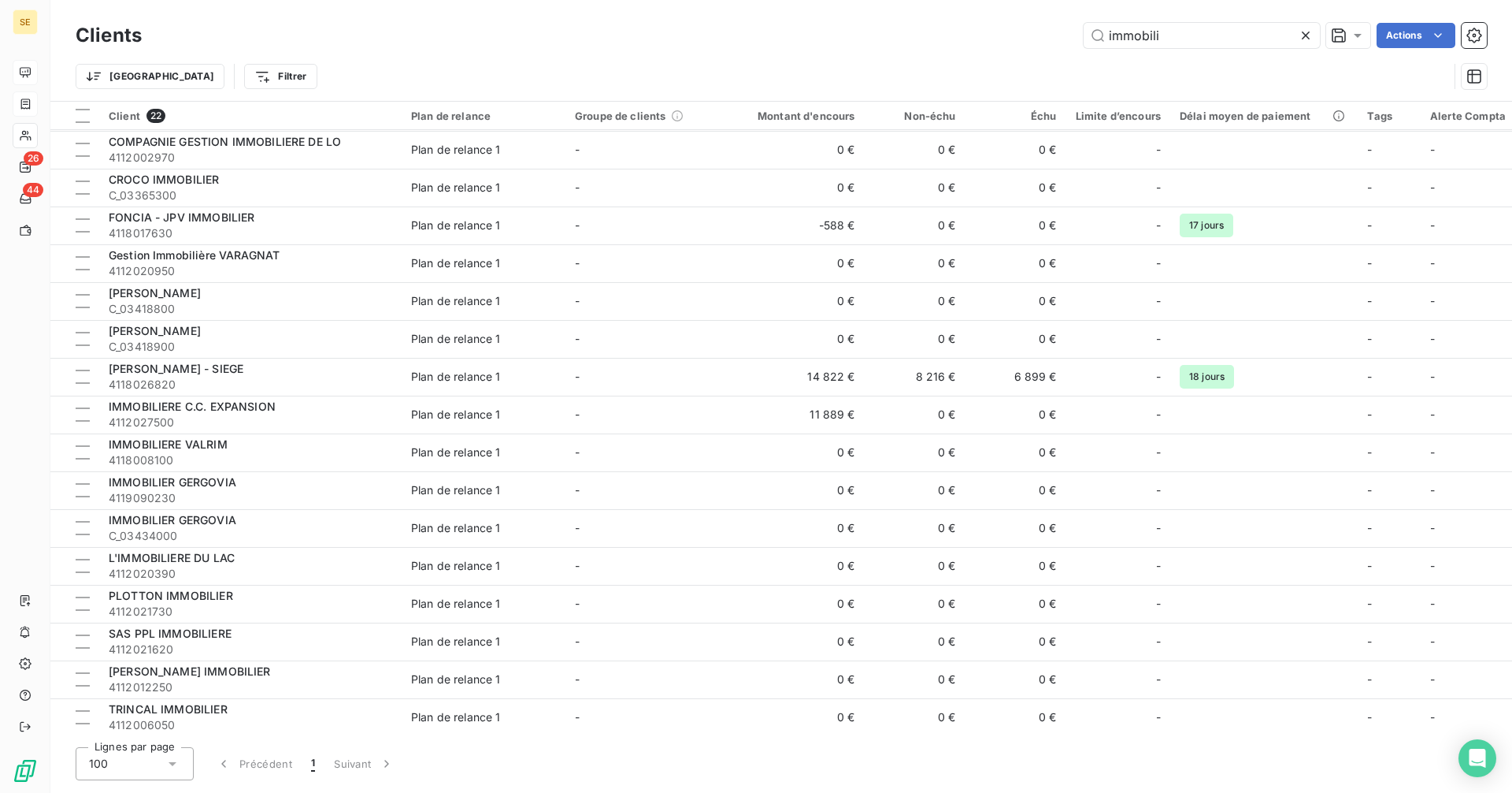
scroll to position [235, 0]
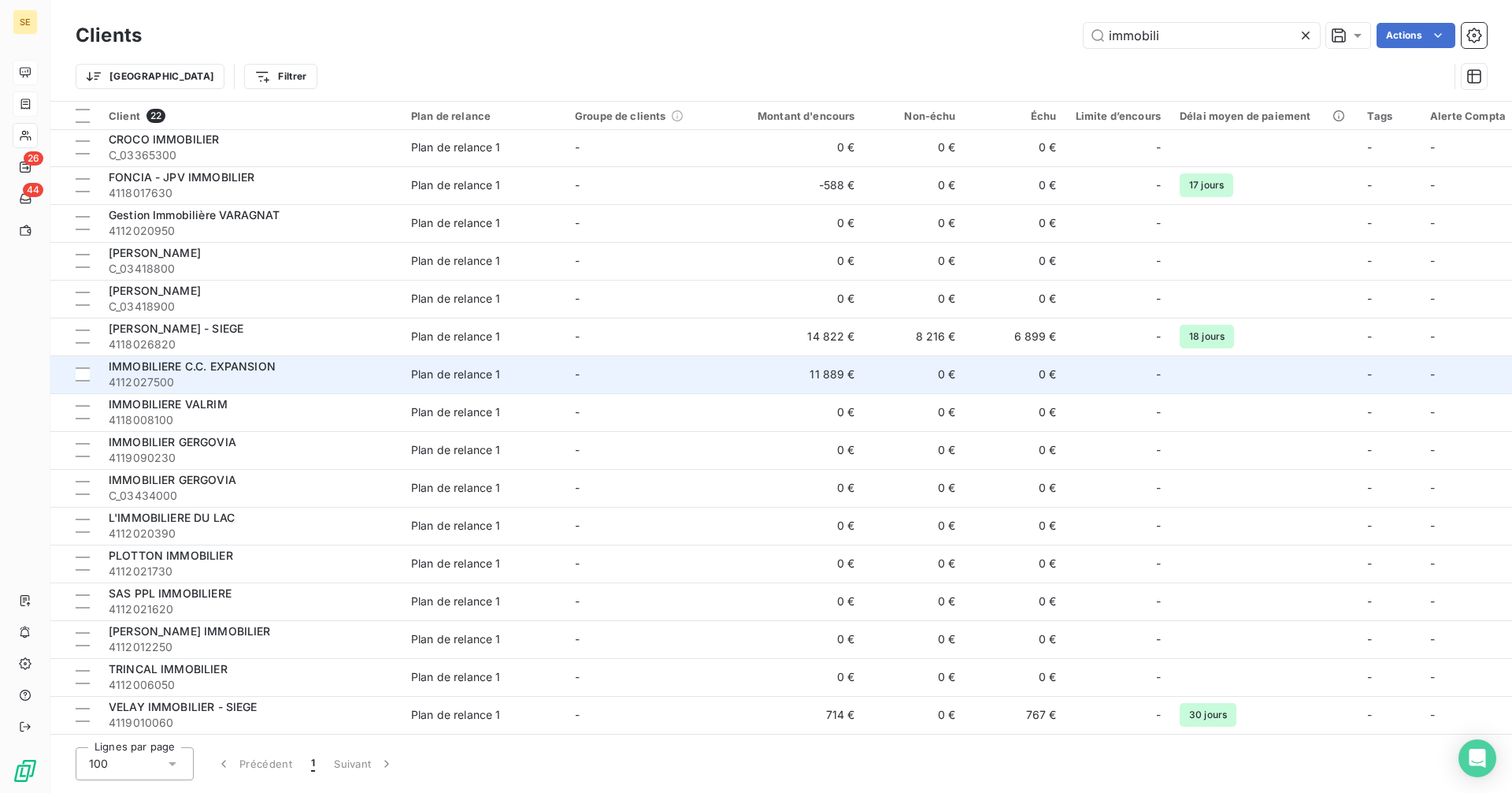
type input "immobili"
click at [225, 366] on div "IMMOBILIERE C.C. EXPANSION" at bounding box center [250, 366] width 283 height 16
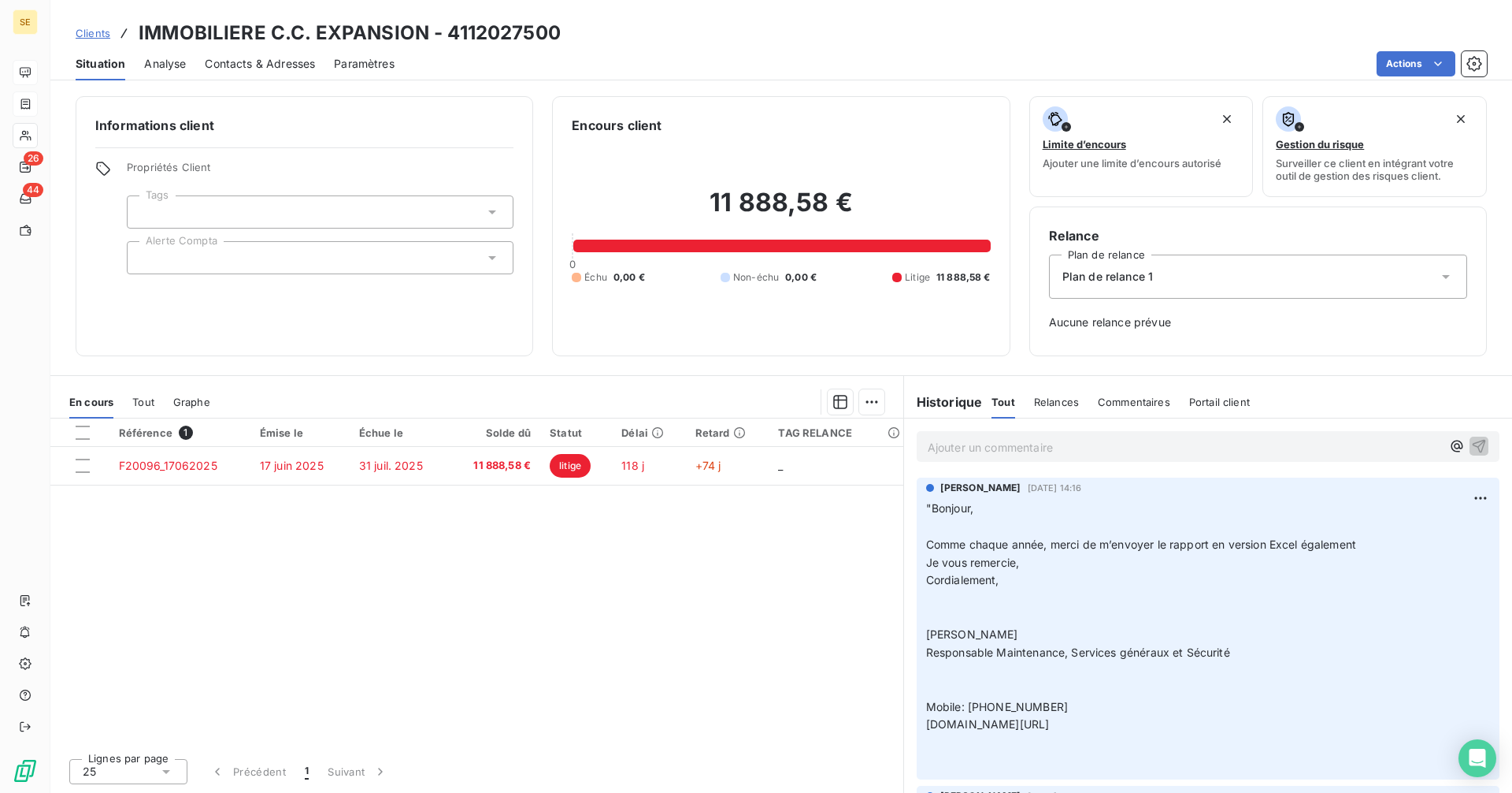
click at [963, 437] on p "Ajouter un commentaire ﻿" at bounding box center [1184, 447] width 513 height 20
click at [963, 454] on p "Ajouter un commentaire ﻿" at bounding box center [1184, 447] width 513 height 20
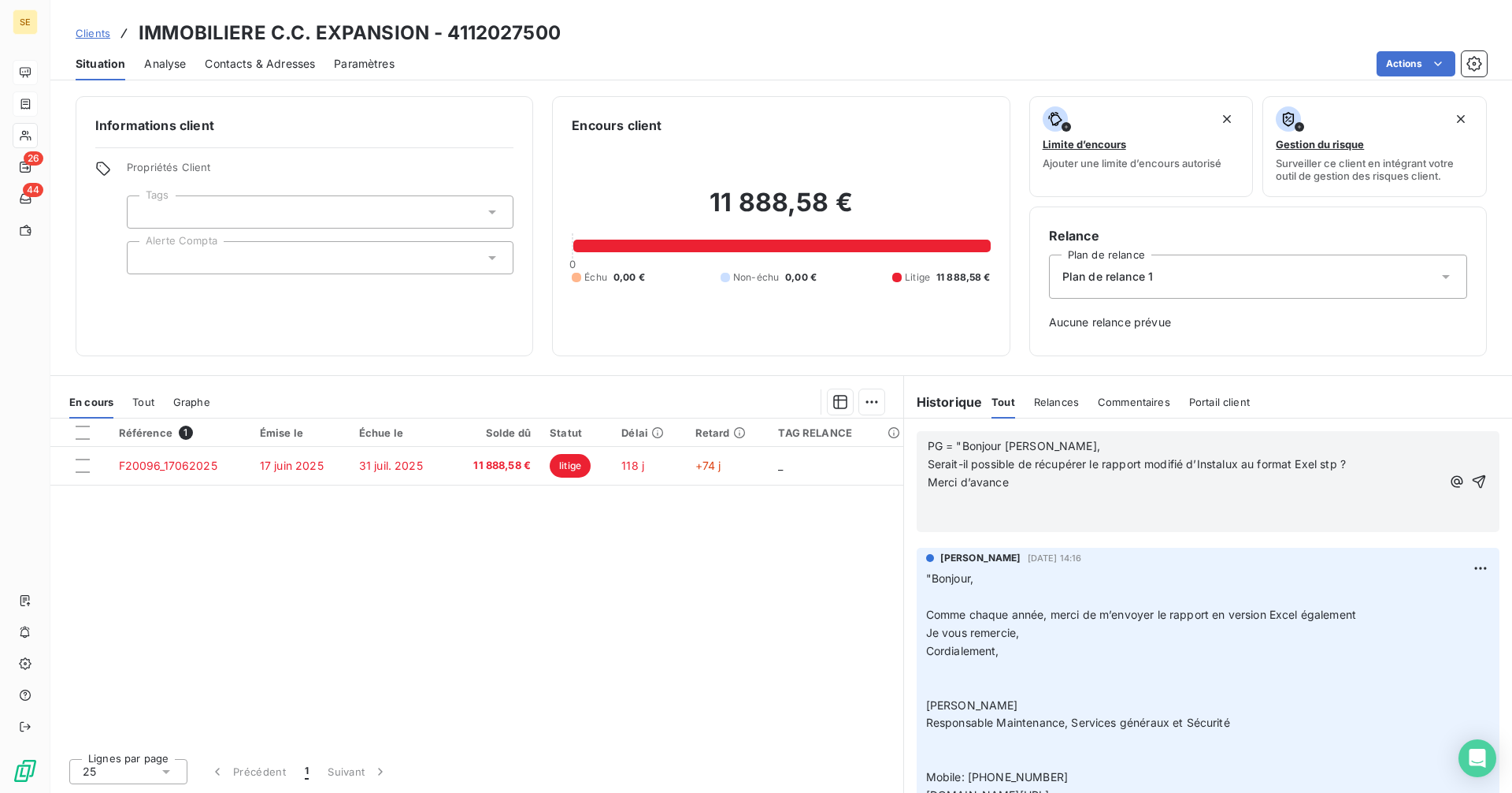
click at [1033, 480] on p "Merci d’avance" at bounding box center [1184, 482] width 513 height 18
click at [1471, 481] on icon "button" at bounding box center [1479, 481] width 16 height 16
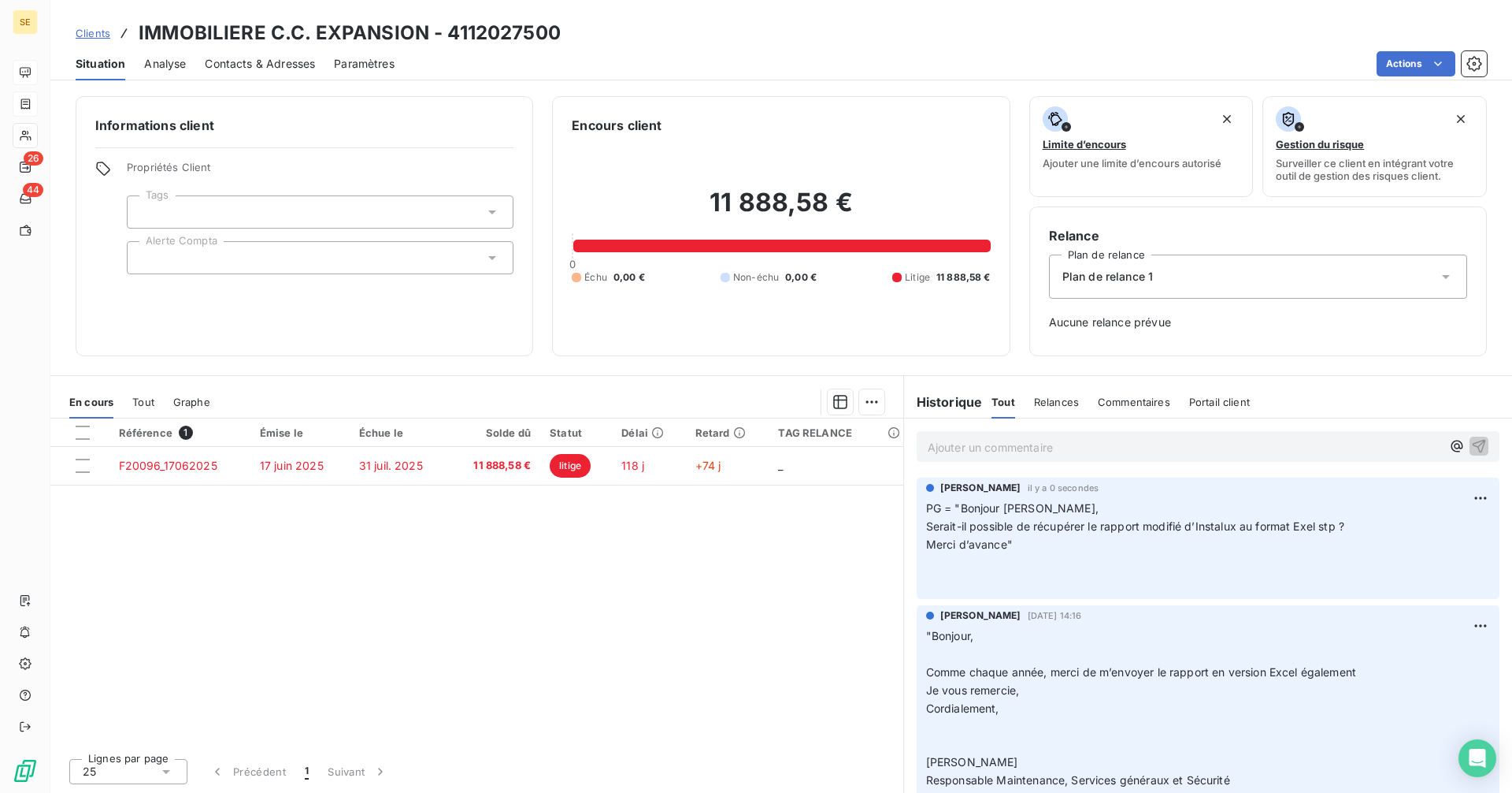
click at [102, 38] on span "Clients" at bounding box center [92, 33] width 35 height 13
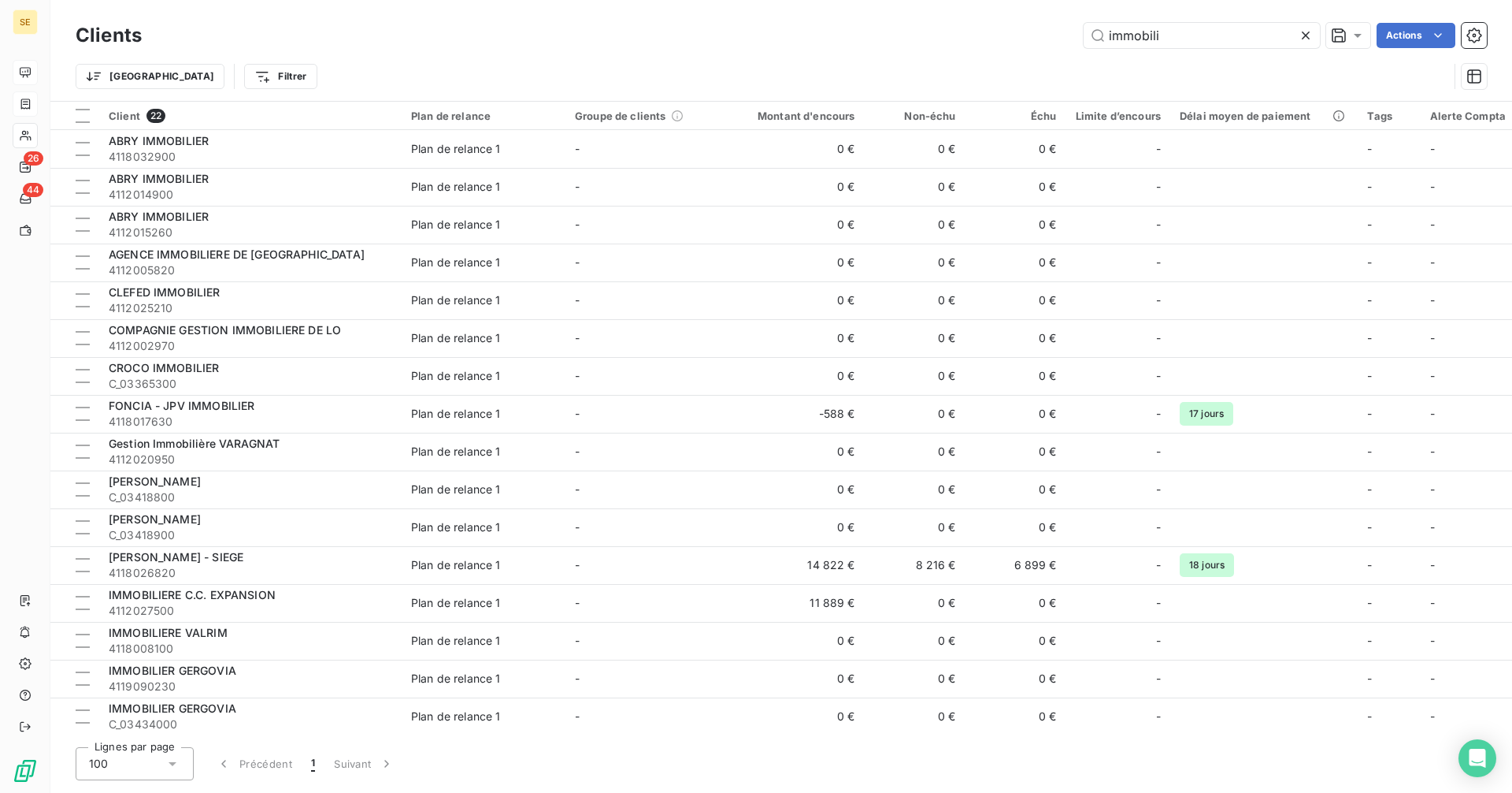
drag, startPoint x: 1168, startPoint y: 42, endPoint x: 1033, endPoint y: 38, distance: 135.1
click at [1033, 38] on div "immobili Actions" at bounding box center [823, 35] width 1326 height 25
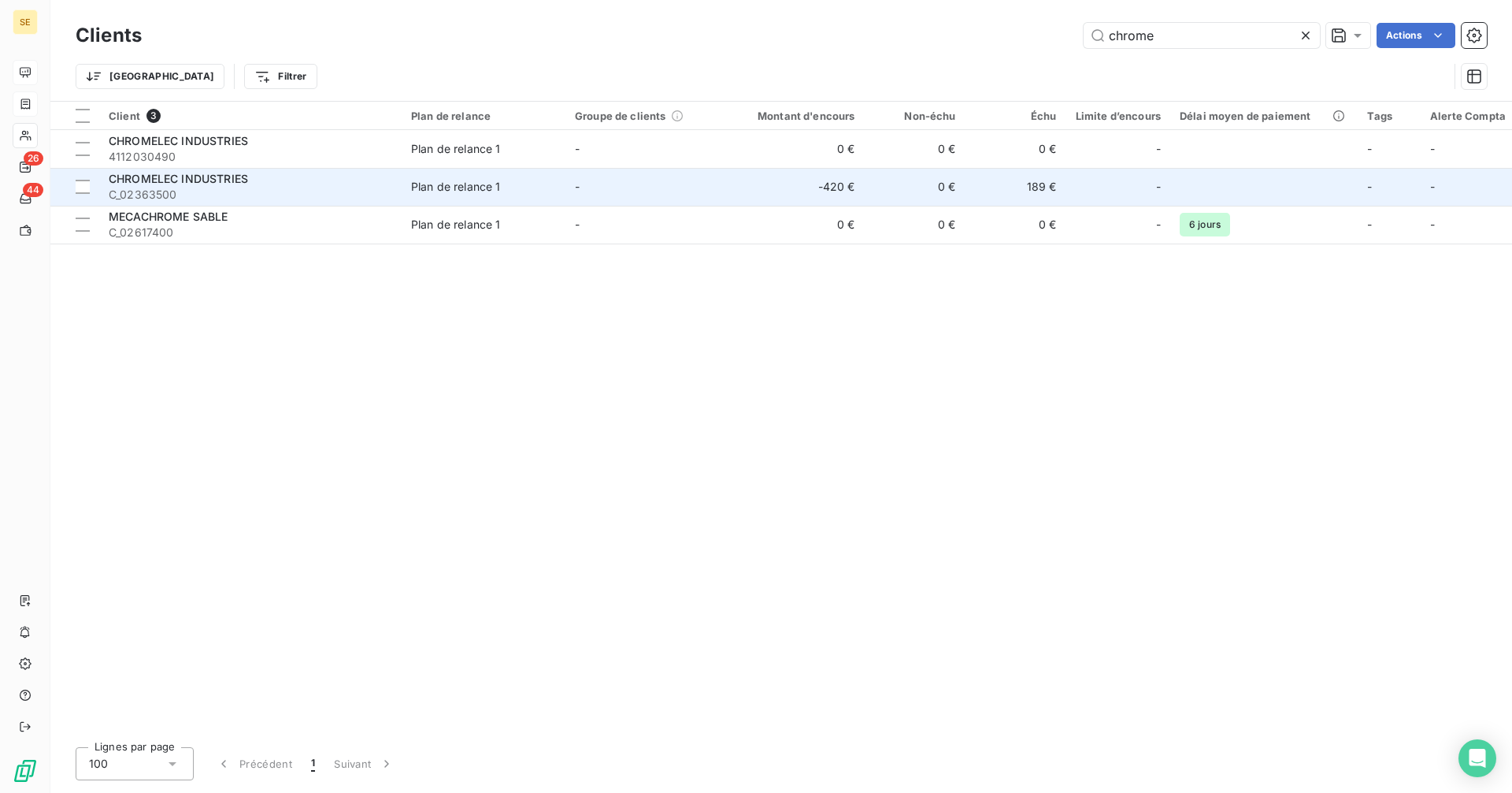
type input "chrome"
click at [752, 192] on td "-420 €" at bounding box center [797, 186] width 136 height 38
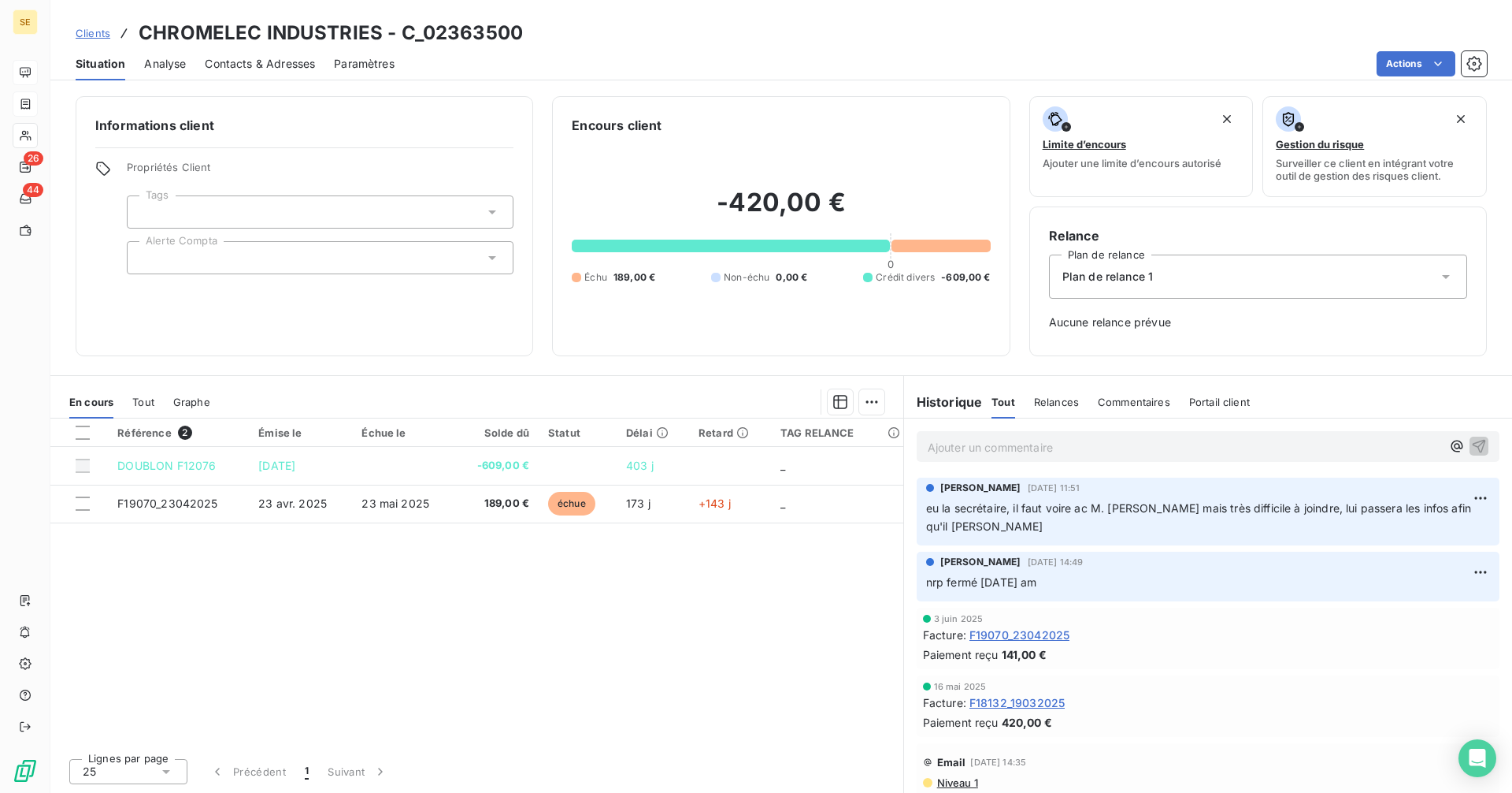
click at [1034, 449] on p "Ajouter un commentaire ﻿" at bounding box center [1184, 447] width 513 height 20
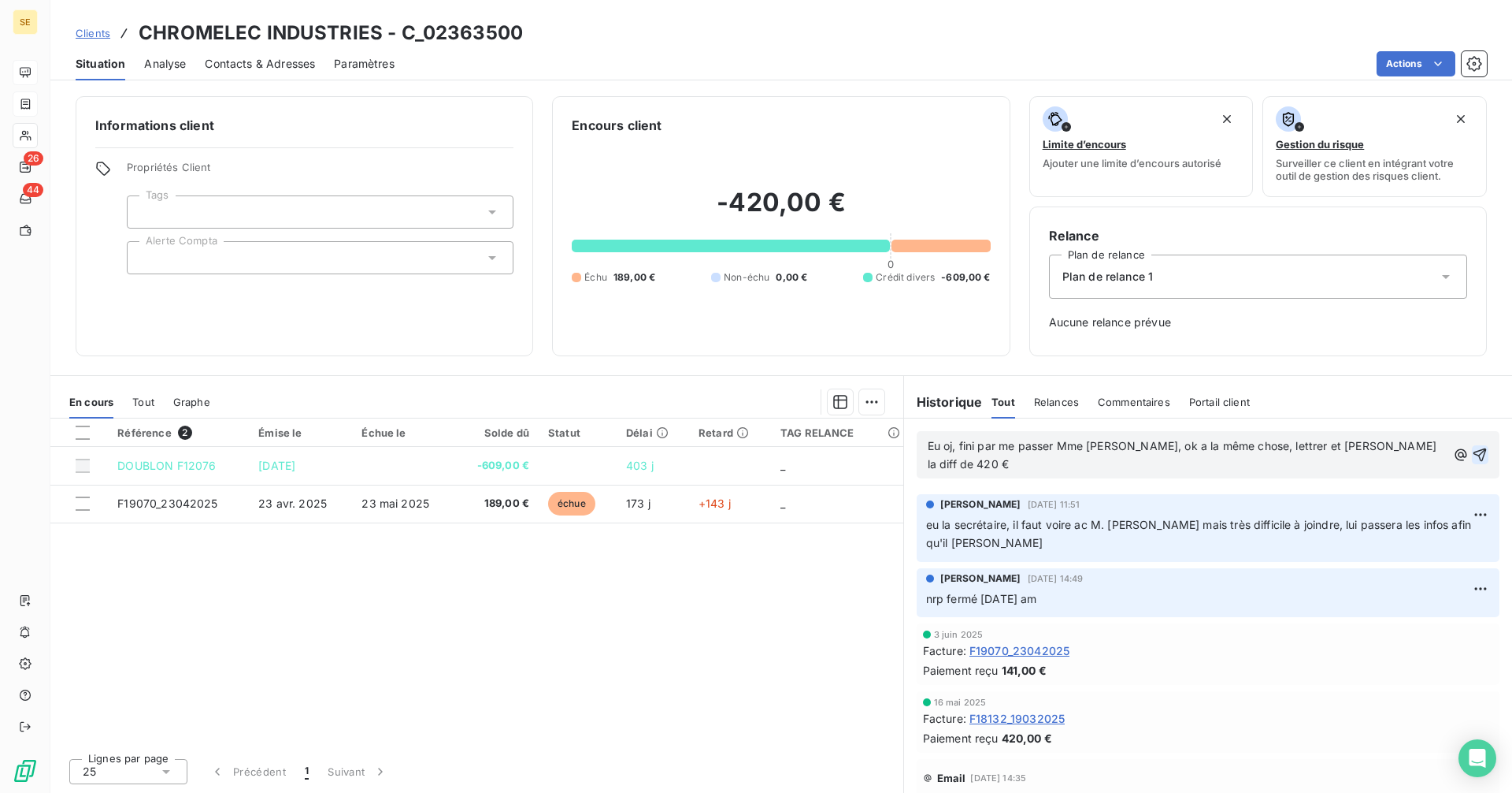
click at [1473, 449] on icon "button" at bounding box center [1480, 455] width 14 height 14
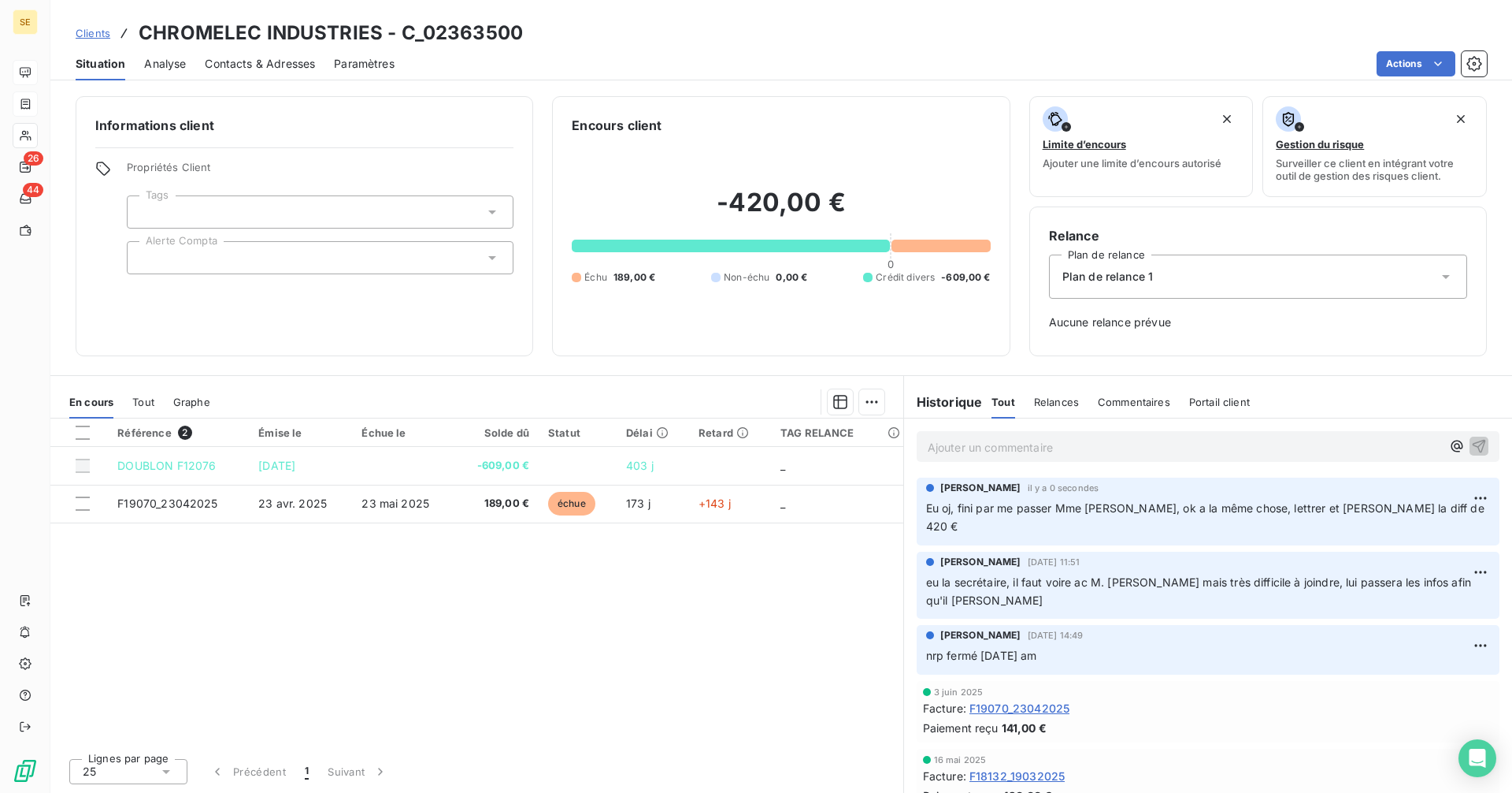
click at [996, 447] on p "Ajouter un commentaire ﻿" at bounding box center [1184, 447] width 513 height 20
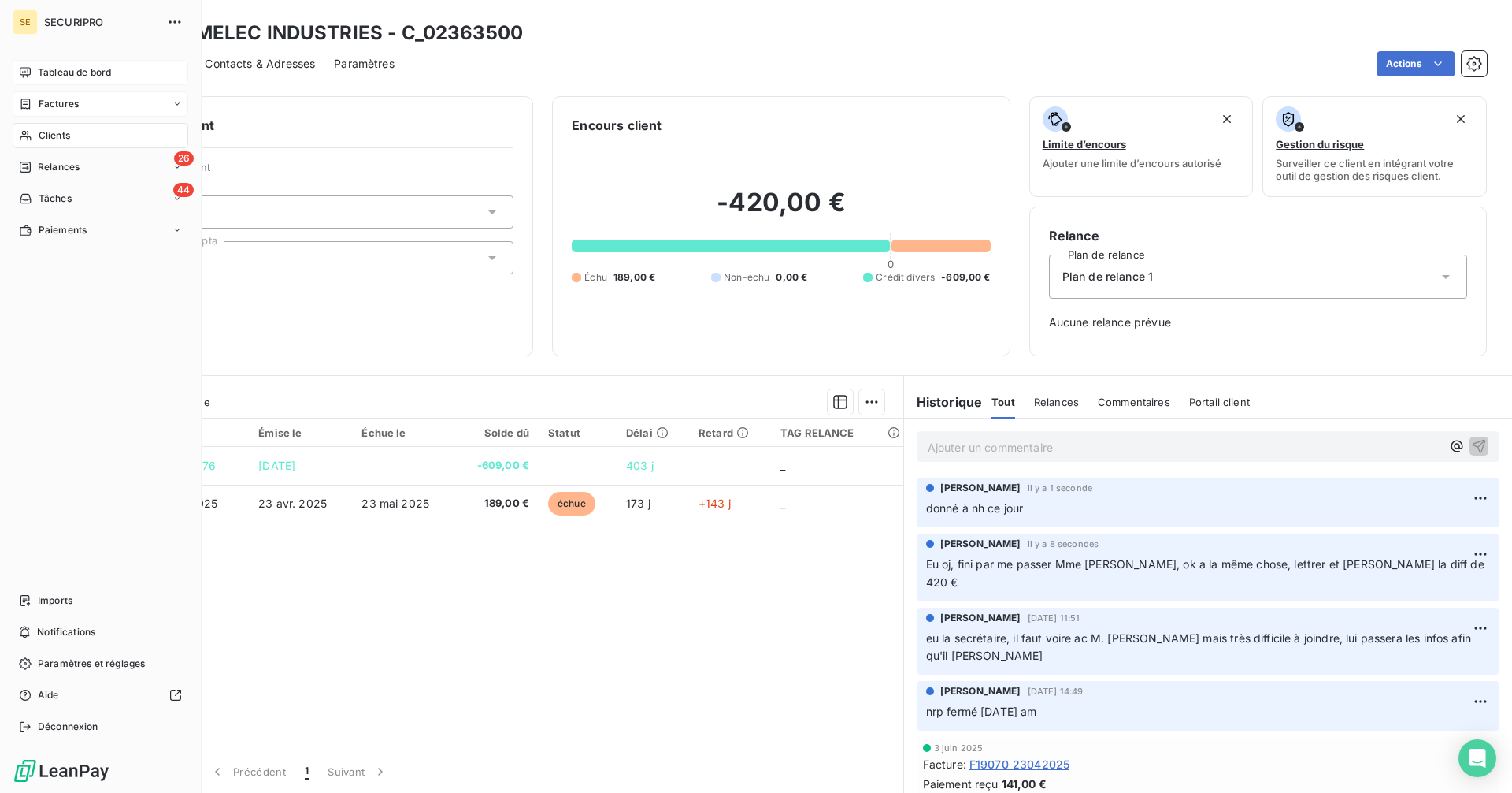
drag, startPoint x: 44, startPoint y: 174, endPoint x: 38, endPoint y: 168, distance: 8.5
click at [38, 168] on span "Relances" at bounding box center [59, 167] width 42 height 14
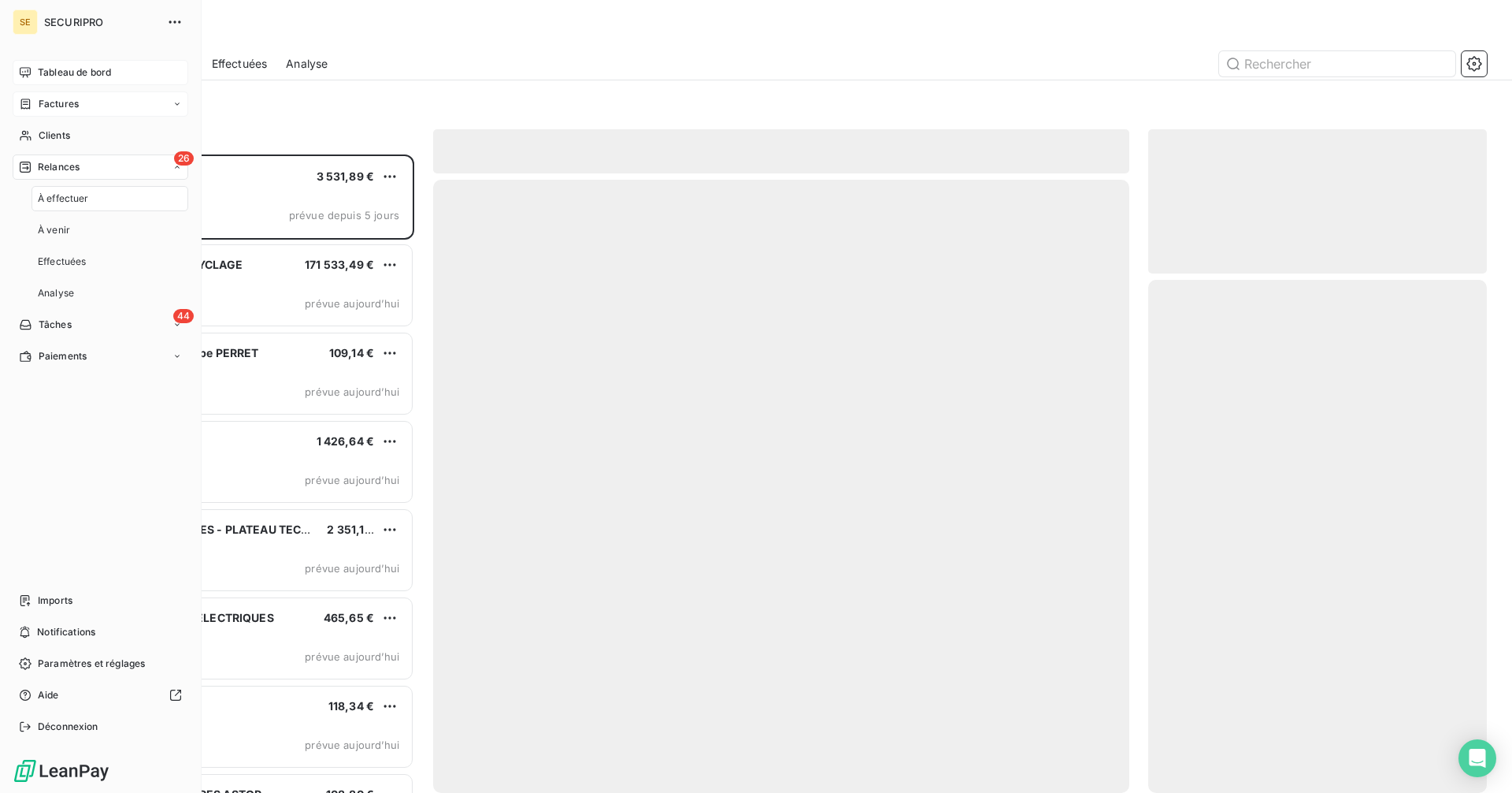
scroll to position [627, 327]
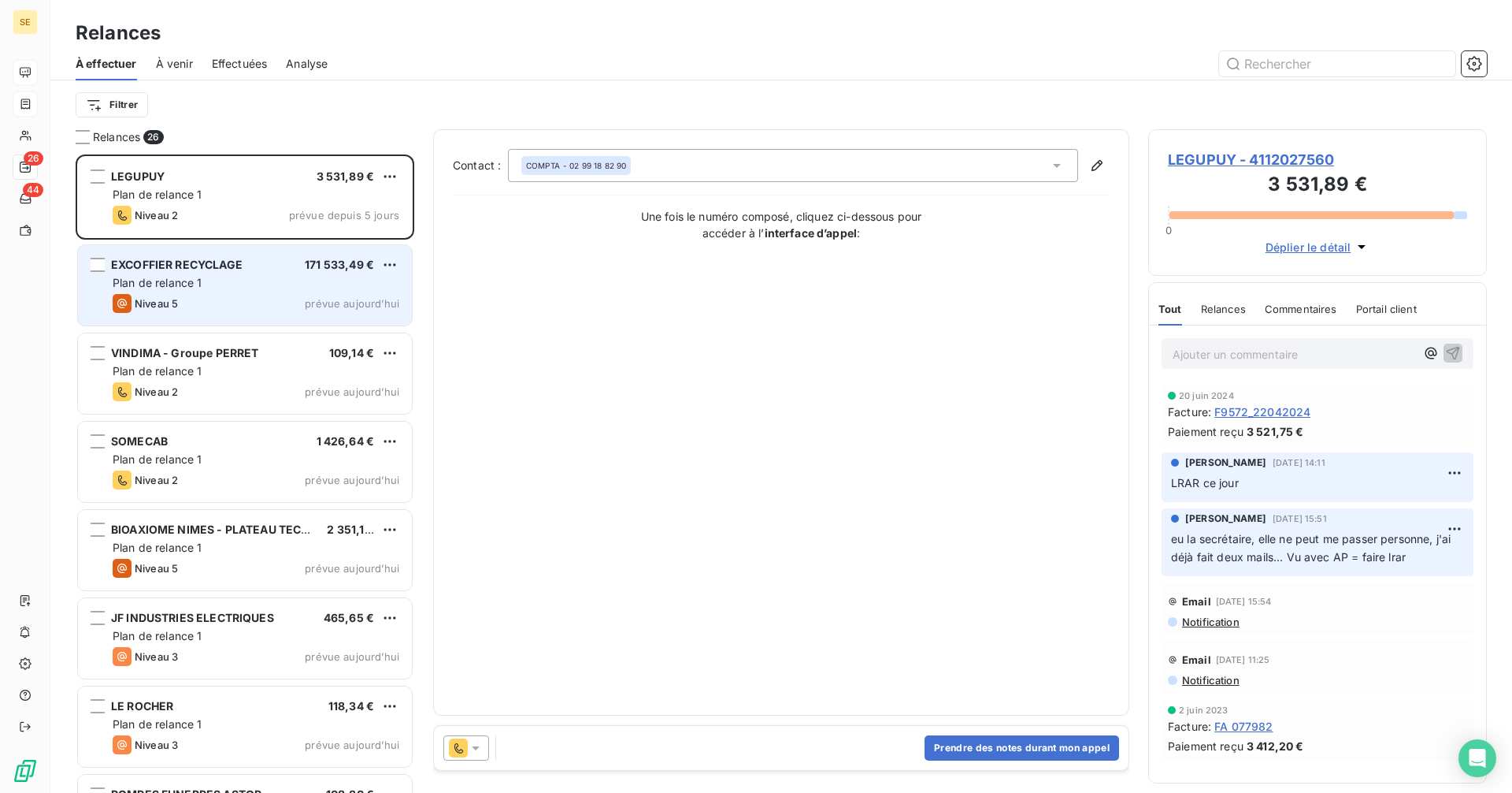
click at [222, 305] on div "Niveau 5 prévue aujourd’hui" at bounding box center [255, 304] width 287 height 19
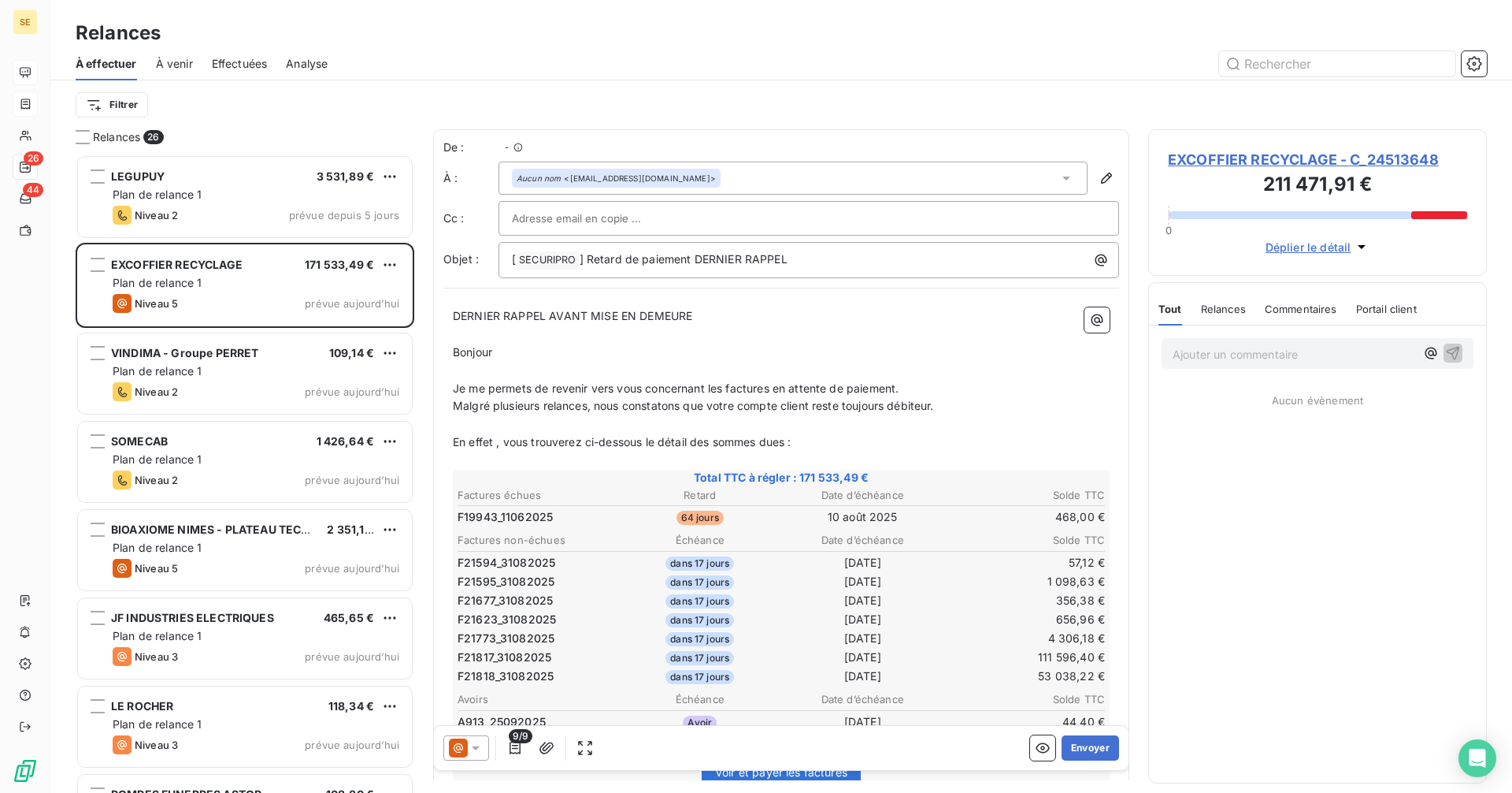
scroll to position [627, 327]
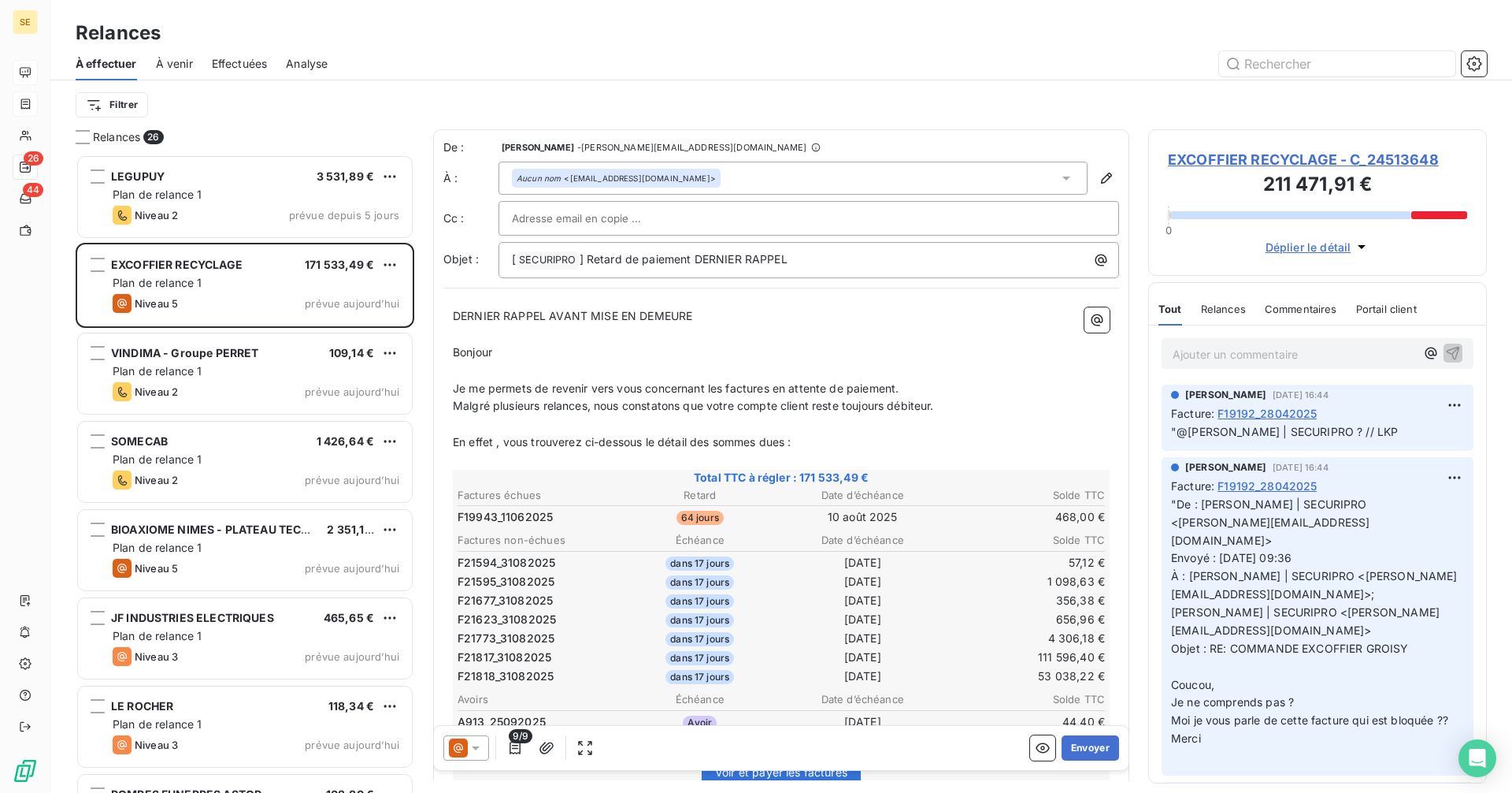
click at [1221, 151] on span "EXCOFFIER RECYCLAGE - C_24513648" at bounding box center [1317, 159] width 300 height 21
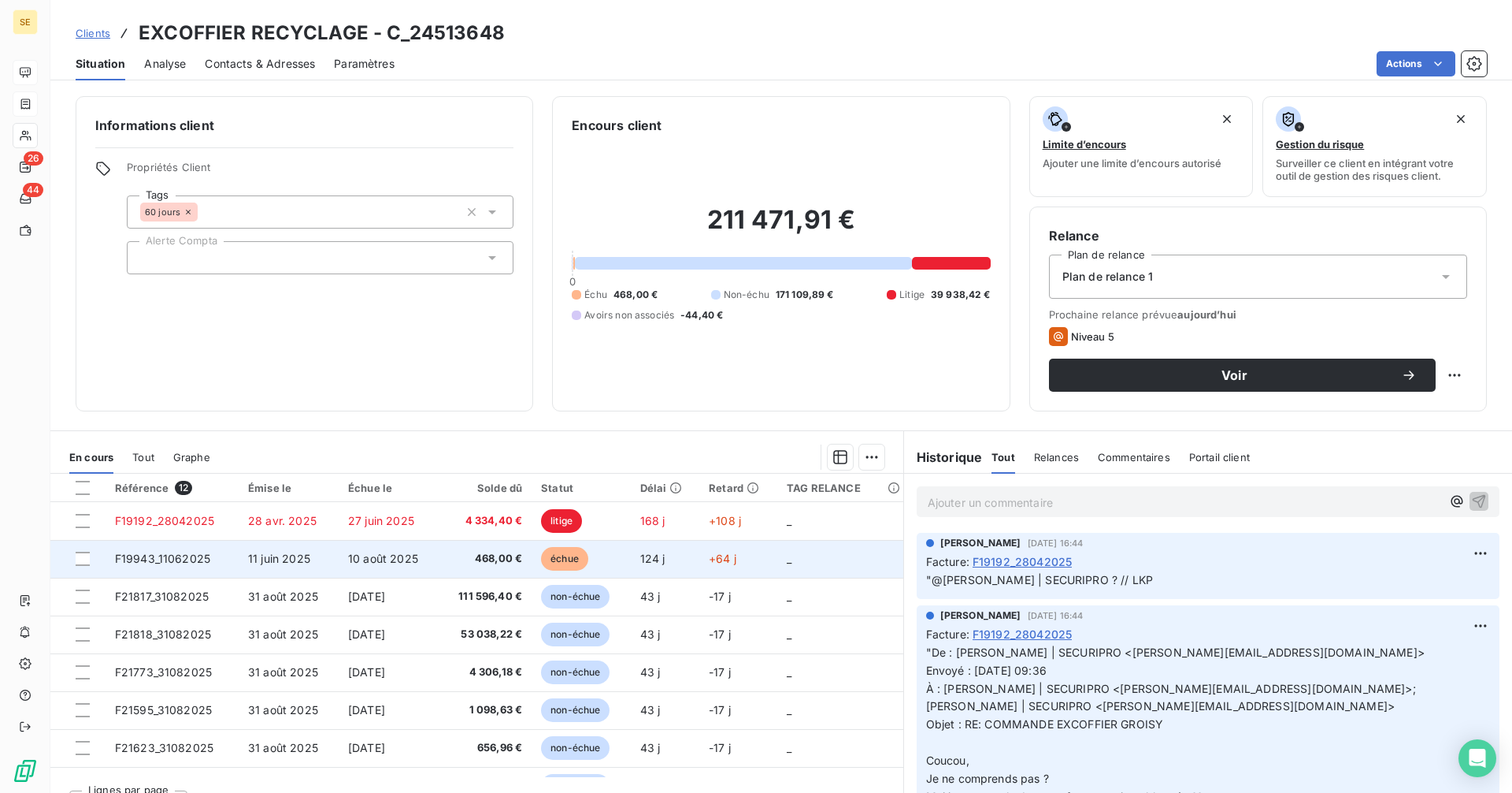
click at [426, 560] on td "10 août 2025" at bounding box center [389, 558] width 100 height 38
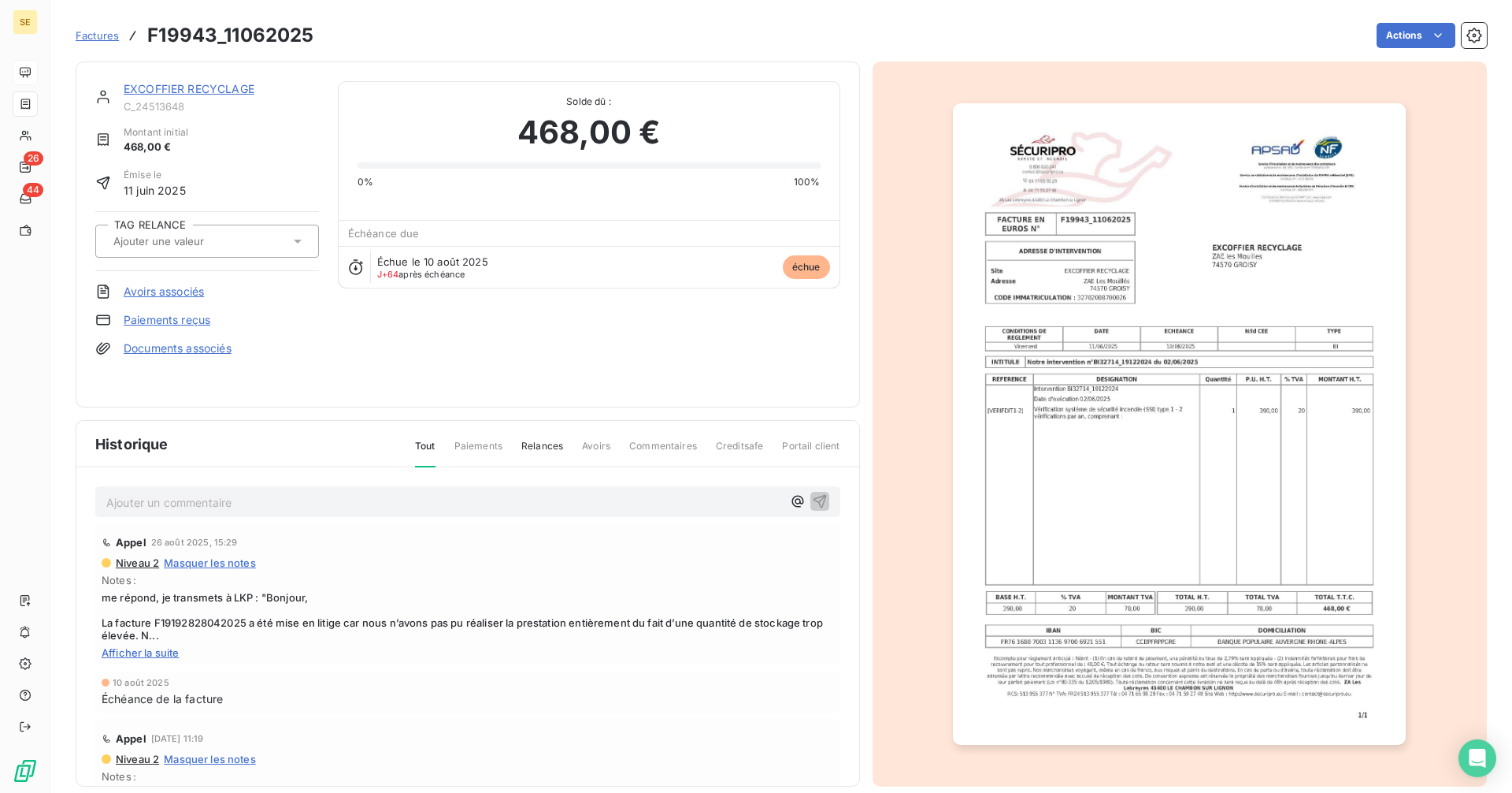
click at [1185, 392] on img "button" at bounding box center [1180, 423] width 453 height 641
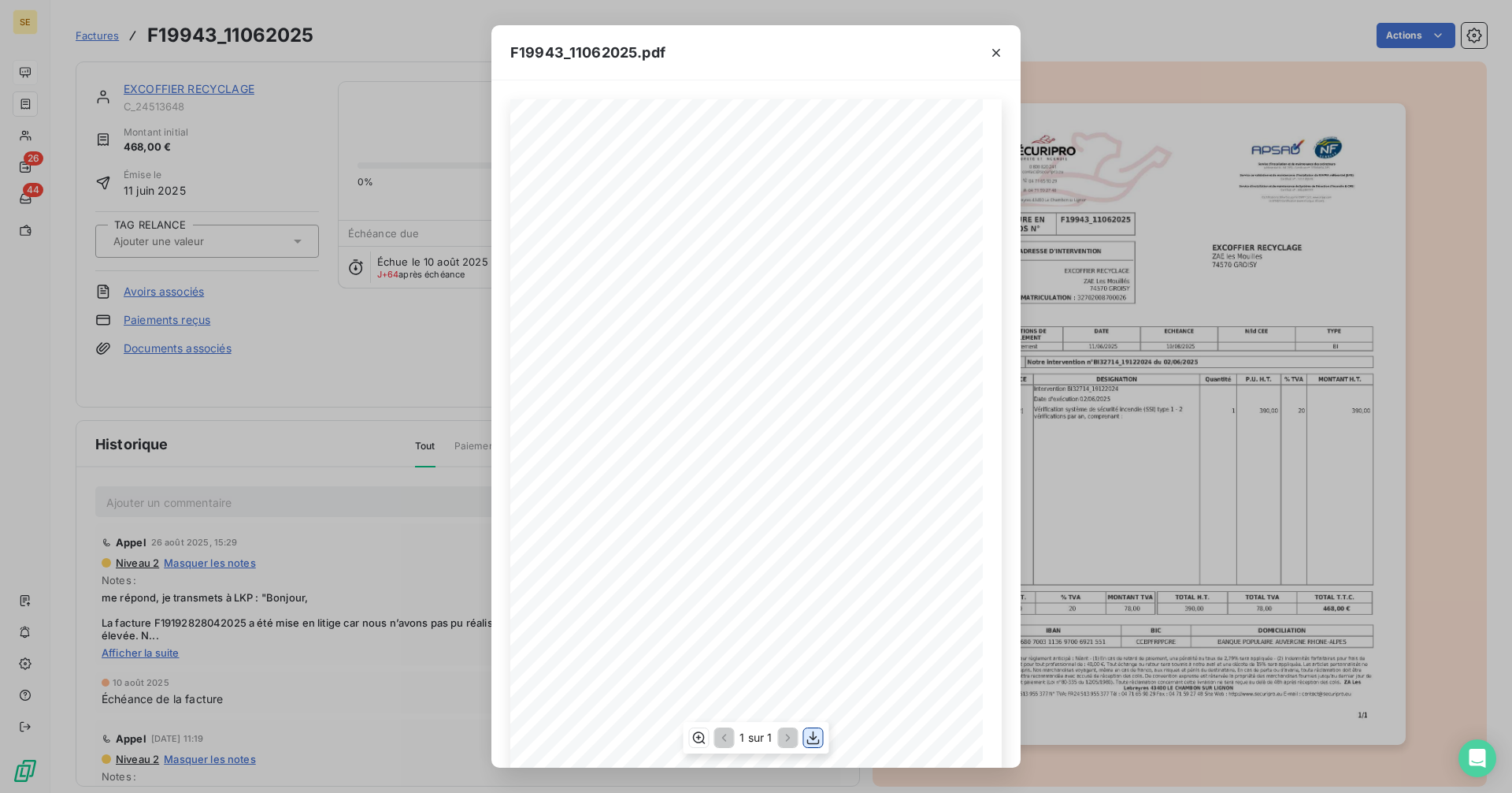
click at [814, 737] on icon "button" at bounding box center [813, 738] width 16 height 16
click at [1045, 14] on div "F19943_11062025.pdf 1/1 FACTURE EN EUROS N° F19943_11062025 ADRESSE D'INTERVENT…" at bounding box center [756, 396] width 1512 height 793
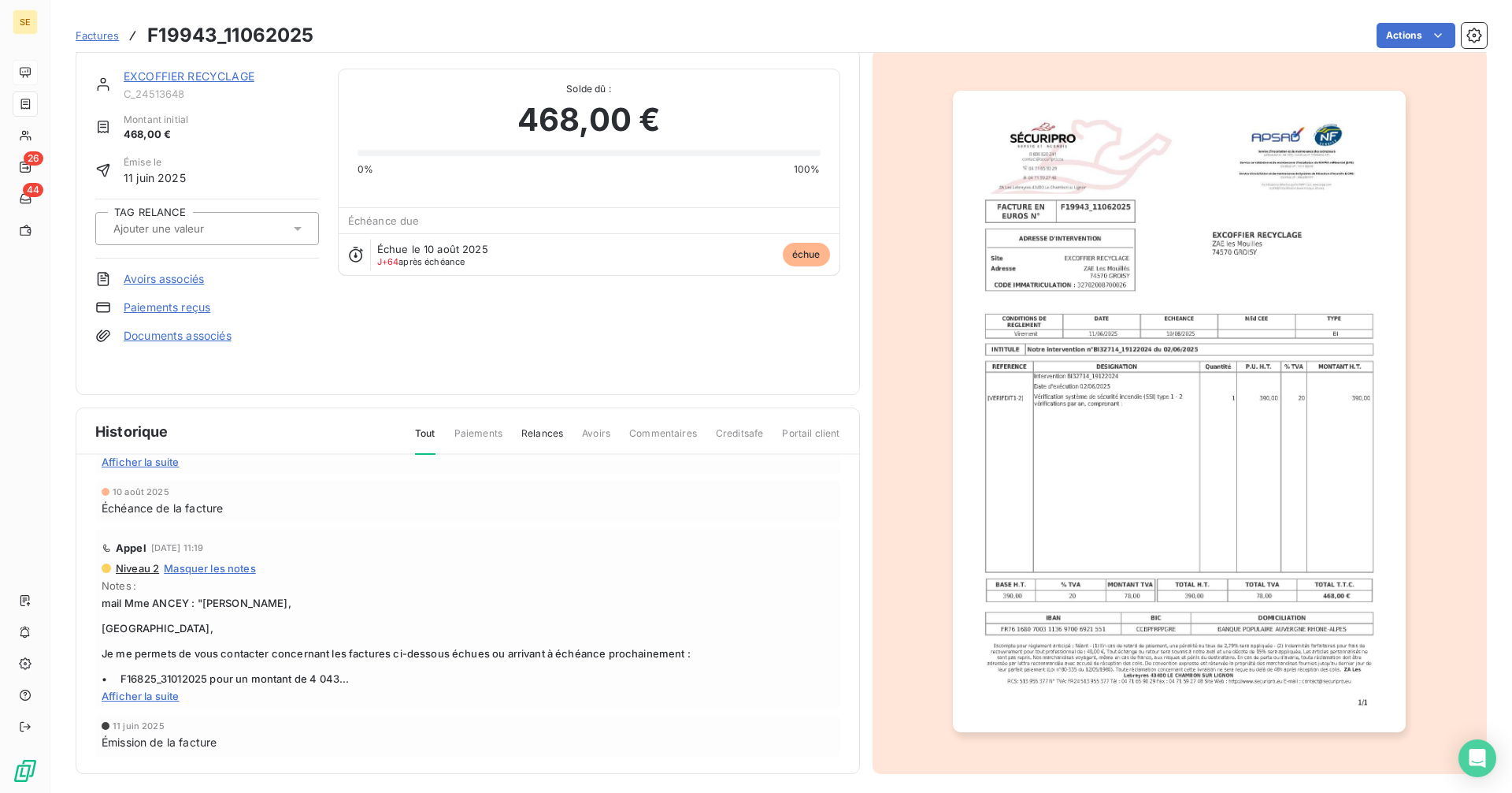
scroll to position [20, 0]
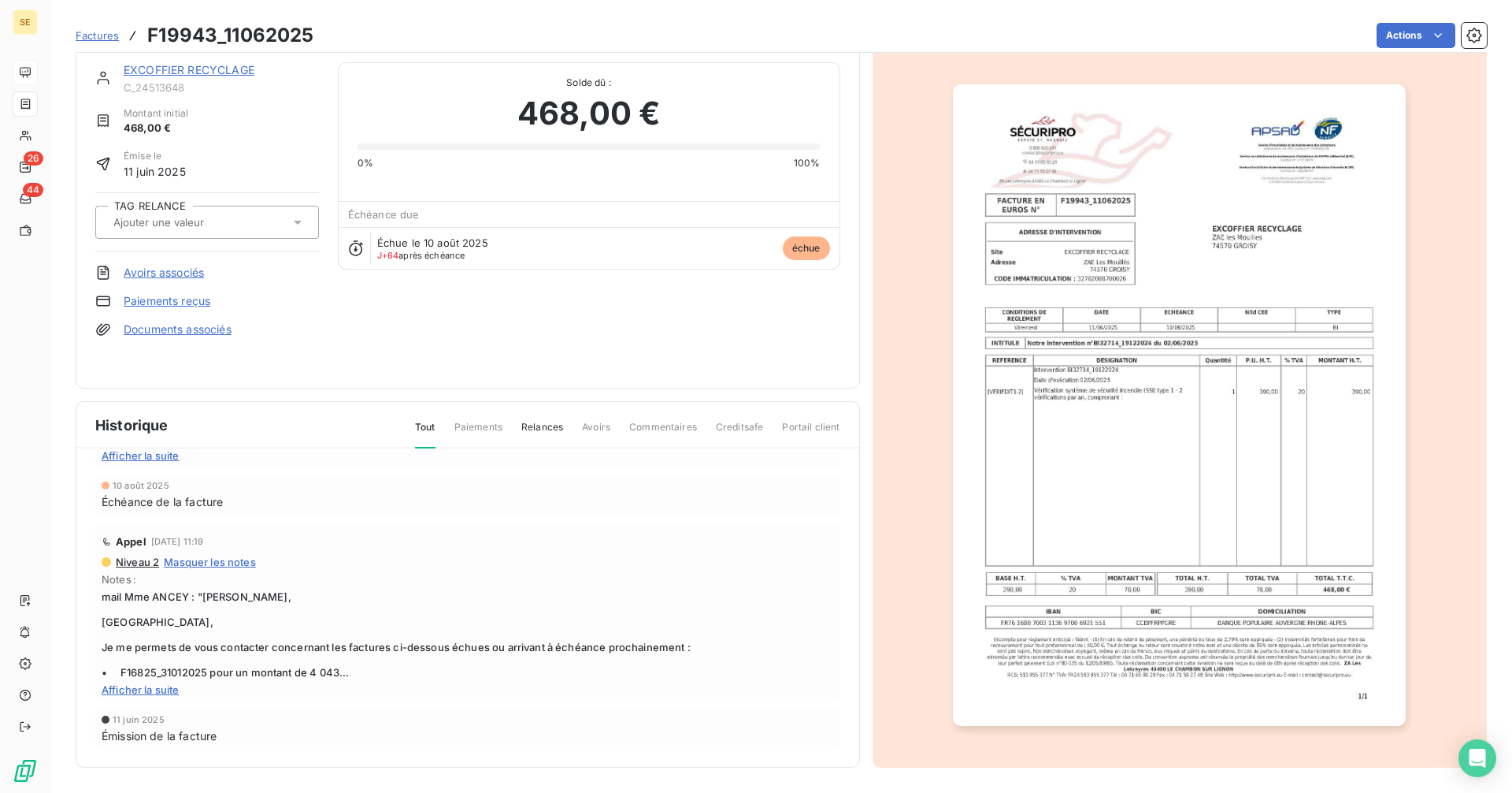
click at [153, 687] on span "Afficher la suite" at bounding box center [468, 689] width 732 height 13
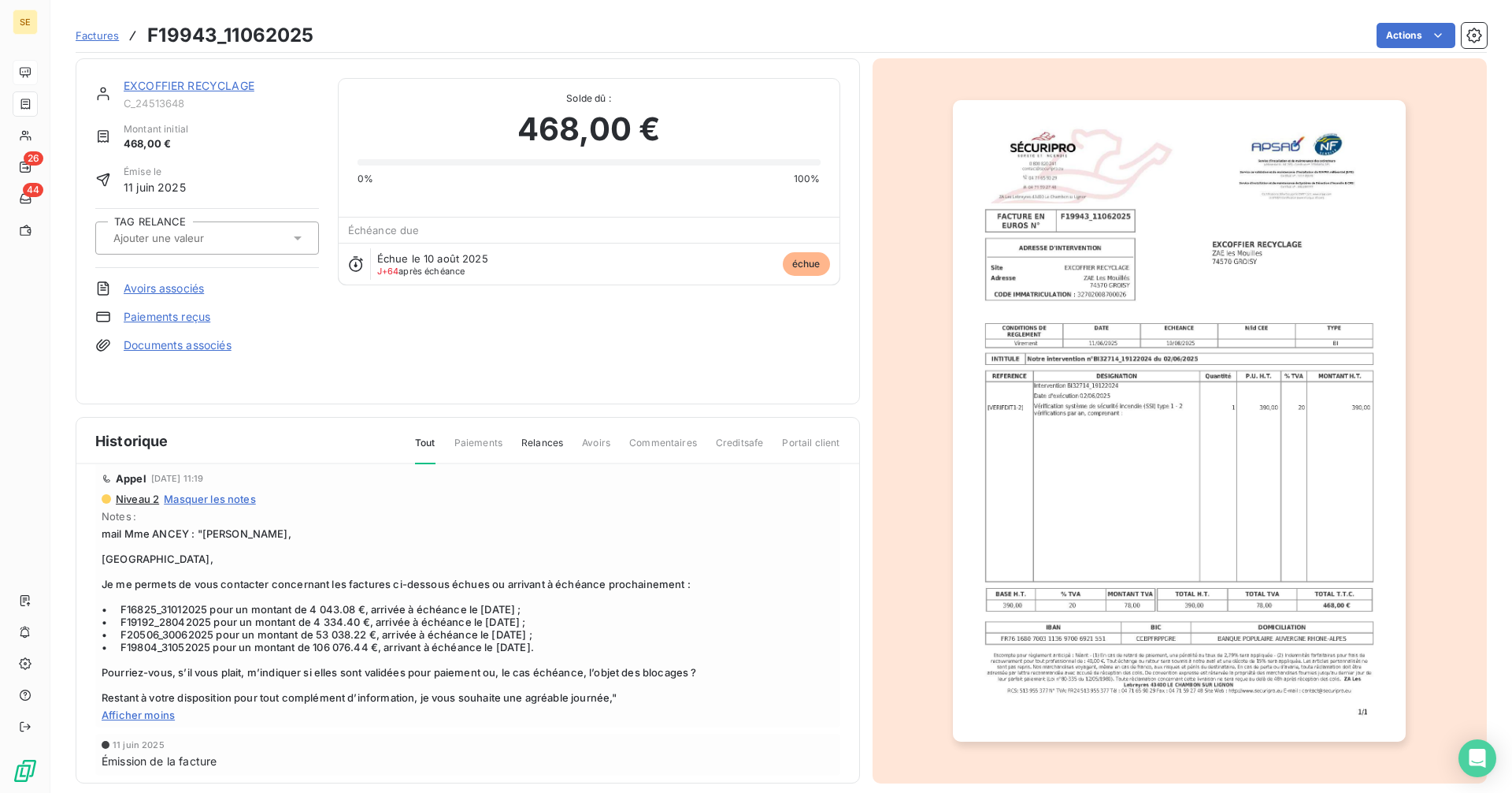
scroll to position [0, 0]
click at [191, 89] on link "EXCOFFIER RECYCLAGE" at bounding box center [189, 88] width 131 height 14
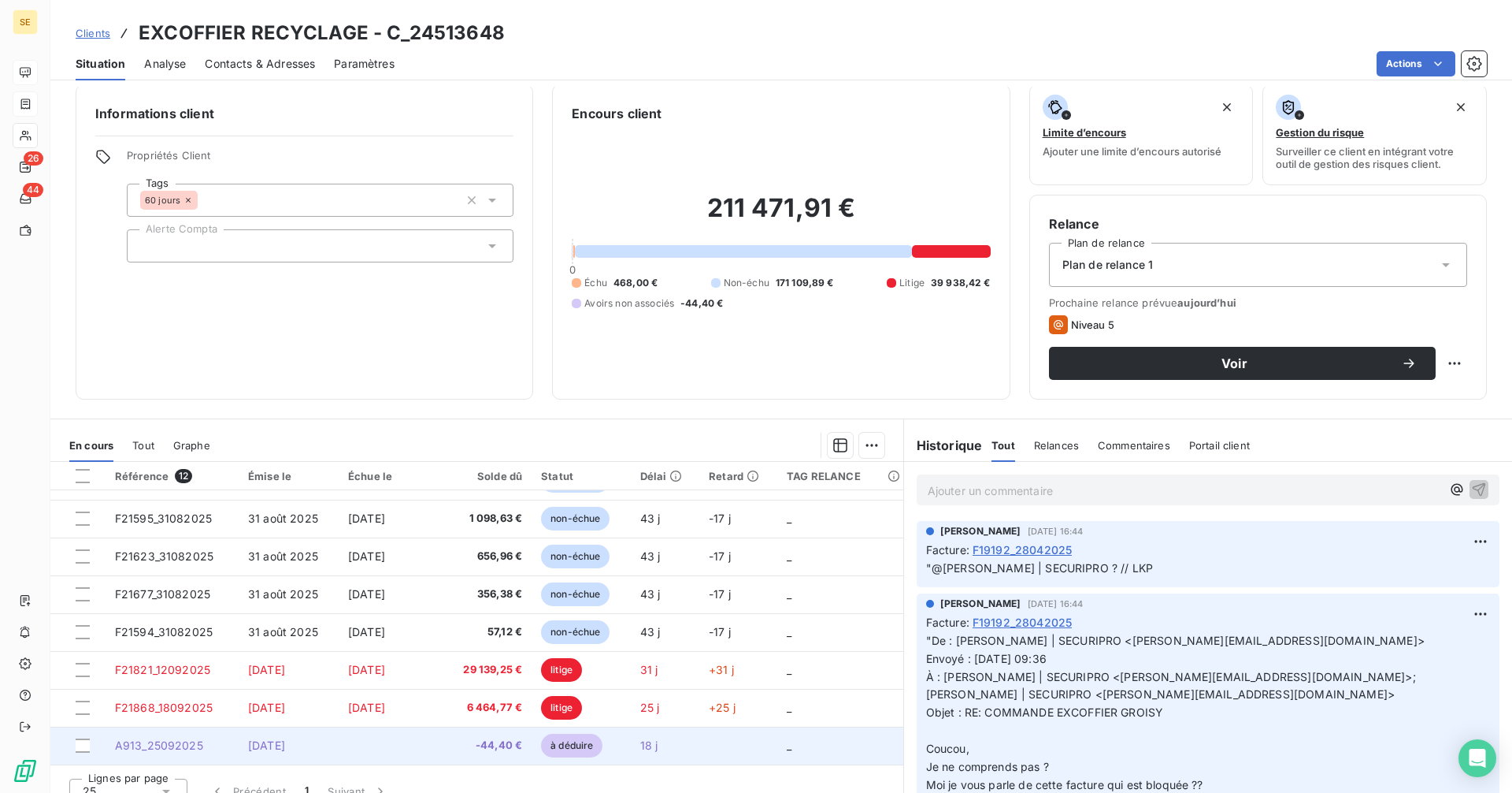
scroll to position [31, 0]
